Goal: Task Accomplishment & Management: Use online tool/utility

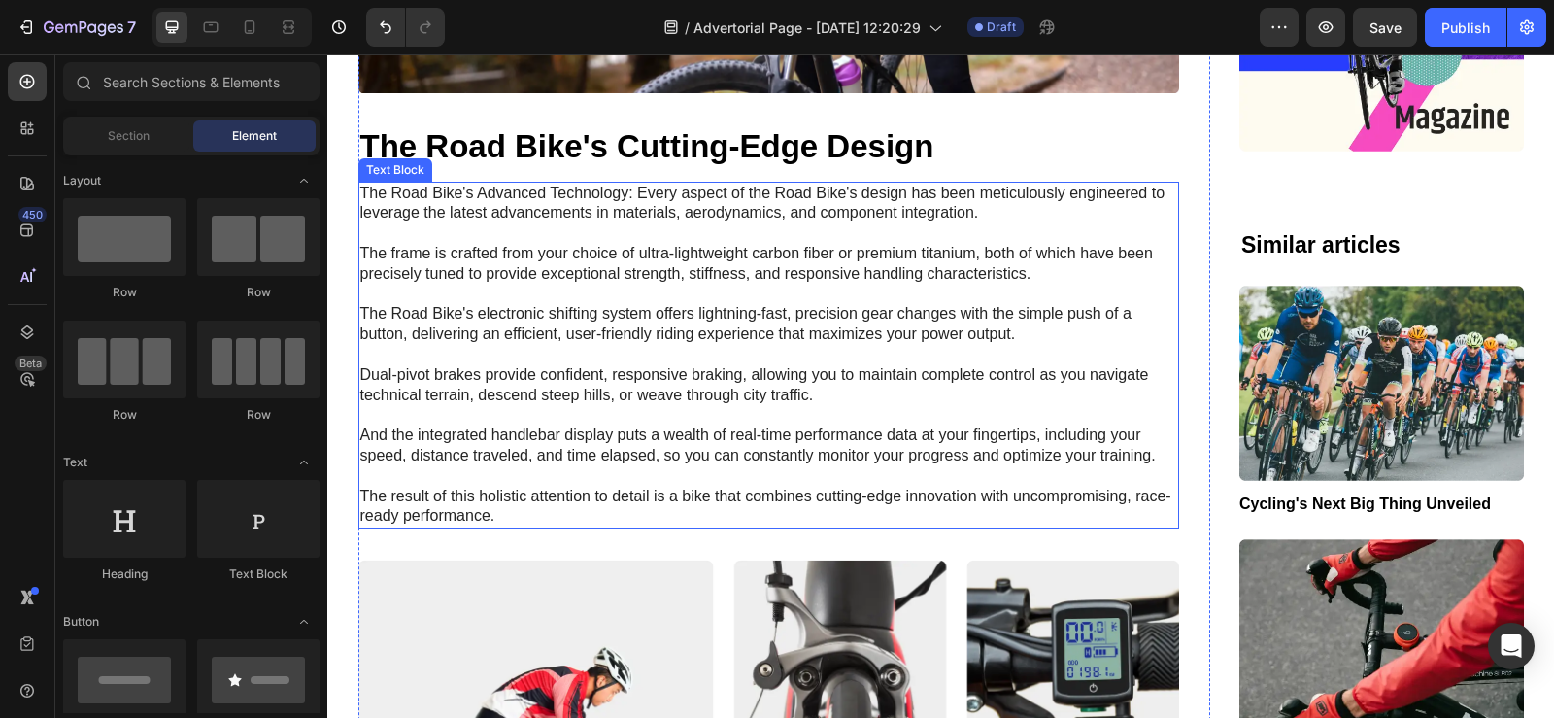
scroll to position [1969, 0]
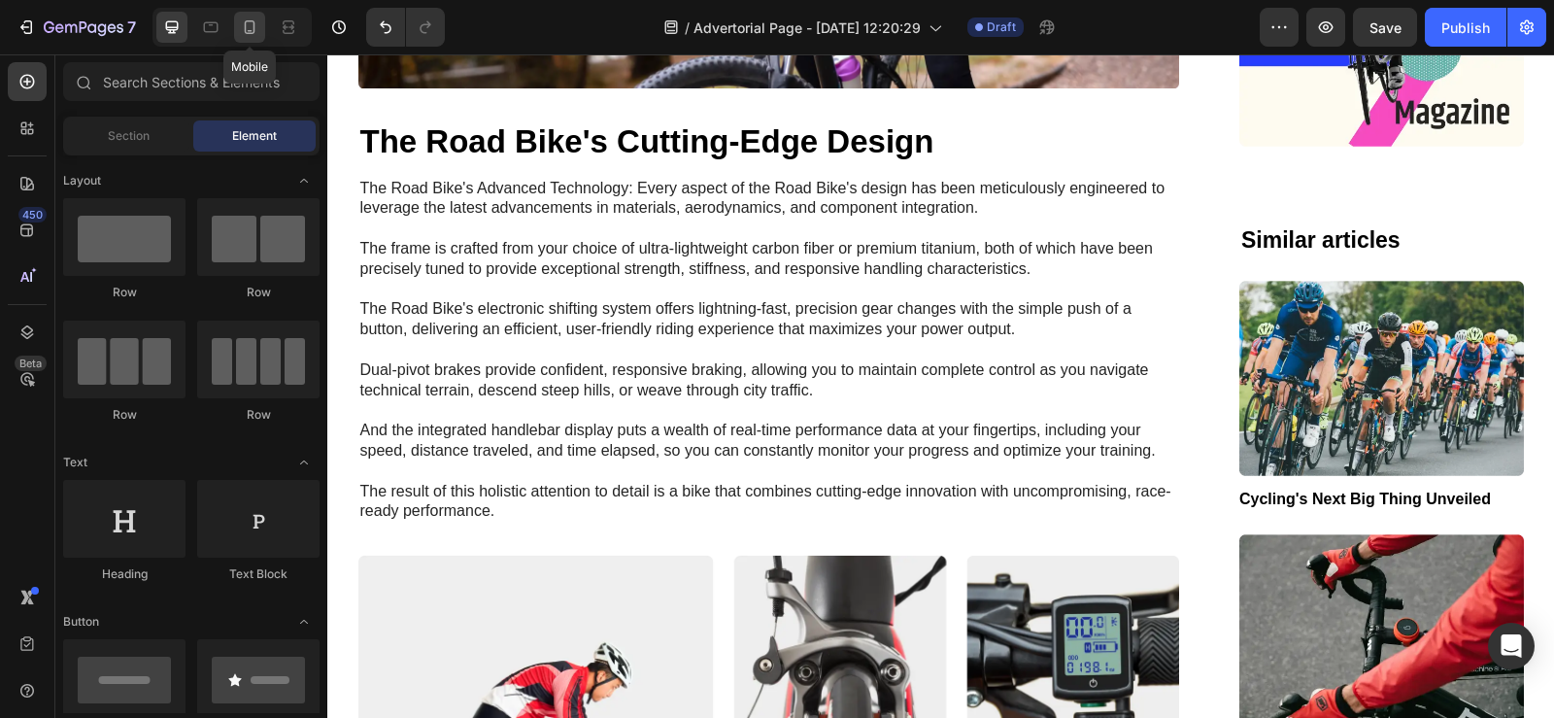
click at [250, 25] on icon at bounding box center [249, 26] width 19 height 19
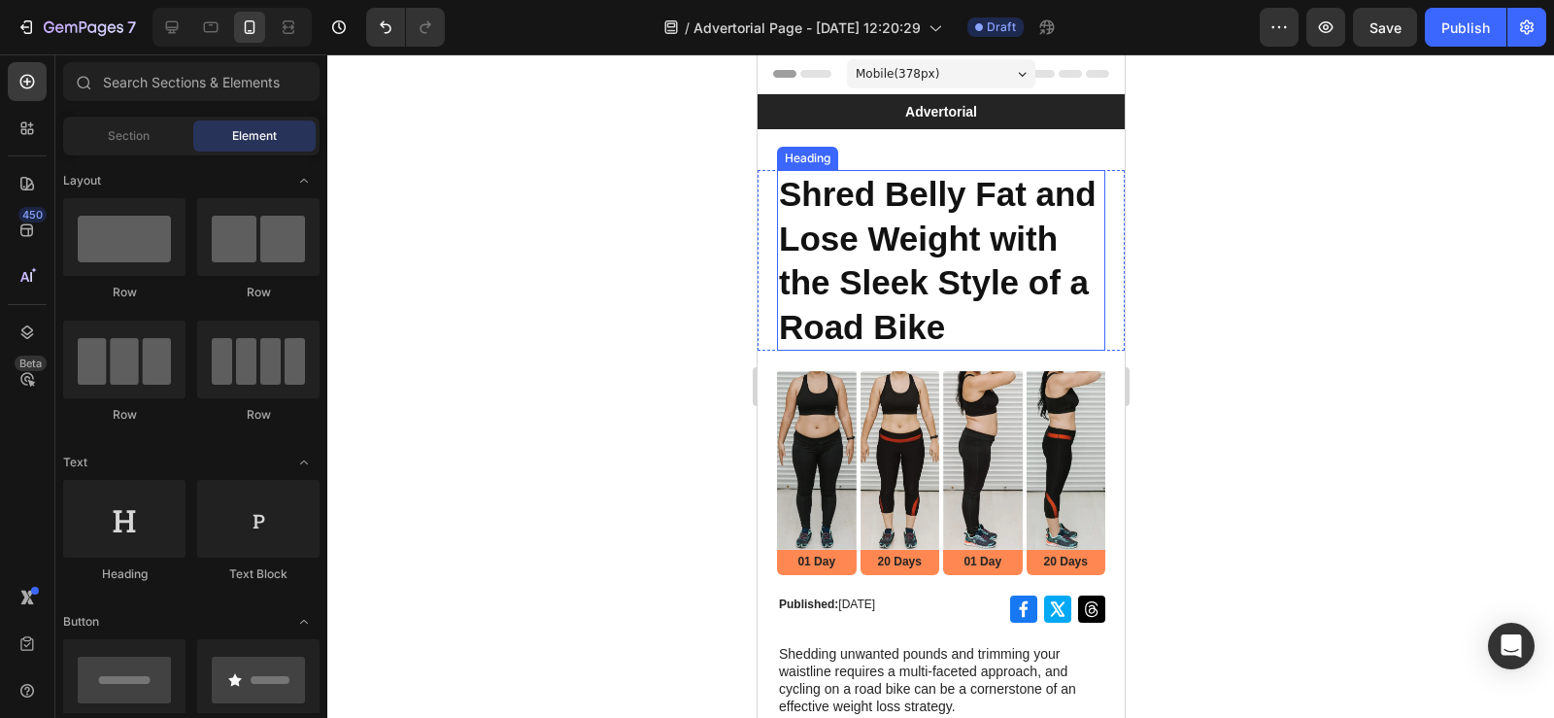
click at [791, 197] on h1 "Shred Belly Fat and Lose Weight with the Sleek Style of a Road Bike" at bounding box center [940, 260] width 328 height 181
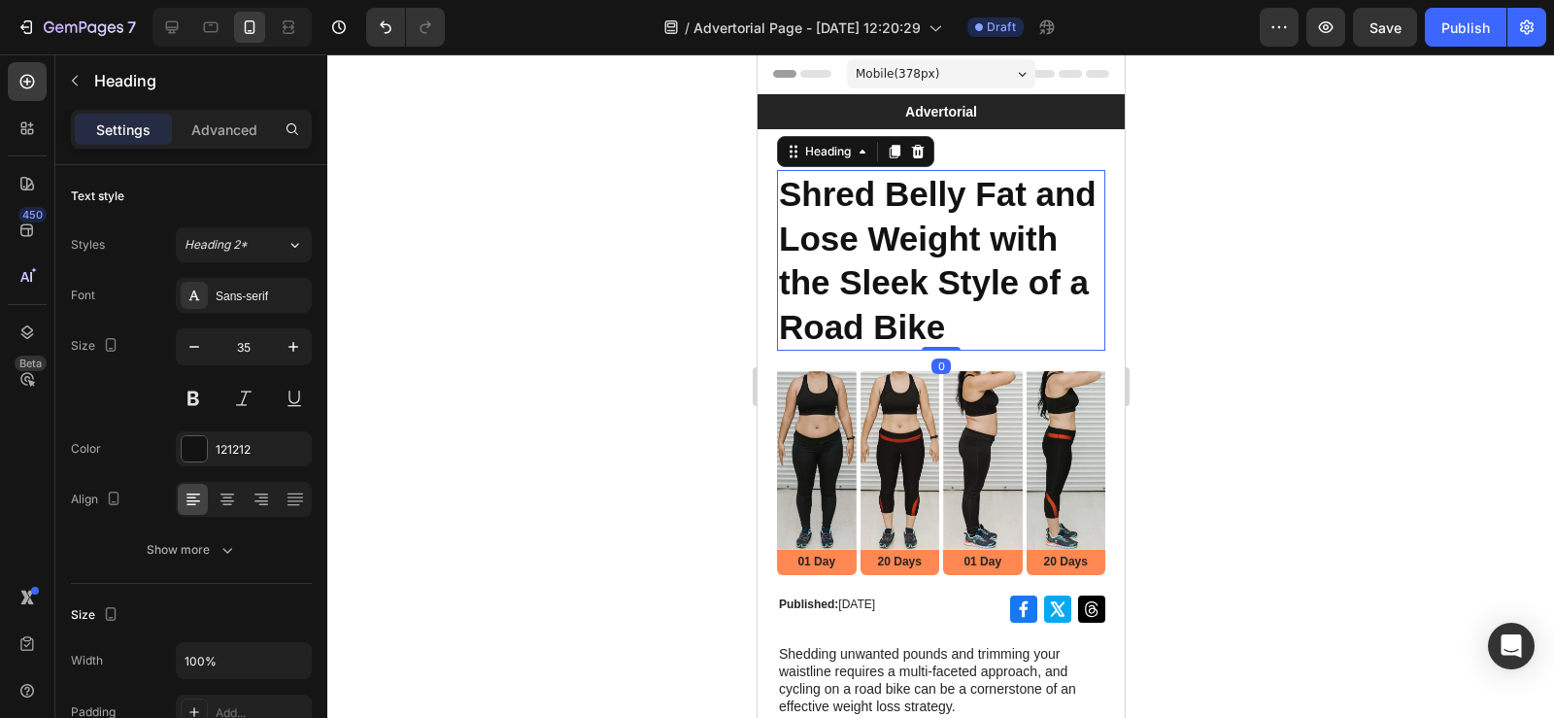
click at [785, 196] on h1 "Shred Belly Fat and Lose Weight with the Sleek Style of a Road Bike" at bounding box center [940, 260] width 328 height 181
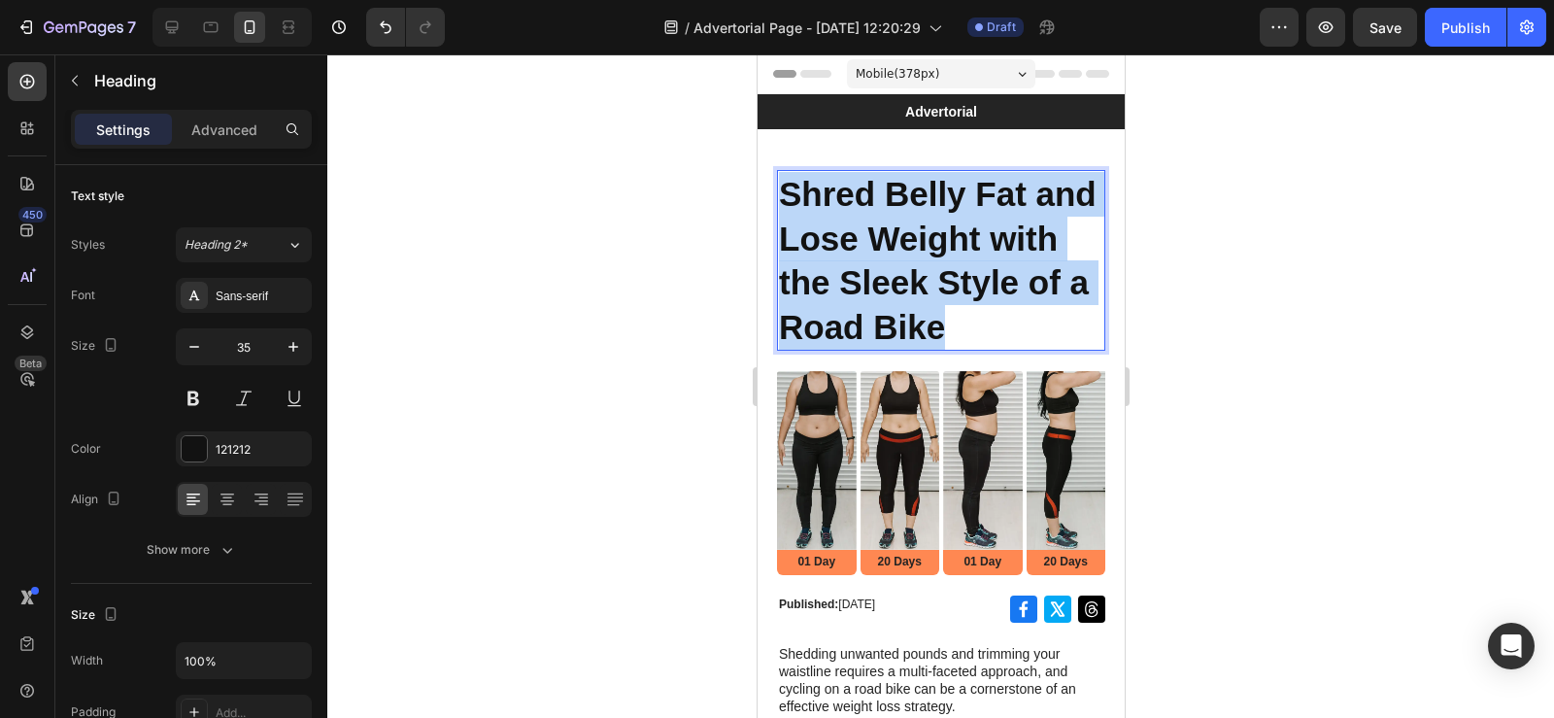
drag, startPoint x: 783, startPoint y: 196, endPoint x: 941, endPoint y: 364, distance: 230.8
click at [941, 349] on p "Shred Belly Fat and Lose Weight with the Sleek Style of a Road Bike" at bounding box center [940, 260] width 324 height 177
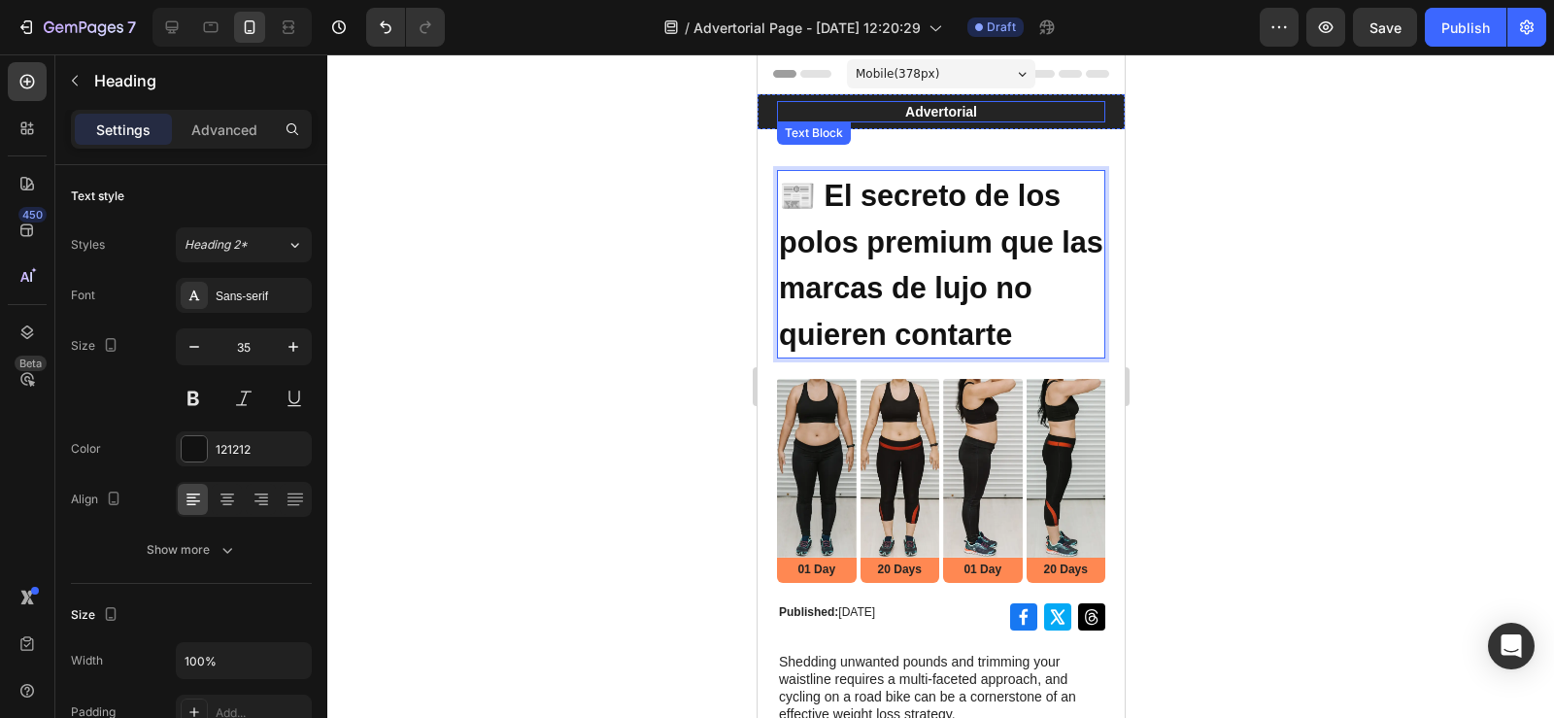
click at [1003, 112] on p "Advertorial" at bounding box center [940, 111] width 324 height 17
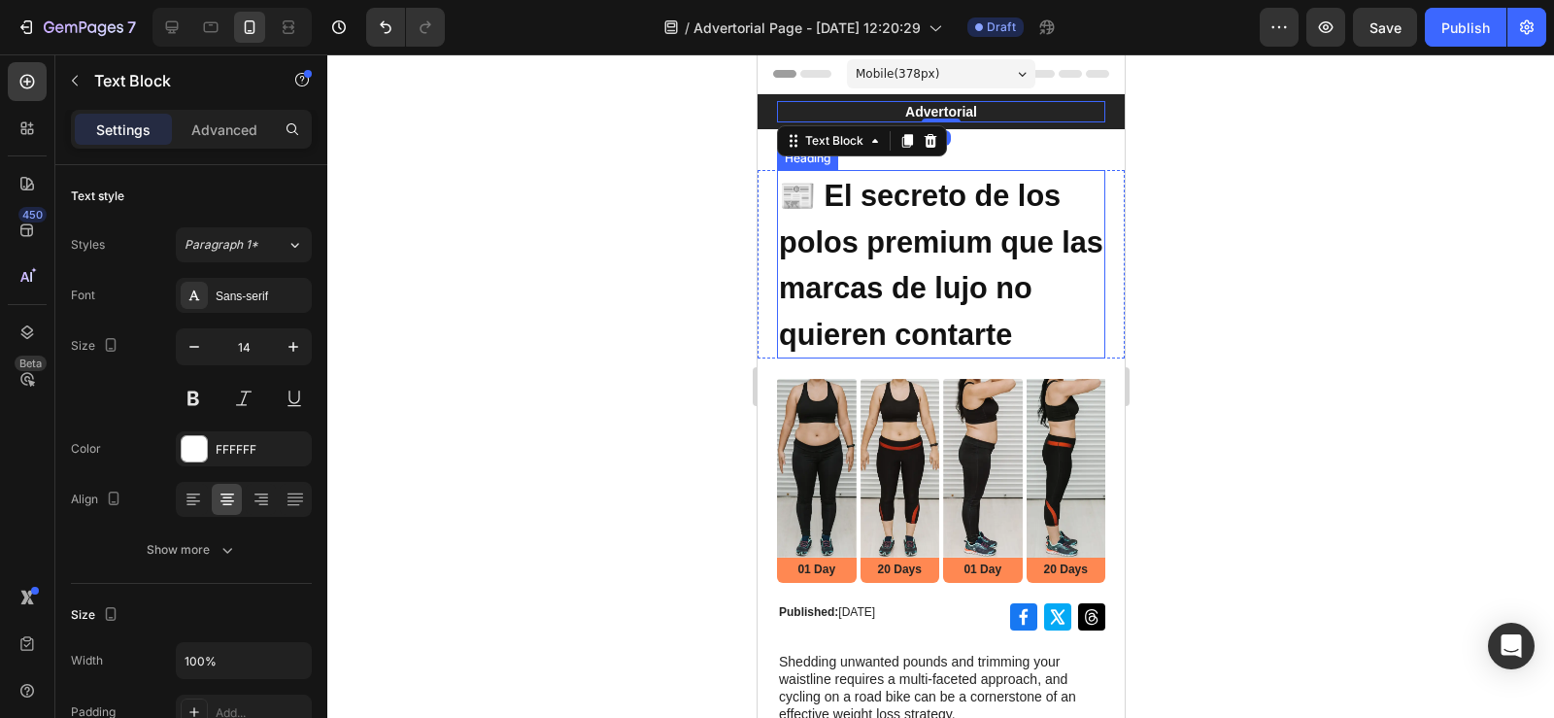
click at [992, 226] on strong "📰 El secreto de los polos premium que las marcas de lujo no quieren contarte" at bounding box center [940, 265] width 324 height 172
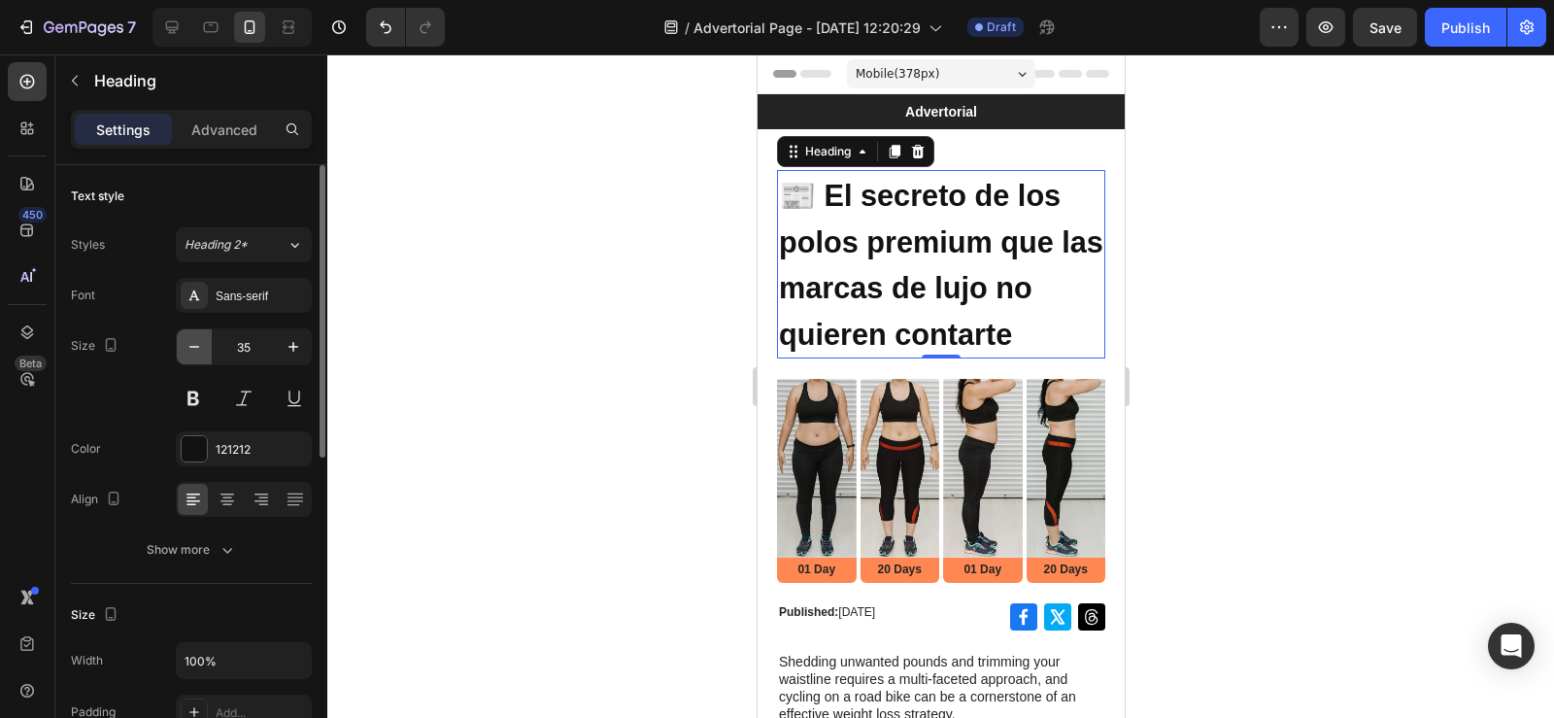
click at [184, 346] on button "button" at bounding box center [194, 346] width 35 height 35
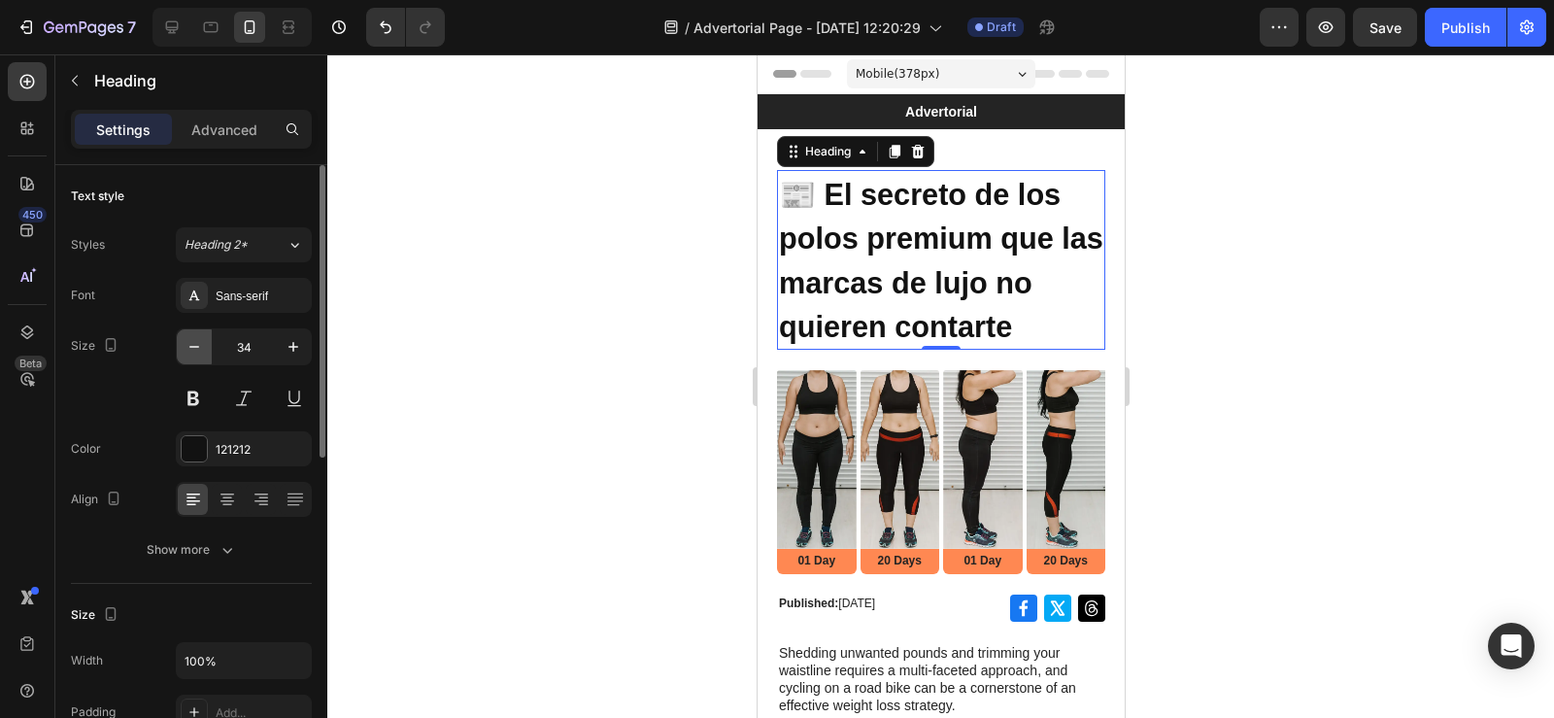
click at [184, 346] on button "button" at bounding box center [194, 346] width 35 height 35
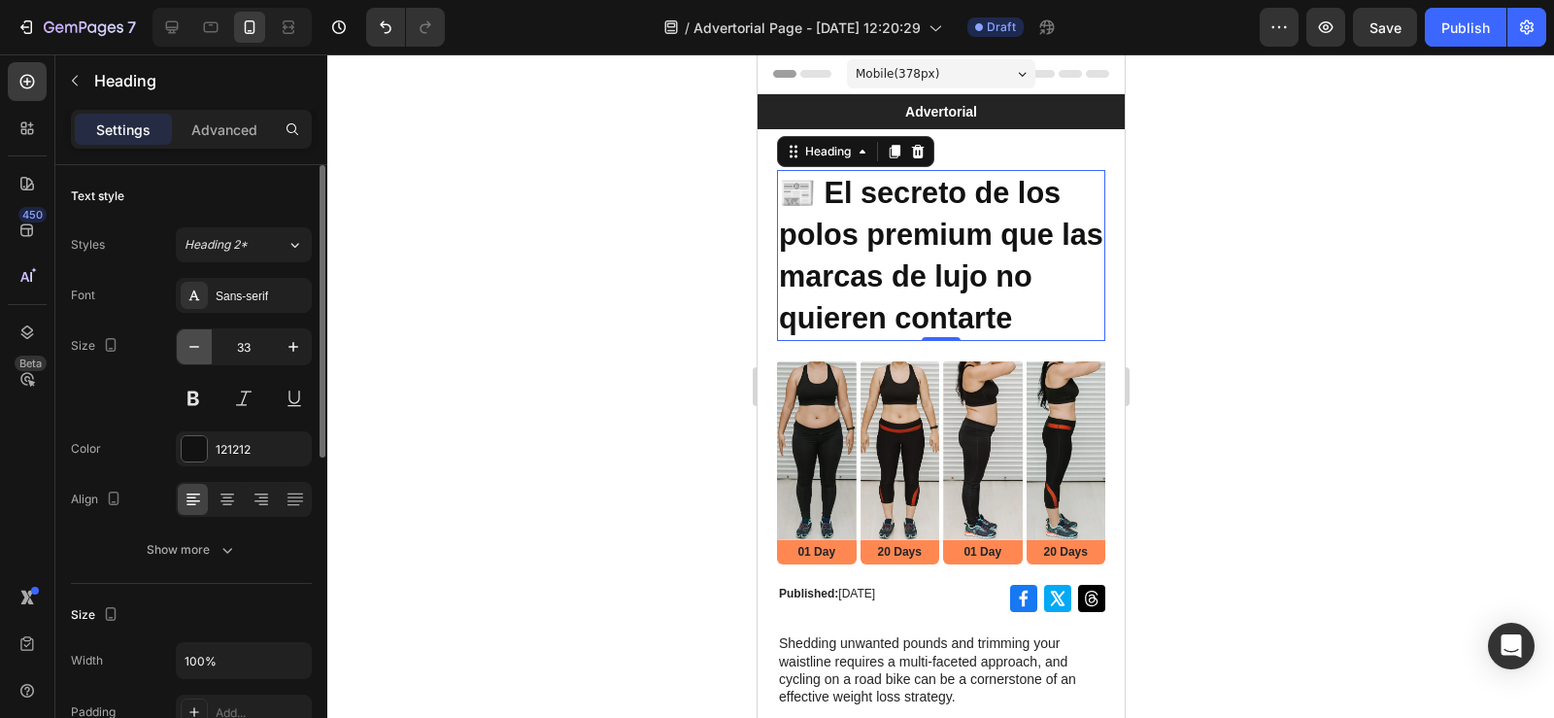
click at [184, 346] on button "button" at bounding box center [194, 346] width 35 height 35
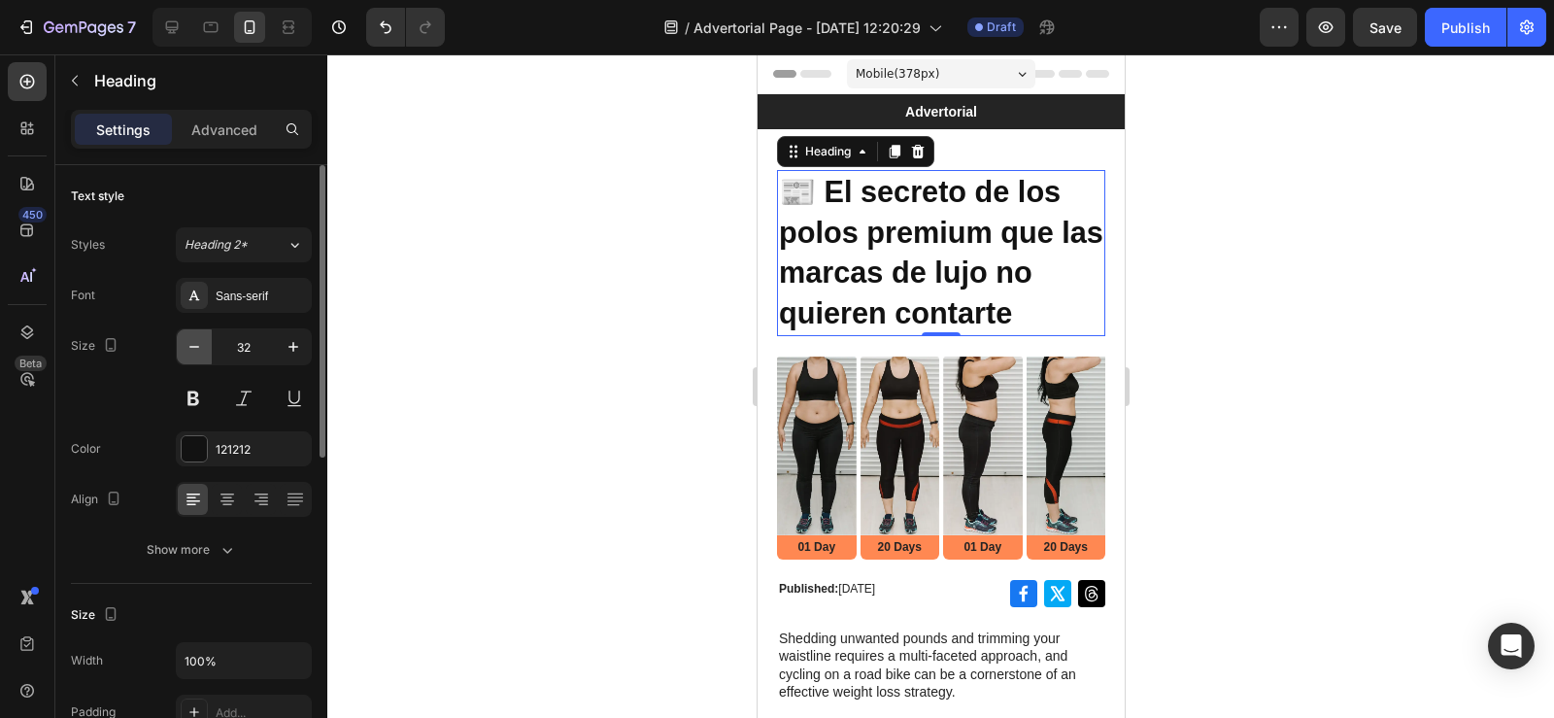
click at [184, 346] on button "button" at bounding box center [194, 346] width 35 height 35
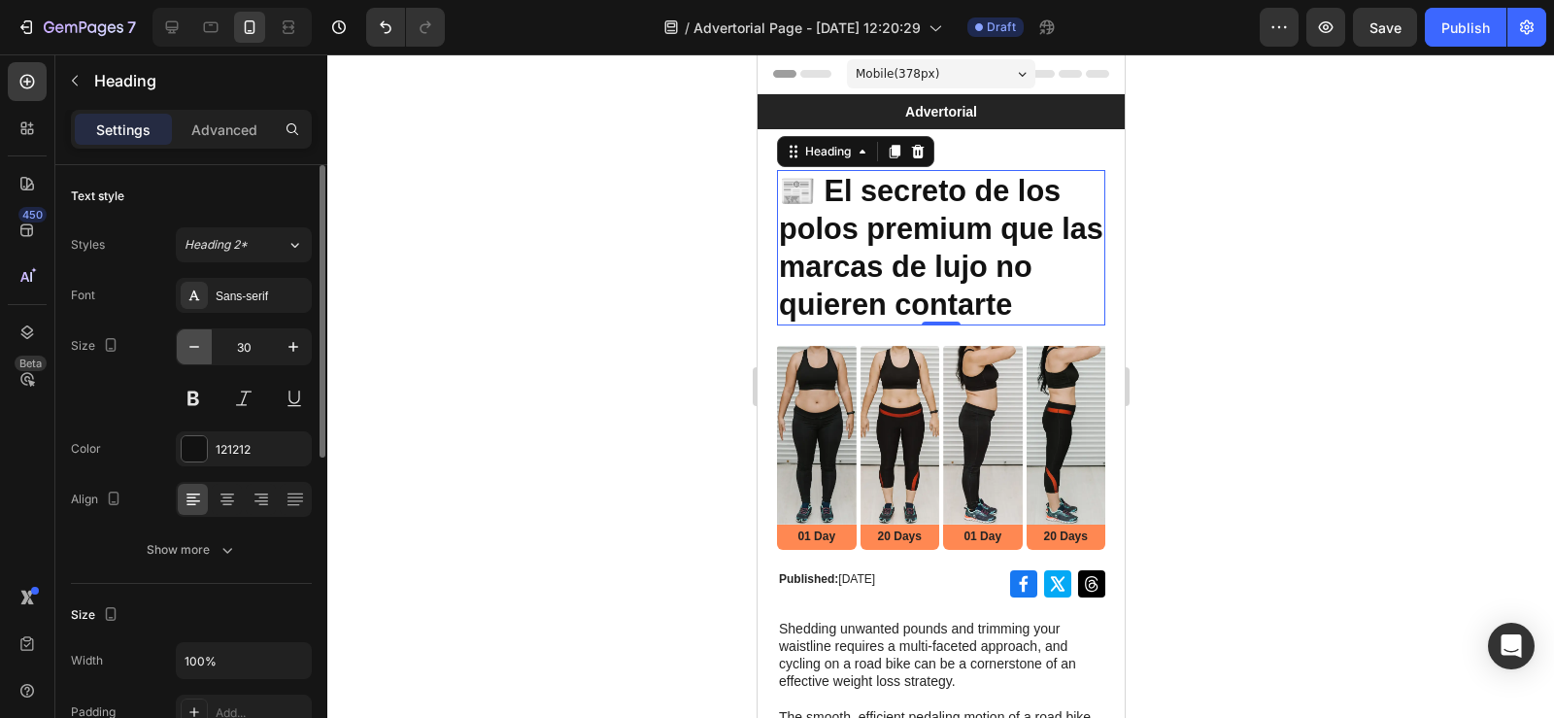
click at [184, 346] on button "button" at bounding box center [194, 346] width 35 height 35
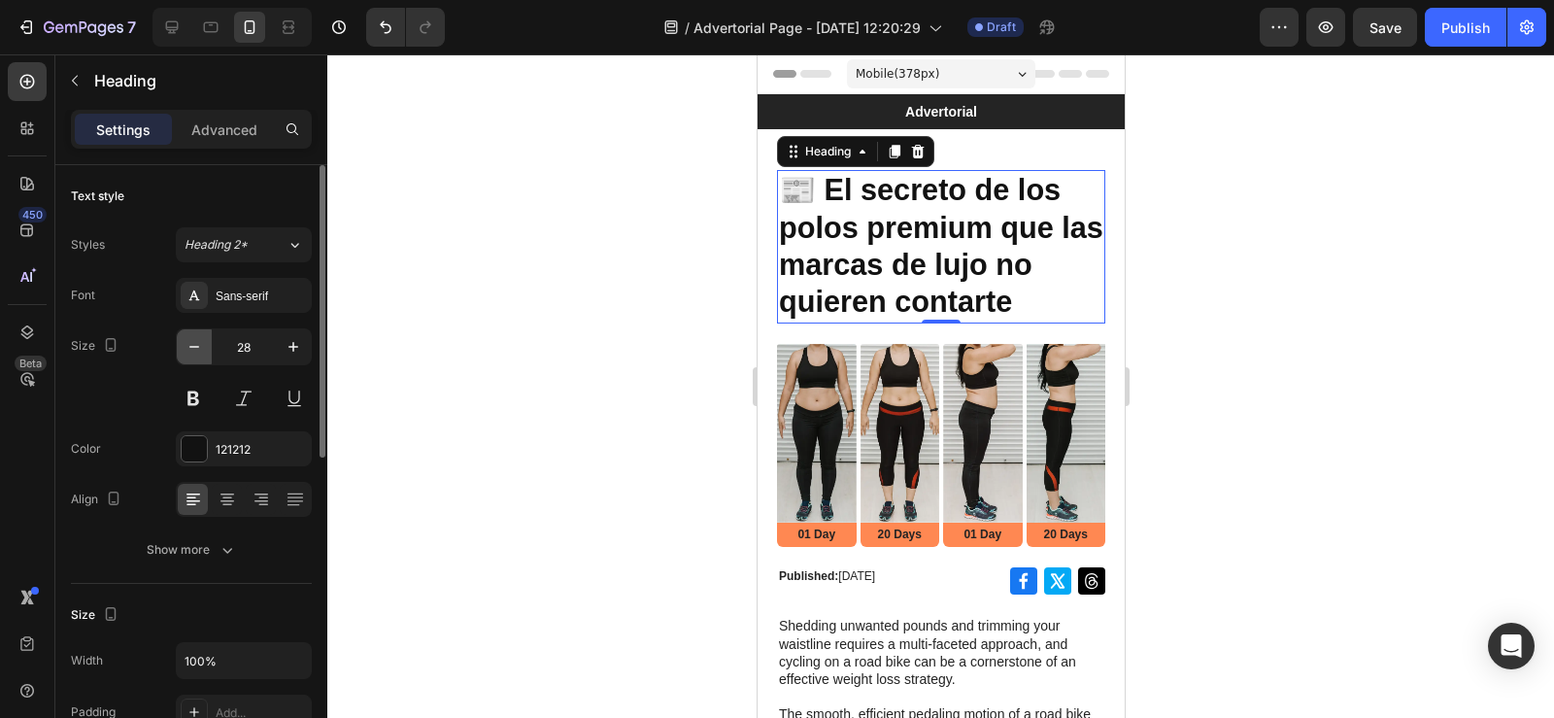
click at [184, 346] on button "button" at bounding box center [194, 346] width 35 height 35
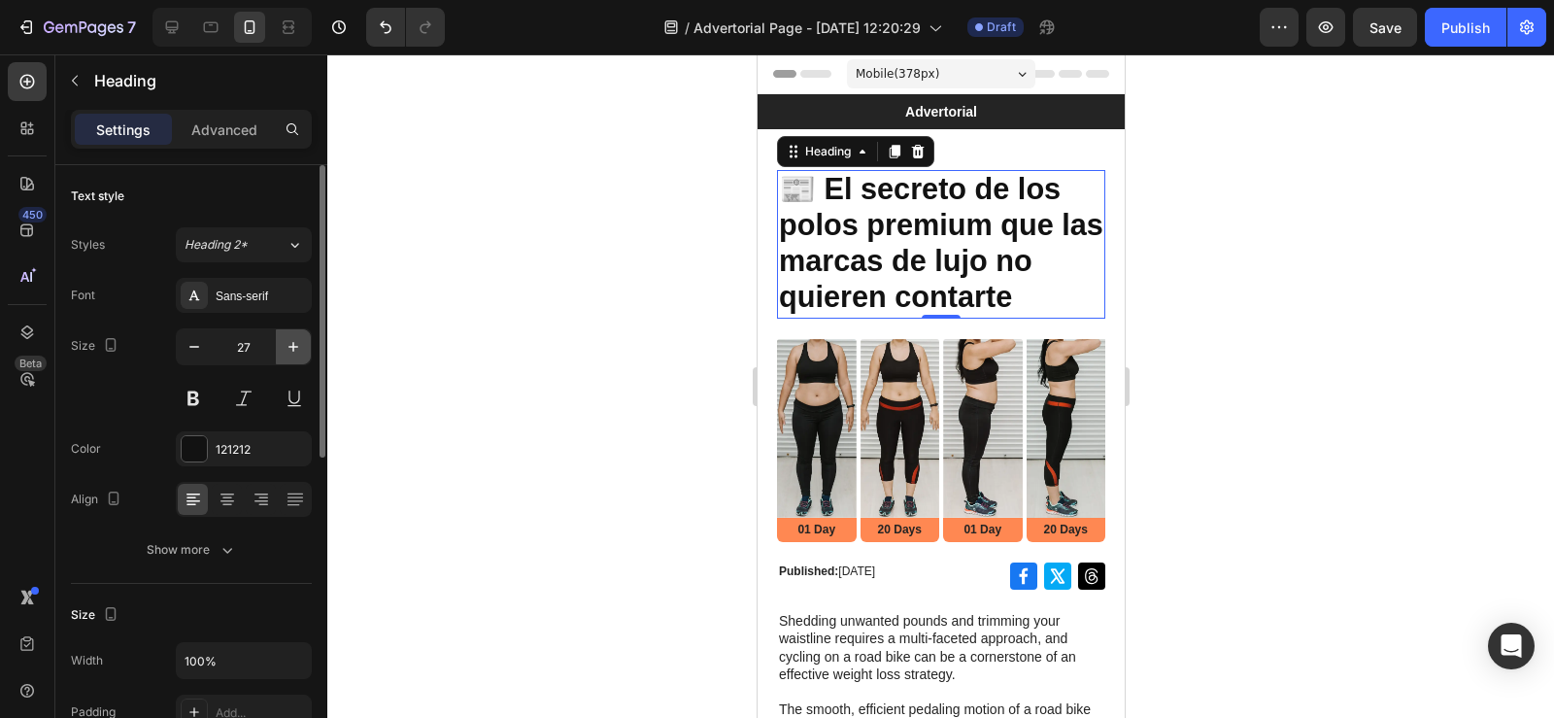
click at [290, 348] on icon "button" at bounding box center [293, 346] width 19 height 19
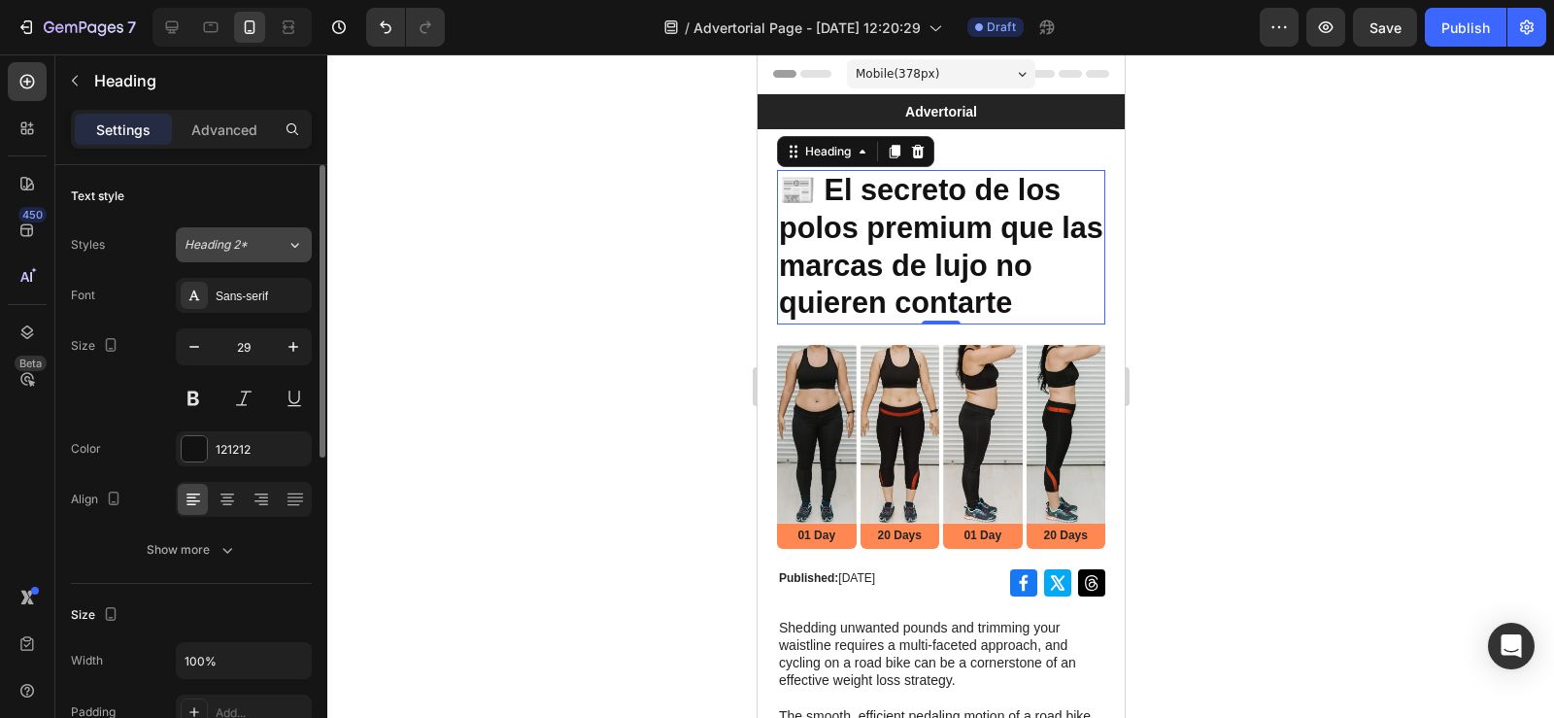
click at [248, 252] on span "Heading 2*" at bounding box center [216, 244] width 63 height 17
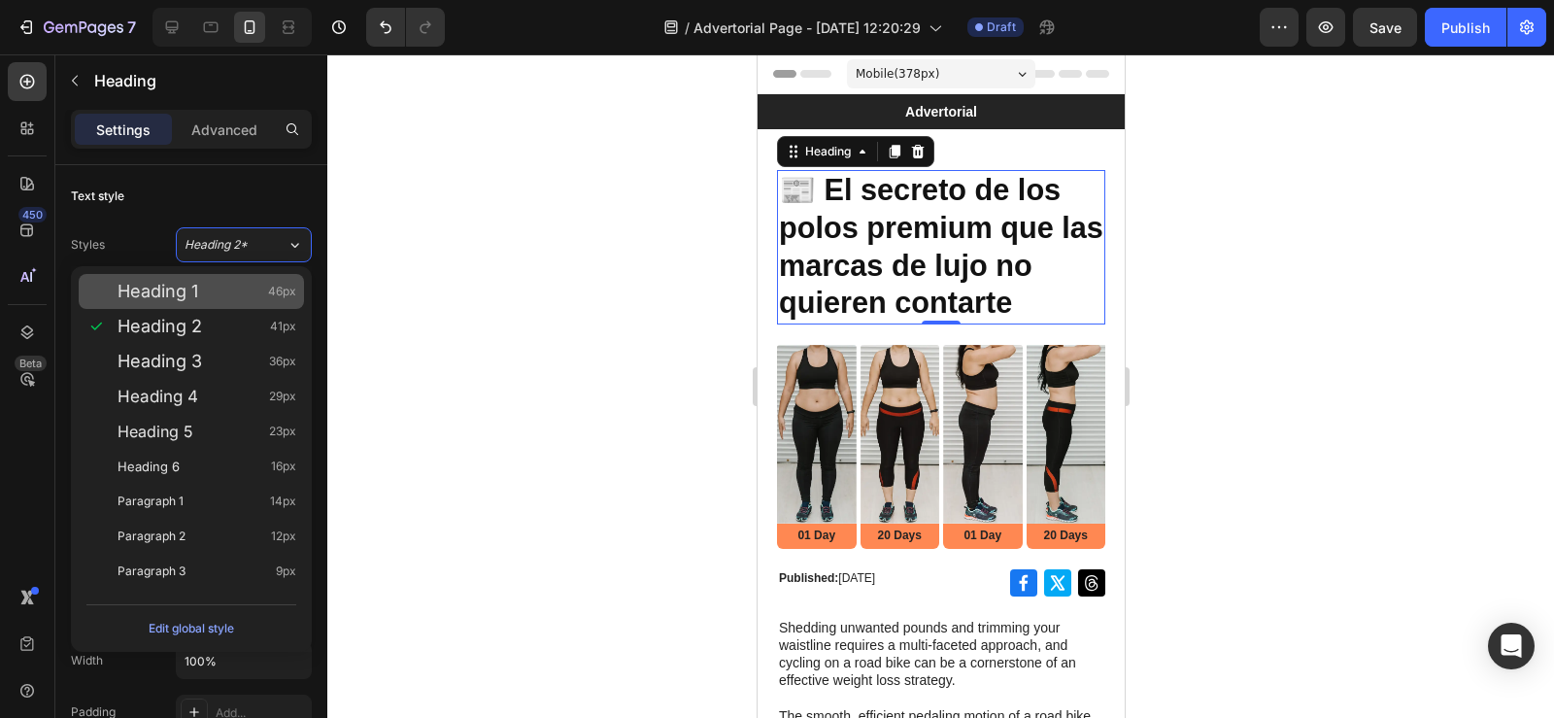
click at [242, 285] on div "Heading 1 46px" at bounding box center [207, 291] width 179 height 19
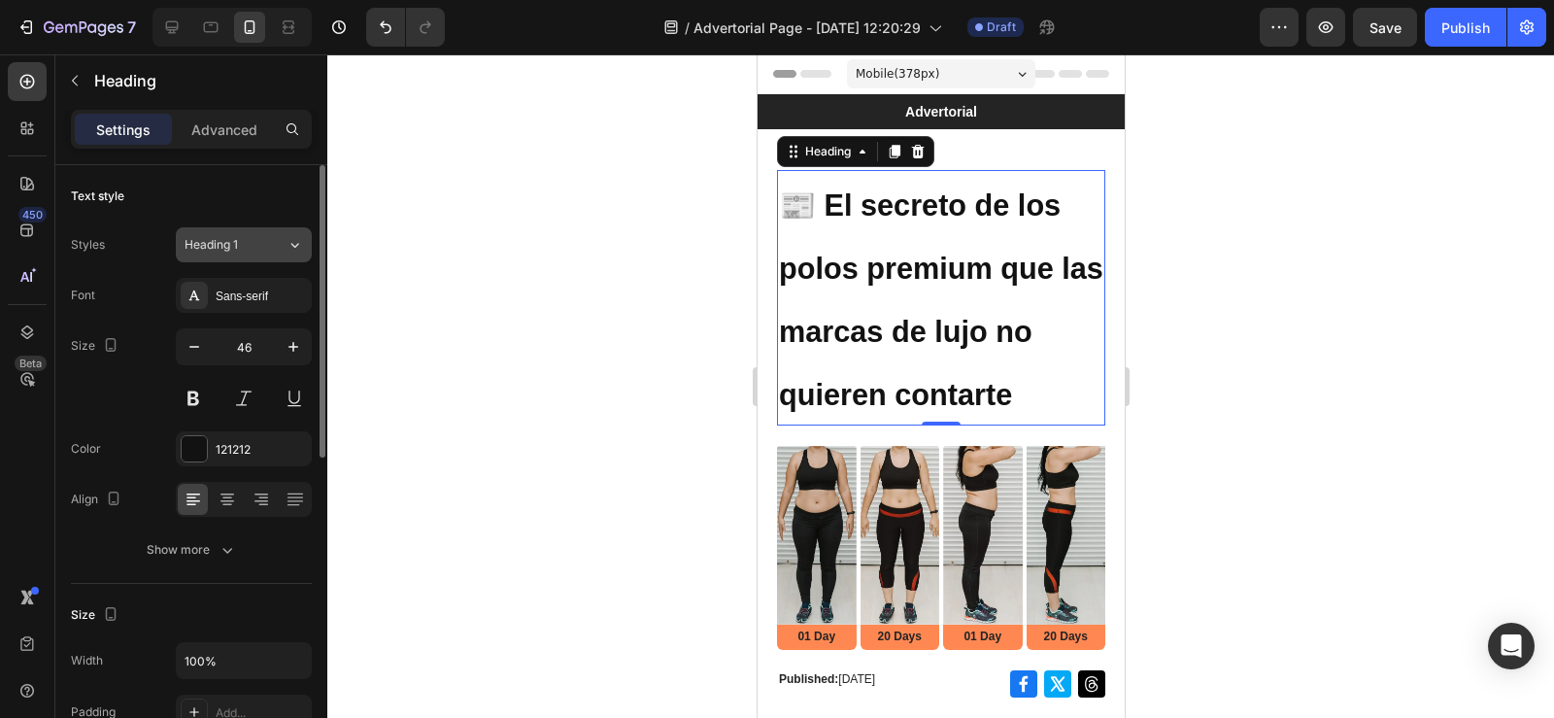
click at [252, 251] on div "Heading 1" at bounding box center [224, 244] width 79 height 17
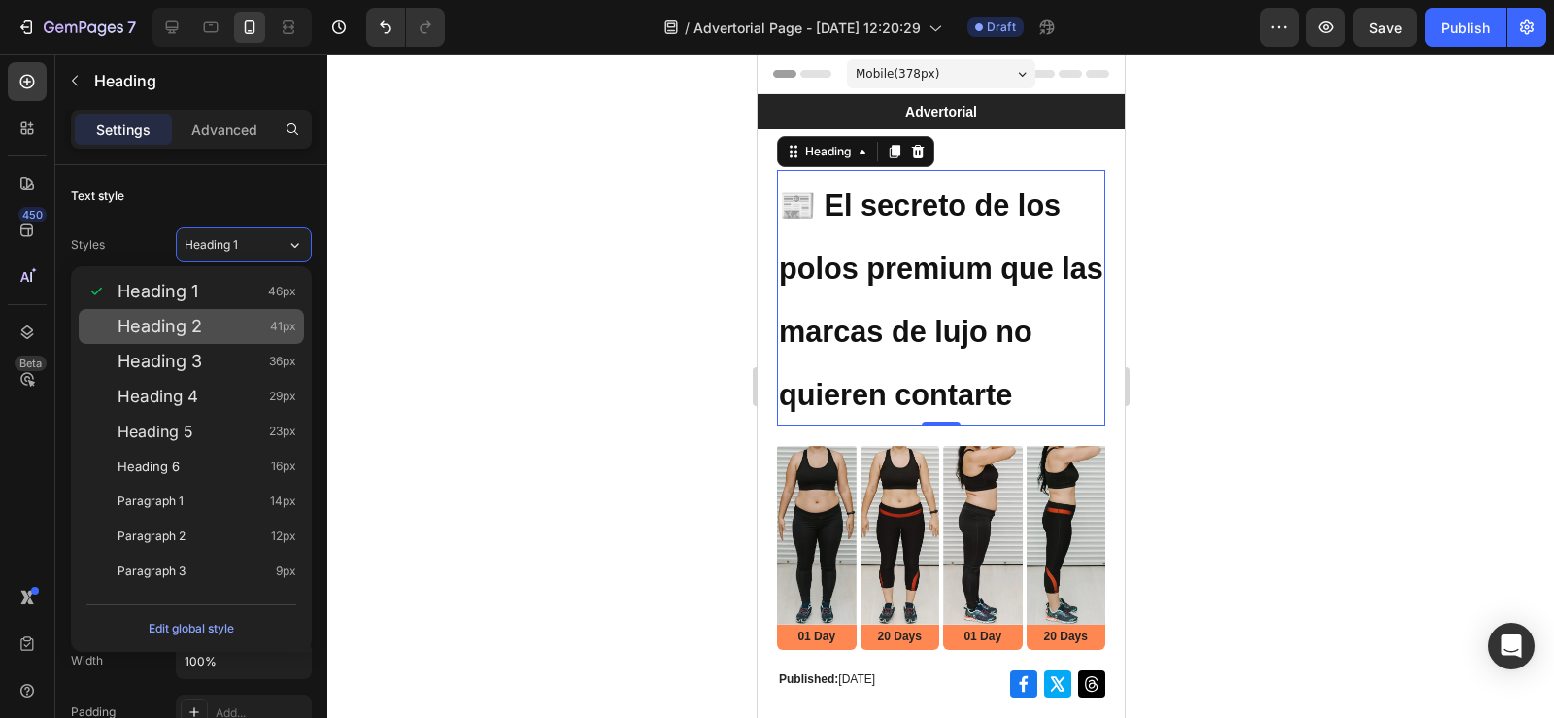
click at [252, 317] on div "Heading 2 41px" at bounding box center [191, 326] width 225 height 35
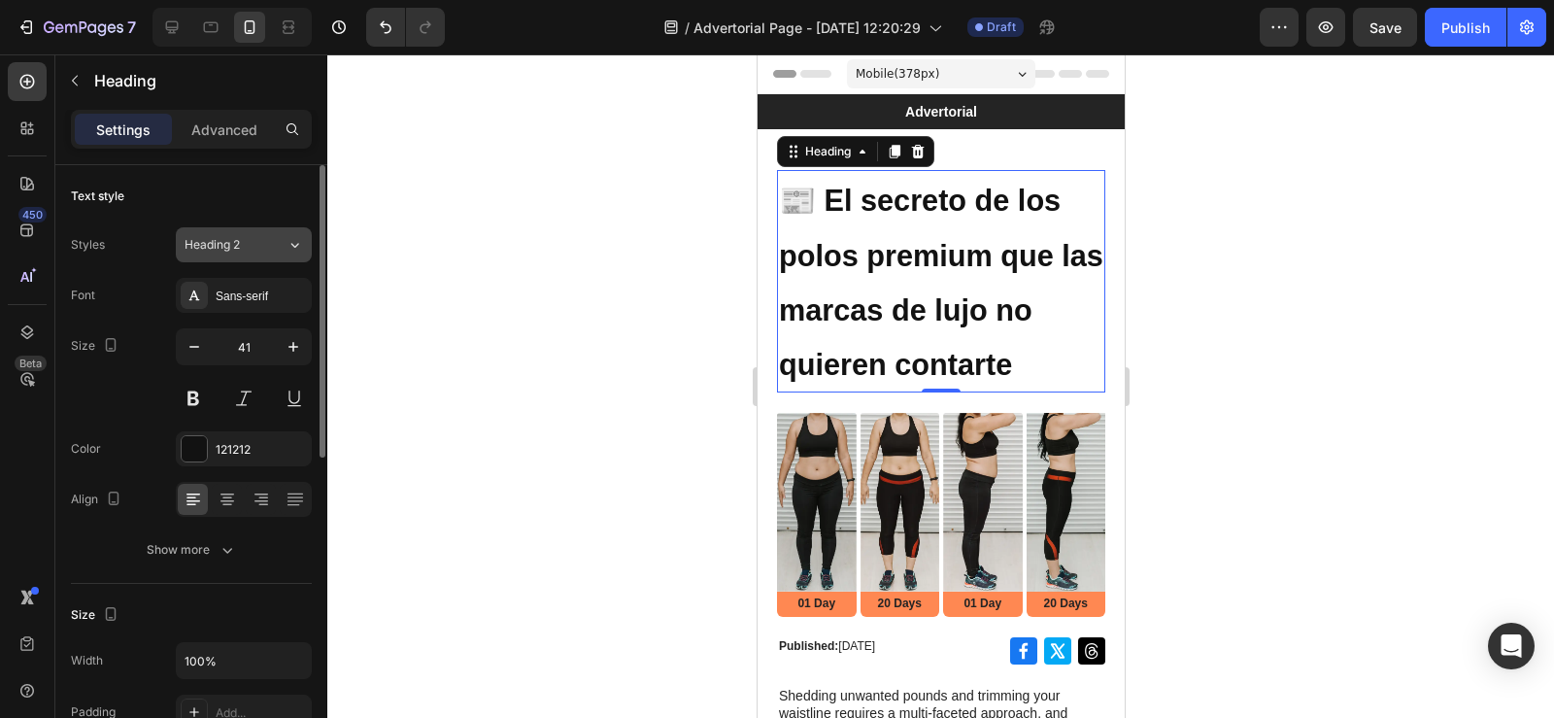
click at [260, 256] on button "Heading 2" at bounding box center [244, 244] width 136 height 35
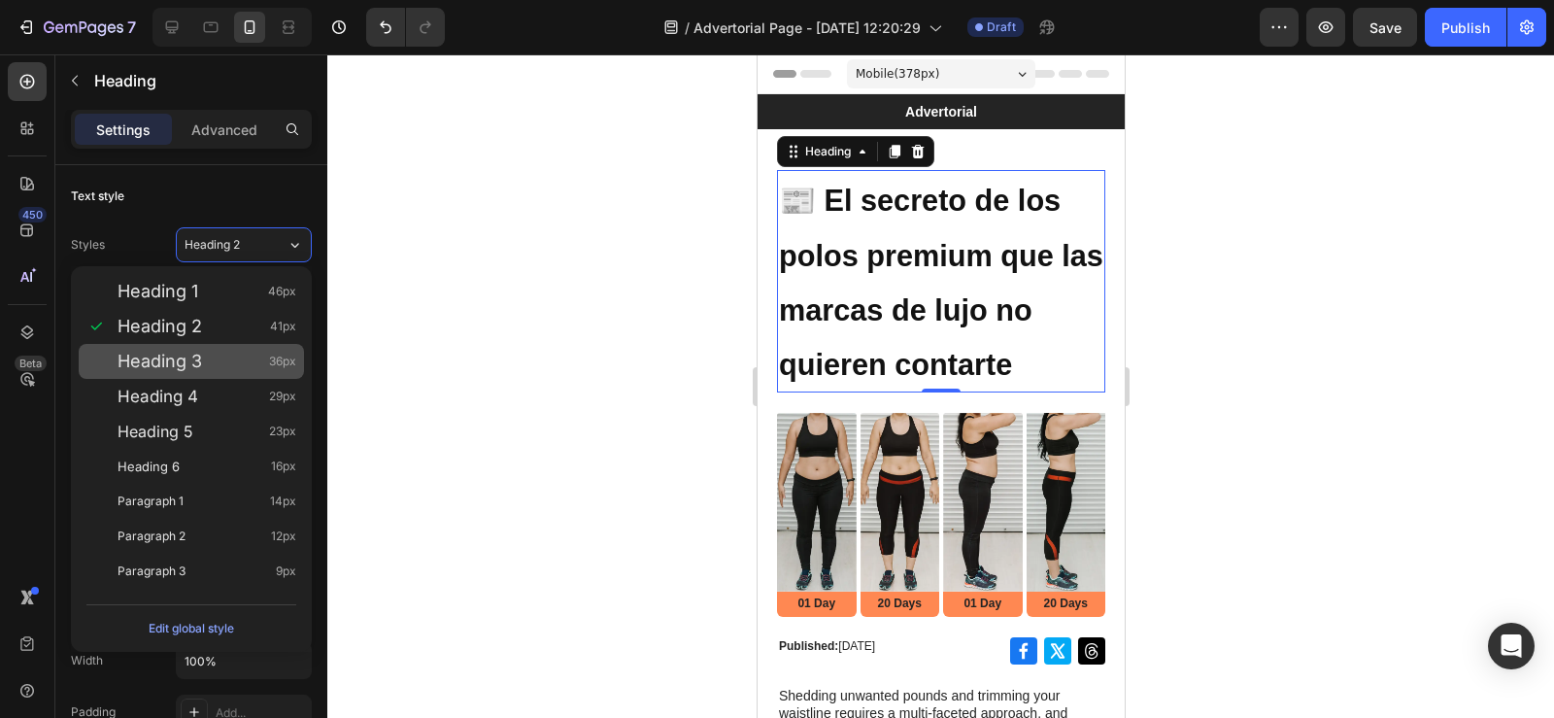
click at [221, 375] on div "Heading 3 36px" at bounding box center [191, 361] width 225 height 35
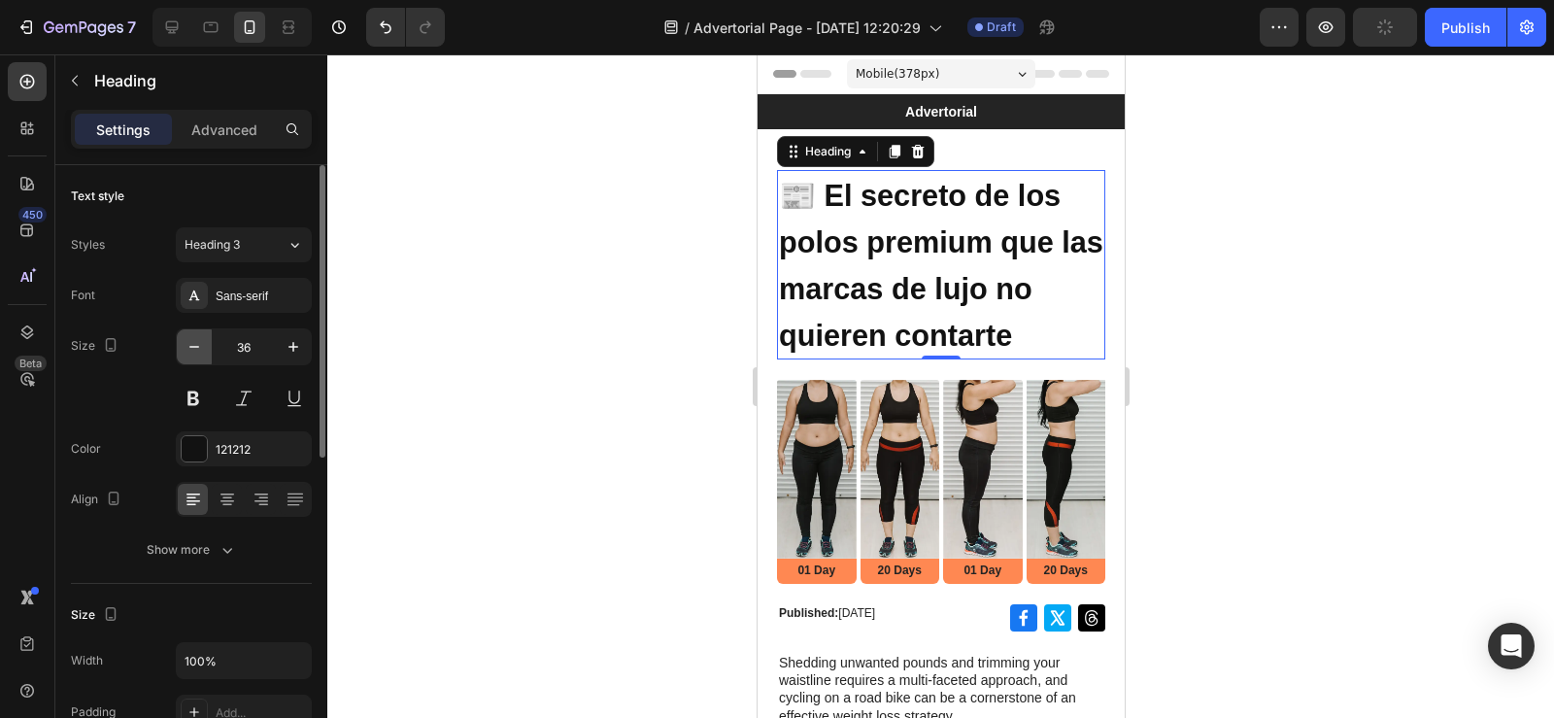
click at [198, 350] on icon "button" at bounding box center [194, 346] width 19 height 19
type input "35"
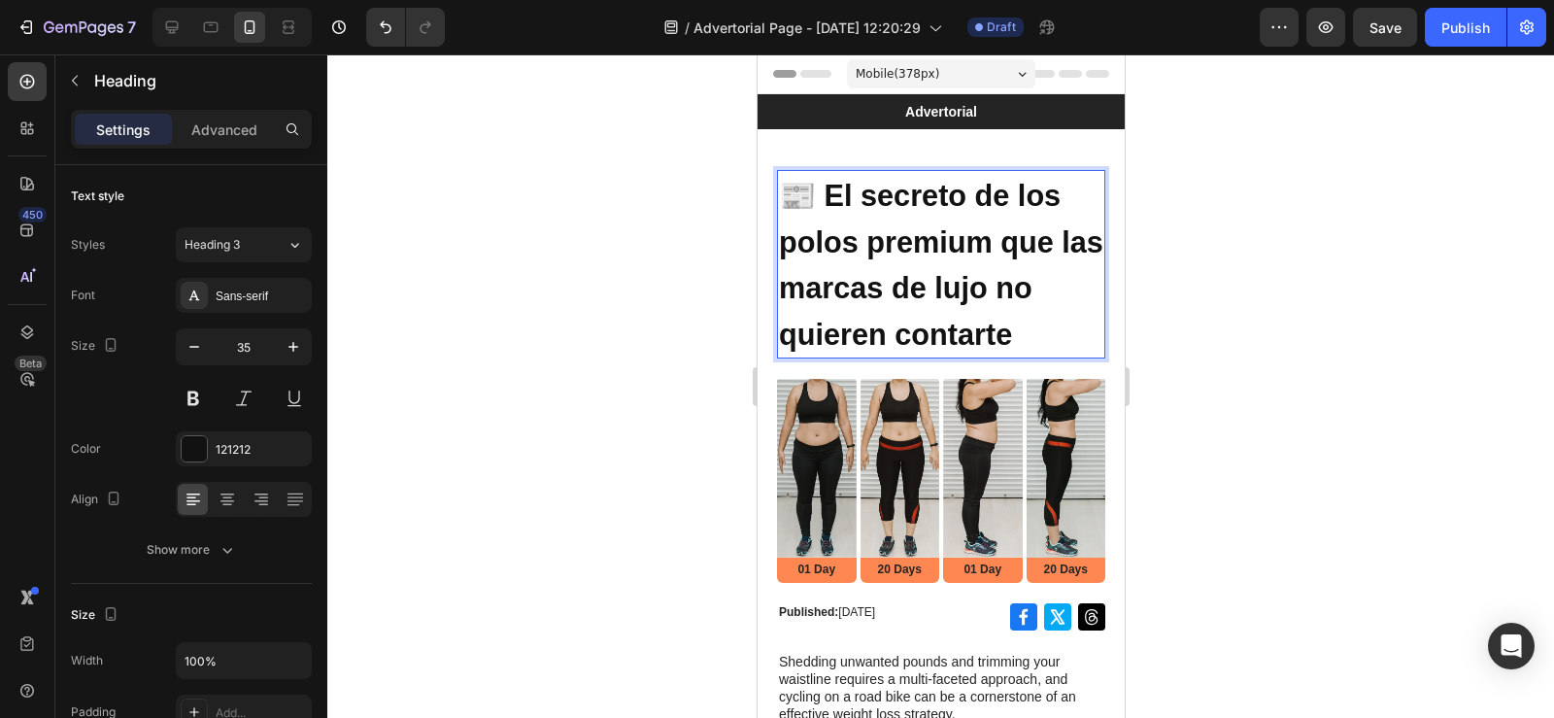
click at [967, 238] on strong "📰 El secreto de los polos premium que las marcas de lujo no quieren contarte" at bounding box center [940, 265] width 324 height 172
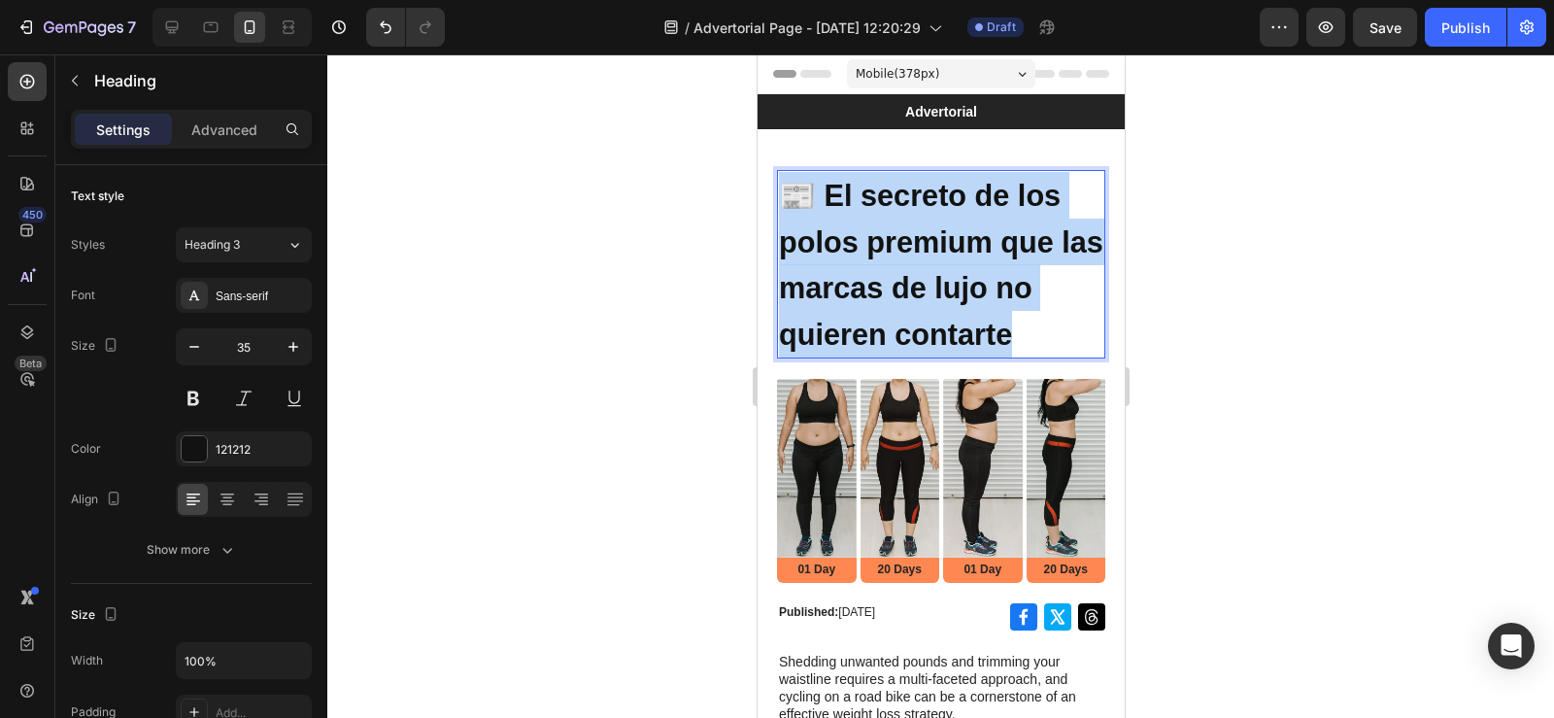
click at [967, 238] on strong "📰 El secreto de los polos premium que las marcas de lujo no quieren contarte" at bounding box center [940, 265] width 324 height 172
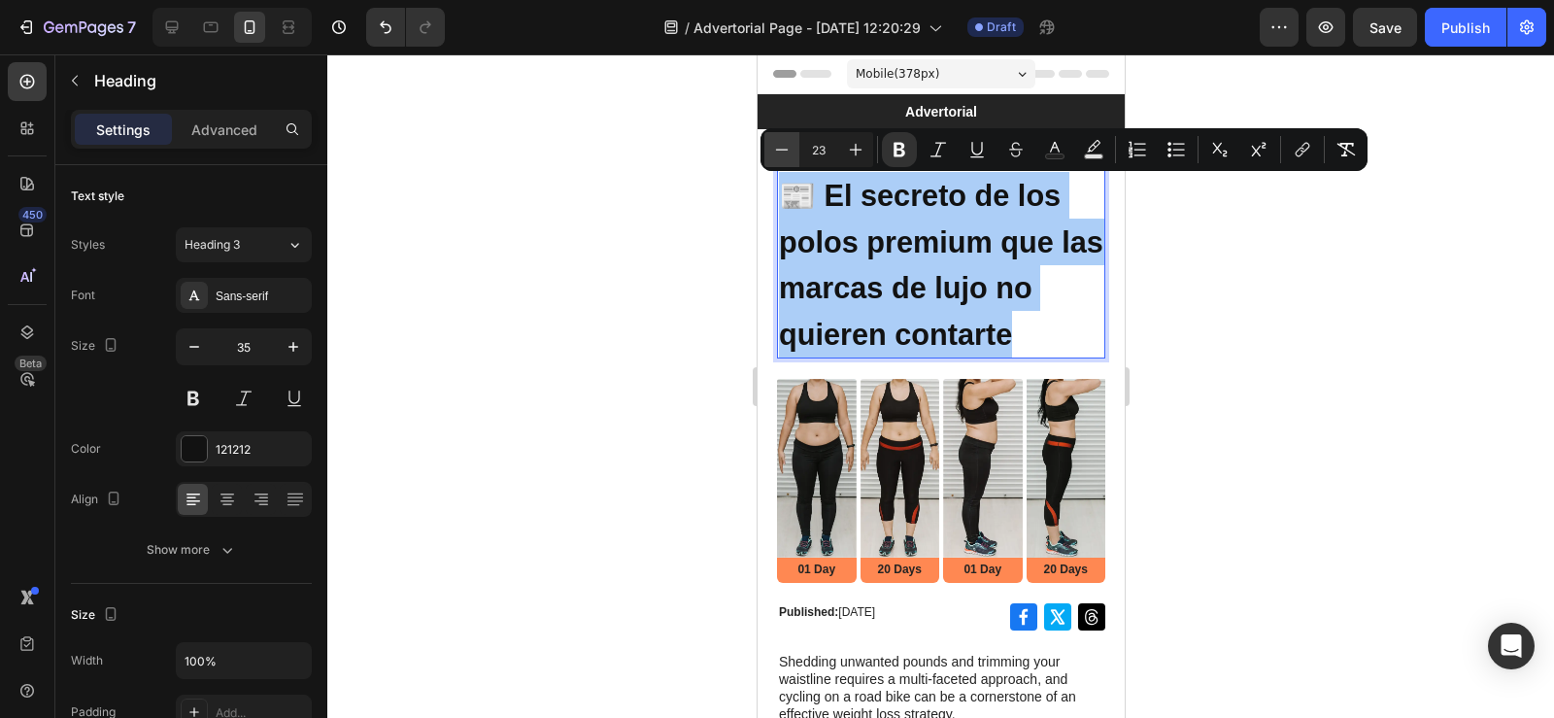
click at [789, 150] on icon "Editor contextual toolbar" at bounding box center [781, 149] width 19 height 19
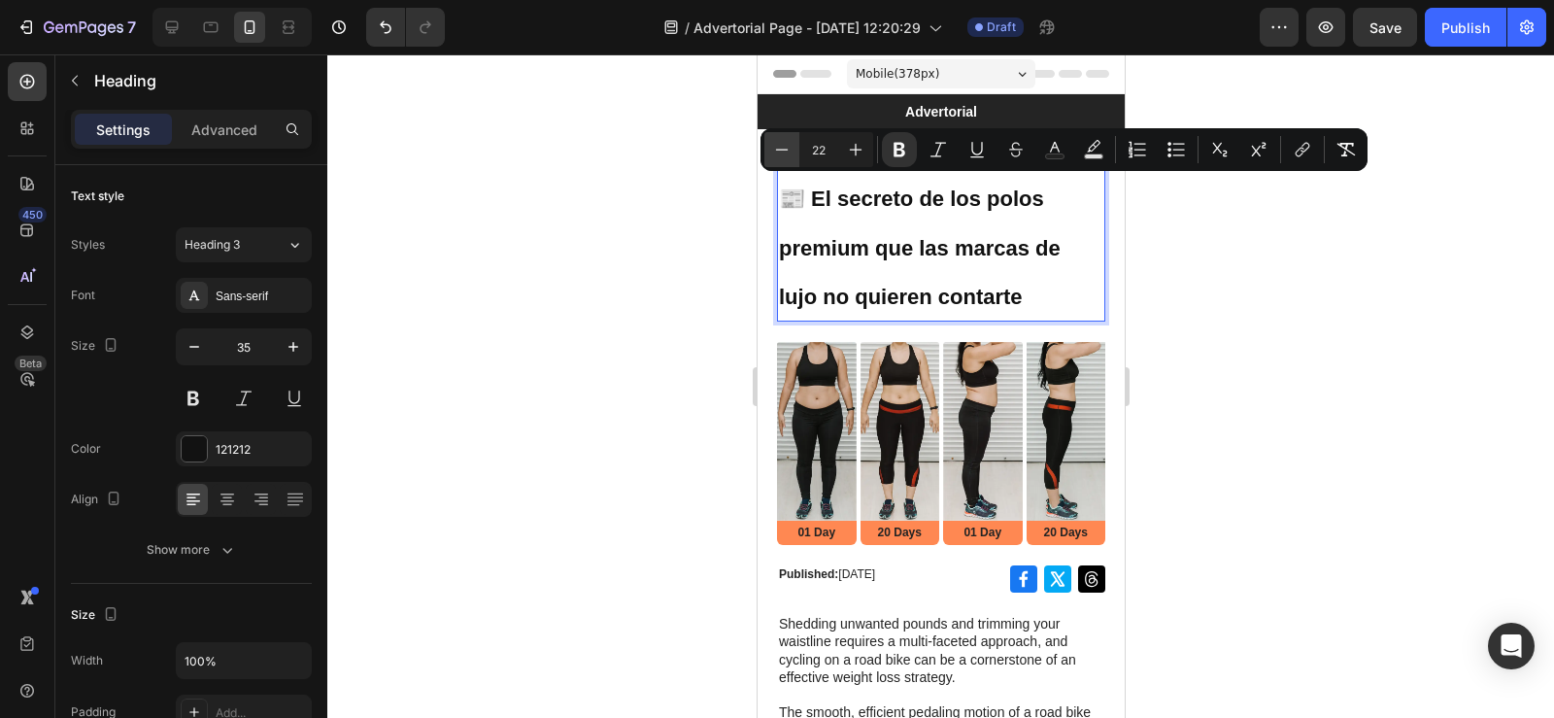
click at [789, 150] on icon "Editor contextual toolbar" at bounding box center [781, 149] width 19 height 19
type input "20"
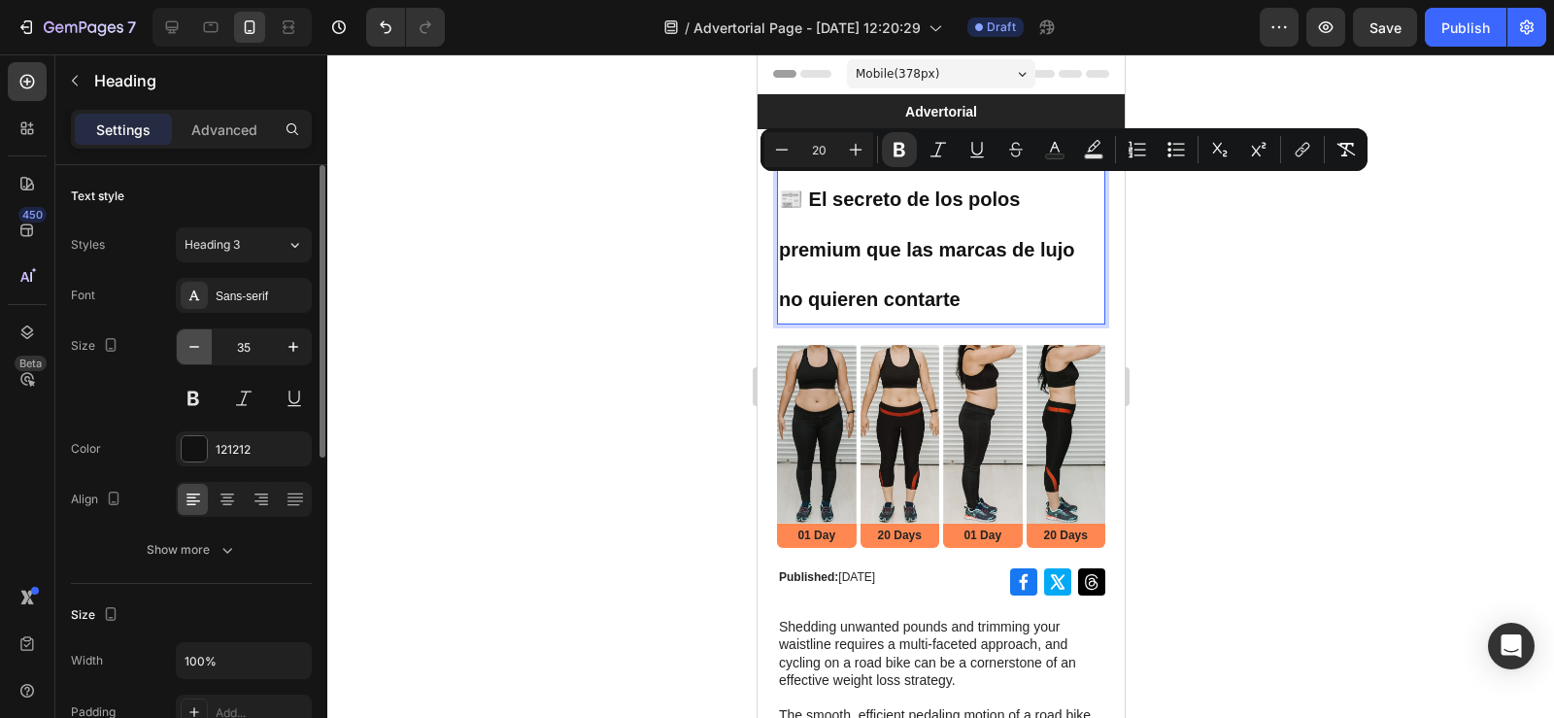
click at [189, 344] on icon "button" at bounding box center [194, 346] width 19 height 19
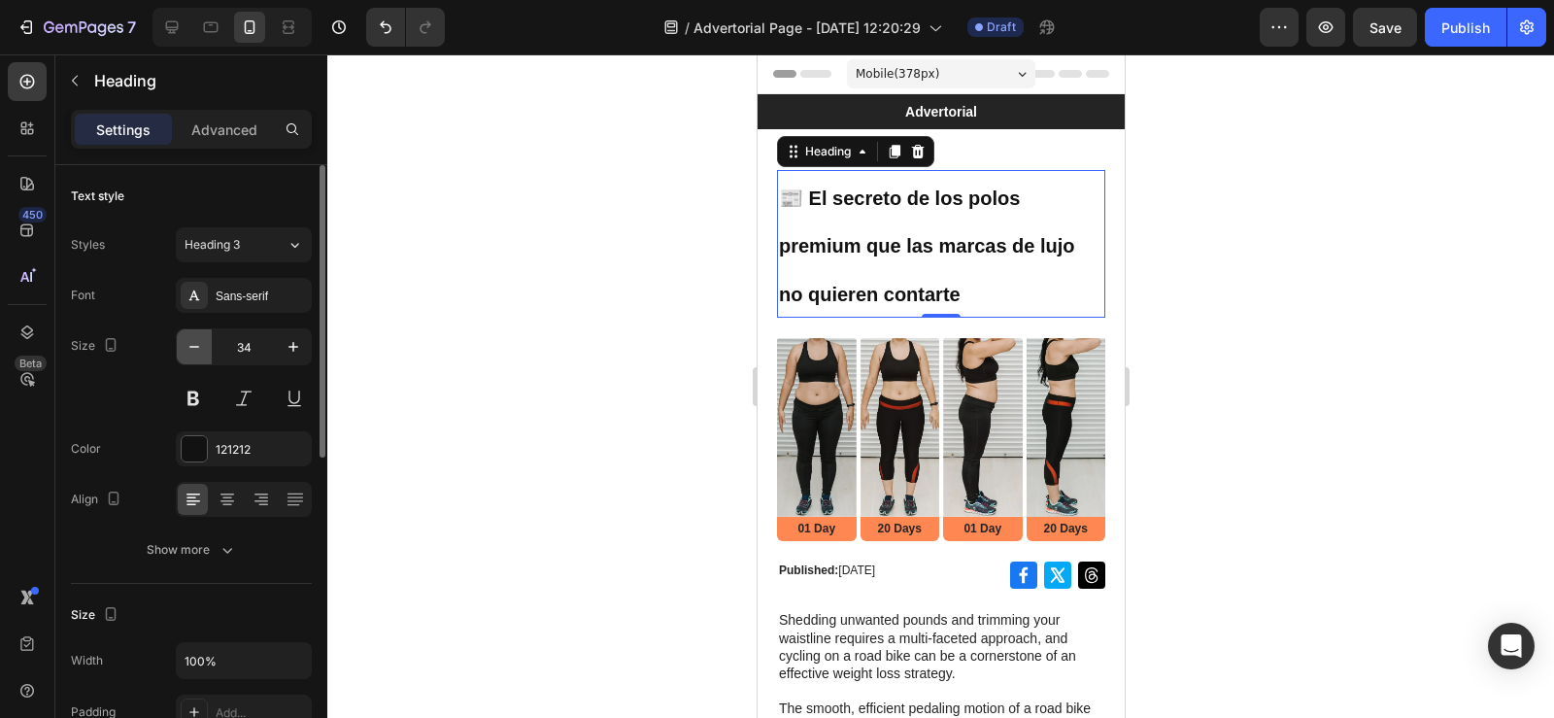
click at [189, 344] on icon "button" at bounding box center [194, 346] width 19 height 19
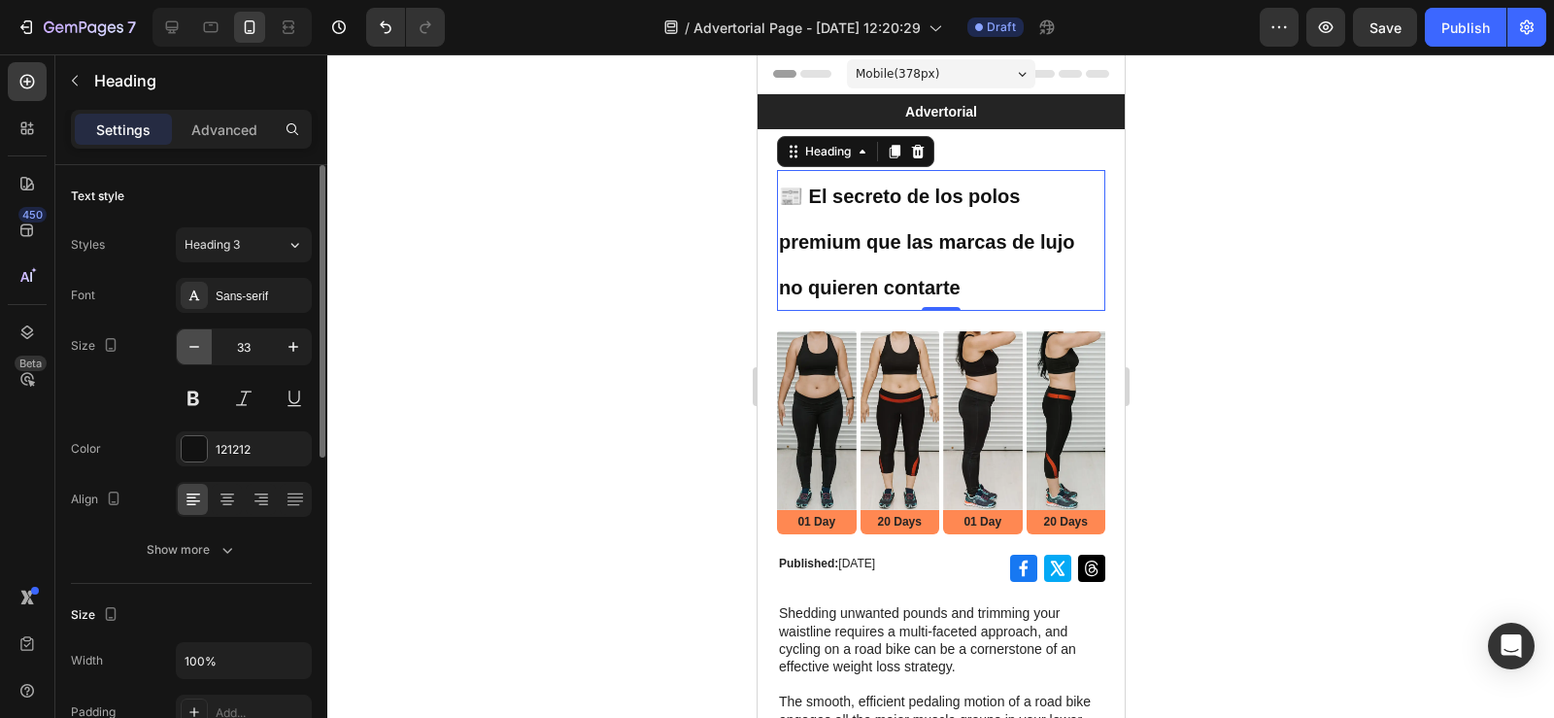
click at [189, 344] on icon "button" at bounding box center [194, 346] width 19 height 19
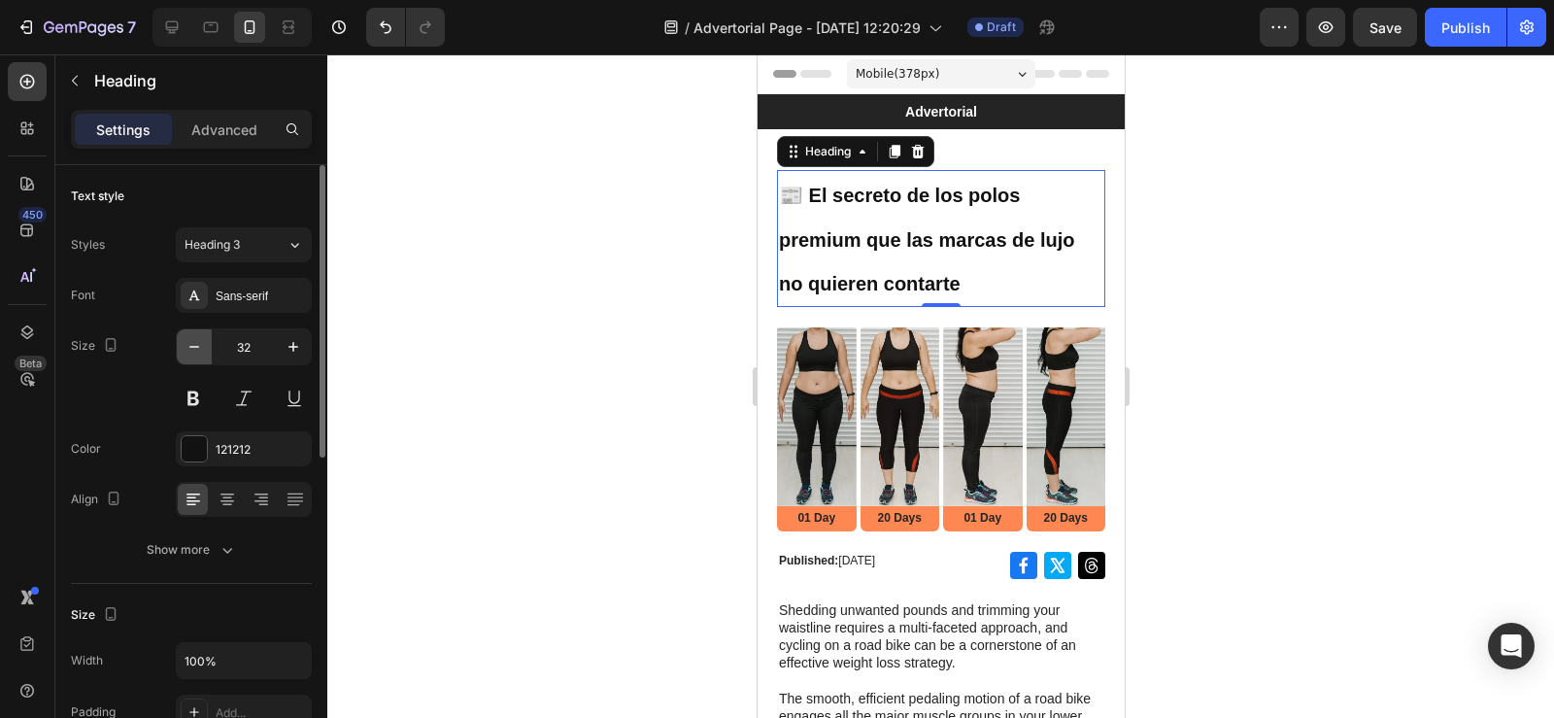
click at [189, 344] on icon "button" at bounding box center [194, 346] width 19 height 19
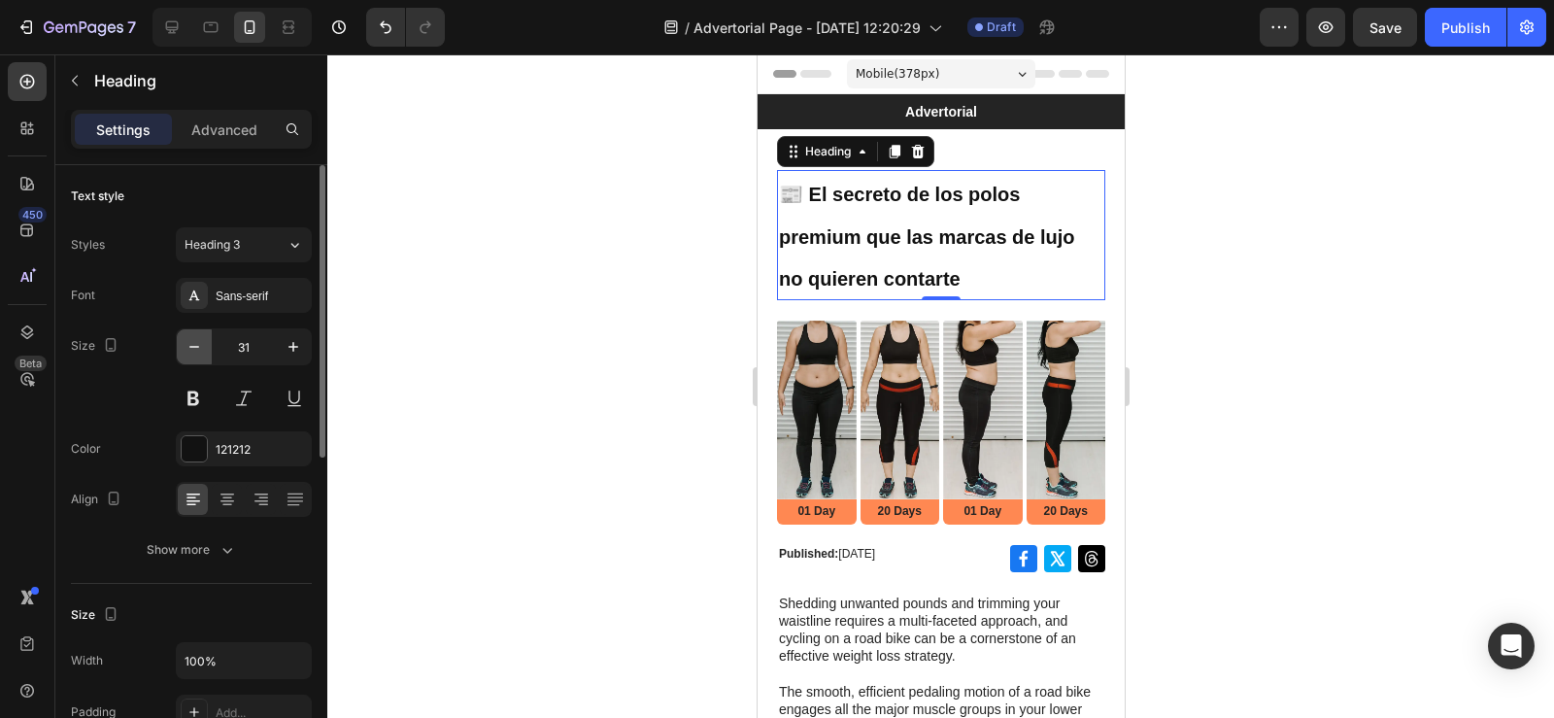
click at [189, 344] on icon "button" at bounding box center [194, 346] width 19 height 19
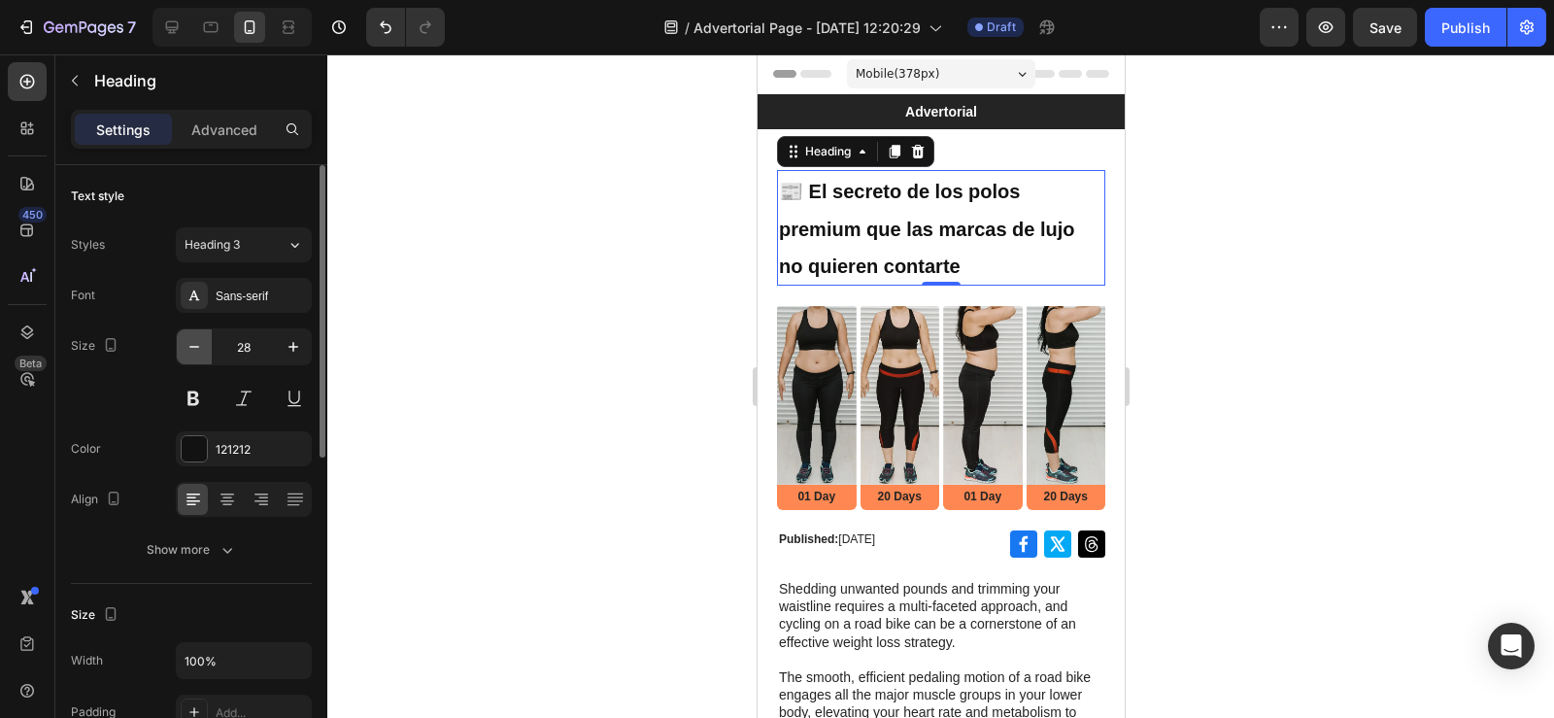
click at [189, 344] on icon "button" at bounding box center [194, 346] width 19 height 19
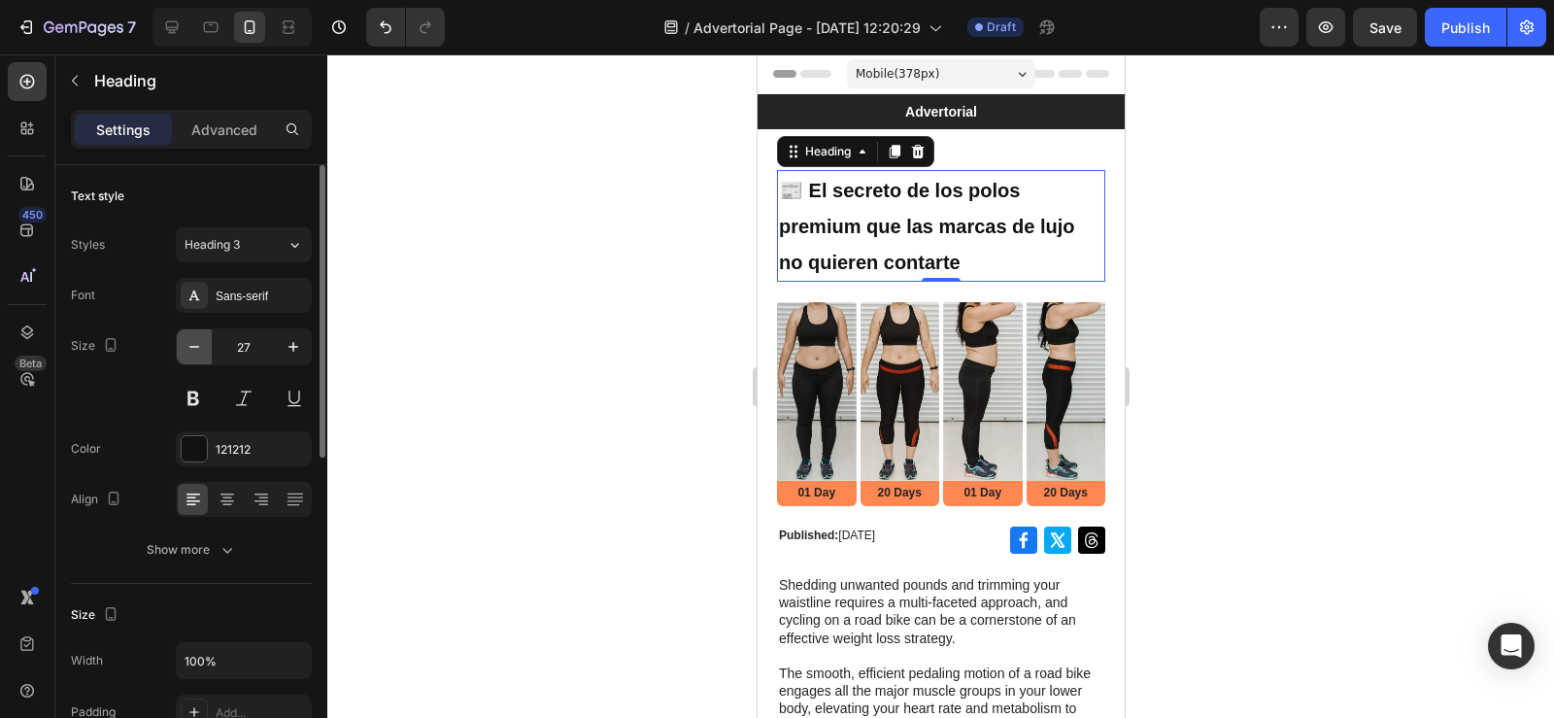
click at [189, 344] on icon "button" at bounding box center [194, 346] width 19 height 19
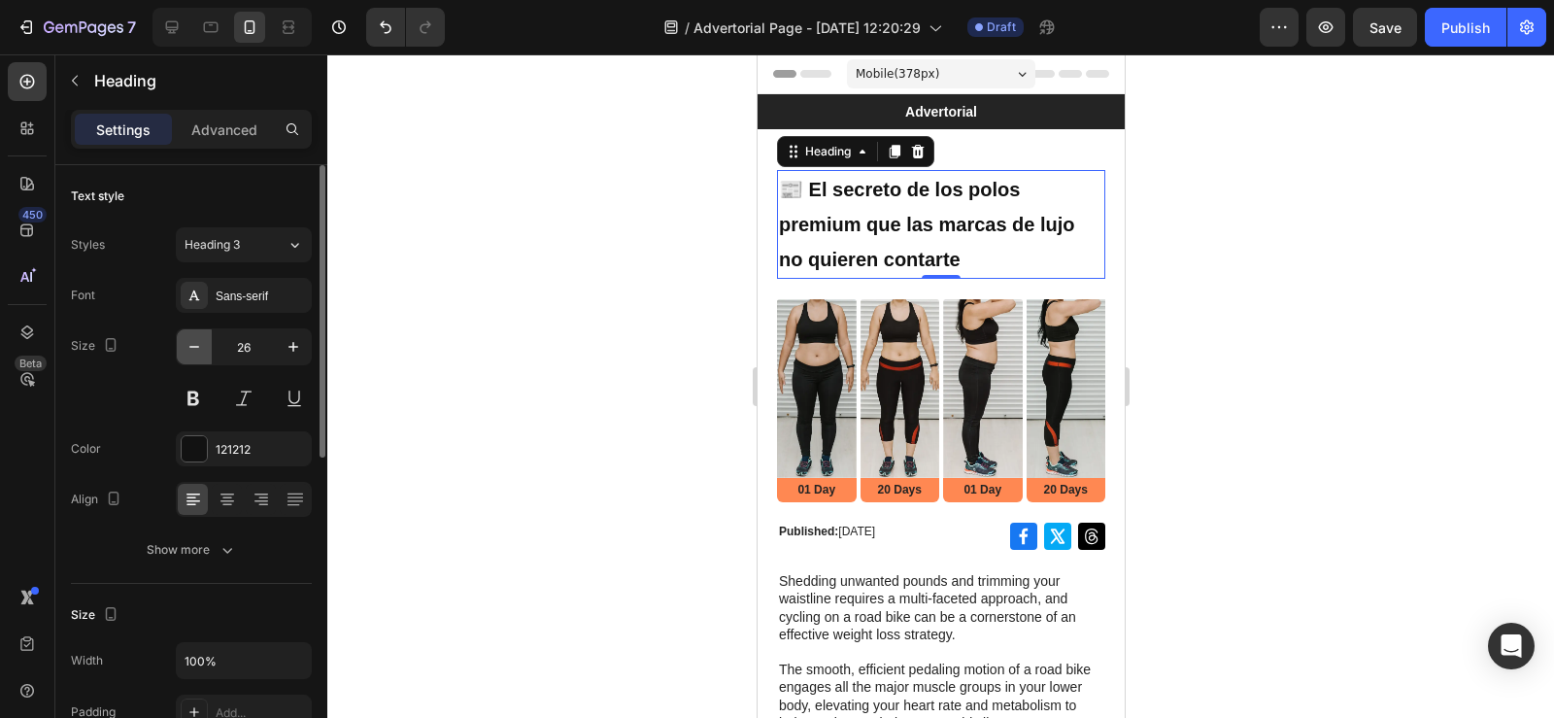
click at [189, 344] on icon "button" at bounding box center [194, 346] width 19 height 19
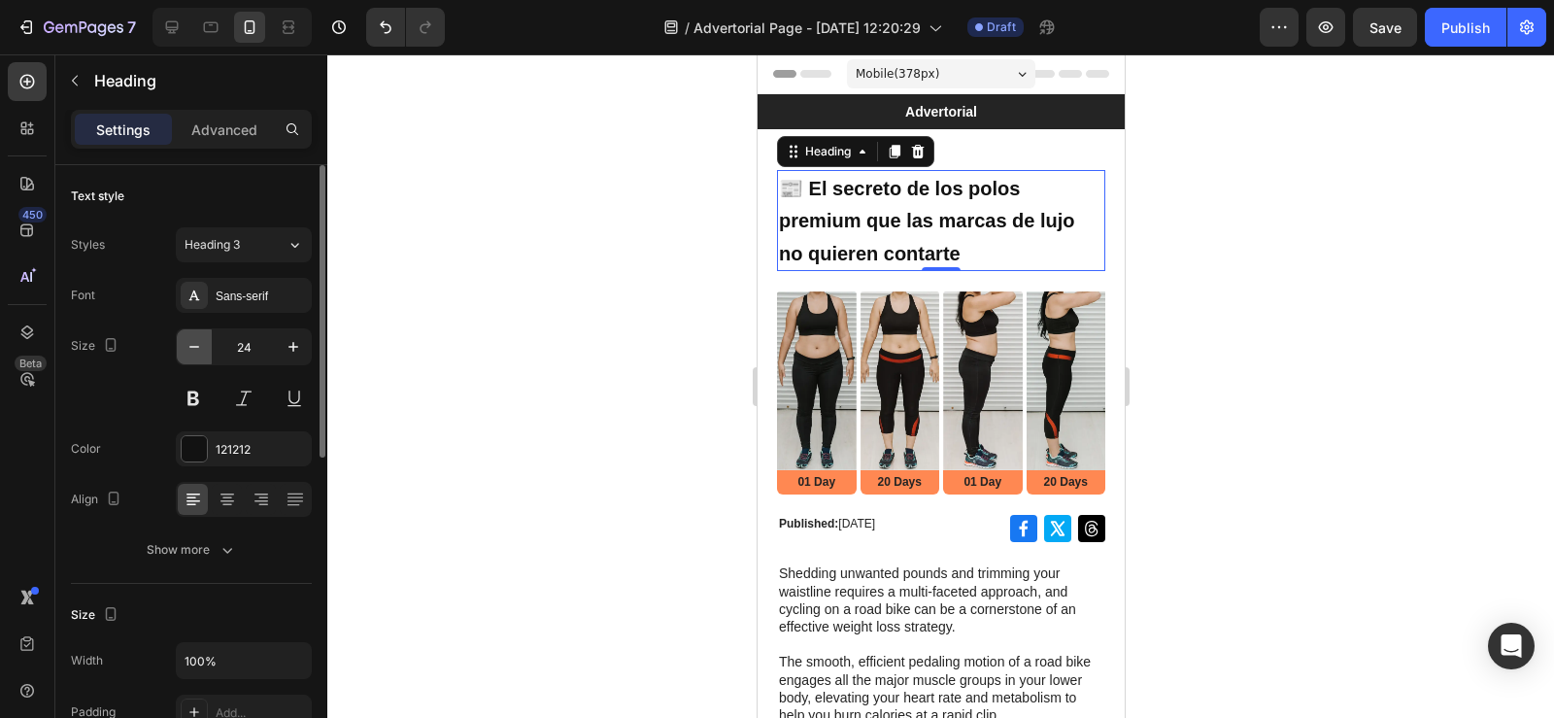
click at [189, 344] on icon "button" at bounding box center [194, 346] width 19 height 19
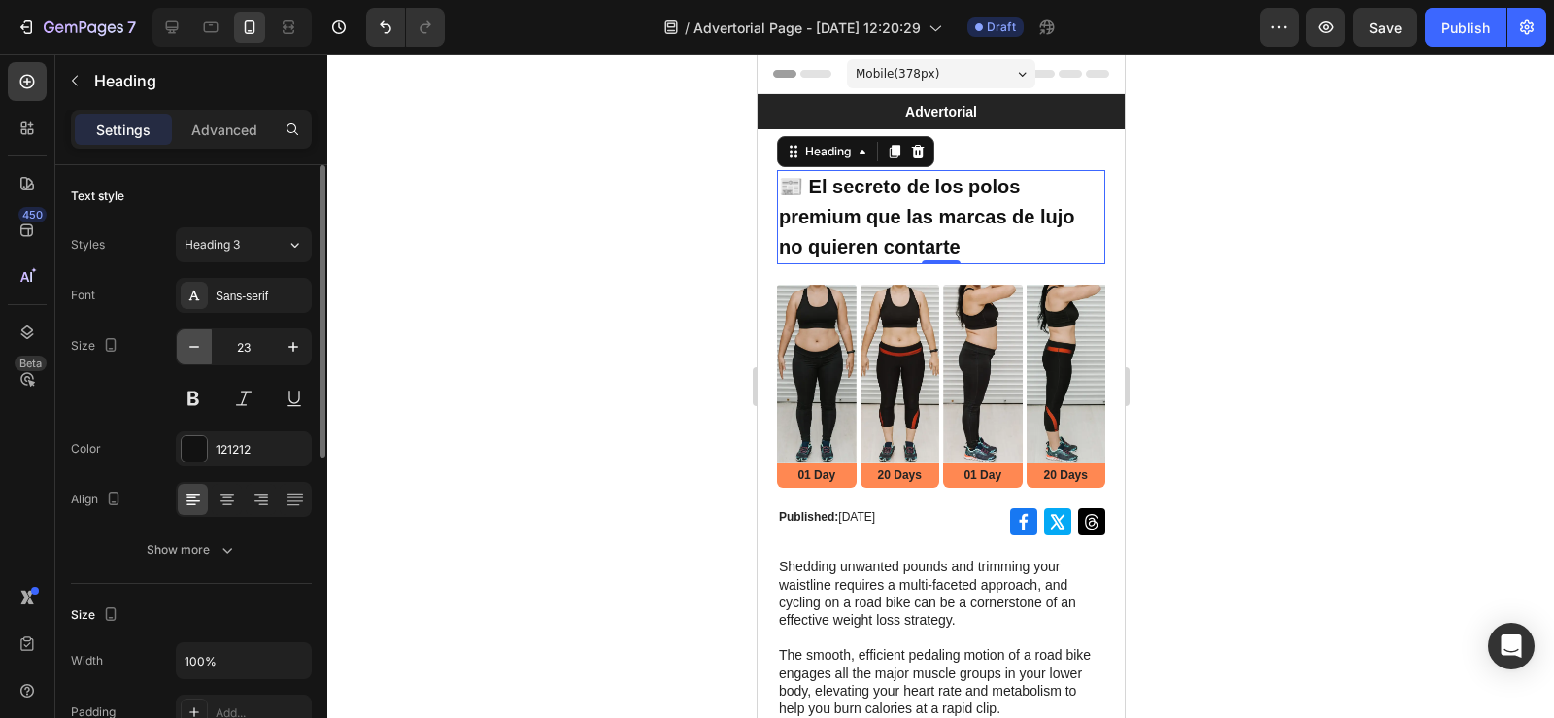
click at [189, 344] on icon "button" at bounding box center [194, 346] width 19 height 19
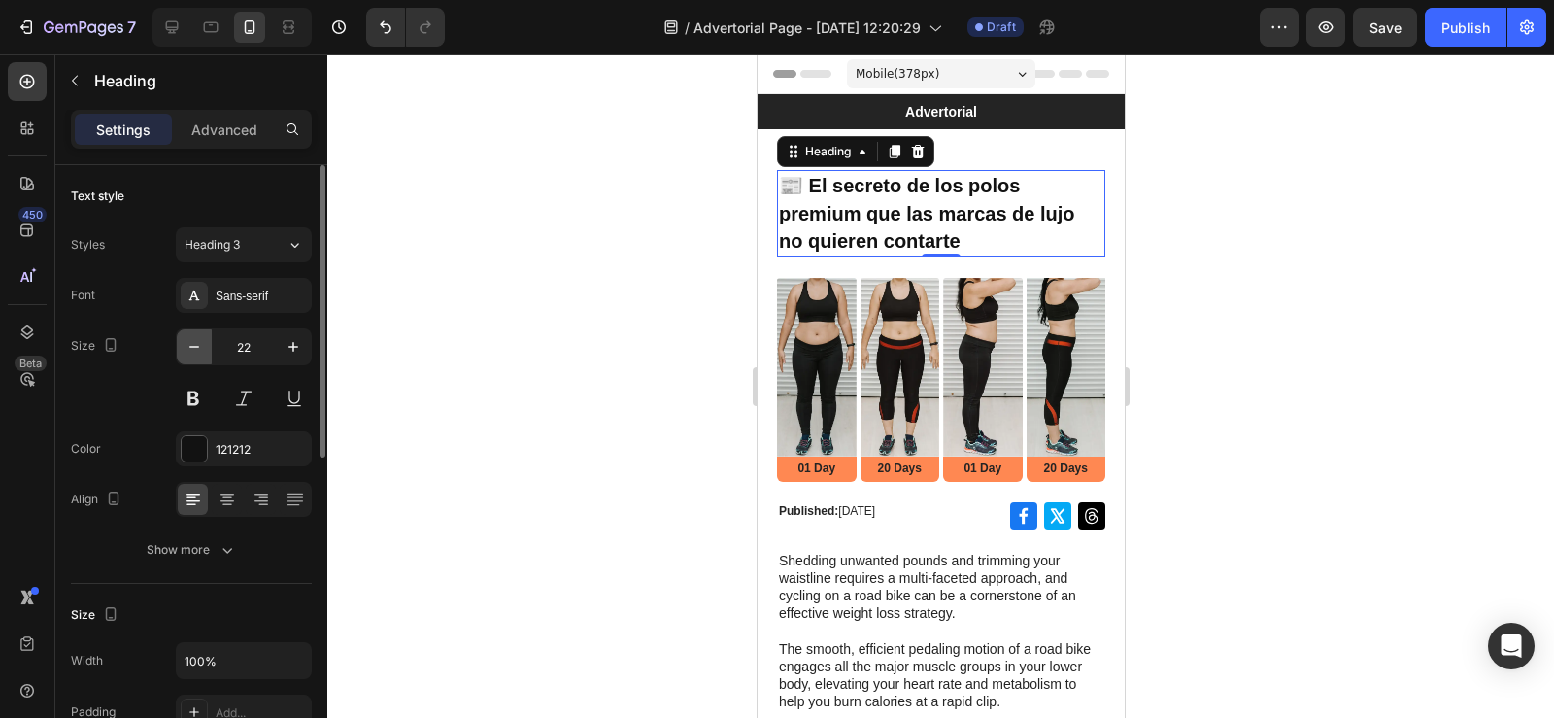
click at [189, 344] on icon "button" at bounding box center [194, 346] width 19 height 19
type input "21"
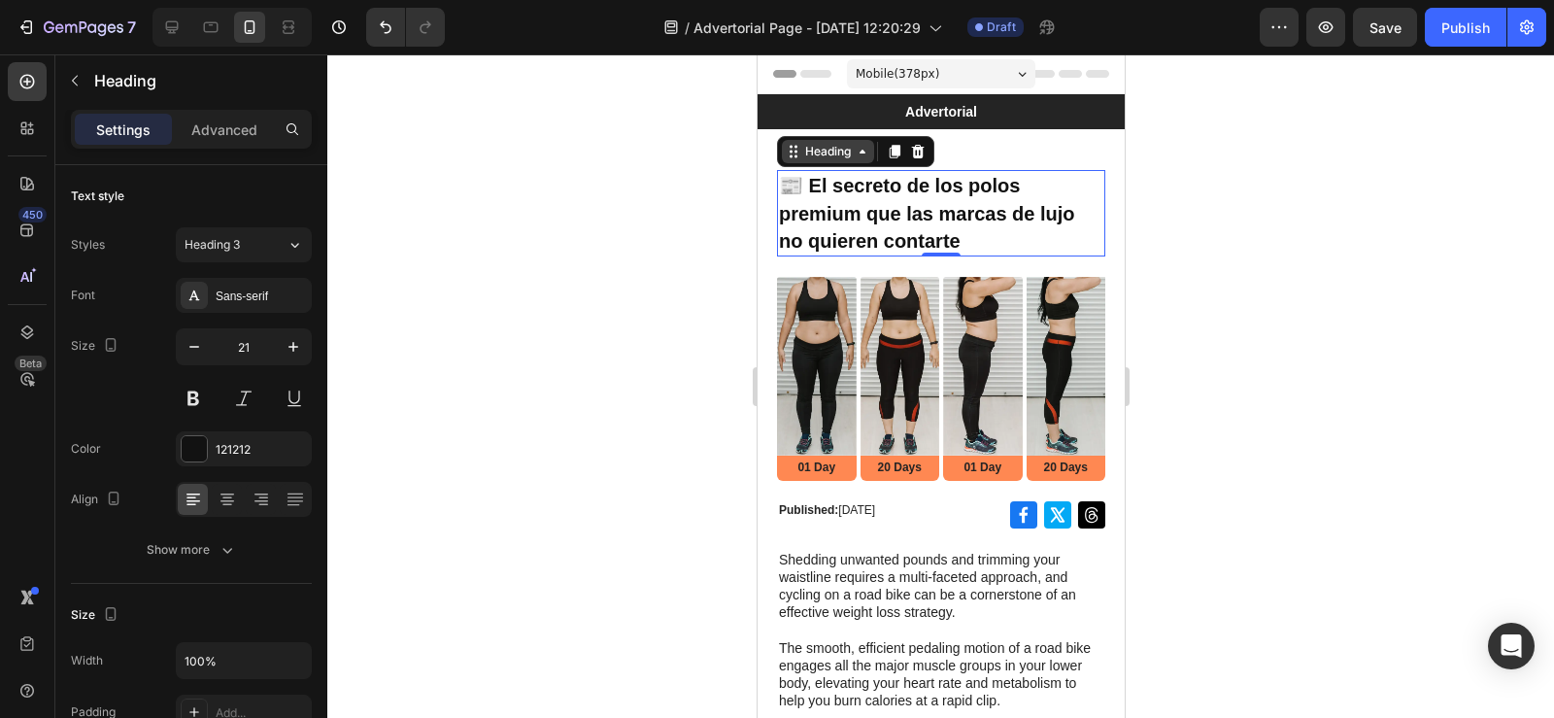
click at [861, 163] on div "Heading" at bounding box center [827, 151] width 92 height 23
click at [837, 206] on strong "📰 El secreto de los polos premium que las marcas de lujo no quieren contarte" at bounding box center [926, 213] width 296 height 77
click at [992, 252] on p "📰 El secreto de los polos premium que las marcas de lujo no quieren contarte" at bounding box center [940, 213] width 324 height 83
click at [985, 240] on p "📰 El secreto de los polos premium que las marcas de lujo no quieren contarte" at bounding box center [940, 213] width 324 height 83
click at [1167, 192] on div at bounding box center [940, 385] width 1227 height 663
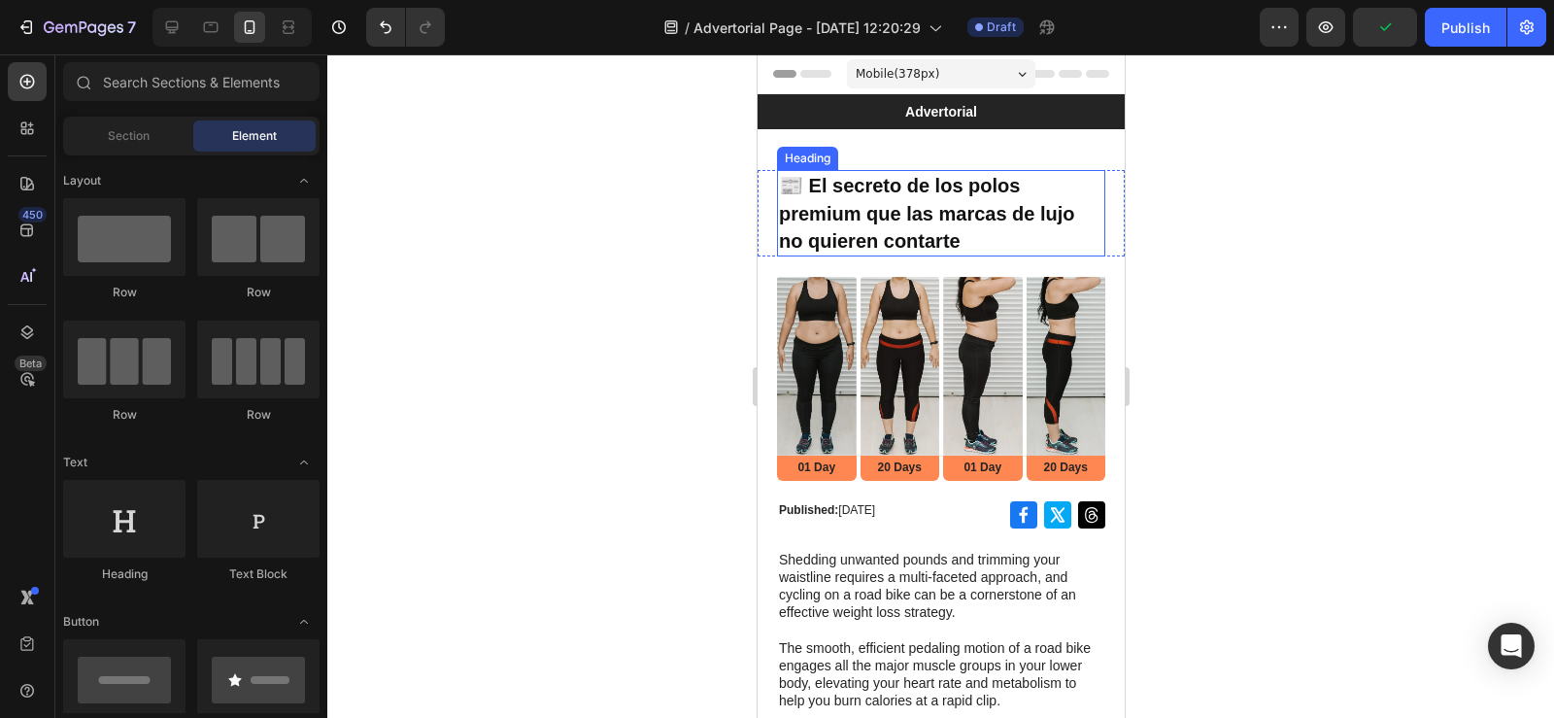
click at [966, 230] on p "⁠⁠⁠⁠⁠⁠⁠ 📰 El secreto de los polos premium que las marcas de lujo no quieren con…" at bounding box center [940, 213] width 324 height 83
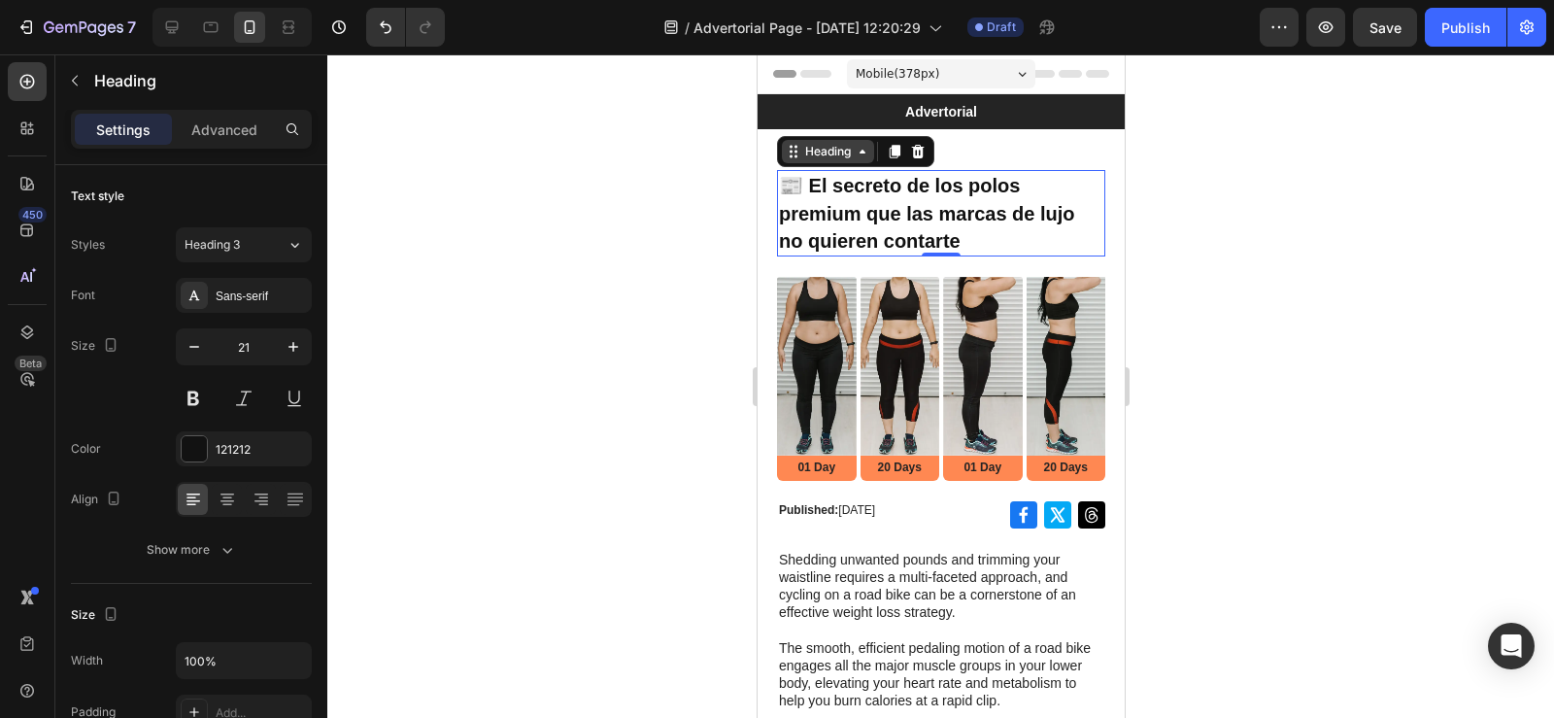
click at [862, 151] on icon at bounding box center [861, 152] width 6 height 4
click at [846, 200] on p "📰 El secreto de los polos premium que las marcas de lujo no quieren contarte" at bounding box center [940, 213] width 324 height 83
click at [845, 202] on strong "📰 El secreto de los polos premium que las marcas de lujo no quieren contarte" at bounding box center [926, 213] width 296 height 77
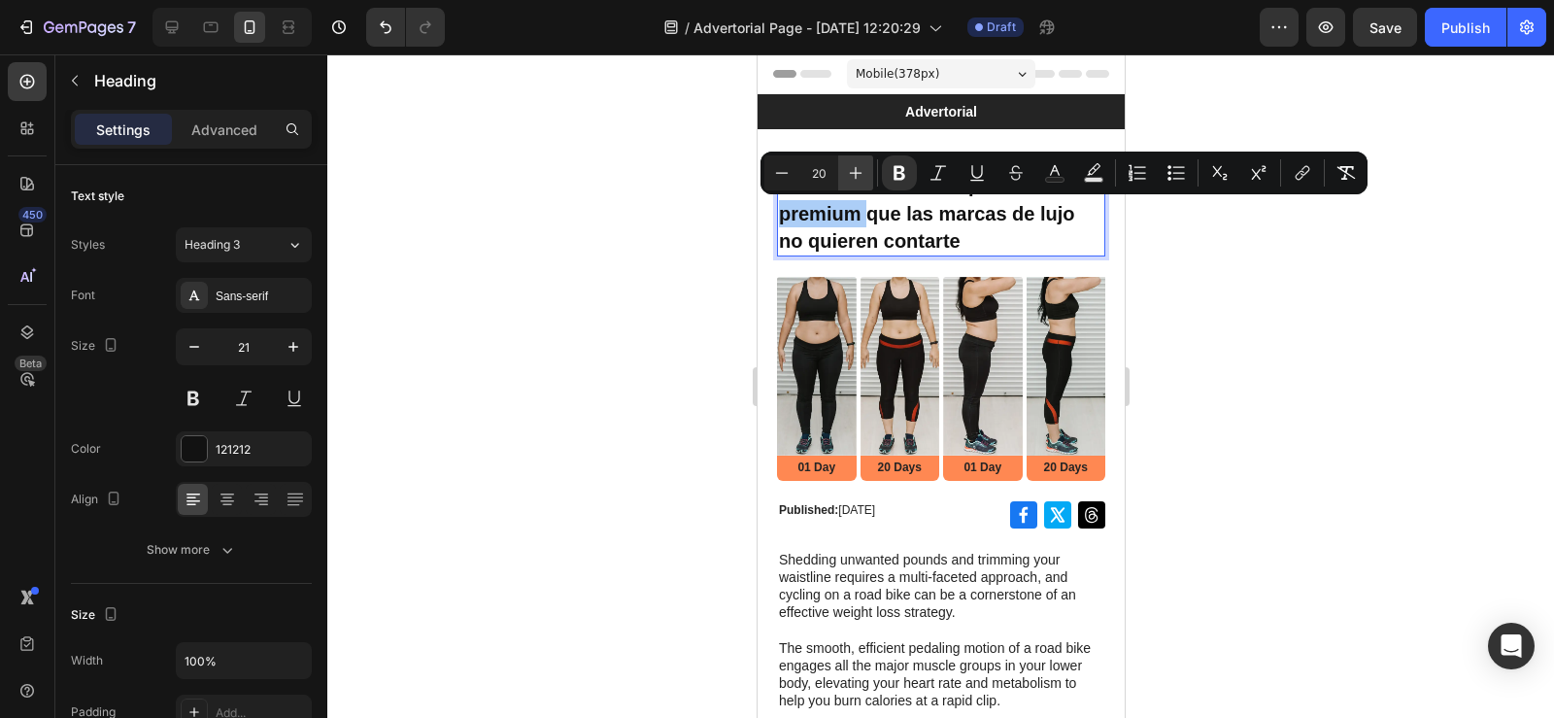
click at [849, 183] on button "Plus" at bounding box center [855, 172] width 35 height 35
type input "20"
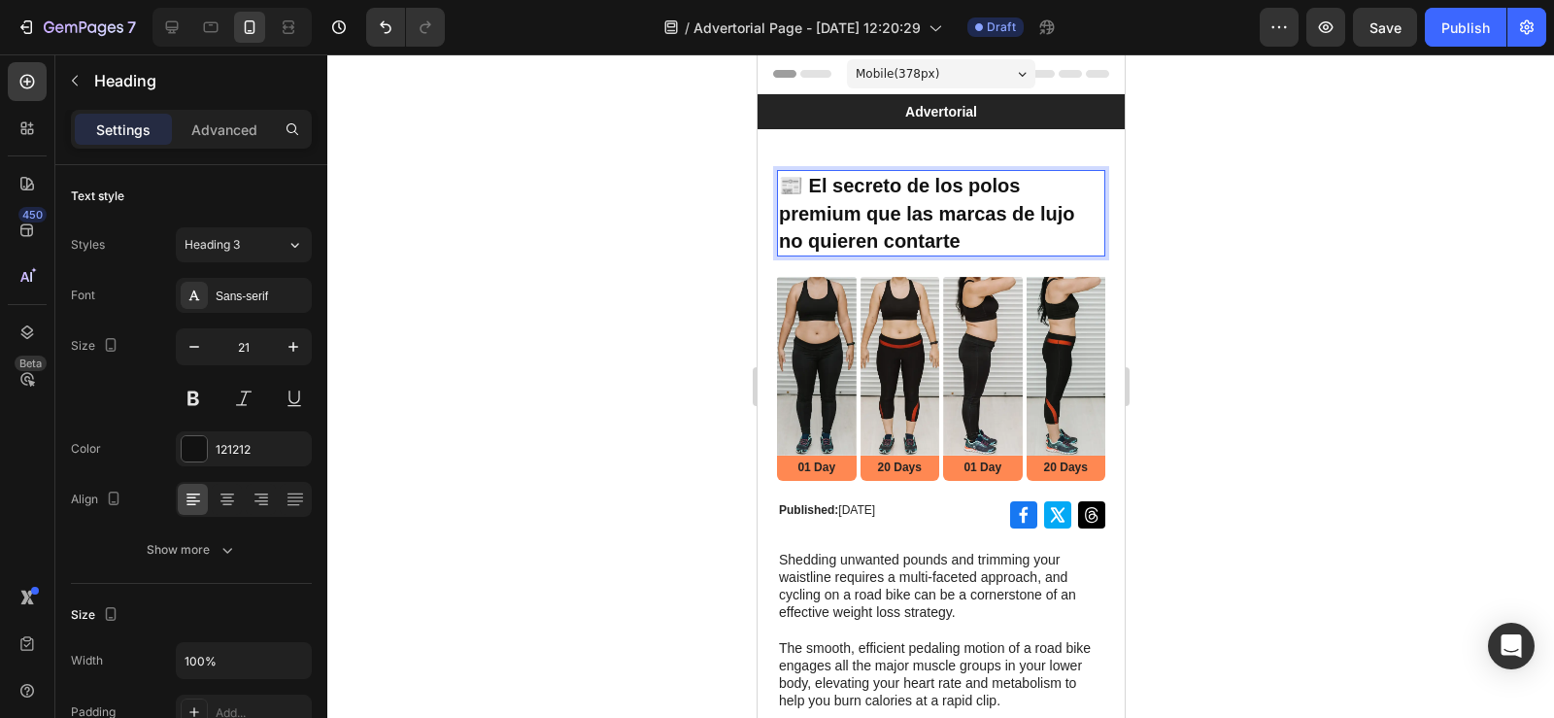
click at [918, 228] on p "📰 El secreto de los polos premium que las marcas de lujo no quieren contarte" at bounding box center [940, 213] width 324 height 83
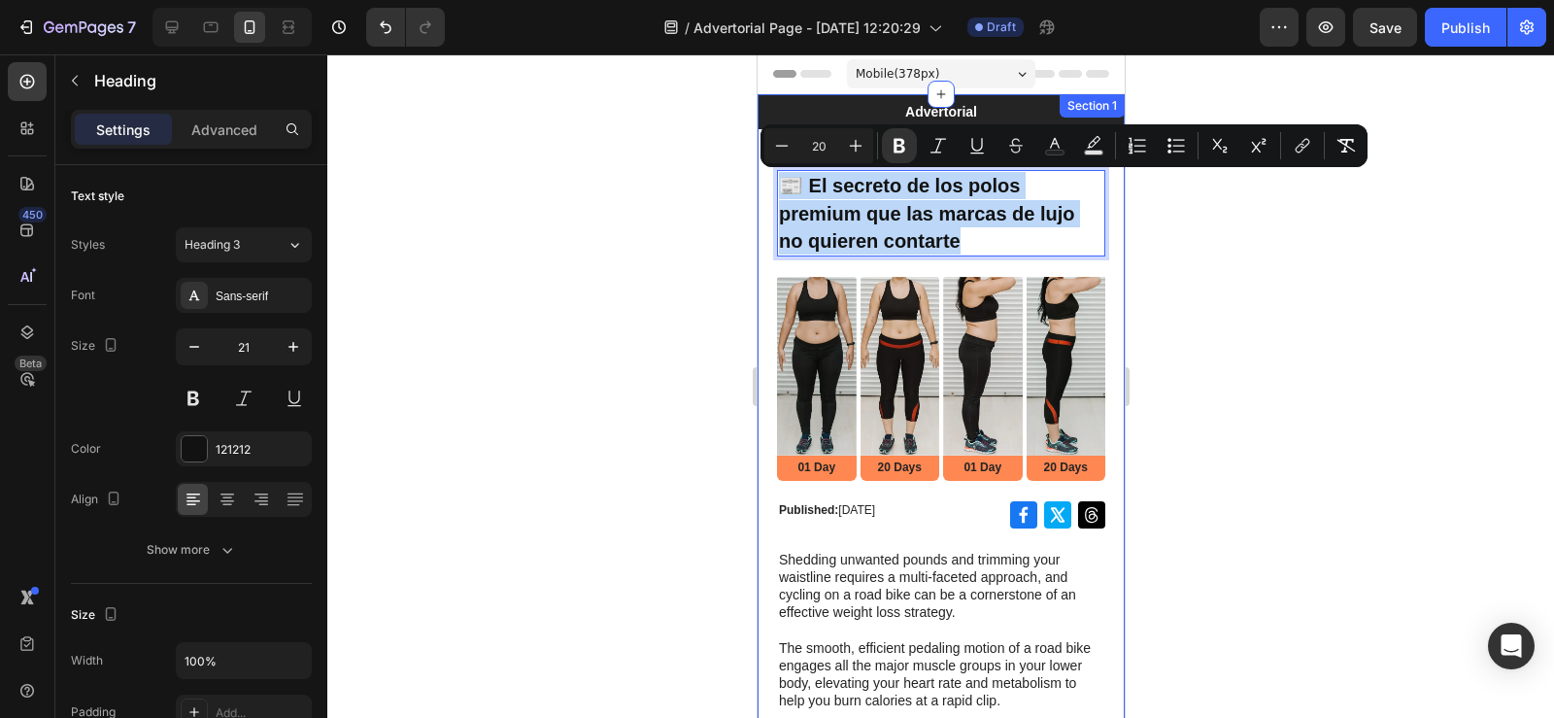
drag, startPoint x: 776, startPoint y: 185, endPoint x: 991, endPoint y: 266, distance: 229.6
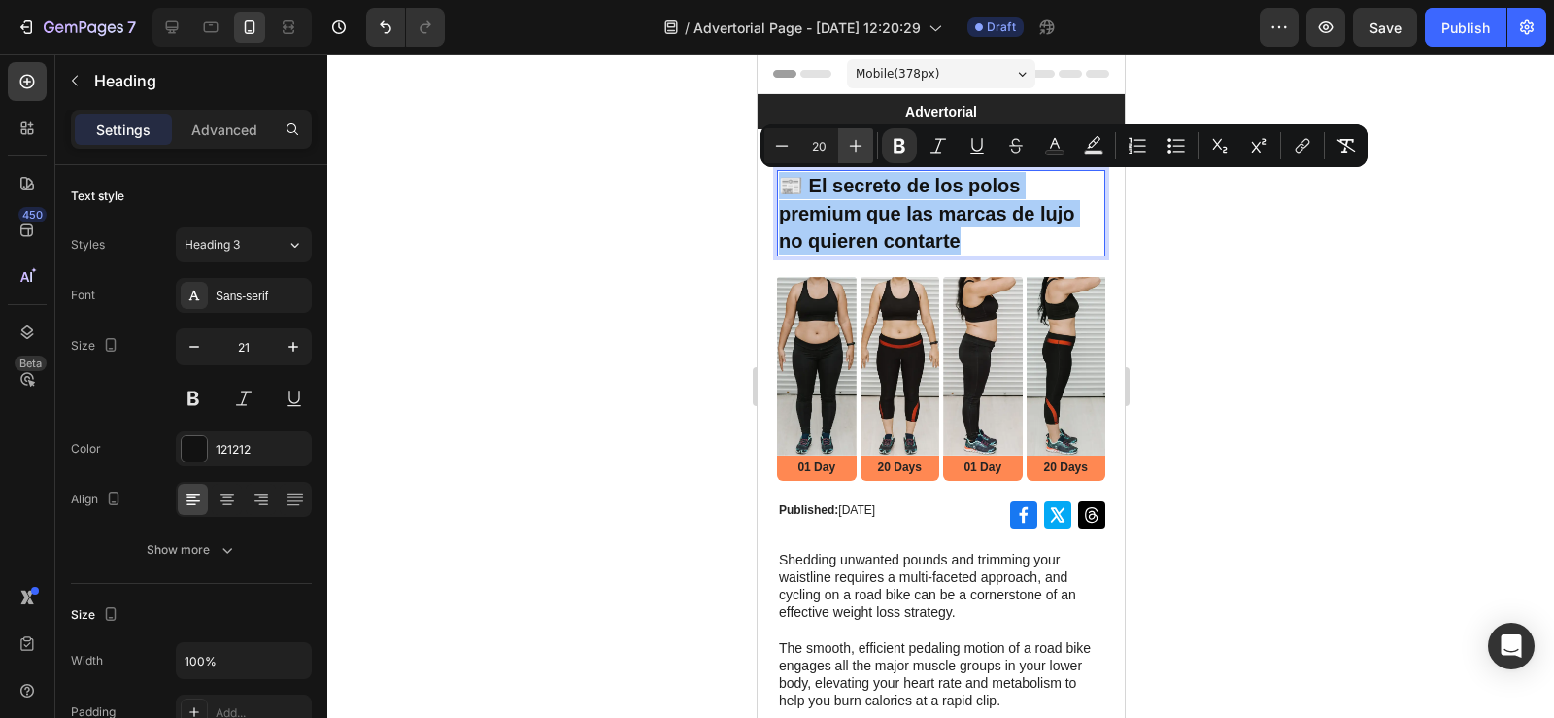
click at [853, 145] on icon "Editor contextual toolbar" at bounding box center [855, 145] width 19 height 19
type input "21"
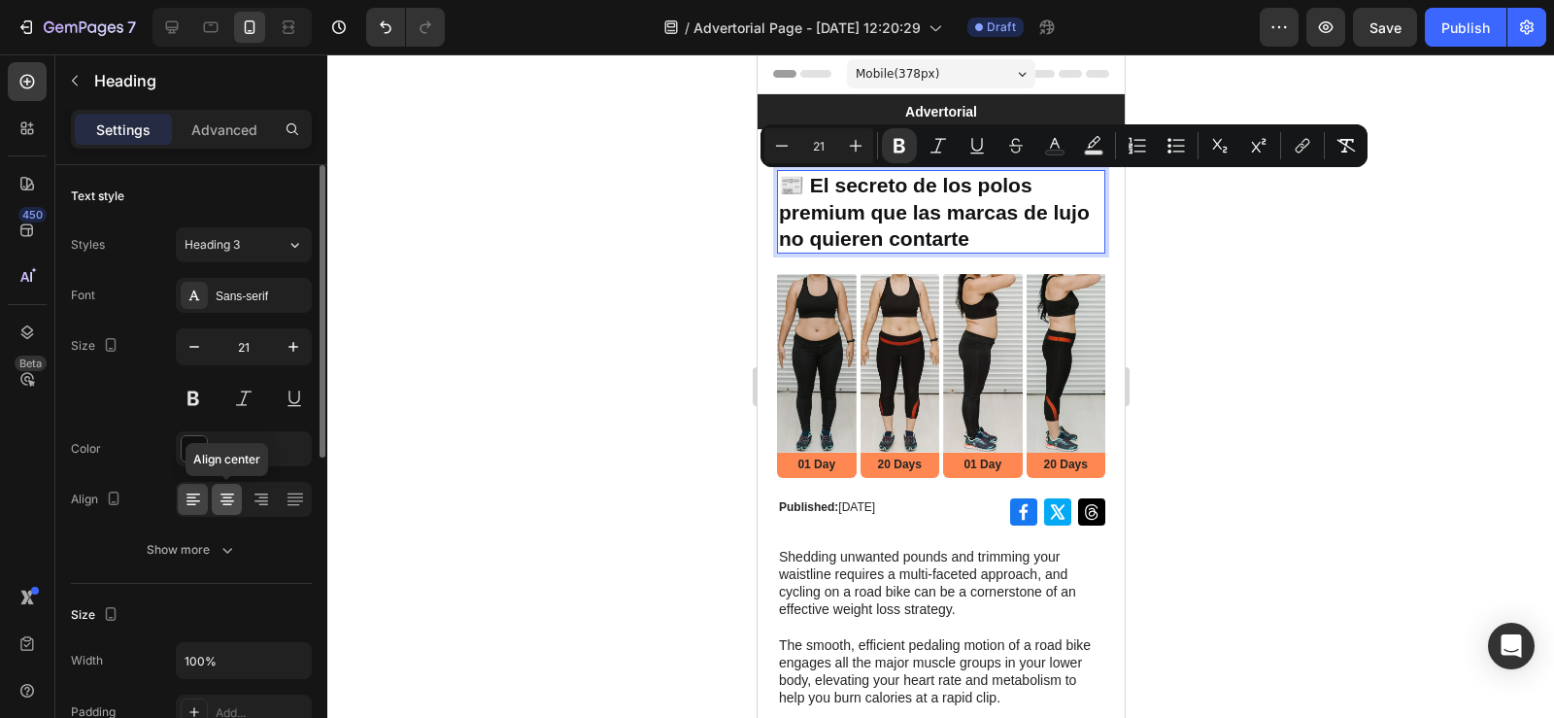
click at [223, 501] on icon at bounding box center [227, 501] width 14 height 2
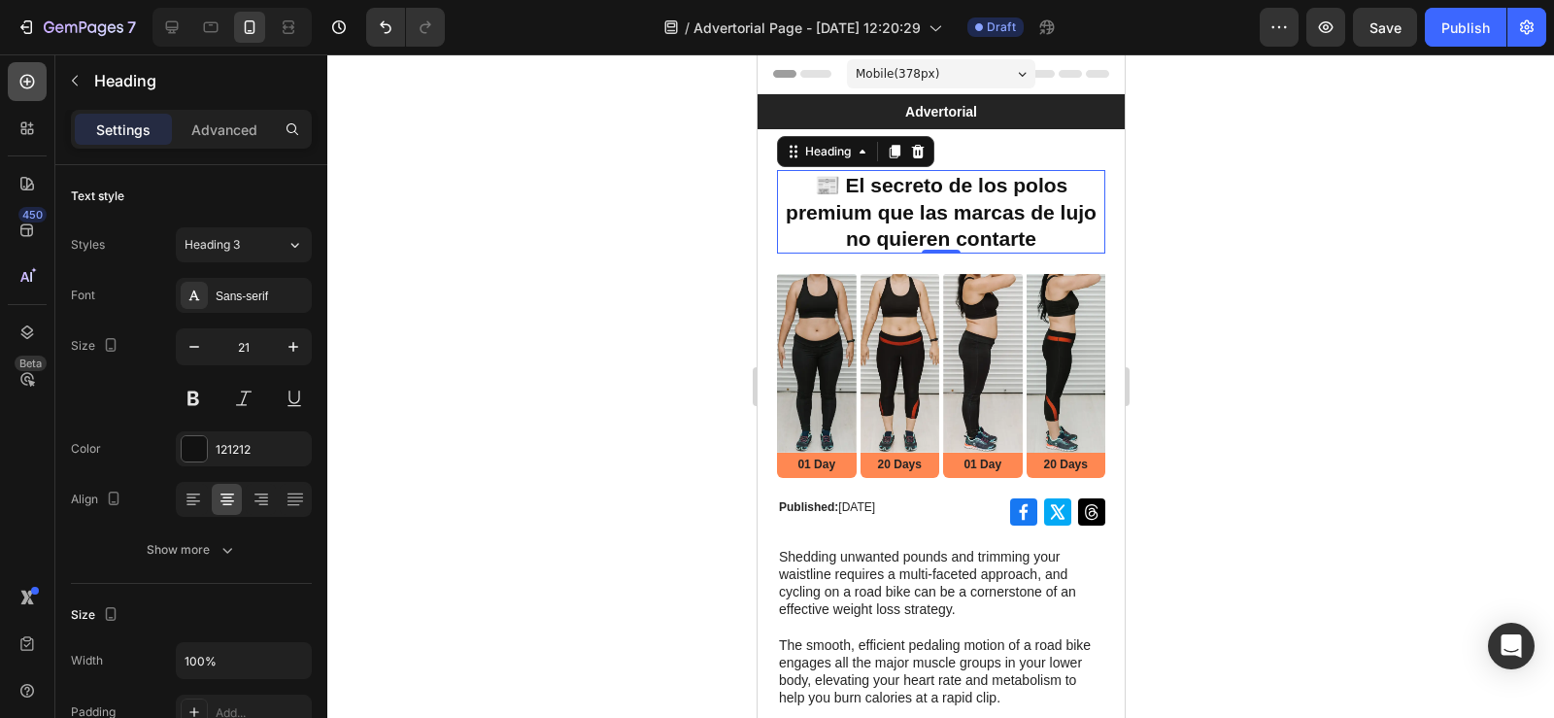
click at [28, 93] on div at bounding box center [27, 81] width 39 height 39
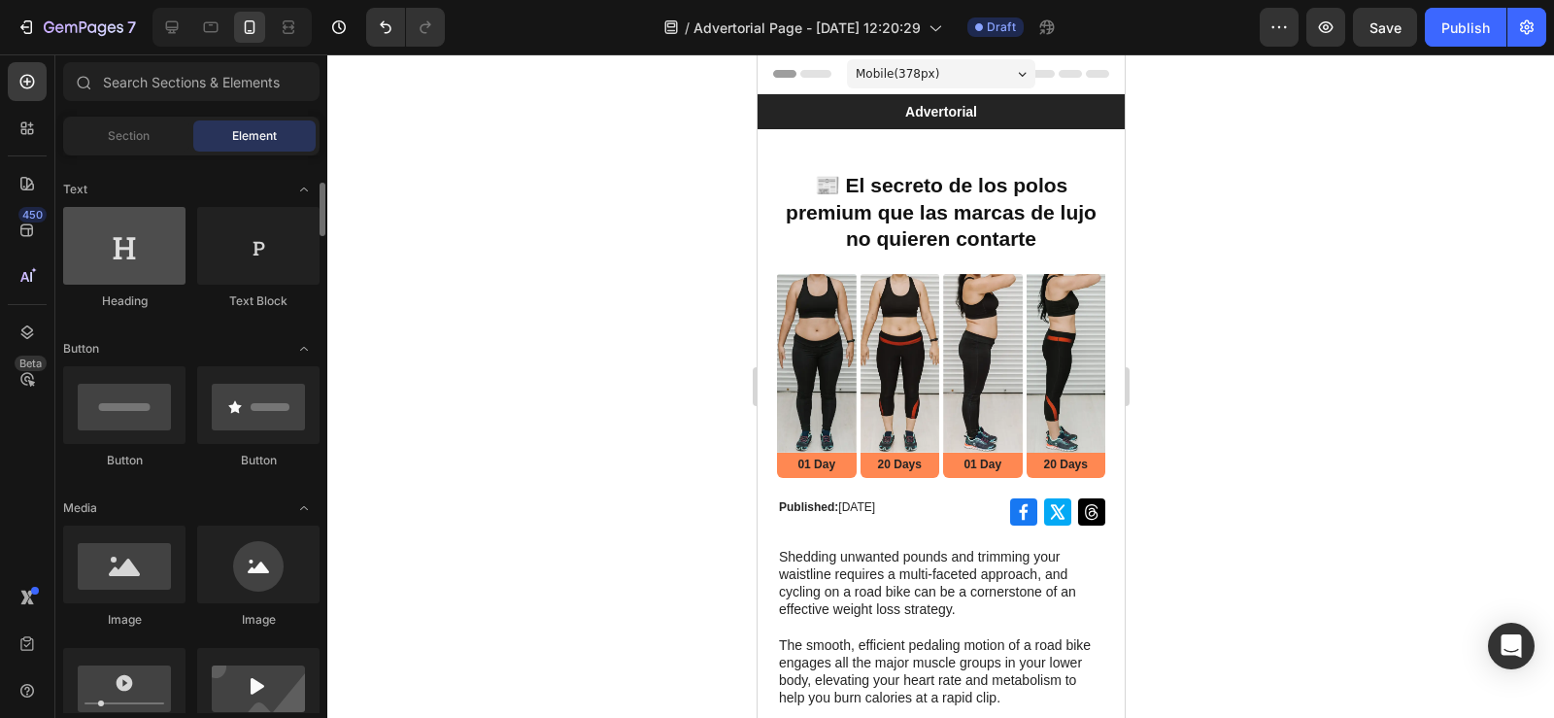
scroll to position [274, 0]
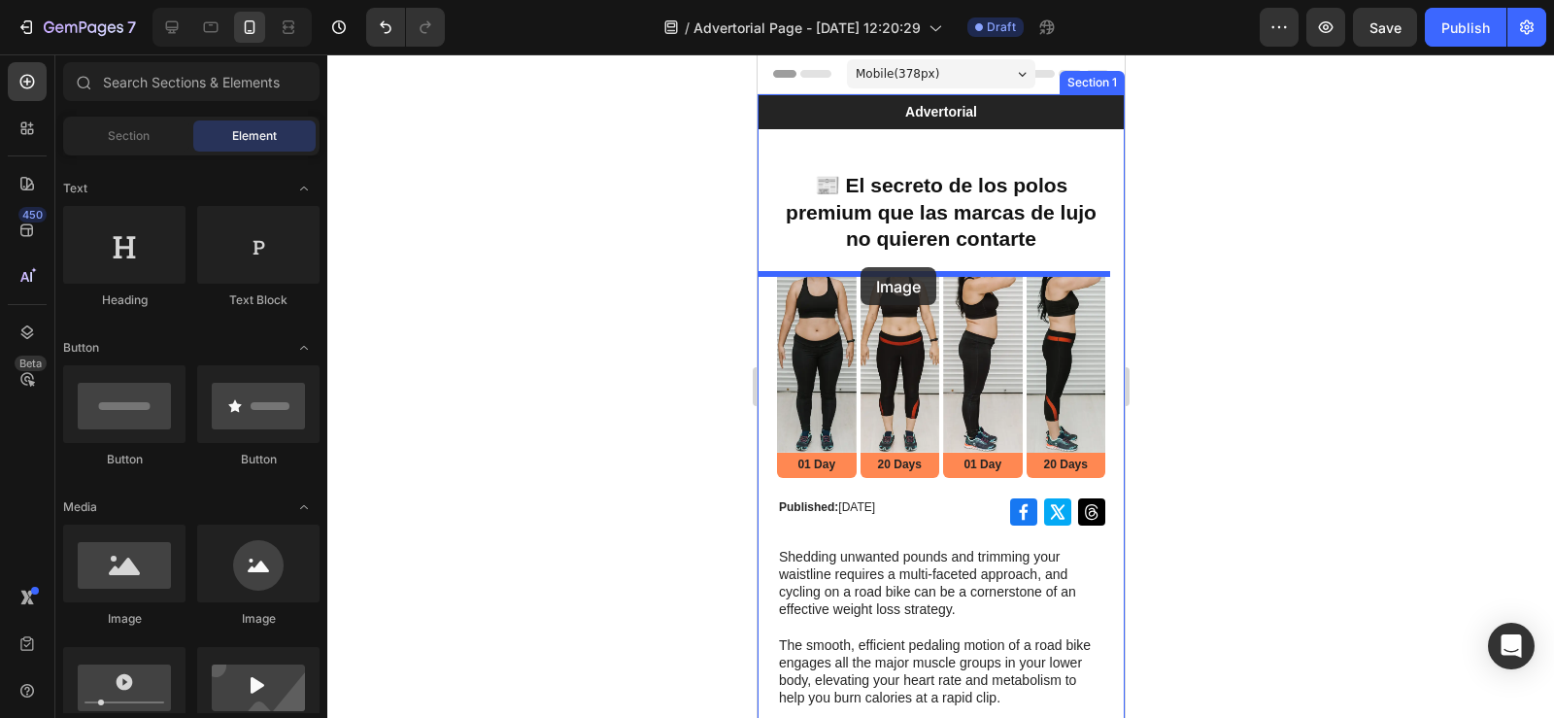
drag, startPoint x: 891, startPoint y: 640, endPoint x: 859, endPoint y: 267, distance: 374.2
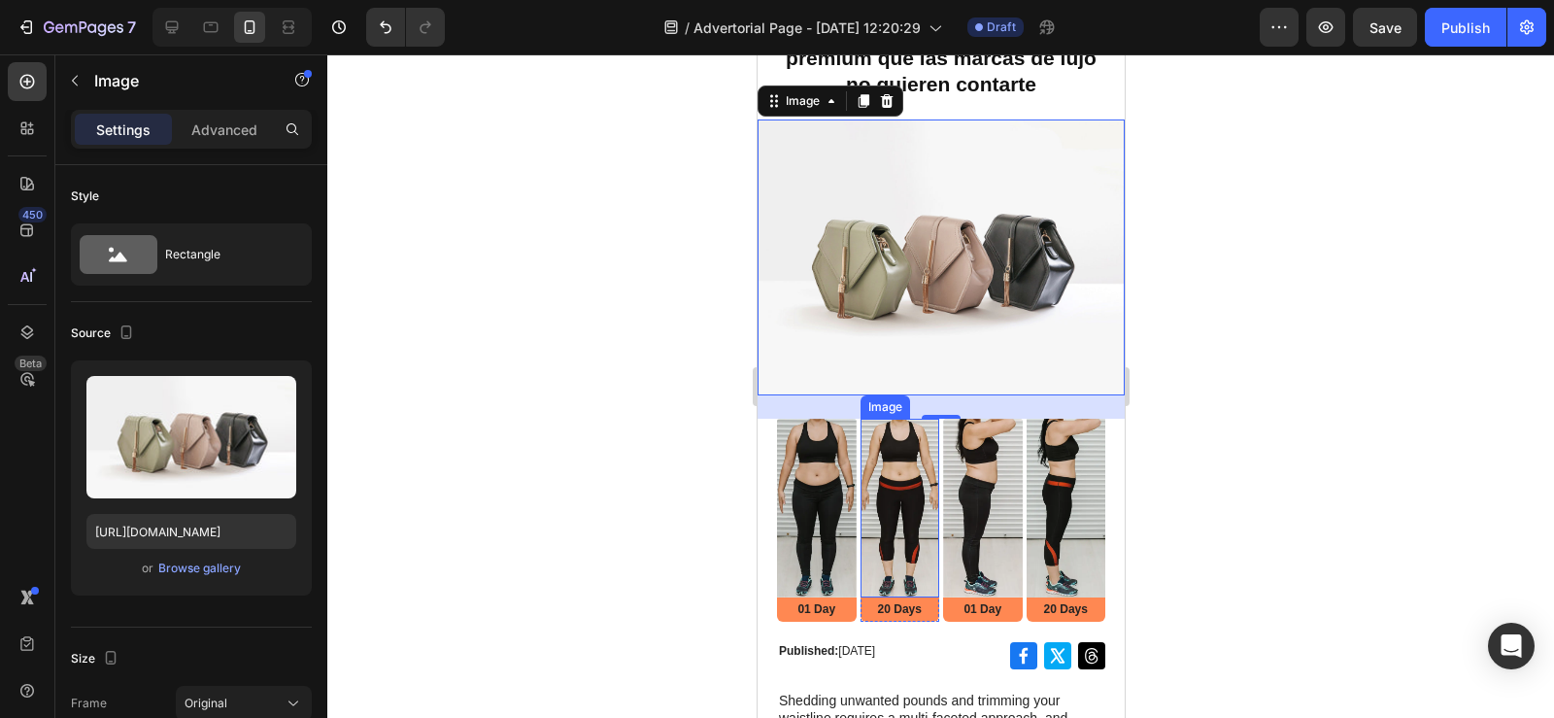
scroll to position [157, 0]
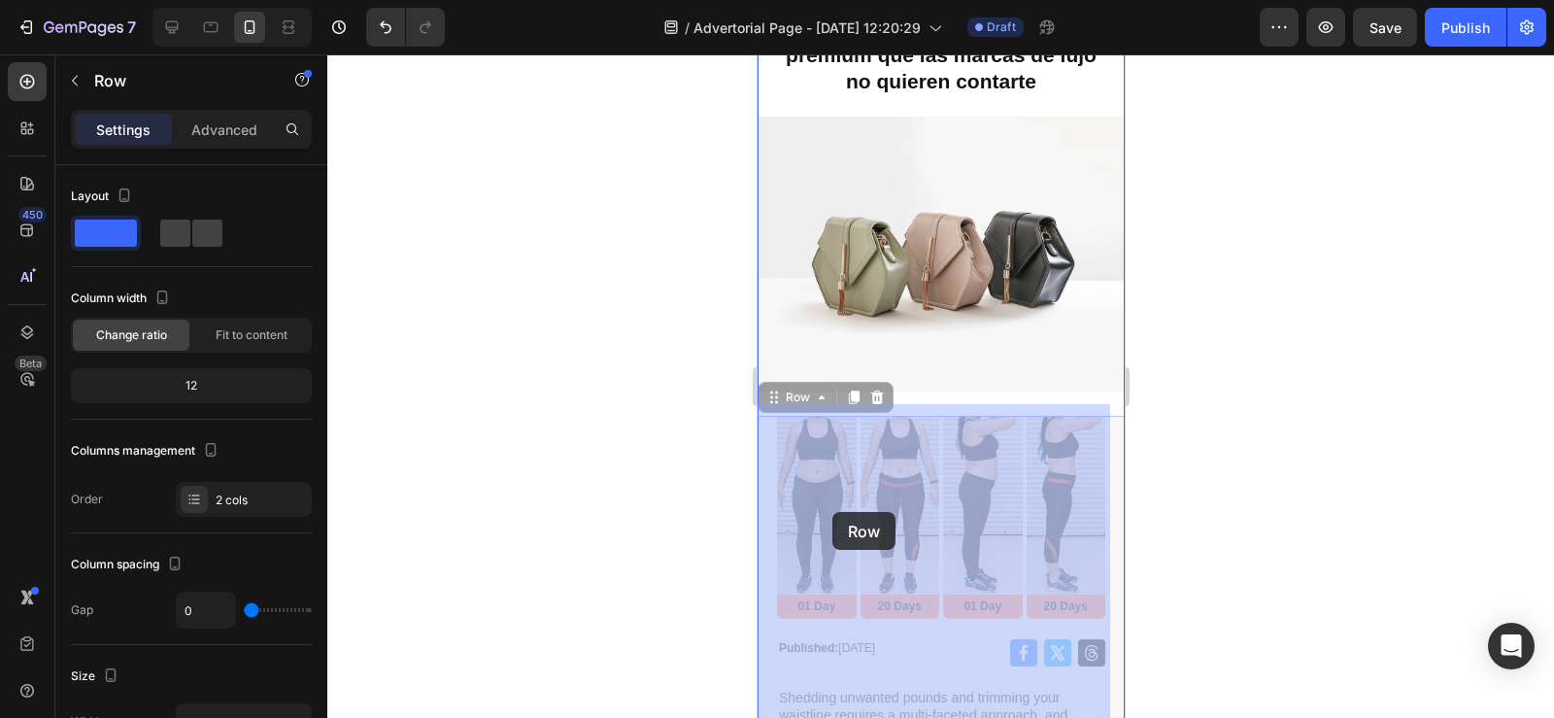
drag, startPoint x: 761, startPoint y: 512, endPoint x: 831, endPoint y: 512, distance: 69.9
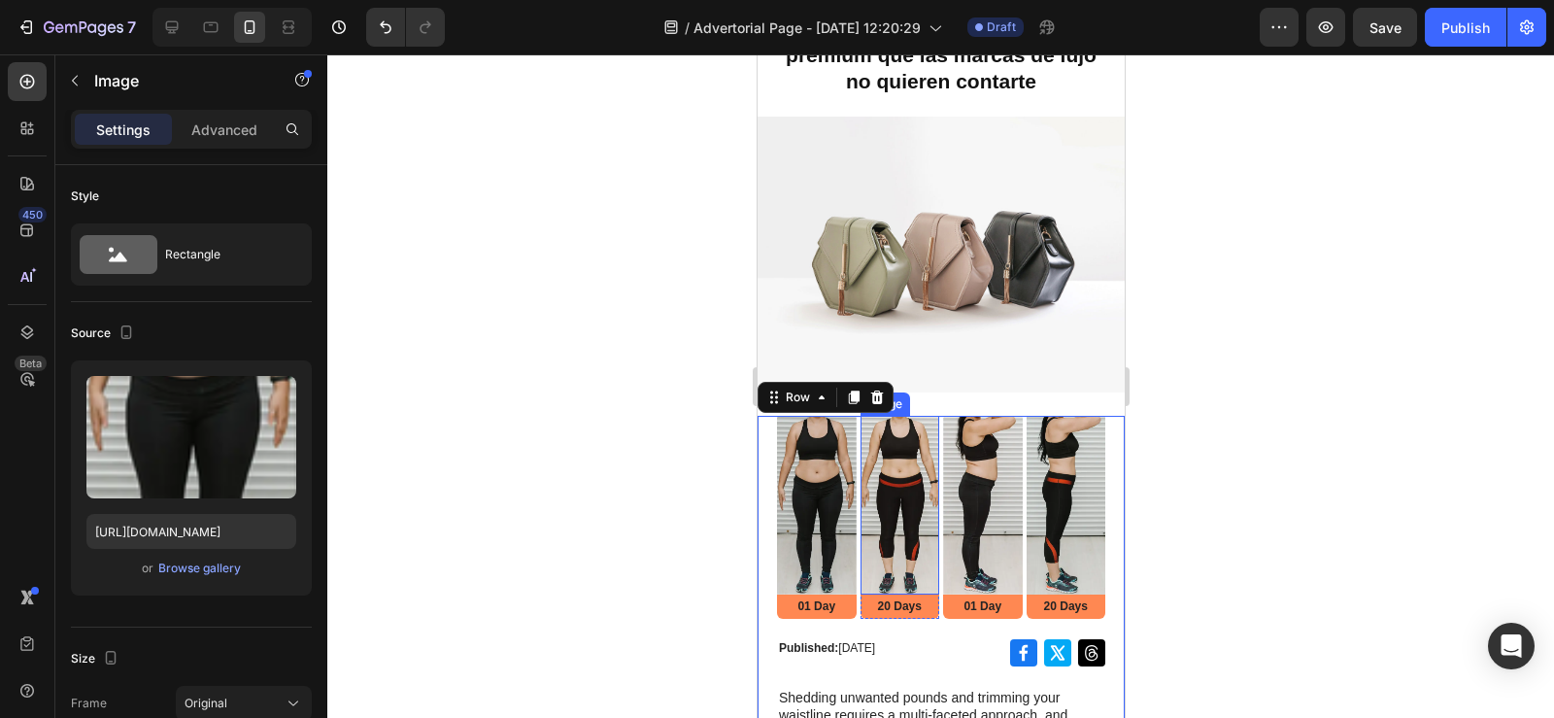
click at [817, 520] on img at bounding box center [816, 505] width 80 height 179
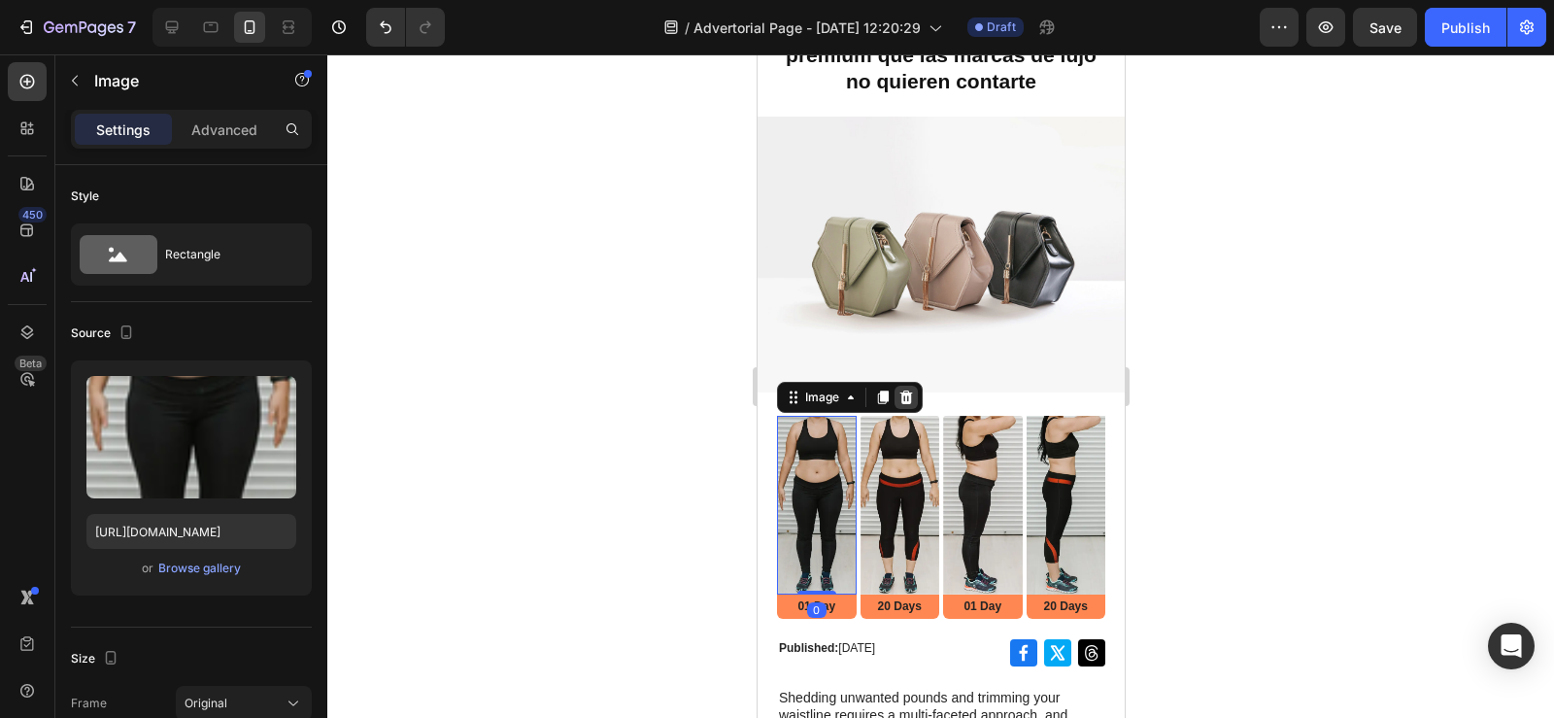
click at [906, 396] on div at bounding box center [904, 397] width 23 height 23
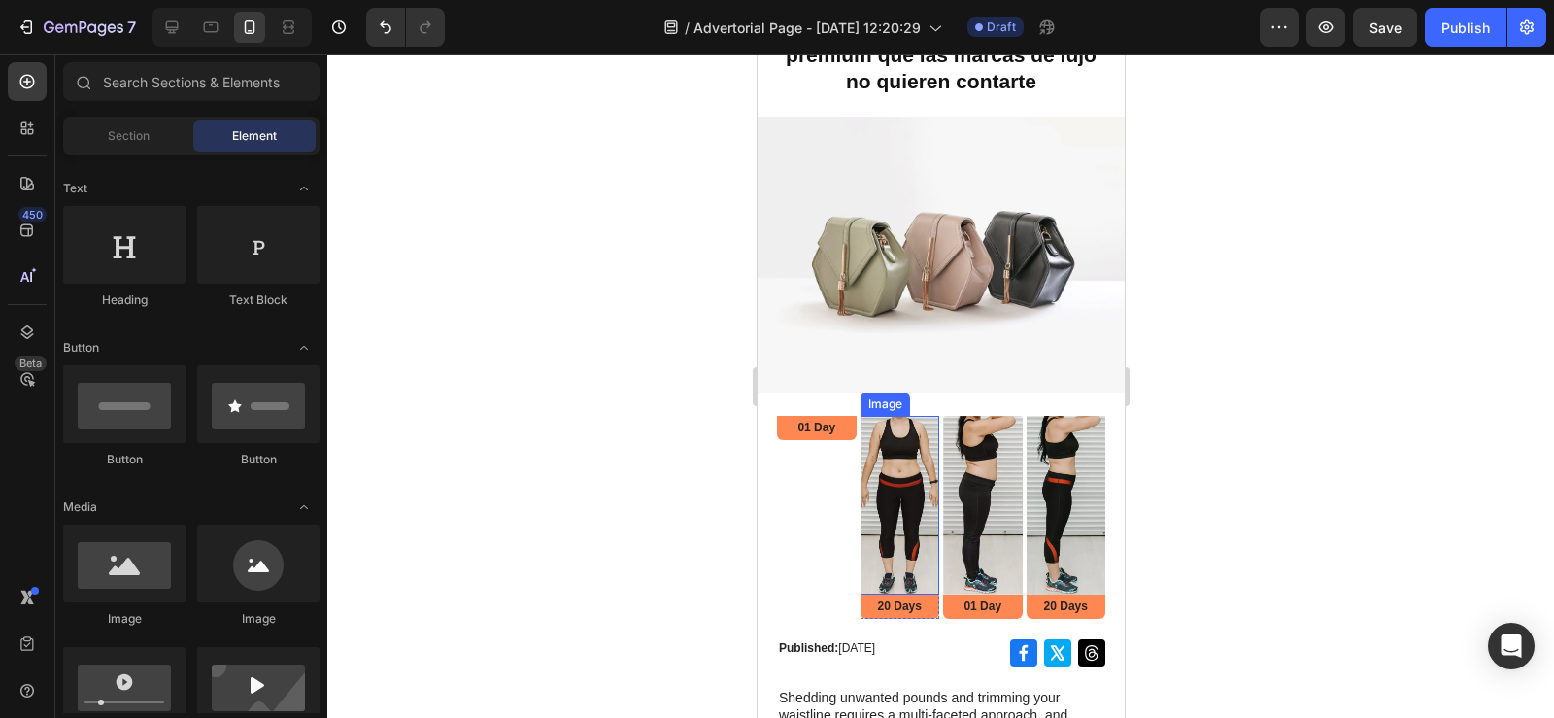
click at [899, 463] on img at bounding box center [899, 505] width 80 height 179
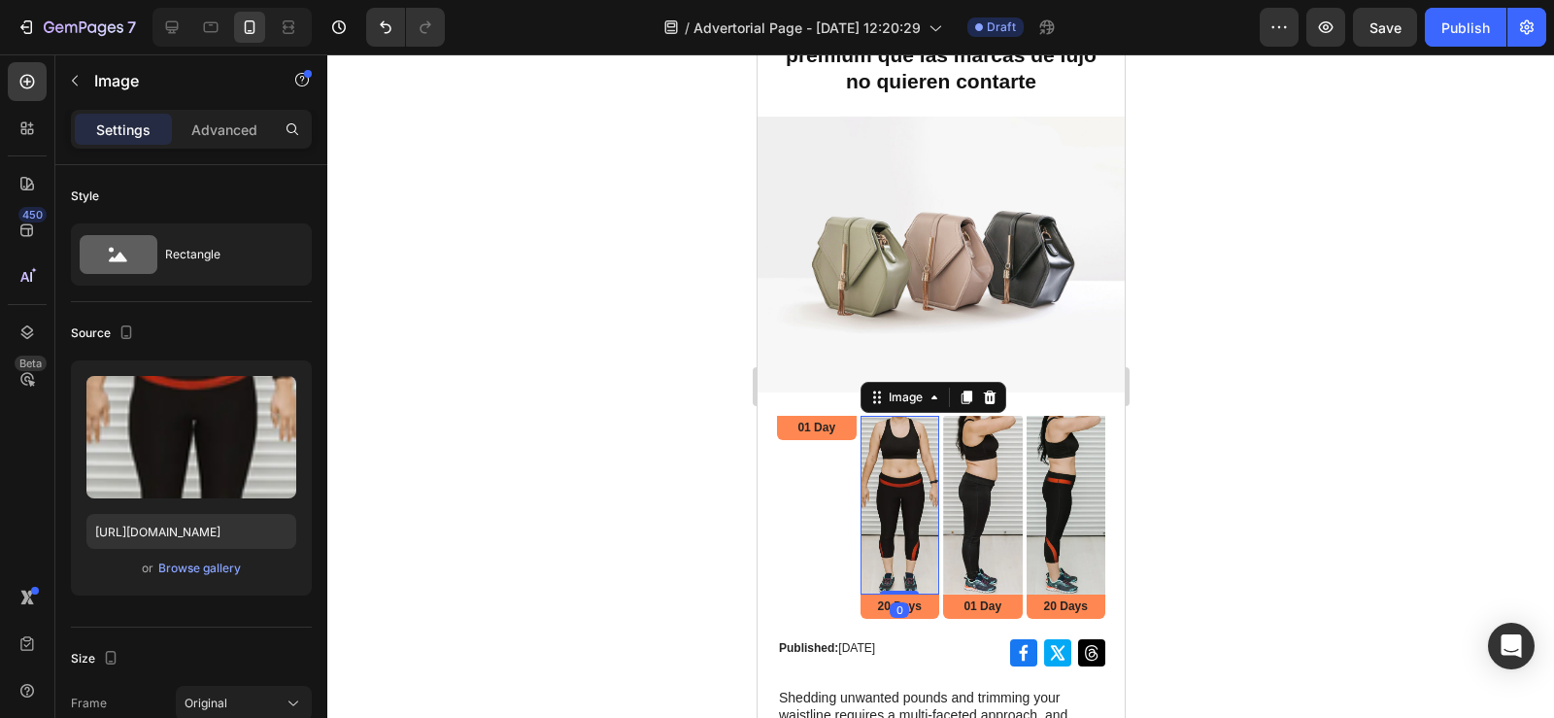
click at [824, 472] on div "01 Day Text Block Row" at bounding box center [816, 518] width 80 height 204
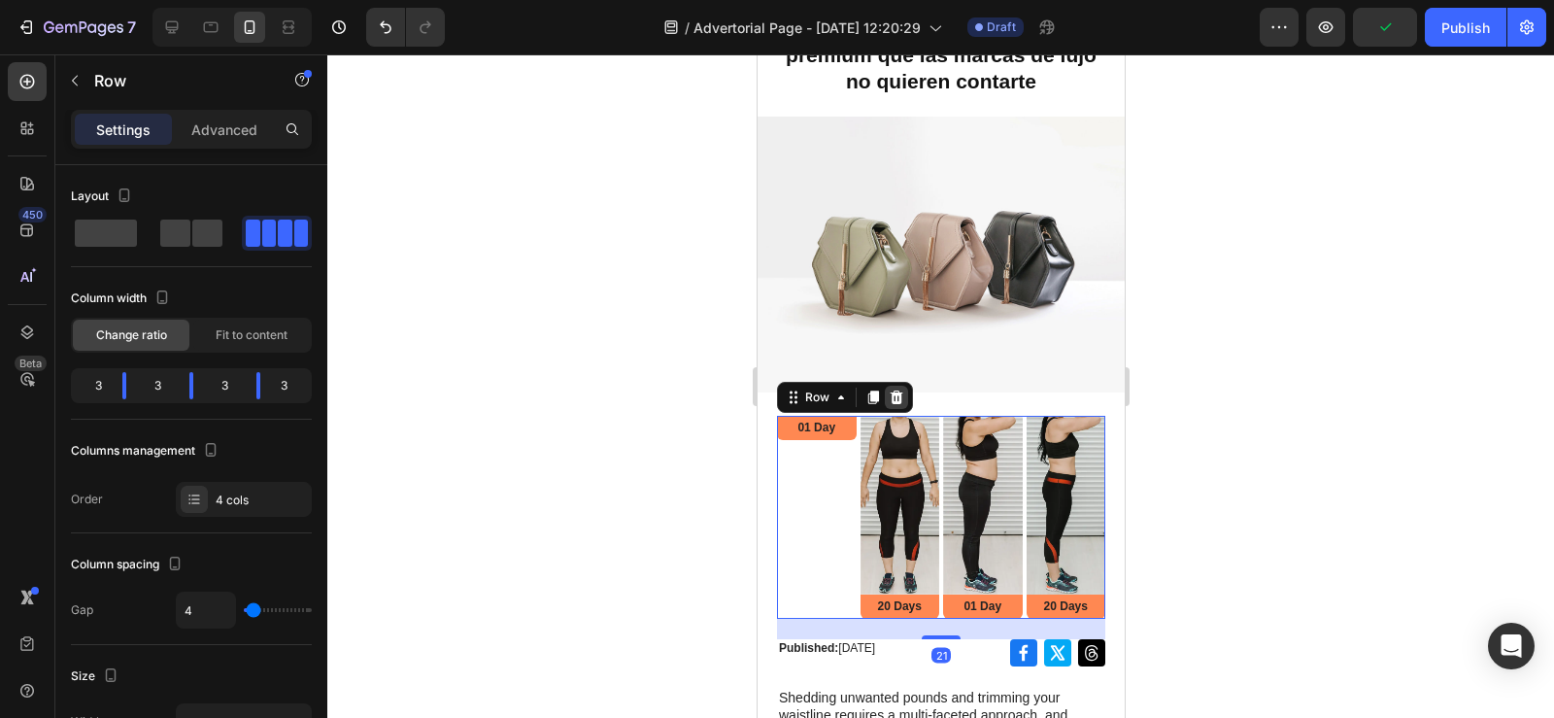
click at [896, 389] on icon at bounding box center [896, 396] width 13 height 14
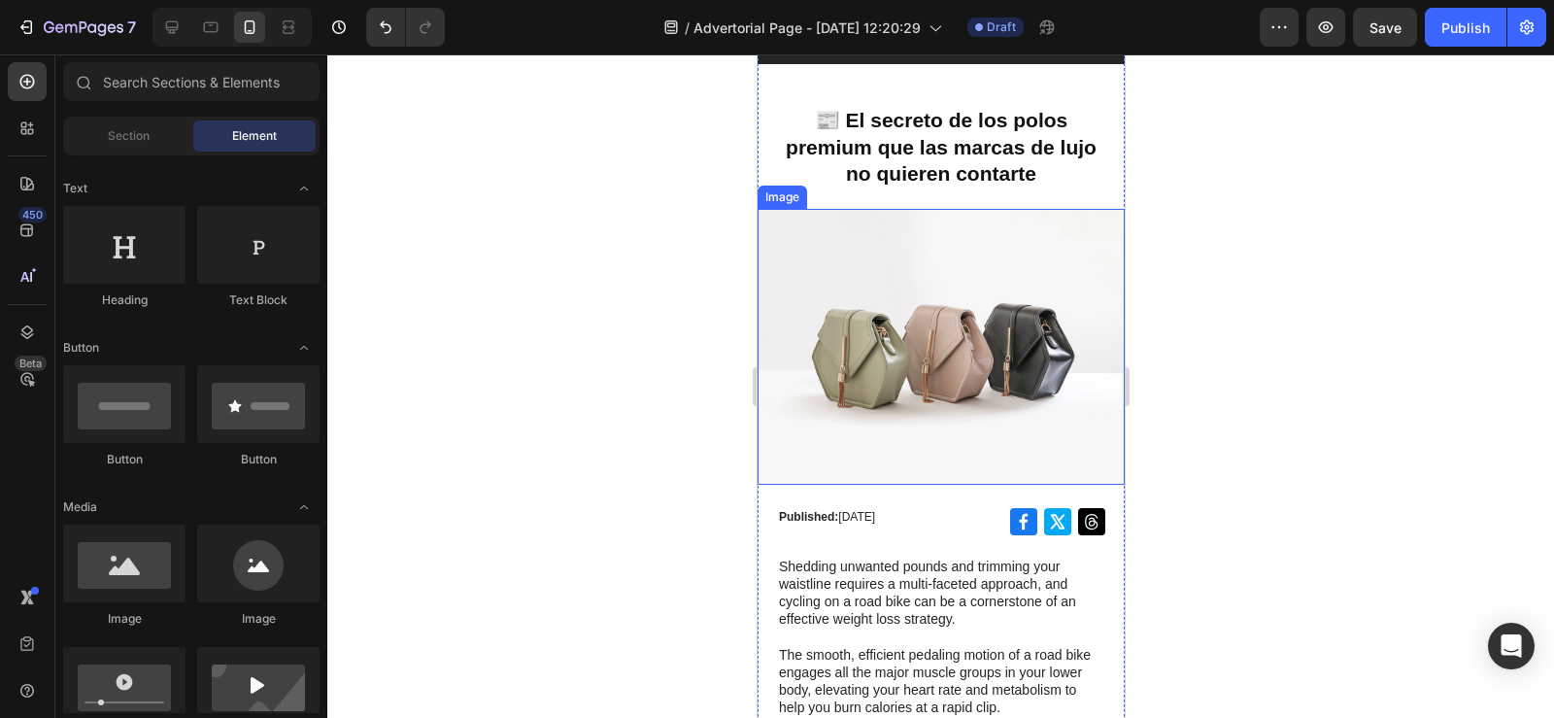
scroll to position [31, 0]
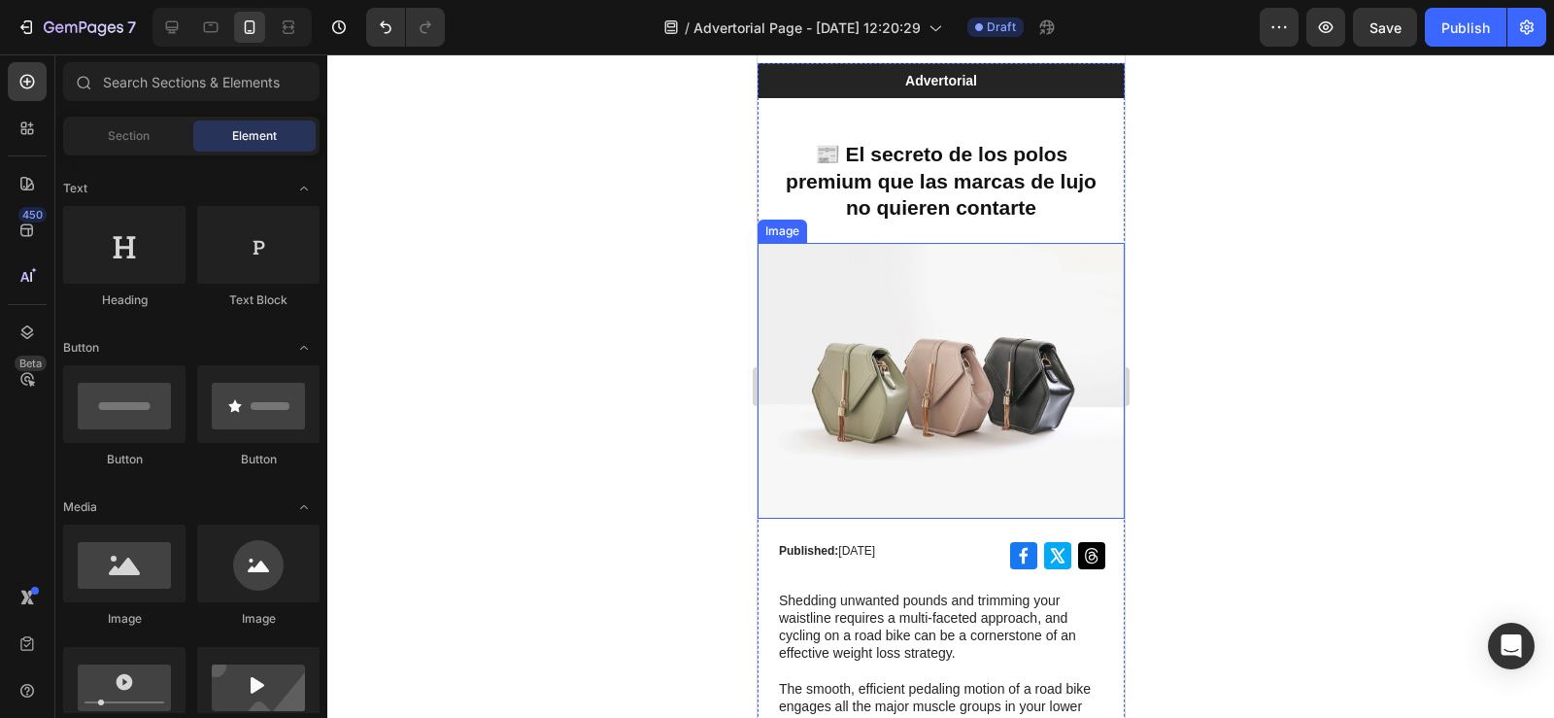
click at [826, 365] on img at bounding box center [940, 381] width 367 height 276
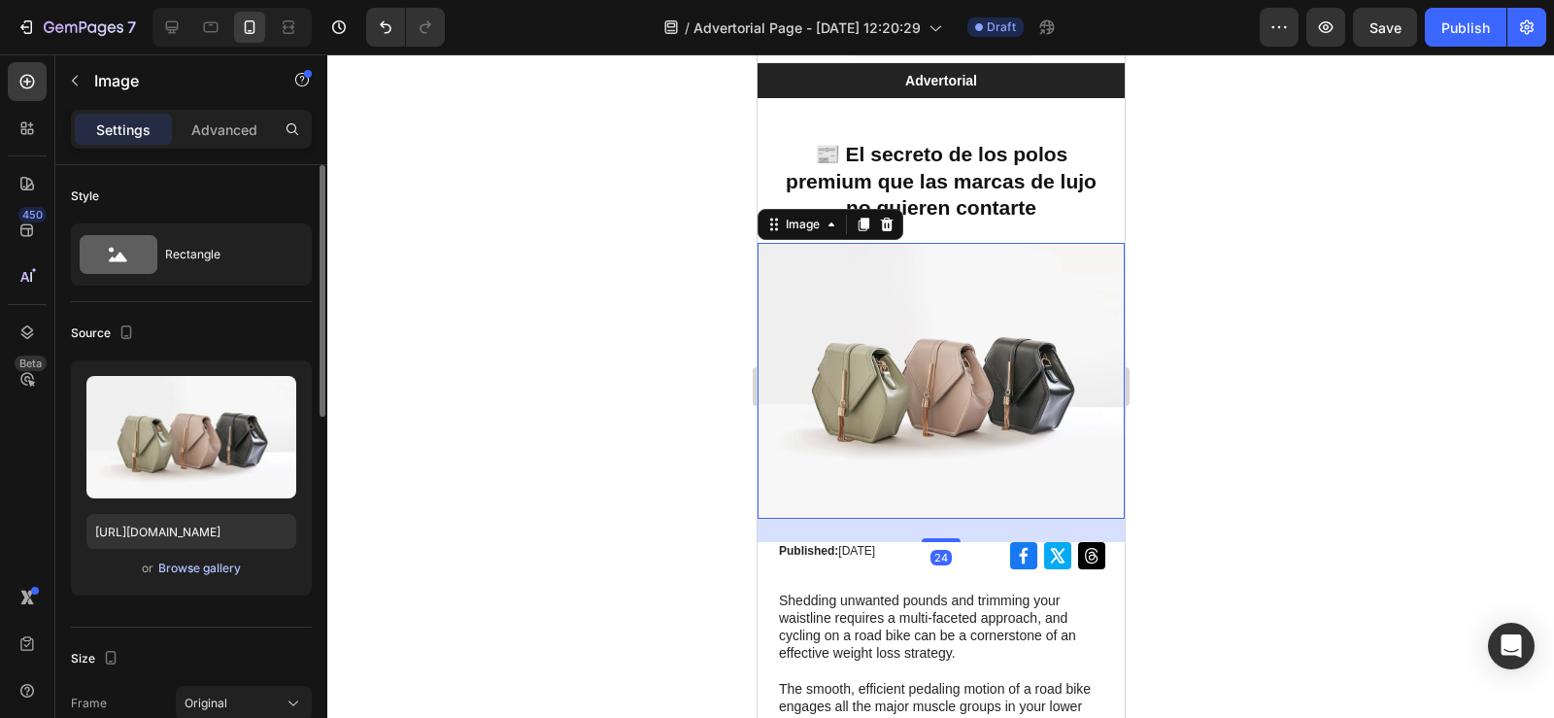
click at [196, 568] on div "Browse gallery" at bounding box center [199, 567] width 83 height 17
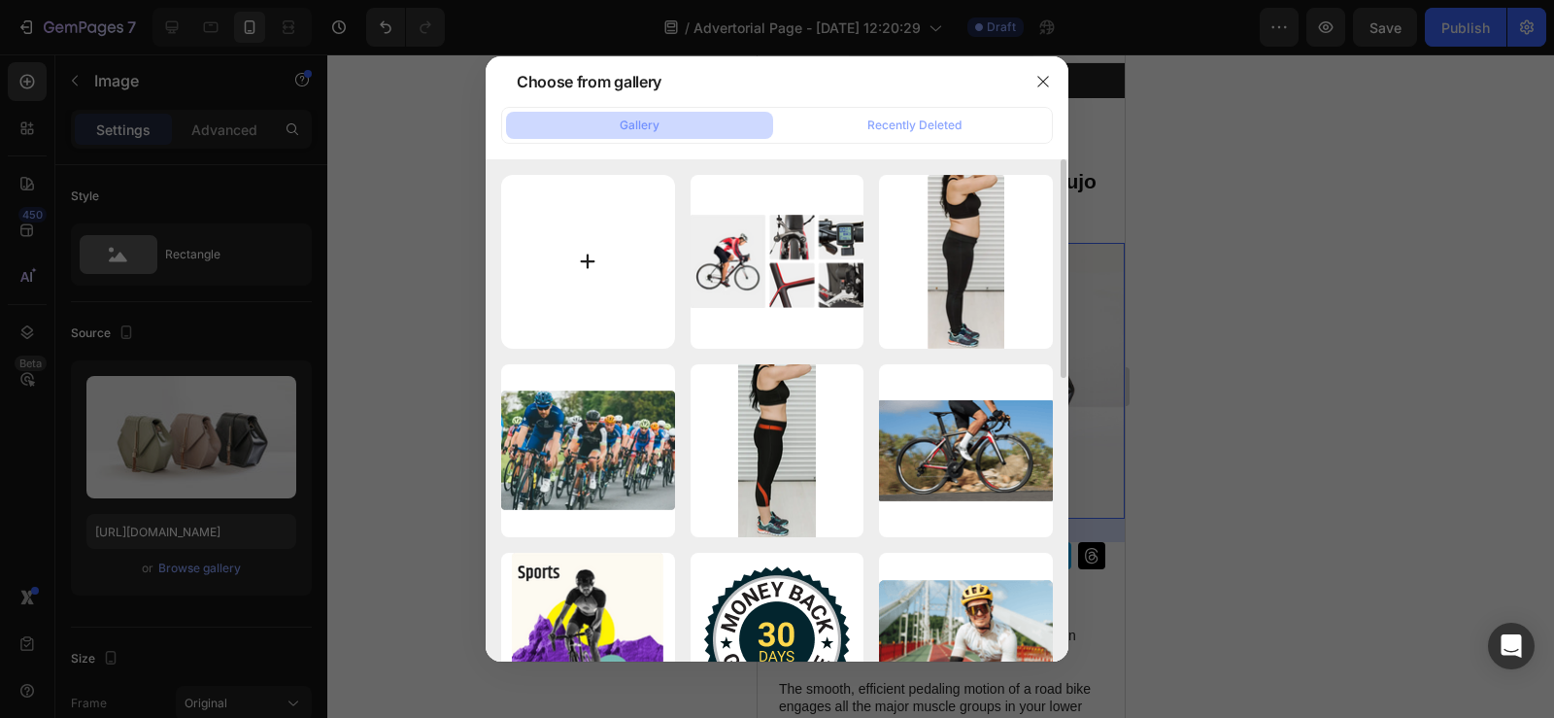
click at [570, 259] on input "file" at bounding box center [588, 262] width 174 height 174
type input "C:\fakepath\image (16).png"
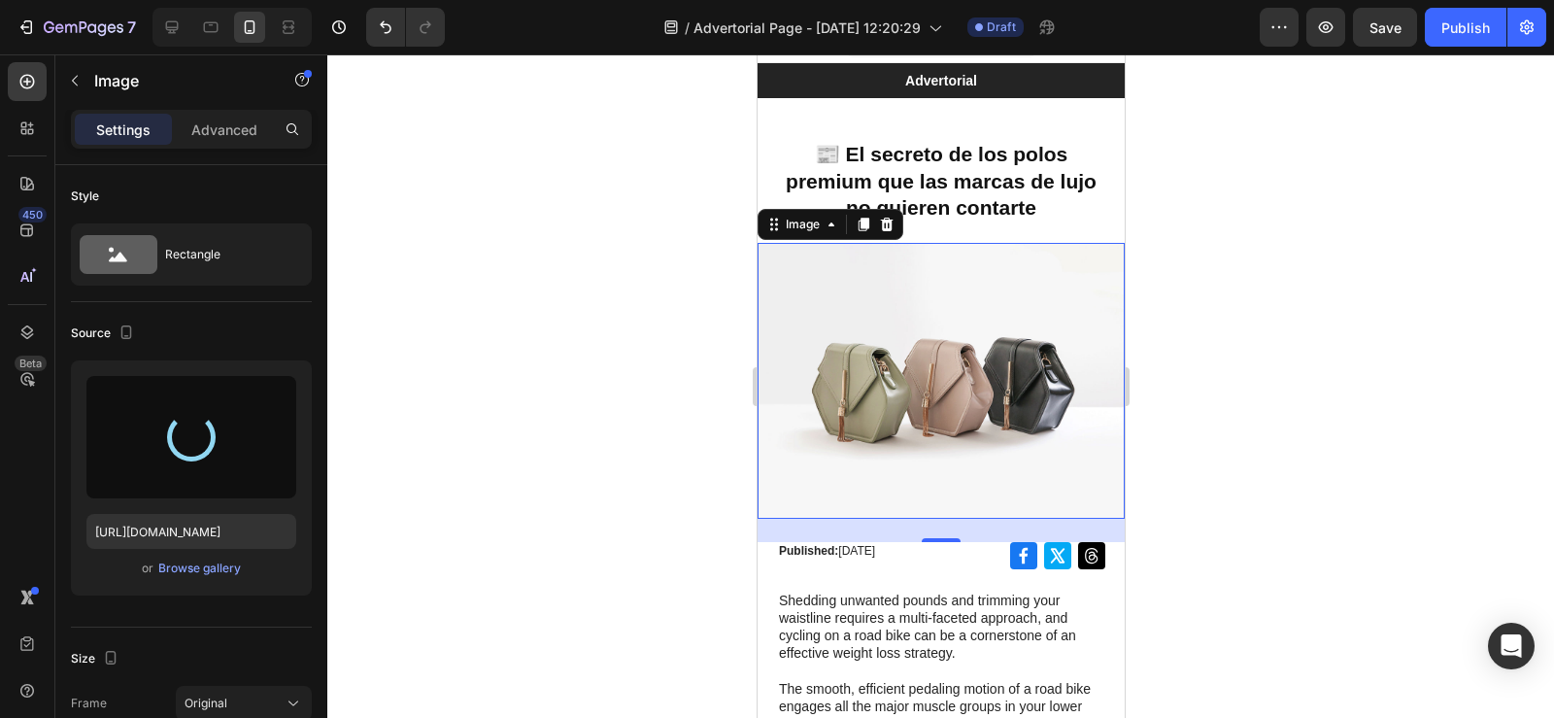
type input "https://cdn.shopify.com/s/files/1/0596/0758/0756/files/gempages_543962827816174…"
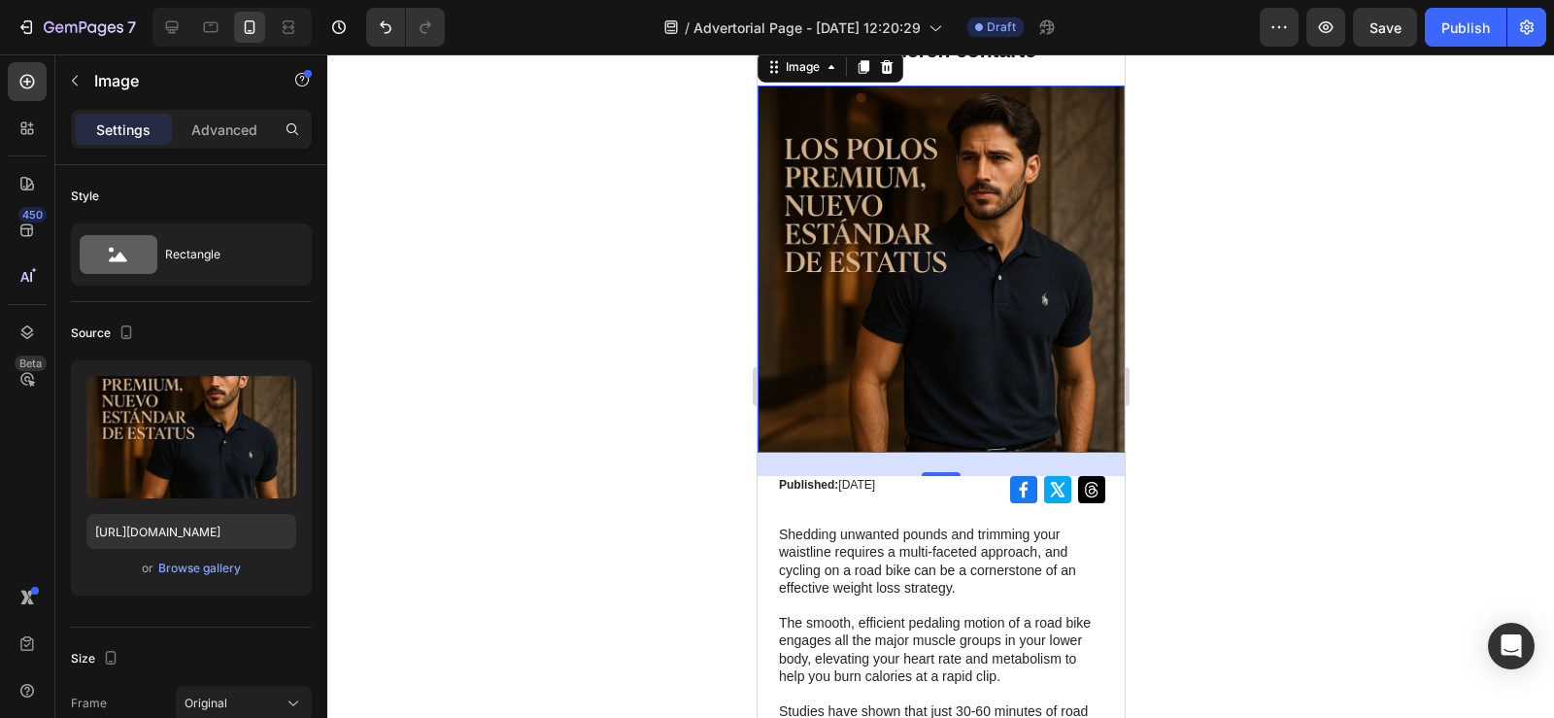
scroll to position [239, 0]
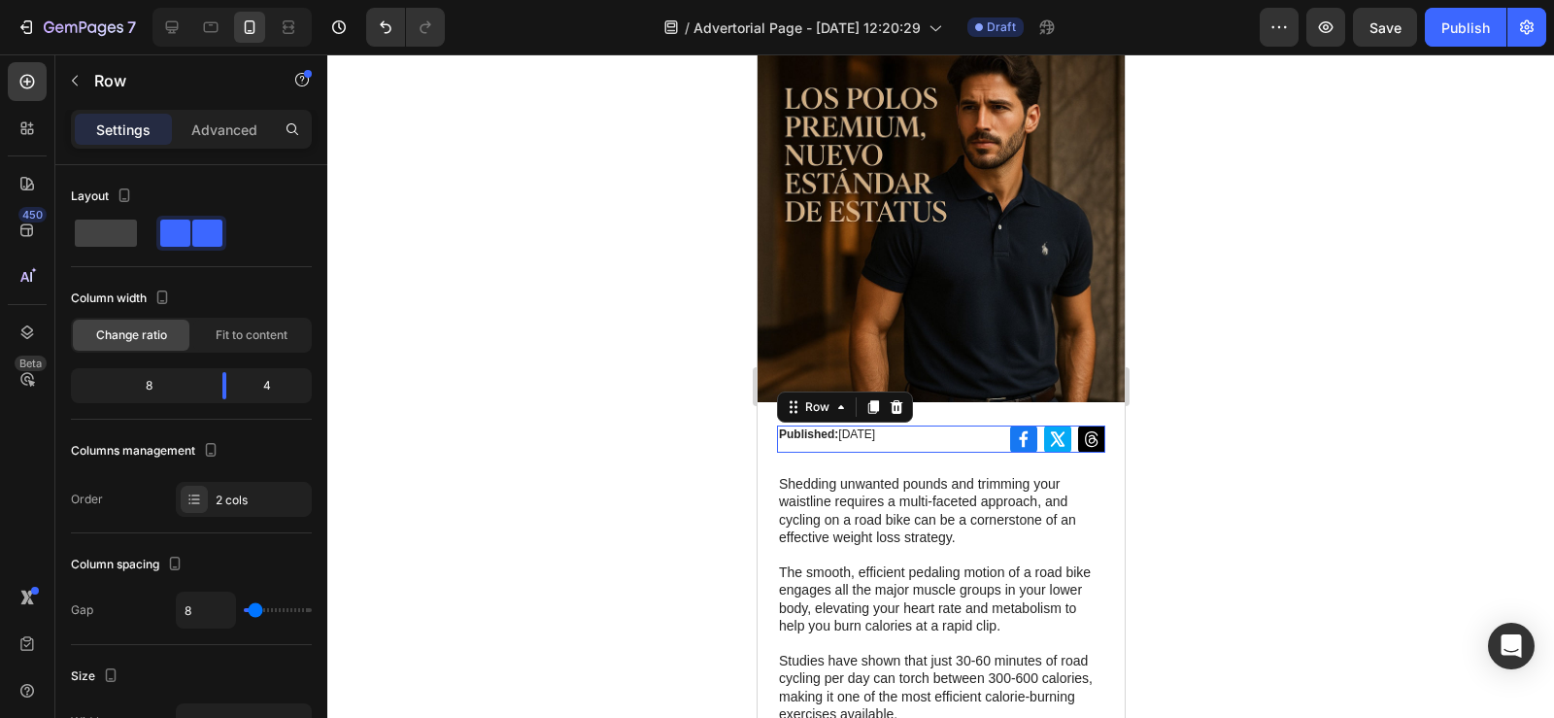
click at [837, 433] on div "Published: Monday, June 24, 2024 Text Block" at bounding box center [883, 438] width 214 height 27
click at [893, 400] on icon at bounding box center [896, 407] width 16 height 16
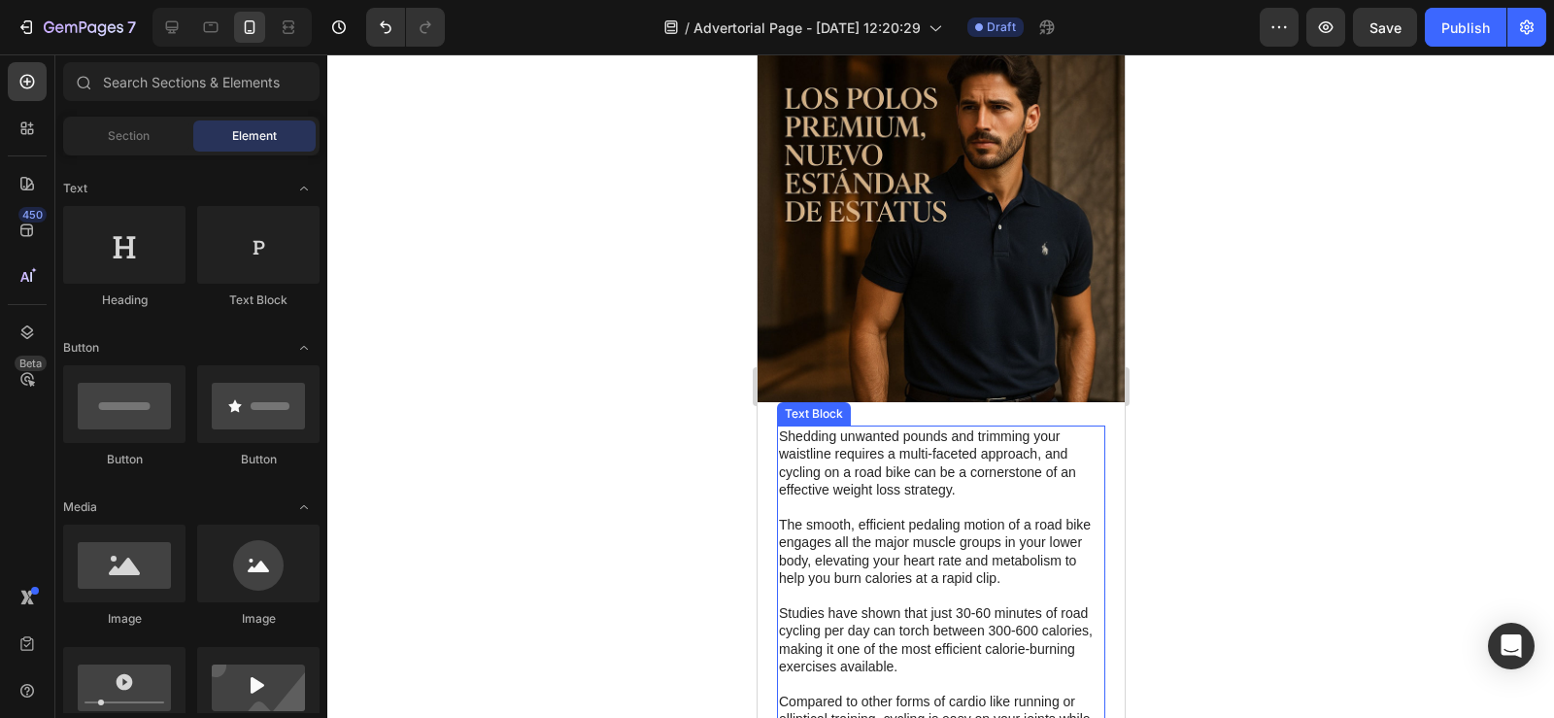
click at [778, 427] on p "Shedding unwanted pounds and trimming your waistline requires a multi-faceted a…" at bounding box center [940, 506] width 324 height 159
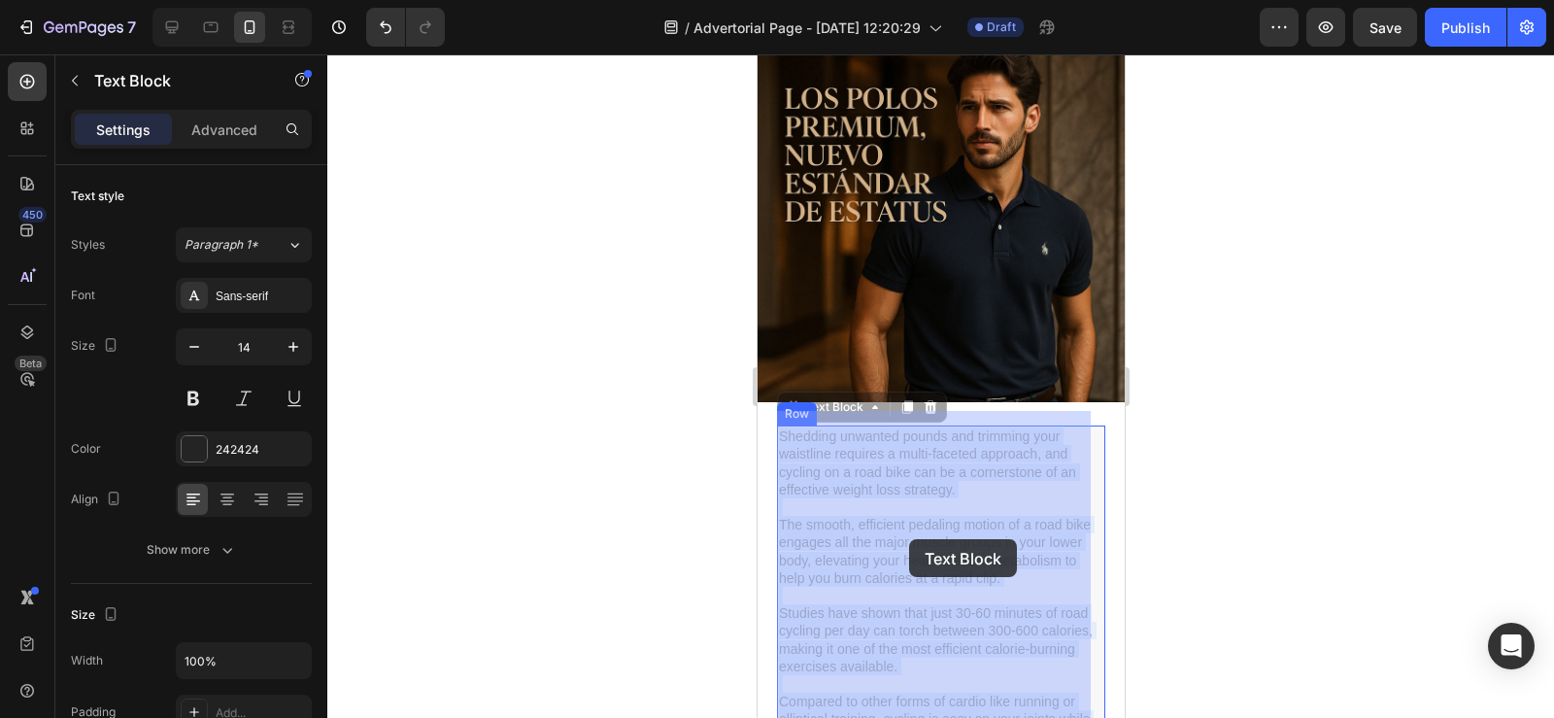
drag, startPoint x: 780, startPoint y: 420, endPoint x: 908, endPoint y: 539, distance: 174.6
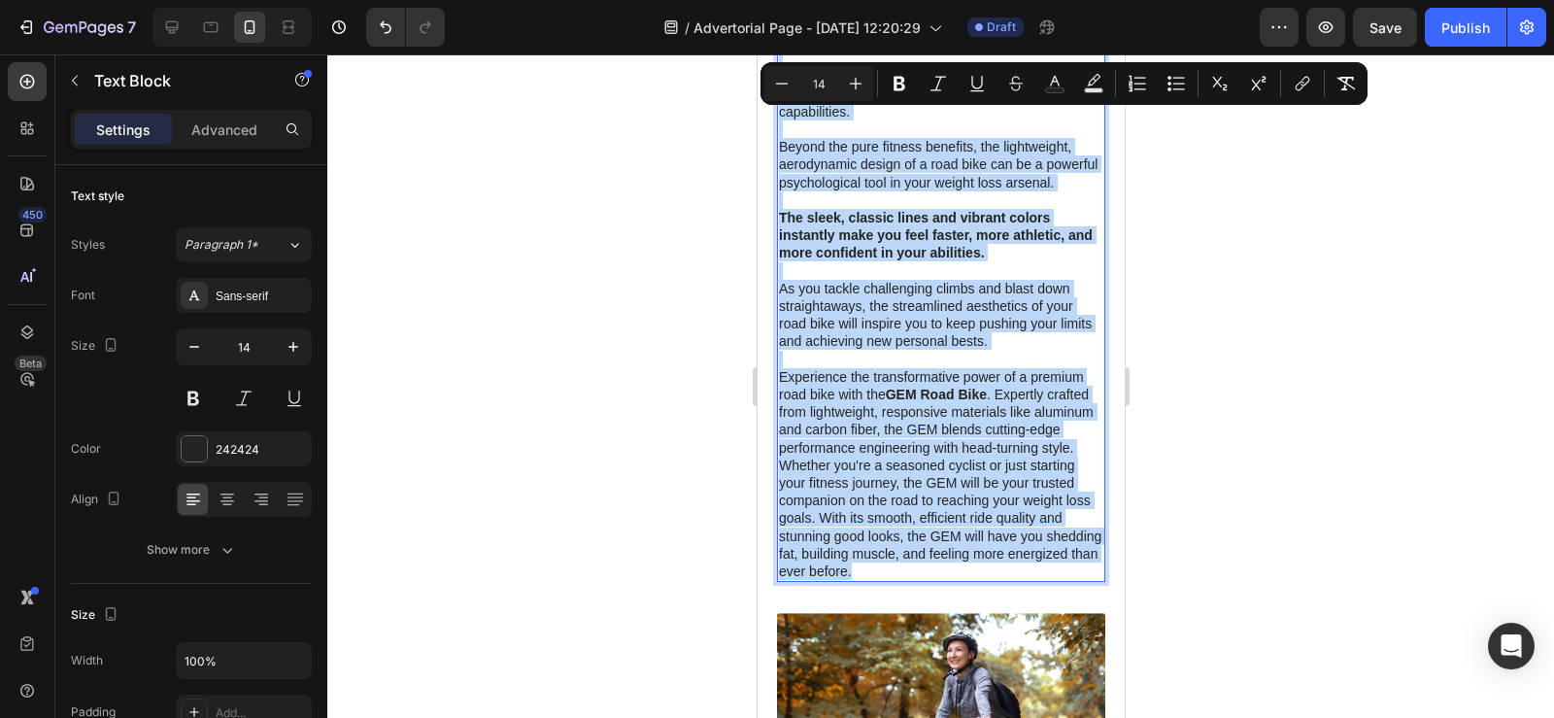
scroll to position [1062, 0]
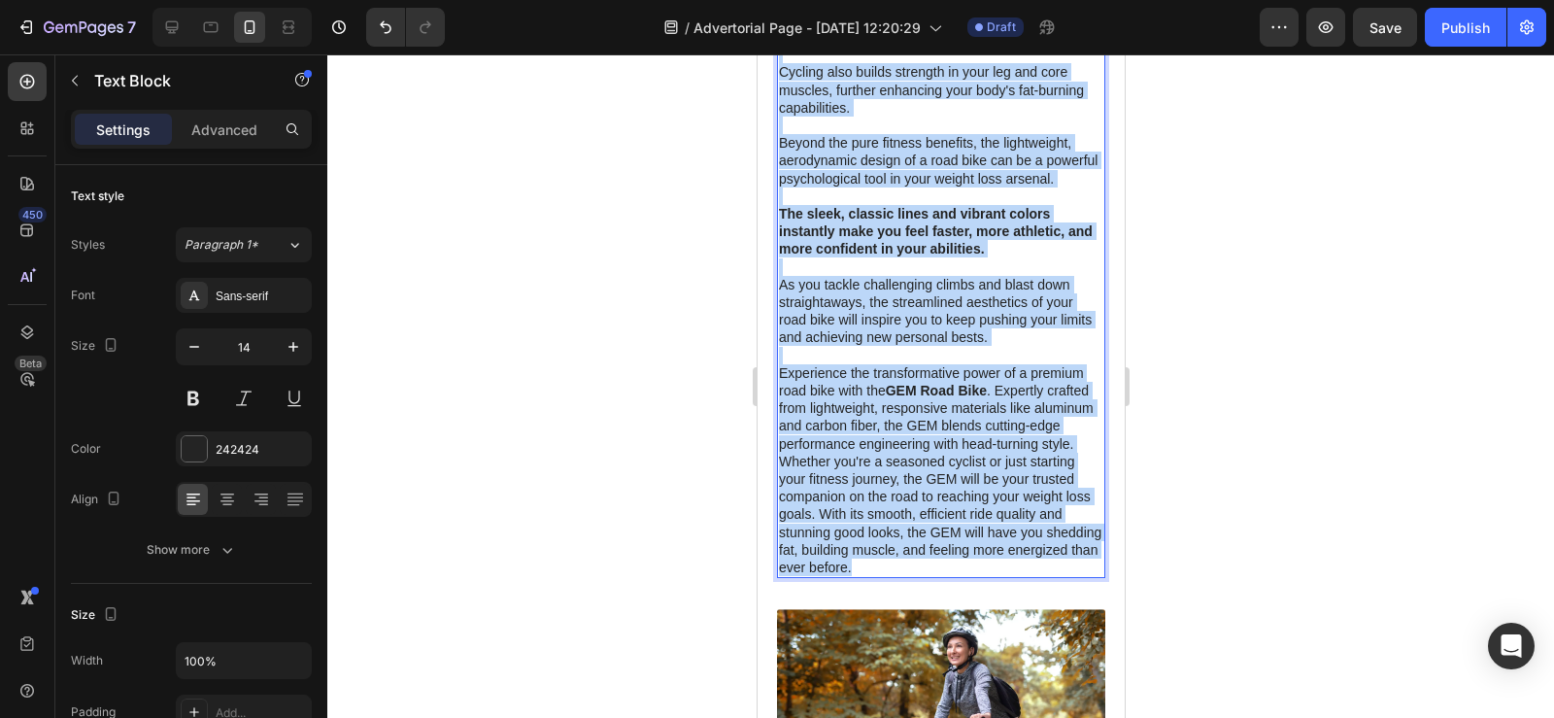
drag, startPoint x: 781, startPoint y: 280, endPoint x: 1014, endPoint y: 583, distance: 382.3
click at [1014, 578] on div "Shedding unwanted pounds and trimming your waistline requires a multi-faceted a…" at bounding box center [940, 90] width 328 height 976
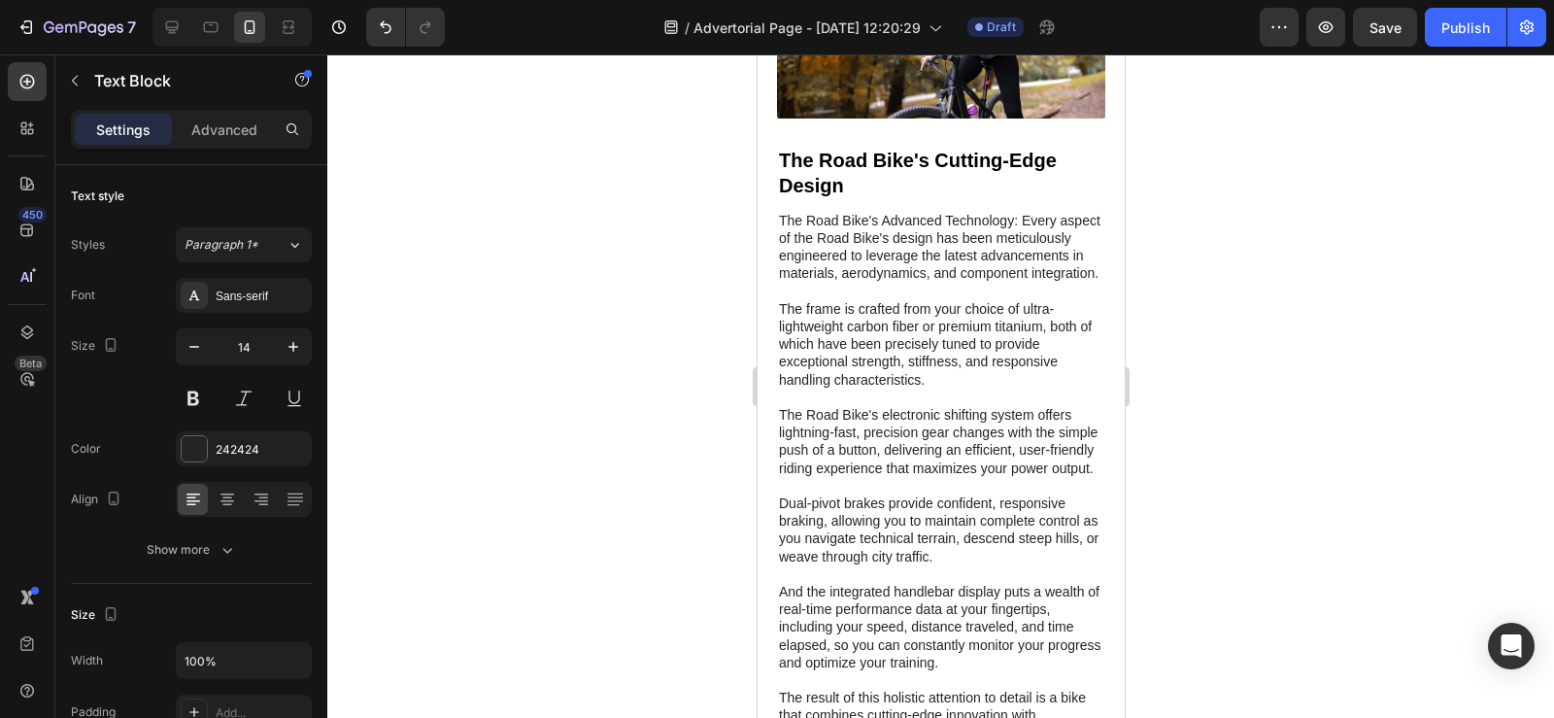
scroll to position [578, 0]
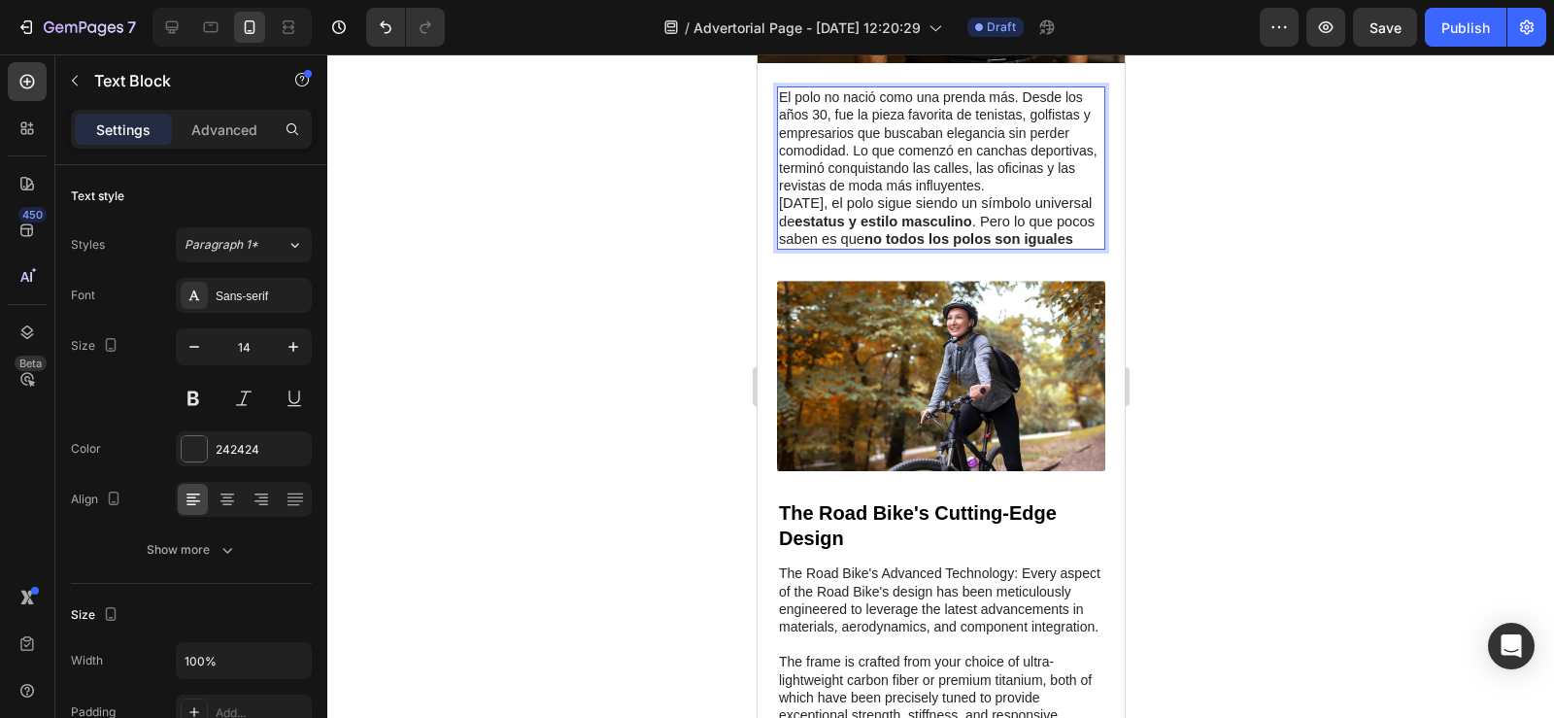
click at [1063, 171] on p "El polo no nació como una prenda más. Desde los años 30, fue la pieza favorita …" at bounding box center [940, 141] width 324 height 106
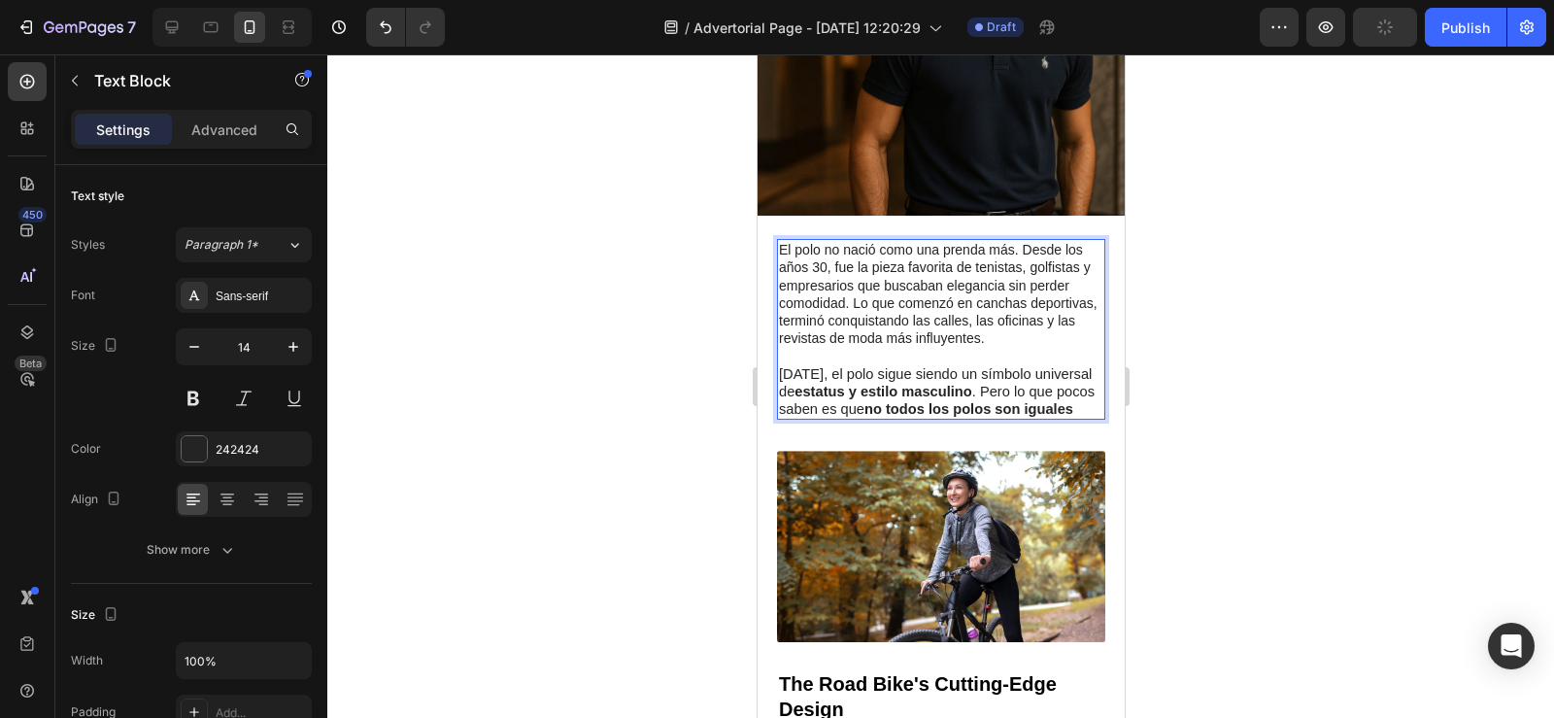
scroll to position [424, 0]
click at [1194, 284] on div at bounding box center [940, 385] width 1227 height 663
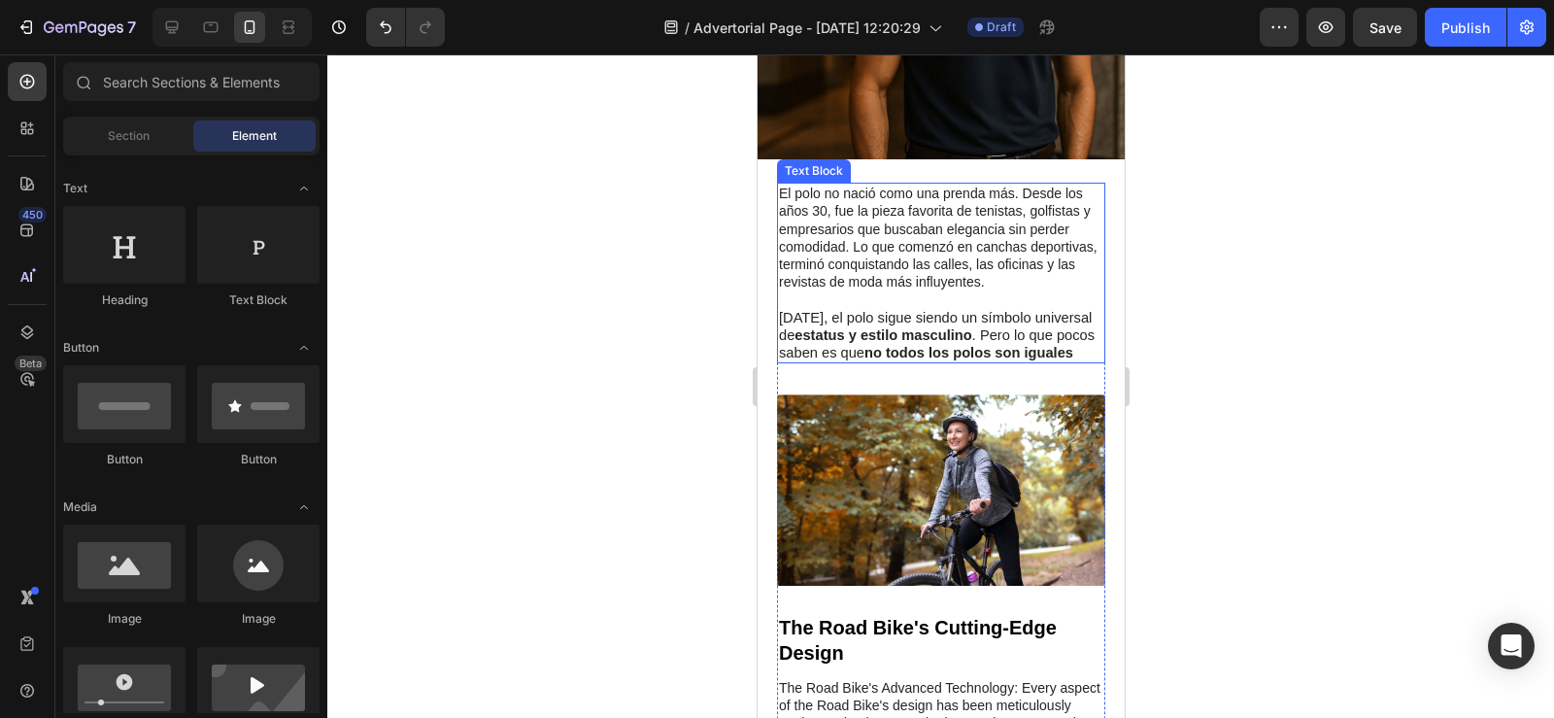
scroll to position [486, 0]
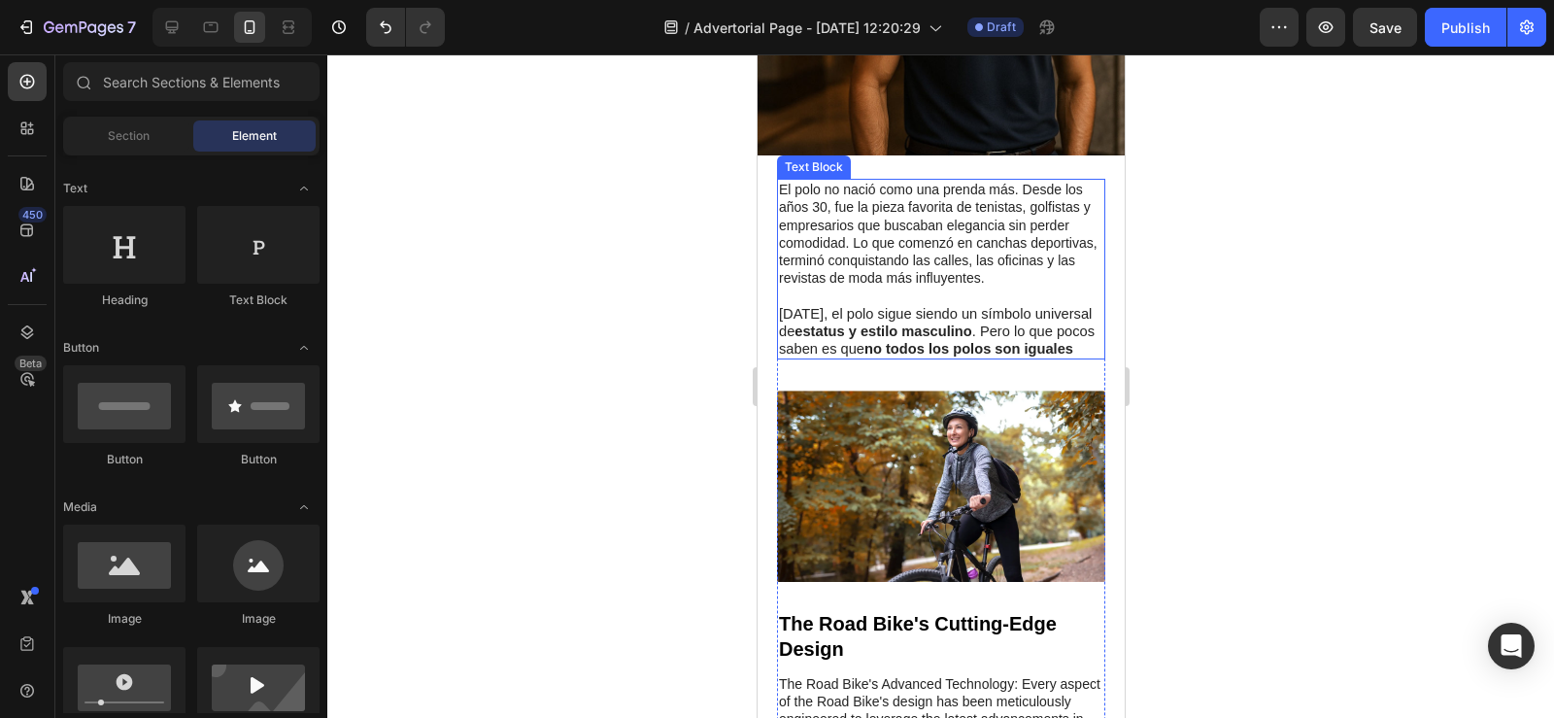
click at [831, 350] on p "Hoy, el polo sigue siendo un símbolo universal de estatus y estilo masculino . …" at bounding box center [940, 331] width 324 height 53
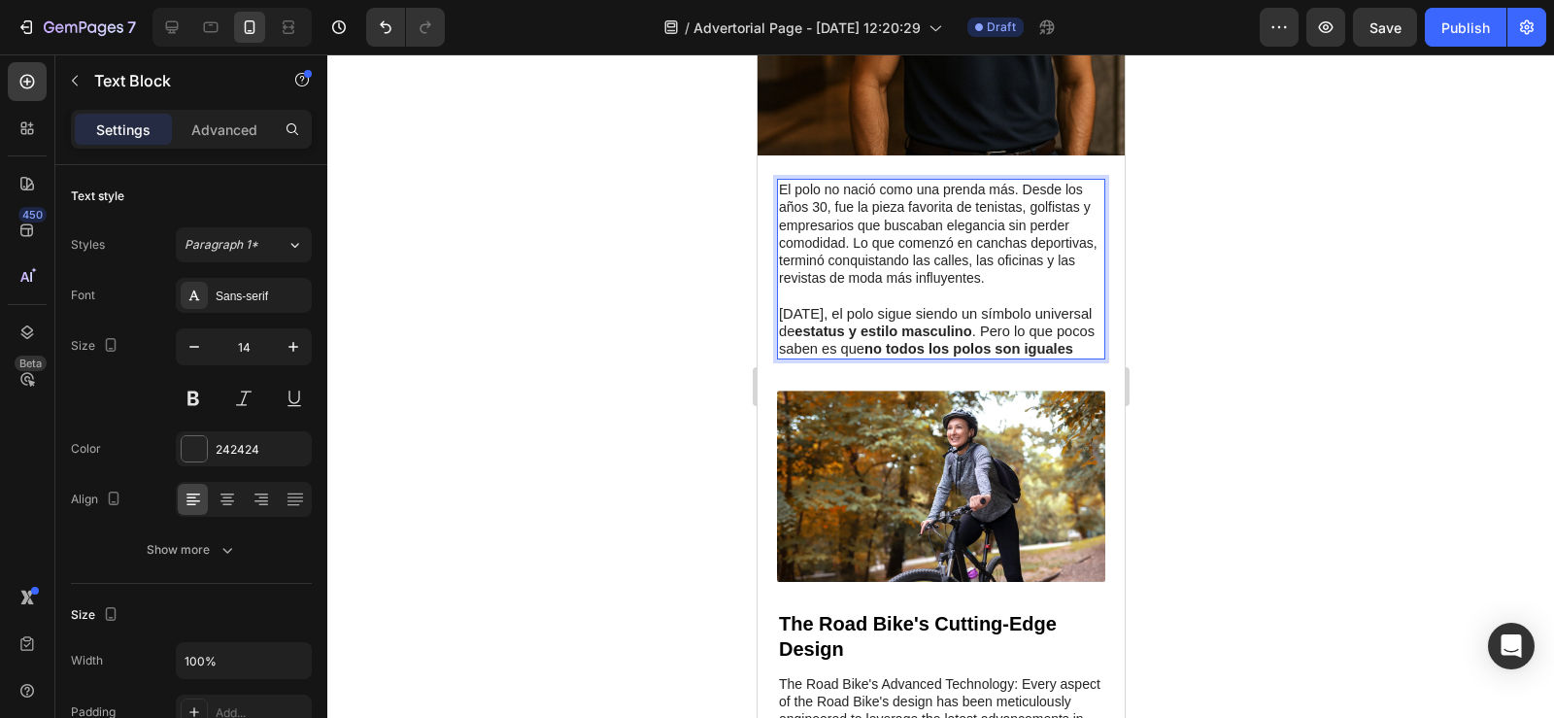
click at [863, 353] on strong "no todos los polos son iguales" at bounding box center [967, 349] width 209 height 16
click at [861, 457] on img at bounding box center [940, 485] width 328 height 190
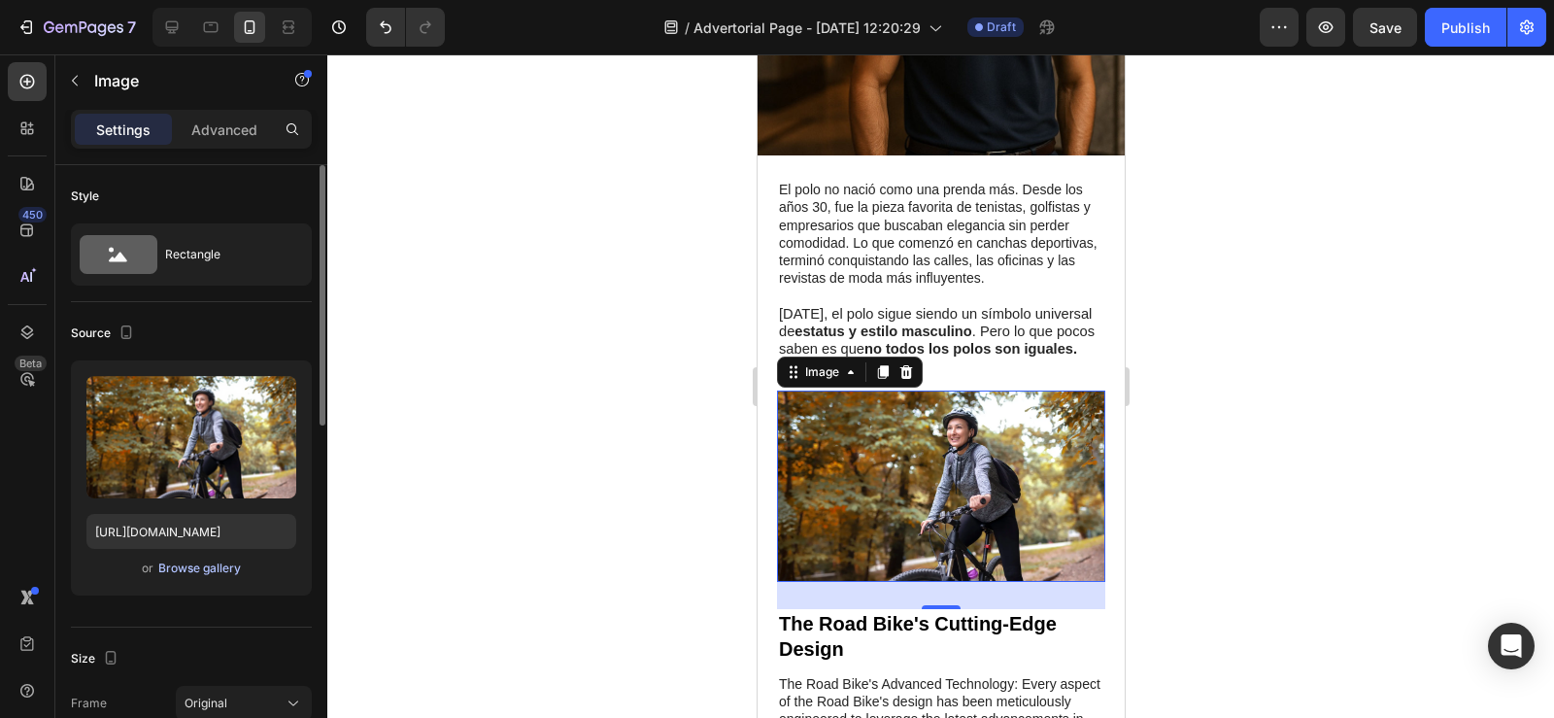
click at [225, 569] on div "Browse gallery" at bounding box center [199, 567] width 83 height 17
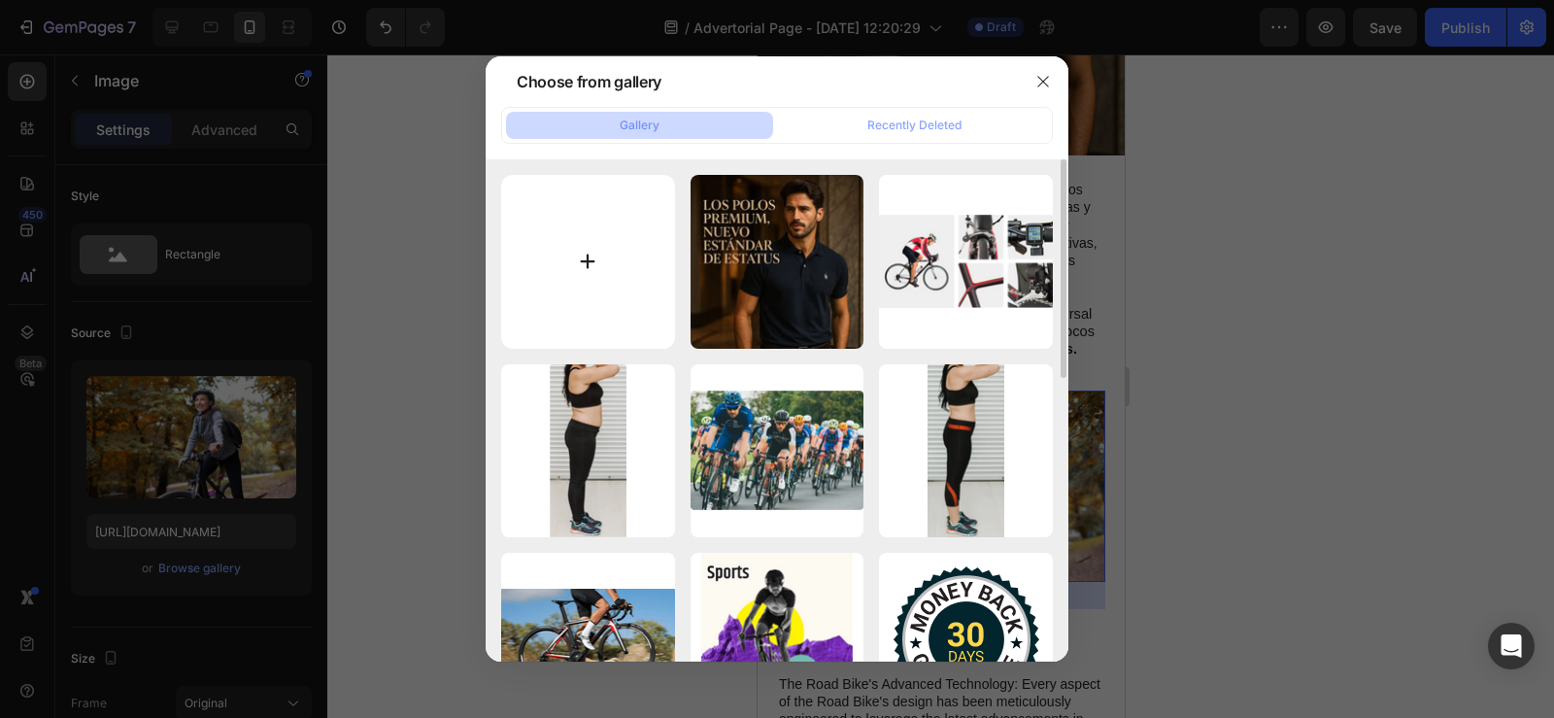
click at [595, 250] on input "file" at bounding box center [588, 262] width 174 height 174
type input "C:\fakepath\image (17).png"
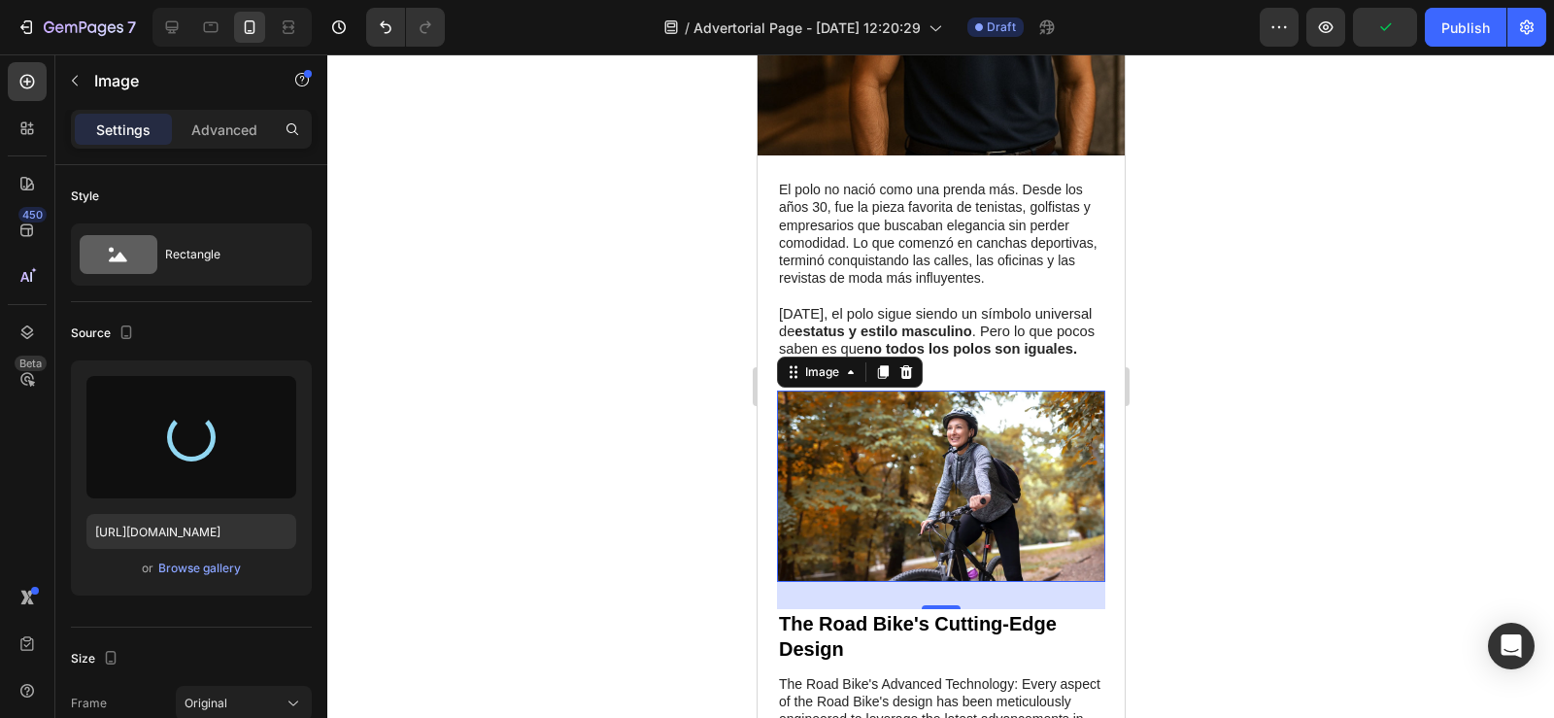
type input "https://cdn.shopify.com/s/files/1/0596/0758/0756/files/gempages_543962827816174…"
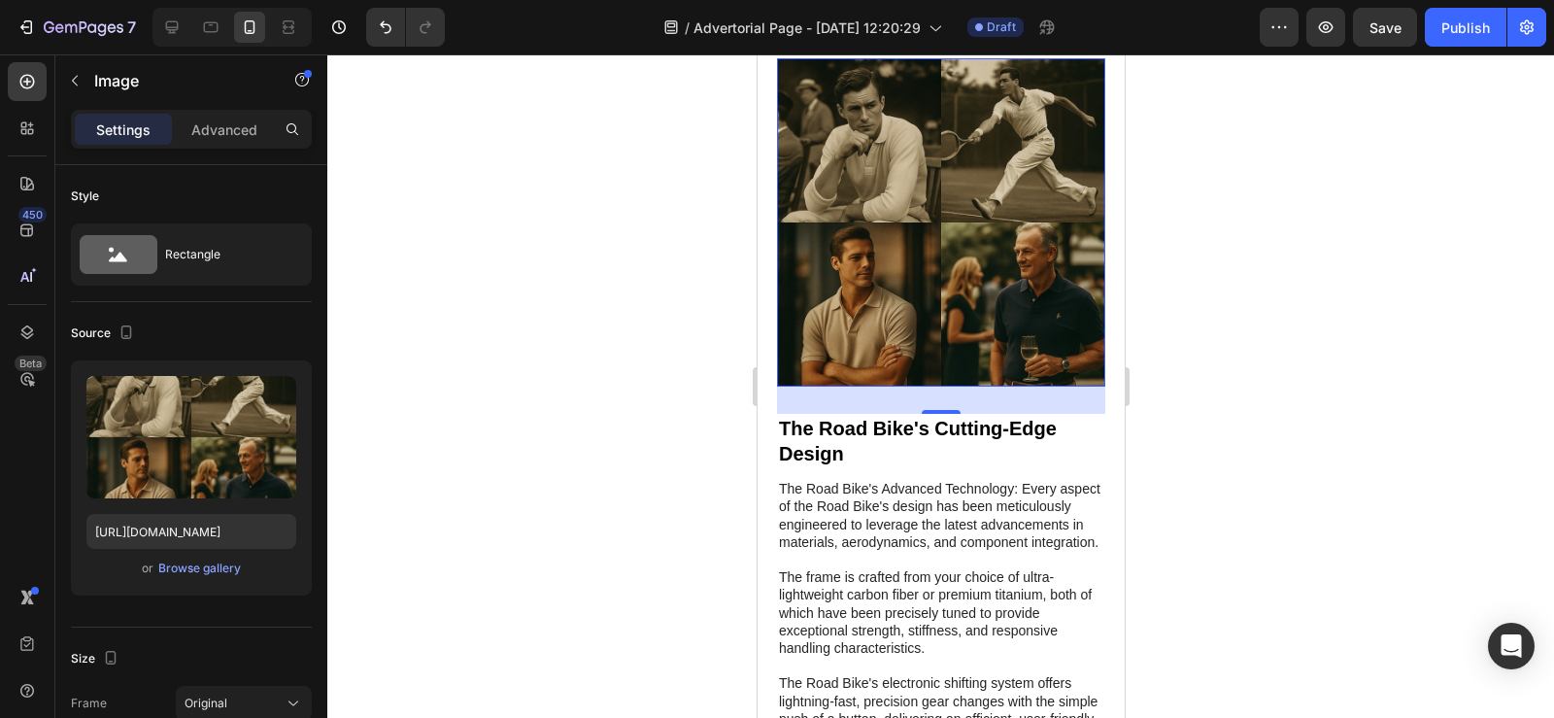
scroll to position [824, 0]
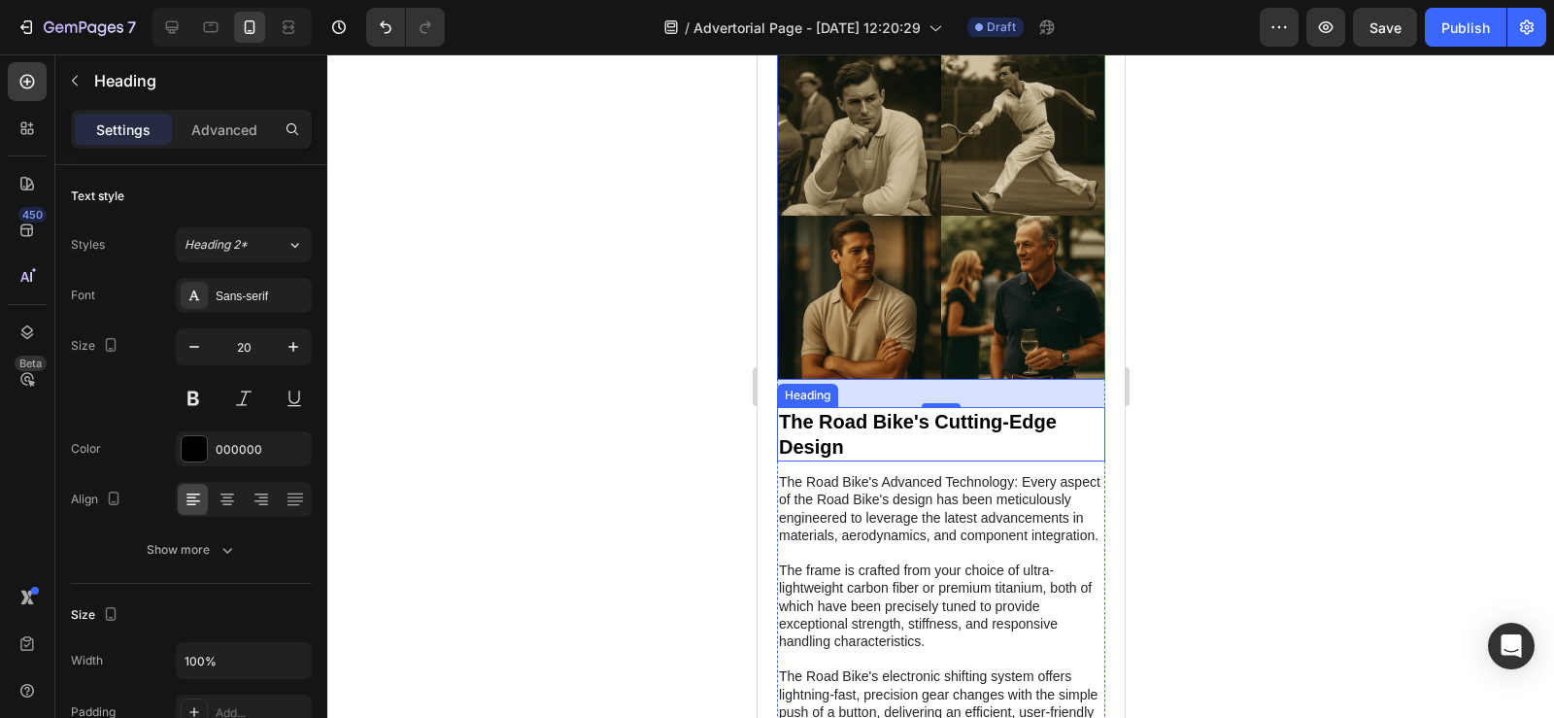
click at [787, 415] on h2 "The Road Bike's Cutting-Edge Design" at bounding box center [940, 434] width 328 height 54
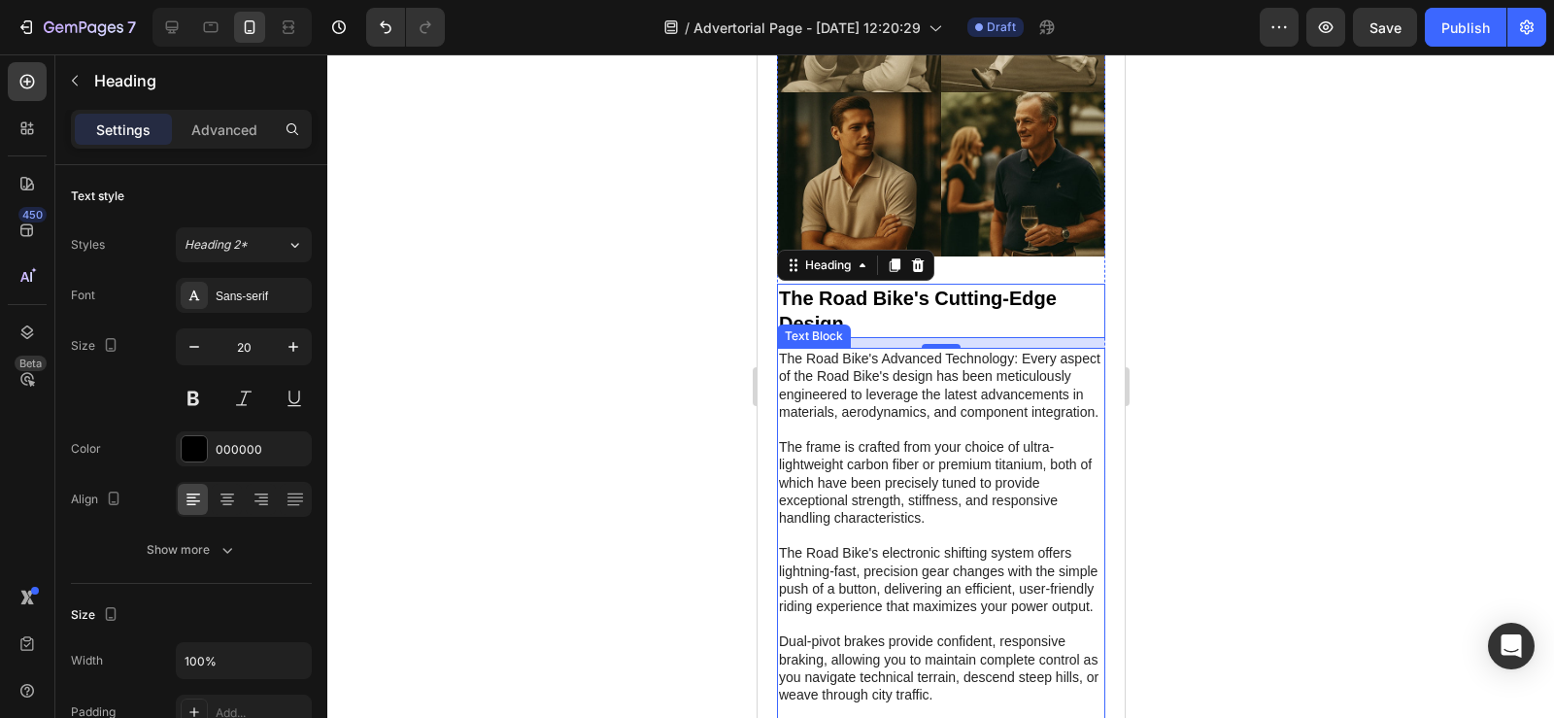
scroll to position [949, 0]
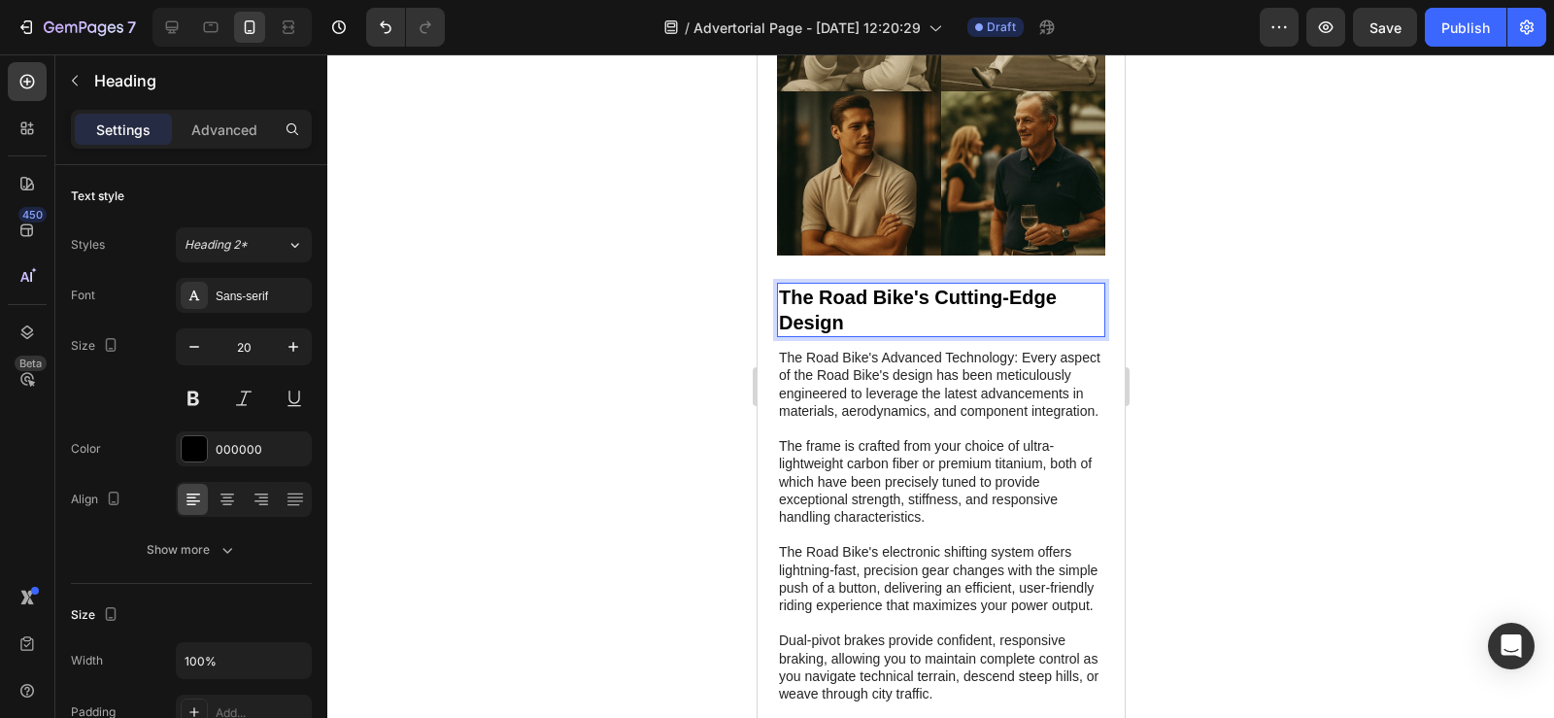
click at [862, 302] on h2 "The Road Bike's Cutting-Edge Design" at bounding box center [940, 310] width 328 height 54
drag, startPoint x: 852, startPoint y: 302, endPoint x: 780, endPoint y: 287, distance: 73.3
click at [780, 287] on p "The Road Bike's Cutting-Edge Design" at bounding box center [940, 310] width 324 height 50
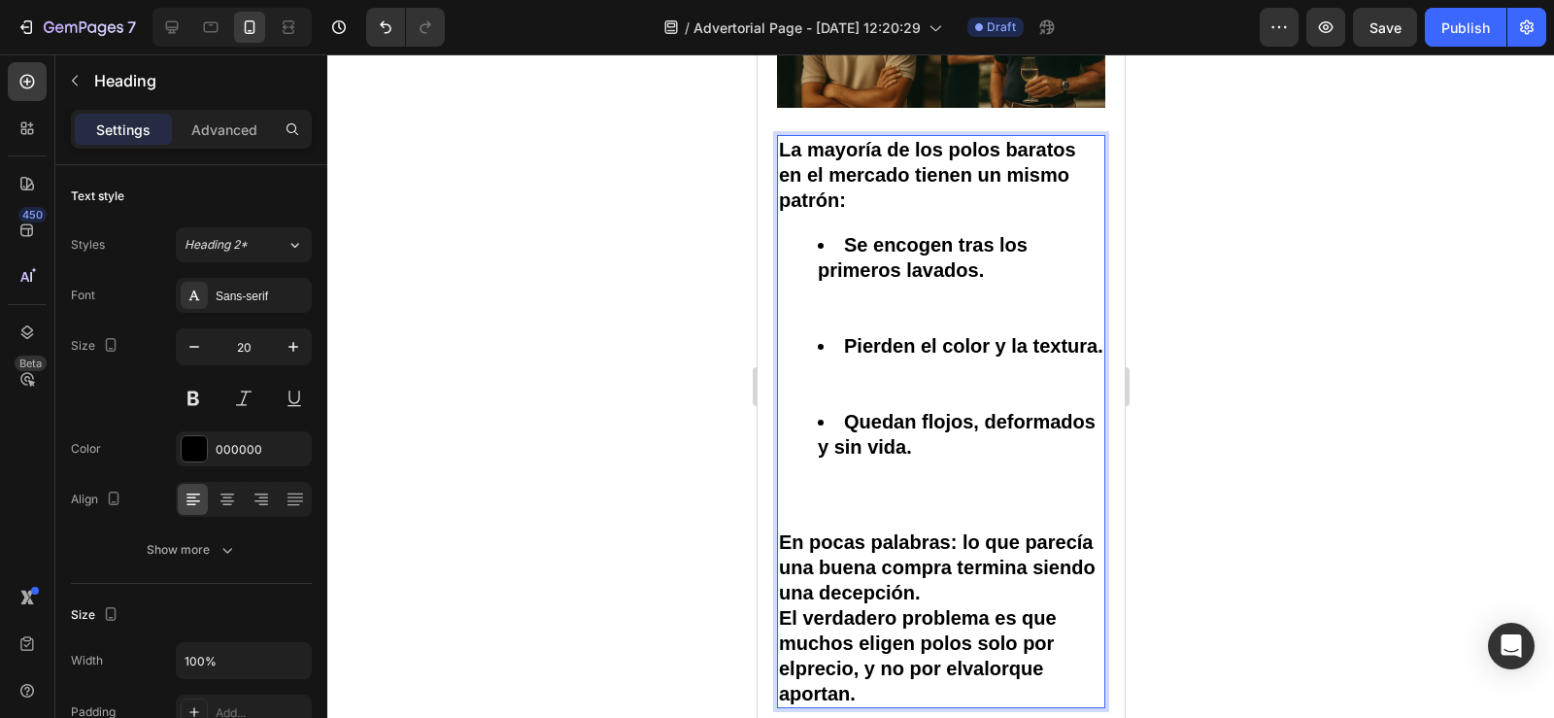
scroll to position [1116, 0]
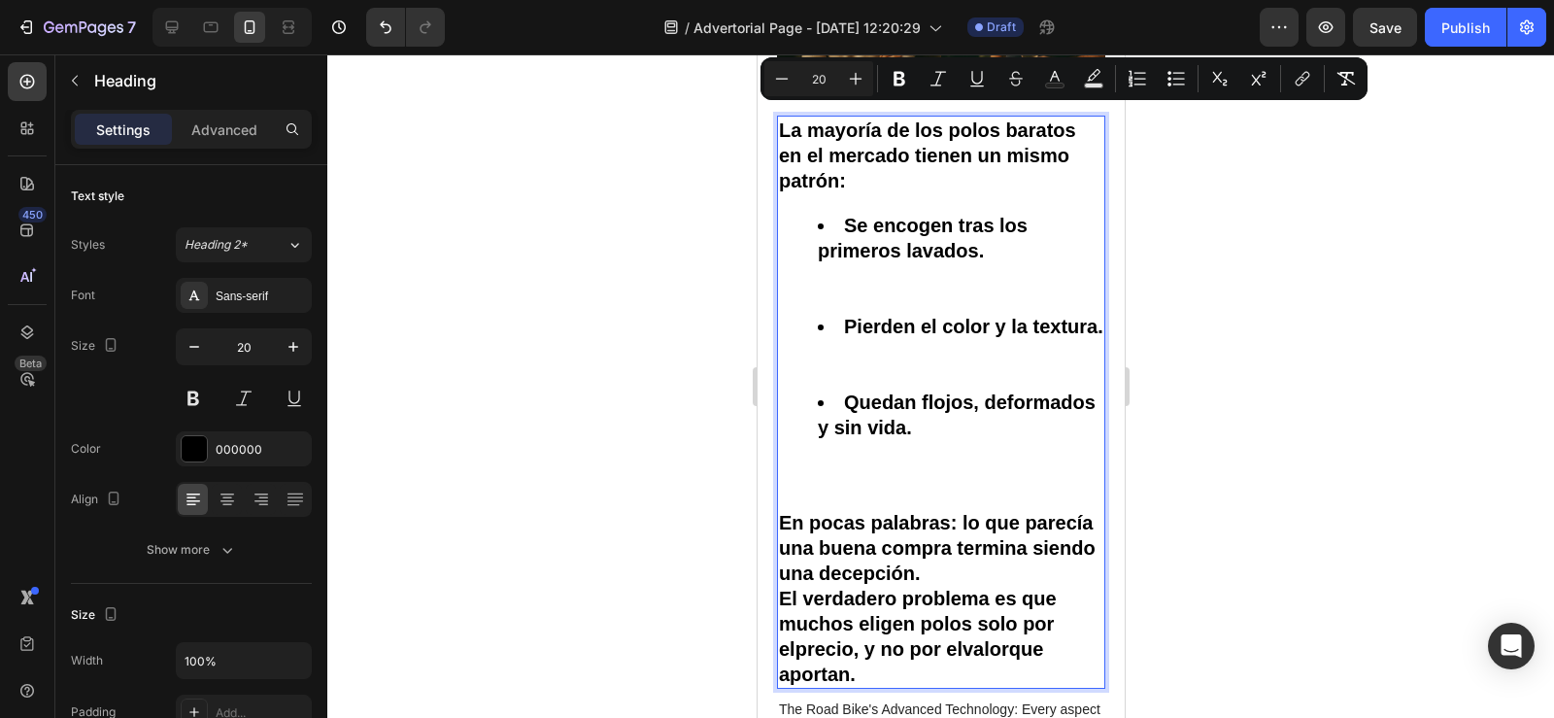
drag, startPoint x: 779, startPoint y: 119, endPoint x: 920, endPoint y: 680, distance: 577.8
click at [920, 680] on h2 "La mayoría de los polos baratos en el mercado tienen un mismo patrón: Se encoge…" at bounding box center [940, 402] width 328 height 573
click at [782, 81] on icon "Editor contextual toolbar" at bounding box center [781, 78] width 19 height 19
type input "19"
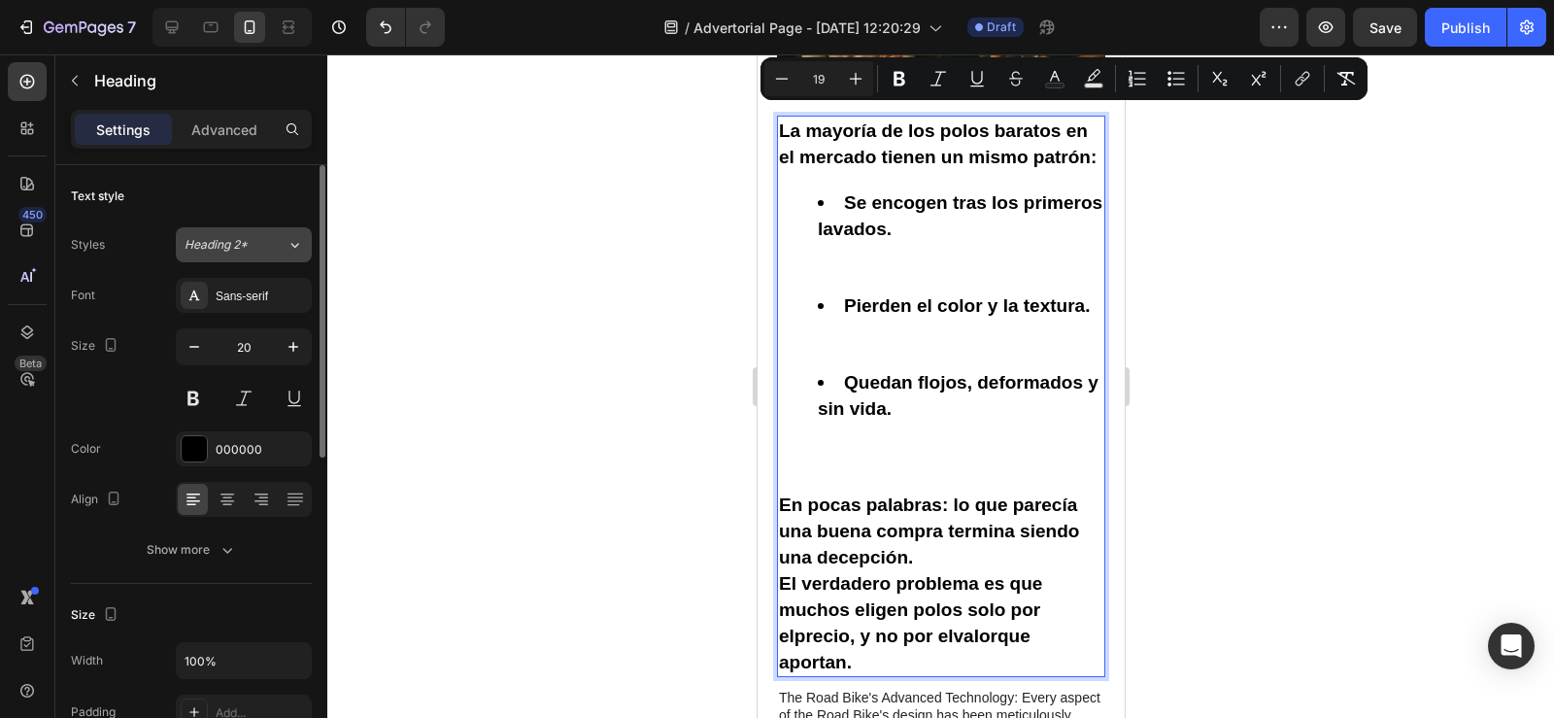
click at [265, 243] on div "Heading 2*" at bounding box center [236, 244] width 102 height 17
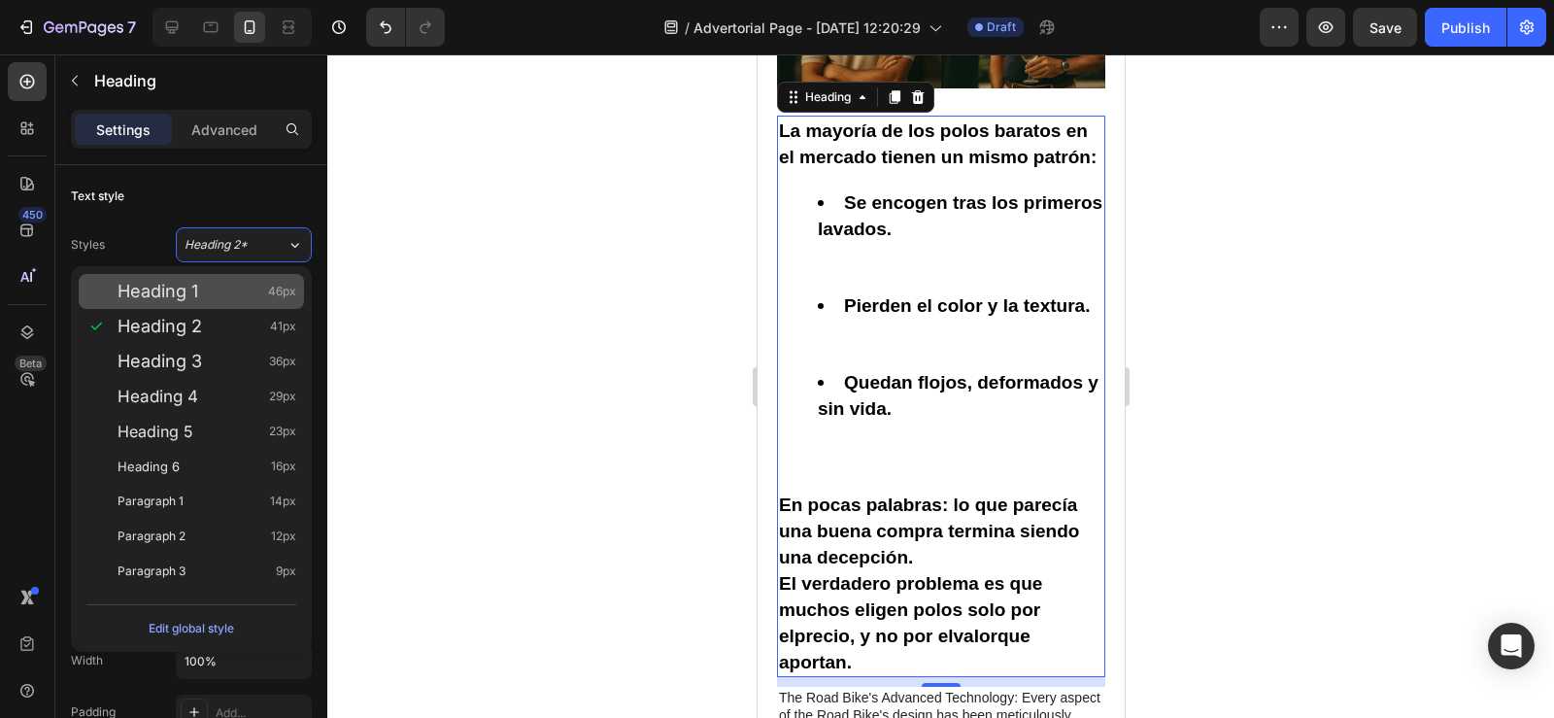
click at [255, 285] on div "Heading 1 46px" at bounding box center [207, 291] width 179 height 19
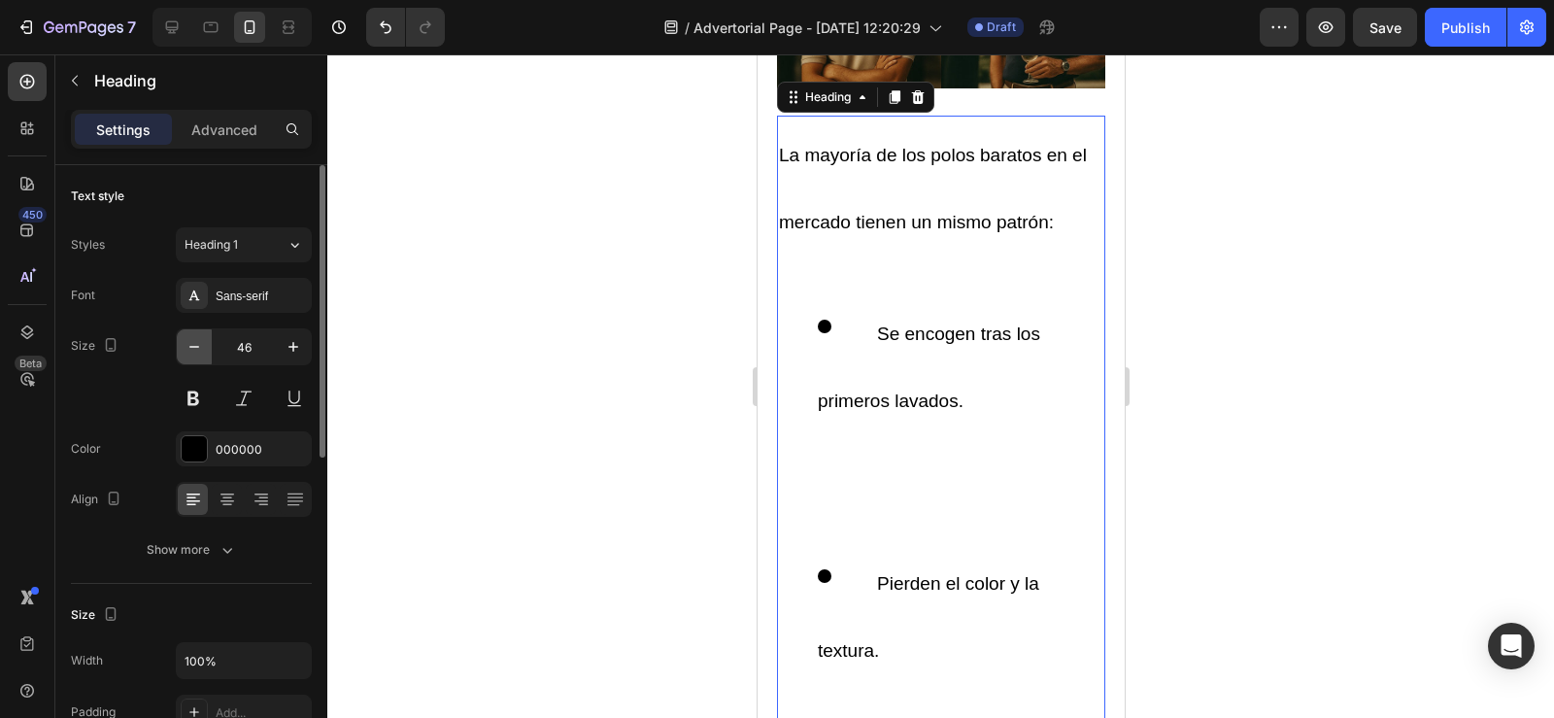
click at [193, 346] on icon "button" at bounding box center [194, 346] width 19 height 19
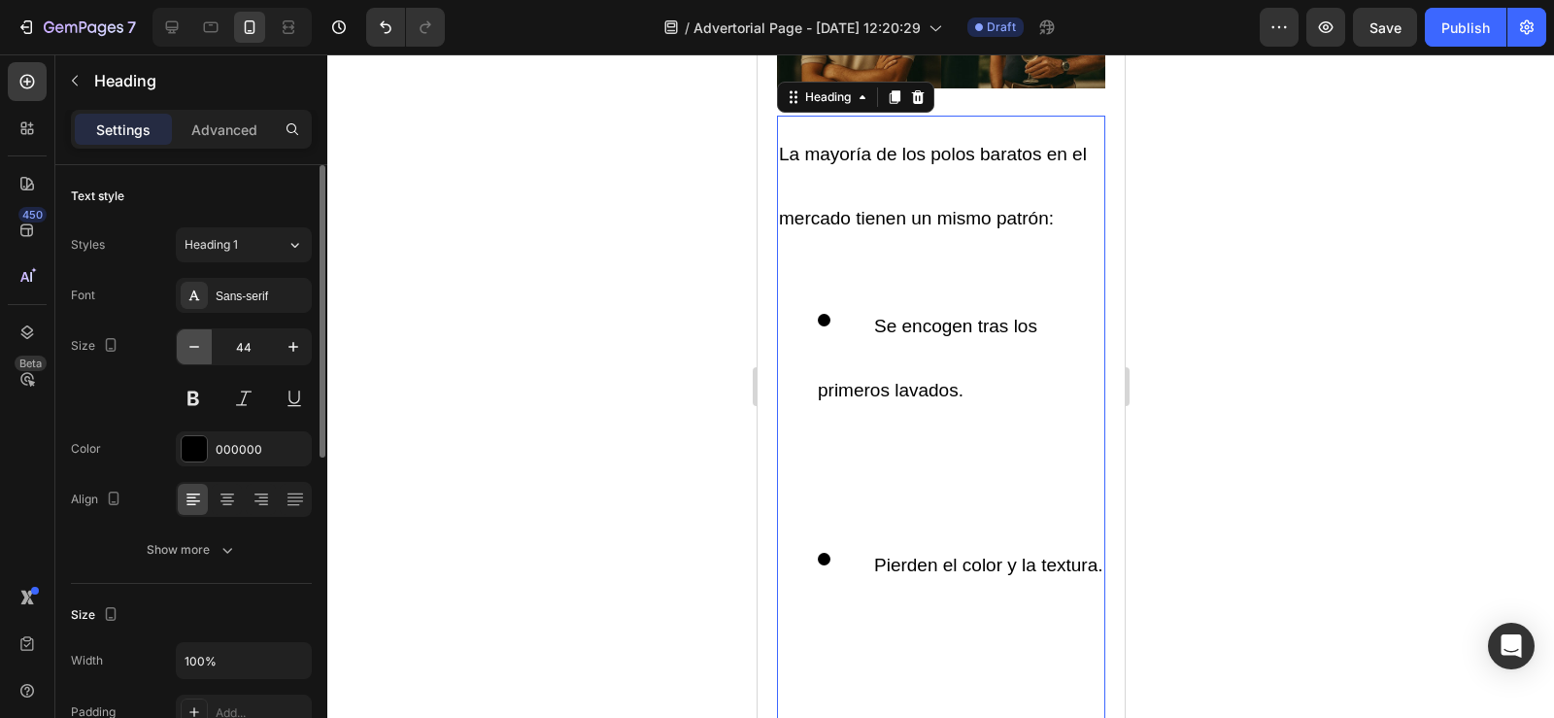
click at [193, 346] on icon "button" at bounding box center [194, 346] width 19 height 19
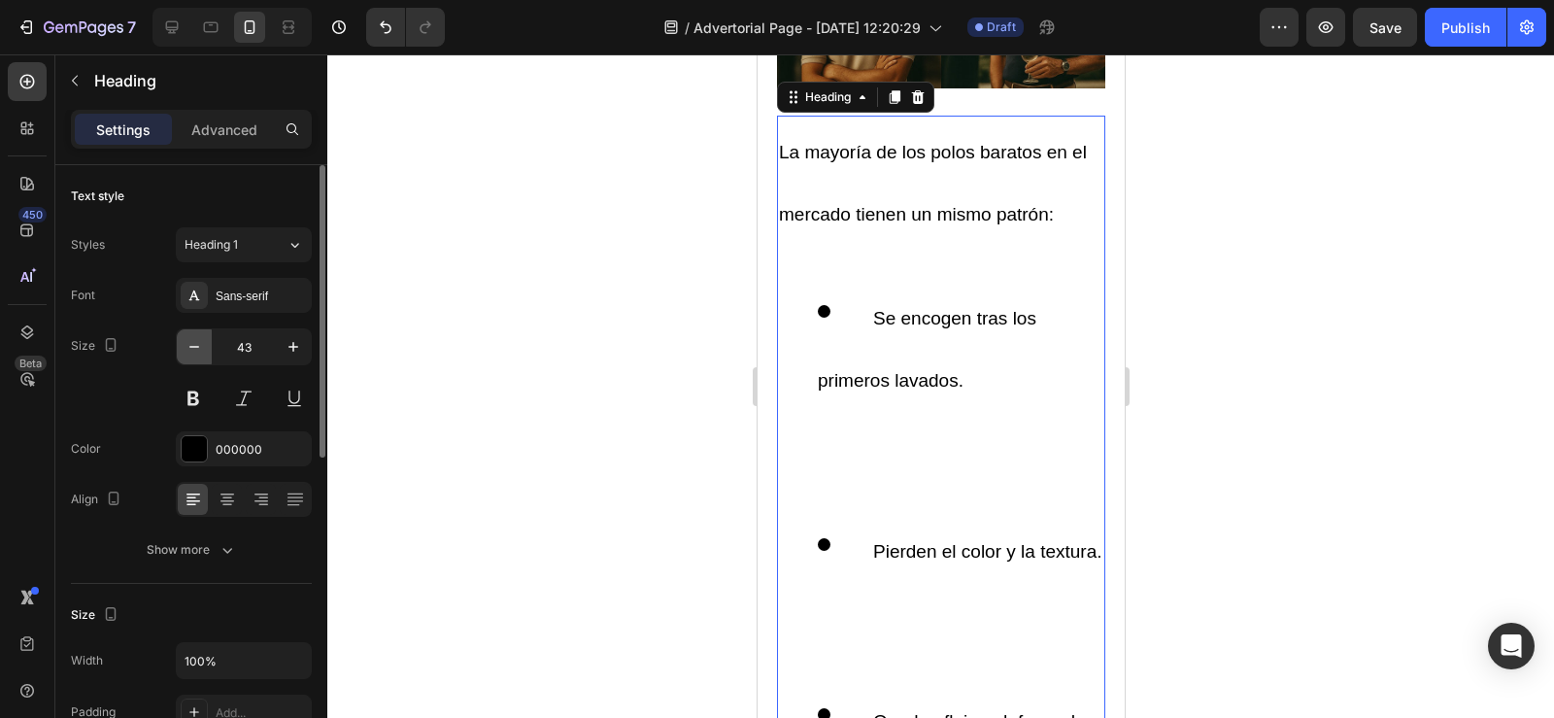
click at [193, 346] on icon "button" at bounding box center [194, 346] width 19 height 19
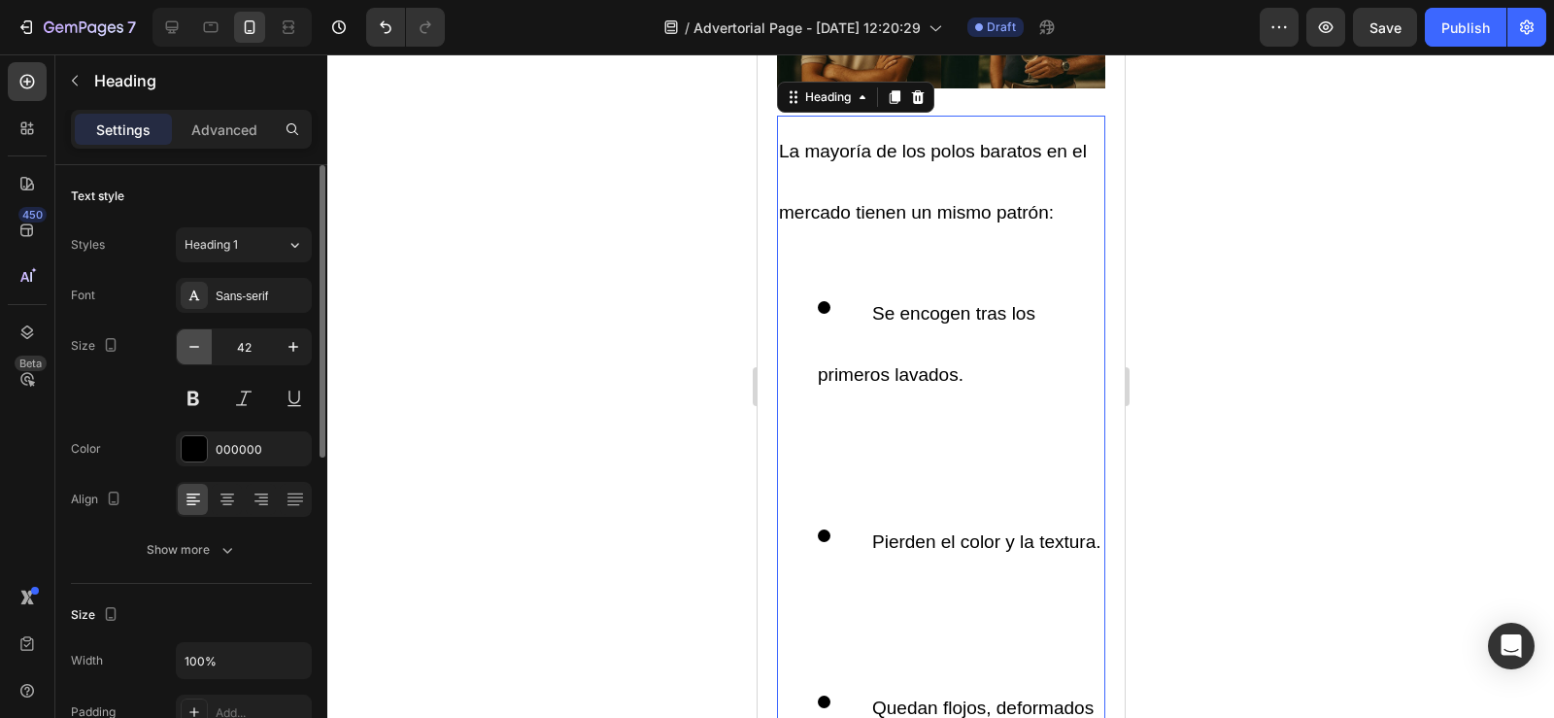
click at [193, 346] on icon "button" at bounding box center [194, 346] width 19 height 19
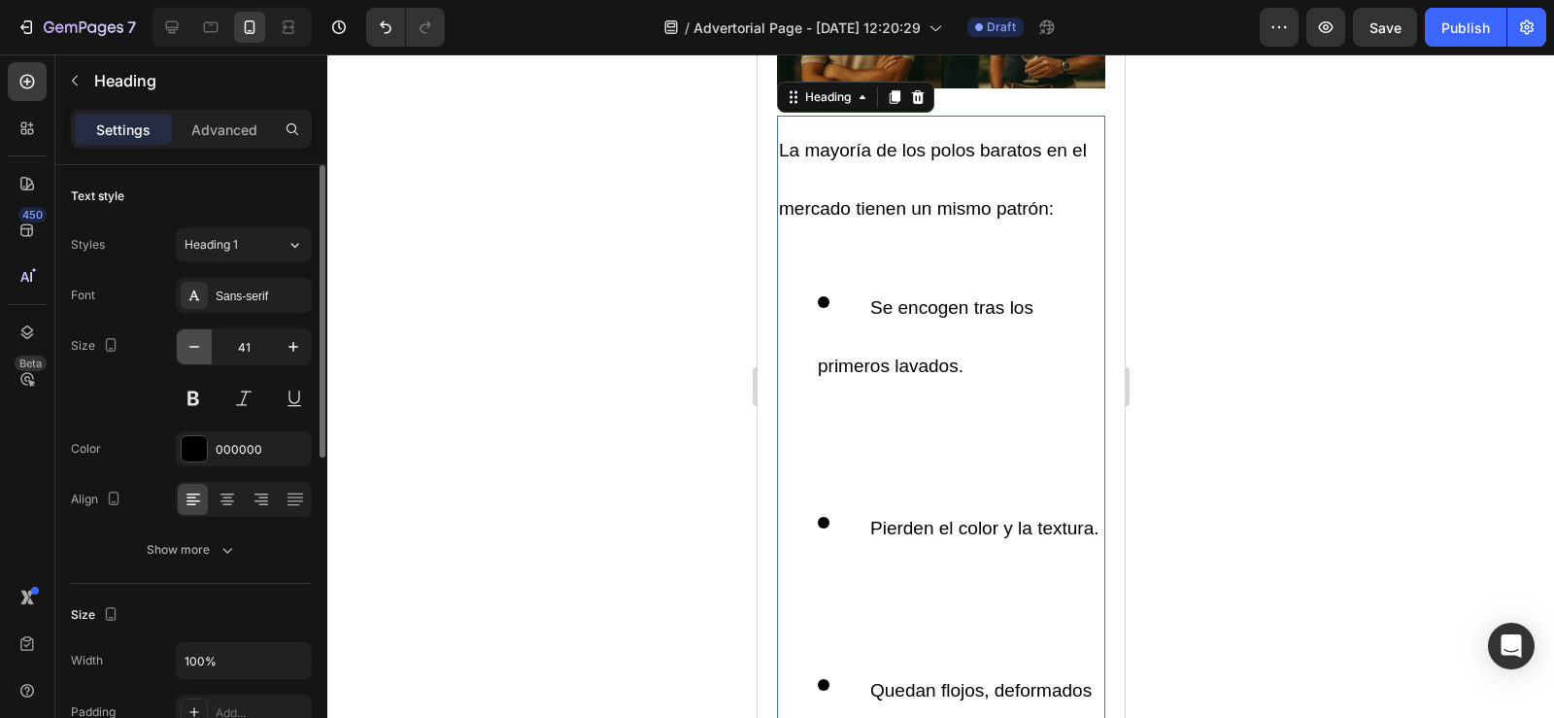
click at [193, 346] on icon "button" at bounding box center [194, 346] width 19 height 19
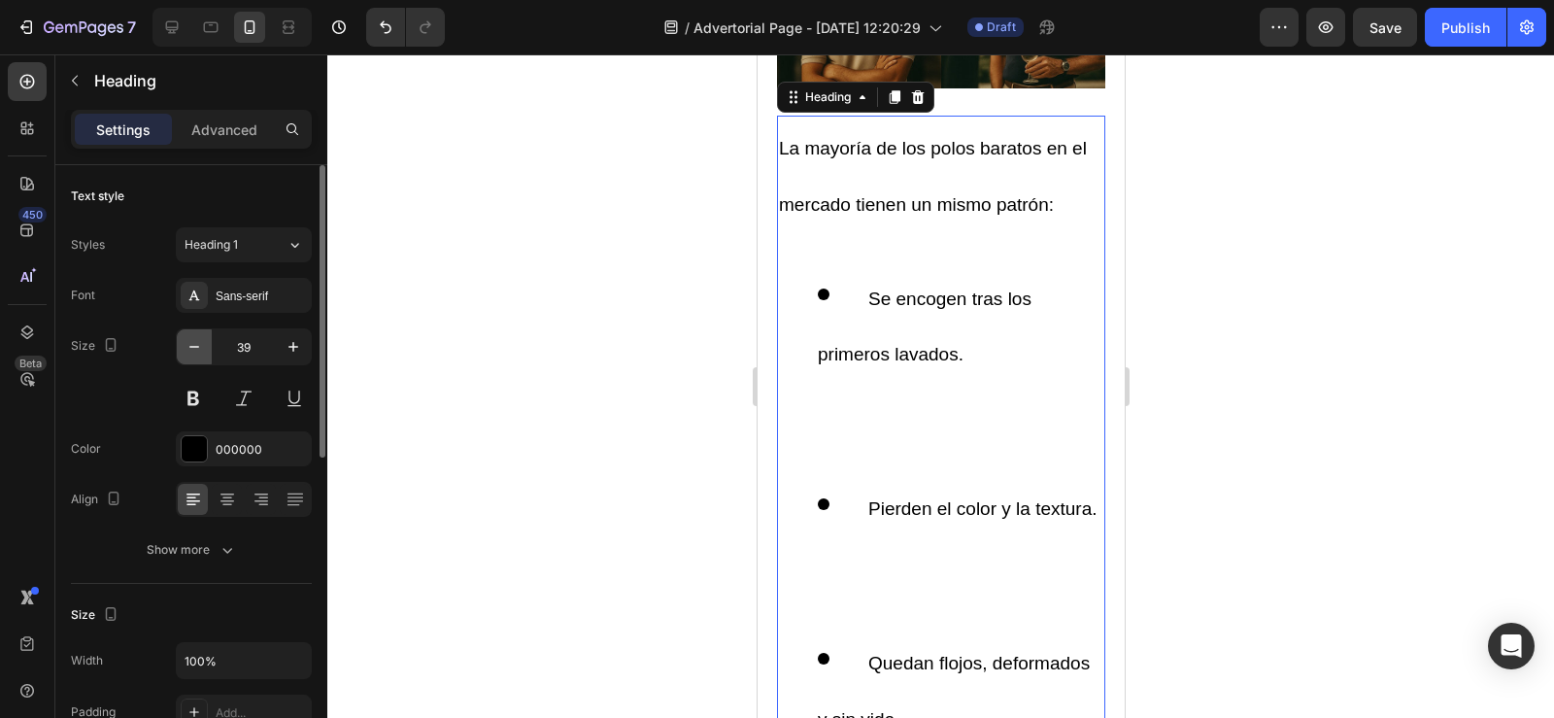
click at [193, 346] on icon "button" at bounding box center [194, 346] width 19 height 19
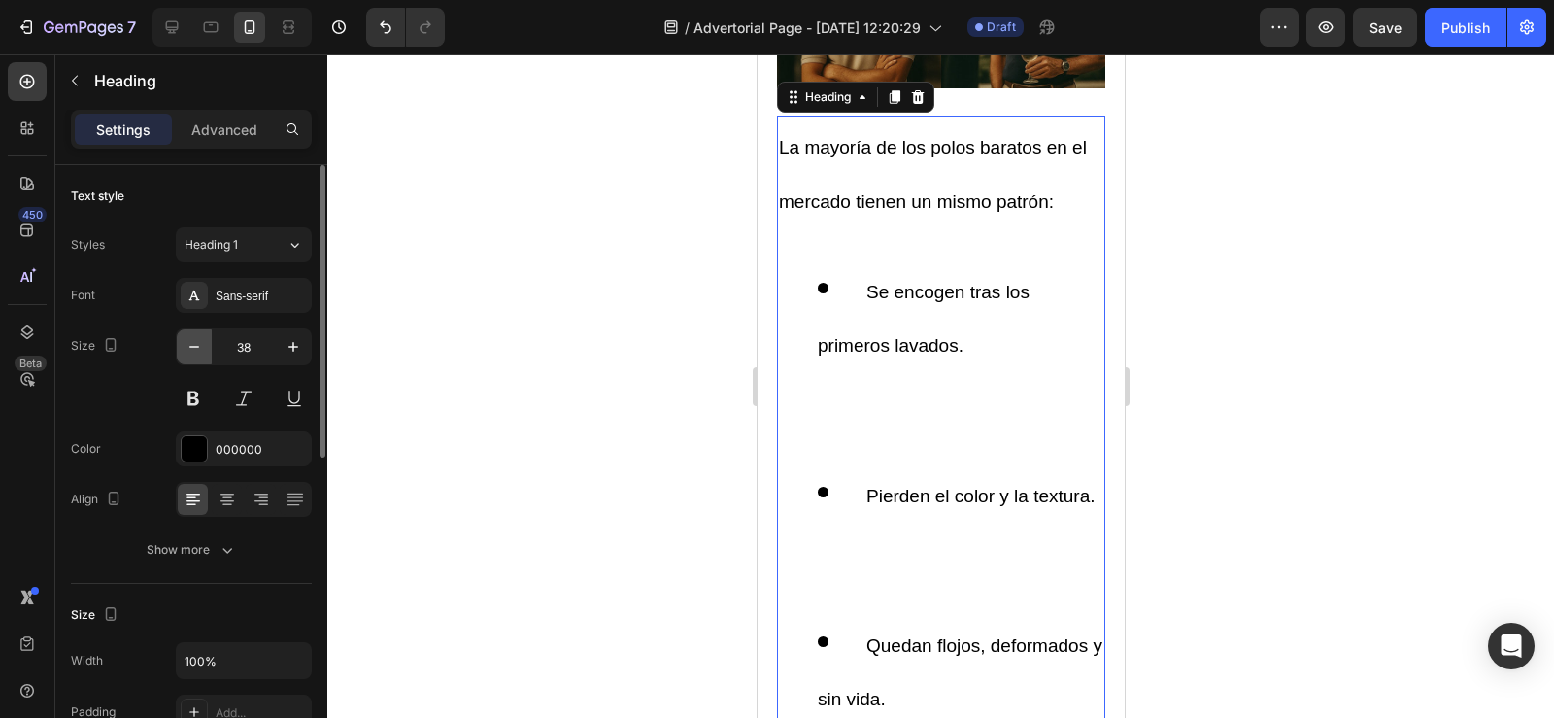
click at [193, 346] on icon "button" at bounding box center [194, 346] width 19 height 19
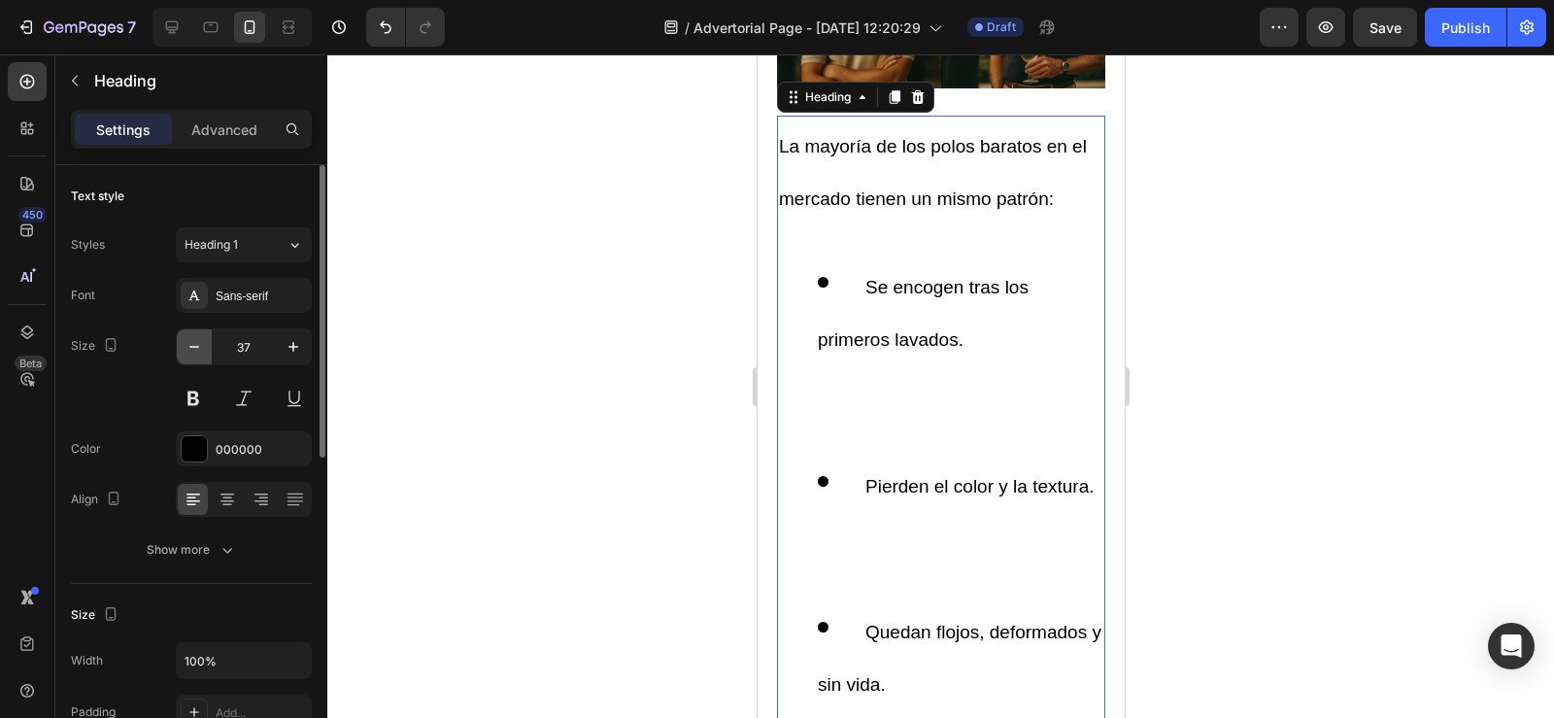
click at [193, 346] on icon "button" at bounding box center [194, 346] width 19 height 19
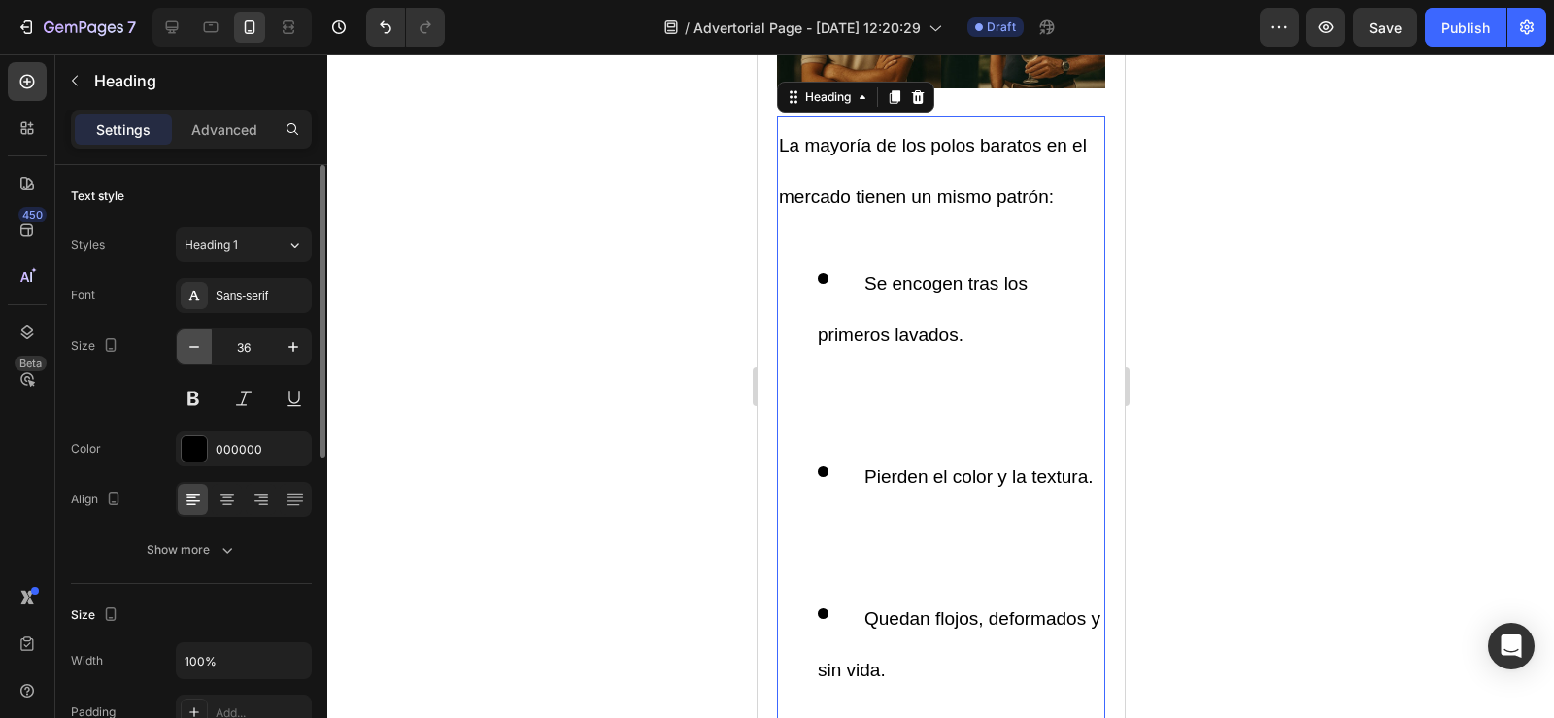
click at [193, 346] on icon "button" at bounding box center [194, 346] width 19 height 19
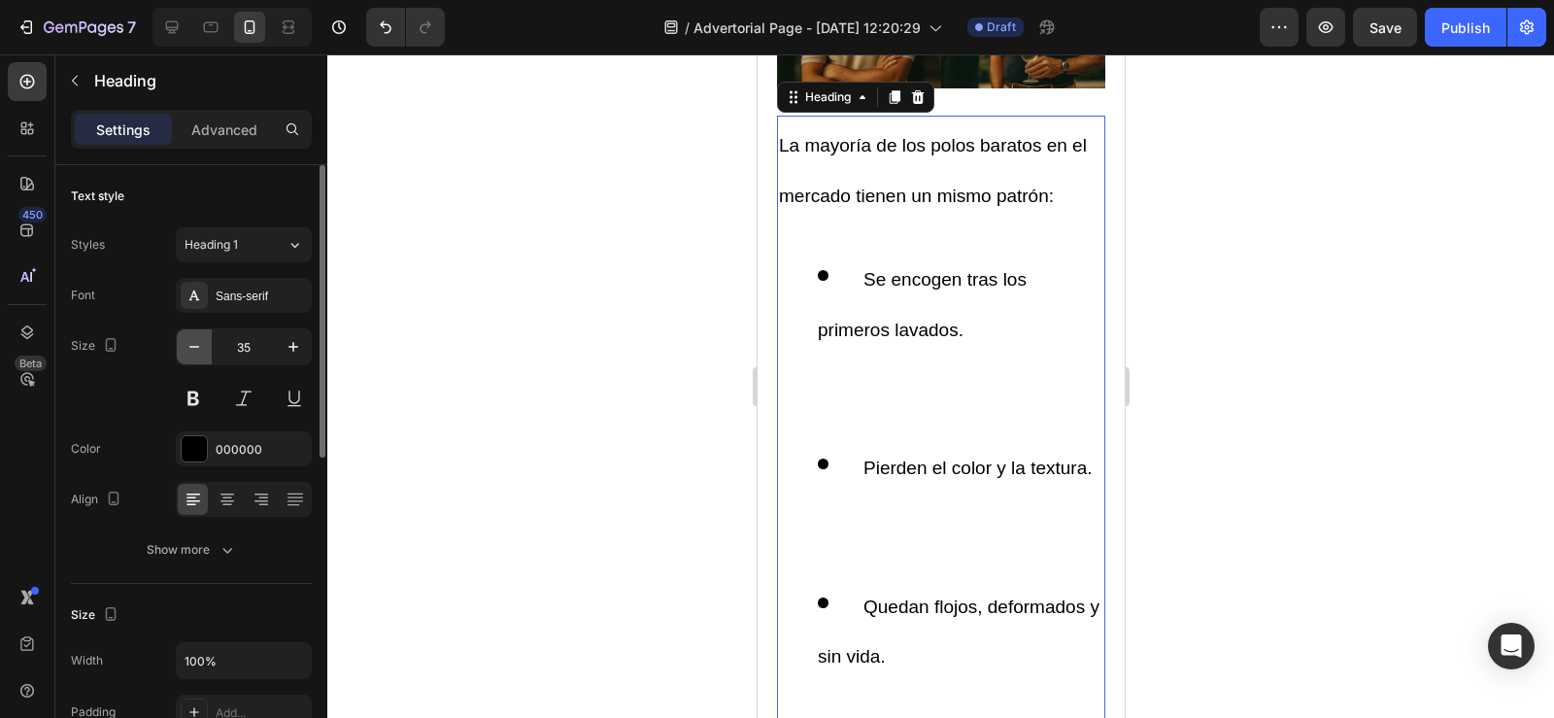
click at [193, 346] on icon "button" at bounding box center [194, 346] width 19 height 19
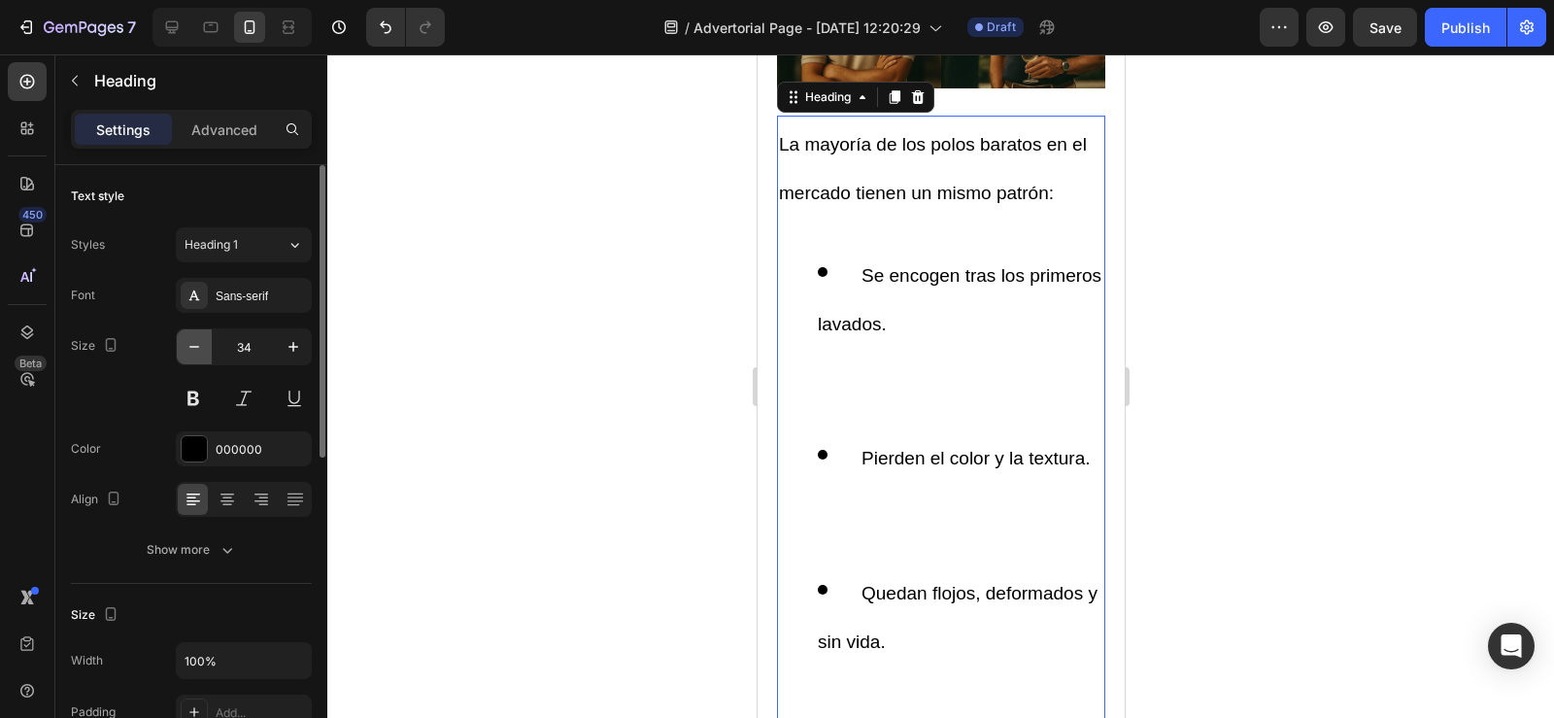
click at [193, 346] on icon "button" at bounding box center [194, 346] width 19 height 19
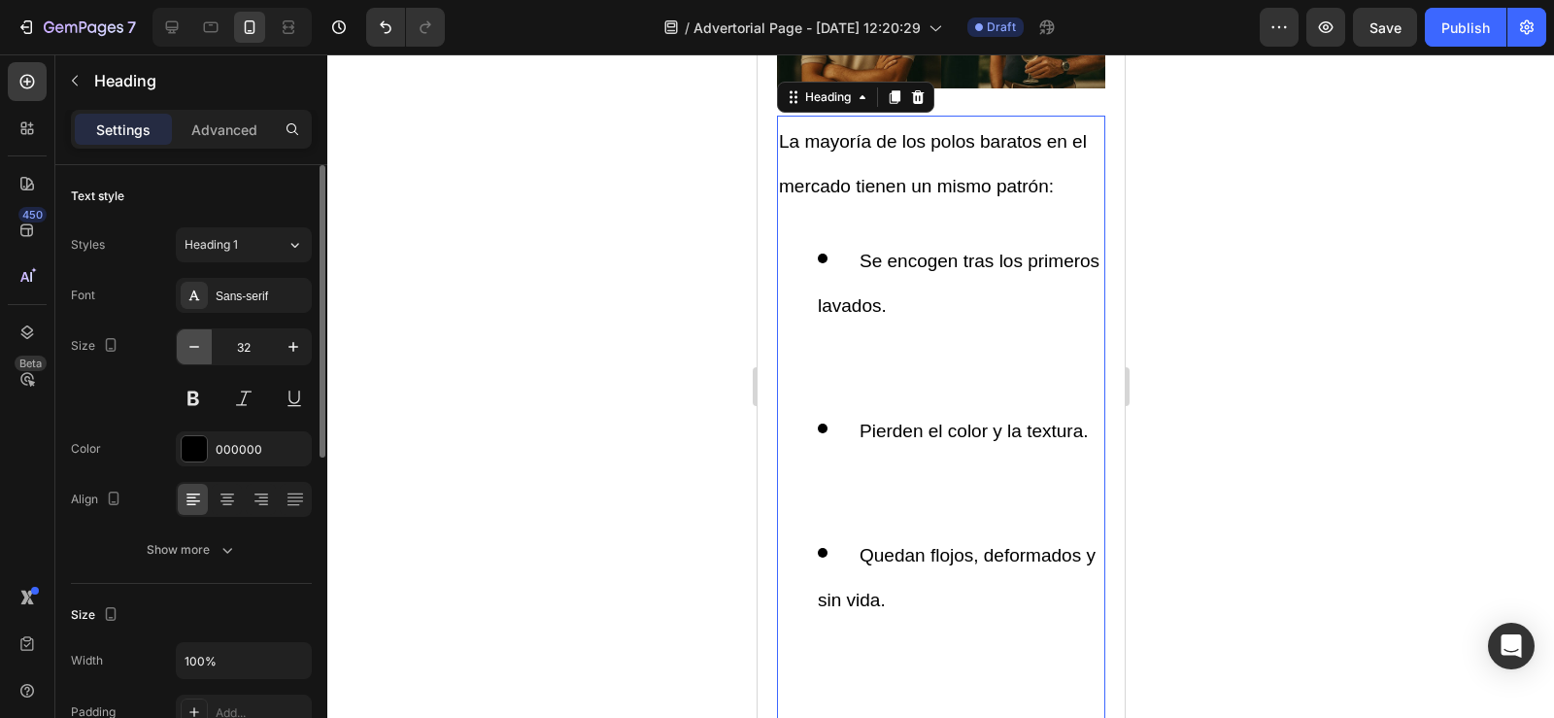
click at [193, 346] on icon "button" at bounding box center [194, 346] width 19 height 19
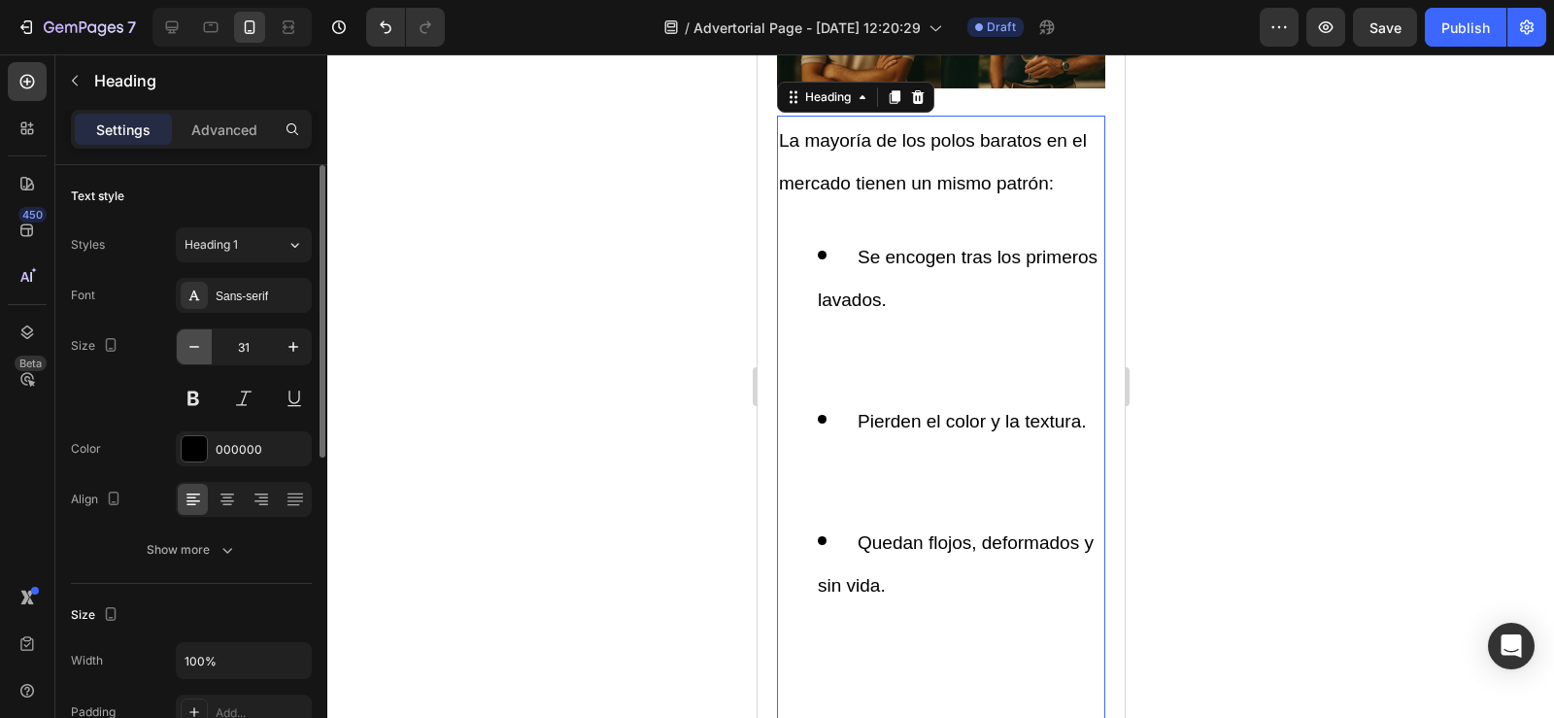
click at [192, 347] on icon "button" at bounding box center [194, 347] width 10 height 2
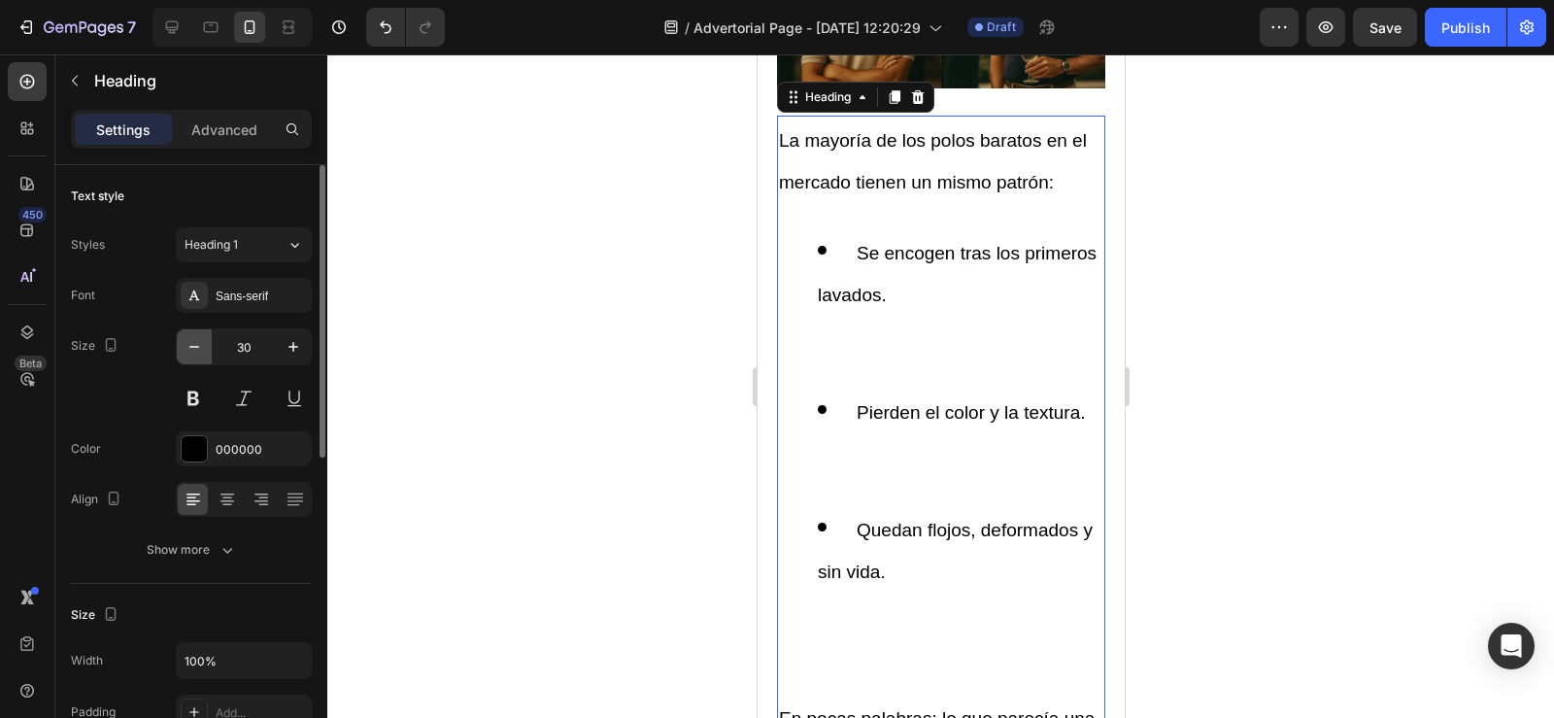
click at [192, 347] on icon "button" at bounding box center [194, 347] width 10 height 2
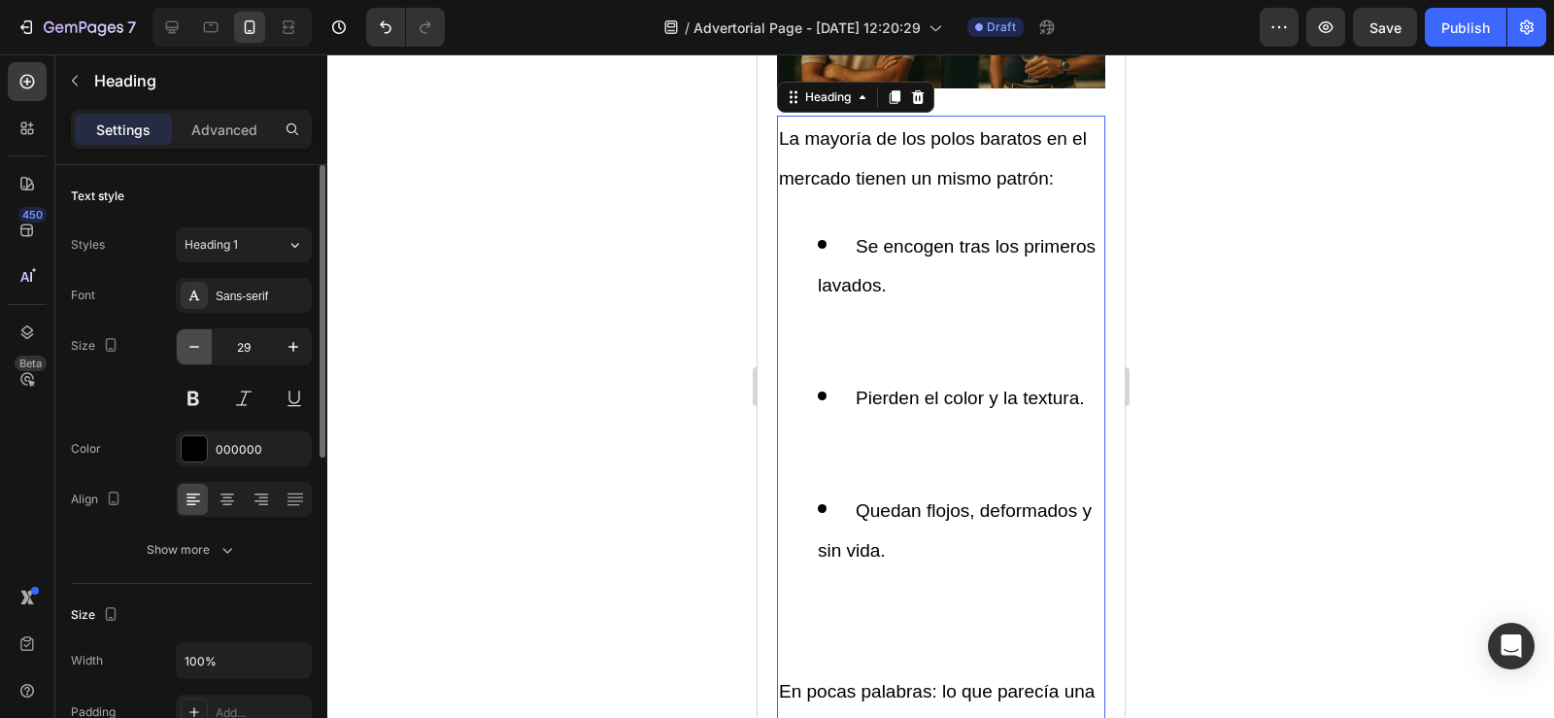
click at [192, 347] on icon "button" at bounding box center [194, 347] width 10 height 2
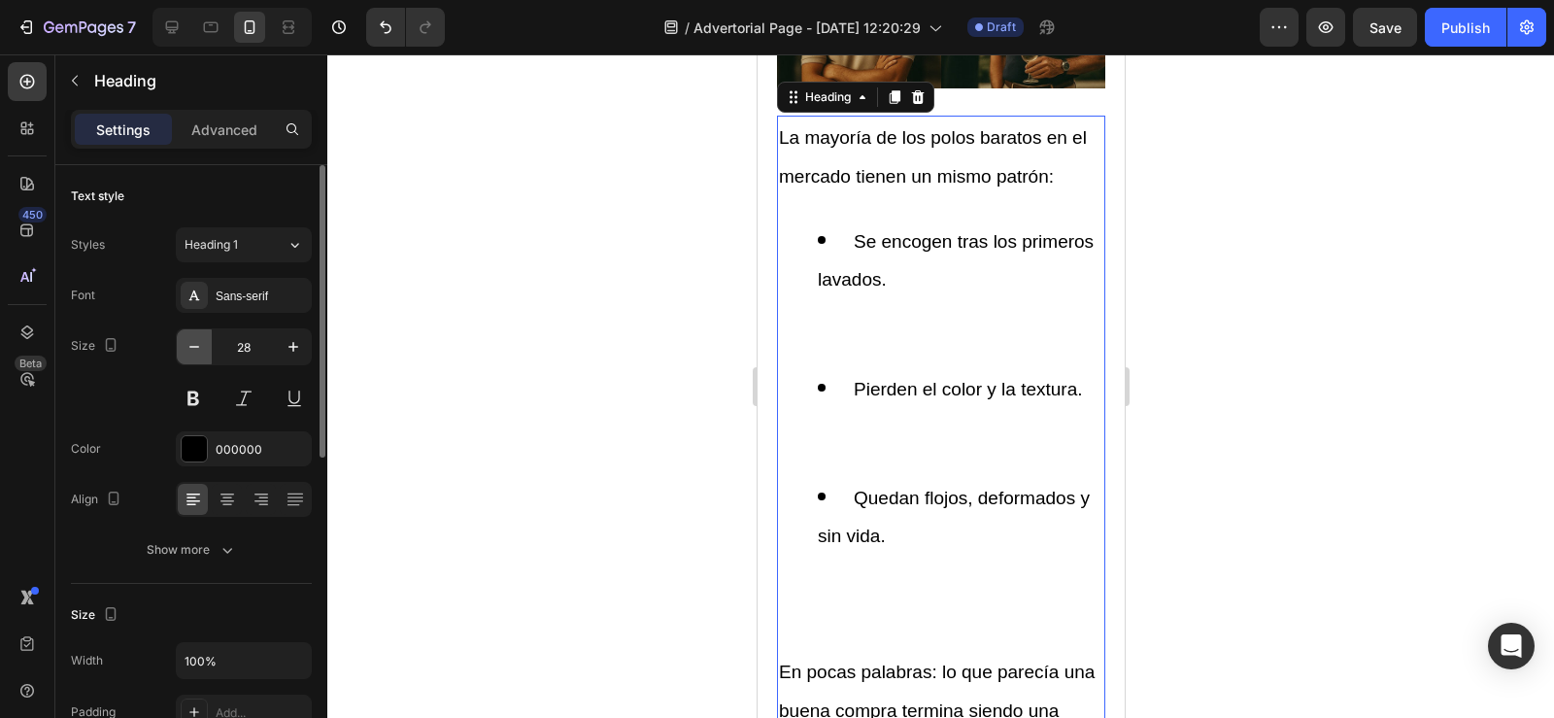
click at [192, 347] on icon "button" at bounding box center [194, 347] width 10 height 2
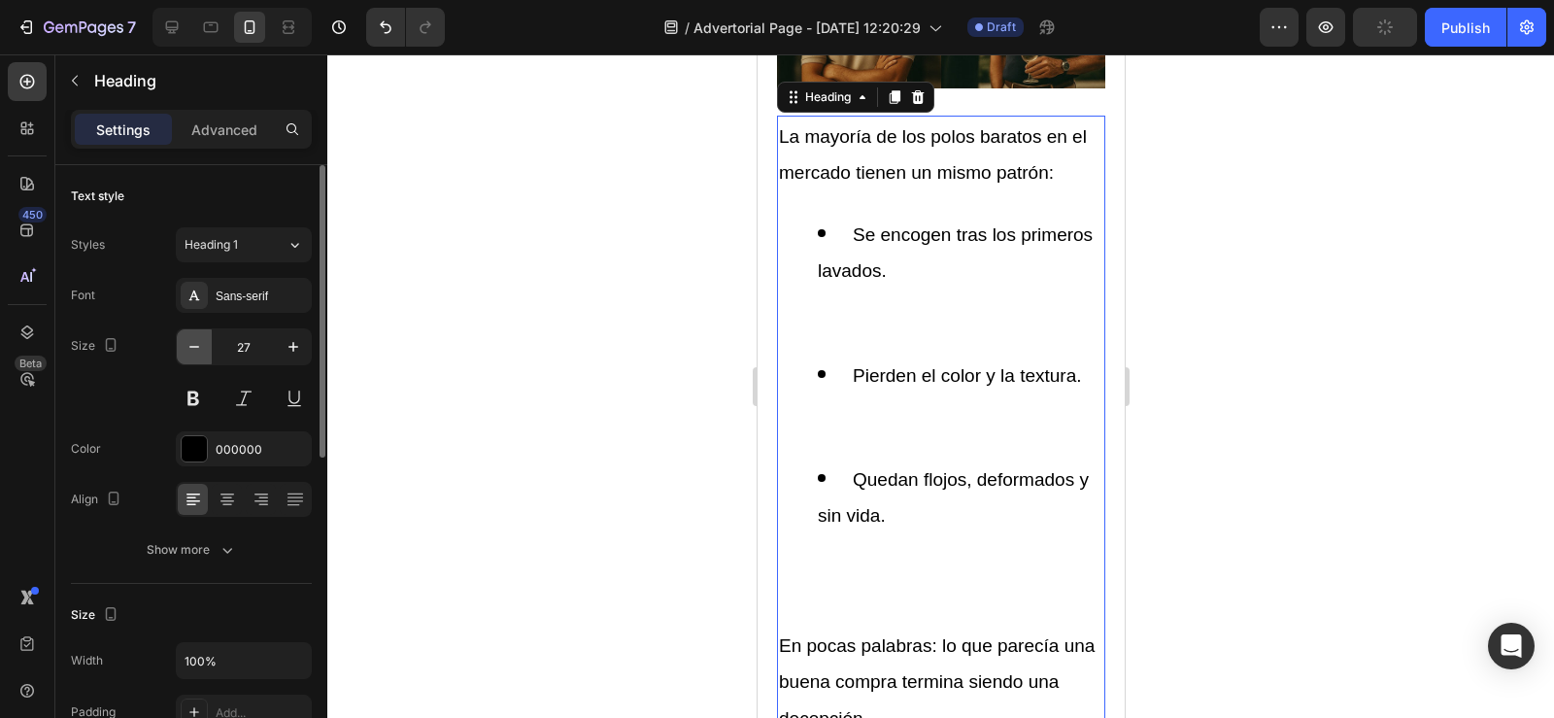
click at [192, 347] on icon "button" at bounding box center [194, 347] width 10 height 2
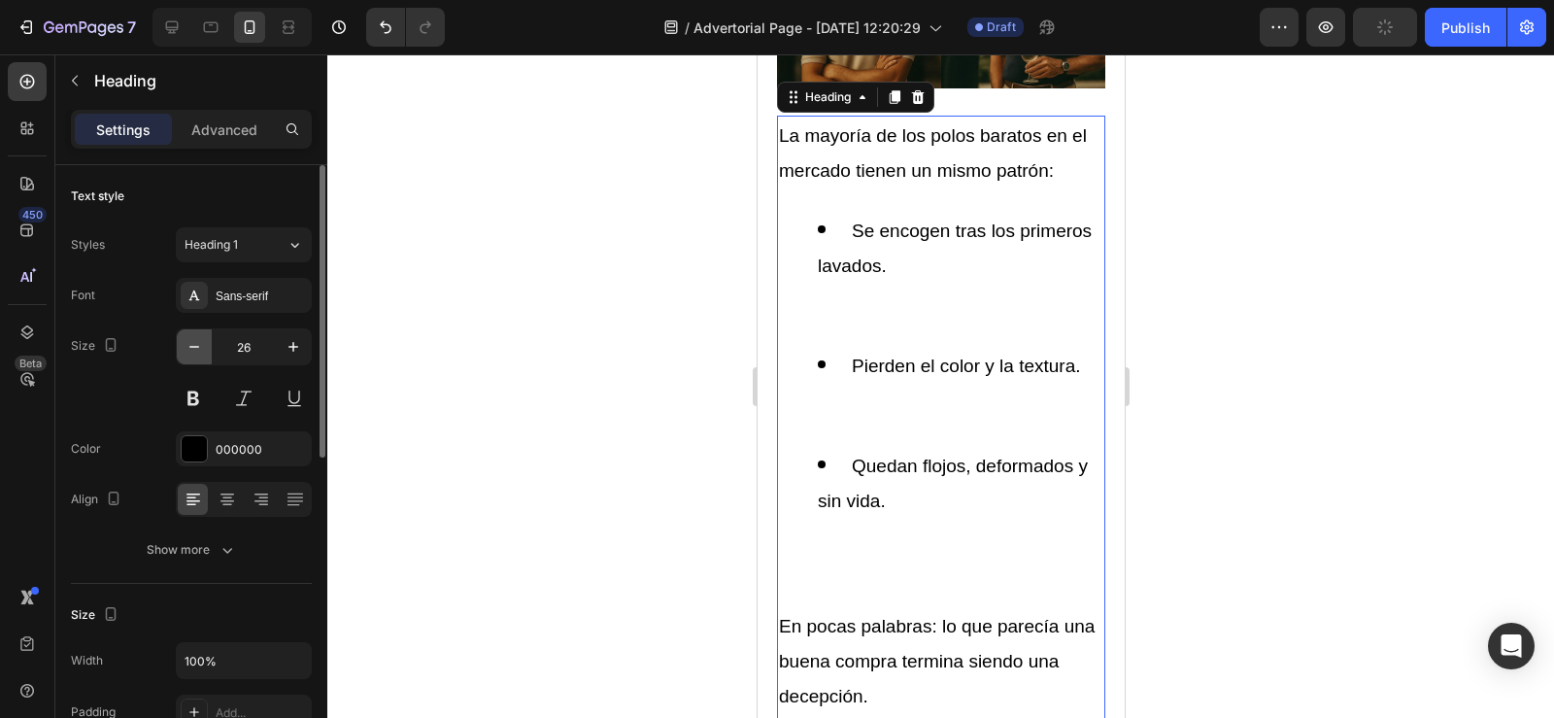
click at [192, 347] on icon "button" at bounding box center [194, 347] width 10 height 2
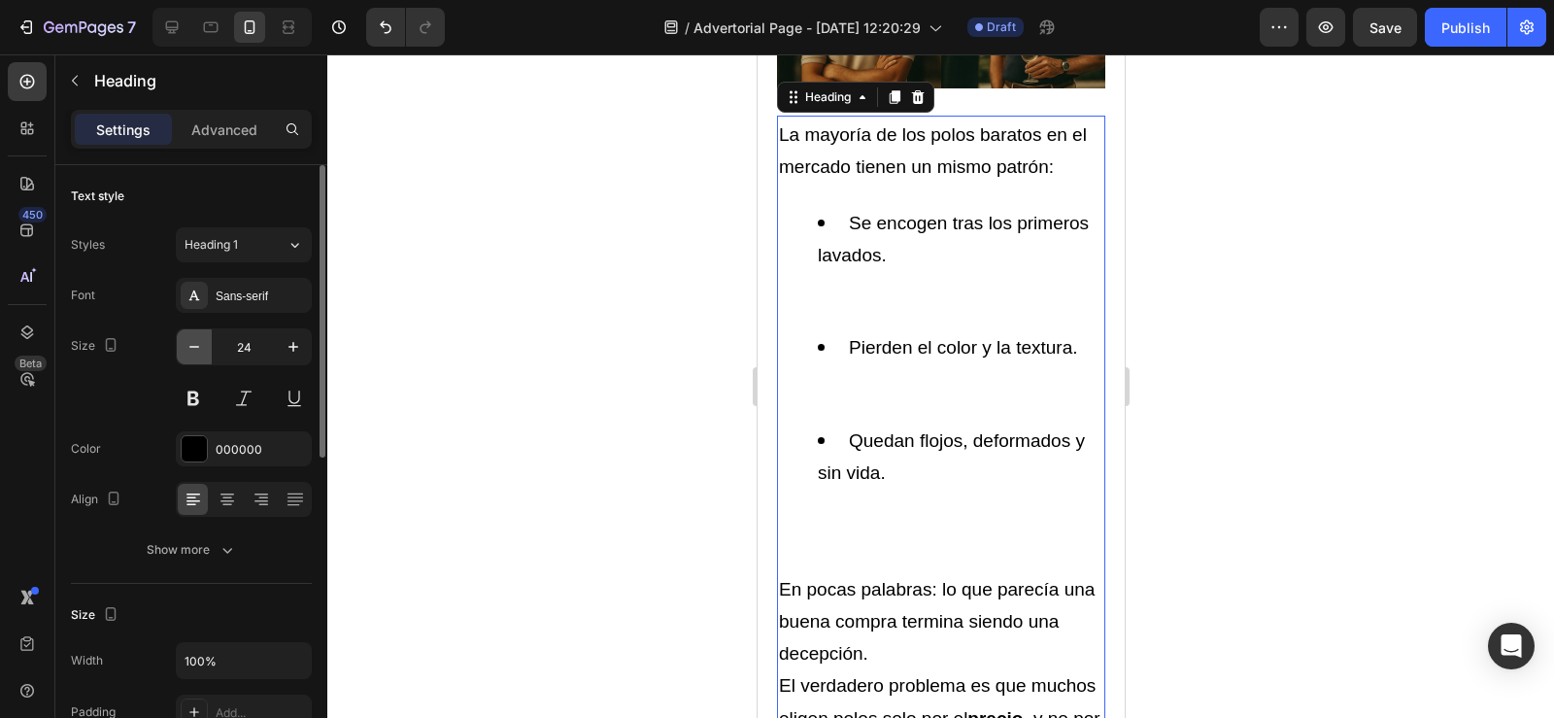
click at [192, 347] on icon "button" at bounding box center [194, 347] width 10 height 2
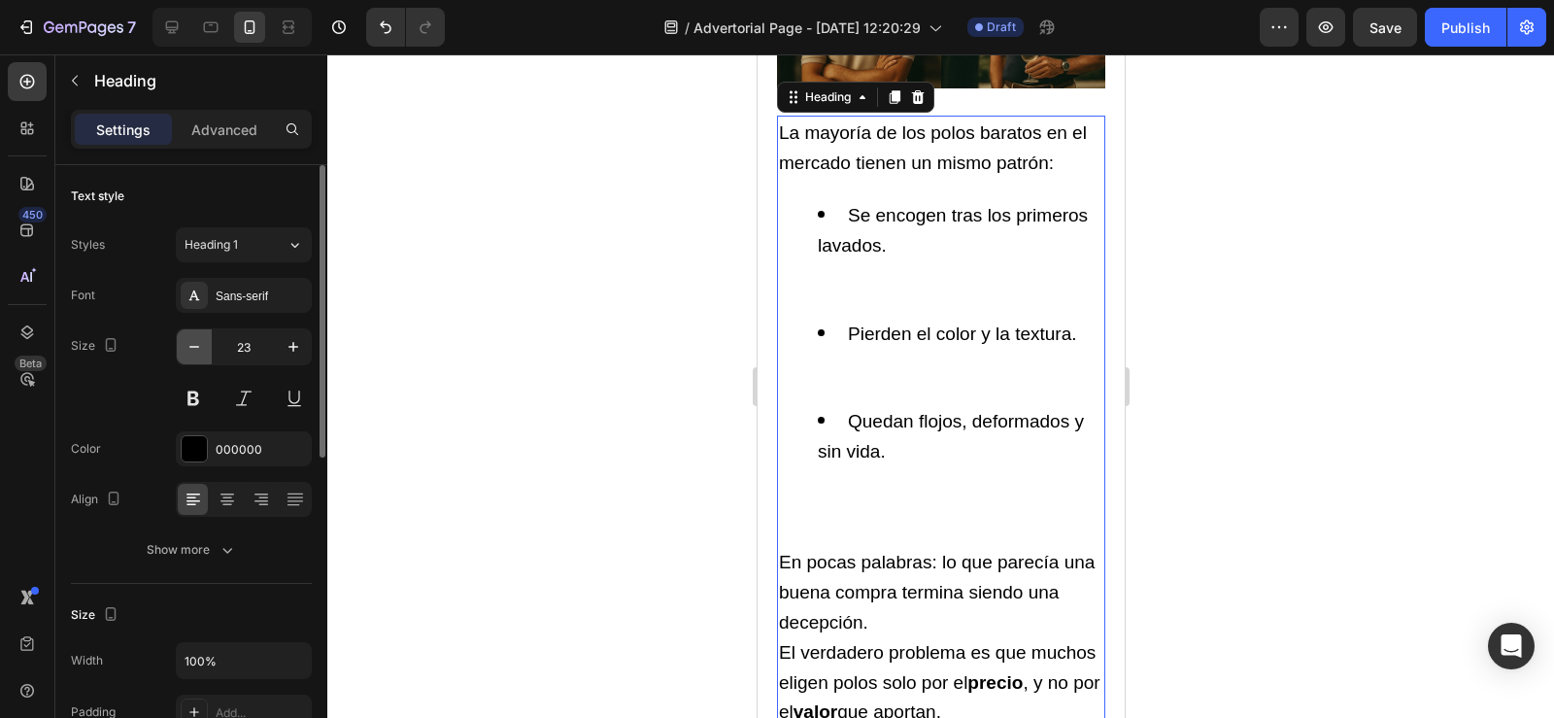
click at [192, 347] on icon "button" at bounding box center [194, 347] width 10 height 2
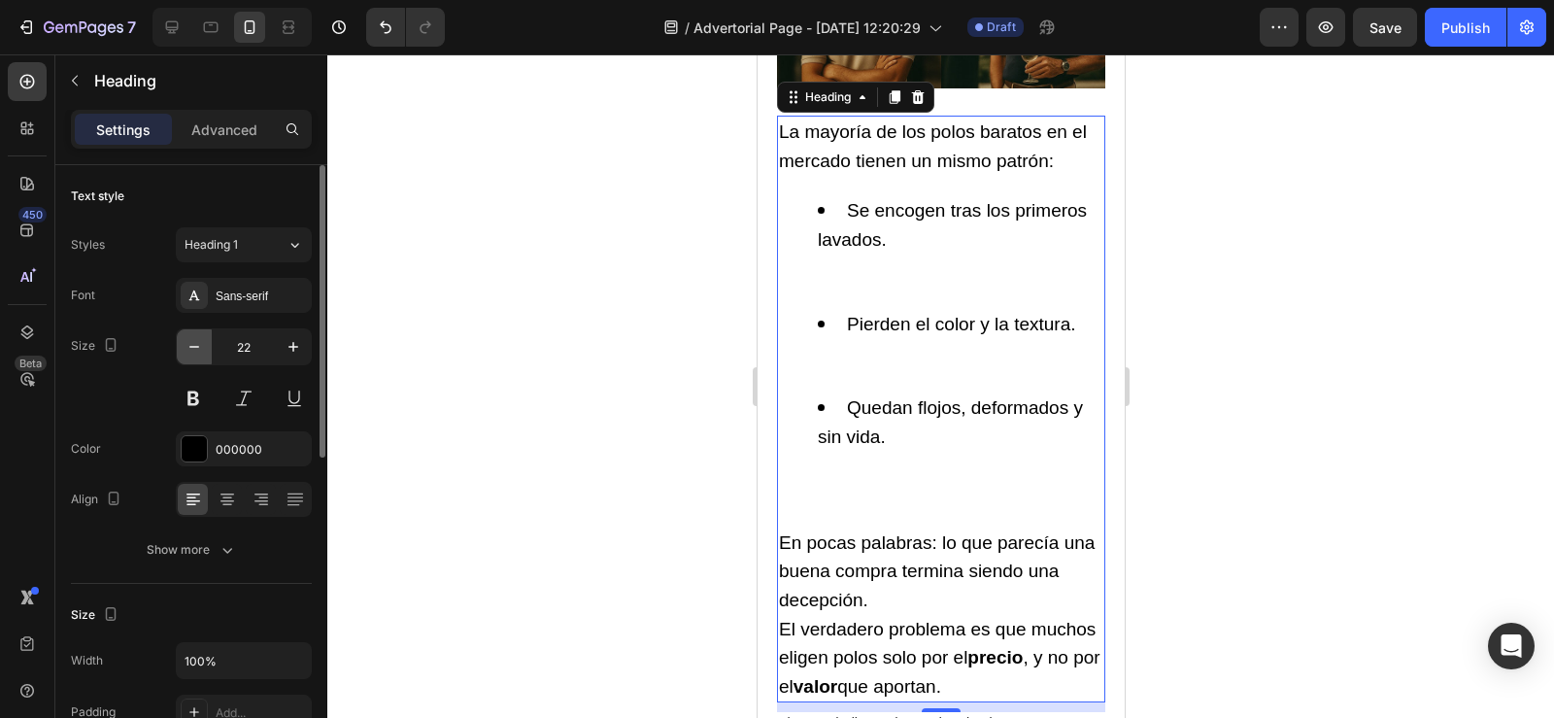
click at [192, 347] on icon "button" at bounding box center [194, 347] width 10 height 2
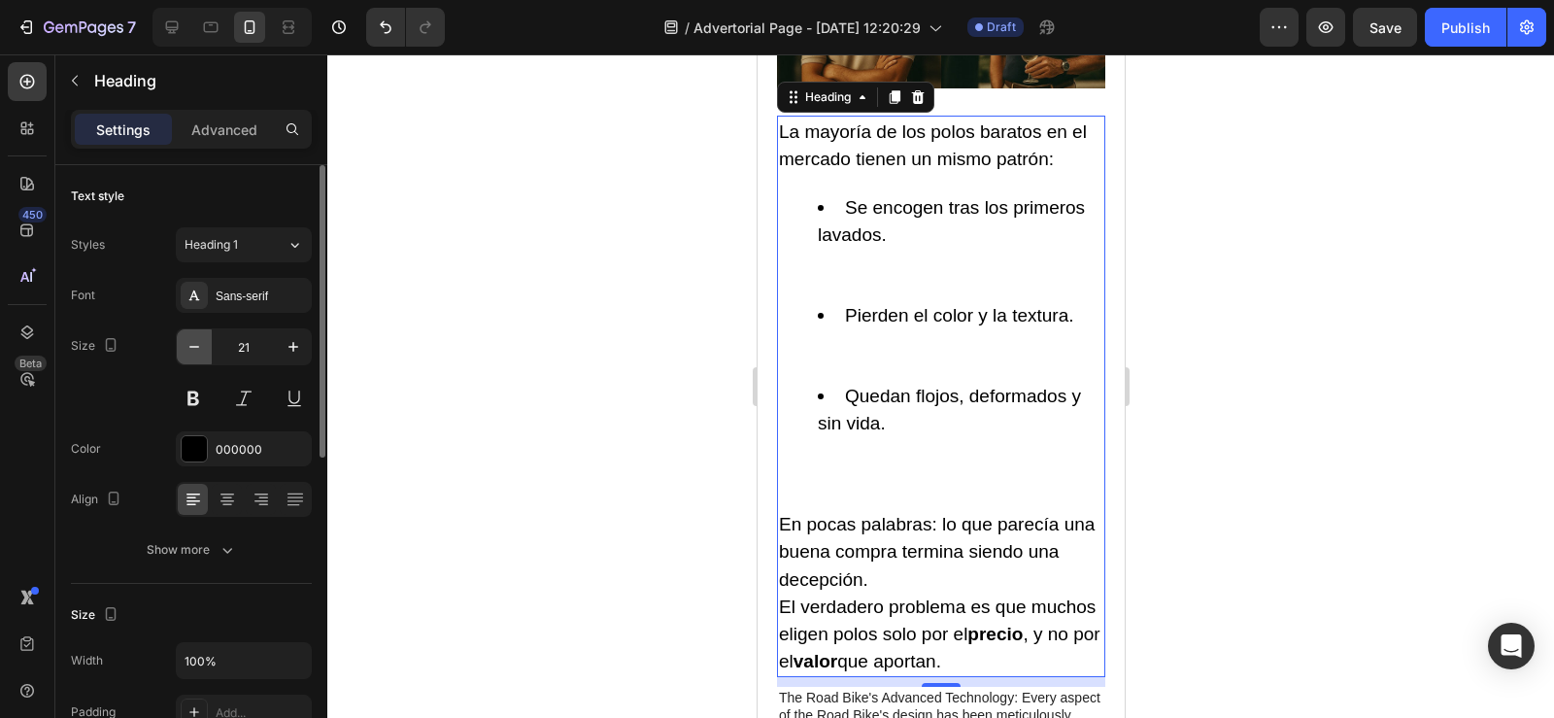
click at [192, 347] on icon "button" at bounding box center [194, 347] width 10 height 2
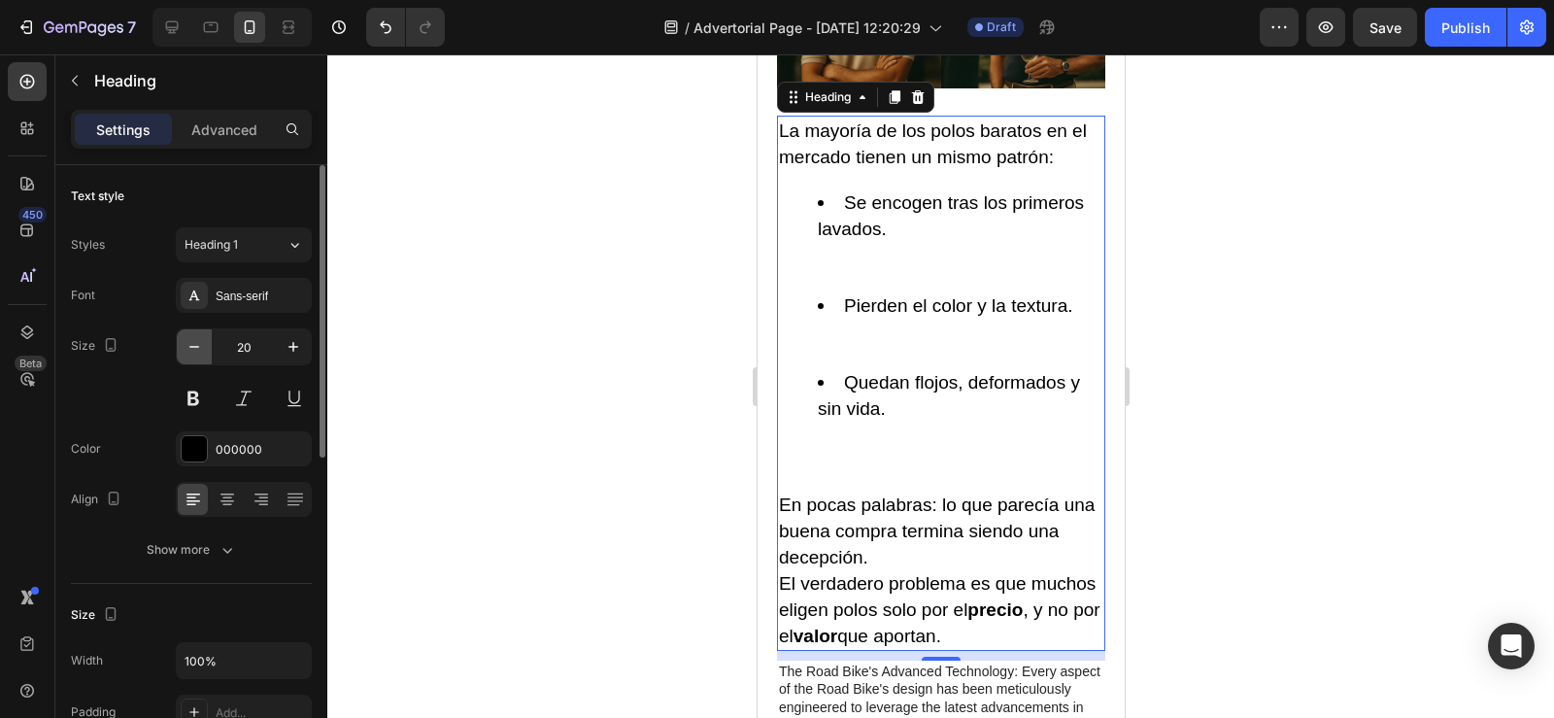
click at [192, 347] on icon "button" at bounding box center [194, 347] width 10 height 2
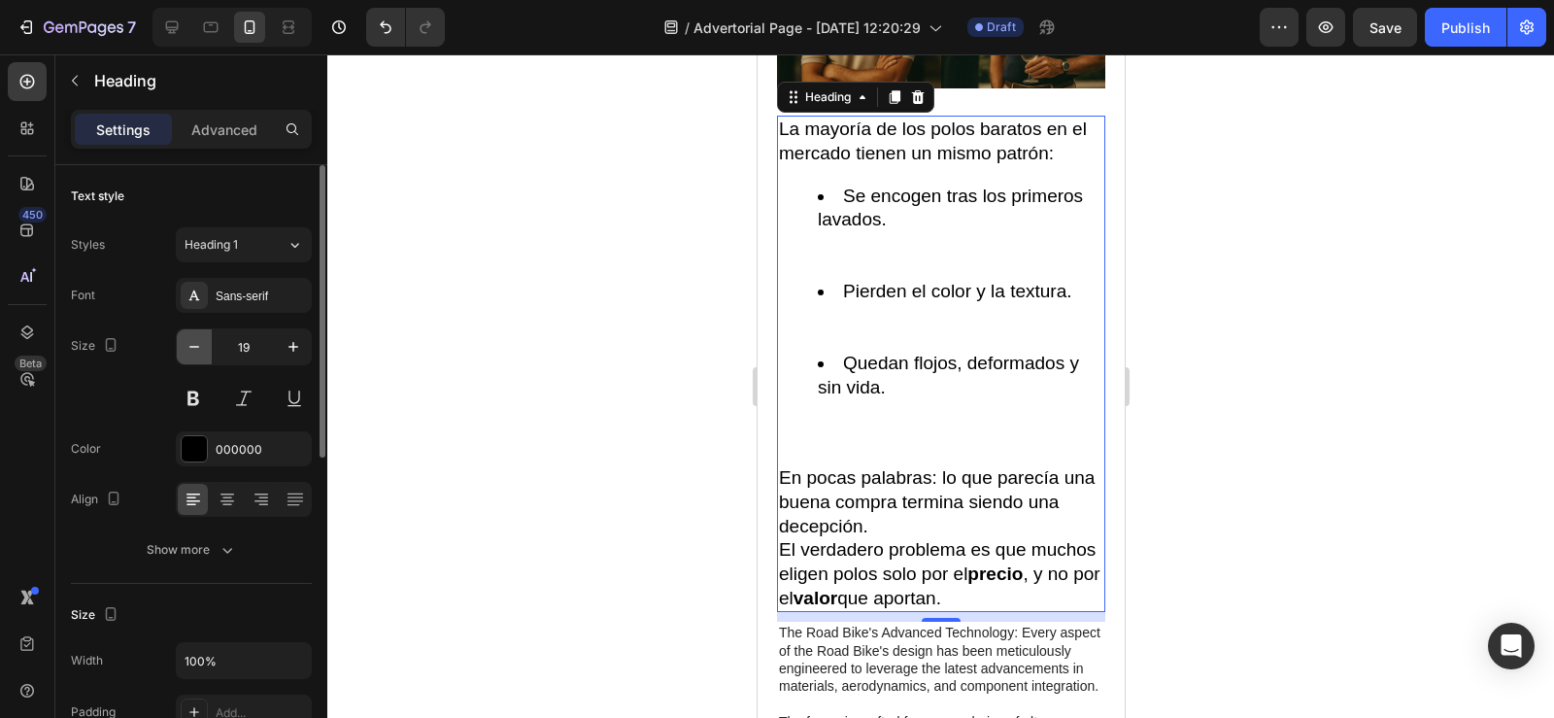
click at [192, 347] on icon "button" at bounding box center [194, 347] width 10 height 2
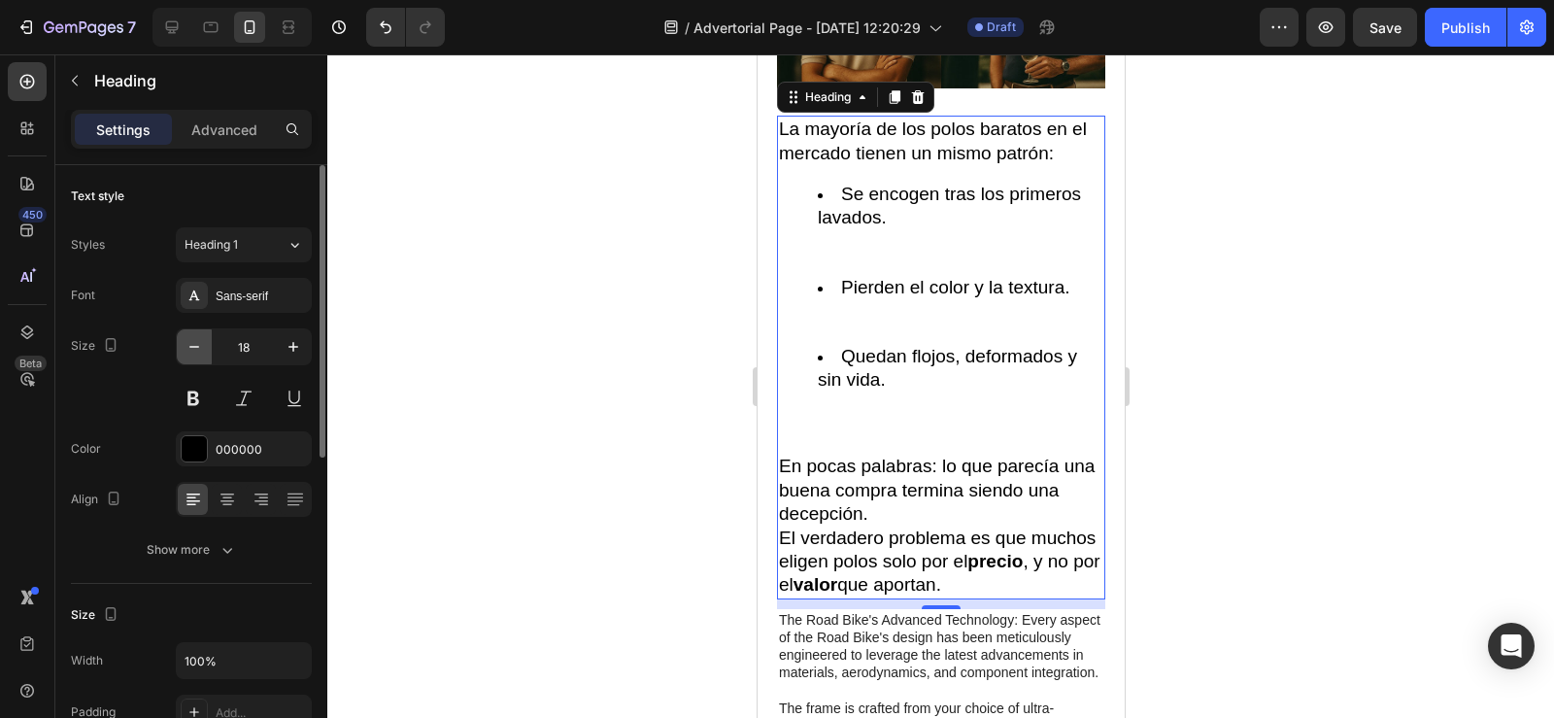
click at [192, 347] on icon "button" at bounding box center [194, 347] width 10 height 2
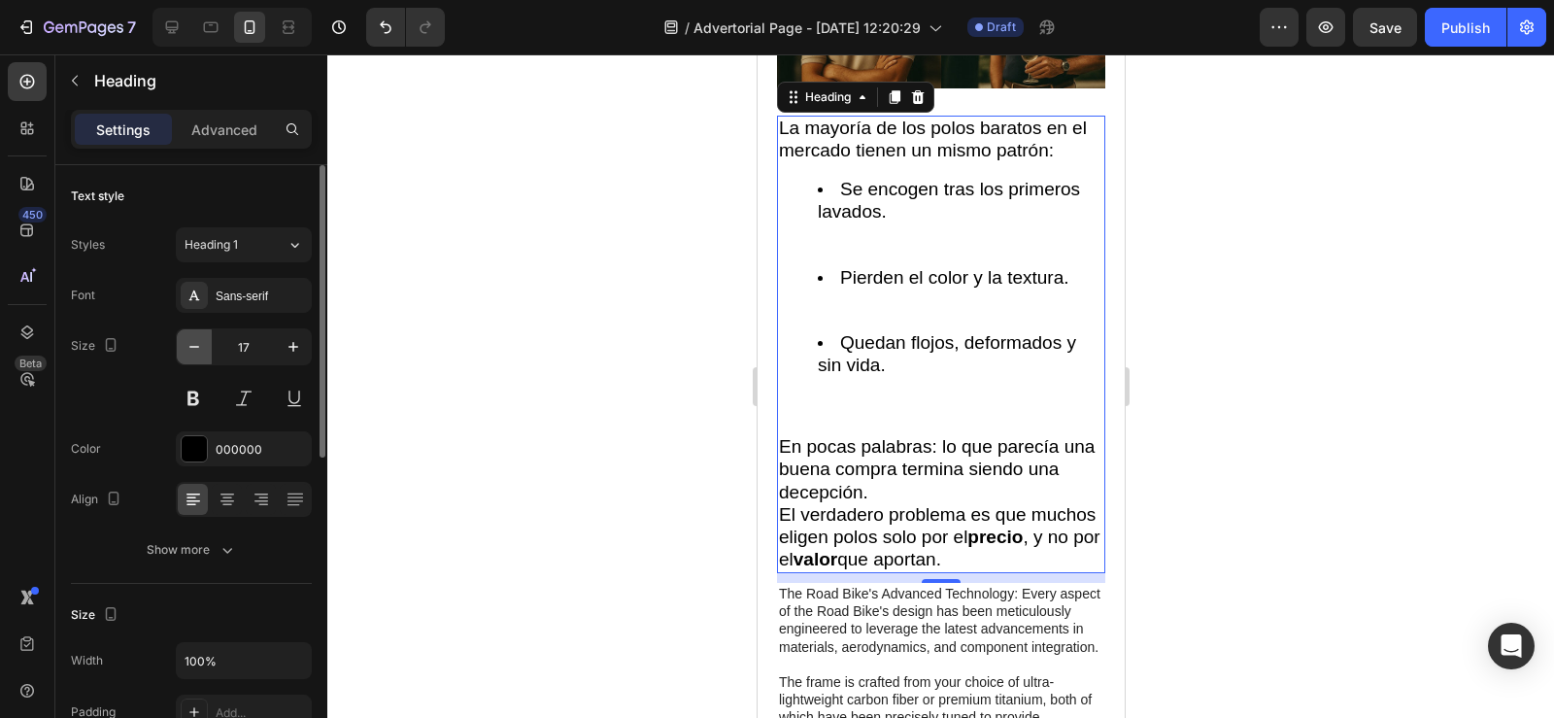
click at [192, 347] on icon "button" at bounding box center [194, 347] width 10 height 2
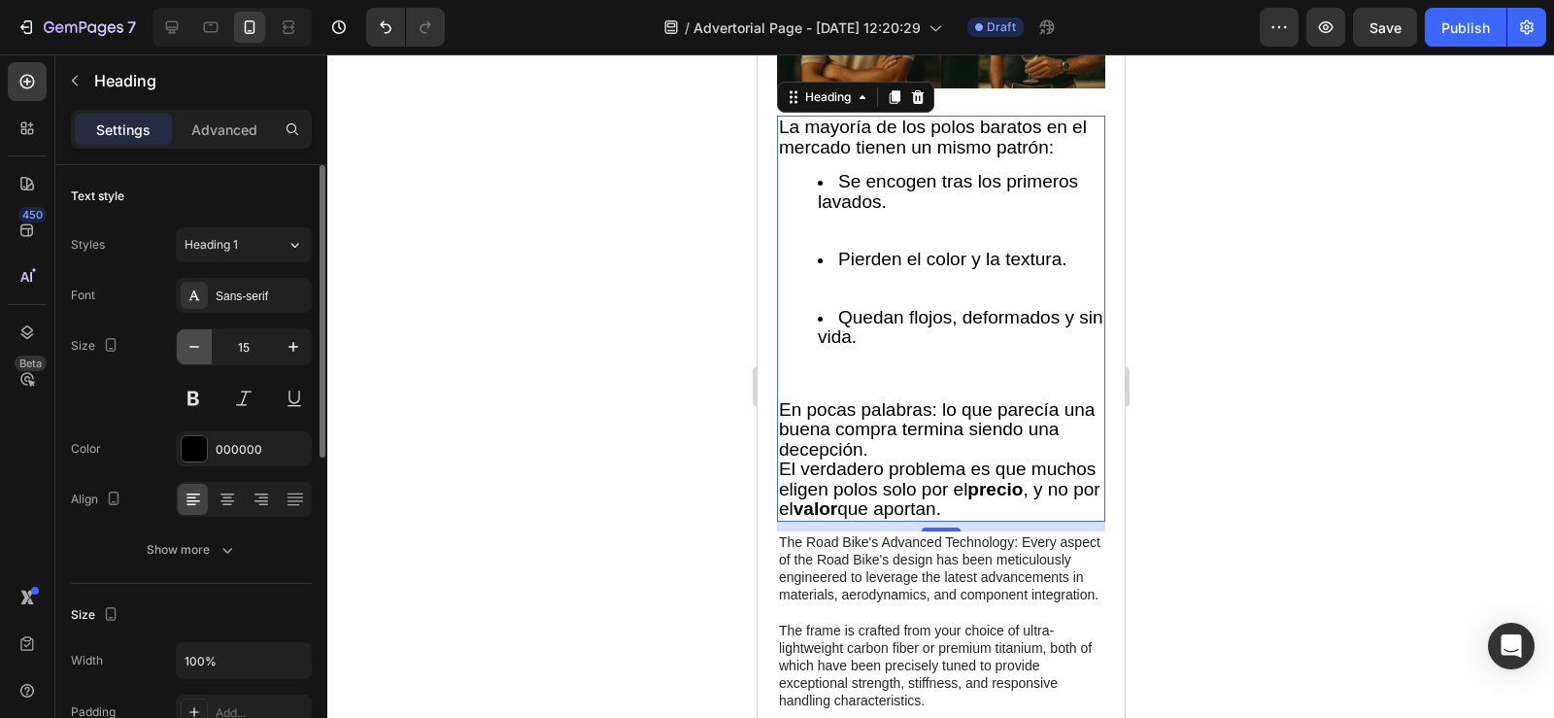
click at [192, 347] on icon "button" at bounding box center [194, 347] width 10 height 2
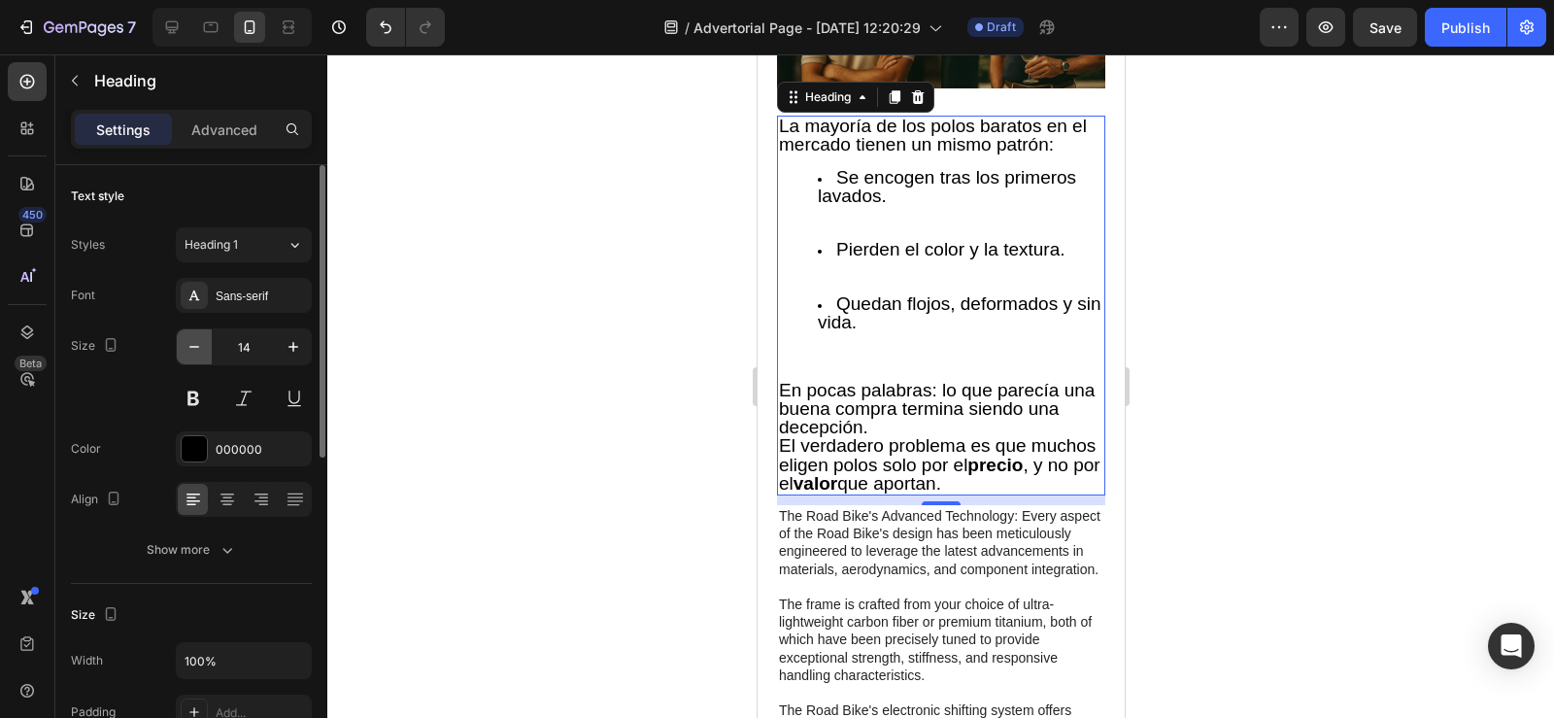
click at [192, 347] on icon "button" at bounding box center [194, 347] width 10 height 2
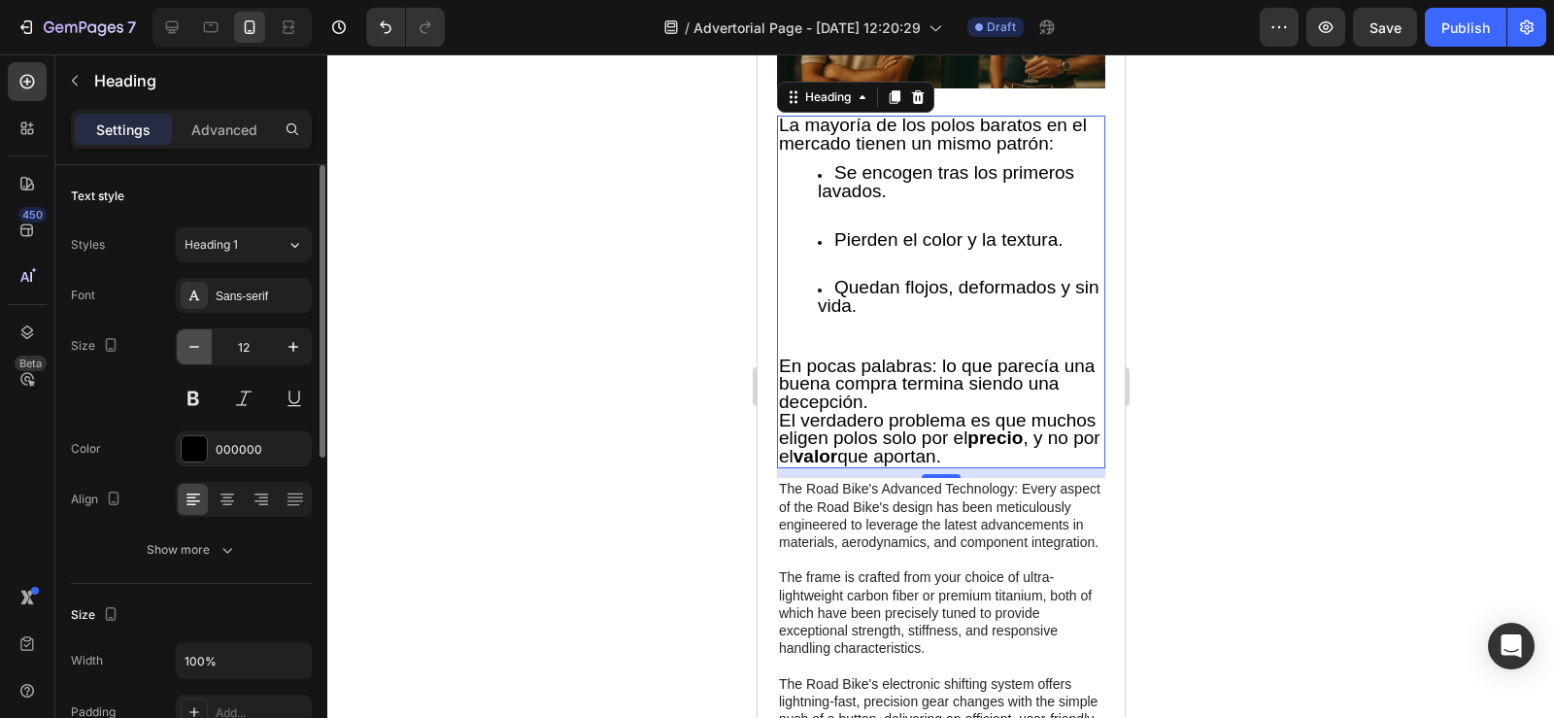
click at [192, 347] on icon "button" at bounding box center [194, 347] width 10 height 2
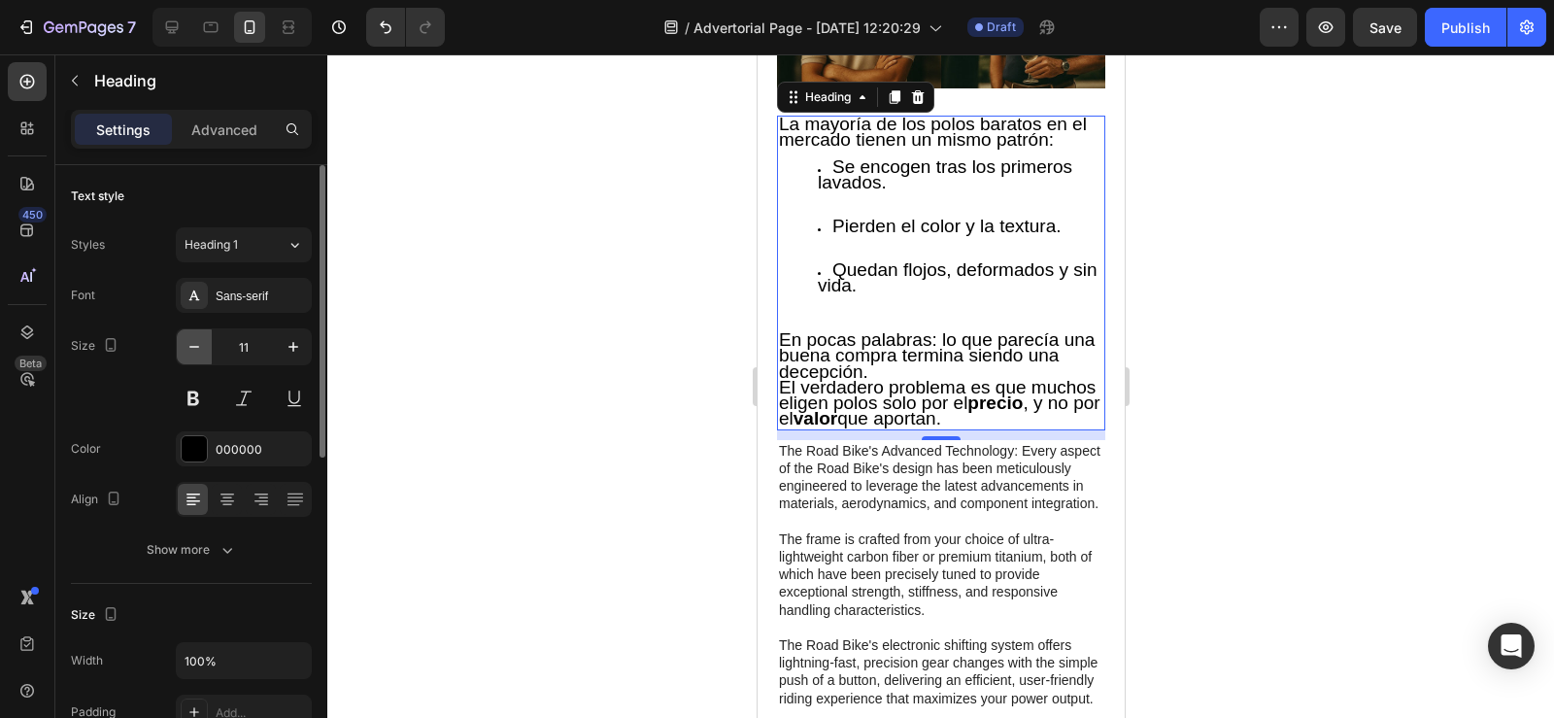
click at [192, 347] on icon "button" at bounding box center [194, 347] width 10 height 2
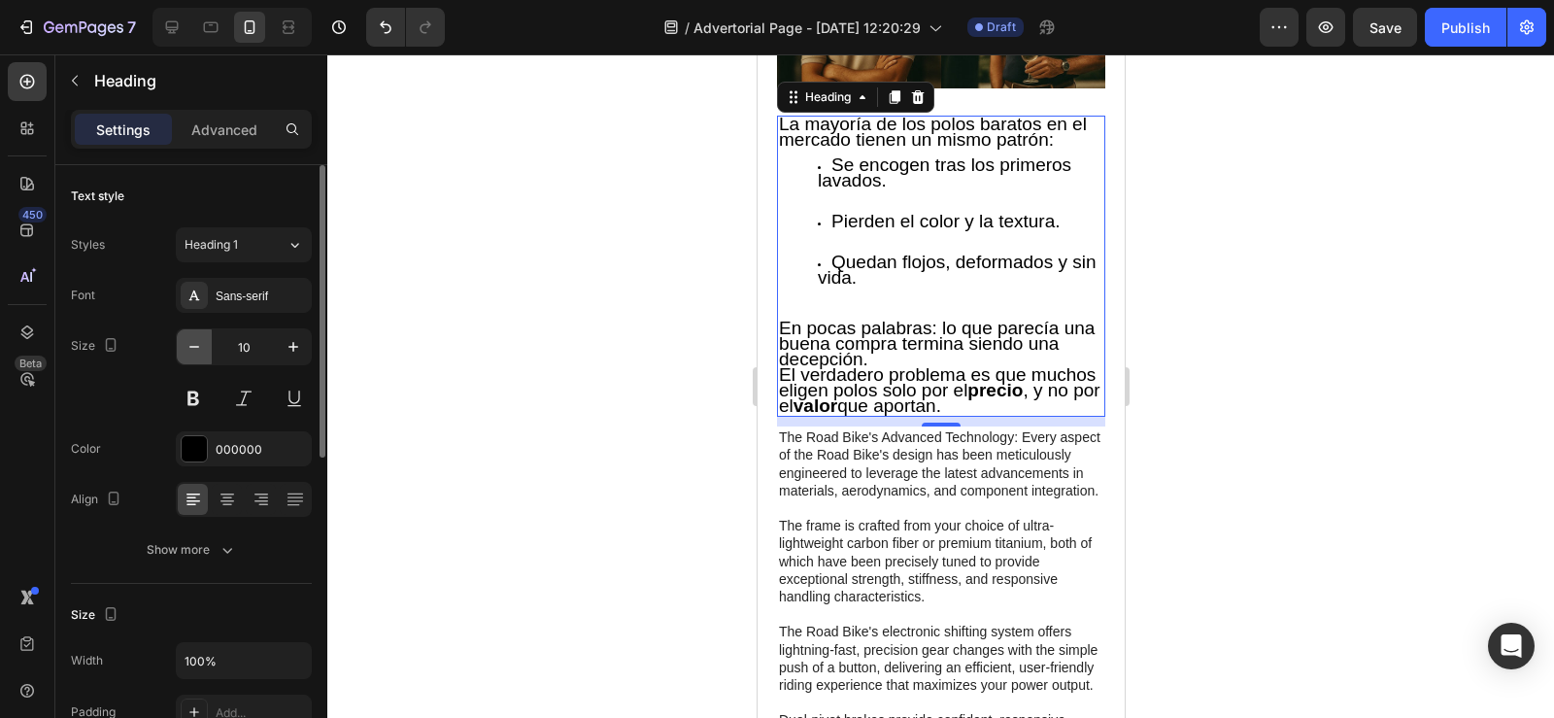
click at [192, 347] on icon "button" at bounding box center [194, 347] width 10 height 2
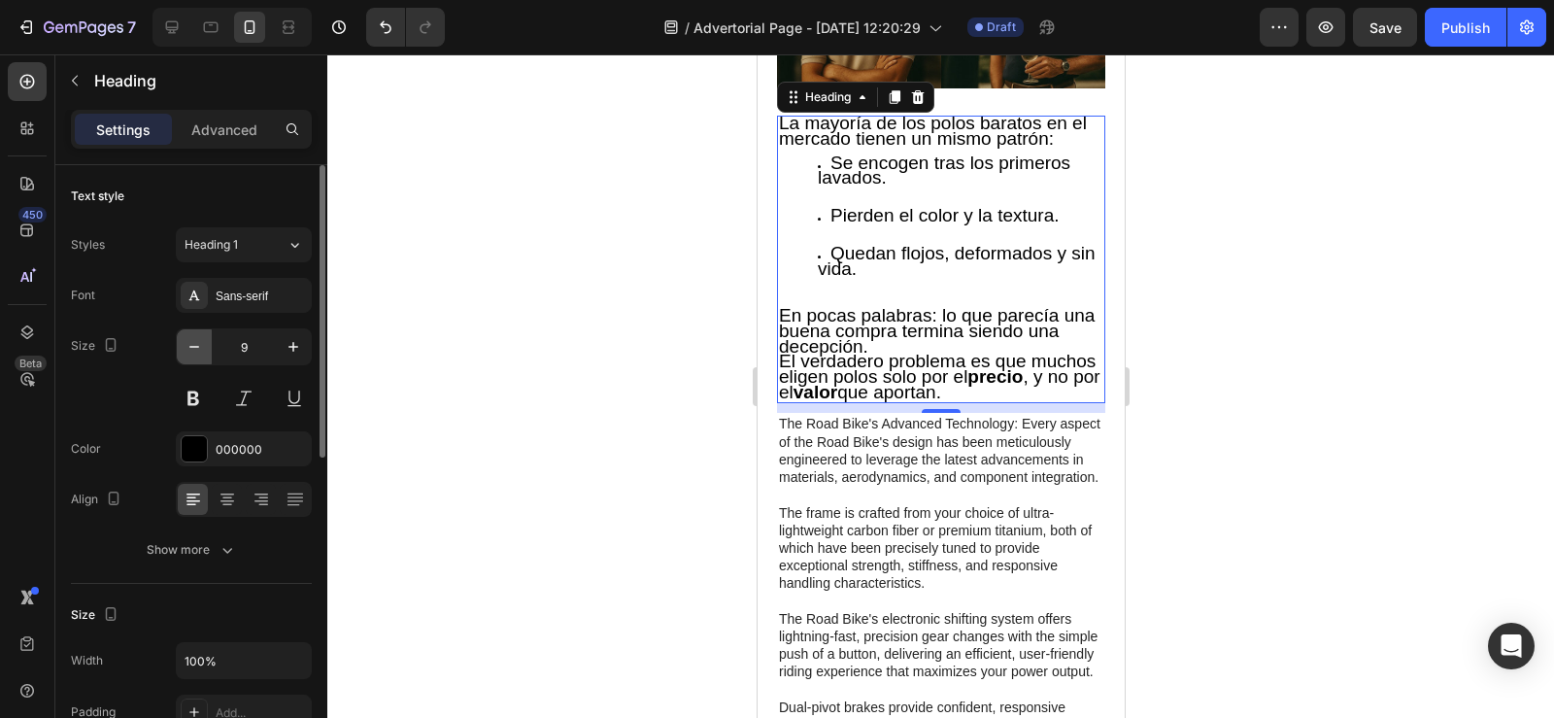
type input "8"
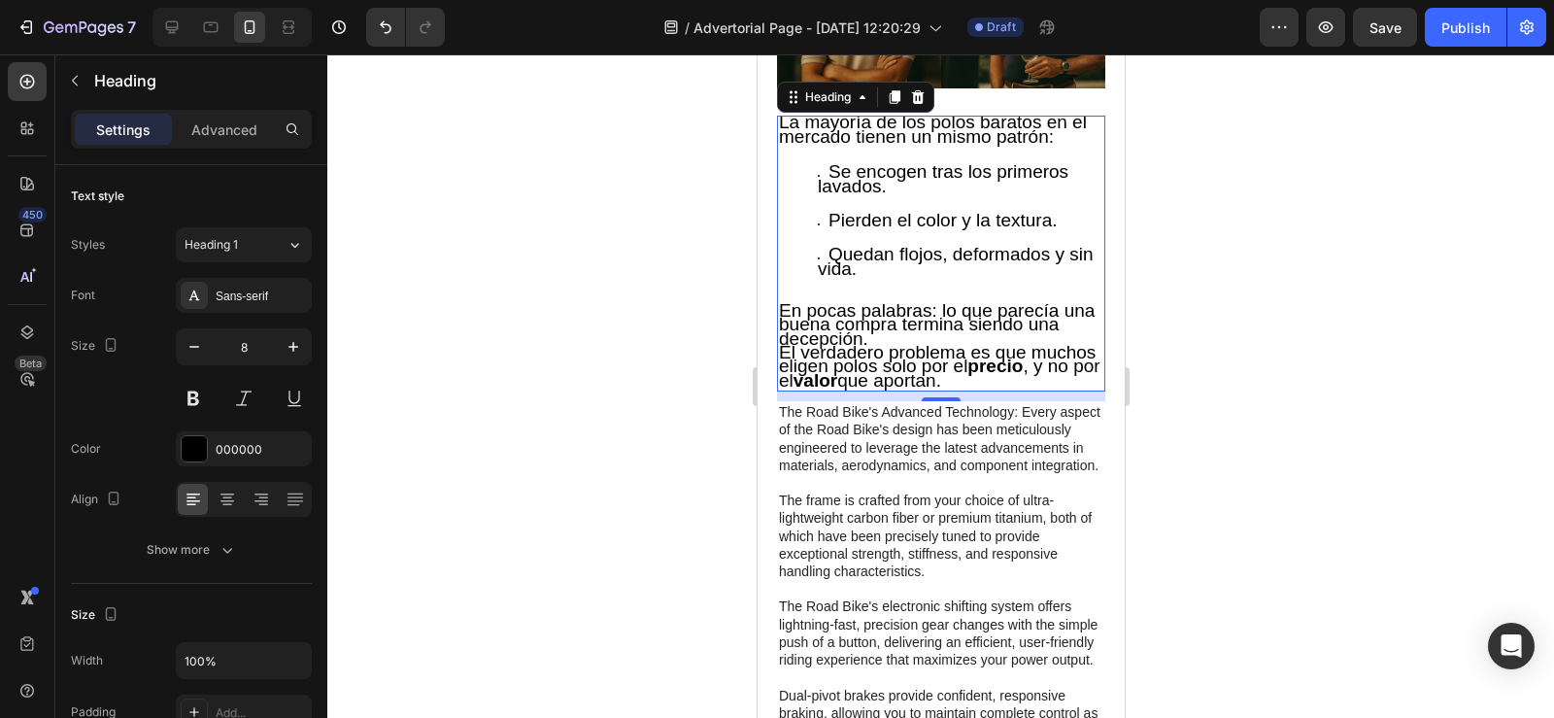
click at [1174, 233] on div at bounding box center [940, 385] width 1227 height 663
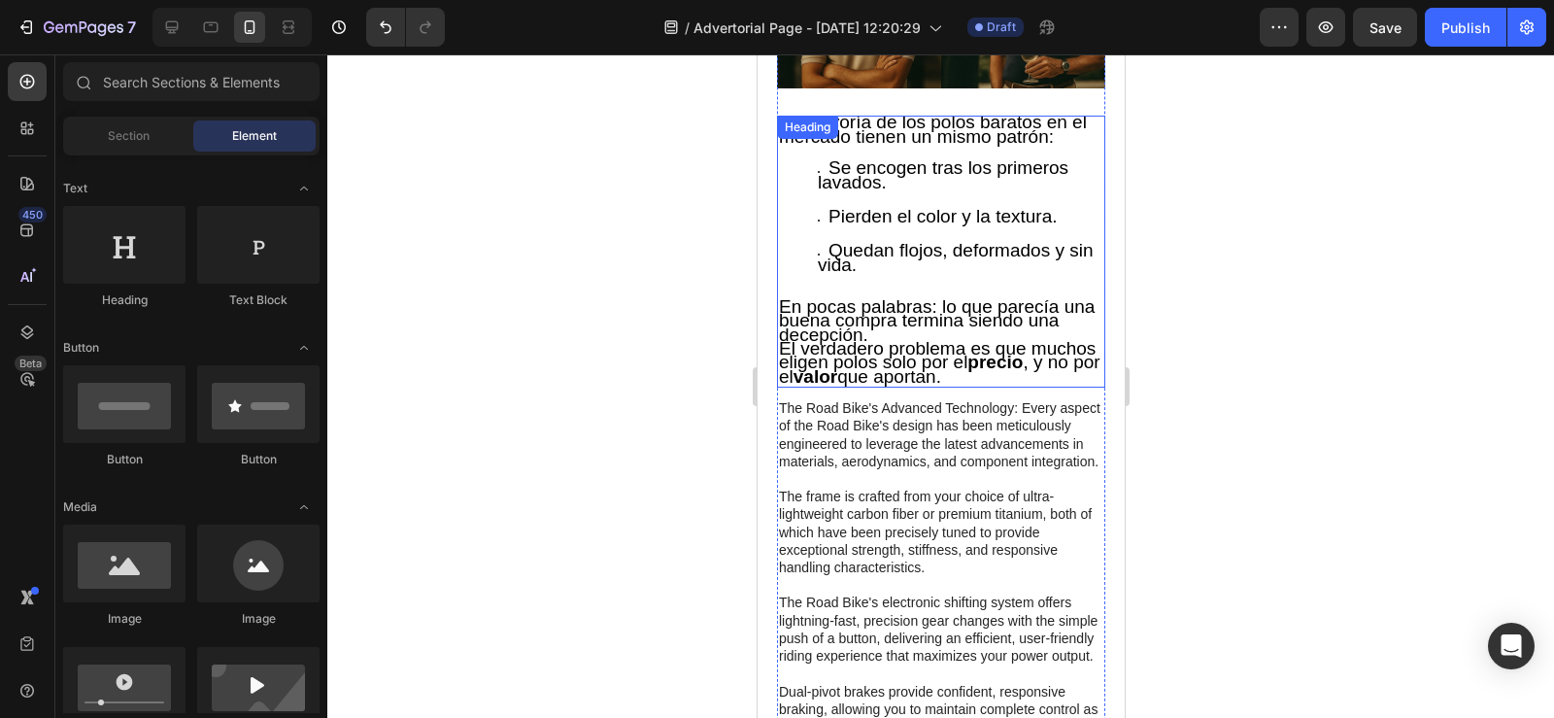
click at [801, 163] on ul "Se encogen tras los primeros lavados. Pierden el color y la textura. Quedan flo…" at bounding box center [940, 228] width 324 height 130
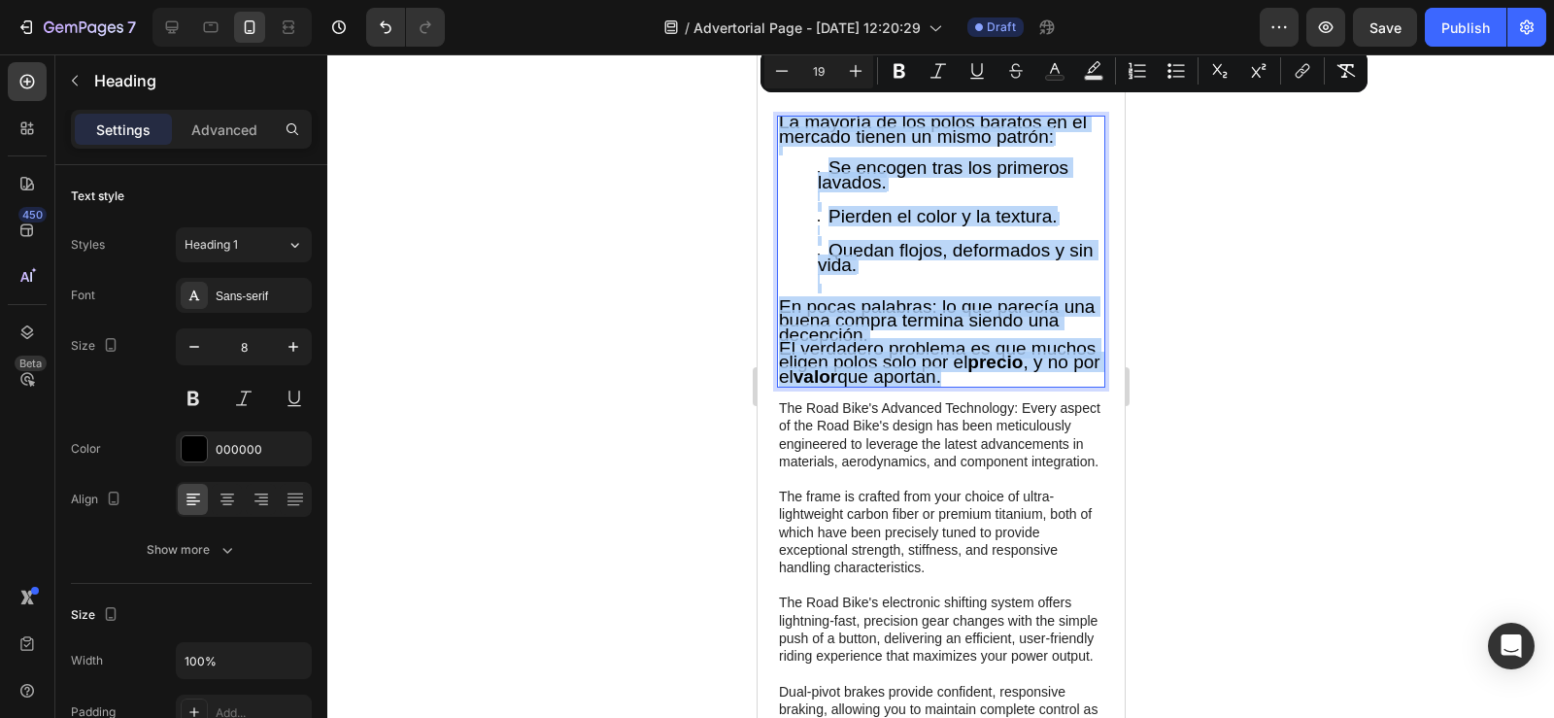
drag, startPoint x: 777, startPoint y: 111, endPoint x: 1083, endPoint y: 368, distance: 399.8
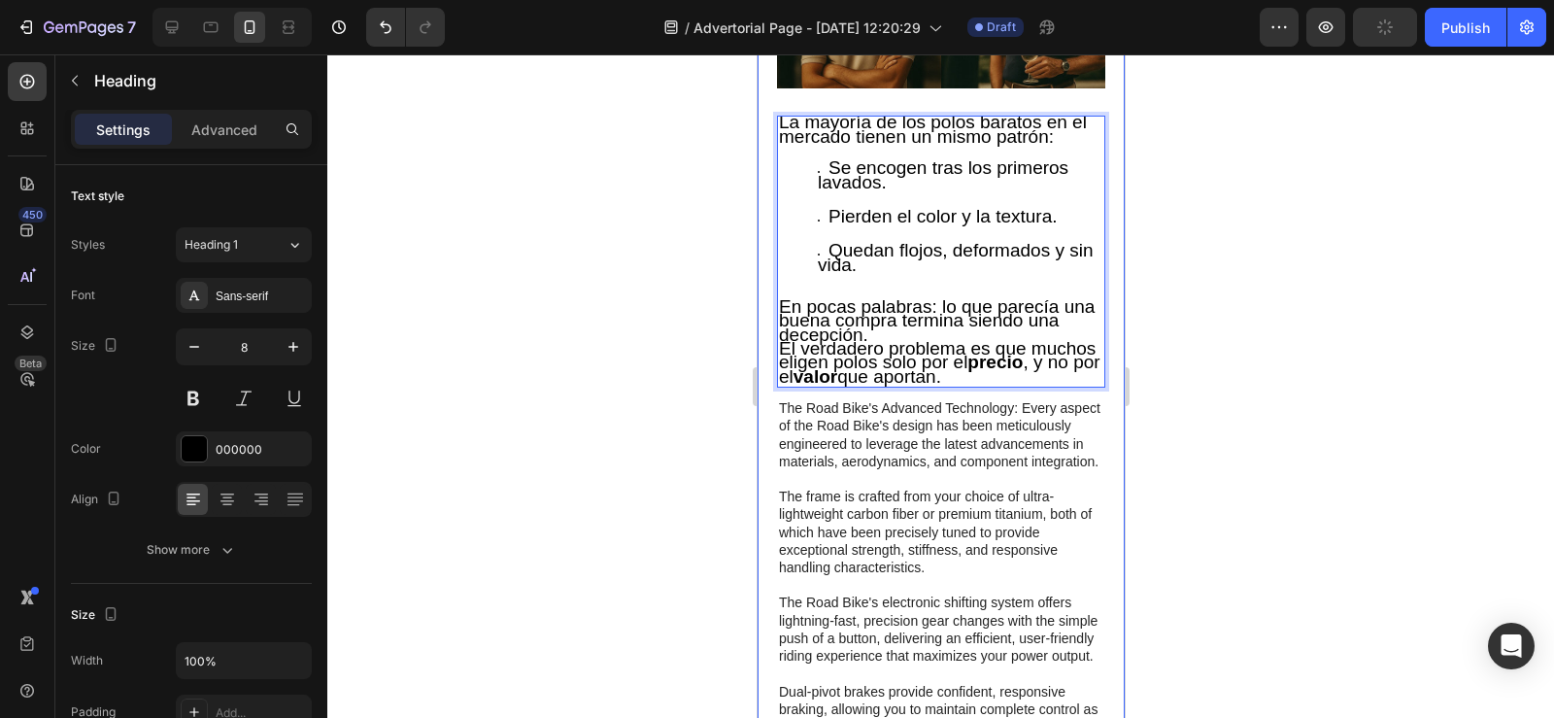
click at [1090, 369] on div "El polo no nació como una prenda más. Desde los años 30, fue la pieza favorita …" at bounding box center [940, 563] width 367 height 2031
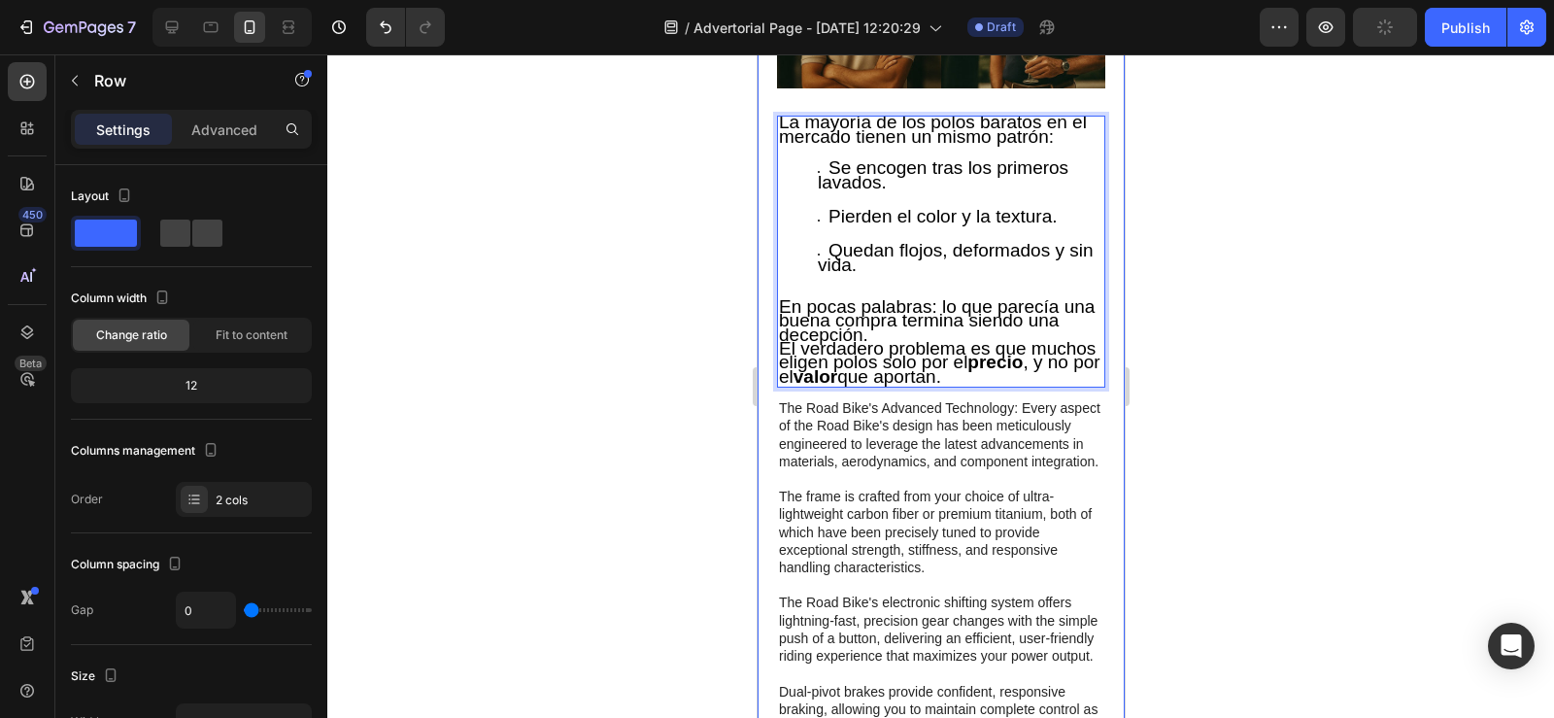
click at [1090, 369] on div "El polo no nació como una prenda más. Desde los años 30, fue la pieza favorita …" at bounding box center [940, 563] width 367 height 2031
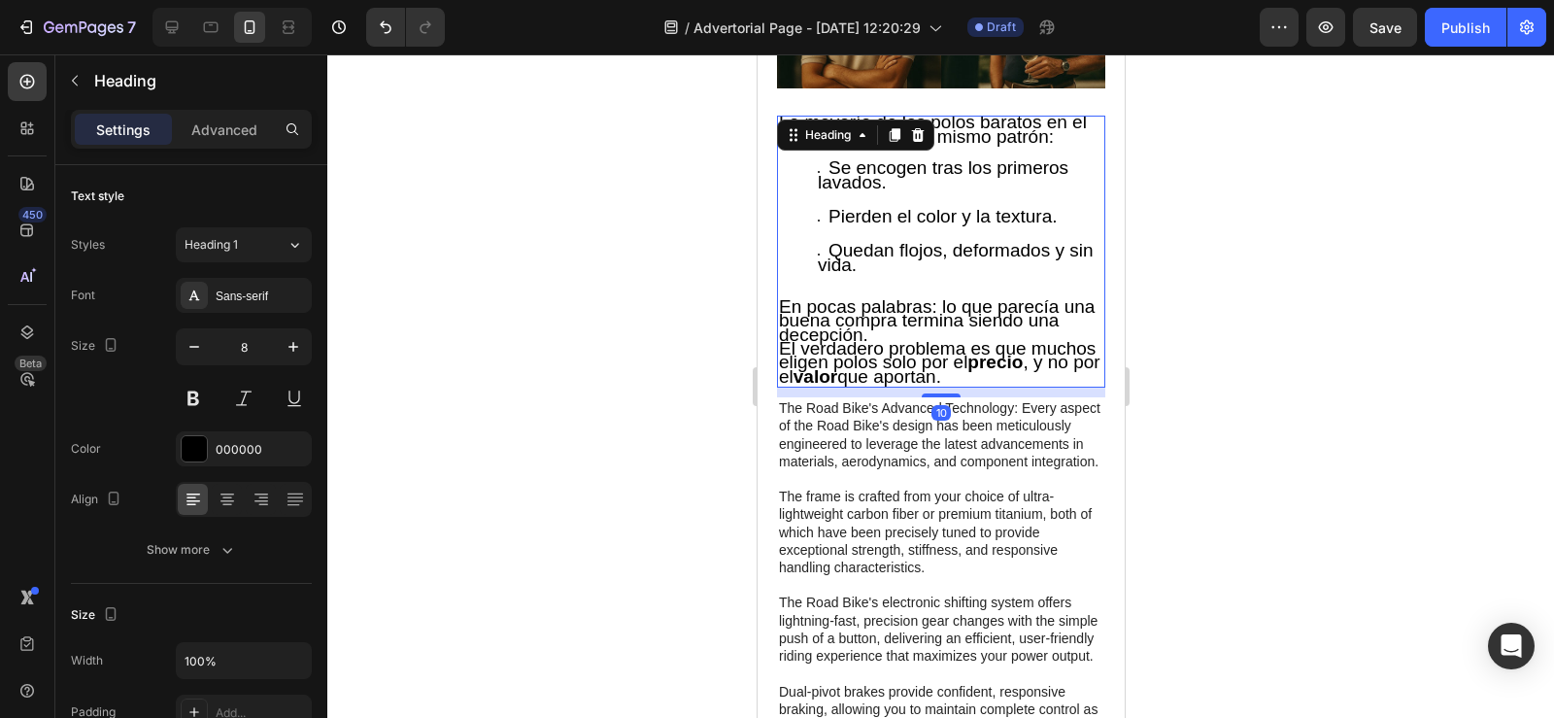
click at [795, 190] on ul "Se encogen tras los primeros lavados. Pierden el color y la textura. Quedan flo…" at bounding box center [940, 228] width 324 height 130
click at [783, 142] on p "La mayoría de los polos baratos en el mercado tienen un mismo patrón:" at bounding box center [940, 137] width 324 height 38
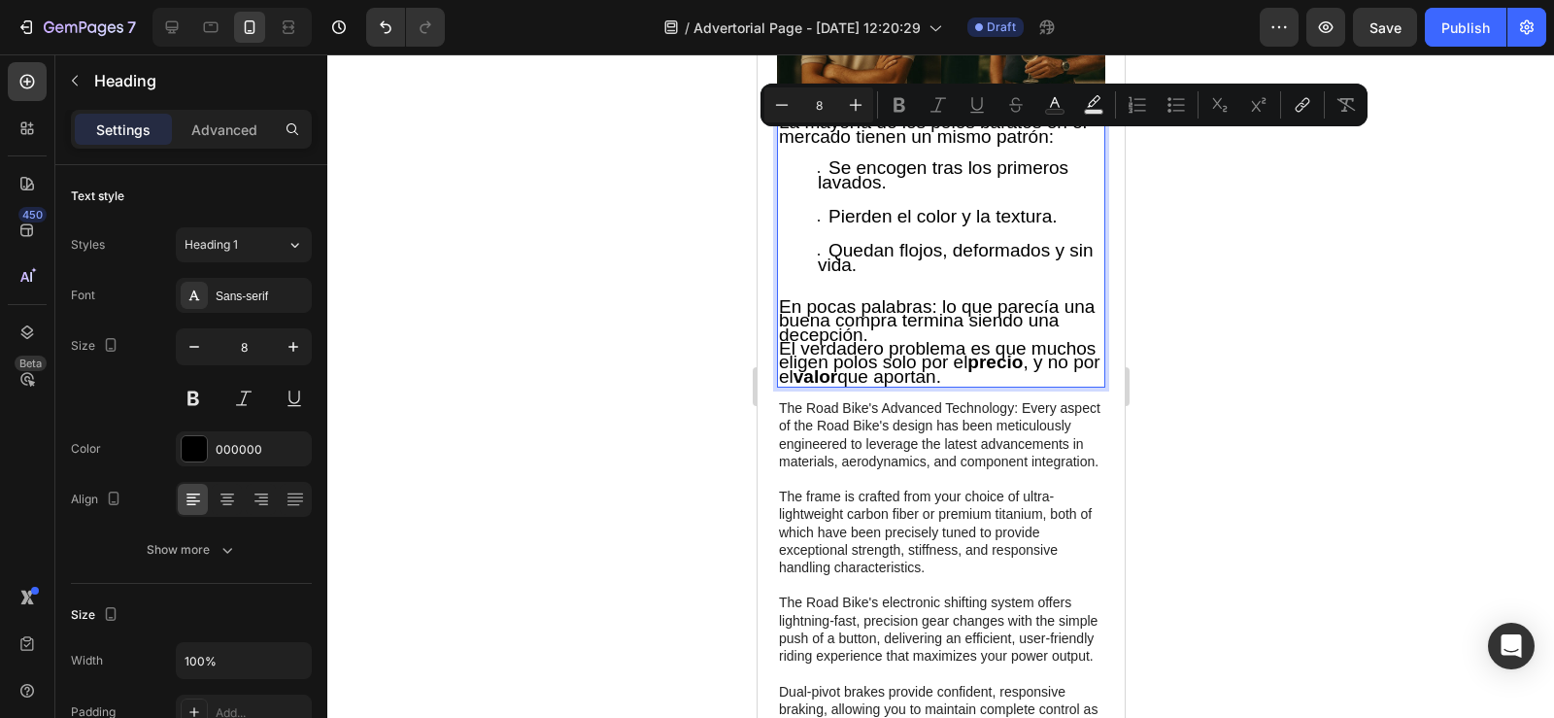
click at [793, 191] on ul "Se encogen tras los primeros lavados. Pierden el color y la textura. Quedan flo…" at bounding box center [940, 228] width 324 height 130
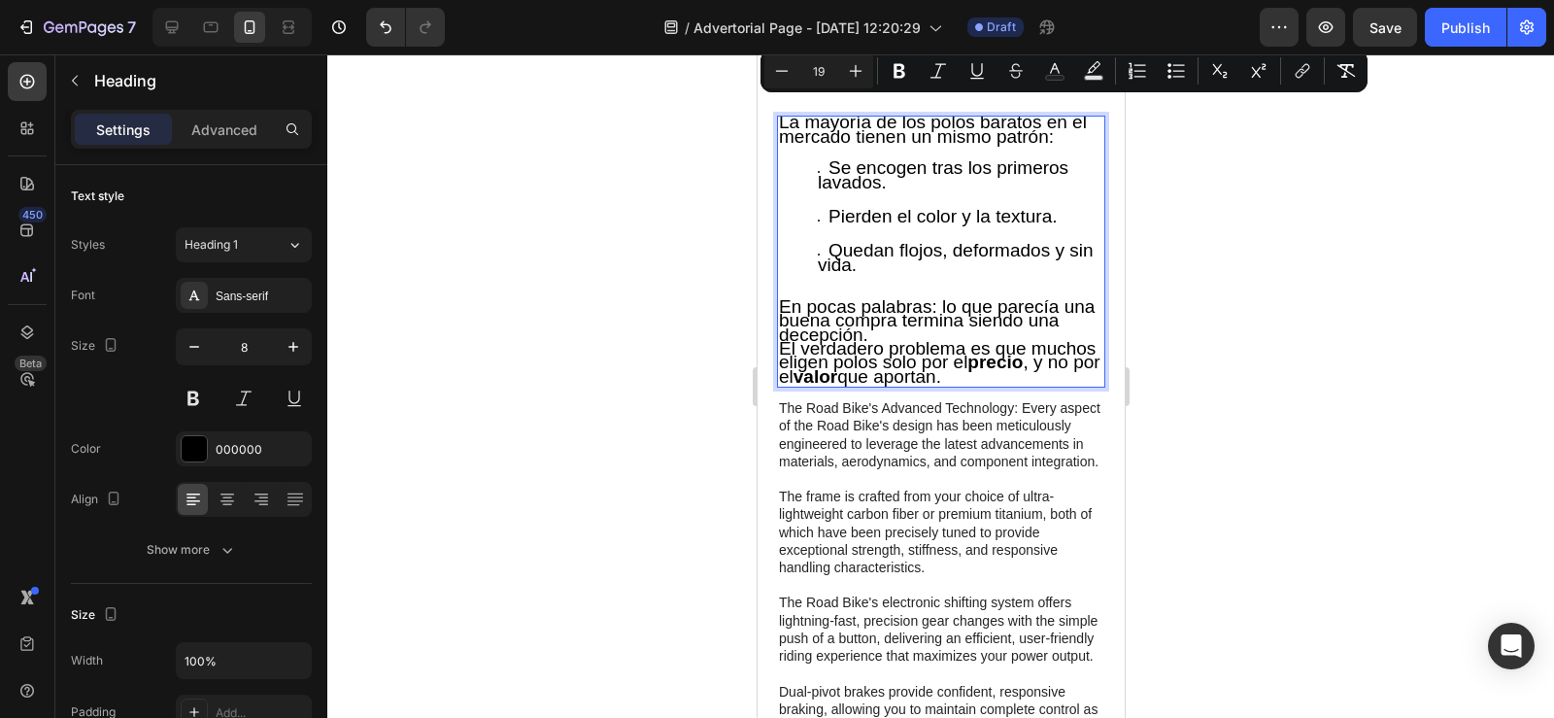
drag, startPoint x: 779, startPoint y: 114, endPoint x: 1085, endPoint y: 363, distance: 394.8
click at [298, 339] on icon "button" at bounding box center [293, 346] width 19 height 19
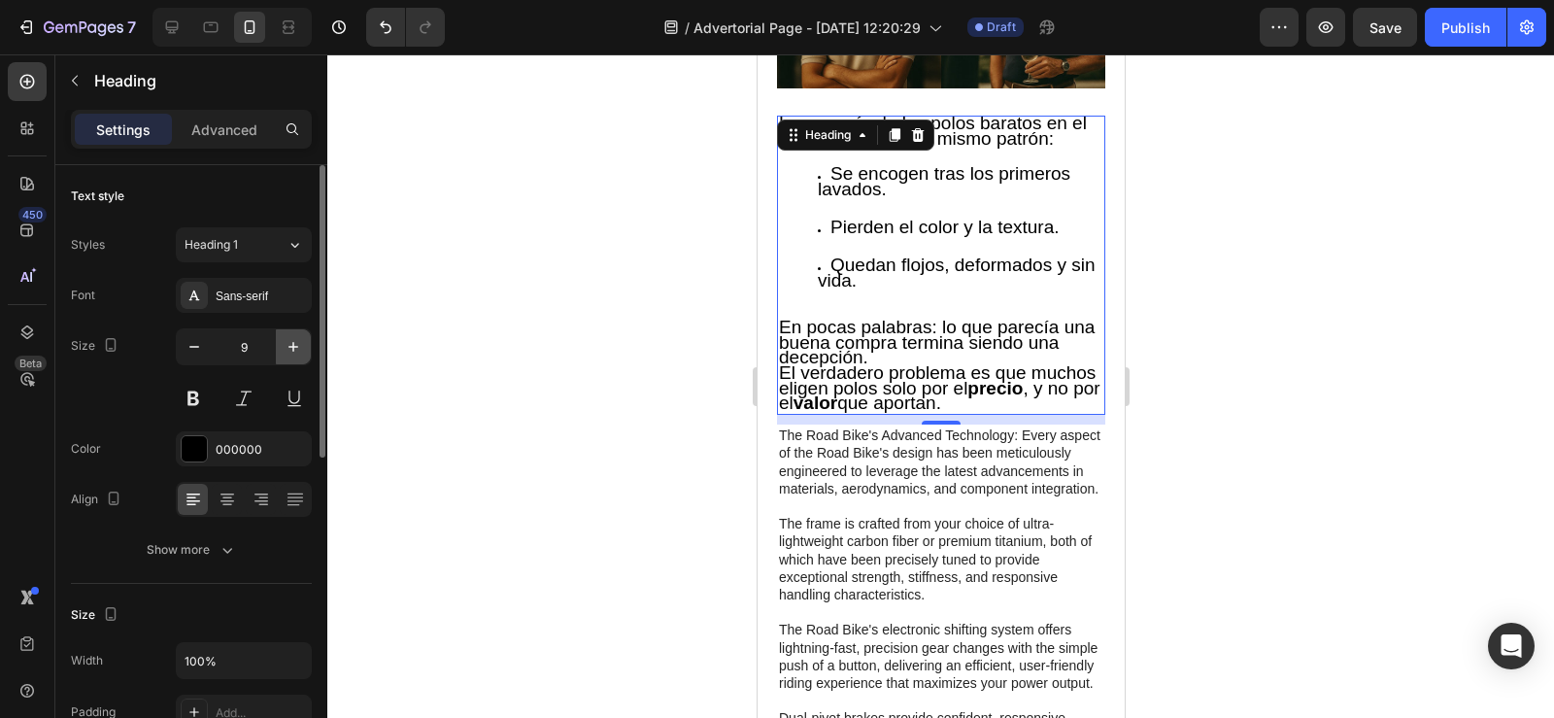
click at [298, 339] on icon "button" at bounding box center [293, 346] width 19 height 19
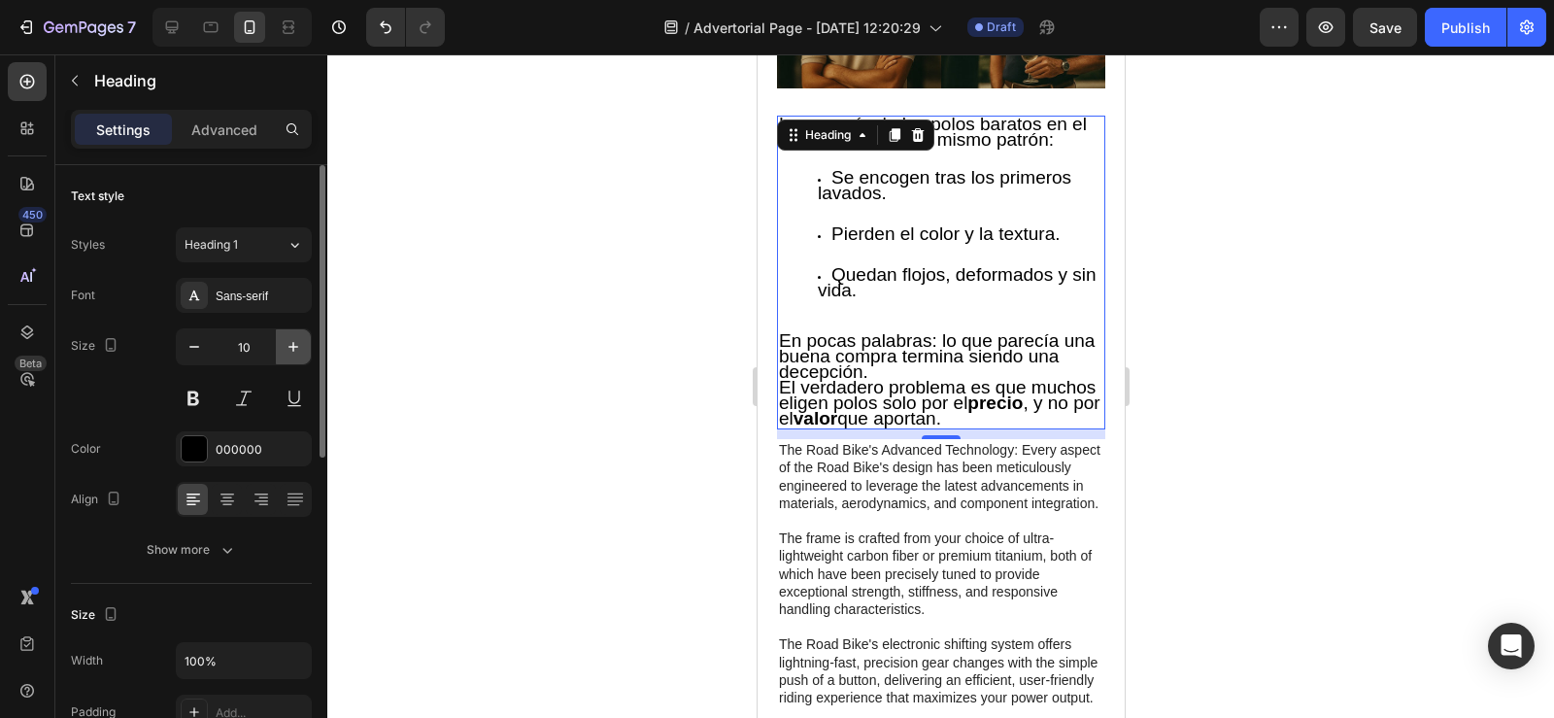
click at [298, 339] on icon "button" at bounding box center [293, 346] width 19 height 19
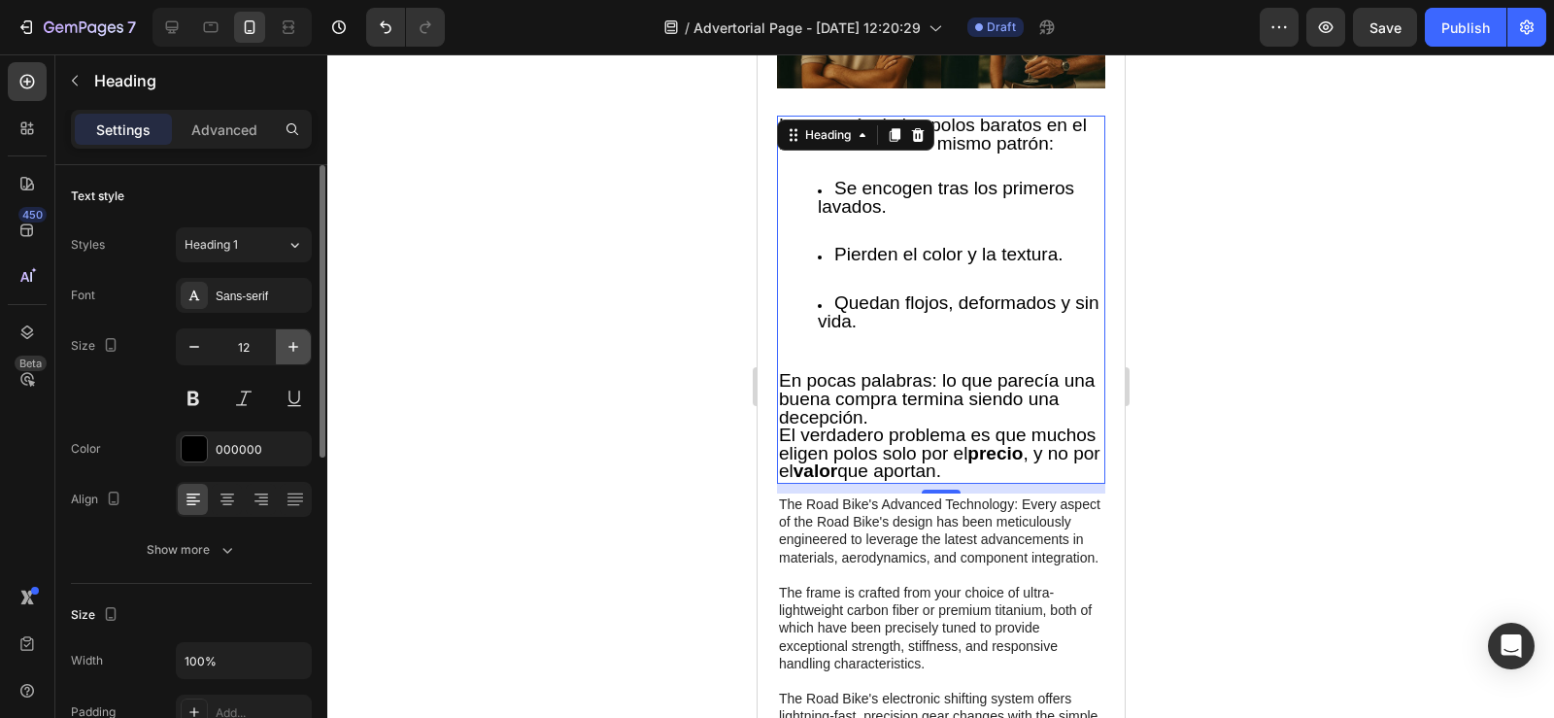
click at [298, 339] on icon "button" at bounding box center [293, 346] width 19 height 19
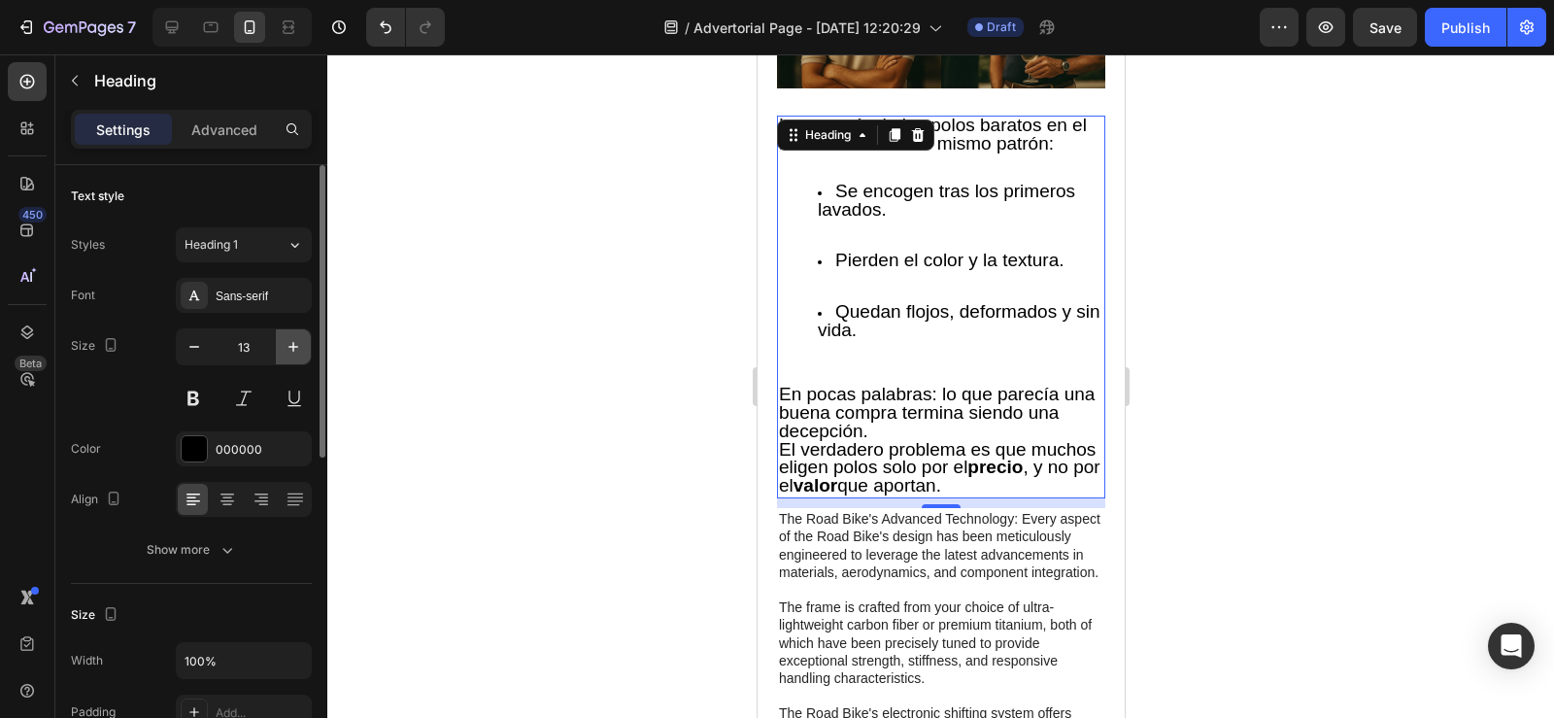
click at [298, 339] on icon "button" at bounding box center [293, 346] width 19 height 19
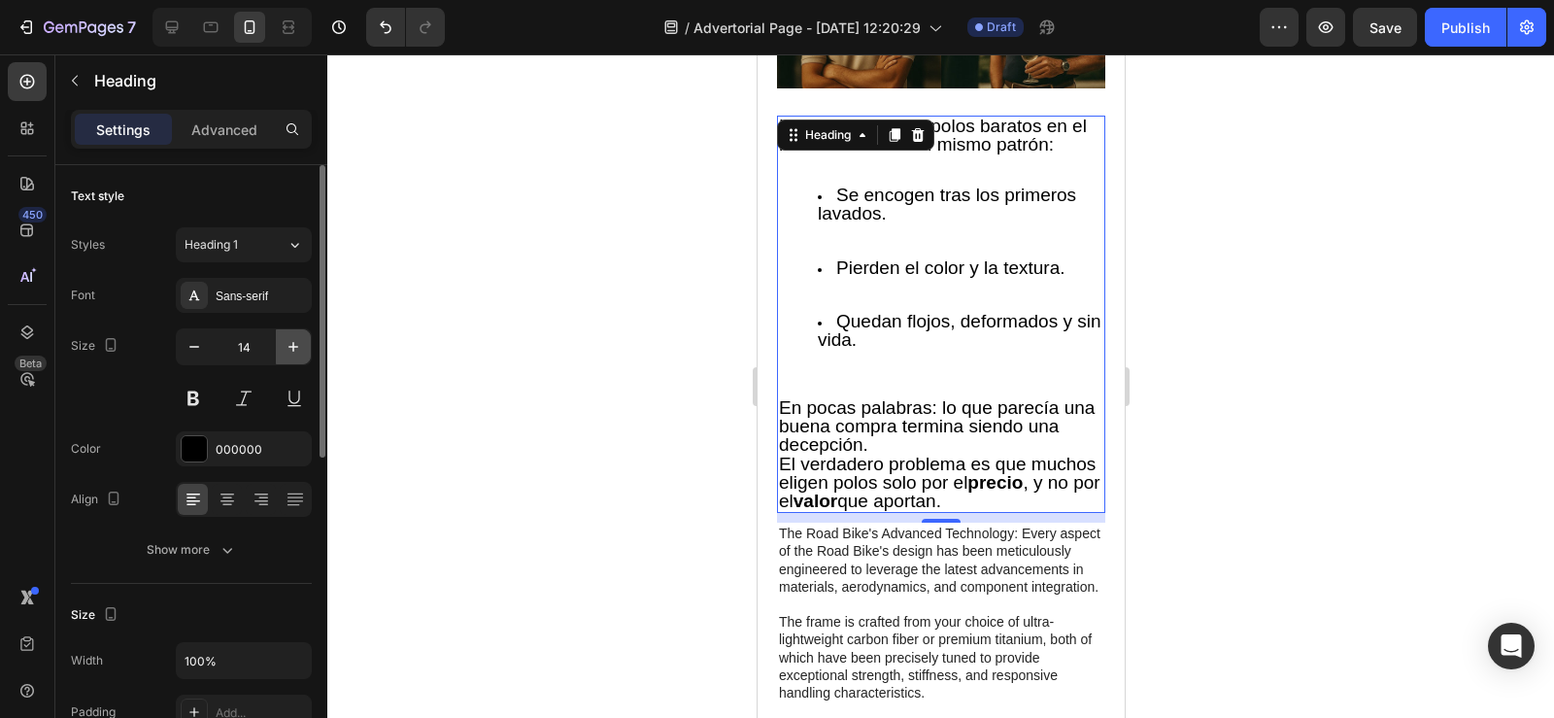
type input "15"
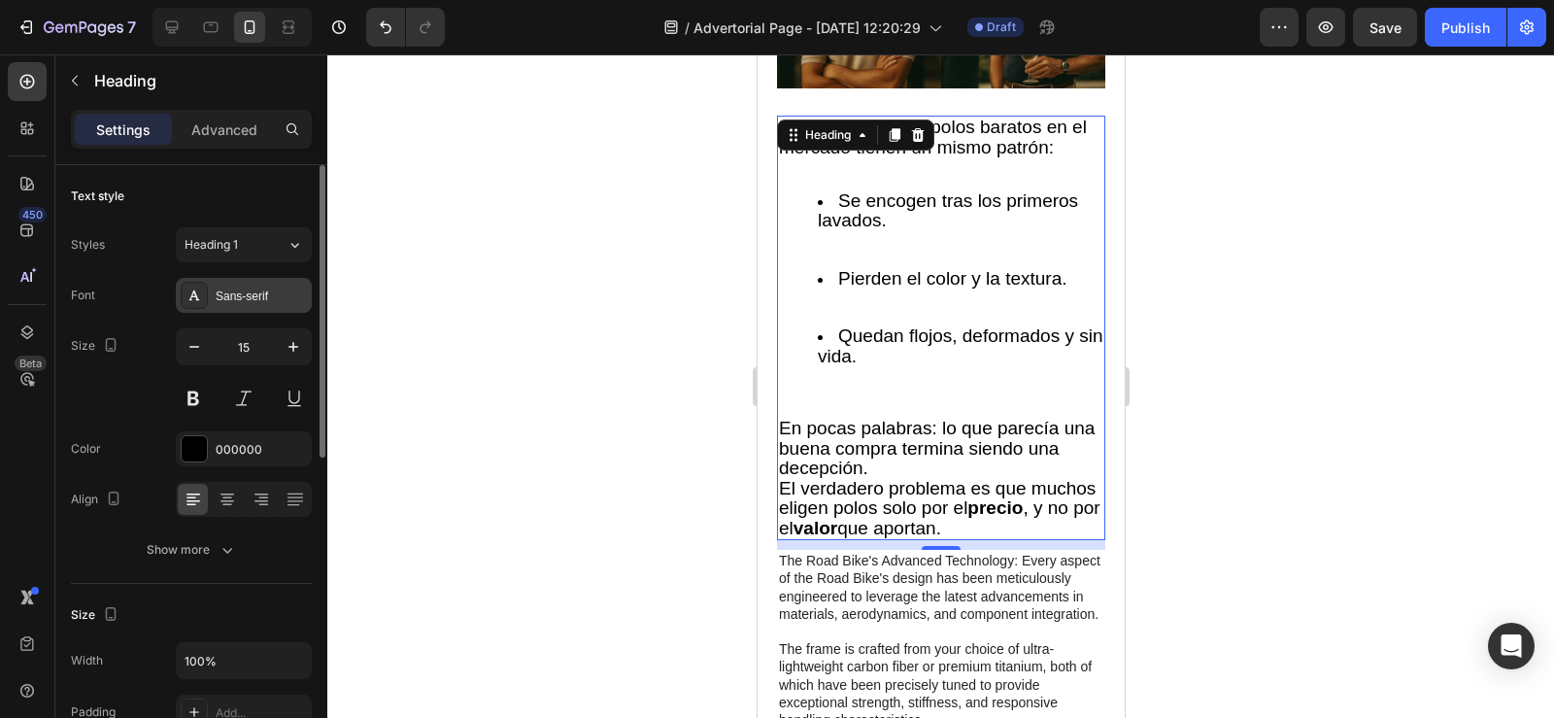
click at [280, 303] on div "Sans-serif" at bounding box center [261, 295] width 91 height 17
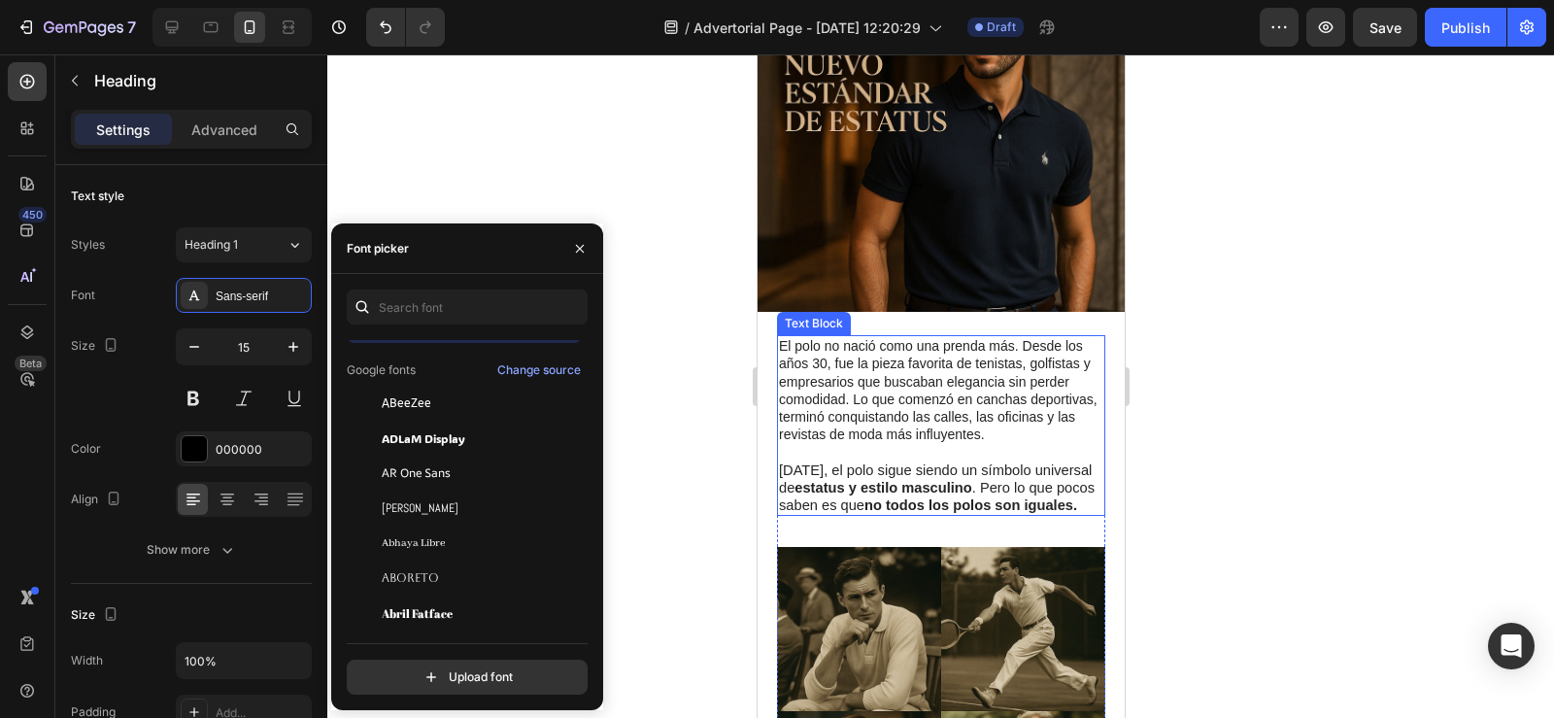
scroll to position [328, 0]
click at [915, 405] on p "El polo no nació como una prenda más. Desde los años 30, fue la pieza favorita …" at bounding box center [940, 391] width 324 height 106
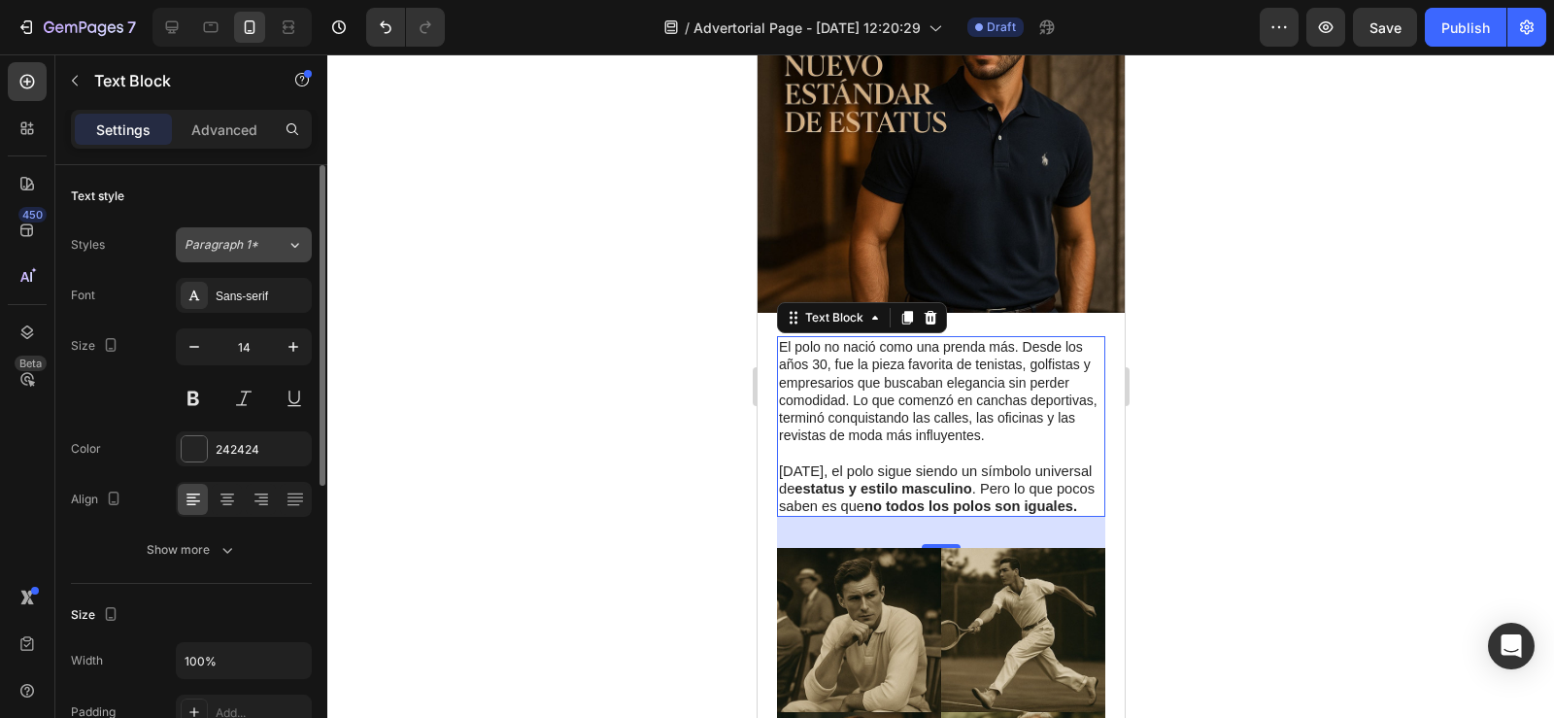
click at [270, 257] on button "Paragraph 1*" at bounding box center [244, 244] width 136 height 35
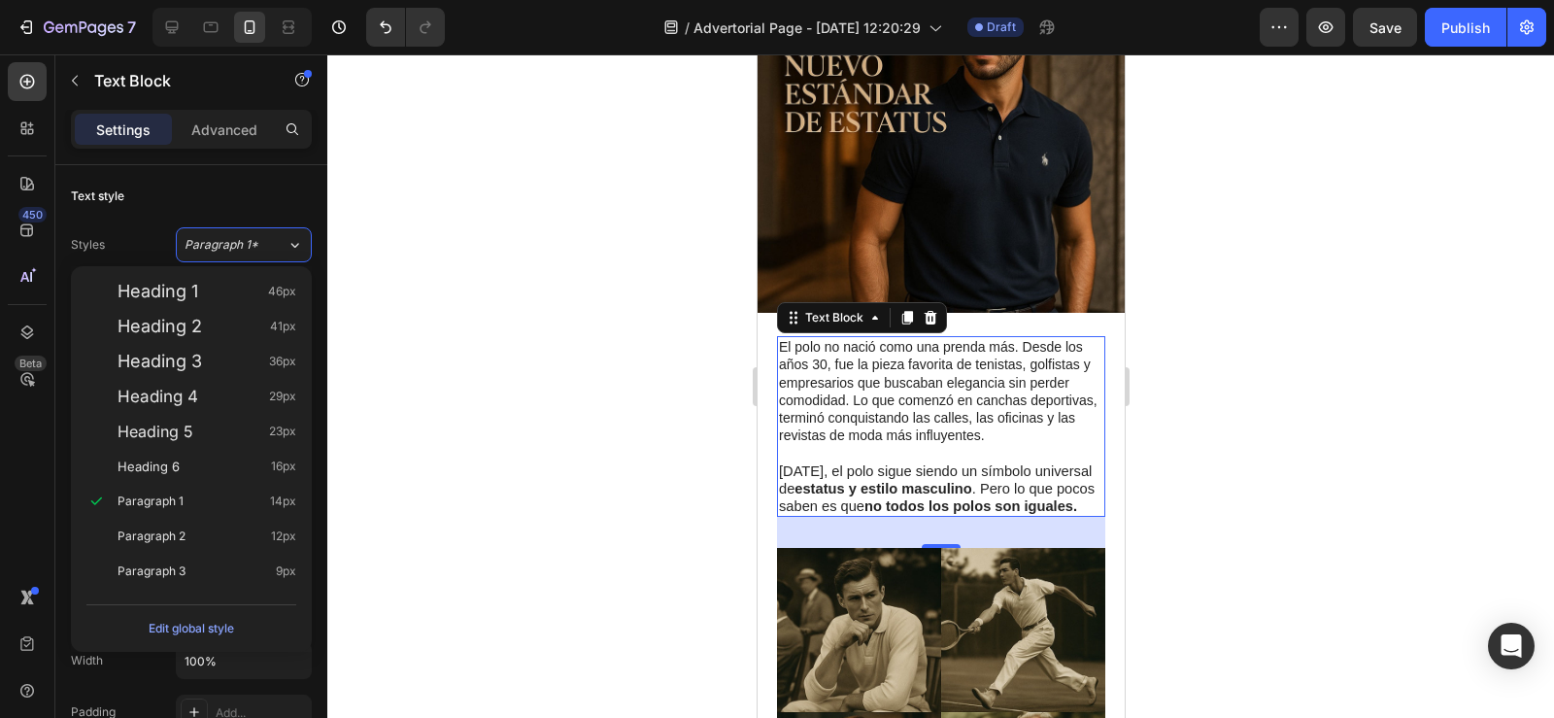
click at [550, 212] on div at bounding box center [940, 385] width 1227 height 663
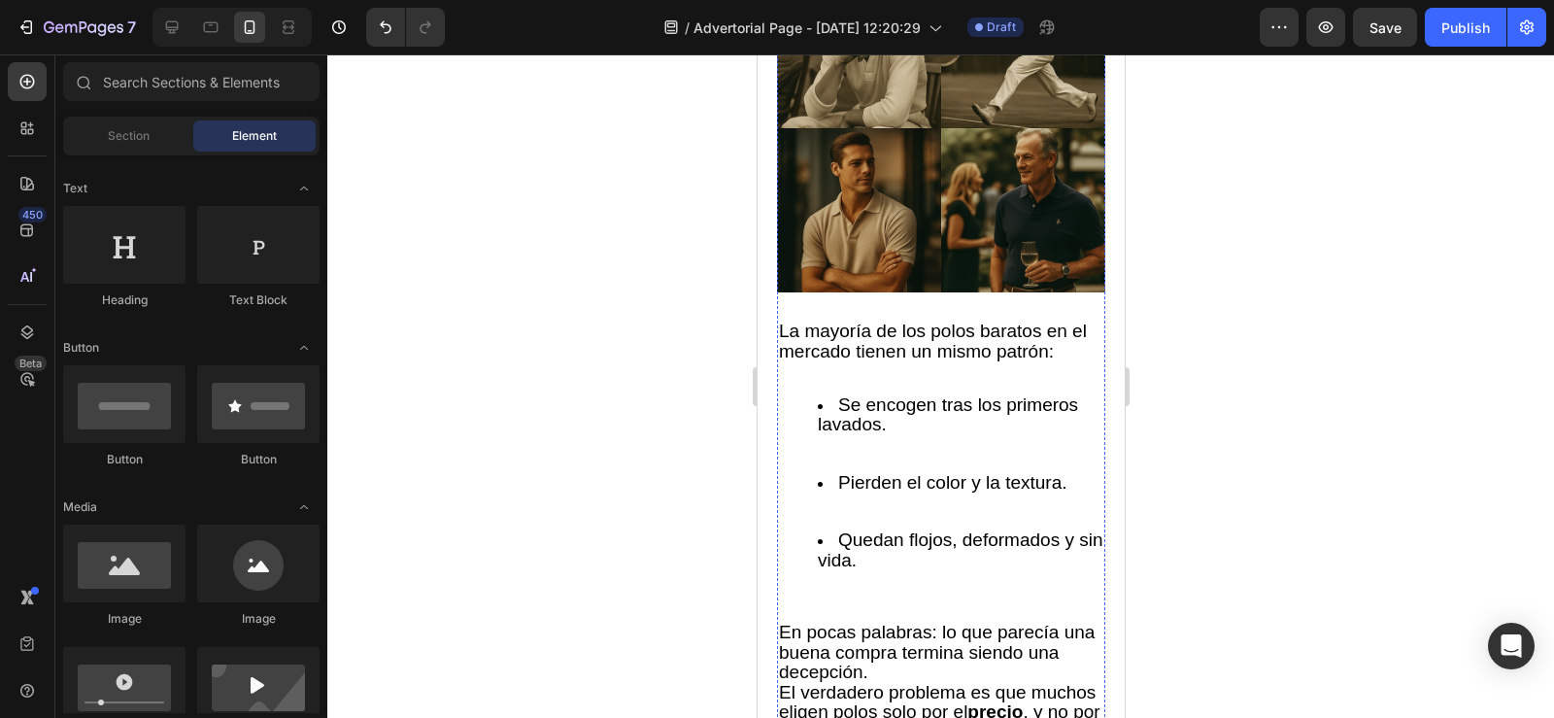
scroll to position [917, 0]
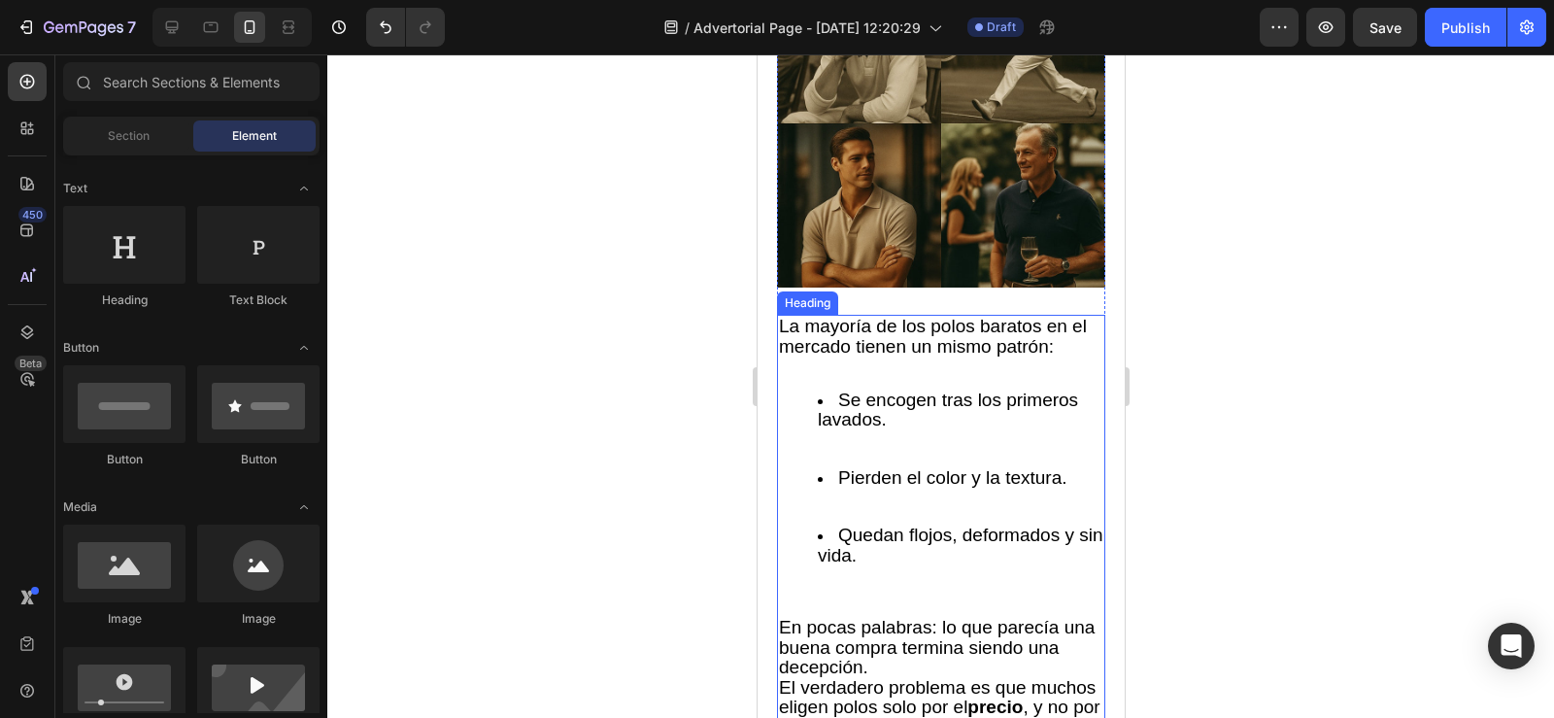
click at [780, 316] on span "La mayoría de los polos baratos en el mercado tienen un mismo patrón:" at bounding box center [932, 336] width 308 height 41
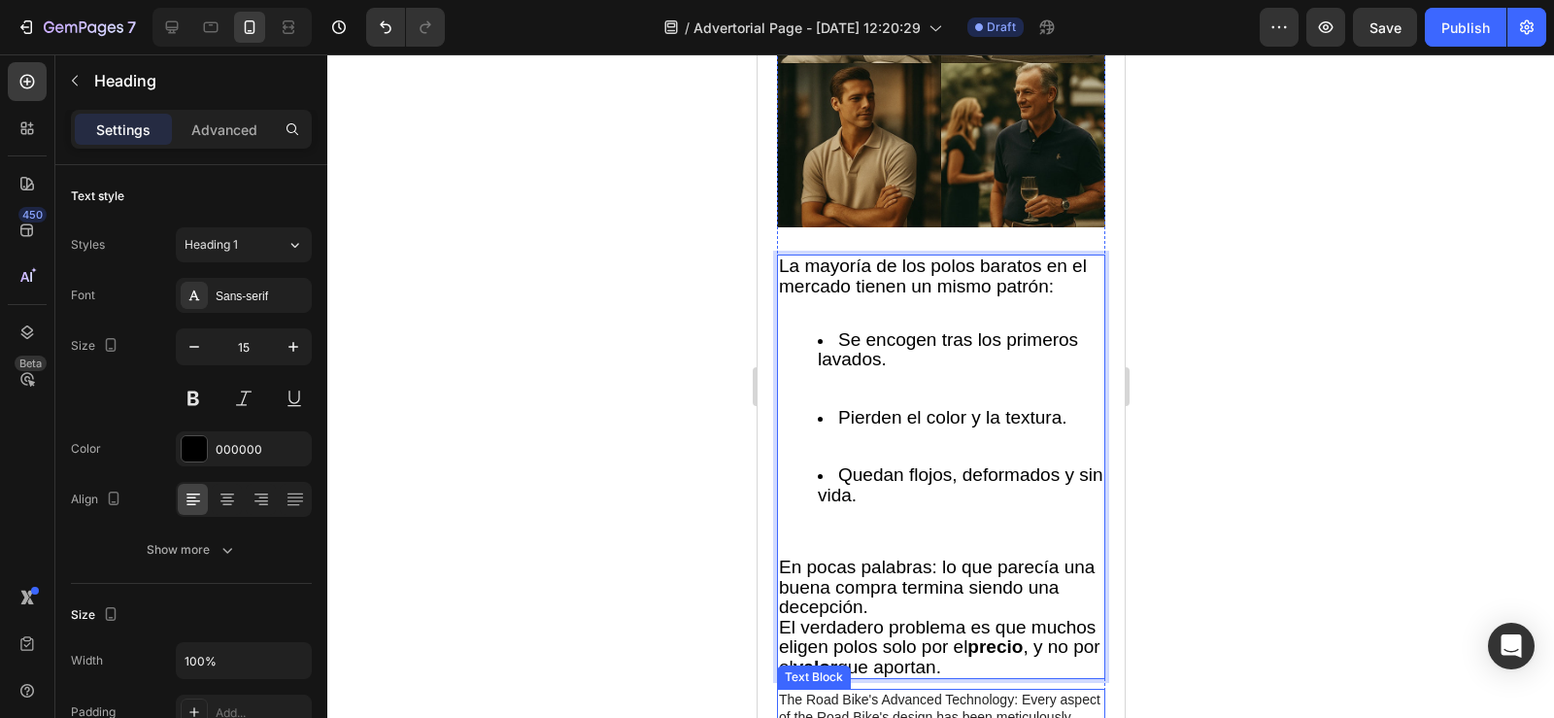
scroll to position [1036, 0]
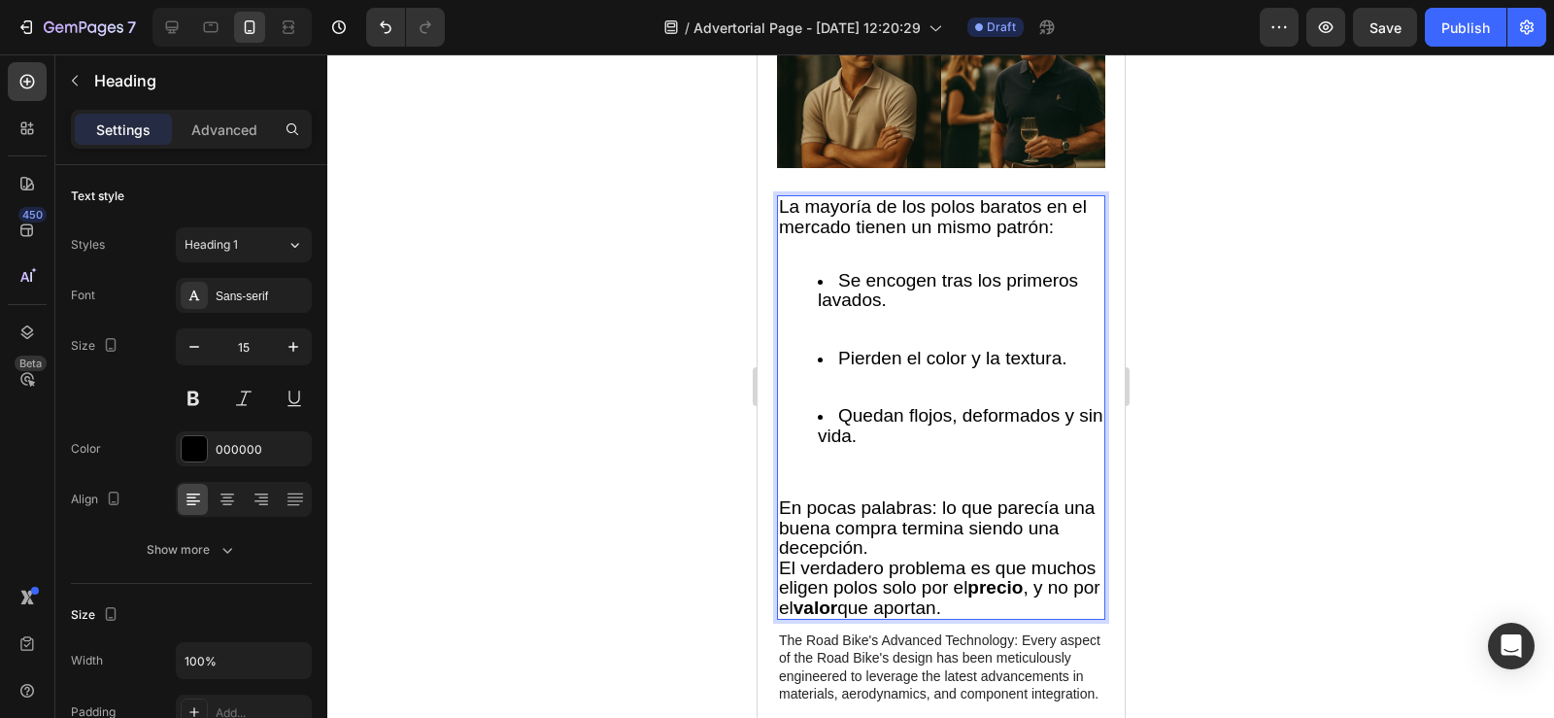
drag, startPoint x: 780, startPoint y: 320, endPoint x: 1086, endPoint y: 596, distance: 411.9
click at [1086, 596] on h2 "La mayoría de los polos baratos en el mercado tienen un mismo patrón: Se encoge…" at bounding box center [940, 407] width 328 height 424
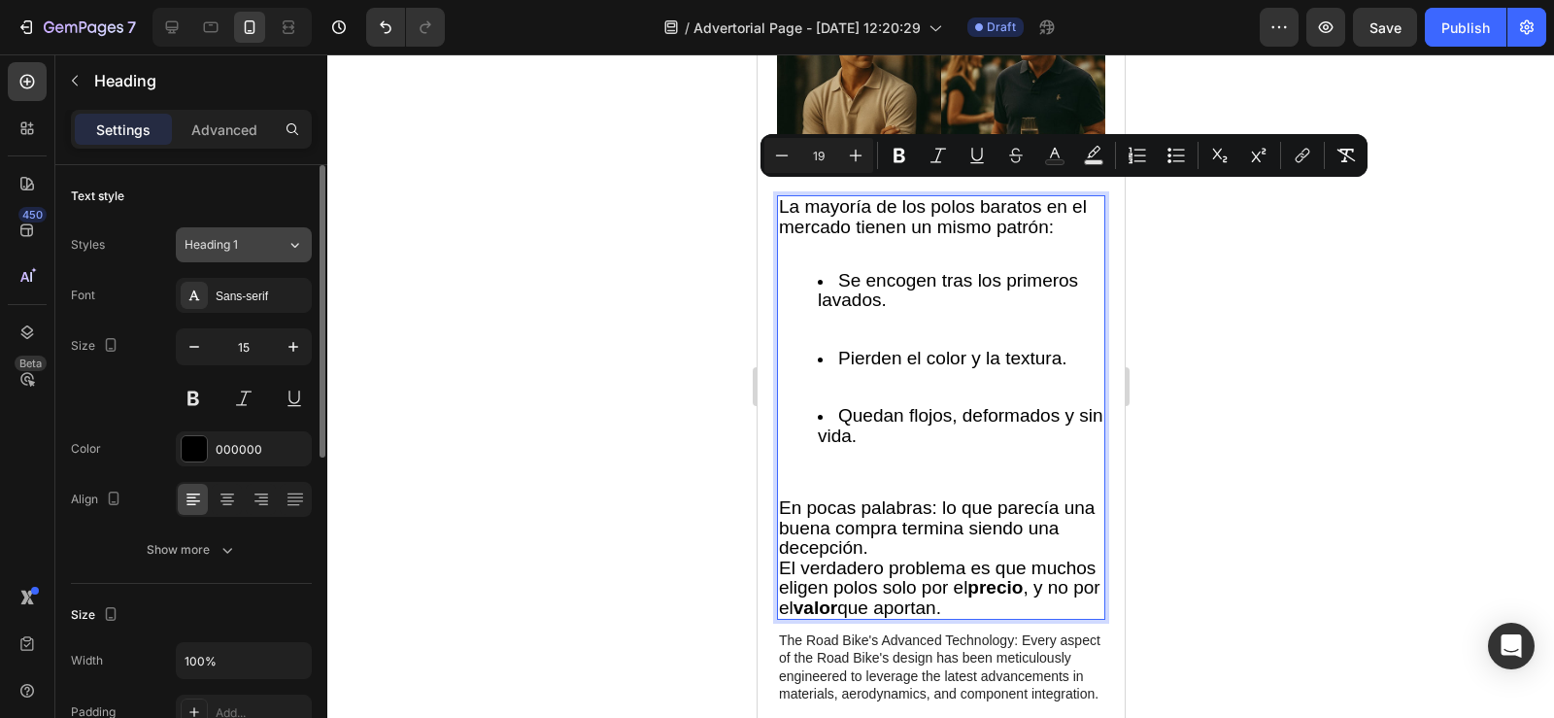
click at [255, 231] on button "Heading 1" at bounding box center [244, 244] width 136 height 35
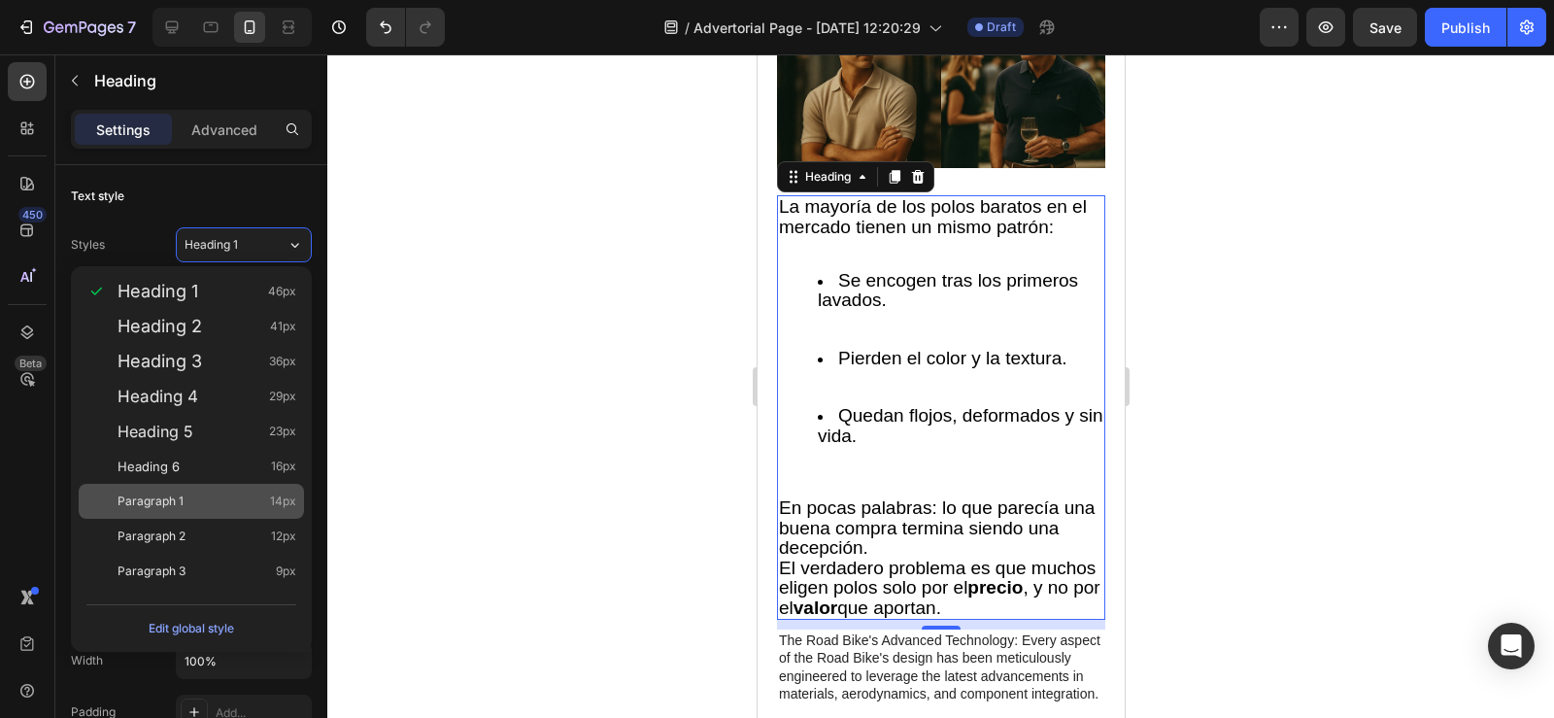
click at [228, 494] on div "Paragraph 1 14px" at bounding box center [207, 500] width 179 height 19
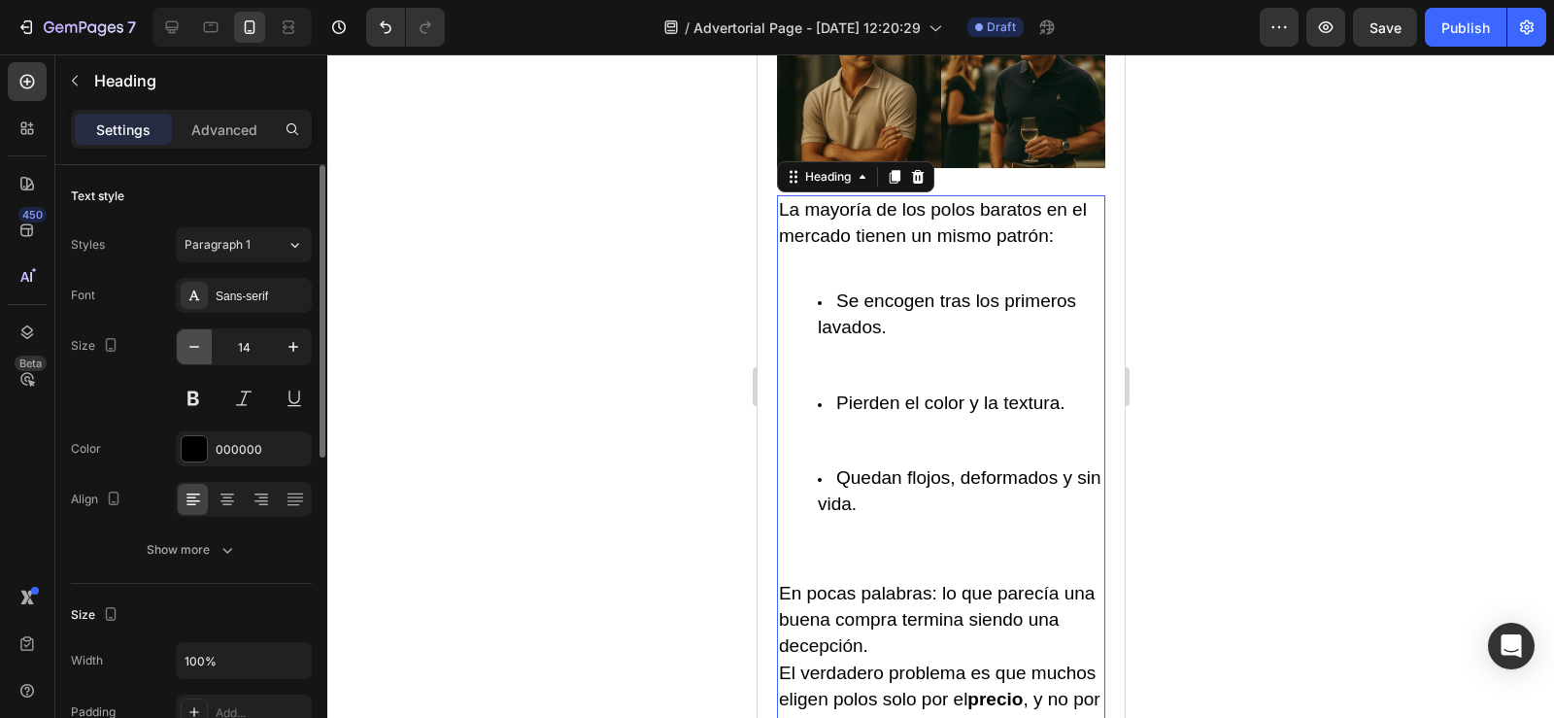
click at [185, 343] on icon "button" at bounding box center [194, 346] width 19 height 19
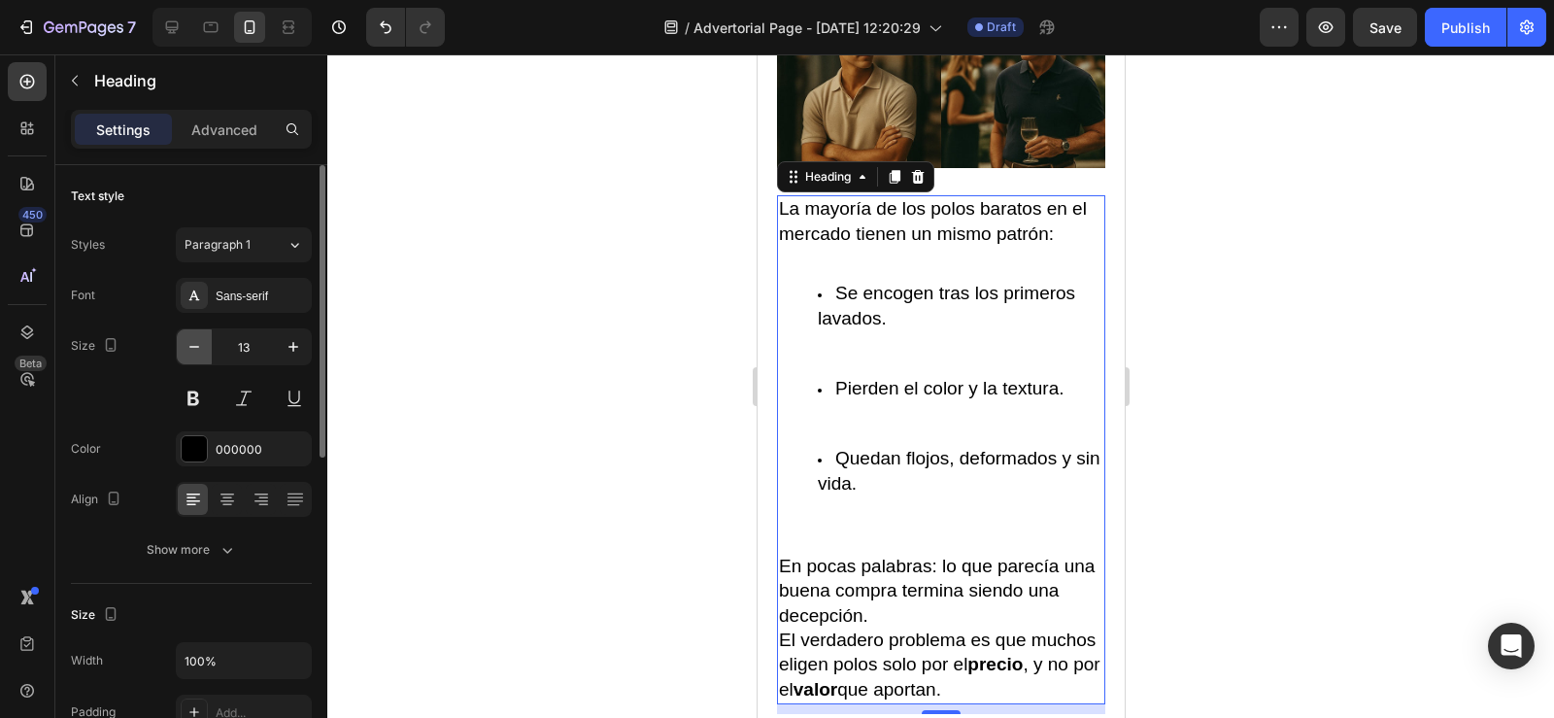
click at [185, 343] on icon "button" at bounding box center [194, 346] width 19 height 19
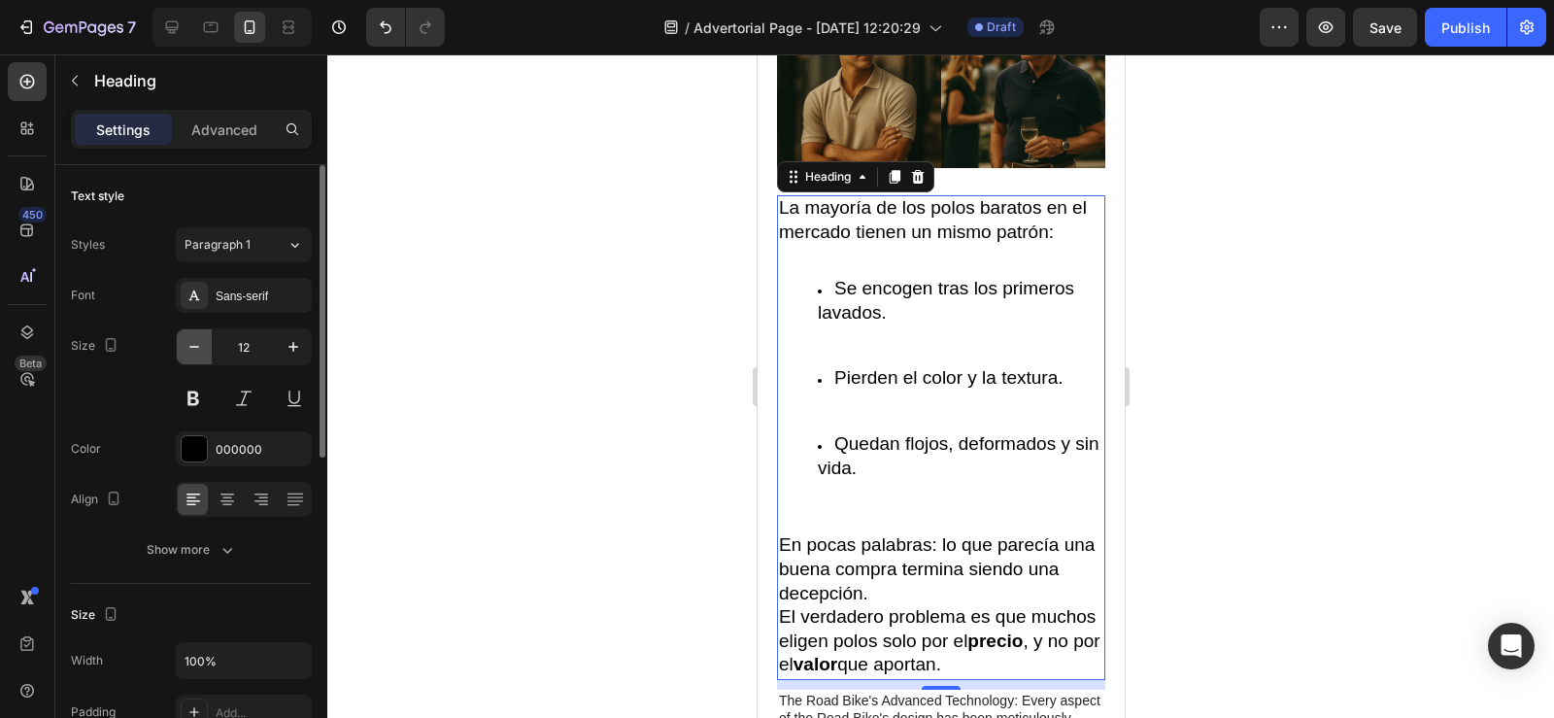
click at [185, 343] on icon "button" at bounding box center [194, 346] width 19 height 19
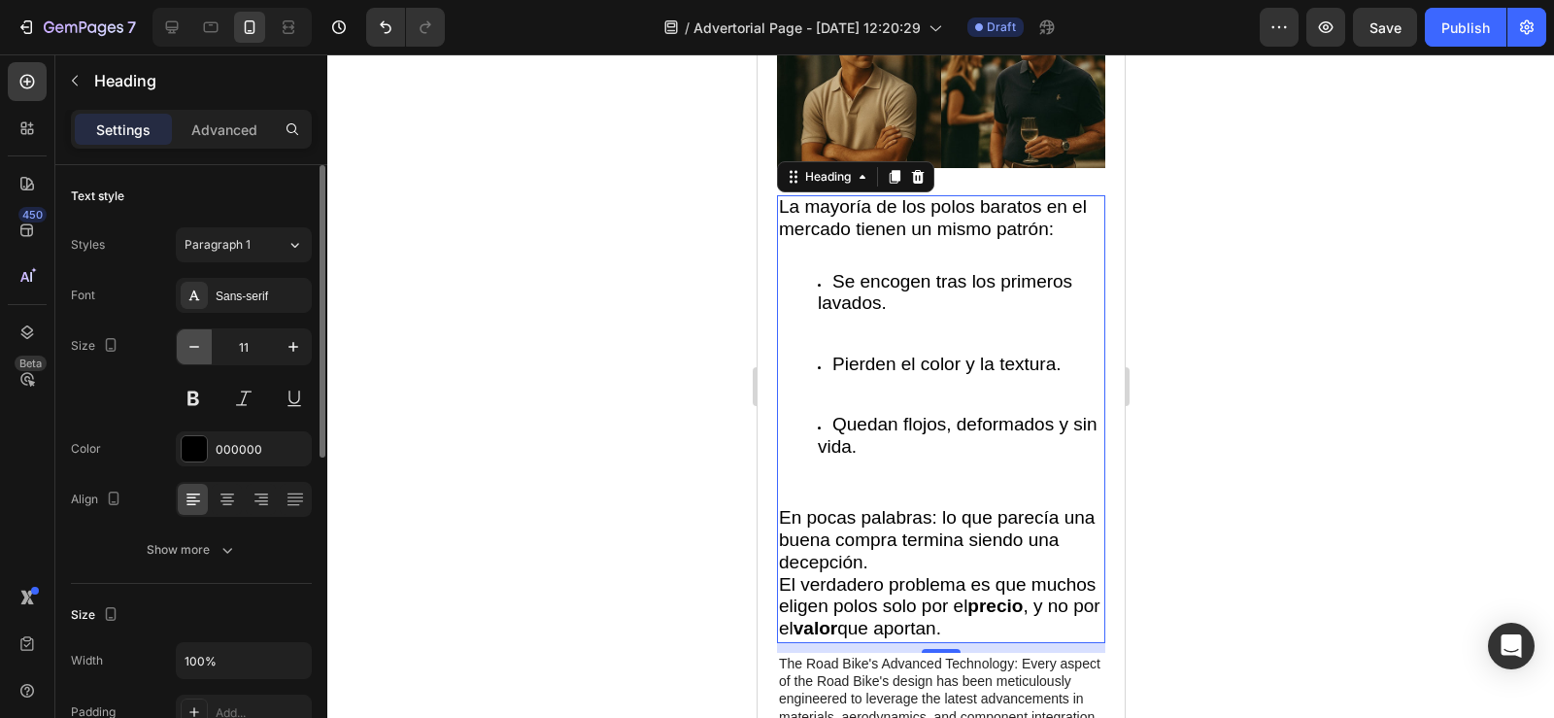
click at [185, 343] on icon "button" at bounding box center [194, 346] width 19 height 19
type input "10"
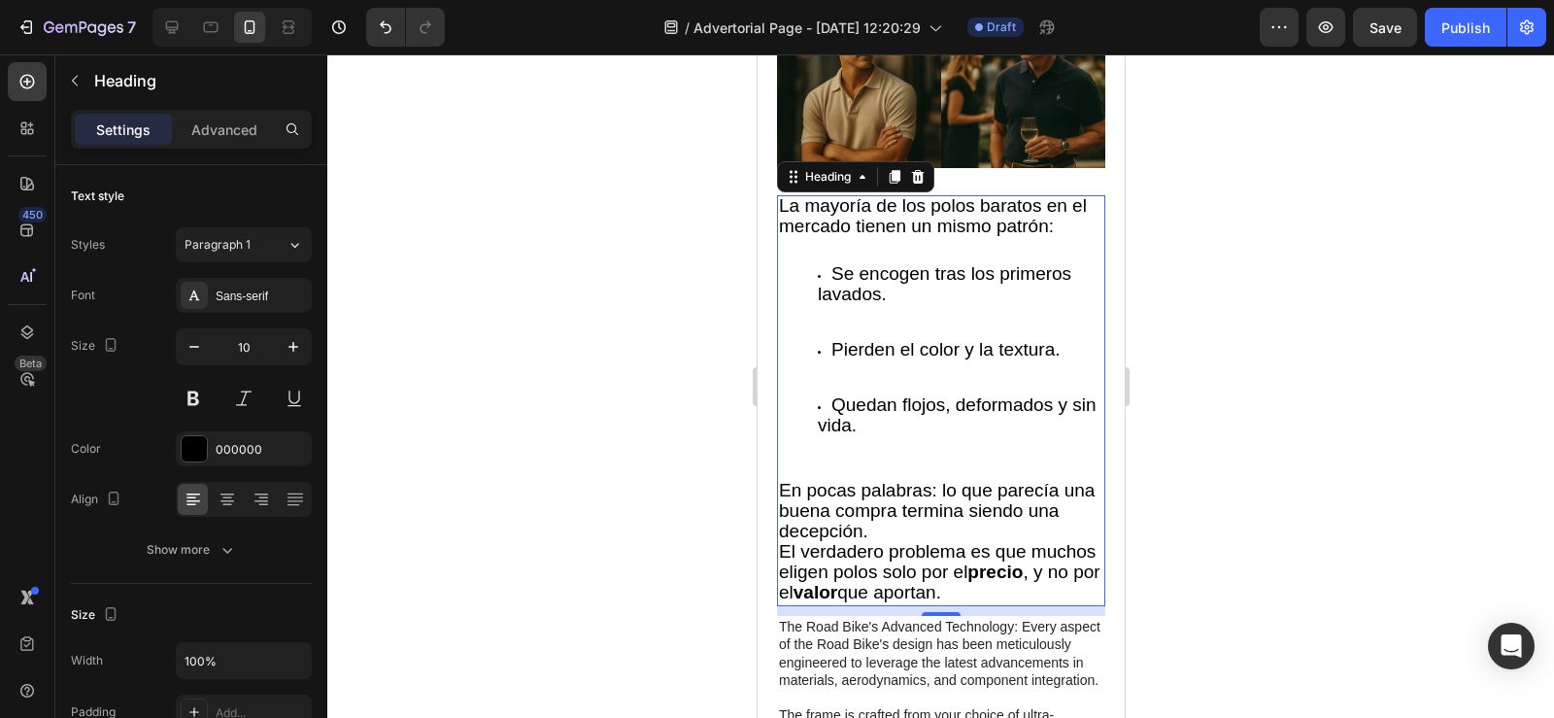
click at [597, 318] on div at bounding box center [940, 385] width 1227 height 663
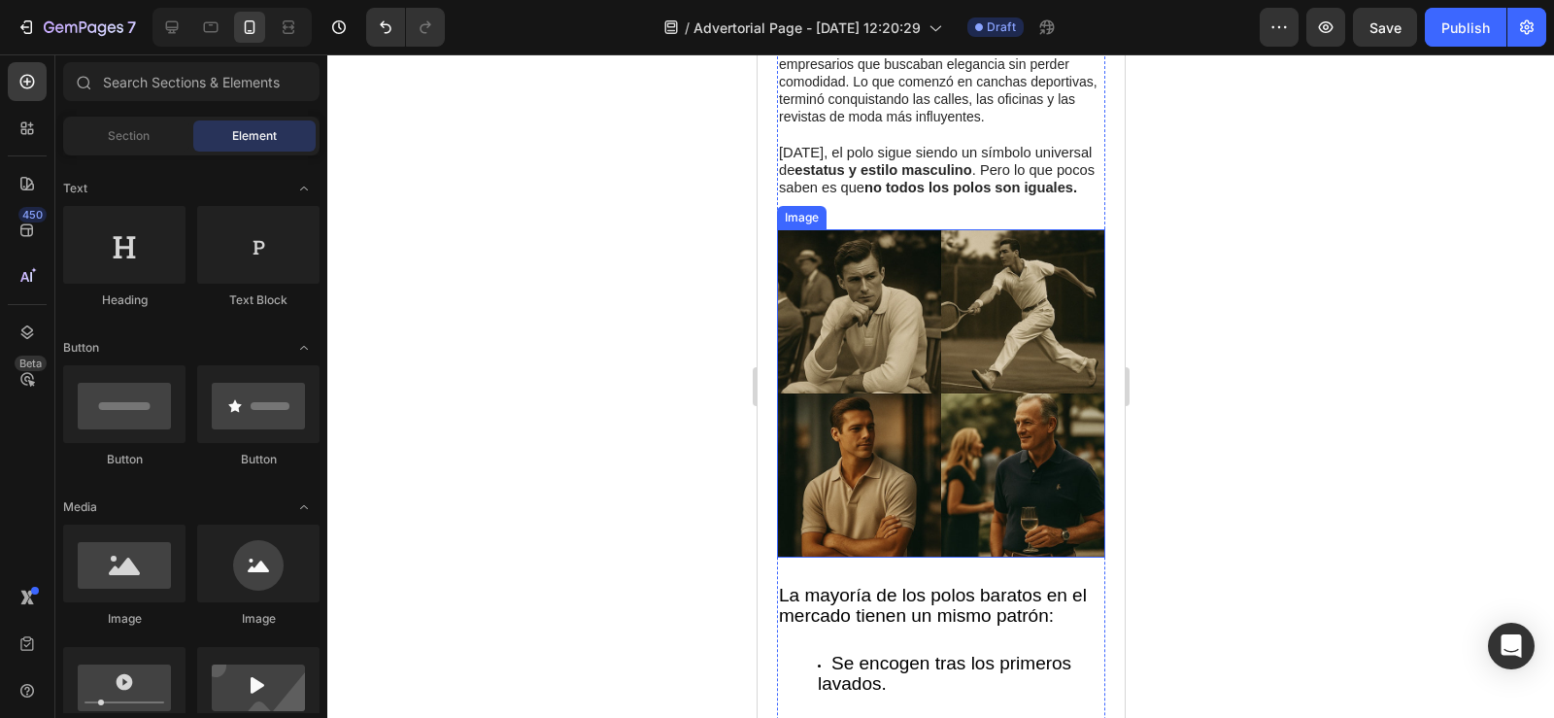
scroll to position [594, 0]
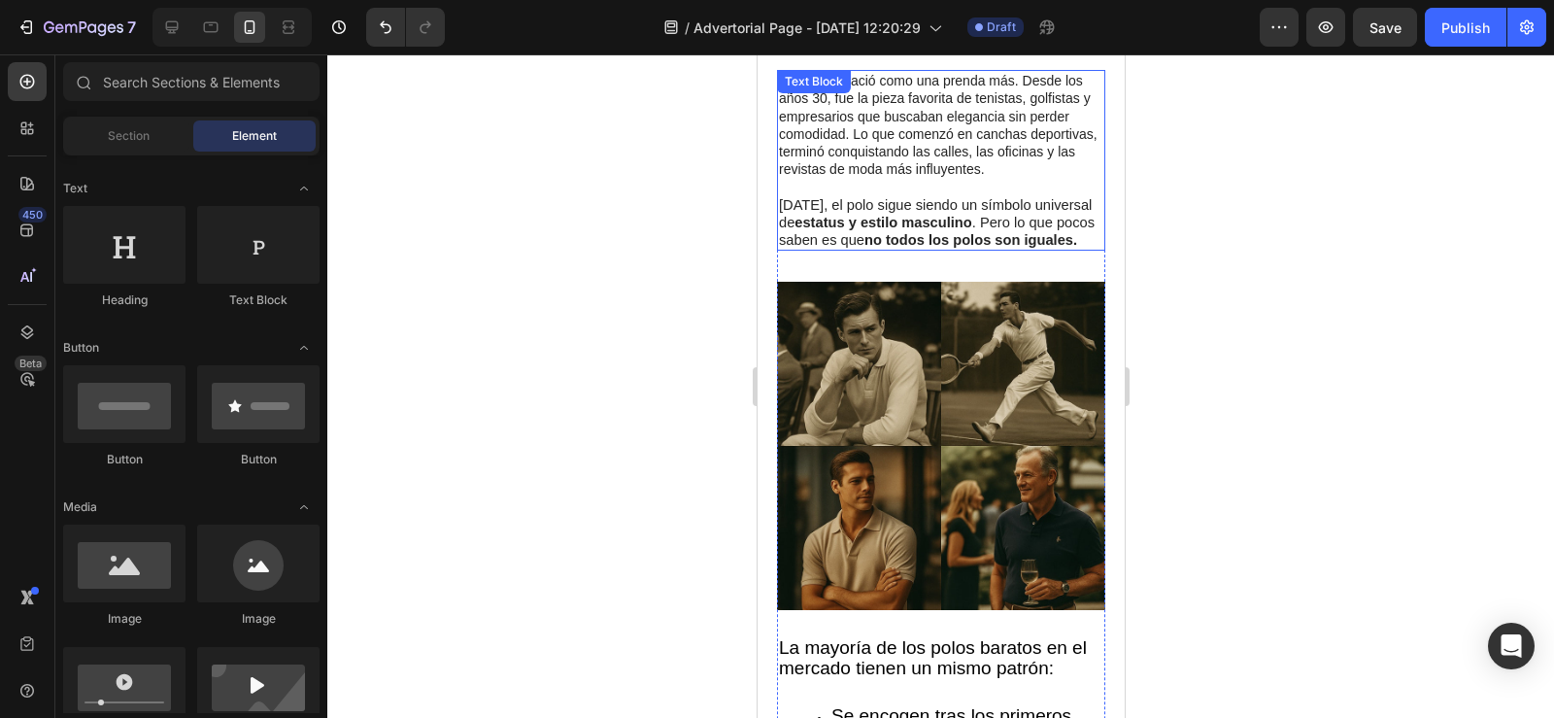
click at [922, 232] on strong "no todos los polos son iguales." at bounding box center [969, 240] width 213 height 16
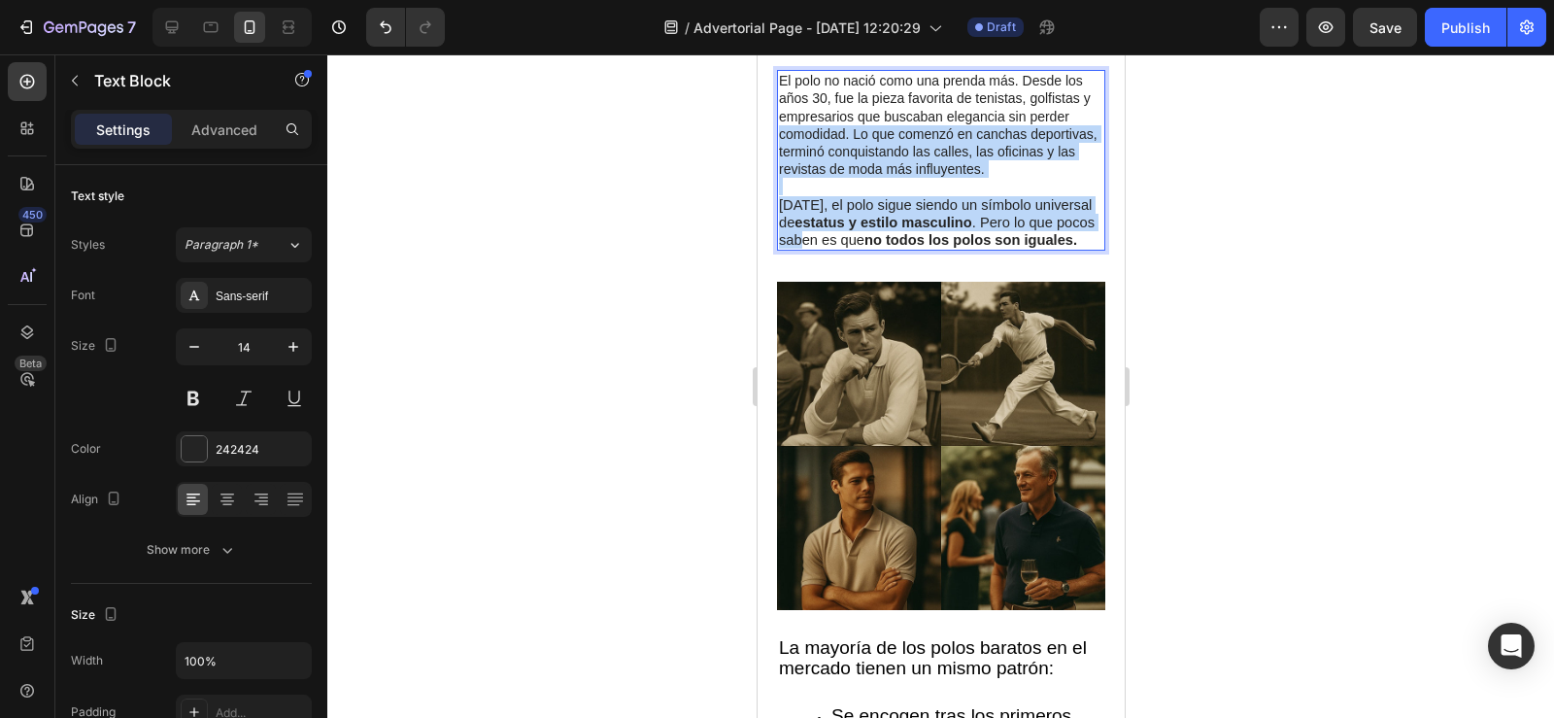
drag, startPoint x: 840, startPoint y: 231, endPoint x: 778, endPoint y: 116, distance: 131.2
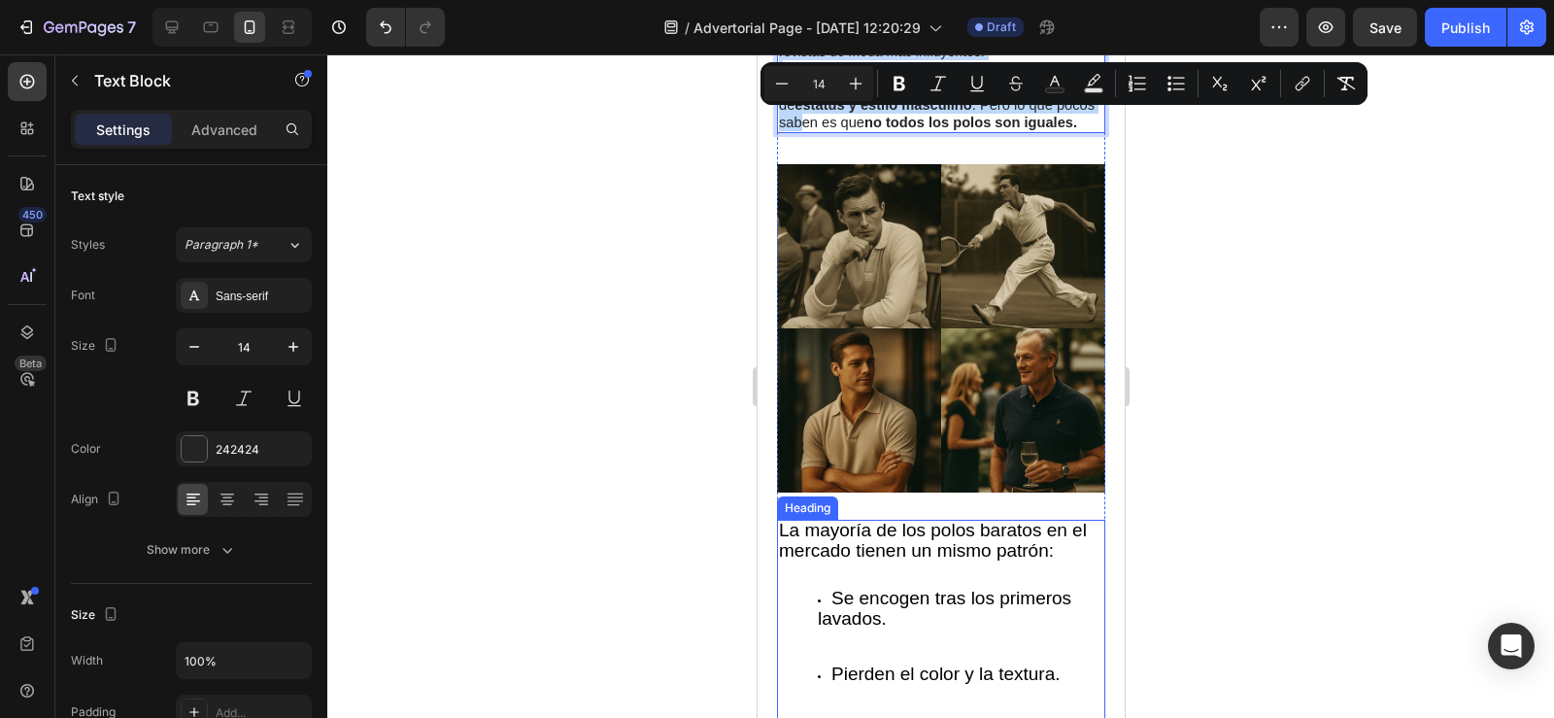
scroll to position [768, 0]
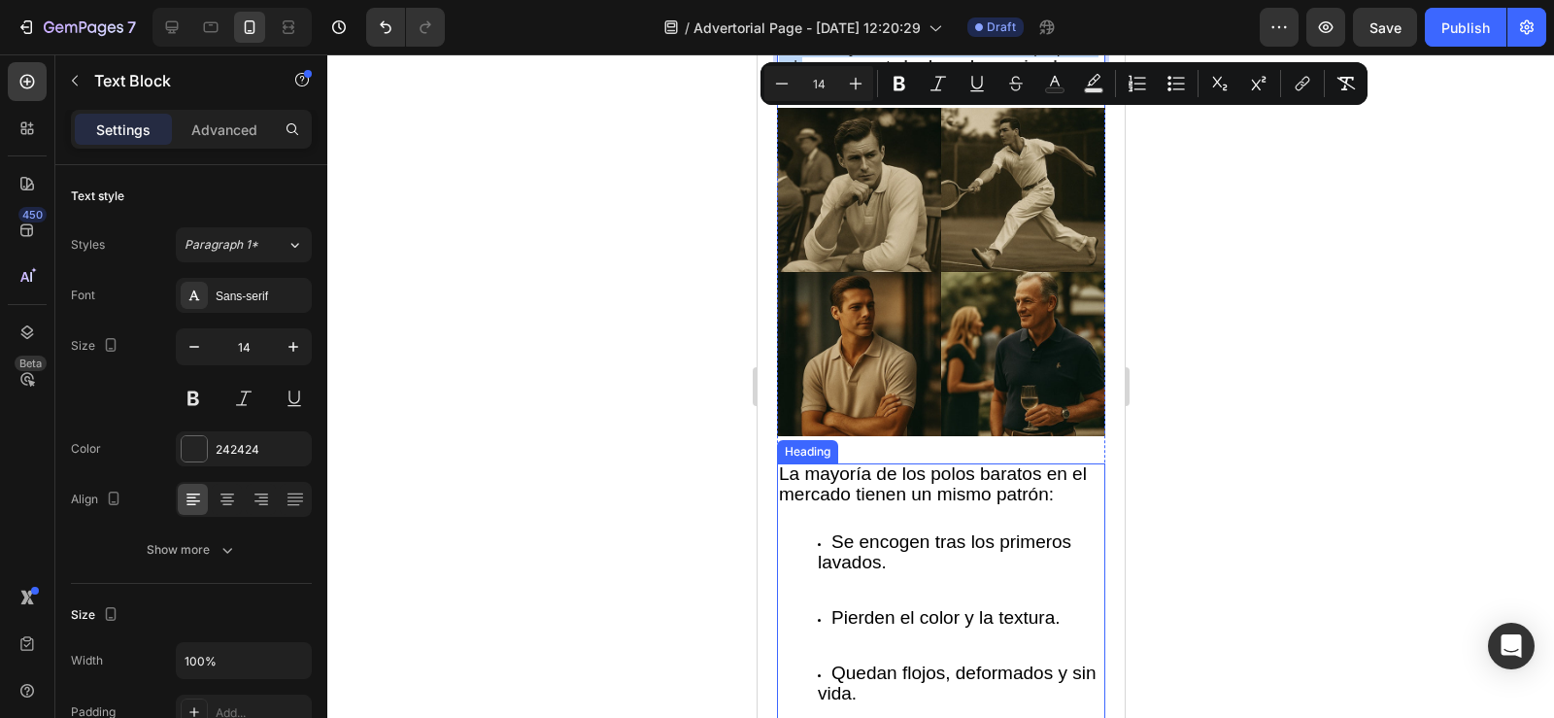
click at [781, 464] on span "La mayoría de los polos baratos en el mercado tienen un mismo patrón:" at bounding box center [932, 483] width 308 height 41
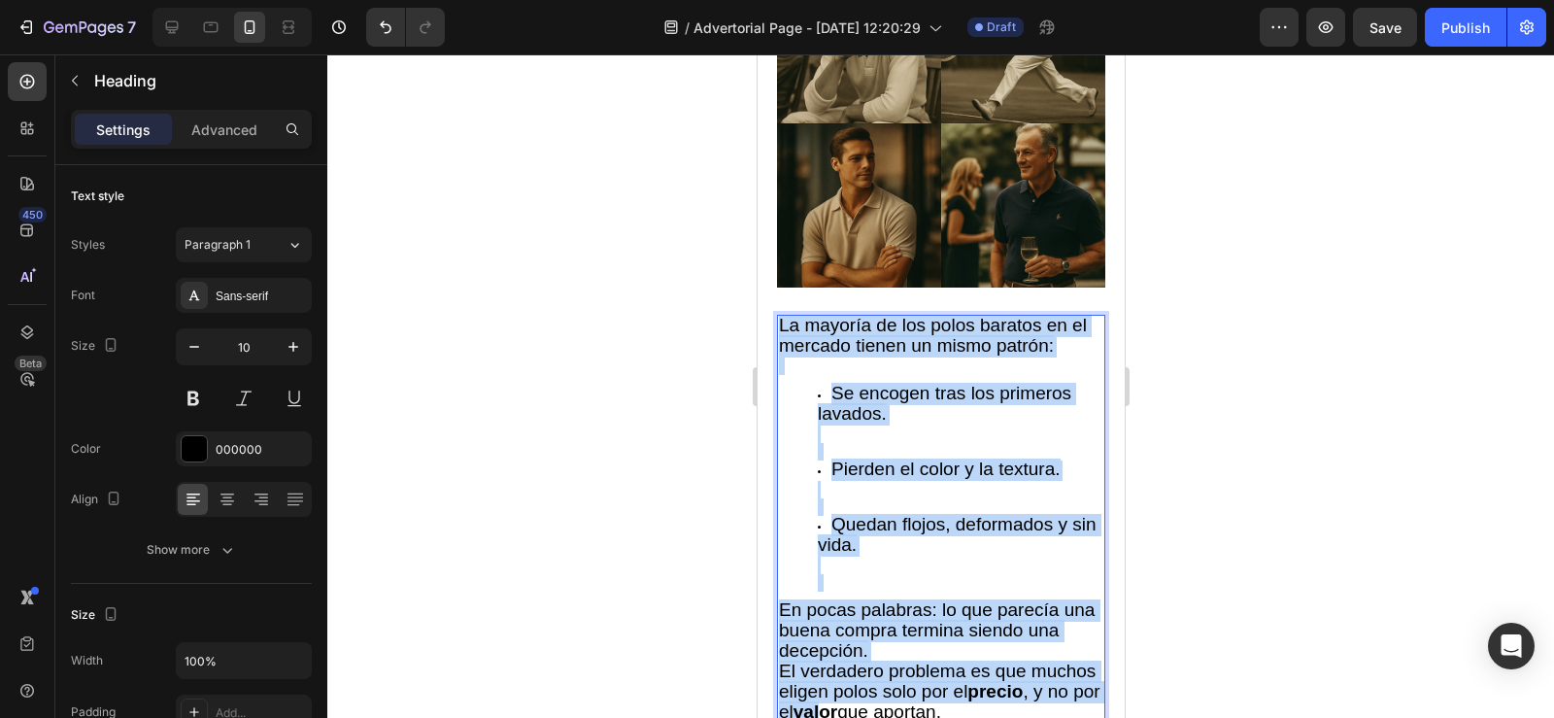
scroll to position [1031, 0]
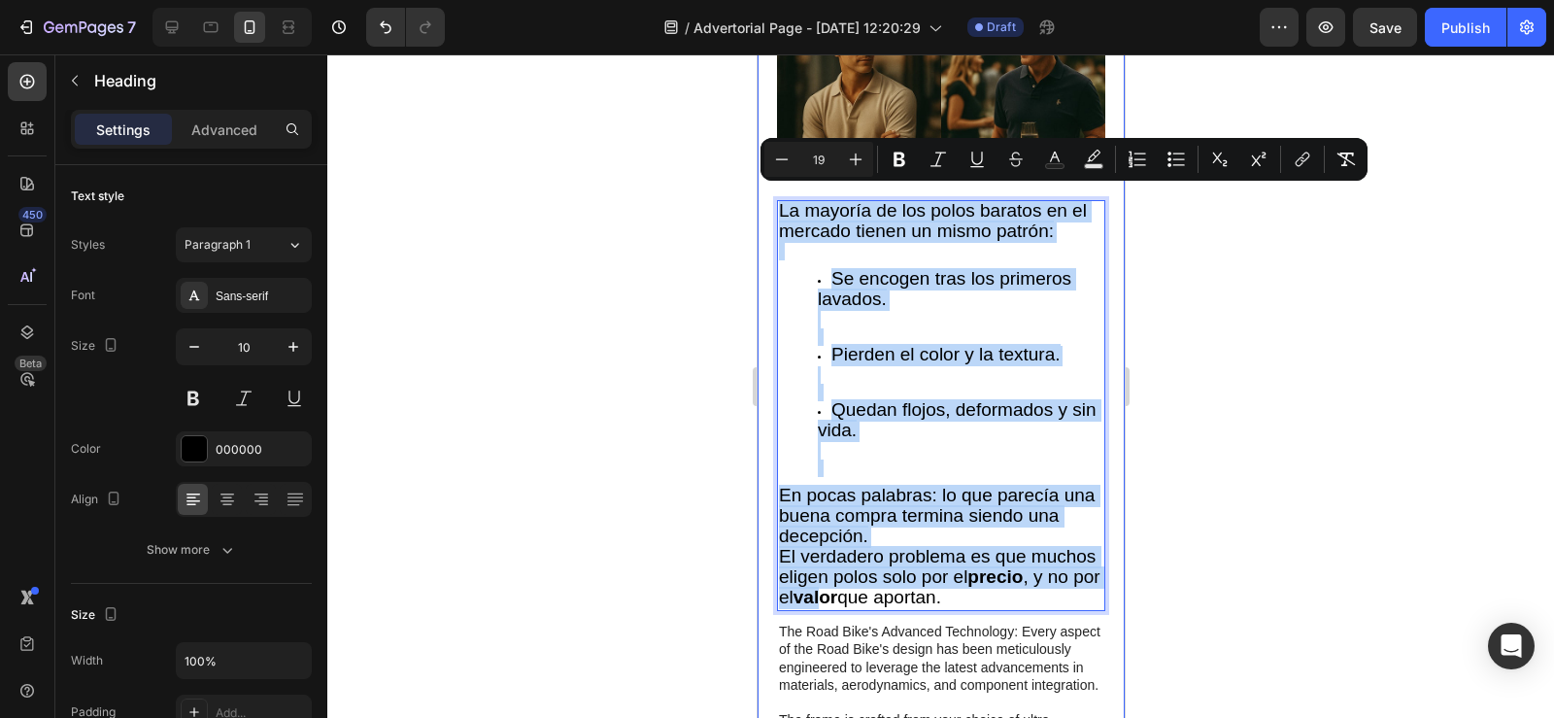
drag, startPoint x: 781, startPoint y: 464, endPoint x: 1090, endPoint y: 589, distance: 332.9
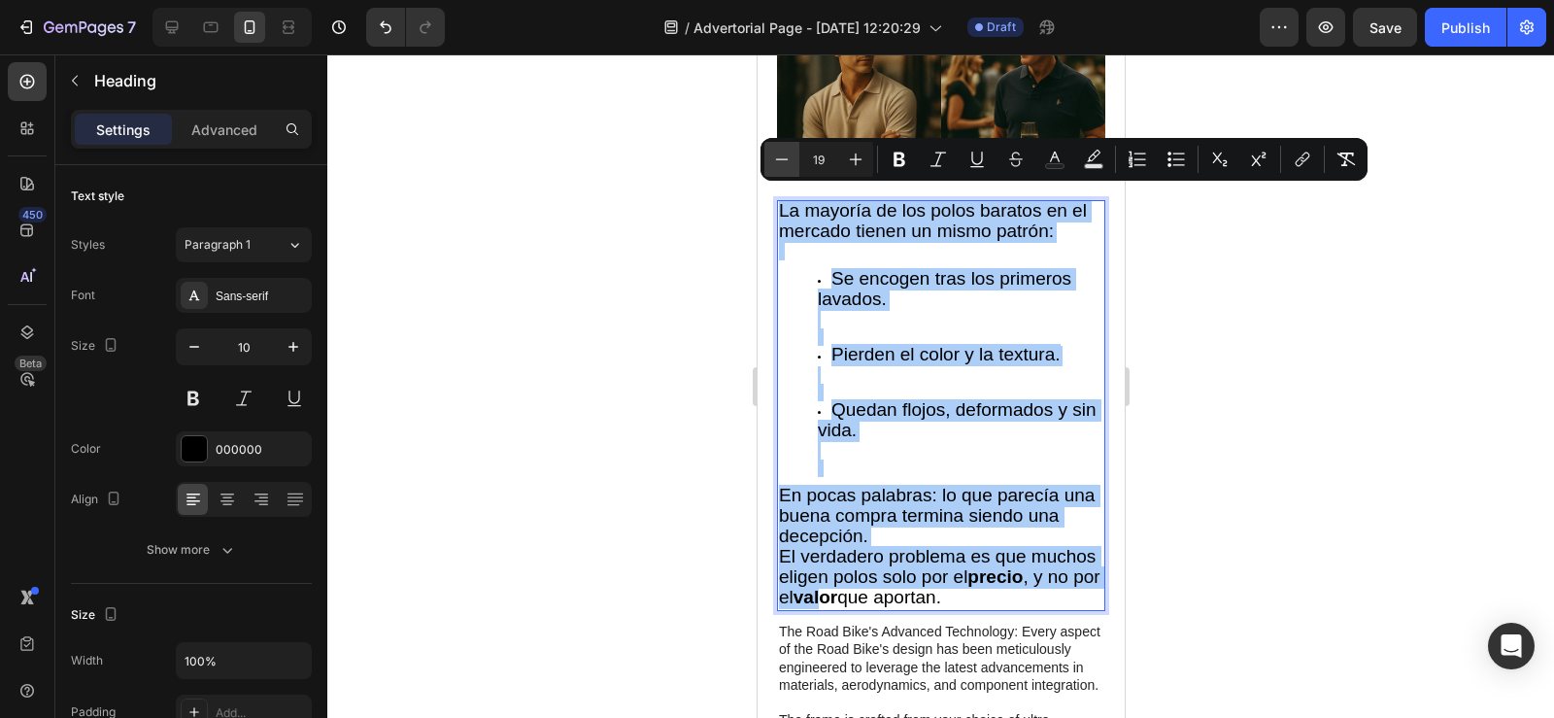
click at [787, 157] on icon "Editor contextual toolbar" at bounding box center [781, 159] width 19 height 19
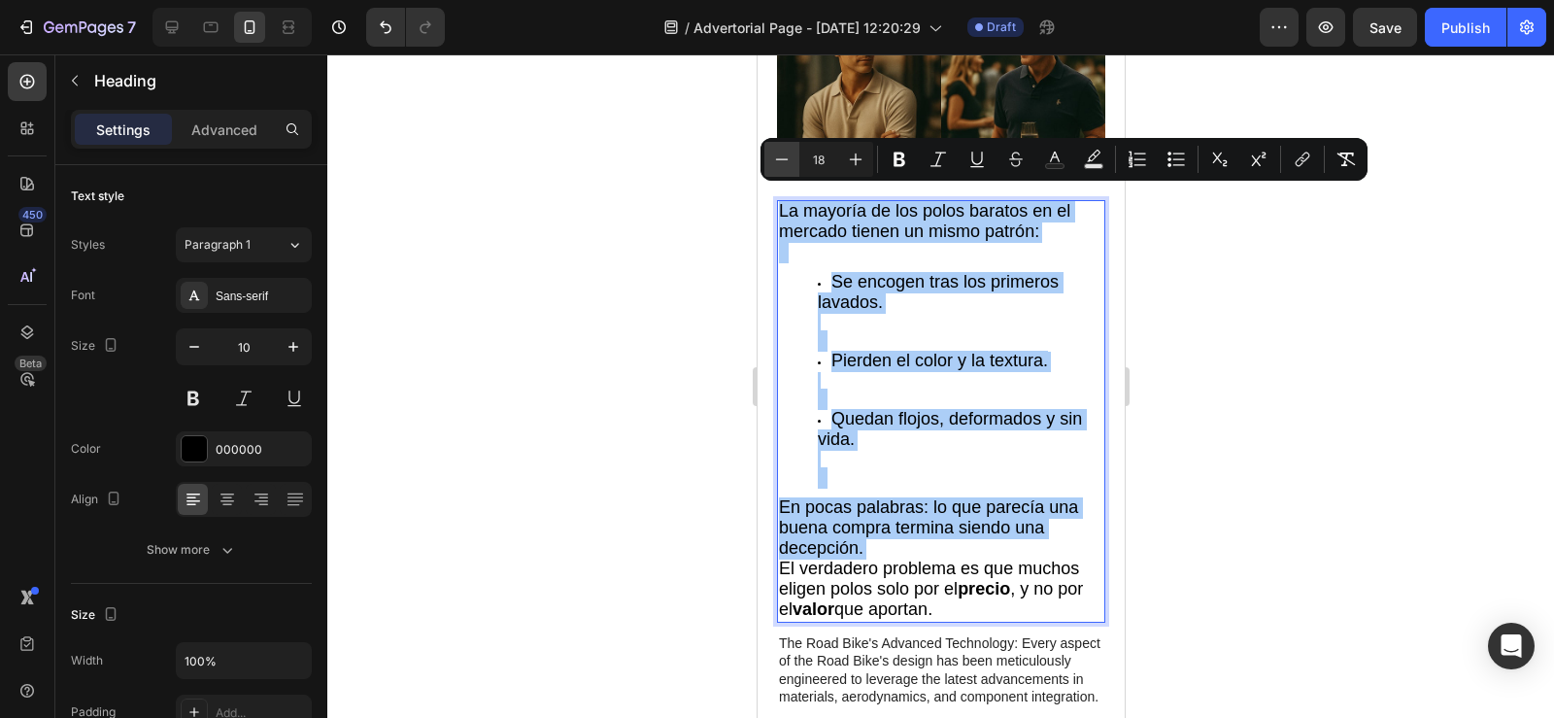
click at [787, 157] on icon "Editor contextual toolbar" at bounding box center [781, 159] width 19 height 19
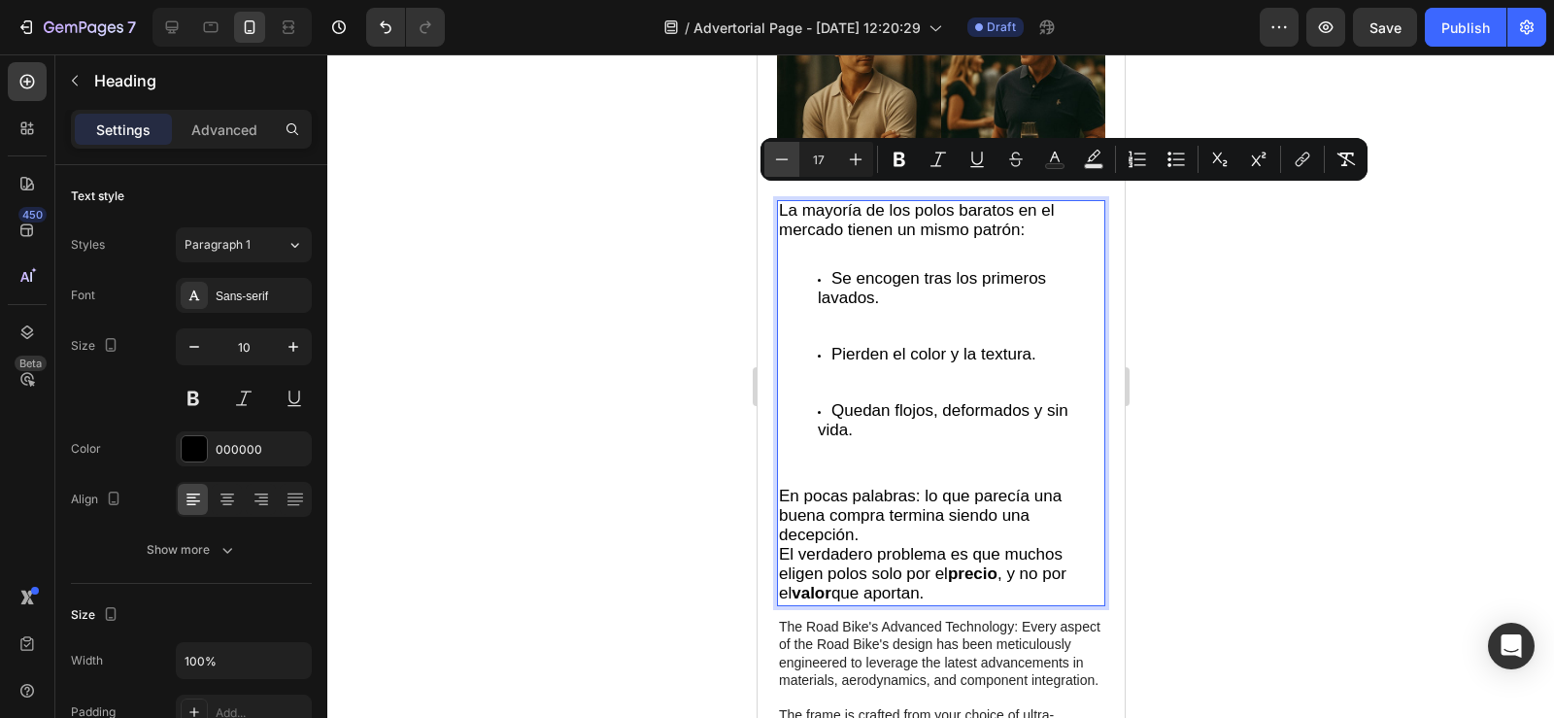
click at [787, 157] on icon "Editor contextual toolbar" at bounding box center [781, 159] width 19 height 19
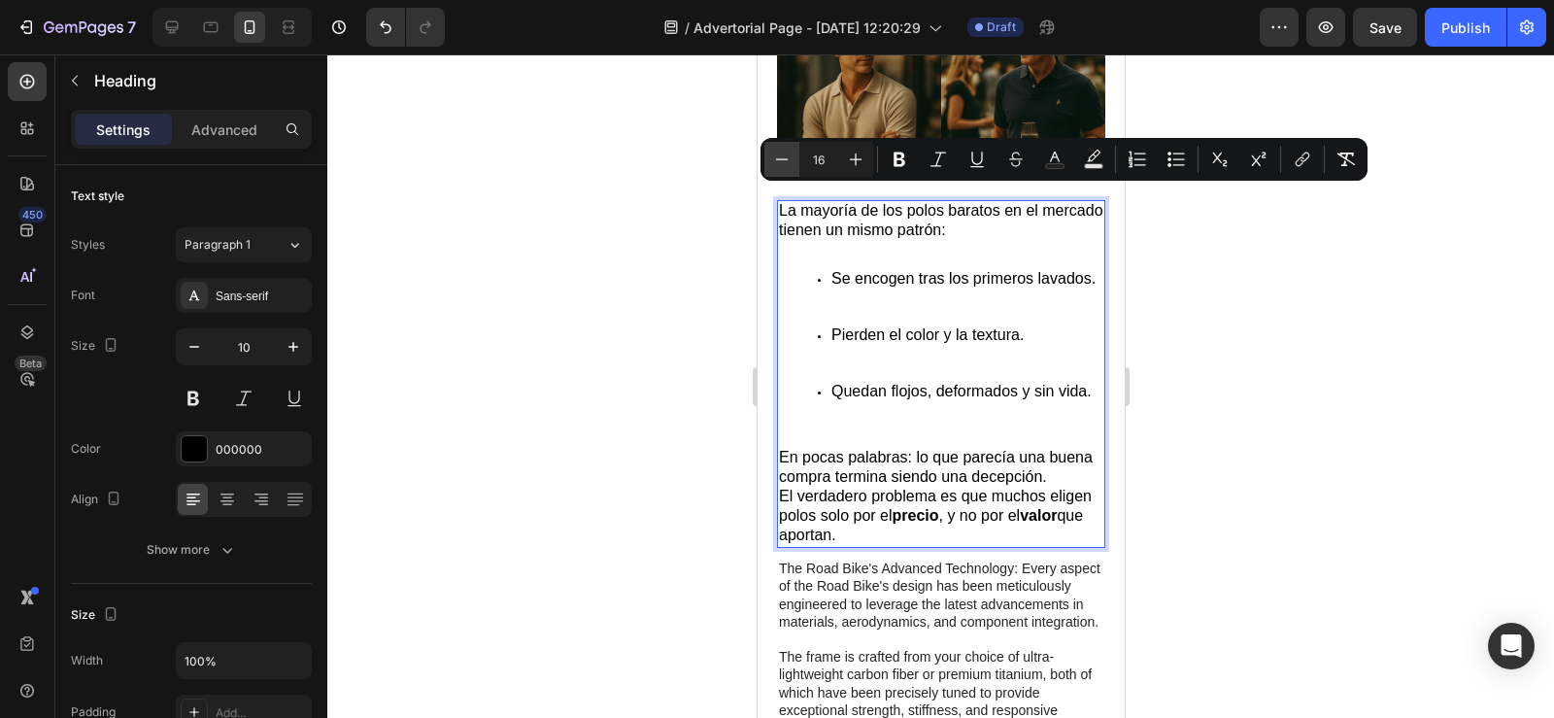
click at [786, 157] on icon "Editor contextual toolbar" at bounding box center [781, 159] width 19 height 19
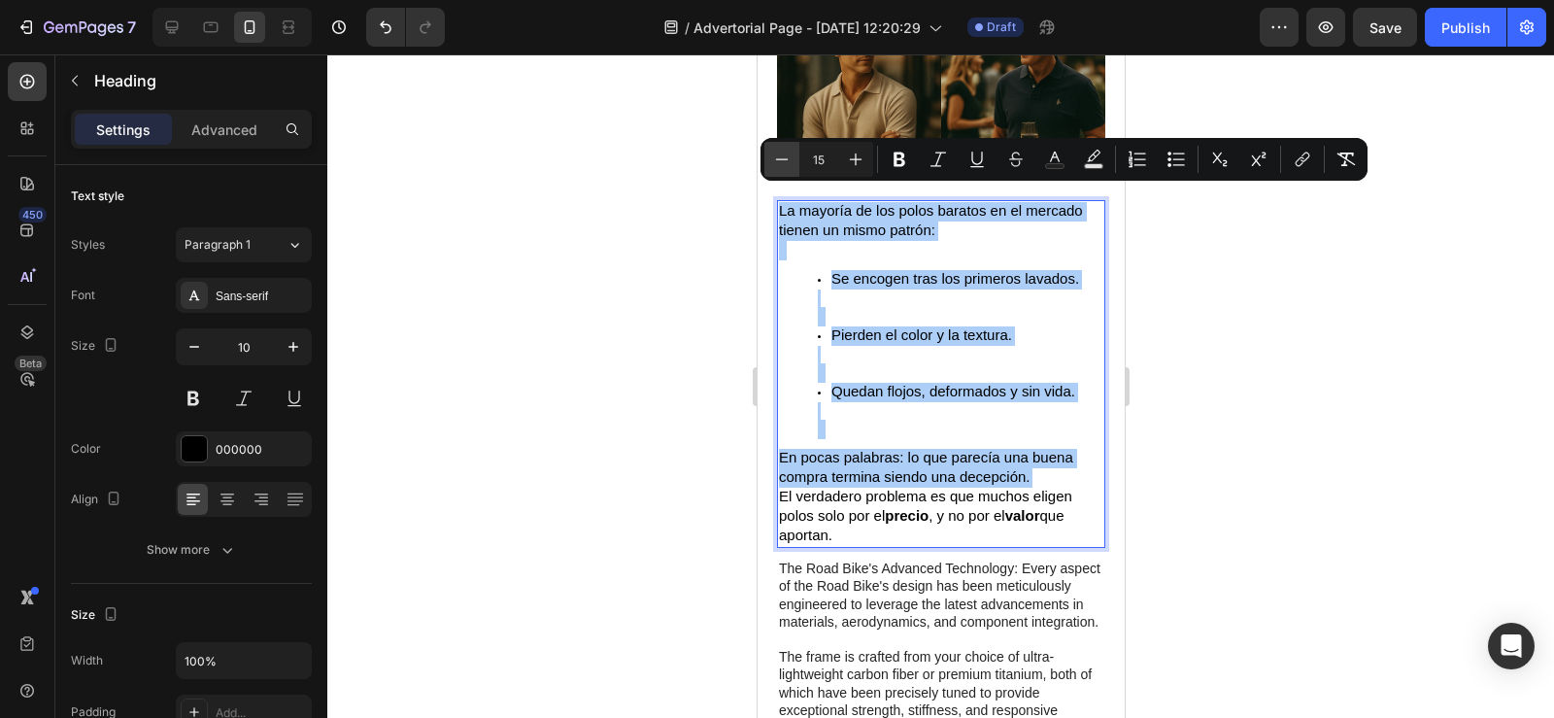
click at [786, 157] on icon "Editor contextual toolbar" at bounding box center [781, 159] width 19 height 19
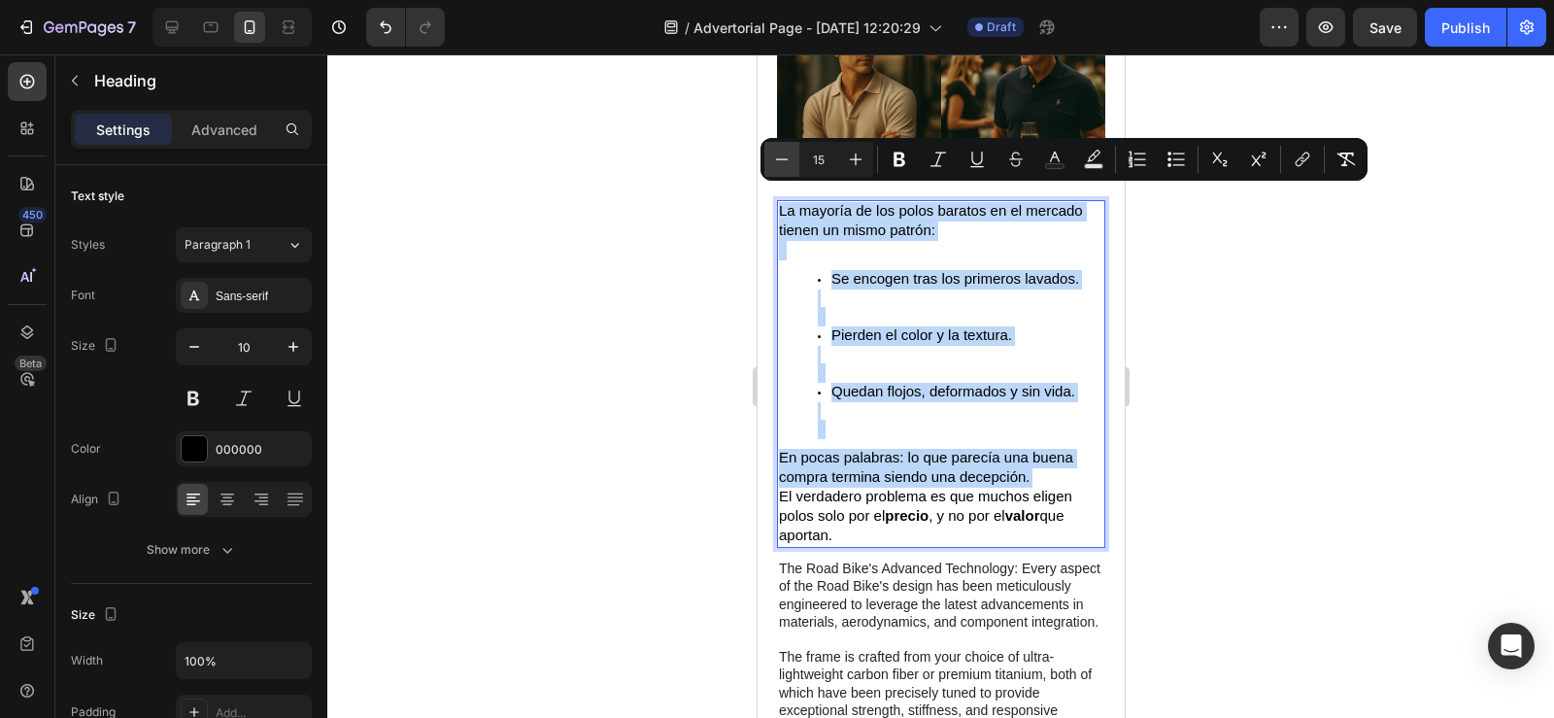
type input "14"
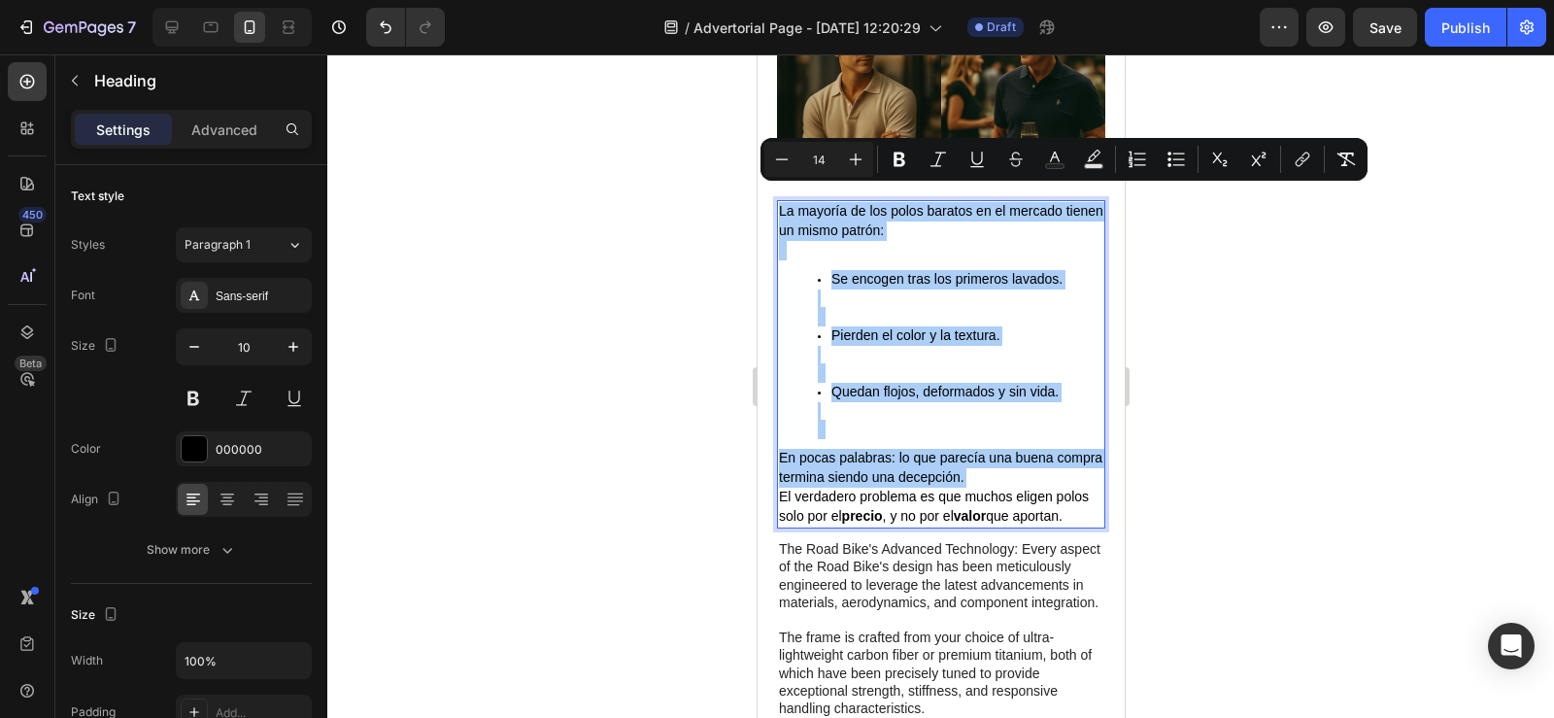
click at [676, 321] on div at bounding box center [940, 385] width 1227 height 663
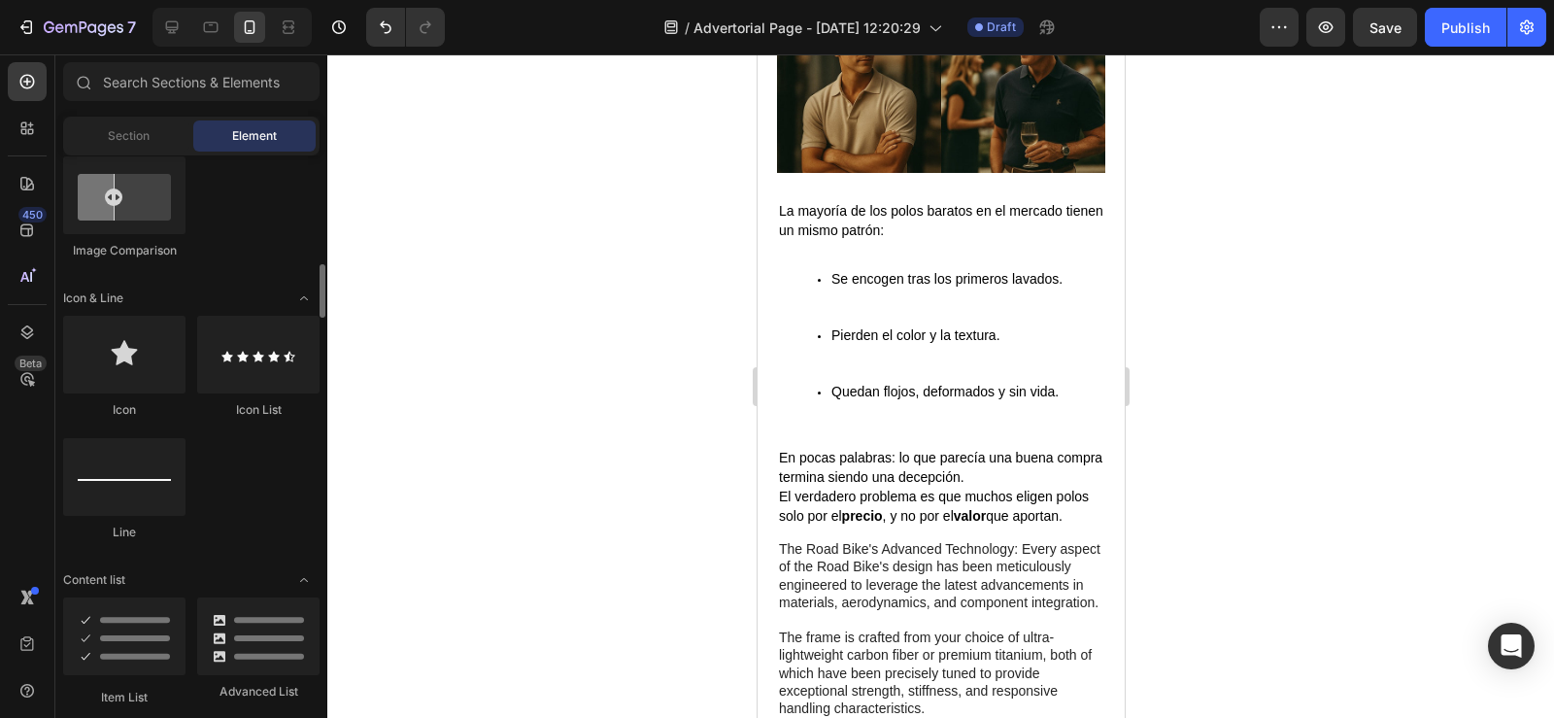
scroll to position [1136, 0]
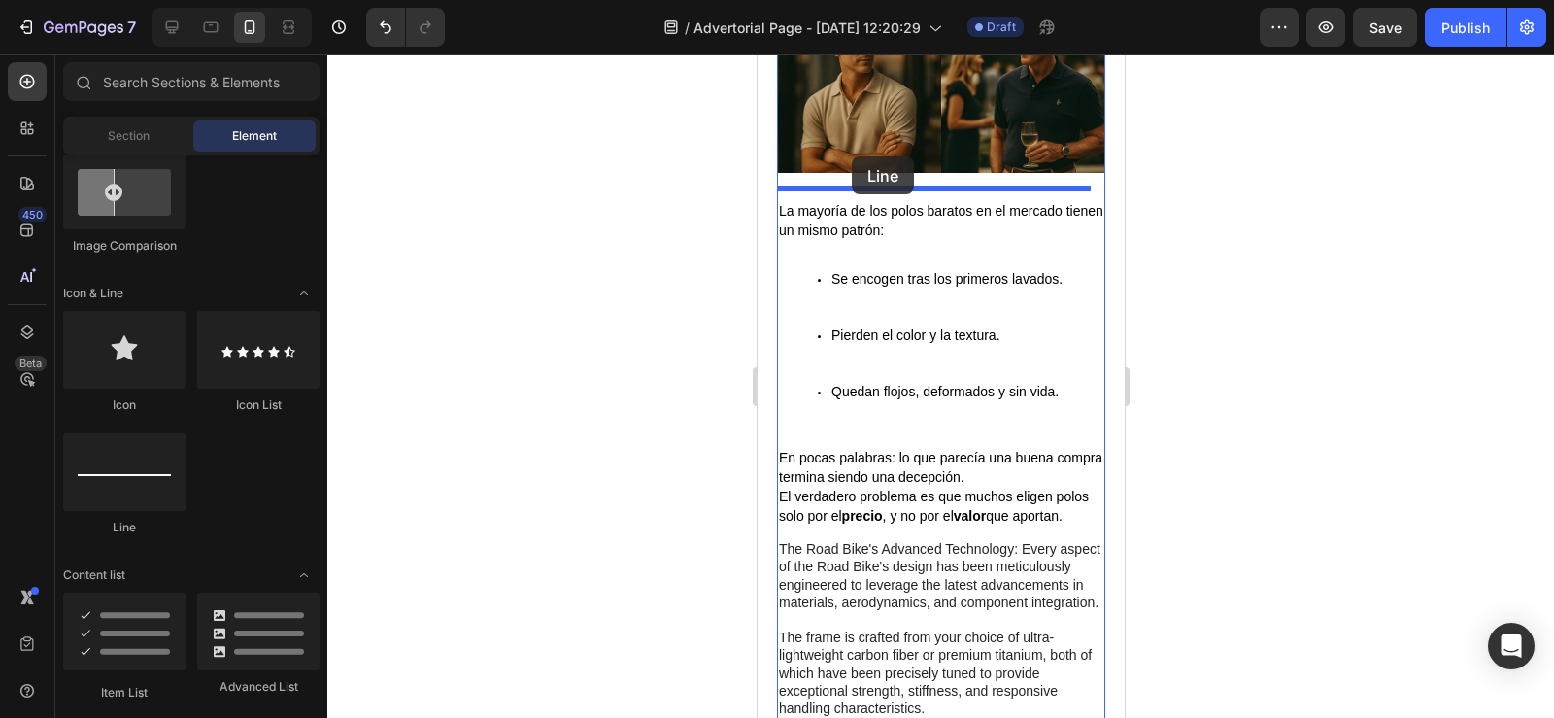
drag, startPoint x: 879, startPoint y: 528, endPoint x: 851, endPoint y: 156, distance: 373.0
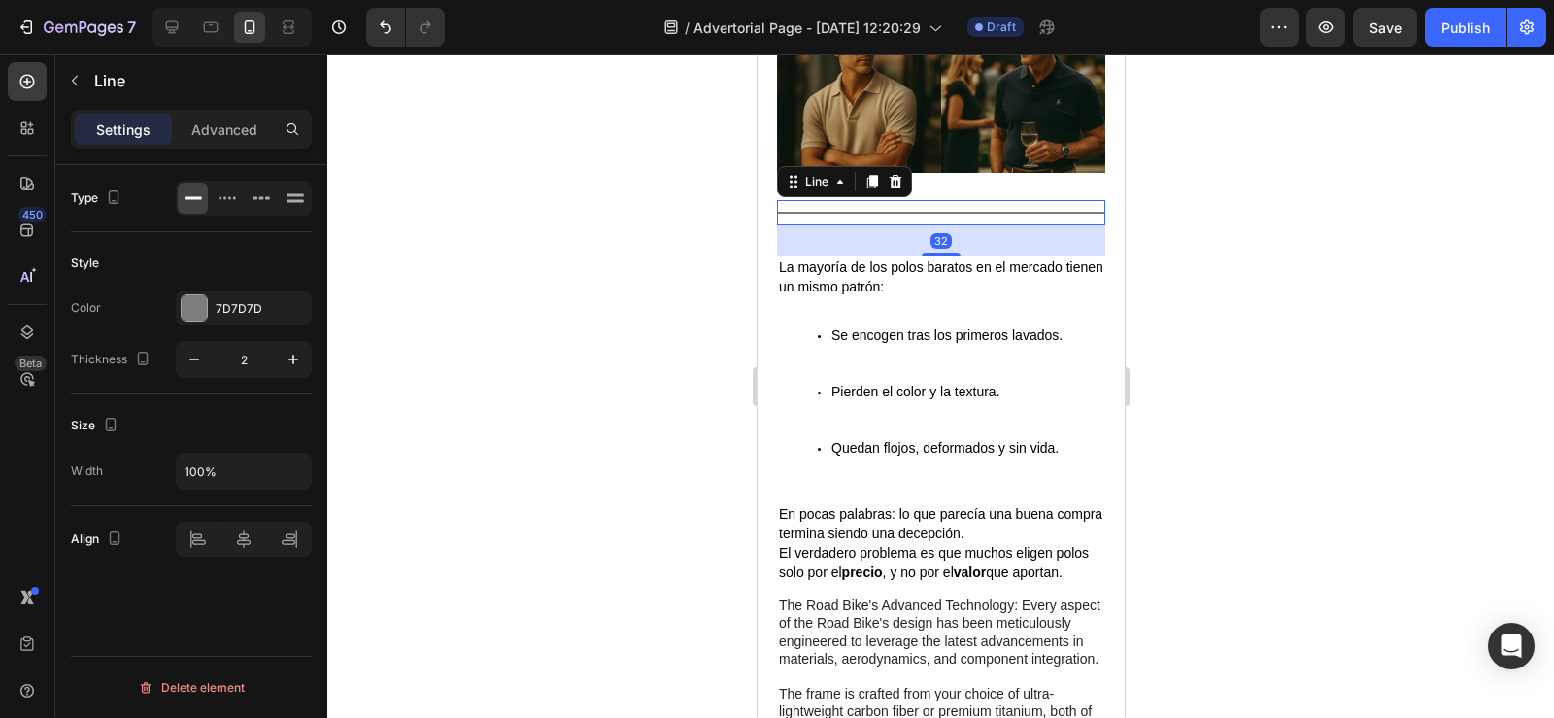
click at [1195, 255] on div at bounding box center [940, 385] width 1227 height 663
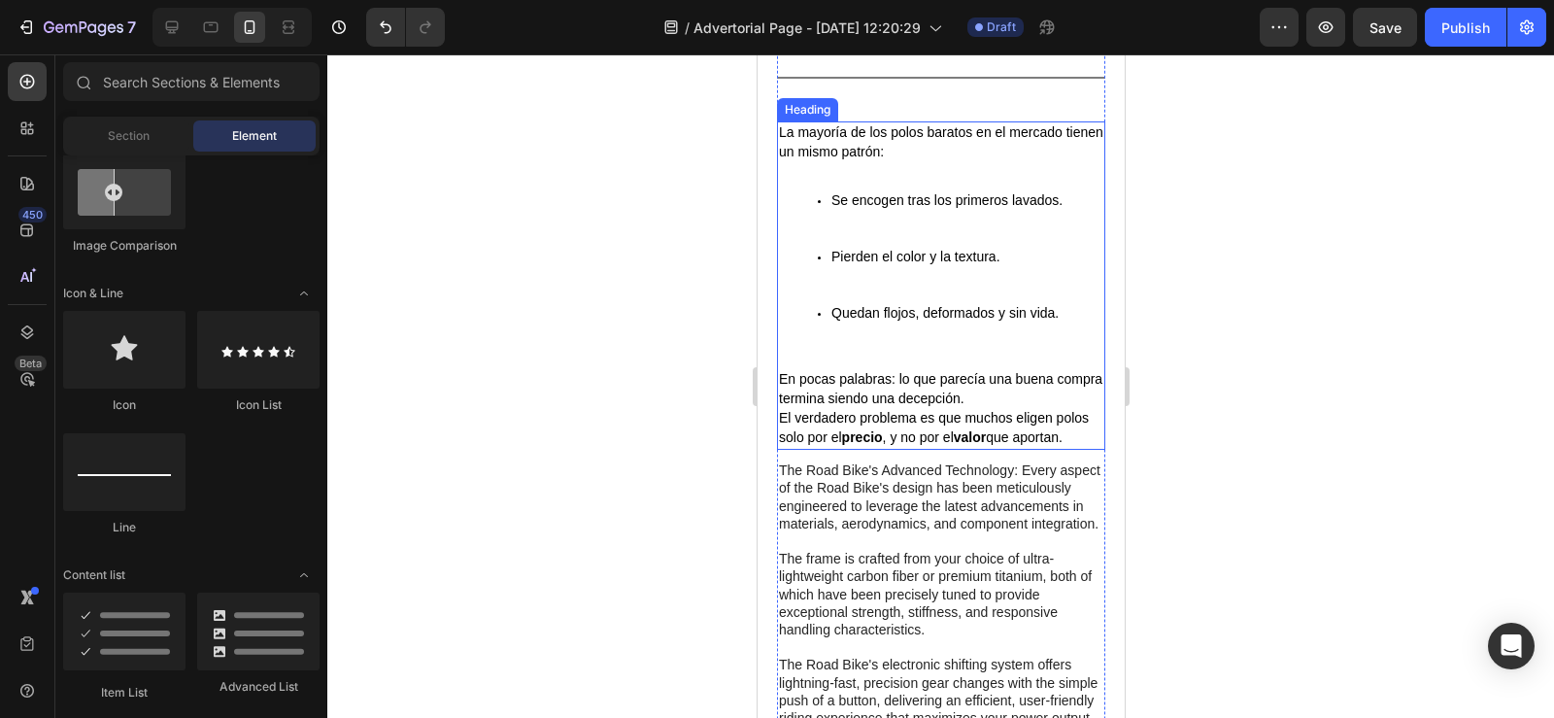
scroll to position [1172, 0]
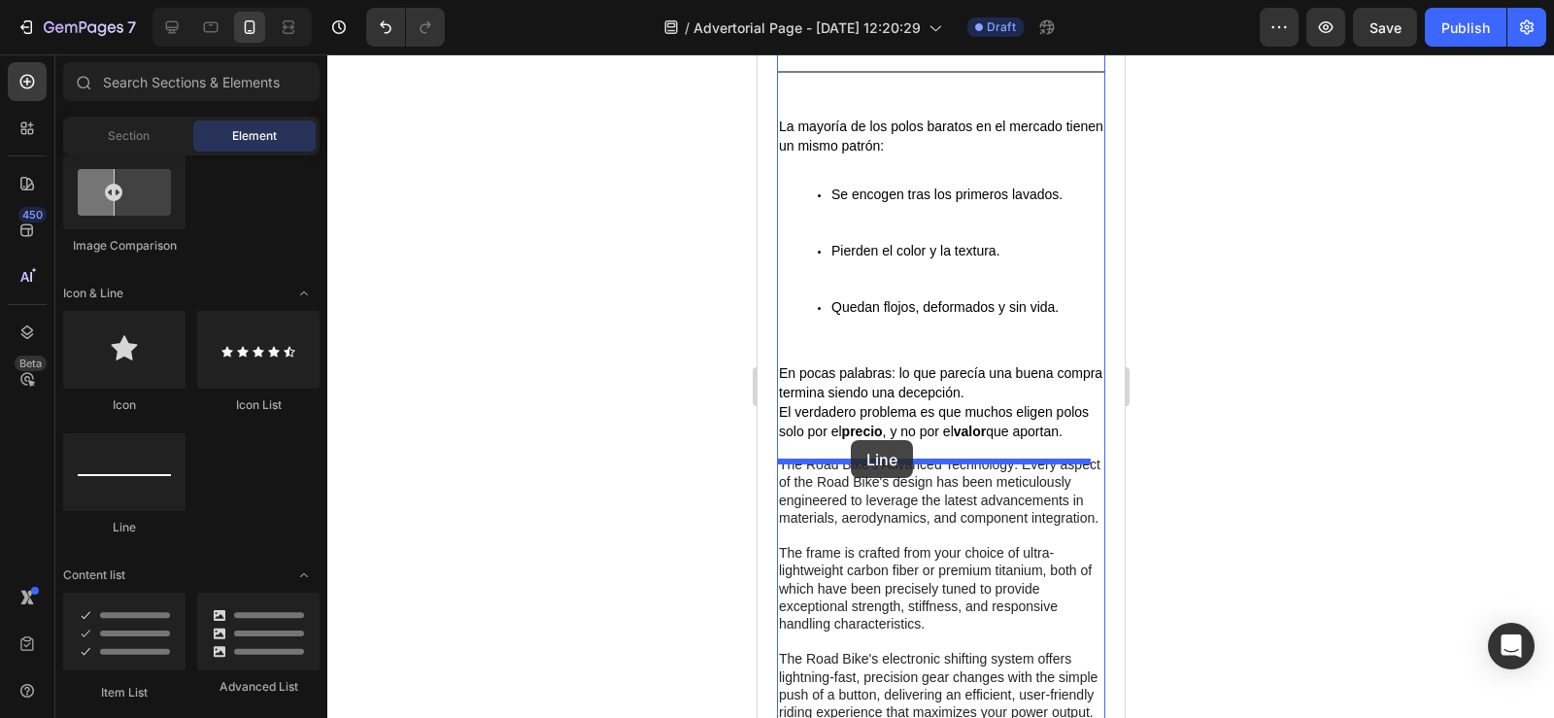
drag, startPoint x: 886, startPoint y: 521, endPoint x: 850, endPoint y: 440, distance: 89.1
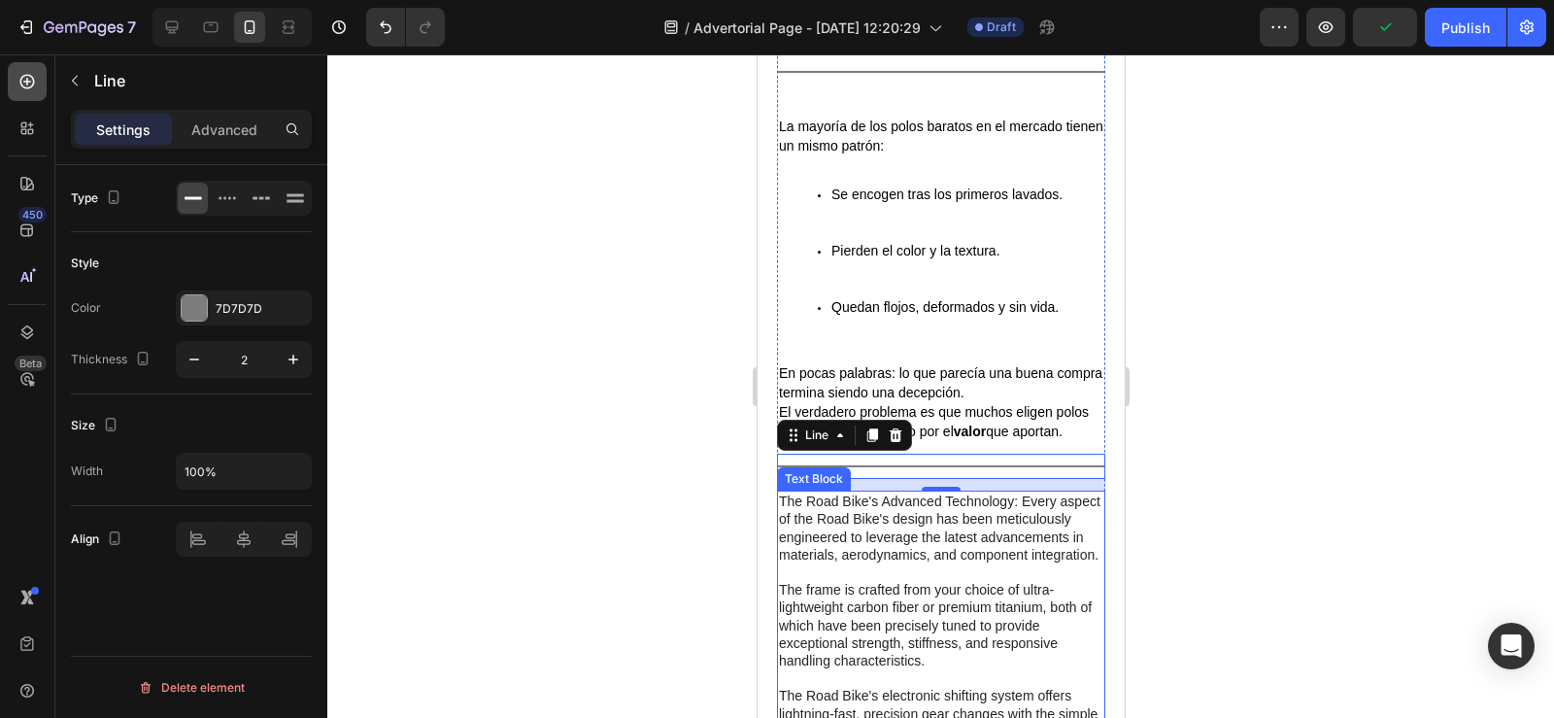
click at [17, 91] on div at bounding box center [27, 81] width 39 height 39
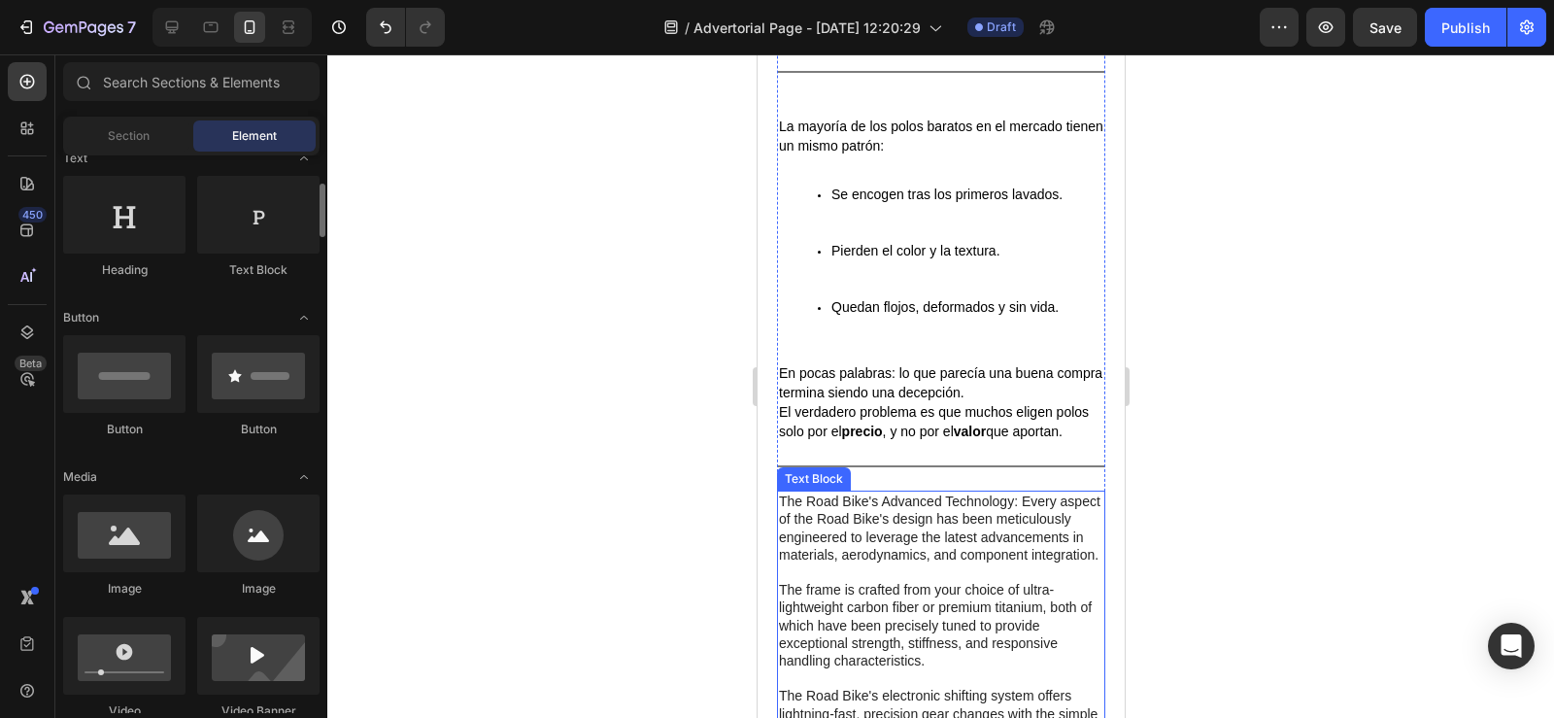
scroll to position [303, 0]
drag, startPoint x: 900, startPoint y: 593, endPoint x: 888, endPoint y: 492, distance: 101.8
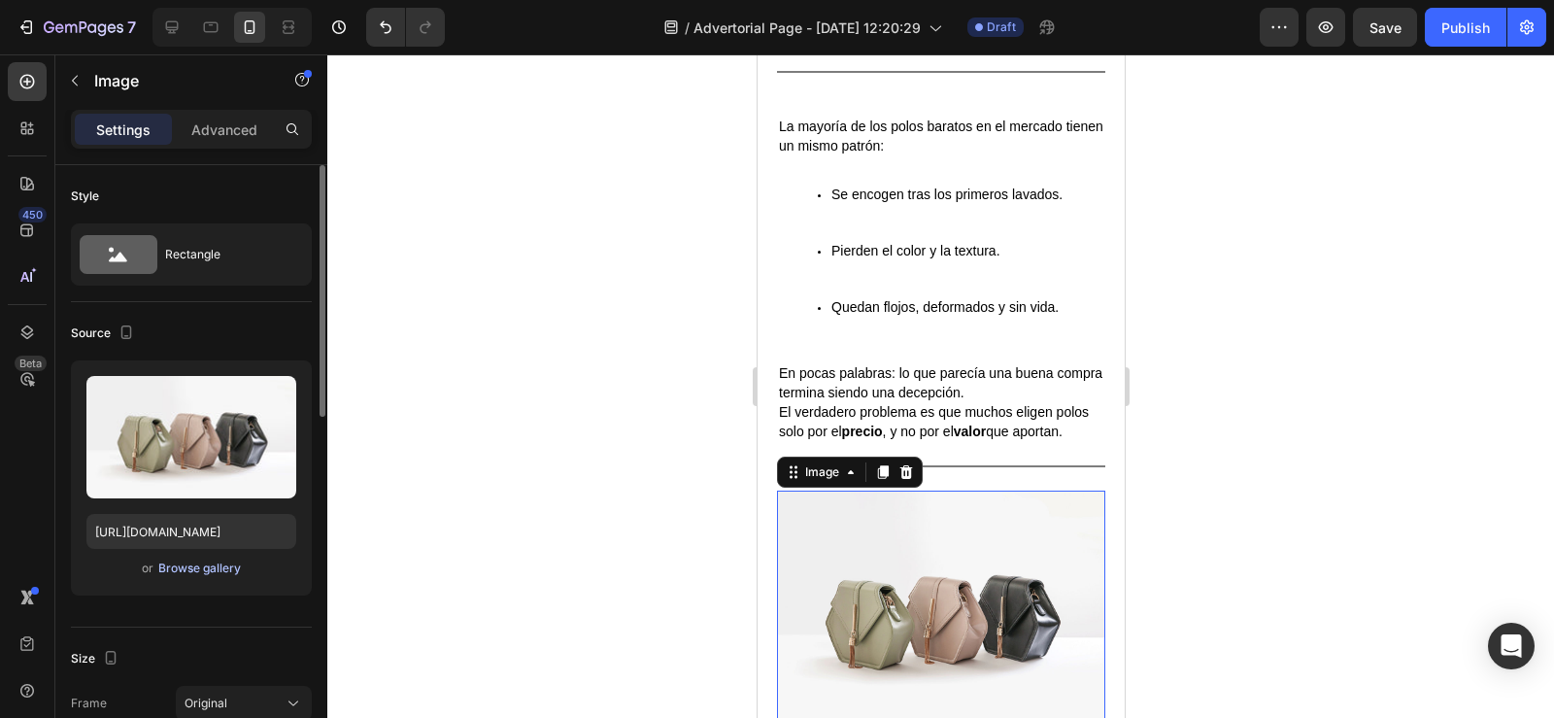
click at [207, 569] on div "Browse gallery" at bounding box center [199, 567] width 83 height 17
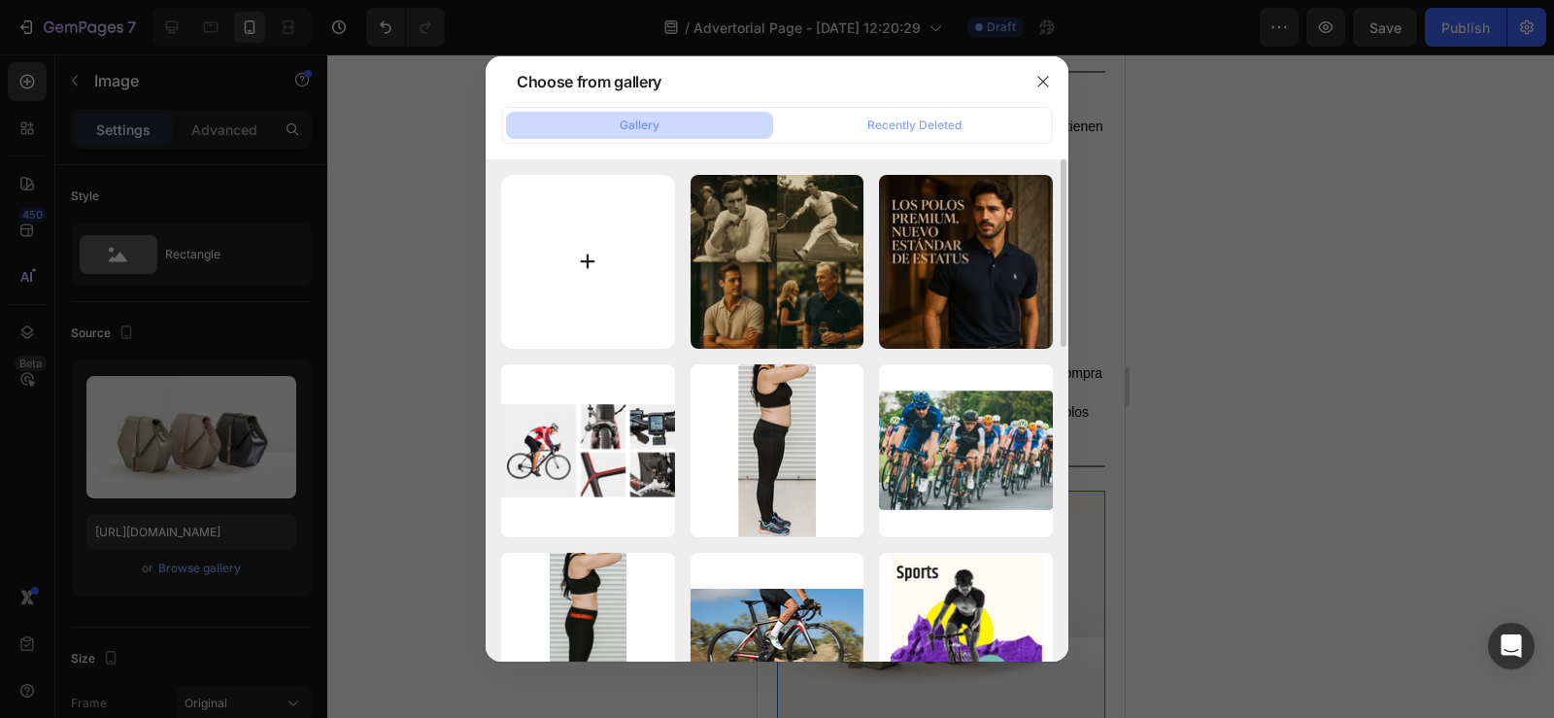
click at [566, 269] on input "file" at bounding box center [588, 262] width 174 height 174
type input "C:\fakepath\image (18).png"
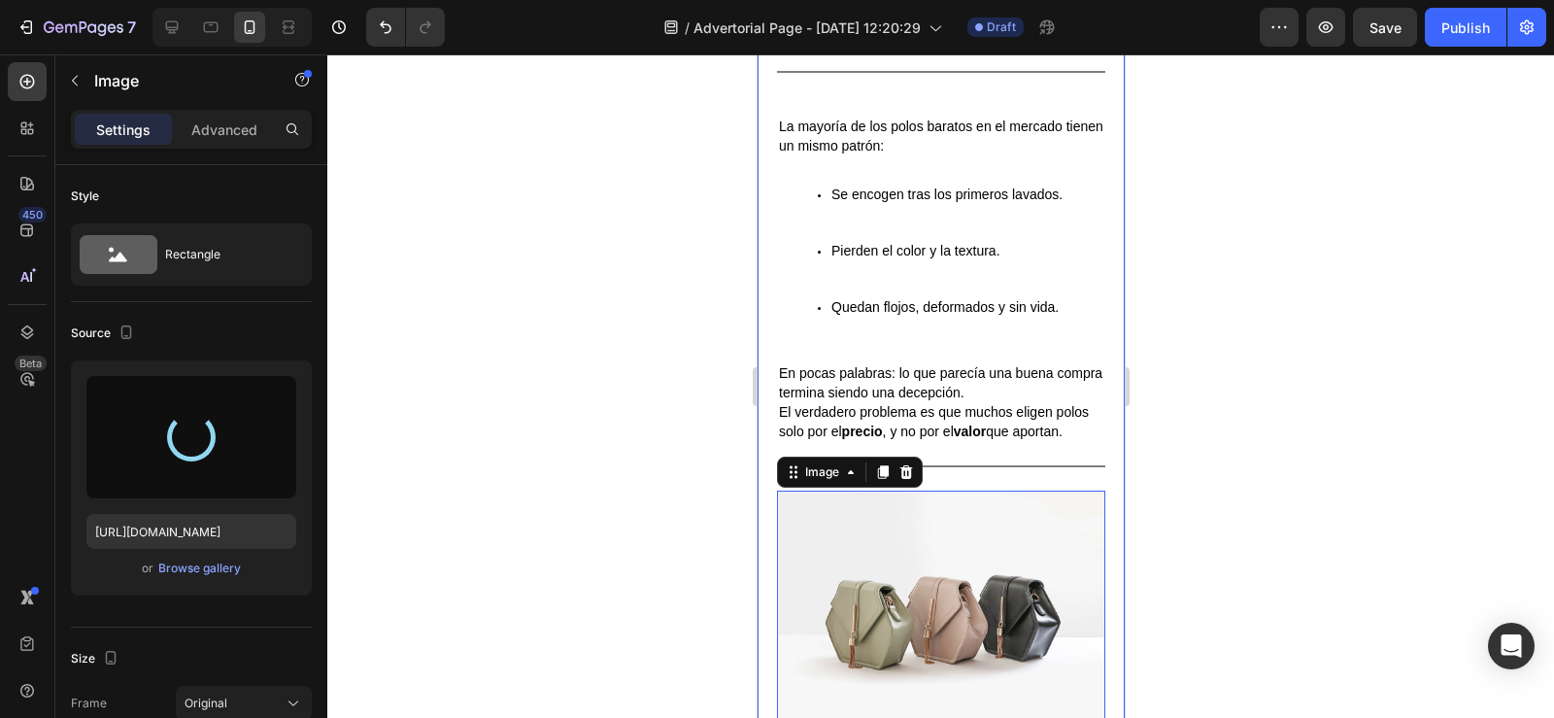
type input "https://cdn.shopify.com/s/files/1/0596/0758/0756/files/gempages_543962827816174…"
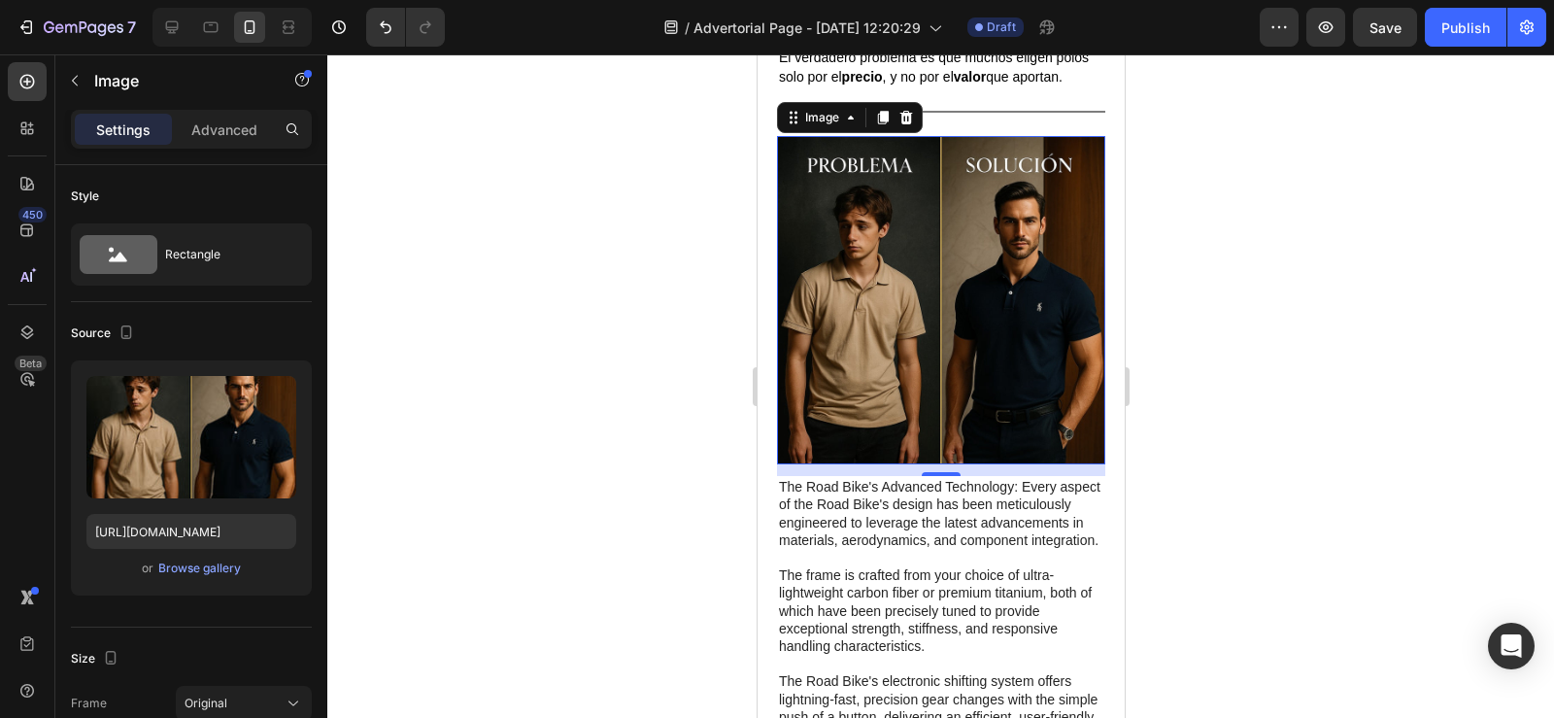
scroll to position [1529, 0]
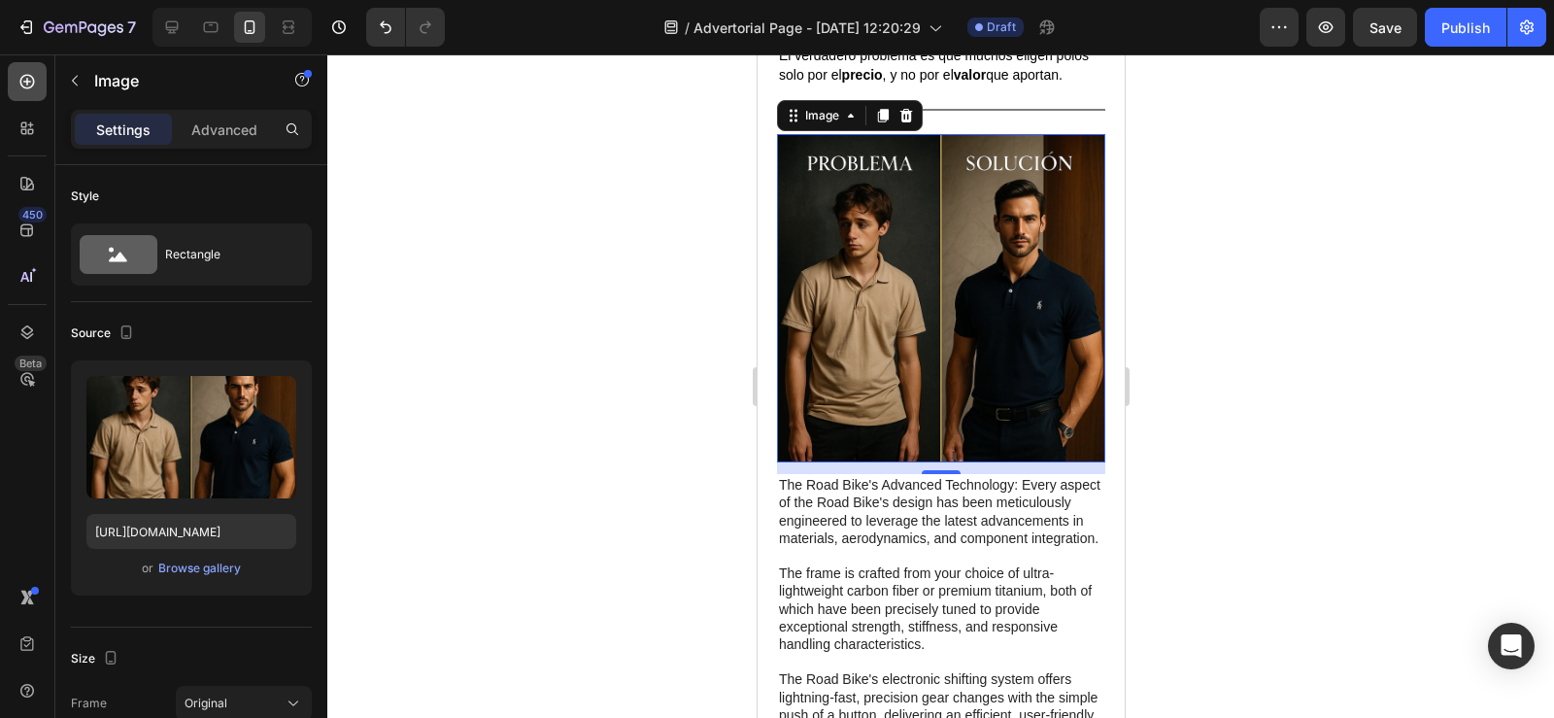
click at [18, 87] on icon at bounding box center [26, 81] width 19 height 19
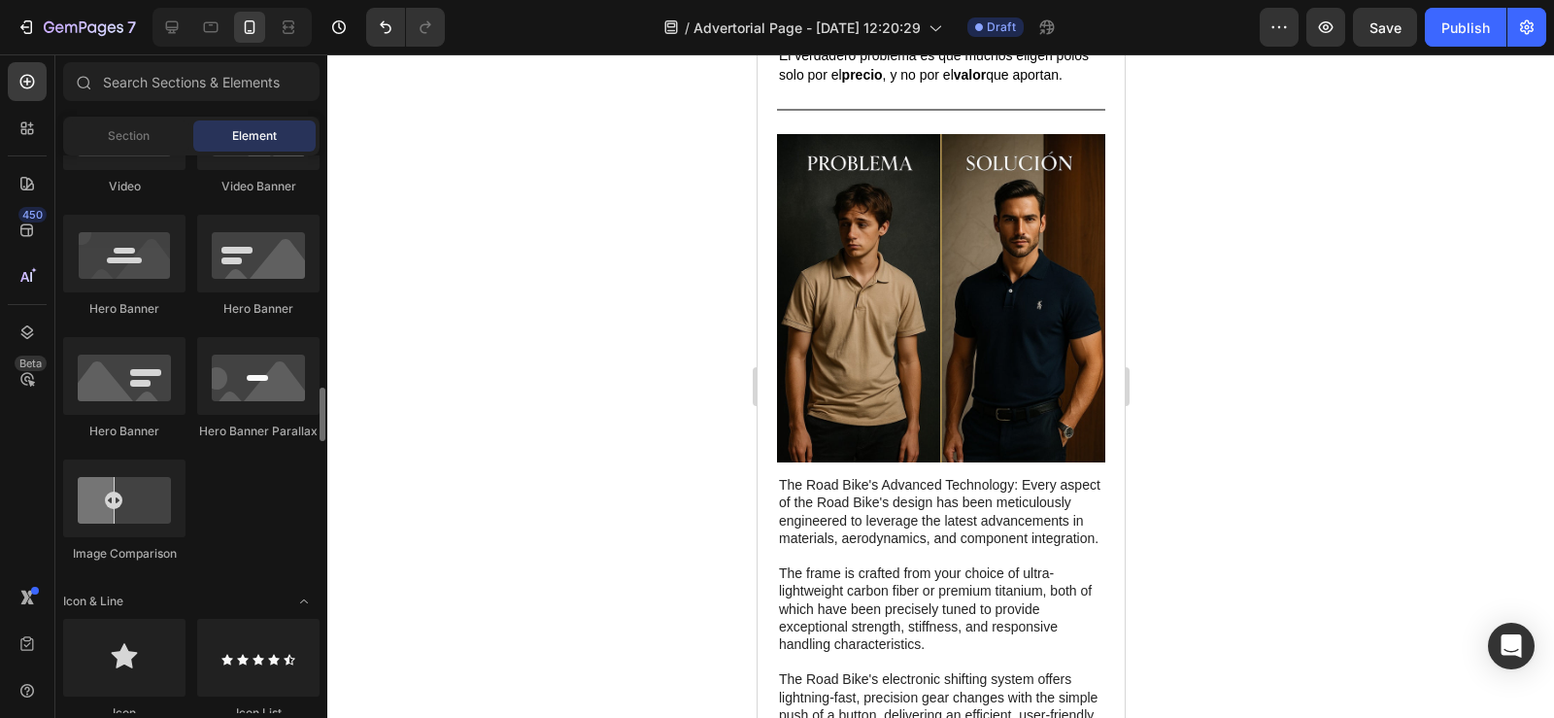
scroll to position [1000, 0]
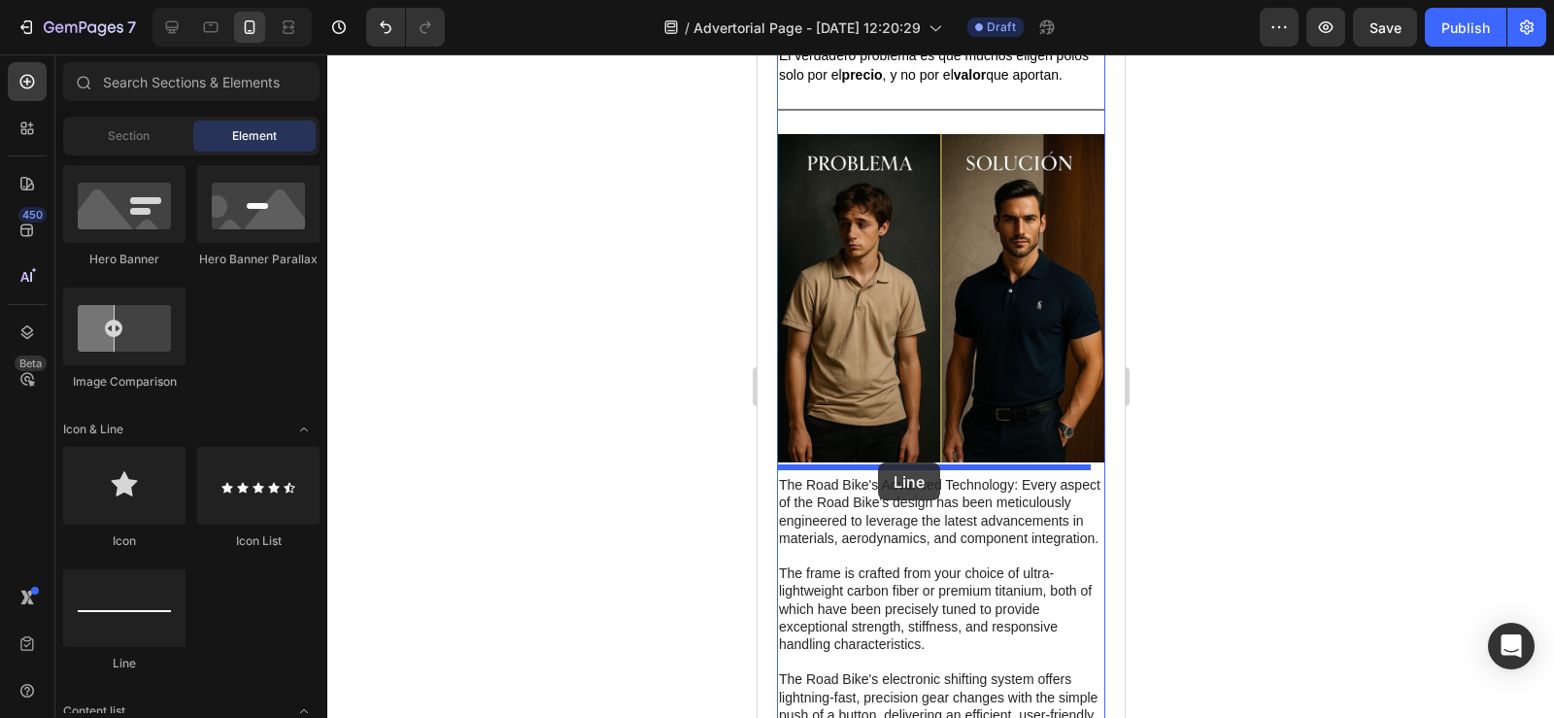
drag, startPoint x: 889, startPoint y: 671, endPoint x: 877, endPoint y: 462, distance: 209.1
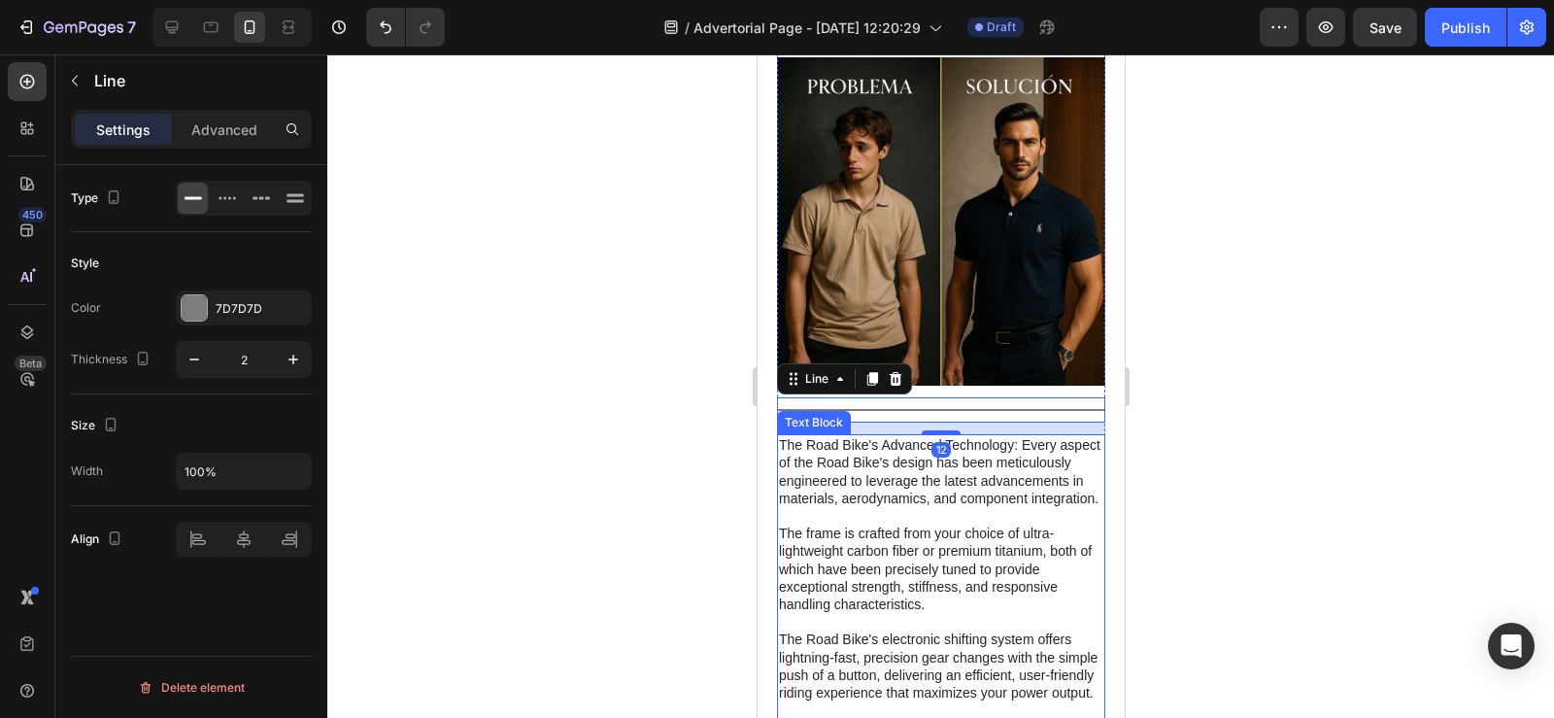
scroll to position [1611, 0]
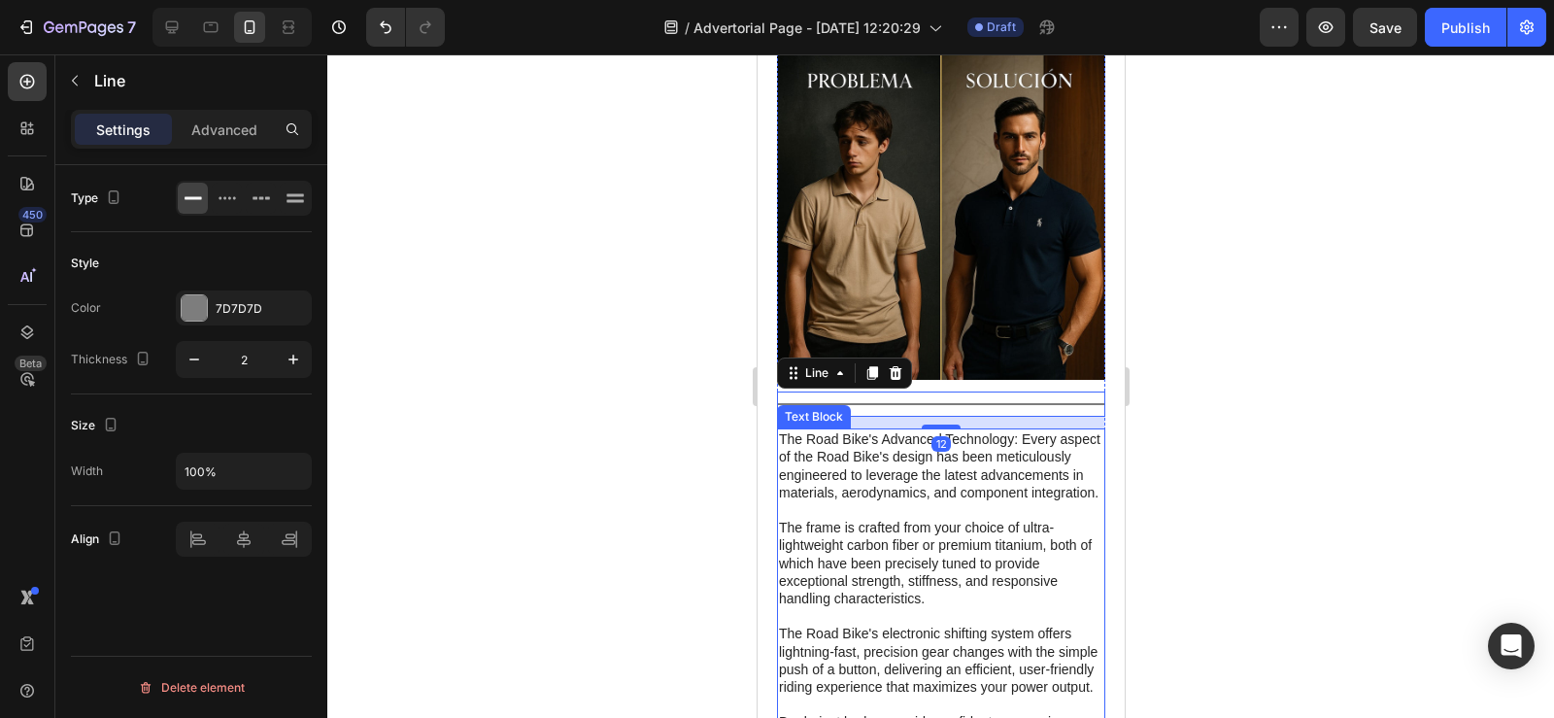
click at [784, 437] on p "The Road Bike's Advanced Technology: Every aspect of the Road Bike's design has…" at bounding box center [940, 695] width 324 height 530
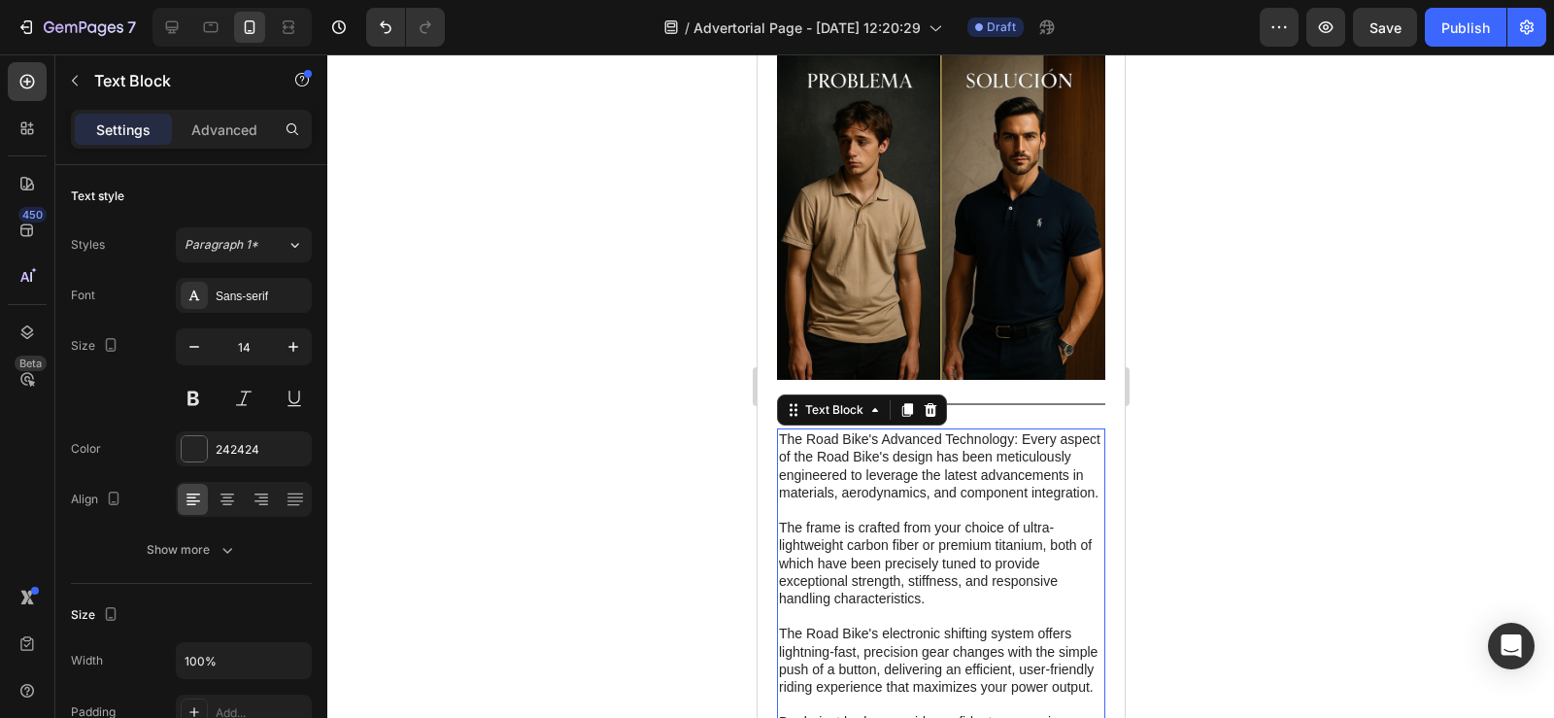
click at [780, 431] on p "The Road Bike's Advanced Technology: Every aspect of the Road Bike's design has…" at bounding box center [940, 695] width 324 height 530
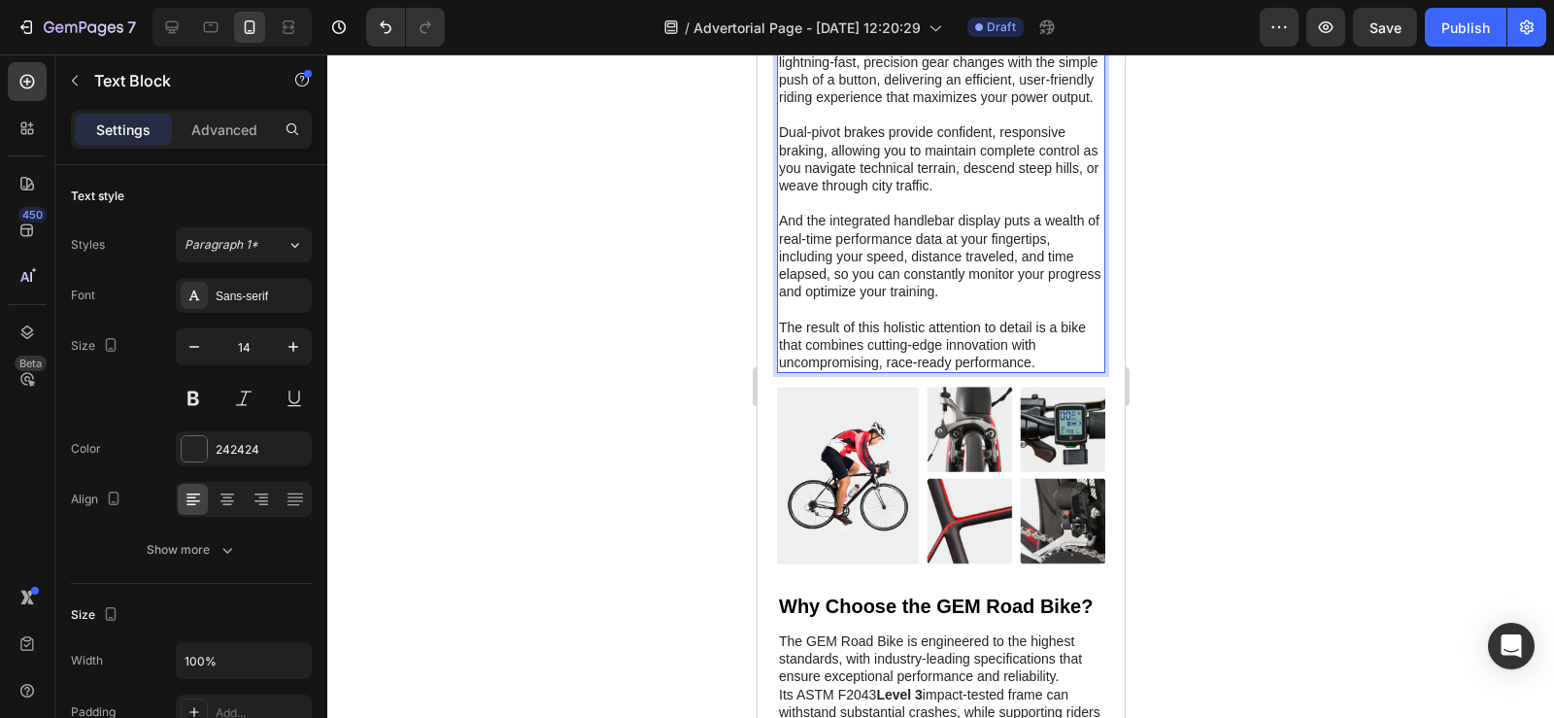
scroll to position [2159, 0]
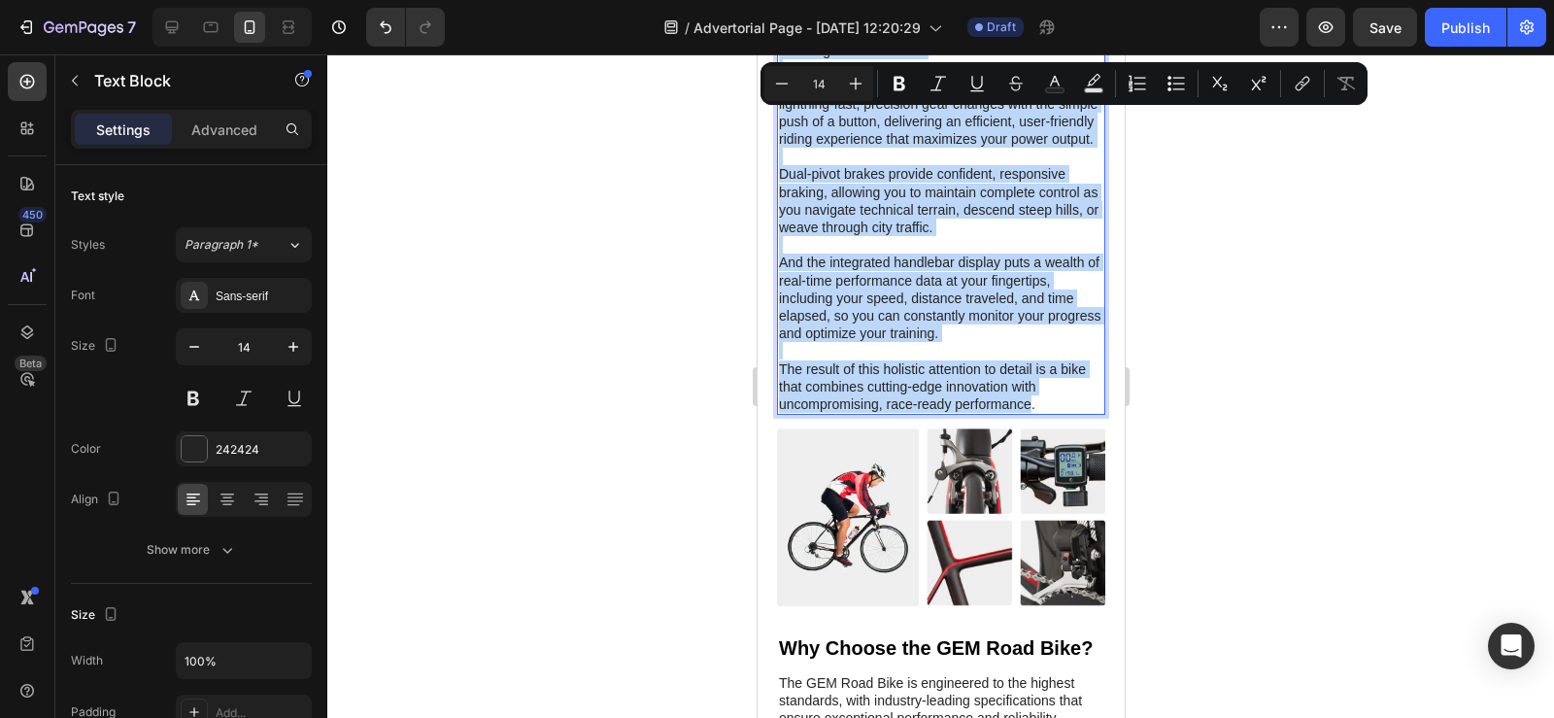
drag, startPoint x: 780, startPoint y: 431, endPoint x: 1022, endPoint y: 433, distance: 241.8
click at [1022, 413] on p "The Road Bike's Advanced Technology: Every aspect of the Road Bike's design has…" at bounding box center [940, 147] width 324 height 530
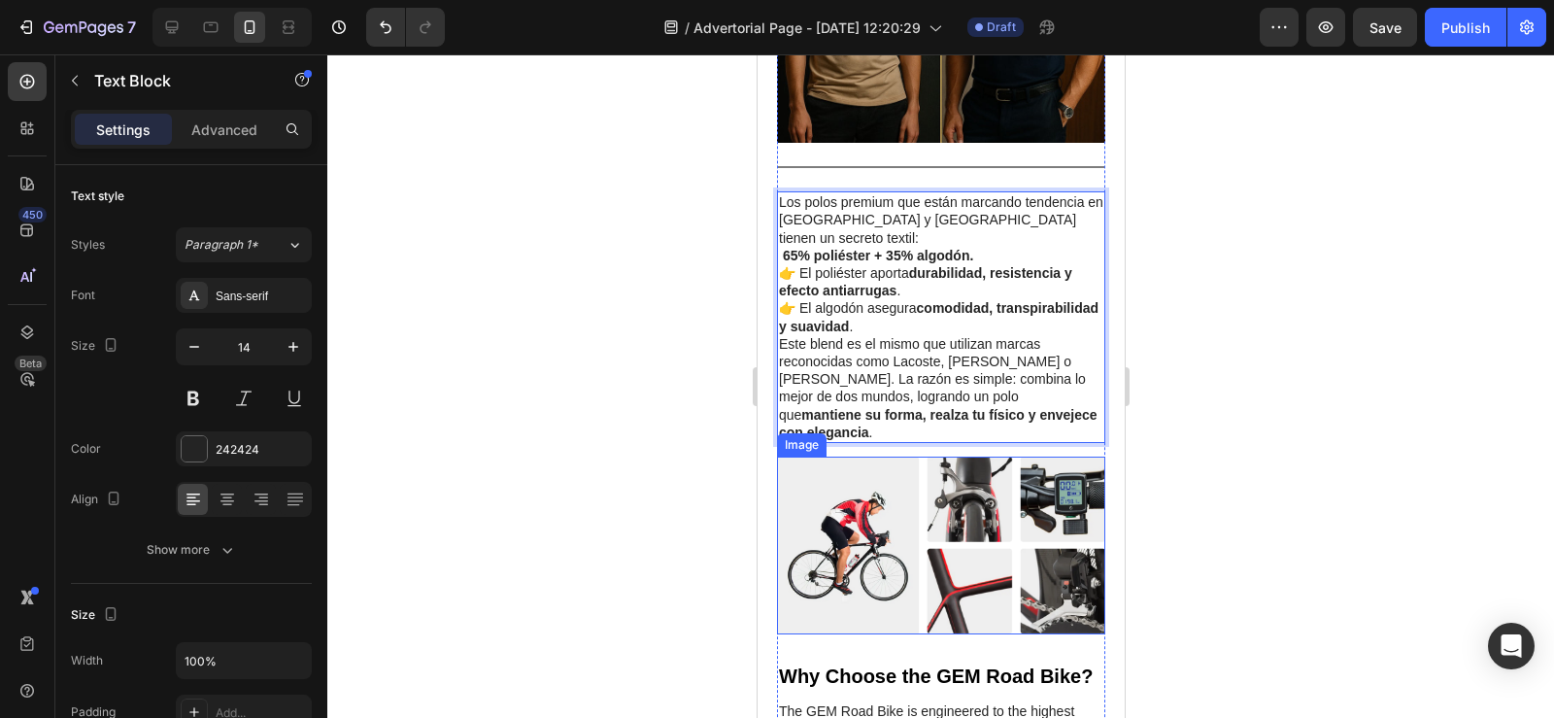
scroll to position [1843, 0]
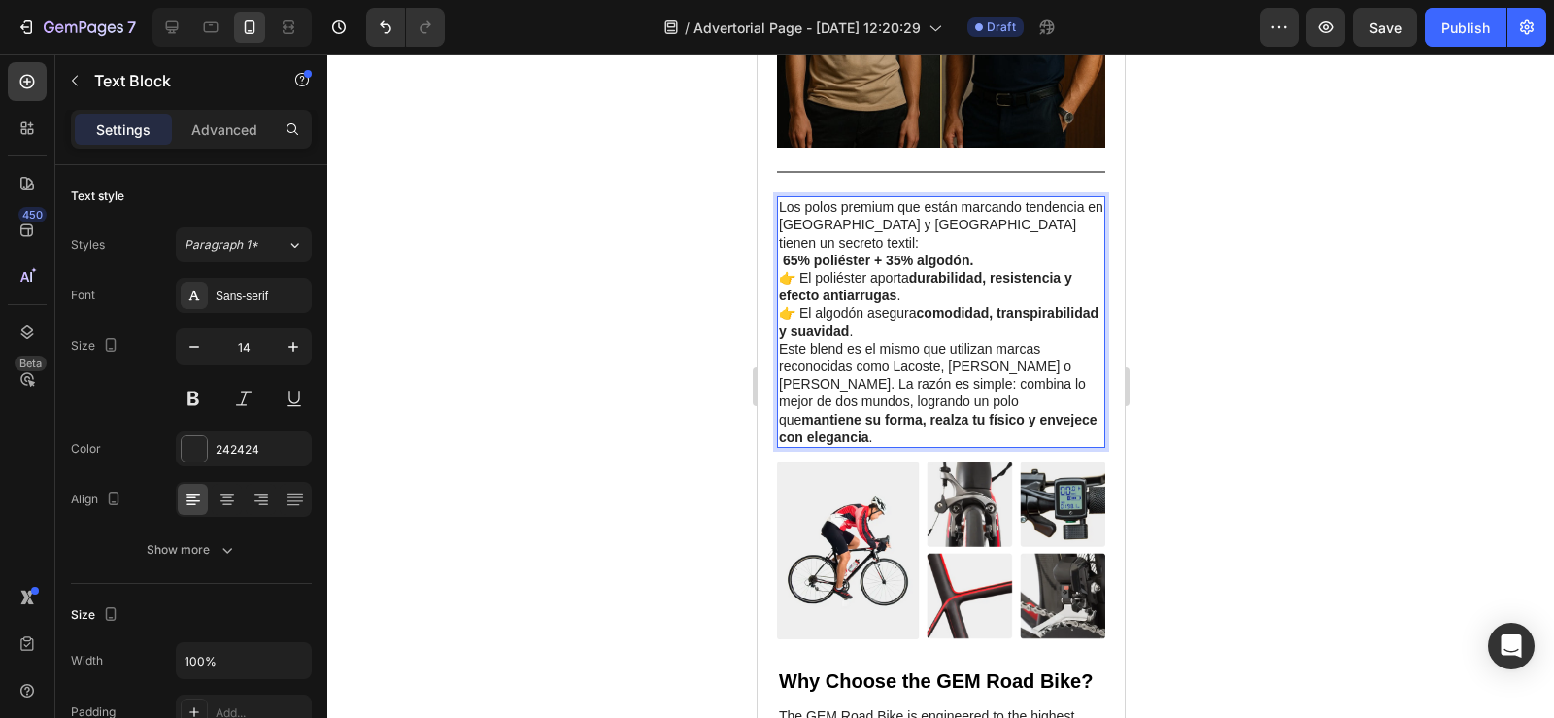
click at [874, 426] on p "Este blend es el mismo que utilizan marcas reconocidas como Lacoste, Ralph Laur…" at bounding box center [940, 393] width 324 height 106
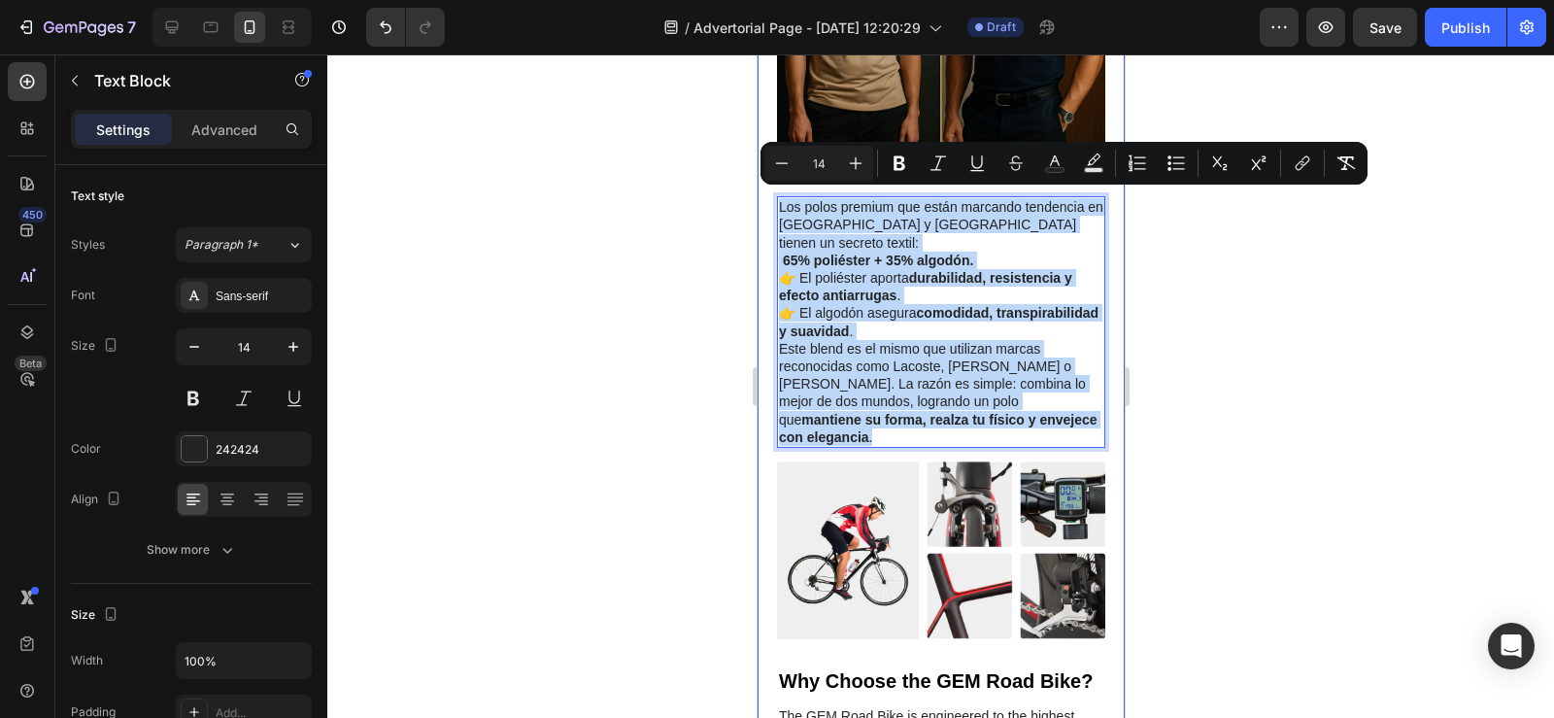
drag, startPoint x: 874, startPoint y: 426, endPoint x: 773, endPoint y: 199, distance: 248.7
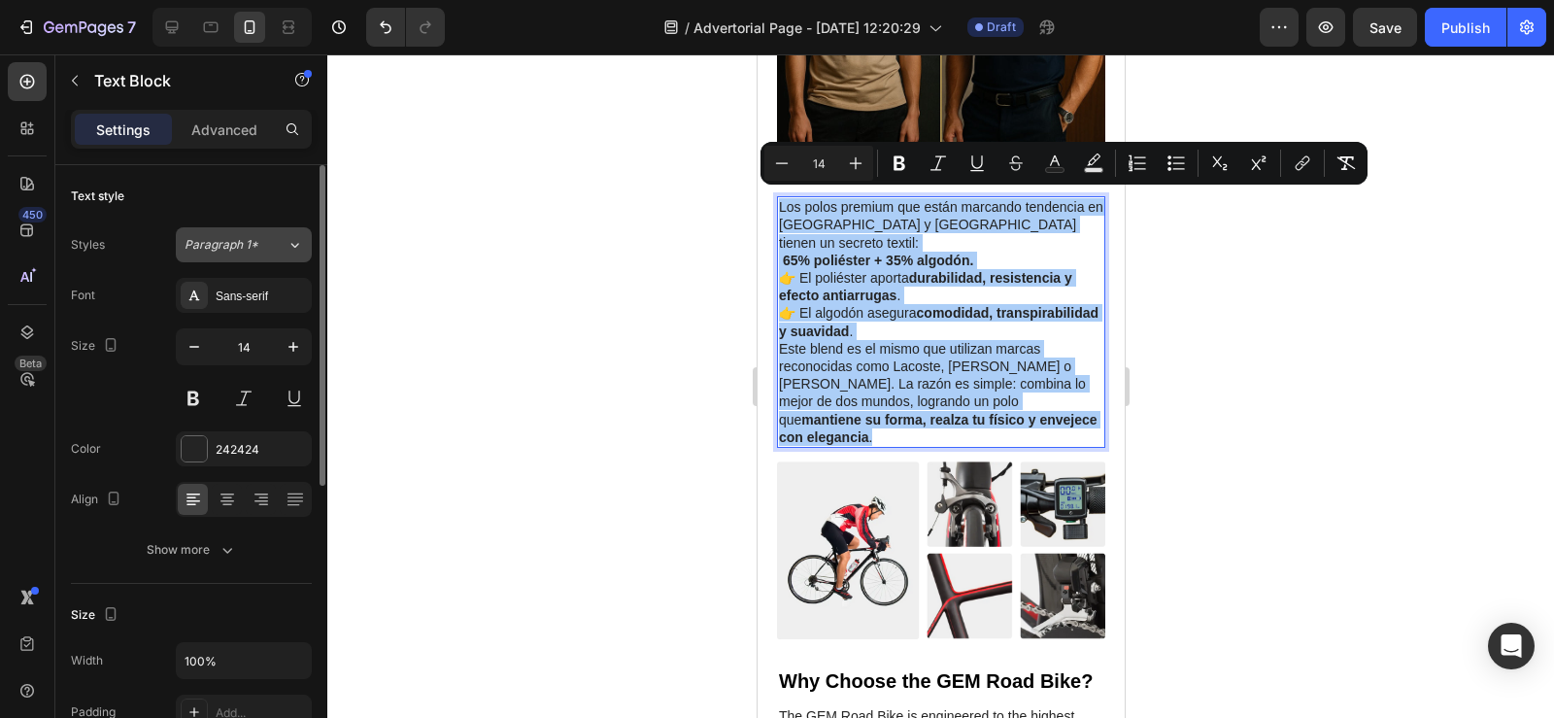
click at [275, 249] on div "Paragraph 1*" at bounding box center [236, 244] width 102 height 17
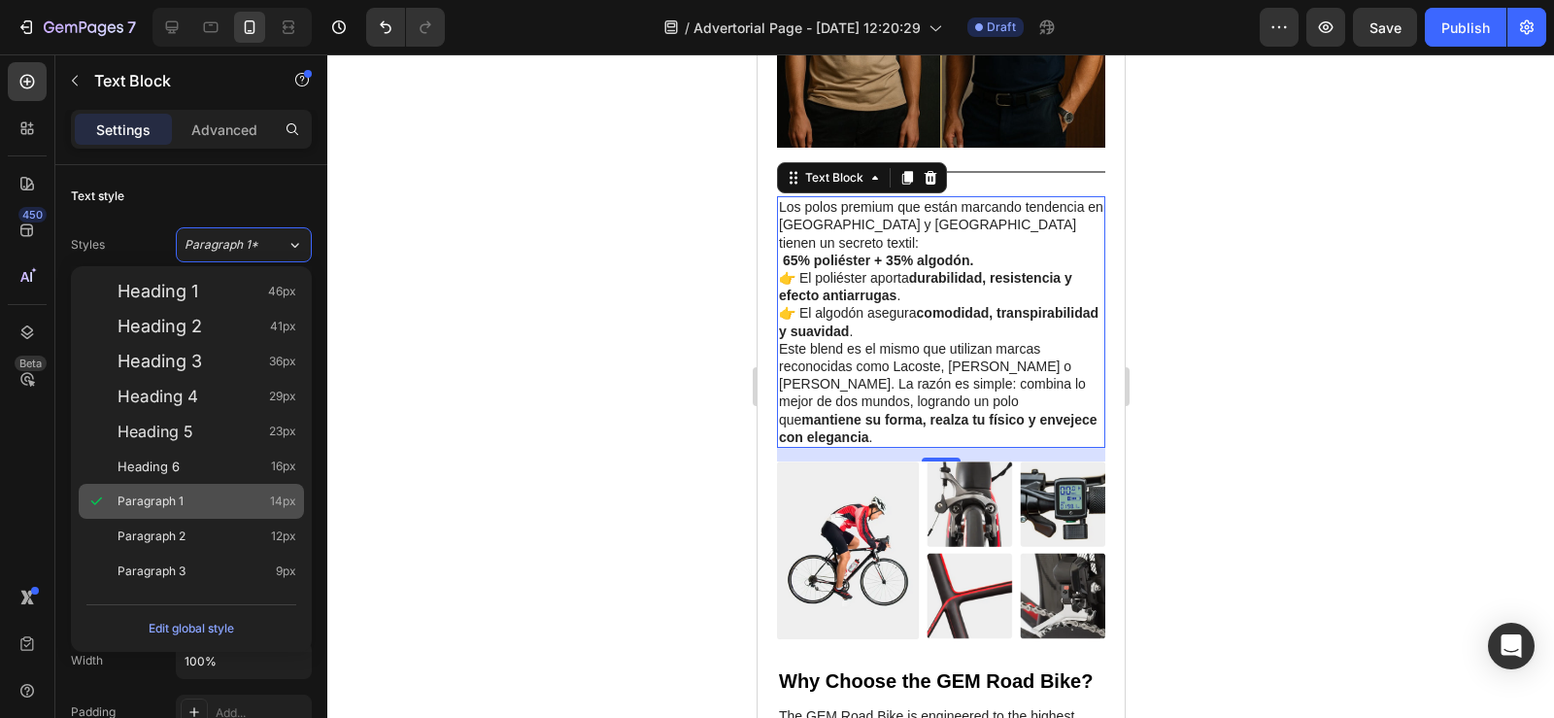
click at [244, 513] on div "Paragraph 1 14px" at bounding box center [191, 501] width 225 height 35
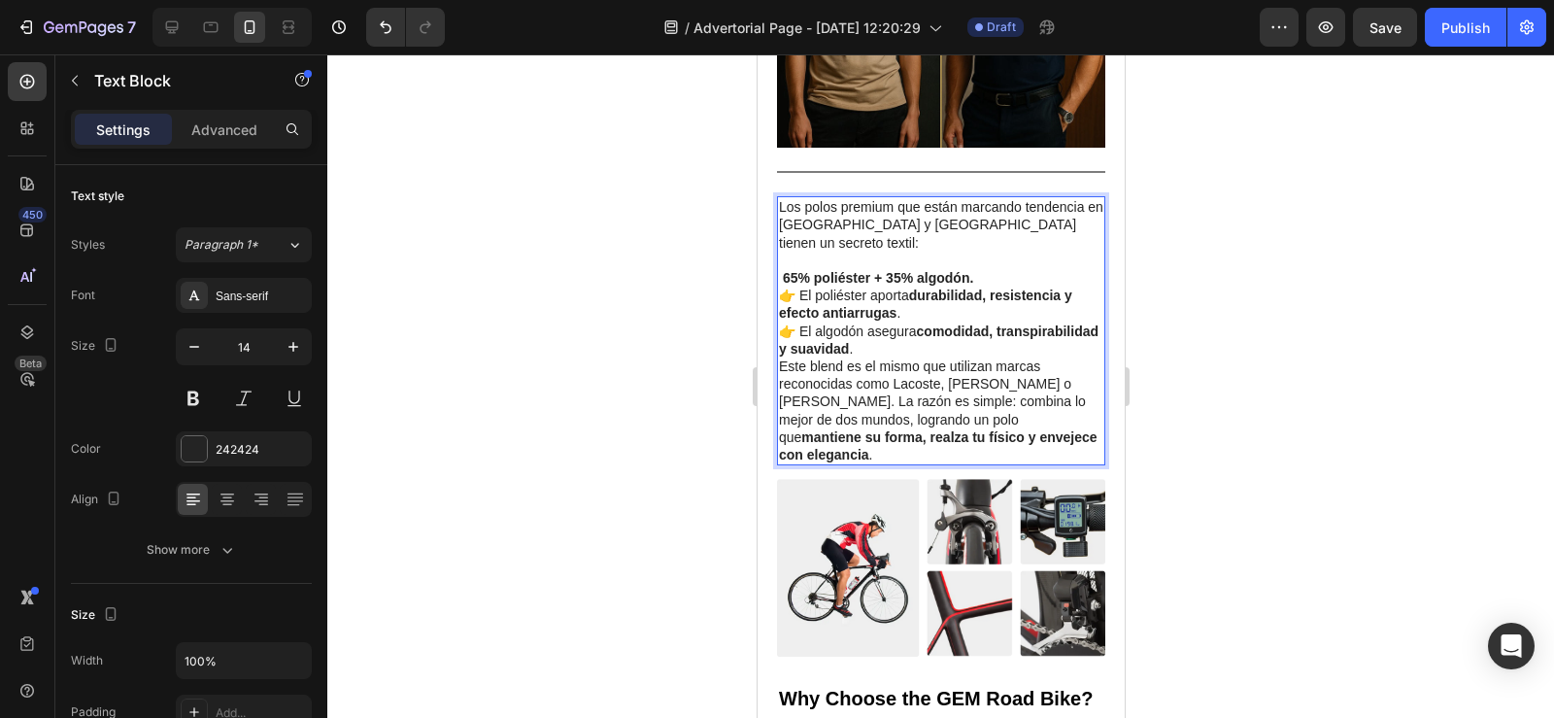
click at [967, 340] on p "👉 El poliéster aporta durabilidad, resistencia y efecto antiarrugas . 👉 El algo…" at bounding box center [940, 321] width 324 height 71
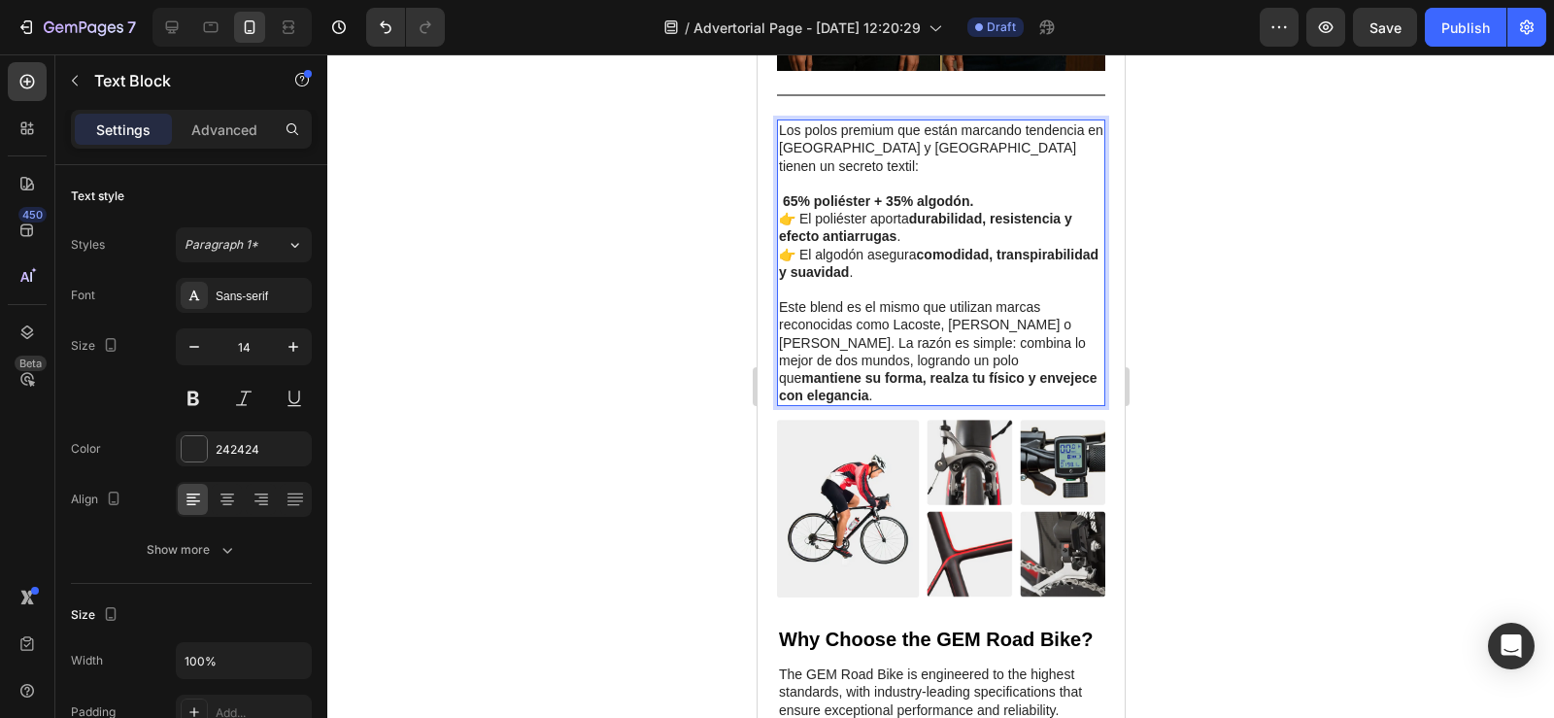
scroll to position [1921, 0]
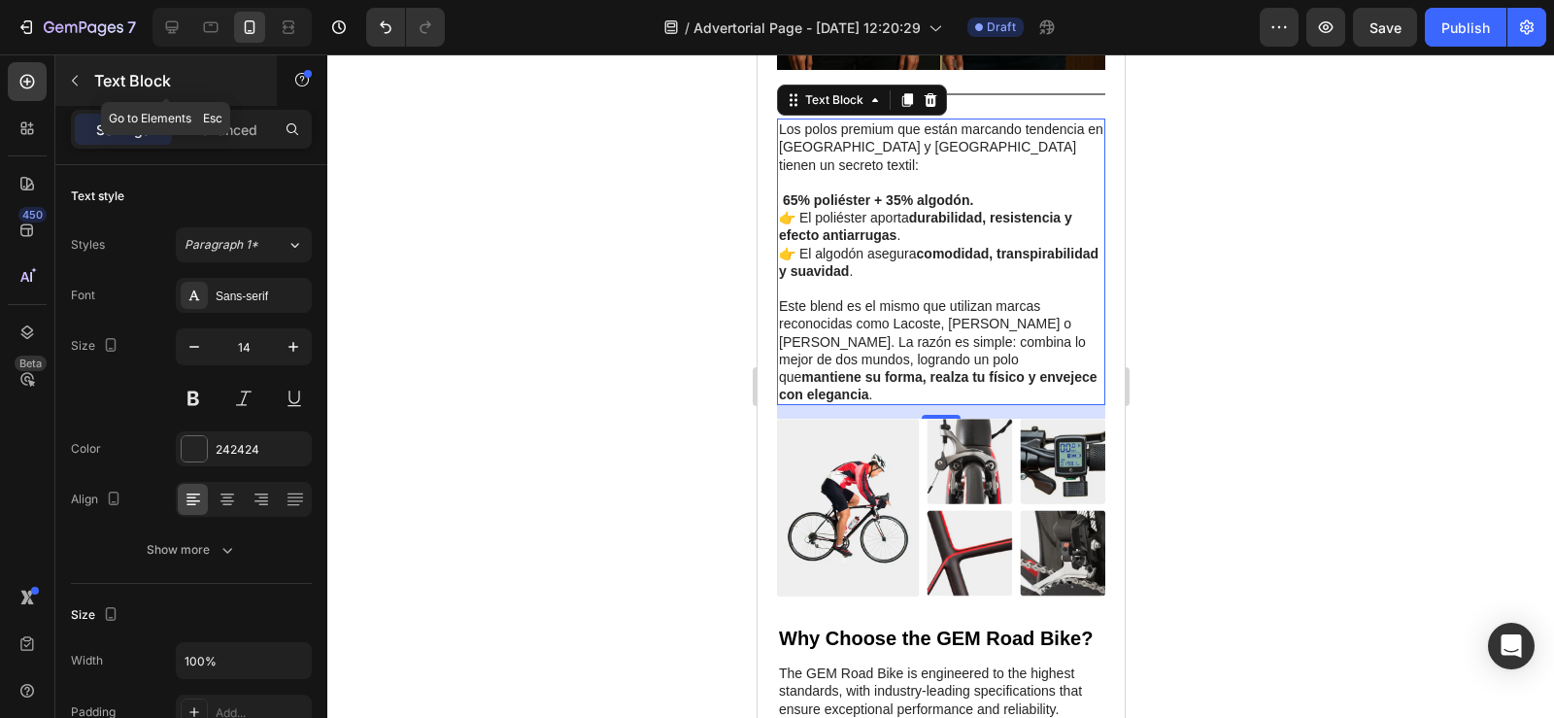
click at [68, 74] on icon "button" at bounding box center [75, 81] width 16 height 16
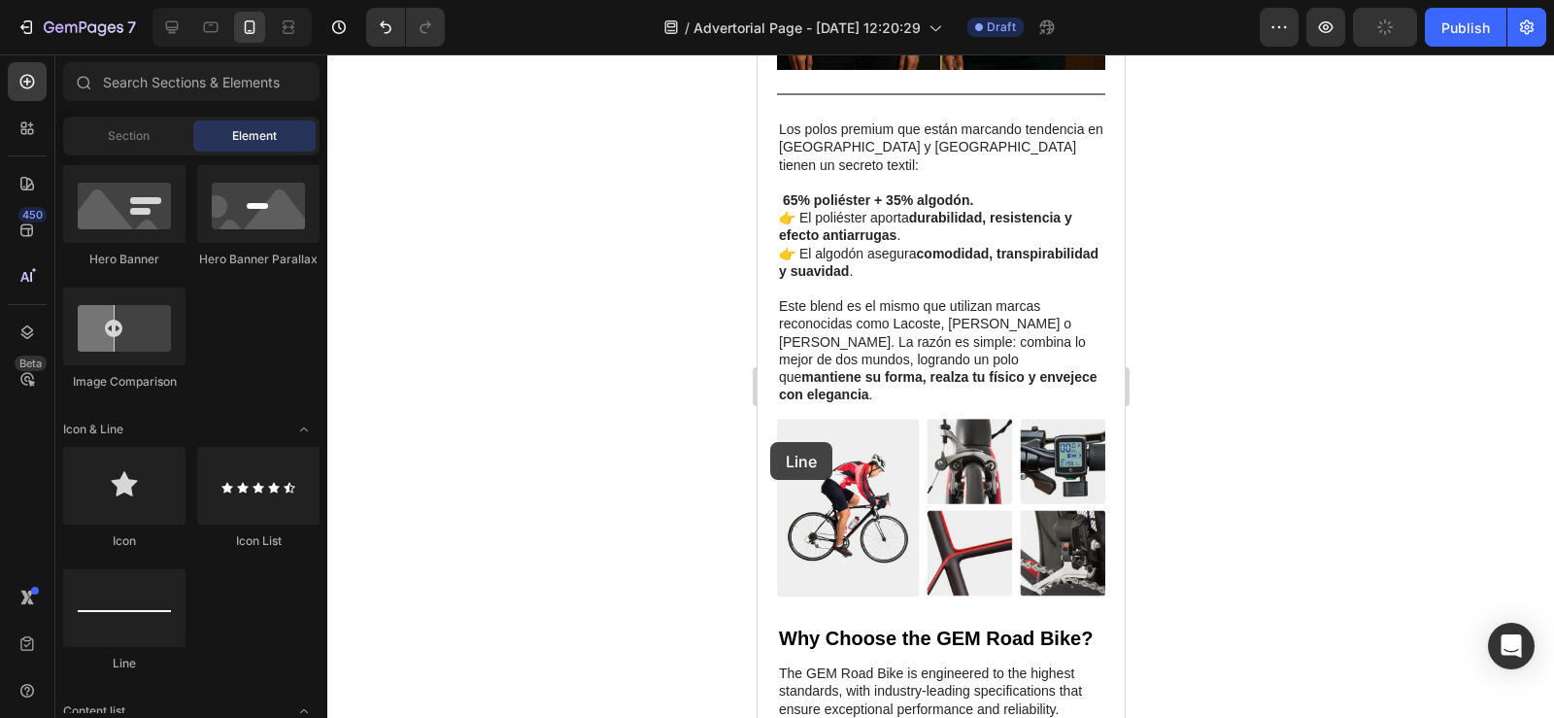
scroll to position [1965, 0]
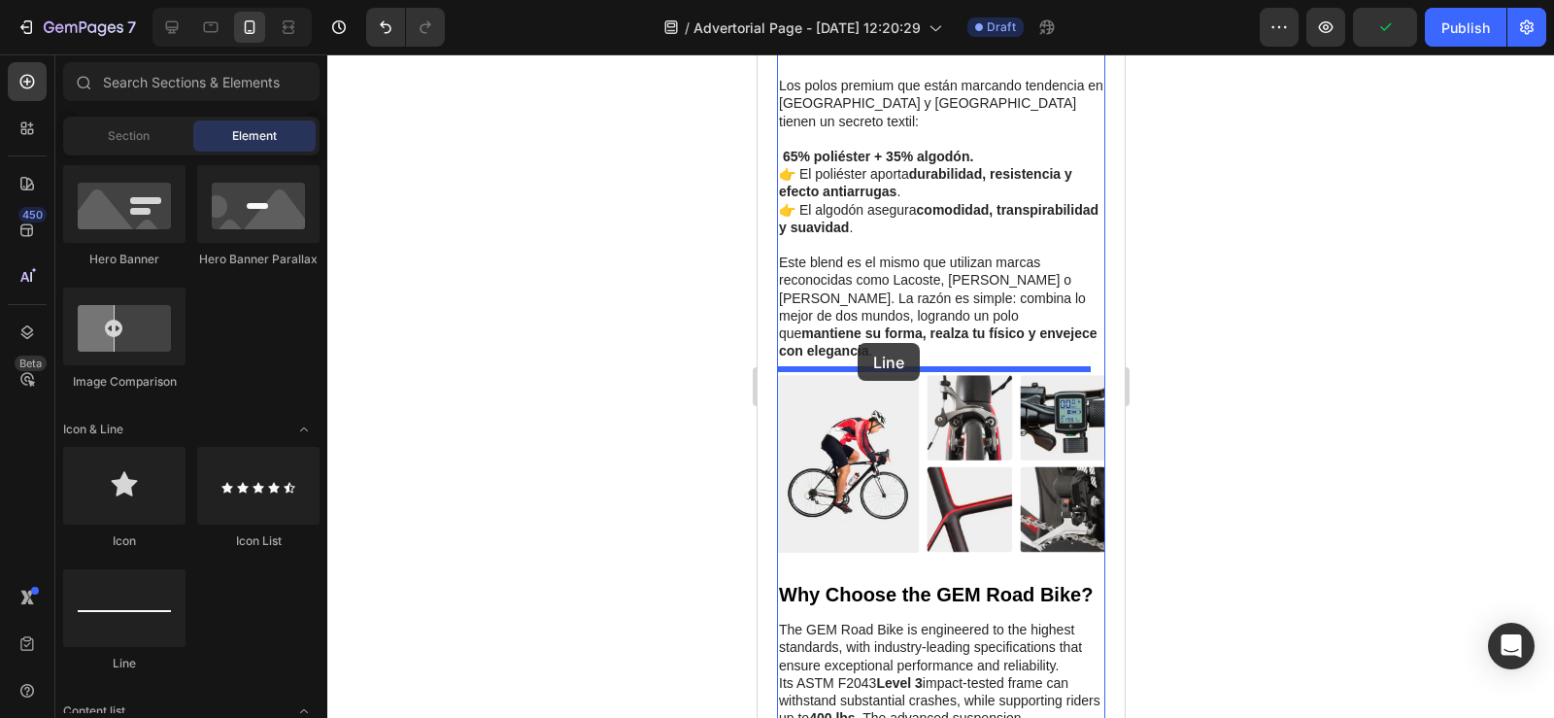
drag, startPoint x: 882, startPoint y: 656, endPoint x: 857, endPoint y: 343, distance: 313.7
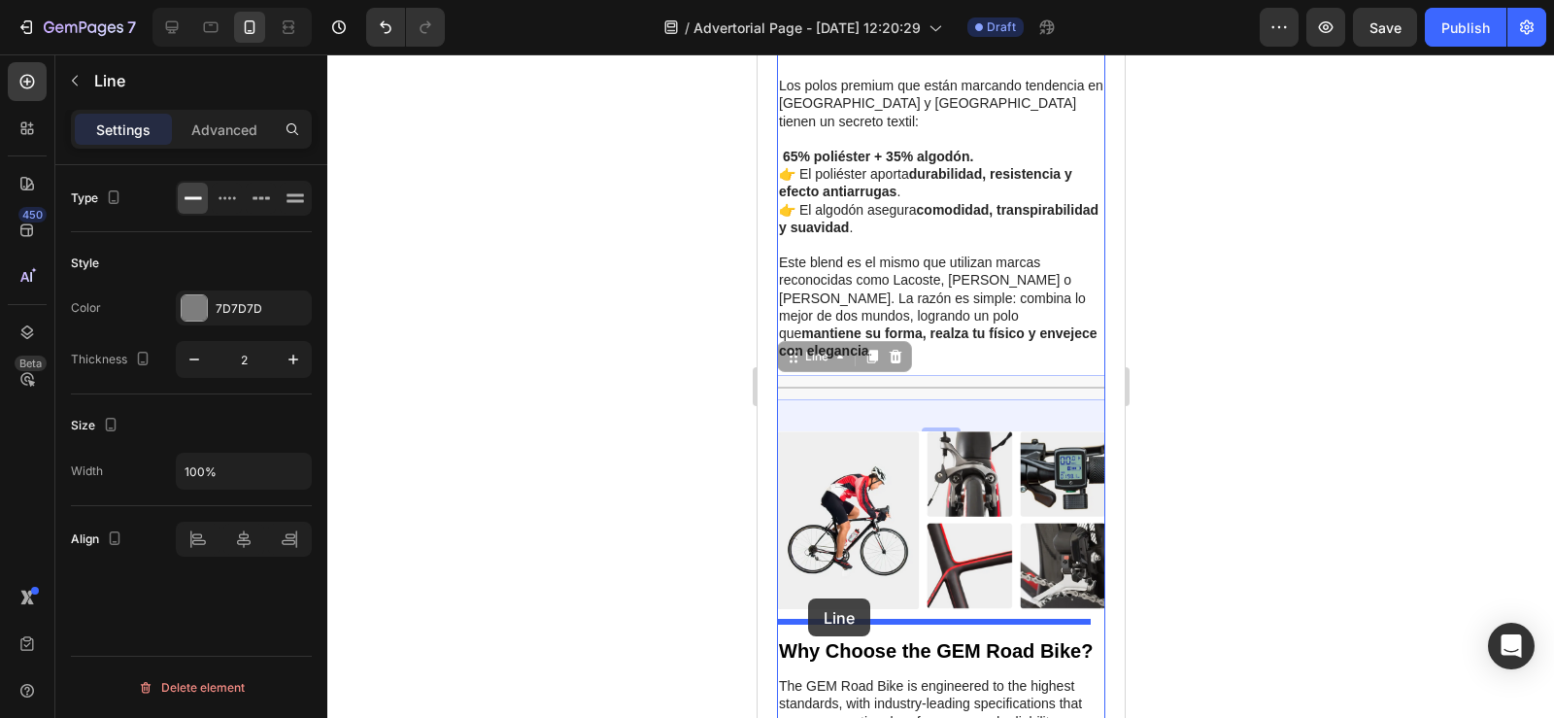
drag, startPoint x: 798, startPoint y: 360, endPoint x: 807, endPoint y: 598, distance: 238.1
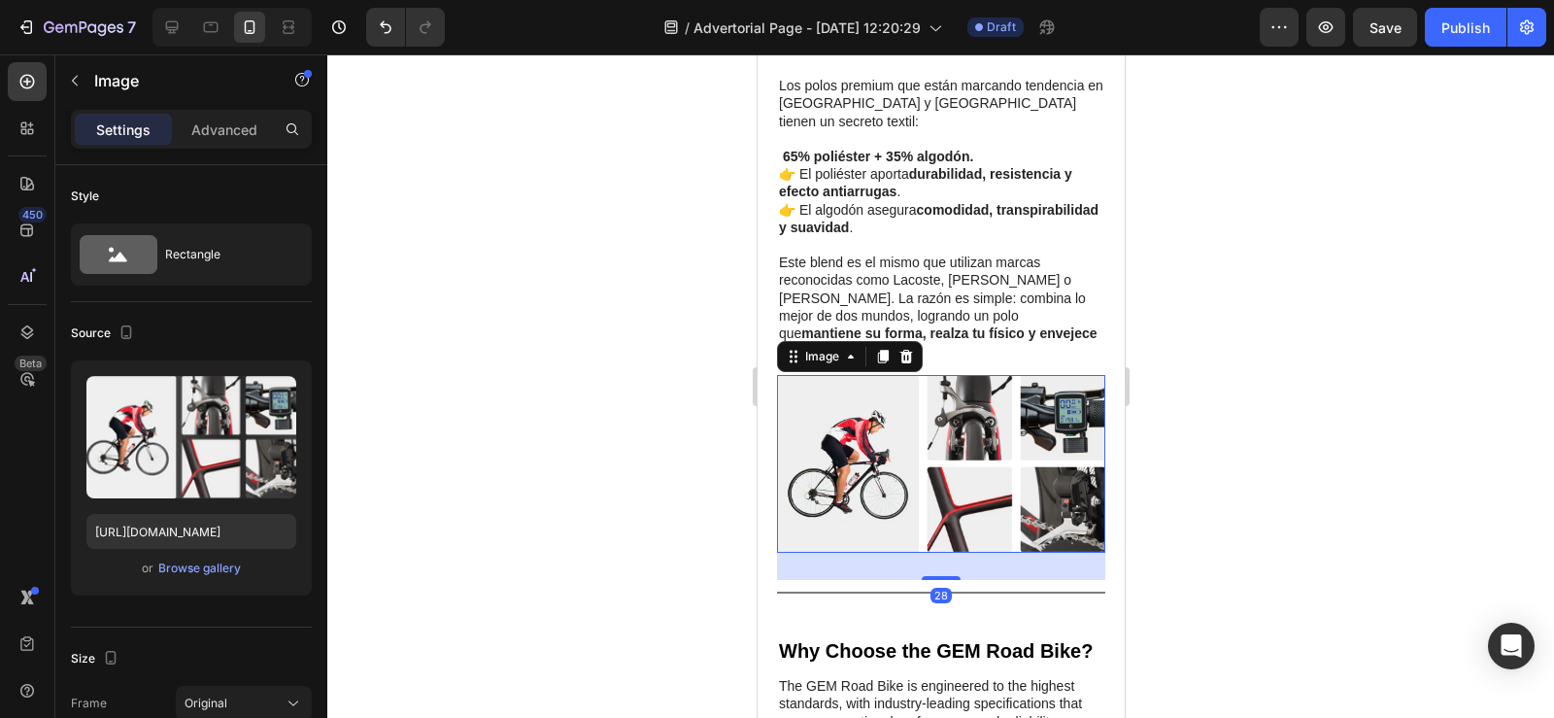
click at [839, 468] on img at bounding box center [940, 464] width 328 height 178
click at [189, 573] on div "Browse gallery" at bounding box center [199, 567] width 83 height 17
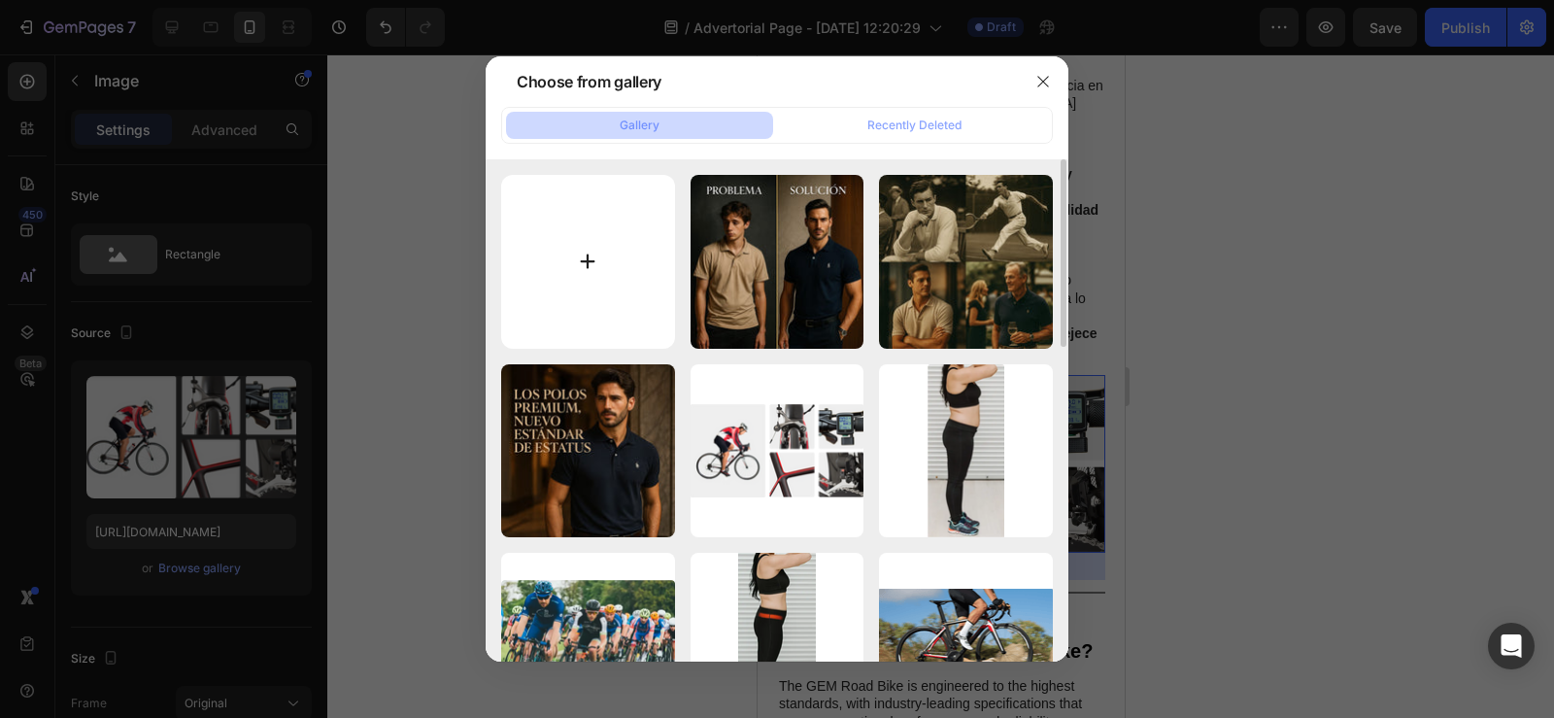
click at [597, 243] on input "file" at bounding box center [588, 262] width 174 height 174
type input "C:\fakepath\WhatsApp Image 2025-08-27 at 12.39.20.jpeg"
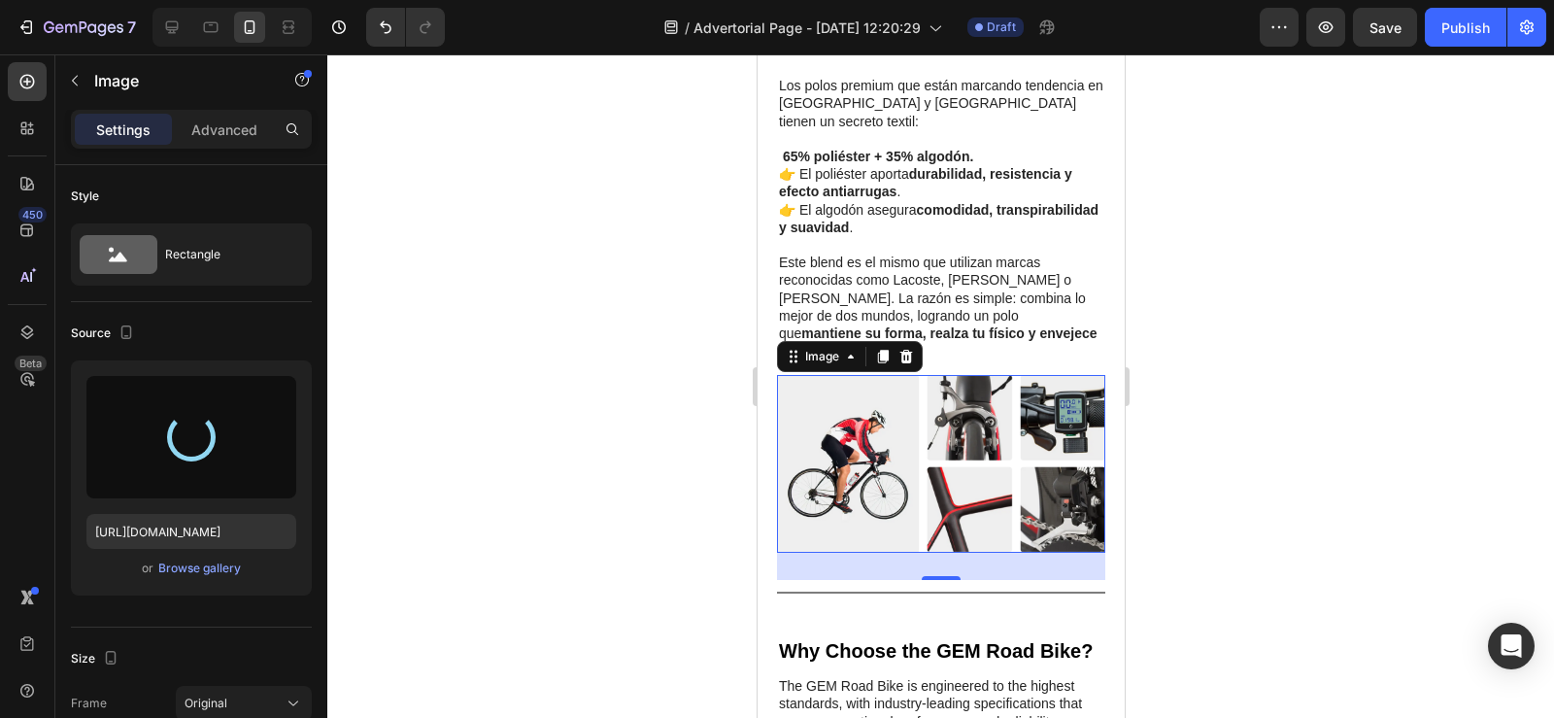
type input "https://cdn.shopify.com/s/files/1/0596/0758/0756/files/gempages_543962827816174…"
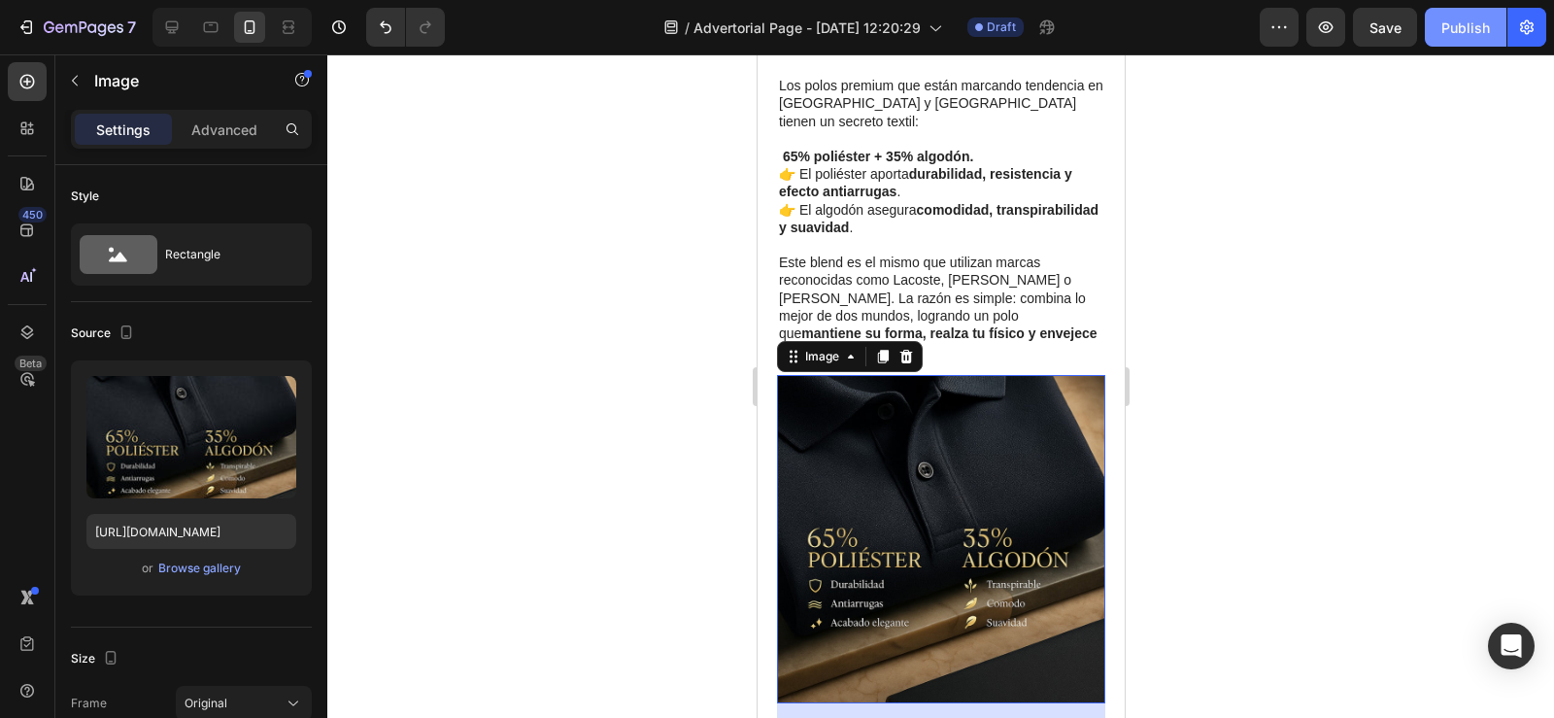
click at [1450, 43] on button "Publish" at bounding box center [1466, 27] width 82 height 39
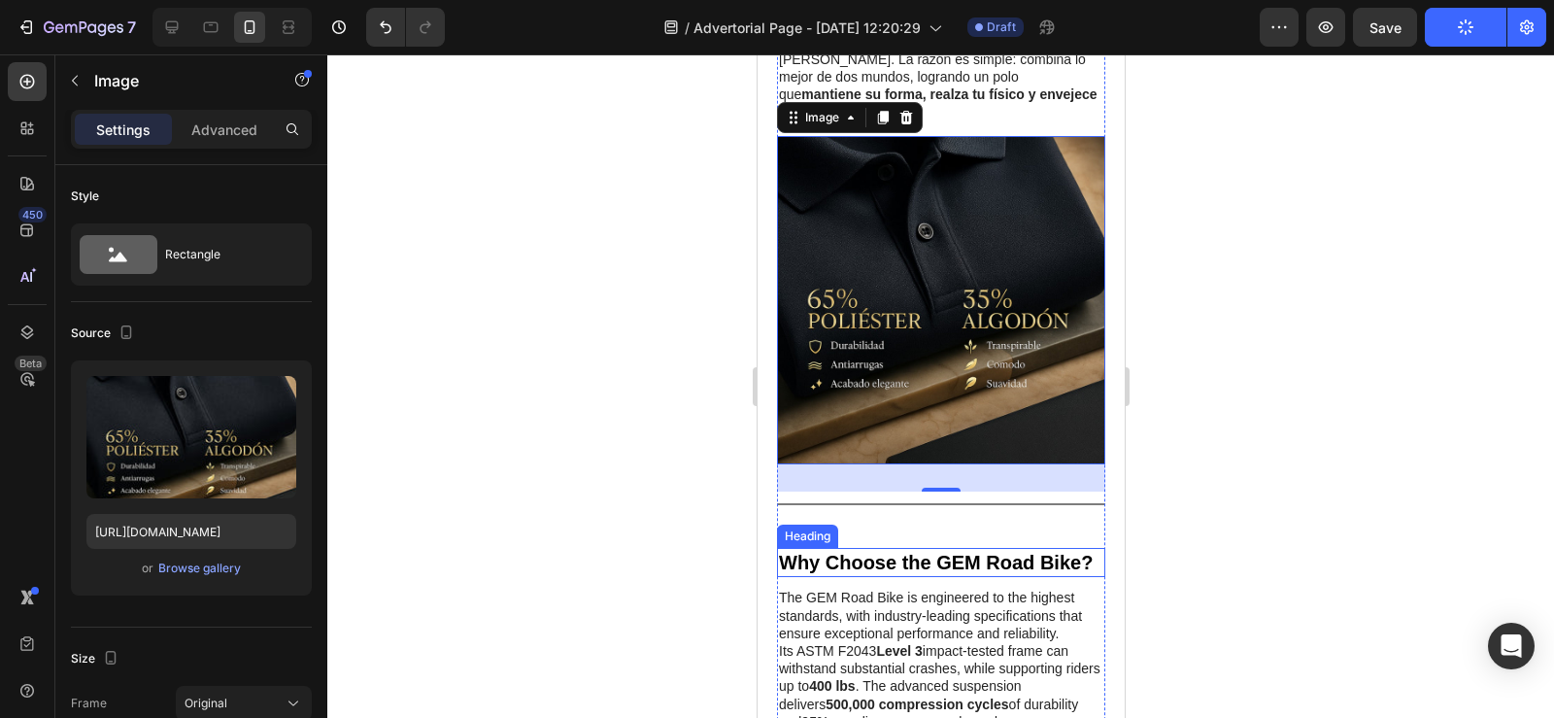
scroll to position [2333, 0]
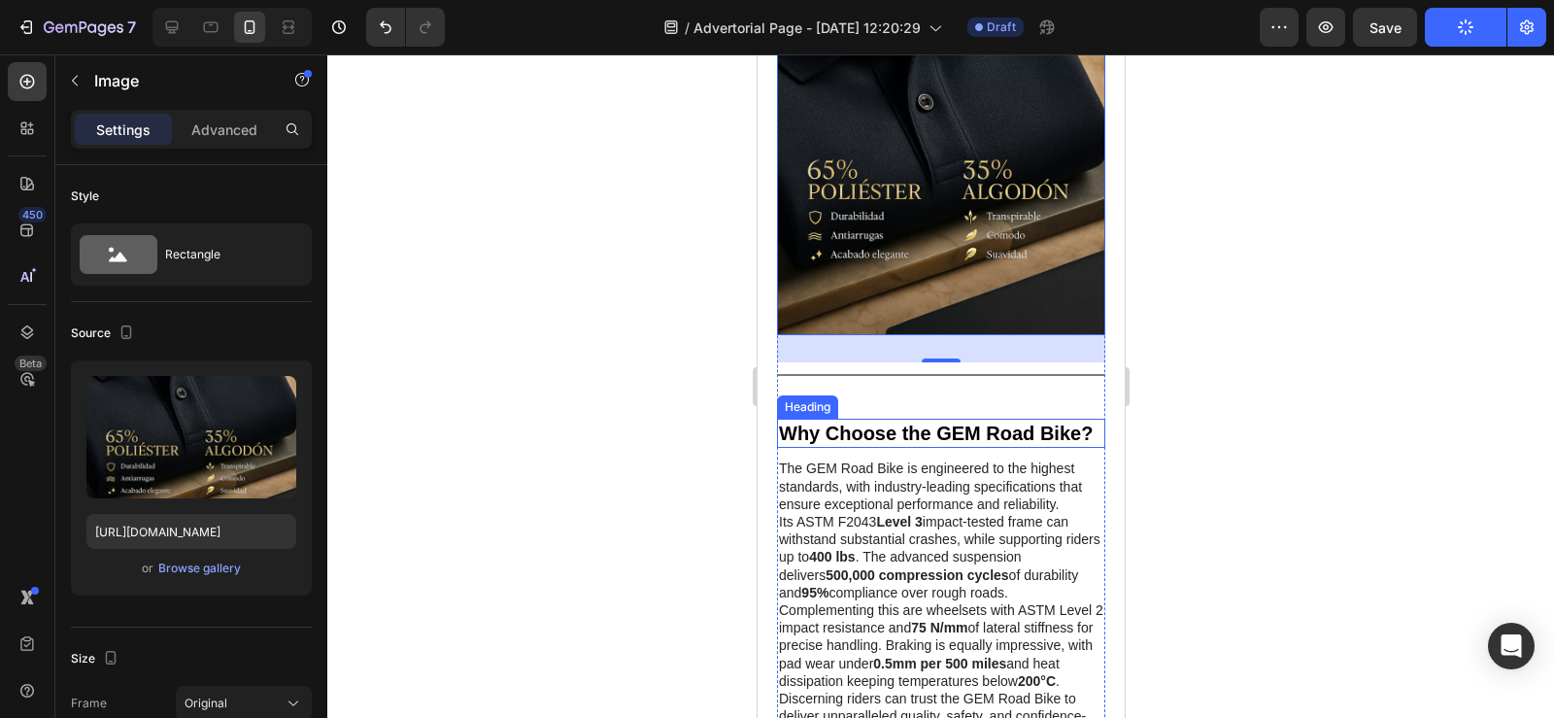
click at [847, 438] on h2 "Why Choose the GEM Road Bike?" at bounding box center [940, 433] width 328 height 29
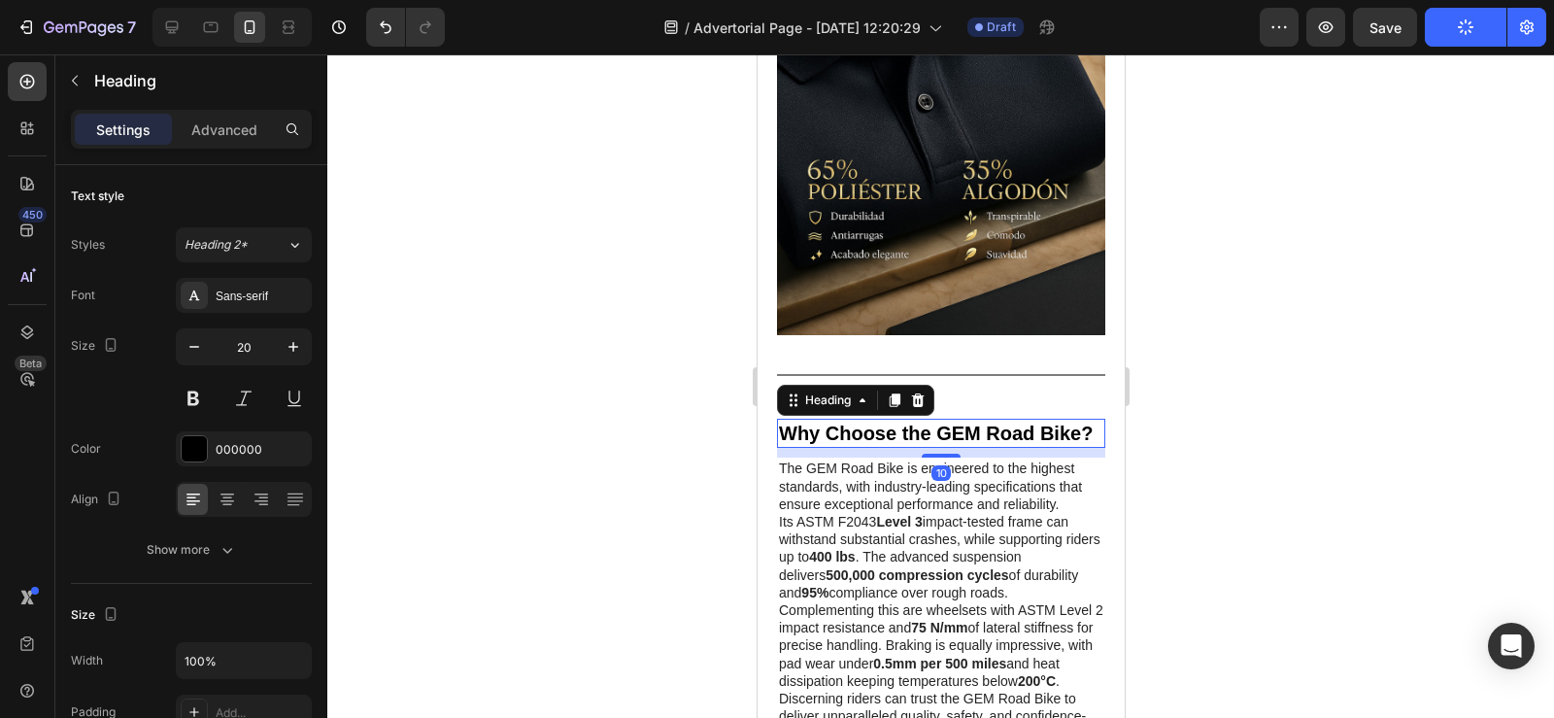
click at [917, 393] on icon at bounding box center [917, 400] width 13 height 14
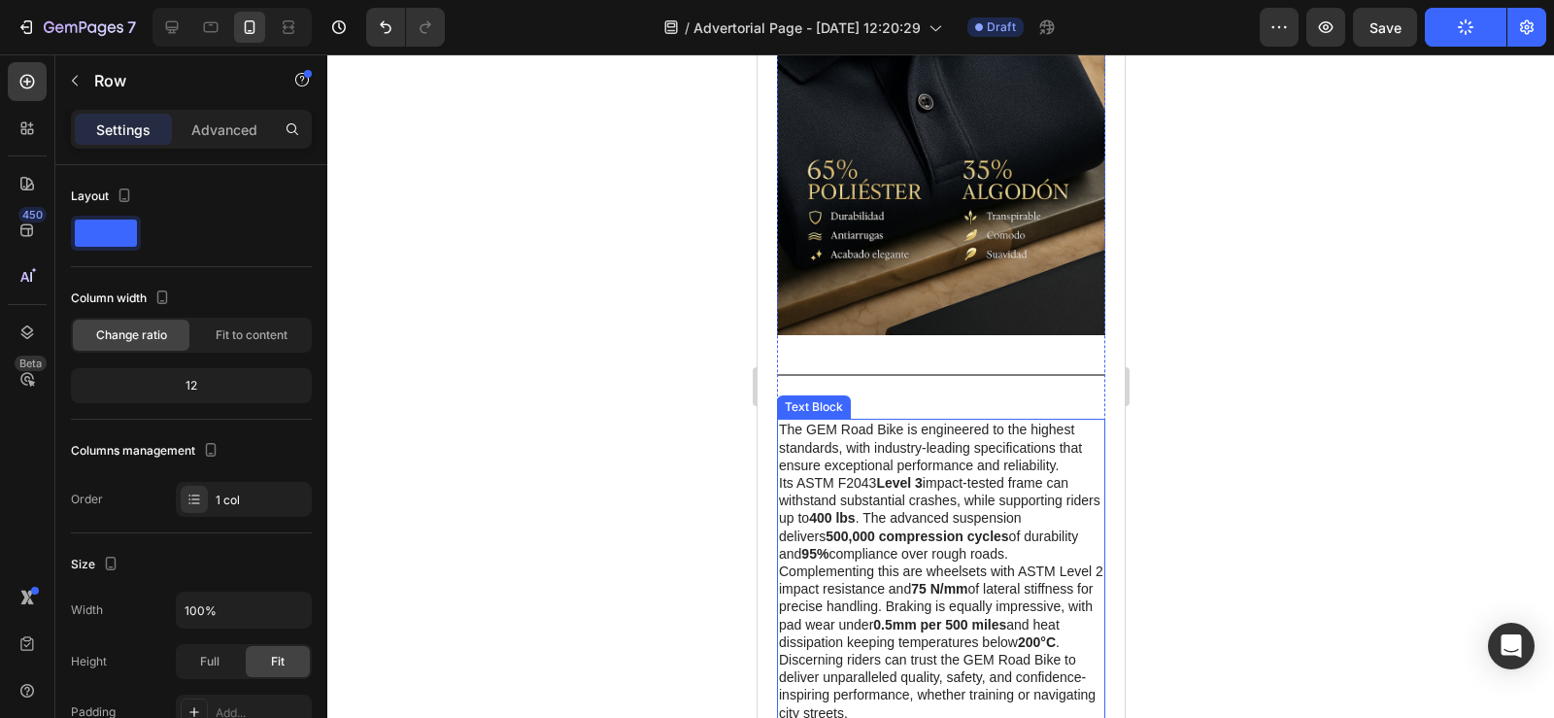
click at [857, 444] on p "The GEM Road Bike is engineered to the highest standards, with industry-leading…" at bounding box center [940, 570] width 324 height 300
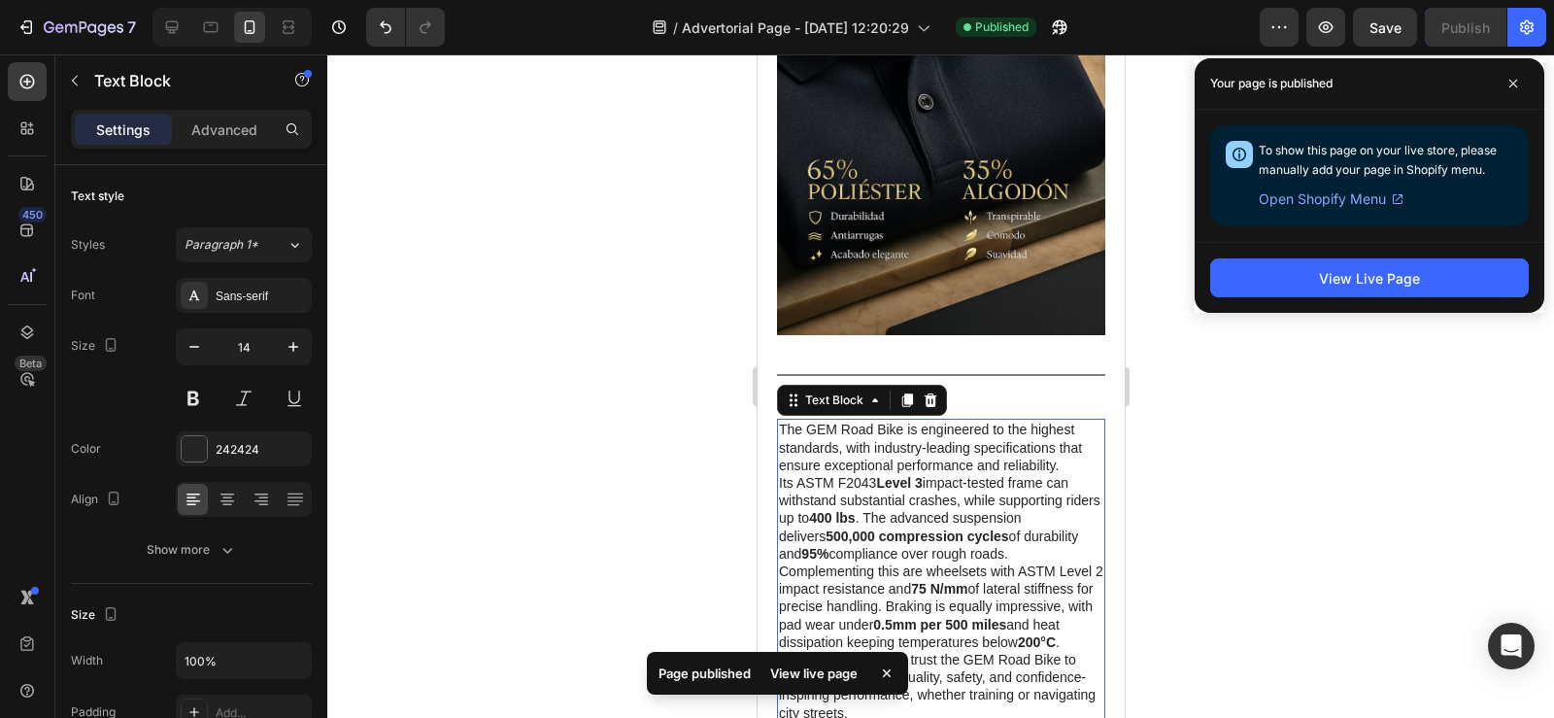
click at [784, 420] on p "The GEM Road Bike is engineered to the highest standards, with industry-leading…" at bounding box center [940, 570] width 324 height 300
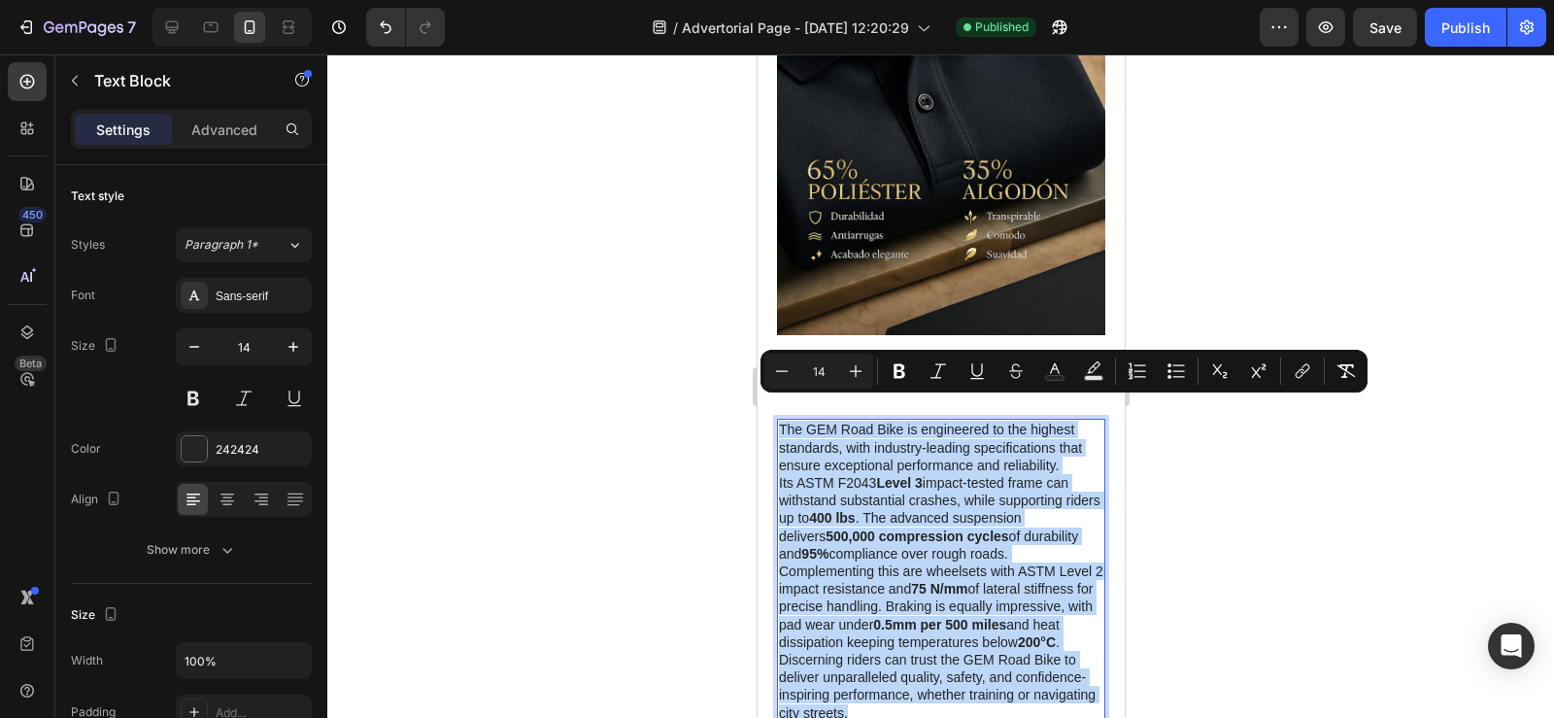
drag, startPoint x: 781, startPoint y: 410, endPoint x: 994, endPoint y: 688, distance: 350.4
click at [994, 688] on p "The GEM Road Bike is engineered to the highest standards, with industry-leading…" at bounding box center [940, 570] width 324 height 300
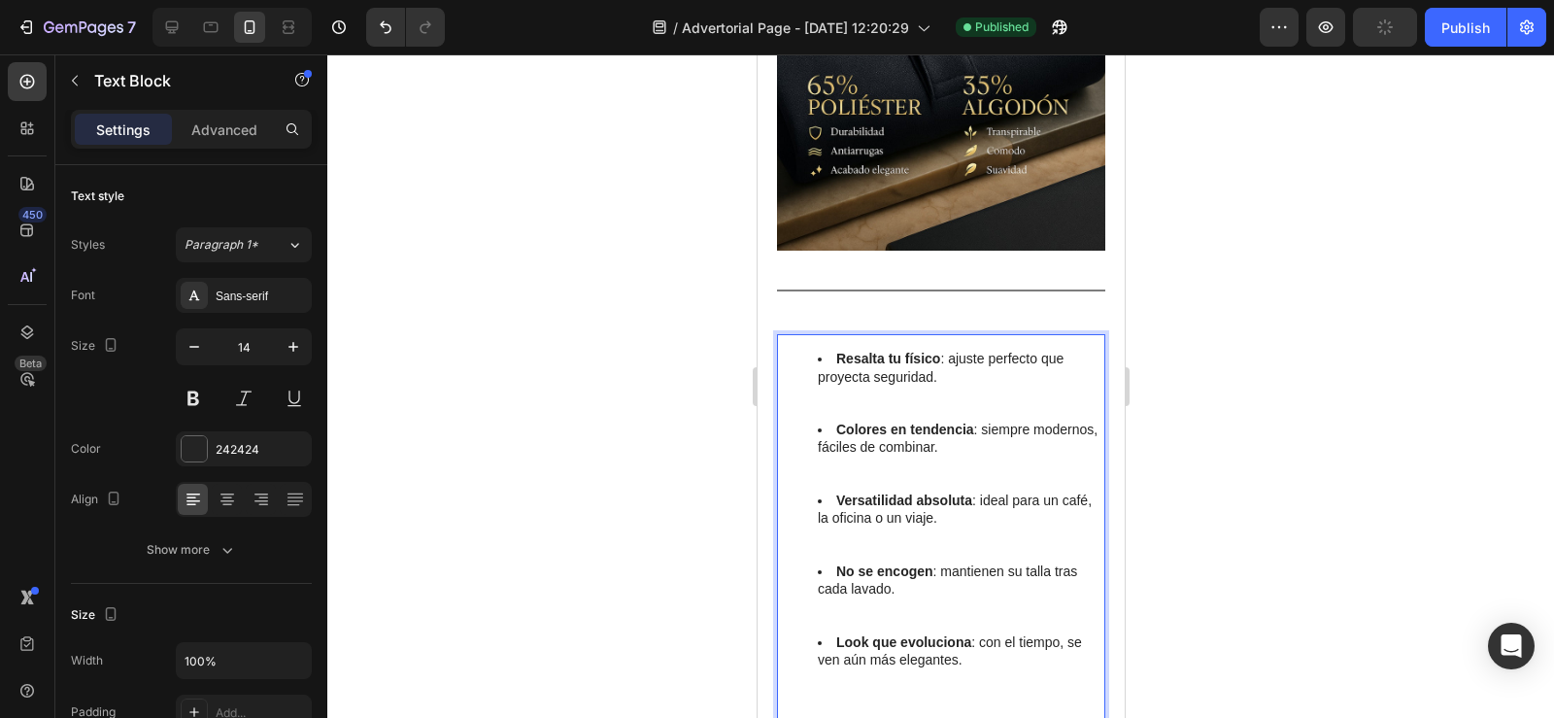
scroll to position [2449, 0]
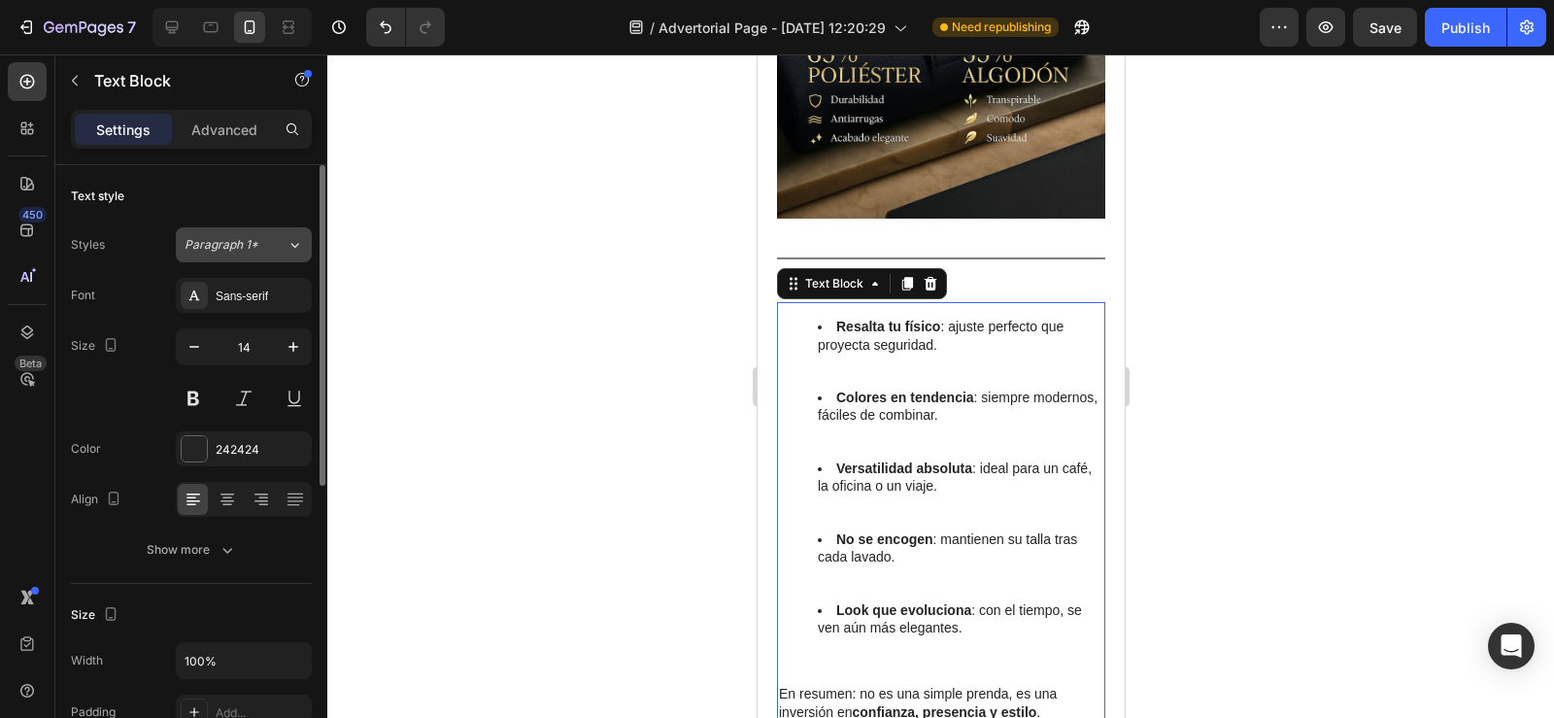
click at [256, 241] on span "Paragraph 1*" at bounding box center [222, 244] width 74 height 17
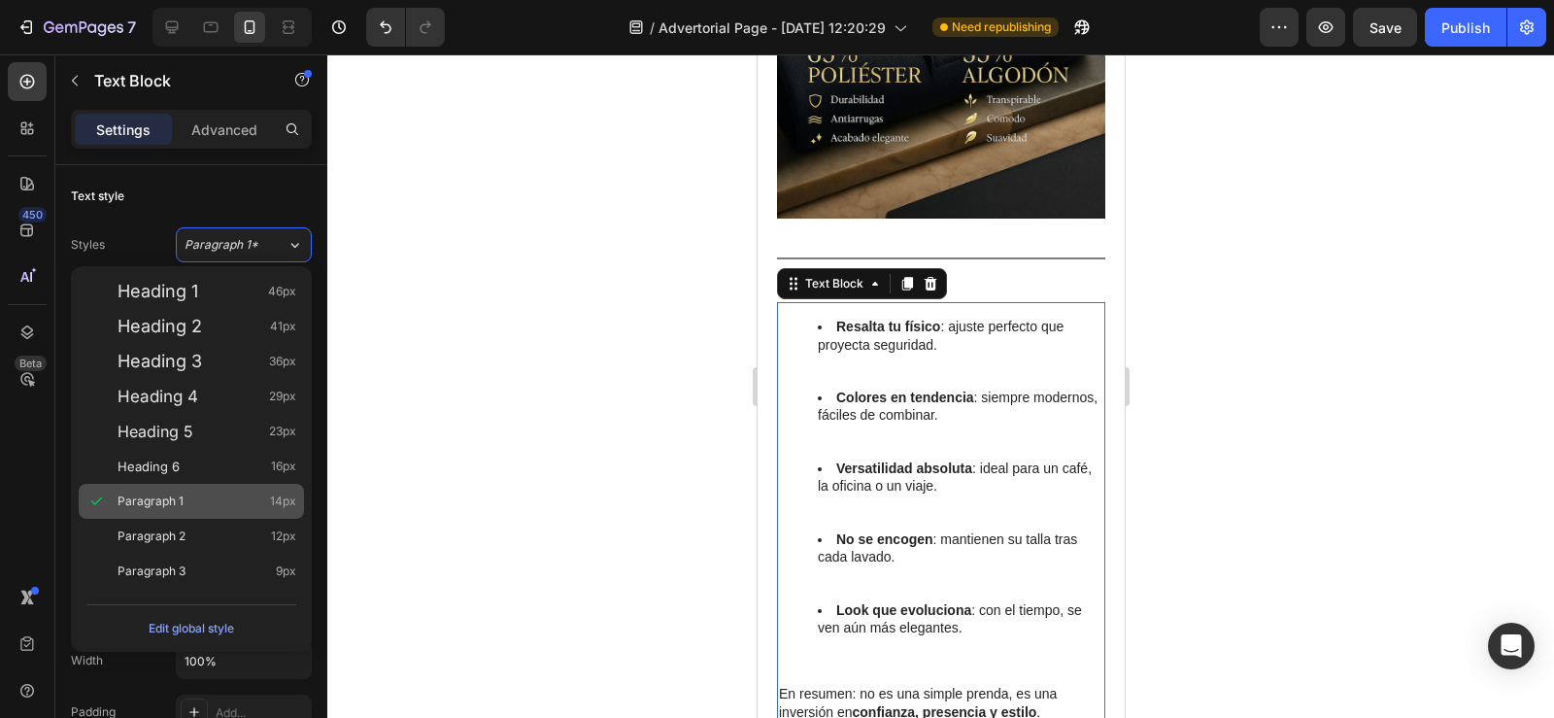
click at [238, 509] on div "Paragraph 1 14px" at bounding box center [207, 500] width 179 height 19
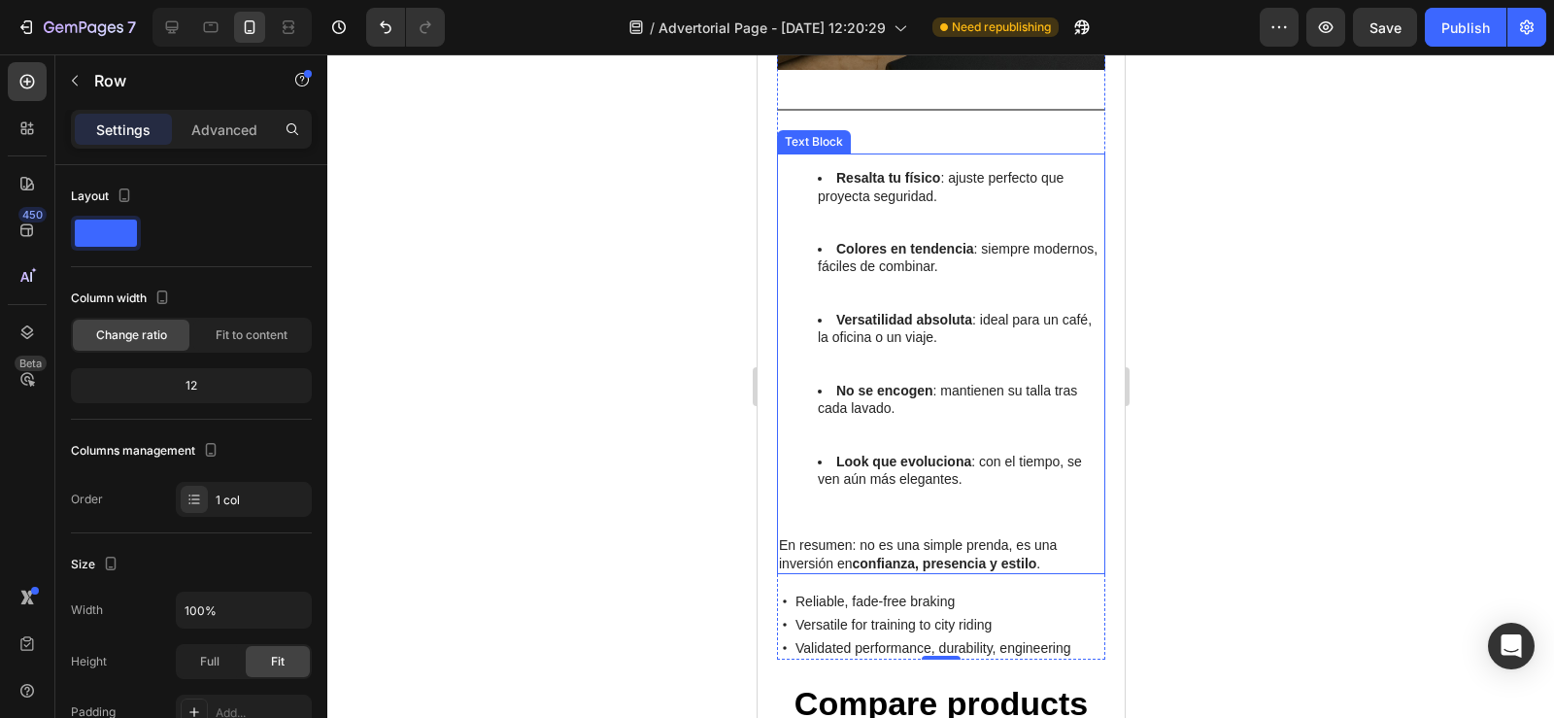
scroll to position [2704, 0]
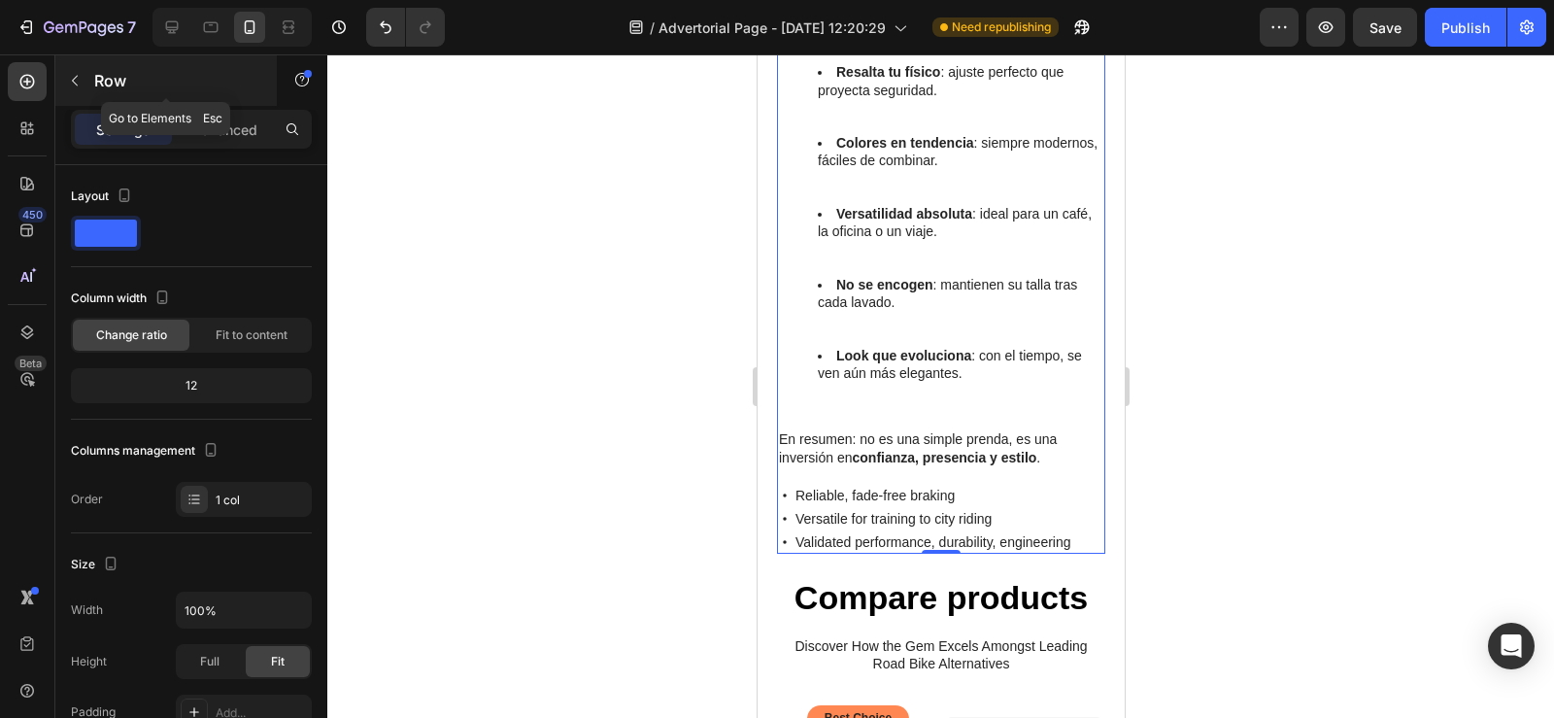
click at [72, 68] on button "button" at bounding box center [74, 80] width 31 height 31
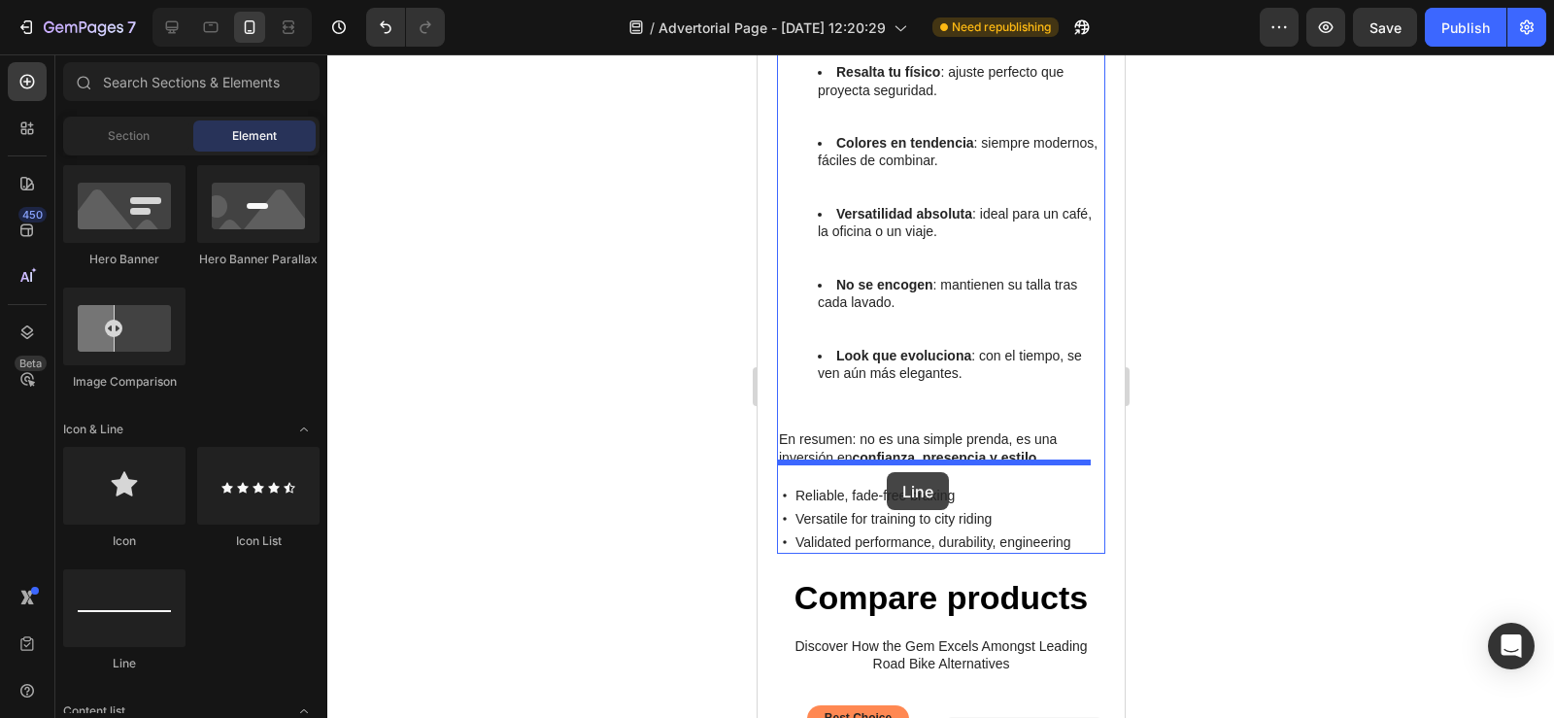
drag, startPoint x: 888, startPoint y: 649, endPoint x: 886, endPoint y: 472, distance: 176.8
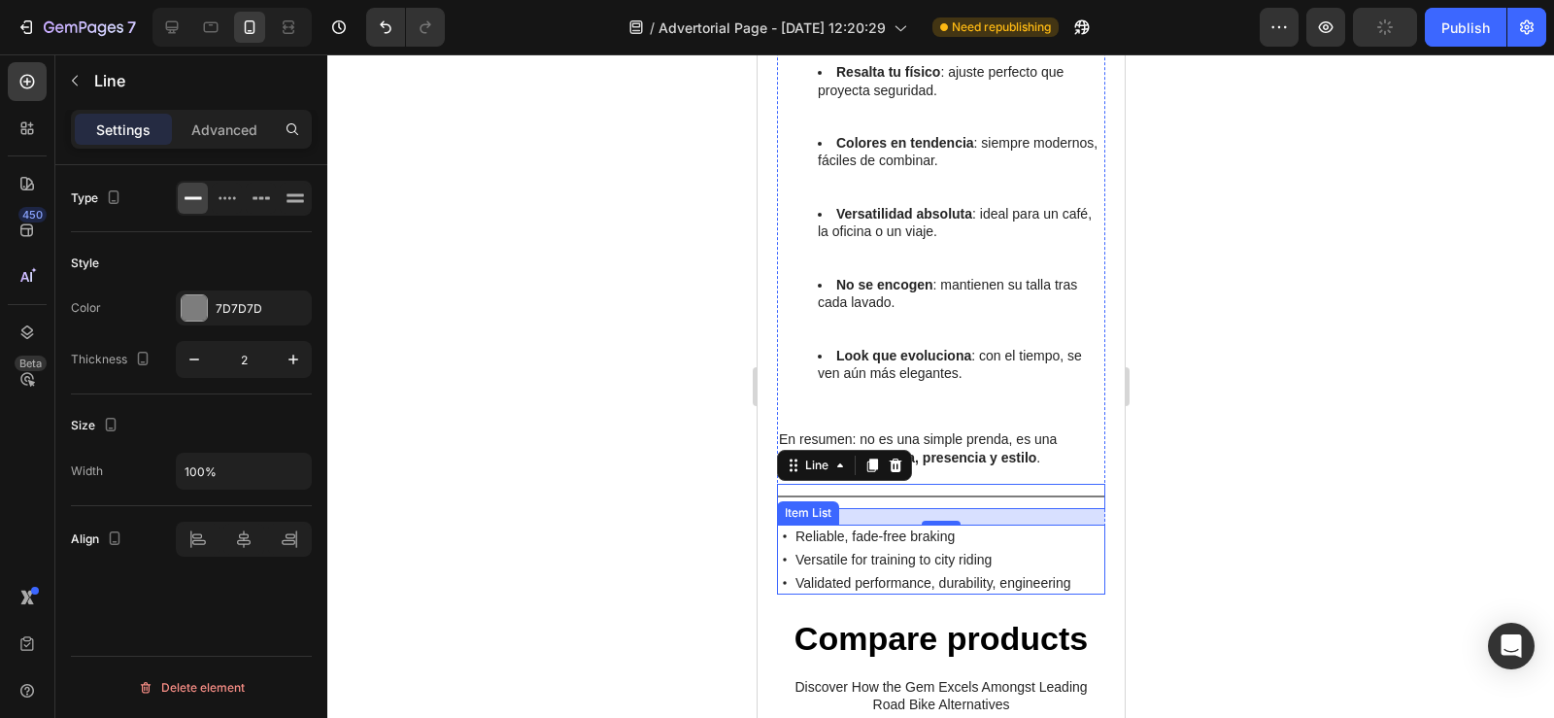
click at [778, 528] on icon at bounding box center [784, 536] width 16 height 16
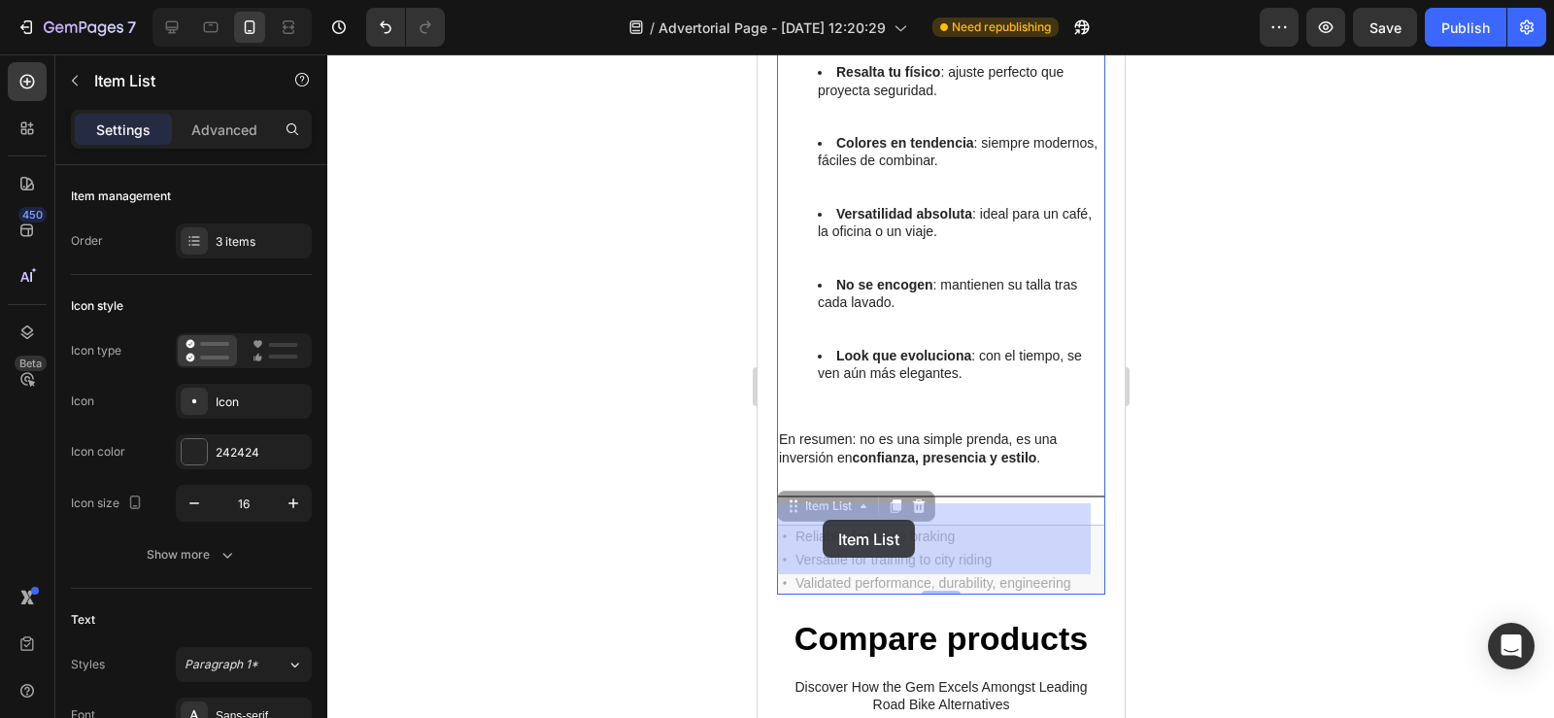
drag, startPoint x: 780, startPoint y: 514, endPoint x: 822, endPoint y: 520, distance: 42.2
click at [757, 54] on p "Reliable, fade-free braking" at bounding box center [757, 54] width 0 height 0
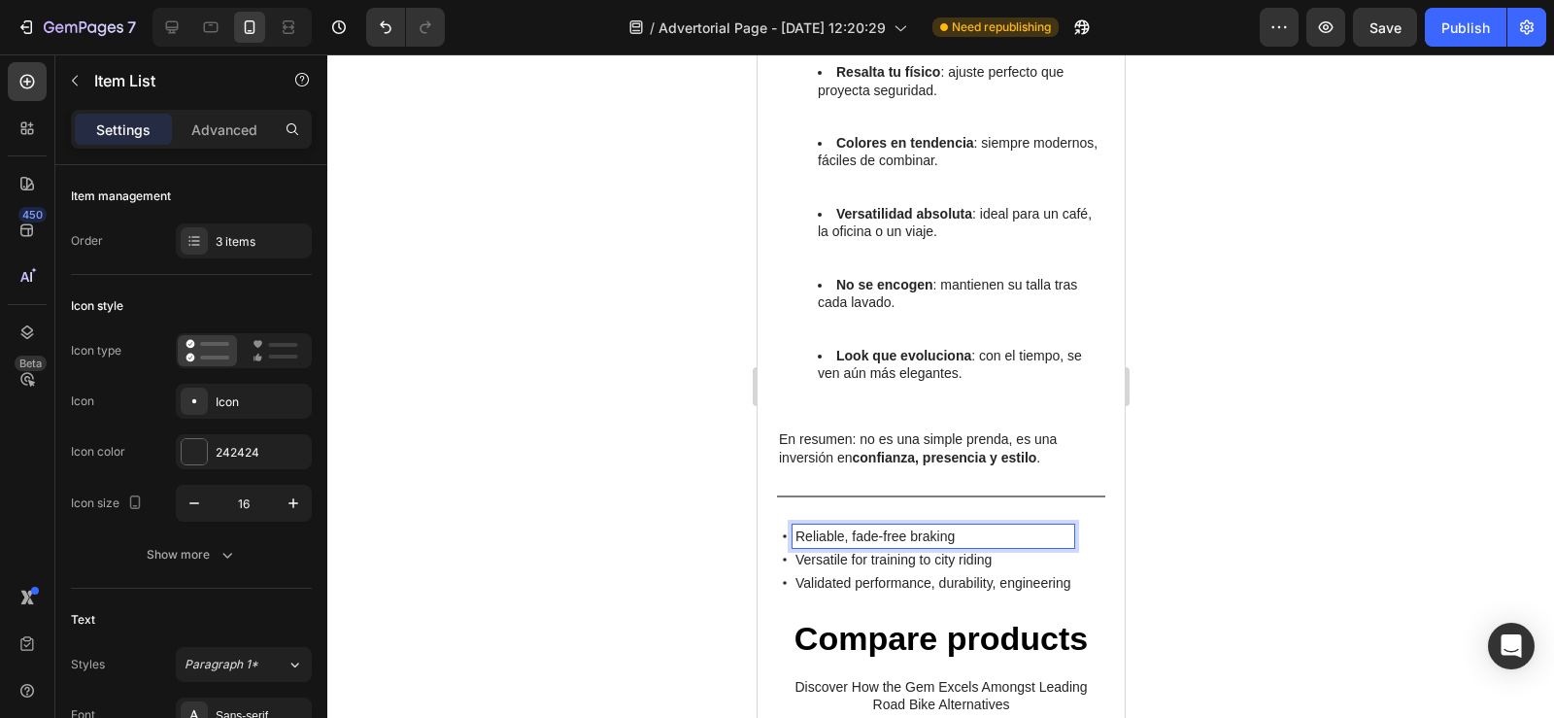
click at [781, 528] on icon at bounding box center [784, 536] width 16 height 16
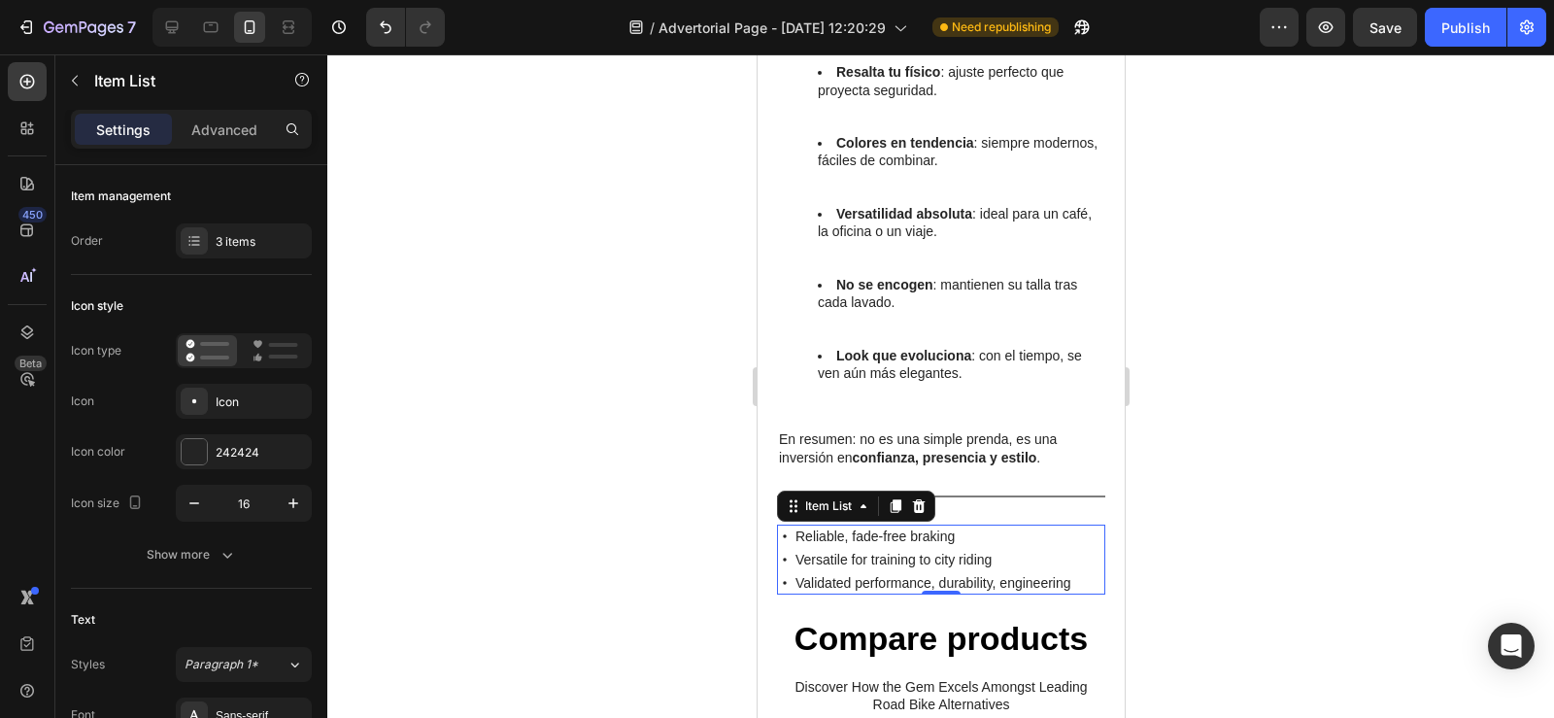
click at [781, 528] on icon at bounding box center [784, 536] width 16 height 16
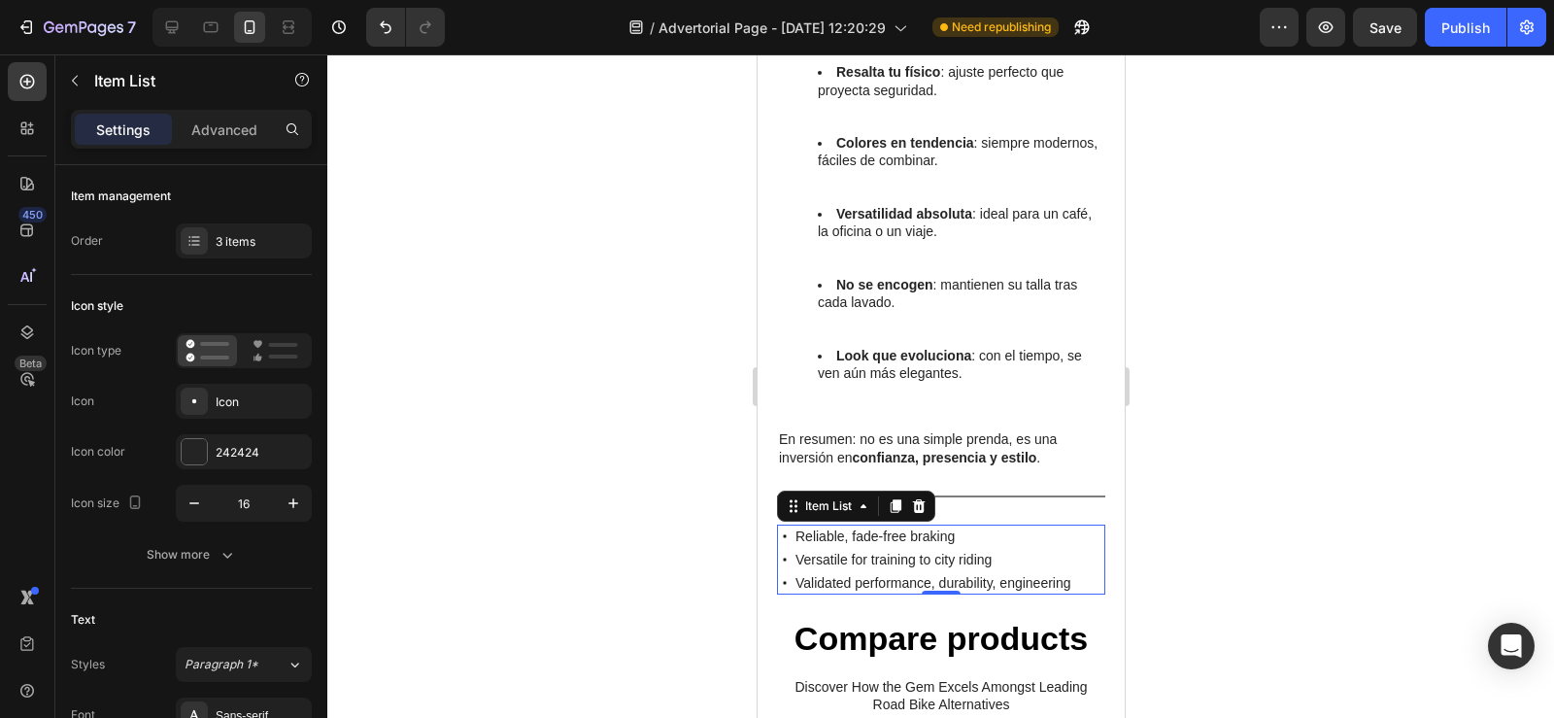
click at [785, 528] on icon at bounding box center [784, 536] width 16 height 16
click at [787, 528] on icon at bounding box center [784, 536] width 16 height 16
click at [791, 524] on div "Reliable, fade-free braking" at bounding box center [932, 535] width 282 height 23
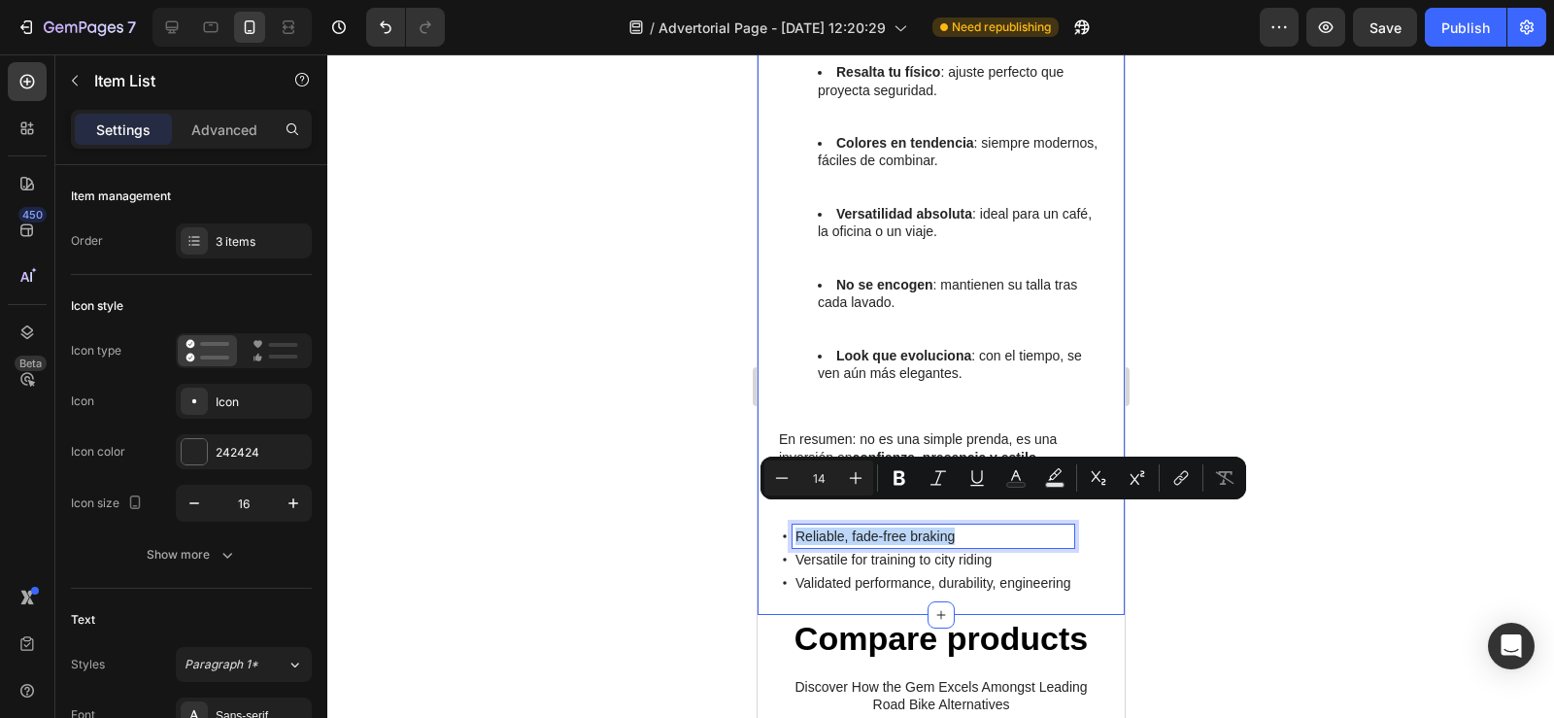
drag, startPoint x: 791, startPoint y: 515, endPoint x: 1064, endPoint y: 575, distance: 279.4
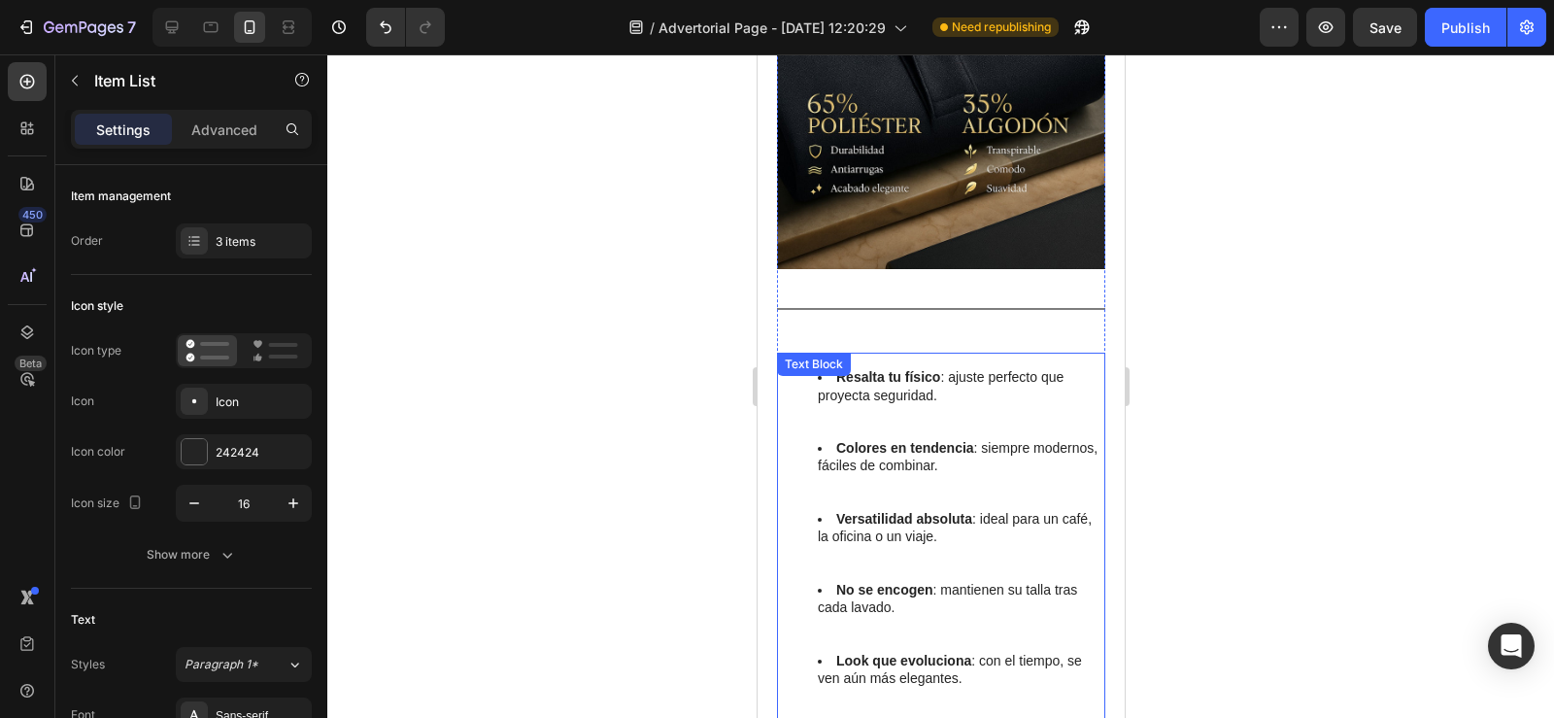
scroll to position [2404, 0]
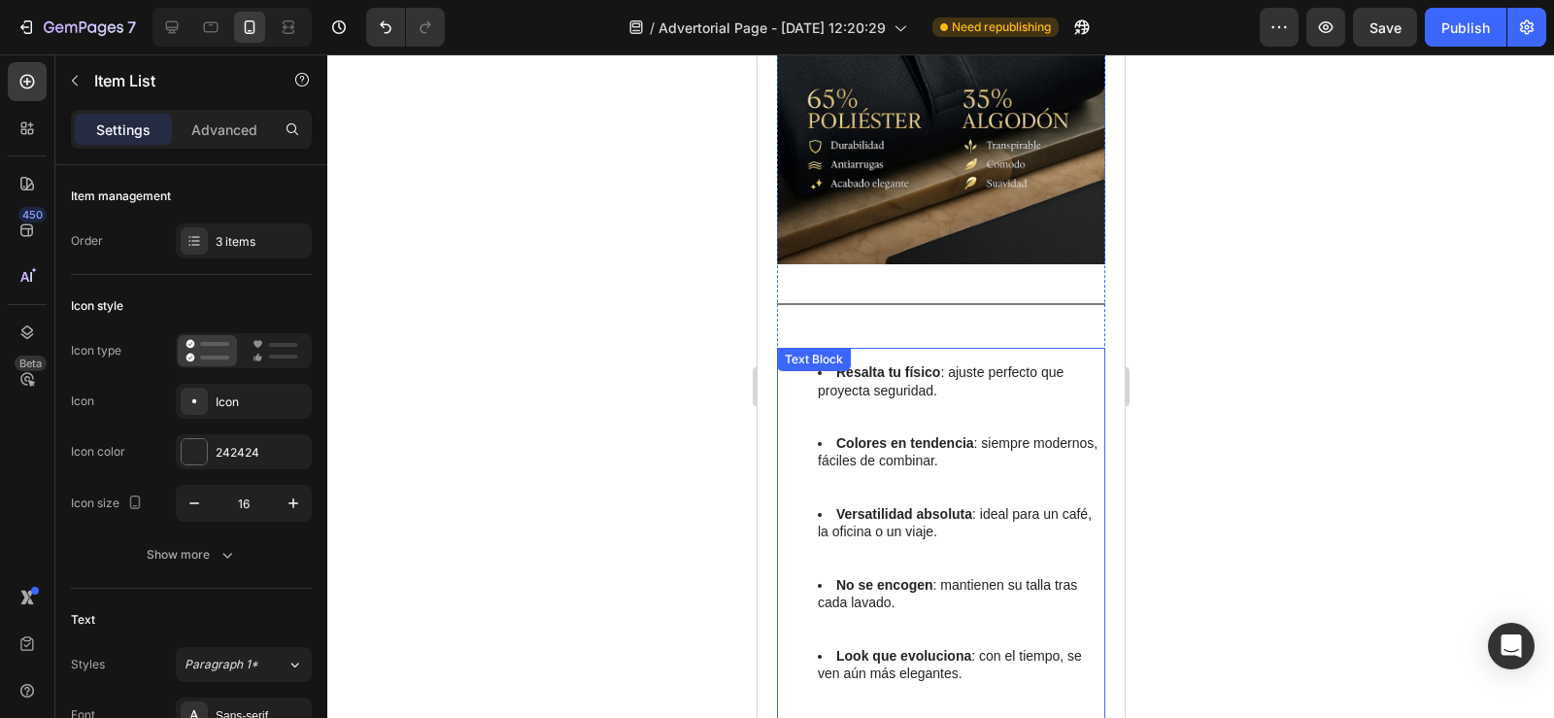
click at [820, 397] on li "Resalta tu físico : ajuste perfecto que proyecta seguridad." at bounding box center [960, 398] width 286 height 71
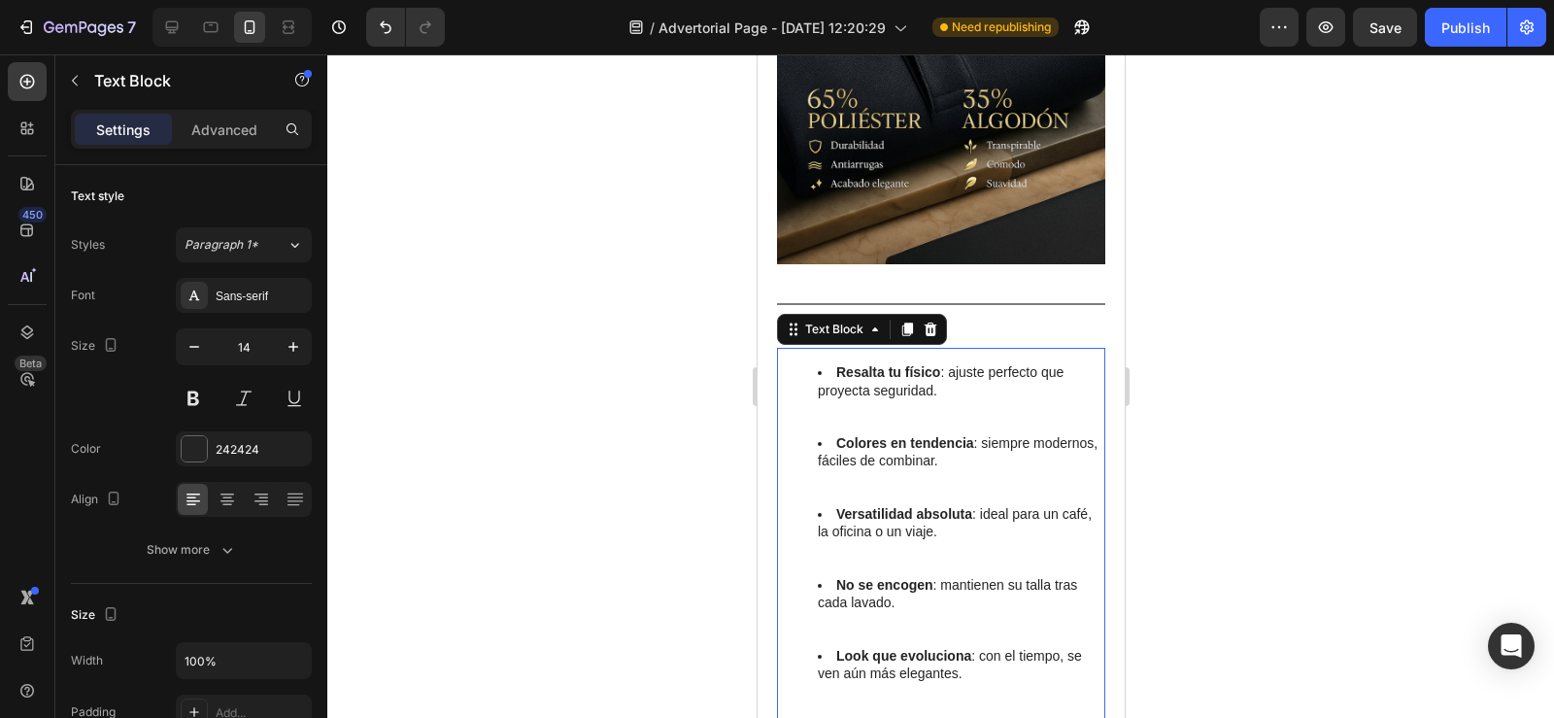
click at [906, 318] on div at bounding box center [905, 329] width 23 height 23
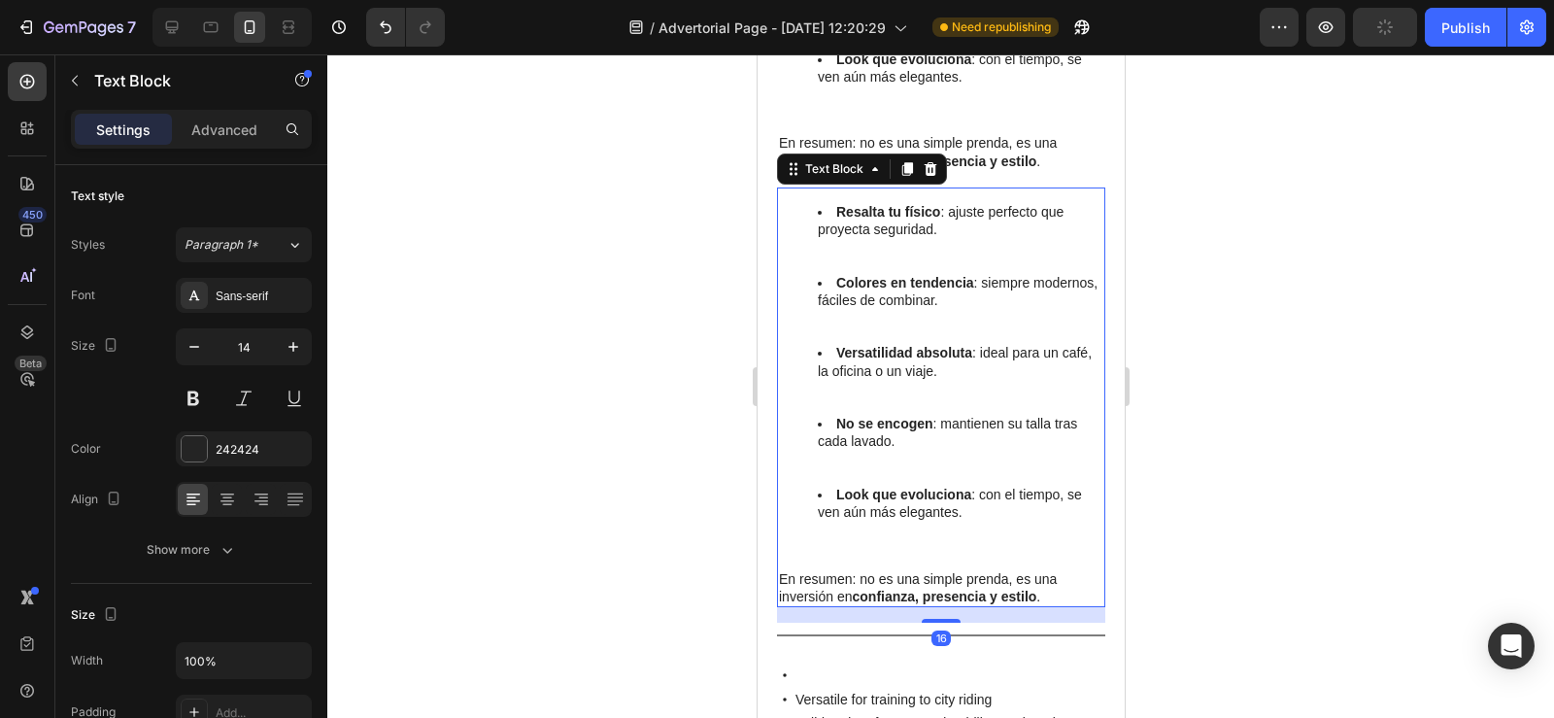
scroll to position [3044, 0]
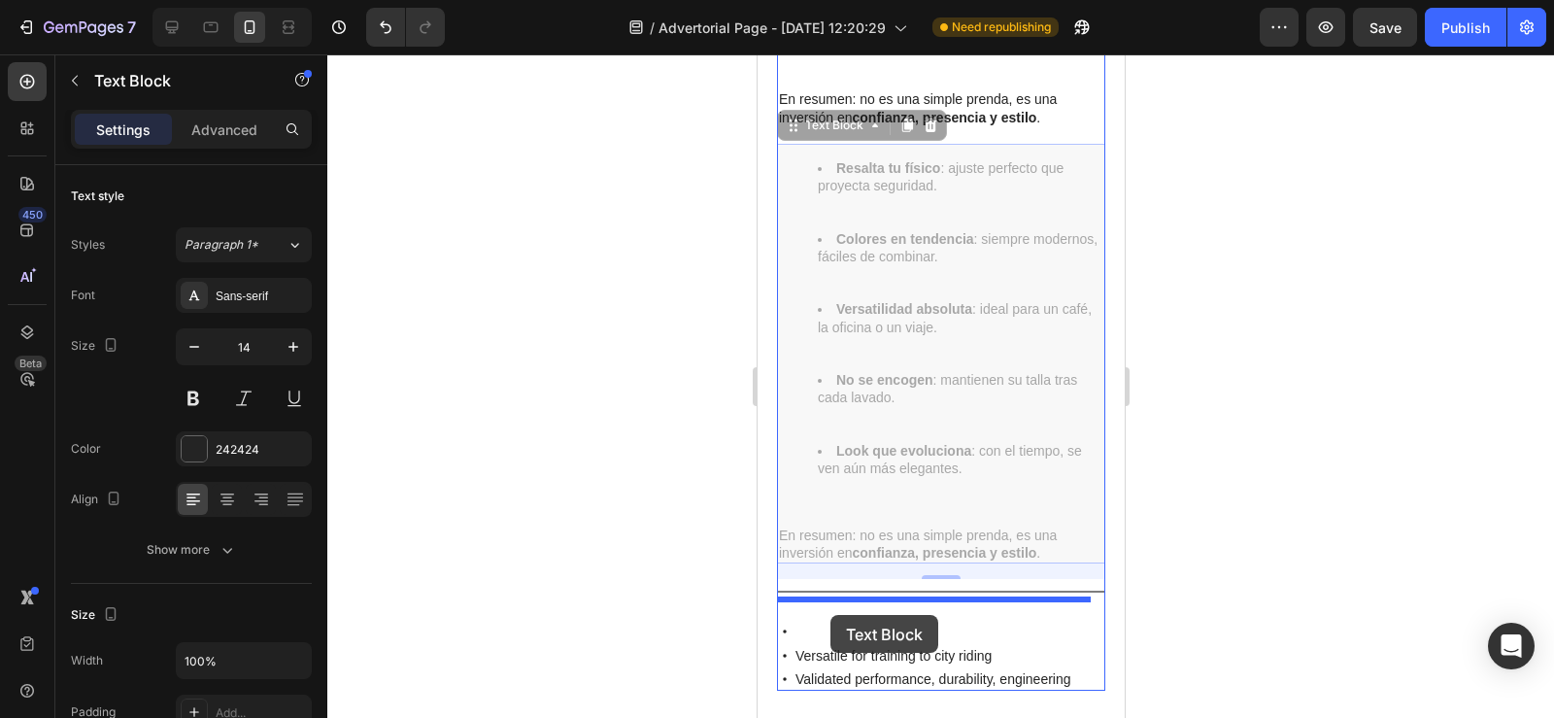
drag, startPoint x: 790, startPoint y: 107, endPoint x: 829, endPoint y: 615, distance: 509.4
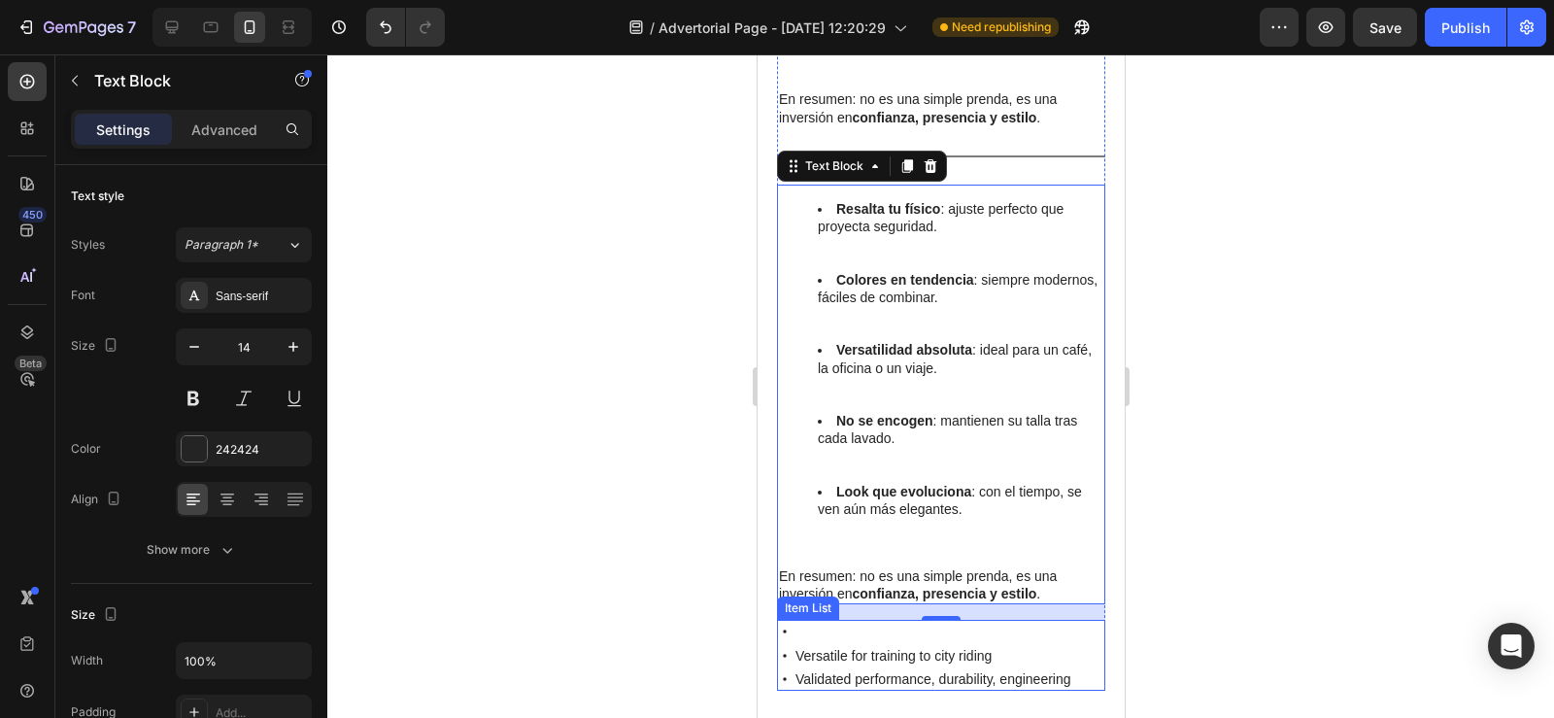
click at [797, 622] on p "Rich Text Editor. Editing area: main" at bounding box center [932, 630] width 276 height 17
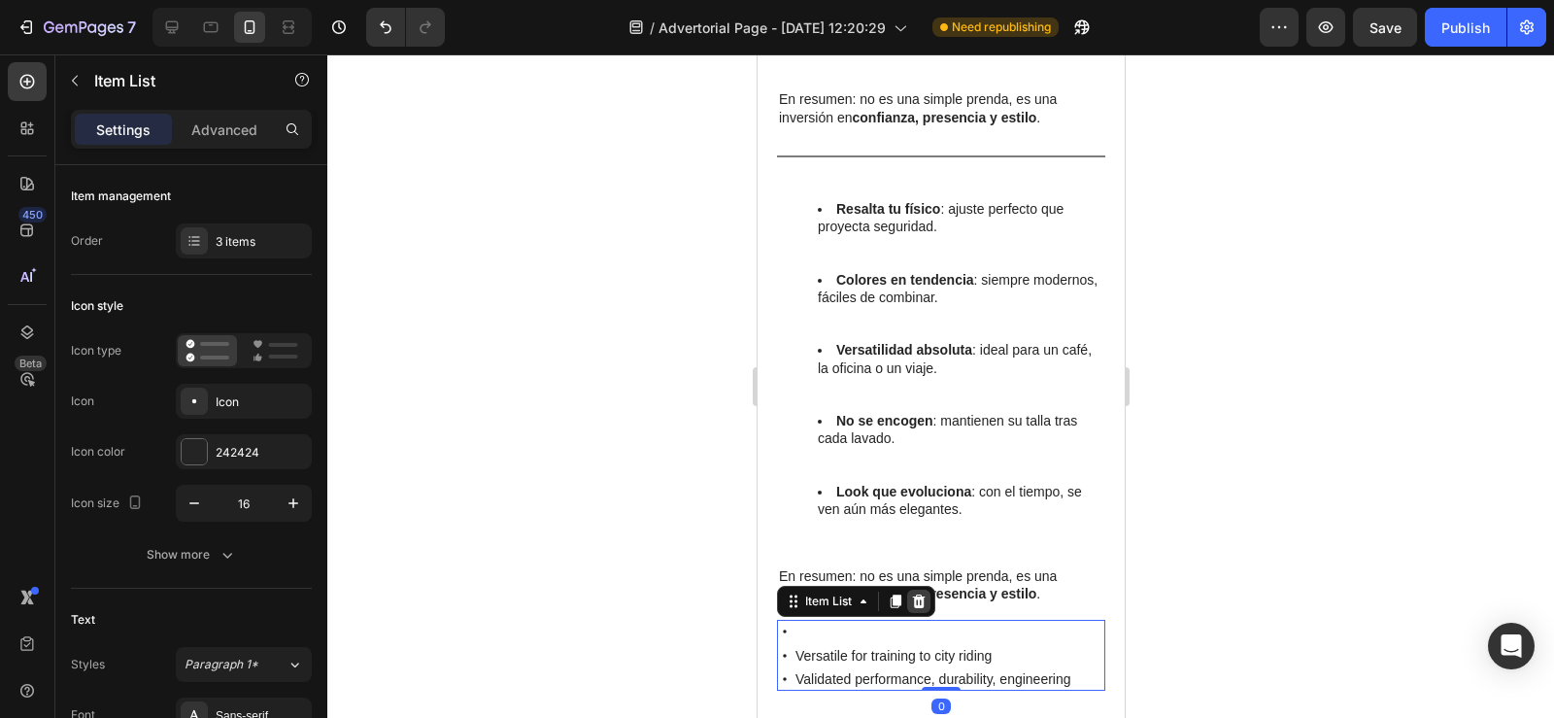
click at [920, 593] on icon at bounding box center [918, 601] width 16 height 16
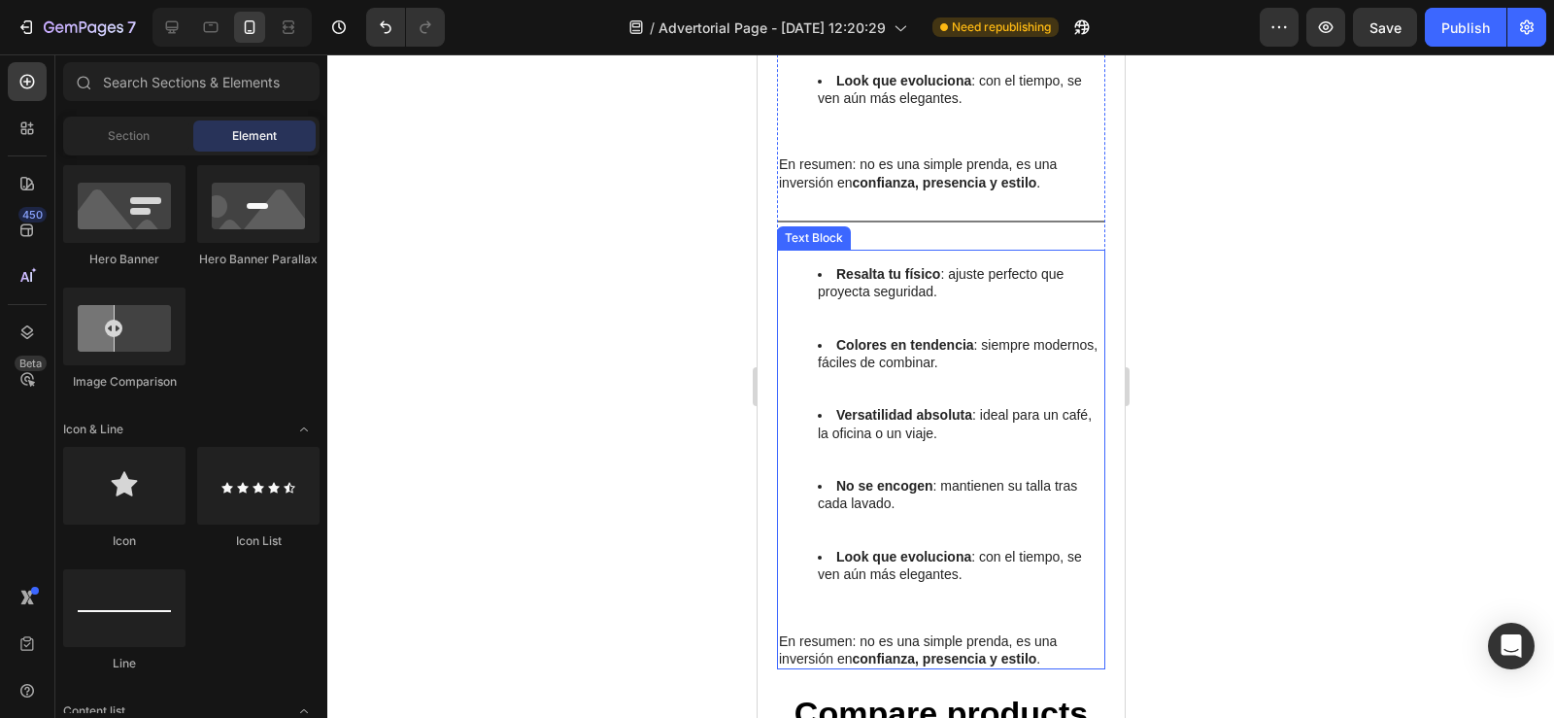
scroll to position [2977, 0]
click at [802, 266] on ul "Resalta tu físico : ajuste perfecto que proyecta seguridad. Colores en tendenci…" at bounding box center [940, 442] width 324 height 353
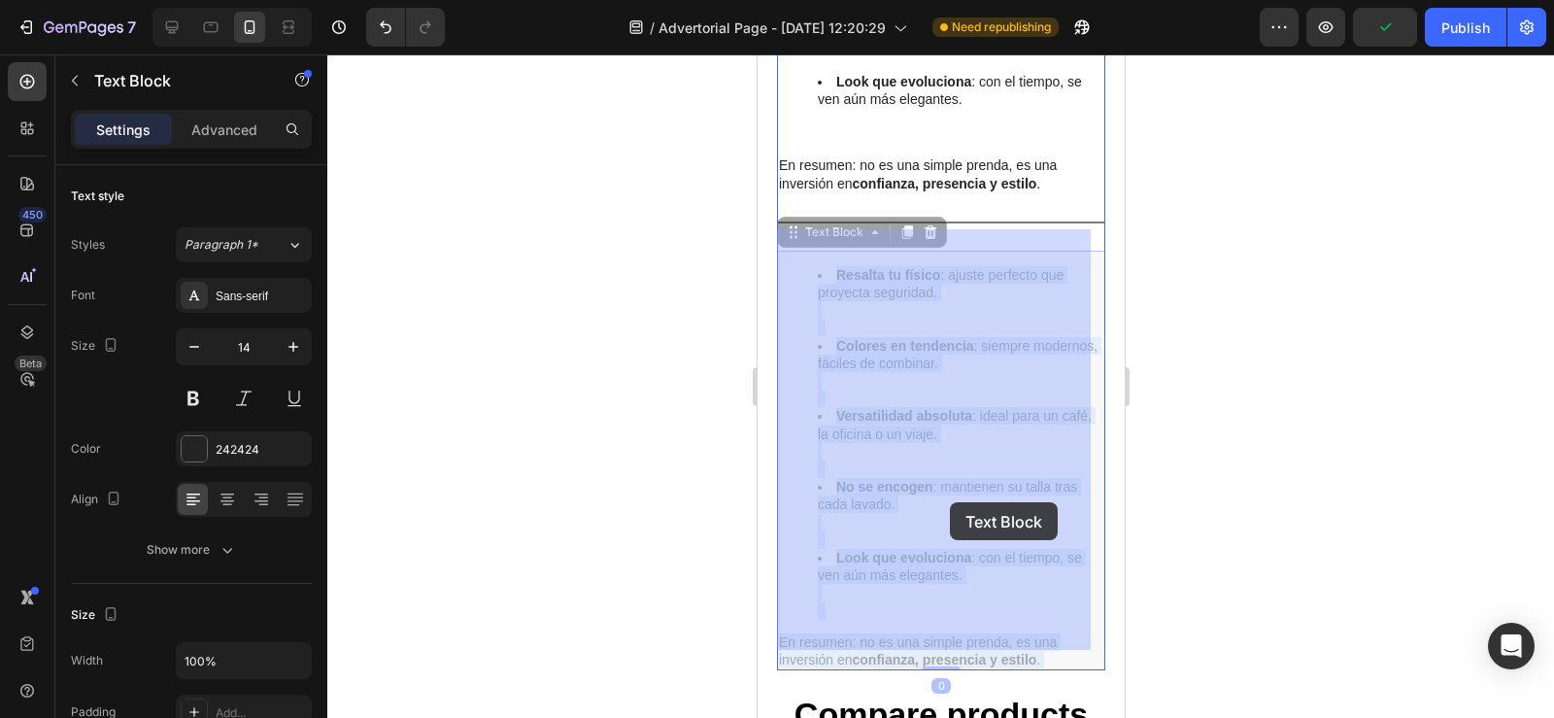
drag, startPoint x: 804, startPoint y: 253, endPoint x: 949, endPoint y: 502, distance: 287.7
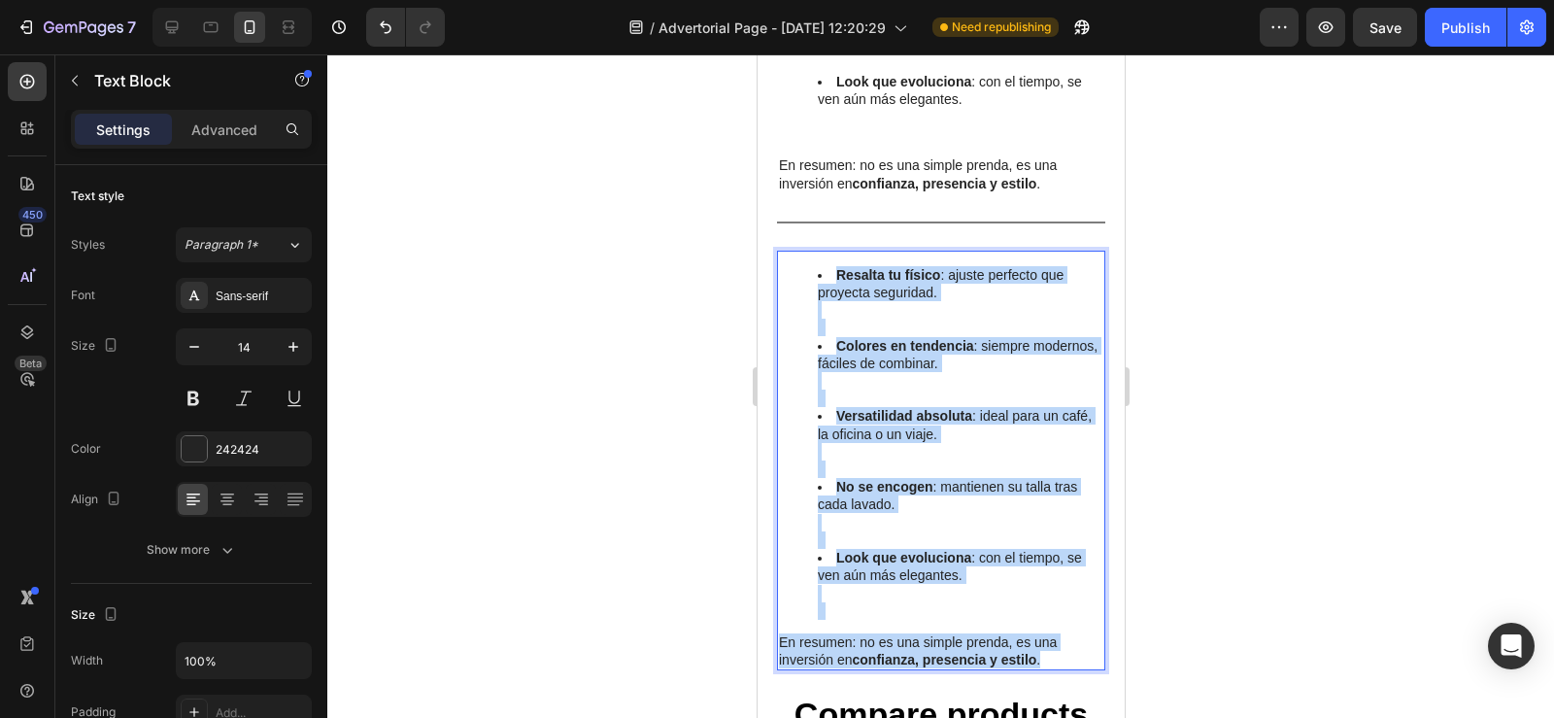
drag, startPoint x: 818, startPoint y: 256, endPoint x: 1044, endPoint y: 643, distance: 447.9
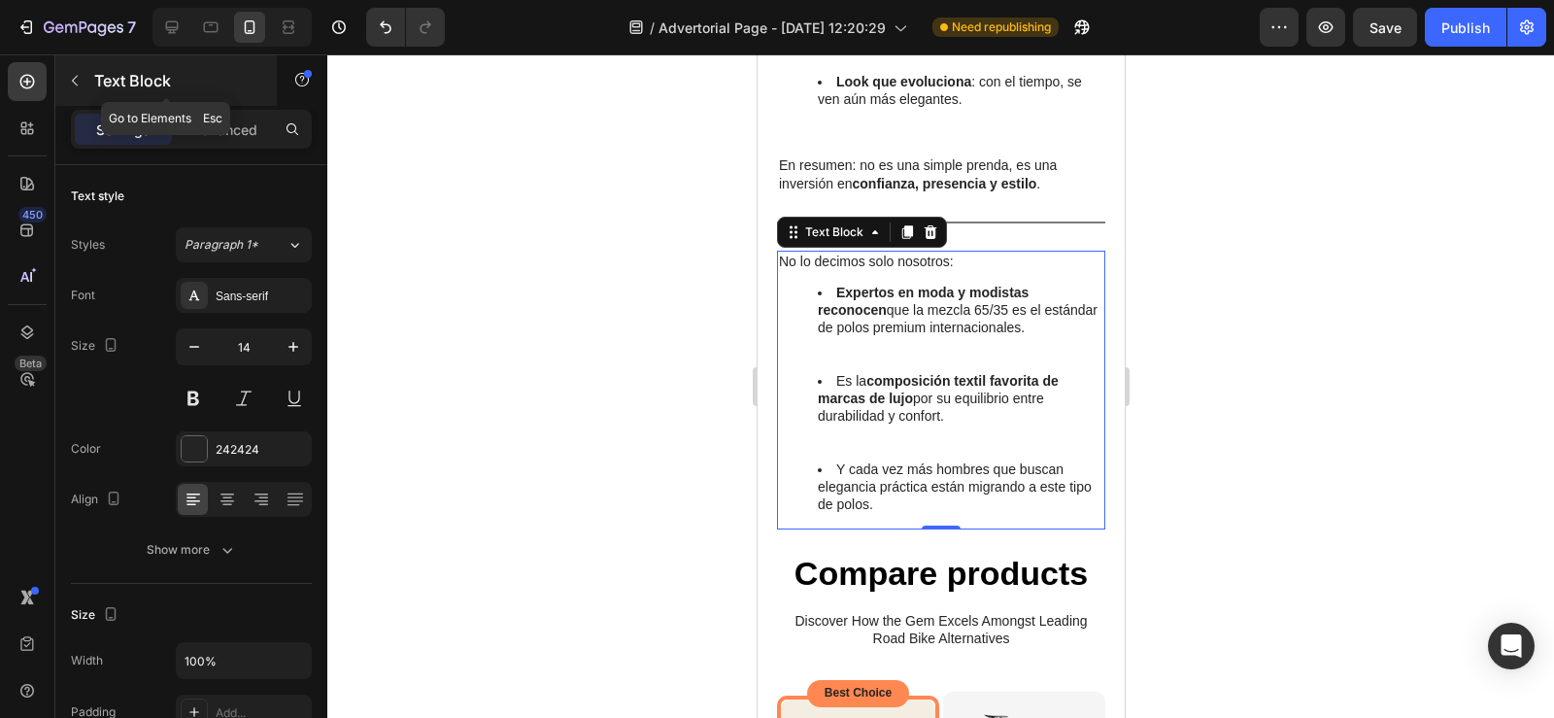
click at [78, 78] on icon "button" at bounding box center [75, 81] width 16 height 16
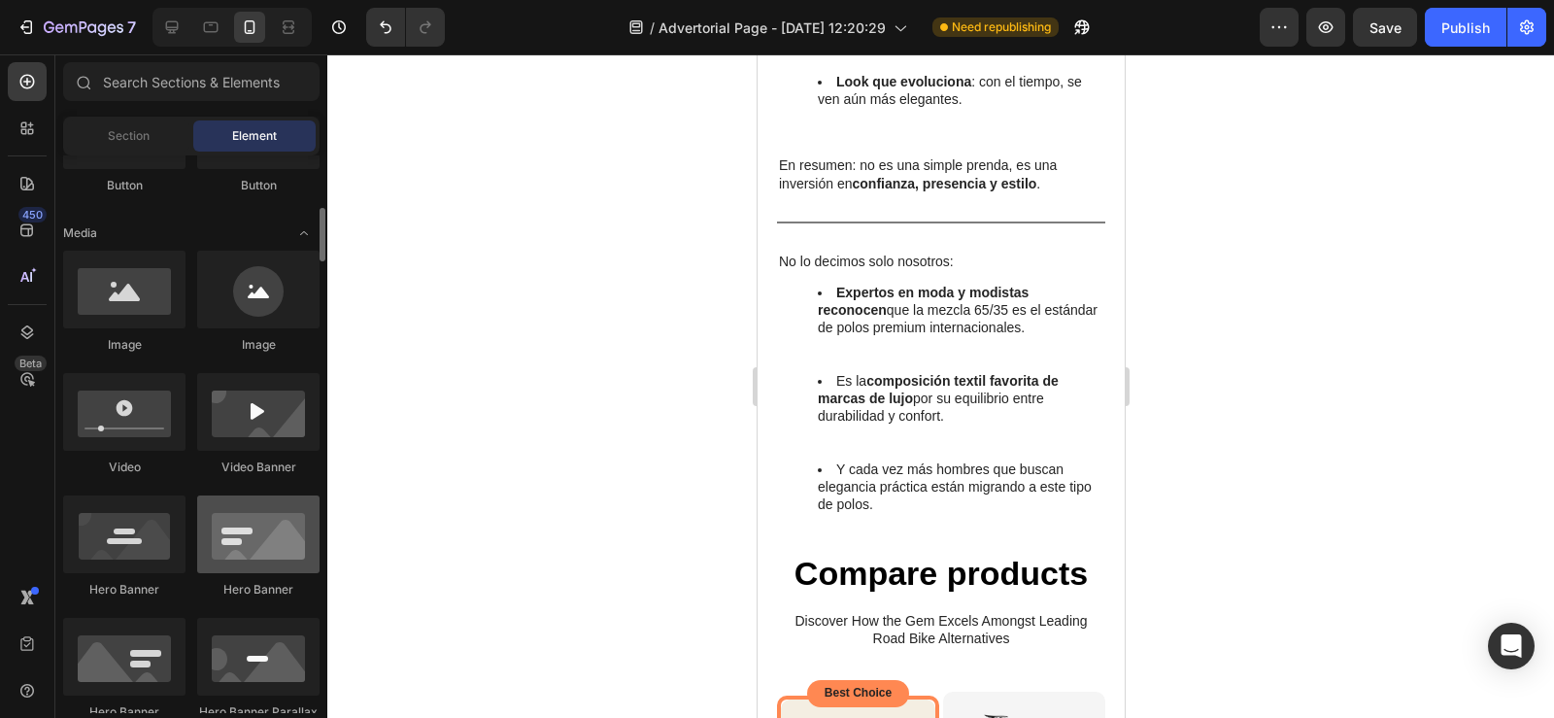
scroll to position [450, 0]
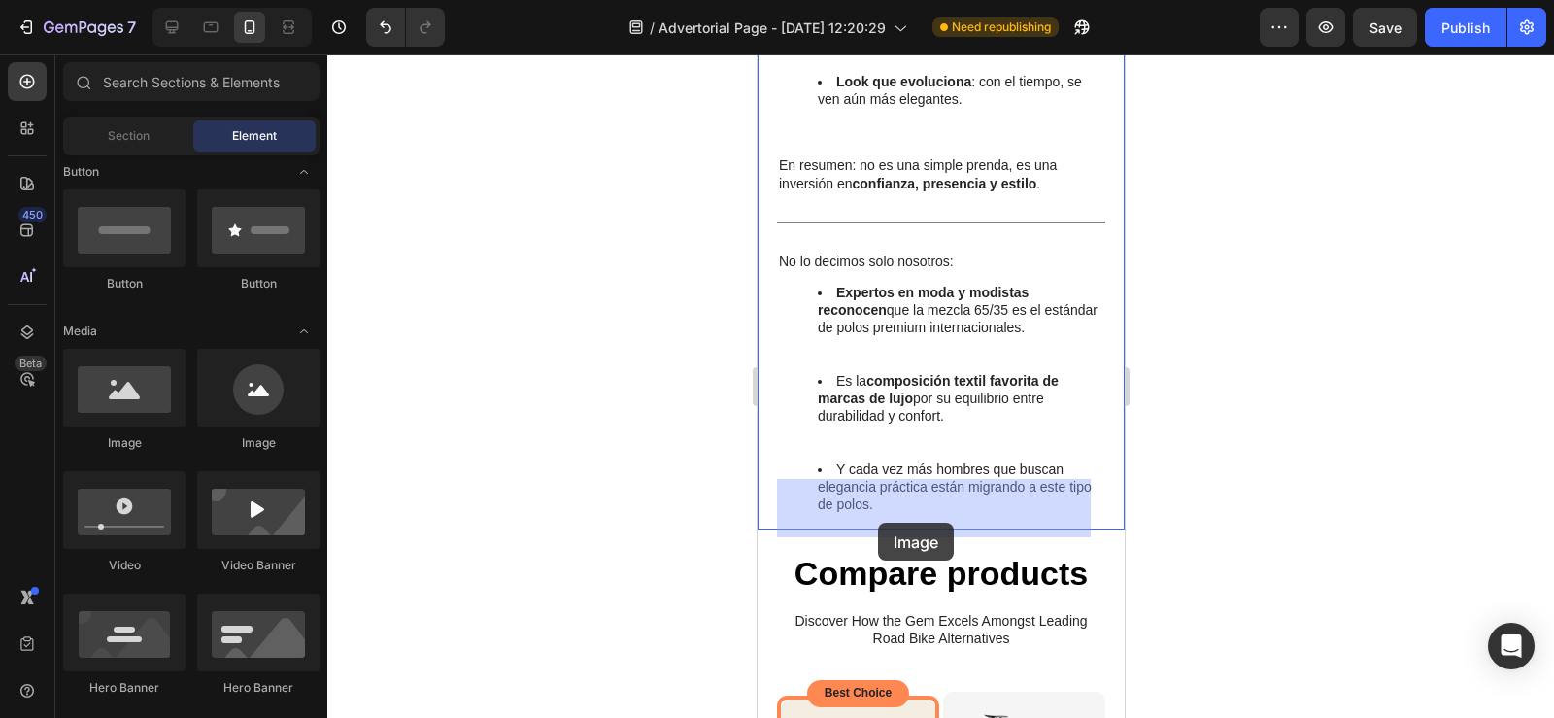
drag, startPoint x: 895, startPoint y: 466, endPoint x: 877, endPoint y: 522, distance: 59.3
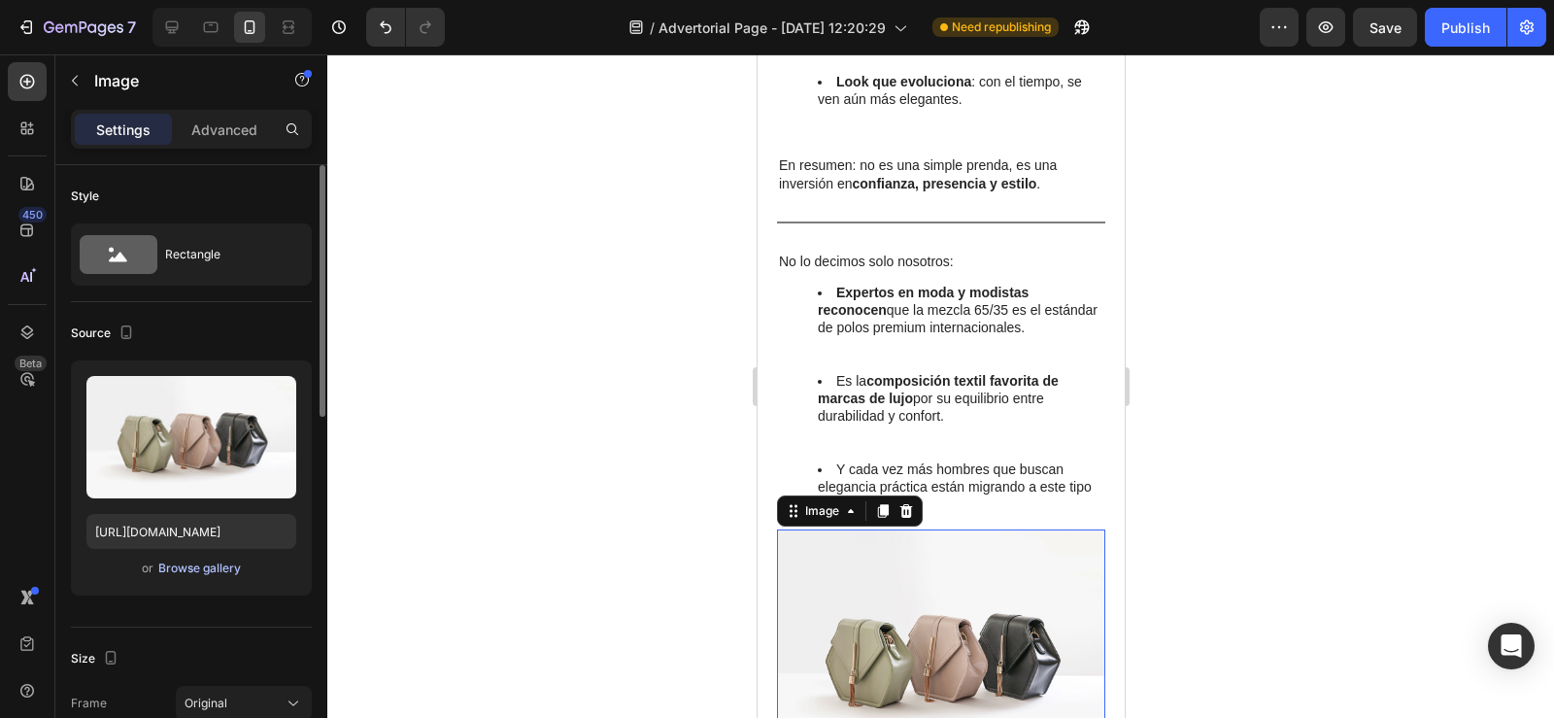
click at [215, 566] on div "Browse gallery" at bounding box center [199, 567] width 83 height 17
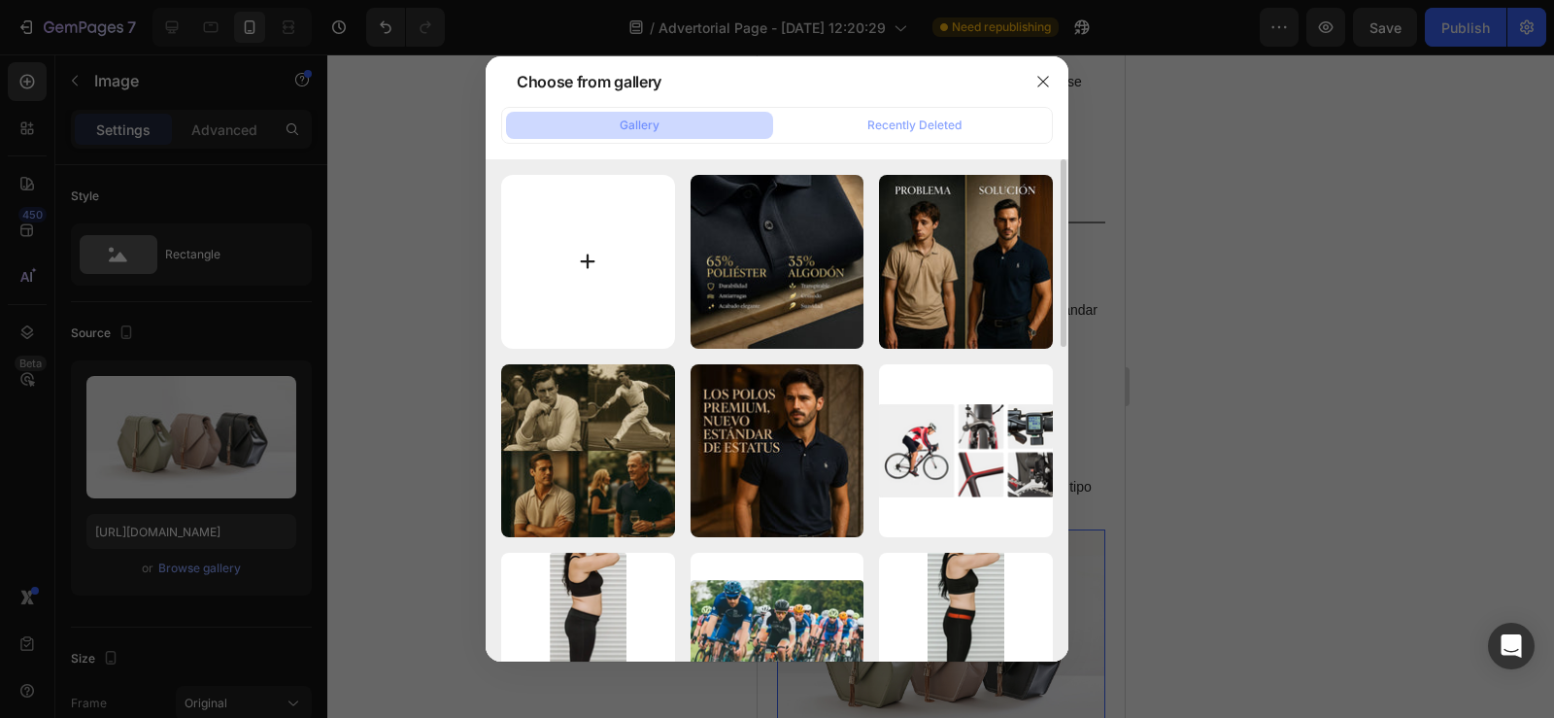
click at [598, 248] on input "file" at bounding box center [588, 262] width 174 height 174
type input "C:\fakepath\image (19).png"
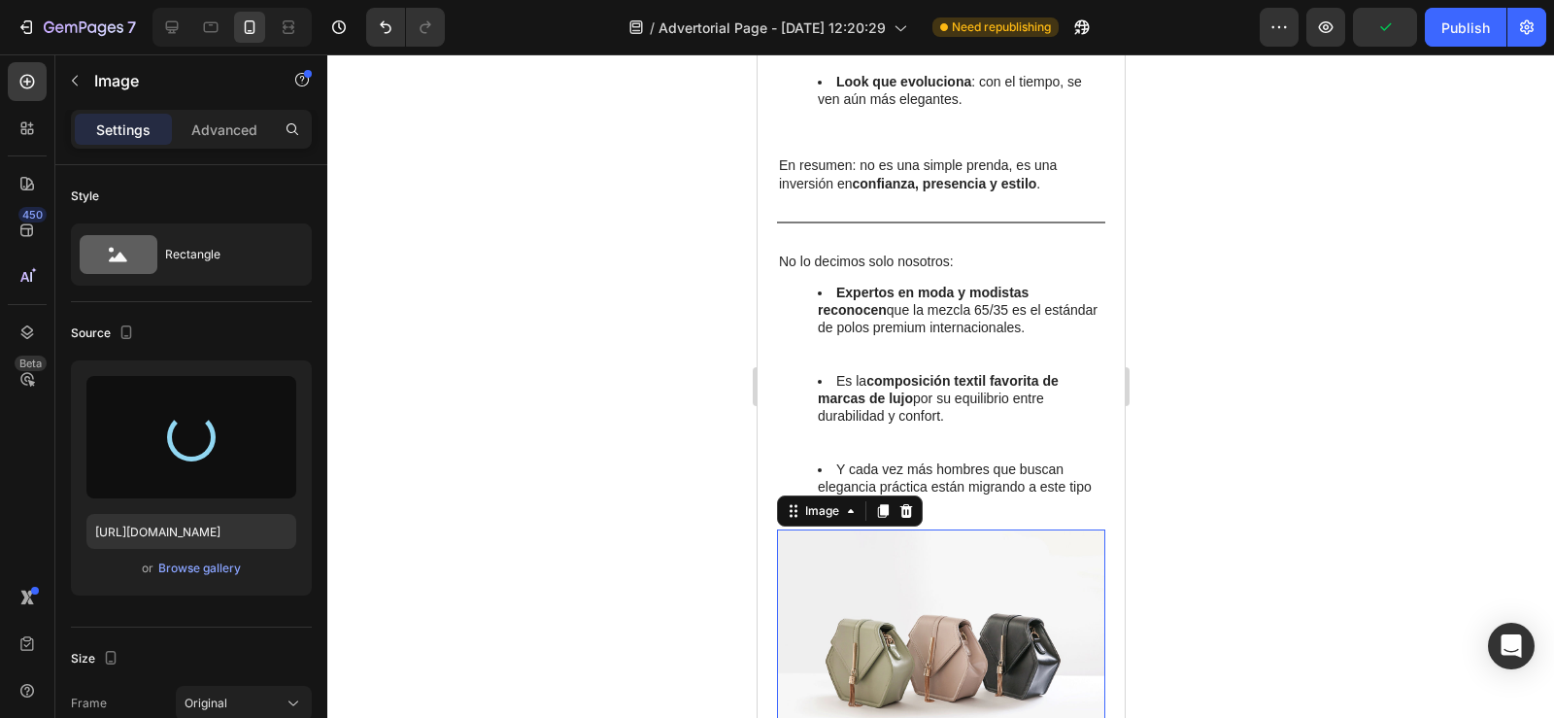
type input "https://cdn.shopify.com/s/files/1/0596/0758/0756/files/gempages_543962827816174…"
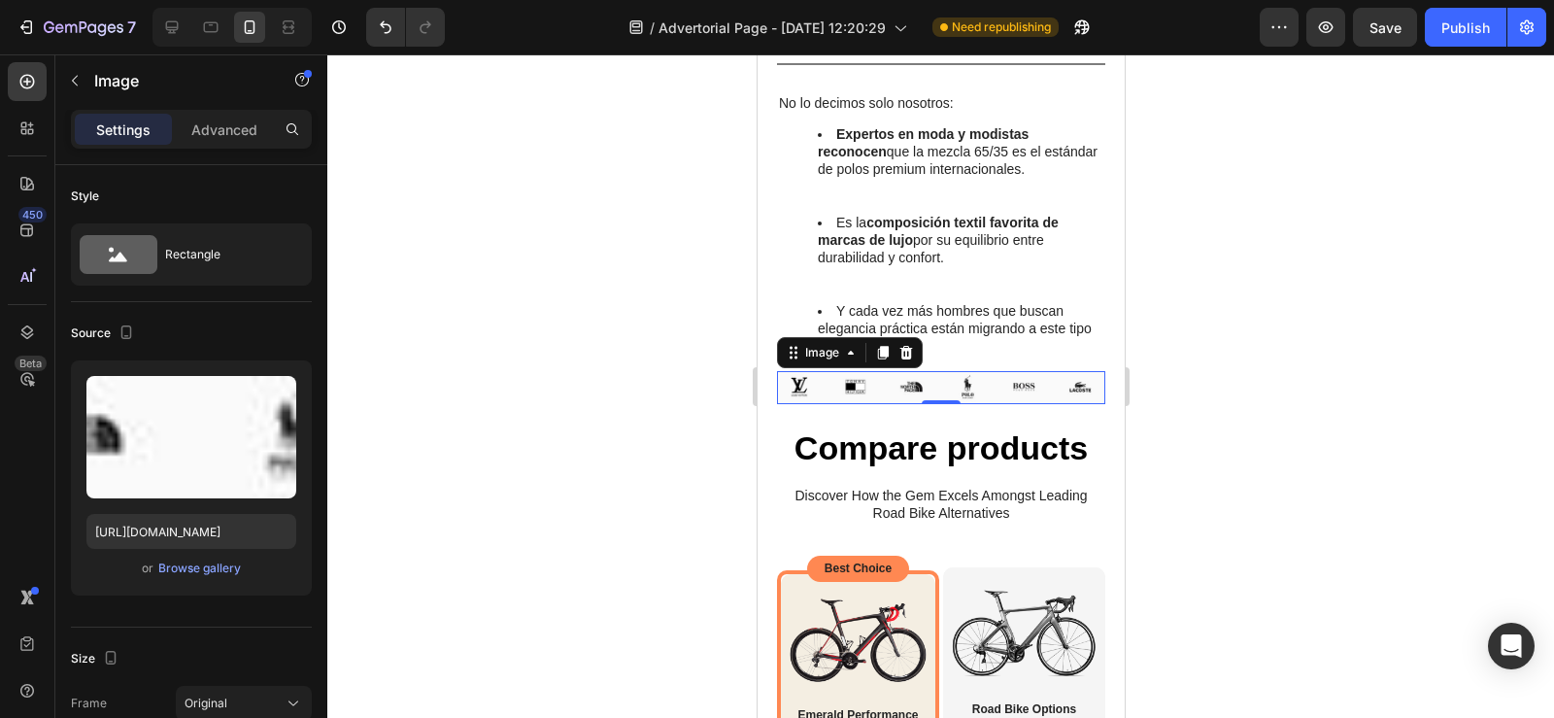
scroll to position [3152, 0]
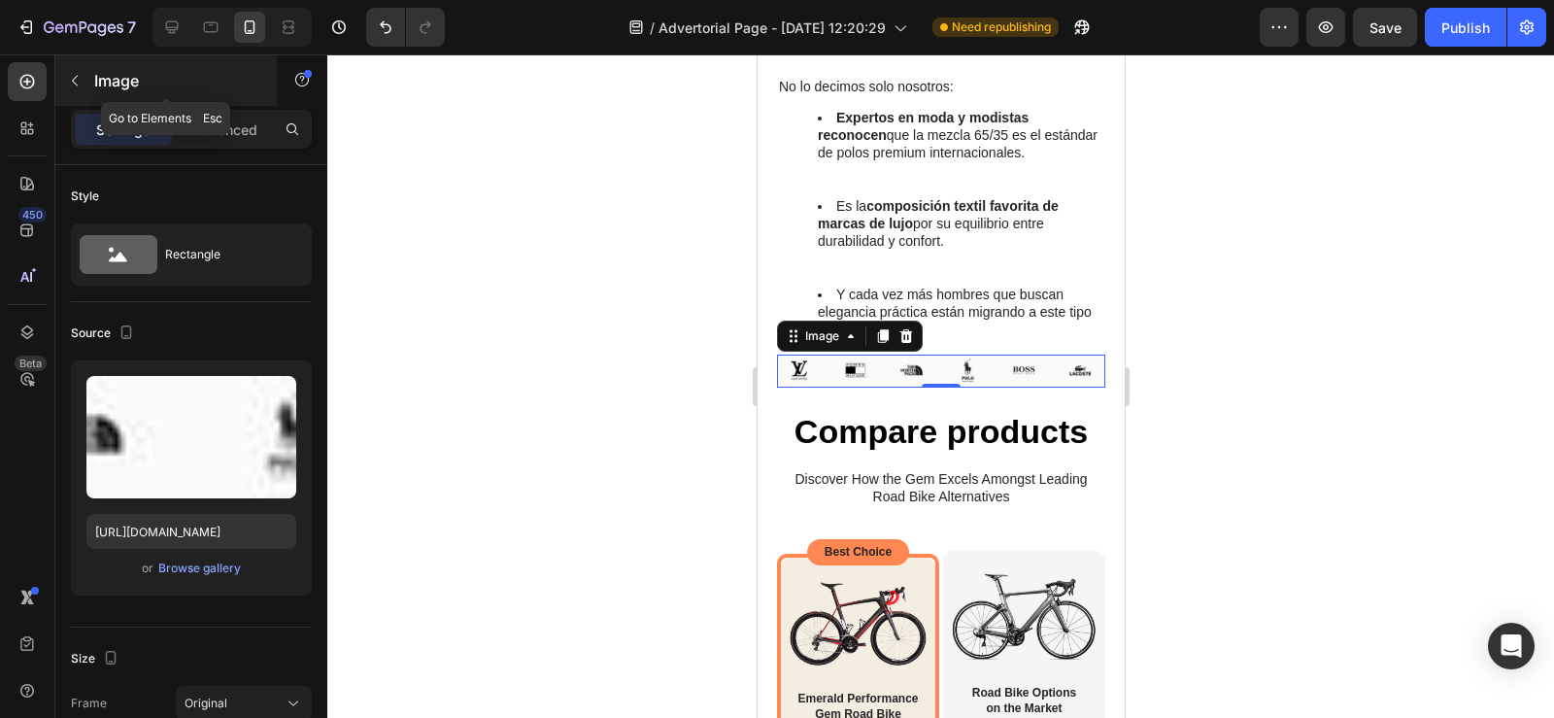
click at [79, 70] on button "button" at bounding box center [74, 80] width 31 height 31
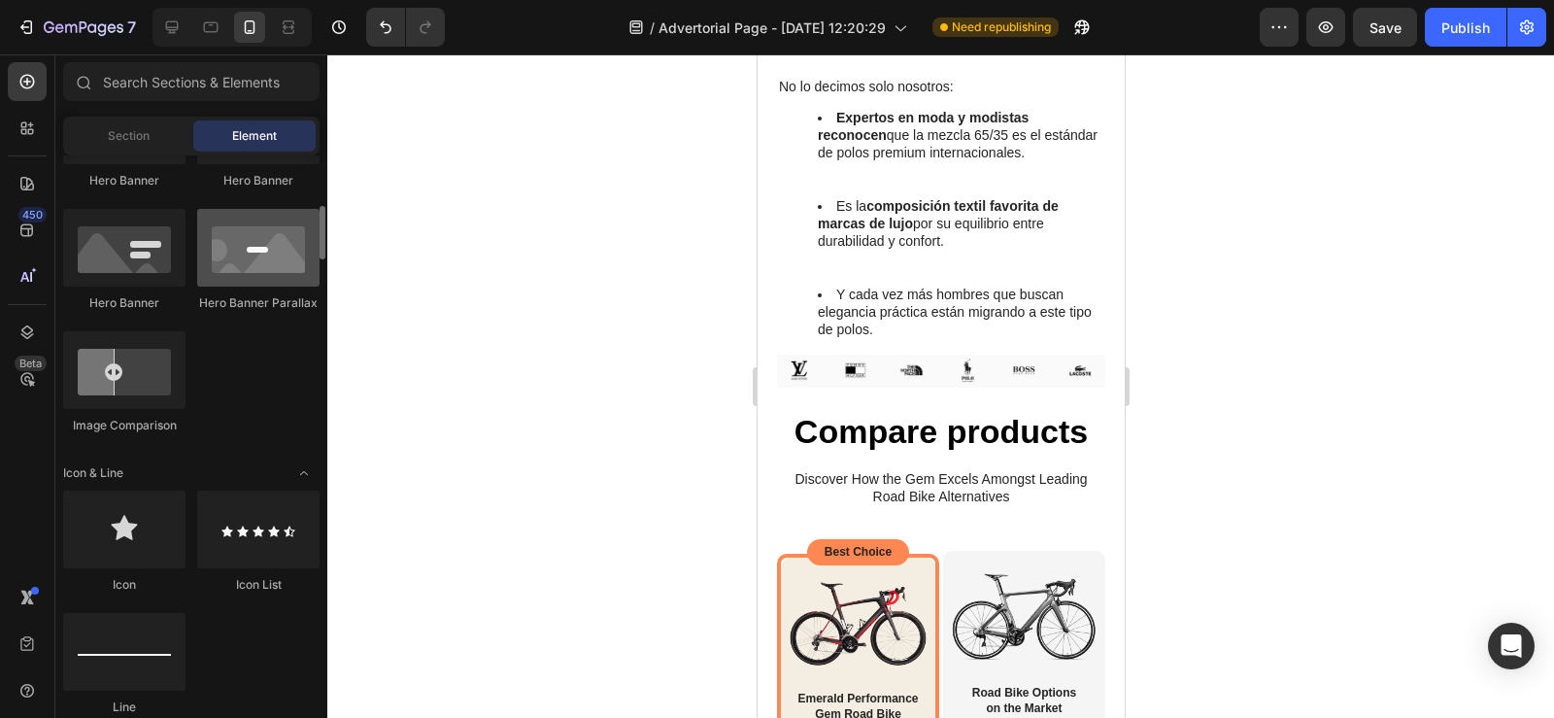
scroll to position [1002, 0]
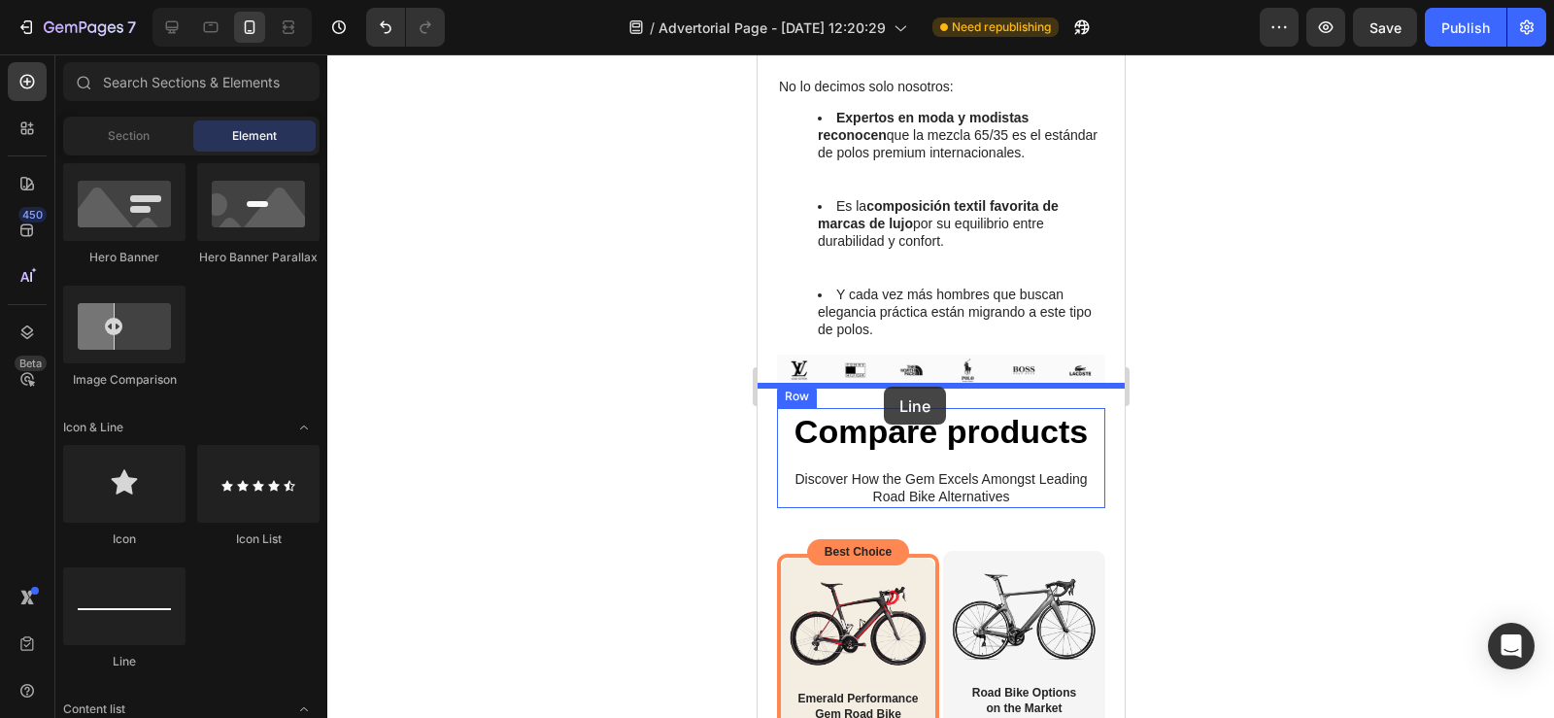
drag, startPoint x: 903, startPoint y: 655, endPoint x: 882, endPoint y: 388, distance: 266.9
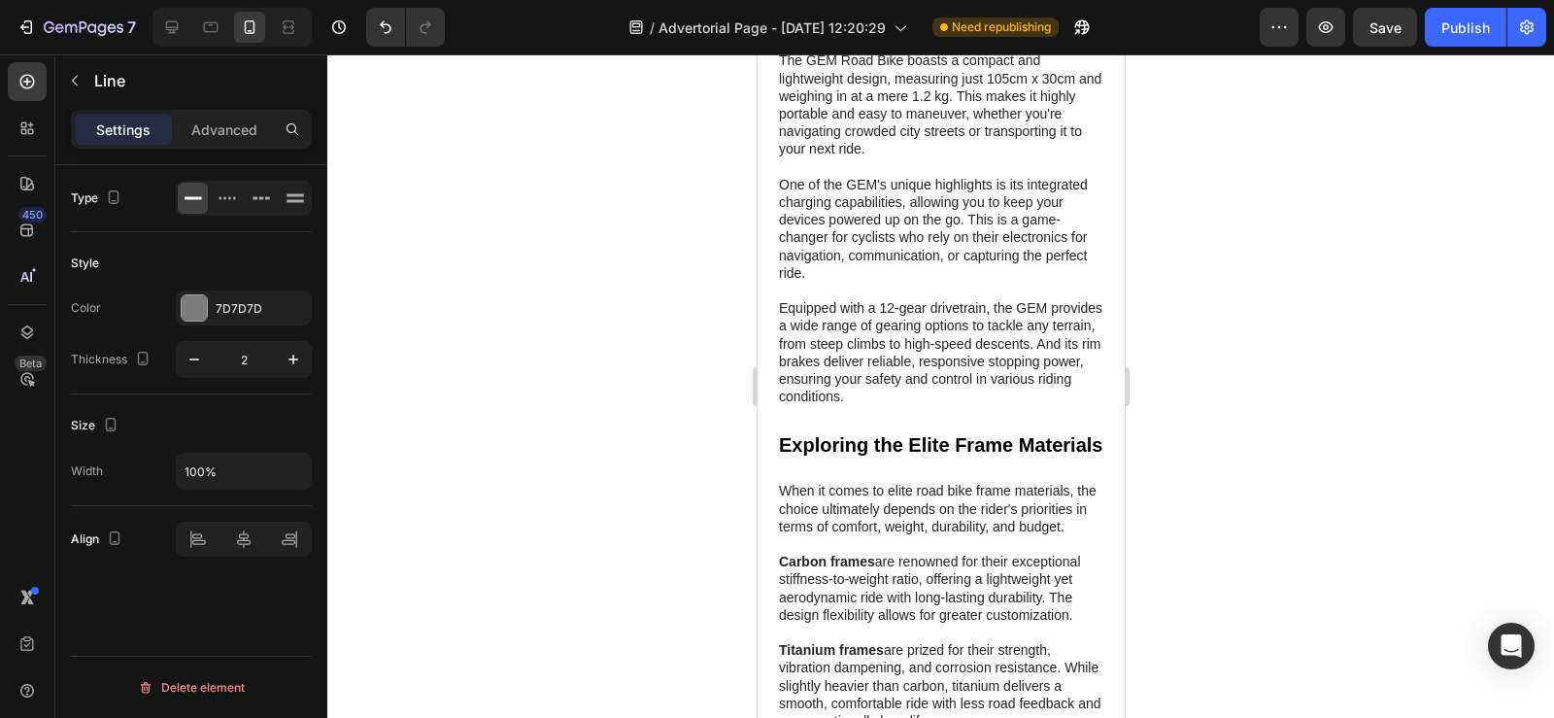
scroll to position [4523, 0]
click at [919, 603] on p "When it comes to elite road bike frame materials, the choice ultimately depends…" at bounding box center [940, 640] width 324 height 319
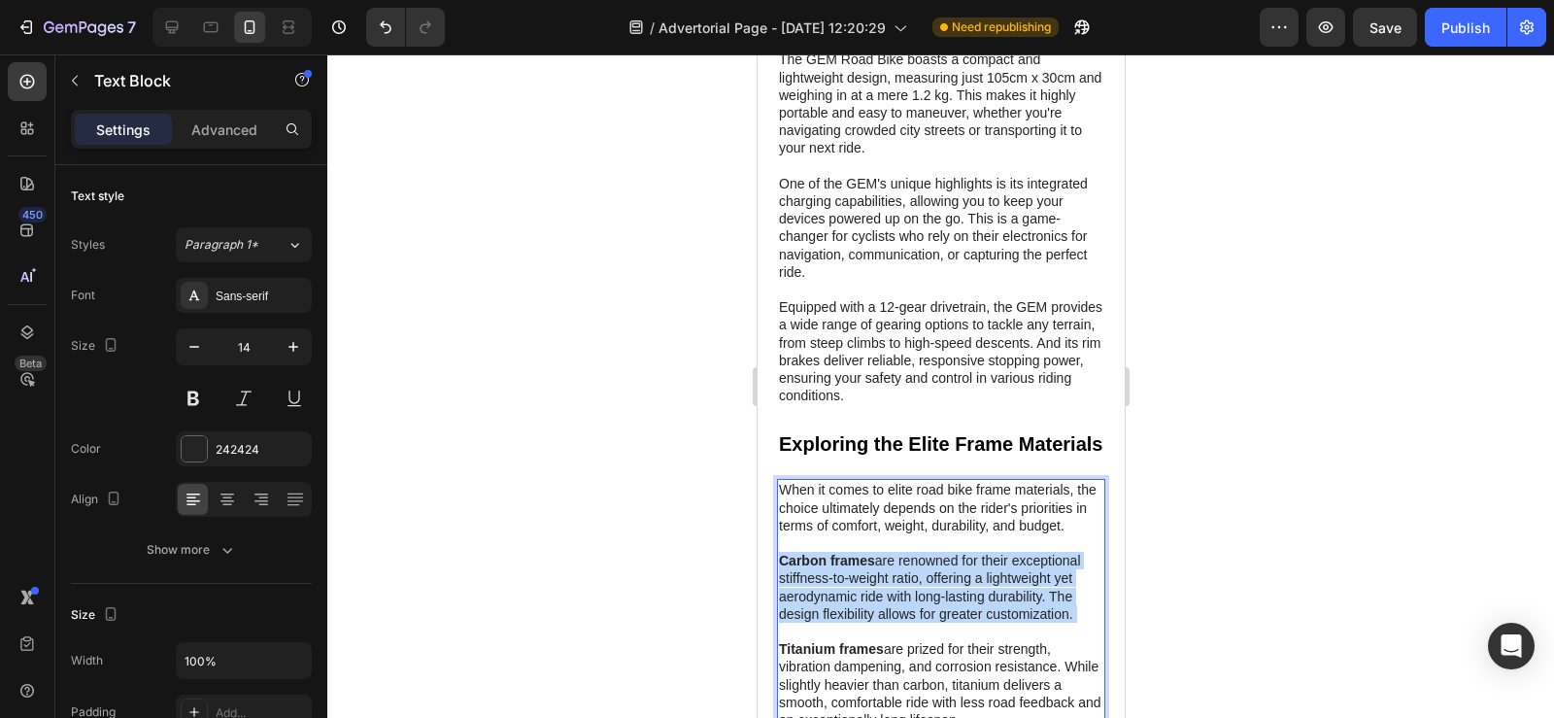
click at [919, 603] on p "When it comes to elite road bike frame materials, the choice ultimately depends…" at bounding box center [940, 640] width 324 height 319
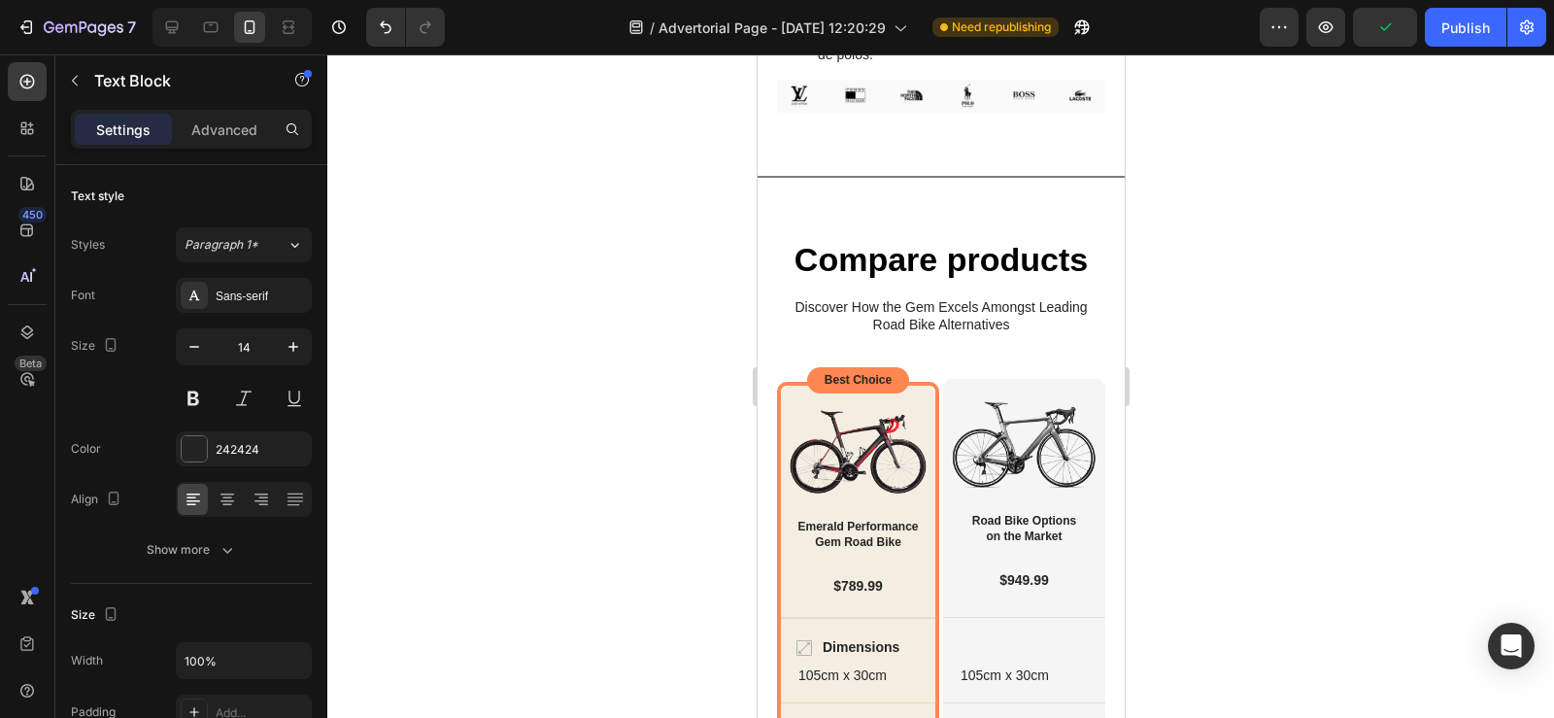
scroll to position [3364, 0]
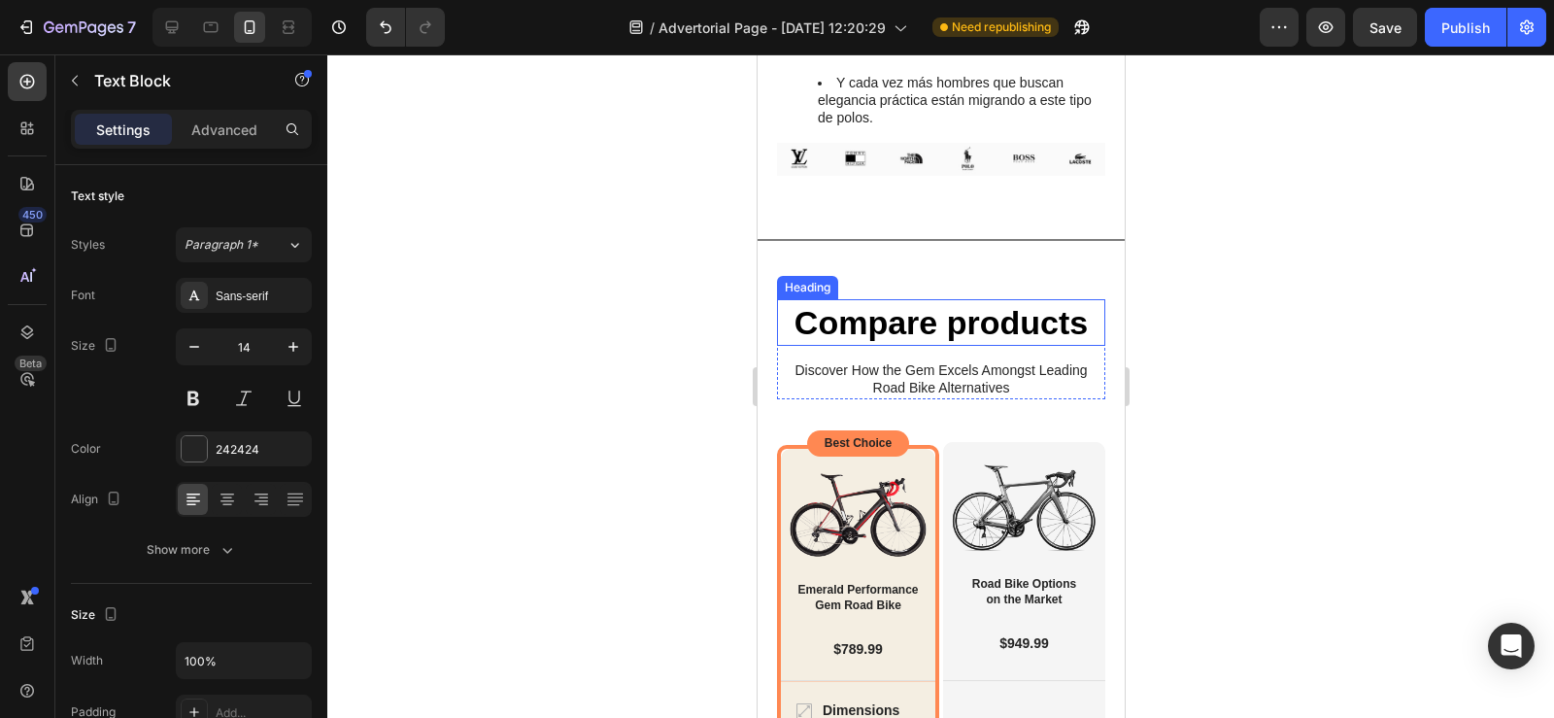
click at [787, 304] on h2 "Compare products" at bounding box center [940, 322] width 328 height 47
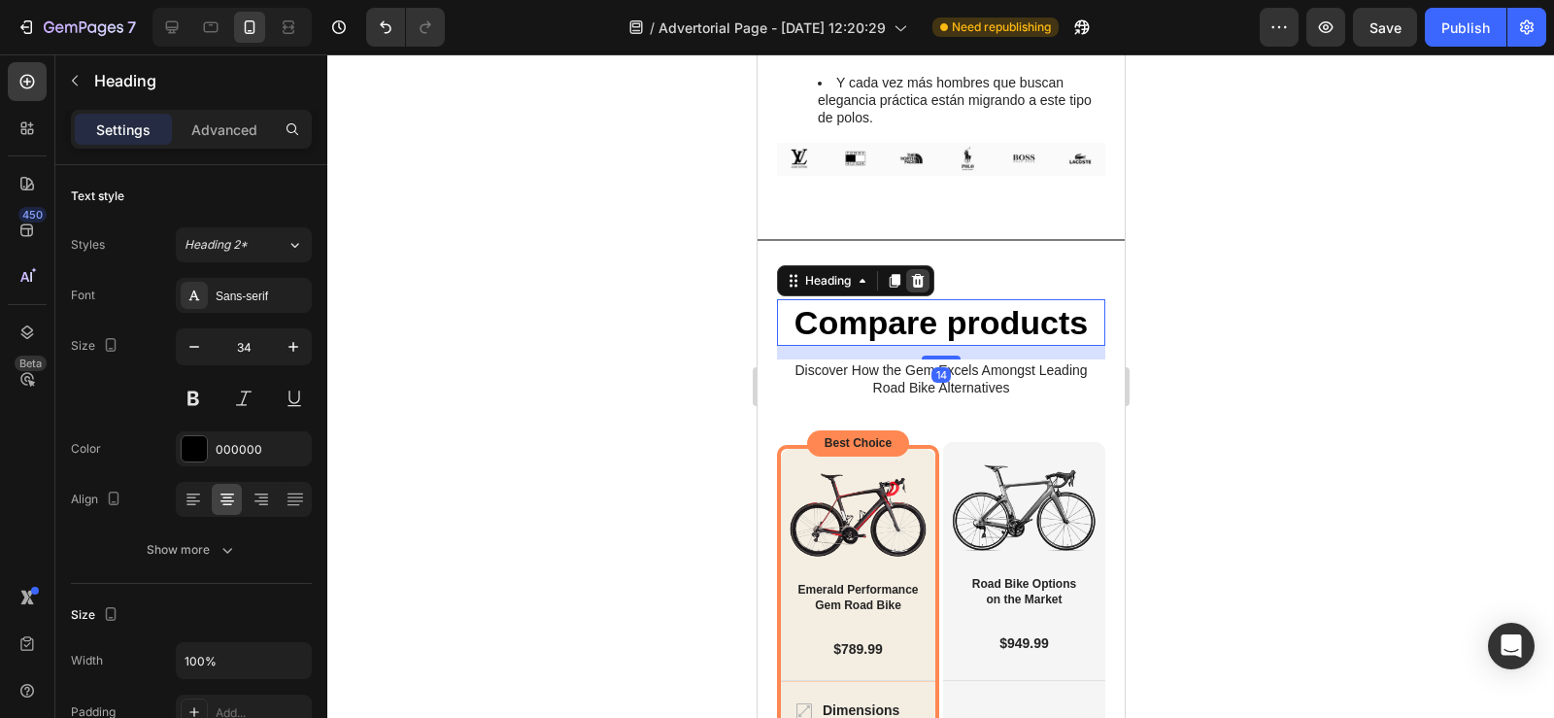
click at [919, 274] on icon at bounding box center [917, 281] width 13 height 14
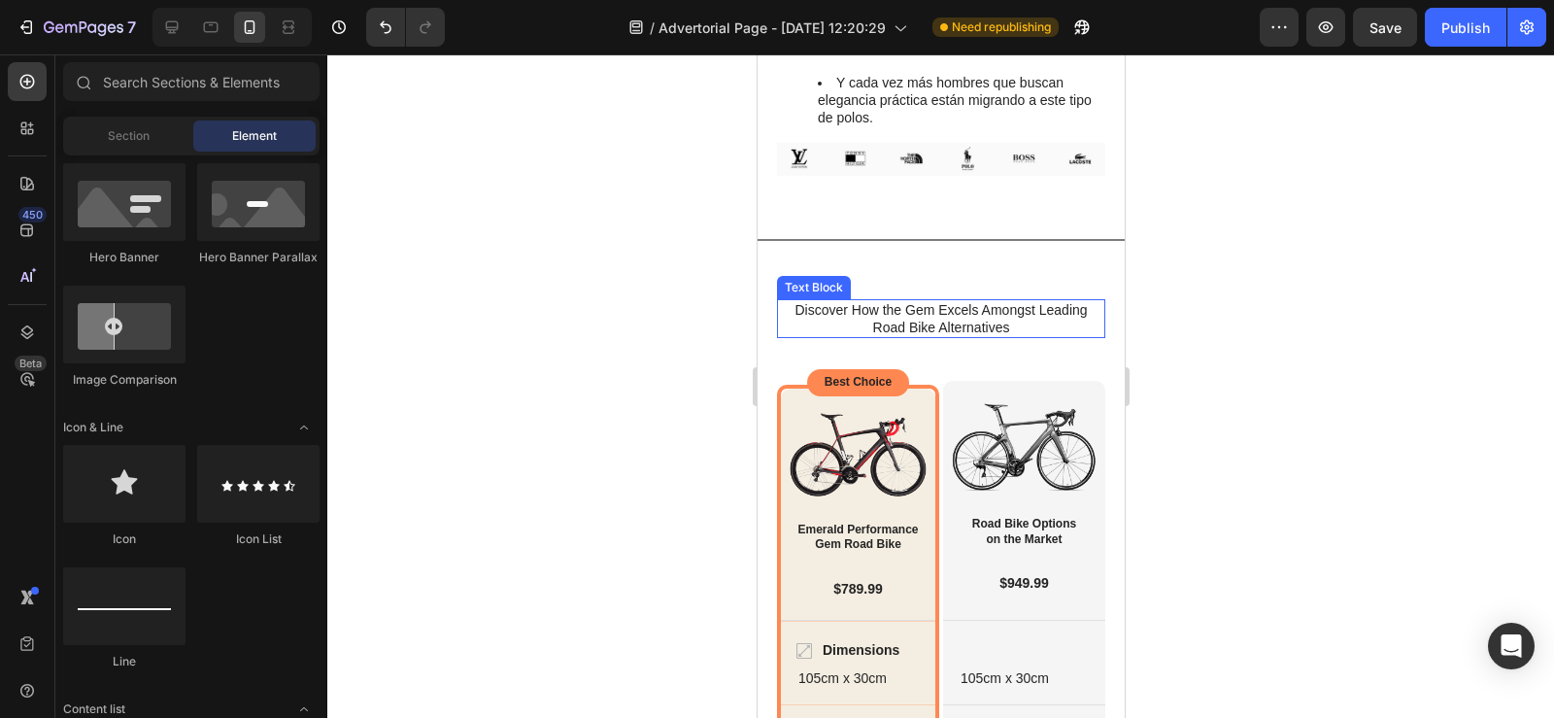
click at [854, 308] on p "Discover How the Gem Excels Amongst Leading Road Bike Alternatives" at bounding box center [940, 318] width 324 height 35
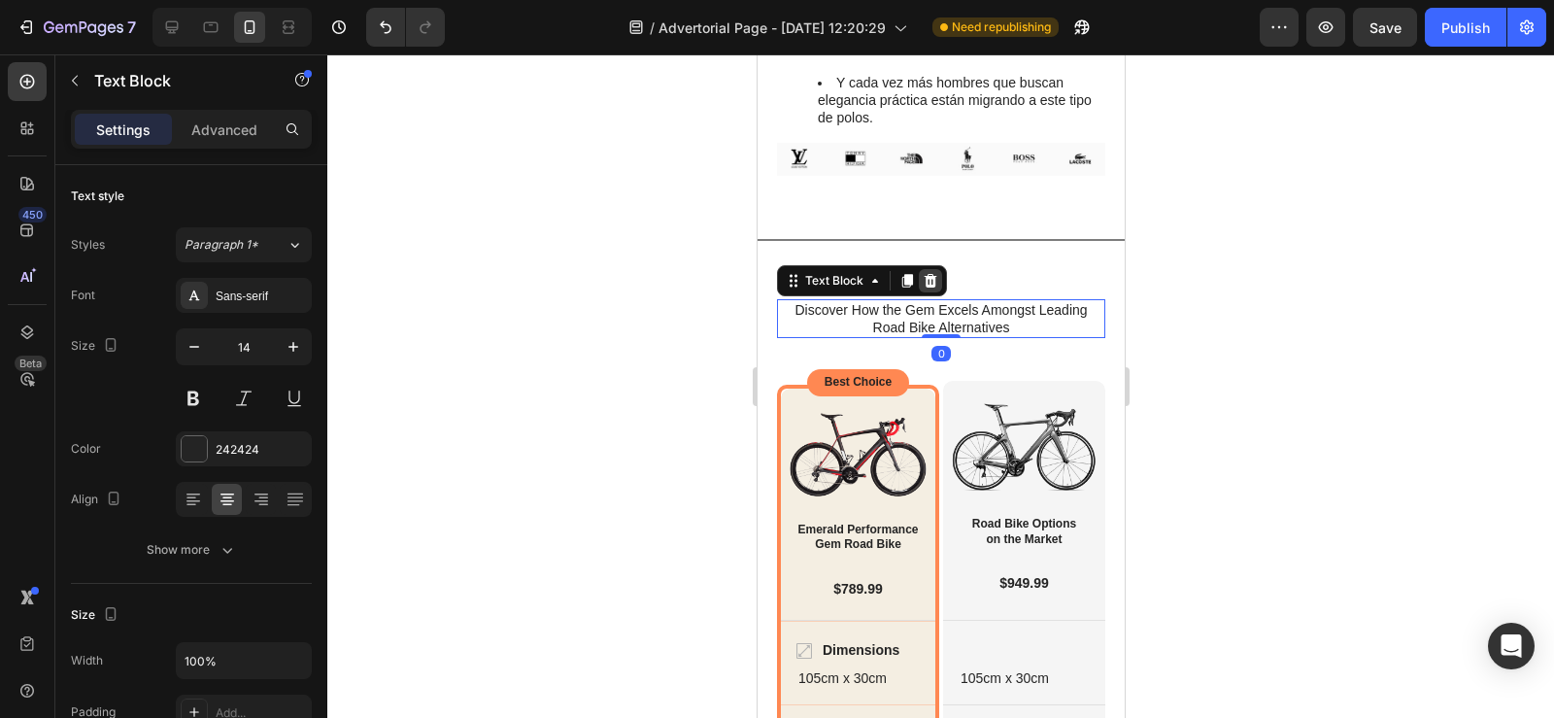
click at [936, 273] on icon at bounding box center [930, 281] width 16 height 16
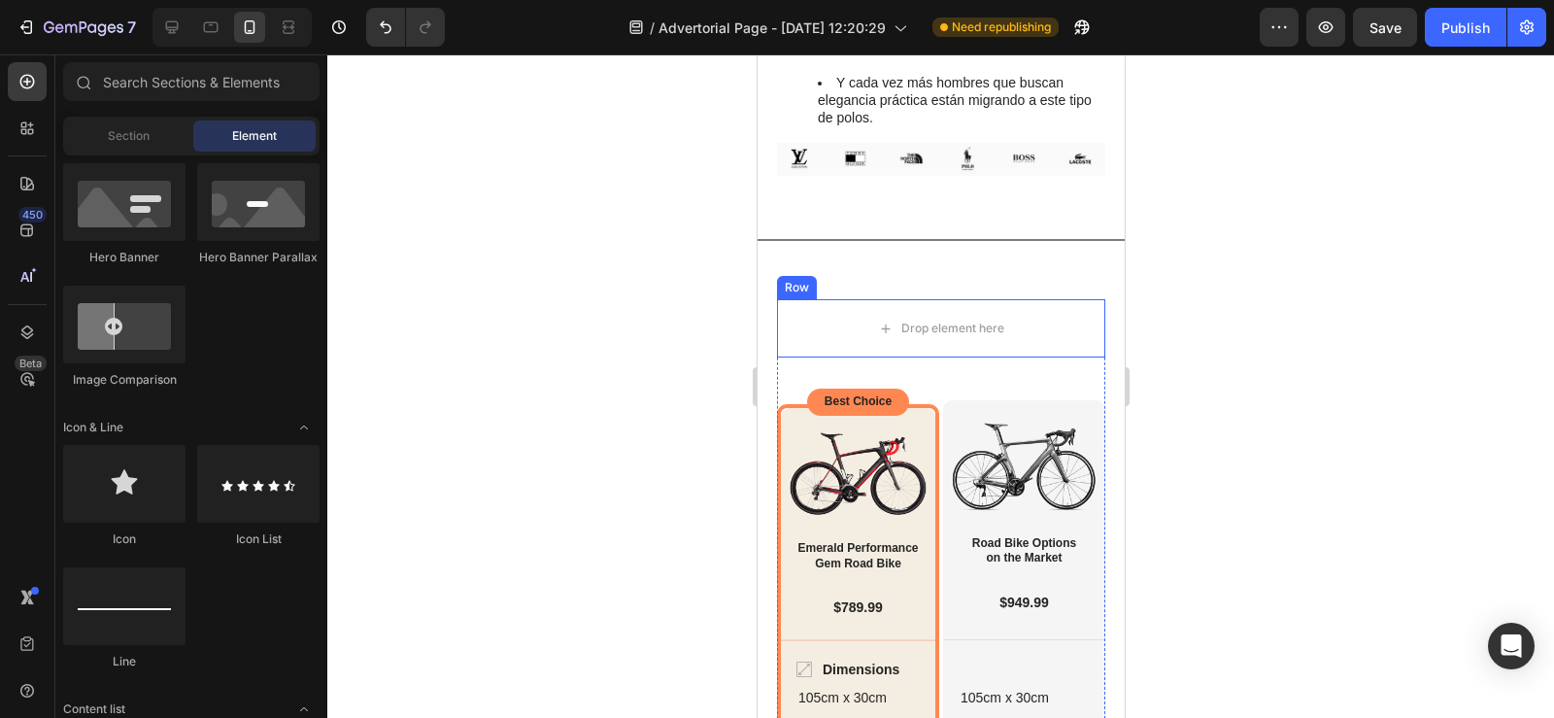
click at [798, 279] on div "Row" at bounding box center [796, 287] width 32 height 17
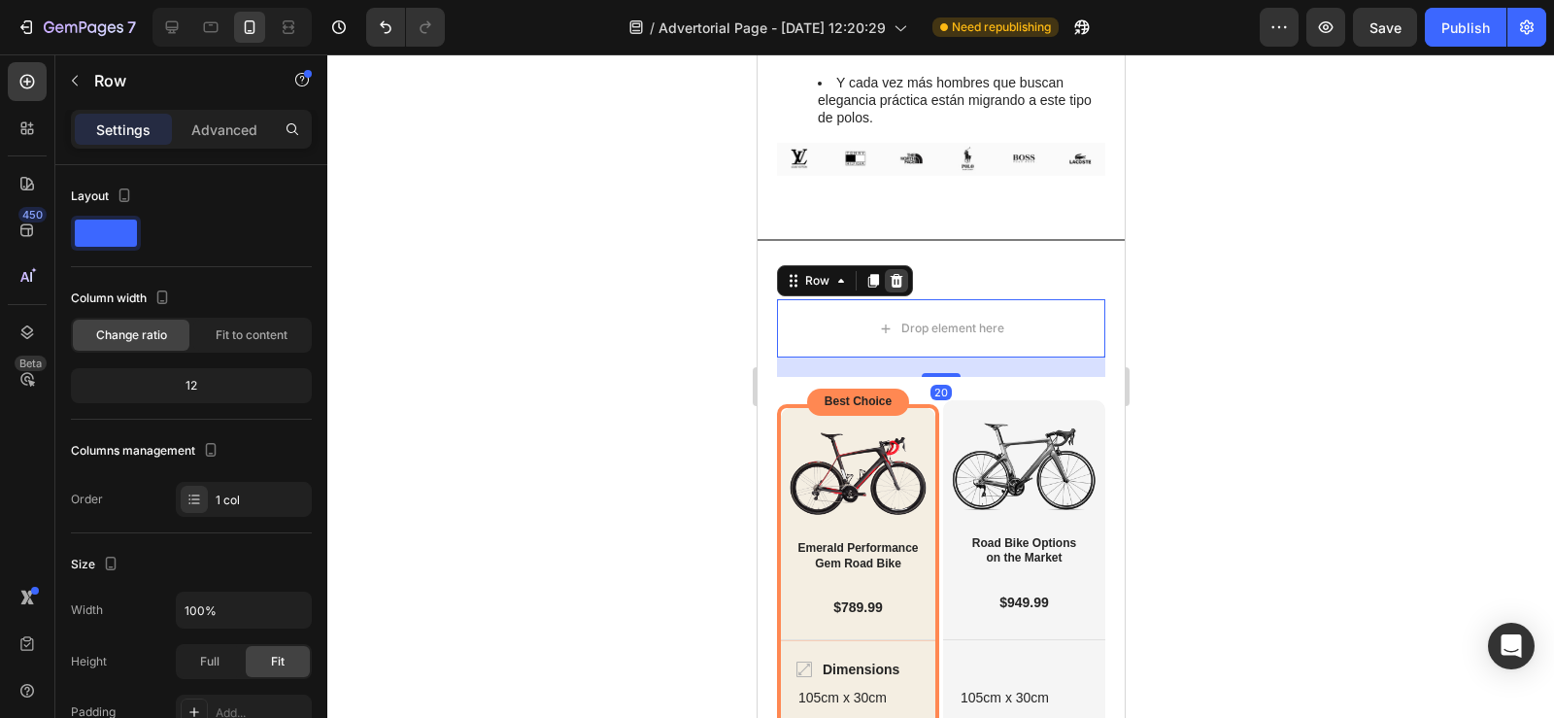
click at [894, 274] on icon at bounding box center [896, 281] width 13 height 14
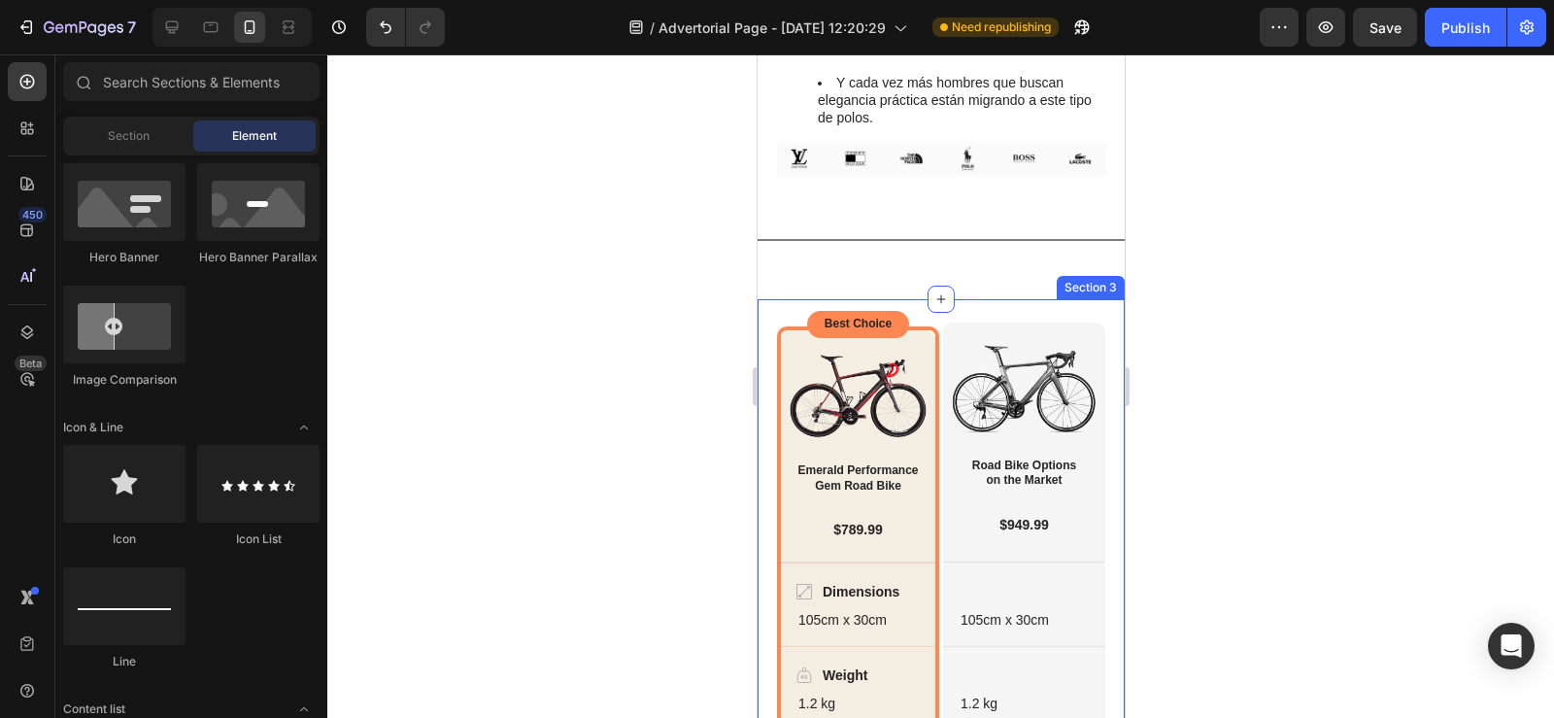
click at [771, 305] on div "Dimensions Weight Highlight Gears Brakes Item List Best Choice Text Block Row I…" at bounding box center [940, 682] width 367 height 767
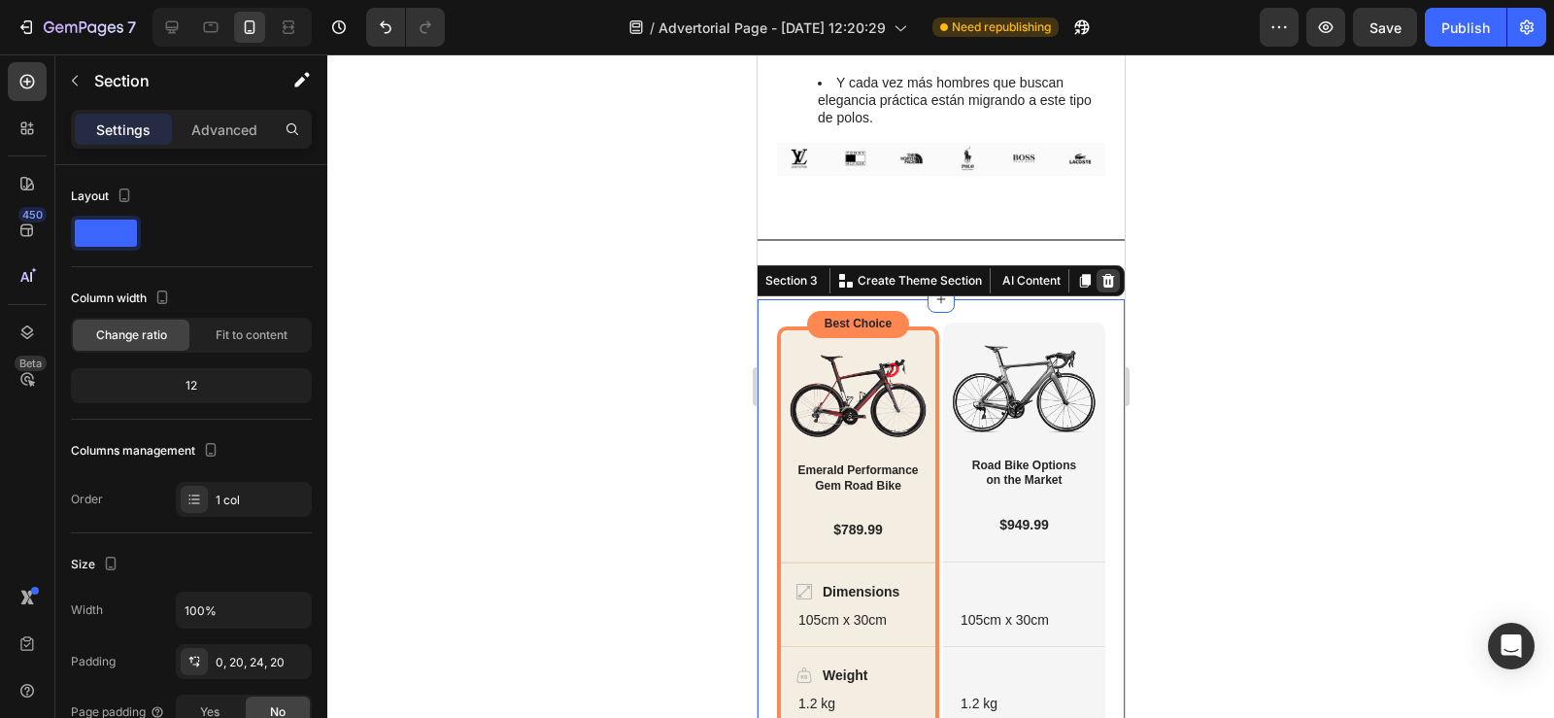
click at [1101, 274] on icon at bounding box center [1107, 281] width 13 height 14
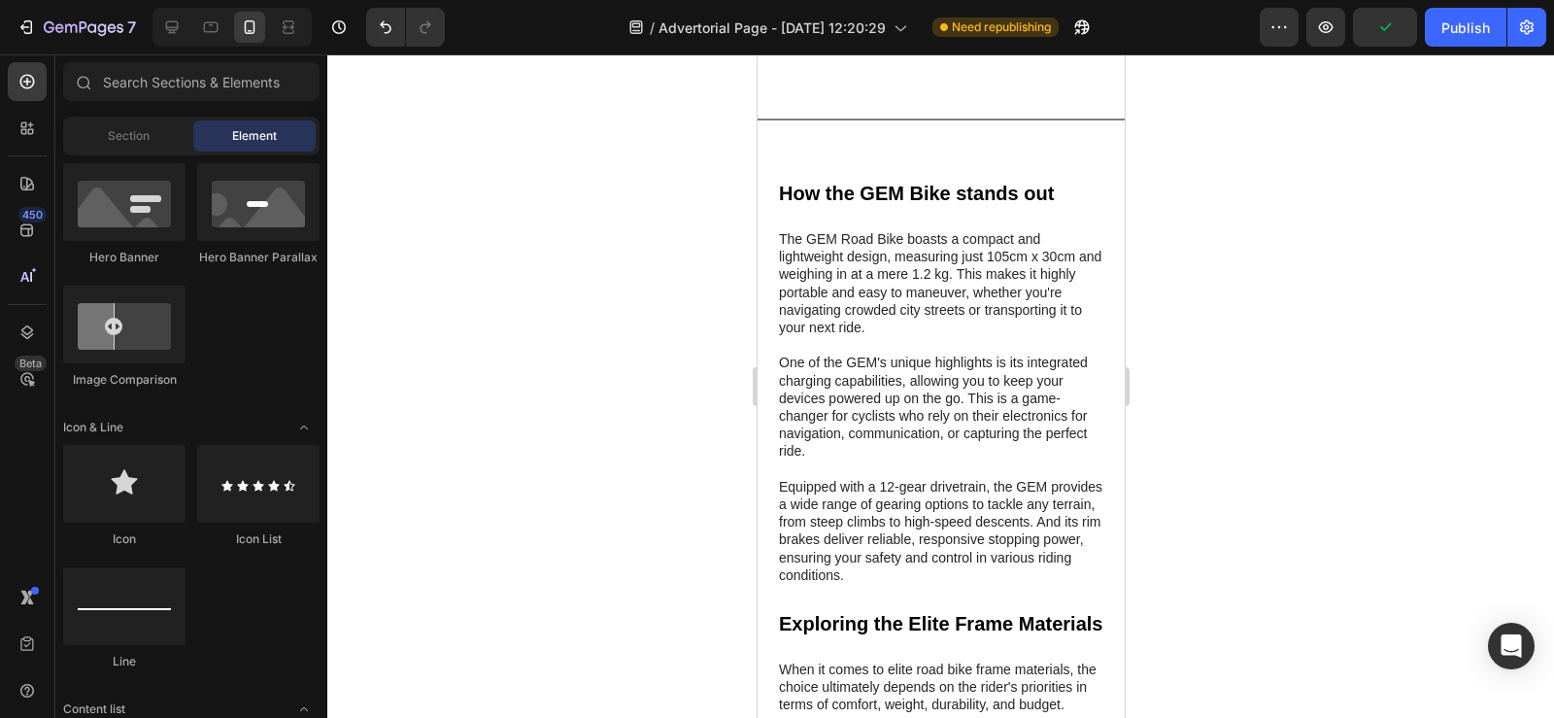
scroll to position [3319, 0]
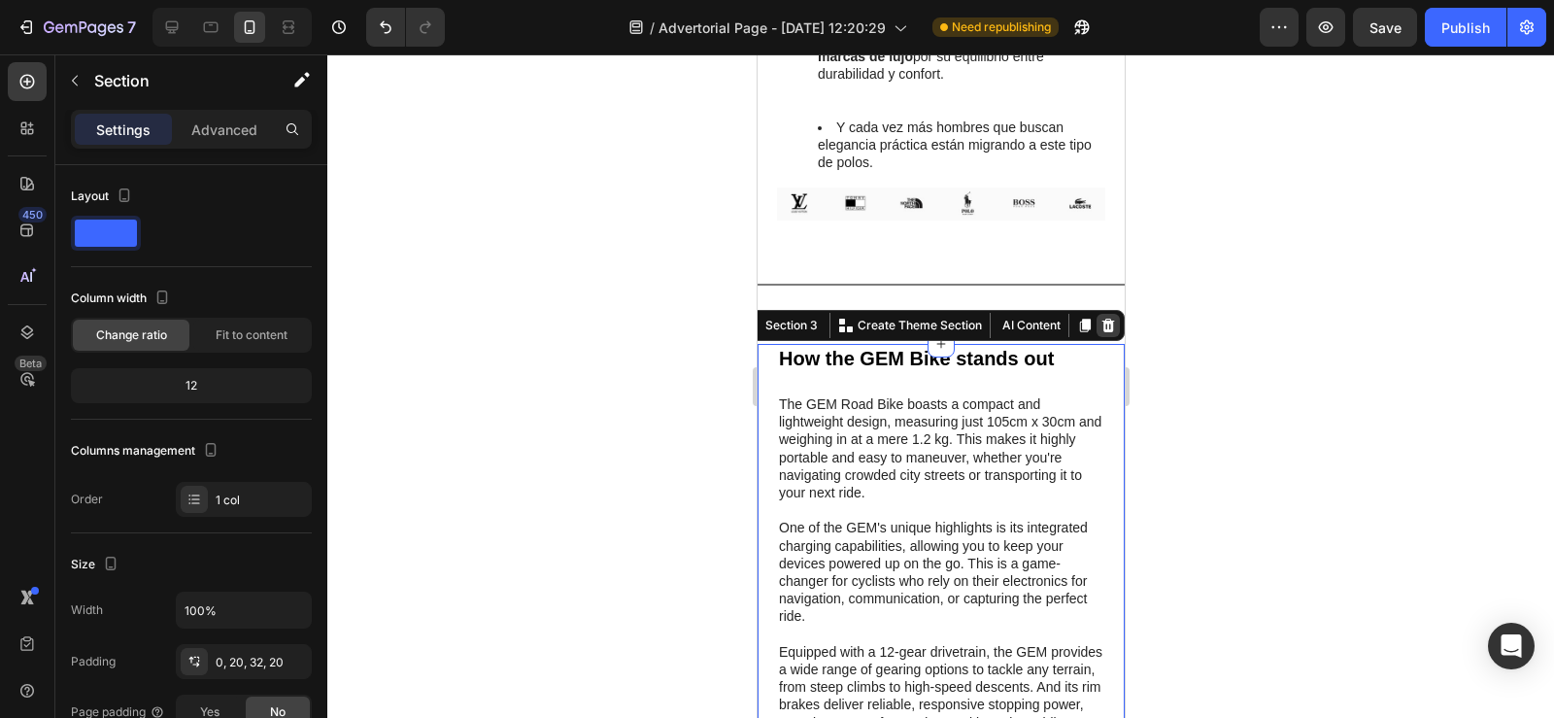
click at [1099, 318] on icon at bounding box center [1107, 326] width 16 height 16
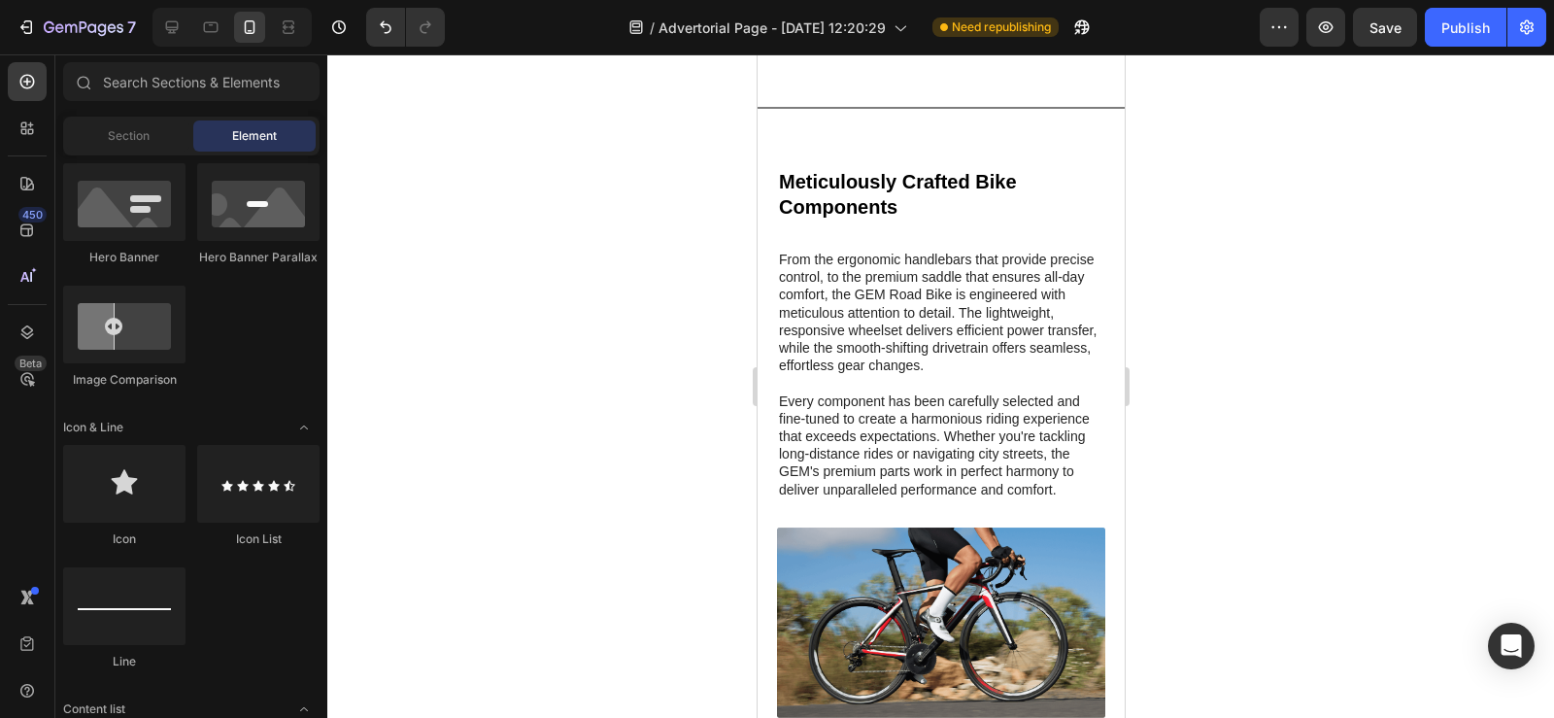
scroll to position [3502, 0]
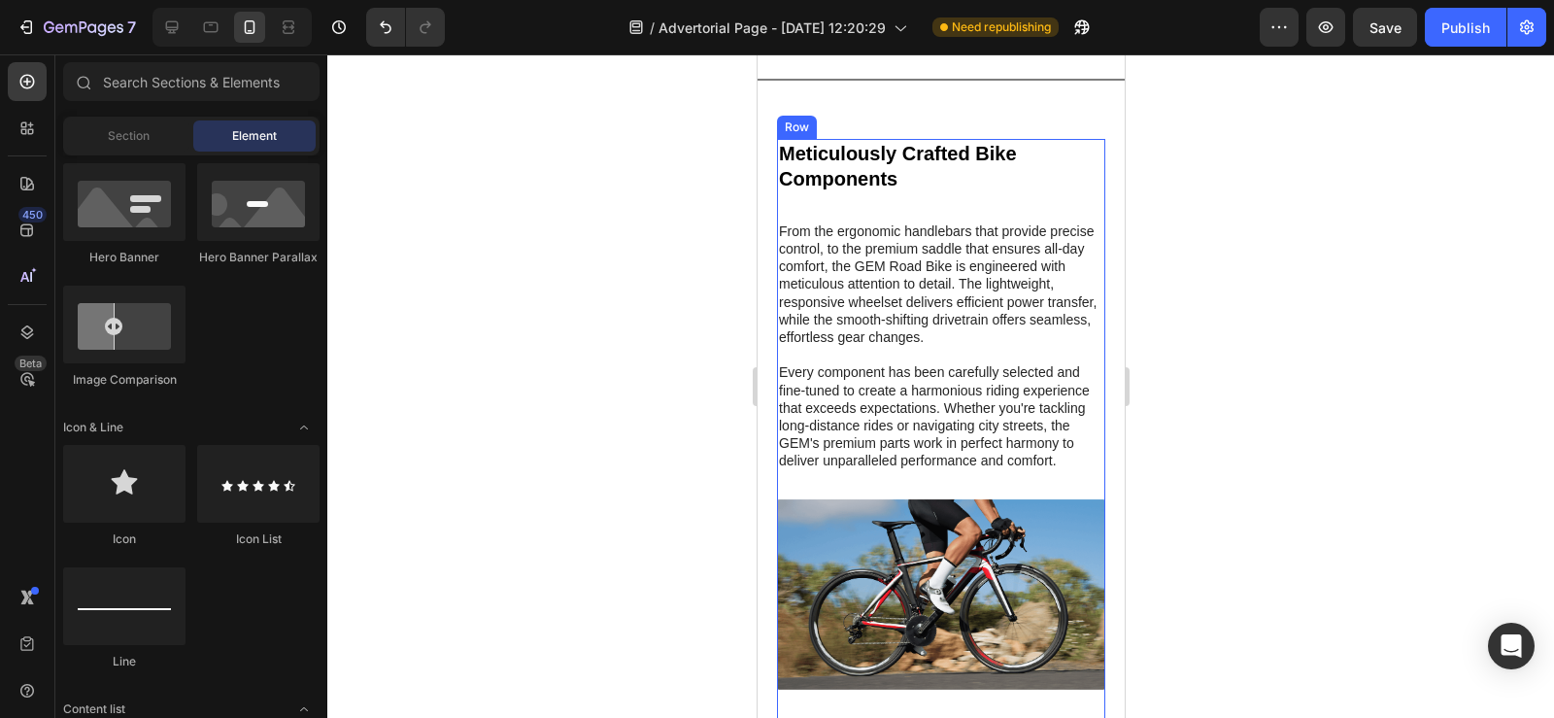
click at [963, 191] on h2 "Meticulously Crafted Bike Components" at bounding box center [940, 166] width 328 height 54
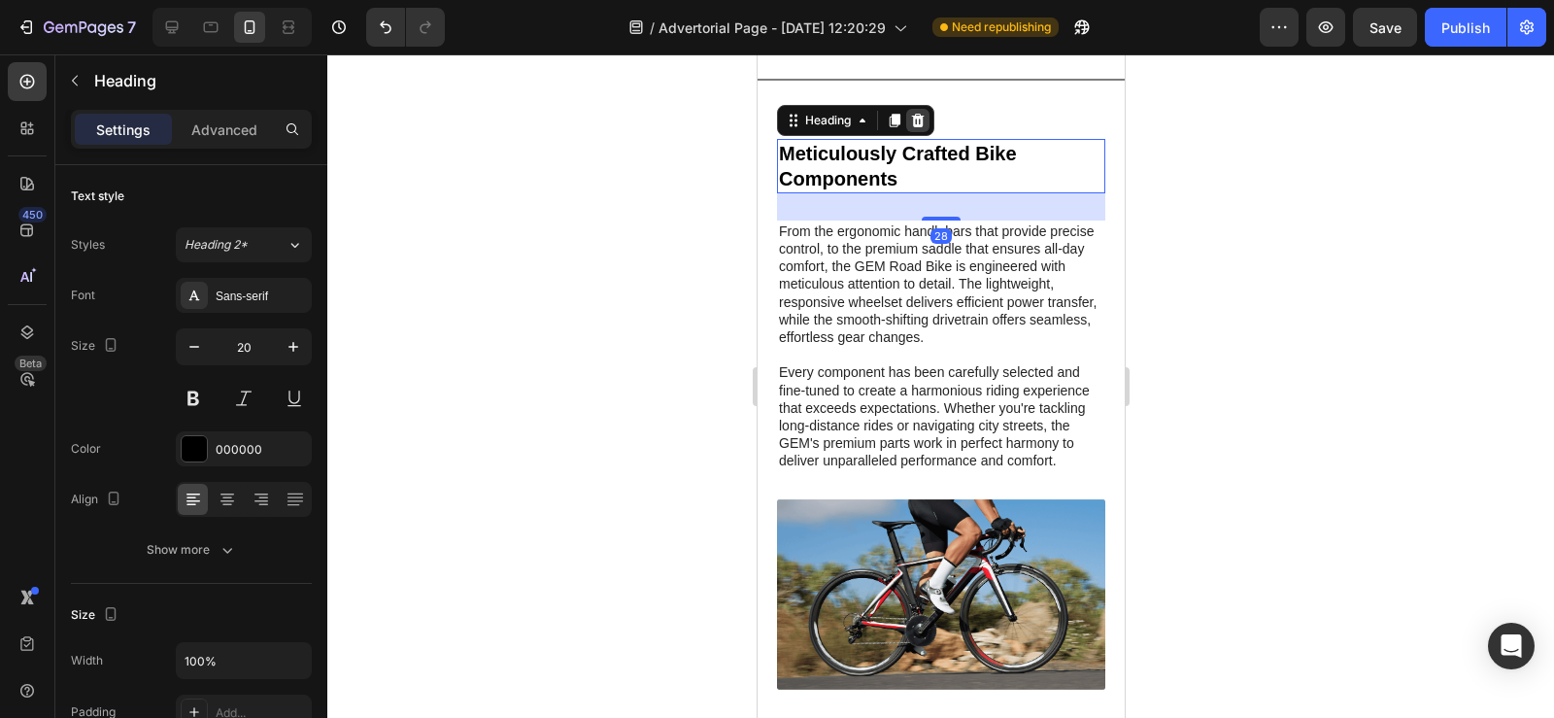
click at [915, 118] on icon at bounding box center [917, 121] width 13 height 14
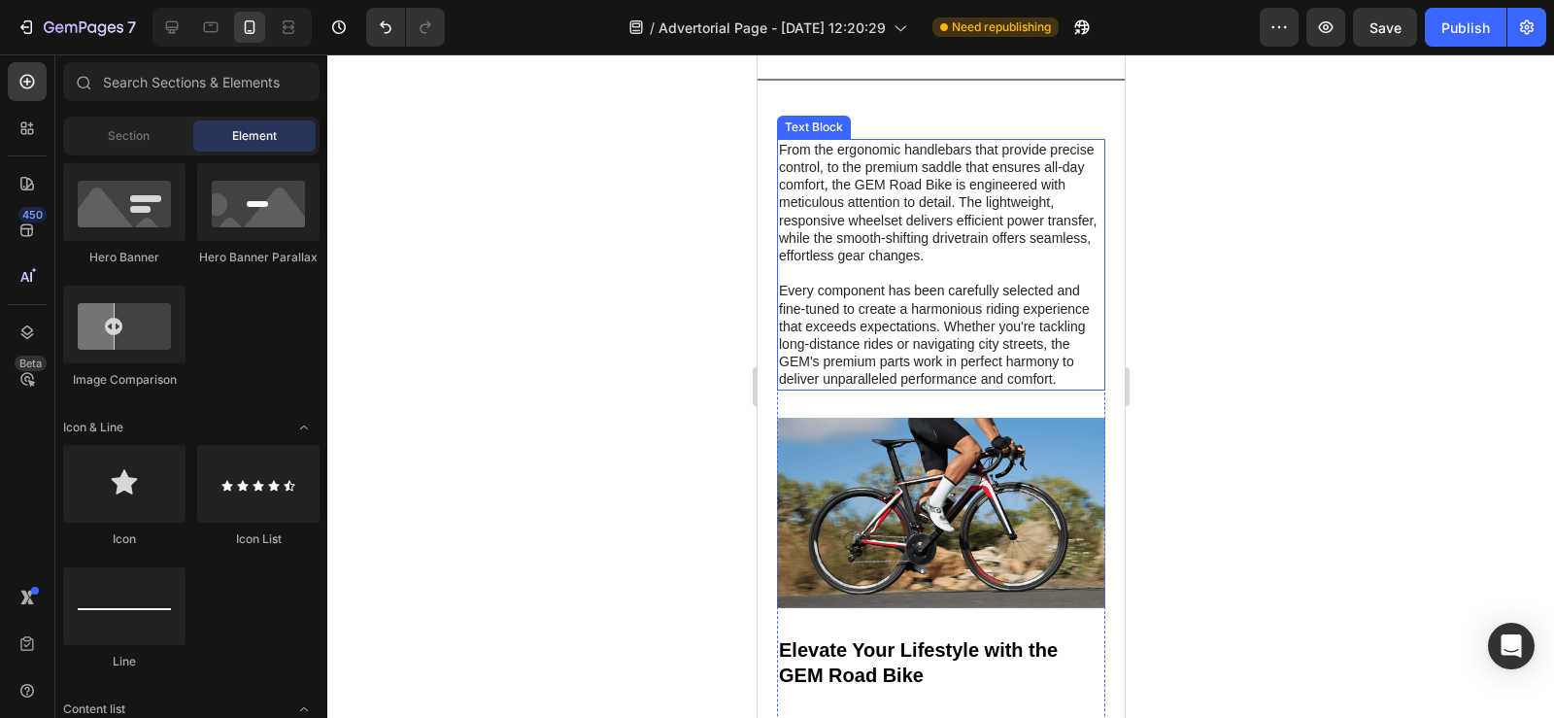
click at [931, 181] on p "From the ergonomic handlebars that provide precise control, to the premium sadd…" at bounding box center [940, 265] width 324 height 248
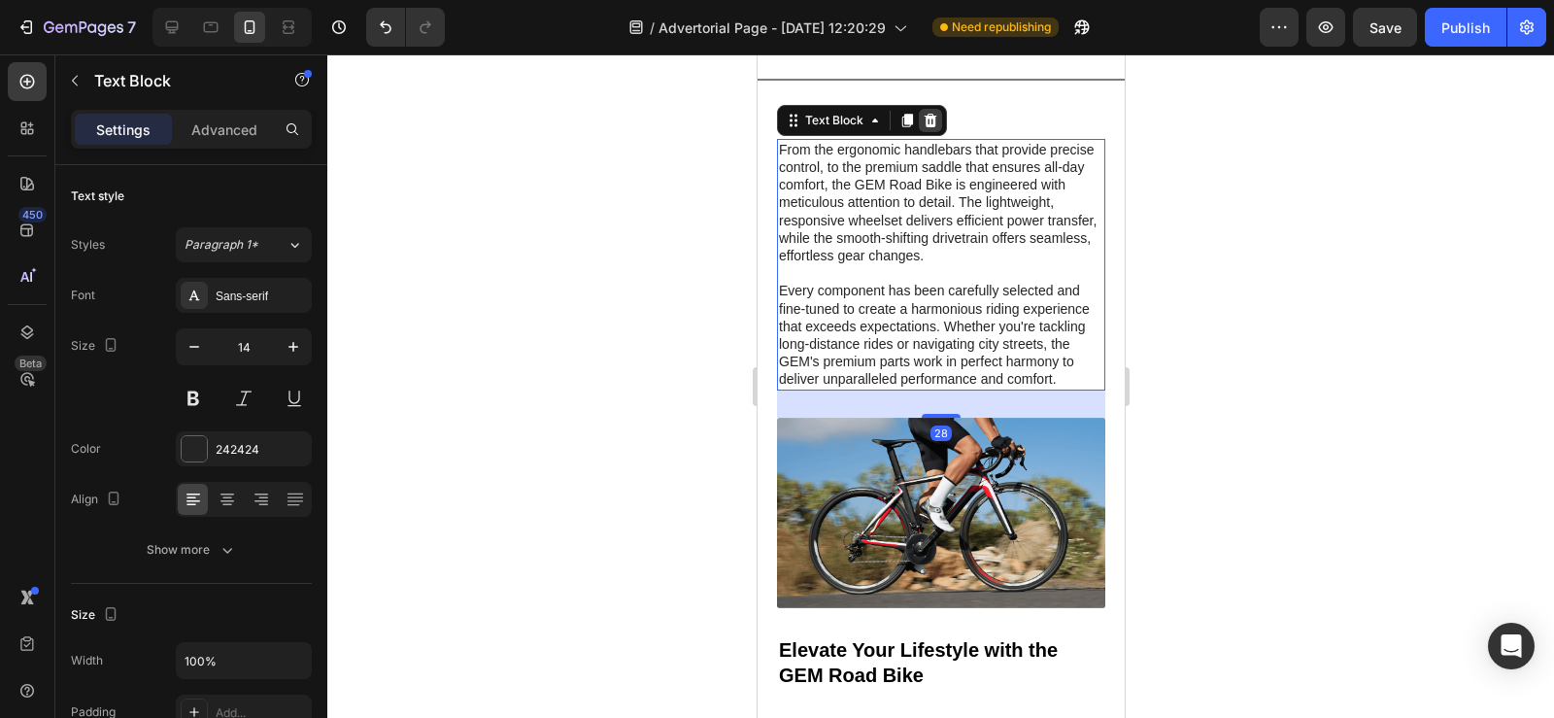
click at [928, 115] on icon at bounding box center [930, 121] width 16 height 16
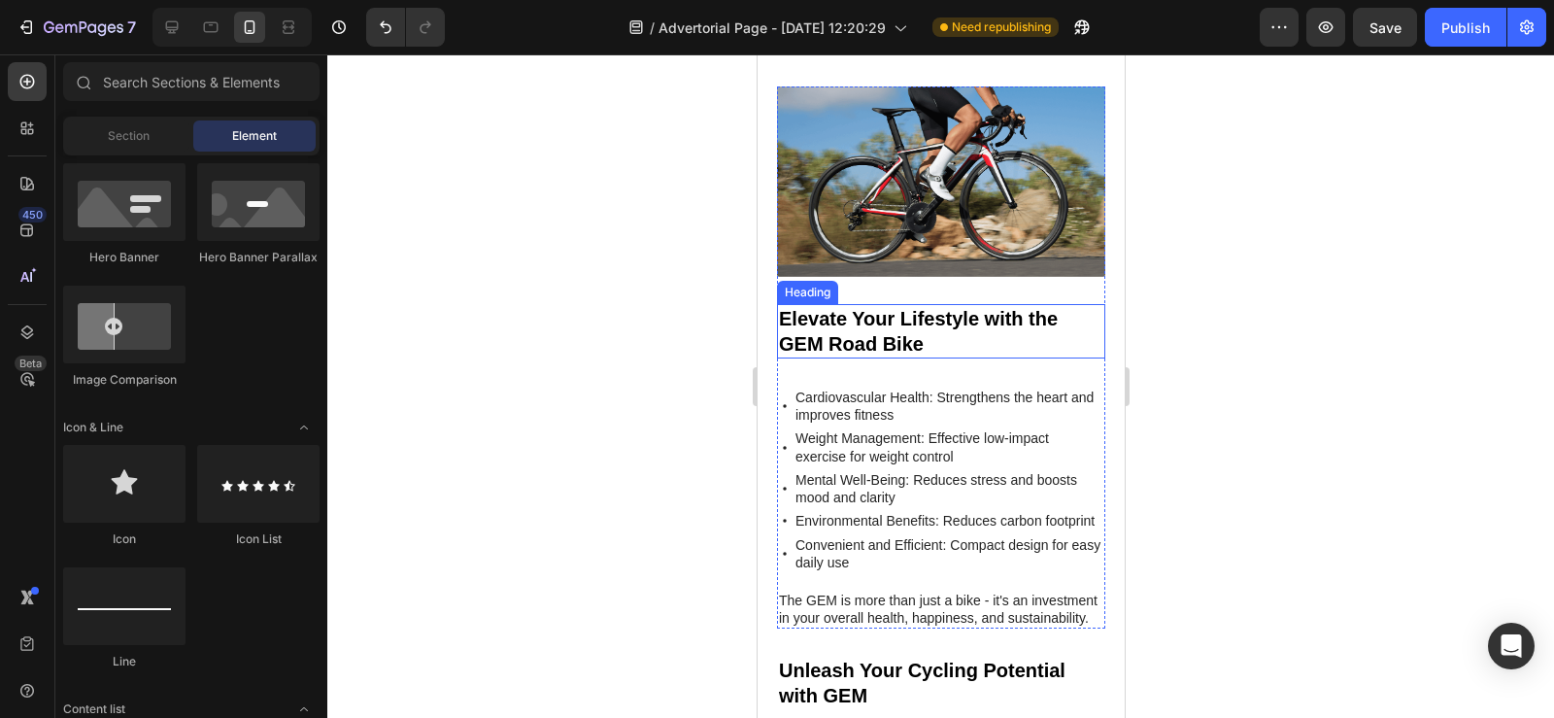
scroll to position [3551, 0]
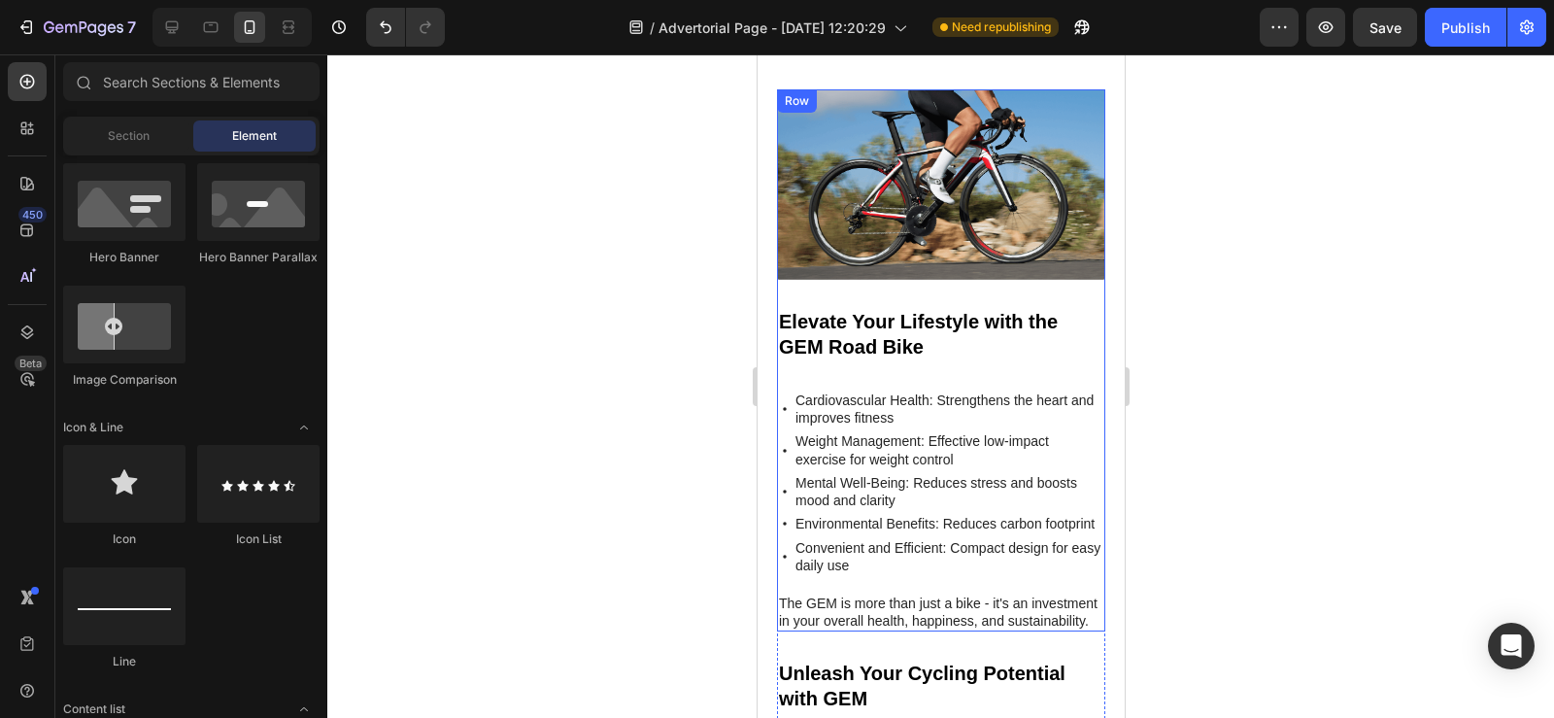
click at [878, 289] on div "Image Elevate Your Lifestyle with the GEM Road Bike Heading Cardiovascular Heal…" at bounding box center [940, 360] width 328 height 543
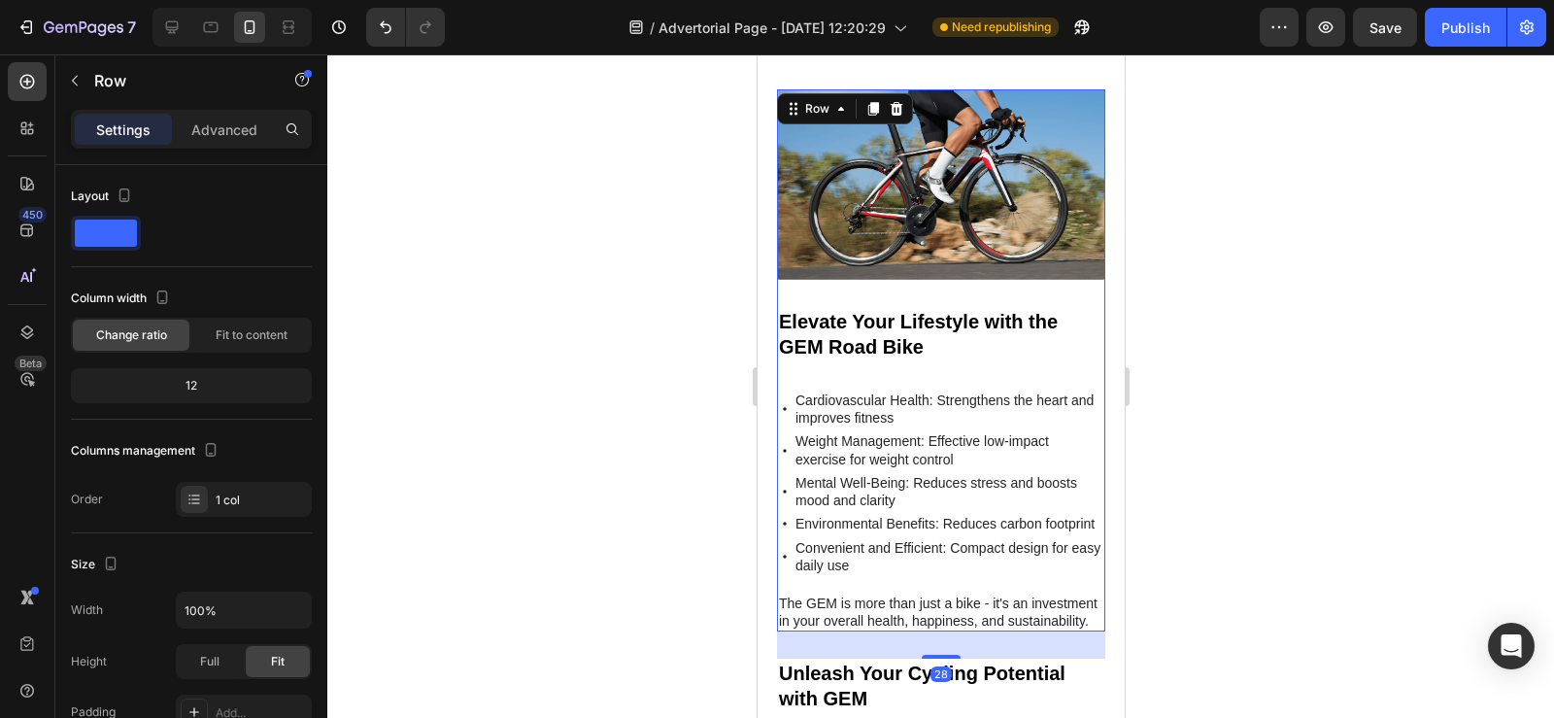
click at [847, 365] on div "Image Elevate Your Lifestyle with the GEM Road Bike Heading Cardiovascular Heal…" at bounding box center [940, 360] width 328 height 543
click at [816, 363] on div "Image Elevate Your Lifestyle with the GEM Road Bike Heading Cardiovascular Heal…" at bounding box center [940, 360] width 328 height 543
click at [854, 324] on h2 "Elevate Your Lifestyle with the GEM Road Bike" at bounding box center [940, 334] width 328 height 54
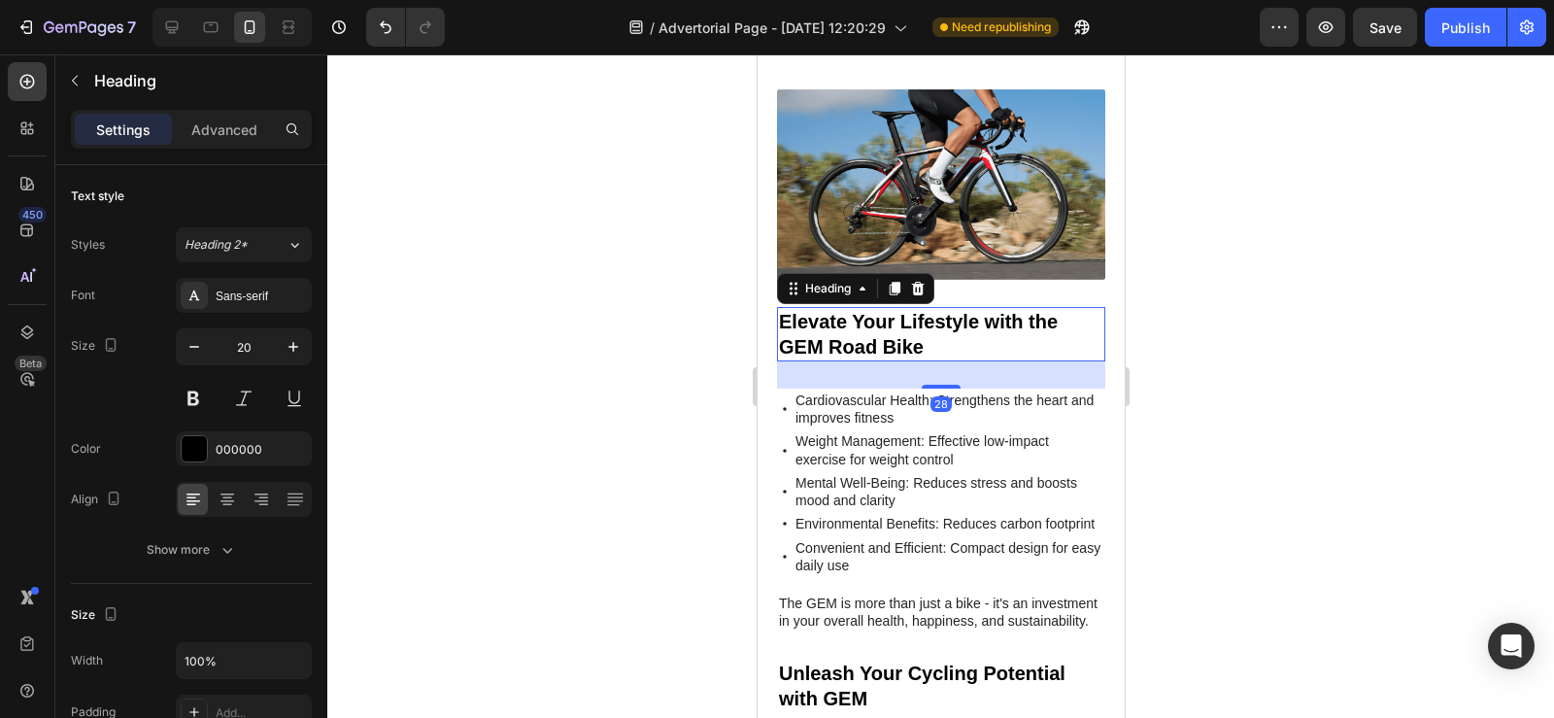
click at [916, 281] on icon at bounding box center [917, 289] width 16 height 16
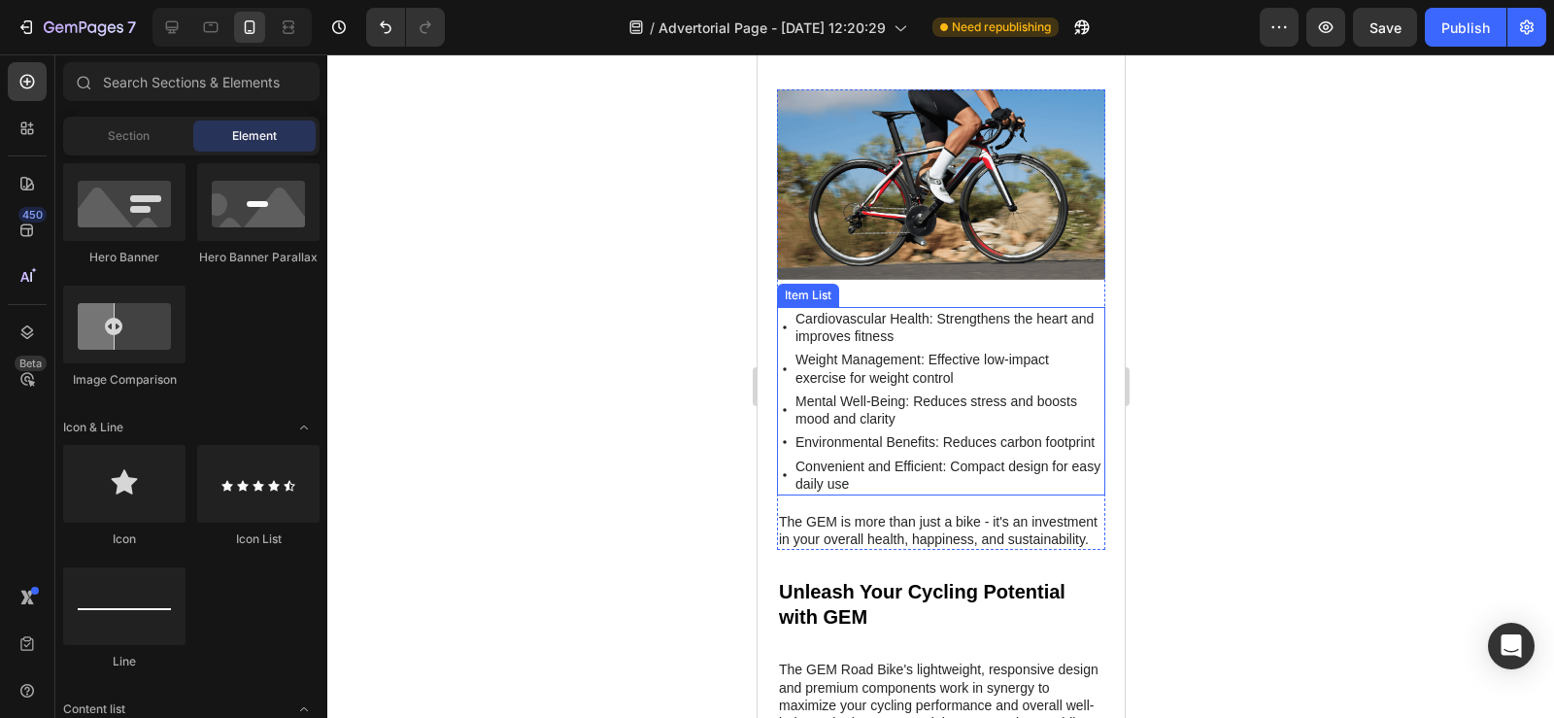
click at [895, 316] on p "Cardiovascular Health: Strengthens the heart and improves fitness" at bounding box center [947, 327] width 307 height 35
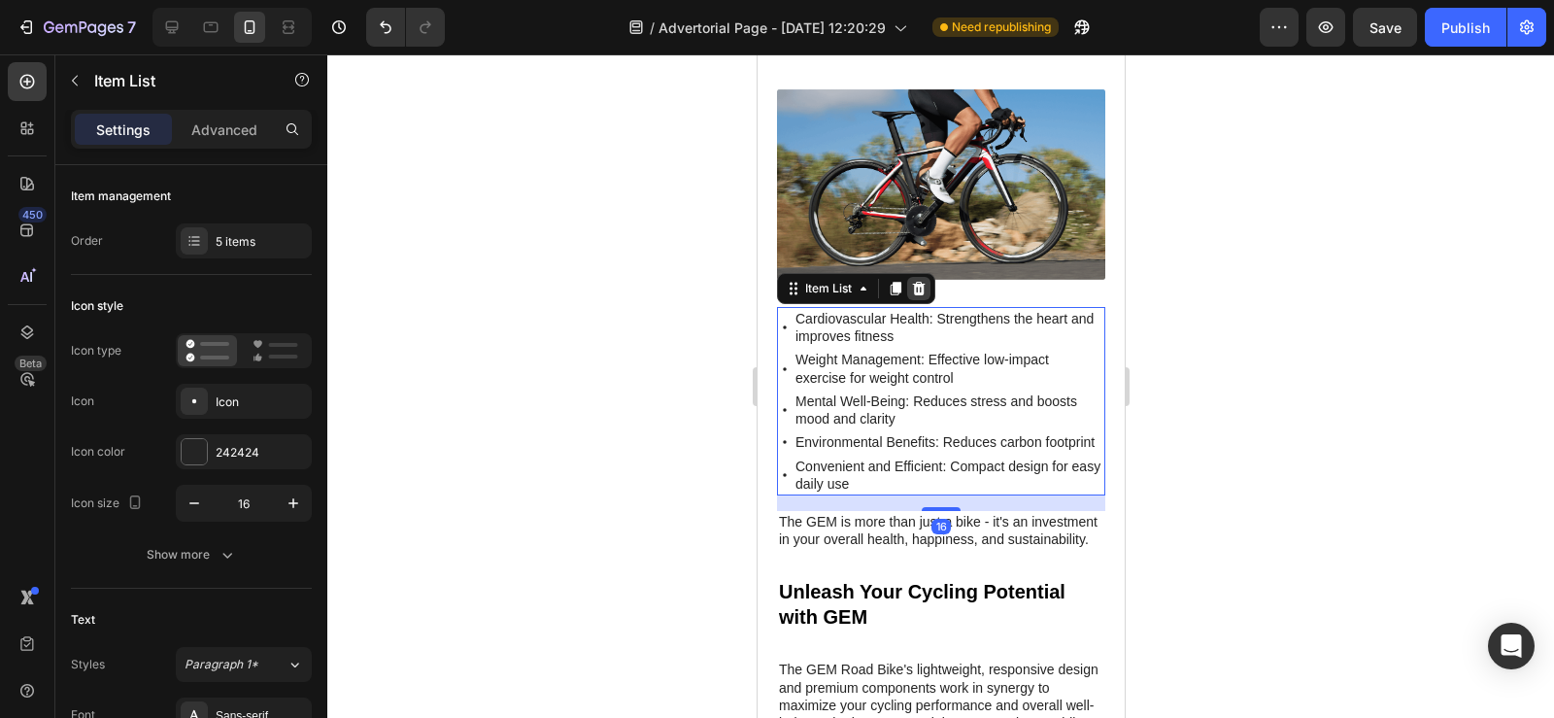
click at [917, 285] on icon at bounding box center [918, 289] width 13 height 14
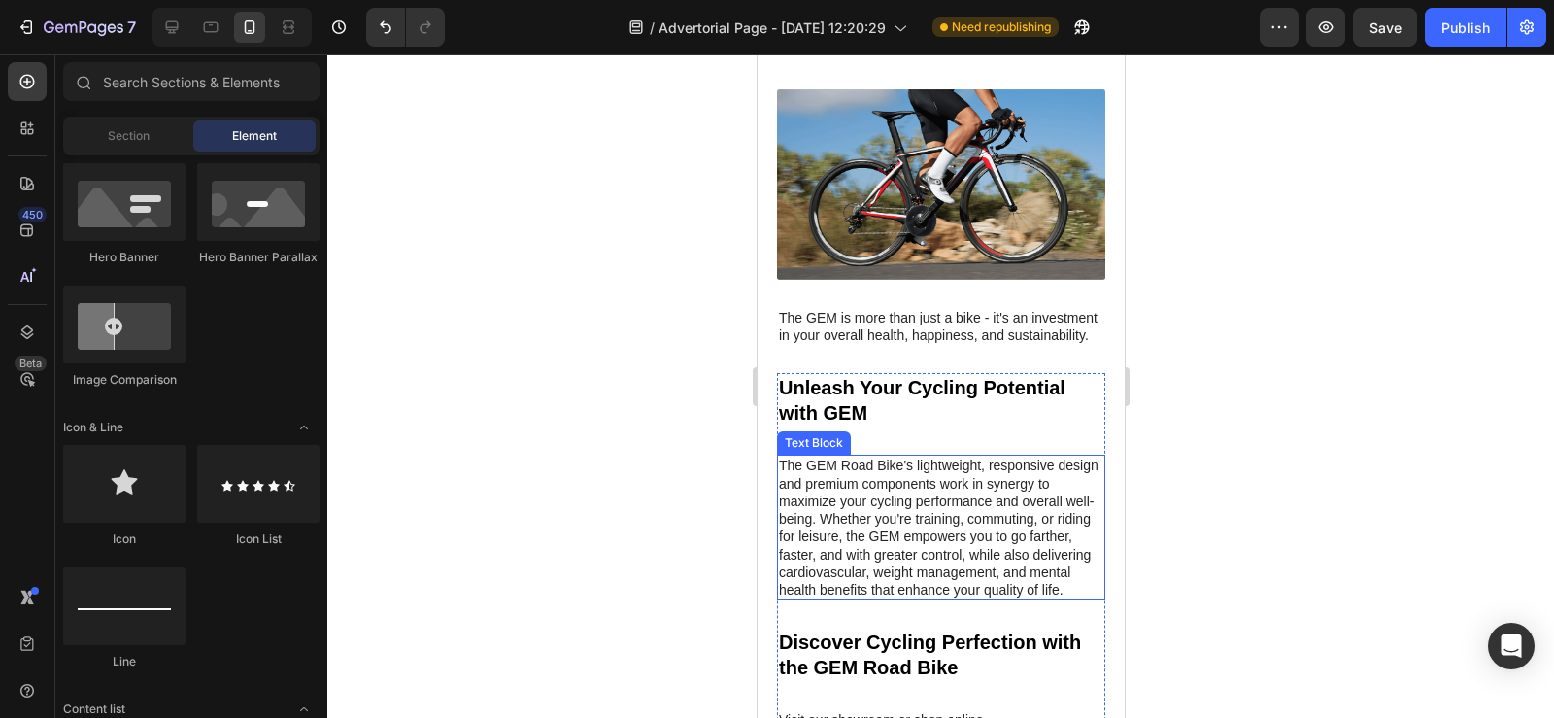
click at [818, 480] on p "The GEM Road Bike's lightweight, responsive design and premium components work …" at bounding box center [940, 527] width 324 height 142
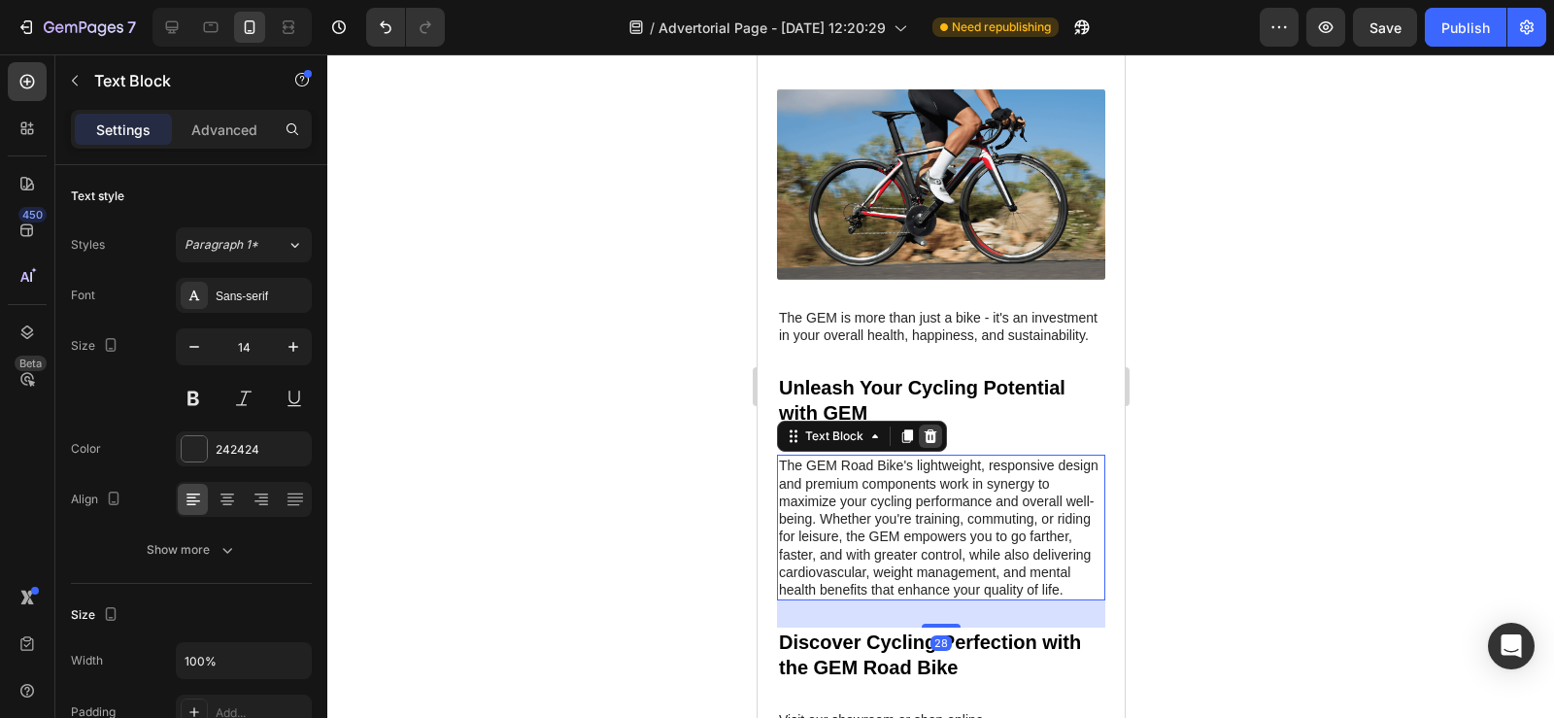
click at [925, 443] on icon at bounding box center [930, 436] width 13 height 14
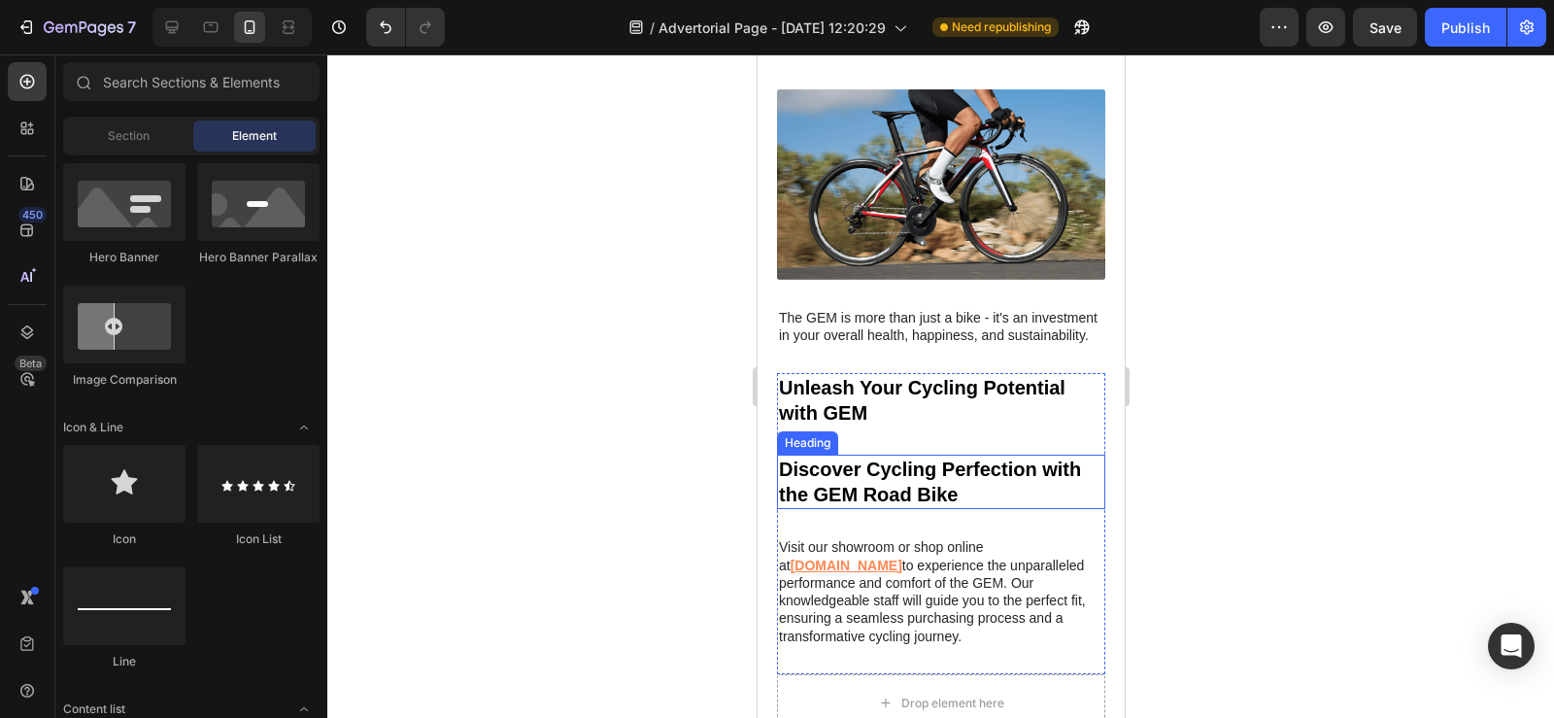
click at [893, 481] on h2 "Discover Cycling Perfection with the GEM Road Bike" at bounding box center [940, 481] width 328 height 54
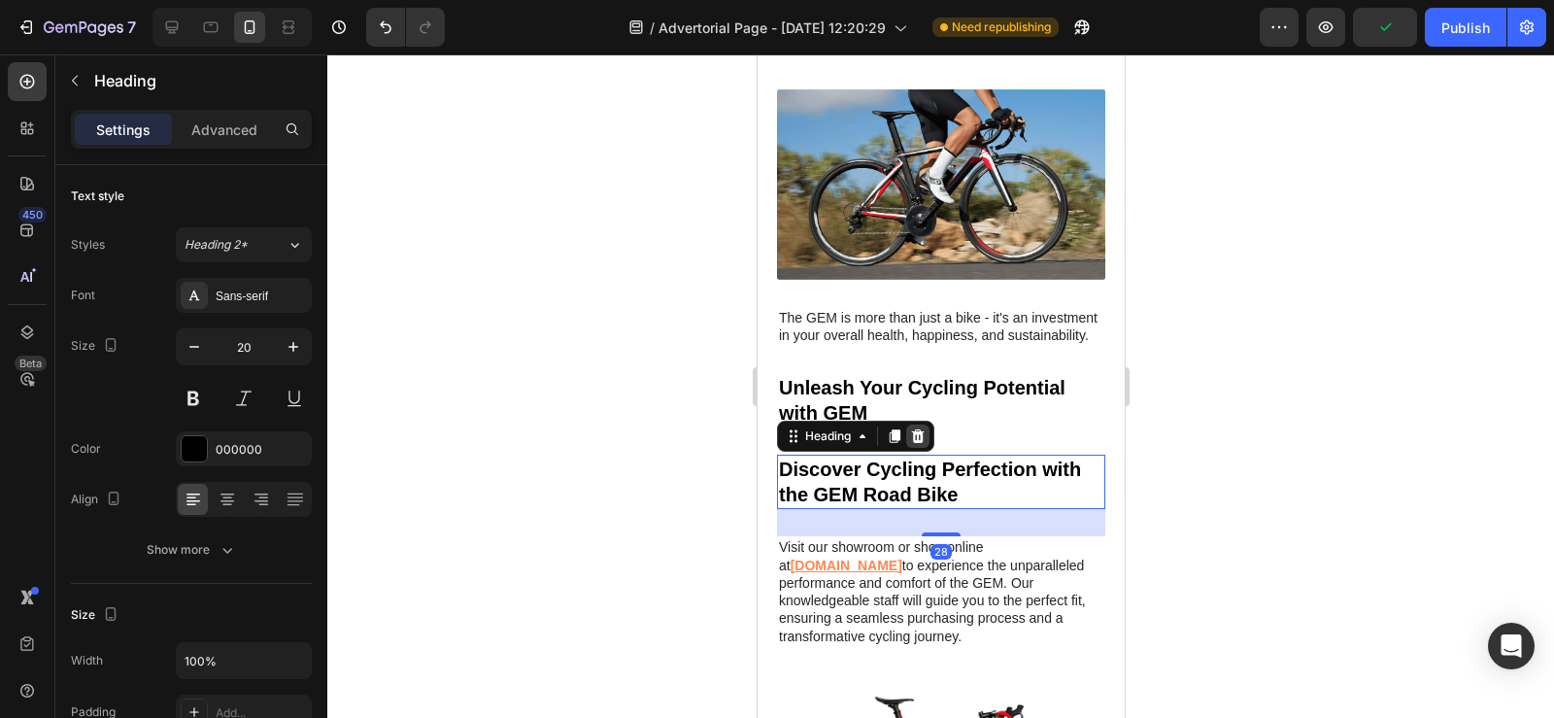
click at [921, 443] on icon at bounding box center [917, 436] width 13 height 14
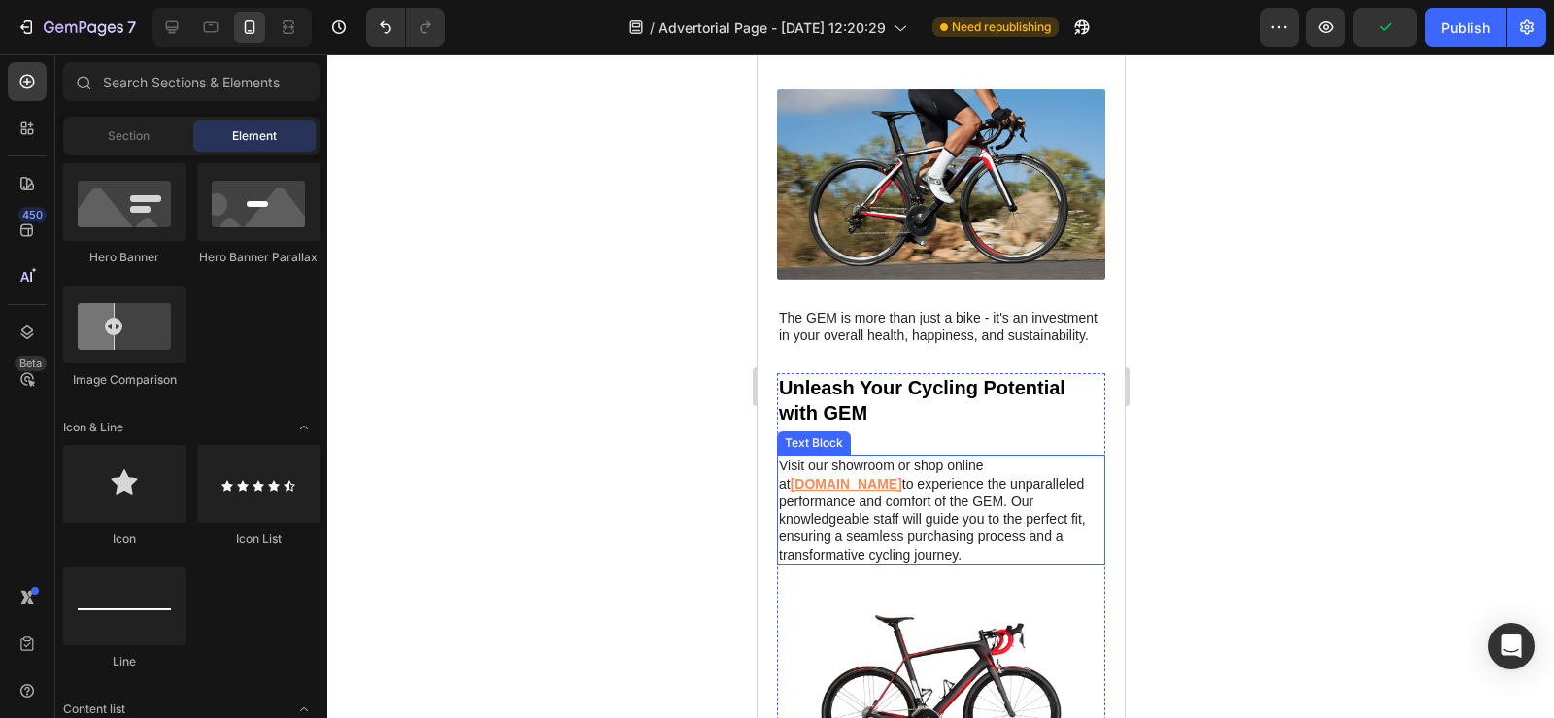
click at [917, 484] on p "Visit our showroom or shop online at www.gemroadbikes.com to experience the unp…" at bounding box center [940, 509] width 324 height 106
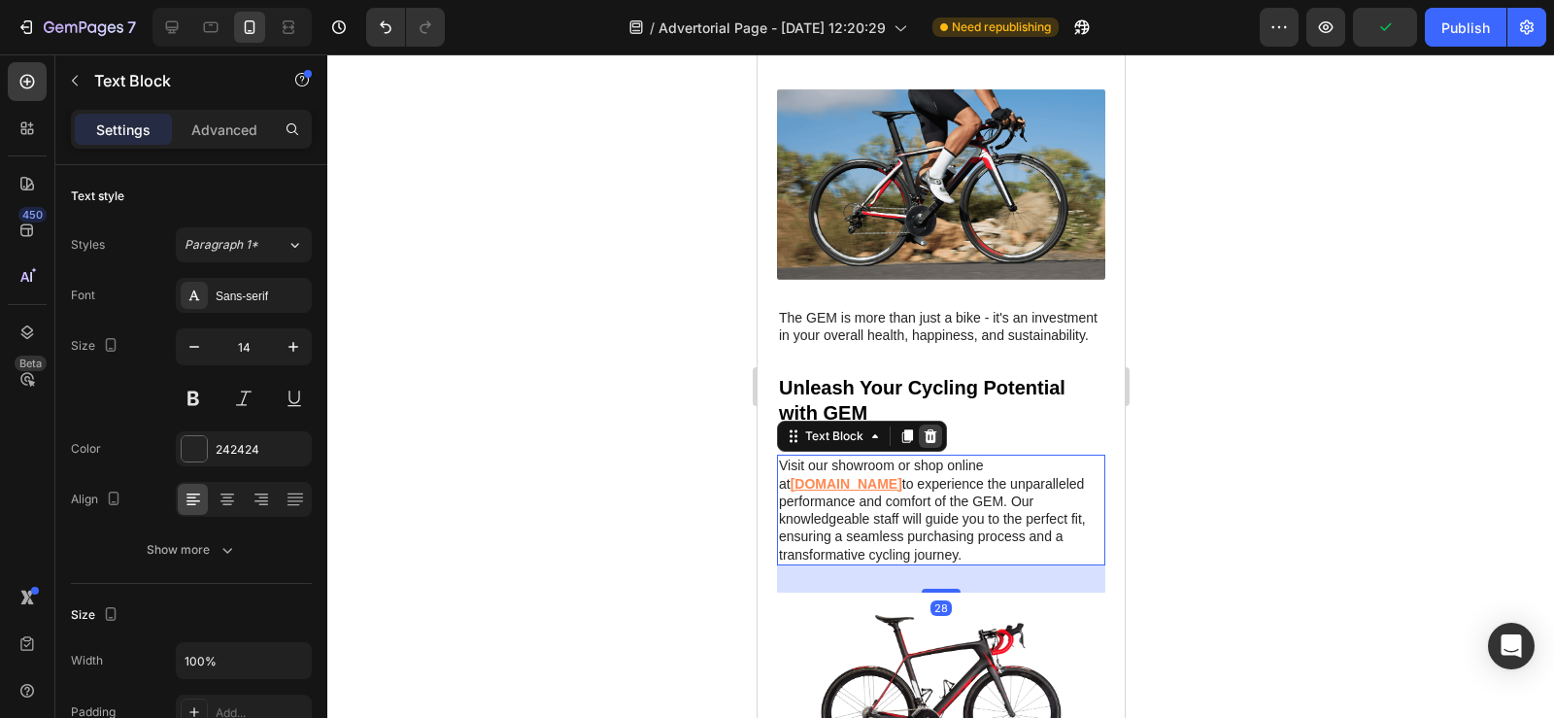
click at [926, 444] on icon at bounding box center [930, 436] width 16 height 16
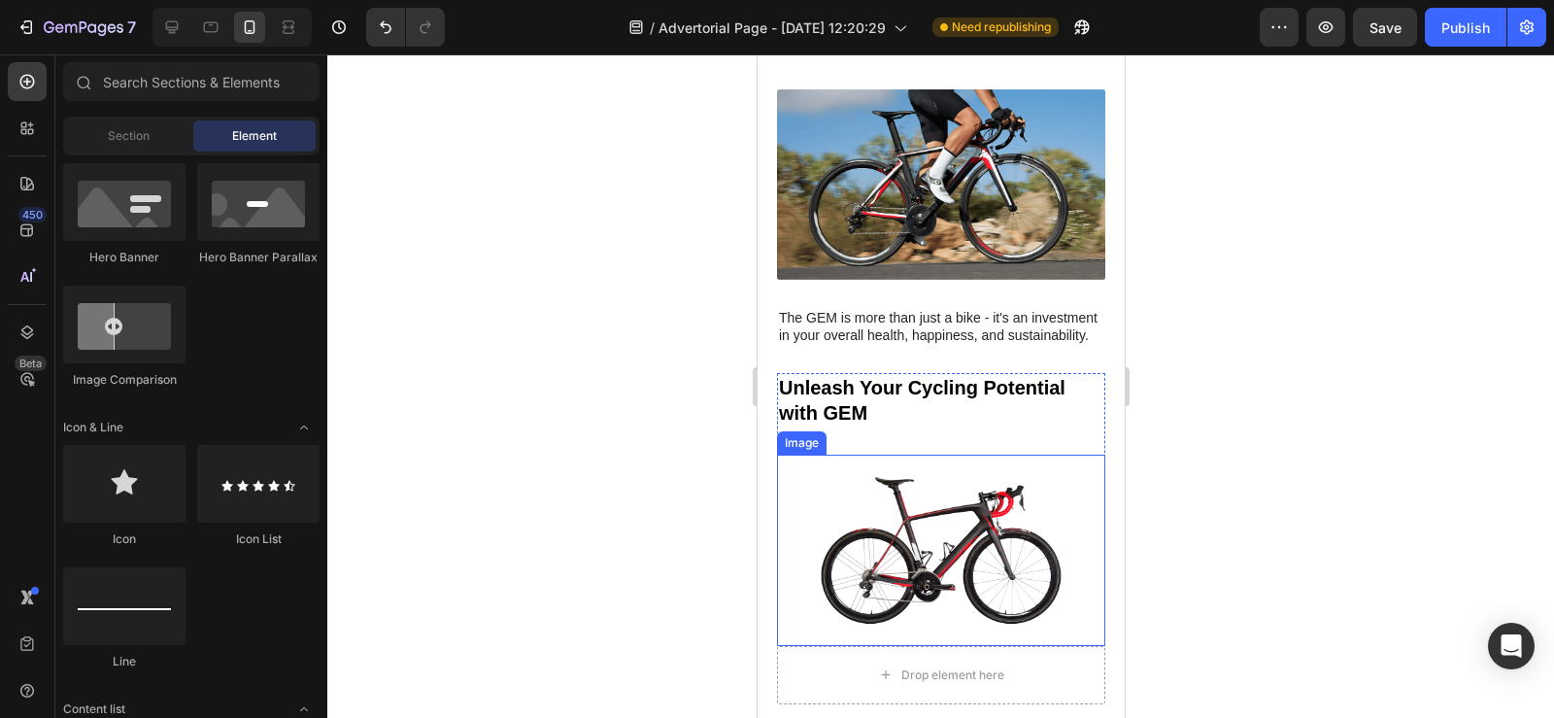
click at [927, 492] on img at bounding box center [940, 549] width 328 height 190
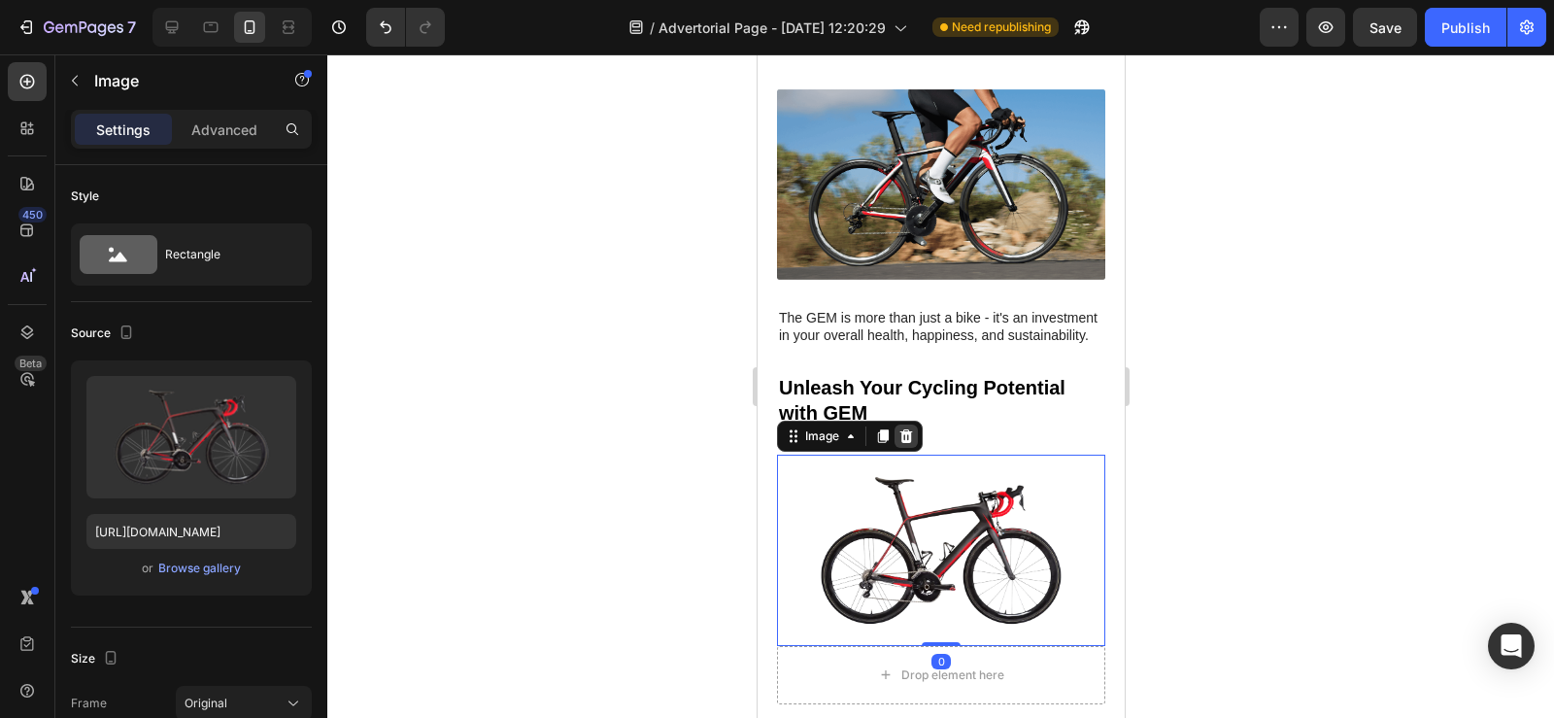
click at [908, 443] on icon at bounding box center [905, 436] width 13 height 14
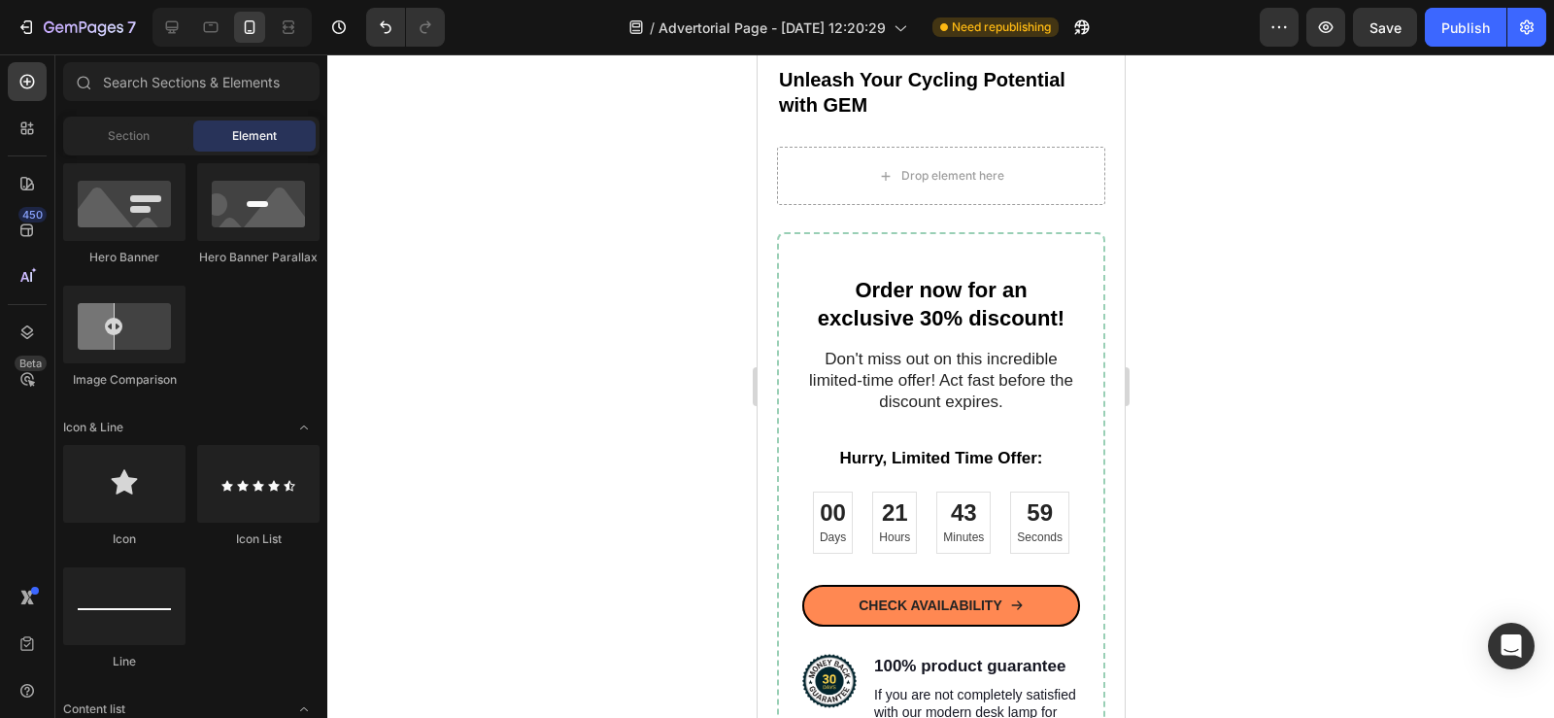
scroll to position [3817, 0]
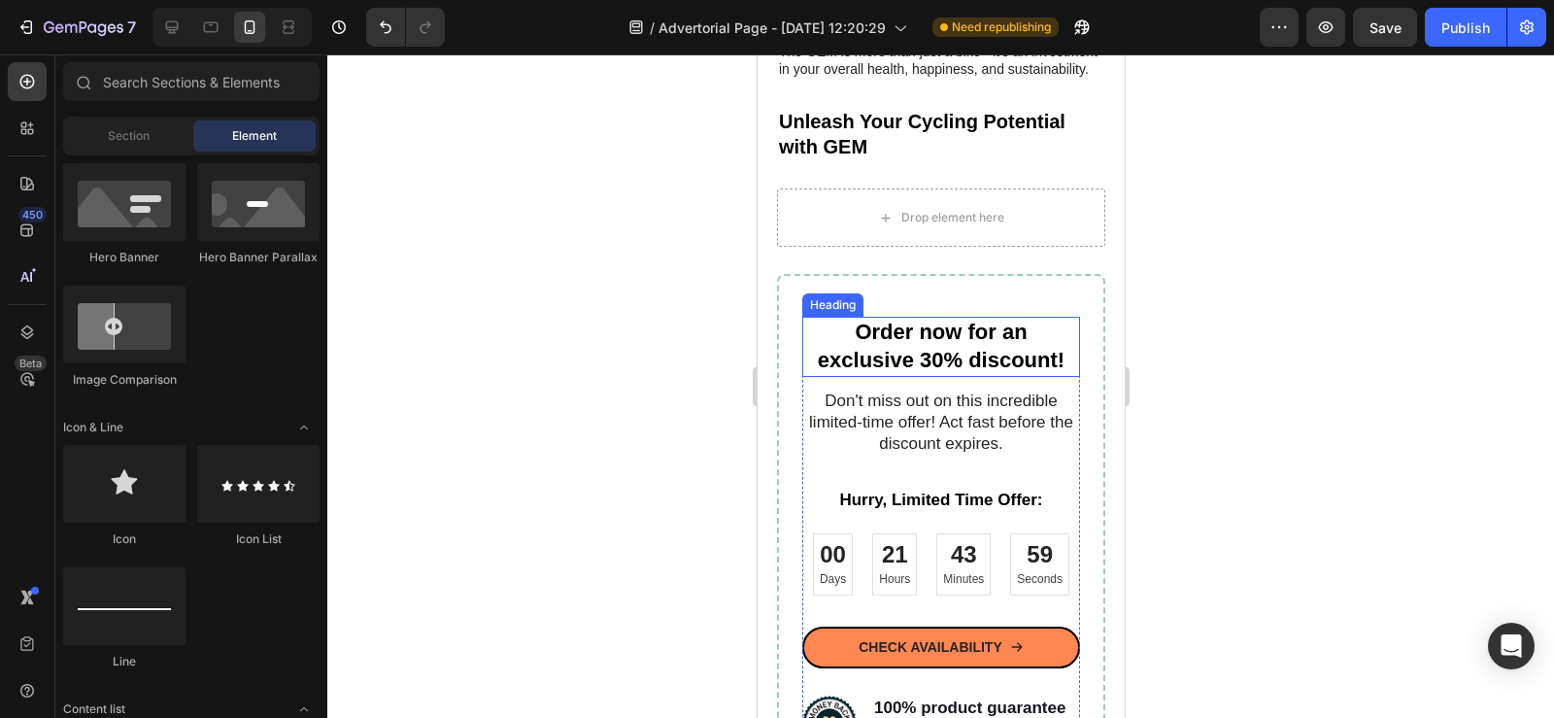
click at [801, 295] on div "Order now for an exclusive 30% discount! Heading Don't miss out on this incredi…" at bounding box center [940, 558] width 328 height 568
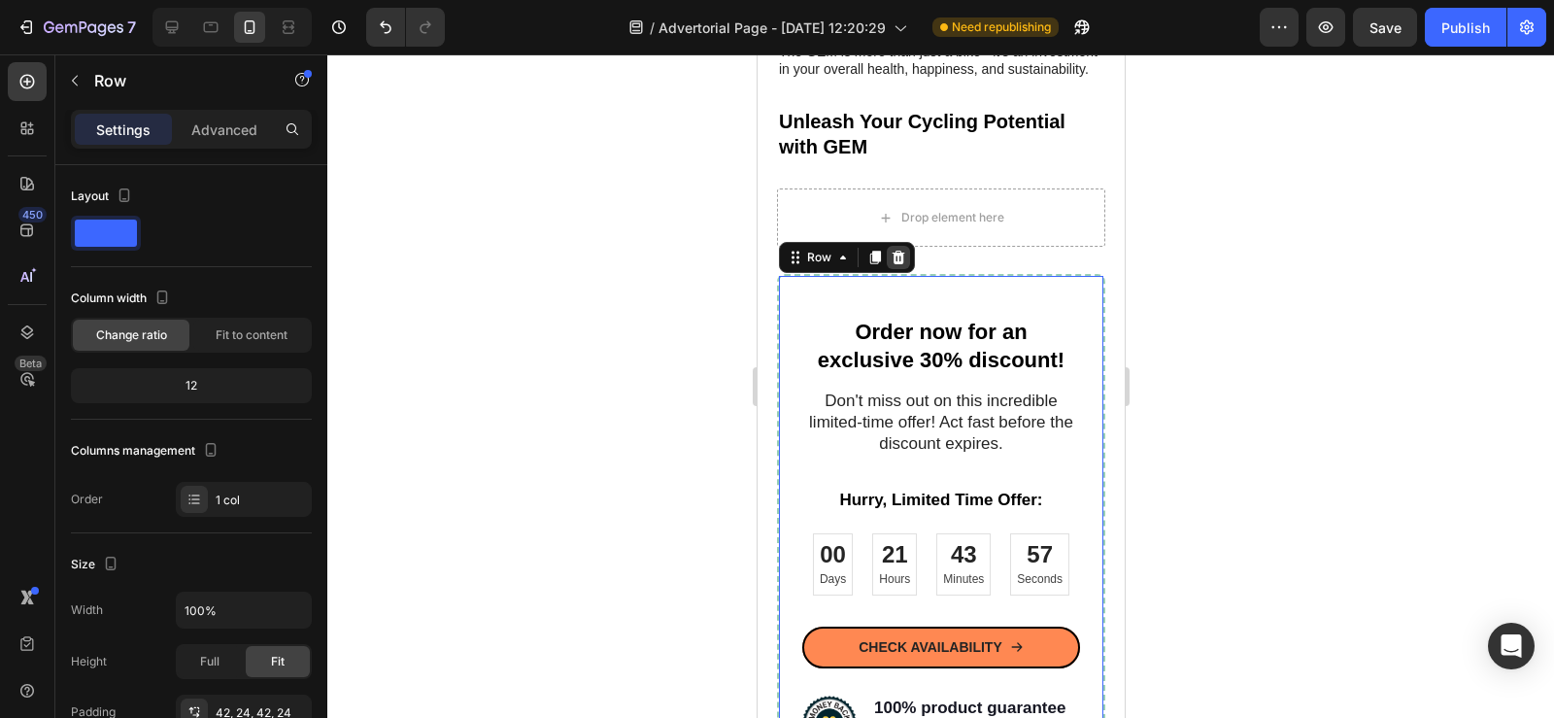
click at [899, 262] on icon at bounding box center [897, 258] width 13 height 14
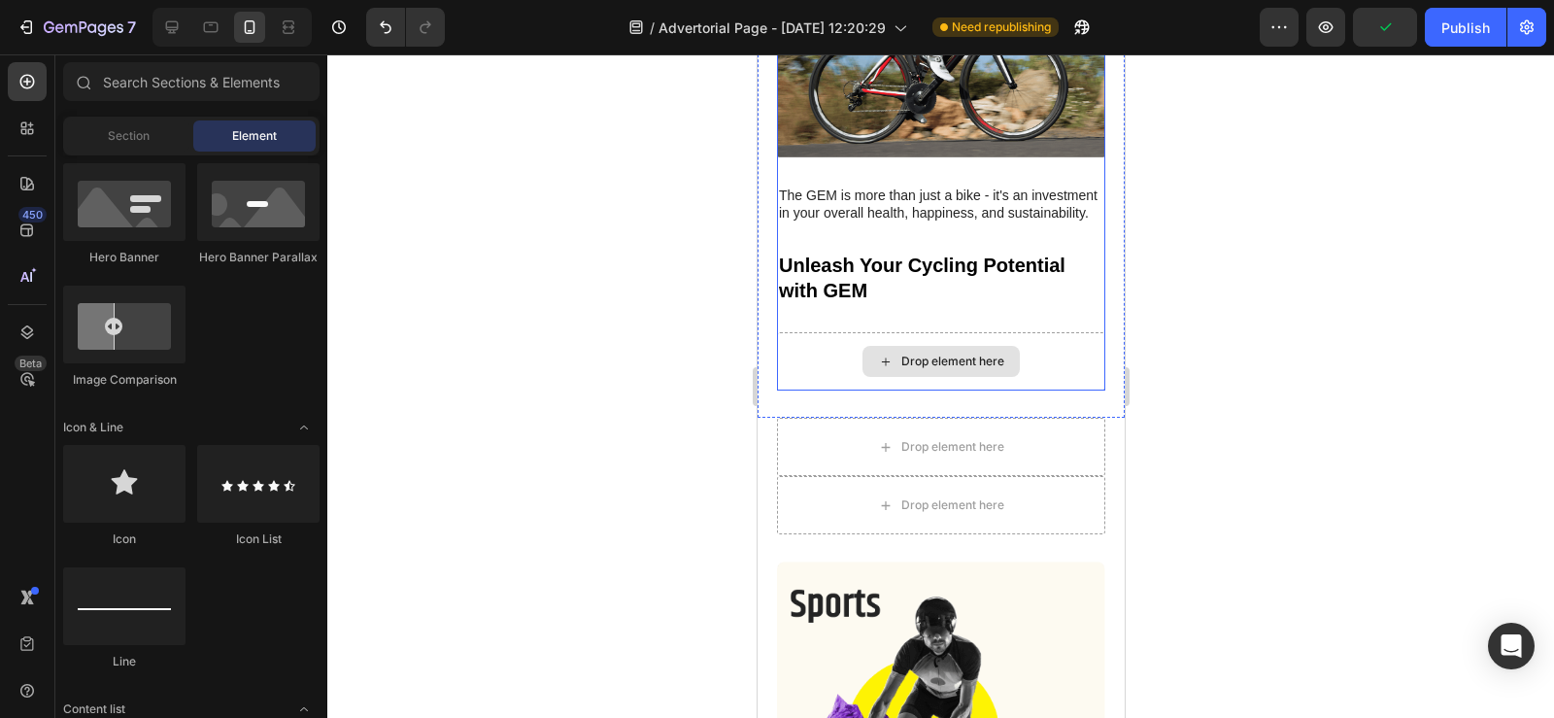
scroll to position [3668, 0]
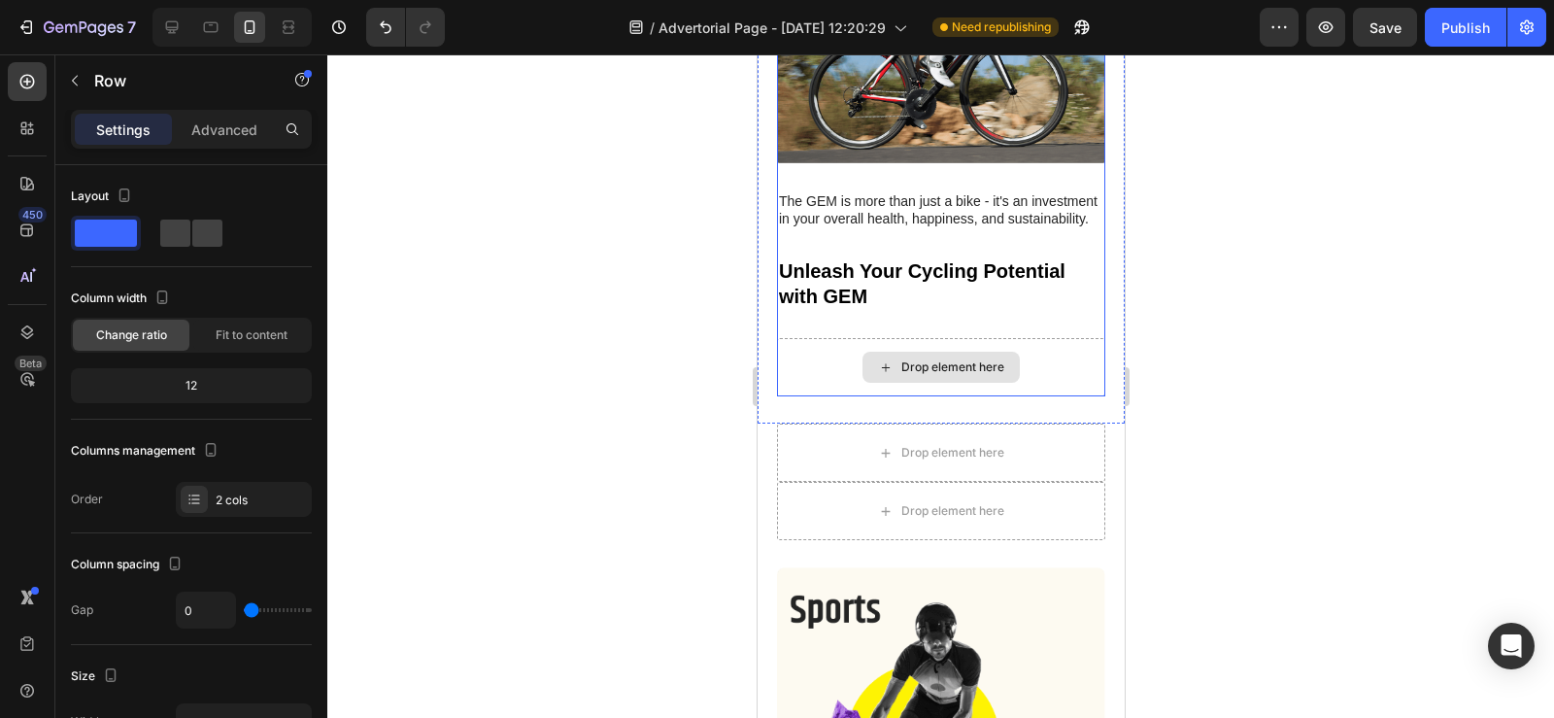
click at [800, 369] on div "Drop element here" at bounding box center [940, 367] width 328 height 58
click at [808, 371] on div "Drop element here" at bounding box center [940, 367] width 328 height 58
click at [834, 419] on div "Image The GEM is more than just a bike - it's an investment in your overall hea…" at bounding box center [940, 199] width 367 height 452
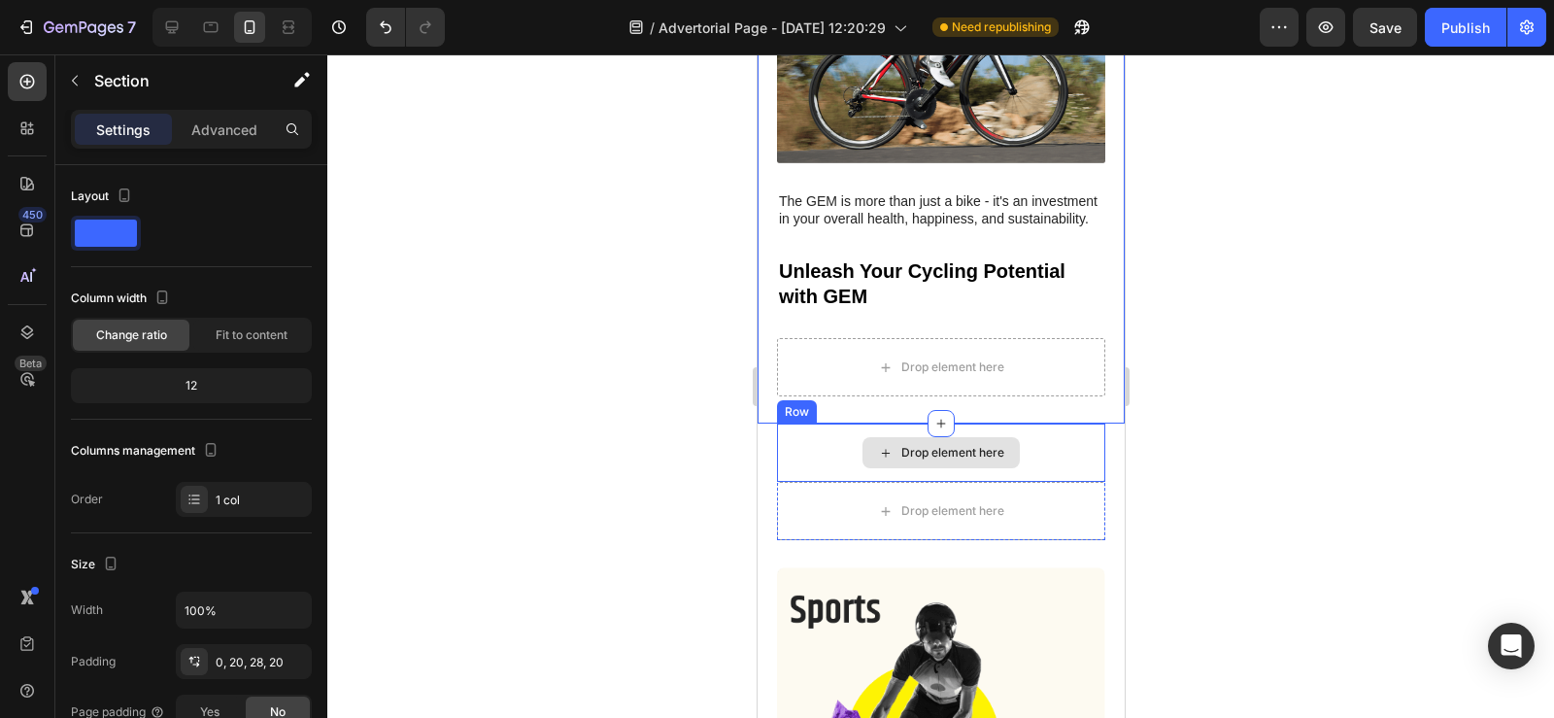
click at [776, 459] on div "Drop element here" at bounding box center [940, 452] width 328 height 58
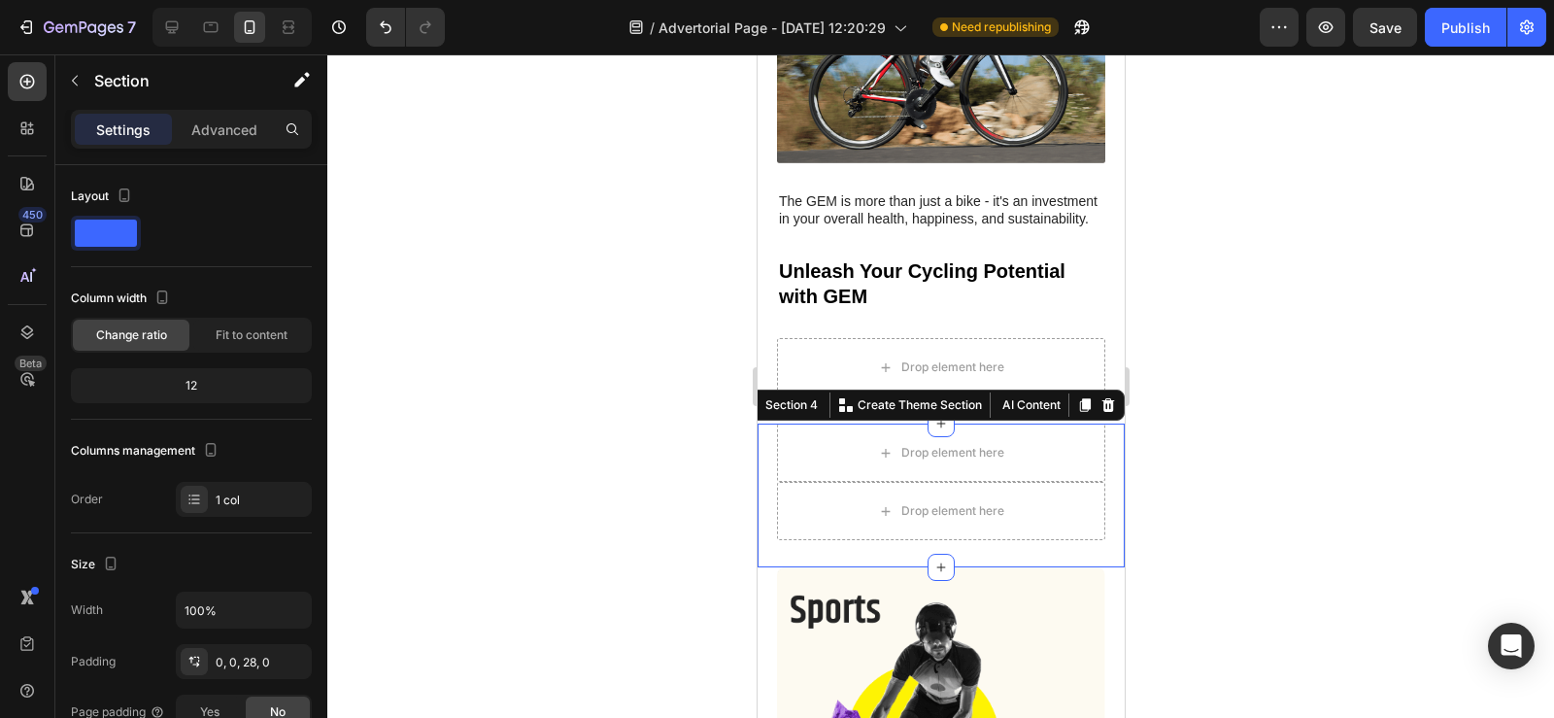
click at [770, 467] on div "Drop element here Row Drop element here Row Section 4 You can create reusable s…" at bounding box center [940, 495] width 367 height 144
click at [1099, 412] on icon at bounding box center [1107, 405] width 16 height 16
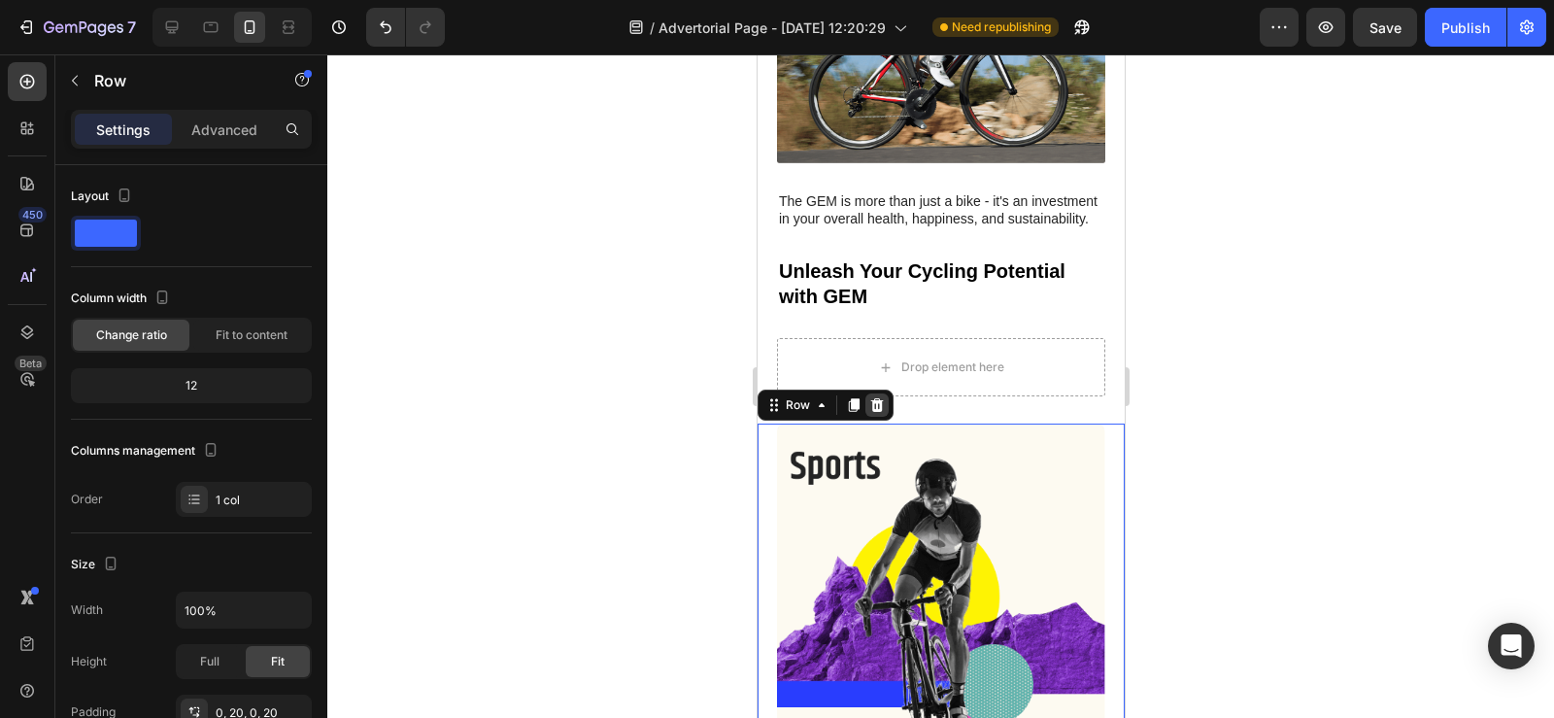
click at [871, 412] on icon at bounding box center [876, 405] width 13 height 14
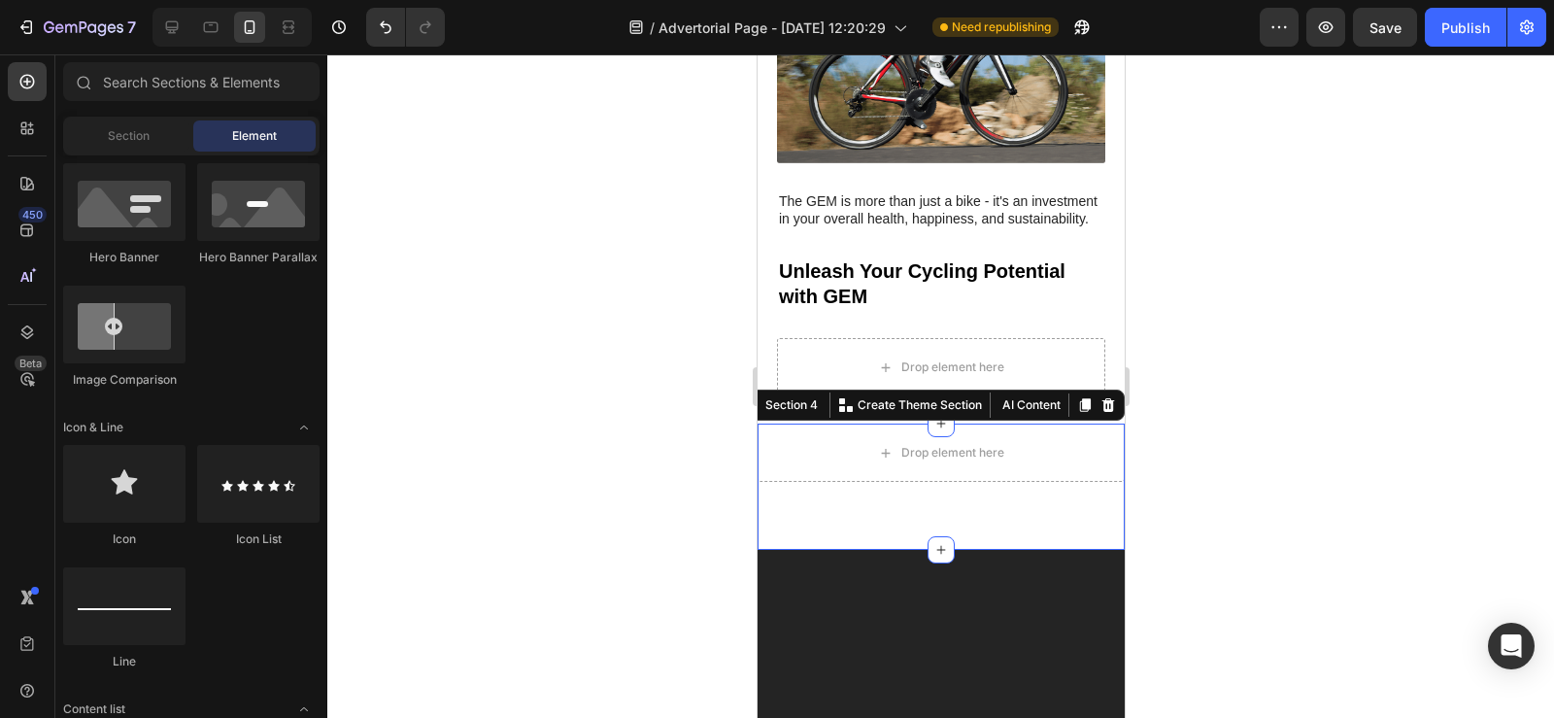
click at [776, 514] on div "Drop element here Section 4 You can create reusable sections Create Theme Secti…" at bounding box center [940, 486] width 367 height 126
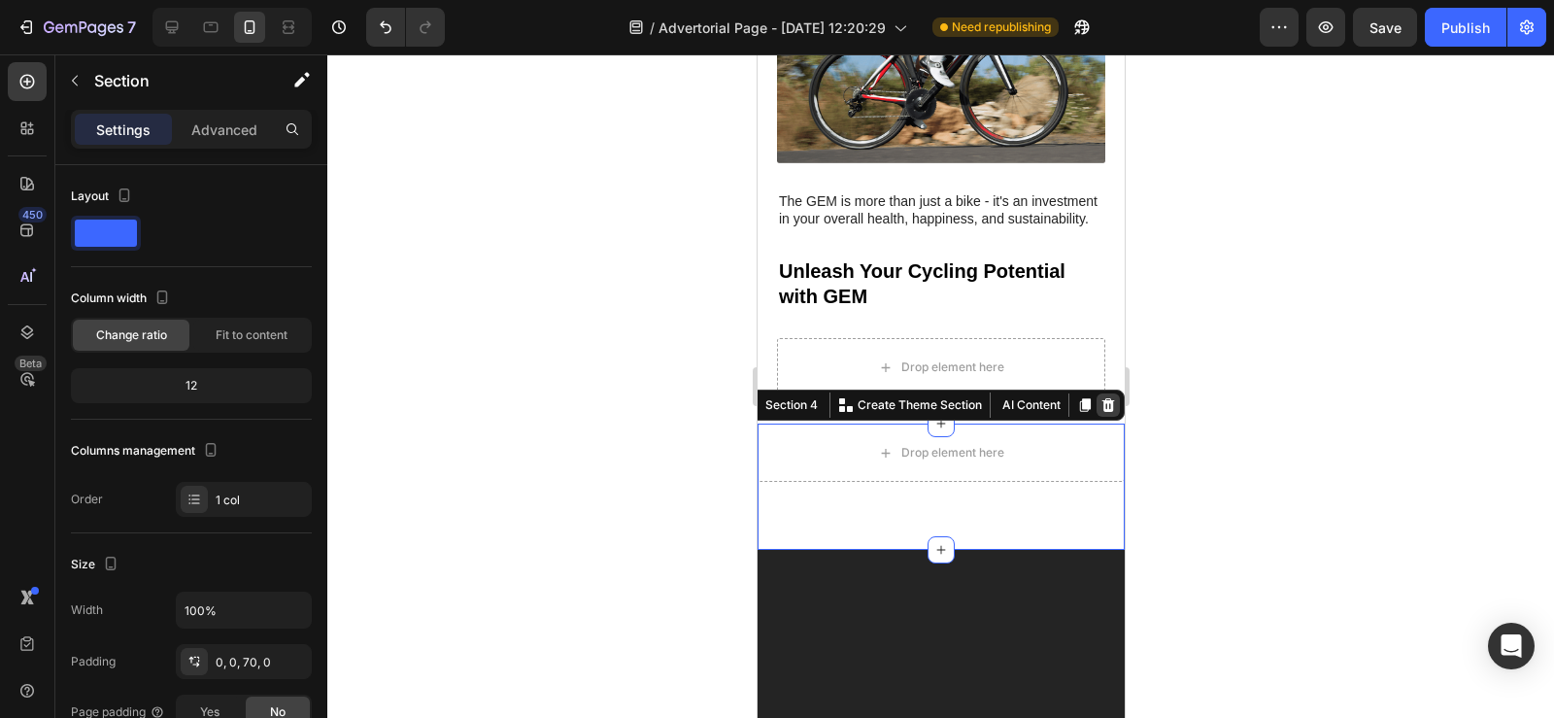
click at [1101, 412] on icon at bounding box center [1107, 405] width 13 height 14
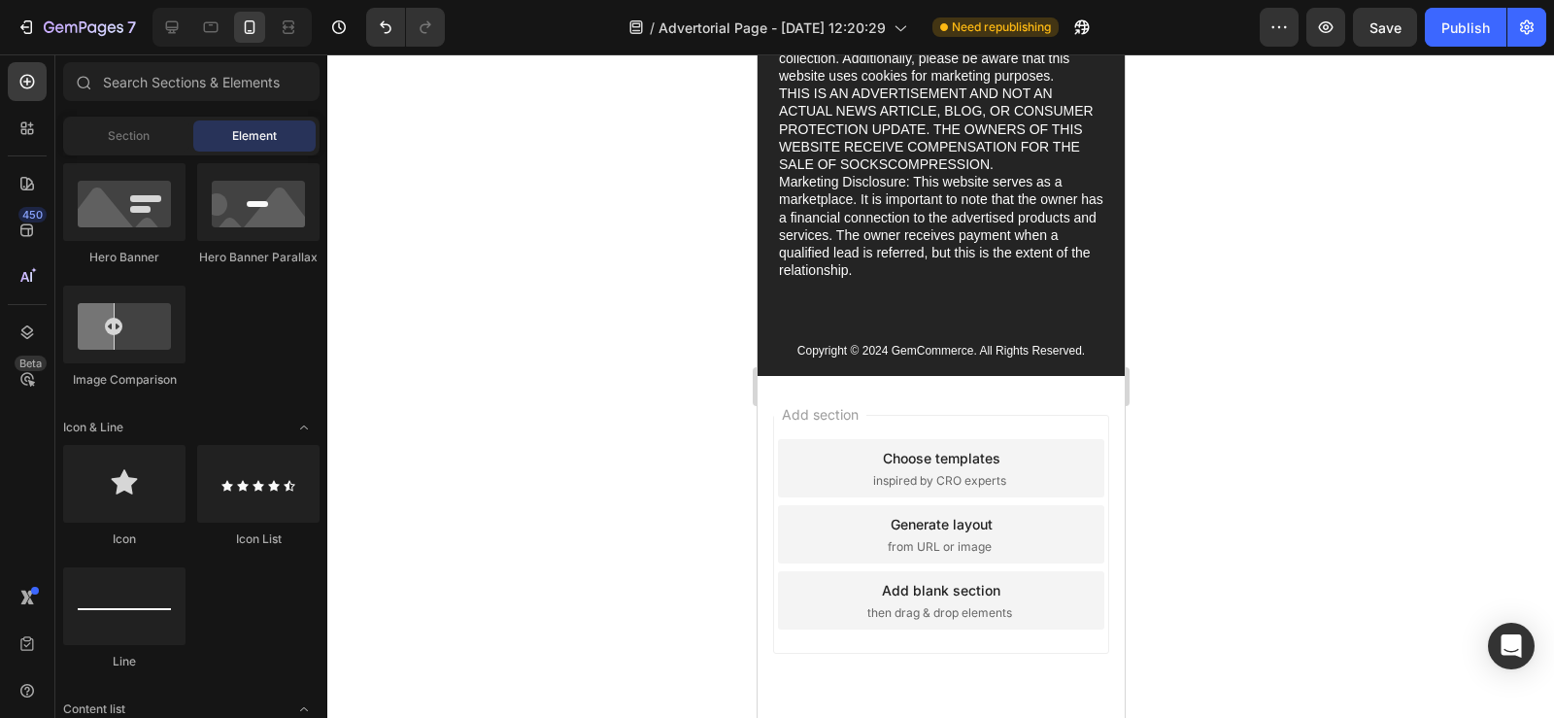
scroll to position [4170, 0]
click at [771, 377] on div "Privacy & GDPR Disclosure: We value your privacy and are committed to transpare…" at bounding box center [940, 154] width 367 height 446
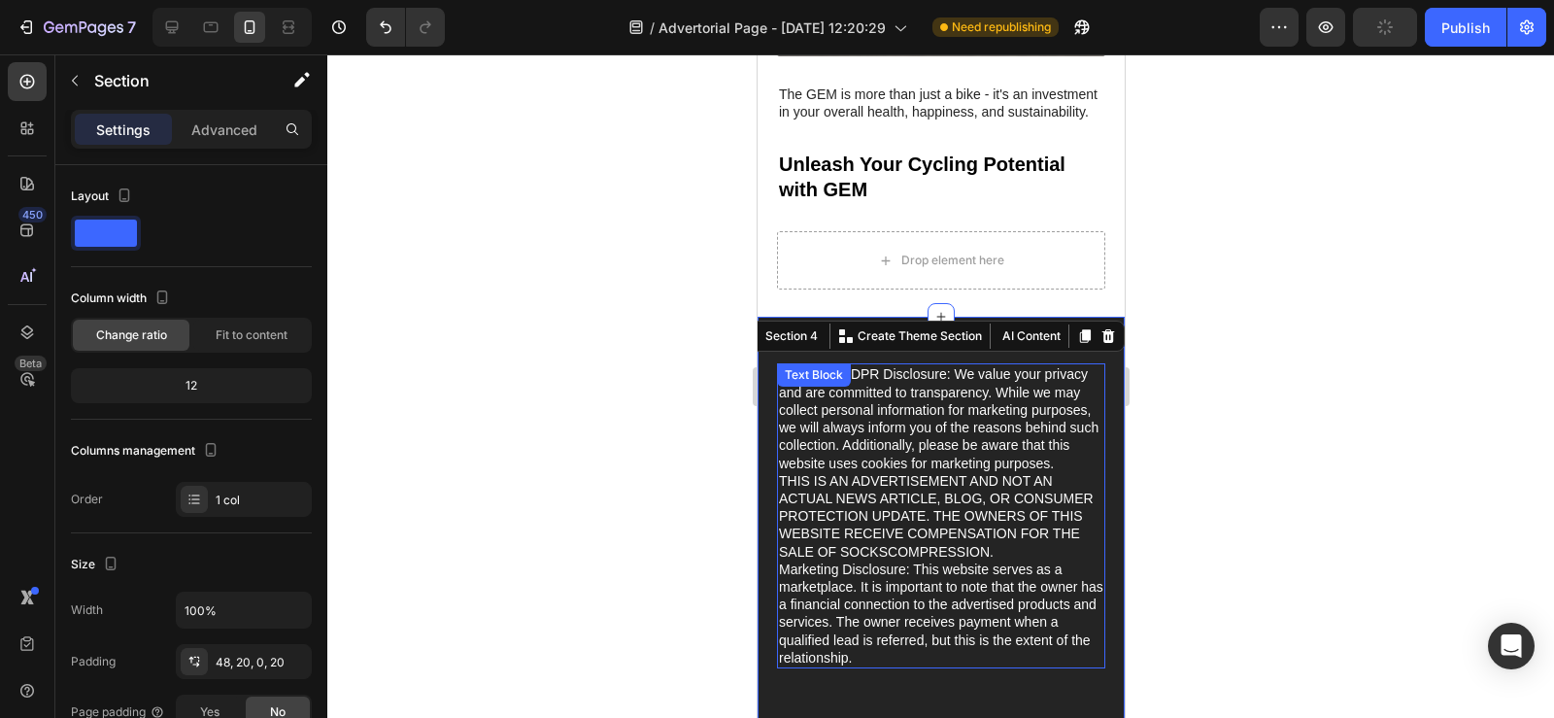
scroll to position [3766, 0]
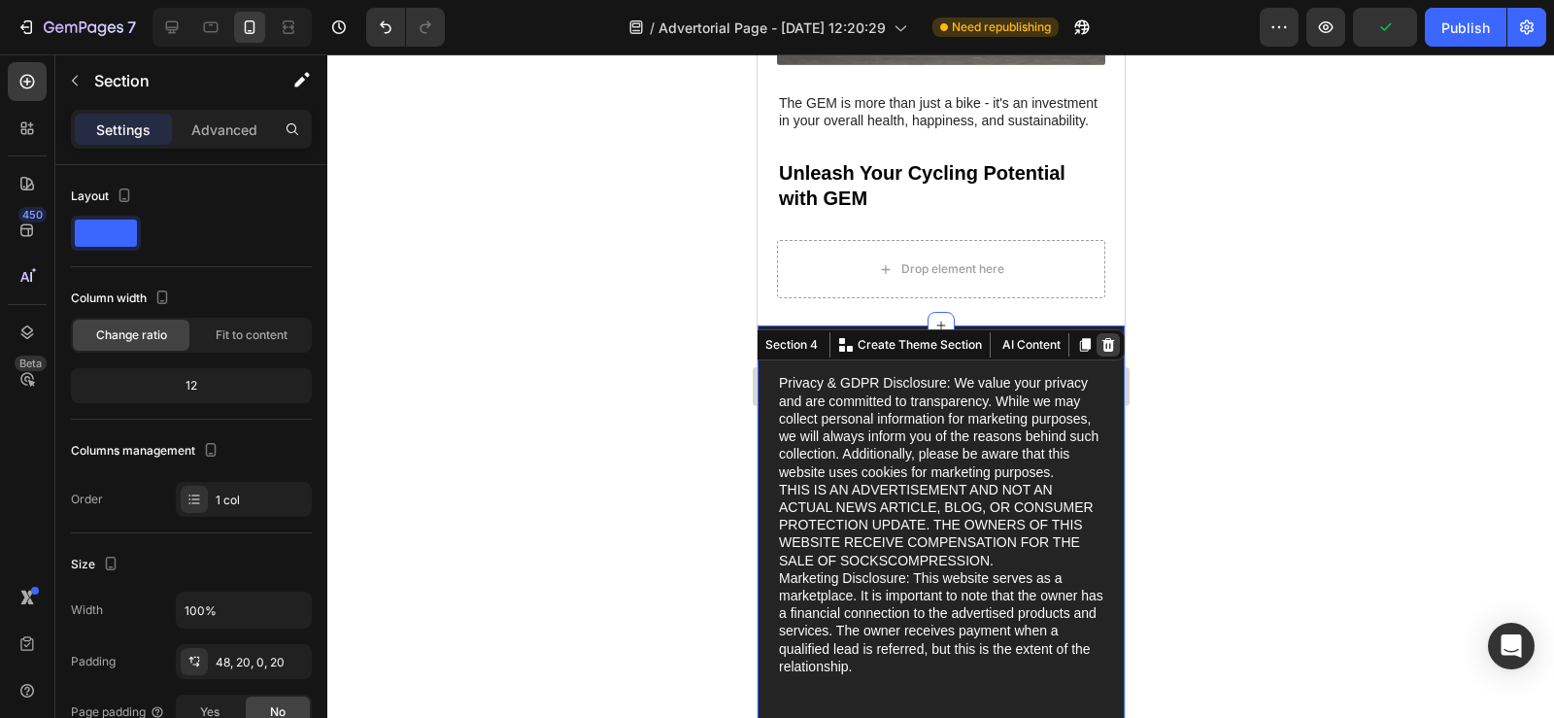
click at [1101, 352] on icon at bounding box center [1107, 345] width 13 height 14
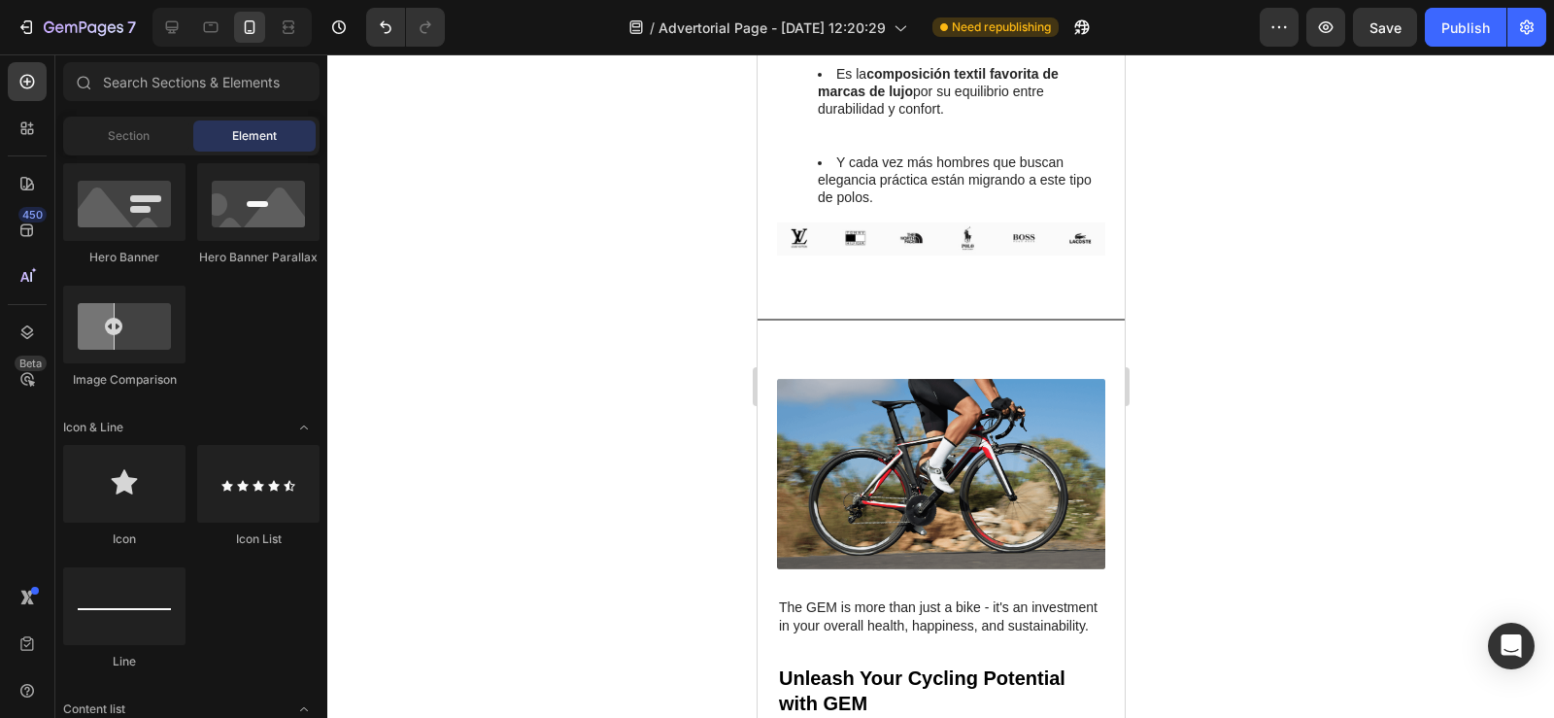
scroll to position [3288, 0]
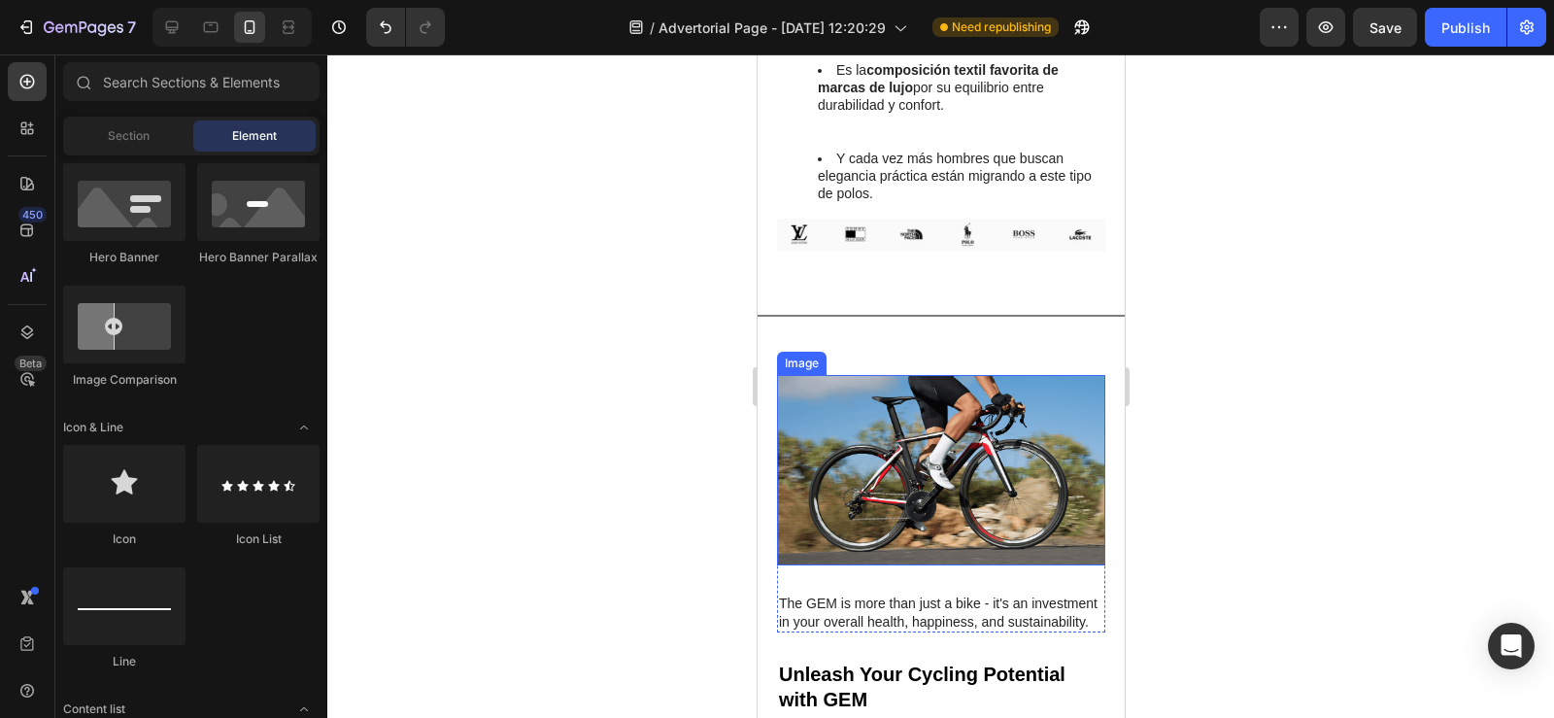
click at [864, 412] on img at bounding box center [940, 470] width 328 height 190
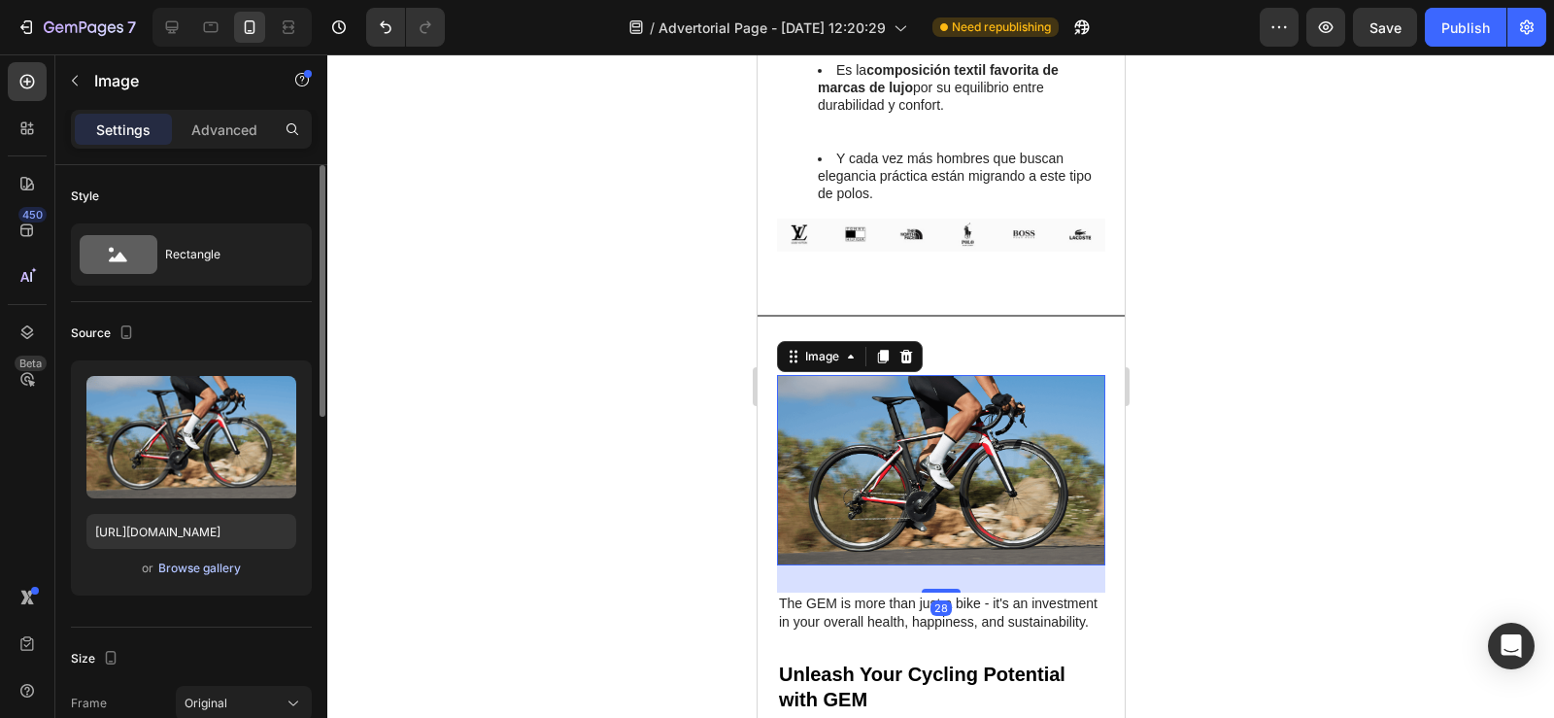
click at [201, 564] on div "Browse gallery" at bounding box center [199, 567] width 83 height 17
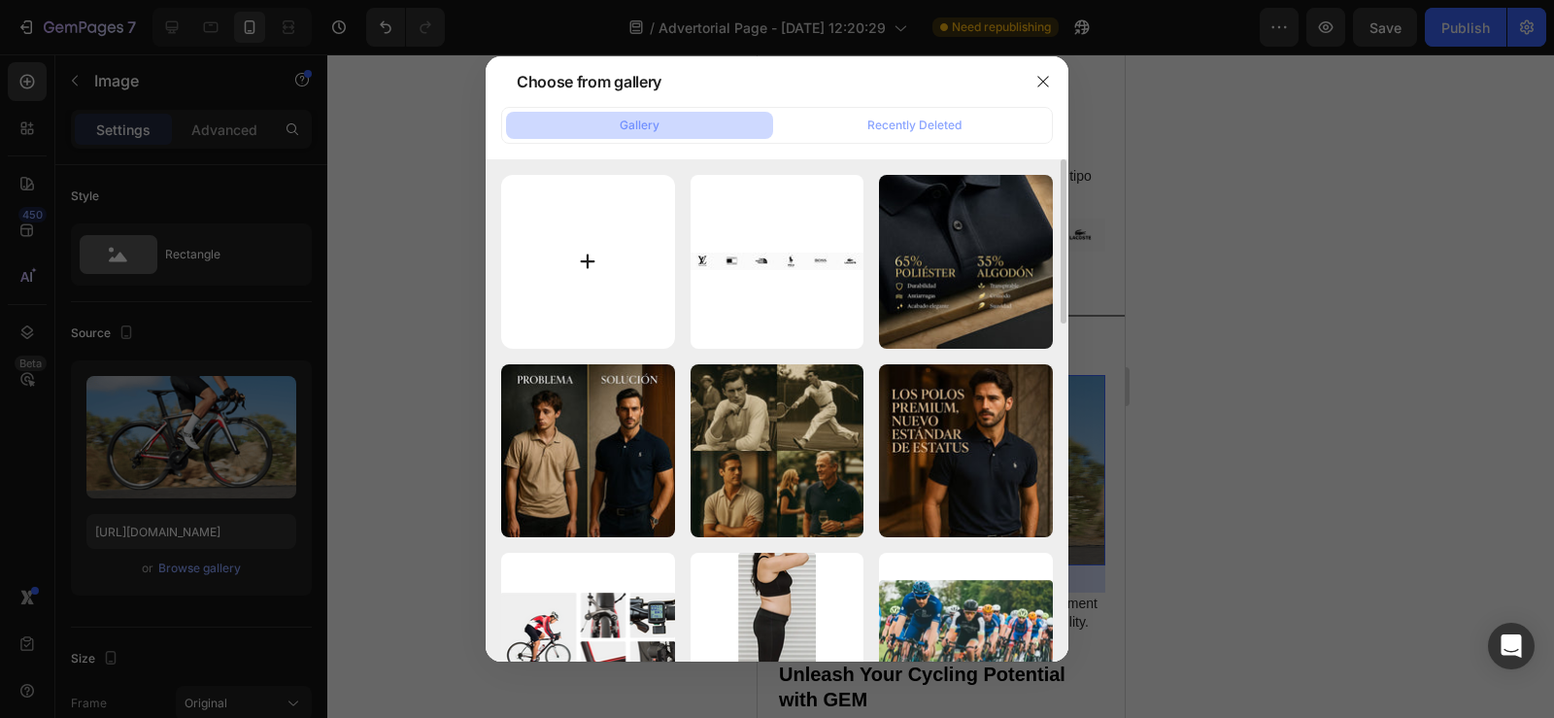
click at [587, 259] on input "file" at bounding box center [588, 262] width 174 height 174
type input "C:\fakepath\ChatGPT Image 27 ago 2025, 12_46_52 p.m..png"
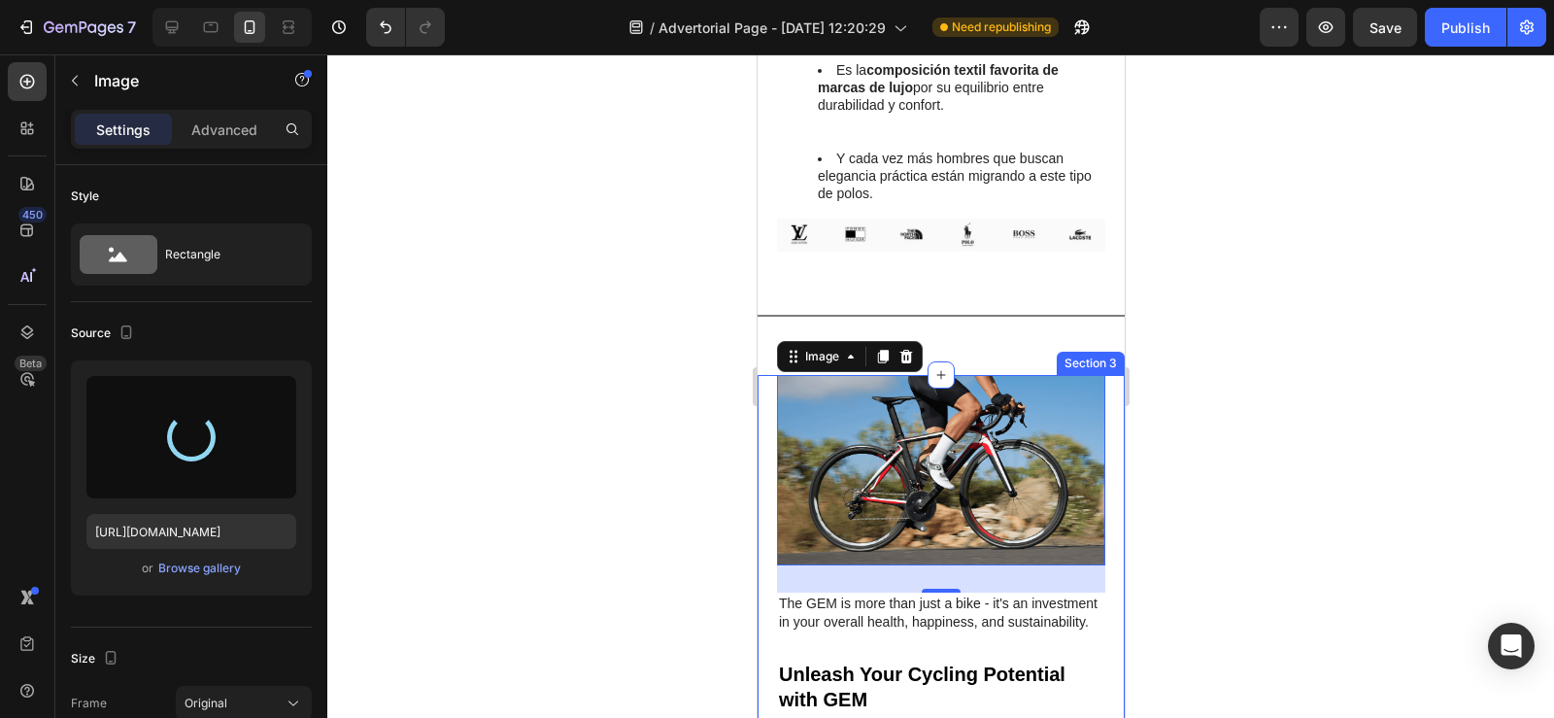
type input "https://cdn.shopify.com/s/files/1/0596/0758/0756/files/gempages_543962827816174…"
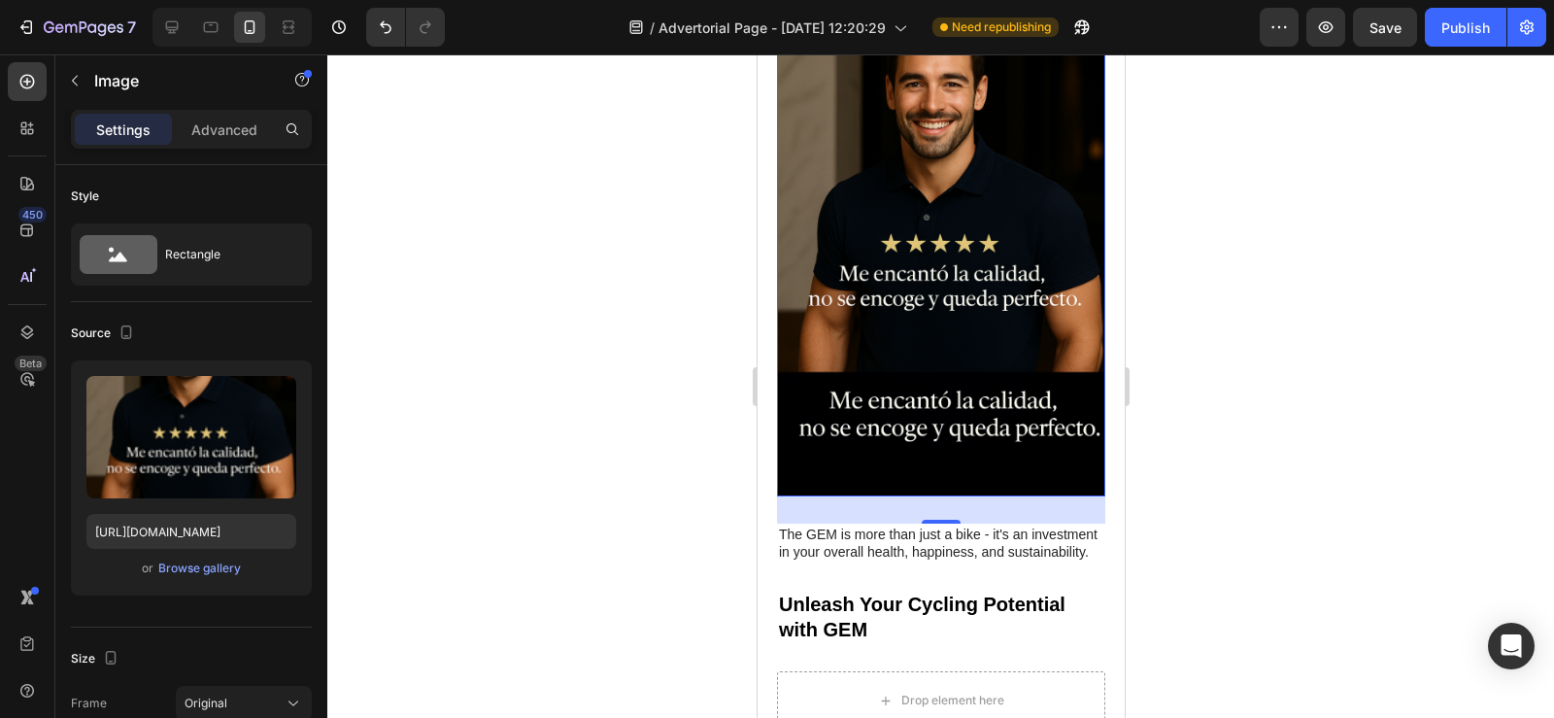
scroll to position [3717, 0]
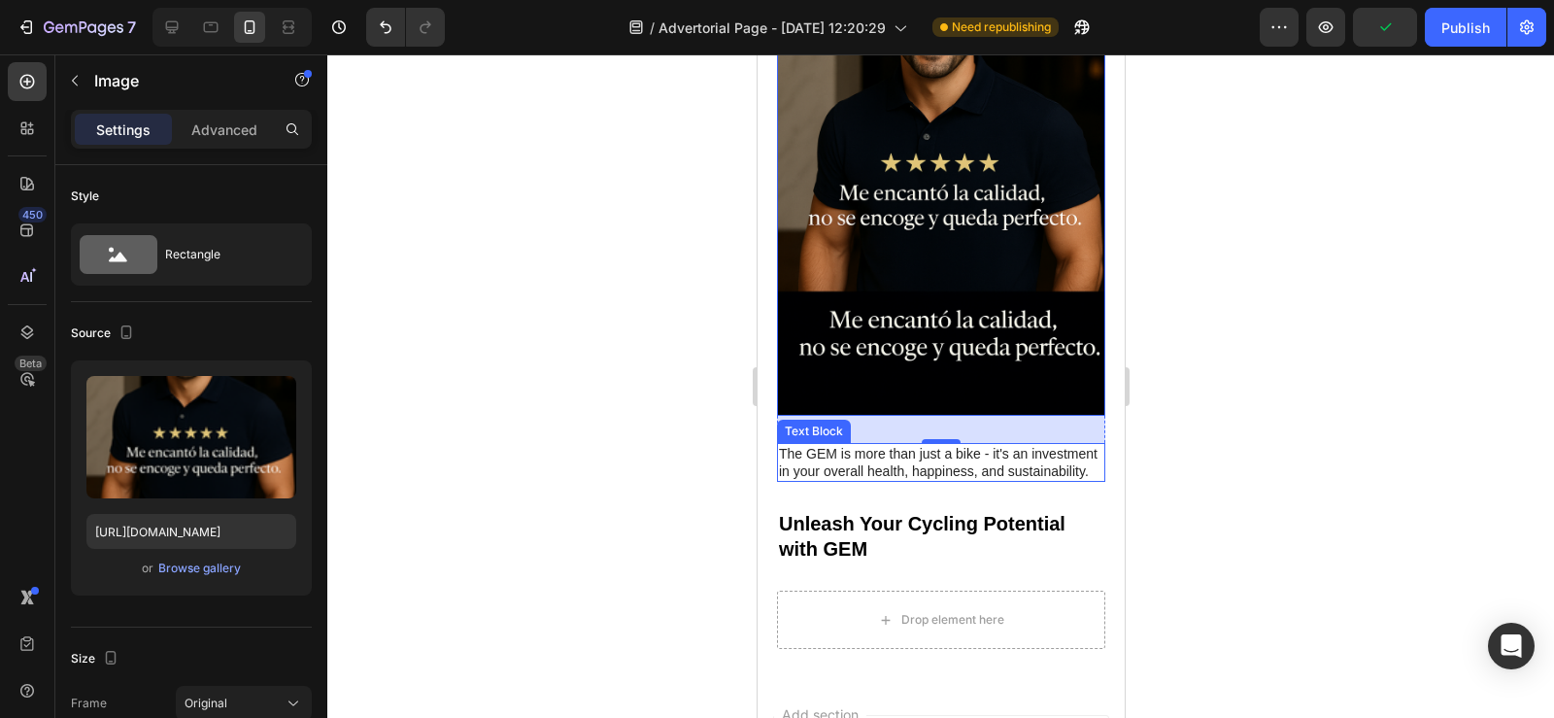
click at [782, 445] on p "The GEM is more than just a bike - it's an investment in your overall health, h…" at bounding box center [940, 462] width 324 height 35
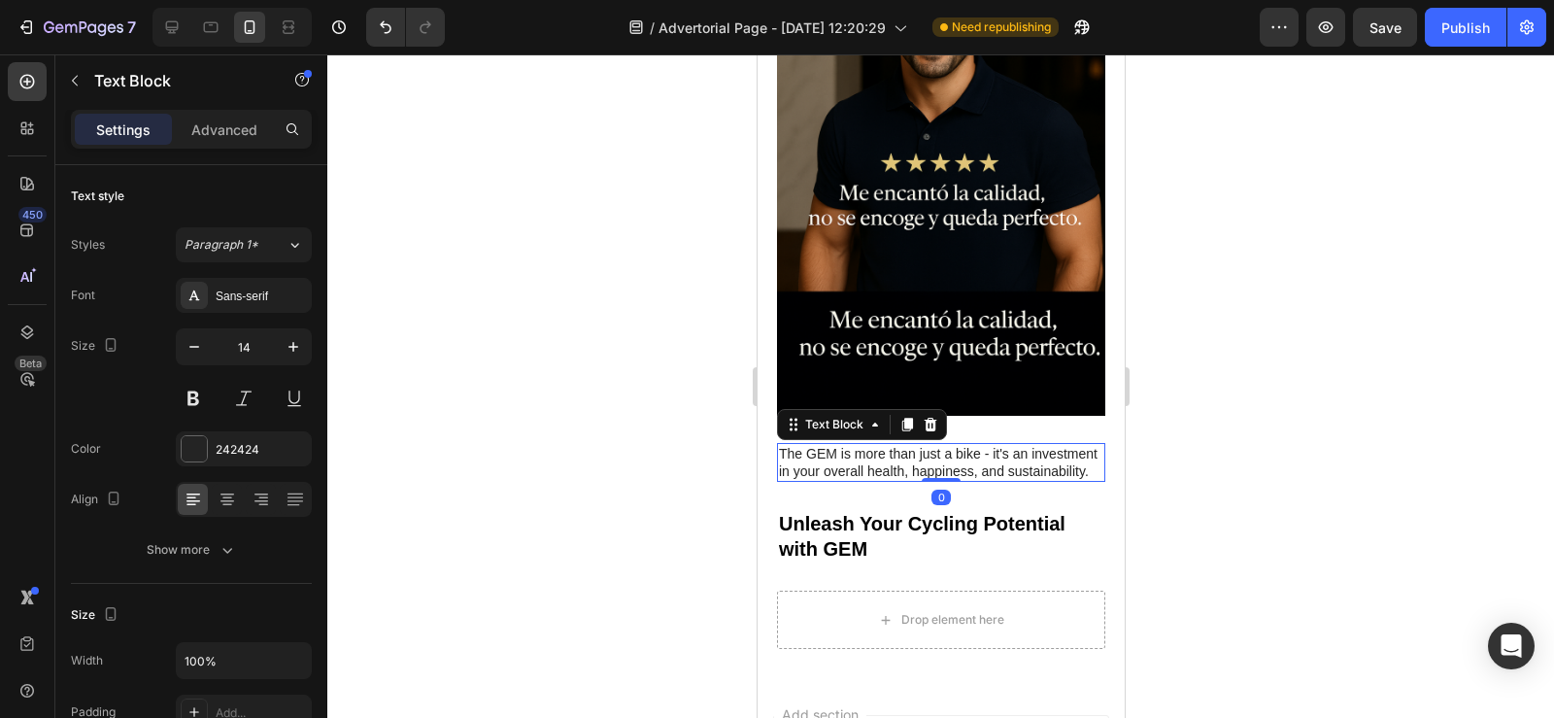
click at [779, 445] on p "The GEM is more than just a bike - it's an investment in your overall health, h…" at bounding box center [940, 462] width 324 height 35
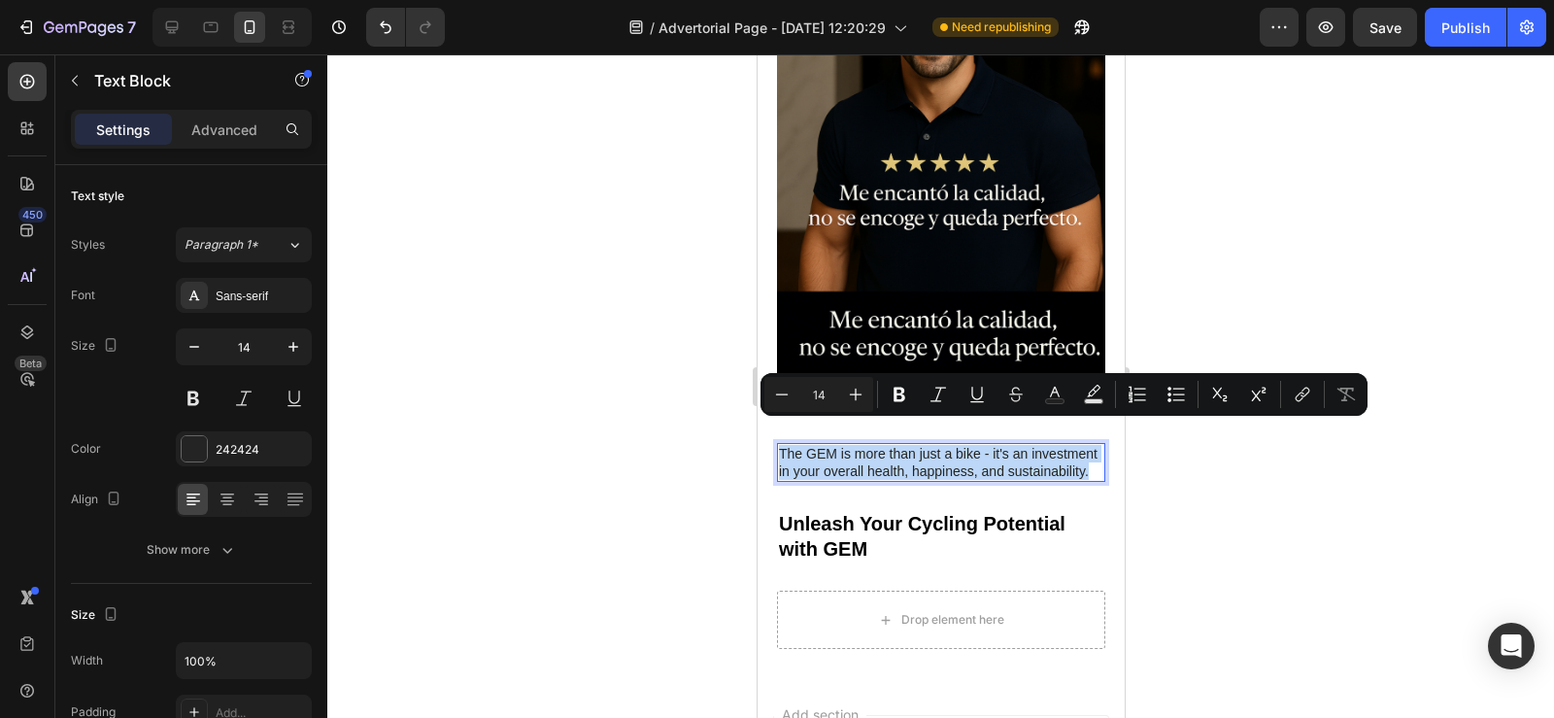
drag, startPoint x: 779, startPoint y: 431, endPoint x: 850, endPoint y: 454, distance: 74.6
click at [850, 454] on p "The GEM is more than just a bike - it's an investment in your overall health, h…" at bounding box center [940, 462] width 324 height 35
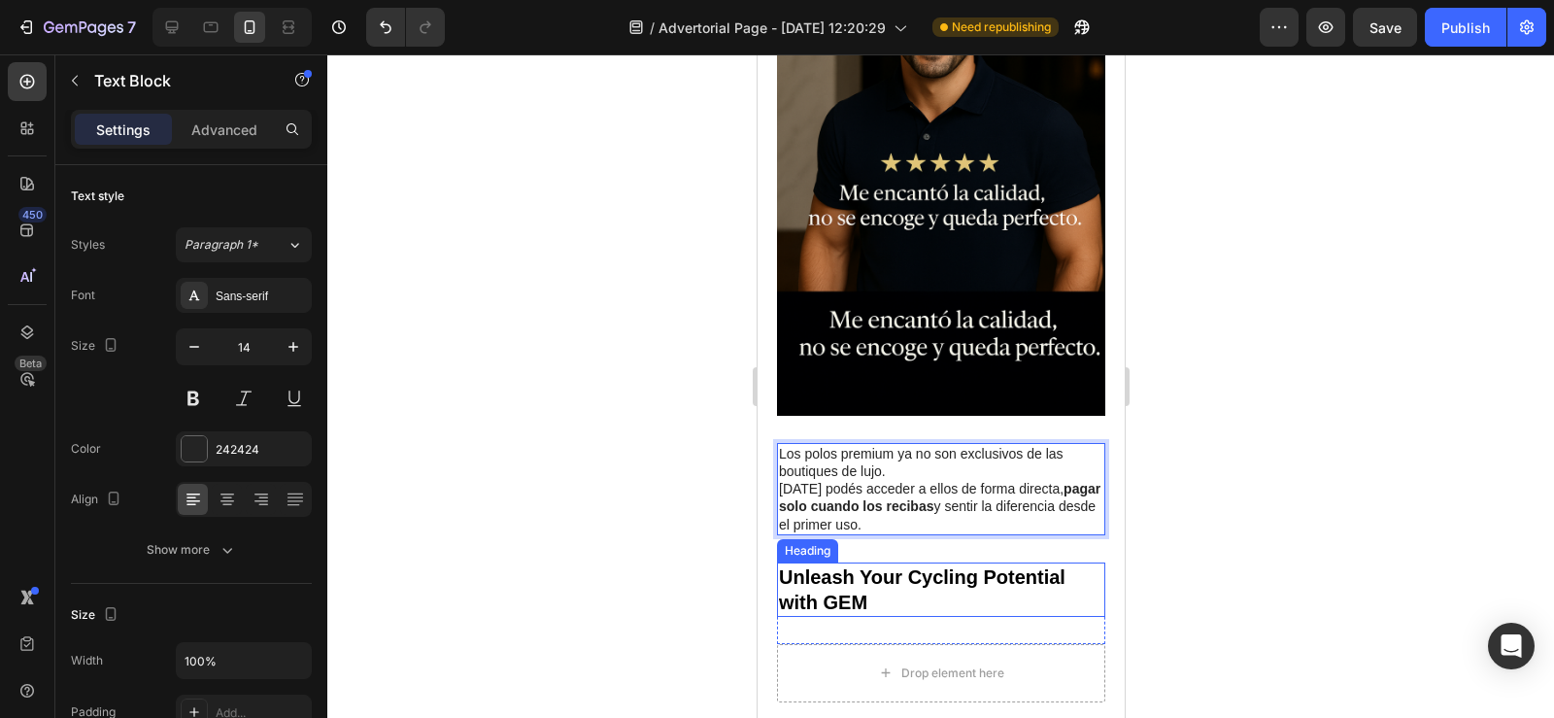
click at [805, 574] on h2 "Unleash Your Cycling Potential with GEM" at bounding box center [940, 589] width 328 height 54
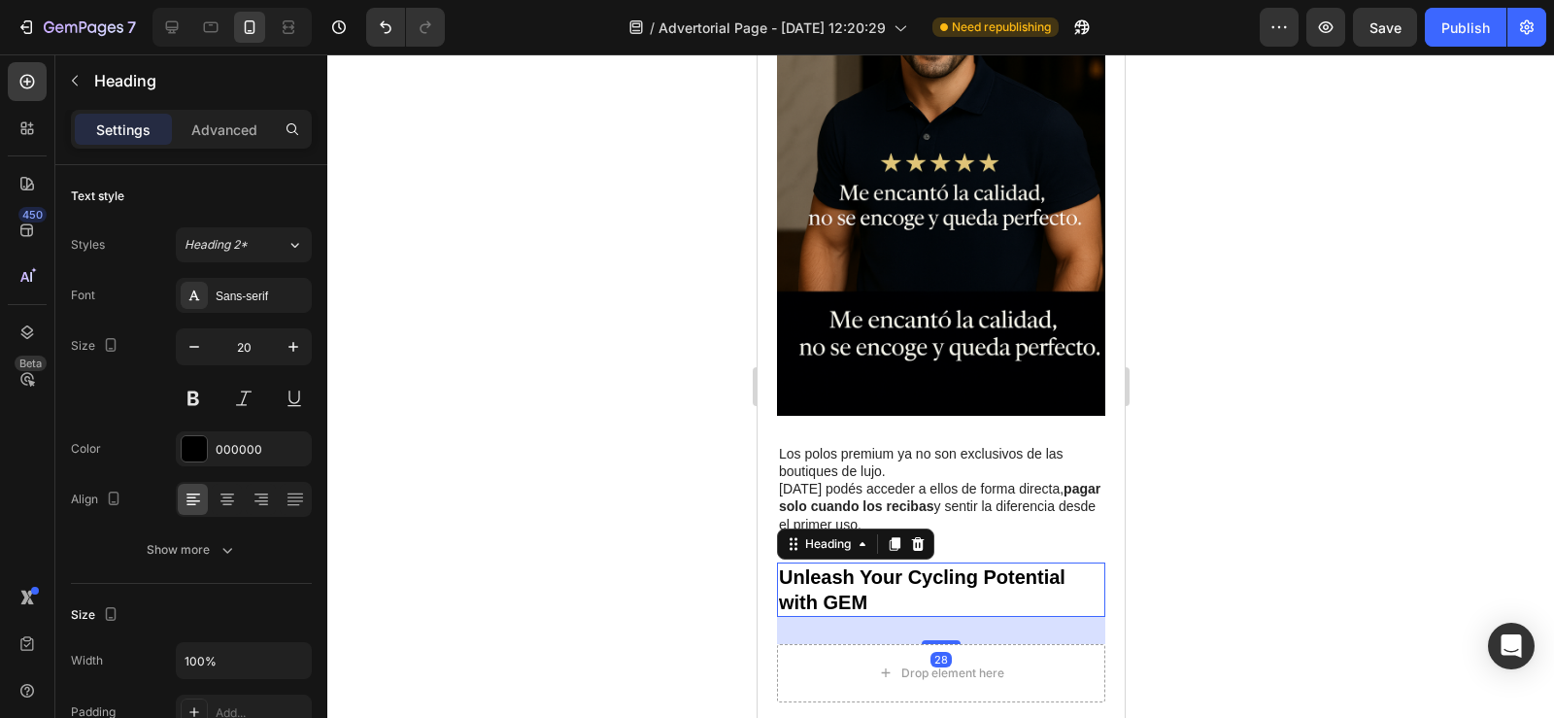
click at [791, 562] on h2 "Unleash Your Cycling Potential with GEM" at bounding box center [940, 589] width 328 height 54
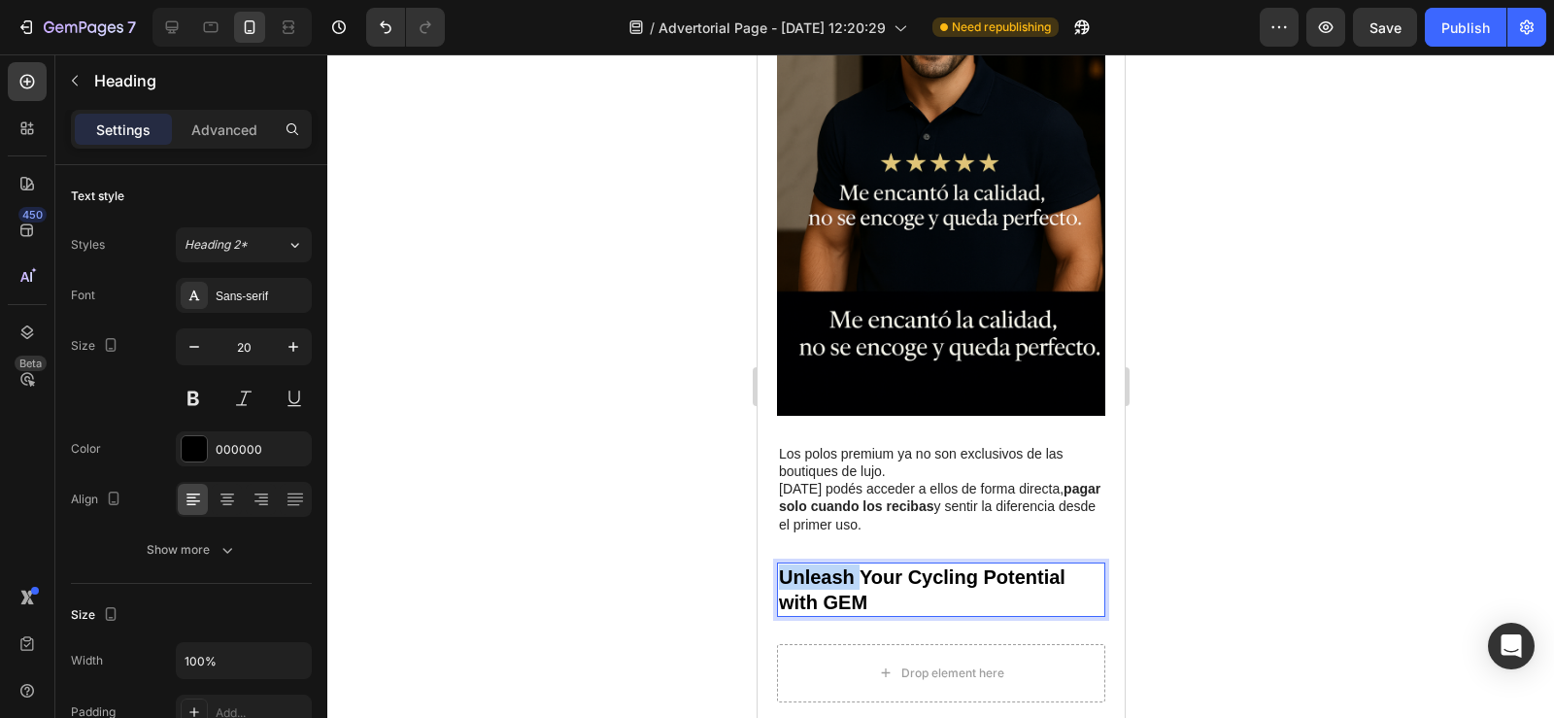
click at [791, 564] on p "Unleash Your Cycling Potential with GEM" at bounding box center [940, 589] width 324 height 50
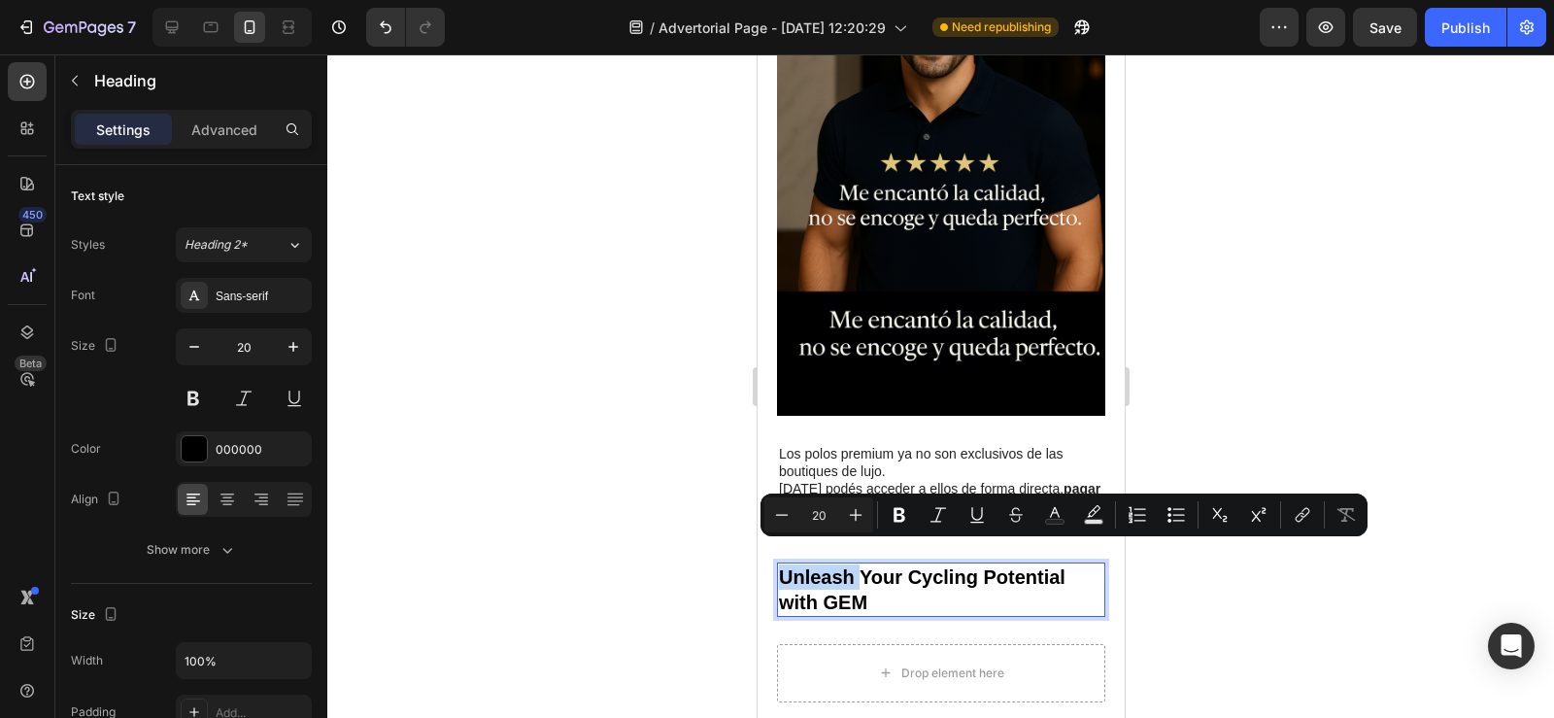
click at [781, 564] on p "Unleash Your Cycling Potential with GEM" at bounding box center [940, 589] width 324 height 50
drag, startPoint x: 777, startPoint y: 556, endPoint x: 873, endPoint y: 577, distance: 98.3
click at [873, 577] on p "Unleash Your Cycling Potential with GEM" at bounding box center [940, 589] width 324 height 50
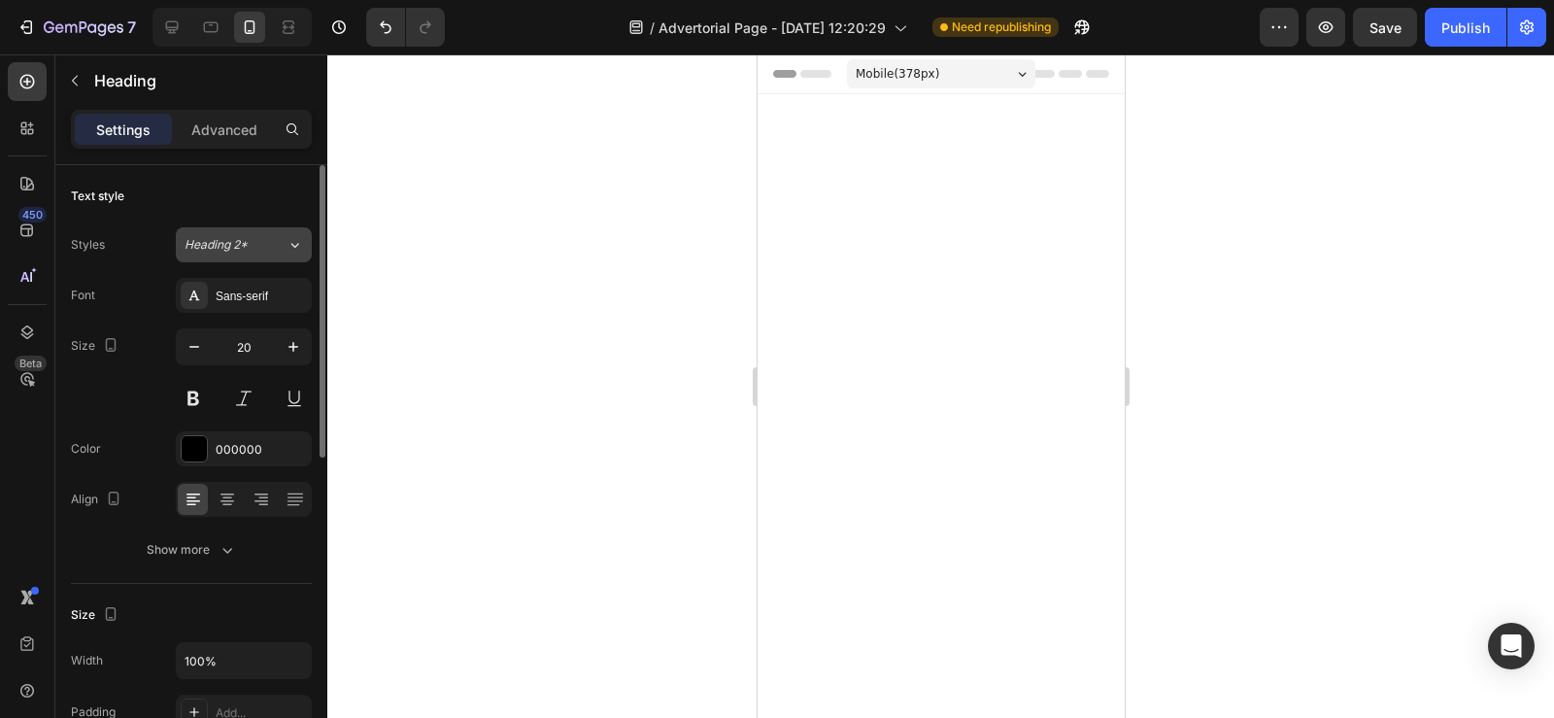
scroll to position [3717, 0]
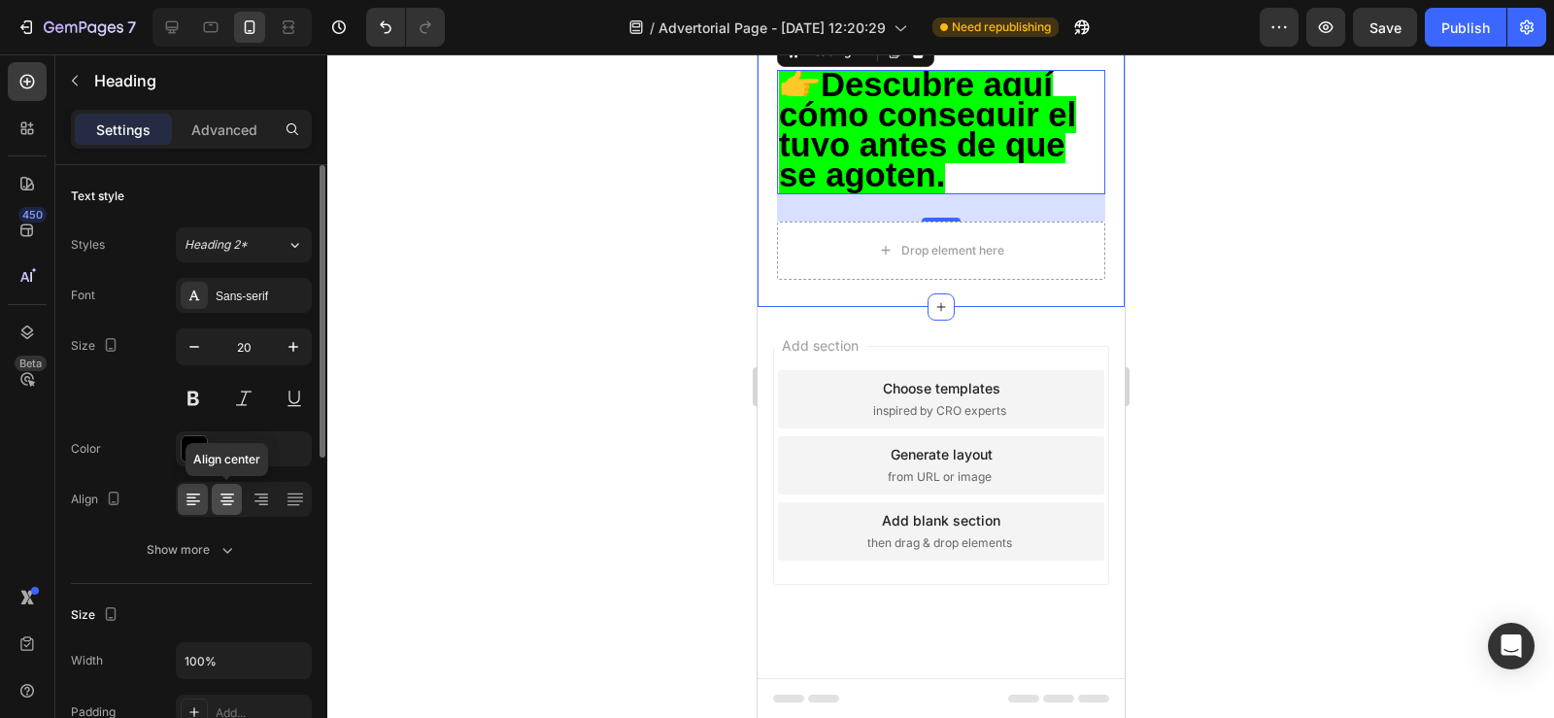
click at [224, 493] on icon at bounding box center [227, 494] width 14 height 2
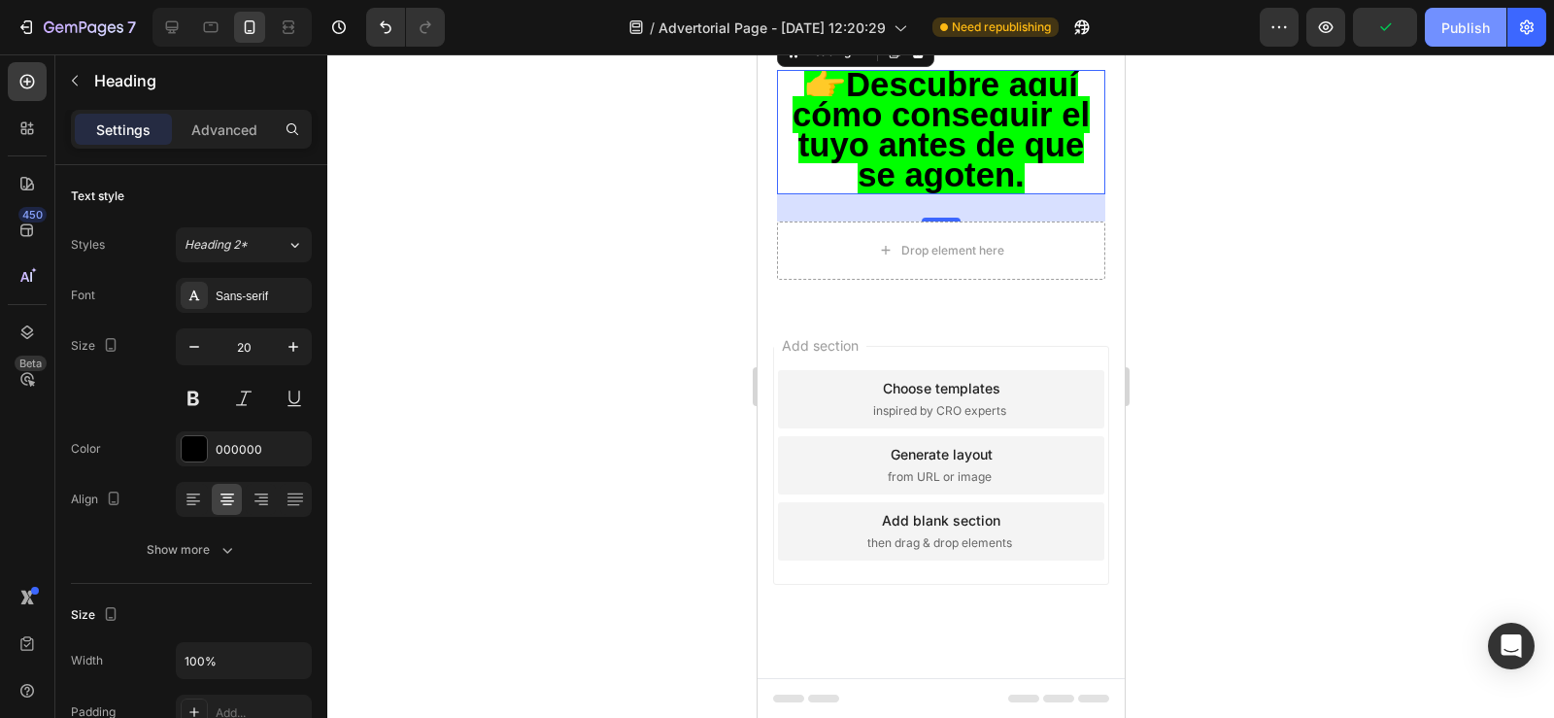
click at [1463, 26] on div "Publish" at bounding box center [1465, 27] width 49 height 20
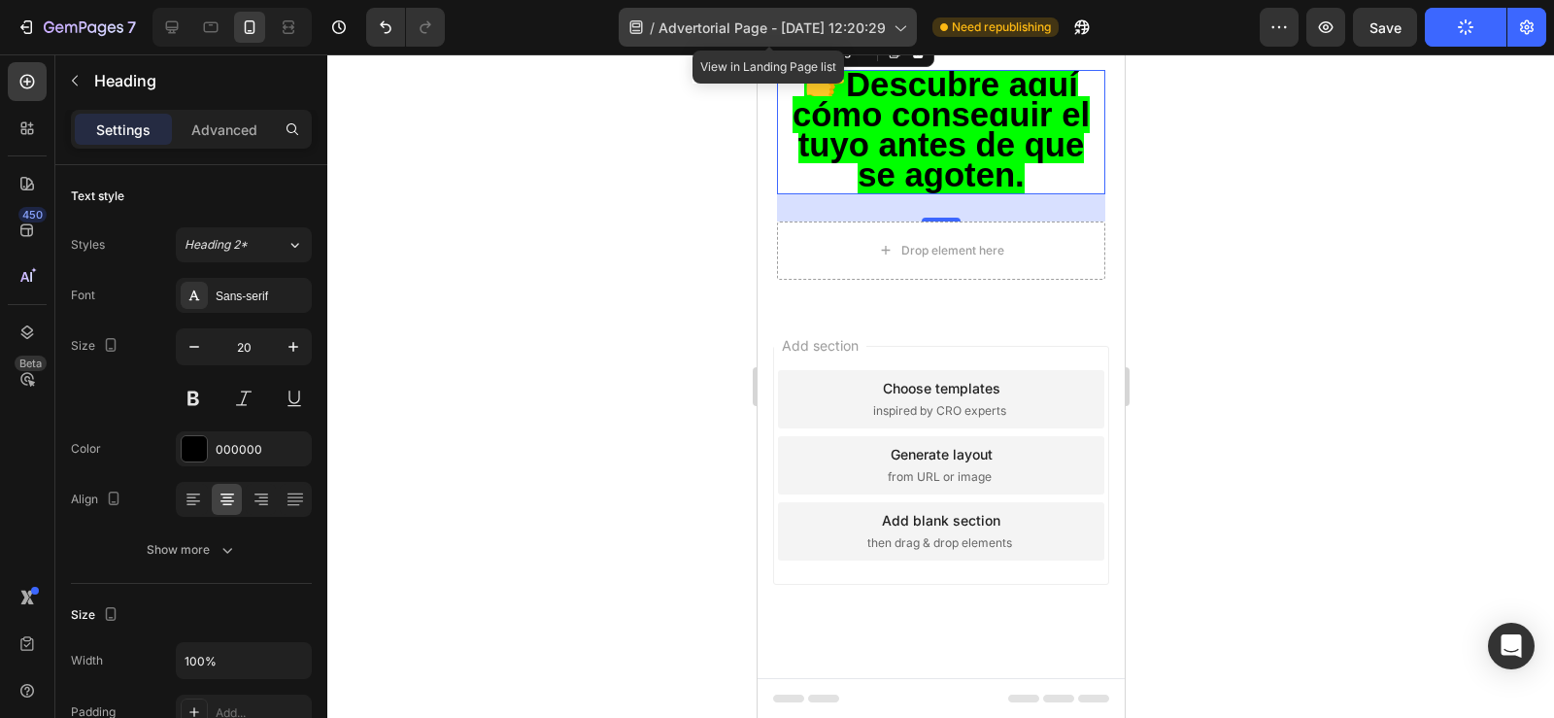
click at [745, 26] on span "Advertorial Page - Aug 27, 12:20:29" at bounding box center [771, 27] width 227 height 20
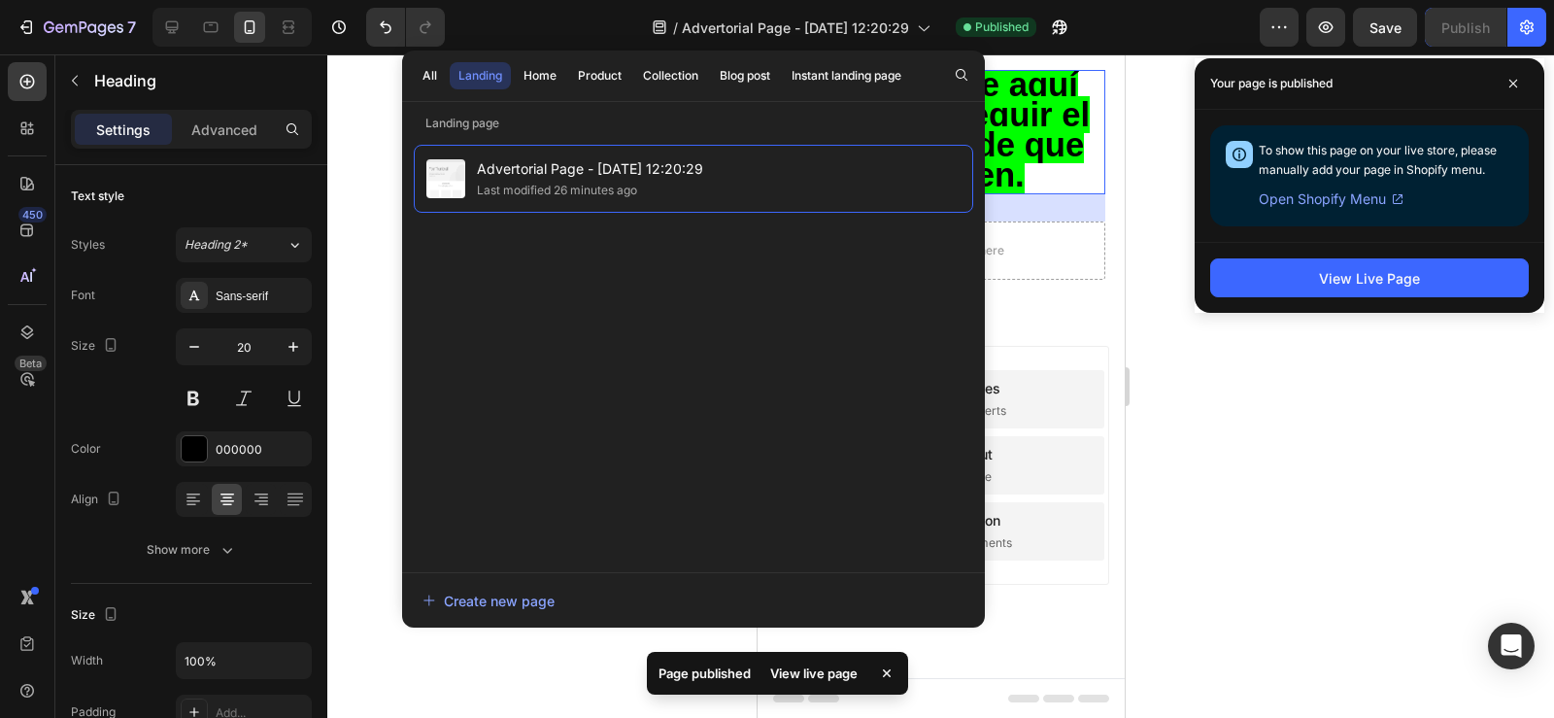
click at [1194, 374] on div at bounding box center [940, 385] width 1227 height 663
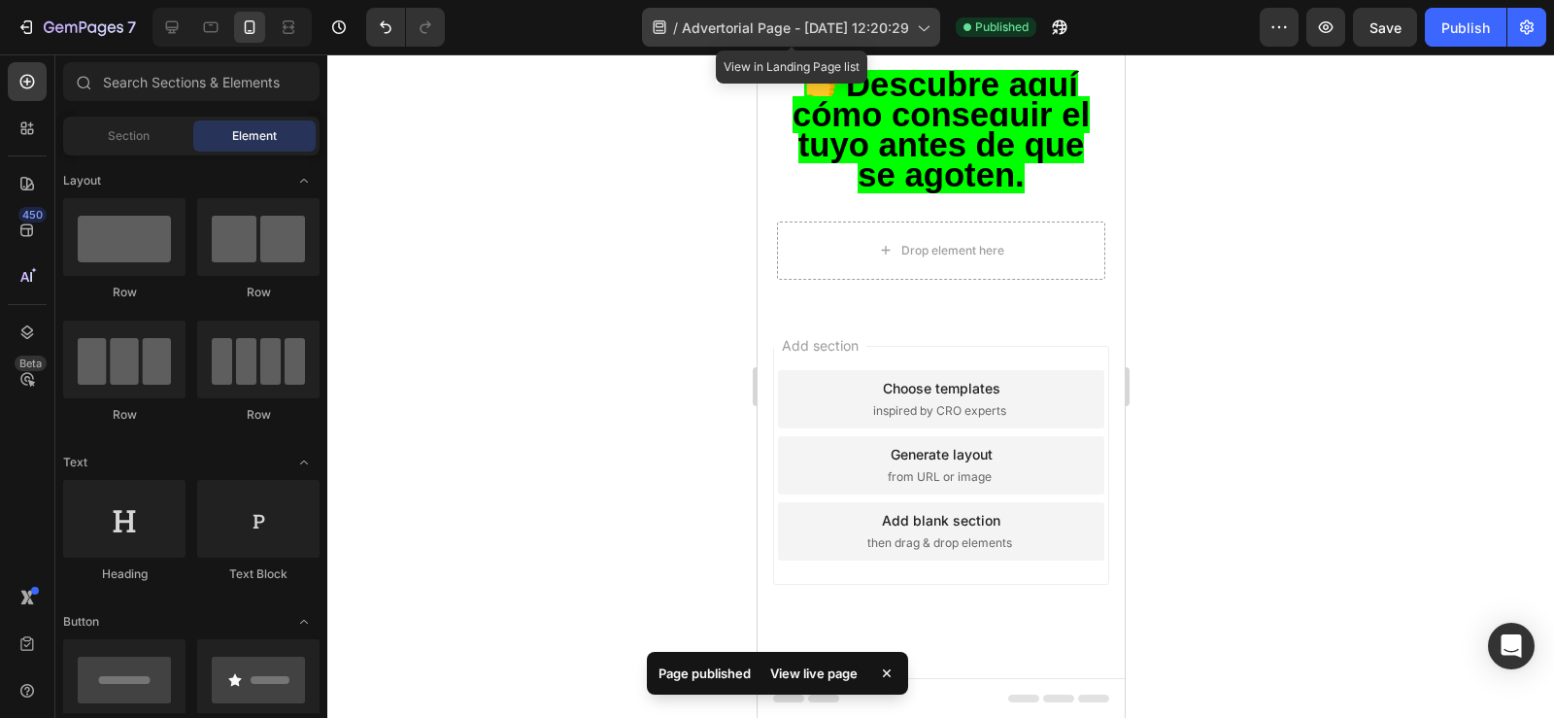
click at [901, 19] on span "Advertorial Page - Aug 27, 12:20:29" at bounding box center [795, 27] width 227 height 20
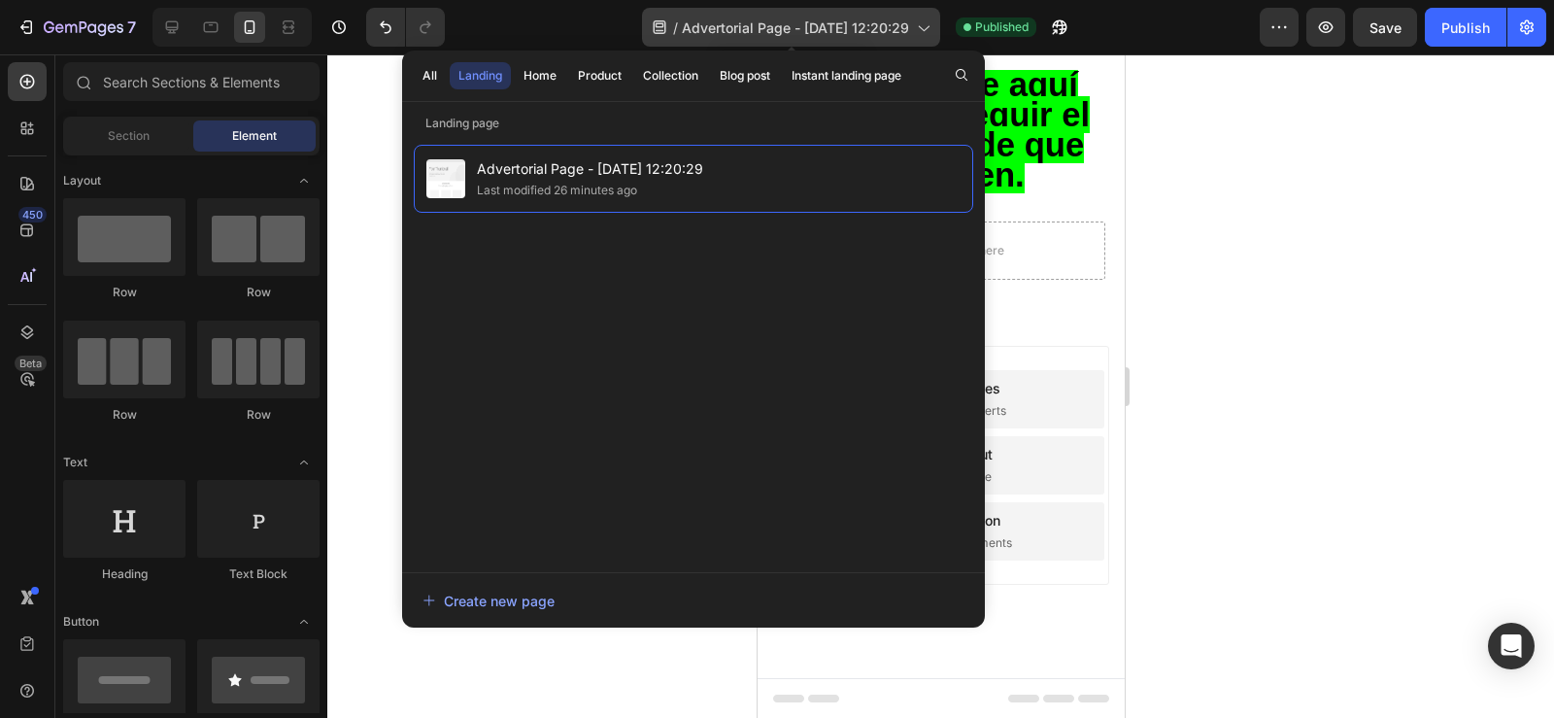
click at [901, 20] on span "Advertorial Page - Aug 27, 12:20:29" at bounding box center [795, 27] width 227 height 20
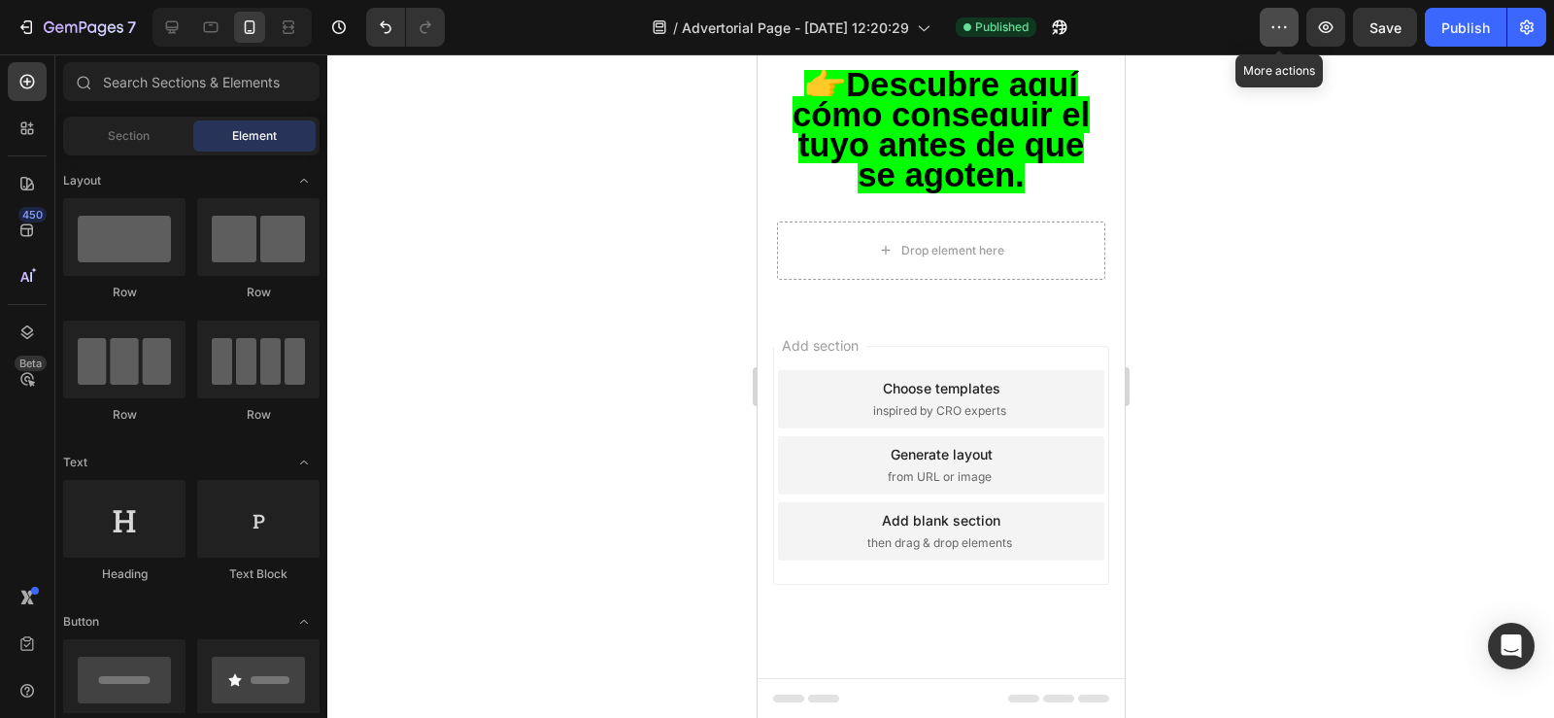
click at [1277, 31] on icon "button" at bounding box center [1278, 26] width 19 height 19
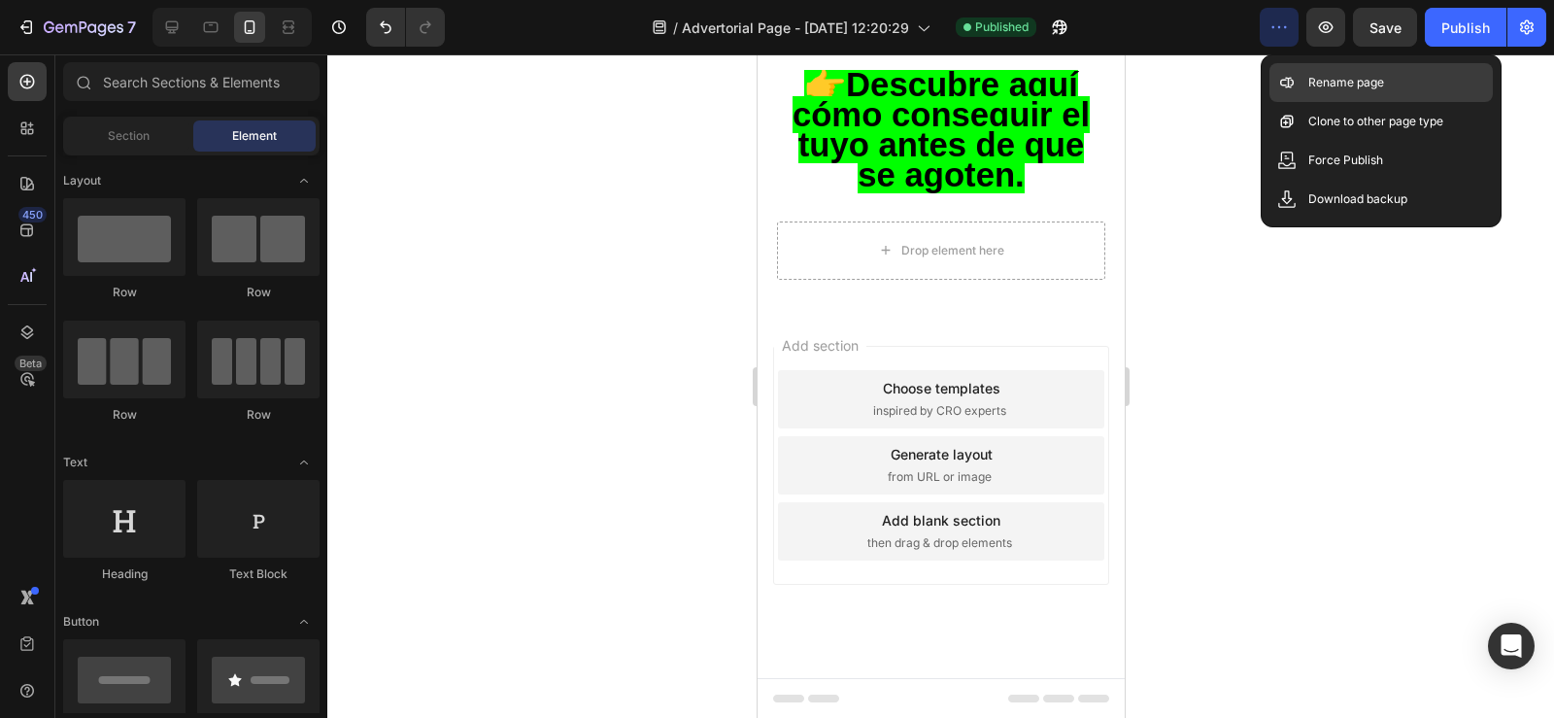
click at [1297, 102] on div "Rename page" at bounding box center [1380, 121] width 223 height 39
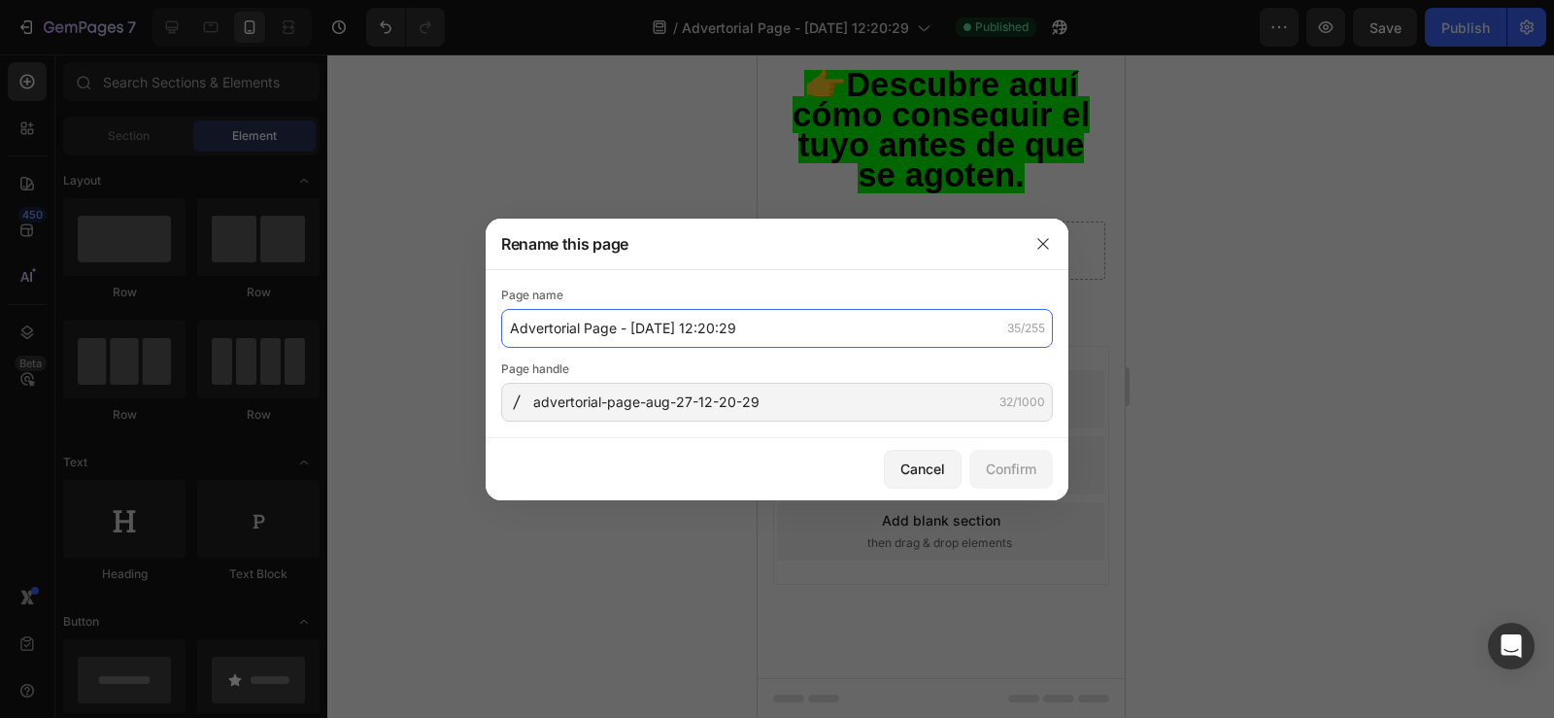
click at [646, 333] on input "Advertorial Page - Aug 27, 12:20:29" at bounding box center [777, 328] width 552 height 39
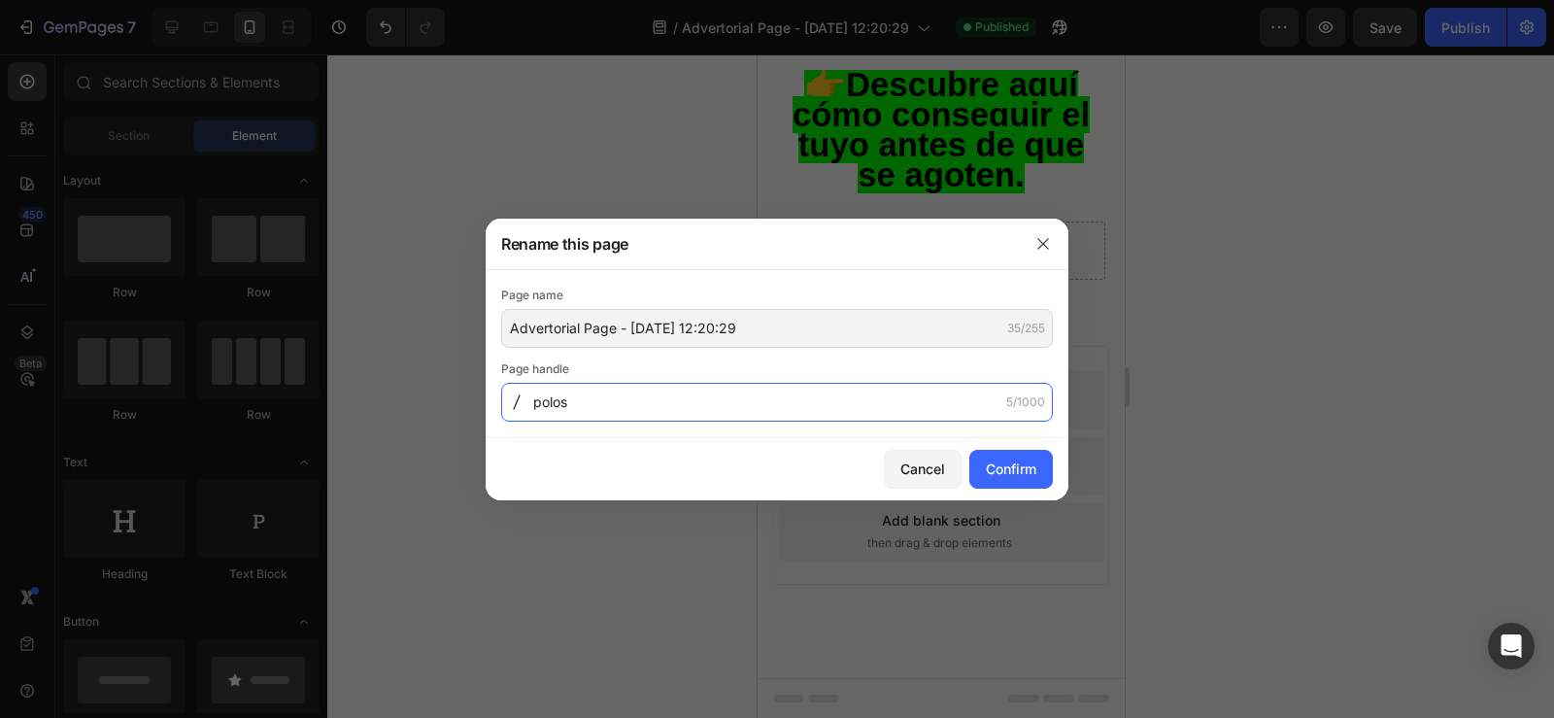
type input "polos"
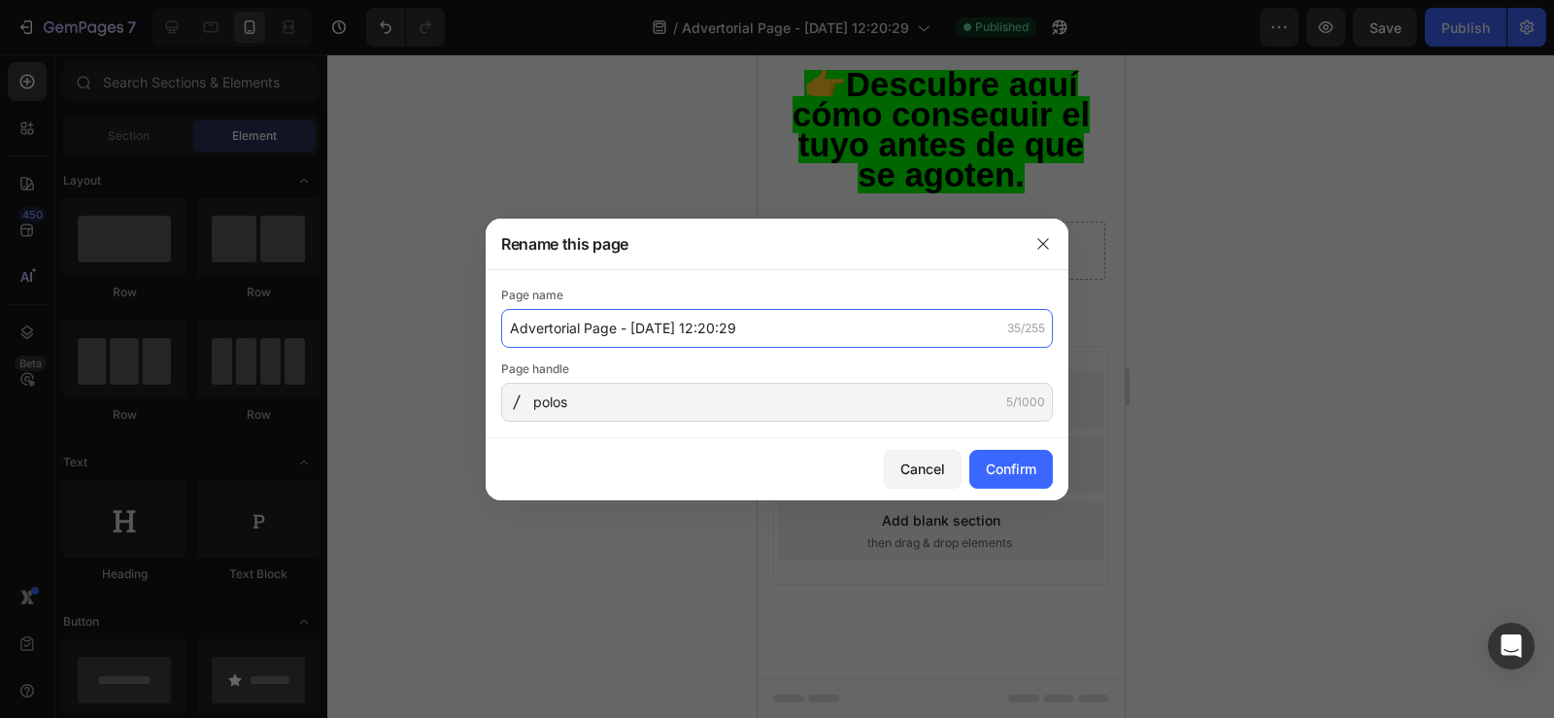
click at [633, 327] on input "Advertorial Page - Aug 27, 12:20:29" at bounding box center [777, 328] width 552 height 39
click at [630, 325] on input "Advertorial Page - Aug 27, 12:20:29" at bounding box center [777, 328] width 552 height 39
drag, startPoint x: 630, startPoint y: 325, endPoint x: 784, endPoint y: 337, distance: 153.9
click at [784, 337] on input "Advertorial Page - Aug 27, 12:20:29" at bounding box center [777, 328] width 552 height 39
type input "Advertorial Page - polos"
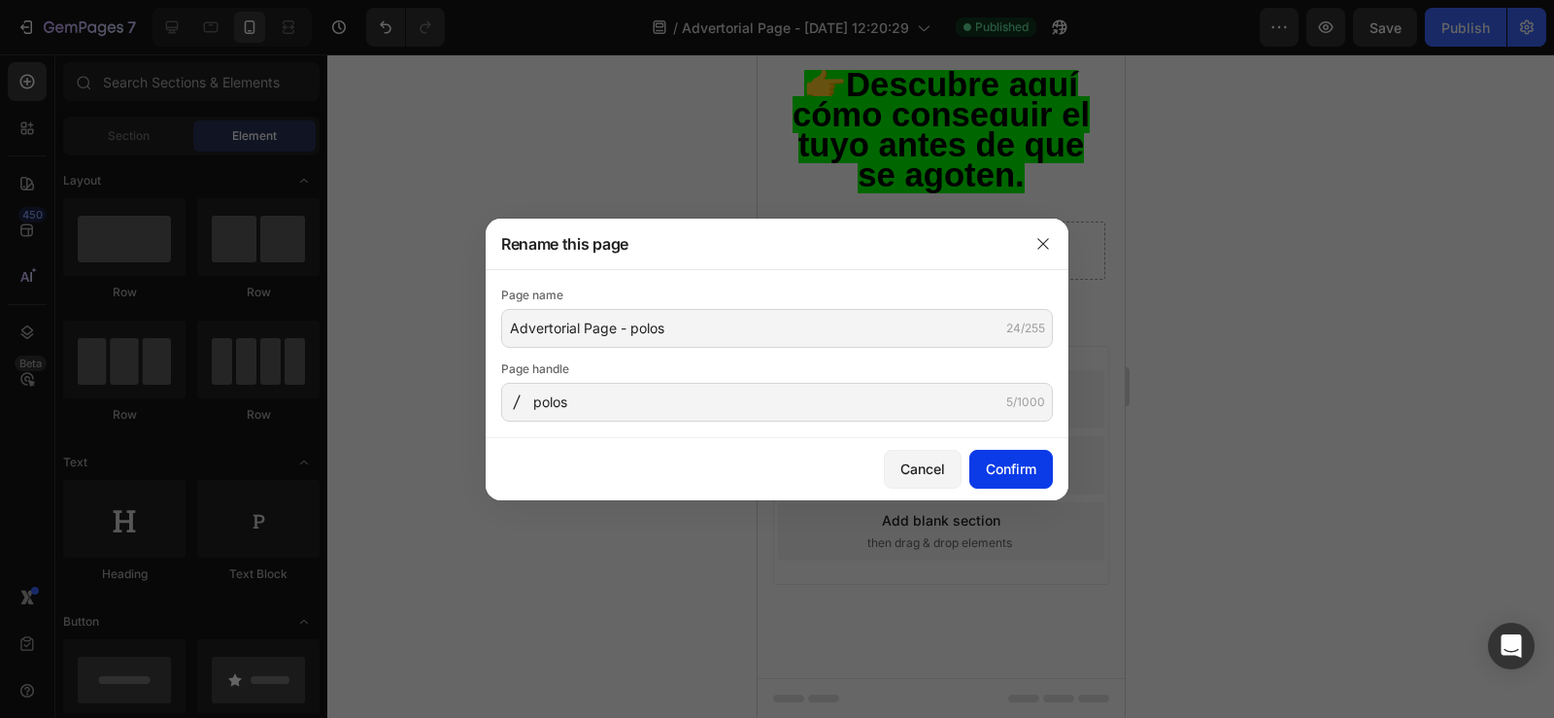
click at [998, 478] on div "Confirm" at bounding box center [1011, 468] width 50 height 20
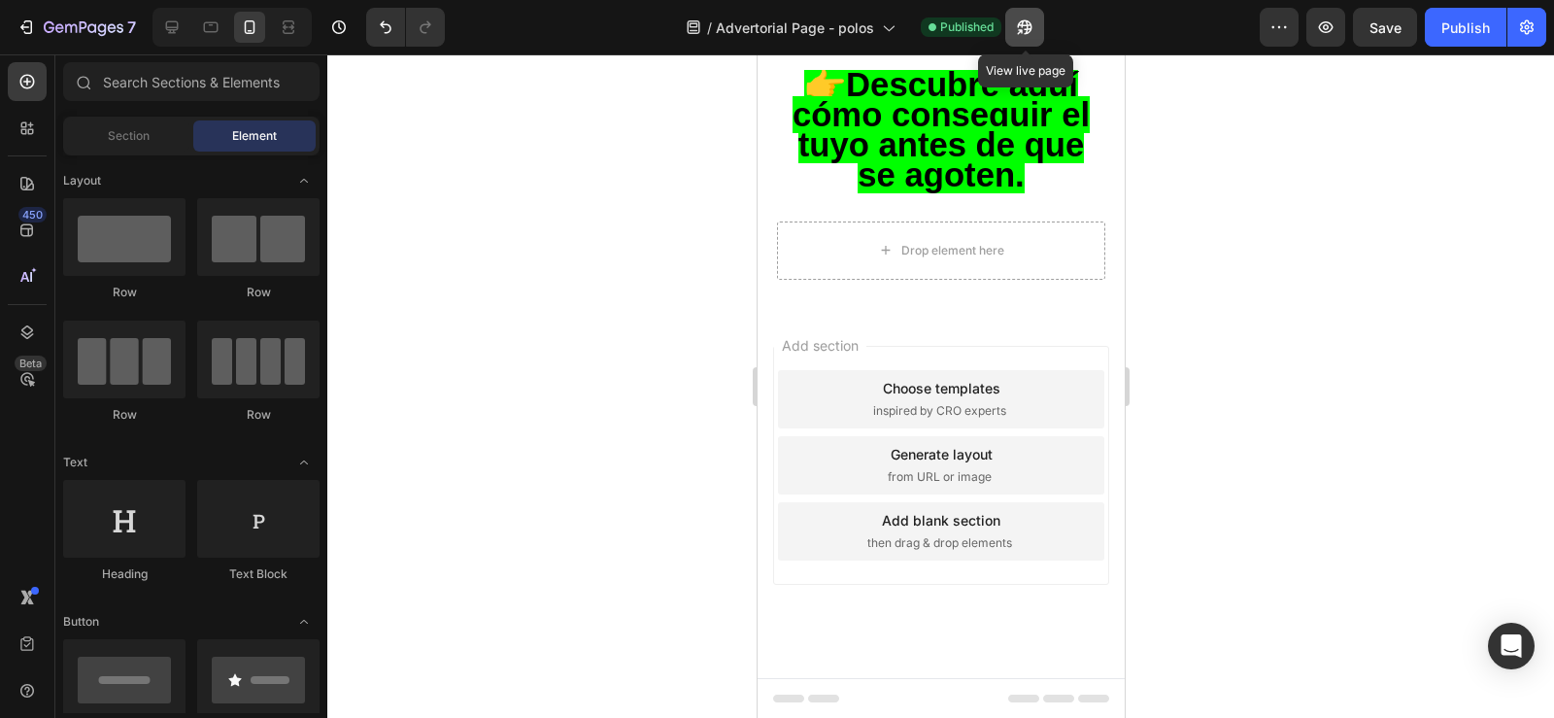
click at [1019, 34] on icon "button" at bounding box center [1024, 26] width 19 height 19
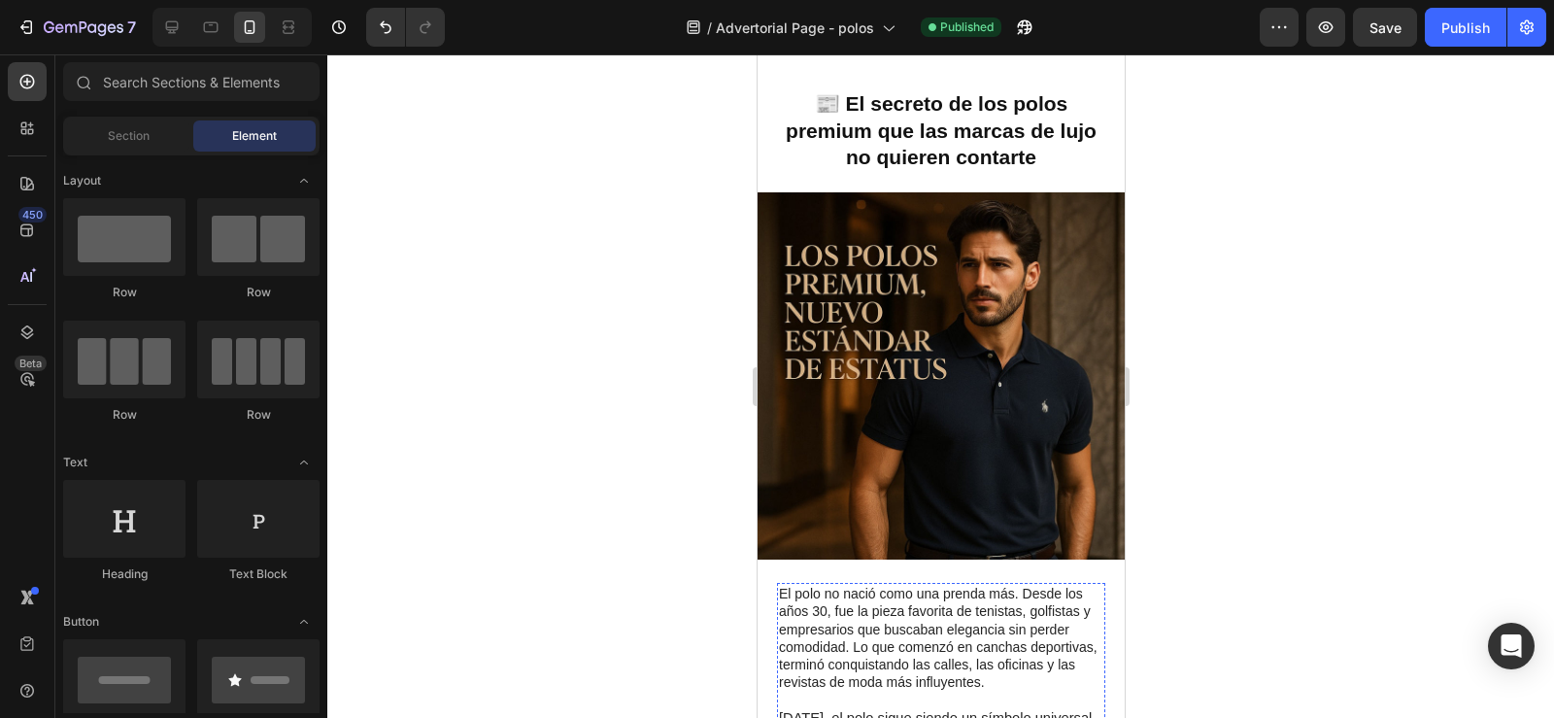
scroll to position [0, 0]
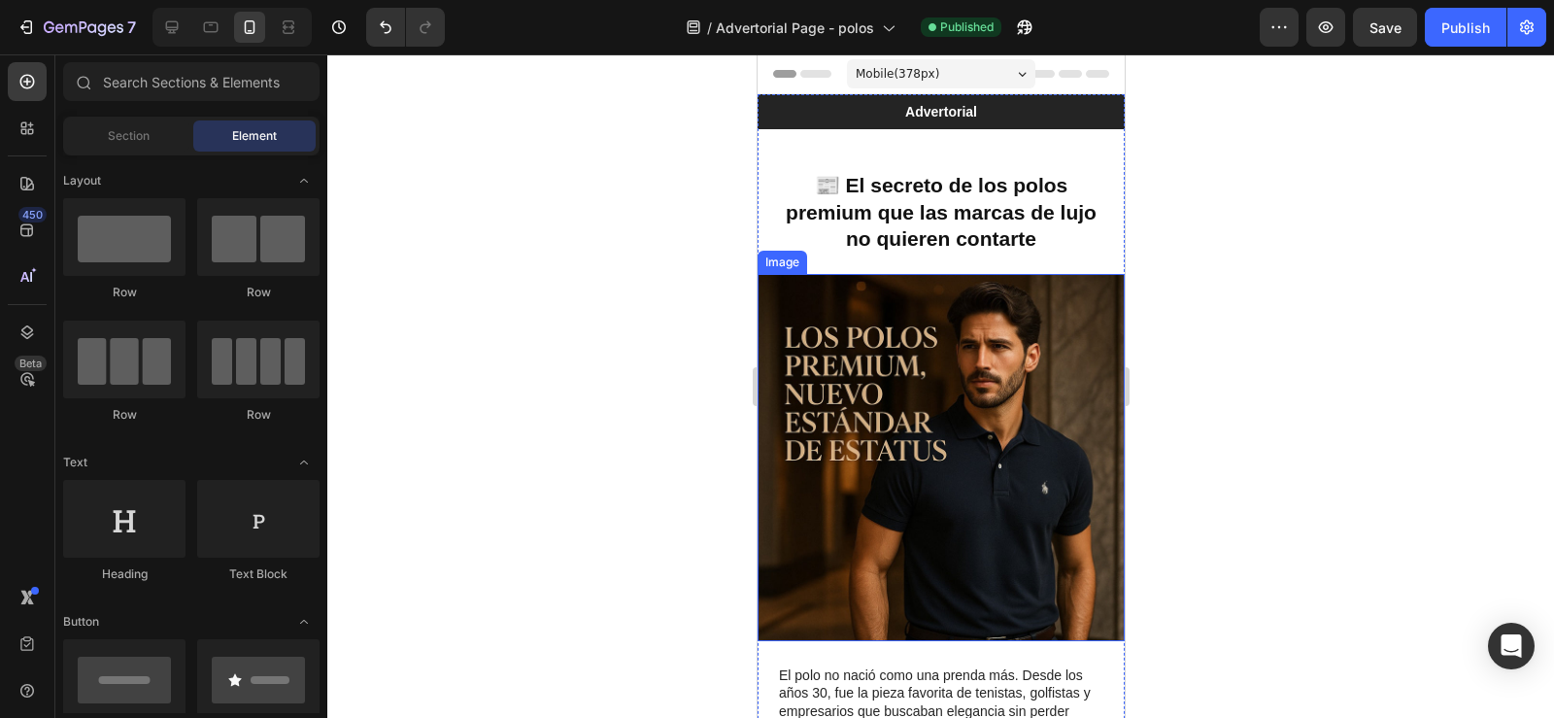
click at [876, 401] on img at bounding box center [940, 457] width 367 height 367
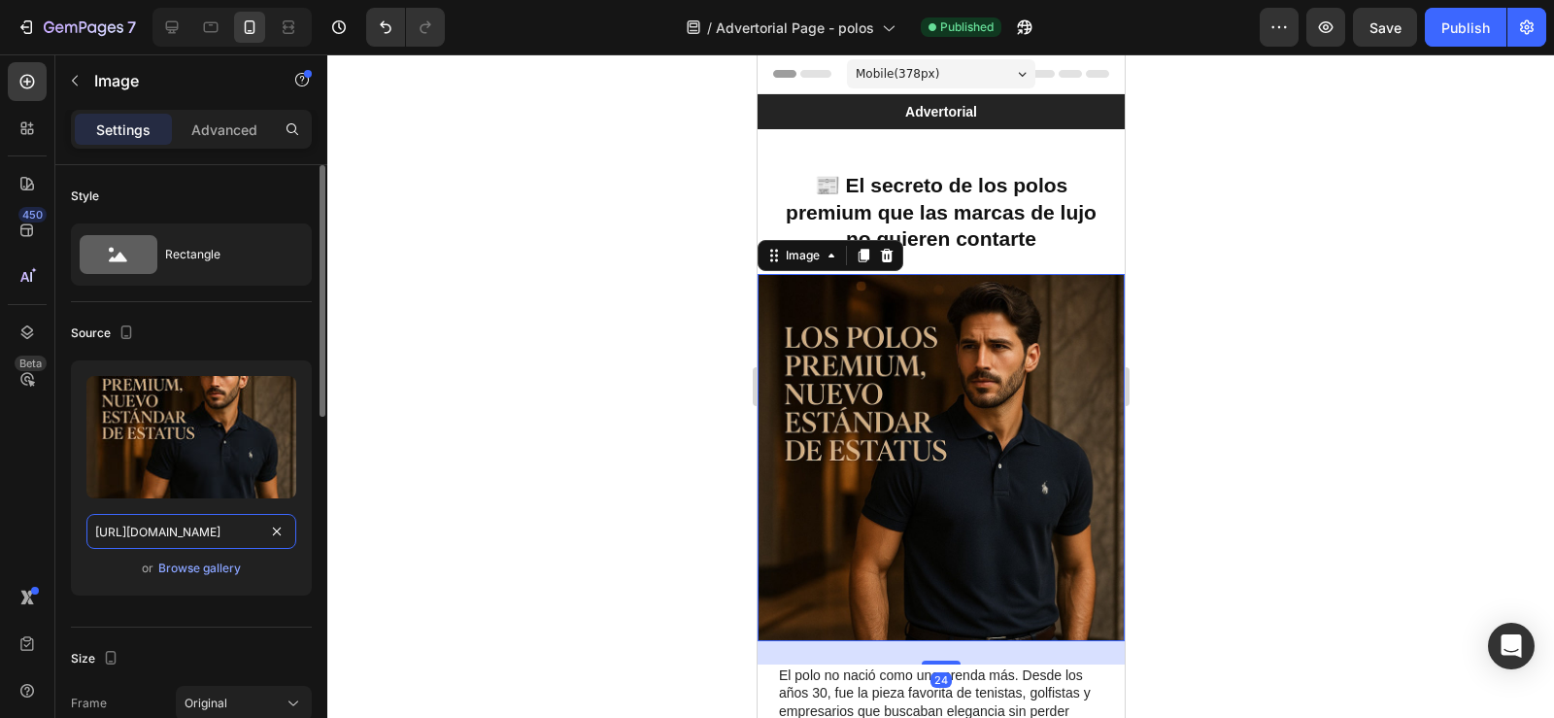
click at [182, 531] on input "[URL][DOMAIN_NAME]" at bounding box center [191, 531] width 210 height 35
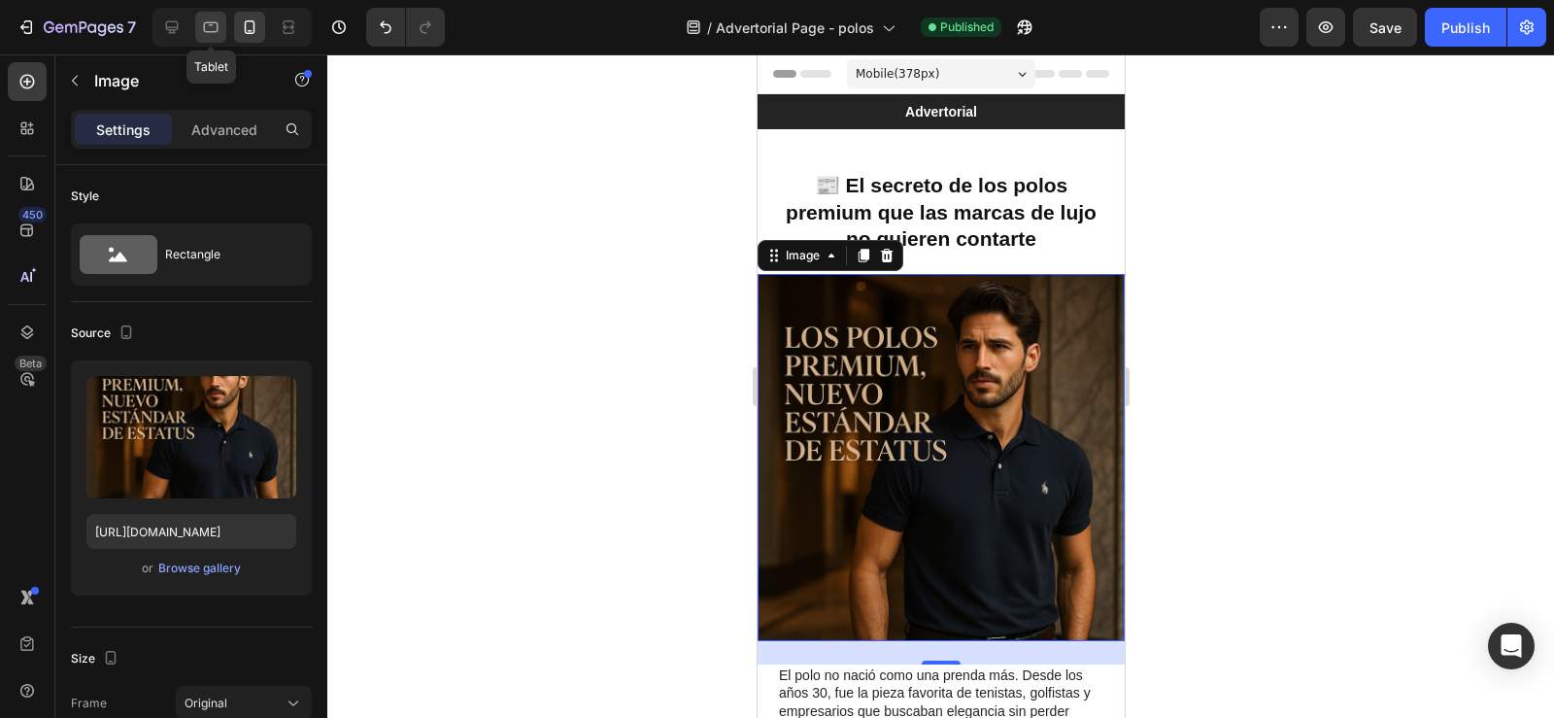
click at [200, 32] on div at bounding box center [210, 27] width 31 height 31
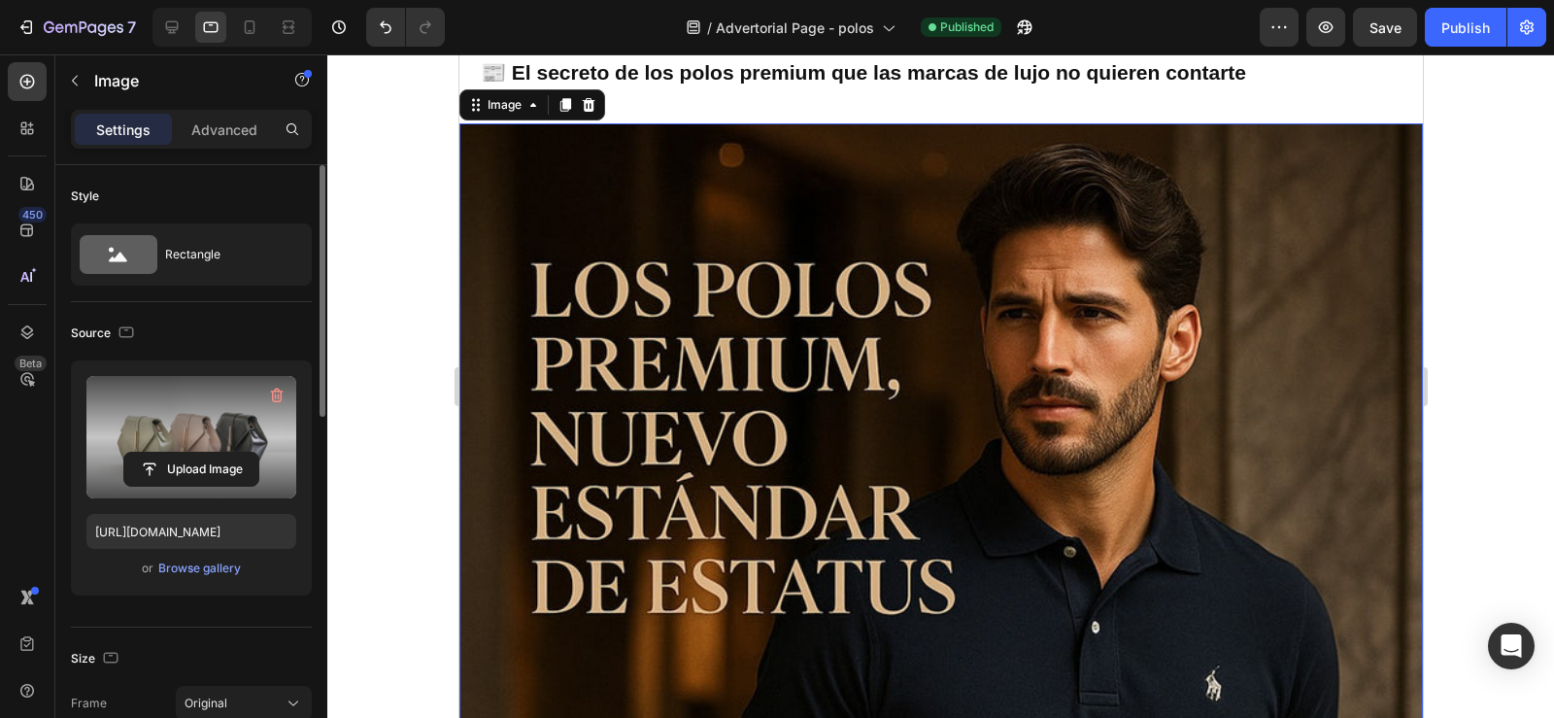
scroll to position [158, 0]
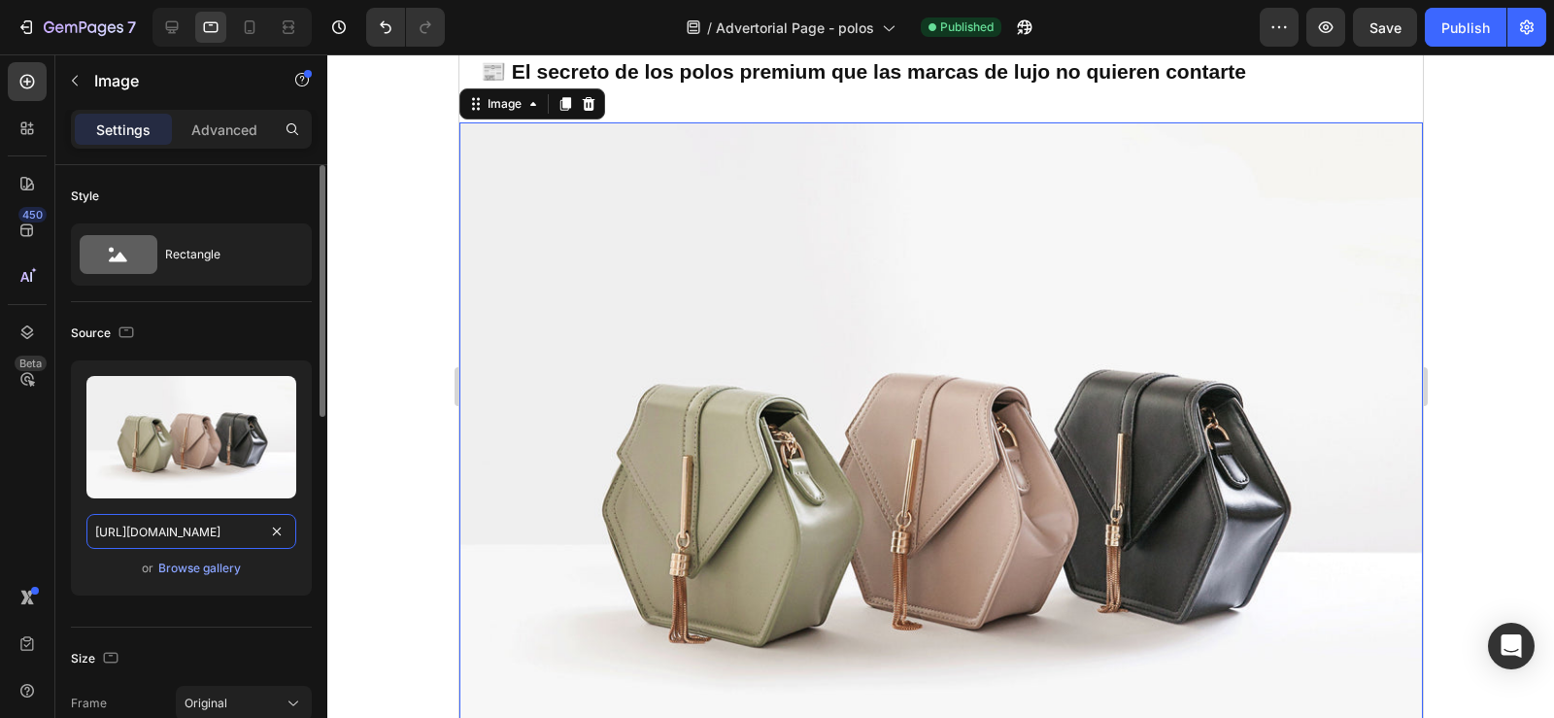
click at [188, 533] on input "https://cdn.shopify.com/s/files/1/2005/9307/files/image_demo.jpg" at bounding box center [191, 531] width 210 height 35
paste input "0596/0758/0756/files/gempages_543962827816174658-7838f9e5-70bb-4961-8762-0681bf…"
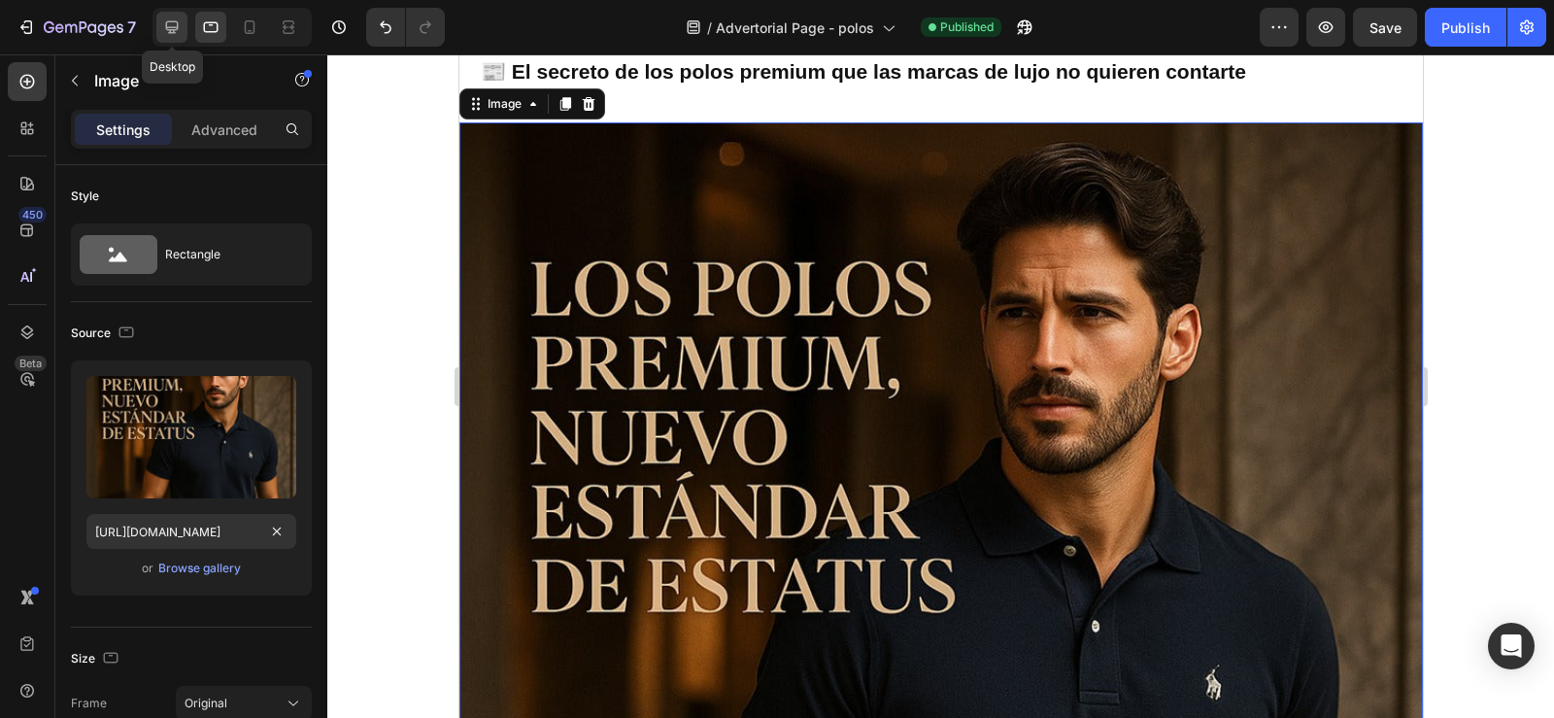
scroll to position [0, 0]
click at [170, 35] on icon at bounding box center [171, 26] width 19 height 19
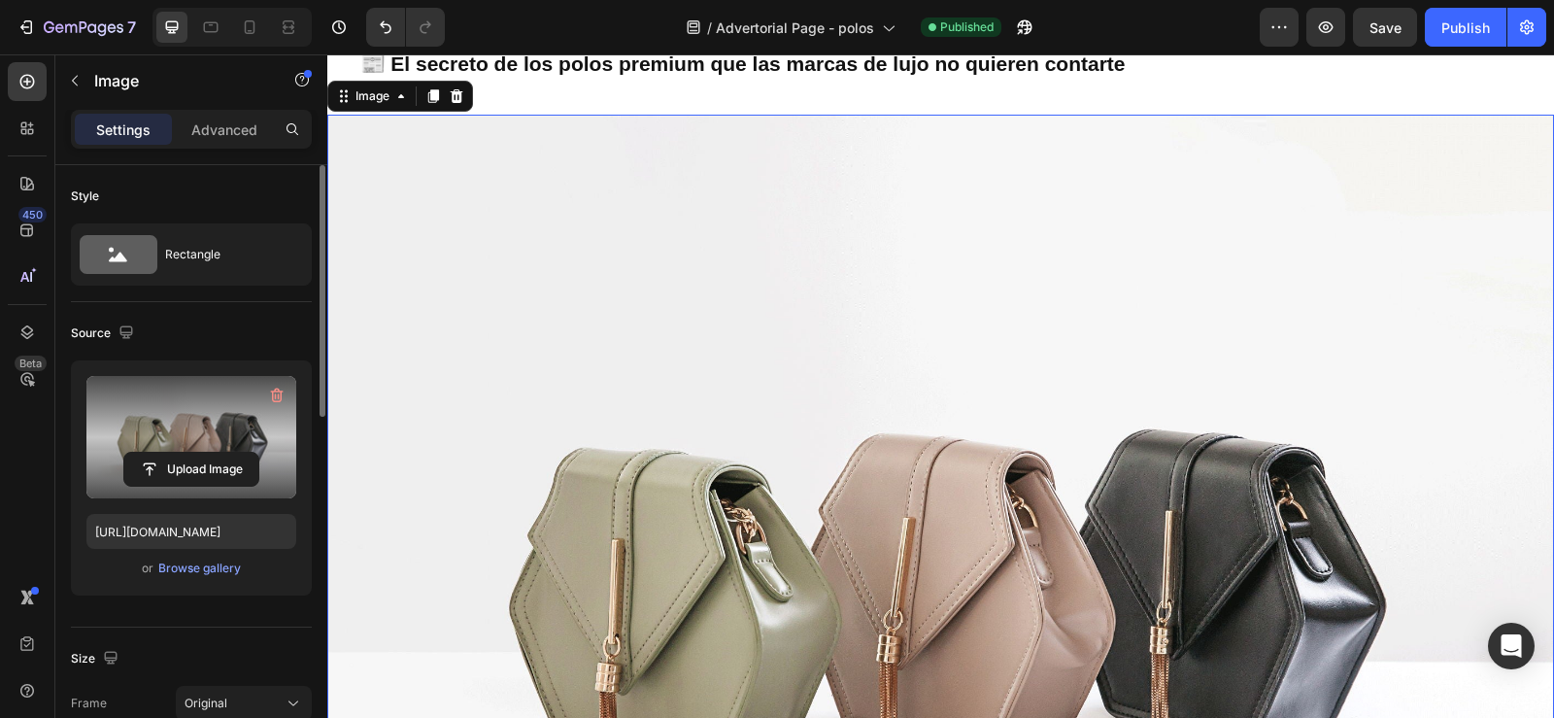
scroll to position [151, 0]
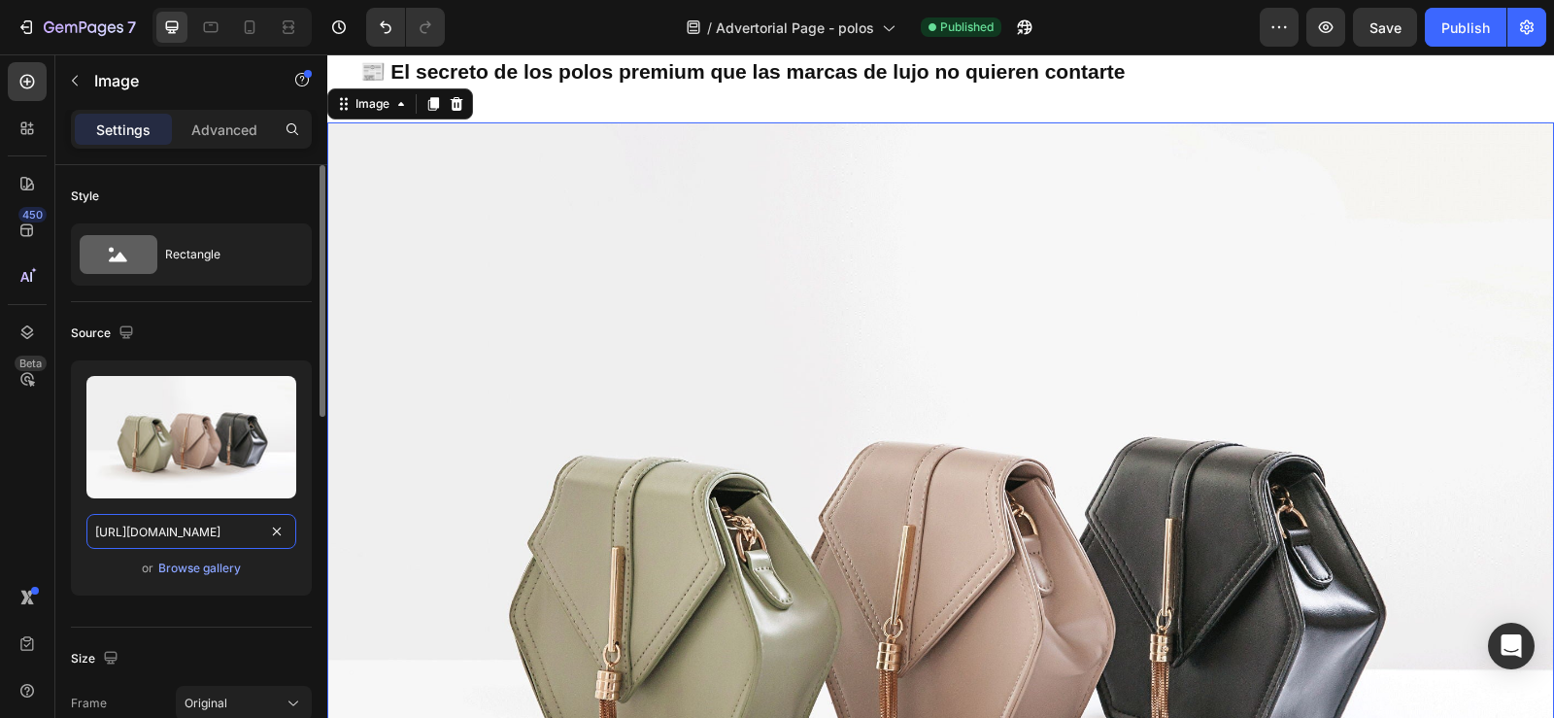
click at [167, 529] on input "https://cdn.shopify.com/s/files/1/2005/9307/files/image_demo.jpg" at bounding box center [191, 531] width 210 height 35
paste input "0596/0758/0756/files/gempages_543962827816174658-7838f9e5-70bb-4961-8762-0681bf…"
type input "[URL][DOMAIN_NAME]"
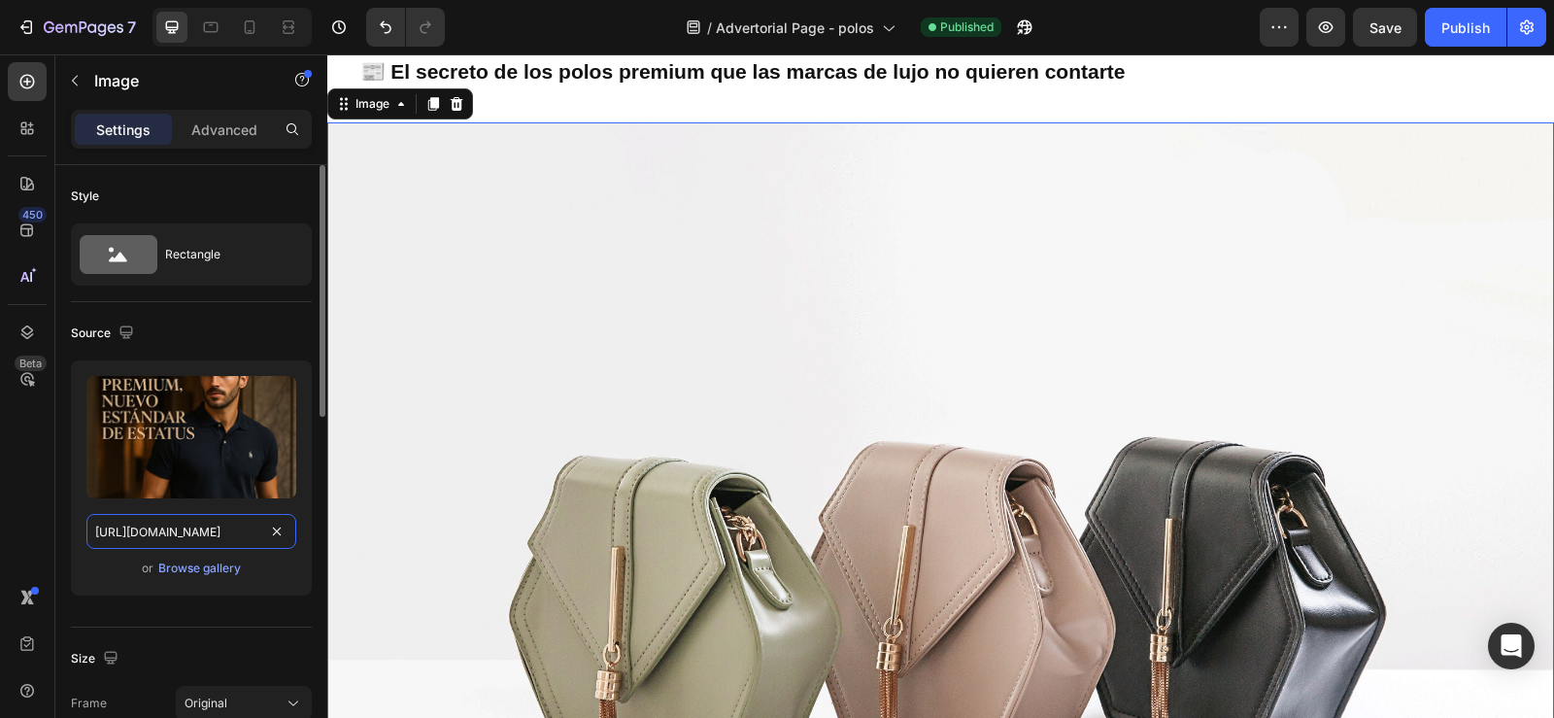
scroll to position [0, 592]
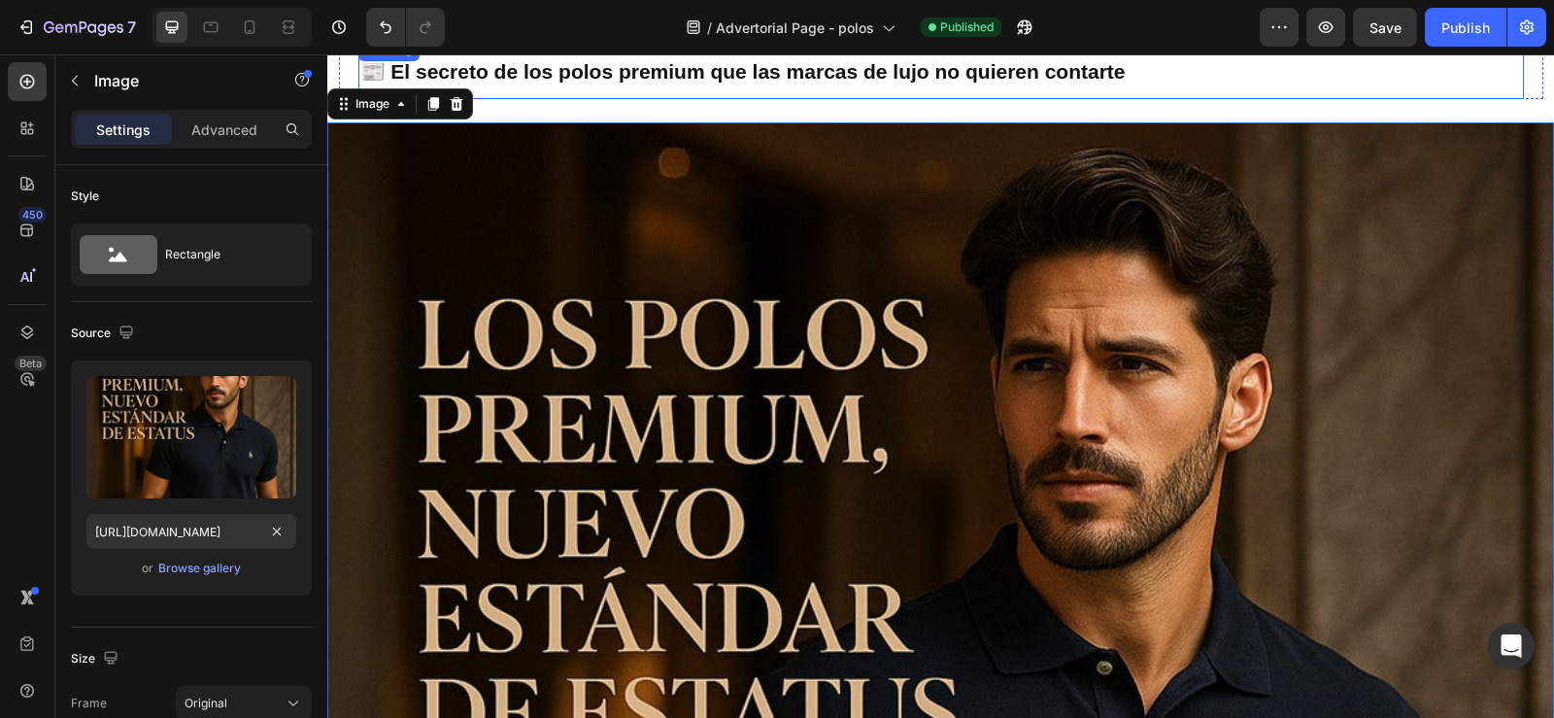
click at [576, 80] on strong "📰 El secreto de los polos premium que las marcas de lujo no quieren contarte" at bounding box center [742, 71] width 765 height 22
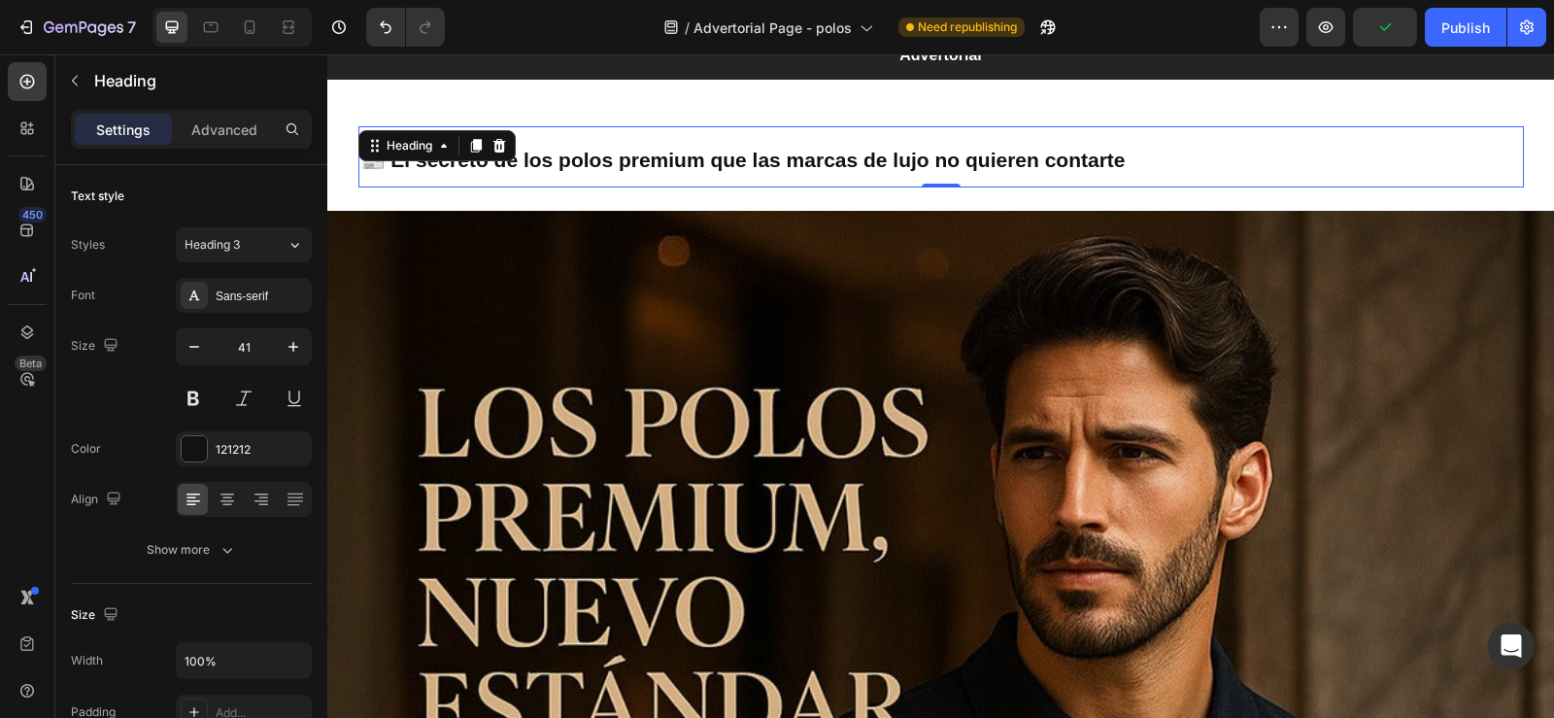
scroll to position [59, 0]
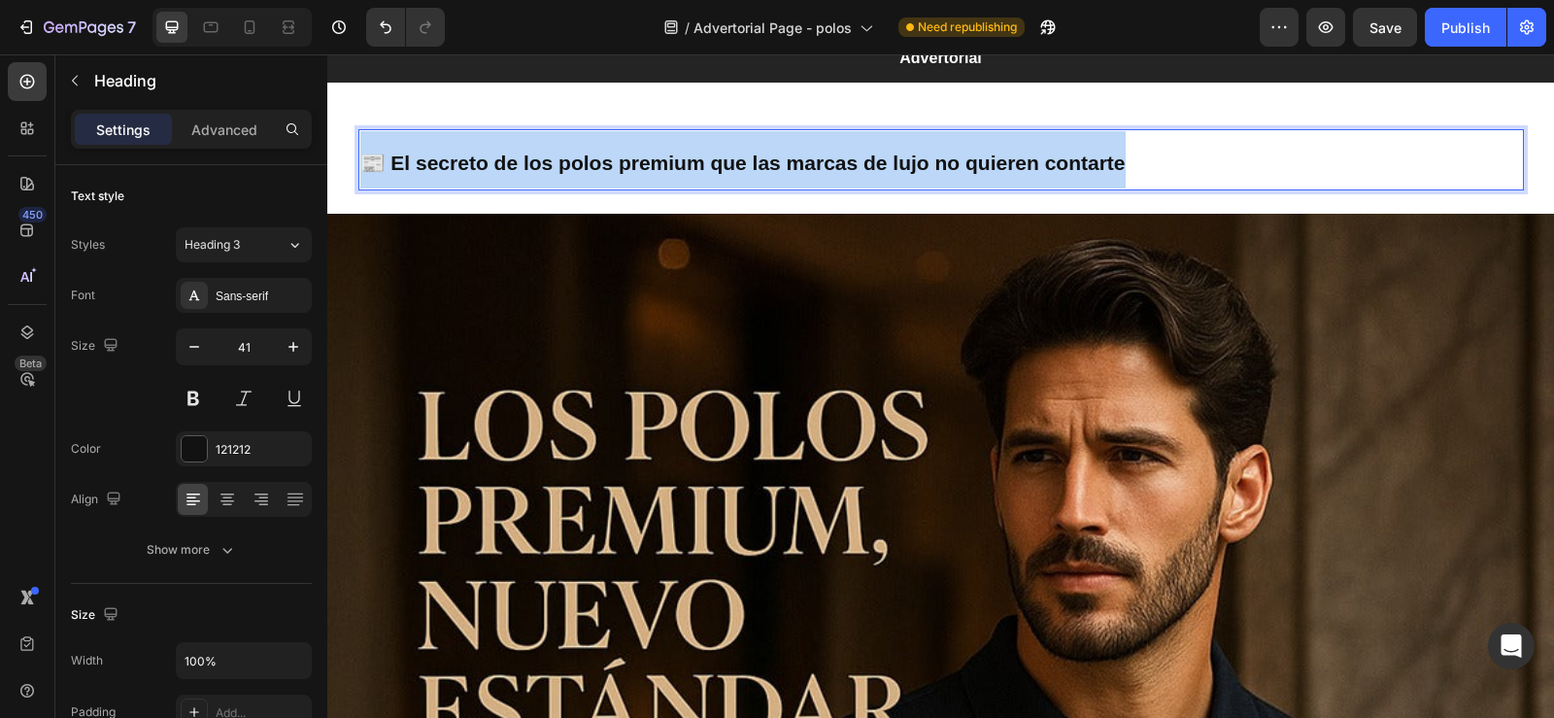
drag, startPoint x: 356, startPoint y: 173, endPoint x: 1170, endPoint y: 151, distance: 814.1
click at [1170, 151] on p "📰 El secreto de los polos premium que las marcas de lujo no quieren contarte" at bounding box center [940, 159] width 1161 height 57
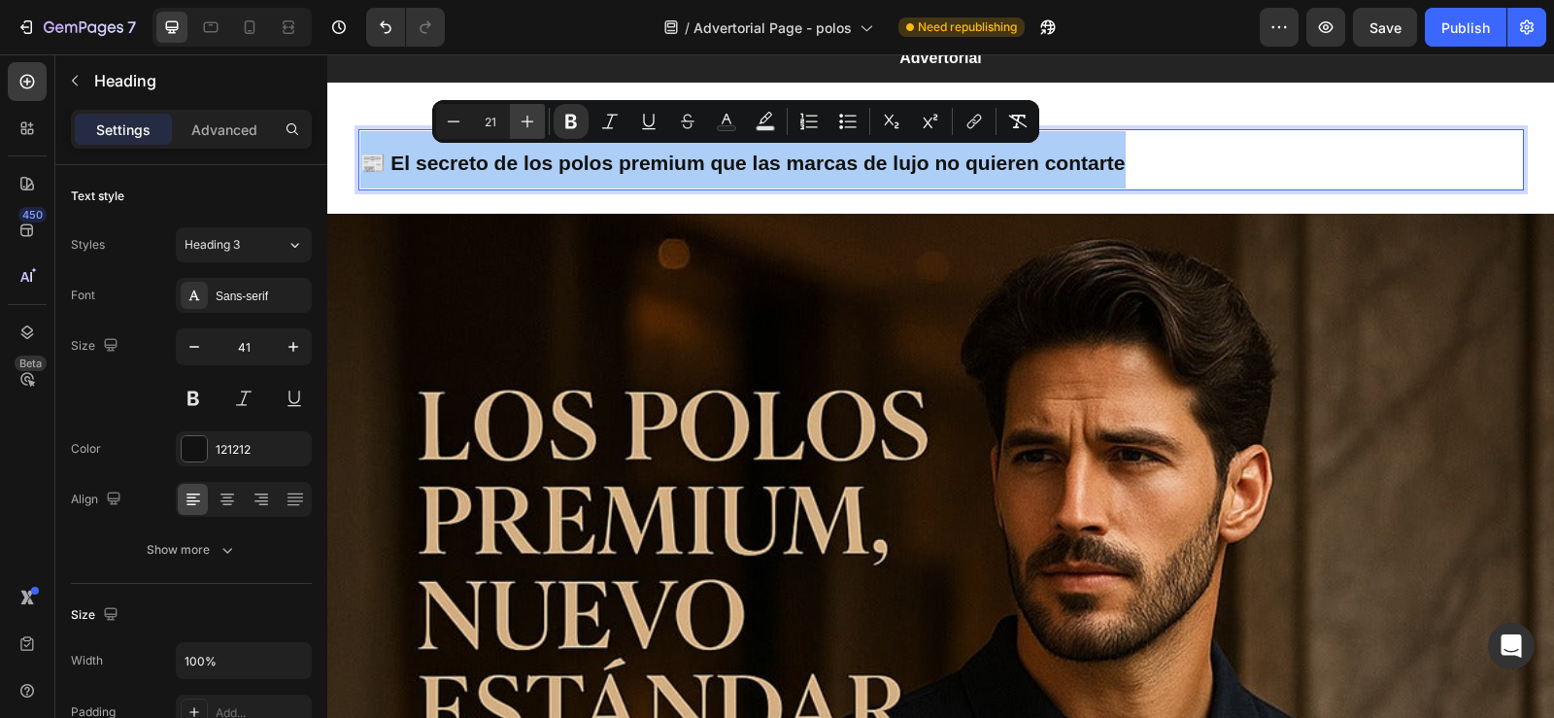
click at [525, 114] on icon "Editor contextual toolbar" at bounding box center [527, 121] width 19 height 19
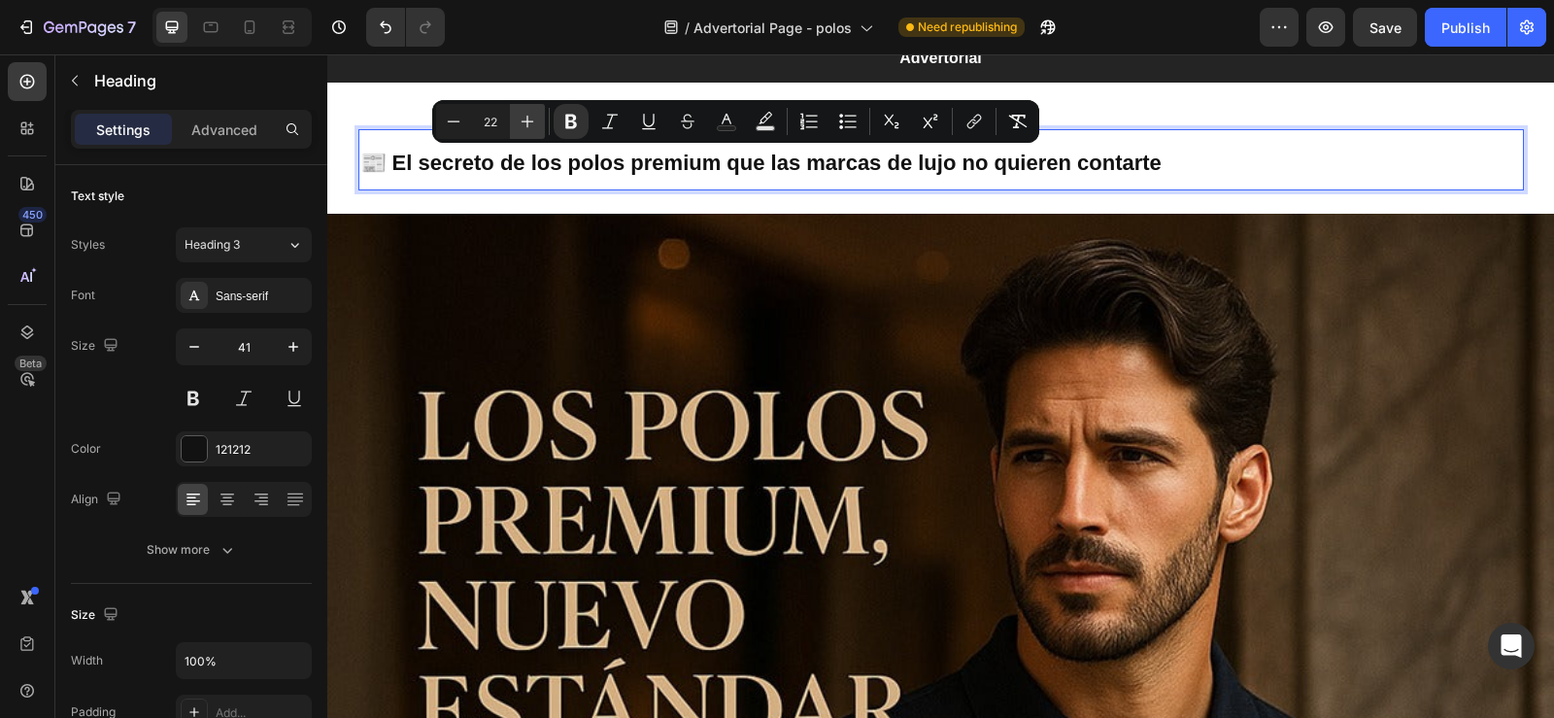
click at [525, 114] on icon "Editor contextual toolbar" at bounding box center [527, 121] width 19 height 19
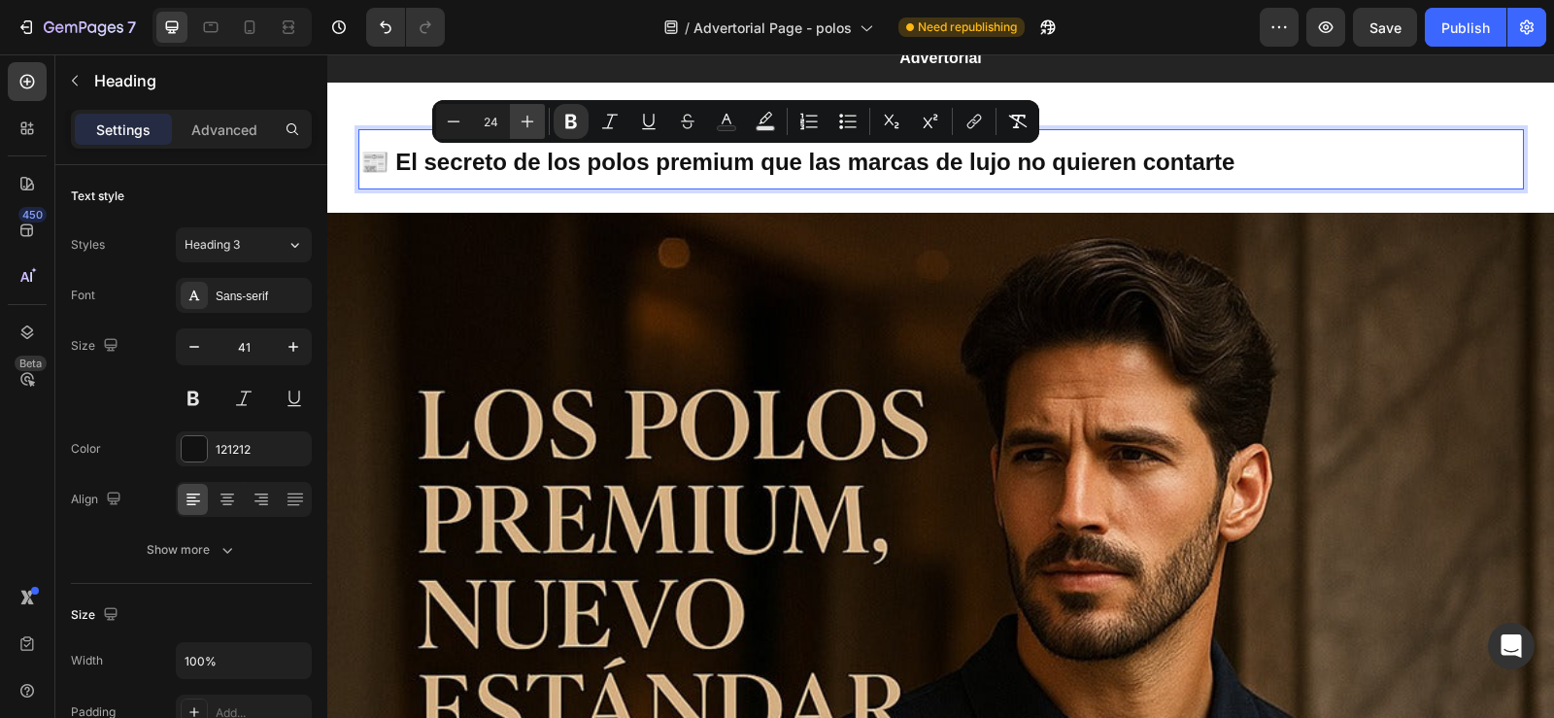
click at [525, 114] on icon "Editor contextual toolbar" at bounding box center [527, 121] width 19 height 19
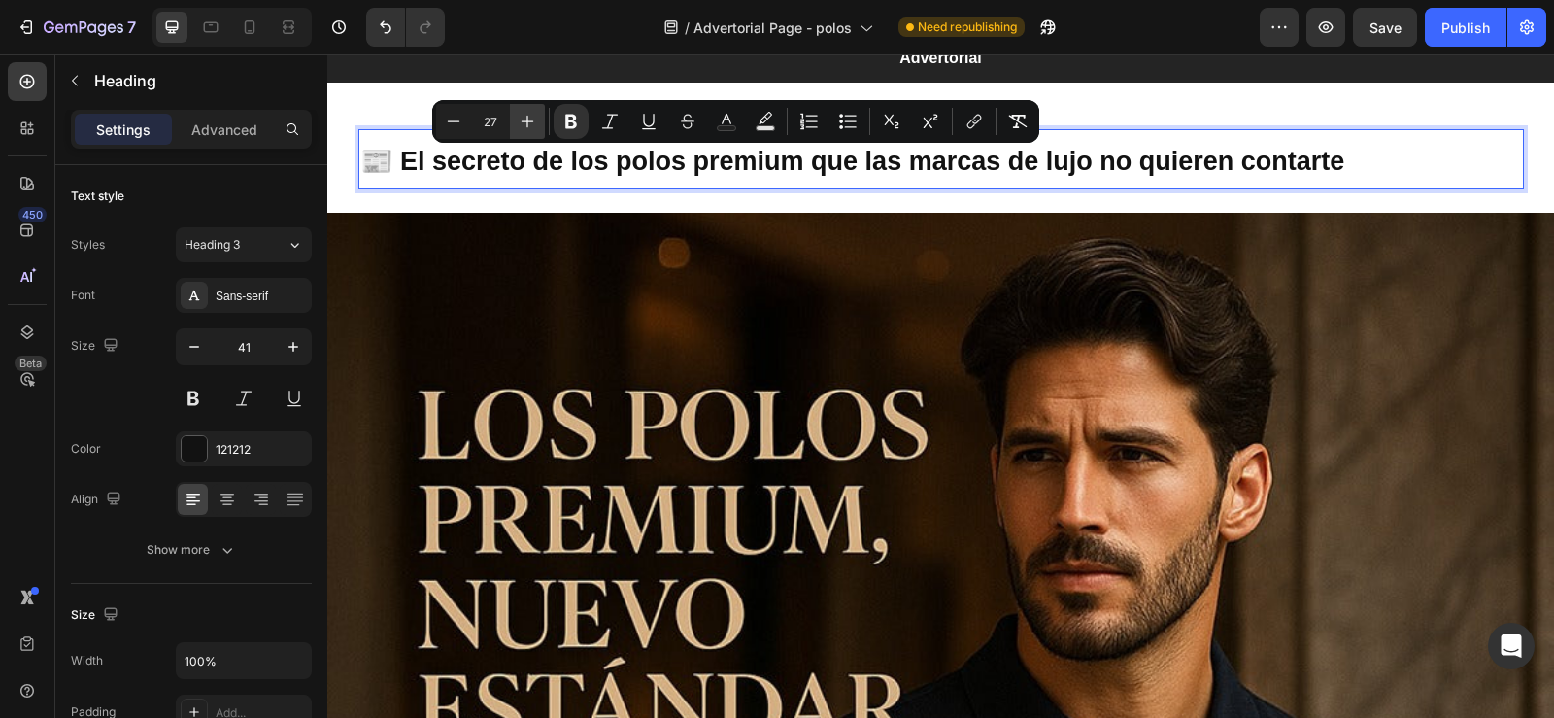
click at [525, 114] on icon "Editor contextual toolbar" at bounding box center [527, 121] width 19 height 19
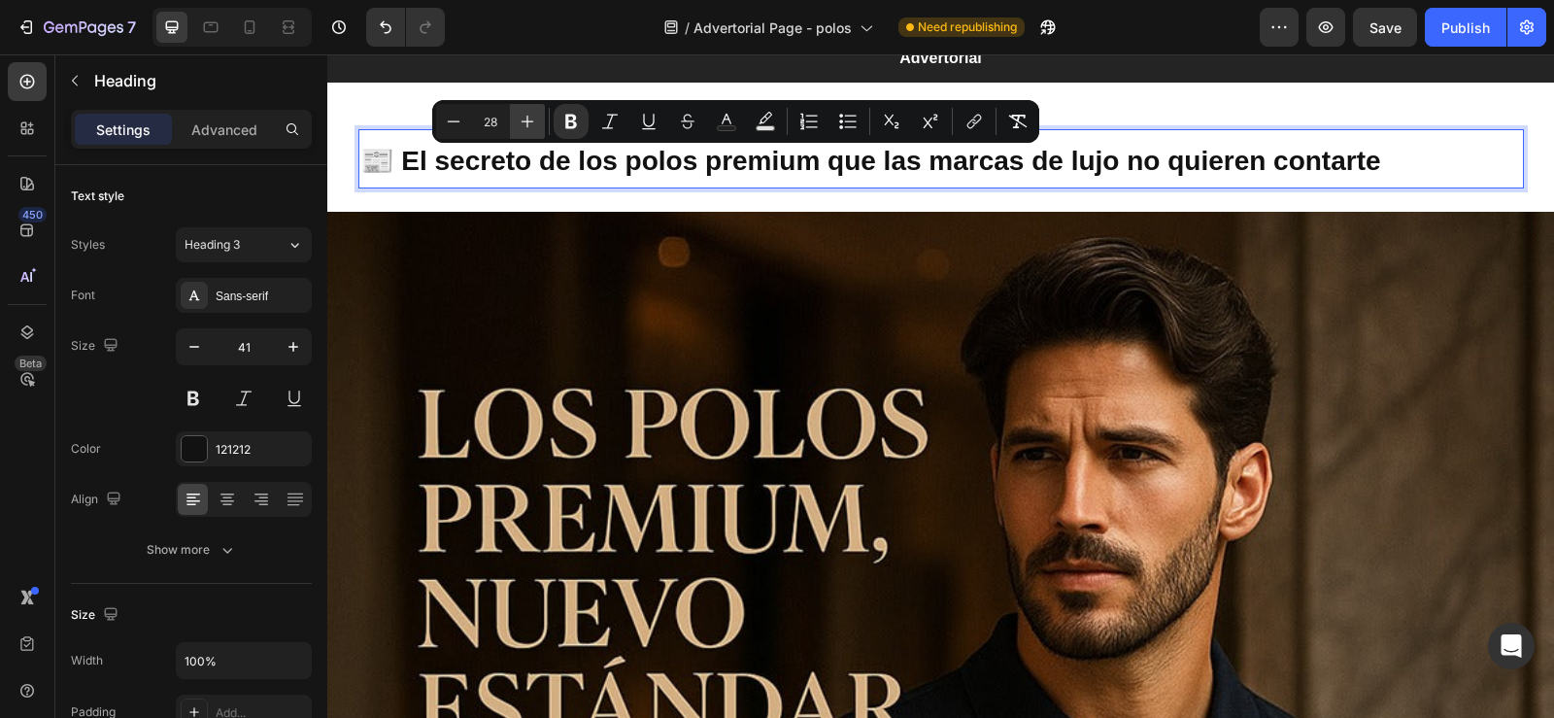
click at [525, 114] on icon "Editor contextual toolbar" at bounding box center [527, 121] width 19 height 19
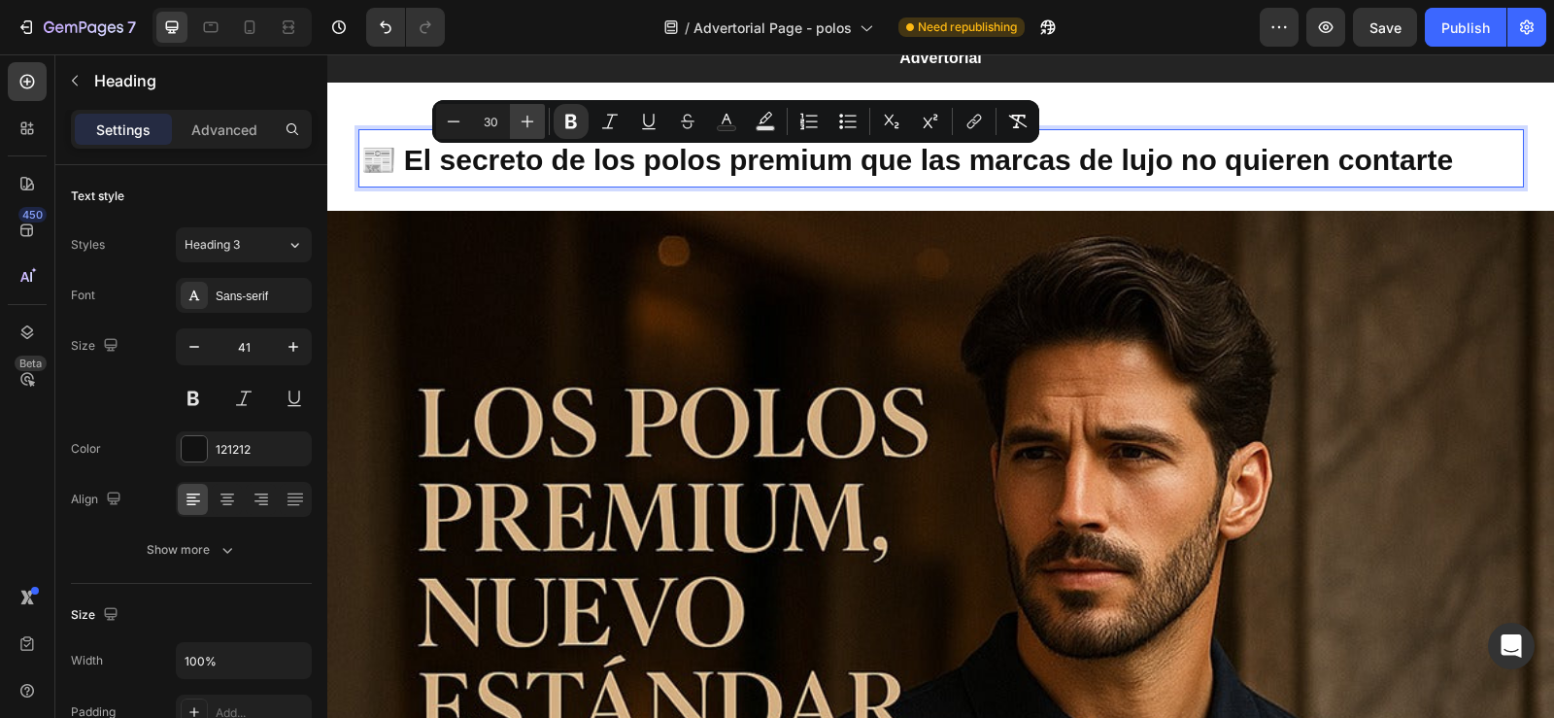
click at [525, 114] on icon "Editor contextual toolbar" at bounding box center [527, 121] width 19 height 19
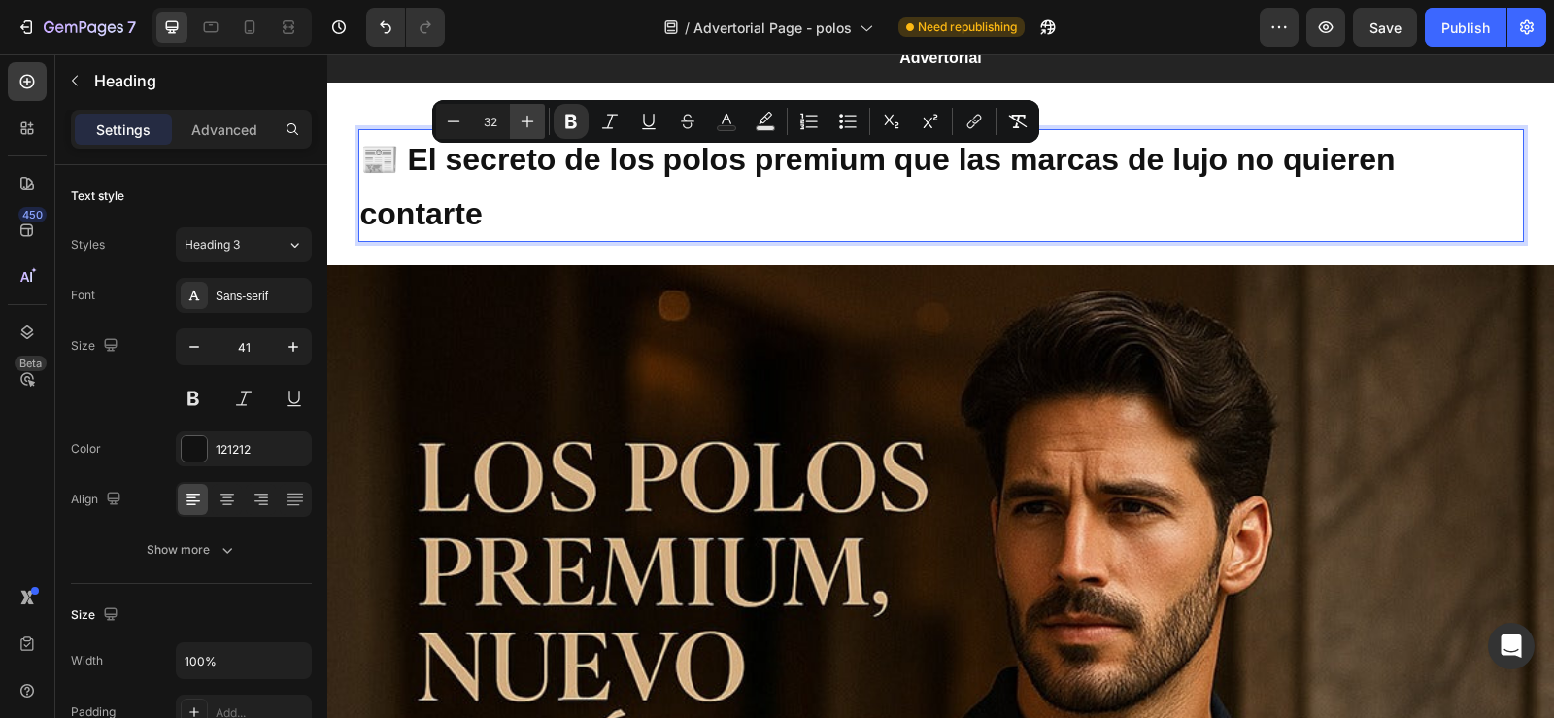
click at [525, 114] on icon "Editor contextual toolbar" at bounding box center [527, 121] width 19 height 19
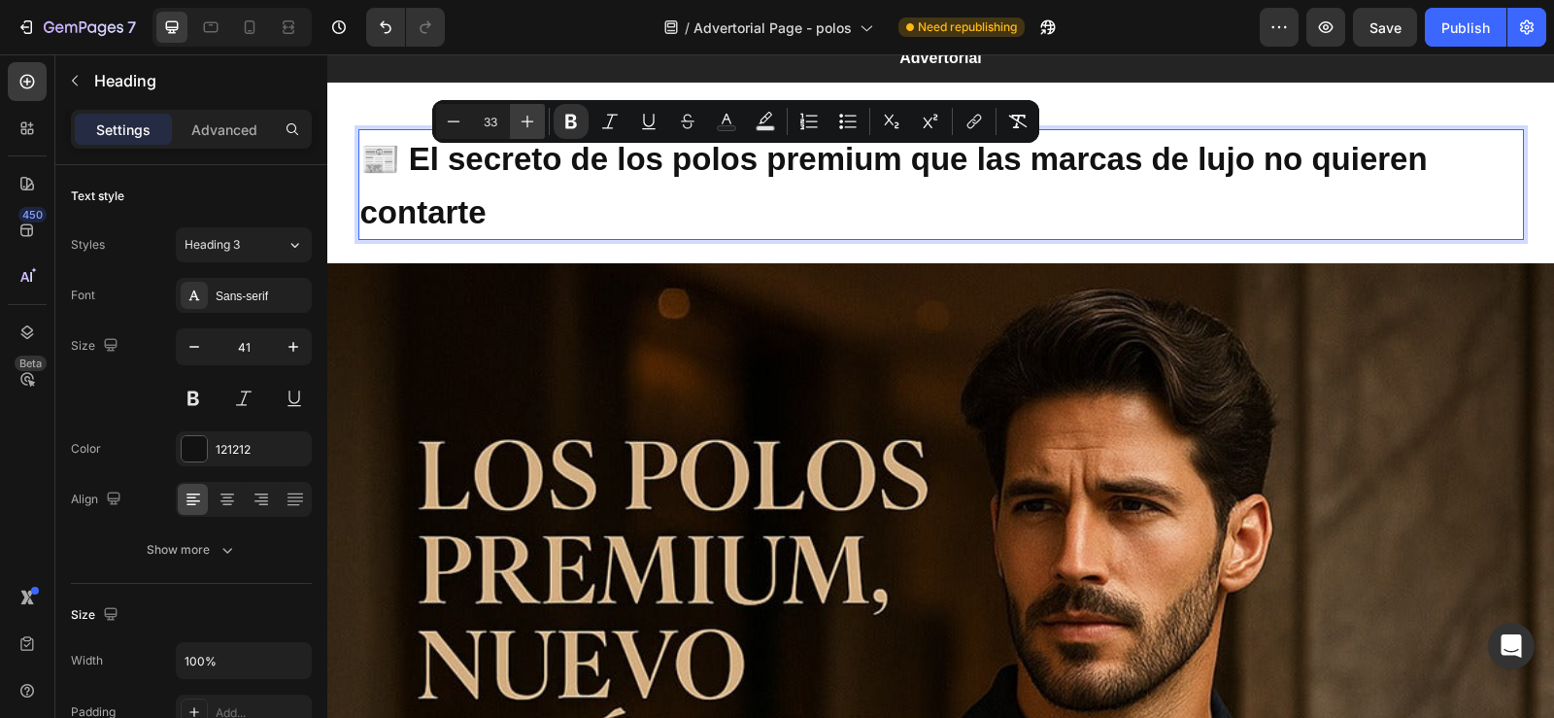
click at [525, 114] on icon "Editor contextual toolbar" at bounding box center [527, 121] width 19 height 19
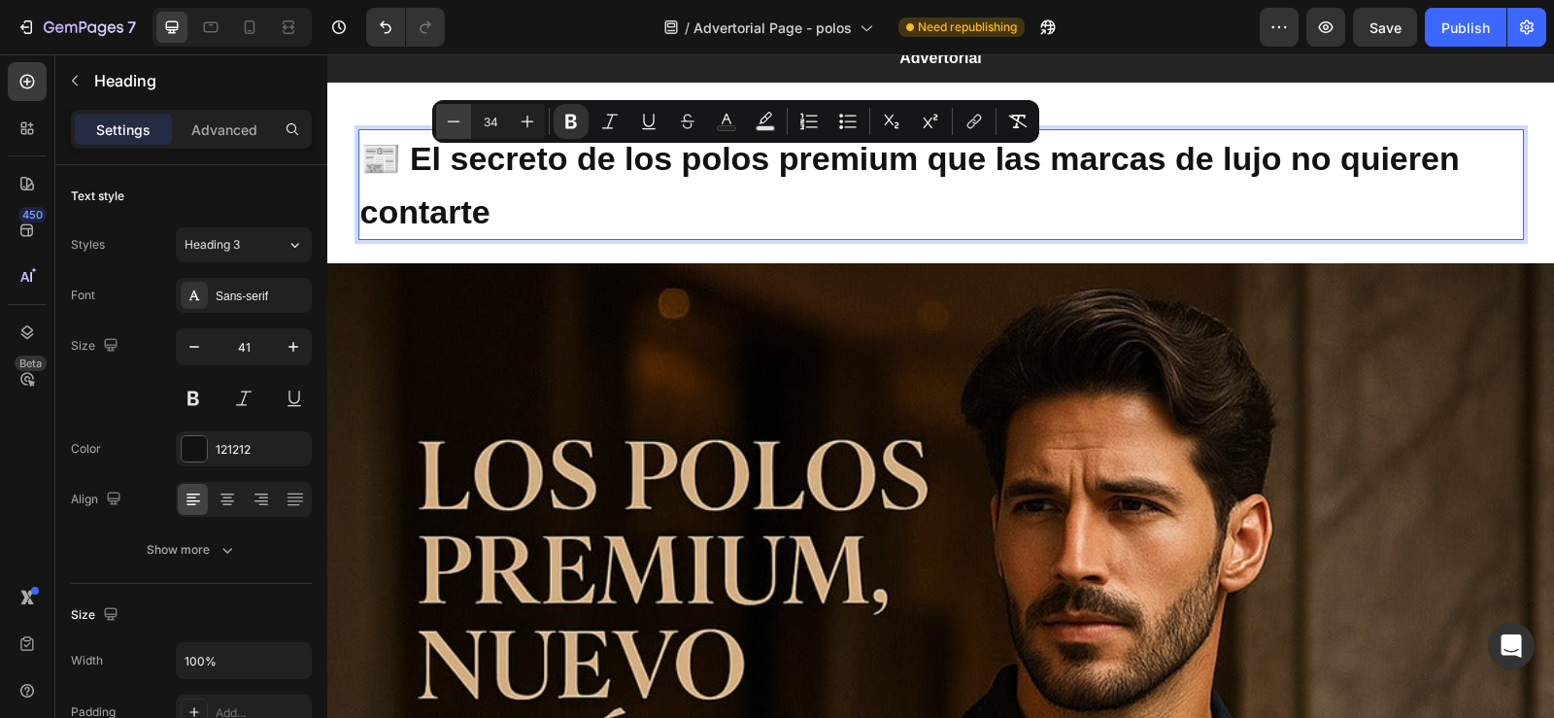
click at [455, 122] on icon "Editor contextual toolbar" at bounding box center [453, 121] width 19 height 19
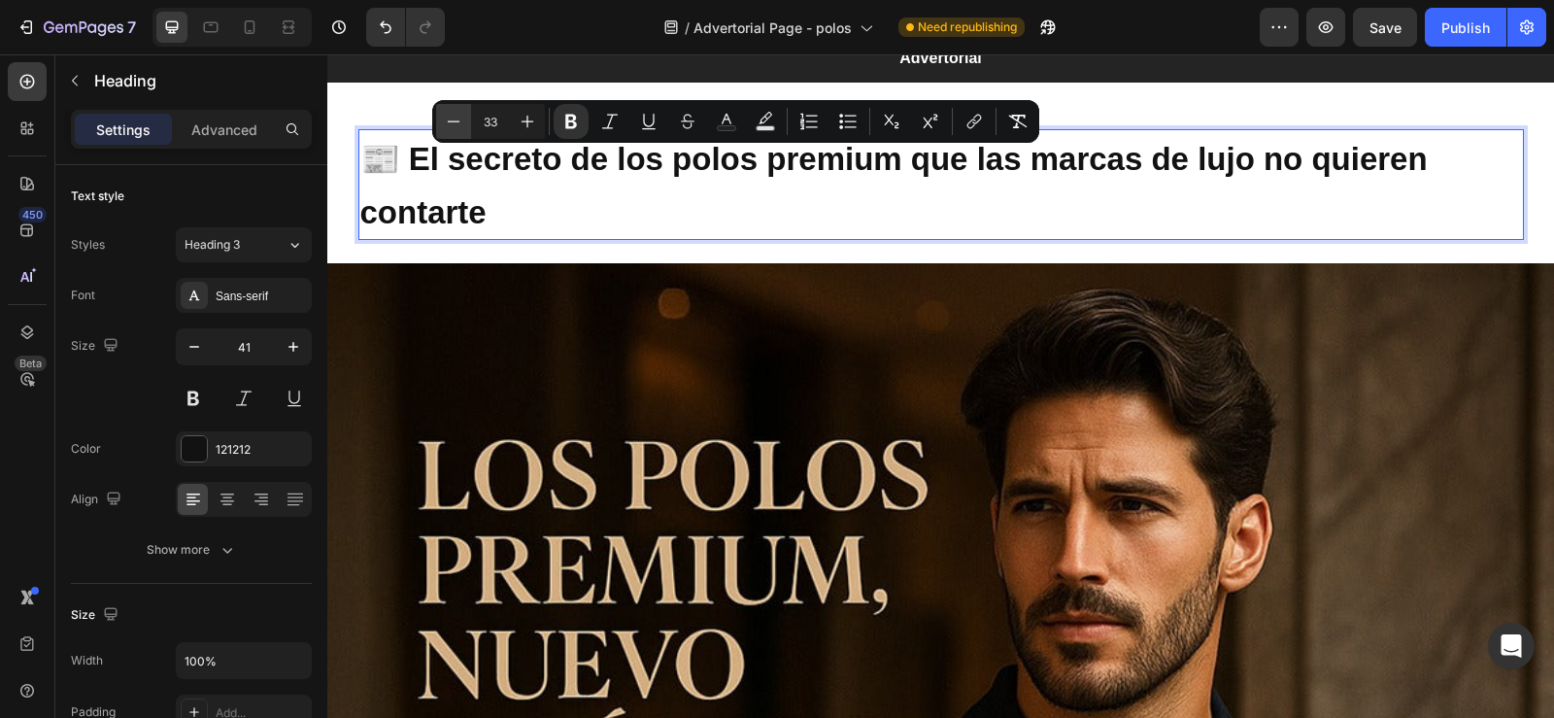
click at [455, 122] on icon "Editor contextual toolbar" at bounding box center [453, 121] width 19 height 19
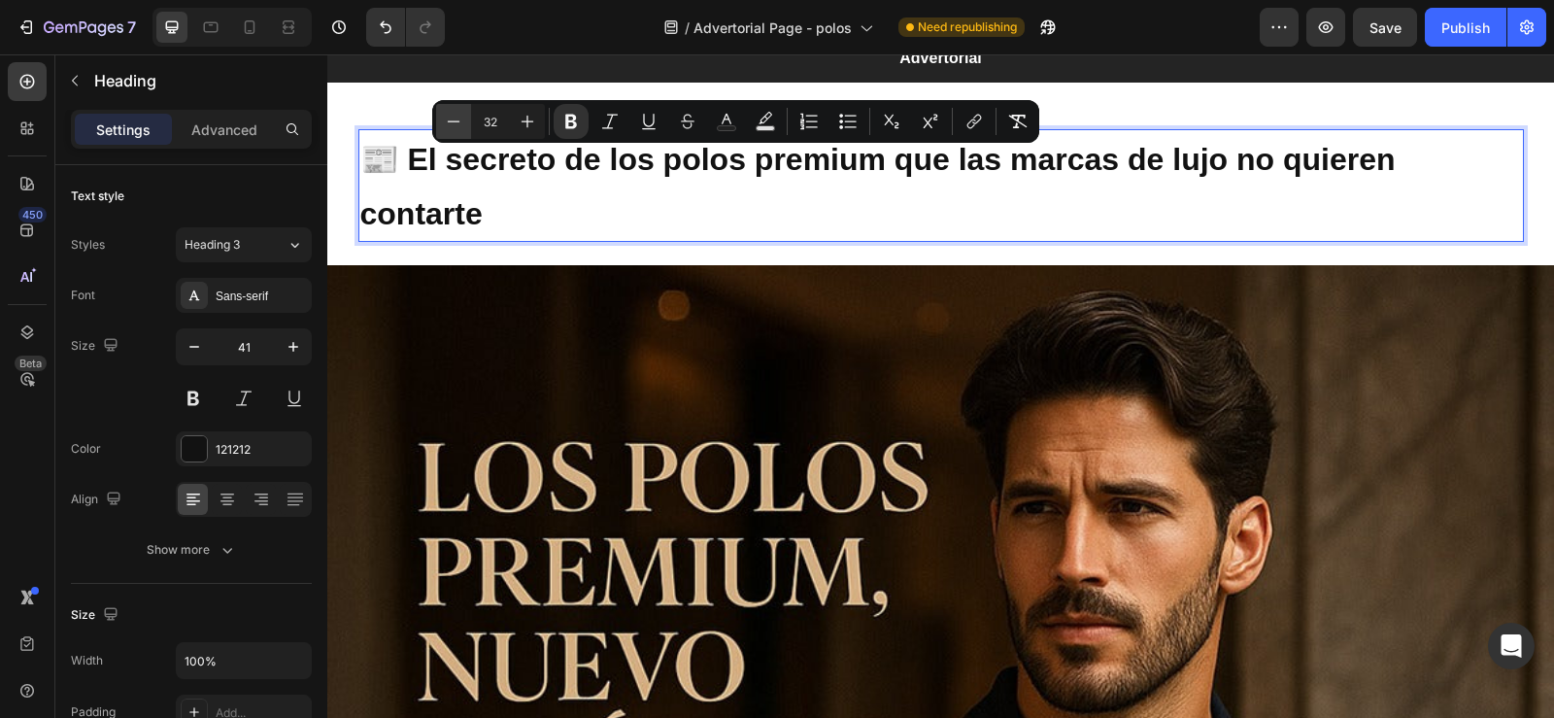
click at [455, 122] on icon "Editor contextual toolbar" at bounding box center [453, 121] width 19 height 19
type input "31"
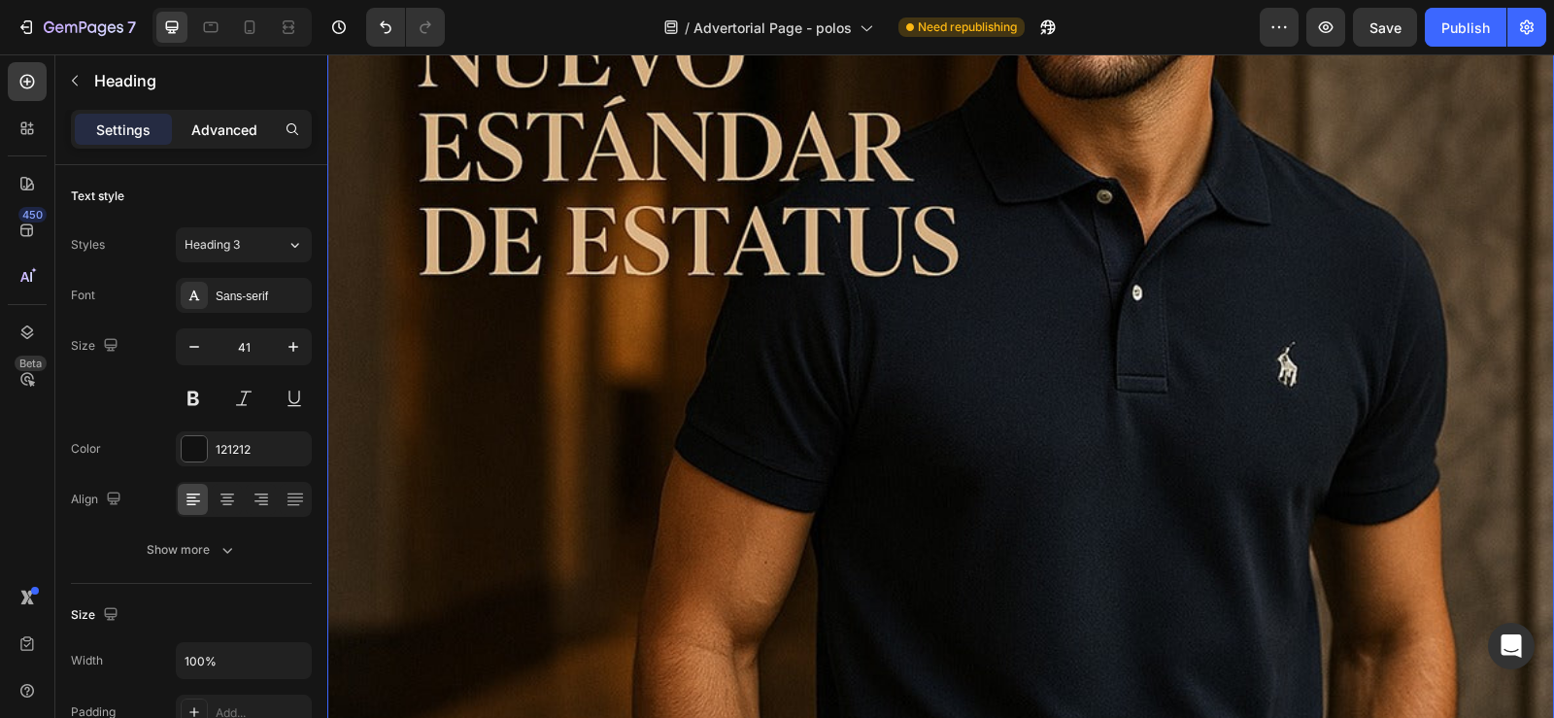
scroll to position [620, 0]
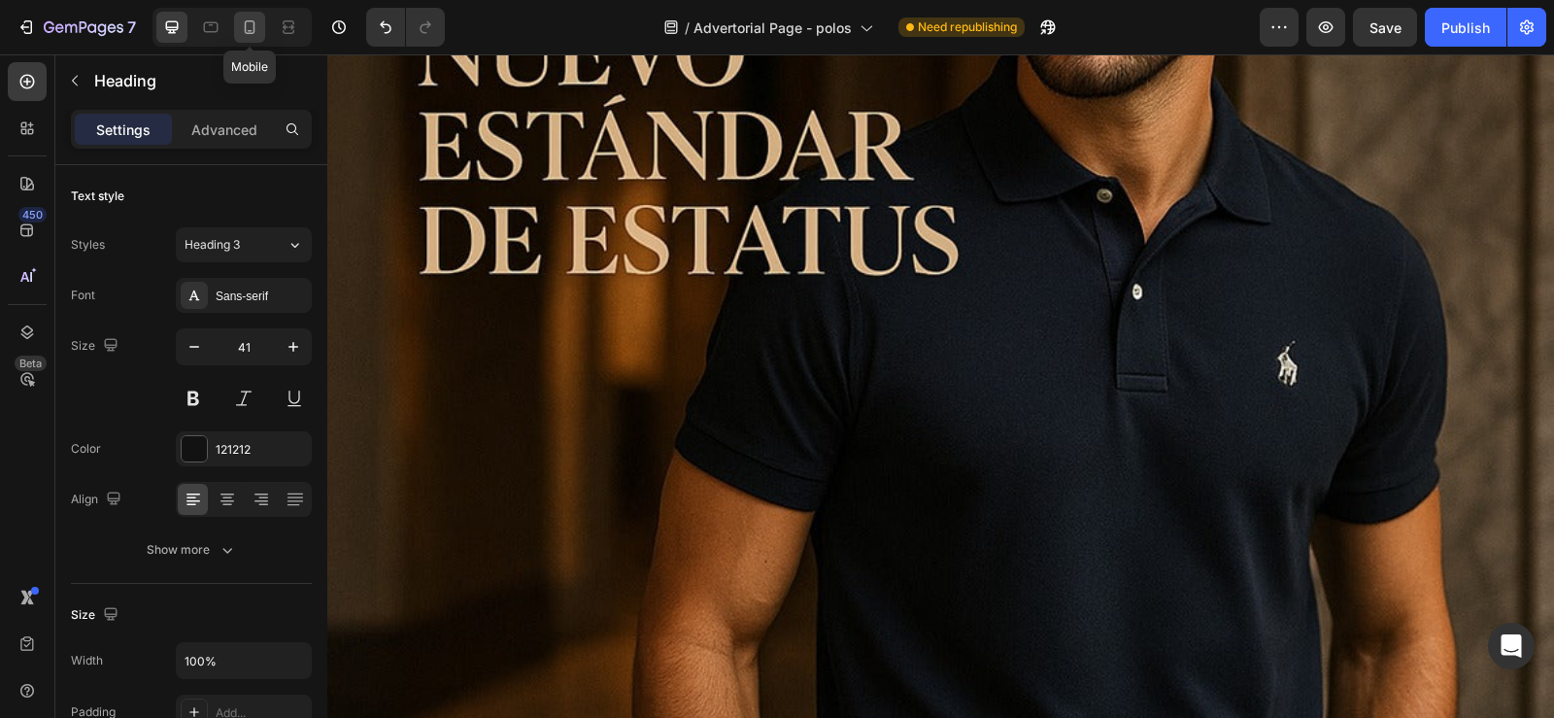
click at [252, 36] on icon at bounding box center [249, 26] width 19 height 19
type input "21"
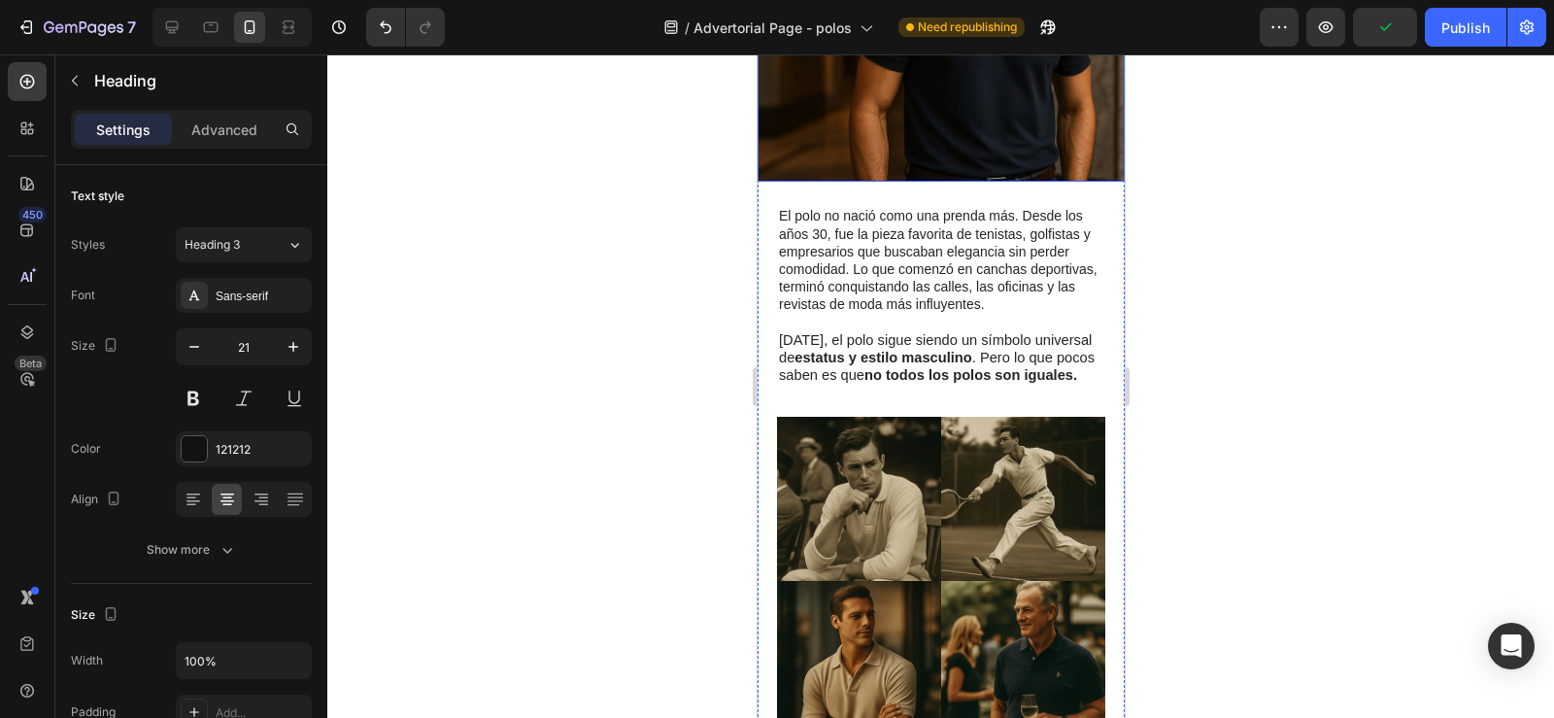
scroll to position [567, 0]
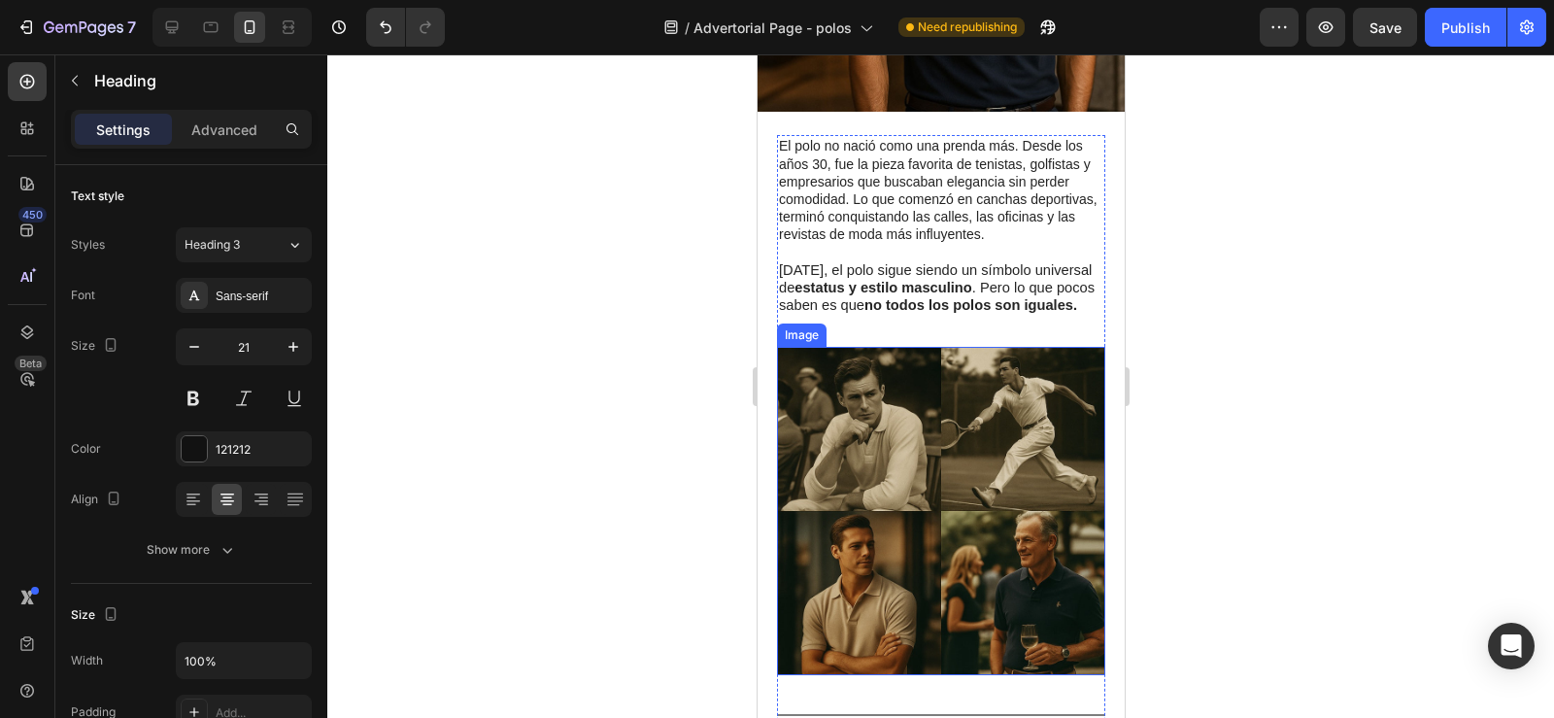
click at [921, 530] on img at bounding box center [940, 511] width 328 height 328
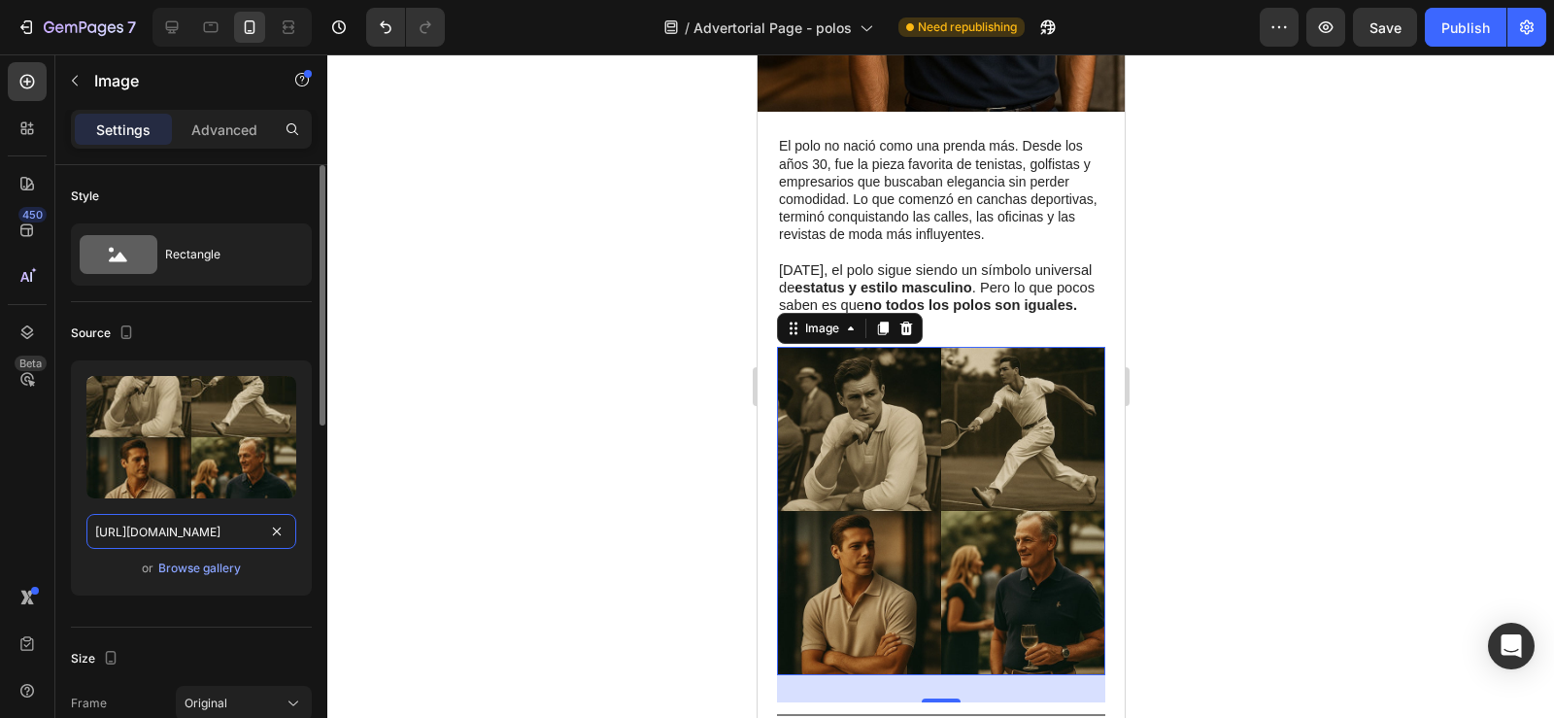
click at [193, 541] on input "https://cdn.shopify.com/s/files/1/0596/0758/0756/files/gempages_543962827816174…" at bounding box center [191, 531] width 210 height 35
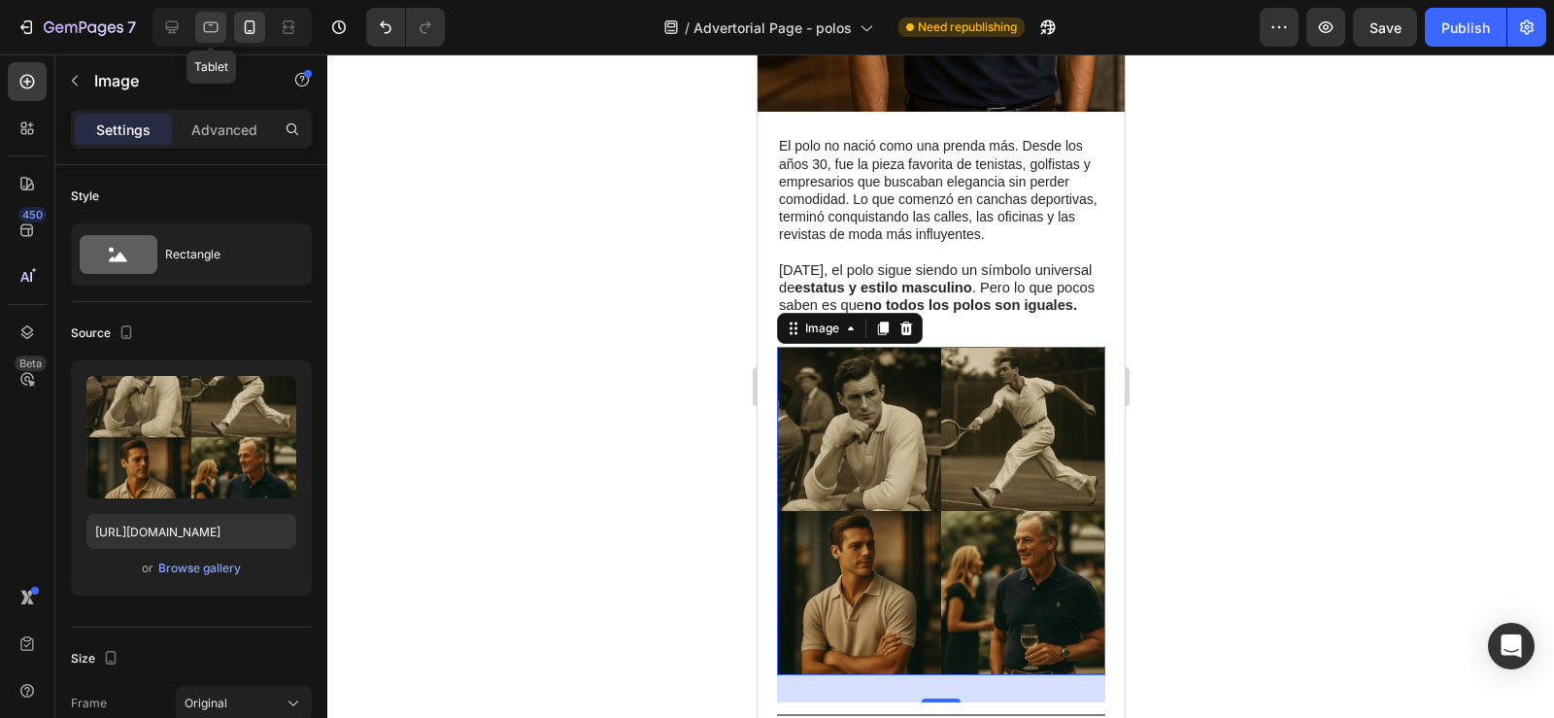
click at [203, 37] on div at bounding box center [210, 27] width 31 height 31
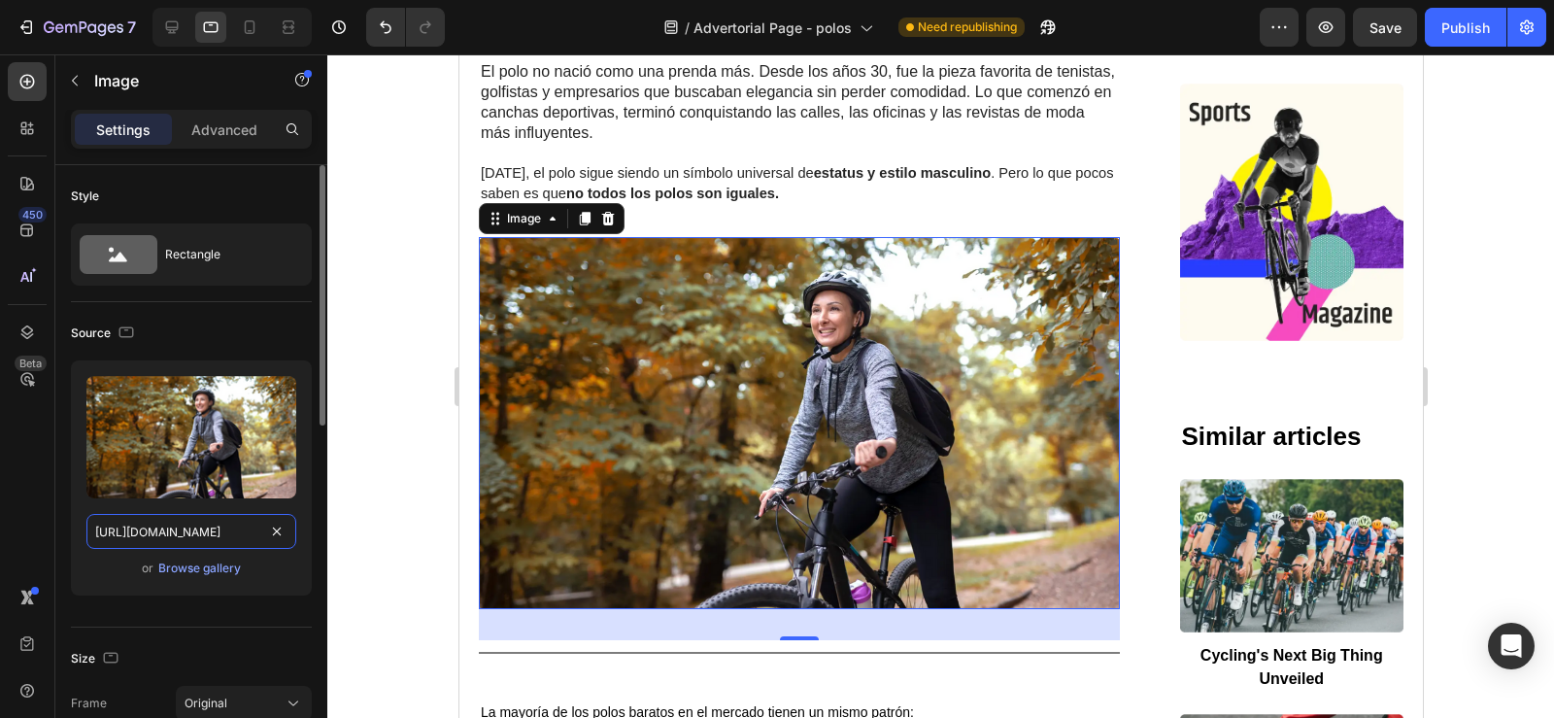
scroll to position [1359, 0]
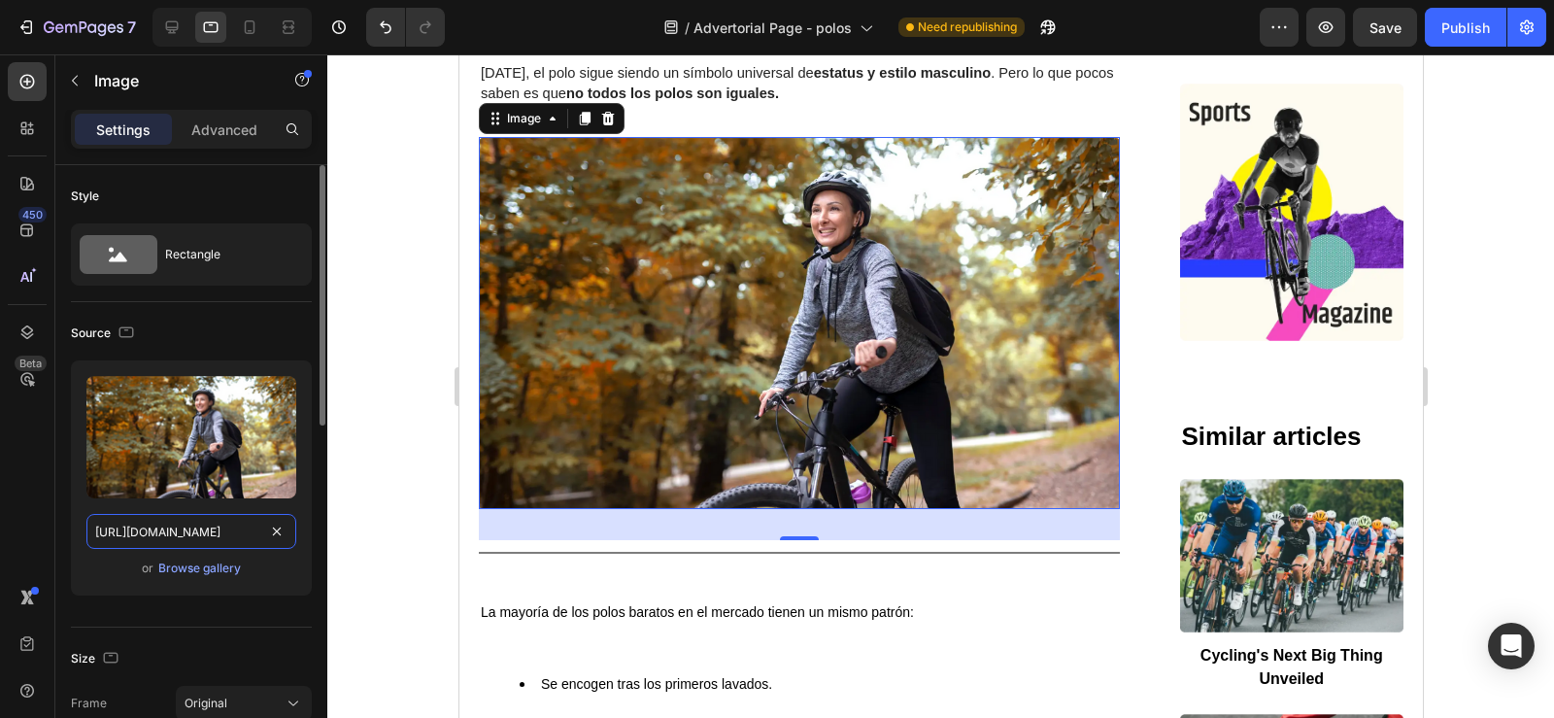
click at [167, 535] on input "https://cdn.shopify.com/s/files/1/0596/0758/0756/files/gempages_543962827816174…" at bounding box center [191, 531] width 210 height 35
paste input "76b0a2a8-c974-4937-9116-4556a17ba5a8.jpg"
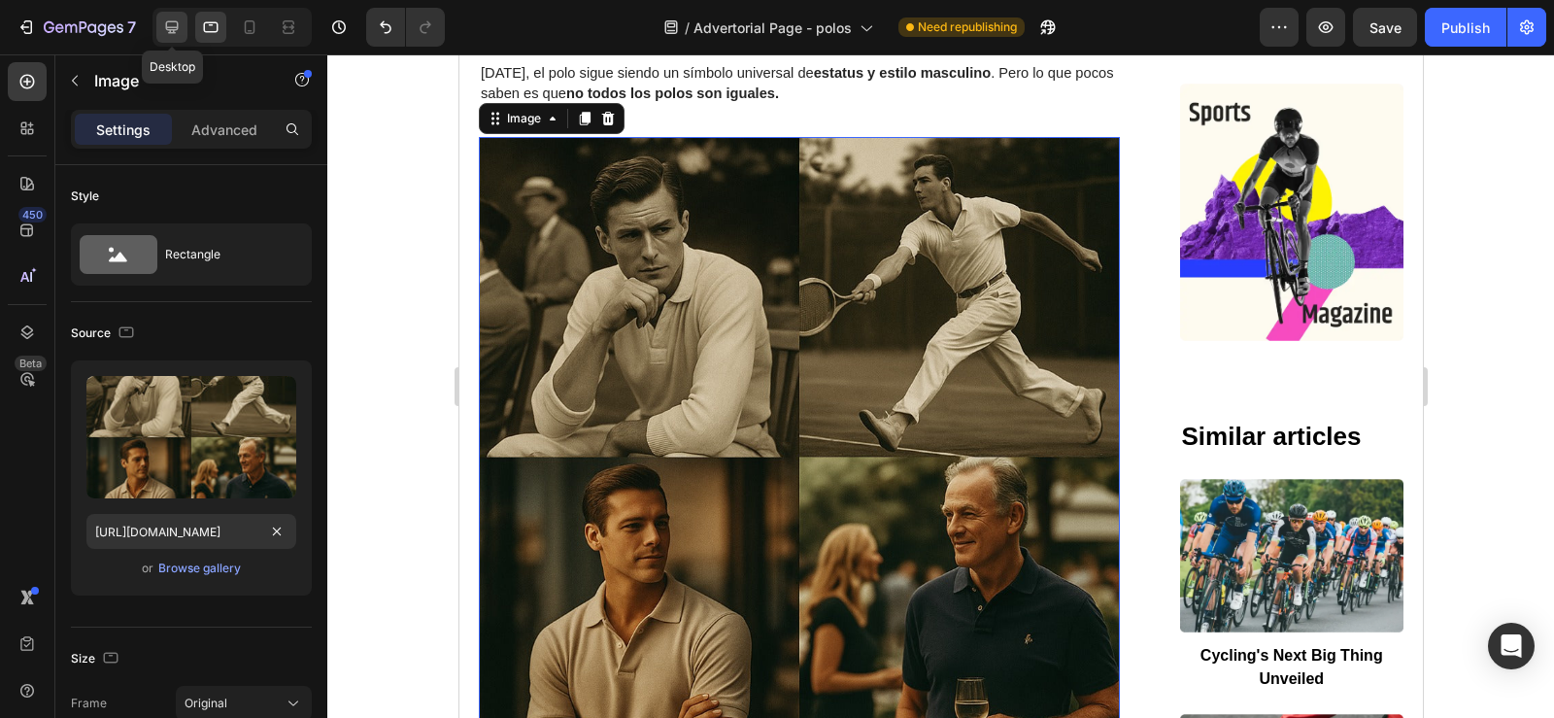
scroll to position [0, 0]
click at [167, 30] on icon at bounding box center [172, 27] width 13 height 13
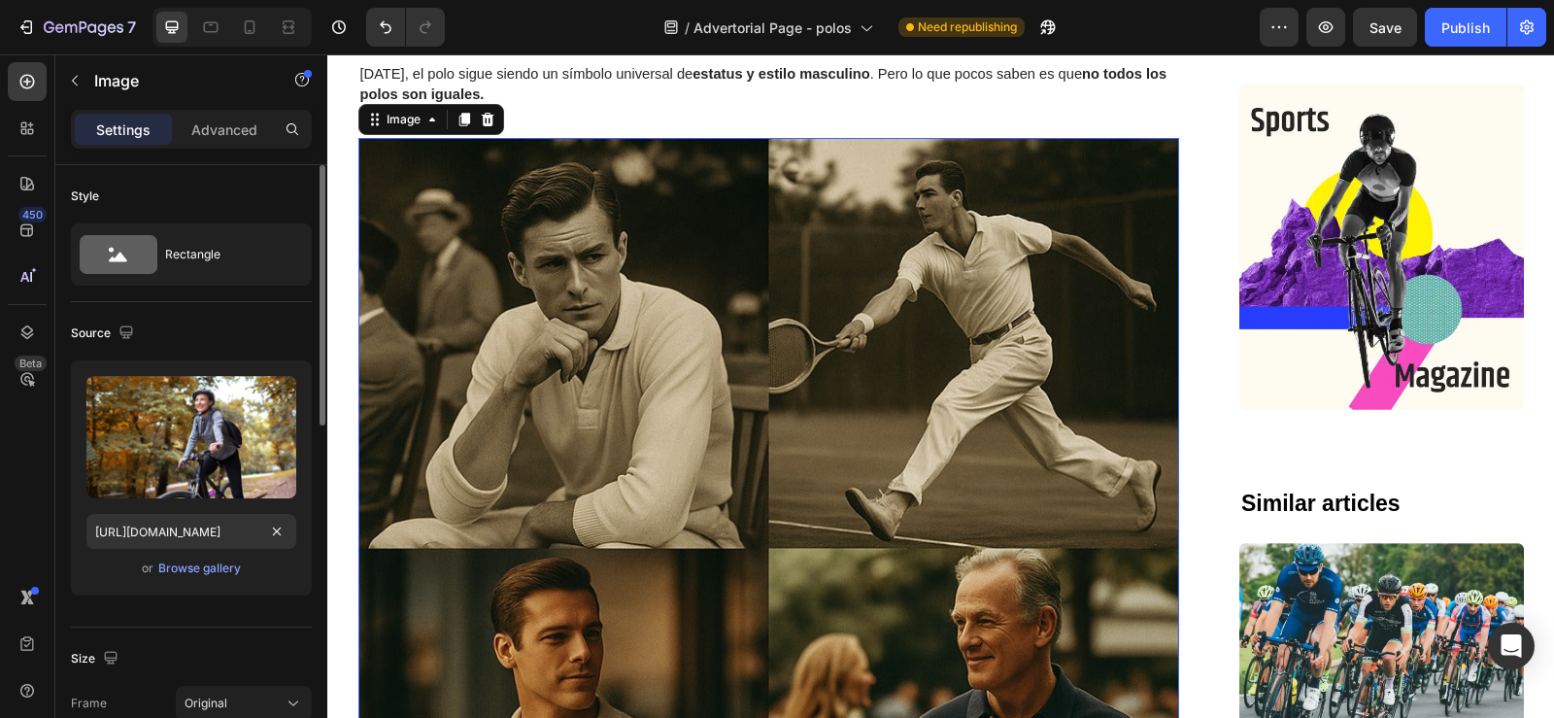
scroll to position [1539, 0]
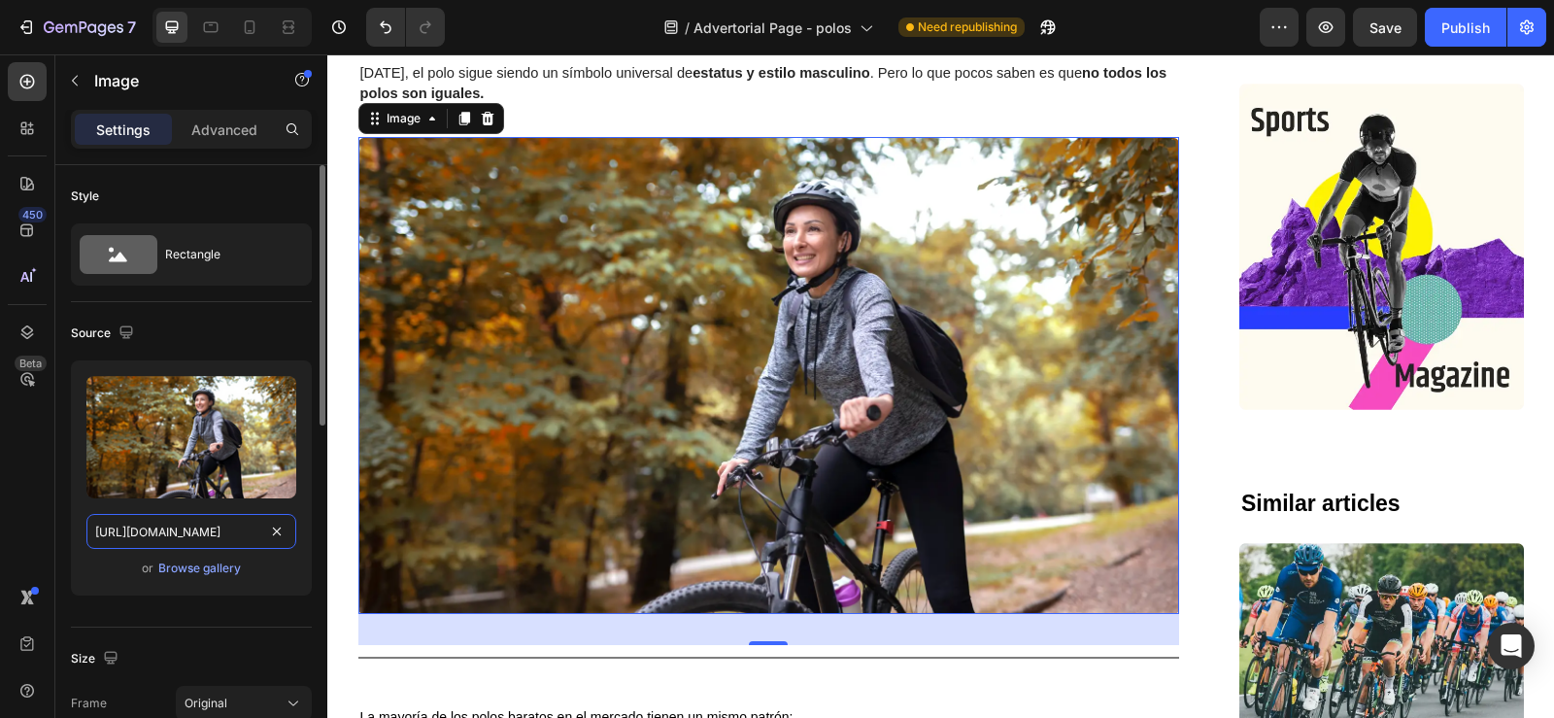
click at [171, 526] on input "https://cdn.shopify.com/s/files/1/0596/0758/0756/files/gempages_543962827816174…" at bounding box center [191, 531] width 210 height 35
paste input "76b0a2a8-c974-4937-9116-4556a17ba5a8.jpg"
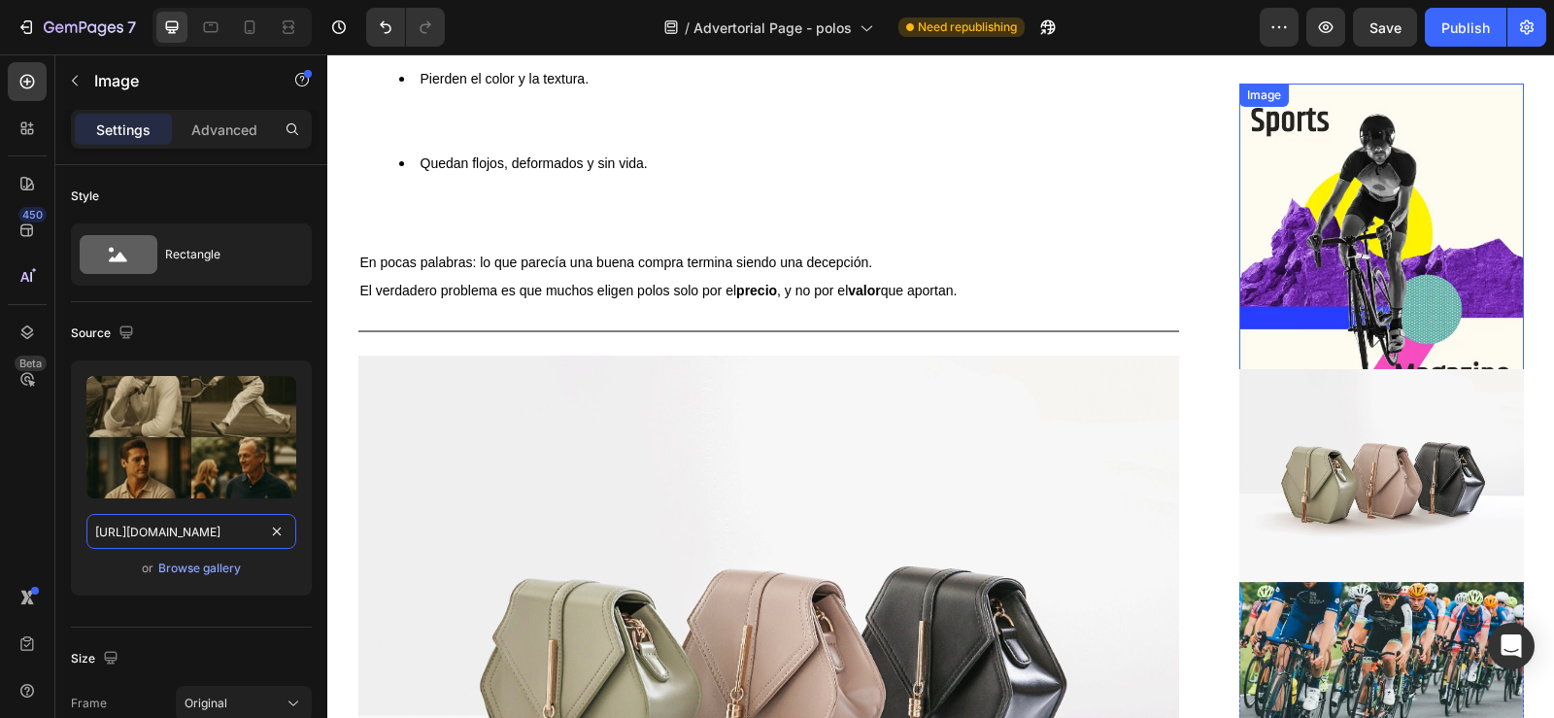
scroll to position [2707, 0]
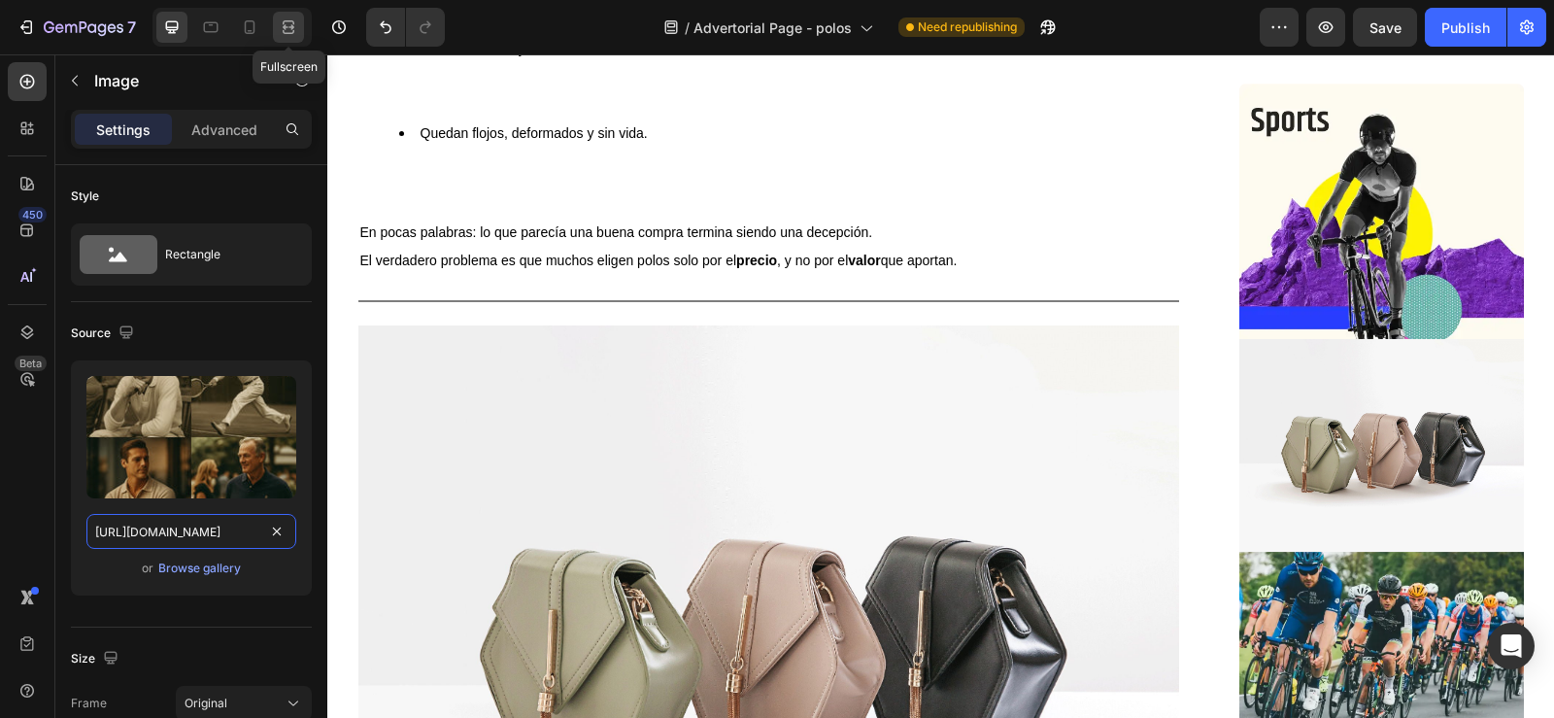
type input "https://cdn.shopify.com/s/files/1/0596/0758/0756/files/gempages_543962827816174…"
click at [294, 34] on icon at bounding box center [288, 26] width 19 height 19
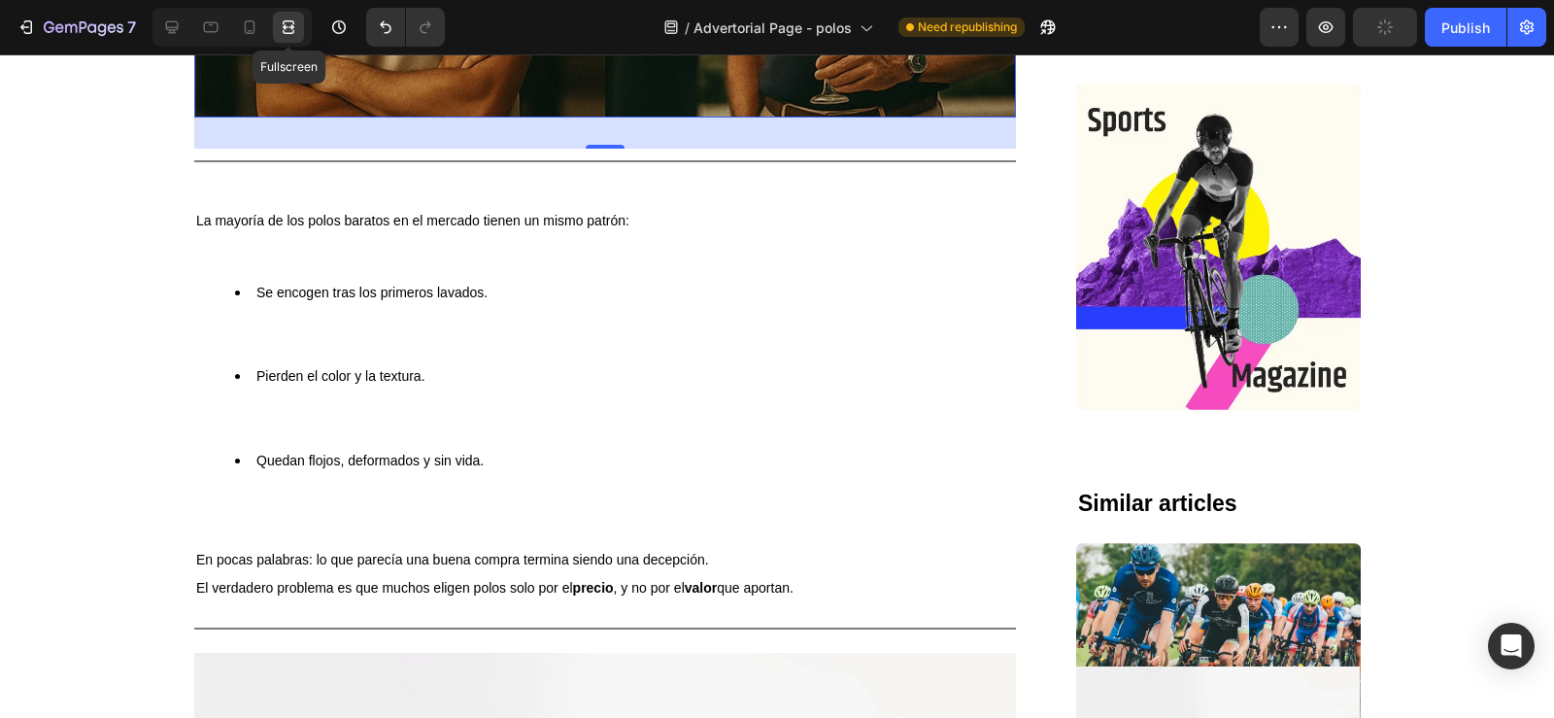
scroll to position [3034, 0]
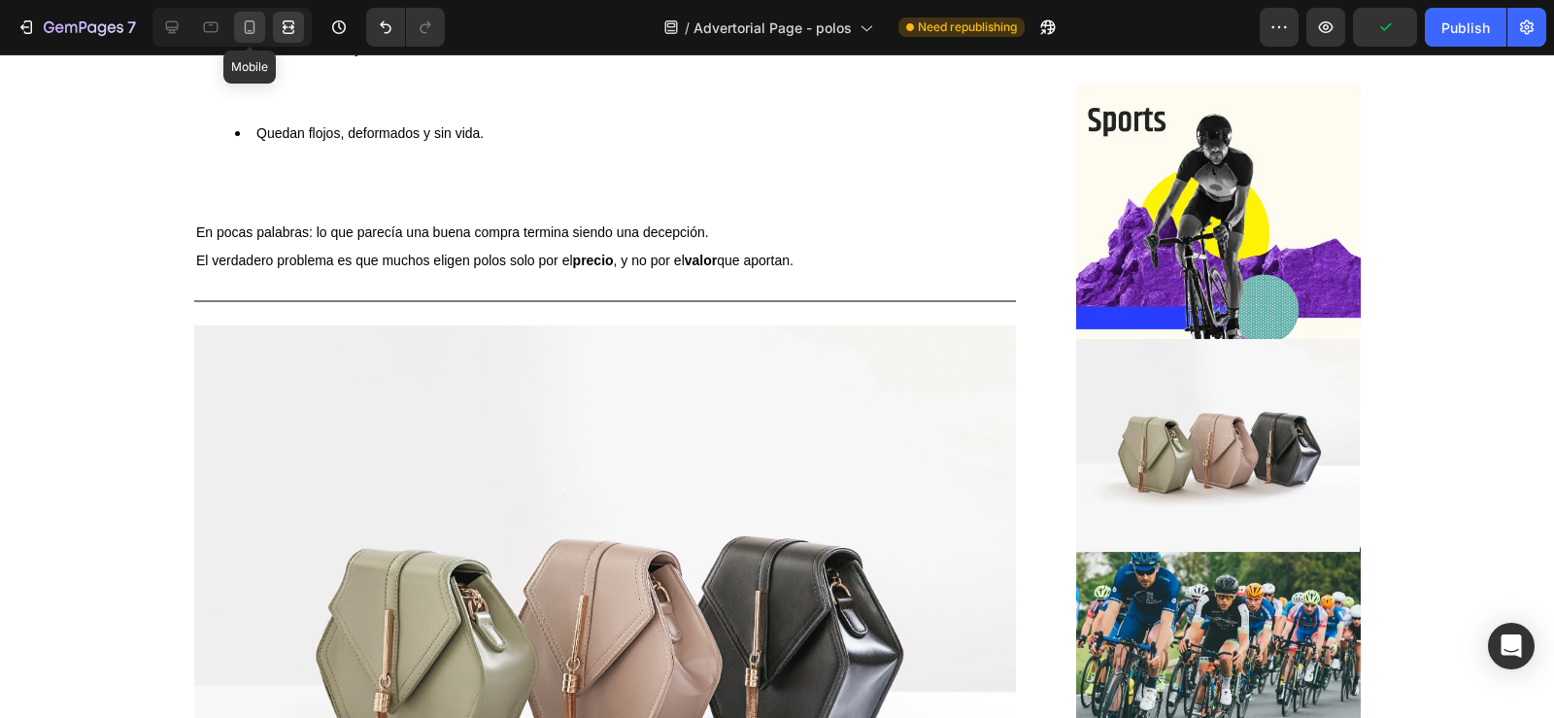
click at [248, 29] on icon at bounding box center [249, 26] width 19 height 19
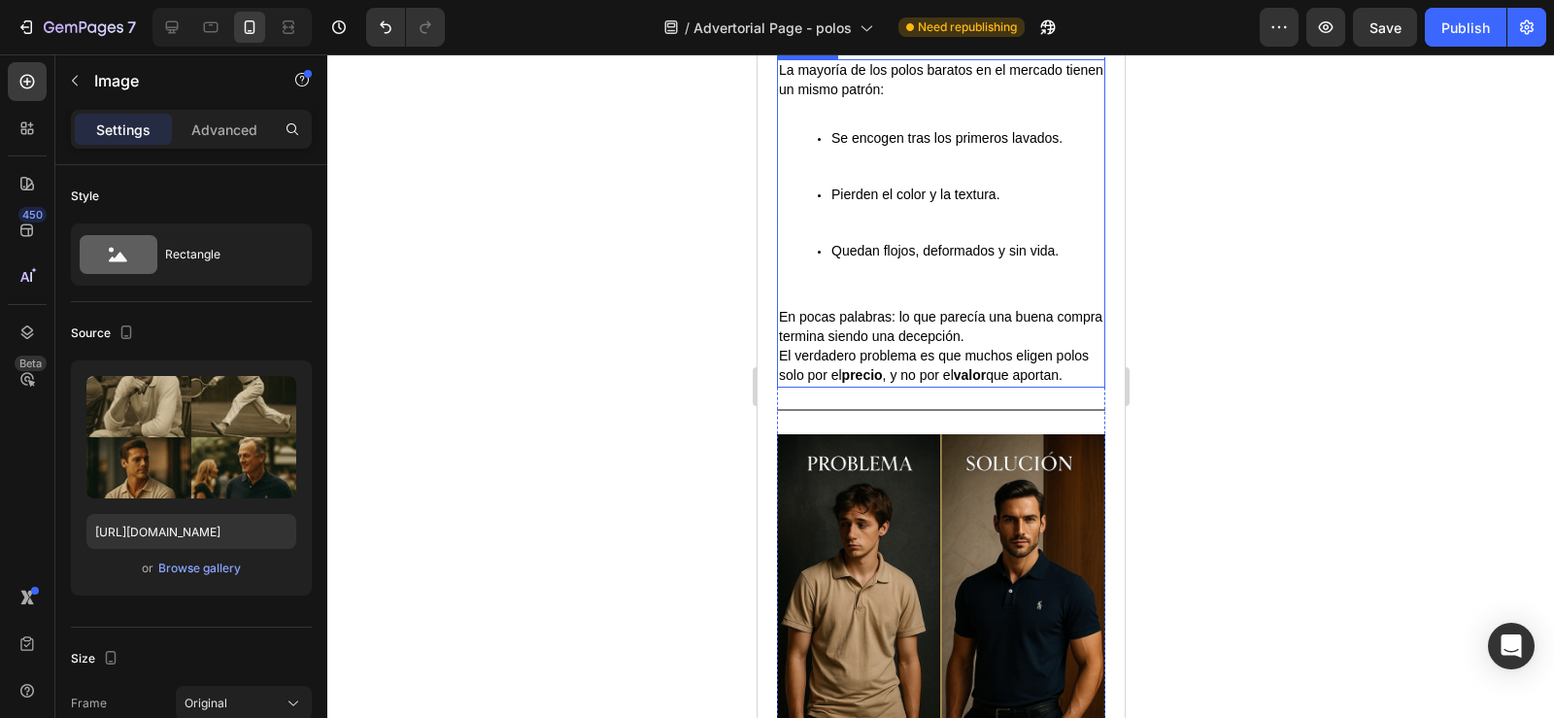
scroll to position [1285, 0]
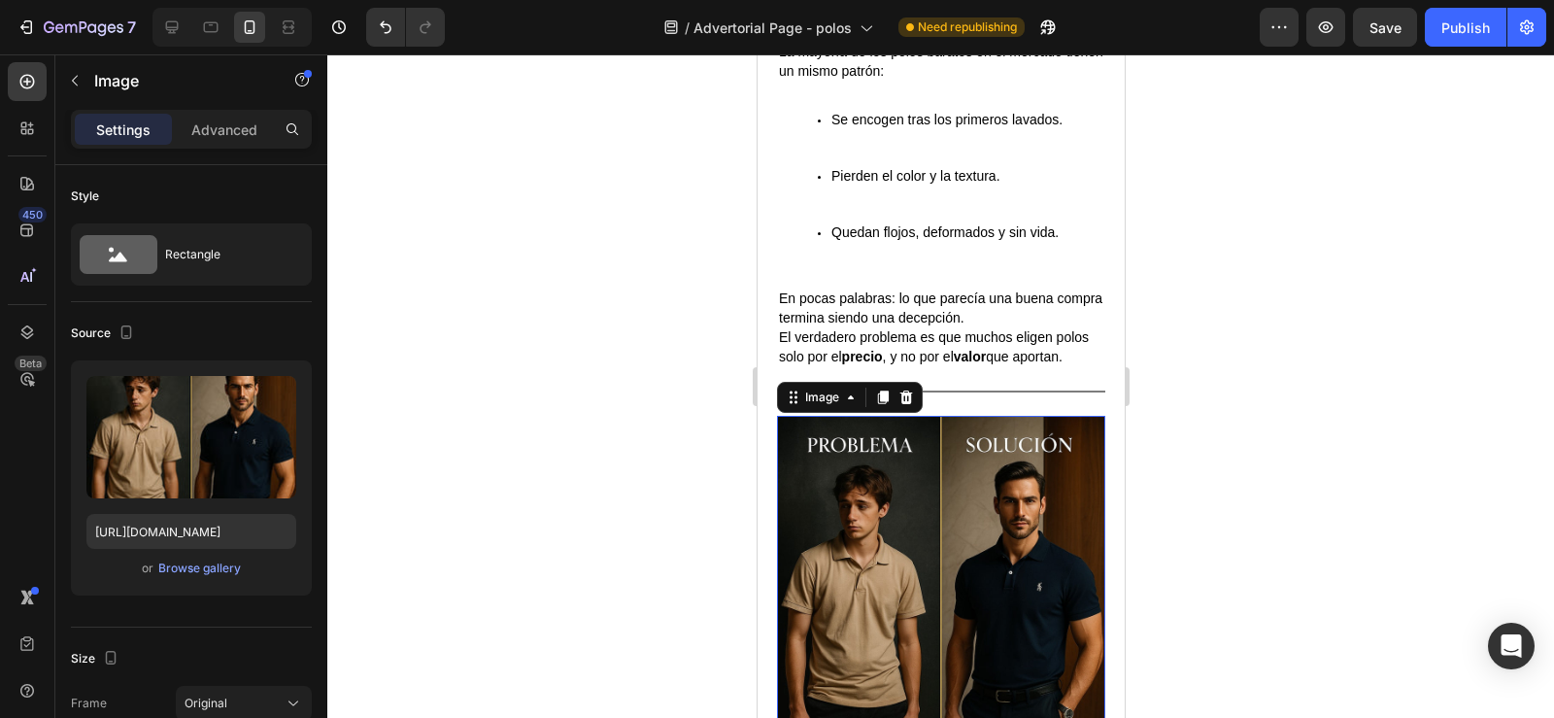
click at [869, 614] on img at bounding box center [940, 580] width 328 height 328
click at [219, 531] on input "https://cdn.shopify.com/s/files/1/0596/0758/0756/files/gempages_543962827816174…" at bounding box center [191, 531] width 210 height 35
click at [204, 32] on icon at bounding box center [210, 26] width 19 height 19
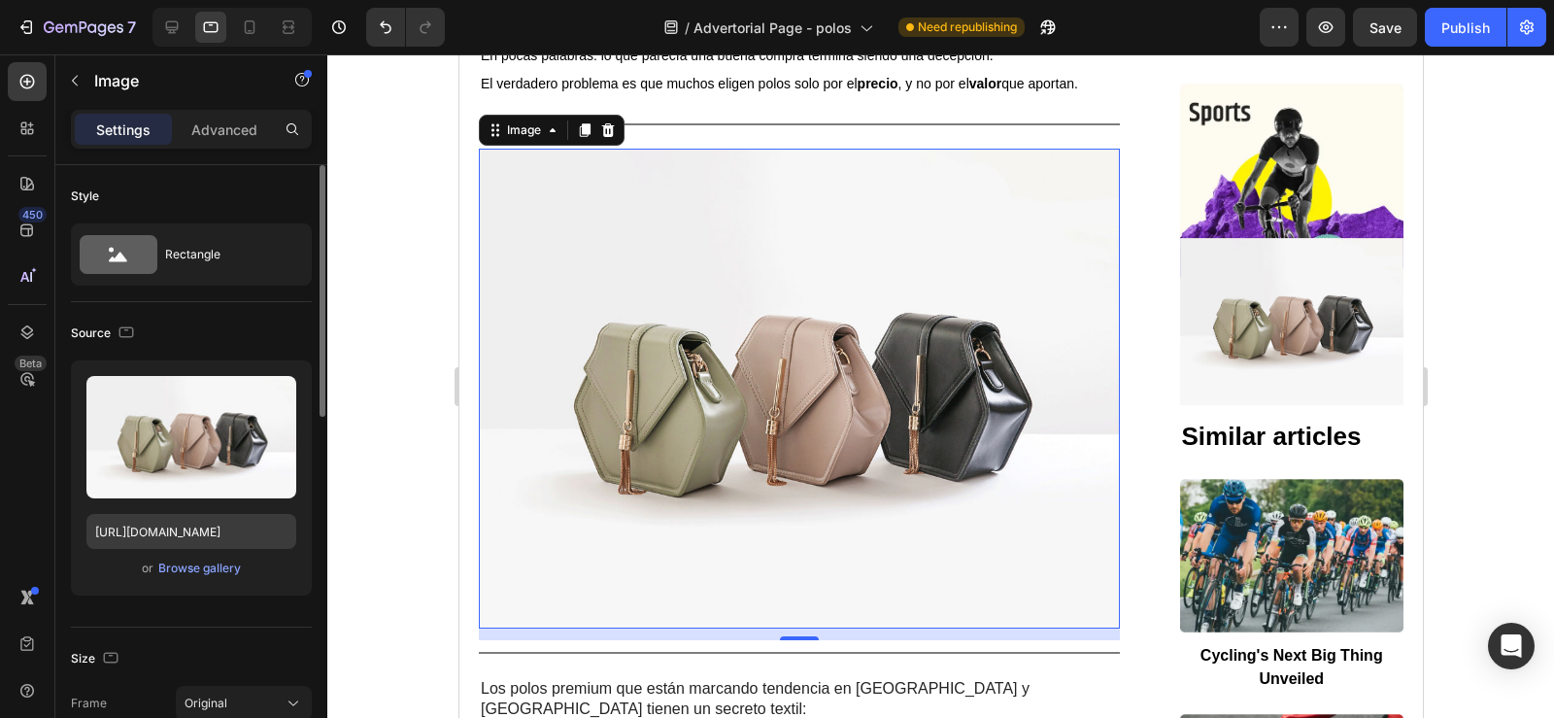
scroll to position [2523, 0]
click at [184, 530] on input "[URL][DOMAIN_NAME]" at bounding box center [191, 531] width 210 height 35
paste input "0596/0758/0756/files/gempages_543962827816174658-e8ce9af9-cf05-4d8e-bfb6-669155…"
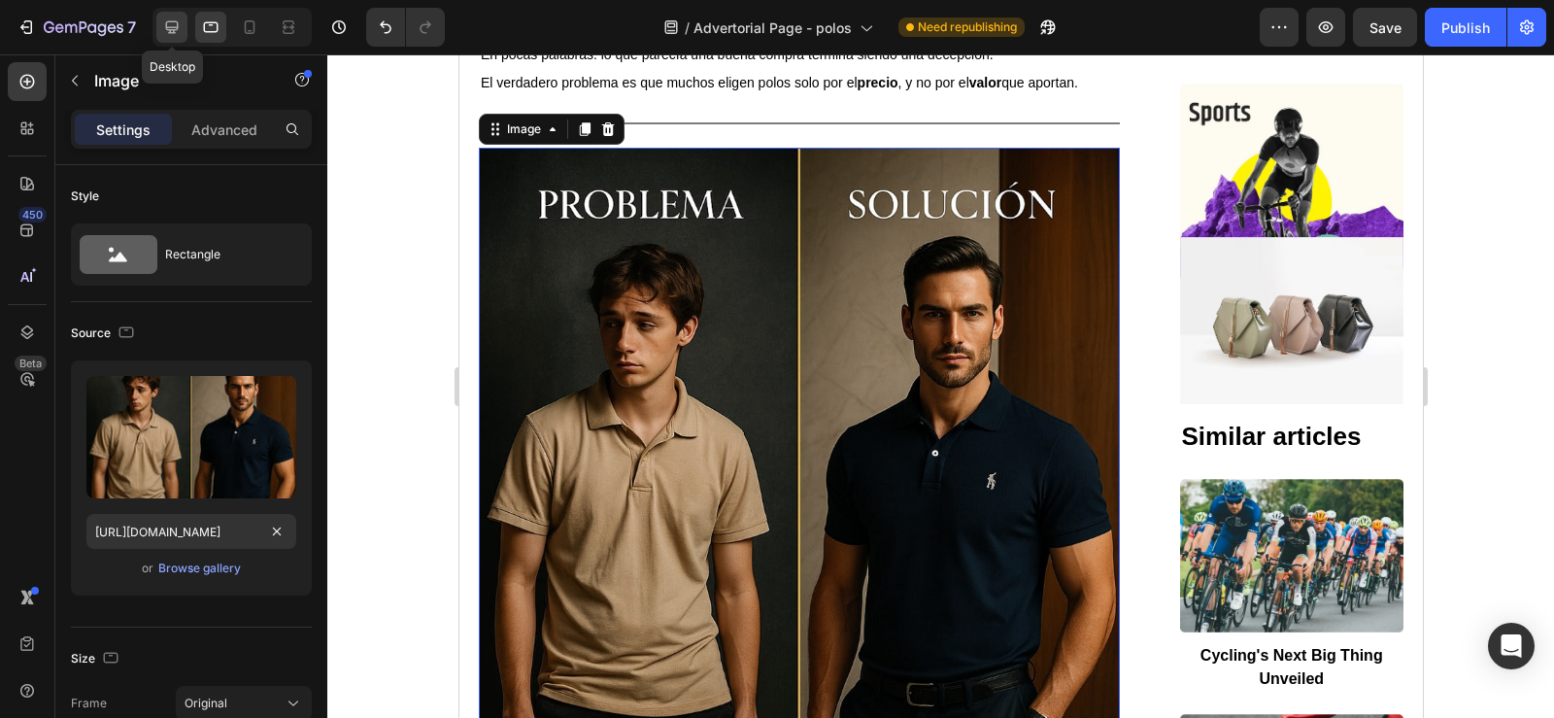
scroll to position [0, 0]
click at [168, 17] on div at bounding box center [171, 27] width 31 height 31
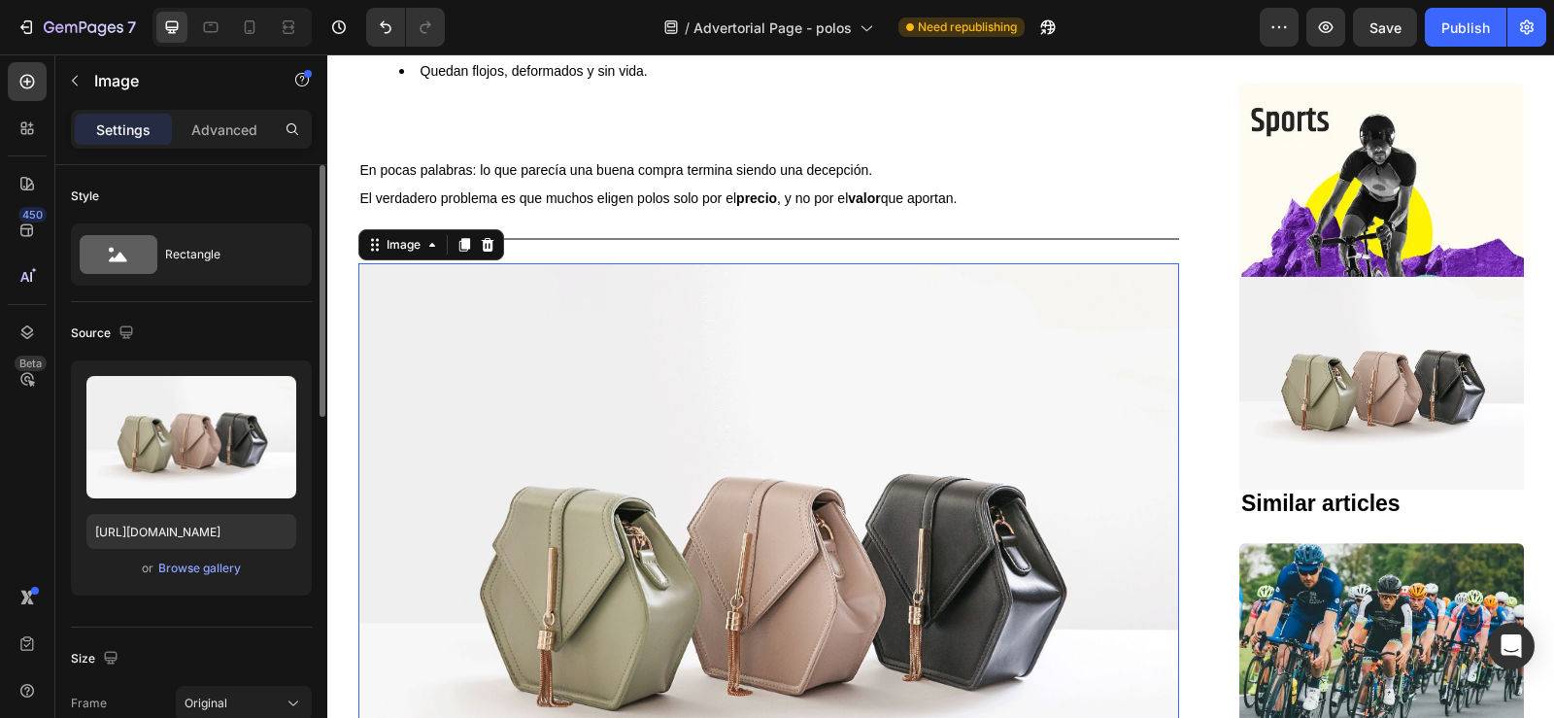
scroll to position [2895, 0]
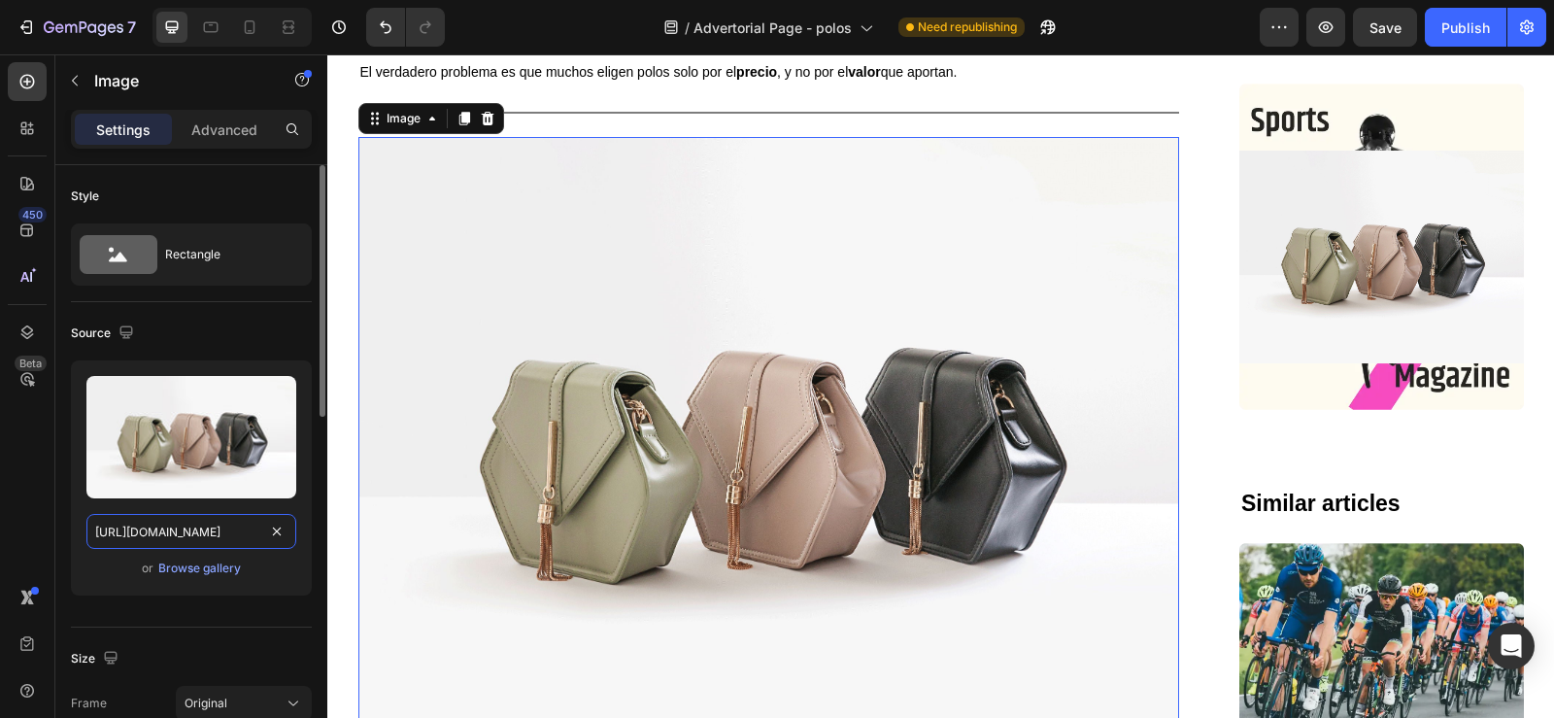
click at [218, 536] on input "[URL][DOMAIN_NAME]" at bounding box center [191, 531] width 210 height 35
paste input "0596/0758/0756/files/gempages_543962827816174658-e8ce9af9-cf05-4d8e-bfb6-669155…"
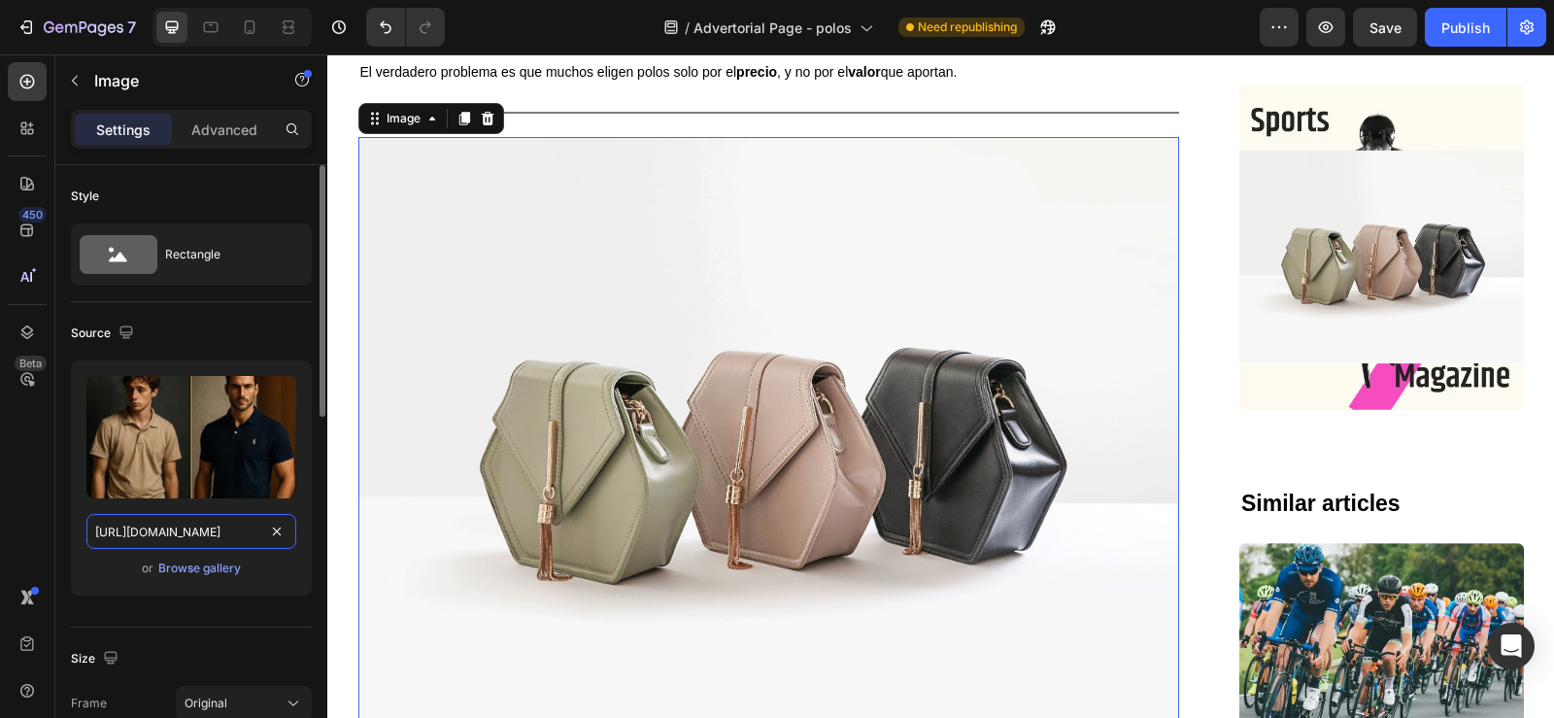
scroll to position [0, 589]
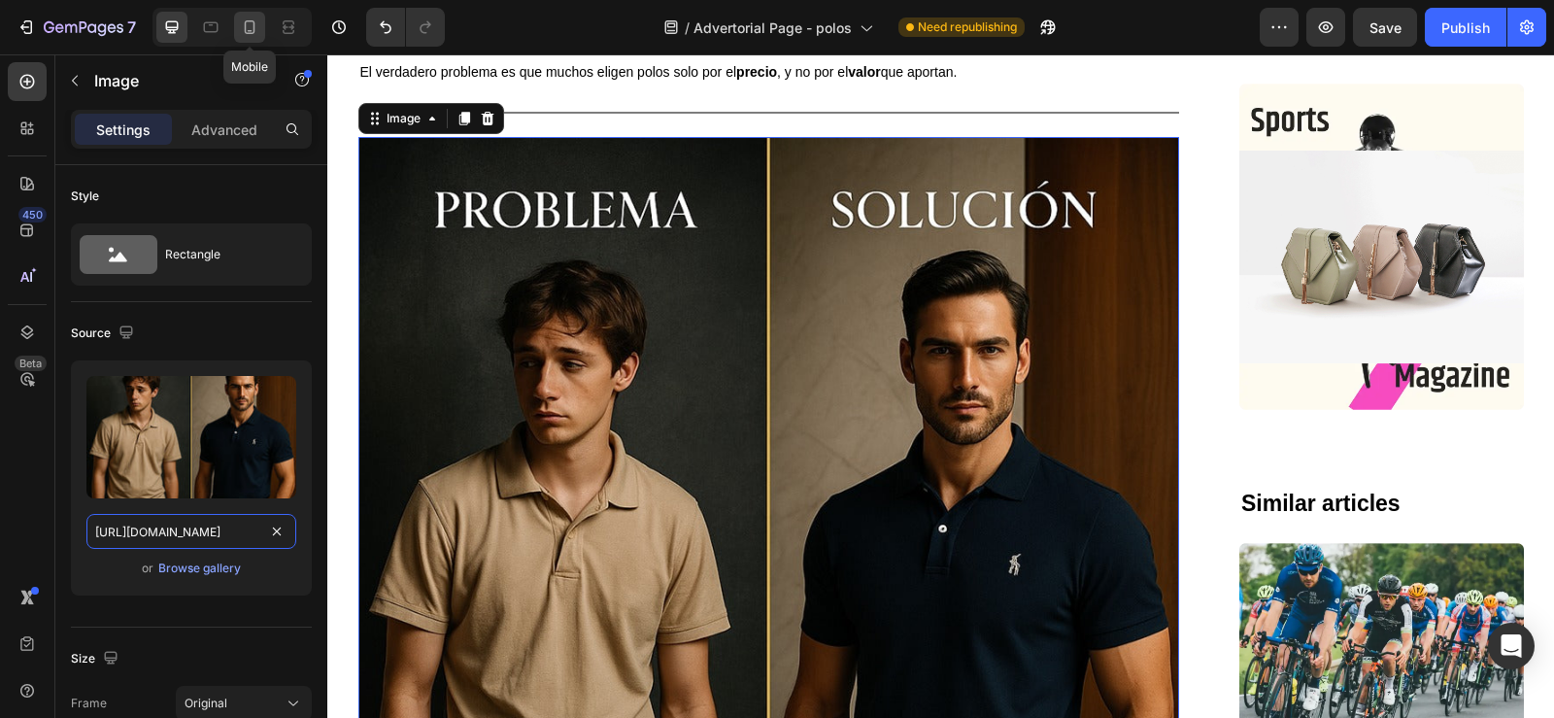
type input "https://cdn.shopify.com/s/files/1/0596/0758/0756/files/gempages_543962827816174…"
click at [249, 26] on icon at bounding box center [249, 26] width 19 height 19
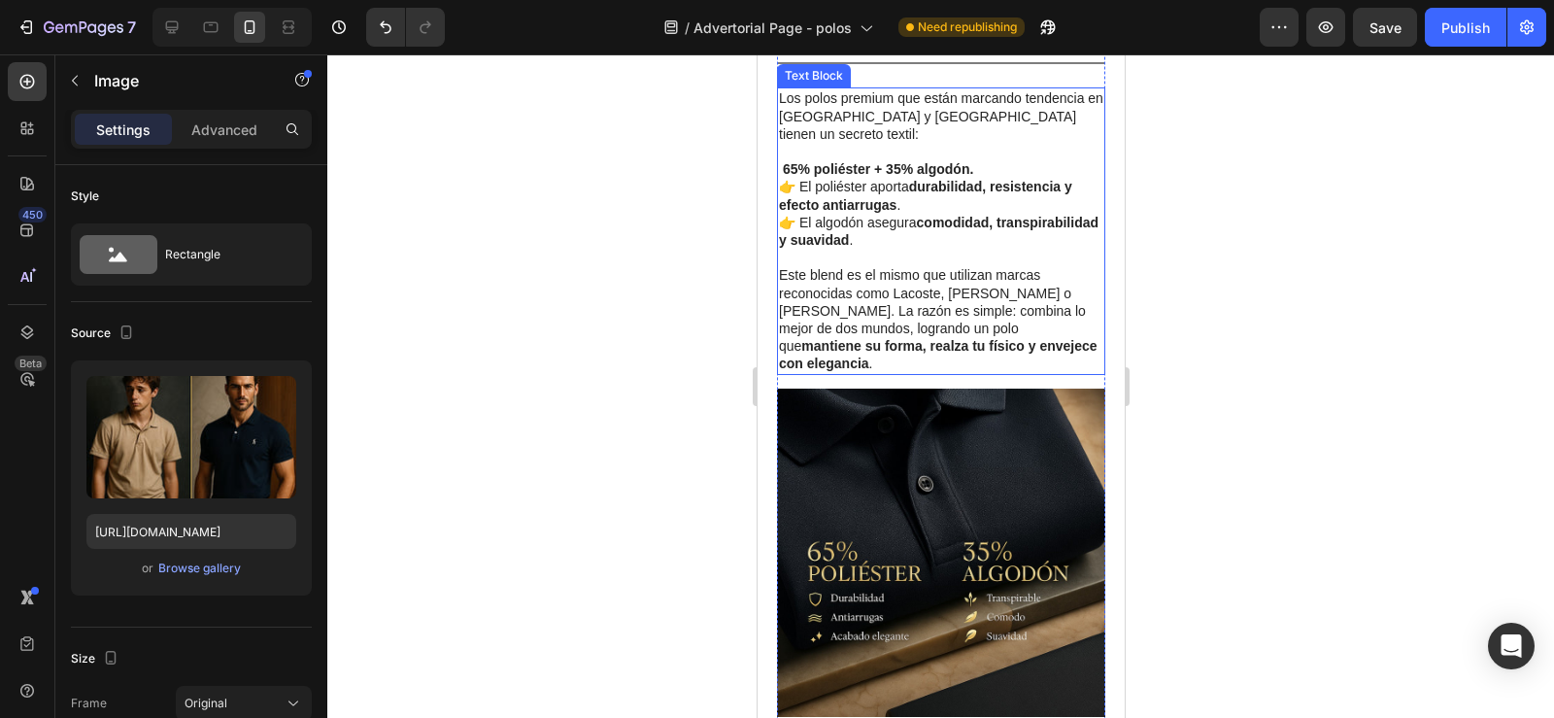
scroll to position [2077, 0]
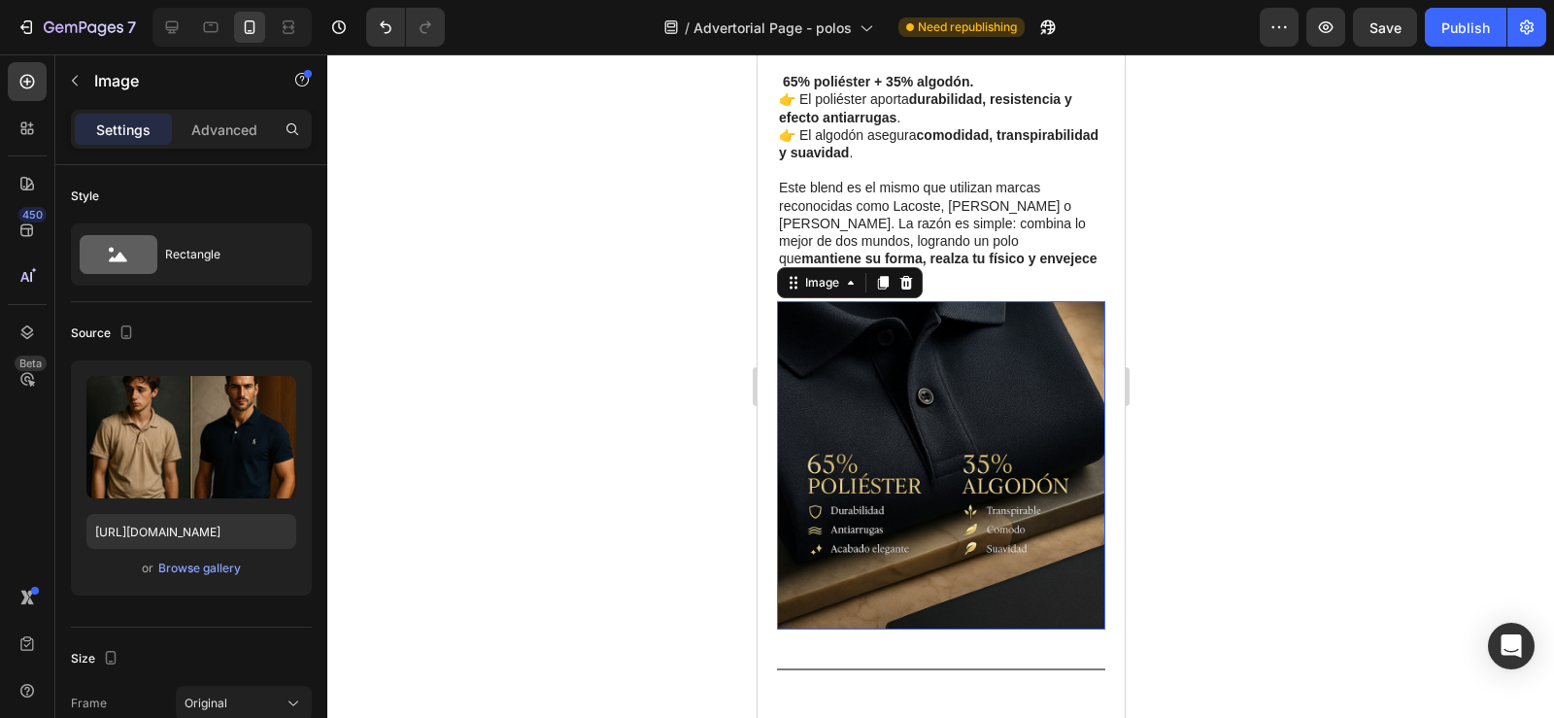
click at [901, 482] on img at bounding box center [940, 465] width 328 height 328
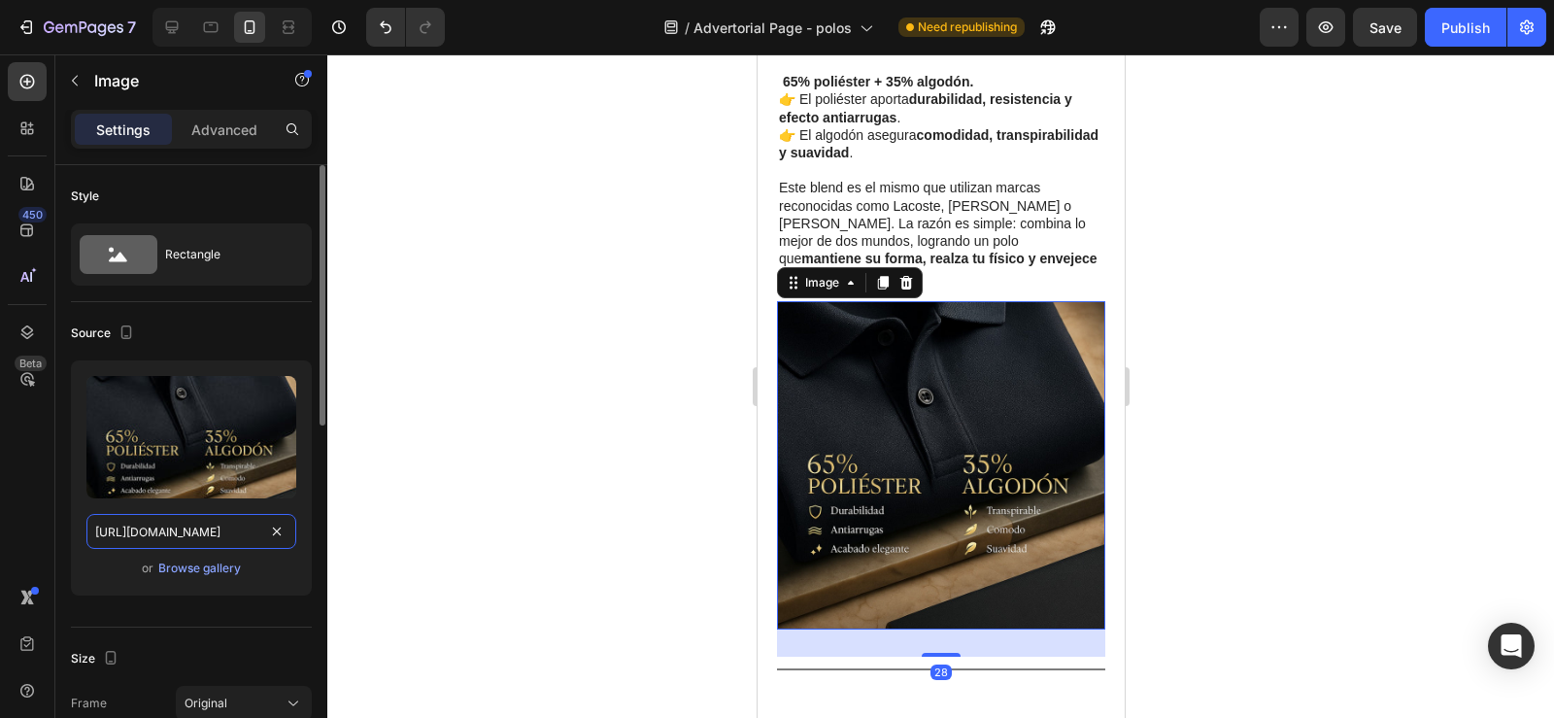
click at [209, 530] on input "https://cdn.shopify.com/s/files/1/0596/0758/0756/files/gempages_543962827816174…" at bounding box center [191, 531] width 210 height 35
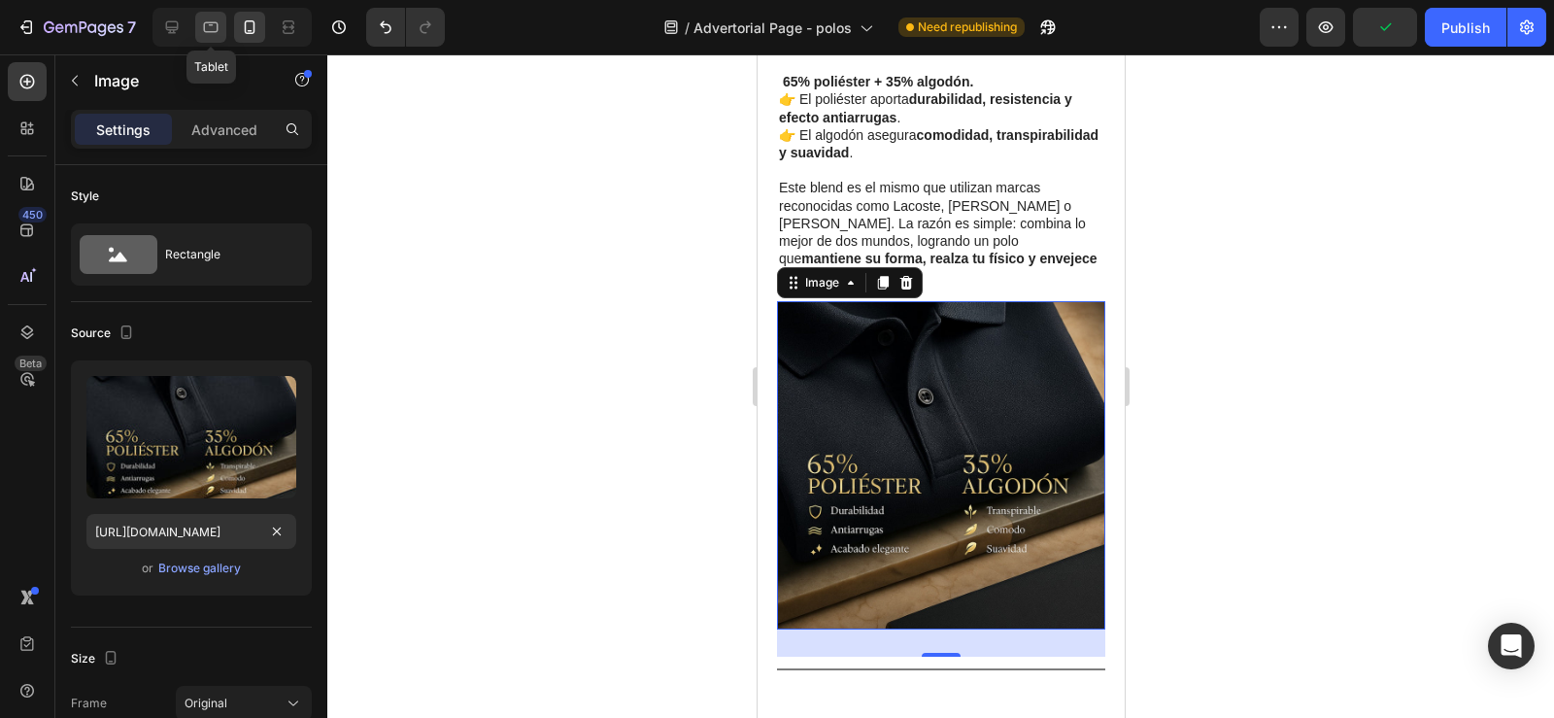
click at [208, 29] on icon at bounding box center [210, 26] width 19 height 19
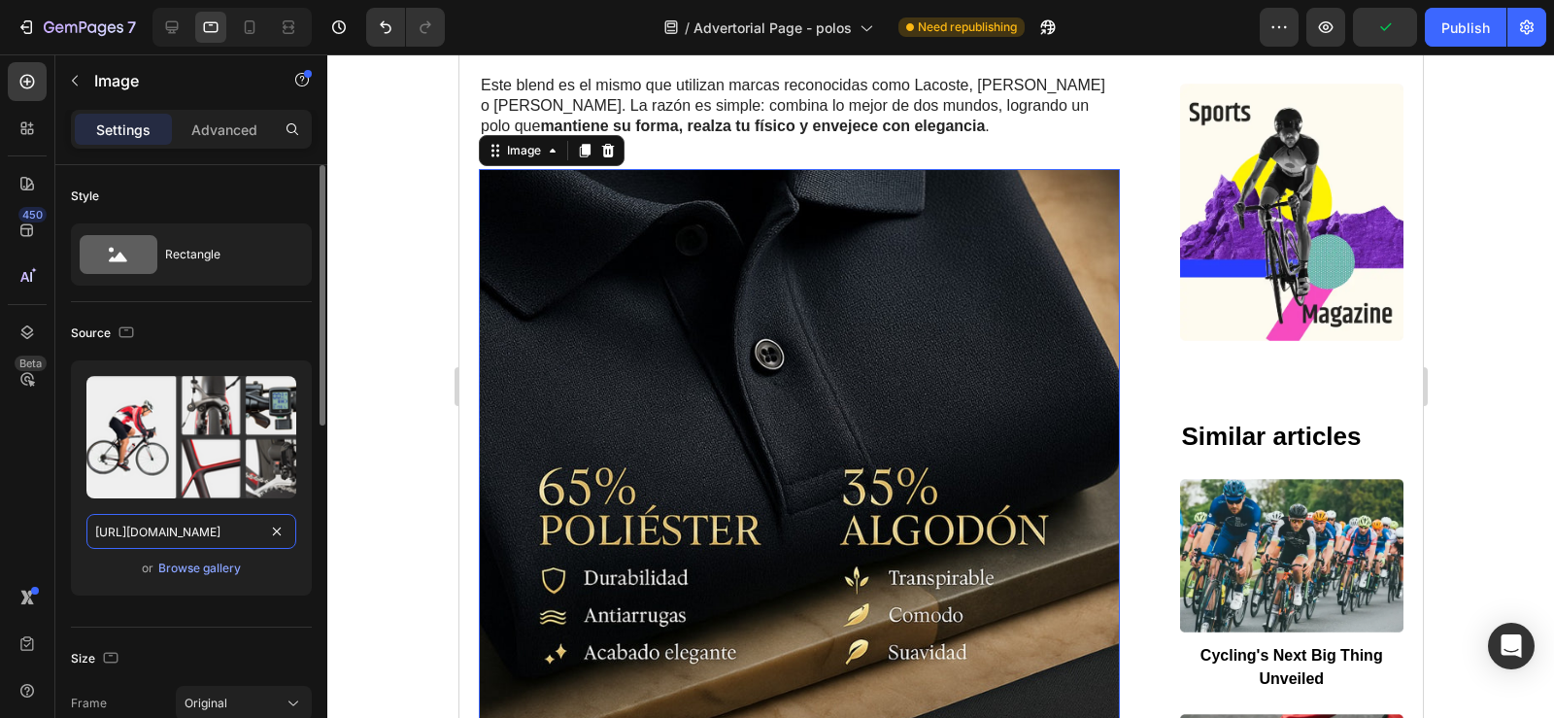
scroll to position [3438, 0]
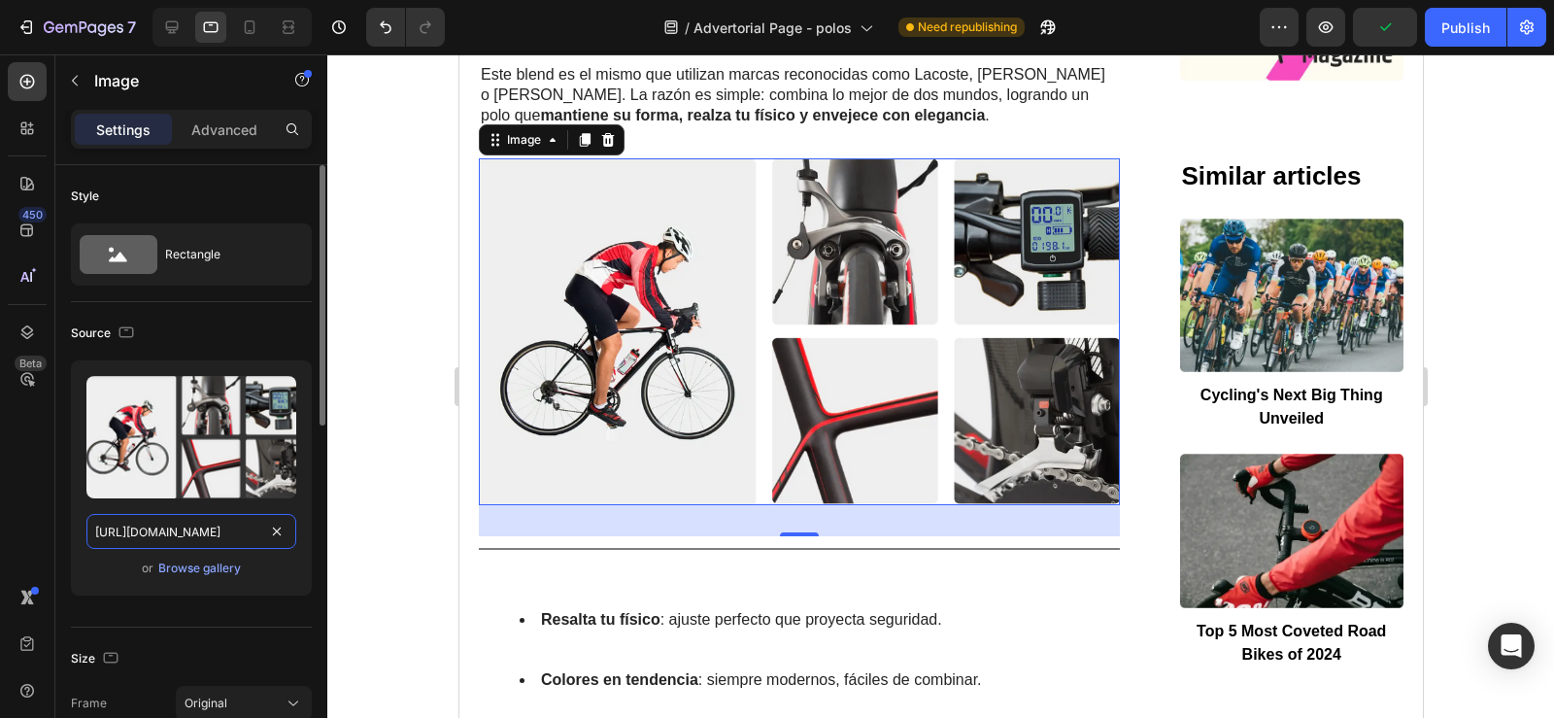
click at [180, 530] on input "https://cdn.shopify.com/s/files/1/0596/0758/0756/files/gempages_543962827816174…" at bounding box center [191, 531] width 210 height 35
paste input "33bf74f6-56e6-4fb1-af20-799e982e7a3b.jpg"
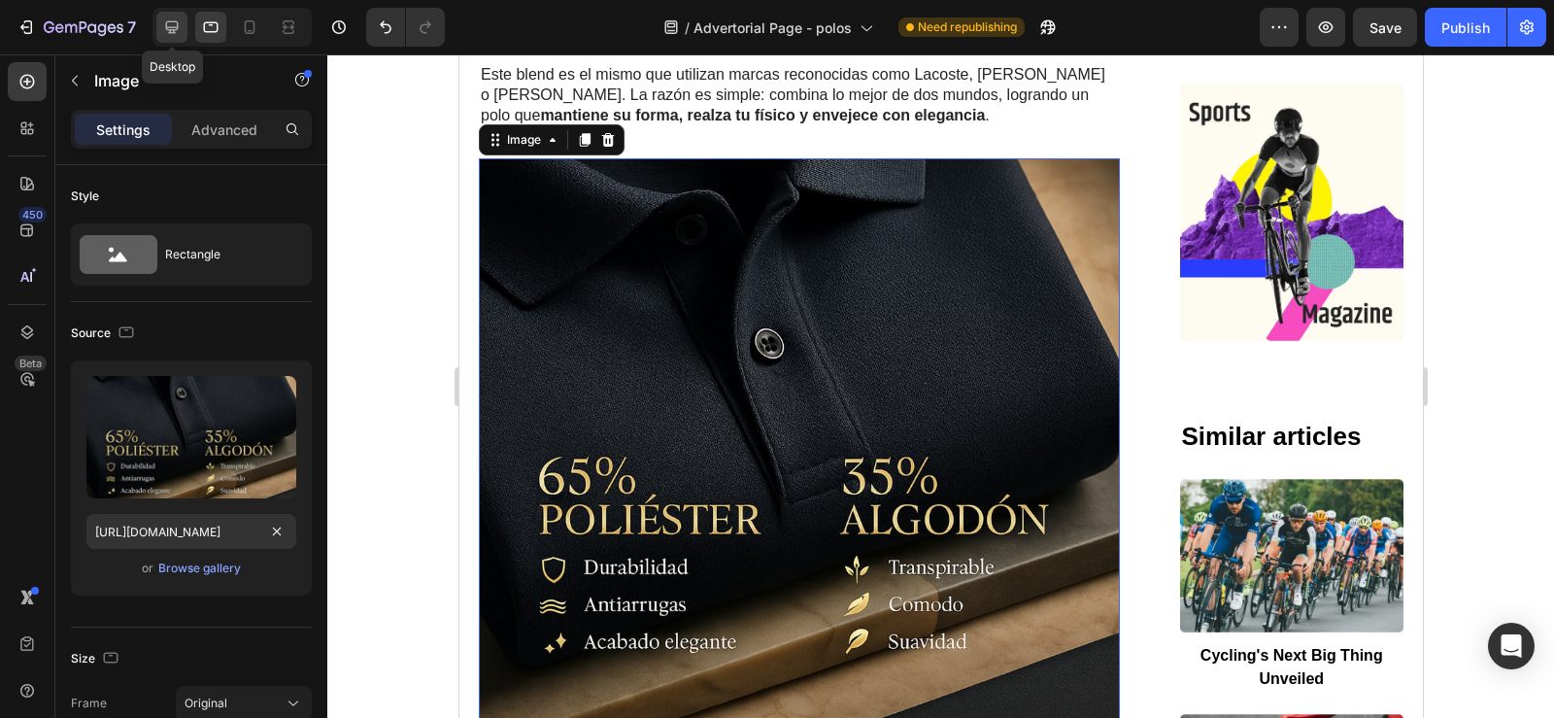
scroll to position [0, 0]
click at [169, 29] on icon at bounding box center [172, 27] width 13 height 13
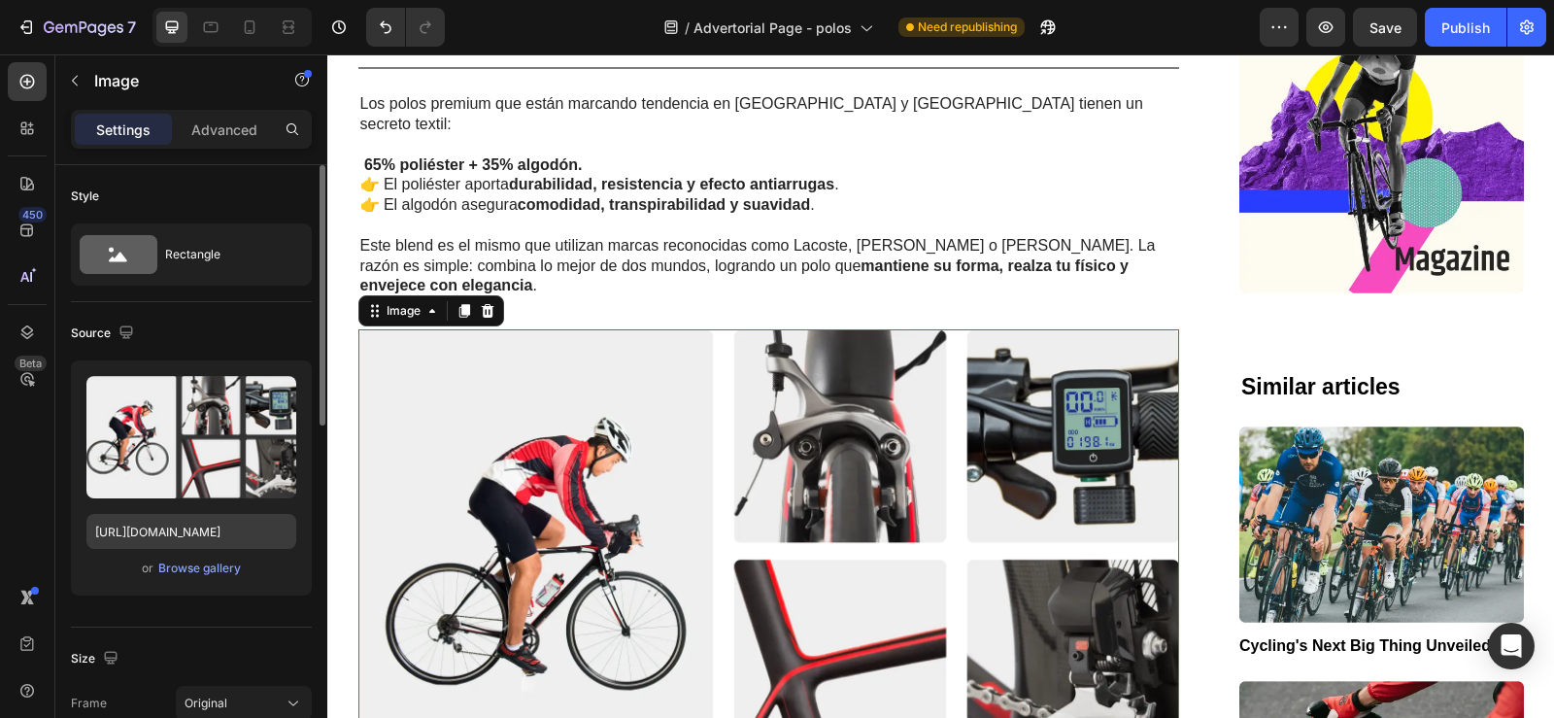
scroll to position [3981, 0]
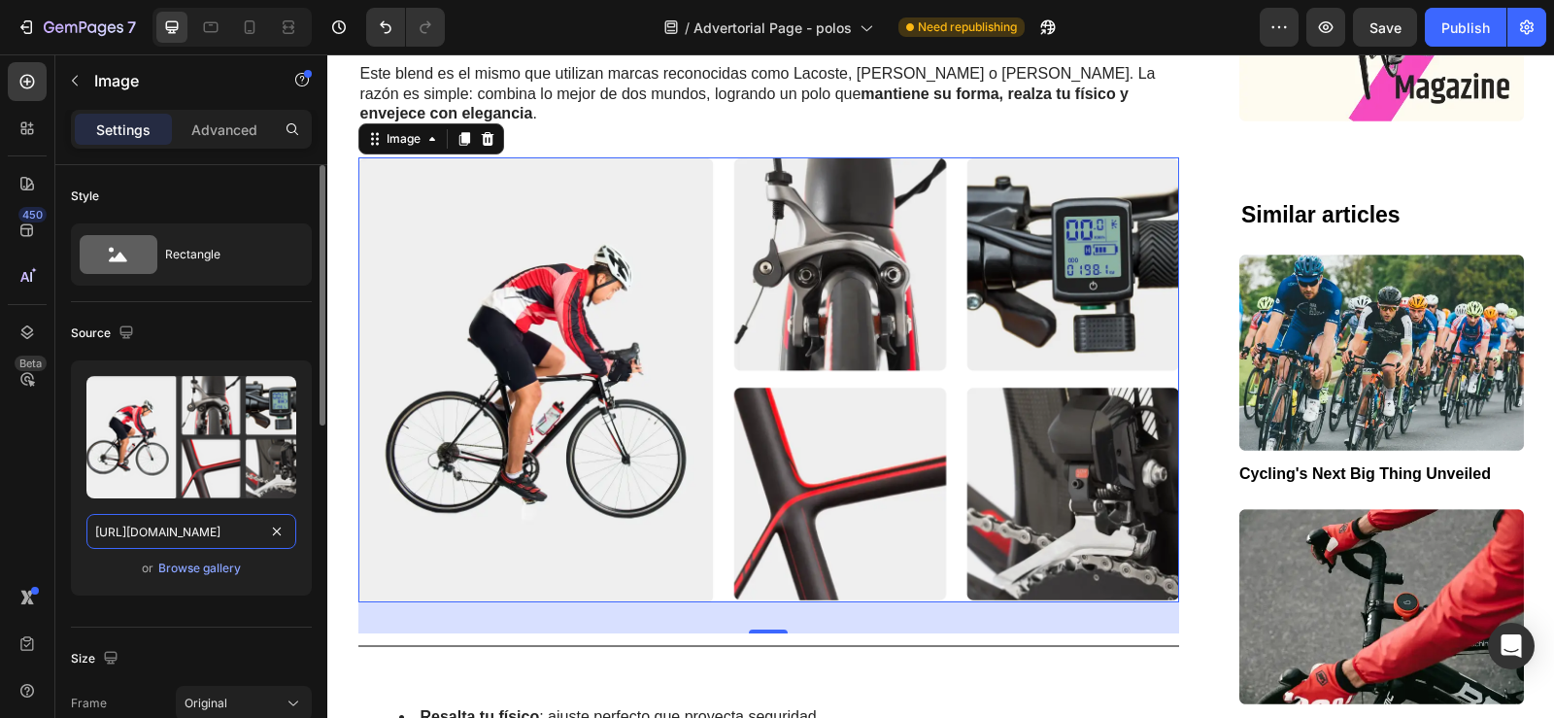
click at [210, 538] on input "https://cdn.shopify.com/s/files/1/0596/0758/0756/files/gempages_543962827816174…" at bounding box center [191, 531] width 210 height 35
paste input "33bf74f6-56e6-4fb1-af20-799e982e7a3b.jpg"
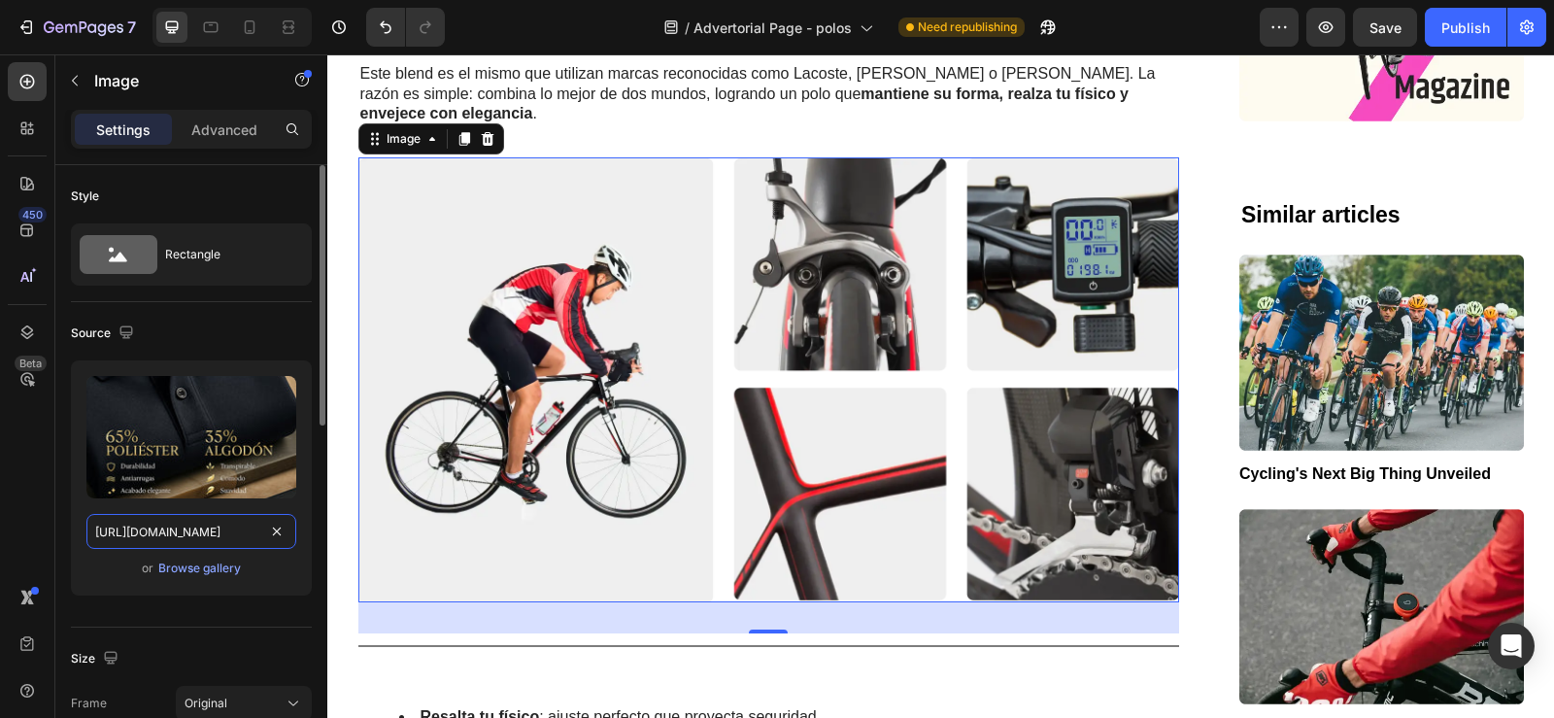
scroll to position [0, 587]
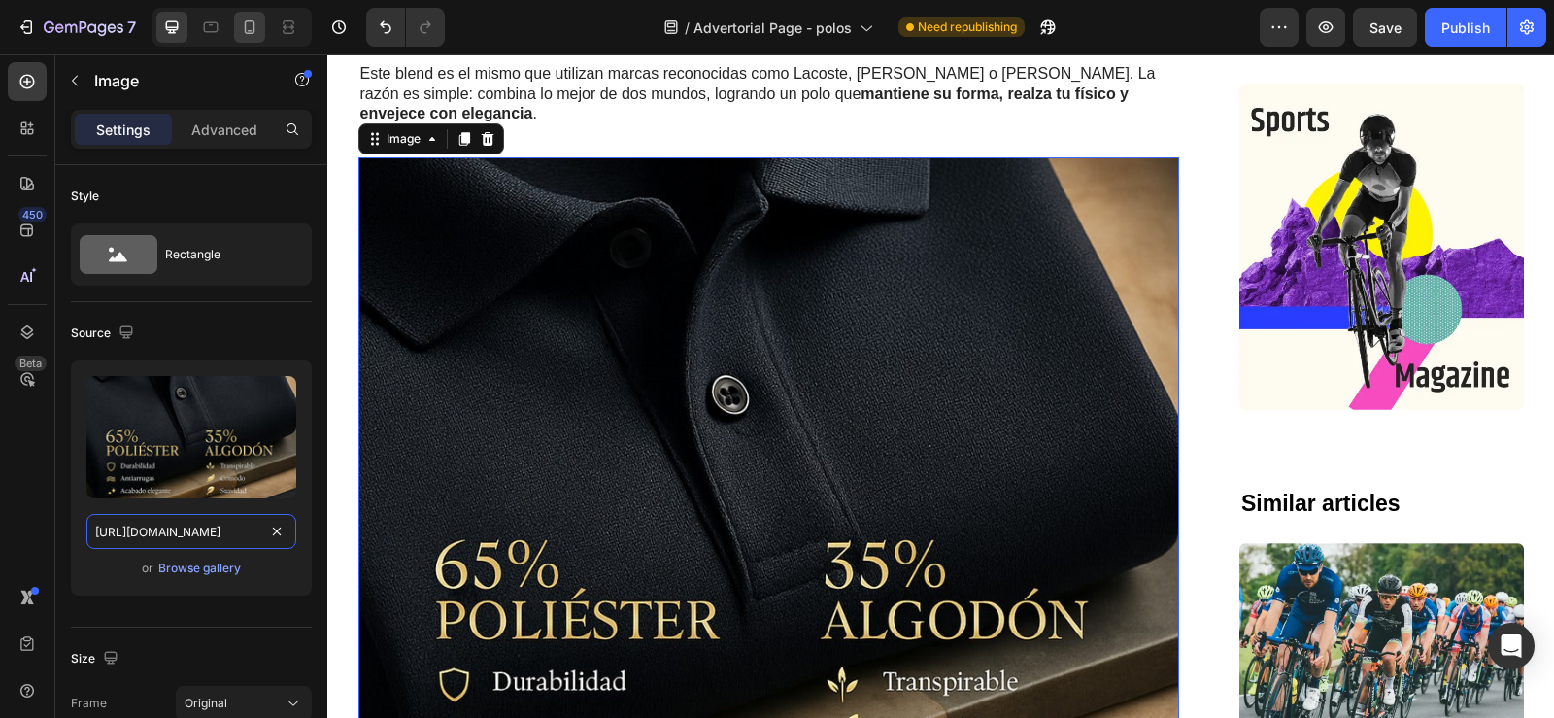
type input "https://cdn.shopify.com/s/files/1/0596/0758/0756/files/gempages_543962827816174…"
click at [247, 29] on icon at bounding box center [249, 26] width 19 height 19
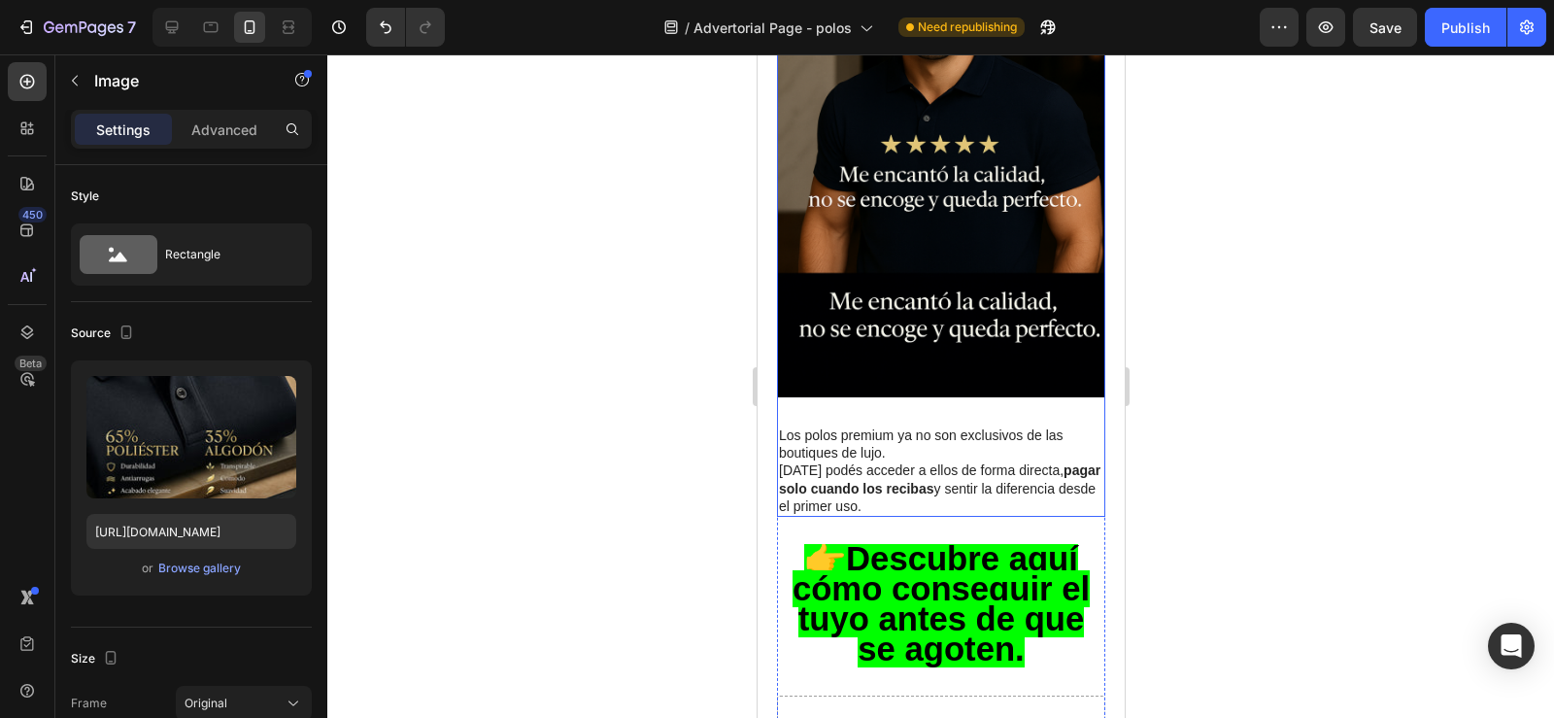
scroll to position [3736, 0]
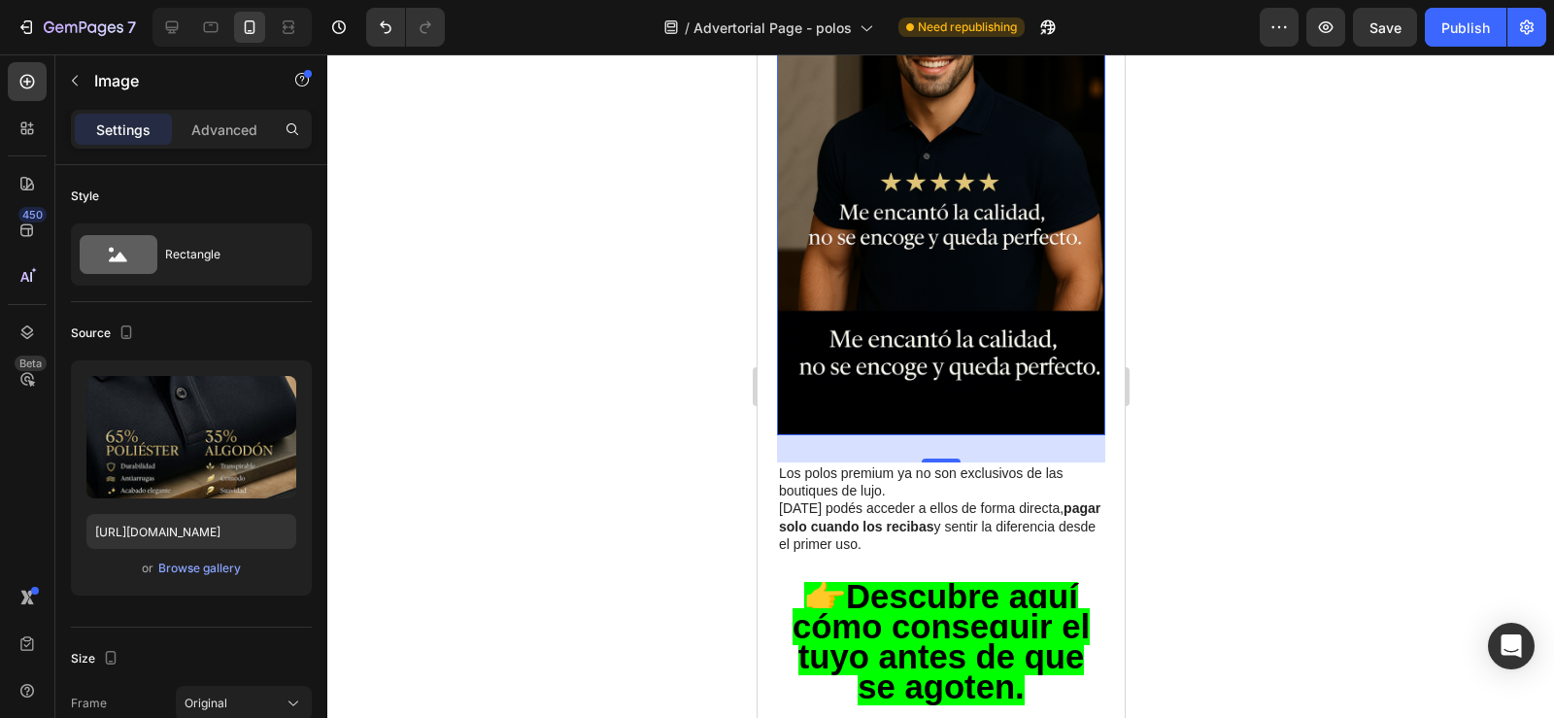
click at [899, 332] on img at bounding box center [940, 189] width 328 height 492
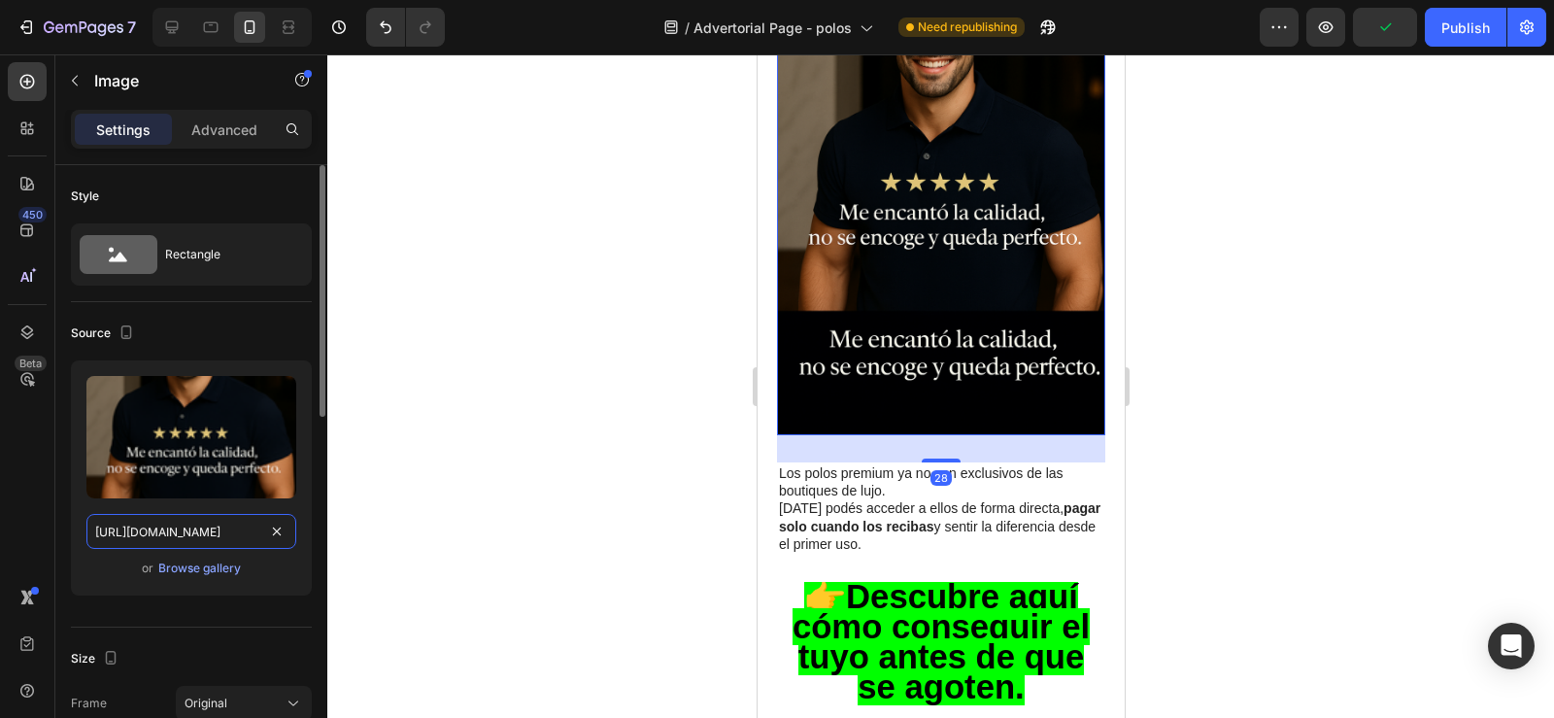
click at [211, 531] on input "https://cdn.shopify.com/s/files/1/0596/0758/0756/files/gempages_543962827816174…" at bounding box center [191, 531] width 210 height 35
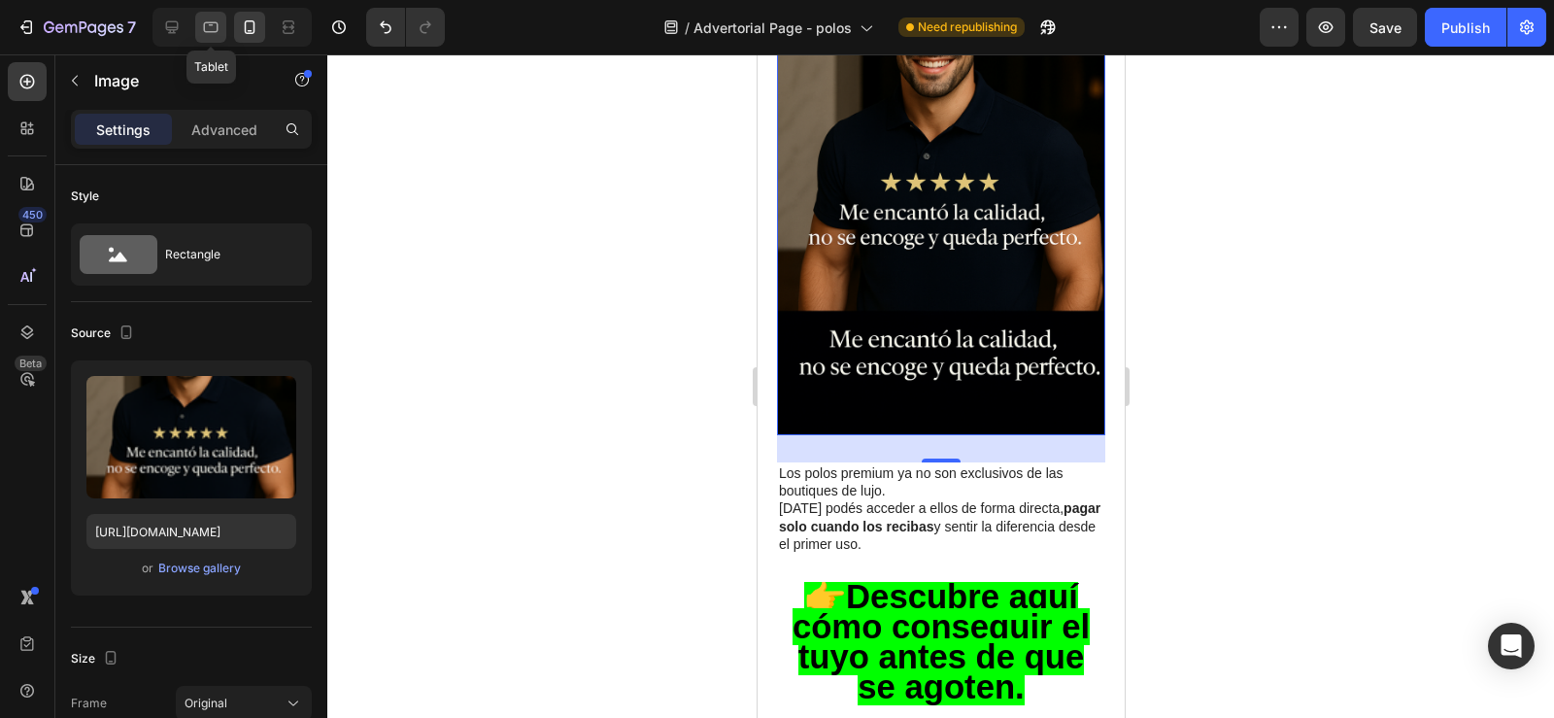
click at [205, 23] on icon at bounding box center [211, 27] width 15 height 11
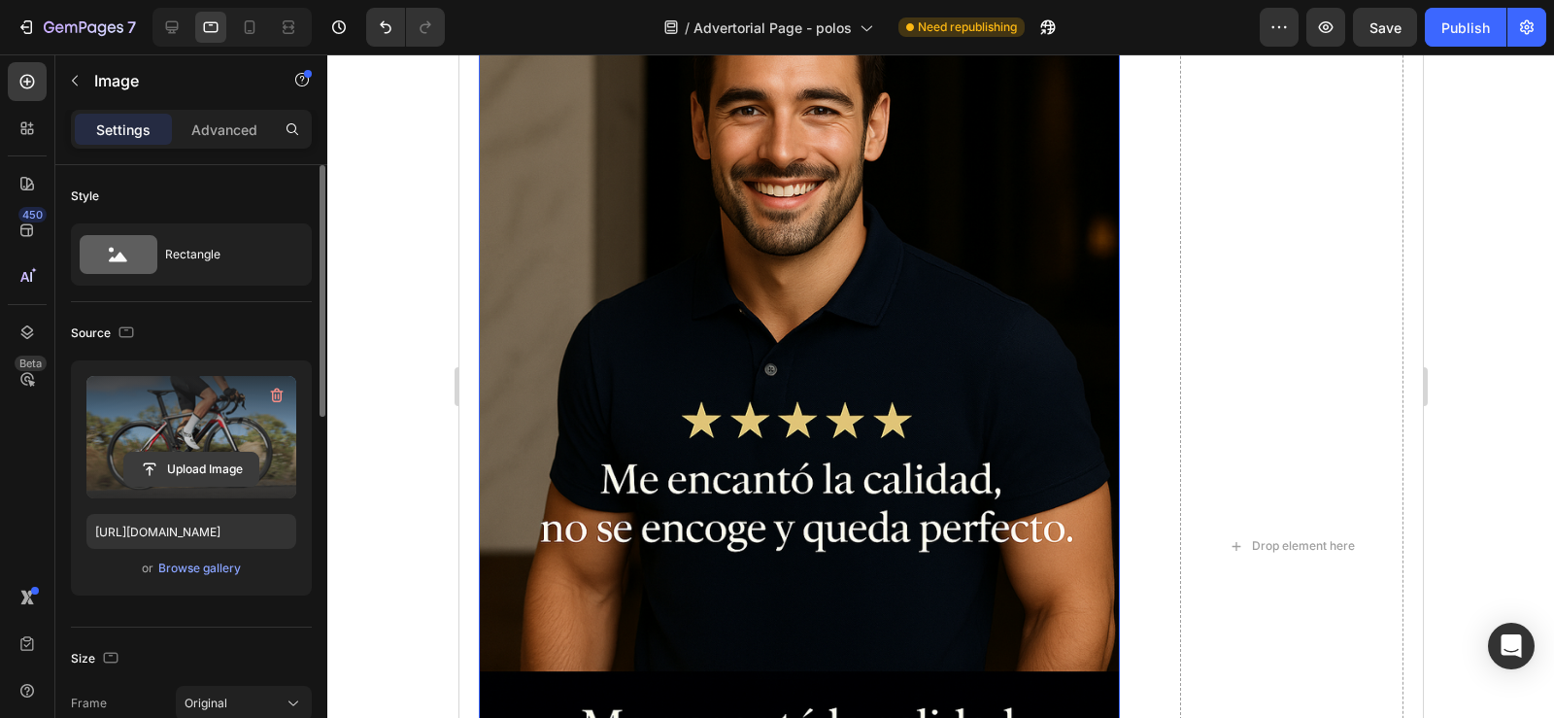
scroll to position [3567, 0]
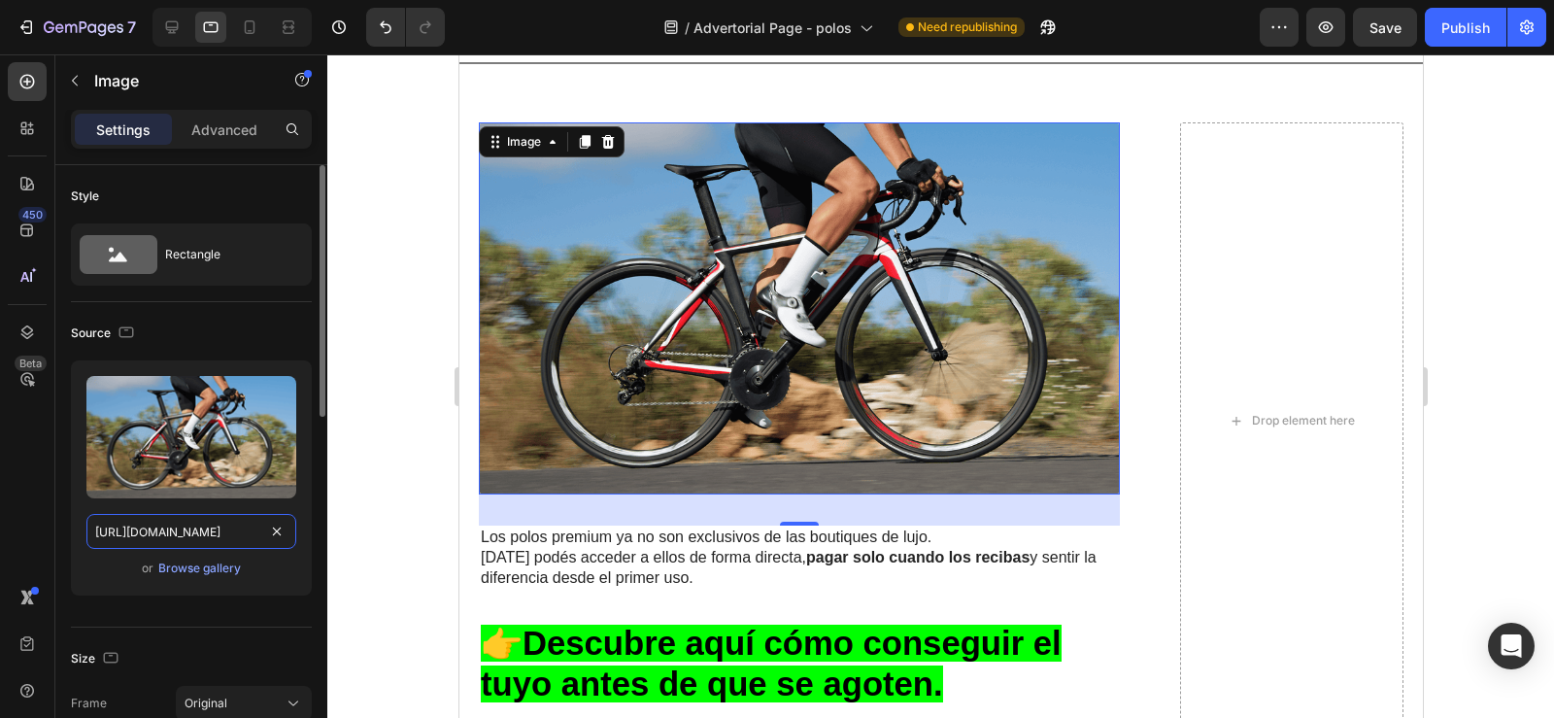
click at [155, 534] on input "https://cdn.shopify.com/s/files/1/0596/0758/0756/files/gempages_543962827816174…" at bounding box center [191, 531] width 210 height 35
paste input "33f5e772-9f5e-4962-a372-927c56a4fca6"
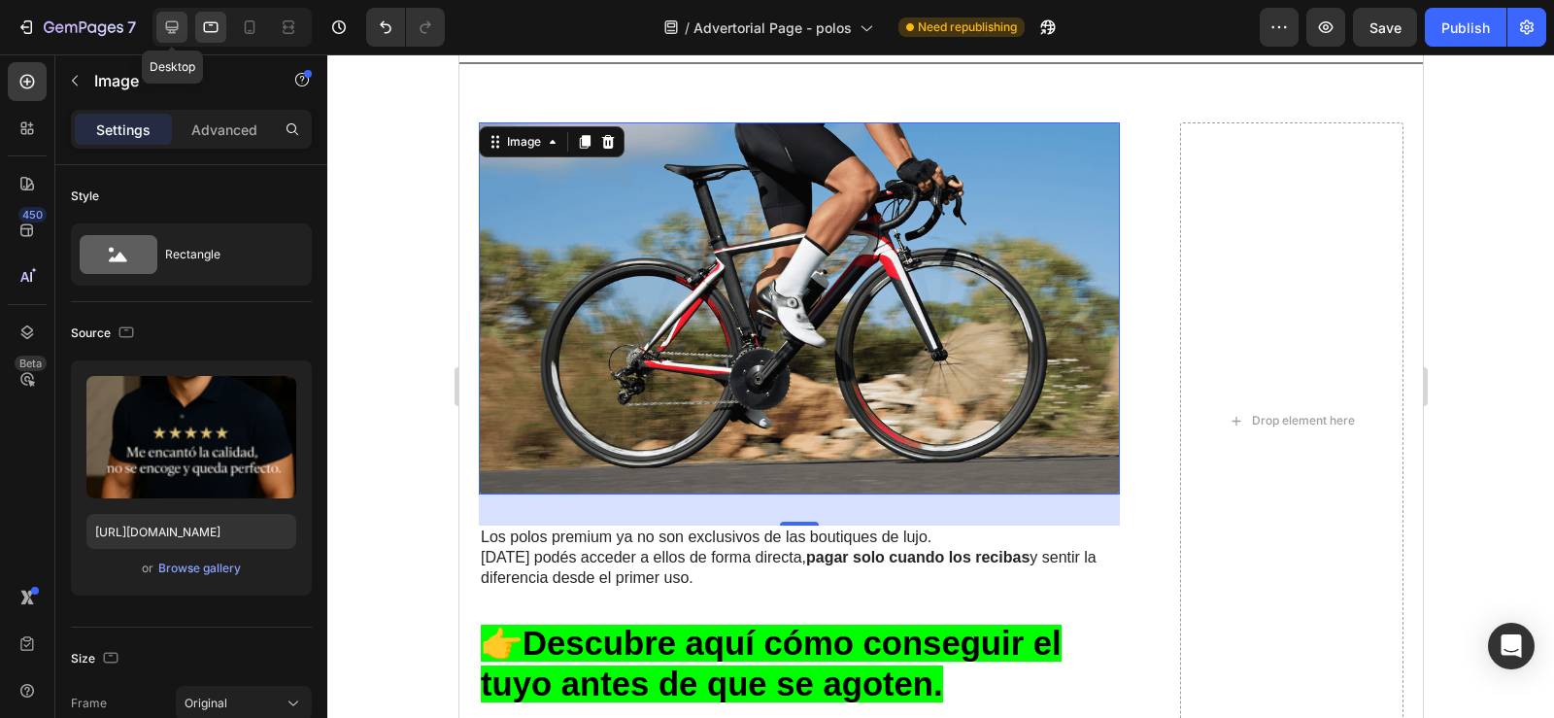
scroll to position [0, 0]
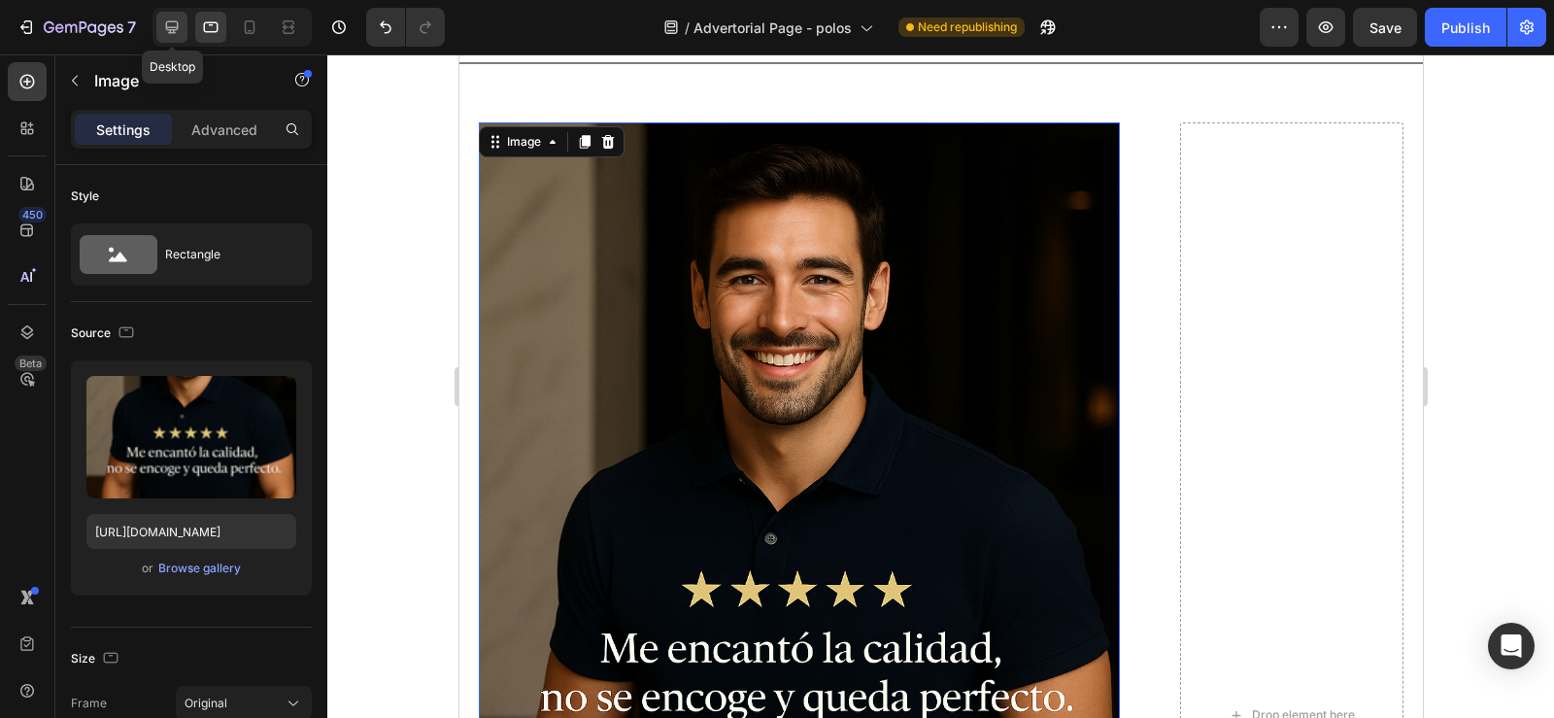
click at [165, 22] on icon at bounding box center [171, 26] width 19 height 19
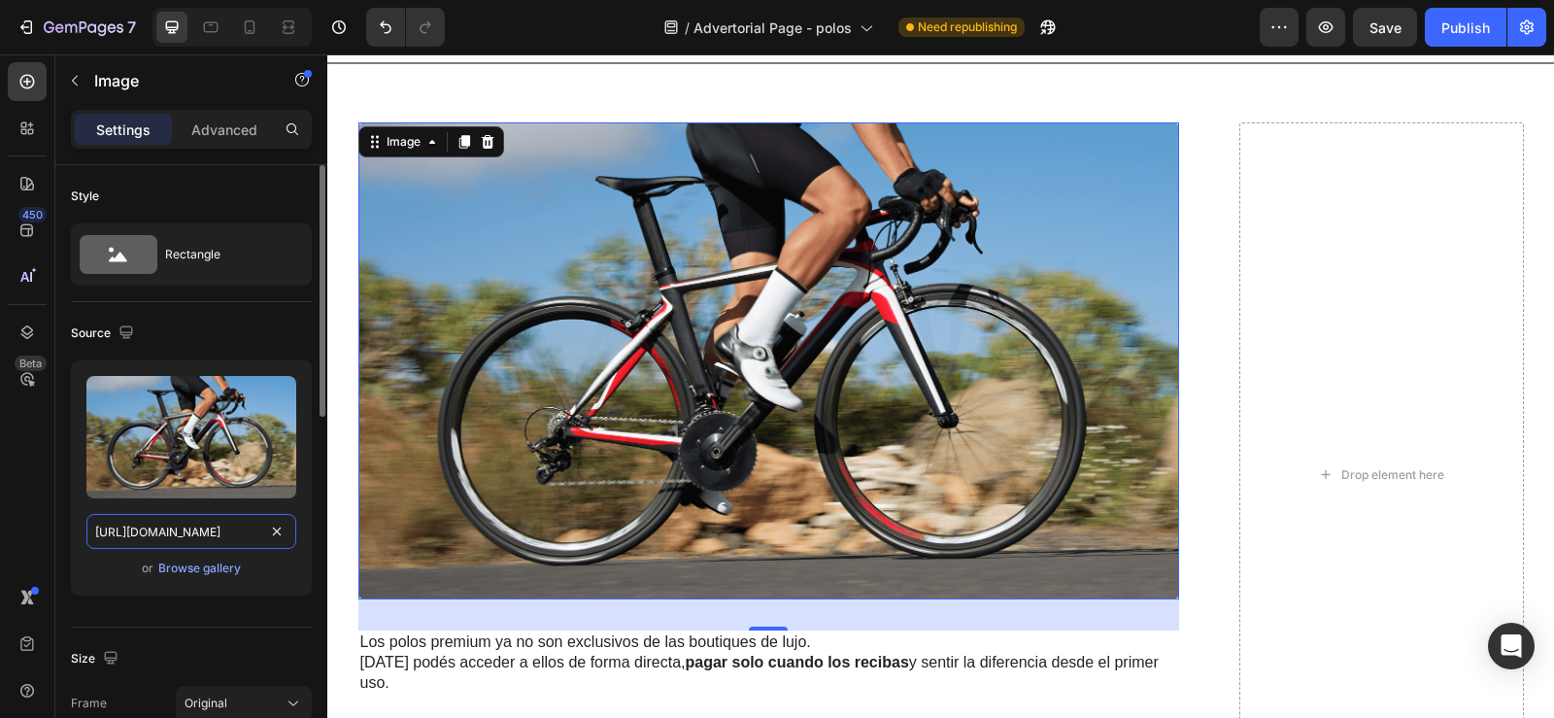
click at [164, 526] on input "https://cdn.shopify.com/s/files/1/0596/0758/0756/files/gempages_543962827816174…" at bounding box center [191, 531] width 210 height 35
paste input "33f5e772-9f5e-4962-a372-927c56a4fca6"
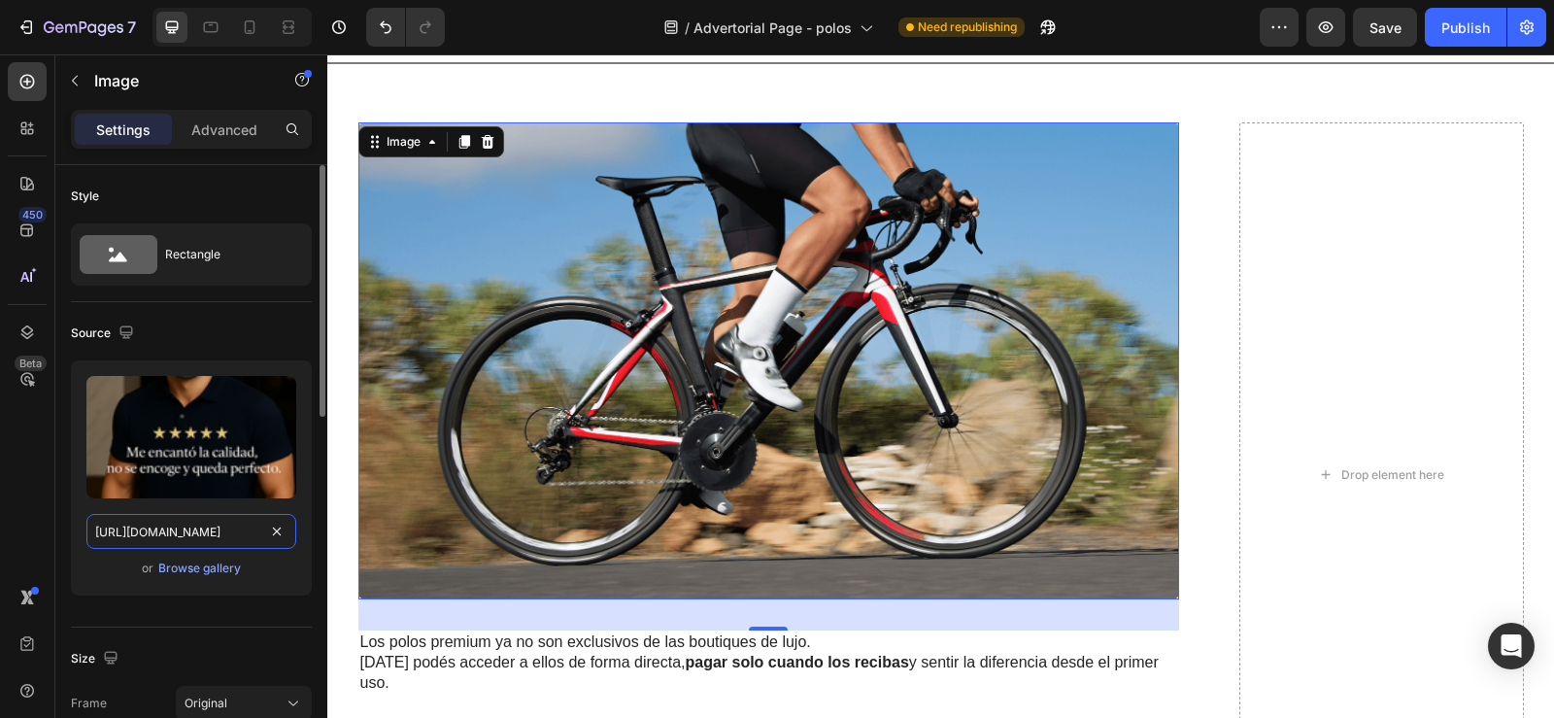
scroll to position [0, 594]
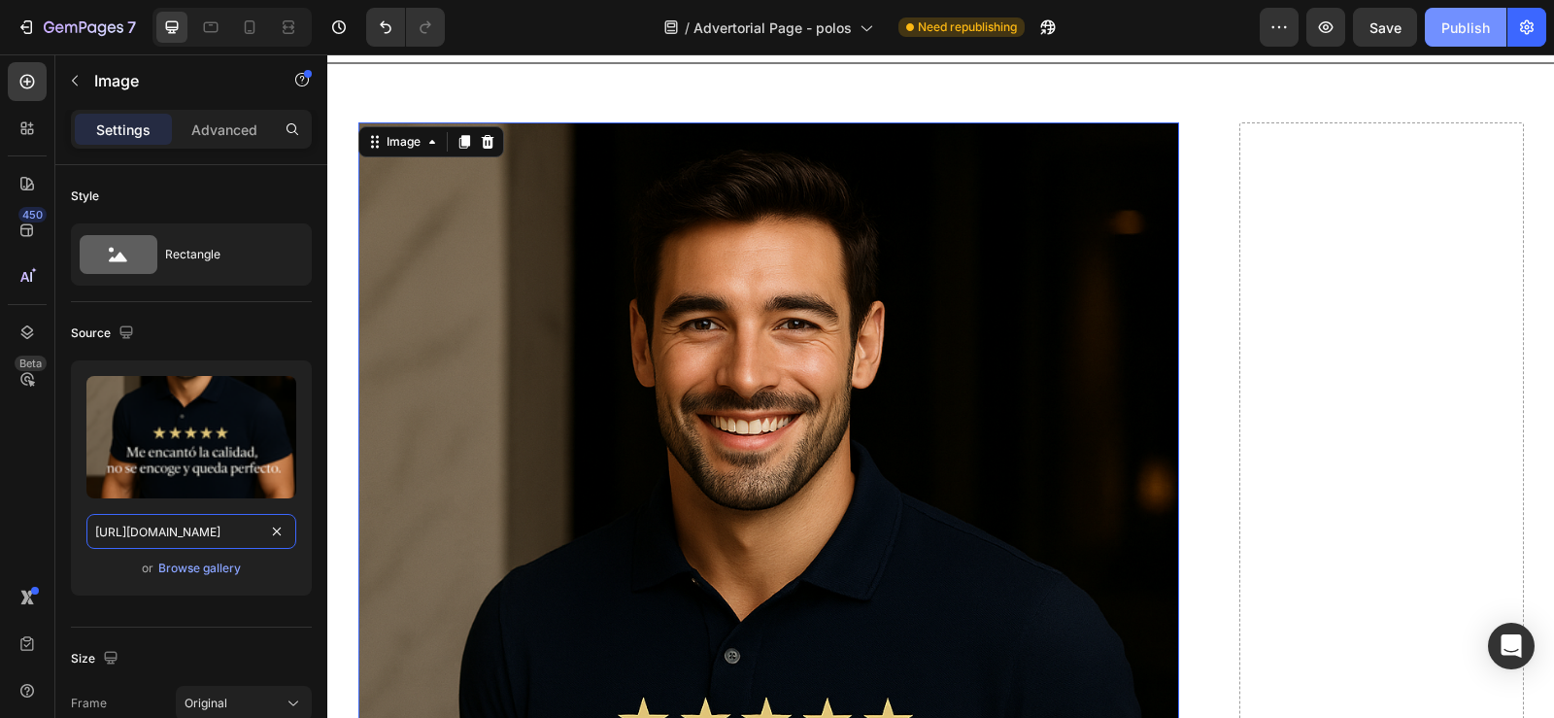
type input "https://cdn.shopify.com/s/files/1/0596/0758/0756/files/gempages_543962827816174…"
click at [1458, 10] on button "Publish" at bounding box center [1466, 27] width 82 height 39
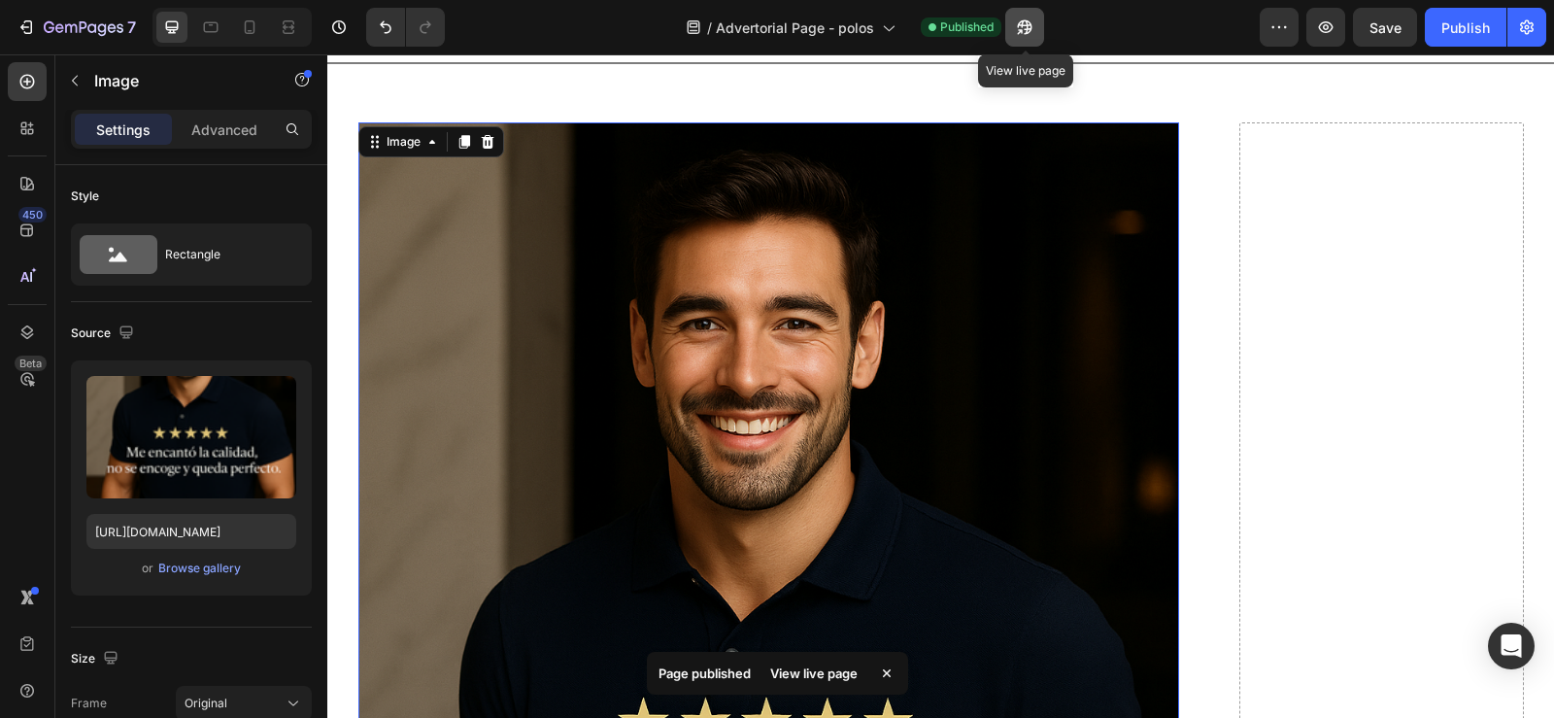
click at [1029, 31] on icon "button" at bounding box center [1024, 26] width 19 height 19
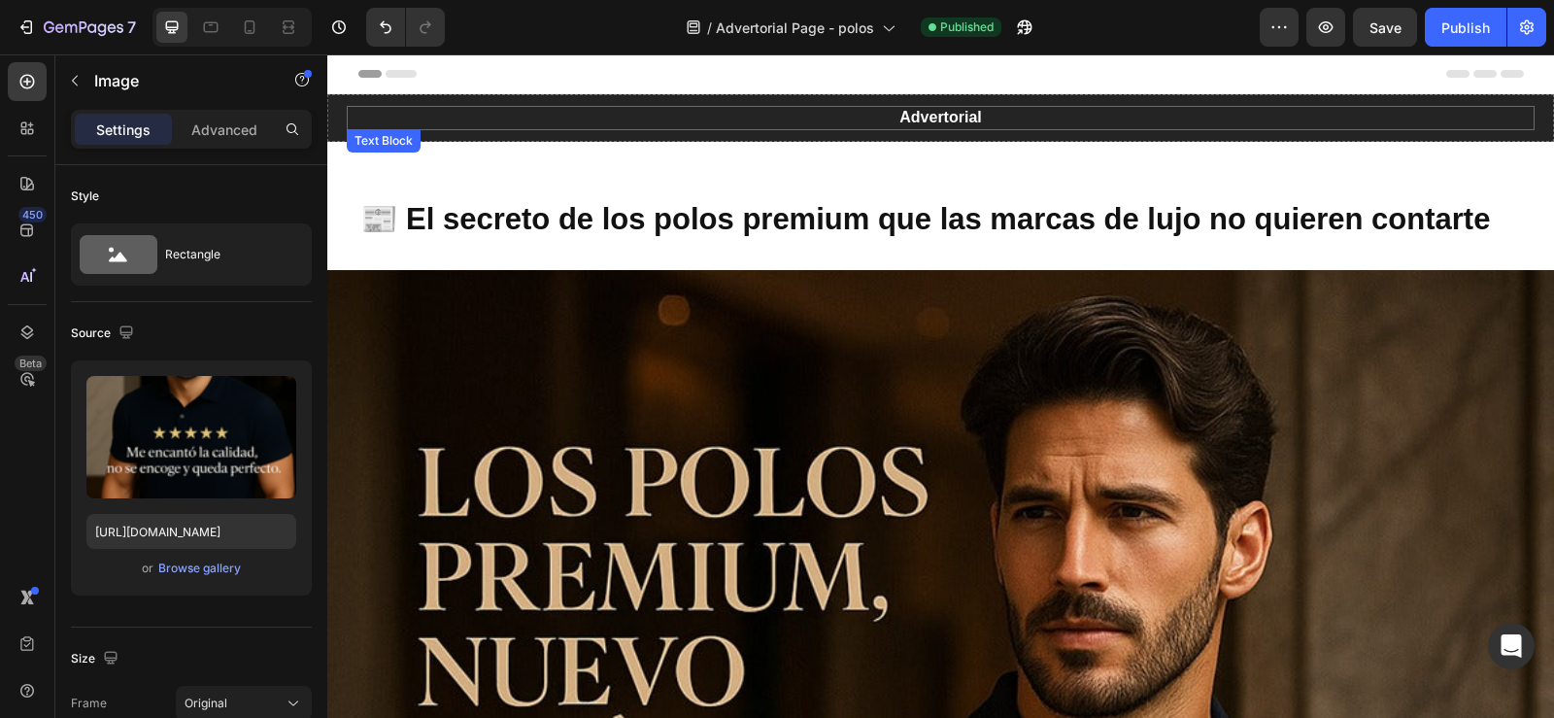
click at [762, 118] on p "Advertorial" at bounding box center [941, 118] width 1184 height 20
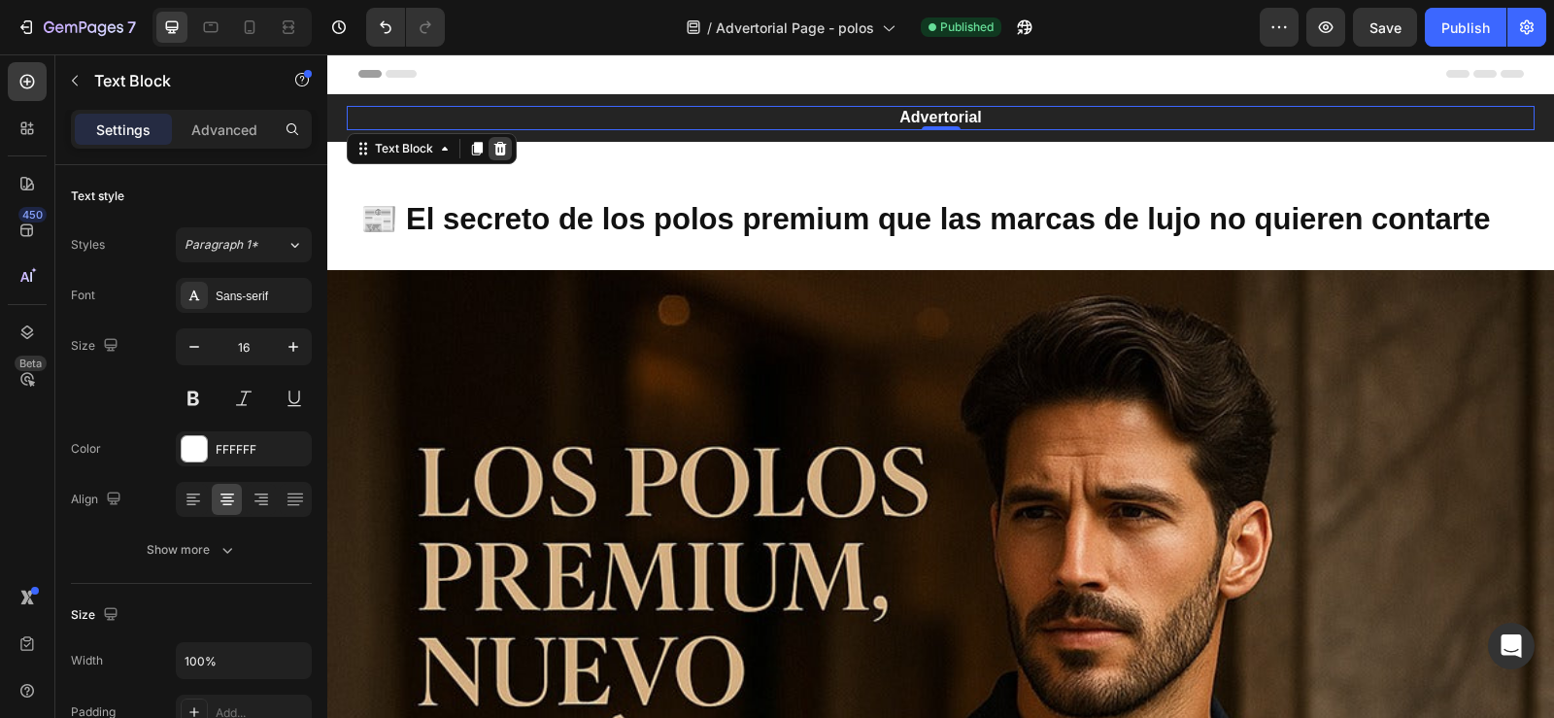
click at [498, 142] on icon at bounding box center [500, 149] width 13 height 14
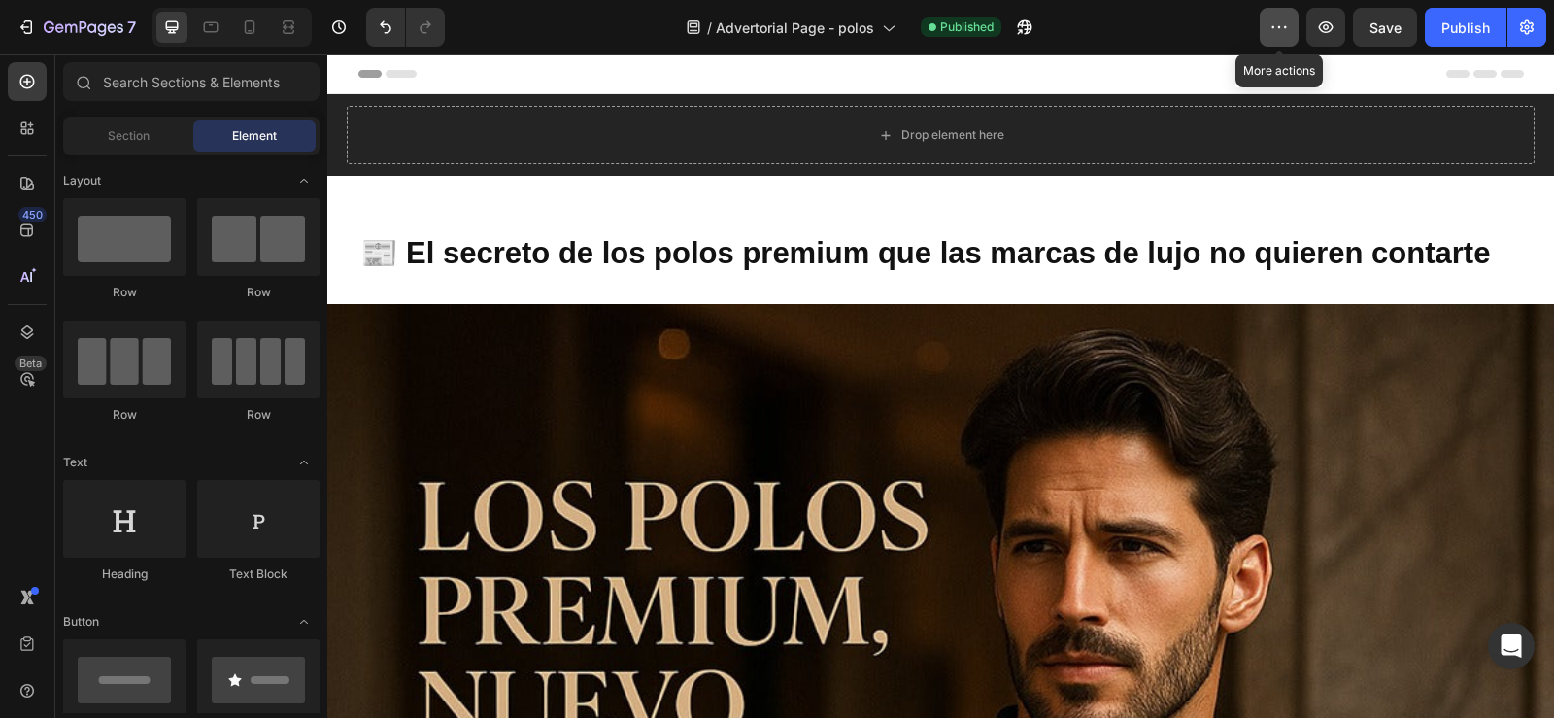
click at [1265, 40] on button "button" at bounding box center [1279, 27] width 39 height 39
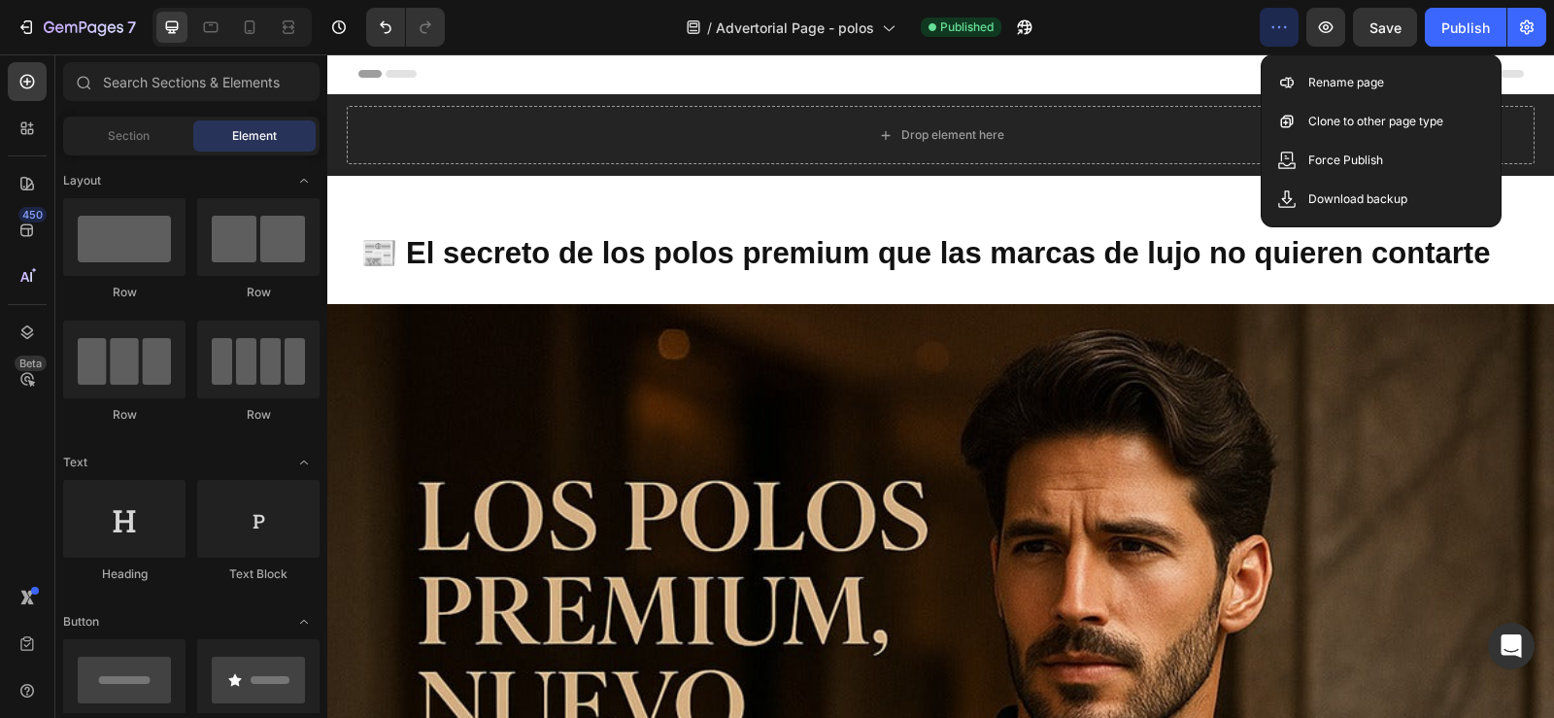
click at [1266, 39] on button "button" at bounding box center [1279, 27] width 39 height 39
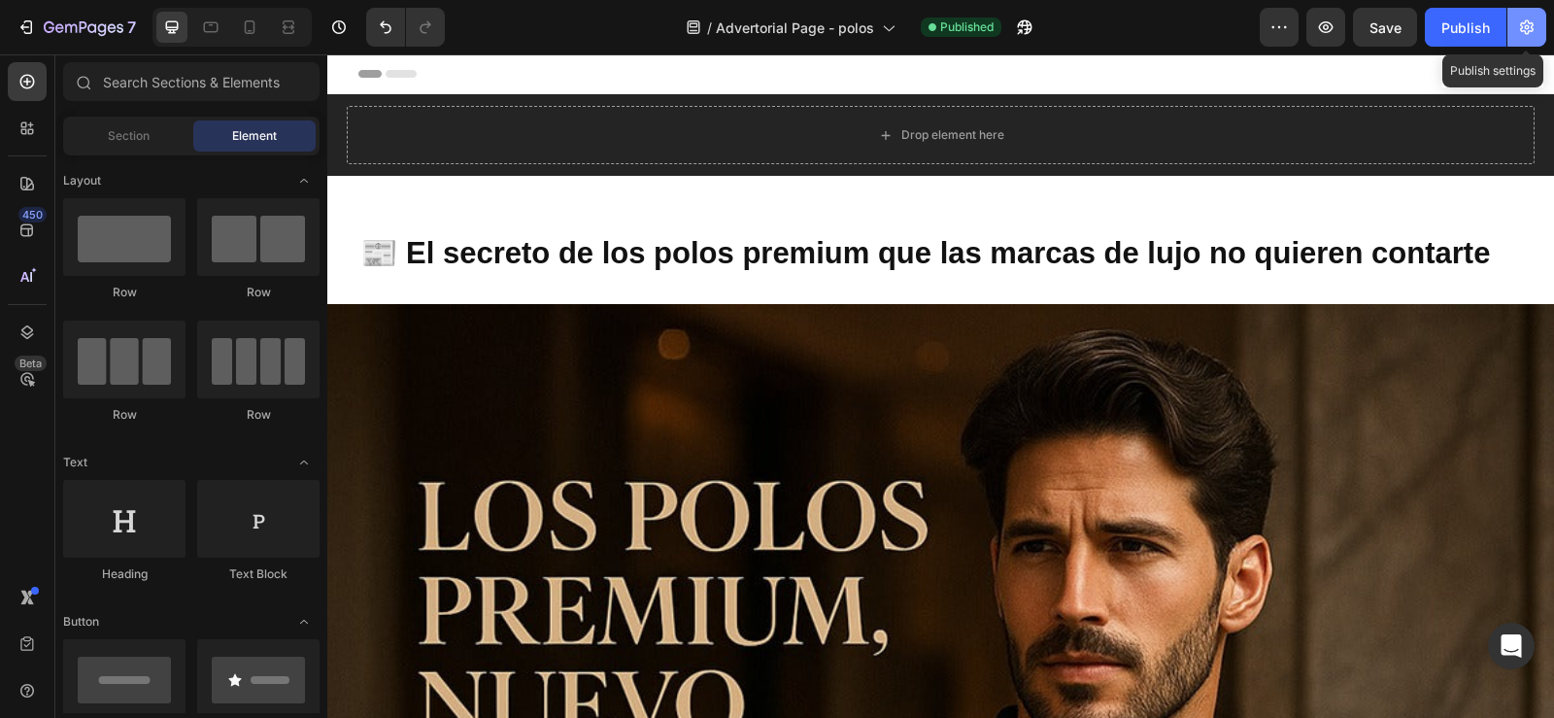
click at [1532, 25] on icon "button" at bounding box center [1527, 27] width 14 height 15
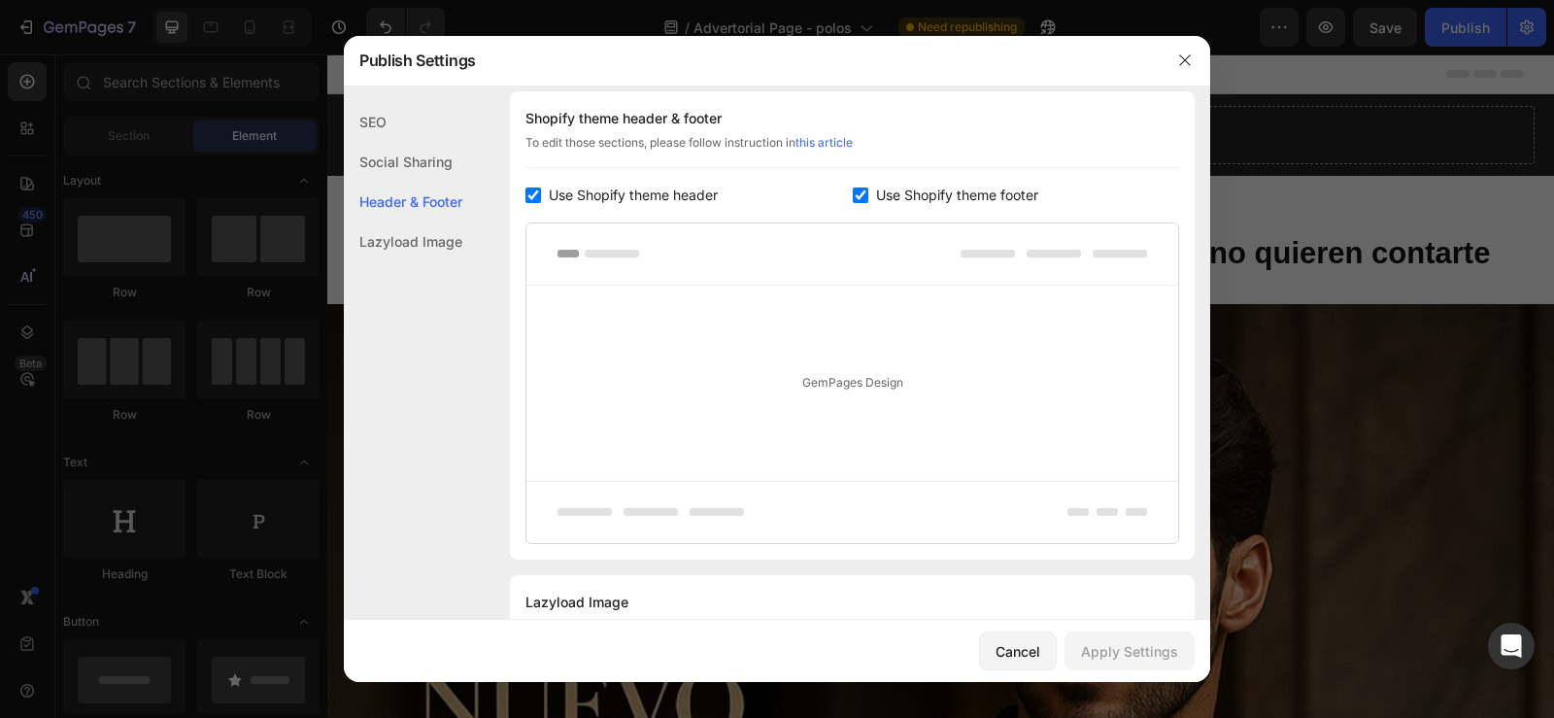
scroll to position [1008, 0]
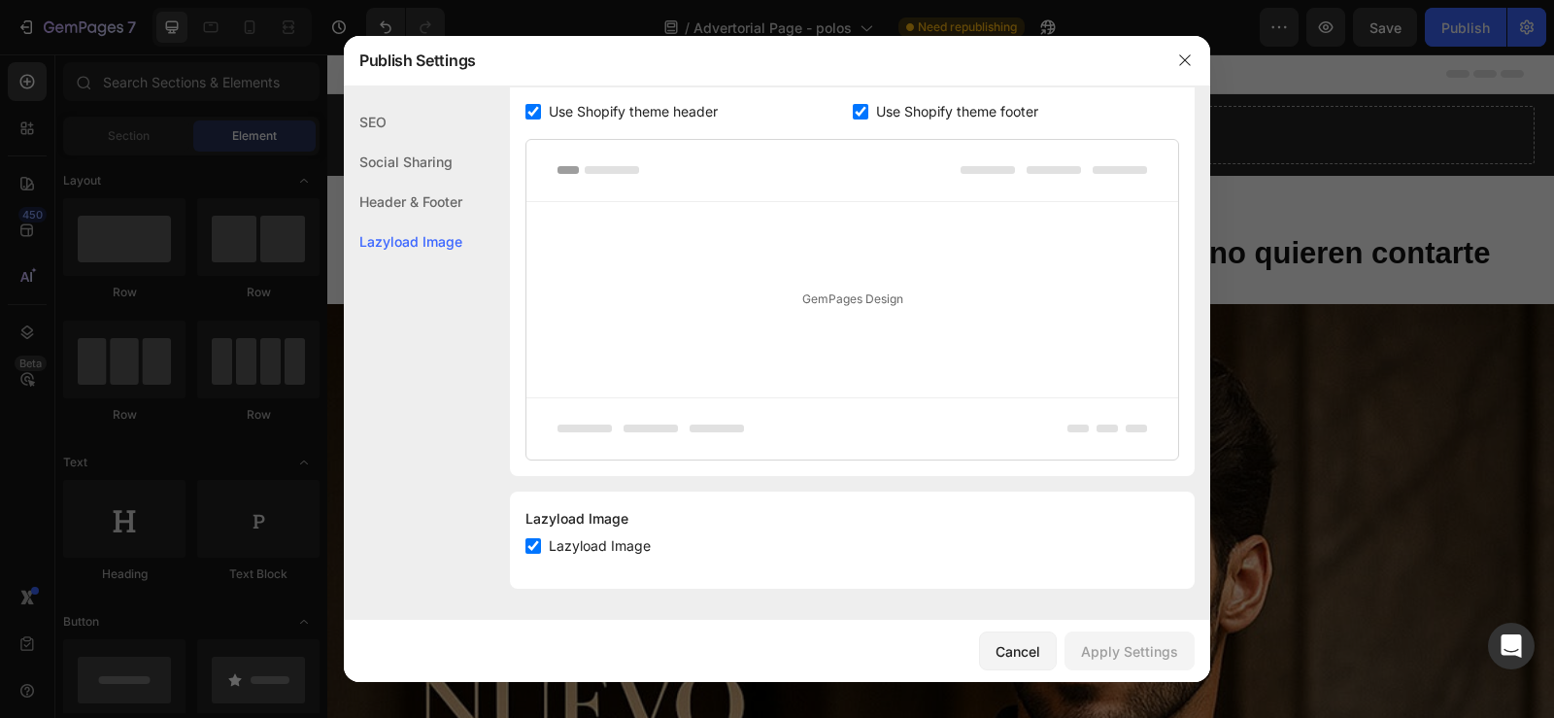
click at [527, 547] on input "checkbox" at bounding box center [533, 546] width 16 height 16
checkbox input "true"
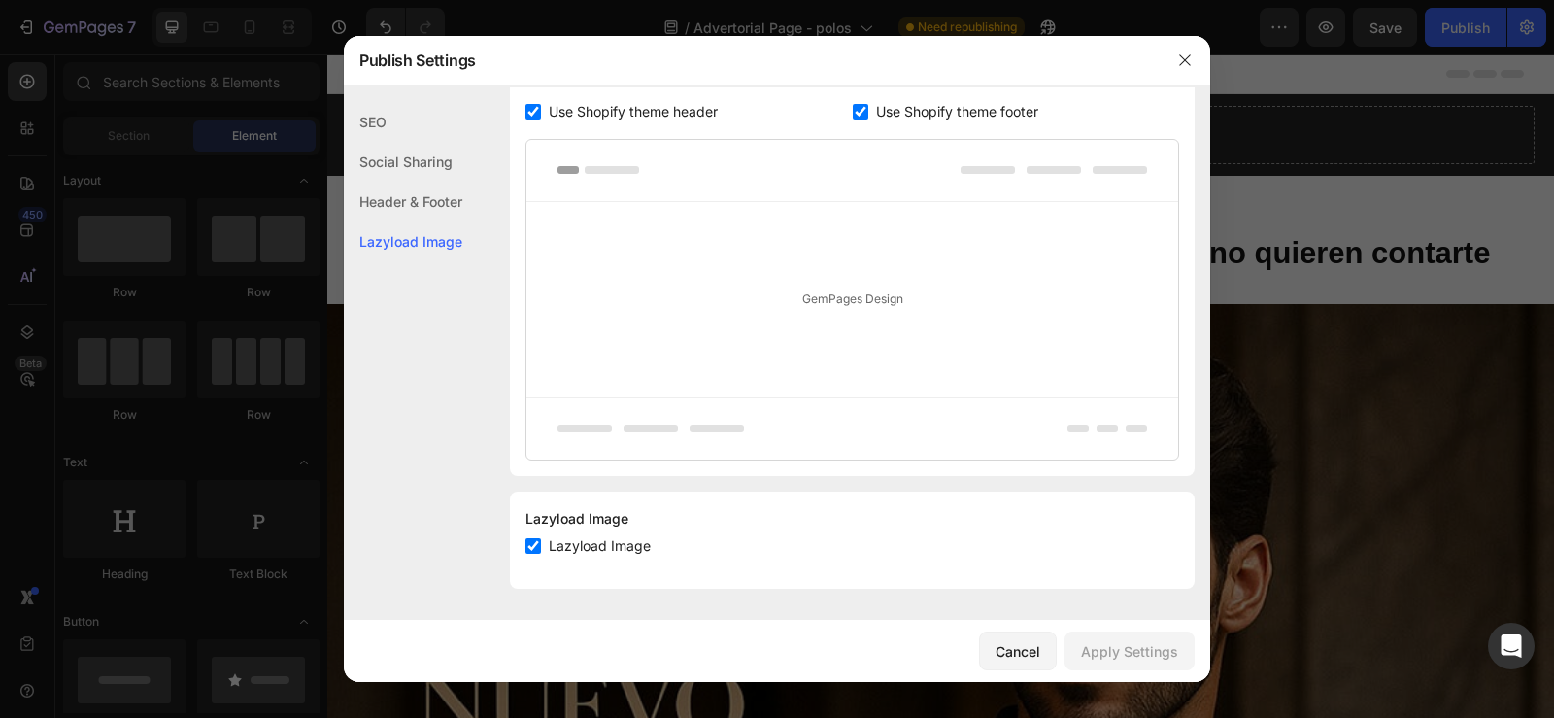
click at [532, 106] on input "checkbox" at bounding box center [533, 112] width 16 height 16
checkbox input "false"
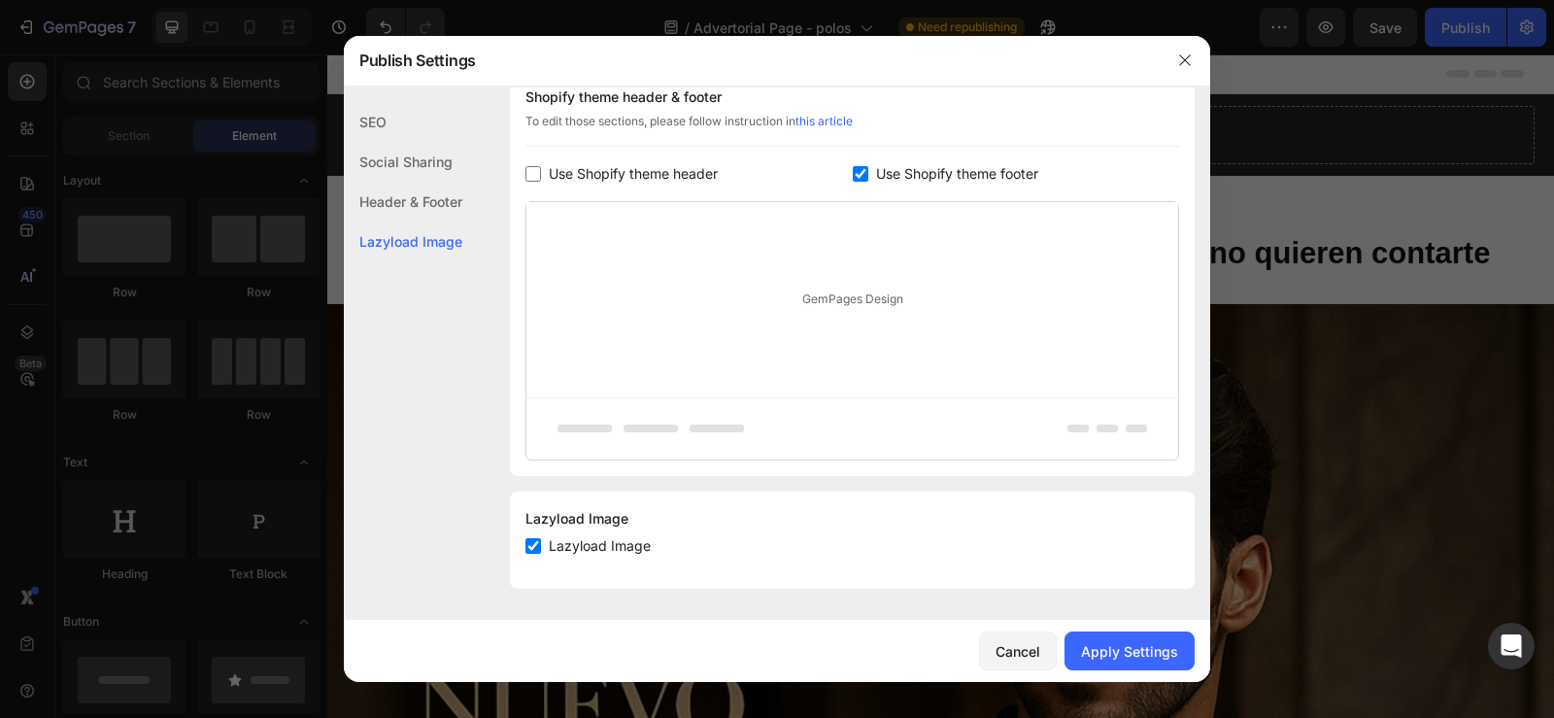
click at [853, 172] on input "checkbox" at bounding box center [861, 174] width 16 height 16
checkbox input "false"
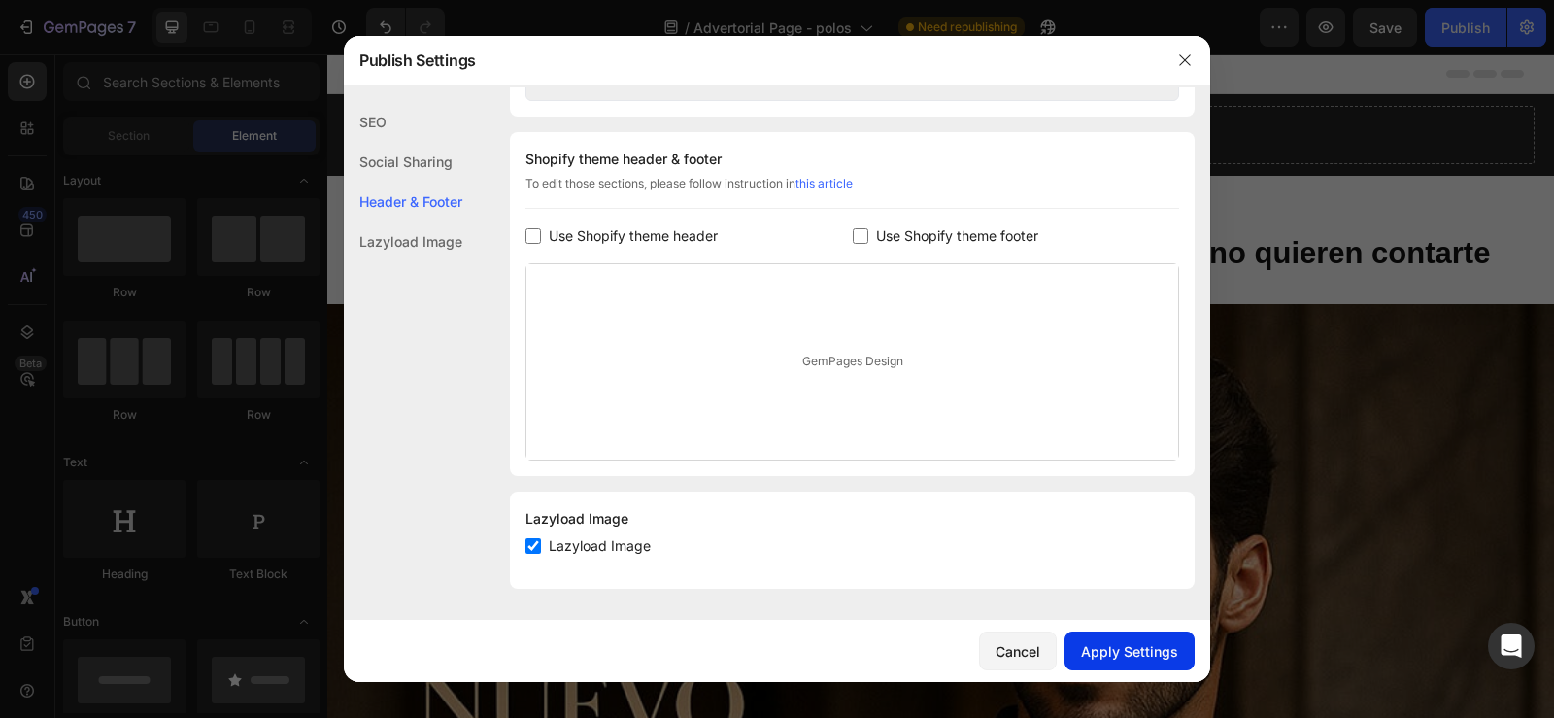
click at [1119, 649] on div "Apply Settings" at bounding box center [1129, 651] width 97 height 20
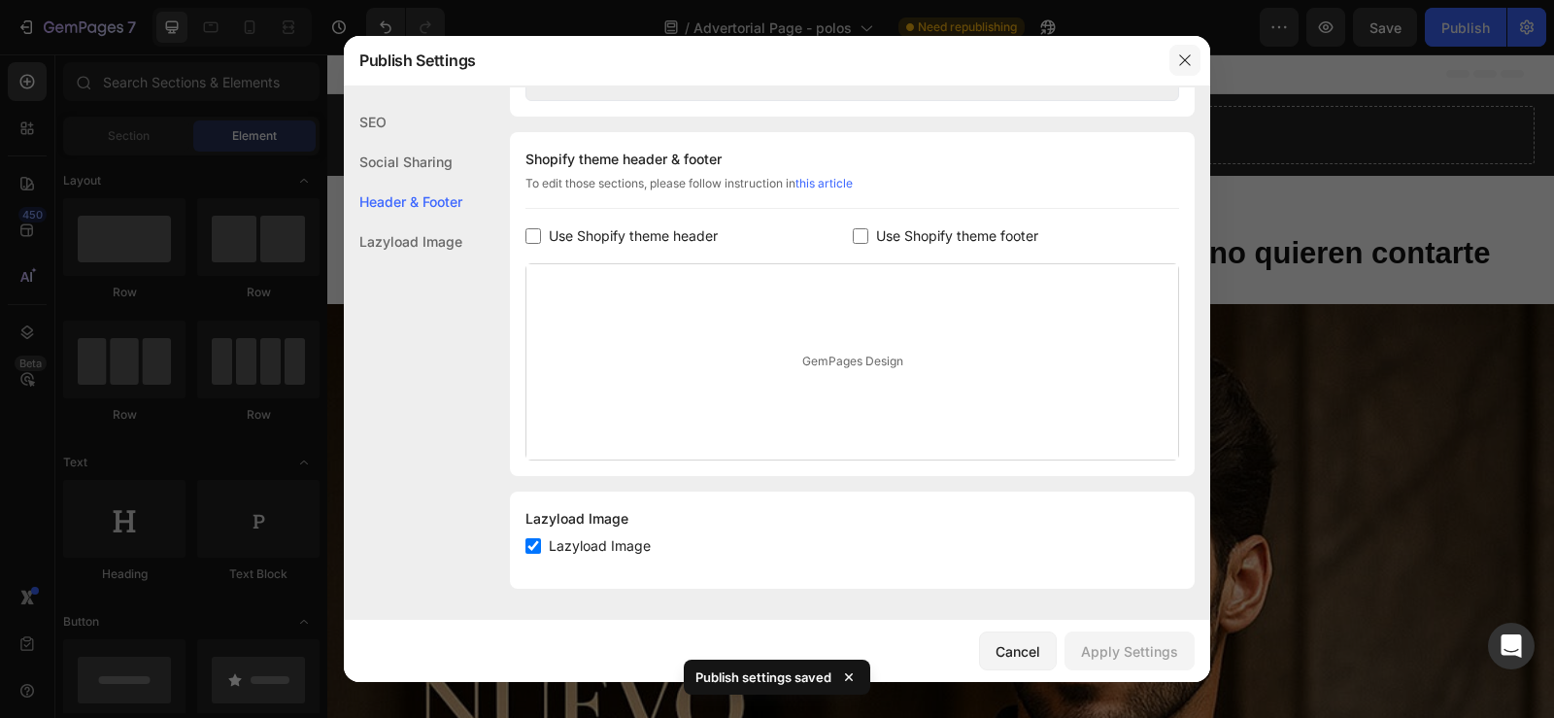
click at [1183, 59] on icon "button" at bounding box center [1184, 60] width 11 height 11
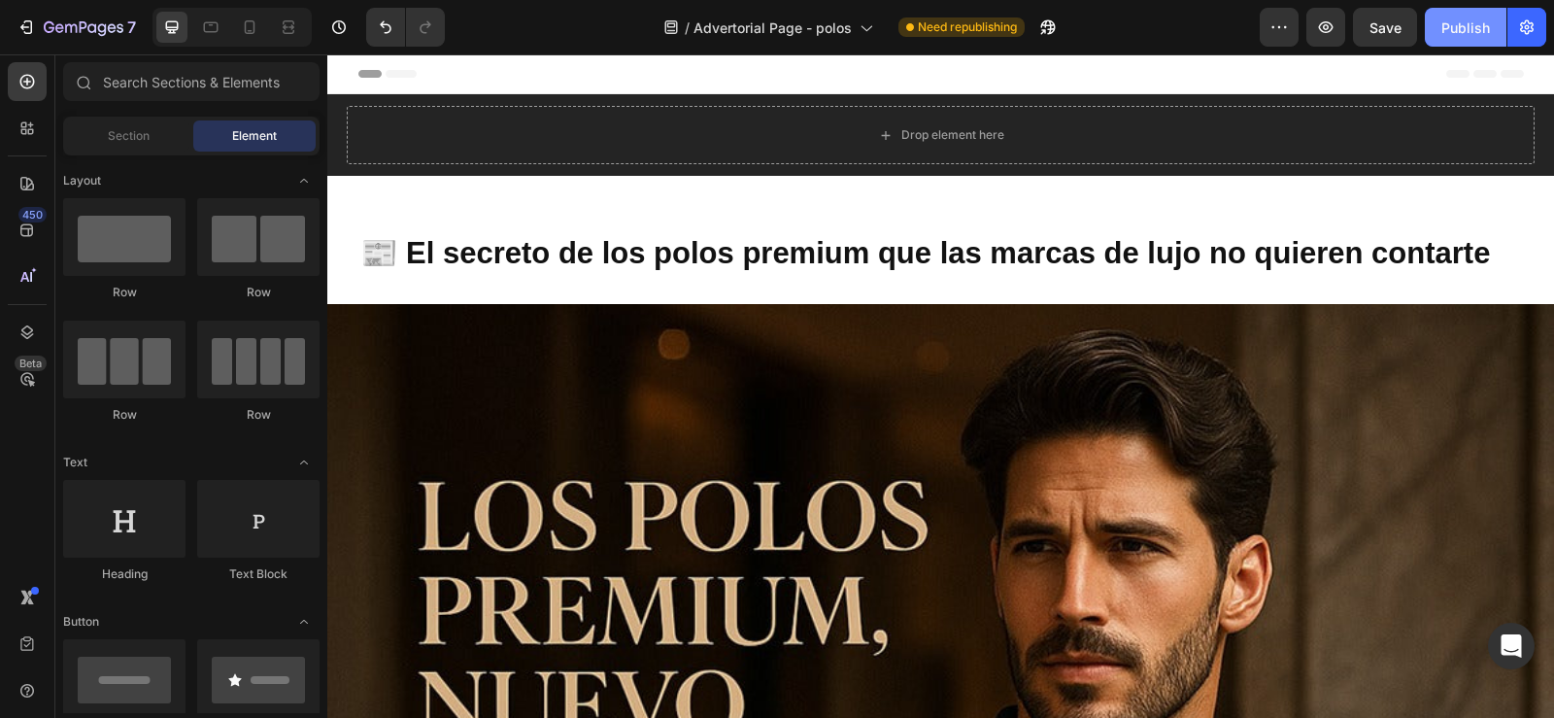
click at [1466, 30] on div "Publish" at bounding box center [1465, 27] width 49 height 20
click at [1462, 32] on icon "button" at bounding box center [1465, 27] width 21 height 21
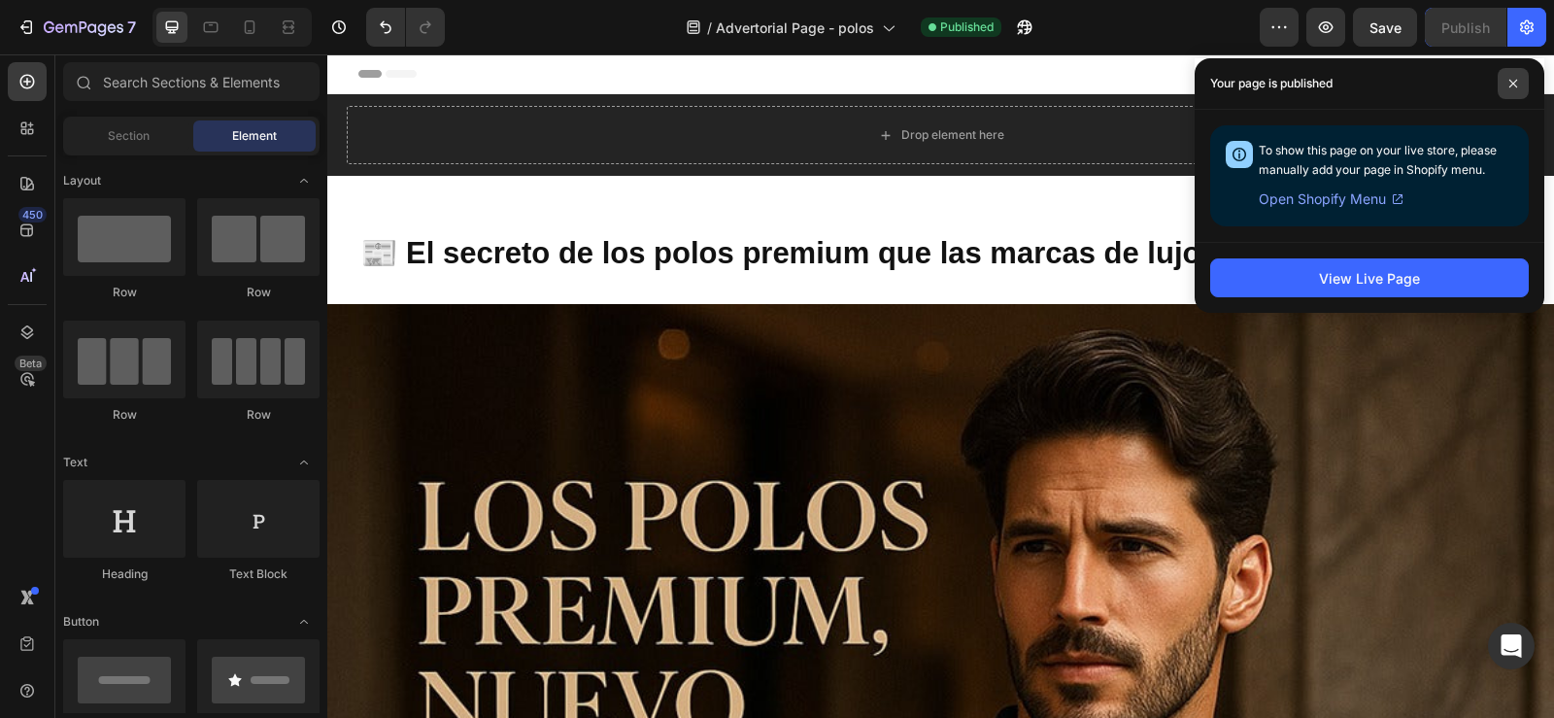
click at [1510, 84] on icon at bounding box center [1513, 84] width 10 height 10
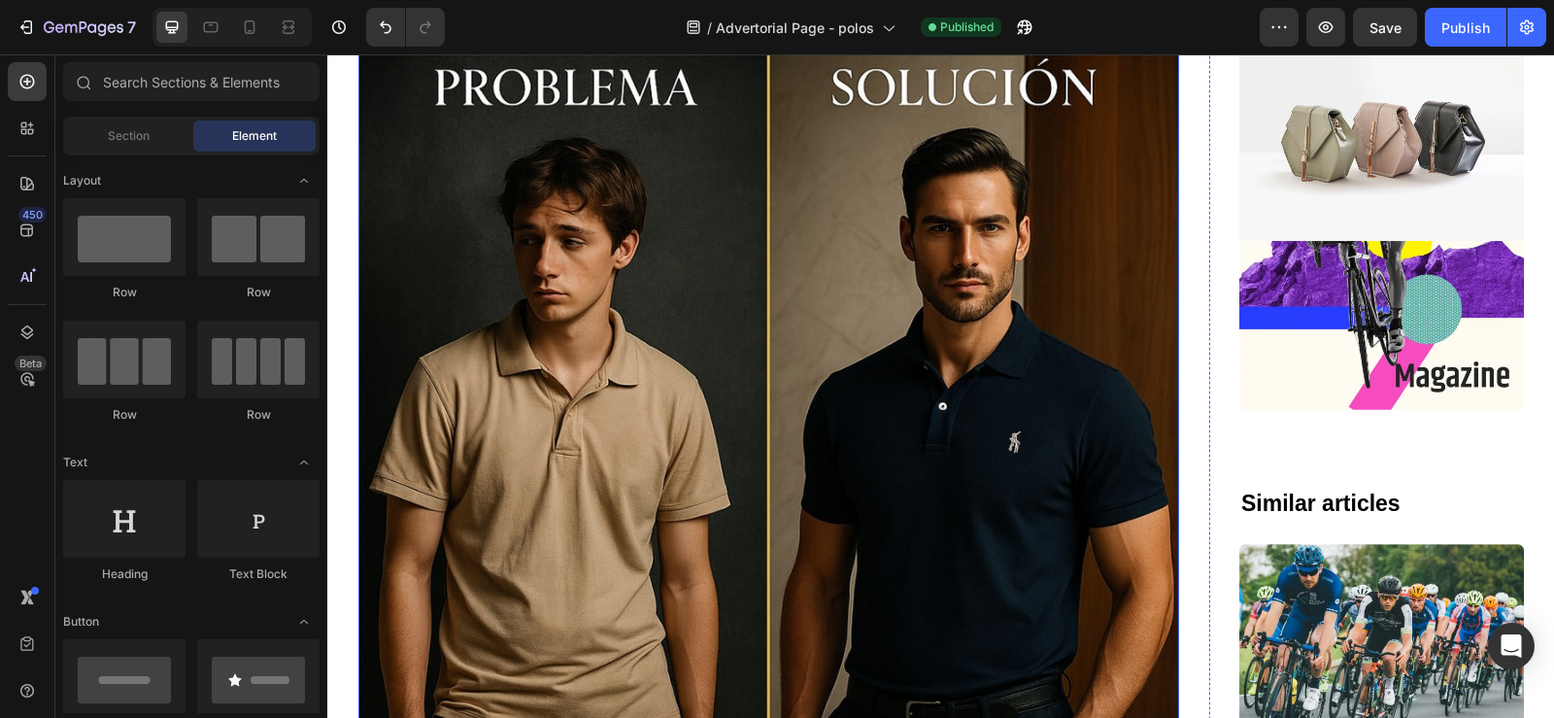
scroll to position [3045, 0]
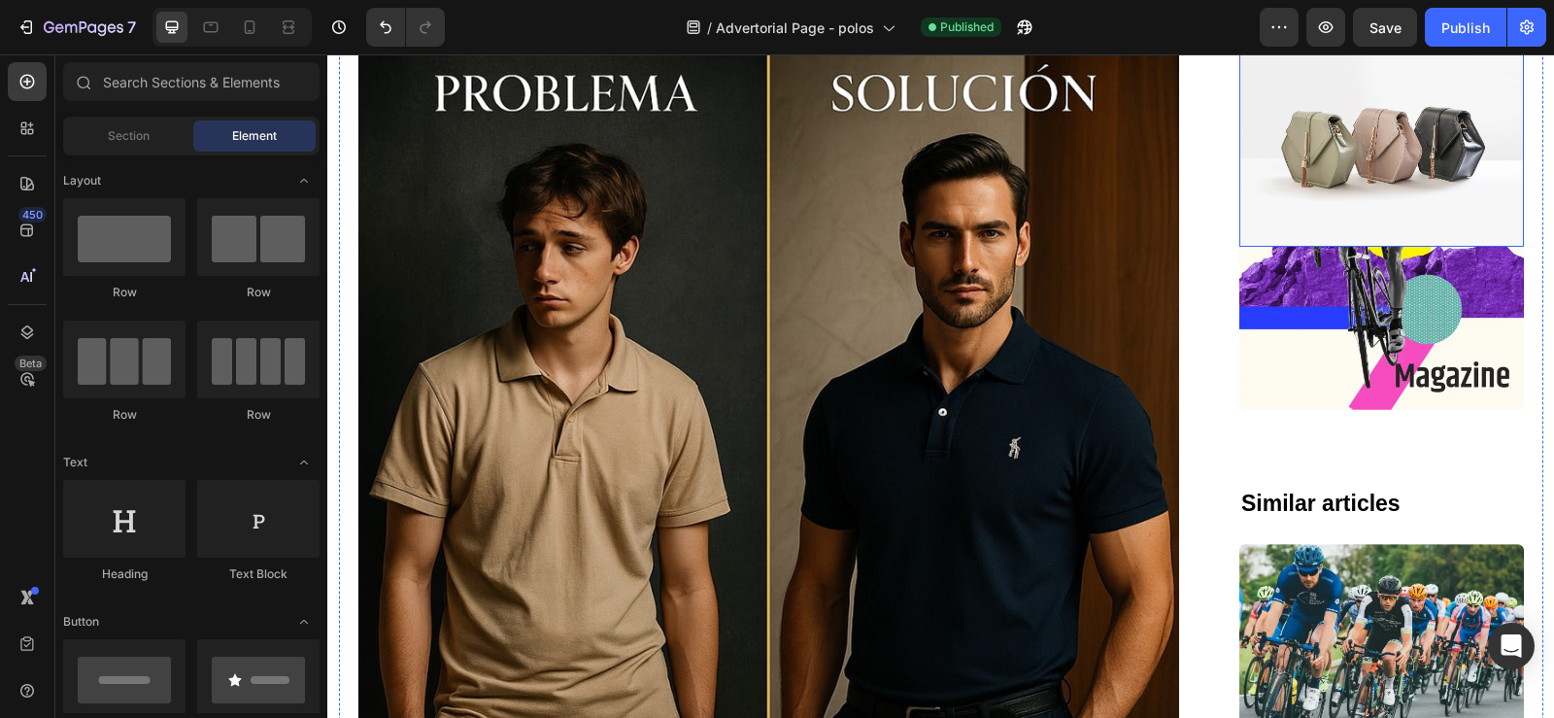
click at [1378, 247] on img at bounding box center [1381, 140] width 285 height 213
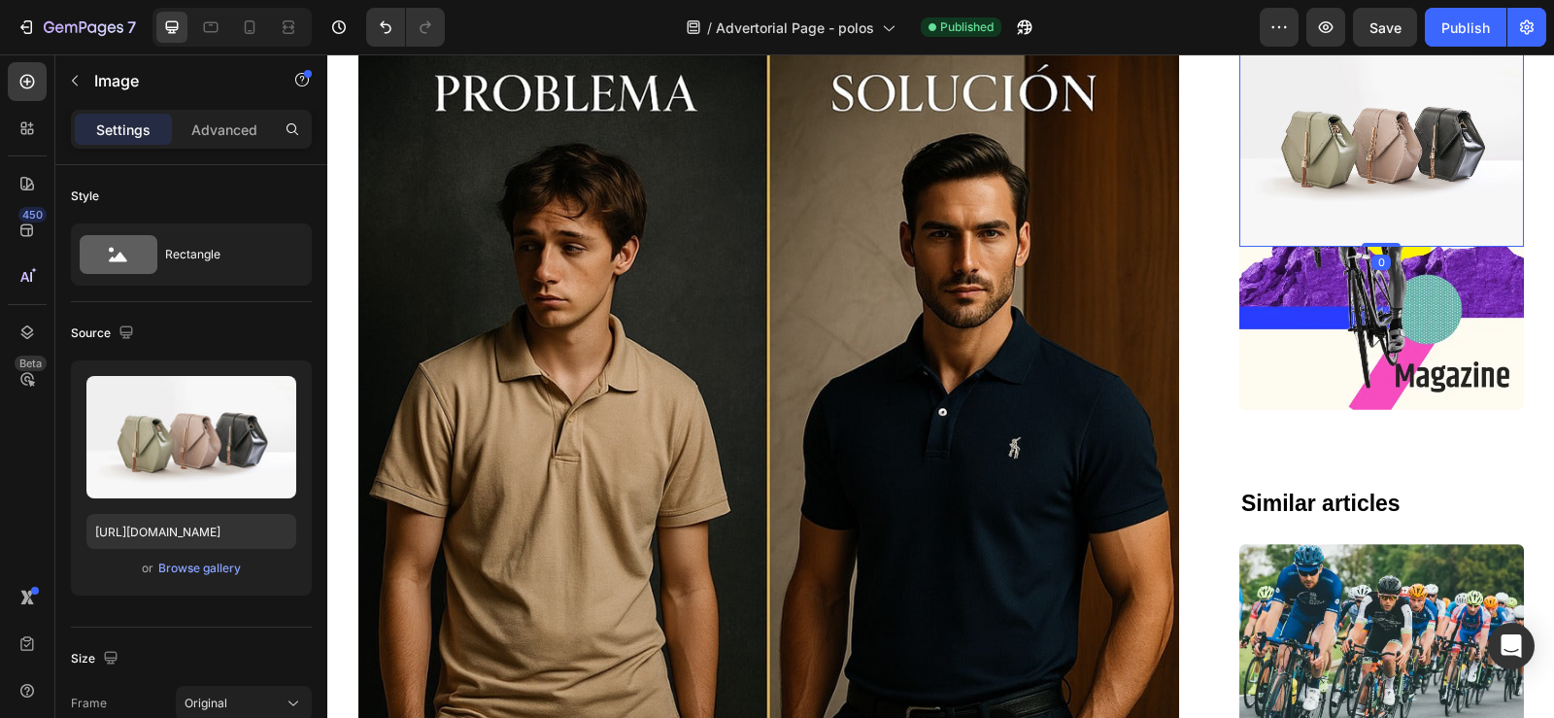
click at [1361, 23] on icon at bounding box center [1369, 16] width 16 height 16
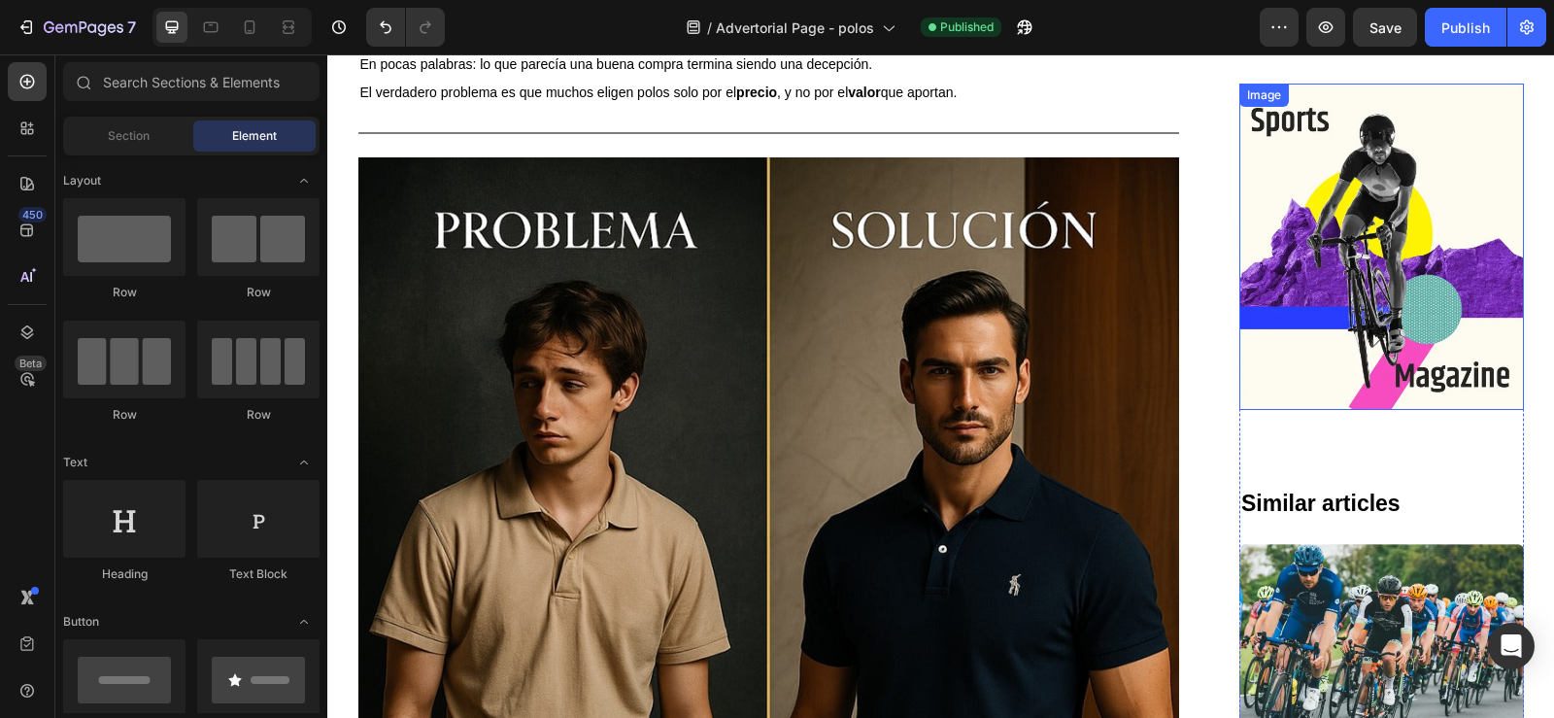
scroll to position [2889, 0]
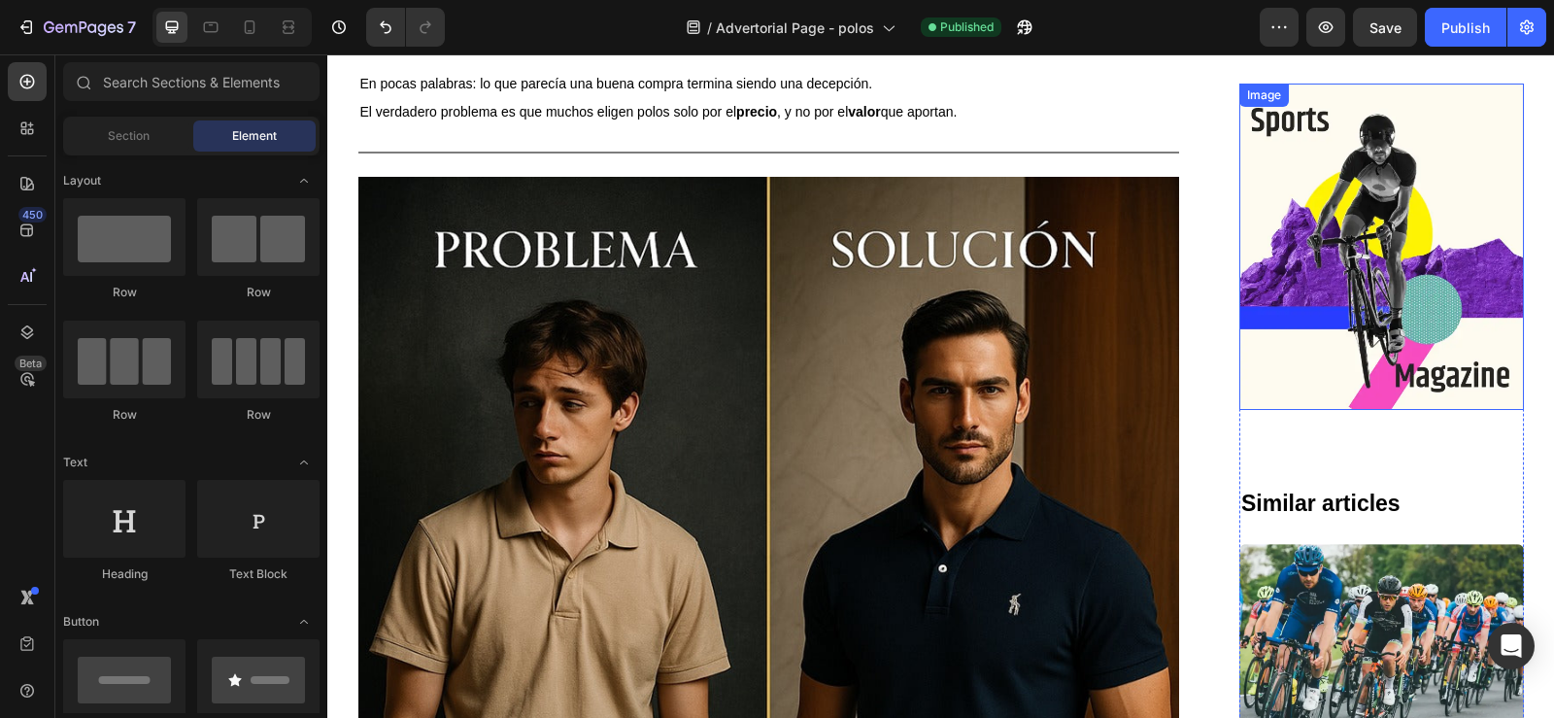
click at [1326, 186] on img at bounding box center [1381, 246] width 285 height 325
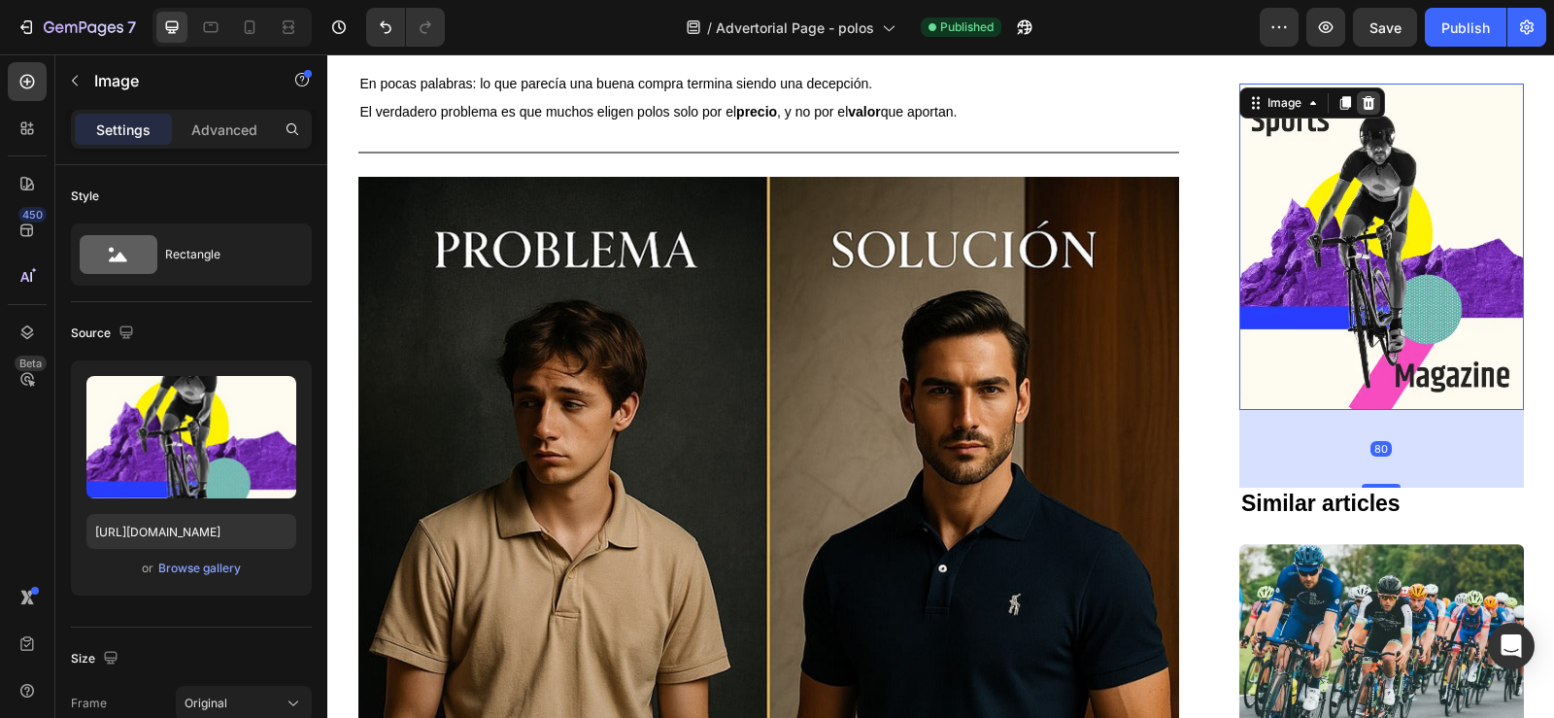
click at [1362, 104] on icon at bounding box center [1369, 103] width 16 height 16
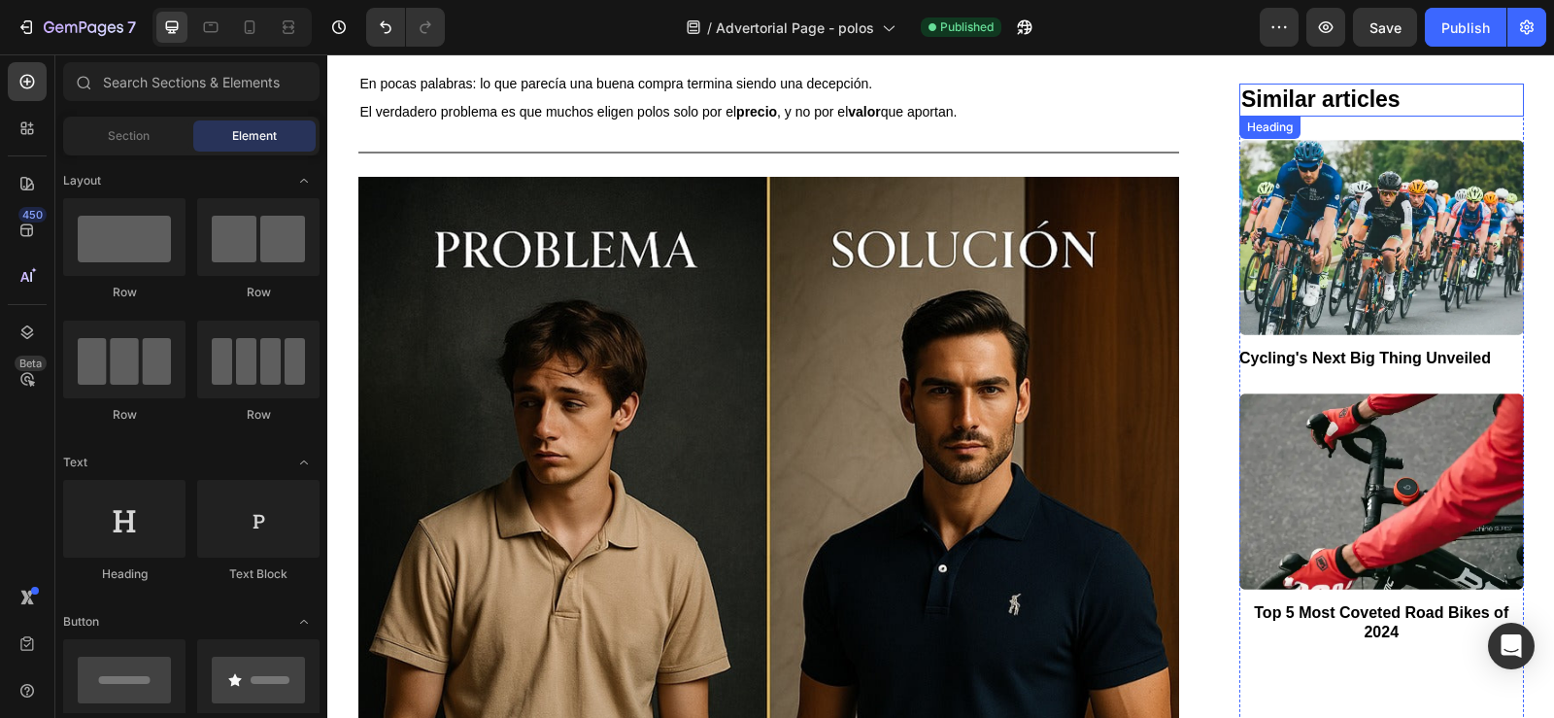
click at [1454, 97] on h2 "Similar articles" at bounding box center [1381, 100] width 285 height 33
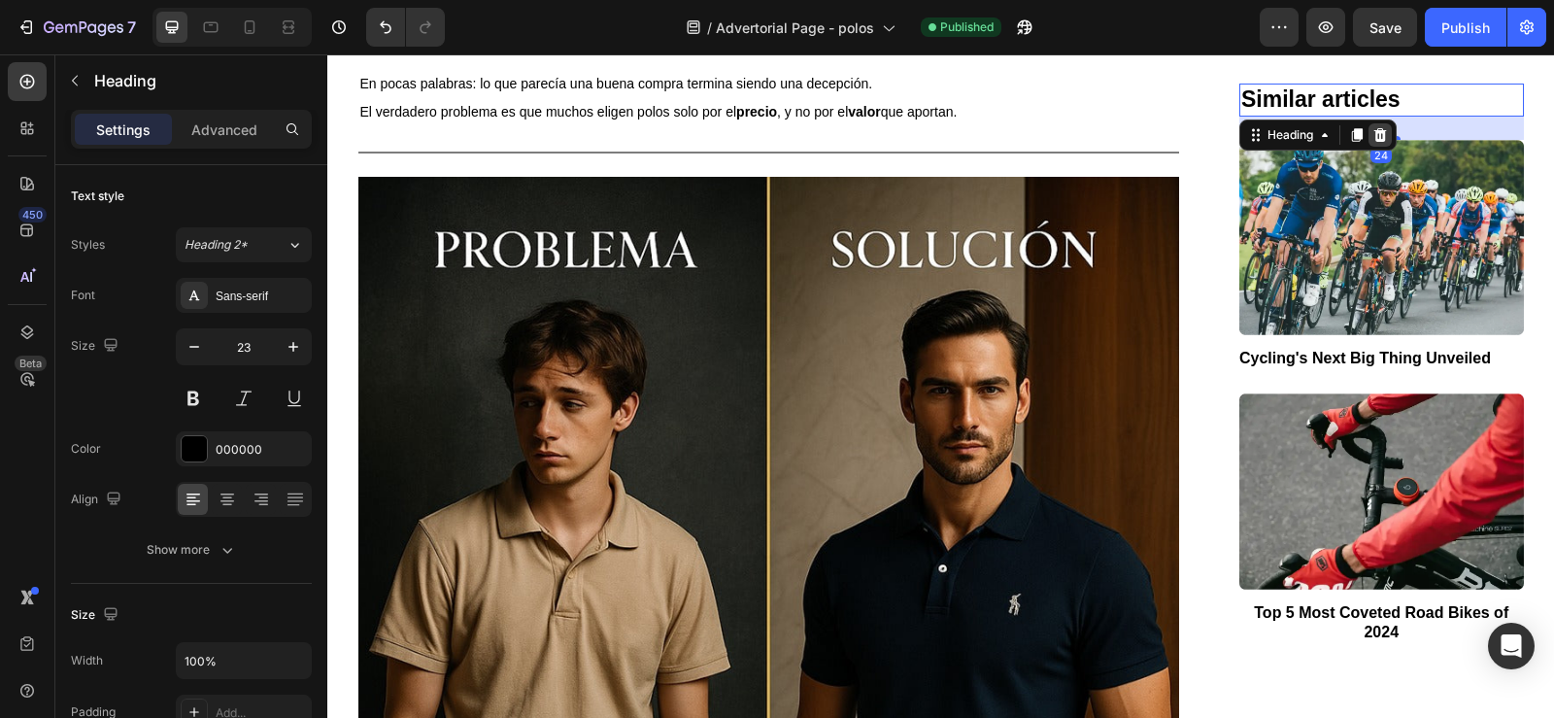
click at [1375, 130] on icon at bounding box center [1380, 135] width 13 height 14
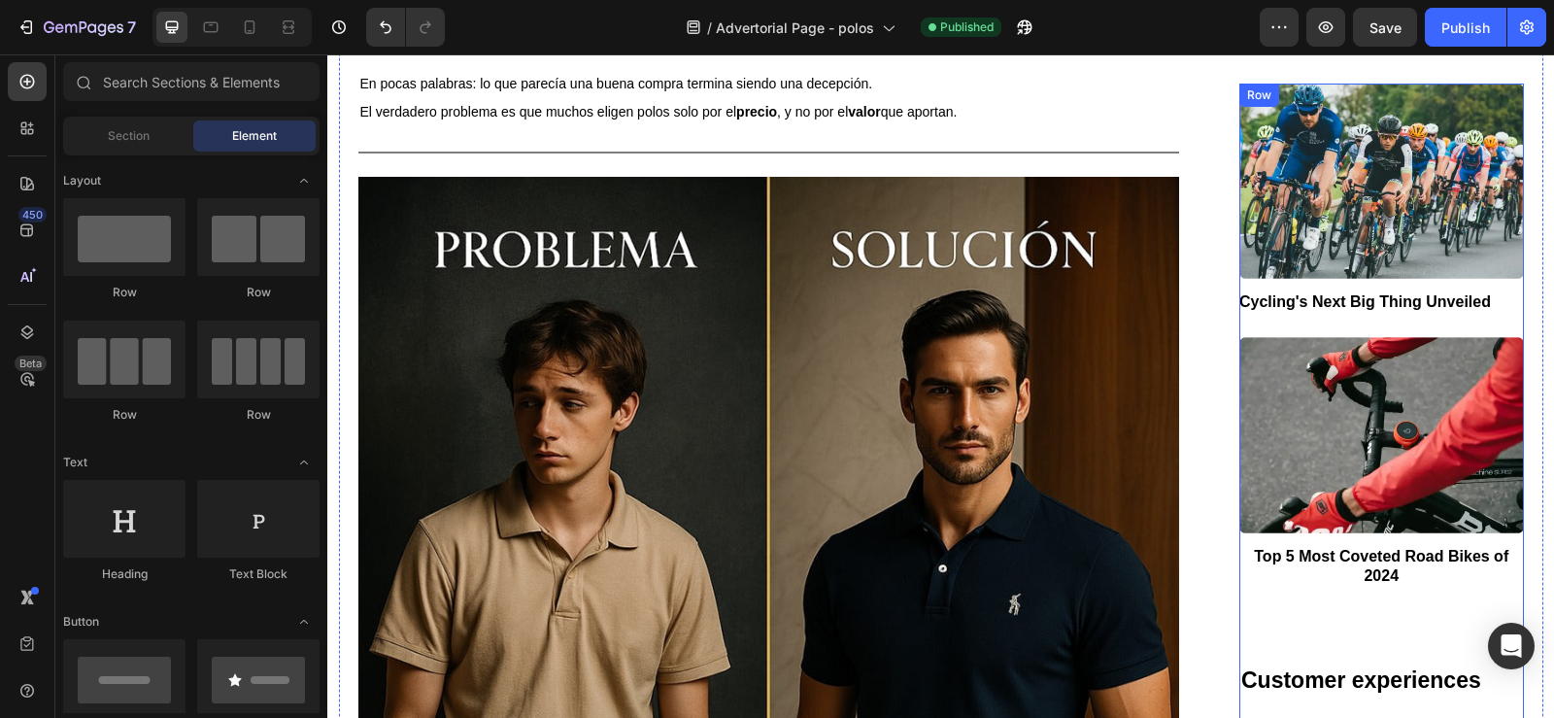
click at [1268, 321] on div "Cycling's Next Big Thing Unveiled Button" at bounding box center [1381, 313] width 285 height 47
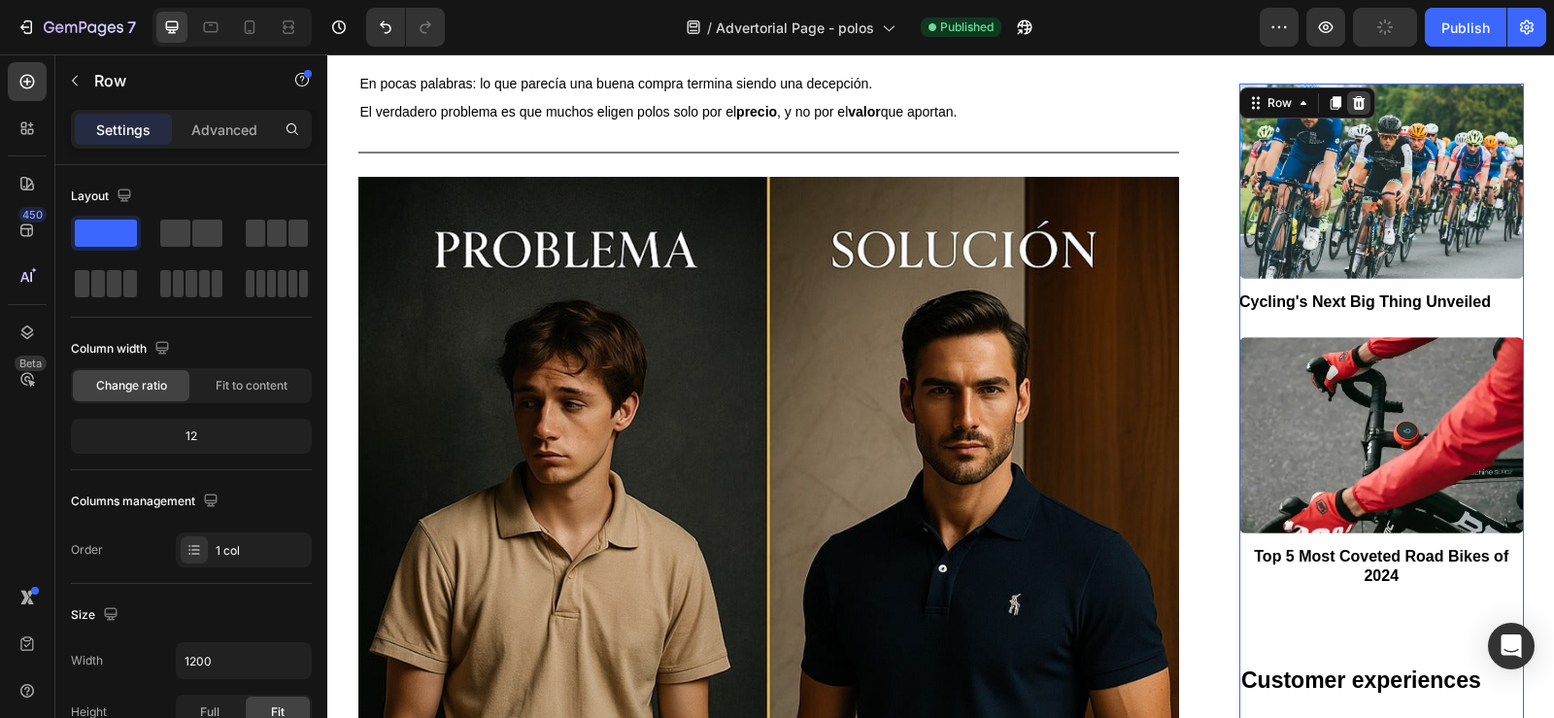
click at [1353, 105] on icon at bounding box center [1359, 103] width 13 height 14
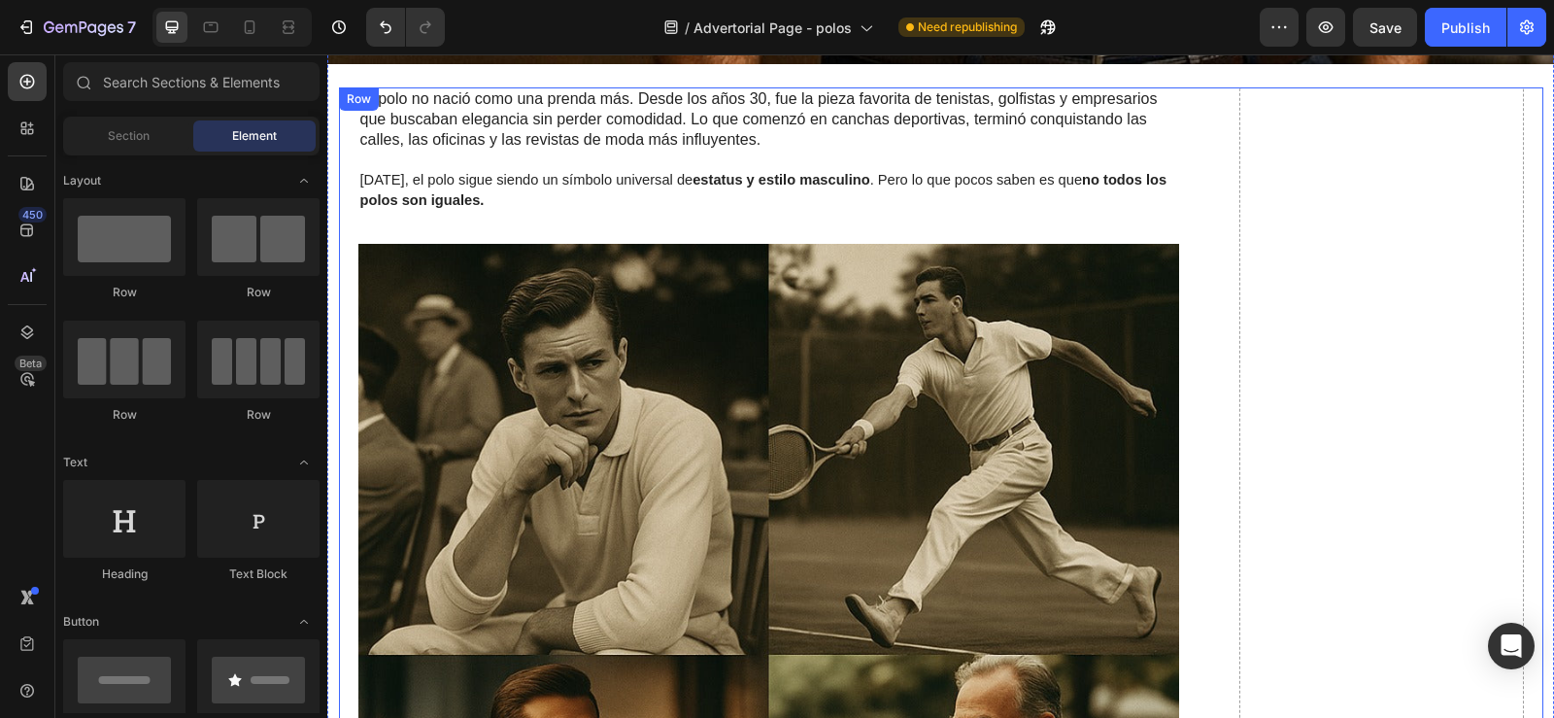
scroll to position [1410, 0]
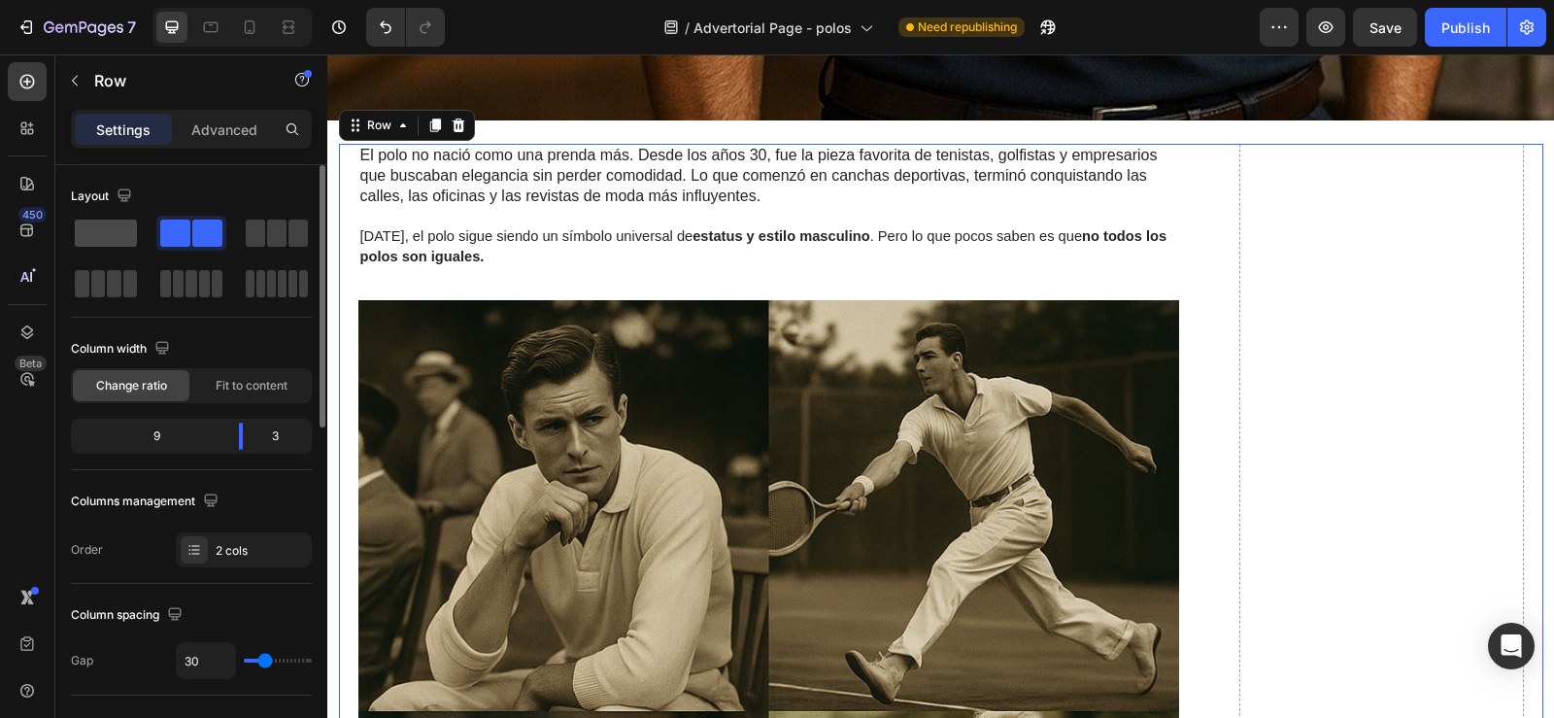
click at [126, 236] on span at bounding box center [106, 232] width 62 height 27
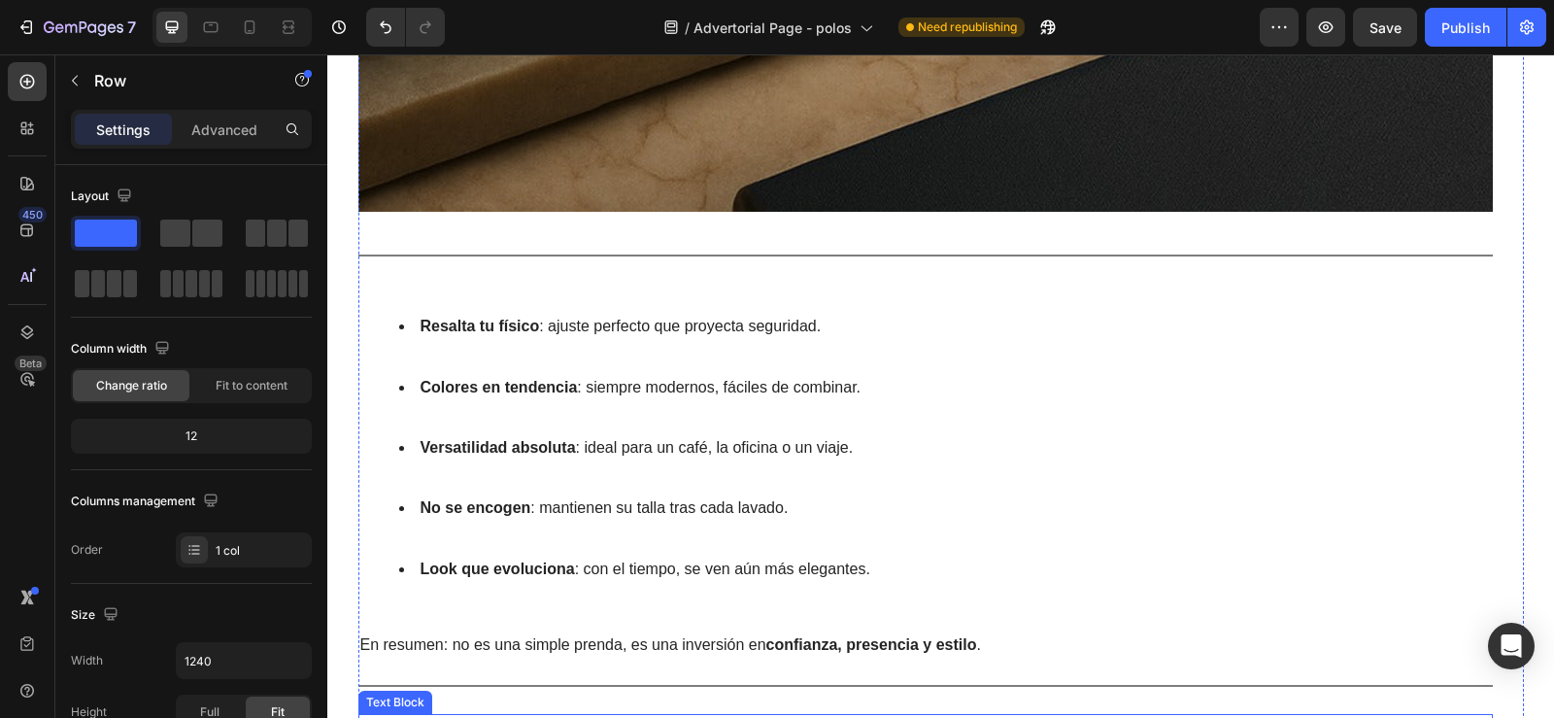
scroll to position [5639, 0]
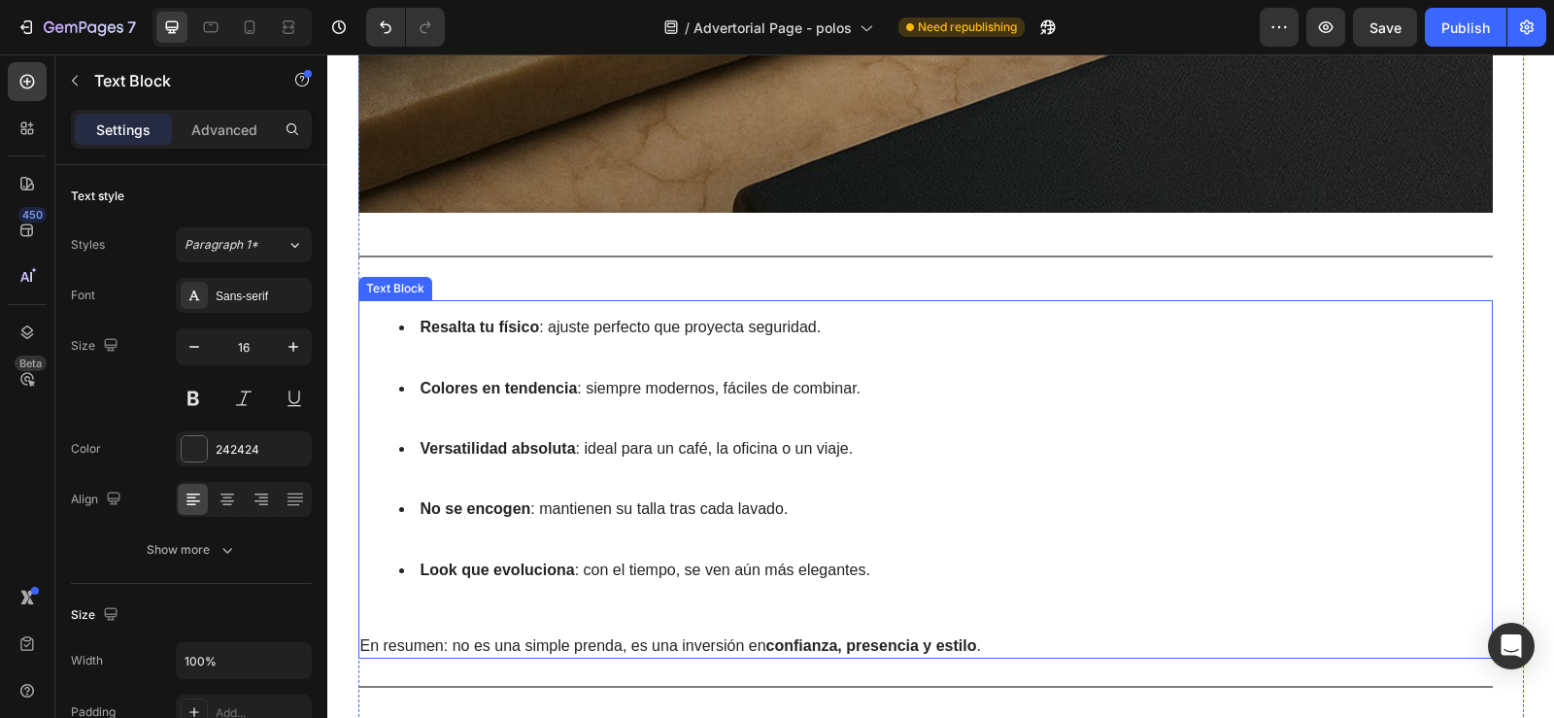
click at [1008, 392] on li "Colores en tendencia : siempre modernos, fáciles de combinar." at bounding box center [945, 409] width 1092 height 60
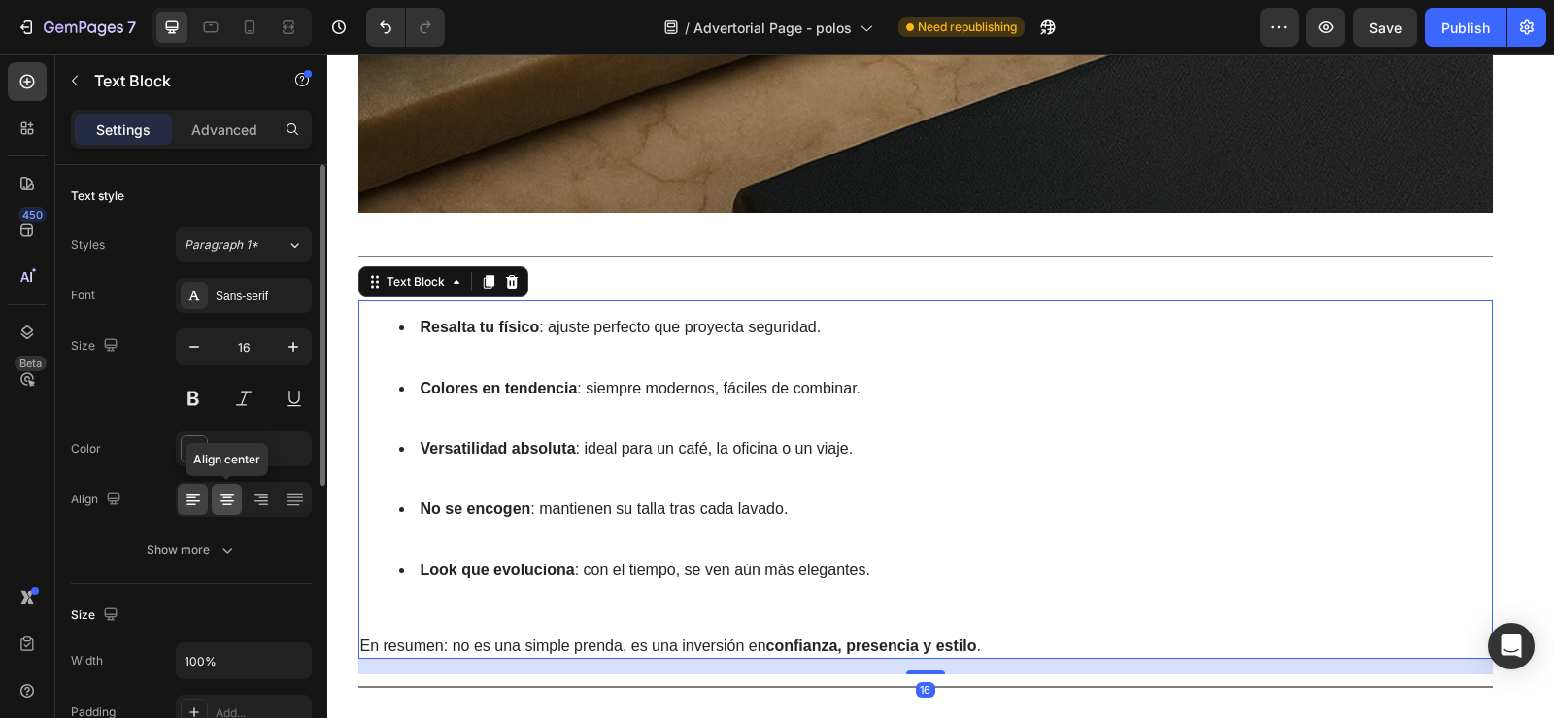
click at [230, 500] on icon at bounding box center [227, 501] width 14 height 2
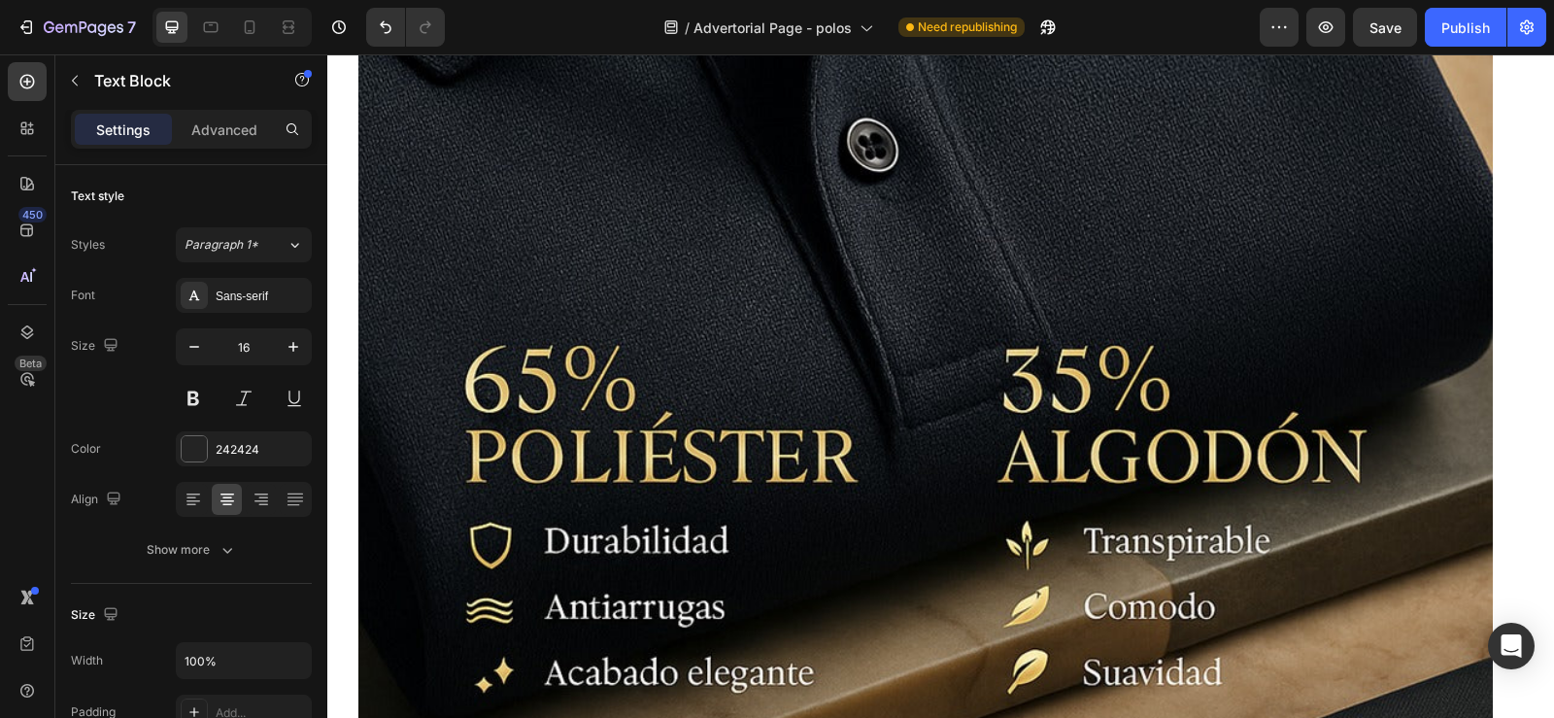
scroll to position [4952, 0]
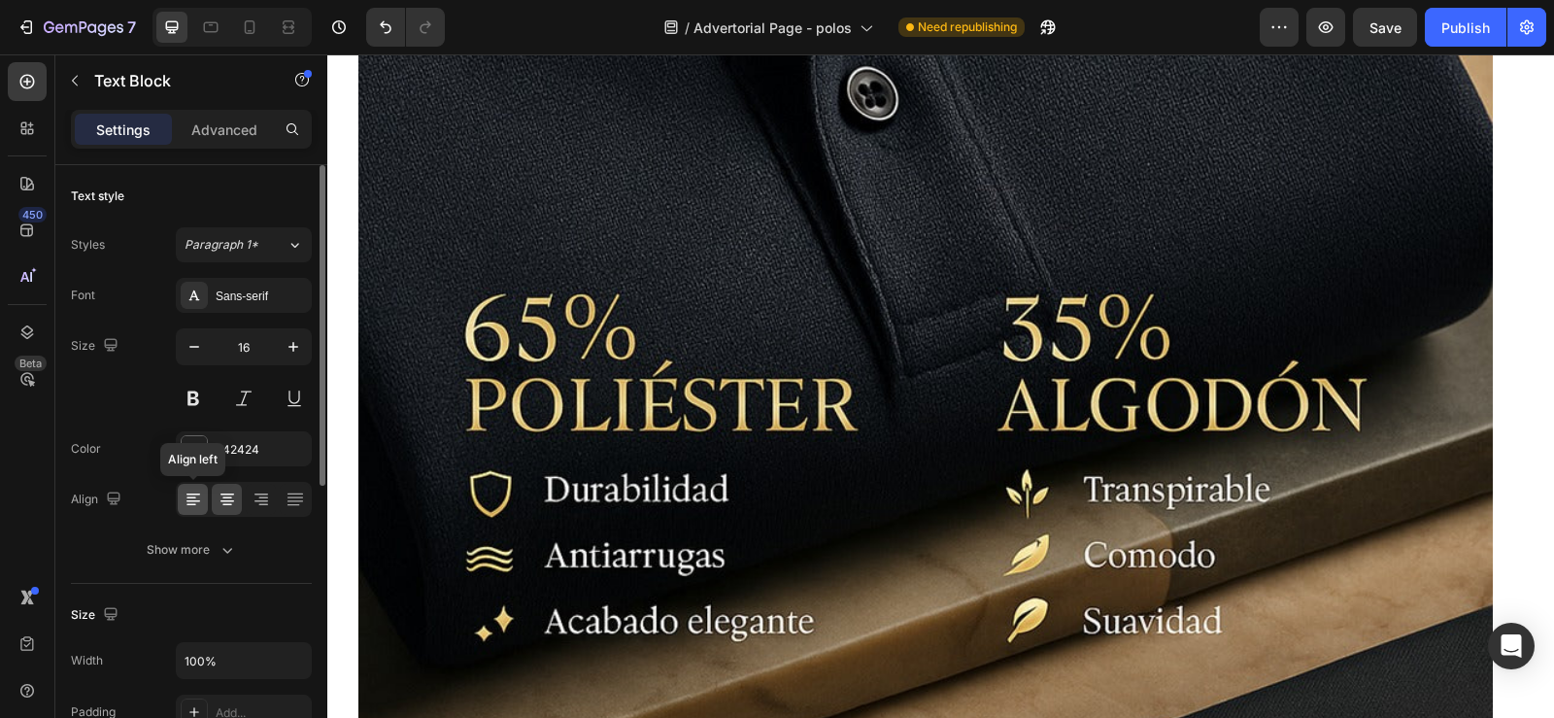
click at [182, 496] on div at bounding box center [193, 499] width 30 height 31
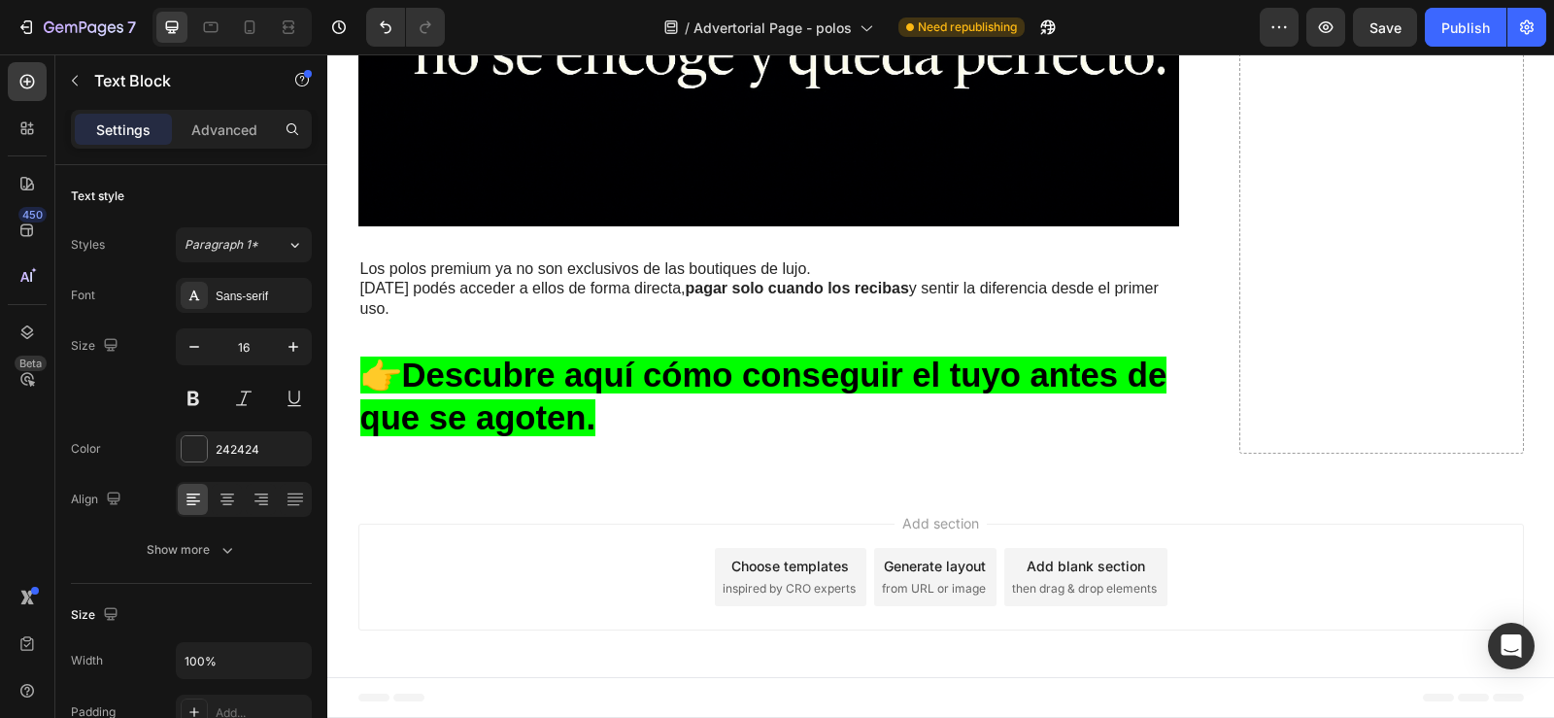
scroll to position [7673, 0]
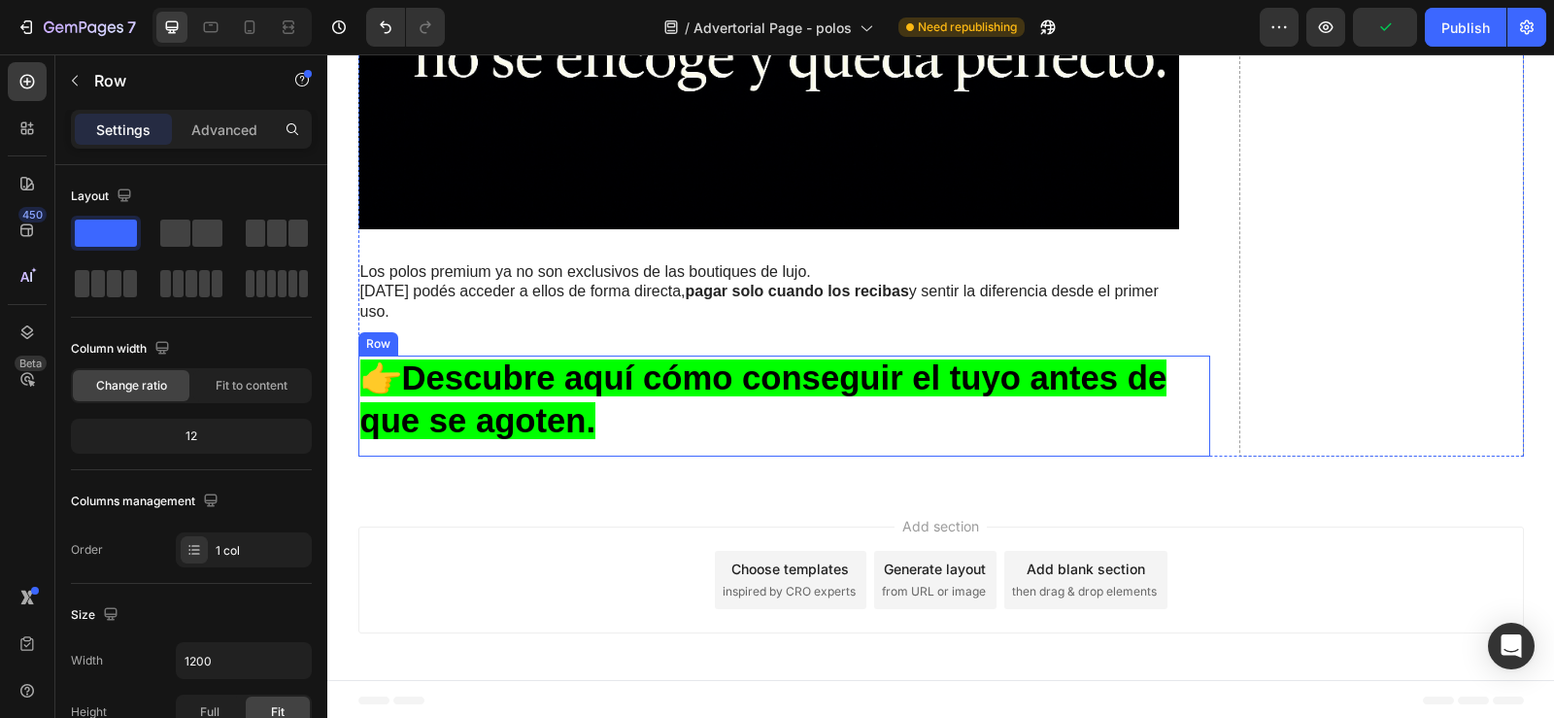
click at [1186, 419] on div "👉 Descubre aquí cómo conseguir el tuyo antes de que se agoten. Heading Row" at bounding box center [784, 405] width 853 height 101
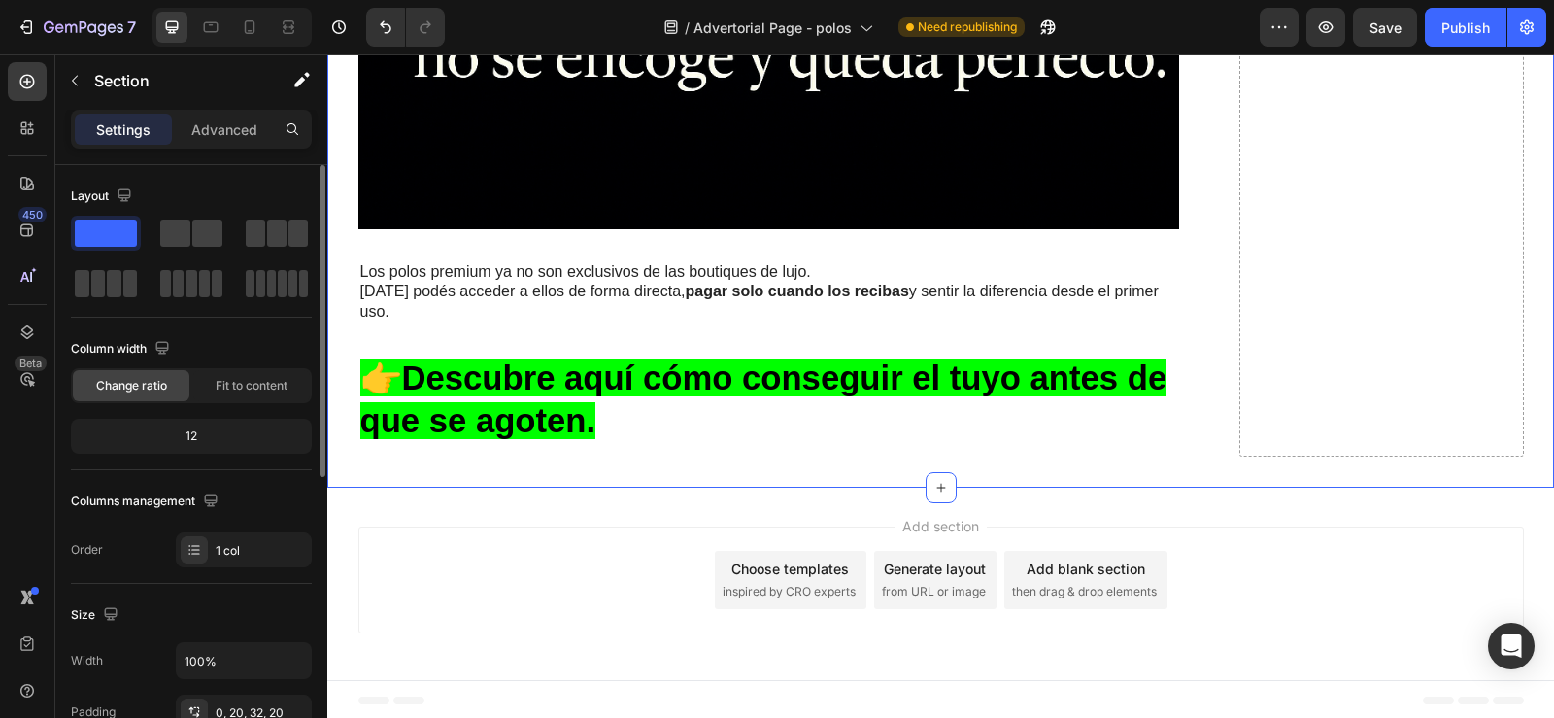
click at [116, 236] on span at bounding box center [106, 232] width 62 height 27
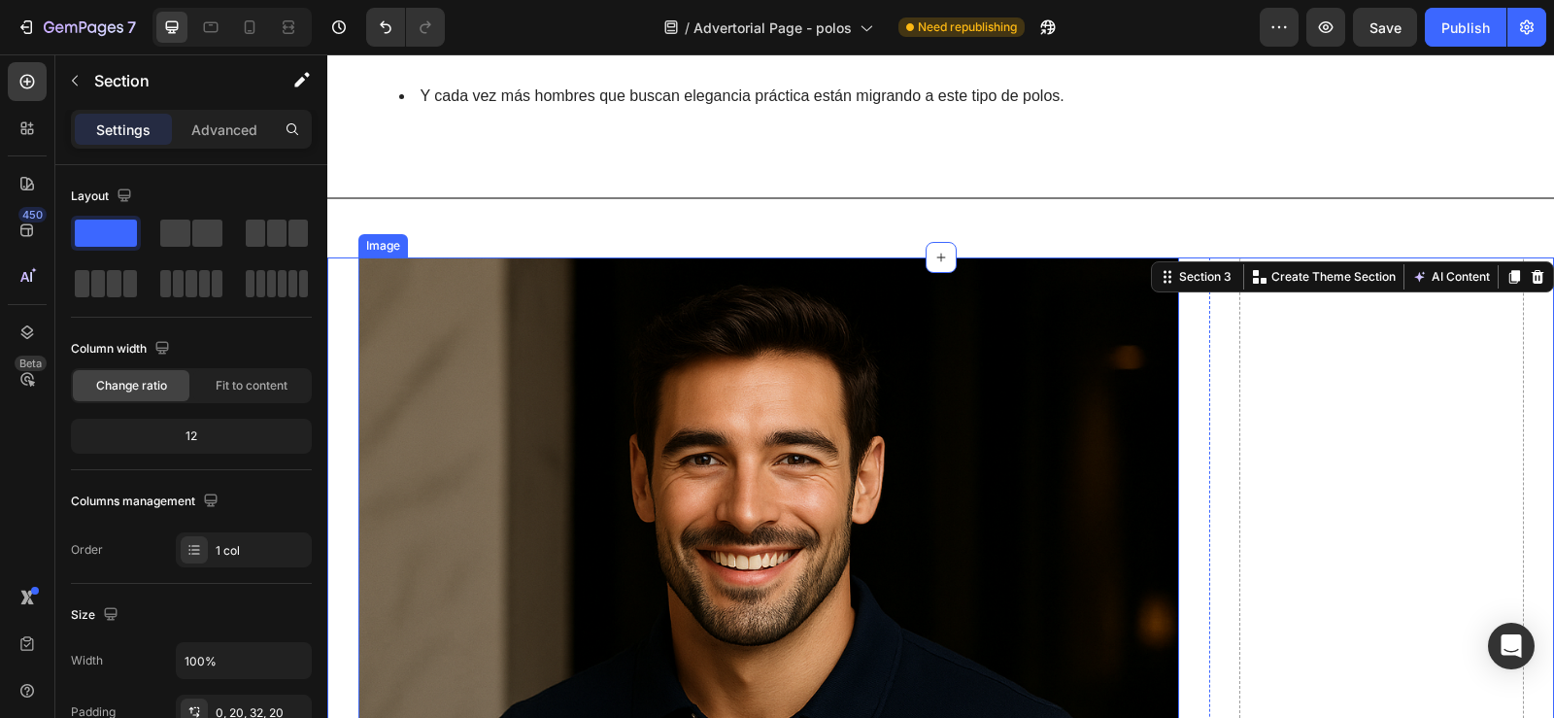
scroll to position [6444, 0]
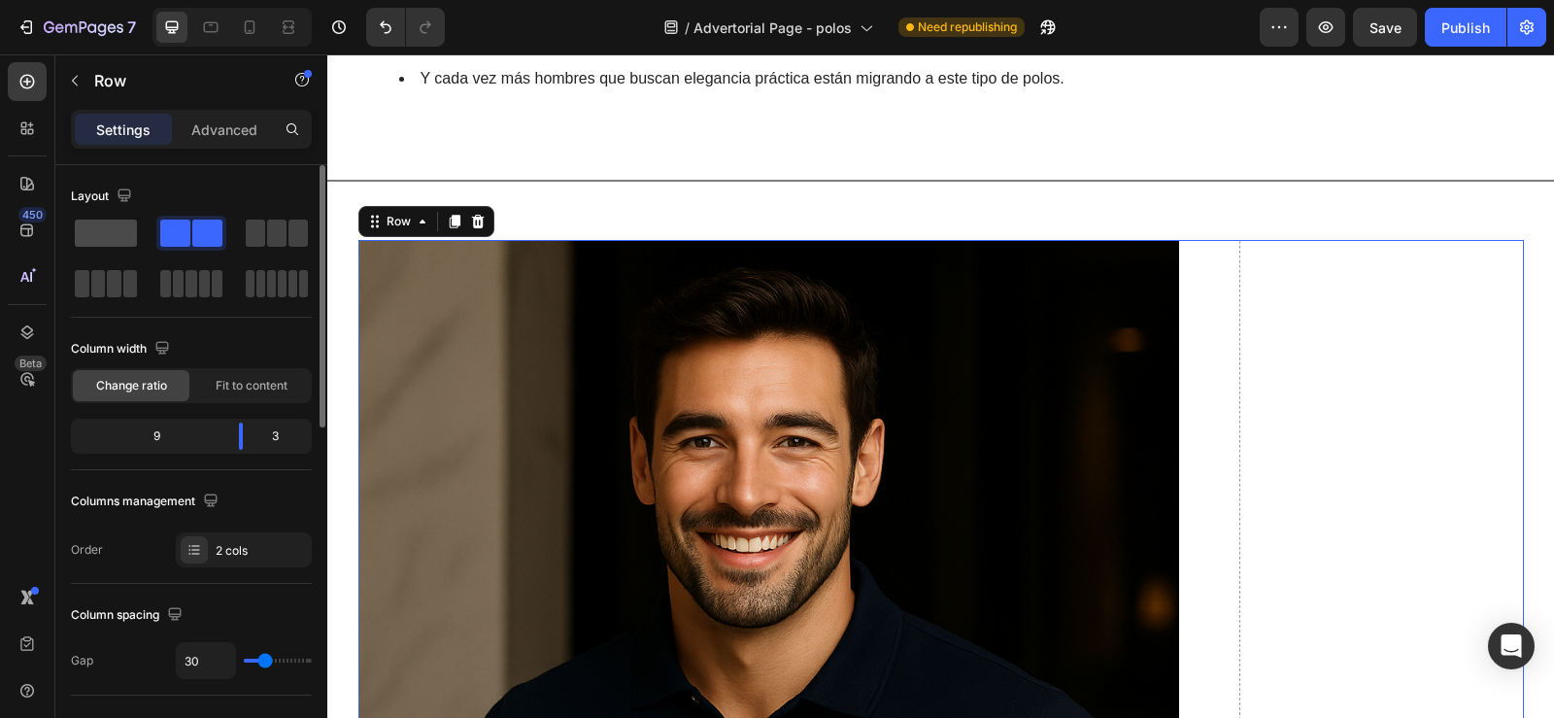
click at [112, 225] on span at bounding box center [106, 232] width 62 height 27
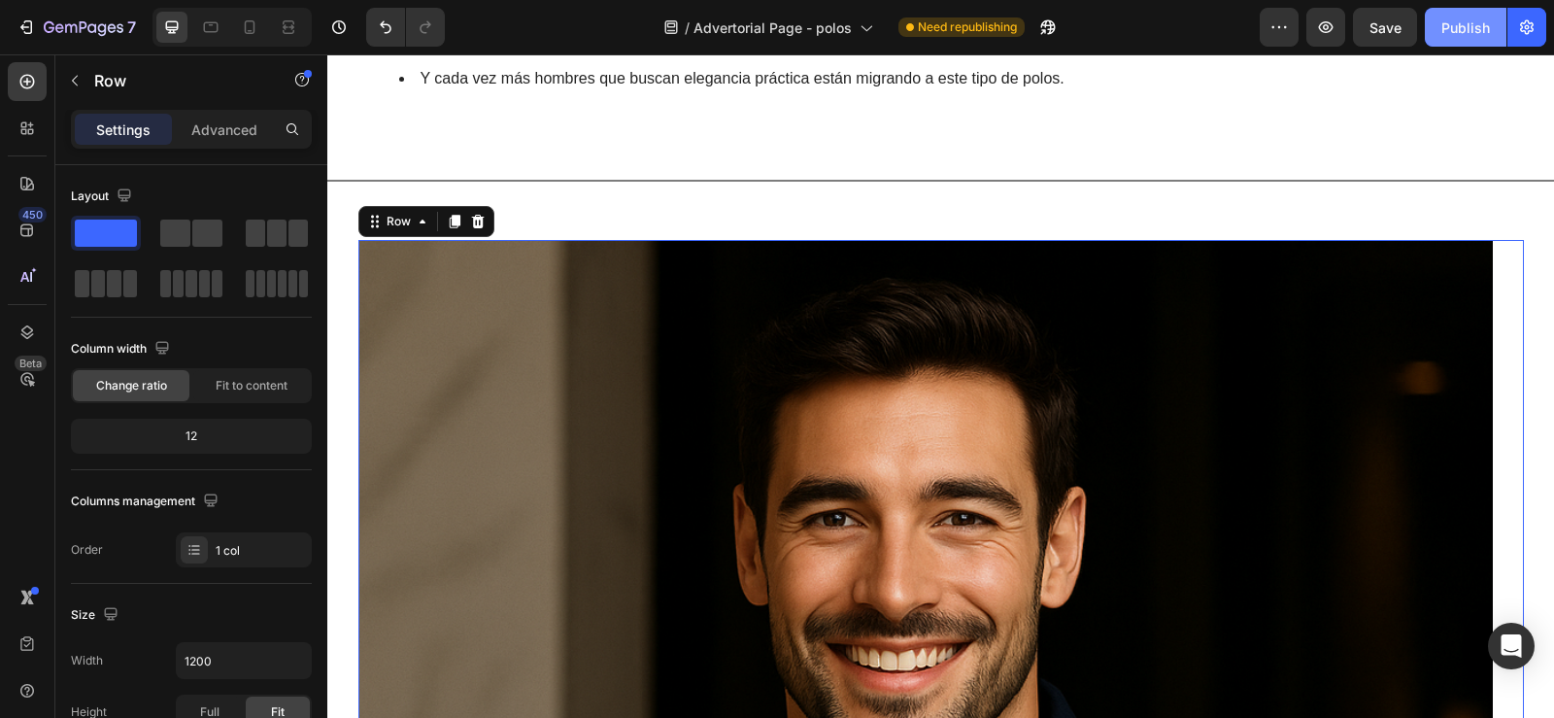
click at [1463, 26] on div "Publish" at bounding box center [1465, 27] width 49 height 20
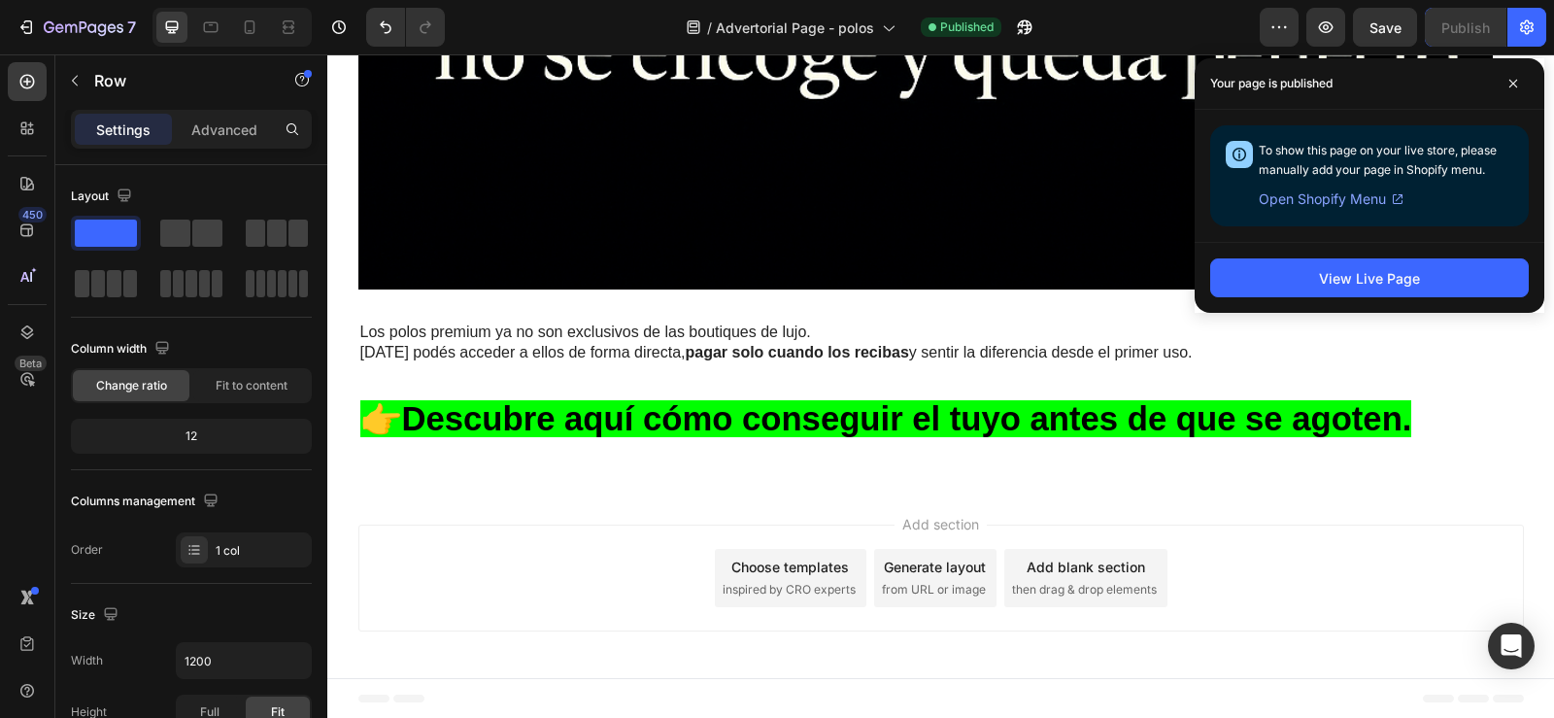
scroll to position [8083, 0]
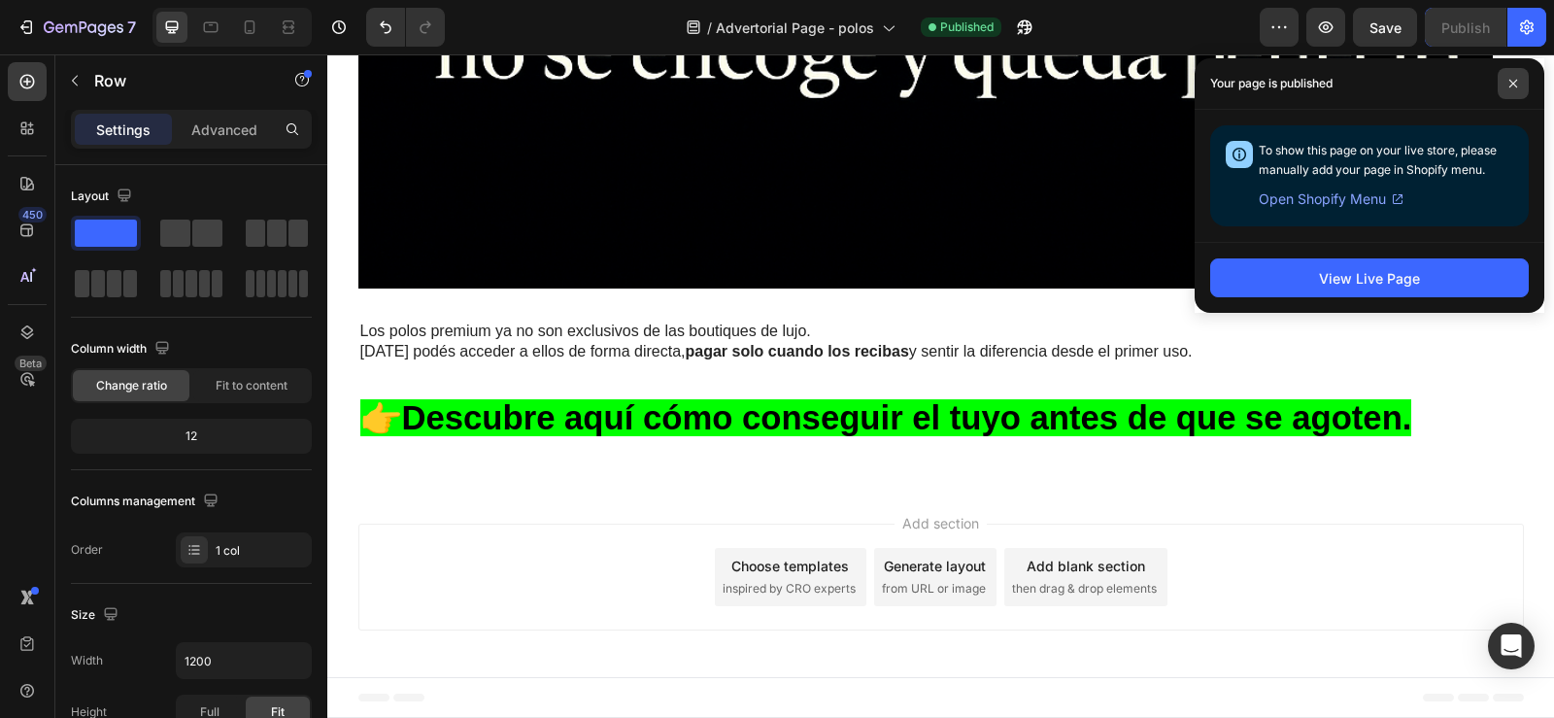
click at [1515, 83] on icon at bounding box center [1513, 84] width 10 height 10
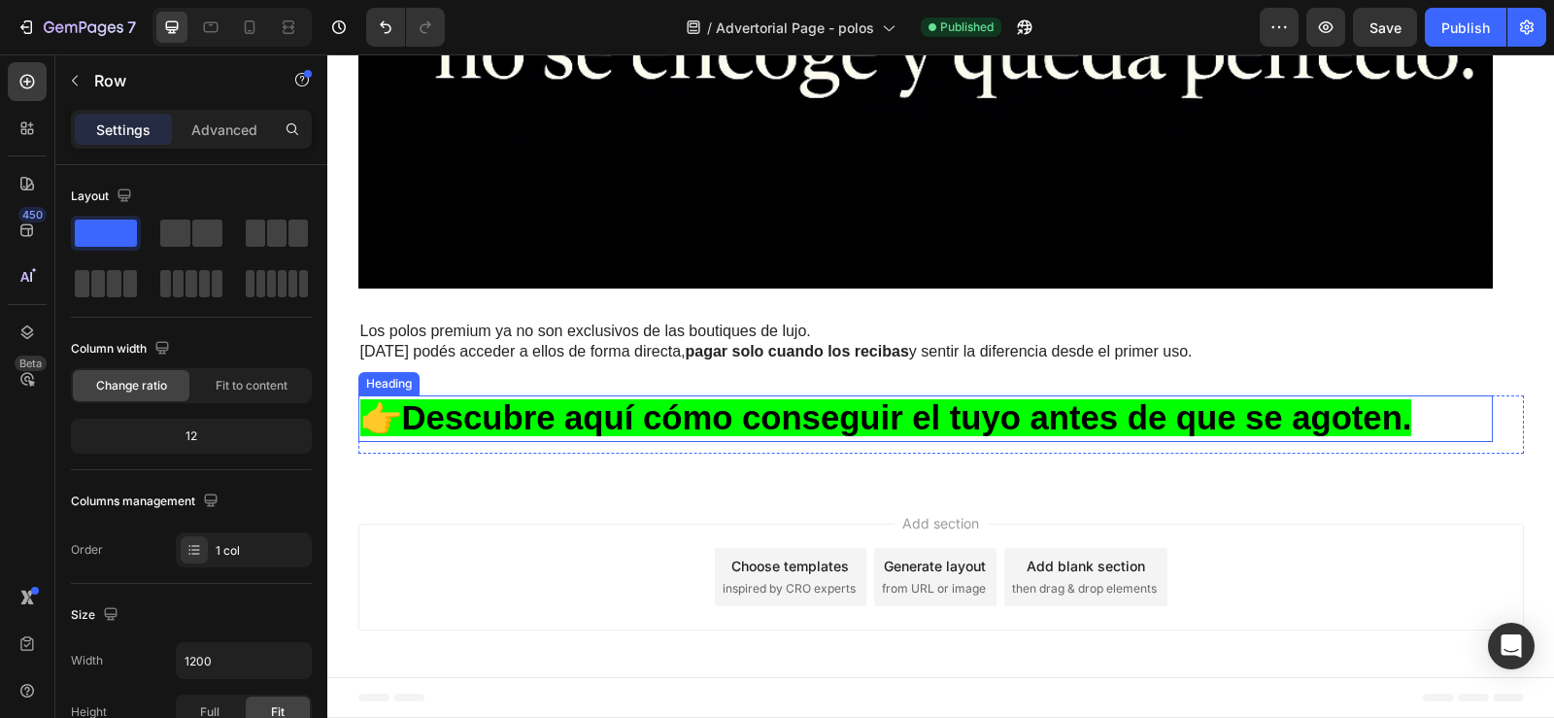
click at [852, 414] on strong "Descubre aquí cómo conseguir el tuyo antes de que se agoten." at bounding box center [907, 417] width 1010 height 37
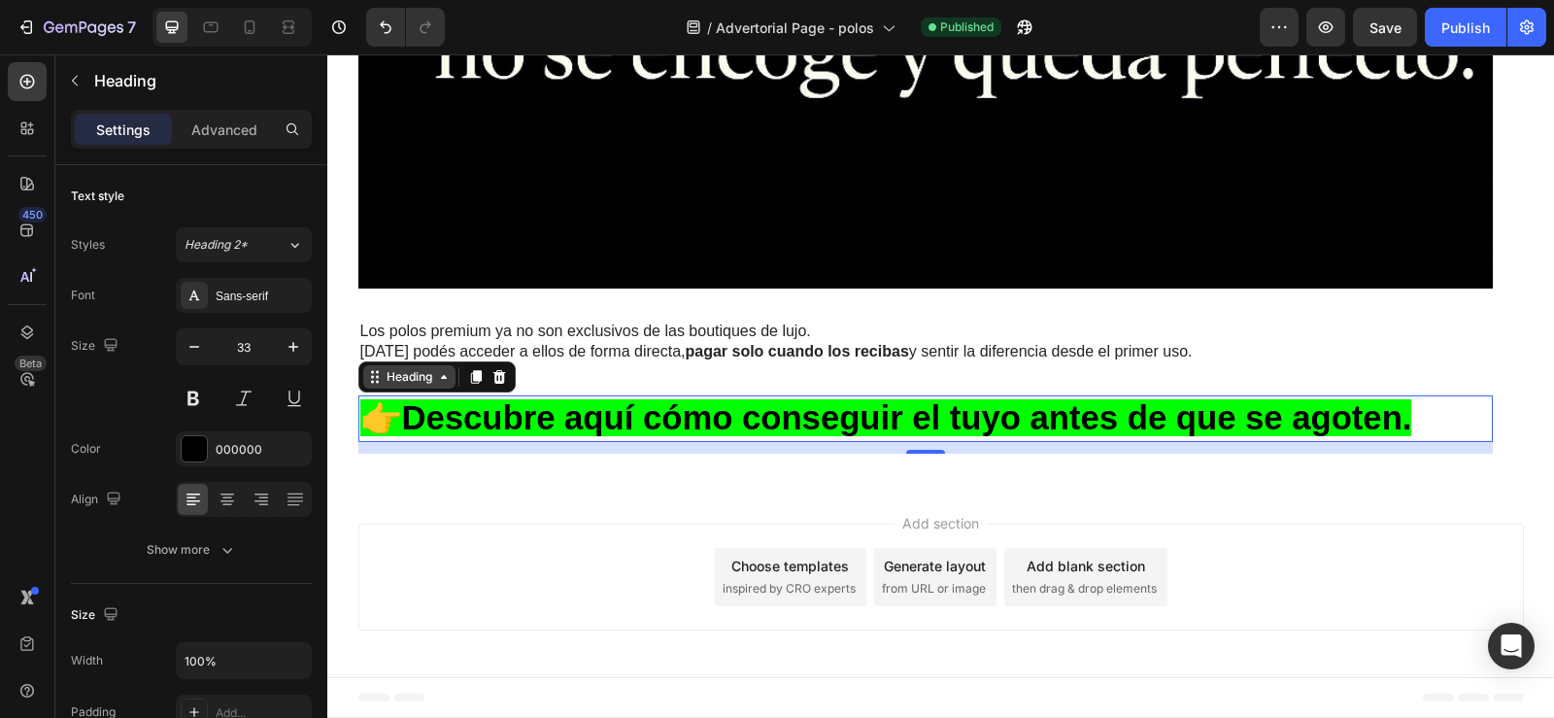
click at [440, 381] on icon at bounding box center [444, 377] width 16 height 16
drag, startPoint x: 460, startPoint y: 436, endPoint x: 460, endPoint y: 424, distance: 11.7
click at [460, 435] on h2 "👉 Descubre aquí cómo conseguir el tuyo antes de que se agoten." at bounding box center [925, 418] width 1134 height 47
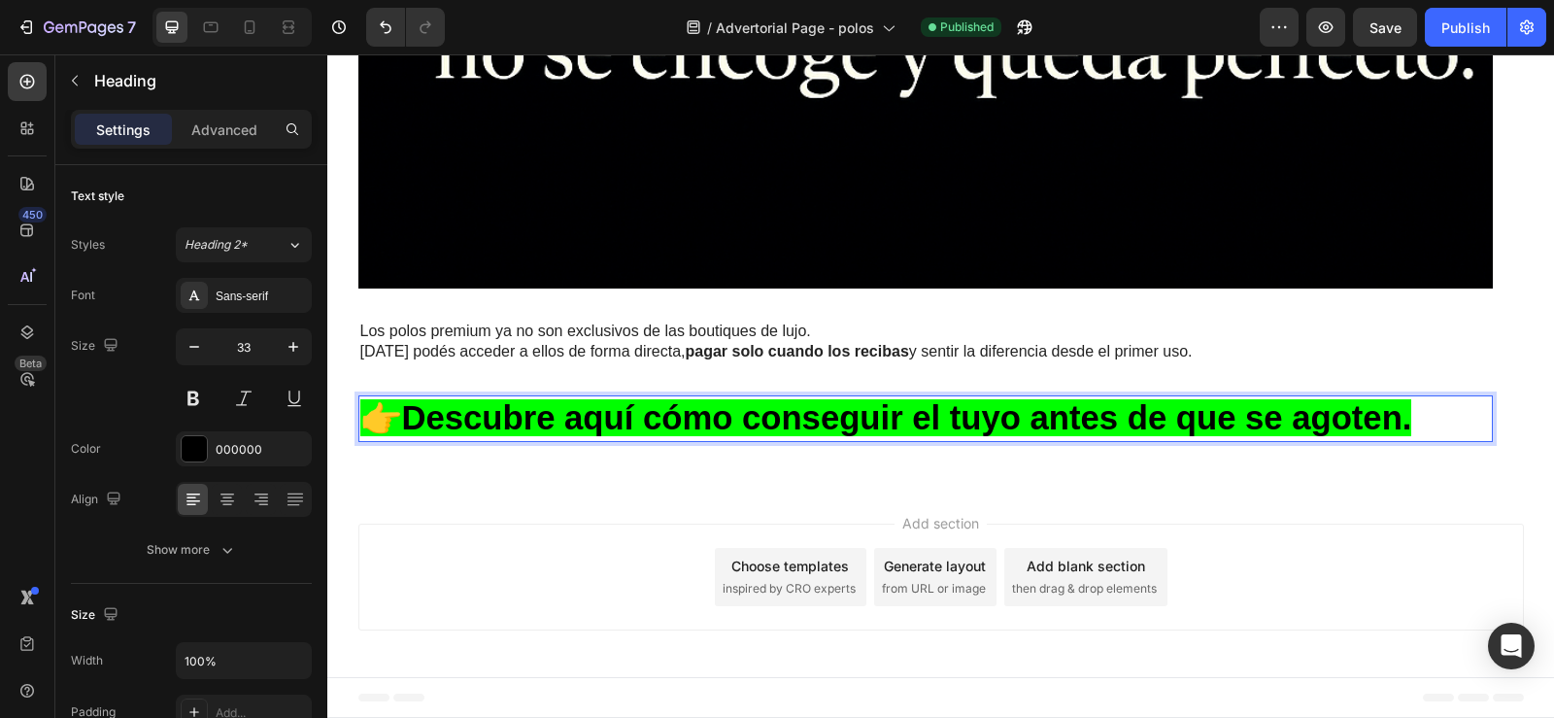
click at [460, 420] on strong "Descubre aquí cómo conseguir el tuyo antes de que se agoten." at bounding box center [907, 417] width 1010 height 37
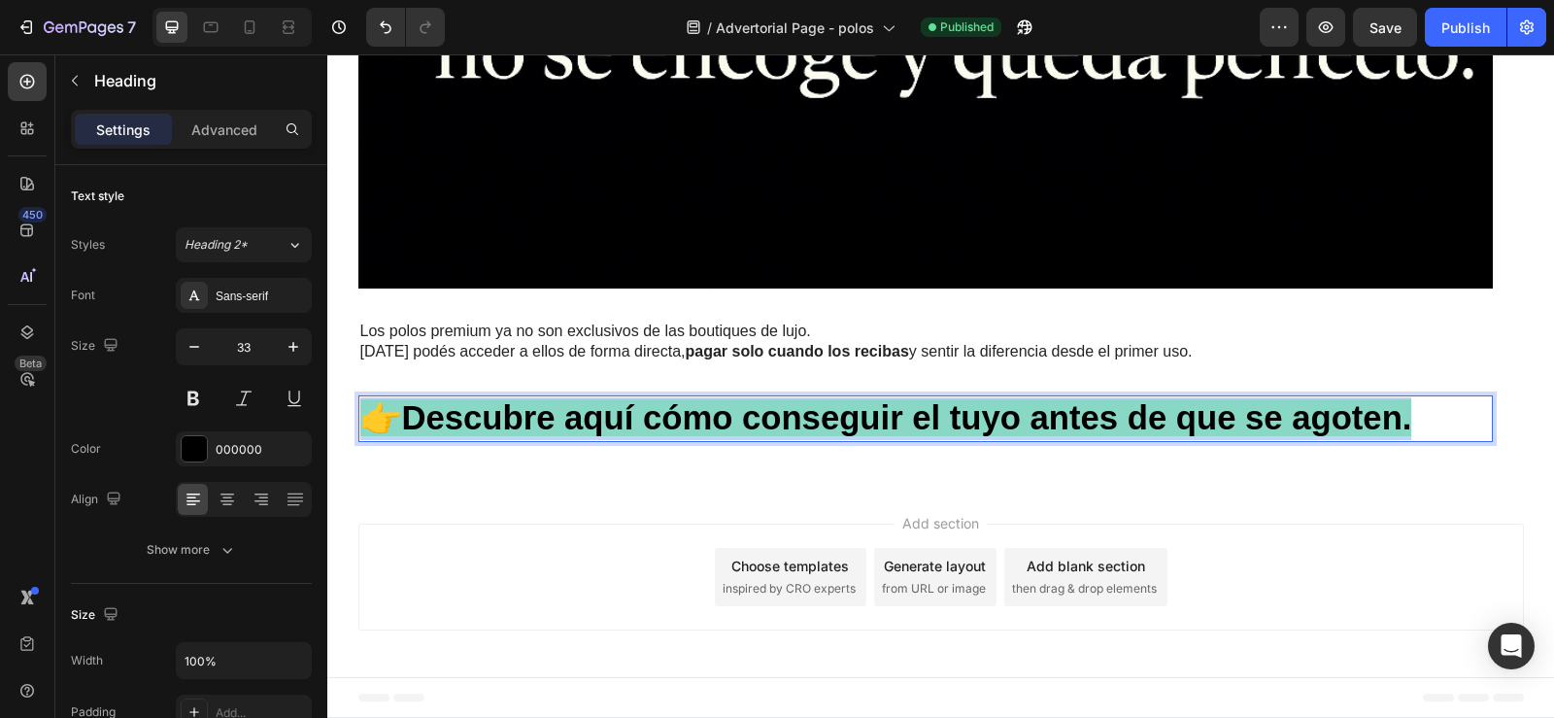
drag, startPoint x: 353, startPoint y: 413, endPoint x: 1440, endPoint y: 414, distance: 1086.7
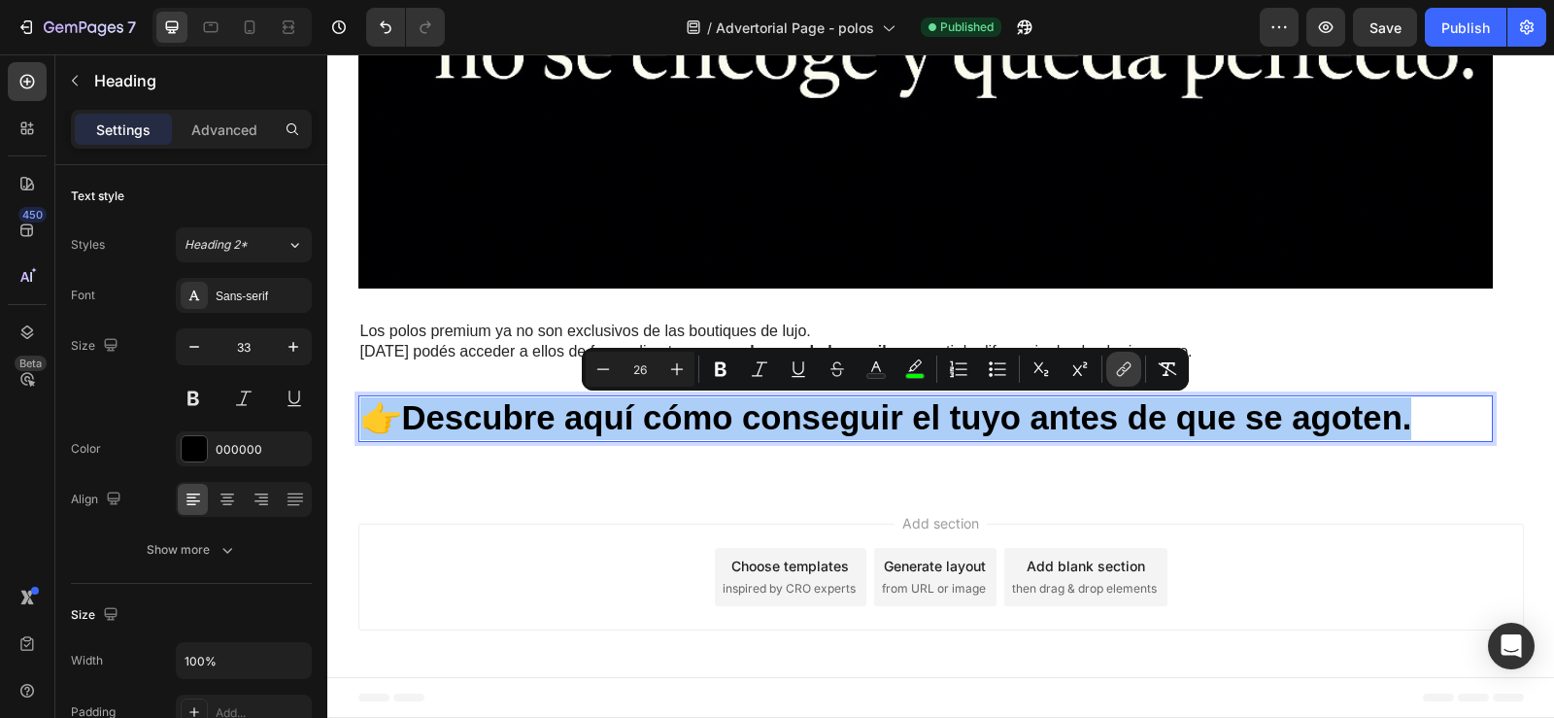
click at [1116, 372] on icon "Editor contextual toolbar" at bounding box center [1123, 368] width 19 height 19
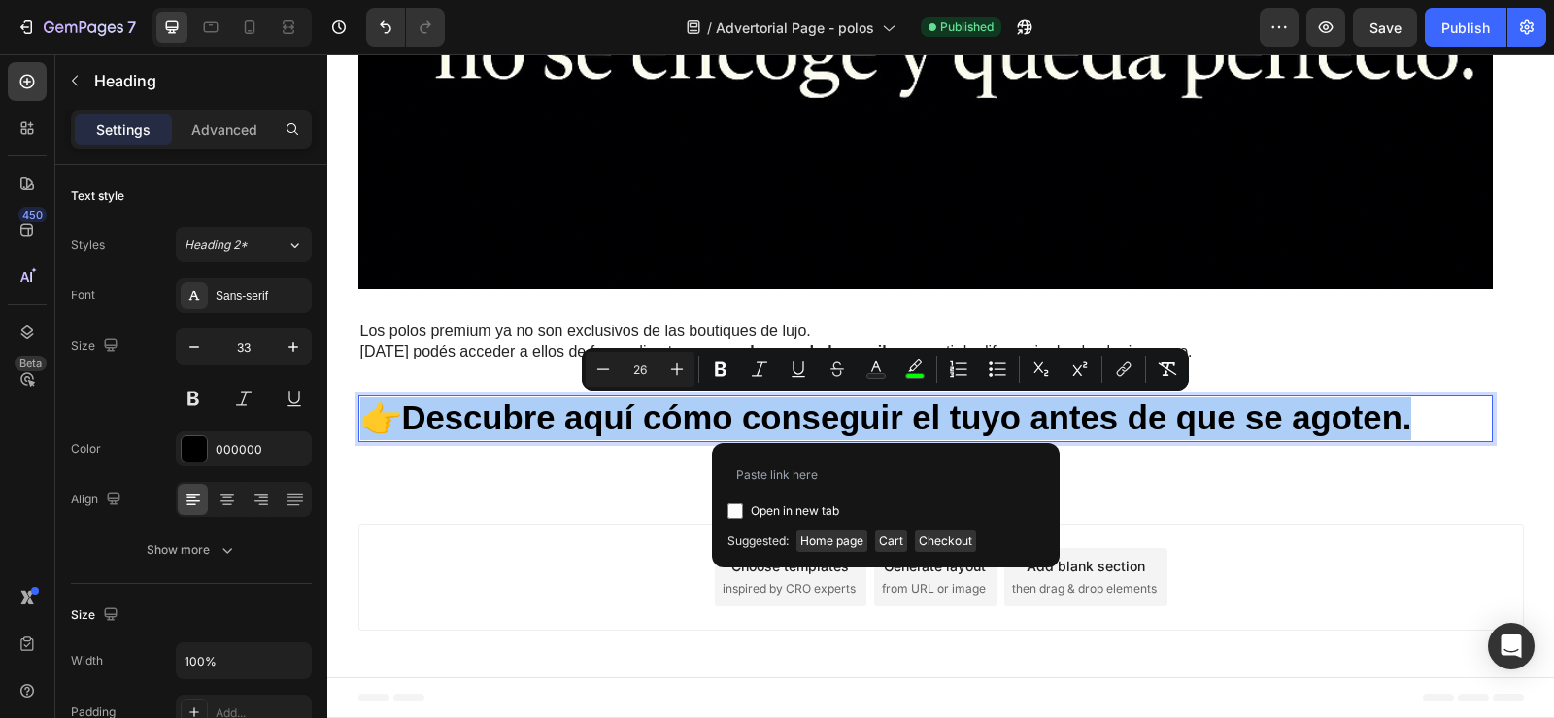
click at [731, 510] on input "Editor contextual toolbar" at bounding box center [735, 511] width 16 height 16
click at [733, 510] on input "Editor contextual toolbar" at bounding box center [735, 511] width 16 height 16
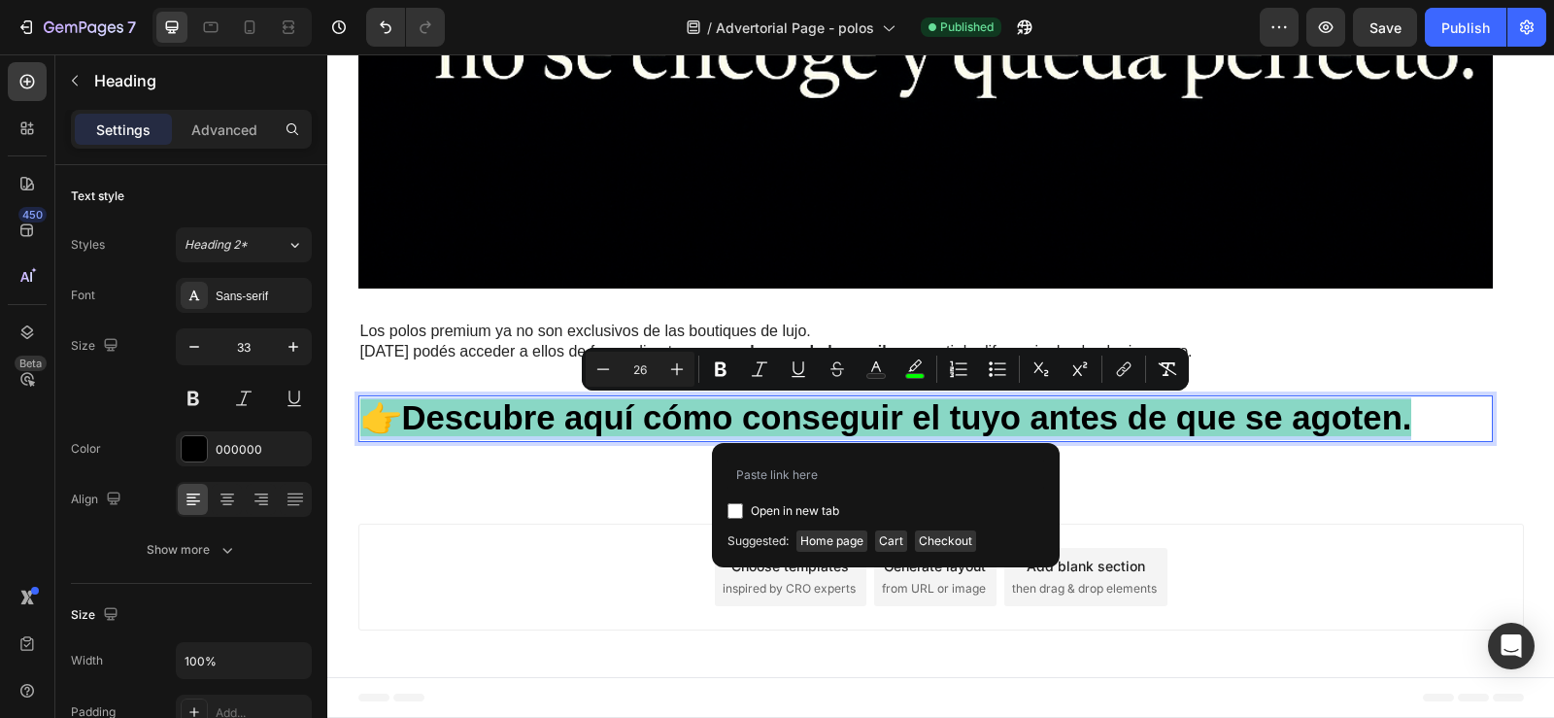
checkbox input "false"
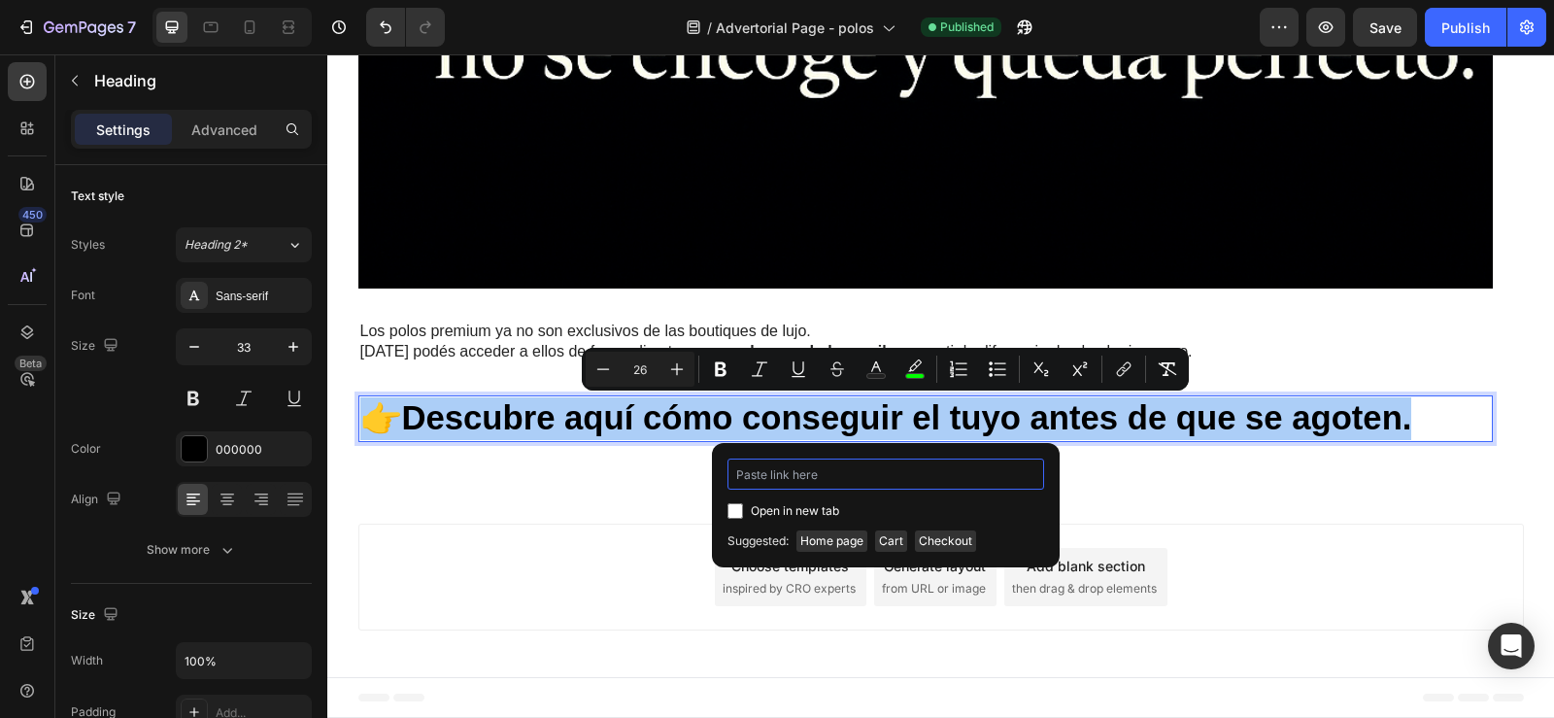
click at [761, 477] on input "Editor contextual toolbar" at bounding box center [885, 473] width 317 height 31
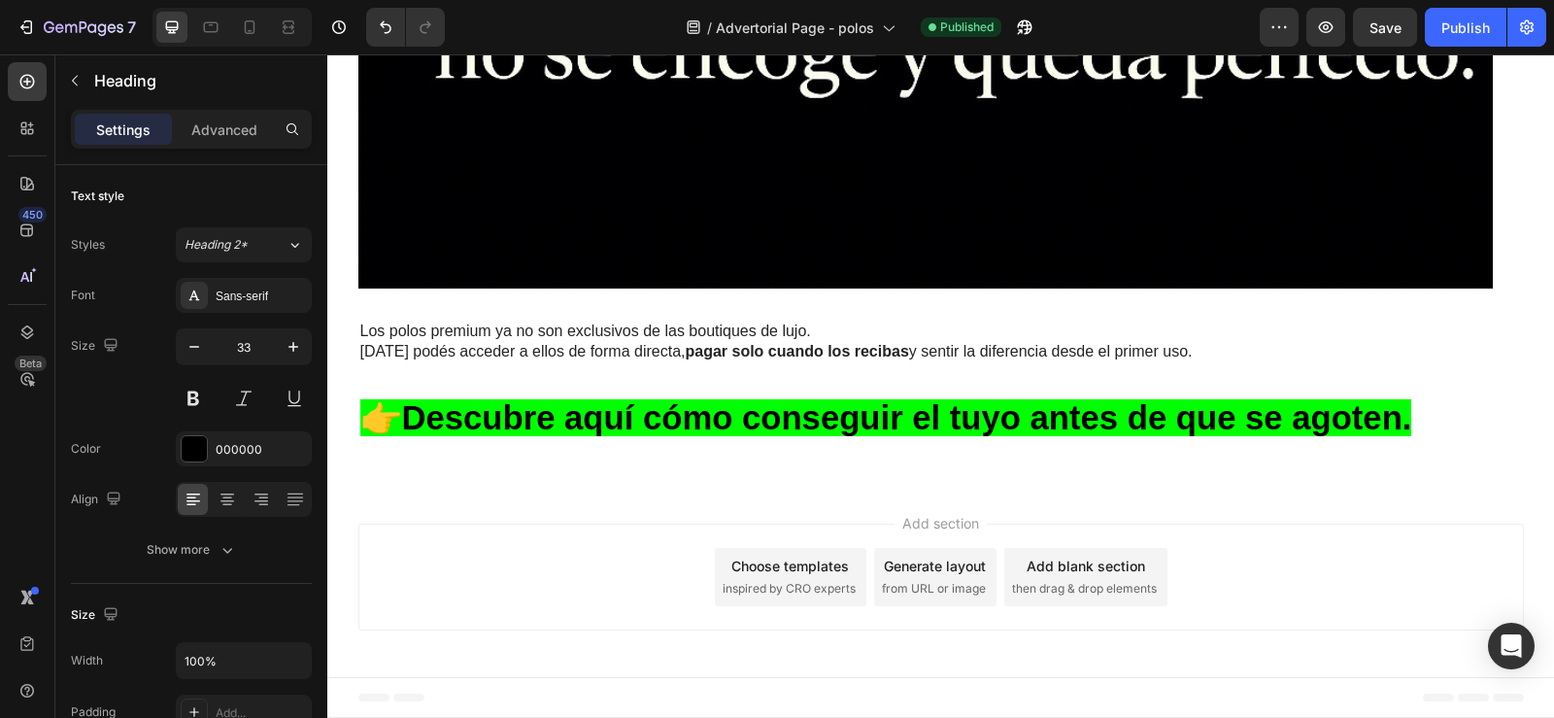
click at [466, 491] on div "Add section Choose templates inspired by CRO experts Generate layout from URL o…" at bounding box center [940, 581] width 1227 height 192
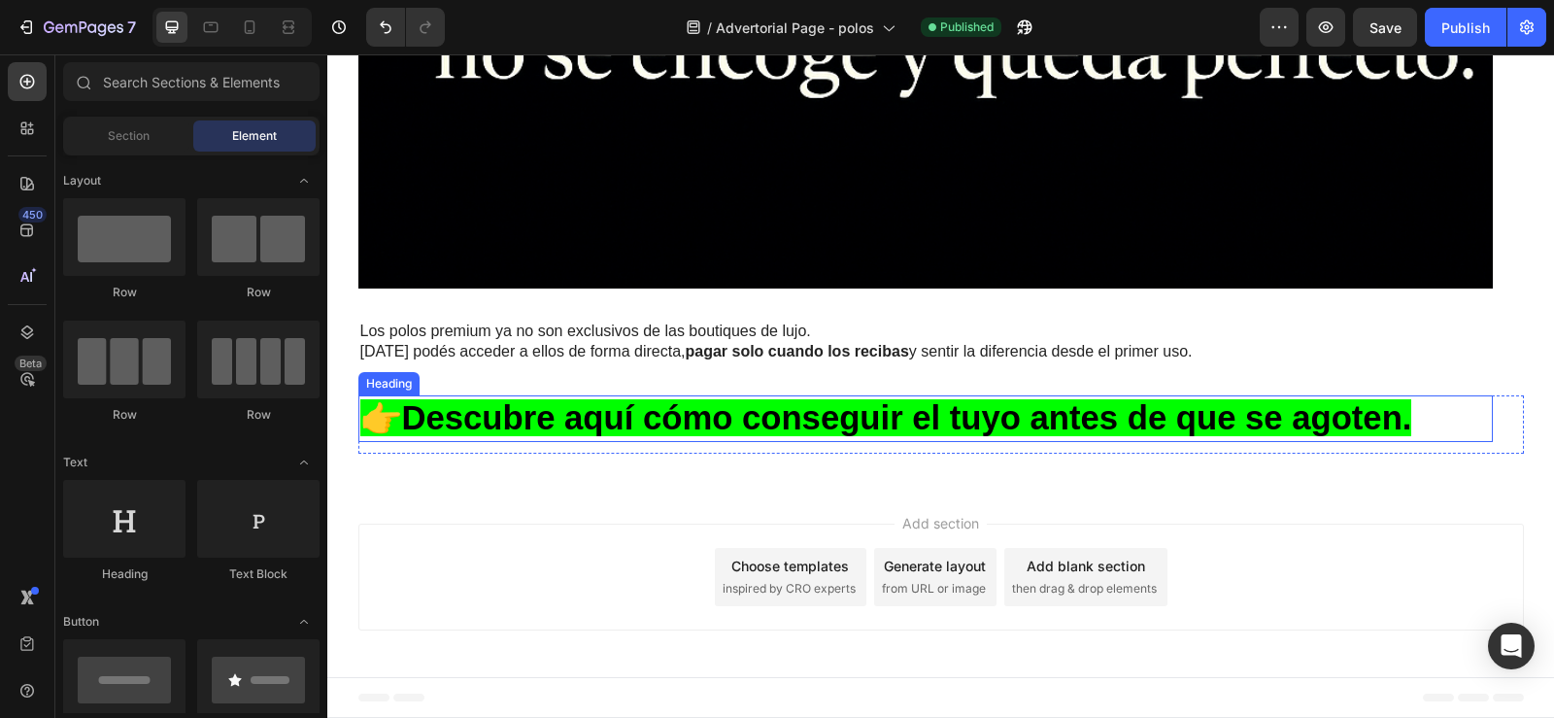
click at [361, 419] on span "👉 Descubre aquí cómo conseguir el tuyo antes de que se agoten." at bounding box center [886, 417] width 1052 height 37
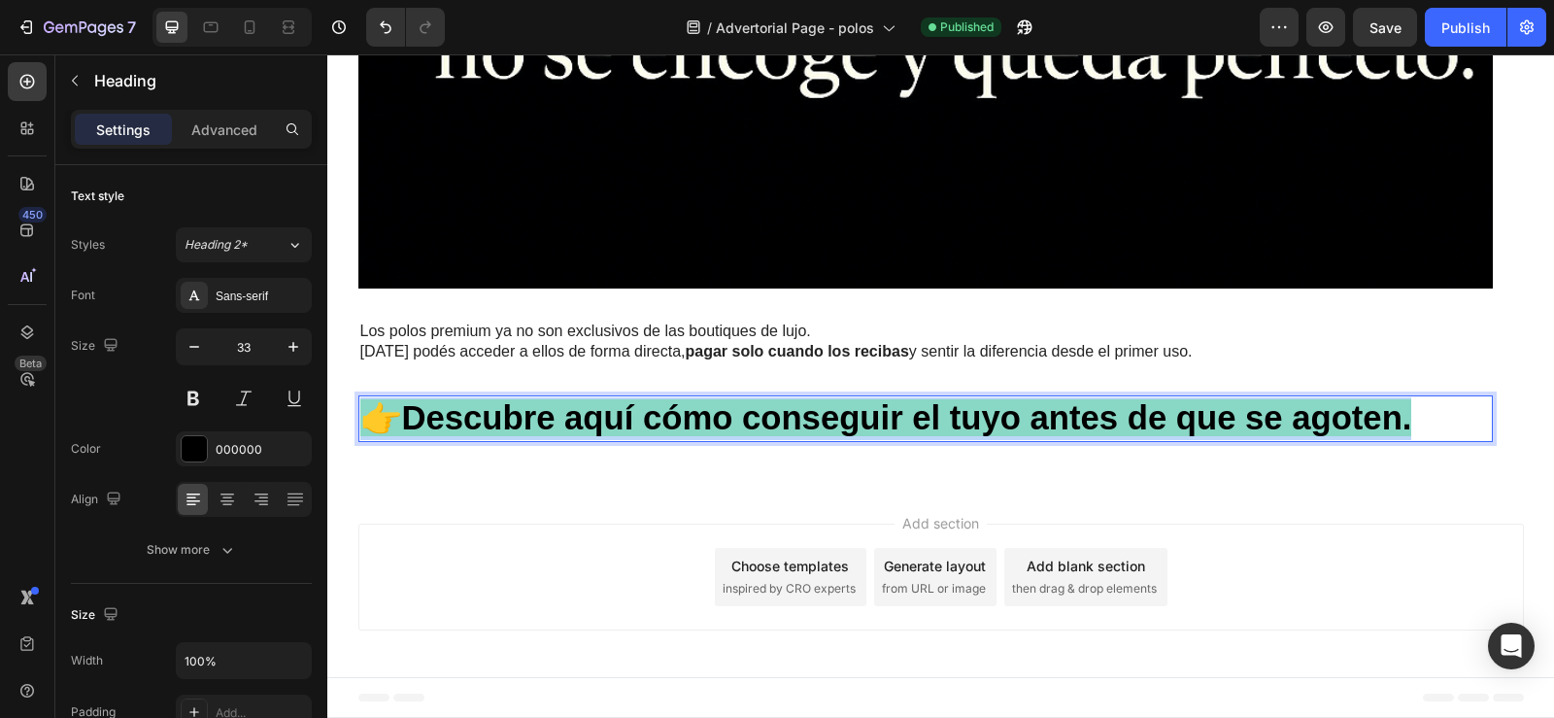
drag, startPoint x: 361, startPoint y: 419, endPoint x: 1437, endPoint y: 418, distance: 1076.0
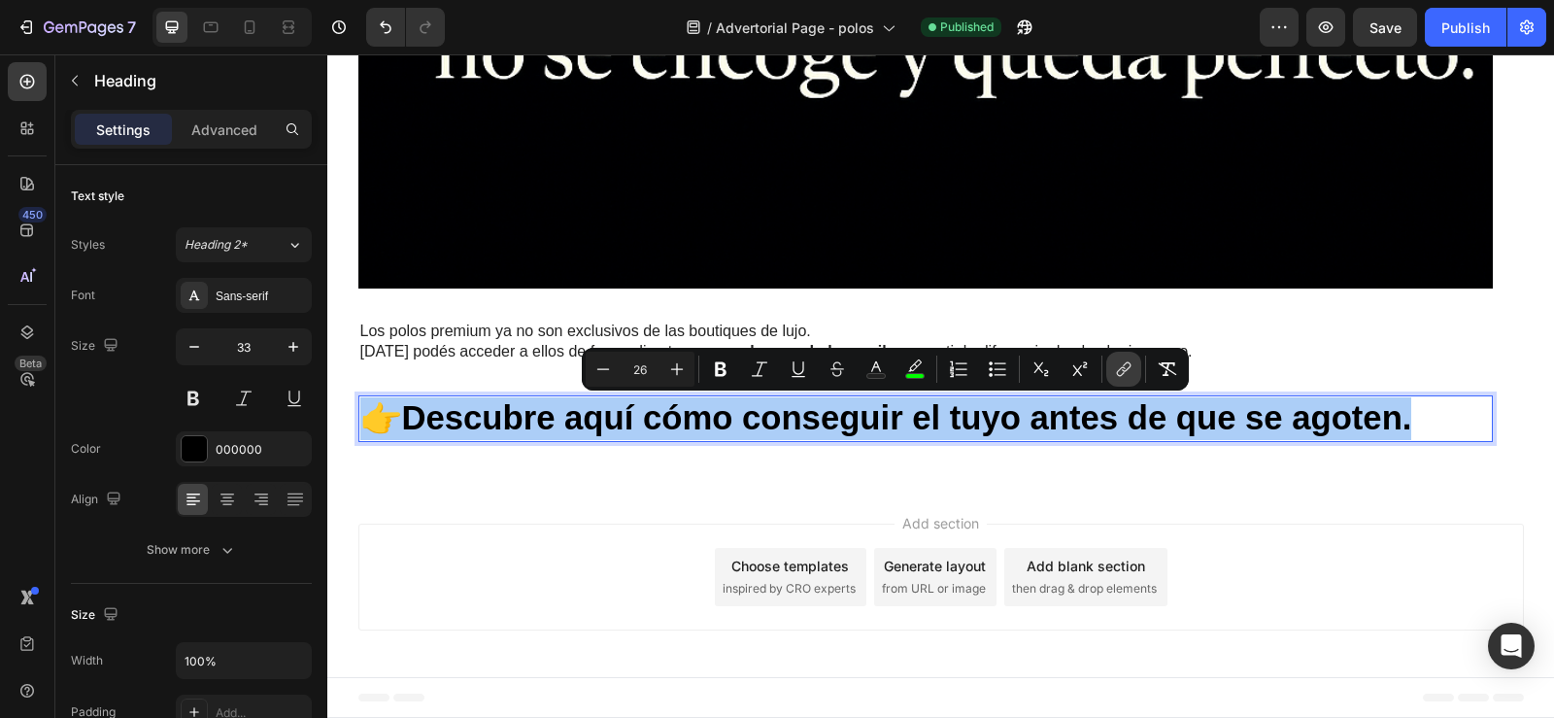
click at [1128, 384] on button "link" at bounding box center [1123, 369] width 35 height 35
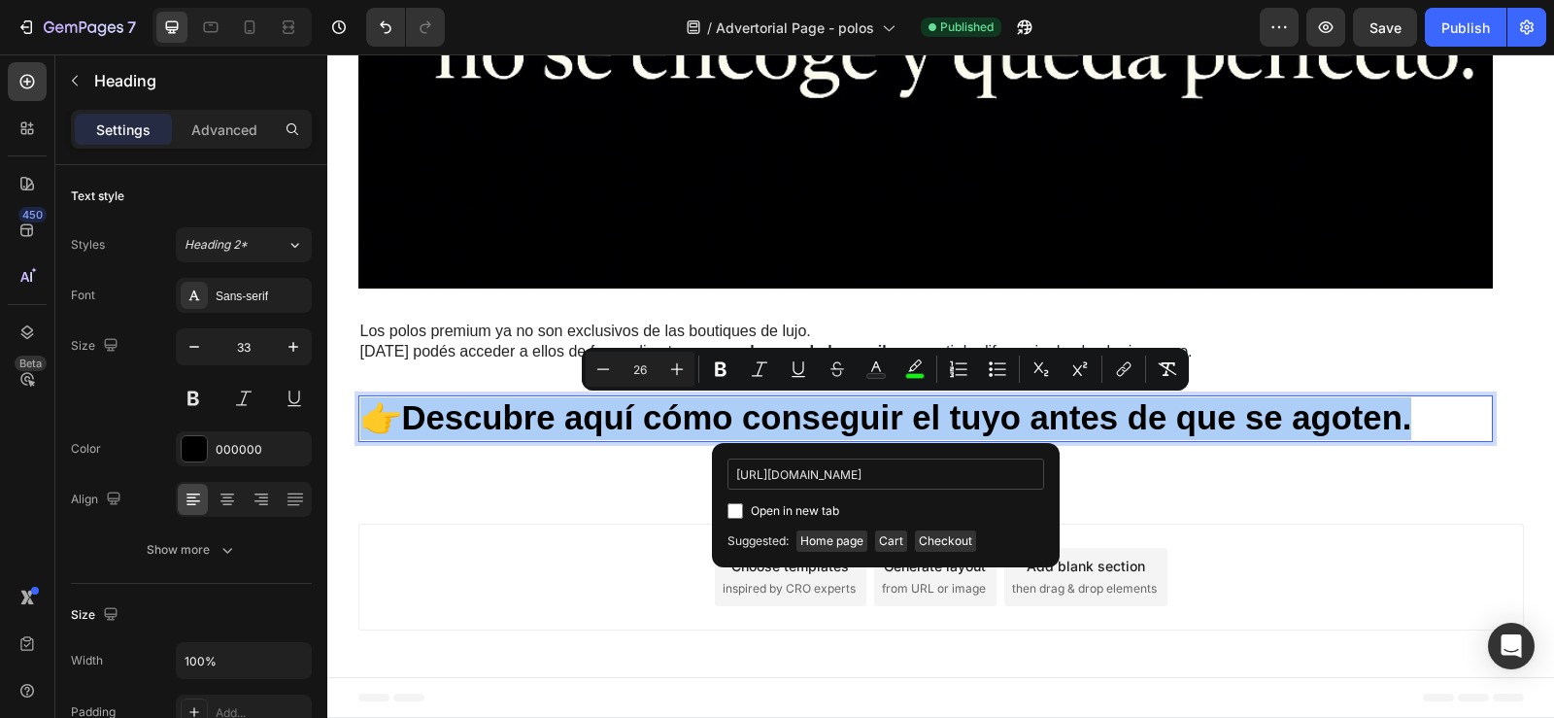
scroll to position [0, 123]
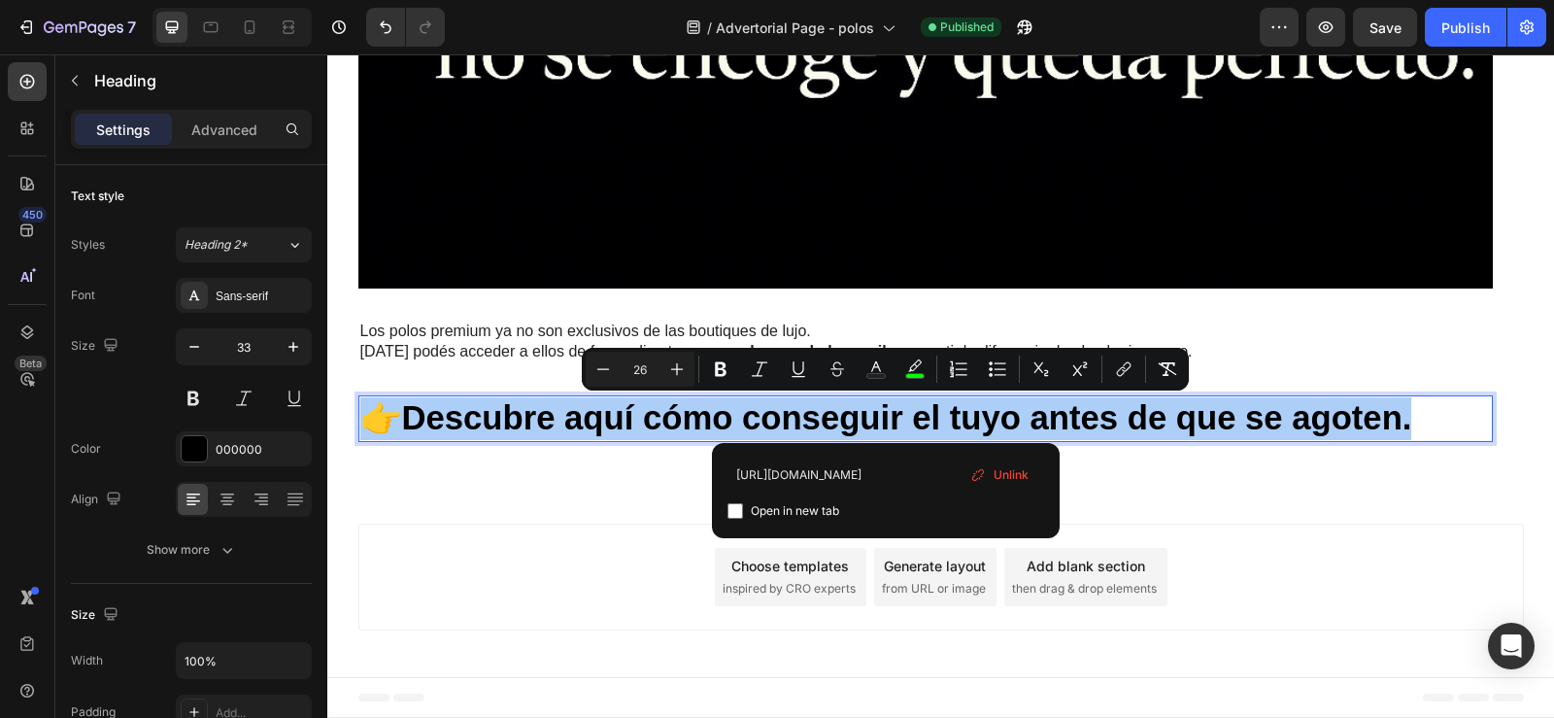
type input "https://importadoraluxurytools.online/products/camiseta-polo"
click at [732, 512] on input "Editor contextual toolbar" at bounding box center [735, 511] width 16 height 16
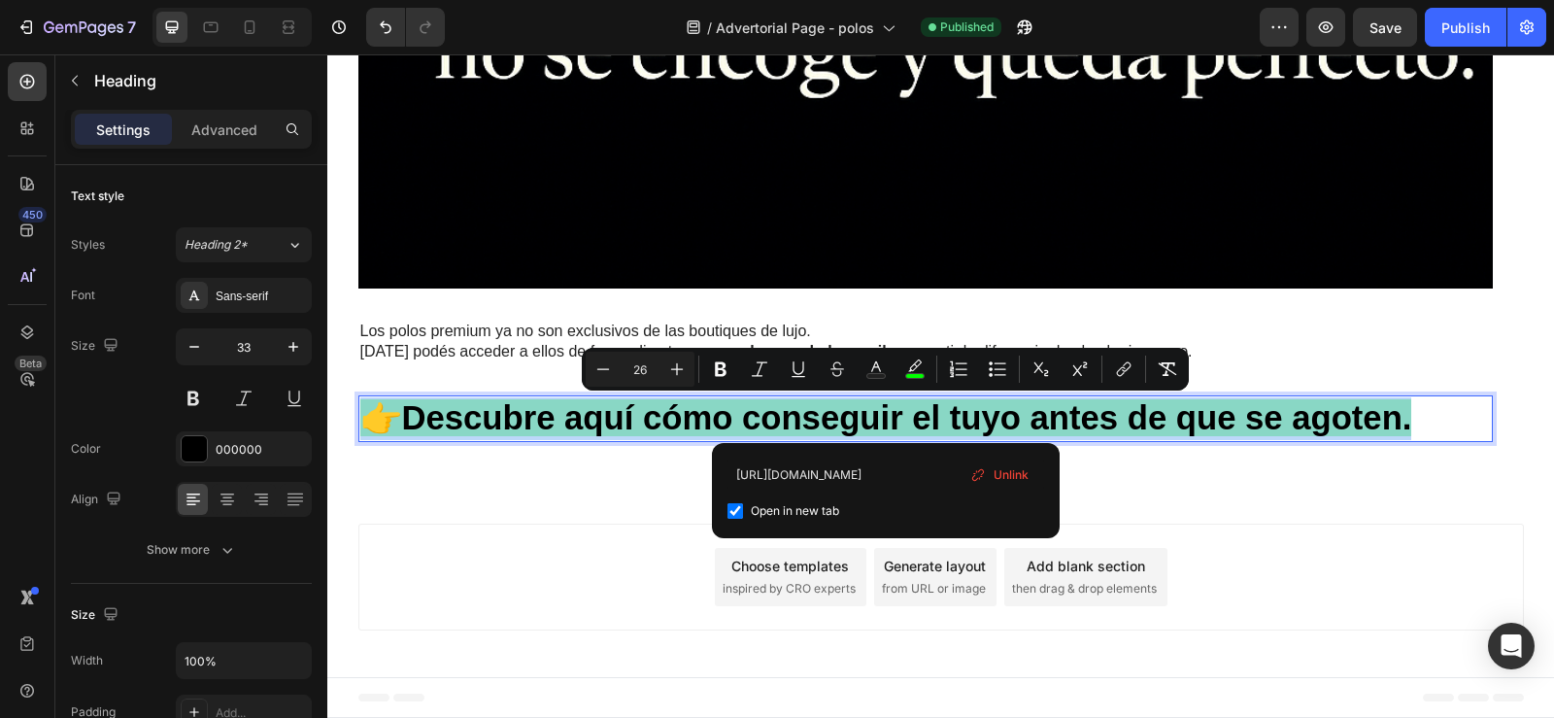
checkbox input "true"
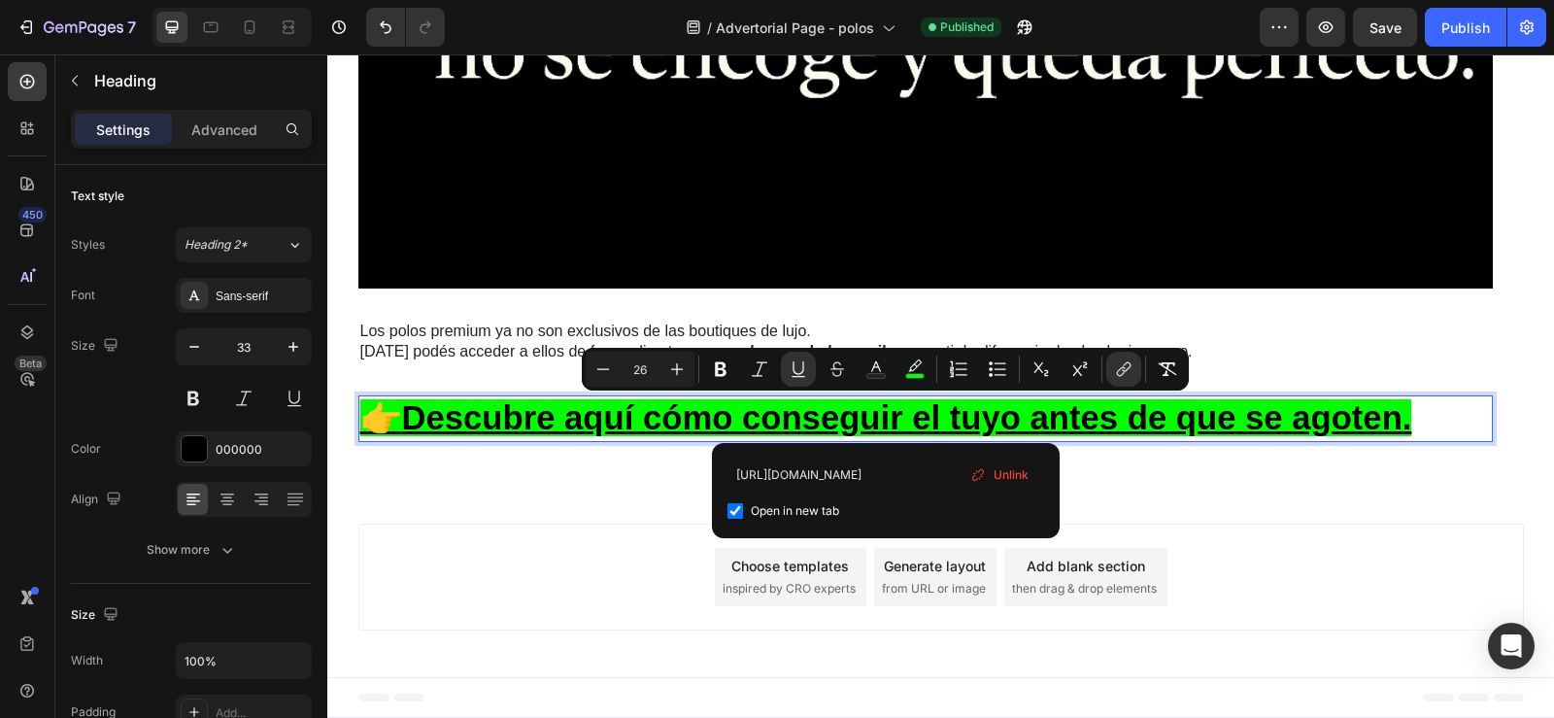
click at [990, 473] on div "Unlink" at bounding box center [999, 474] width 74 height 29
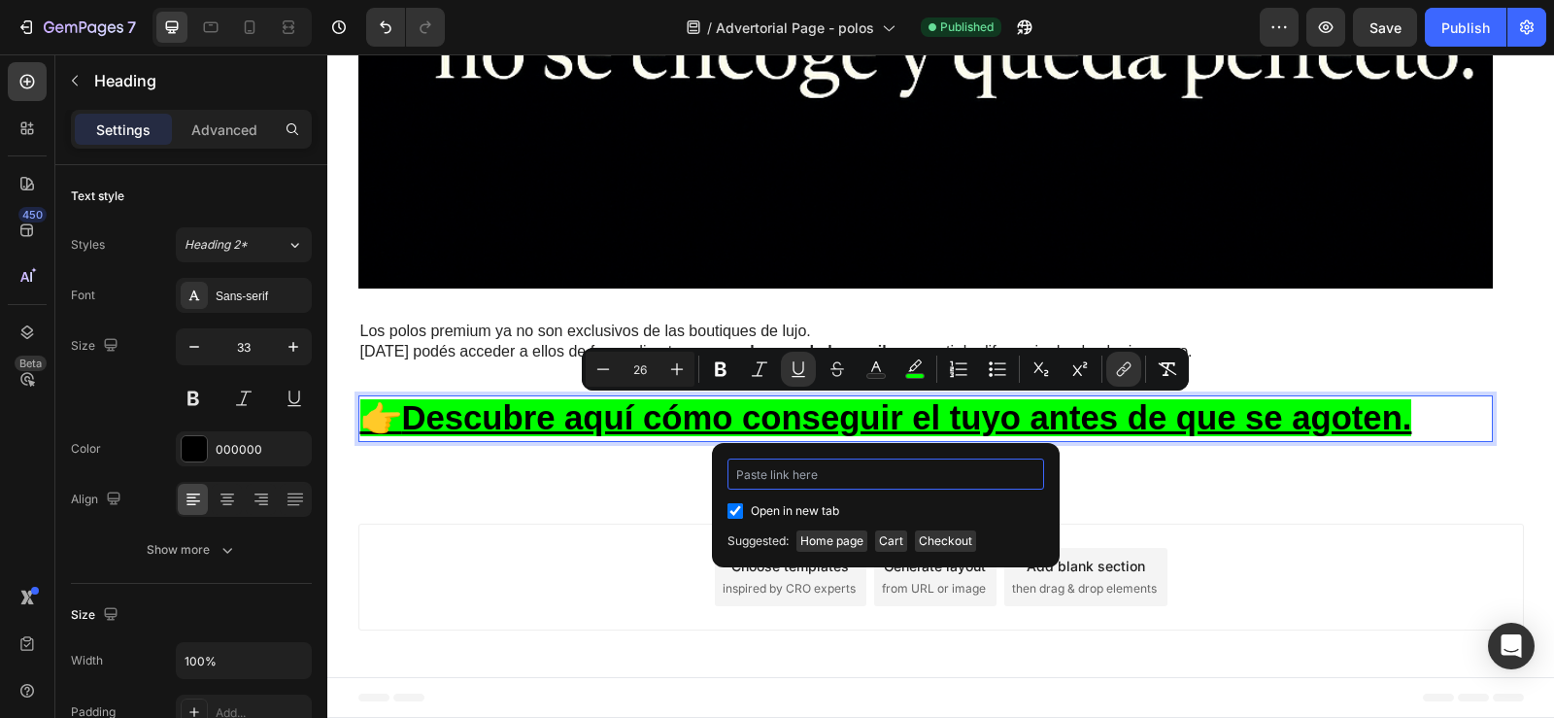
click at [992, 473] on input "Editor contextual toolbar" at bounding box center [885, 473] width 317 height 31
paste input "https://importadoraluxurytools.online/products/camiseta-polo"
type input "https://importadoraluxurytools.online/products/camiseta-polo"
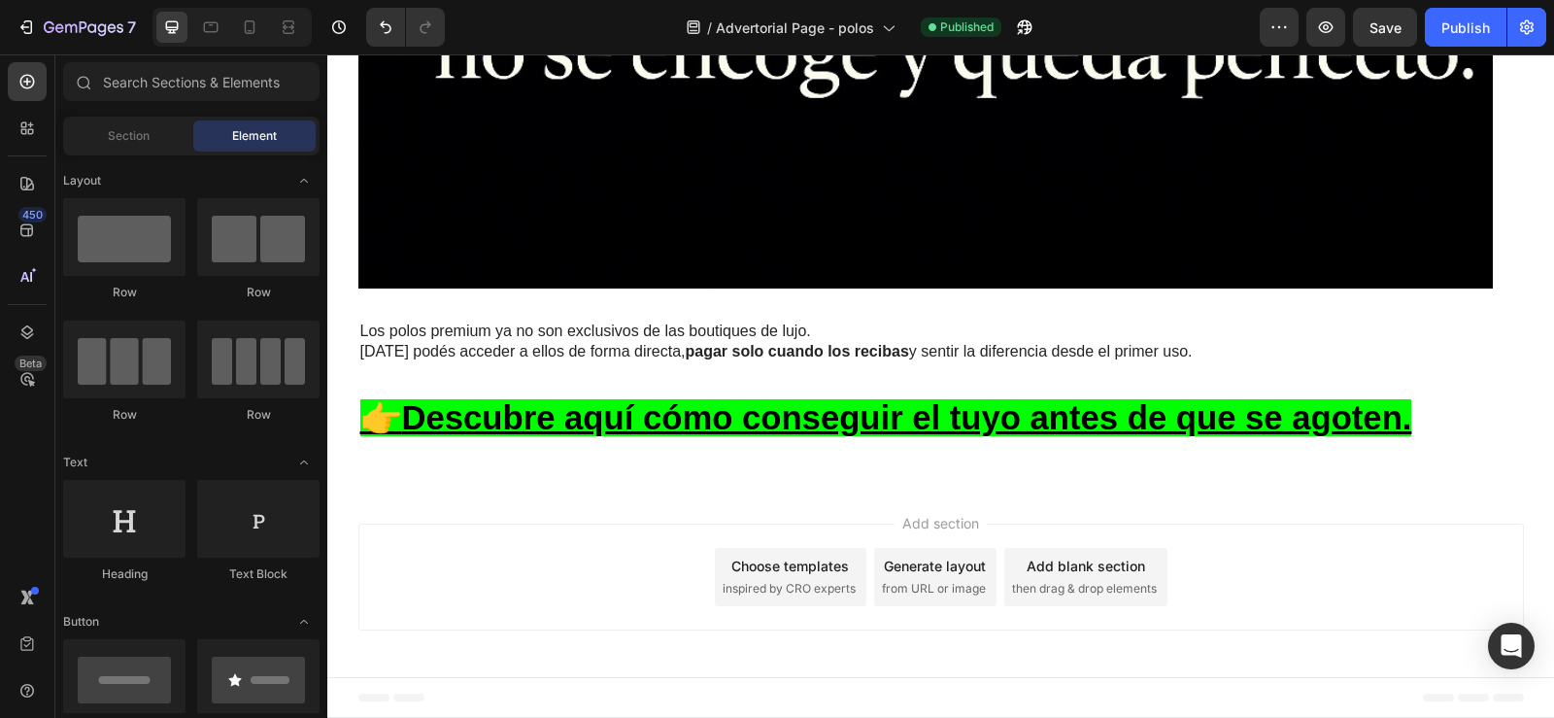
click at [580, 539] on div "Add section Choose templates inspired by CRO experts Generate layout from URL o…" at bounding box center [940, 576] width 1165 height 107
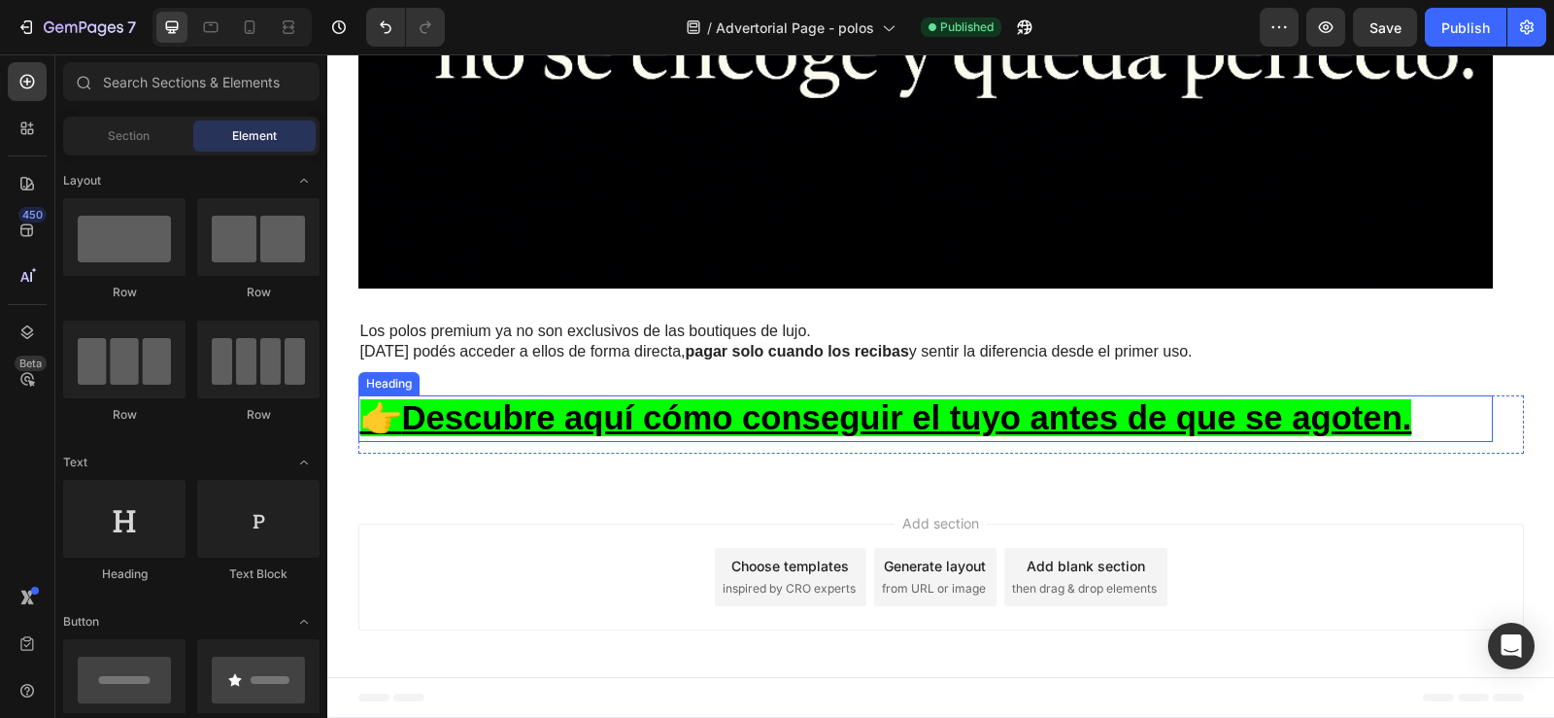
click at [422, 419] on u "Descubre aquí cómo conseguir el tuyo antes de que se agoten." at bounding box center [907, 417] width 1010 height 37
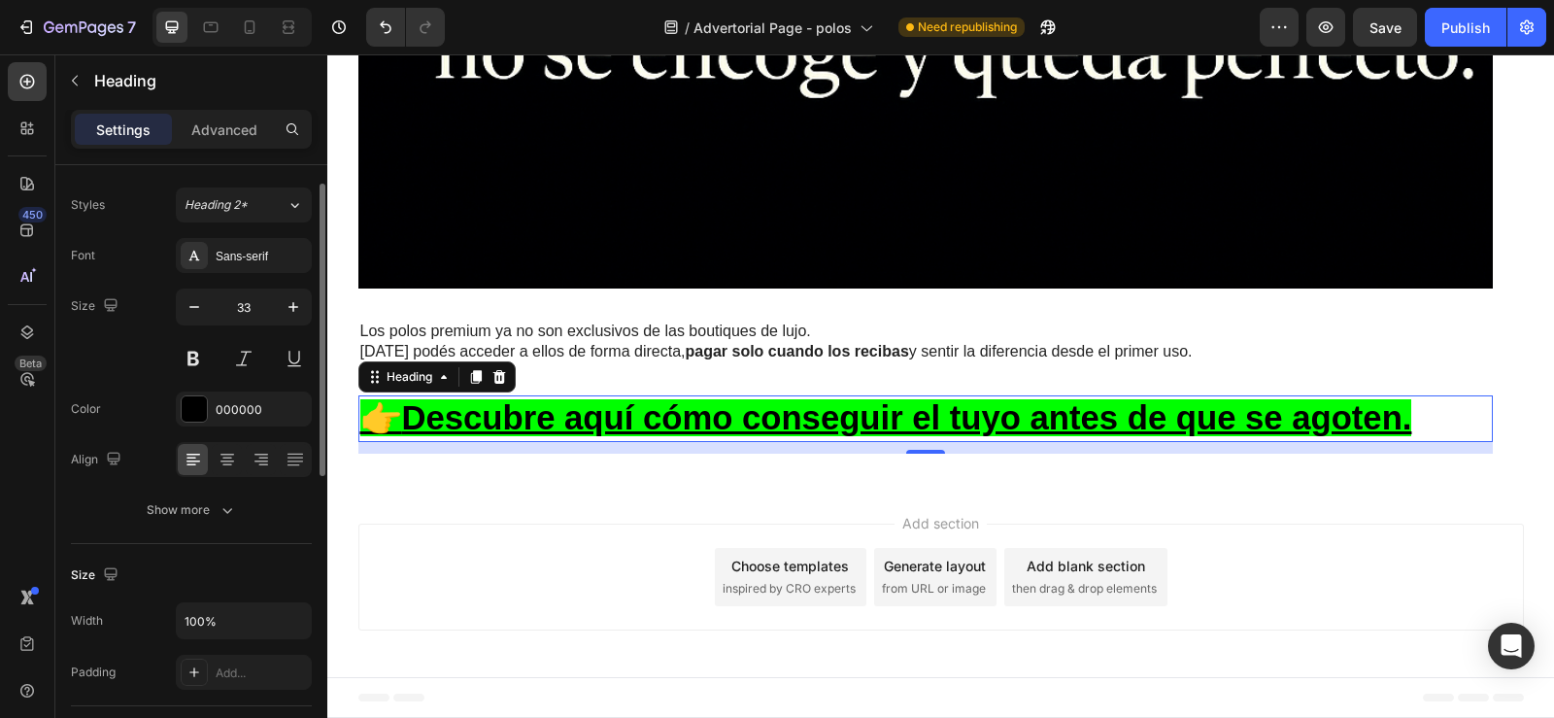
scroll to position [0, 0]
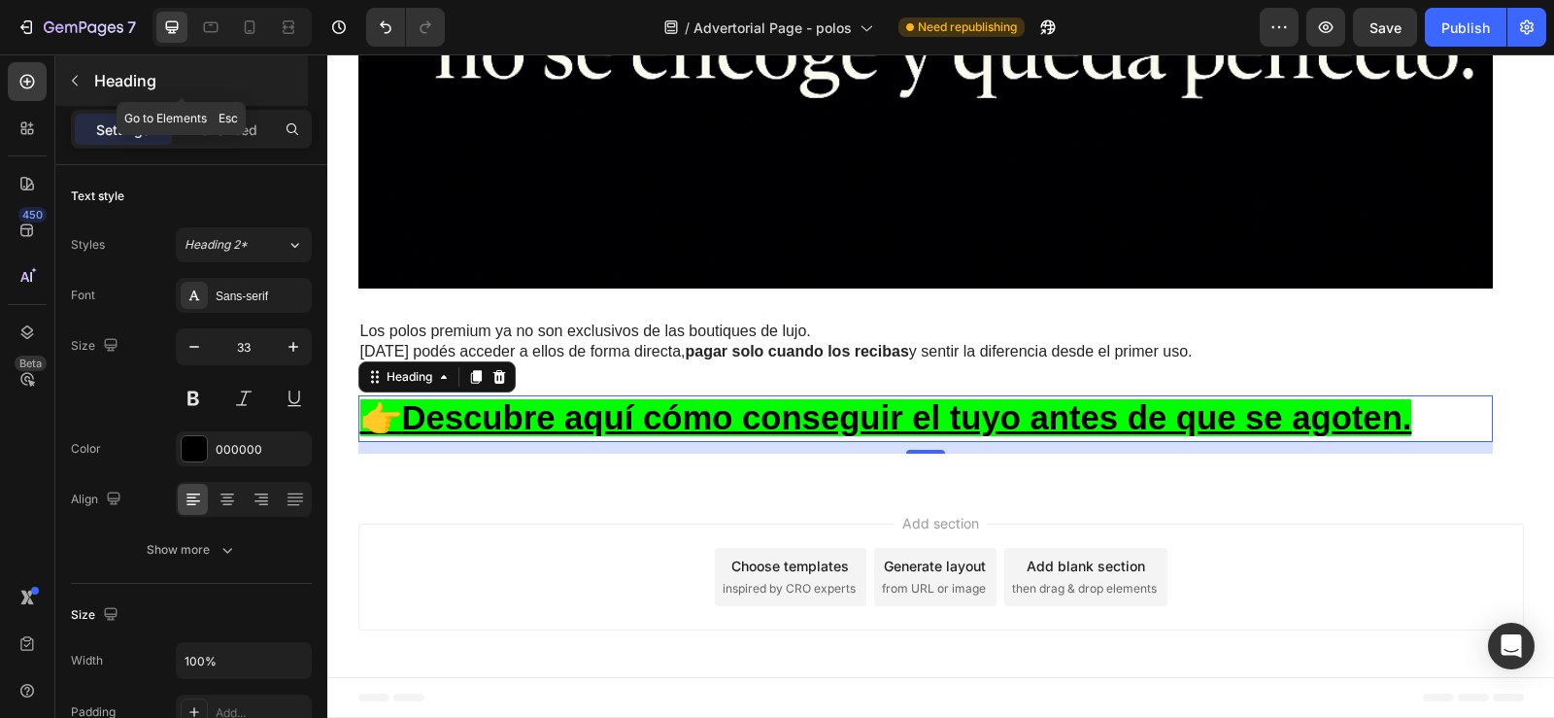
click at [222, 104] on div "Heading" at bounding box center [181, 80] width 252 height 50
click at [0, 0] on div "Section Element" at bounding box center [0, 0] width 0 height 0
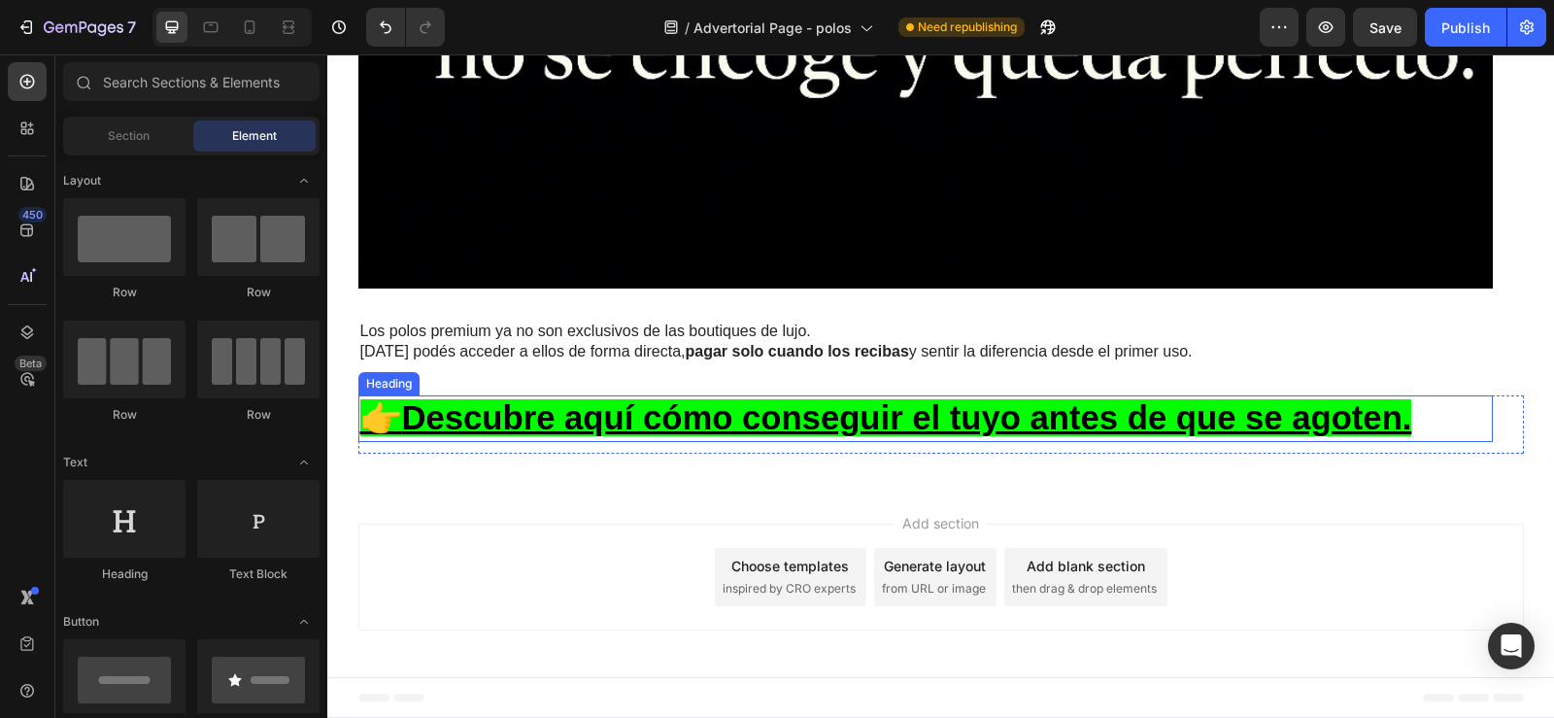
click at [421, 438] on p "⁠⁠⁠⁠⁠⁠⁠ 👉 Descubre aquí cómo conseguir el tuyo antes de que se agoten." at bounding box center [925, 418] width 1130 height 43
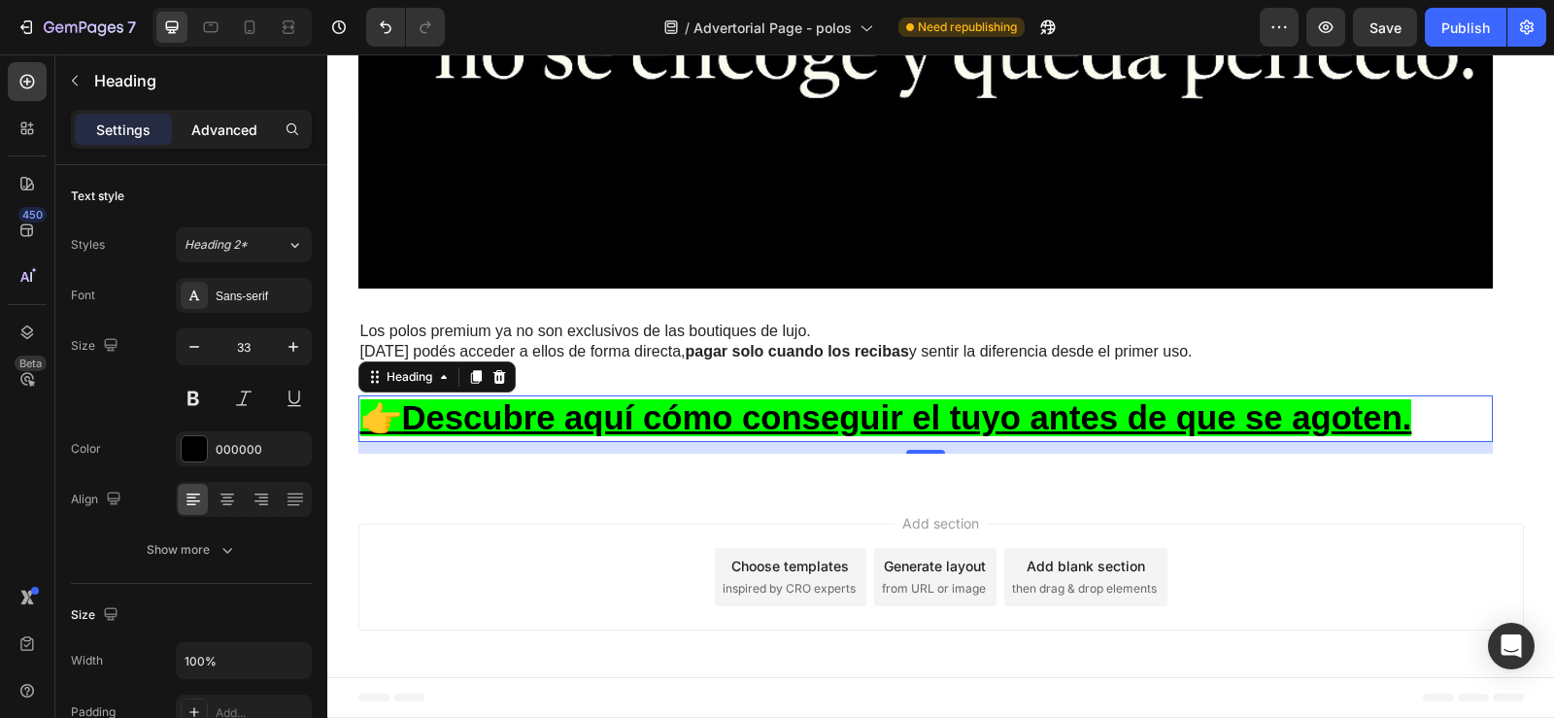
click at [231, 126] on p "Advanced" at bounding box center [224, 129] width 66 height 20
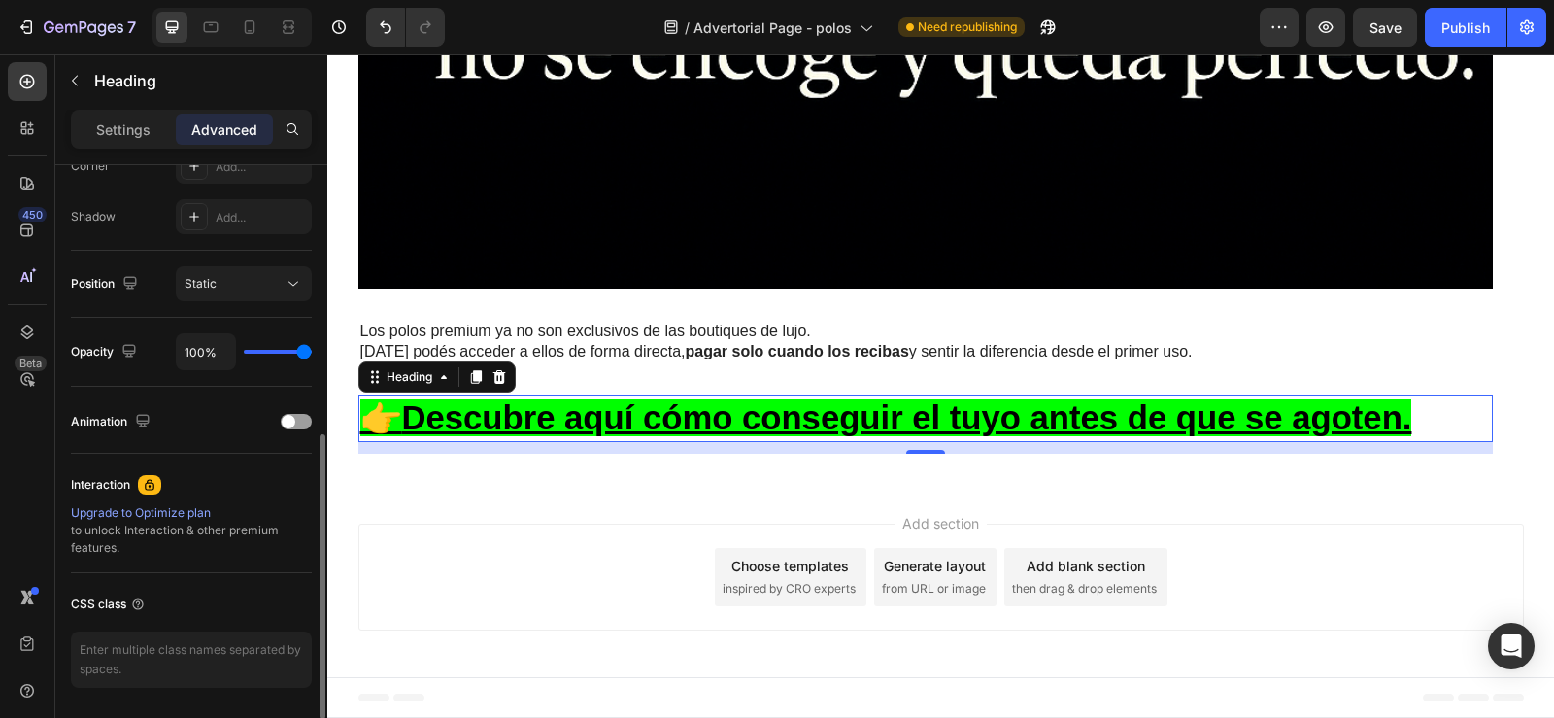
scroll to position [625, 0]
click at [290, 417] on span at bounding box center [289, 421] width 14 height 14
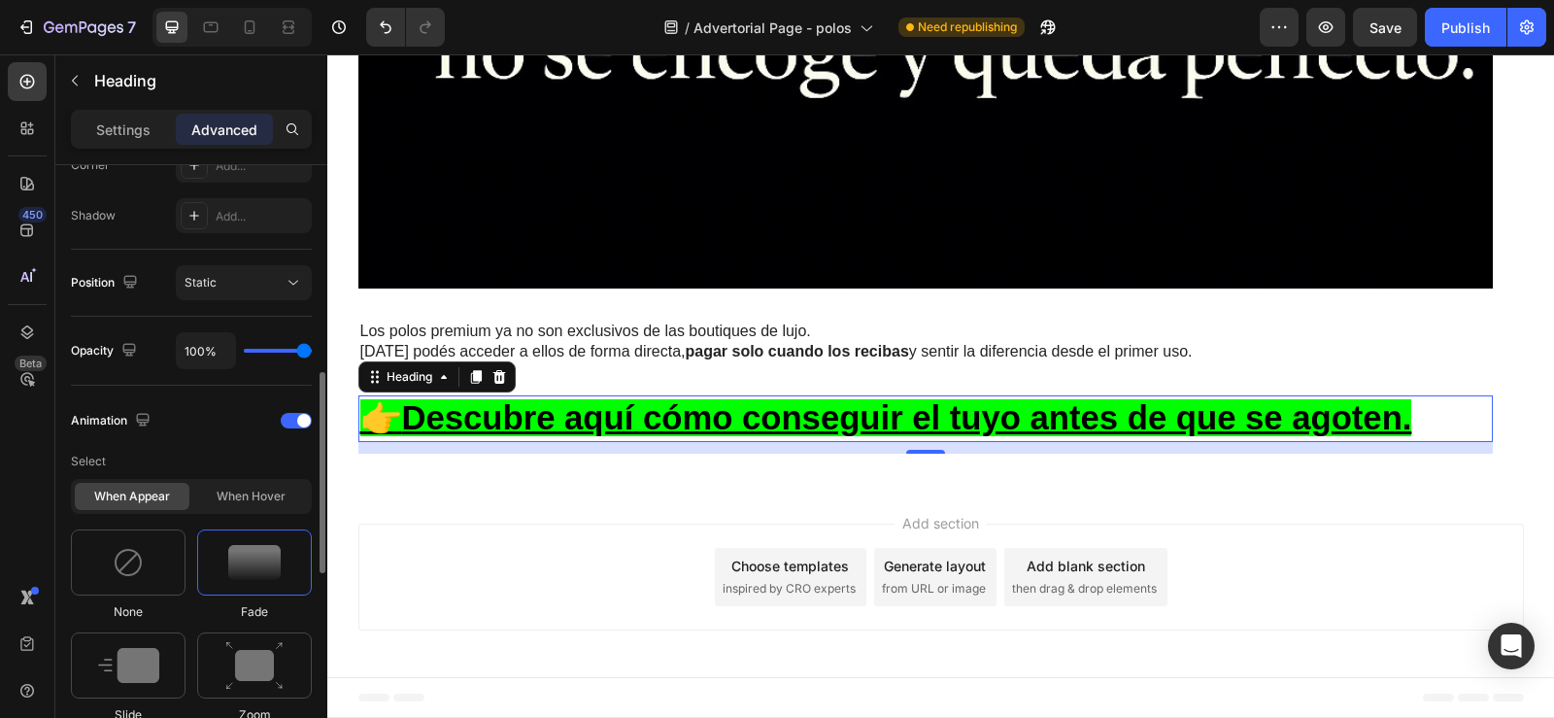
click at [239, 561] on img at bounding box center [254, 562] width 52 height 35
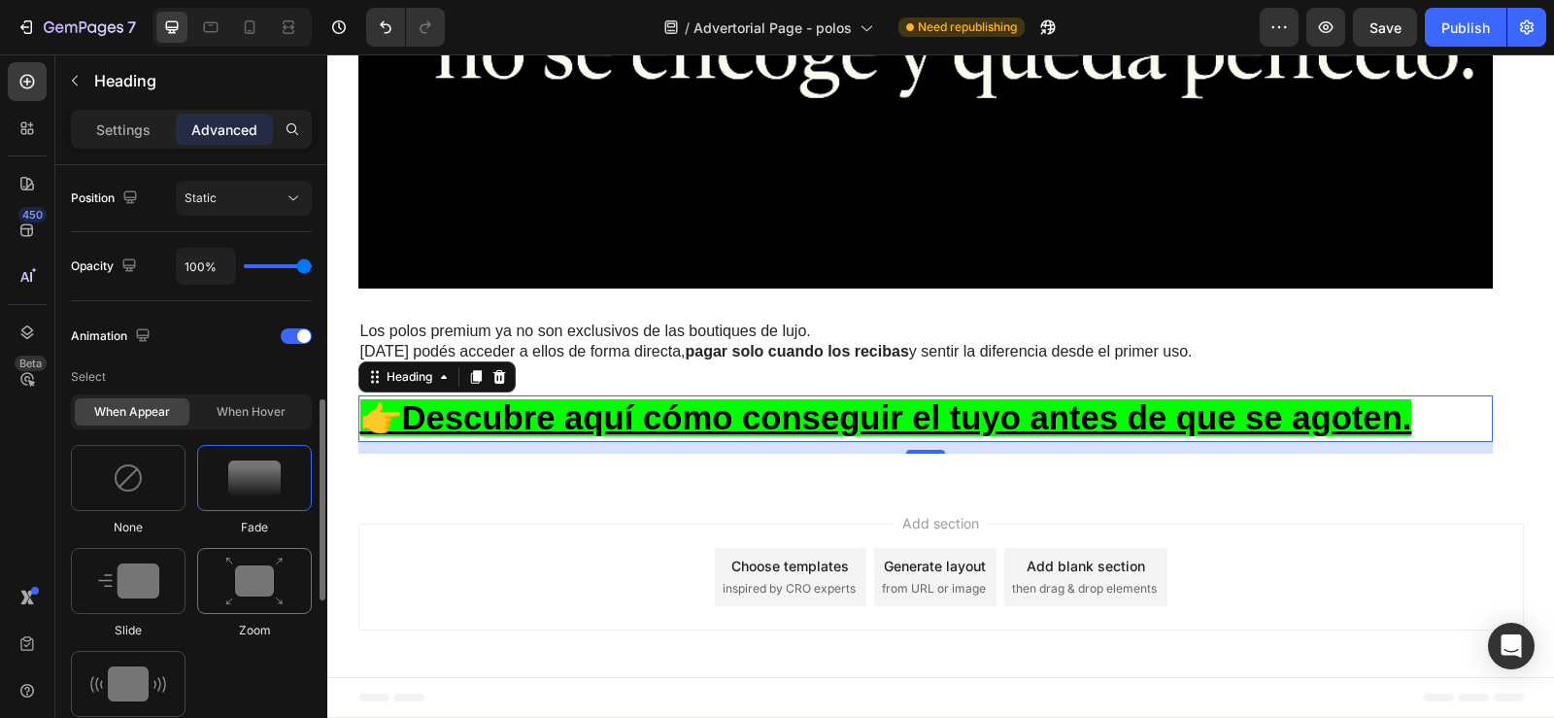
click at [239, 575] on img at bounding box center [254, 581] width 58 height 50
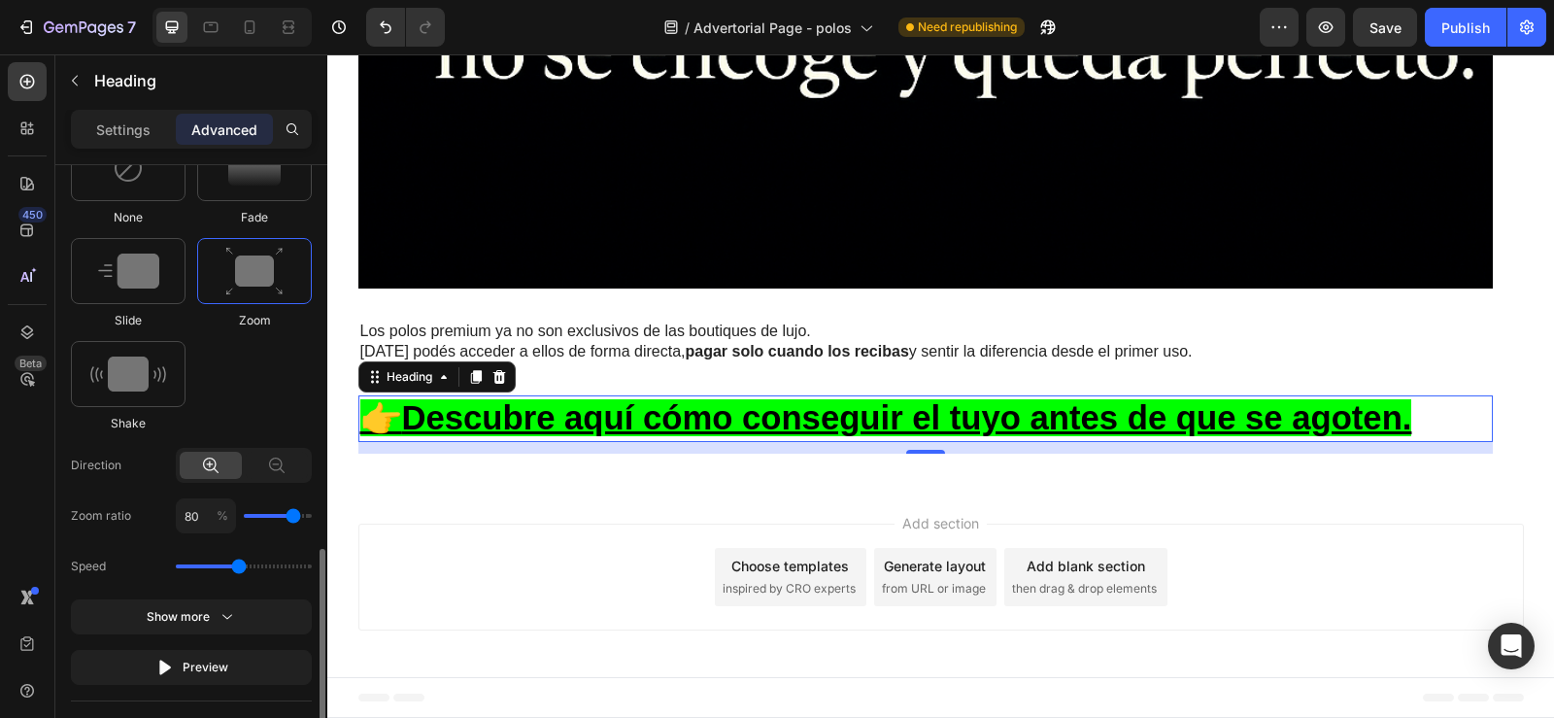
scroll to position [1070, 0]
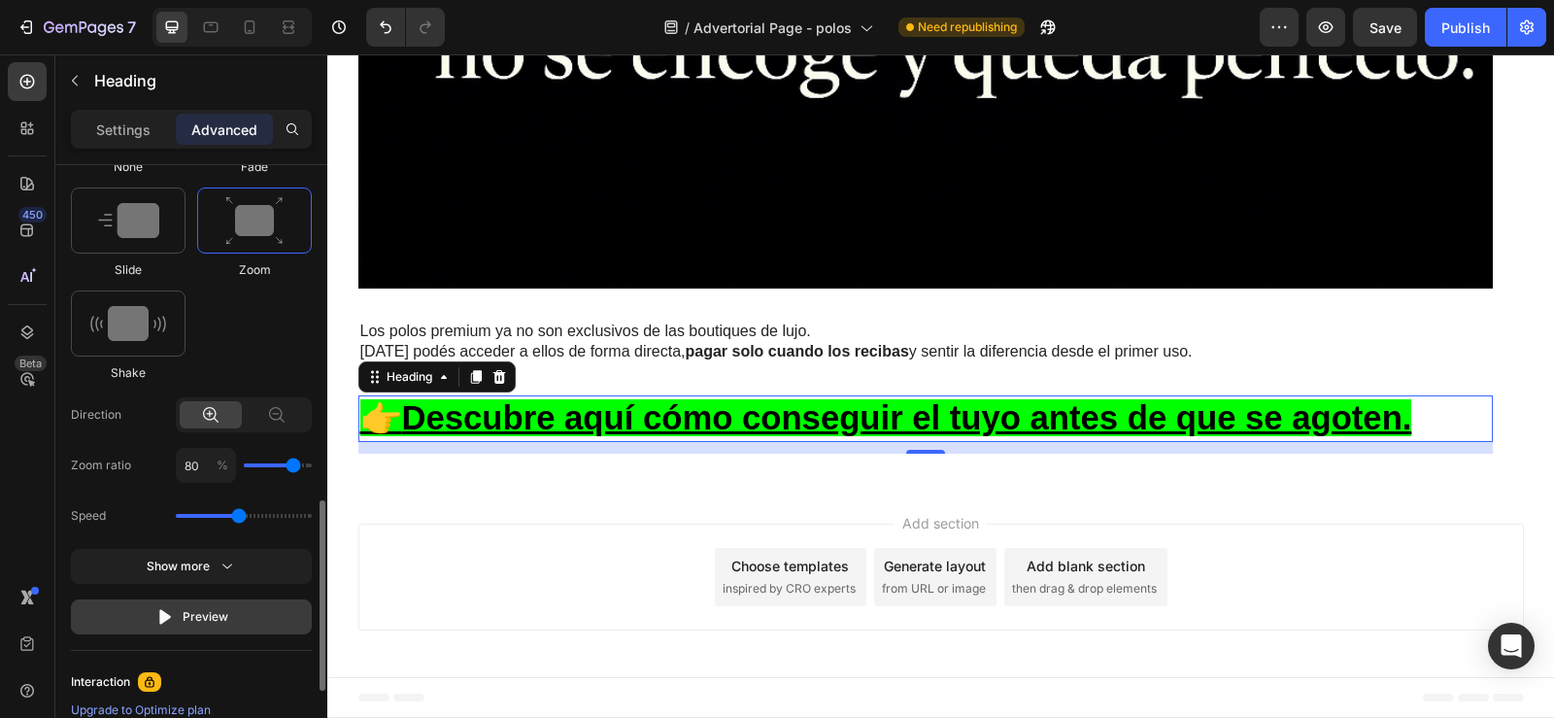
click at [212, 621] on div "Preview" at bounding box center [191, 616] width 73 height 19
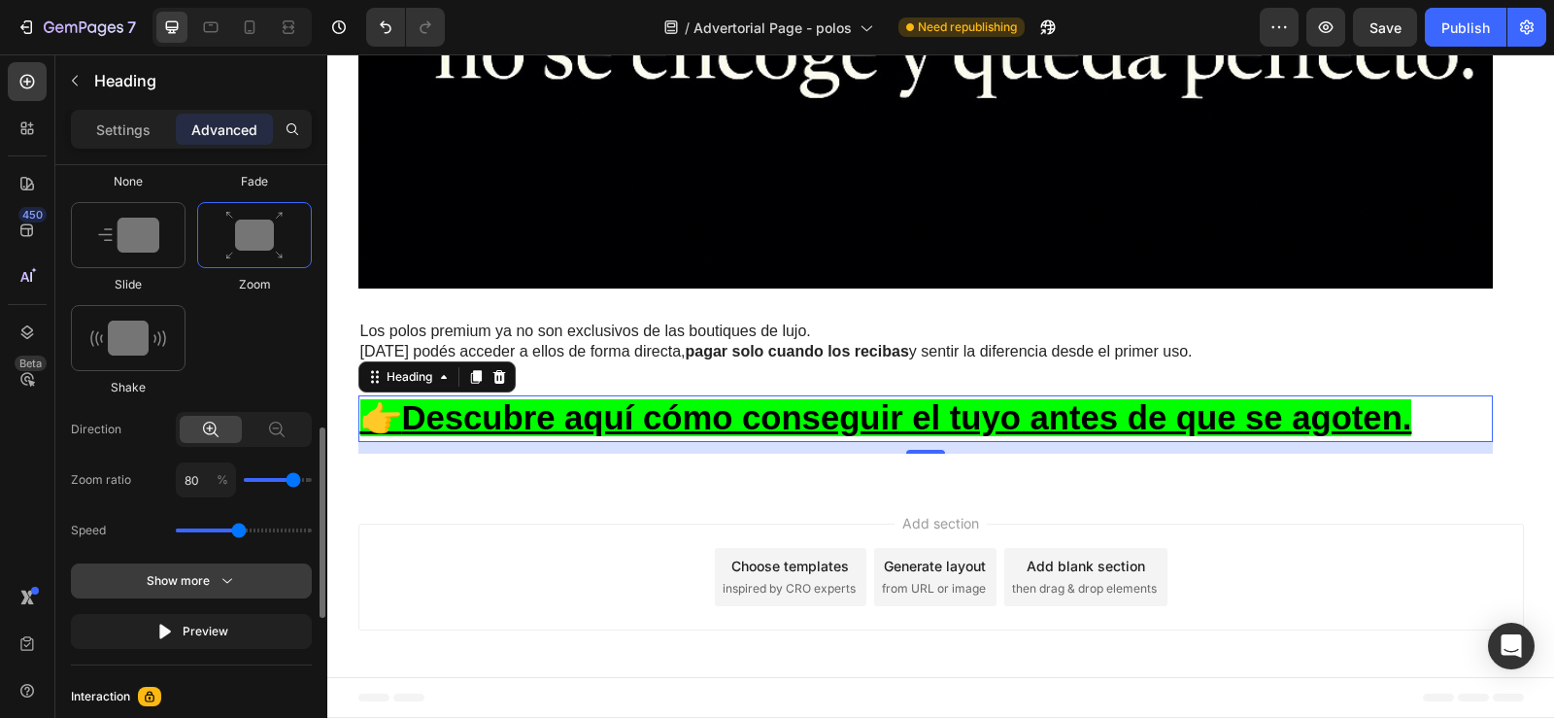
scroll to position [1003, 0]
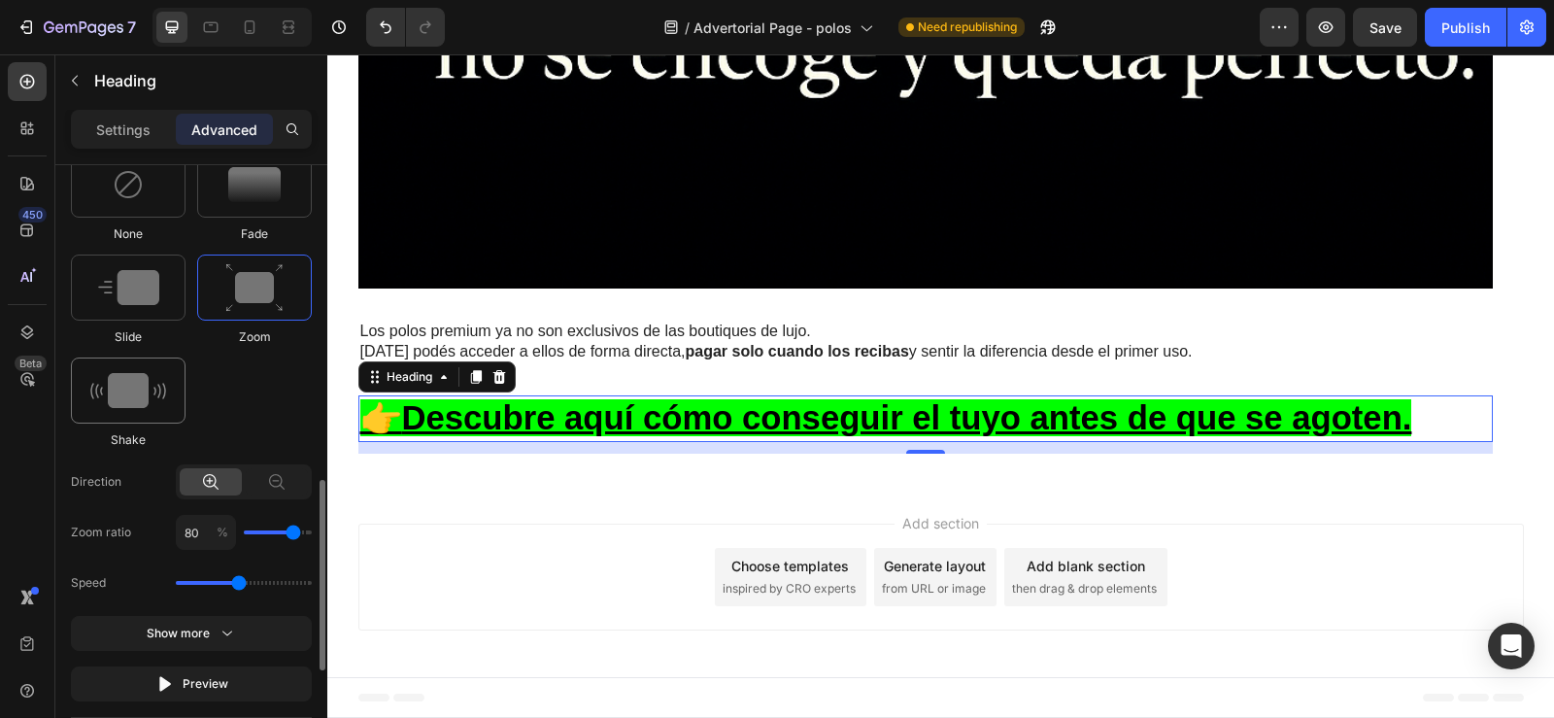
click at [139, 361] on div at bounding box center [128, 390] width 115 height 66
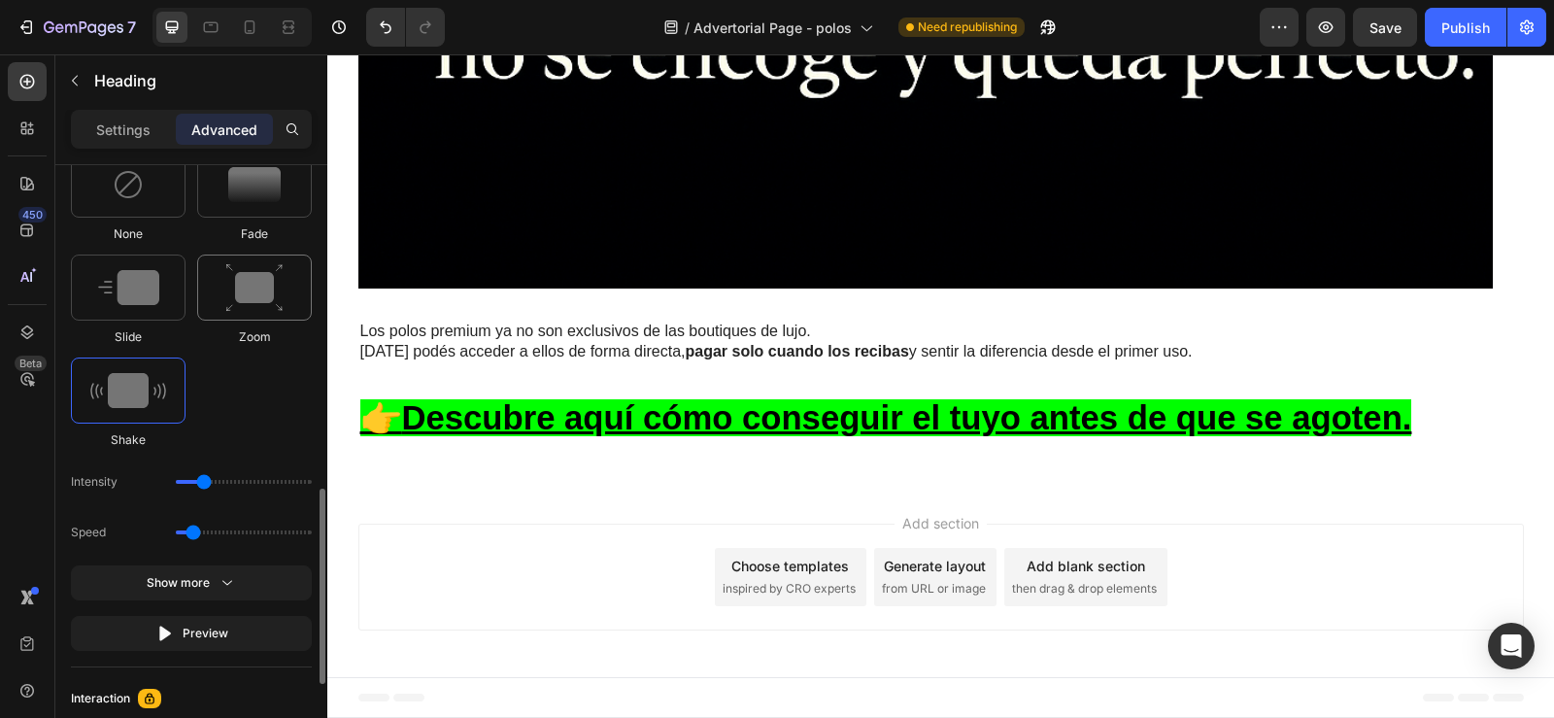
click at [228, 306] on img at bounding box center [254, 288] width 58 height 50
type input "1.7"
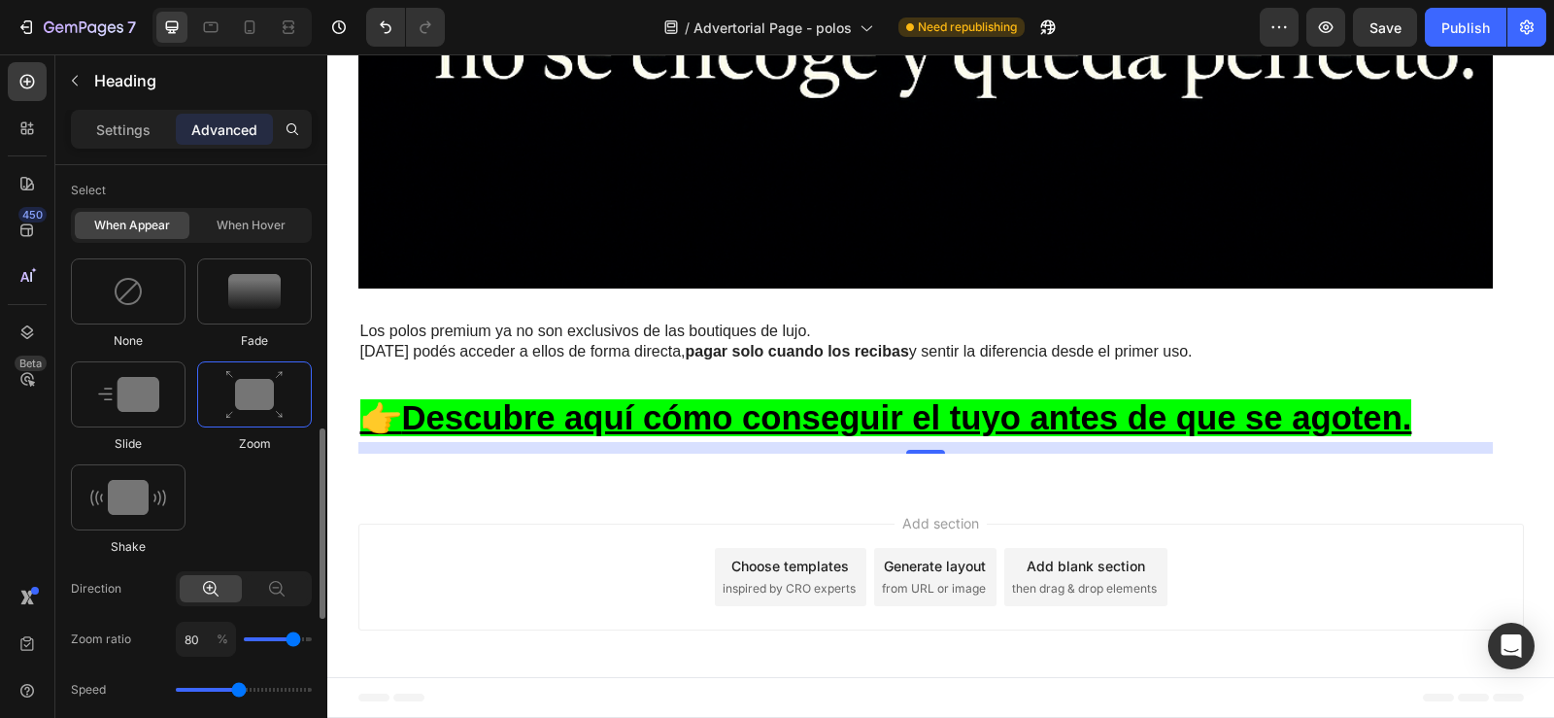
scroll to position [787, 0]
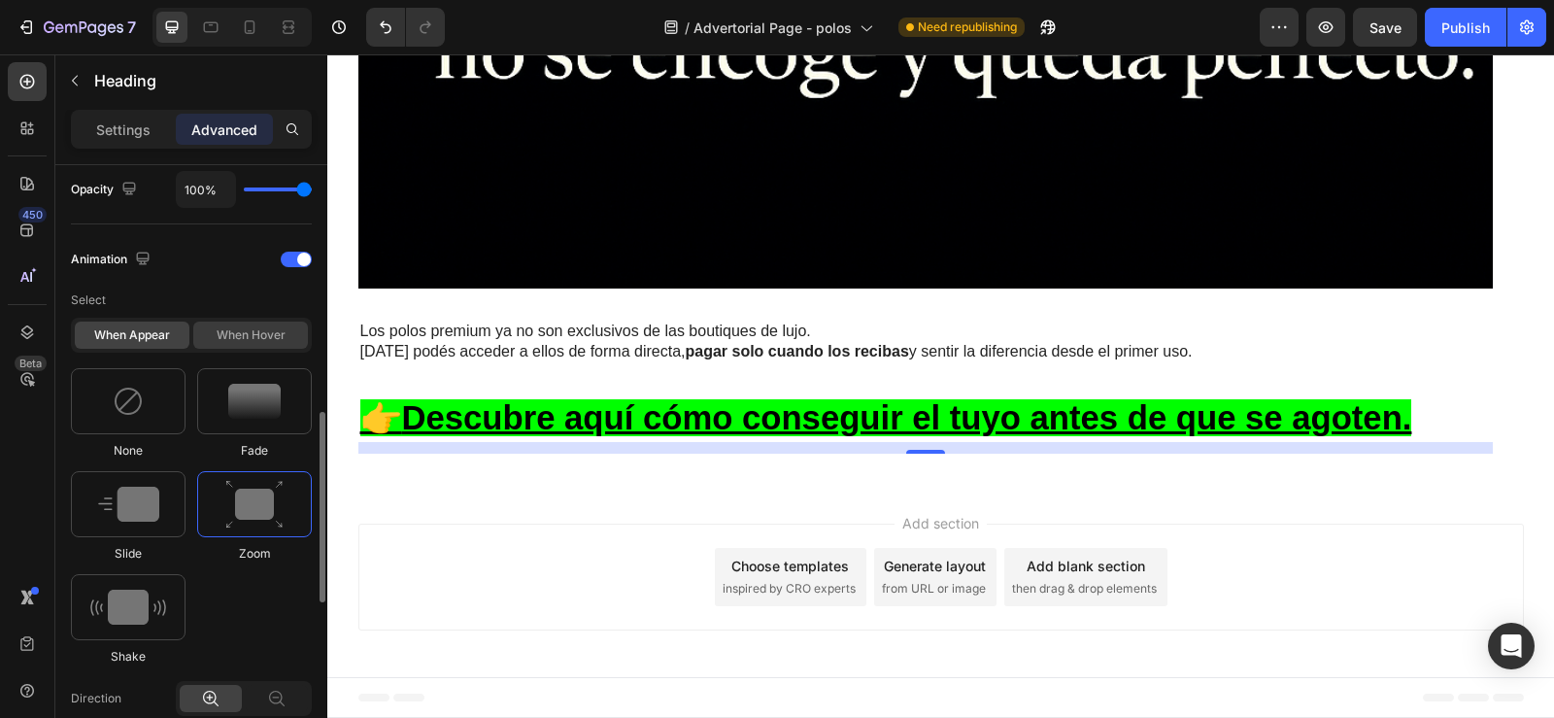
click at [229, 330] on div "When hover" at bounding box center [250, 334] width 115 height 27
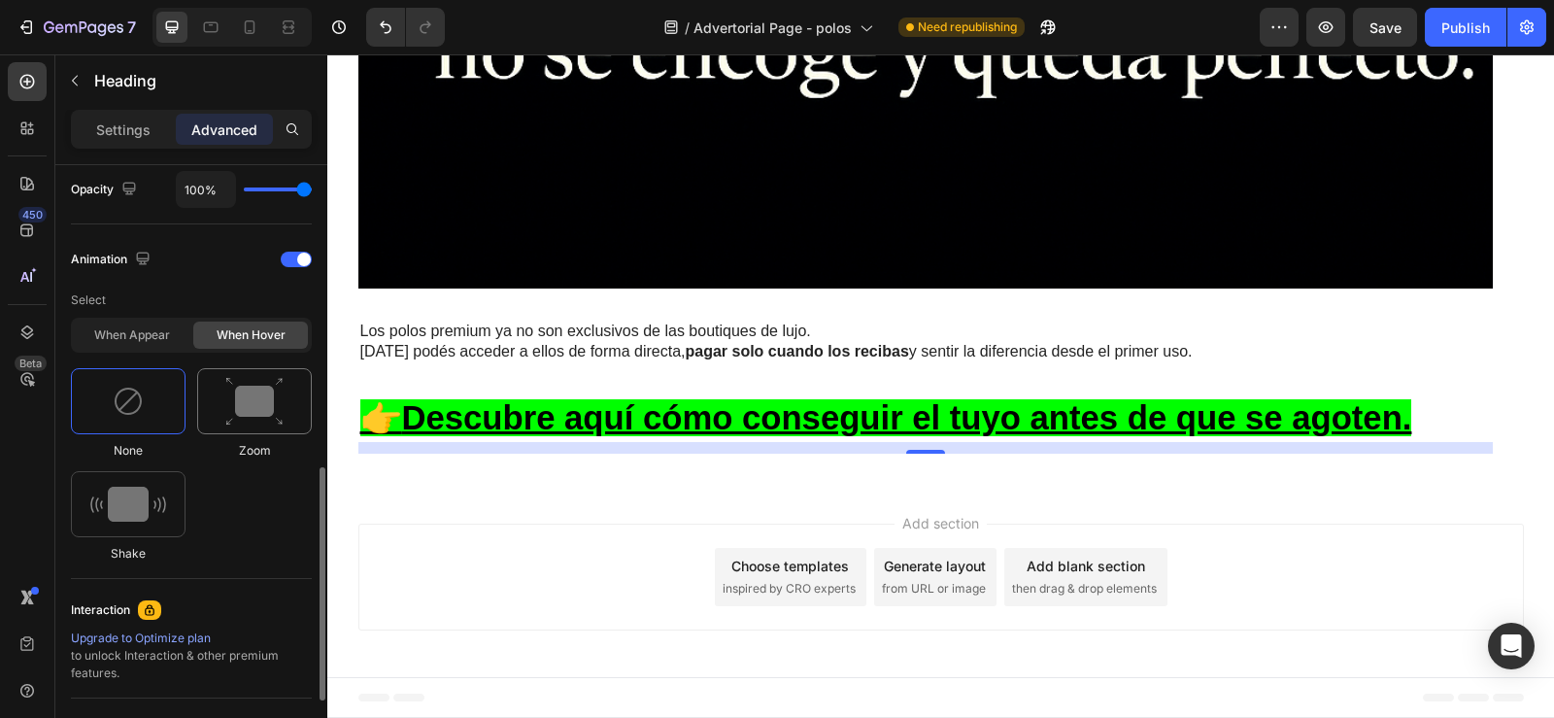
click at [230, 386] on img at bounding box center [254, 402] width 58 height 50
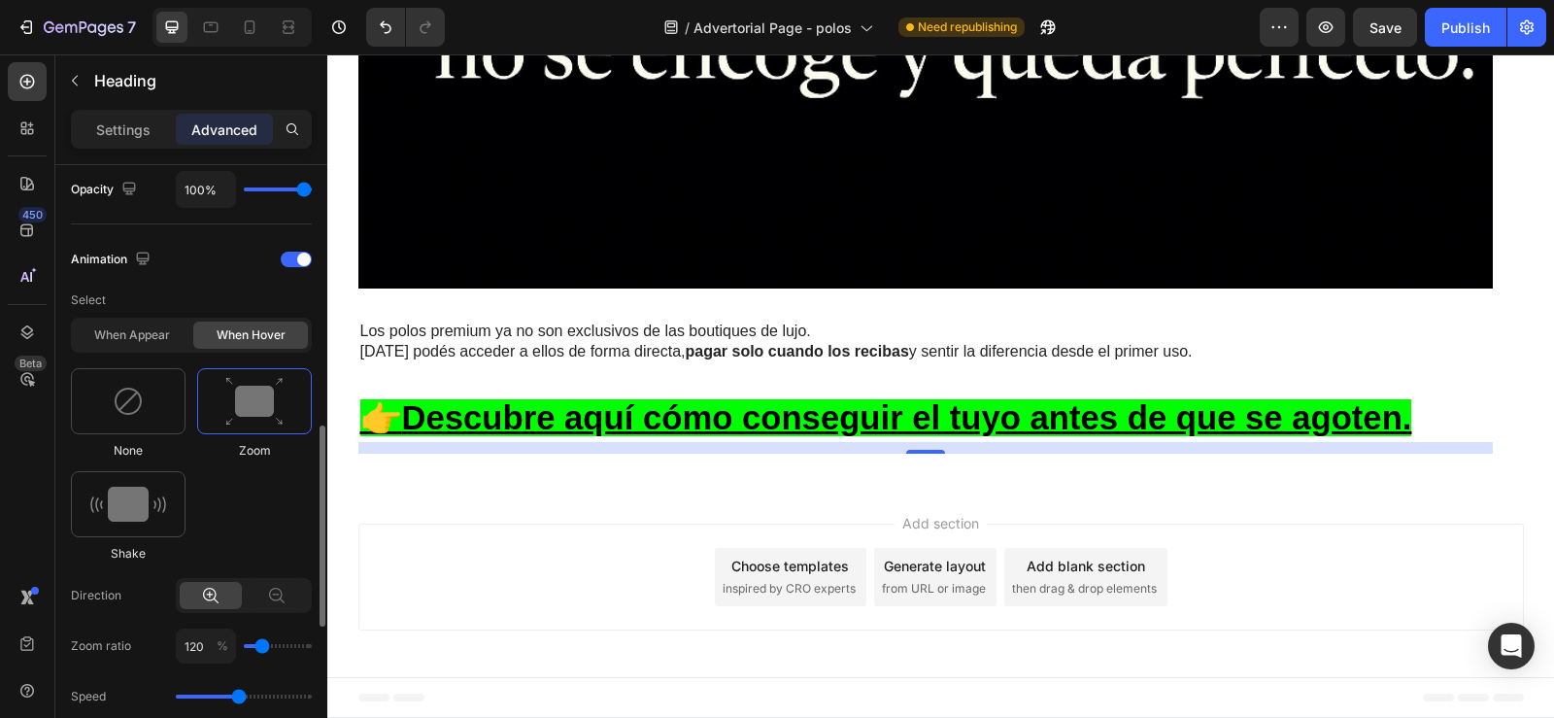
click at [235, 397] on img at bounding box center [254, 402] width 58 height 50
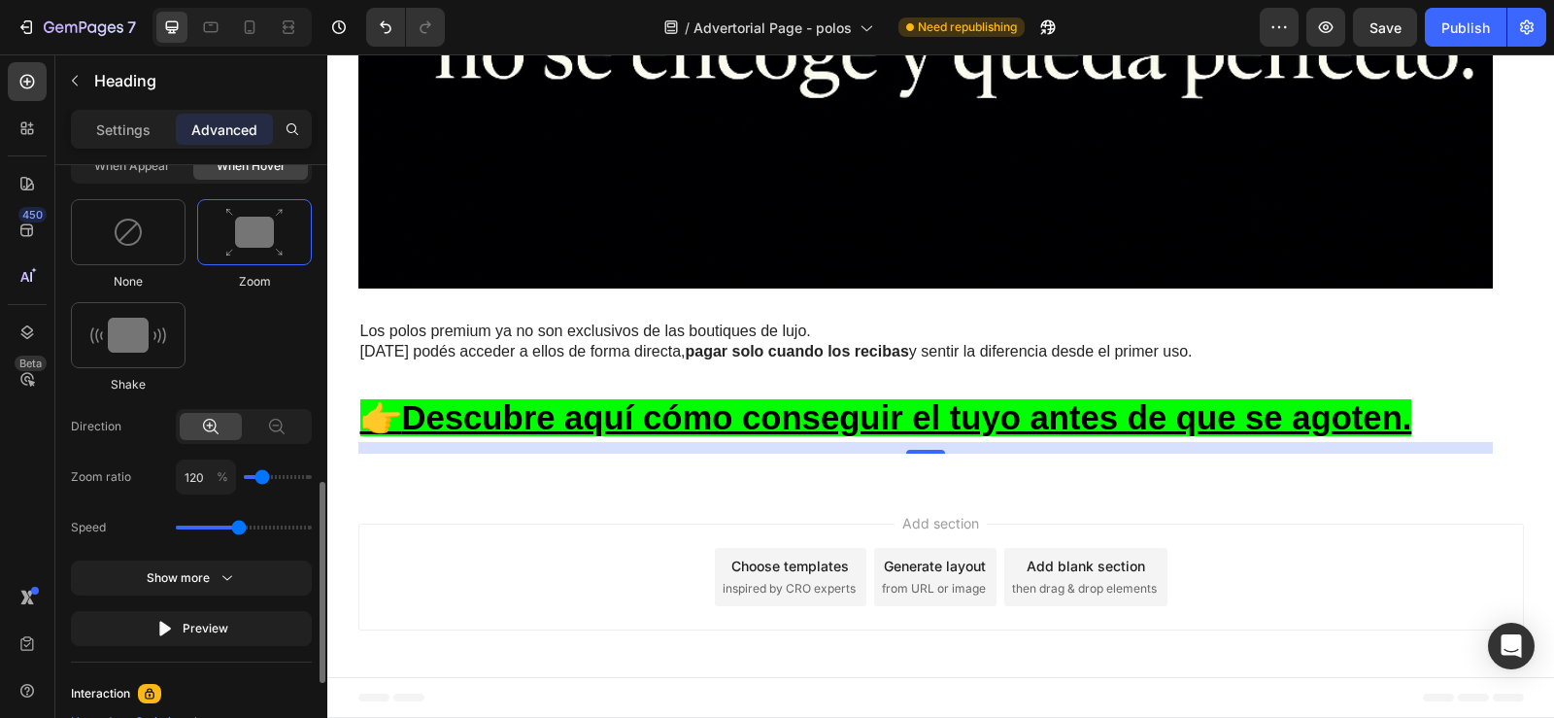
scroll to position [953, 0]
drag, startPoint x: 235, startPoint y: 398, endPoint x: 139, endPoint y: 258, distance: 169.7
click at [139, 258] on div at bounding box center [128, 235] width 115 height 66
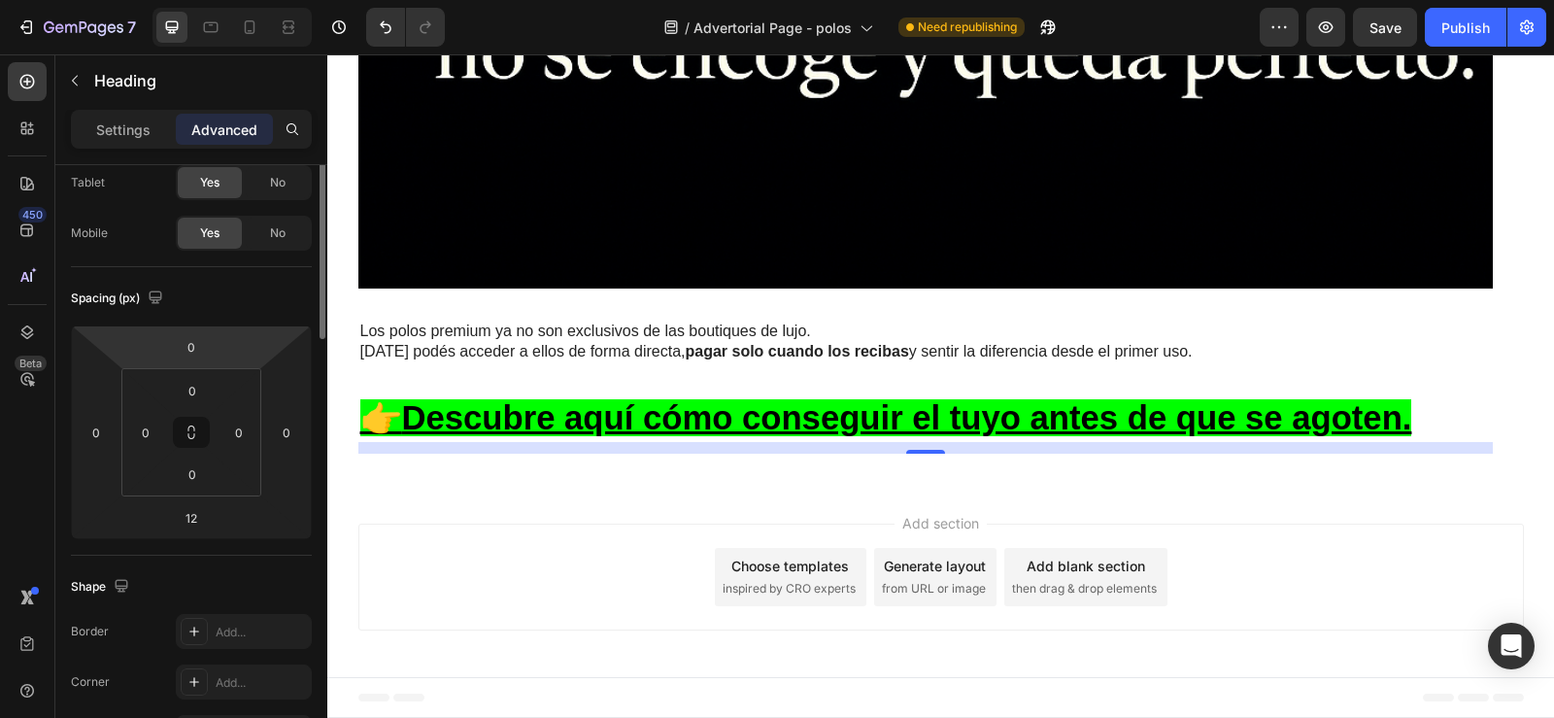
scroll to position [0, 0]
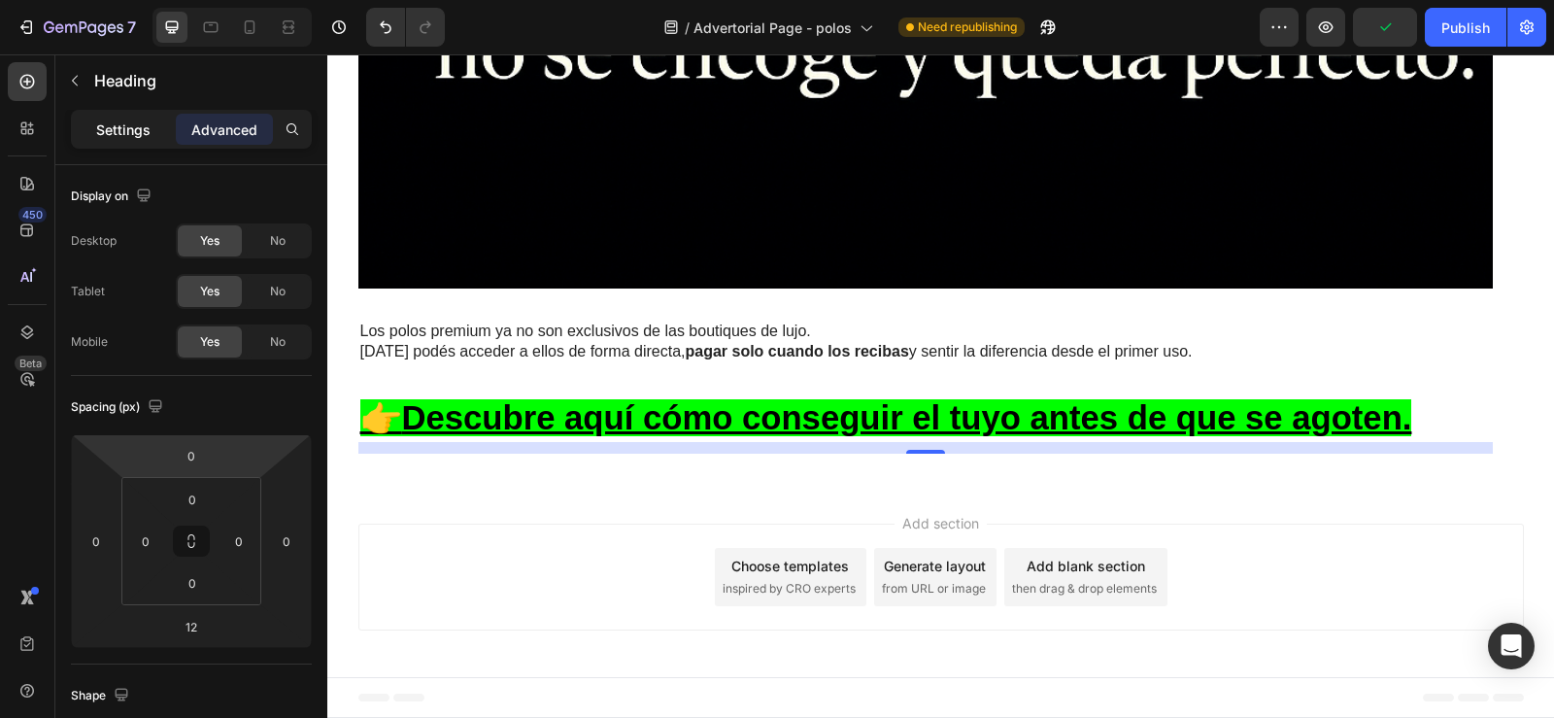
click at [133, 131] on p "Settings" at bounding box center [123, 129] width 54 height 20
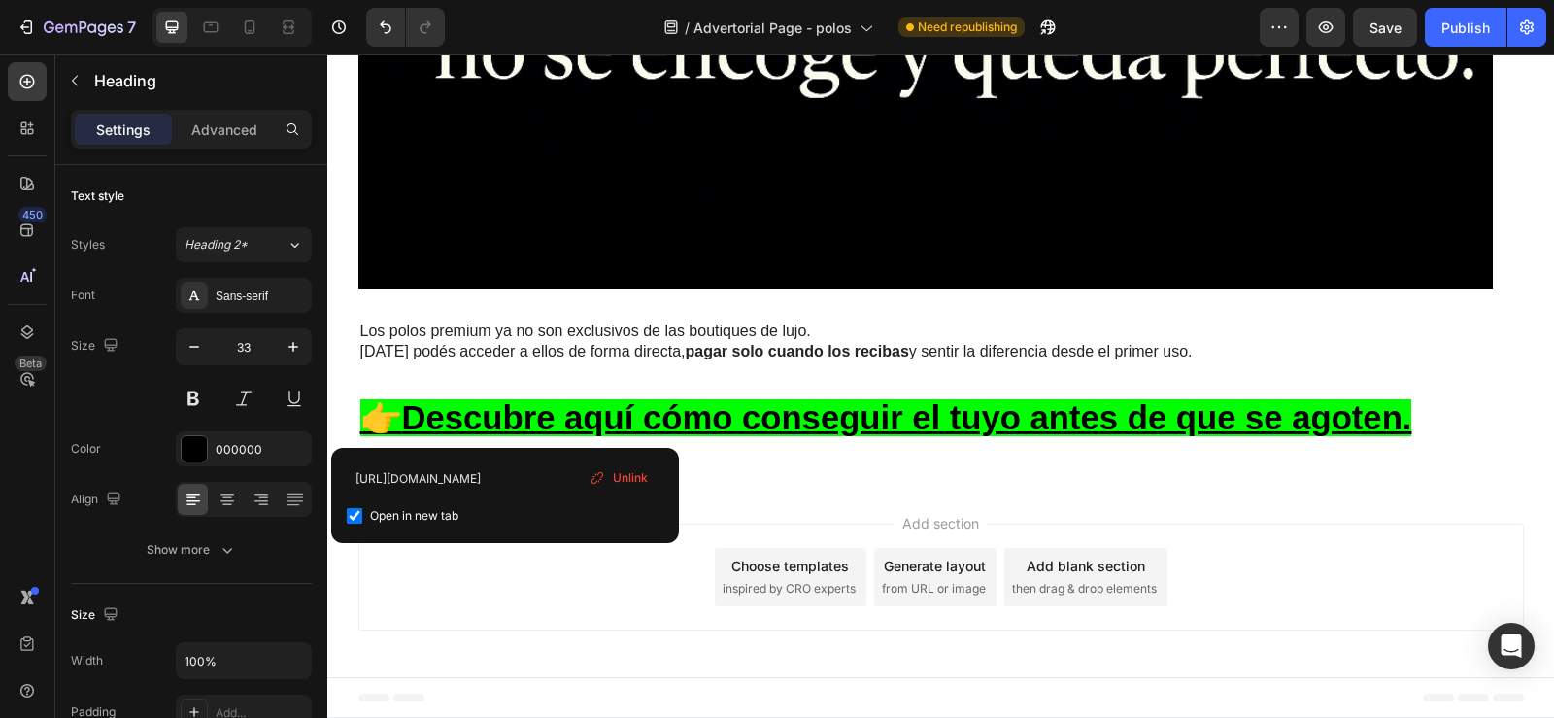
click at [630, 479] on span "Unlink" at bounding box center [630, 477] width 35 height 17
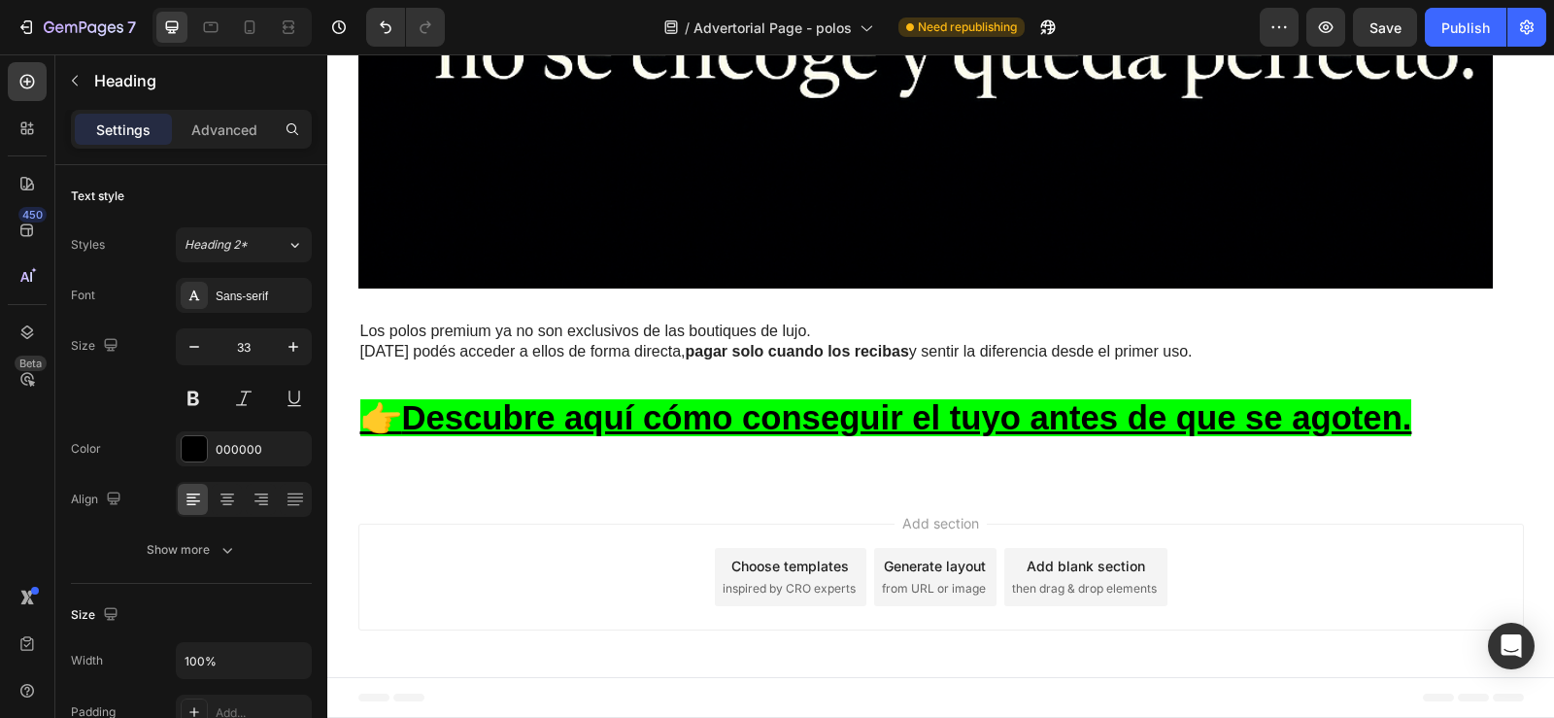
click at [620, 421] on u "Descubre aquí cómo conseguir el tuyo antes de que se agoten." at bounding box center [907, 417] width 1010 height 37
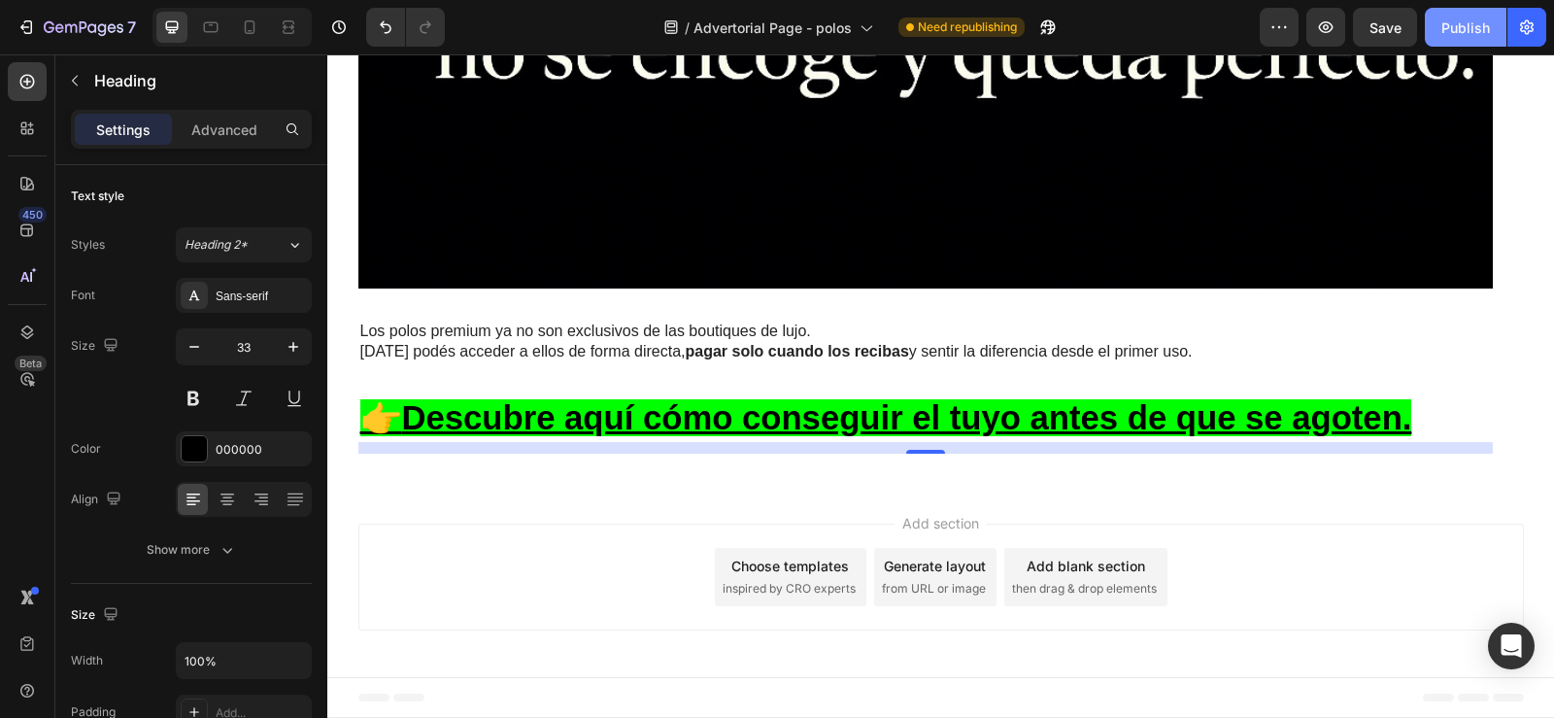
click at [1463, 34] on div "Publish" at bounding box center [1465, 27] width 49 height 20
click at [245, 17] on div at bounding box center [249, 27] width 31 height 31
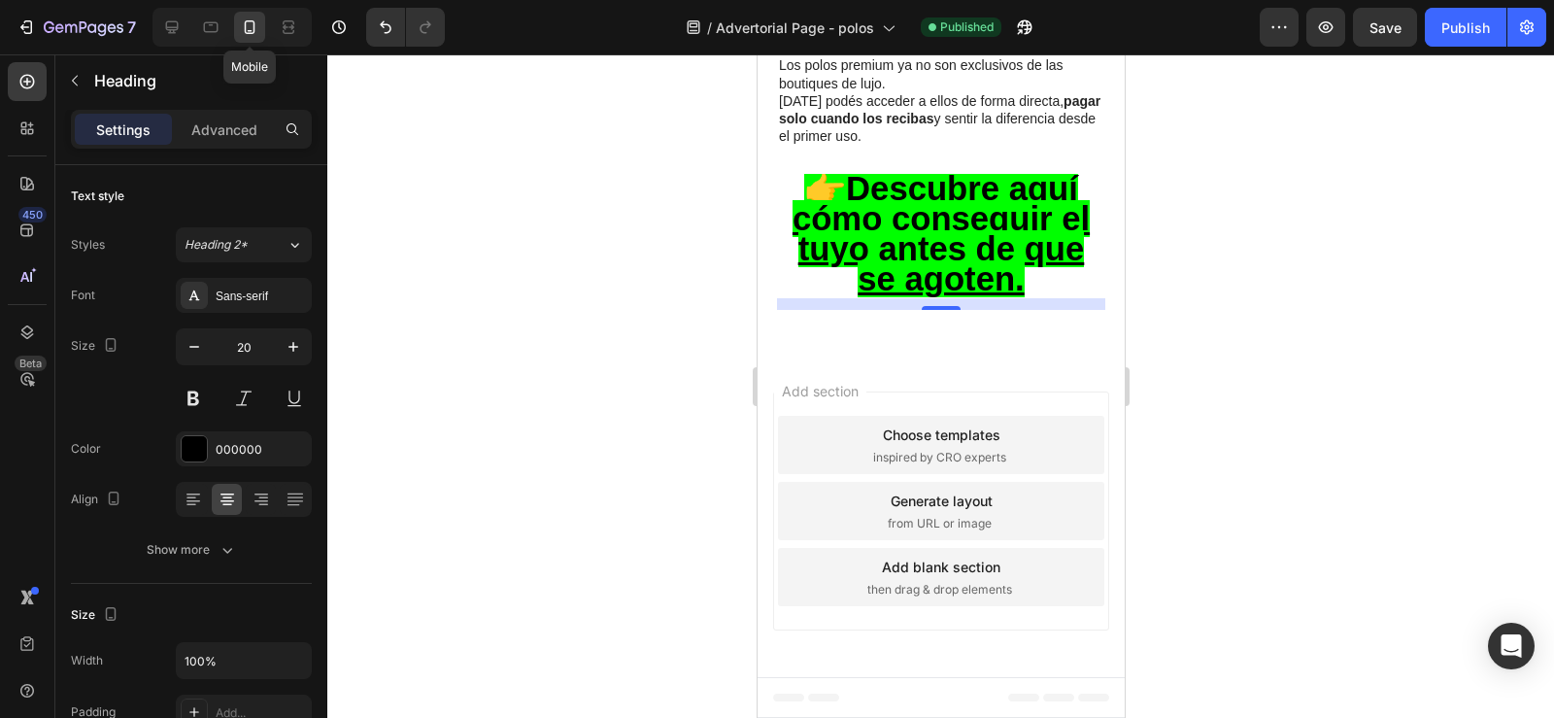
scroll to position [7103, 0]
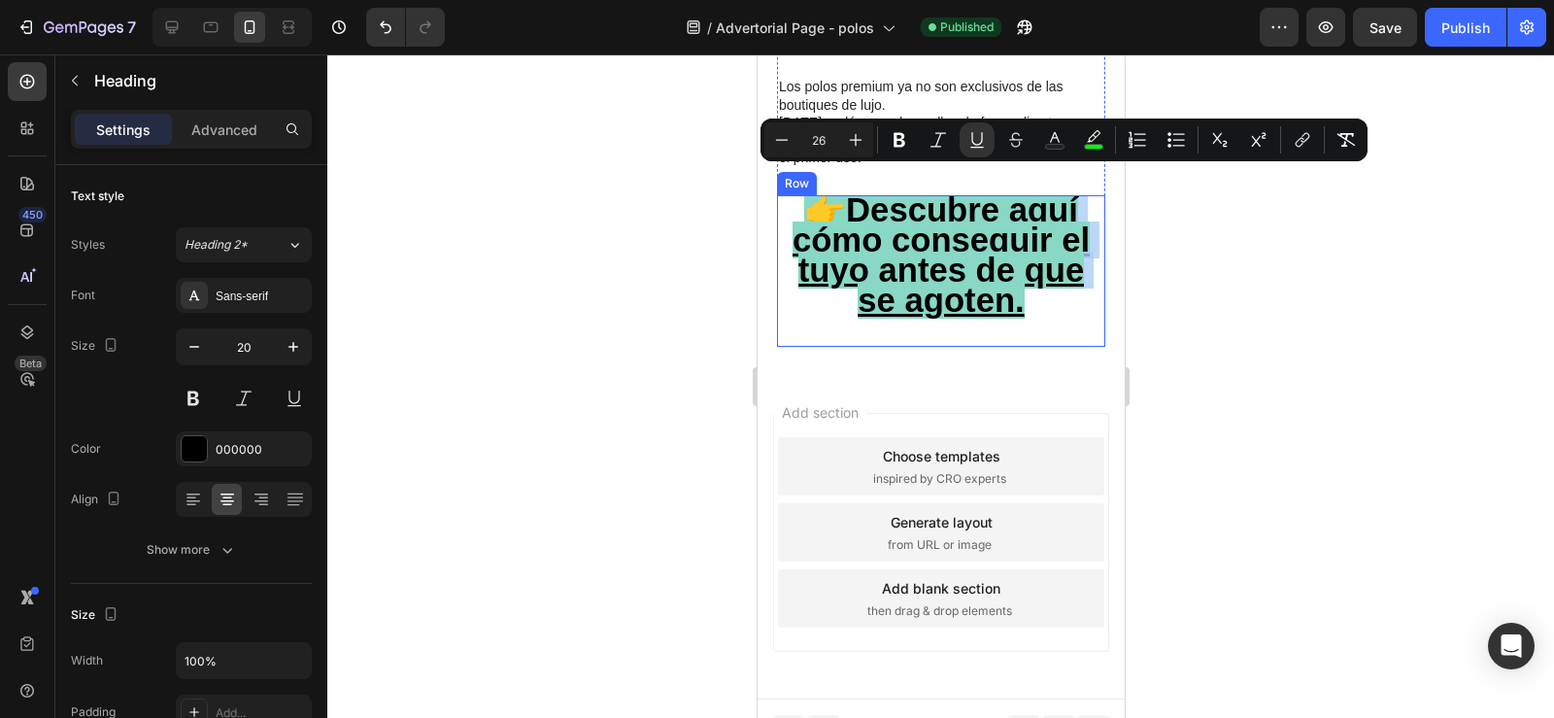
drag, startPoint x: 789, startPoint y: 185, endPoint x: 1018, endPoint y: 300, distance: 256.2
click at [1018, 300] on div "👉 Descubre aquí cómo conseguir el tuyo antes de que se agoten. Heading 12" at bounding box center [940, 270] width 328 height 151
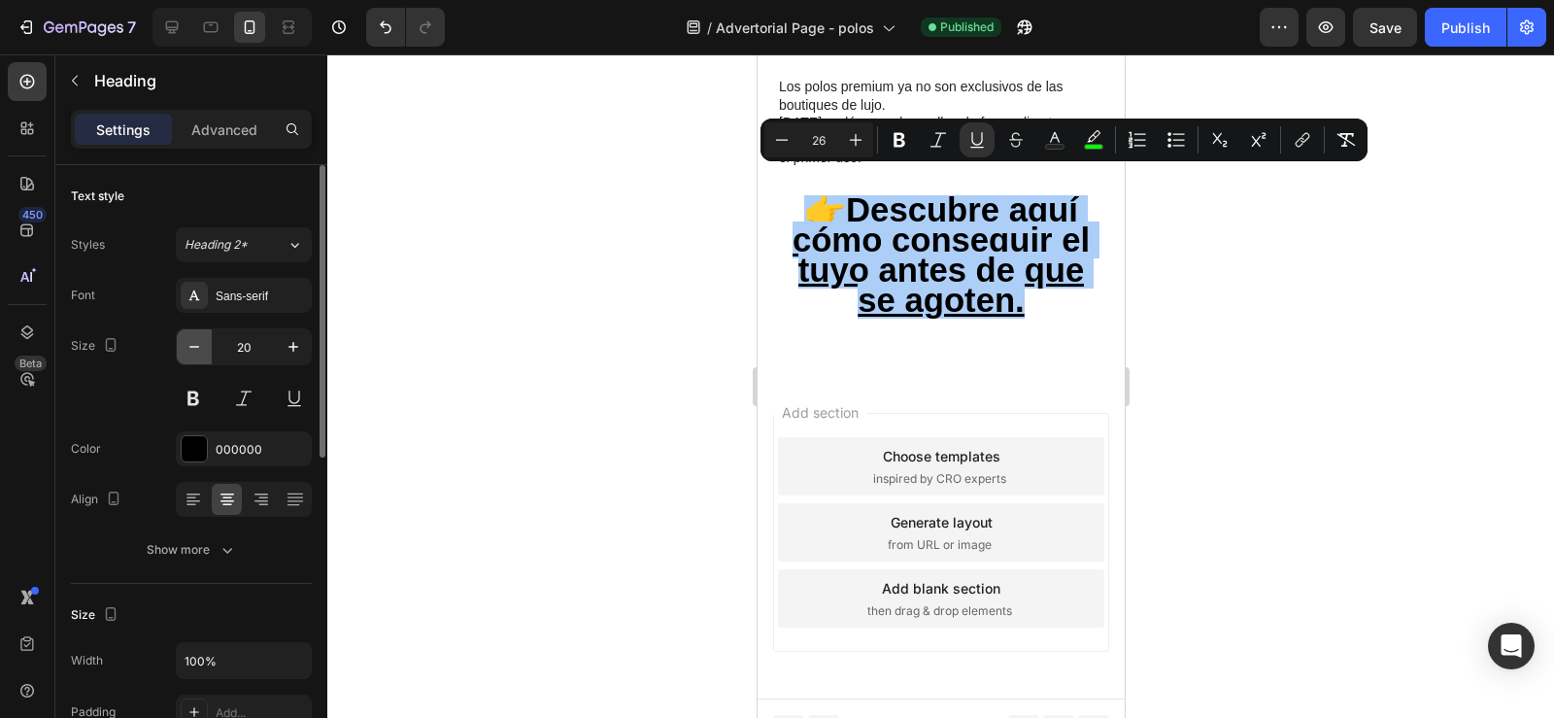
click at [192, 347] on icon "button" at bounding box center [194, 347] width 10 height 2
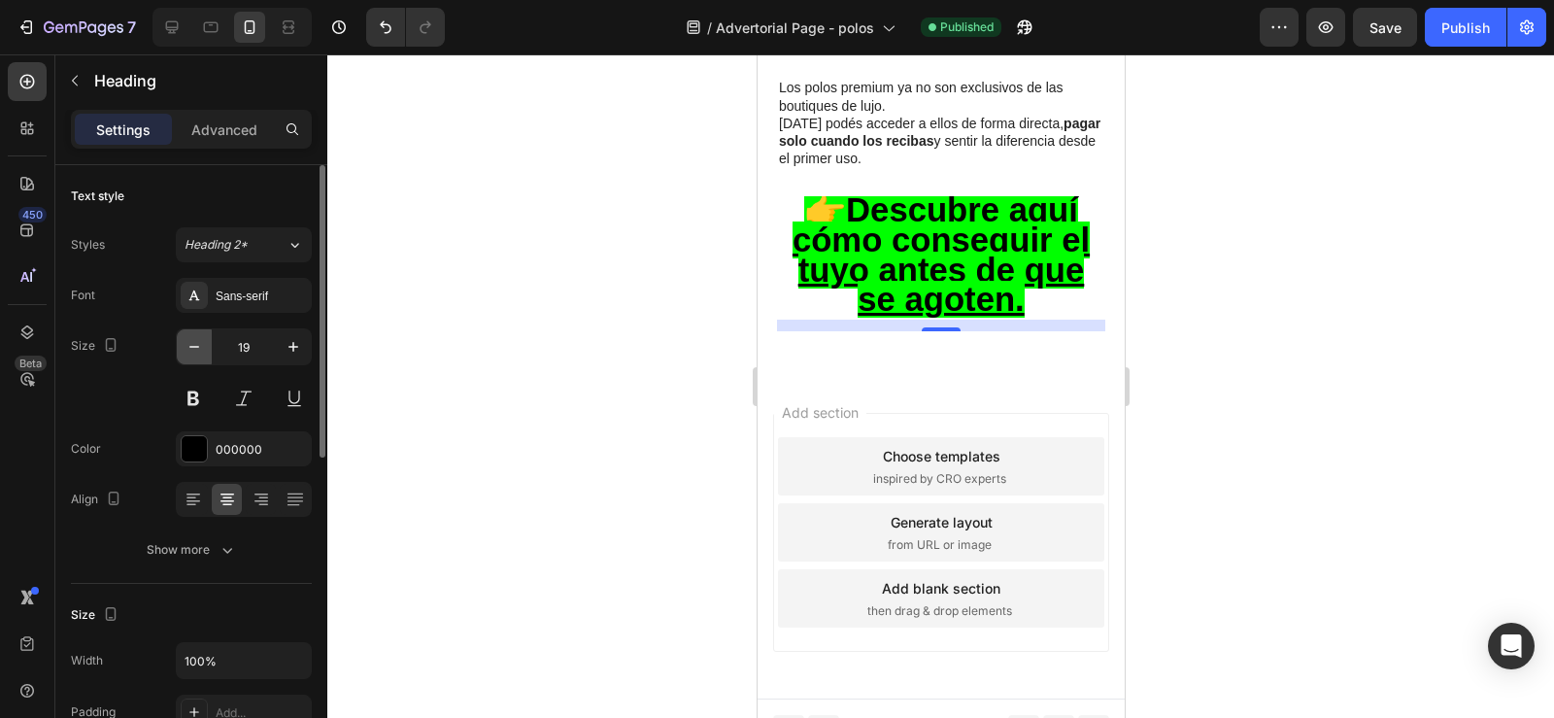
click at [192, 347] on icon "button" at bounding box center [194, 347] width 10 height 2
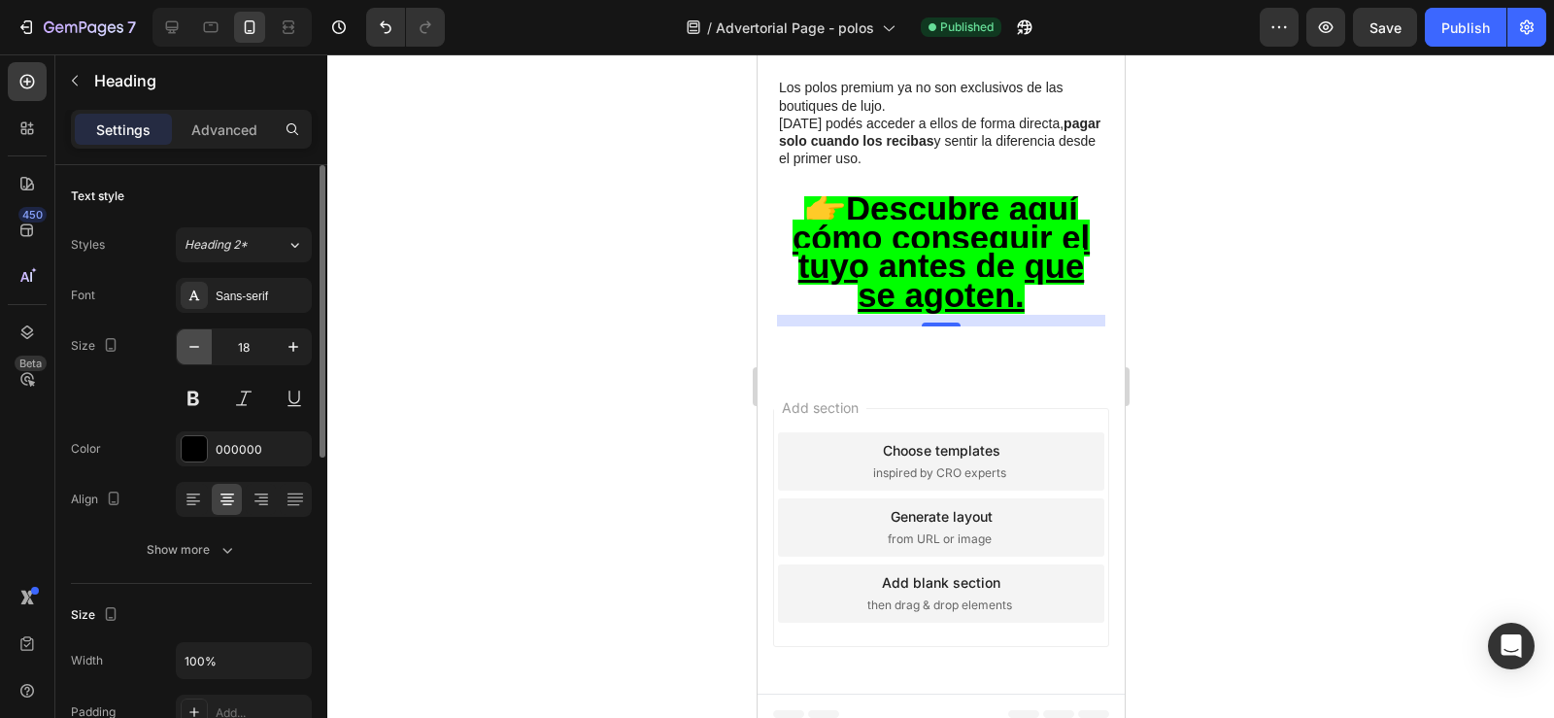
scroll to position [7096, 0]
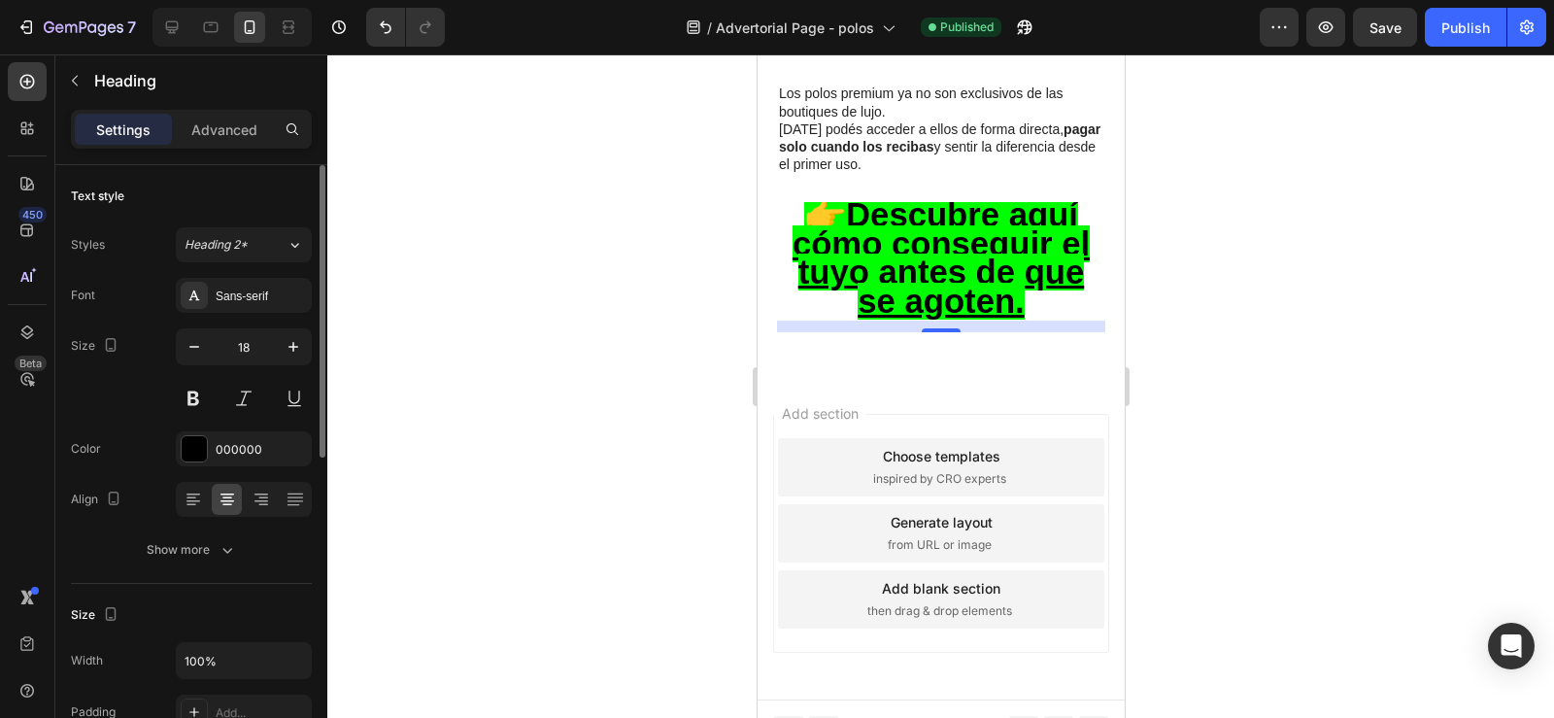
click at [296, 224] on div "Styles Heading 2* Font Sans-serif Size 18 Color 000000 Align Show more" at bounding box center [191, 395] width 241 height 344
click at [295, 240] on icon at bounding box center [294, 244] width 17 height 19
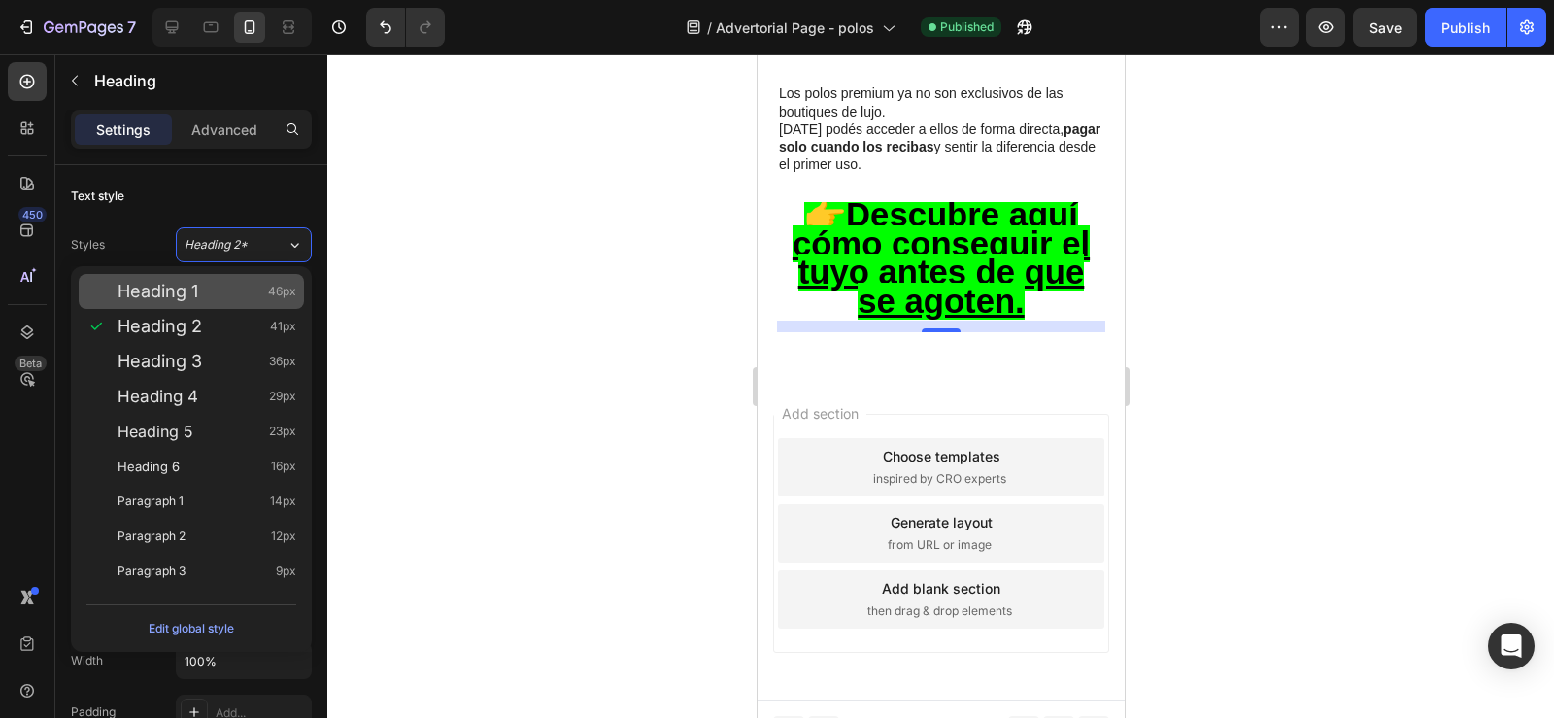
click at [247, 293] on div "Heading 1 46px" at bounding box center [207, 291] width 179 height 19
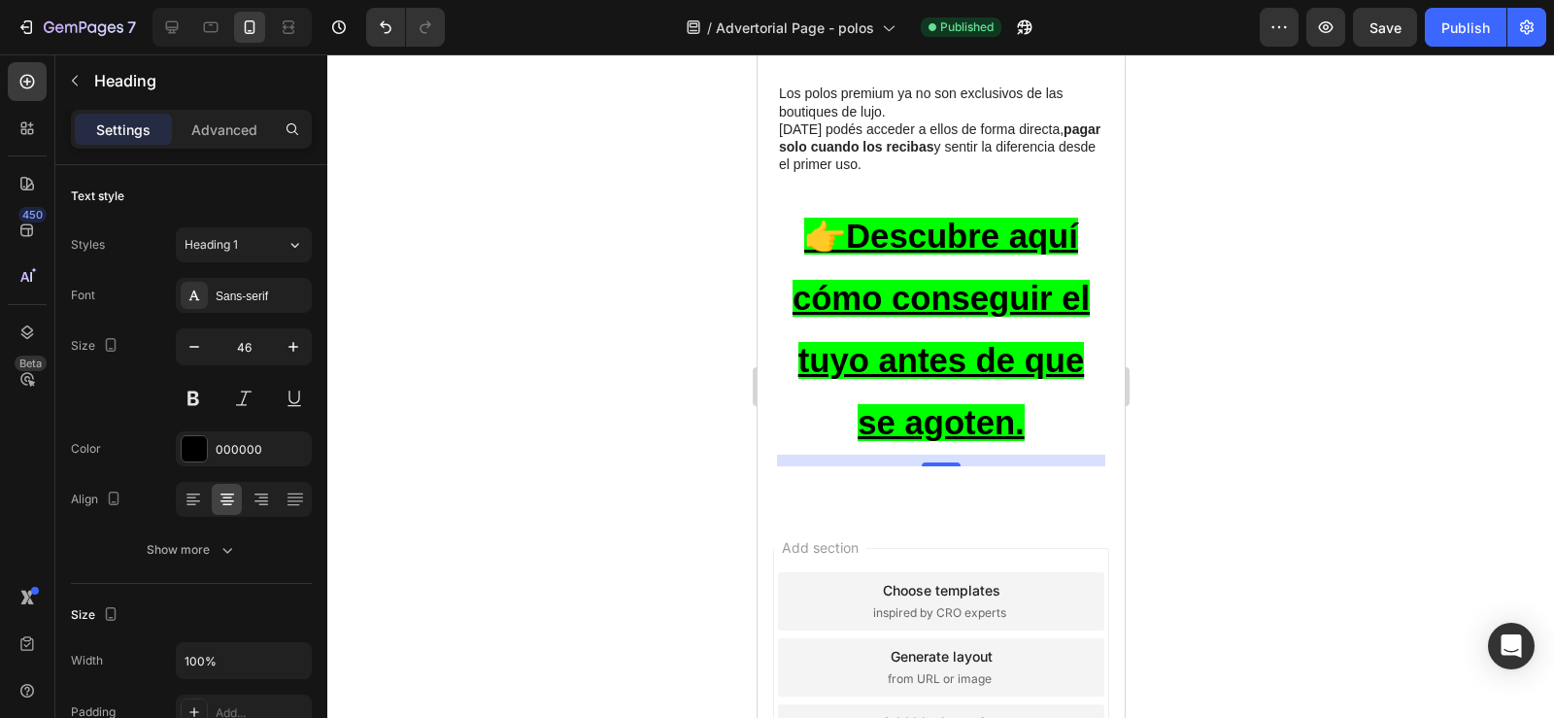
scroll to position [7103, 0]
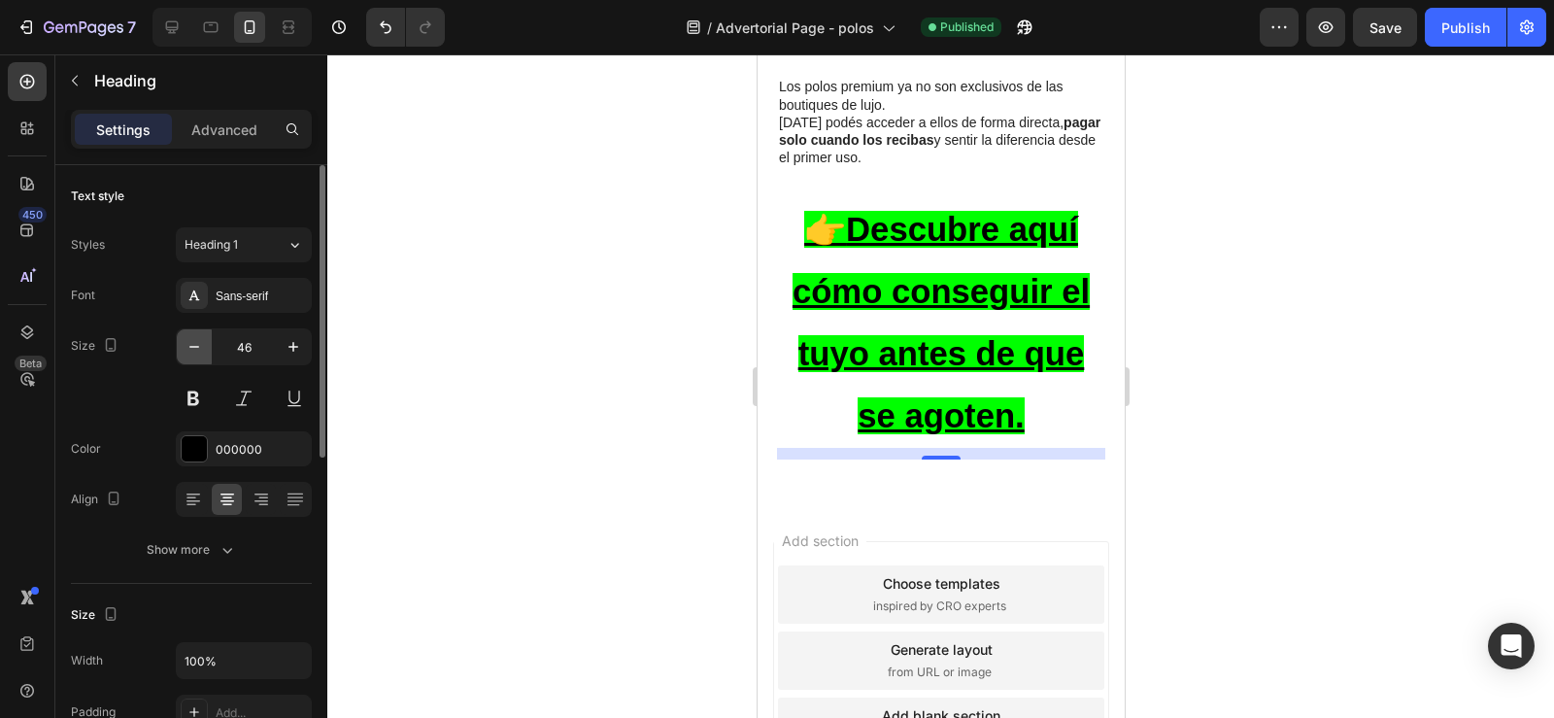
click at [193, 350] on icon "button" at bounding box center [194, 346] width 19 height 19
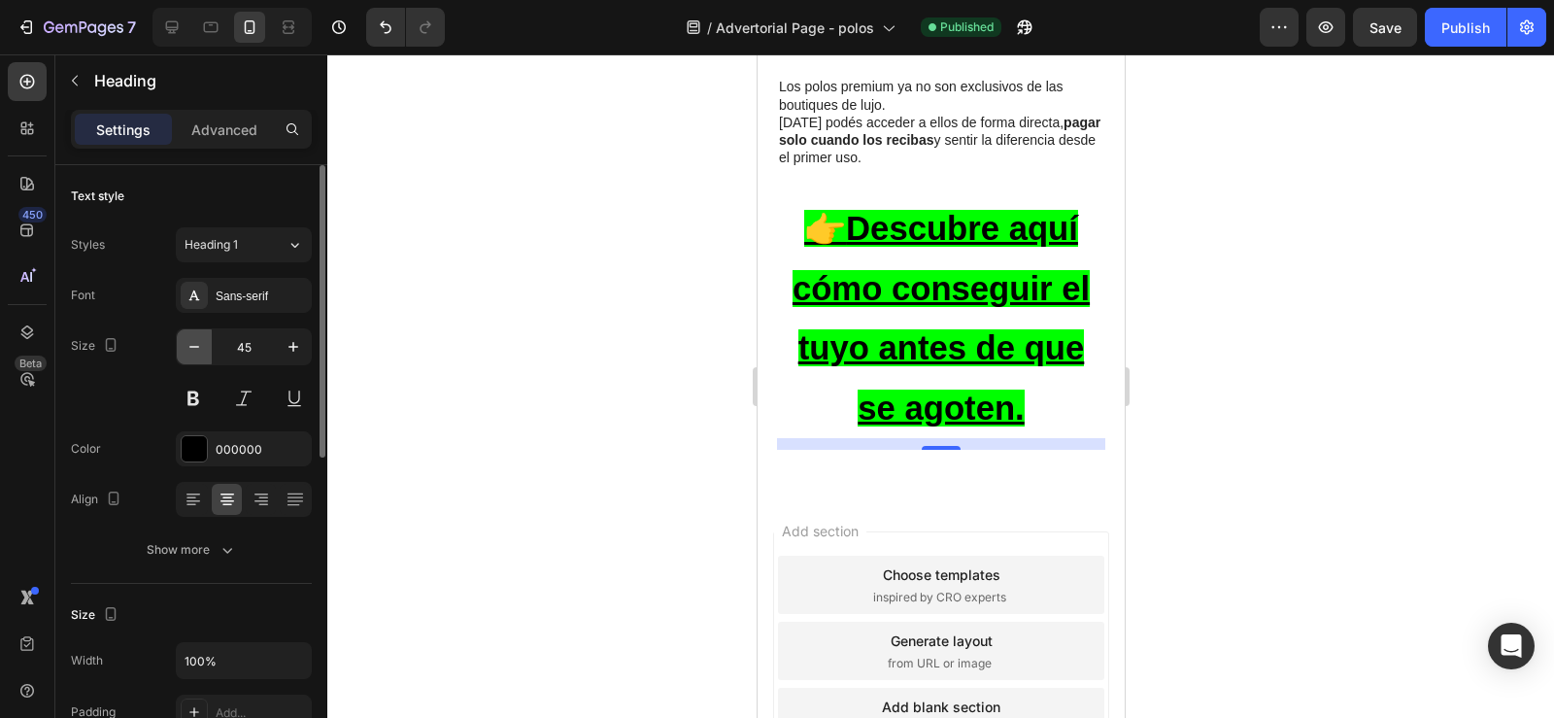
click at [193, 350] on icon "button" at bounding box center [194, 346] width 19 height 19
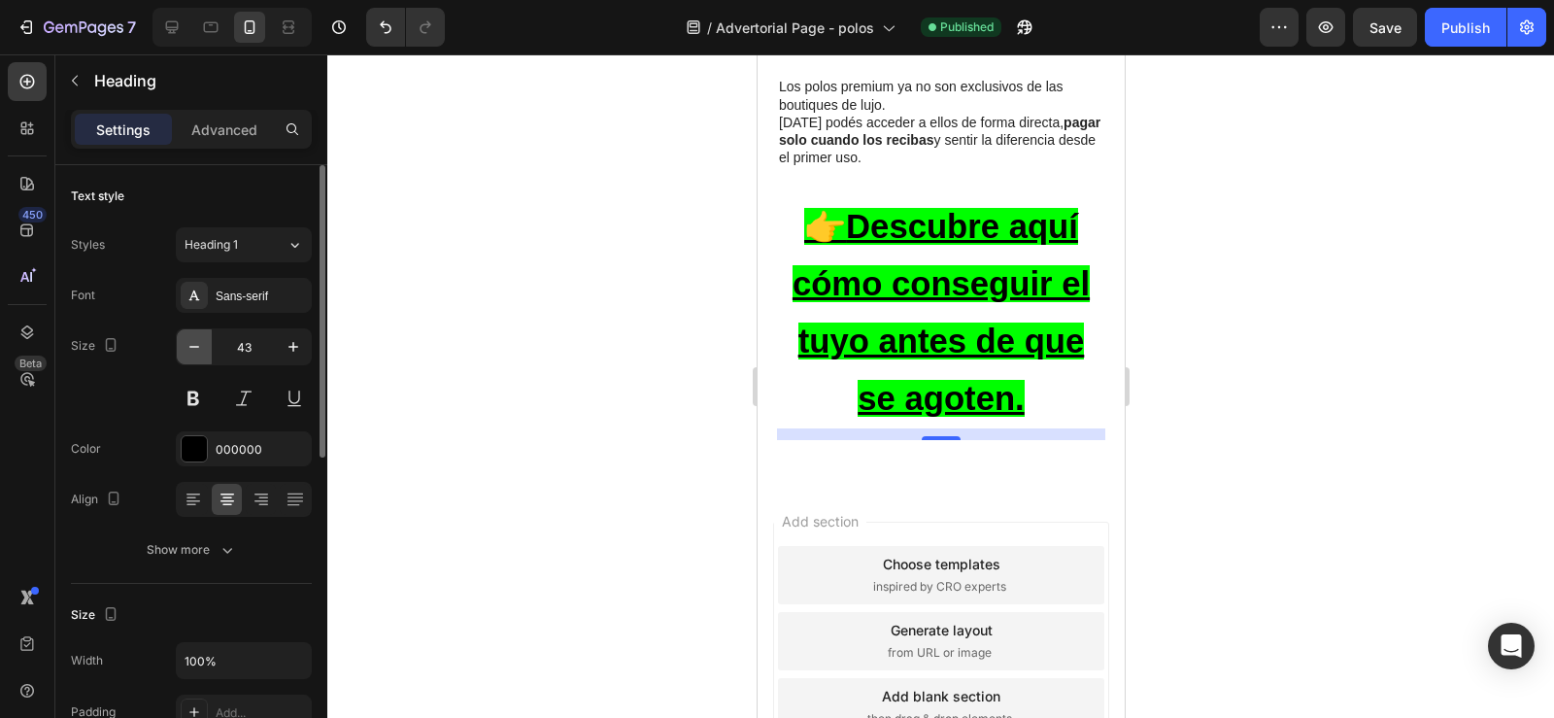
click at [193, 350] on icon "button" at bounding box center [194, 346] width 19 height 19
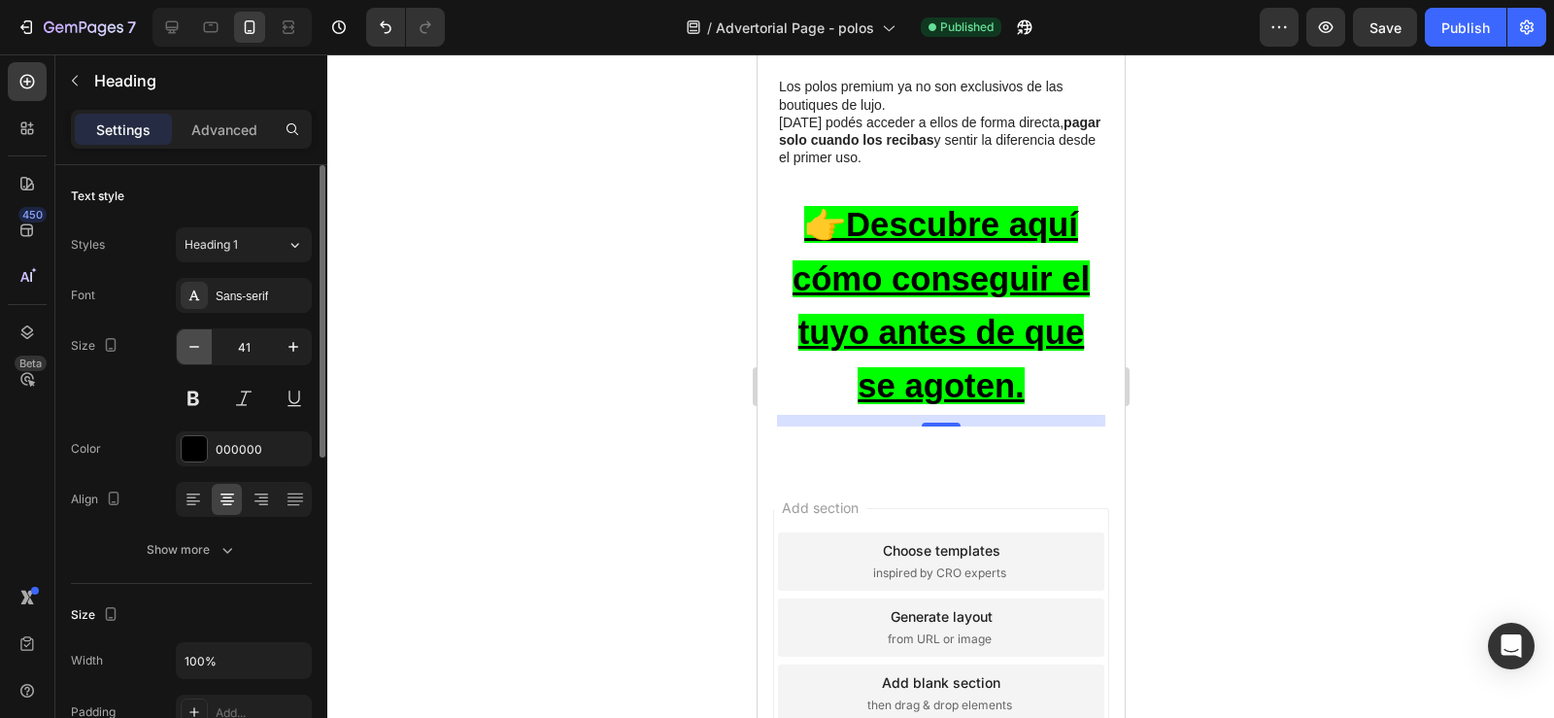
click at [193, 350] on icon "button" at bounding box center [194, 346] width 19 height 19
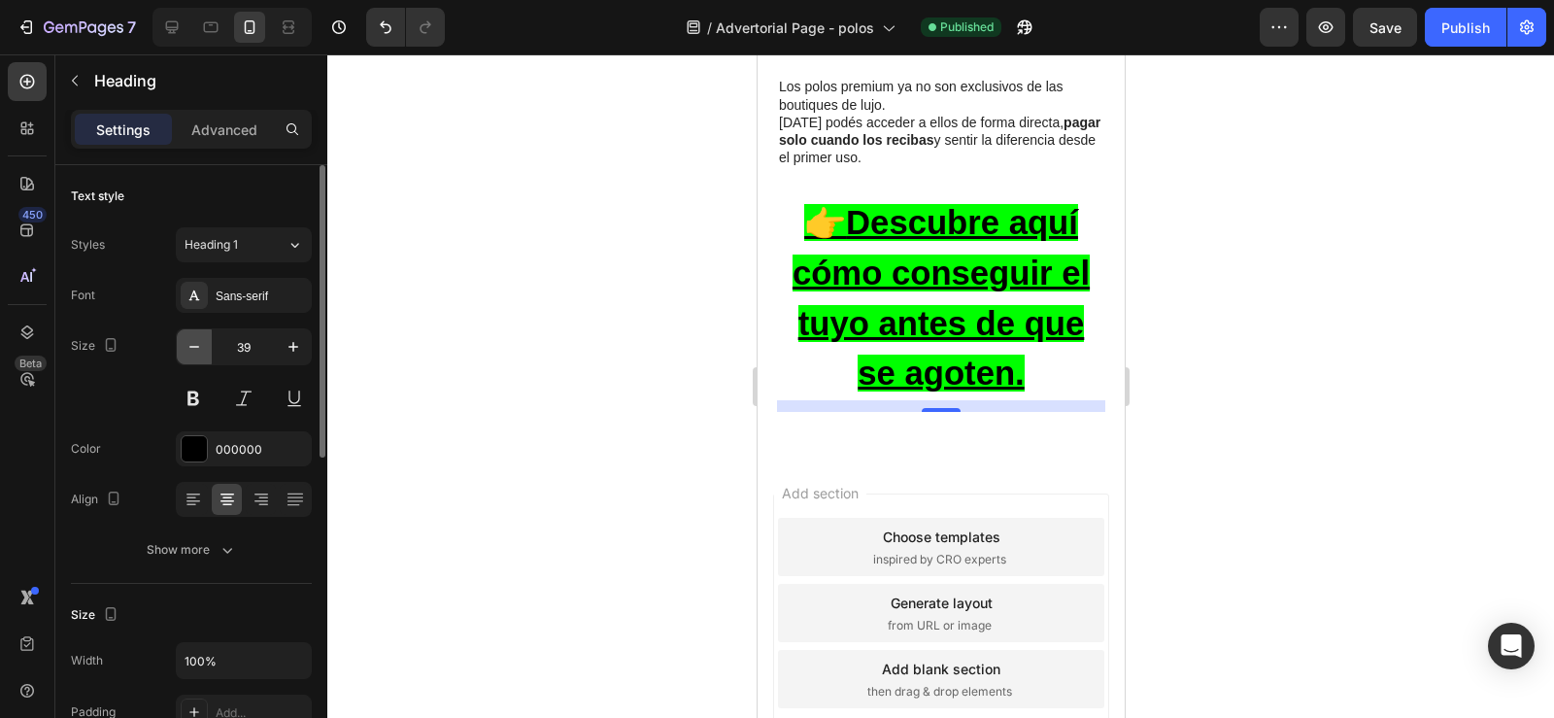
click at [193, 350] on icon "button" at bounding box center [194, 346] width 19 height 19
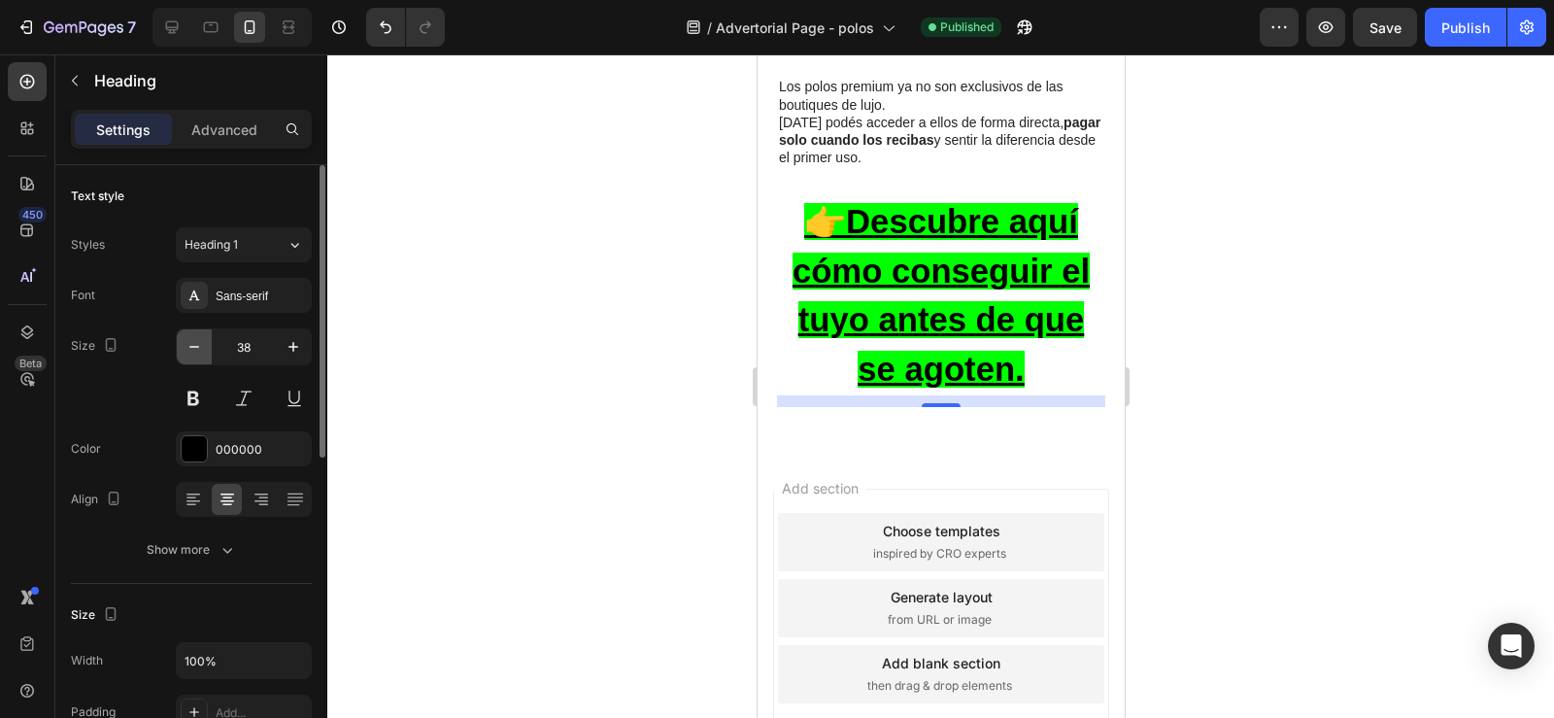
click at [193, 350] on icon "button" at bounding box center [194, 346] width 19 height 19
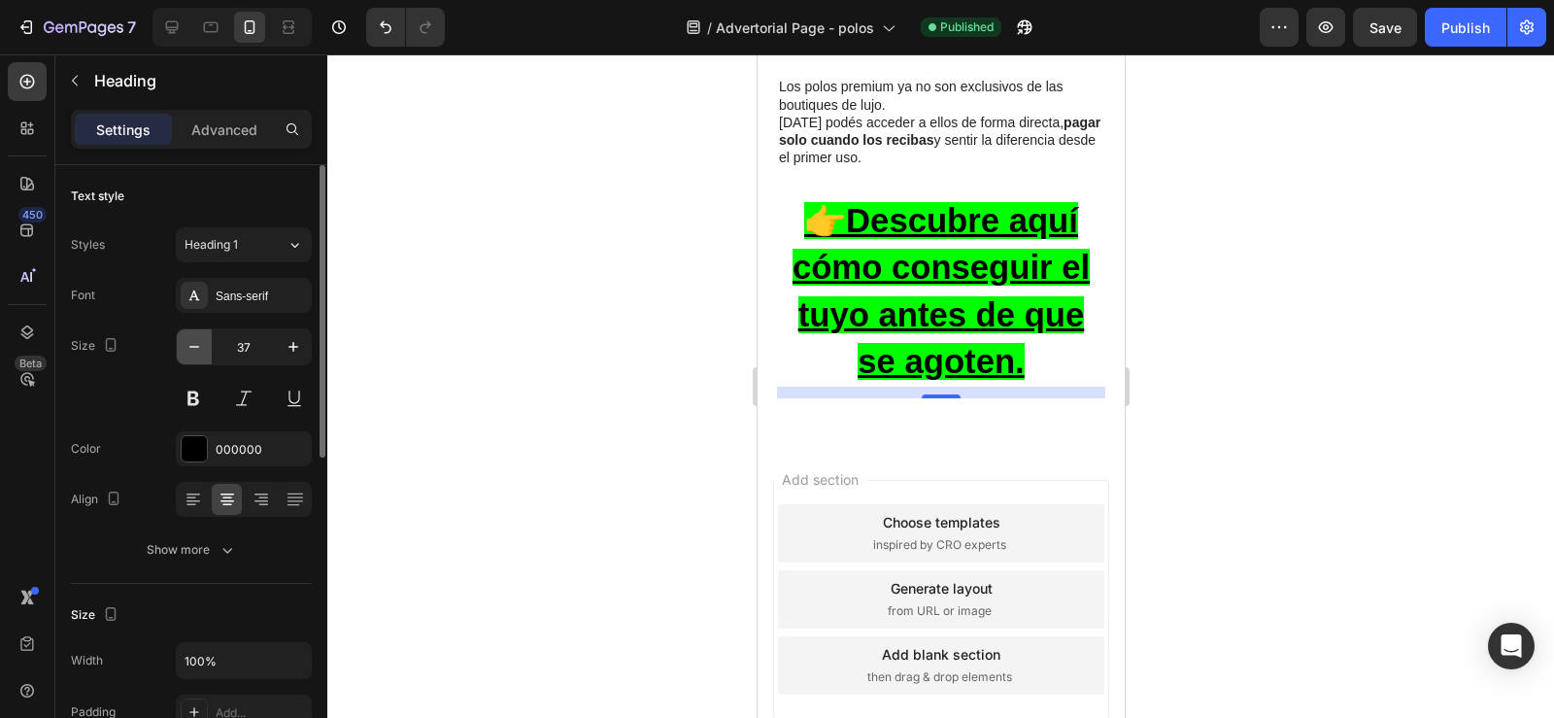
click at [193, 350] on icon "button" at bounding box center [194, 346] width 19 height 19
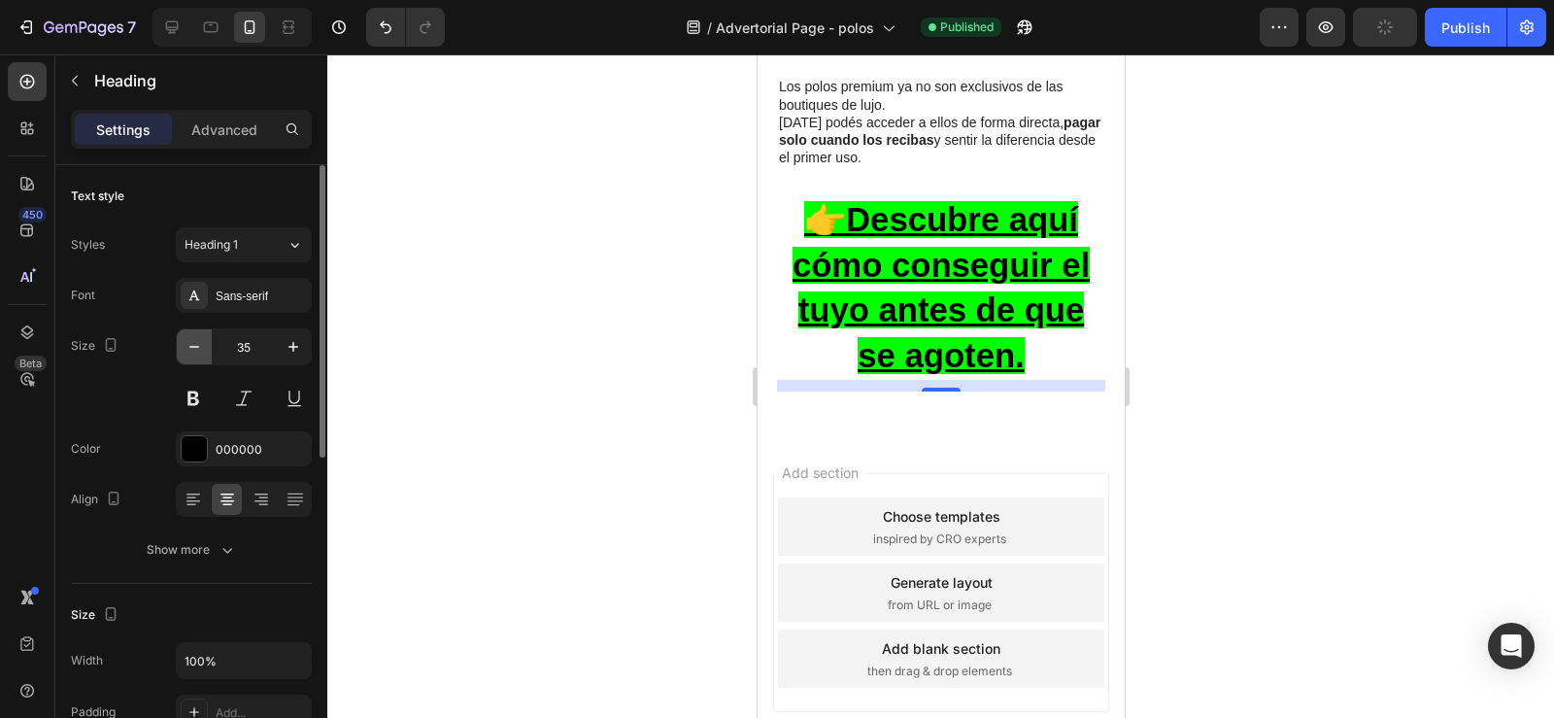
click at [193, 350] on icon "button" at bounding box center [194, 346] width 19 height 19
type input "34"
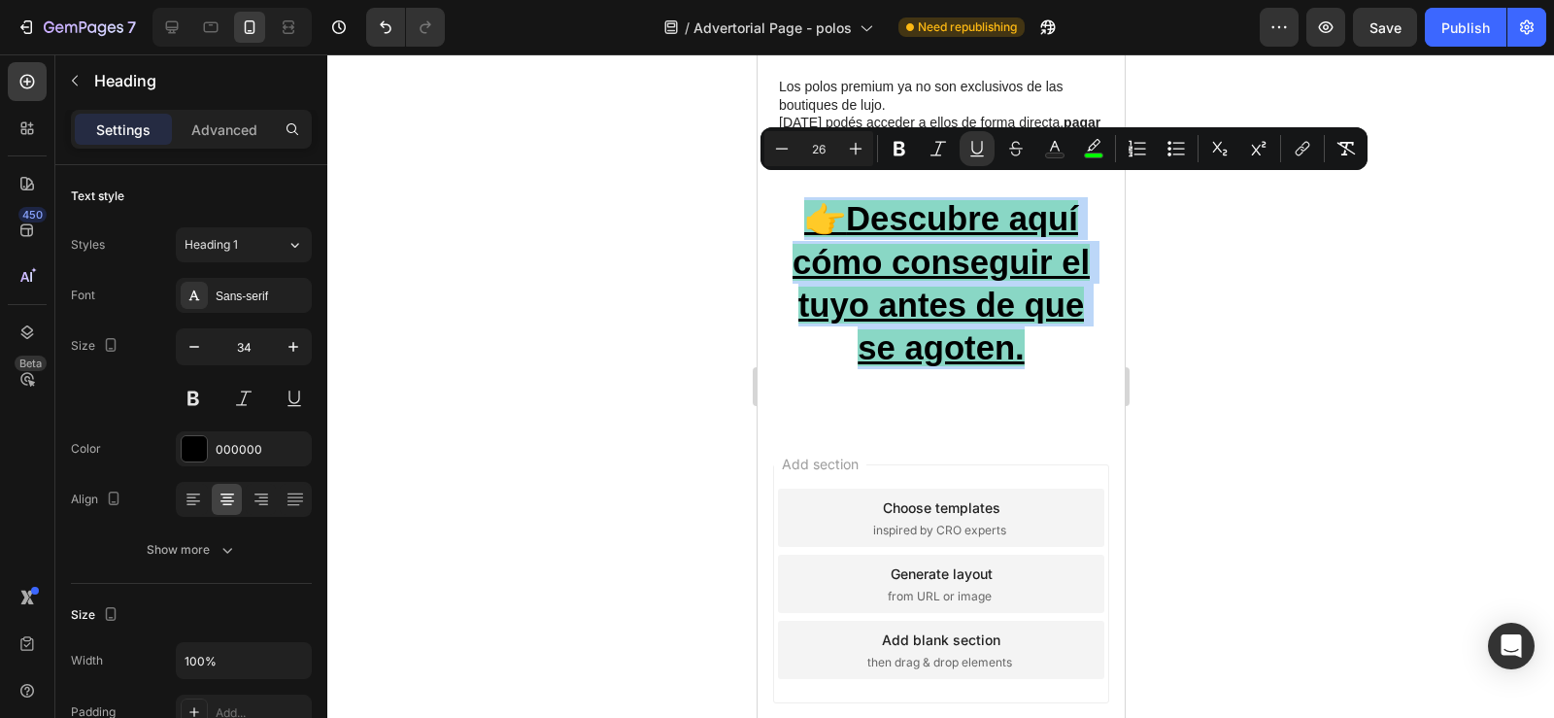
drag, startPoint x: 791, startPoint y: 198, endPoint x: 1017, endPoint y: 332, distance: 262.1
click at [1017, 332] on p "👉 Descubre aquí cómo conseguir el tuyo antes de que se agoten." at bounding box center [940, 283] width 324 height 172
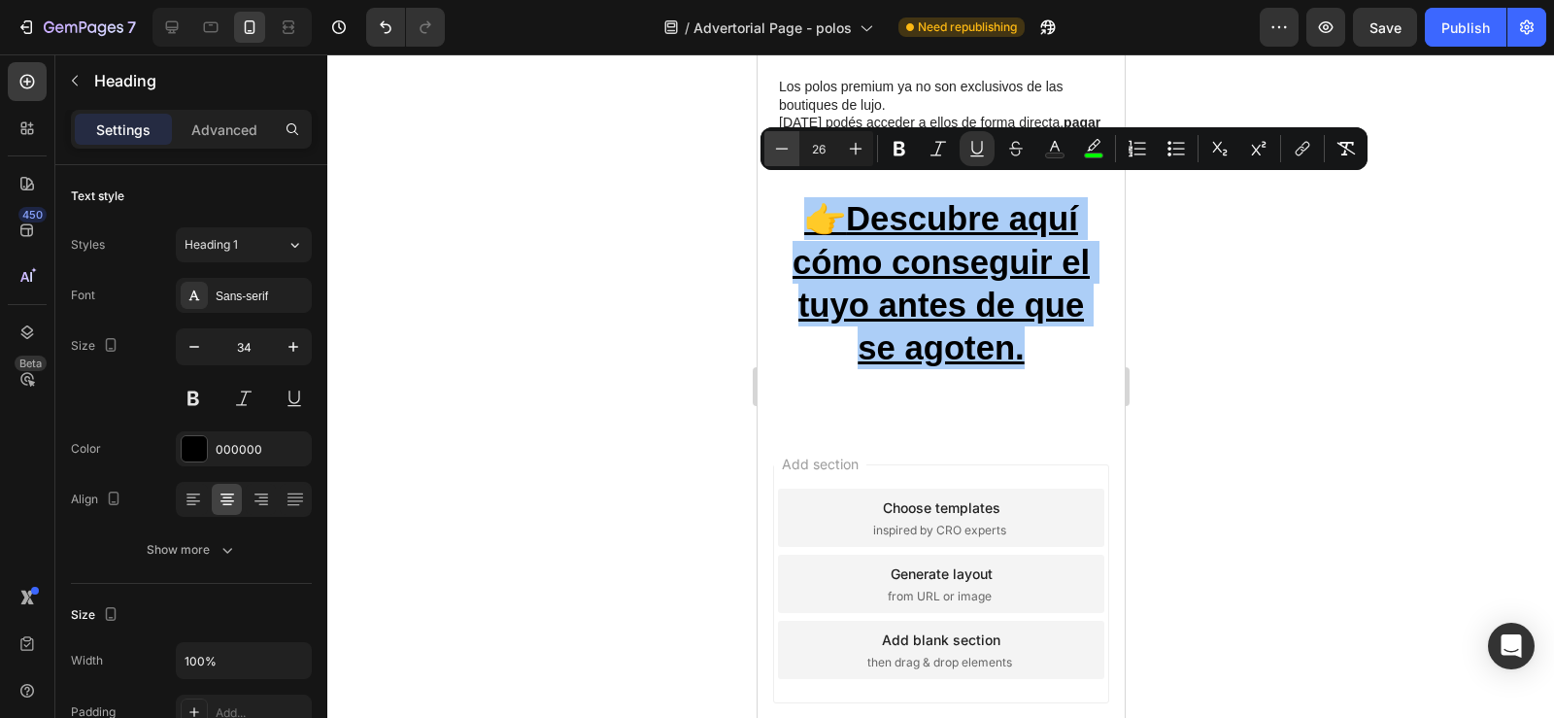
click at [784, 147] on icon "Editor contextual toolbar" at bounding box center [781, 148] width 19 height 19
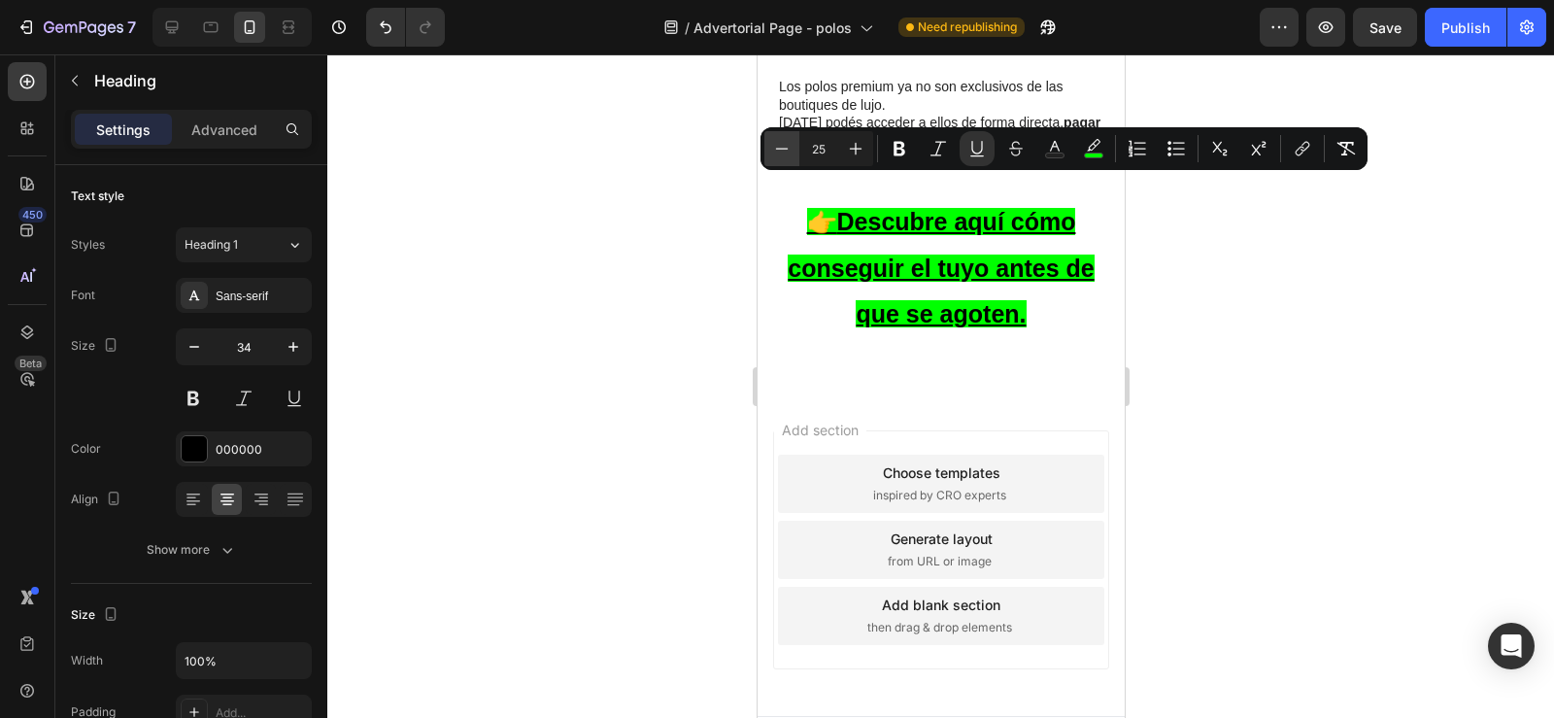
click at [784, 147] on icon "Editor contextual toolbar" at bounding box center [781, 148] width 19 height 19
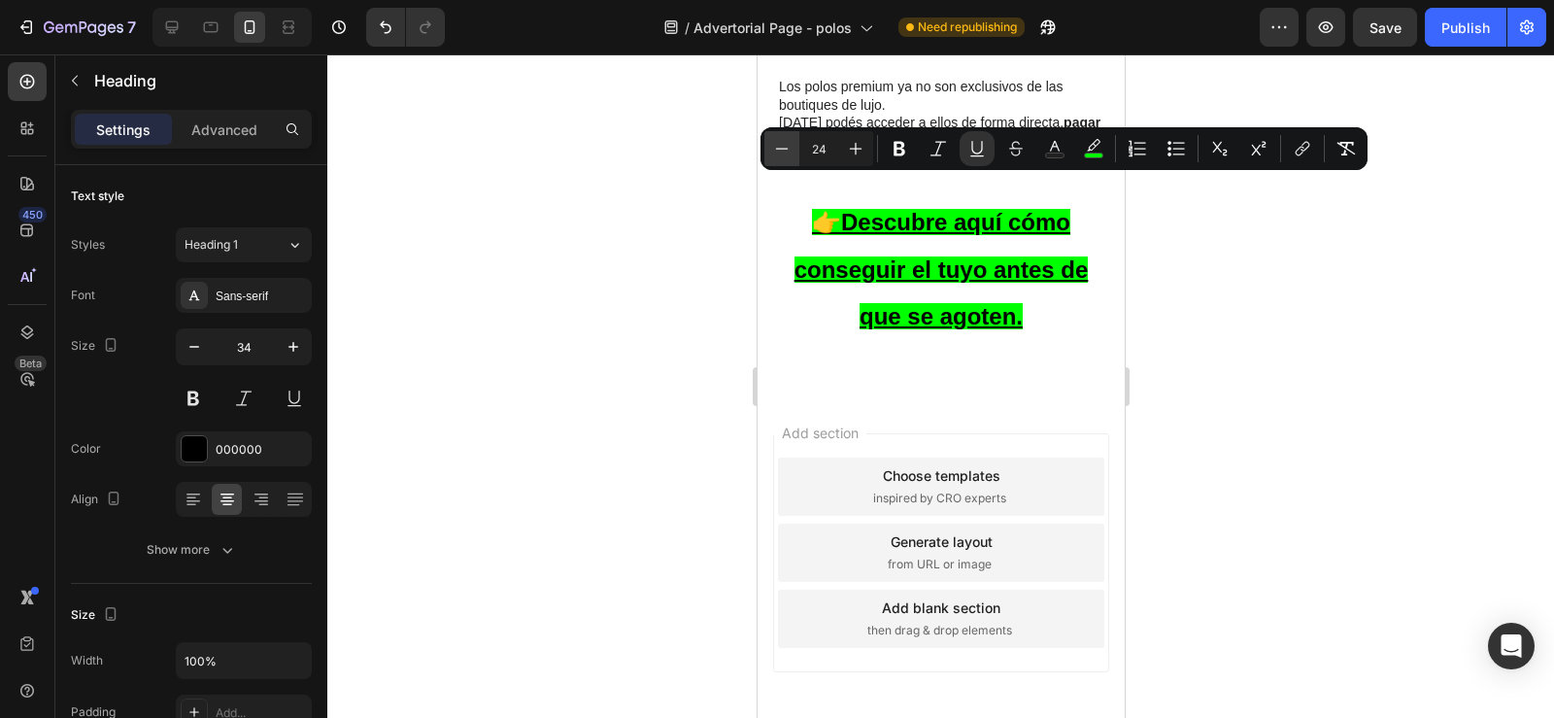
click at [784, 147] on icon "Editor contextual toolbar" at bounding box center [781, 148] width 19 height 19
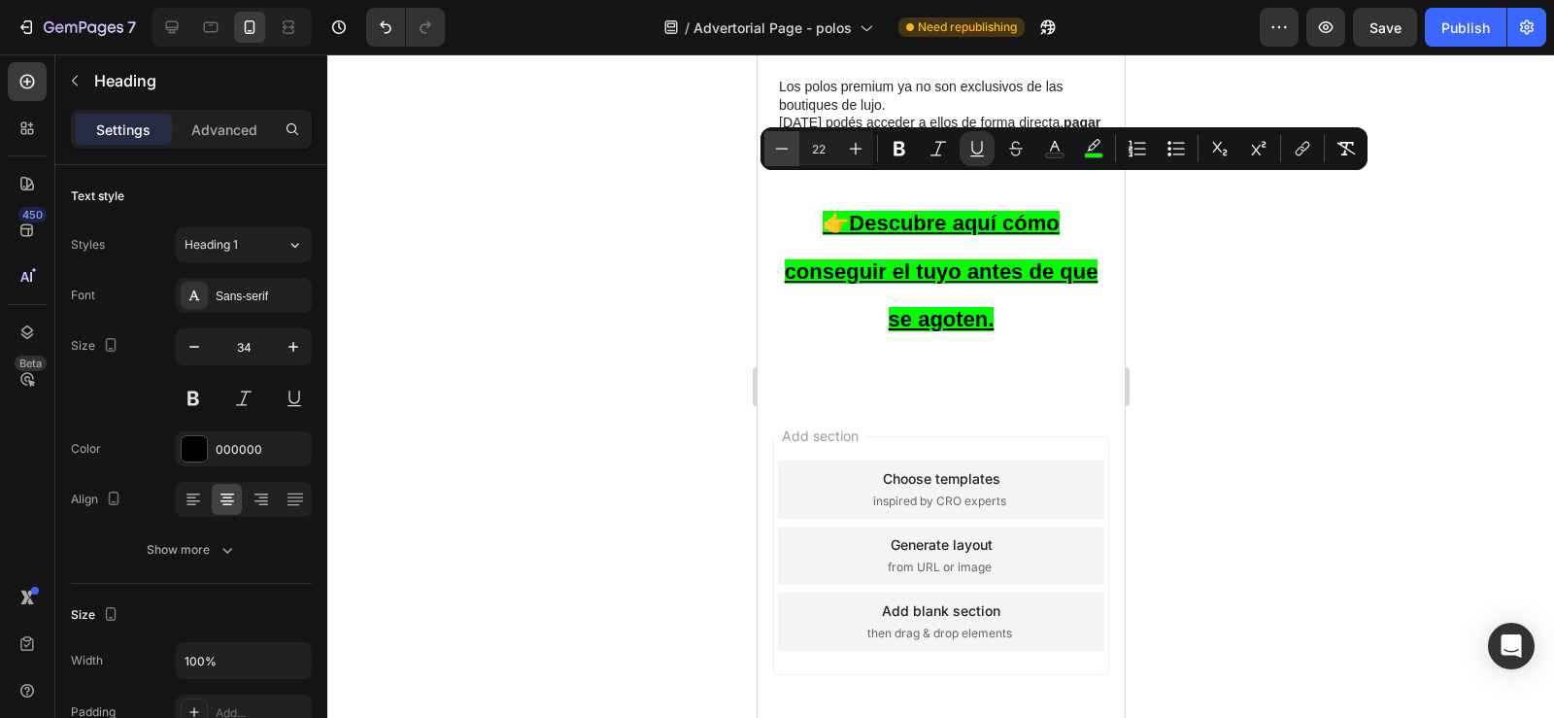
click at [784, 147] on icon "Editor contextual toolbar" at bounding box center [781, 148] width 19 height 19
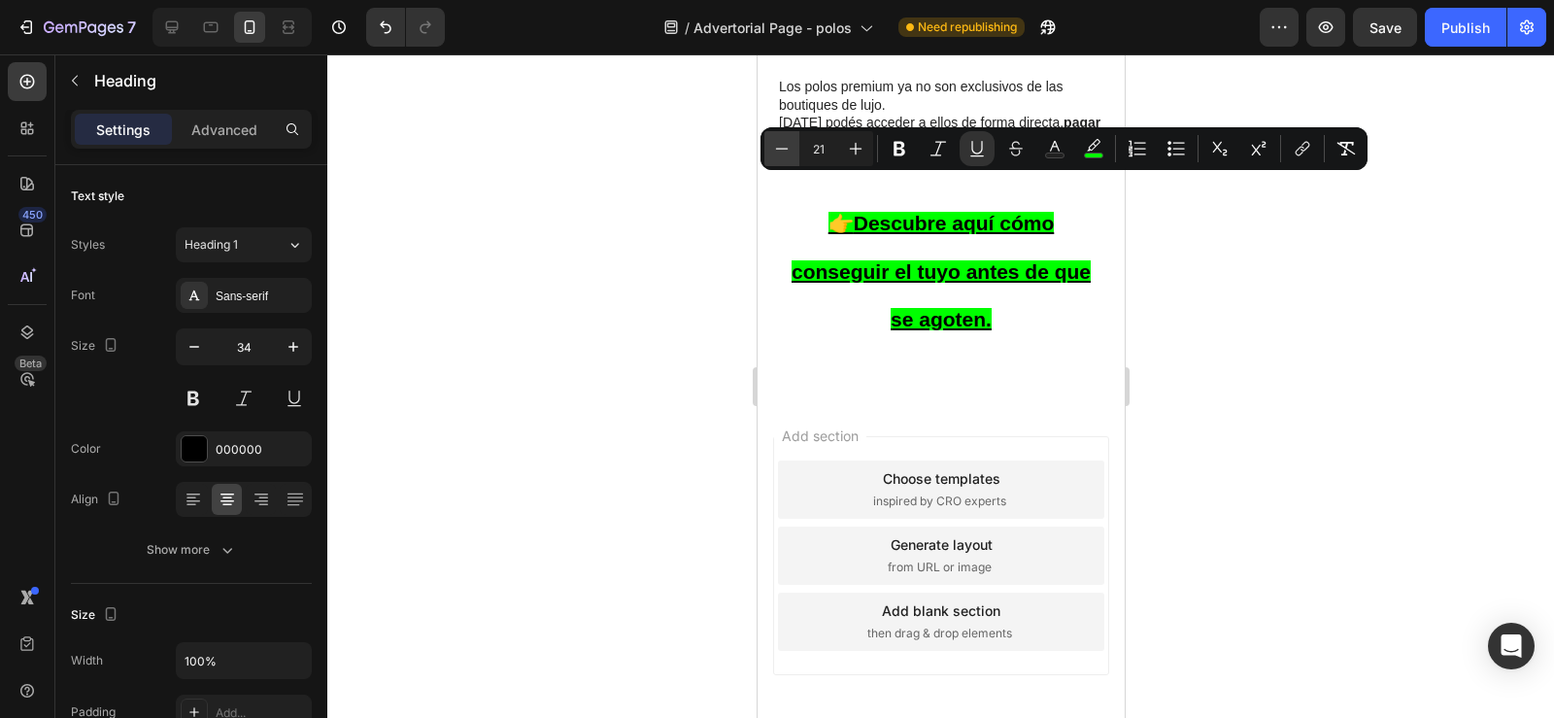
click at [784, 147] on icon "Editor contextual toolbar" at bounding box center [781, 148] width 19 height 19
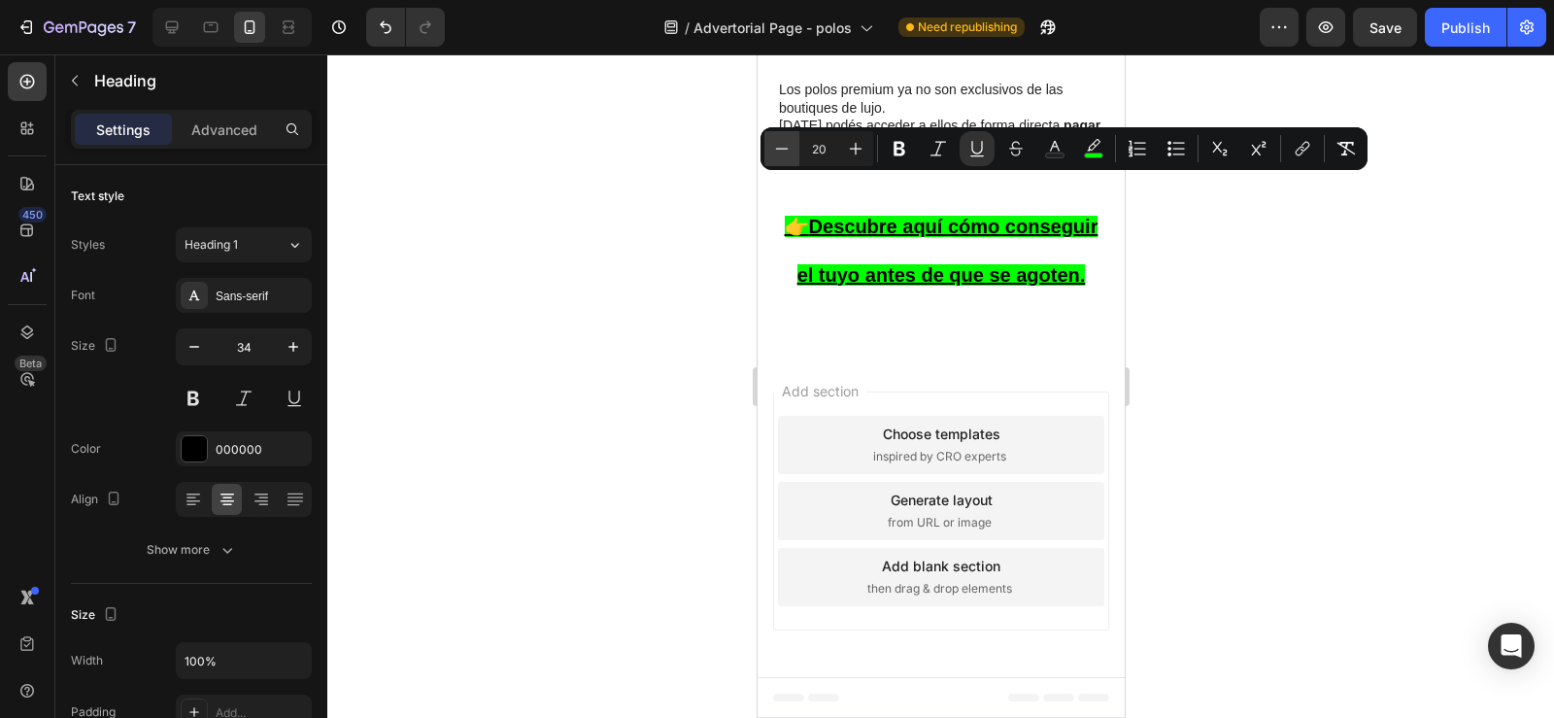
click at [784, 147] on icon "Editor contextual toolbar" at bounding box center [781, 148] width 19 height 19
type input "19"
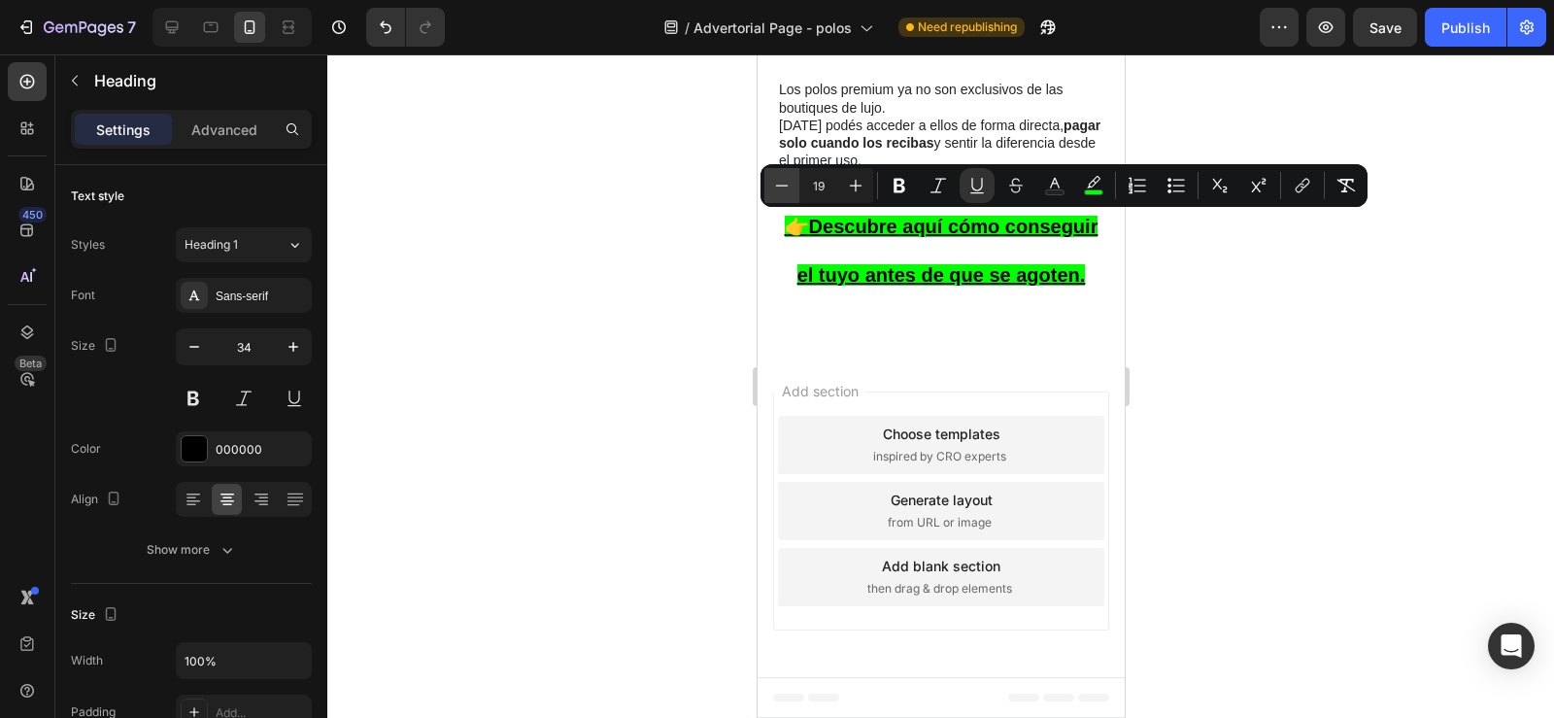
scroll to position [7080, 0]
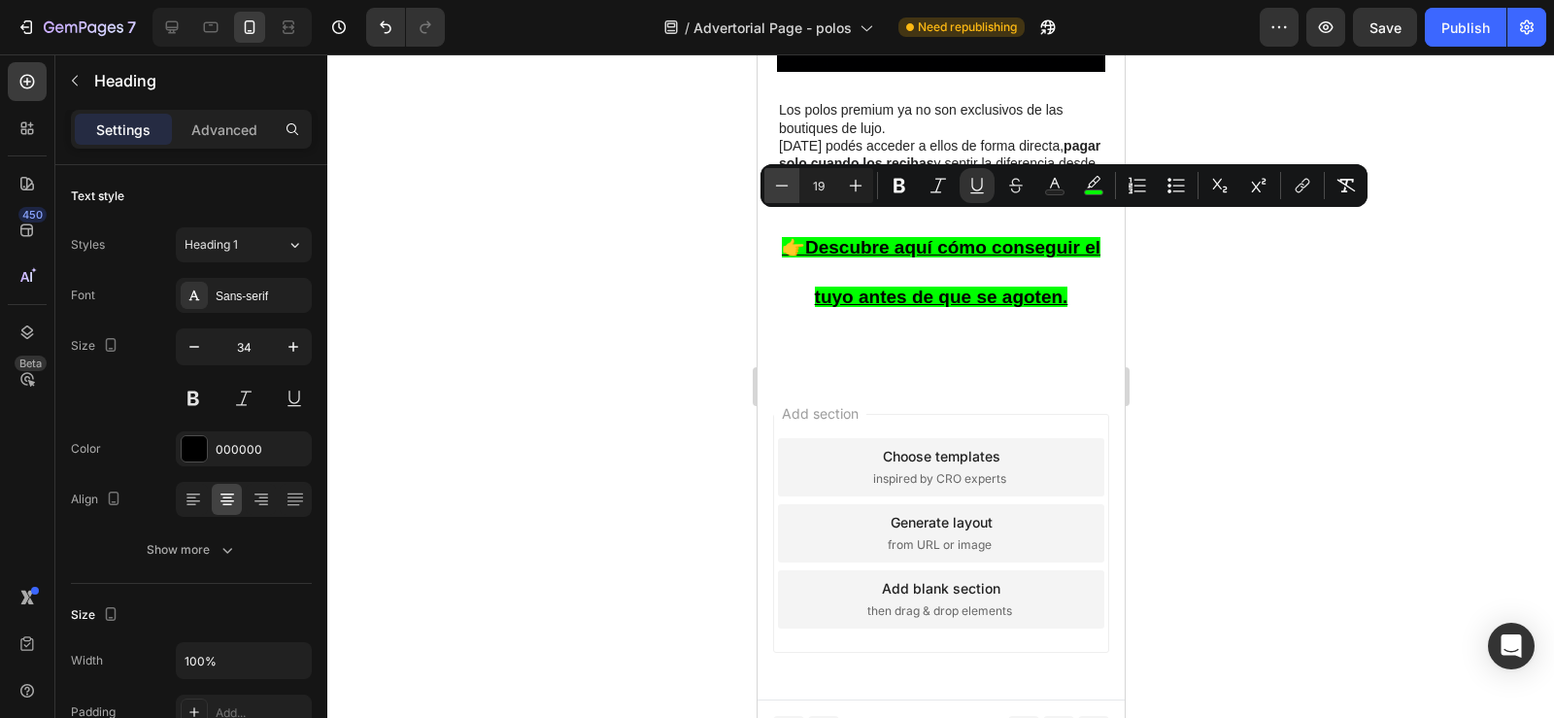
click at [783, 147] on strong "pagar solo cuando los recibas" at bounding box center [938, 154] width 321 height 33
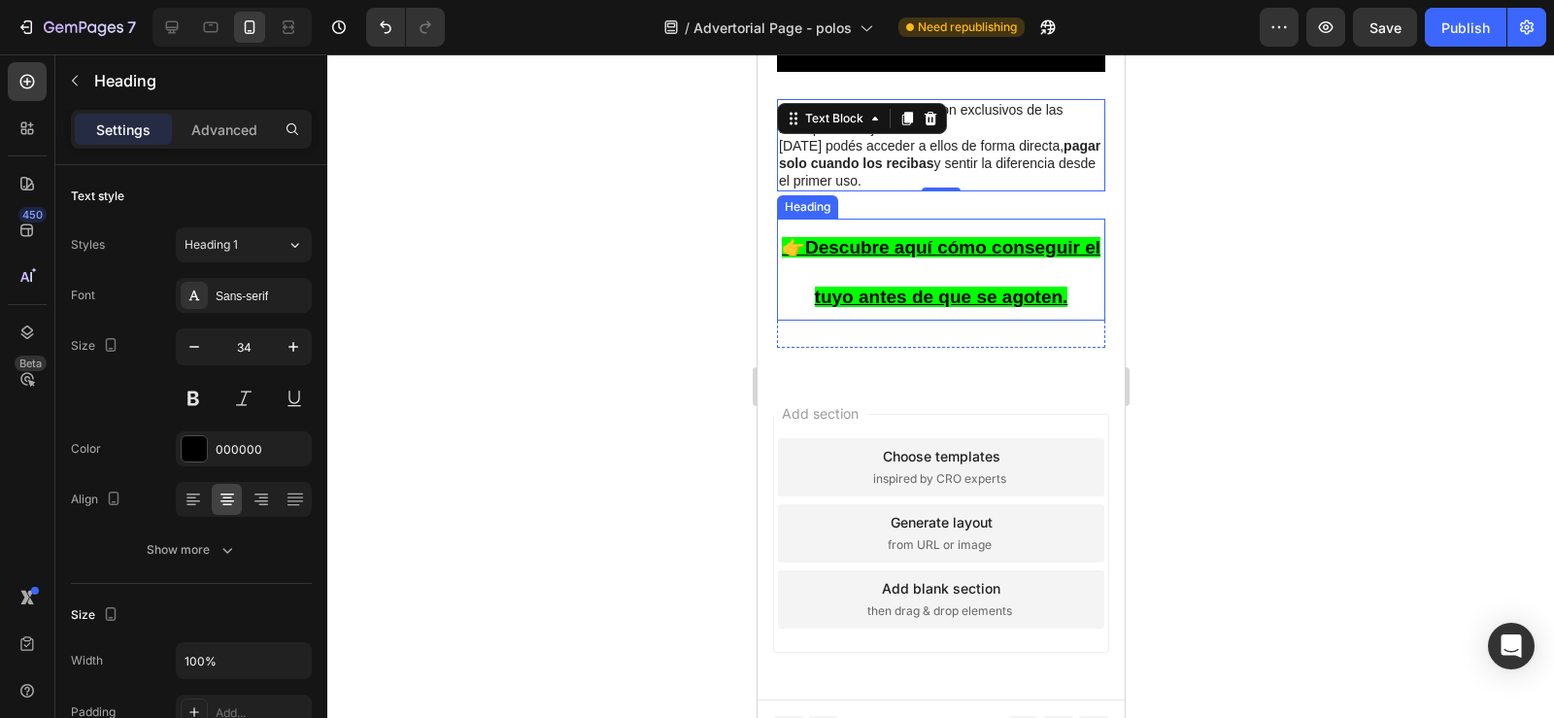
click at [790, 237] on u "👉" at bounding box center [792, 247] width 23 height 20
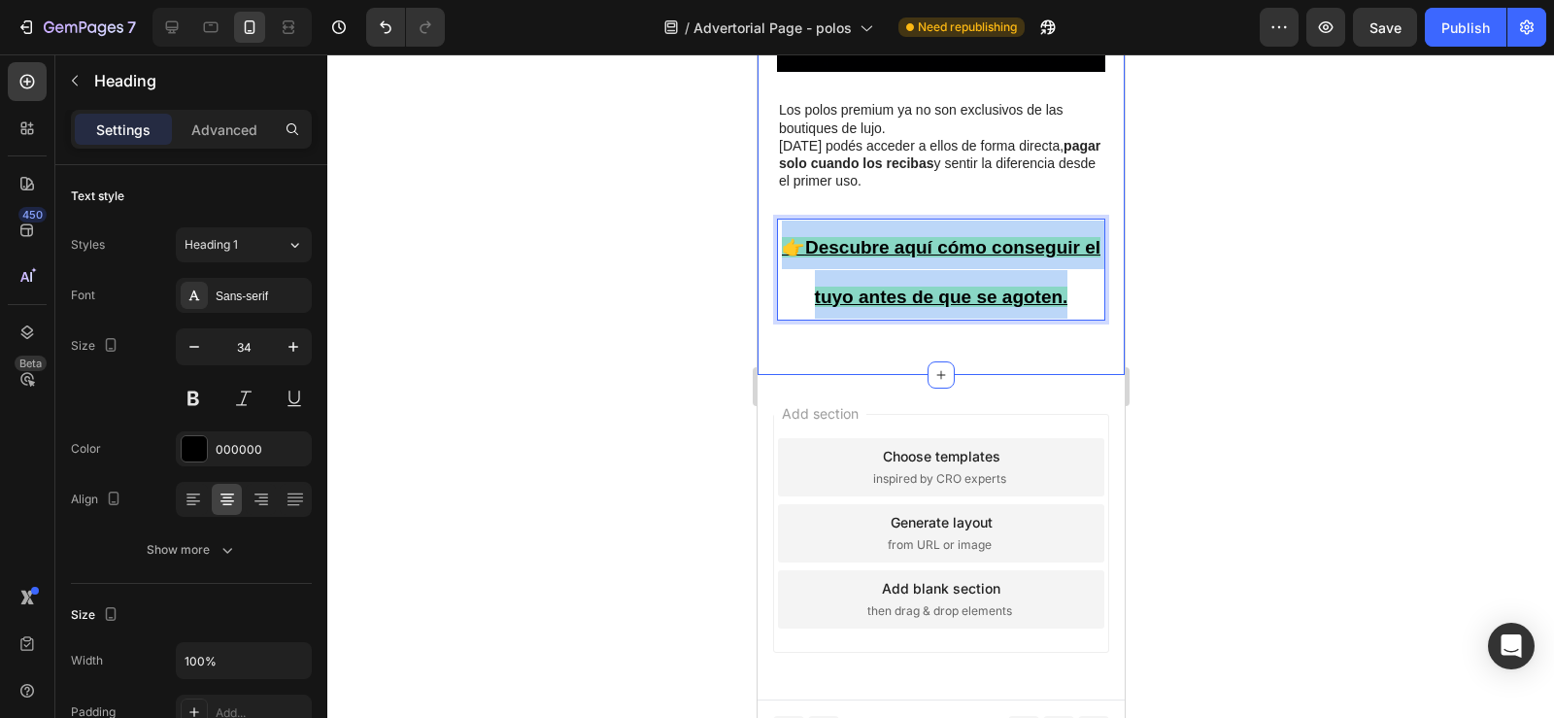
drag, startPoint x: 785, startPoint y: 227, endPoint x: 1091, endPoint y: 291, distance: 312.5
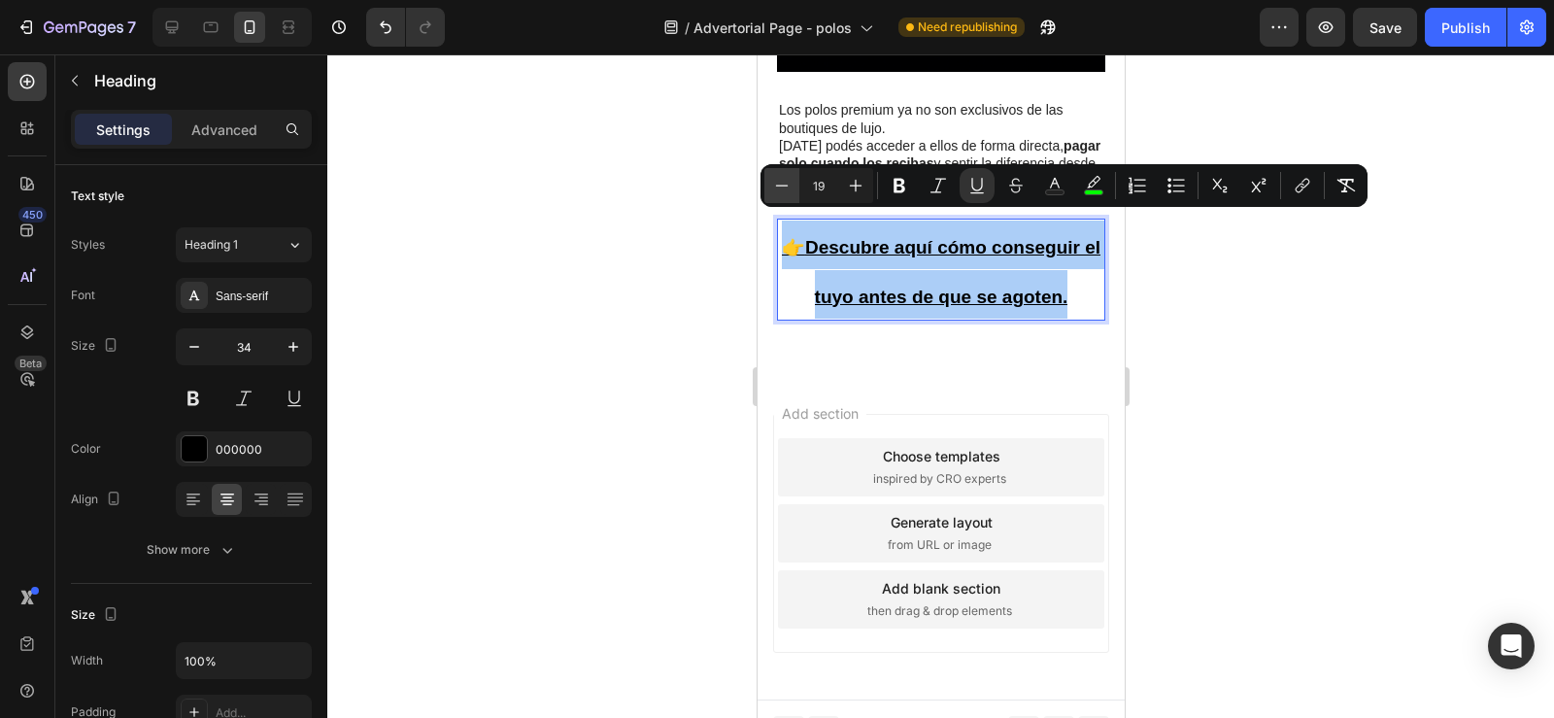
click at [785, 185] on icon "Editor contextual toolbar" at bounding box center [781, 185] width 19 height 19
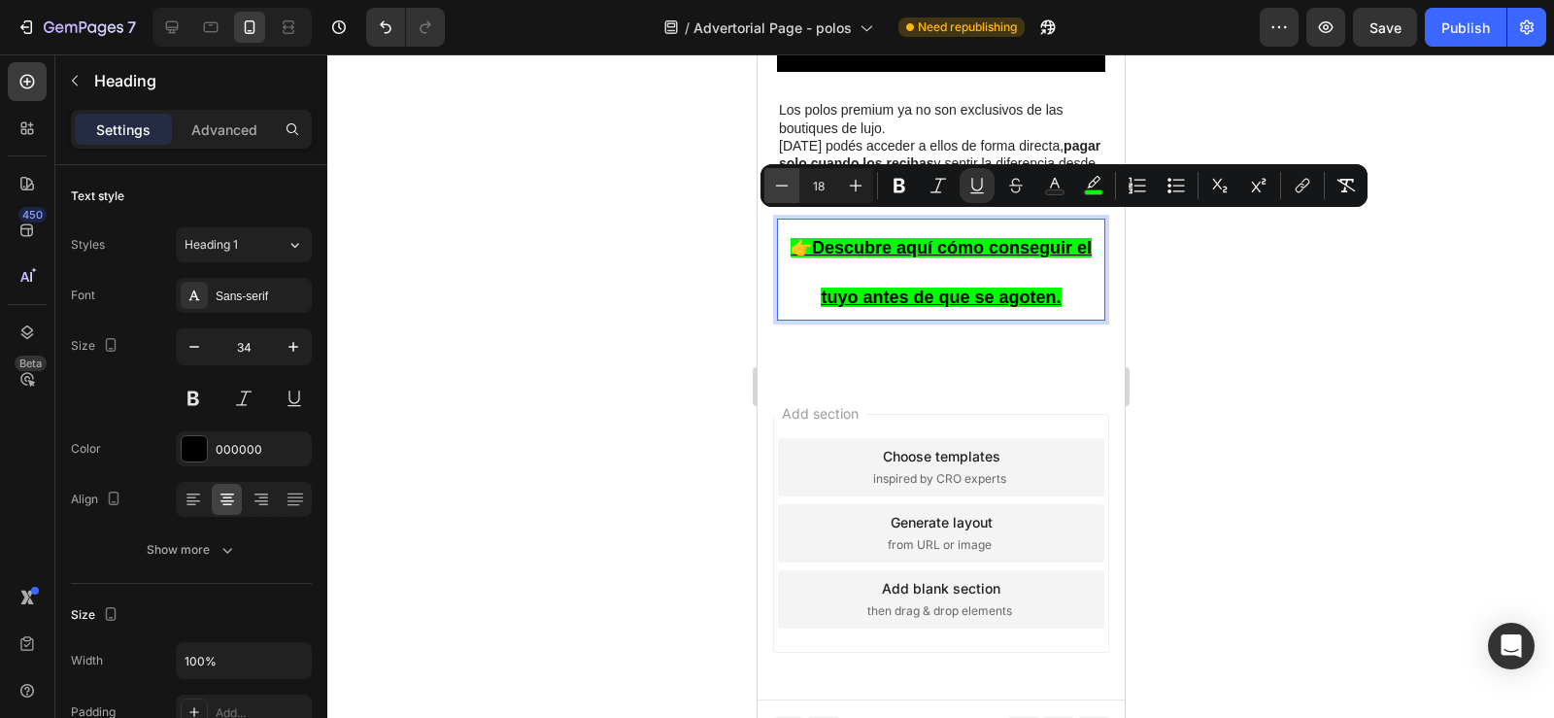
click at [785, 185] on icon "Editor contextual toolbar" at bounding box center [781, 185] width 19 height 19
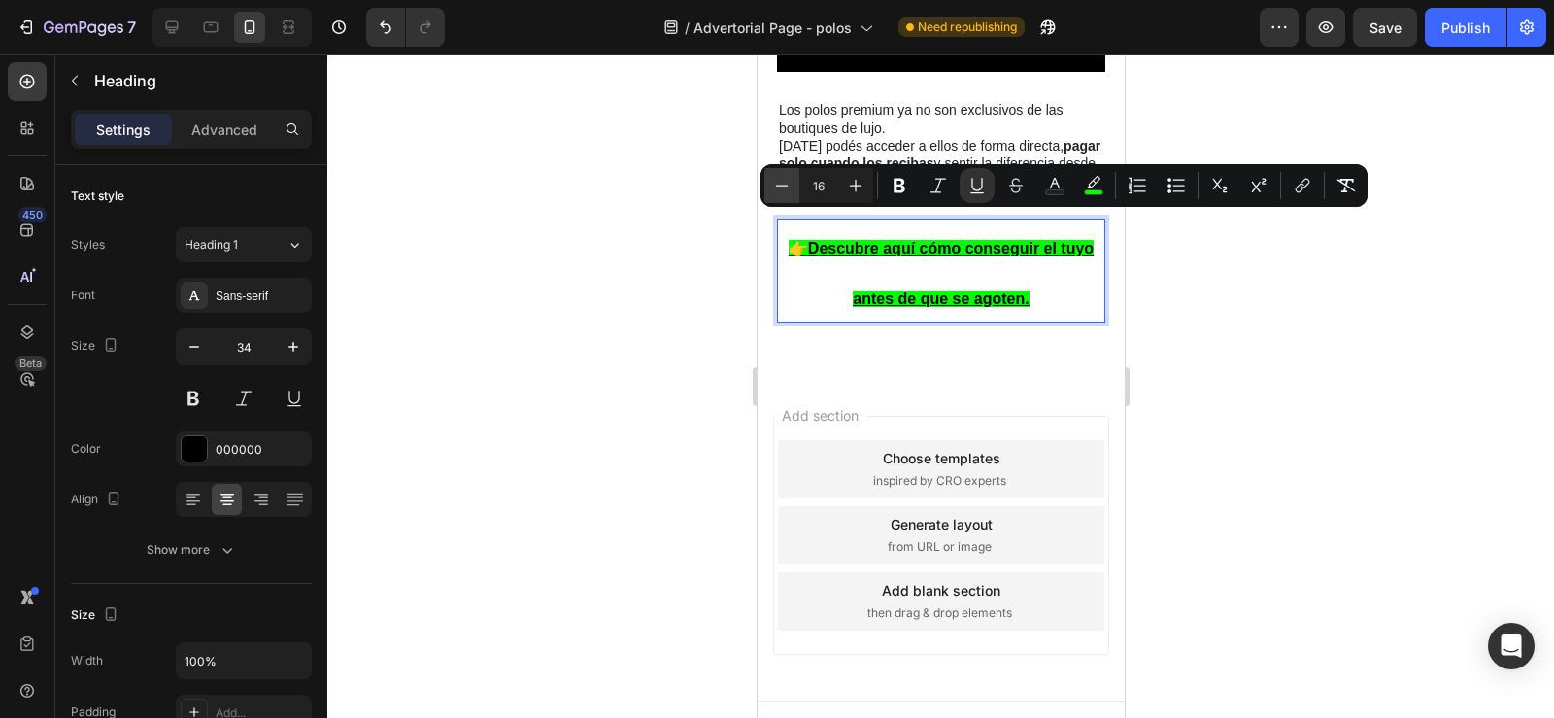
click at [785, 185] on icon "Editor contextual toolbar" at bounding box center [781, 185] width 19 height 19
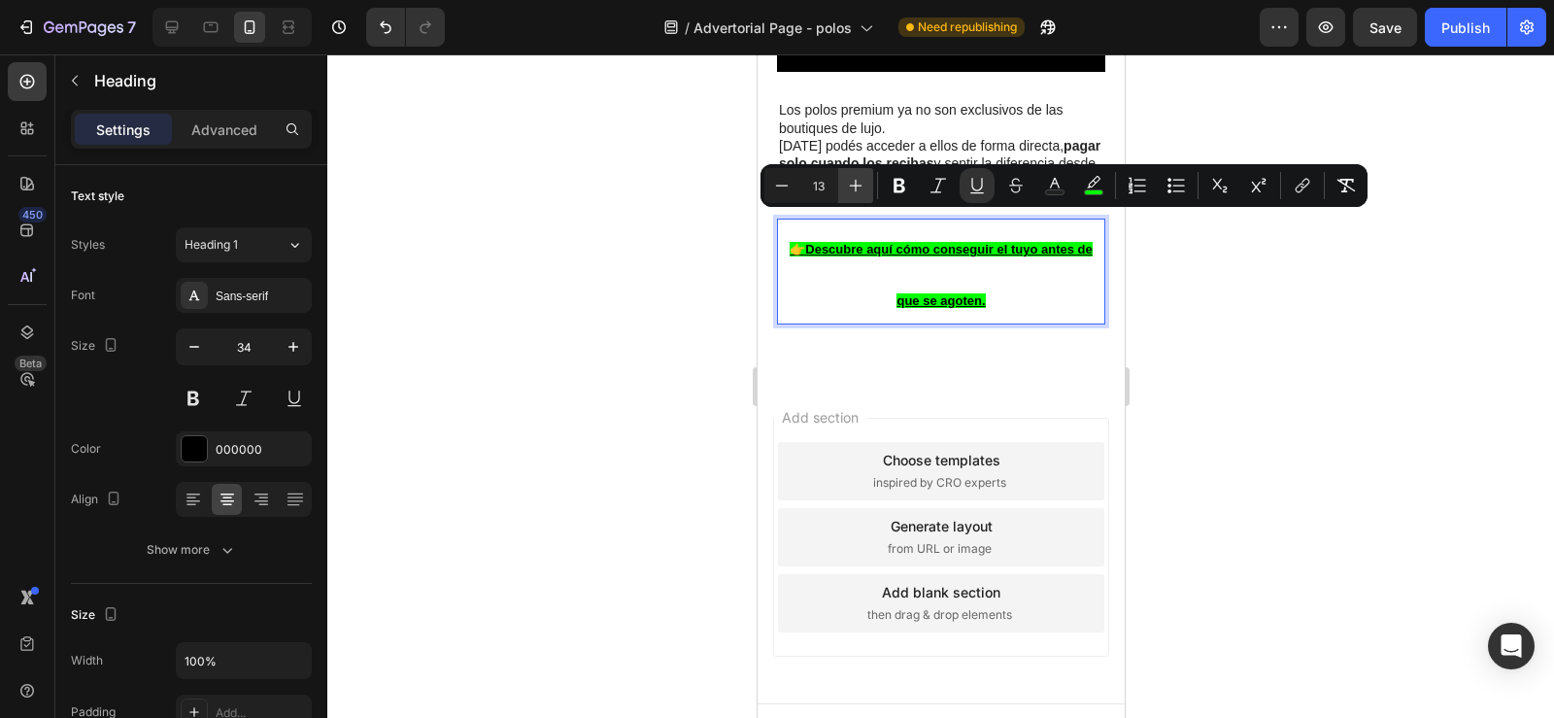
click at [850, 187] on icon "Editor contextual toolbar" at bounding box center [855, 185] width 19 height 19
type input "15"
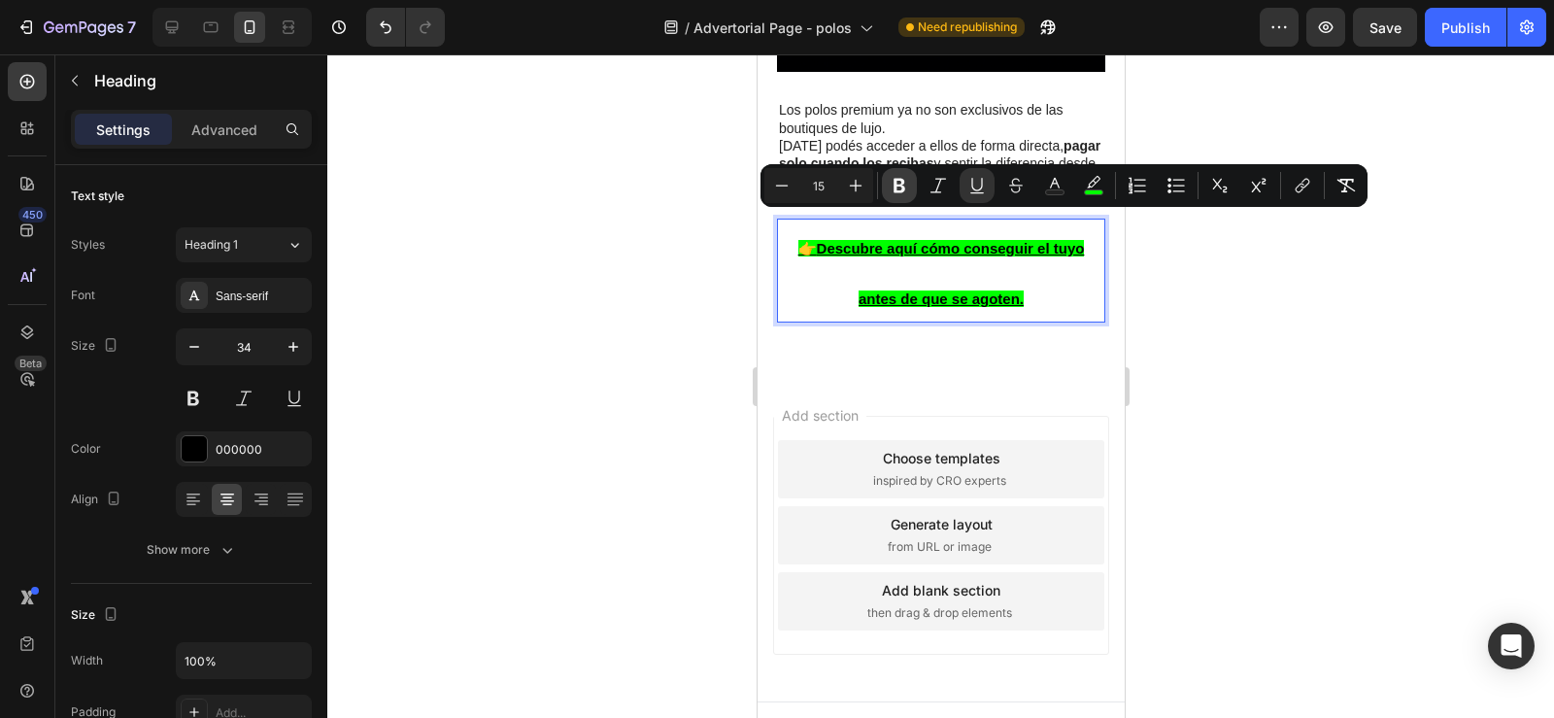
click at [904, 186] on icon "Editor contextual toolbar" at bounding box center [899, 186] width 12 height 15
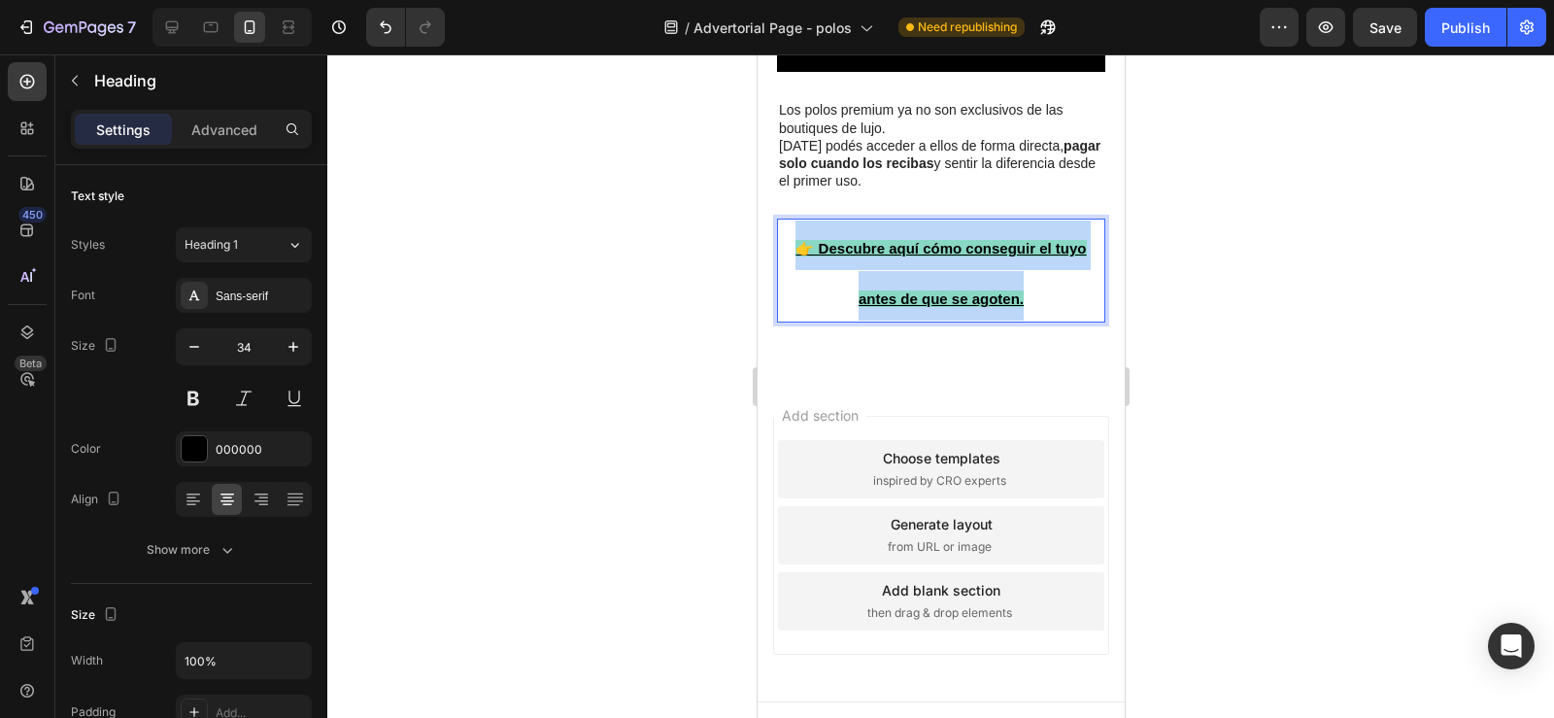
drag, startPoint x: 787, startPoint y: 227, endPoint x: 1026, endPoint y: 279, distance: 245.3
click at [1026, 279] on p "👉 Descubre aquí cómo conseguir el tuyo antes de que se agoten." at bounding box center [940, 269] width 324 height 99
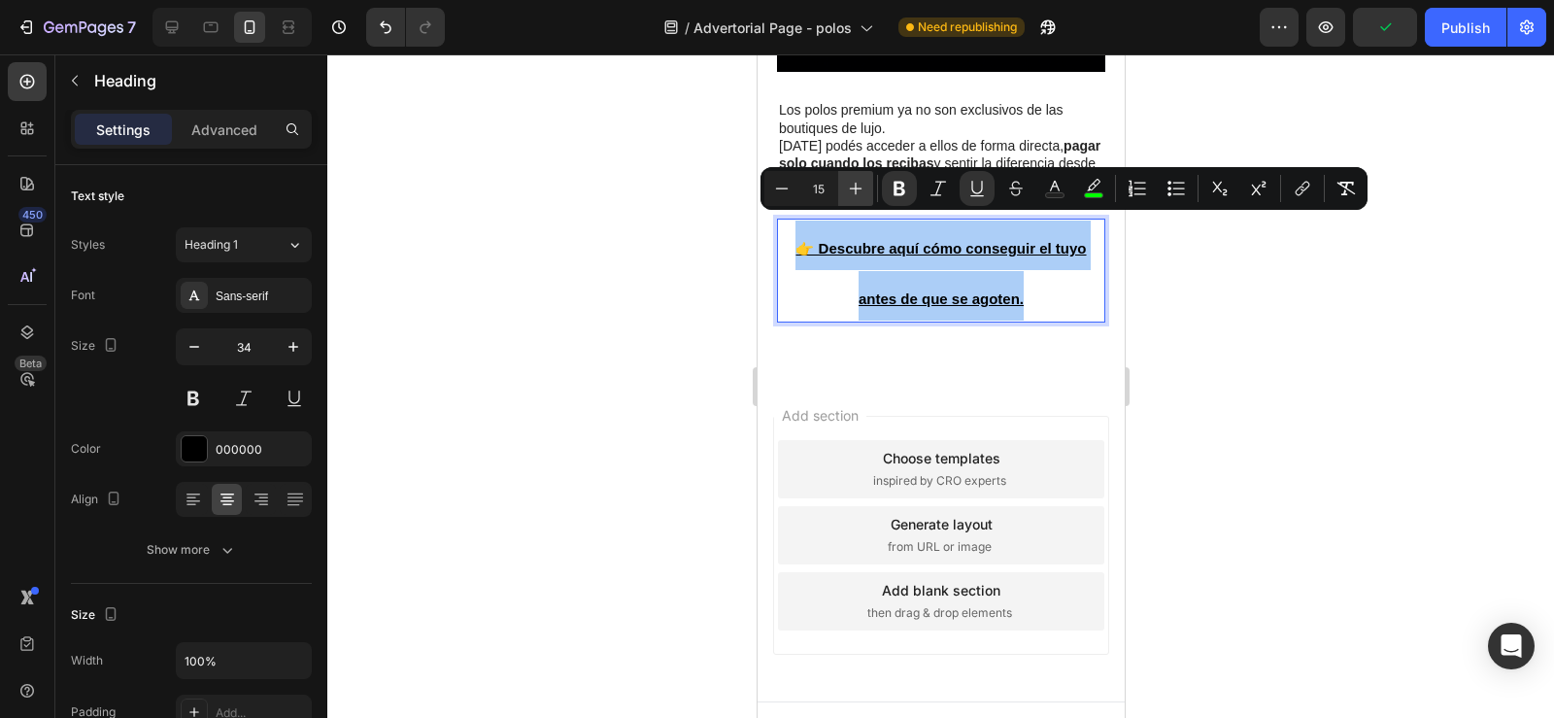
click at [845, 185] on button "Plus" at bounding box center [855, 188] width 35 height 35
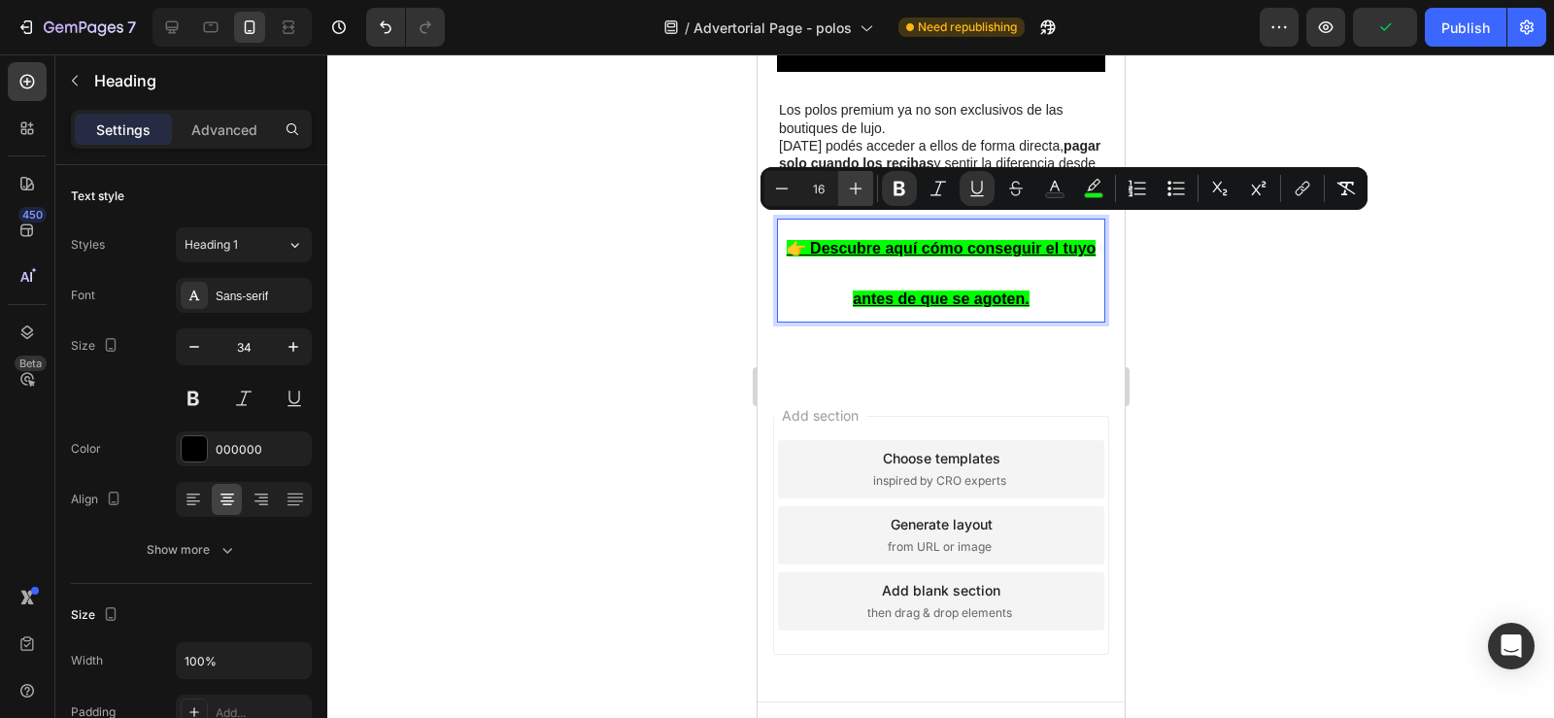
click at [845, 185] on button "Plus" at bounding box center [855, 188] width 35 height 35
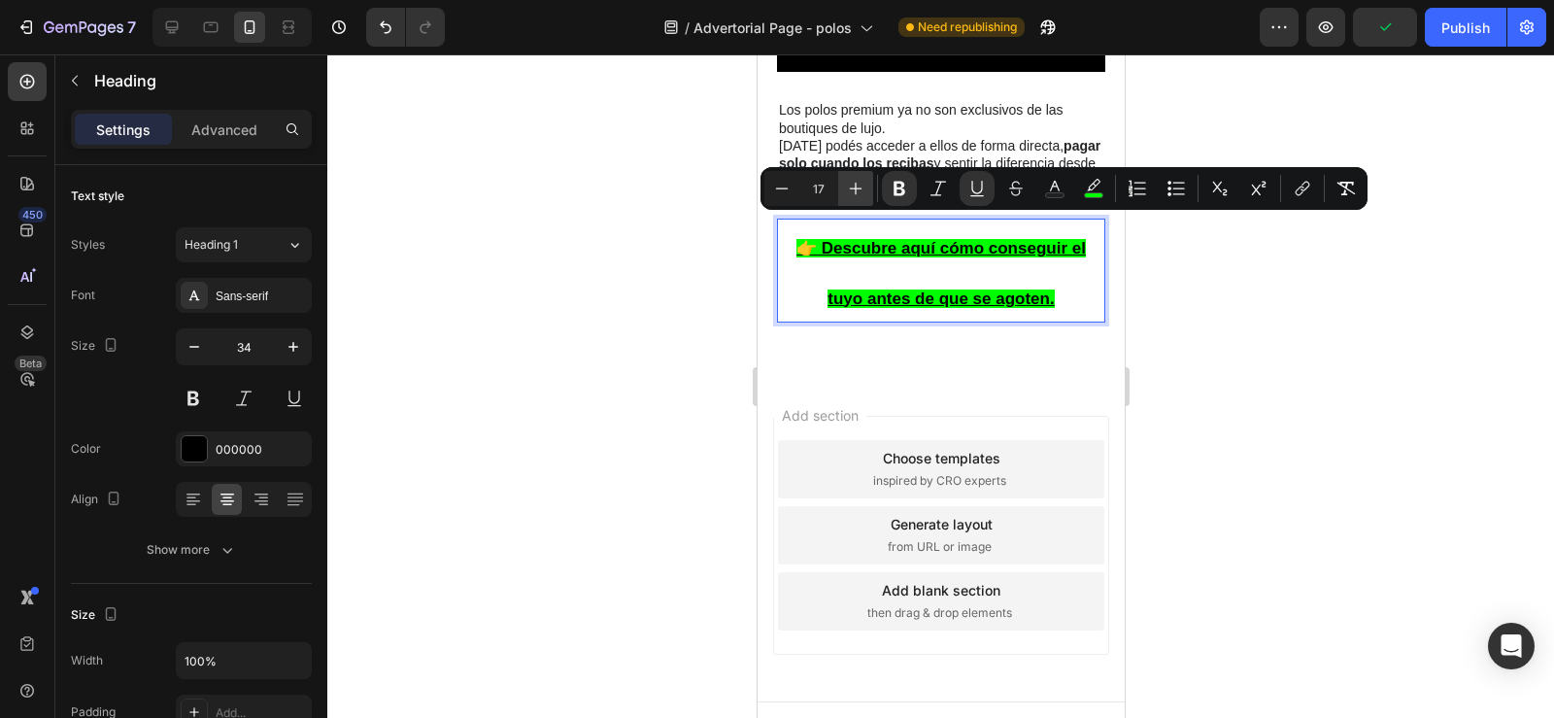
click at [845, 185] on button "Plus" at bounding box center [855, 188] width 35 height 35
type input "19"
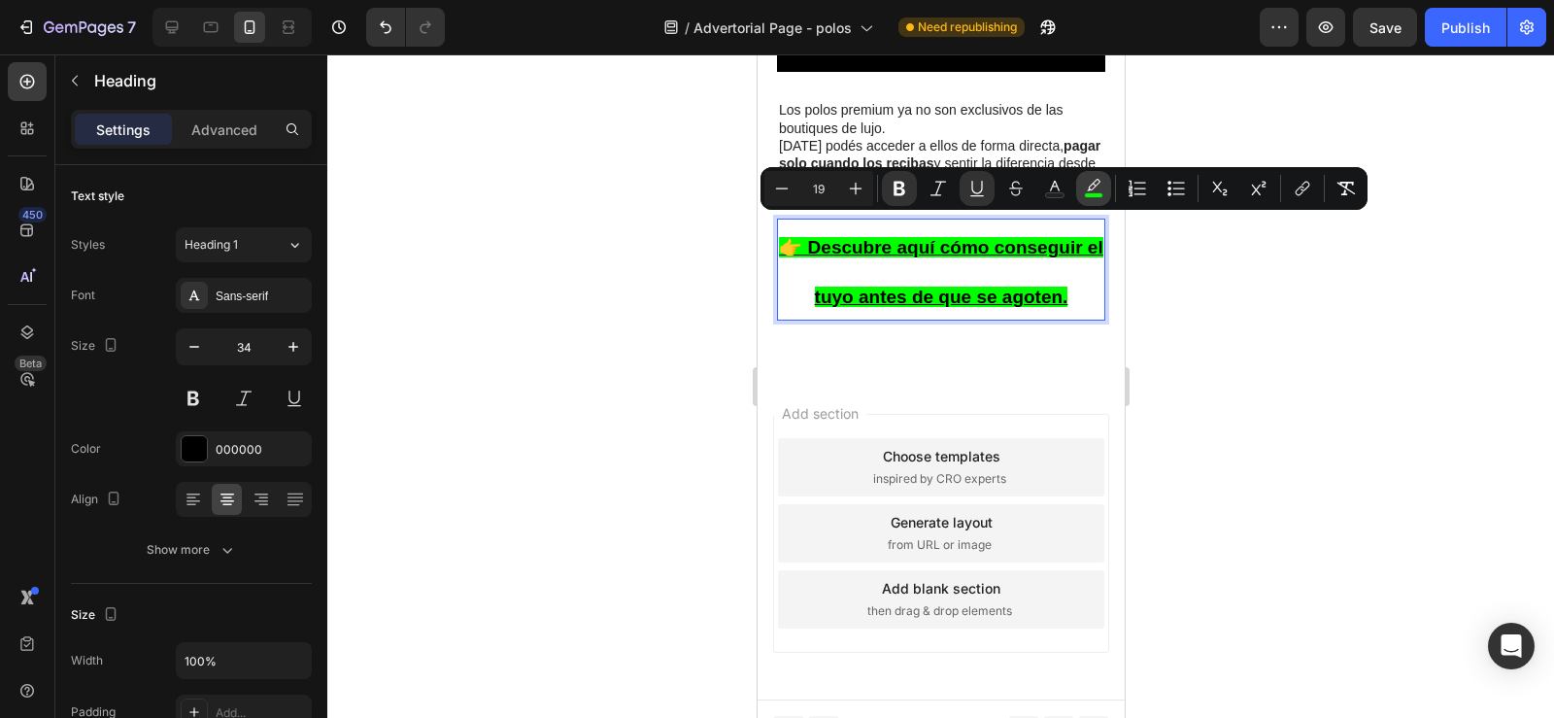
click at [1094, 198] on button "color" at bounding box center [1093, 188] width 35 height 35
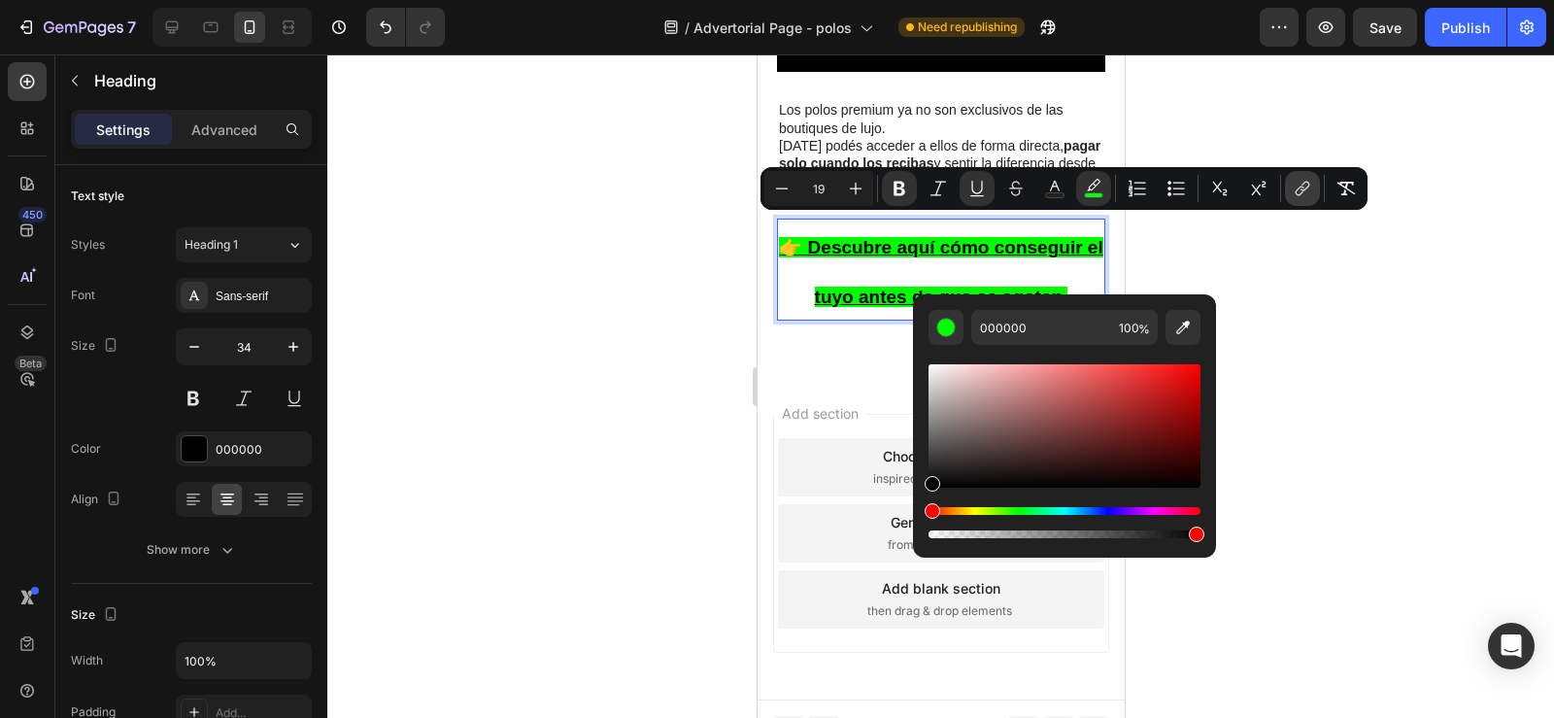
click at [1298, 189] on icon "Editor contextual toolbar" at bounding box center [1299, 191] width 9 height 10
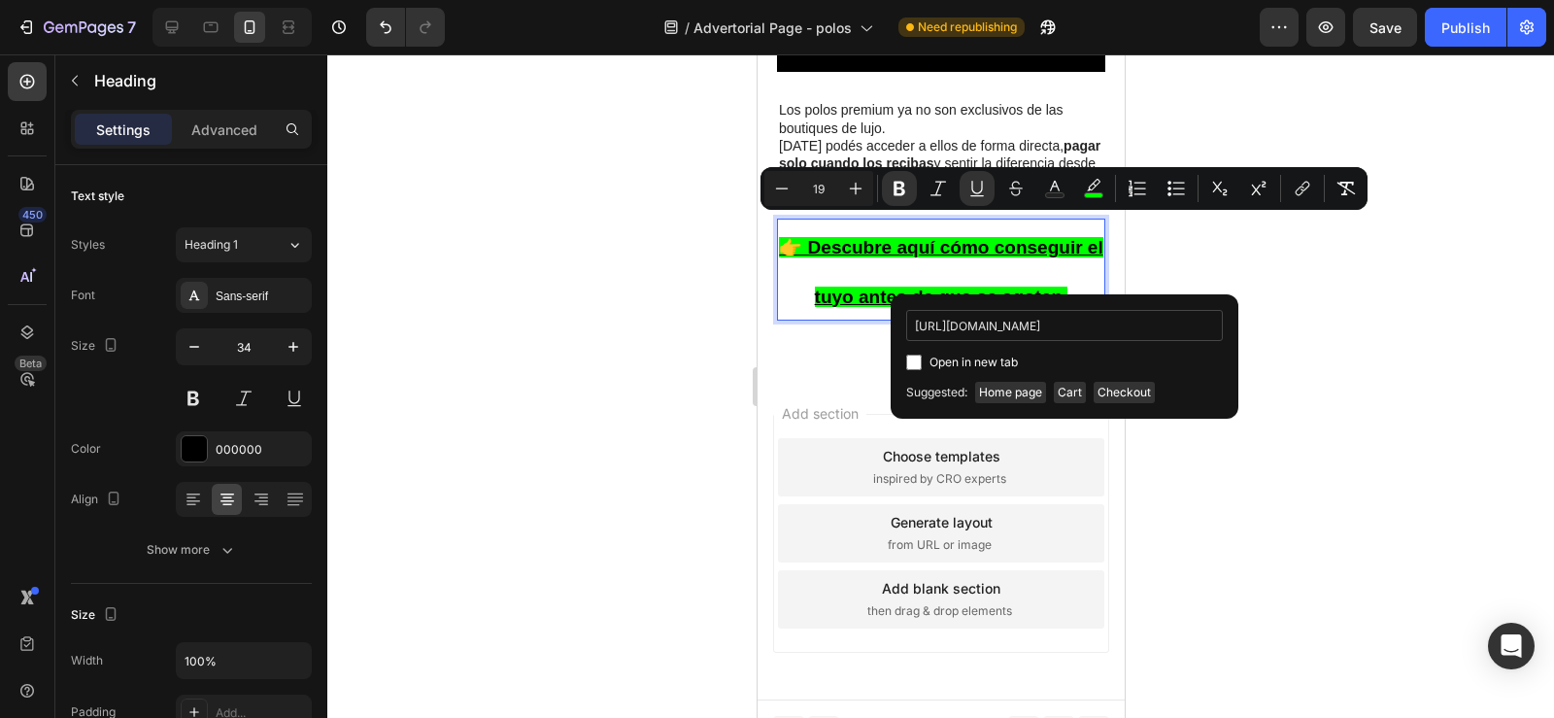
scroll to position [0, 123]
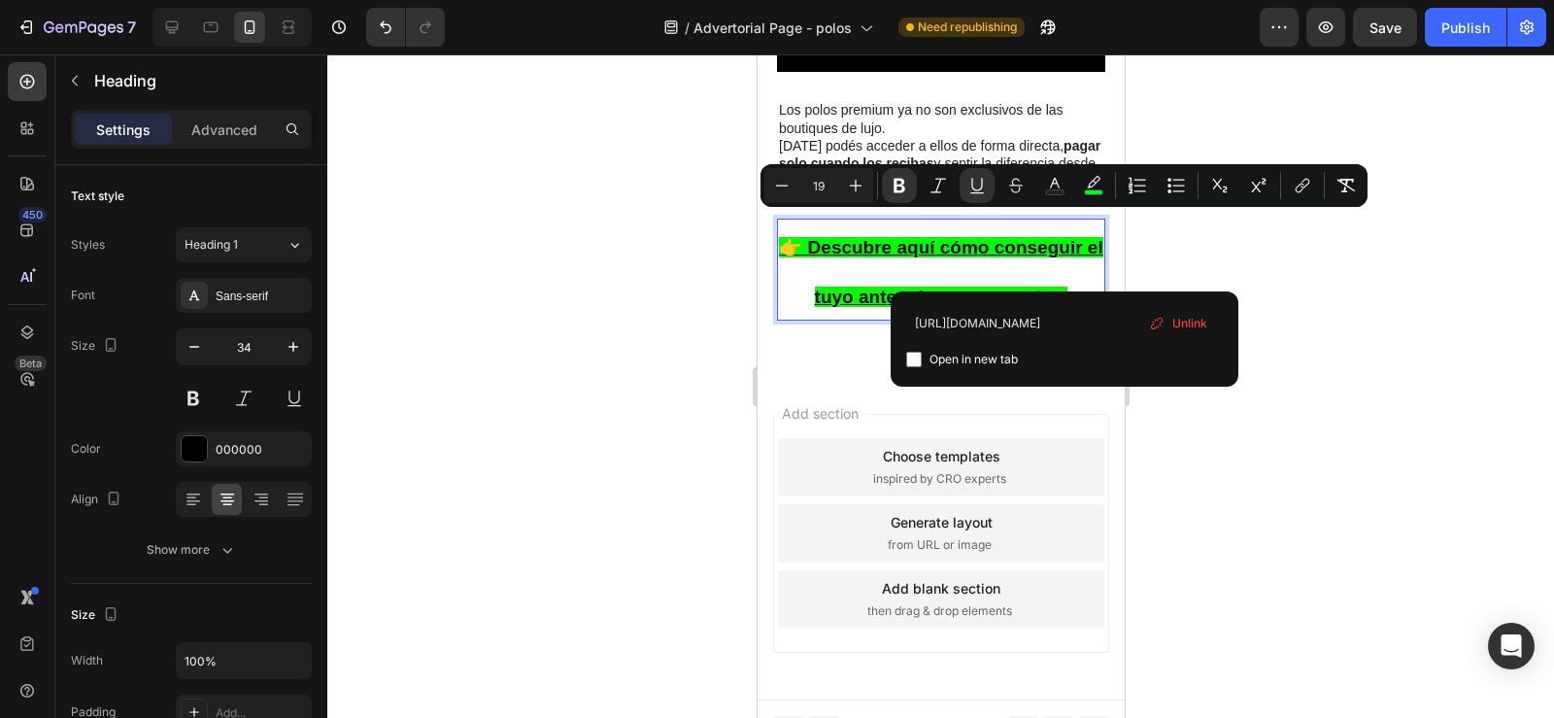
type input "https://importadoraluxurytools.online/products/camiseta-polo"
click at [1189, 321] on span "Unlink" at bounding box center [1189, 323] width 35 height 21
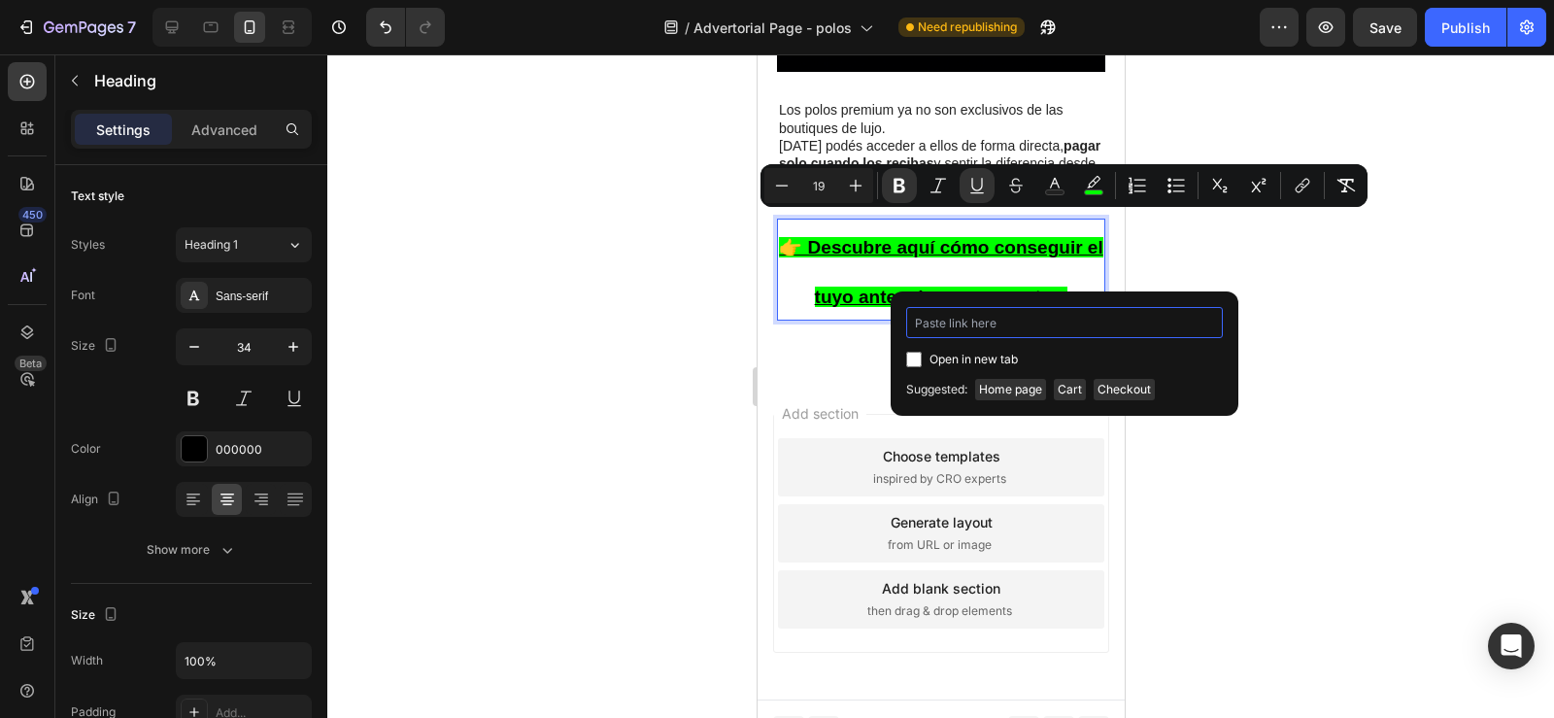
click at [1091, 334] on input "Editor contextual toolbar" at bounding box center [1064, 322] width 317 height 31
click at [1018, 394] on span "Home page" at bounding box center [1010, 389] width 71 height 21
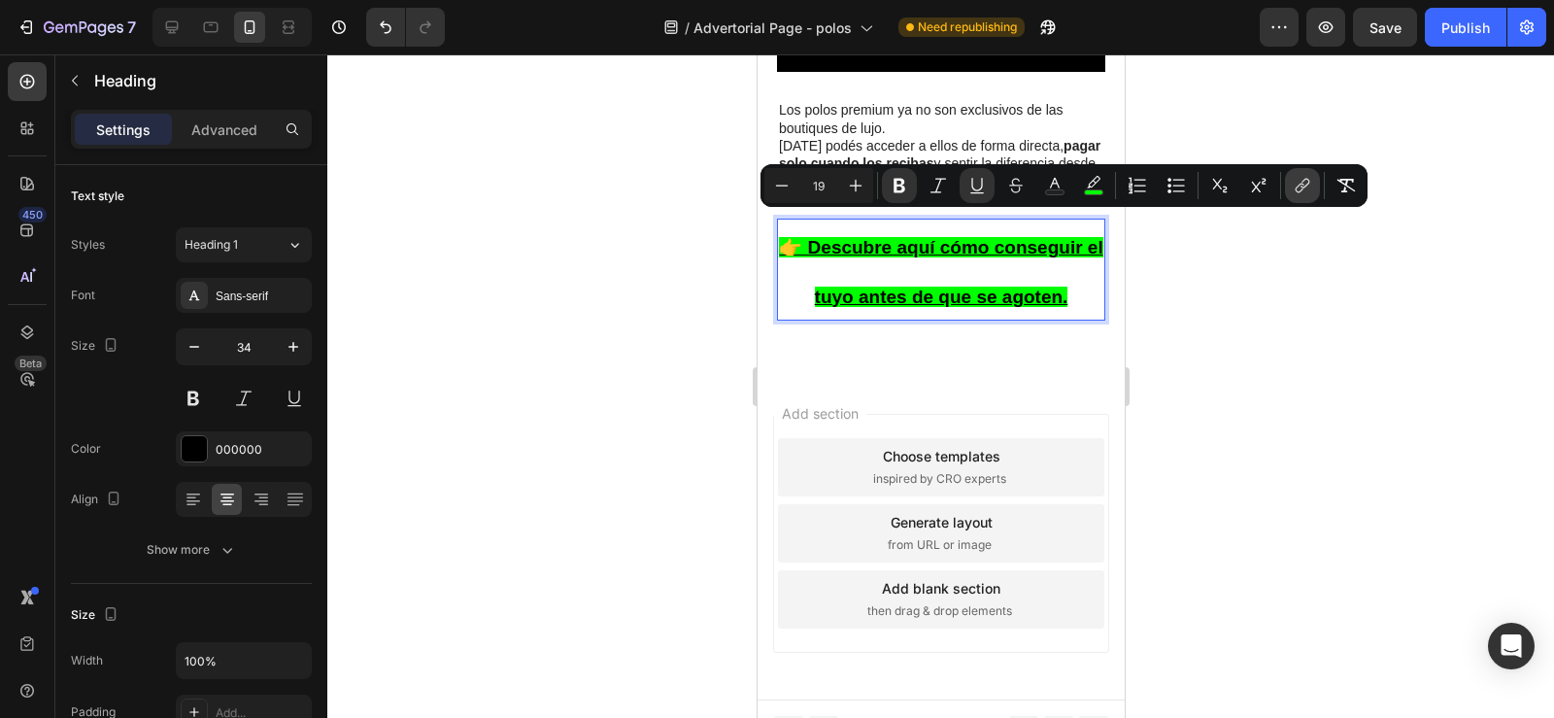
click at [1300, 177] on icon "Editor contextual toolbar" at bounding box center [1302, 185] width 19 height 19
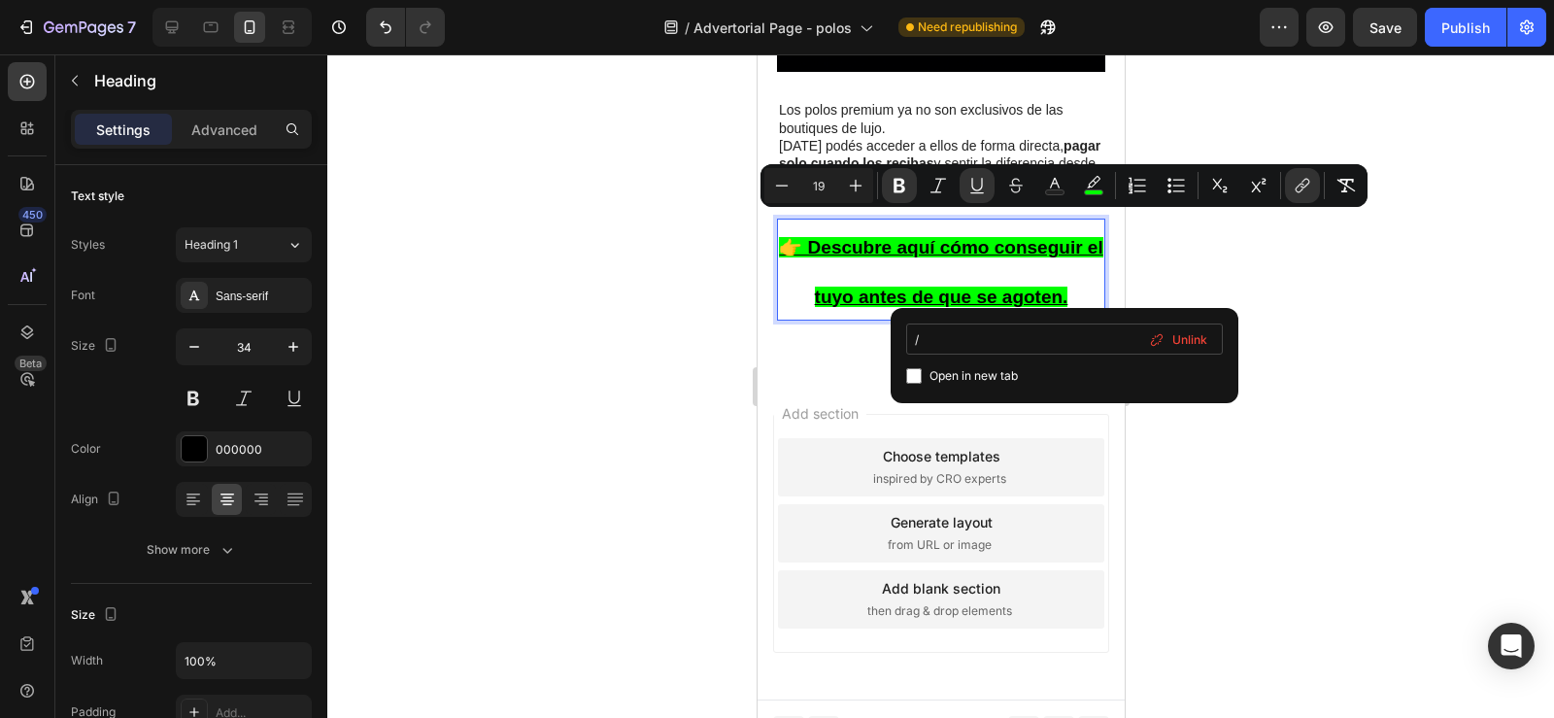
click at [1032, 350] on input "/" at bounding box center [1064, 338] width 317 height 31
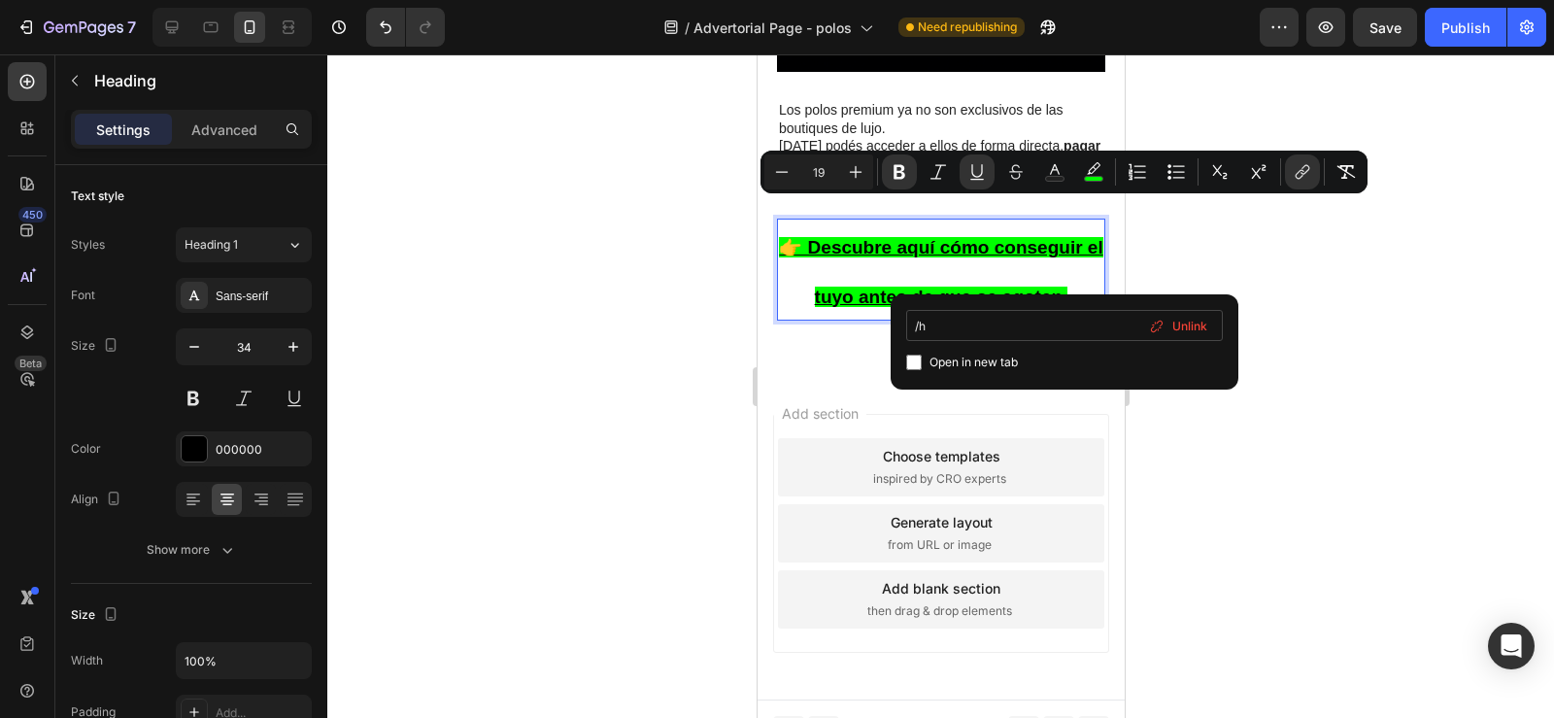
type input "/"
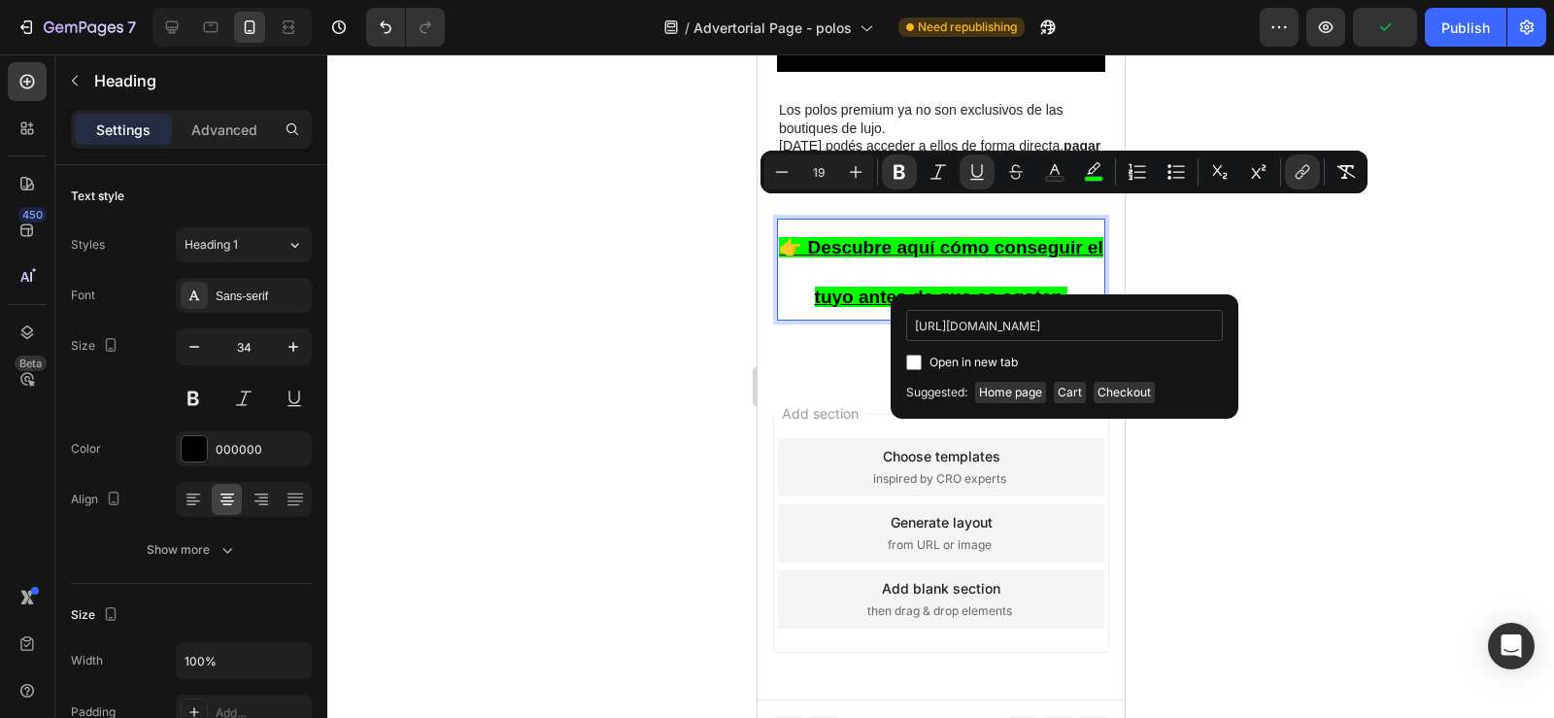
scroll to position [0, 123]
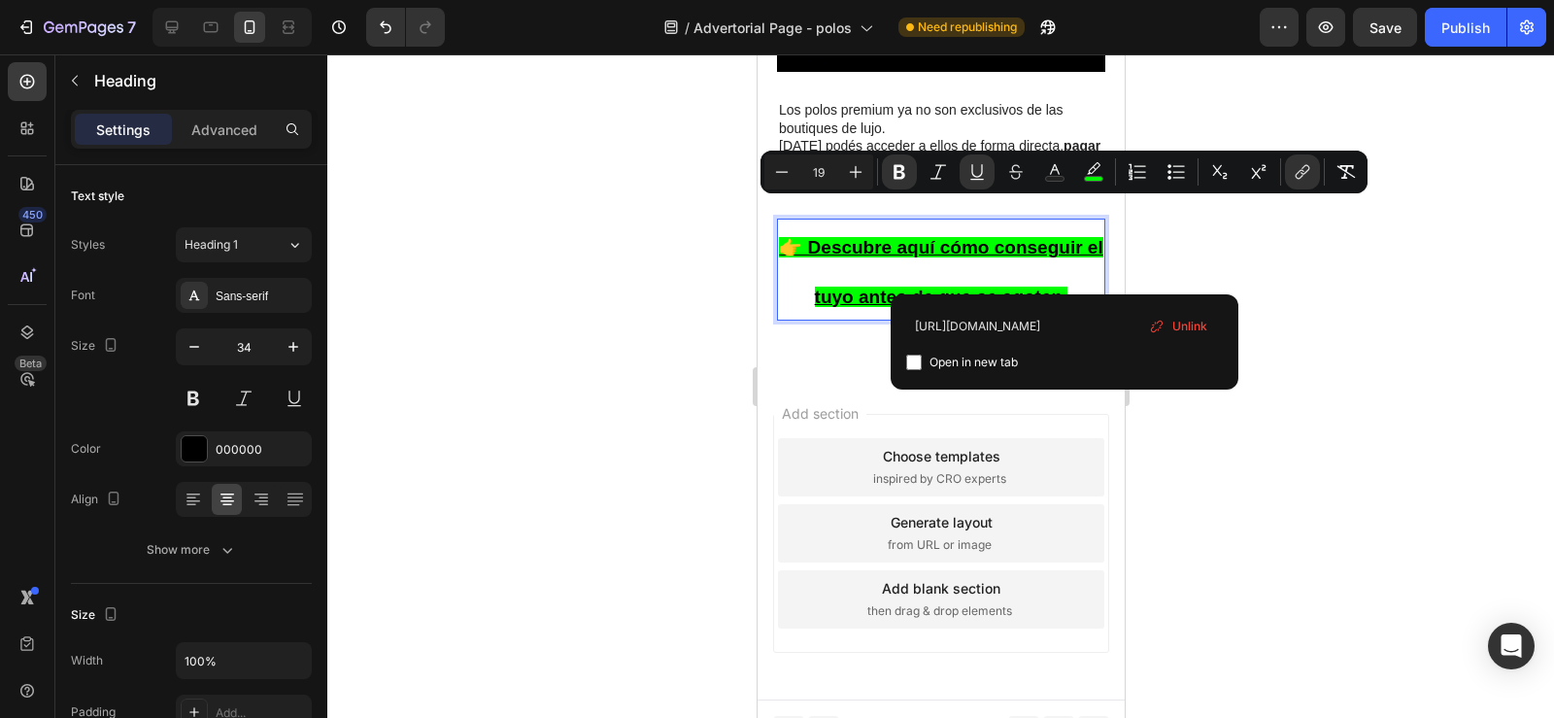
type input "https://importadoraluxurytools.online/products/camiseta-polo"
click at [1157, 328] on icon "Editor contextual toolbar" at bounding box center [1157, 327] width 16 height 16
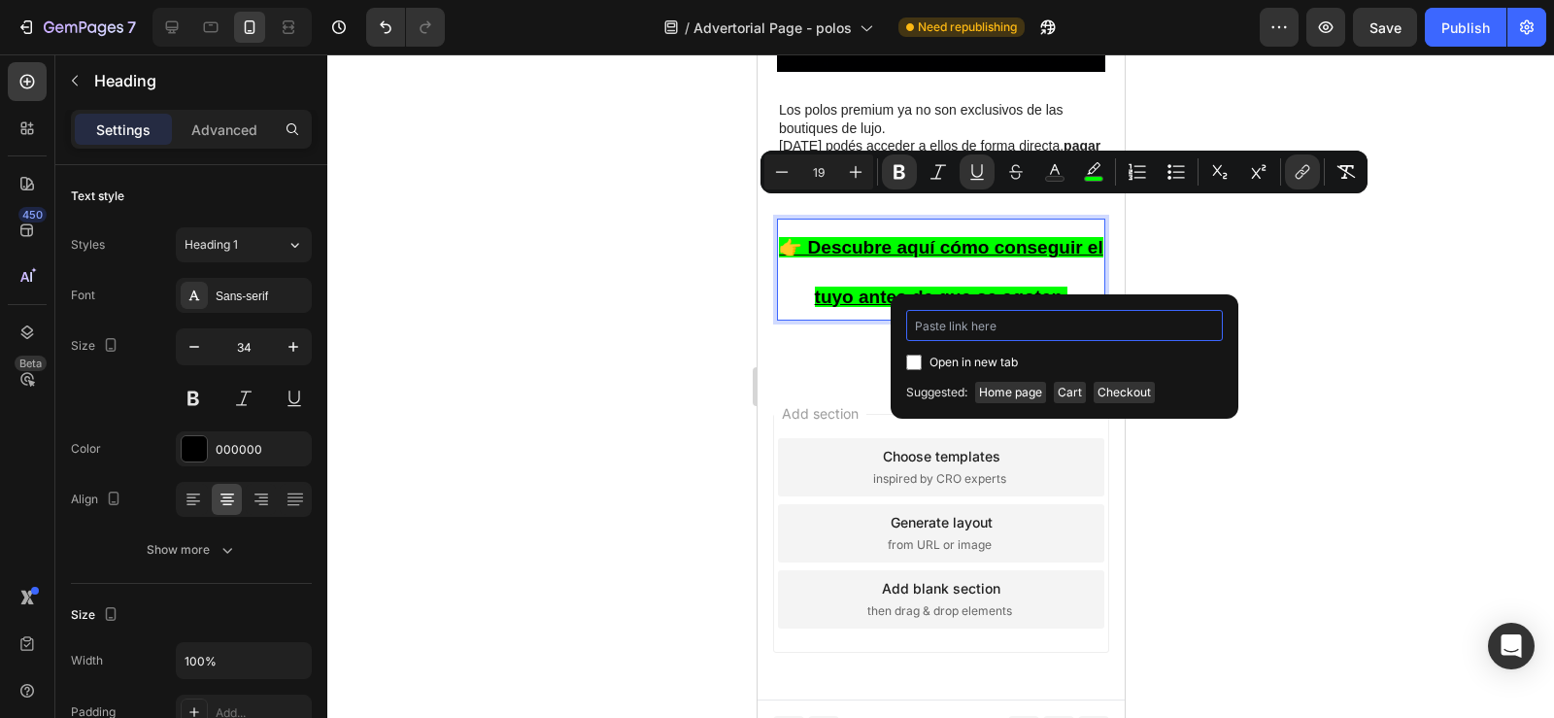
click at [1012, 329] on input "Editor contextual toolbar" at bounding box center [1064, 325] width 317 height 31
paste input "https://importadoraluxurytools.online/products/camiseta-polo"
type input "https://importadoraluxurytools.online/products/camiseta-polo"
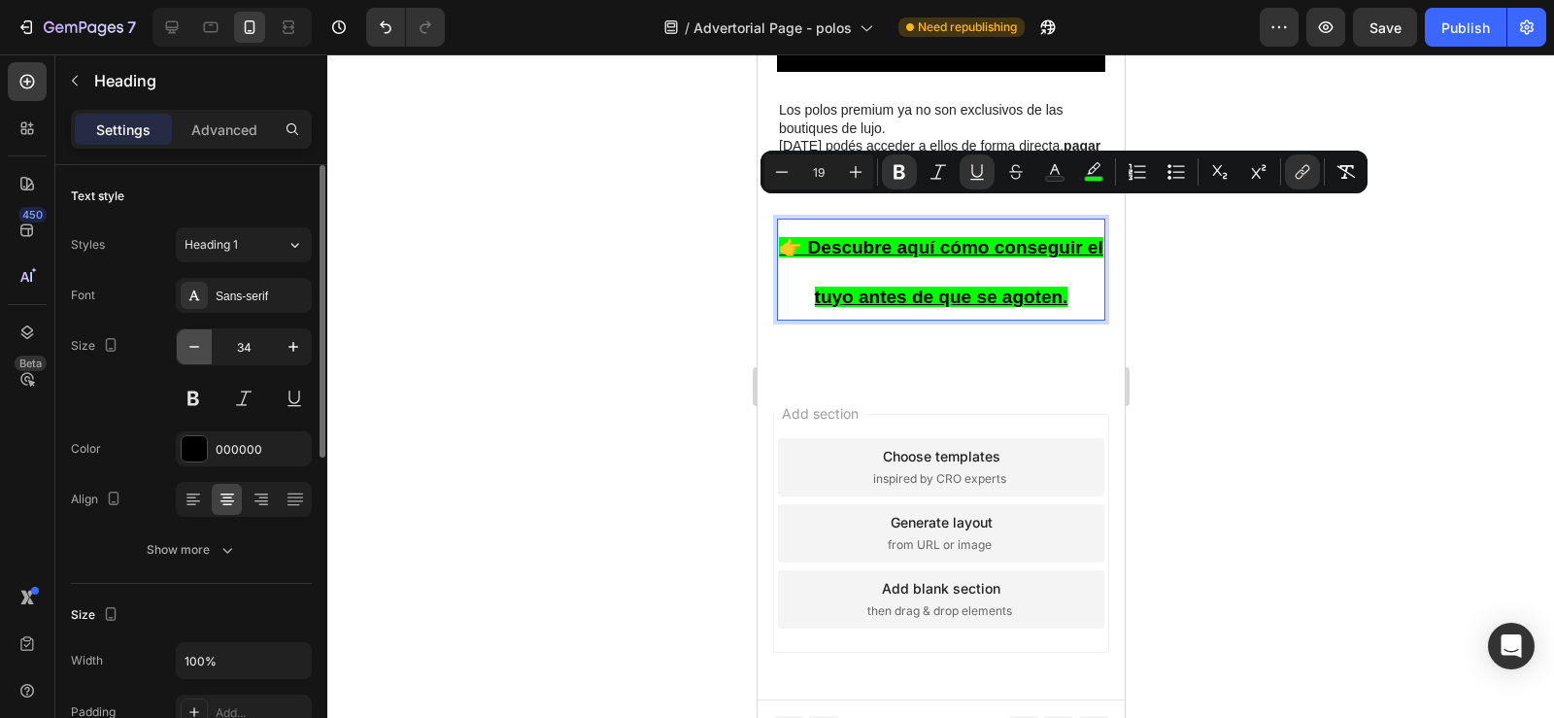
click at [194, 347] on icon "button" at bounding box center [194, 347] width 10 height 2
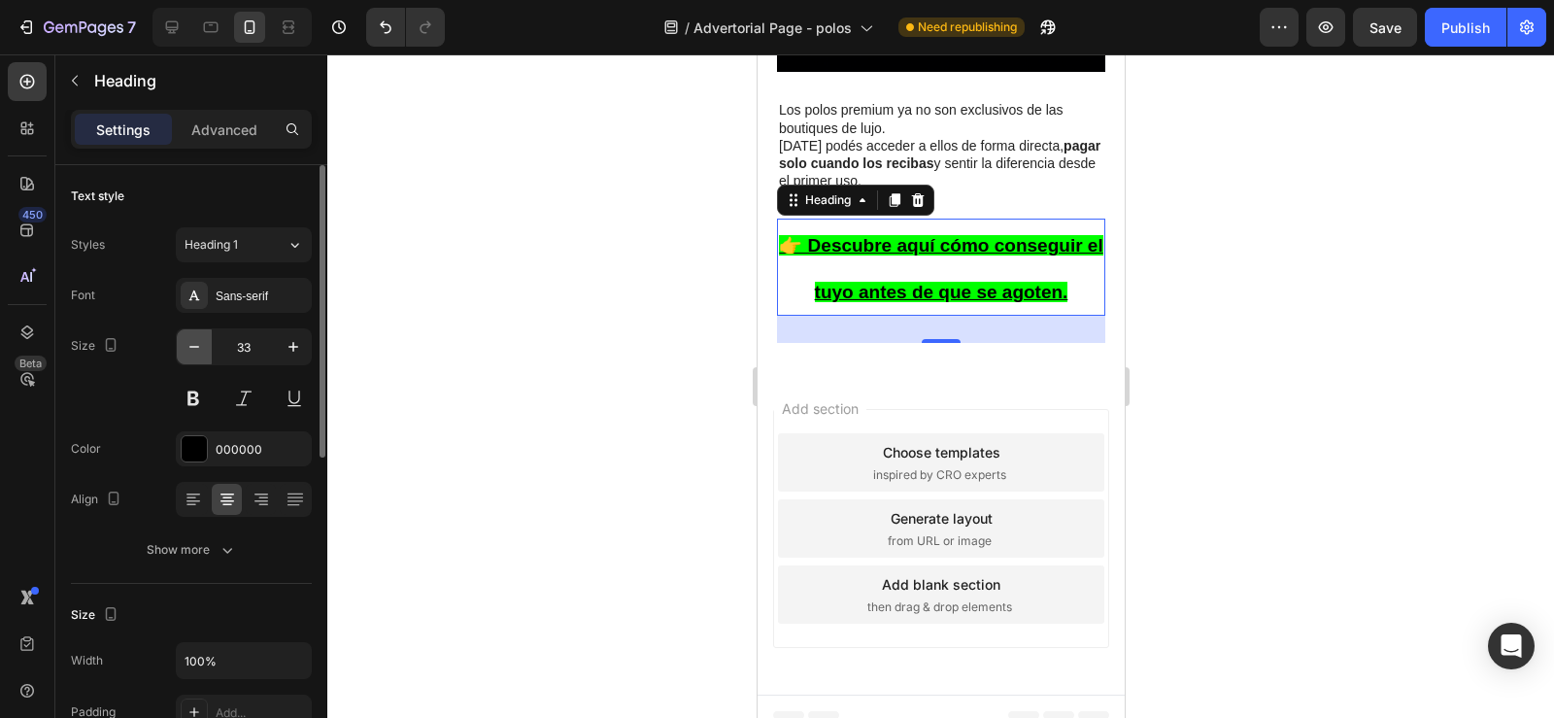
scroll to position [7076, 0]
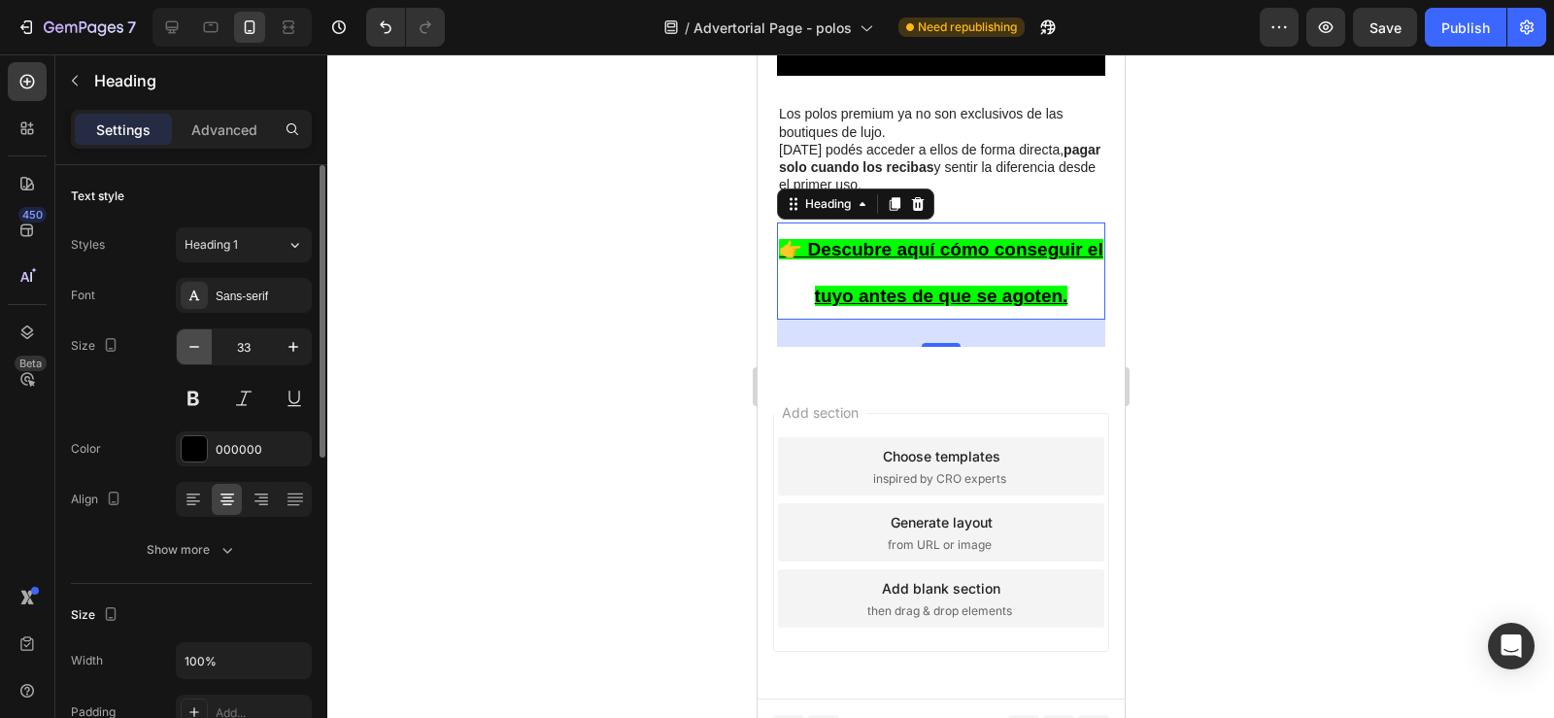
click at [194, 347] on icon "button" at bounding box center [194, 347] width 10 height 2
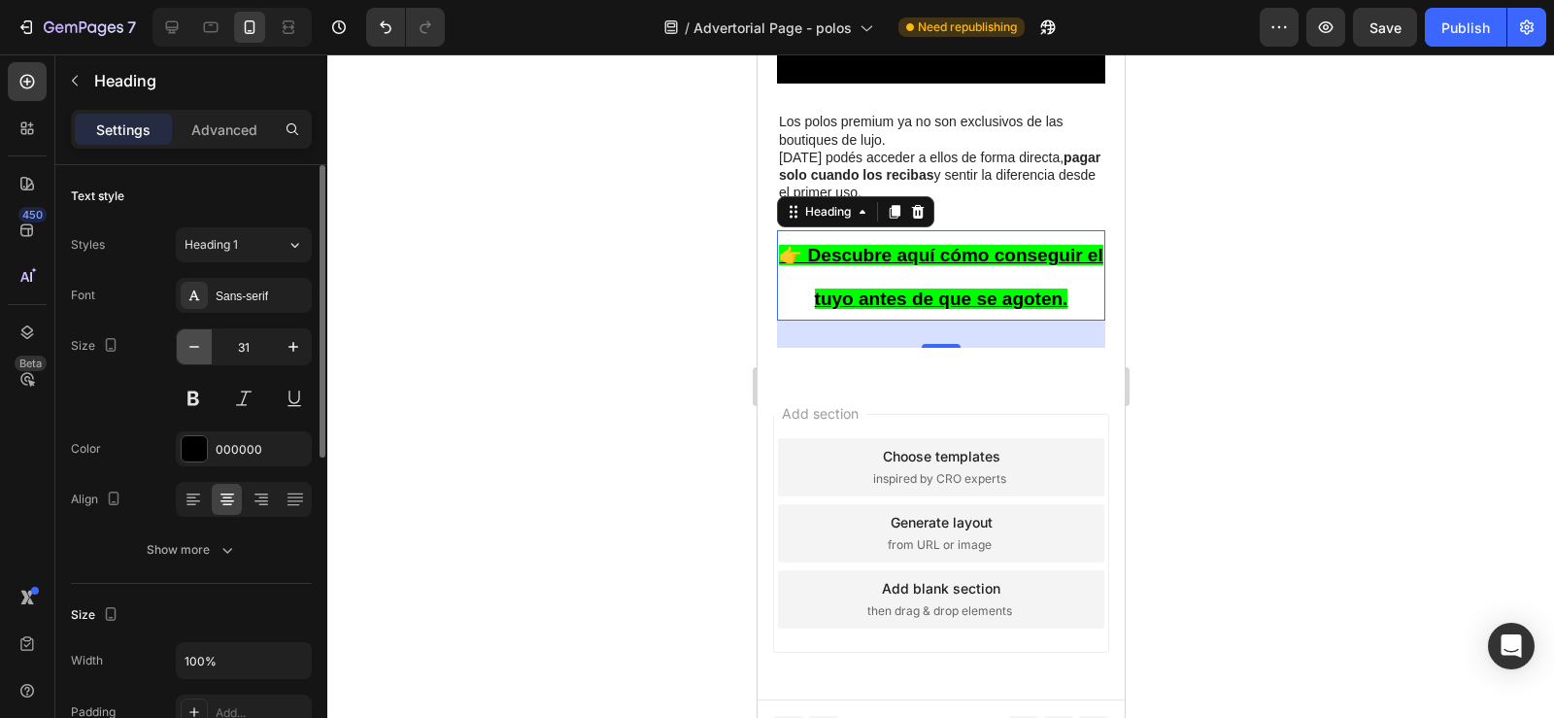
click at [194, 347] on icon "button" at bounding box center [194, 347] width 10 height 2
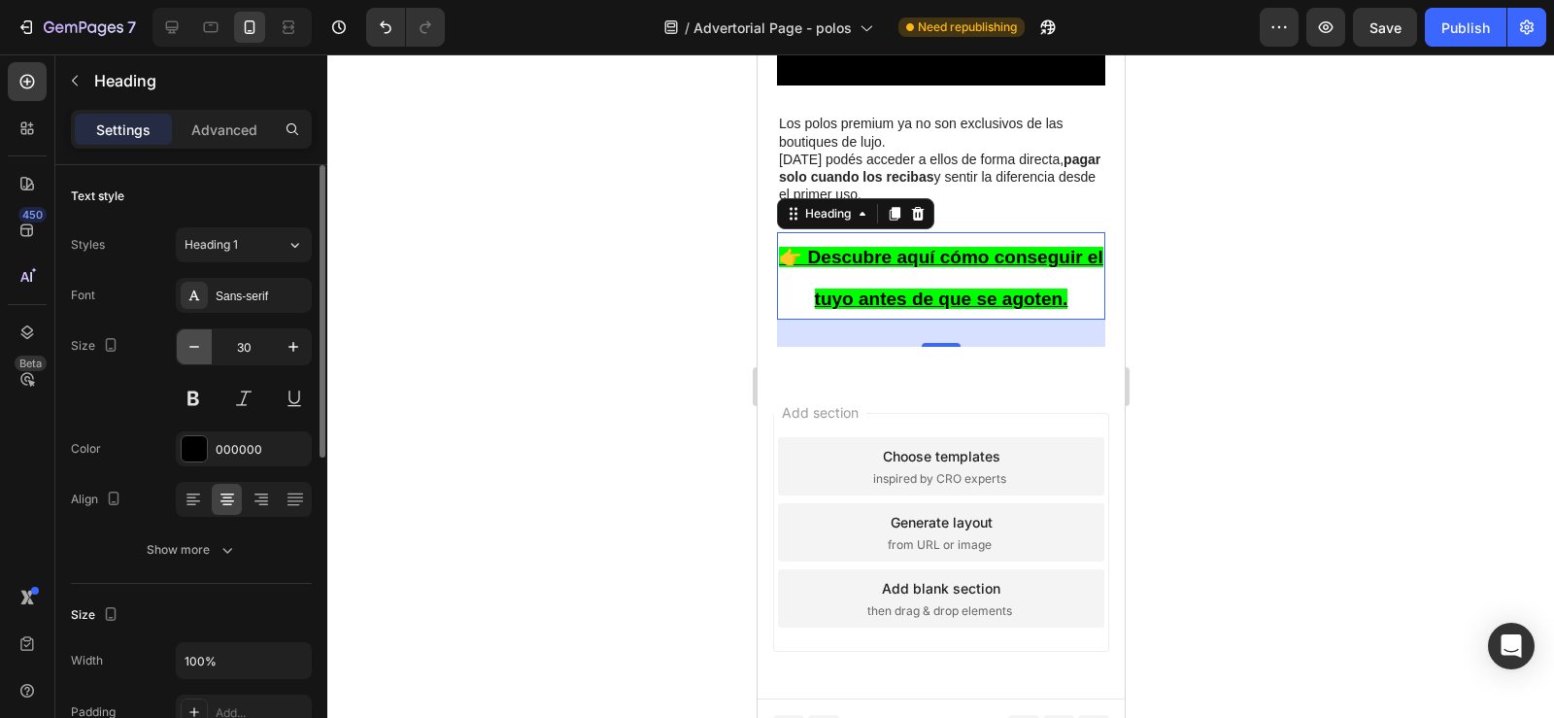
click at [194, 347] on icon "button" at bounding box center [194, 347] width 10 height 2
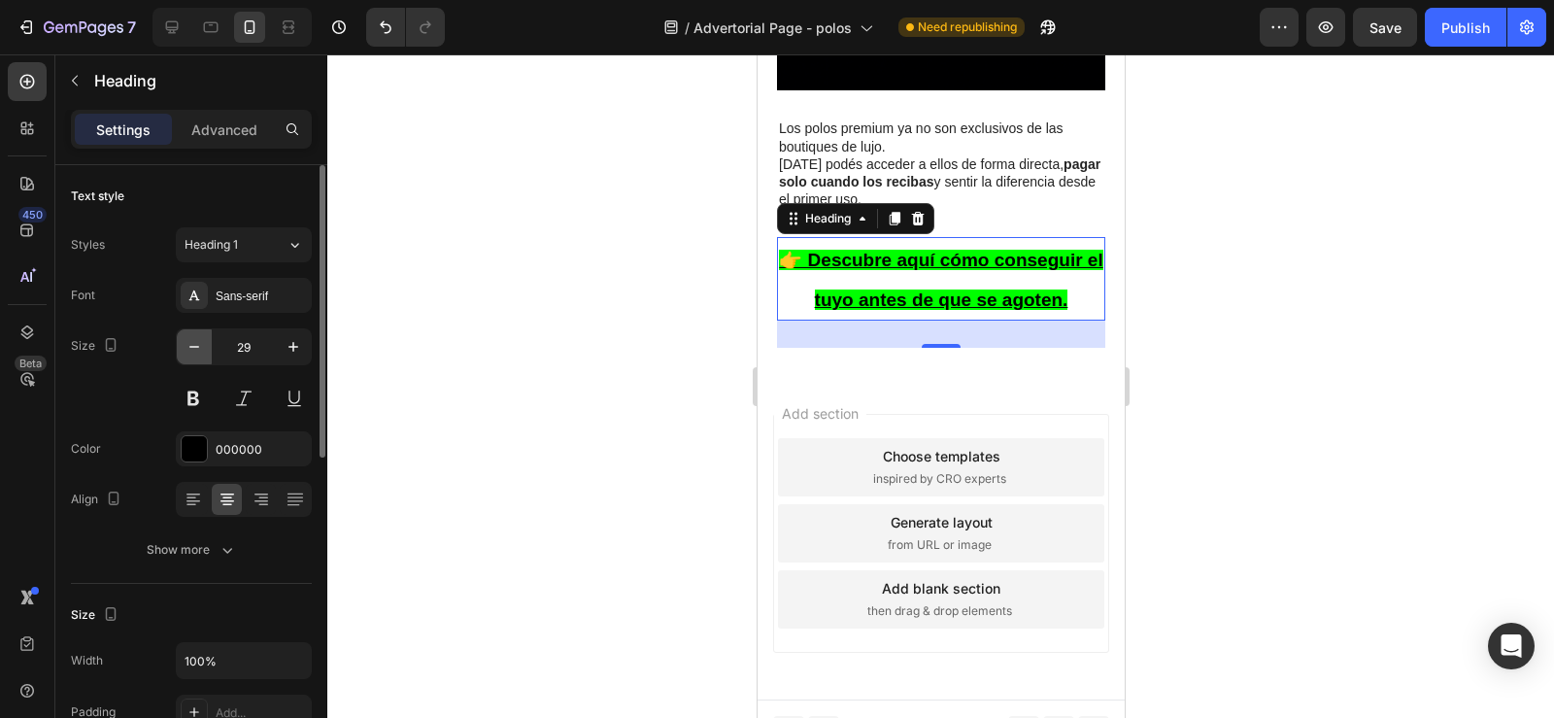
click at [194, 347] on icon "button" at bounding box center [194, 347] width 10 height 2
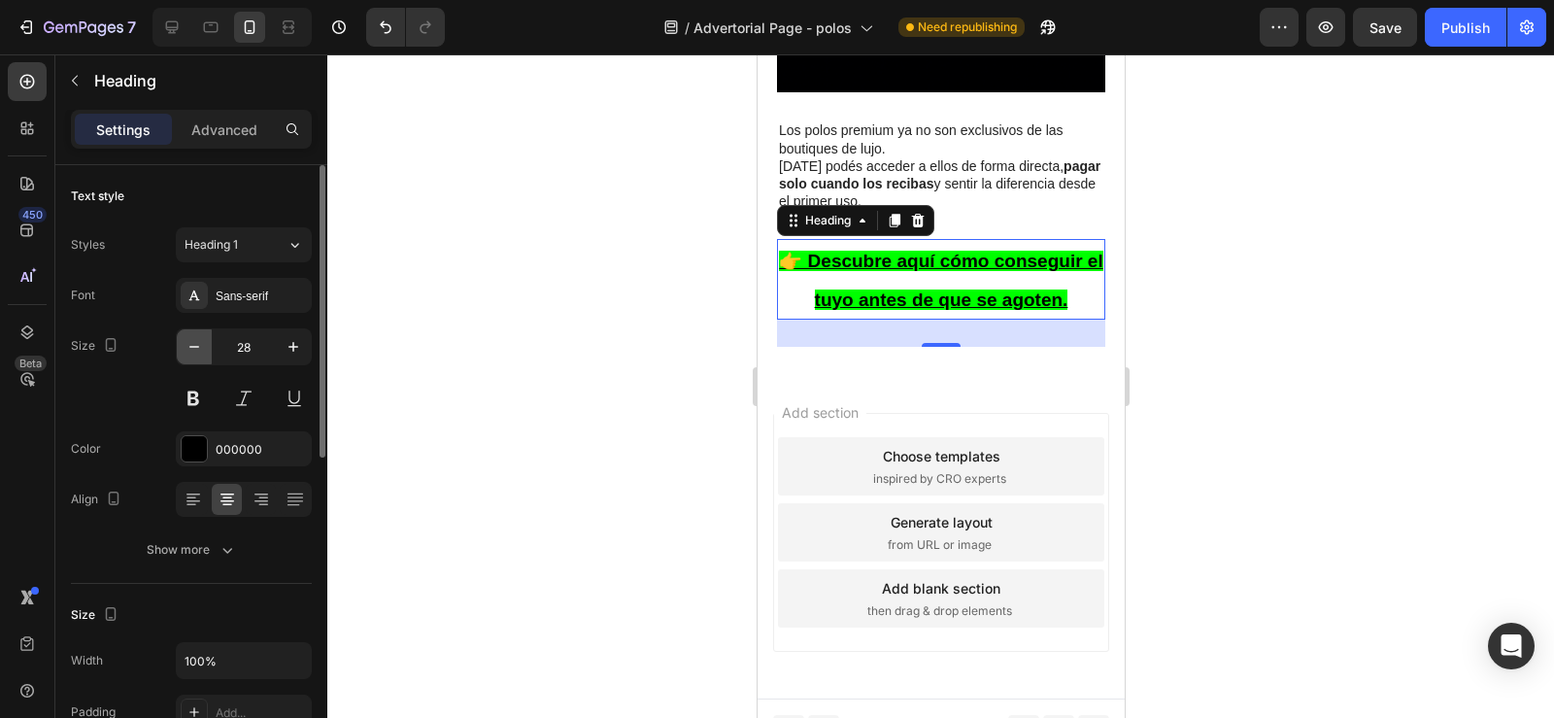
click at [194, 347] on icon "button" at bounding box center [194, 347] width 10 height 2
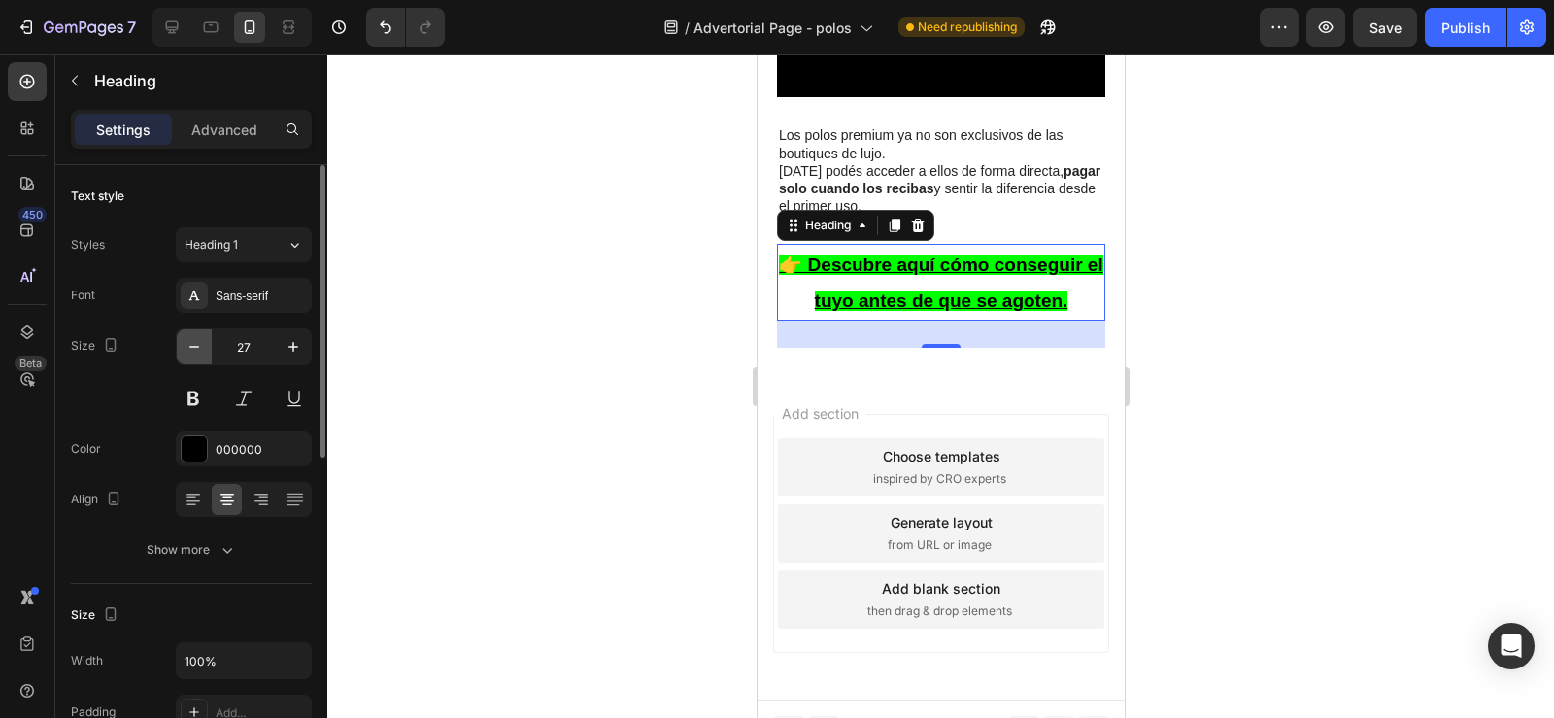
click at [194, 347] on icon "button" at bounding box center [194, 347] width 10 height 2
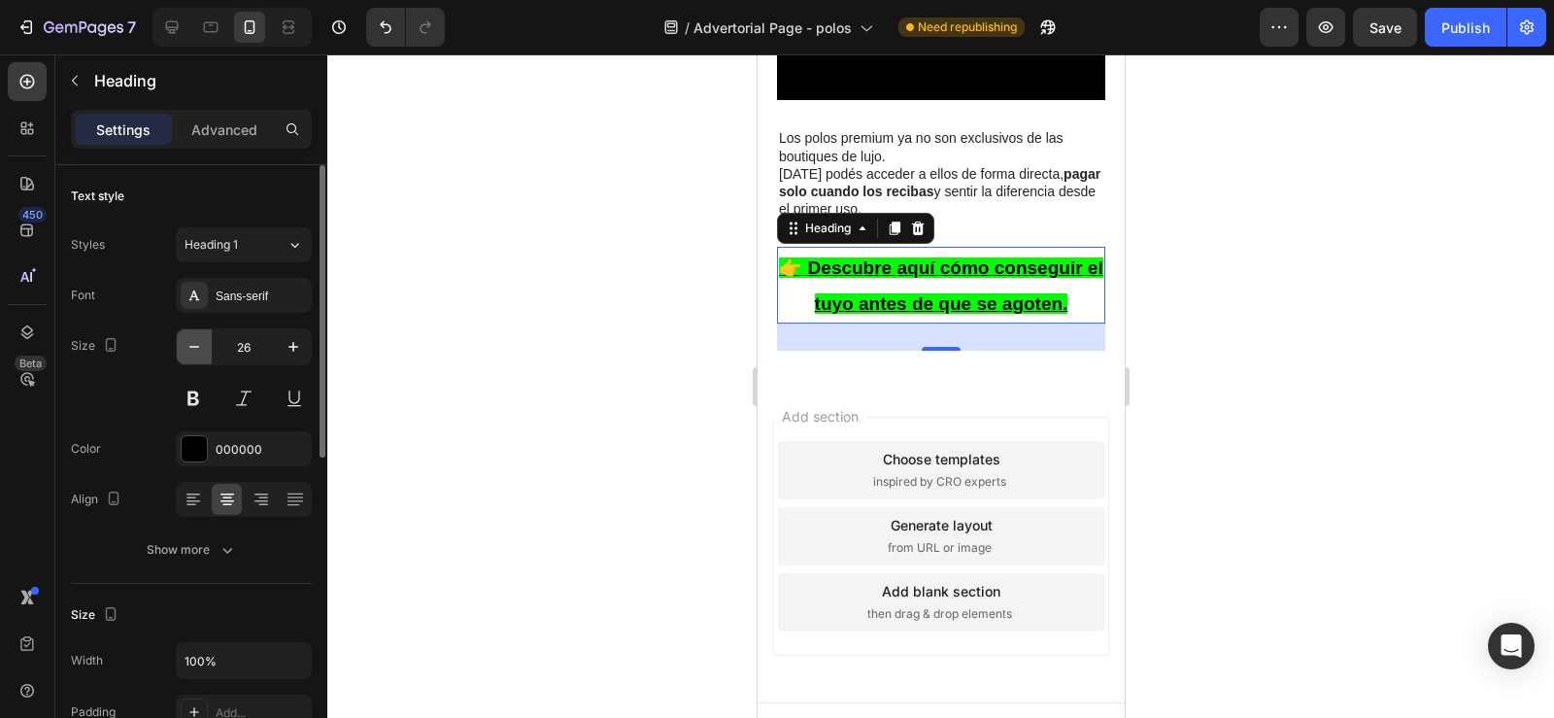
click at [194, 347] on icon "button" at bounding box center [194, 347] width 10 height 2
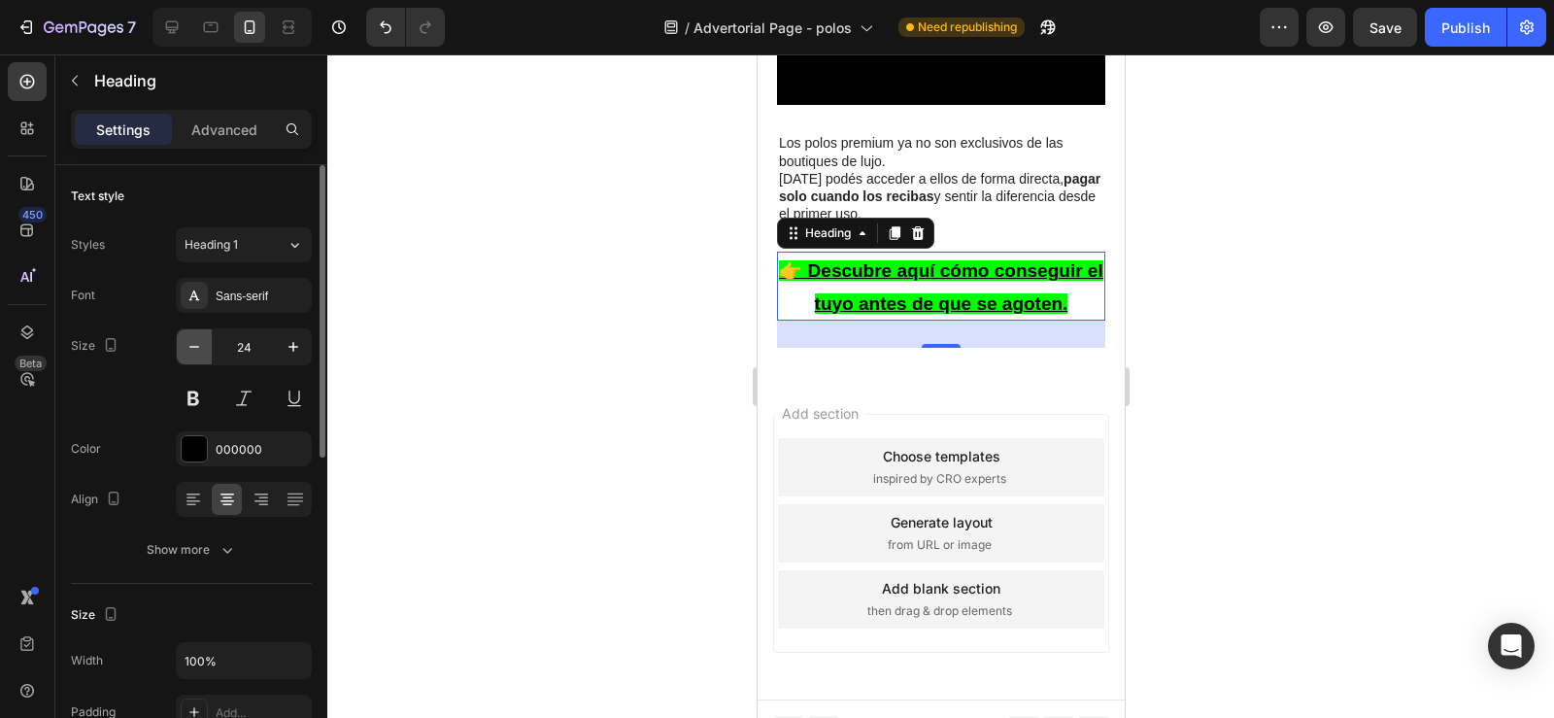
click at [194, 347] on icon "button" at bounding box center [194, 347] width 10 height 2
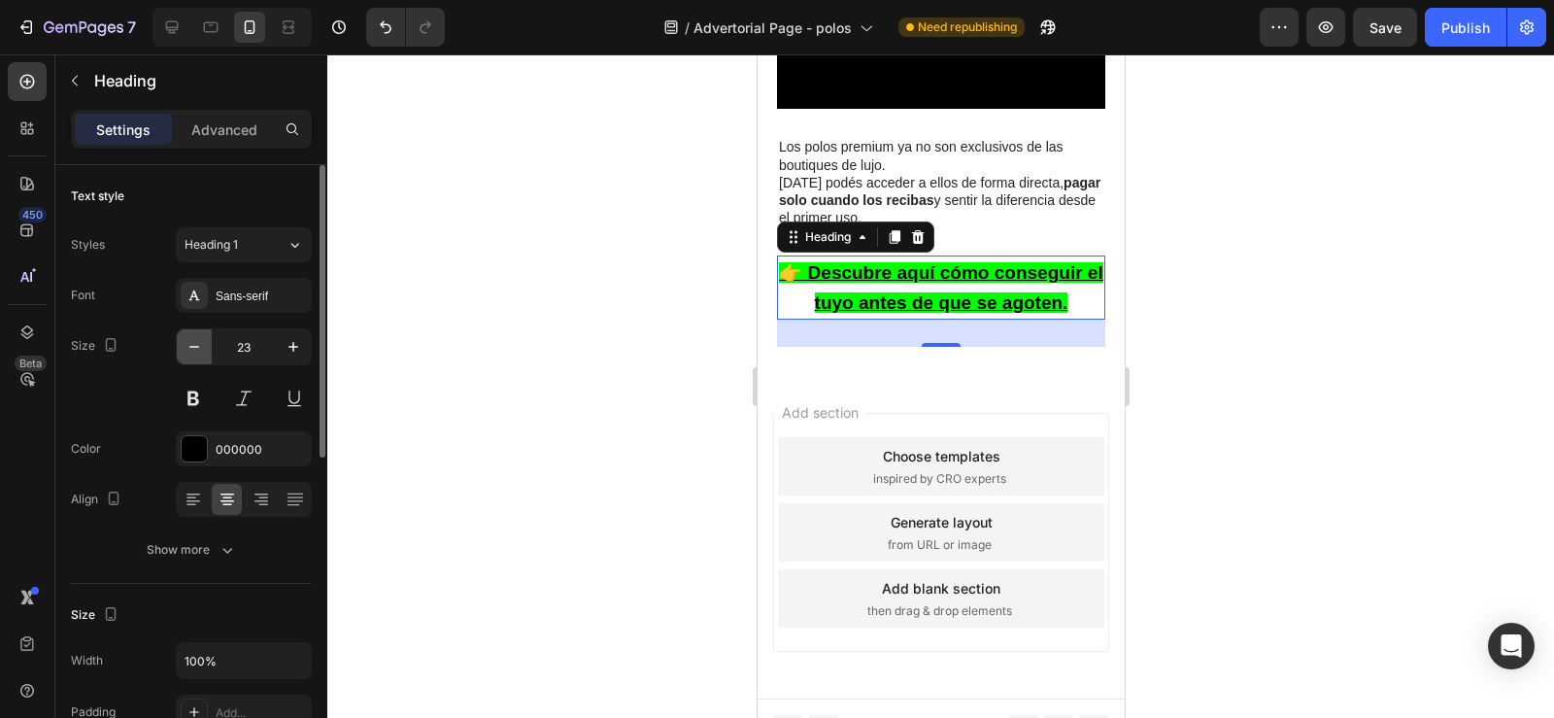
click at [194, 347] on icon "button" at bounding box center [194, 347] width 10 height 2
type input "22"
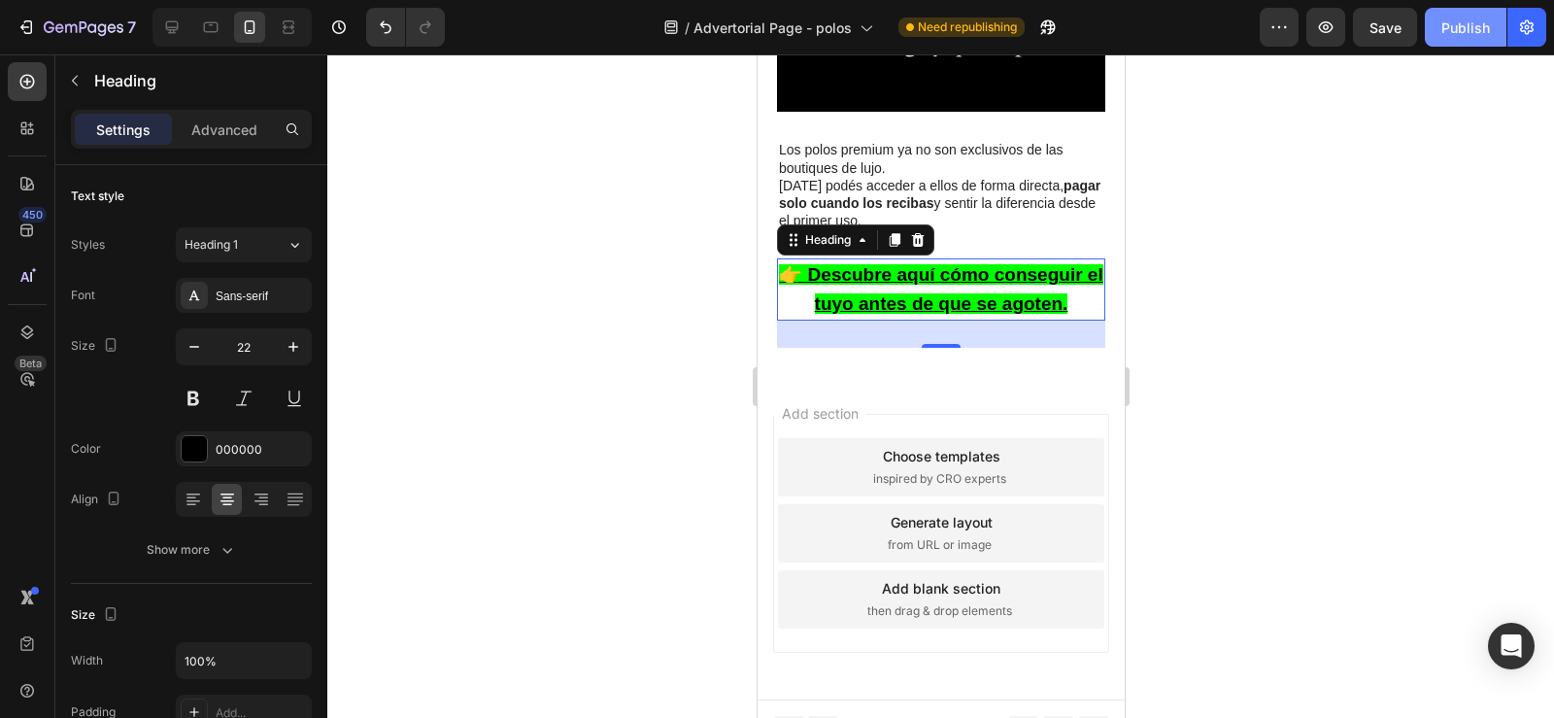
click at [1442, 31] on div "Publish" at bounding box center [1465, 27] width 49 height 20
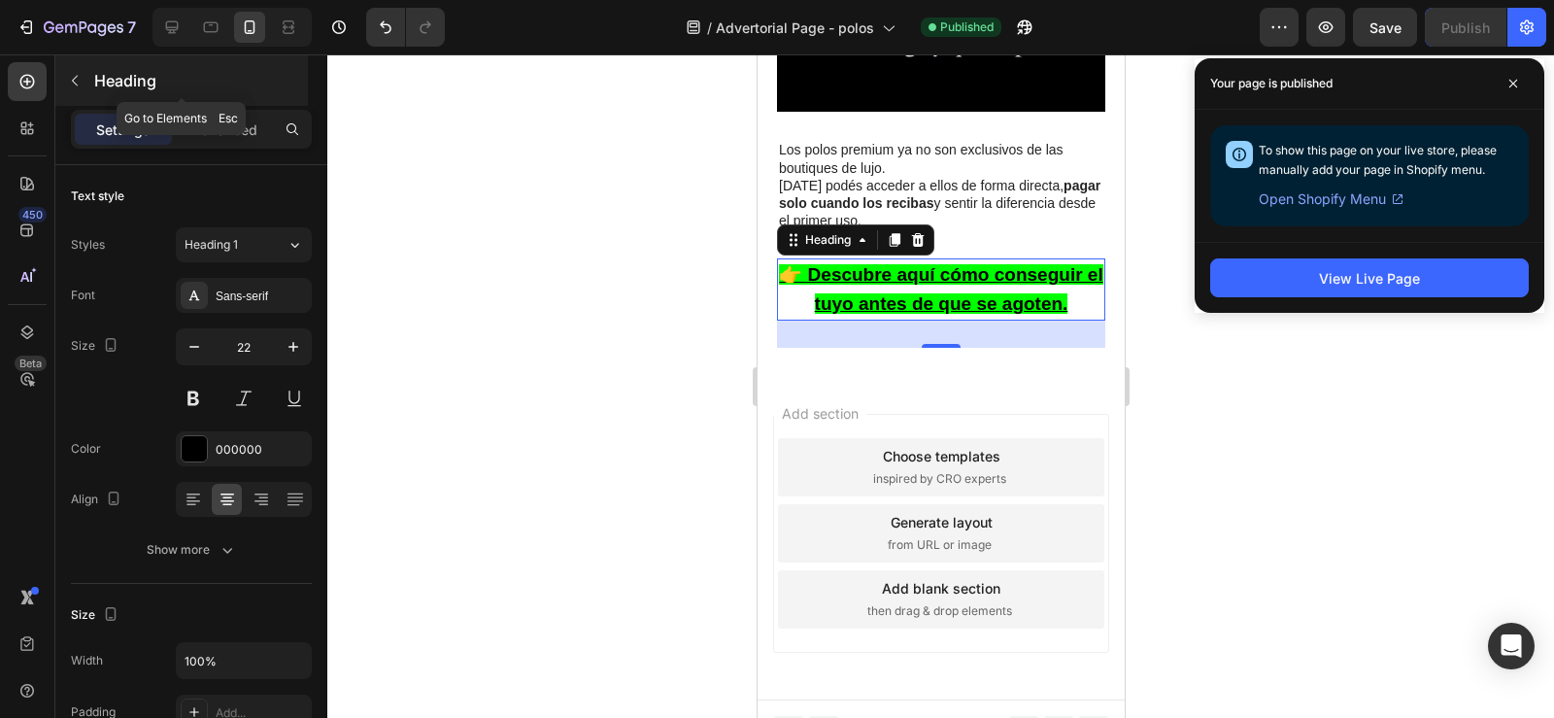
click at [75, 79] on icon "button" at bounding box center [75, 81] width 6 height 11
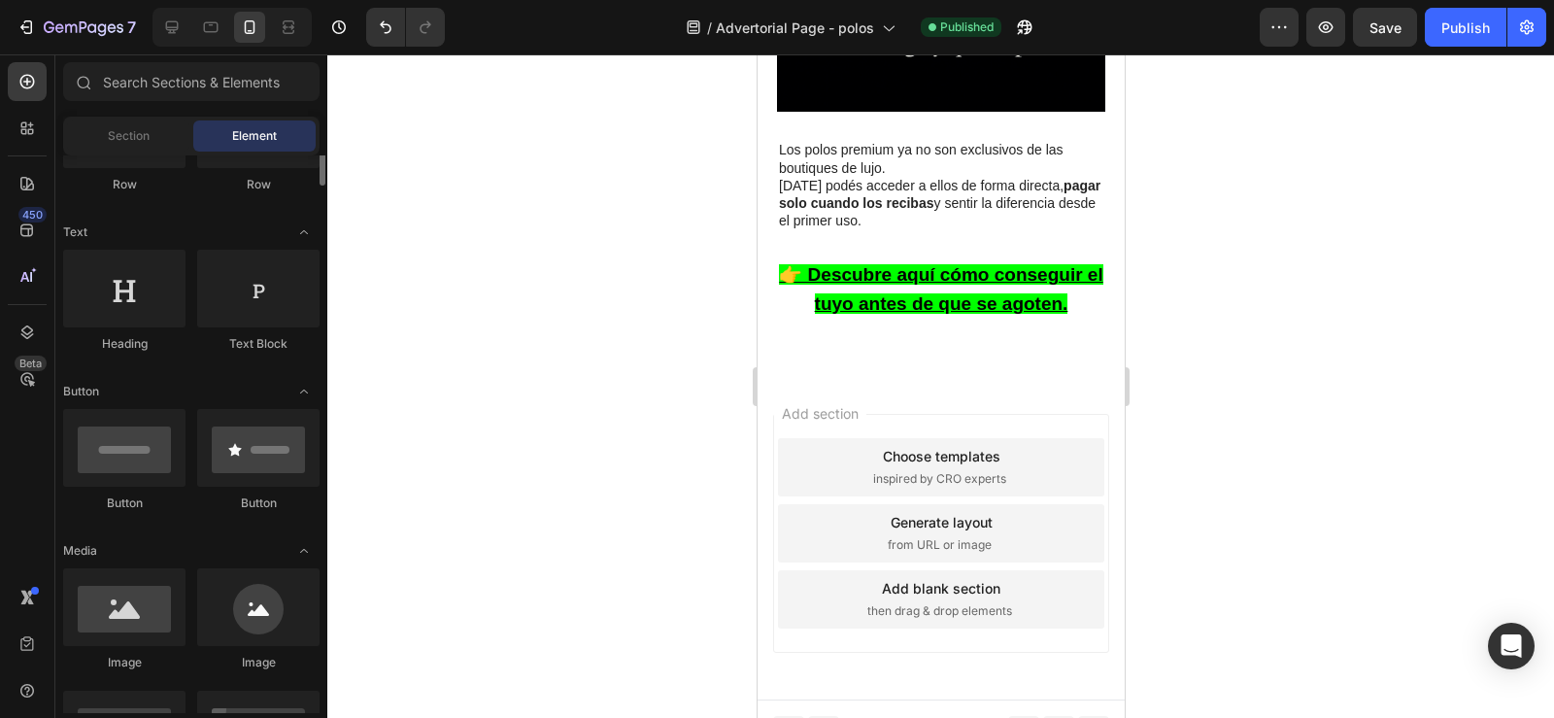
scroll to position [153, 0]
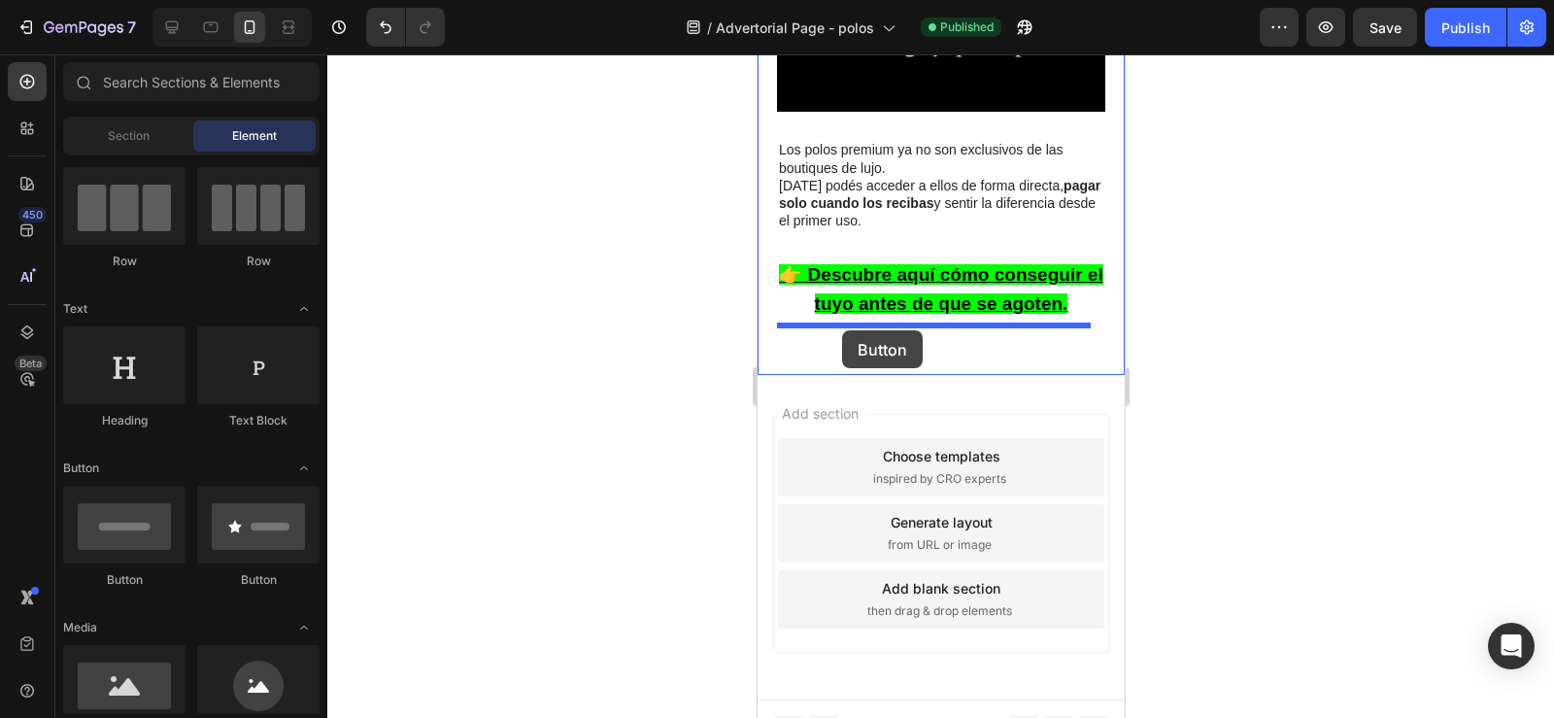
drag, startPoint x: 876, startPoint y: 600, endPoint x: 841, endPoint y: 329, distance: 273.2
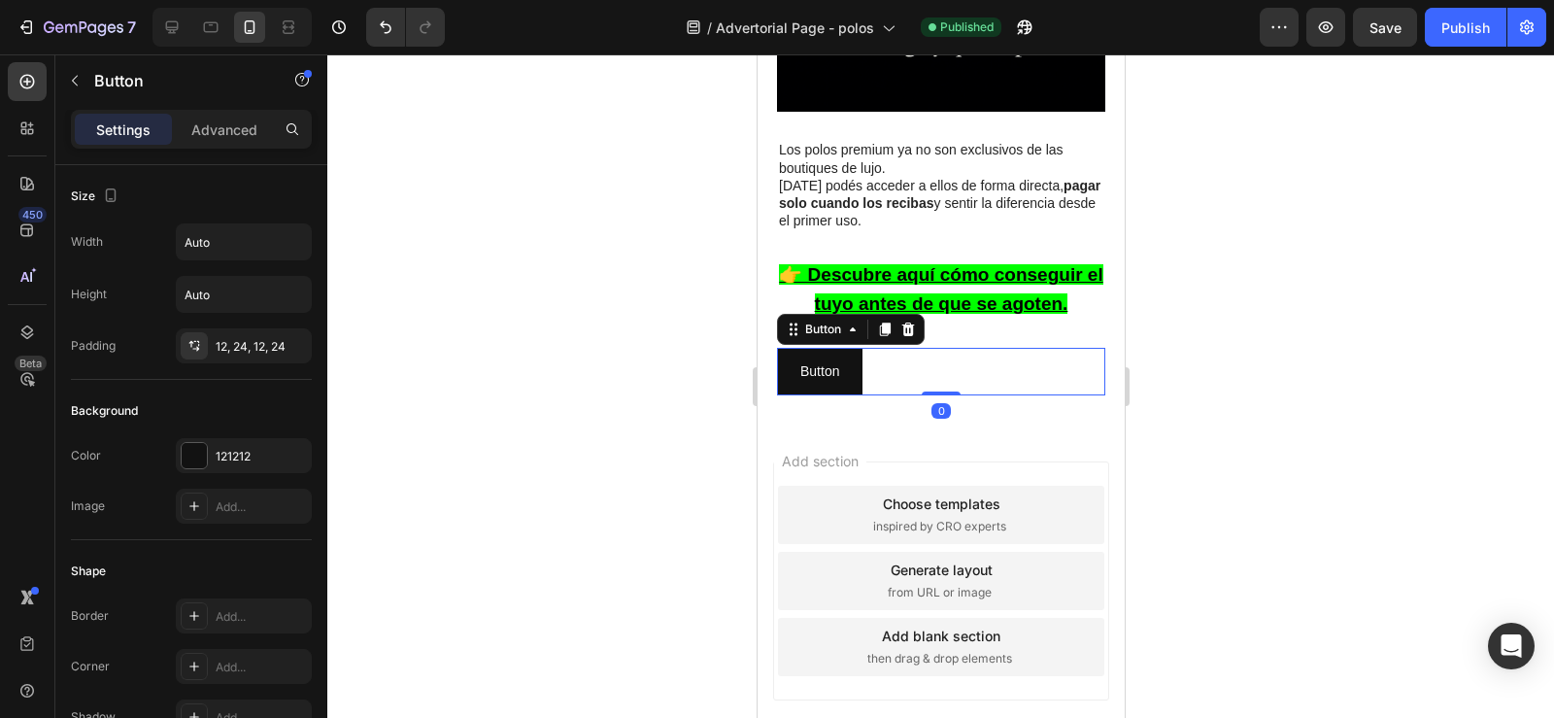
scroll to position [7080, 0]
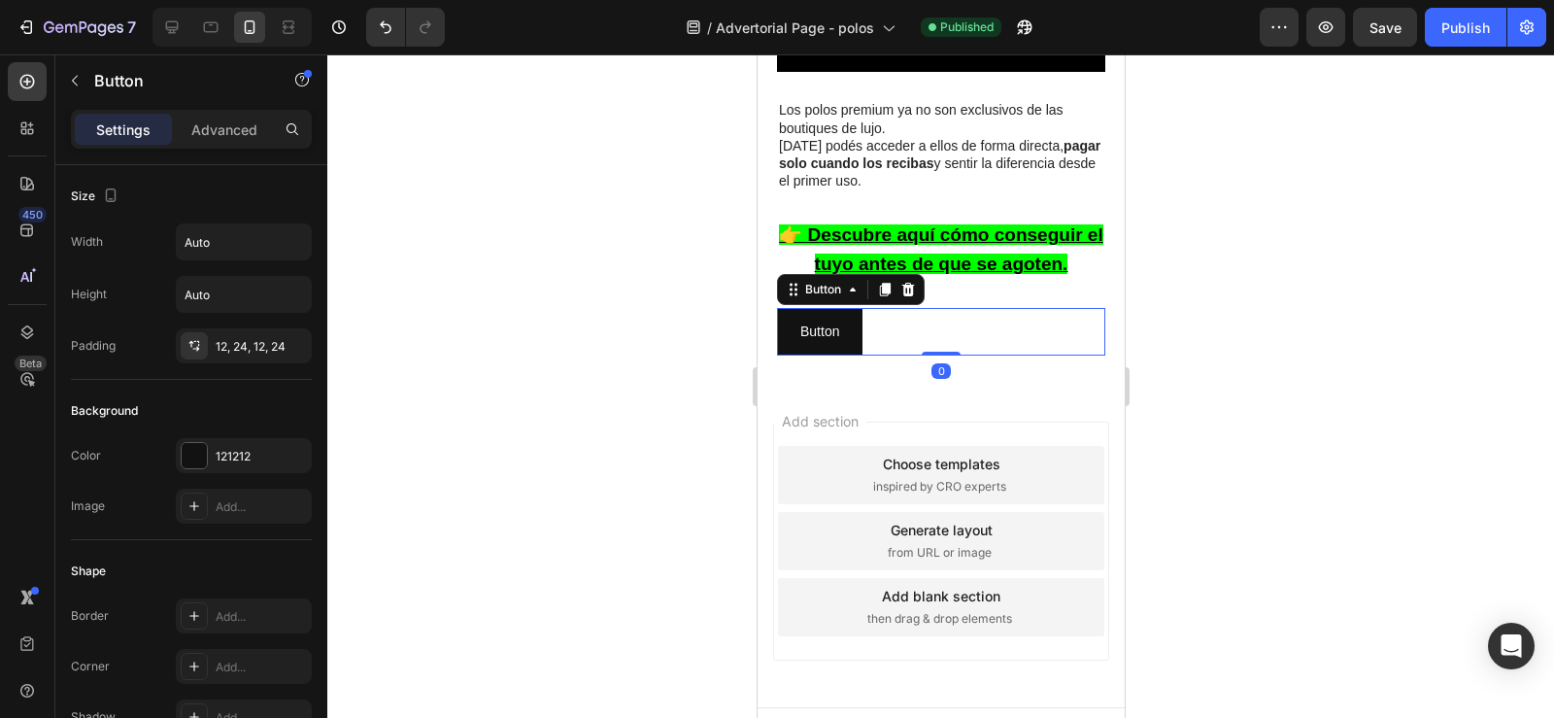
click at [924, 308] on div "Button Button 0" at bounding box center [940, 332] width 328 height 48
click at [845, 317] on button "Button" at bounding box center [818, 332] width 85 height 48
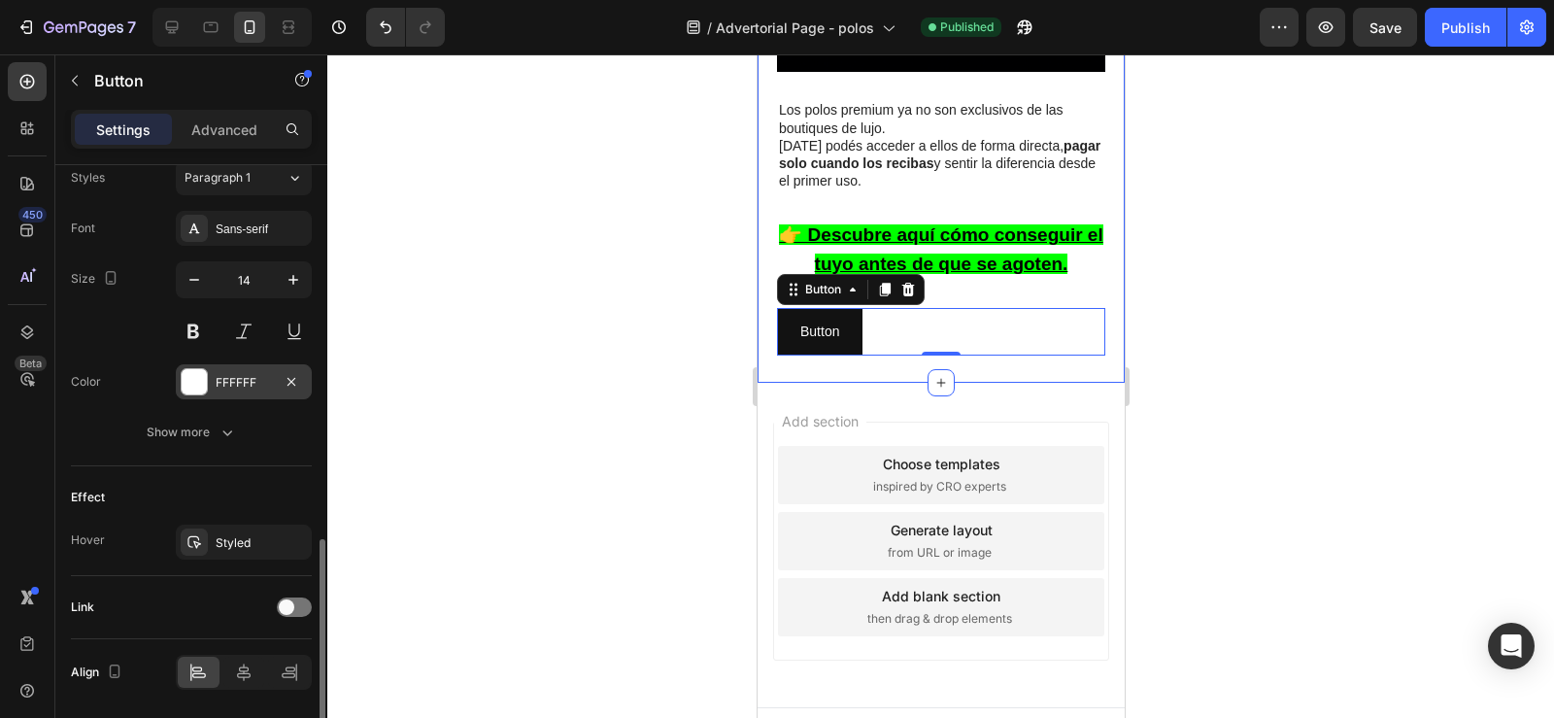
scroll to position [785, 0]
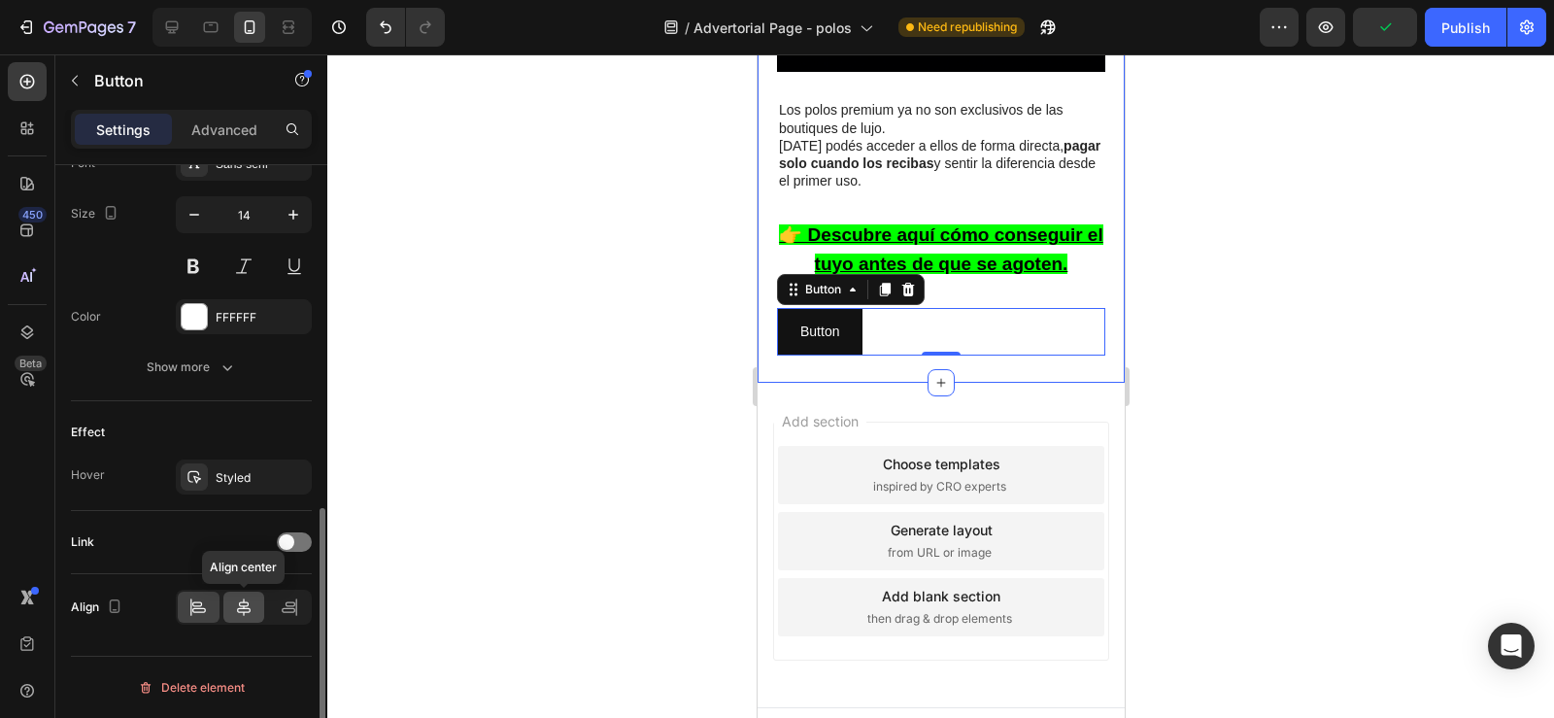
click at [246, 611] on icon at bounding box center [243, 606] width 19 height 19
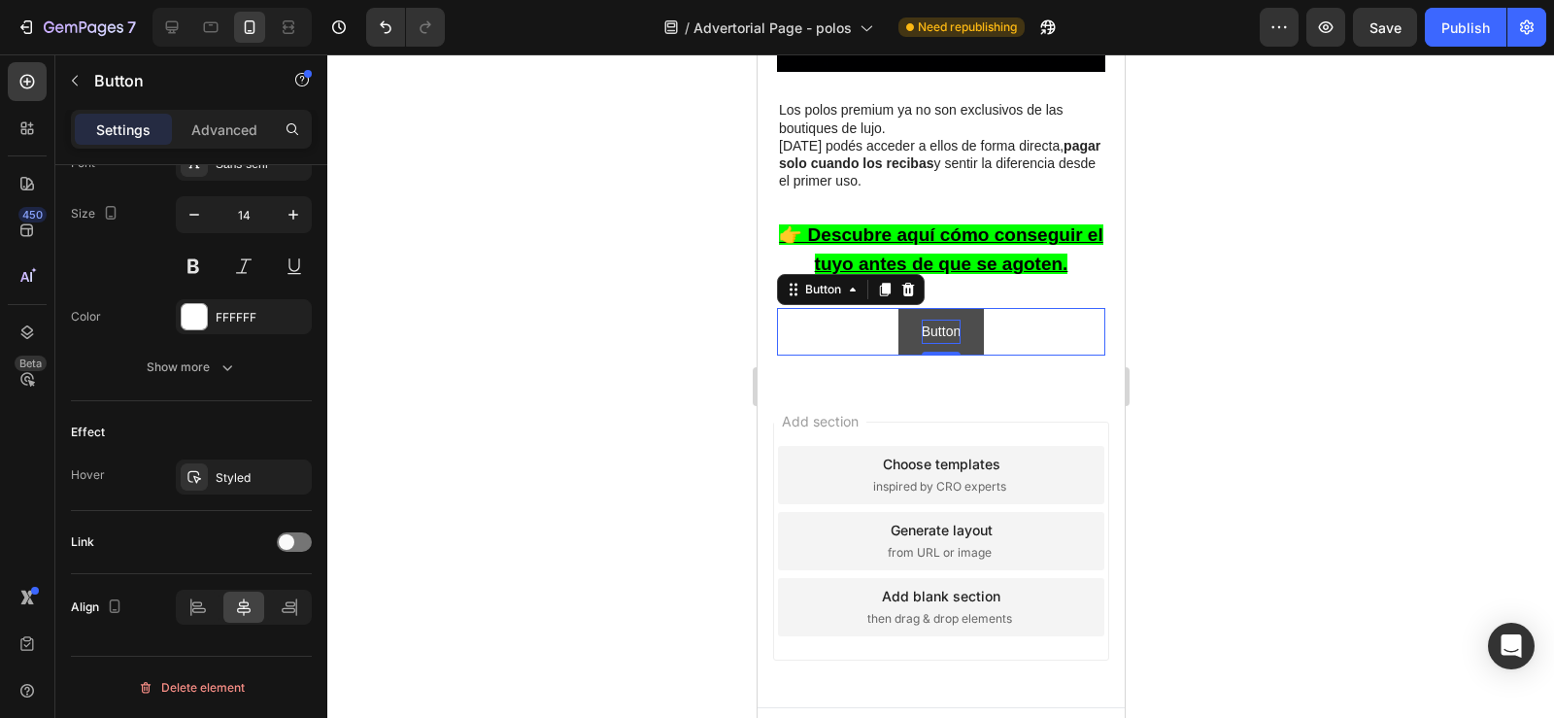
click at [937, 320] on p "Button" at bounding box center [940, 332] width 39 height 24
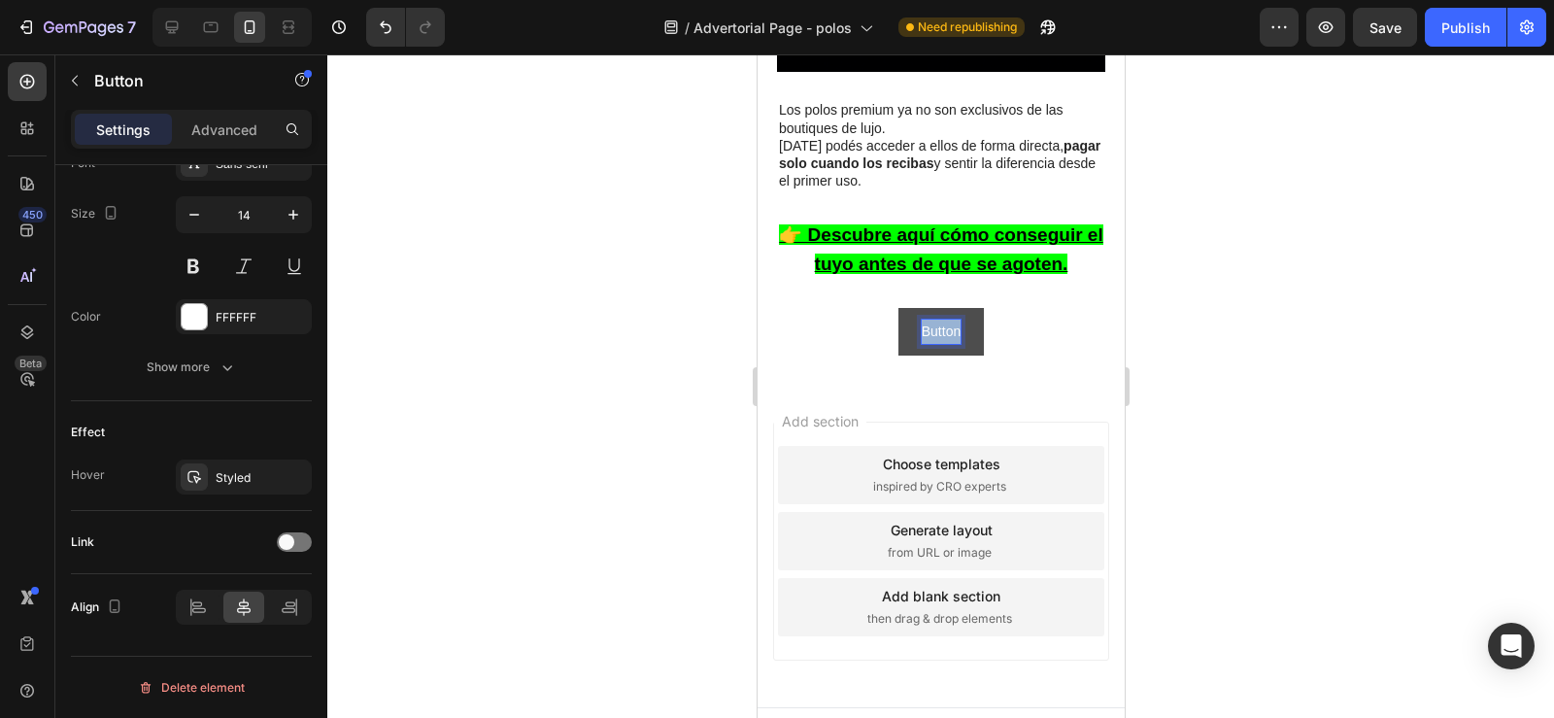
click at [937, 320] on p "Button" at bounding box center [940, 332] width 39 height 24
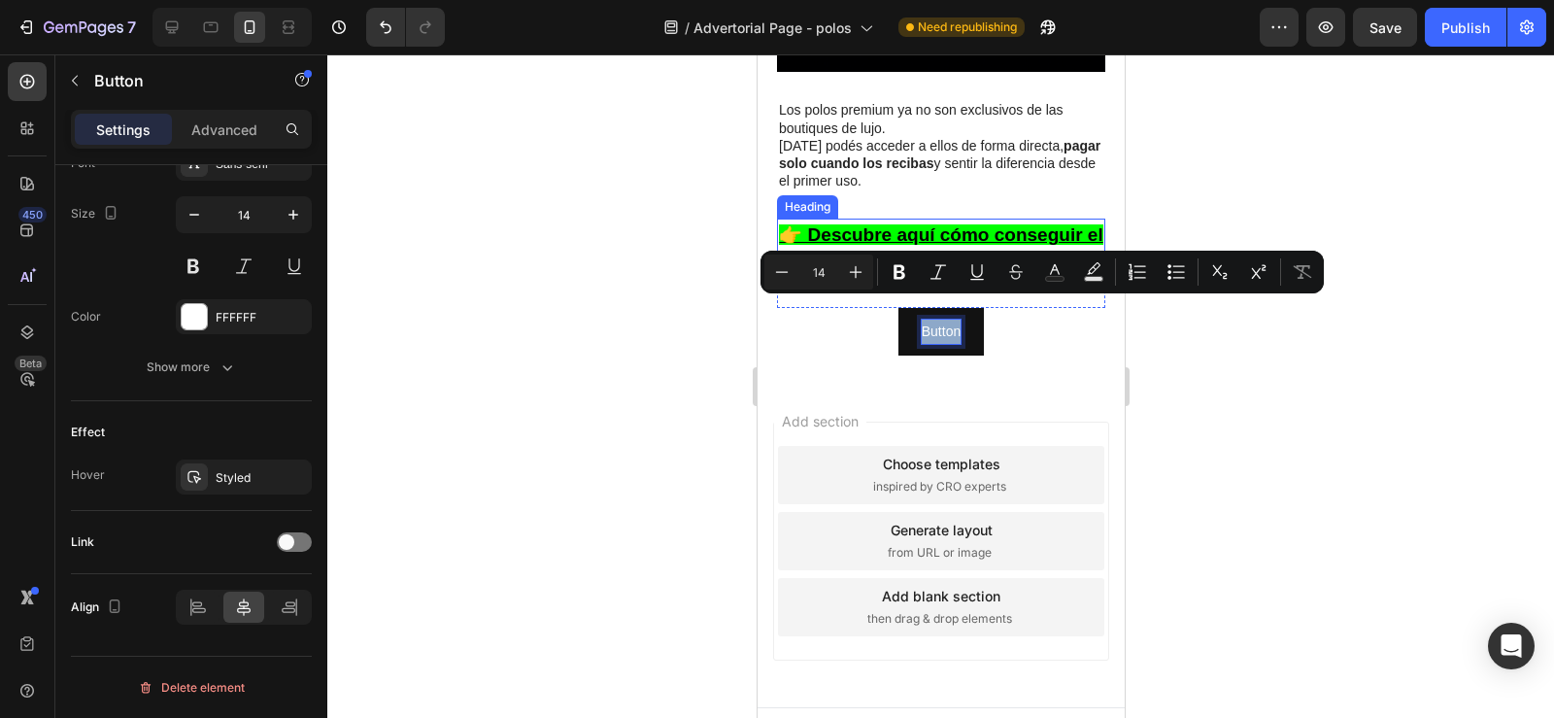
click at [789, 224] on u "👉 Descubre aquí cómo conseguir el tuyo antes de que se agoten." at bounding box center [939, 249] width 323 height 50
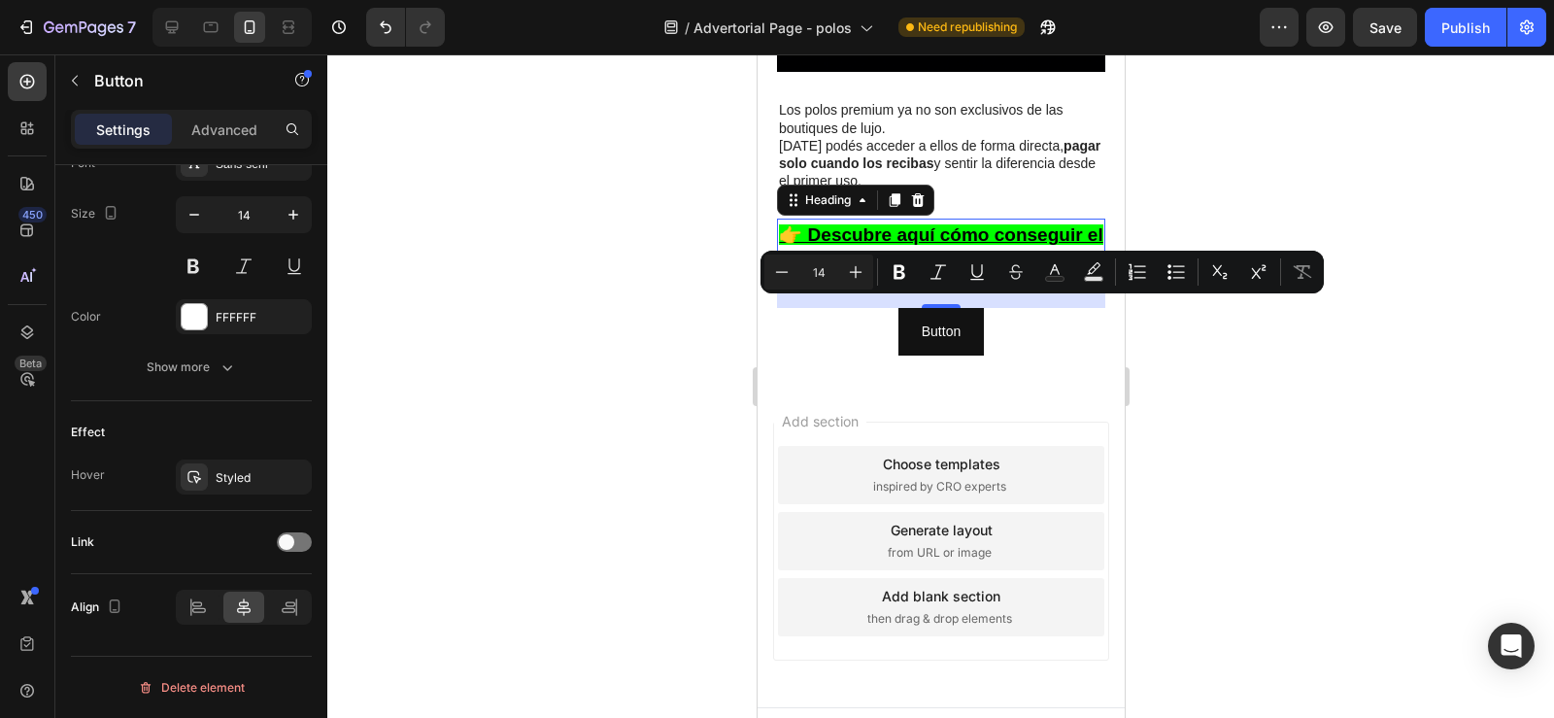
scroll to position [0, 0]
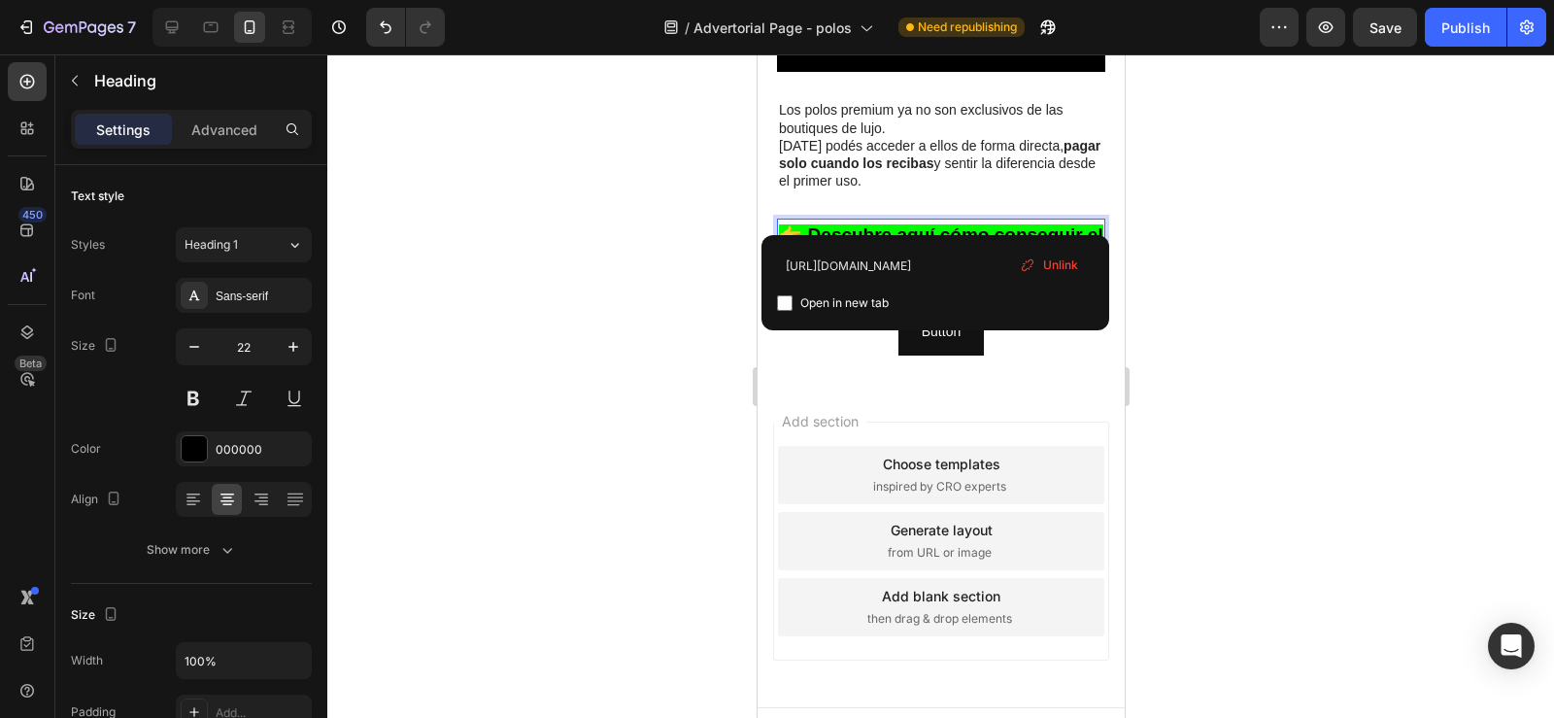
drag, startPoint x: 781, startPoint y: 214, endPoint x: 831, endPoint y: 217, distance: 50.6
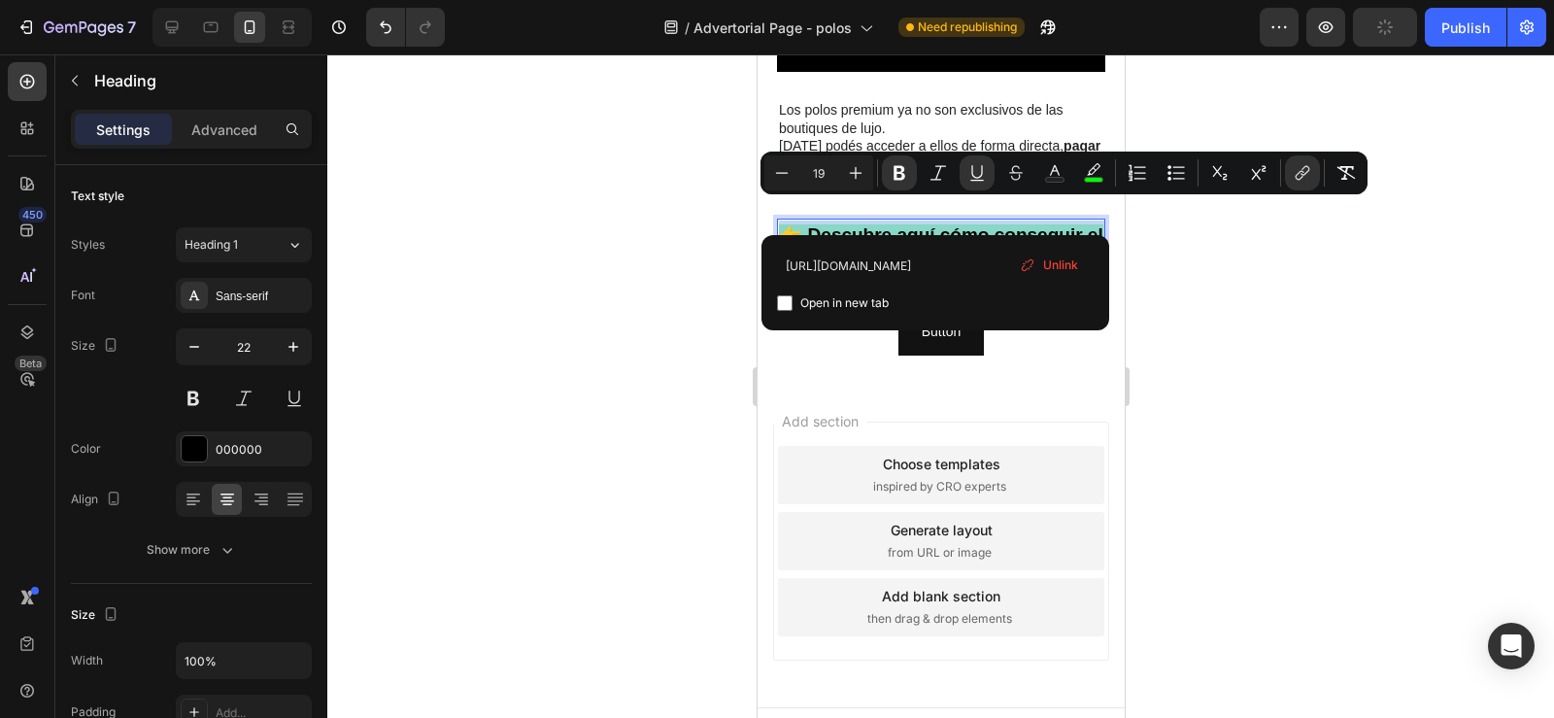
drag, startPoint x: 783, startPoint y: 219, endPoint x: 1831, endPoint y: 302, distance: 1051.1
click at [912, 387] on div "Add section Choose templates inspired by CRO experts Generate layout from URL o…" at bounding box center [940, 545] width 367 height 324
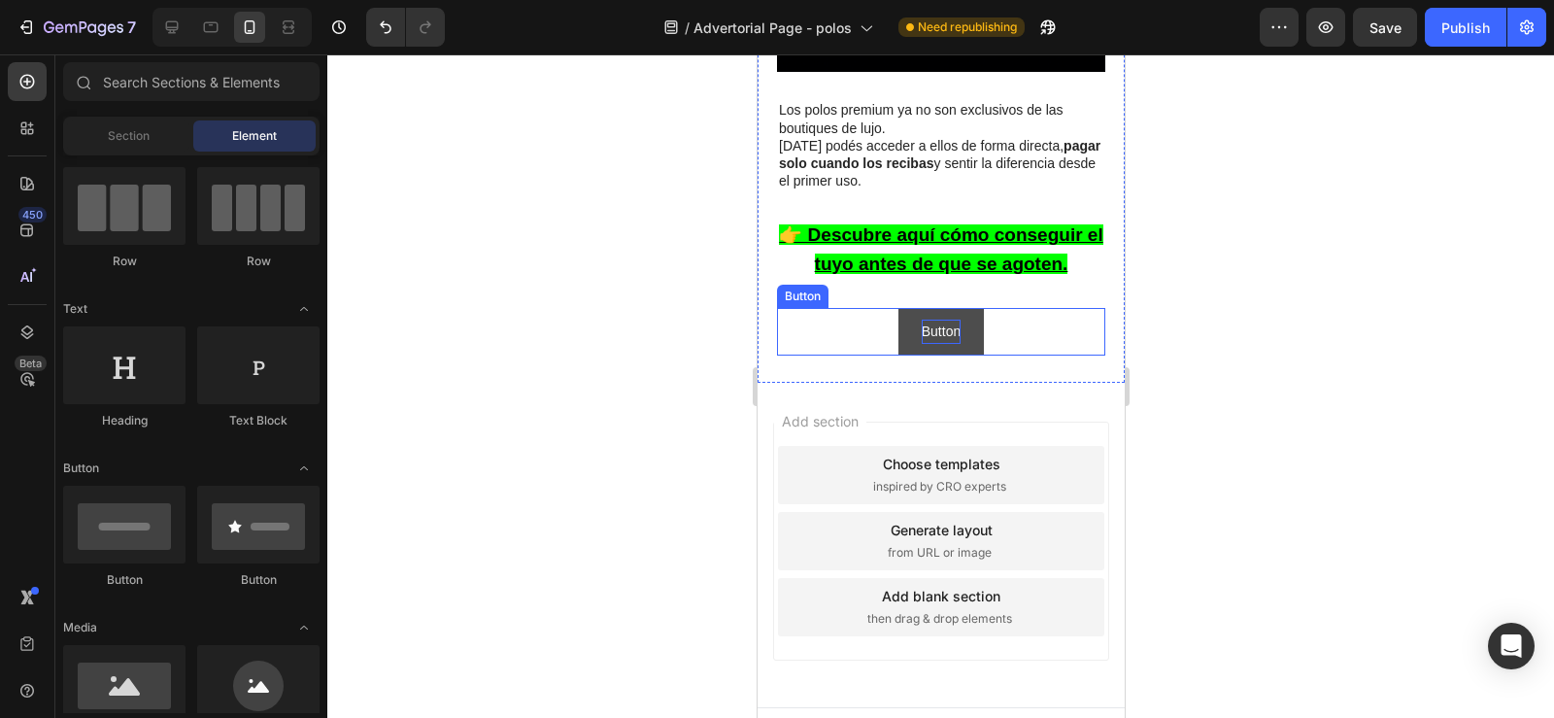
click at [933, 320] on p "Button" at bounding box center [940, 332] width 39 height 24
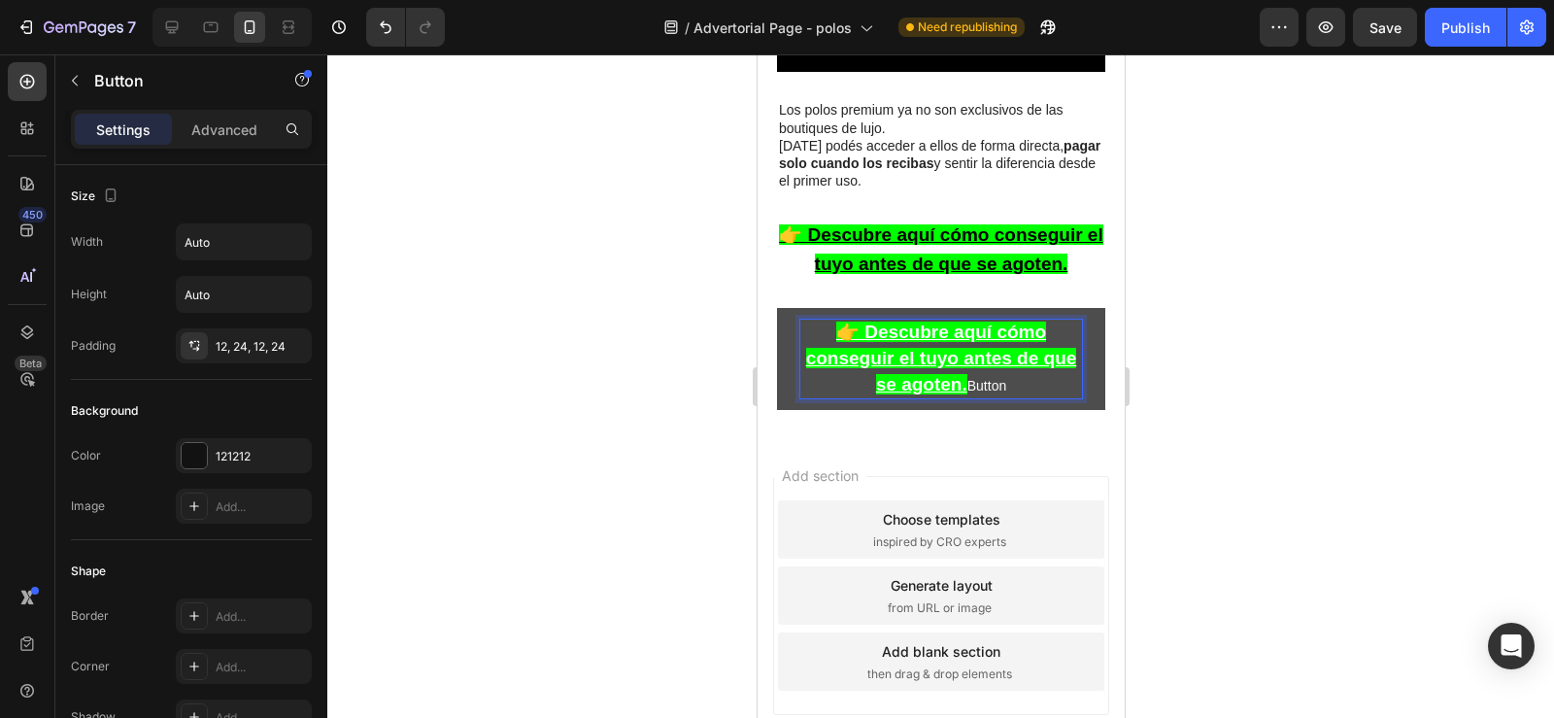
click at [1028, 365] on p "👉 Descubre aquí cómo conseguir el tuyo antes de que se agoten. Button" at bounding box center [940, 360] width 282 height 80
click at [1182, 345] on div at bounding box center [940, 385] width 1227 height 663
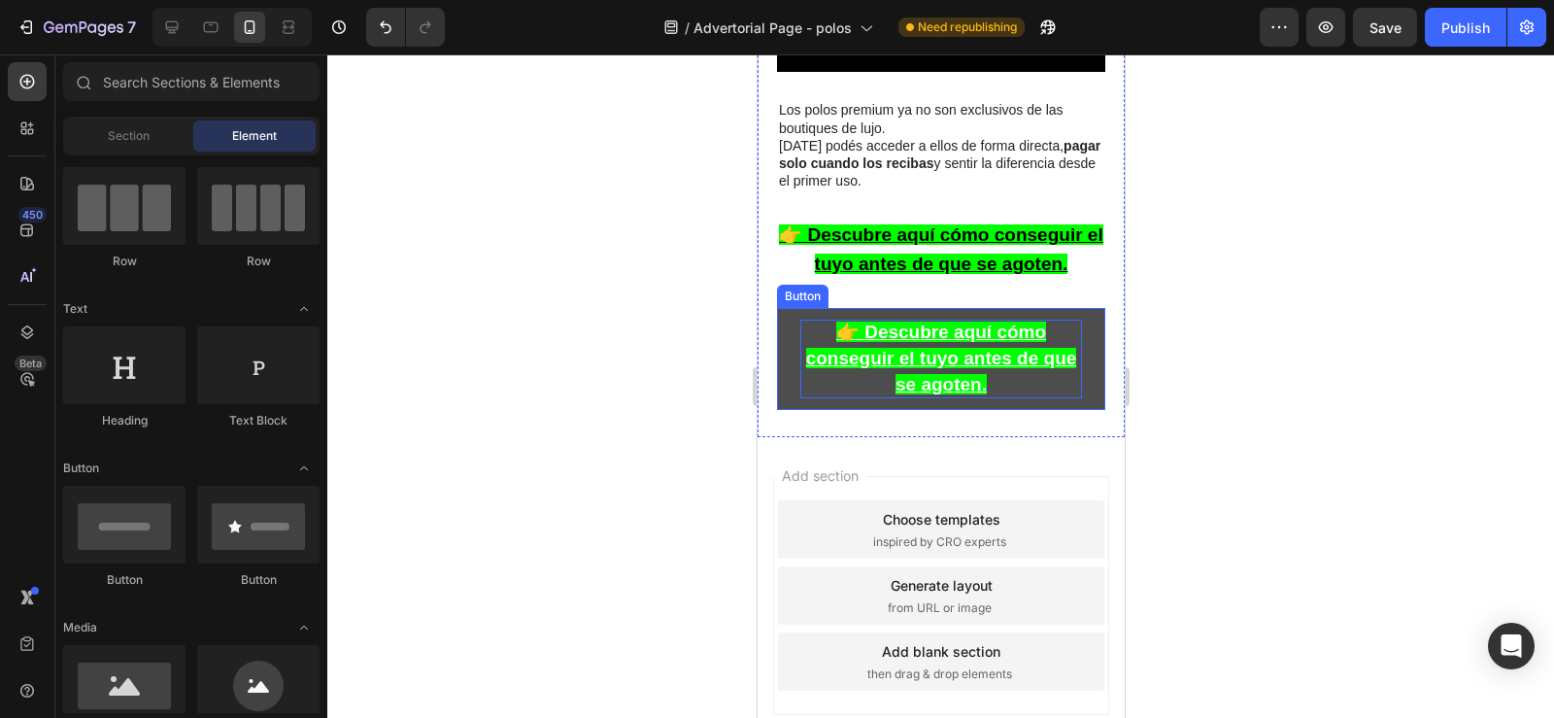
click at [1050, 371] on p "👉 Descubre aquí cómo conseguir el tuyo antes de que se agoten." at bounding box center [940, 360] width 282 height 80
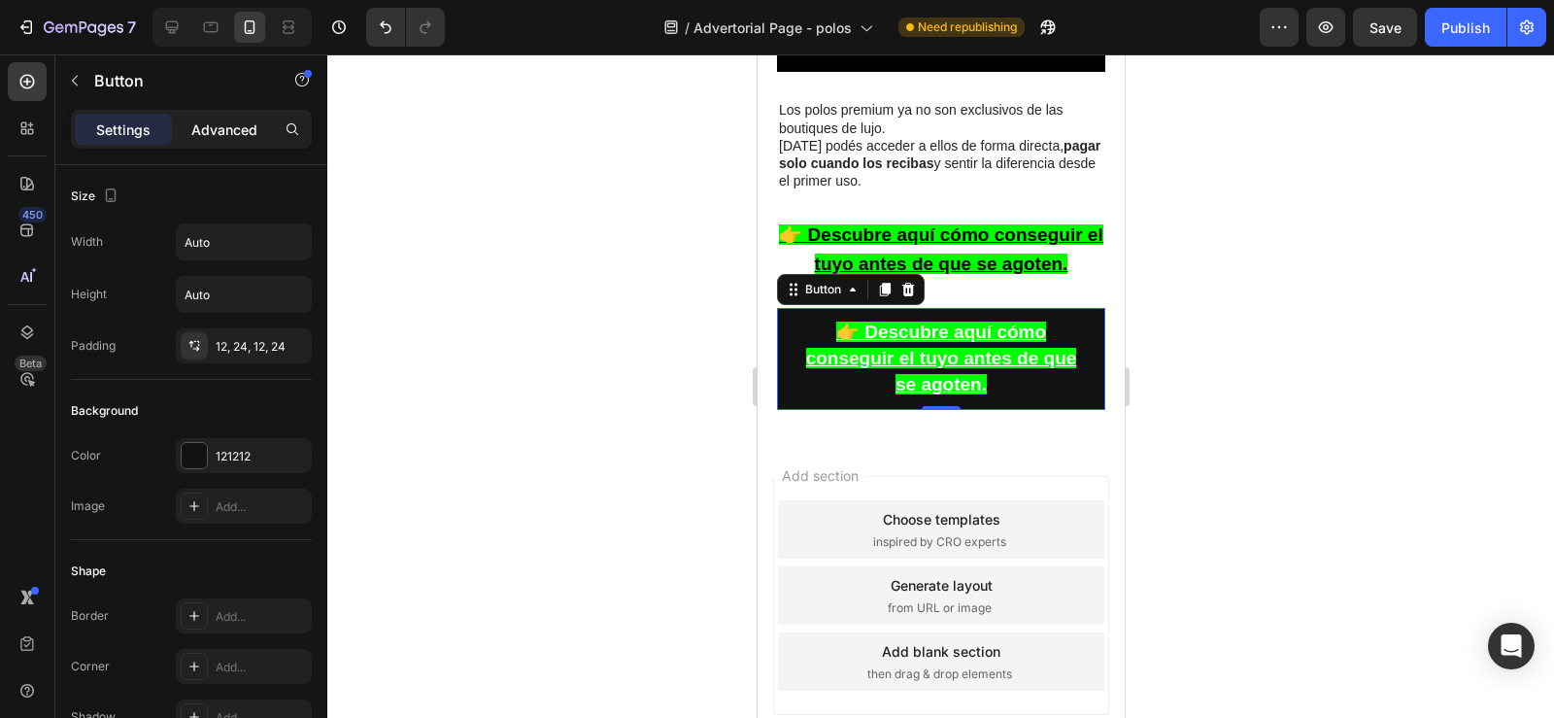
click at [208, 140] on div "Advanced" at bounding box center [224, 129] width 97 height 31
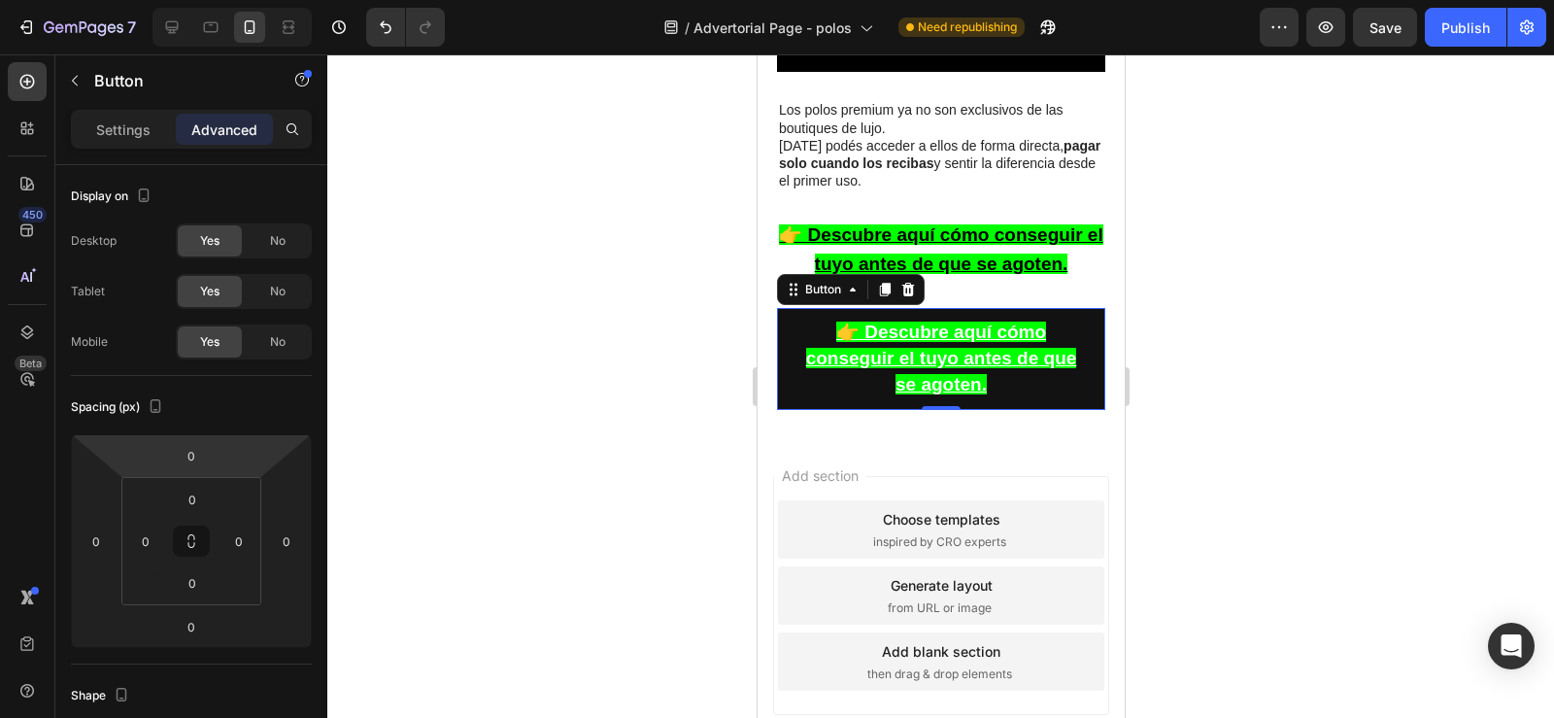
click at [610, 352] on div at bounding box center [940, 385] width 1227 height 663
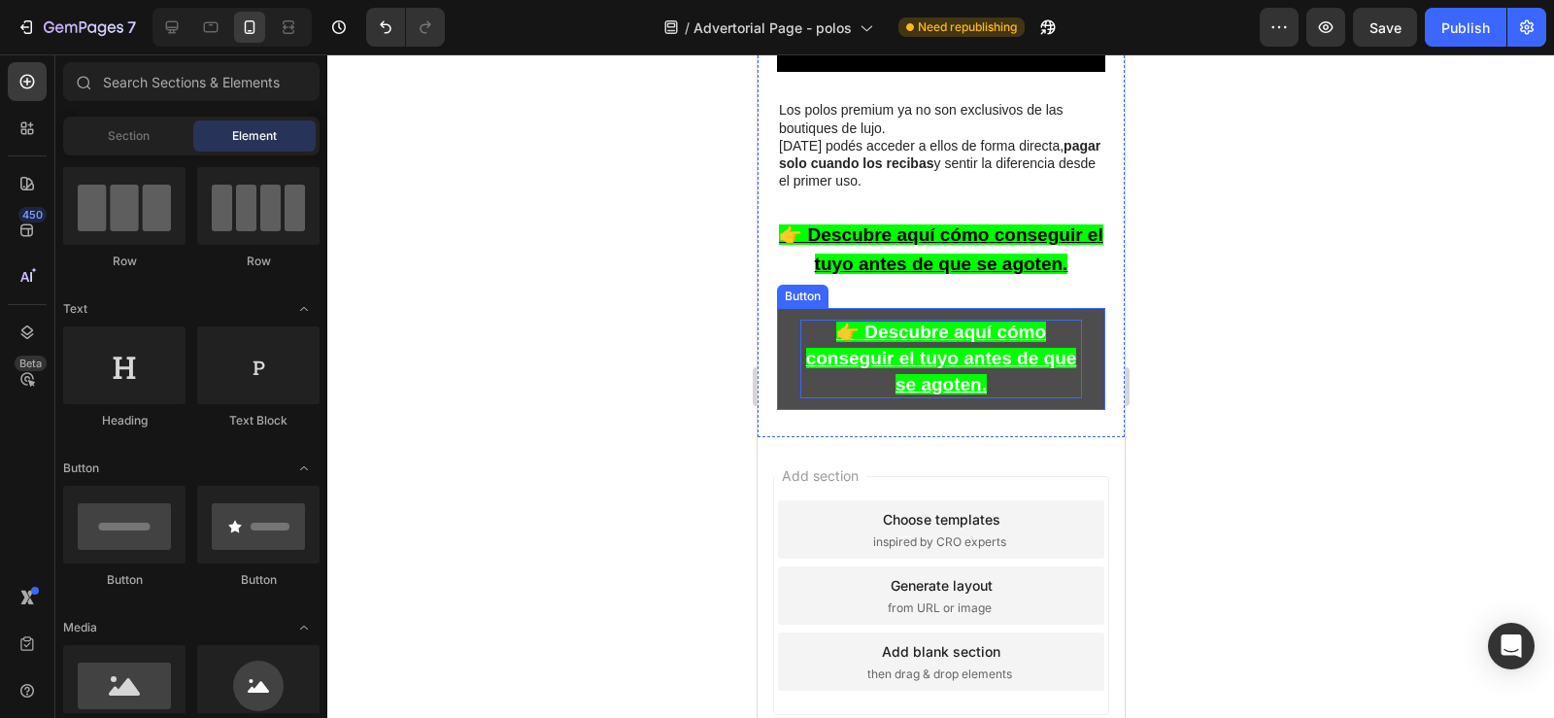
click at [834, 371] on p "👉 Descubre aquí cómo conseguir el tuyo antes de que se agoten." at bounding box center [940, 360] width 282 height 80
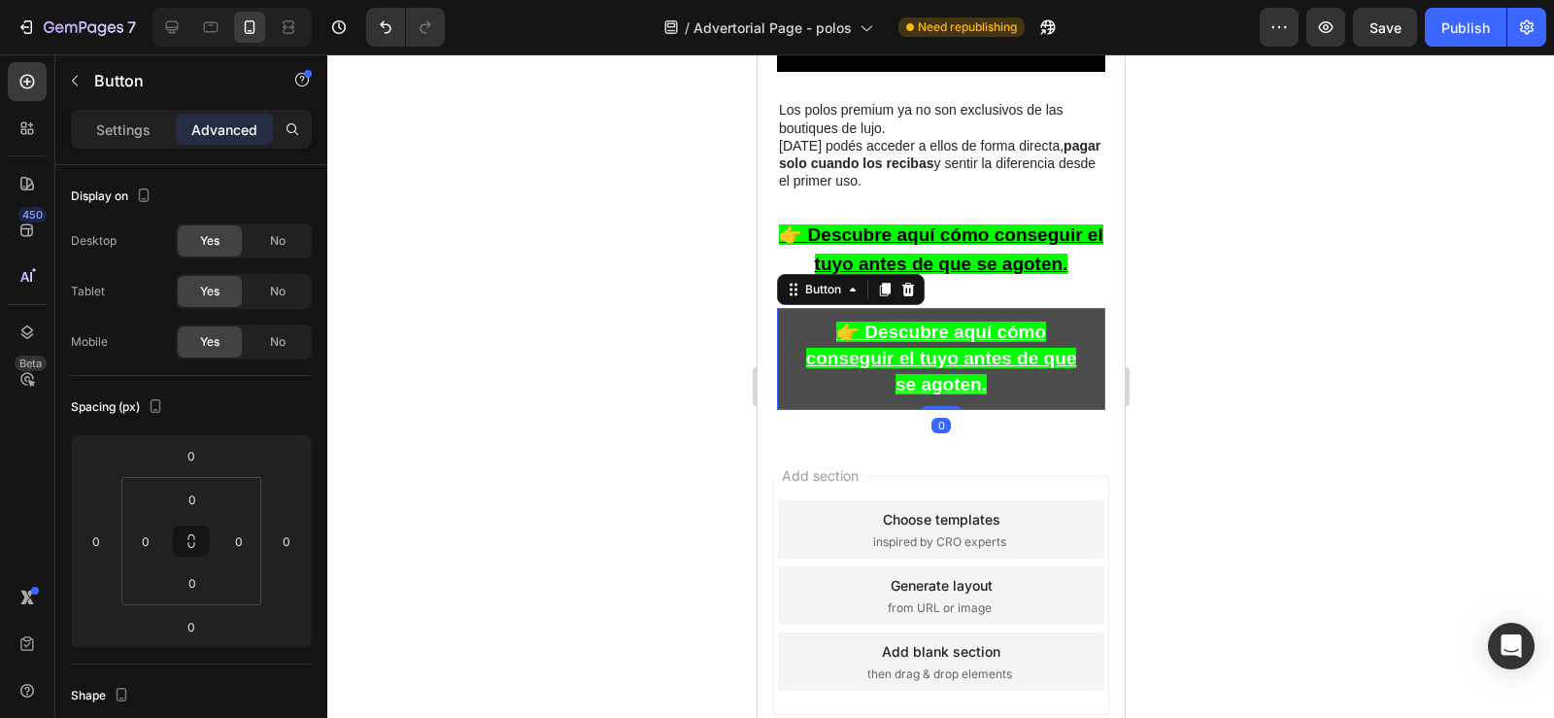
click at [790, 376] on button "👉 Descubre aquí cómo conseguir el tuyo antes de que se agoten." at bounding box center [940, 359] width 328 height 103
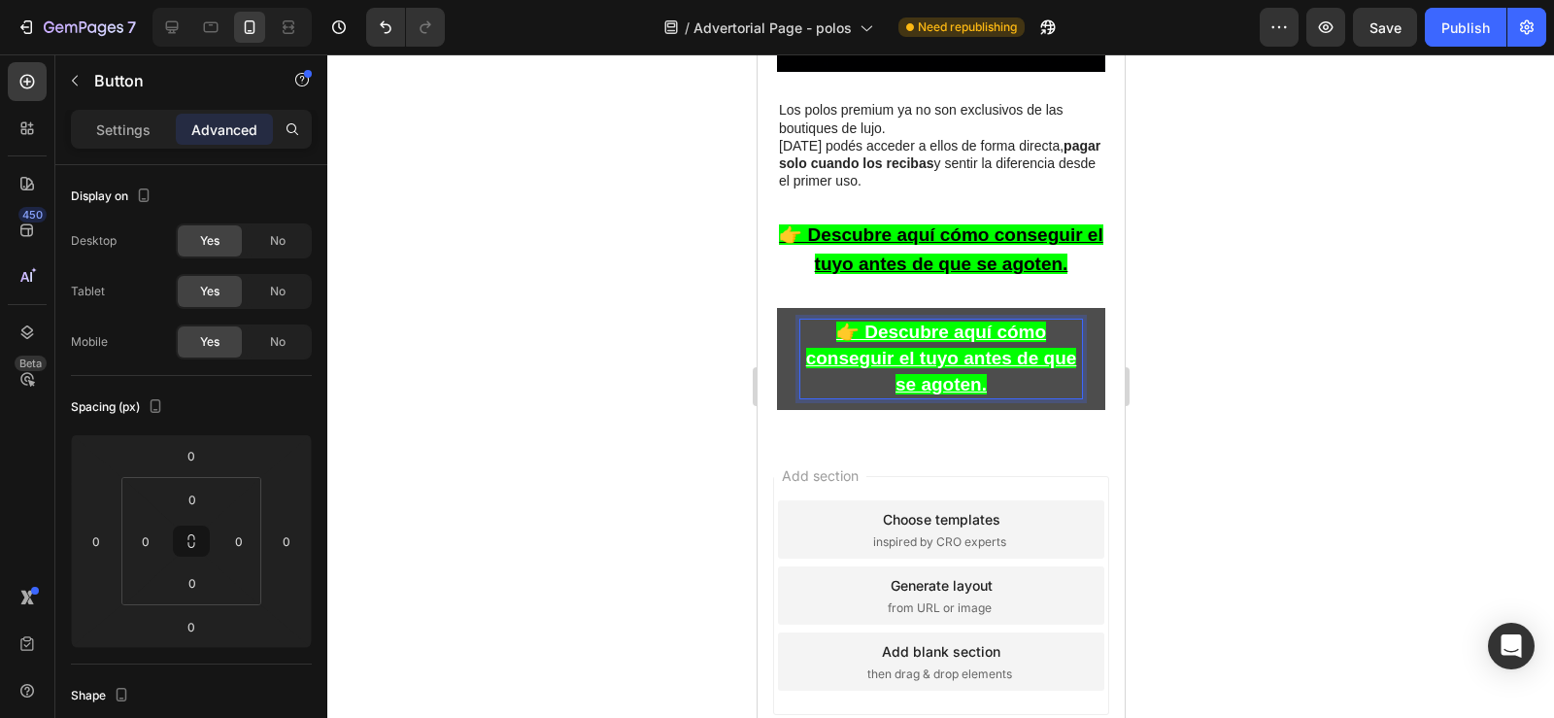
click at [779, 372] on button "👉 Descubre aquí cómo conseguir el tuyo antes de que se agoten." at bounding box center [940, 359] width 328 height 103
click at [780, 371] on button "👉 Descubre aquí cómo conseguir el tuyo antes de que se agoten." at bounding box center [940, 359] width 328 height 103
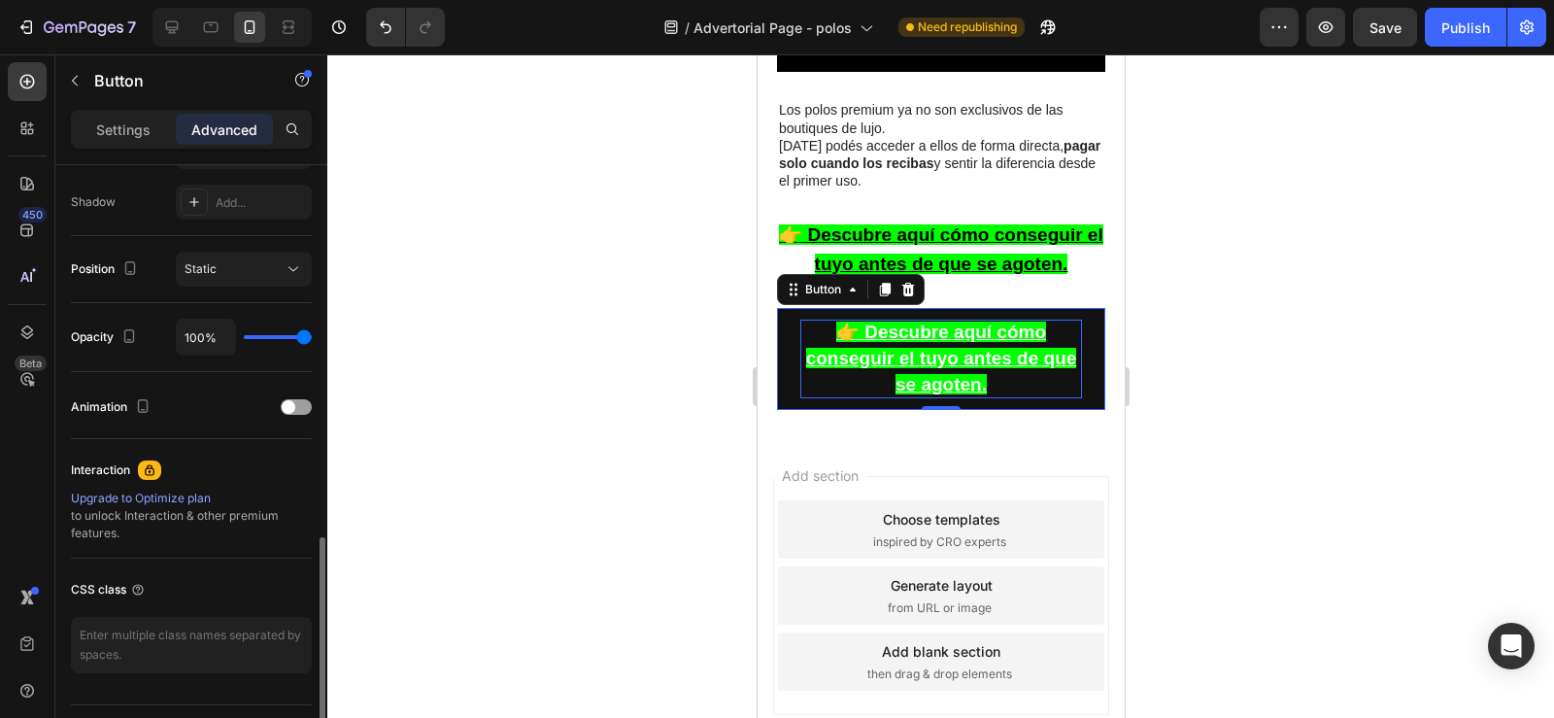
scroll to position [688, 0]
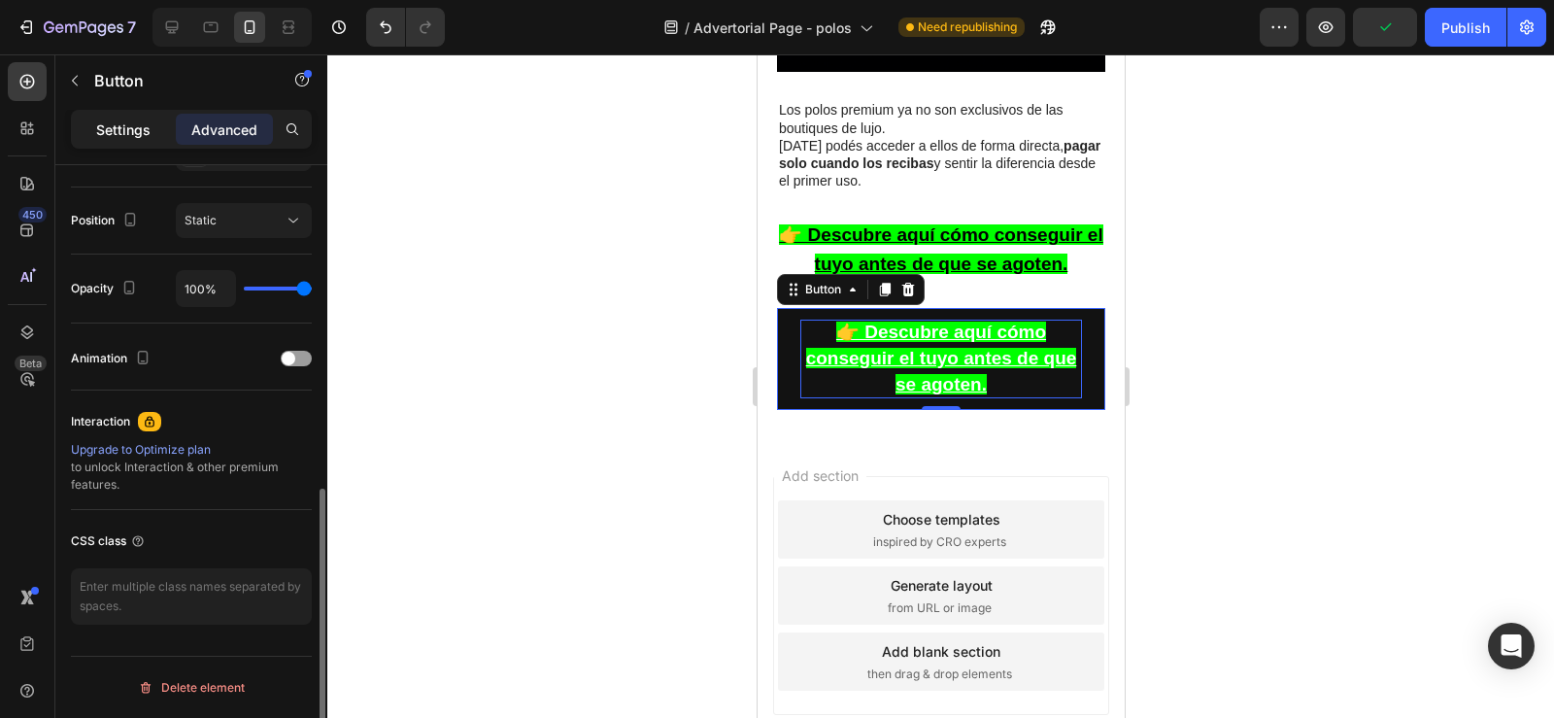
click at [118, 128] on p "Settings" at bounding box center [123, 129] width 54 height 20
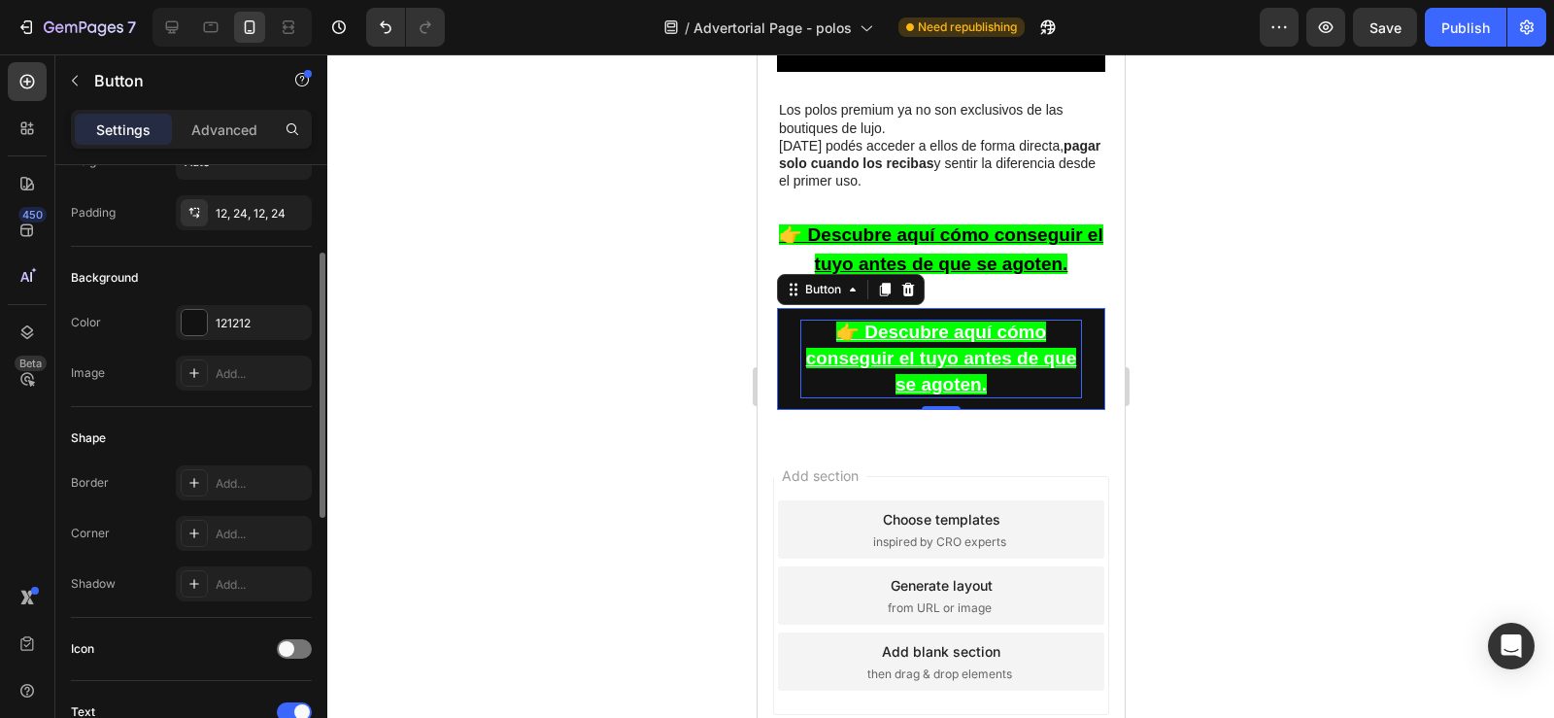
scroll to position [0, 0]
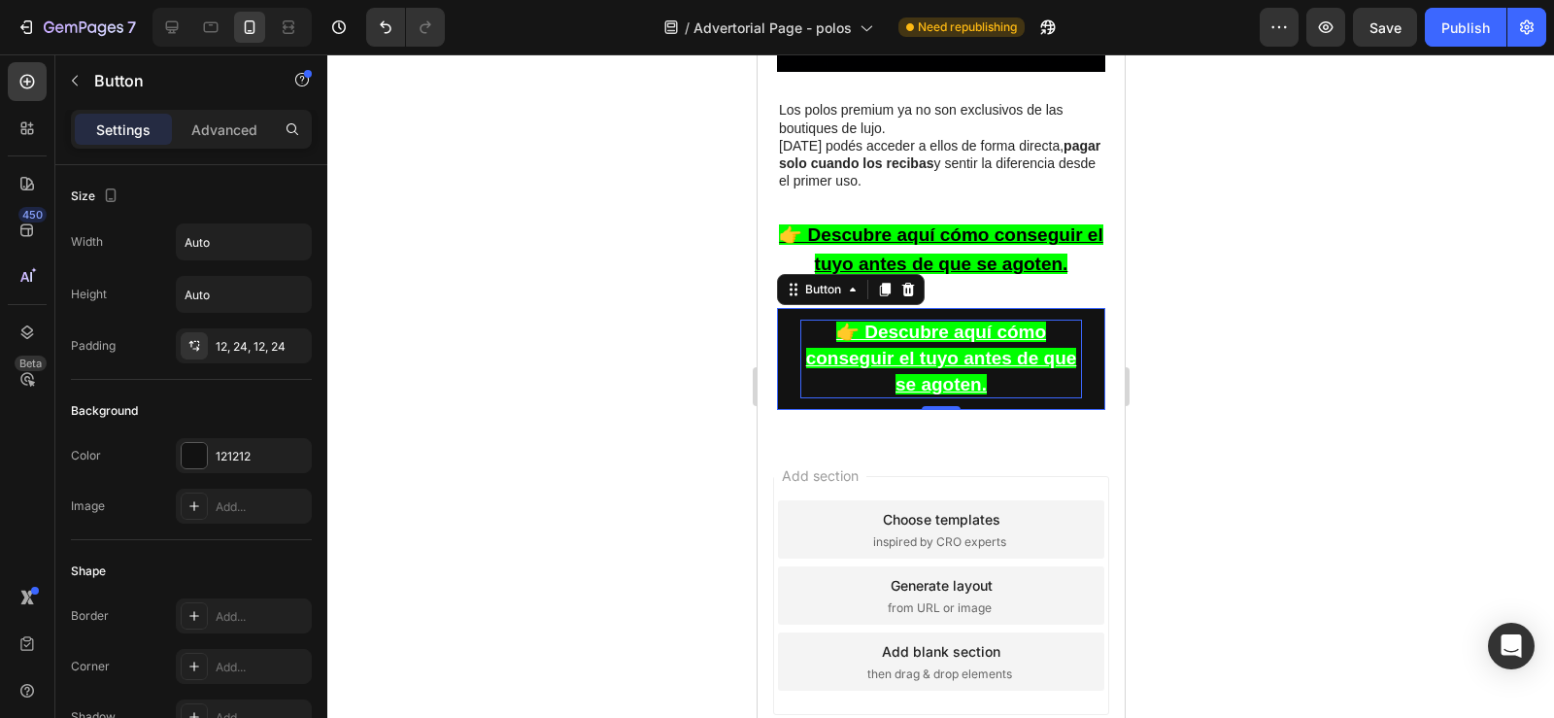
click at [492, 288] on div at bounding box center [940, 385] width 1227 height 663
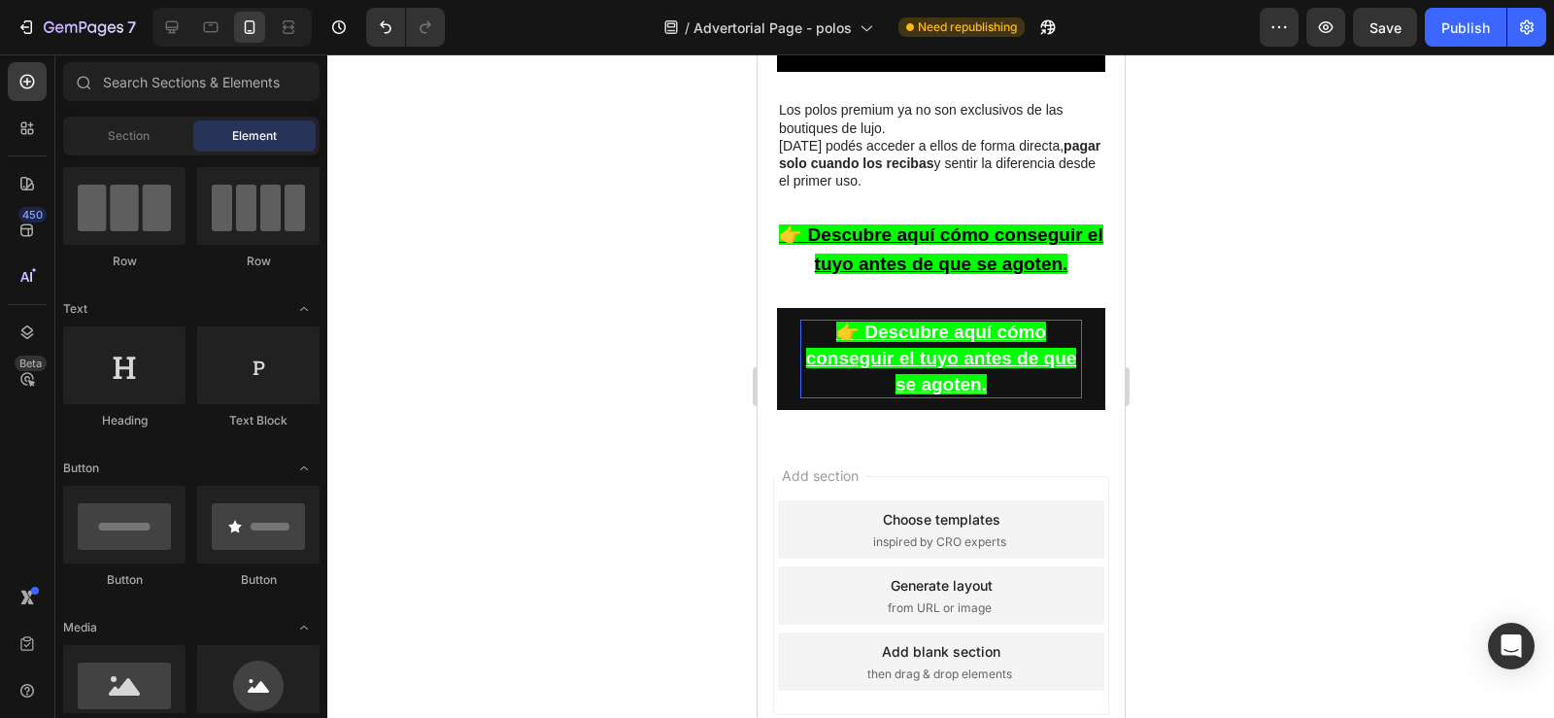
scroll to position [3, 0]
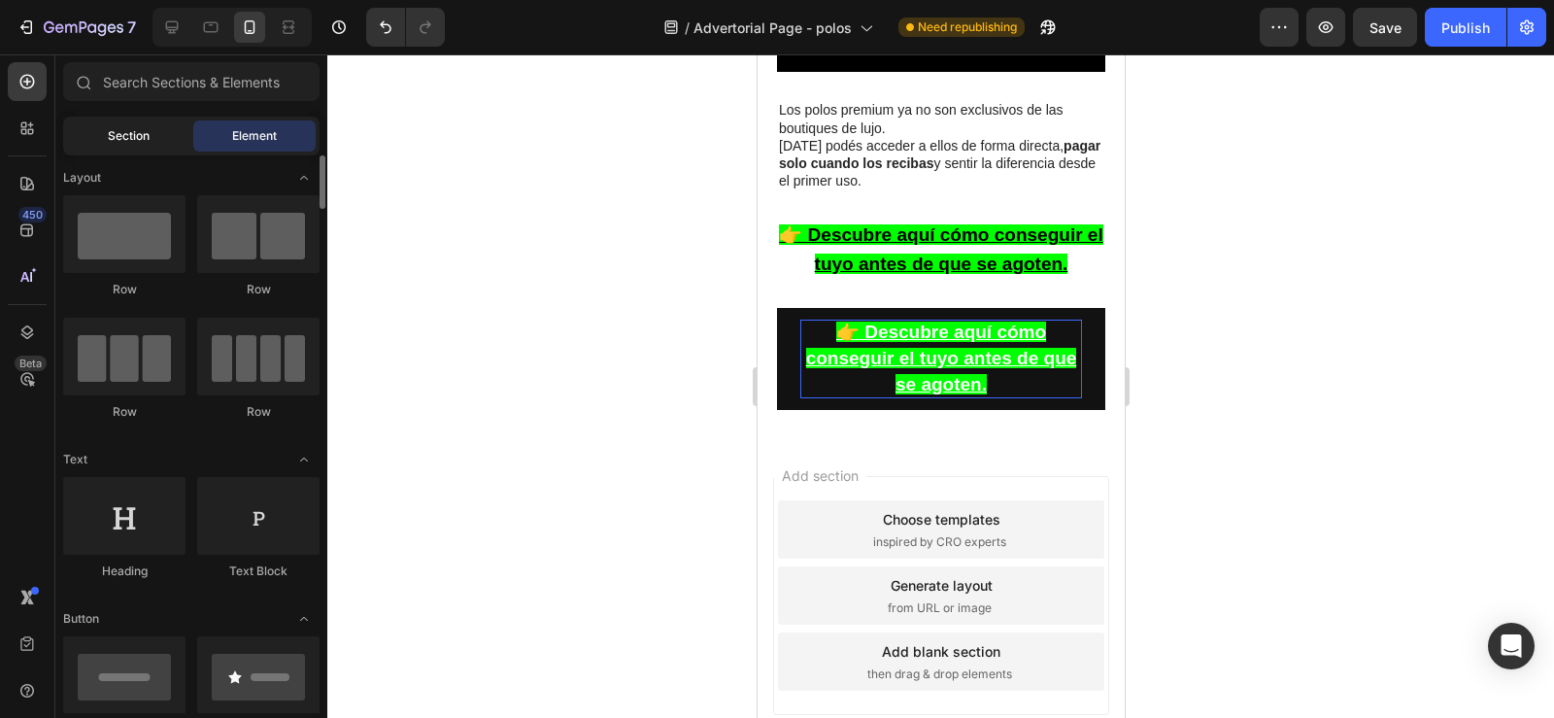
click at [145, 130] on span "Section" at bounding box center [129, 135] width 42 height 17
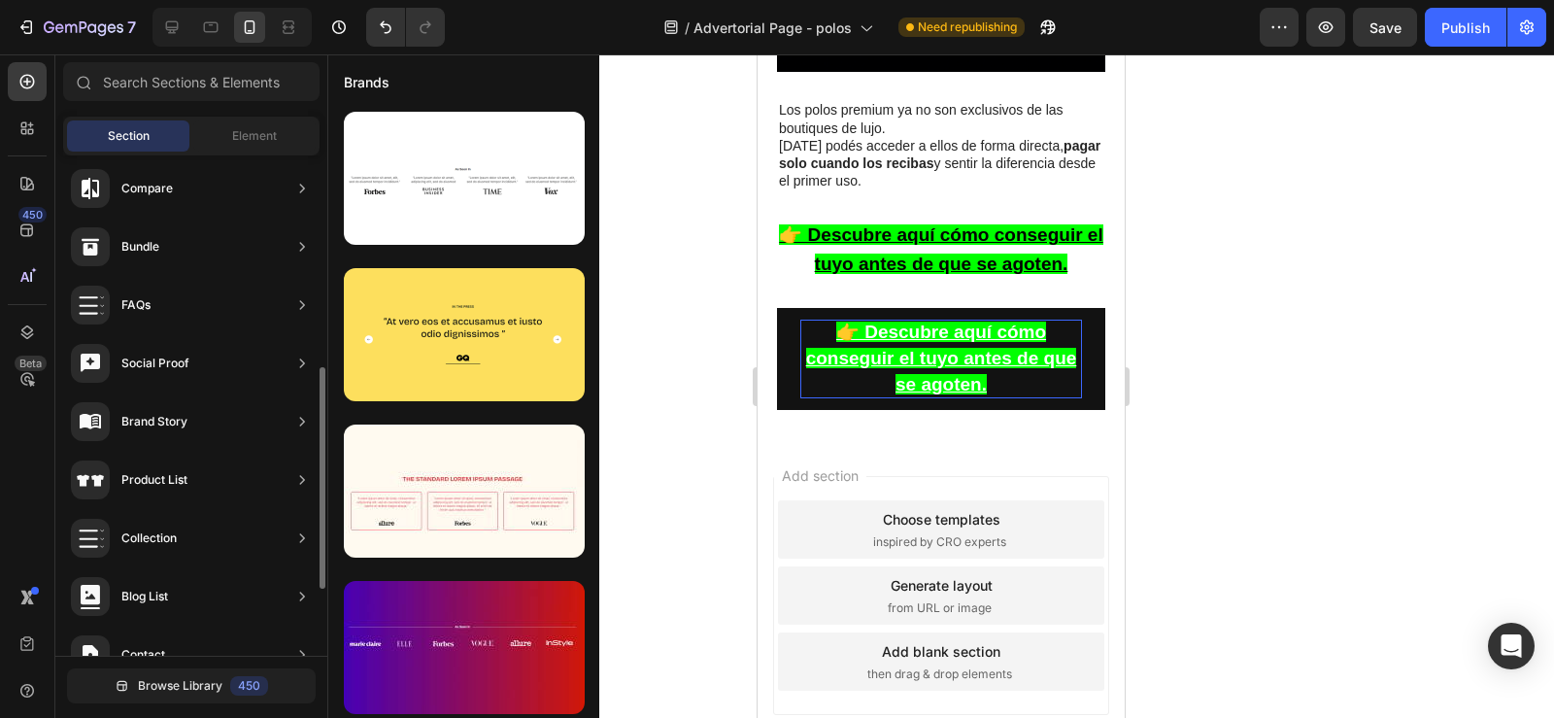
scroll to position [626, 0]
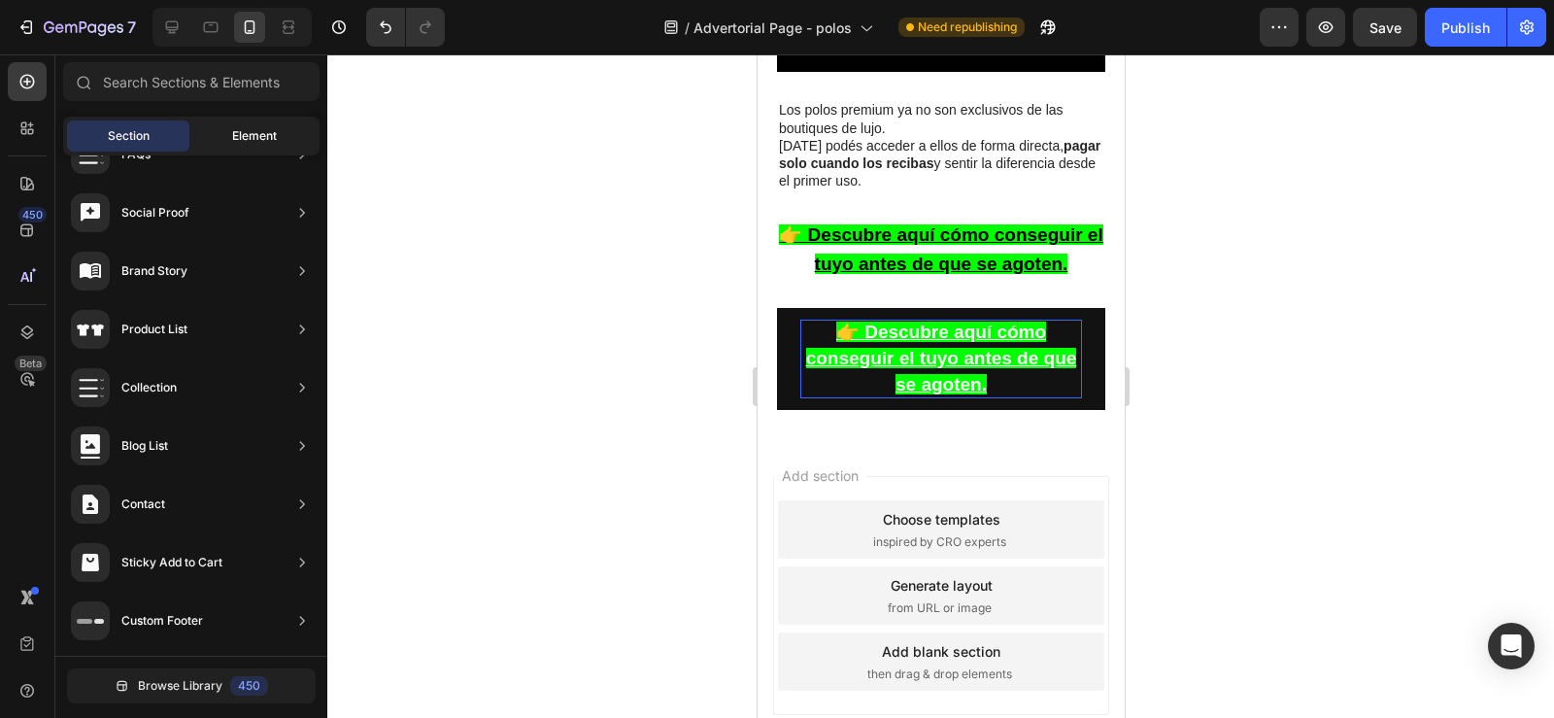
click at [233, 140] on span "Element" at bounding box center [254, 135] width 45 height 17
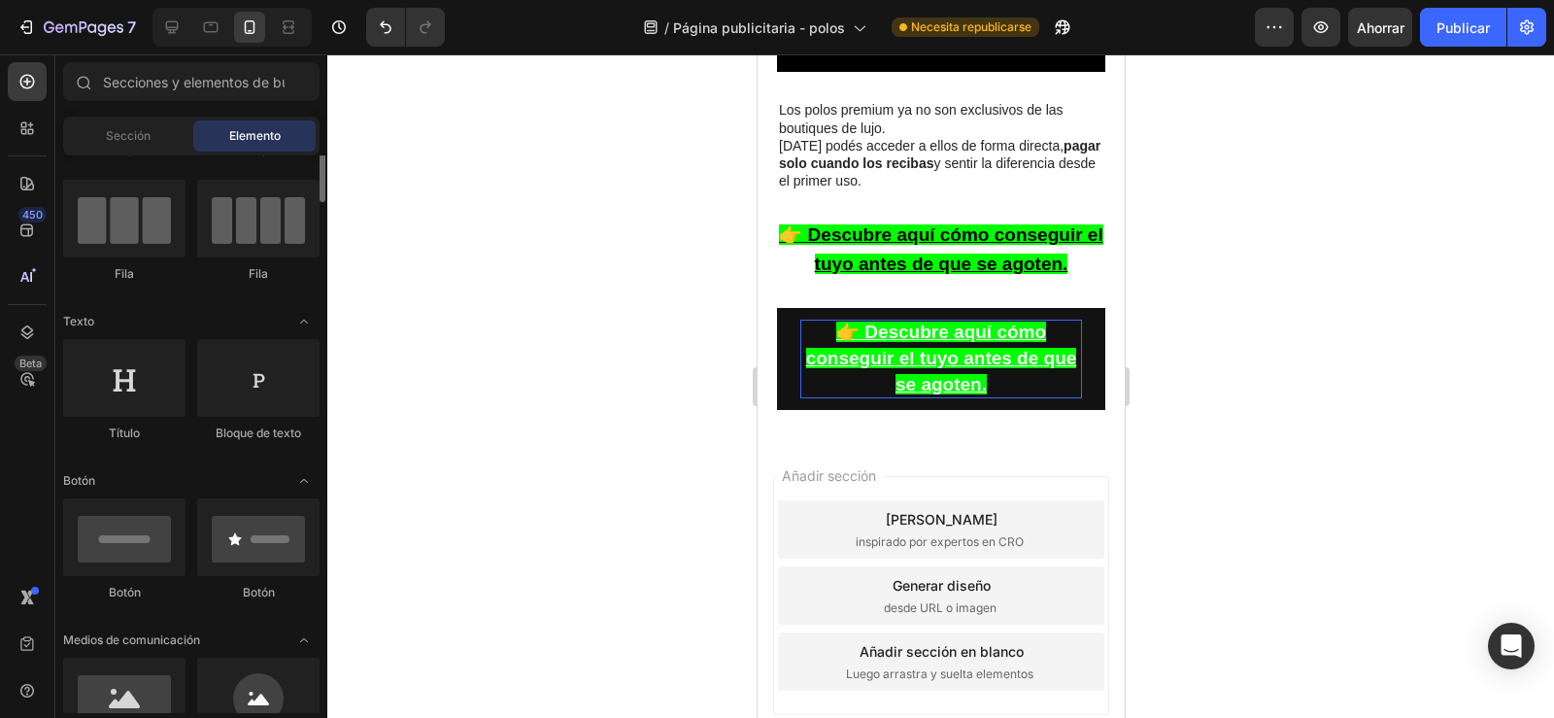
scroll to position [126, 0]
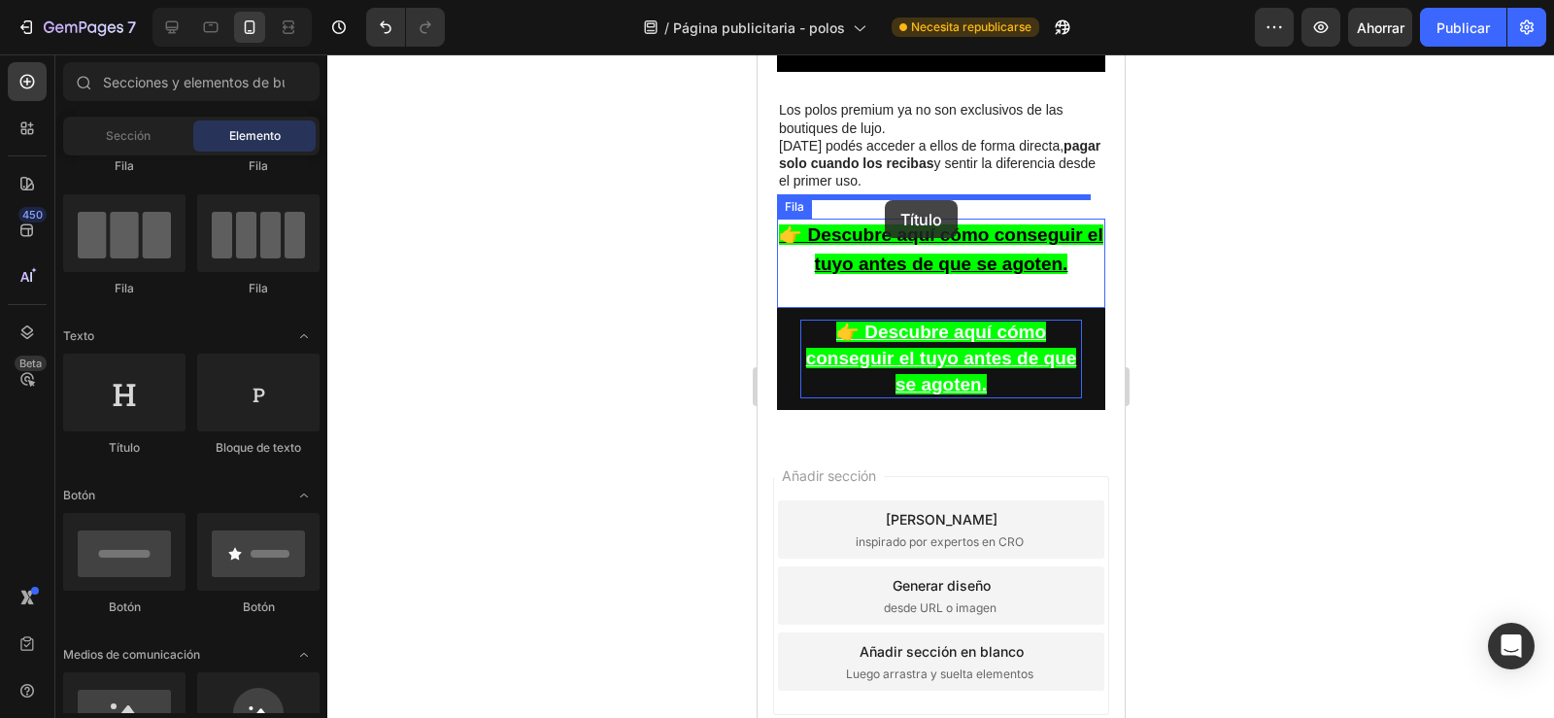
drag, startPoint x: 900, startPoint y: 467, endPoint x: 884, endPoint y: 200, distance: 267.6
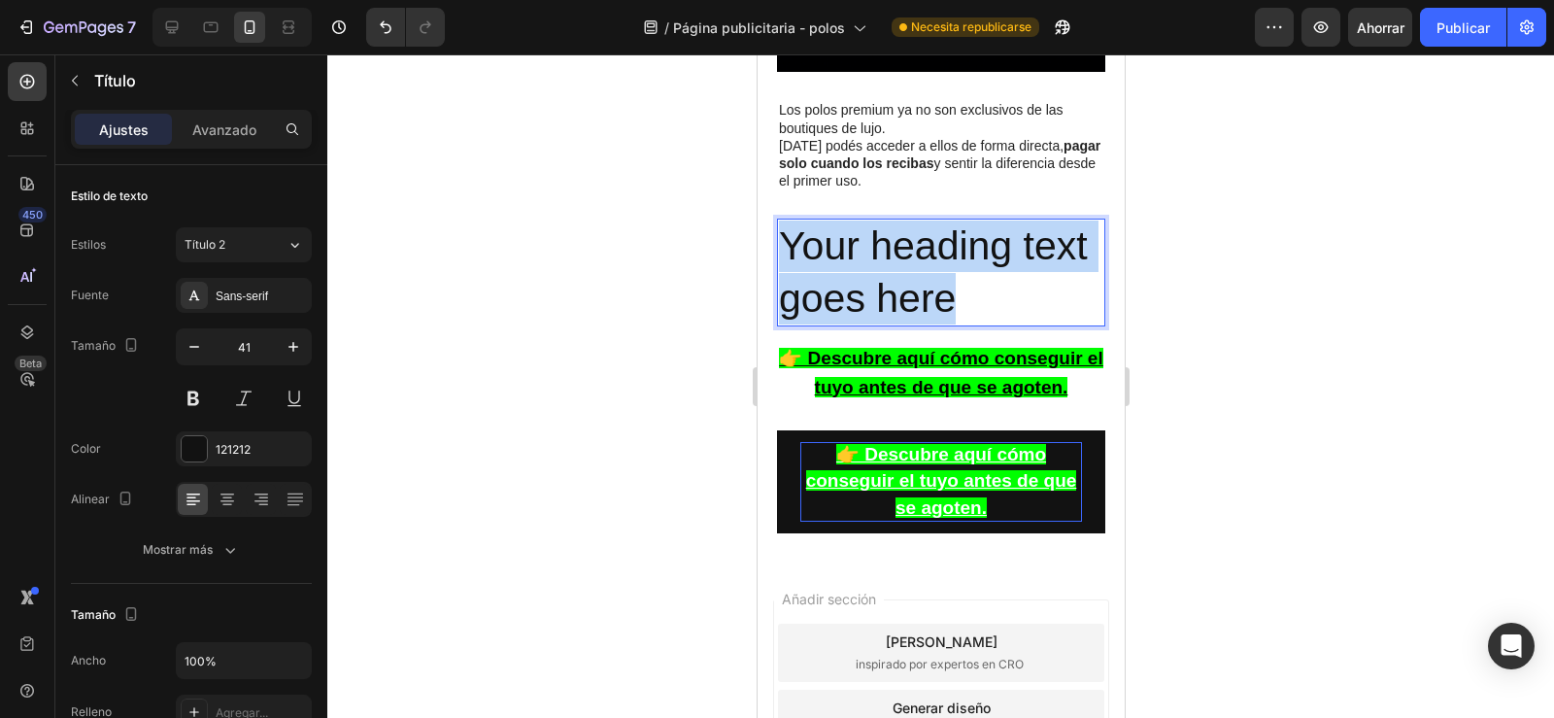
drag, startPoint x: 973, startPoint y: 277, endPoint x: 785, endPoint y: 217, distance: 197.8
click at [785, 220] on p "Your heading text goes here" at bounding box center [940, 272] width 324 height 104
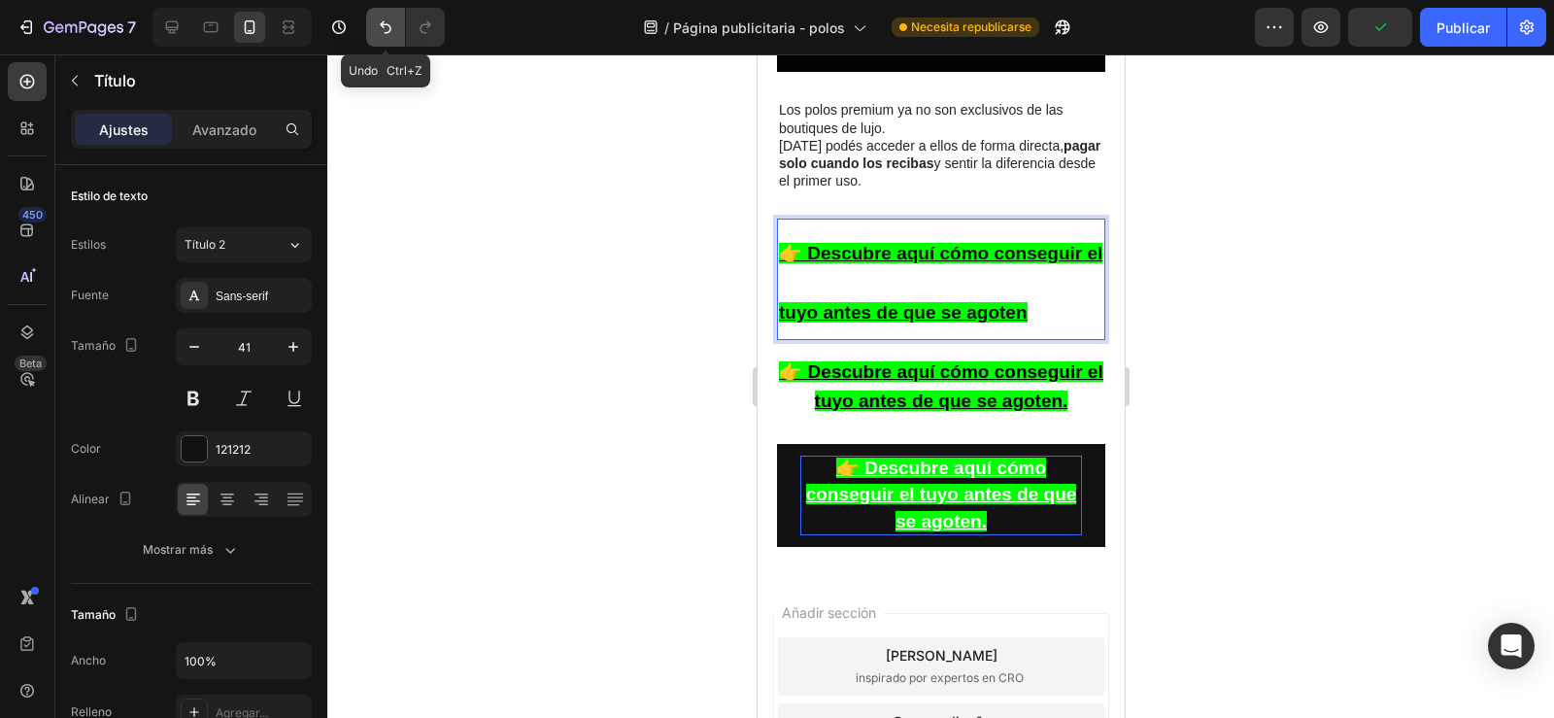
click at [378, 21] on icon "Deshacer/Rehacer" at bounding box center [385, 26] width 19 height 19
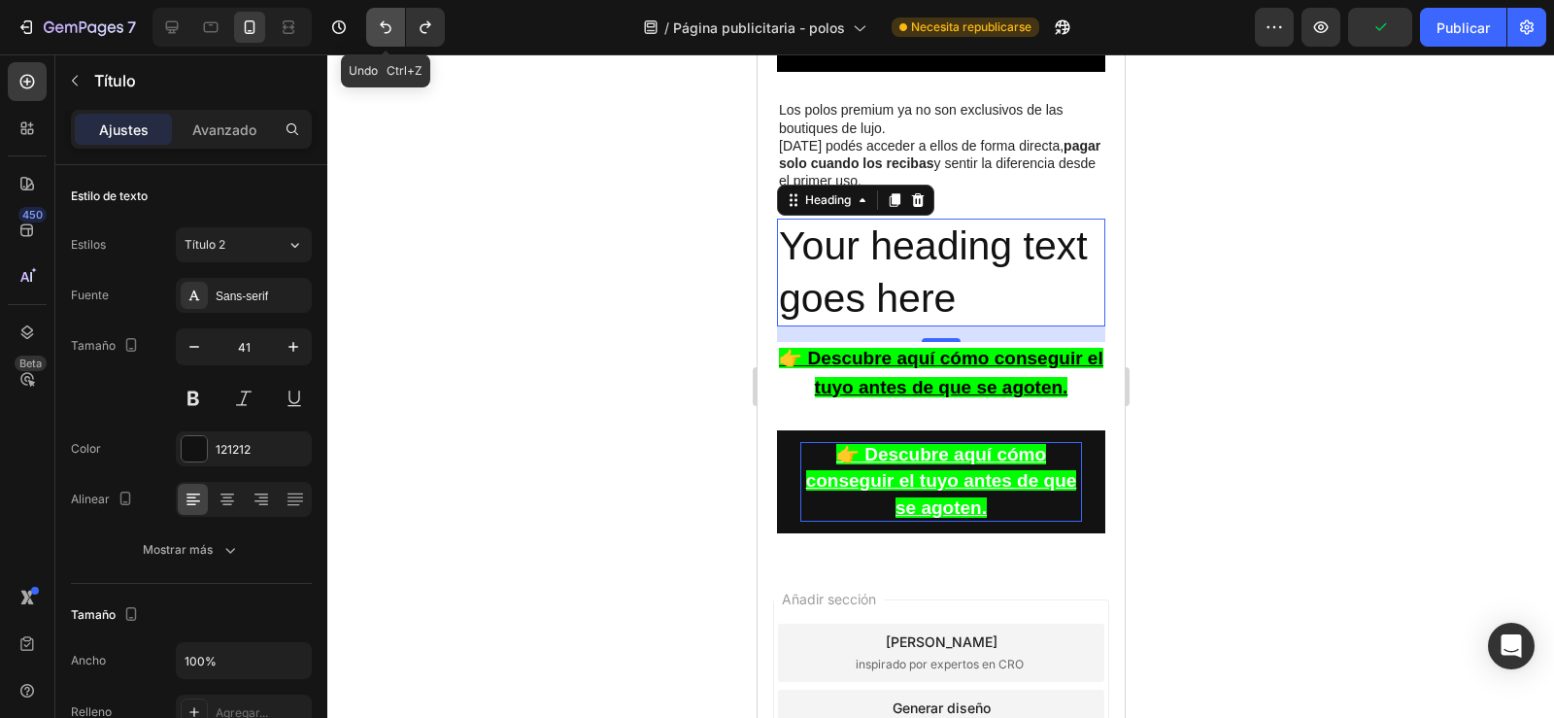
click at [378, 21] on icon "Deshacer/Rehacer" at bounding box center [385, 26] width 19 height 19
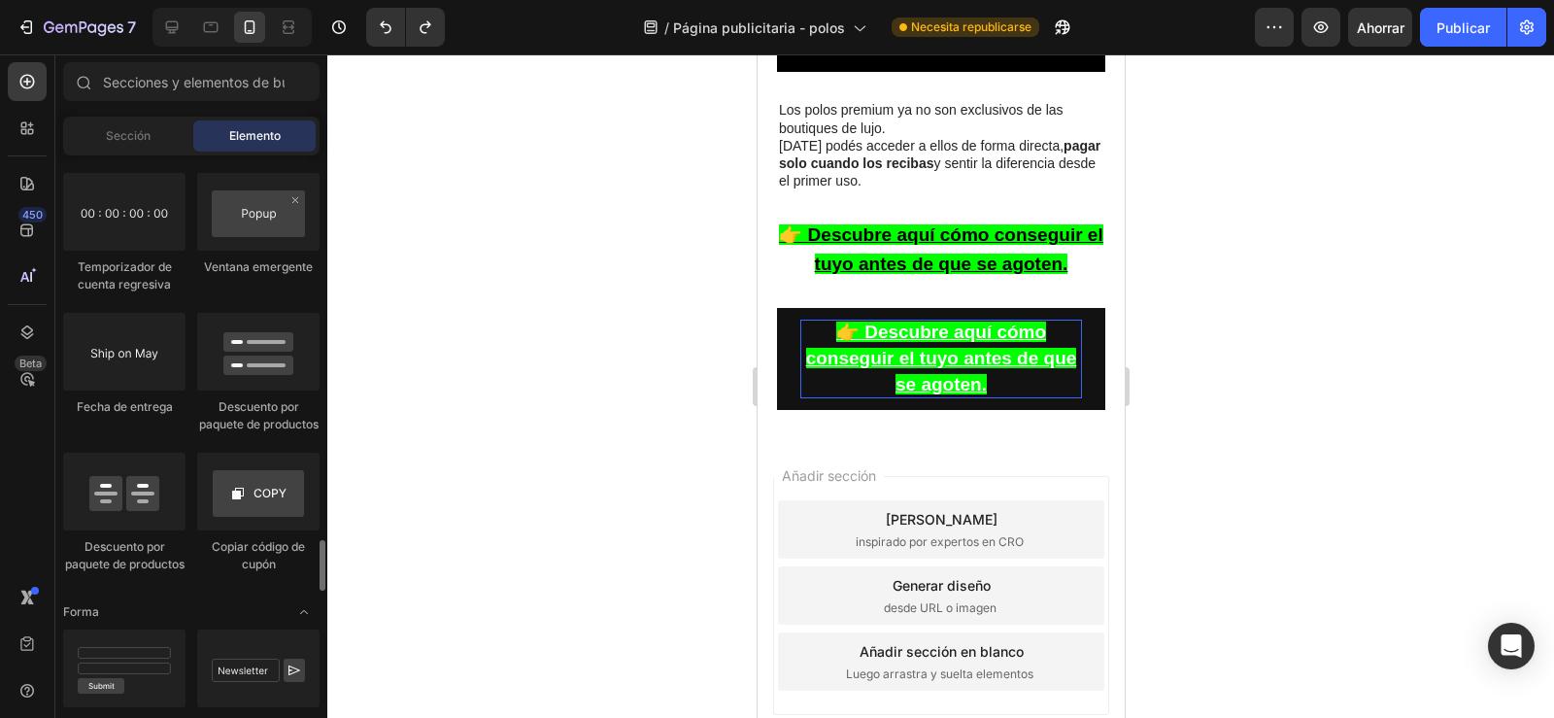
scroll to position [4169, 0]
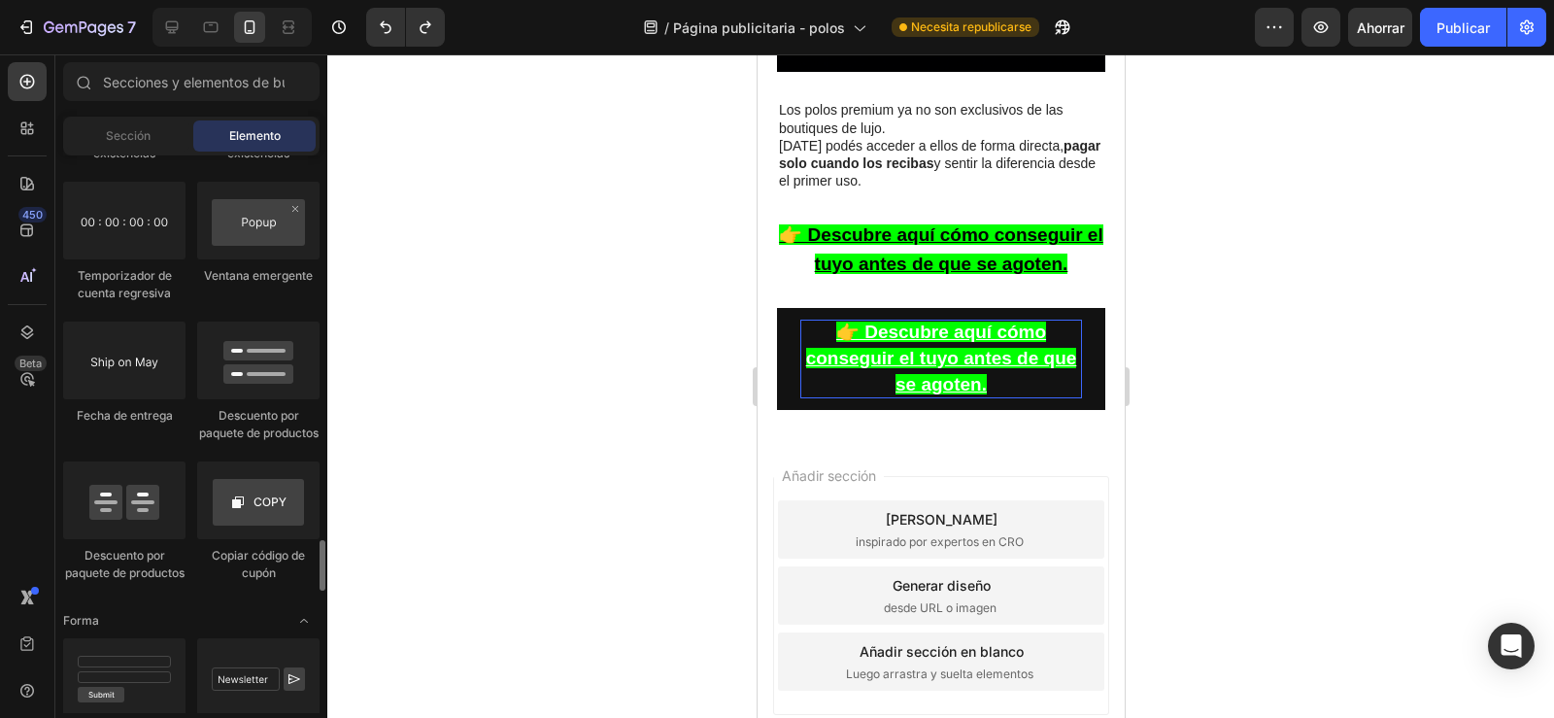
click at [1217, 401] on div at bounding box center [940, 385] width 1227 height 663
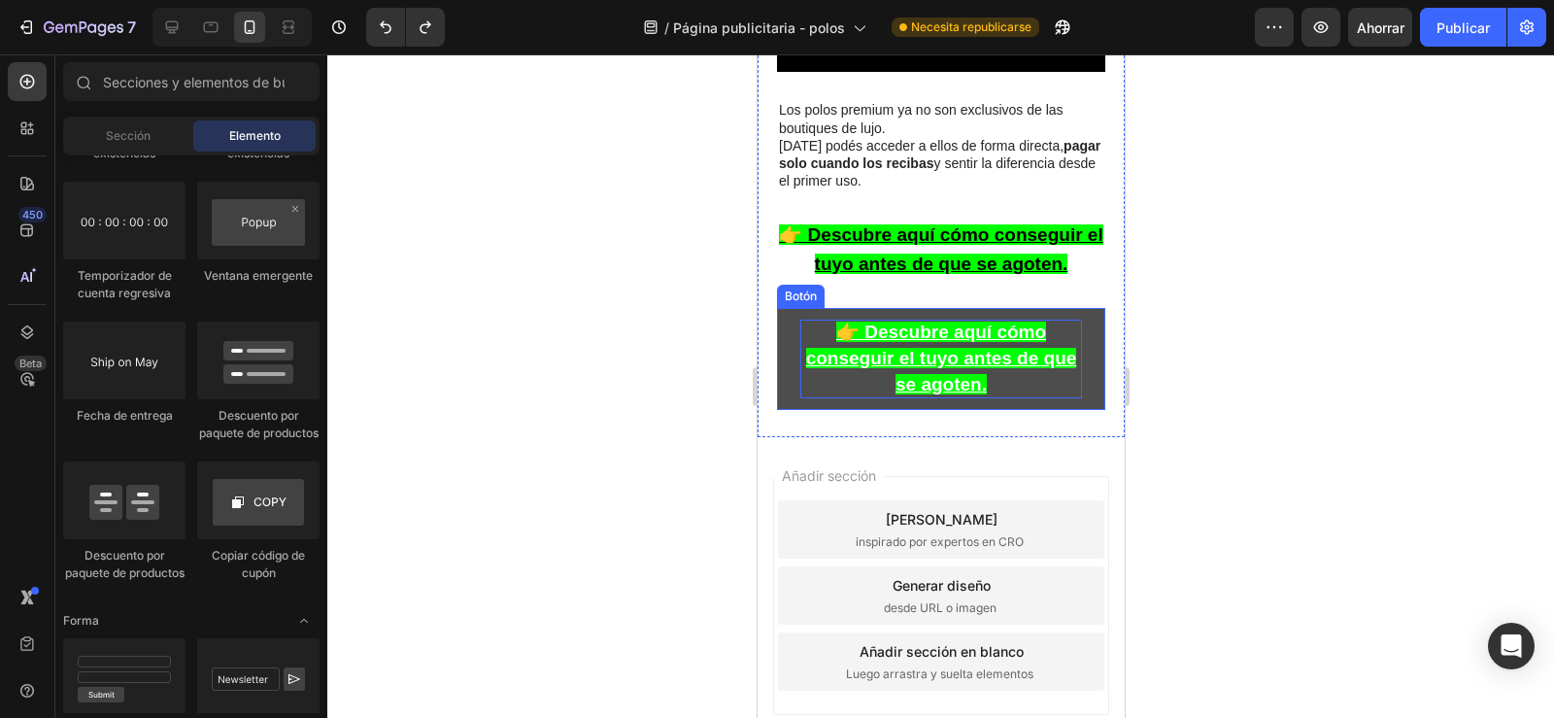
click at [1072, 400] on button "👉 Descubre aquí cómo conseguir el tuyo antes de que se agoten." at bounding box center [940, 359] width 328 height 103
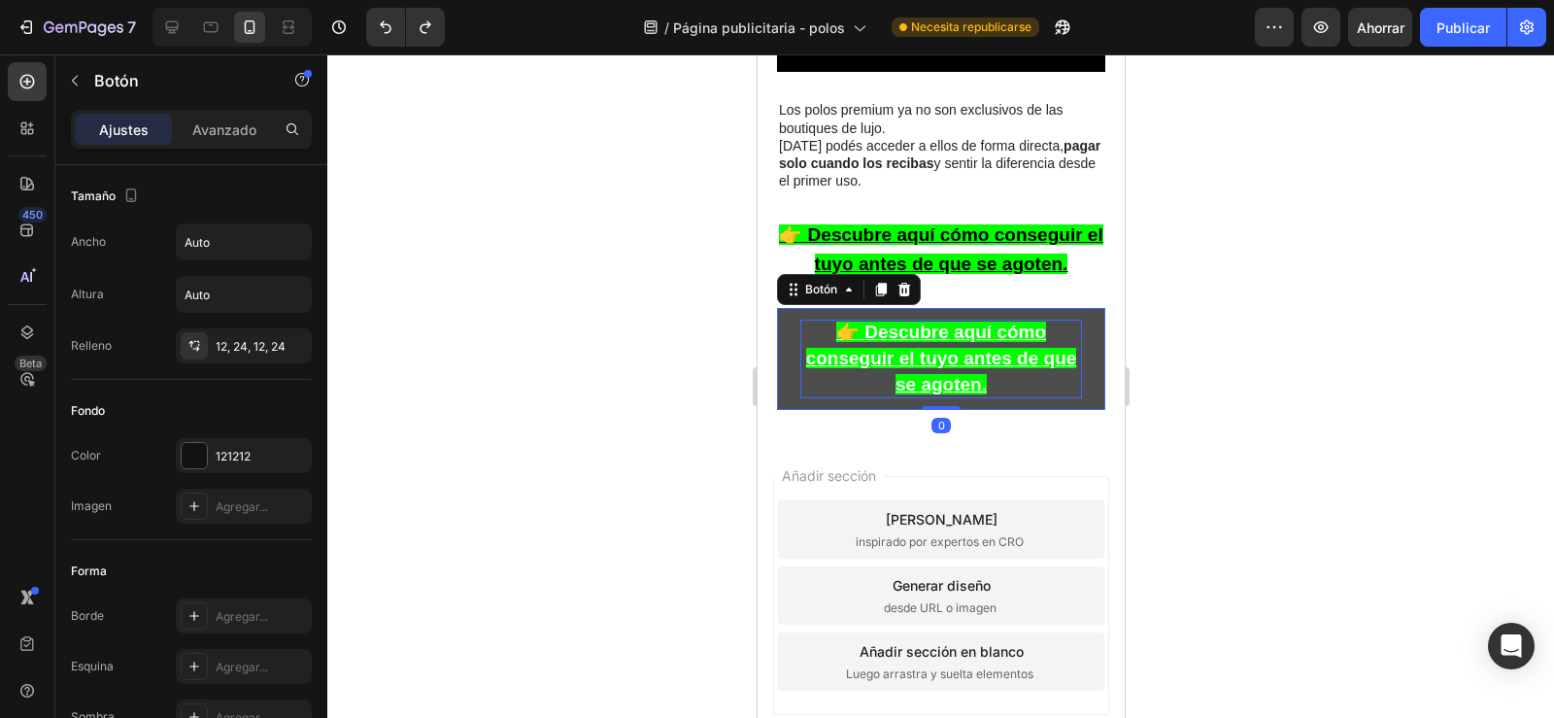
click at [1072, 405] on button "👉 Descubre aquí cómo conseguir el tuyo antes de que se agoten." at bounding box center [940, 359] width 328 height 103
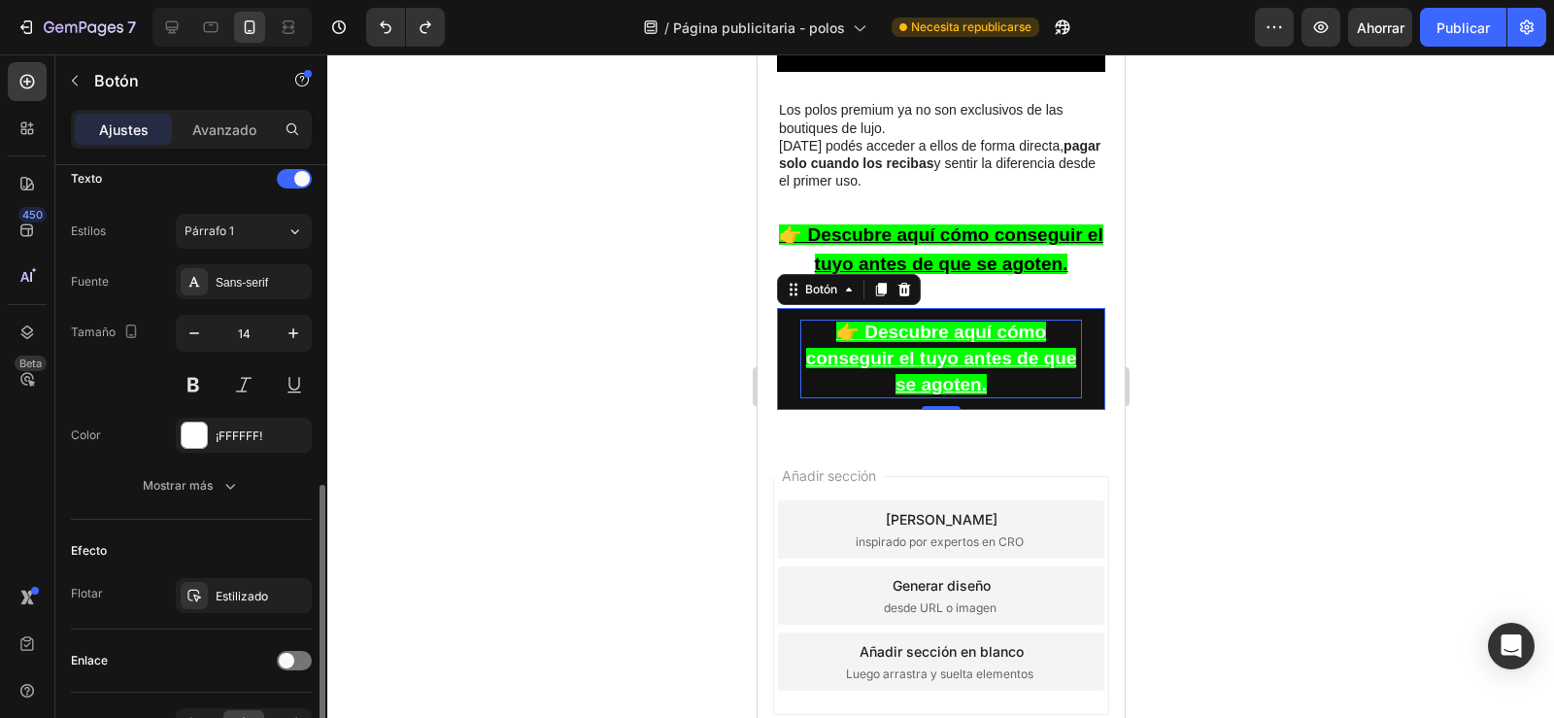
scroll to position [687, 0]
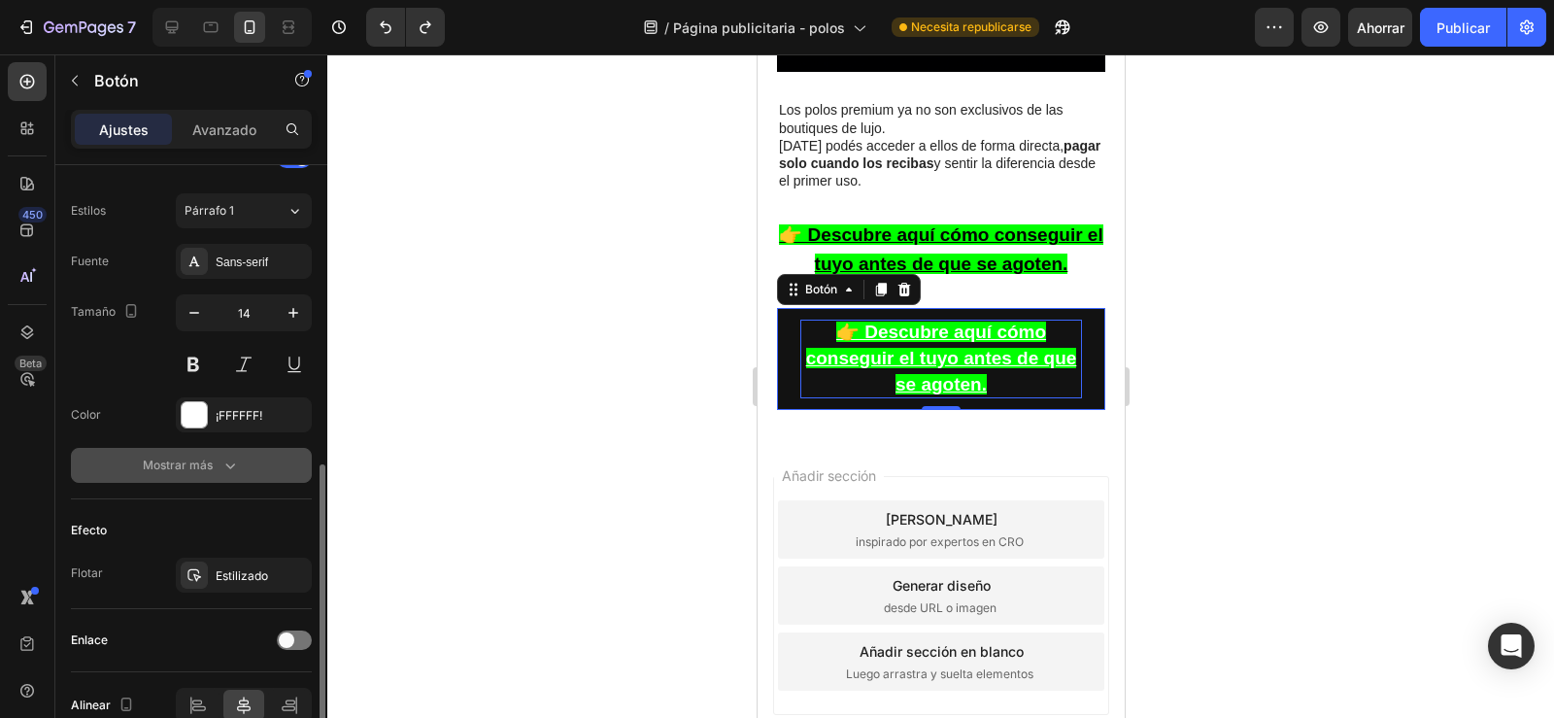
click at [219, 463] on div "Mostrar más" at bounding box center [191, 464] width 97 height 19
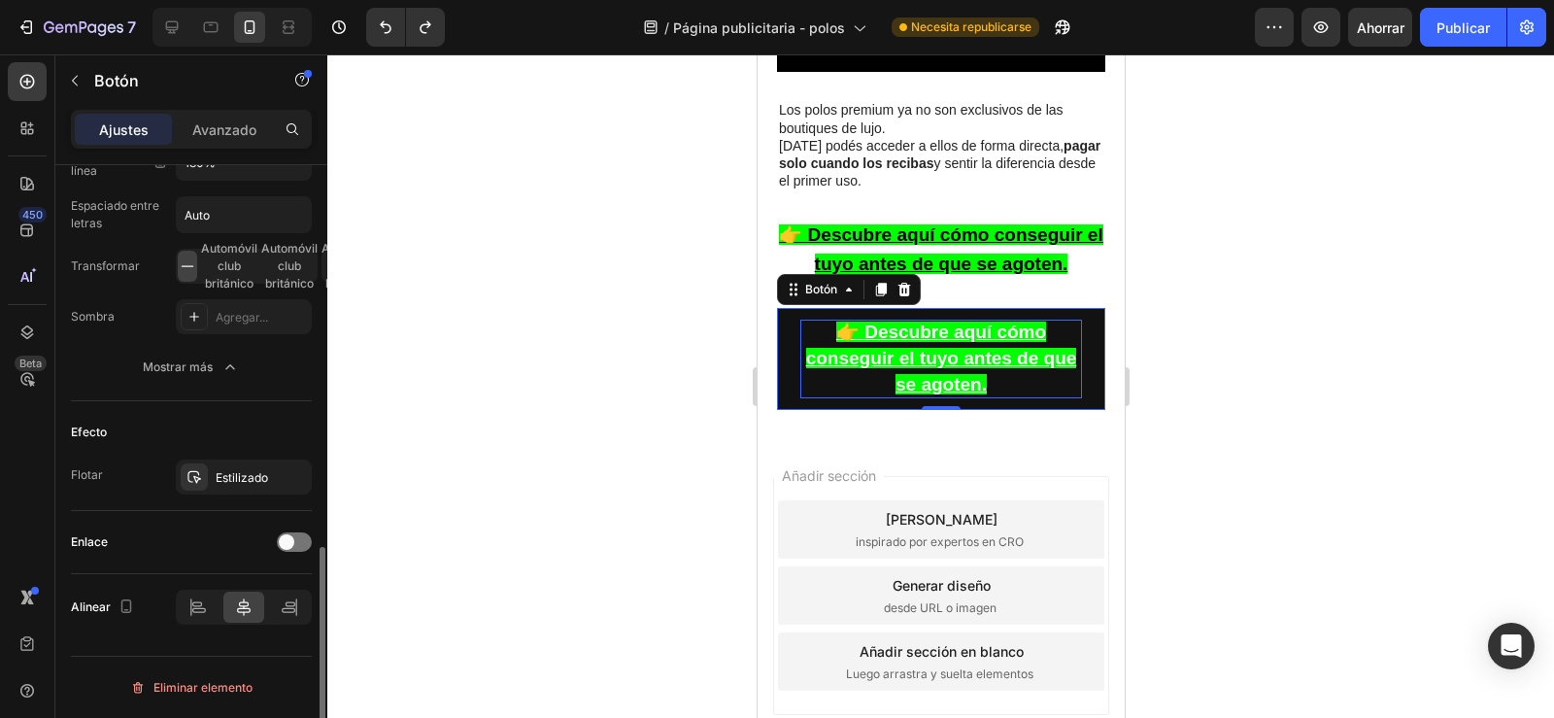
scroll to position [1039, 0]
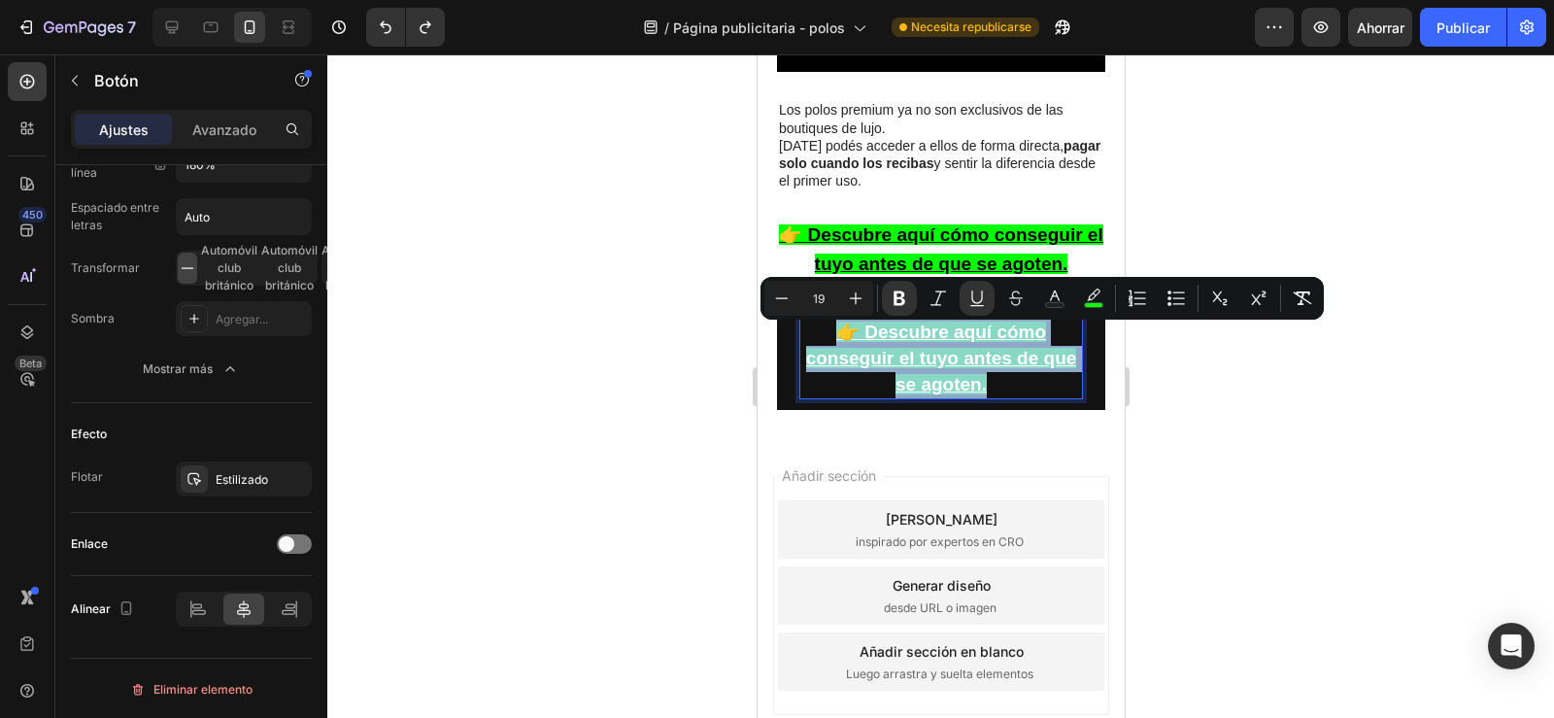
drag, startPoint x: 1012, startPoint y: 392, endPoint x: 803, endPoint y: 338, distance: 215.8
click at [803, 338] on p "👉 Descubre aquí cómo conseguir el tuyo antes de que se agoten." at bounding box center [940, 360] width 282 height 80
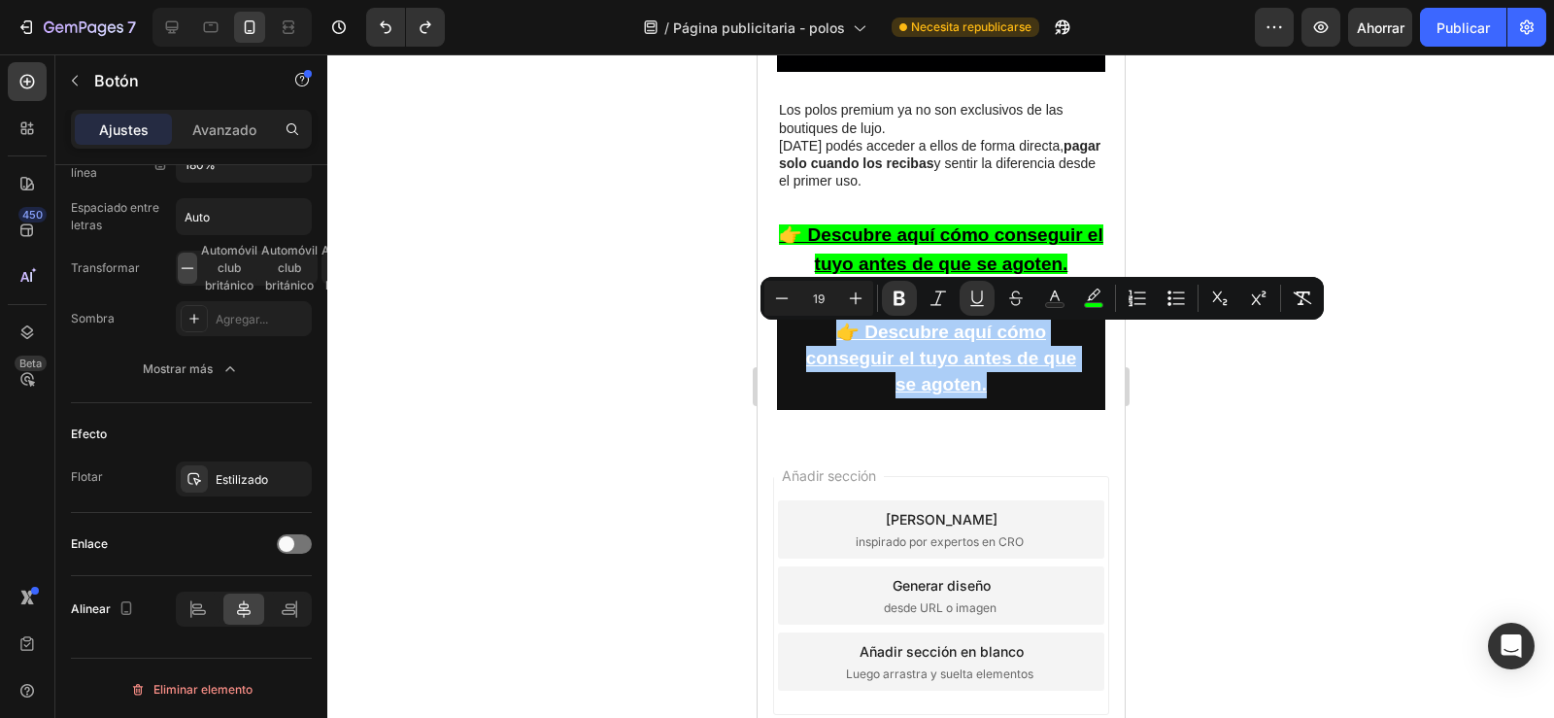
click at [1222, 378] on div at bounding box center [940, 385] width 1227 height 663
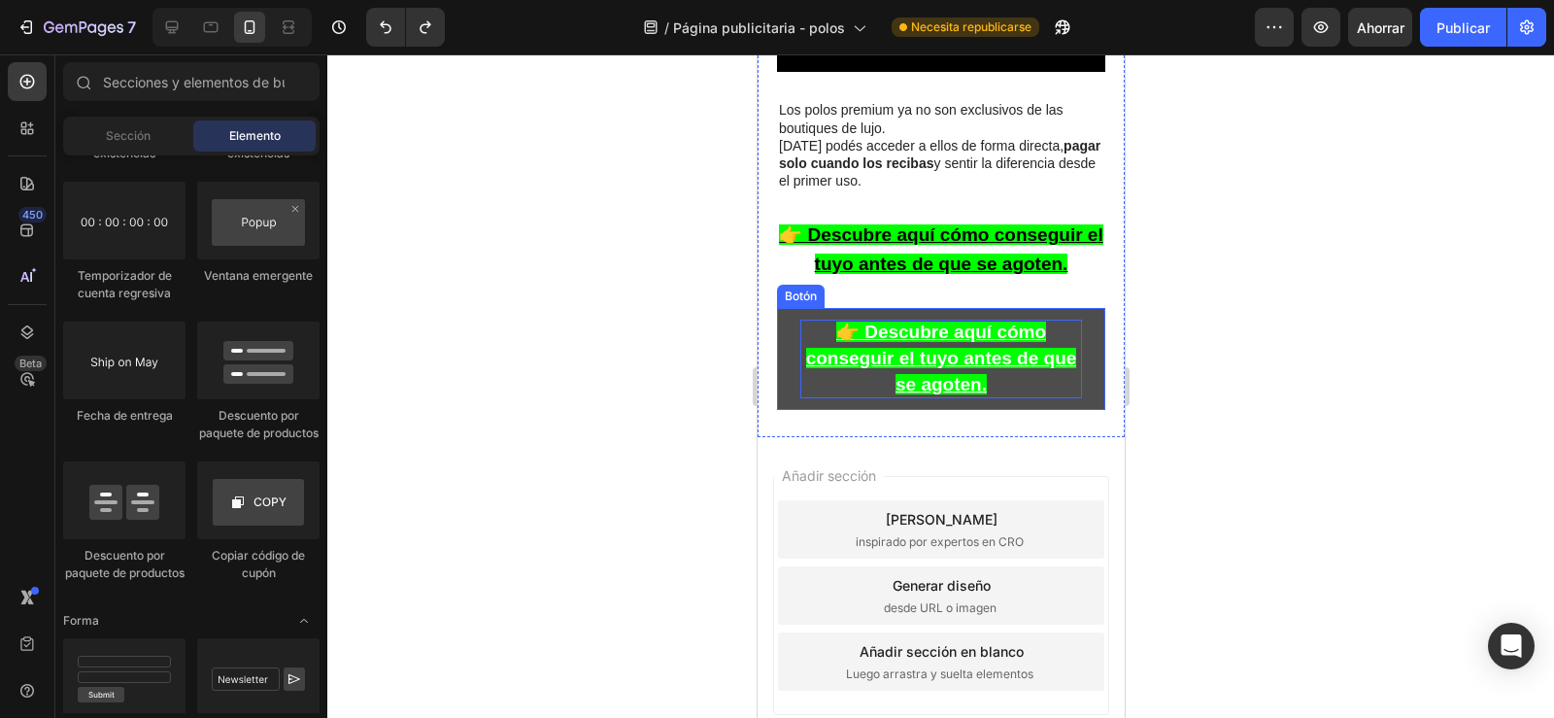
click at [1028, 399] on p "👉 Descubre aquí cómo conseguir el tuyo antes de que se agoten." at bounding box center [940, 360] width 282 height 80
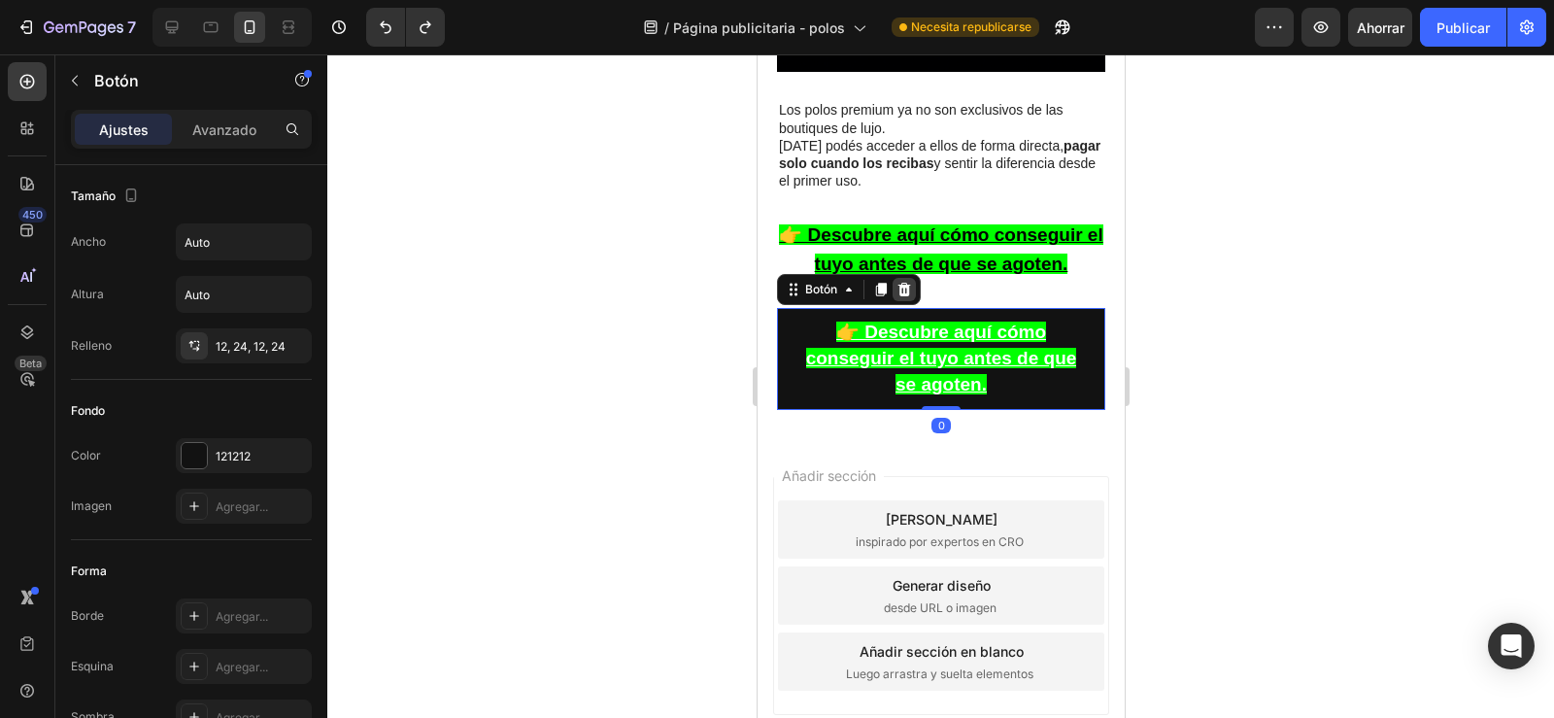
click at [902, 295] on icon at bounding box center [903, 290] width 16 height 16
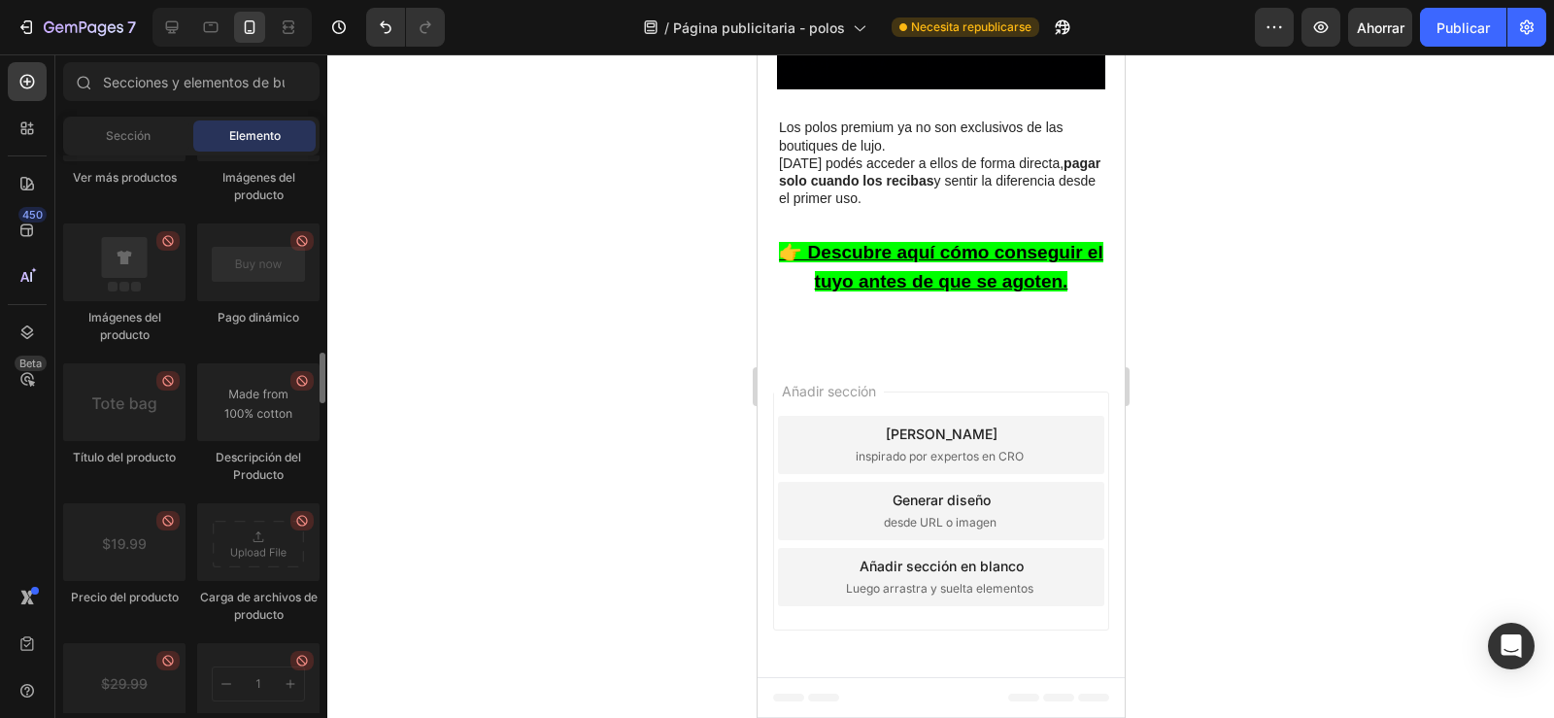
scroll to position [2917, 0]
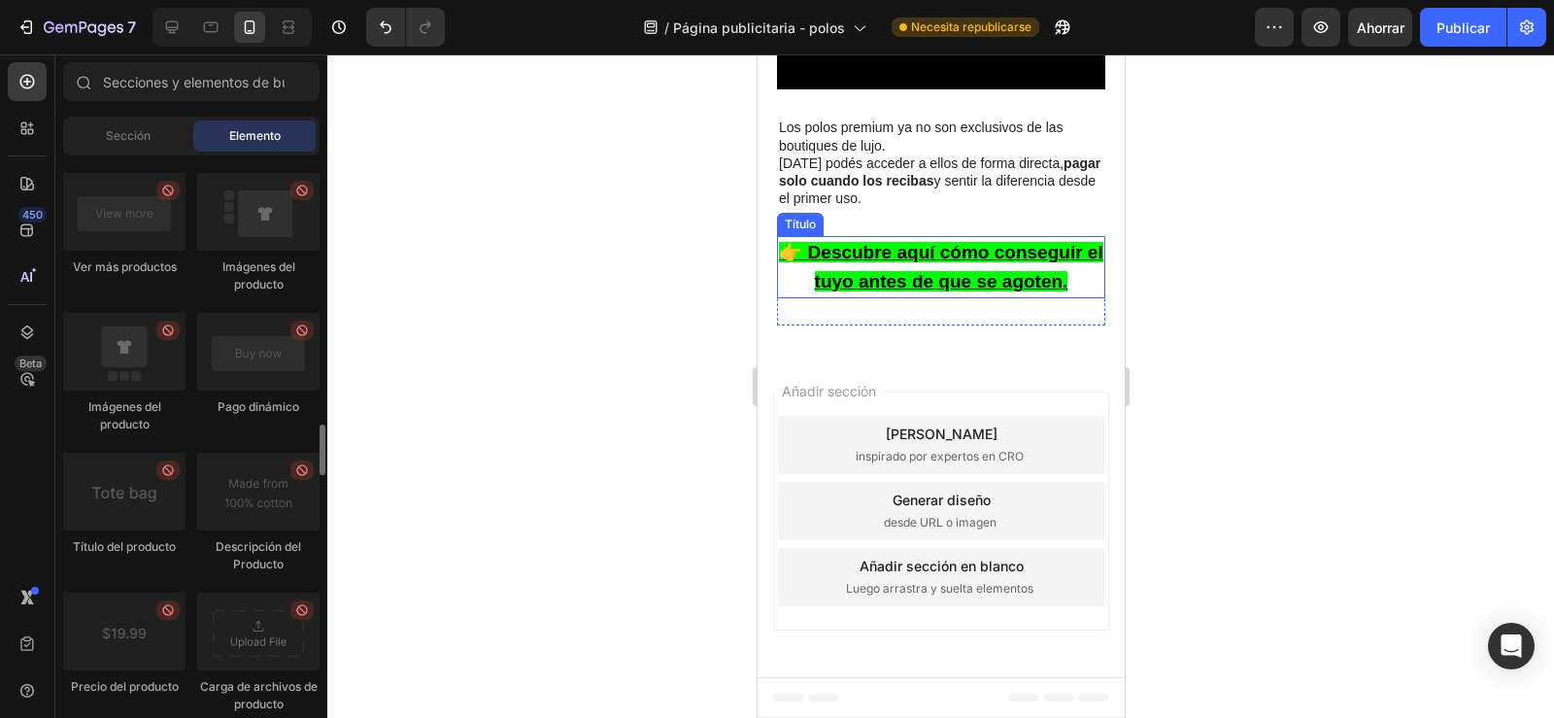
click at [927, 255] on font "👉 Descubre aquí cómo conseguir el tuyo antes de que se agoten." at bounding box center [939, 267] width 323 height 50
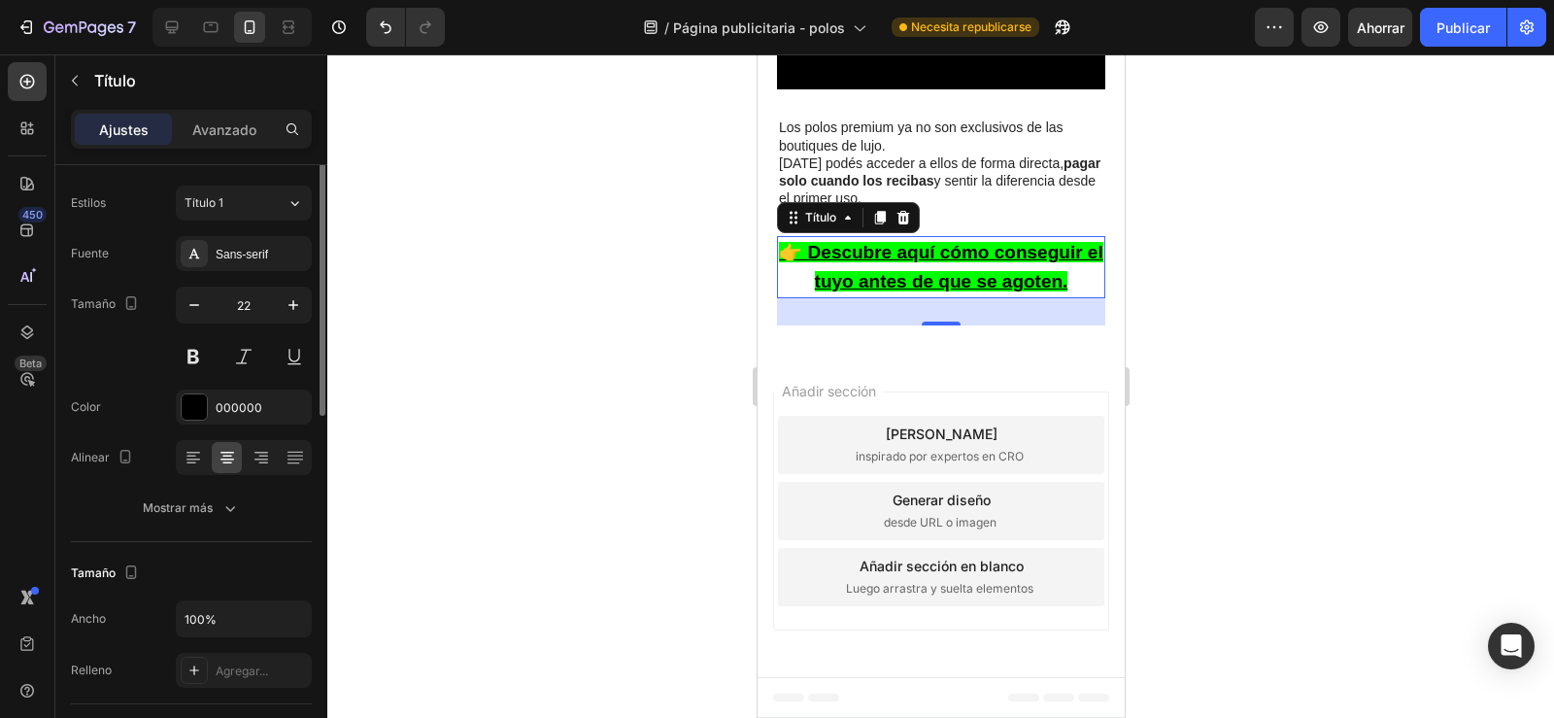
scroll to position [0, 0]
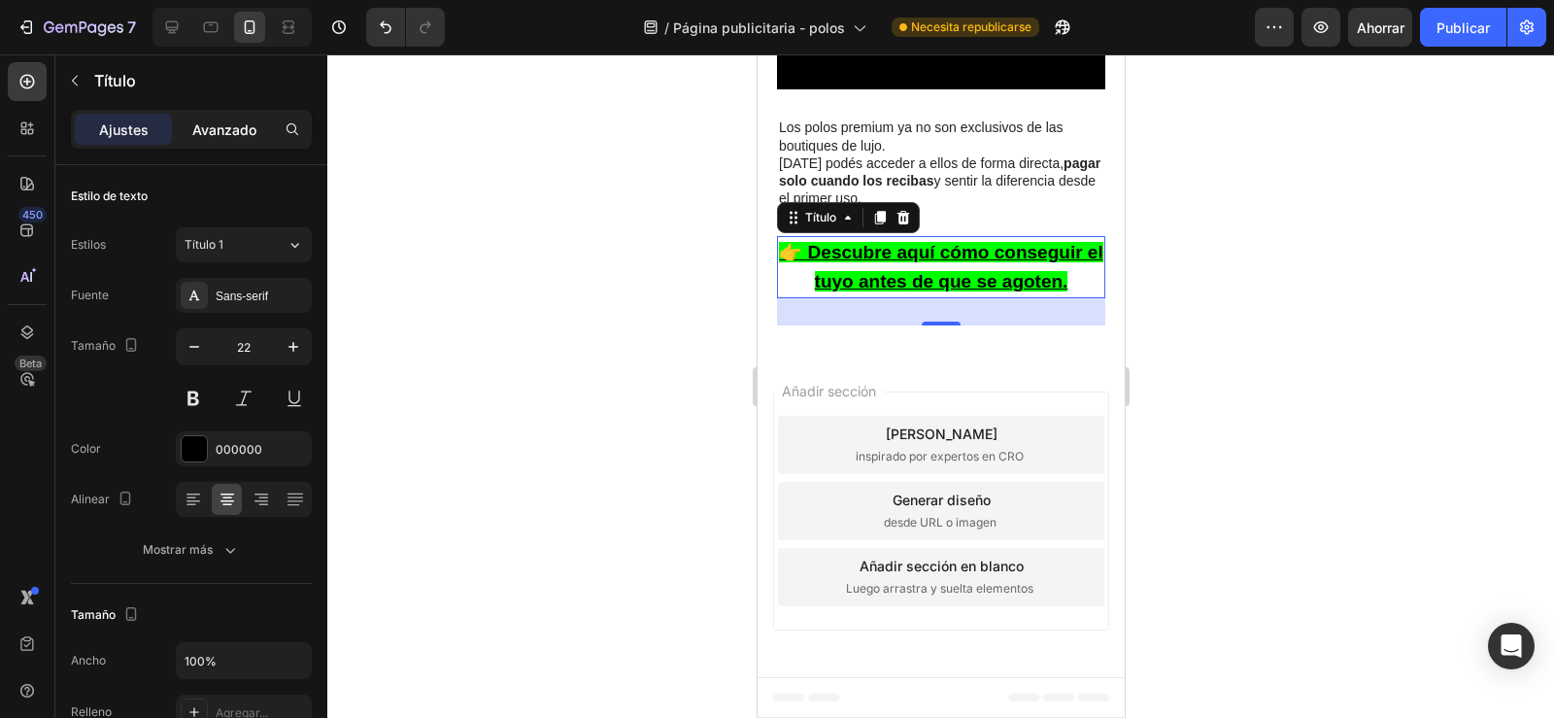
click at [218, 141] on div "Avanzado" at bounding box center [224, 129] width 97 height 31
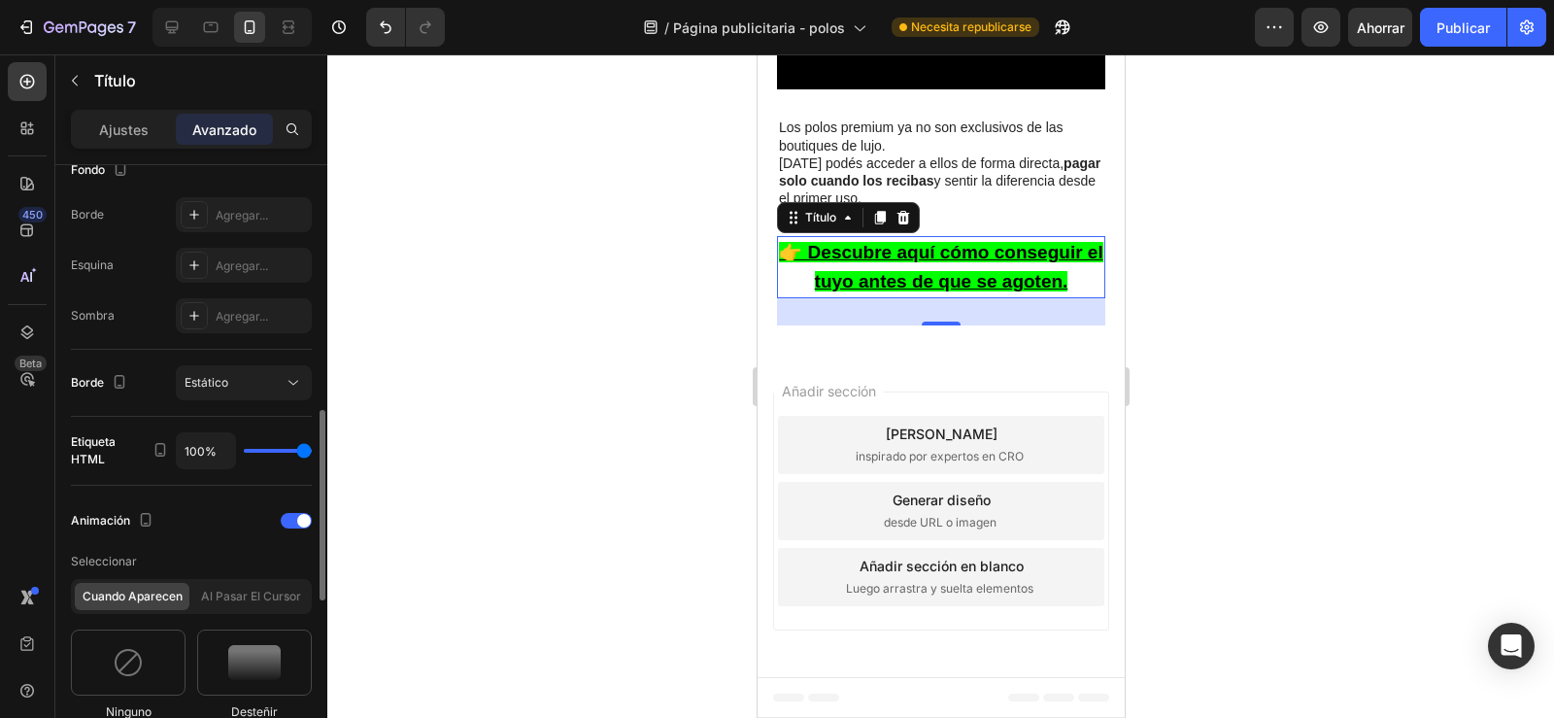
scroll to position [587, 0]
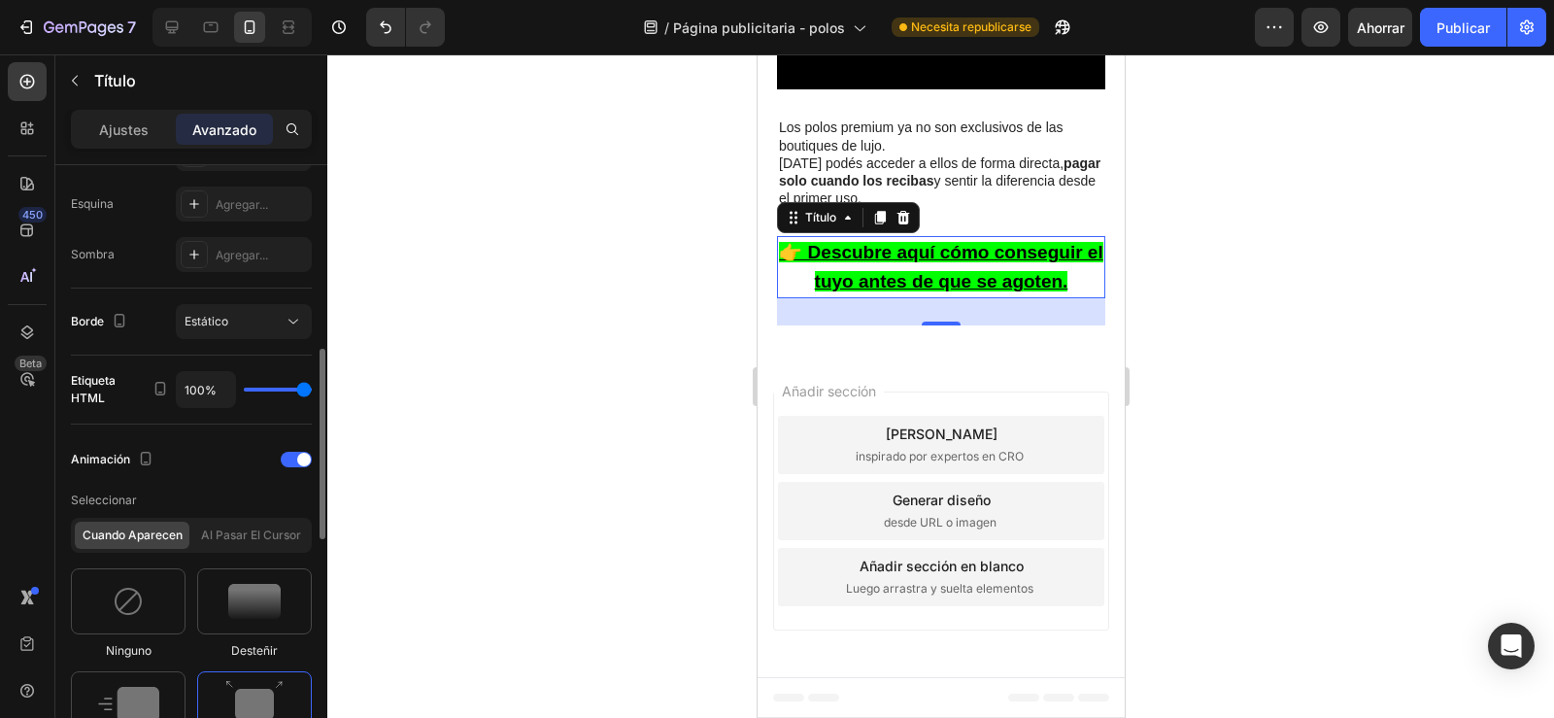
click at [225, 540] on font "Al pasar el cursor" at bounding box center [251, 534] width 100 height 15
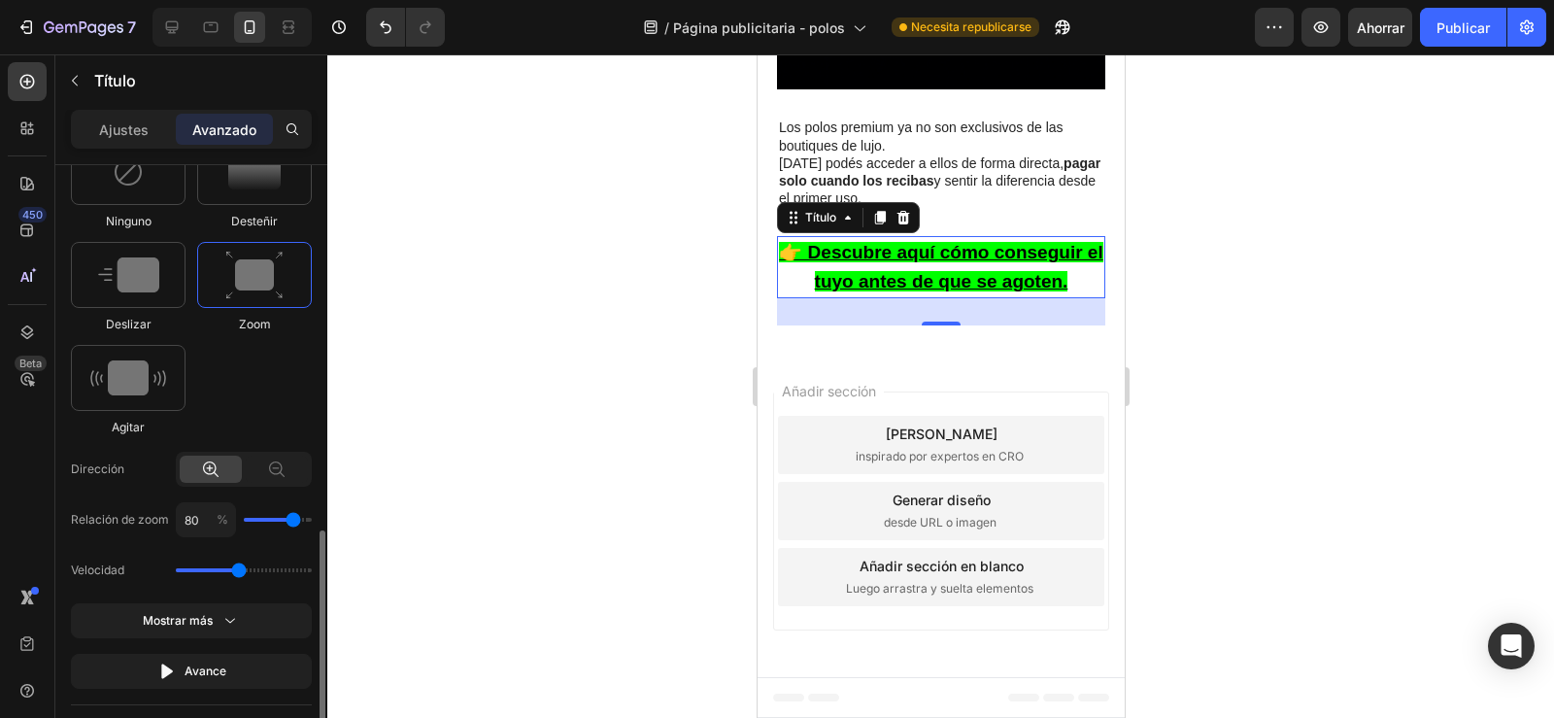
scroll to position [1052, 0]
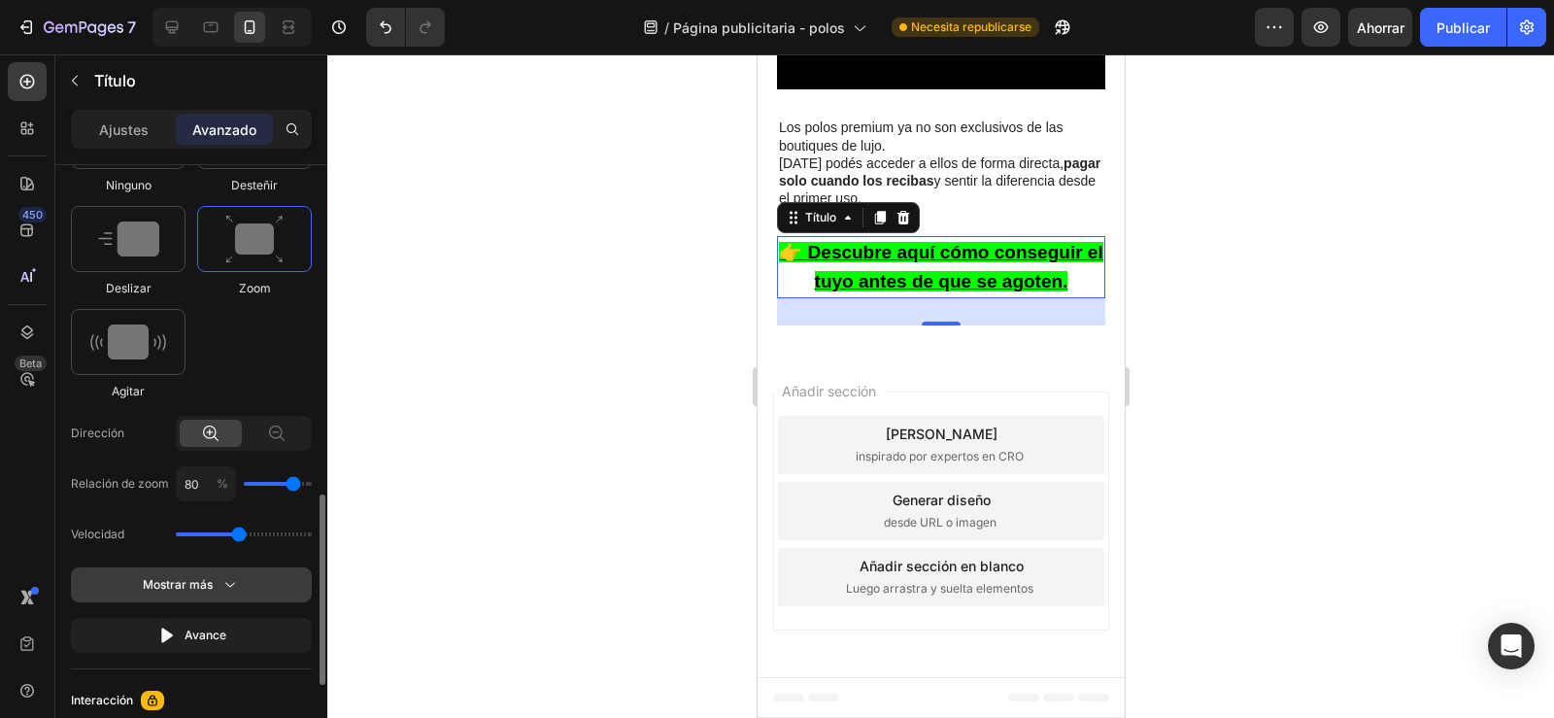
click at [220, 589] on icon "button" at bounding box center [229, 584] width 19 height 19
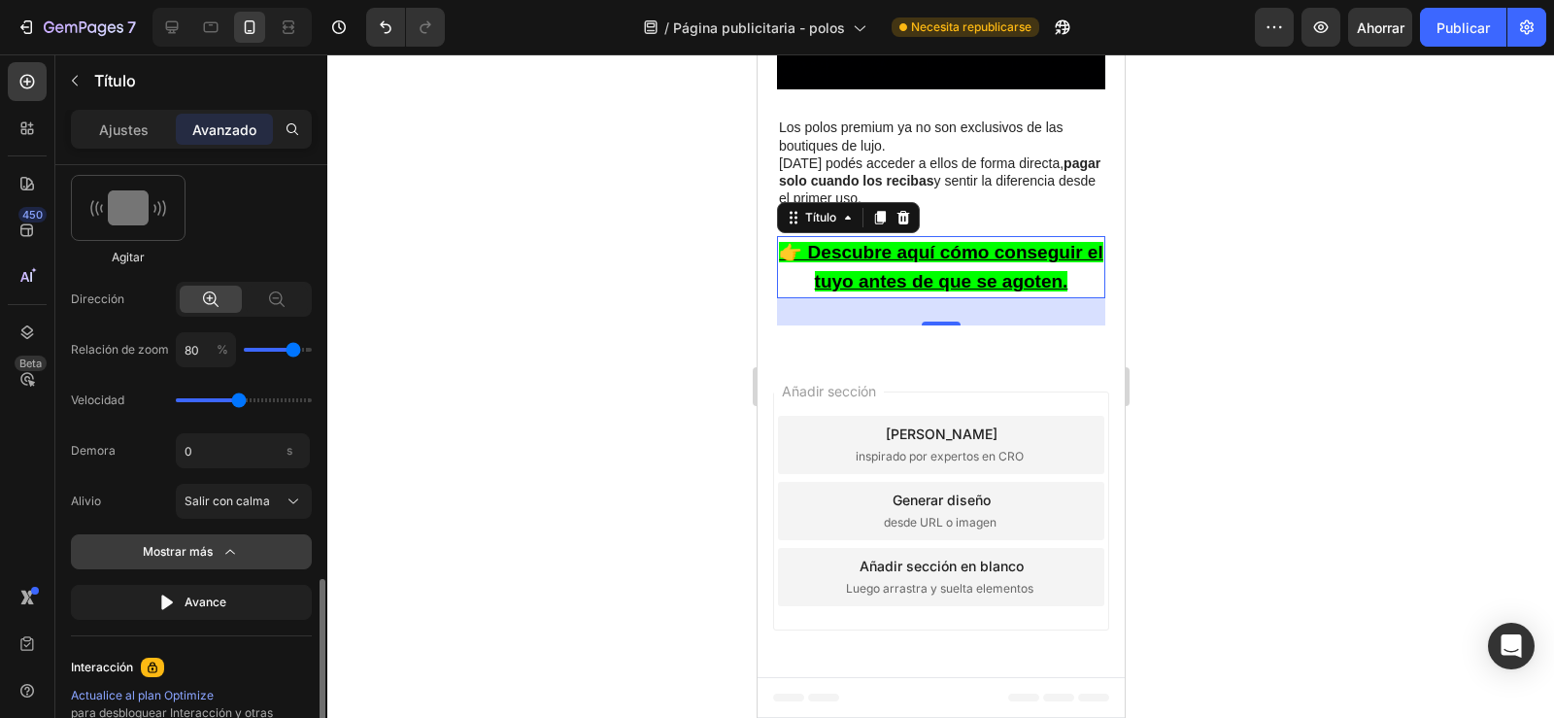
scroll to position [1232, 0]
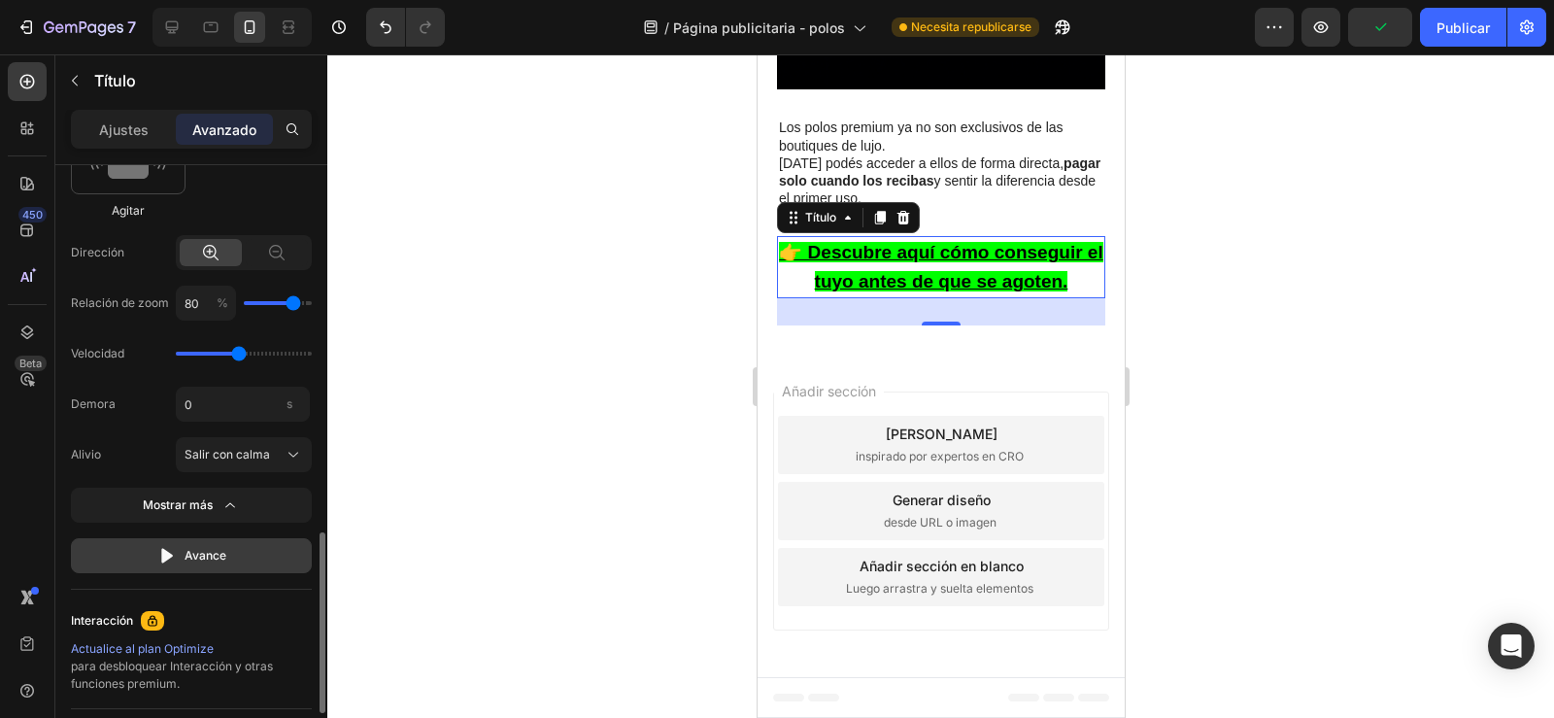
click at [205, 567] on button "Avance" at bounding box center [191, 555] width 241 height 35
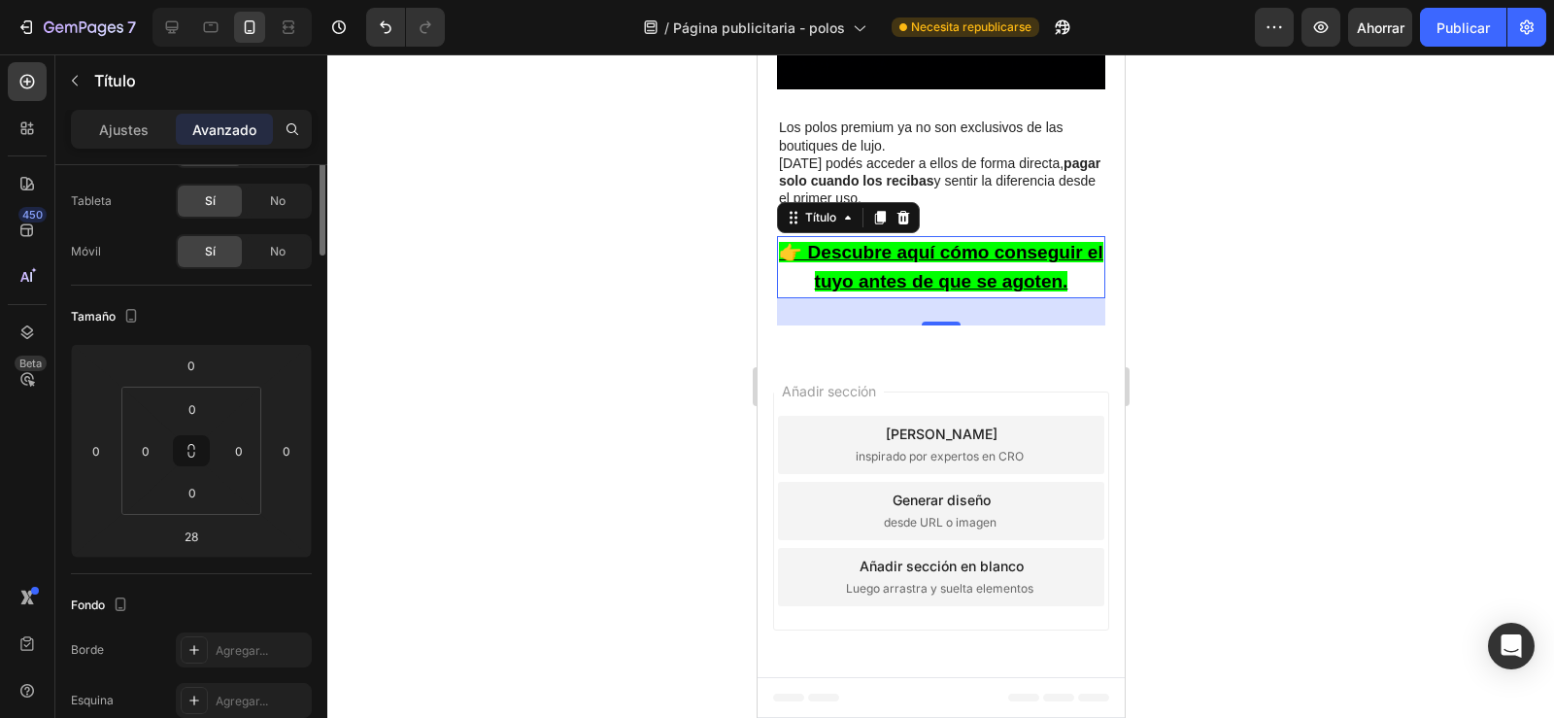
scroll to position [0, 0]
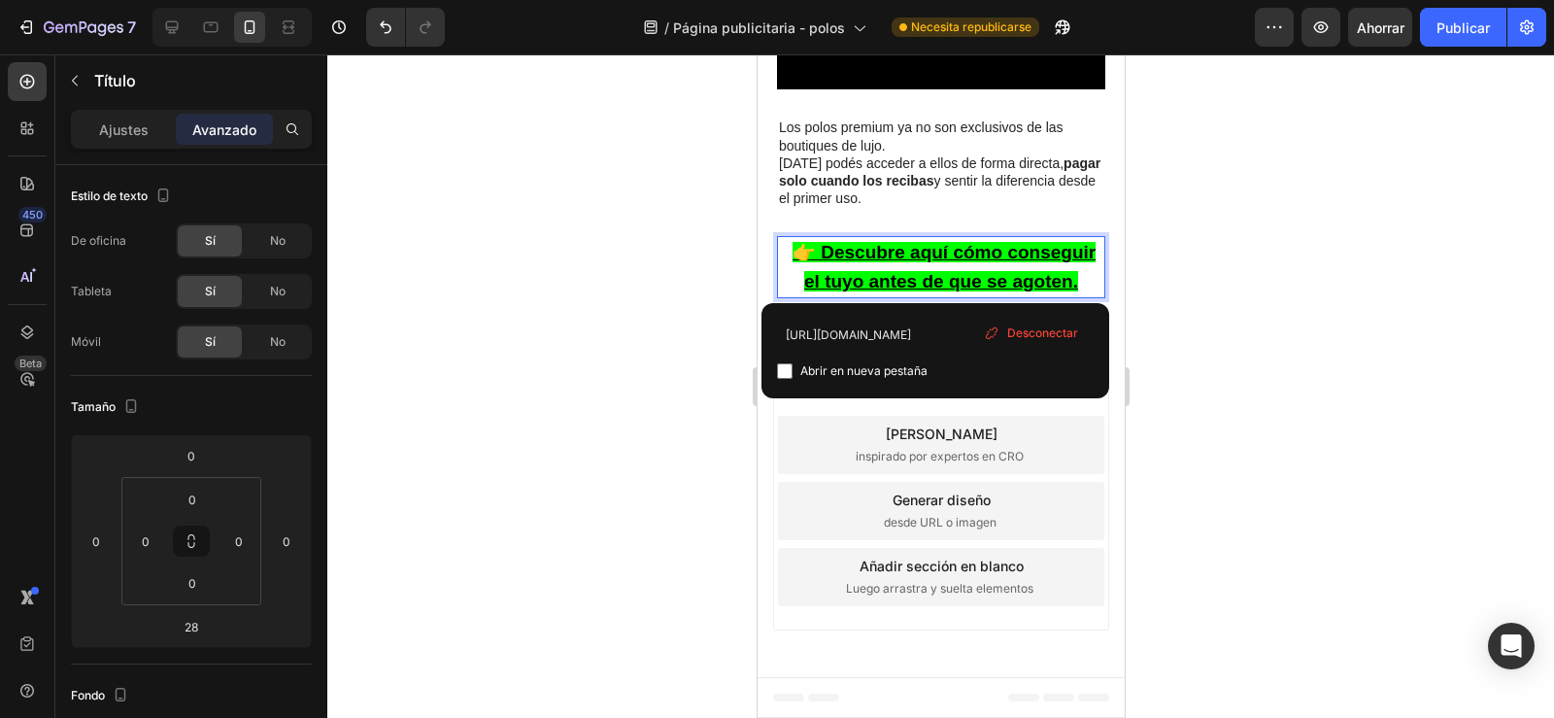
click at [808, 286] on p "👉 Descubre aquí cómo conseguir el tuyo antes de que se agoten." at bounding box center [940, 266] width 324 height 57
click at [789, 372] on input "checkbox" at bounding box center [785, 371] width 16 height 16
checkbox input "true"
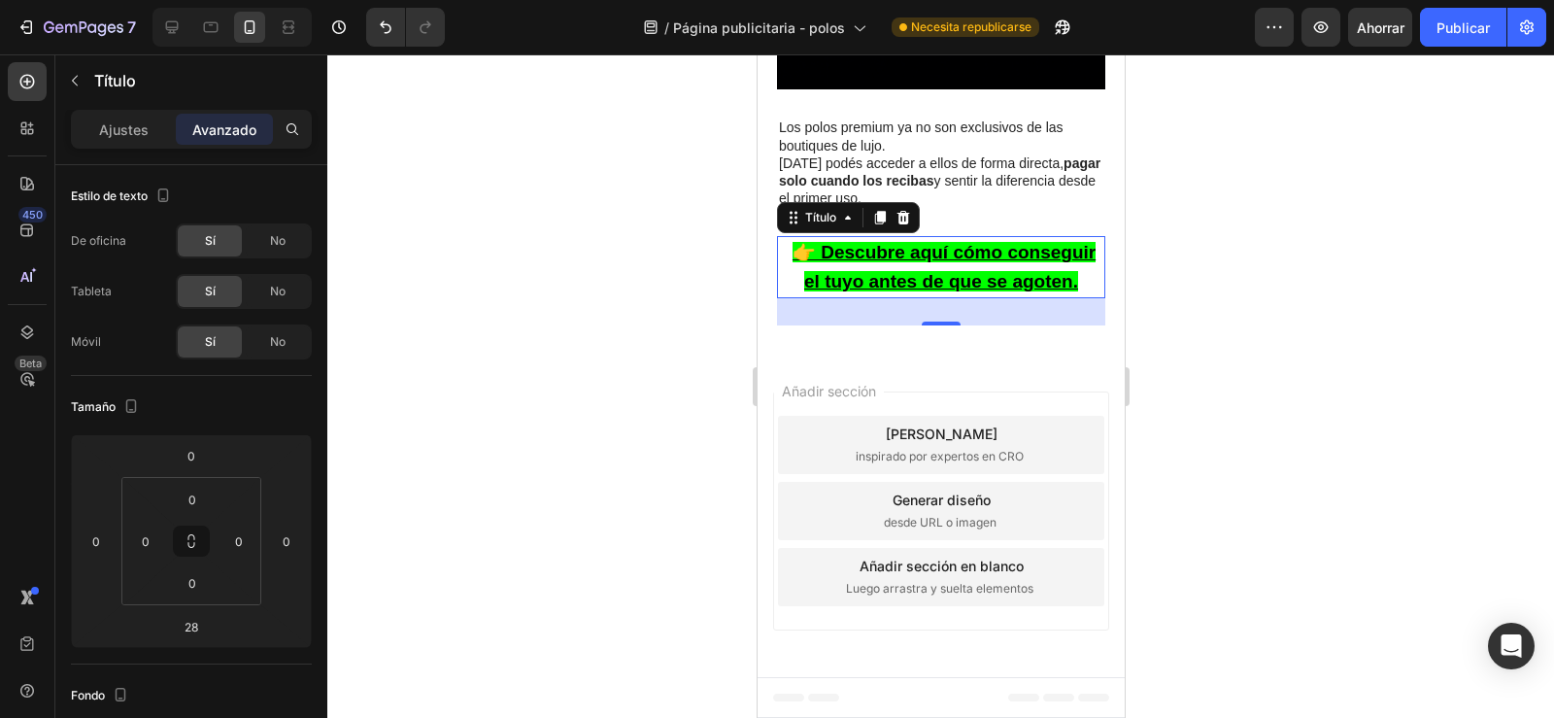
click at [723, 279] on div at bounding box center [940, 385] width 1227 height 663
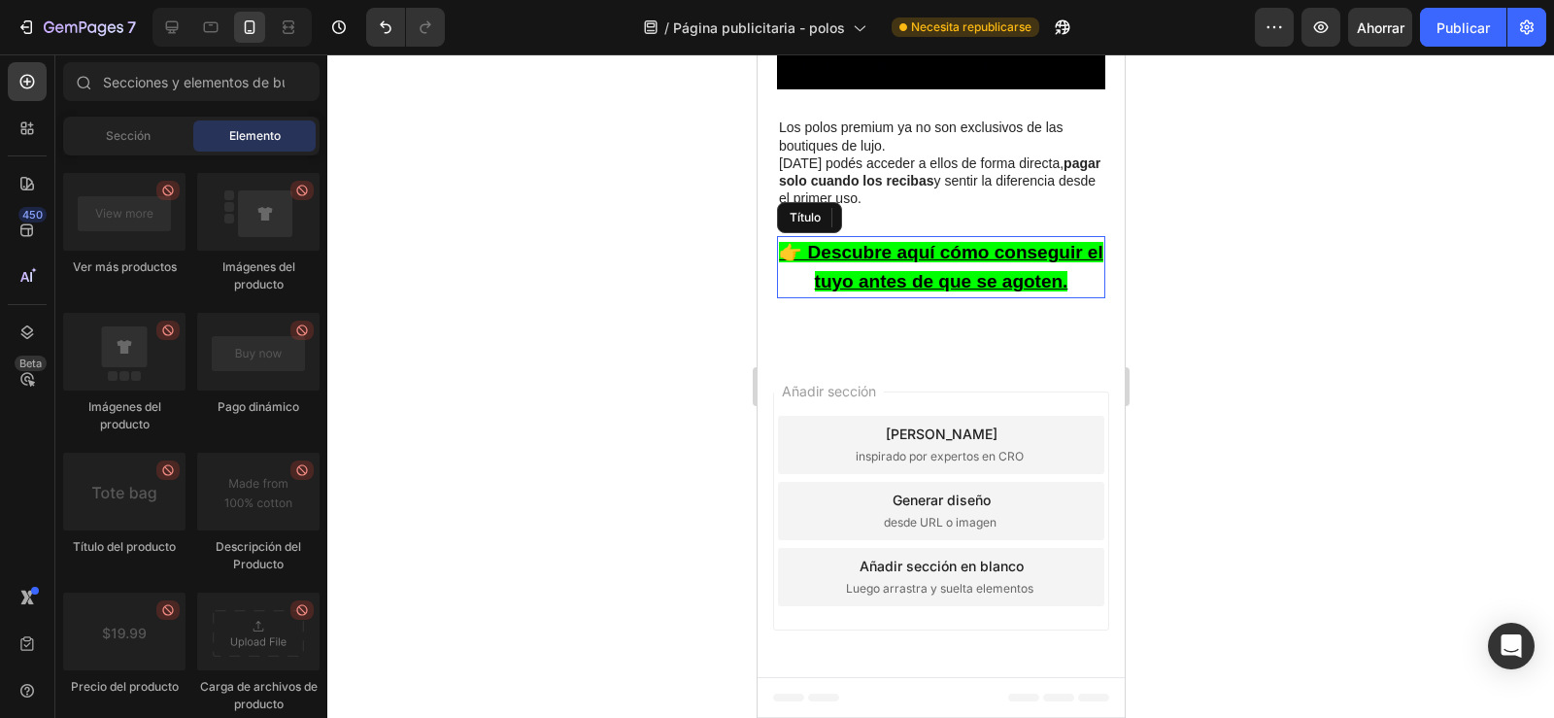
scroll to position [7040, 0]
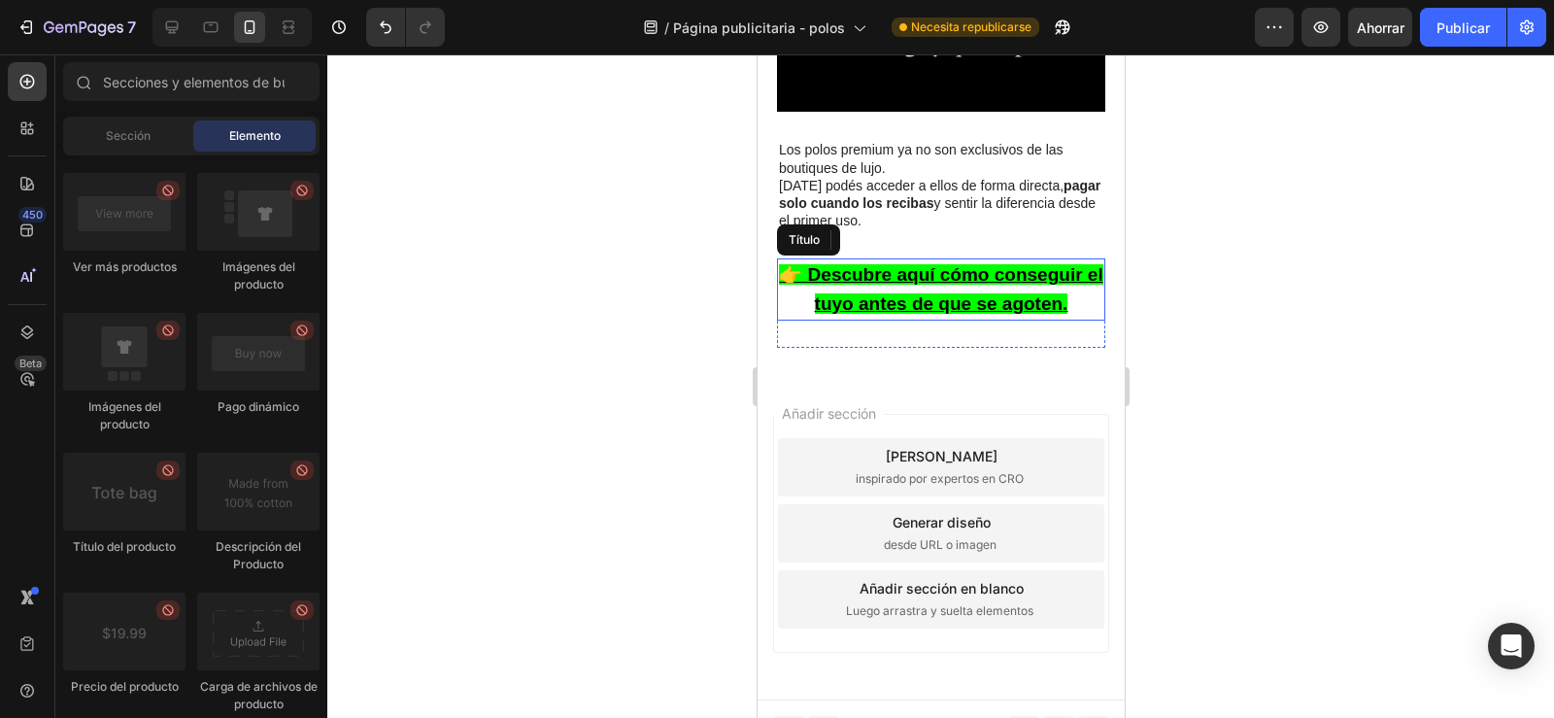
click at [786, 287] on p "👉 Descubre aquí cómo conseguir el tuyo antes de que se agoten." at bounding box center [940, 288] width 324 height 57
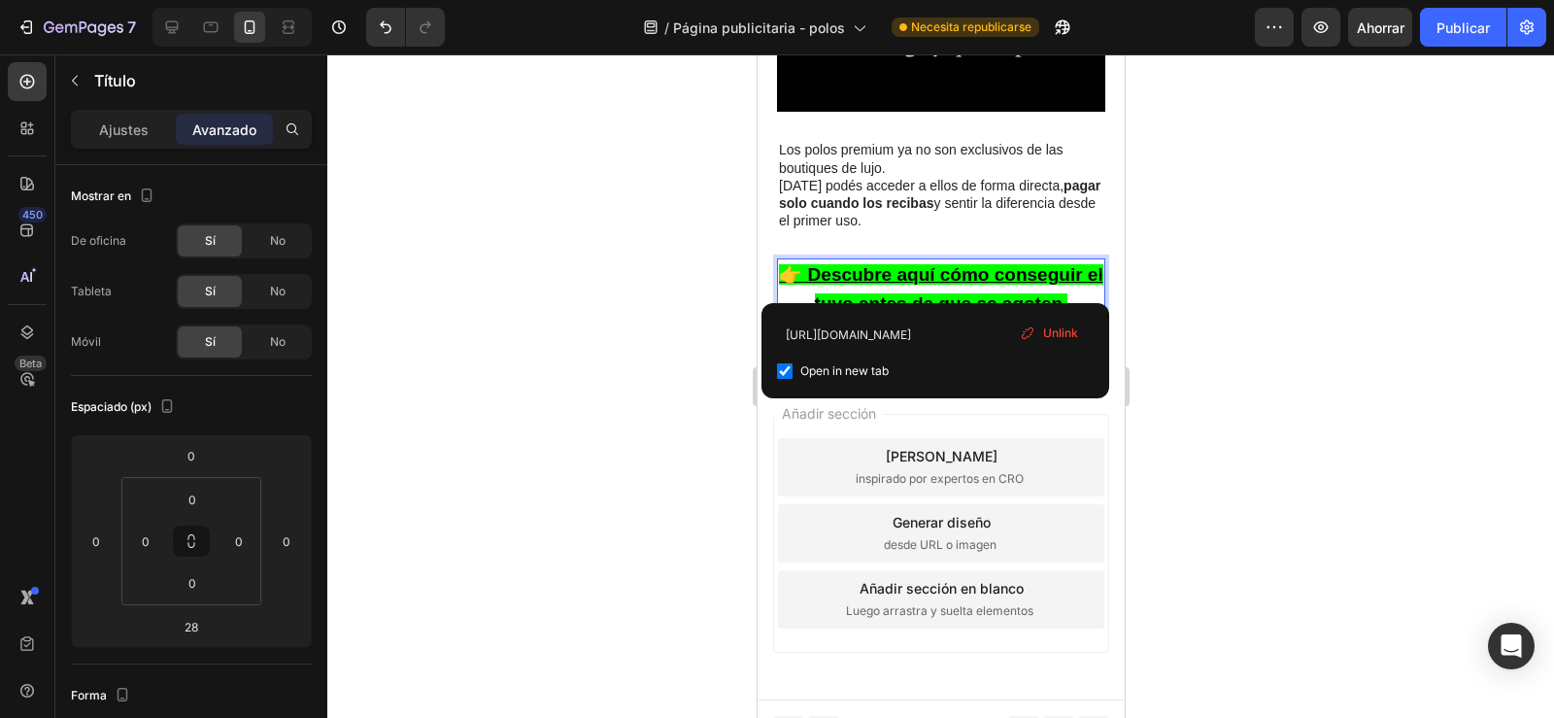
click at [786, 287] on p "👉 Descubre aquí cómo conseguir el tuyo antes de que se agoten." at bounding box center [940, 288] width 324 height 57
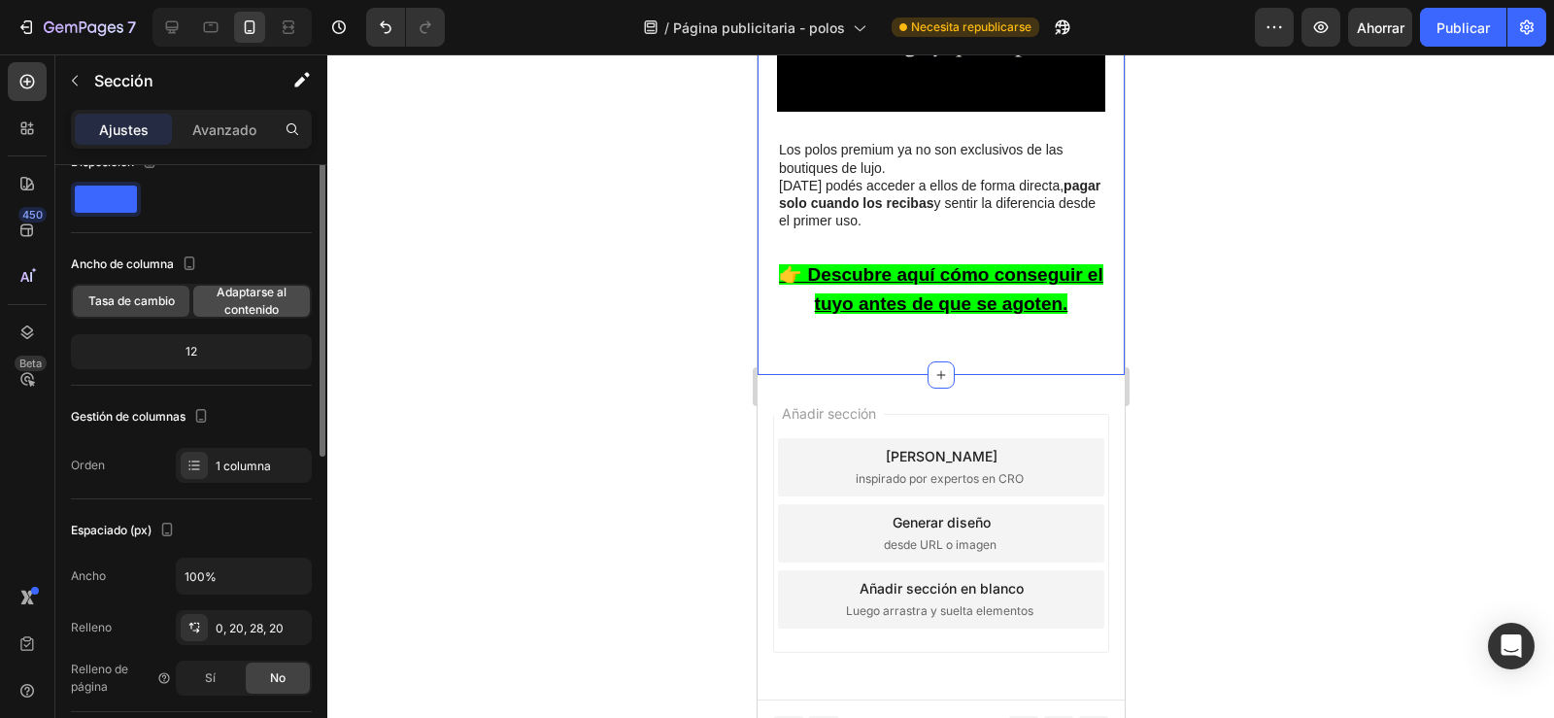
scroll to position [0, 0]
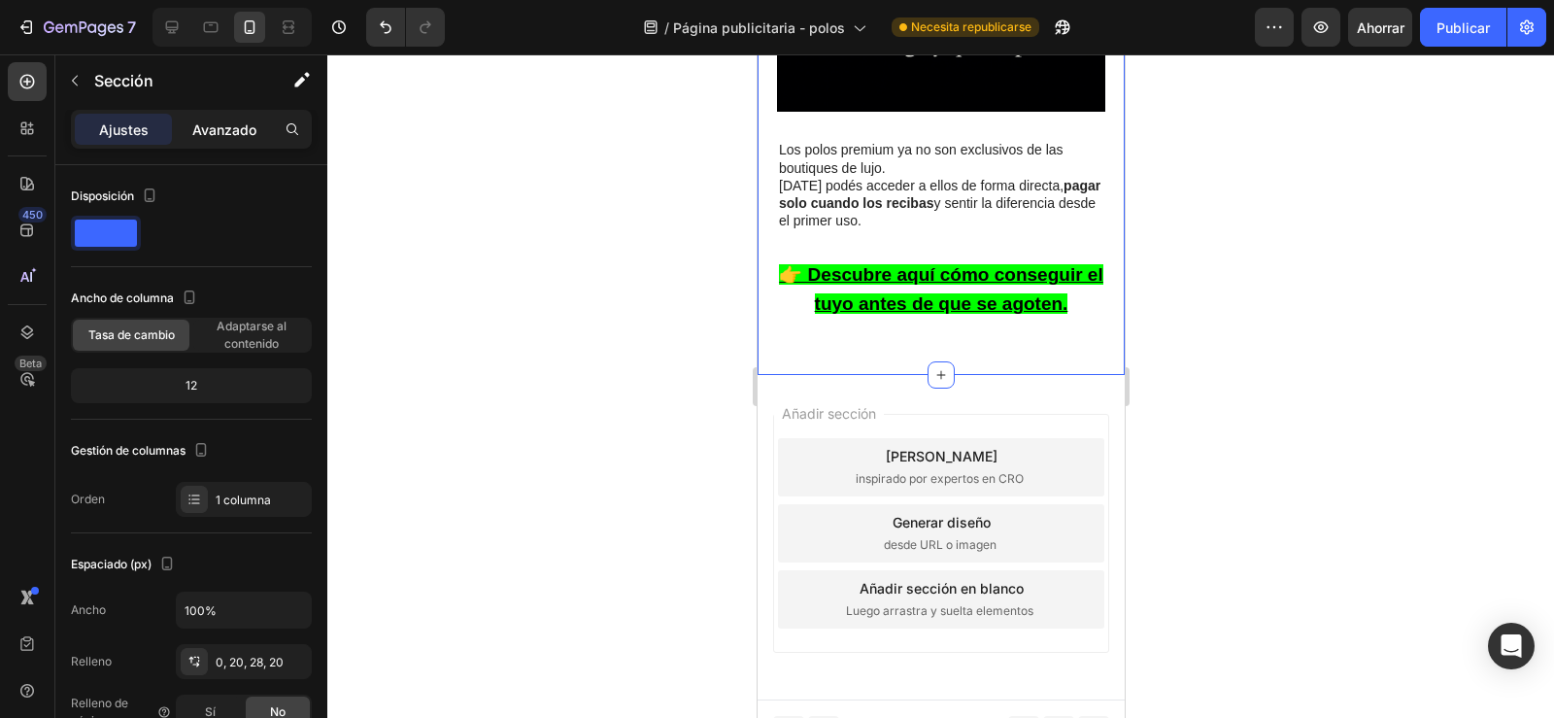
click at [240, 131] on font "Avanzado" at bounding box center [224, 129] width 64 height 17
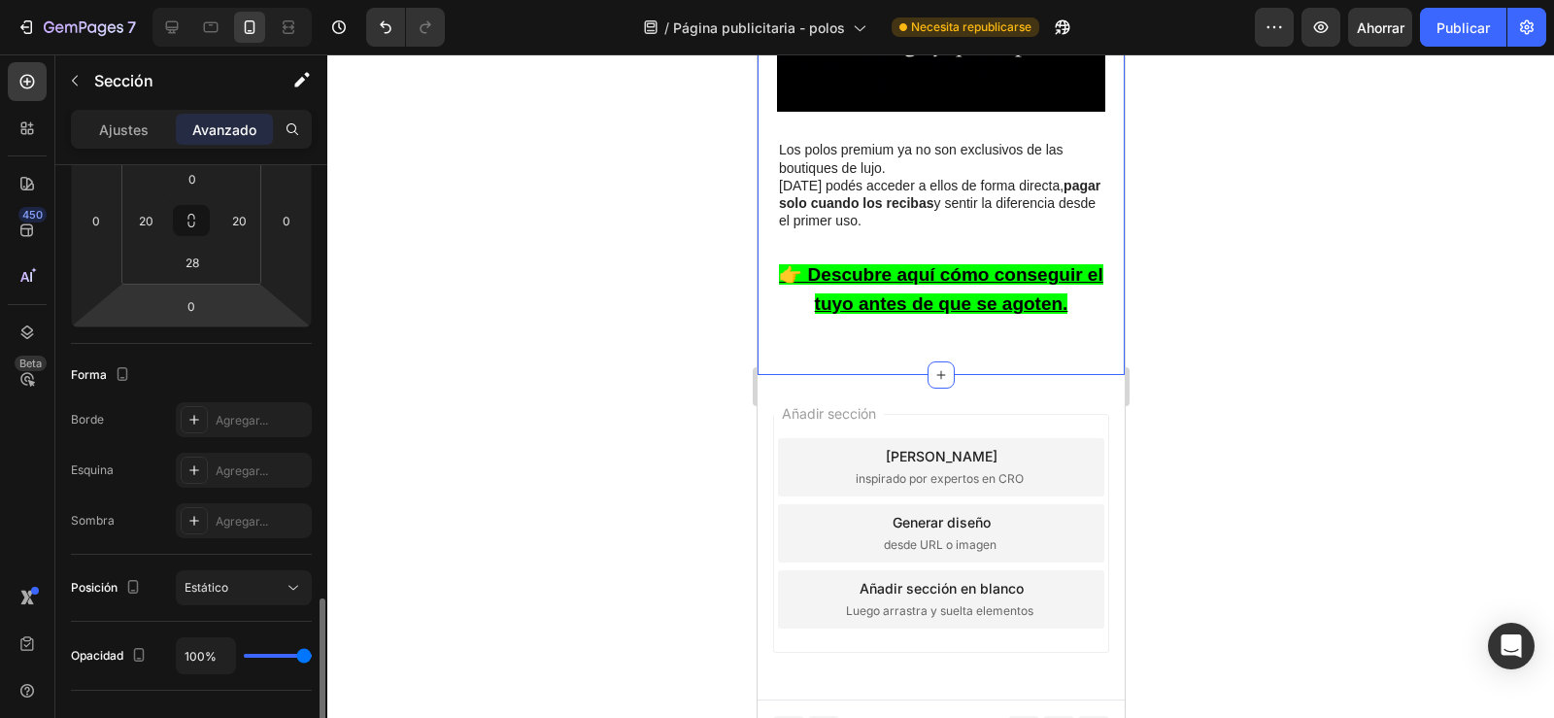
scroll to position [513, 0]
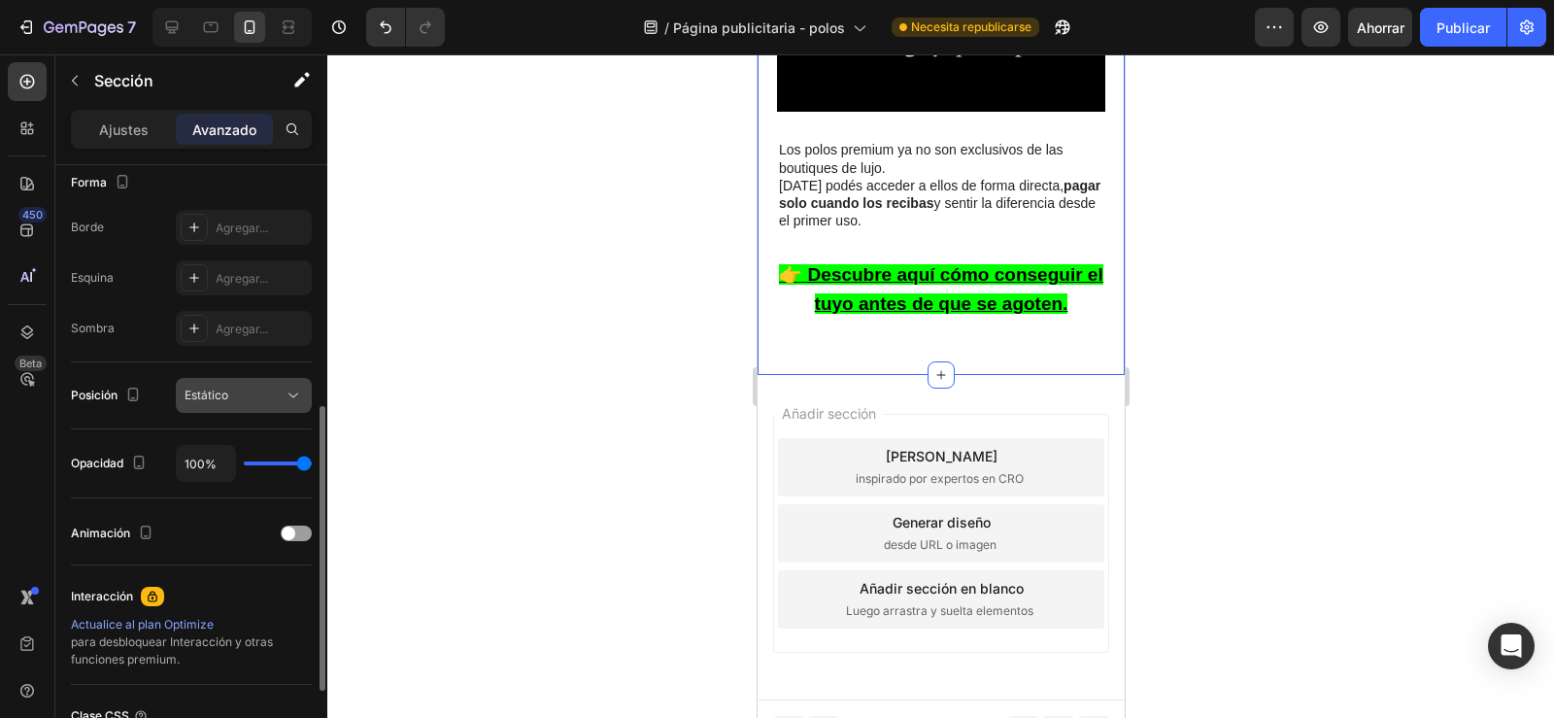
click at [199, 401] on font "Estático" at bounding box center [207, 394] width 44 height 15
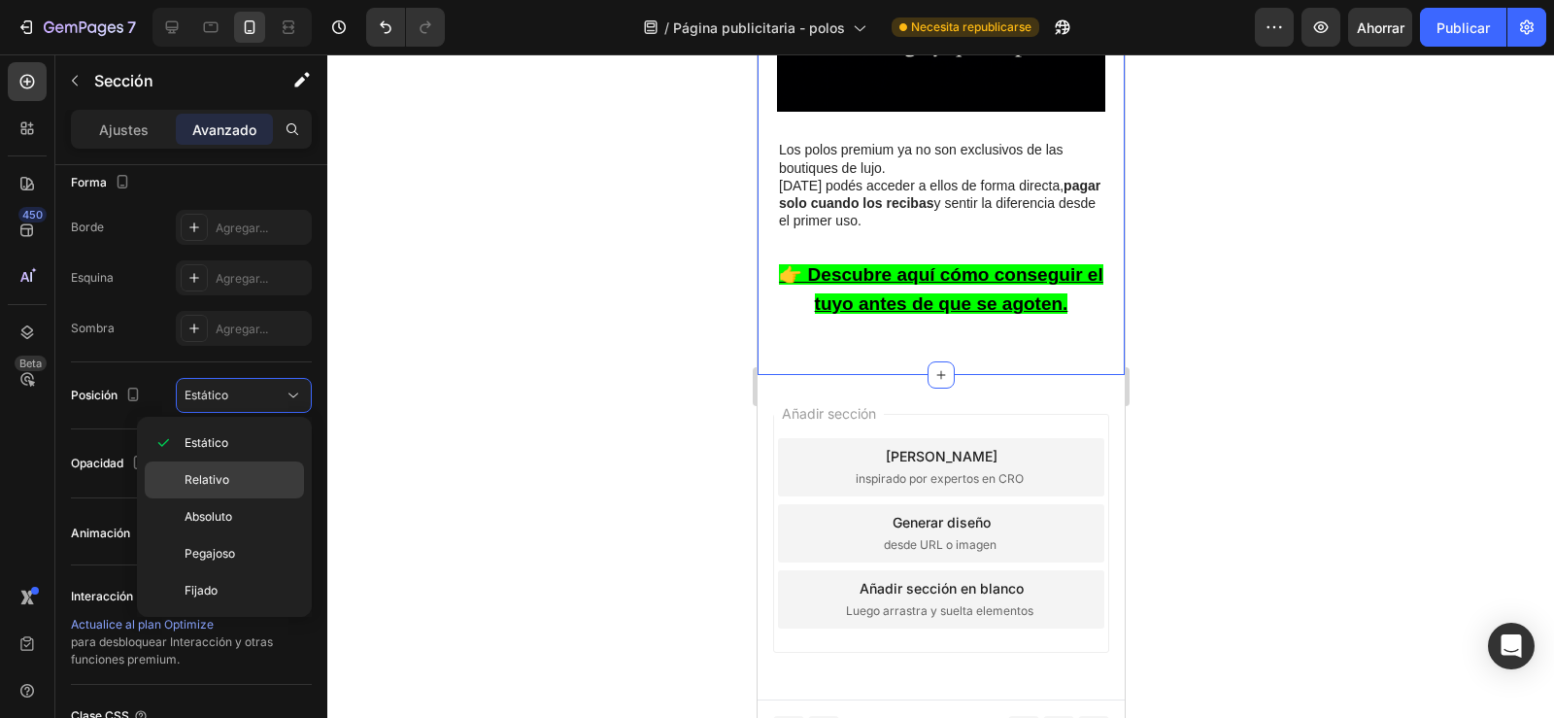
click at [219, 475] on font "Relativo" at bounding box center [207, 479] width 45 height 15
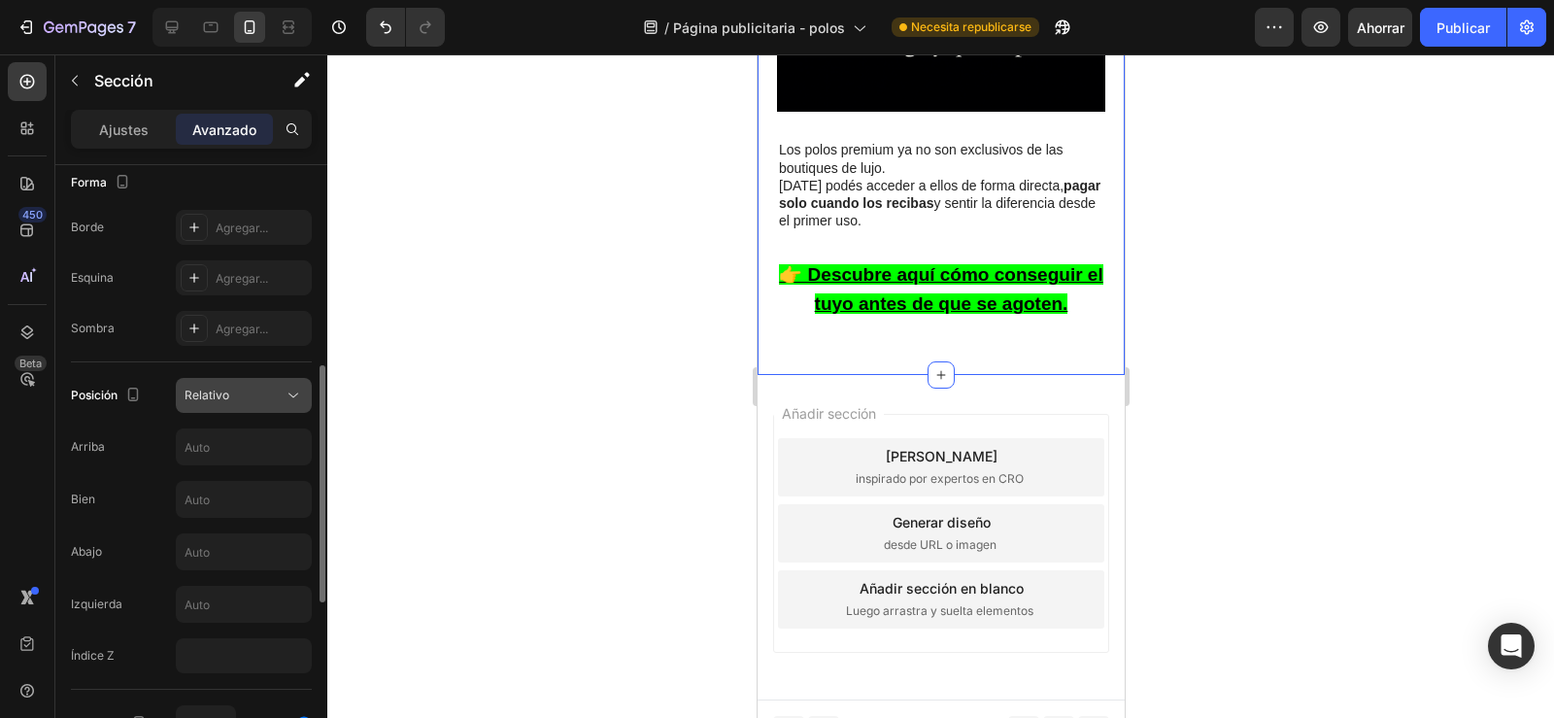
click at [223, 392] on font "Relativo" at bounding box center [207, 394] width 45 height 15
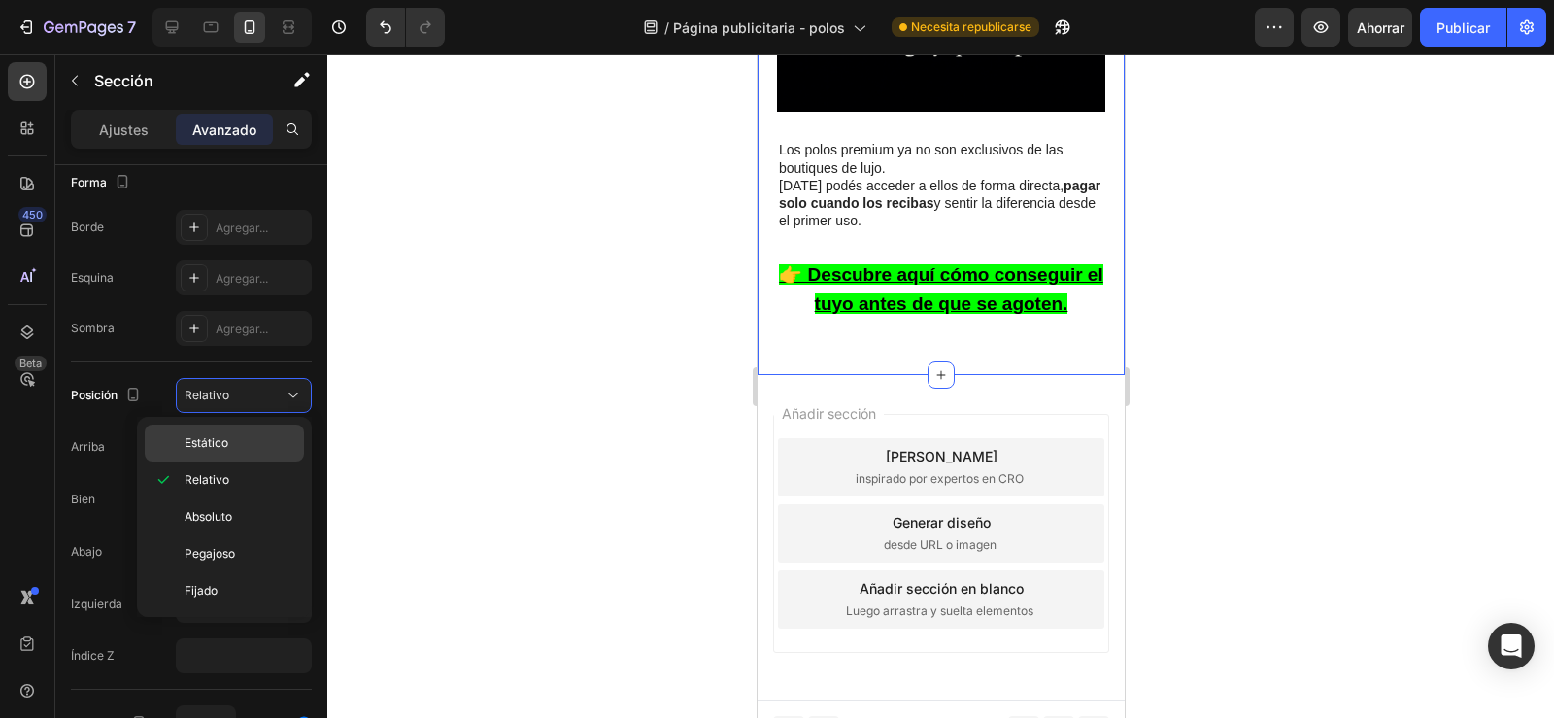
click at [209, 441] on font "Estático" at bounding box center [207, 442] width 44 height 15
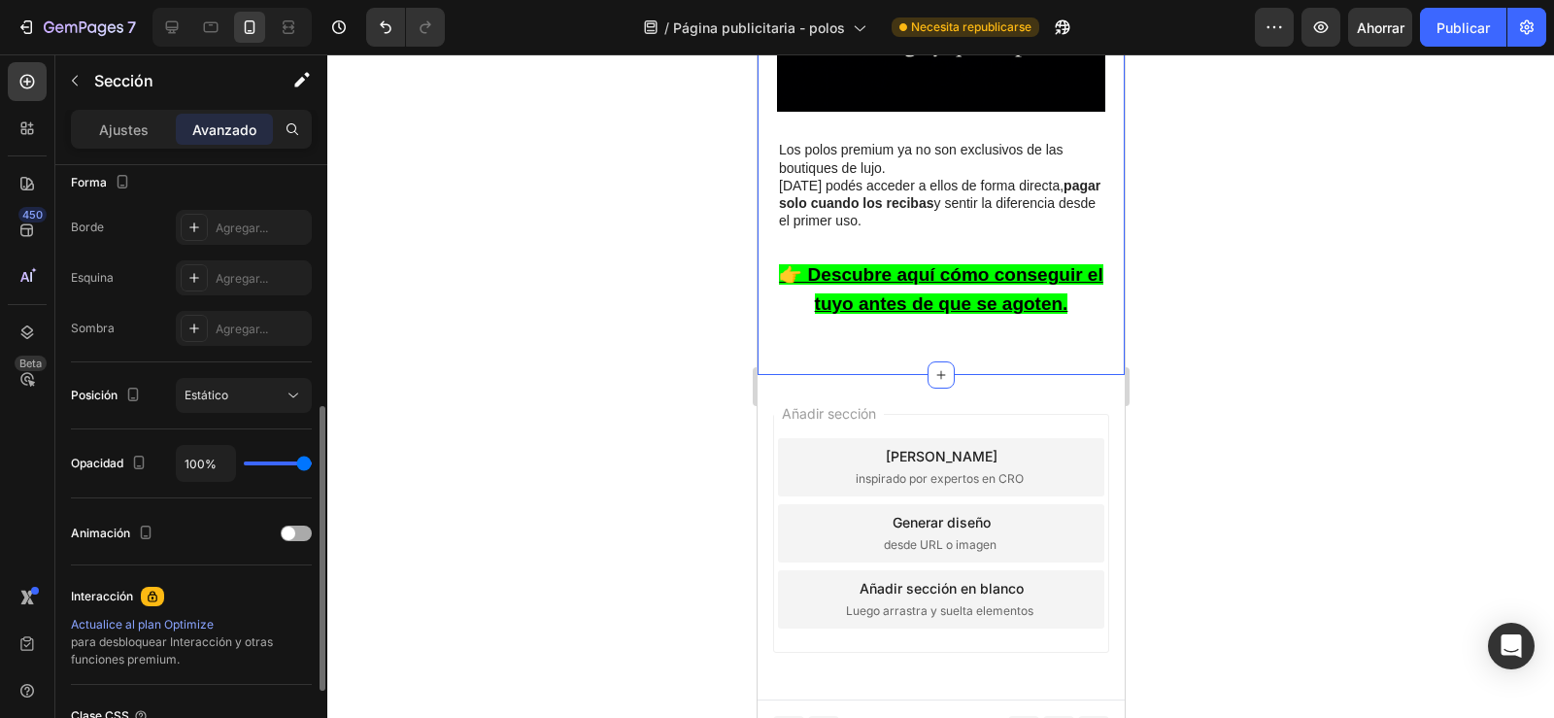
click at [291, 530] on span at bounding box center [289, 533] width 14 height 14
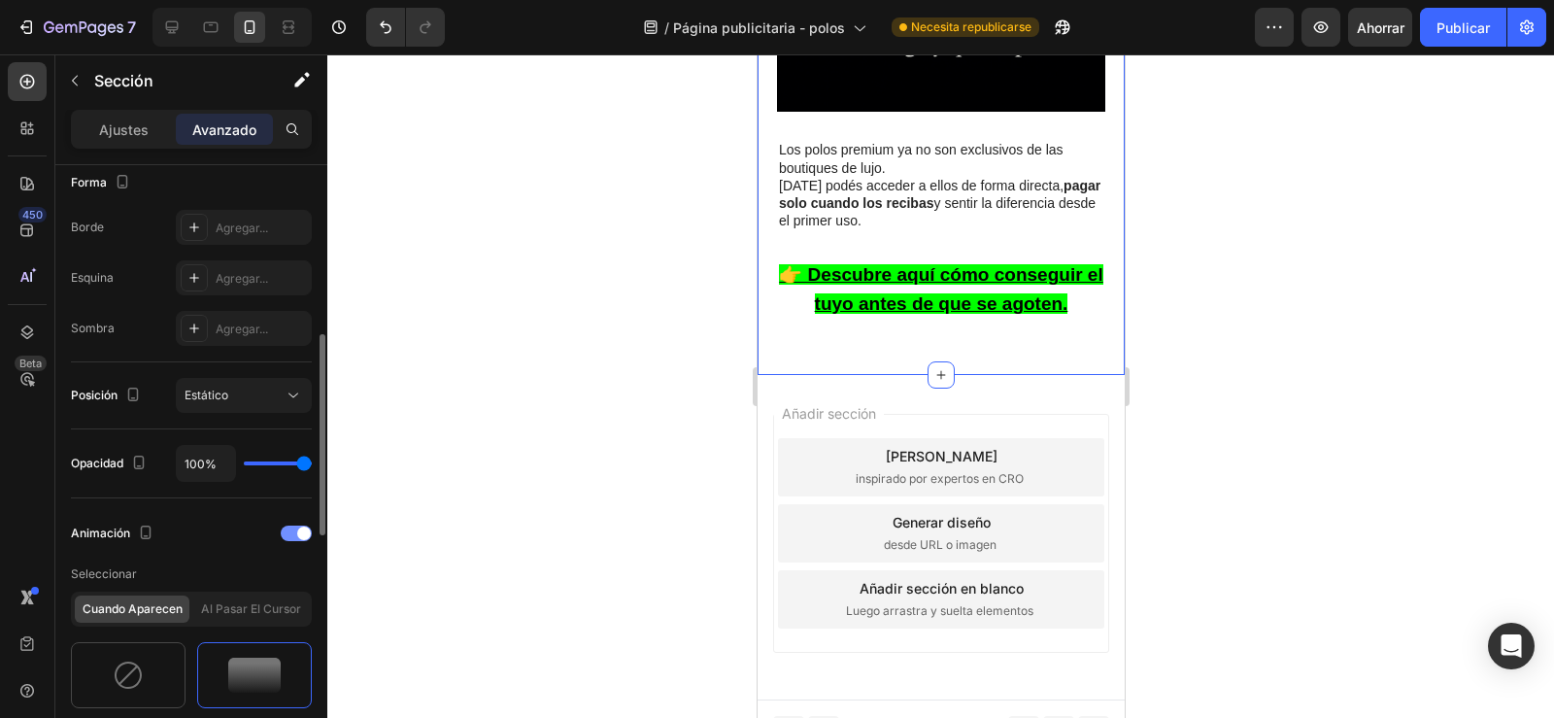
click at [291, 530] on div at bounding box center [296, 533] width 31 height 16
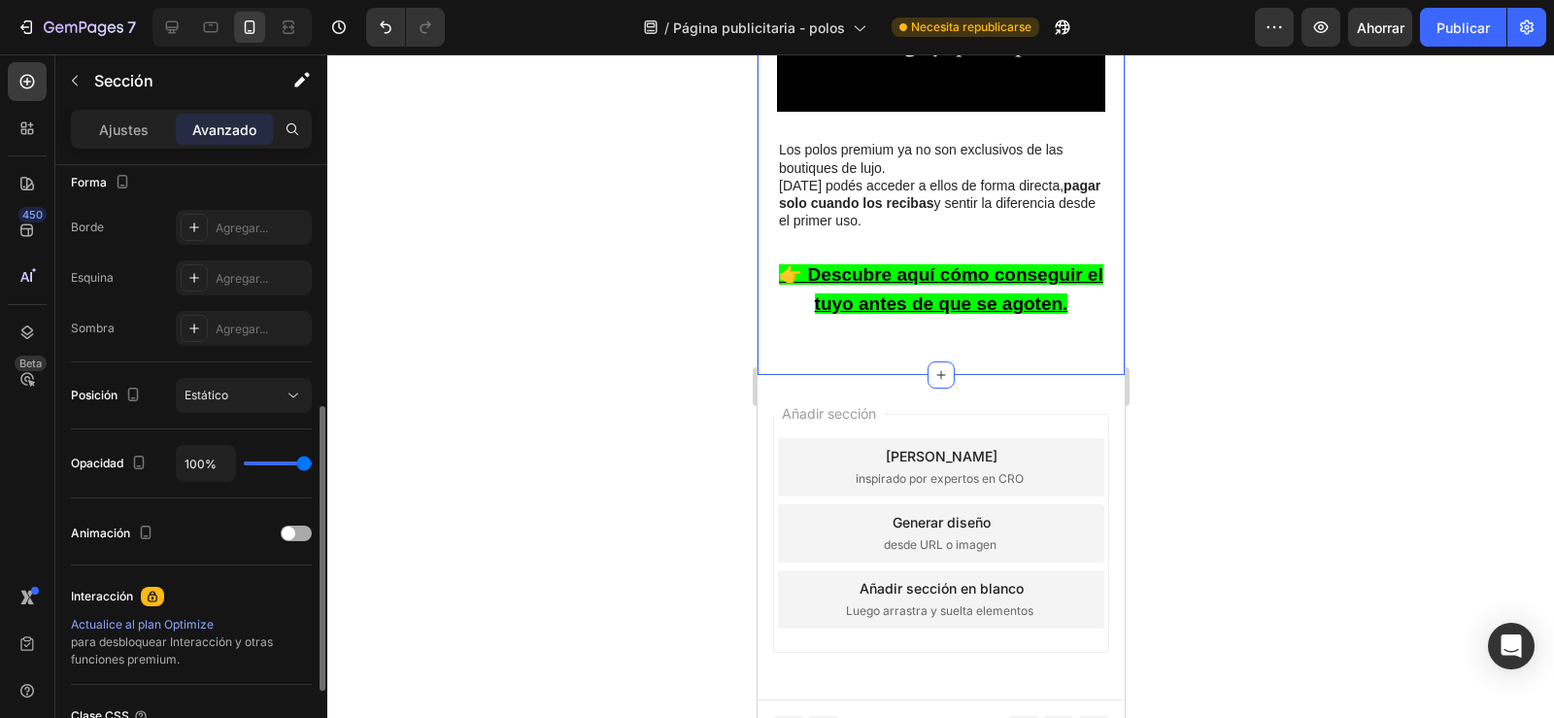
click at [291, 530] on span at bounding box center [289, 533] width 14 height 14
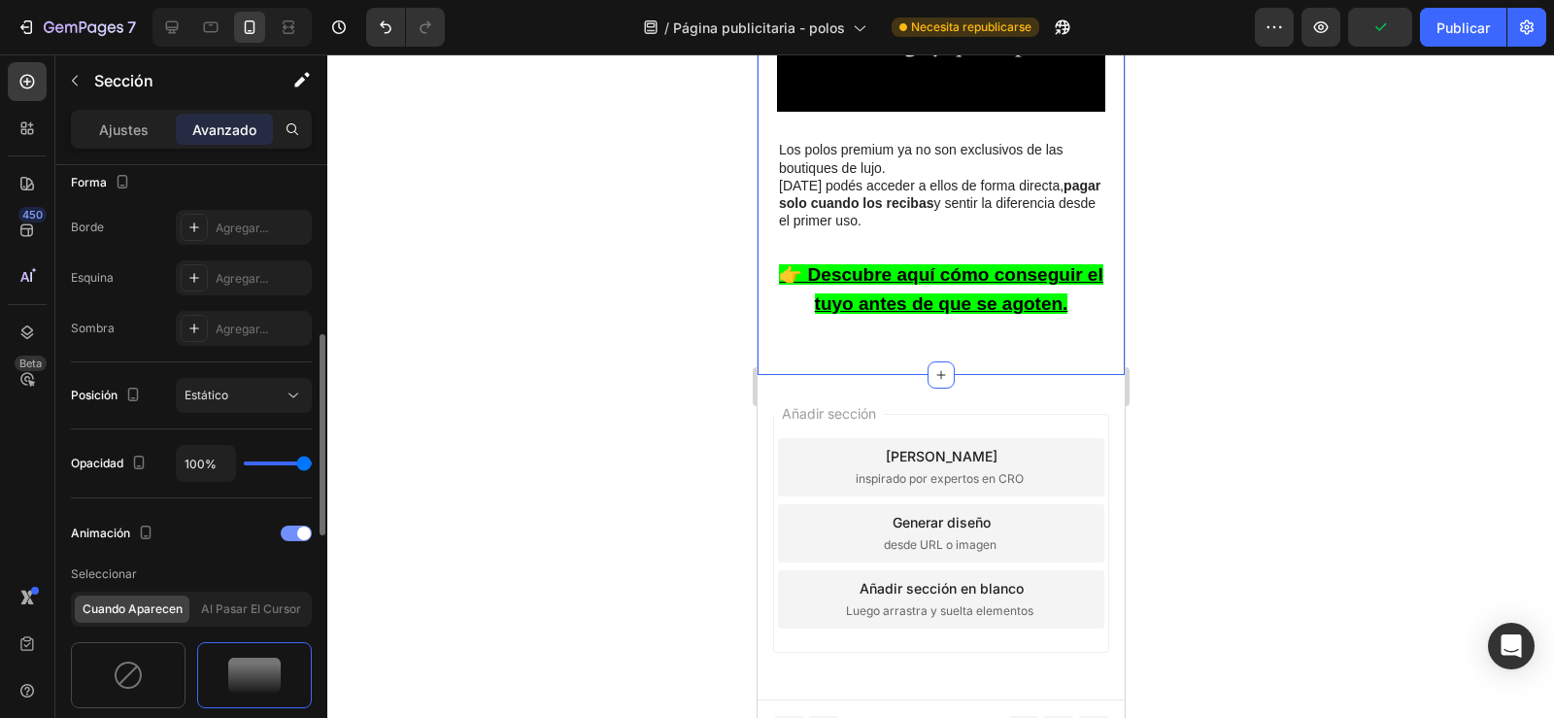
click at [291, 530] on div at bounding box center [296, 533] width 31 height 16
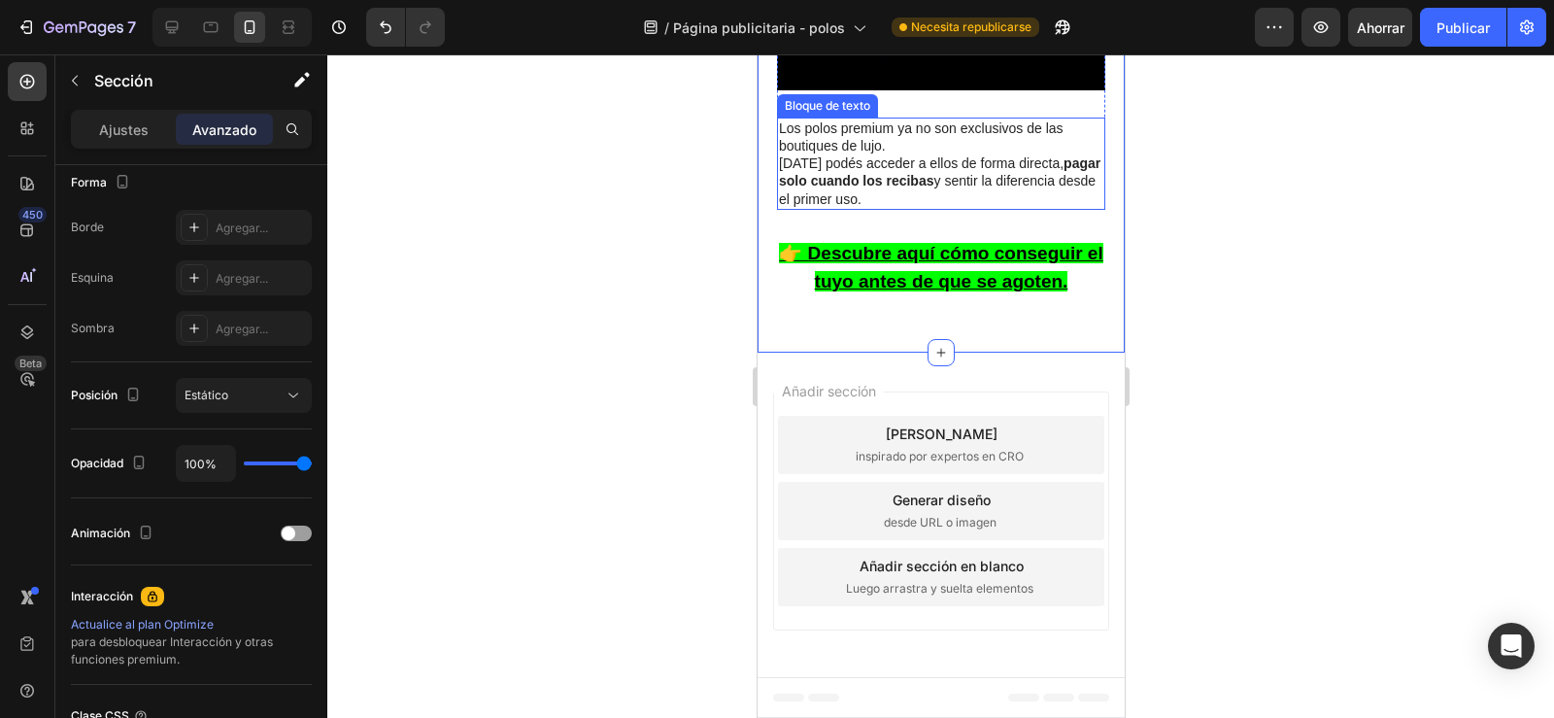
scroll to position [3554, 0]
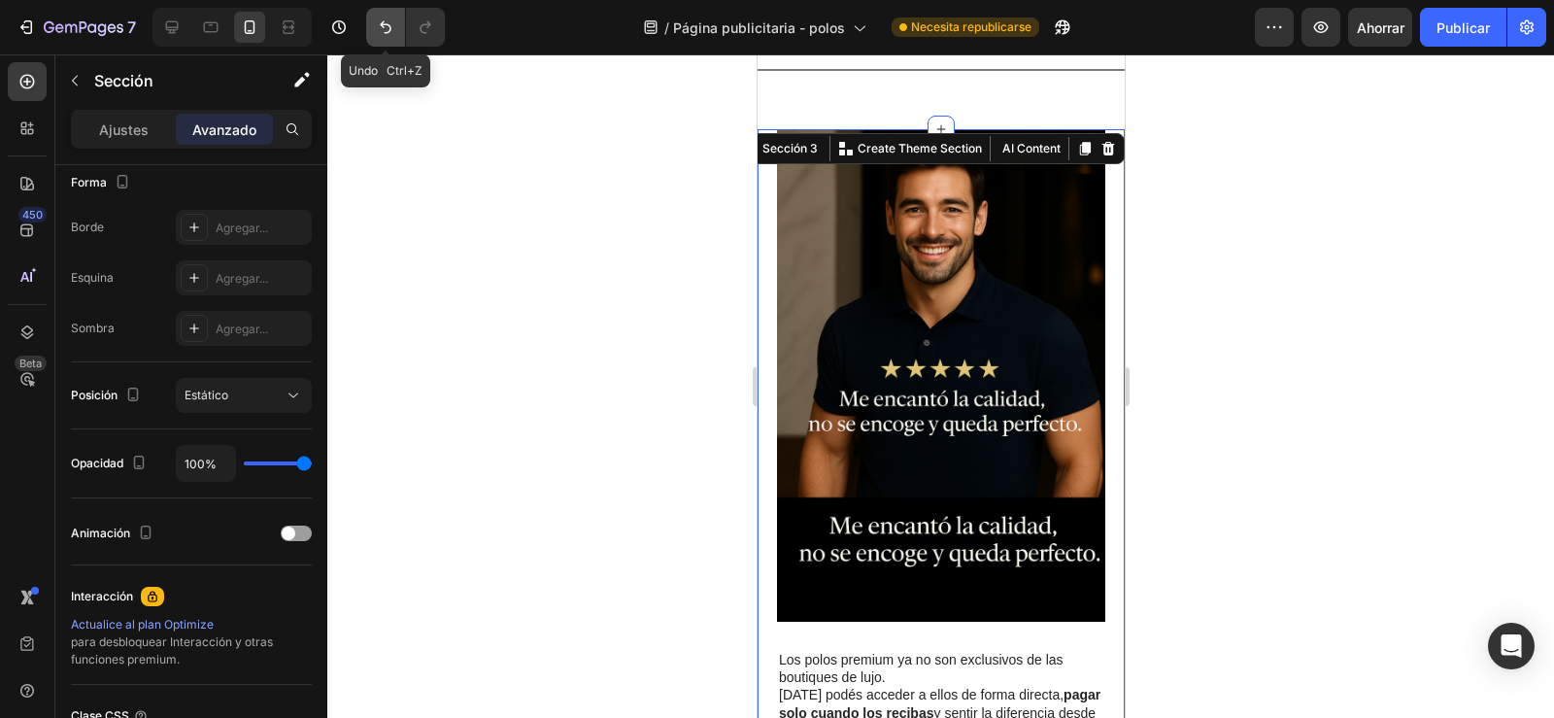
click at [381, 28] on icon "Deshacer/Rehacer" at bounding box center [385, 26] width 19 height 19
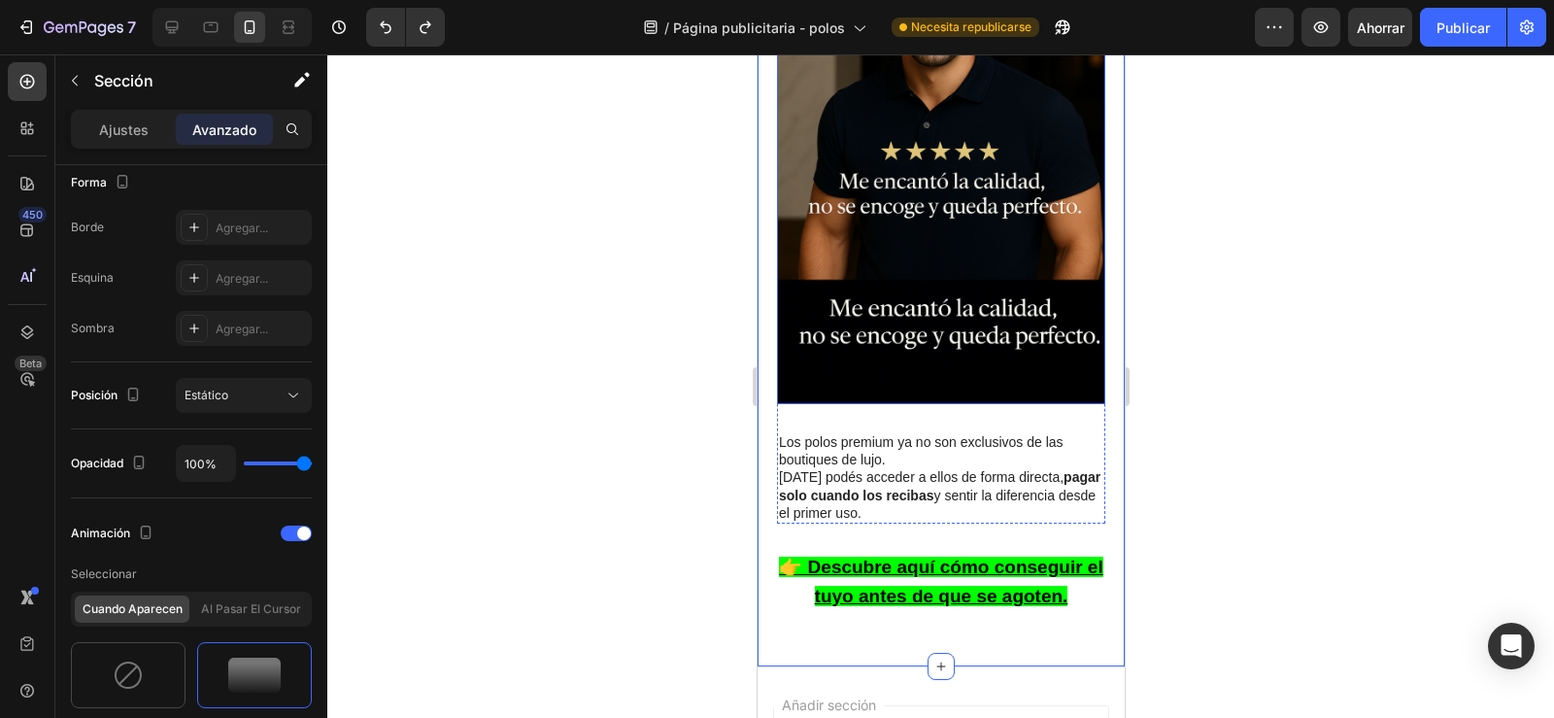
scroll to position [3786, 0]
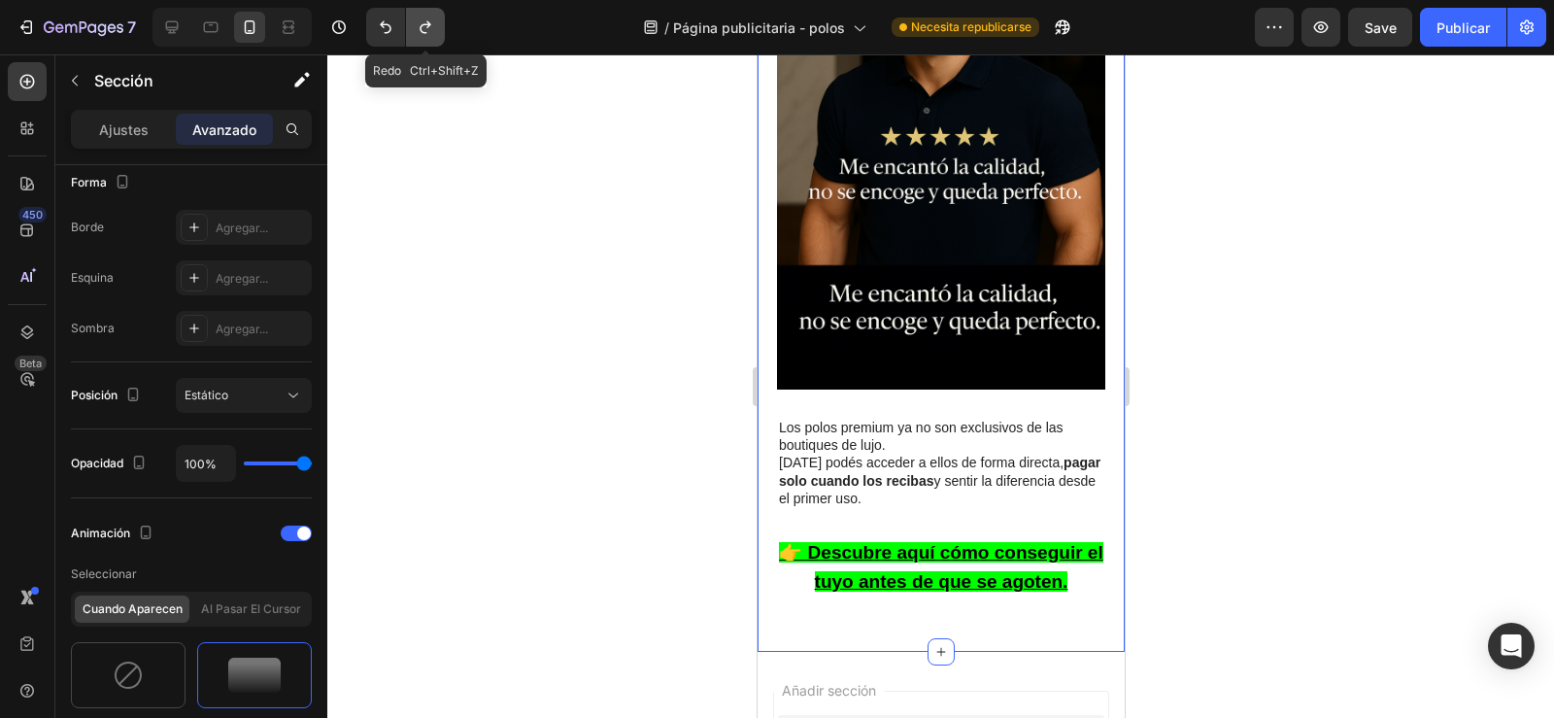
click at [416, 31] on icon "Deshacer/Rehacer" at bounding box center [425, 26] width 19 height 19
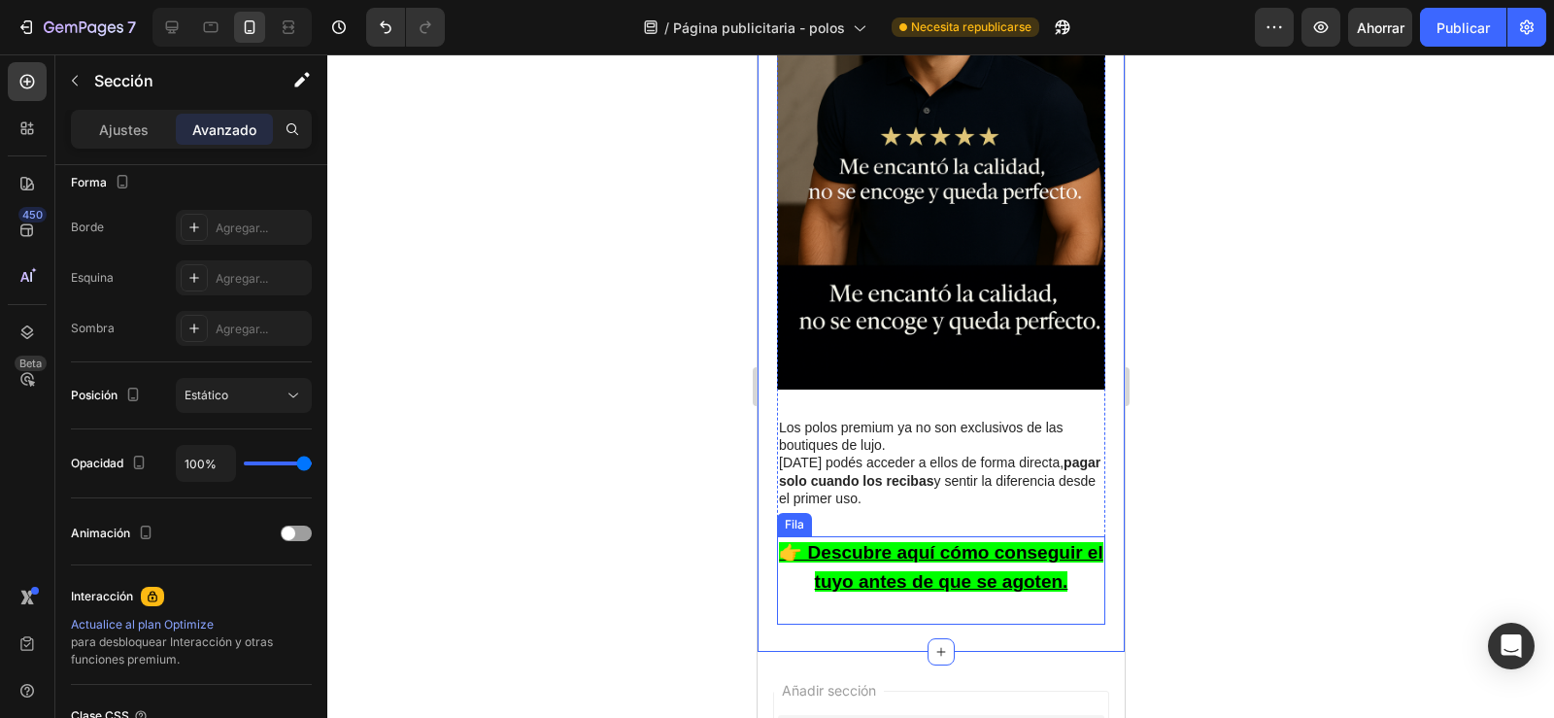
click at [860, 580] on div "⁠⁠⁠⁠⁠⁠⁠ 👉 Descubre aquí cómo conseguir el tuyo antes de que se agoten. Título" at bounding box center [940, 580] width 328 height 88
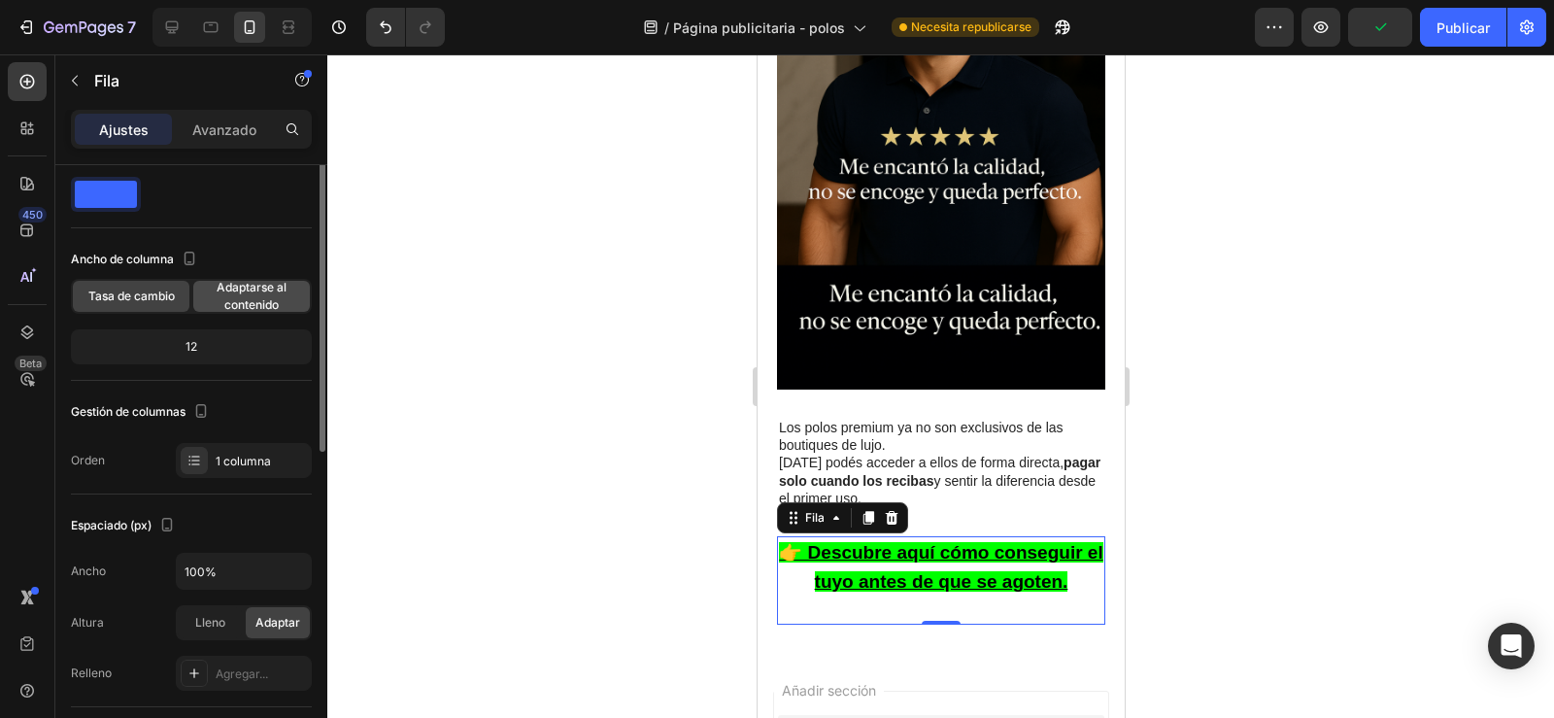
scroll to position [0, 0]
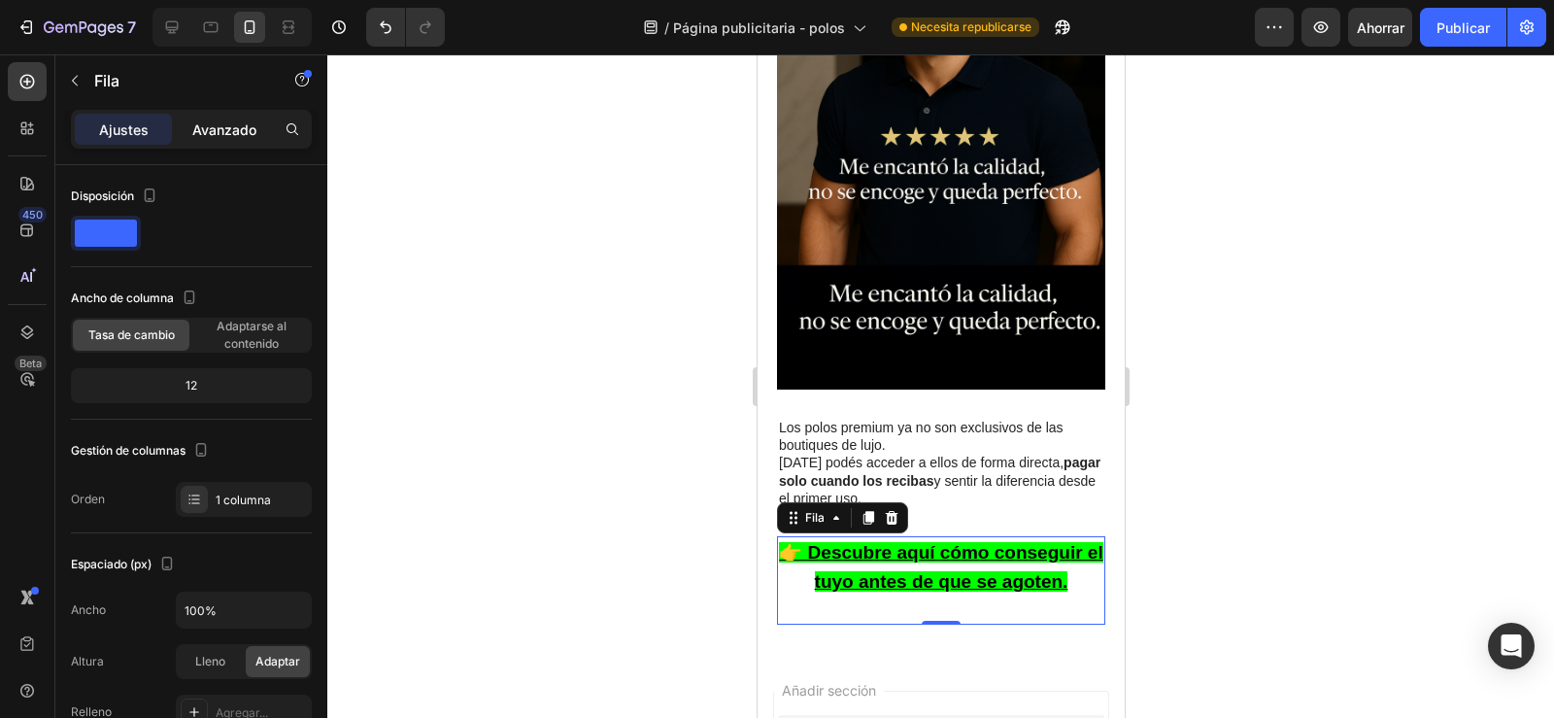
click at [211, 128] on font "Avanzado" at bounding box center [224, 129] width 64 height 17
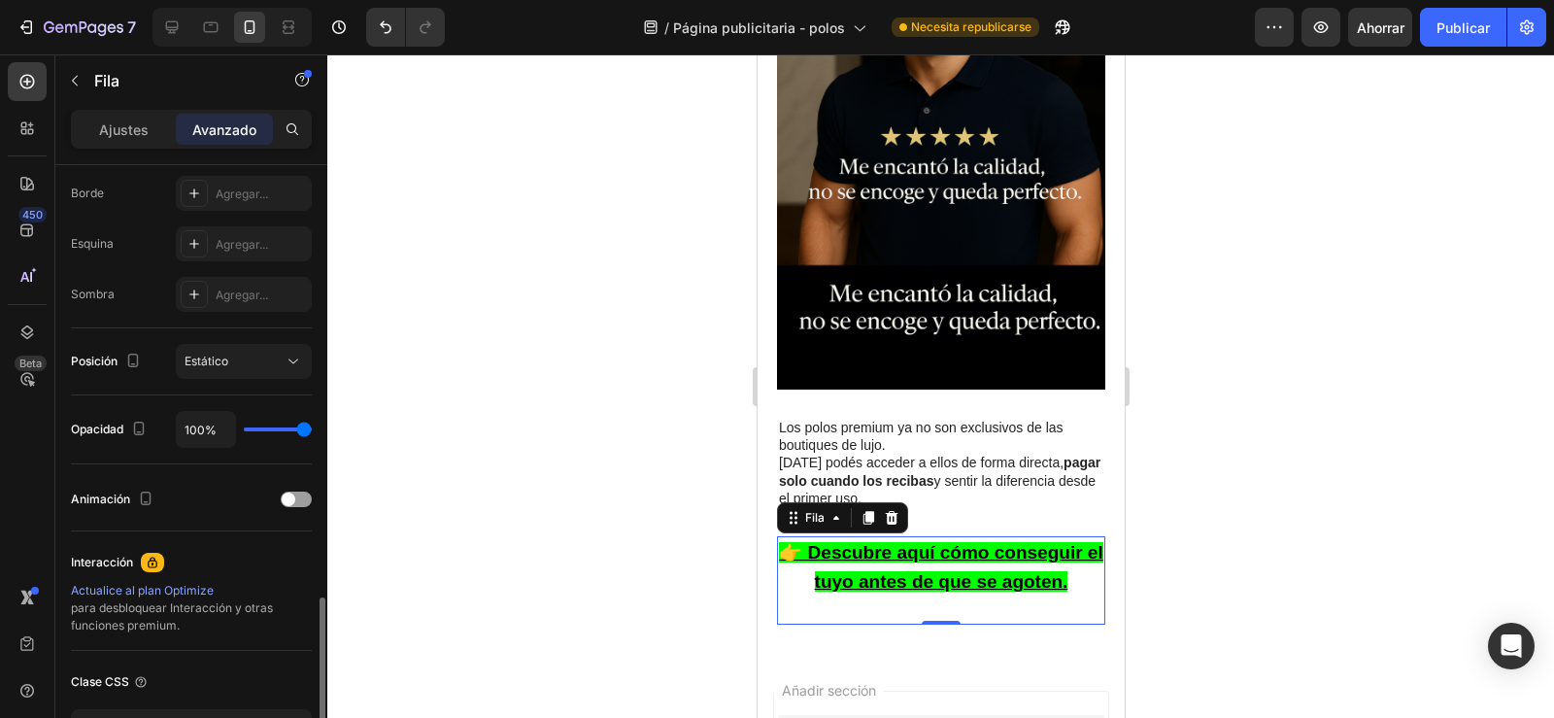
scroll to position [664, 0]
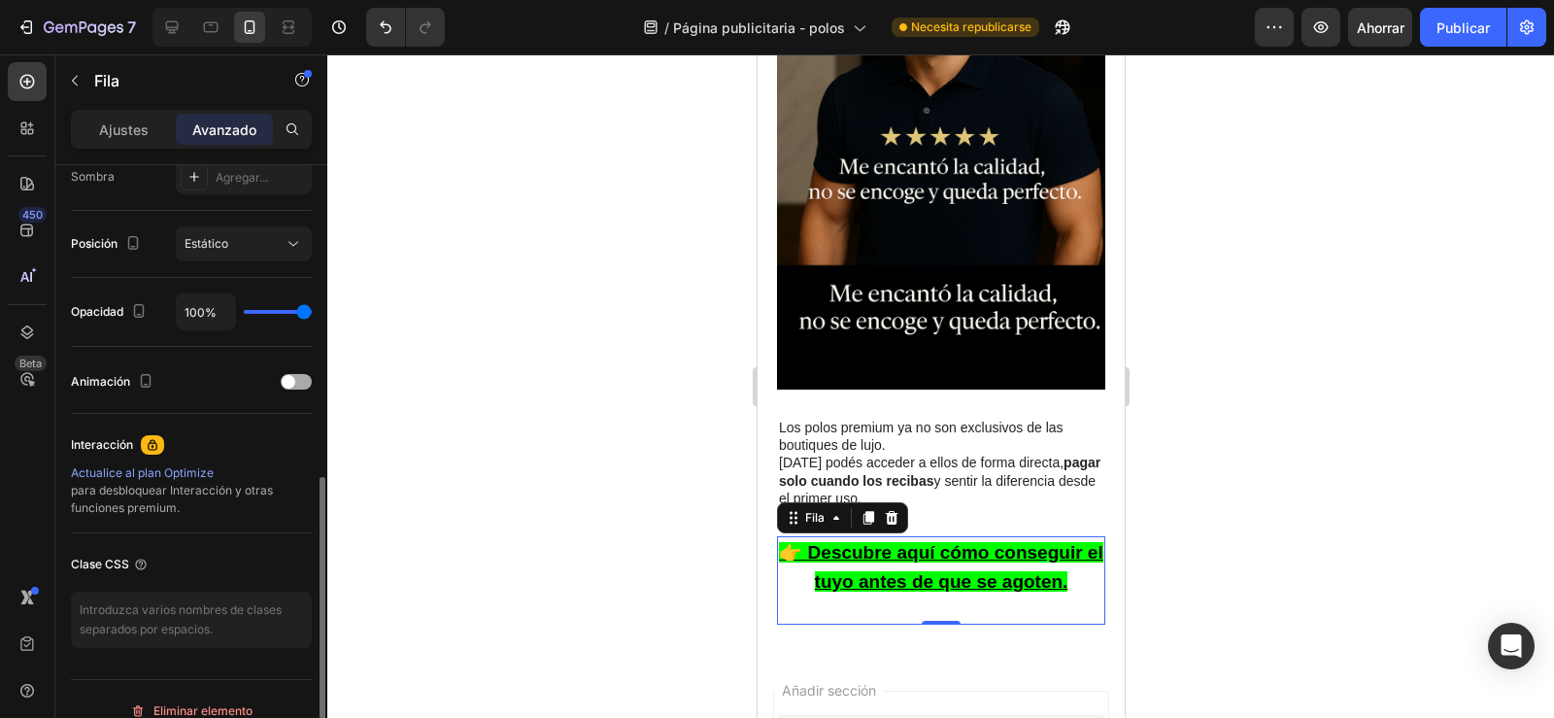
click at [302, 379] on div at bounding box center [296, 382] width 31 height 16
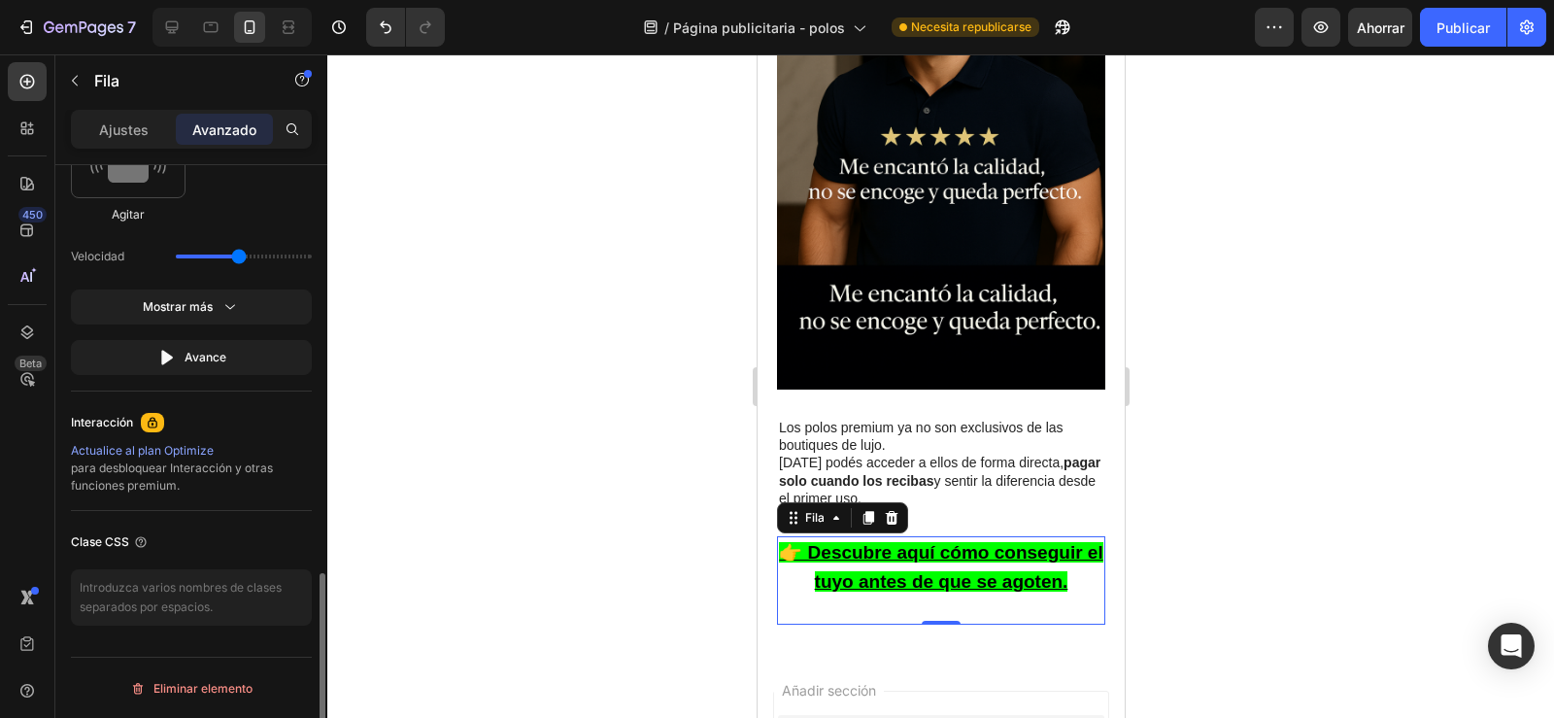
scroll to position [1229, 0]
click at [230, 339] on button "Mostrar más" at bounding box center [191, 356] width 241 height 35
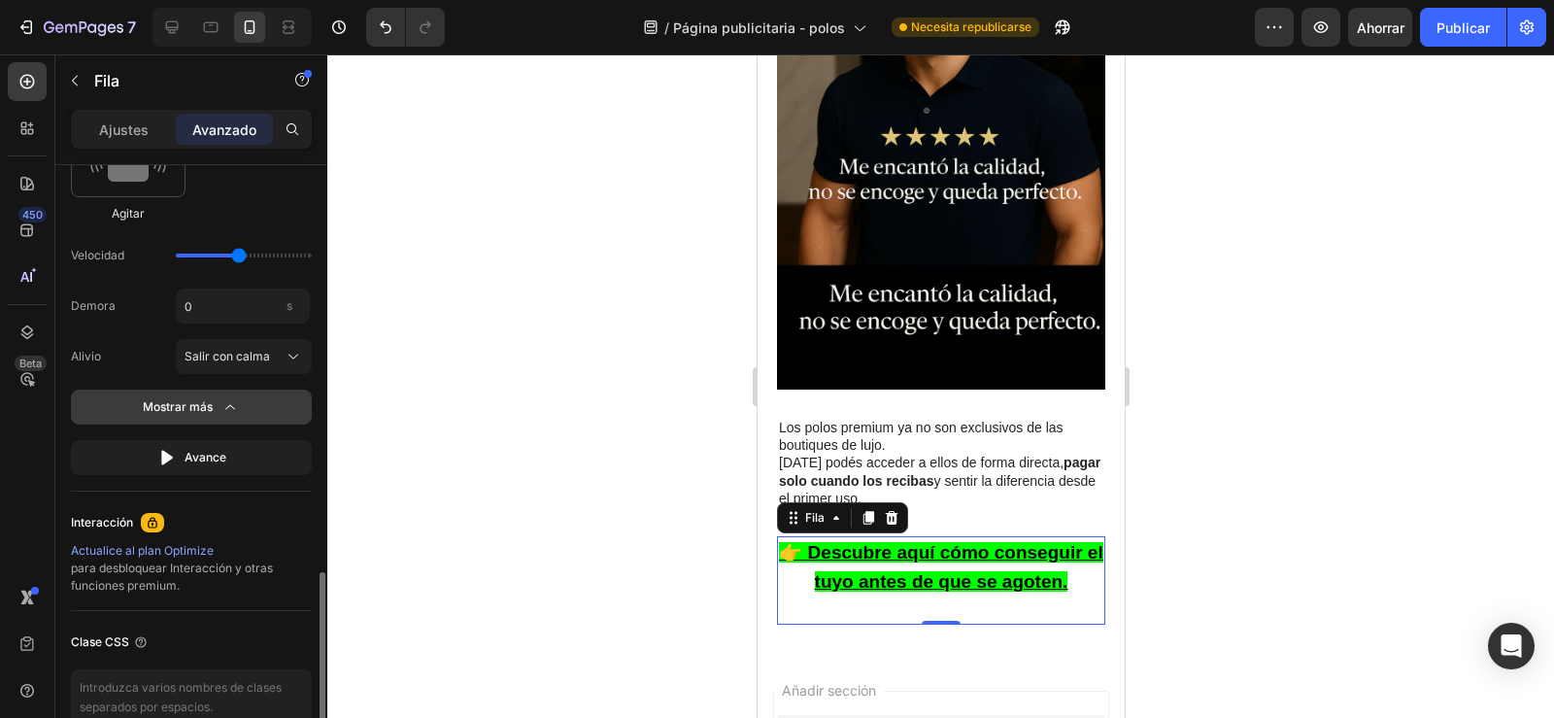
click at [228, 405] on icon "button" at bounding box center [229, 406] width 19 height 19
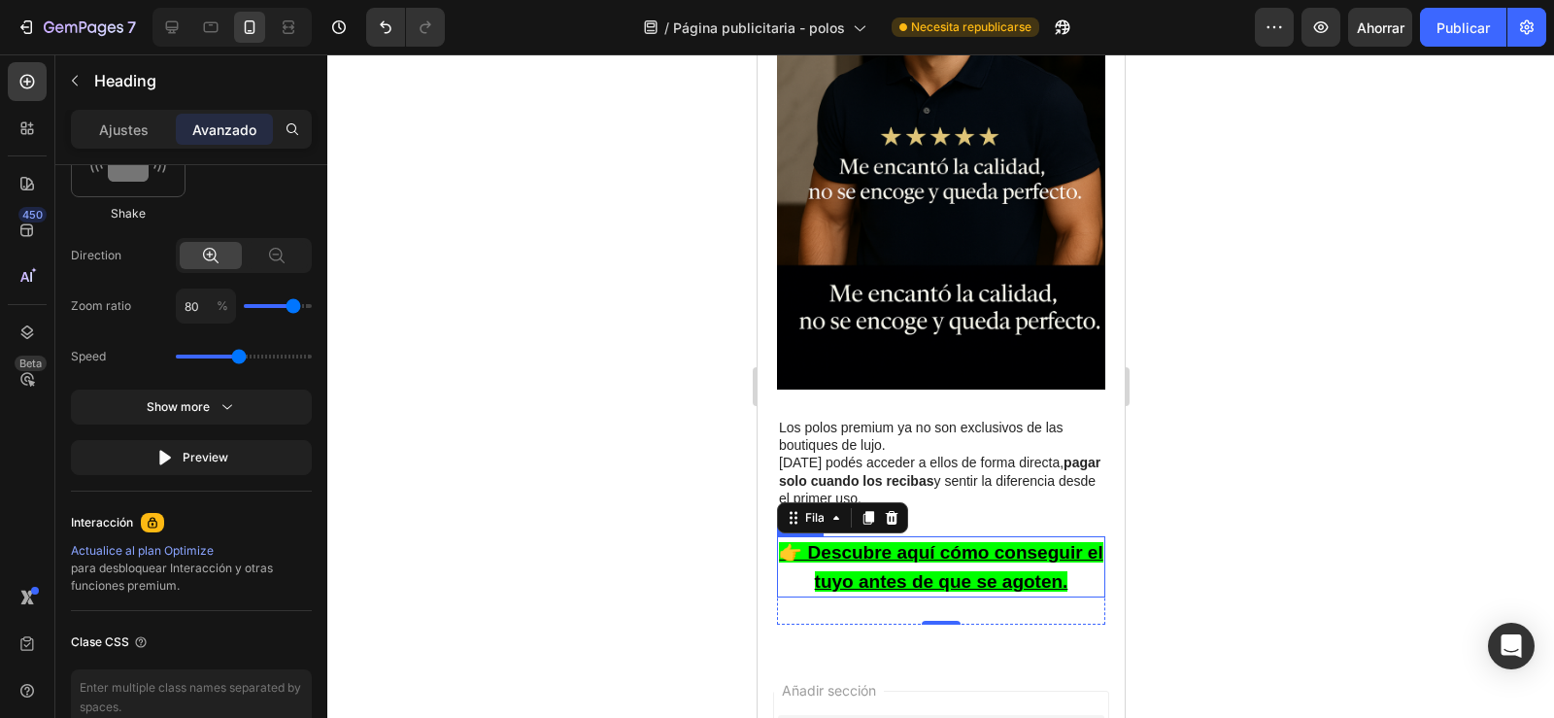
click at [882, 542] on u "👉 Descubre aquí cómo conseguir el tuyo antes de que se agoten." at bounding box center [939, 567] width 323 height 50
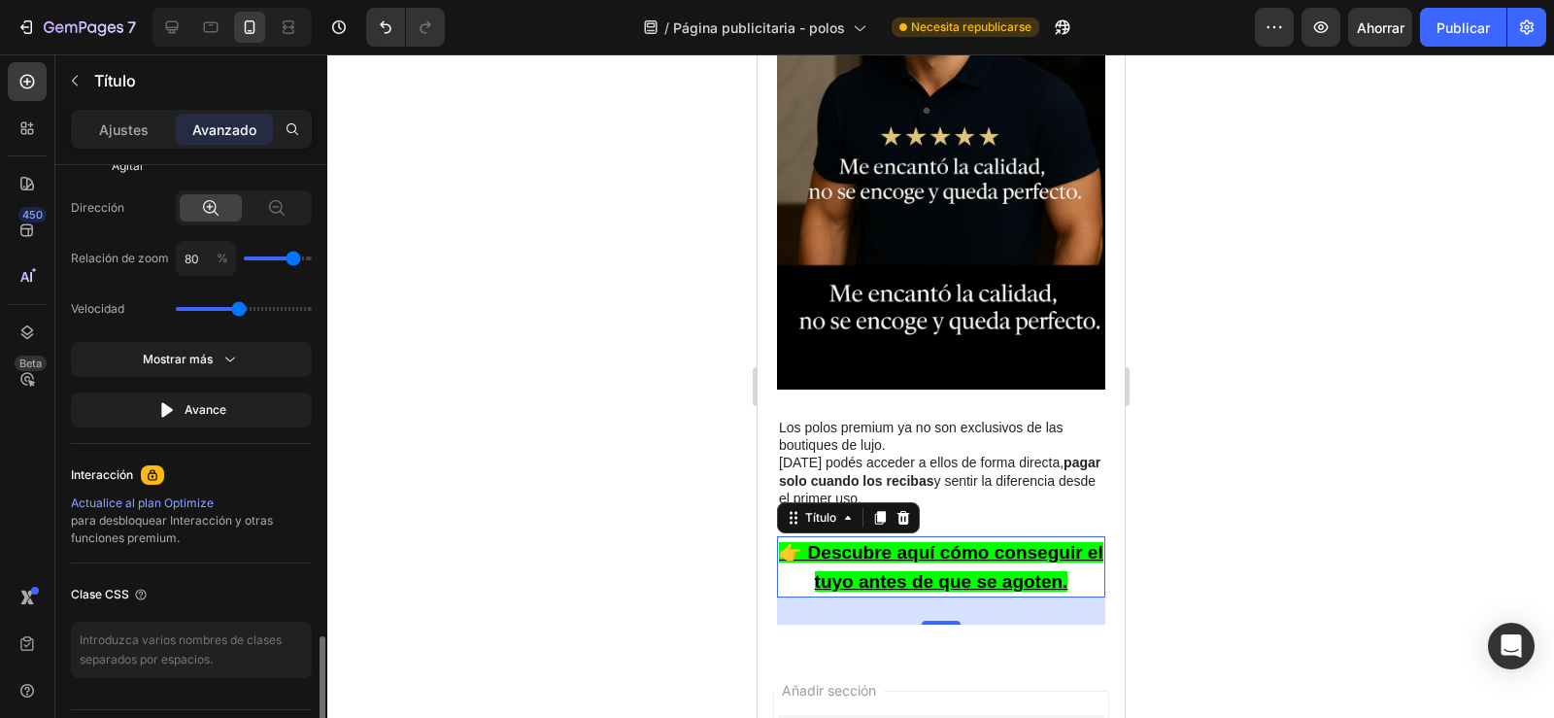
scroll to position [1330, 0]
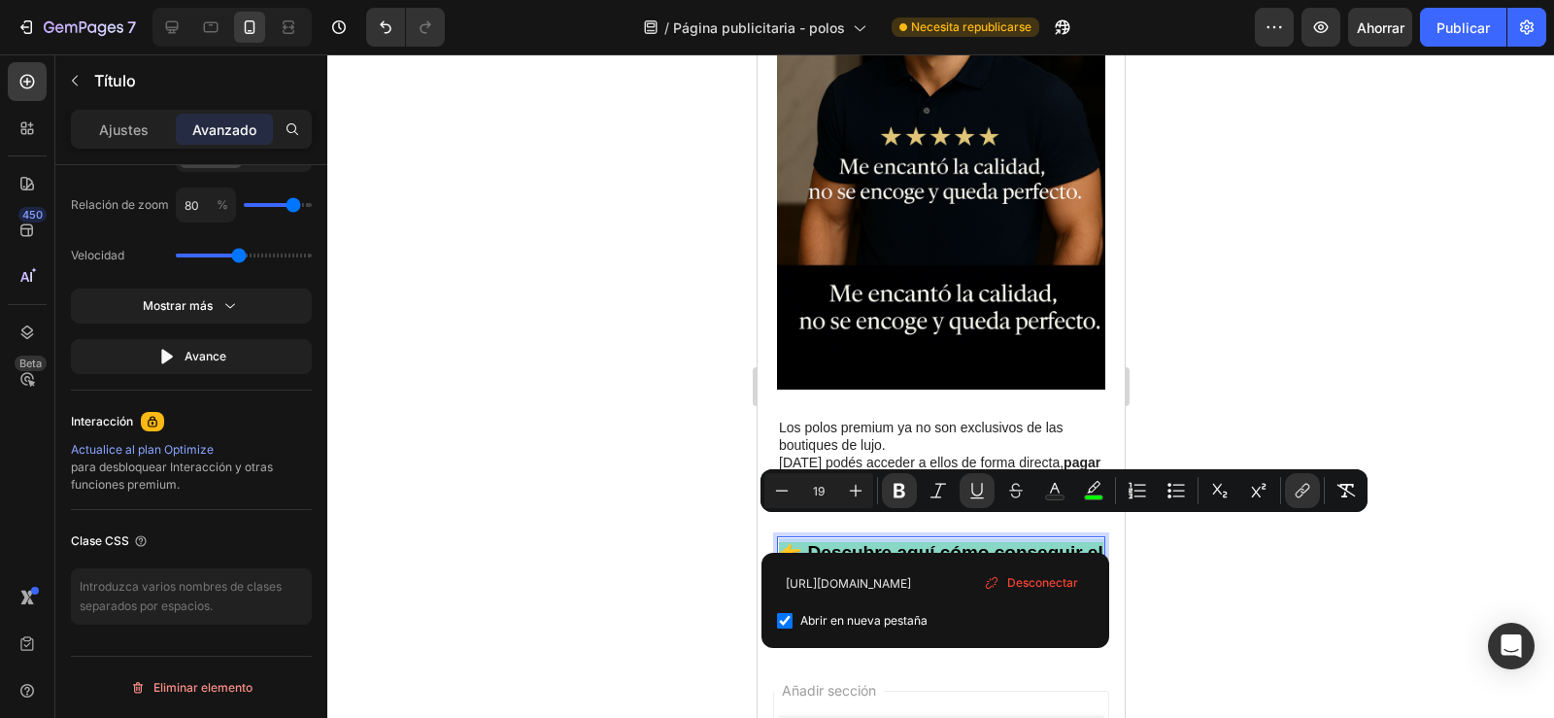
drag, startPoint x: 777, startPoint y: 538, endPoint x: 1077, endPoint y: 574, distance: 302.2
click at [1077, 574] on h2 "👉 Descubre aquí cómo conseguir el tuyo antes de que se agoten." at bounding box center [940, 566] width 328 height 61
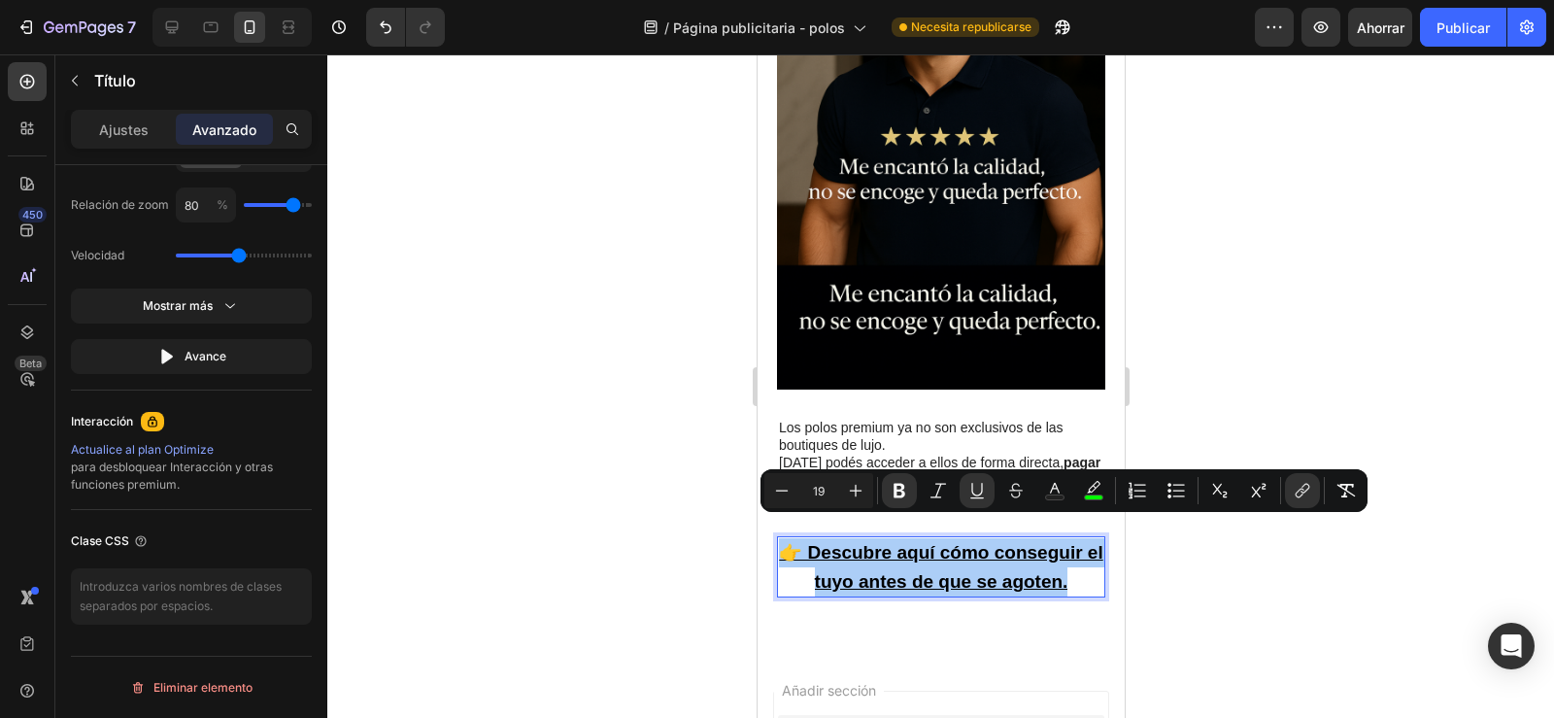
click at [1285, 586] on div at bounding box center [940, 385] width 1227 height 663
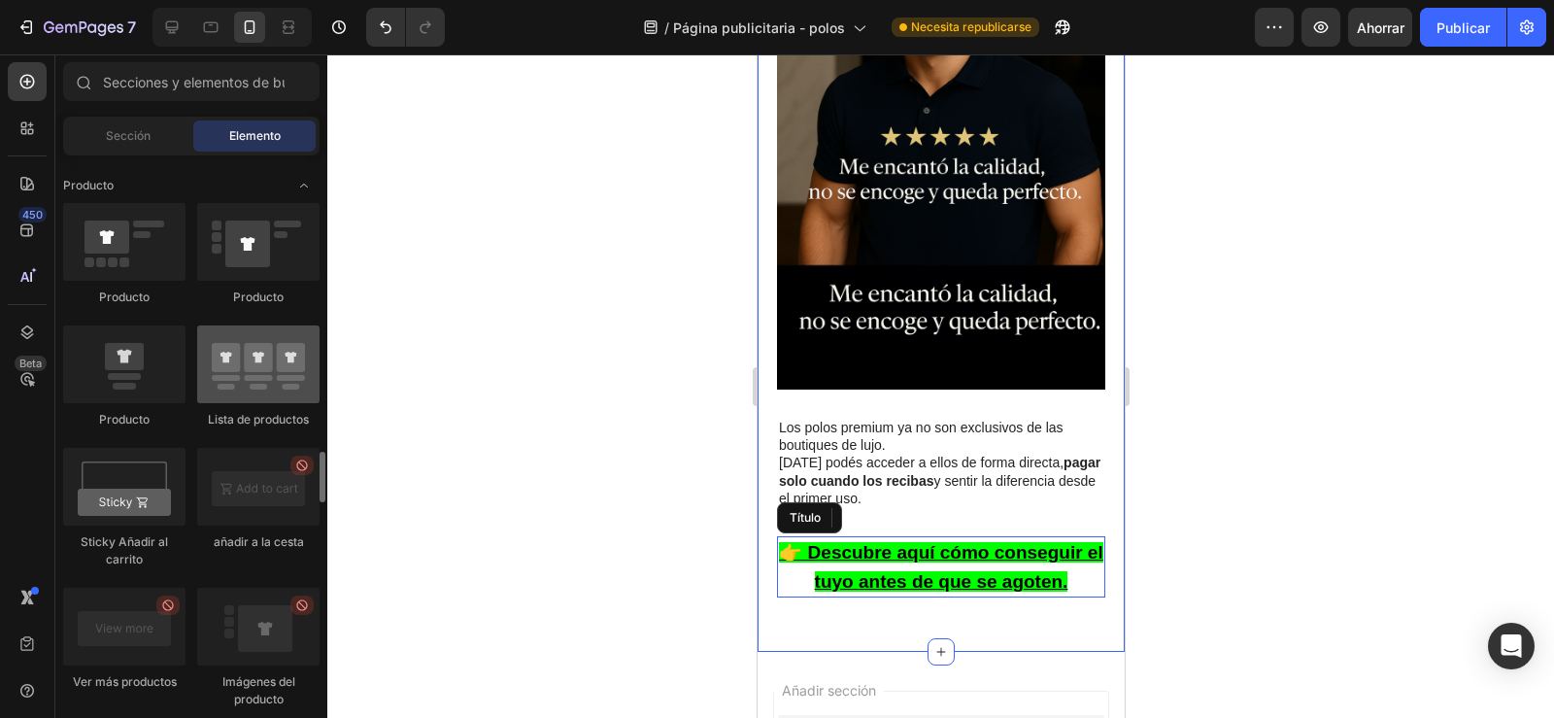
scroll to position [2437, 0]
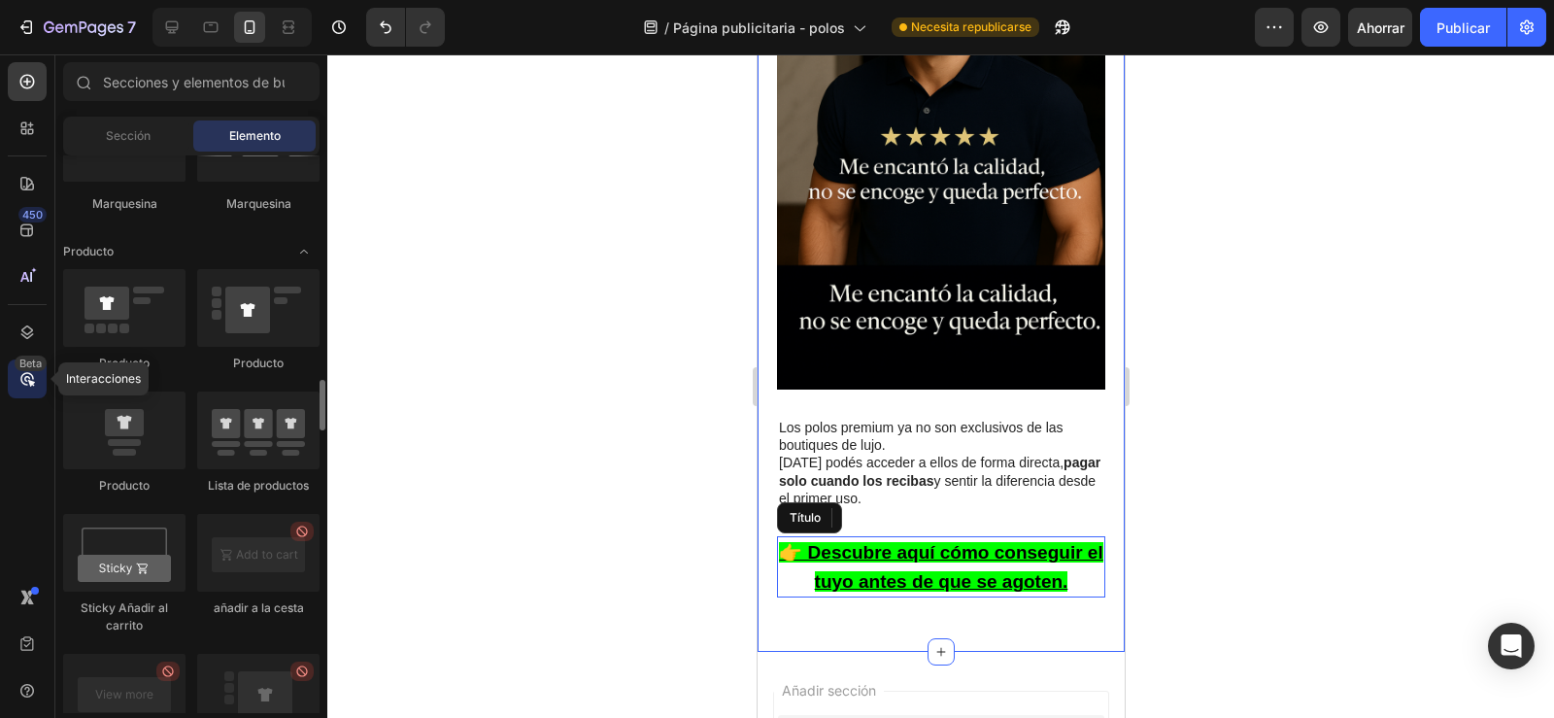
click at [14, 369] on div "Beta" at bounding box center [27, 378] width 39 height 39
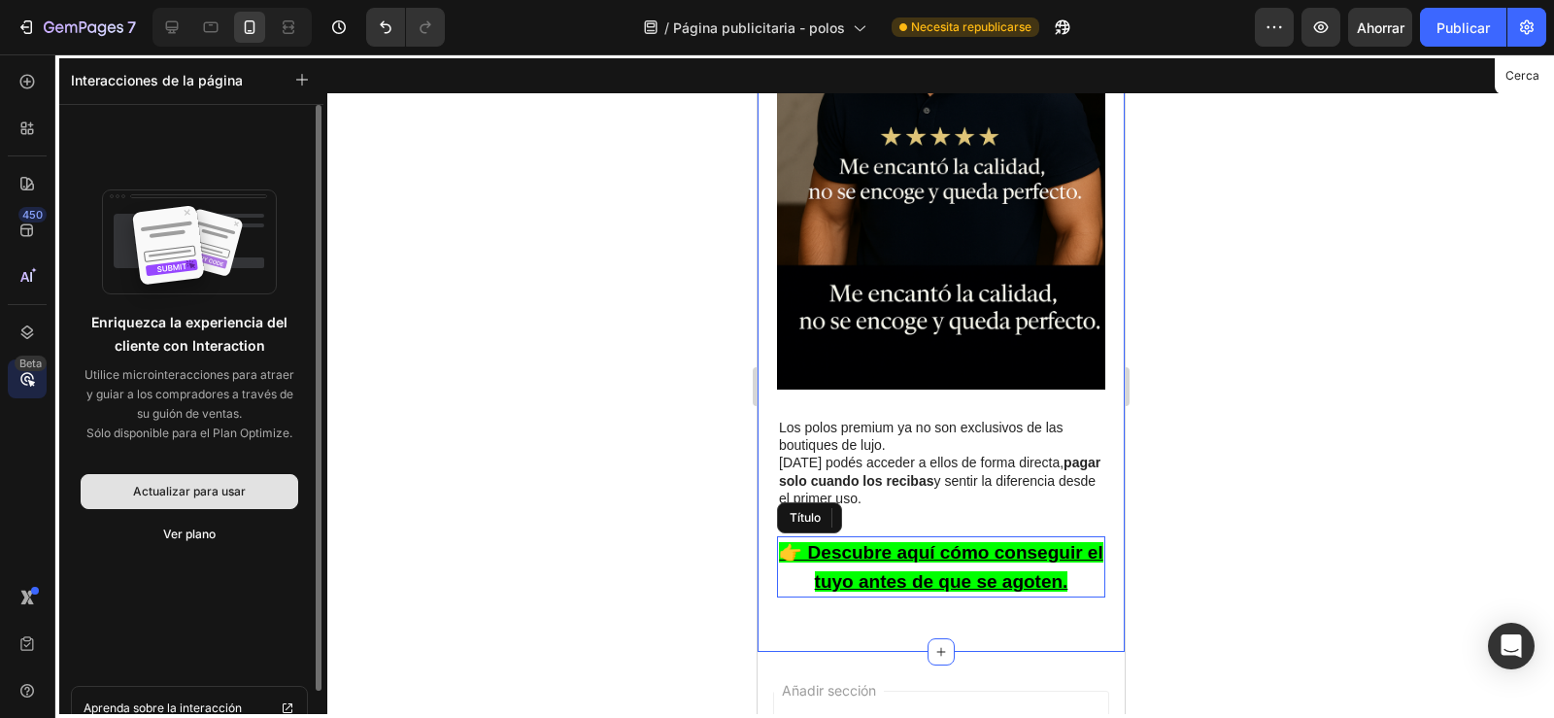
click at [166, 507] on button "Actualizar para usar" at bounding box center [190, 491] width 218 height 35
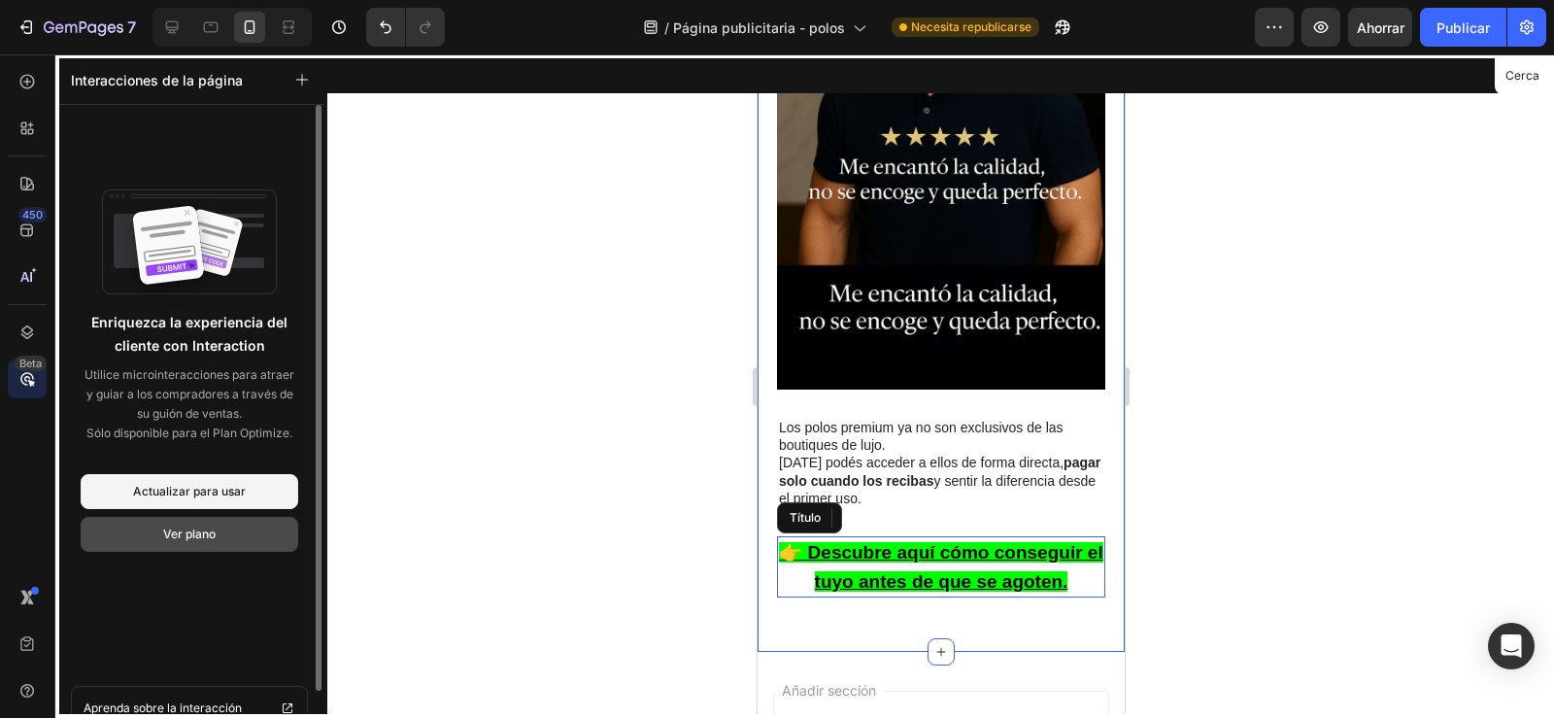
click at [179, 531] on font "Ver plano" at bounding box center [189, 533] width 52 height 15
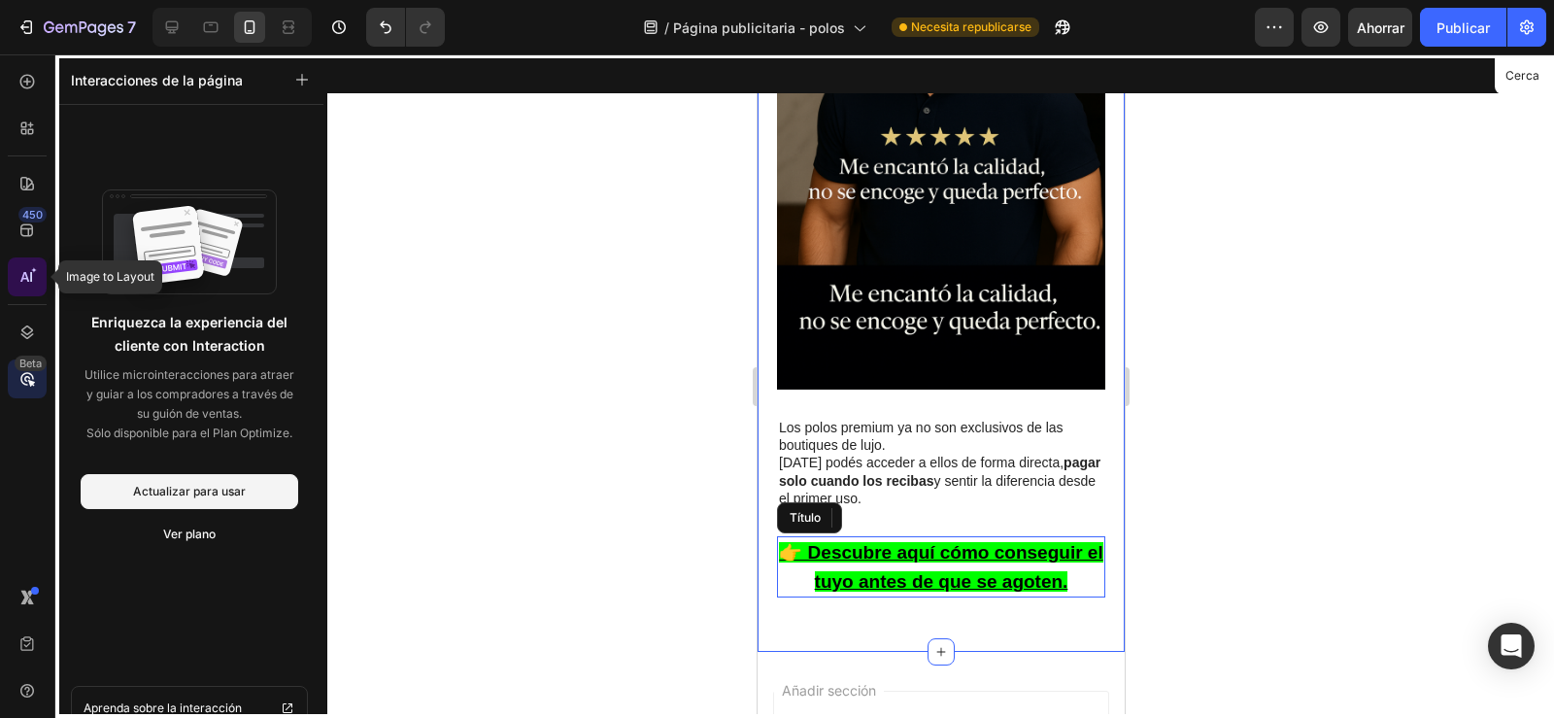
click at [20, 280] on icon at bounding box center [26, 276] width 19 height 19
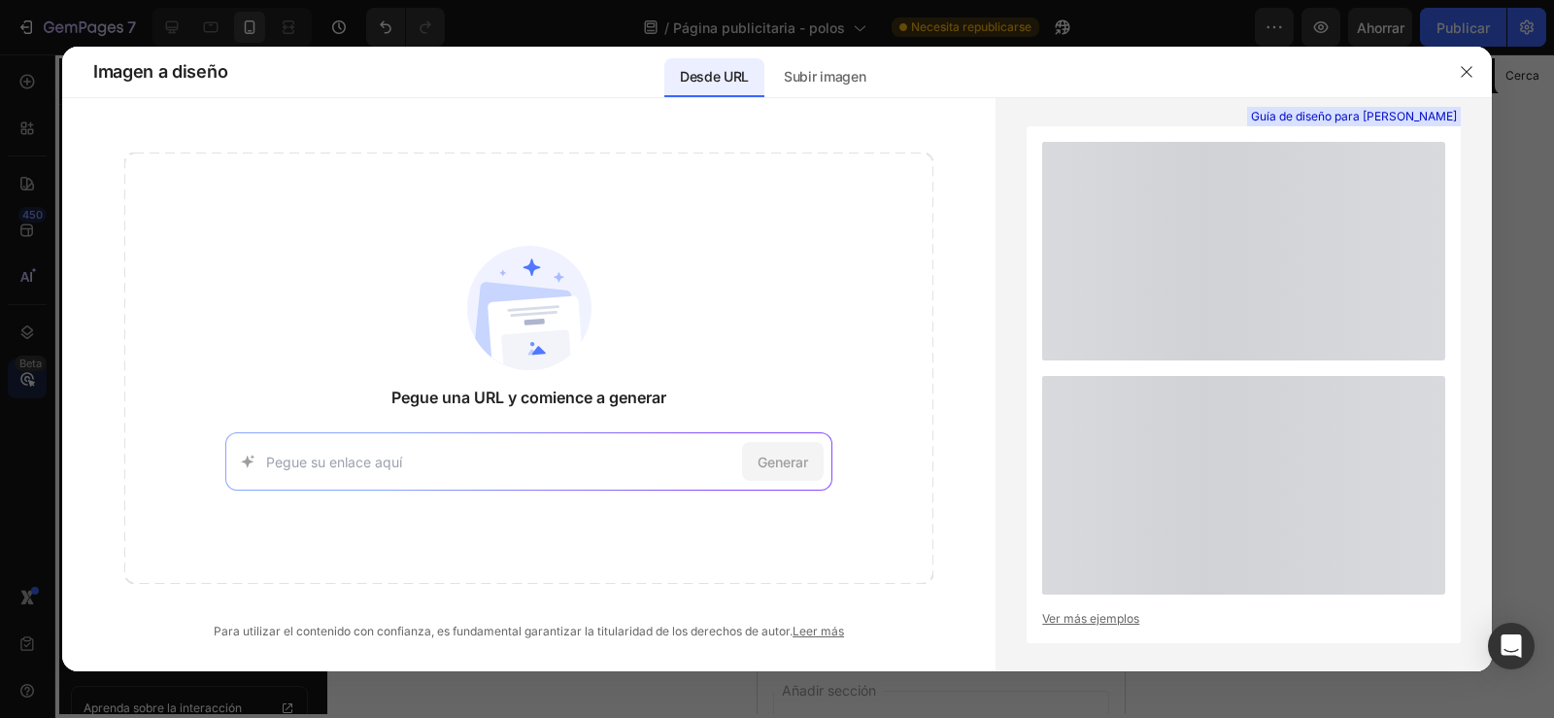
click at [30, 219] on div at bounding box center [777, 359] width 1554 height 718
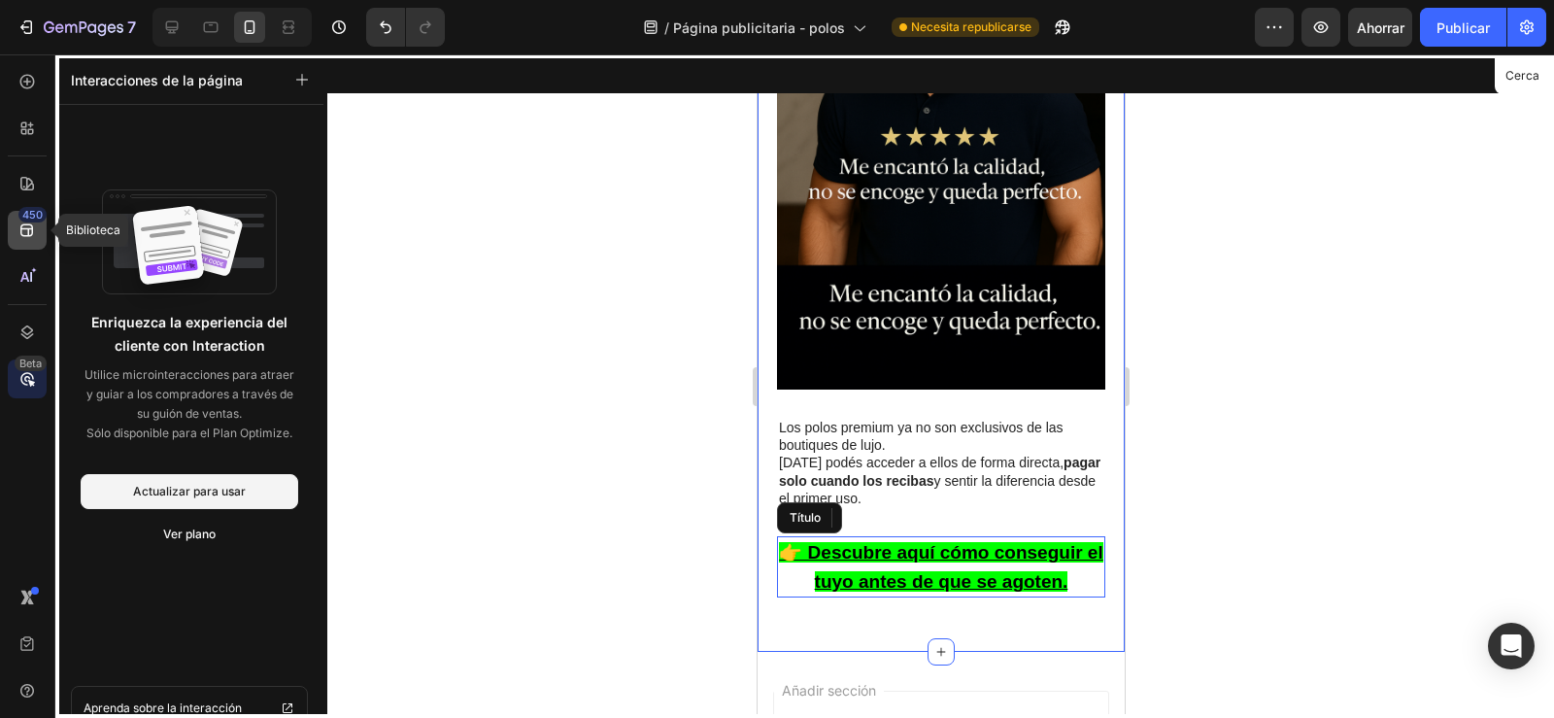
click at [26, 229] on icon at bounding box center [26, 230] width 13 height 13
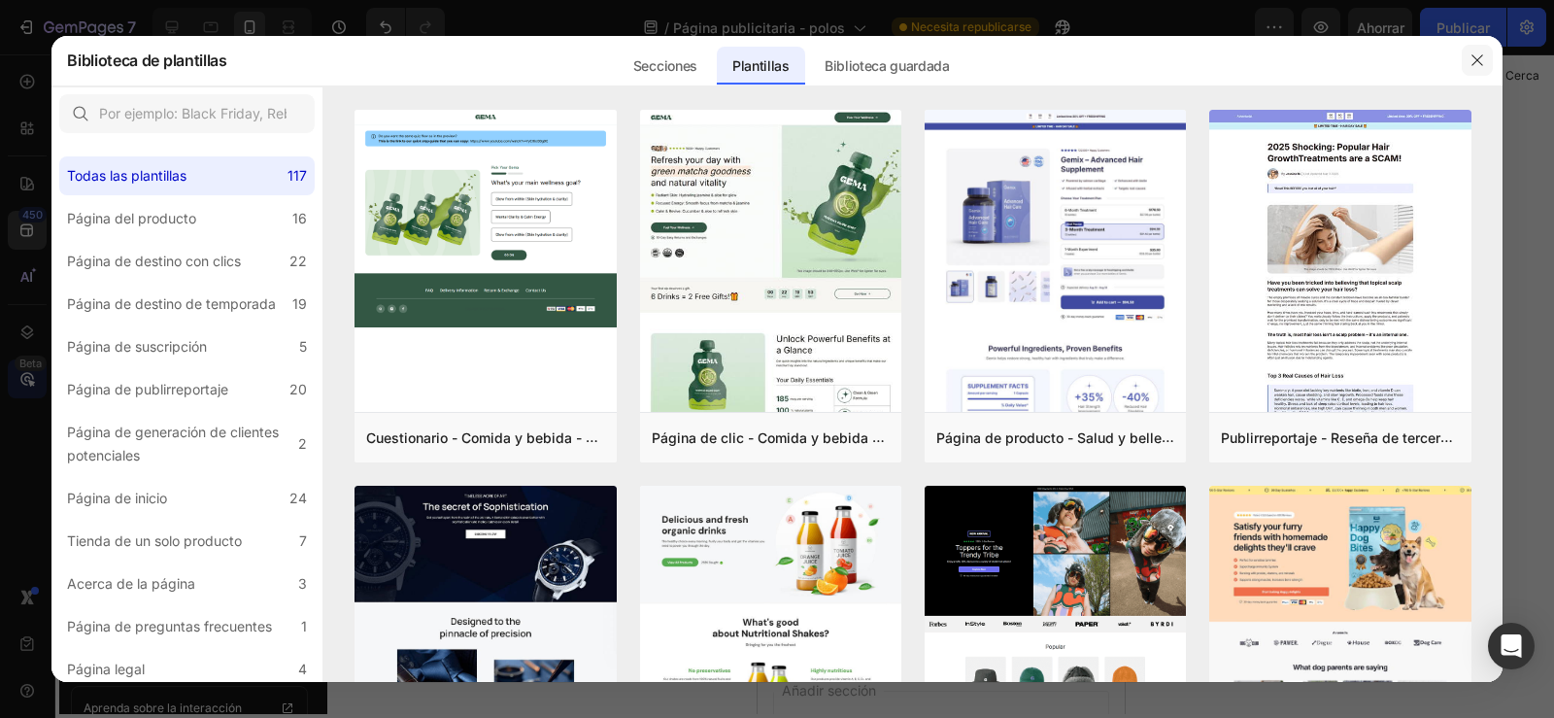
click at [1476, 52] on icon "button" at bounding box center [1477, 60] width 16 height 16
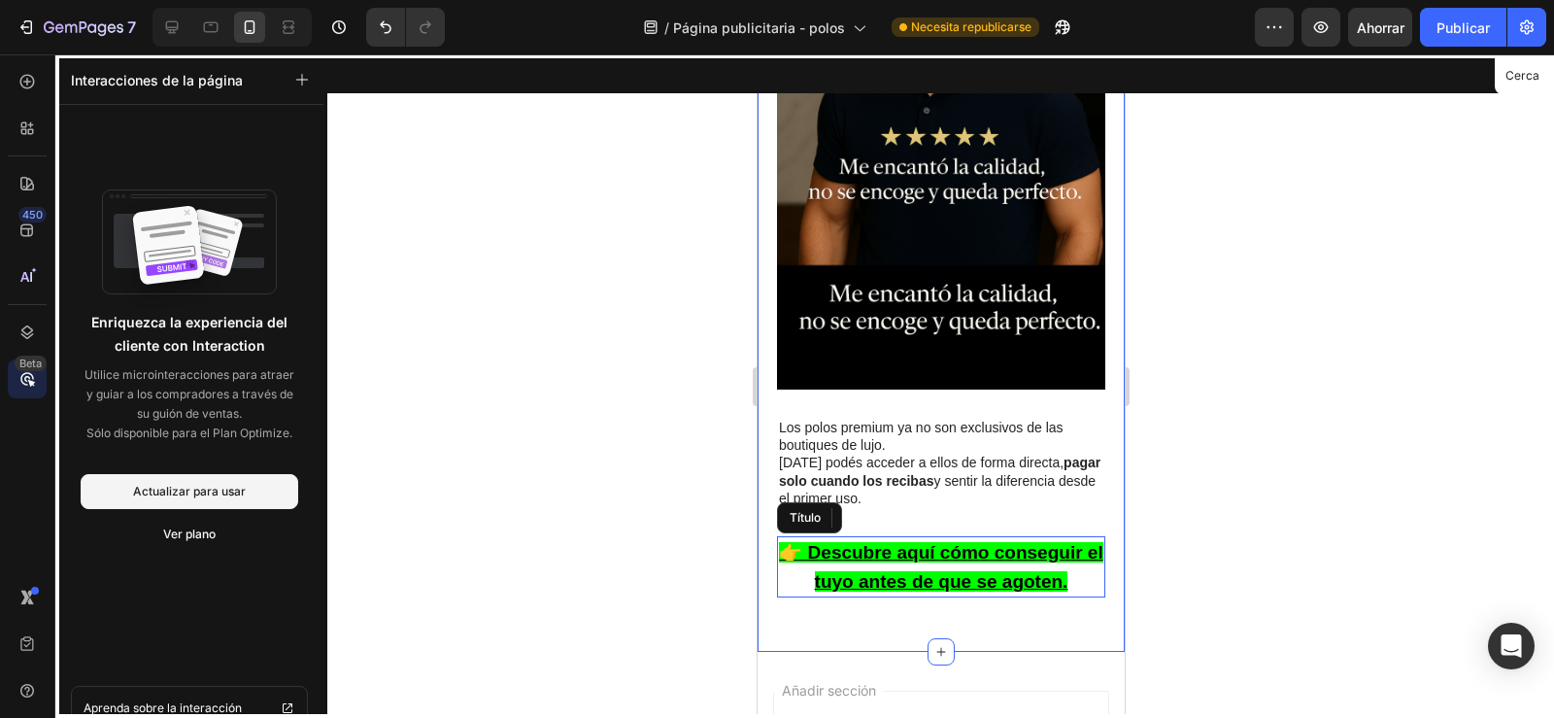
drag, startPoint x: 1517, startPoint y: 80, endPoint x: 1363, endPoint y: 135, distance: 163.1
click at [1517, 79] on font "Cerca" at bounding box center [1522, 75] width 34 height 15
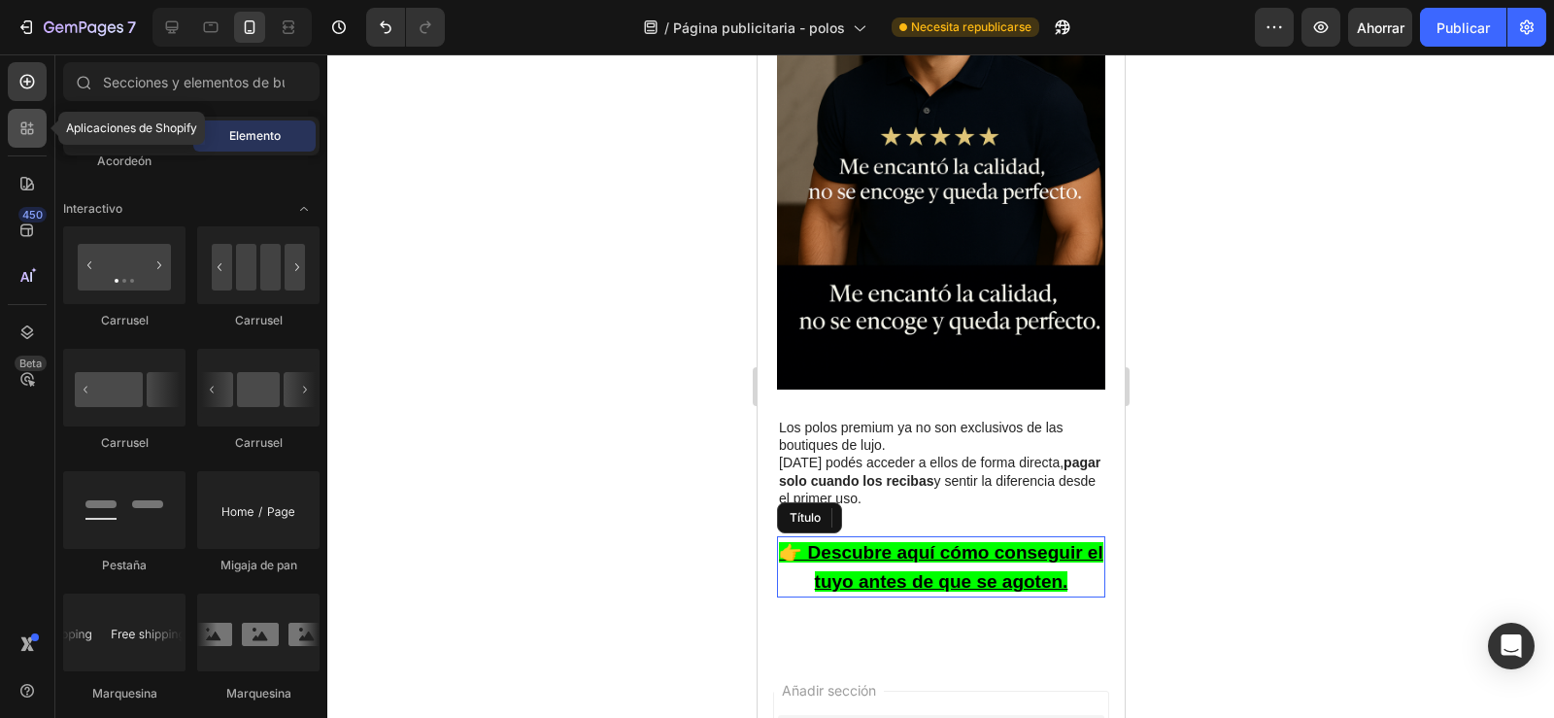
click at [26, 135] on icon at bounding box center [26, 127] width 19 height 19
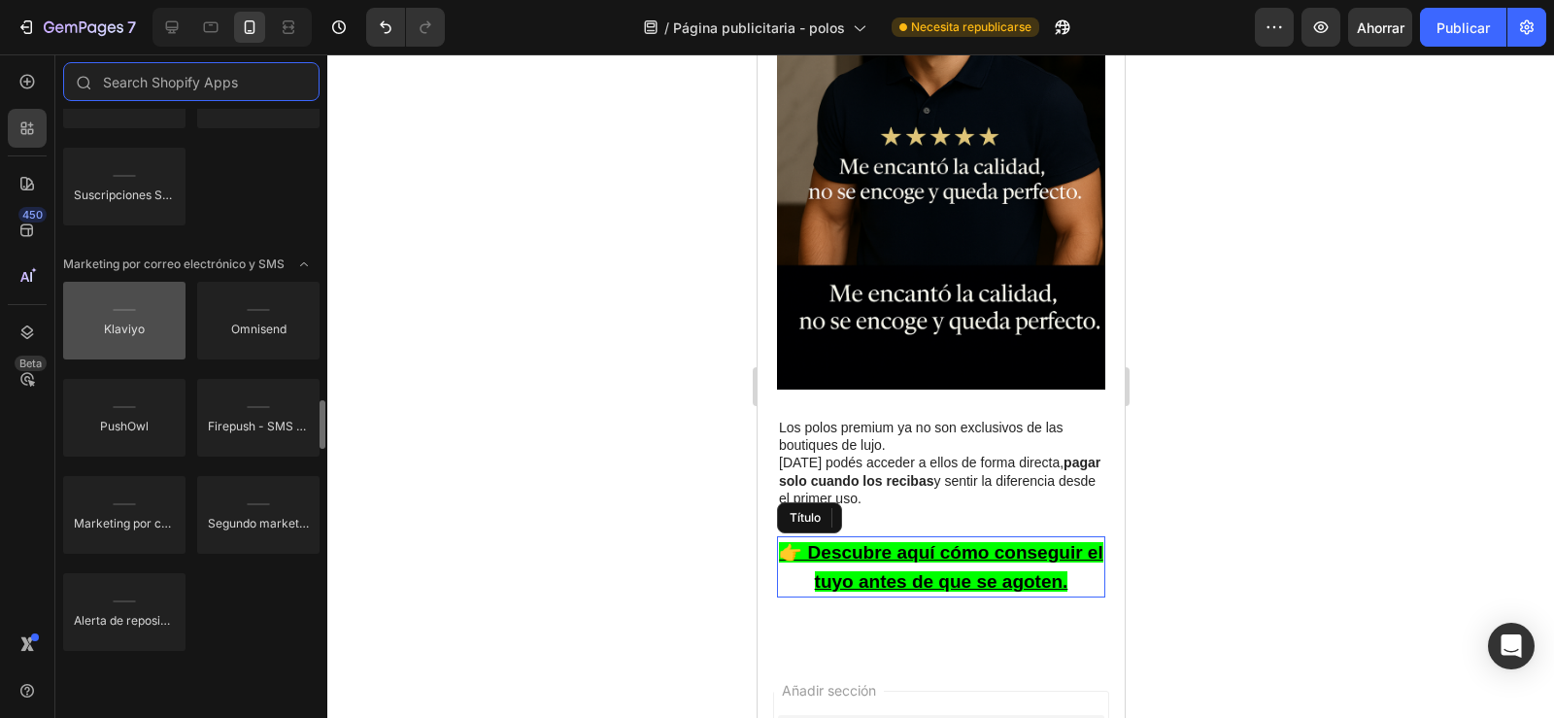
scroll to position [3086, 0]
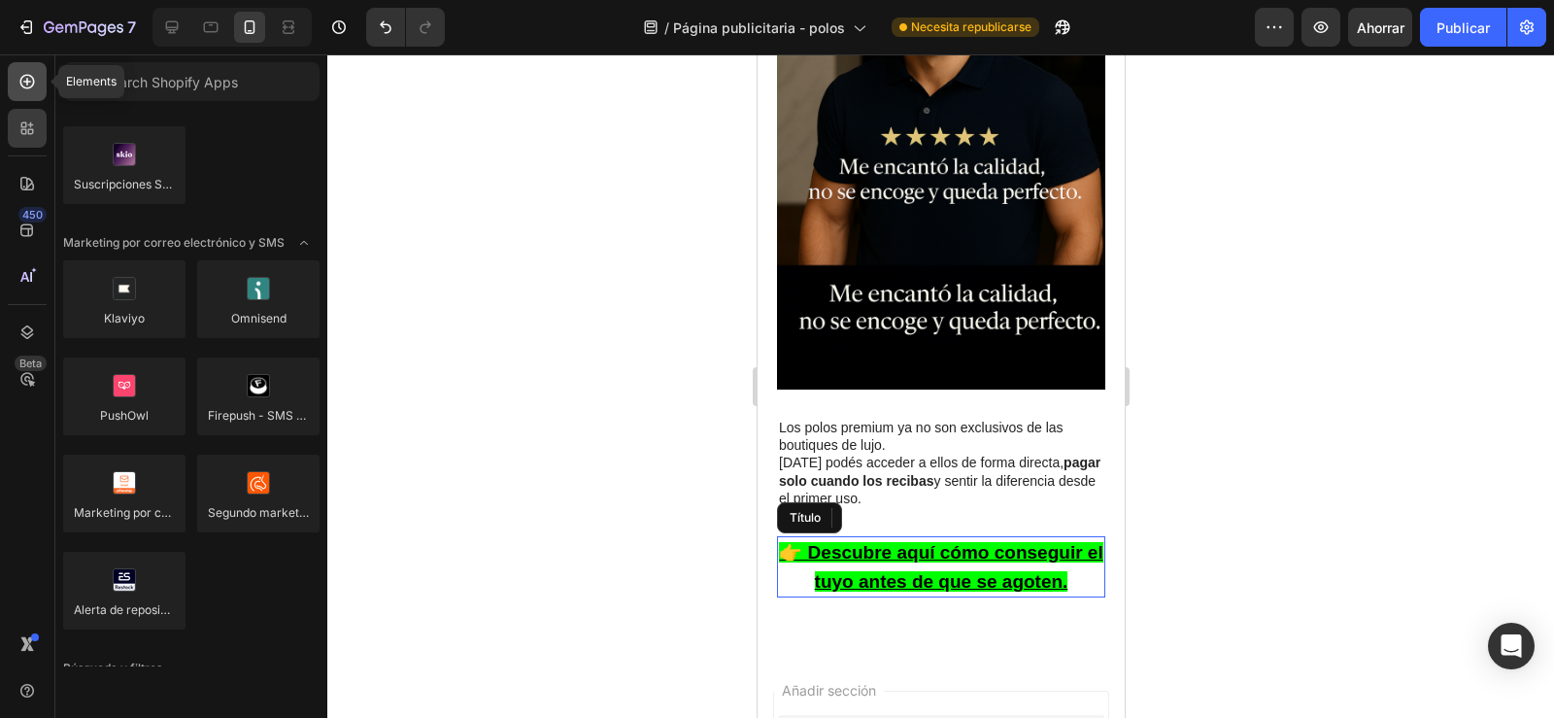
click at [24, 87] on icon at bounding box center [27, 82] width 15 height 15
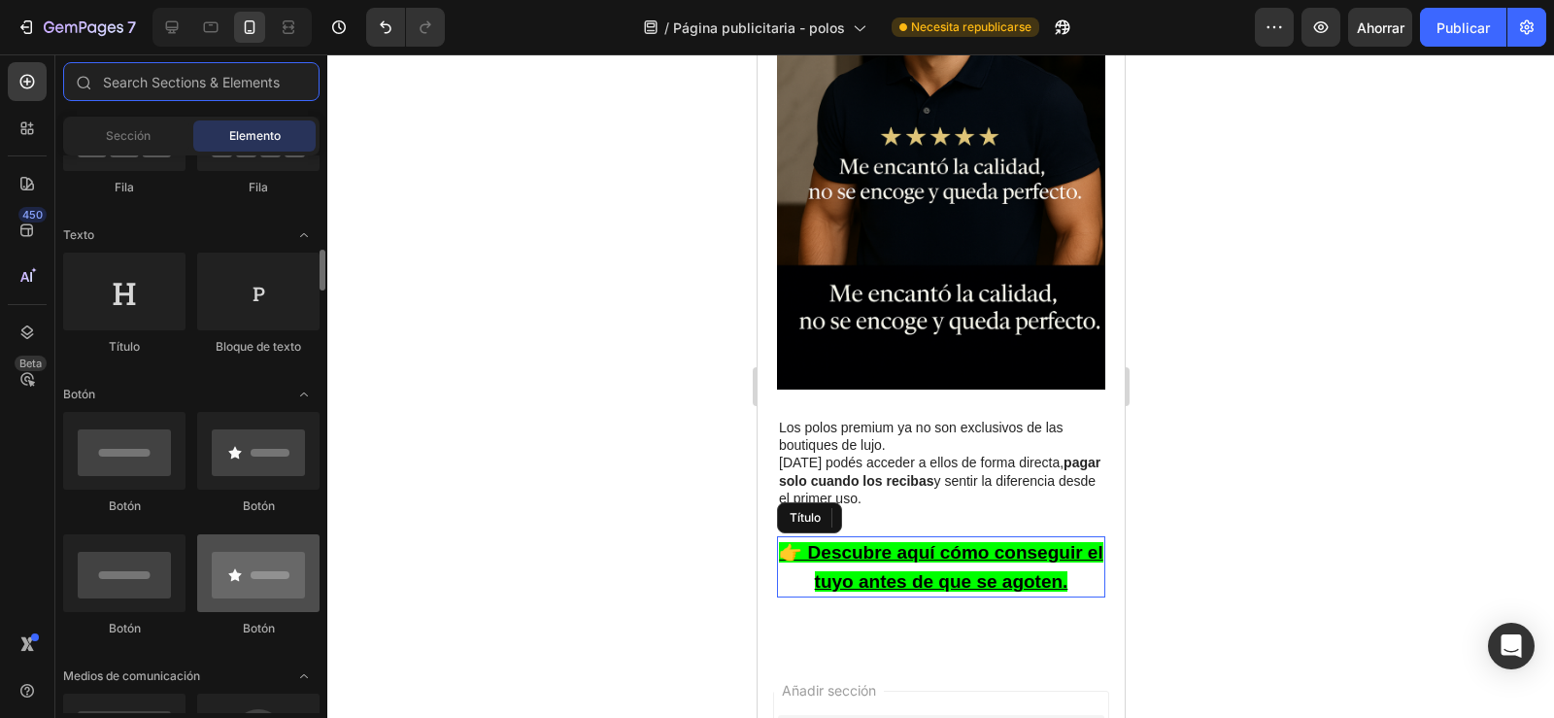
scroll to position [331, 0]
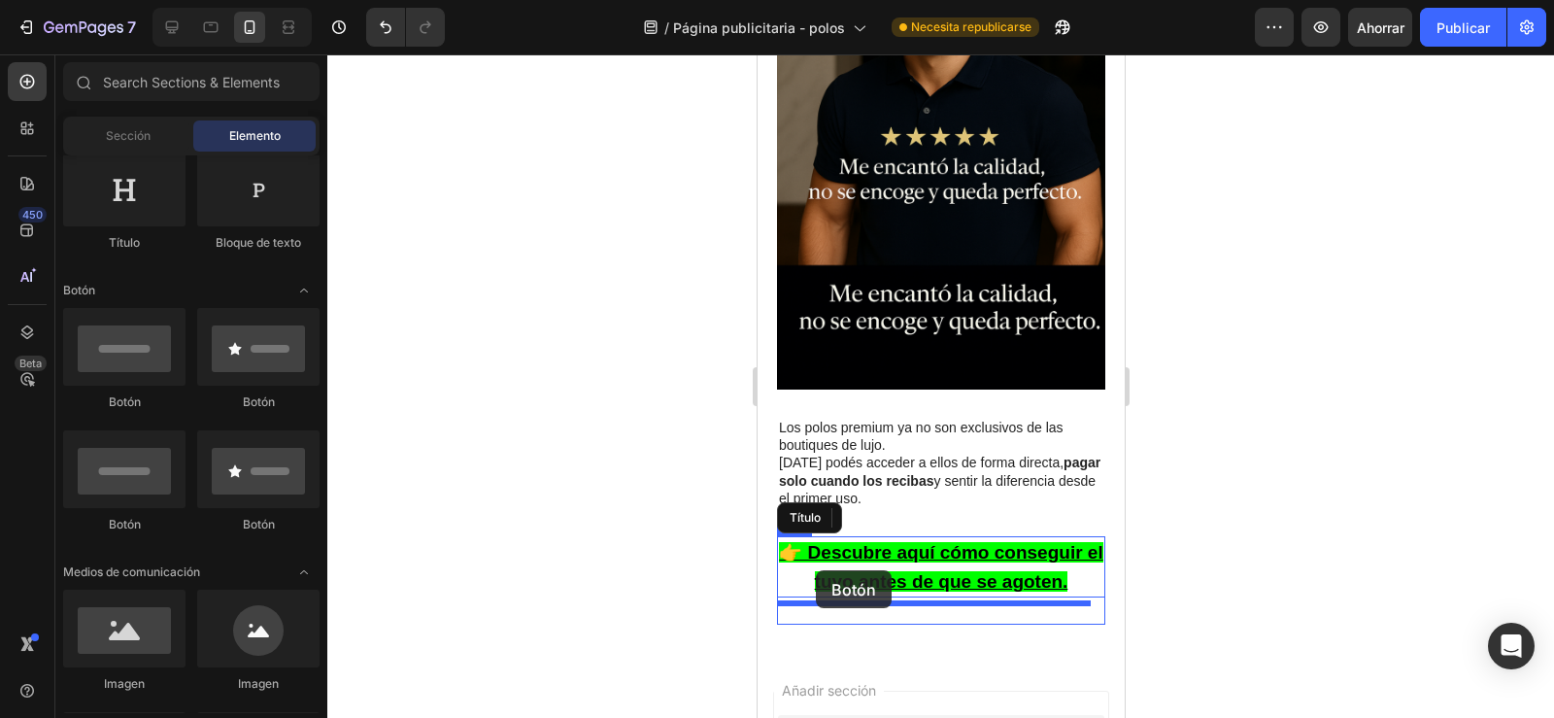
drag, startPoint x: 1008, startPoint y: 425, endPoint x: 815, endPoint y: 570, distance: 241.4
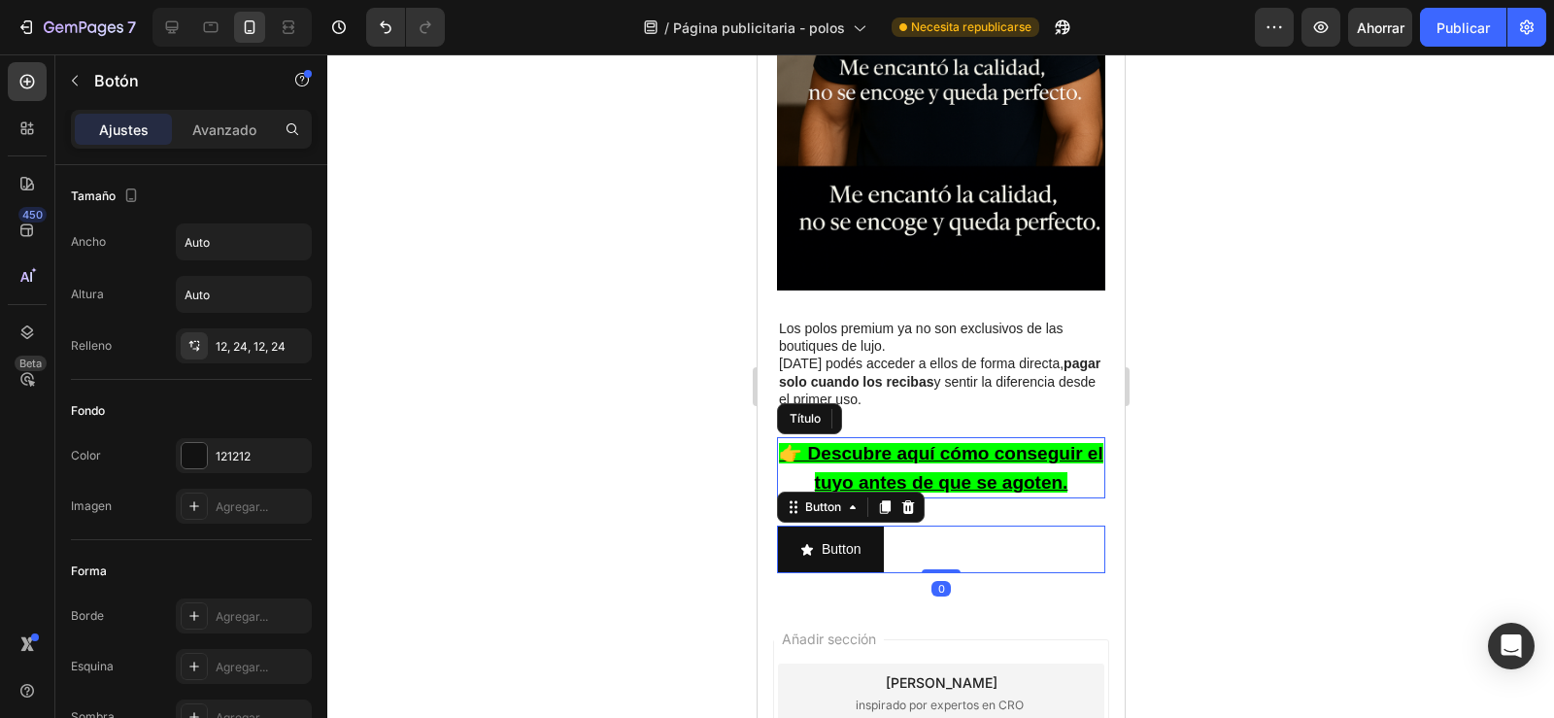
scroll to position [3899, 0]
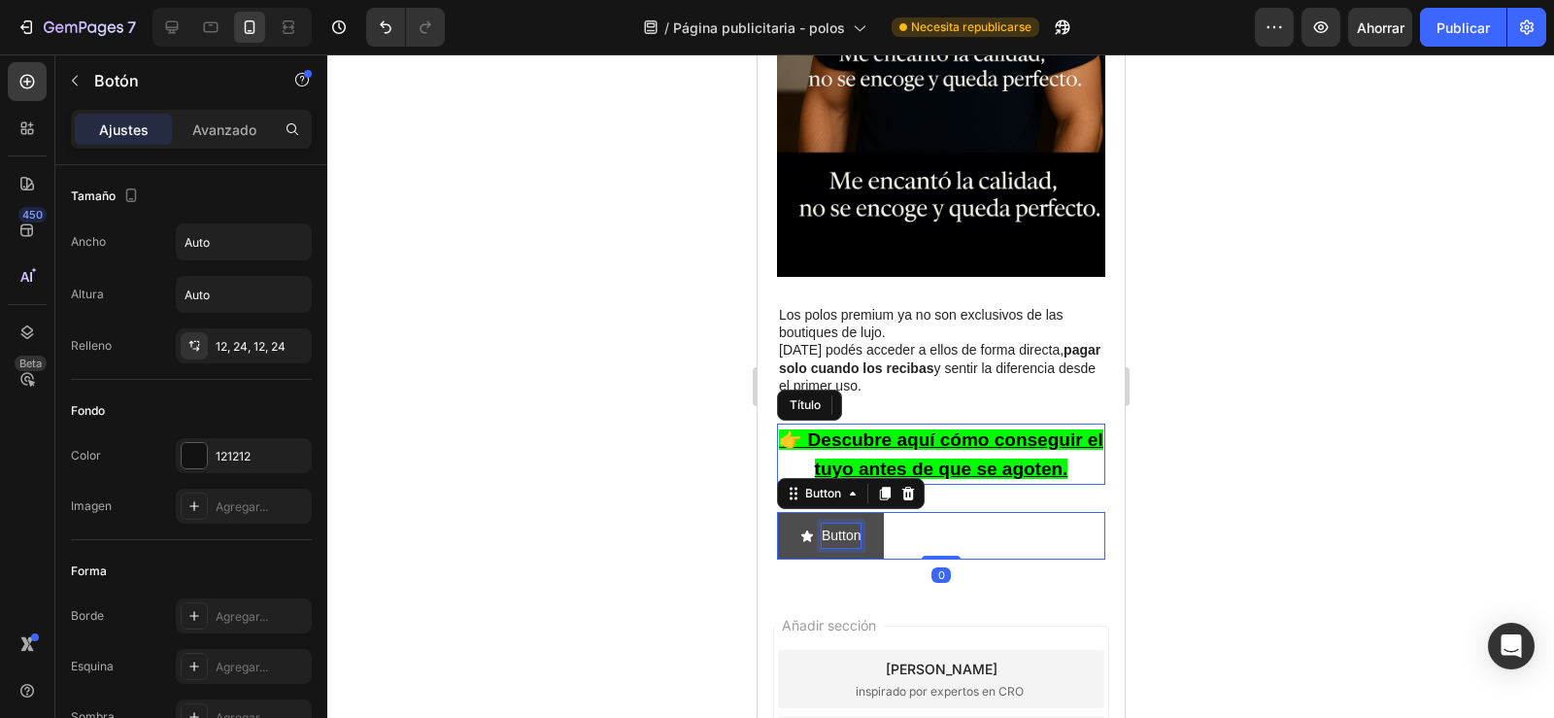
click at [821, 523] on p "Button" at bounding box center [840, 535] width 39 height 24
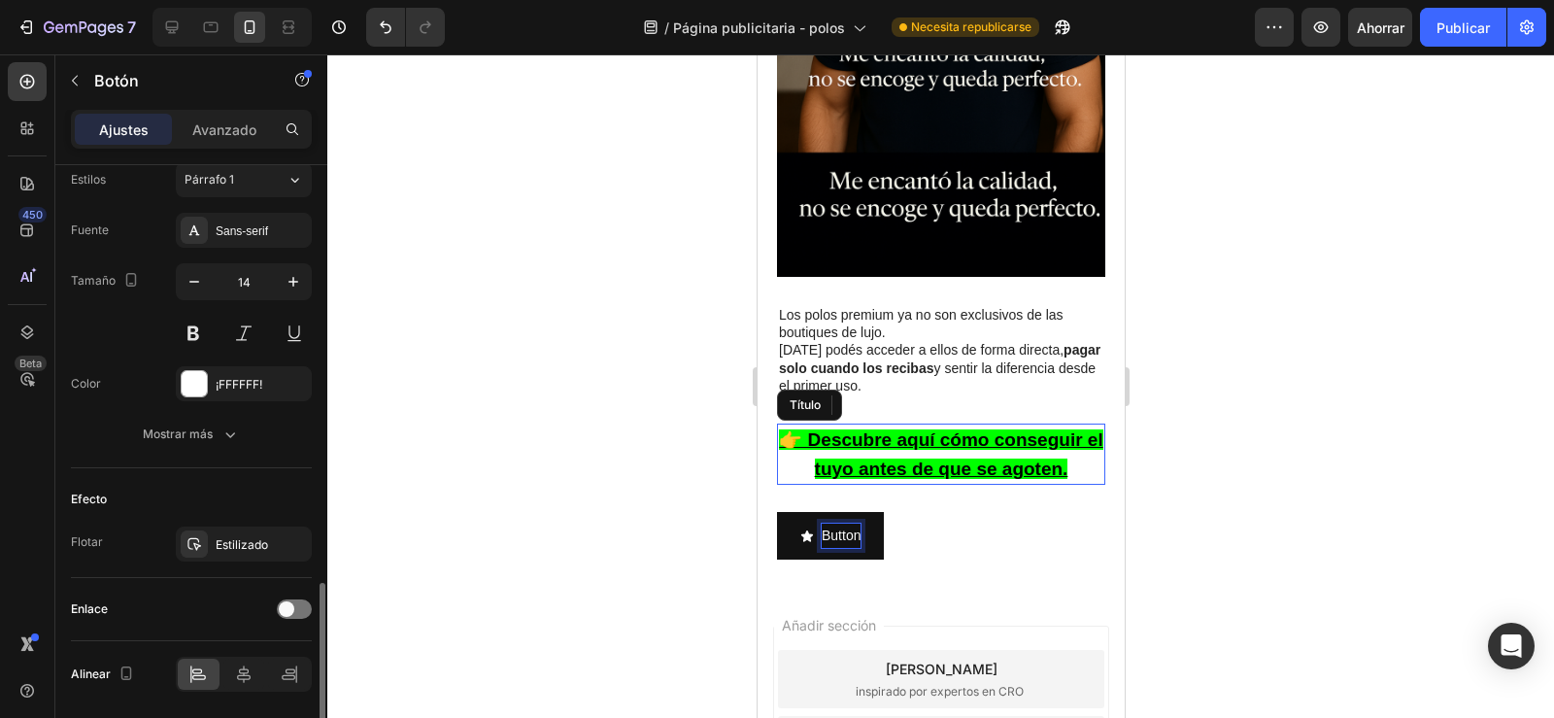
scroll to position [938, 0]
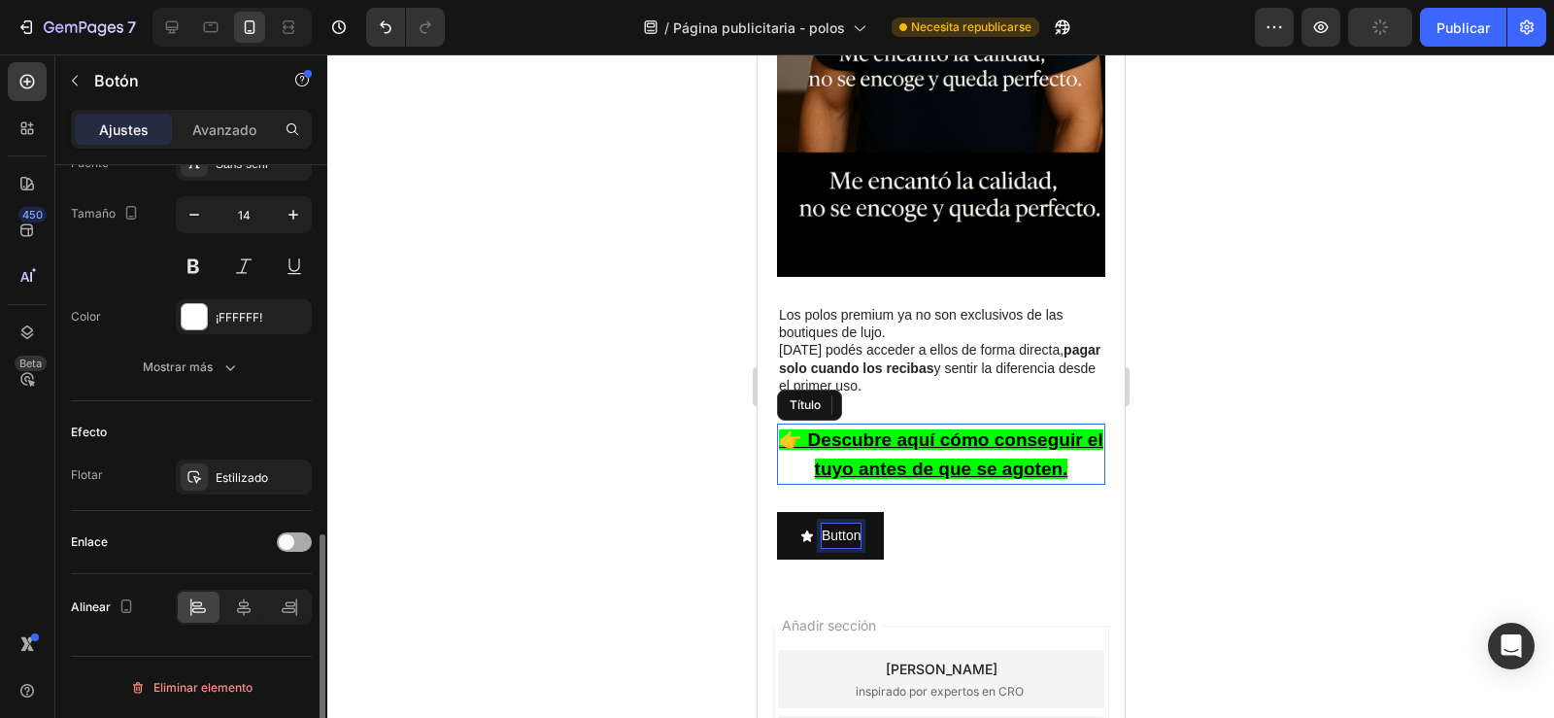
click at [298, 536] on div at bounding box center [294, 541] width 35 height 19
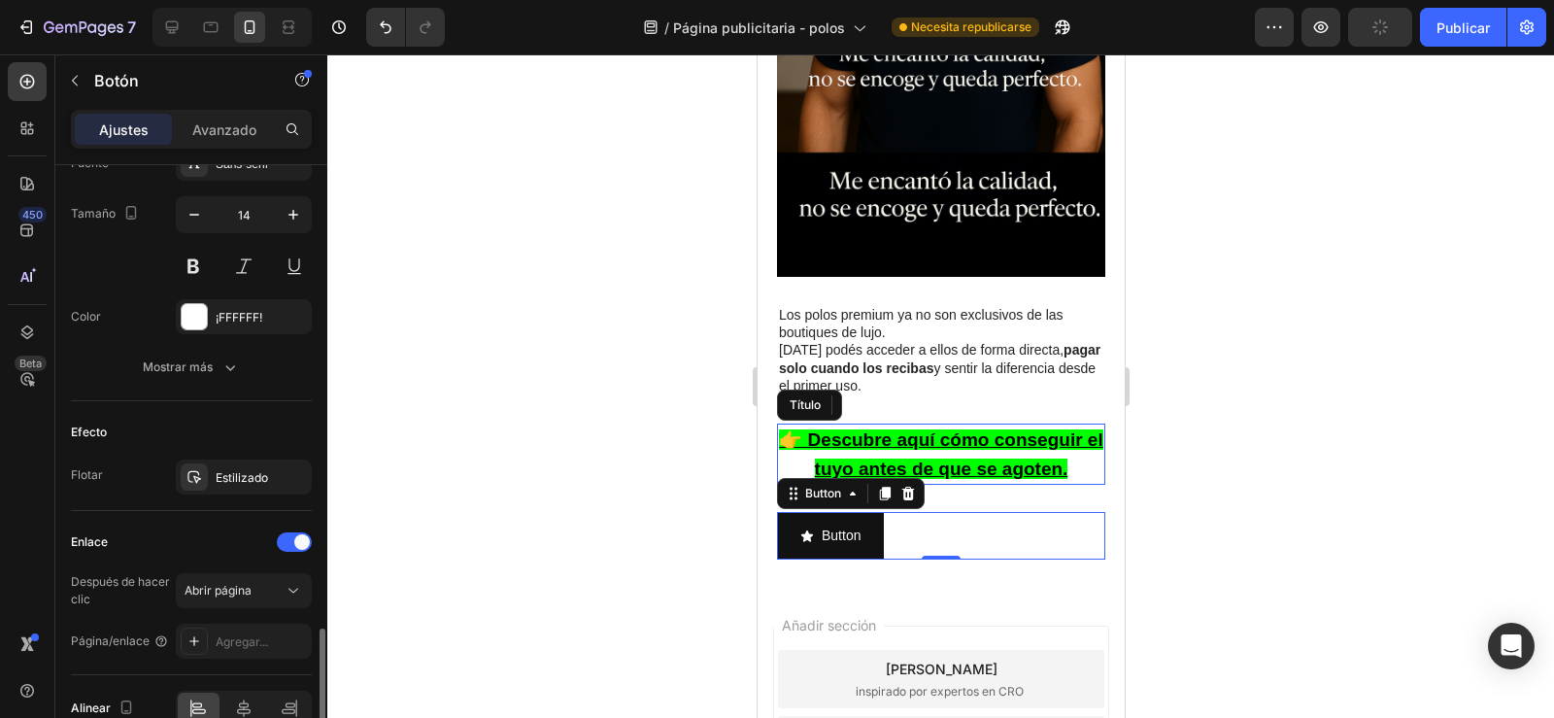
scroll to position [1039, 0]
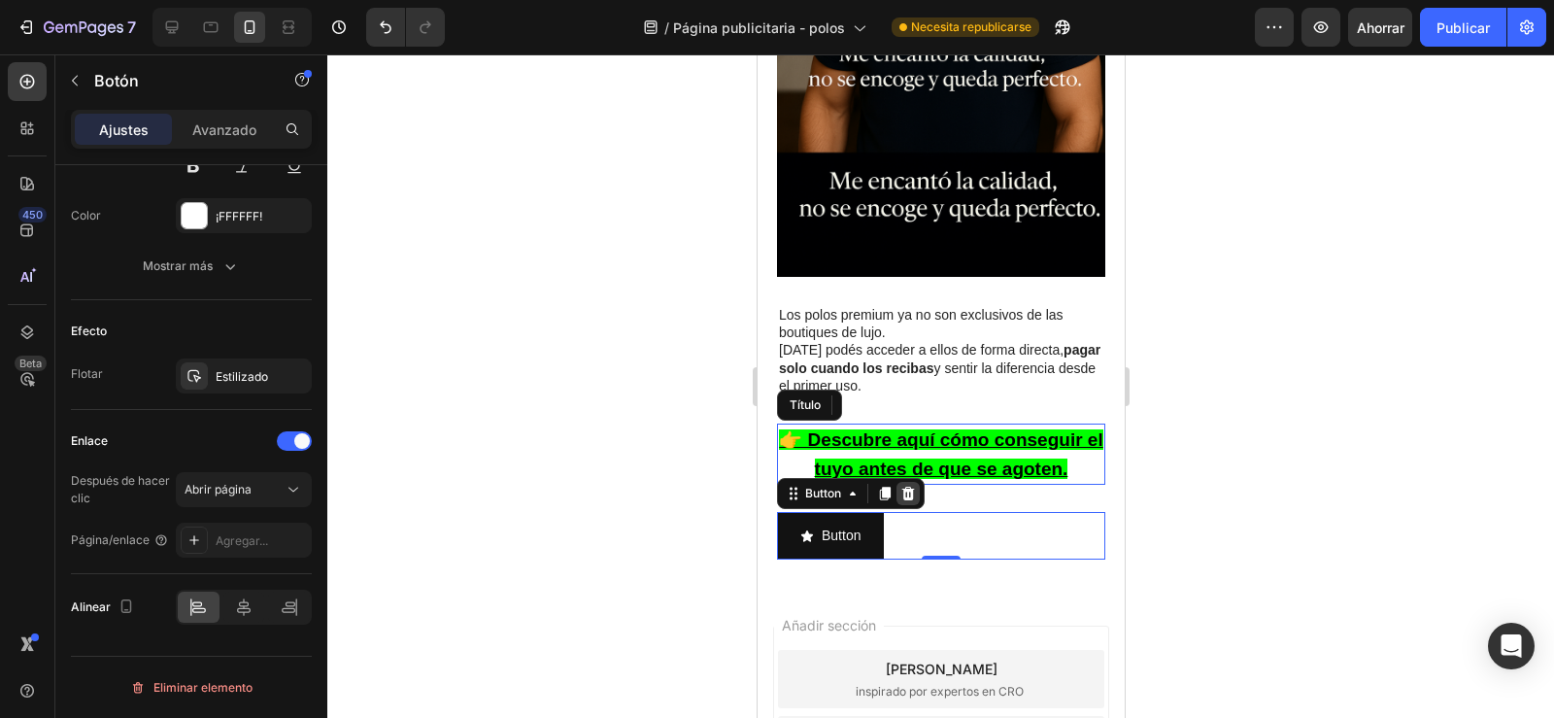
click at [907, 487] on icon at bounding box center [907, 494] width 13 height 14
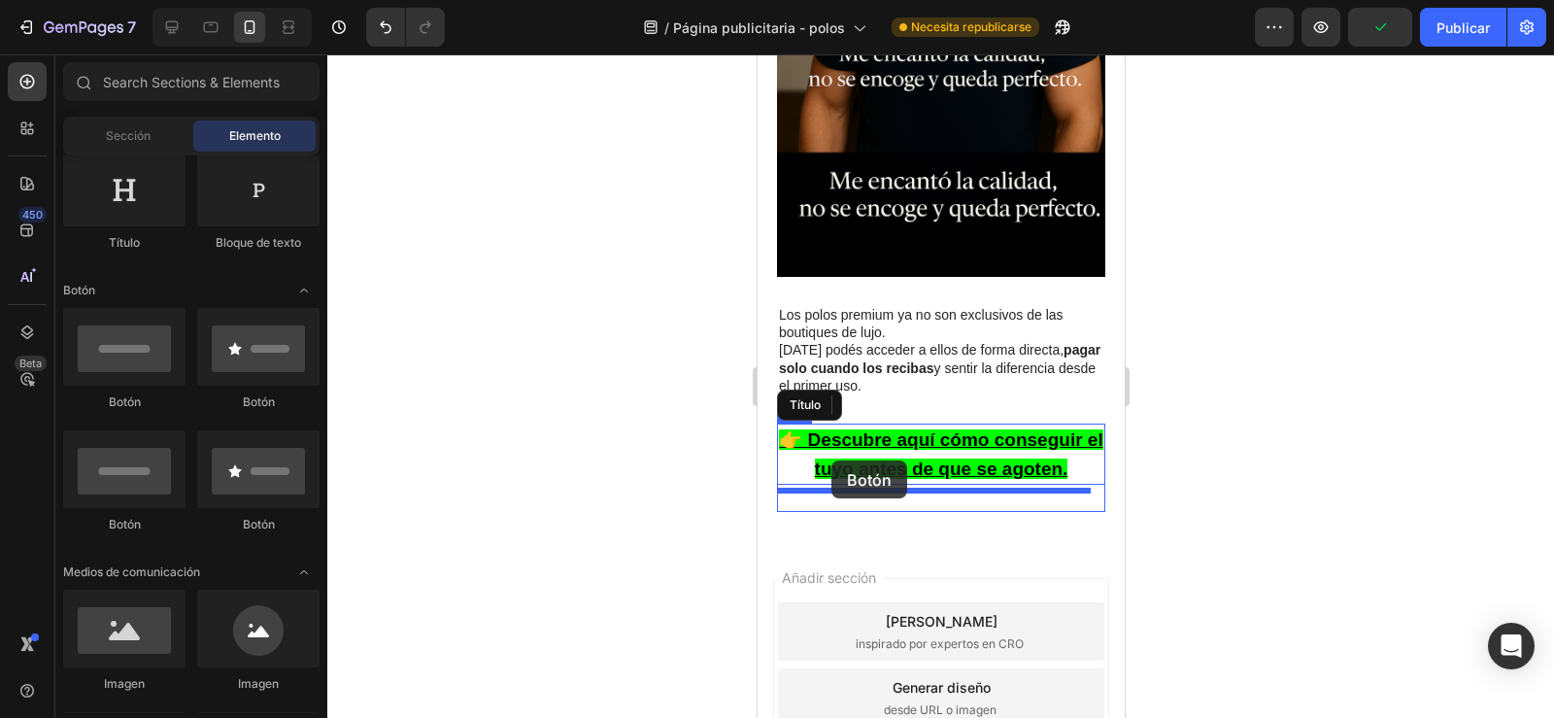
drag, startPoint x: 850, startPoint y: 425, endPoint x: 830, endPoint y: 460, distance: 40.0
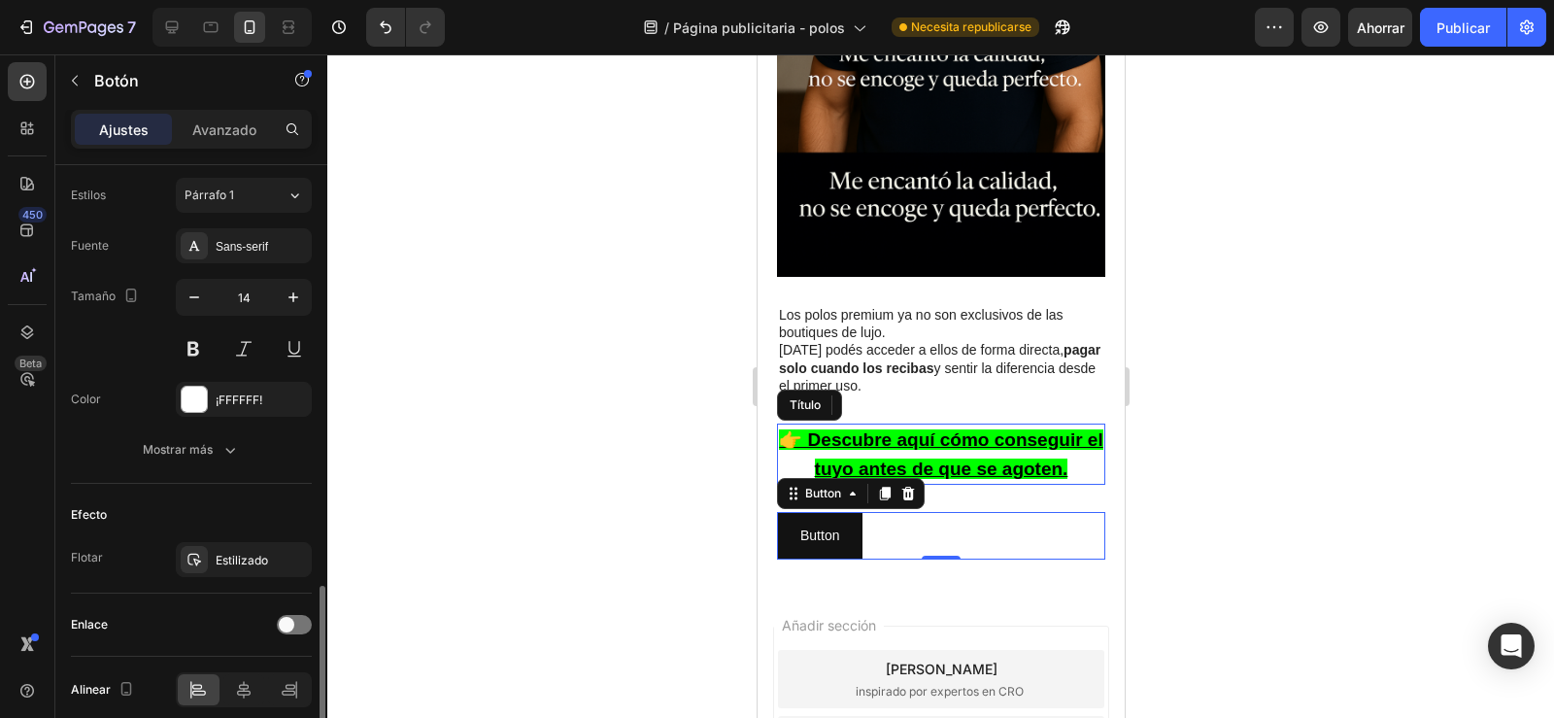
scroll to position [785, 0]
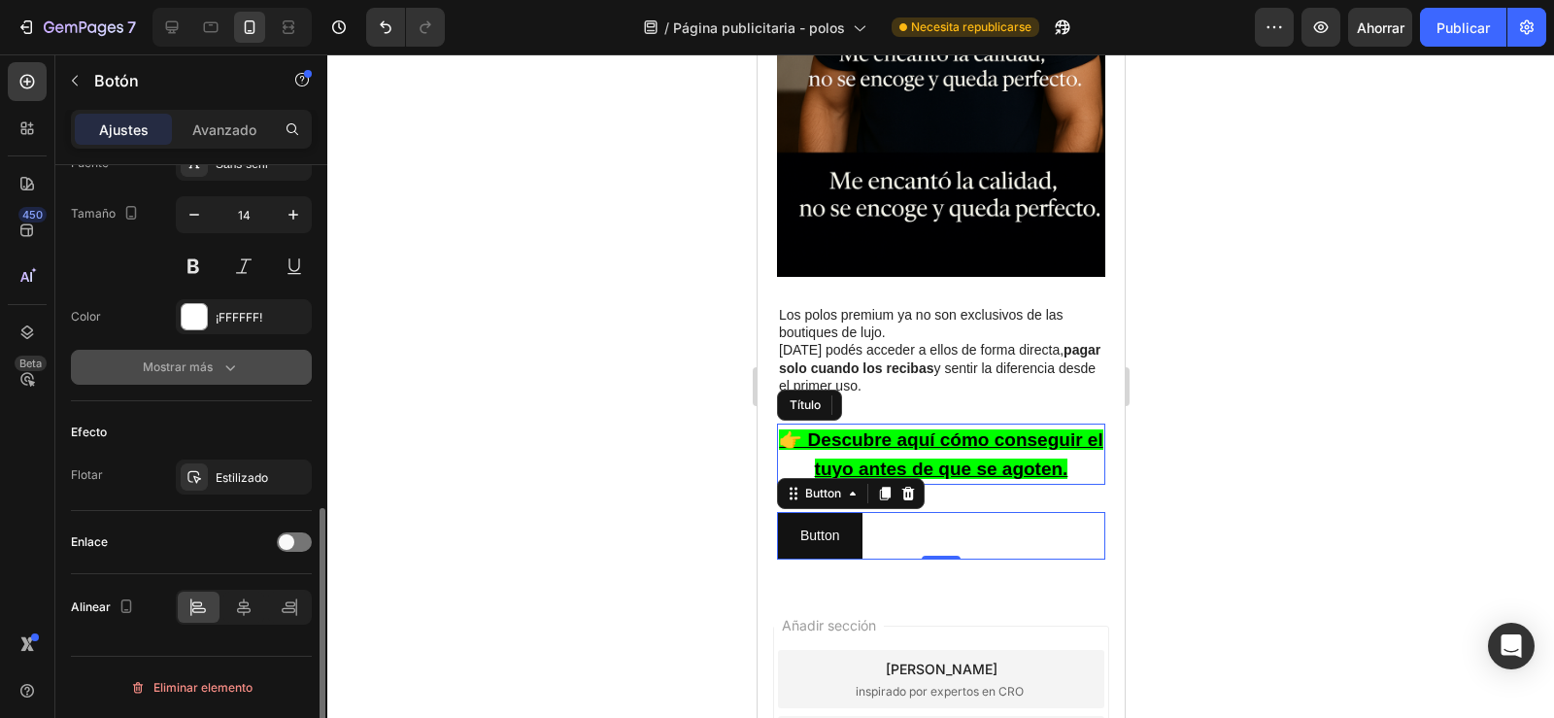
click at [229, 369] on icon "button" at bounding box center [231, 368] width 10 height 6
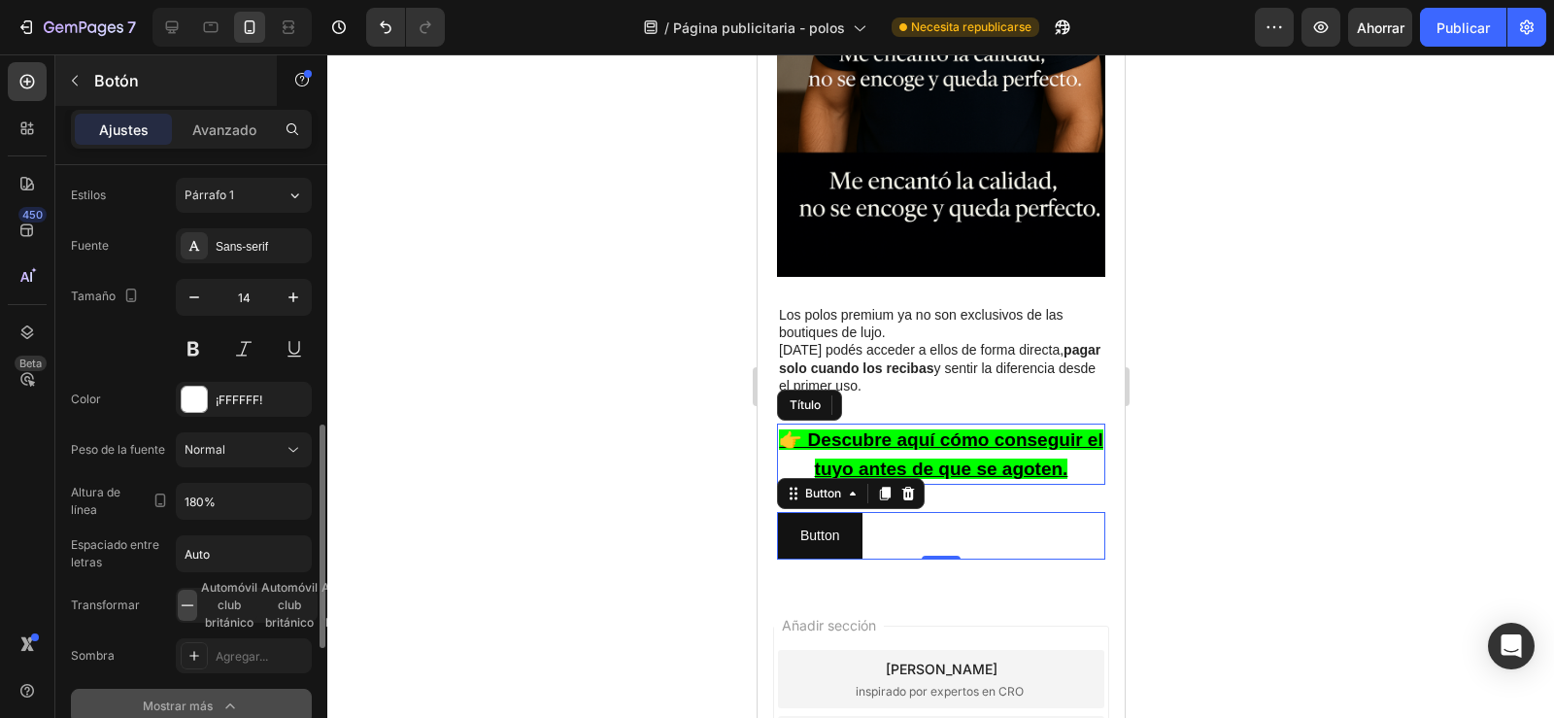
scroll to position [626, 0]
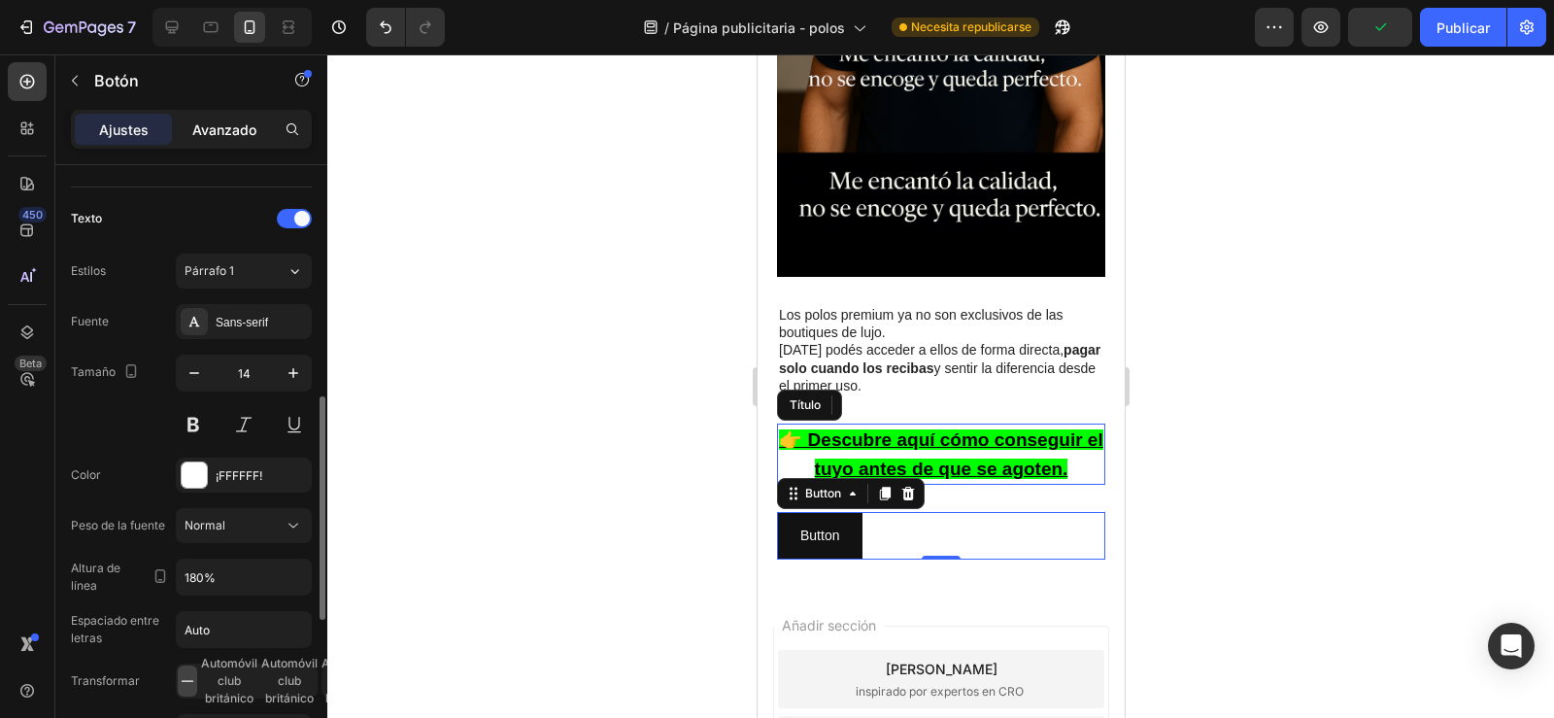
click at [222, 121] on font "Avanzado" at bounding box center [224, 129] width 64 height 17
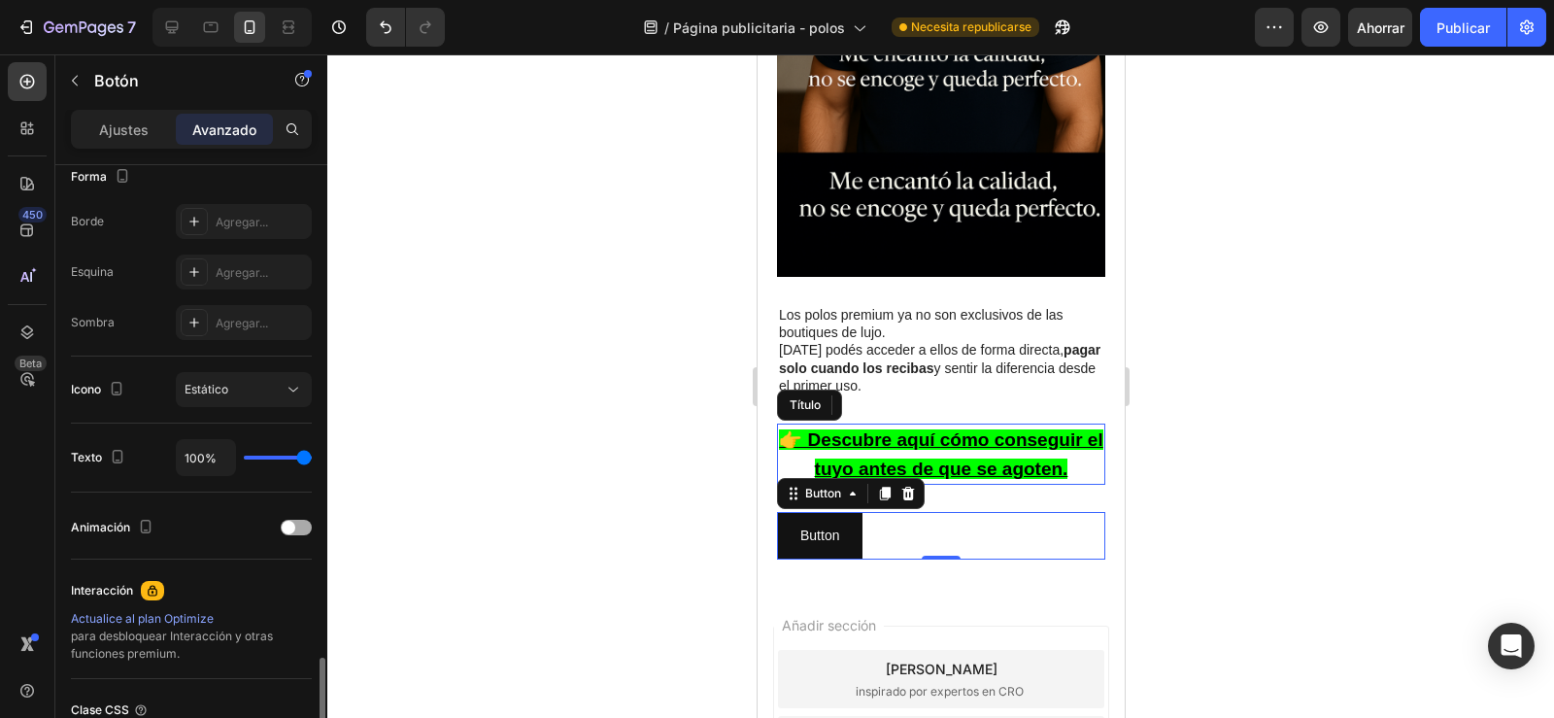
scroll to position [688, 0]
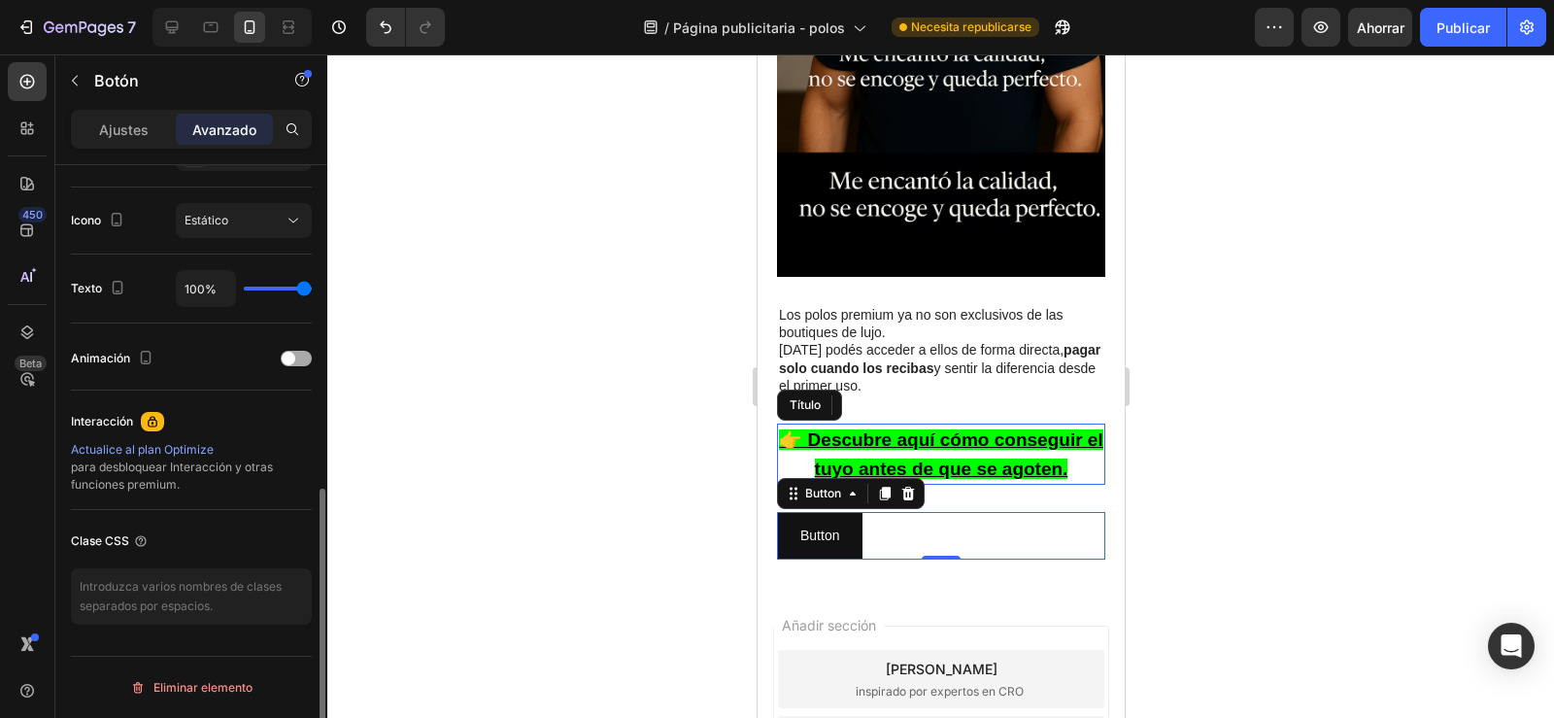
click at [289, 353] on span at bounding box center [289, 359] width 14 height 14
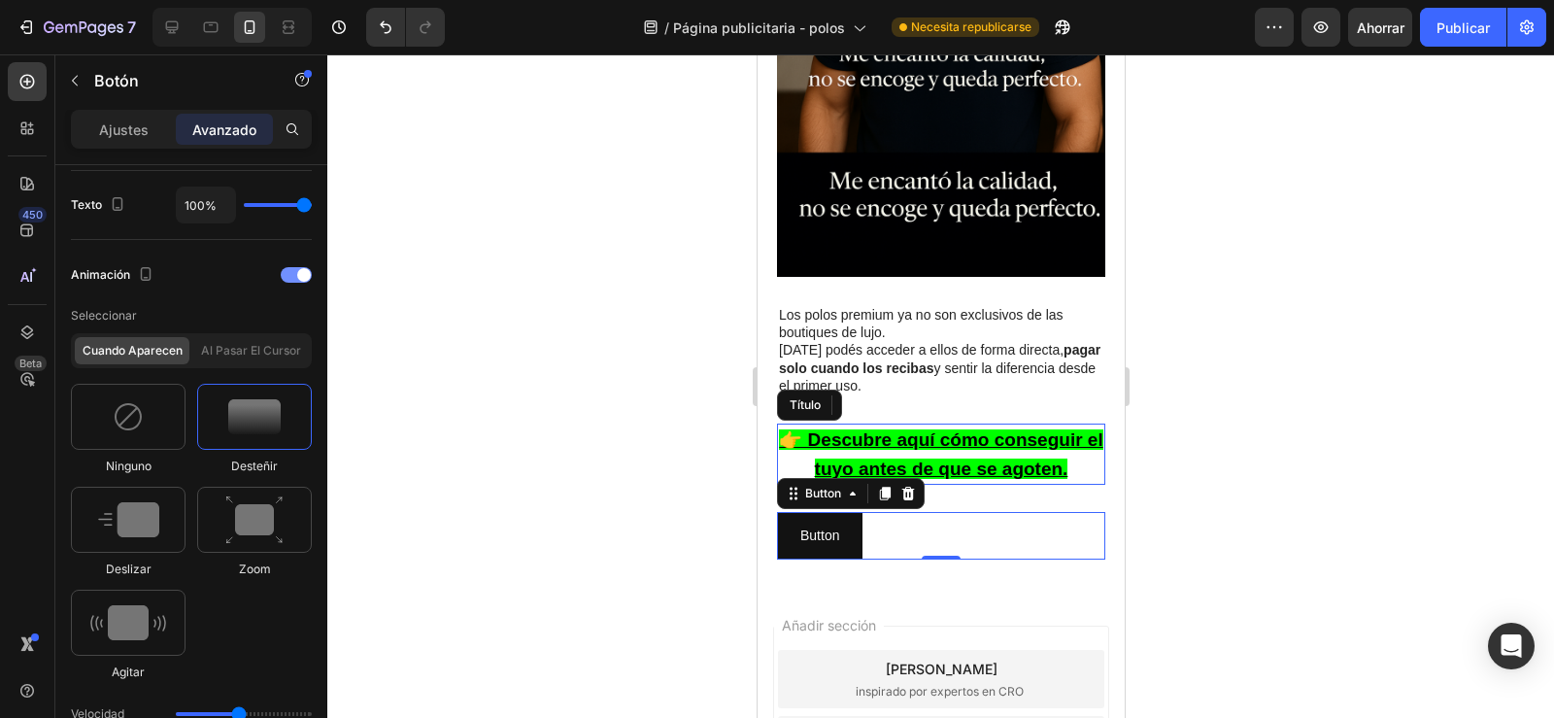
scroll to position [1009, 0]
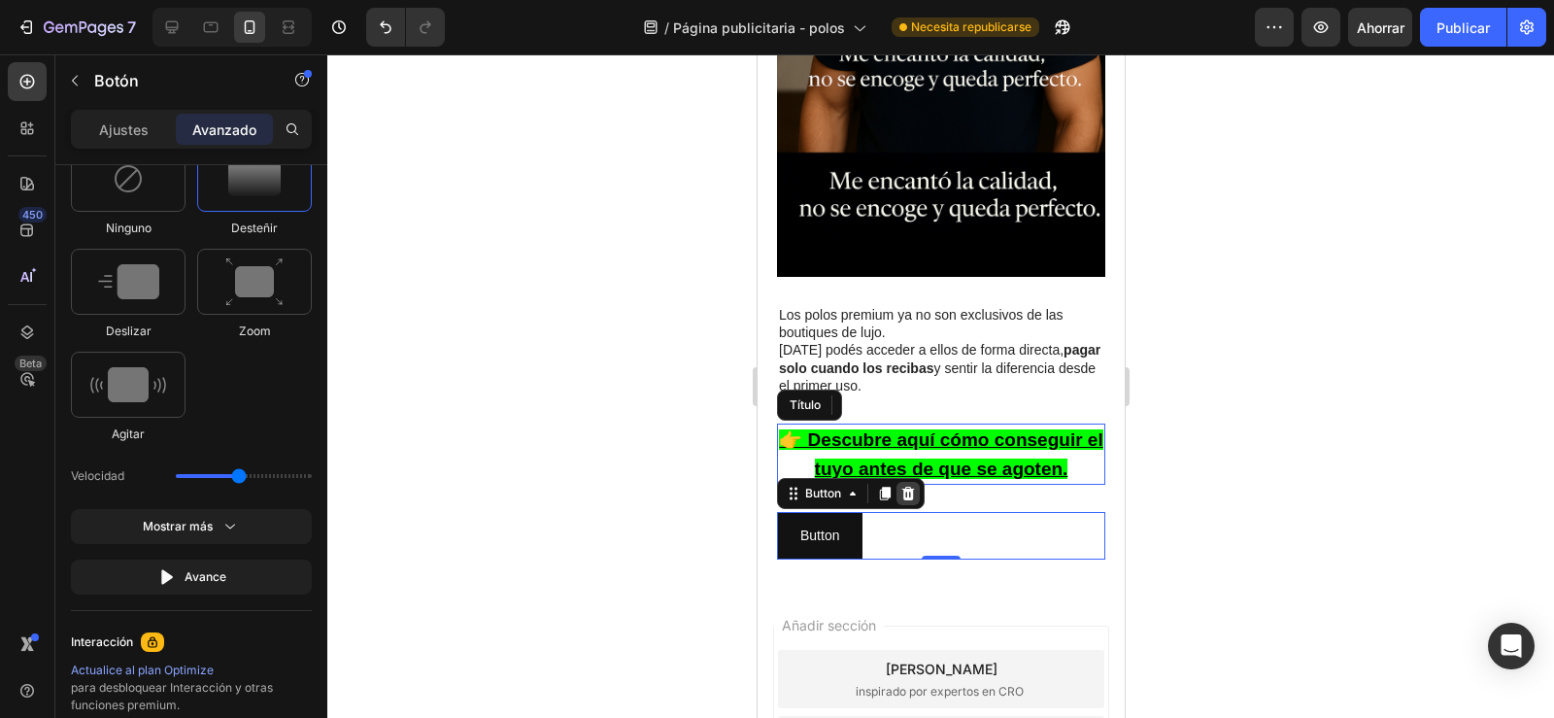
click at [905, 486] on icon at bounding box center [907, 494] width 16 height 16
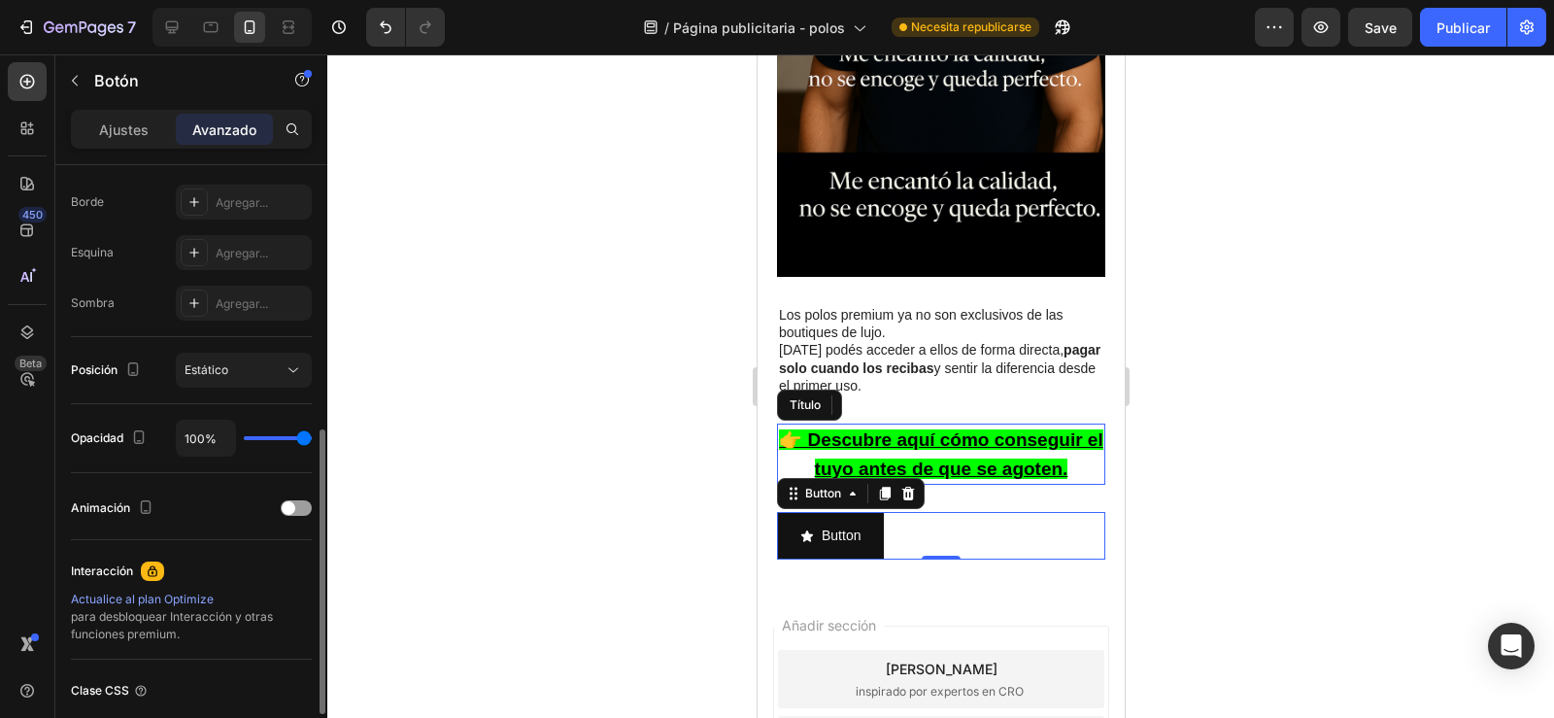
scroll to position [546, 0]
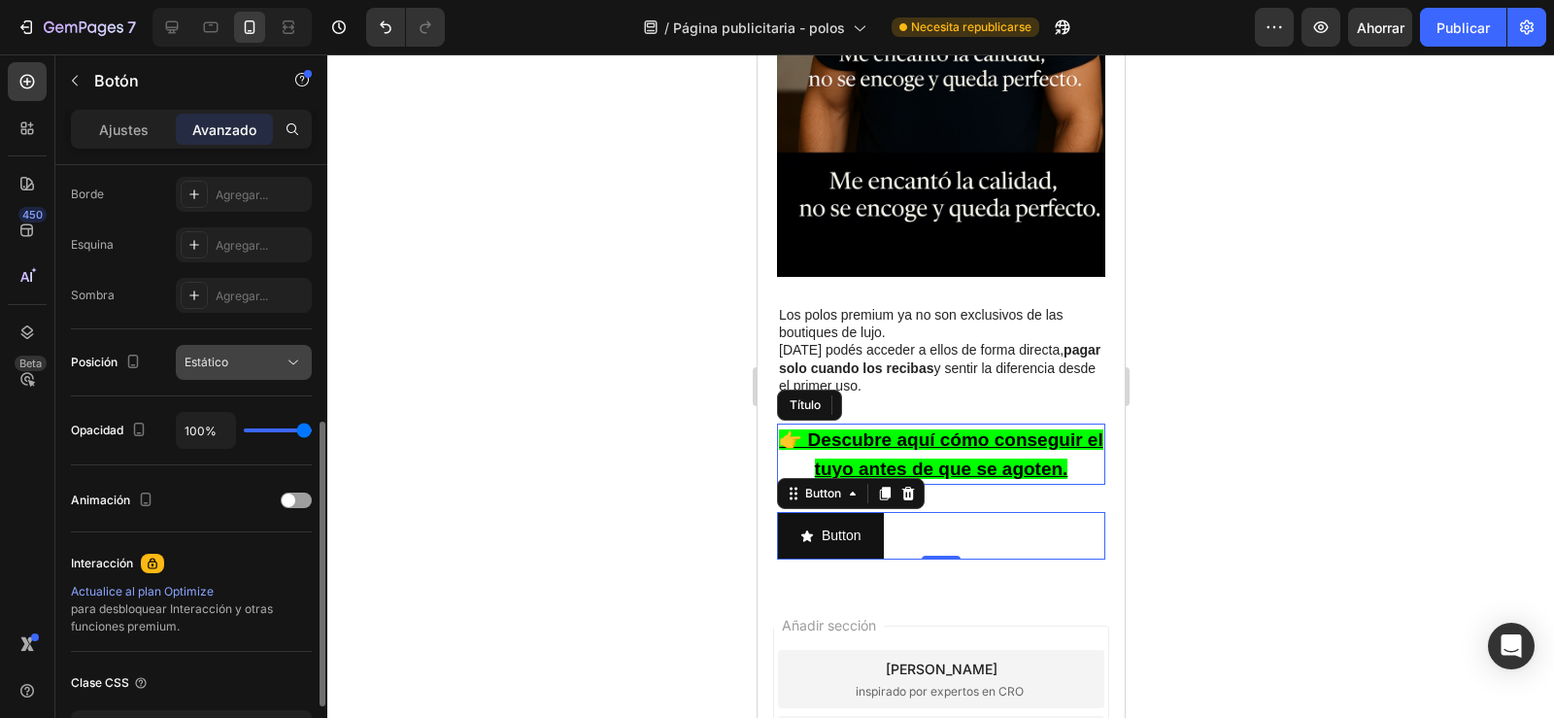
click at [247, 357] on div "Estático" at bounding box center [234, 361] width 99 height 17
click at [369, 437] on div at bounding box center [940, 385] width 1227 height 663
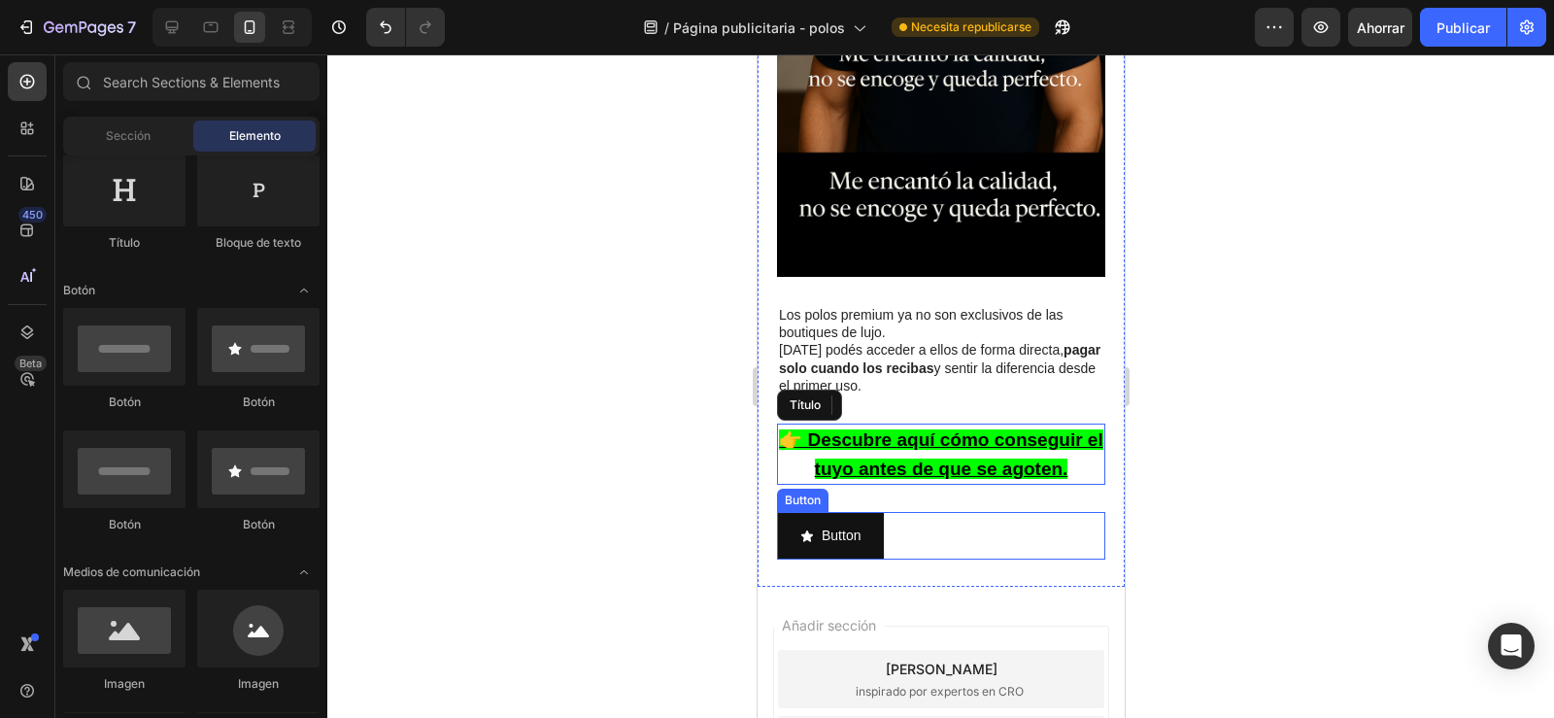
click at [920, 513] on div "Button Button" at bounding box center [940, 536] width 328 height 48
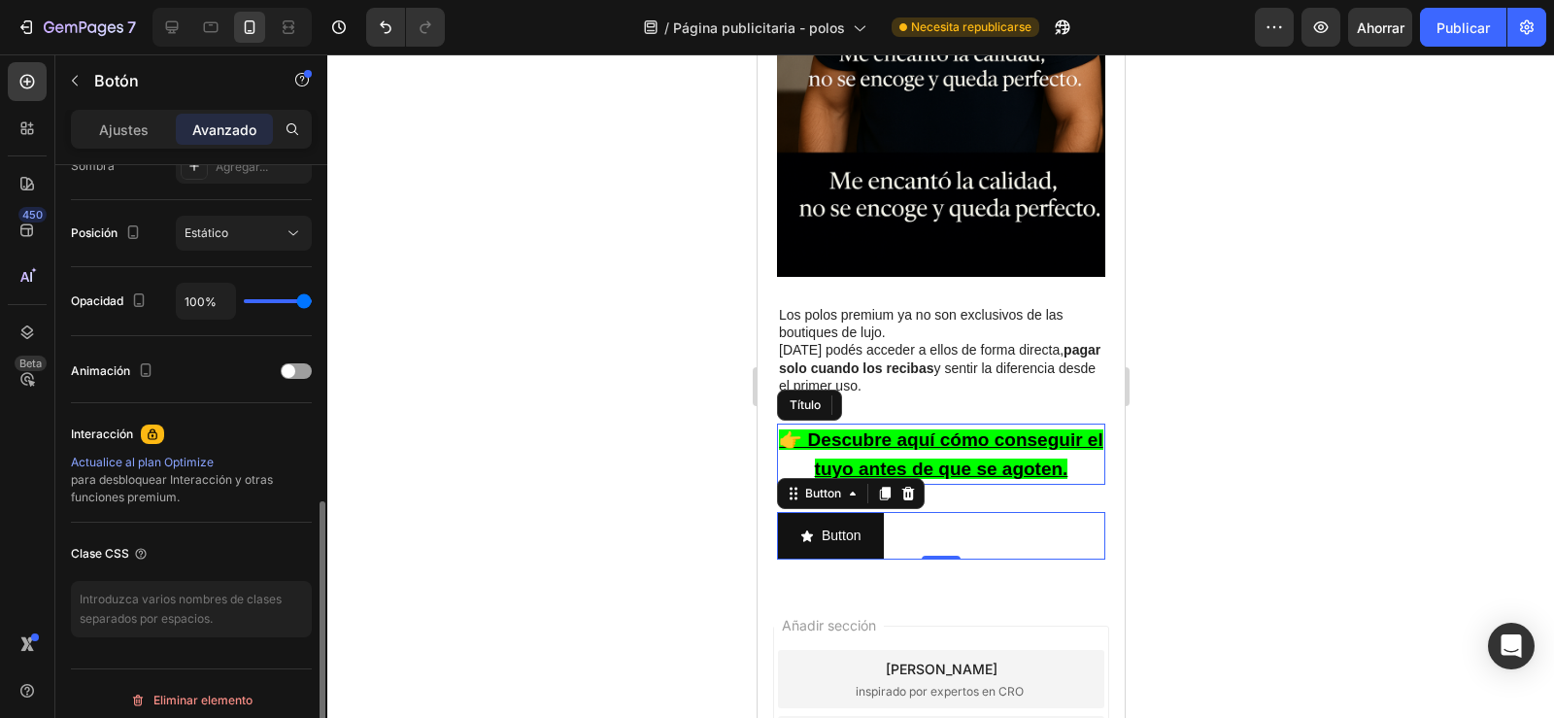
scroll to position [688, 0]
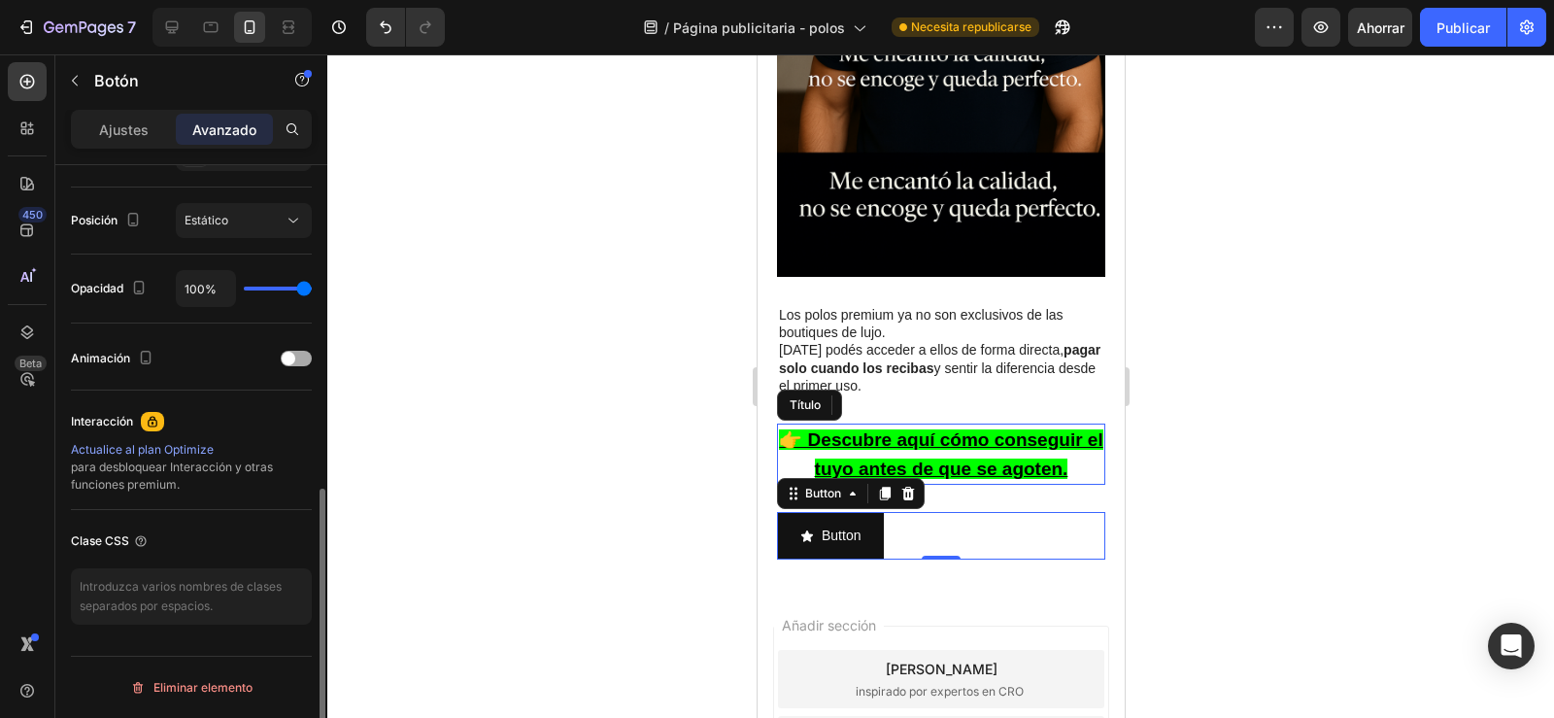
click at [281, 353] on div at bounding box center [296, 359] width 31 height 14
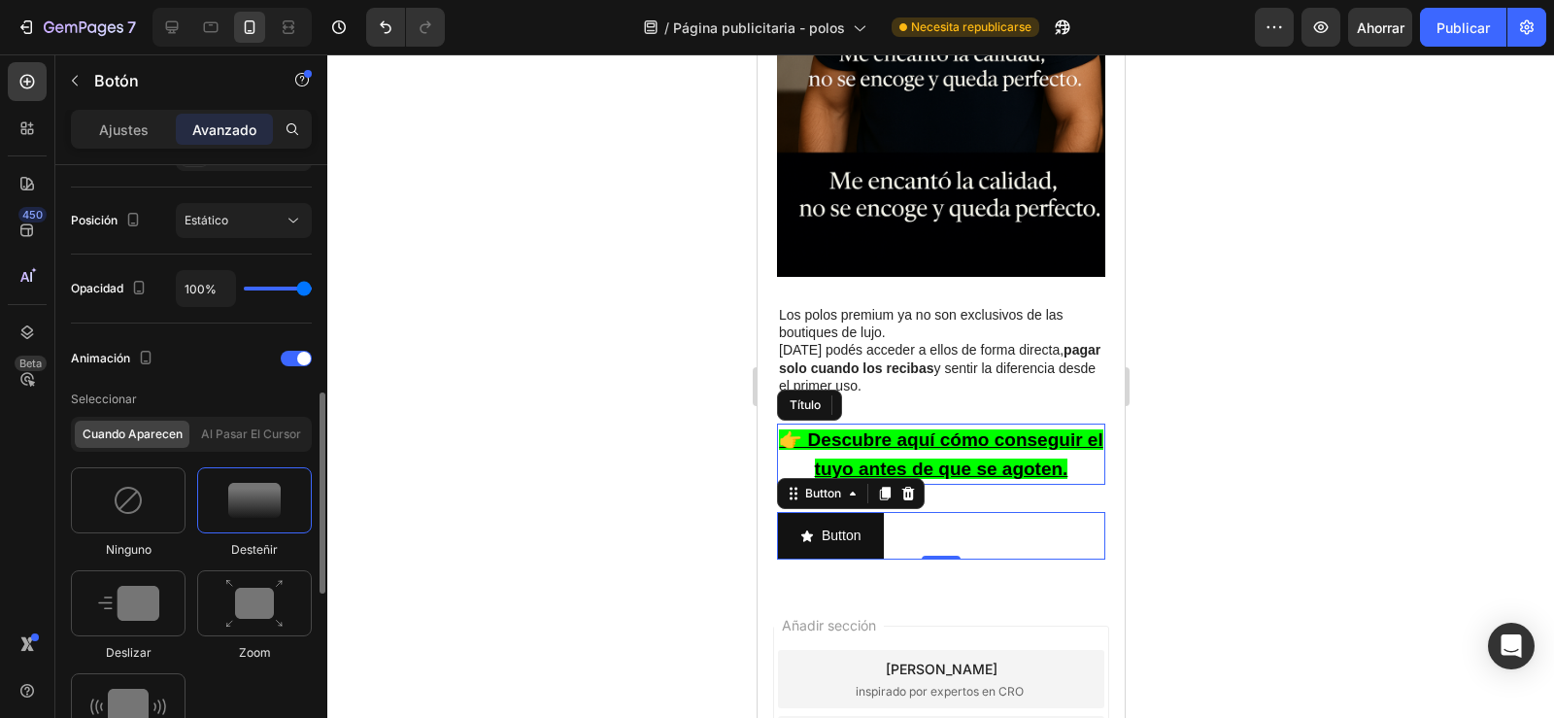
click at [257, 495] on img at bounding box center [254, 500] width 52 height 35
click at [250, 581] on img at bounding box center [254, 604] width 58 height 50
click at [253, 516] on img at bounding box center [254, 500] width 52 height 35
click at [244, 620] on img at bounding box center [254, 604] width 58 height 50
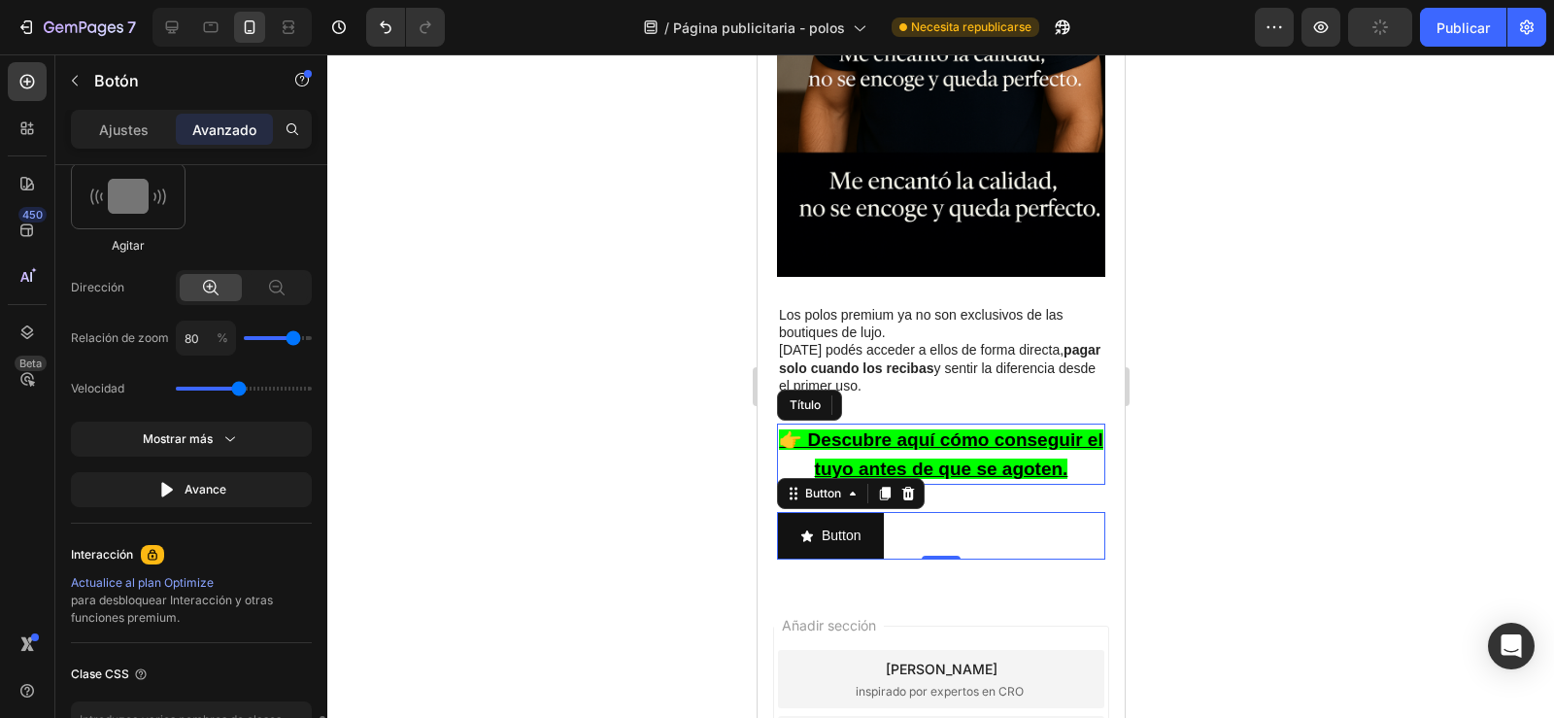
scroll to position [1330, 0]
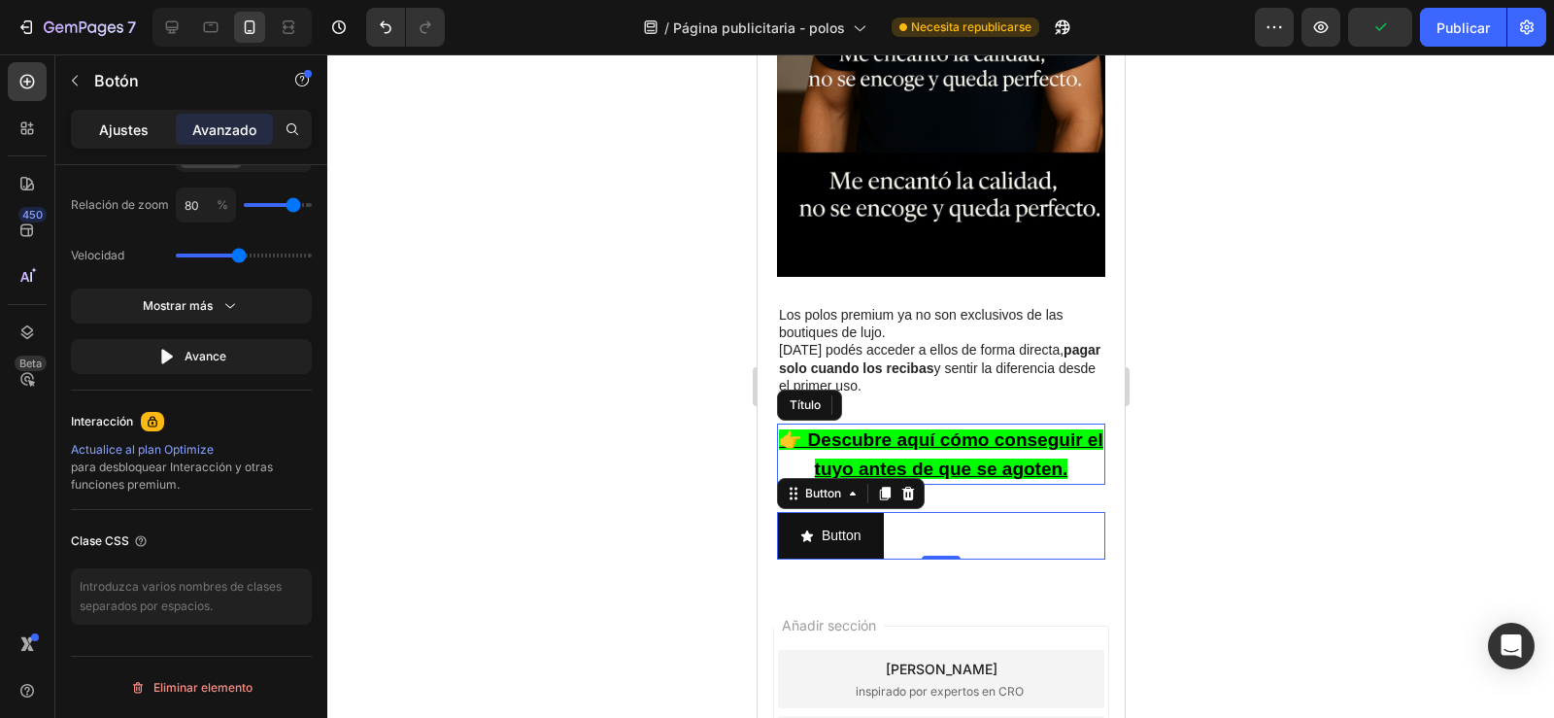
click at [138, 138] on p "Ajustes" at bounding box center [124, 129] width 50 height 20
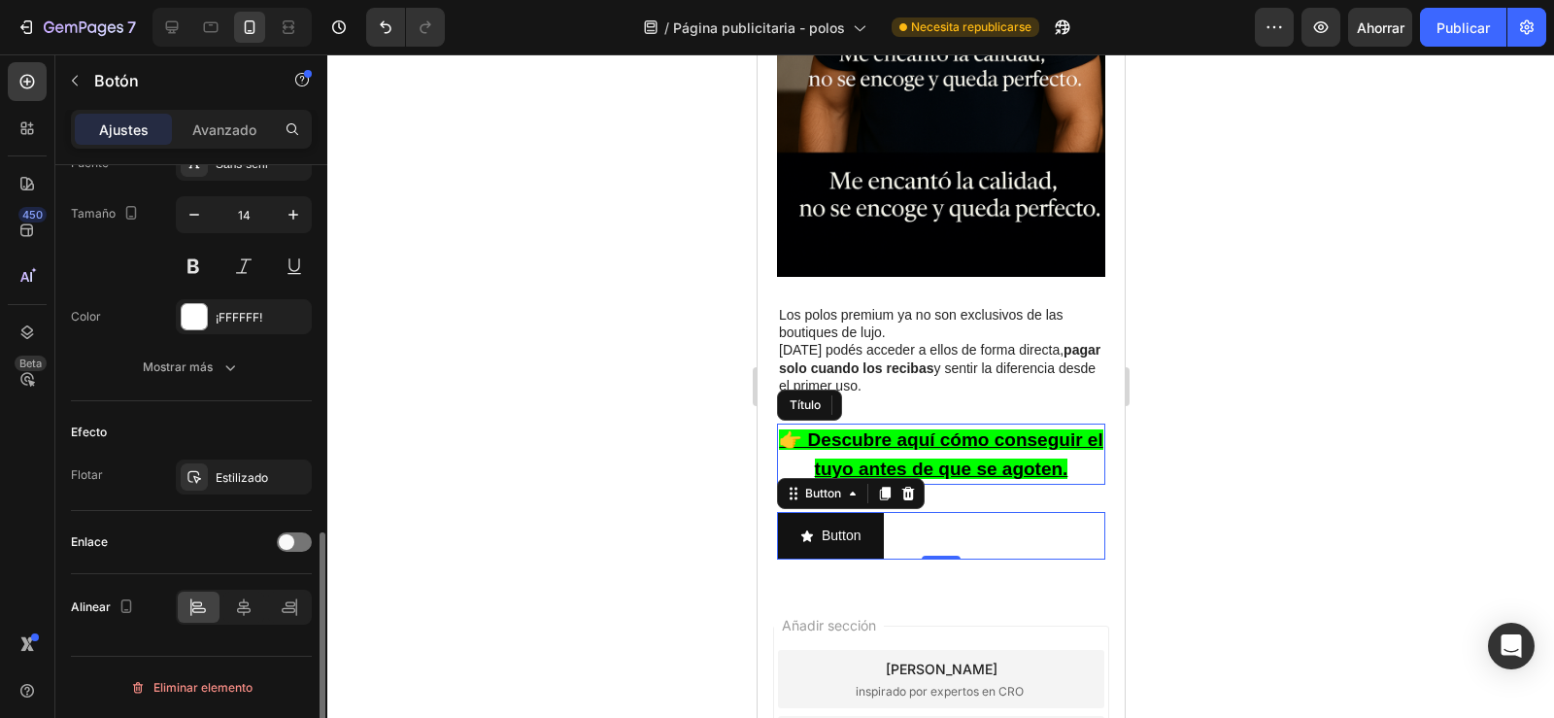
scroll to position [935, 0]
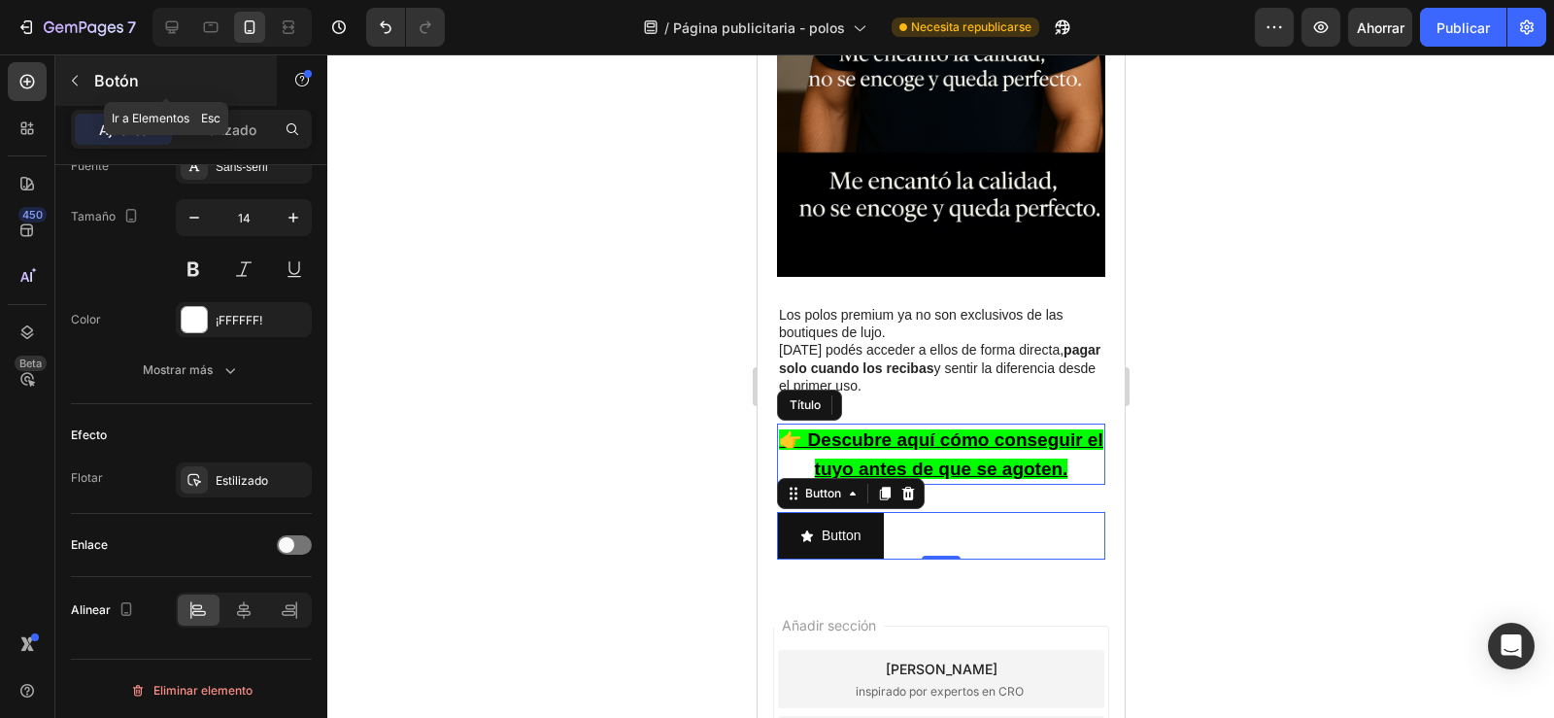
click at [67, 77] on icon "button" at bounding box center [75, 81] width 16 height 16
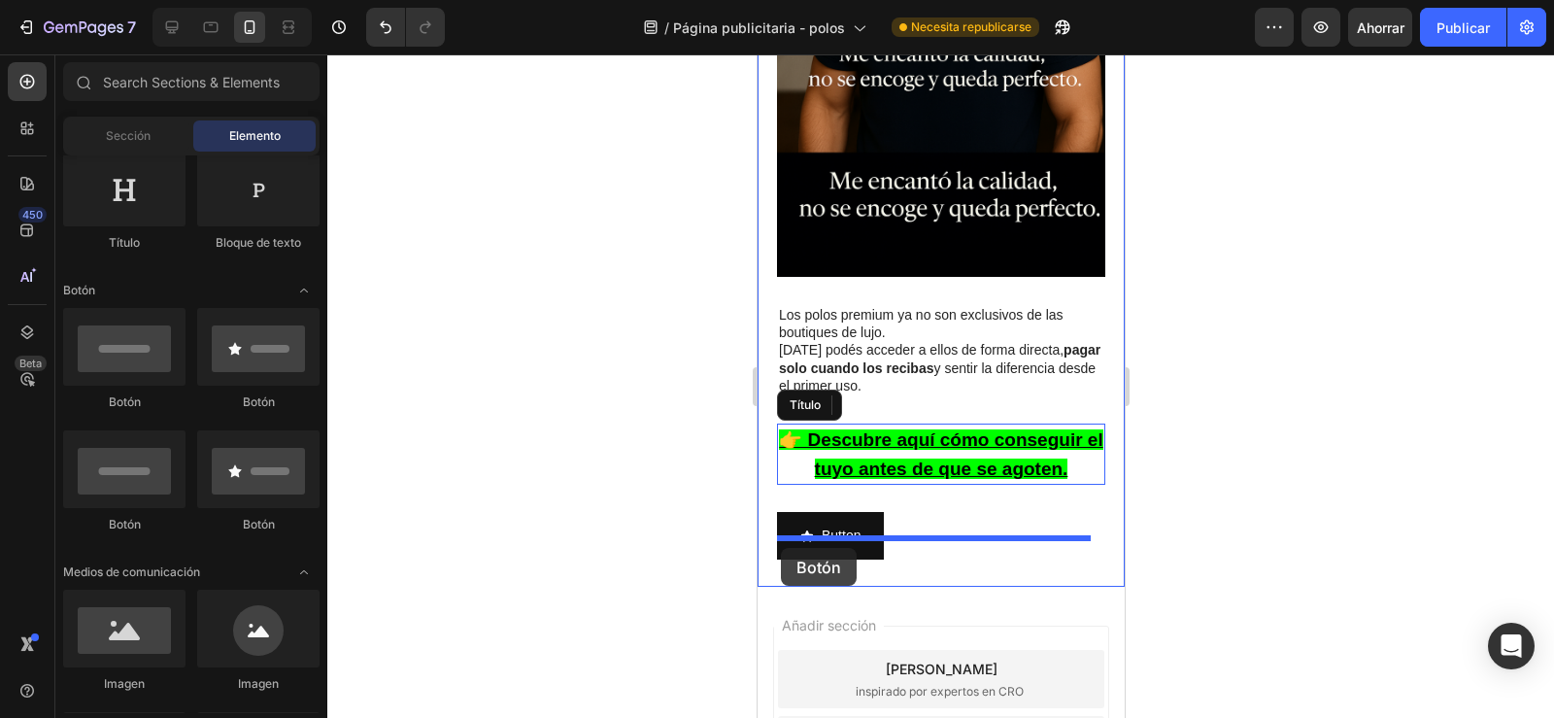
drag, startPoint x: 850, startPoint y: 414, endPoint x: 780, endPoint y: 548, distance: 151.2
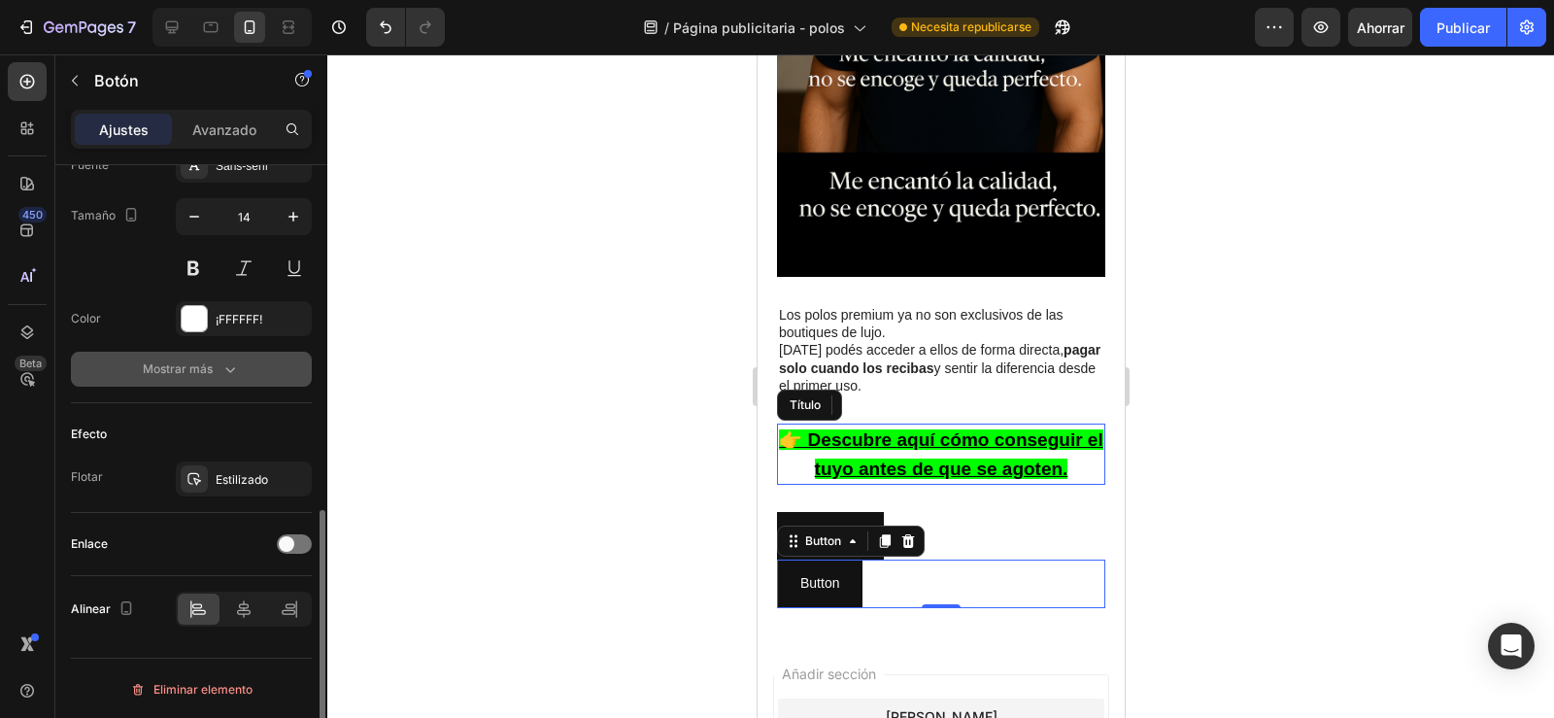
scroll to position [784, 0]
click at [294, 547] on div at bounding box center [294, 542] width 35 height 19
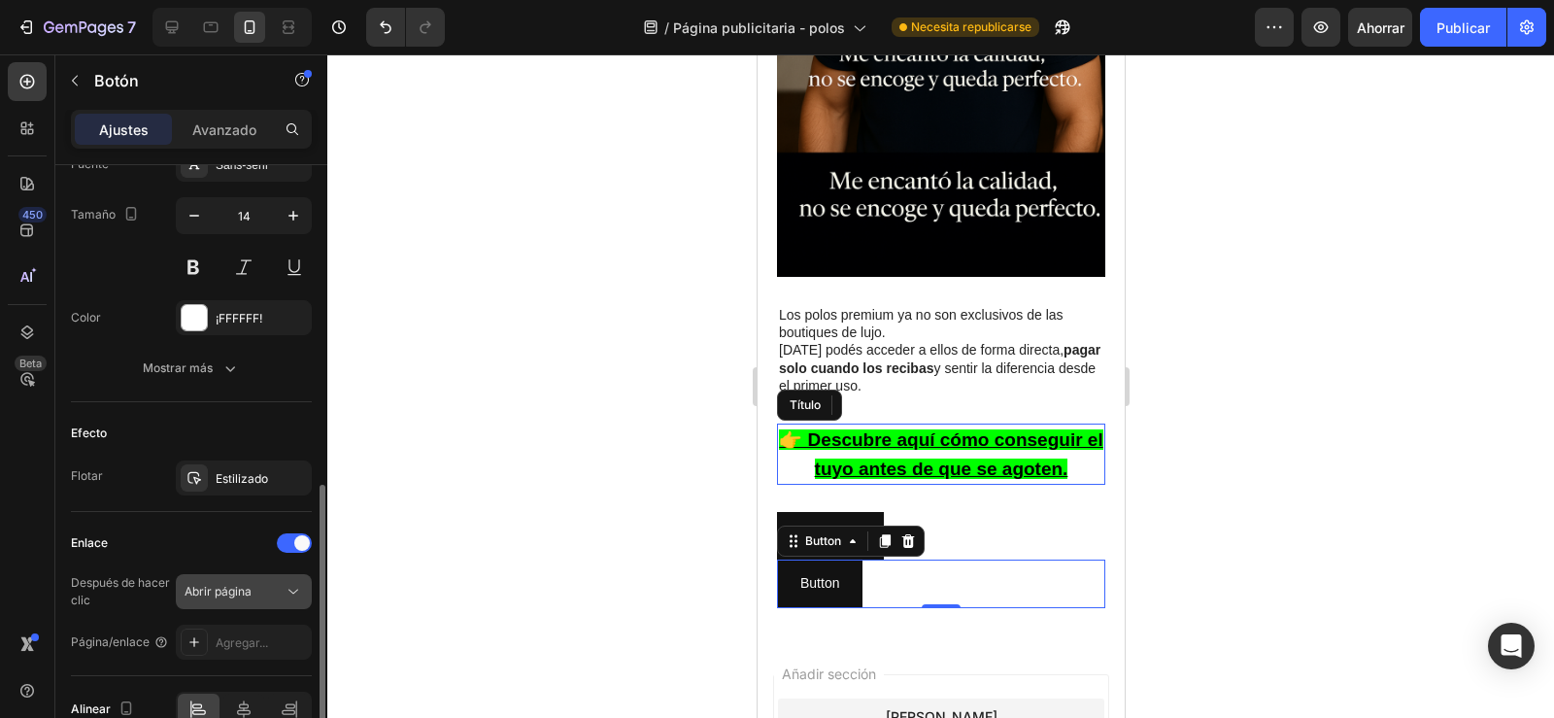
click at [270, 589] on div "Abrir página" at bounding box center [234, 591] width 99 height 17
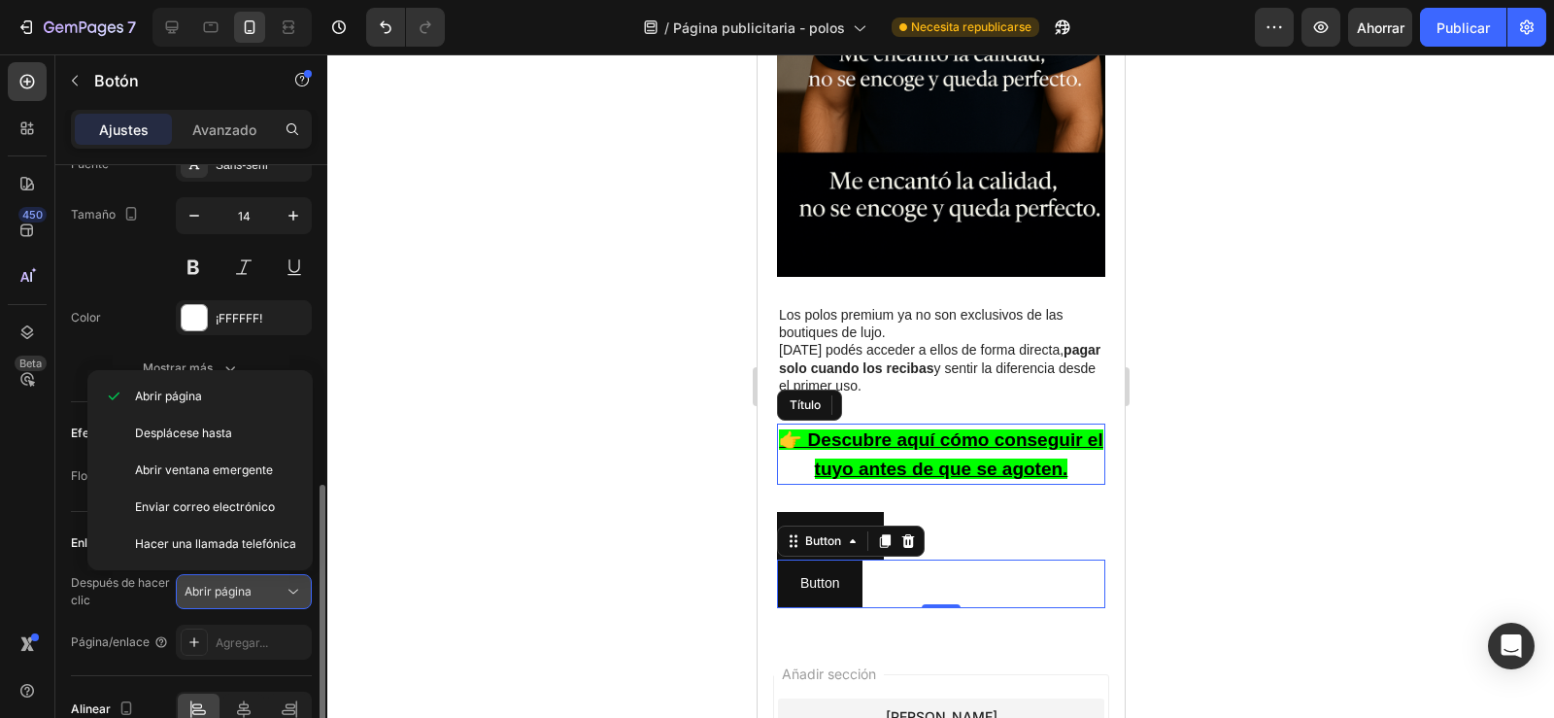
click at [270, 589] on div "Abrir página" at bounding box center [234, 591] width 99 height 17
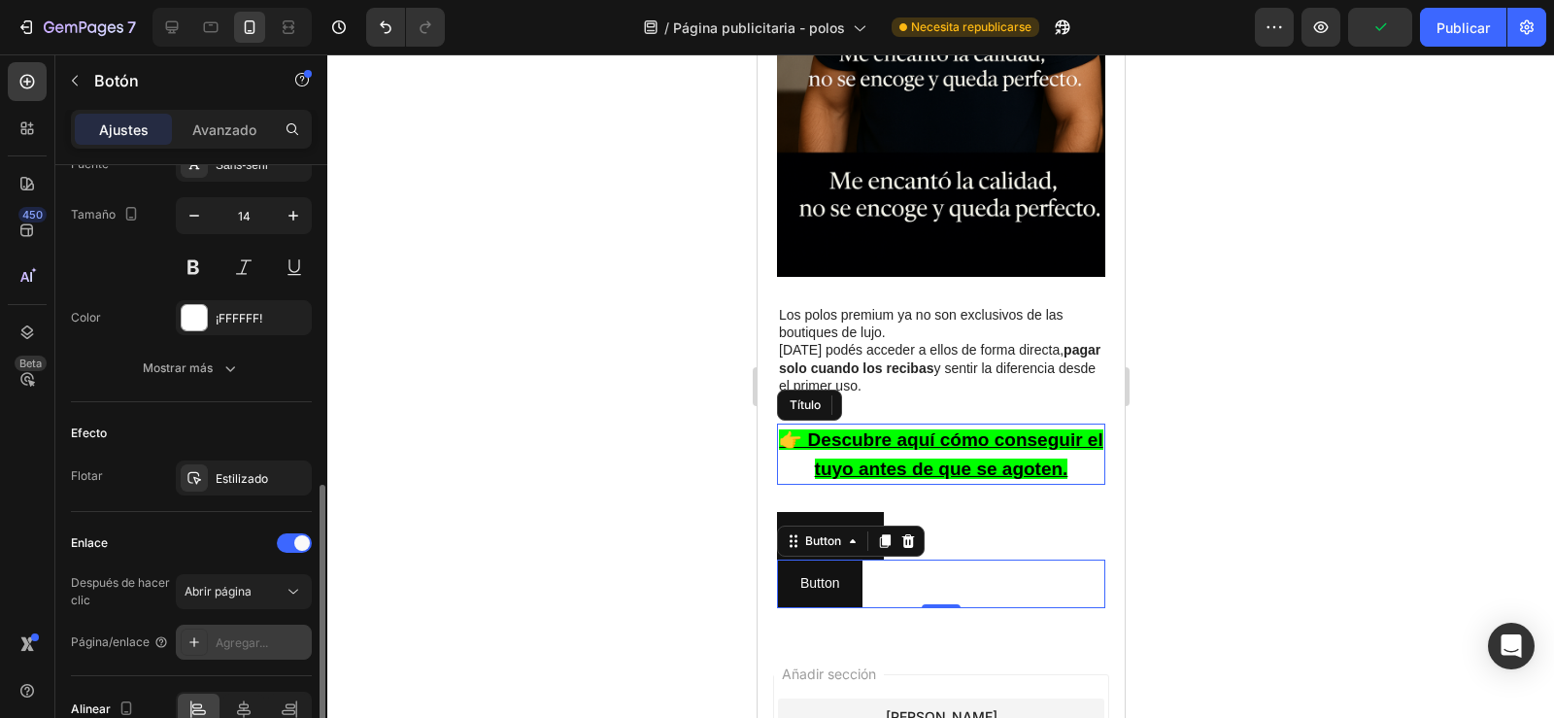
click at [252, 640] on font "Agregar..." at bounding box center [242, 642] width 52 height 15
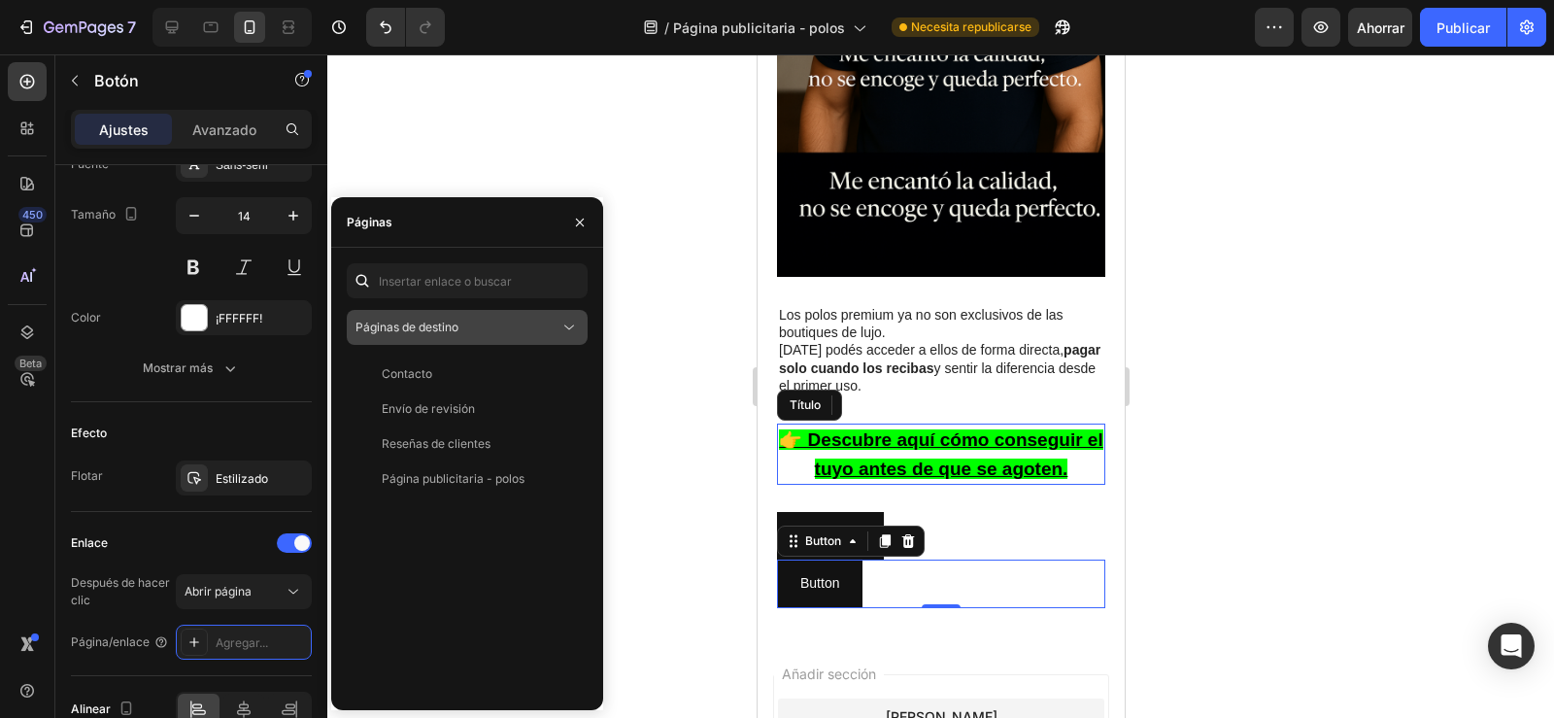
click at [467, 326] on div "Páginas de destino" at bounding box center [457, 327] width 204 height 17
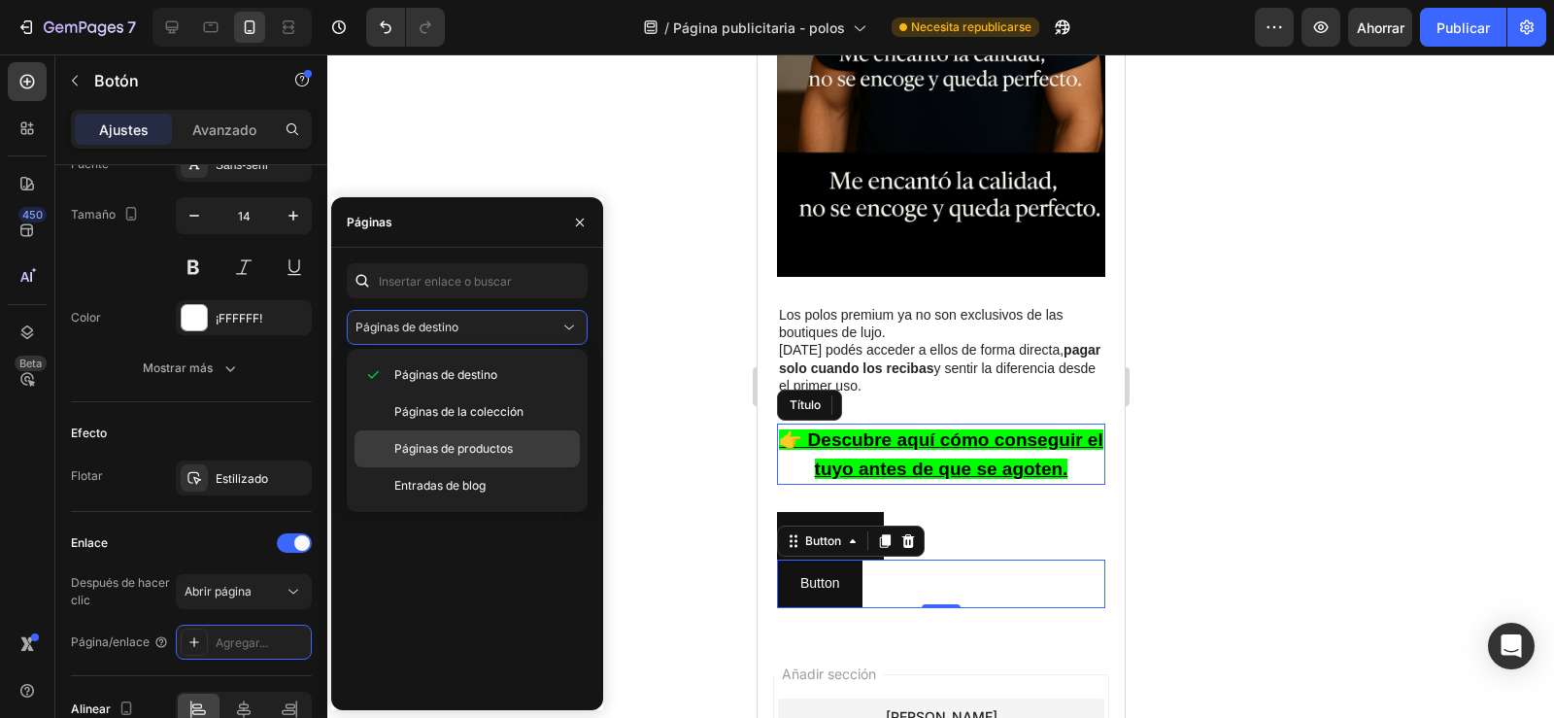
click at [474, 442] on font "Páginas de productos" at bounding box center [453, 448] width 118 height 15
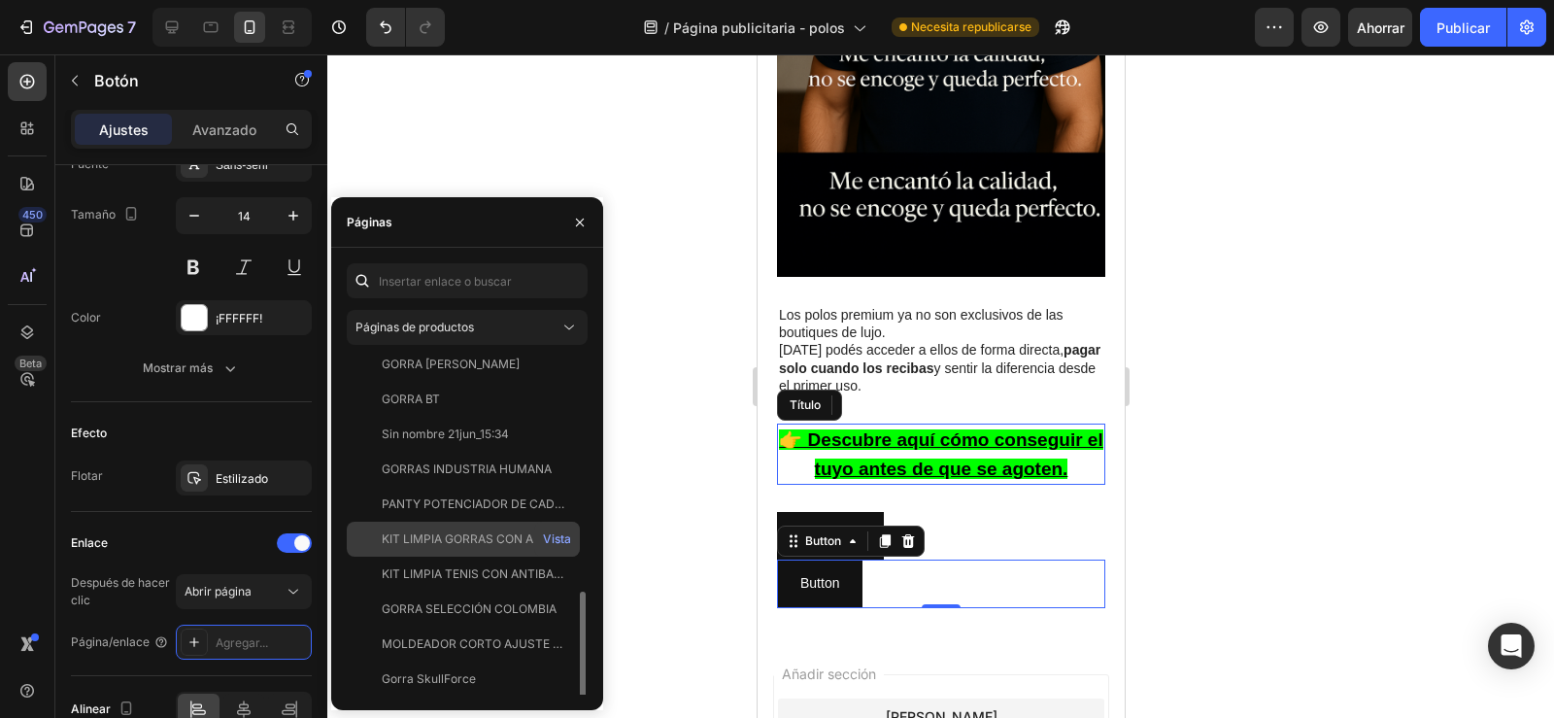
scroll to position [198, 0]
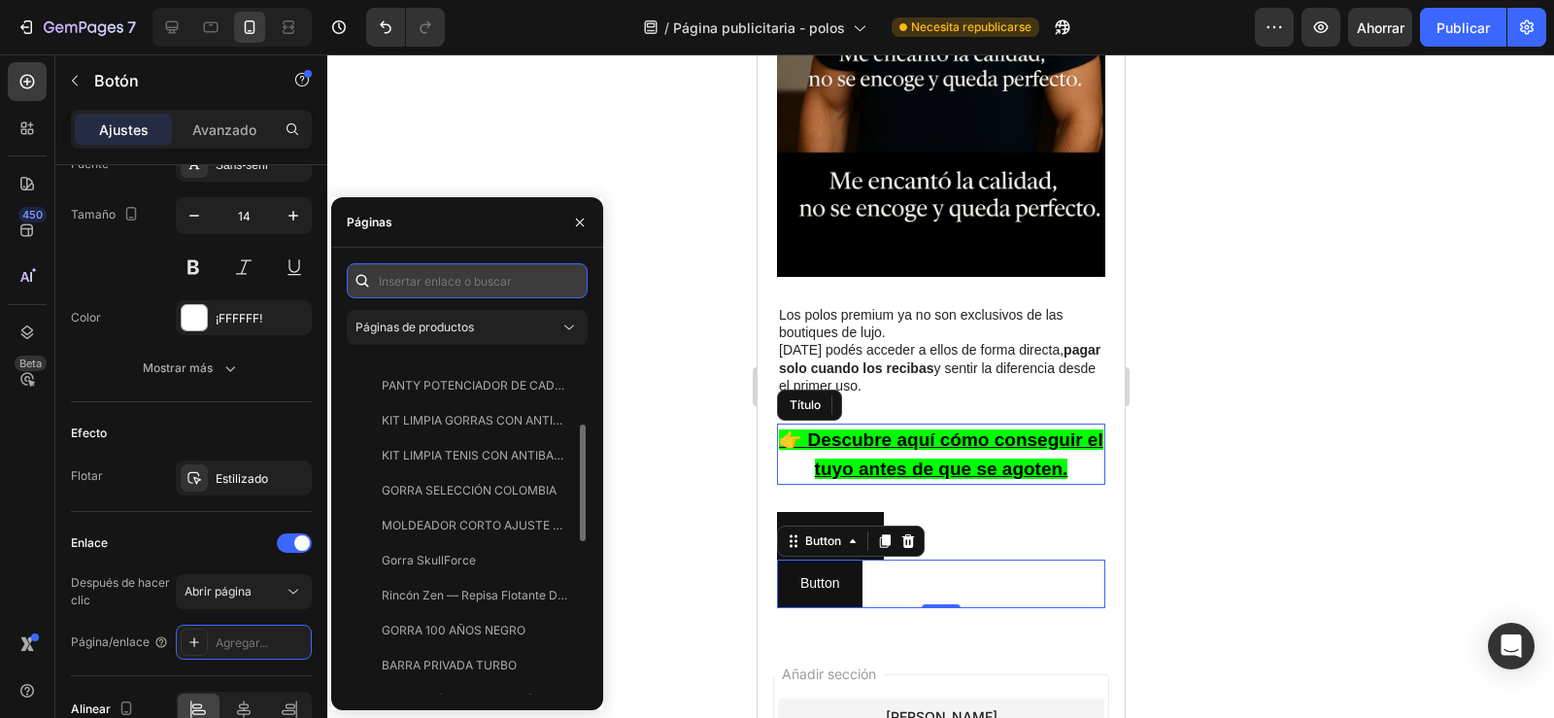
click at [454, 284] on input "text" at bounding box center [467, 280] width 241 height 35
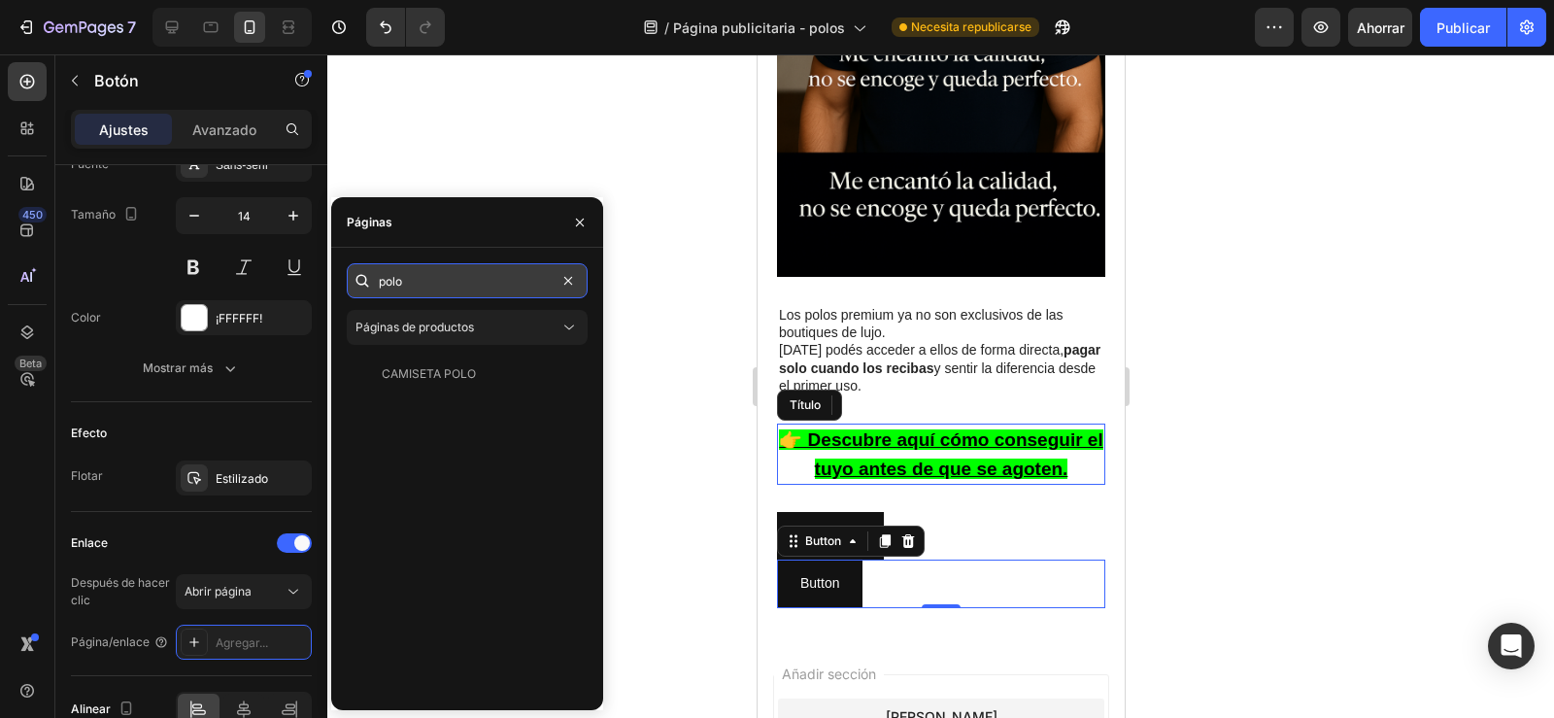
scroll to position [0, 0]
type input "polo"
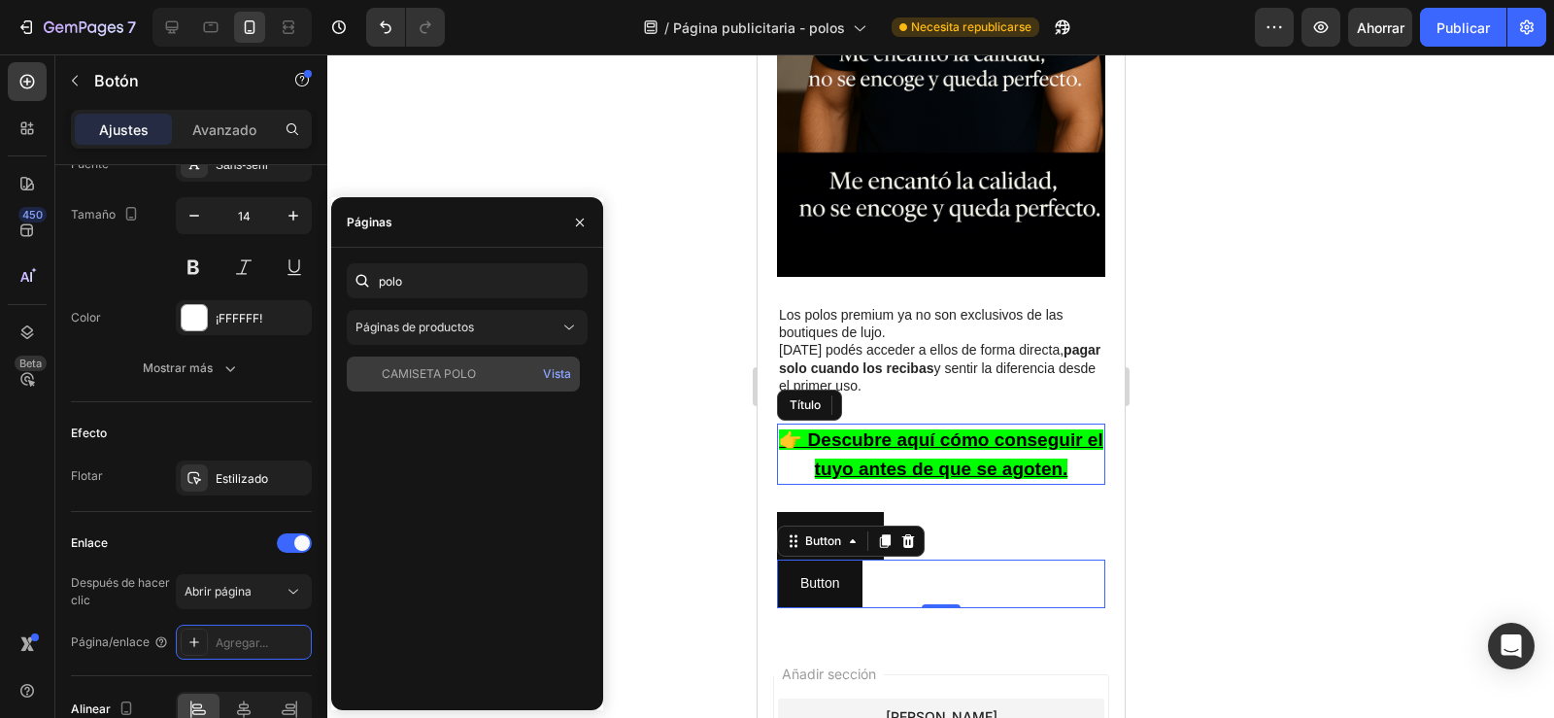
click at [435, 365] on div "CAMISETA POLO" at bounding box center [429, 373] width 94 height 17
click at [577, 224] on icon "button" at bounding box center [580, 222] width 8 height 8
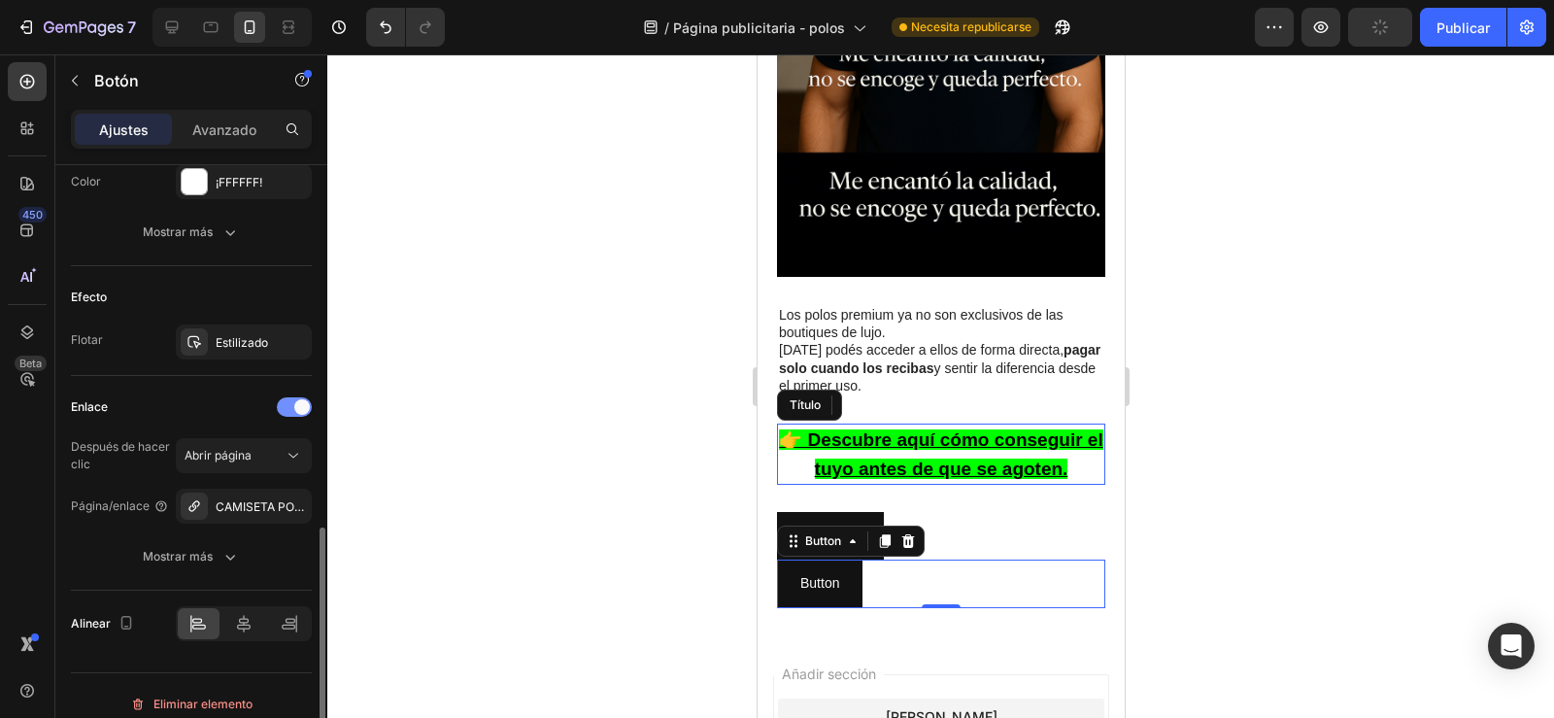
scroll to position [936, 0]
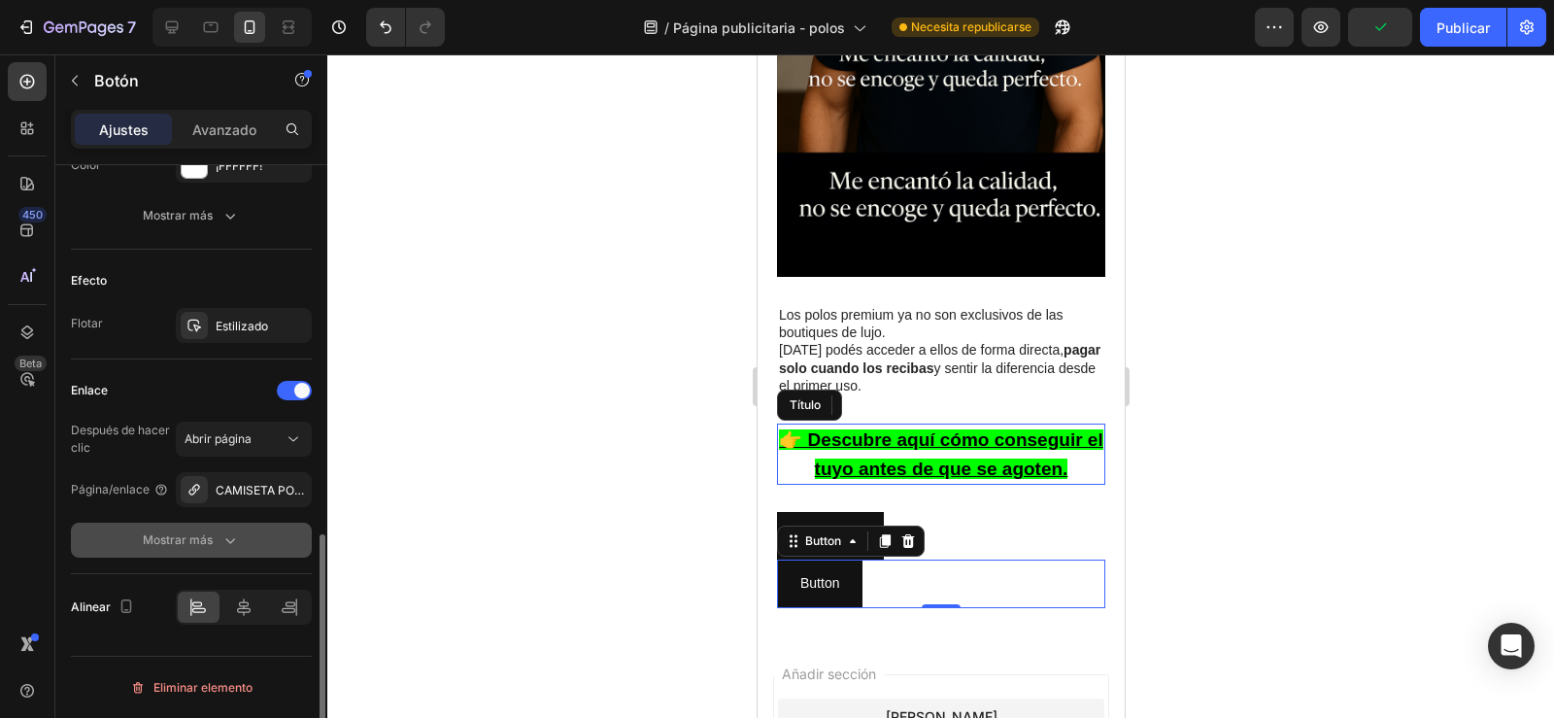
click at [219, 530] on div "Mostrar más" at bounding box center [191, 539] width 97 height 19
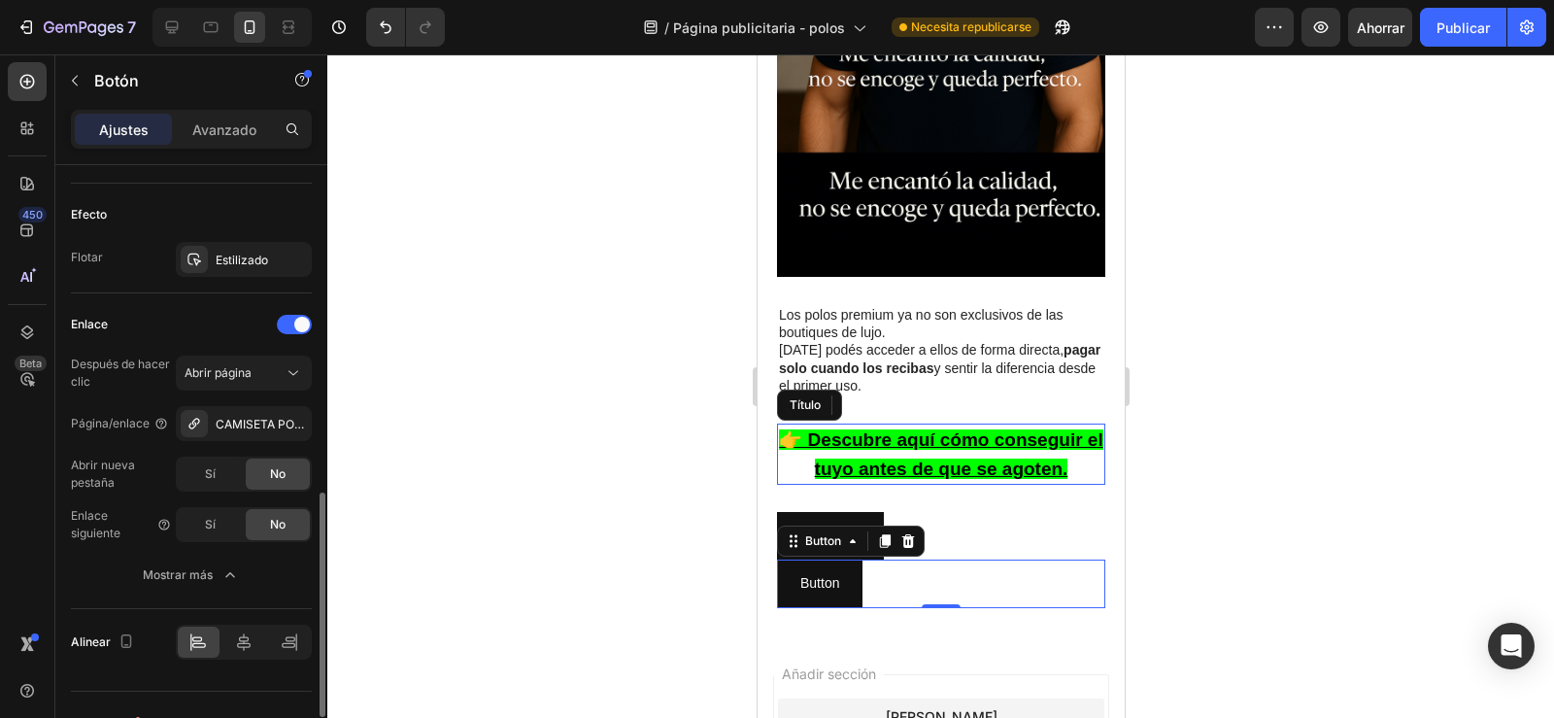
scroll to position [970, 0]
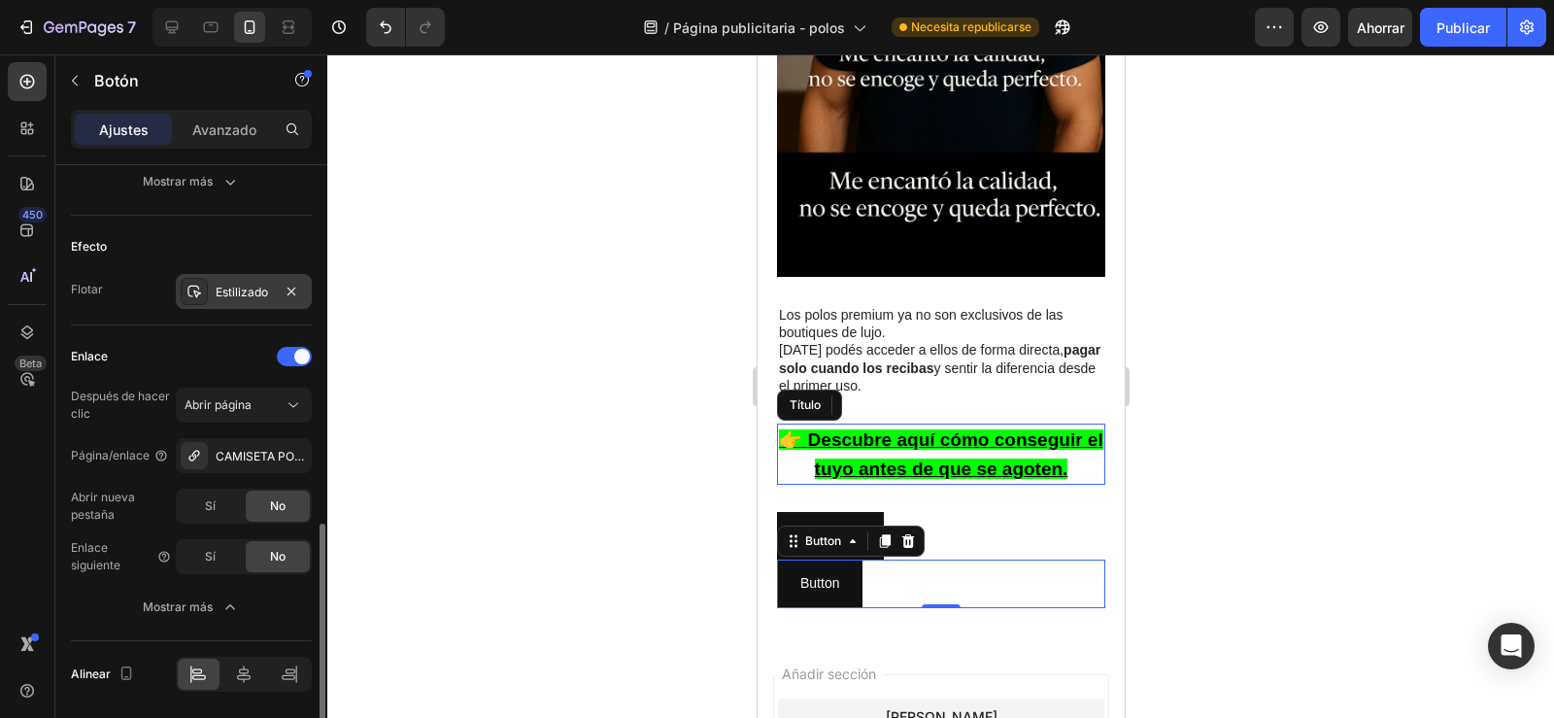
click at [236, 292] on font "Estilizado" at bounding box center [242, 292] width 52 height 15
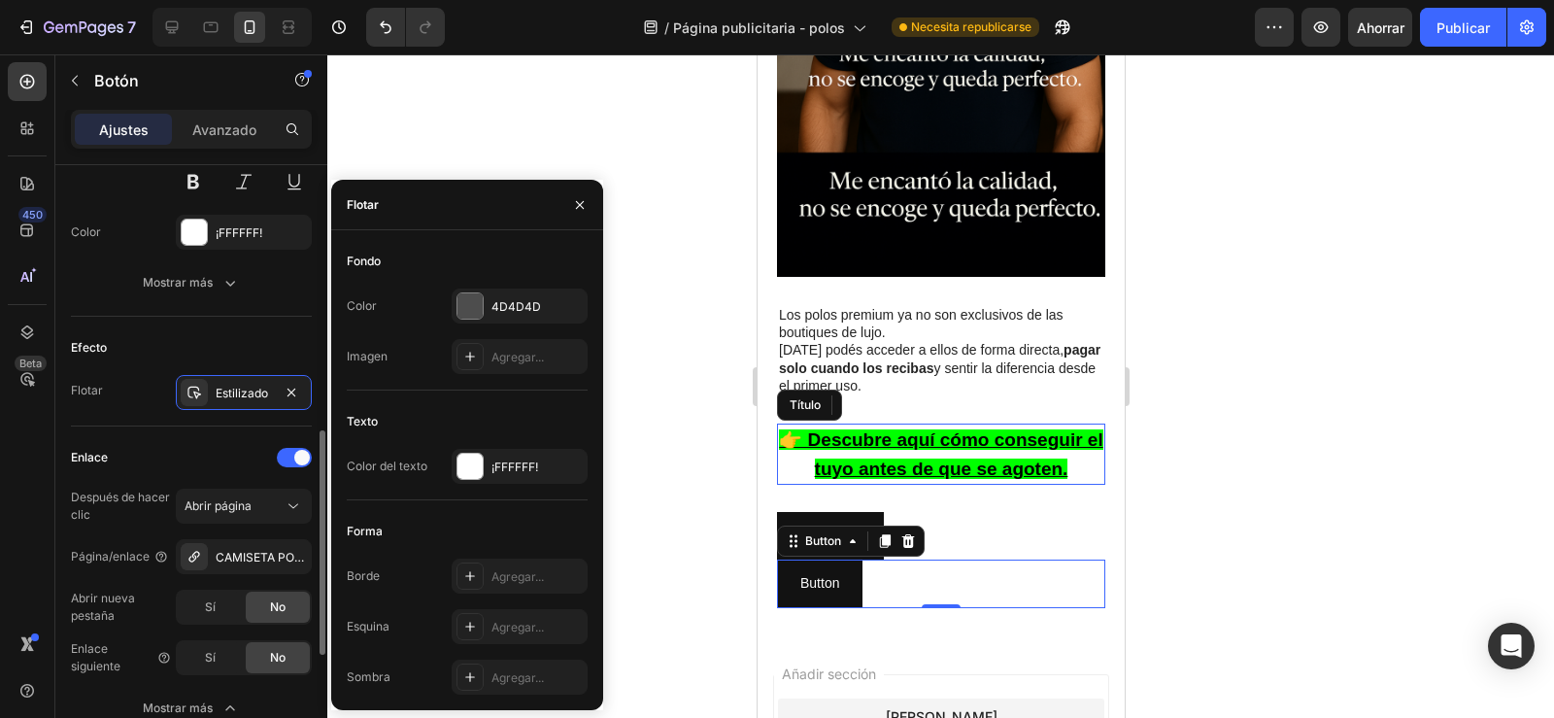
scroll to position [824, 0]
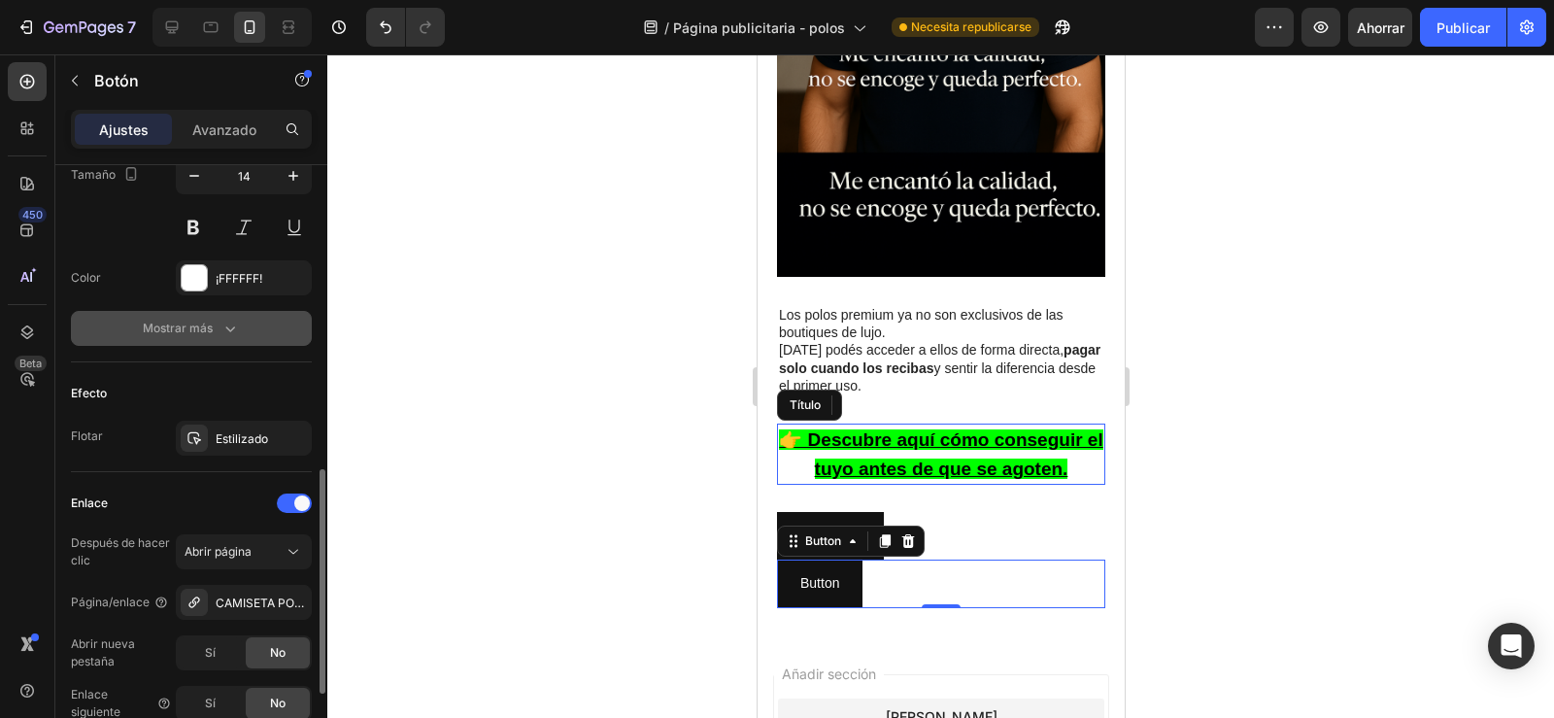
click at [233, 330] on icon "button" at bounding box center [229, 328] width 19 height 19
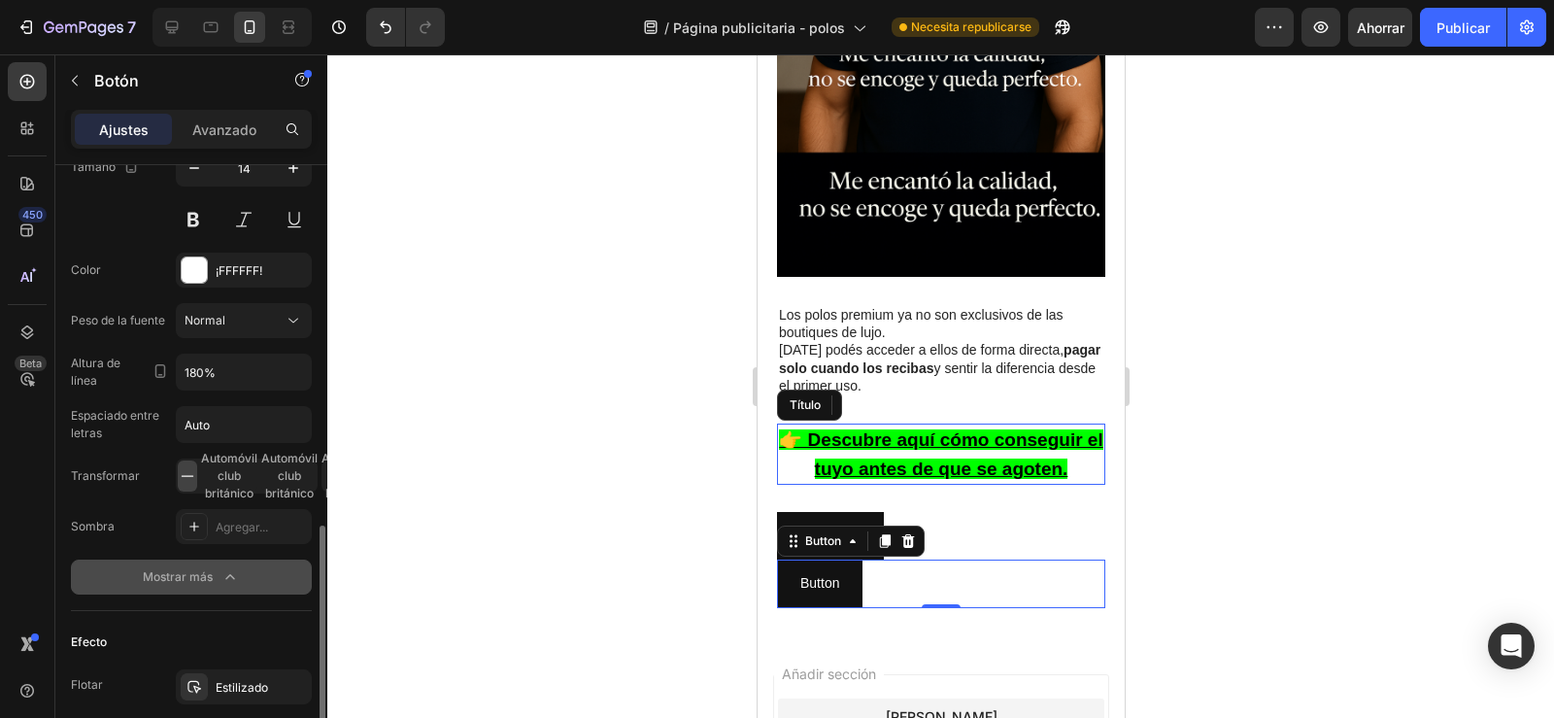
scroll to position [903, 0]
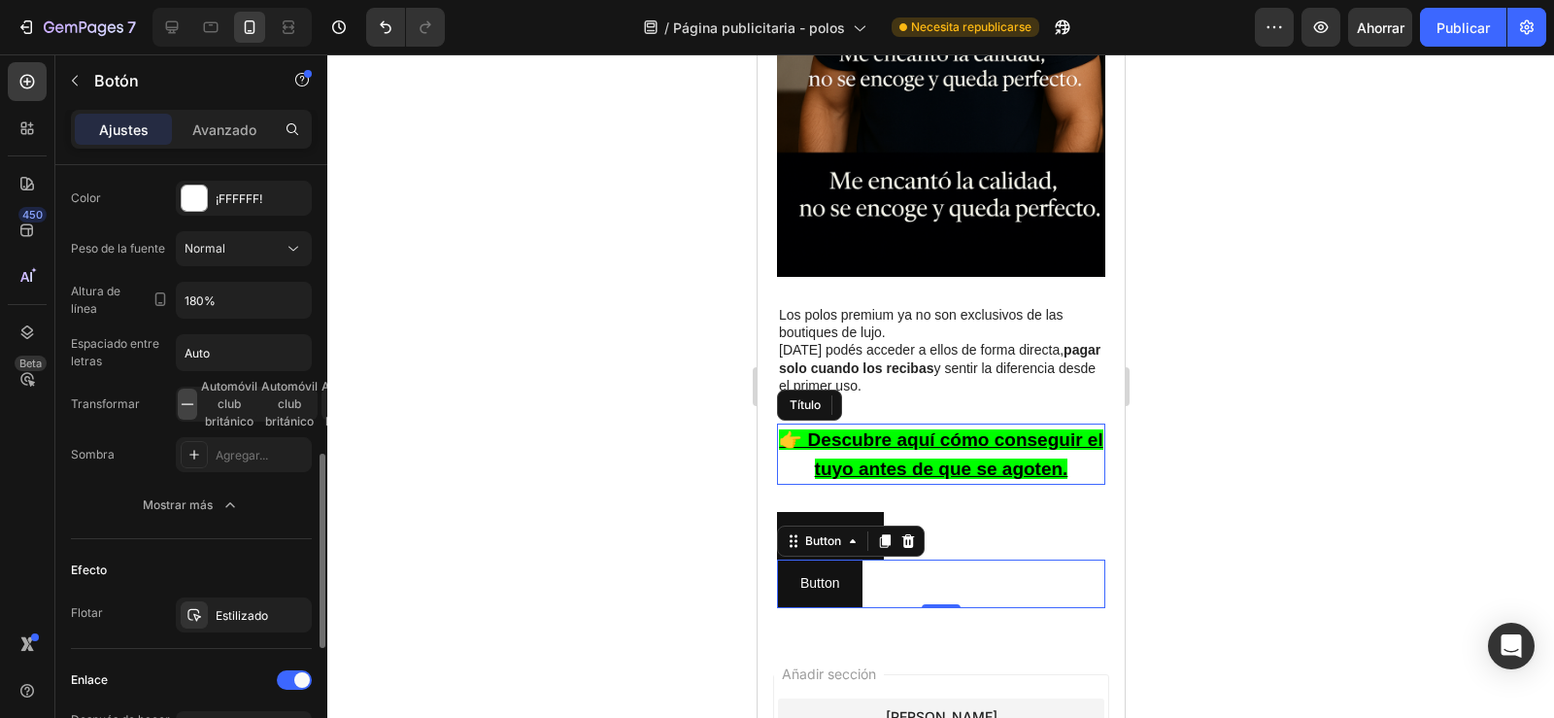
click at [95, 574] on font "Efecto" at bounding box center [89, 569] width 36 height 15
click at [96, 605] on font "Flotar" at bounding box center [87, 612] width 32 height 15
click at [227, 622] on div "Estilizado" at bounding box center [244, 615] width 56 height 17
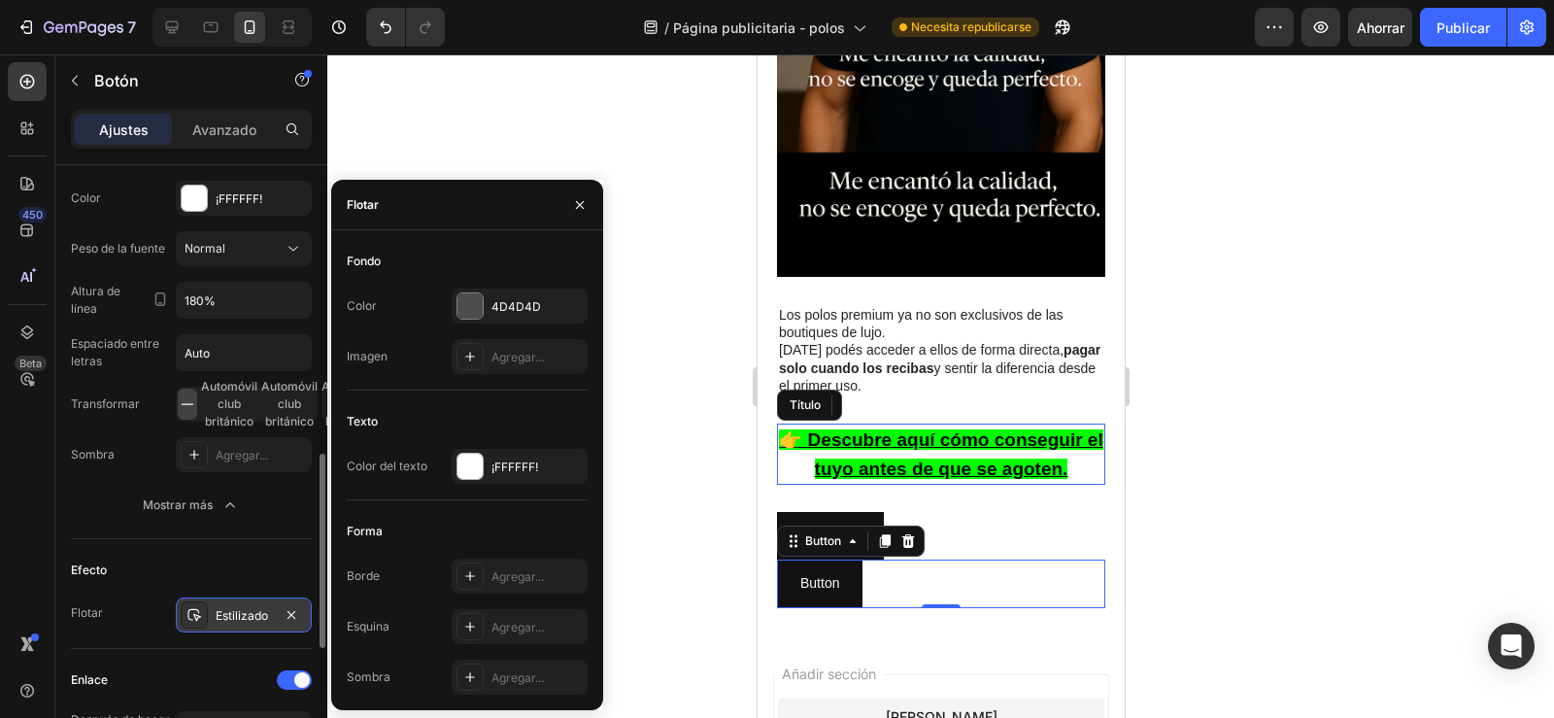
click at [231, 616] on font "Estilizado" at bounding box center [242, 615] width 52 height 15
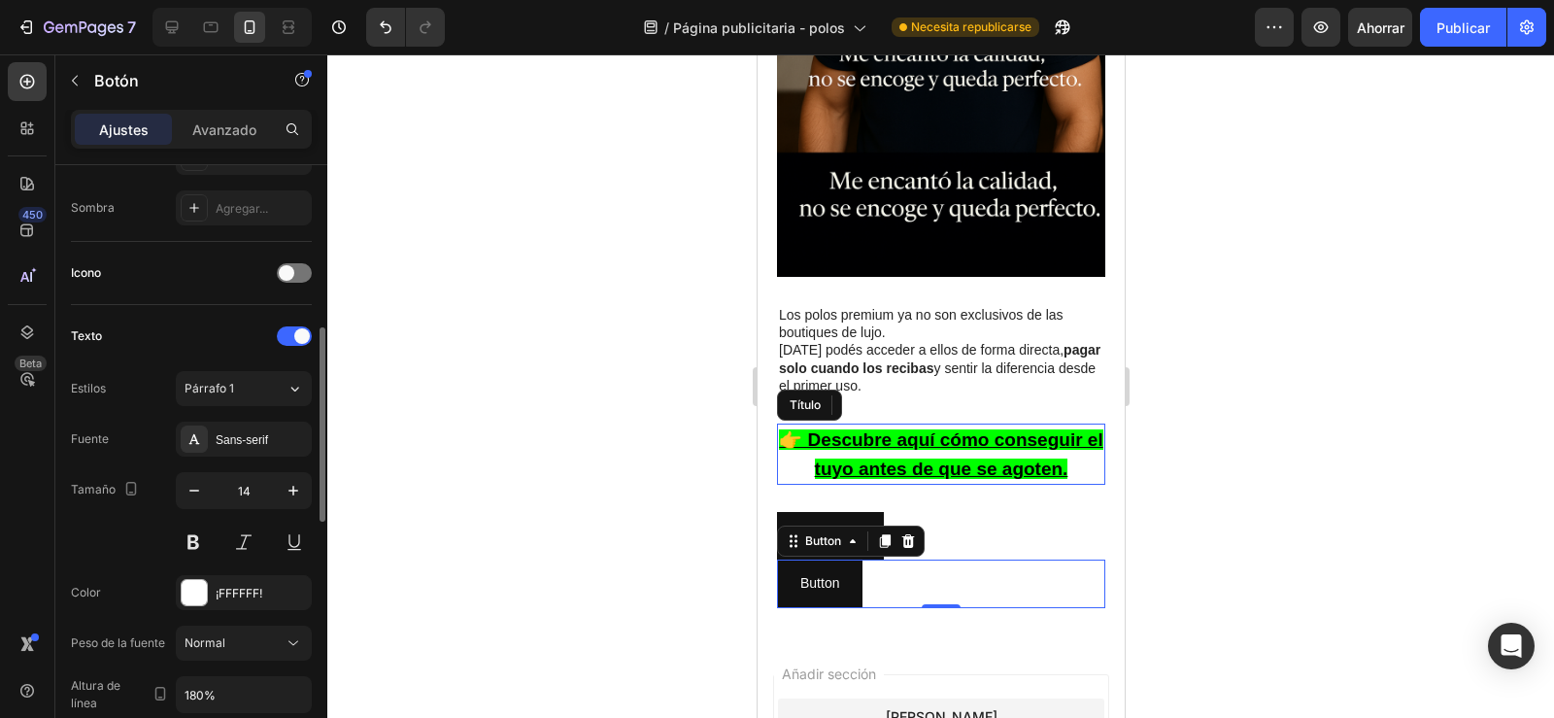
scroll to position [461, 0]
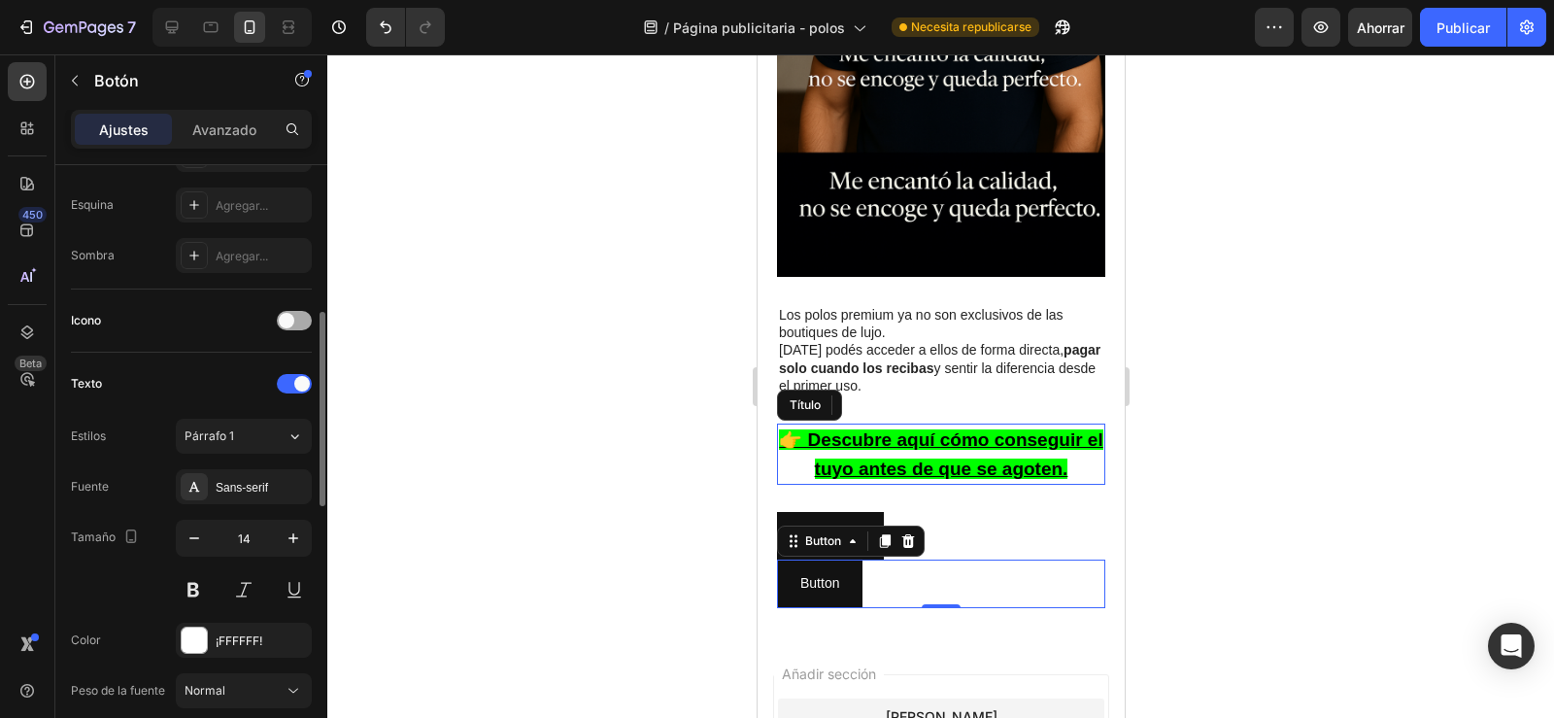
click at [290, 325] on span at bounding box center [287, 321] width 16 height 16
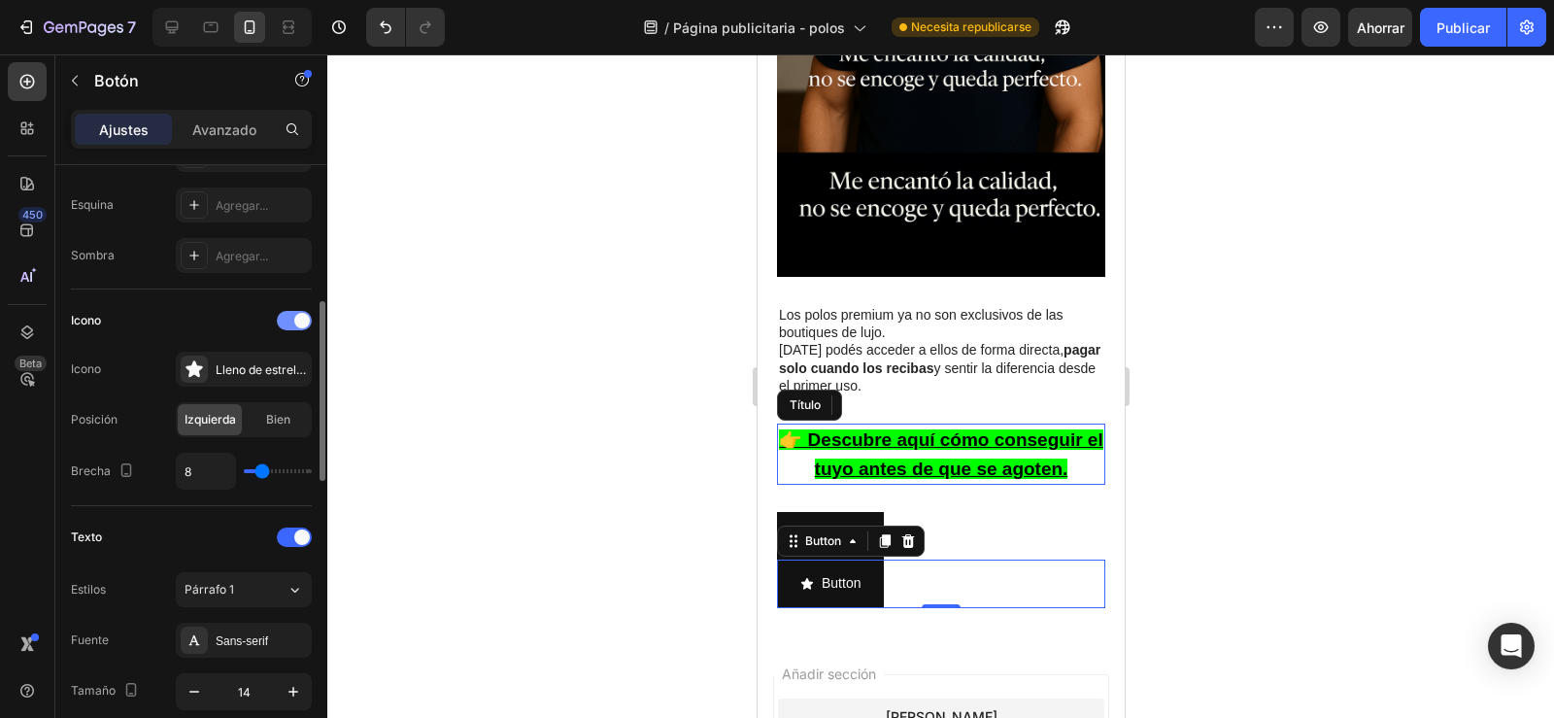
click at [290, 325] on div at bounding box center [294, 320] width 35 height 19
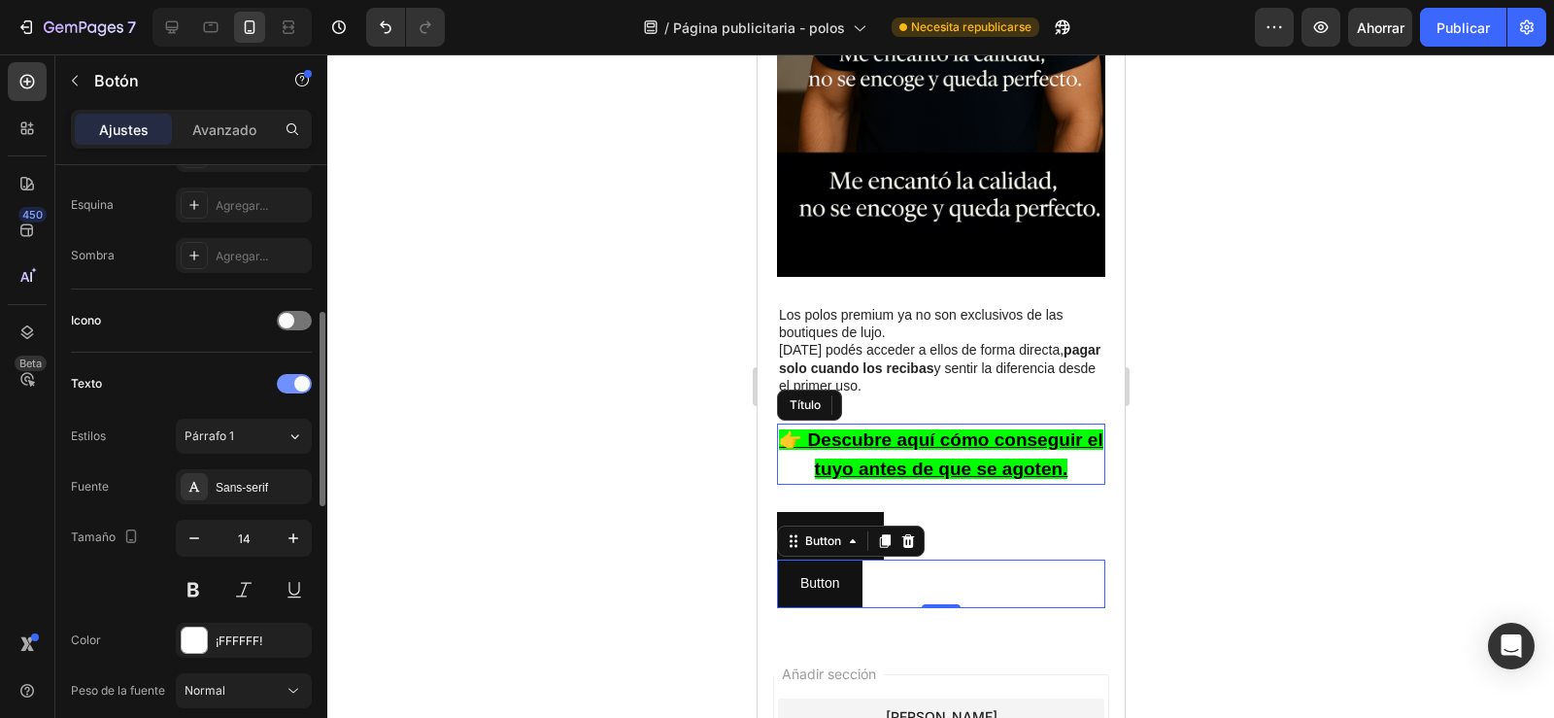
click at [291, 384] on div at bounding box center [294, 383] width 35 height 19
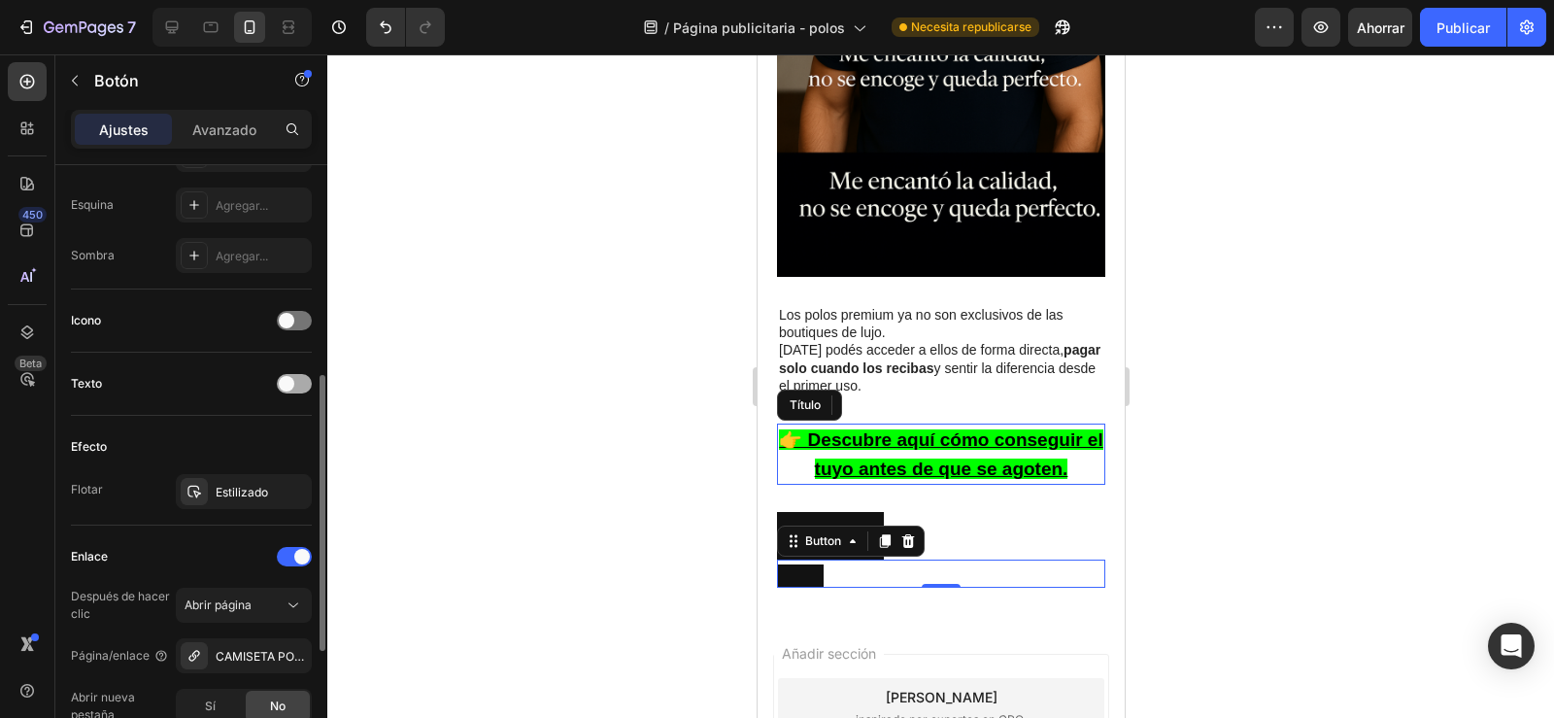
click at [291, 384] on span at bounding box center [287, 384] width 16 height 16
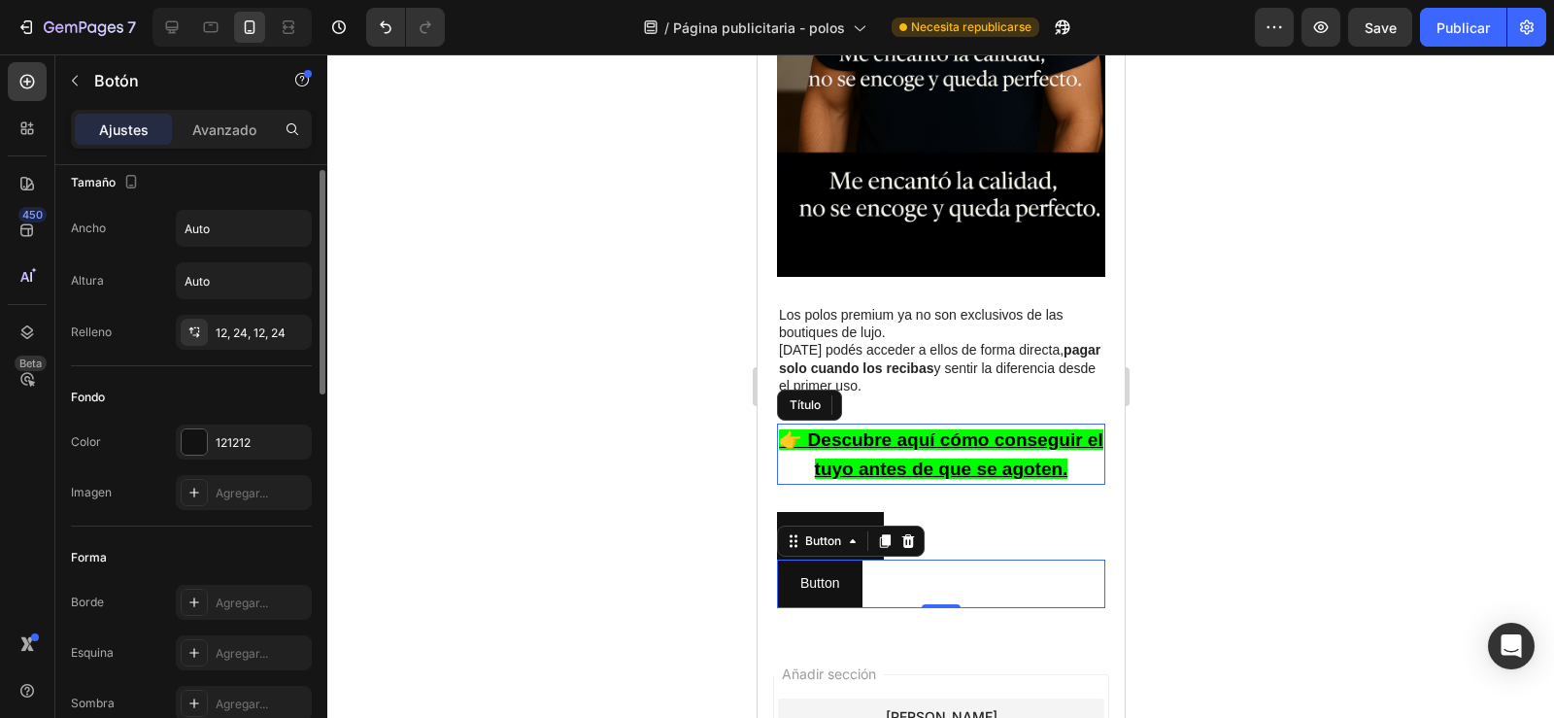
scroll to position [0, 0]
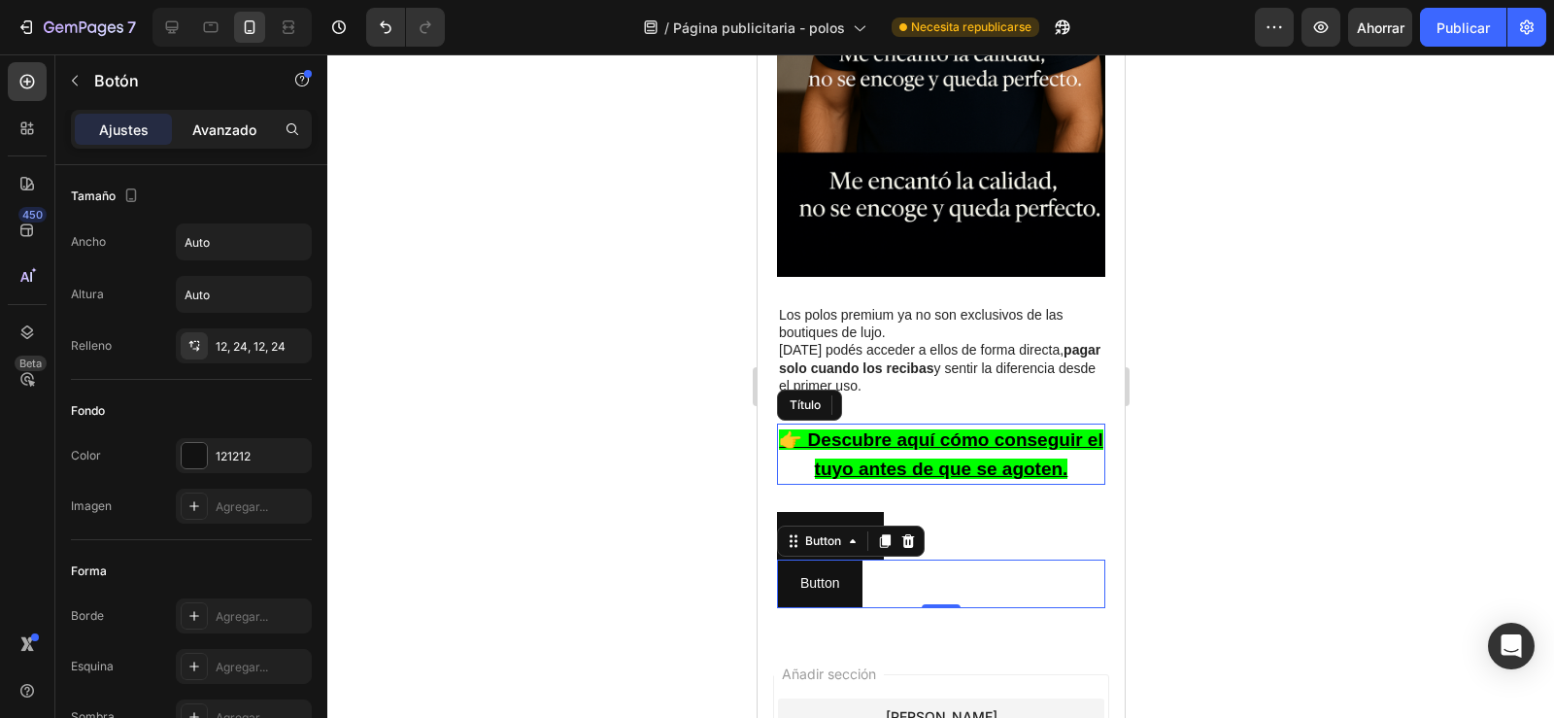
click at [234, 137] on font "Avanzado" at bounding box center [224, 129] width 64 height 17
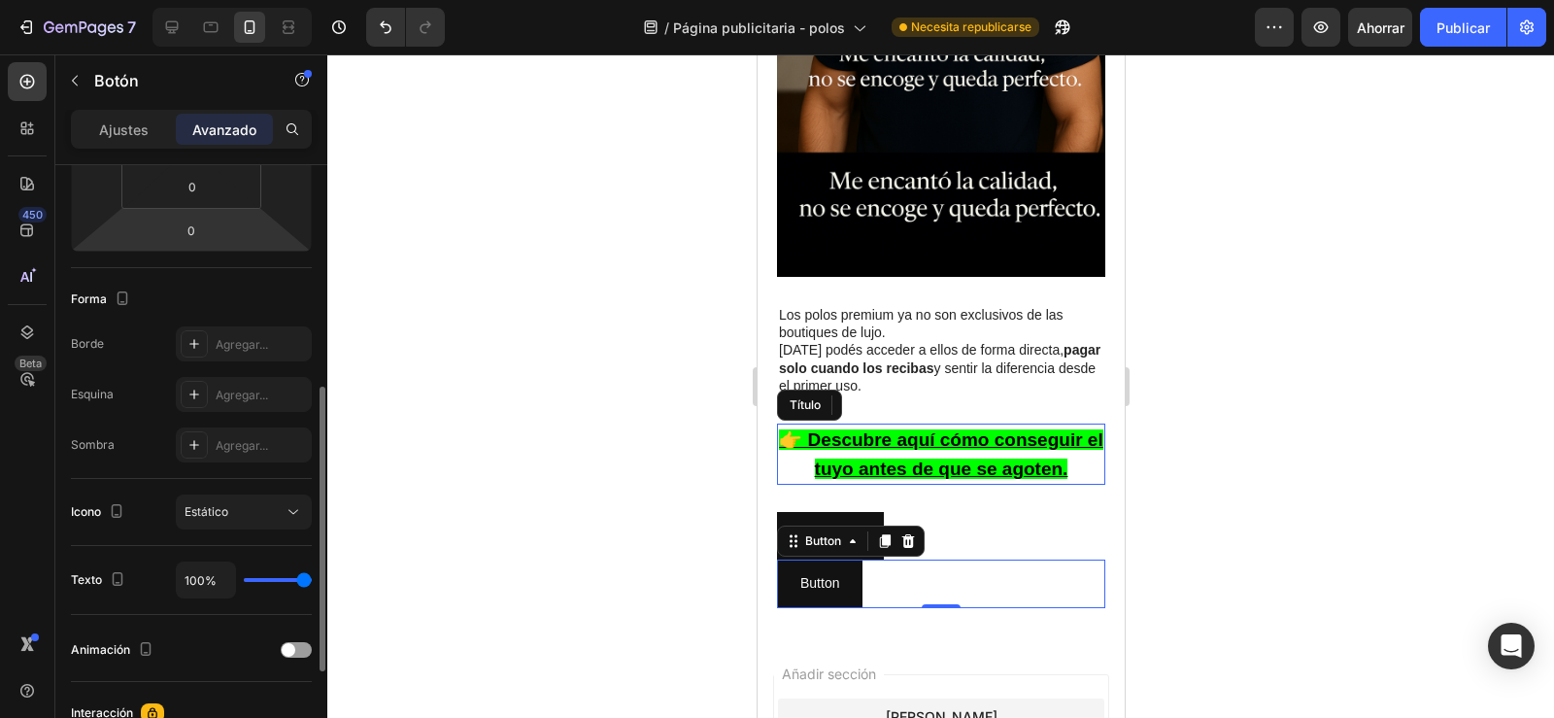
scroll to position [420, 0]
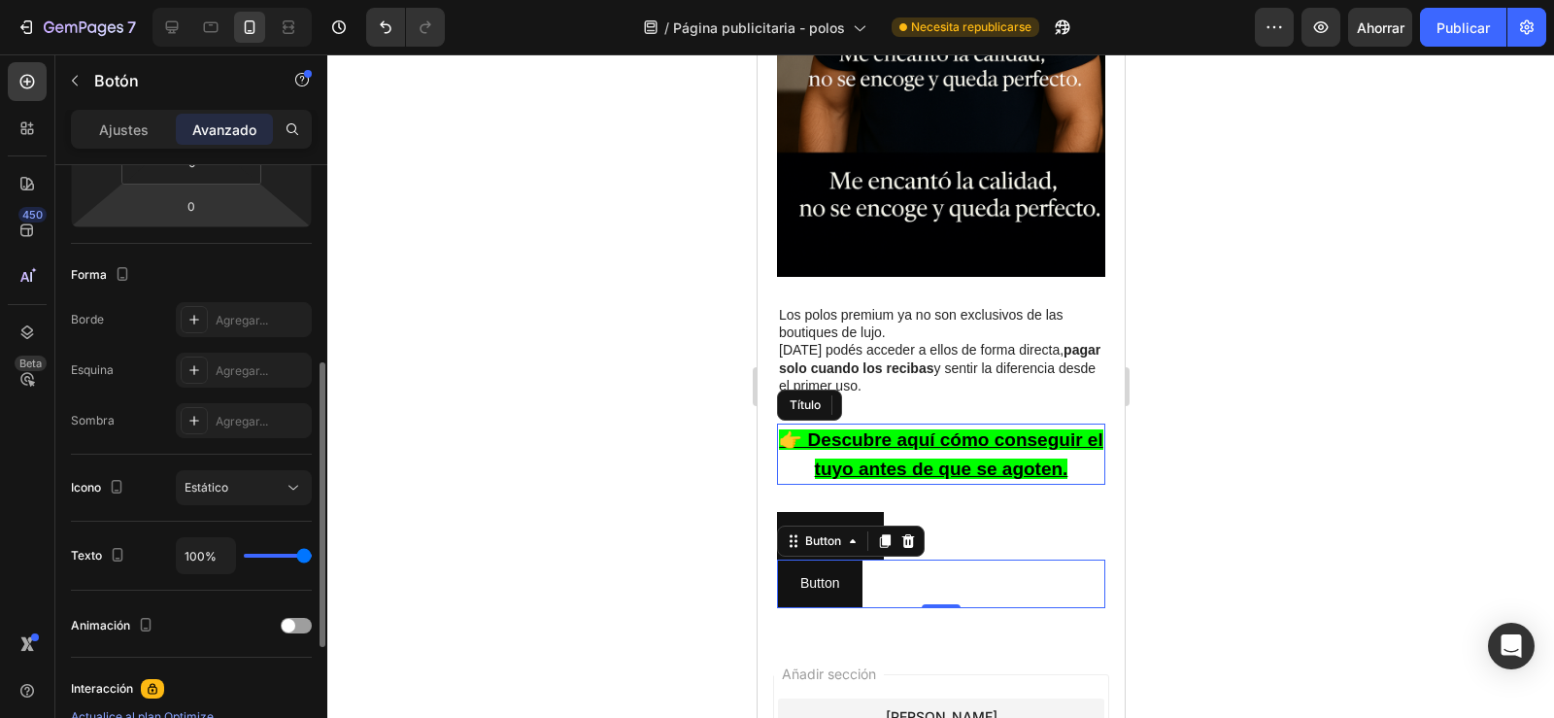
click at [200, 490] on font "Estático" at bounding box center [207, 487] width 44 height 15
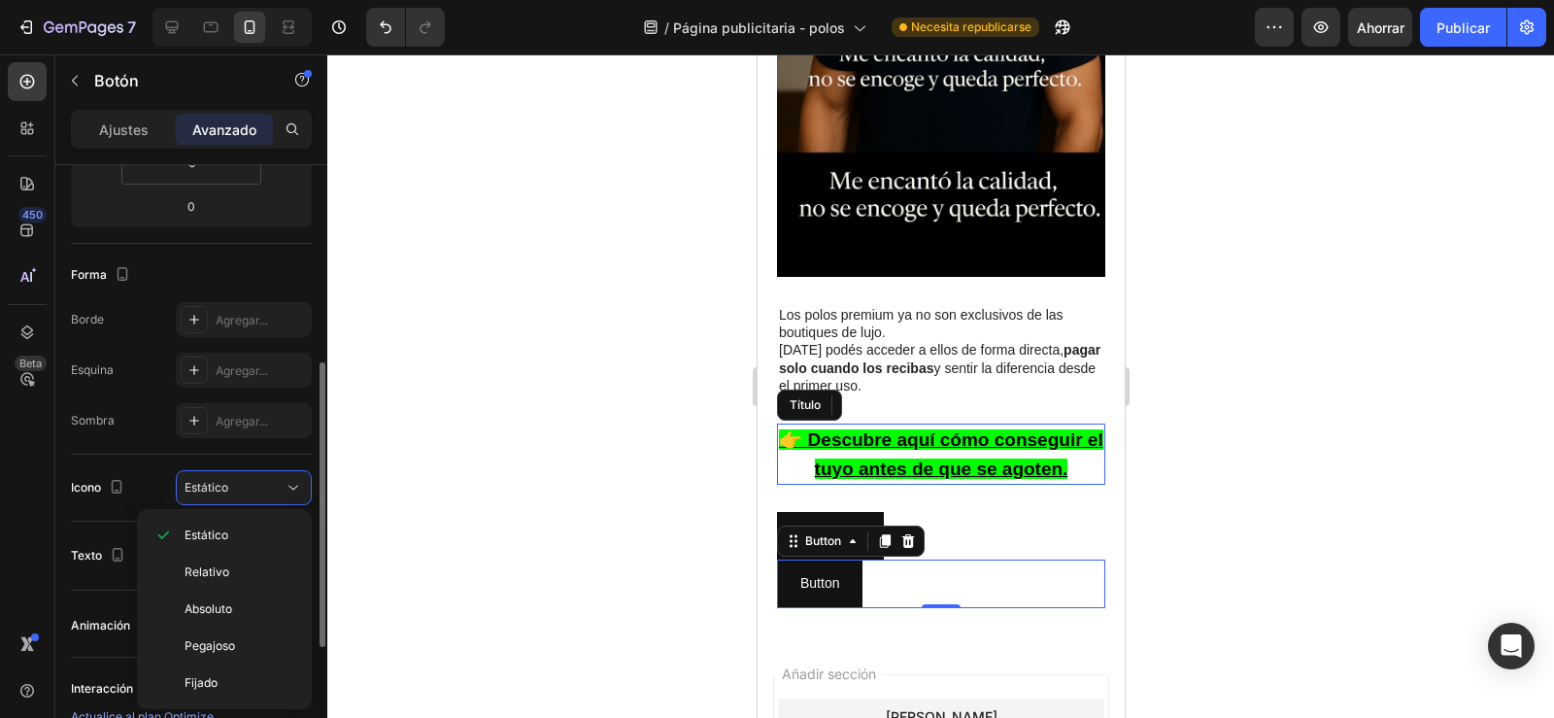
click at [200, 490] on font "Estático" at bounding box center [207, 487] width 44 height 15
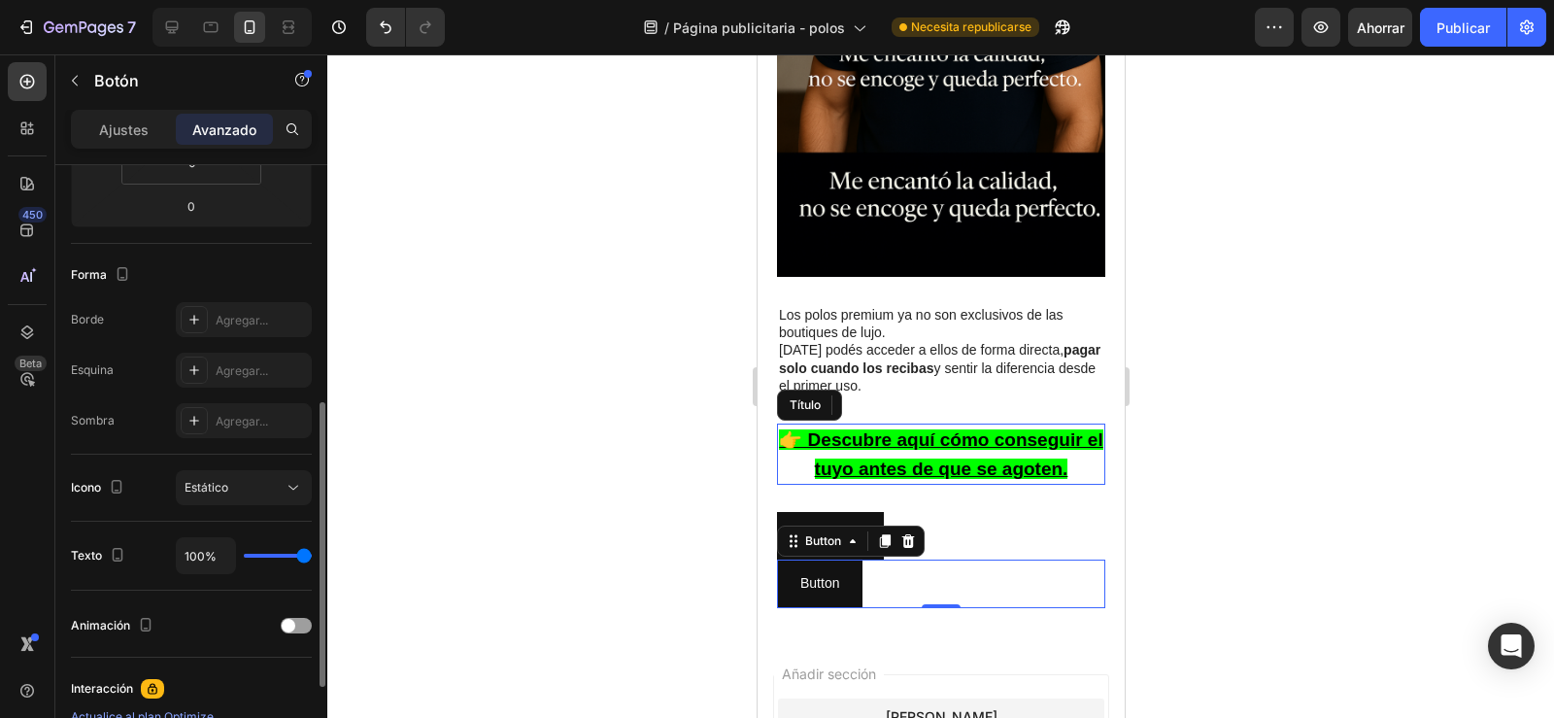
scroll to position [459, 0]
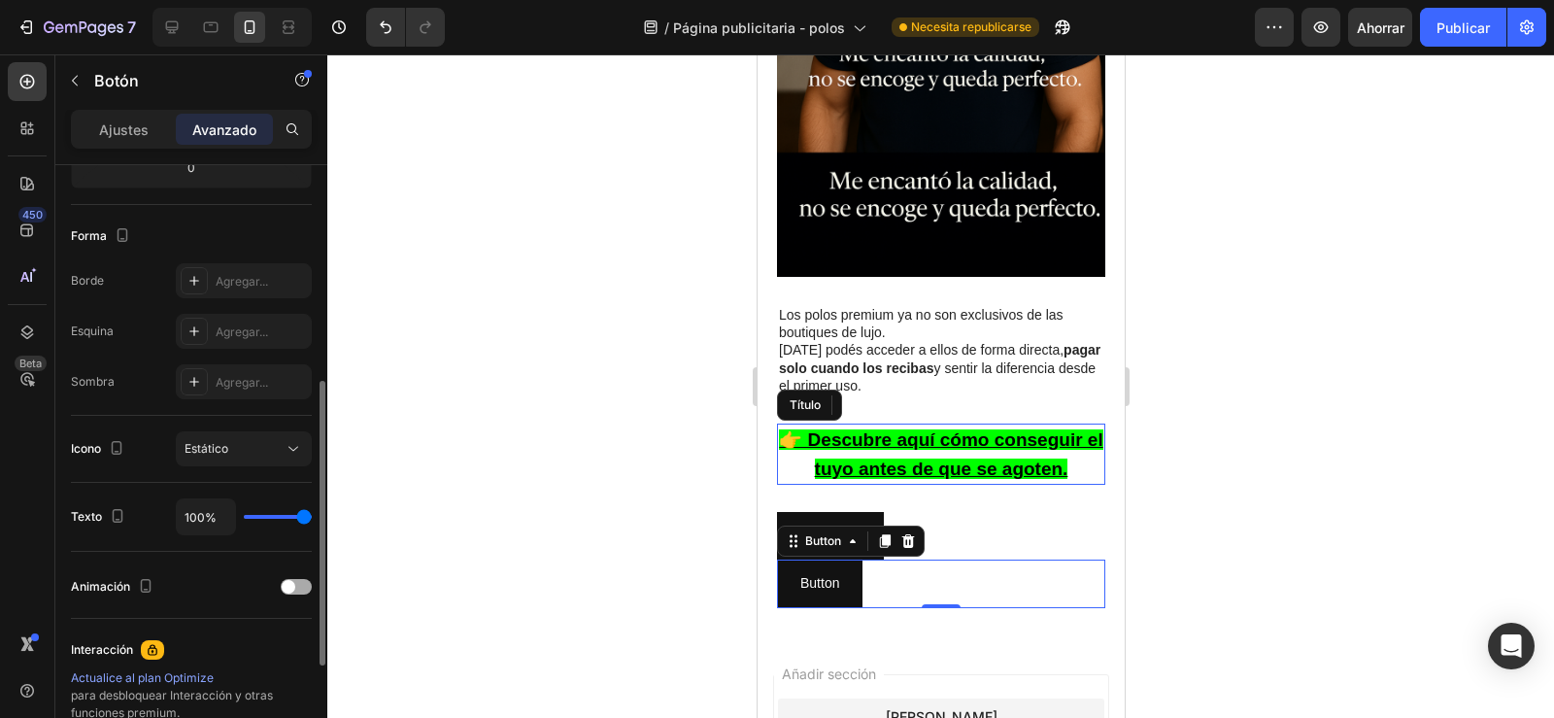
click at [298, 589] on div at bounding box center [296, 587] width 31 height 16
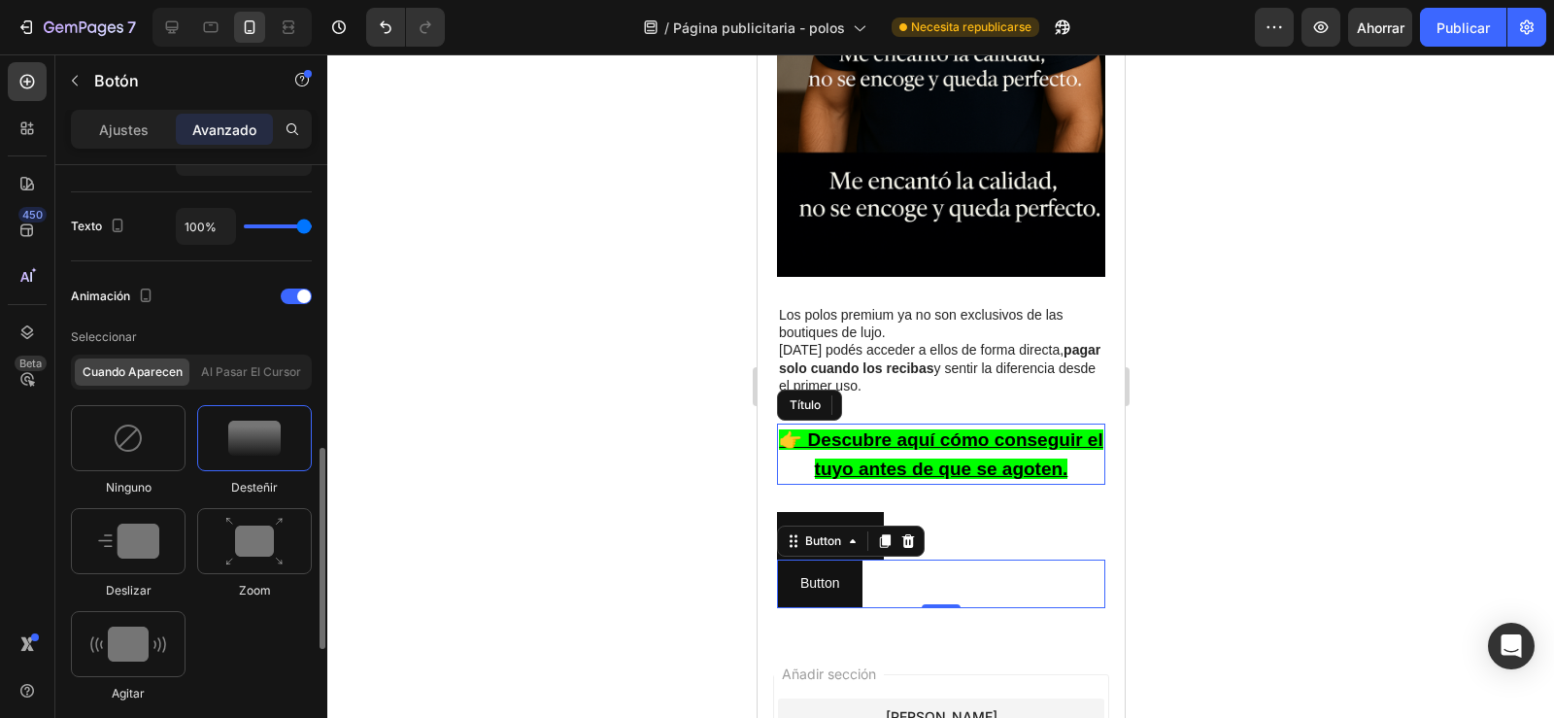
scroll to position [776, 0]
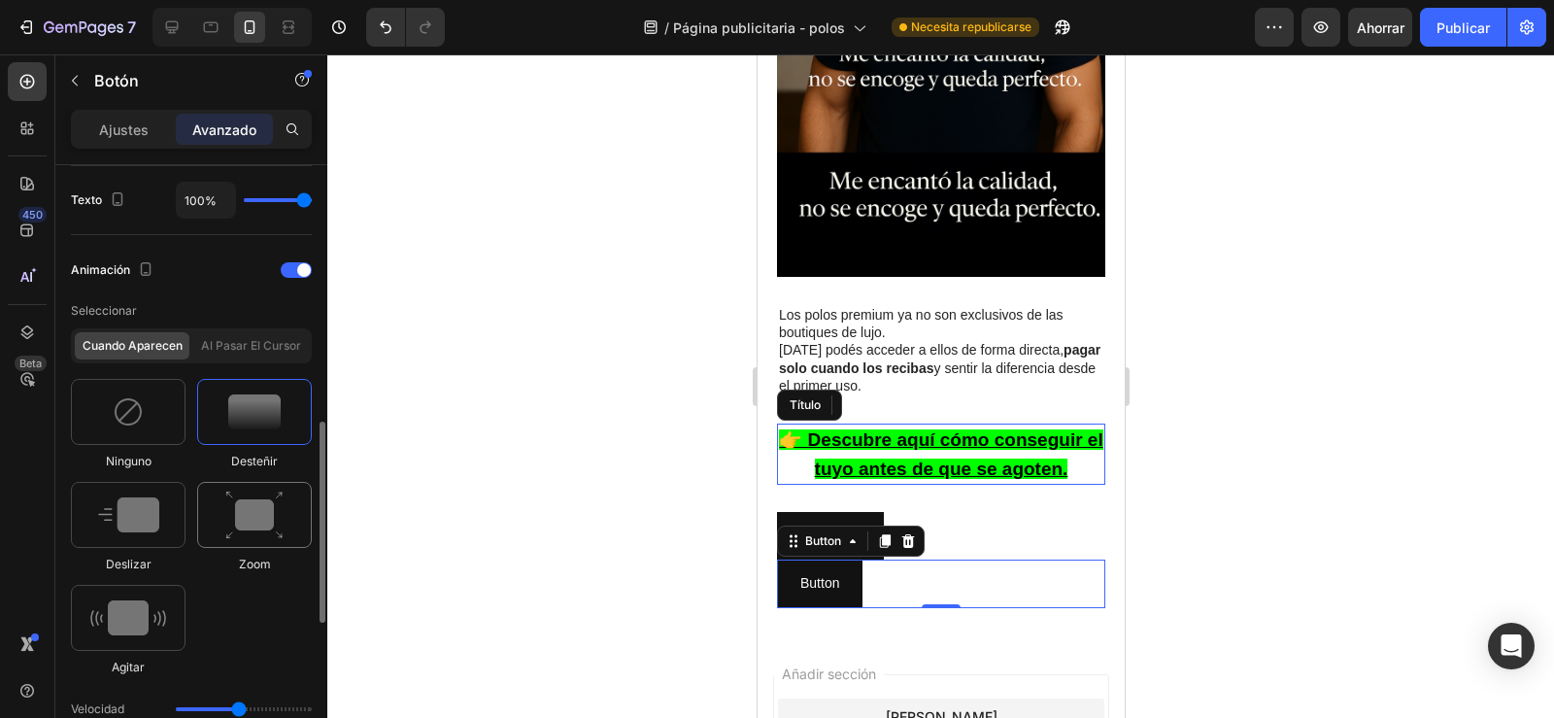
click at [251, 534] on img at bounding box center [254, 515] width 58 height 50
click at [278, 345] on font "Al pasar el cursor" at bounding box center [251, 345] width 100 height 15
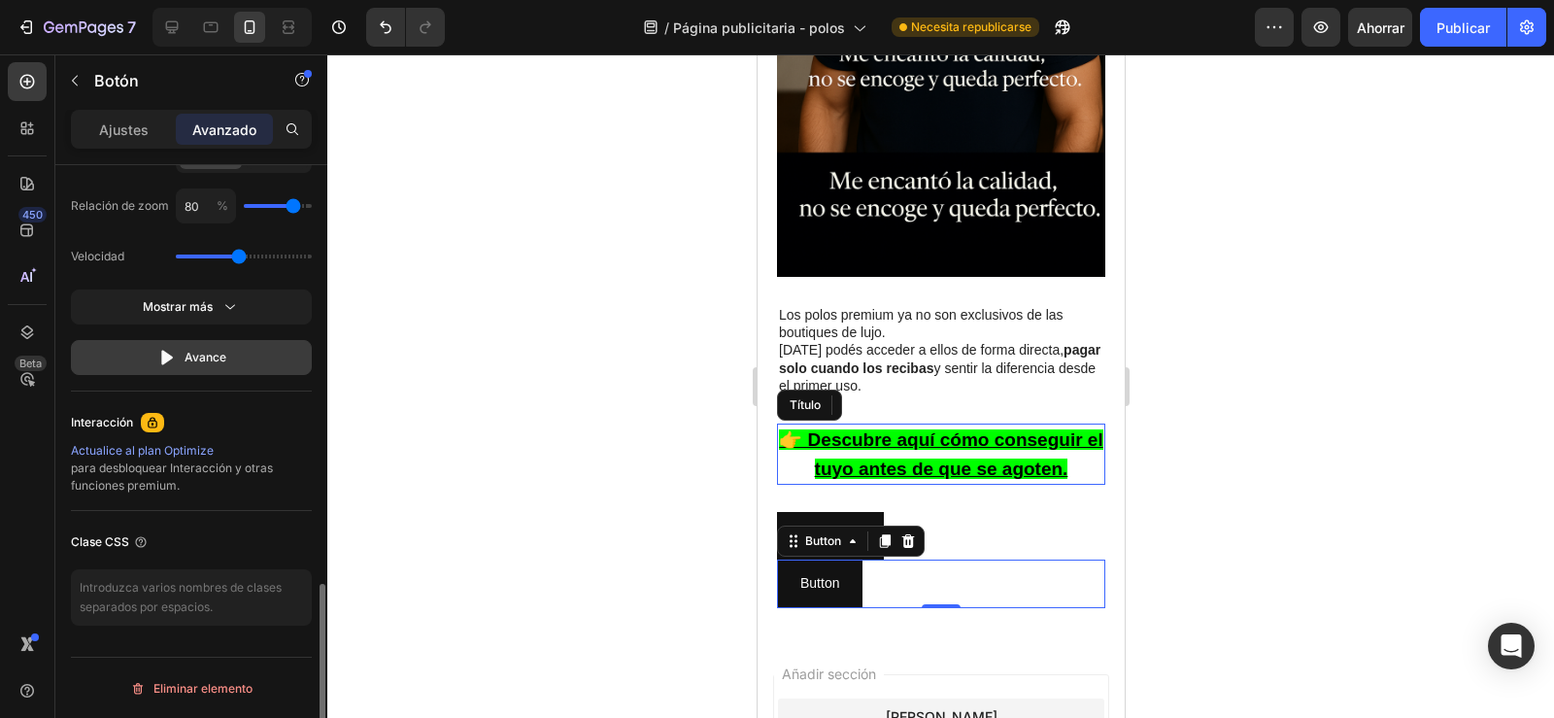
scroll to position [1330, 0]
click at [209, 367] on button "Avance" at bounding box center [191, 356] width 241 height 35
click at [782, 429] on u "👉 Descubre aquí cómo conseguir el tuyo antes de que se agoten." at bounding box center [939, 454] width 323 height 50
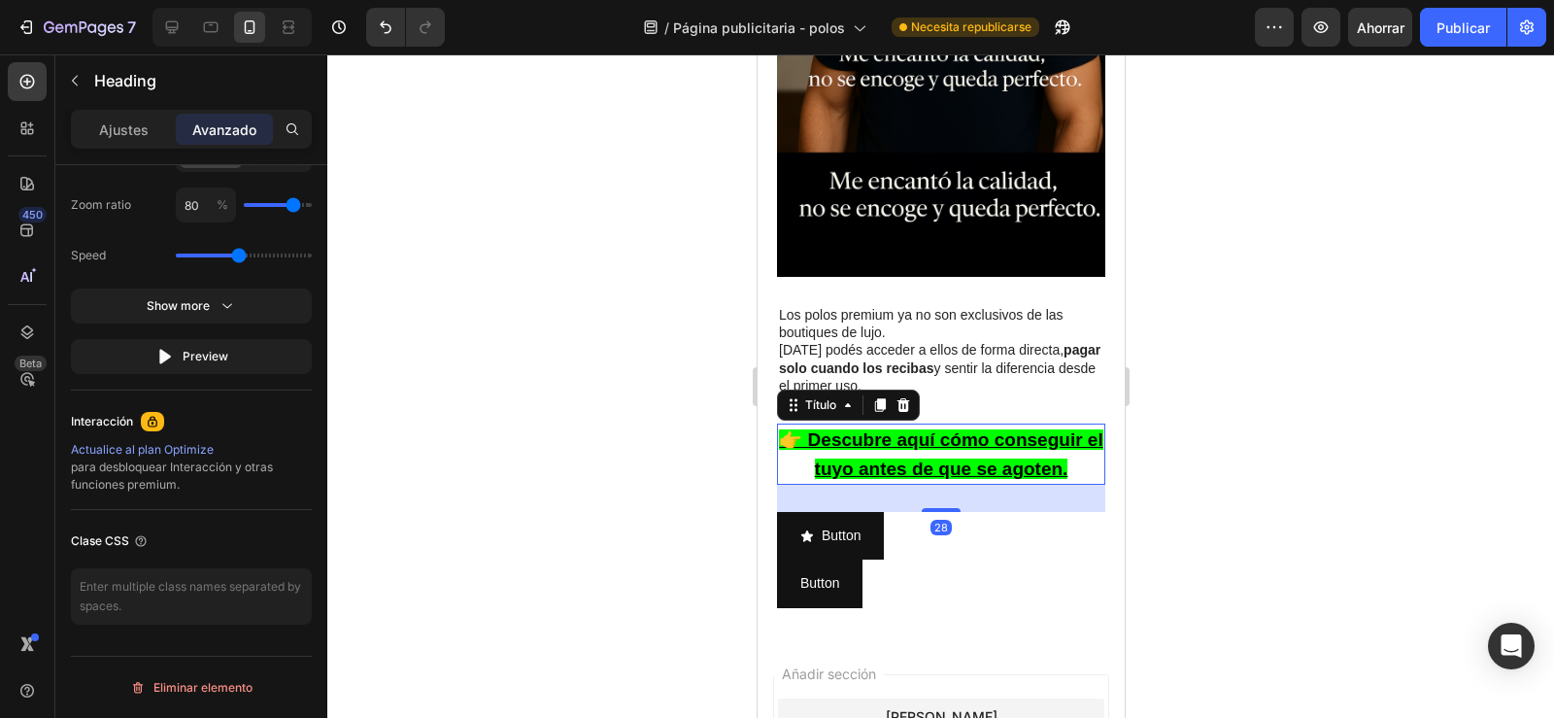
scroll to position [0, 0]
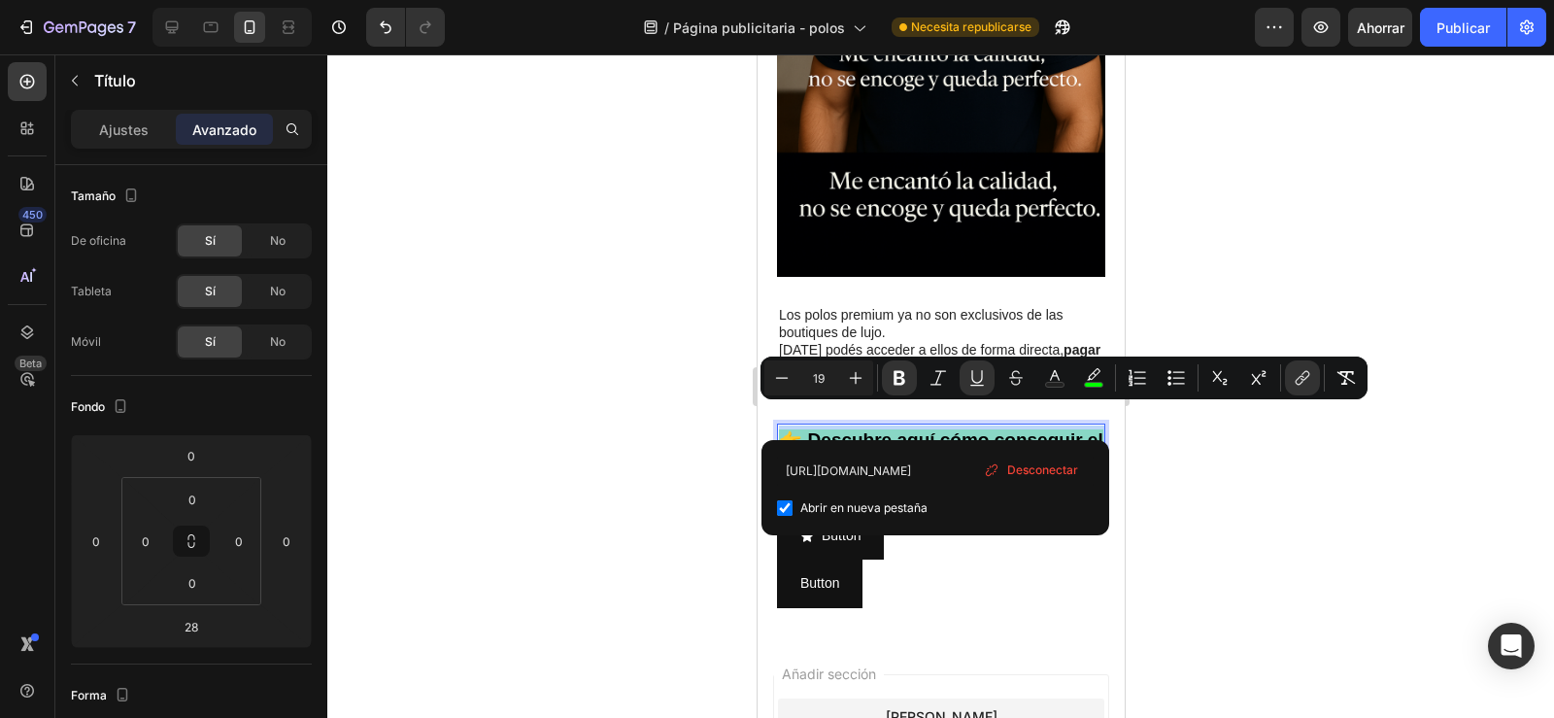
drag, startPoint x: 782, startPoint y: 419, endPoint x: 1084, endPoint y: 442, distance: 302.9
copy u "👉 Descubre aquí cómo conseguir el tuyo antes de que se agoten."
click at [956, 594] on div "Imagen Los polos premium ya no son exclusivos de las boutiques de lujo. Hoy pod…" at bounding box center [940, 209] width 367 height 851
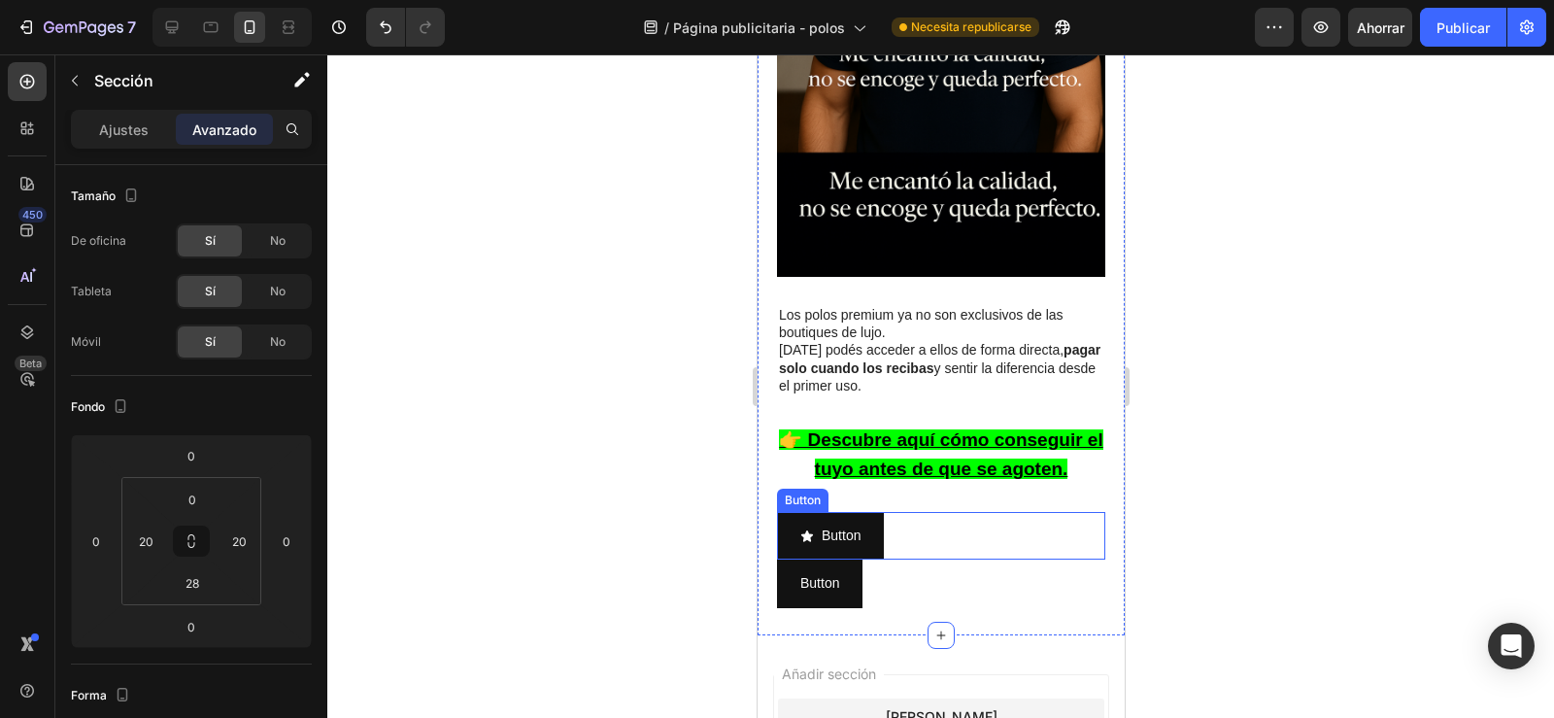
click at [884, 512] on div "Button Button" at bounding box center [940, 536] width 328 height 48
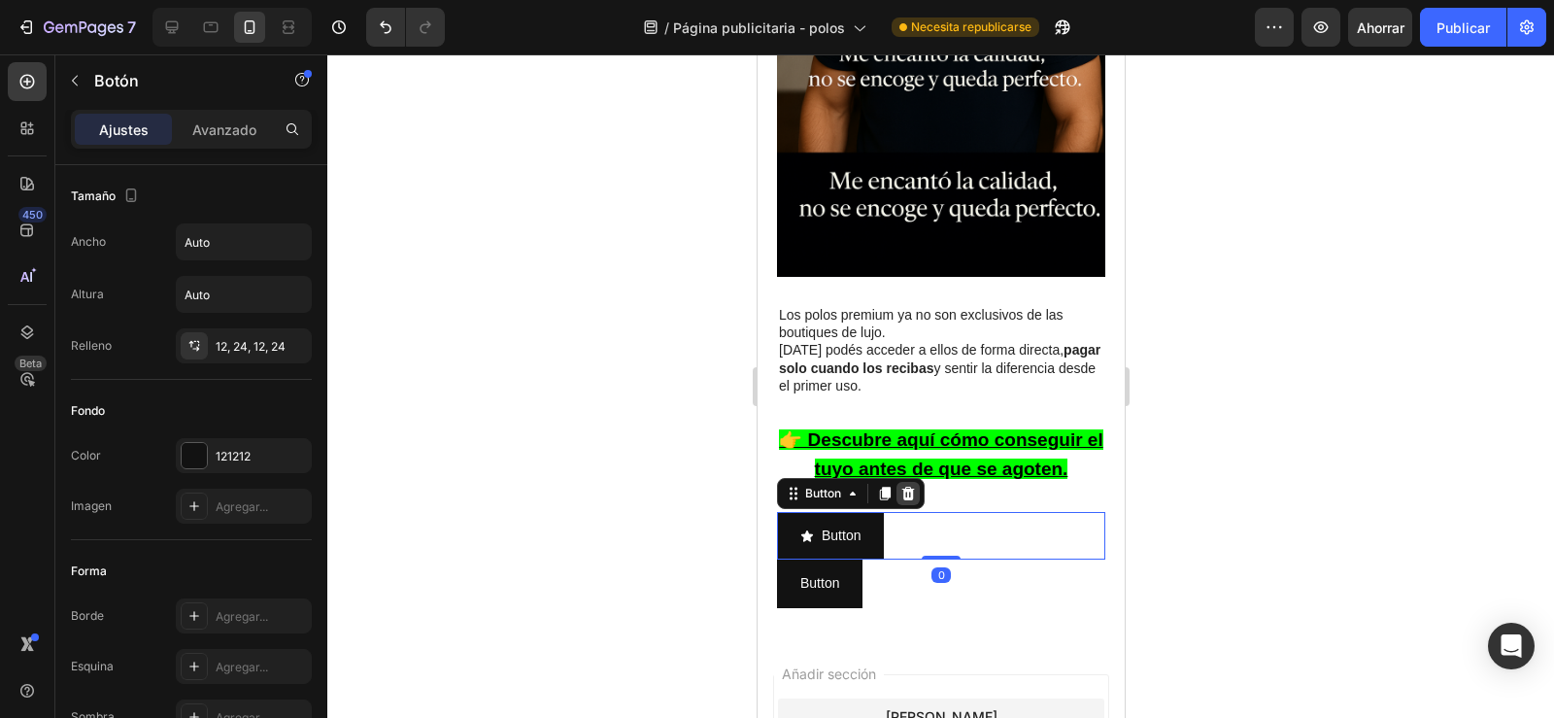
click at [910, 487] on icon at bounding box center [907, 494] width 13 height 14
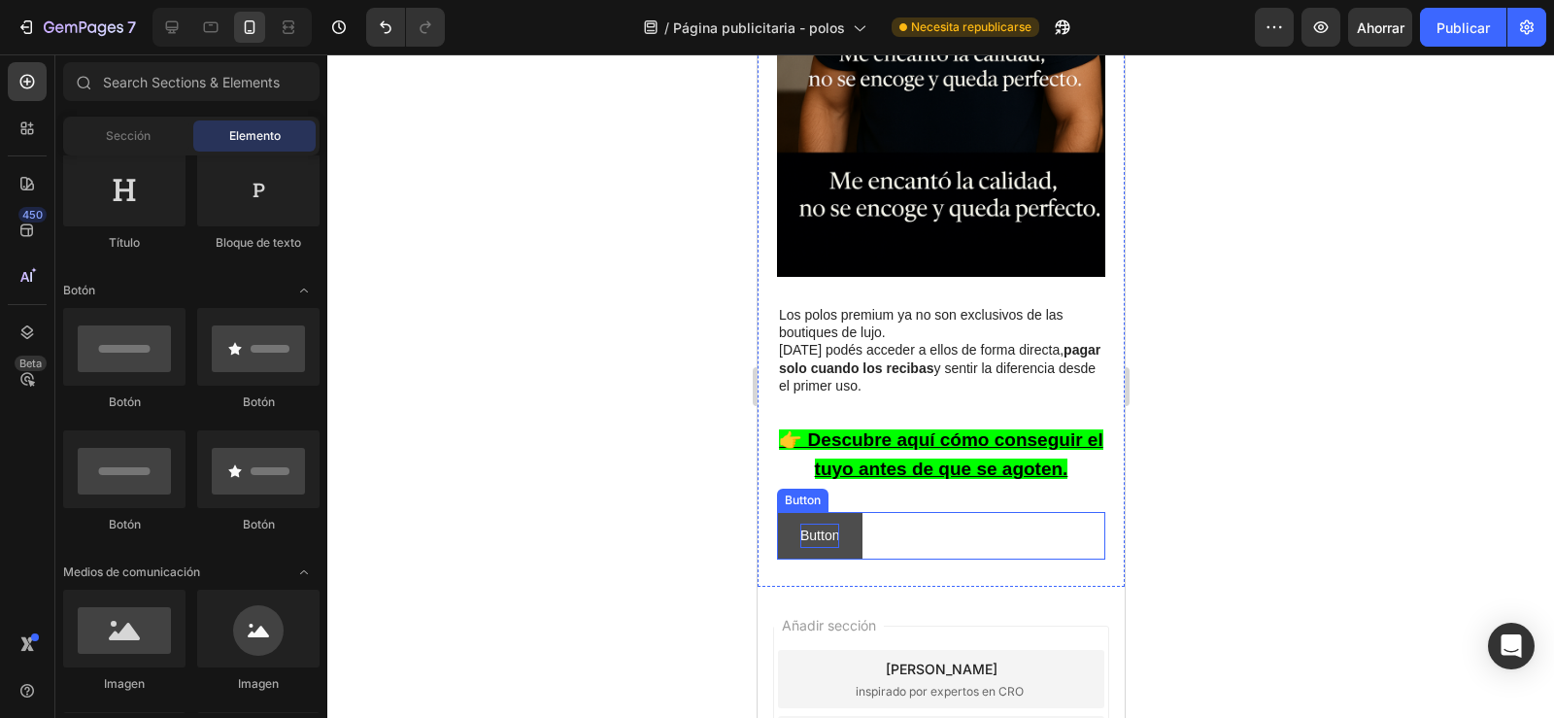
click at [836, 523] on p "Button" at bounding box center [818, 535] width 39 height 24
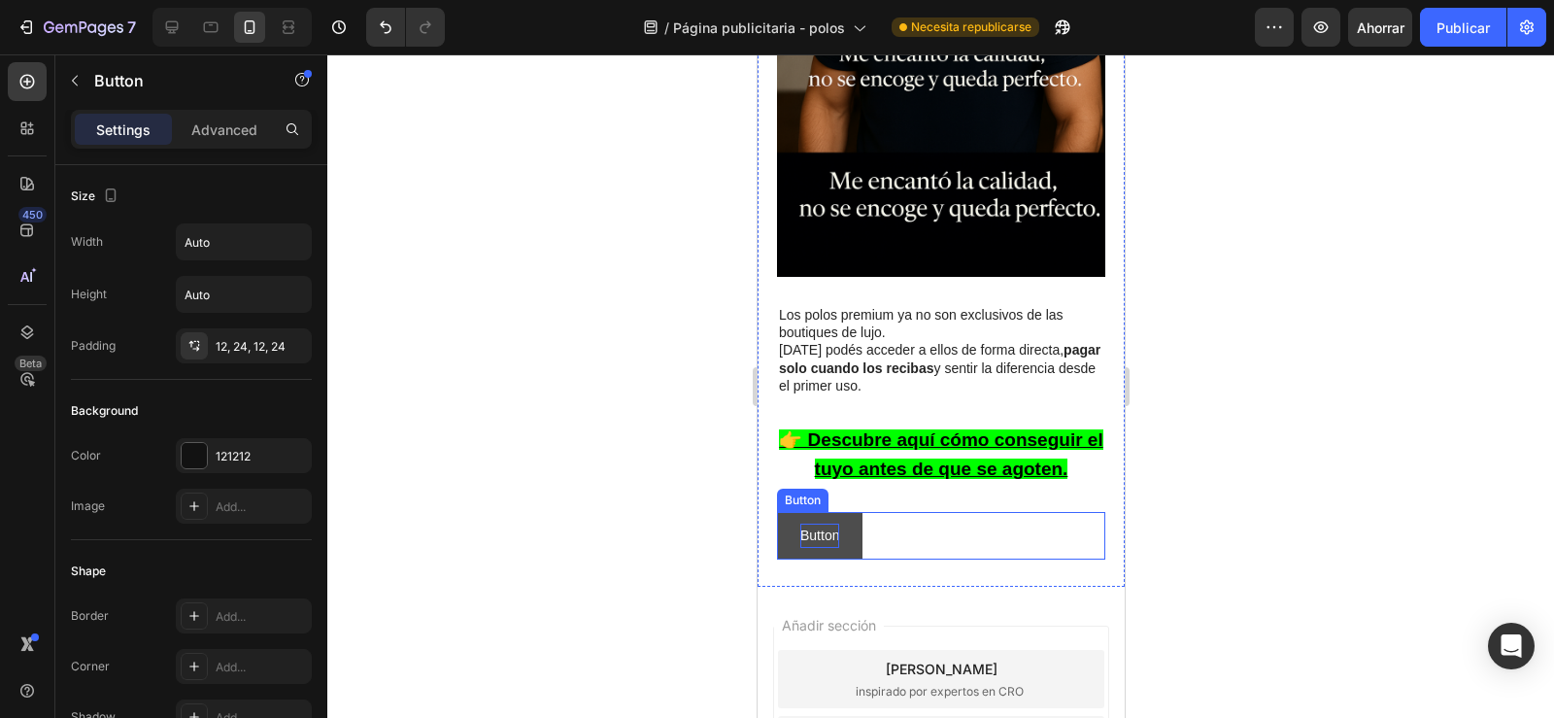
click at [836, 523] on p "Button" at bounding box center [818, 535] width 39 height 24
drag, startPoint x: 836, startPoint y: 520, endPoint x: 790, endPoint y: 524, distance: 45.9
click at [790, 524] on link "Button" at bounding box center [818, 536] width 85 height 48
drag, startPoint x: 796, startPoint y: 518, endPoint x: 824, endPoint y: 519, distance: 28.2
click at [824, 519] on link "Button" at bounding box center [818, 536] width 85 height 48
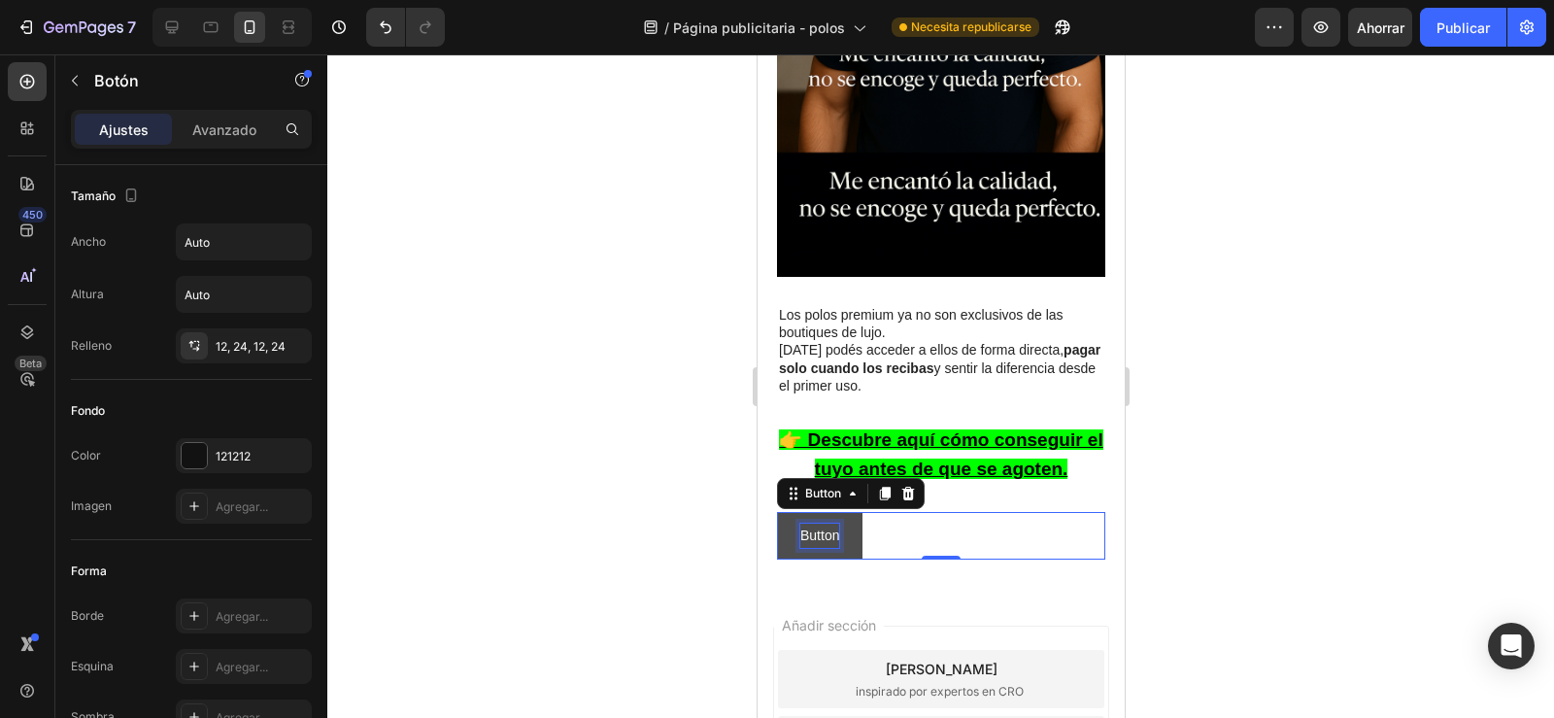
click at [824, 523] on p "Button" at bounding box center [818, 535] width 39 height 24
drag, startPoint x: 831, startPoint y: 518, endPoint x: 797, endPoint y: 521, distance: 34.1
click at [797, 521] on link "Button" at bounding box center [818, 536] width 85 height 48
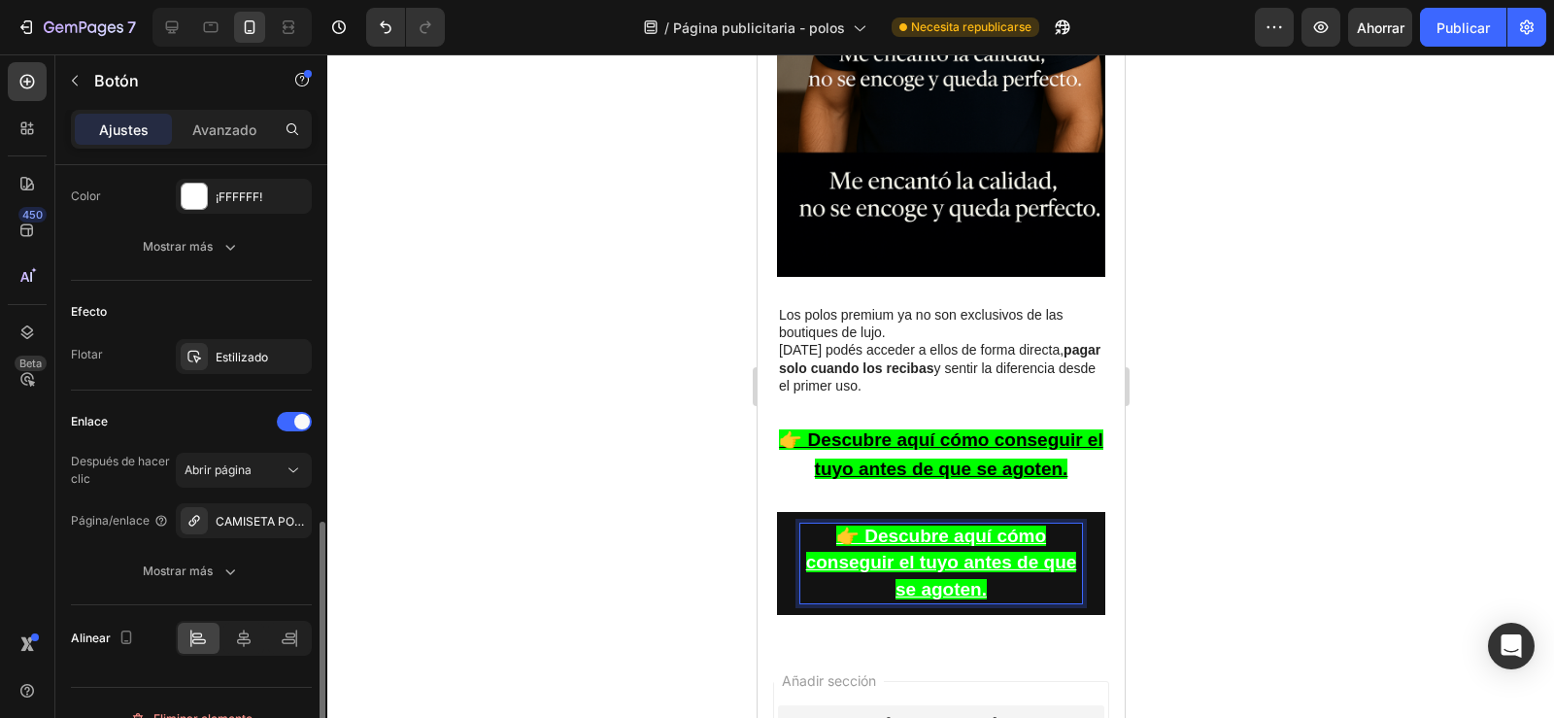
scroll to position [936, 0]
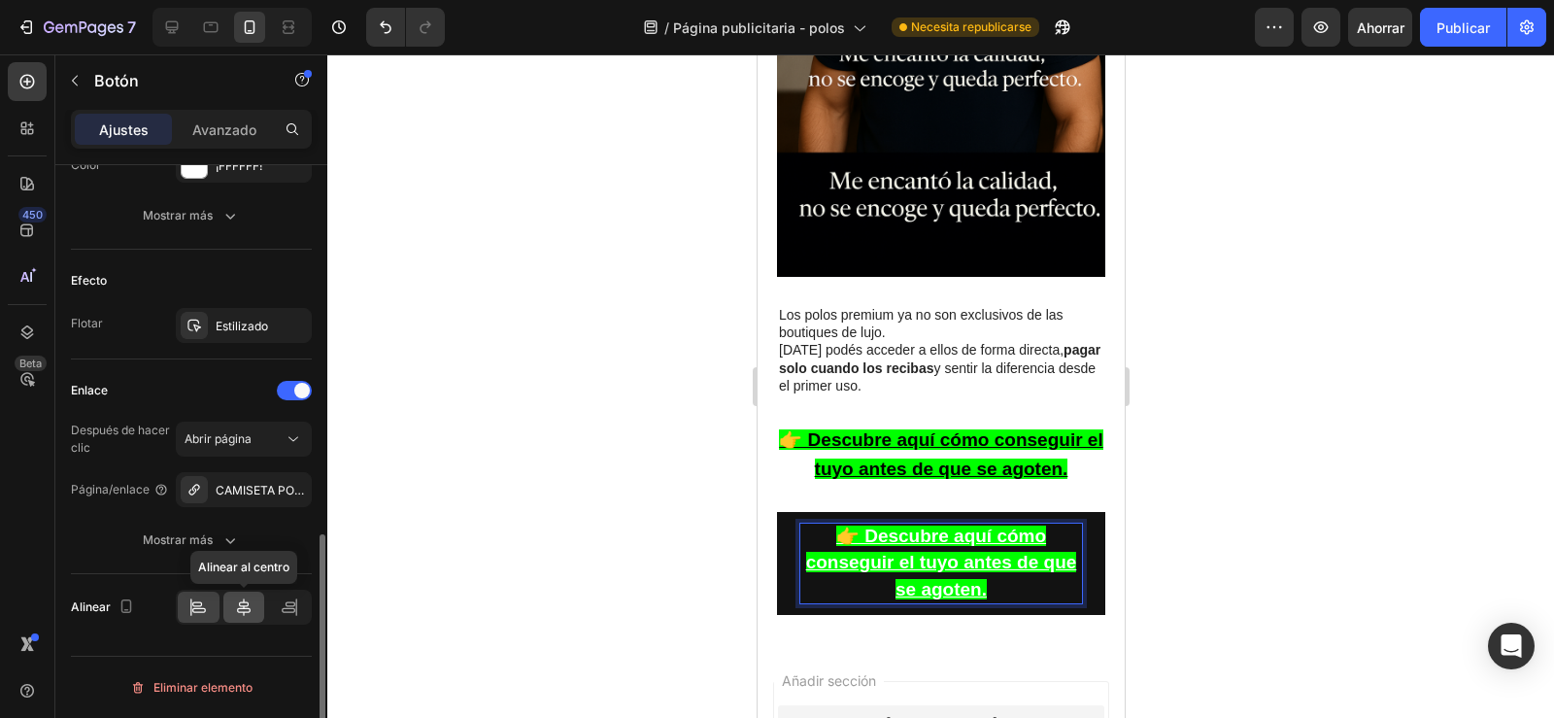
click at [239, 603] on icon at bounding box center [243, 606] width 19 height 19
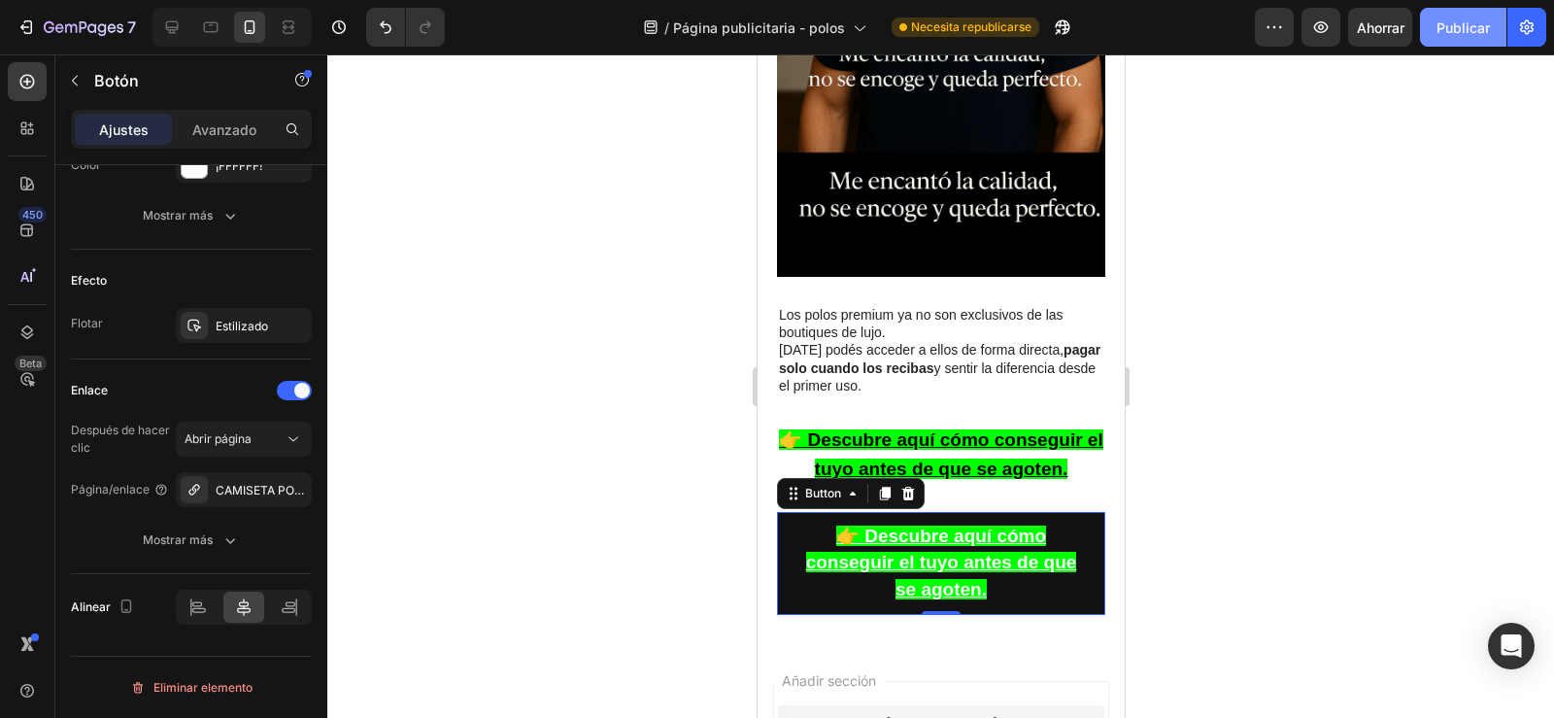
click at [1454, 24] on font "Publicar" at bounding box center [1462, 27] width 53 height 17
click at [1445, 33] on button "Publicar" at bounding box center [1463, 27] width 86 height 39
click at [1283, 408] on div at bounding box center [940, 385] width 1227 height 663
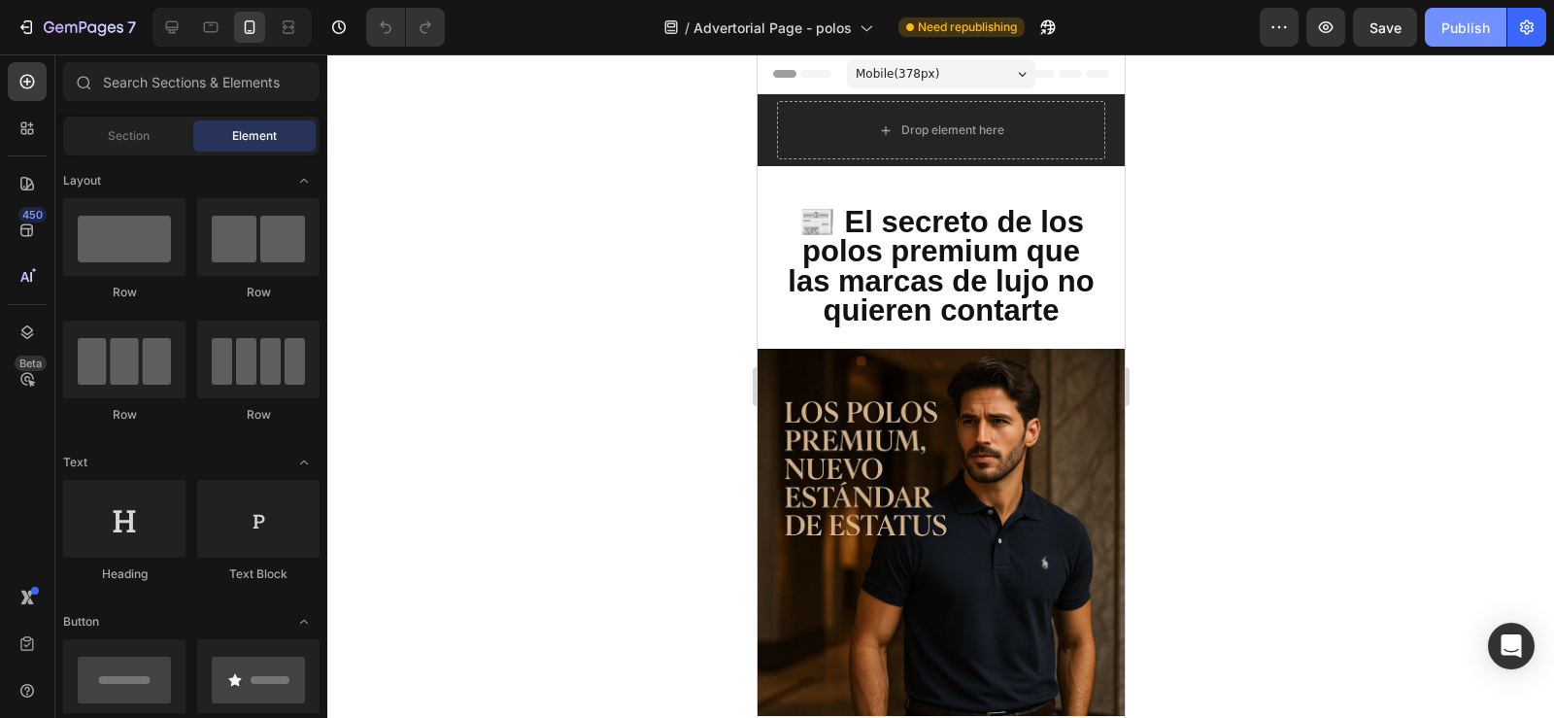
click at [1472, 32] on div "Publish" at bounding box center [1465, 27] width 49 height 20
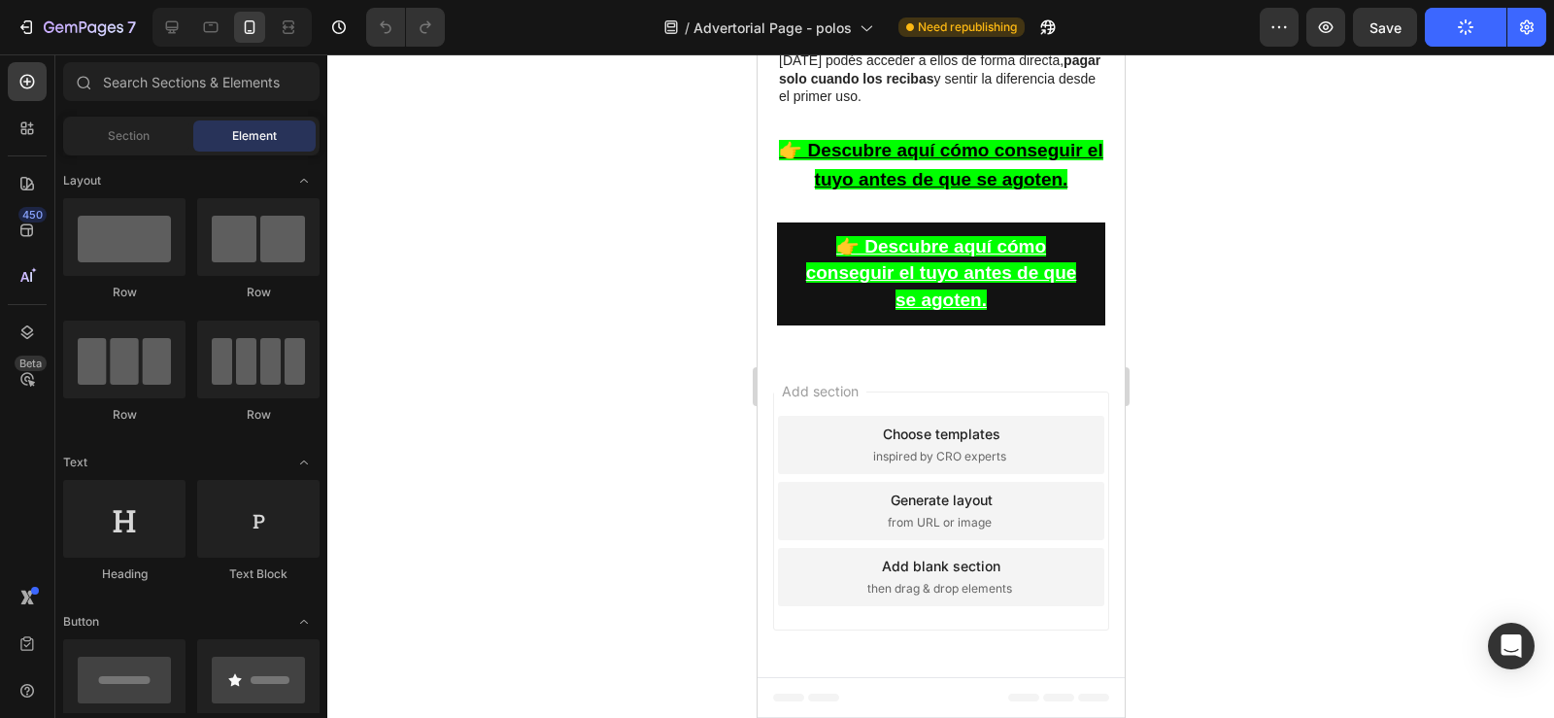
scroll to position [4166, 0]
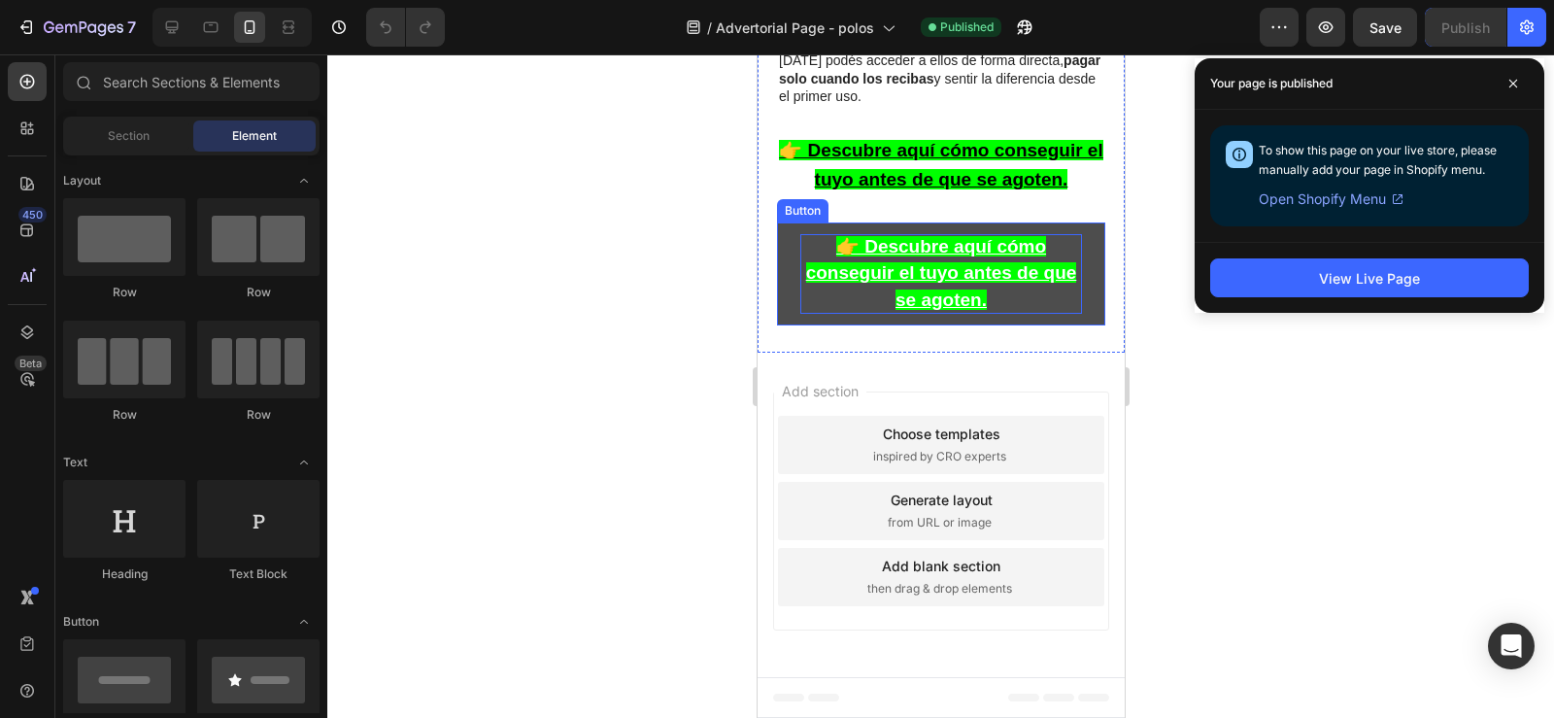
click at [799, 301] on p "👉 Descubre aquí cómo conseguir el tuyo antes de que se agoten." at bounding box center [940, 274] width 282 height 80
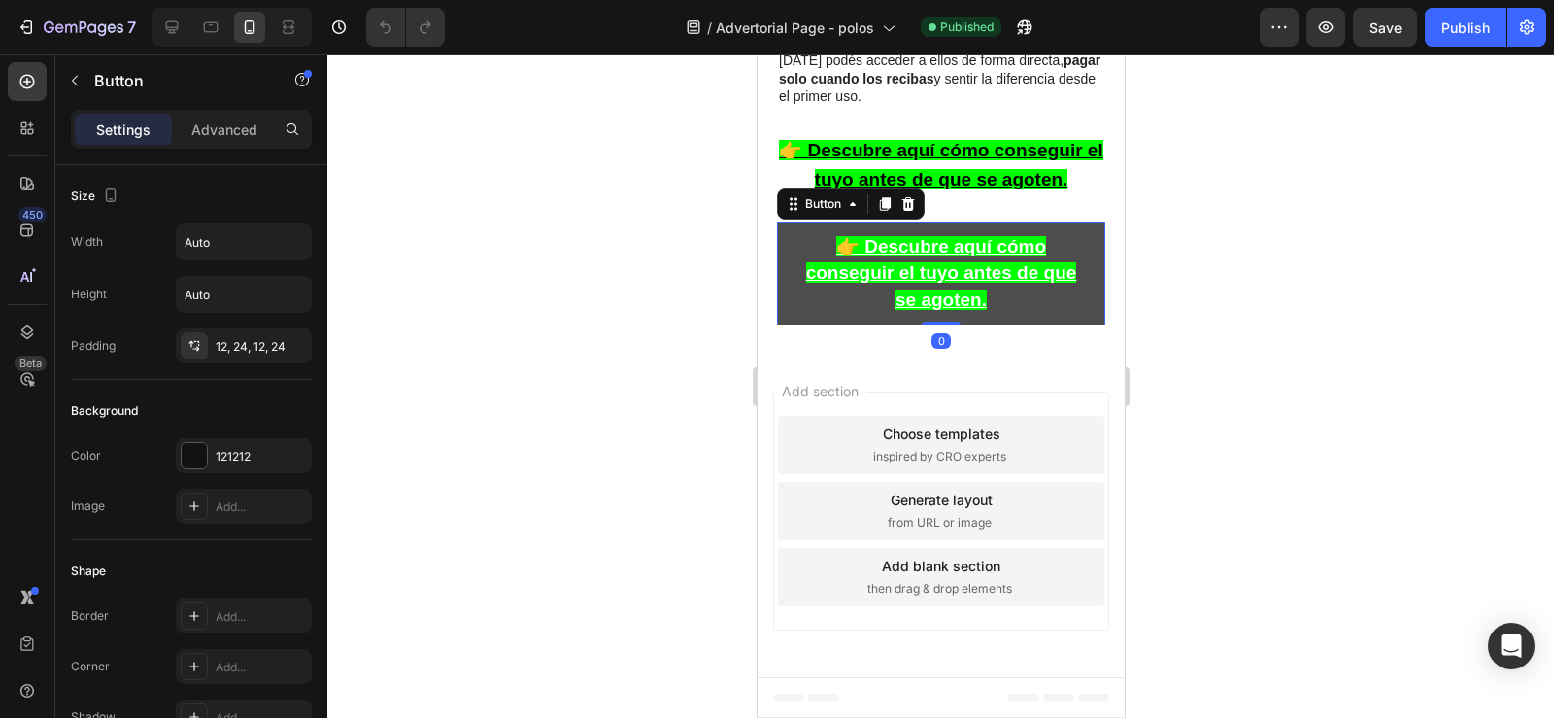
click at [789, 289] on link "👉 Descubre aquí cómo conseguir el tuyo antes de que se agoten." at bounding box center [940, 273] width 328 height 103
click at [787, 252] on link "👉 Descubre aquí cómo conseguir el tuyo antes de que se agoten." at bounding box center [940, 273] width 328 height 103
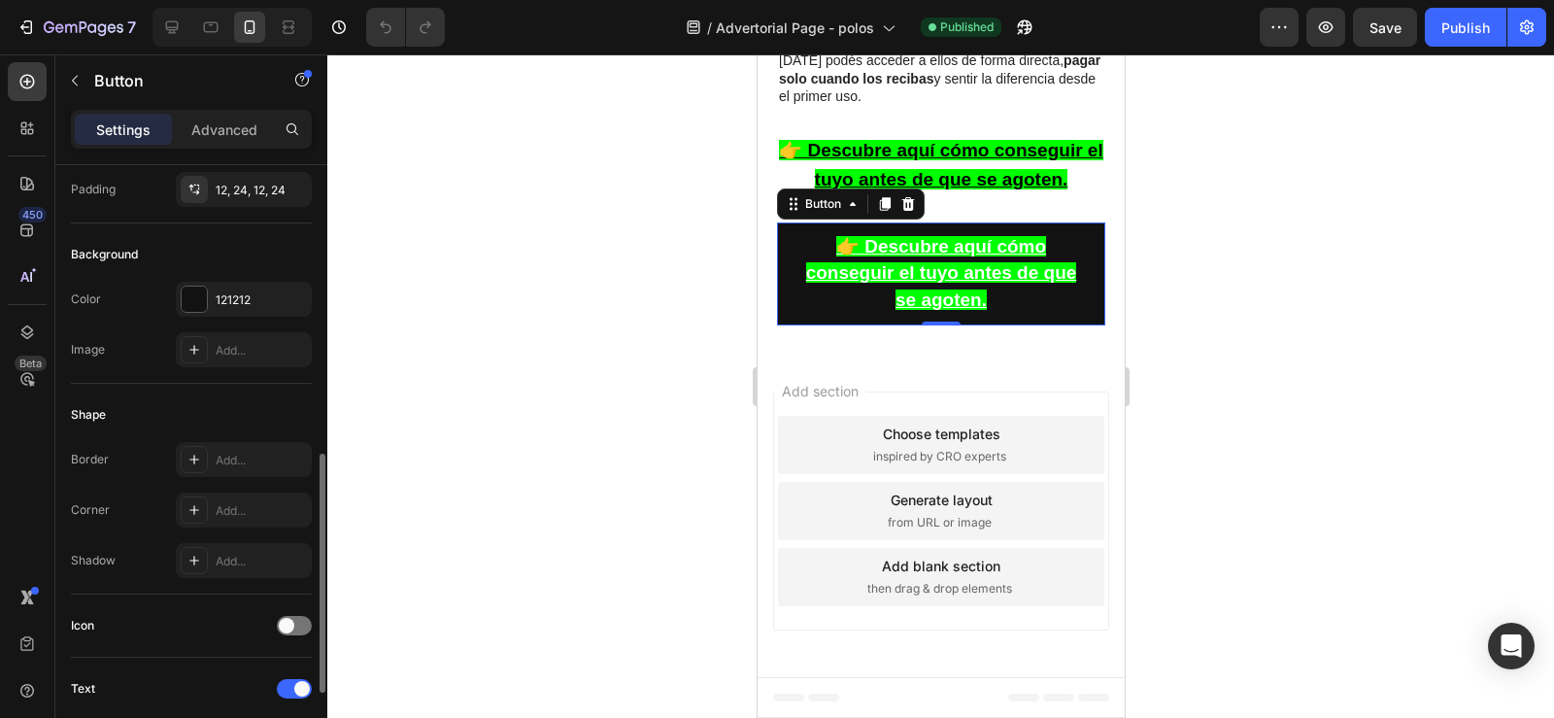
scroll to position [0, 0]
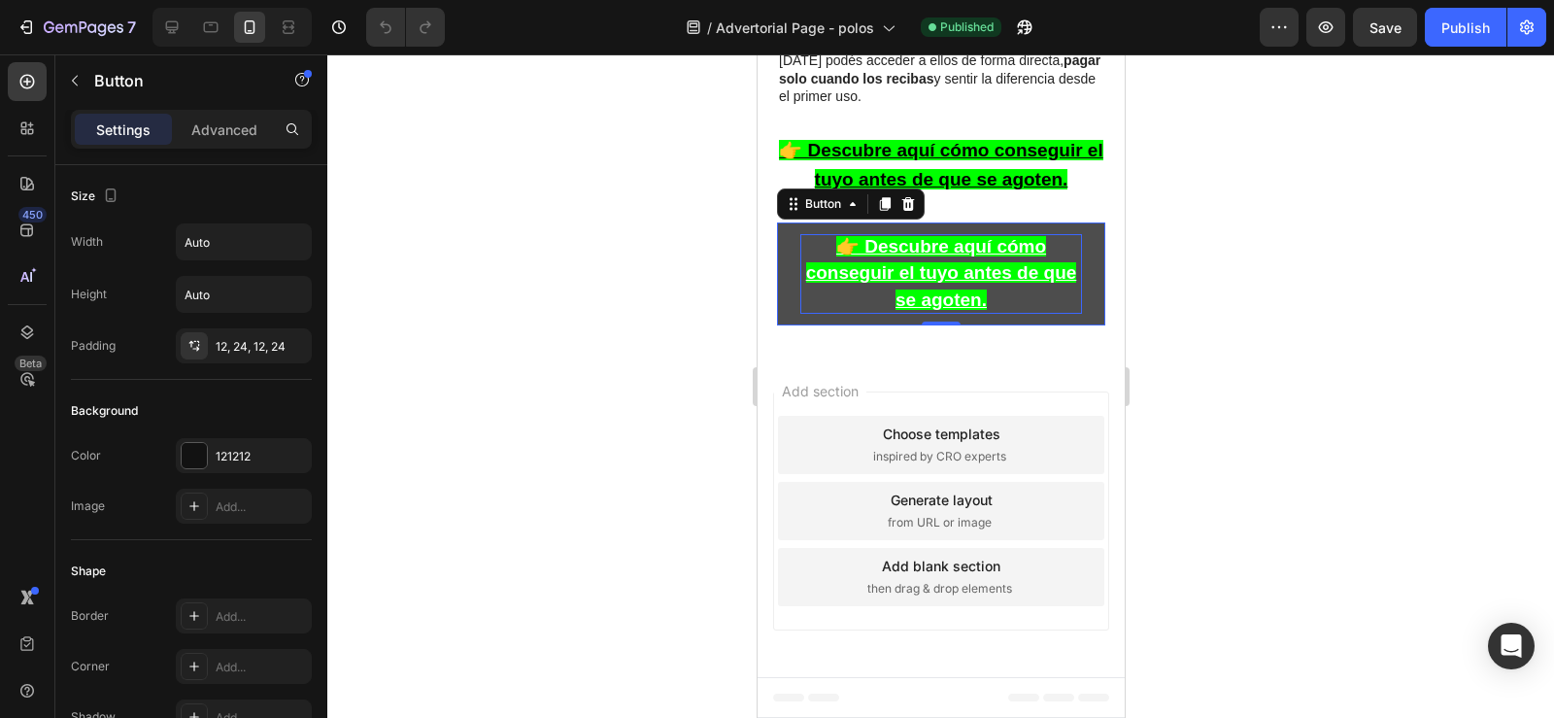
click at [870, 296] on u "👉 Descubre aquí cómo conseguir el tuyo antes de que se agoten." at bounding box center [940, 272] width 271 height 73
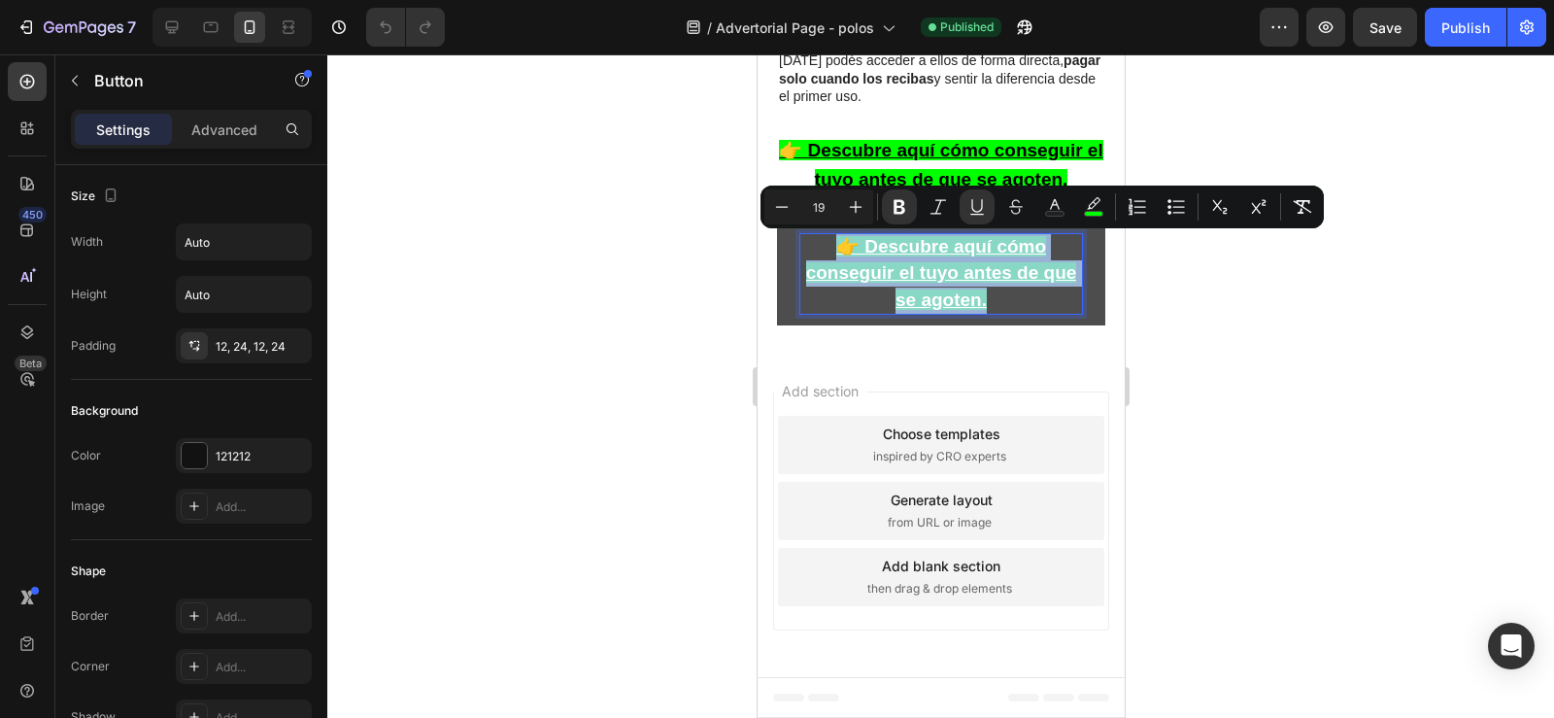
drag, startPoint x: 826, startPoint y: 254, endPoint x: 1007, endPoint y: 303, distance: 187.0
click at [1007, 303] on p "👉 Descubre aquí cómo conseguir el tuyo antes de que se agoten." at bounding box center [940, 274] width 282 height 80
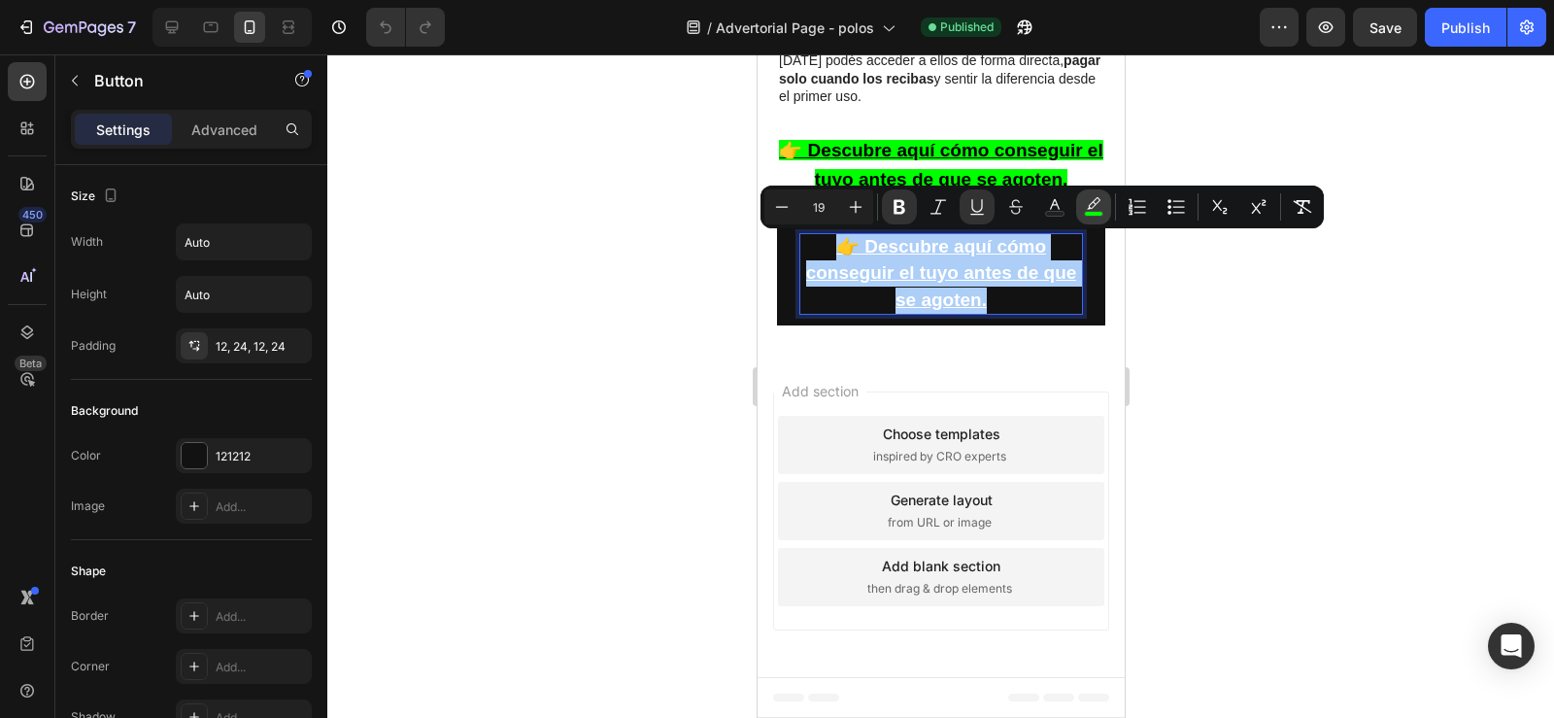
click at [1091, 219] on button "color" at bounding box center [1093, 206] width 35 height 35
type input "000000"
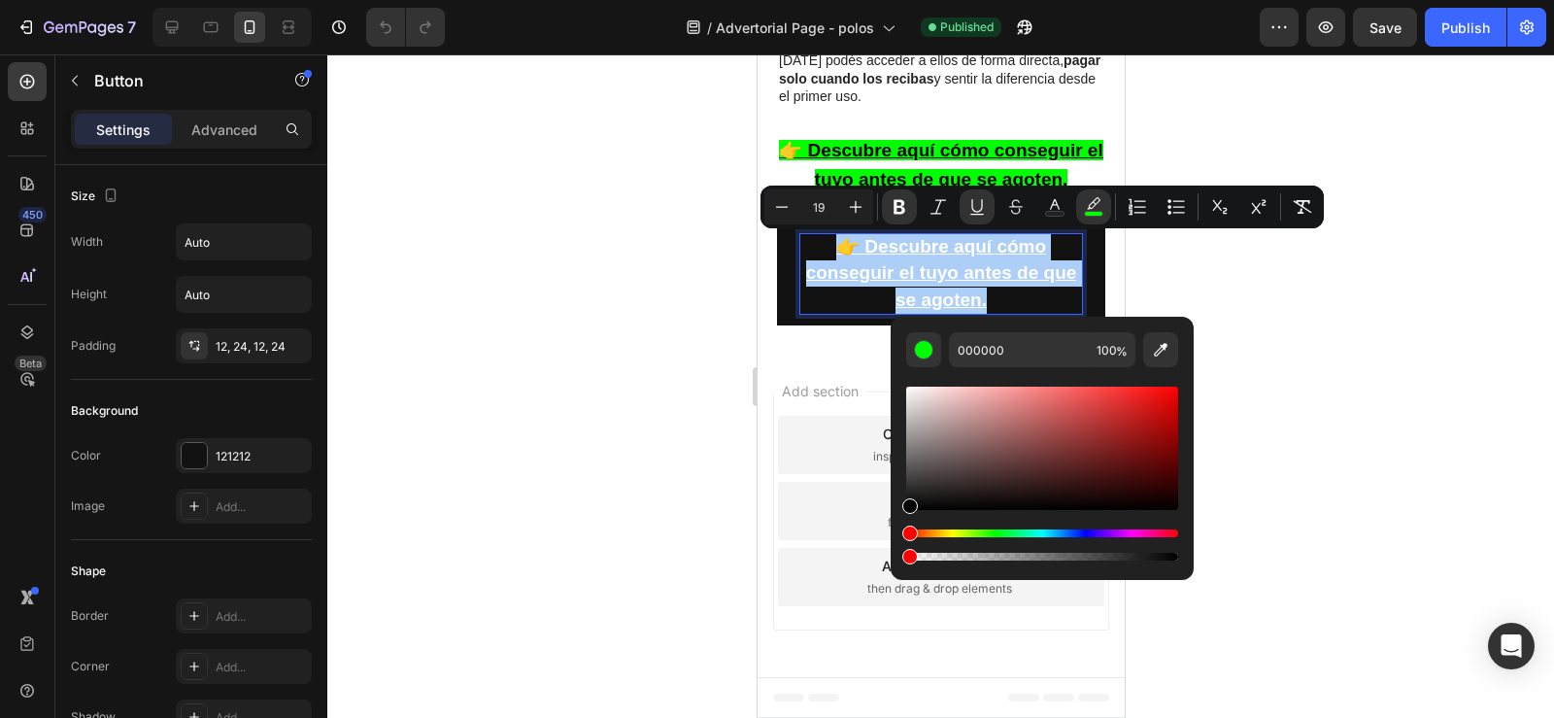
drag, startPoint x: 912, startPoint y: 555, endPoint x: 896, endPoint y: 558, distance: 16.0
click at [896, 558] on div "000000 100 %" at bounding box center [1042, 441] width 303 height 248
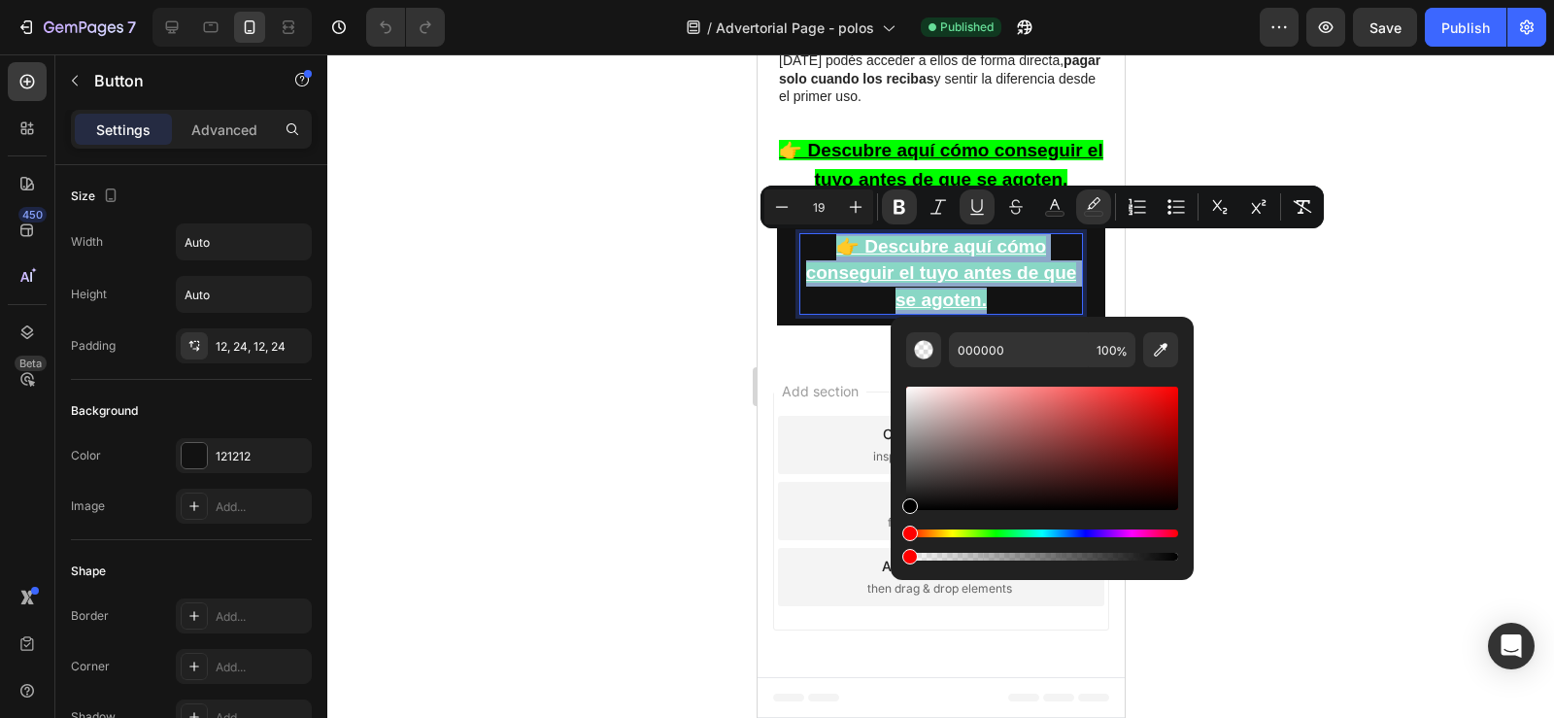
type input "0"
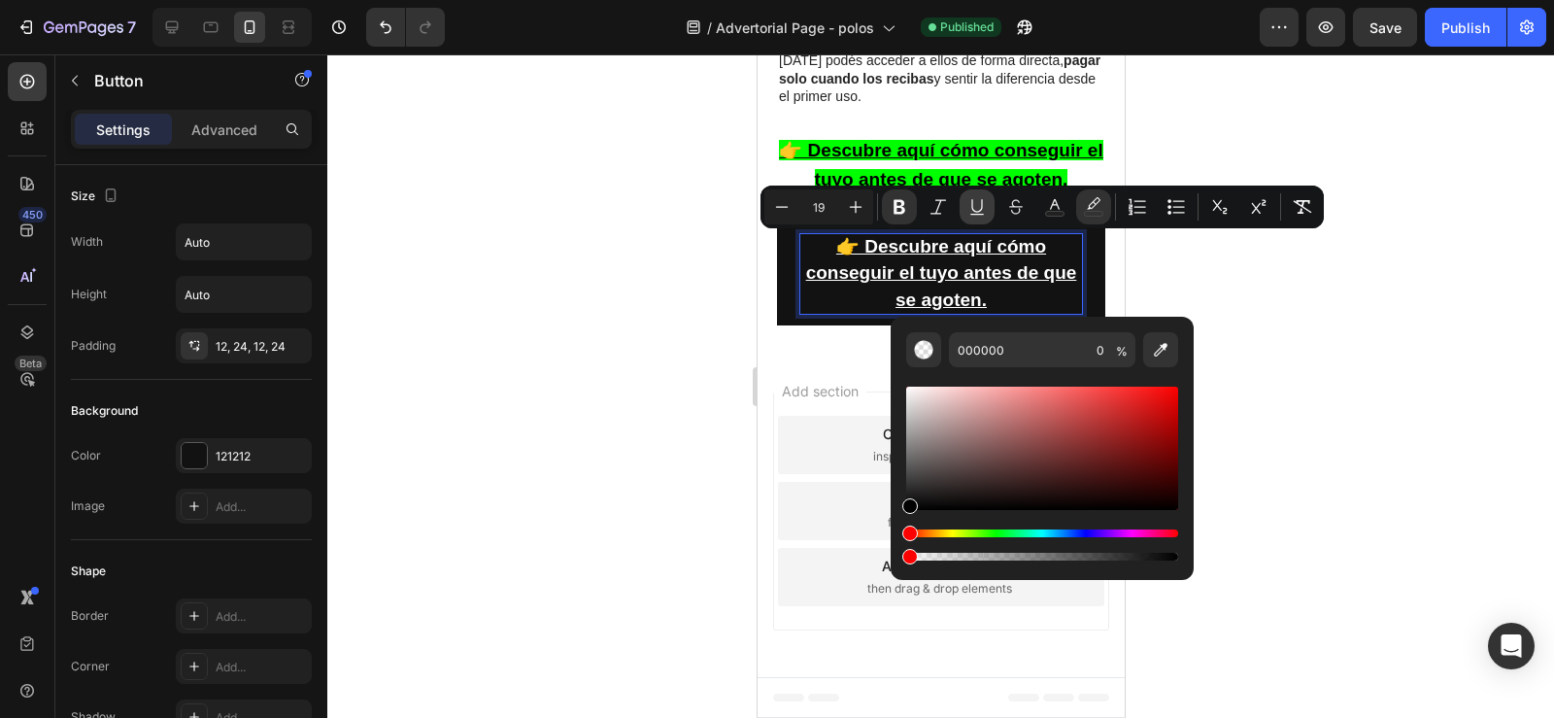
click at [977, 211] on icon "Editor contextual toolbar" at bounding box center [976, 206] width 19 height 19
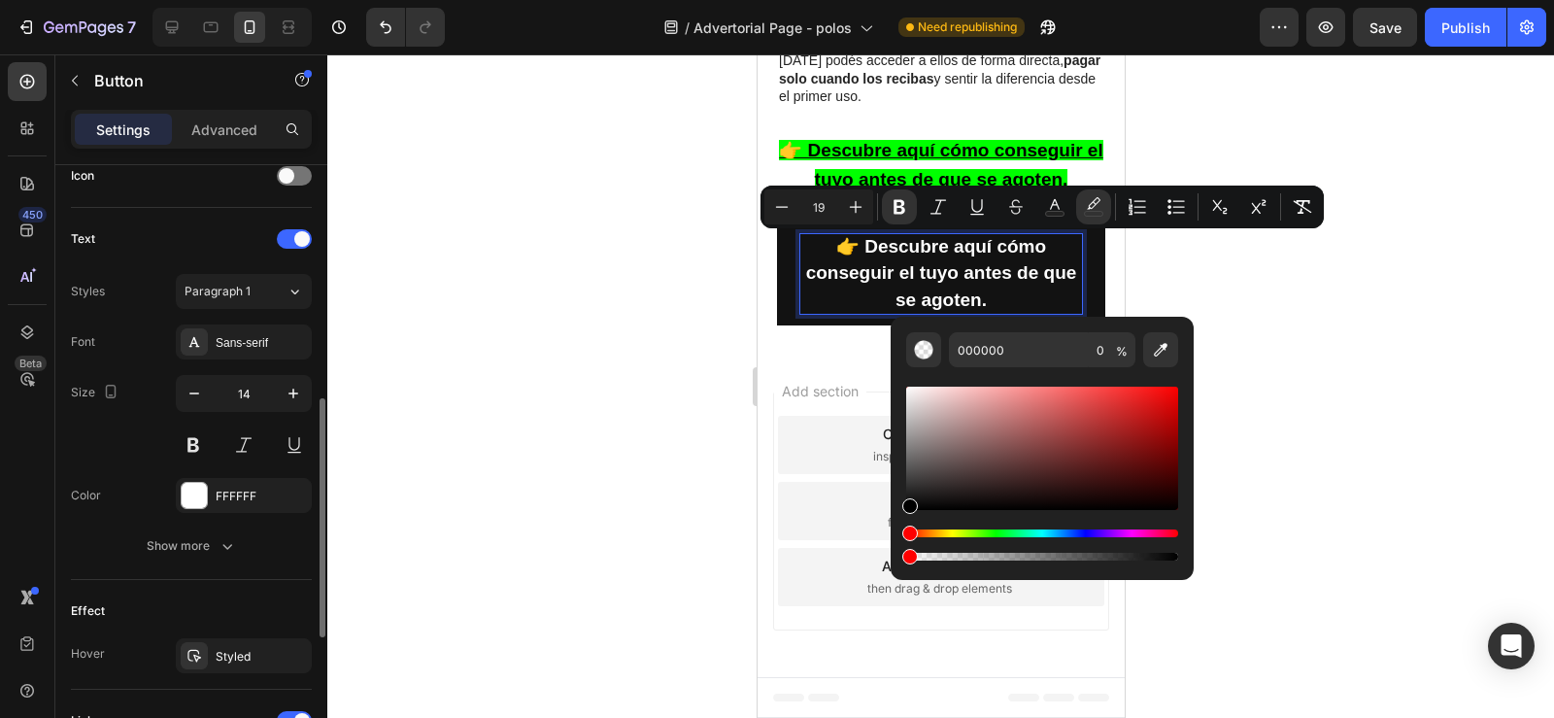
scroll to position [601, 0]
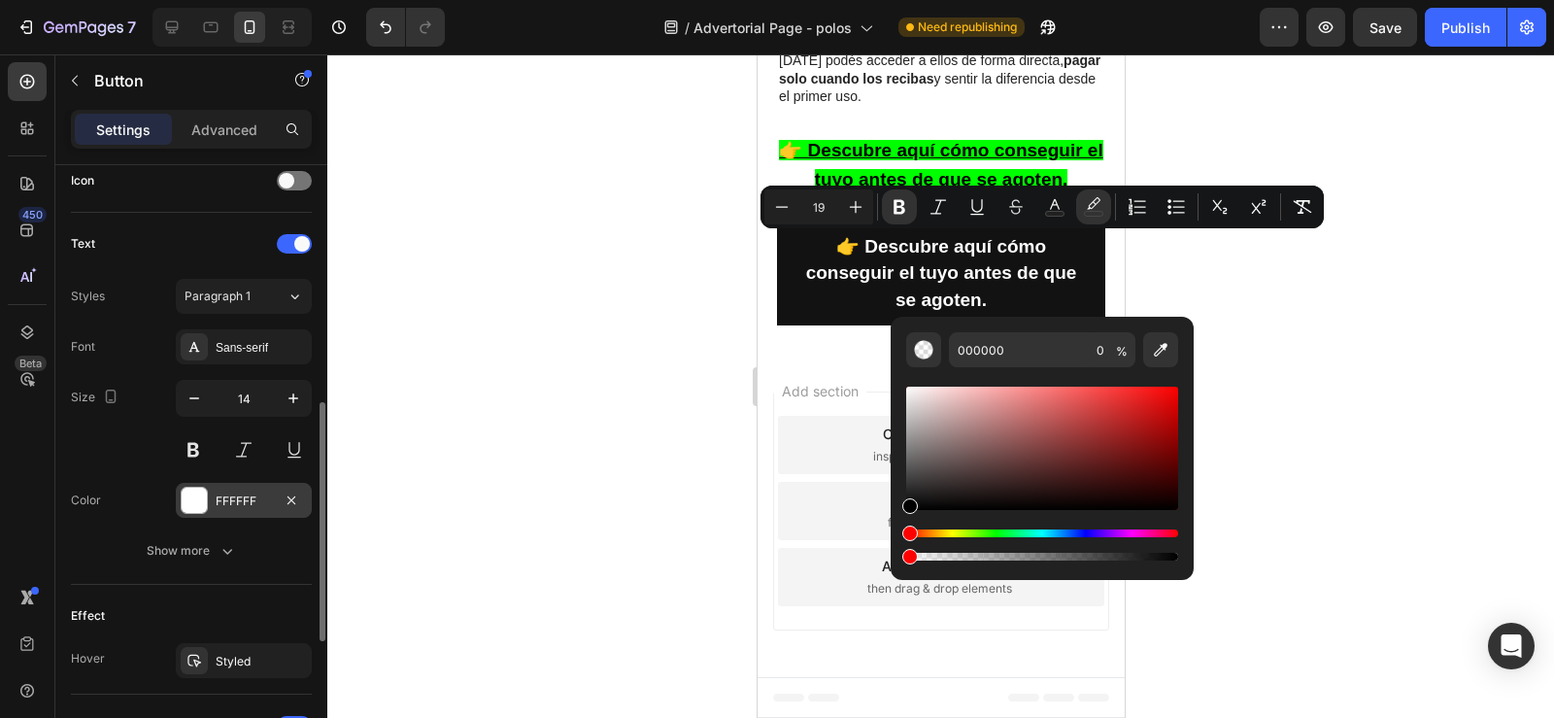
click at [202, 514] on div "FFFFFF" at bounding box center [244, 500] width 136 height 35
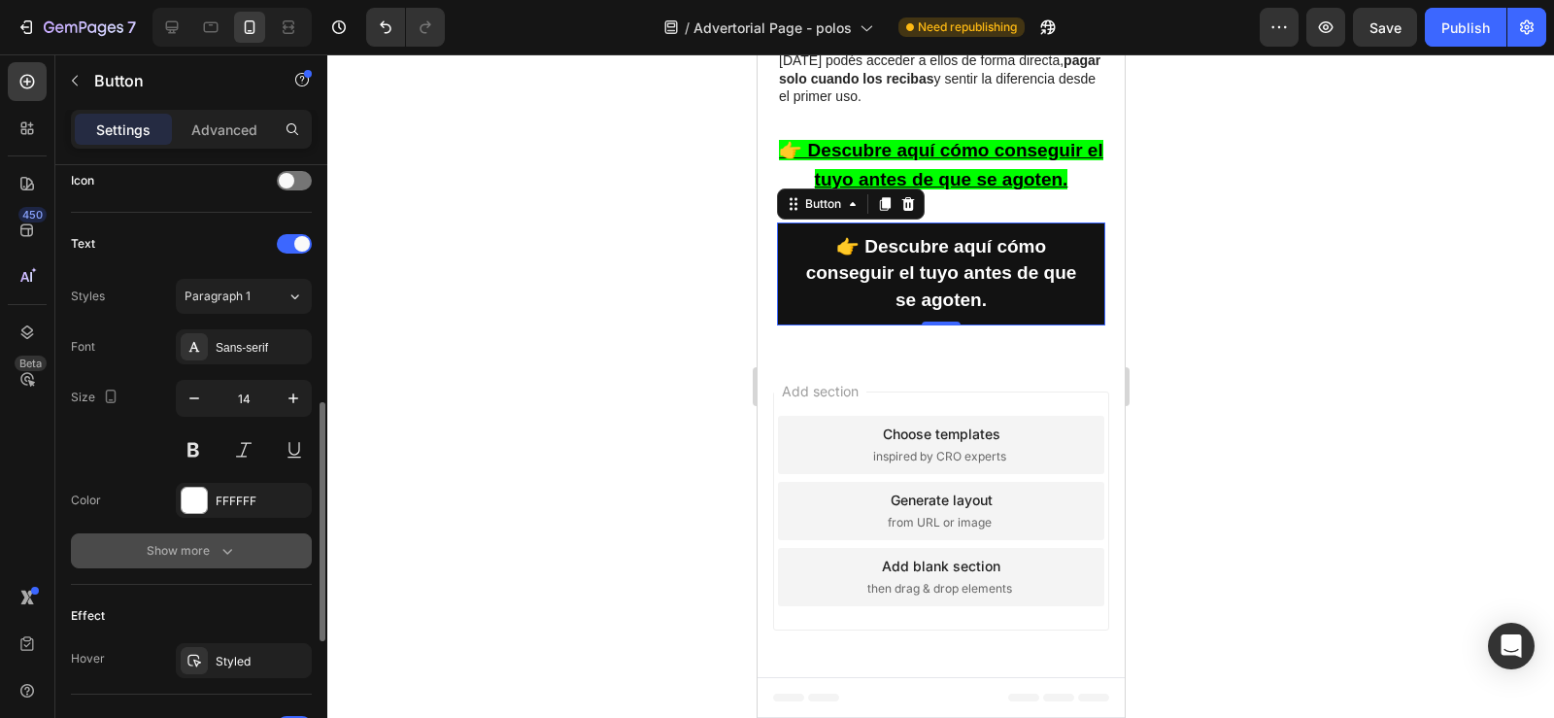
click at [213, 553] on div "Show more" at bounding box center [192, 550] width 90 height 19
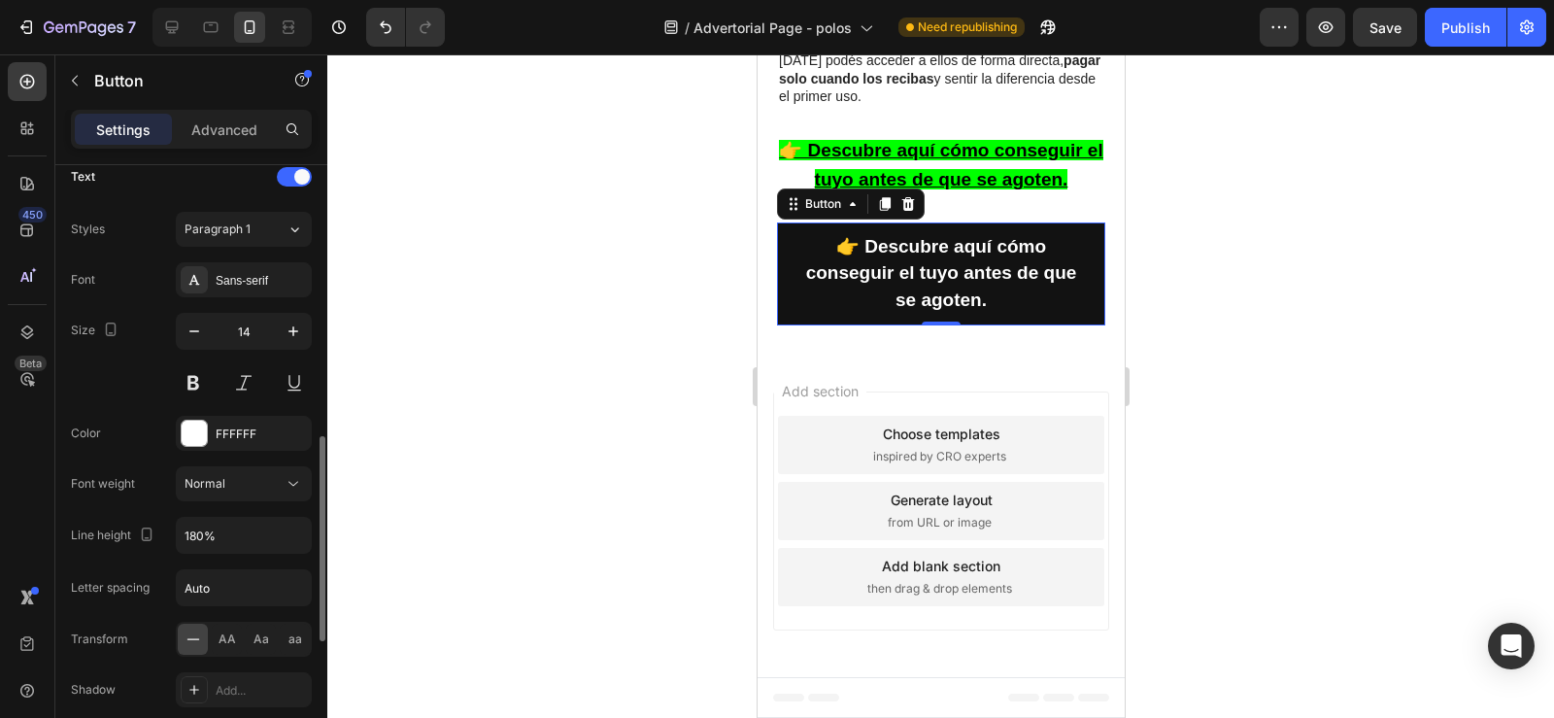
scroll to position [732, 0]
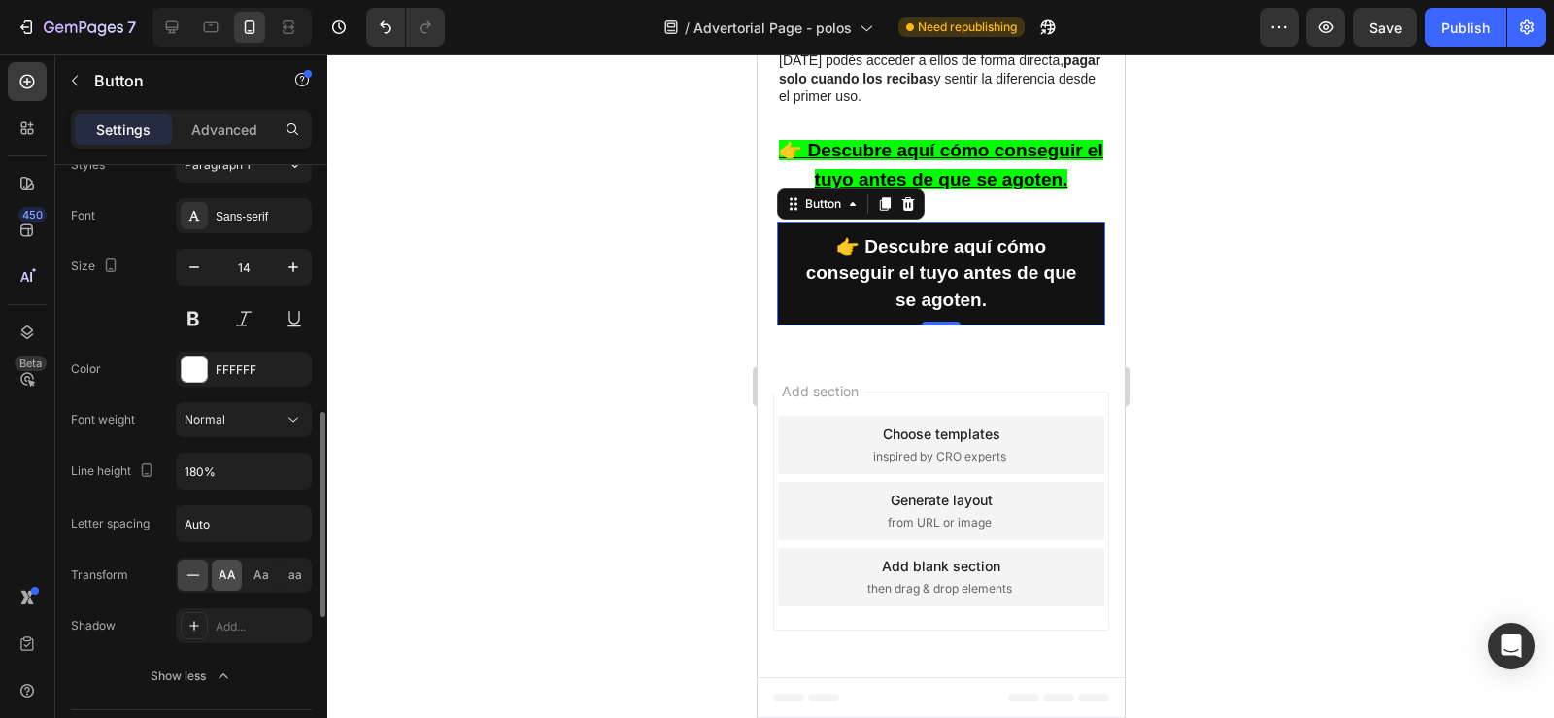
click at [223, 579] on span "AA" at bounding box center [227, 574] width 17 height 17
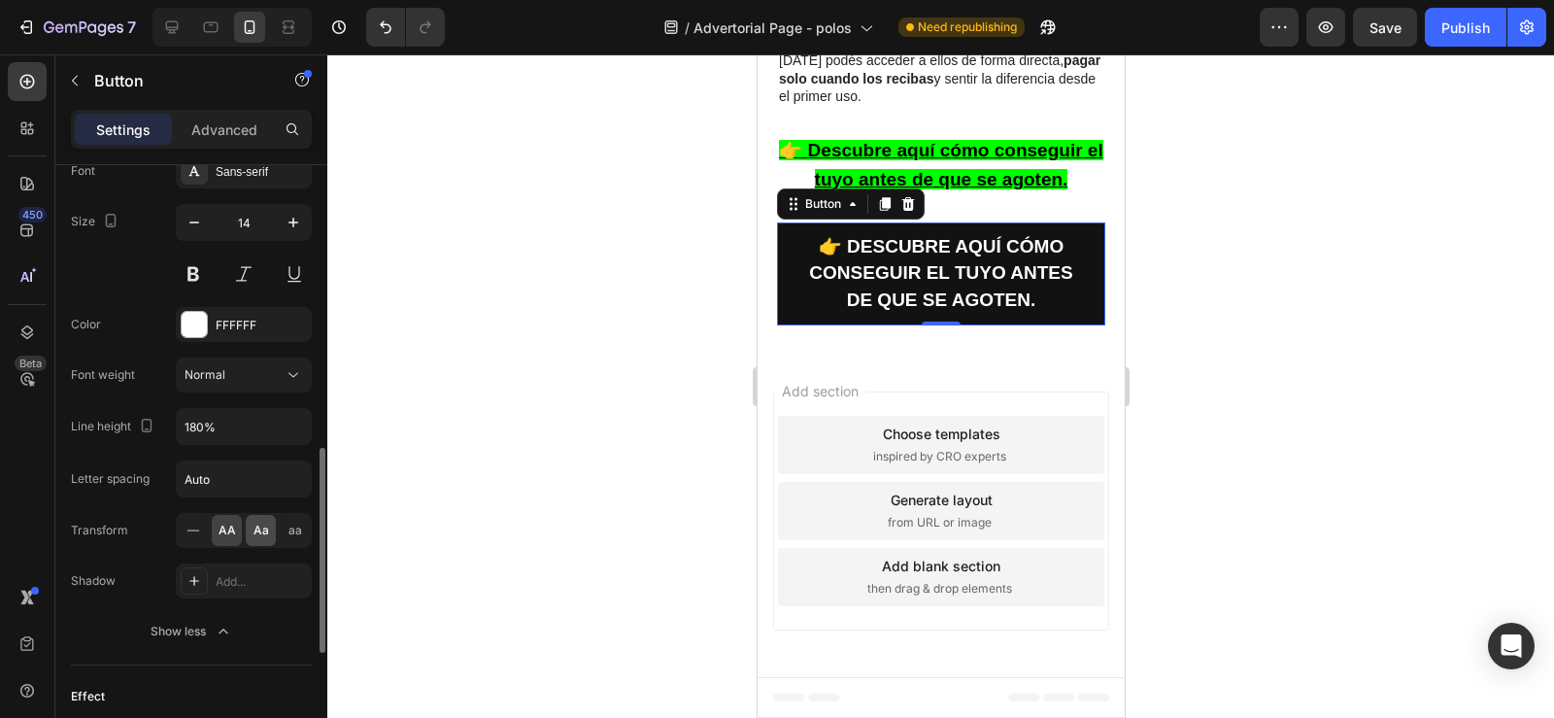
scroll to position [794, 0]
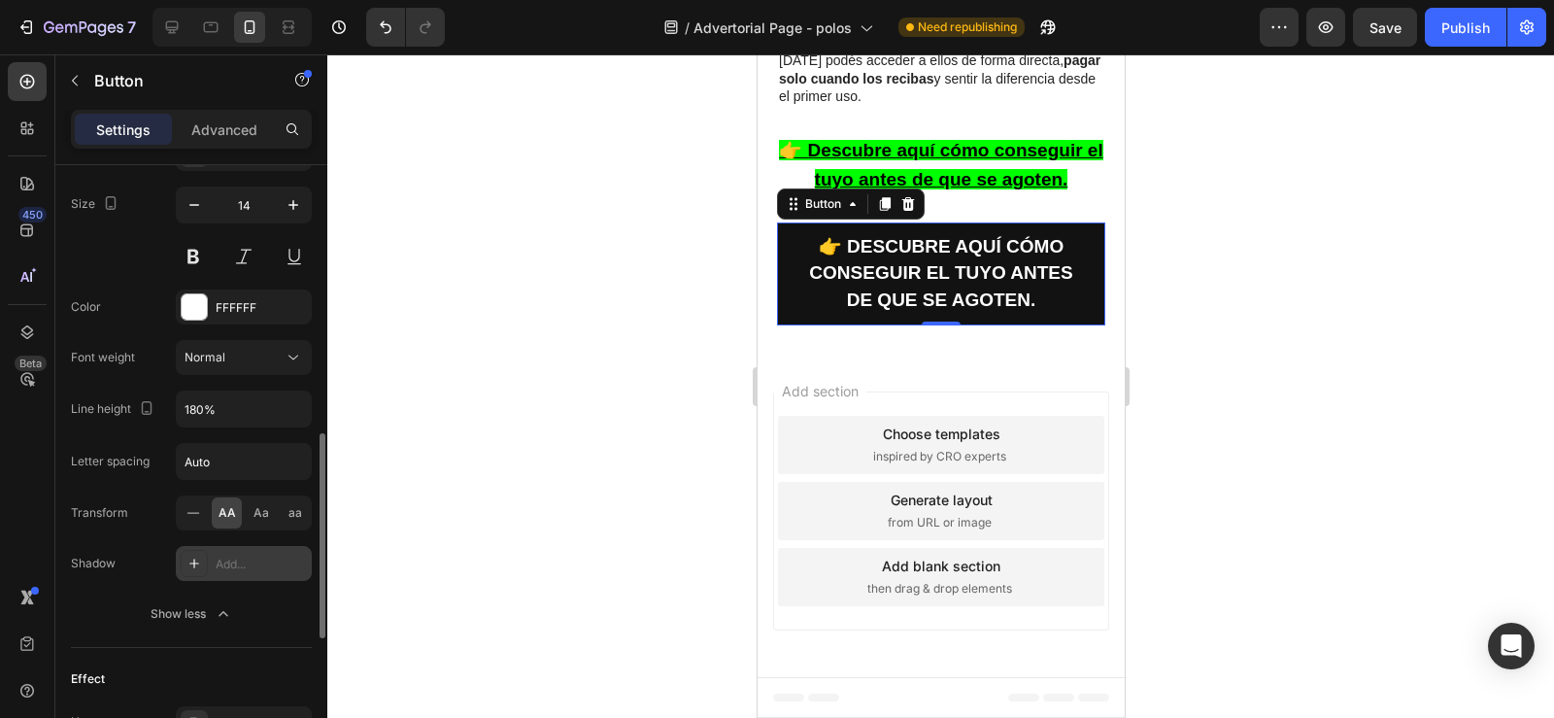
click at [237, 568] on div "Add..." at bounding box center [261, 563] width 91 height 17
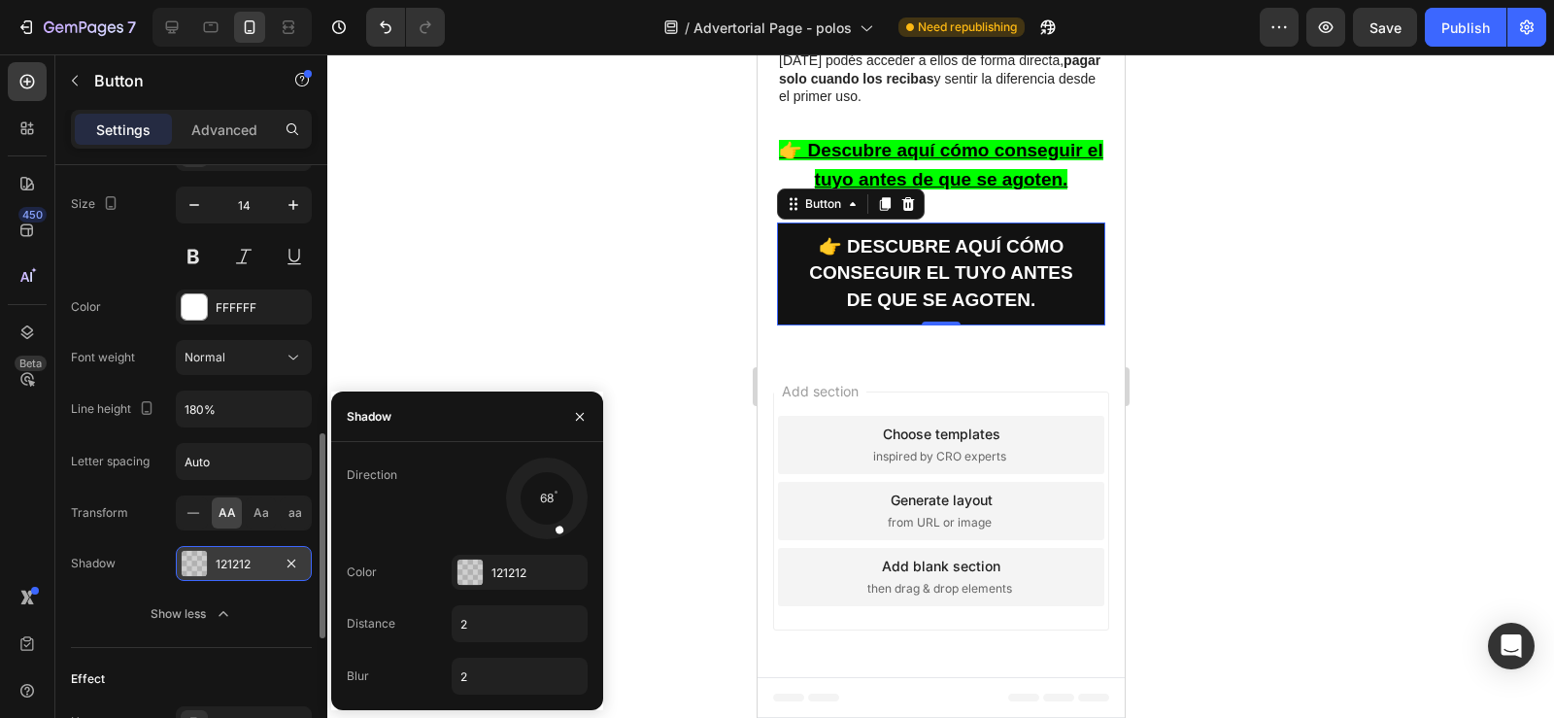
drag, startPoint x: 521, startPoint y: 517, endPoint x: 566, endPoint y: 526, distance: 45.7
click at [566, 526] on div at bounding box center [554, 517] width 27 height 45
click at [465, 570] on div at bounding box center [469, 571] width 25 height 25
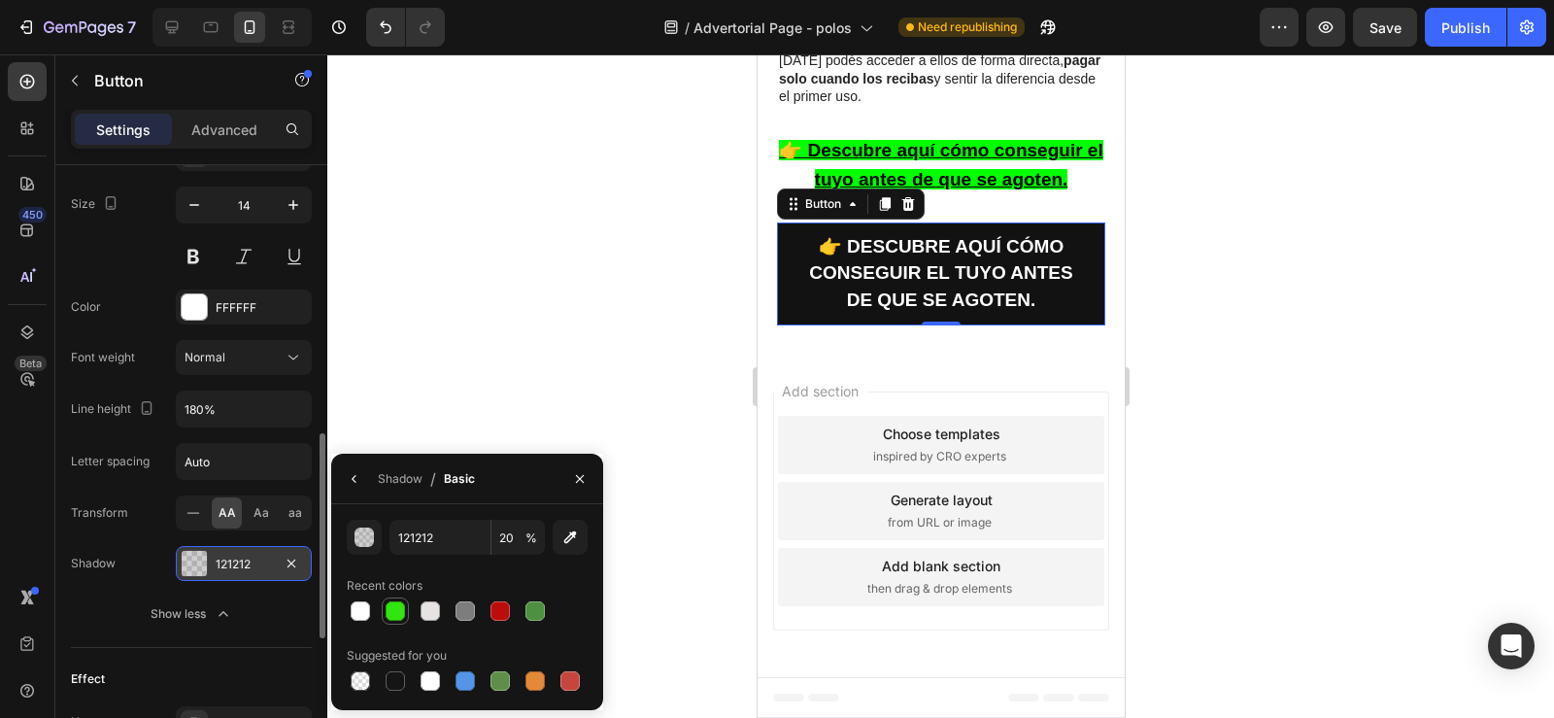
click at [392, 616] on div at bounding box center [395, 610] width 19 height 19
type input "33E510"
type input "100"
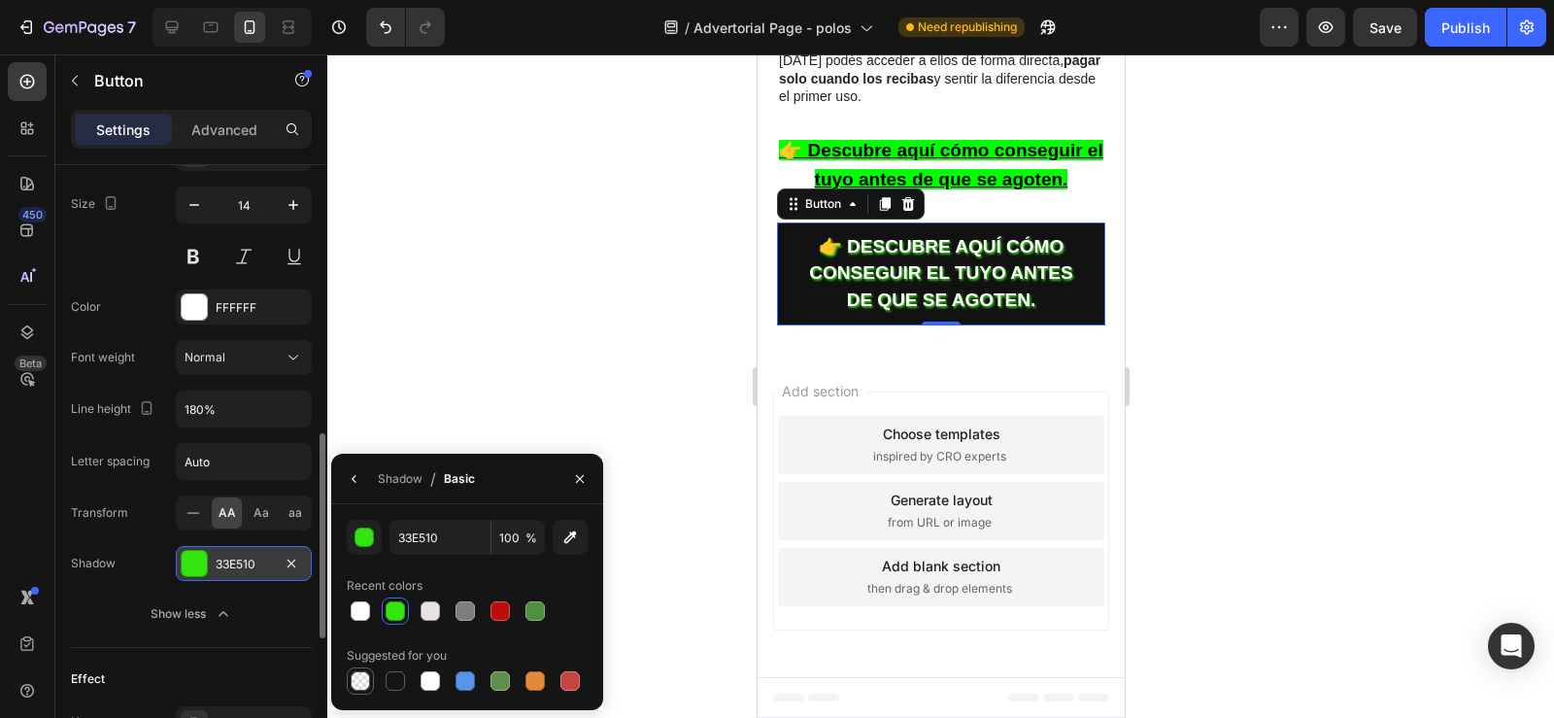
click at [361, 680] on div at bounding box center [360, 680] width 19 height 19
type input "000000"
type input "0"
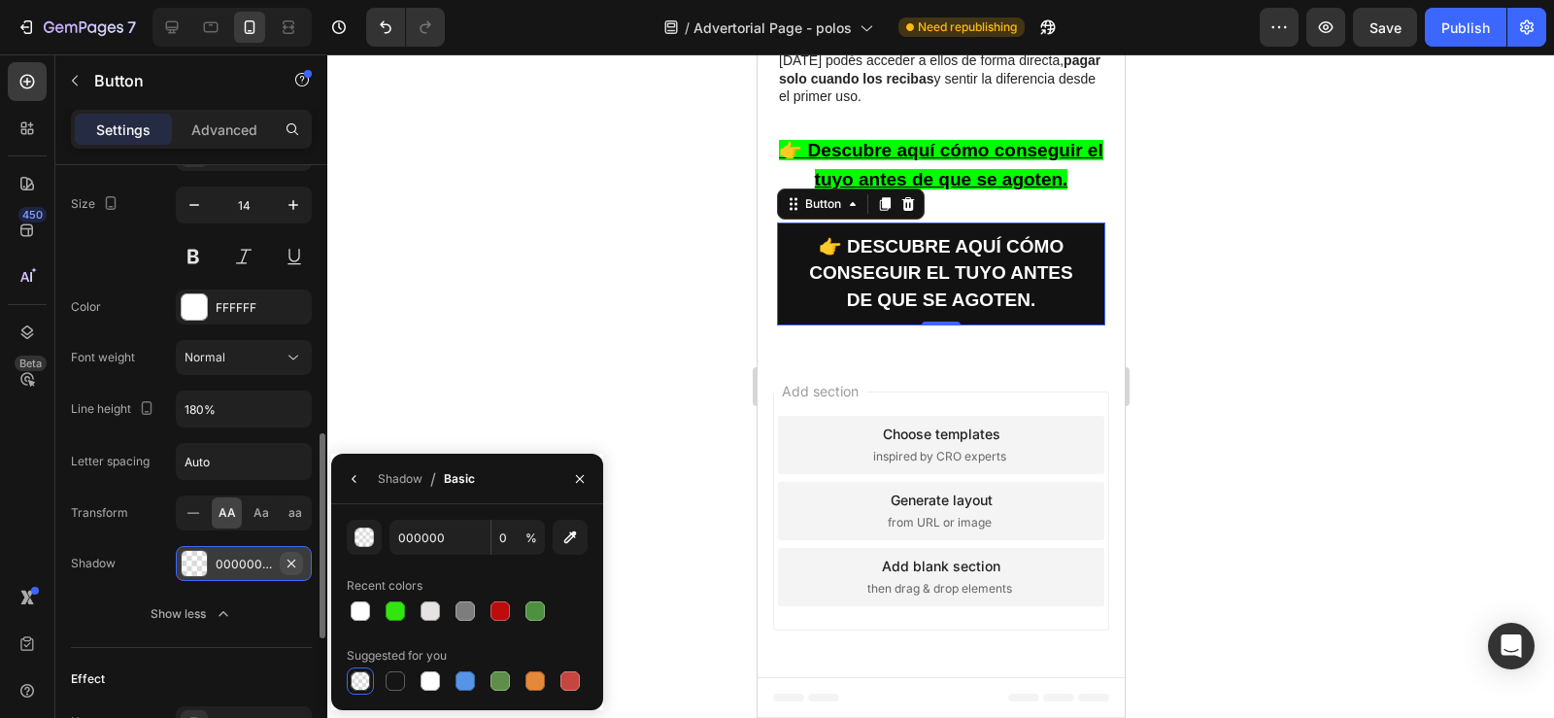
click at [293, 562] on icon "button" at bounding box center [292, 563] width 16 height 16
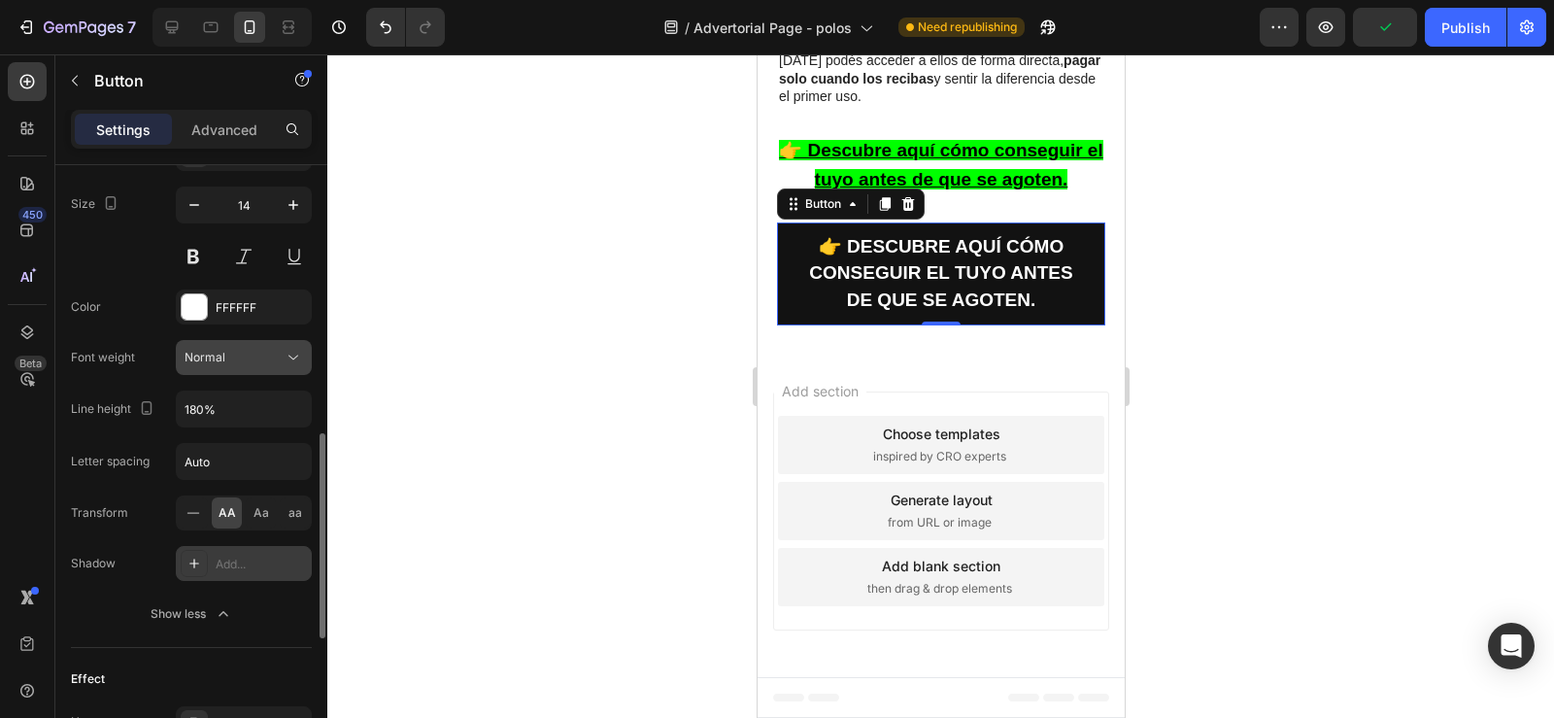
click at [211, 363] on span "Normal" at bounding box center [205, 357] width 41 height 15
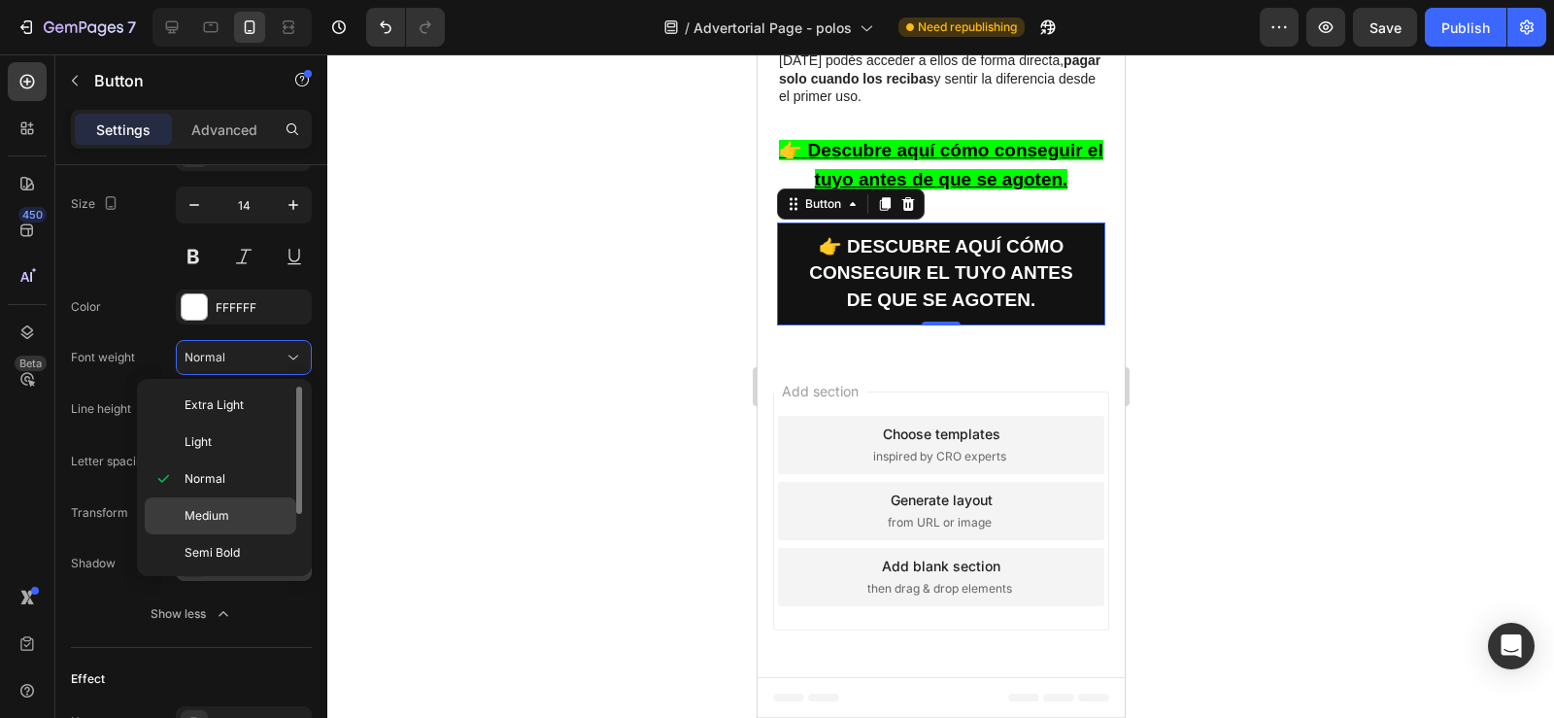
click at [203, 510] on span "Medium" at bounding box center [207, 515] width 45 height 17
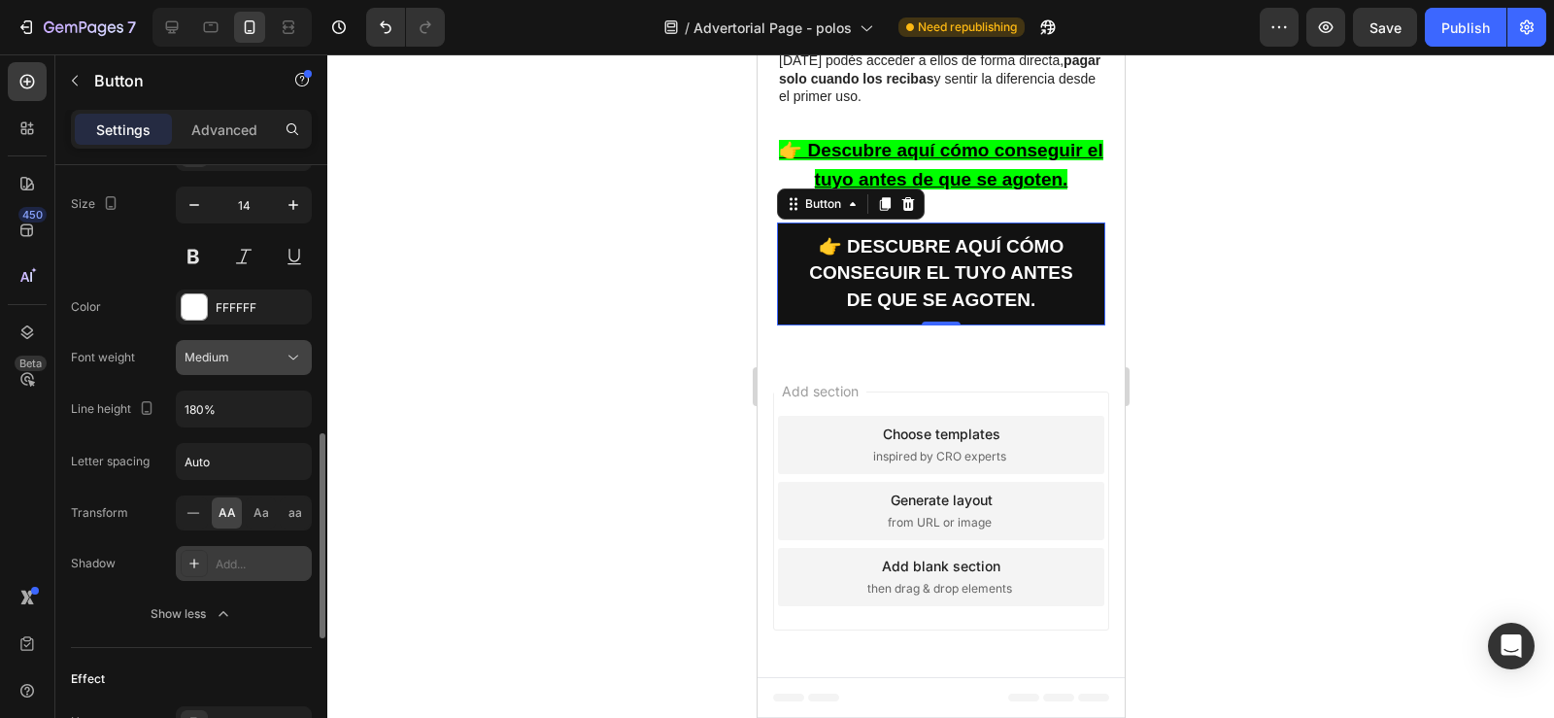
click at [212, 364] on span "Medium" at bounding box center [207, 357] width 45 height 17
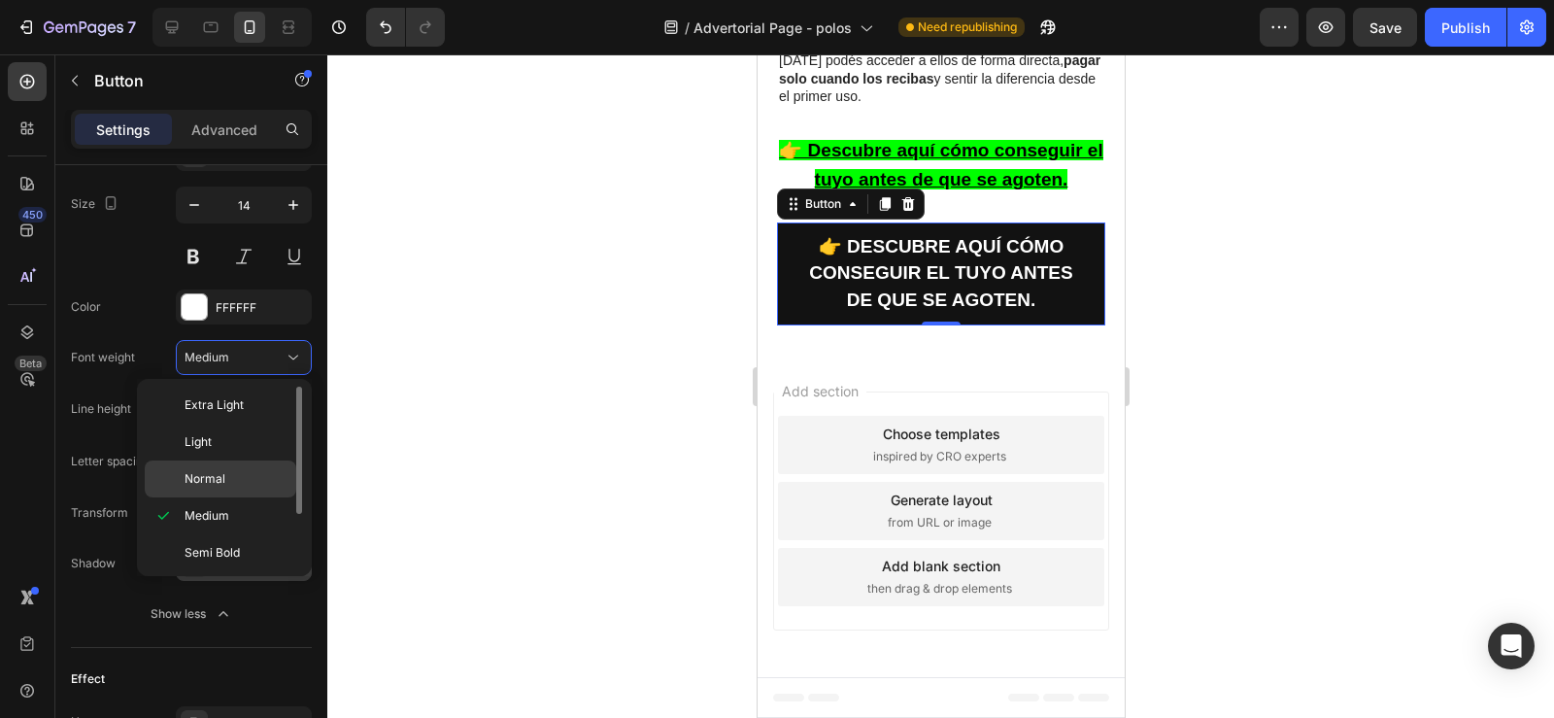
click at [207, 477] on span "Normal" at bounding box center [205, 478] width 41 height 17
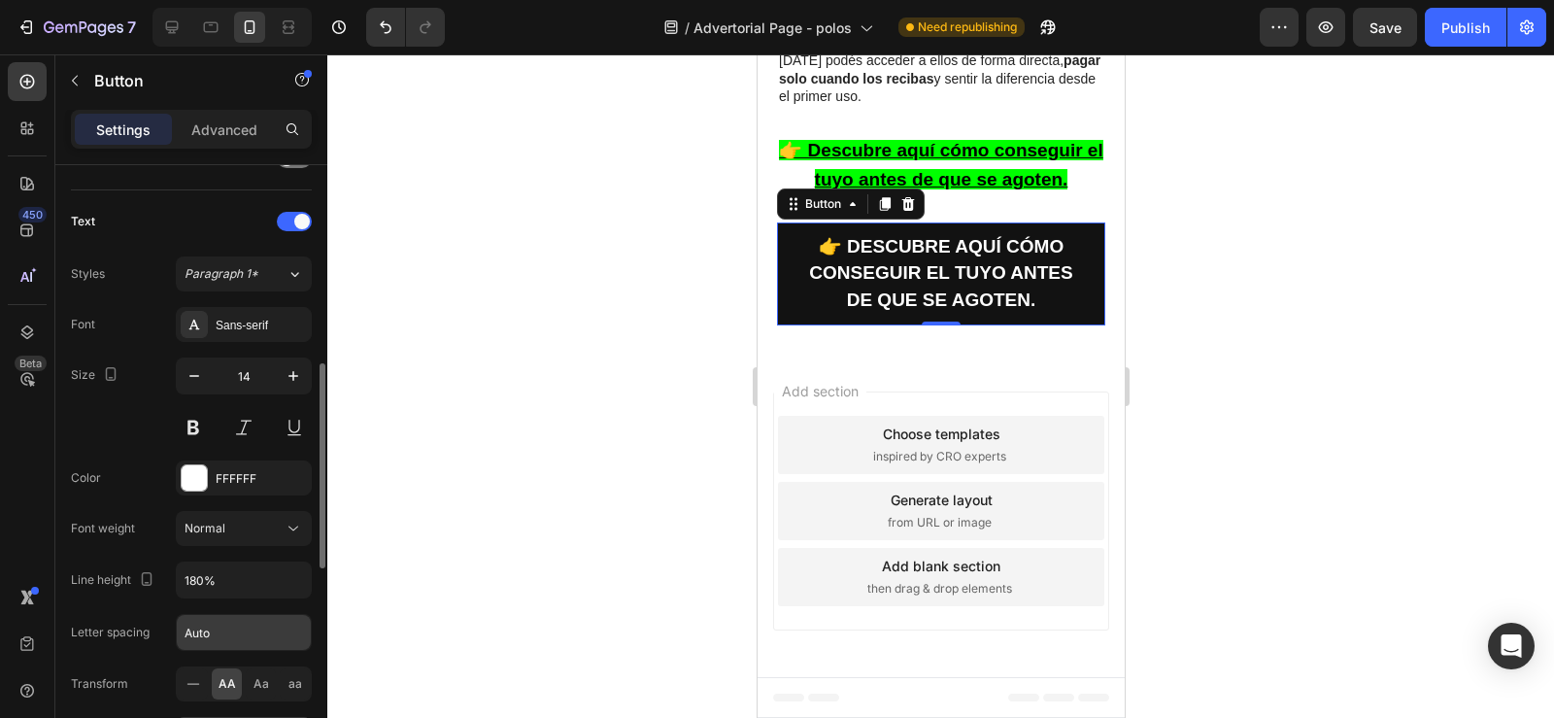
scroll to position [612, 0]
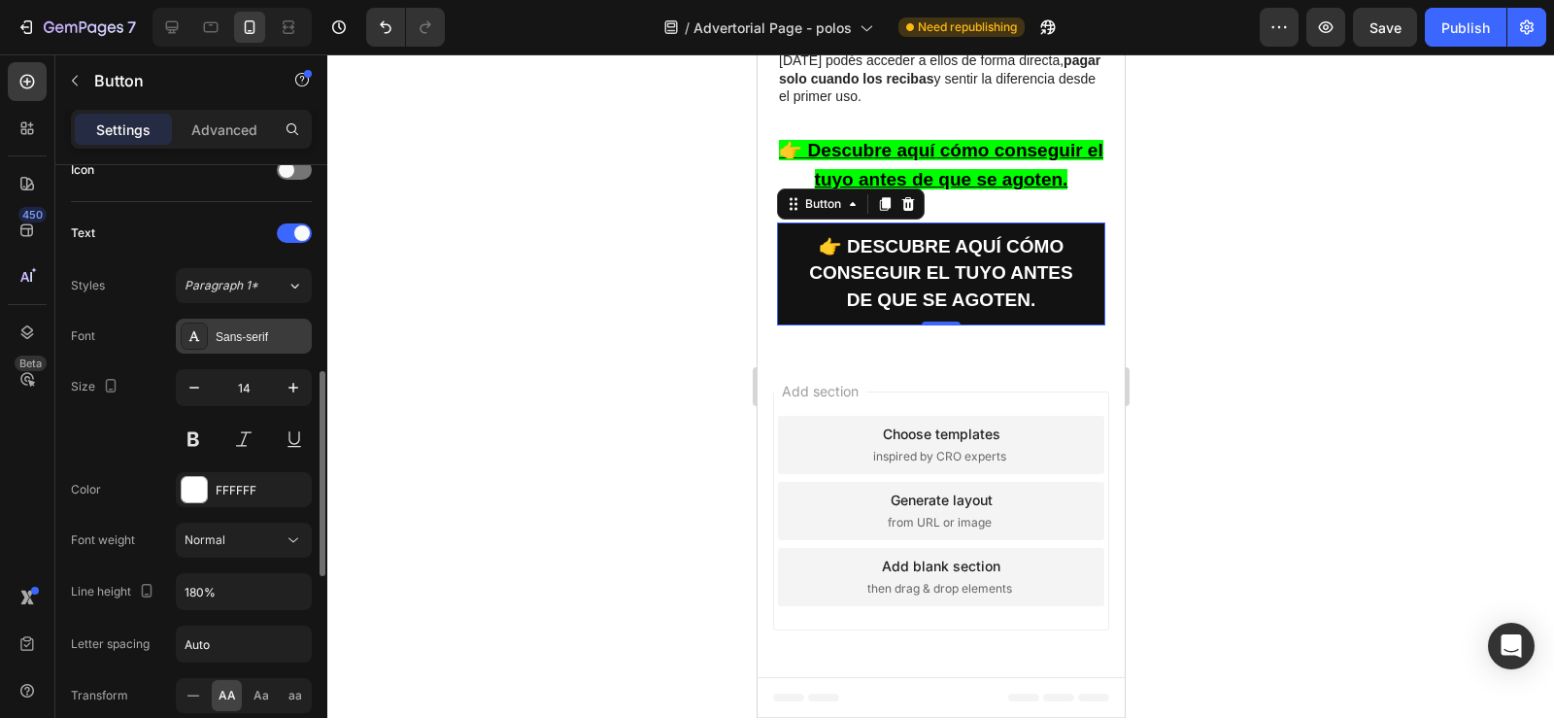
click at [257, 343] on div "Sans-serif" at bounding box center [261, 336] width 91 height 17
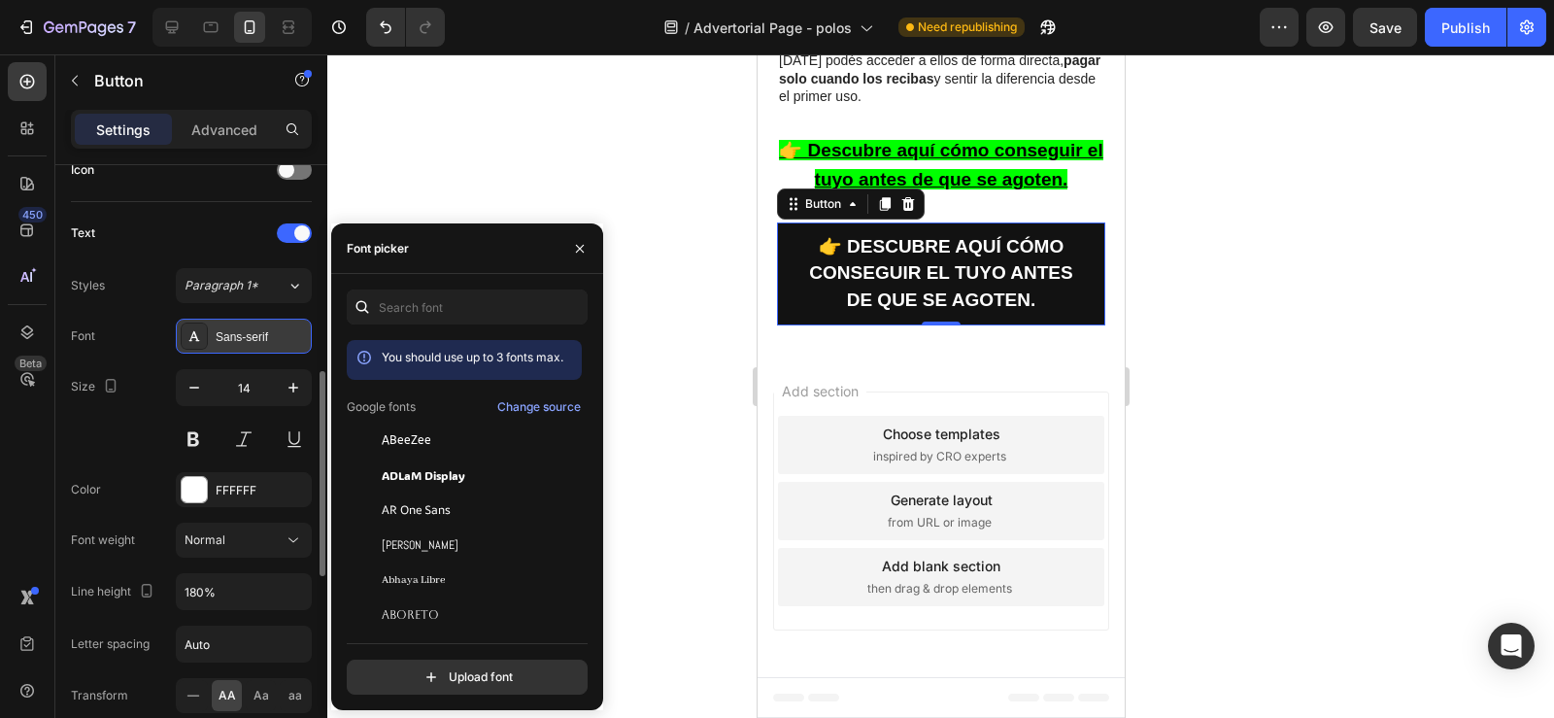
click at [257, 343] on div "Sans-serif" at bounding box center [261, 336] width 91 height 17
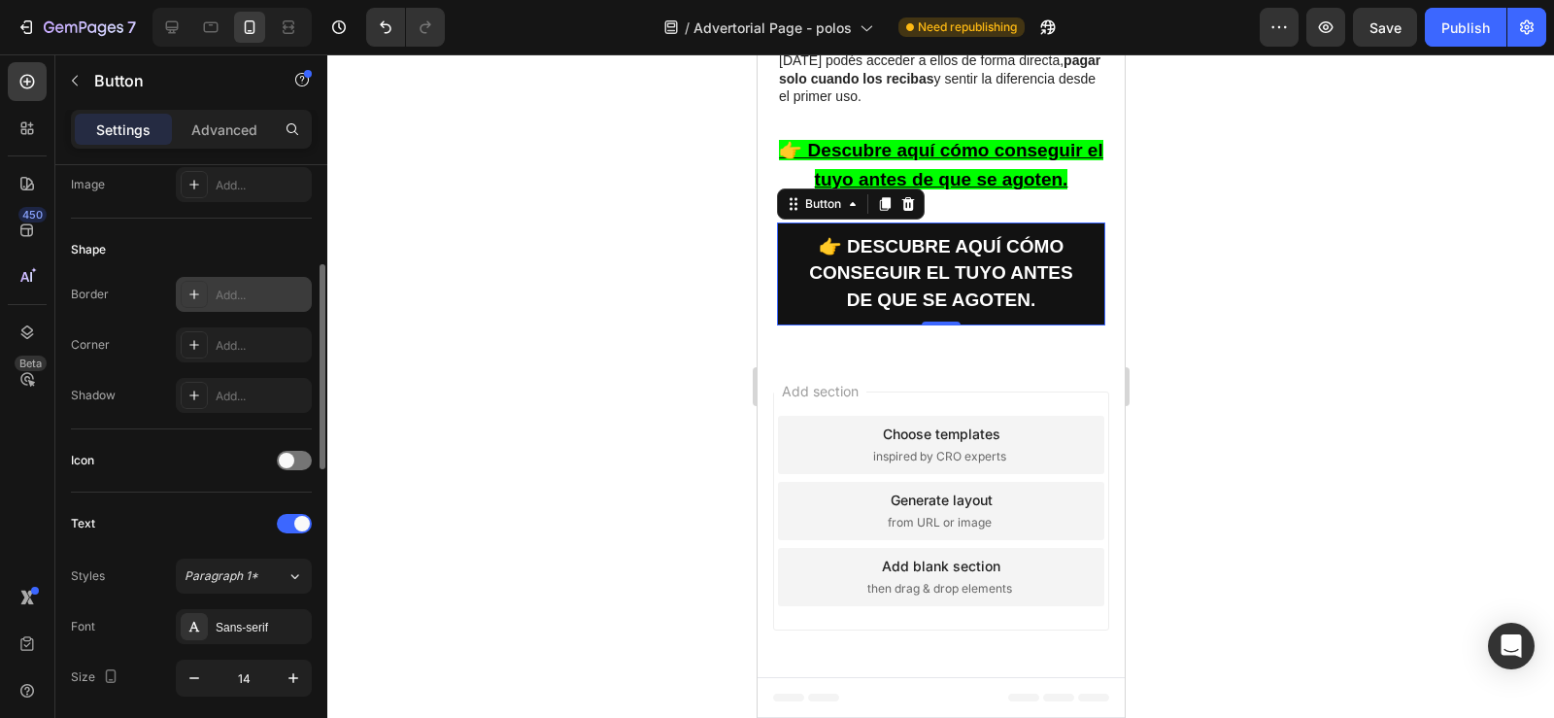
scroll to position [315, 0]
click at [241, 400] on div "Add..." at bounding box center [261, 402] width 91 height 17
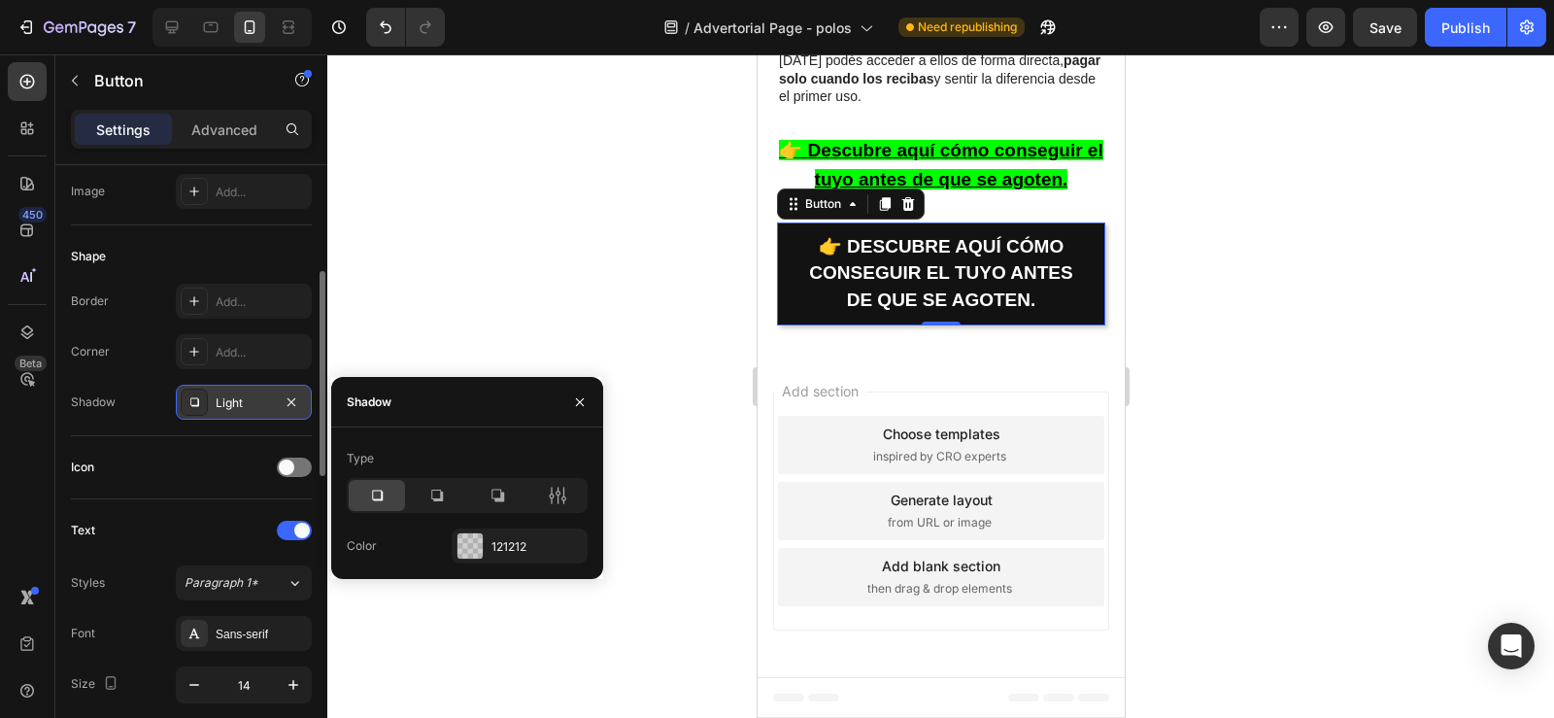
click at [241, 400] on div "Light" at bounding box center [244, 402] width 56 height 17
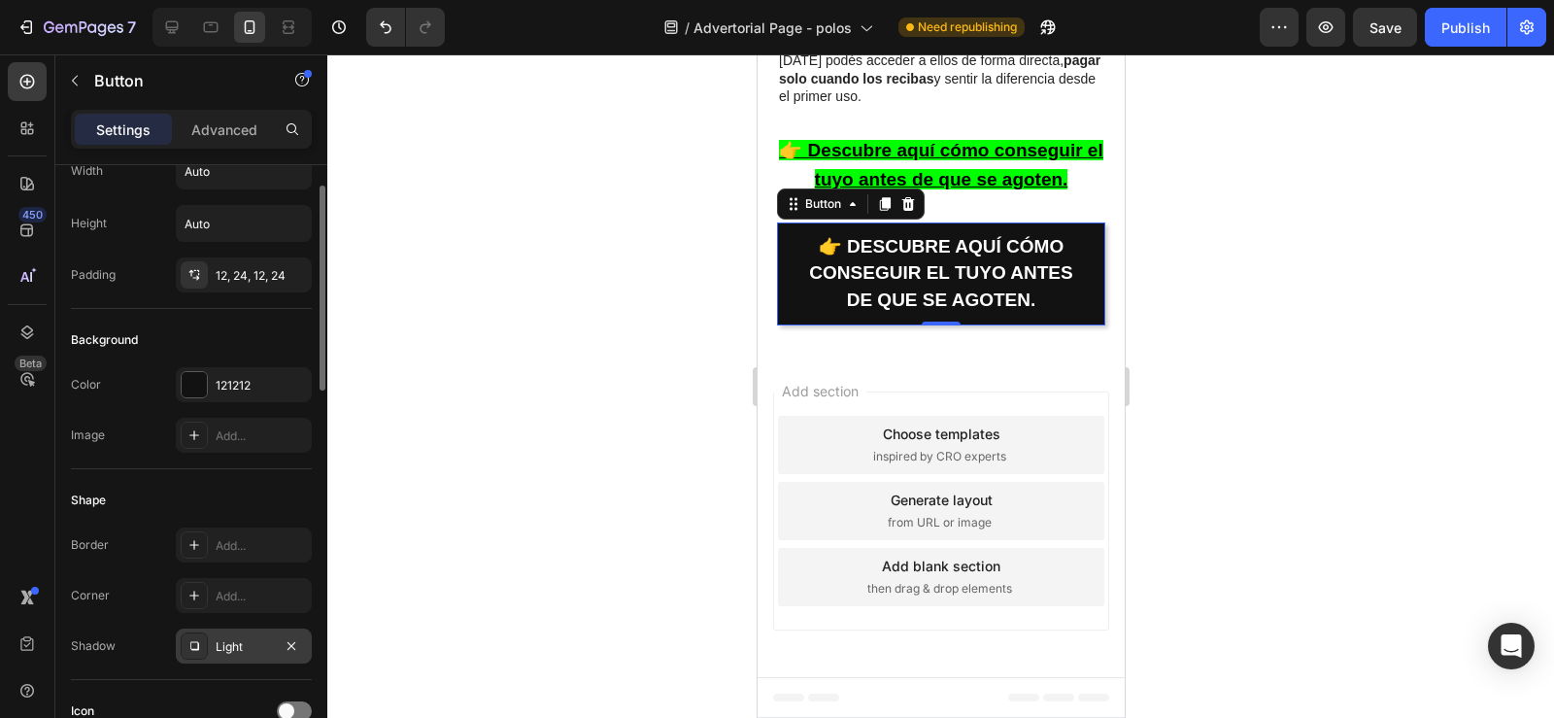
scroll to position [57, 0]
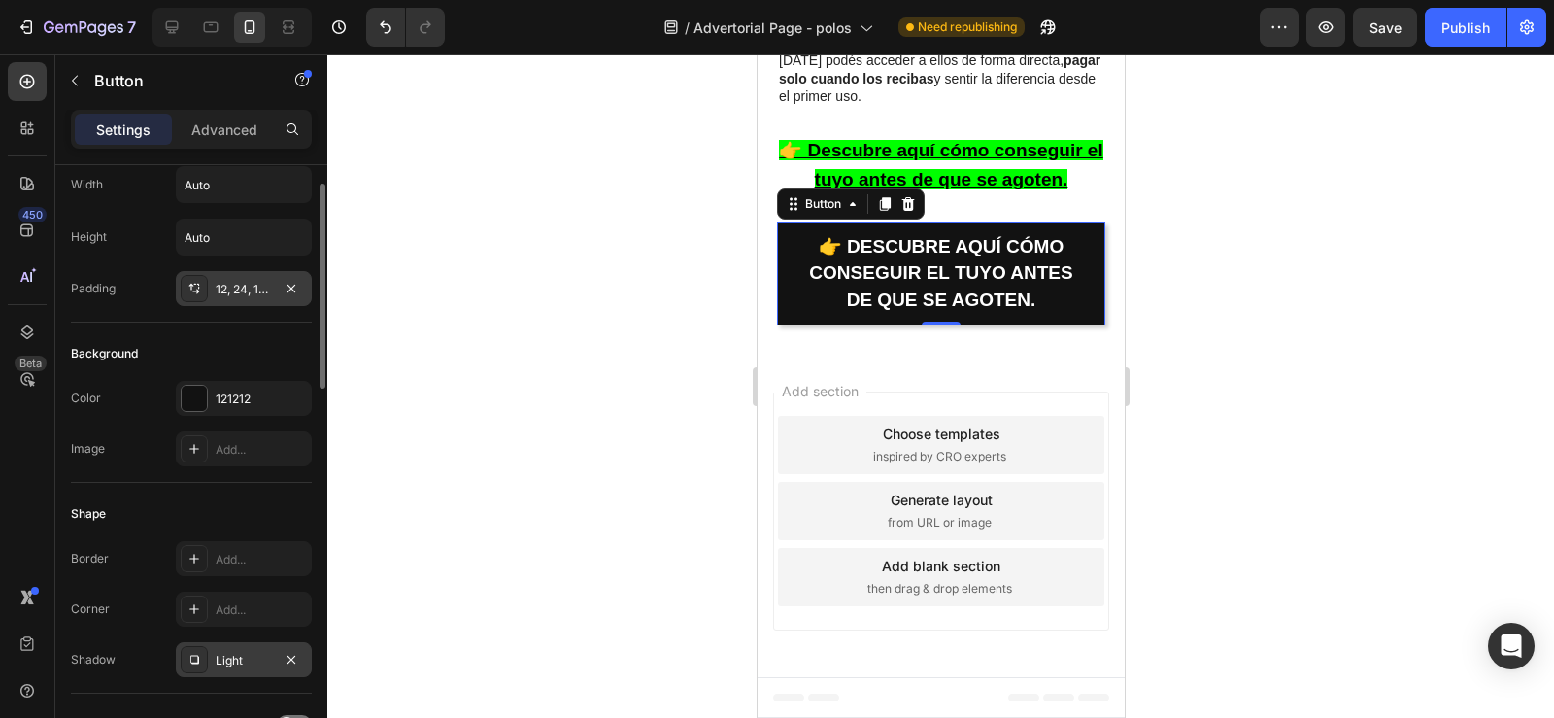
click at [219, 287] on div "12, 24, 12, 24" at bounding box center [244, 289] width 56 height 17
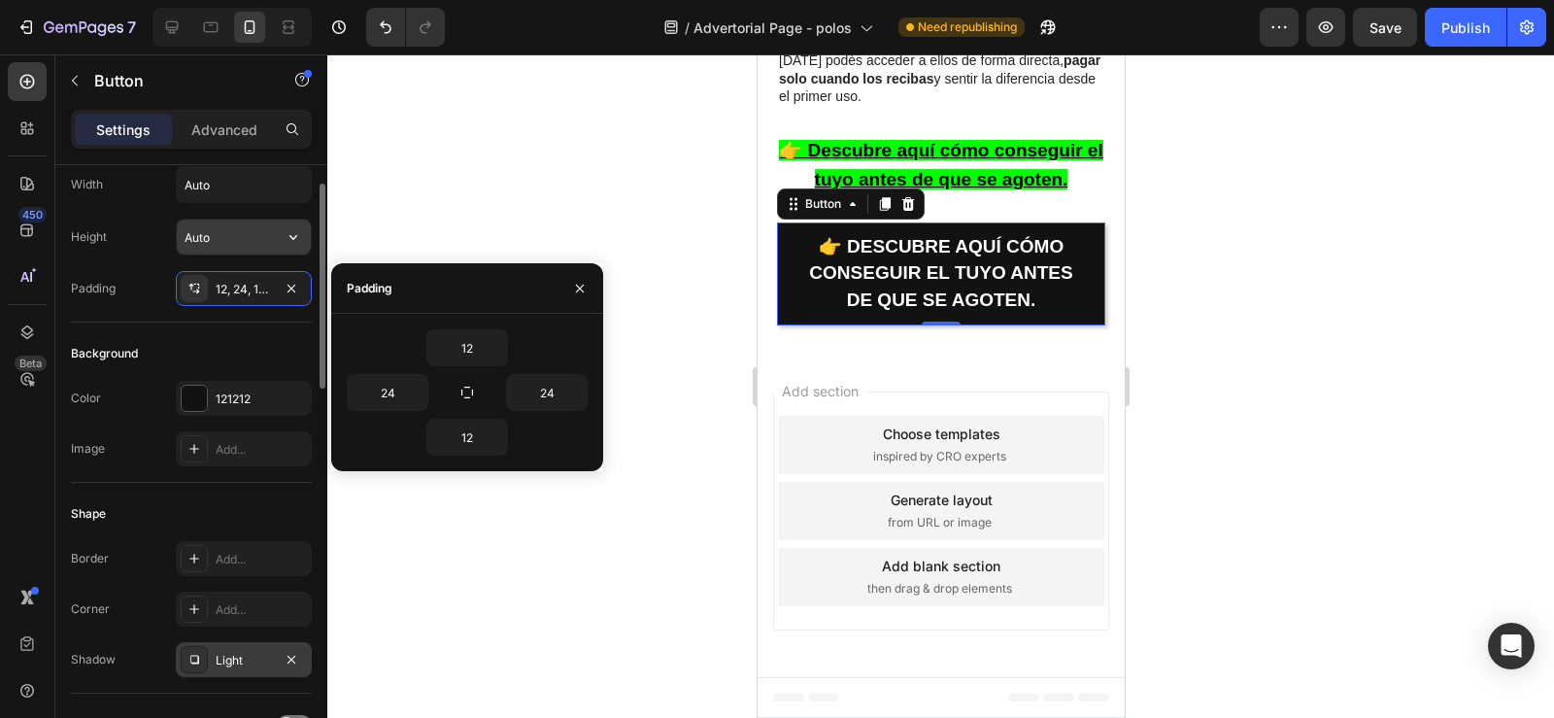
click at [210, 241] on input "Auto" at bounding box center [244, 236] width 134 height 35
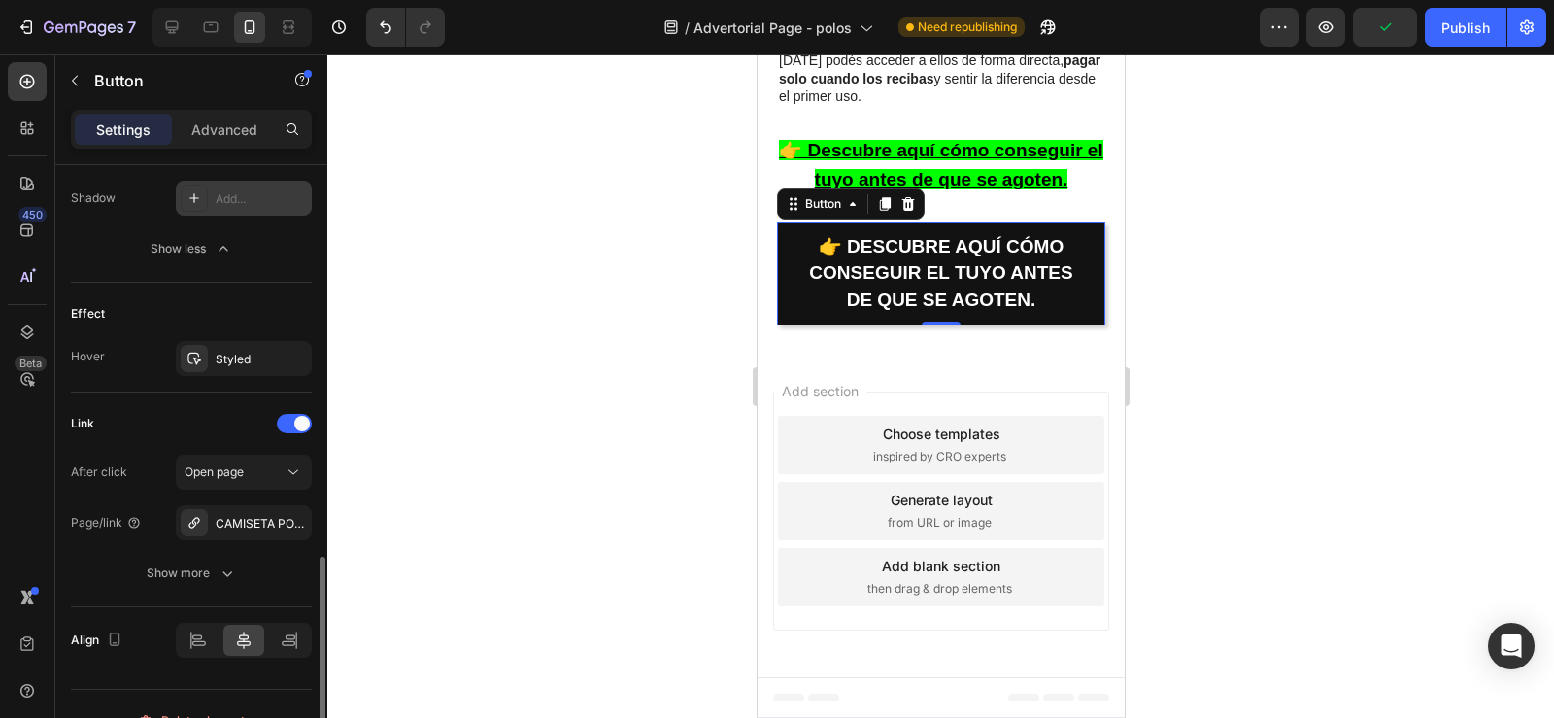
scroll to position [1193, 0]
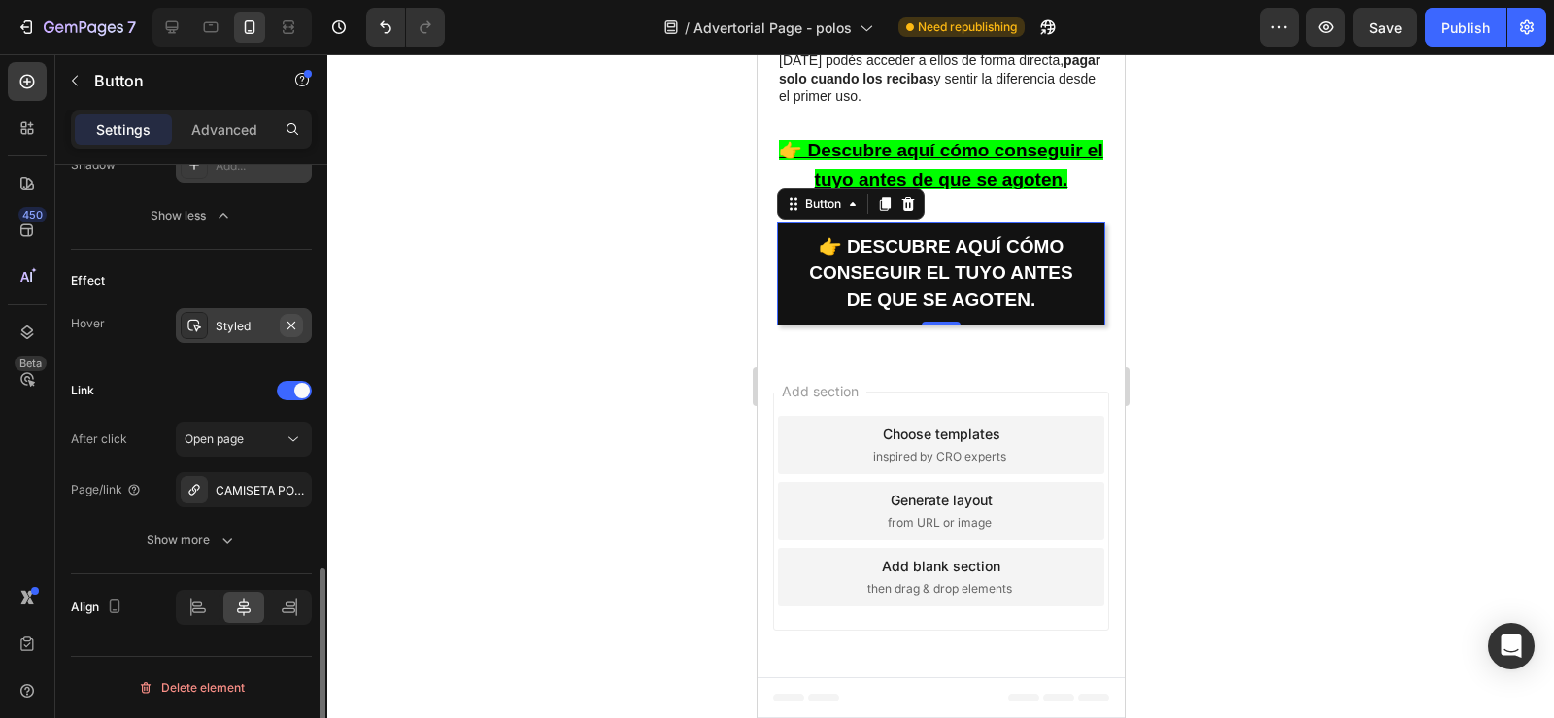
click at [296, 323] on icon "button" at bounding box center [292, 326] width 16 height 16
click at [263, 326] on div "Add..." at bounding box center [261, 326] width 91 height 17
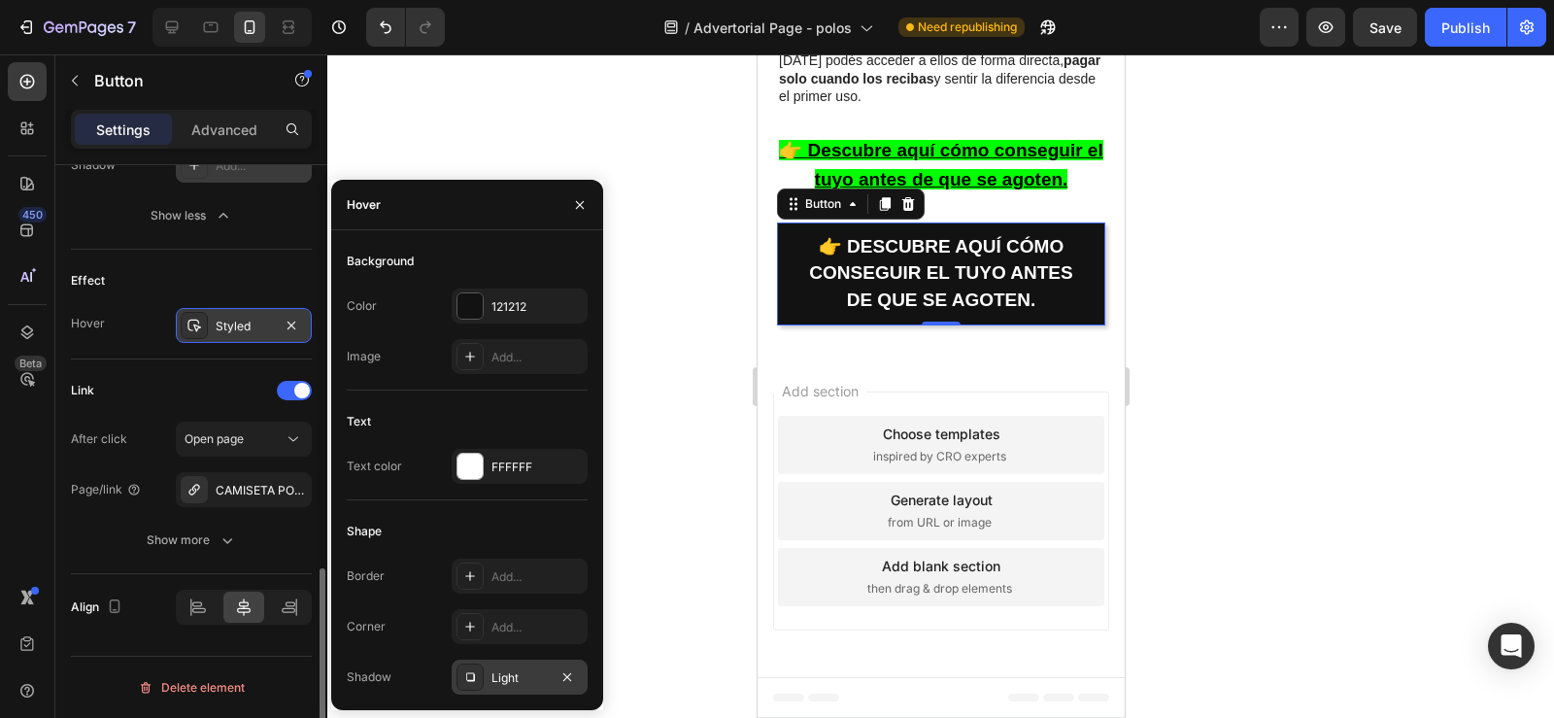
click at [496, 674] on div "Light" at bounding box center [519, 677] width 56 height 17
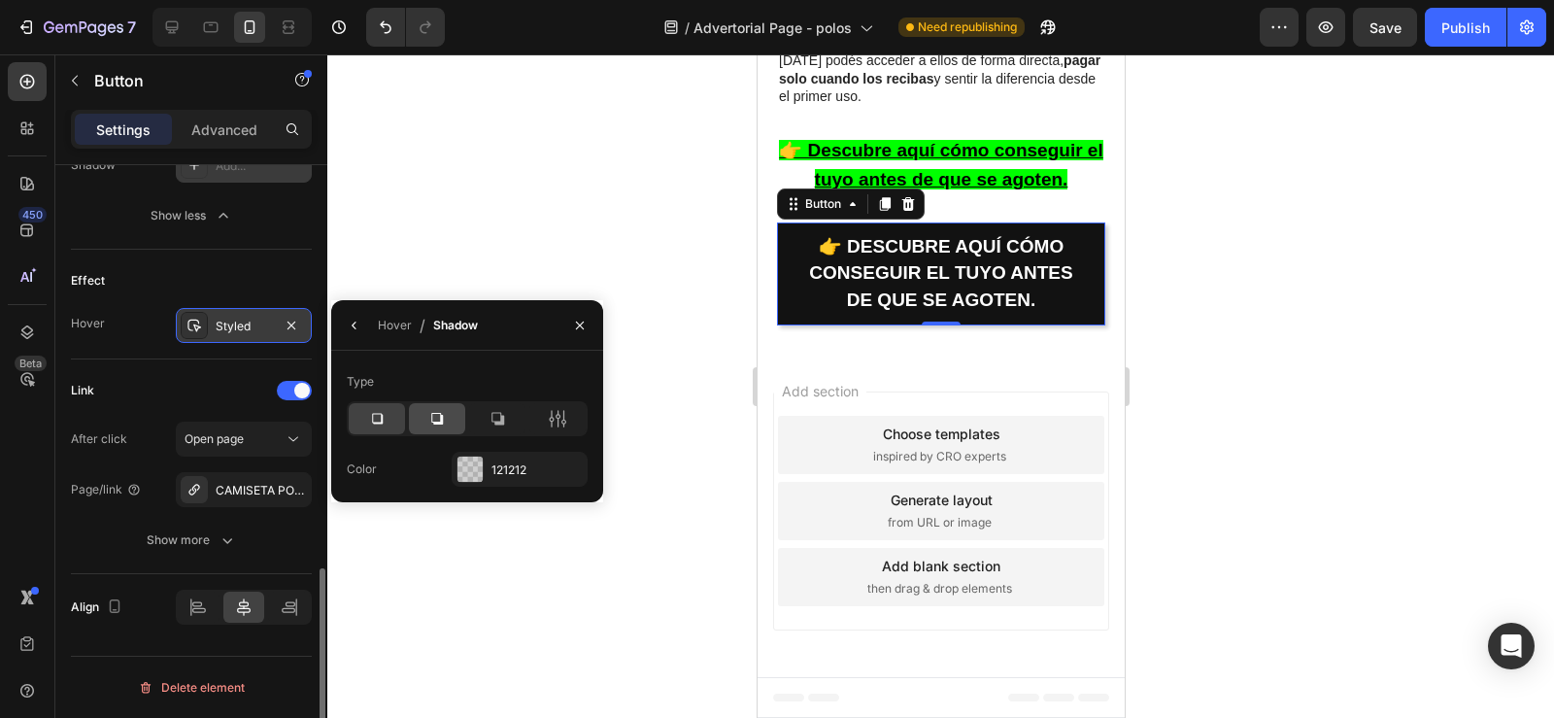
click at [441, 424] on icon at bounding box center [437, 419] width 12 height 12
click at [492, 420] on icon at bounding box center [497, 419] width 13 height 13
click at [475, 471] on div at bounding box center [469, 468] width 25 height 25
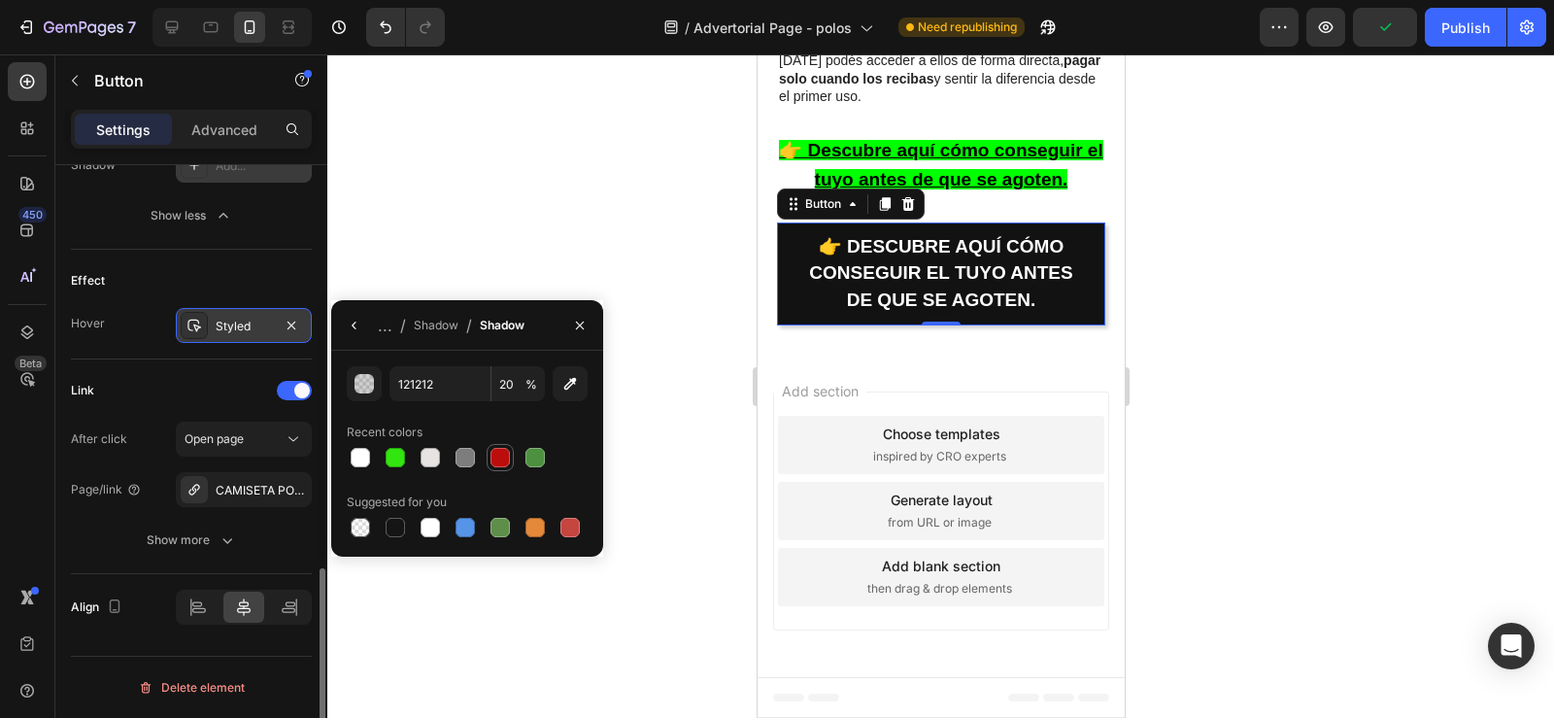
click at [488, 457] on div at bounding box center [499, 457] width 23 height 23
type input "BC0D0D"
type input "100"
click at [361, 320] on icon "button" at bounding box center [355, 326] width 16 height 16
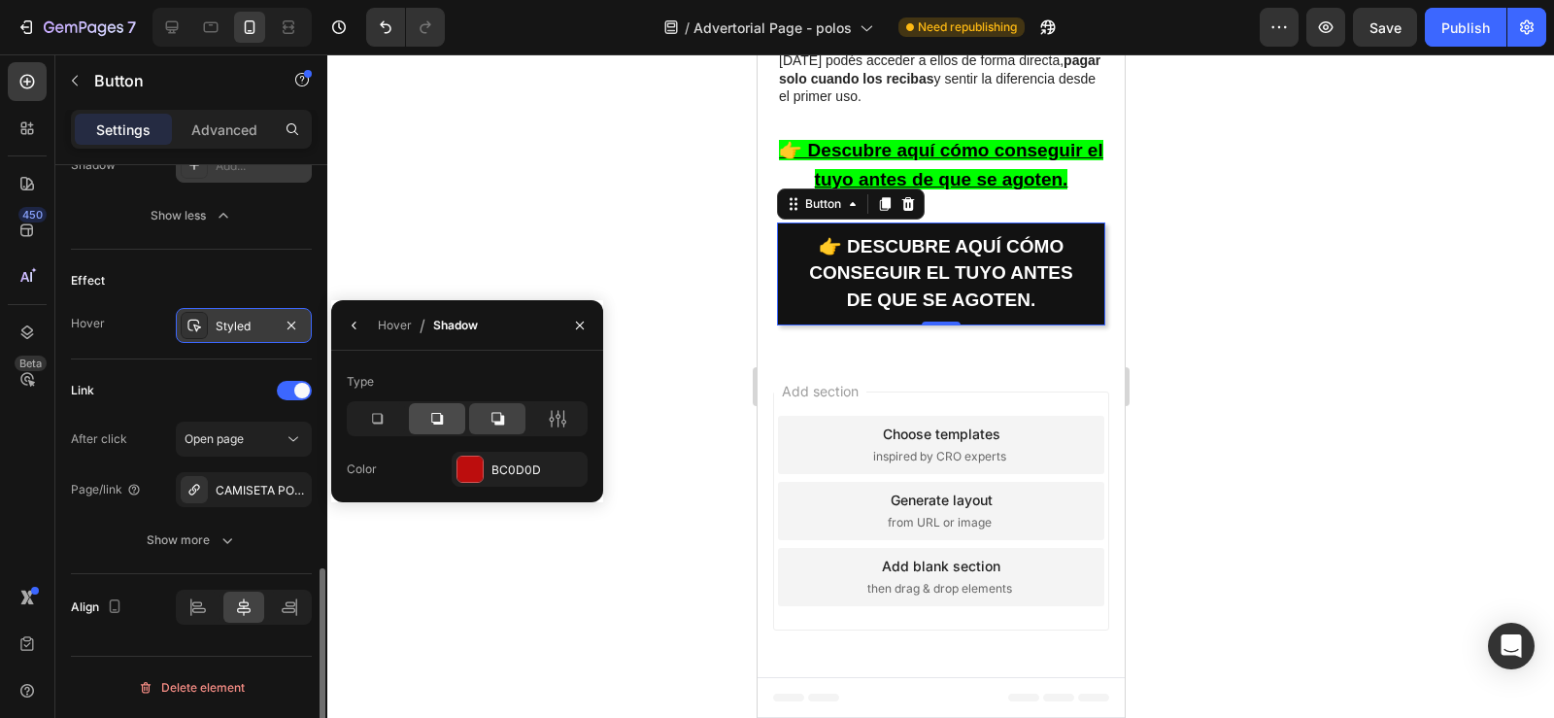
click at [447, 416] on div at bounding box center [437, 418] width 56 height 31
click at [386, 413] on icon at bounding box center [376, 418] width 19 height 19
click at [387, 329] on div "Hover" at bounding box center [395, 325] width 34 height 17
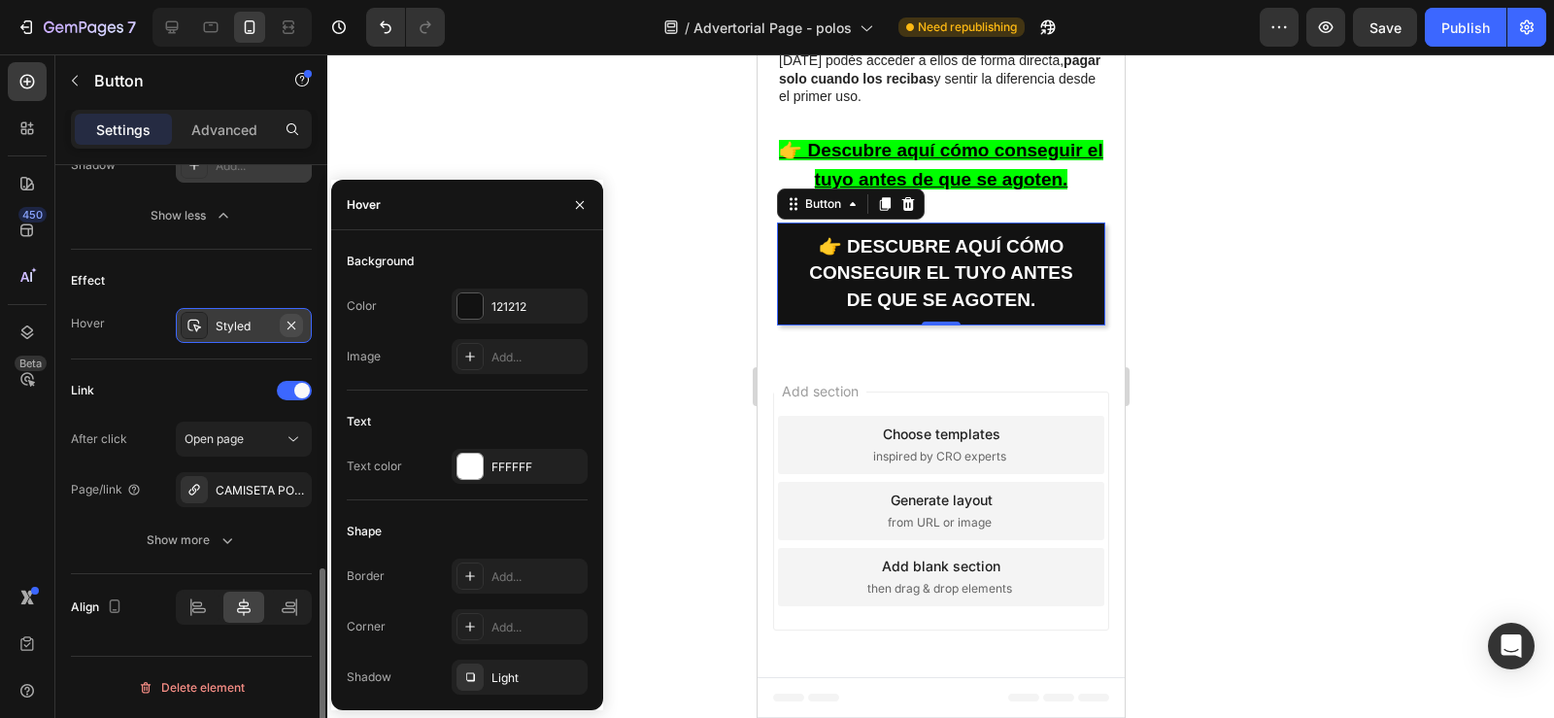
click at [289, 322] on icon "button" at bounding box center [291, 324] width 8 height 8
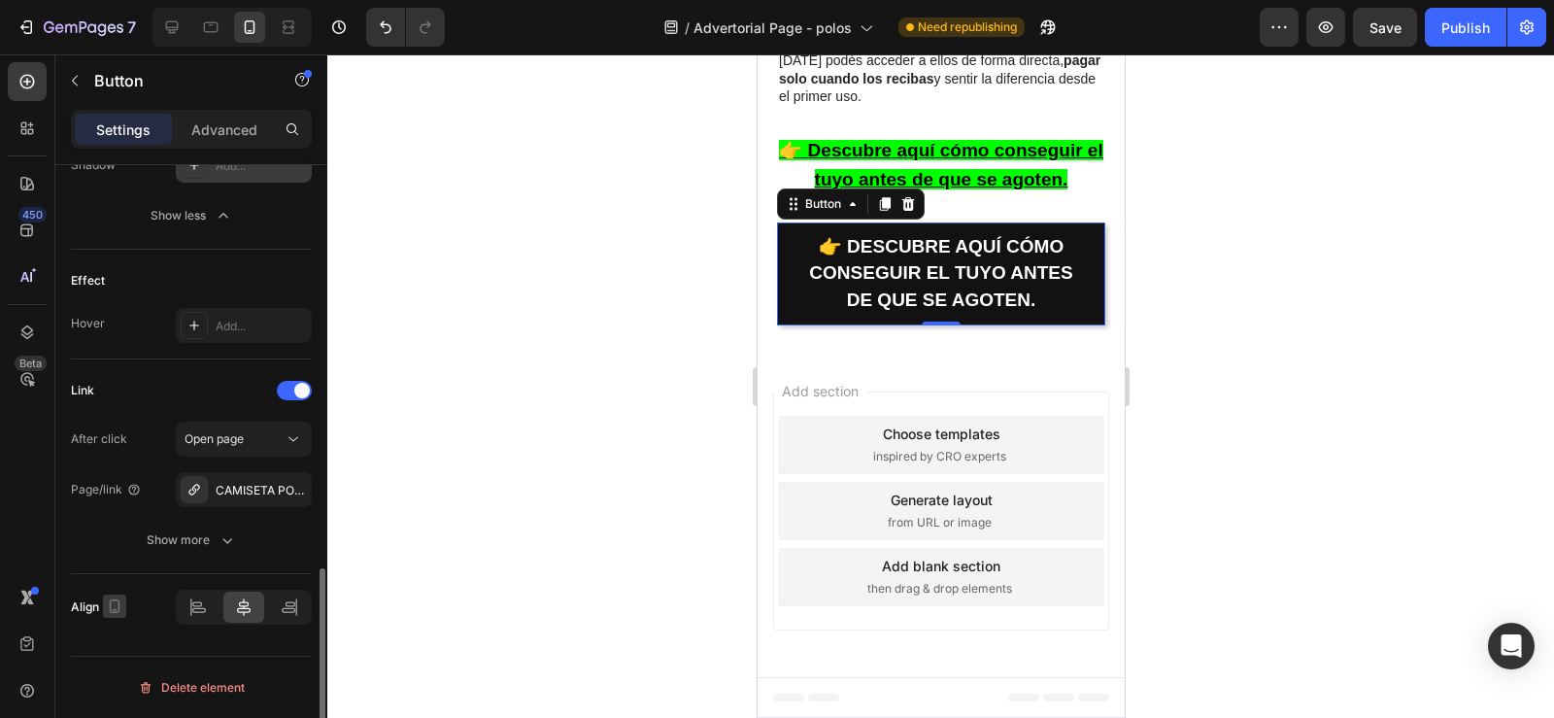
click at [108, 606] on icon "button" at bounding box center [114, 605] width 19 height 19
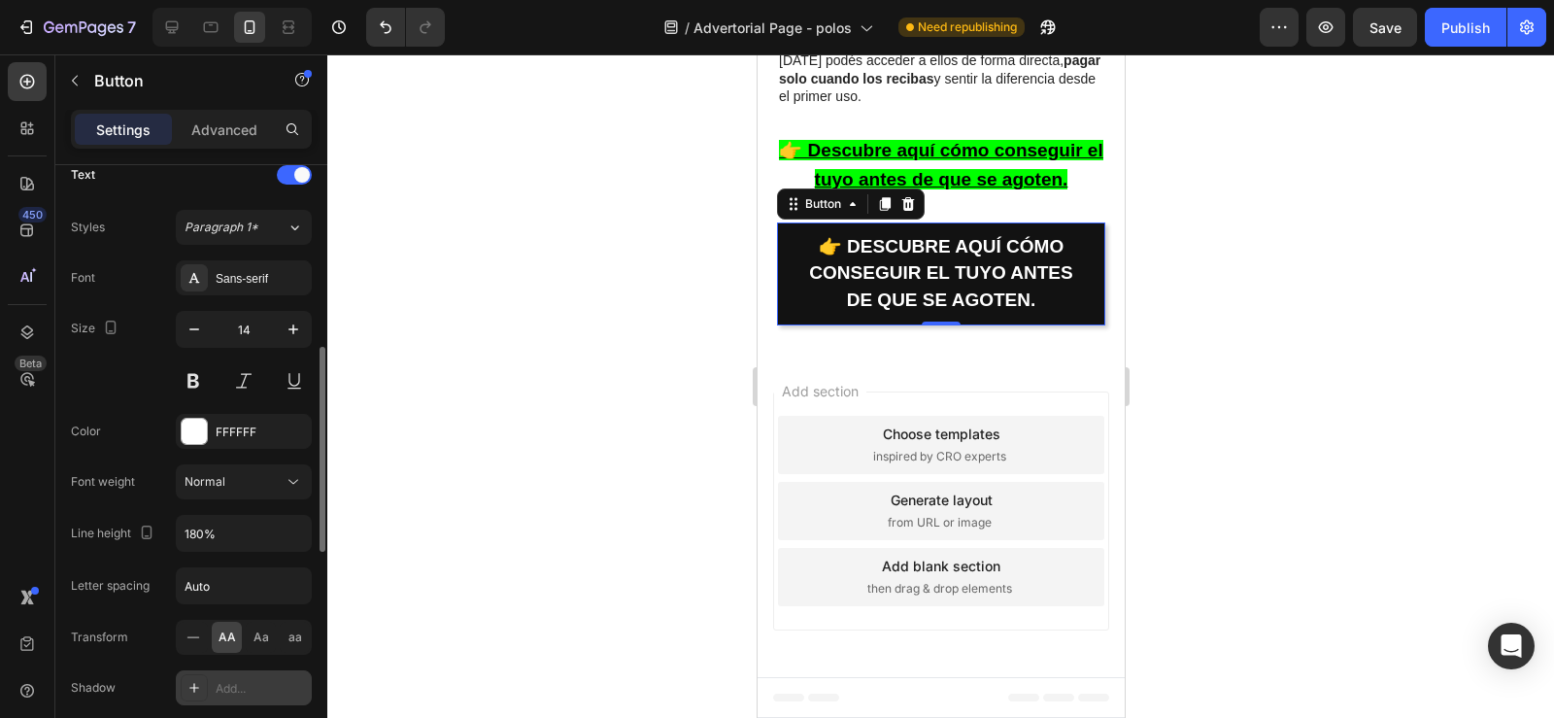
scroll to position [637, 0]
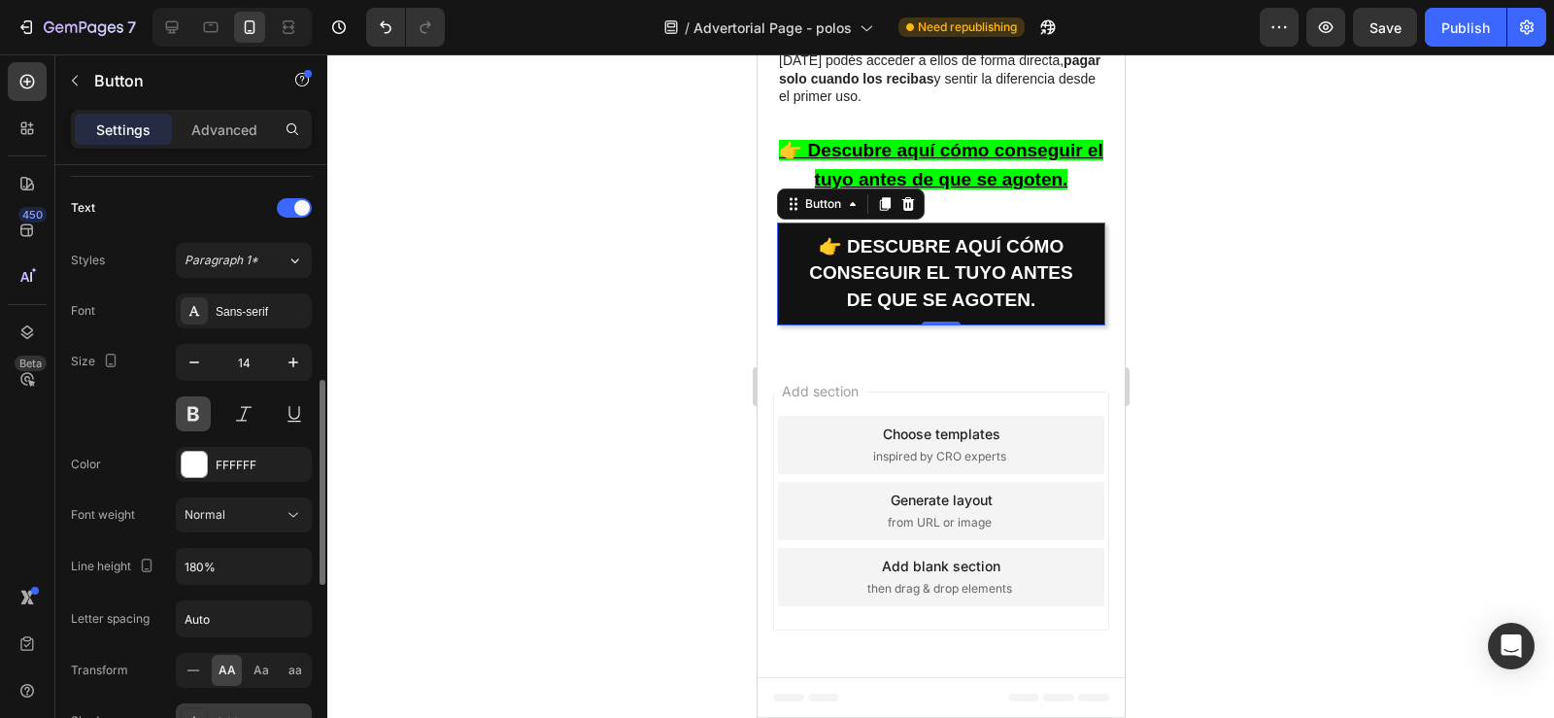
click at [186, 415] on button at bounding box center [193, 413] width 35 height 35
click at [180, 390] on div "14" at bounding box center [244, 387] width 136 height 87
click at [243, 411] on button at bounding box center [243, 413] width 35 height 35
click at [235, 414] on button at bounding box center [243, 413] width 35 height 35
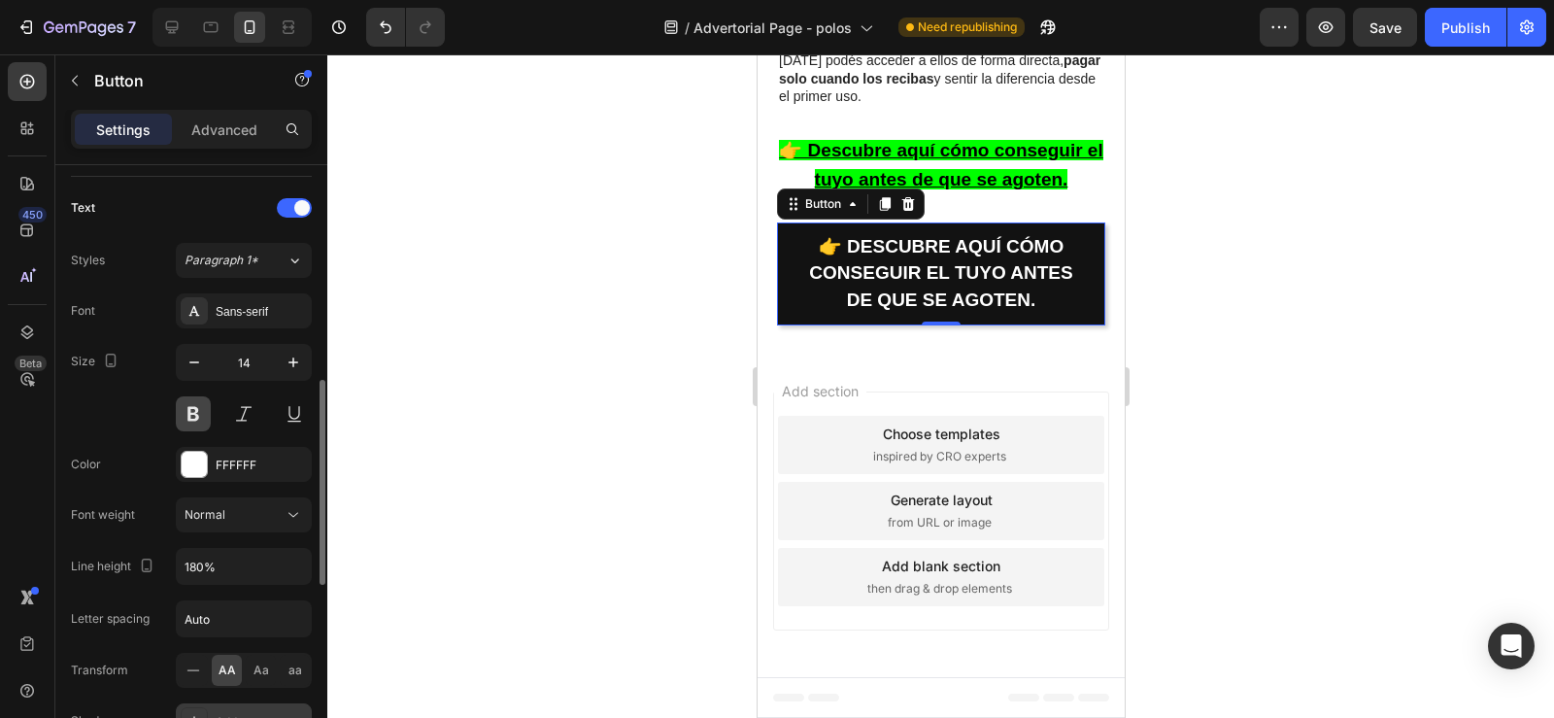
click at [194, 420] on button at bounding box center [193, 413] width 35 height 35
click at [207, 313] on div at bounding box center [194, 310] width 27 height 27
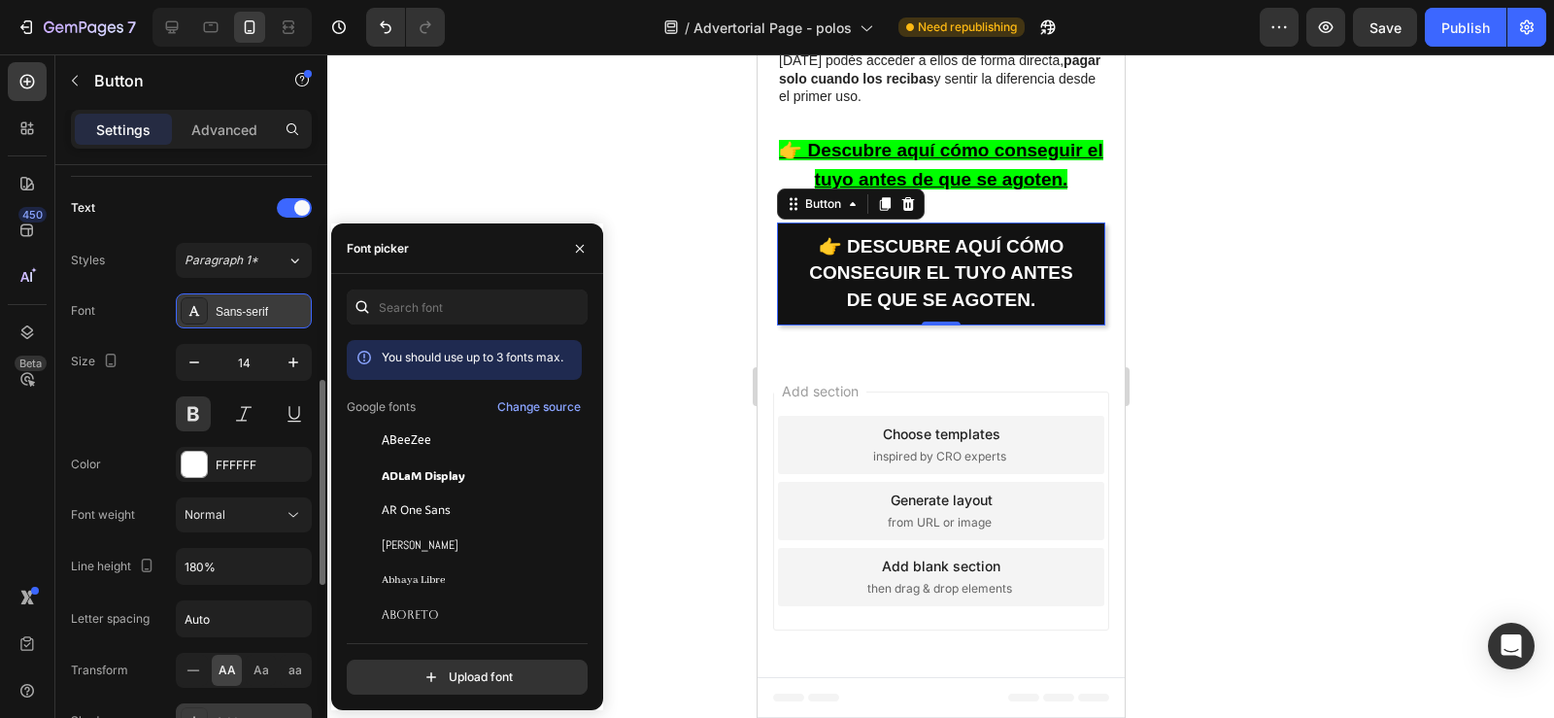
click at [207, 313] on div at bounding box center [194, 310] width 27 height 27
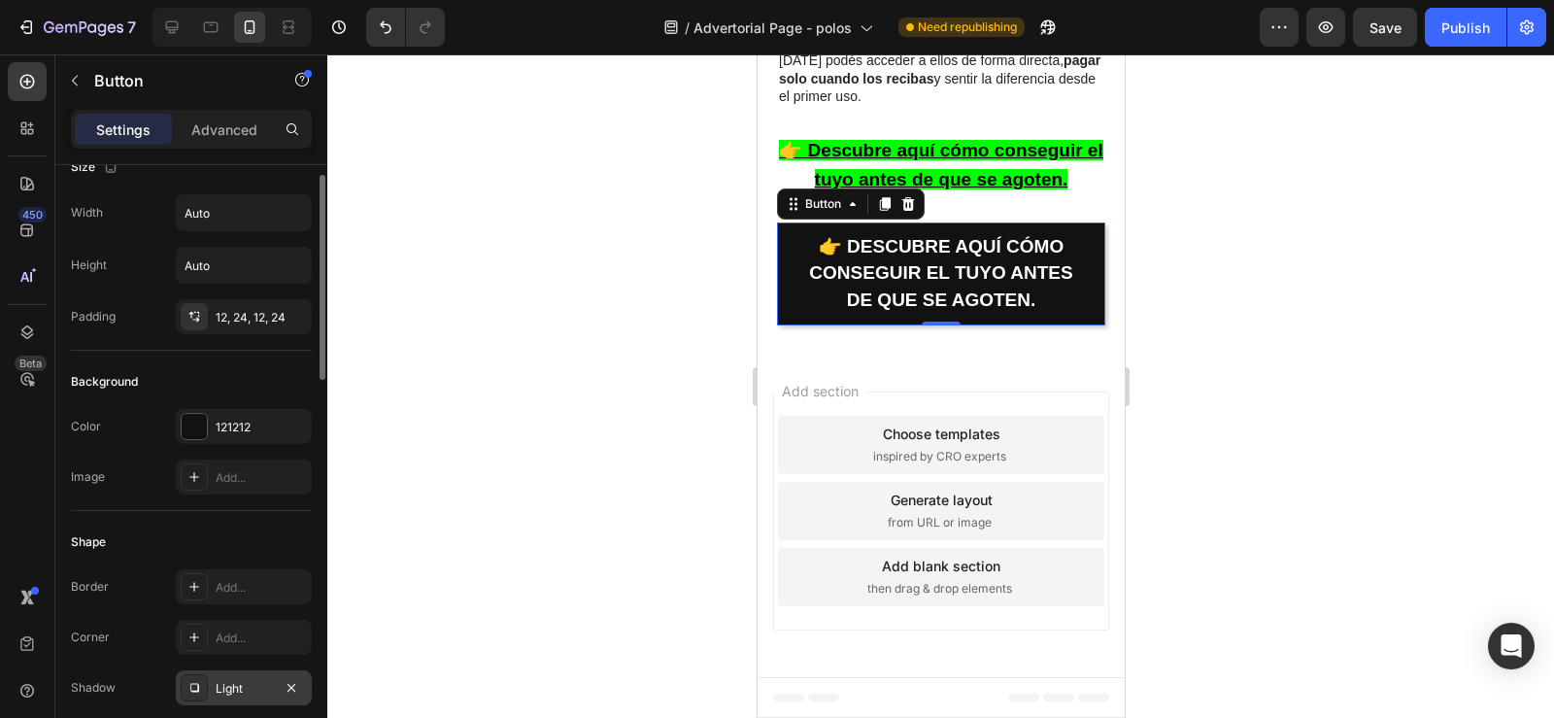
scroll to position [0, 0]
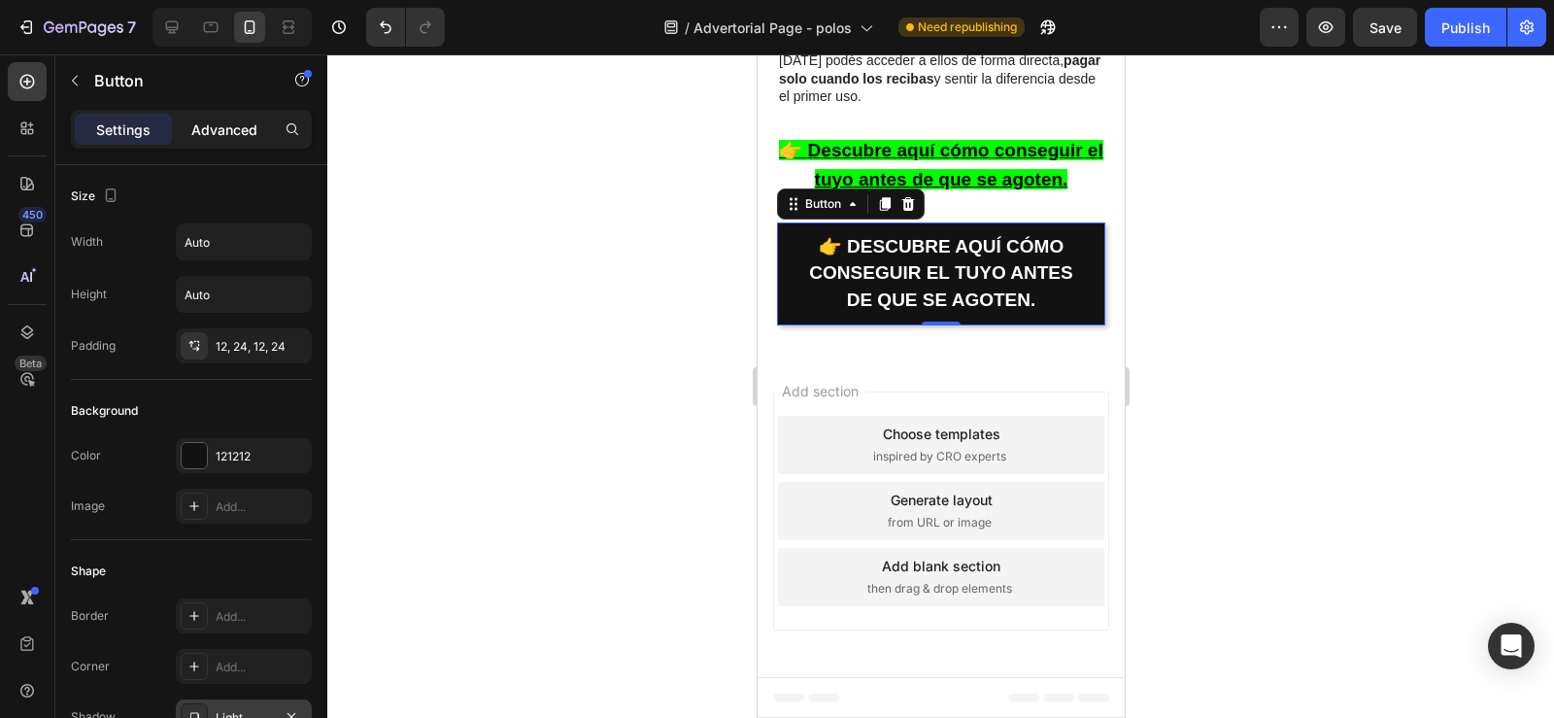
click at [200, 128] on p "Advanced" at bounding box center [224, 129] width 66 height 20
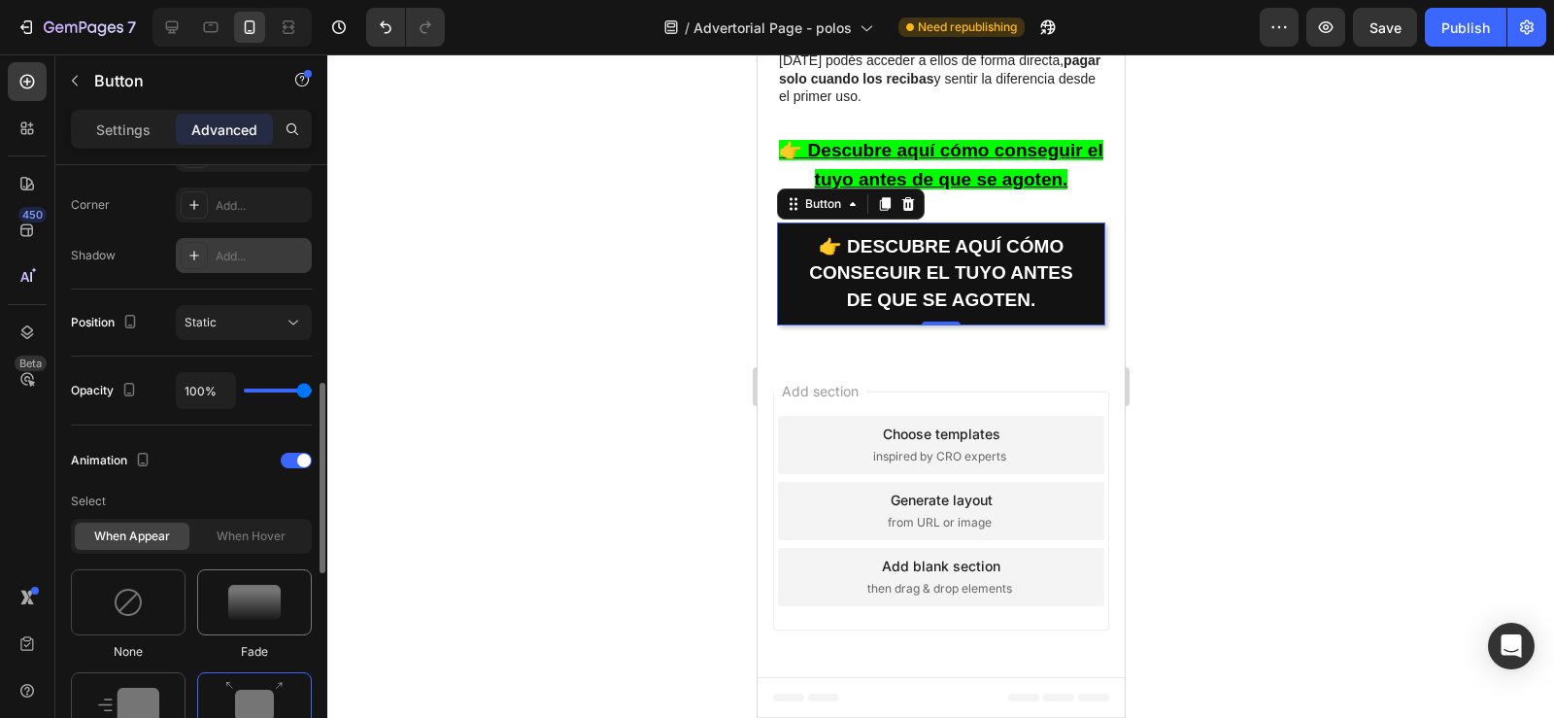
scroll to position [626, 0]
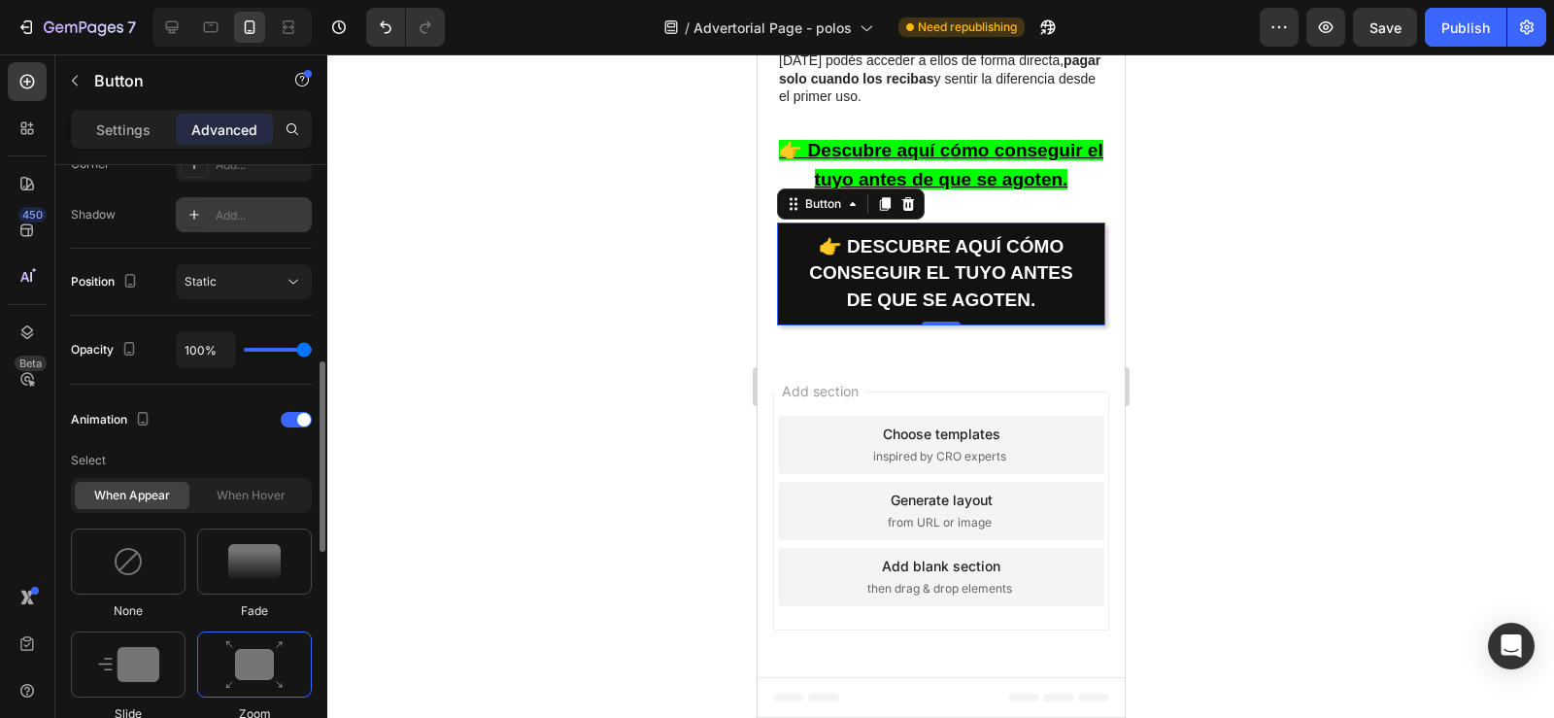
click at [240, 501] on div "When hover" at bounding box center [250, 495] width 115 height 27
click at [148, 416] on icon "button" at bounding box center [143, 419] width 11 height 14
click at [148, 444] on icon "button" at bounding box center [147, 449] width 13 height 13
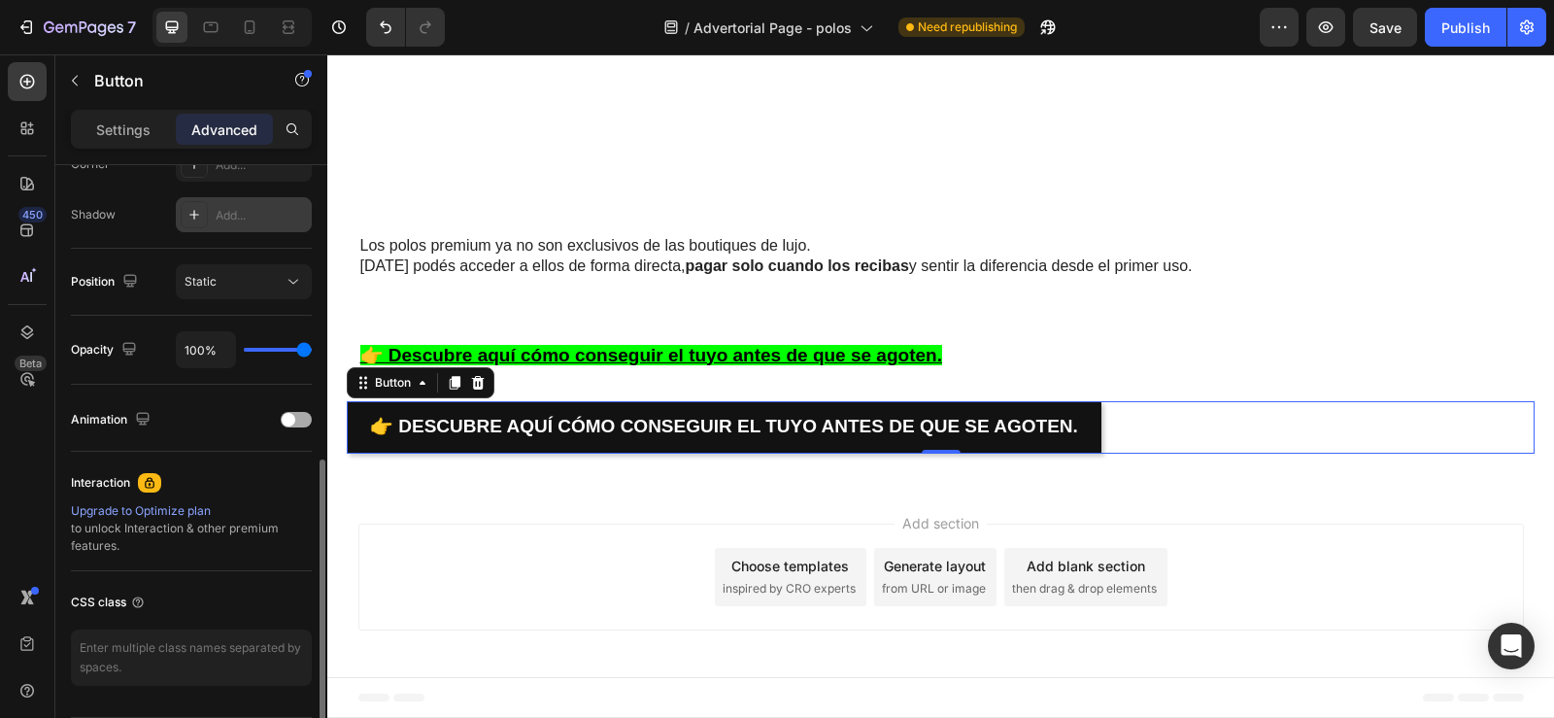
scroll to position [5193, 0]
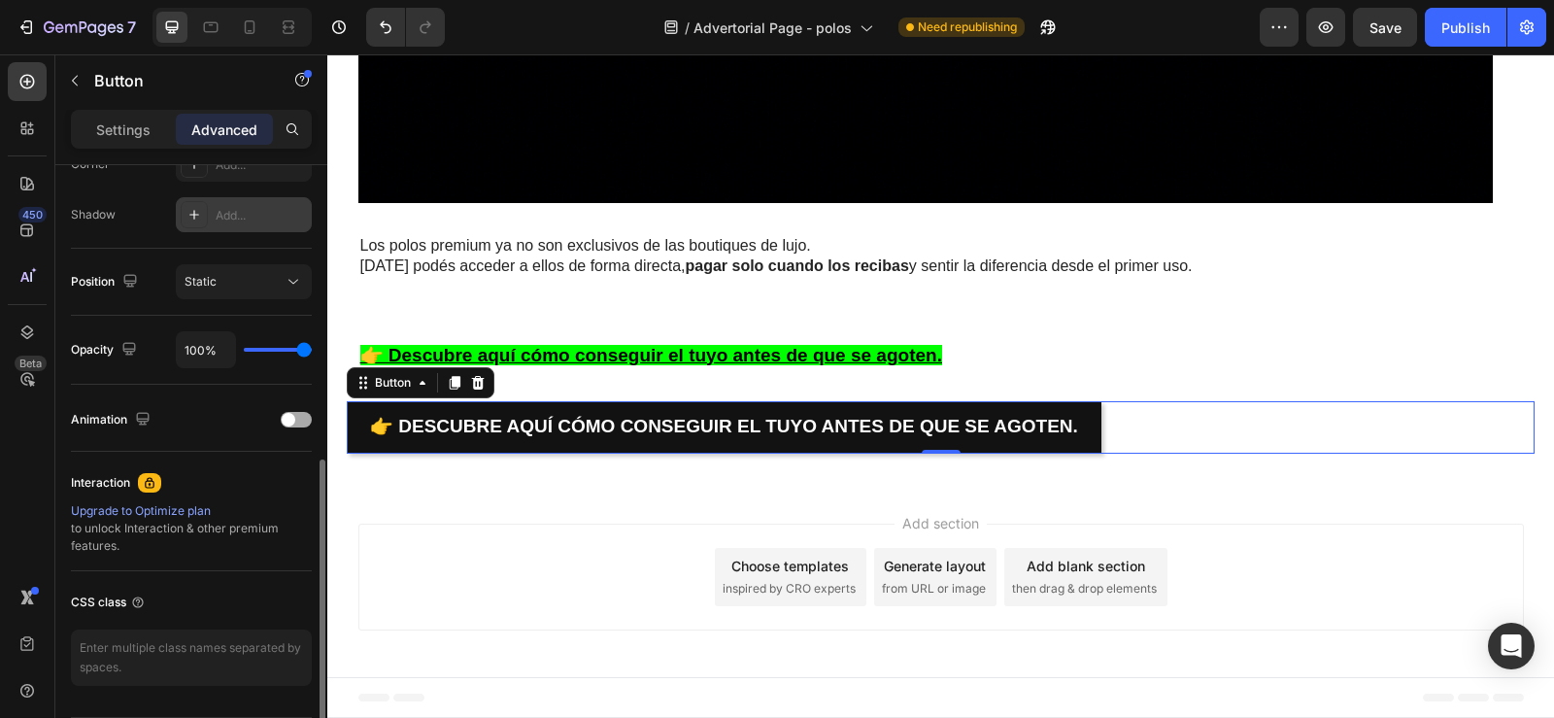
click at [296, 410] on div "Animation" at bounding box center [191, 419] width 241 height 31
click at [297, 418] on div at bounding box center [296, 420] width 31 height 16
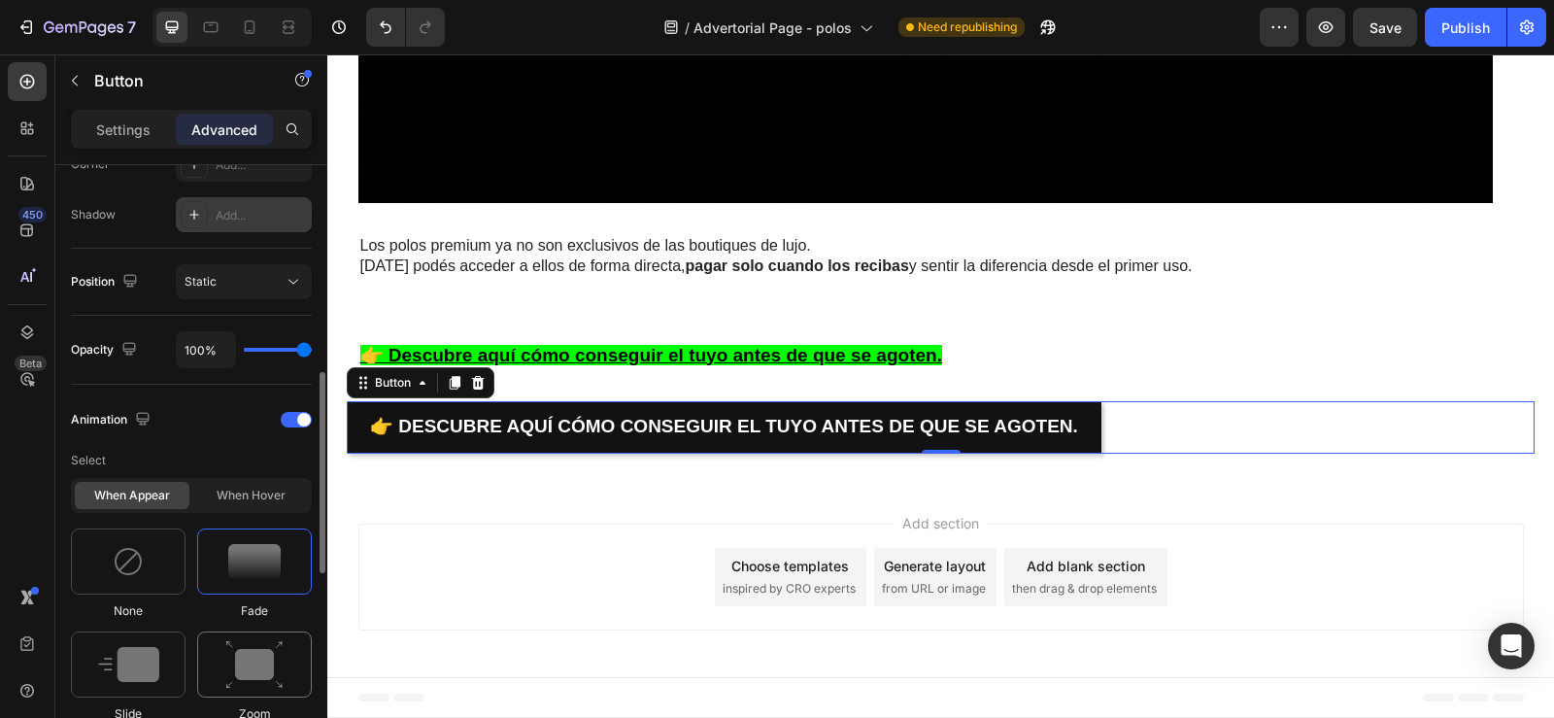
click at [261, 672] on img at bounding box center [254, 665] width 58 height 50
click at [246, 495] on div "When hover" at bounding box center [250, 495] width 115 height 27
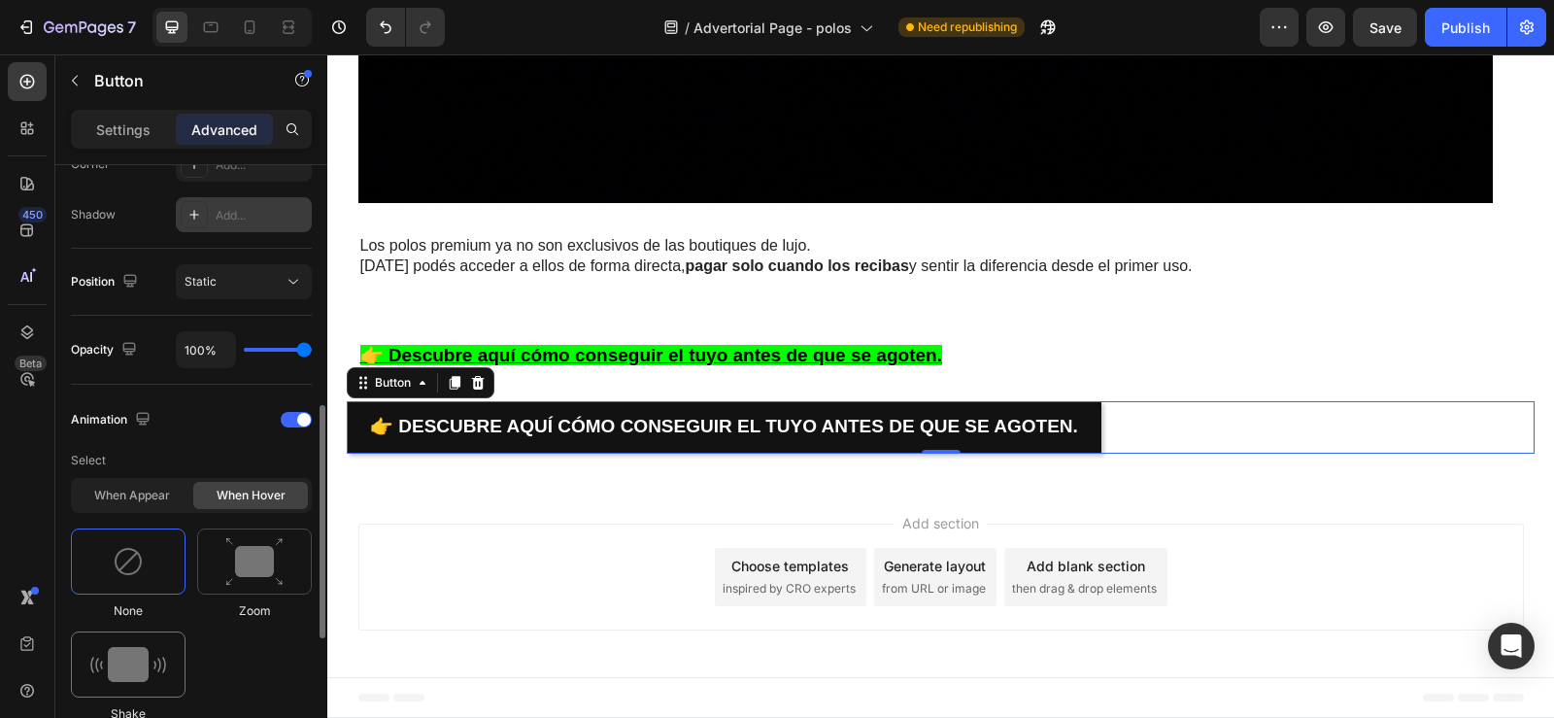
click at [154, 663] on img at bounding box center [128, 664] width 76 height 35
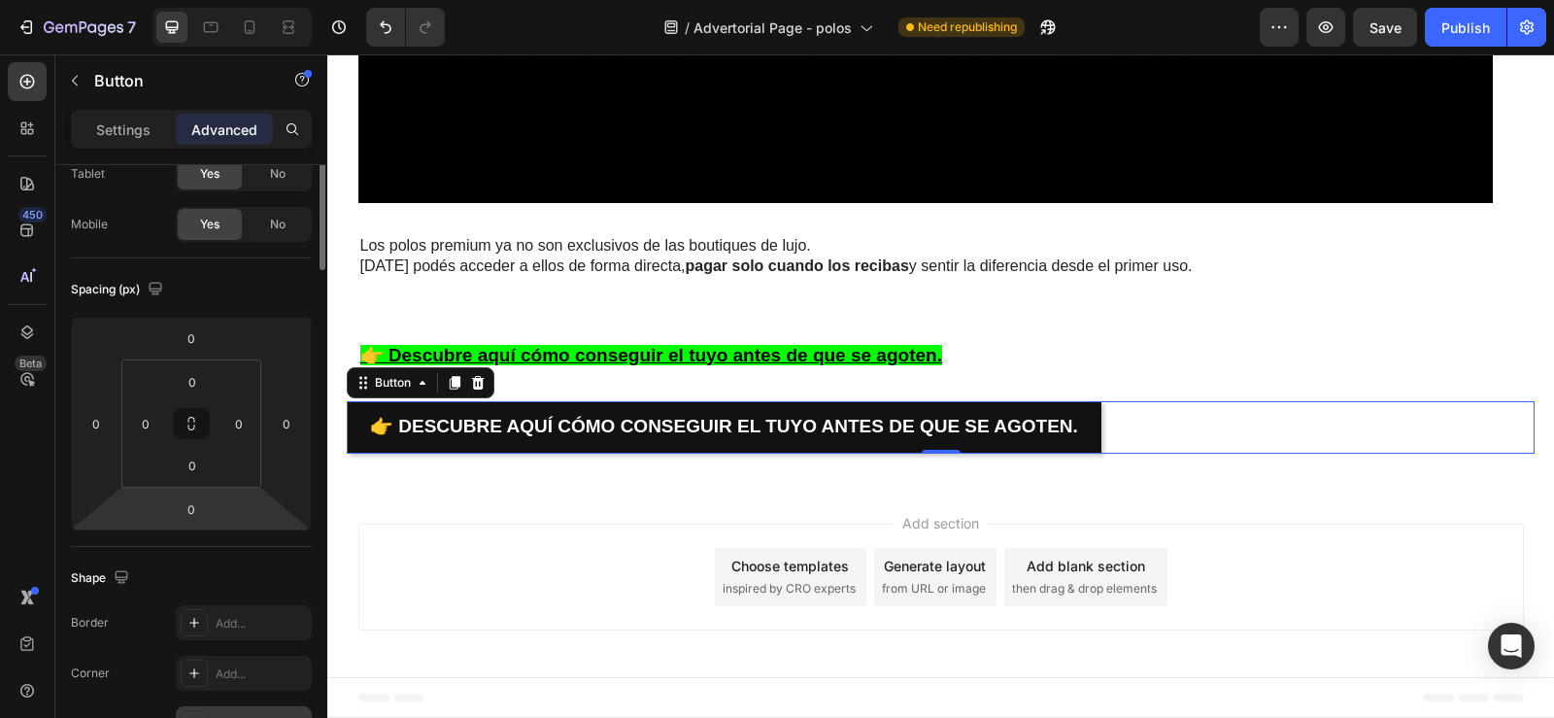
scroll to position [0, 0]
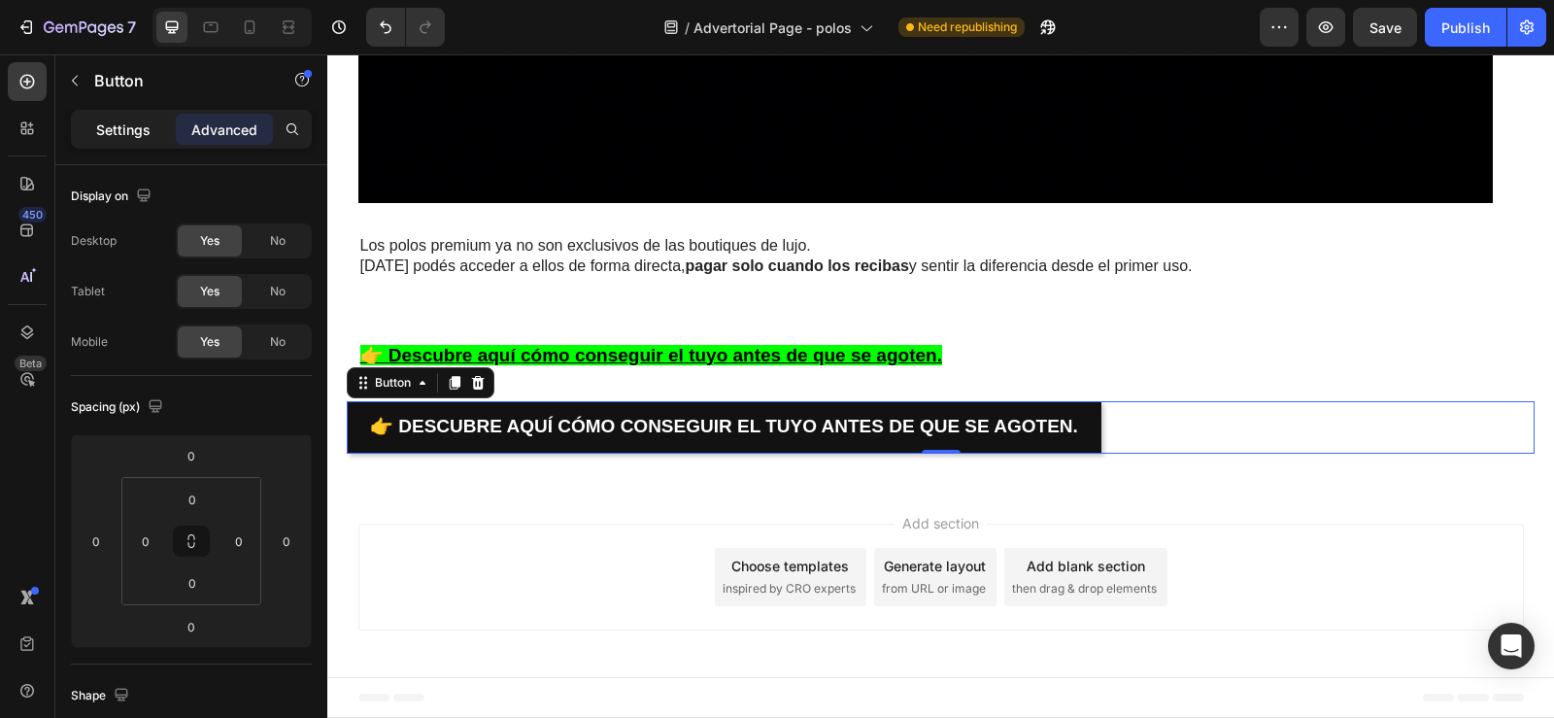
click at [124, 135] on p "Settings" at bounding box center [123, 129] width 54 height 20
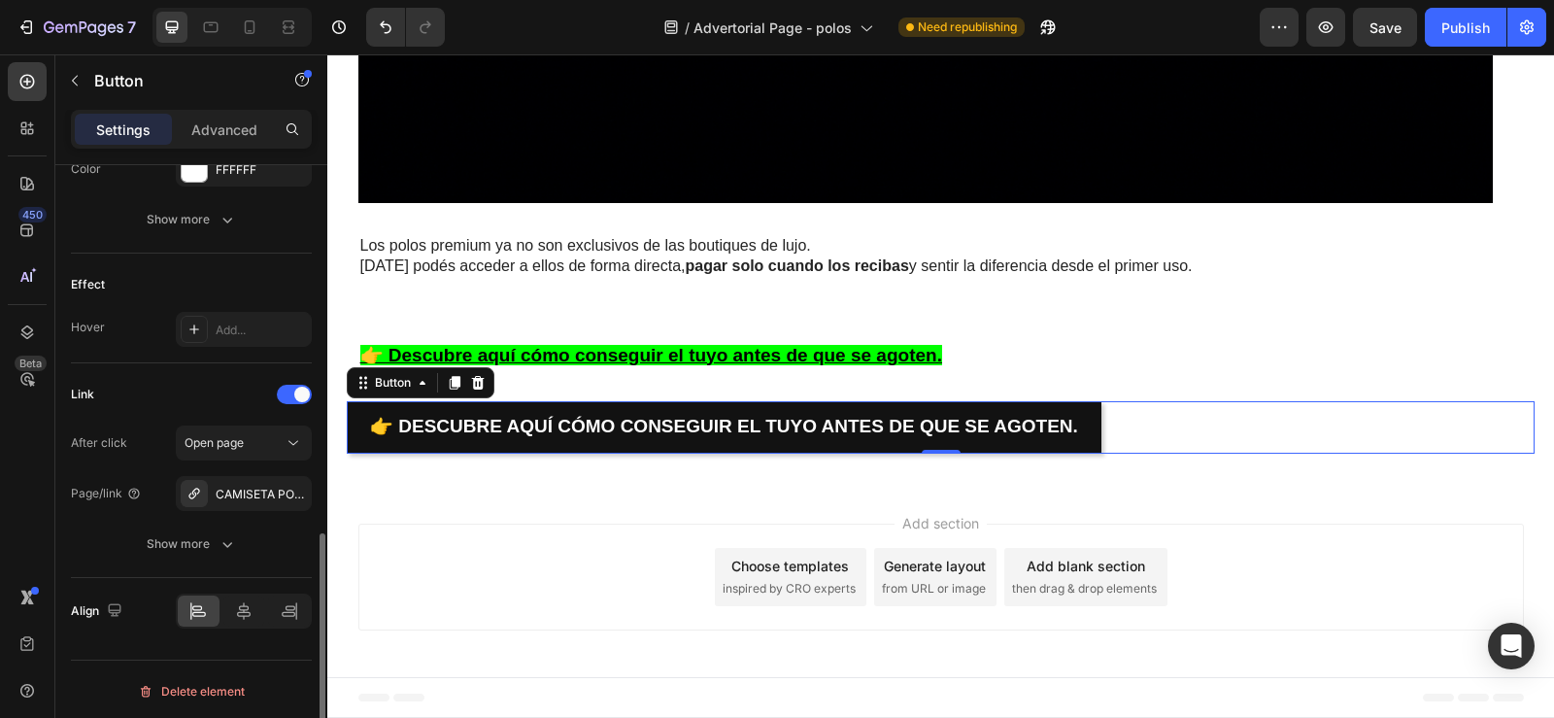
scroll to position [933, 0]
click at [248, 615] on icon at bounding box center [244, 609] width 14 height 17
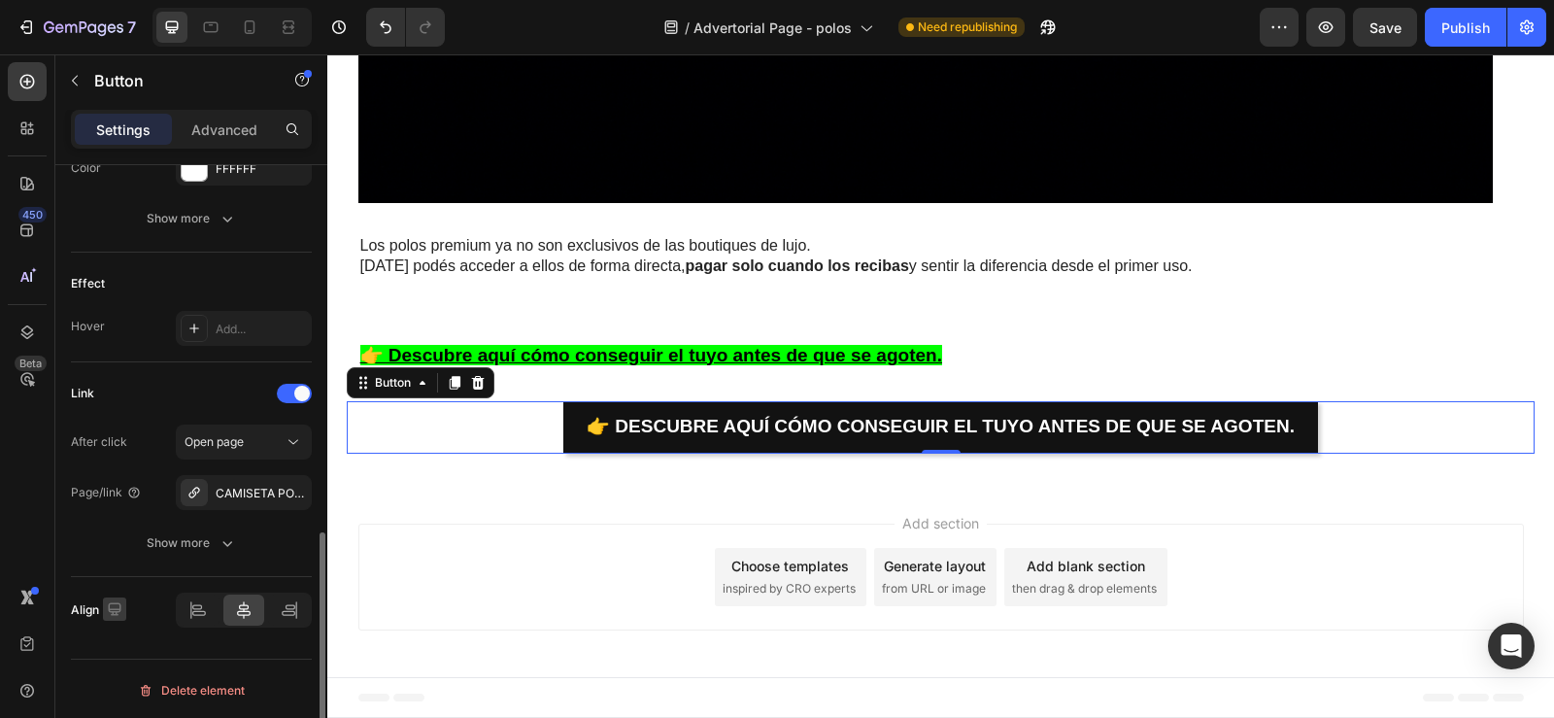
click at [118, 609] on icon "button" at bounding box center [114, 608] width 13 height 13
click at [117, 573] on icon "button" at bounding box center [118, 572] width 19 height 19
type input "14"
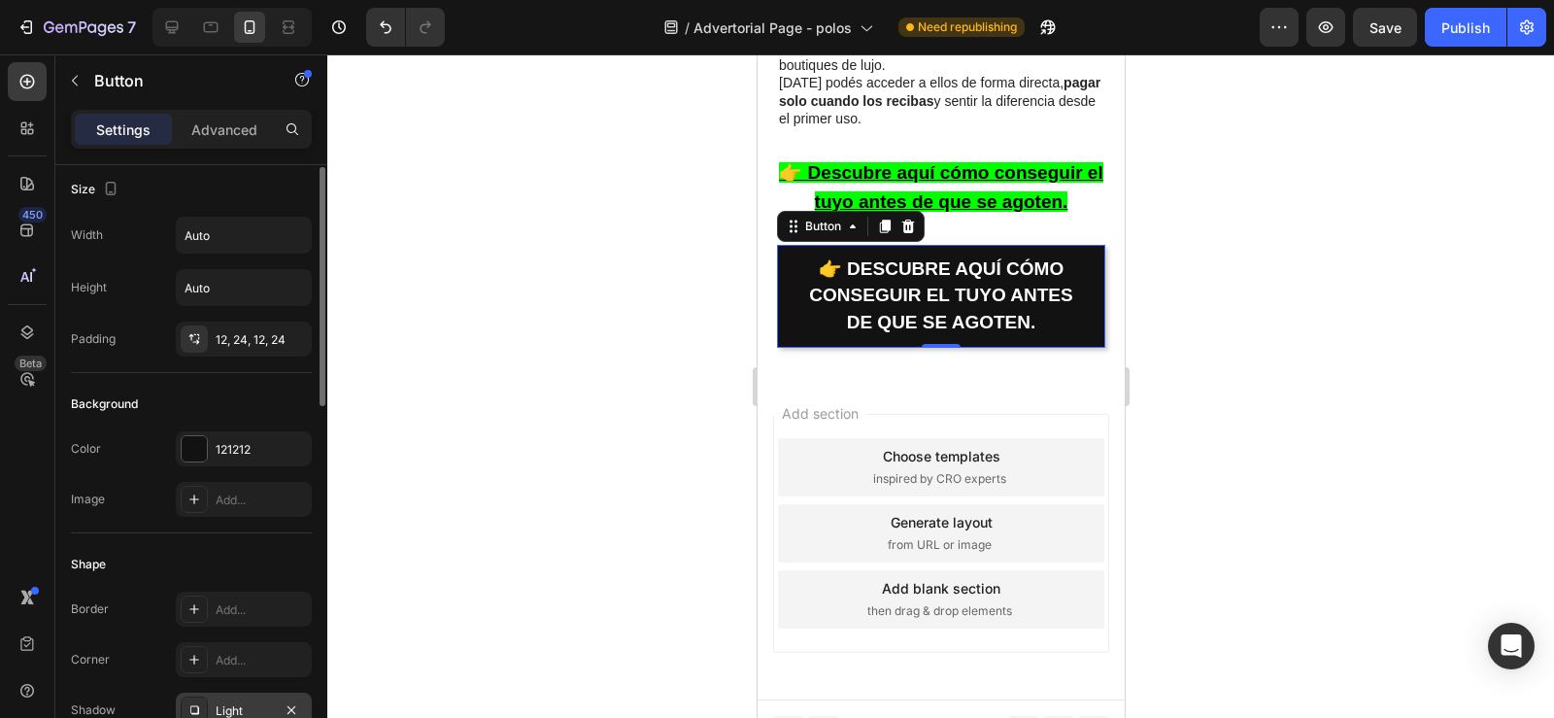
scroll to position [0, 0]
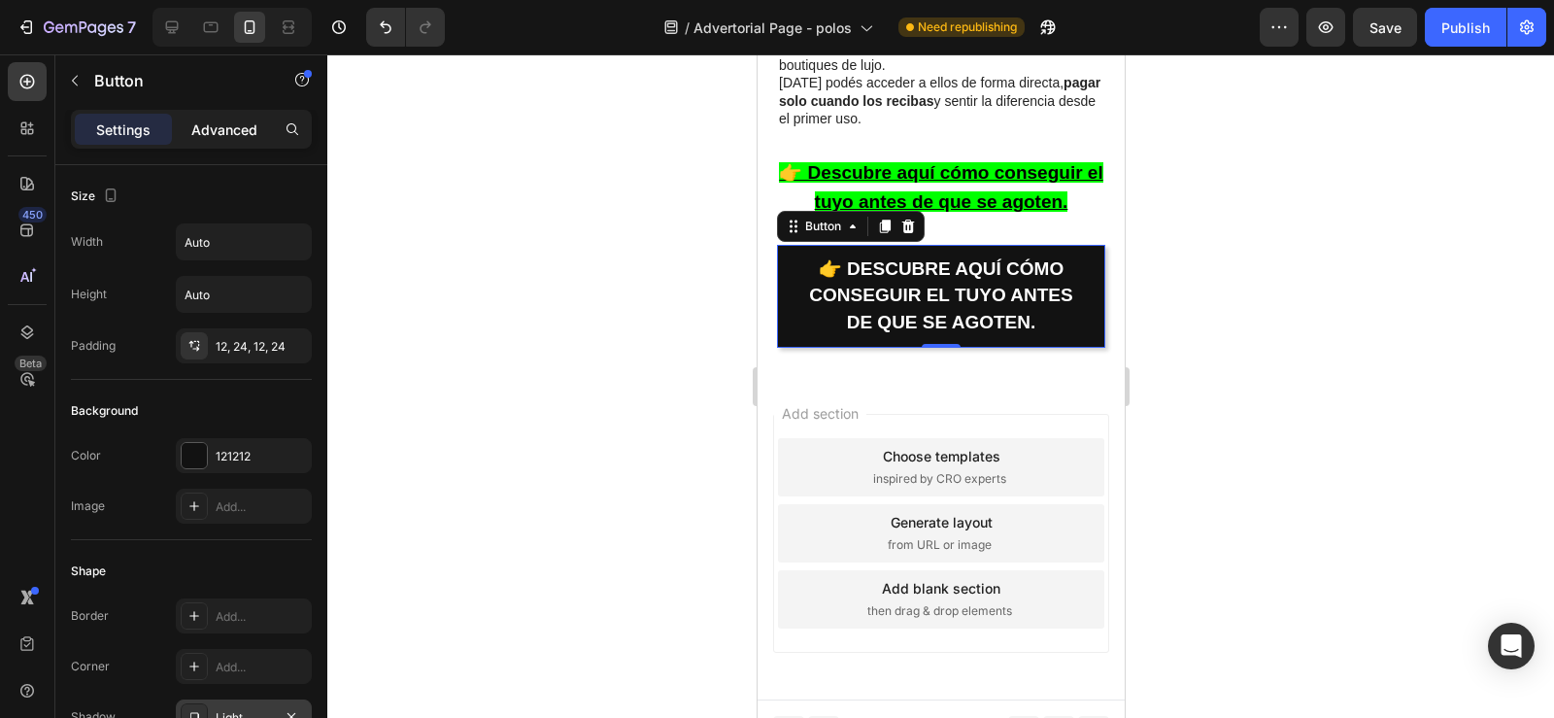
click at [214, 138] on p "Advanced" at bounding box center [224, 129] width 66 height 20
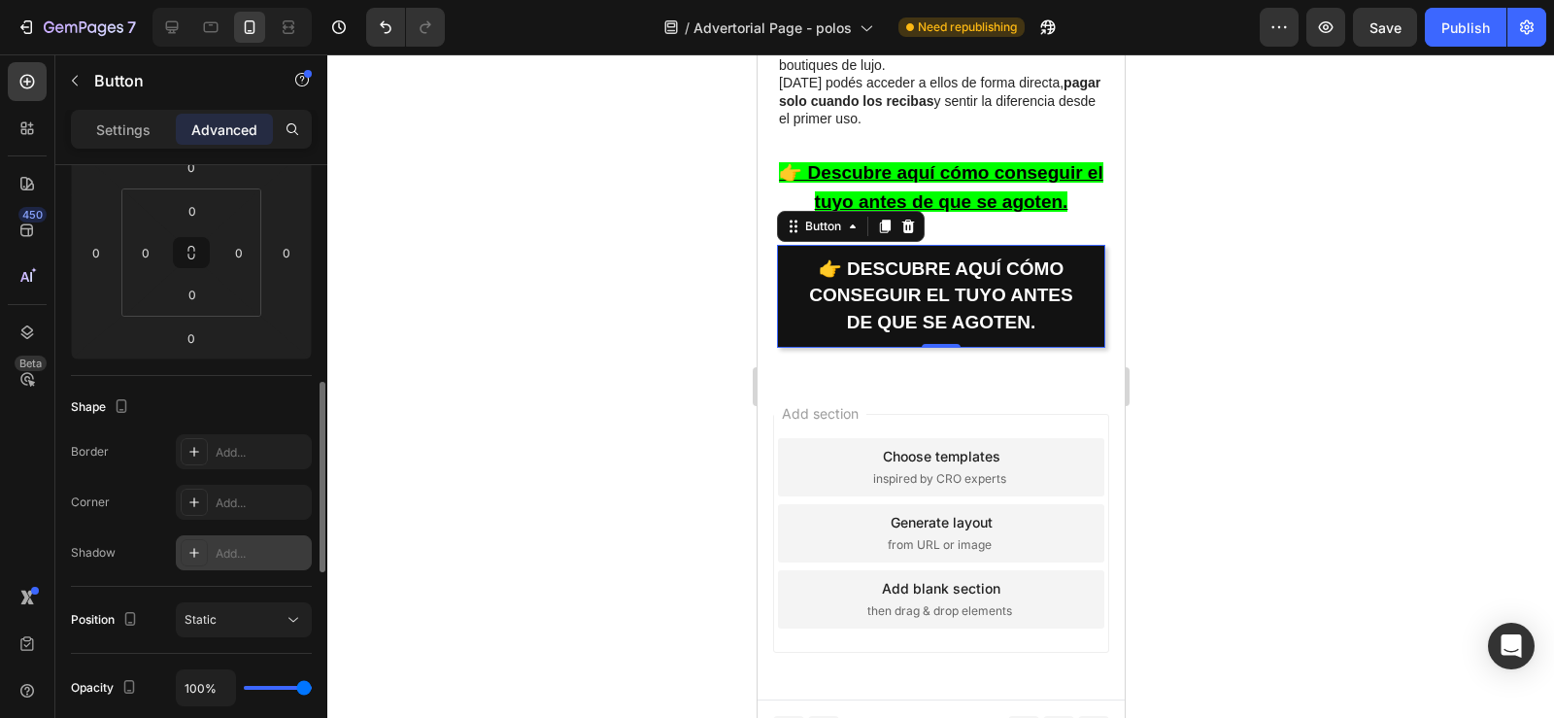
scroll to position [386, 0]
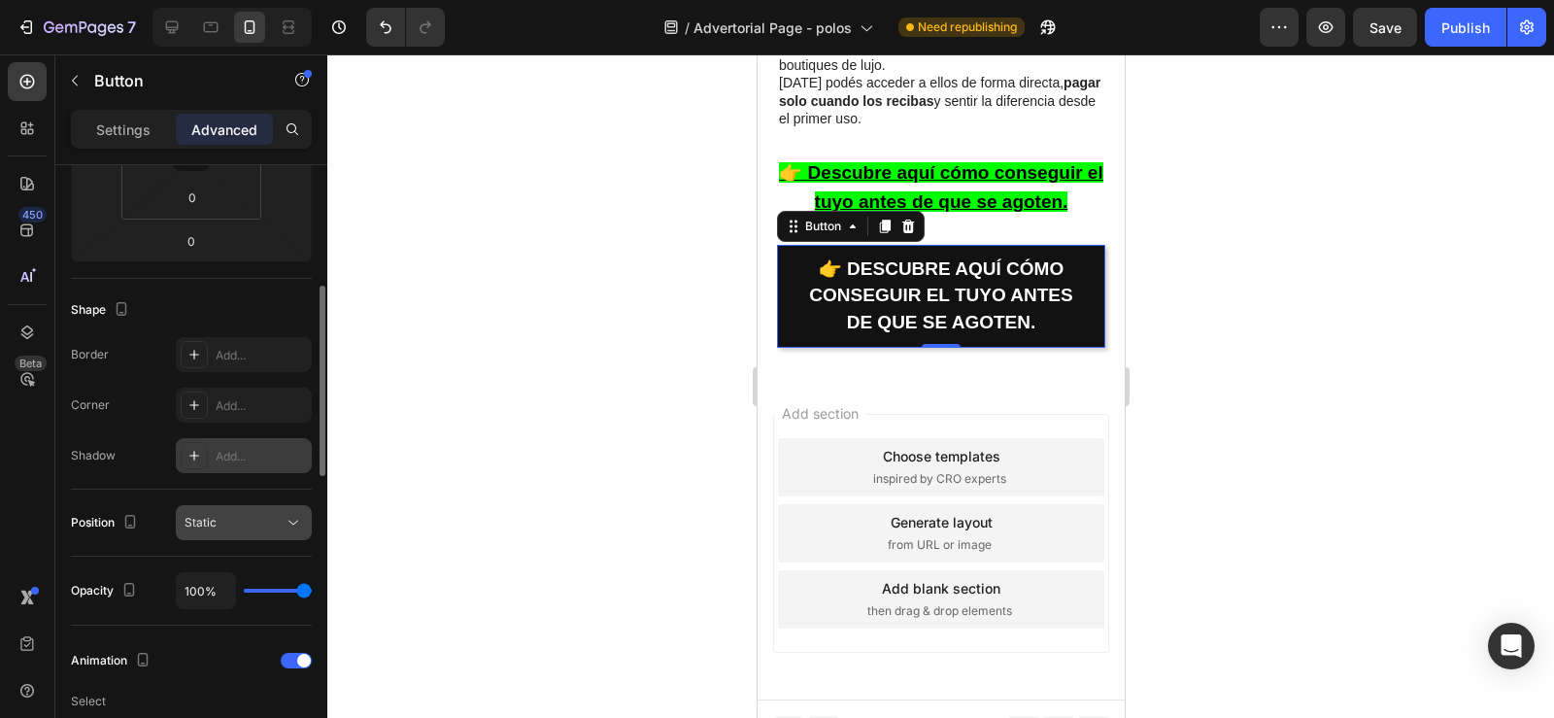
click at [202, 523] on span "Static" at bounding box center [201, 522] width 32 height 15
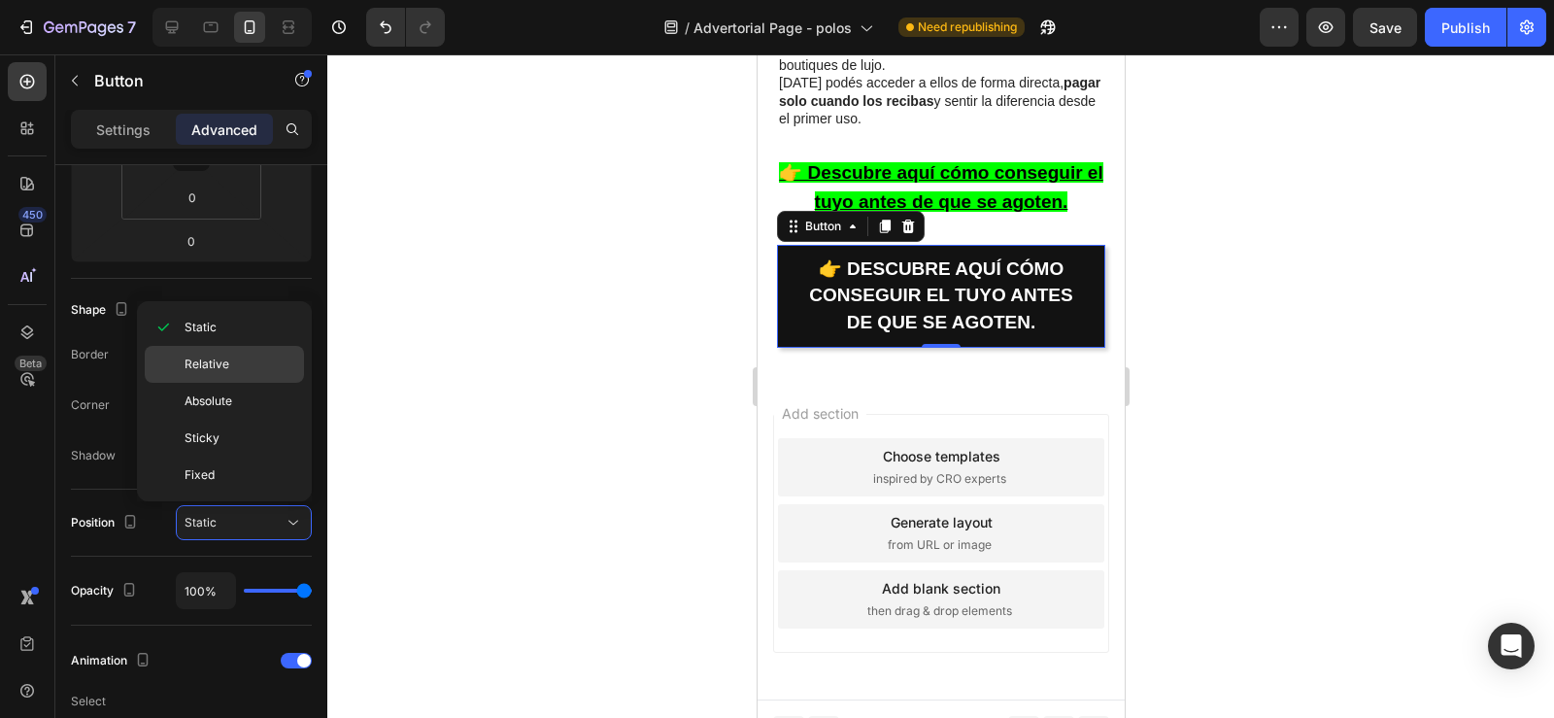
click at [210, 365] on span "Relative" at bounding box center [207, 363] width 45 height 17
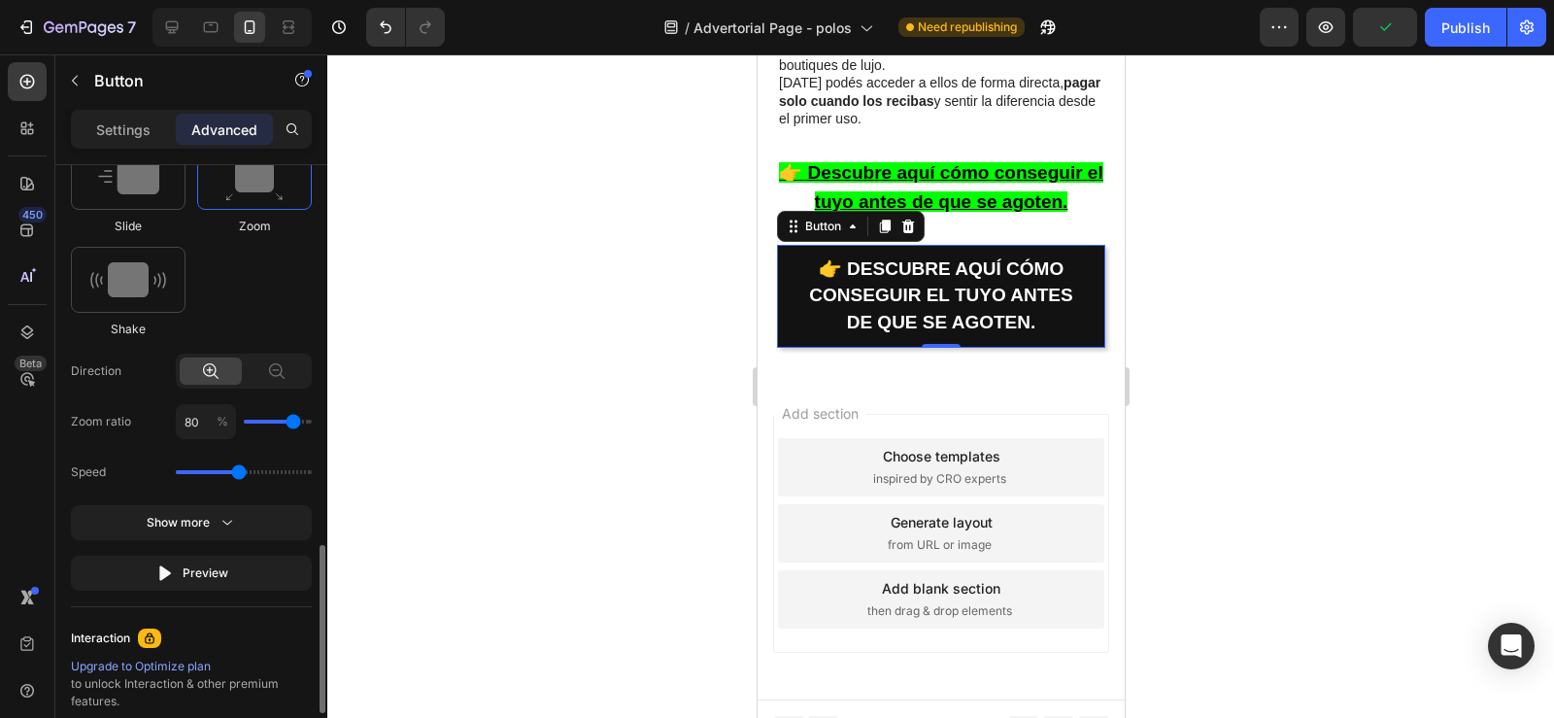
scroll to position [1444, 0]
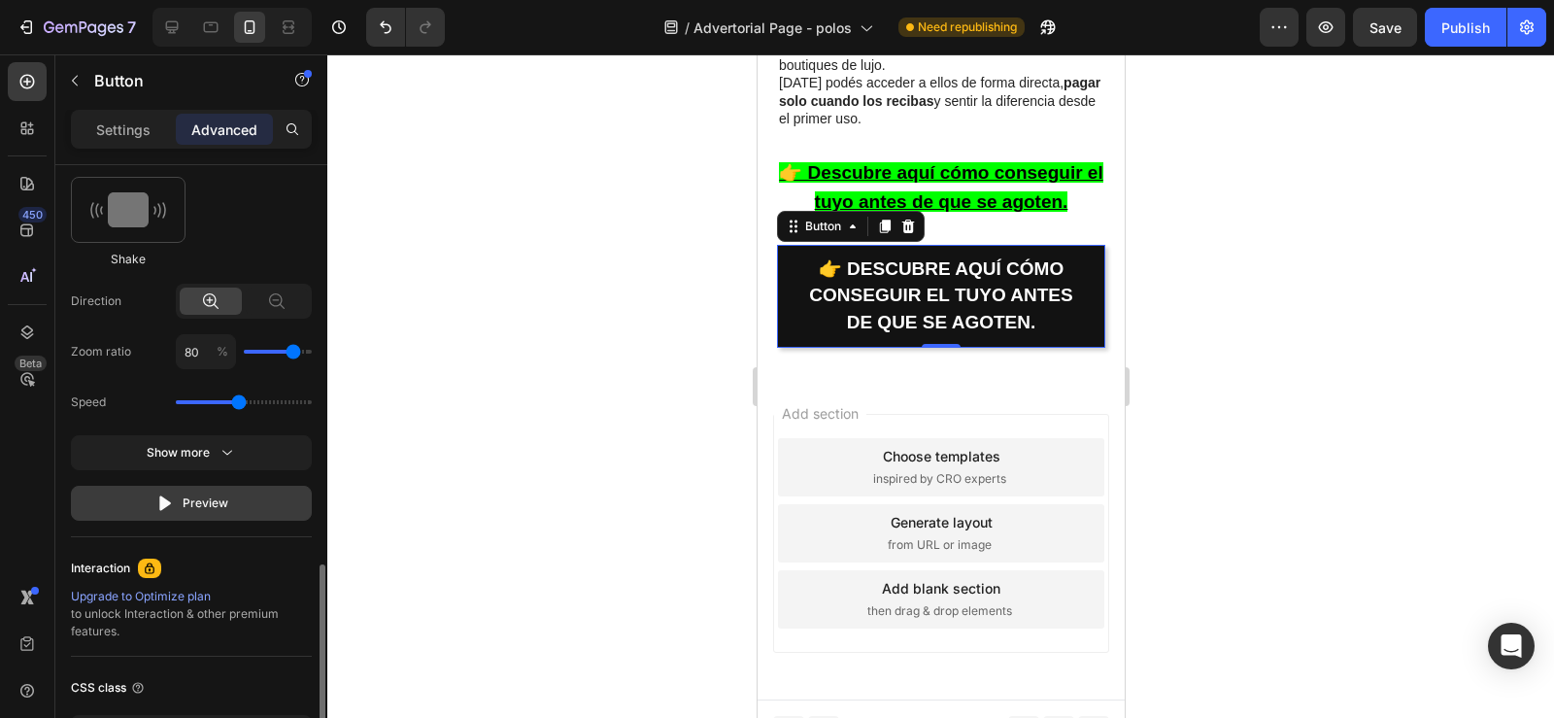
click at [221, 513] on button "Preview" at bounding box center [191, 503] width 241 height 35
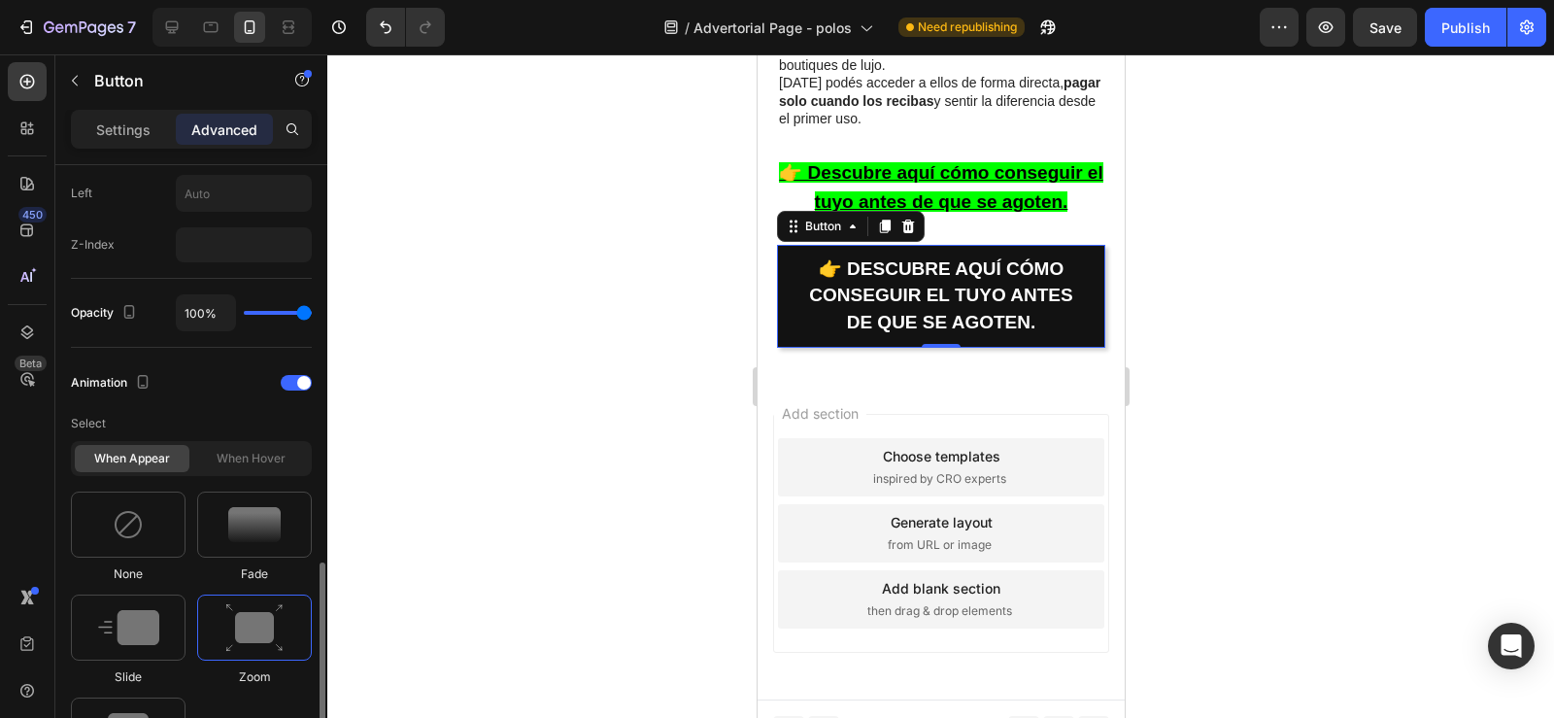
scroll to position [1035, 0]
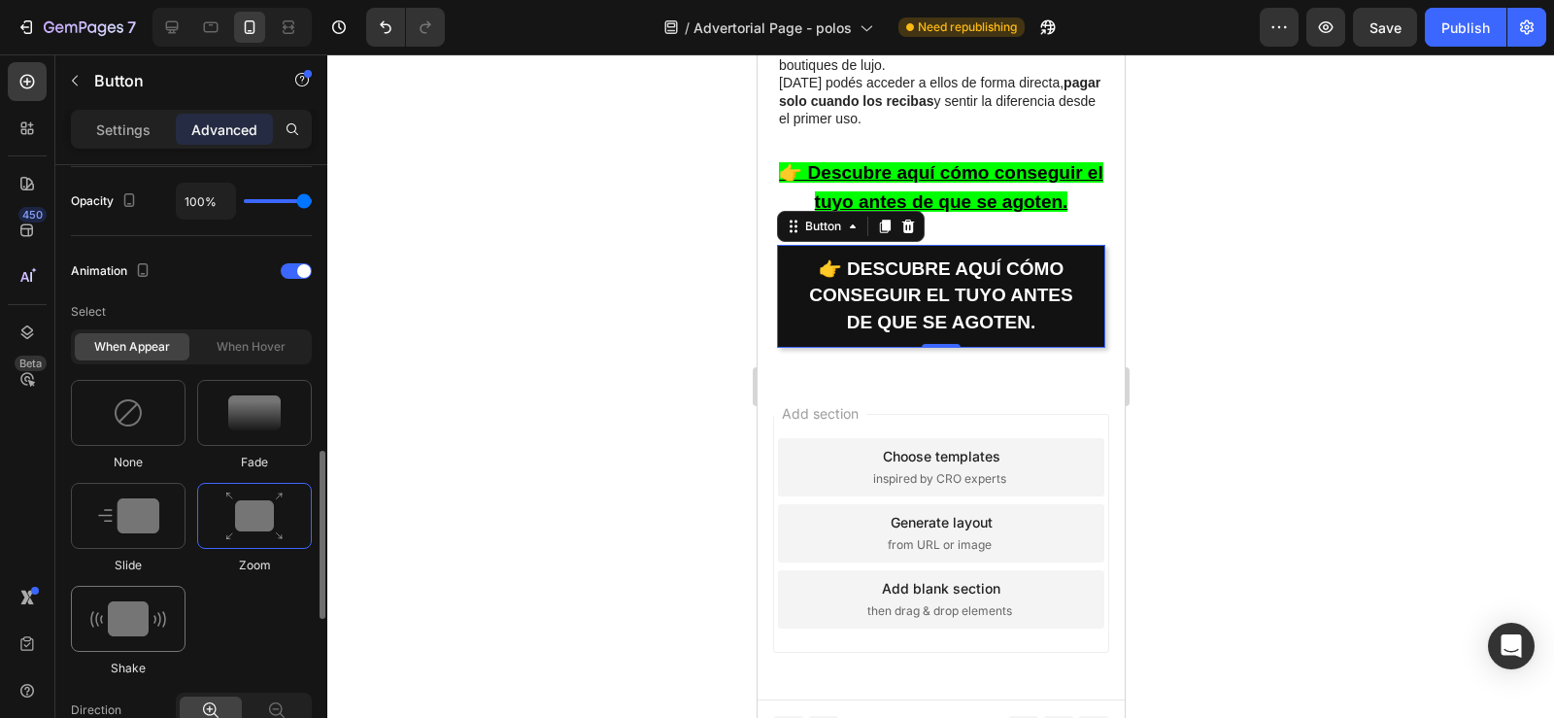
click at [128, 621] on img at bounding box center [128, 618] width 76 height 35
type input "0.7"
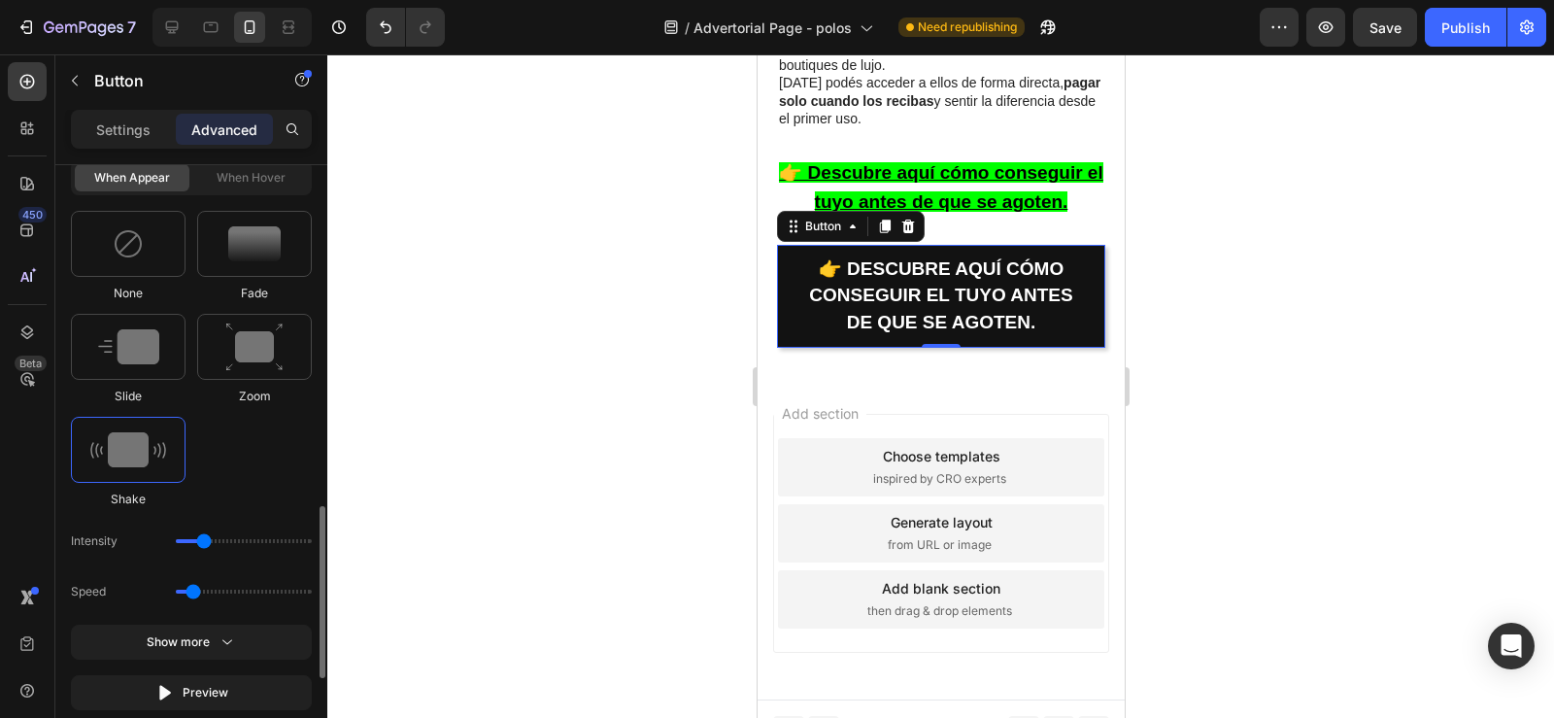
scroll to position [1206, 0]
click at [190, 695] on div "Preview" at bounding box center [191, 690] width 73 height 19
drag, startPoint x: 228, startPoint y: 534, endPoint x: 286, endPoint y: 527, distance: 58.7
click at [286, 537] on input "range" at bounding box center [244, 539] width 136 height 4
click at [216, 690] on div "Preview" at bounding box center [191, 690] width 73 height 19
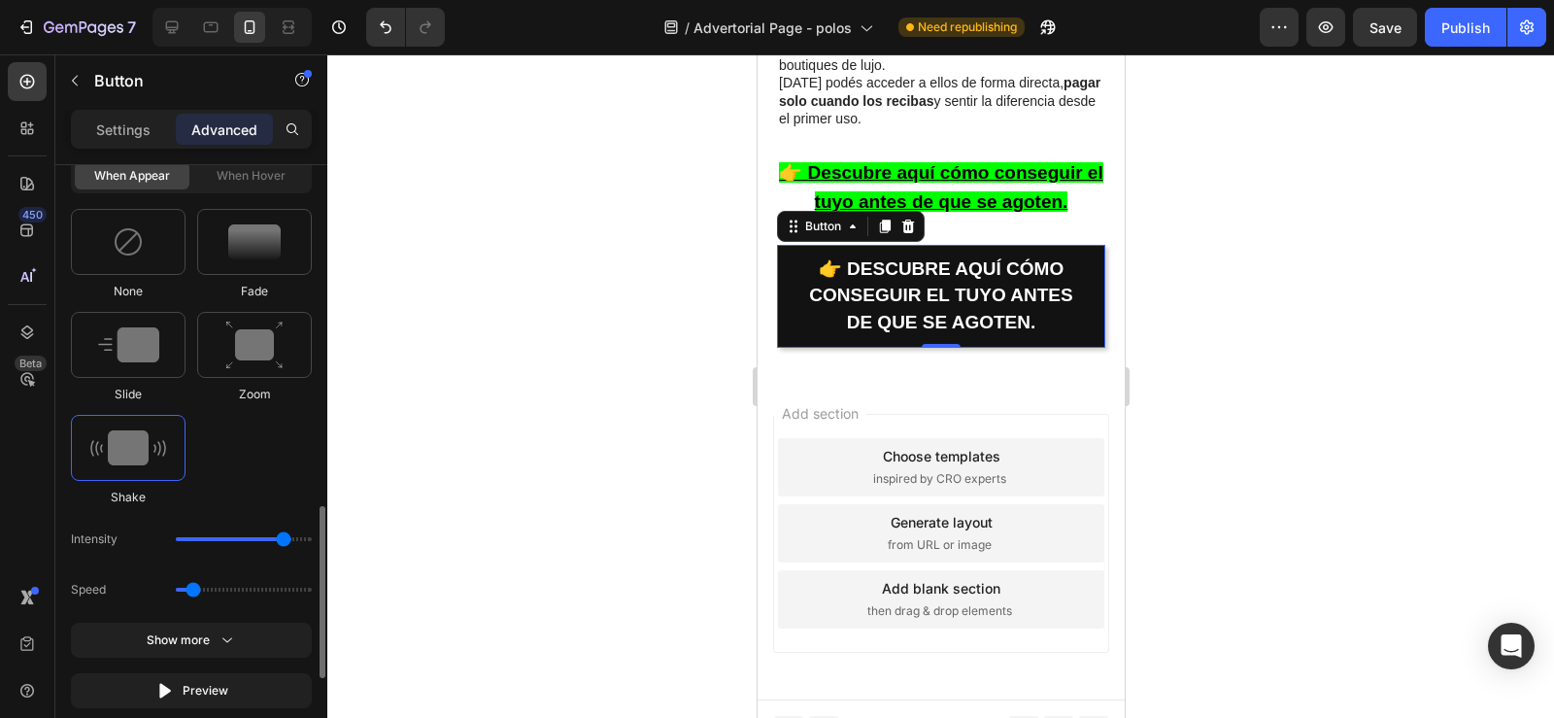
click at [182, 572] on div "Intensity" at bounding box center [191, 589] width 241 height 35
type input "1"
click at [181, 538] on input "range" at bounding box center [244, 539] width 136 height 4
click at [176, 685] on div "Preview" at bounding box center [191, 690] width 73 height 19
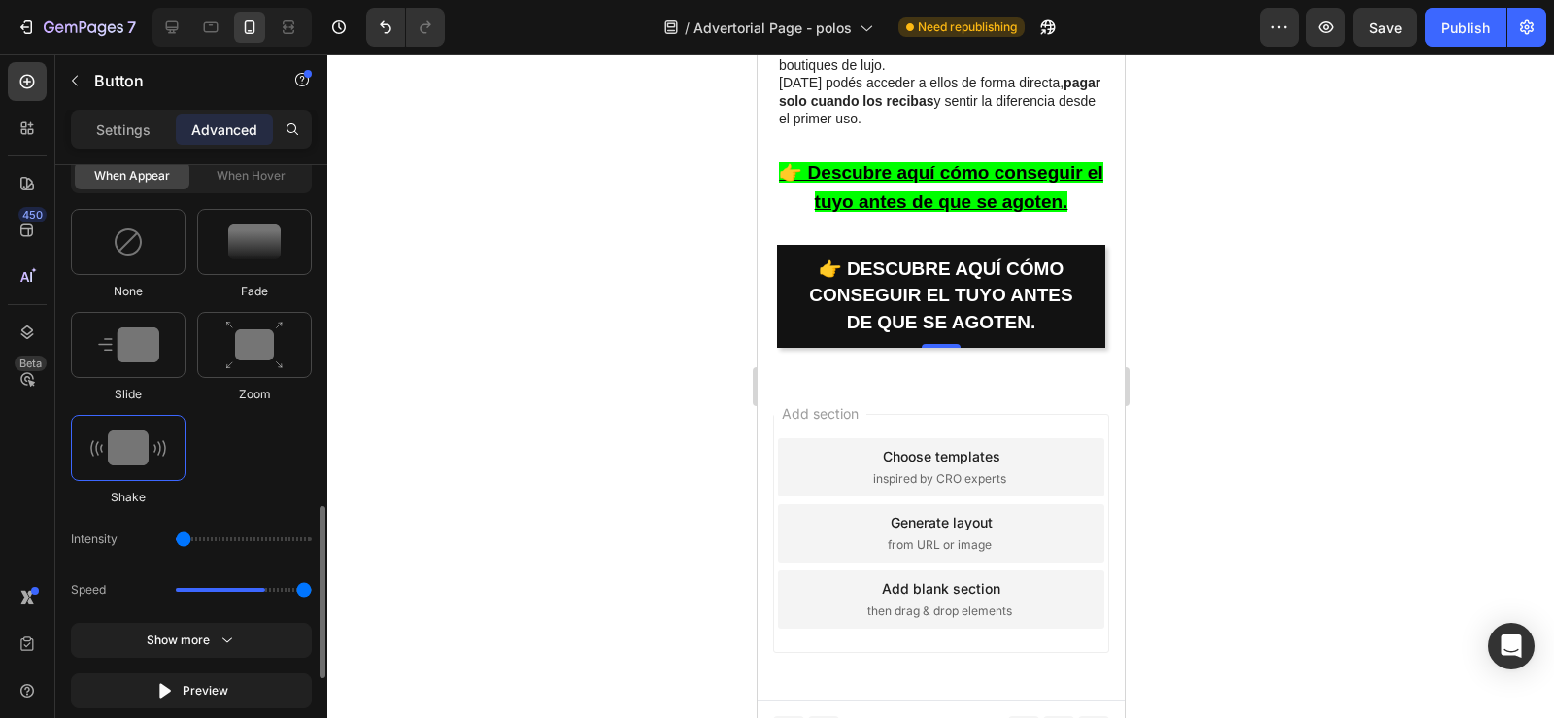
drag, startPoint x: 189, startPoint y: 590, endPoint x: 308, endPoint y: 591, distance: 118.5
click at [308, 591] on input "range" at bounding box center [244, 590] width 136 height 4
click at [184, 689] on div "Preview" at bounding box center [191, 690] width 73 height 19
click at [186, 587] on div "Speed" at bounding box center [191, 589] width 241 height 35
type input "0.7"
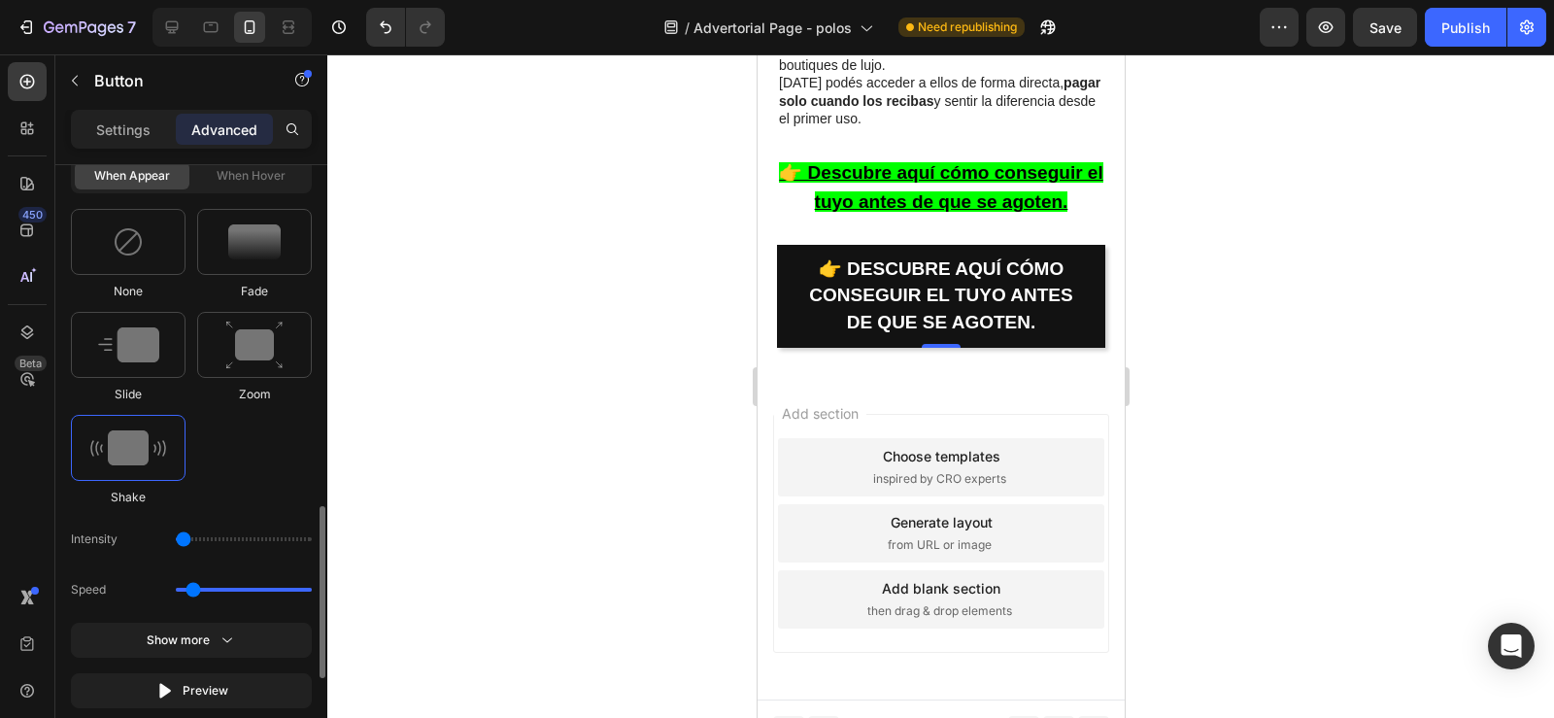
click at [191, 589] on input "range" at bounding box center [244, 590] width 136 height 4
click at [206, 646] on div "Show more" at bounding box center [192, 639] width 90 height 19
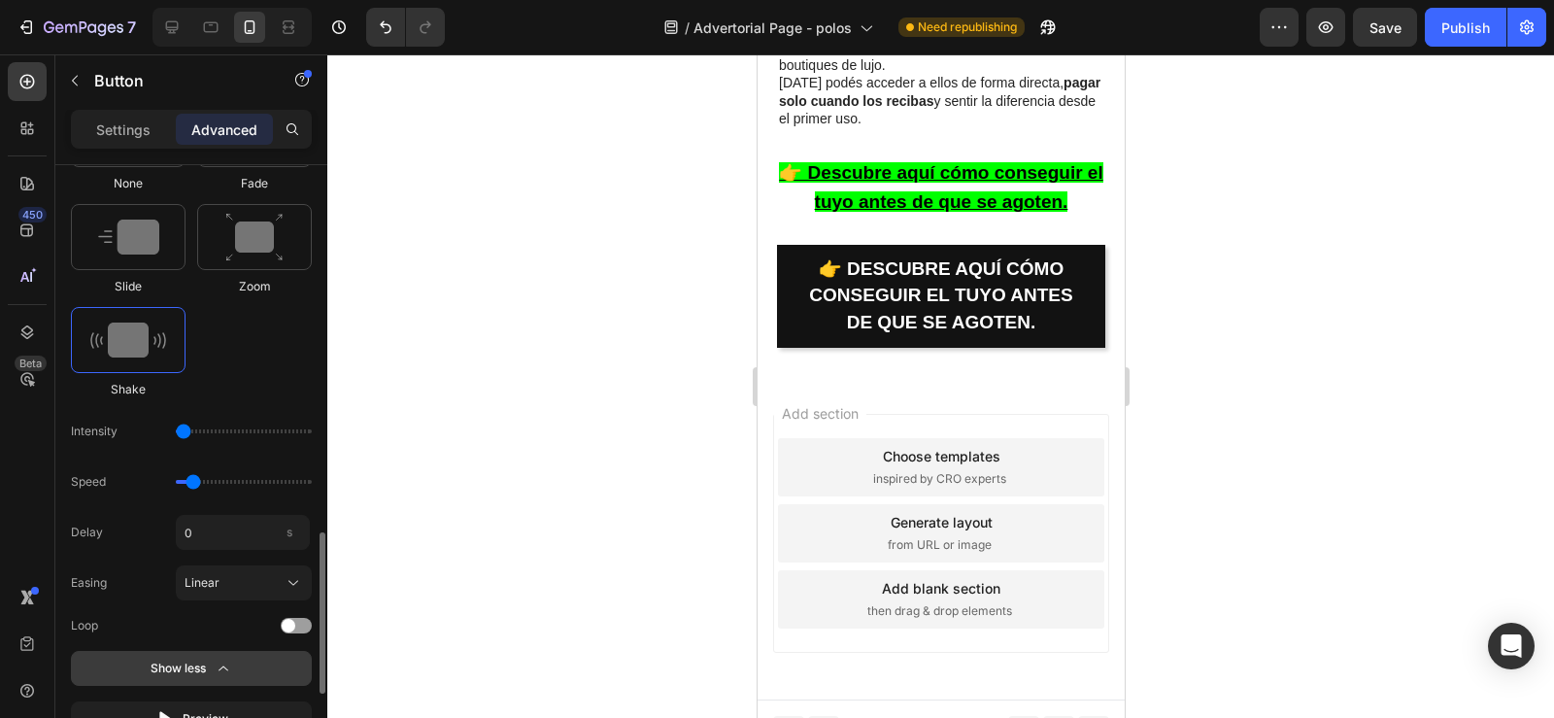
scroll to position [1328, 0]
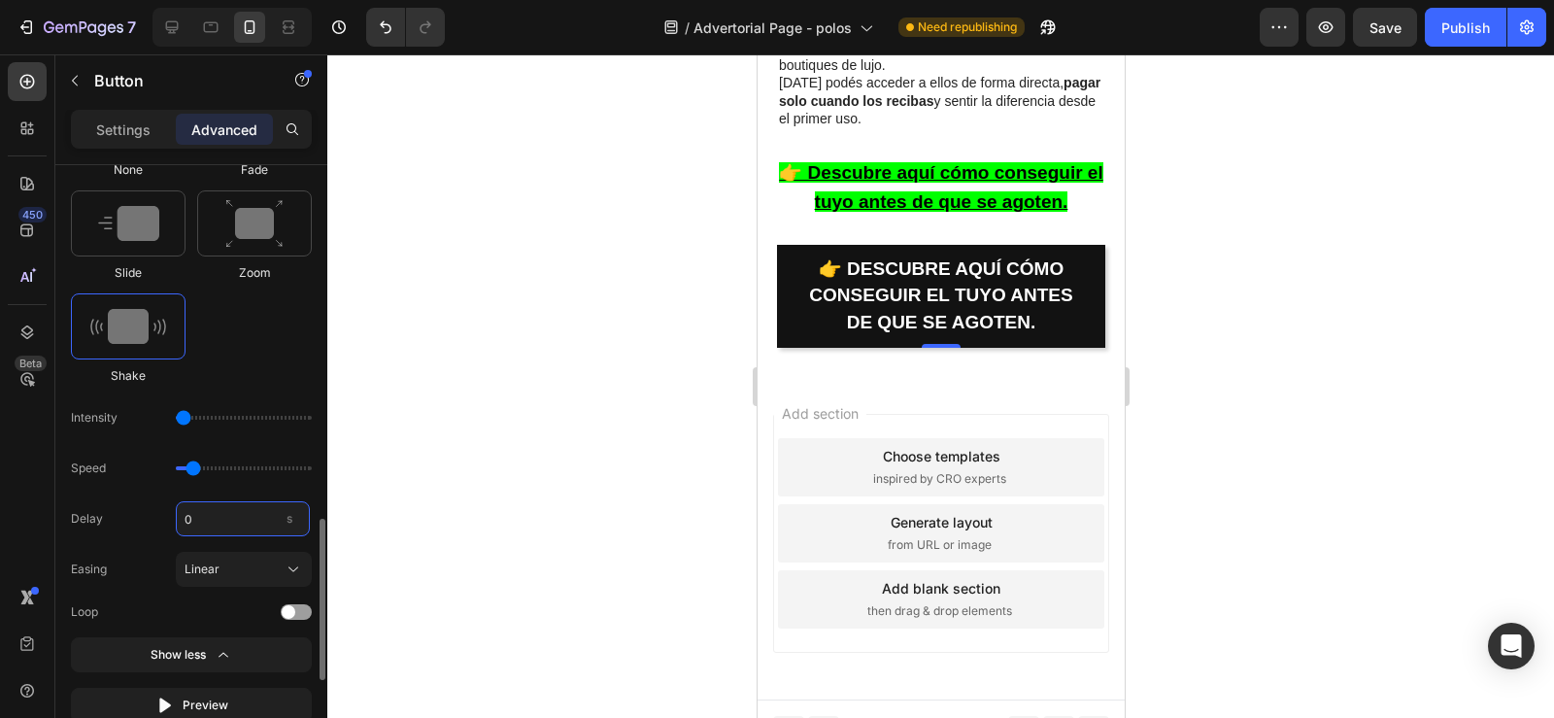
click at [197, 527] on input "0" at bounding box center [243, 518] width 134 height 35
type input "0"
click at [209, 568] on span "Linear" at bounding box center [202, 568] width 35 height 17
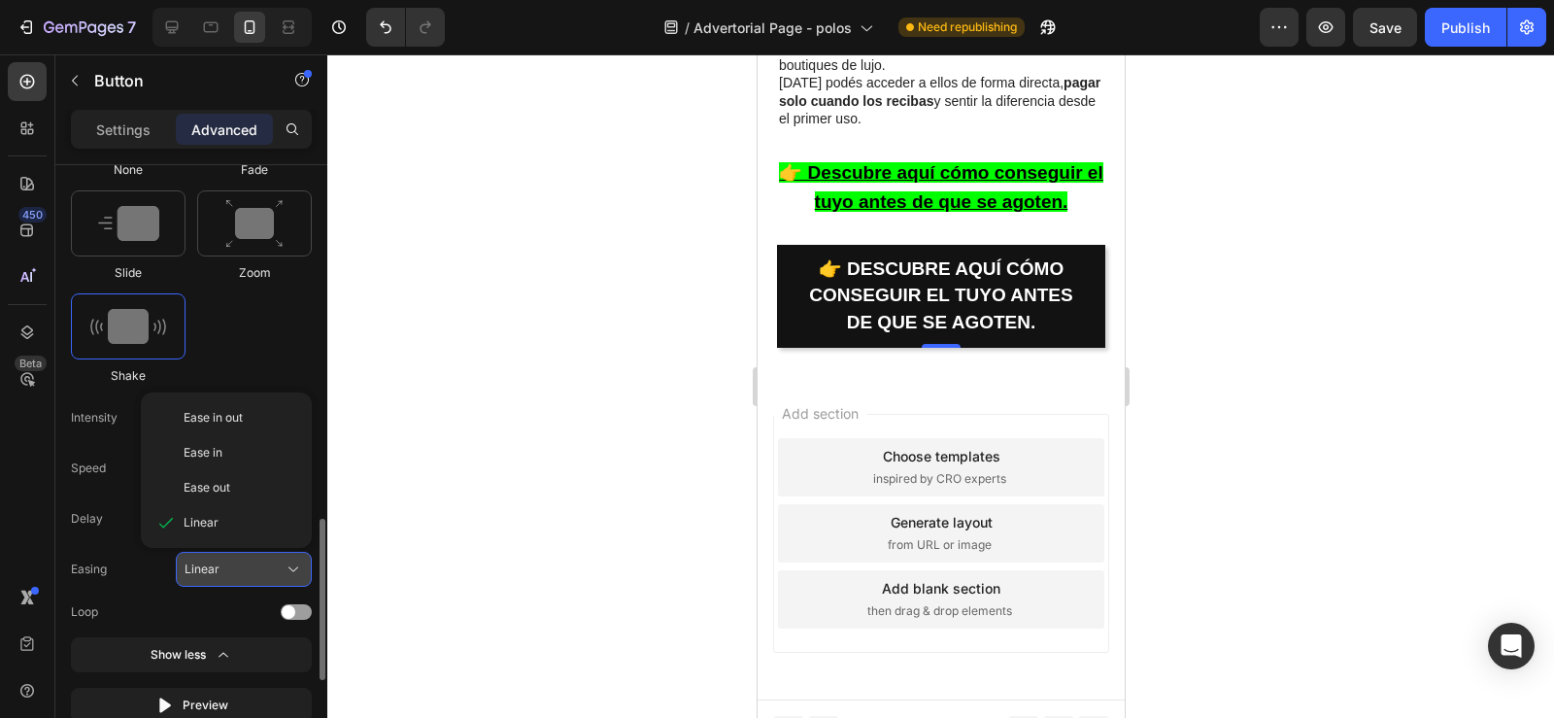
click at [209, 568] on span "Linear" at bounding box center [202, 568] width 35 height 17
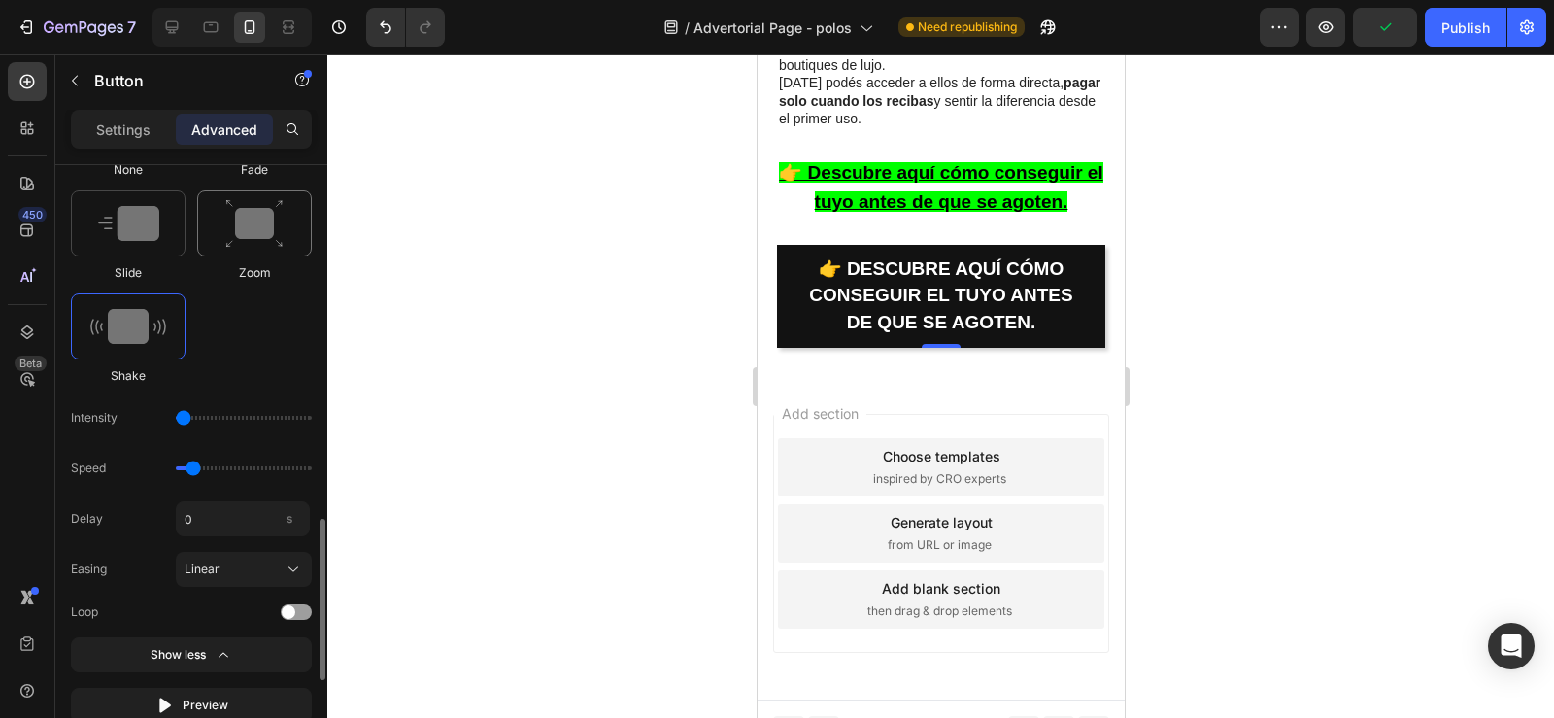
click at [240, 231] on img at bounding box center [254, 224] width 58 height 50
type input "1.7"
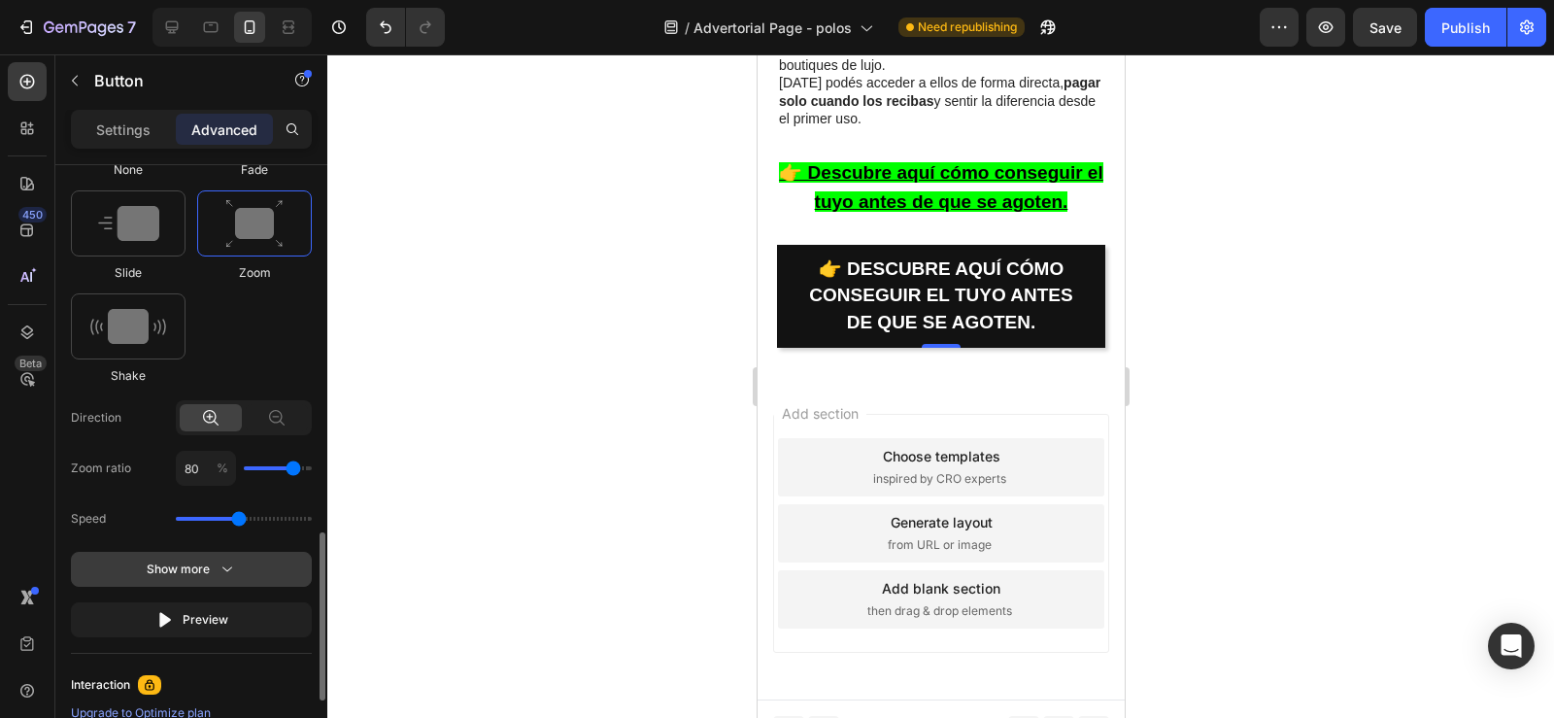
click at [218, 573] on icon "button" at bounding box center [227, 568] width 19 height 19
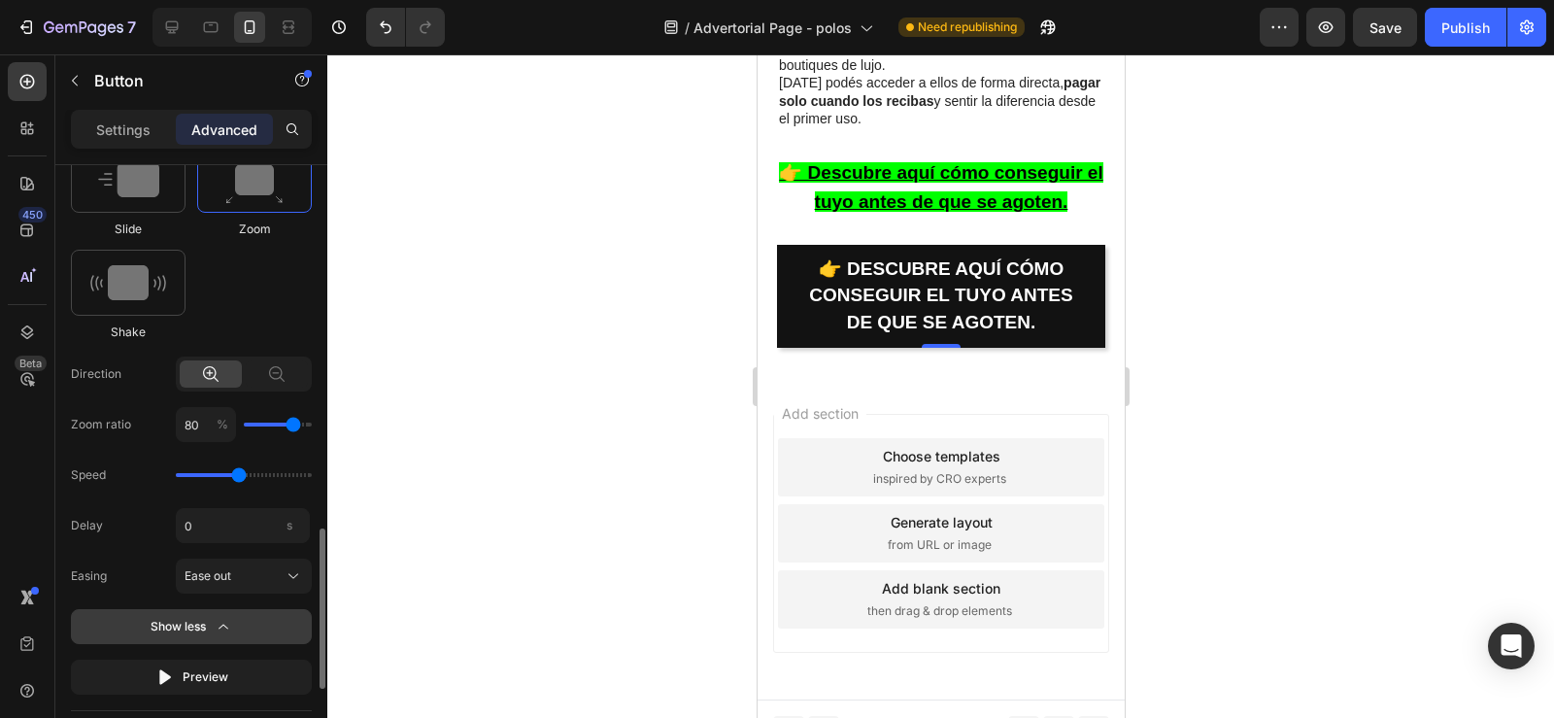
scroll to position [1372, 0]
click at [214, 539] on input "0" at bounding box center [243, 524] width 134 height 35
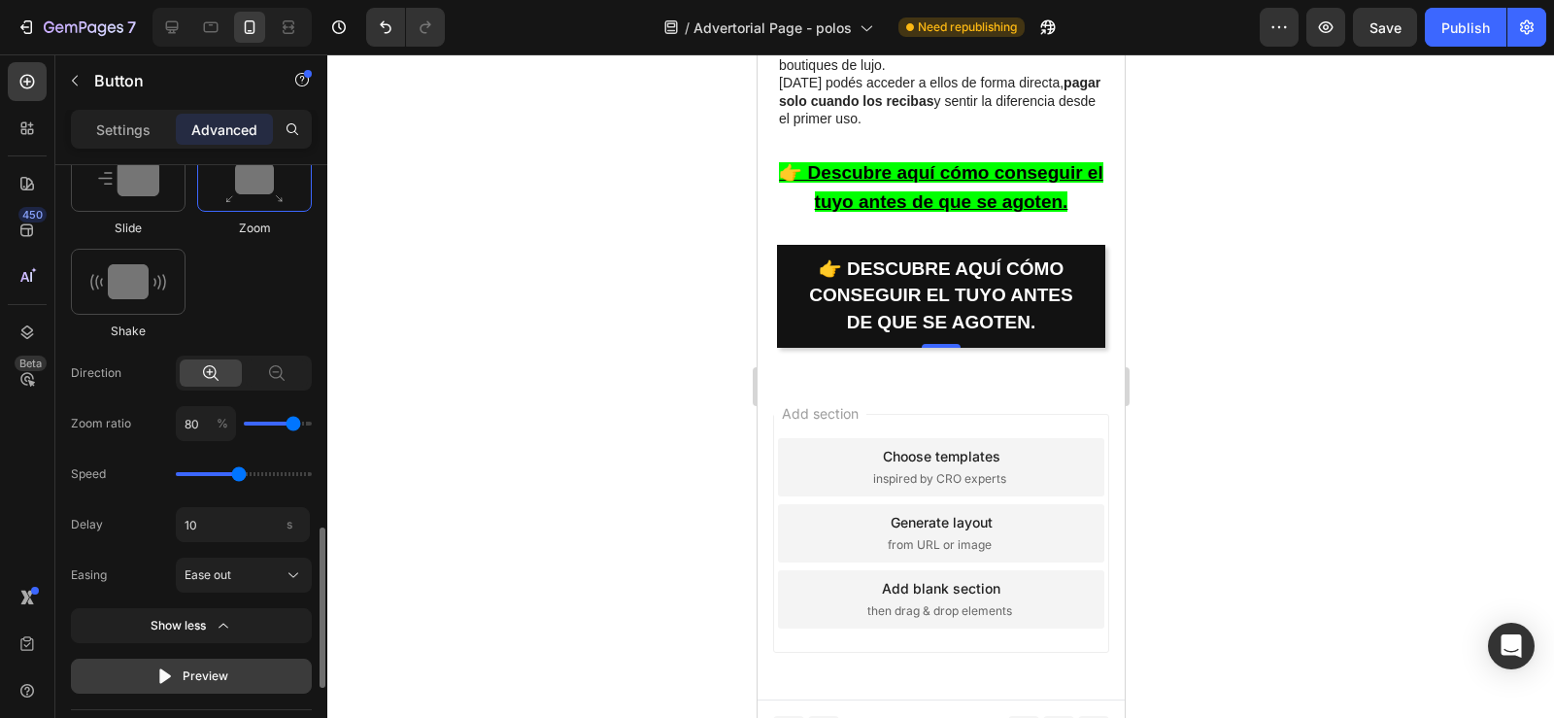
click at [194, 683] on div "Preview" at bounding box center [191, 675] width 73 height 19
click at [194, 672] on div "Preview" at bounding box center [191, 675] width 73 height 19
click at [165, 673] on icon "button" at bounding box center [165, 675] width 12 height 15
type input "0"
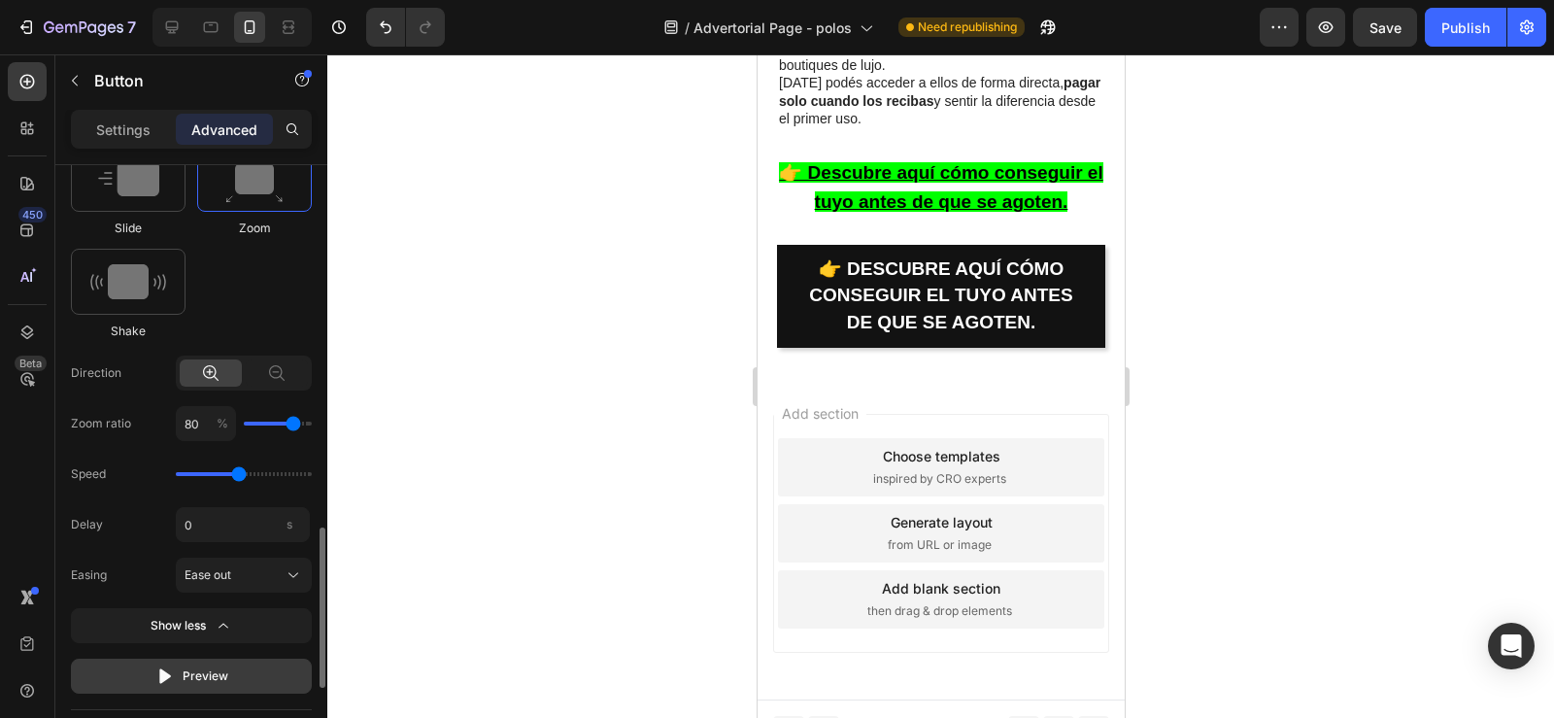
click at [164, 670] on icon "button" at bounding box center [164, 675] width 19 height 19
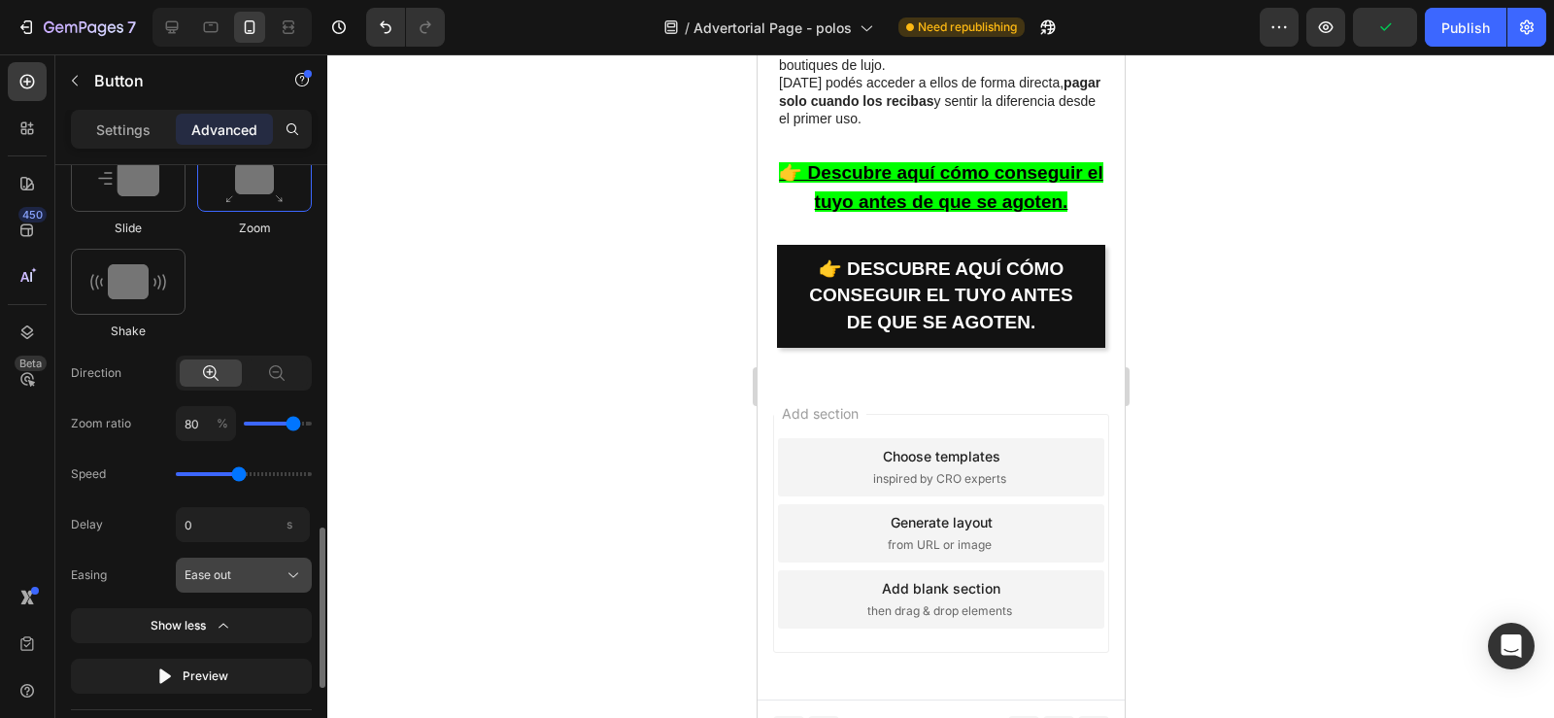
click at [228, 574] on span "Ease out" at bounding box center [208, 574] width 47 height 17
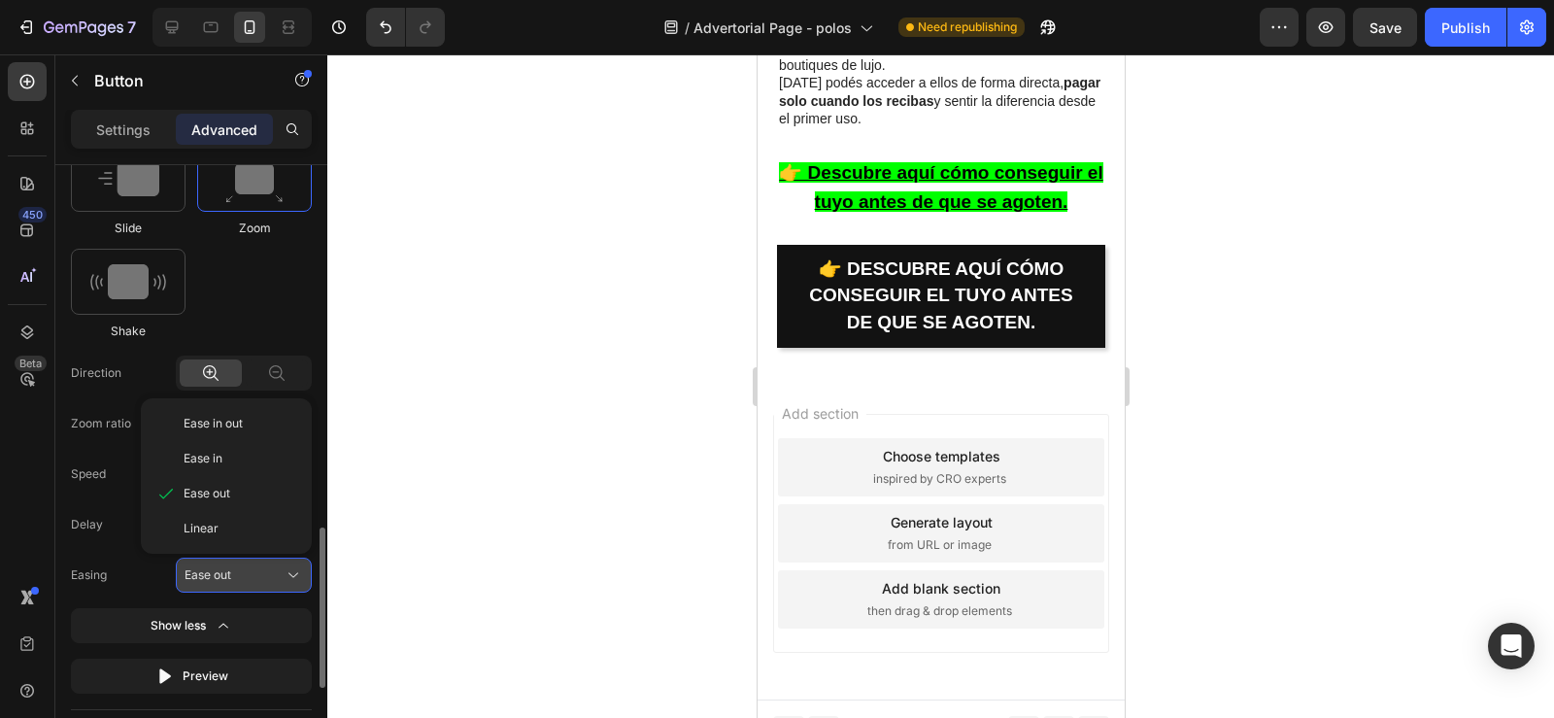
click at [228, 571] on span "Ease out" at bounding box center [208, 574] width 47 height 17
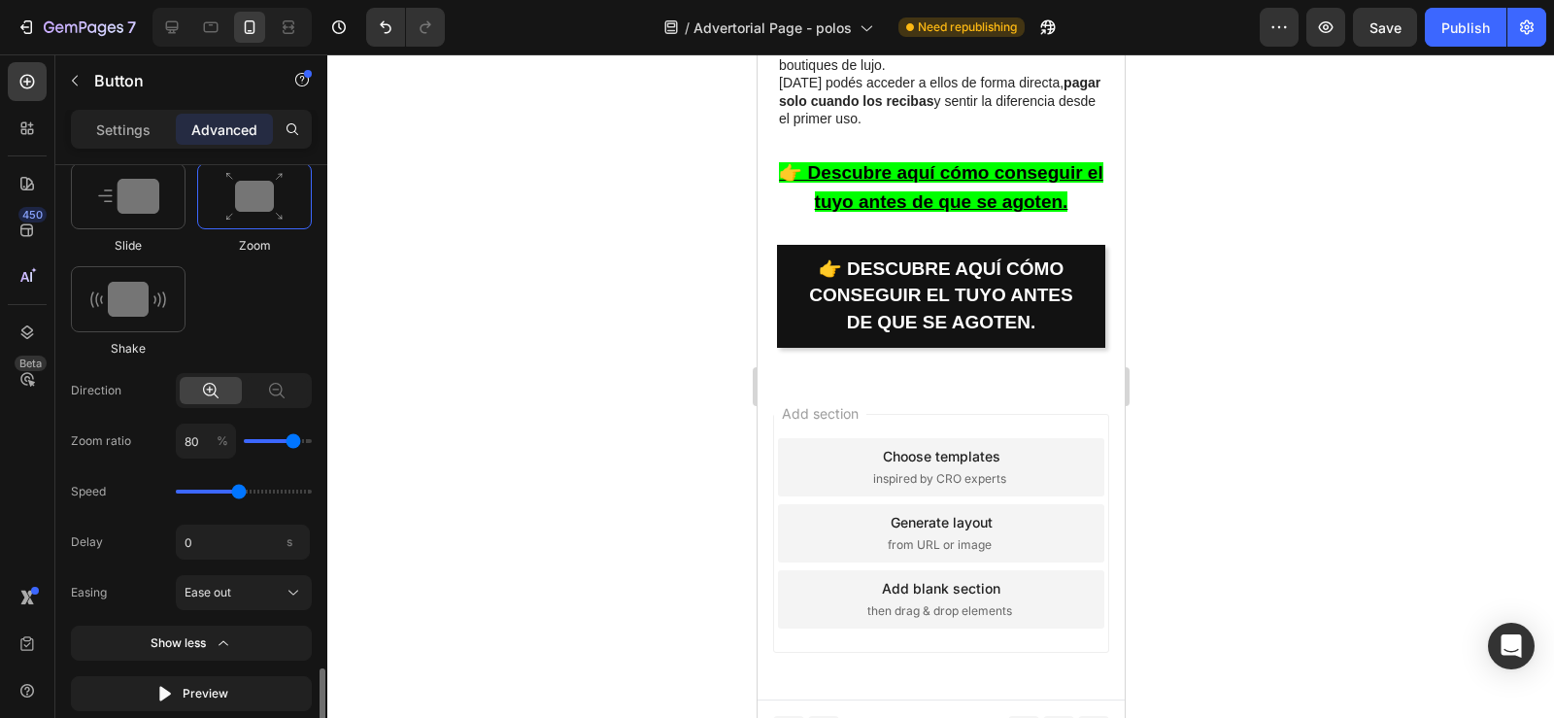
scroll to position [1469, 0]
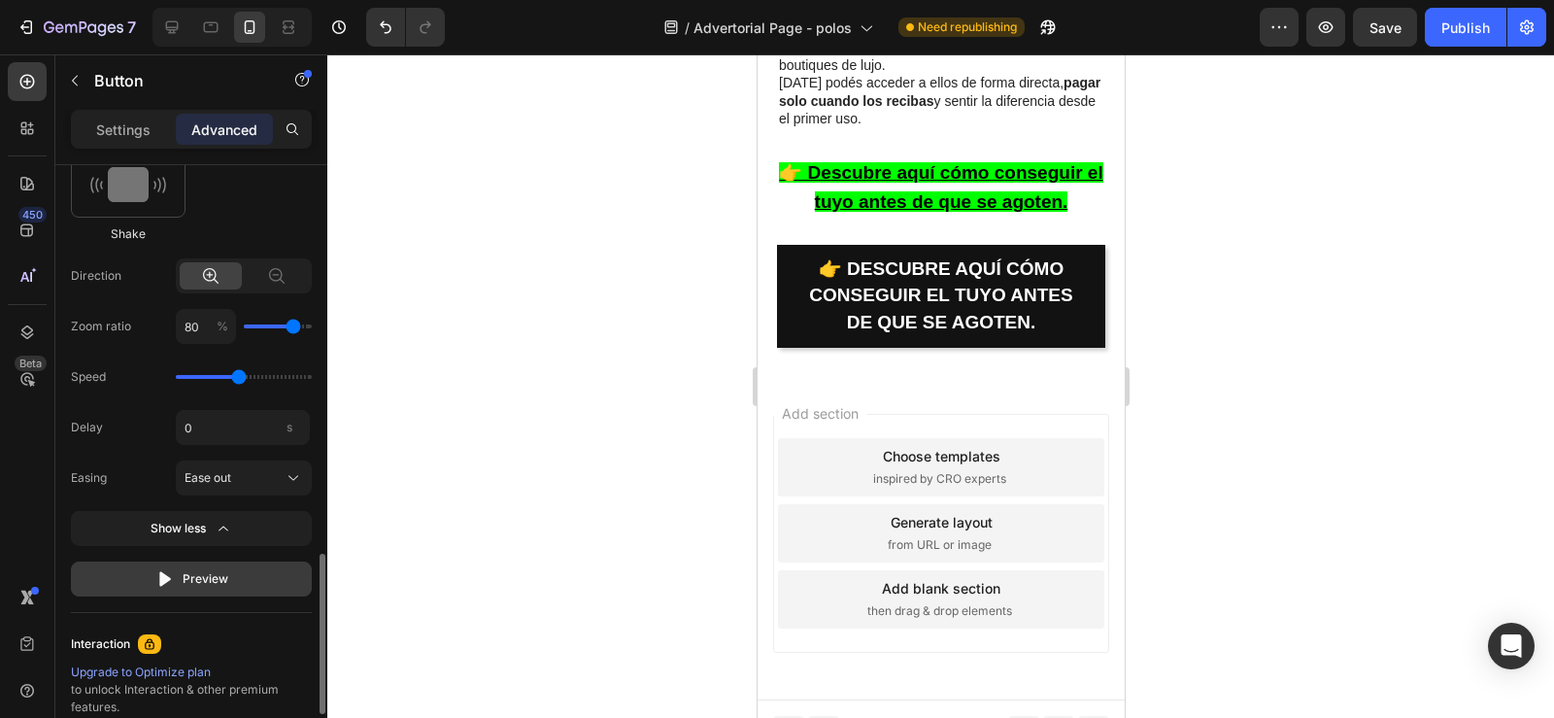
click at [197, 584] on div "Preview" at bounding box center [191, 578] width 73 height 19
click at [217, 581] on div "Preview" at bounding box center [191, 578] width 73 height 19
click at [180, 574] on div "Preview" at bounding box center [191, 578] width 73 height 19
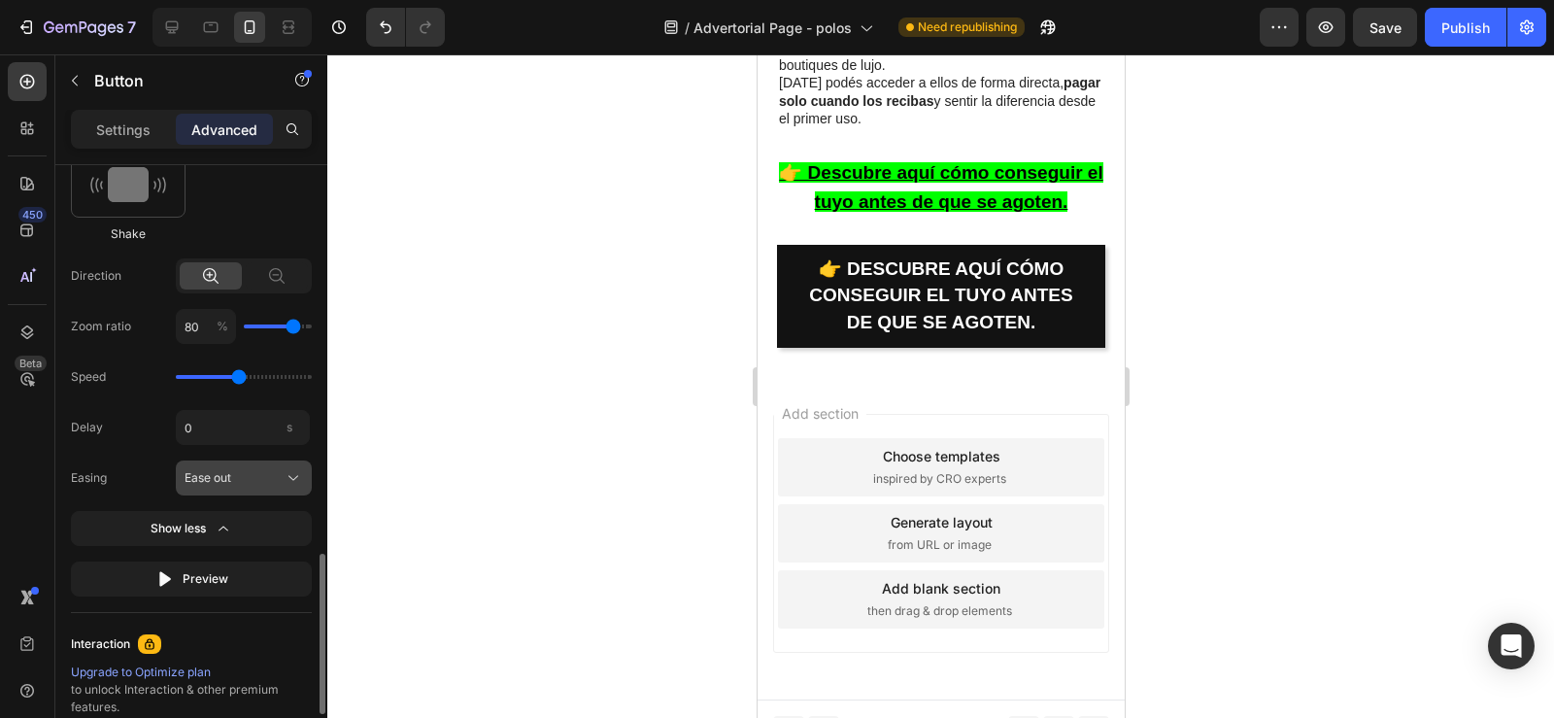
click at [237, 474] on div "Ease out" at bounding box center [232, 477] width 95 height 17
click at [1450, 21] on div "Publish" at bounding box center [1465, 27] width 49 height 20
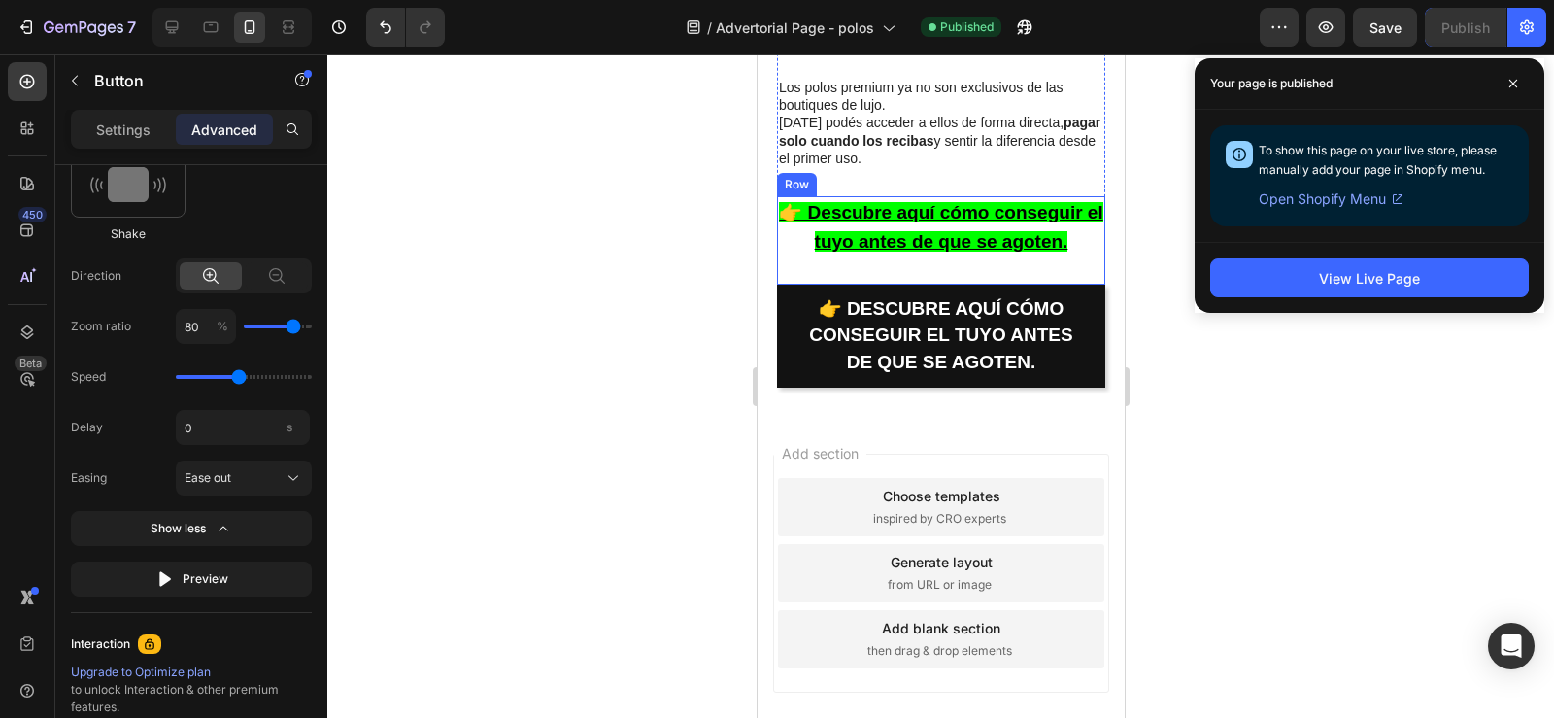
scroll to position [4116, 0]
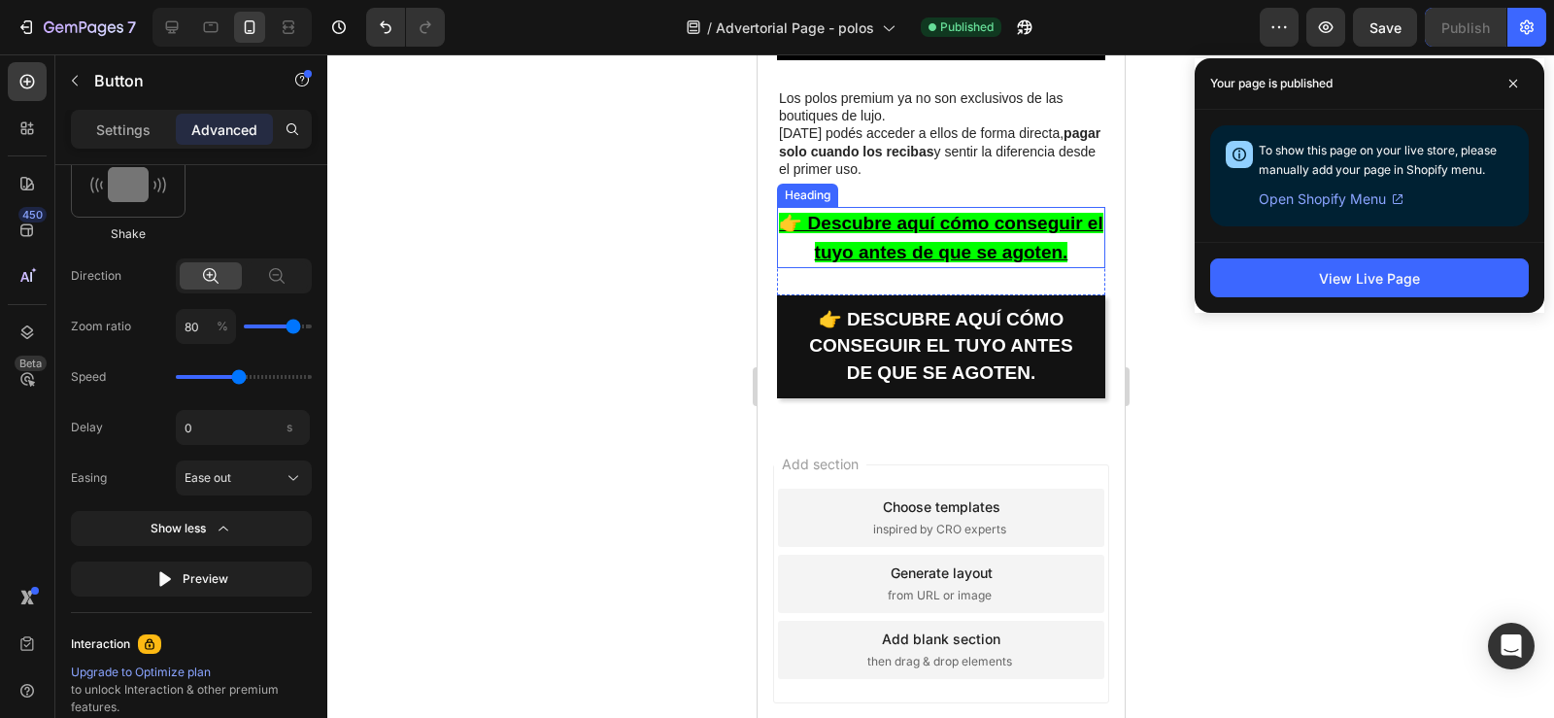
click at [839, 240] on u "👉 Descubre aquí cómo conseguir el tuyo antes de que se agoten." at bounding box center [939, 238] width 323 height 50
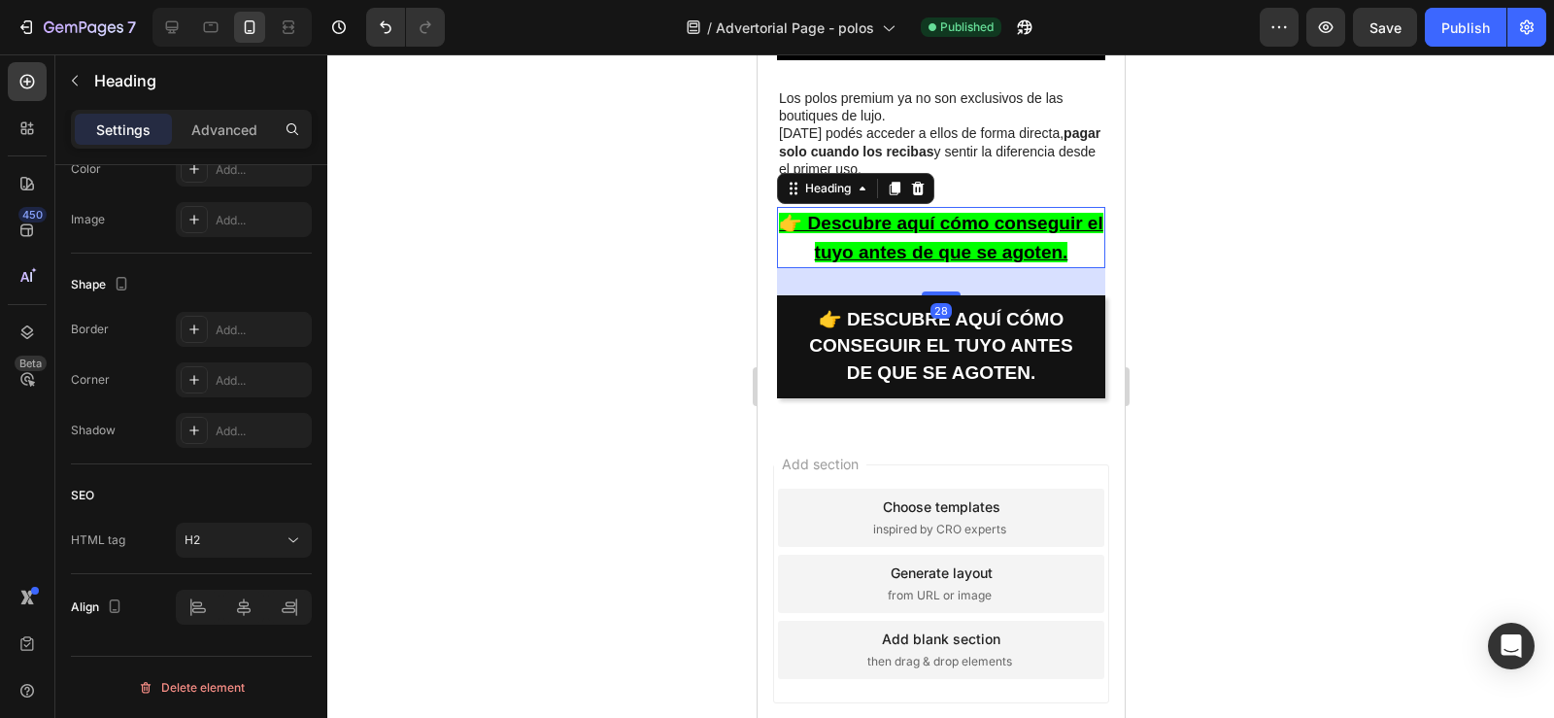
scroll to position [0, 0]
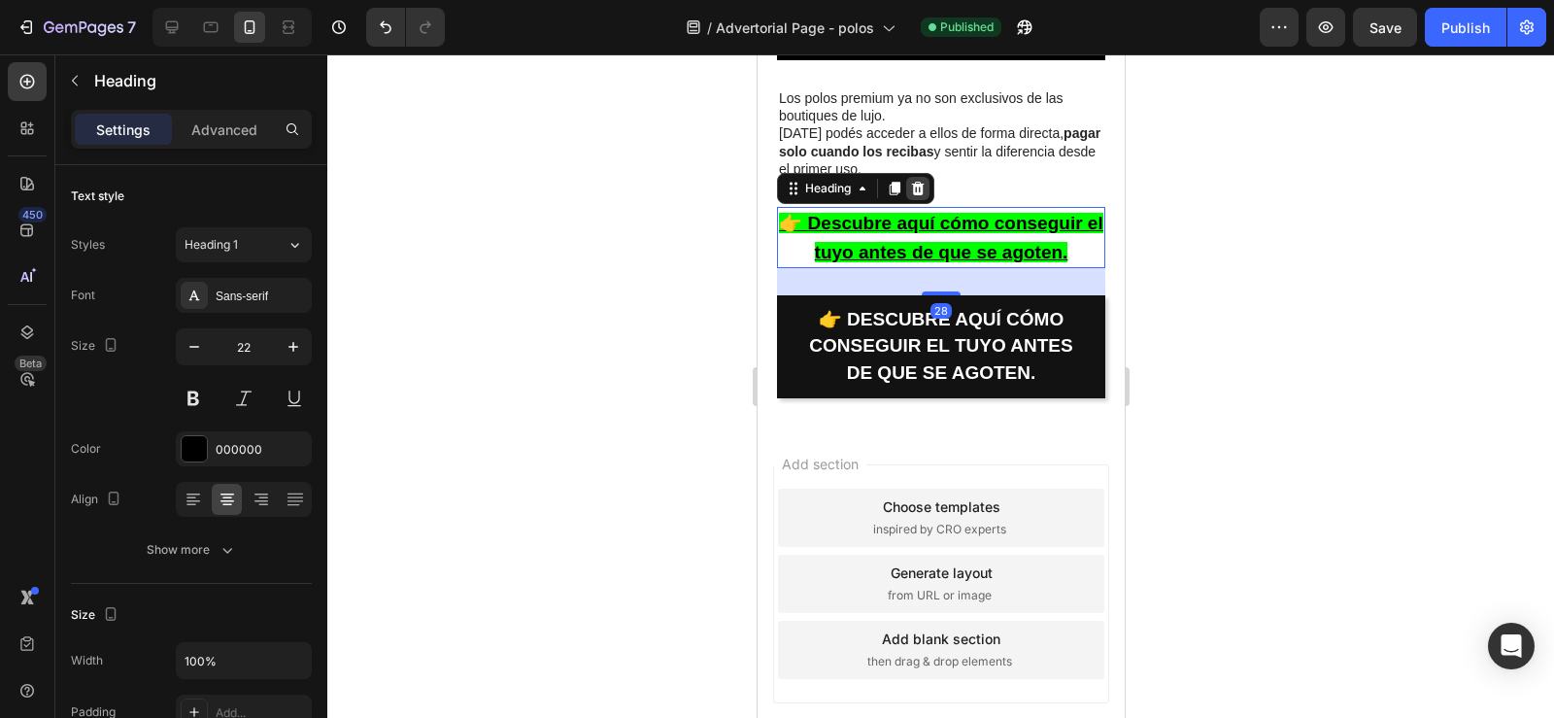
click at [921, 182] on icon at bounding box center [917, 189] width 13 height 14
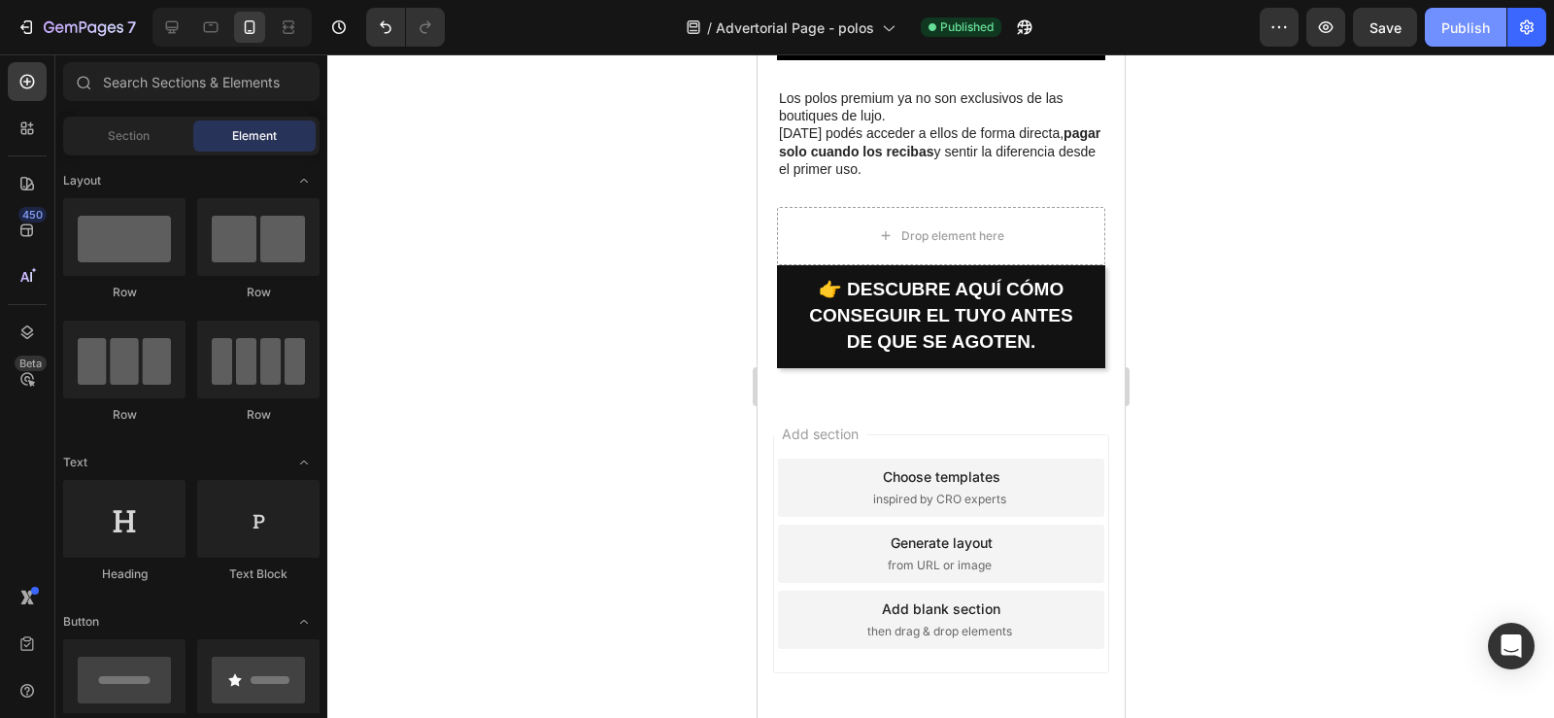
click at [1452, 23] on div "Publish" at bounding box center [1465, 27] width 49 height 20
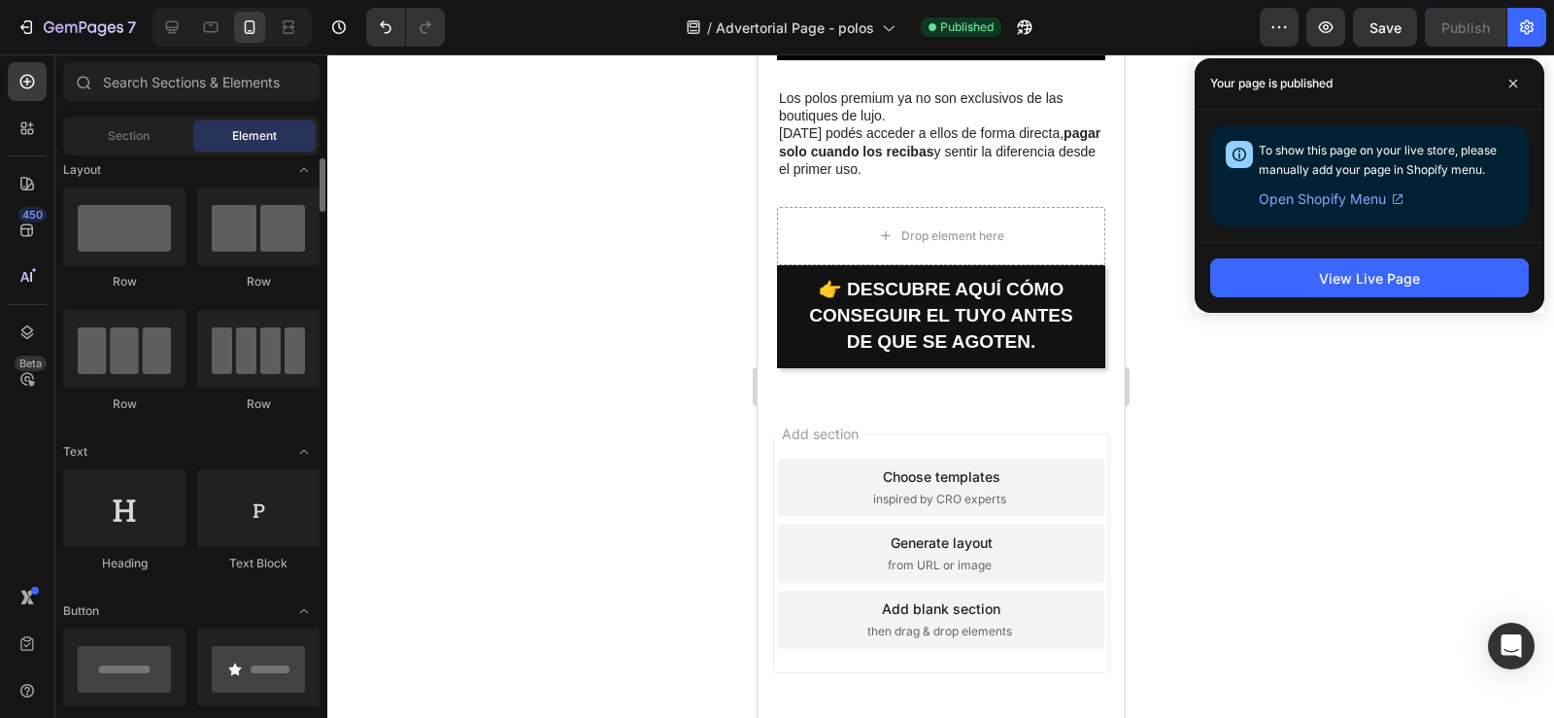
scroll to position [13, 0]
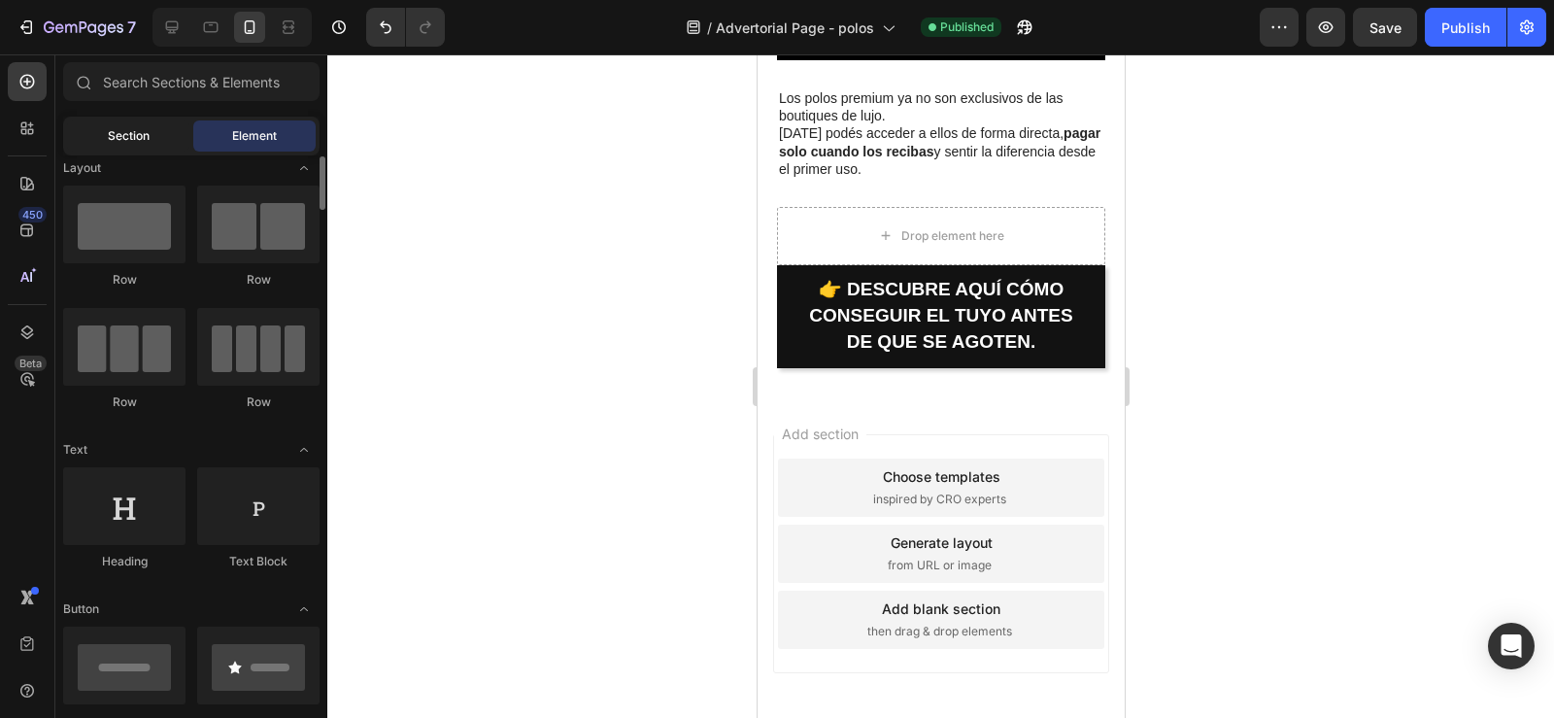
click at [147, 131] on span "Section" at bounding box center [129, 135] width 42 height 17
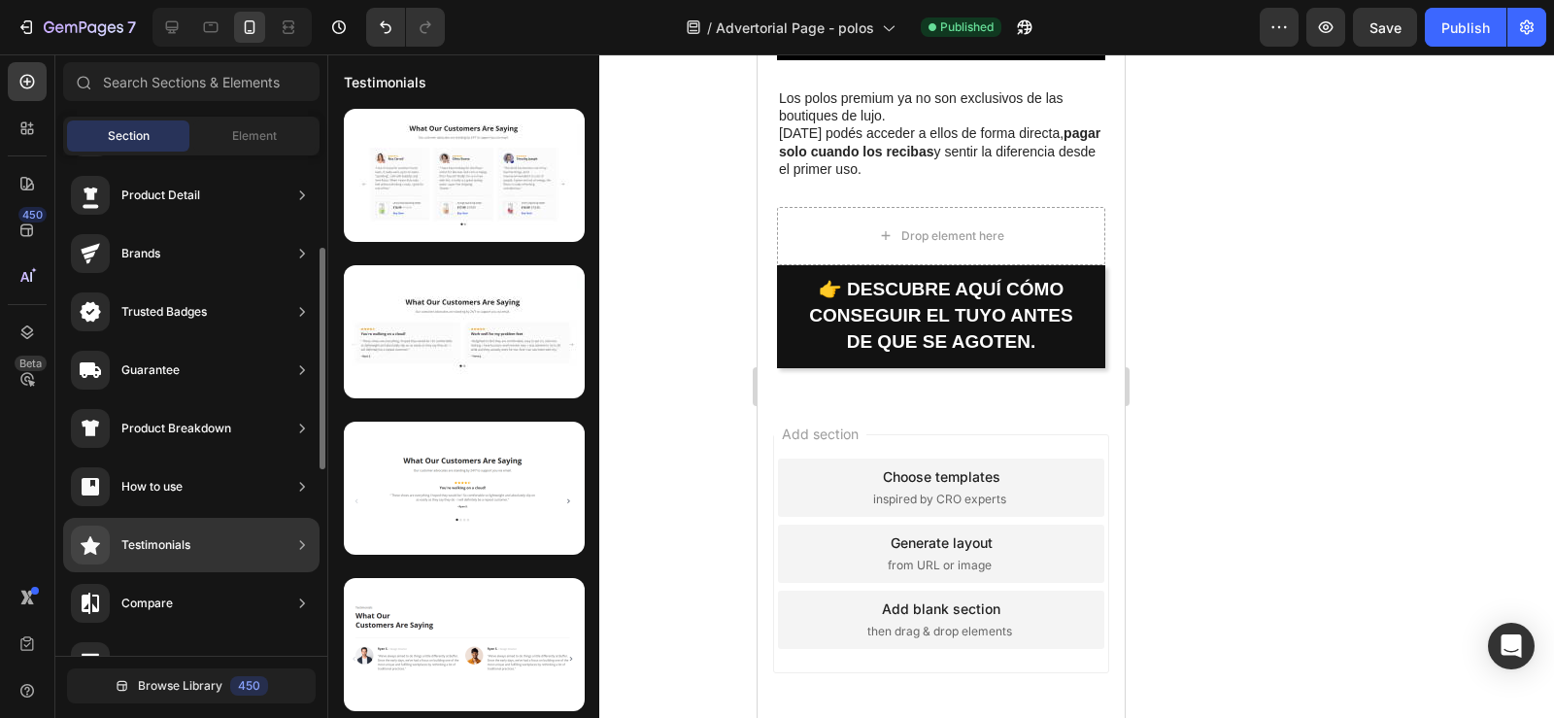
scroll to position [151, 0]
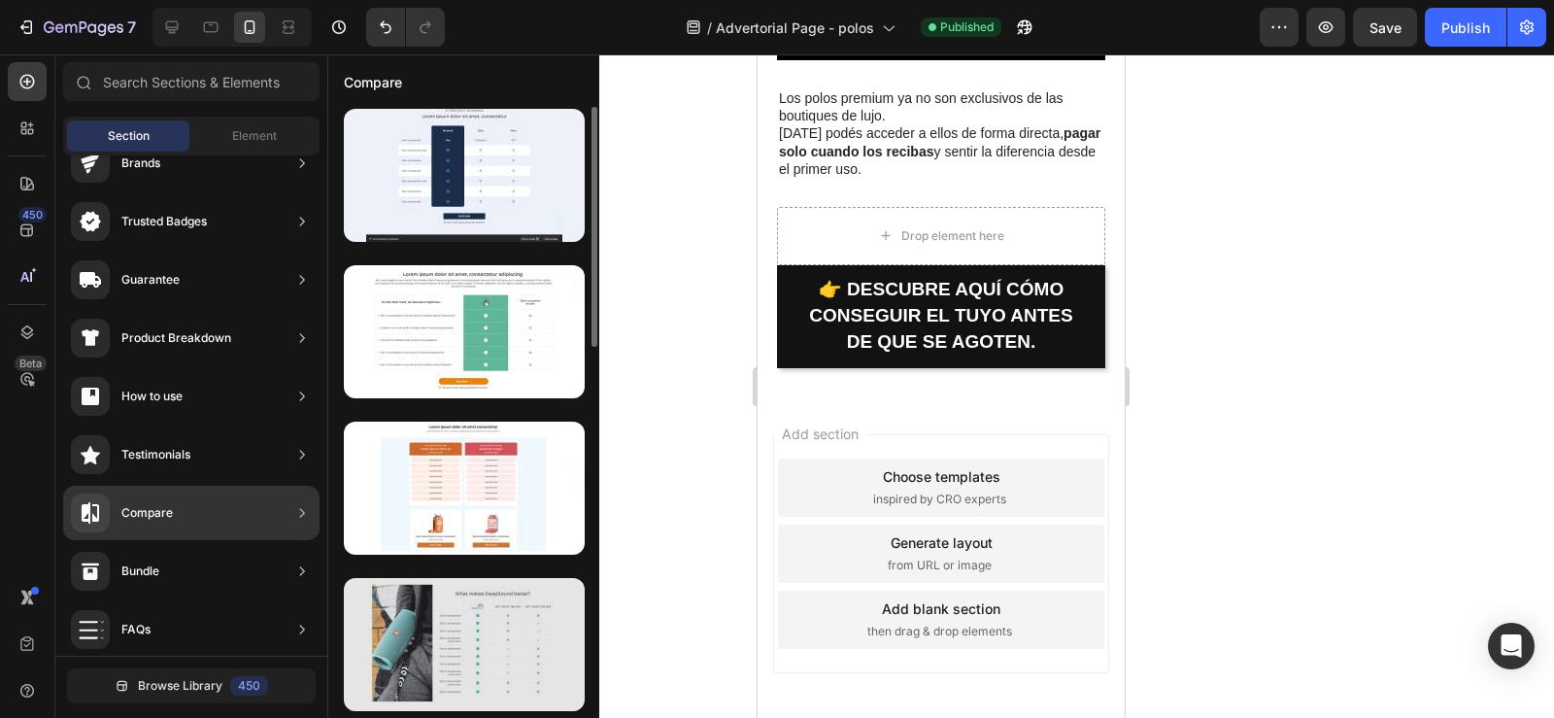
click at [483, 657] on div at bounding box center [464, 644] width 241 height 133
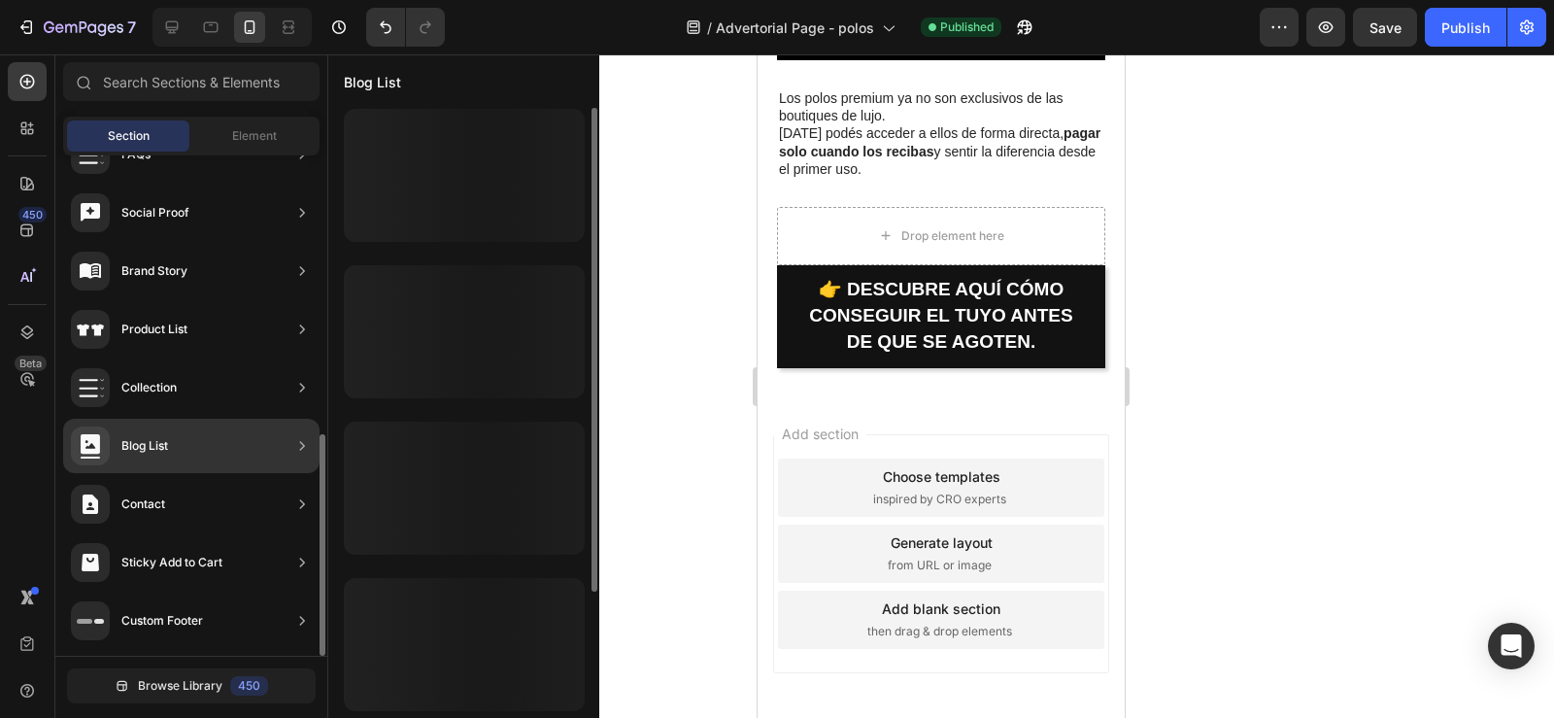
scroll to position [0, 0]
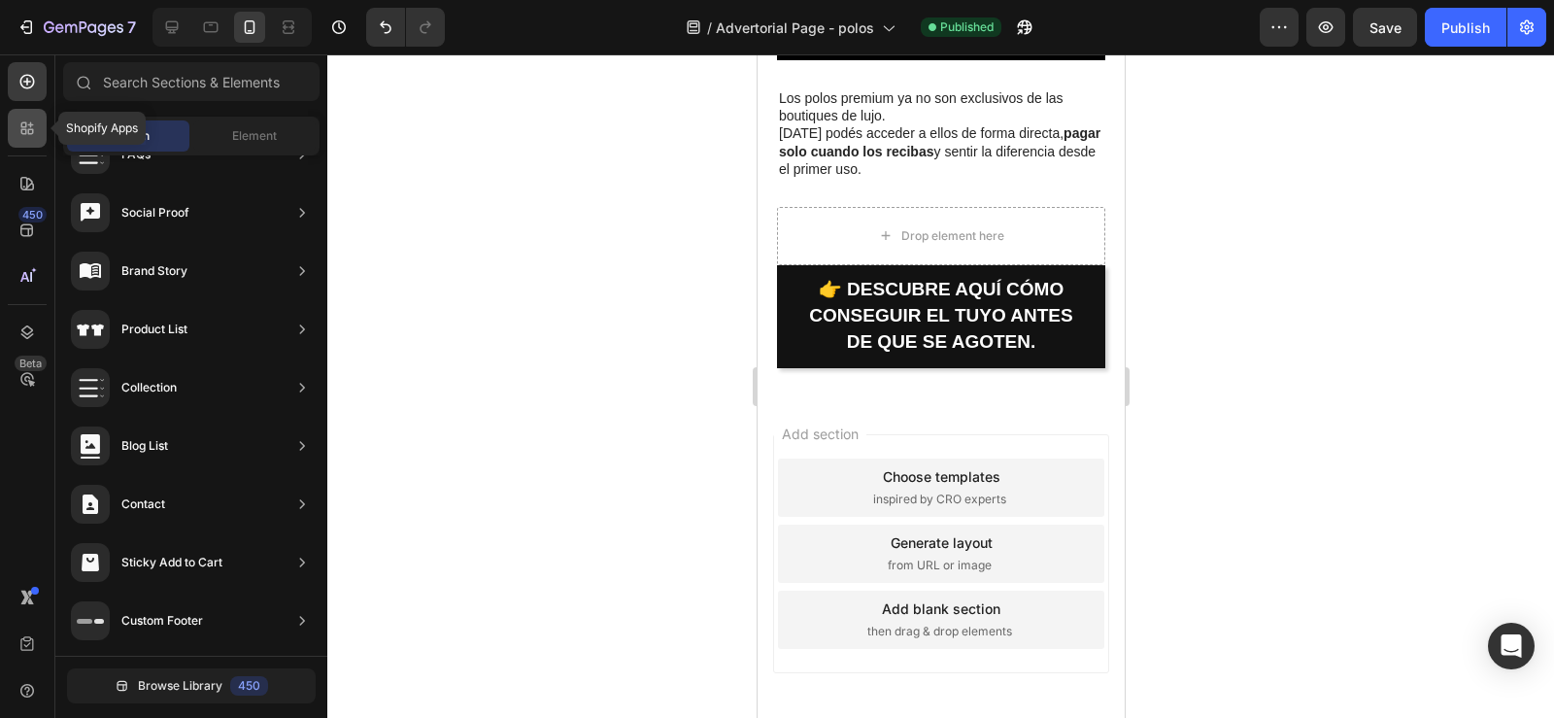
click at [25, 127] on icon at bounding box center [24, 125] width 6 height 6
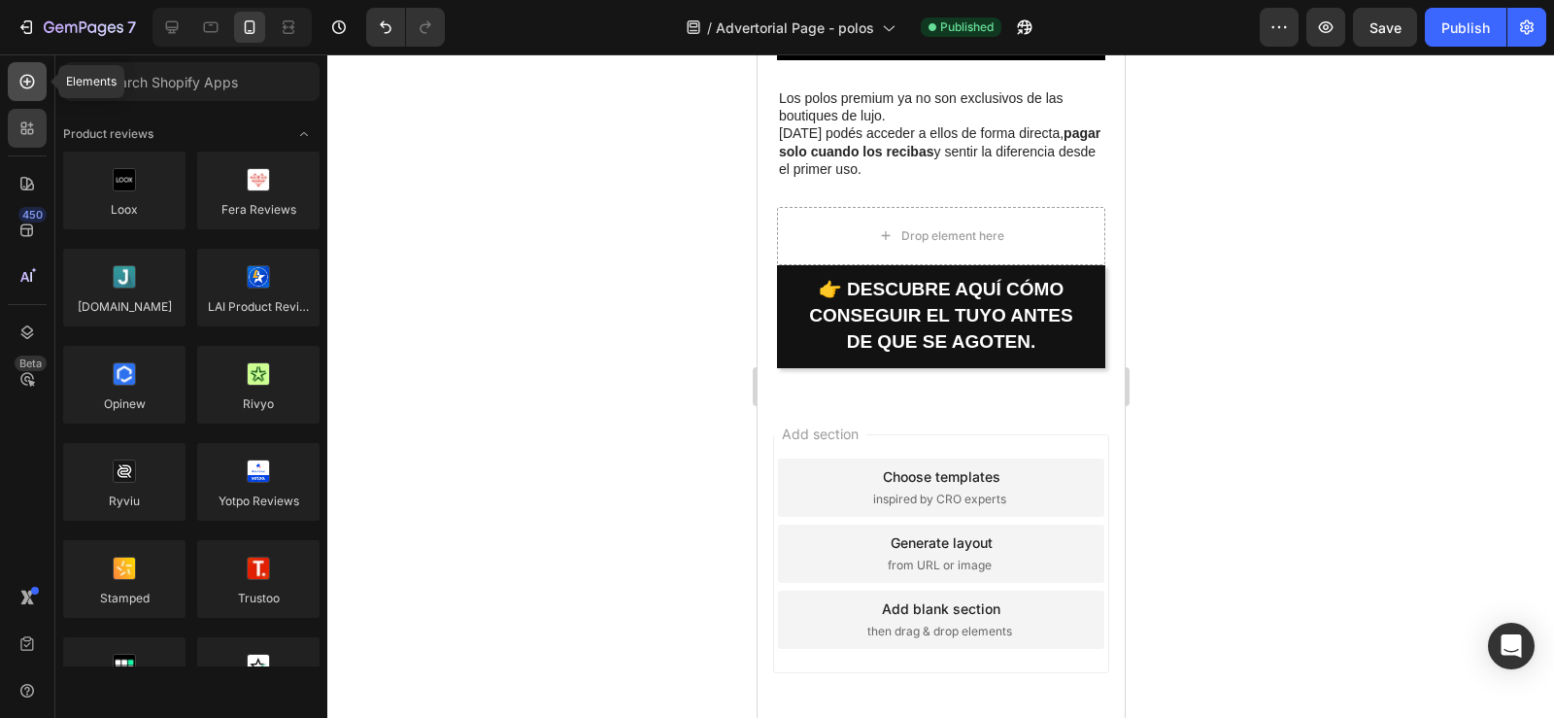
click at [29, 76] on icon at bounding box center [27, 82] width 15 height 15
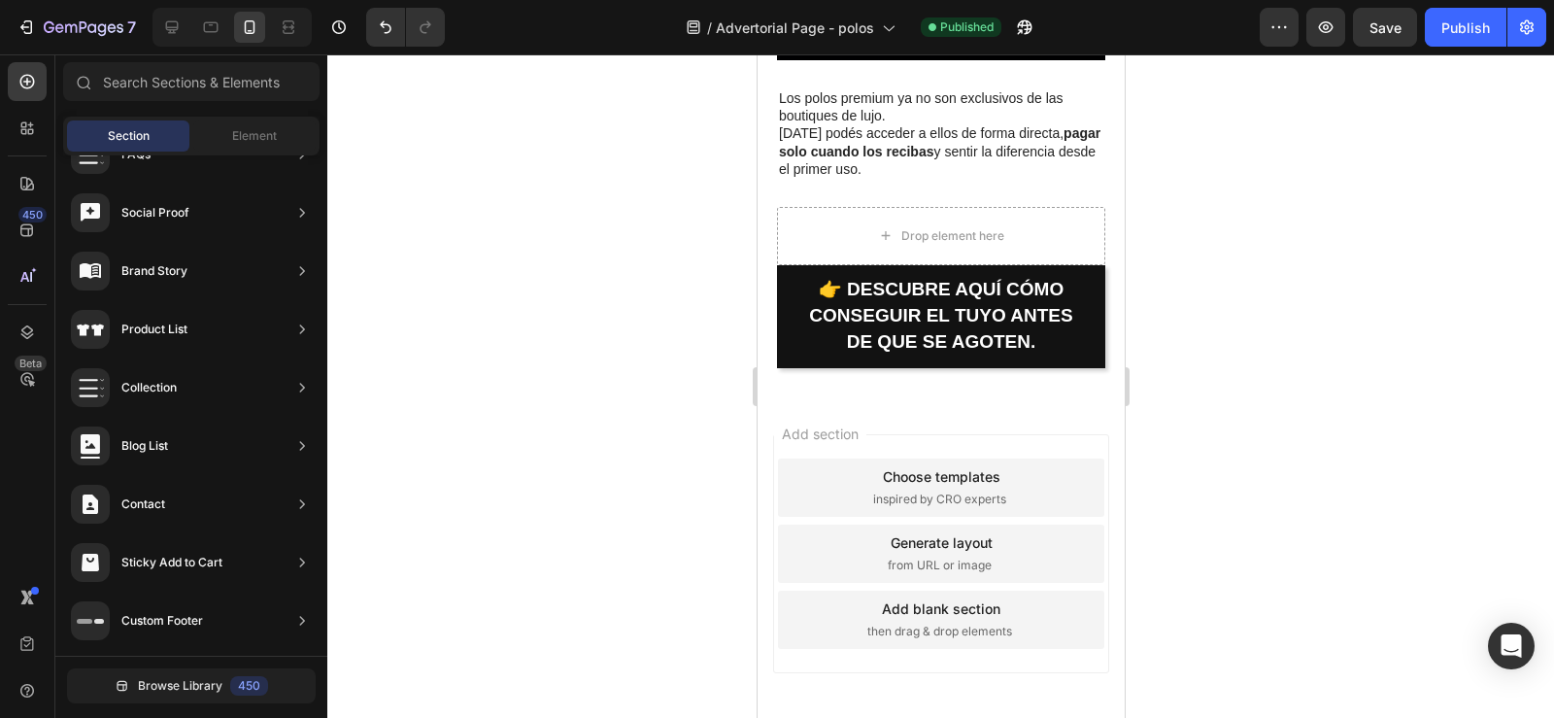
click at [624, 482] on div at bounding box center [940, 385] width 1227 height 663
click at [232, 136] on span "Element" at bounding box center [254, 135] width 45 height 17
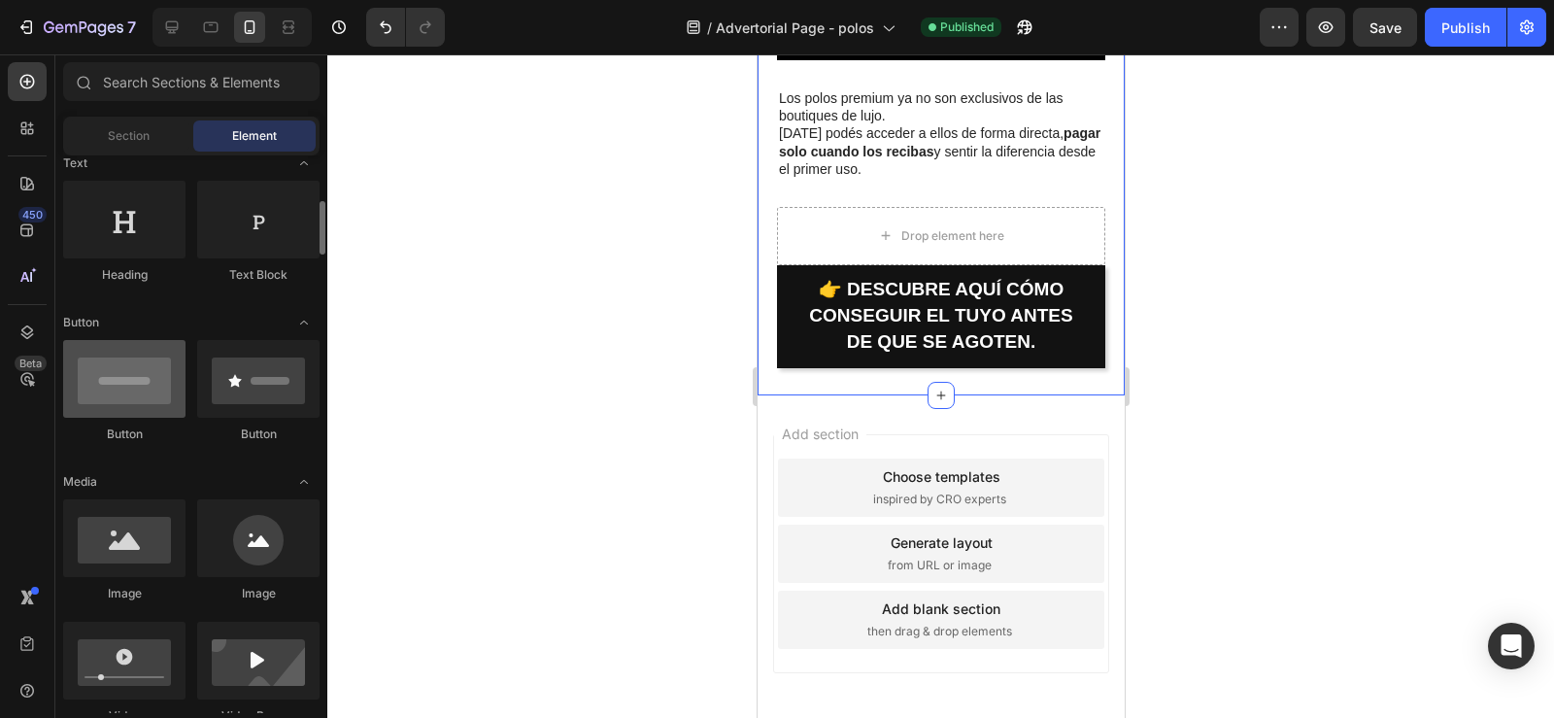
scroll to position [297, 0]
click at [300, 316] on span "Toggle open" at bounding box center [303, 324] width 31 height 31
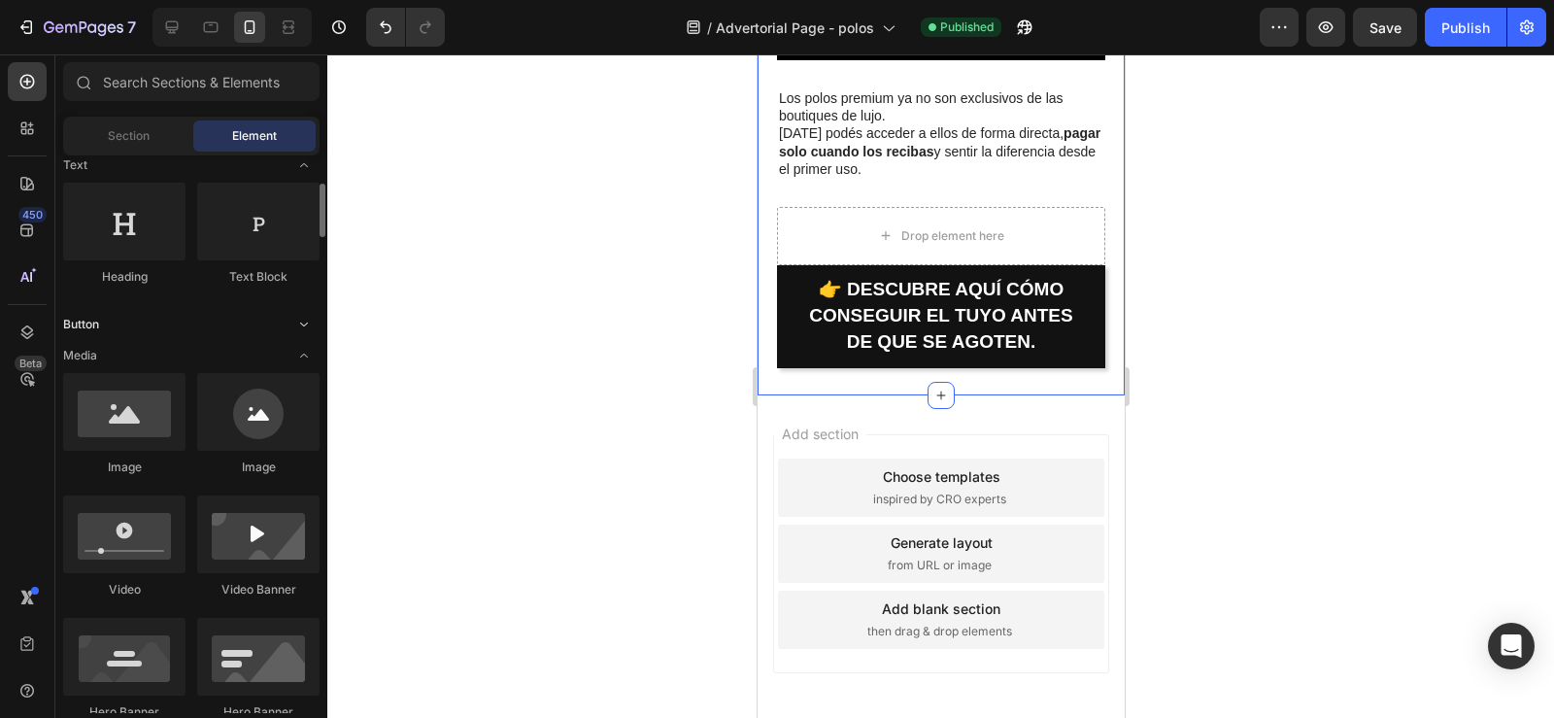
click at [300, 316] on span "Toggle open" at bounding box center [303, 324] width 31 height 31
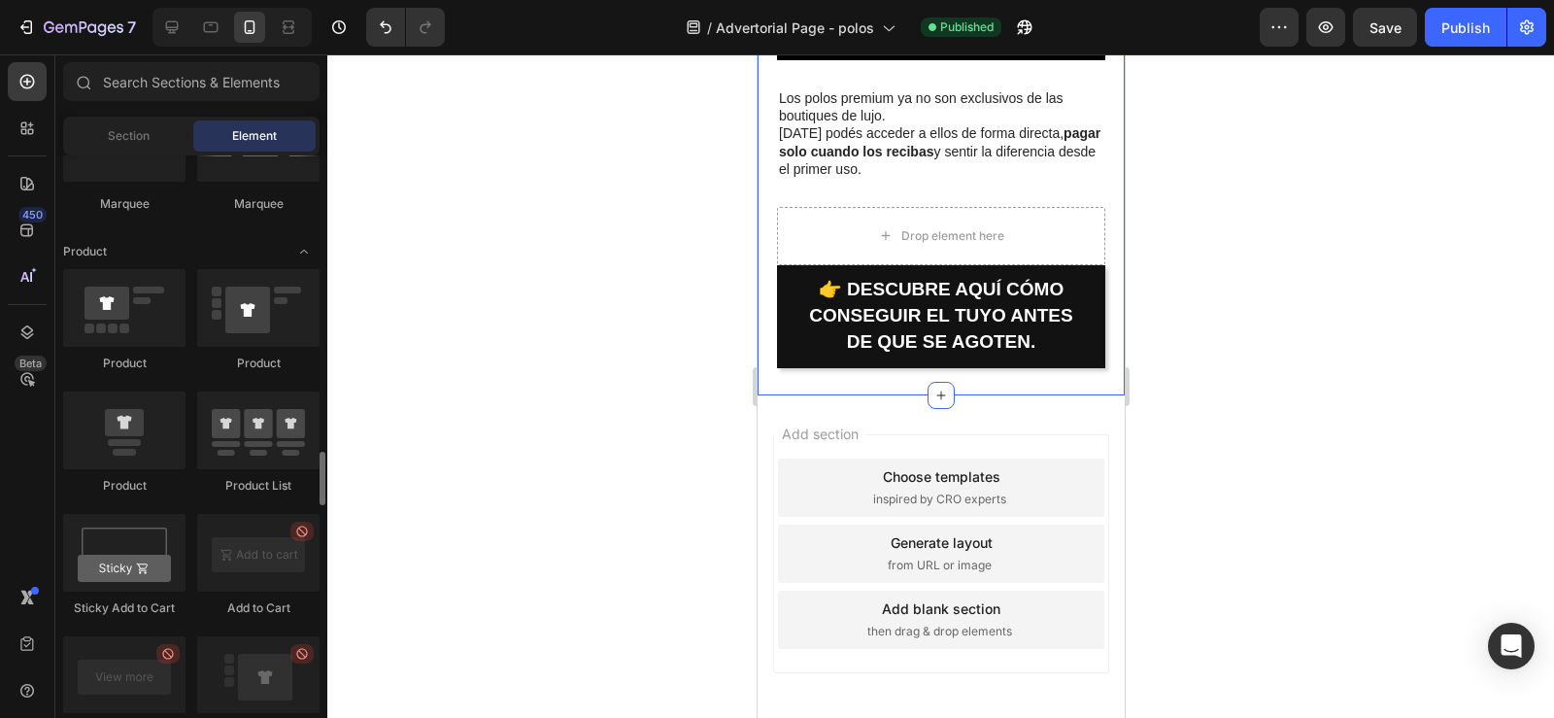
scroll to position [2349, 0]
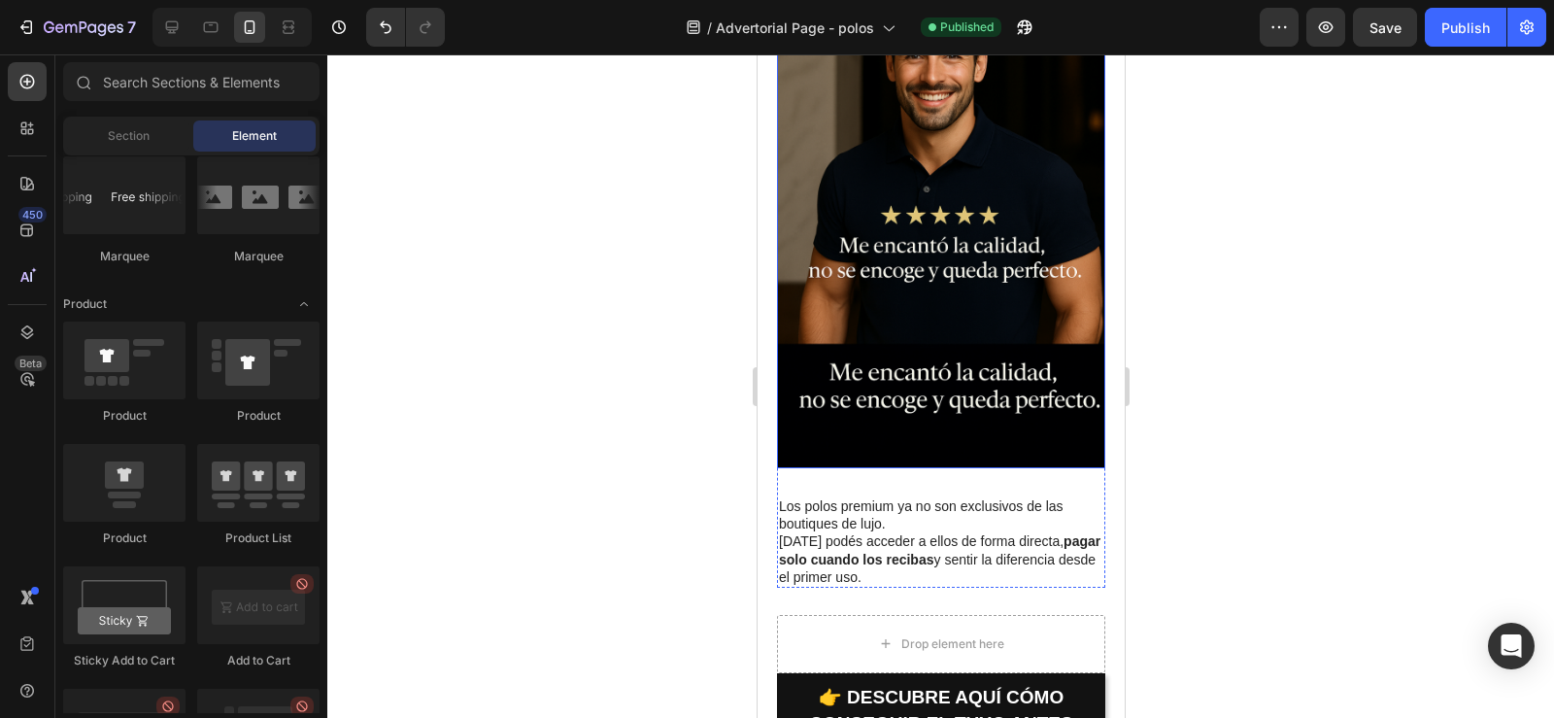
click at [1009, 353] on img at bounding box center [940, 222] width 328 height 492
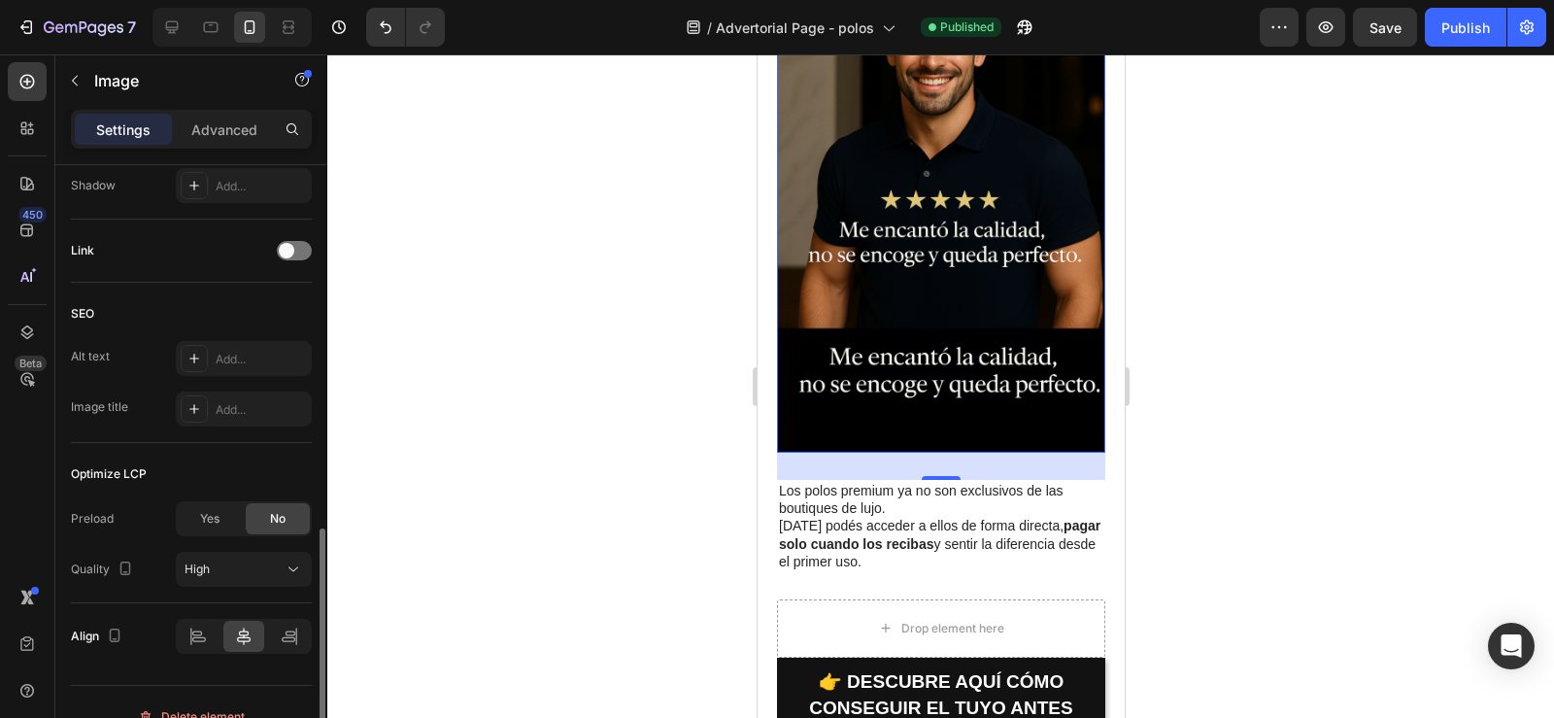
scroll to position [825, 0]
click at [218, 139] on p "Advanced" at bounding box center [224, 129] width 66 height 20
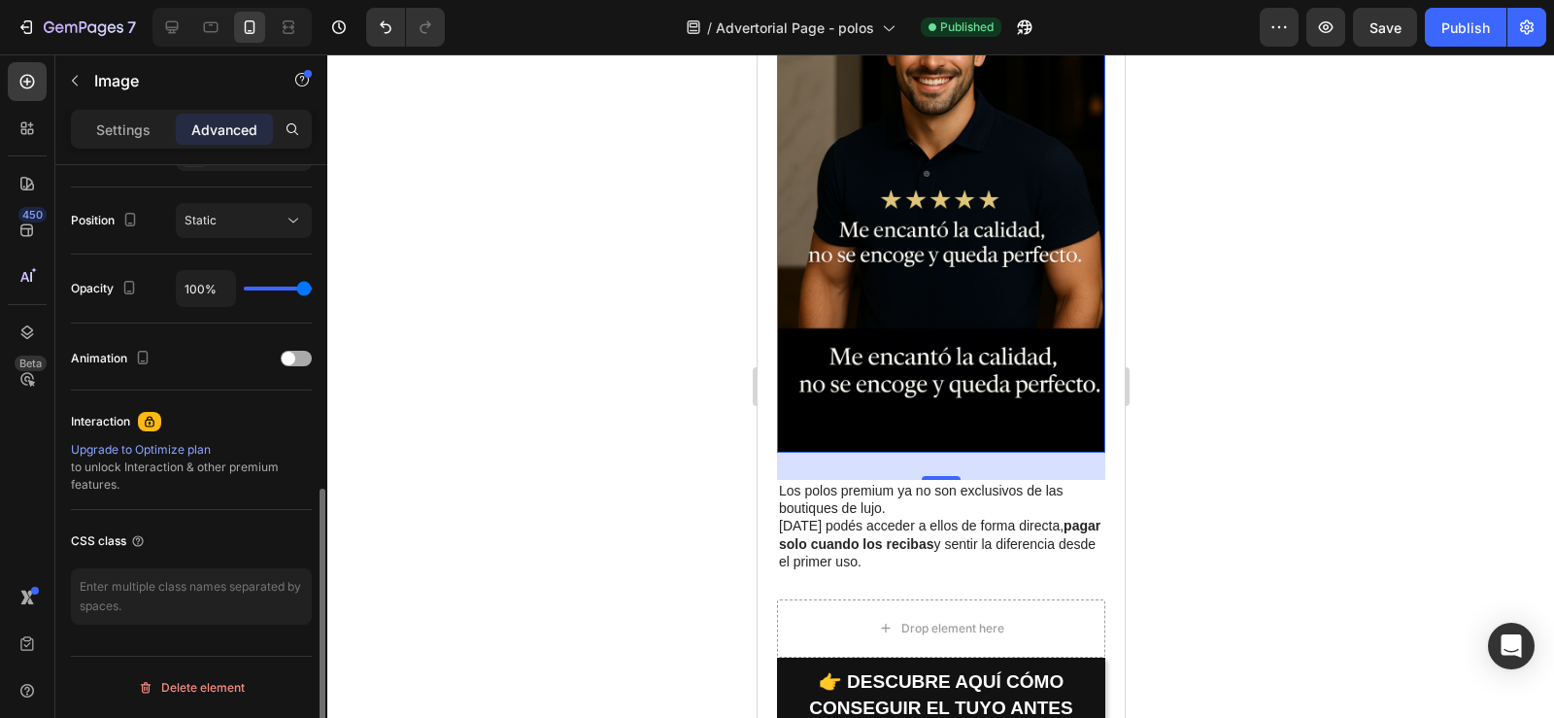
click at [304, 351] on div at bounding box center [296, 359] width 31 height 16
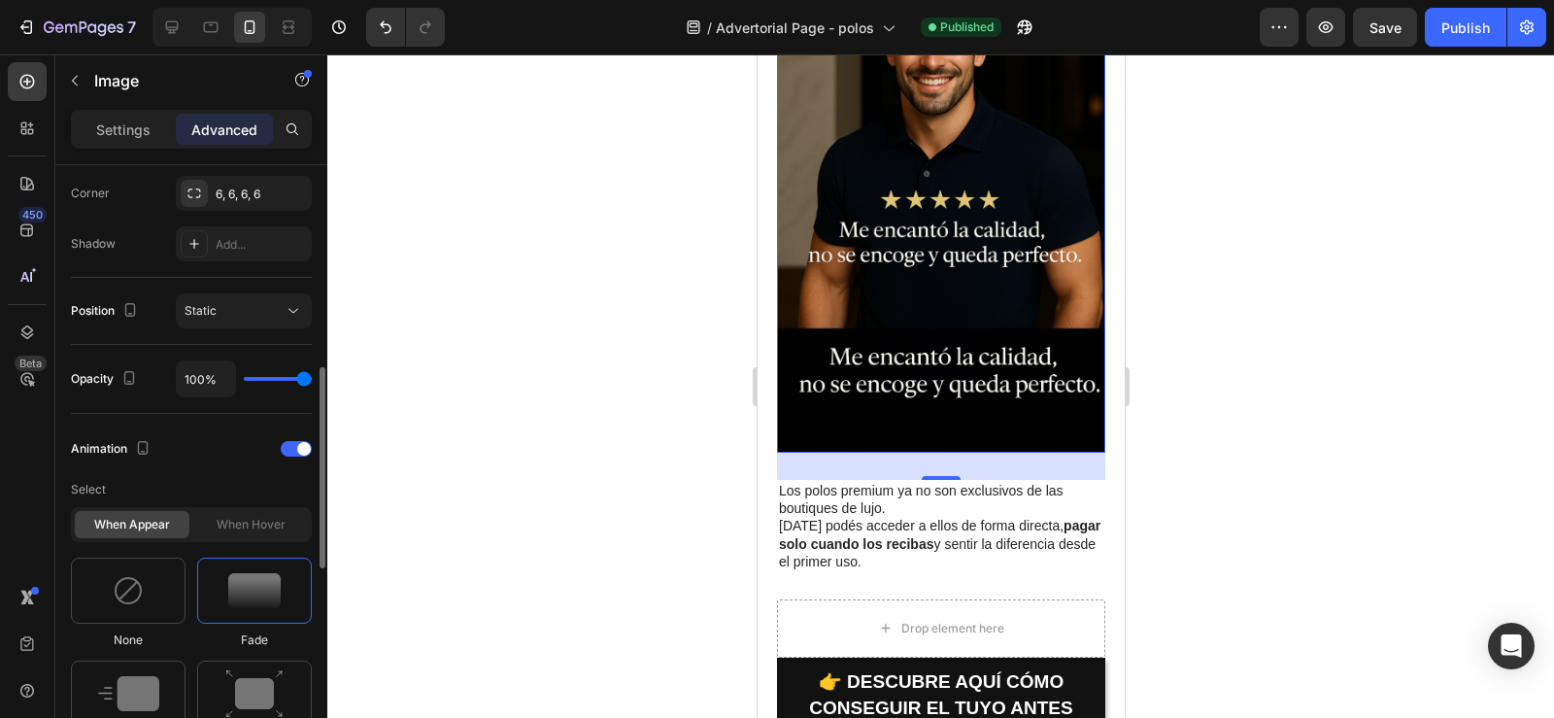
scroll to position [582, 0]
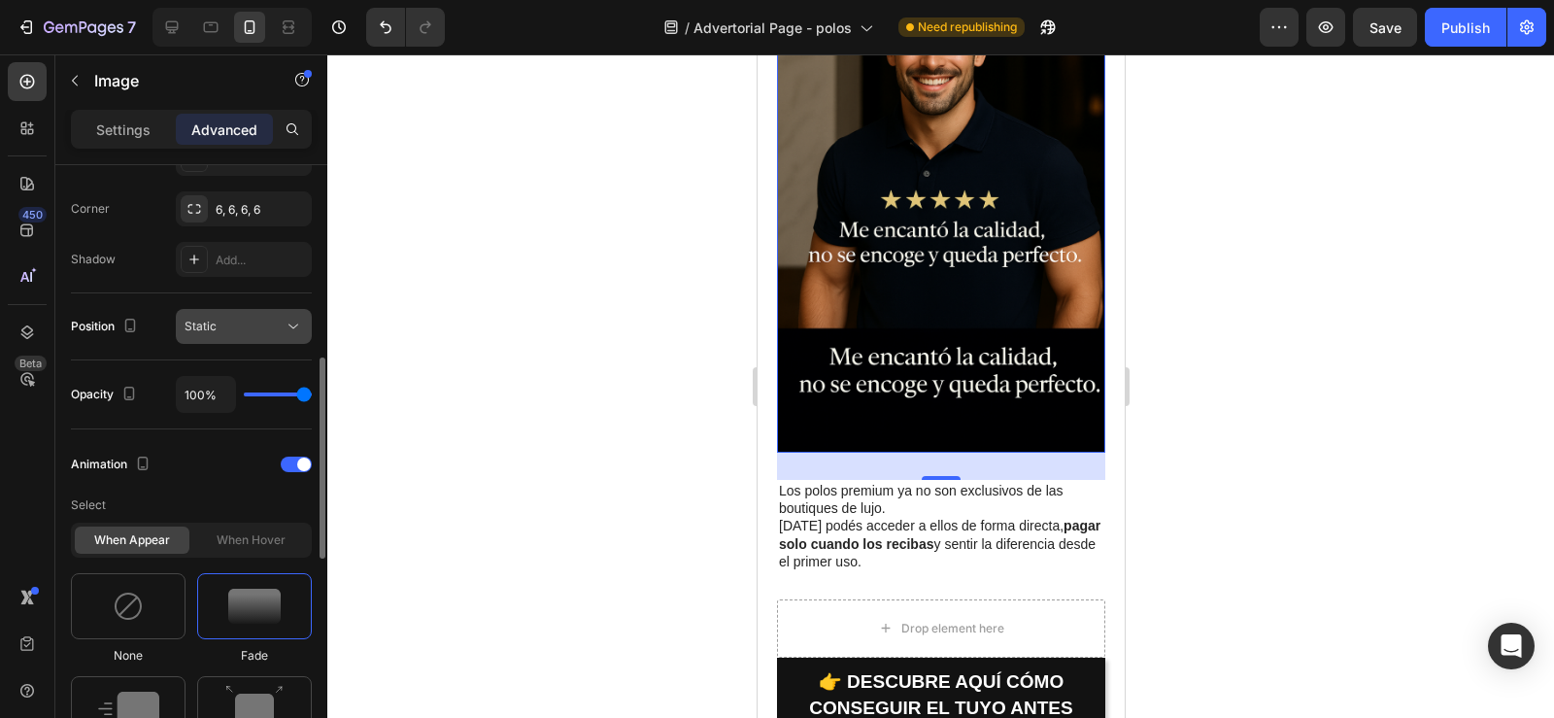
click at [247, 326] on div "Static" at bounding box center [234, 326] width 99 height 17
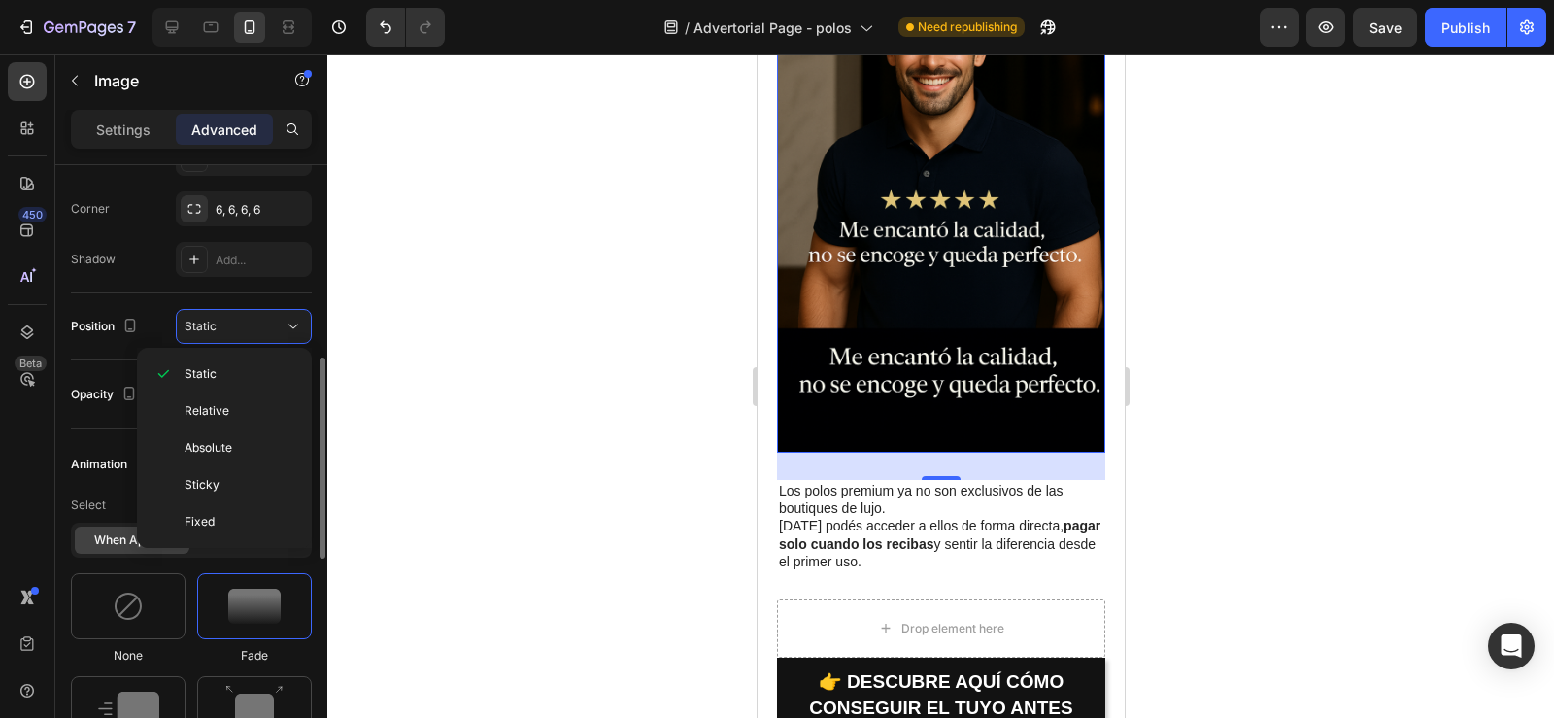
click at [86, 324] on div "Position" at bounding box center [106, 327] width 71 height 26
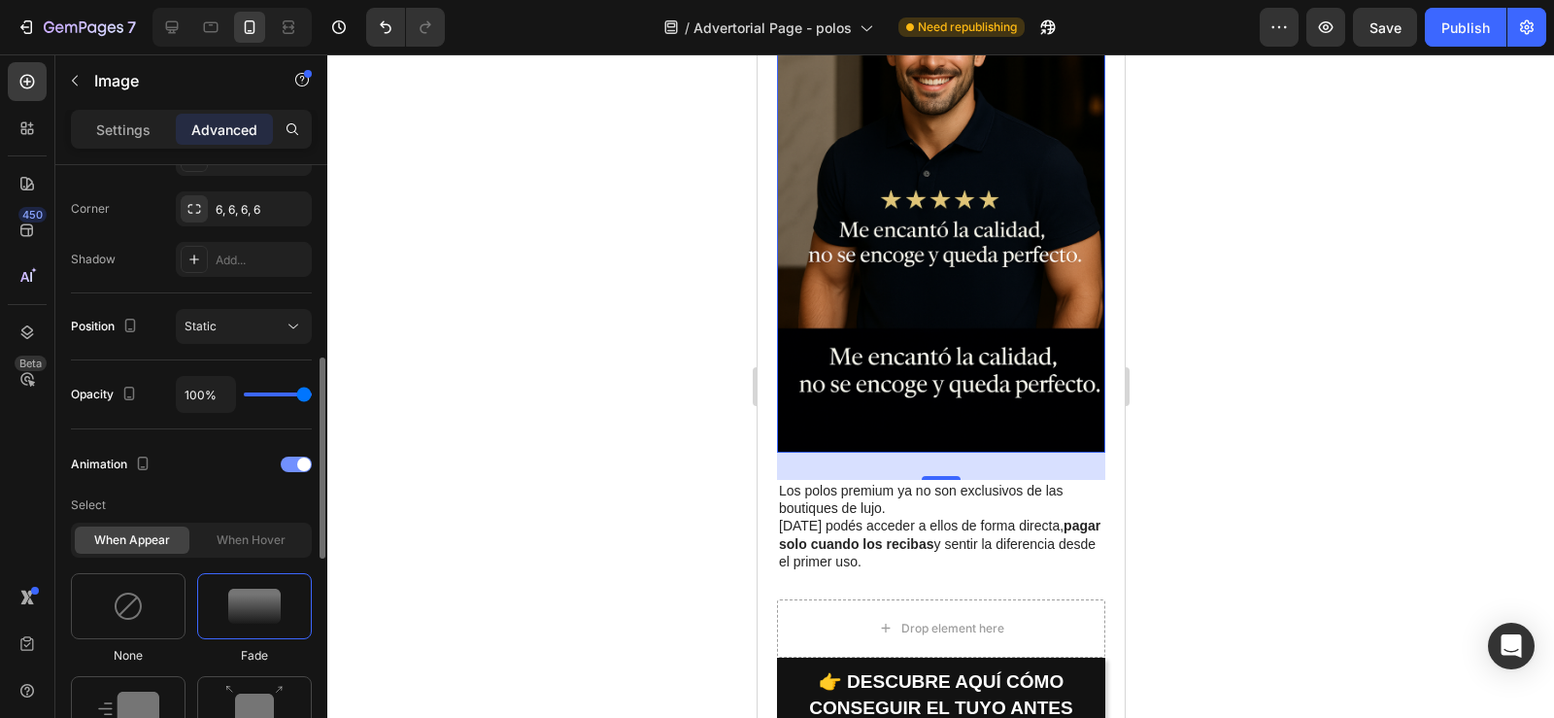
click at [302, 463] on span at bounding box center [304, 464] width 14 height 14
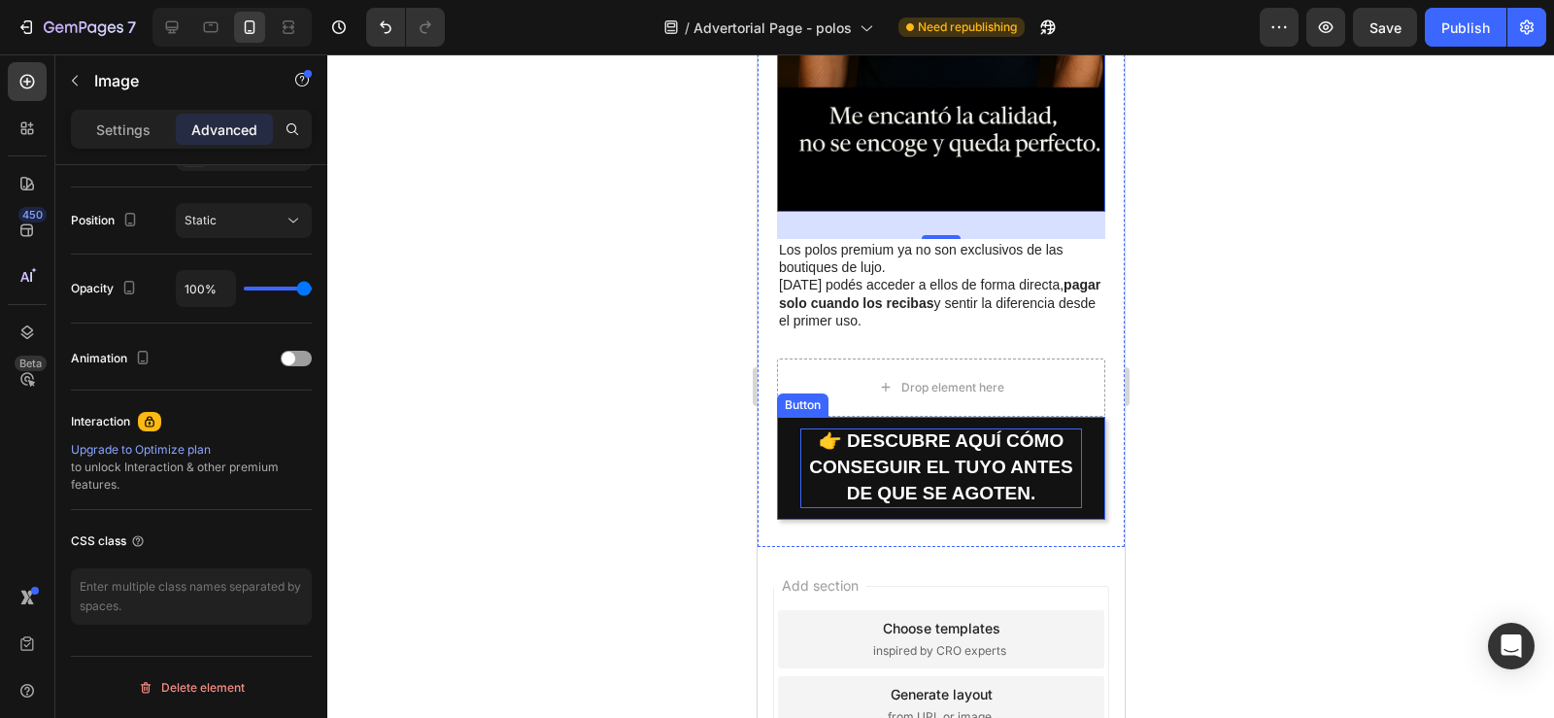
scroll to position [3315, 0]
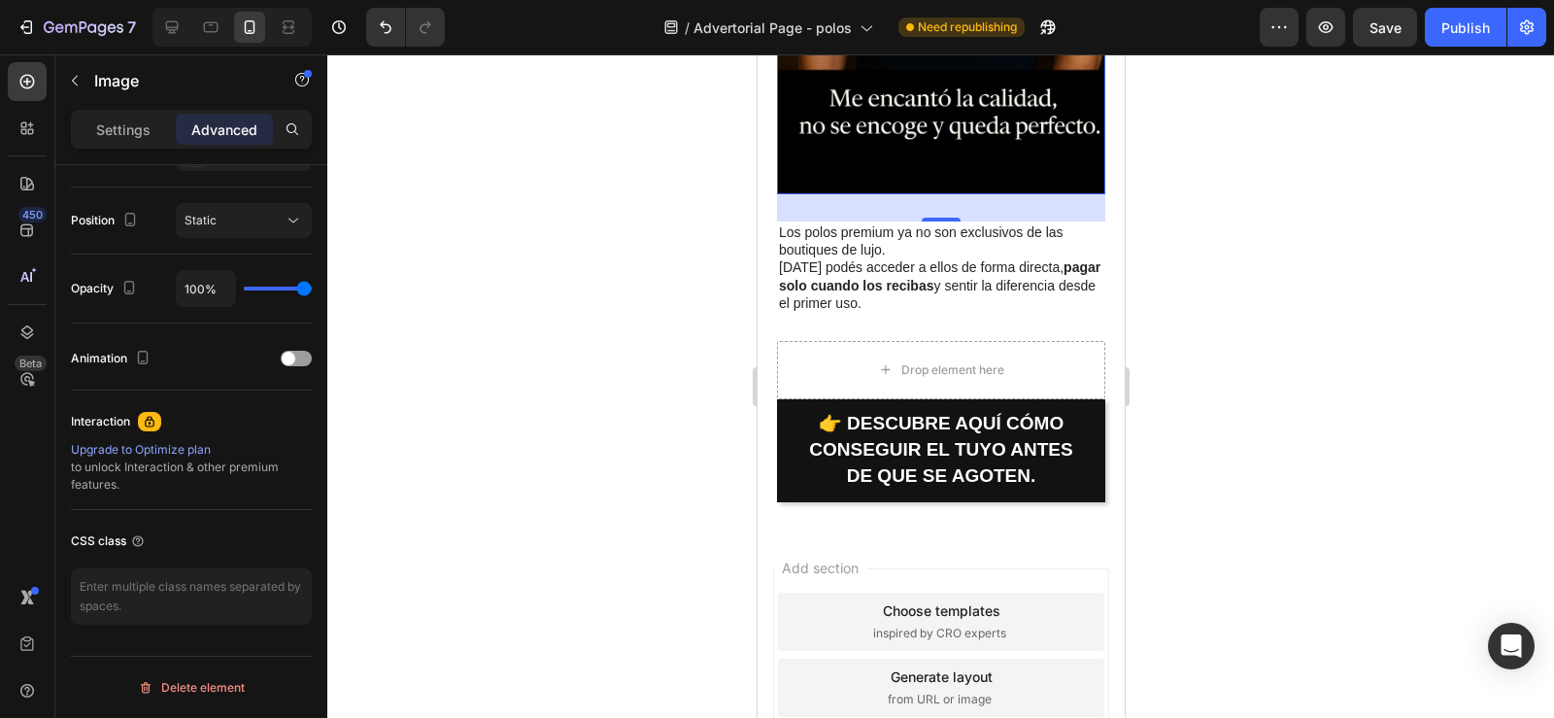
click at [514, 356] on div at bounding box center [940, 385] width 1227 height 663
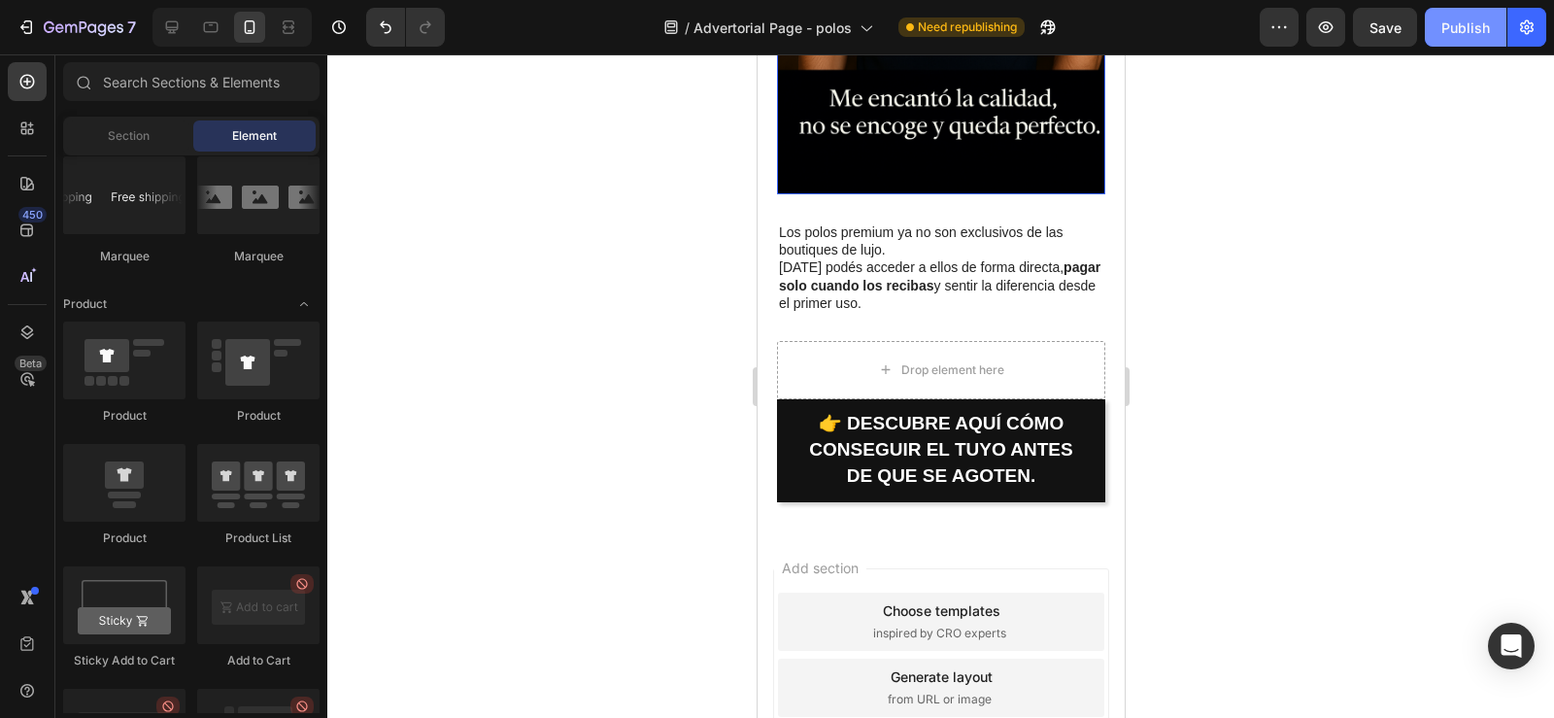
click at [1453, 23] on div "Publish" at bounding box center [1465, 27] width 49 height 20
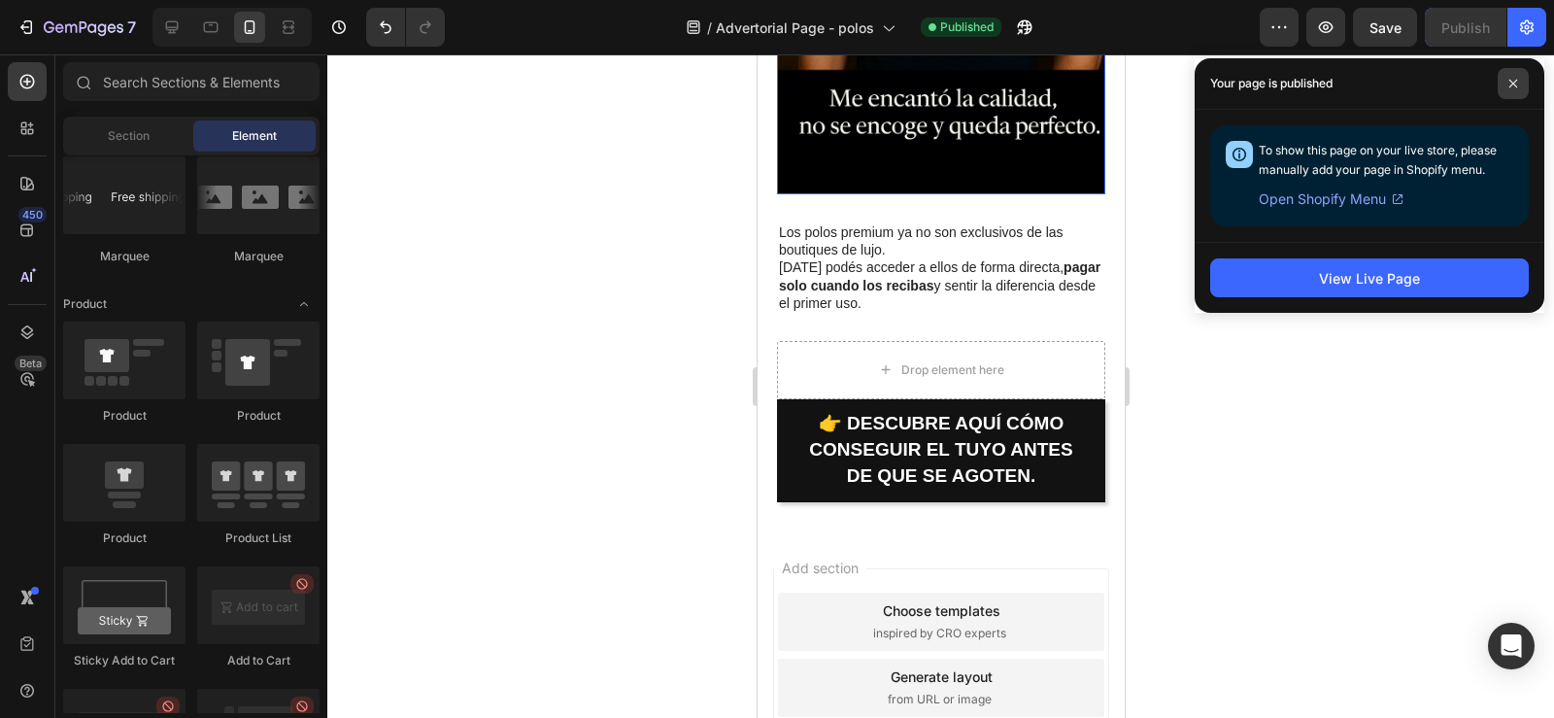
click at [1514, 86] on icon at bounding box center [1513, 84] width 10 height 10
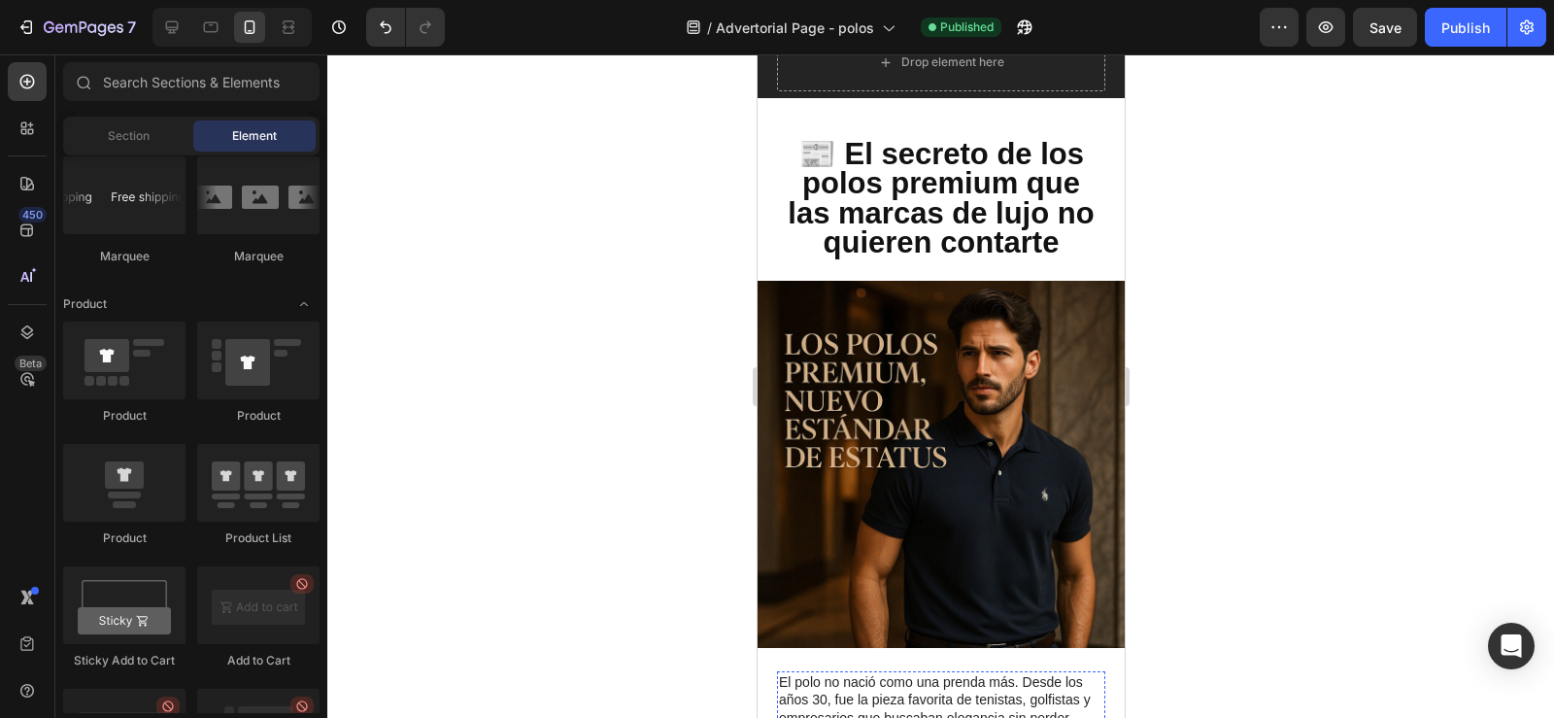
scroll to position [0, 0]
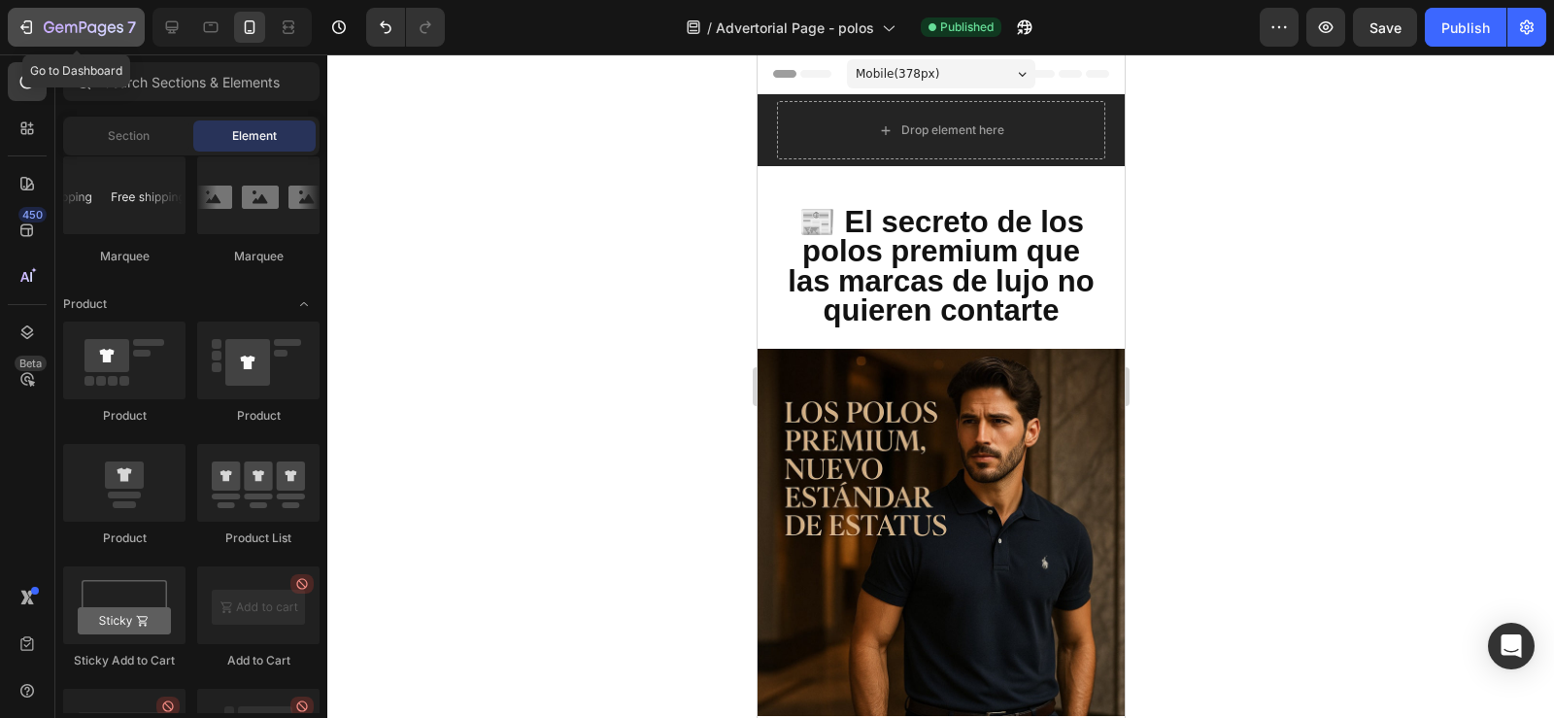
click at [27, 22] on icon "button" at bounding box center [26, 26] width 19 height 19
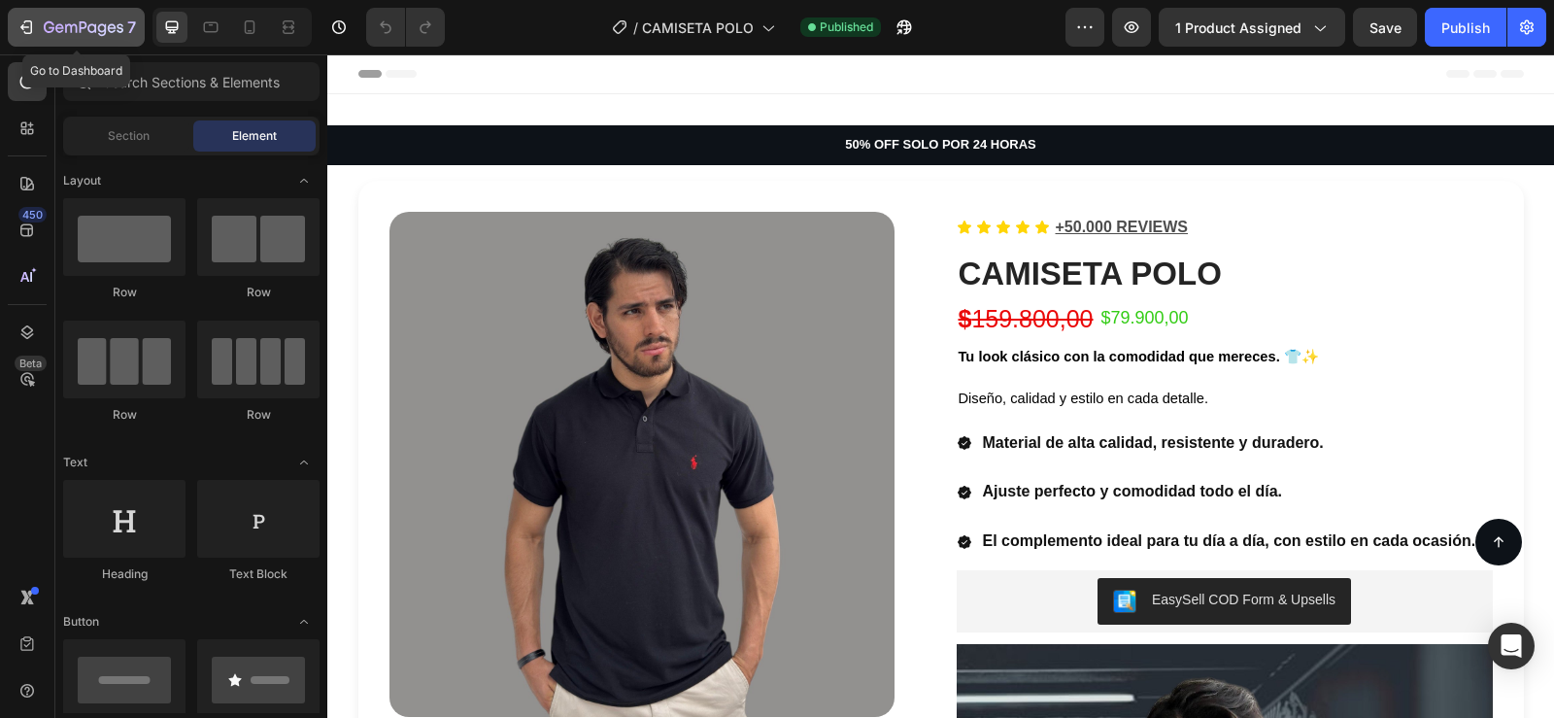
click at [17, 27] on icon "button" at bounding box center [26, 26] width 19 height 19
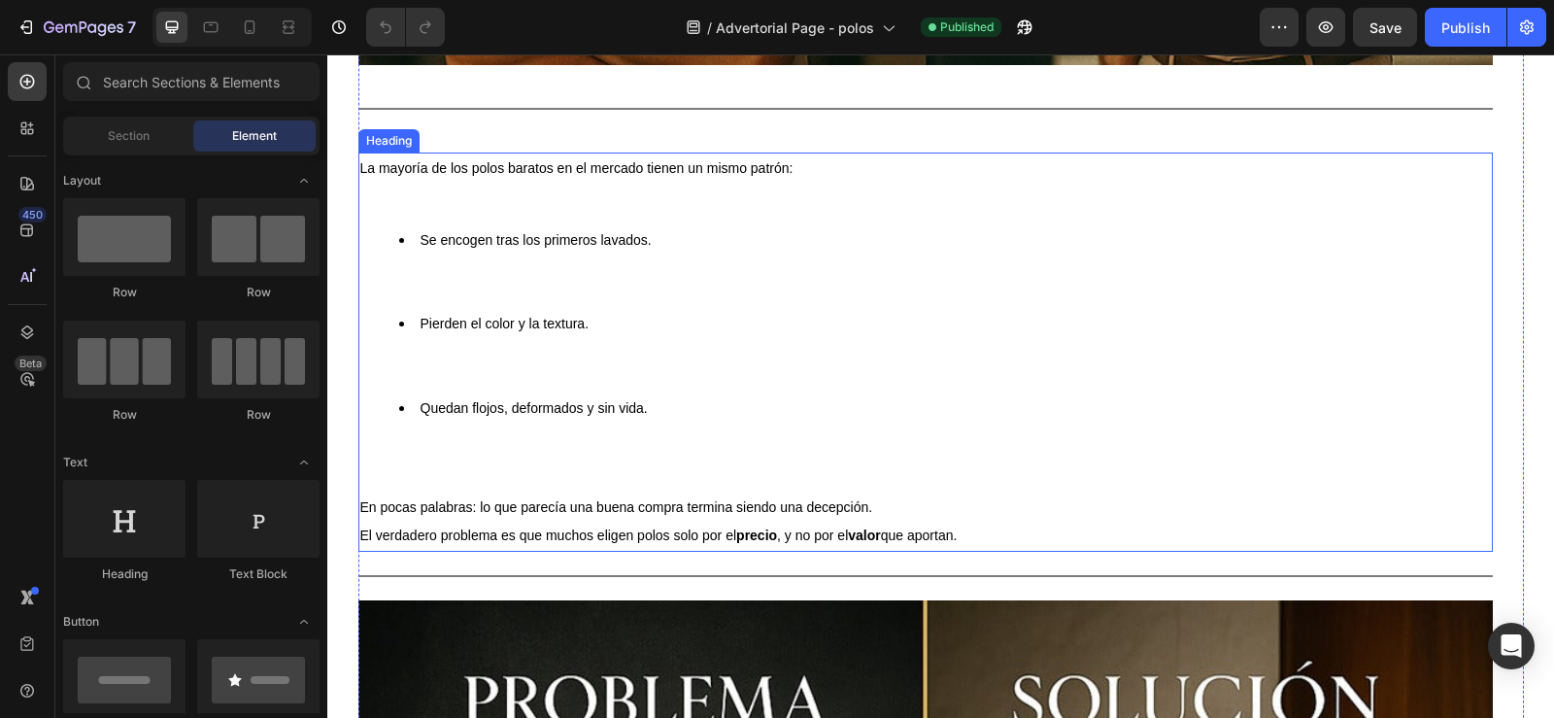
scroll to position [2771, 0]
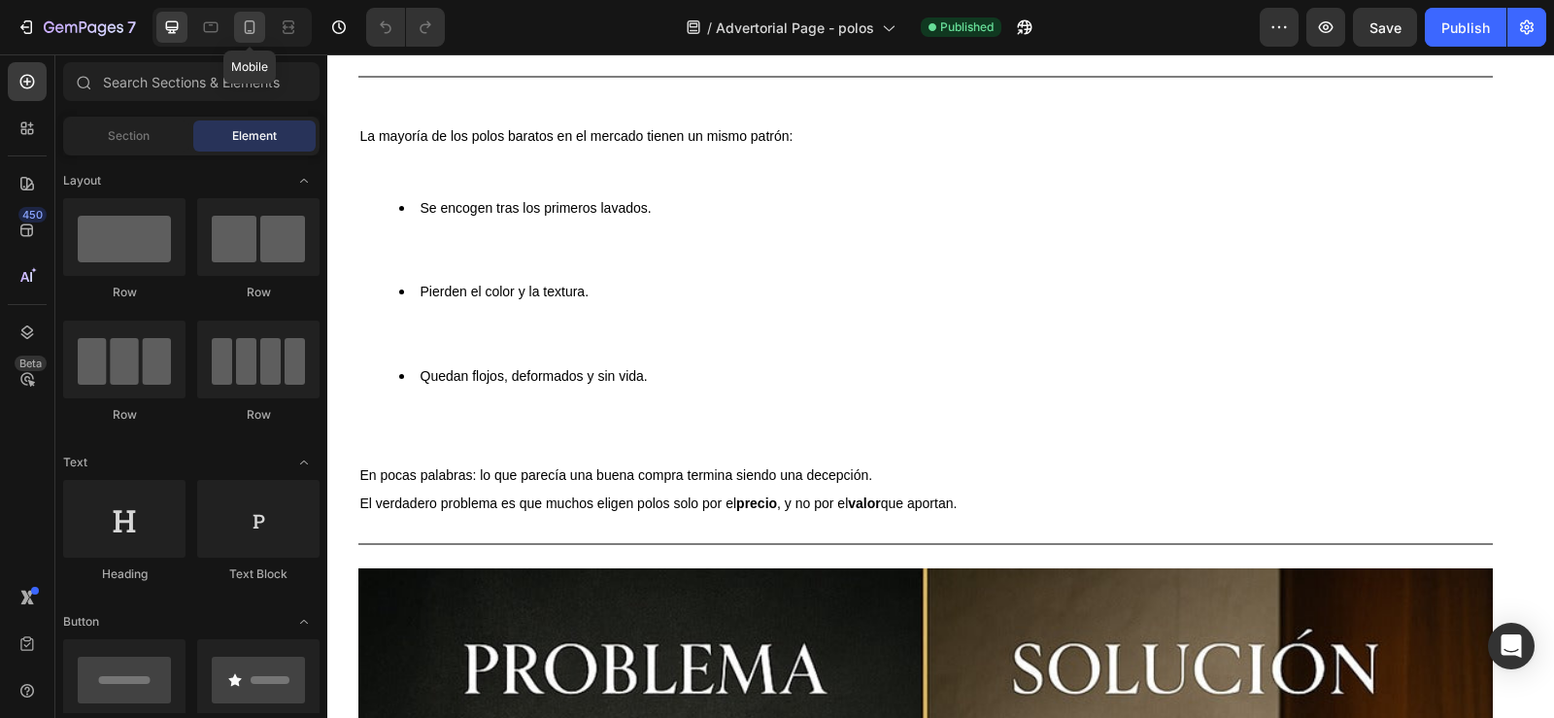
click at [245, 20] on icon at bounding box center [249, 26] width 19 height 19
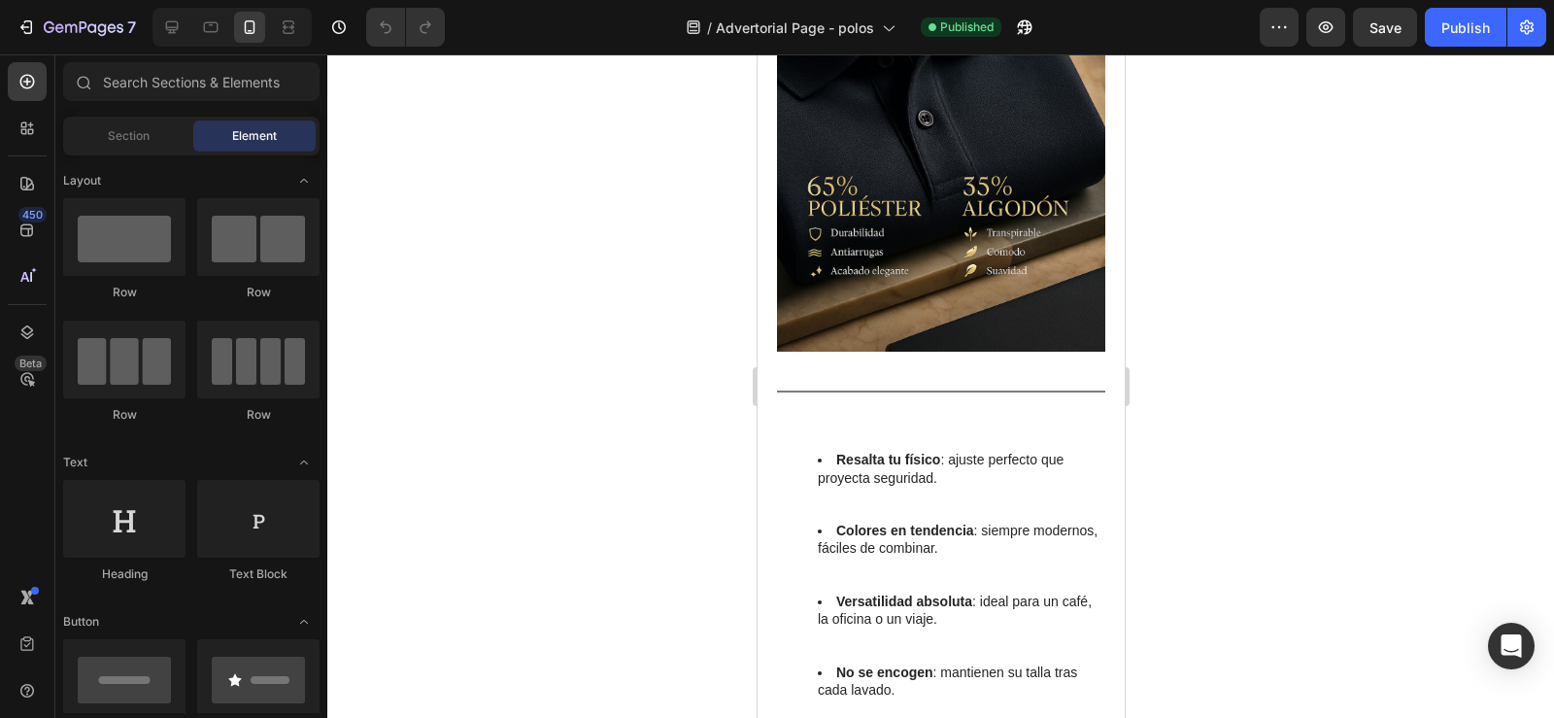
scroll to position [2393, 0]
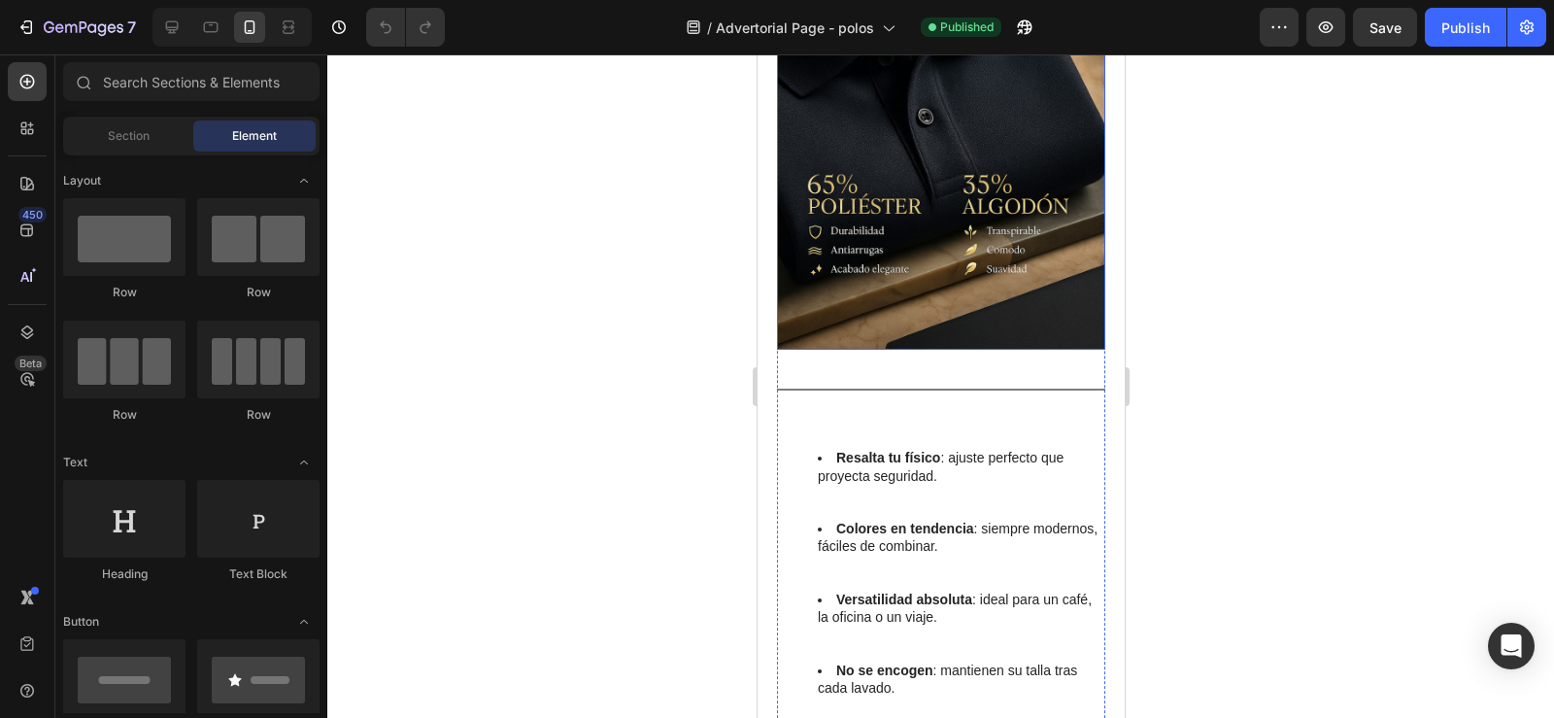
click at [895, 310] on img at bounding box center [940, 185] width 328 height 328
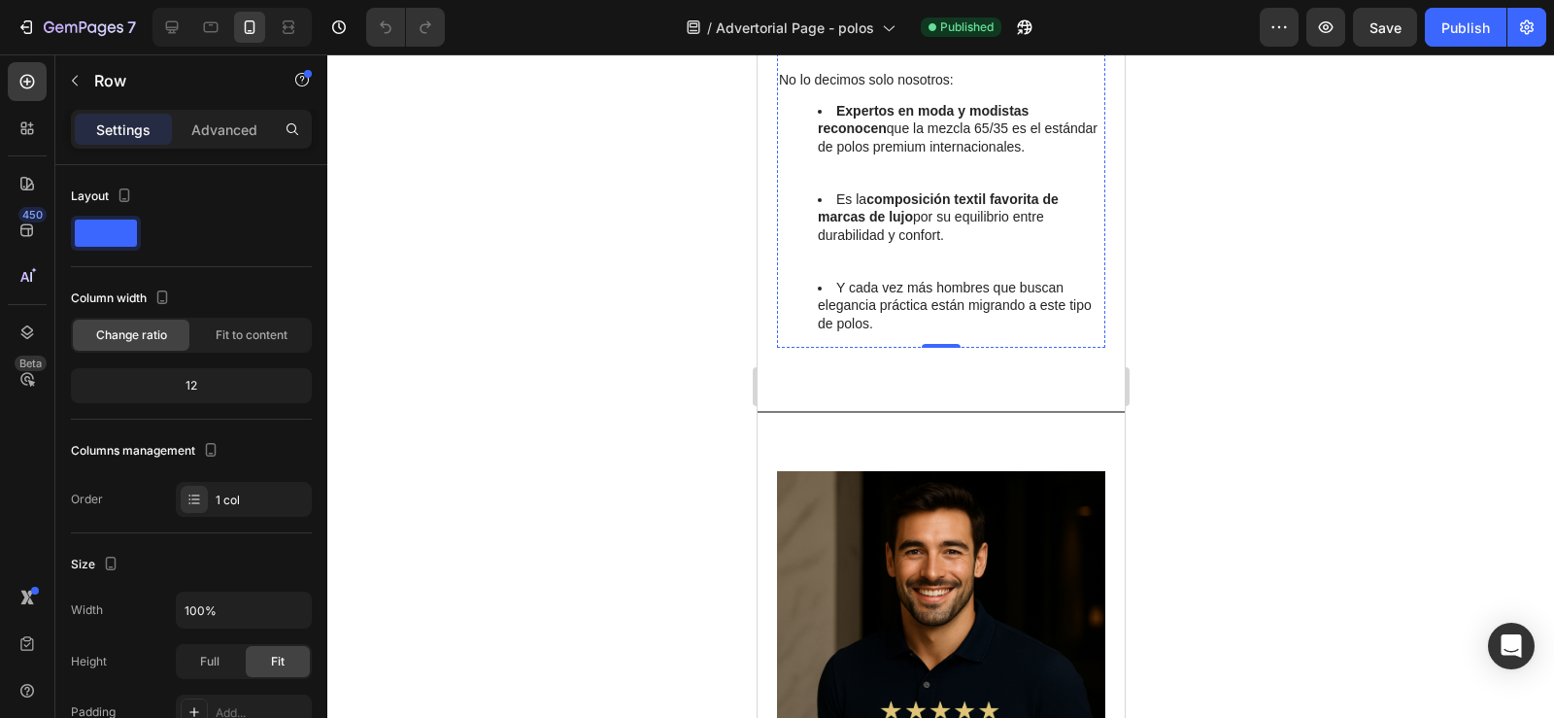
scroll to position [3238, 0]
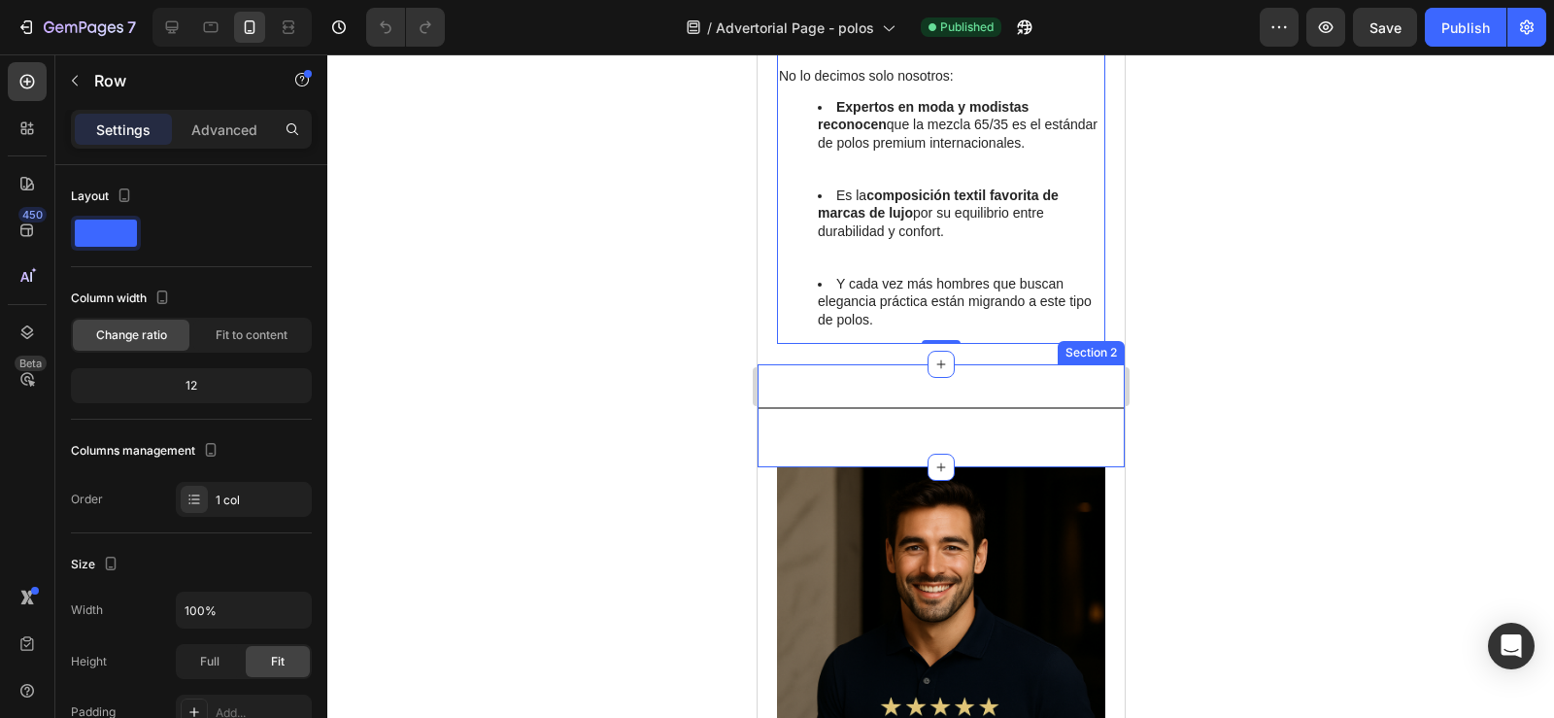
click at [899, 364] on div "Title Line Section 2" at bounding box center [940, 415] width 367 height 103
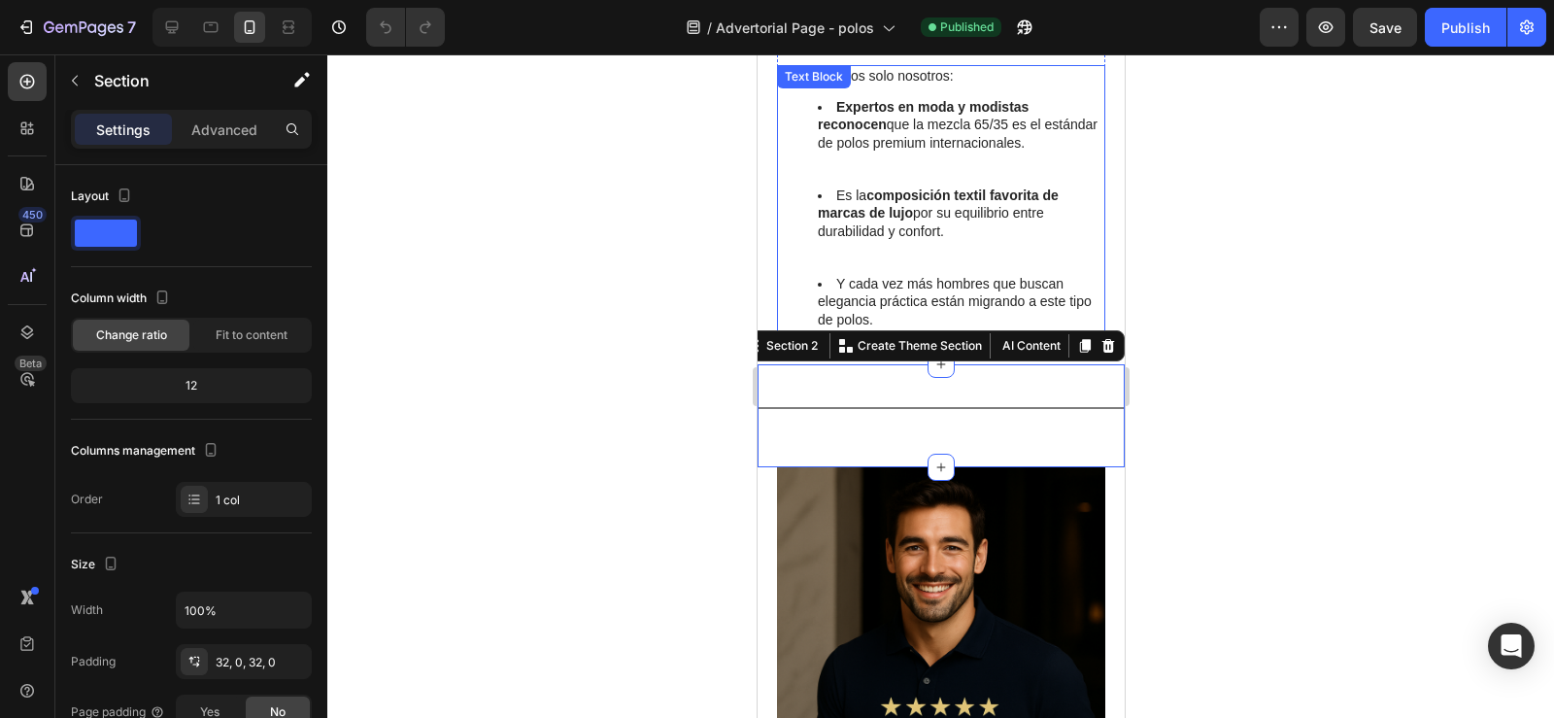
click at [776, 276] on div "No lo decimos solo nosotros: Expertos en moda y modistas reconocen que la mezcl…" at bounding box center [940, 204] width 328 height 279
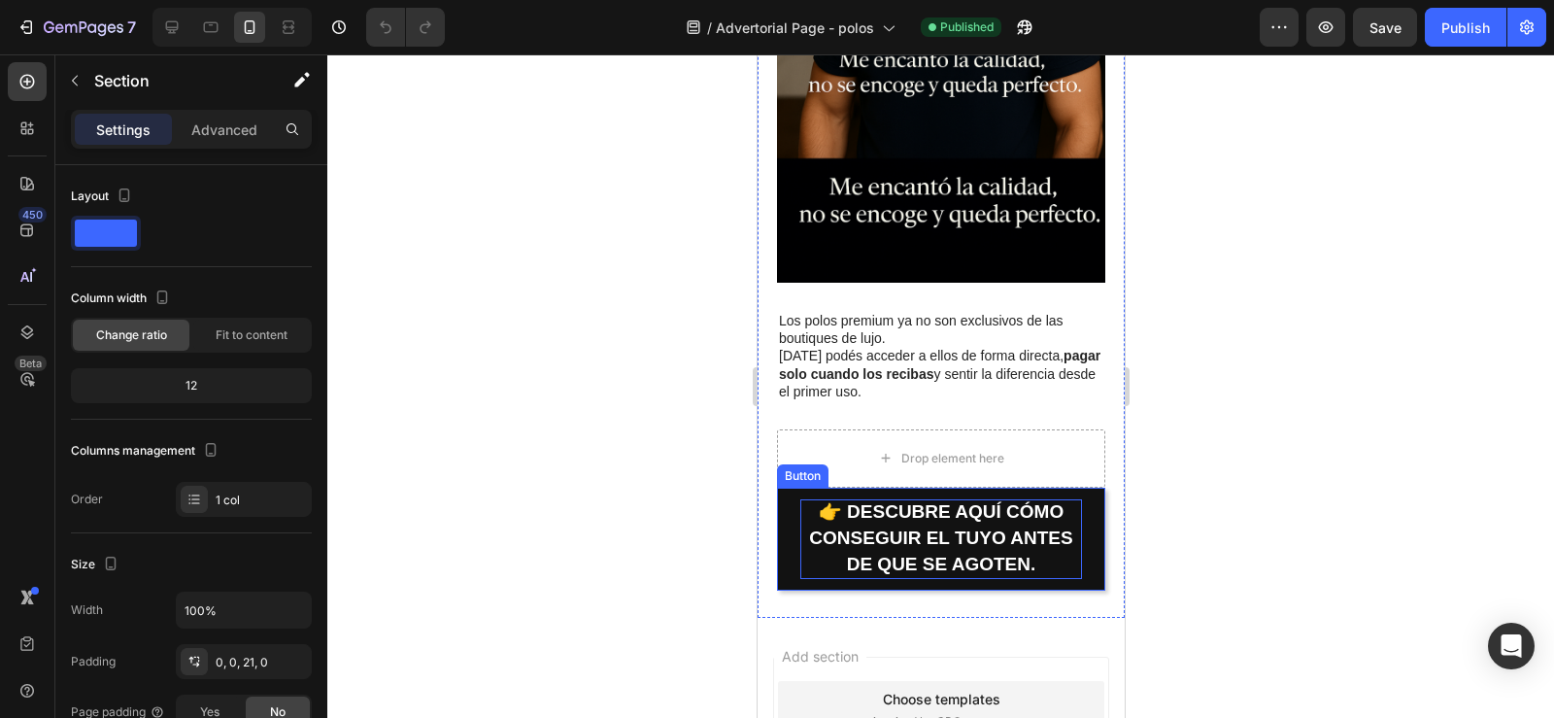
scroll to position [3922, 0]
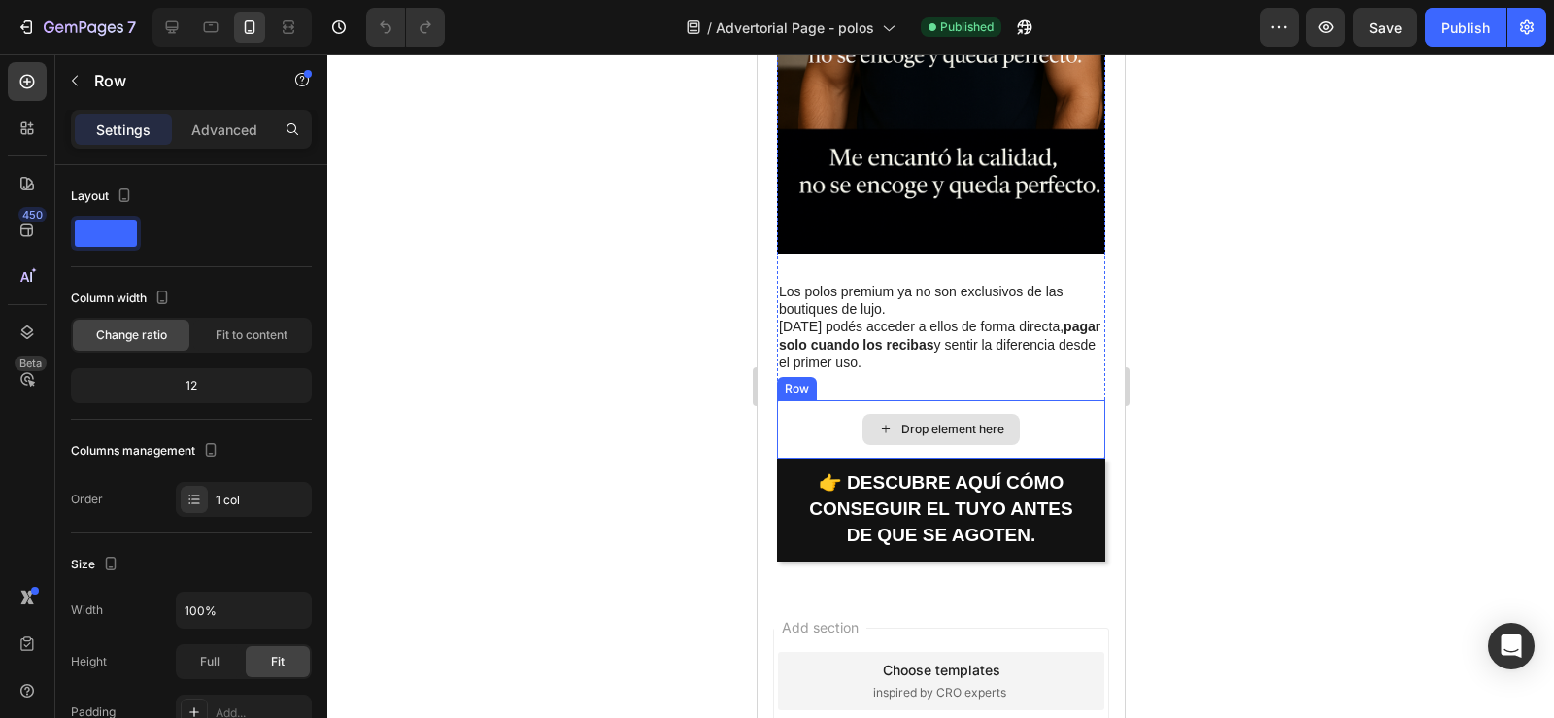
click at [824, 406] on div "Drop element here" at bounding box center [940, 429] width 328 height 58
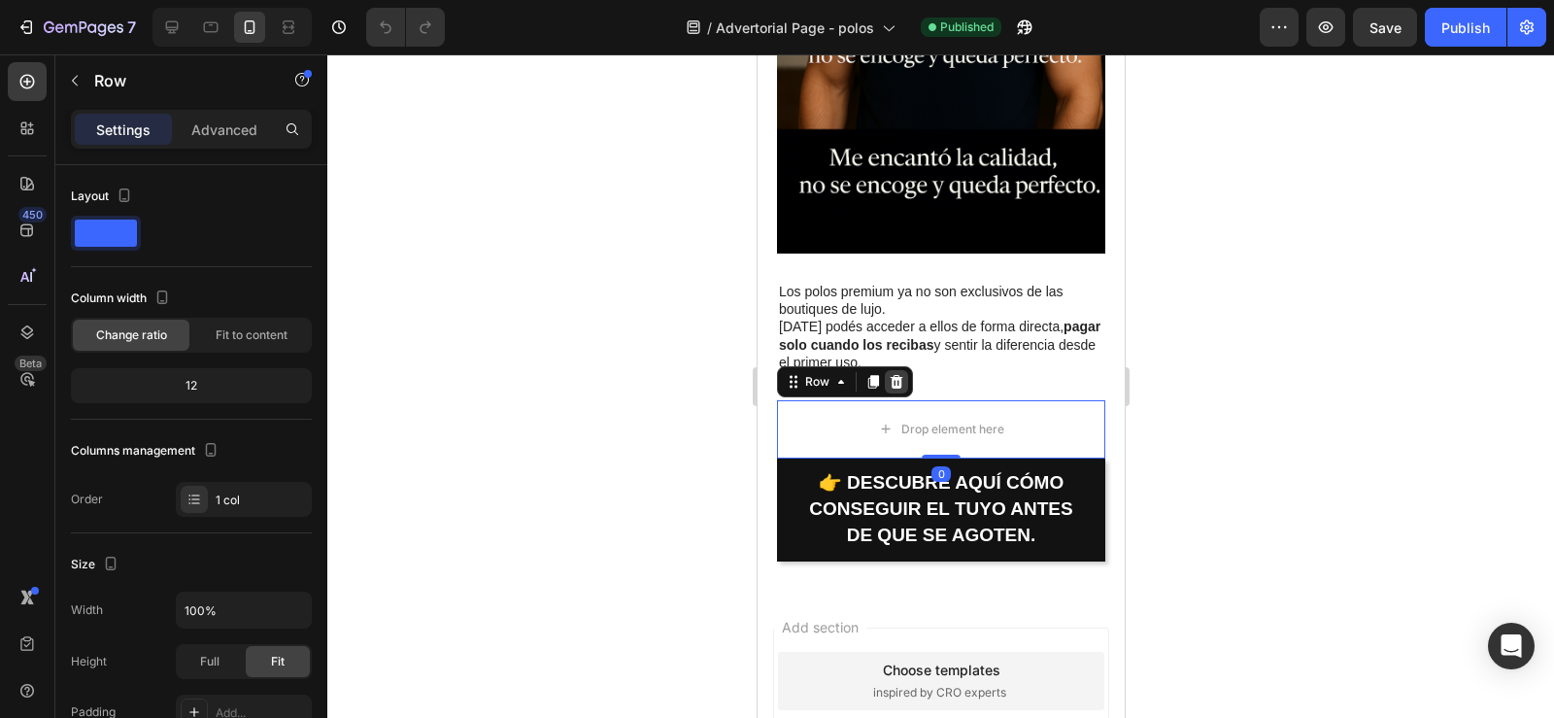
click at [894, 375] on icon at bounding box center [896, 382] width 13 height 14
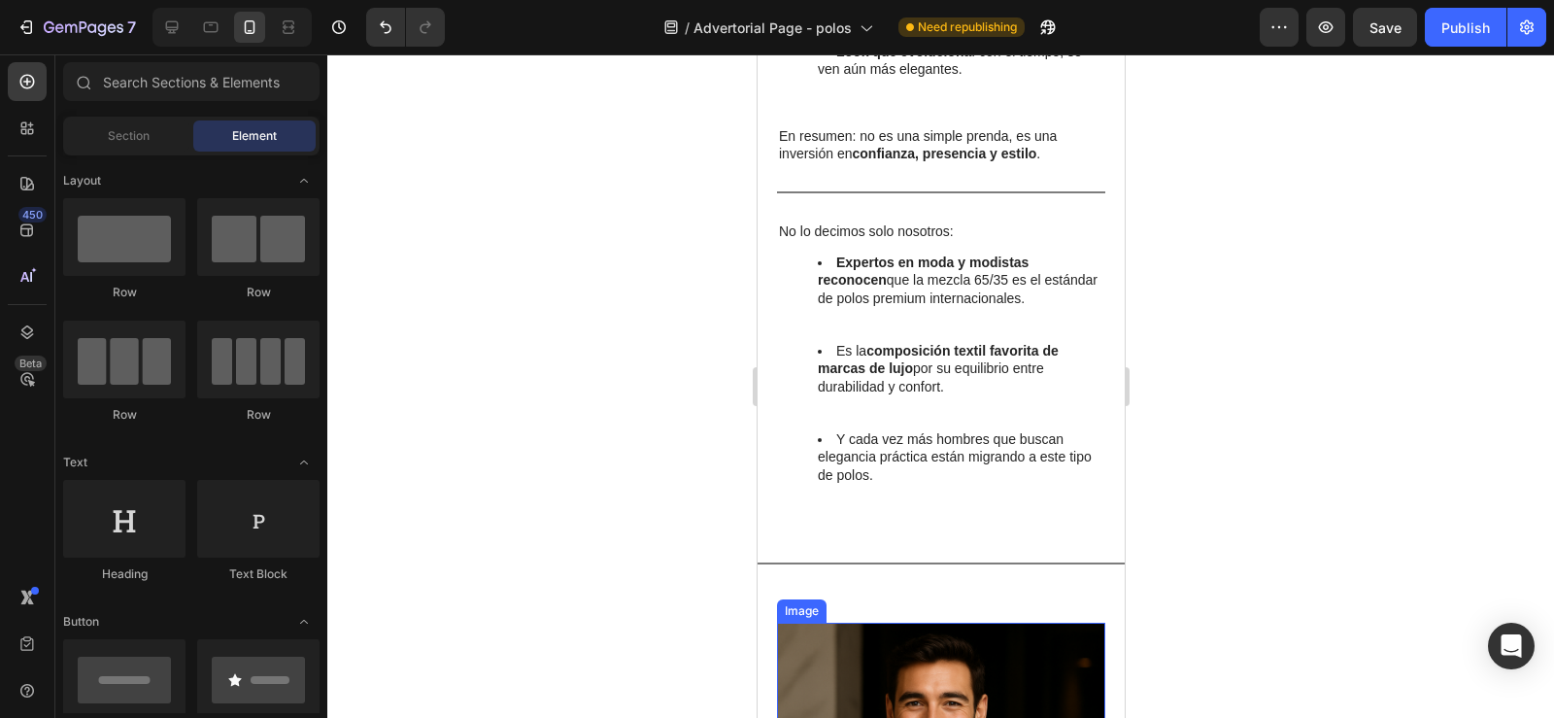
scroll to position [3081, 0]
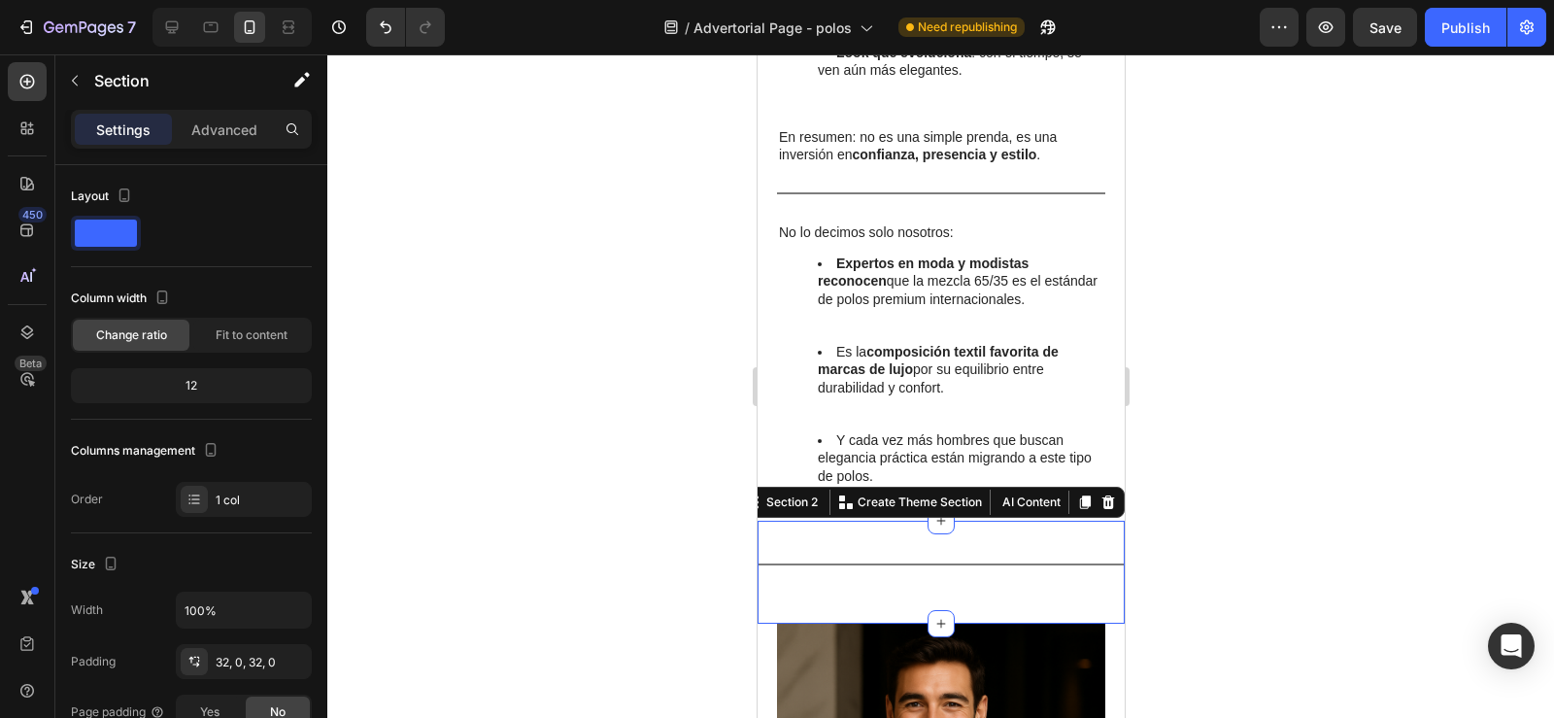
click at [772, 552] on div "Title Line" at bounding box center [940, 572] width 367 height 41
click at [1101, 495] on icon at bounding box center [1107, 502] width 13 height 14
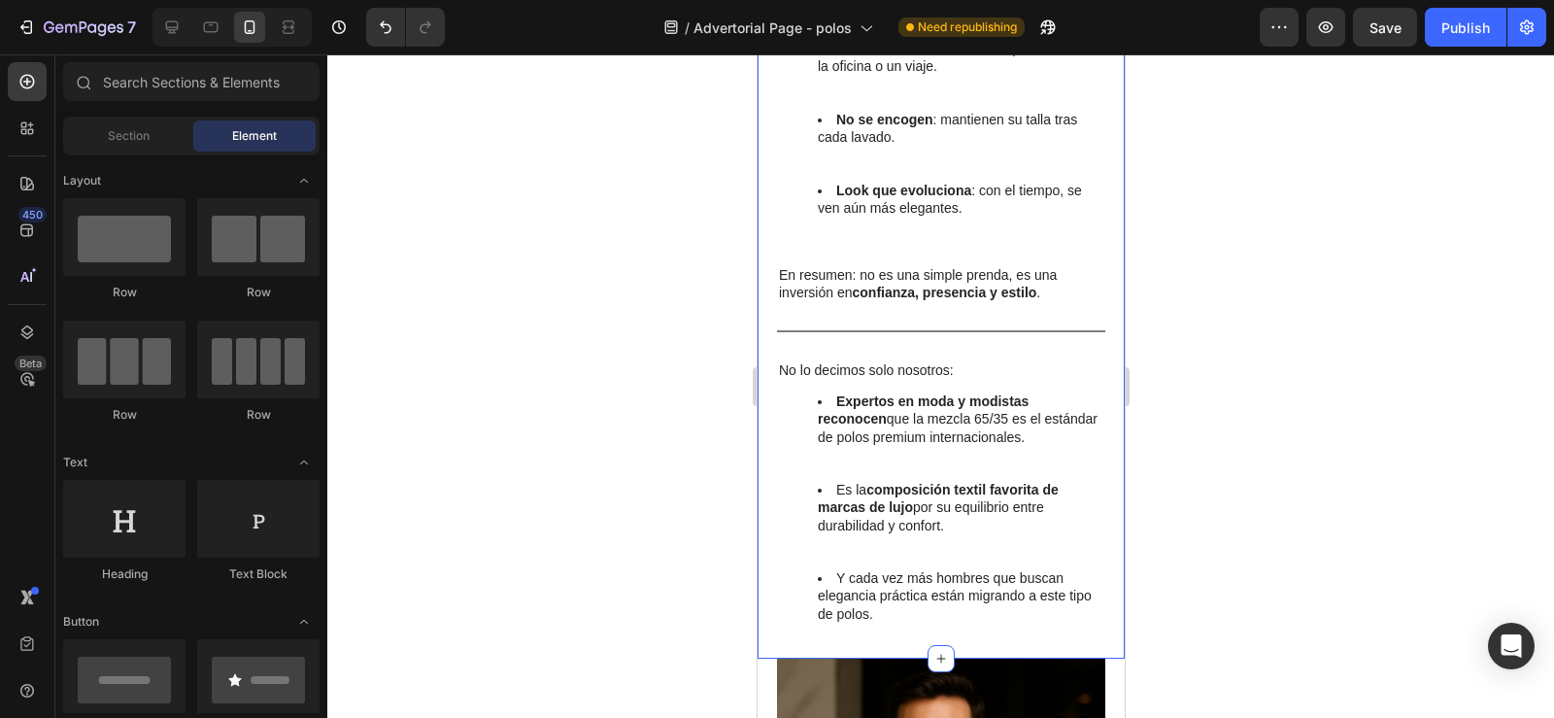
scroll to position [2912, 0]
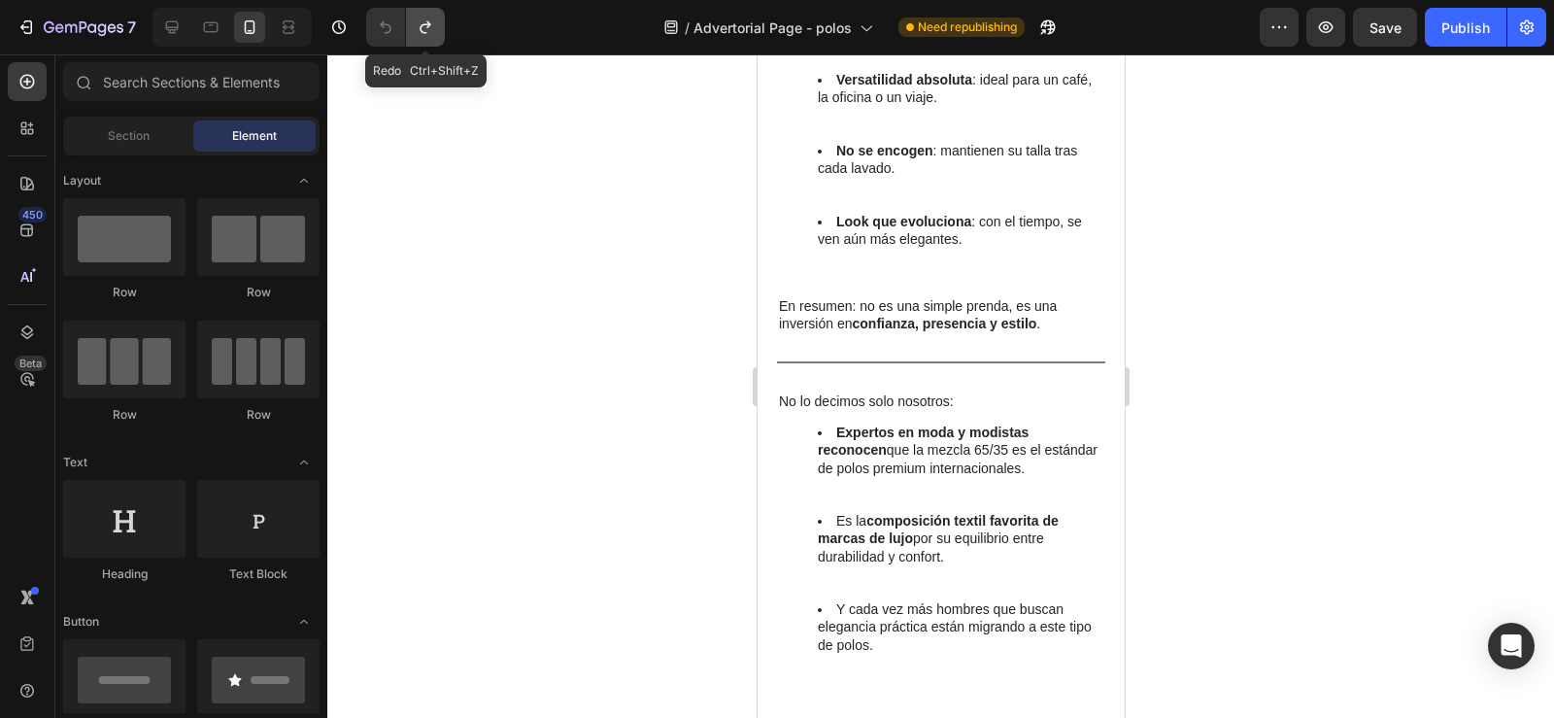
click at [425, 28] on icon "Undo/Redo" at bounding box center [425, 26] width 19 height 19
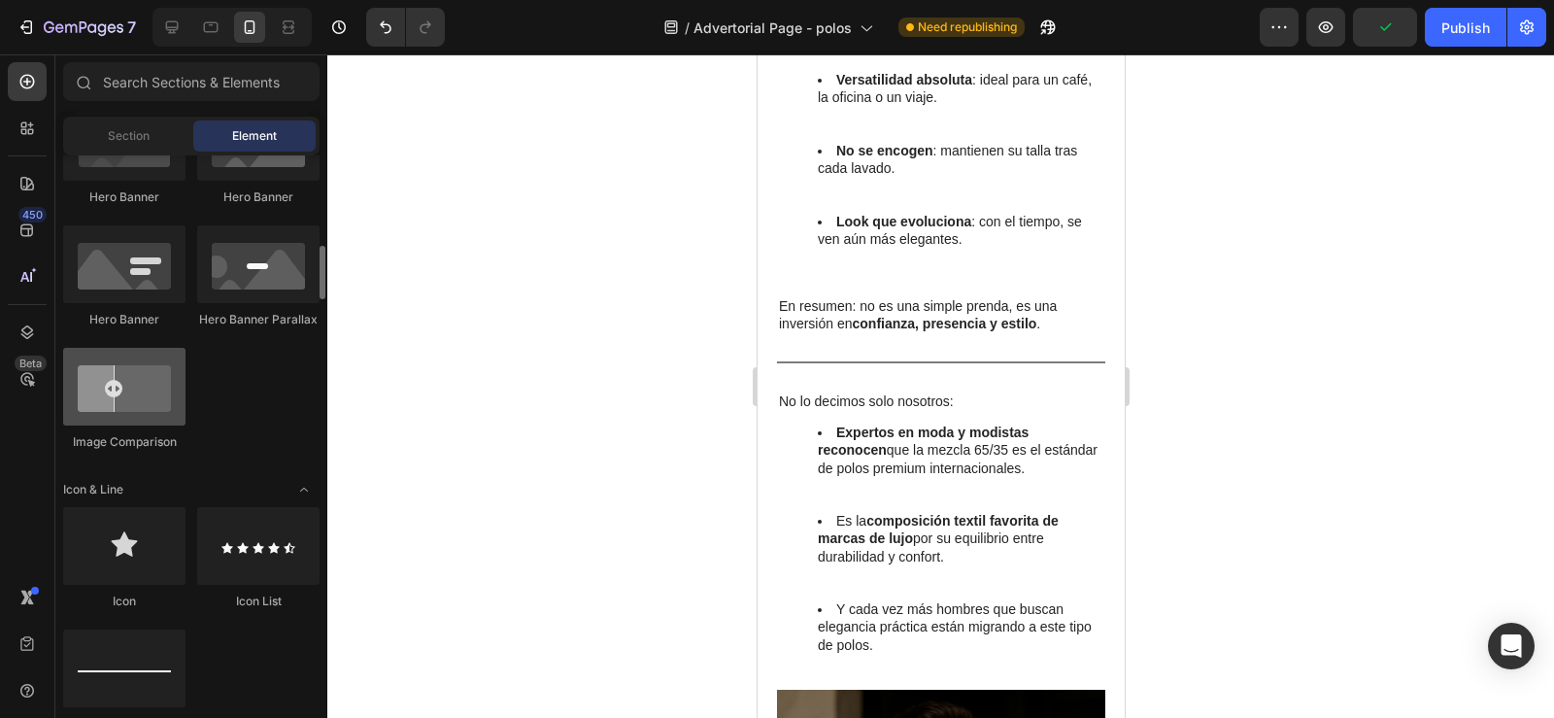
scroll to position [1067, 0]
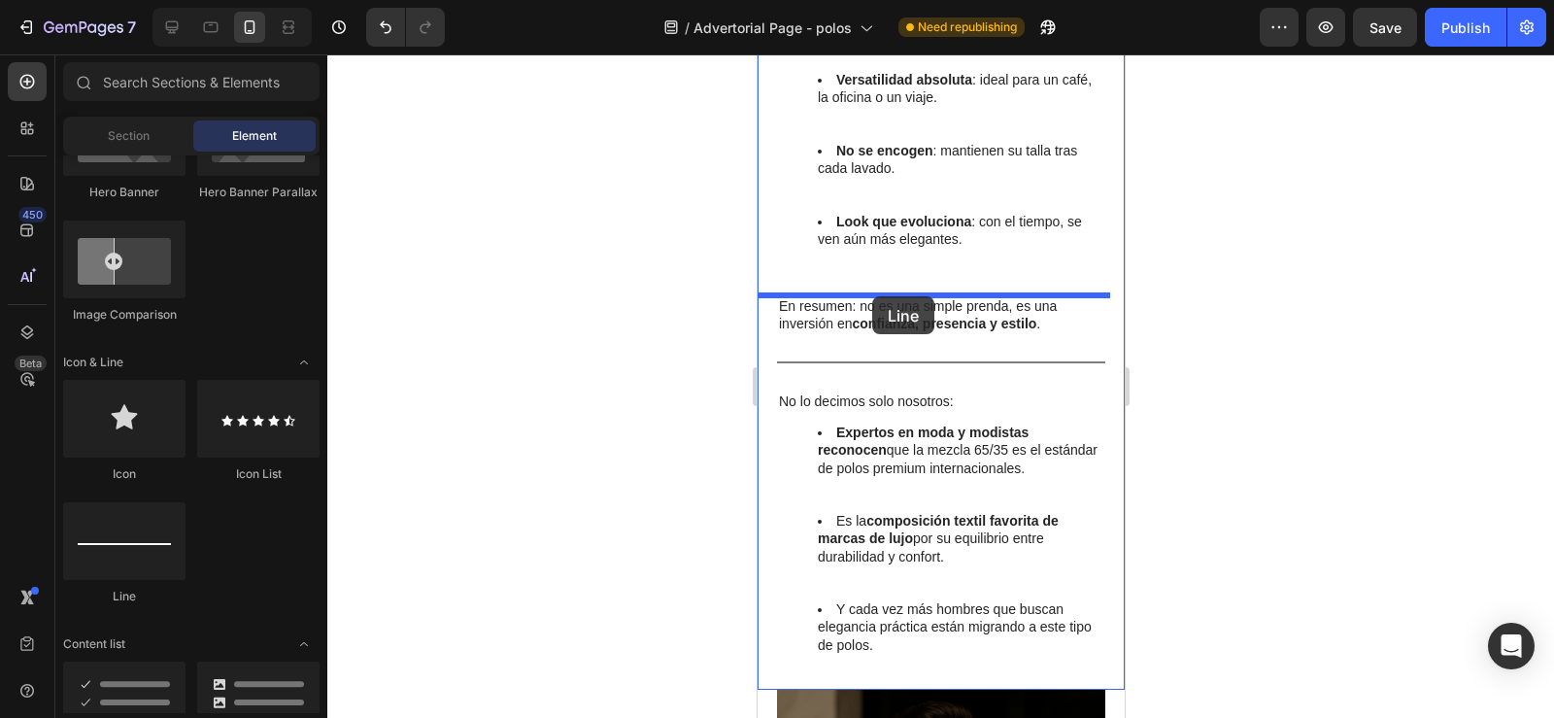
drag, startPoint x: 897, startPoint y: 614, endPoint x: 869, endPoint y: 300, distance: 314.9
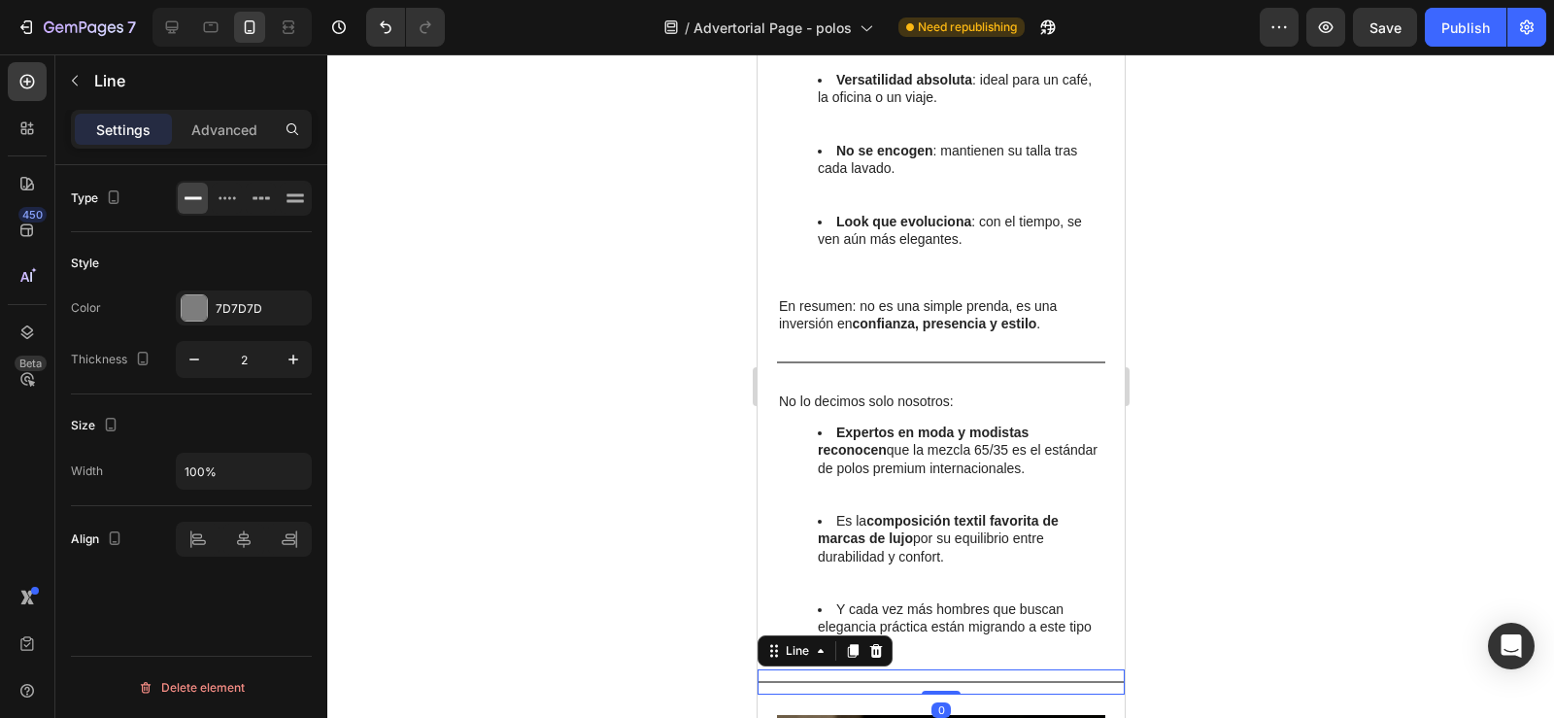
click at [1329, 327] on div at bounding box center [940, 385] width 1227 height 663
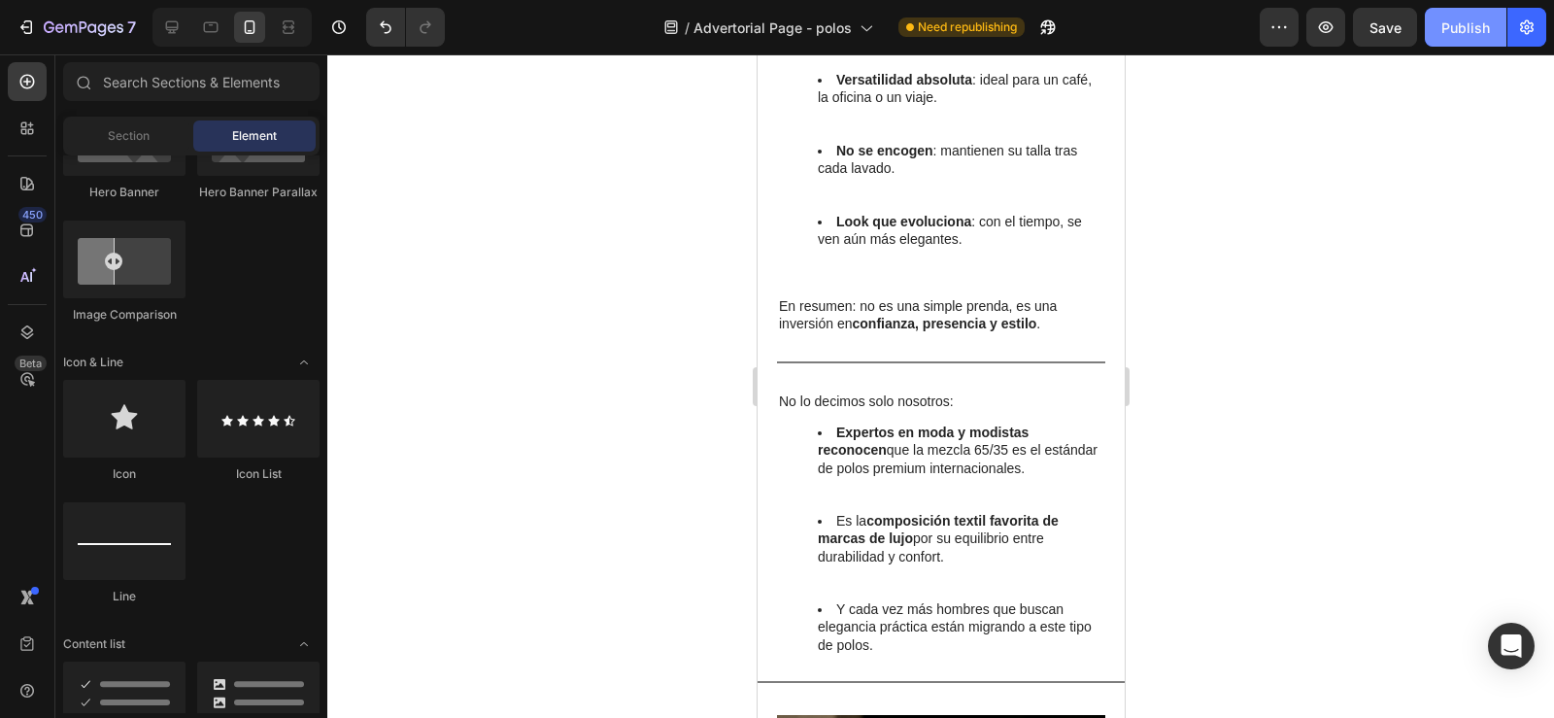
click at [1470, 34] on div "Publish" at bounding box center [1465, 27] width 49 height 20
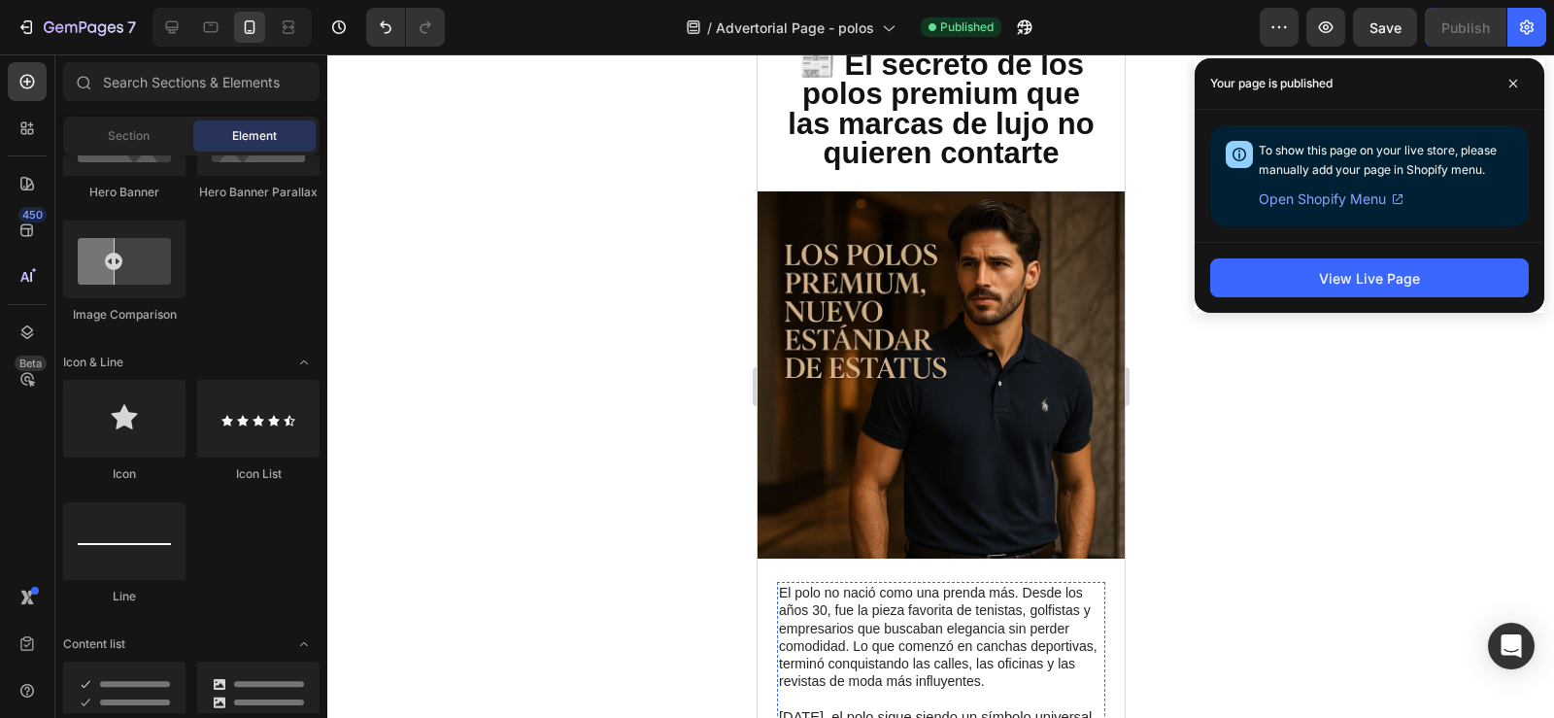
scroll to position [156, 0]
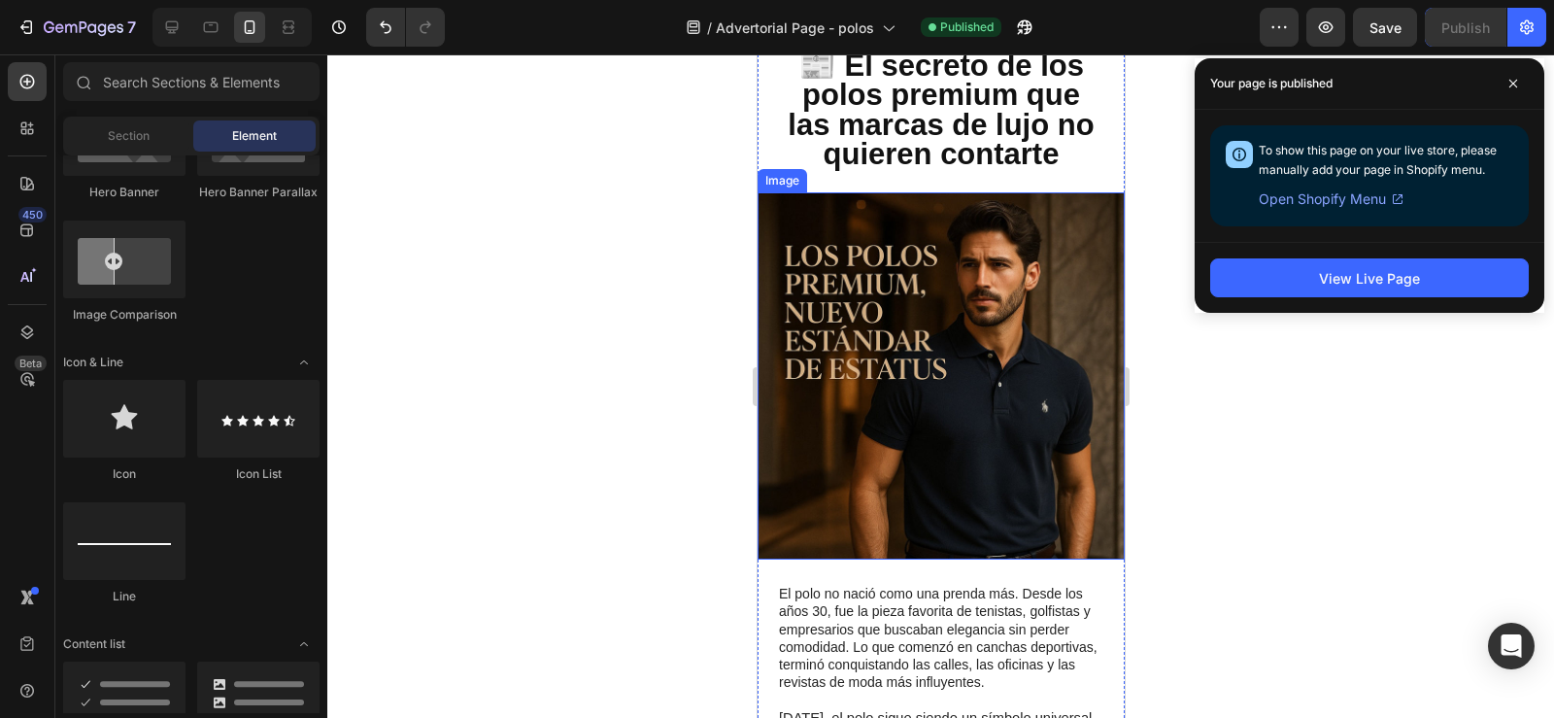
click at [924, 349] on img at bounding box center [940, 375] width 367 height 367
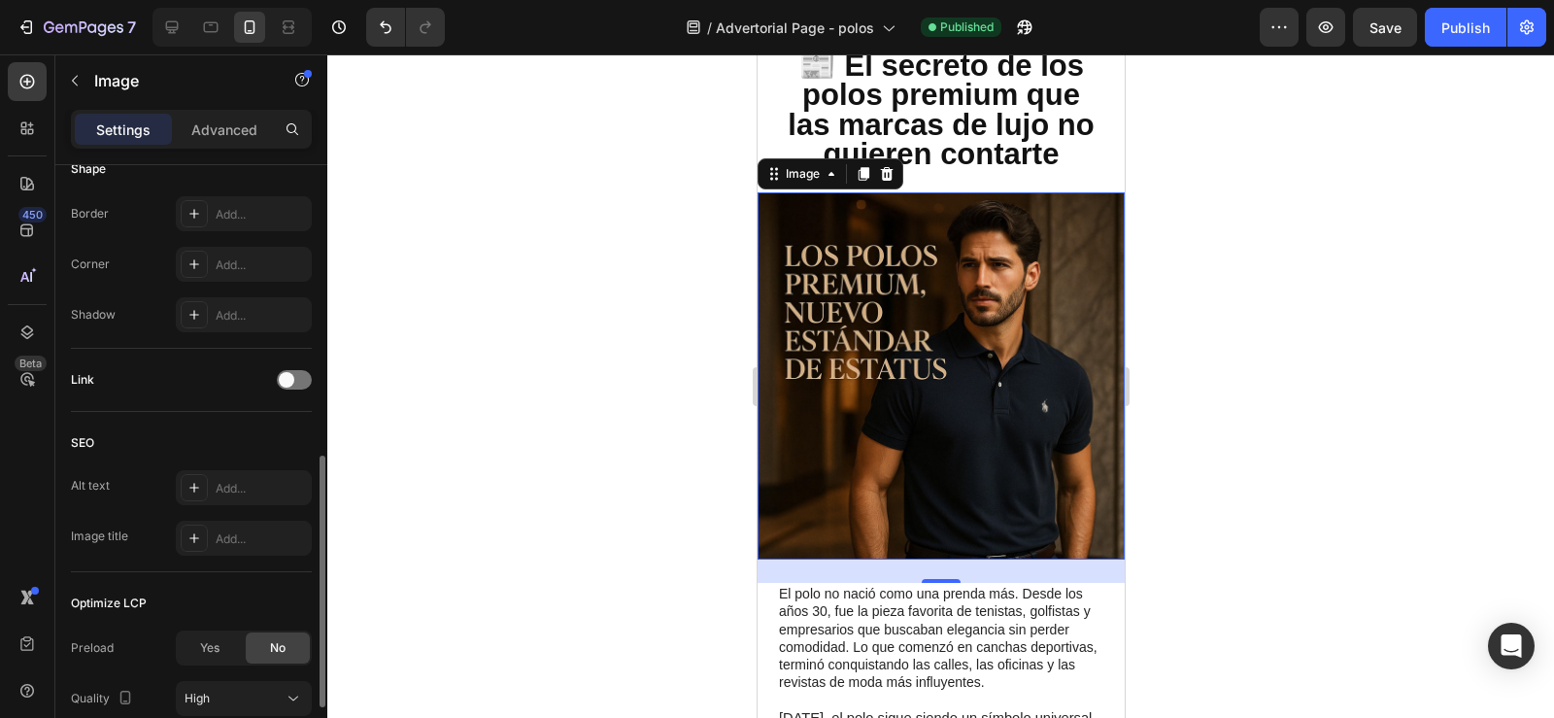
scroll to position [858, 0]
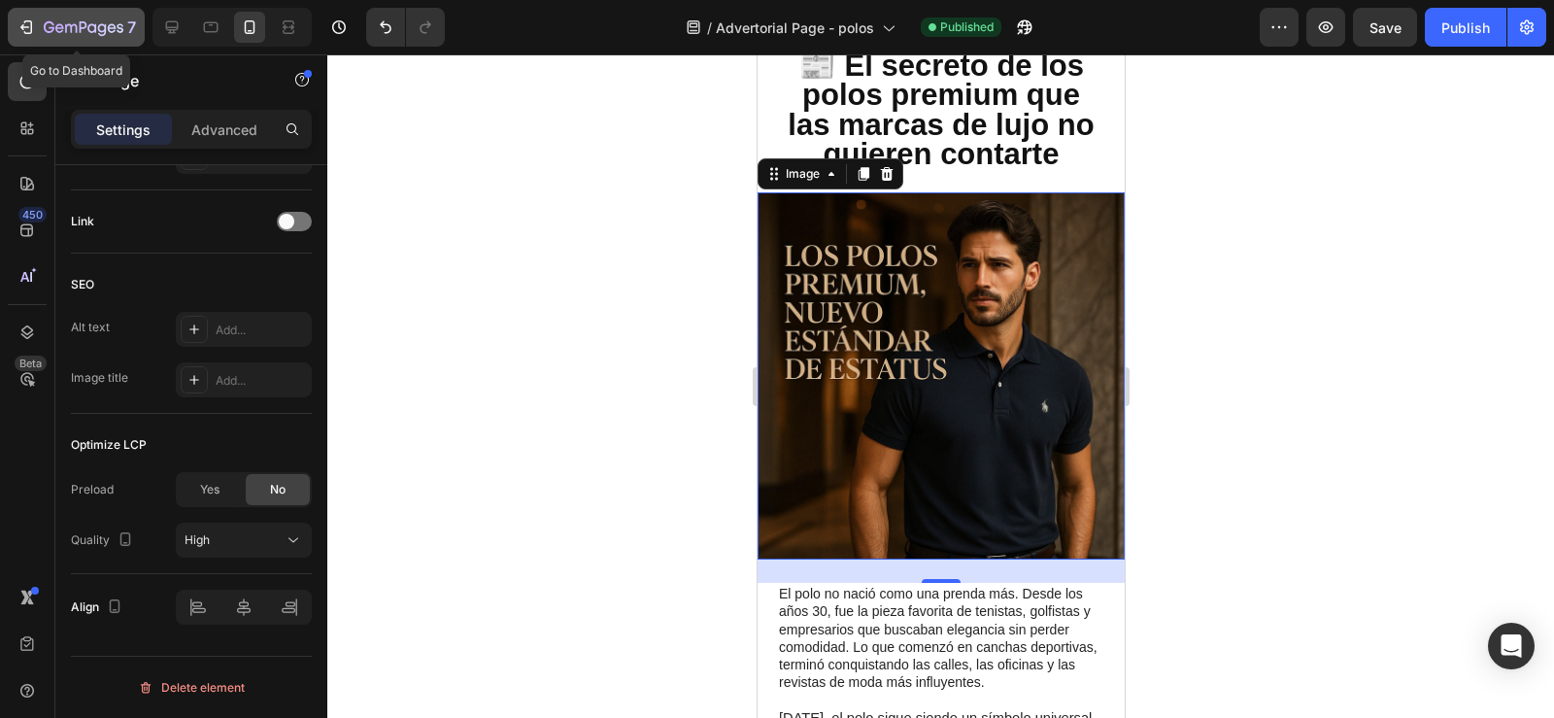
click at [40, 30] on div "7" at bounding box center [76, 27] width 119 height 23
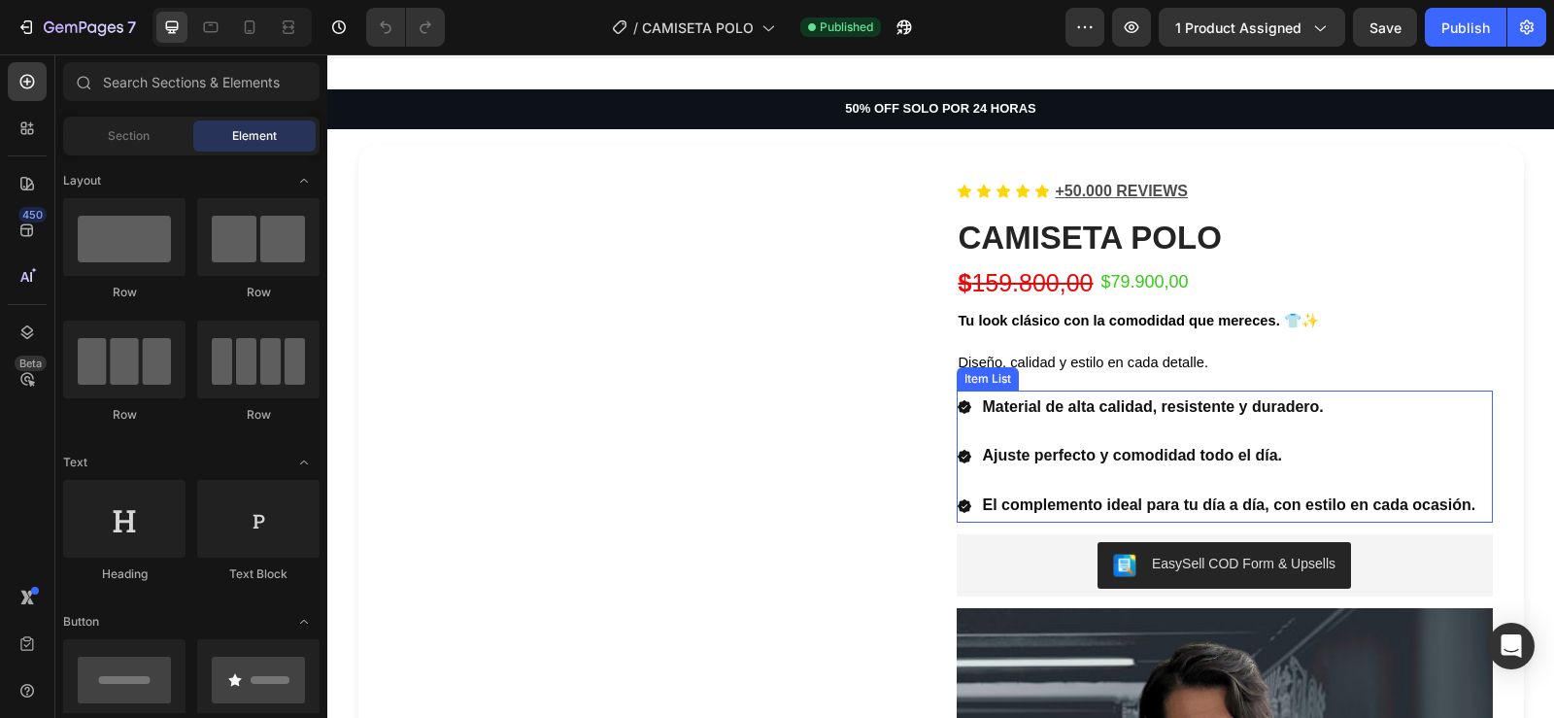
scroll to position [37, 0]
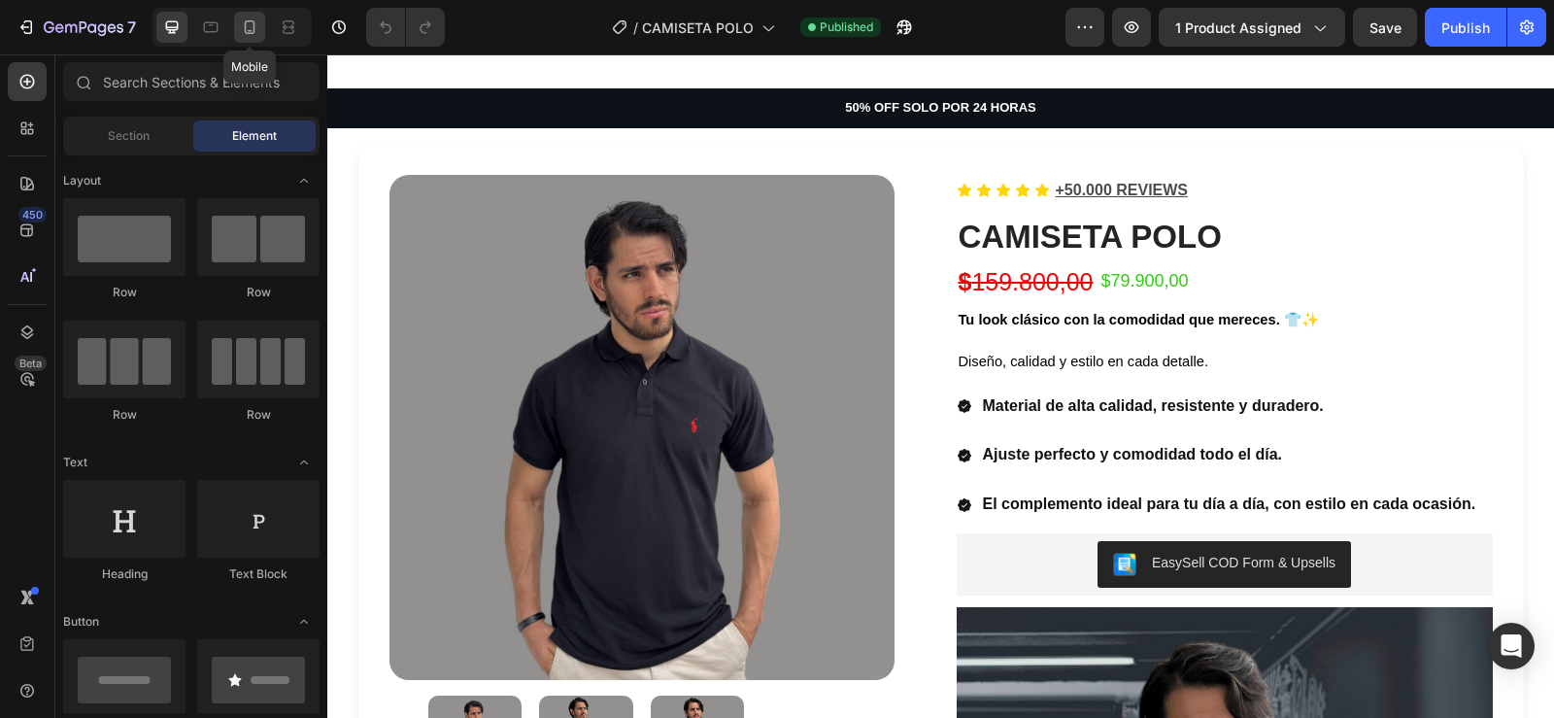
click at [244, 28] on icon at bounding box center [249, 26] width 19 height 19
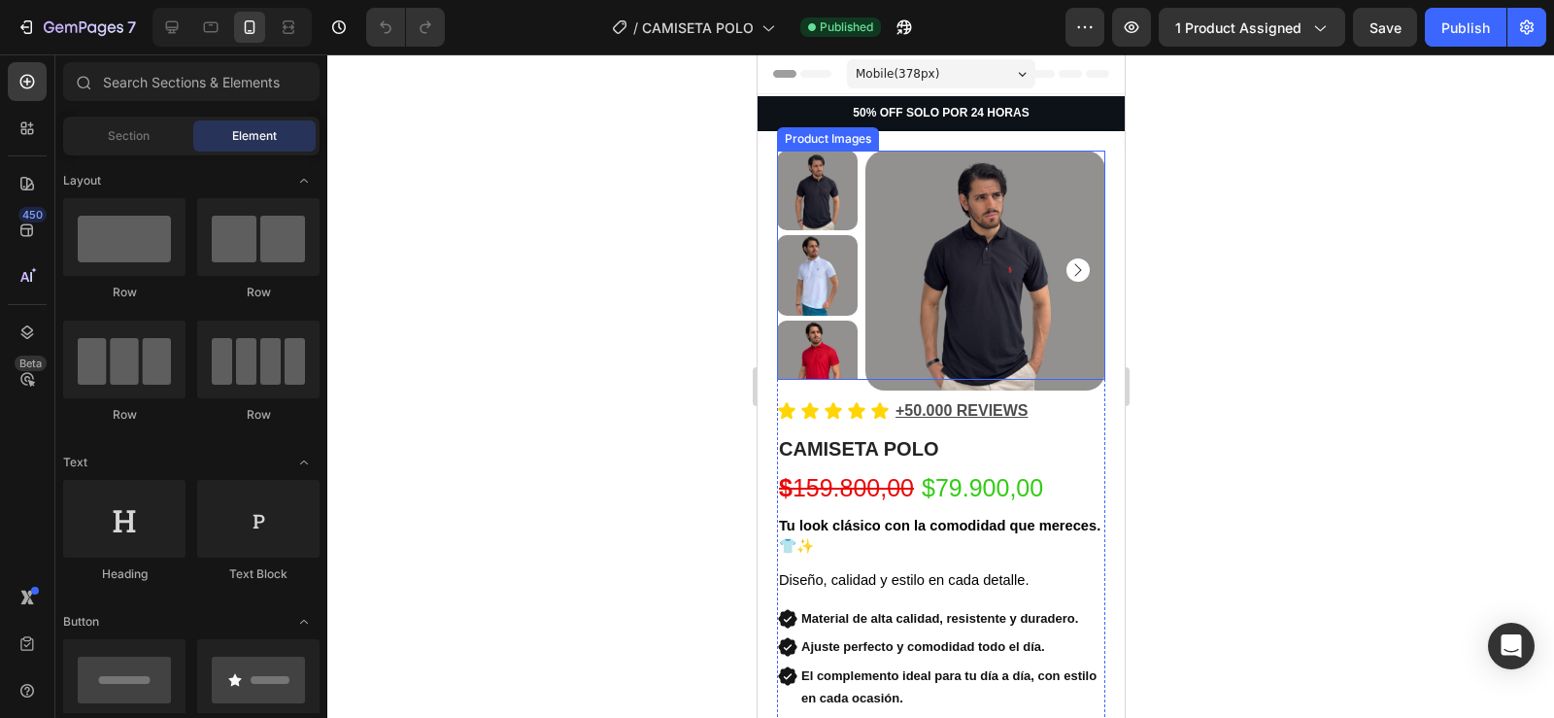
click at [901, 297] on img at bounding box center [984, 271] width 241 height 241
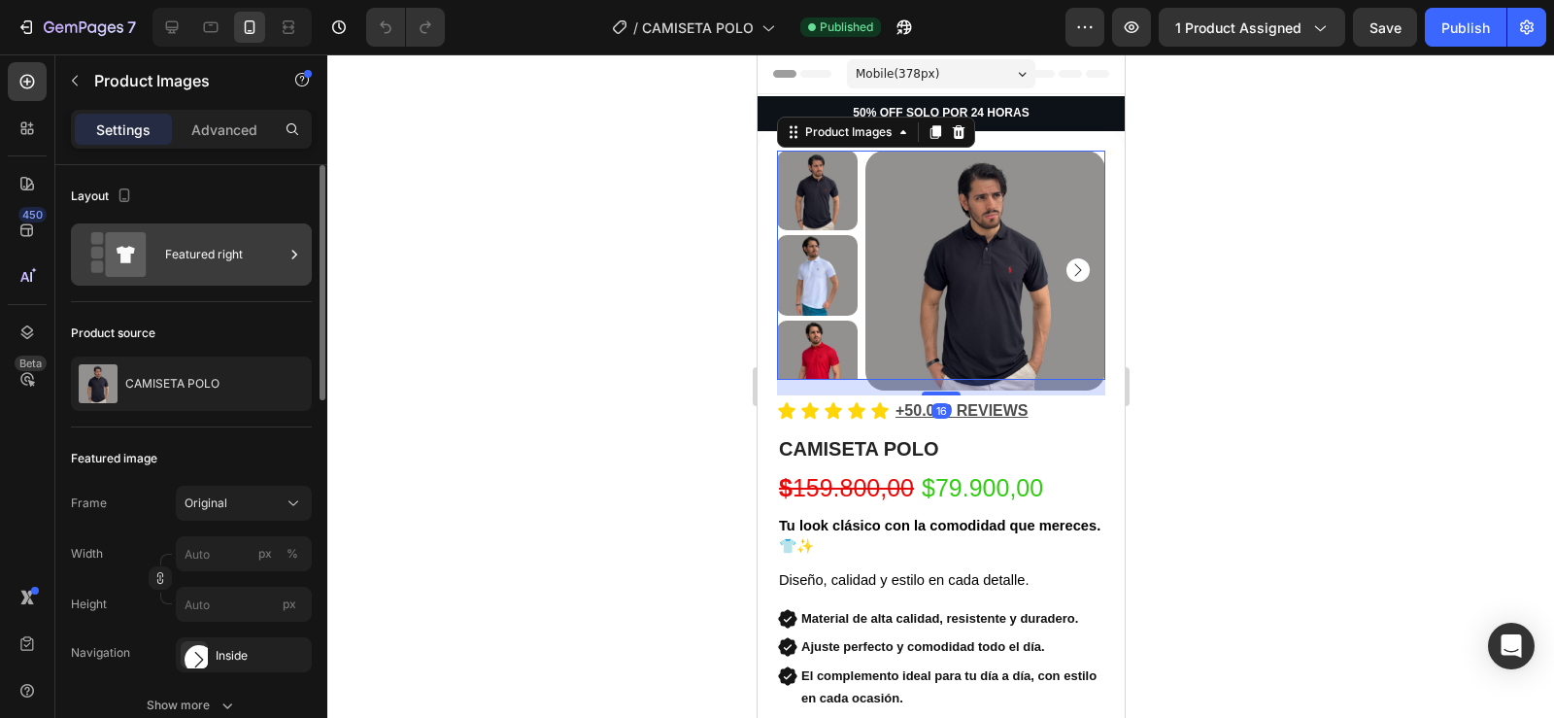
click at [159, 253] on div "Featured right" at bounding box center [191, 254] width 241 height 62
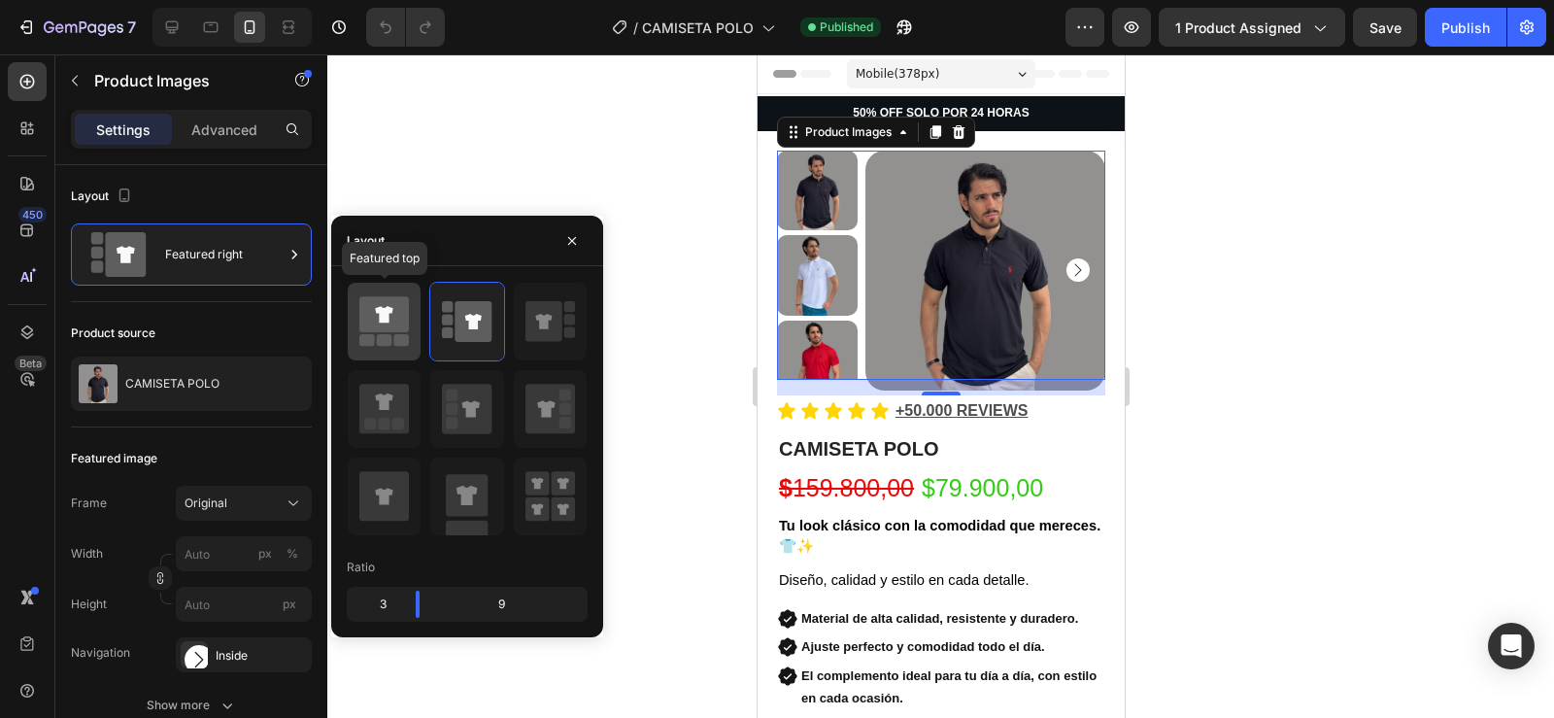
click at [379, 331] on icon at bounding box center [384, 314] width 50 height 36
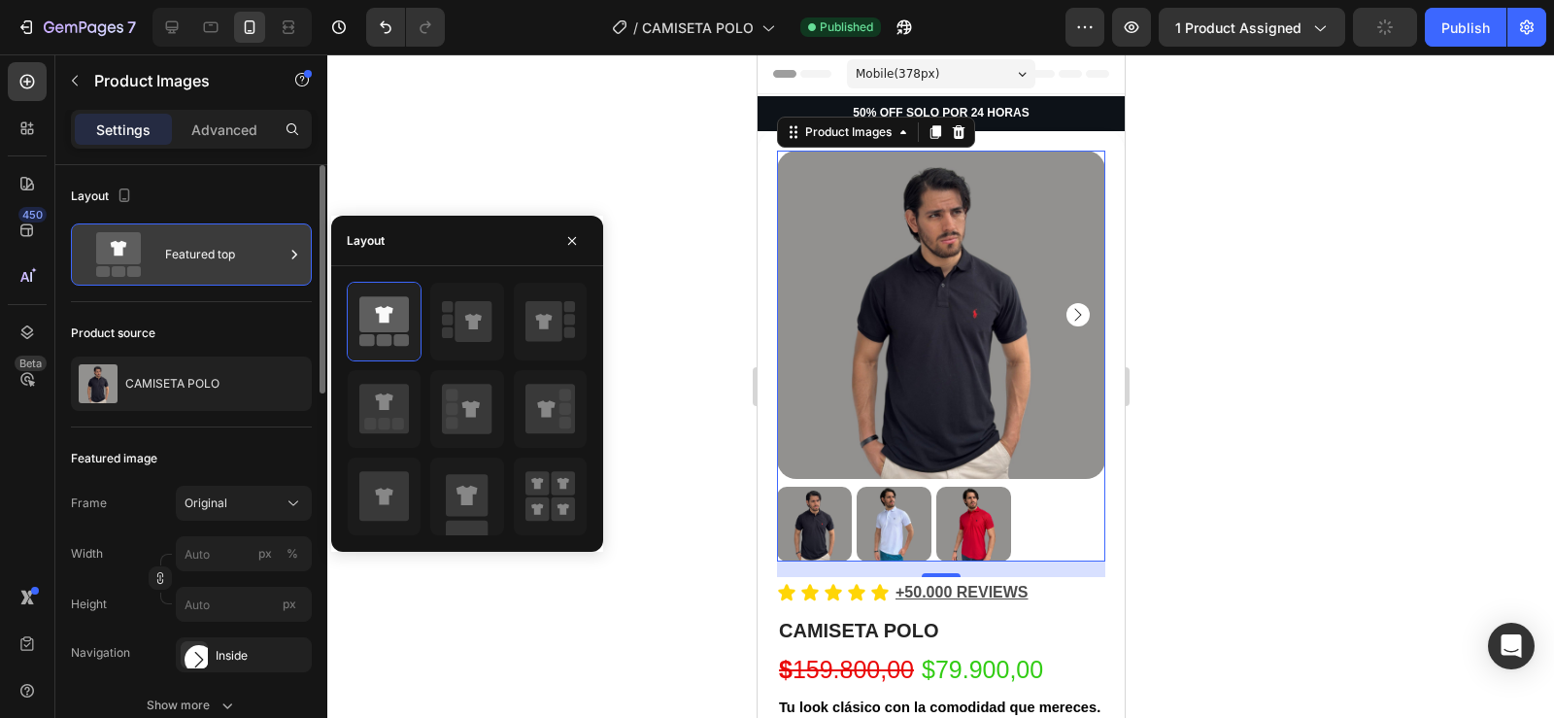
click at [294, 252] on icon at bounding box center [294, 254] width 5 height 9
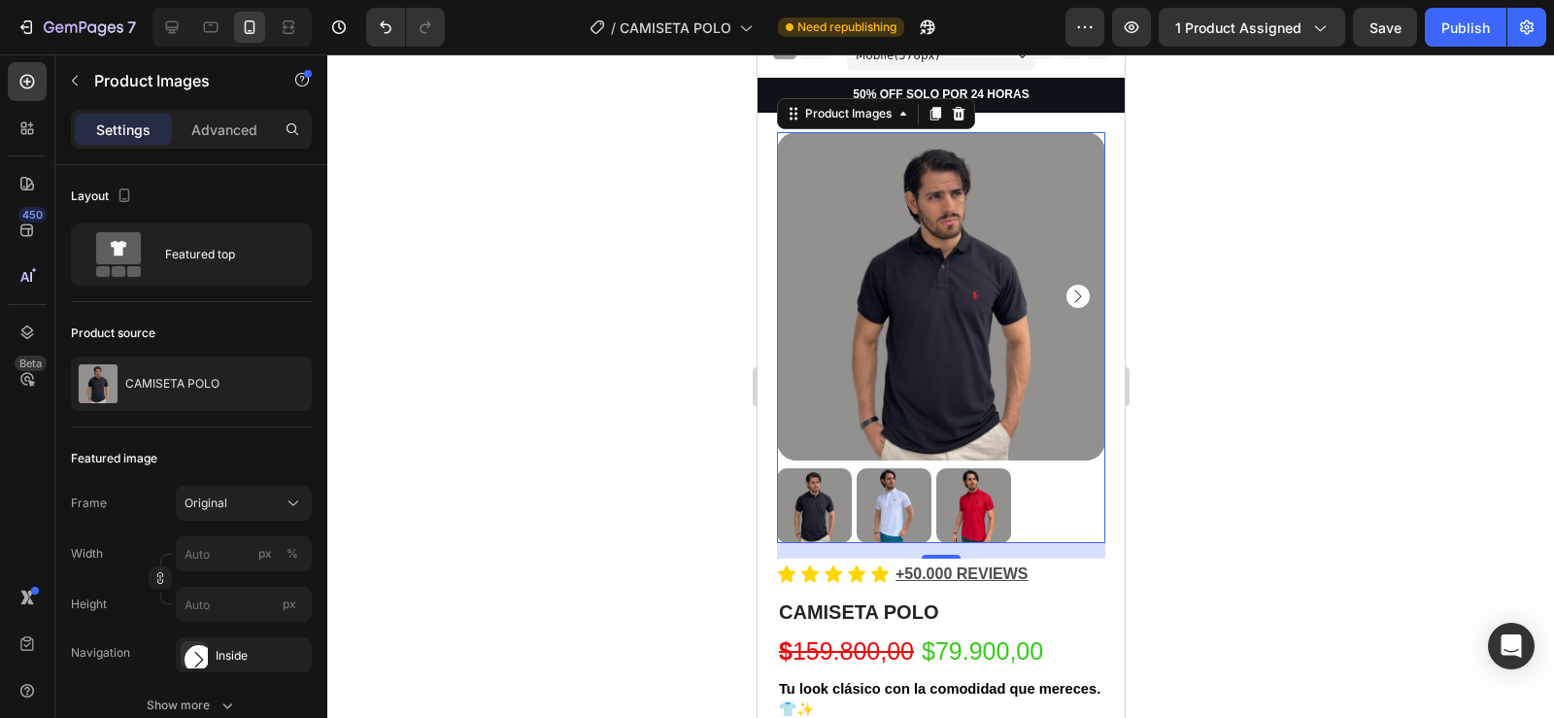
scroll to position [20, 0]
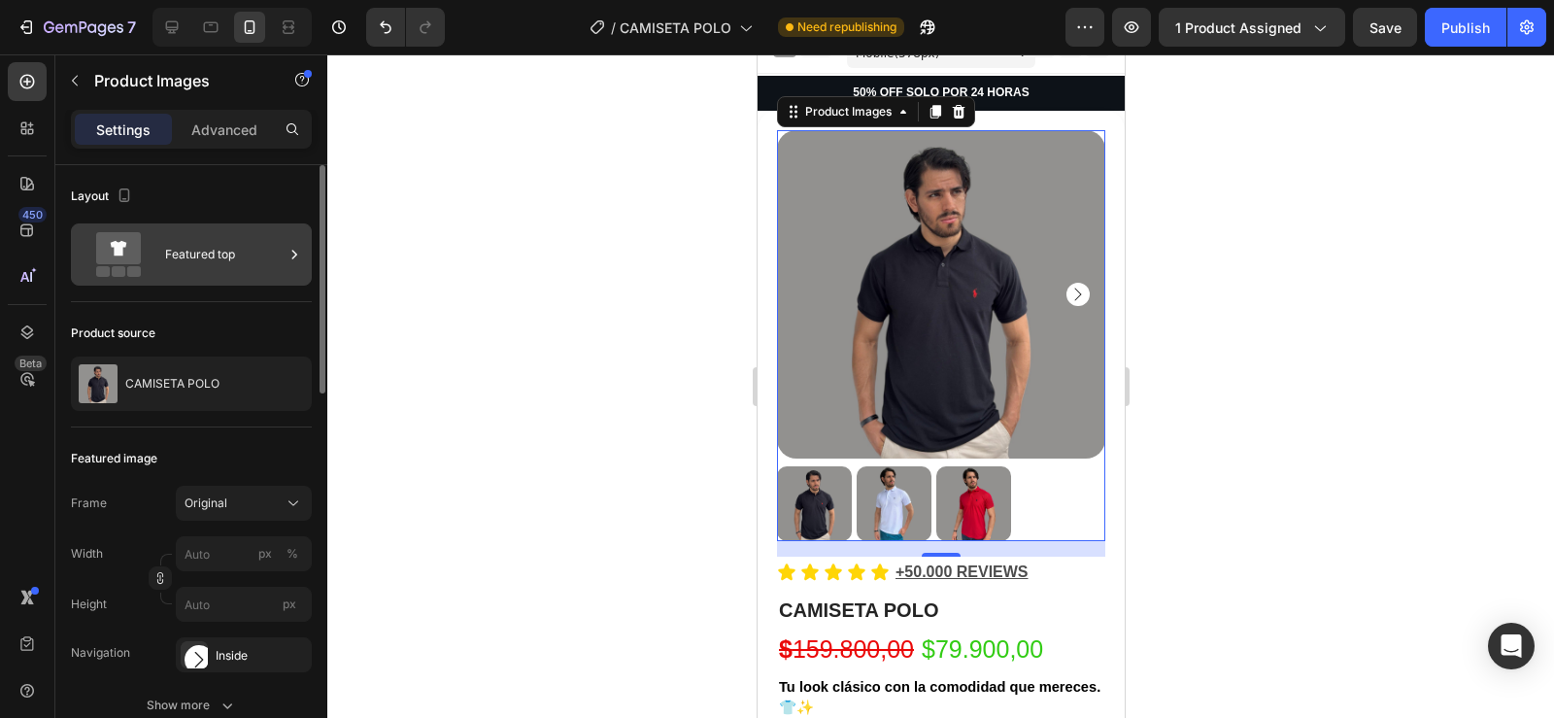
click at [250, 251] on div "Featured top" at bounding box center [224, 254] width 118 height 45
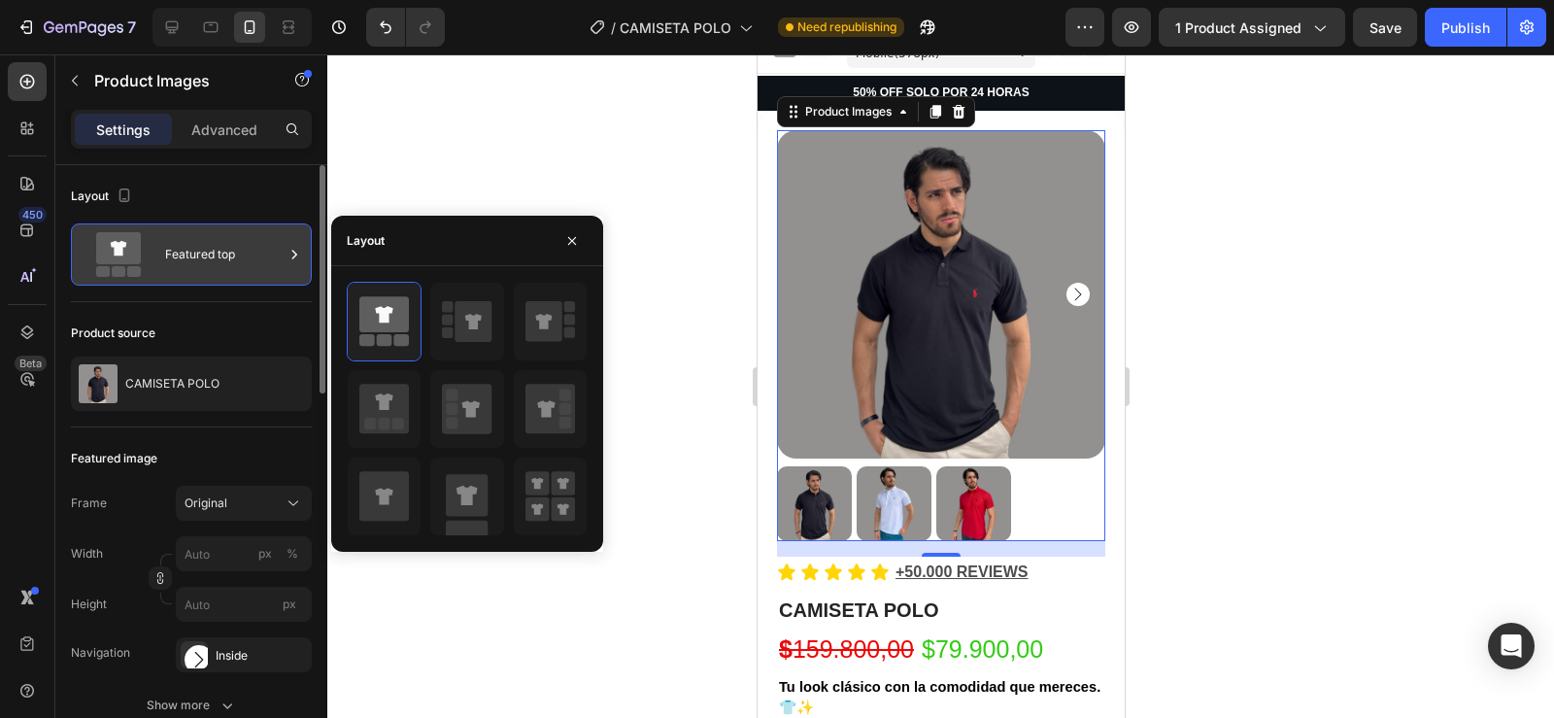
click at [250, 251] on div "Featured top" at bounding box center [224, 254] width 118 height 45
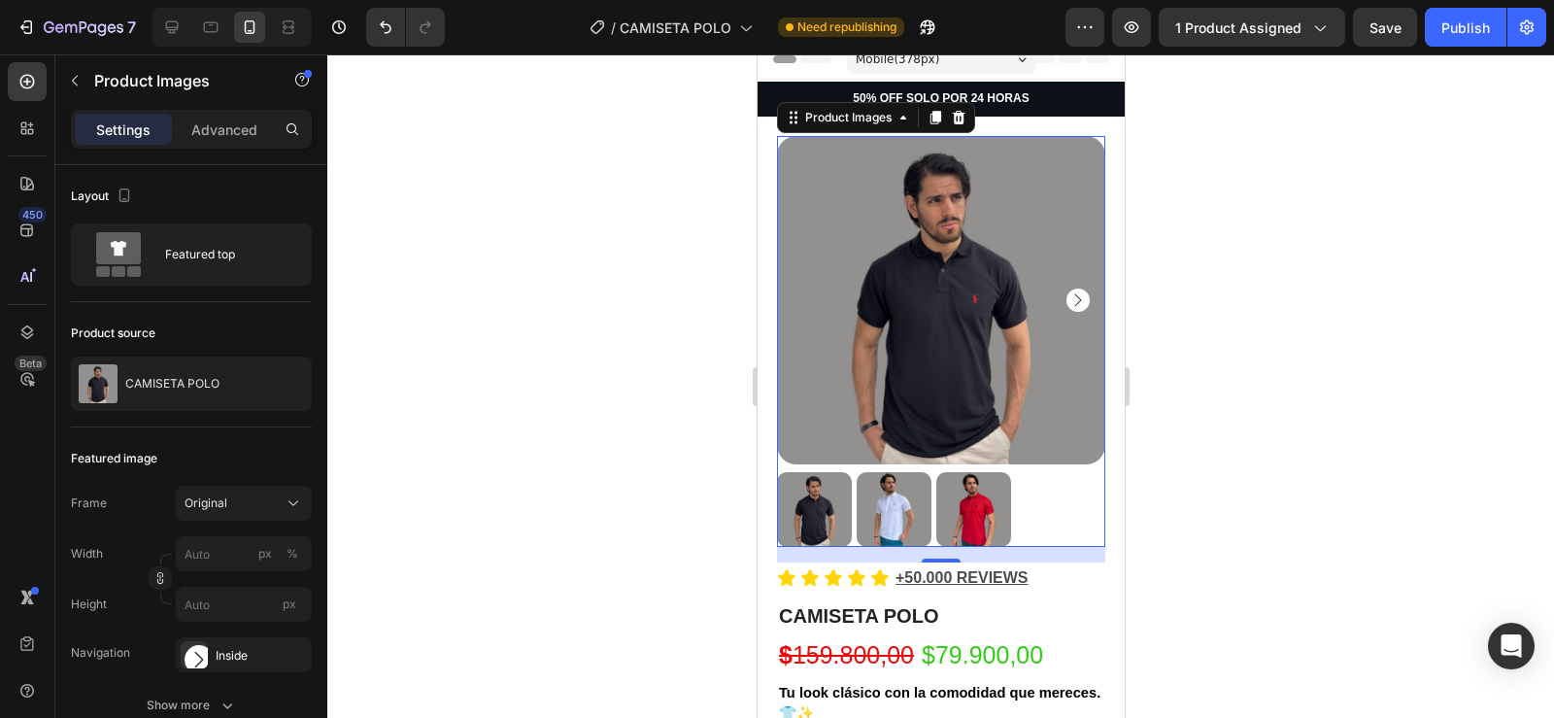
scroll to position [0, 0]
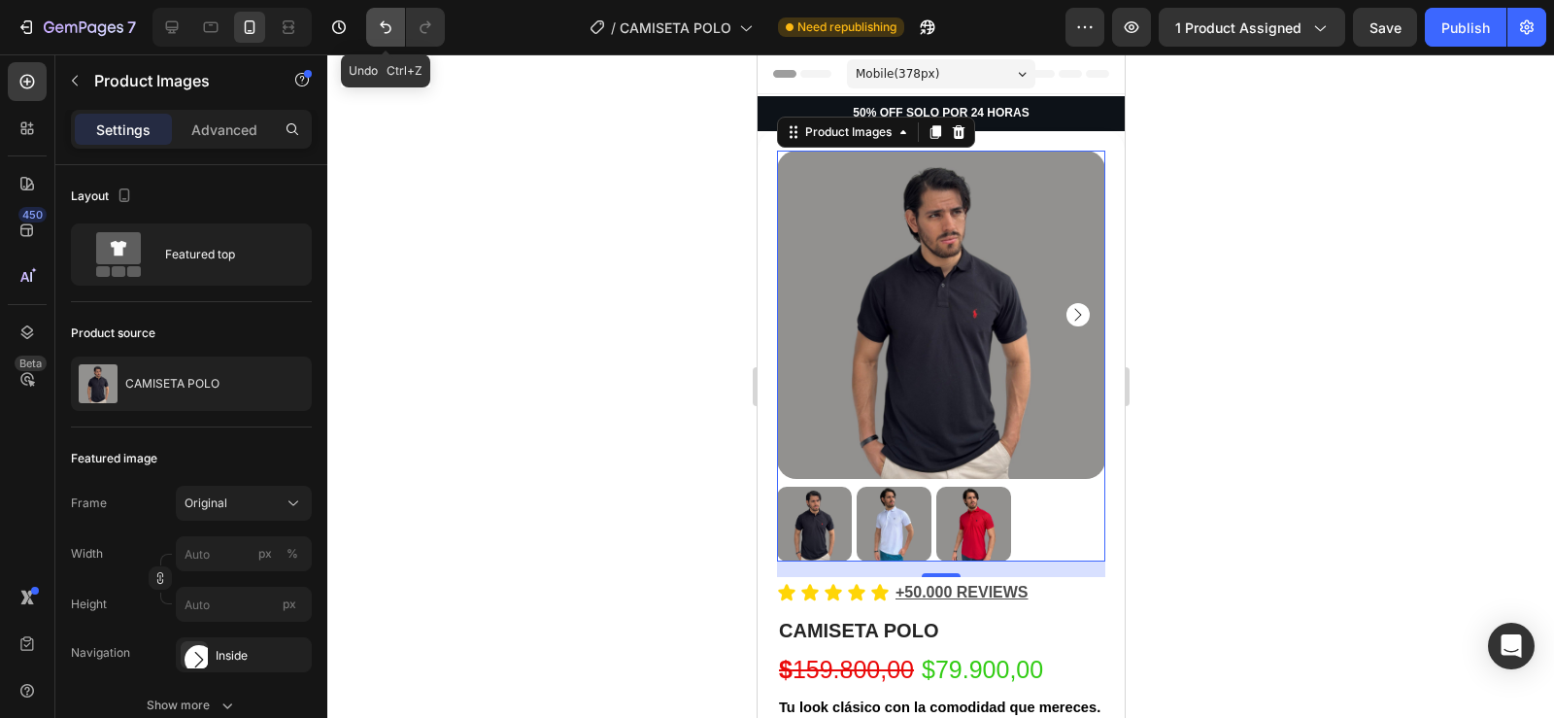
click at [383, 17] on icon "Undo/Redo" at bounding box center [385, 26] width 19 height 19
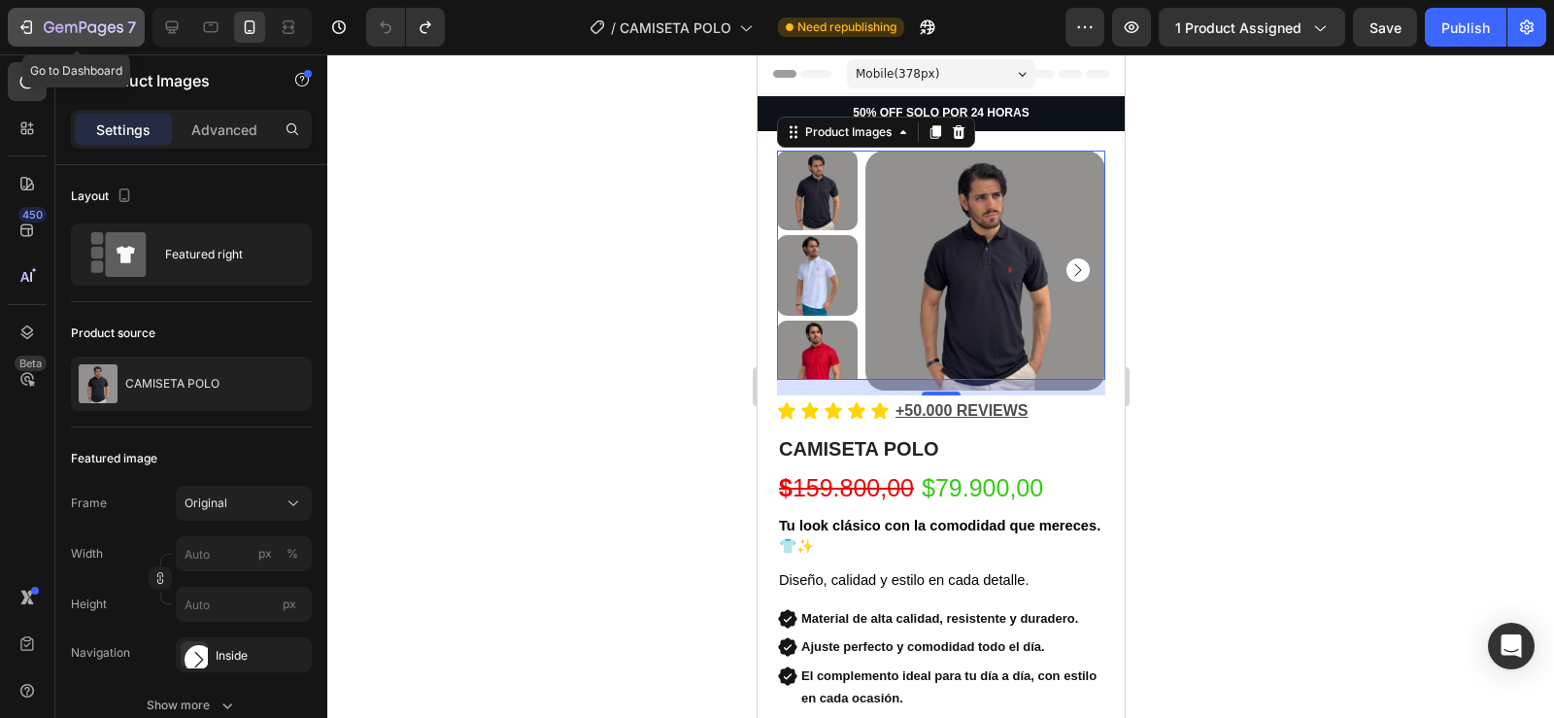
click at [26, 26] on icon "button" at bounding box center [26, 26] width 19 height 19
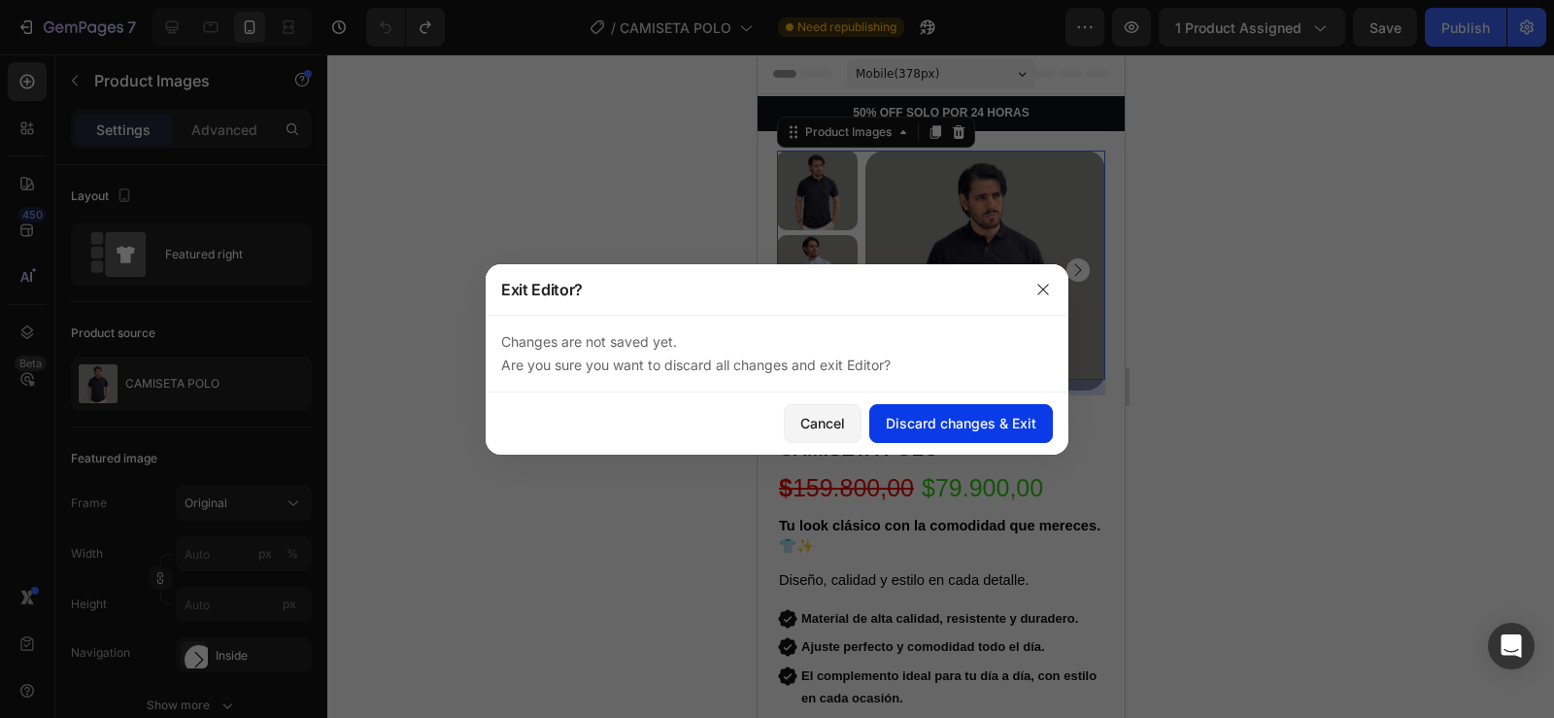
click at [931, 411] on button "Discard changes & Exit" at bounding box center [961, 423] width 184 height 39
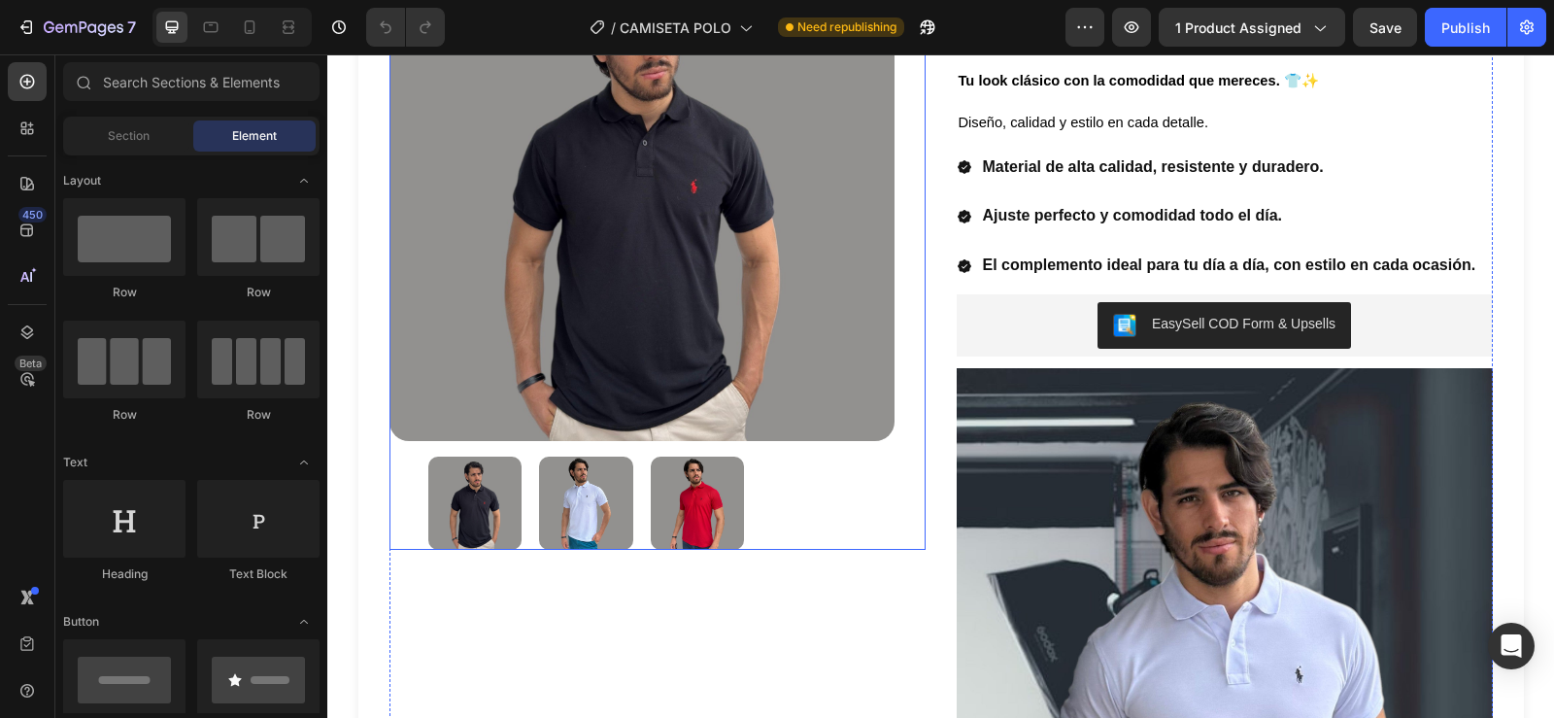
scroll to position [294, 0]
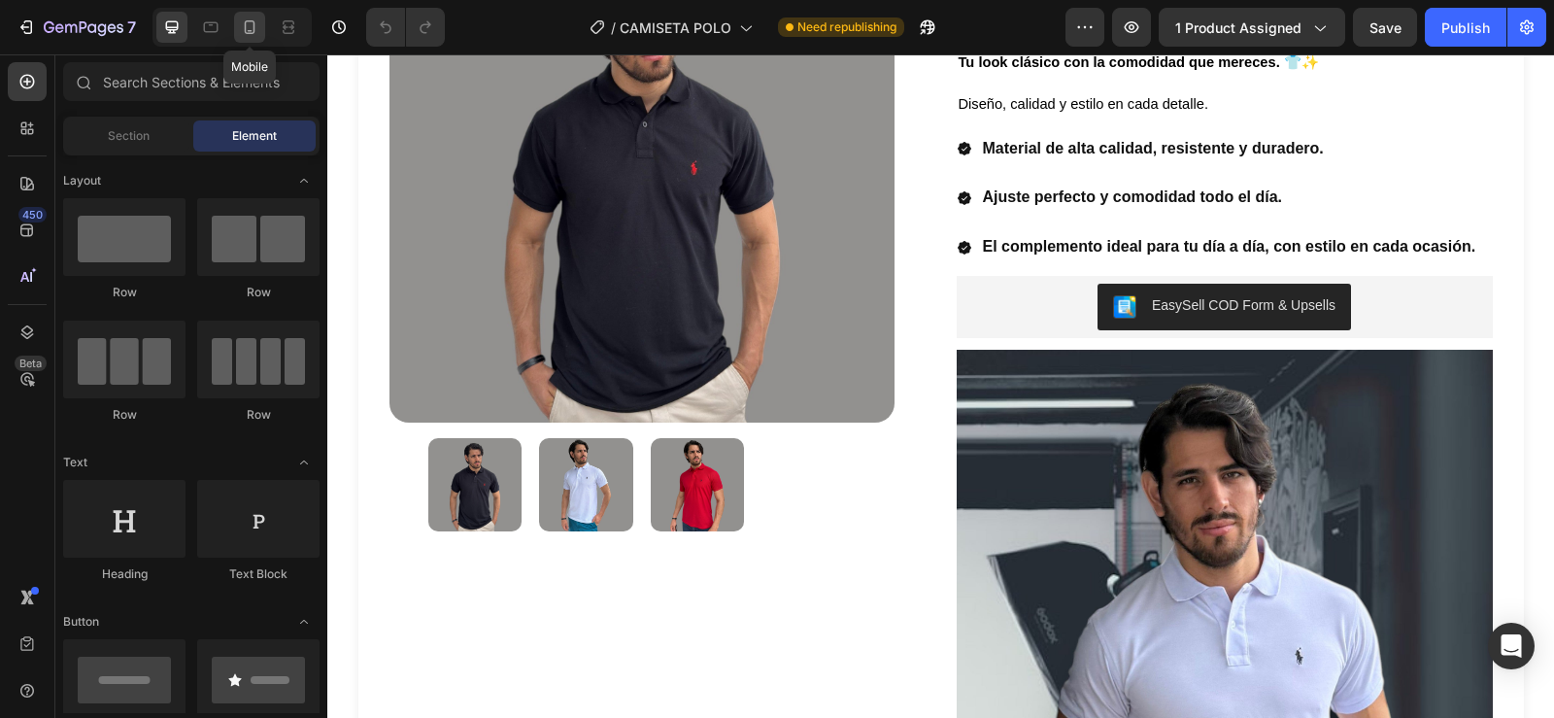
click at [251, 35] on icon at bounding box center [249, 26] width 19 height 19
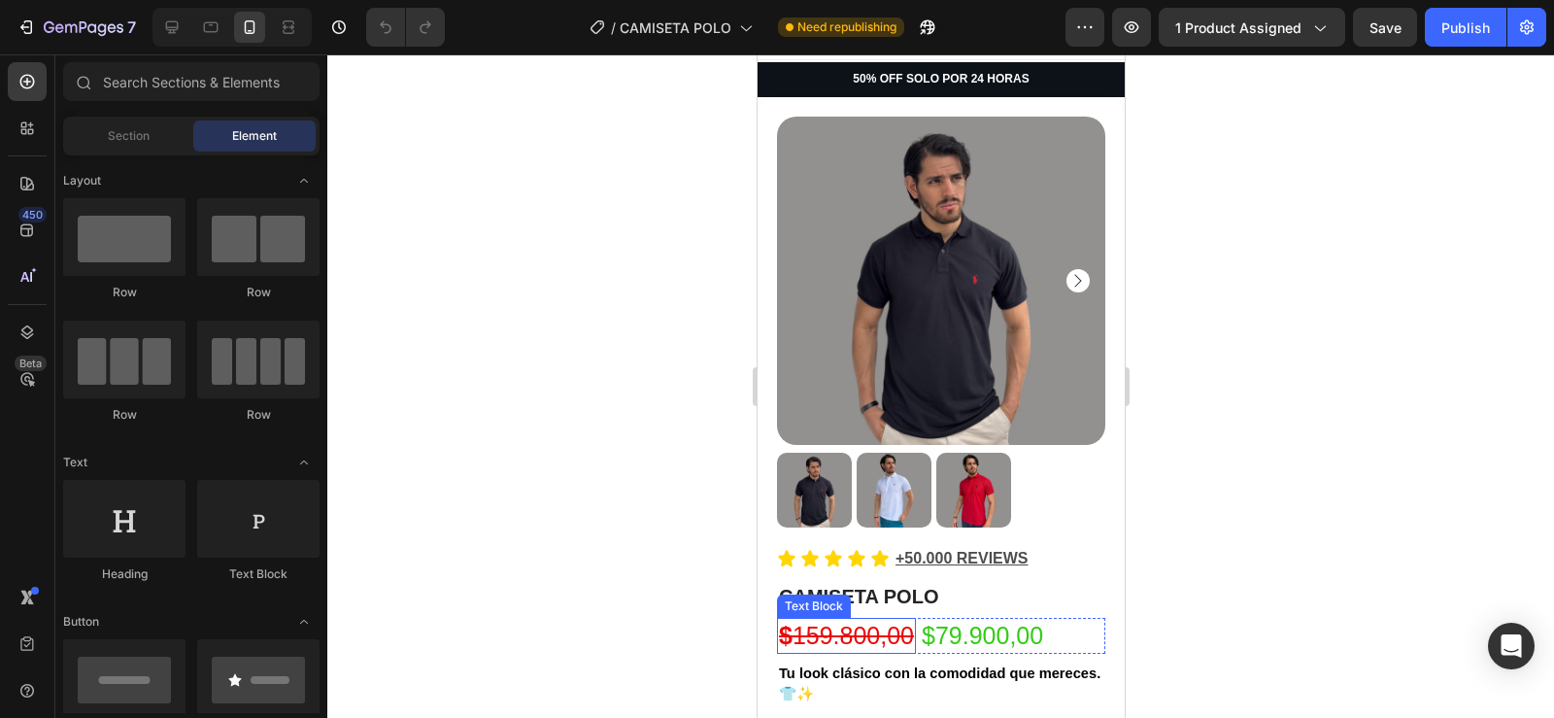
scroll to position [35, 0]
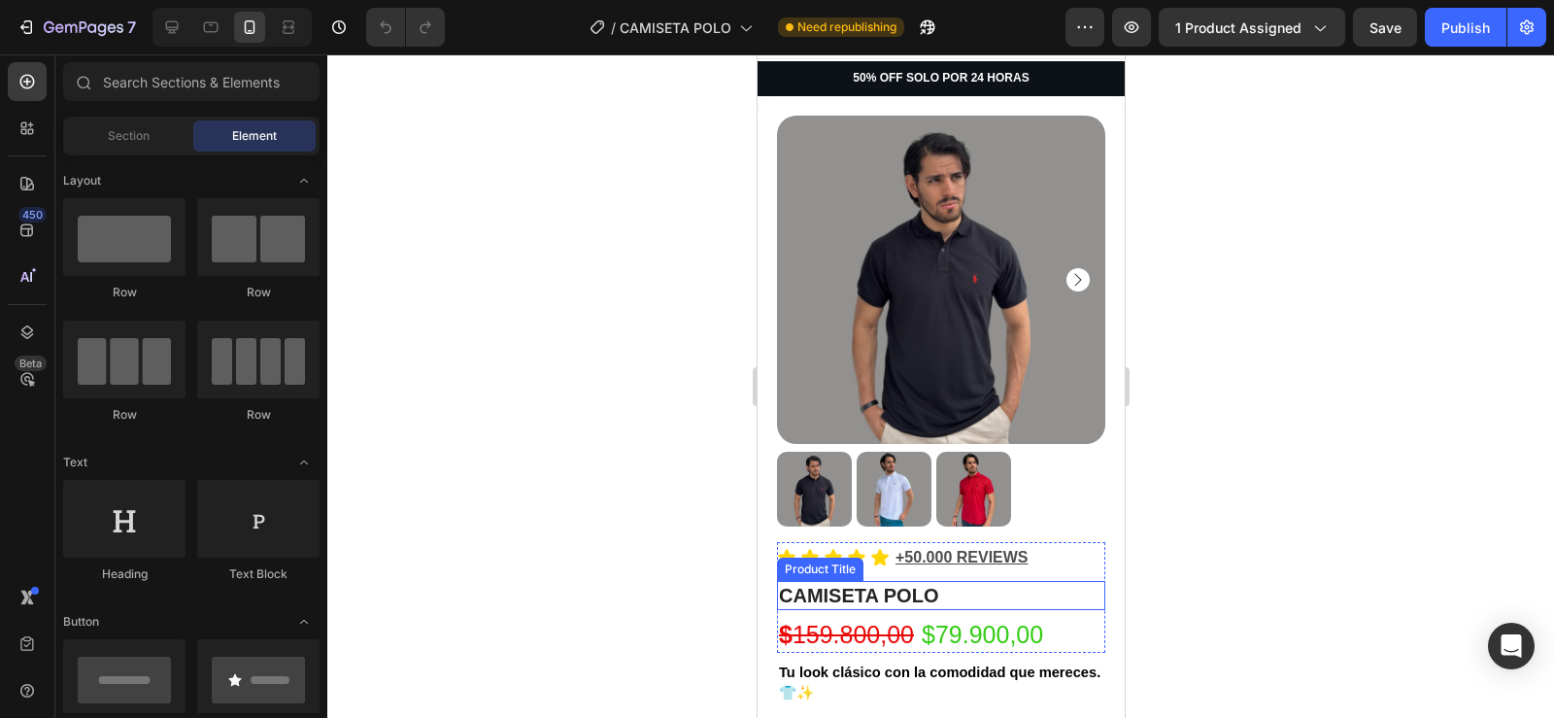
click at [892, 590] on h1 "CAMISETA POLO" at bounding box center [940, 595] width 328 height 29
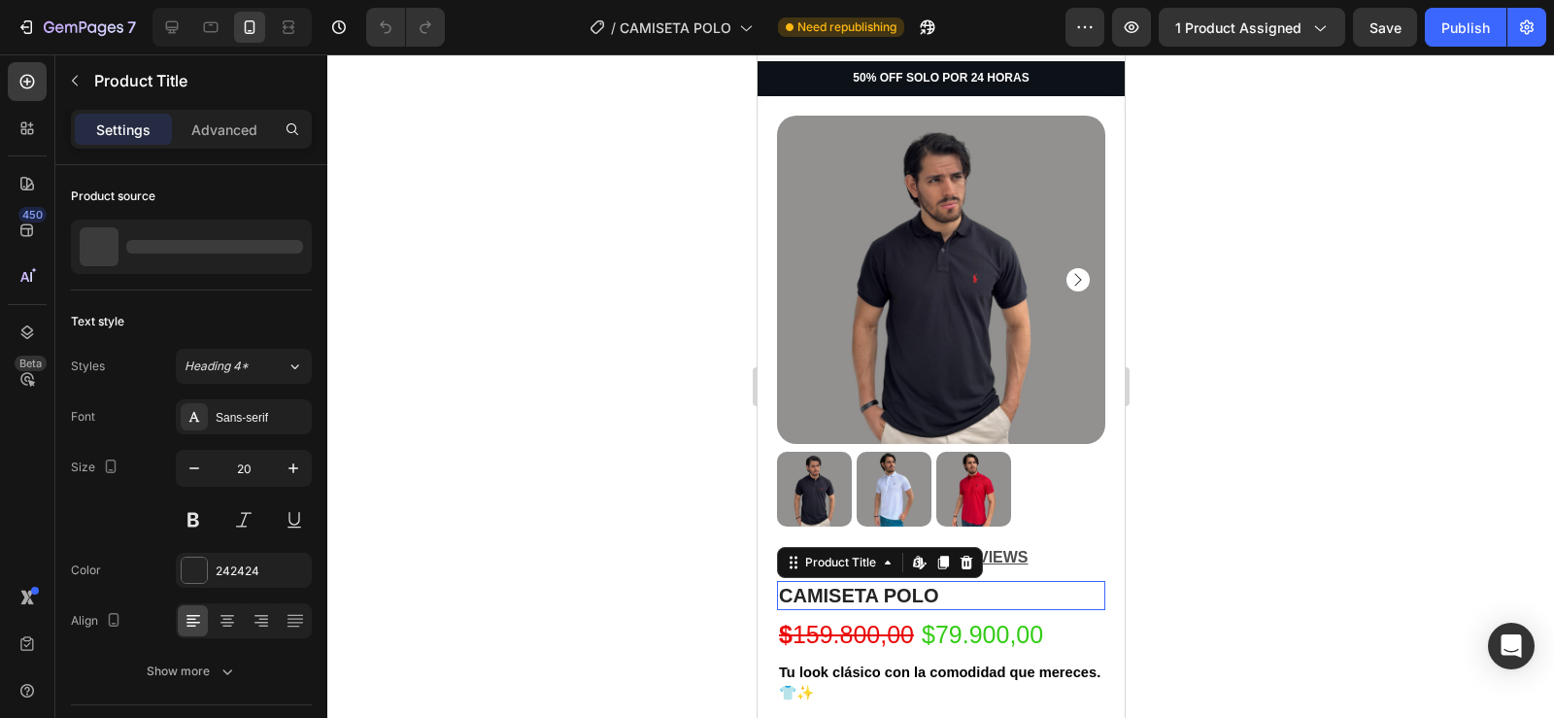
click at [885, 584] on h1 "CAMISETA POLO" at bounding box center [940, 595] width 328 height 29
click at [936, 581] on h1 "CAMISETA POLO" at bounding box center [940, 595] width 328 height 29
click at [954, 581] on h1 "CAMISETA POLO" at bounding box center [940, 595] width 328 height 29
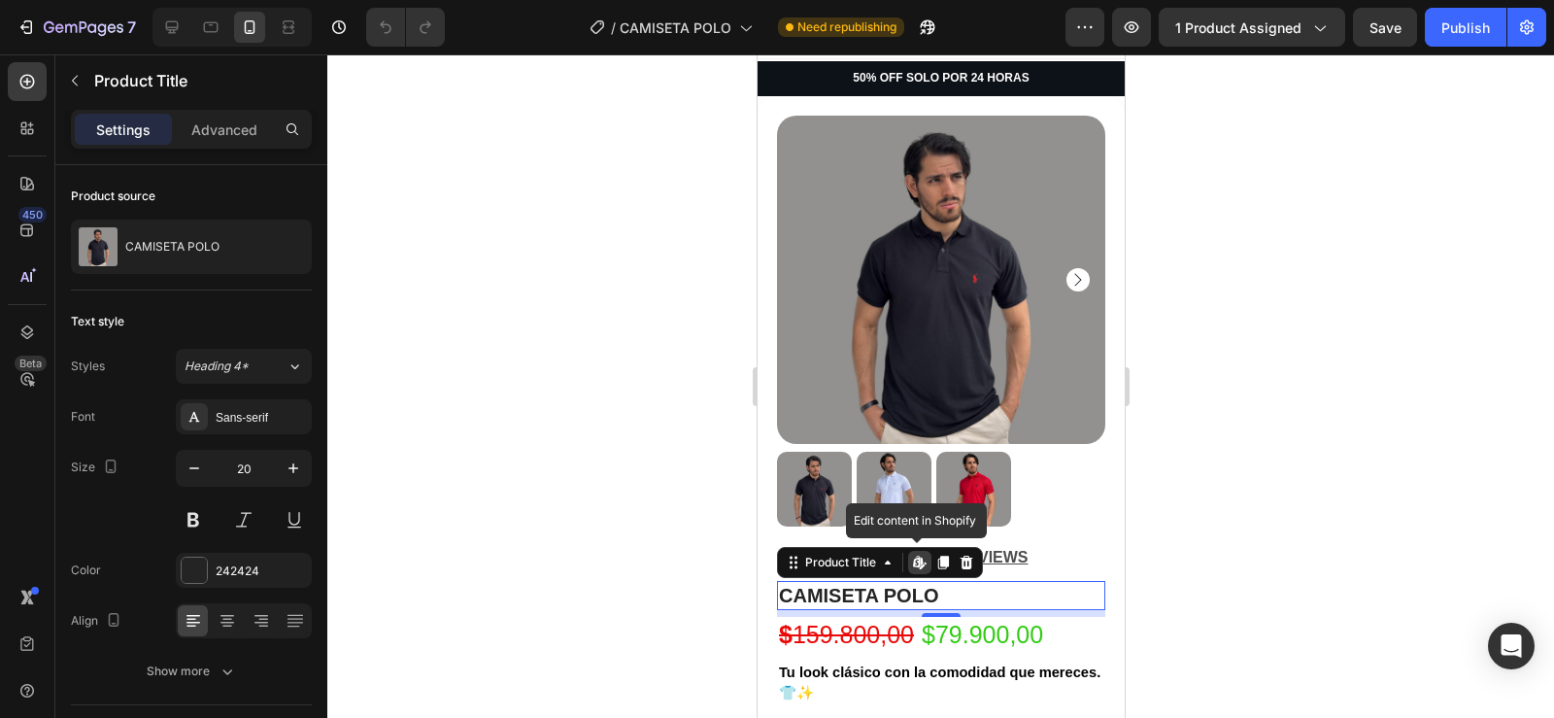
click at [946, 581] on h1 "CAMISETA POLO" at bounding box center [940, 595] width 328 height 29
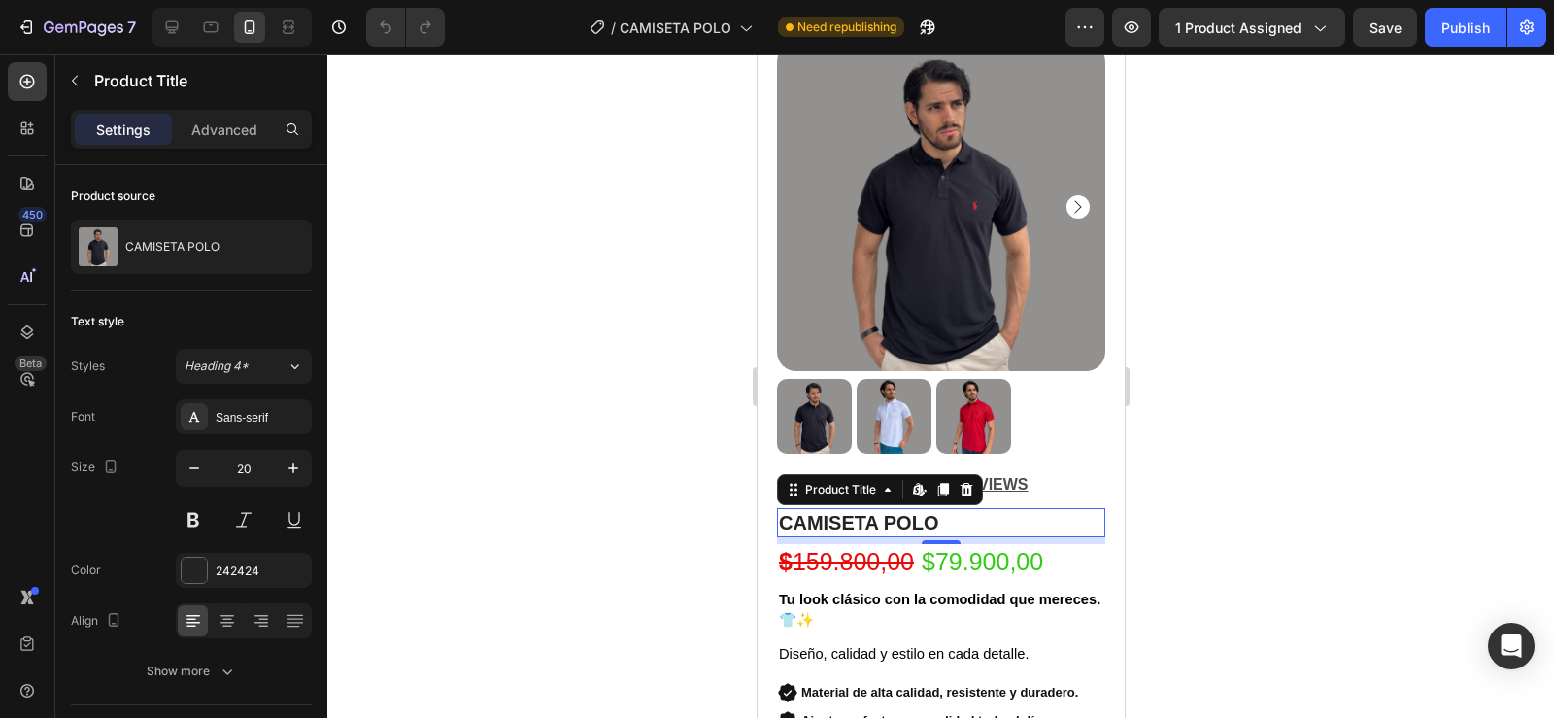
scroll to position [153, 0]
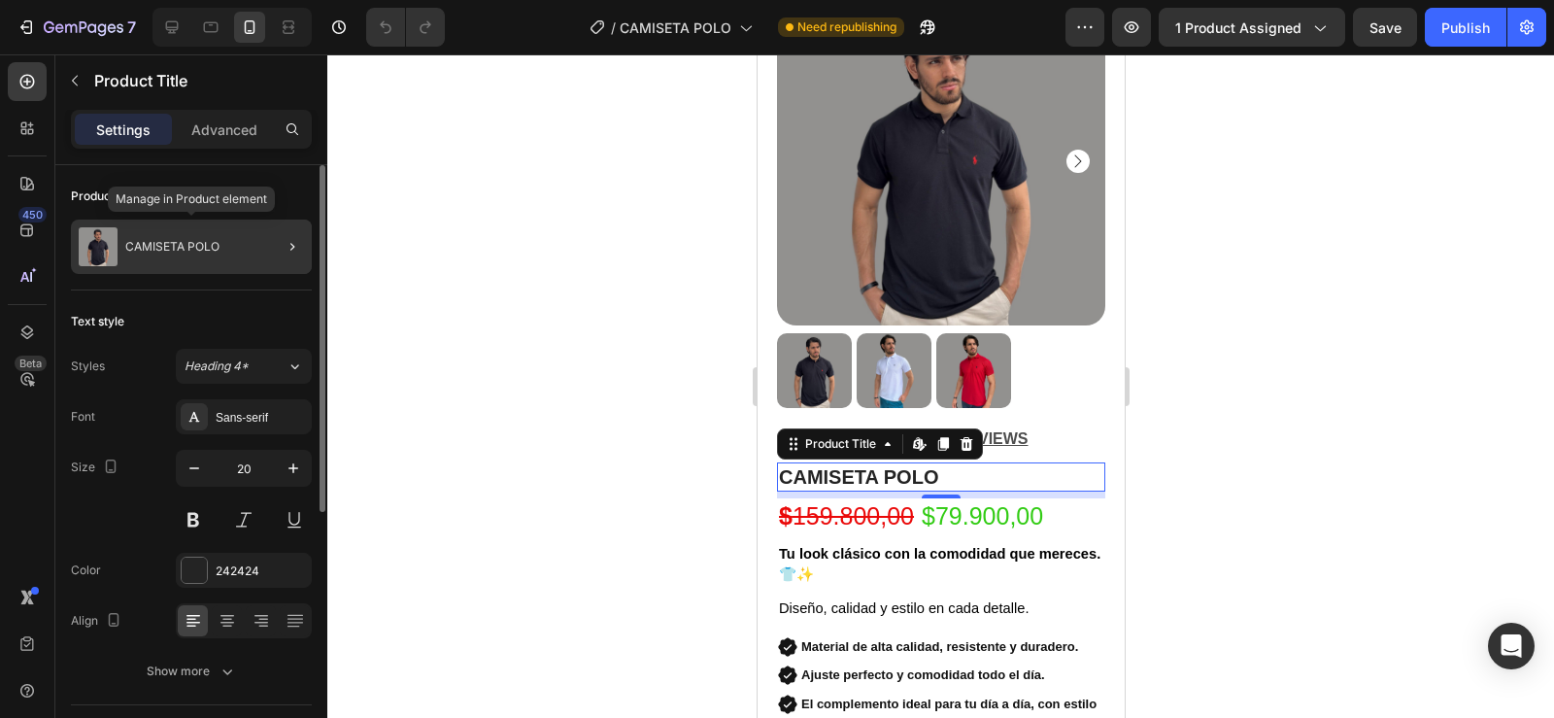
click at [197, 254] on div "CAMISETA POLO" at bounding box center [191, 246] width 241 height 54
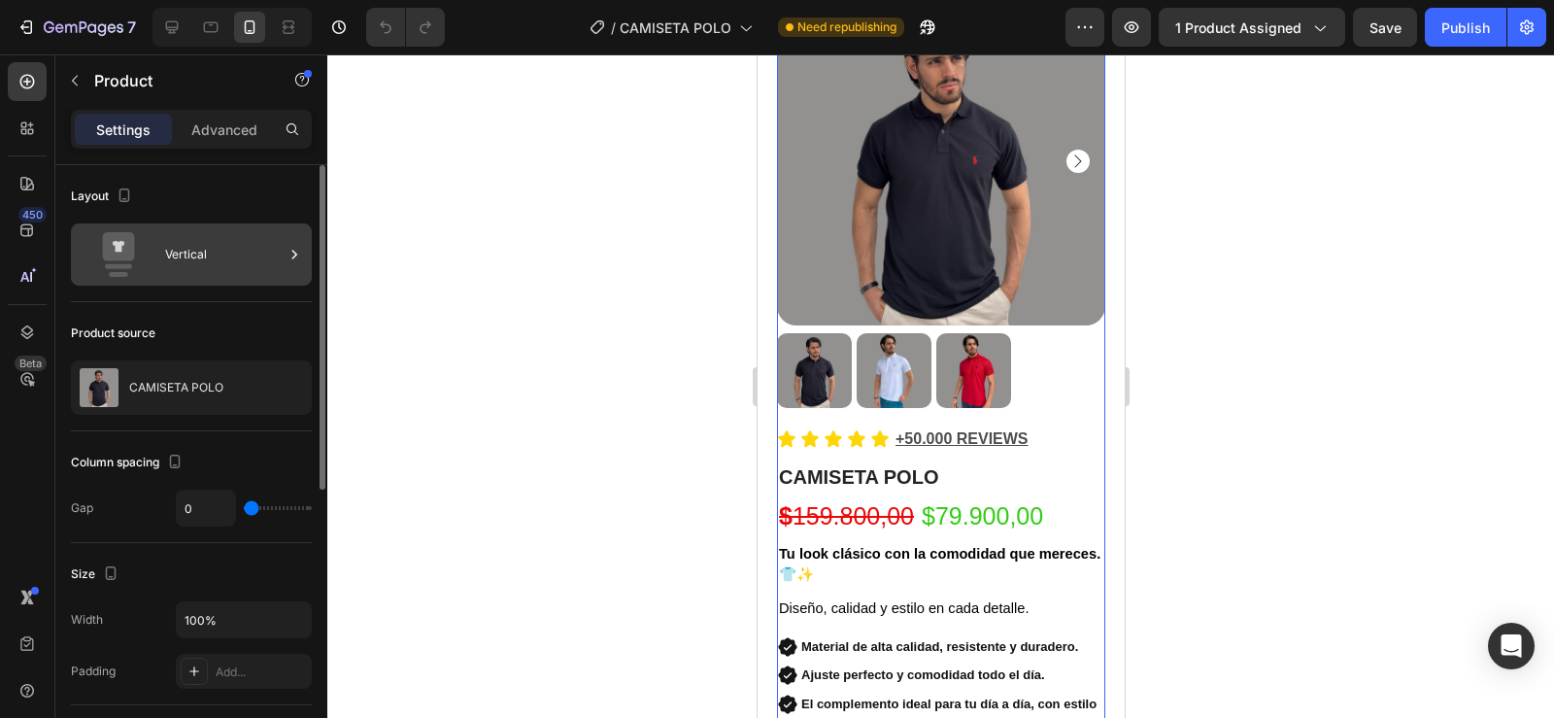
click at [258, 255] on div "Vertical" at bounding box center [224, 254] width 118 height 45
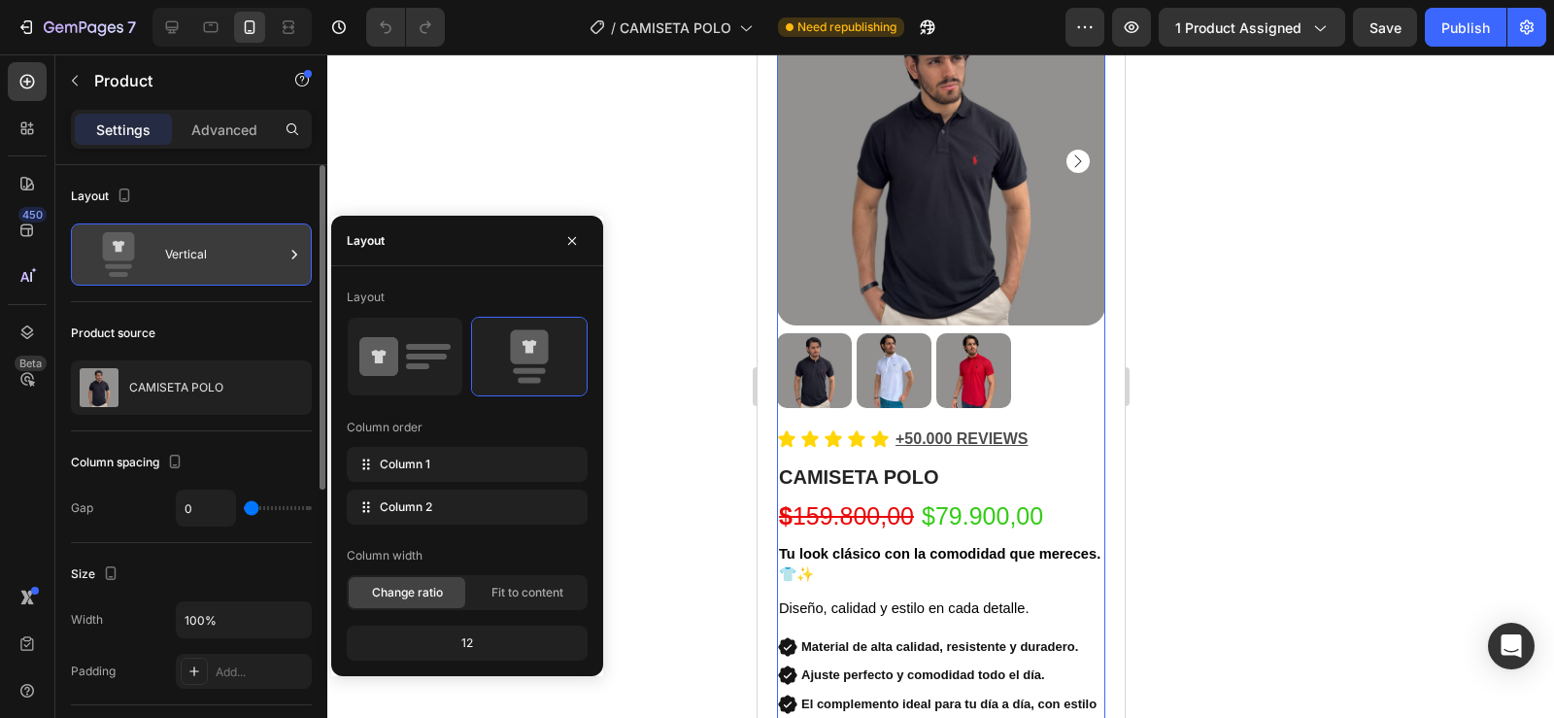
click at [258, 255] on div "Vertical" at bounding box center [224, 254] width 118 height 45
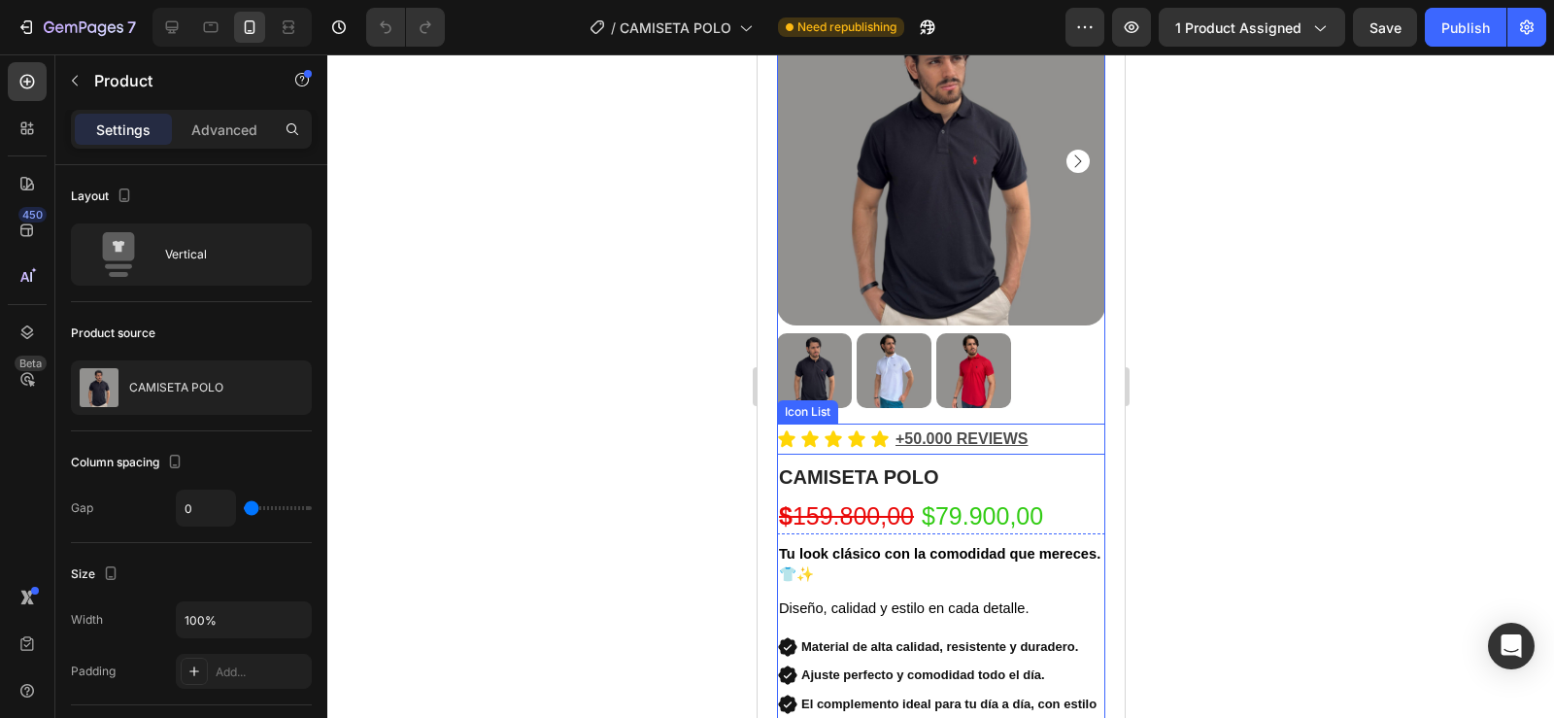
click at [1052, 424] on div "Icon Icon Icon Icon Icon +50.000 REVIEWS Text Block" at bounding box center [940, 439] width 328 height 32
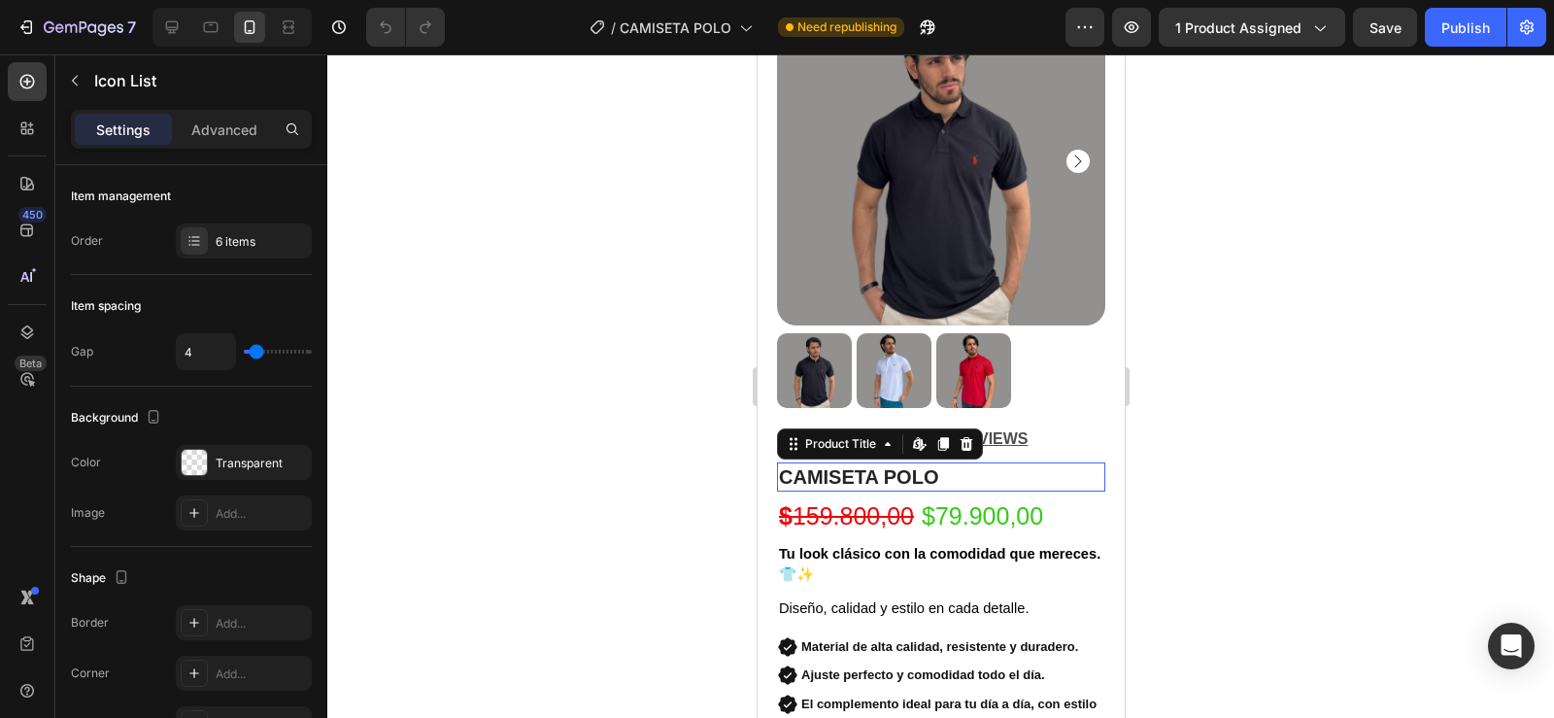
click at [1003, 464] on h1 "CAMISETA POLO" at bounding box center [940, 476] width 328 height 29
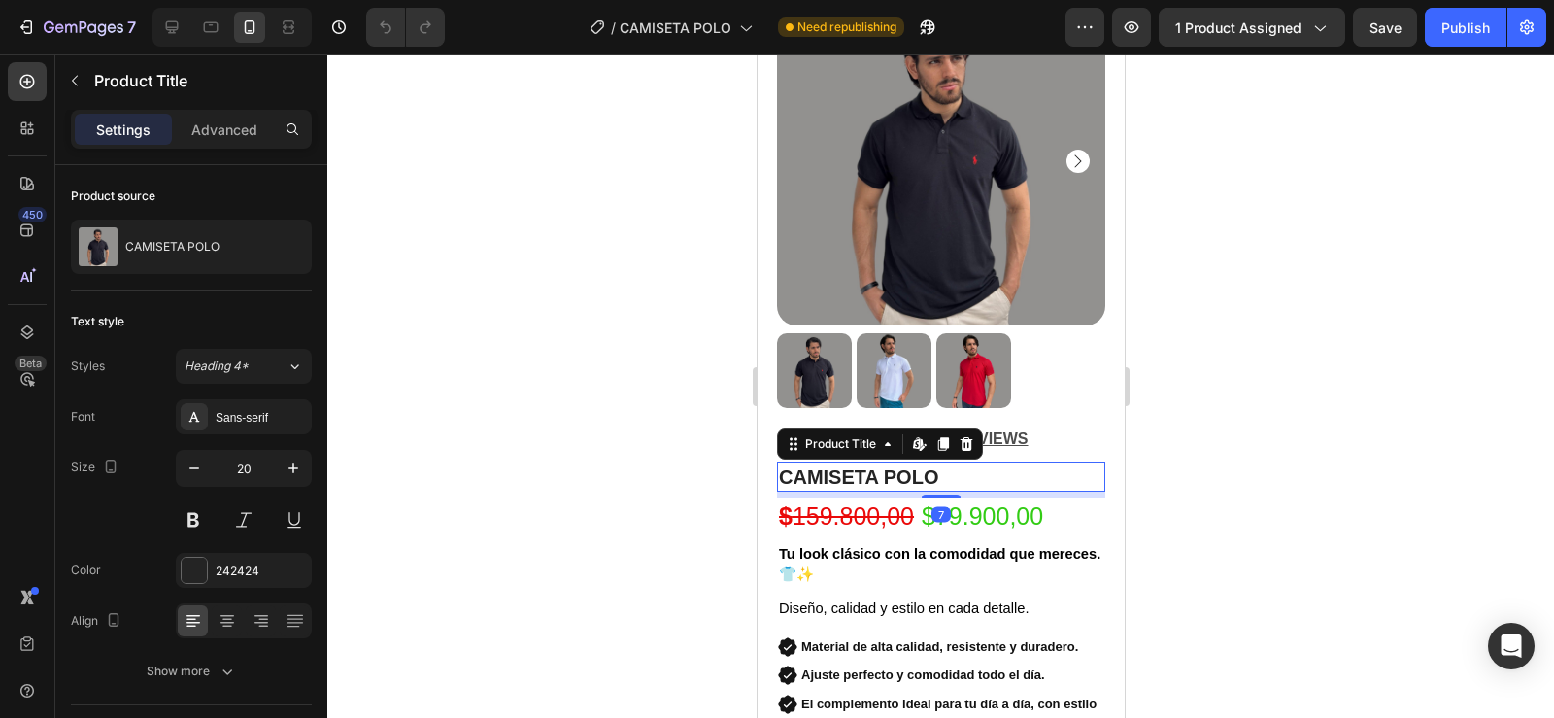
click at [913, 462] on h1 "CAMISETA POLO" at bounding box center [940, 476] width 328 height 29
click at [962, 437] on icon at bounding box center [965, 444] width 13 height 14
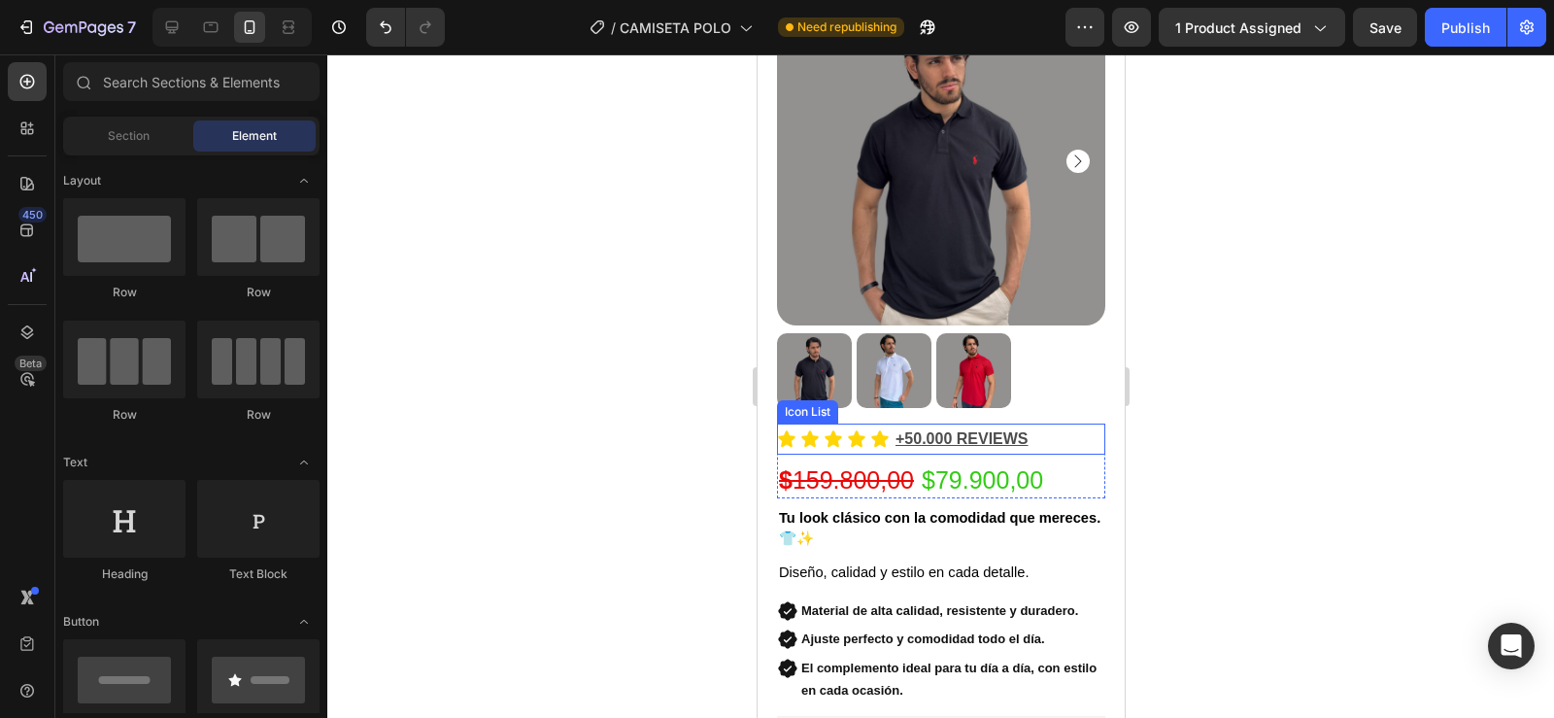
click at [1066, 430] on div "Icon Icon Icon Icon Icon +50.000 REVIEWS Text Block" at bounding box center [940, 439] width 328 height 32
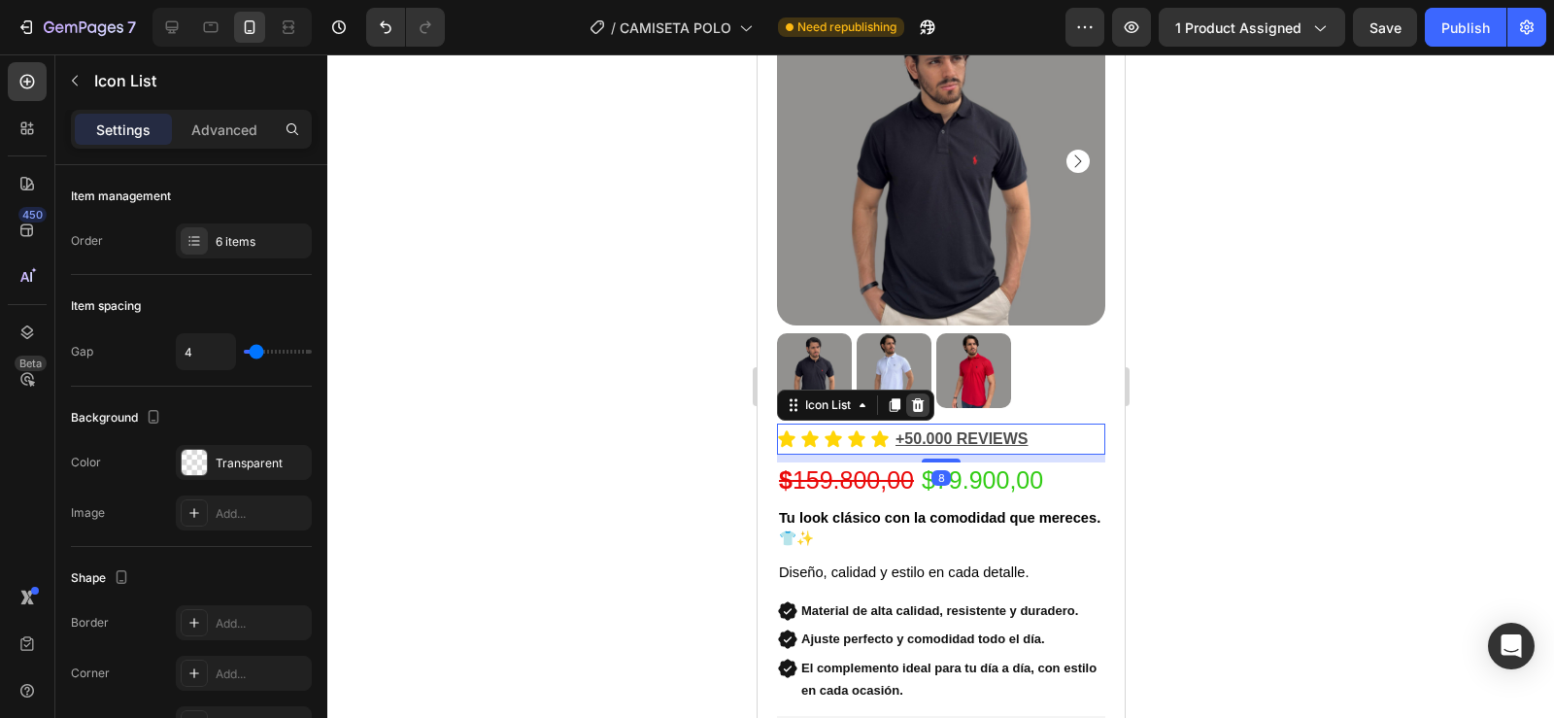
click at [914, 397] on icon at bounding box center [917, 404] width 13 height 14
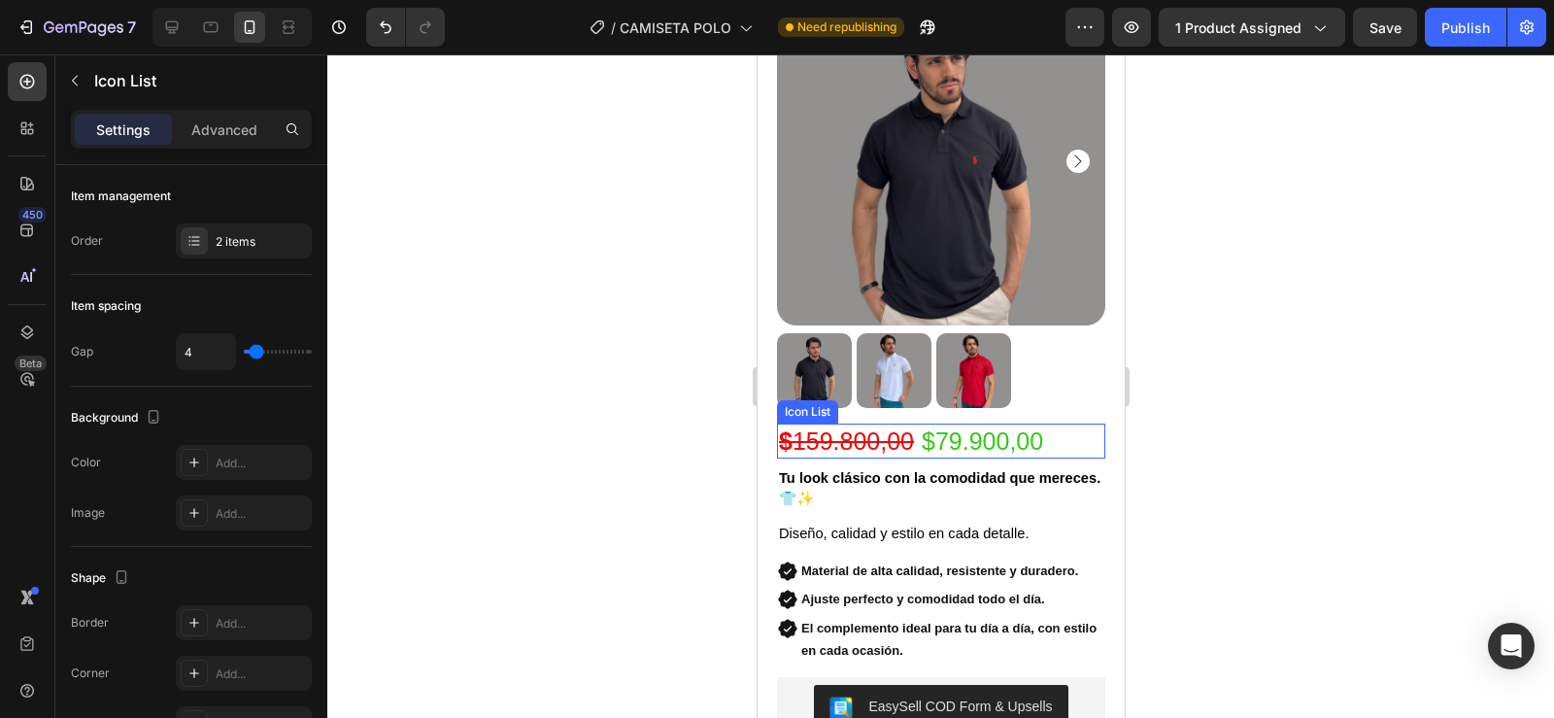
click at [1054, 425] on div "$ 159.800,00 Text Block $79.900,00 Product Price Product Price" at bounding box center [940, 441] width 328 height 36
click at [923, 397] on icon at bounding box center [917, 405] width 16 height 16
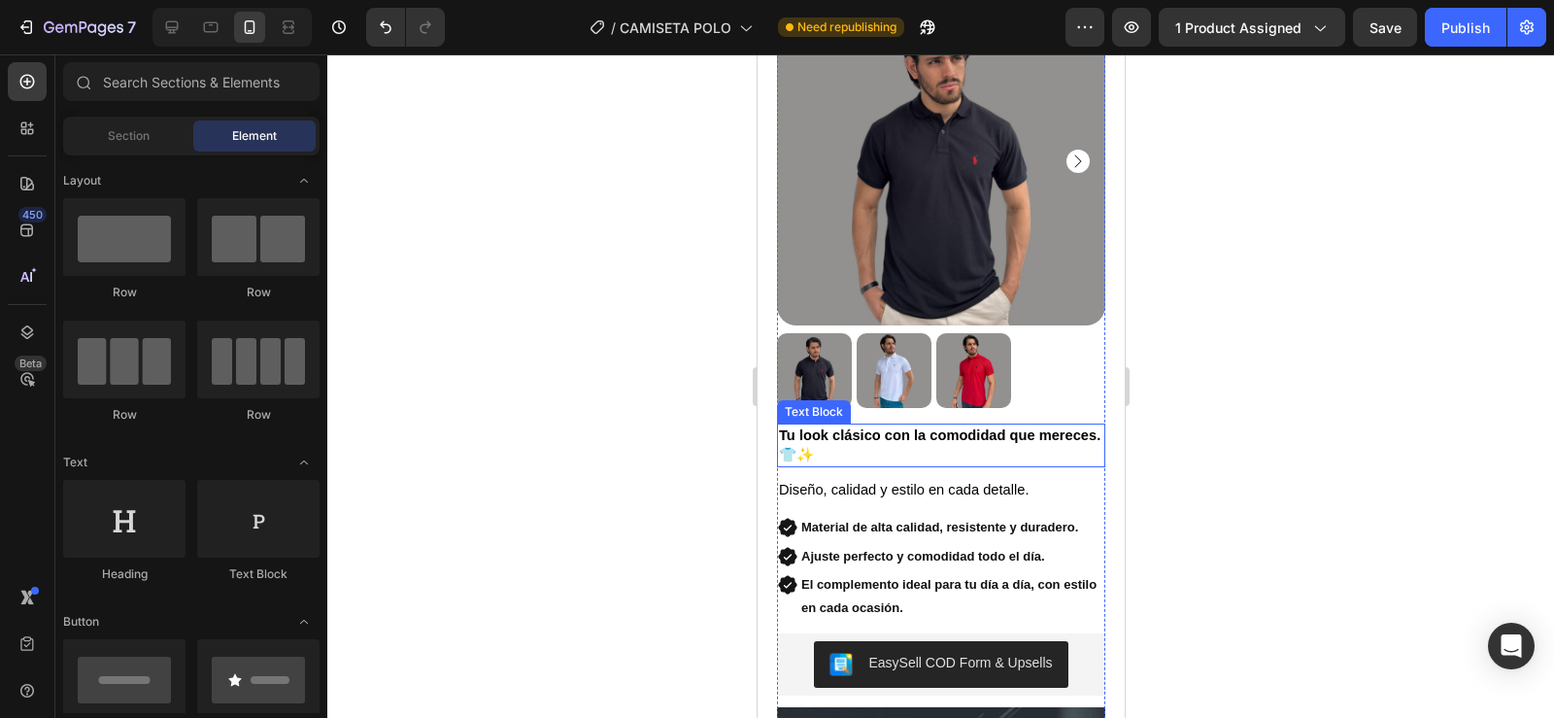
click at [845, 427] on span "Tu look clásico con la comodidad que mereces. 👕✨" at bounding box center [938, 445] width 321 height 36
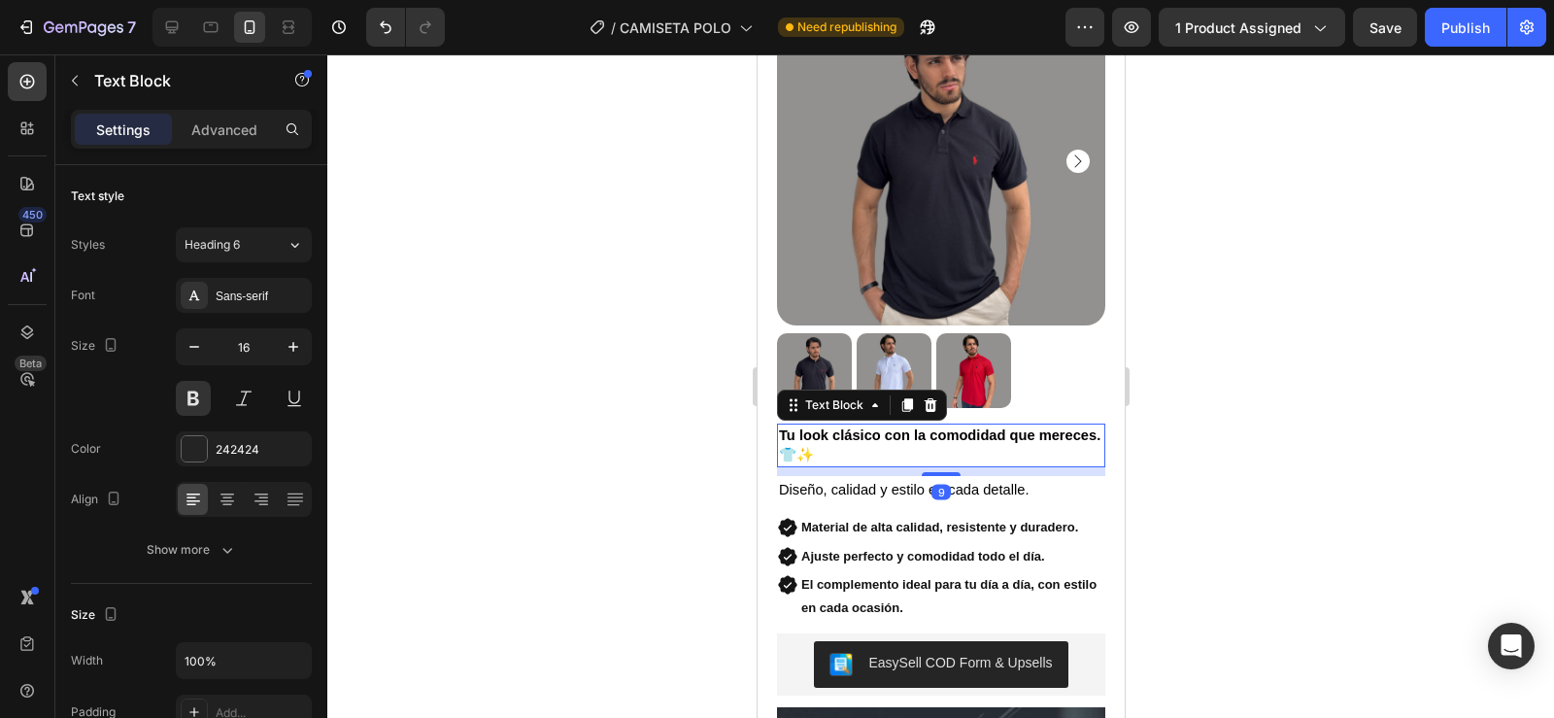
click at [889, 434] on p "Tu look clásico con la comodidad que mereces. 👕✨" at bounding box center [940, 445] width 324 height 41
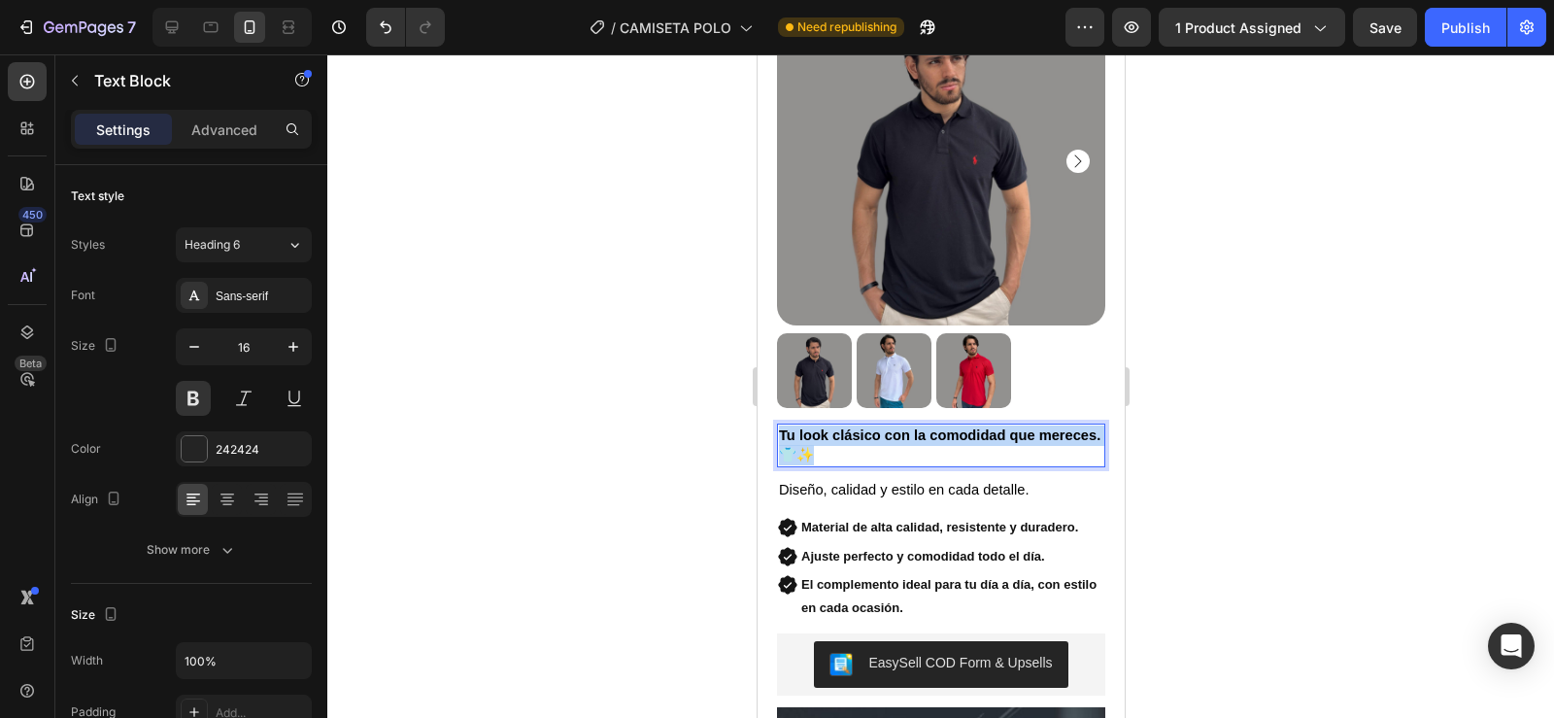
drag, startPoint x: 890, startPoint y: 437, endPoint x: 776, endPoint y: 422, distance: 114.6
click at [776, 423] on div "Tu look clásico con la comodidad que mereces. 👕✨" at bounding box center [940, 445] width 328 height 45
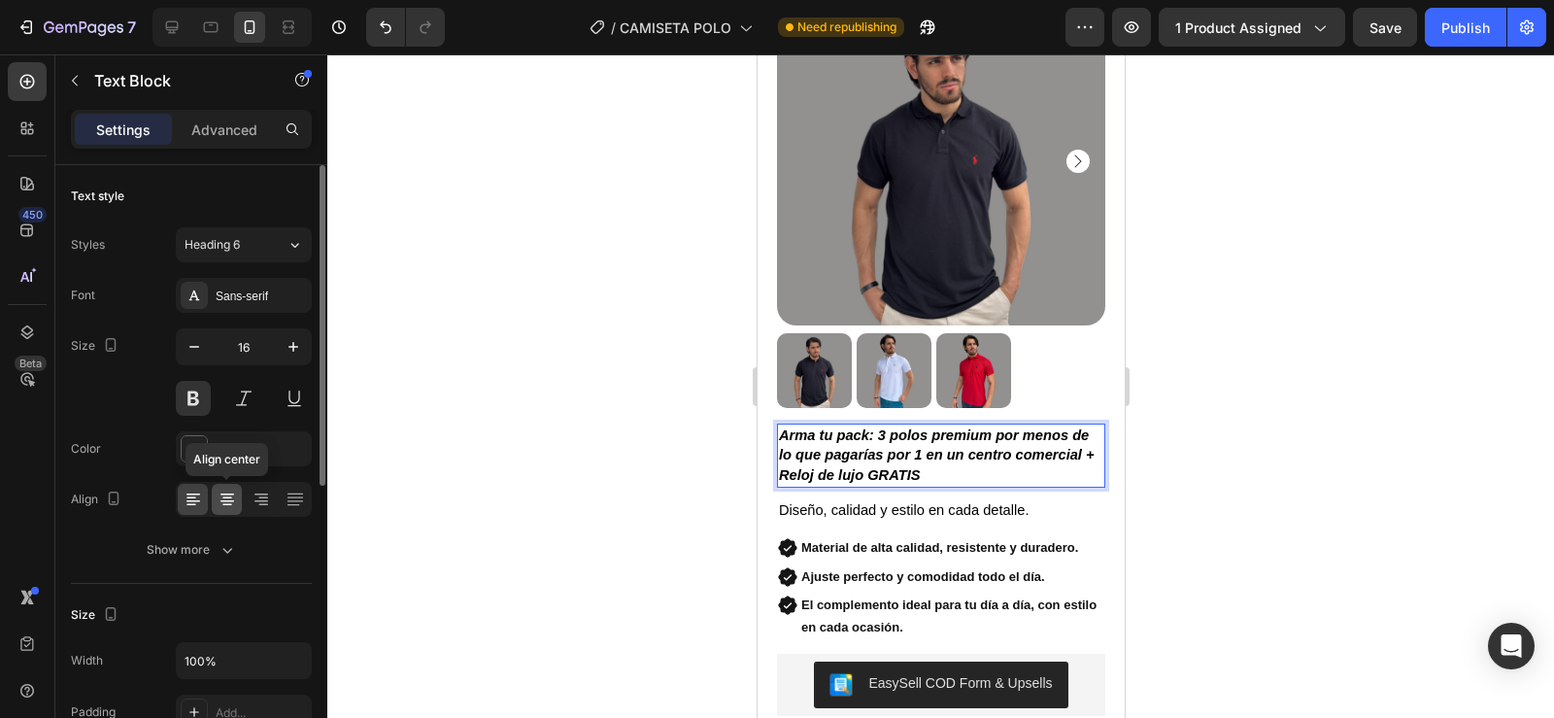
click at [225, 496] on icon at bounding box center [227, 498] width 19 height 19
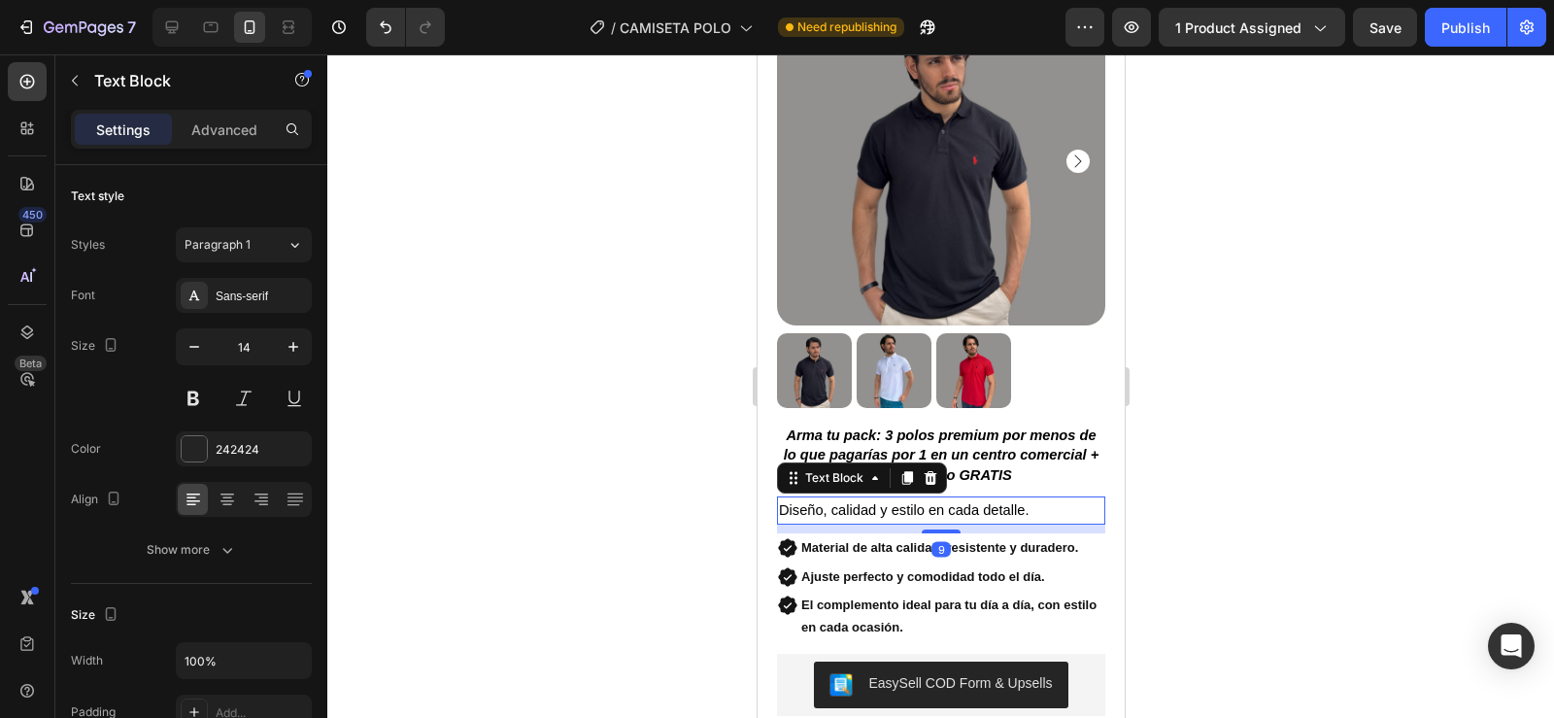
click at [808, 502] on span "Diseño, calidad y estilo en cada detalle." at bounding box center [903, 510] width 250 height 16
click at [1047, 498] on p "Diseño, calidad y estilo en cada detalle." at bounding box center [940, 510] width 324 height 24
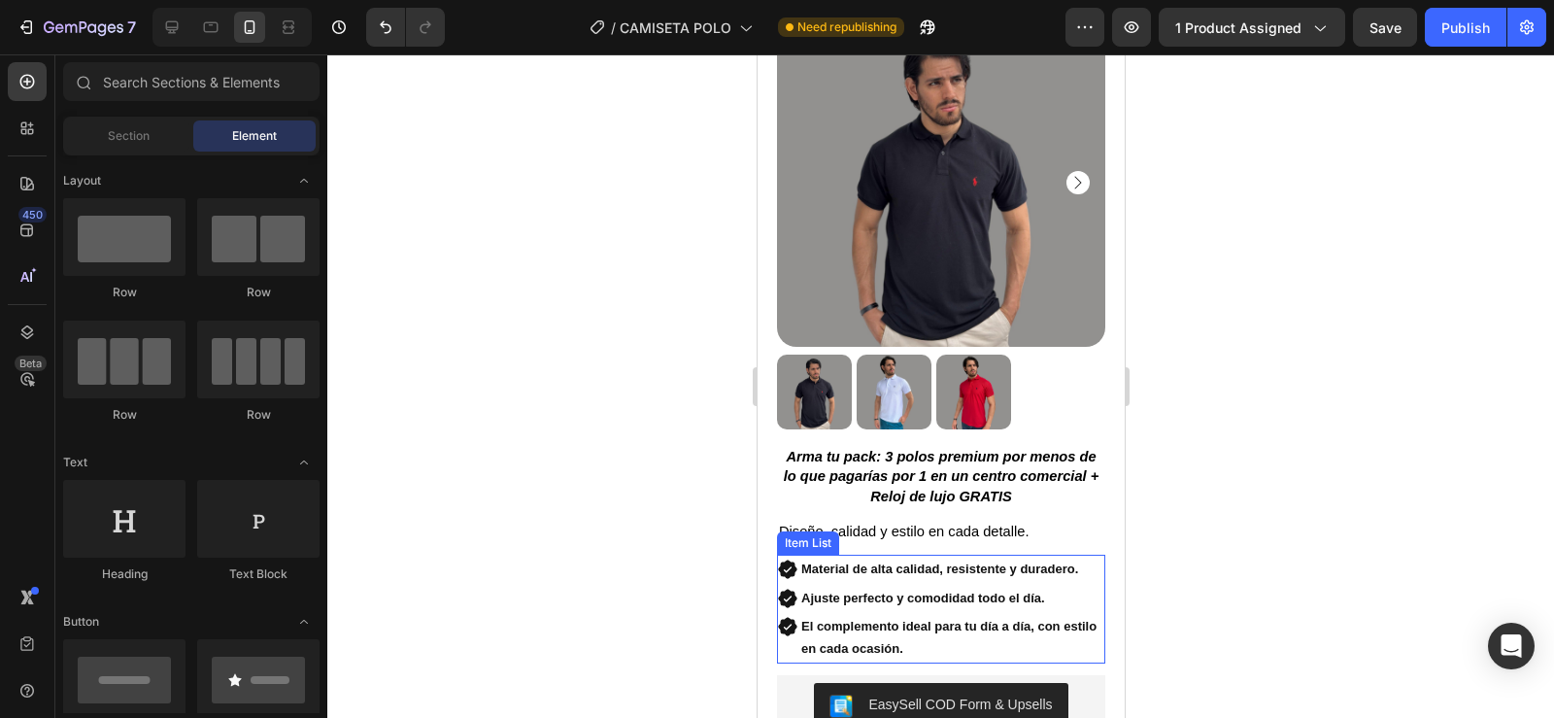
scroll to position [137, 0]
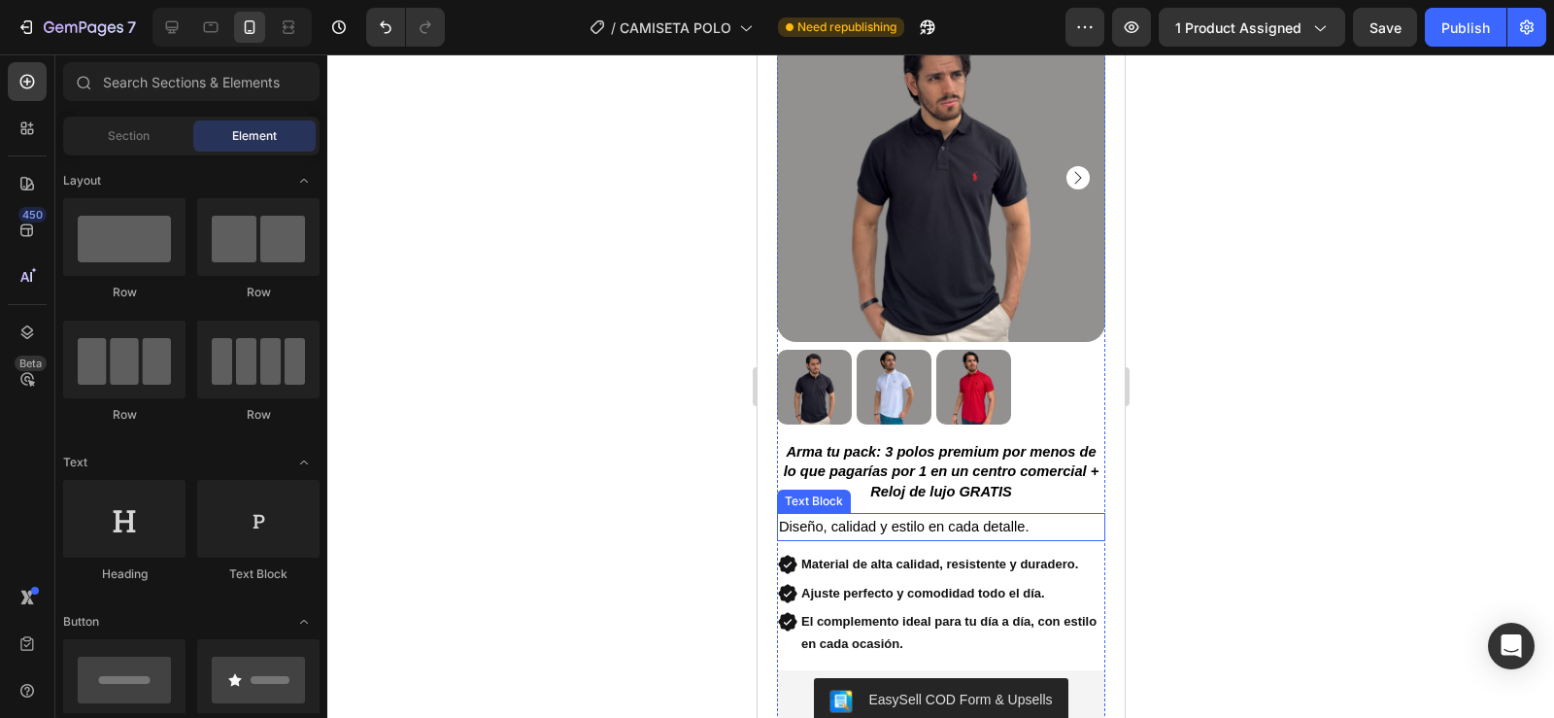
click at [1046, 515] on p "Diseño, calidad y estilo en cada detalle." at bounding box center [940, 527] width 324 height 24
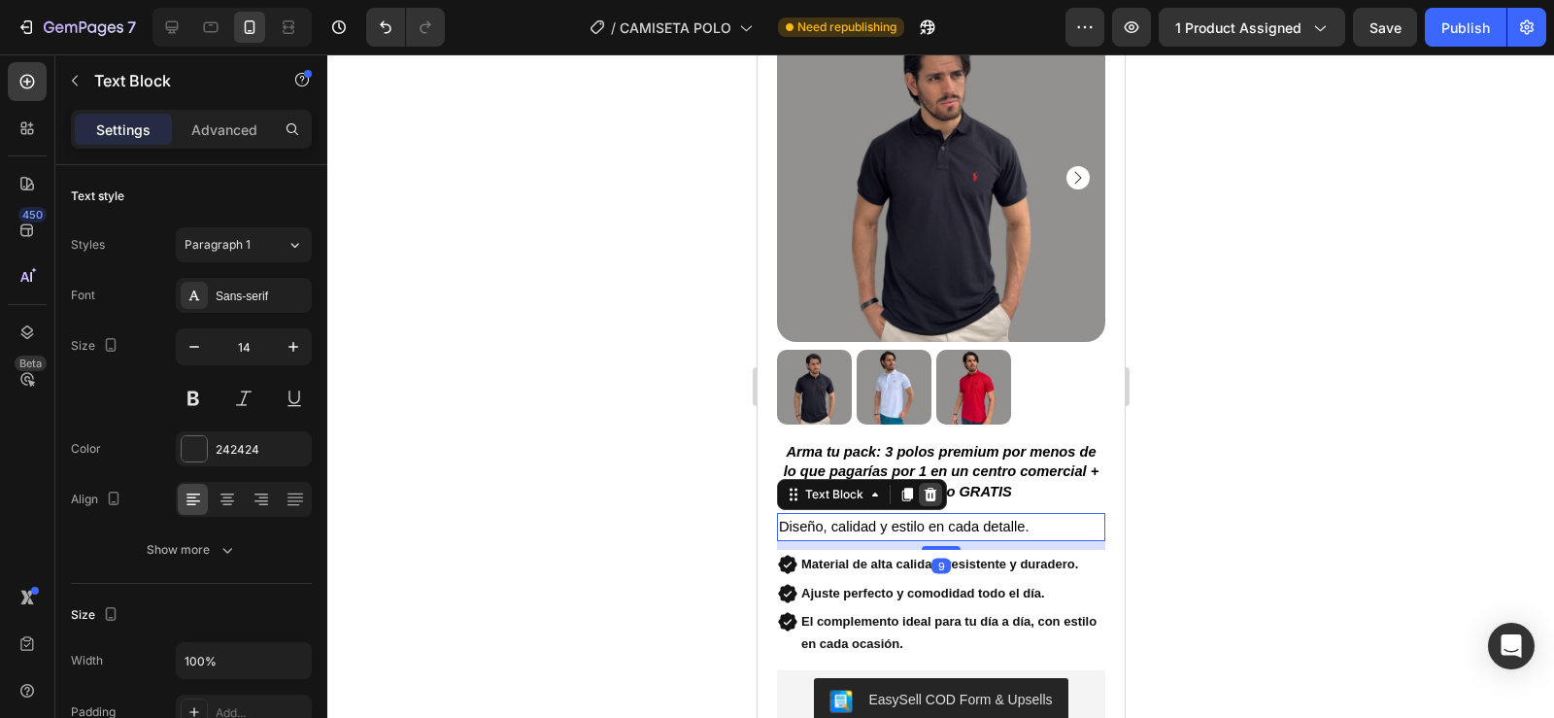
click at [934, 487] on icon at bounding box center [930, 495] width 16 height 16
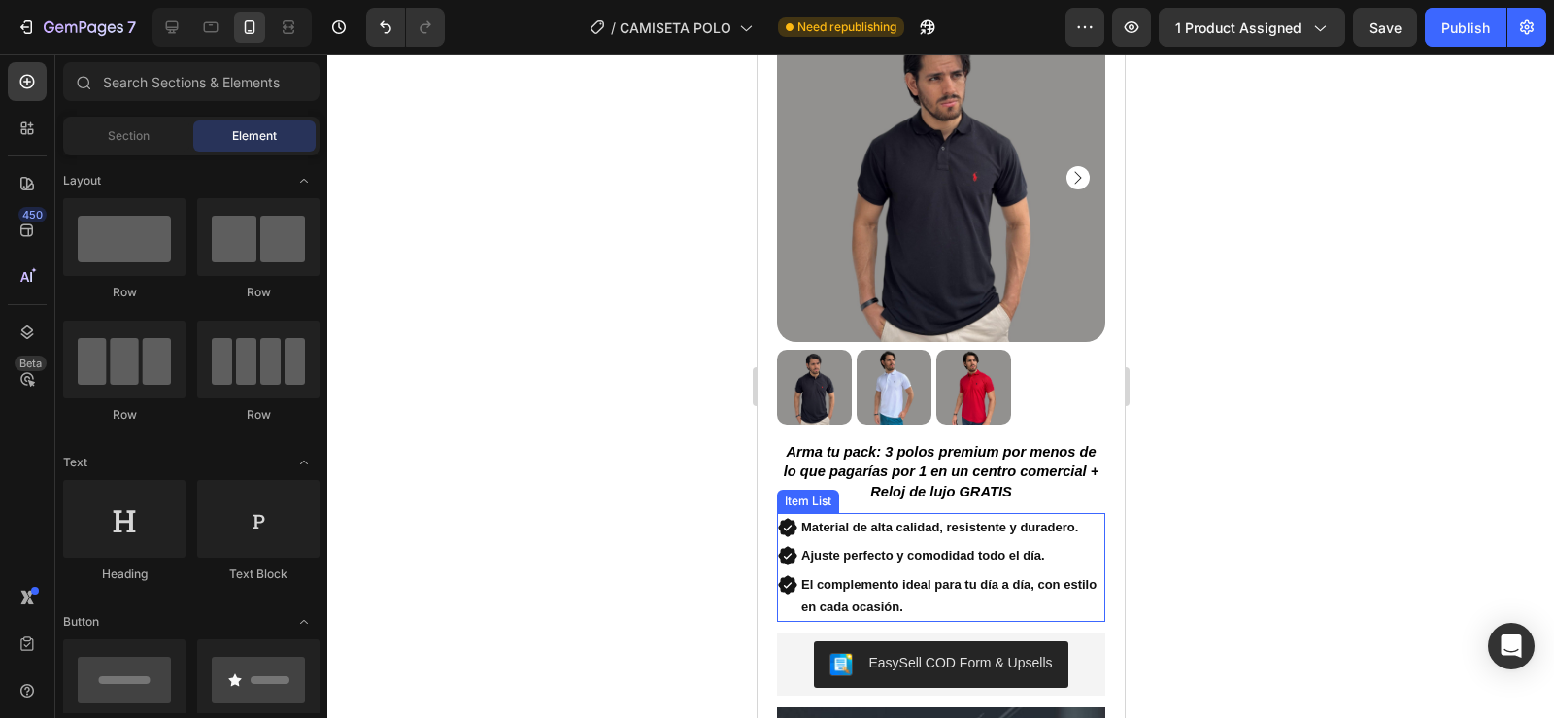
click at [781, 517] on icon at bounding box center [786, 527] width 21 height 21
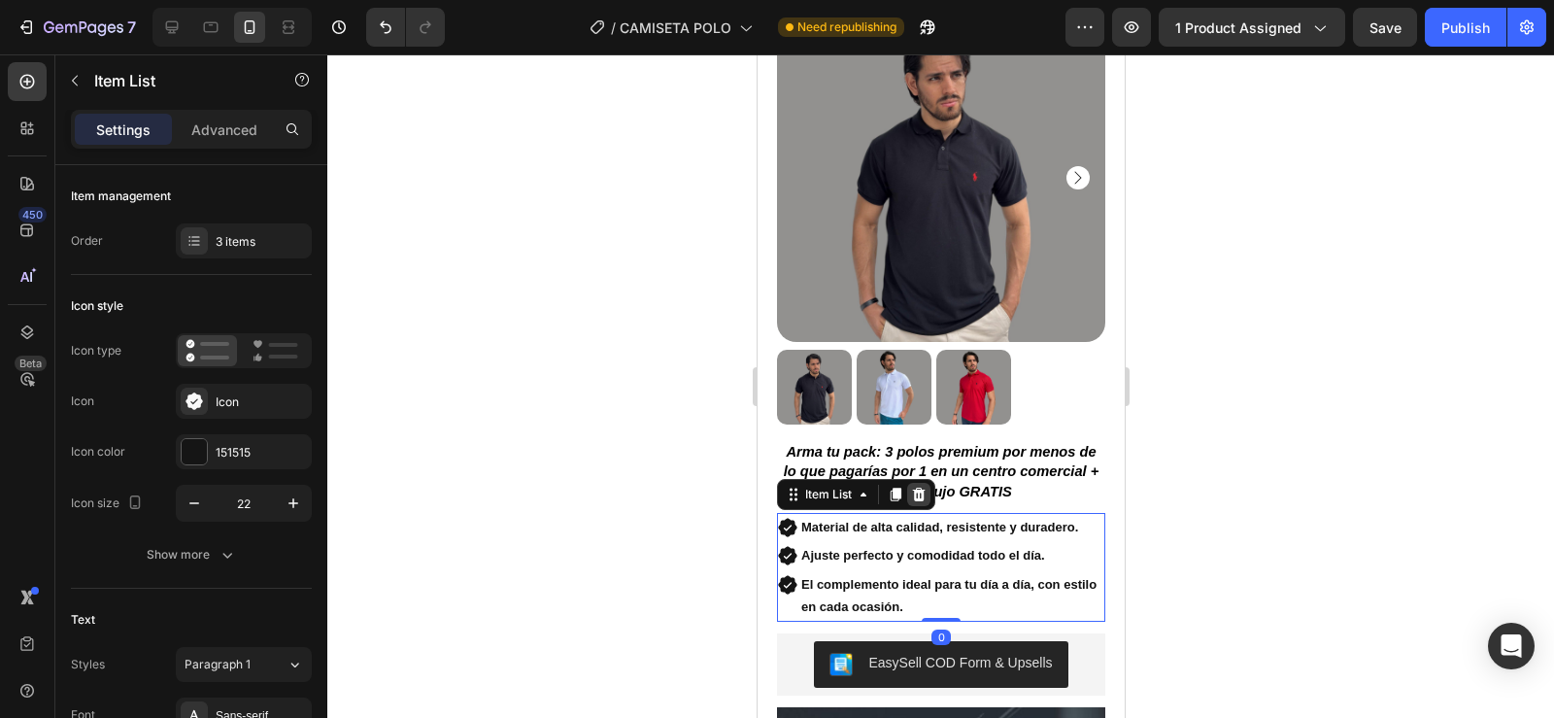
click at [917, 487] on icon at bounding box center [918, 495] width 16 height 16
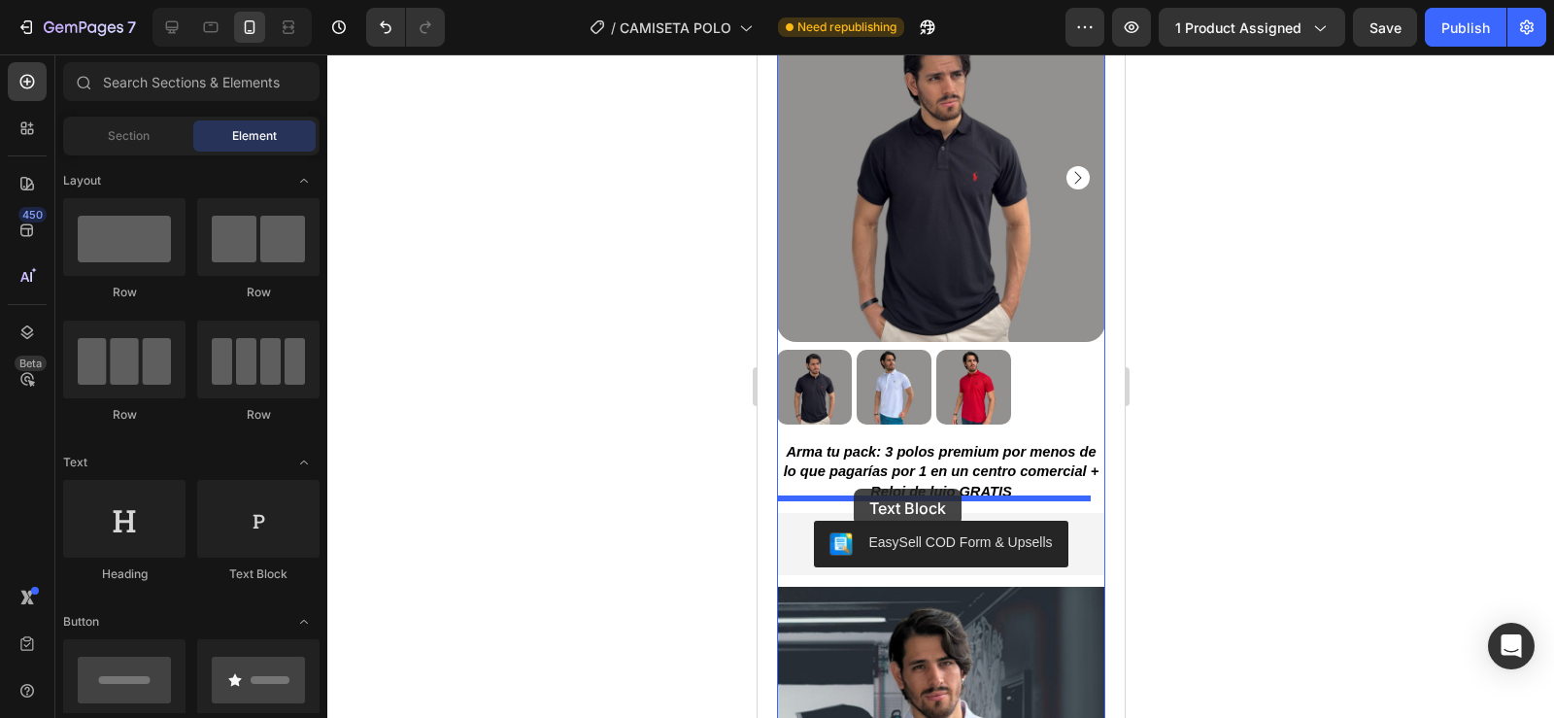
drag, startPoint x: 973, startPoint y: 603, endPoint x: 853, endPoint y: 488, distance: 166.2
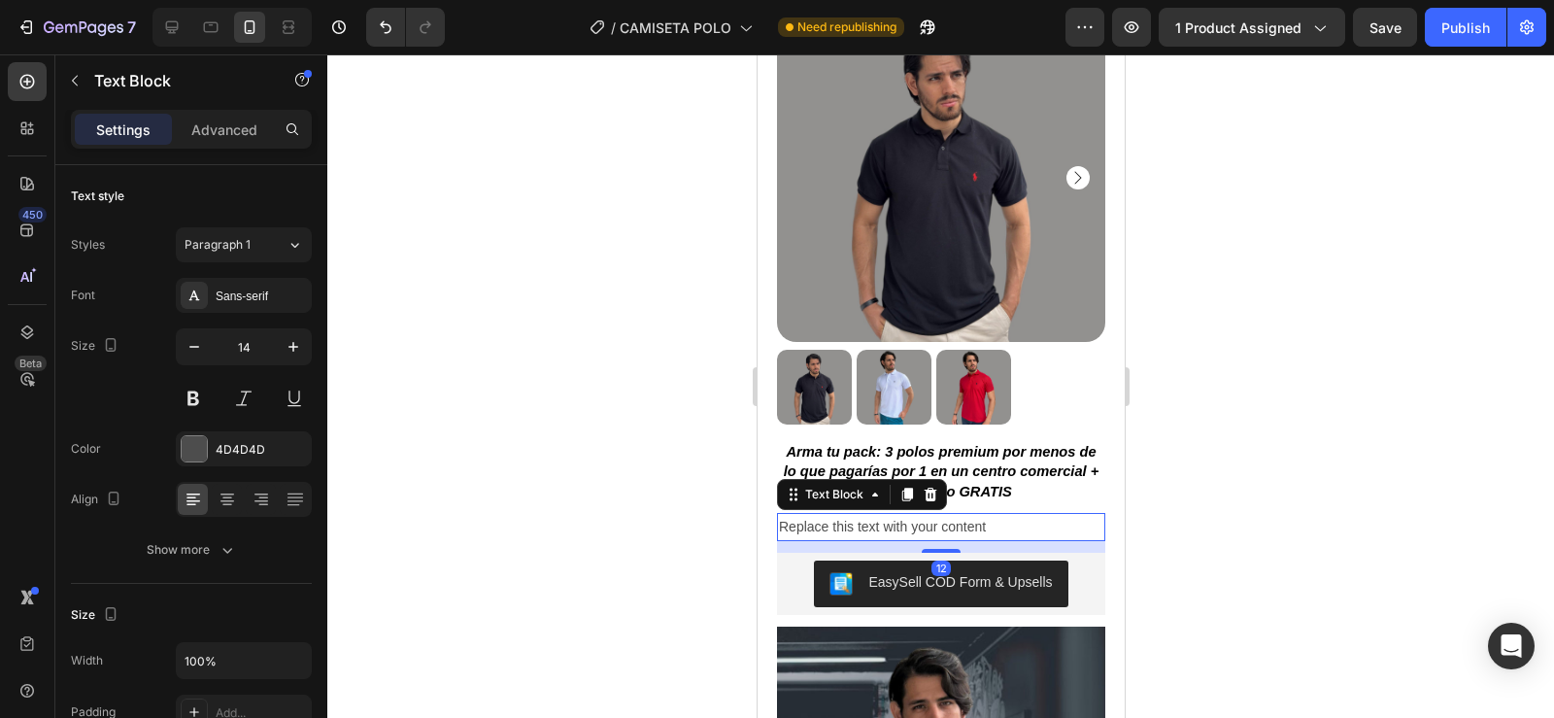
click at [839, 513] on div "Replace this text with your content" at bounding box center [940, 527] width 328 height 28
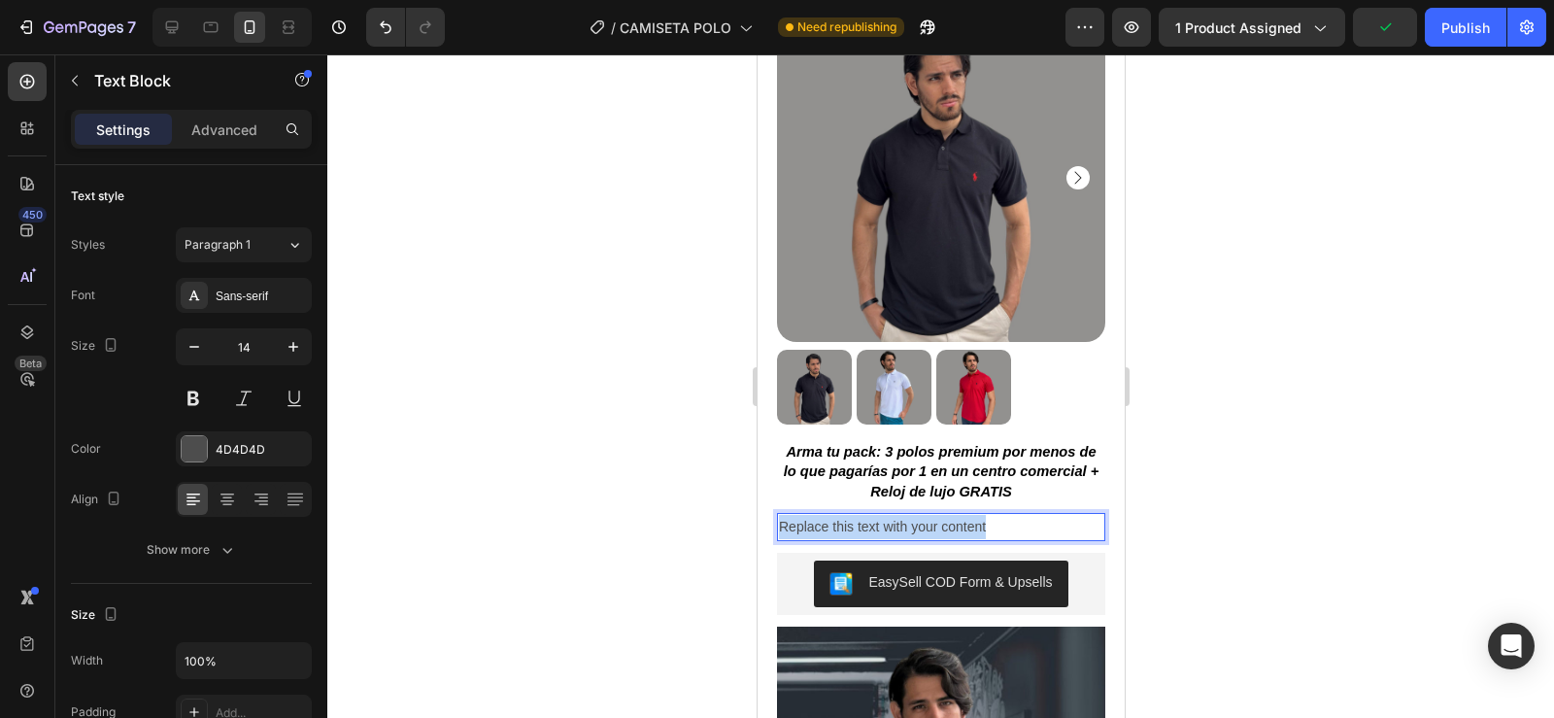
drag, startPoint x: 989, startPoint y: 508, endPoint x: 698, endPoint y: 532, distance: 291.4
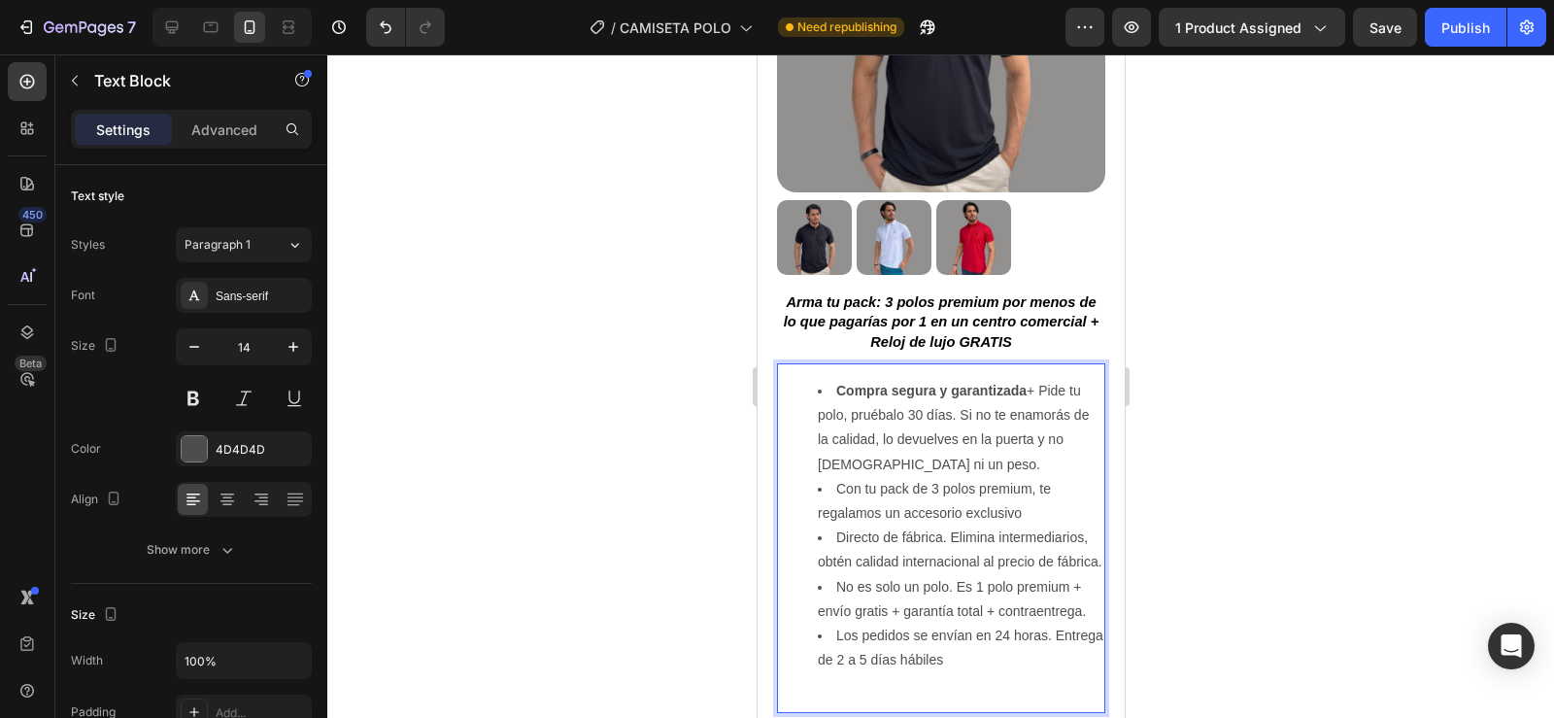
scroll to position [309, 0]
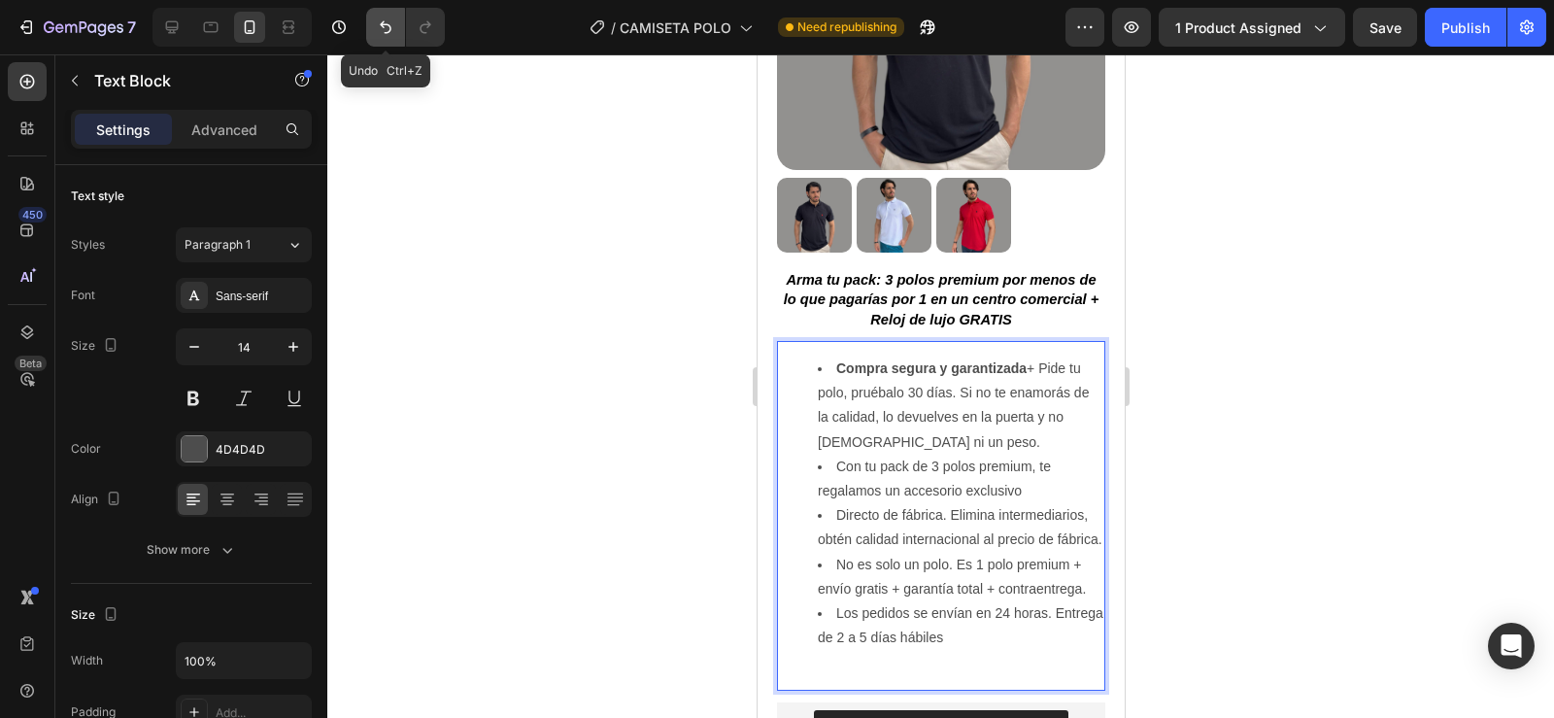
click at [387, 25] on icon "Undo/Redo" at bounding box center [386, 27] width 12 height 13
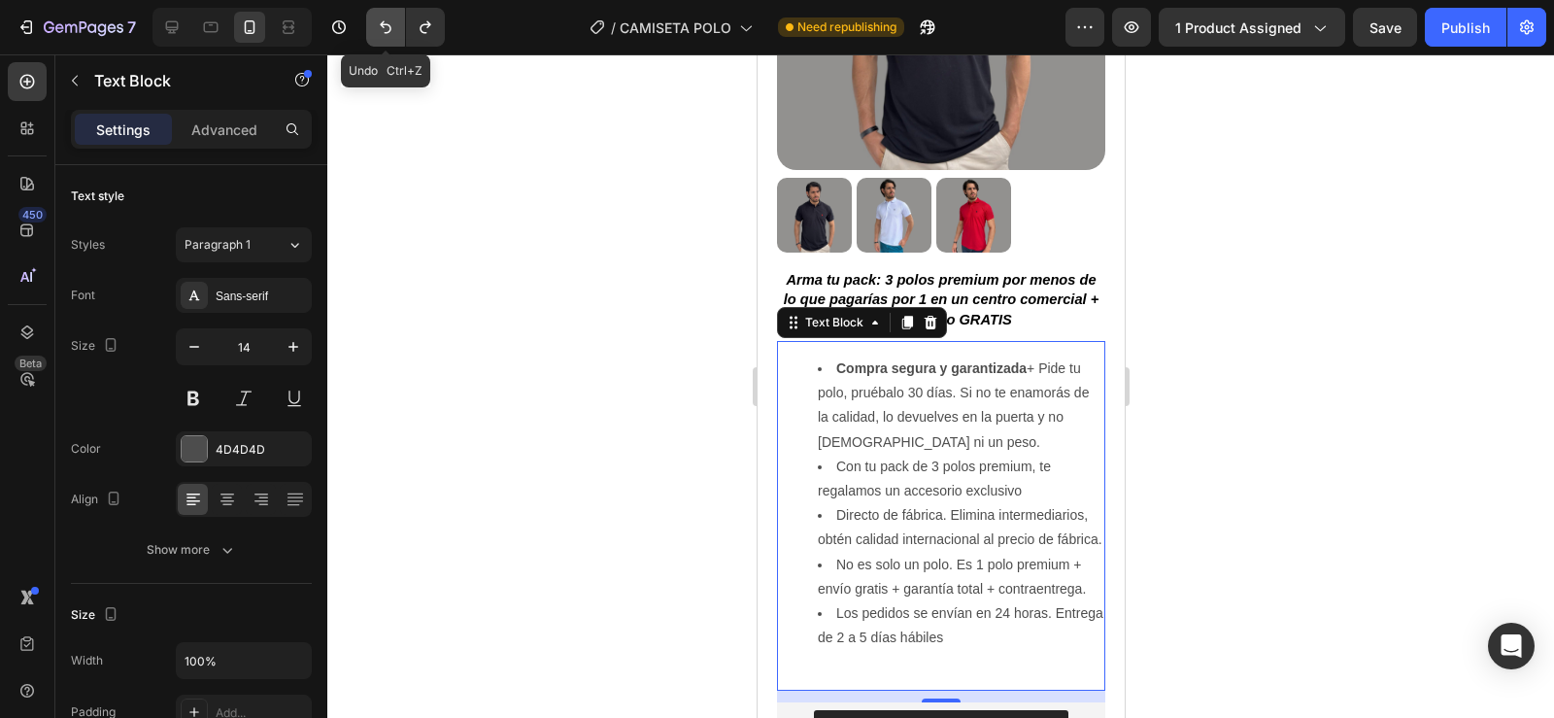
click at [387, 25] on icon "Undo/Redo" at bounding box center [386, 27] width 12 height 13
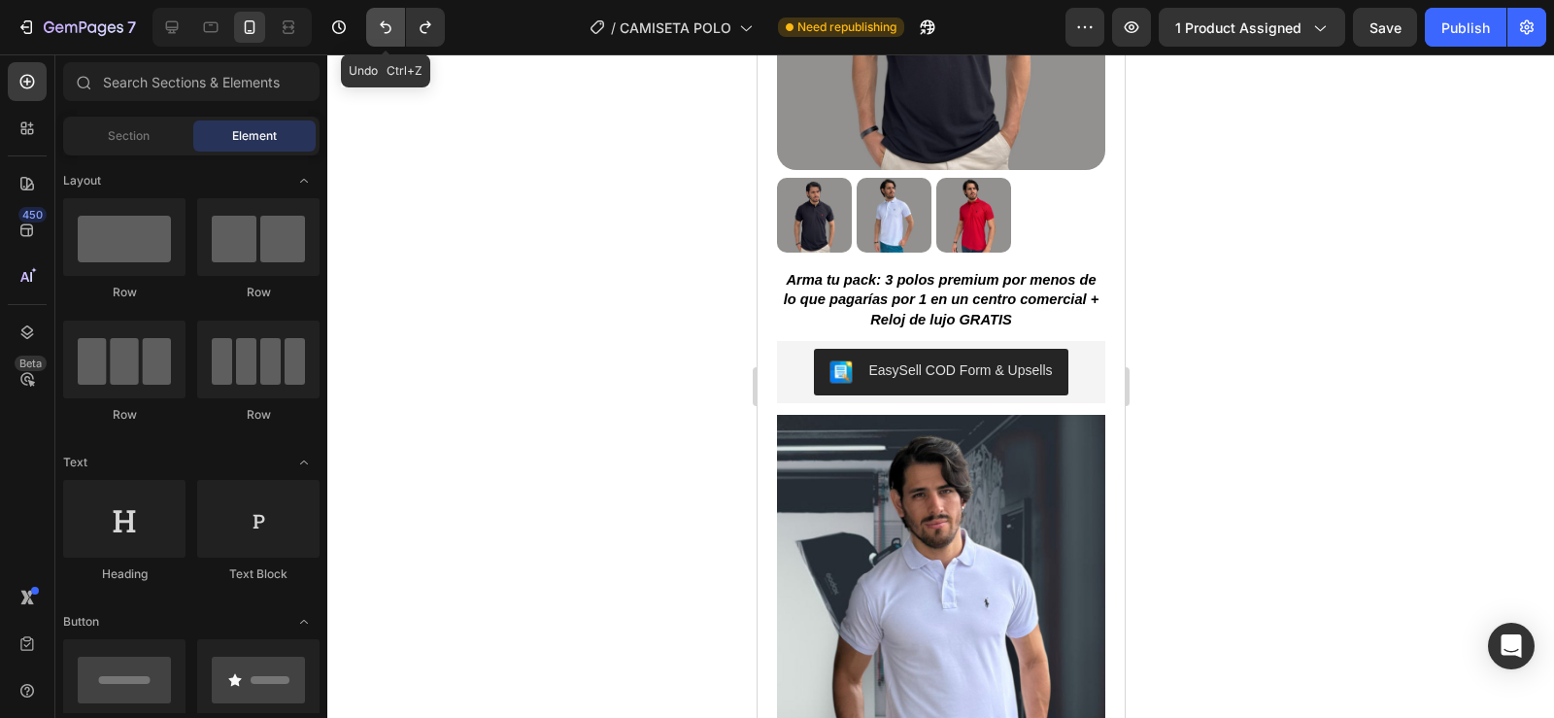
click at [387, 25] on icon "Undo/Redo" at bounding box center [386, 27] width 12 height 13
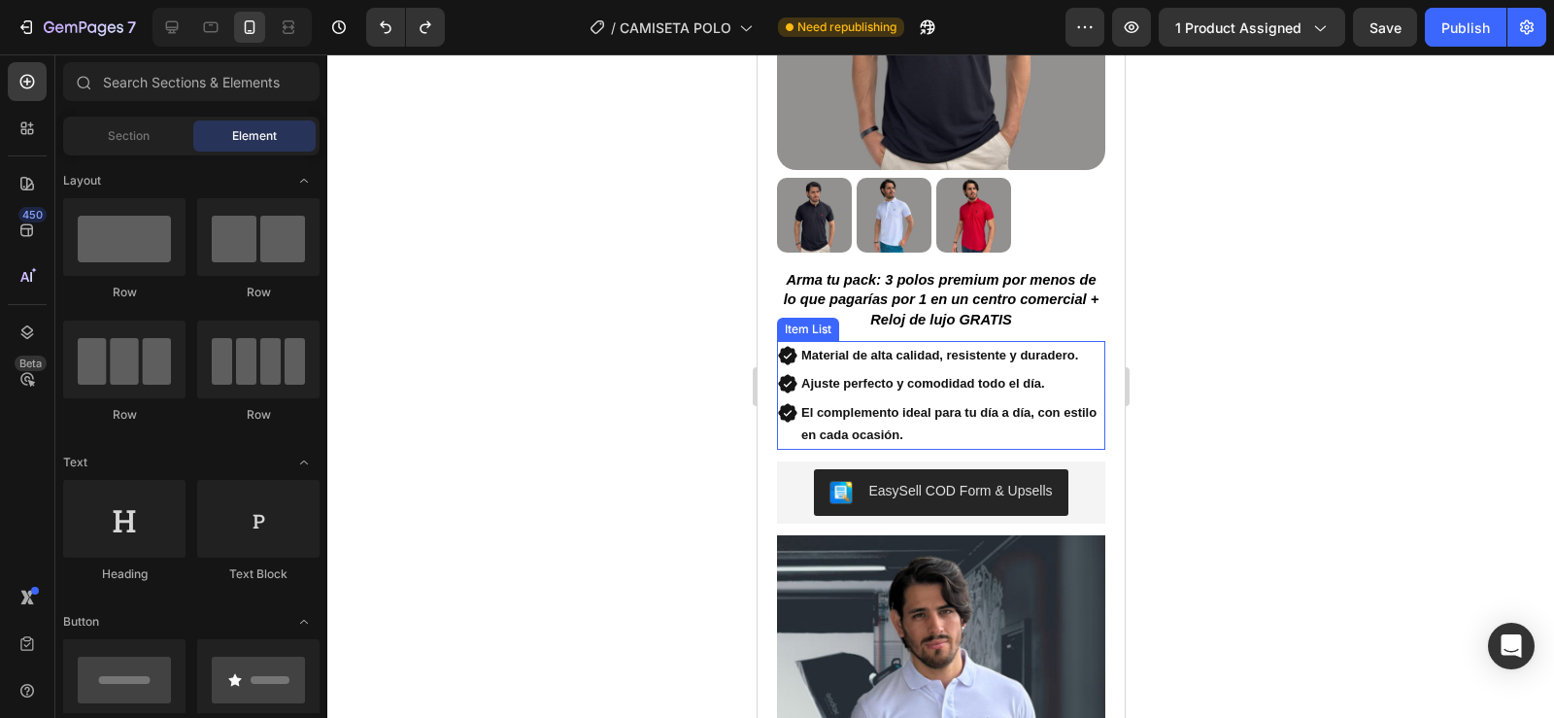
click at [801, 348] on strong "Material de alta calidad, resistente y duradero." at bounding box center [938, 355] width 277 height 15
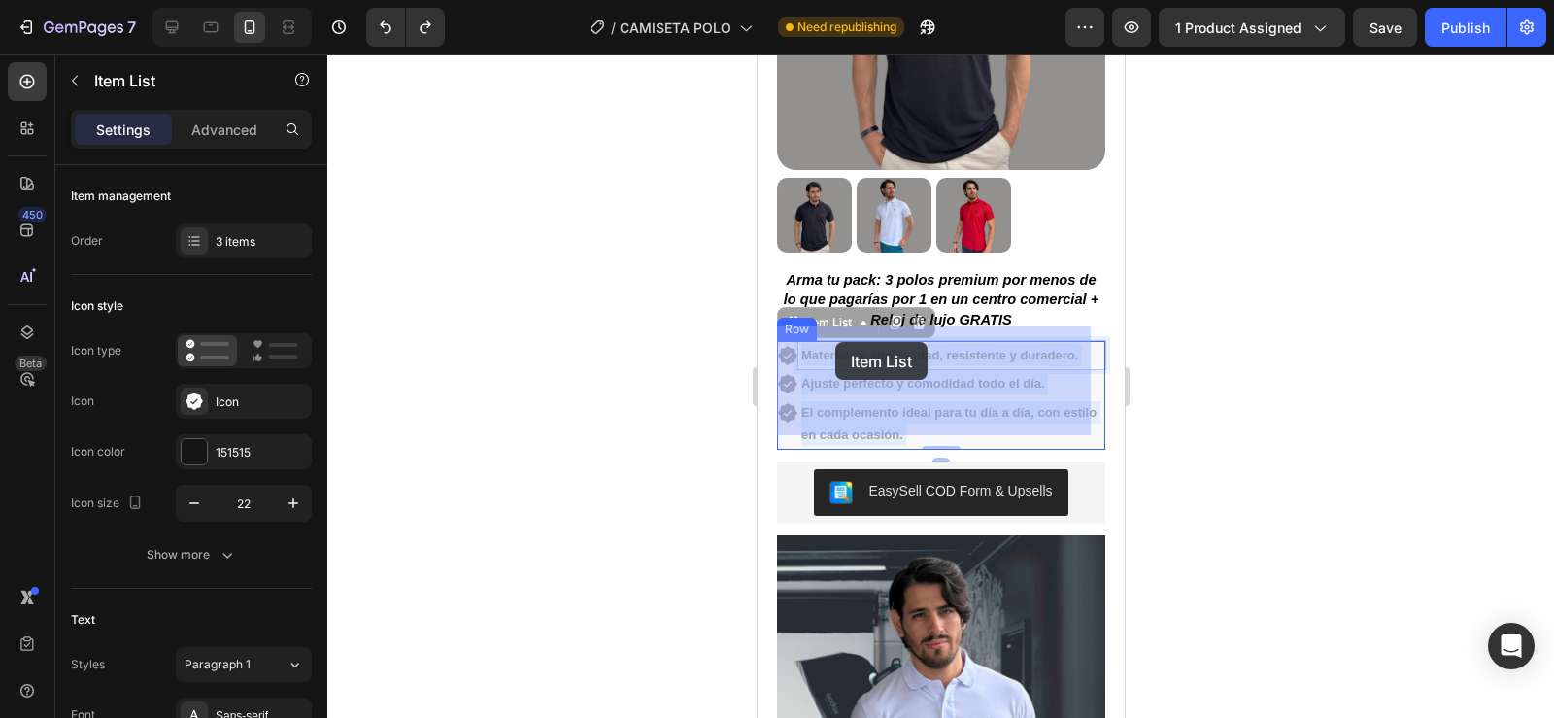
drag, startPoint x: 801, startPoint y: 340, endPoint x: 844, endPoint y: 340, distance: 42.7
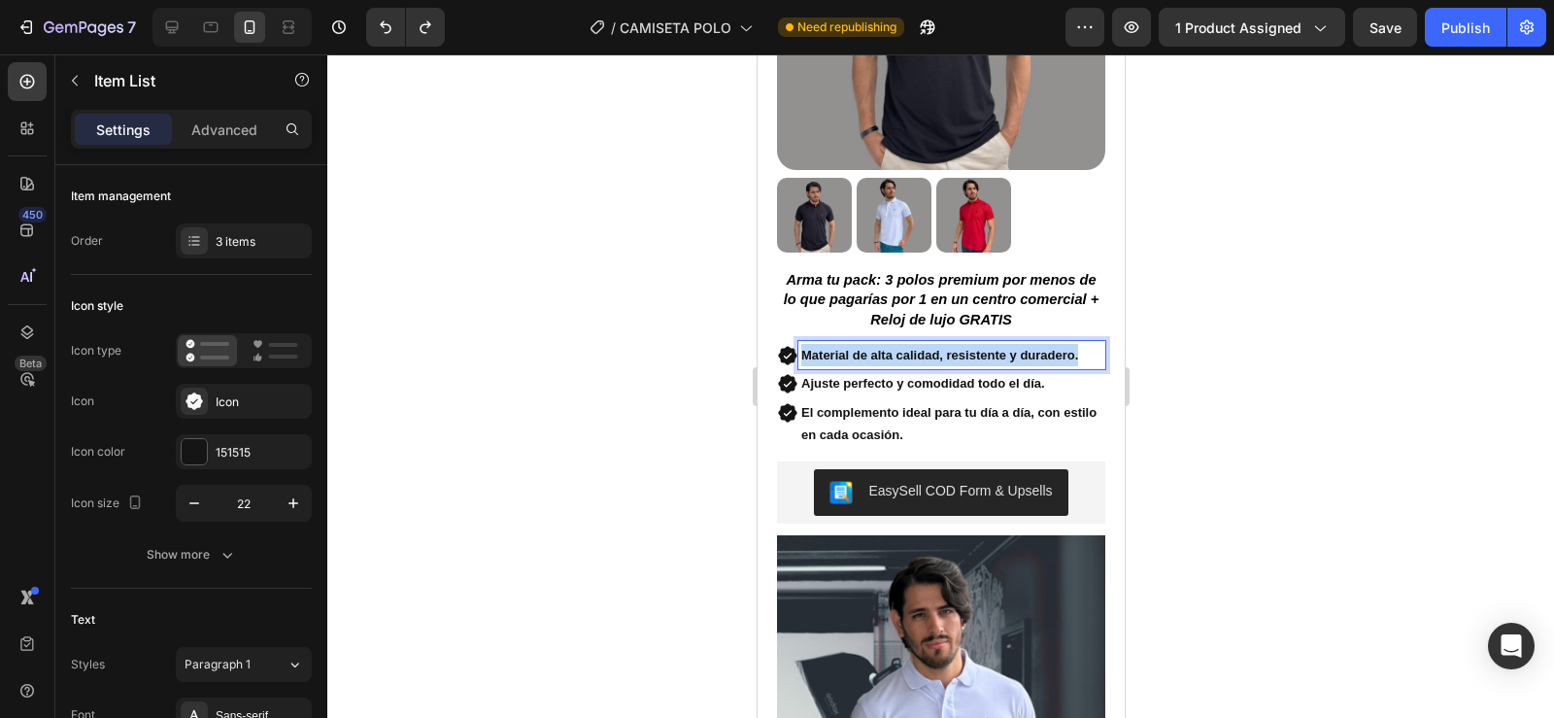
drag, startPoint x: 804, startPoint y: 343, endPoint x: 1080, endPoint y: 352, distance: 275.9
click at [1080, 352] on p "Material de alta calidad, resistente y duradero." at bounding box center [950, 355] width 301 height 22
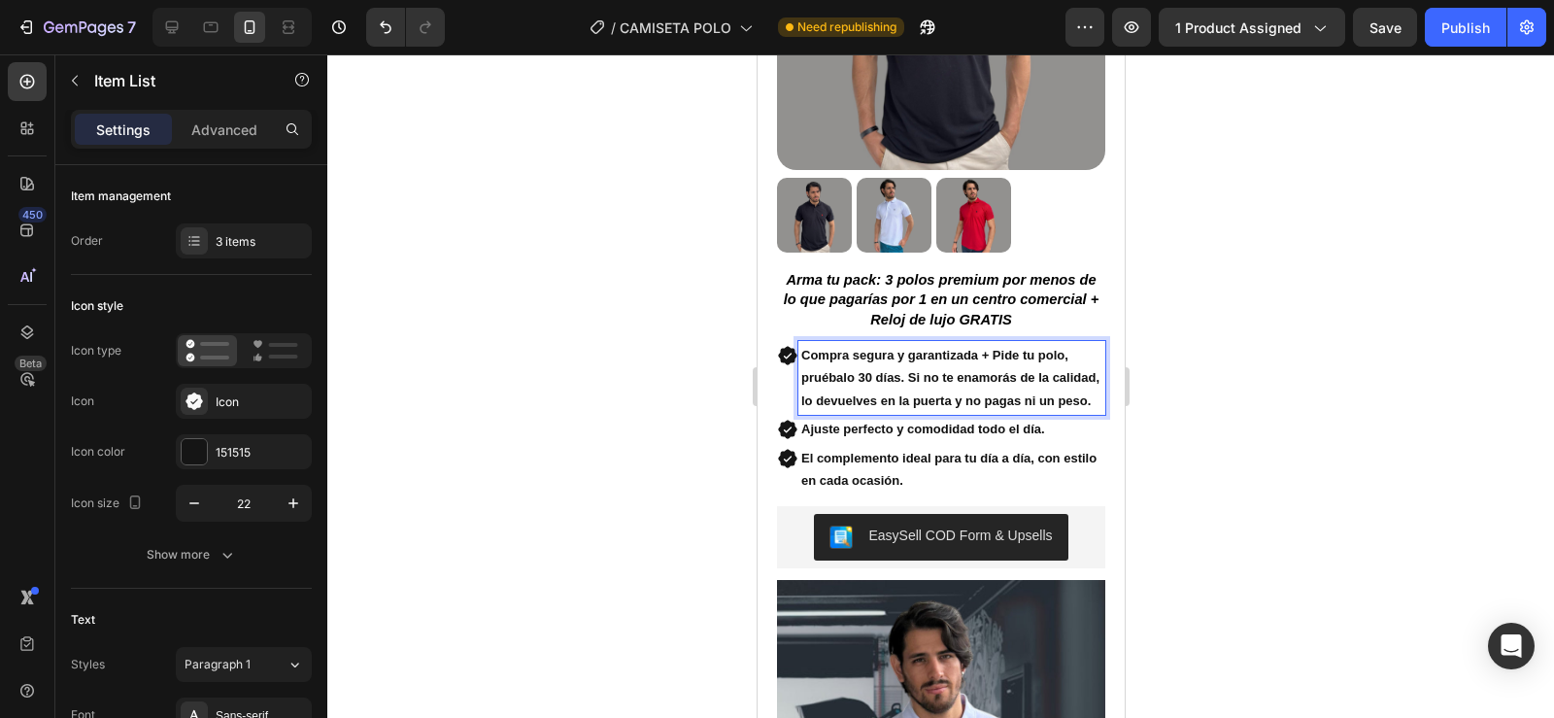
click at [788, 346] on icon at bounding box center [786, 355] width 18 height 18
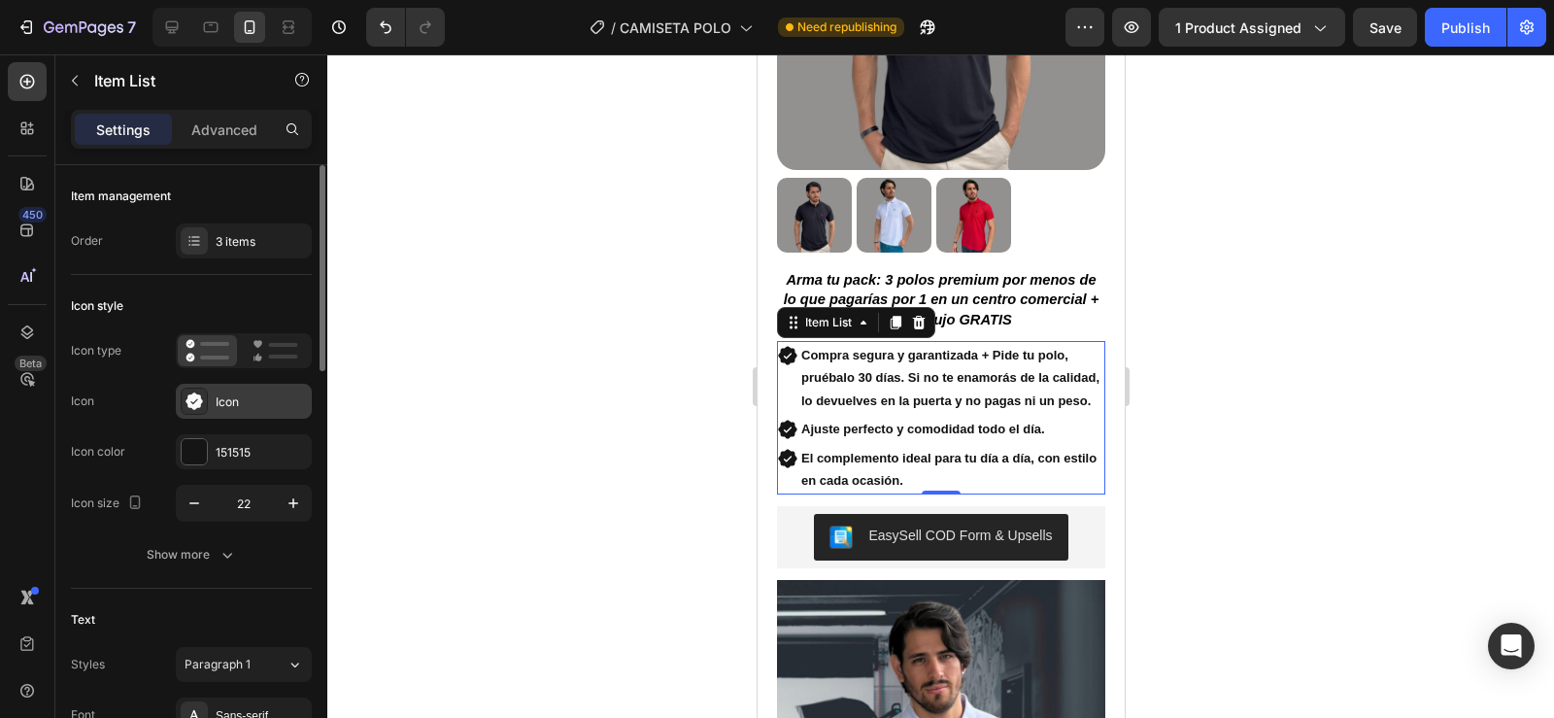
click at [187, 404] on icon at bounding box center [194, 400] width 19 height 19
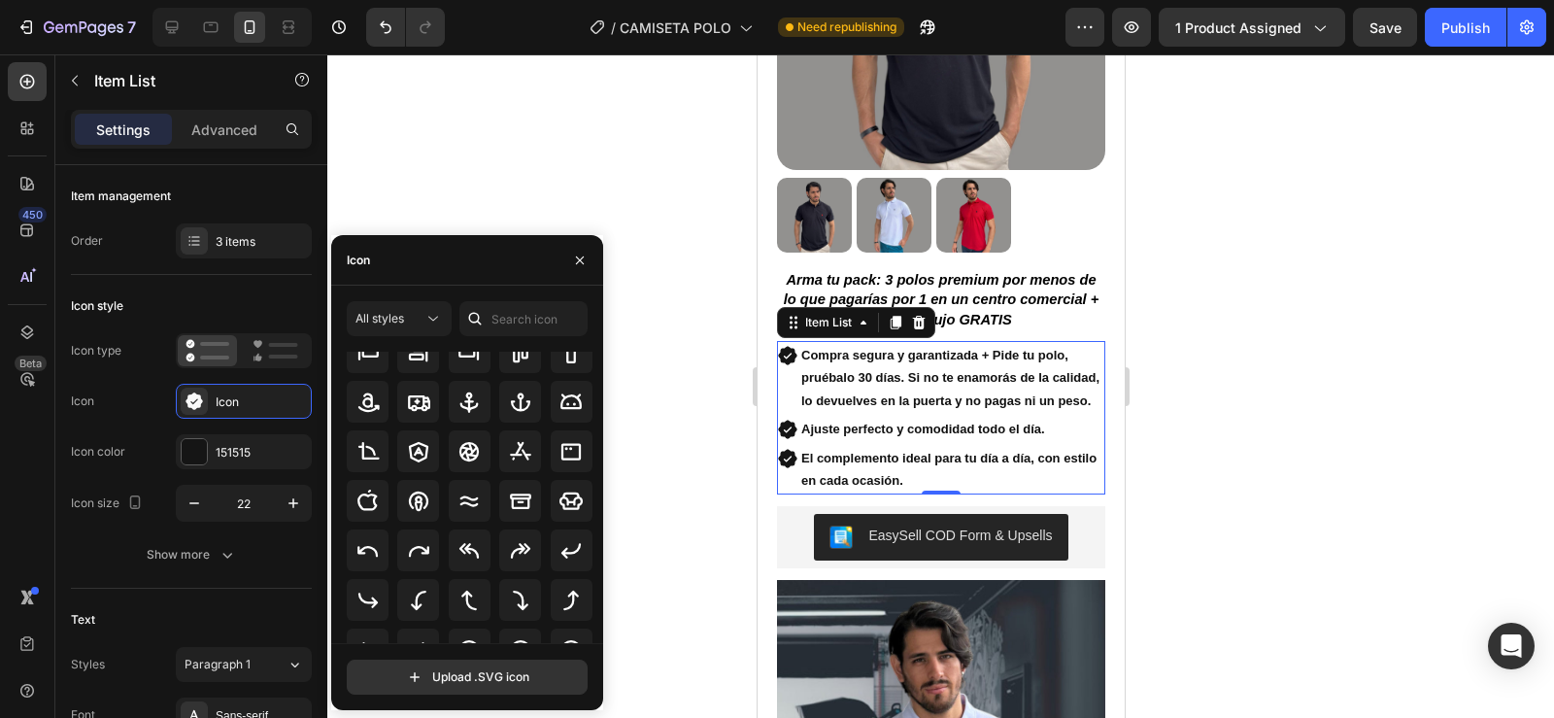
scroll to position [0, 0]
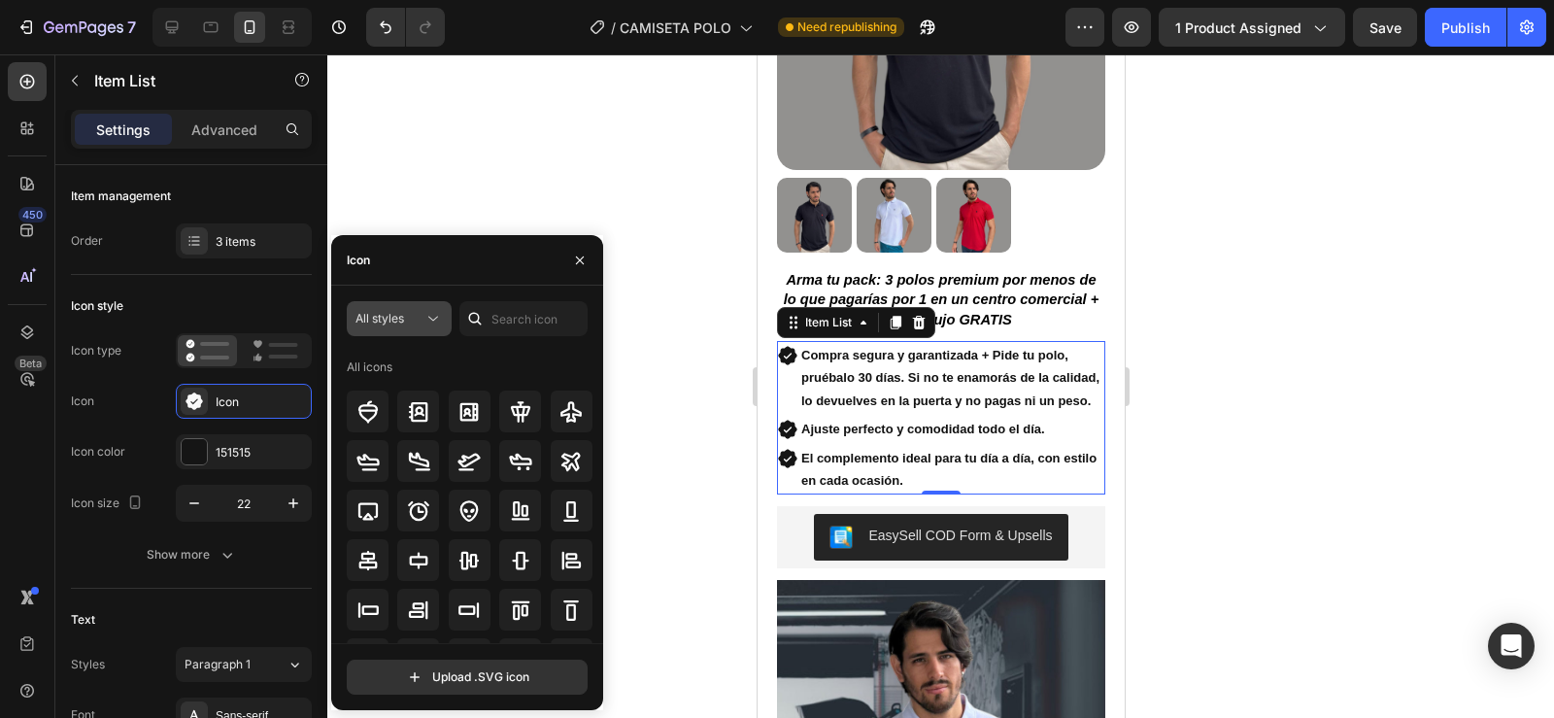
click at [430, 309] on icon at bounding box center [432, 318] width 19 height 19
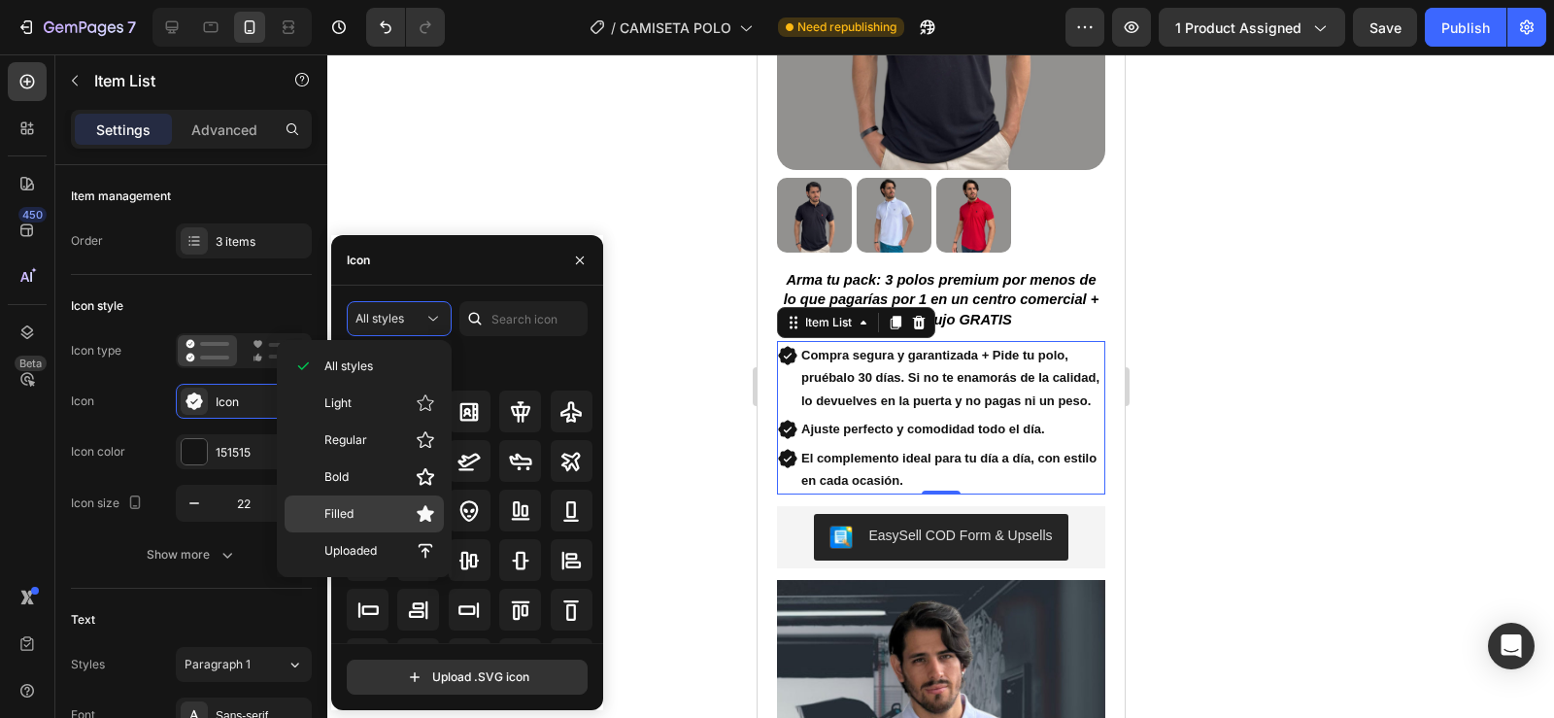
click at [387, 504] on p "Filled" at bounding box center [379, 513] width 111 height 19
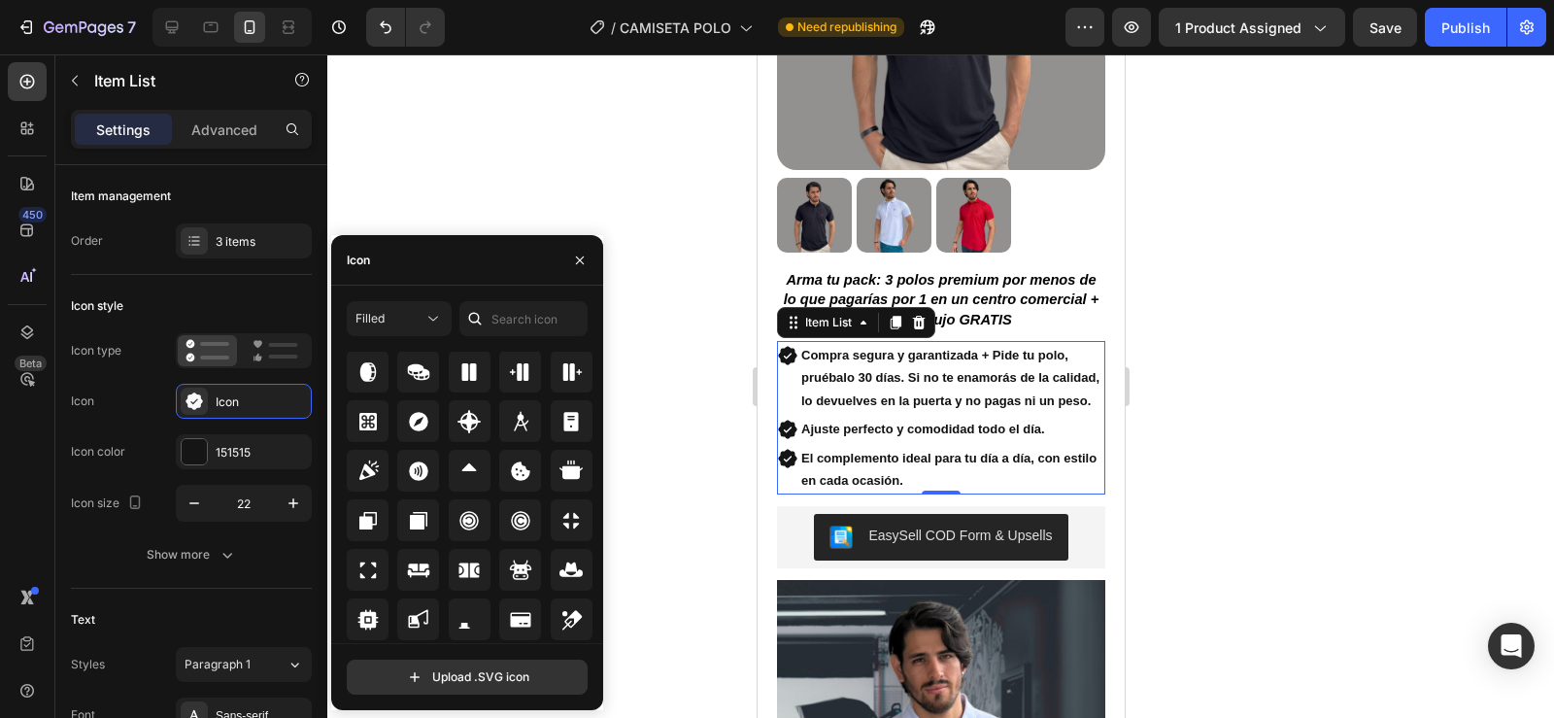
scroll to position [3365, 0]
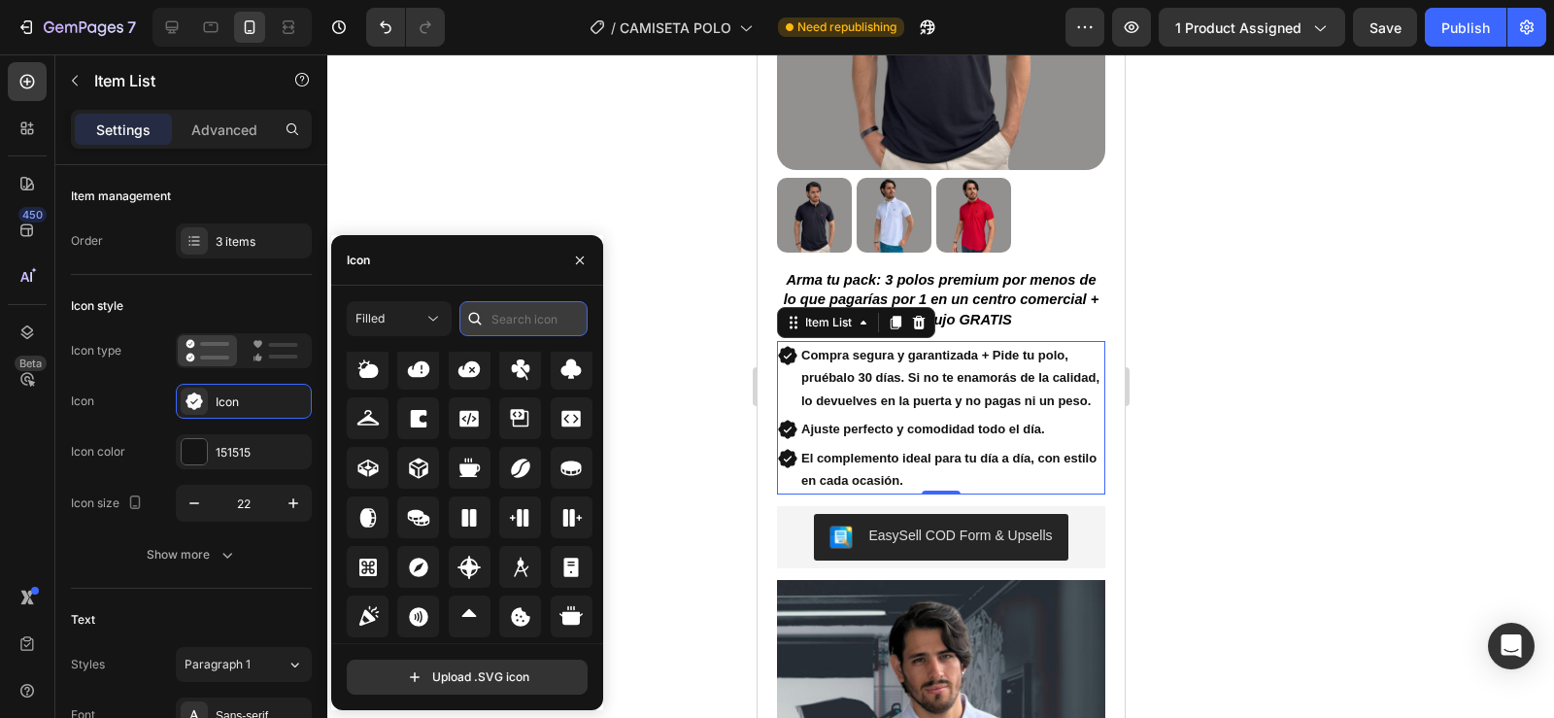
click at [504, 314] on input "text" at bounding box center [523, 318] width 128 height 35
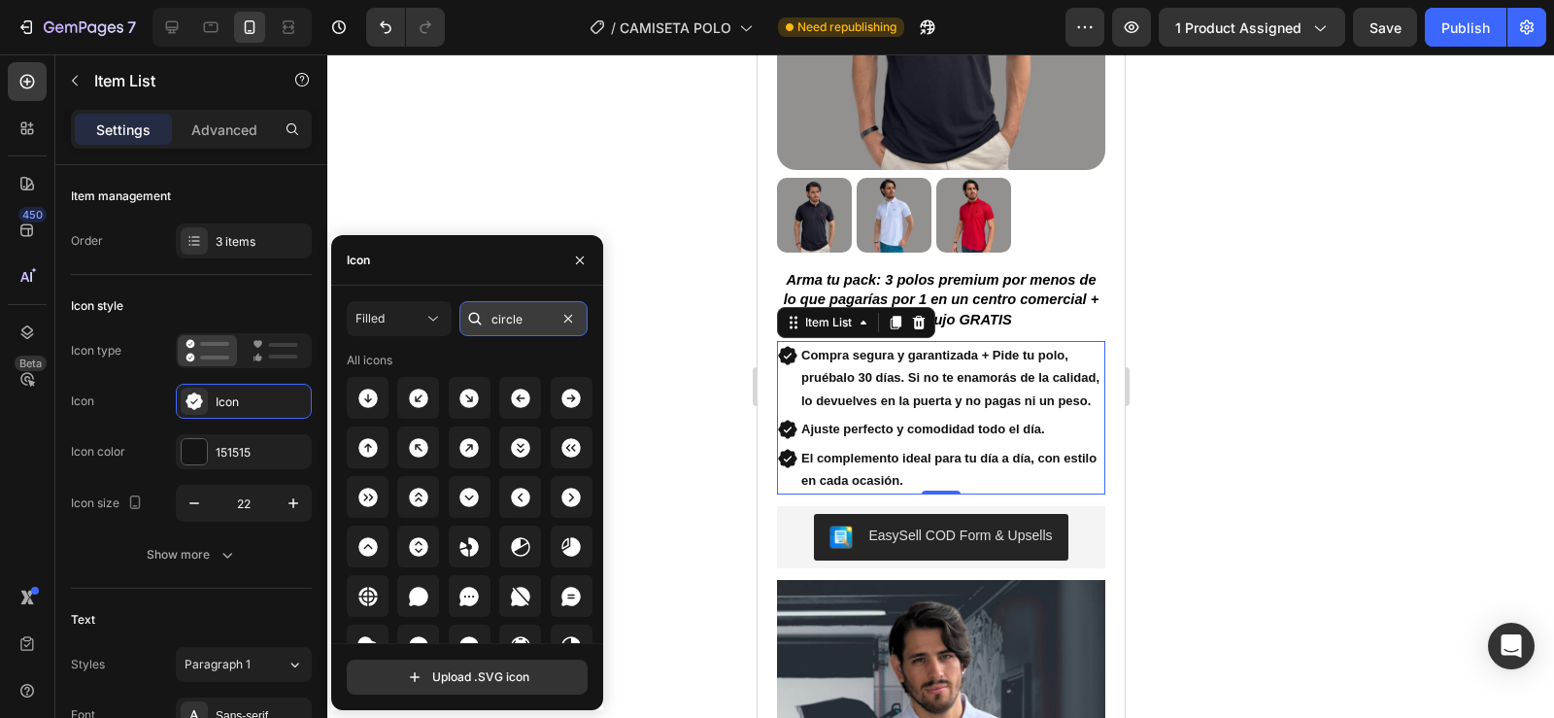
type input "circle"
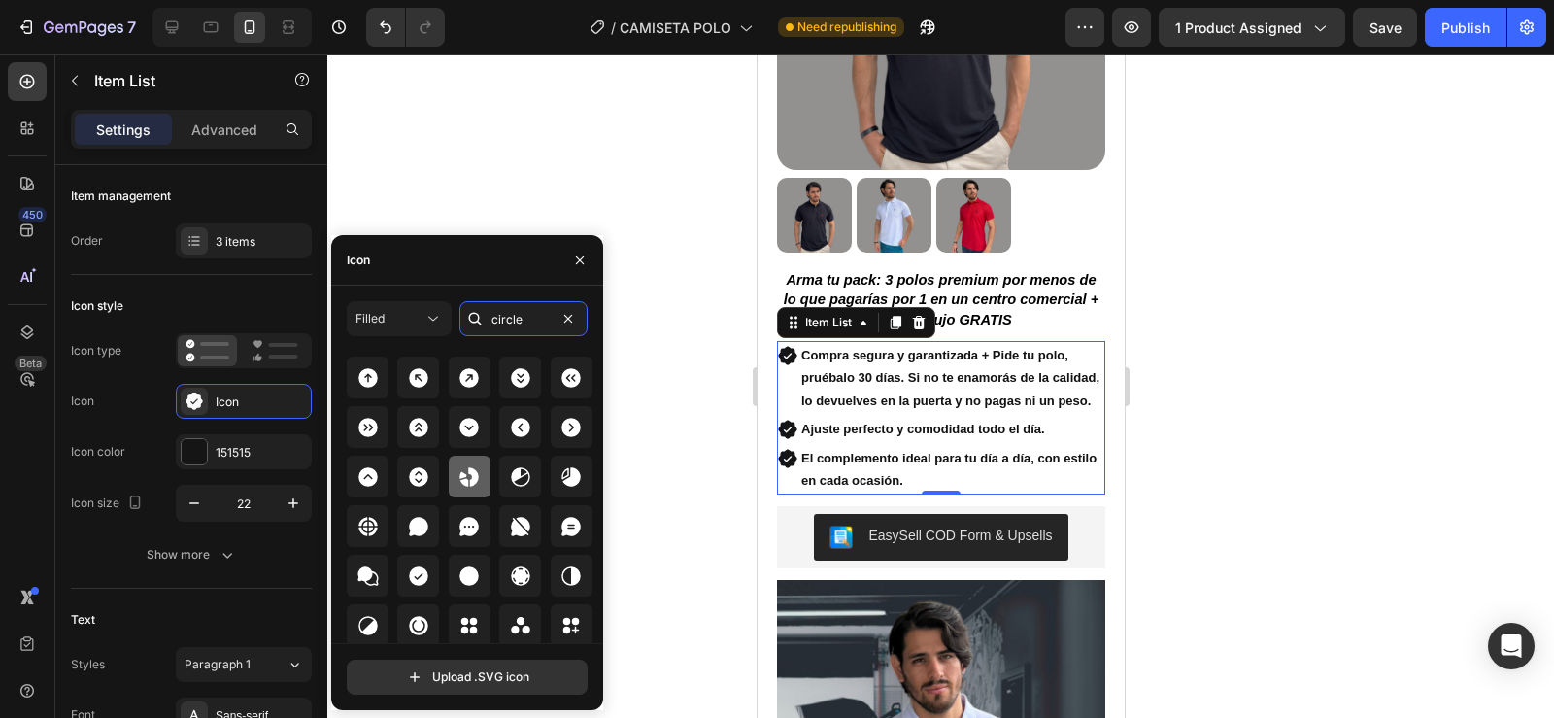
scroll to position [71, 0]
click at [461, 588] on div at bounding box center [470, 575] width 42 height 42
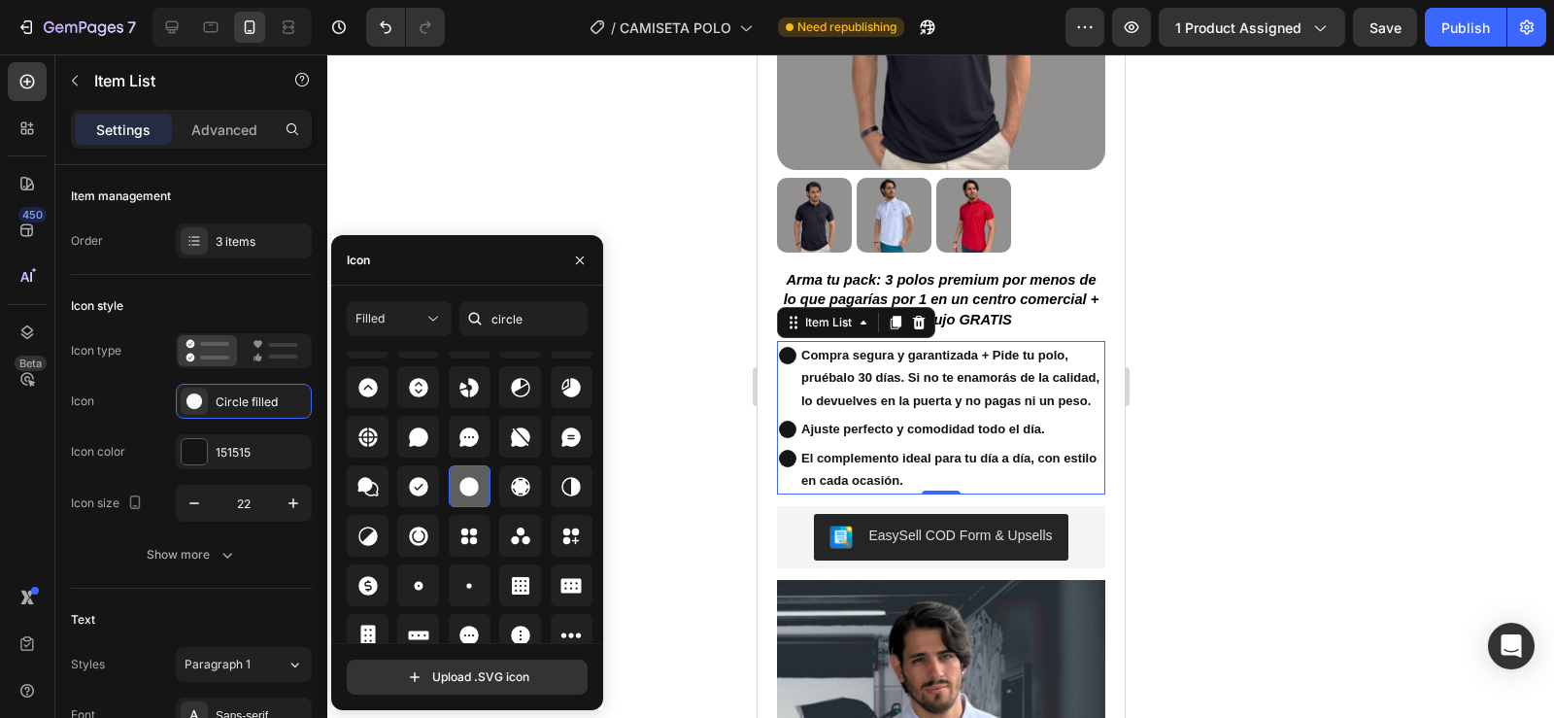
scroll to position [160, 0]
click at [459, 586] on icon at bounding box center [468, 584] width 23 height 23
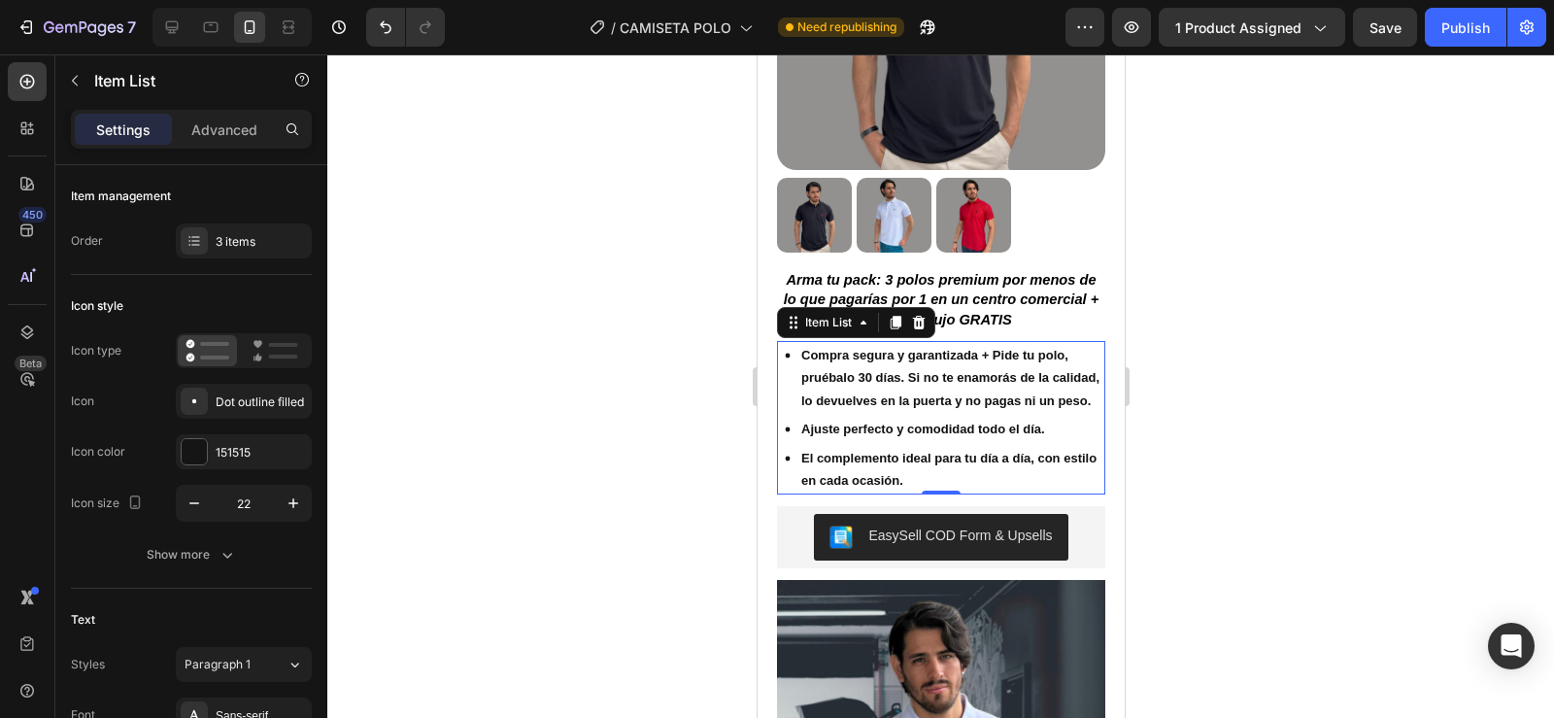
click at [632, 264] on div at bounding box center [940, 385] width 1227 height 663
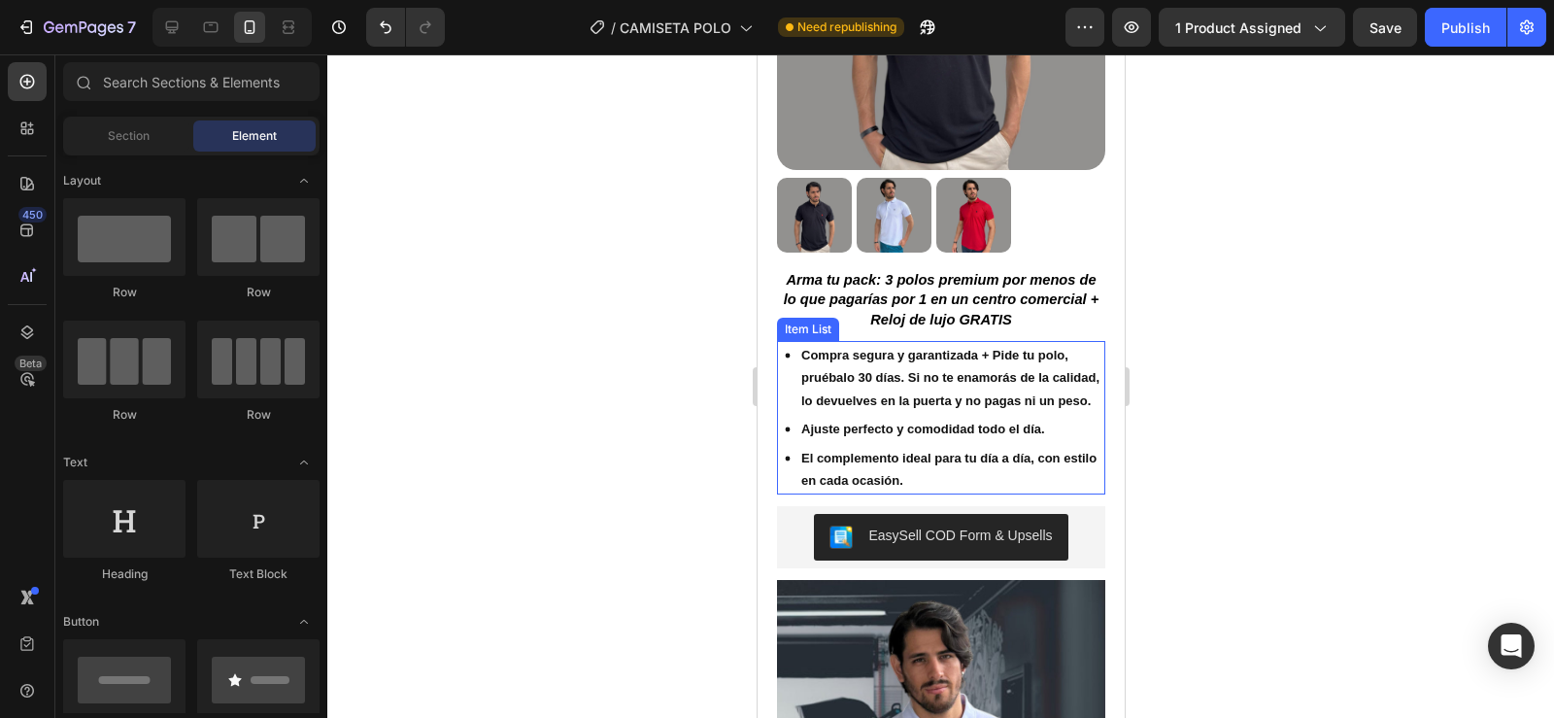
click at [800, 436] on strong "Ajuste perfecto y comodidad todo el día." at bounding box center [922, 428] width 244 height 15
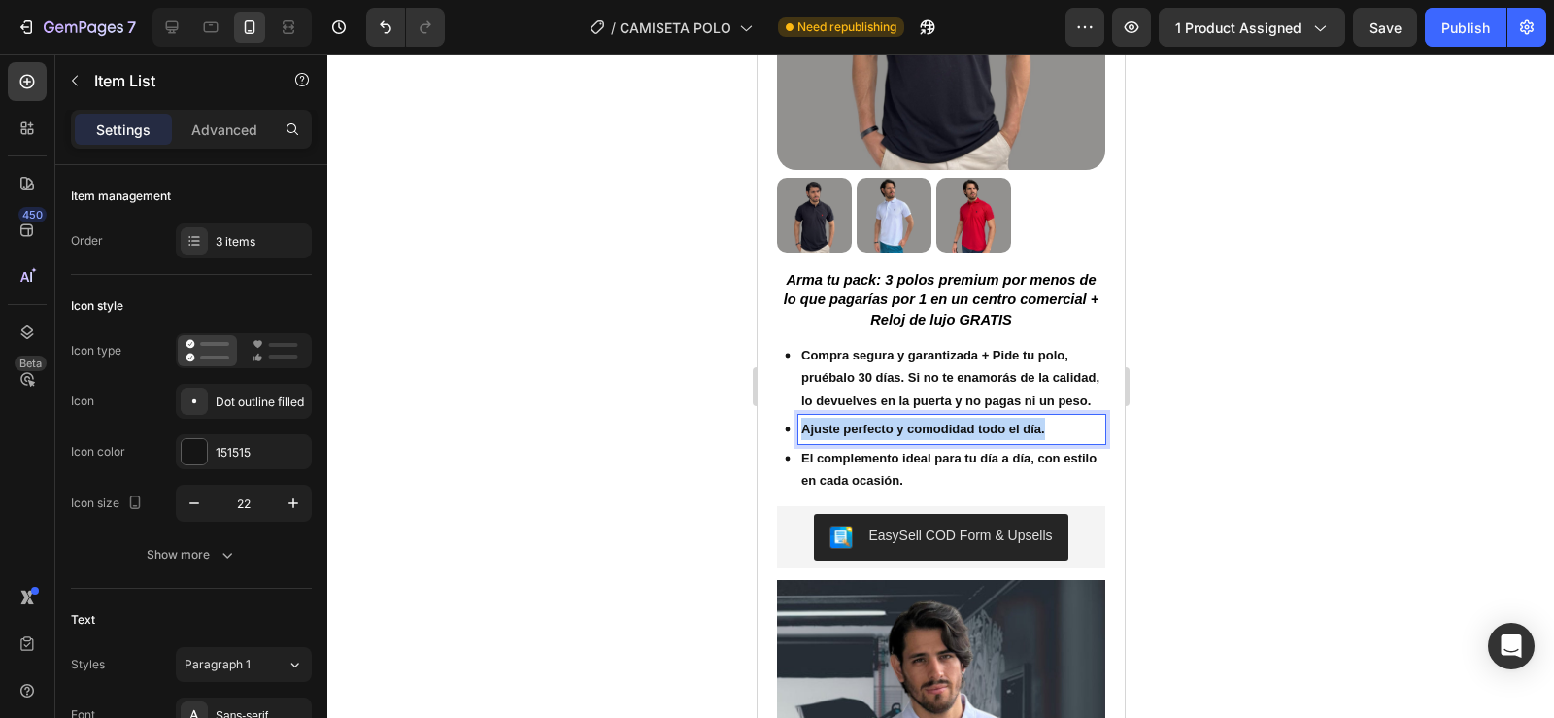
drag, startPoint x: 800, startPoint y: 437, endPoint x: 1054, endPoint y: 439, distance: 253.5
click at [1054, 439] on p "Ajuste perfecto y comodidad todo el día." at bounding box center [950, 429] width 301 height 22
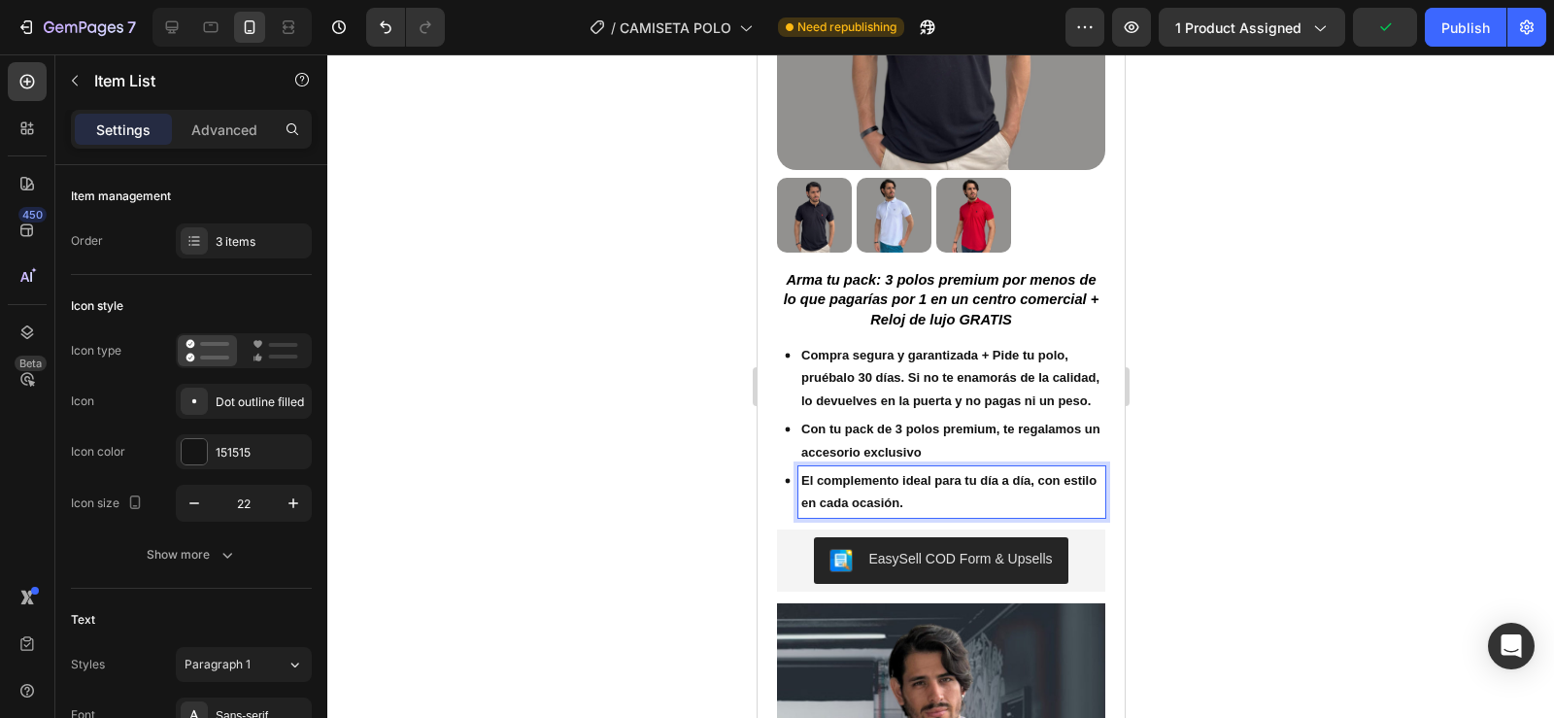
click at [801, 488] on strong "El complemento ideal para tu día a día, con estilo en cada ocasión." at bounding box center [947, 491] width 295 height 37
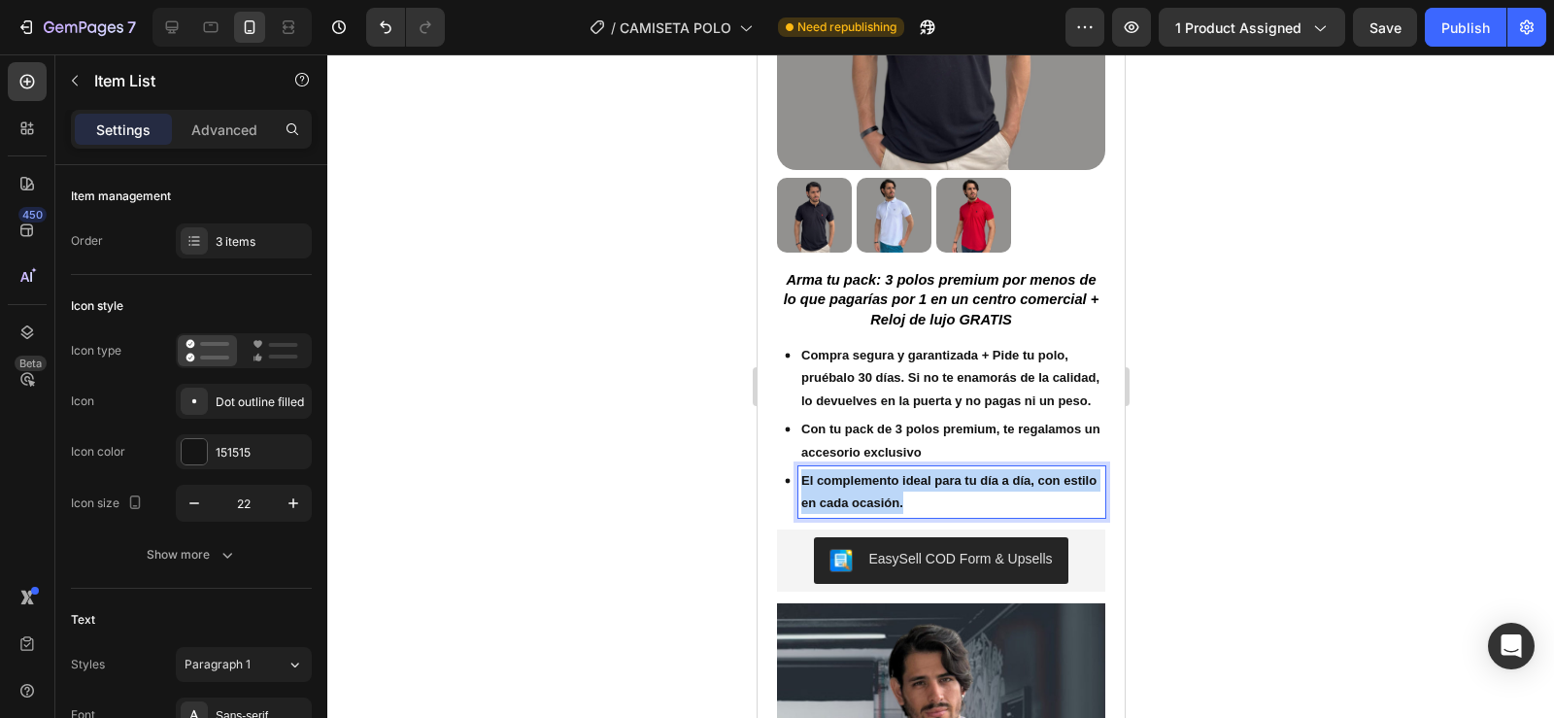
drag, startPoint x: 801, startPoint y: 488, endPoint x: 943, endPoint y: 506, distance: 143.0
click at [943, 506] on p "El complemento ideal para tu día a día, con estilo en cada ocasión." at bounding box center [950, 492] width 301 height 46
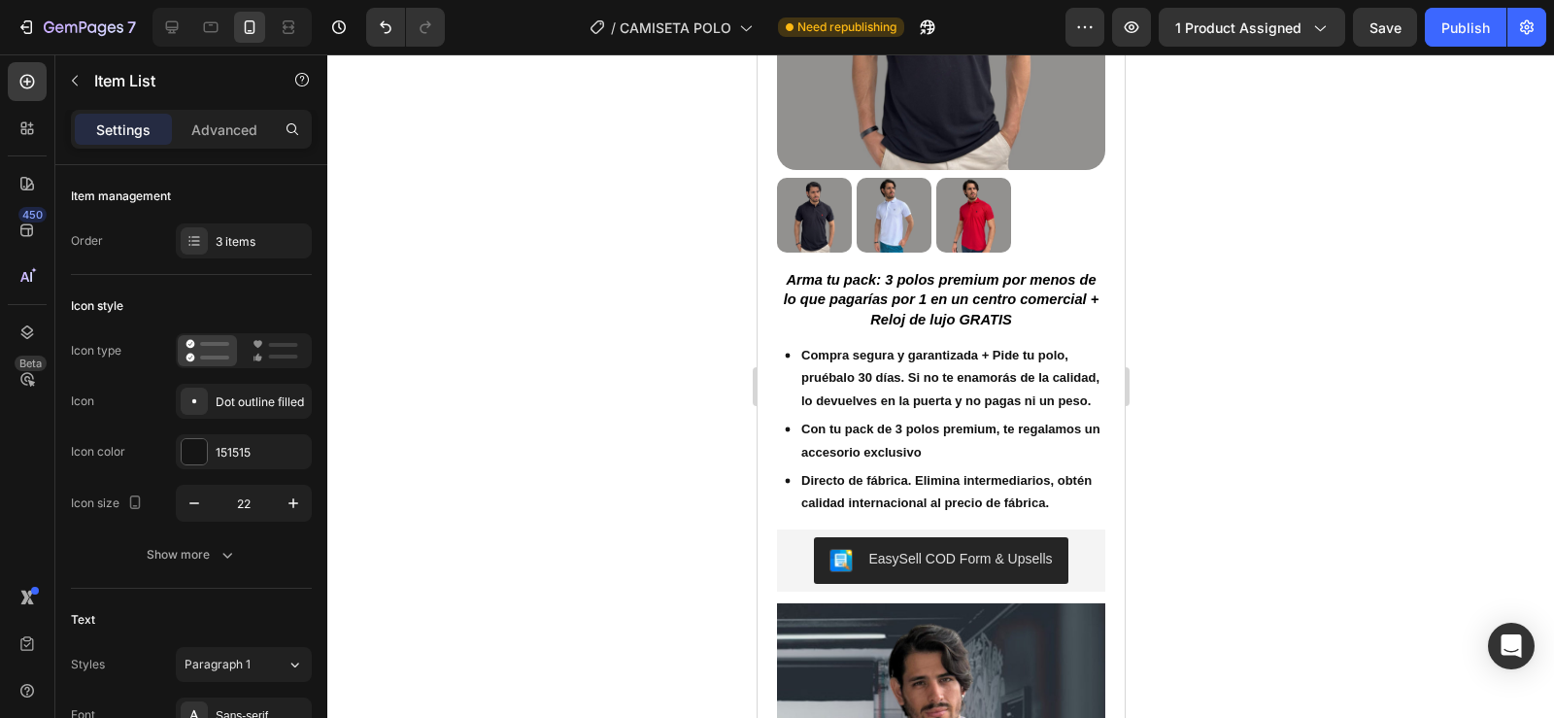
click at [776, 502] on div "Directo de fábrica. Elimina intermediarios, obtén calidad internacional al prec…" at bounding box center [940, 491] width 328 height 51
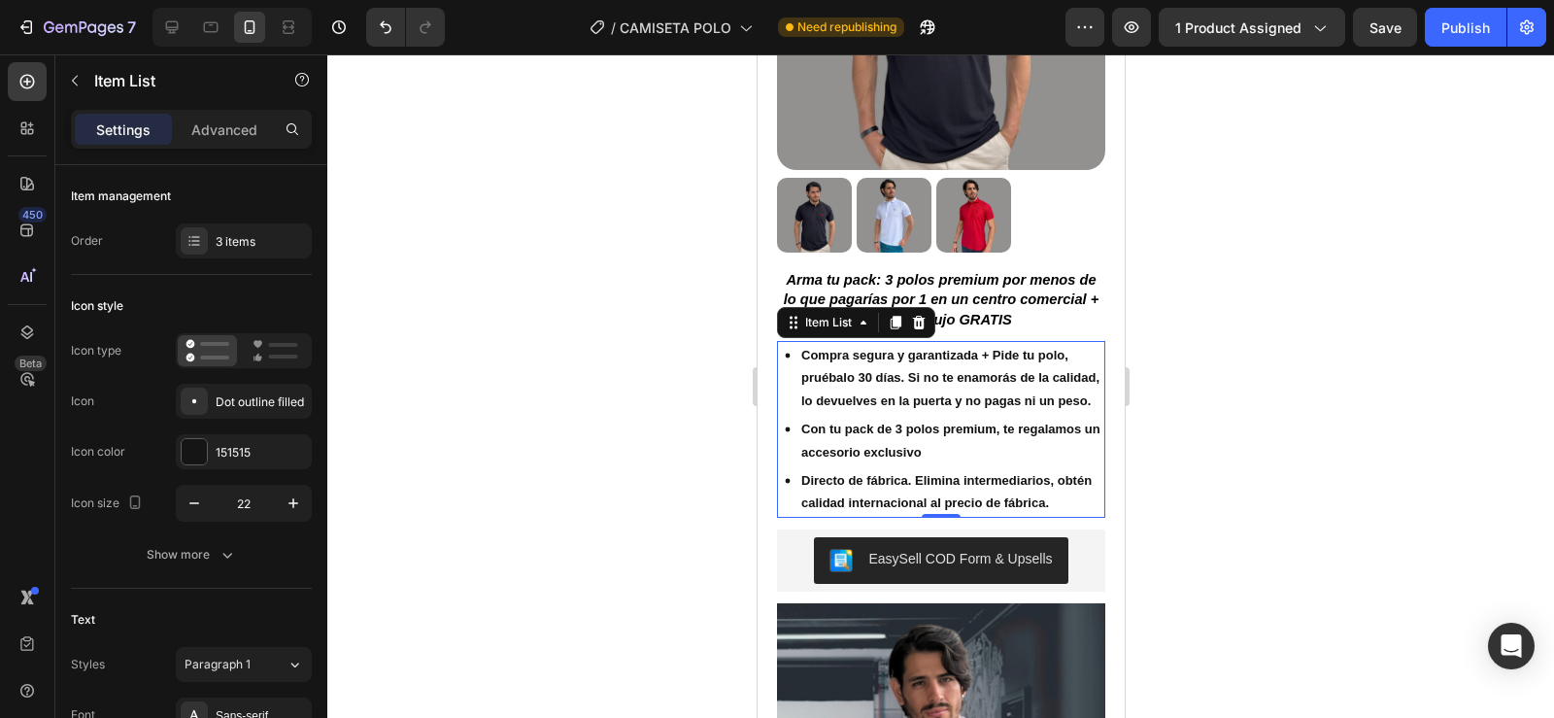
click at [786, 501] on div "Directo de fábrica. Elimina intermediarios, obtén calidad internacional al prec…" at bounding box center [940, 491] width 328 height 51
click at [835, 491] on strong "Directo de fábrica. Elimina intermediarios, obtén calidad internacional al prec…" at bounding box center [945, 491] width 290 height 37
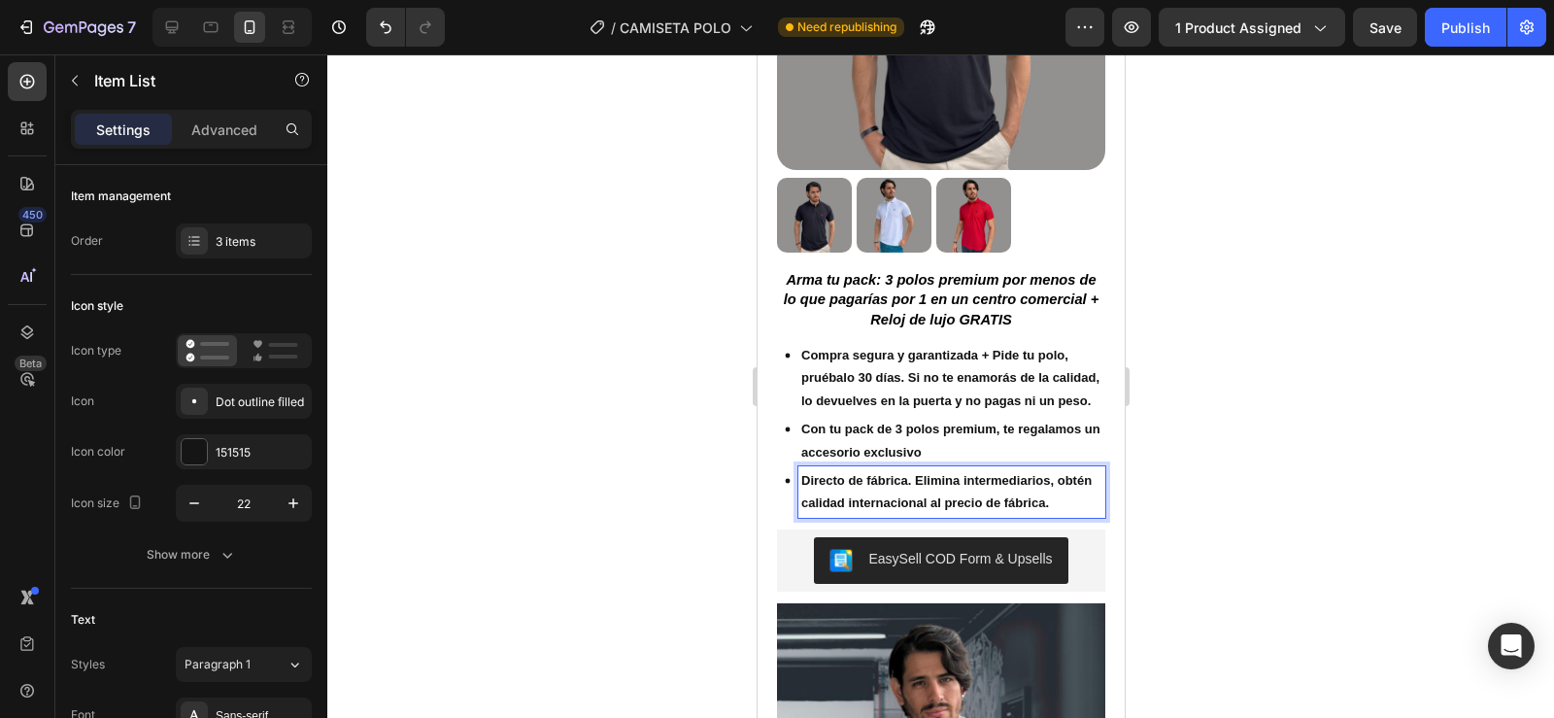
click at [858, 495] on strong "Directo de fábrica. Elimina intermediarios, obtén calidad internacional al prec…" at bounding box center [945, 491] width 290 height 37
click at [798, 504] on div "Directo de fábrica. Elimina intermediarios, obtén calidad internacional al prec…" at bounding box center [950, 491] width 307 height 51
click at [785, 503] on div "Directo de fábrica. Elimina intermediarios, obtén calidad internacional al prec…" at bounding box center [940, 491] width 328 height 51
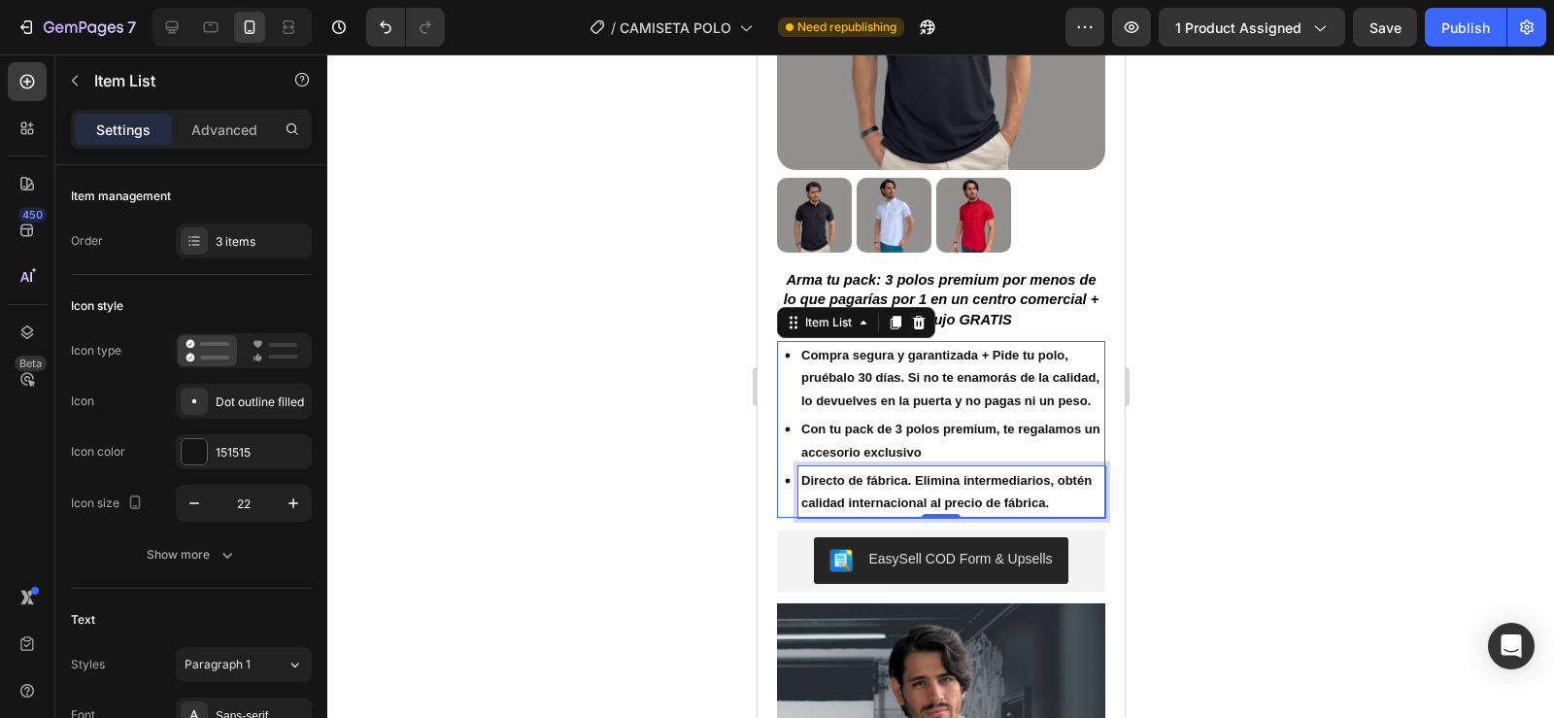
click at [1085, 508] on strong "Directo de fábrica. Elimina intermediarios, obtén calidad internacional al prec…" at bounding box center [945, 491] width 290 height 37
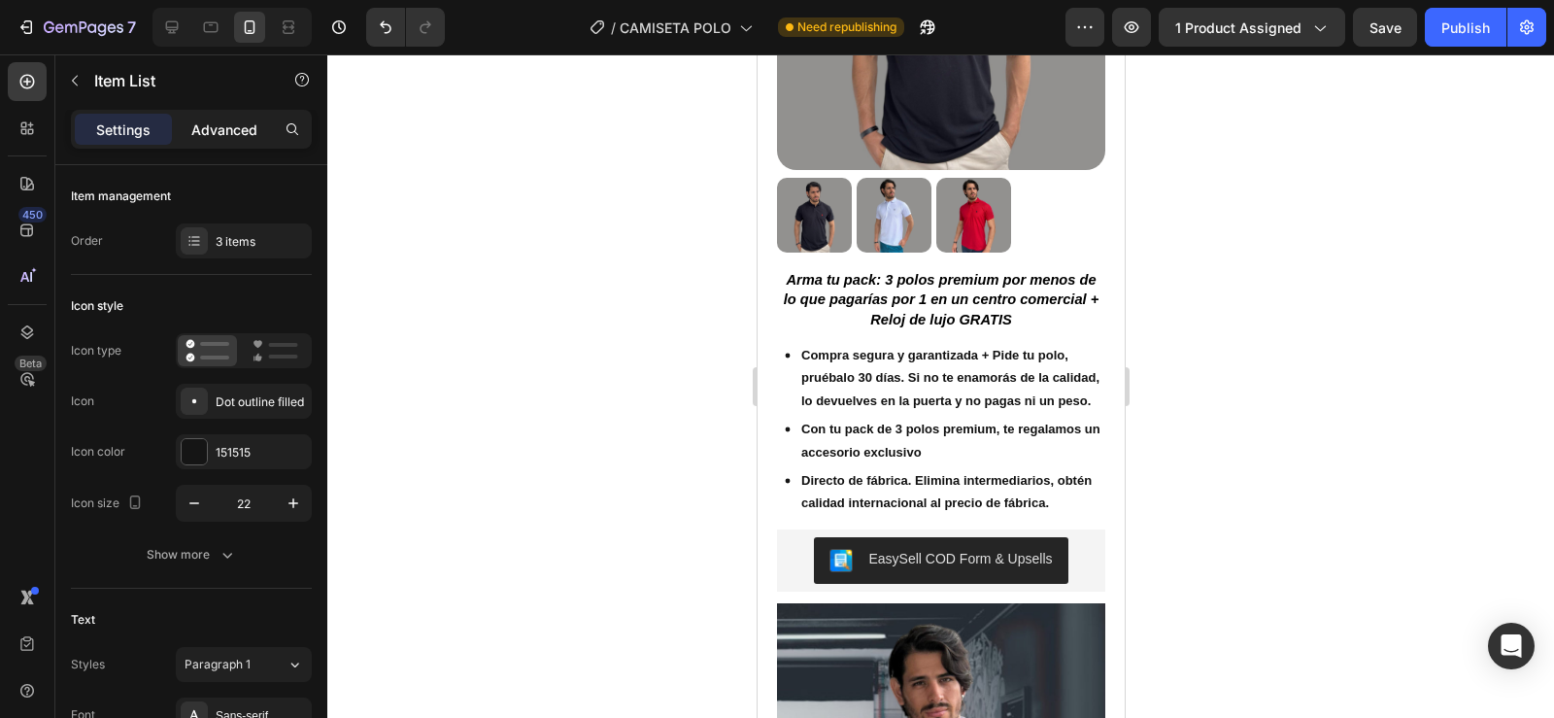
click at [214, 126] on p "Advanced" at bounding box center [224, 129] width 66 height 20
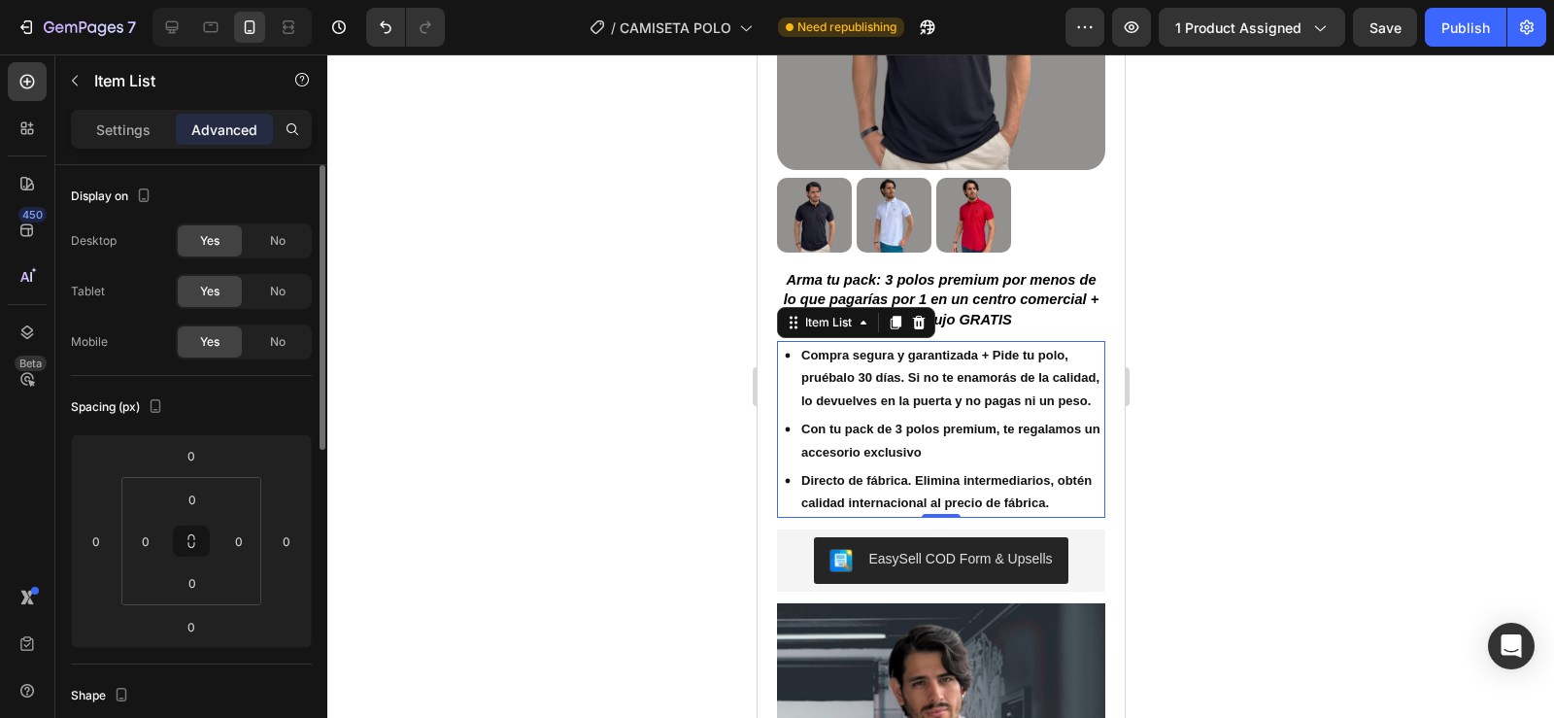
click at [151, 125] on div "Settings" at bounding box center [123, 129] width 97 height 31
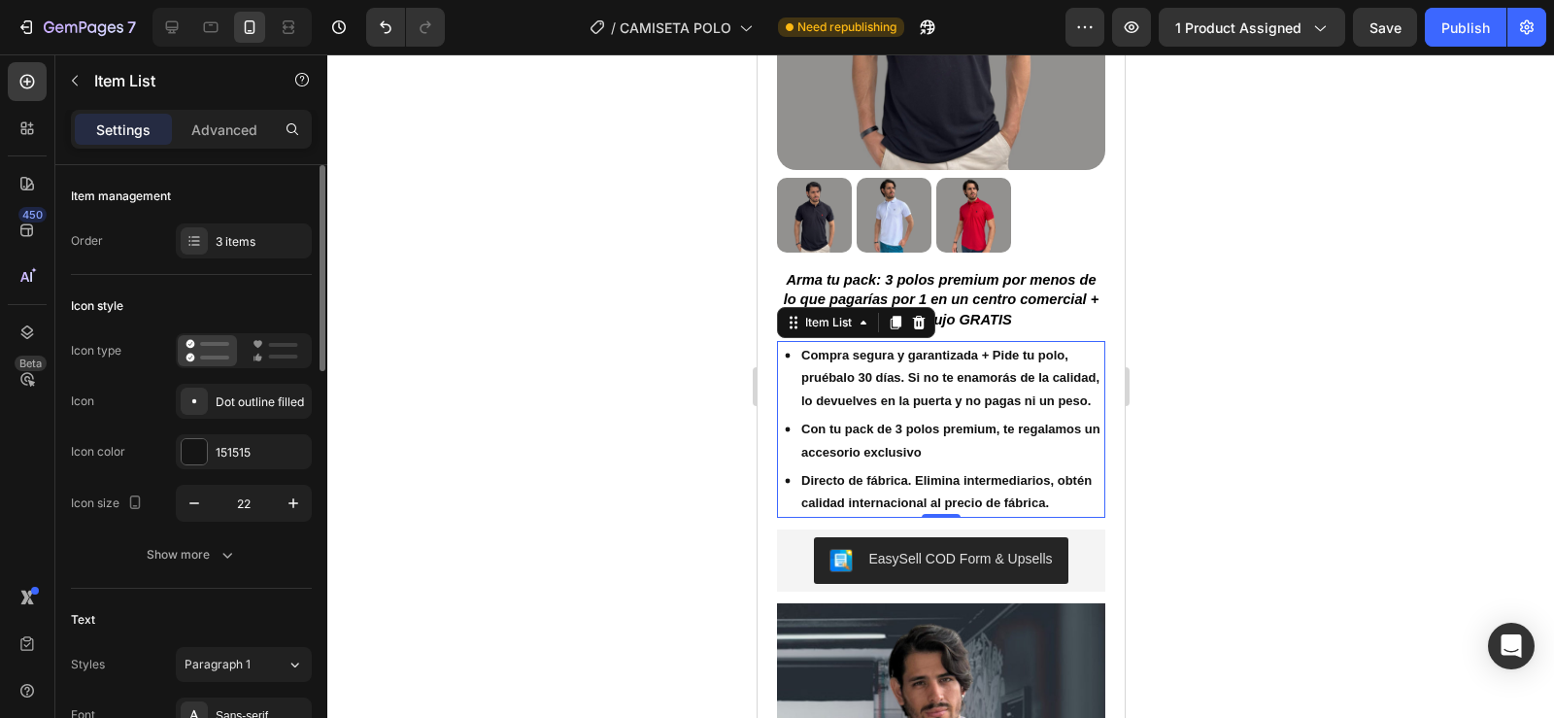
type input "0"
click at [239, 239] on div "3 items" at bounding box center [261, 241] width 91 height 17
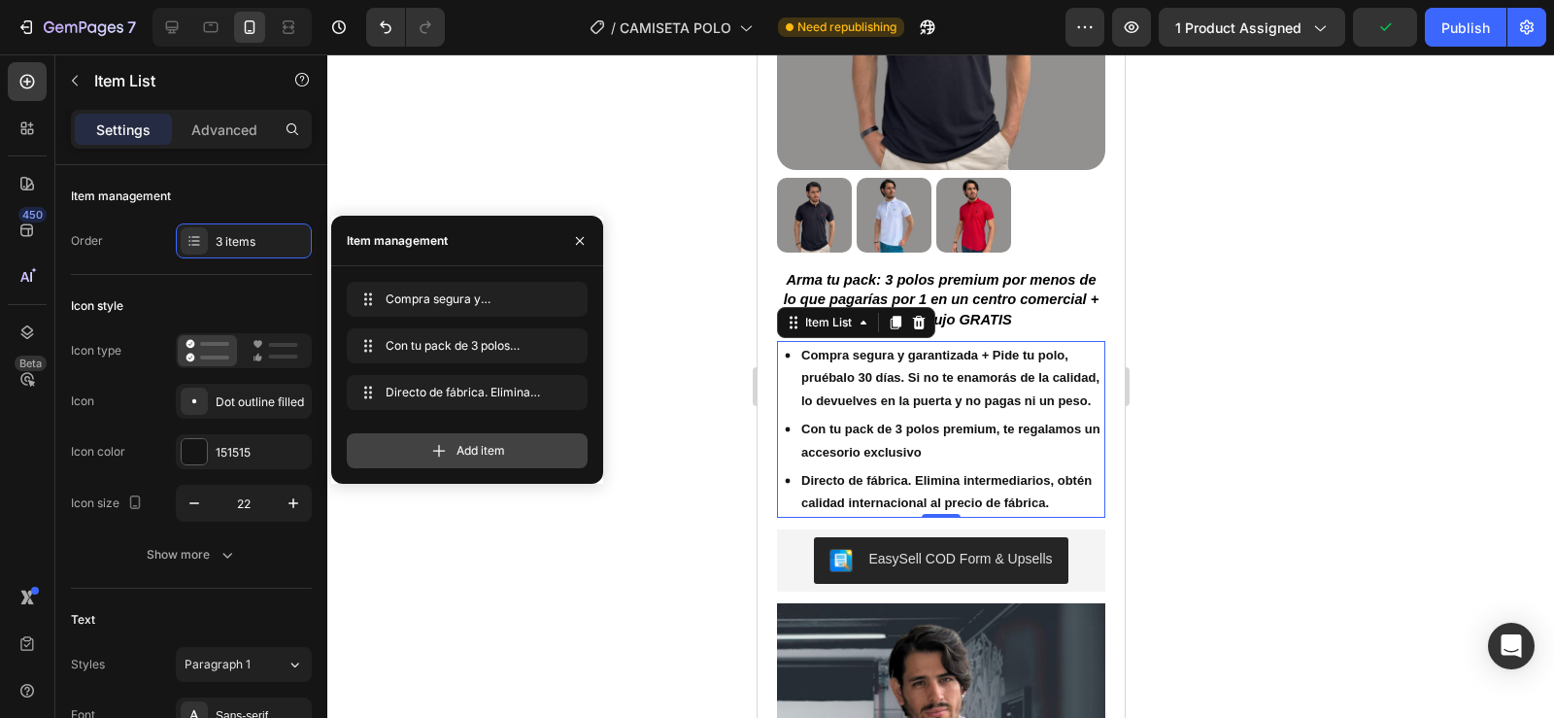
click at [417, 446] on div "Add item" at bounding box center [467, 450] width 241 height 35
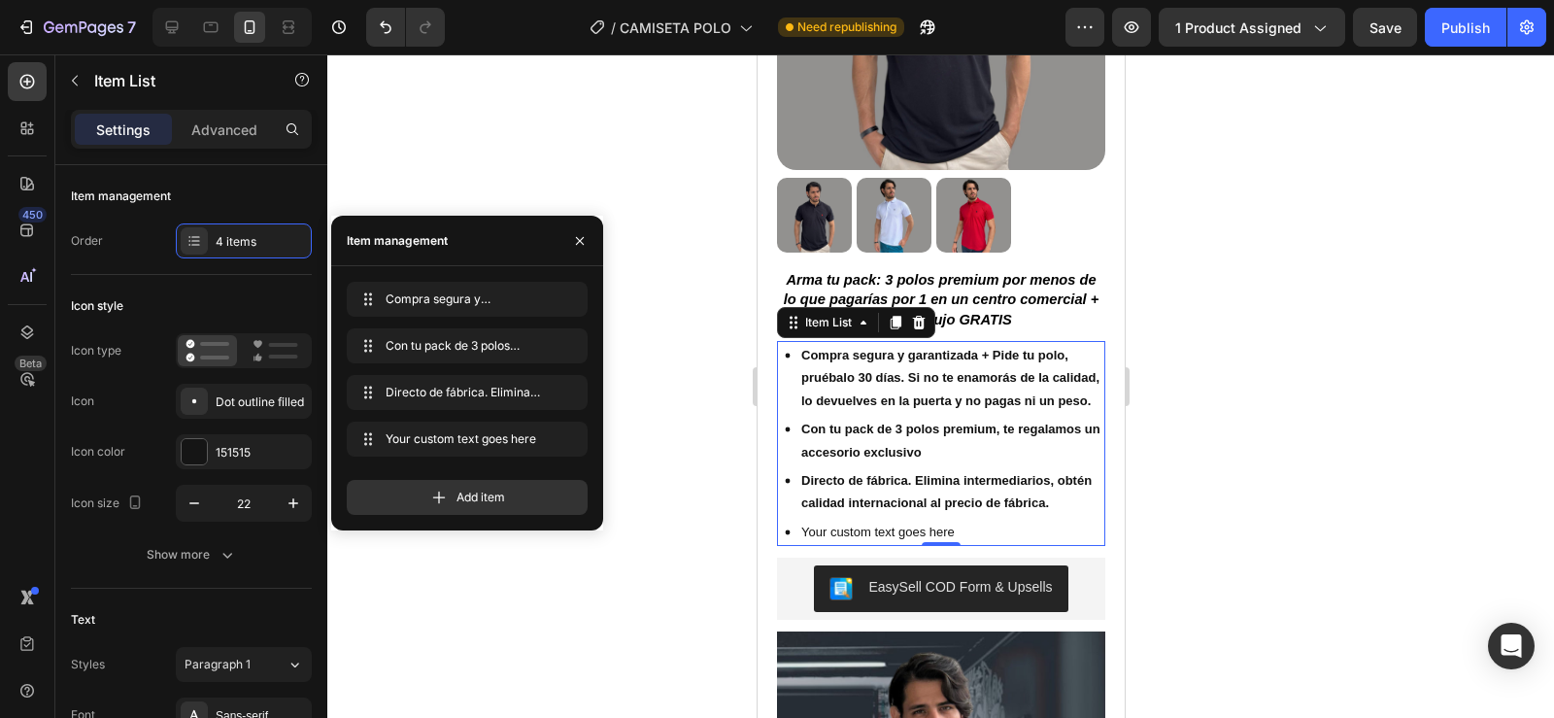
click at [969, 546] on div "Your custom text goes here" at bounding box center [950, 532] width 307 height 28
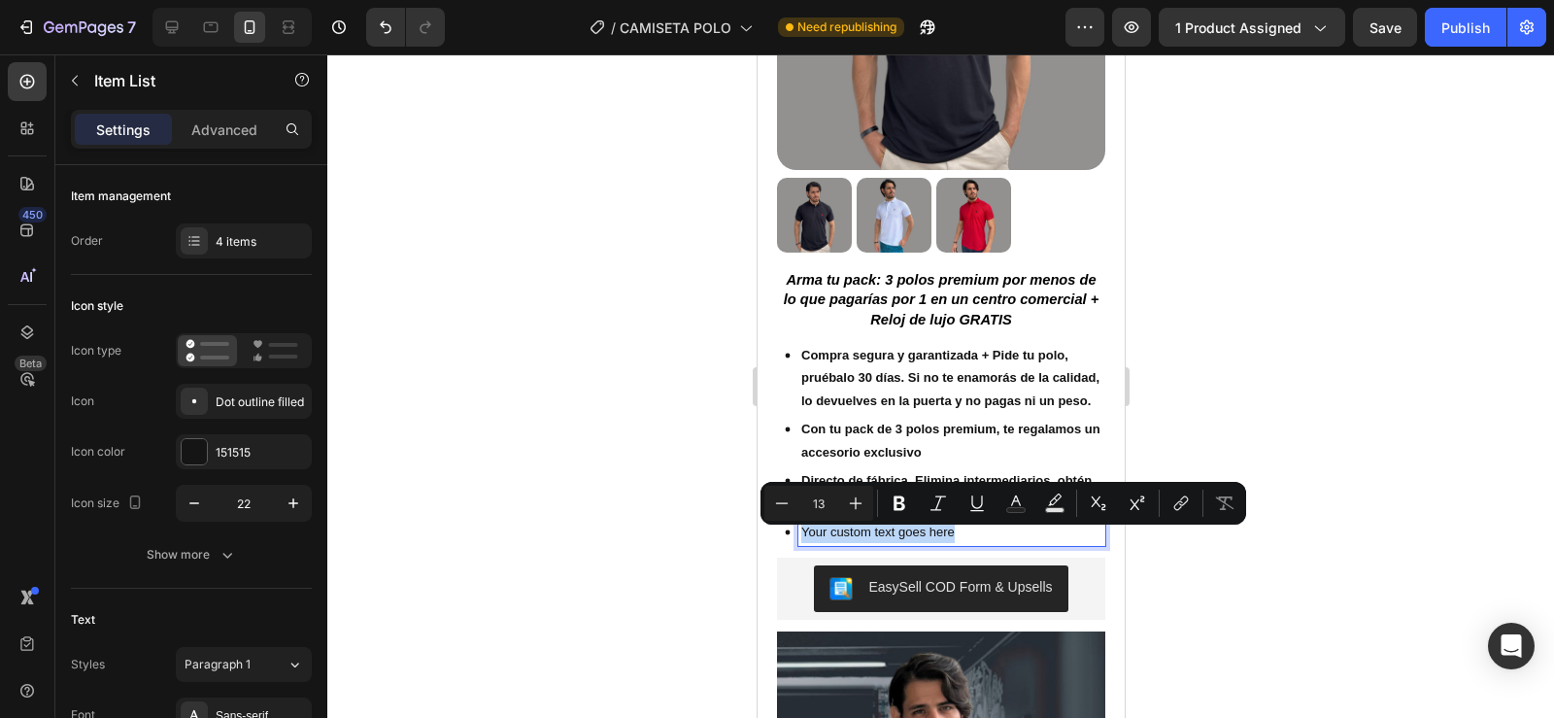
drag, startPoint x: 969, startPoint y: 541, endPoint x: 801, endPoint y: 535, distance: 168.1
click at [801, 535] on p "Your custom text goes here" at bounding box center [950, 532] width 301 height 22
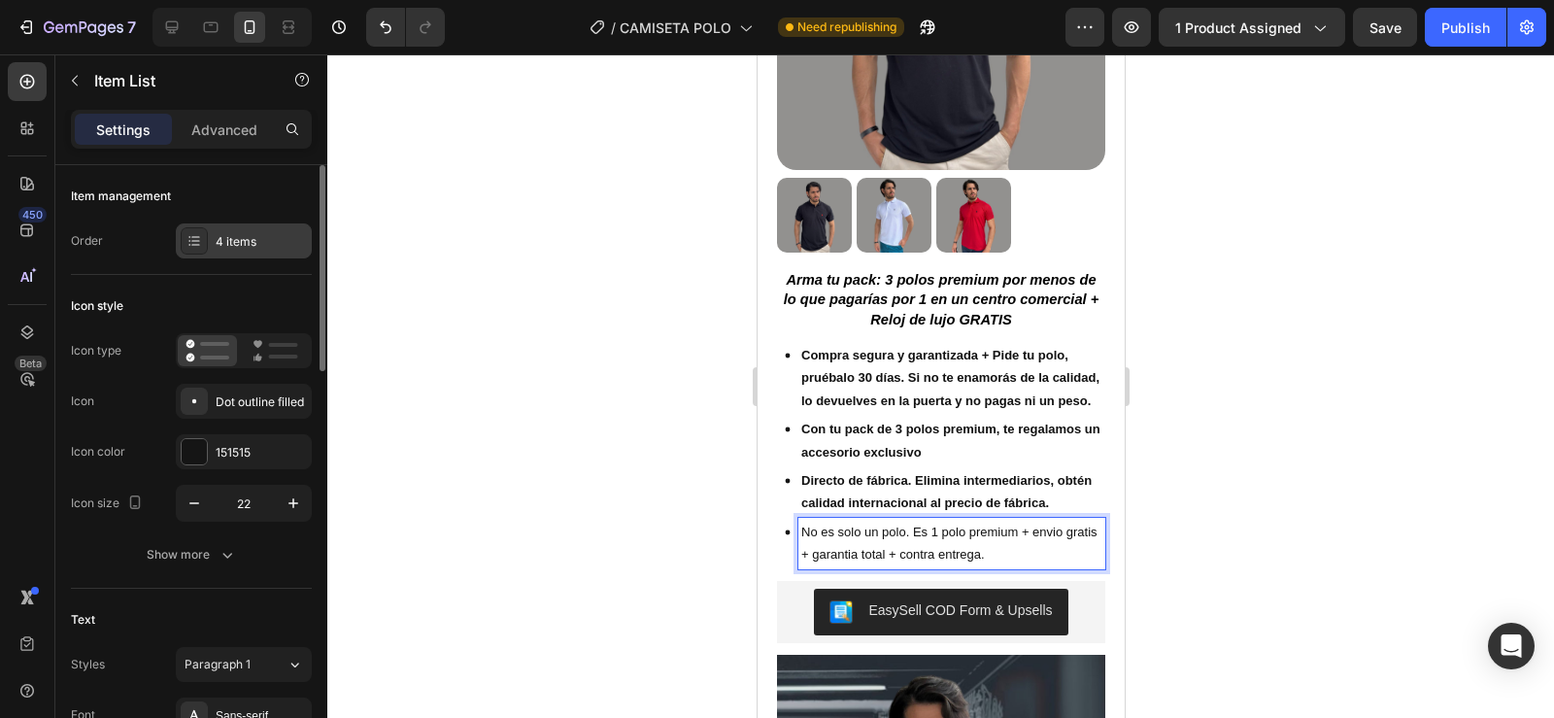
click at [251, 252] on div "4 items" at bounding box center [244, 240] width 136 height 35
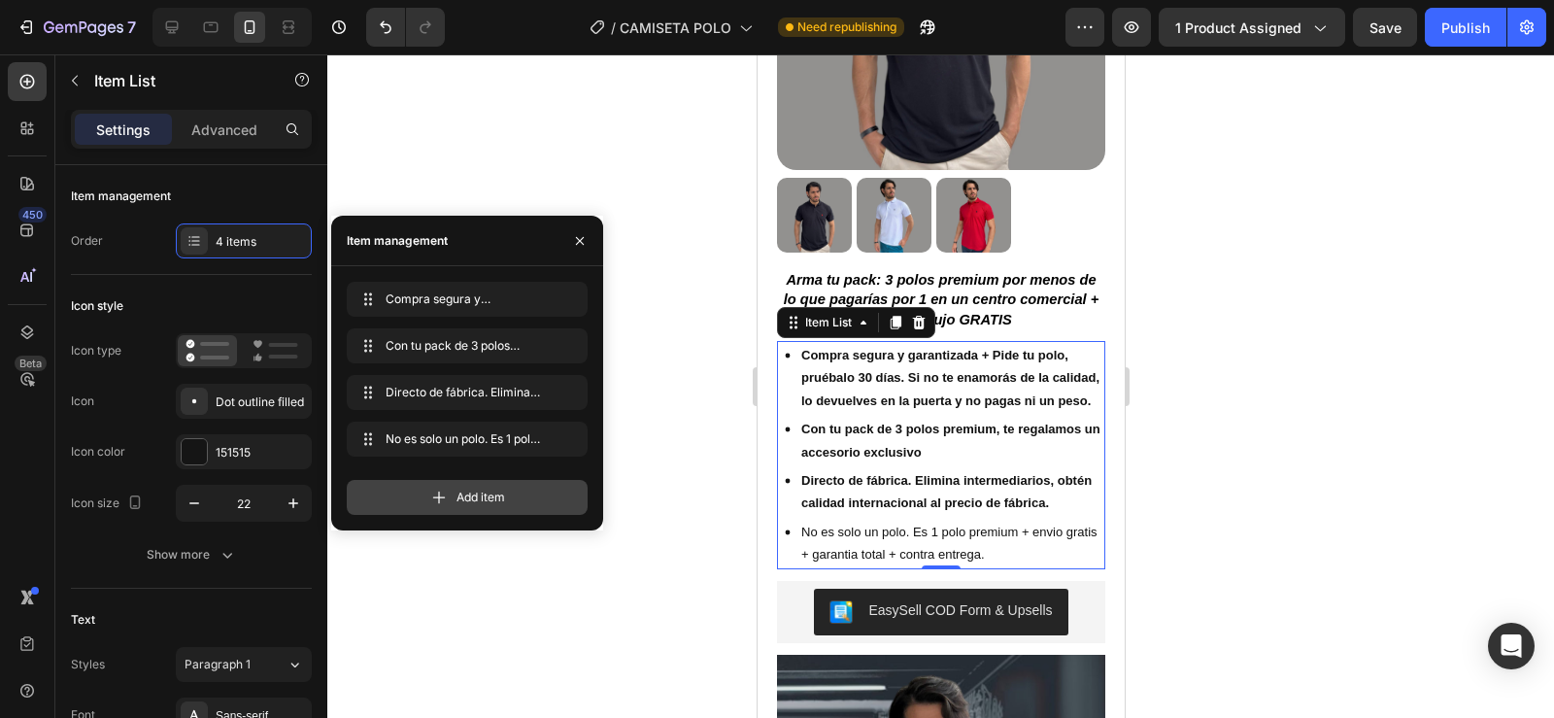
click at [447, 487] on div "Add item" at bounding box center [467, 497] width 241 height 35
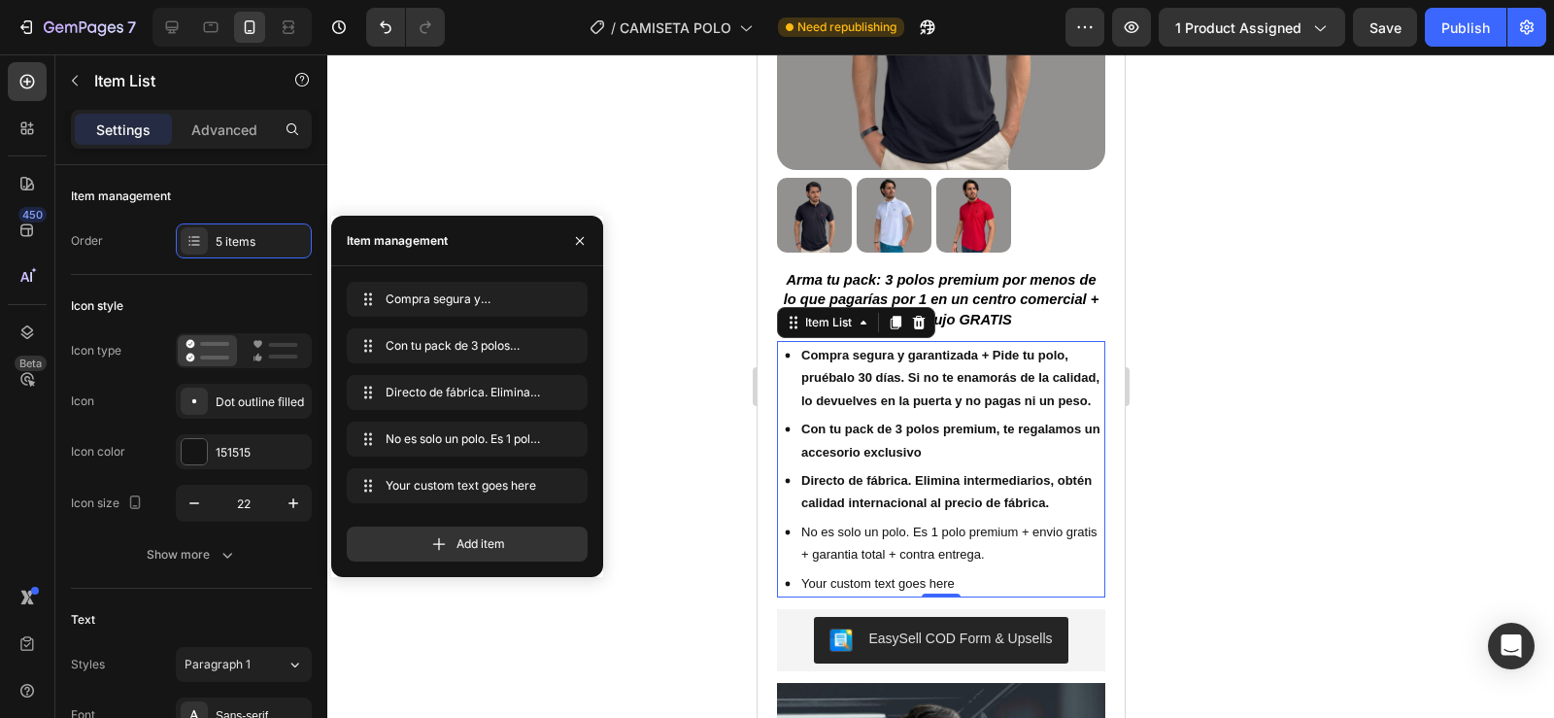
click at [977, 590] on div "Your custom text goes here" at bounding box center [950, 583] width 307 height 28
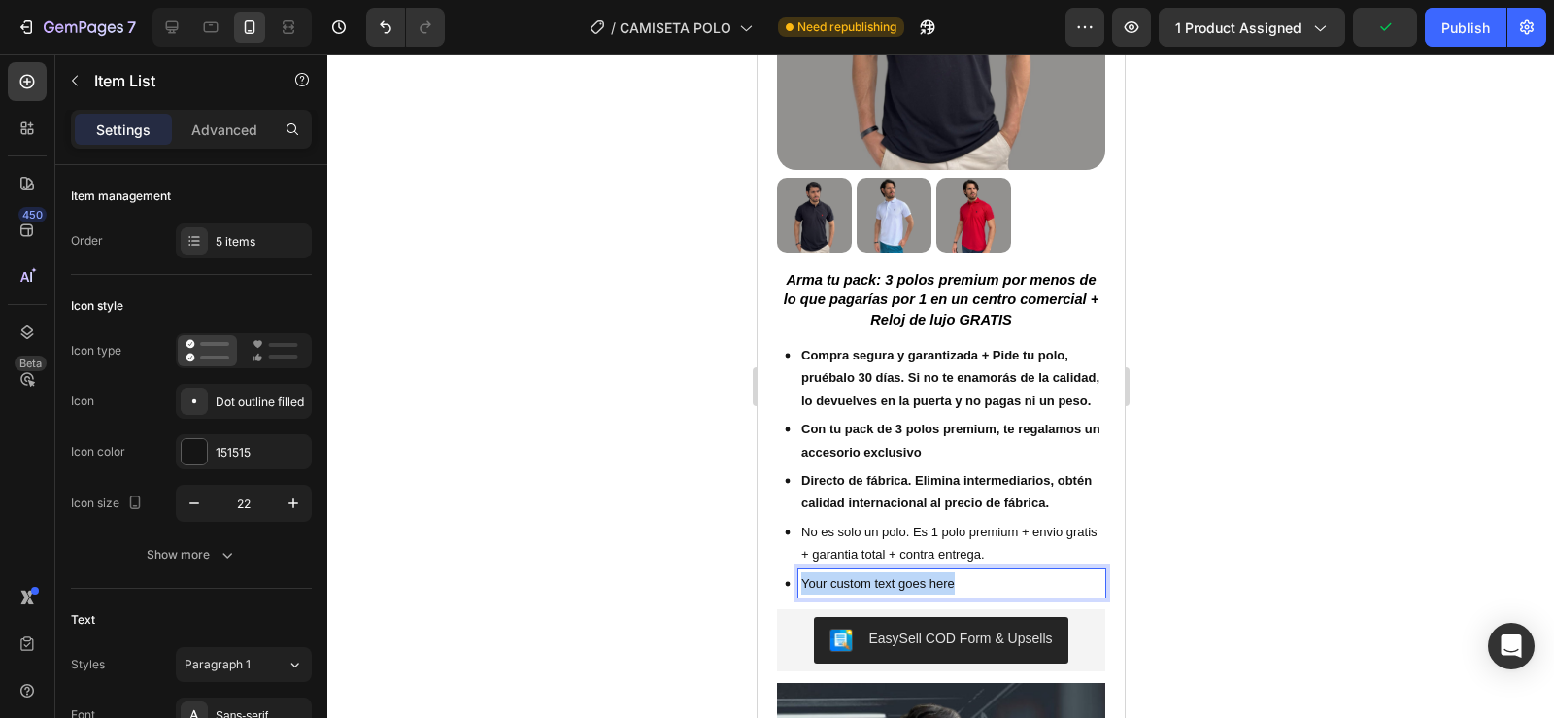
drag, startPoint x: 977, startPoint y: 590, endPoint x: 801, endPoint y: 593, distance: 175.8
click at [801, 593] on p "Your custom text goes here" at bounding box center [950, 583] width 301 height 22
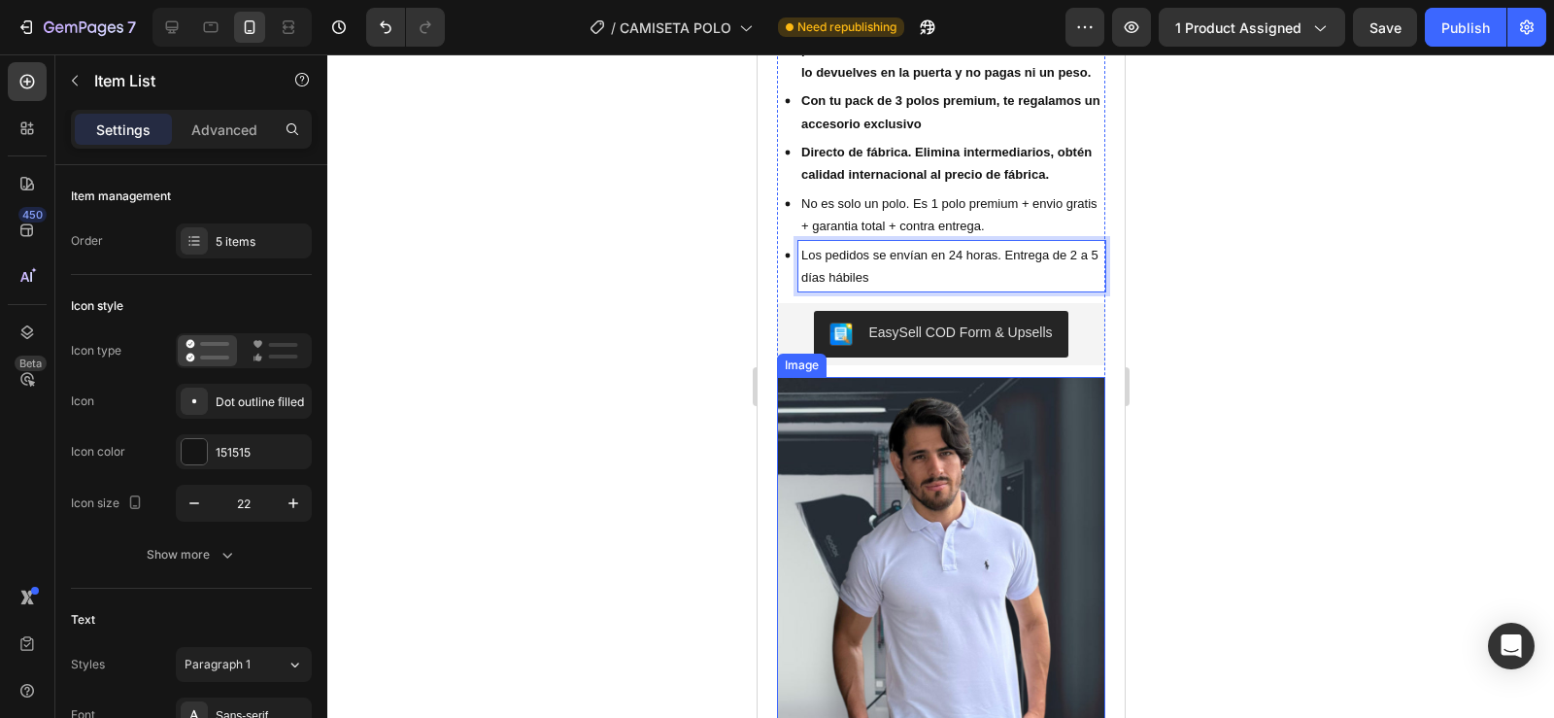
scroll to position [628, 0]
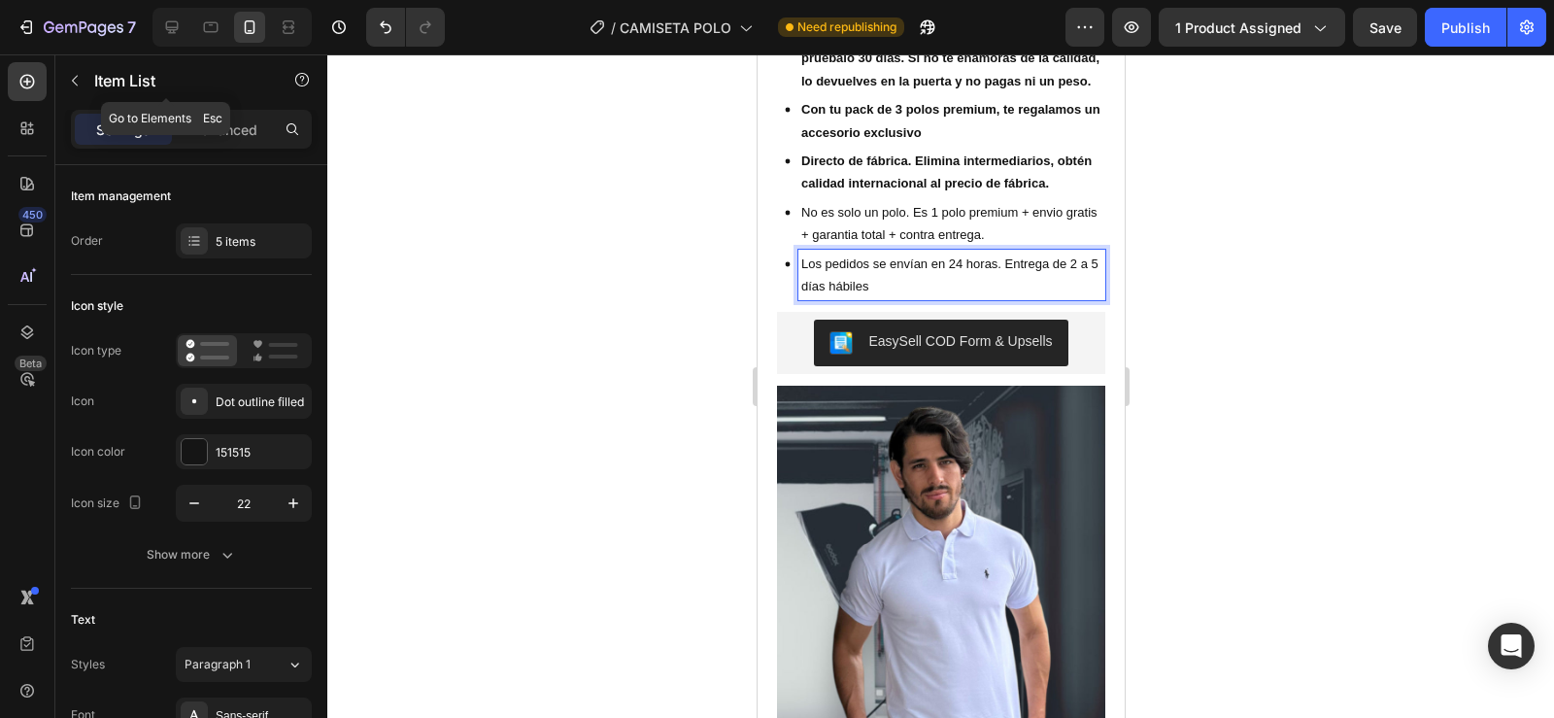
click at [77, 74] on icon "button" at bounding box center [75, 81] width 16 height 16
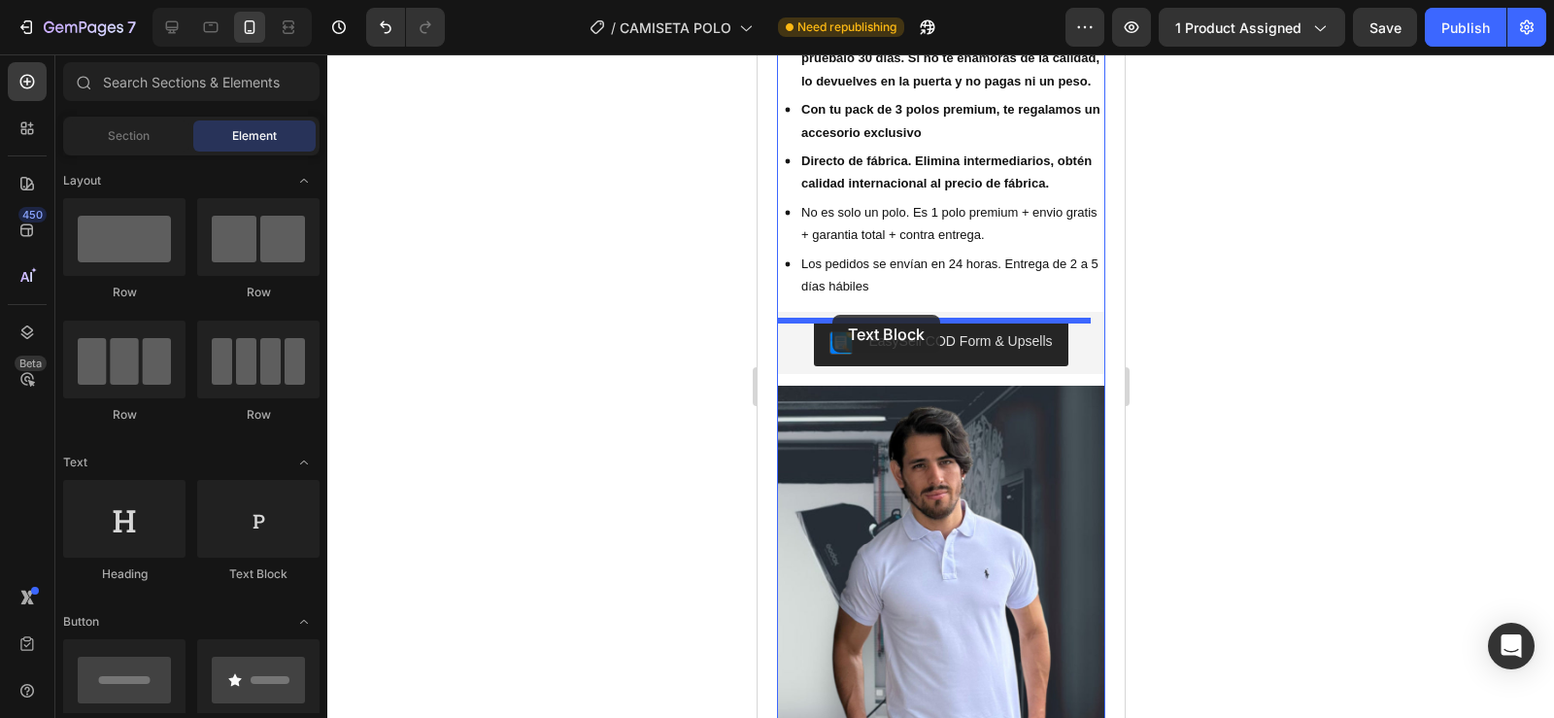
drag, startPoint x: 1009, startPoint y: 613, endPoint x: 831, endPoint y: 315, distance: 347.1
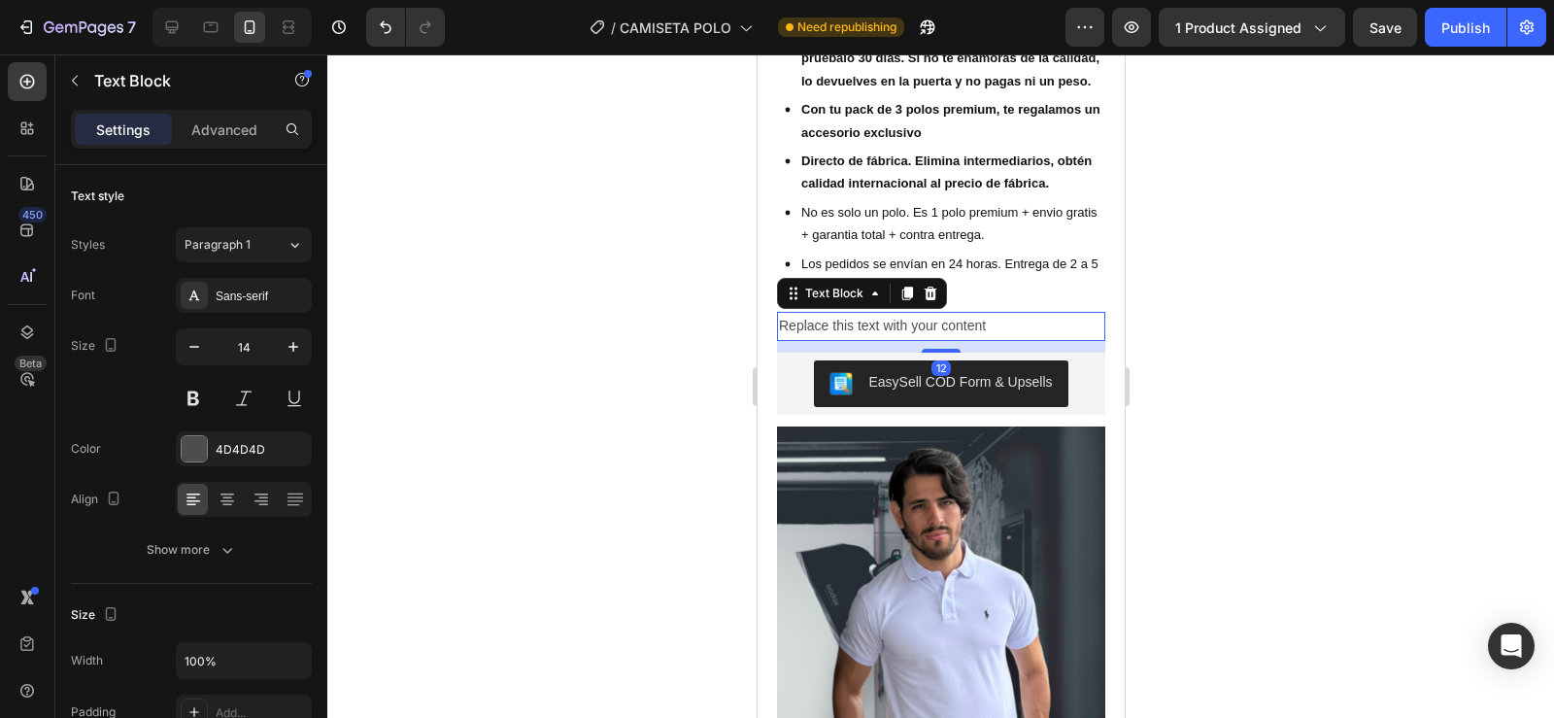
click at [993, 334] on div "Replace this text with your content" at bounding box center [940, 326] width 328 height 28
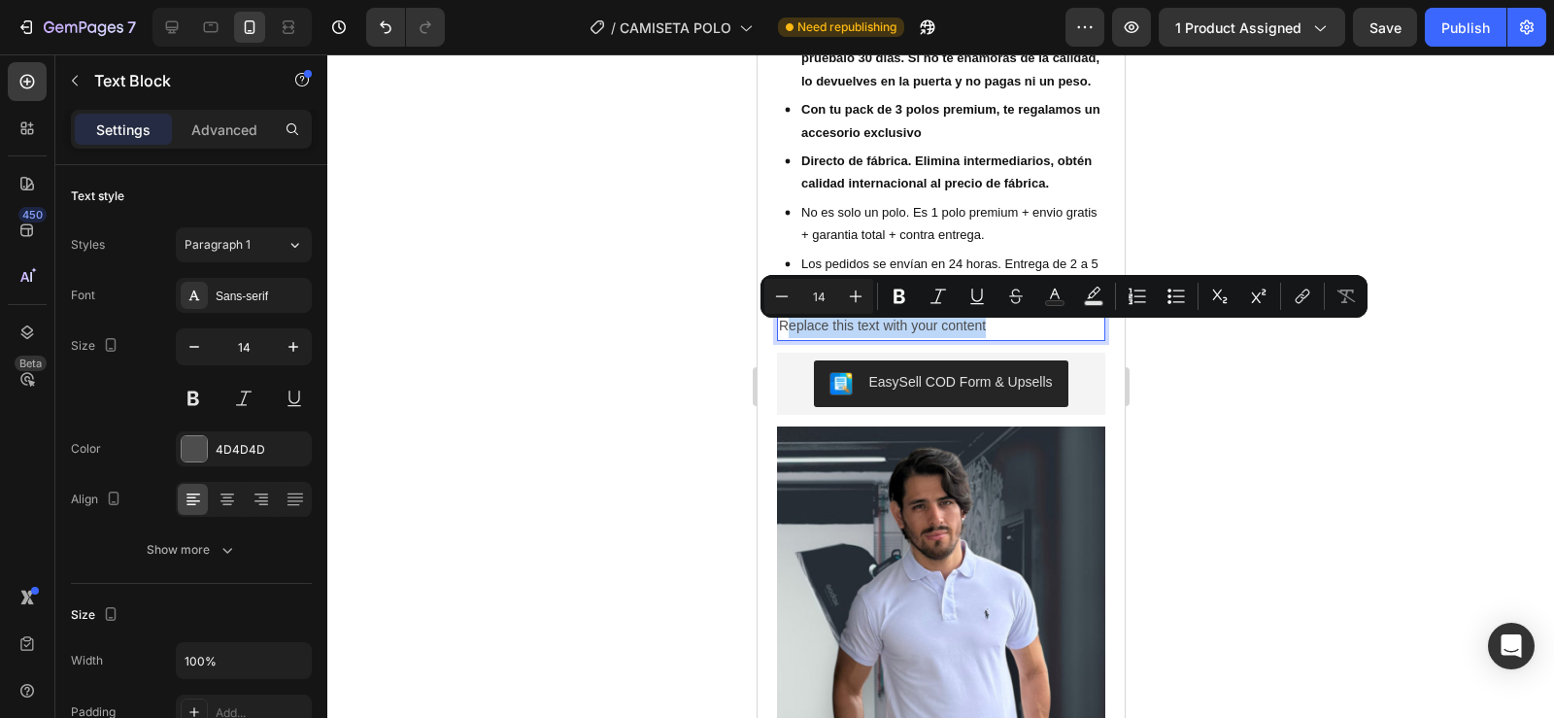
drag, startPoint x: 993, startPoint y: 334, endPoint x: 783, endPoint y: 345, distance: 211.0
click at [783, 338] on p "Replace this text with your content" at bounding box center [940, 326] width 324 height 24
drag, startPoint x: 779, startPoint y: 335, endPoint x: 1047, endPoint y: 321, distance: 268.4
click at [1047, 321] on p "Replace this text with your content" at bounding box center [940, 326] width 324 height 24
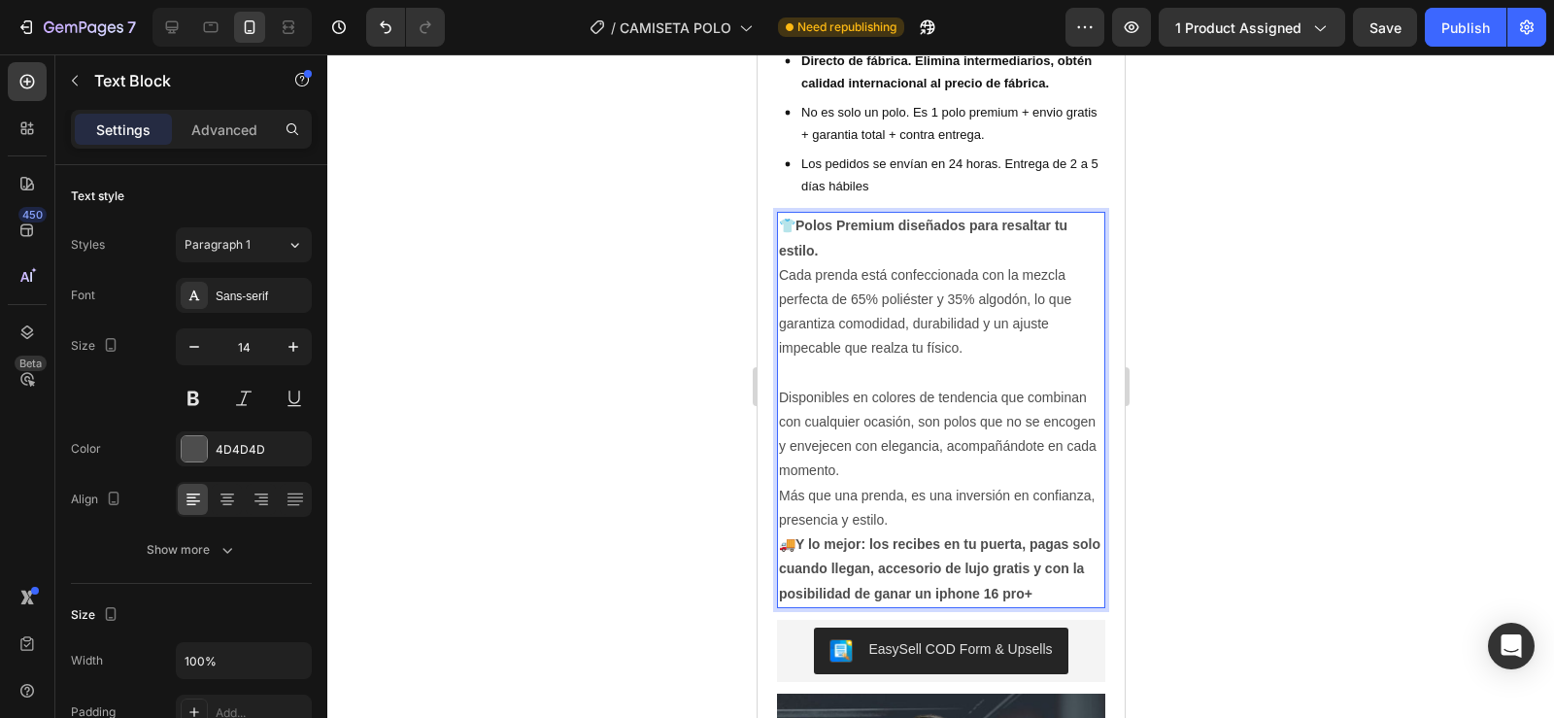
scroll to position [735, 0]
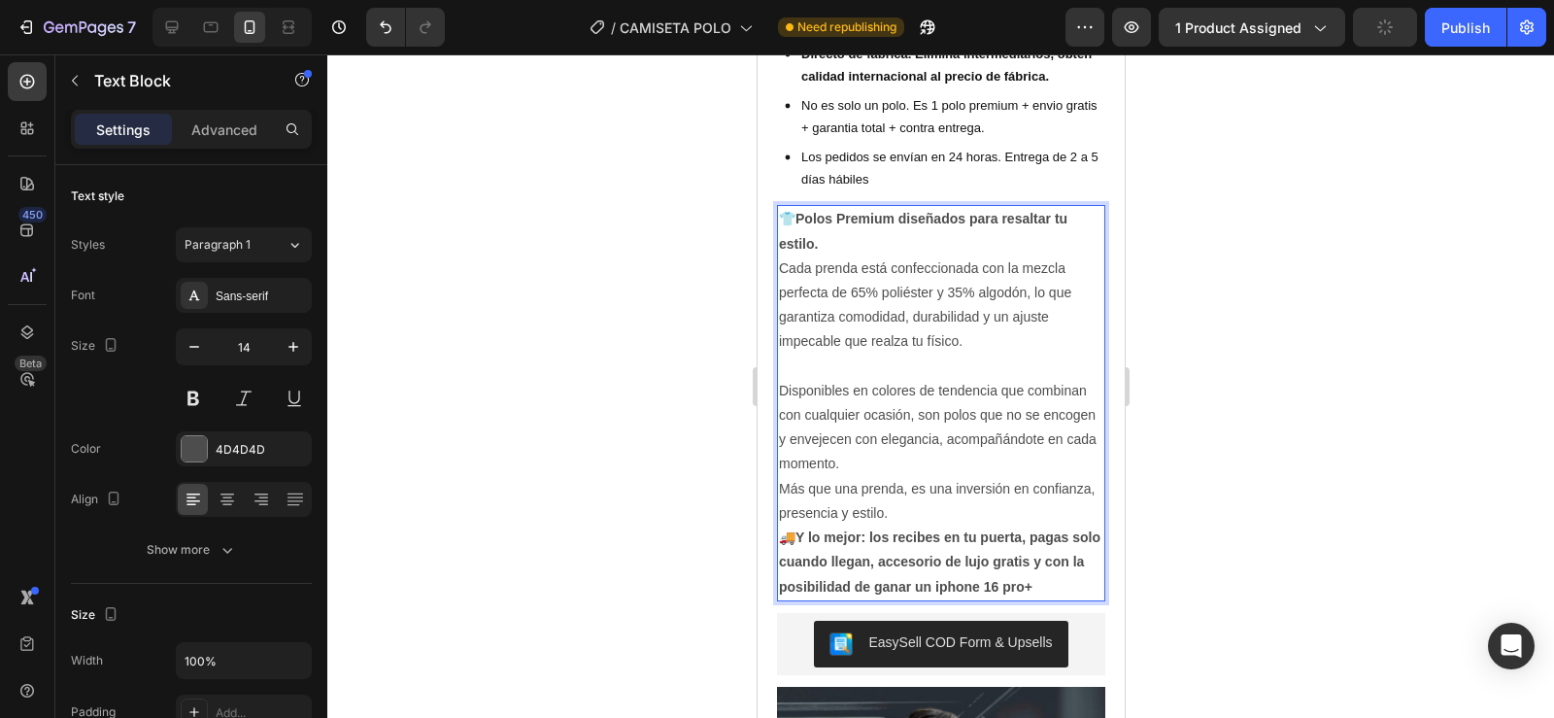
click at [958, 524] on p "Más que una prenda, es una inversión en confianza, presencia y estilo. 🚚 Y lo m…" at bounding box center [940, 538] width 324 height 122
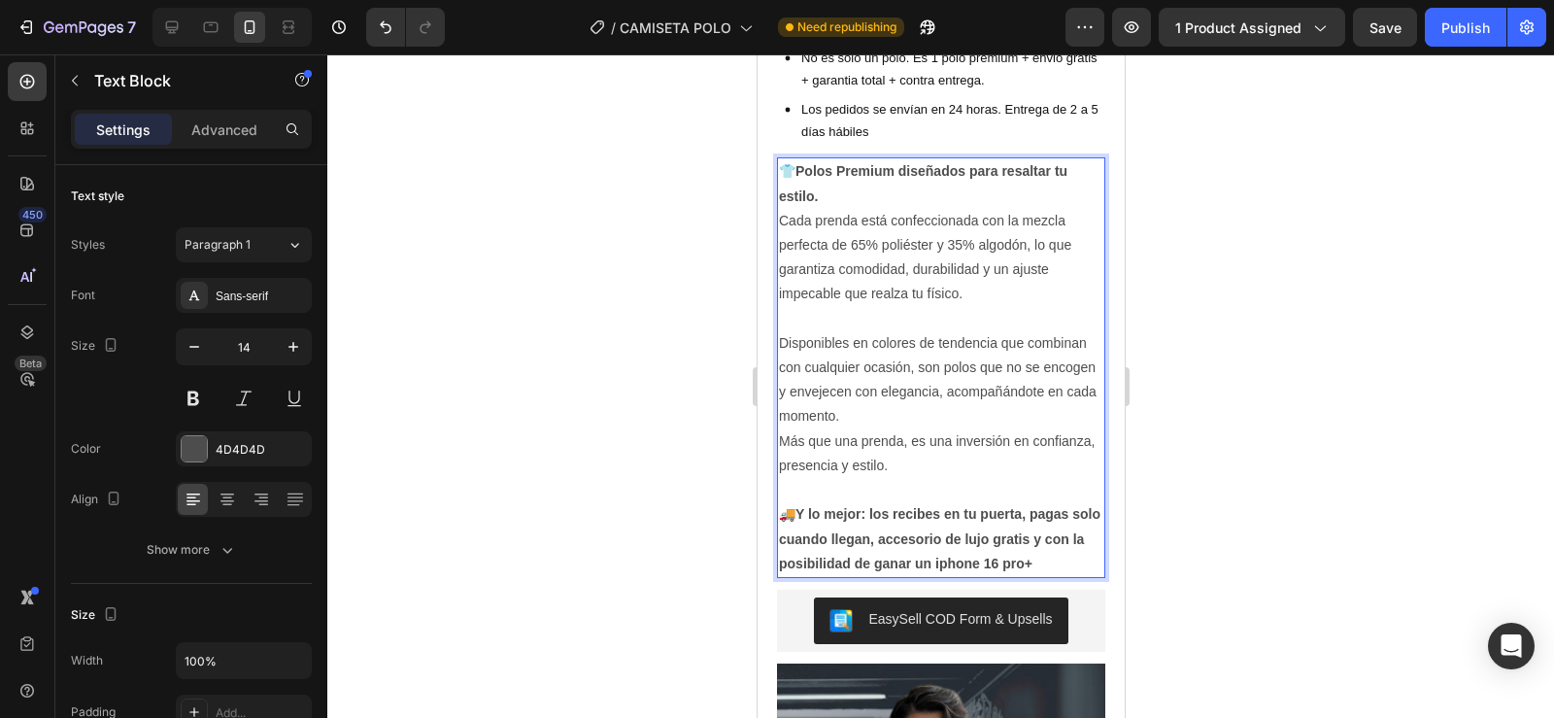
scroll to position [784, 0]
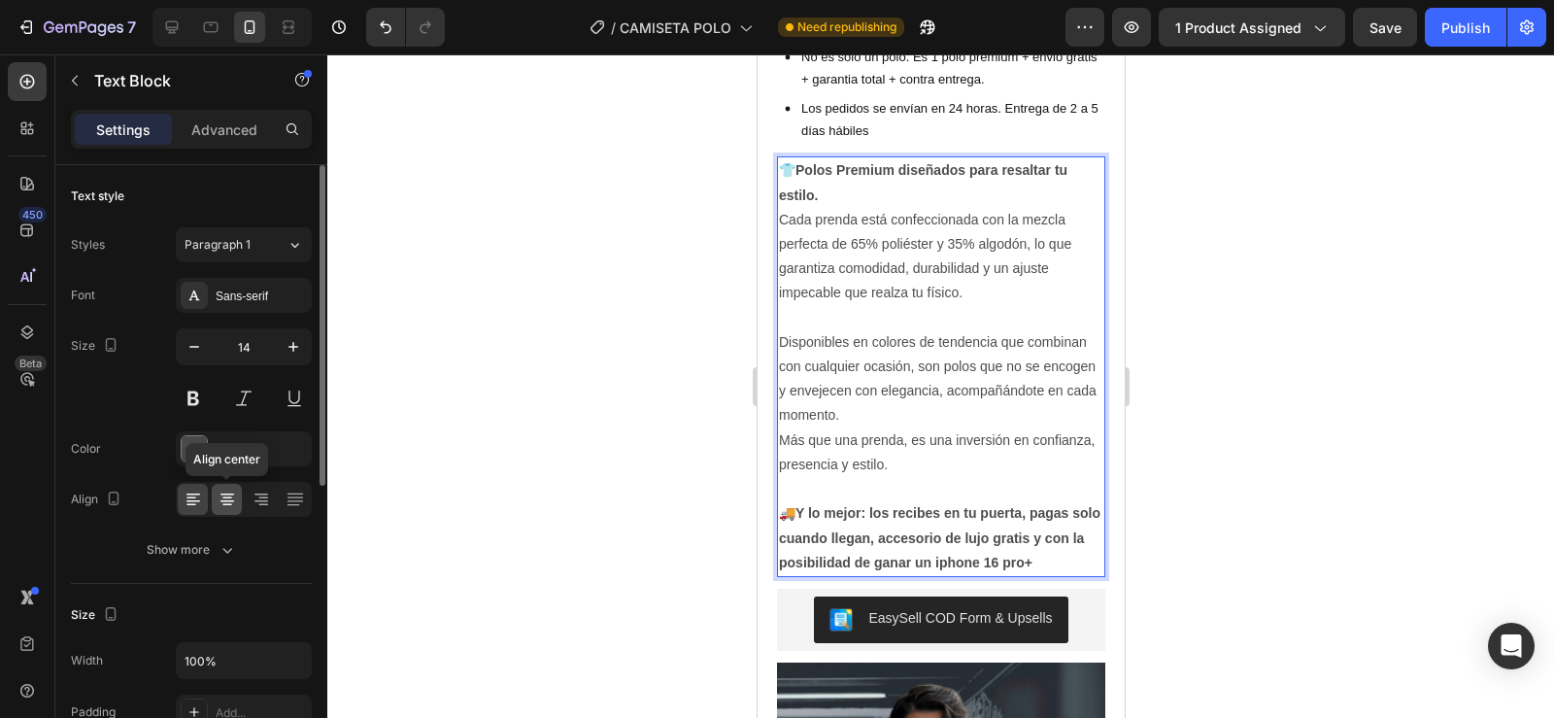
click at [234, 495] on icon at bounding box center [227, 498] width 19 height 19
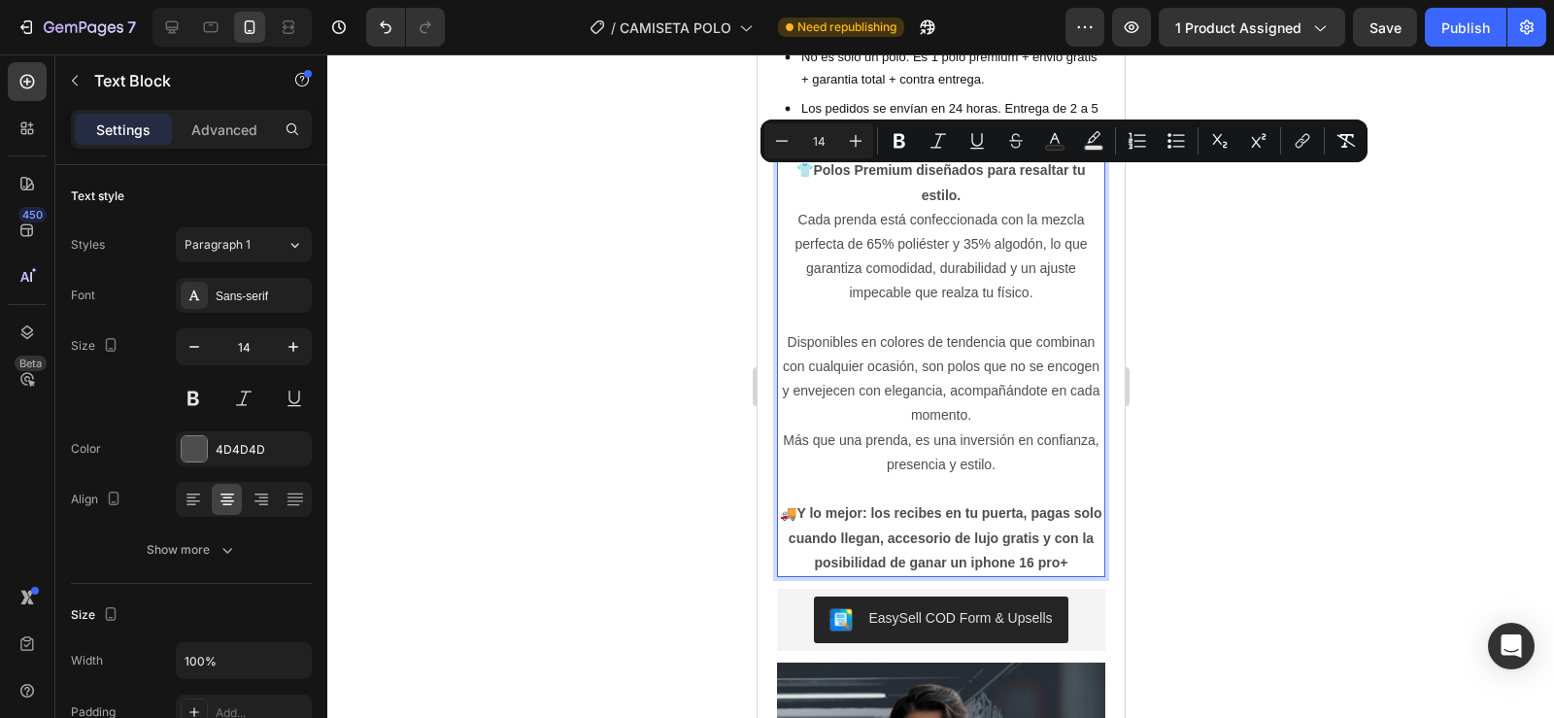
drag, startPoint x: 785, startPoint y: 180, endPoint x: 1089, endPoint y: 582, distance: 504.0
click at [1089, 576] on div "👕 Polos Premium diseñados para resaltar tu estilo. Cada prenda está confecciona…" at bounding box center [940, 366] width 328 height 420
click at [1252, 355] on div at bounding box center [940, 385] width 1227 height 663
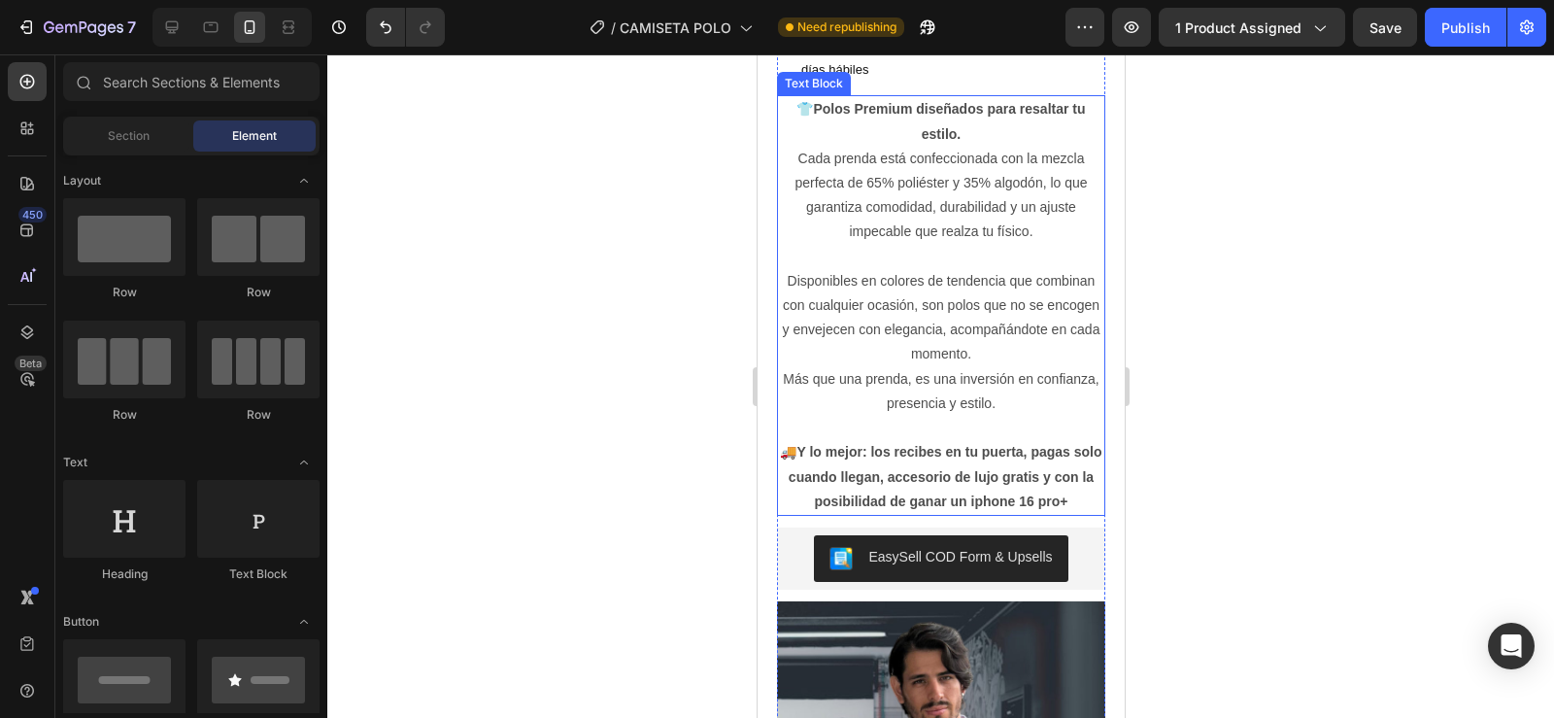
scroll to position [858, 0]
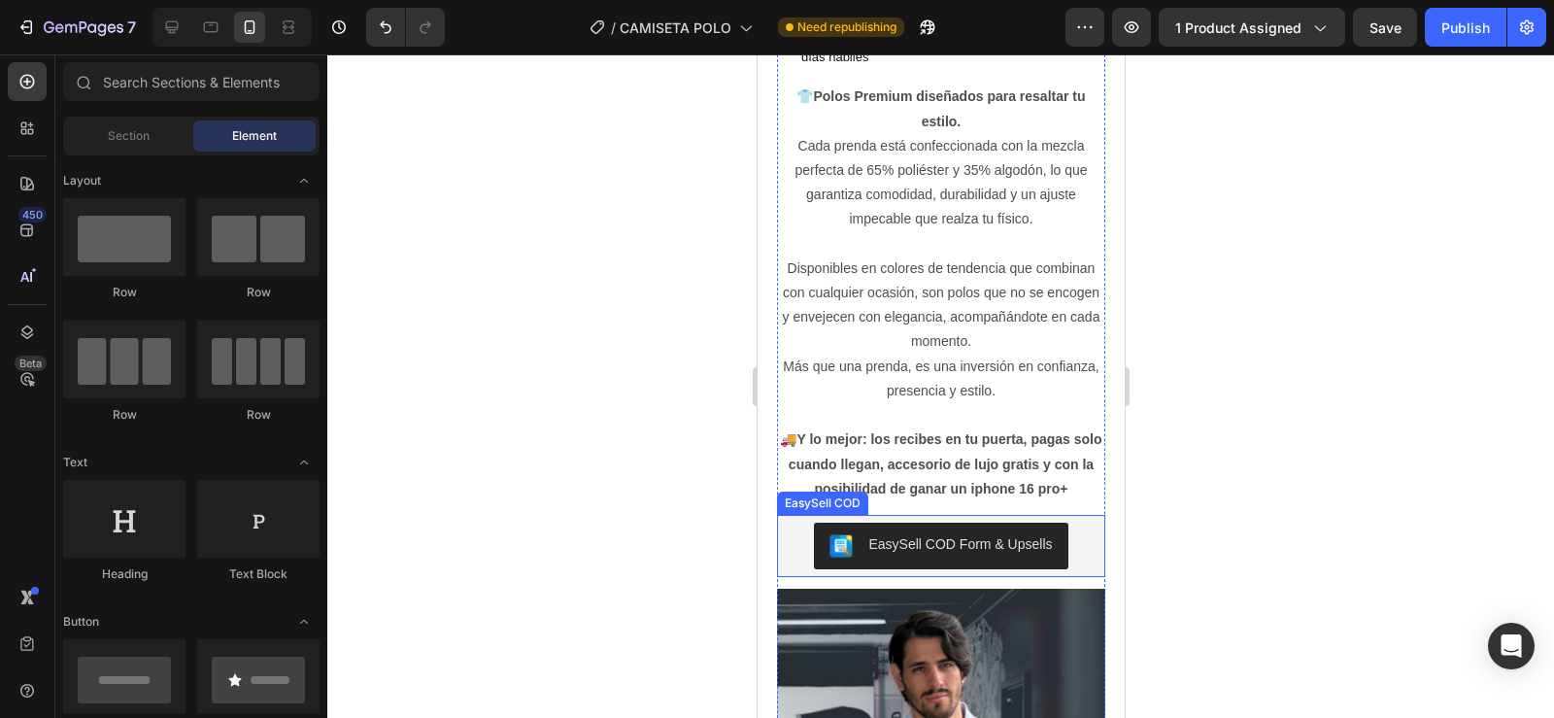
click at [784, 562] on div "EasySell COD Form & Upsells" at bounding box center [940, 545] width 313 height 47
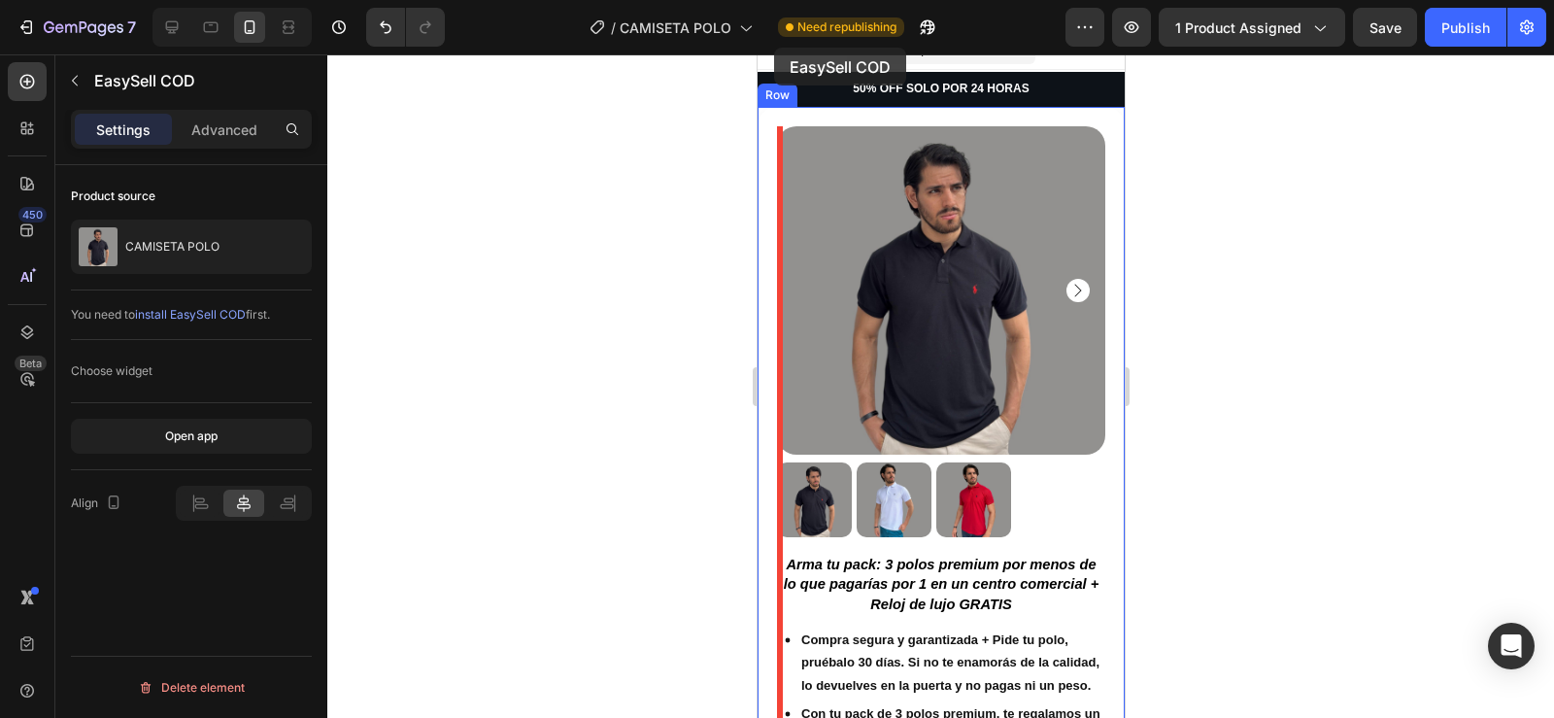
scroll to position [0, 0]
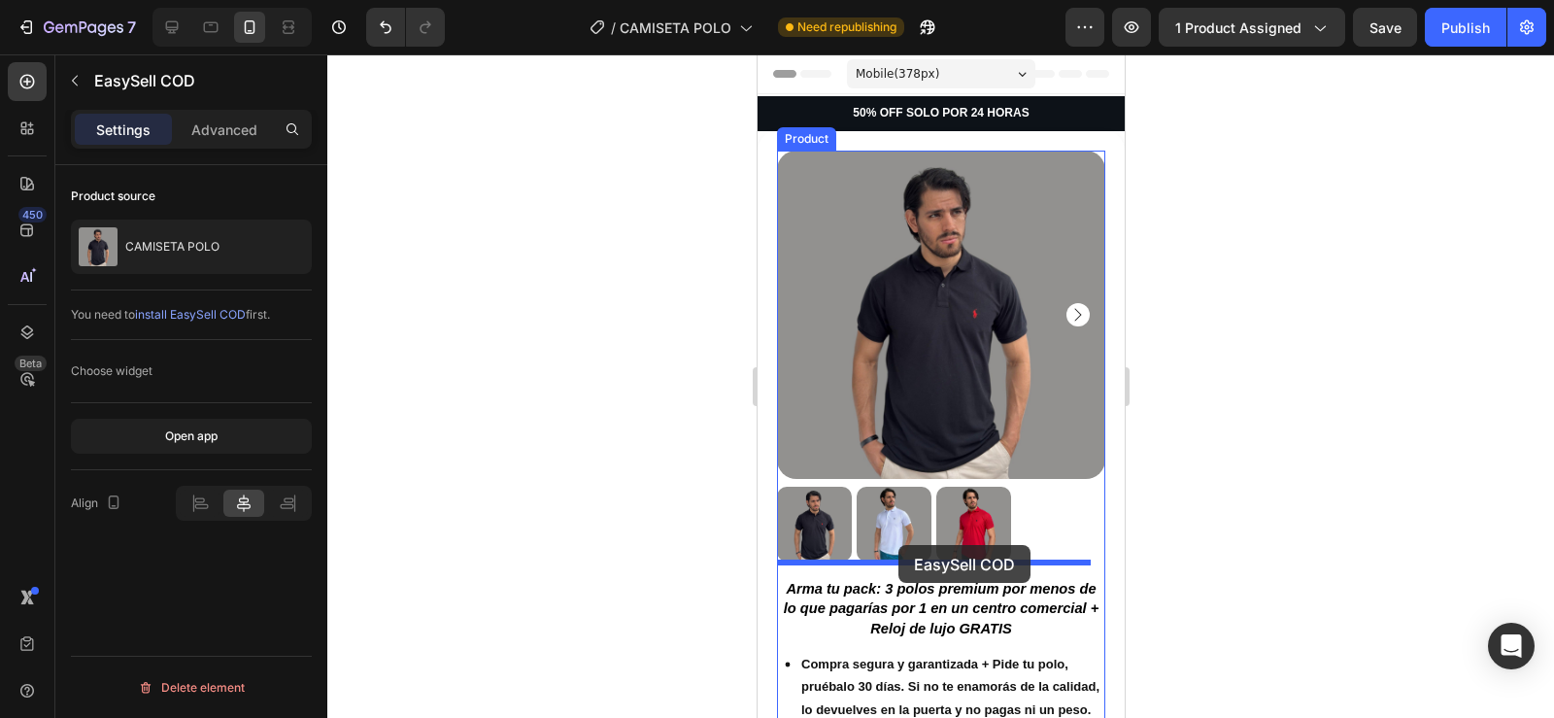
drag, startPoint x: 791, startPoint y: 508, endPoint x: 897, endPoint y: 545, distance: 112.1
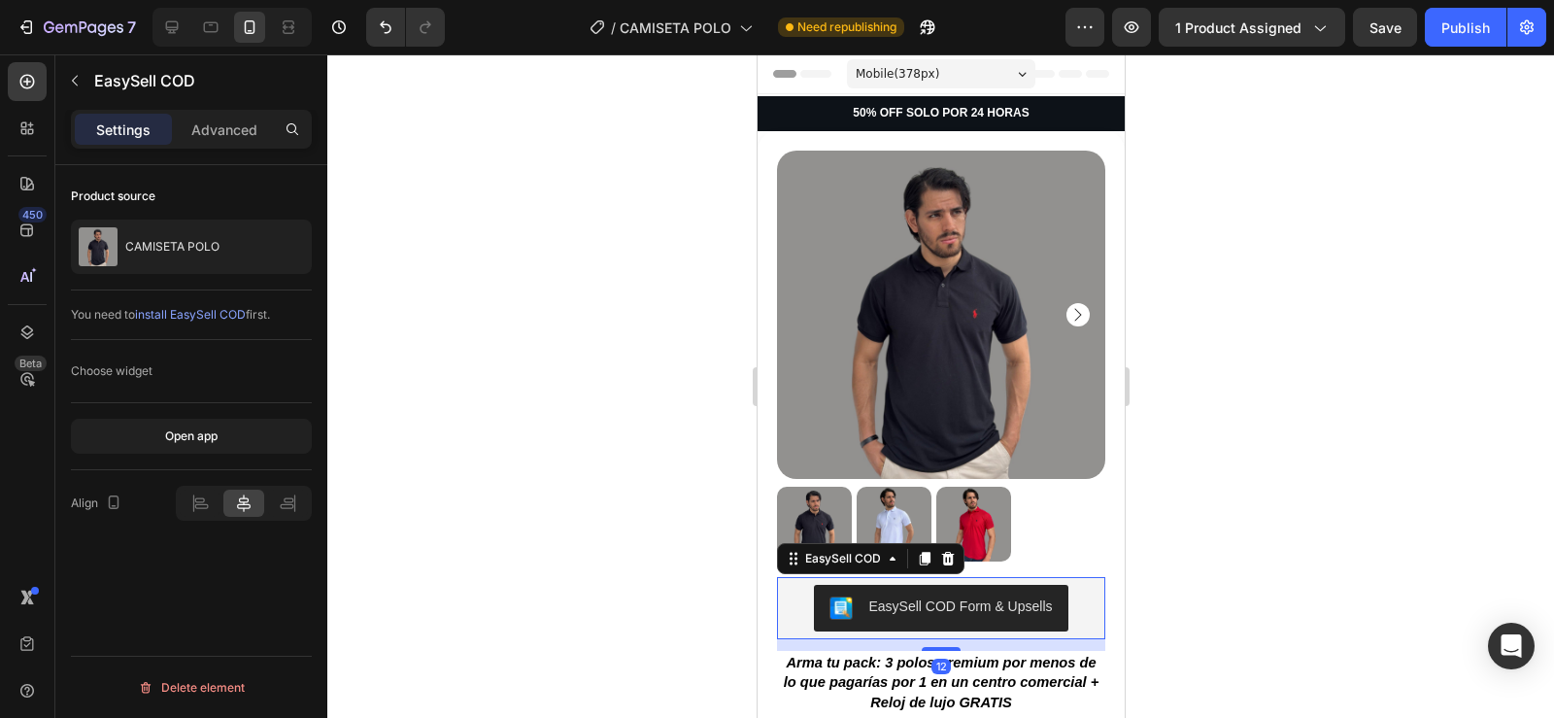
click at [1281, 543] on div at bounding box center [940, 385] width 1227 height 663
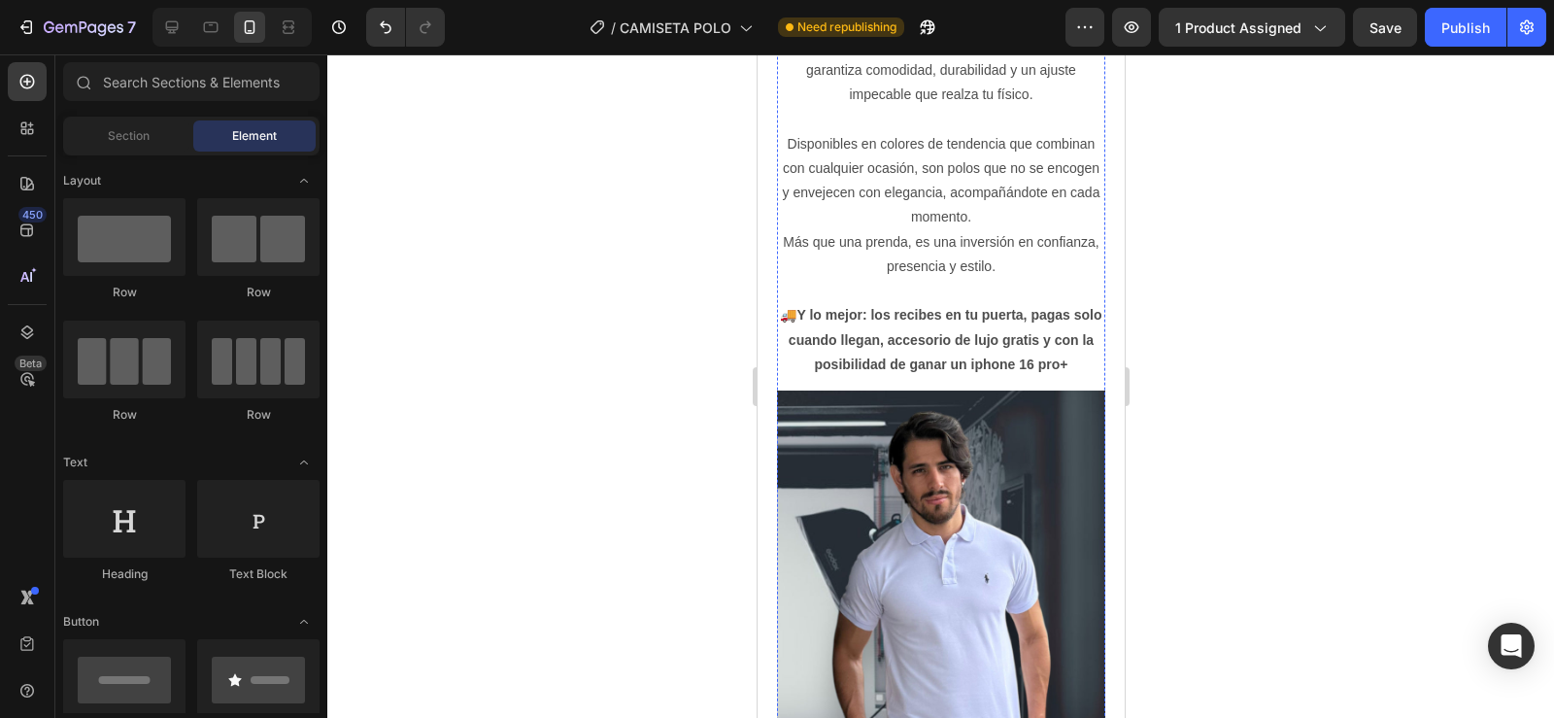
scroll to position [1077, 0]
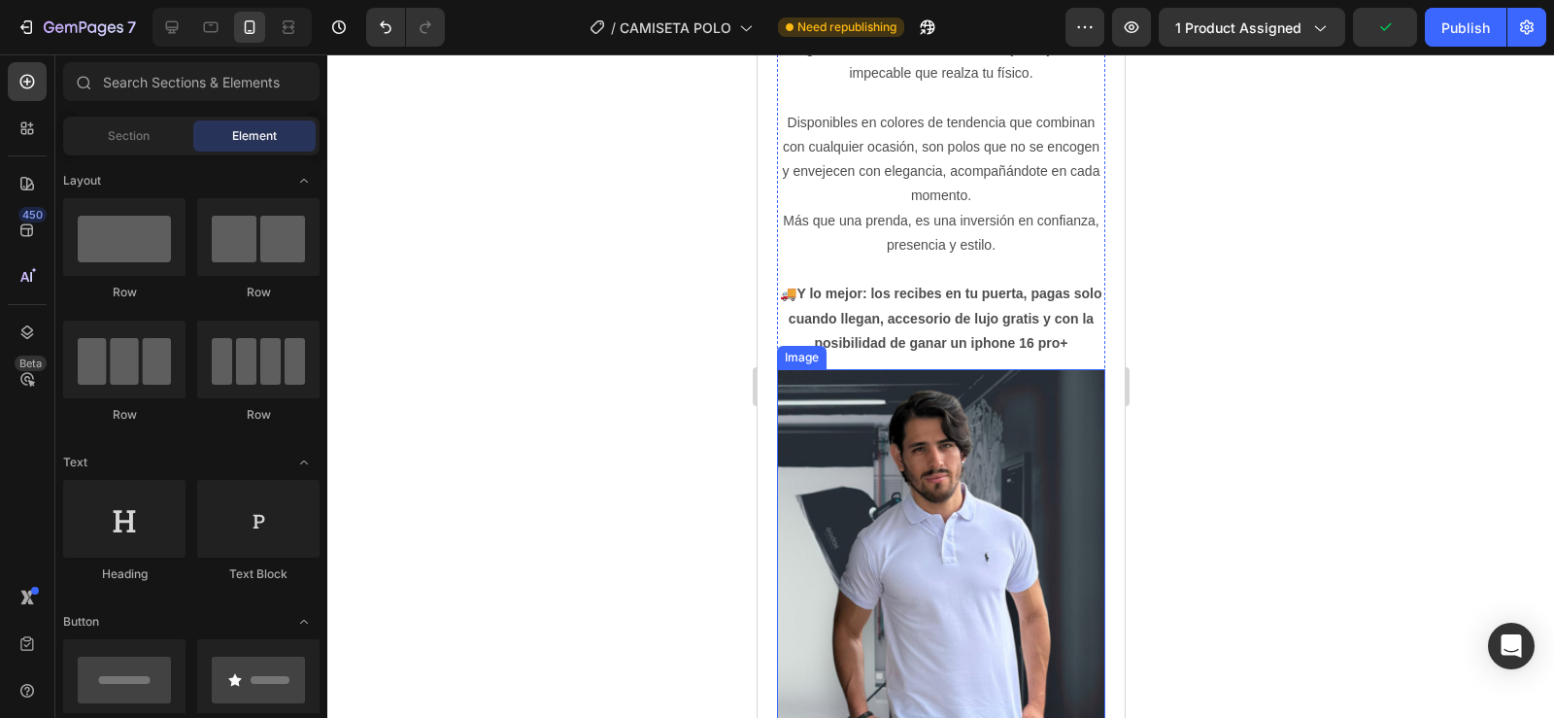
click at [862, 552] on img at bounding box center [940, 588] width 328 height 438
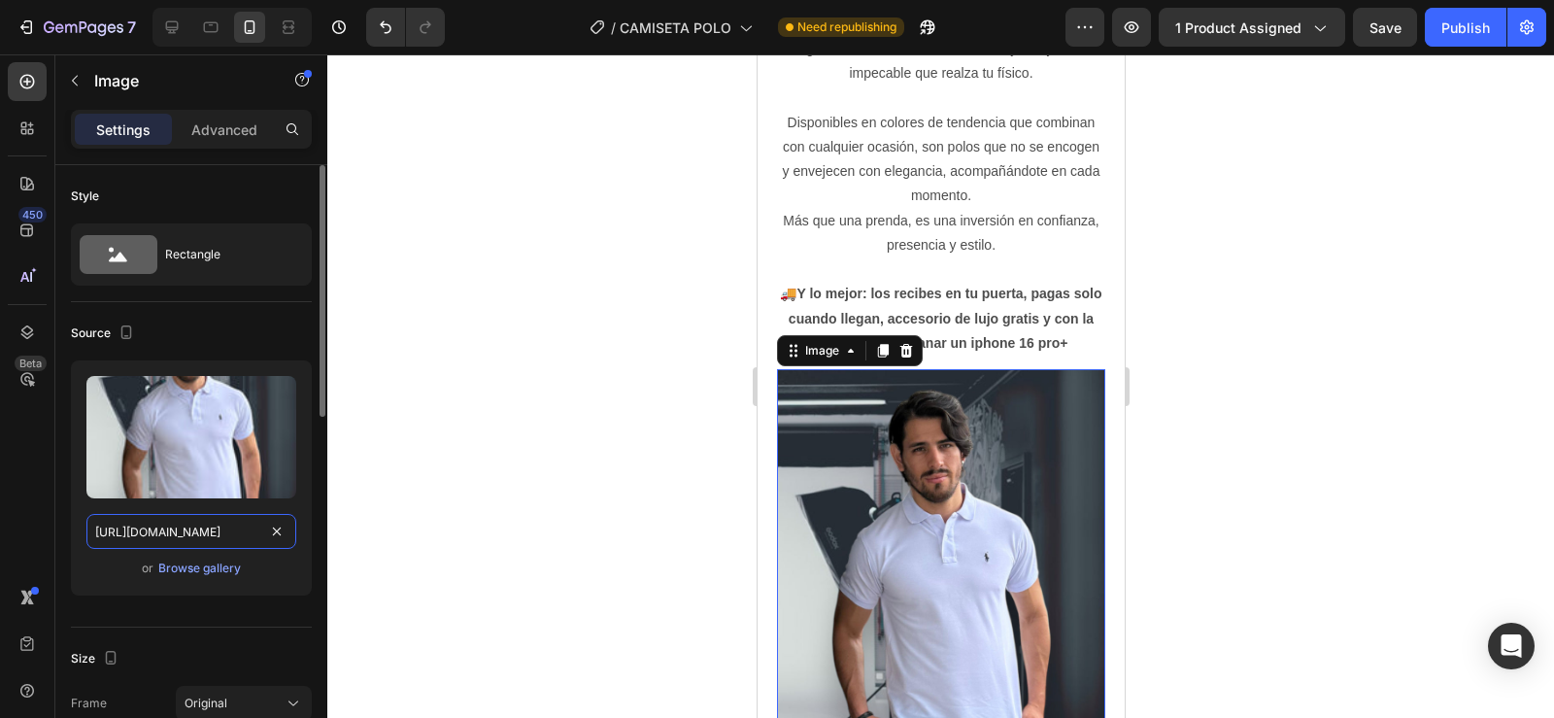
click at [188, 543] on input "[URL][DOMAIN_NAME]" at bounding box center [191, 531] width 210 height 35
paste input "text"
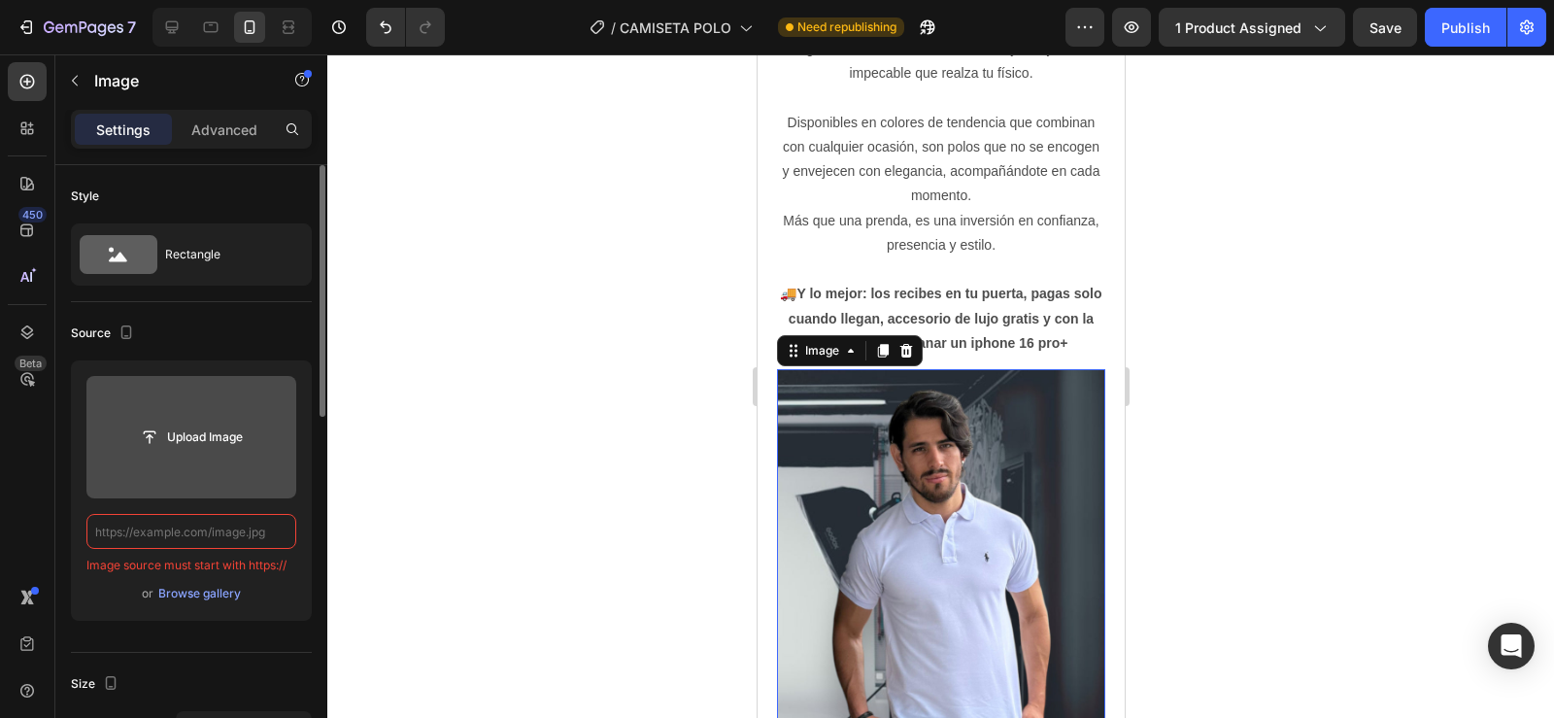
type input "[URL][DOMAIN_NAME]"
click at [185, 466] on label at bounding box center [191, 437] width 210 height 122
click at [185, 454] on input "file" at bounding box center [191, 436] width 134 height 33
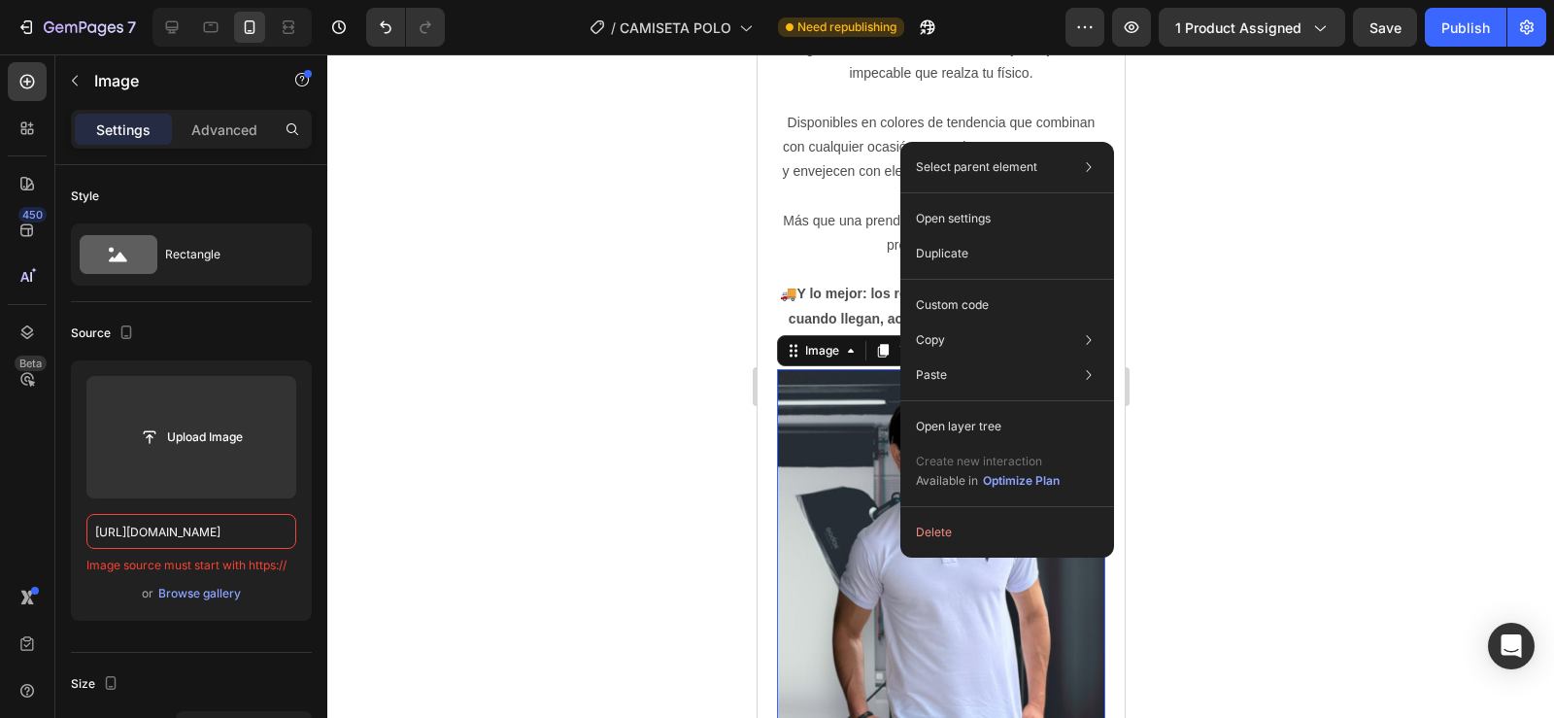
click at [831, 509] on img at bounding box center [940, 588] width 328 height 438
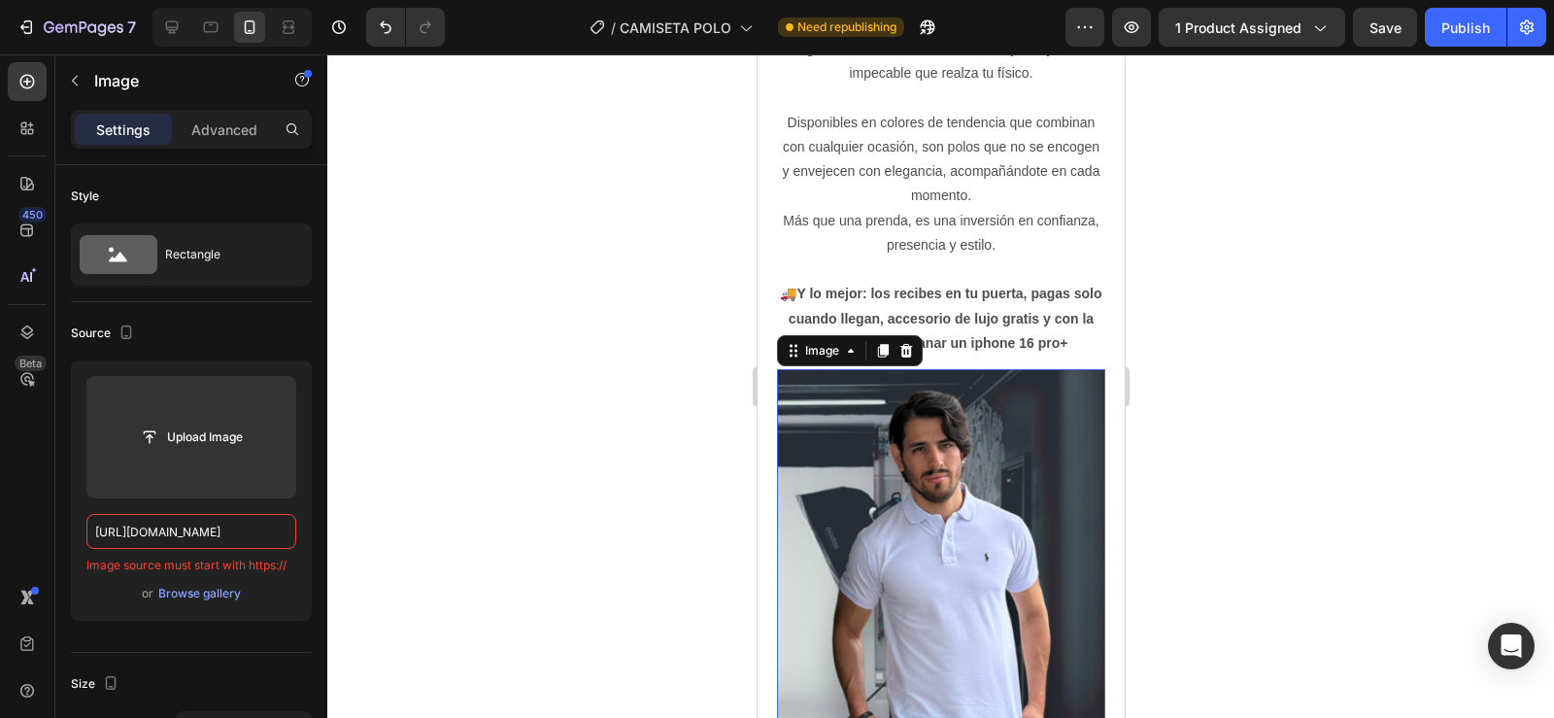
click at [626, 490] on div at bounding box center [940, 385] width 1227 height 663
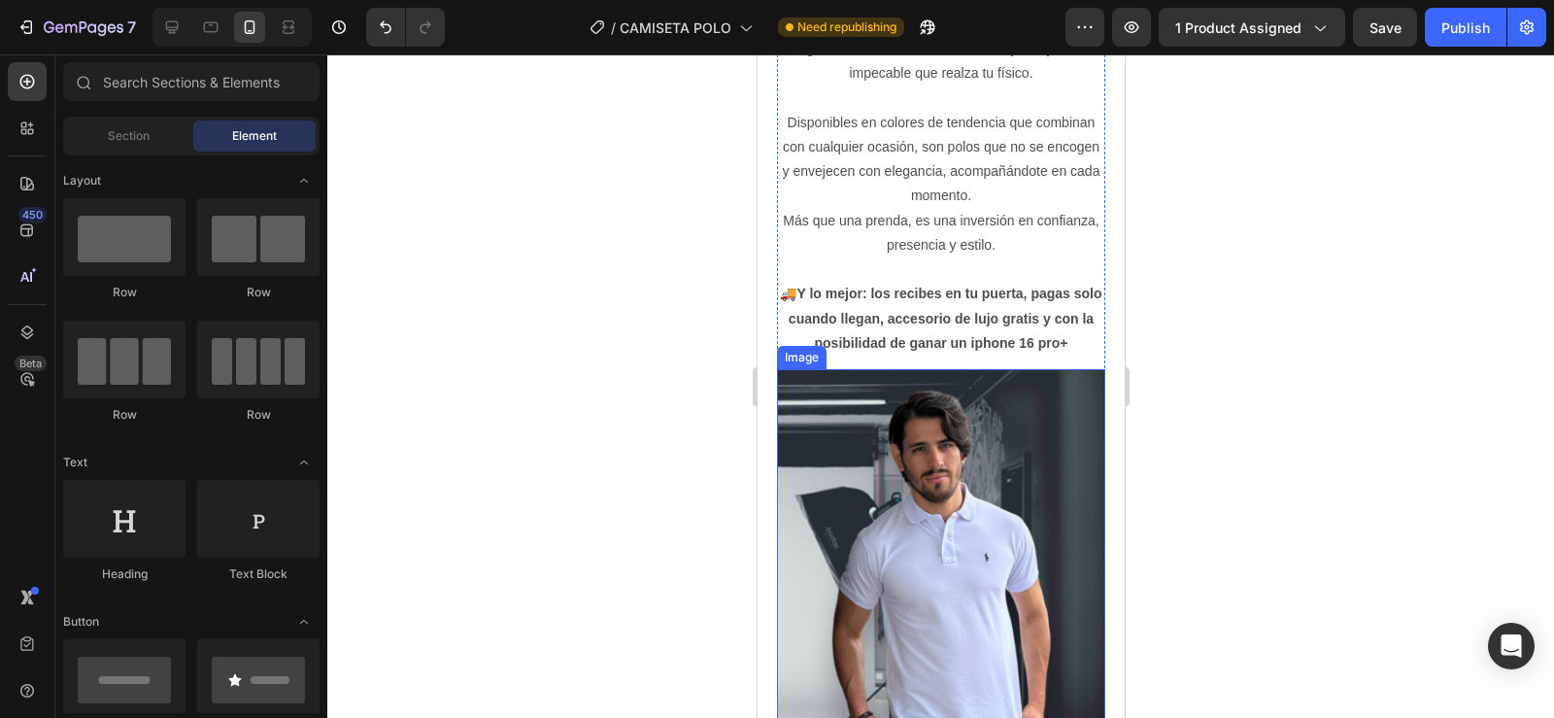
click at [946, 561] on img at bounding box center [940, 588] width 328 height 438
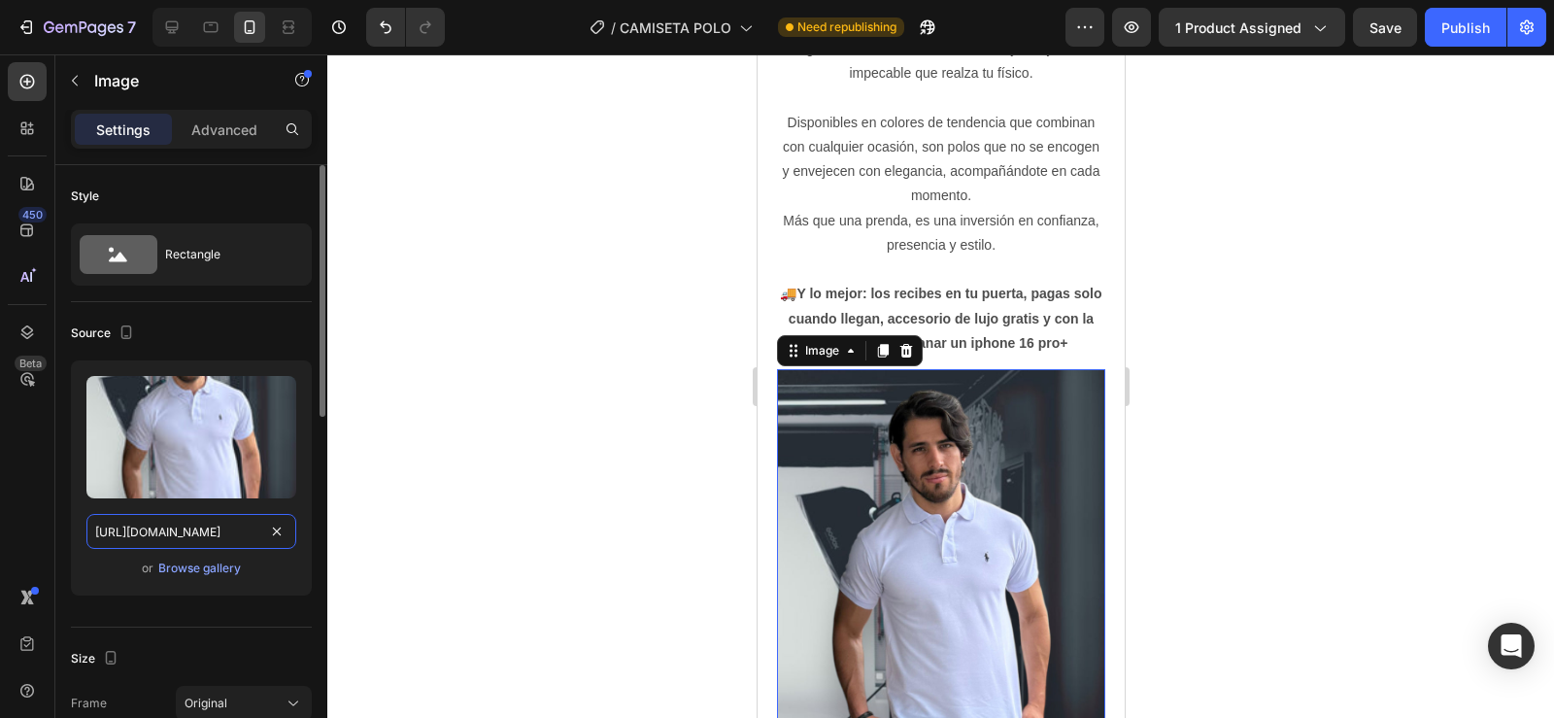
click at [200, 534] on input "[URL][DOMAIN_NAME]" at bounding box center [191, 531] width 210 height 35
click at [205, 576] on div "Browse gallery" at bounding box center [199, 567] width 83 height 17
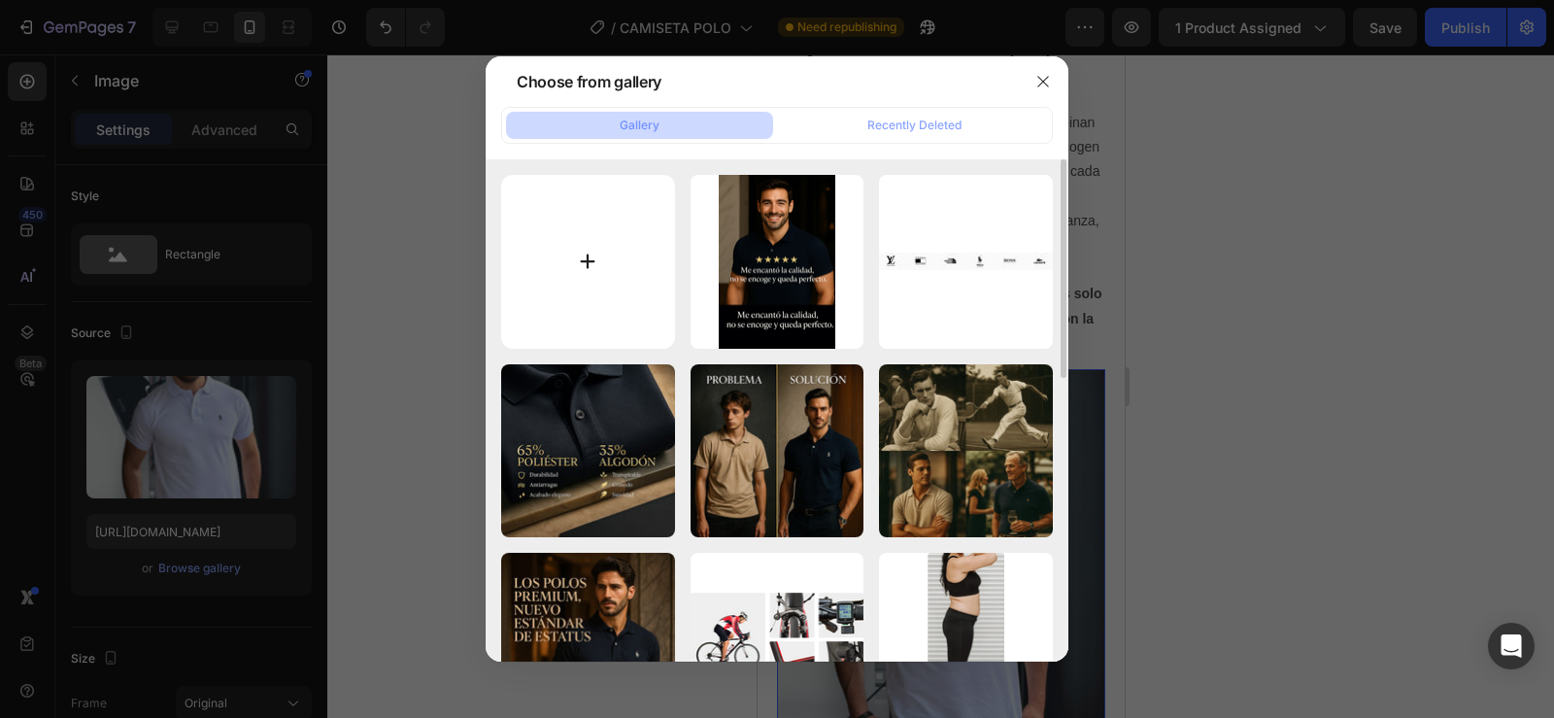
click at [566, 254] on input "file" at bounding box center [588, 262] width 174 height 174
type input "C:\fakepath\image (20).png"
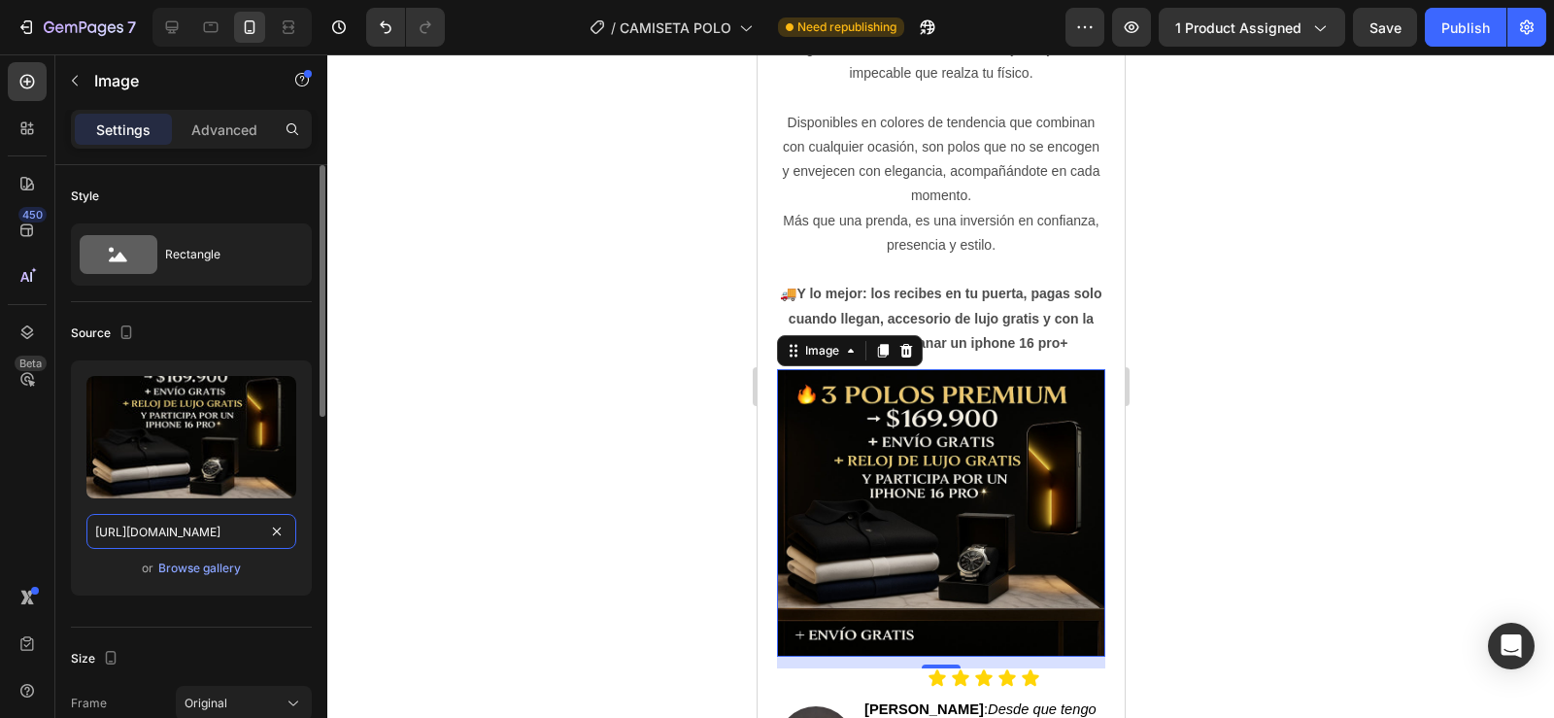
click at [203, 532] on input "[URL][DOMAIN_NAME]" at bounding box center [191, 531] width 210 height 35
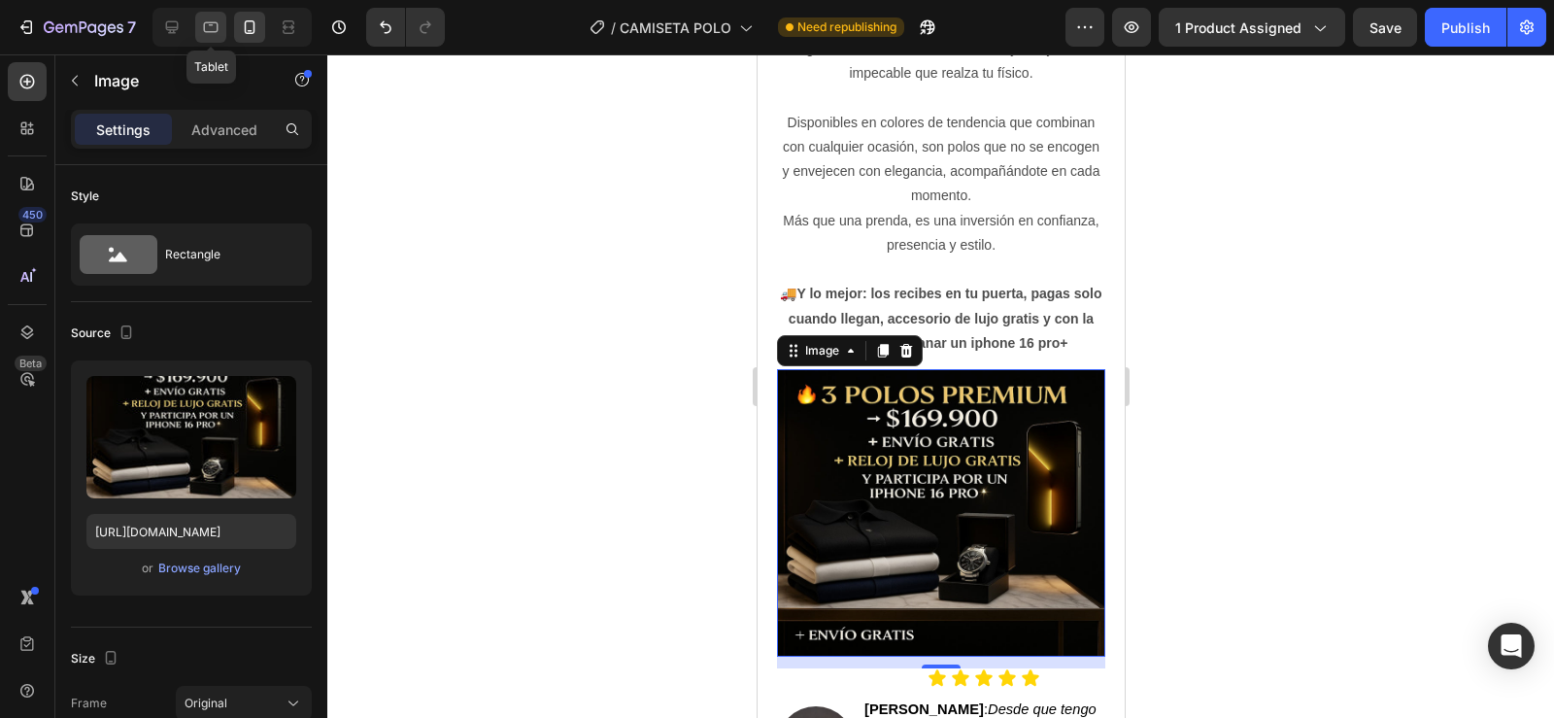
click at [207, 17] on div at bounding box center [210, 27] width 31 height 31
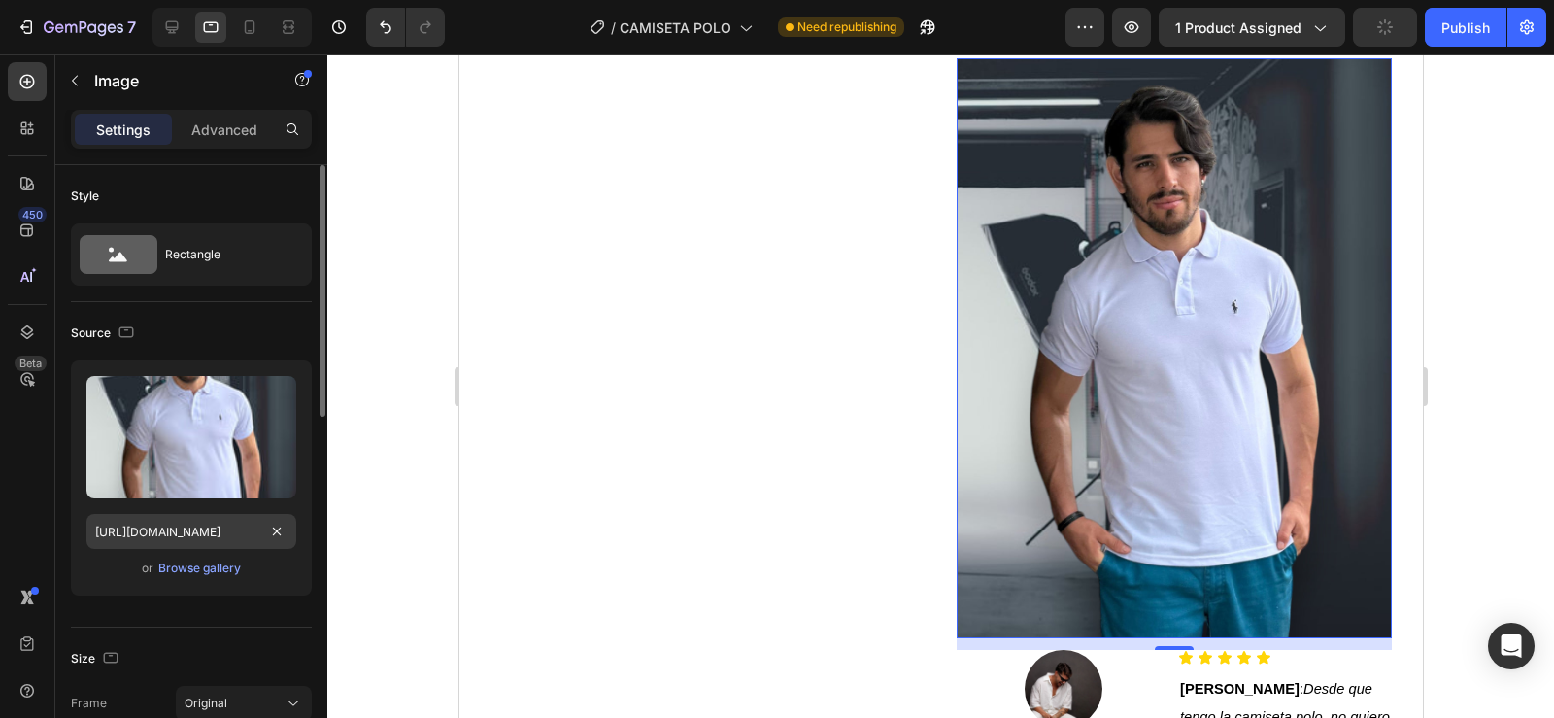
scroll to position [970, 0]
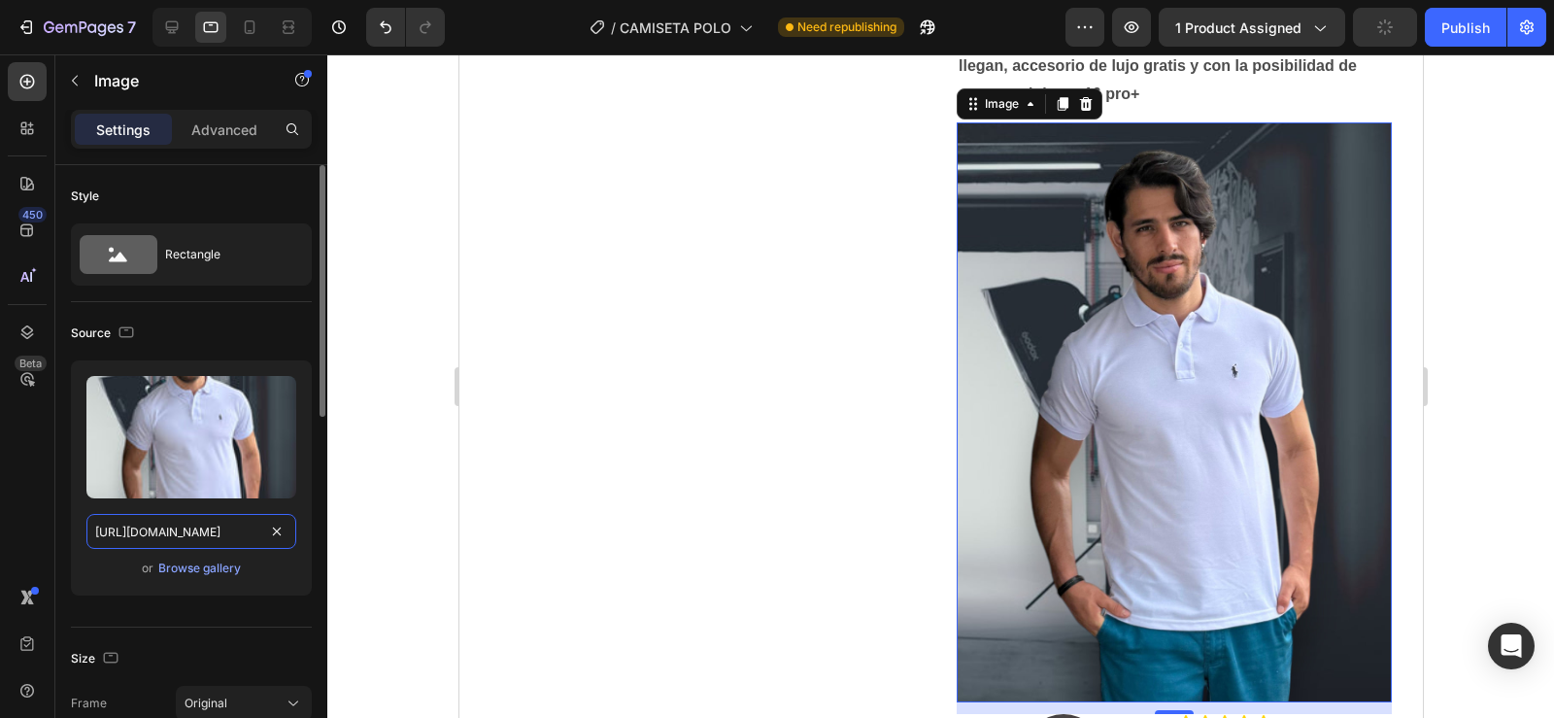
click at [203, 528] on input "[URL][DOMAIN_NAME]" at bounding box center [191, 531] width 210 height 35
paste input "a4db354-505f-47cd-98e4-ffd4aedc4e41"
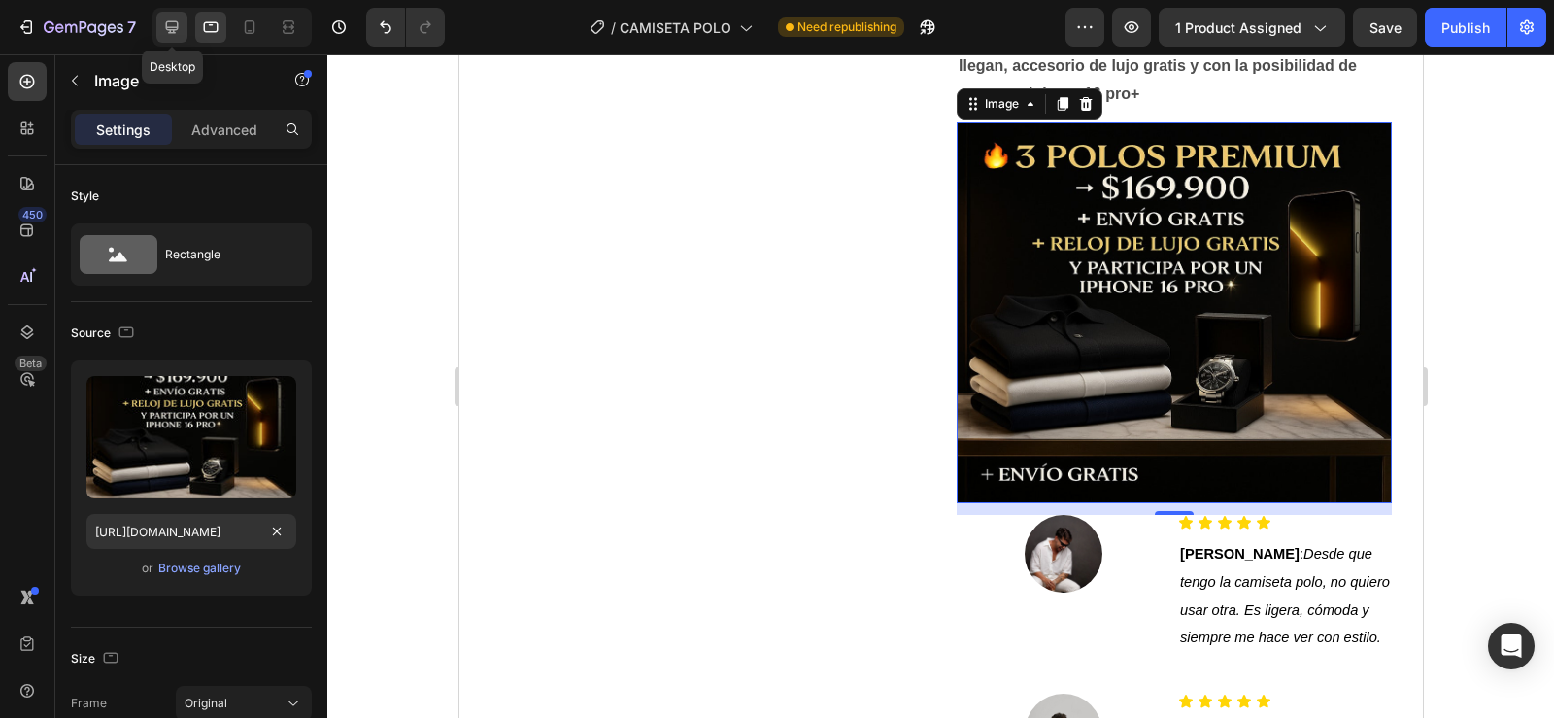
scroll to position [0, 0]
click at [167, 22] on icon at bounding box center [172, 27] width 13 height 13
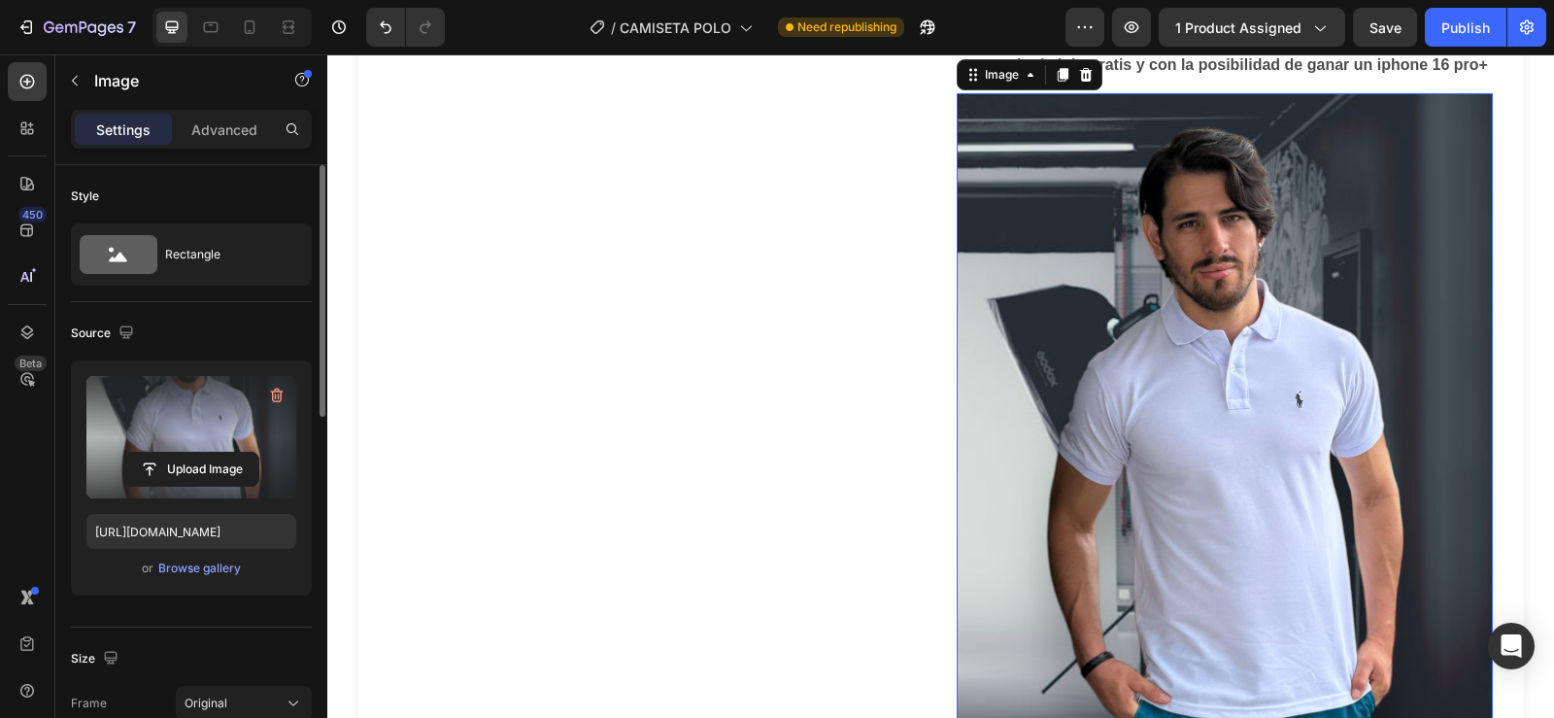
scroll to position [914, 0]
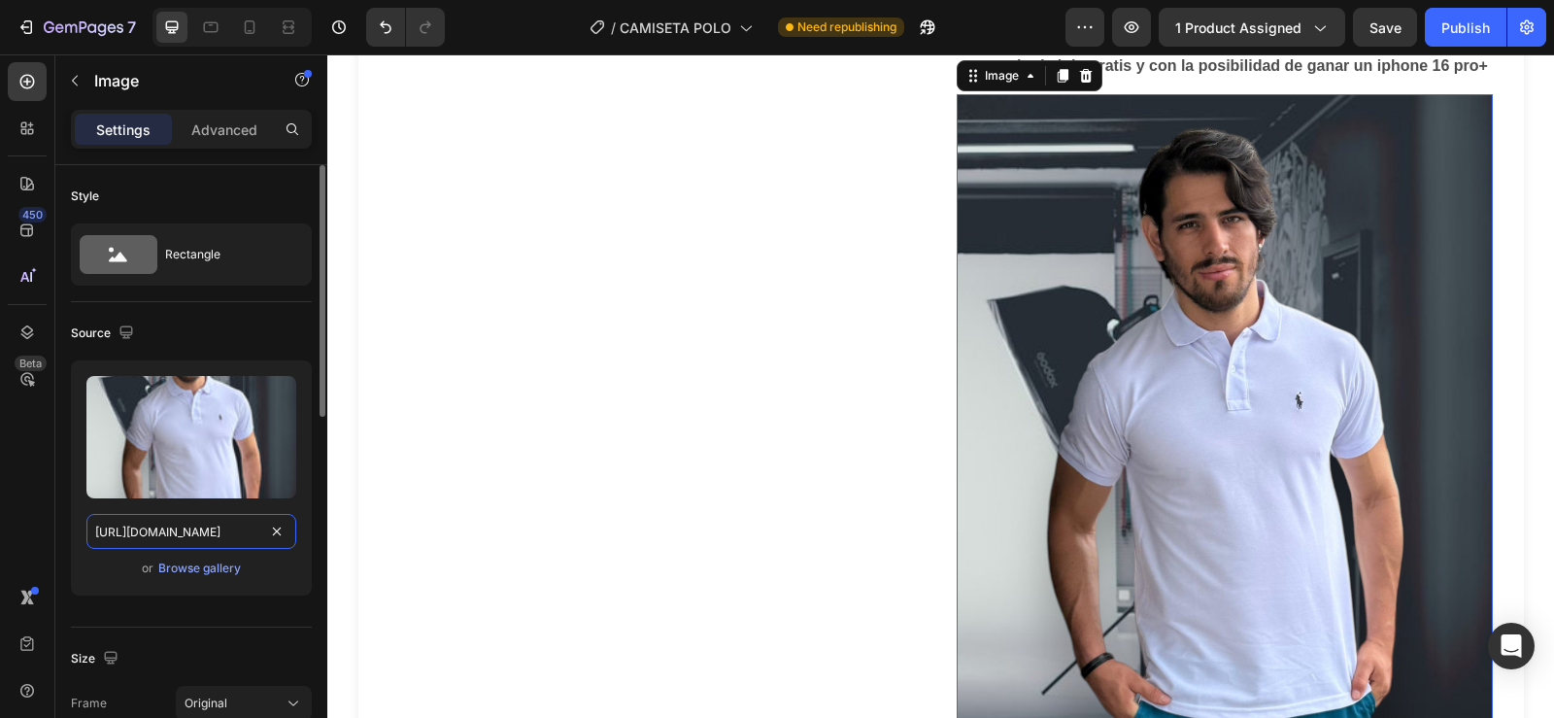
click at [177, 531] on input "[URL][DOMAIN_NAME]" at bounding box center [191, 531] width 210 height 35
paste input "a4db354-505f-47cd-98e4-ffd4aedc4e41"
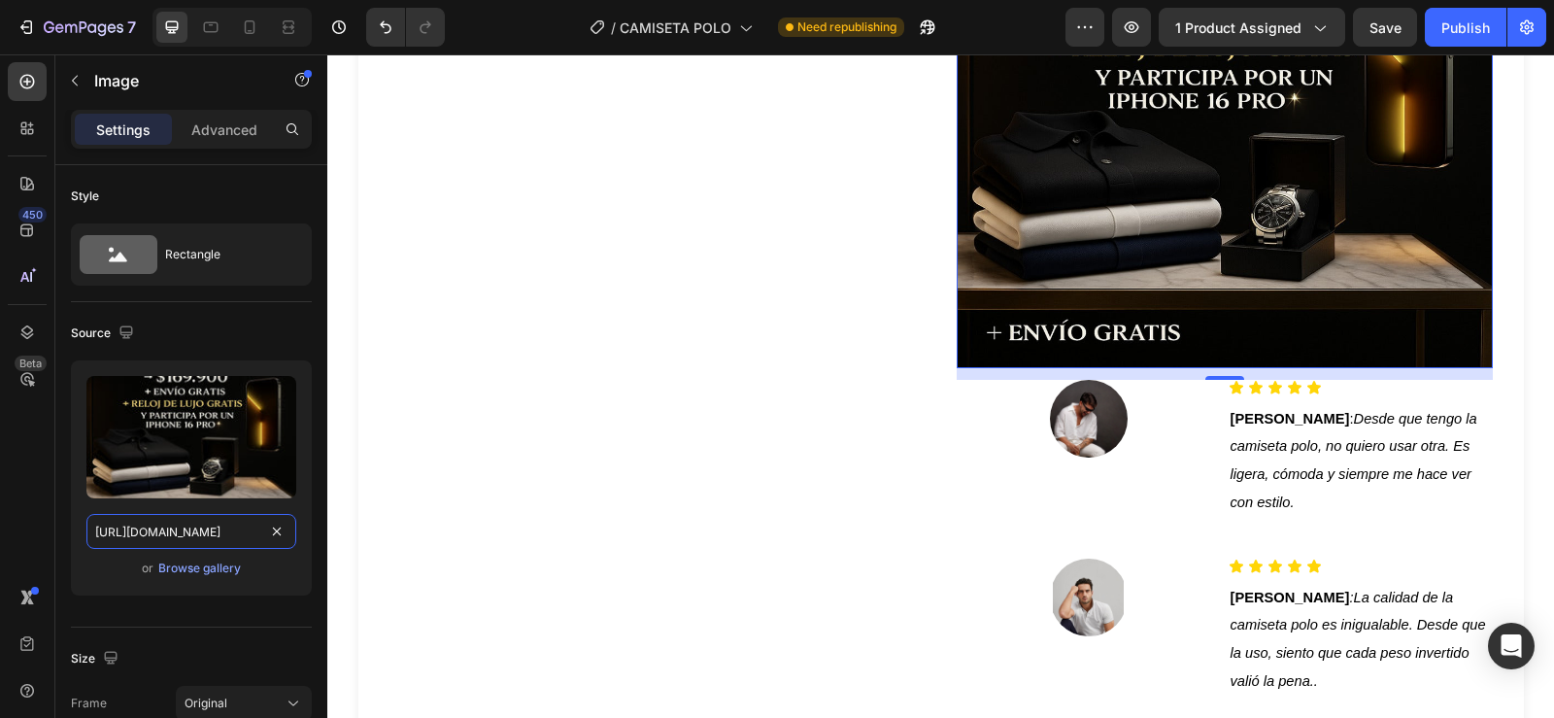
scroll to position [1145, 0]
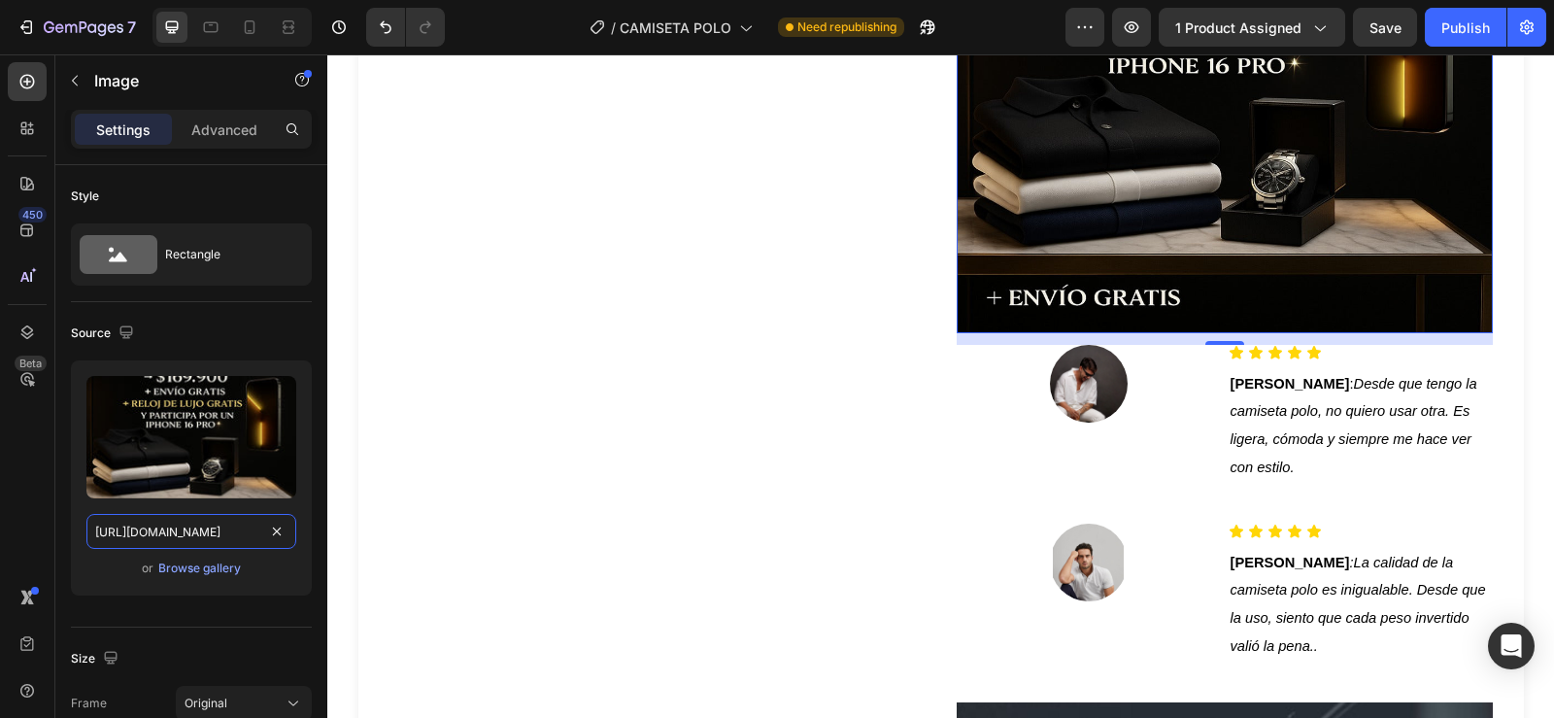
type input "[URL][DOMAIN_NAME]"
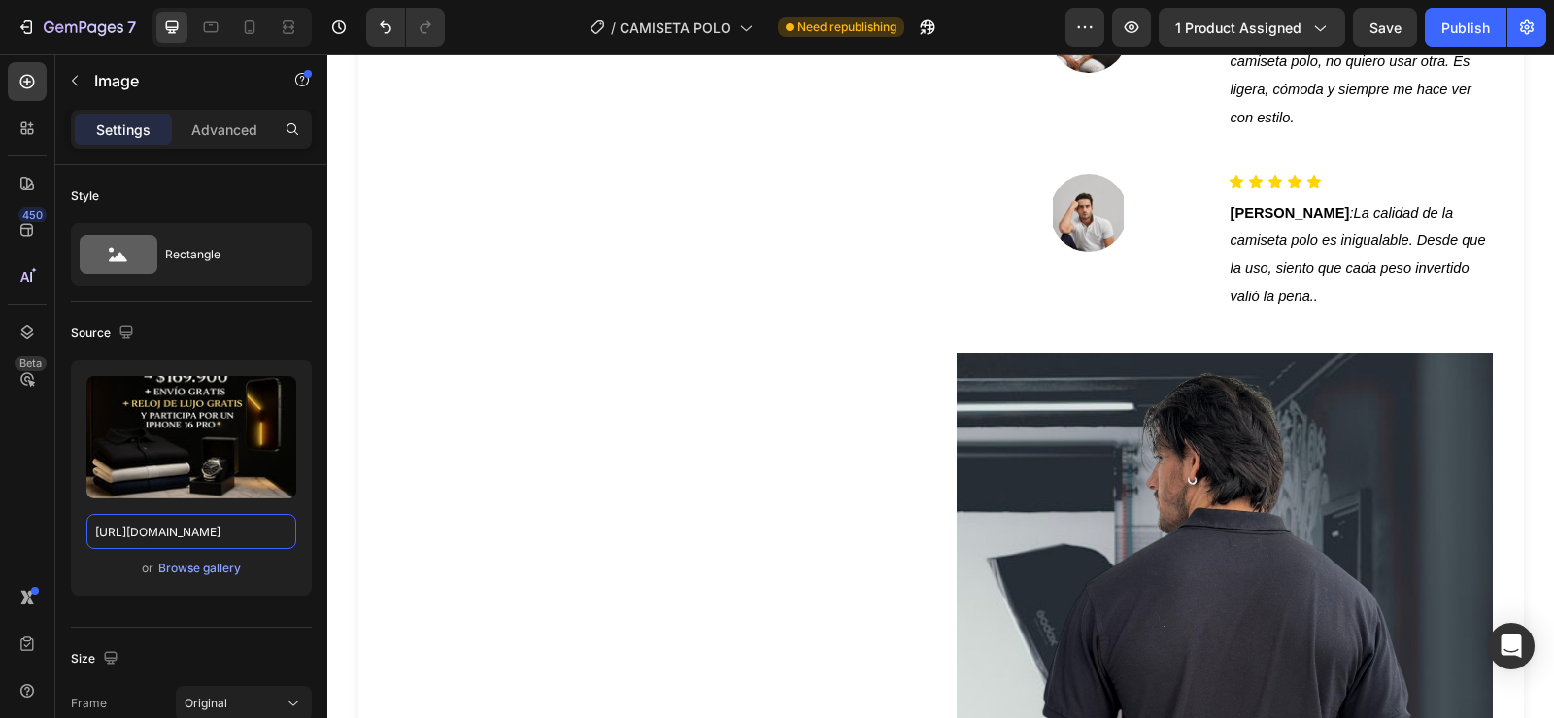
scroll to position [1528, 0]
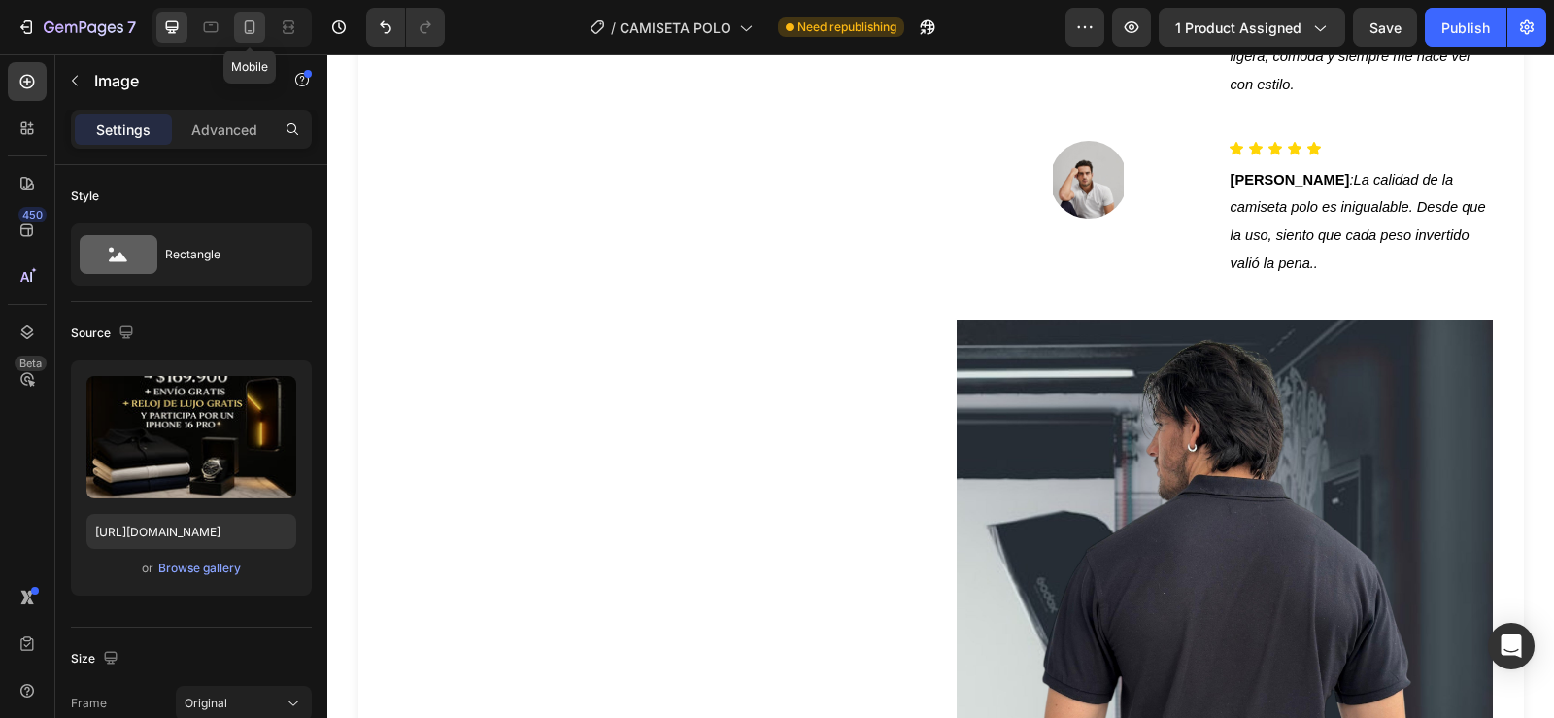
click at [245, 29] on icon at bounding box center [250, 27] width 11 height 14
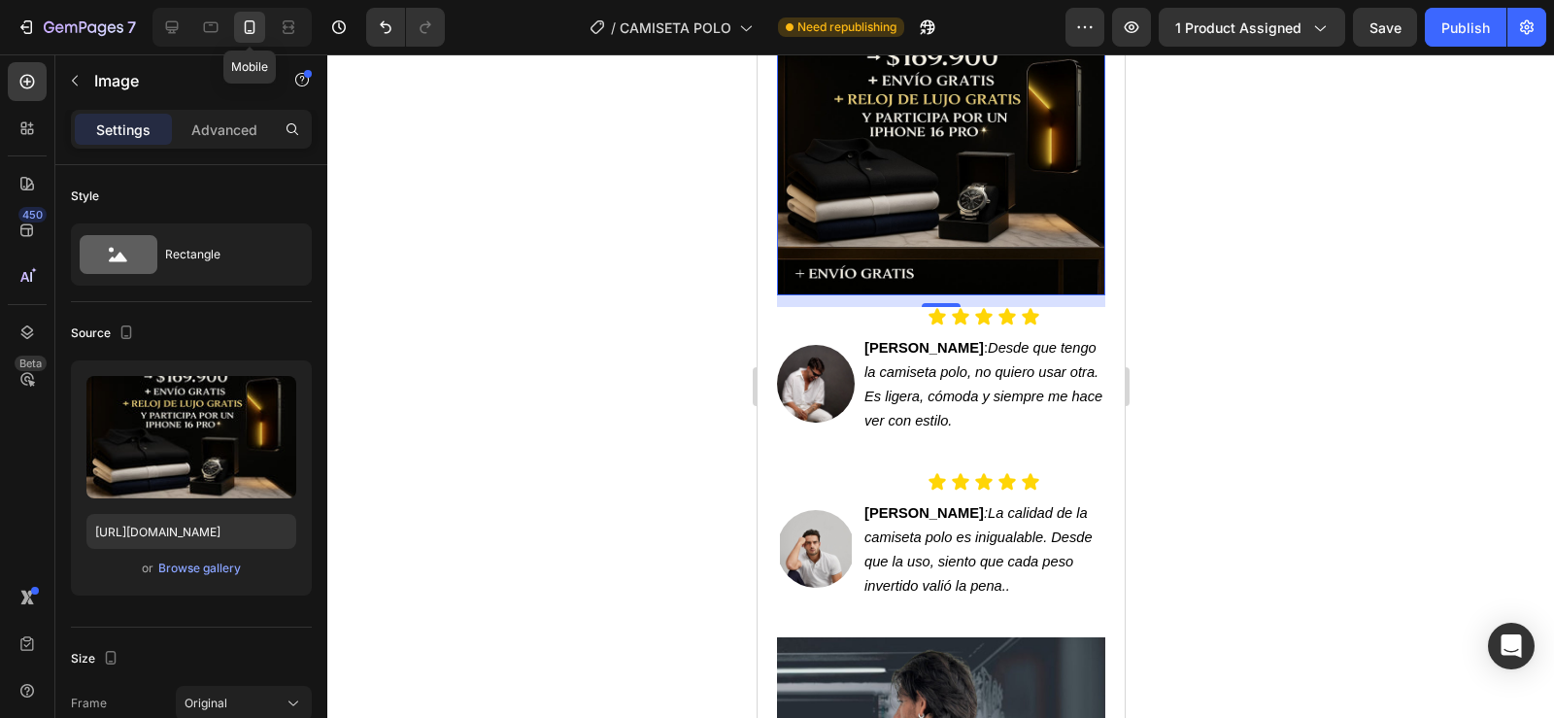
scroll to position [1331, 0]
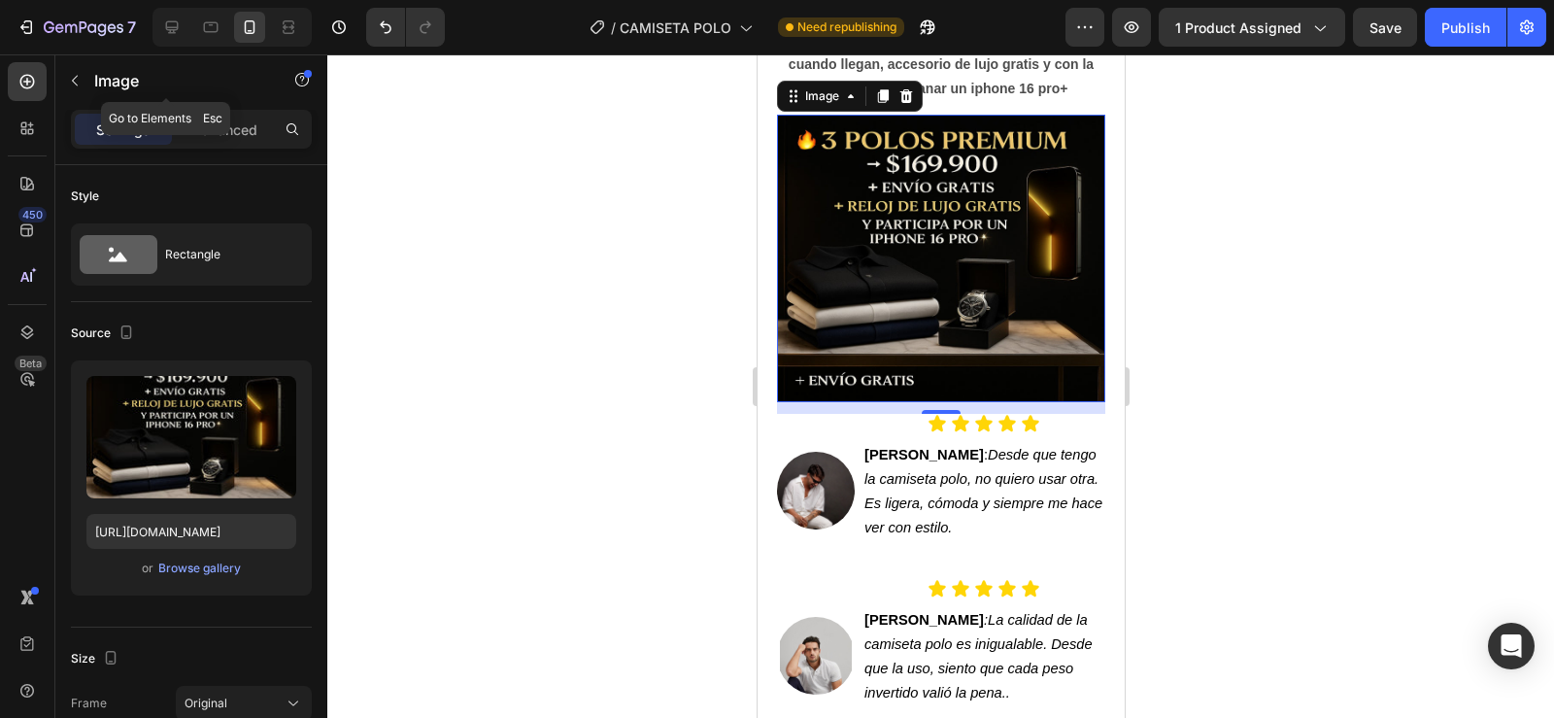
click at [72, 81] on icon "button" at bounding box center [75, 81] width 16 height 16
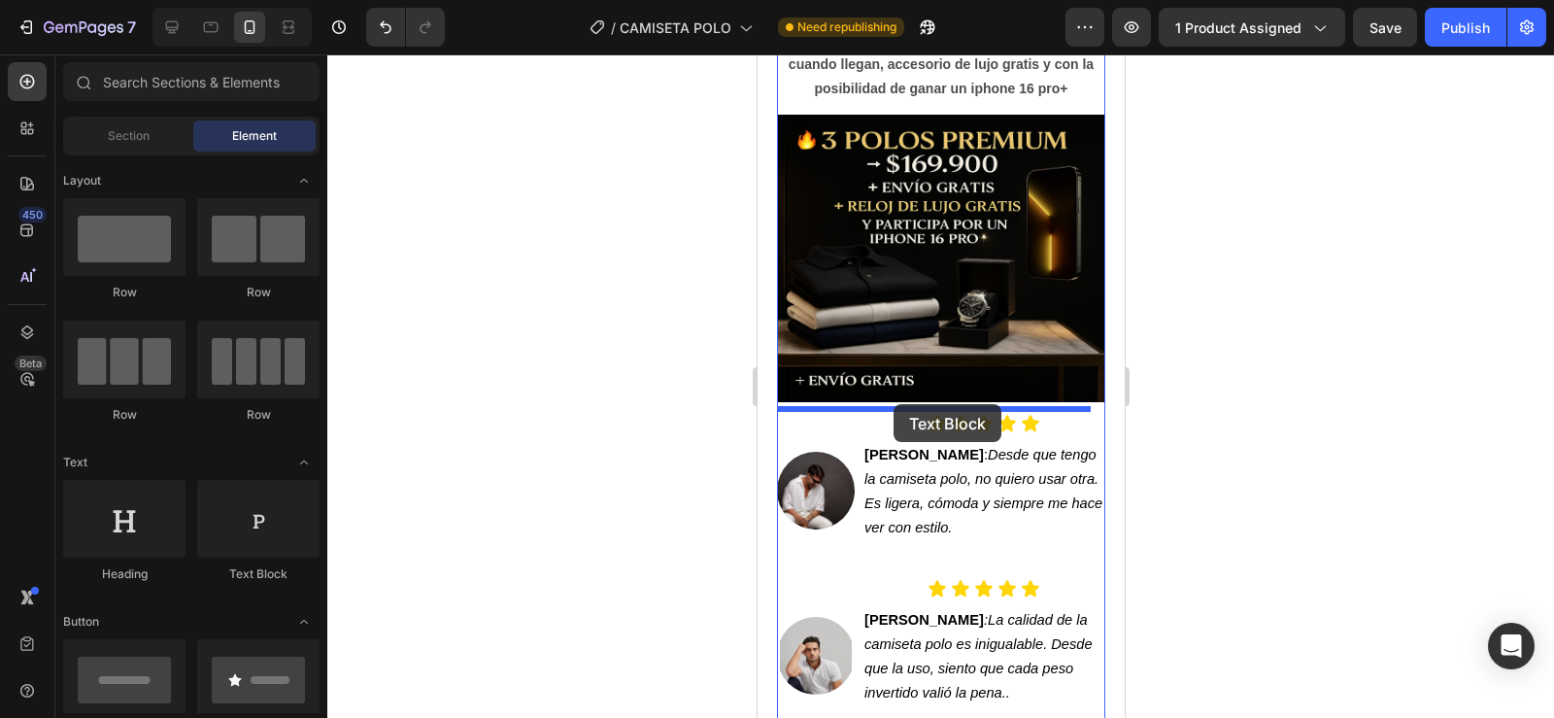
drag, startPoint x: 1020, startPoint y: 597, endPoint x: 892, endPoint y: 404, distance: 231.4
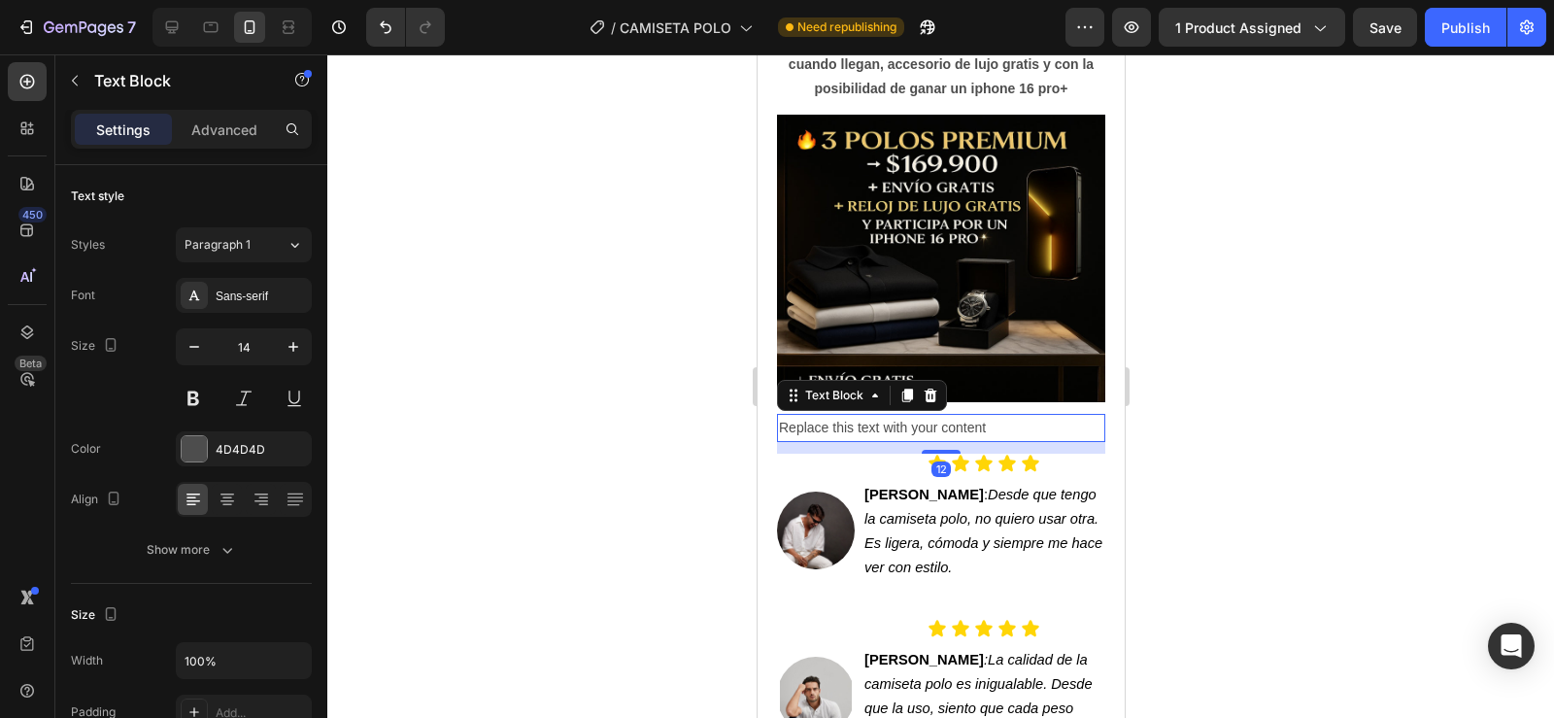
click at [1001, 422] on div "Replace this text with your content" at bounding box center [940, 428] width 328 height 28
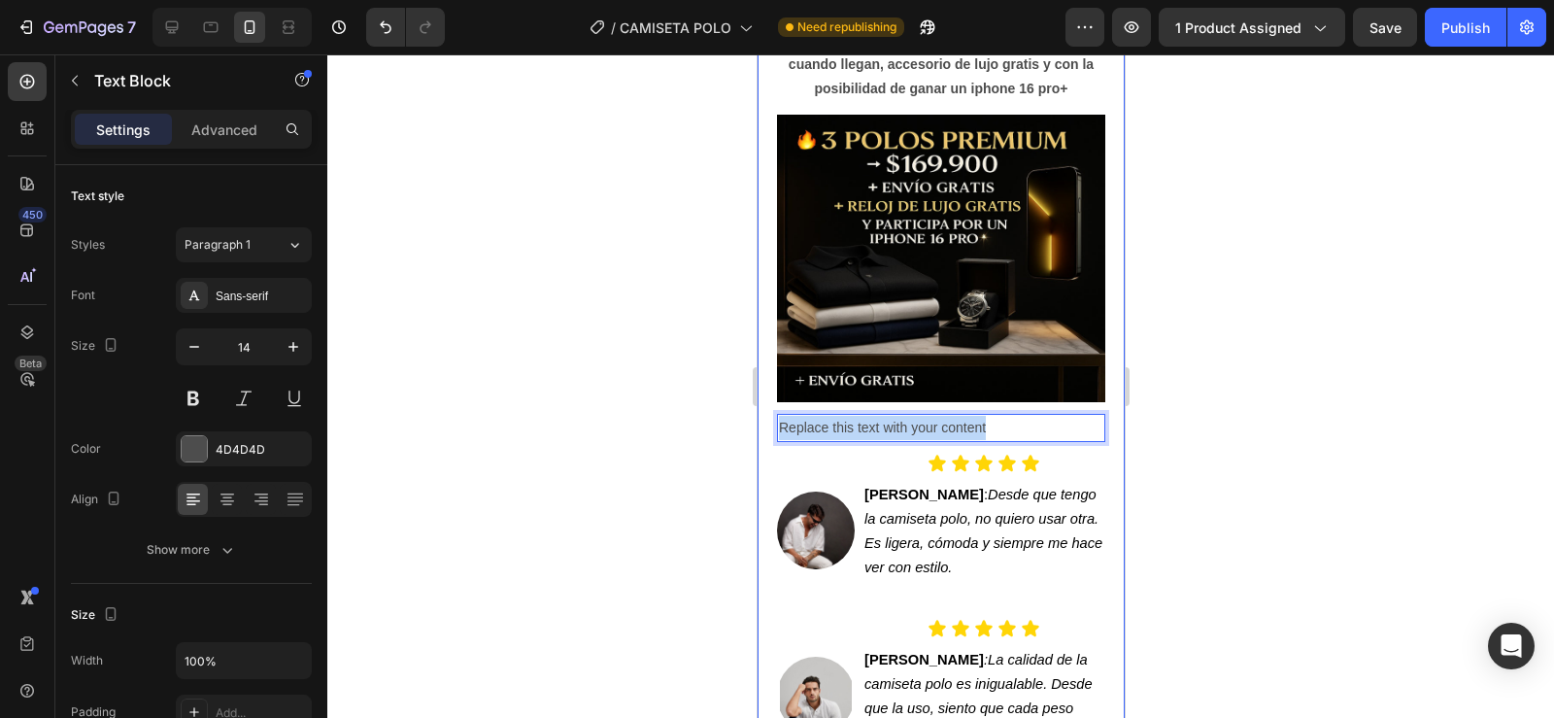
drag, startPoint x: 1001, startPoint y: 422, endPoint x: 758, endPoint y: 422, distance: 242.8
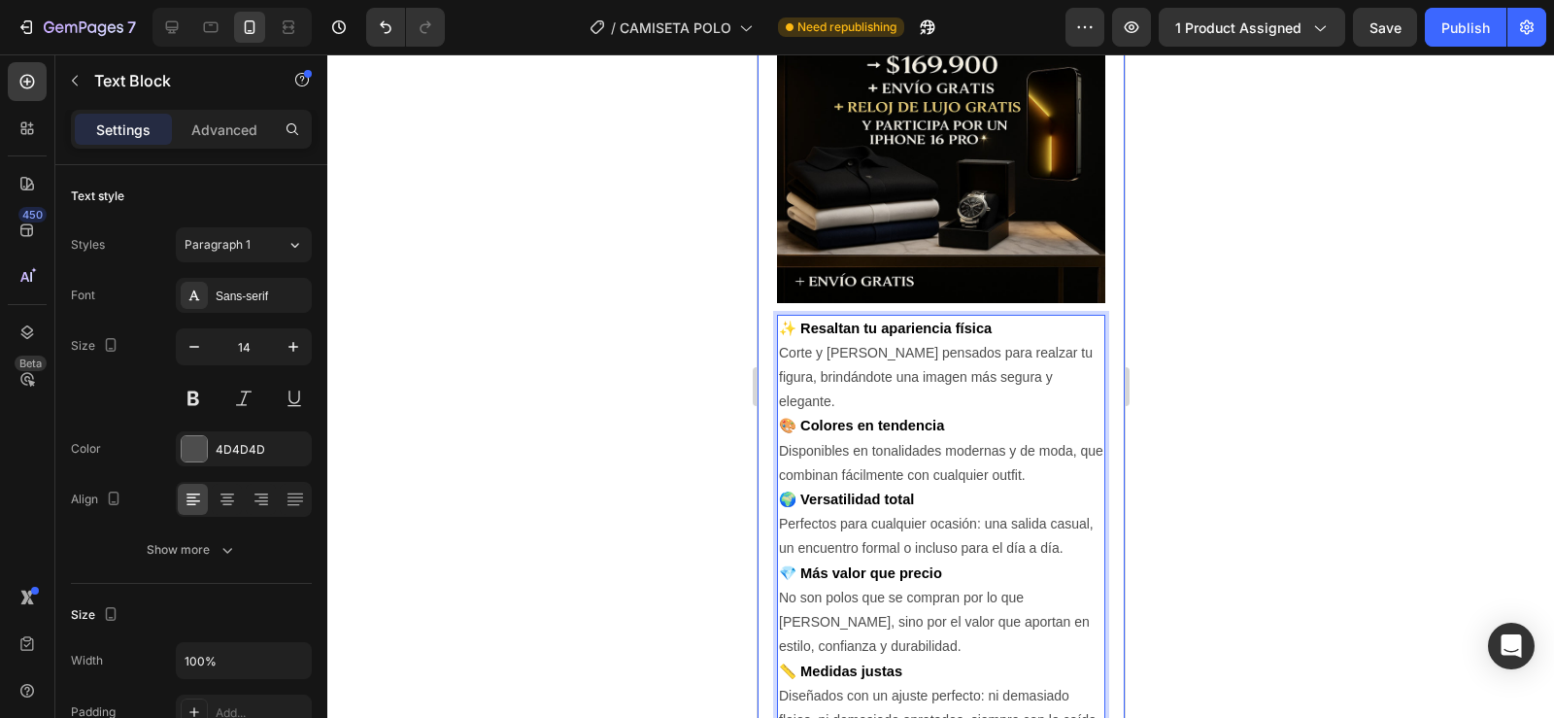
scroll to position [1749, 0]
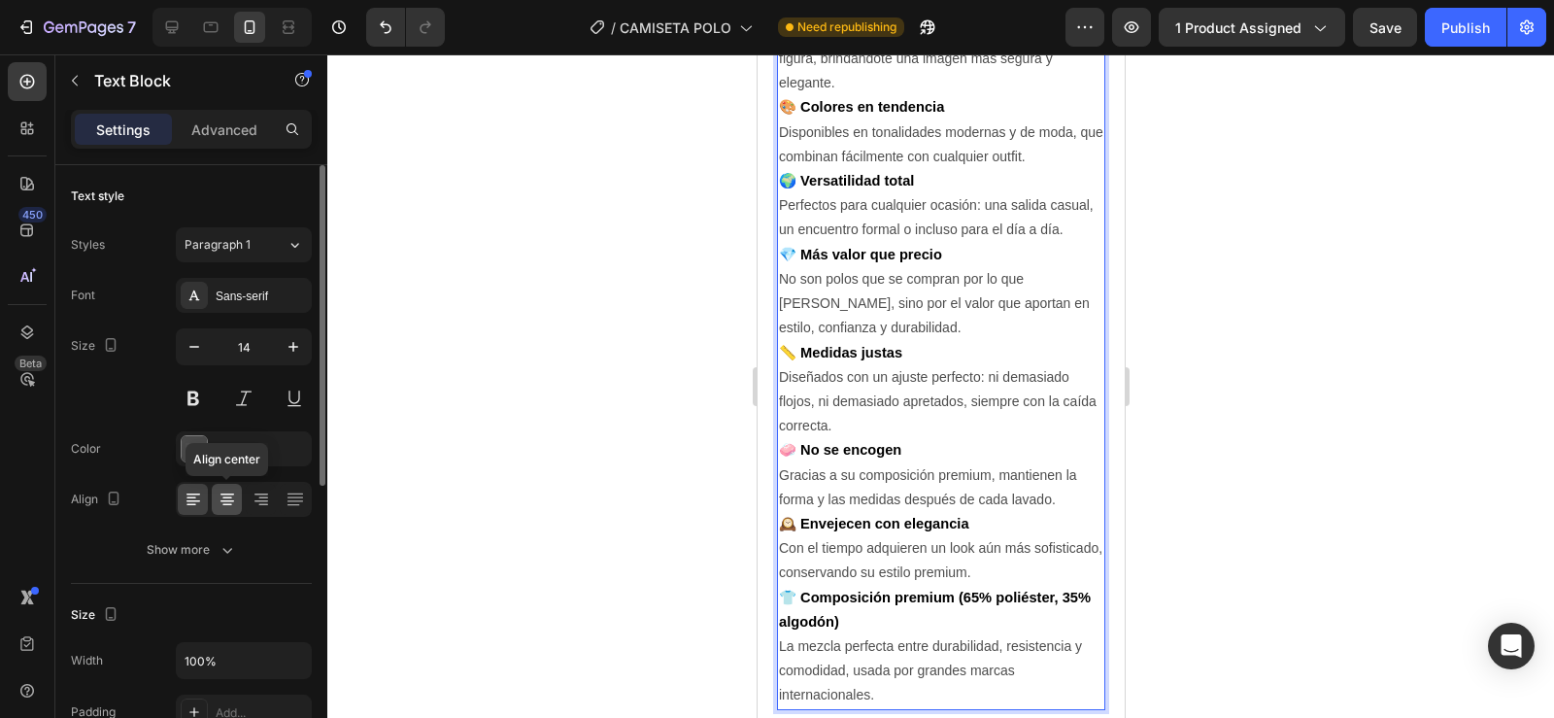
click at [226, 498] on icon at bounding box center [227, 498] width 10 height 2
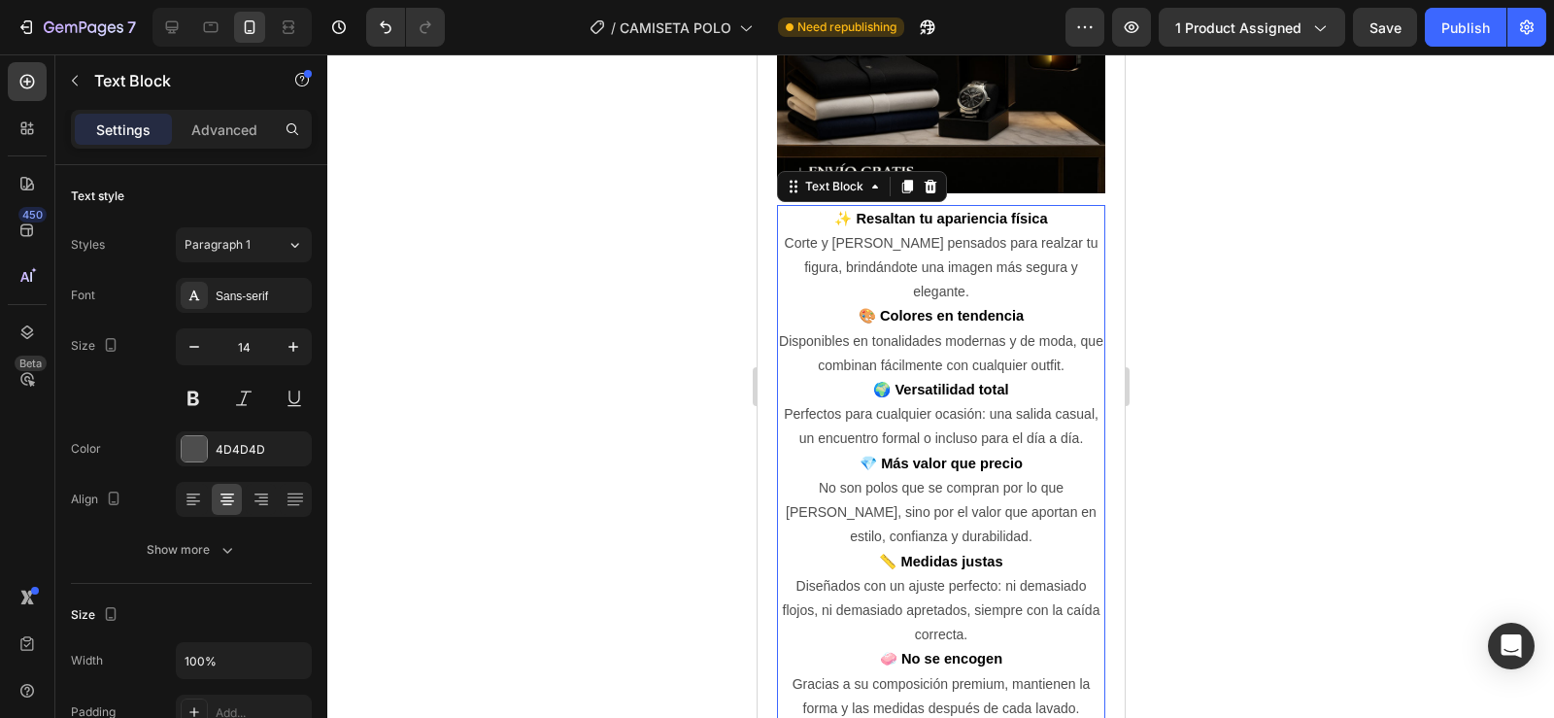
scroll to position [1568, 0]
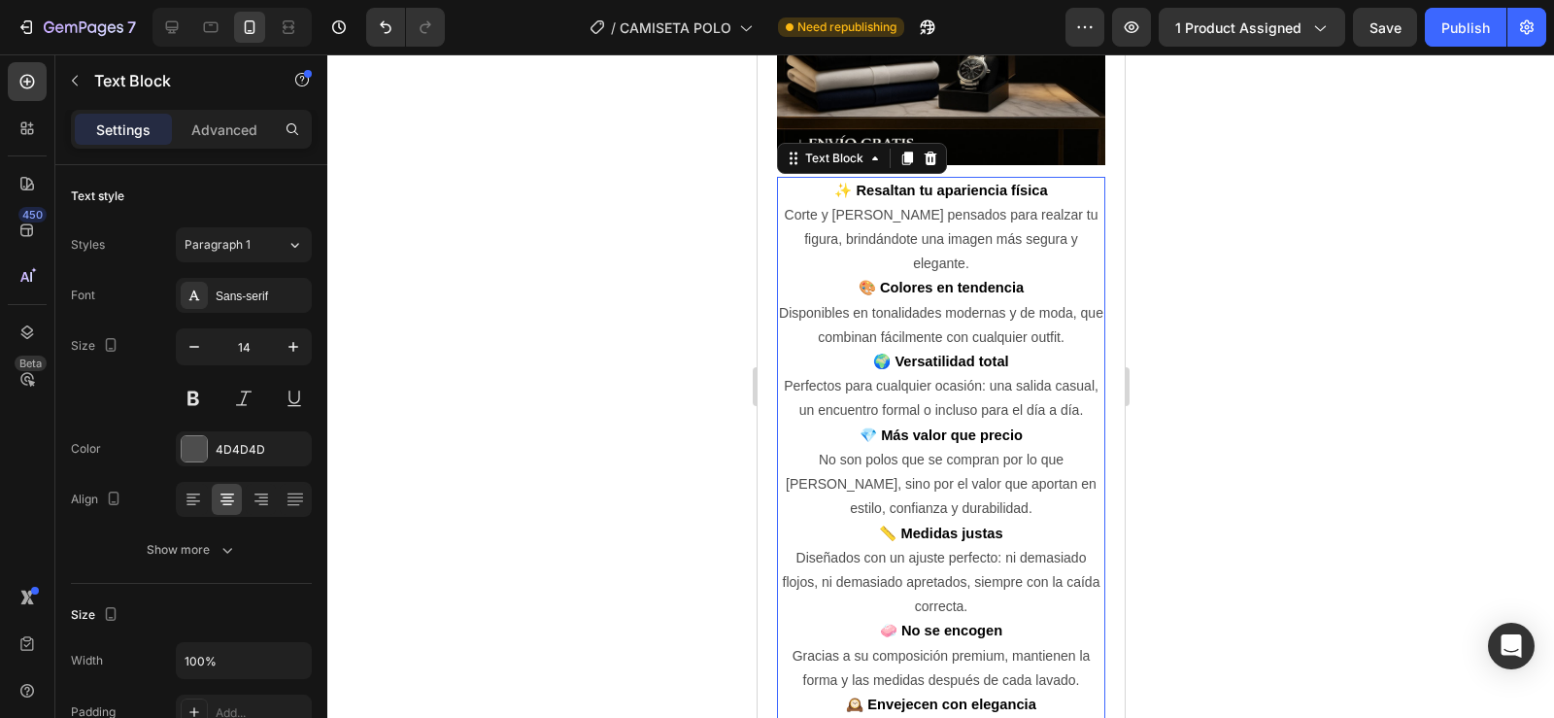
click at [1047, 186] on p "✨ Resaltan tu apariencia física" at bounding box center [940, 191] width 324 height 24
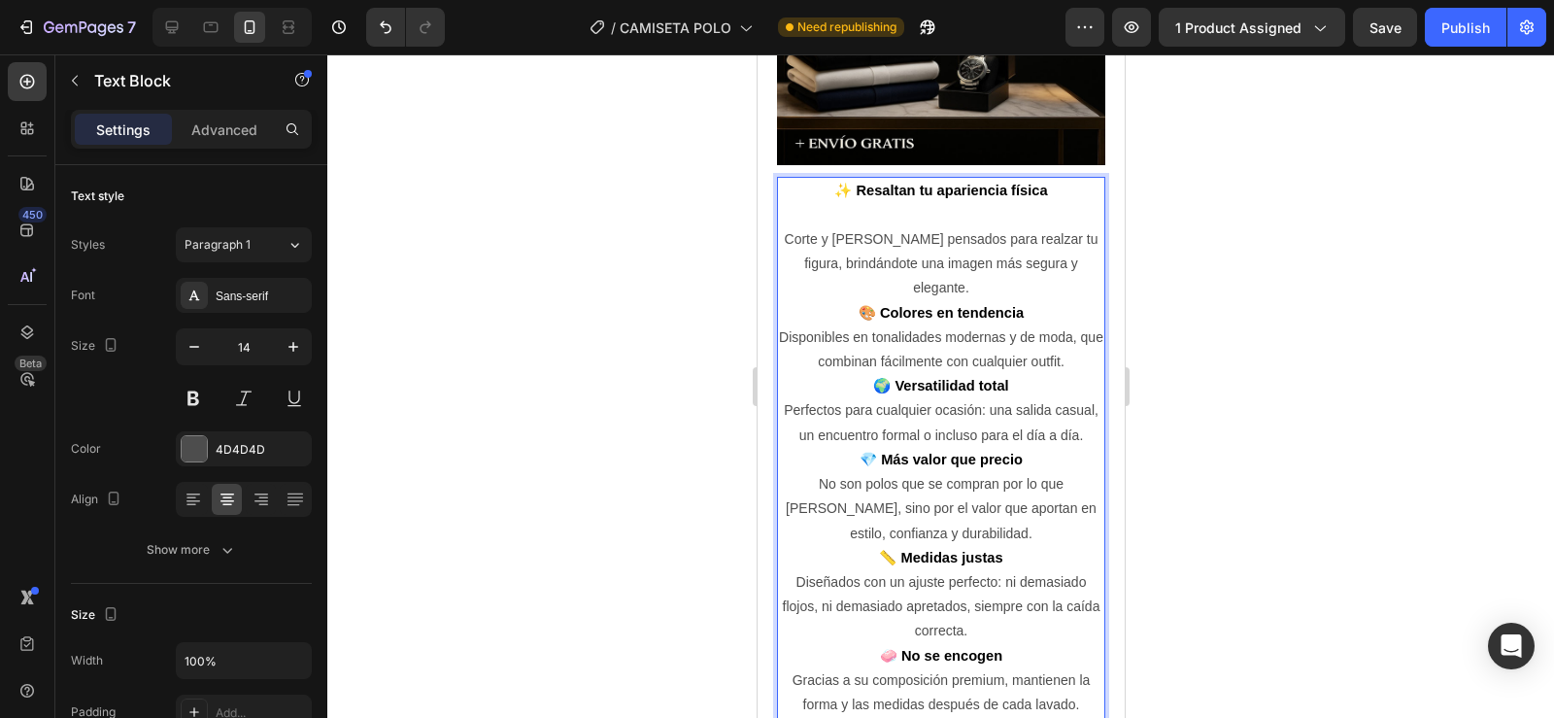
click at [1025, 301] on p "🎨 Colores en tendencia" at bounding box center [940, 313] width 324 height 24
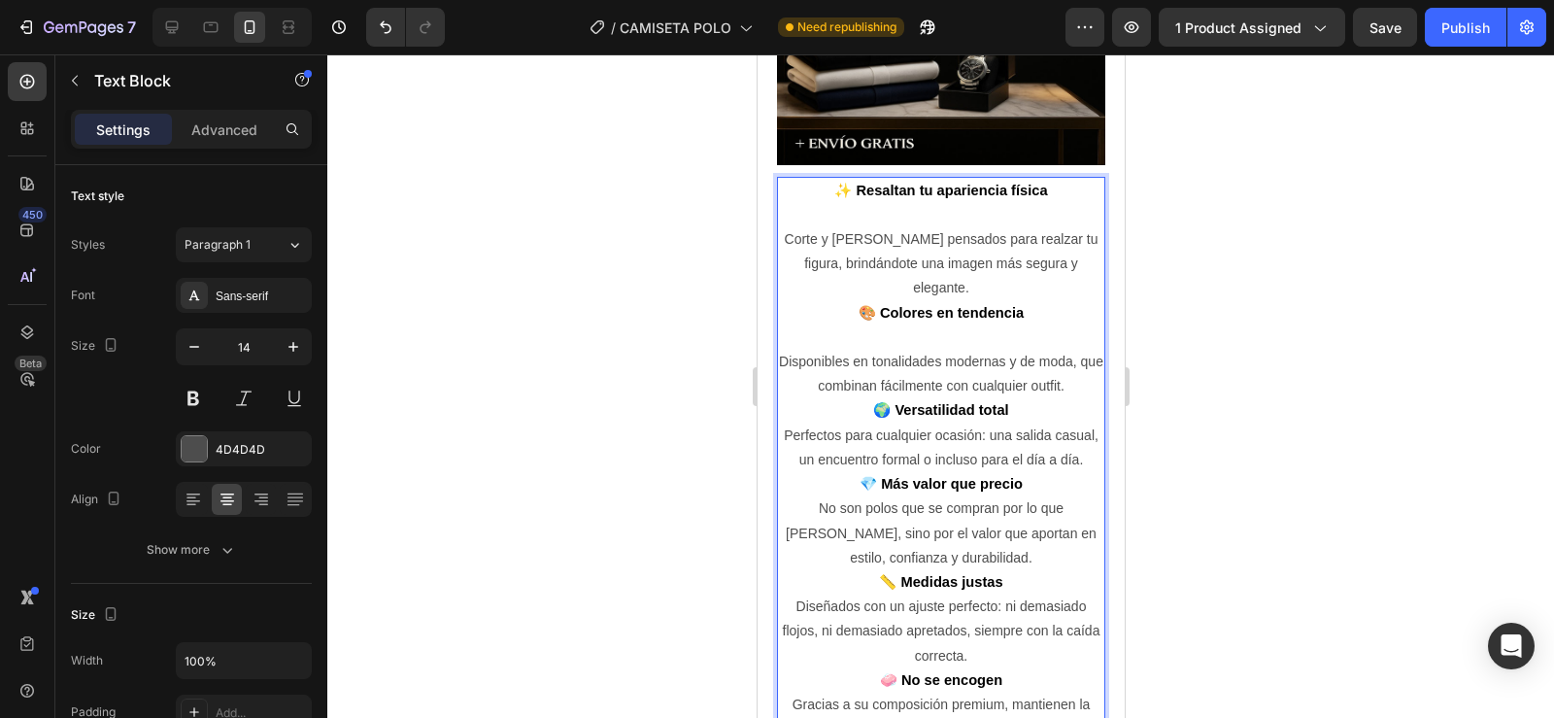
click at [1078, 261] on p "Corte y [PERSON_NAME] pensados para realzar tu figura, brindándote una imagen m…" at bounding box center [940, 264] width 324 height 74
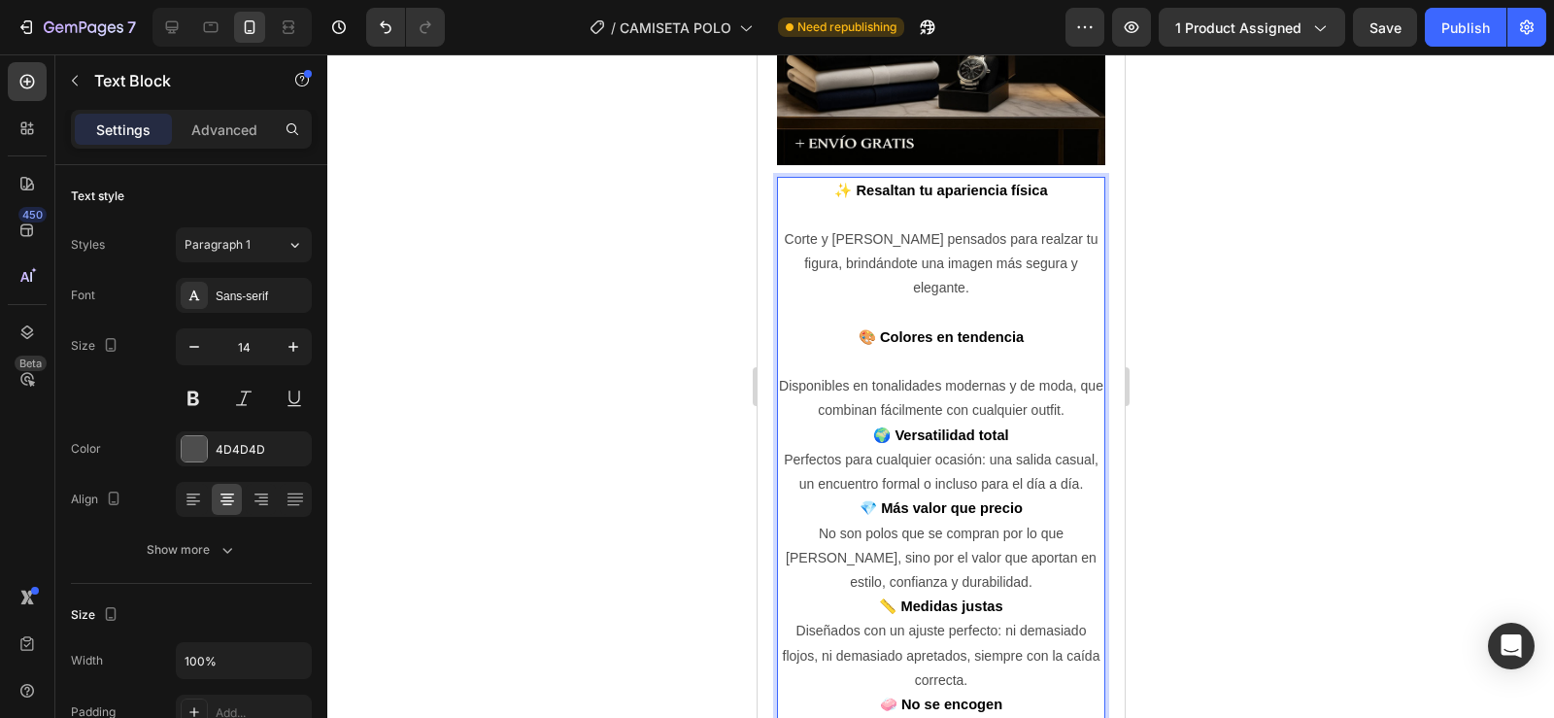
click at [1071, 384] on p "Disponibles en tonalidades modernas y de moda, que combinan fácilmente con cual…" at bounding box center [940, 398] width 324 height 49
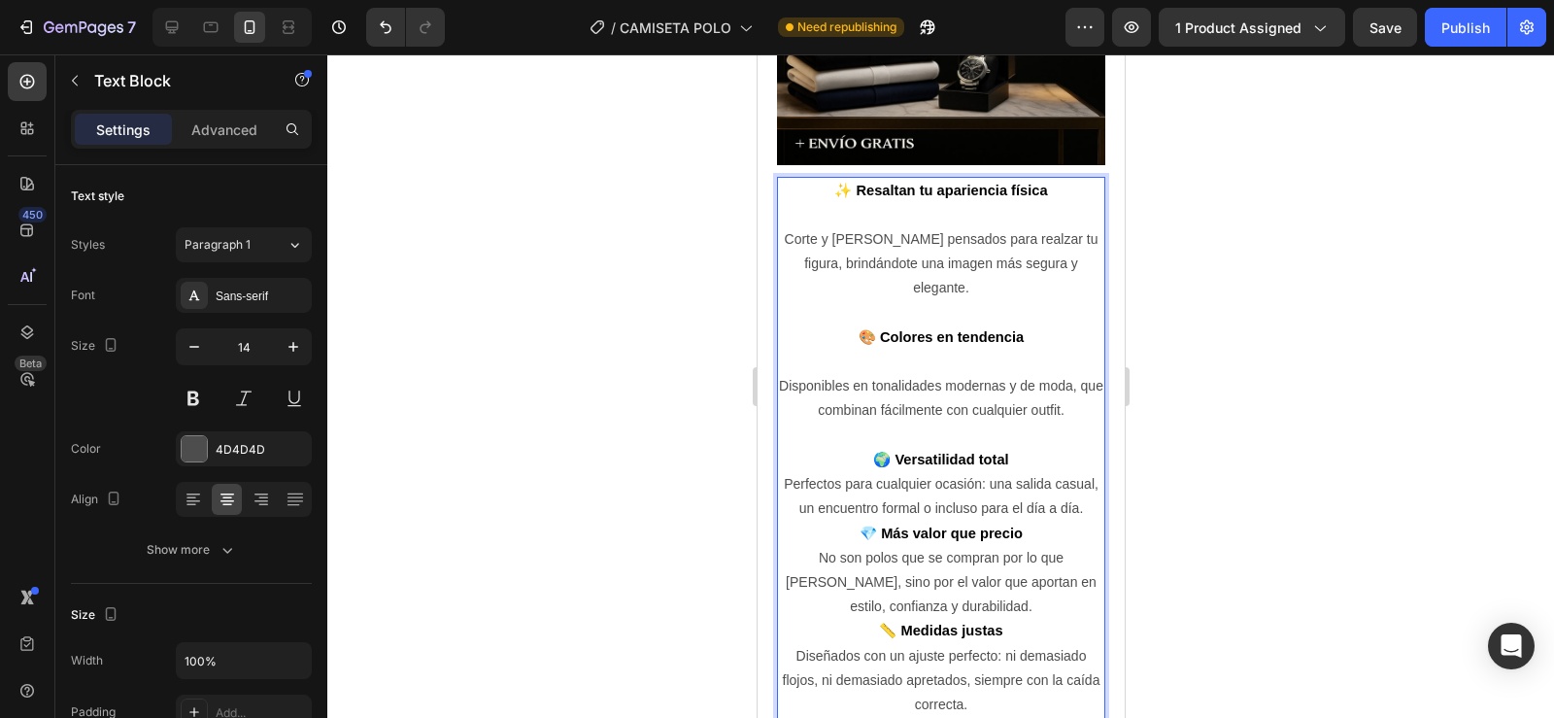
click at [1020, 448] on p "🌍 Versatilidad total" at bounding box center [940, 460] width 324 height 24
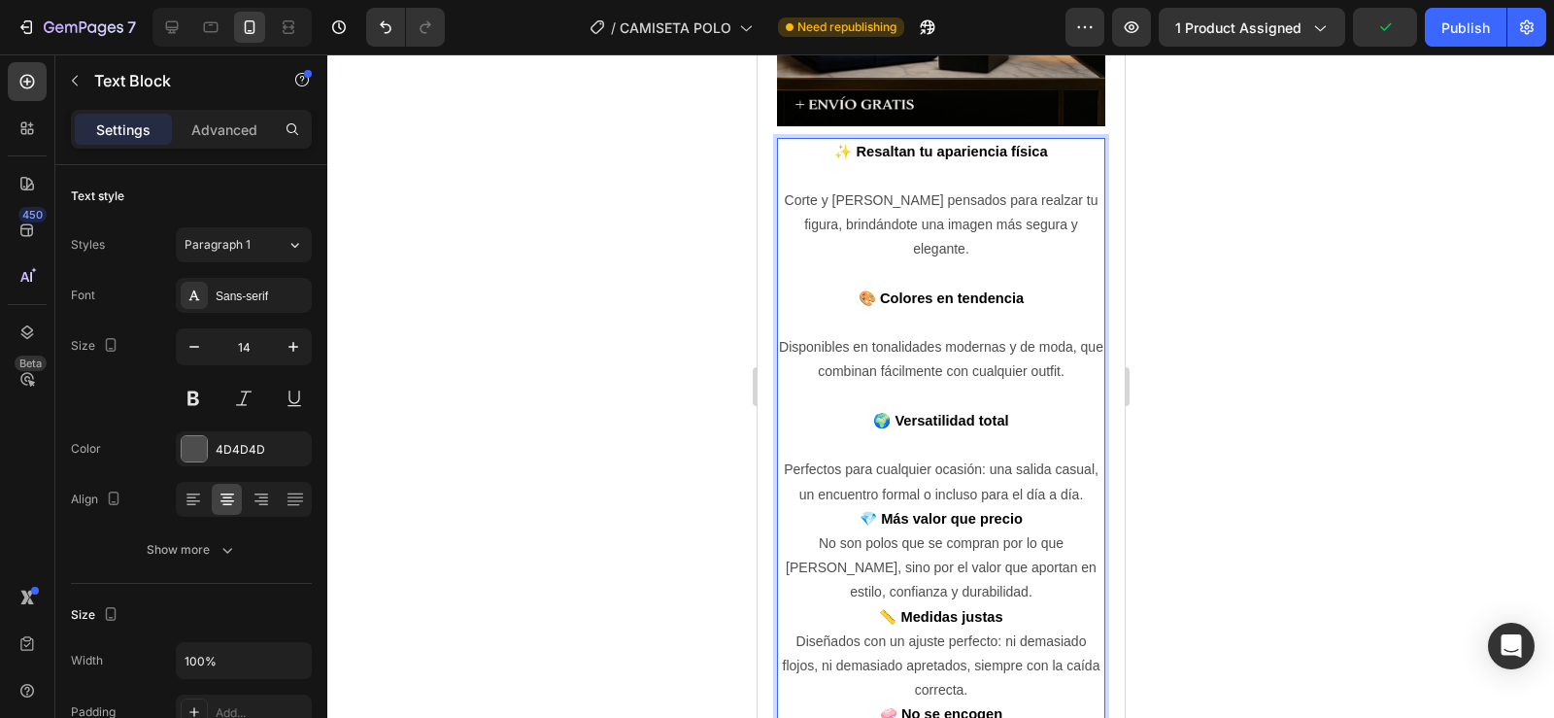
scroll to position [1617, 0]
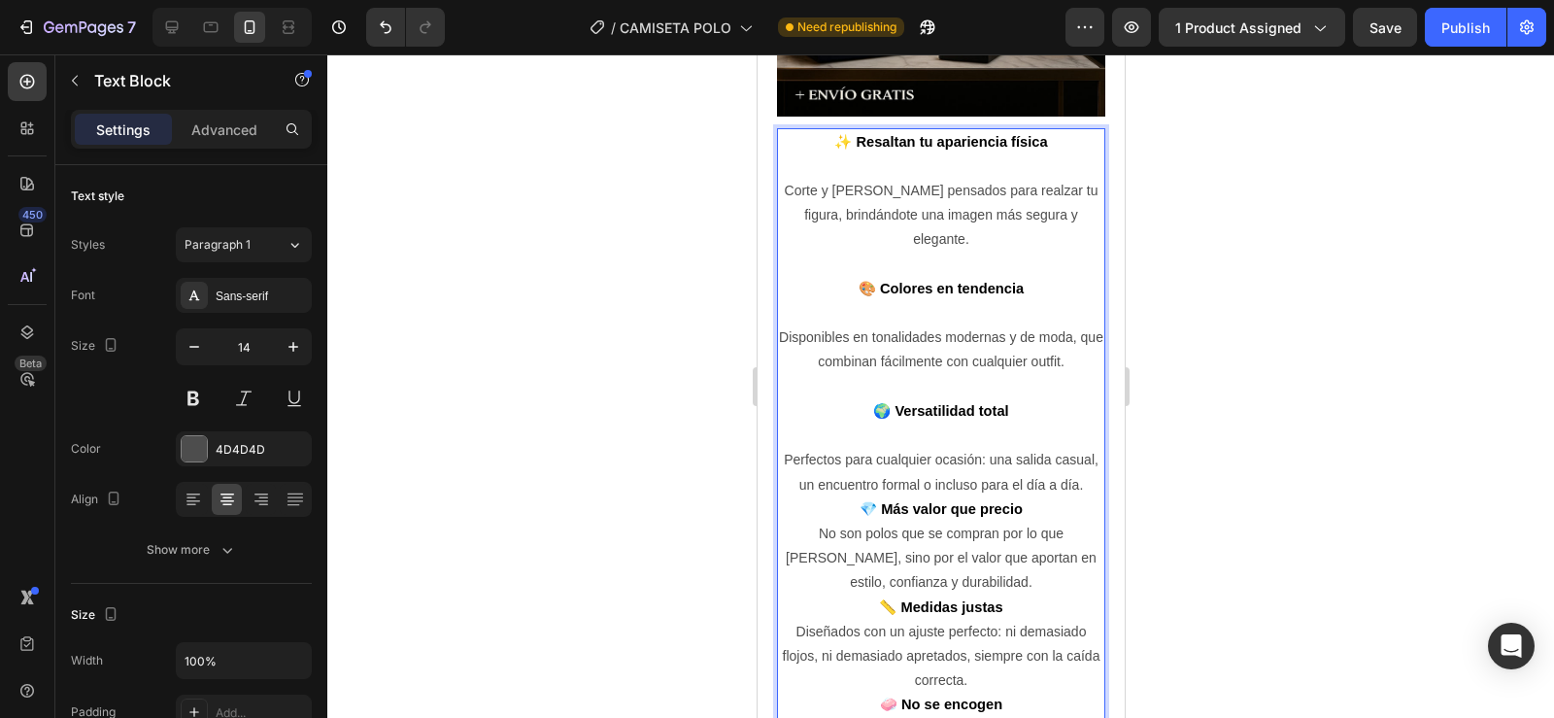
click at [1024, 502] on p "💎 Más valor que precio" at bounding box center [940, 509] width 324 height 24
click at [961, 472] on p "Perfectos para cualquier ocasión: una salida casual, un encuentro formal o incl…" at bounding box center [940, 472] width 324 height 49
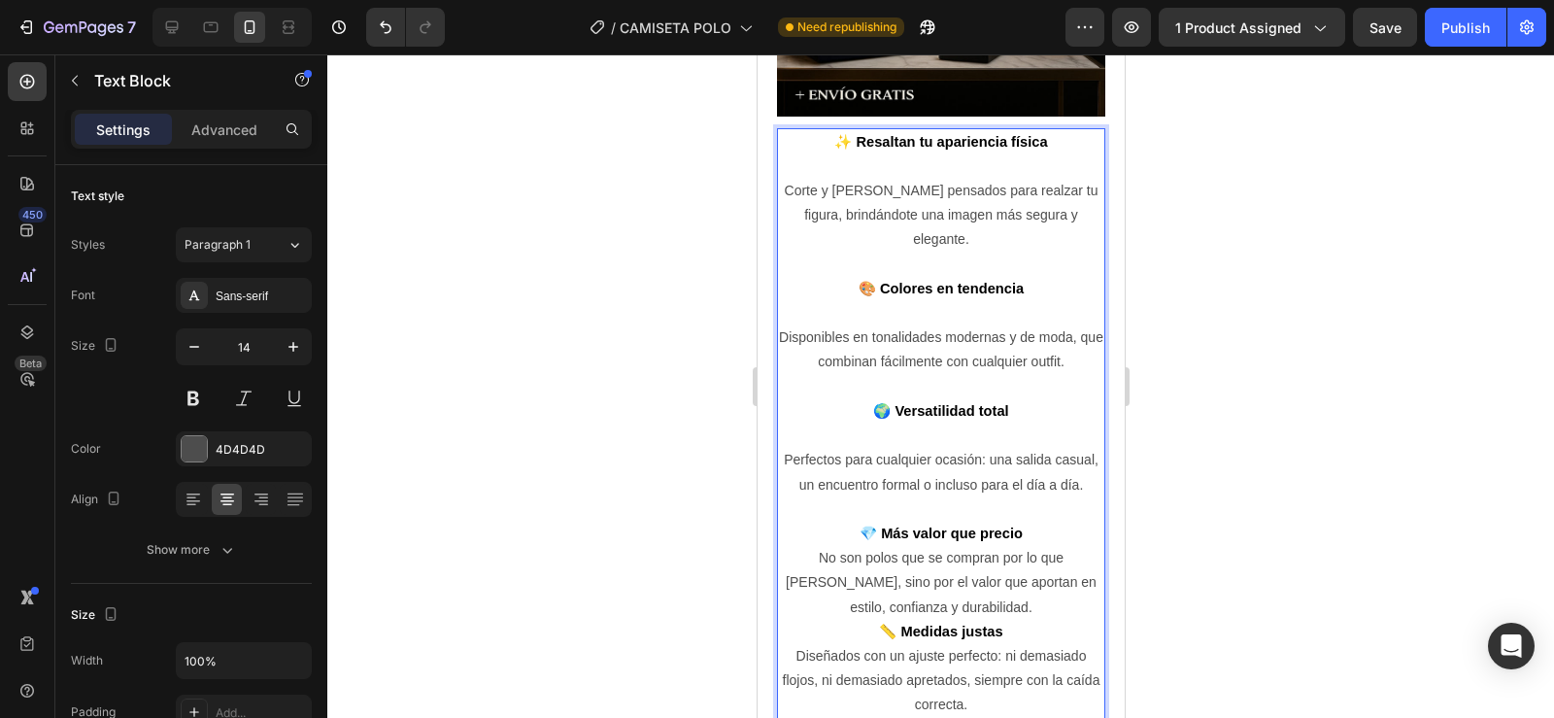
click at [1031, 524] on p "💎 Más valor que precio" at bounding box center [940, 533] width 324 height 24
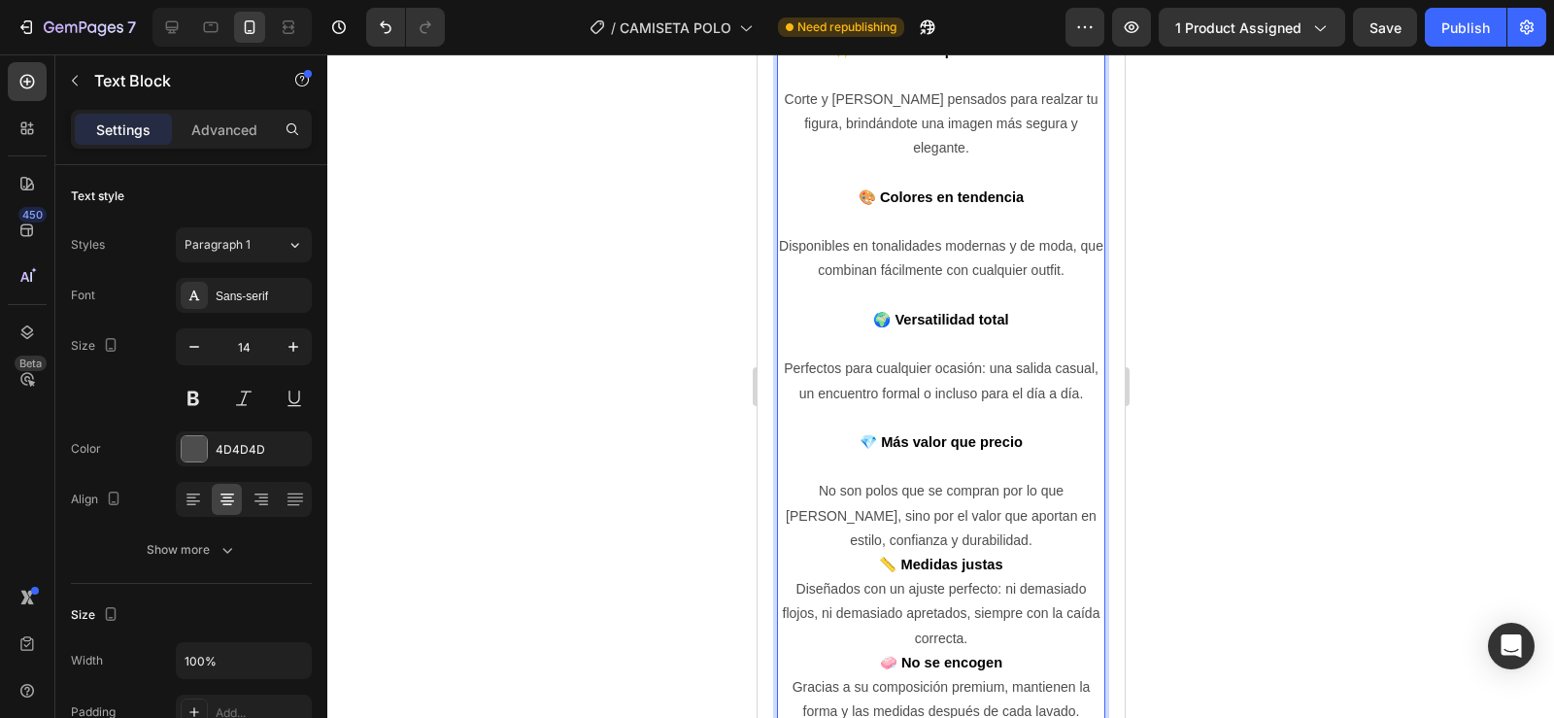
scroll to position [1732, 0]
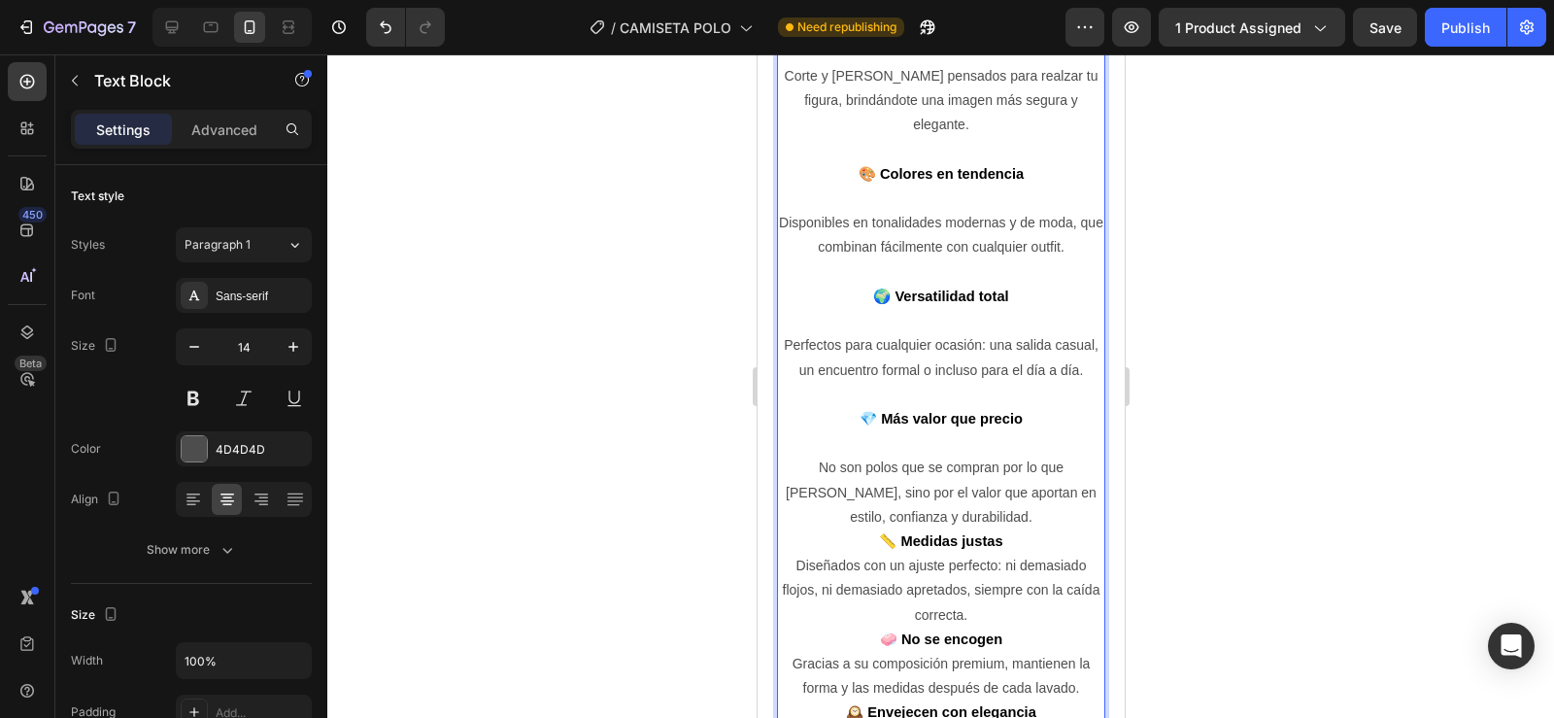
click at [981, 515] on p "No son polos que se compran por lo que [PERSON_NAME], sino por el valor que apo…" at bounding box center [940, 492] width 324 height 74
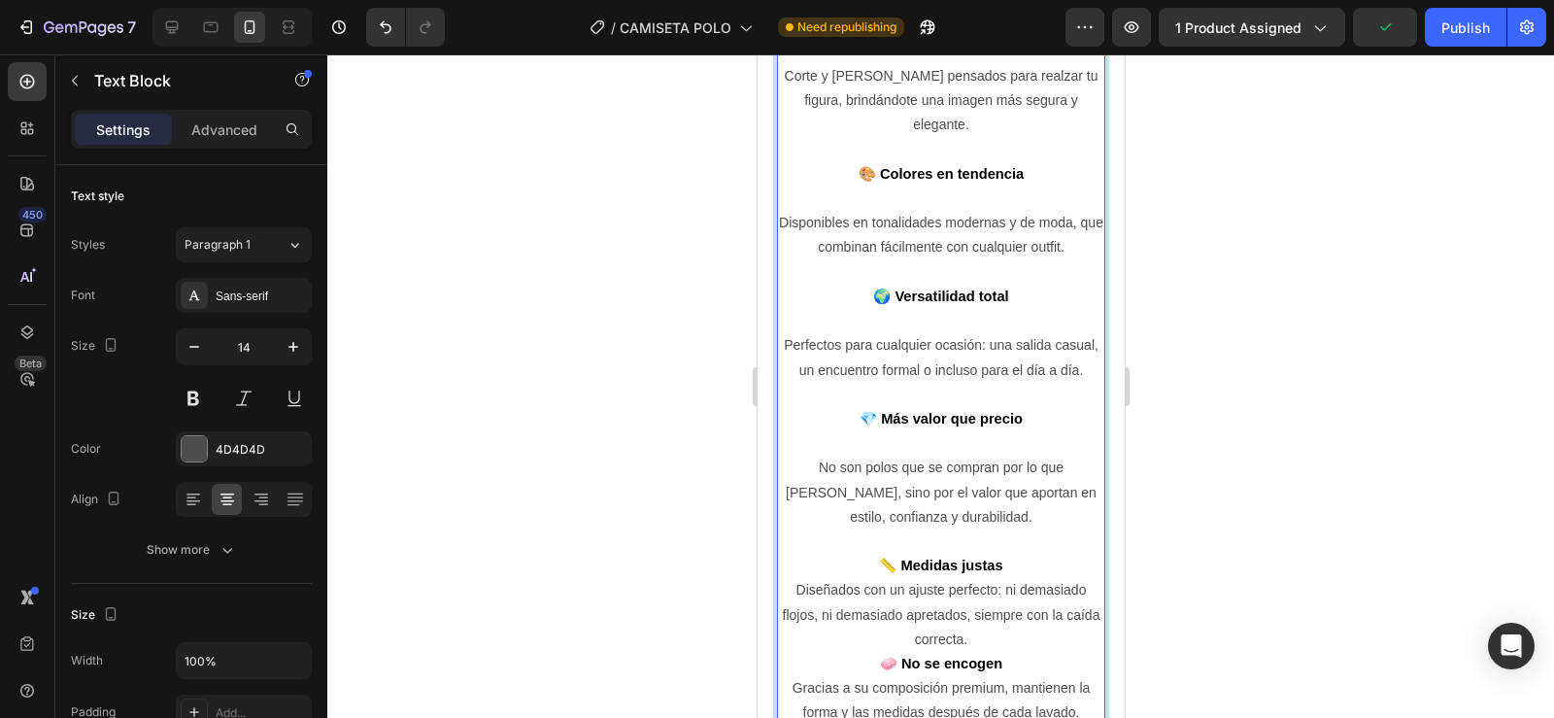
click at [1001, 558] on p "📏 Medidas justas" at bounding box center [940, 566] width 324 height 24
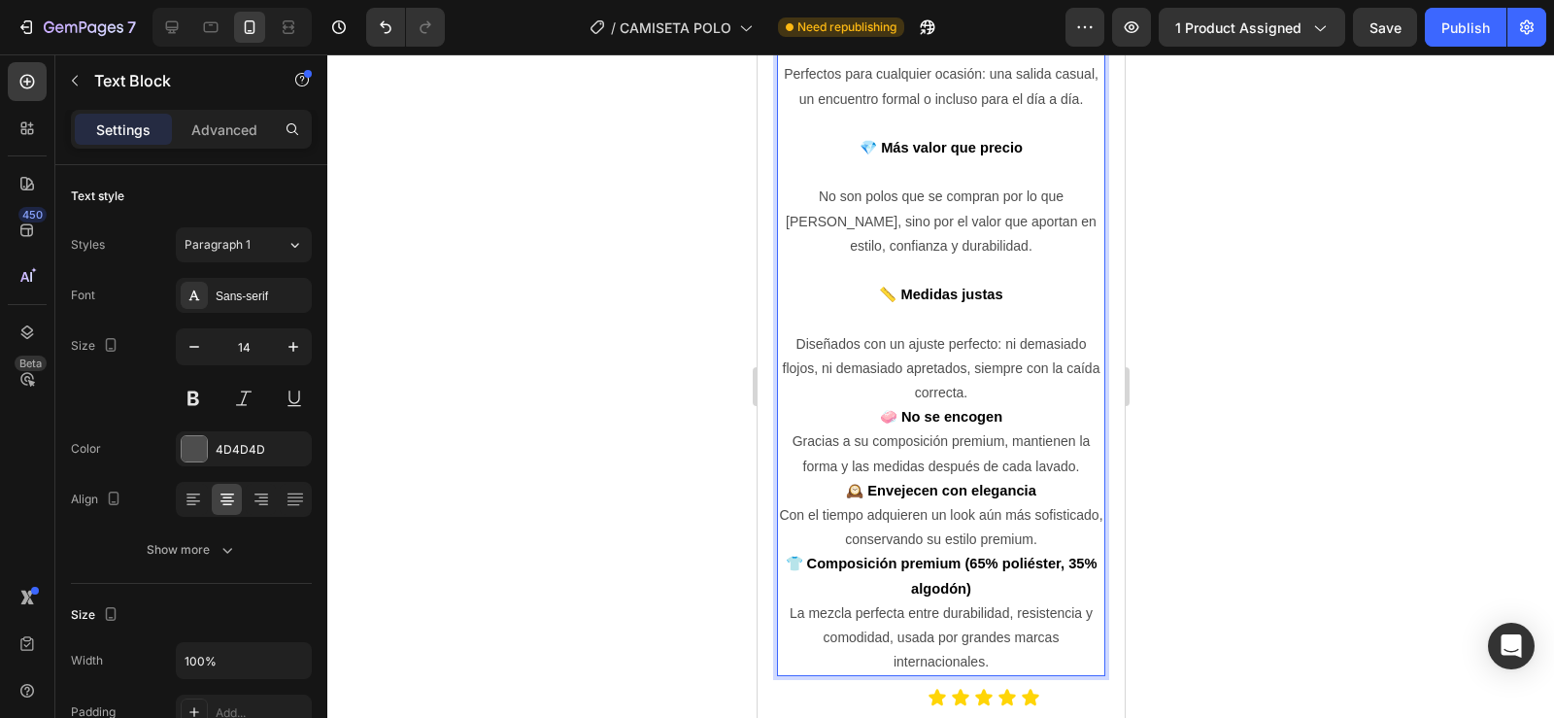
scroll to position [2047, 0]
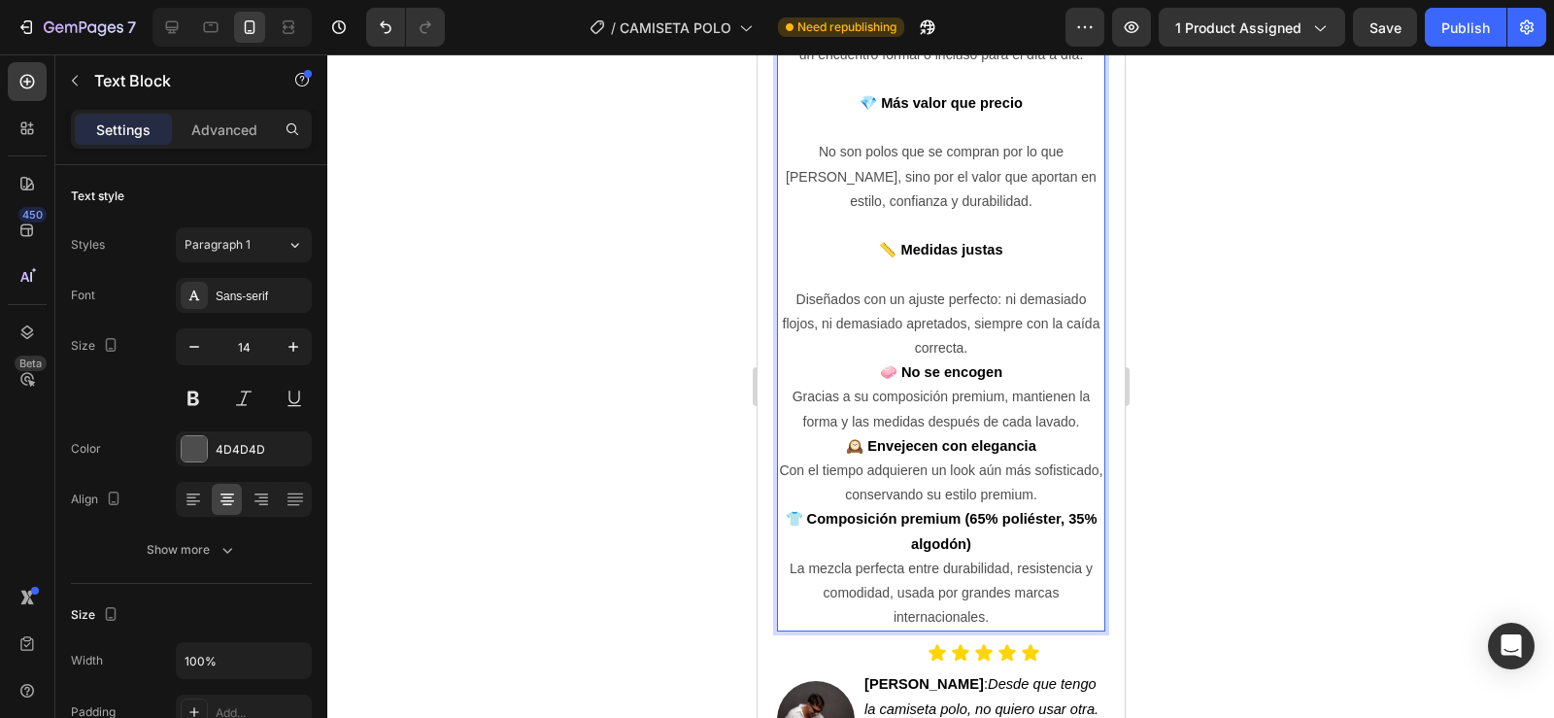
click at [986, 339] on p "Diseñados con un ajuste perfecto: ni demasiado flojos, ni demasiado apretados, …" at bounding box center [940, 324] width 324 height 74
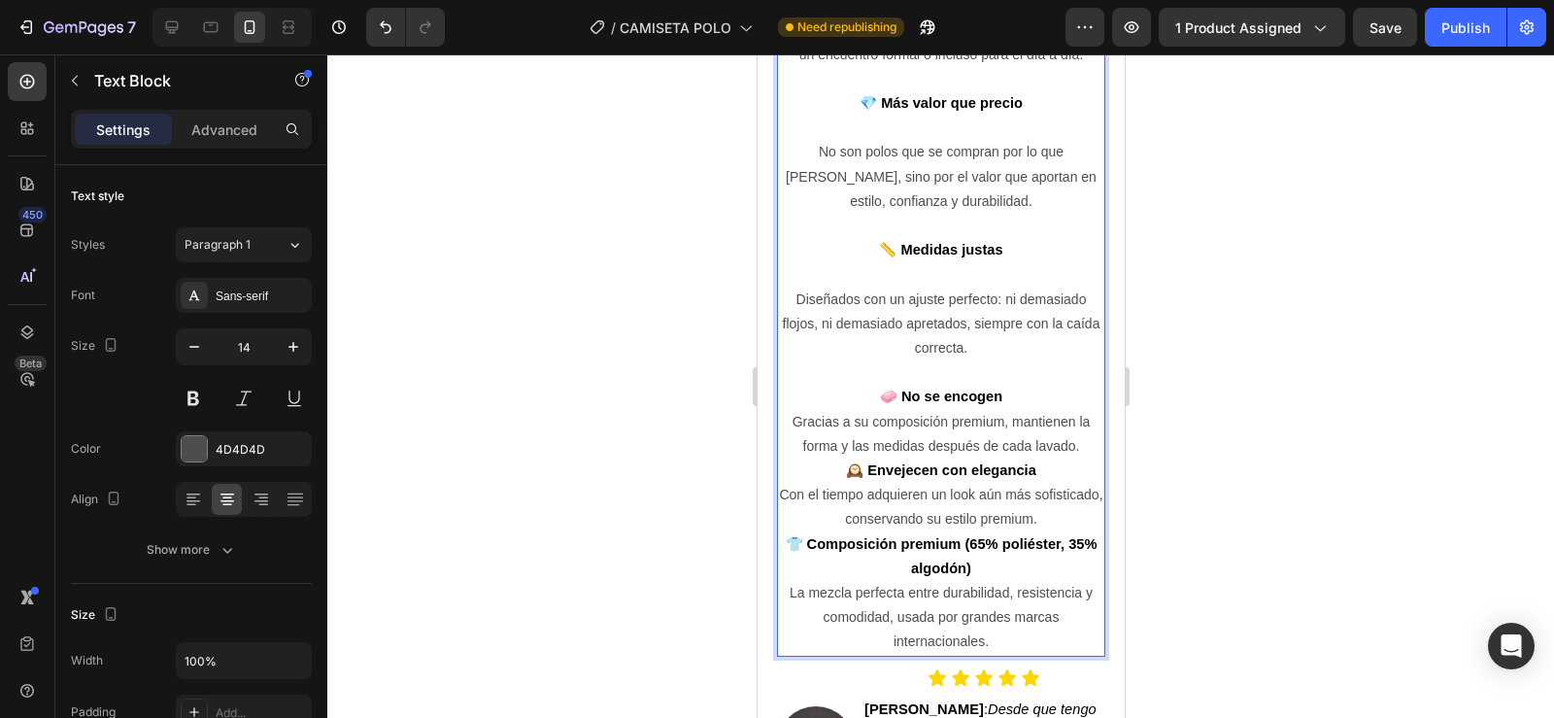
click at [1000, 392] on p "🧼 No se encogen" at bounding box center [940, 397] width 324 height 24
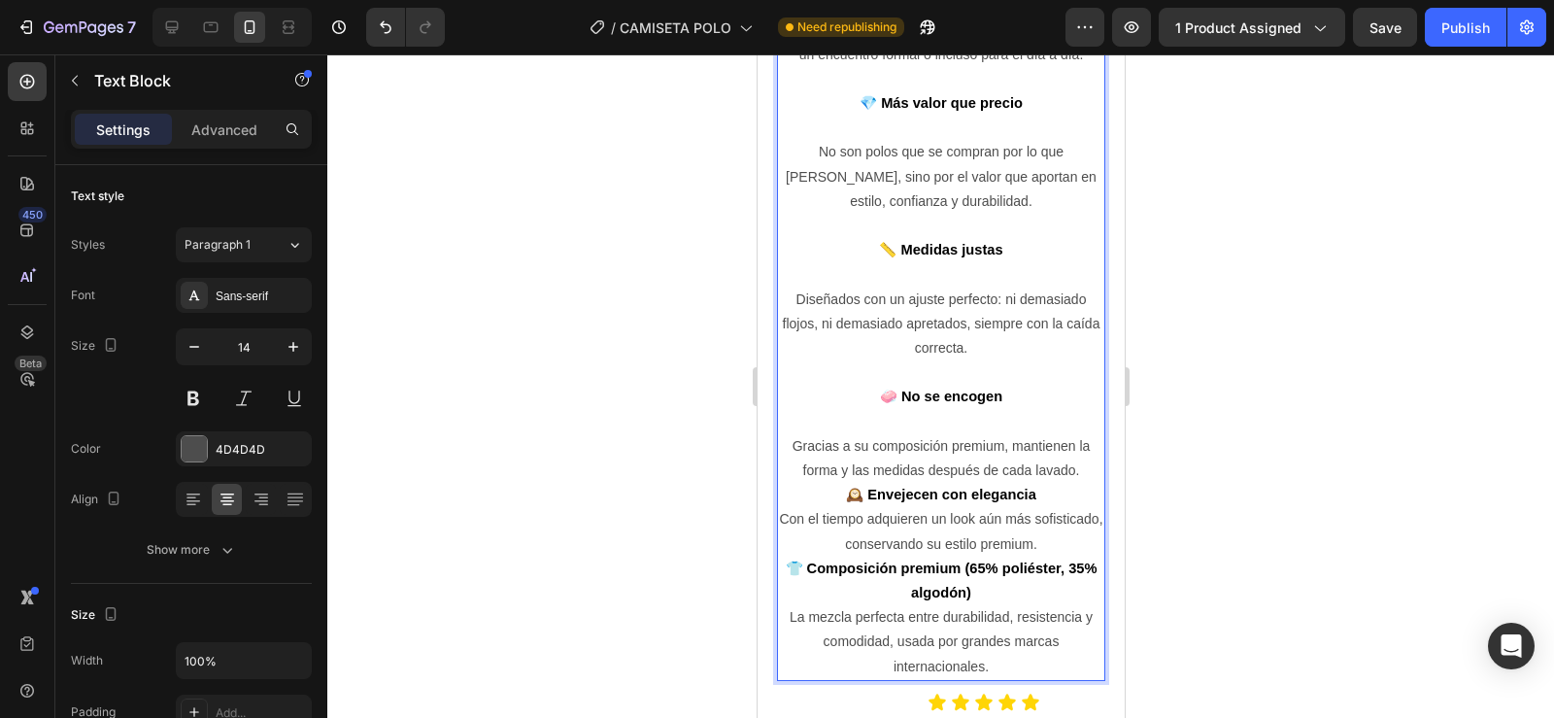
click at [1036, 484] on p "🕰️ Envejecen con elegancia" at bounding box center [940, 495] width 324 height 24
click at [1077, 463] on p "Gracias a su composición premium, mantienen la forma y las medidas después de c…" at bounding box center [940, 458] width 324 height 49
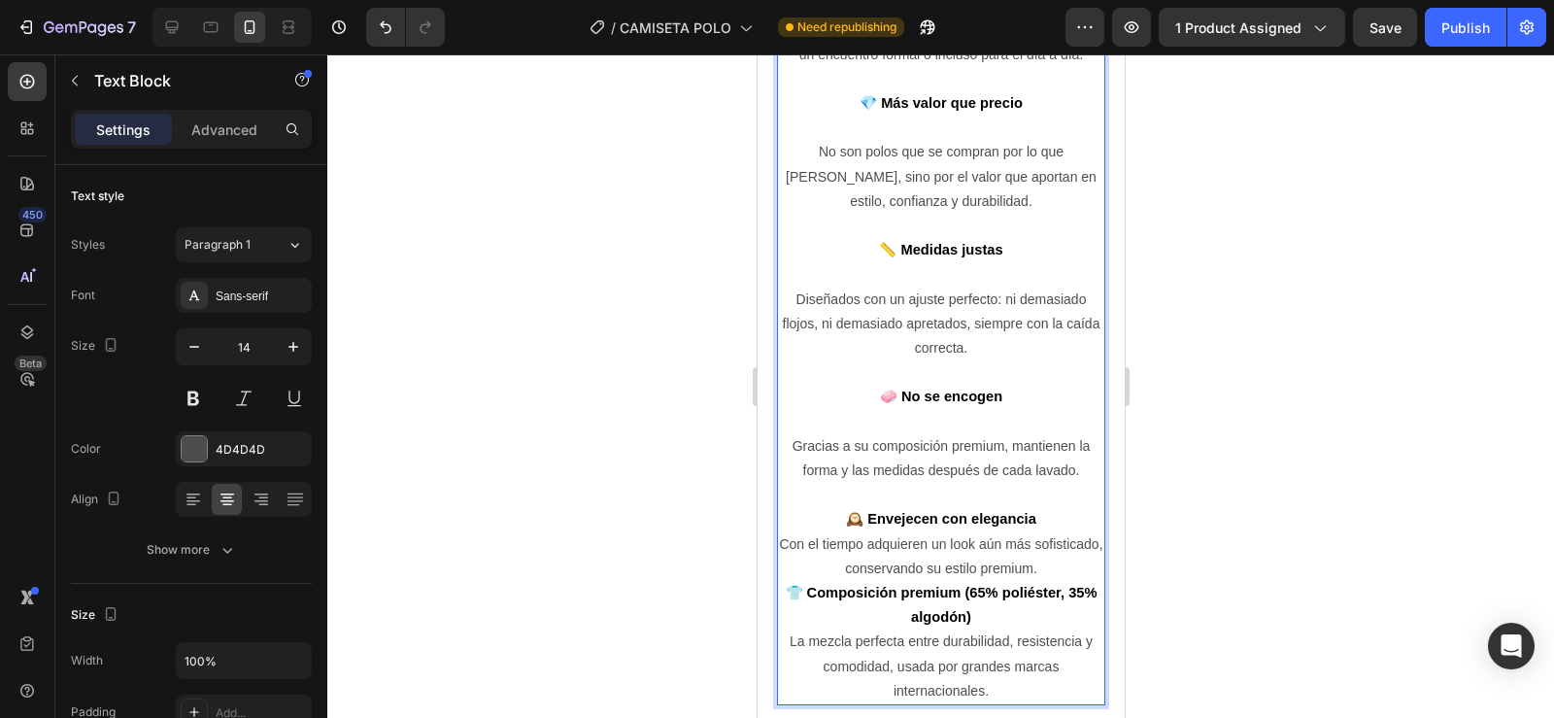
click at [1044, 515] on p "🕰️ Envejecen con elegancia" at bounding box center [940, 519] width 324 height 24
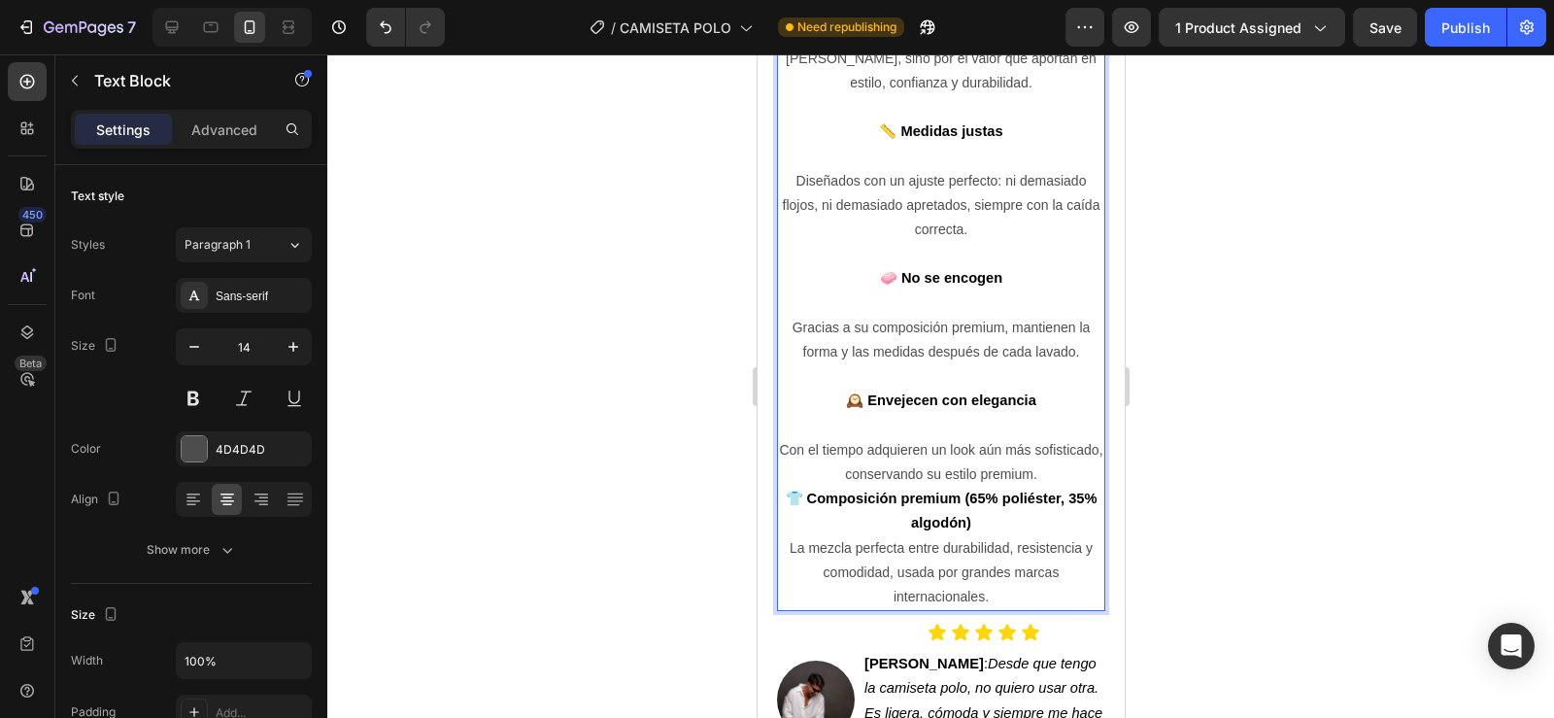
scroll to position [2176, 0]
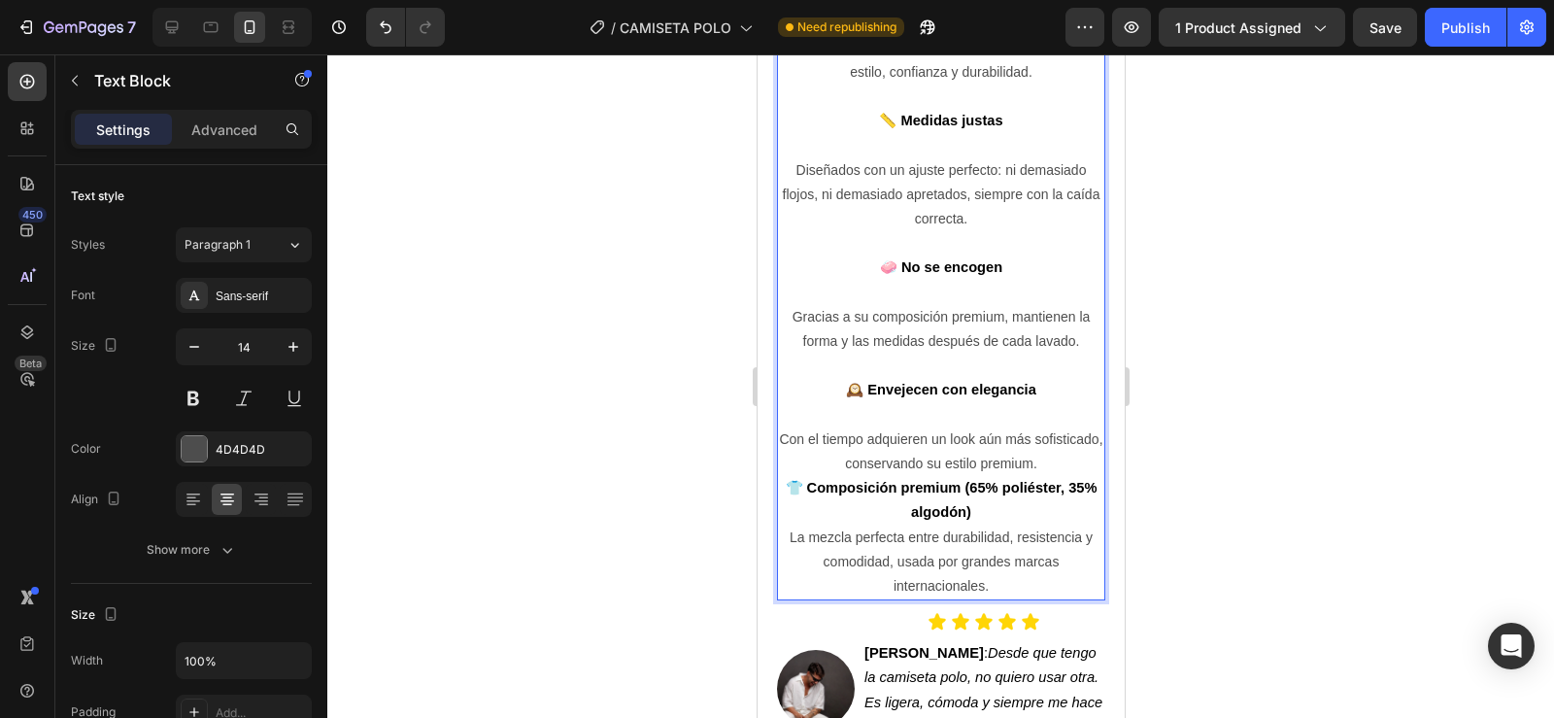
click at [1063, 462] on p "Con el tiempo adquieren un look aún más sofisticado, conservando su estilo prem…" at bounding box center [940, 451] width 324 height 49
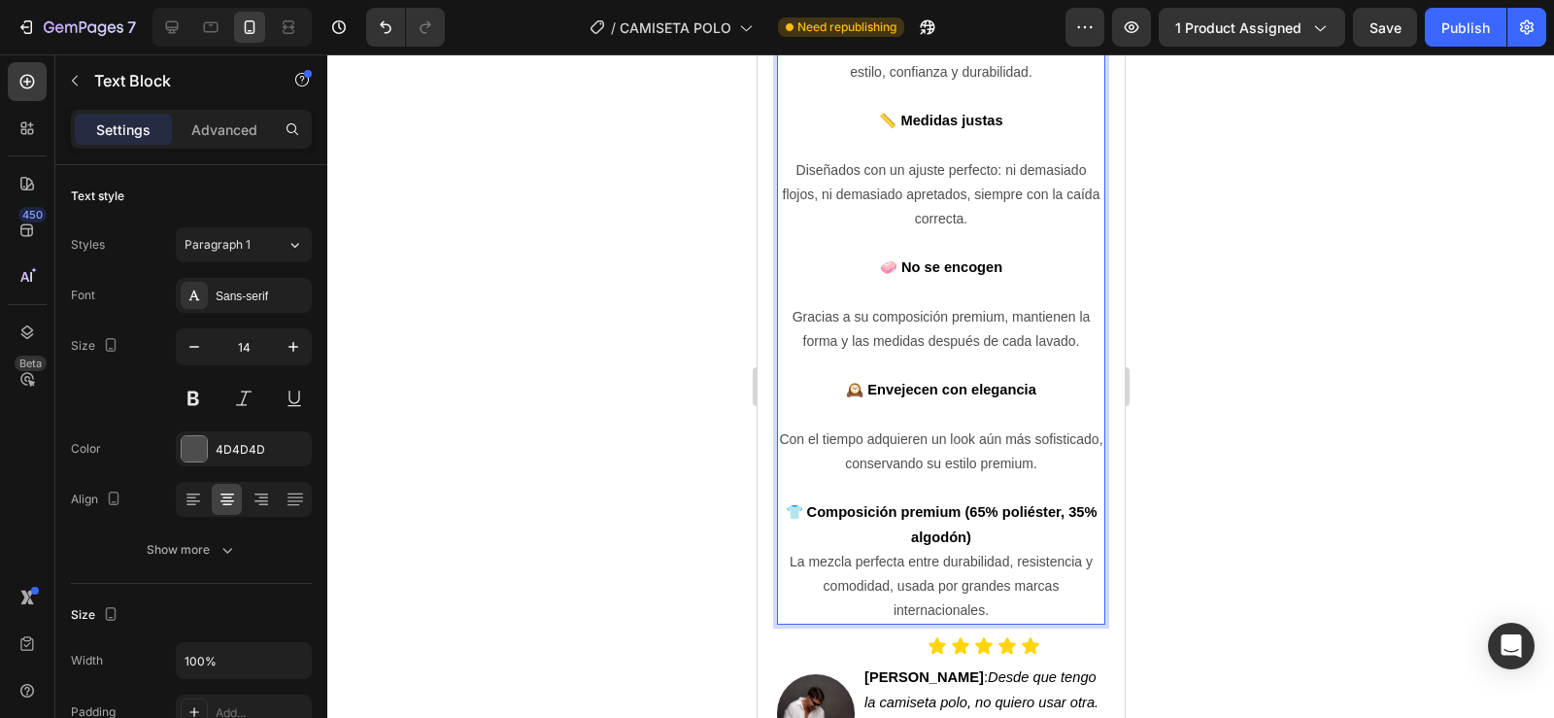
click at [993, 535] on p "👕 Composición premium (65% poliéster, 35% algodón)" at bounding box center [940, 524] width 324 height 49
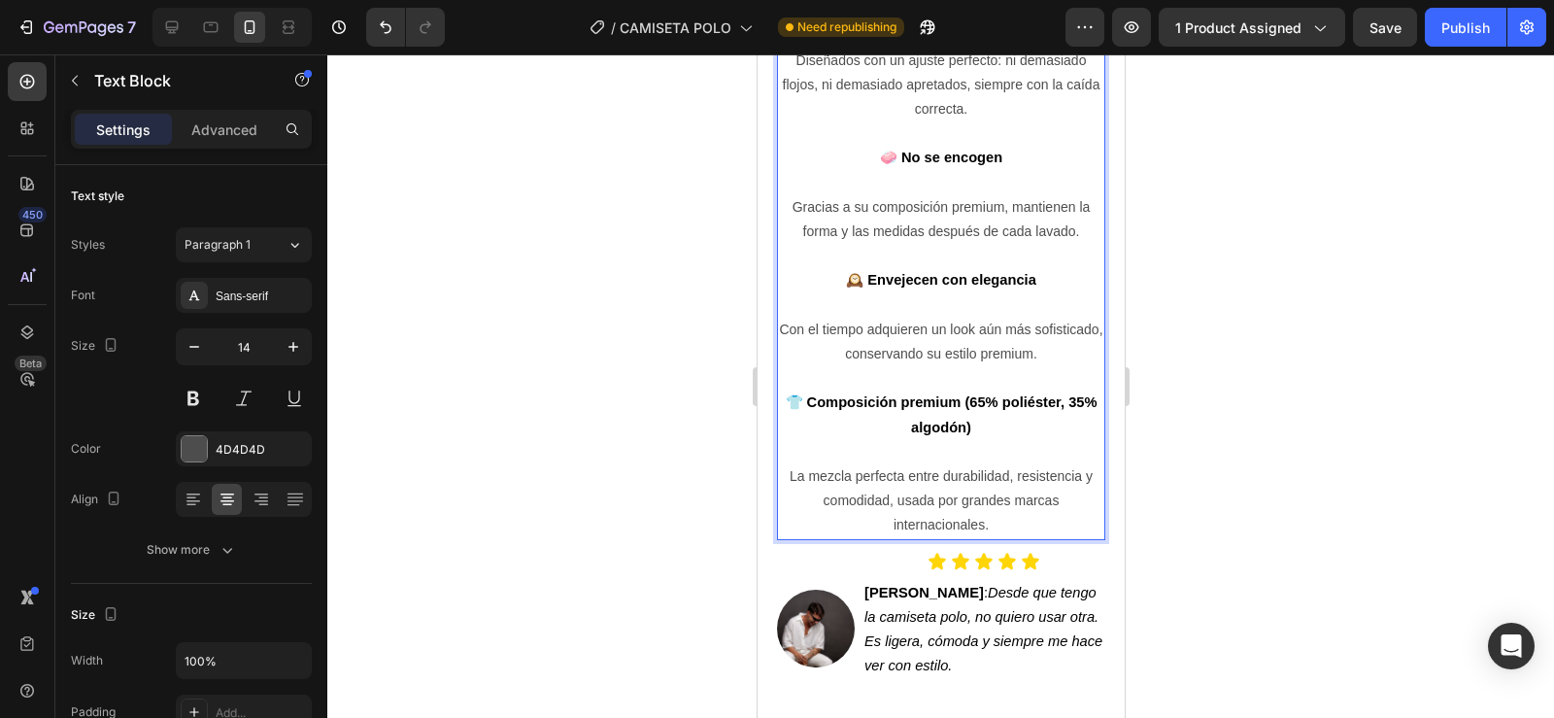
scroll to position [2306, 0]
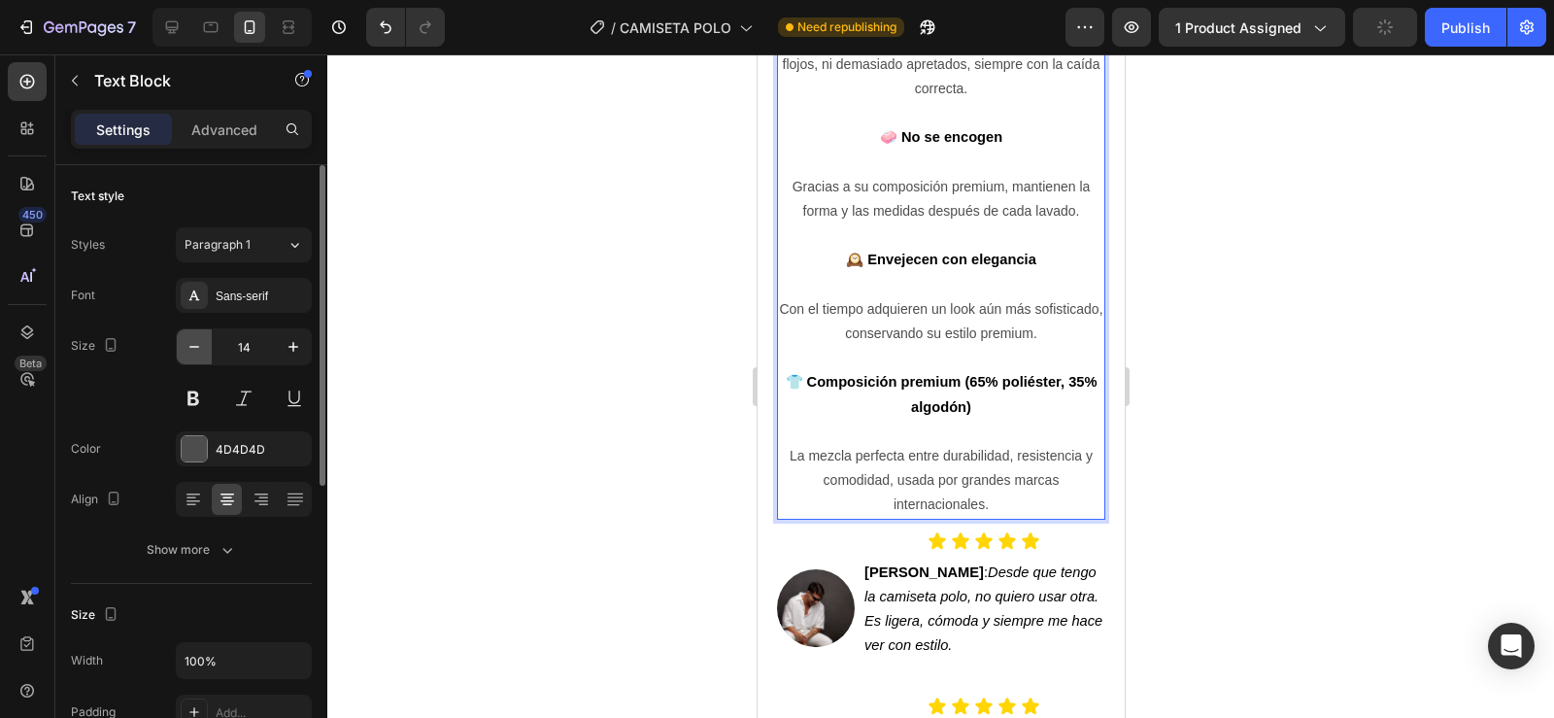
click at [192, 351] on icon "button" at bounding box center [194, 346] width 19 height 19
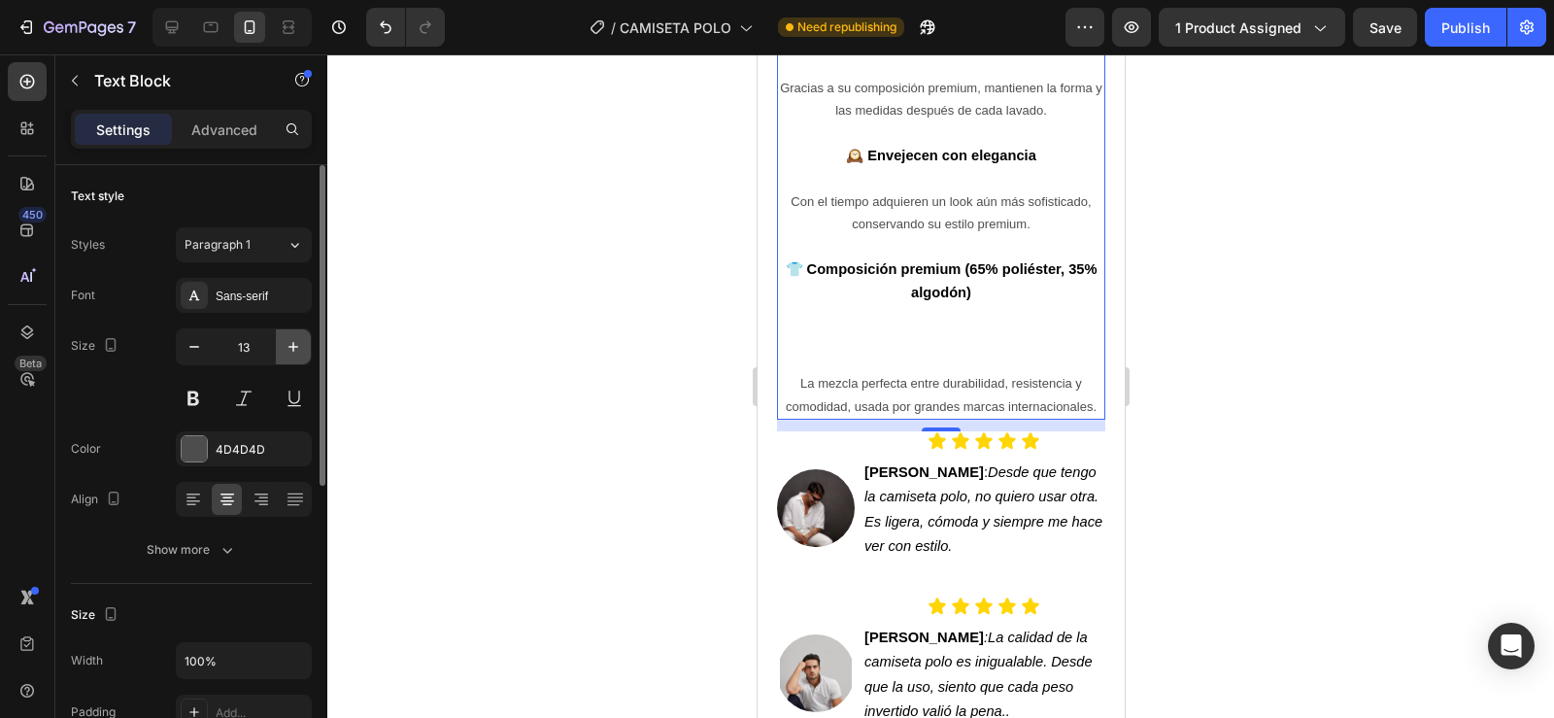
click at [286, 350] on icon "button" at bounding box center [293, 346] width 19 height 19
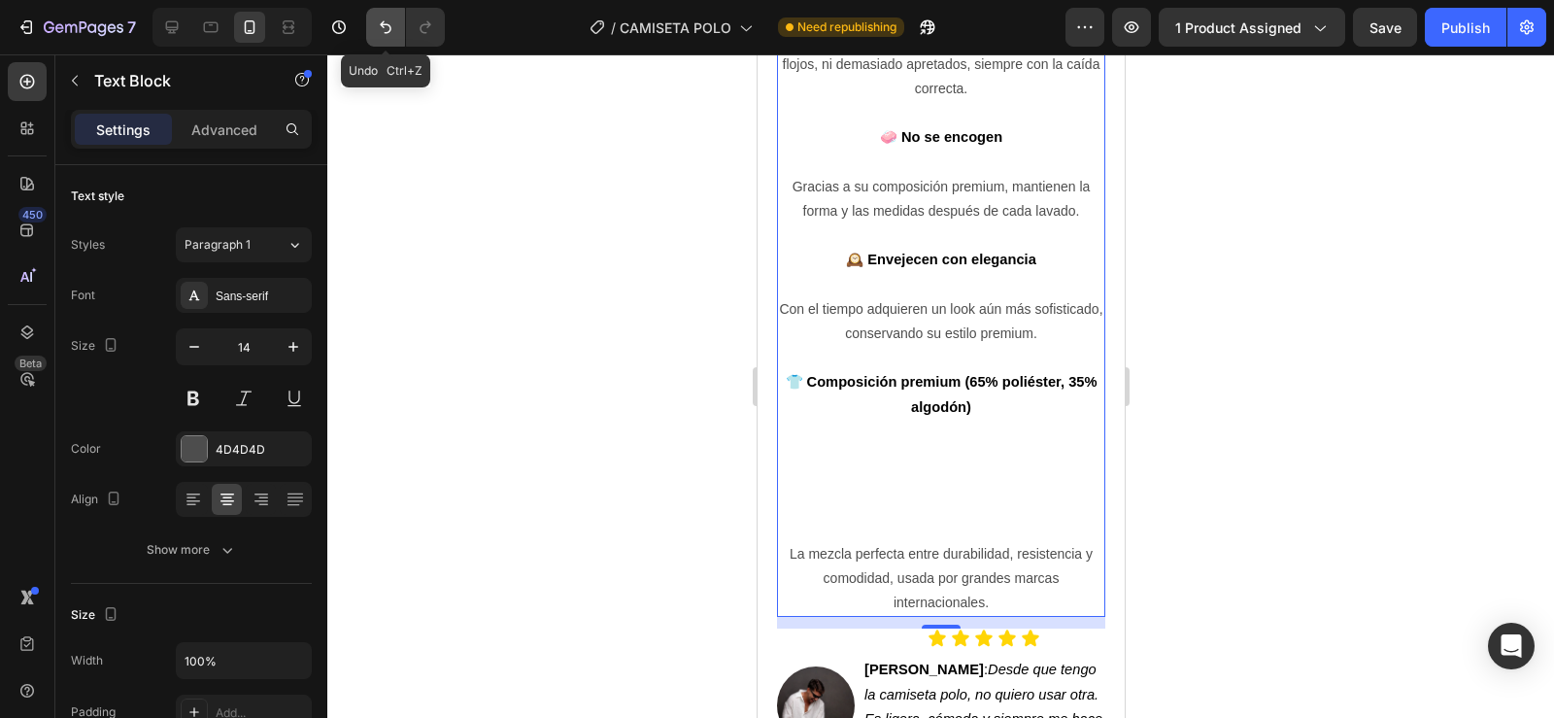
click at [376, 33] on icon "Undo/Redo" at bounding box center [385, 26] width 19 height 19
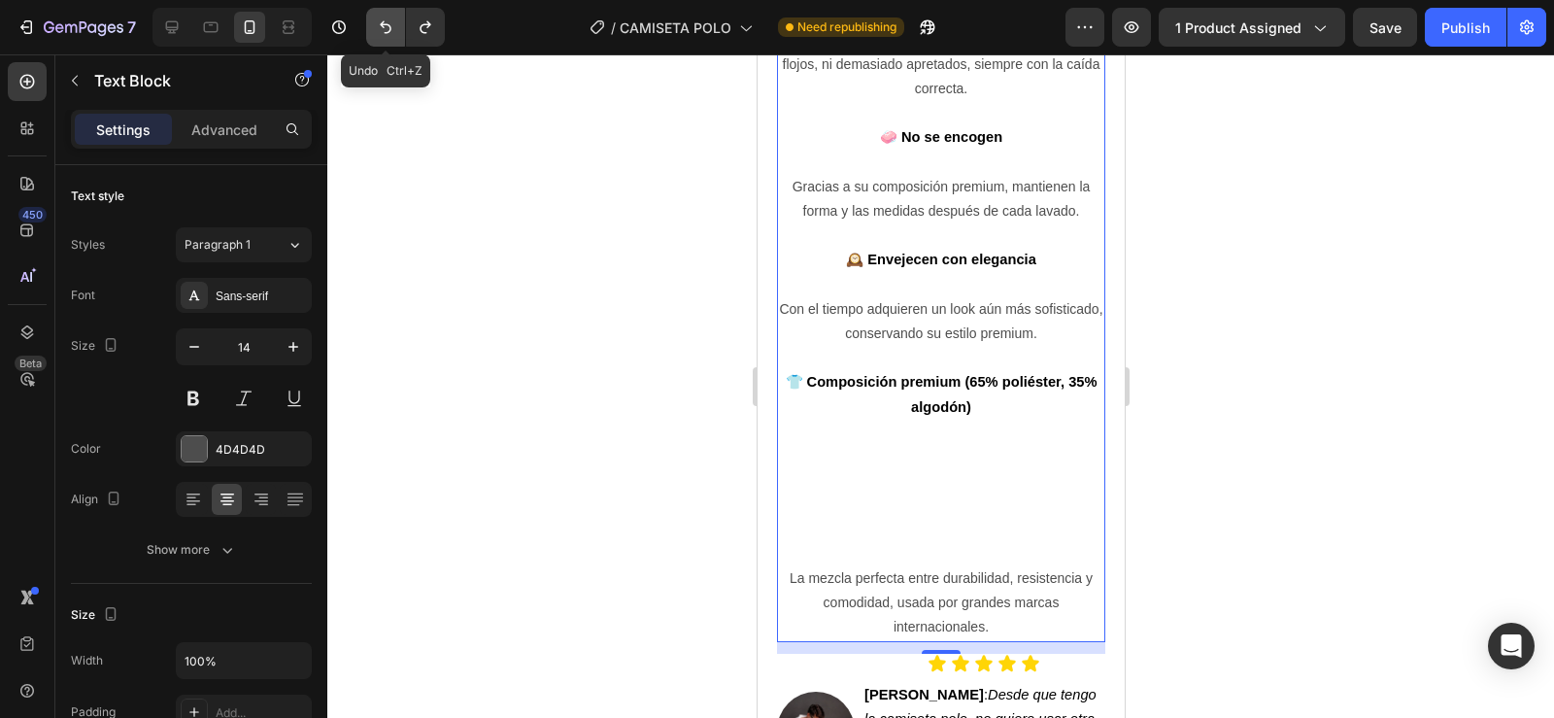
click at [376, 33] on icon "Undo/Redo" at bounding box center [385, 26] width 19 height 19
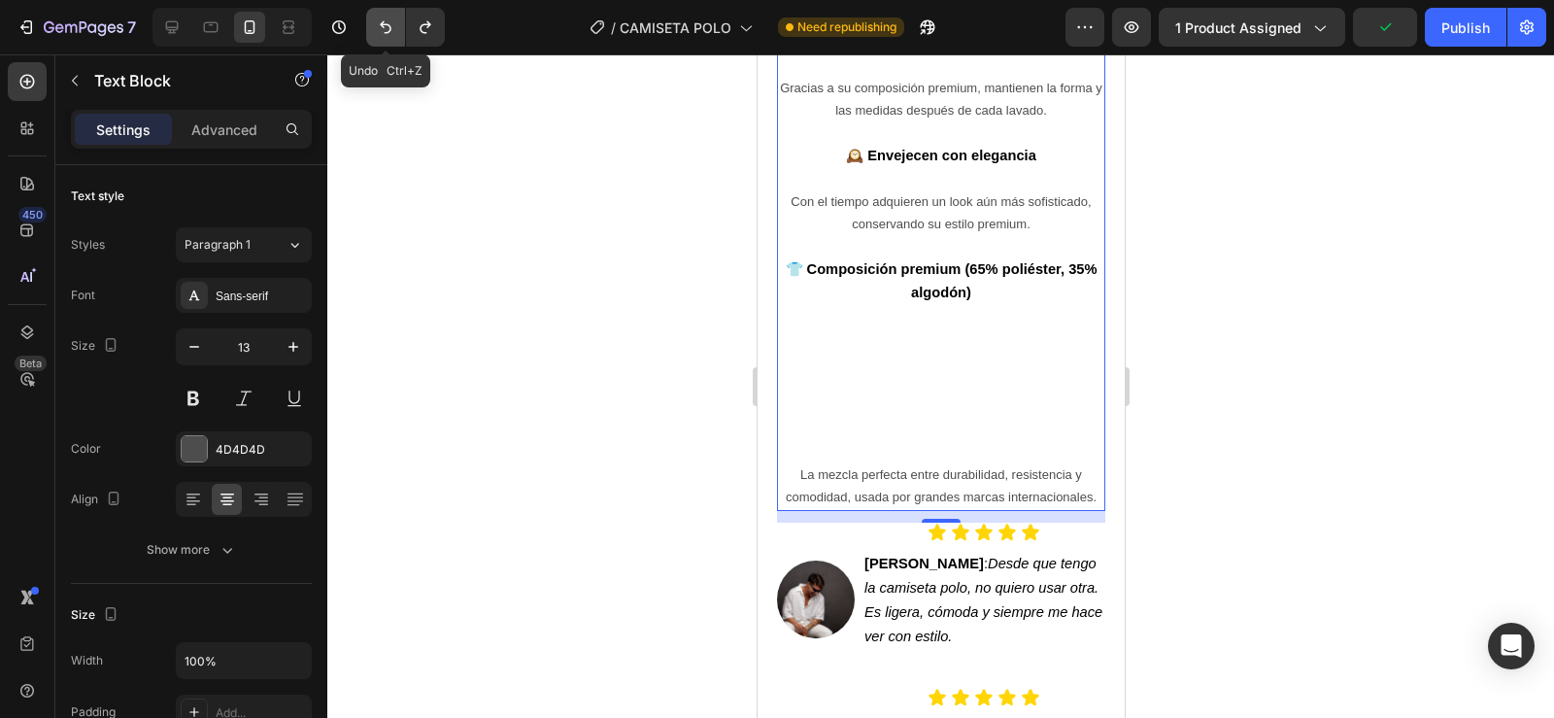
click at [376, 33] on icon "Undo/Redo" at bounding box center [385, 26] width 19 height 19
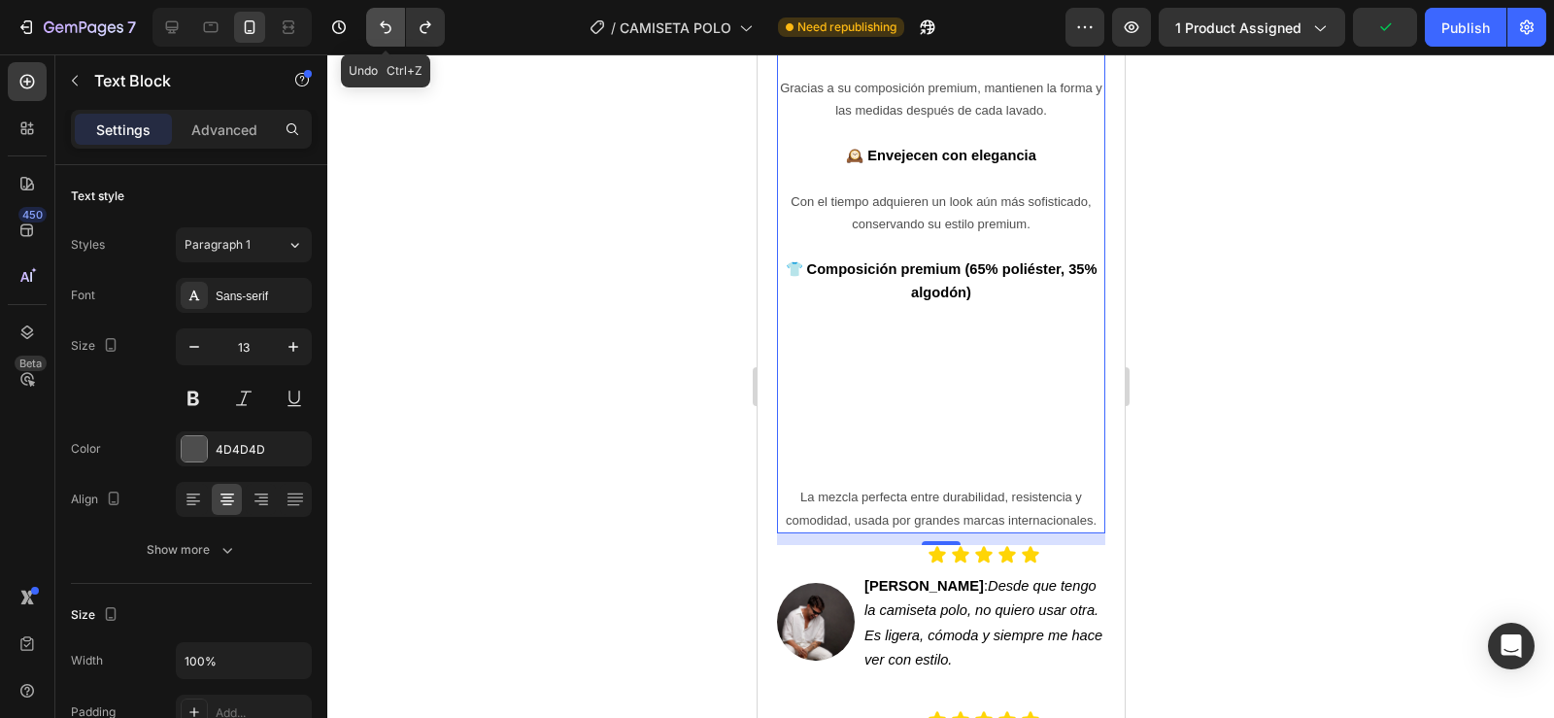
click at [376, 33] on icon "Undo/Redo" at bounding box center [385, 26] width 19 height 19
type input "14"
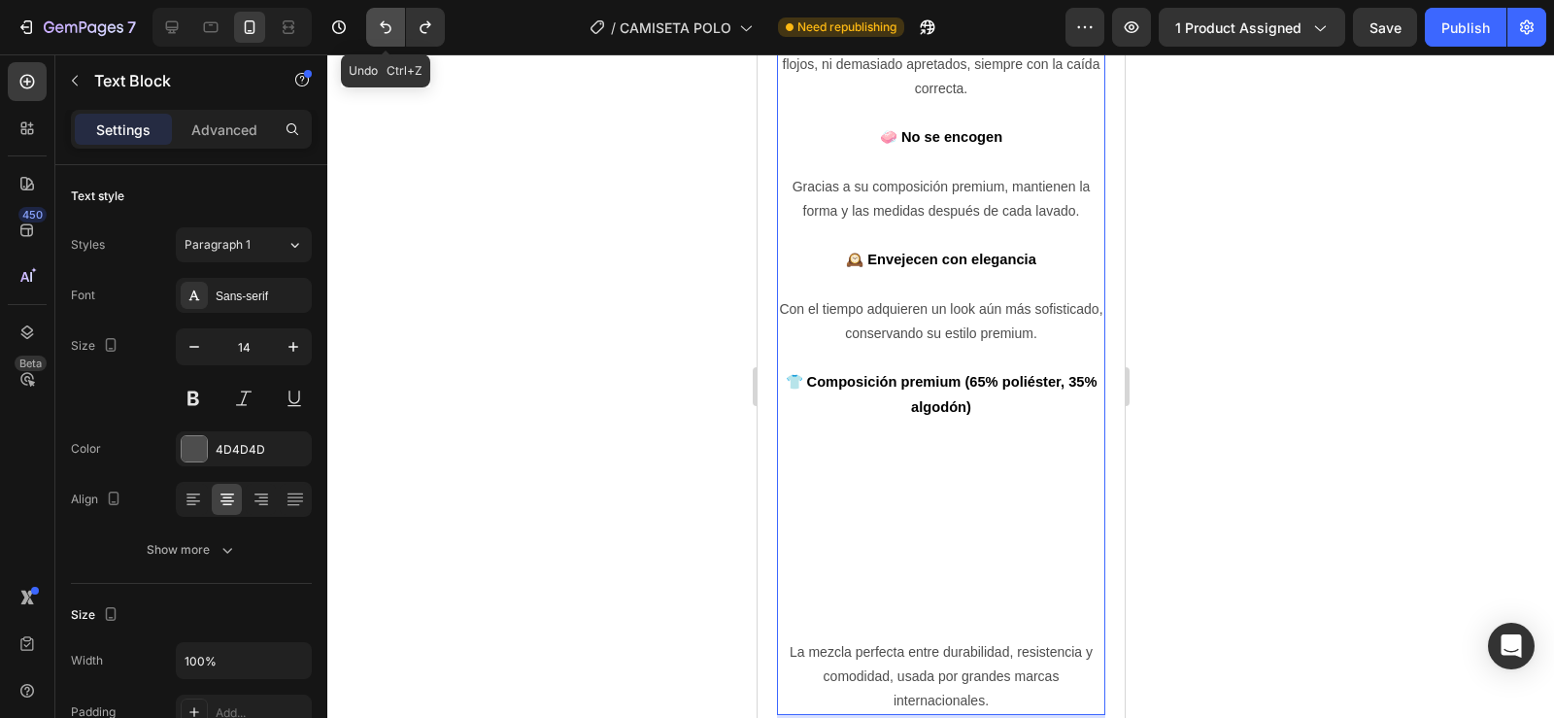
click at [376, 33] on icon "Undo/Redo" at bounding box center [385, 26] width 19 height 19
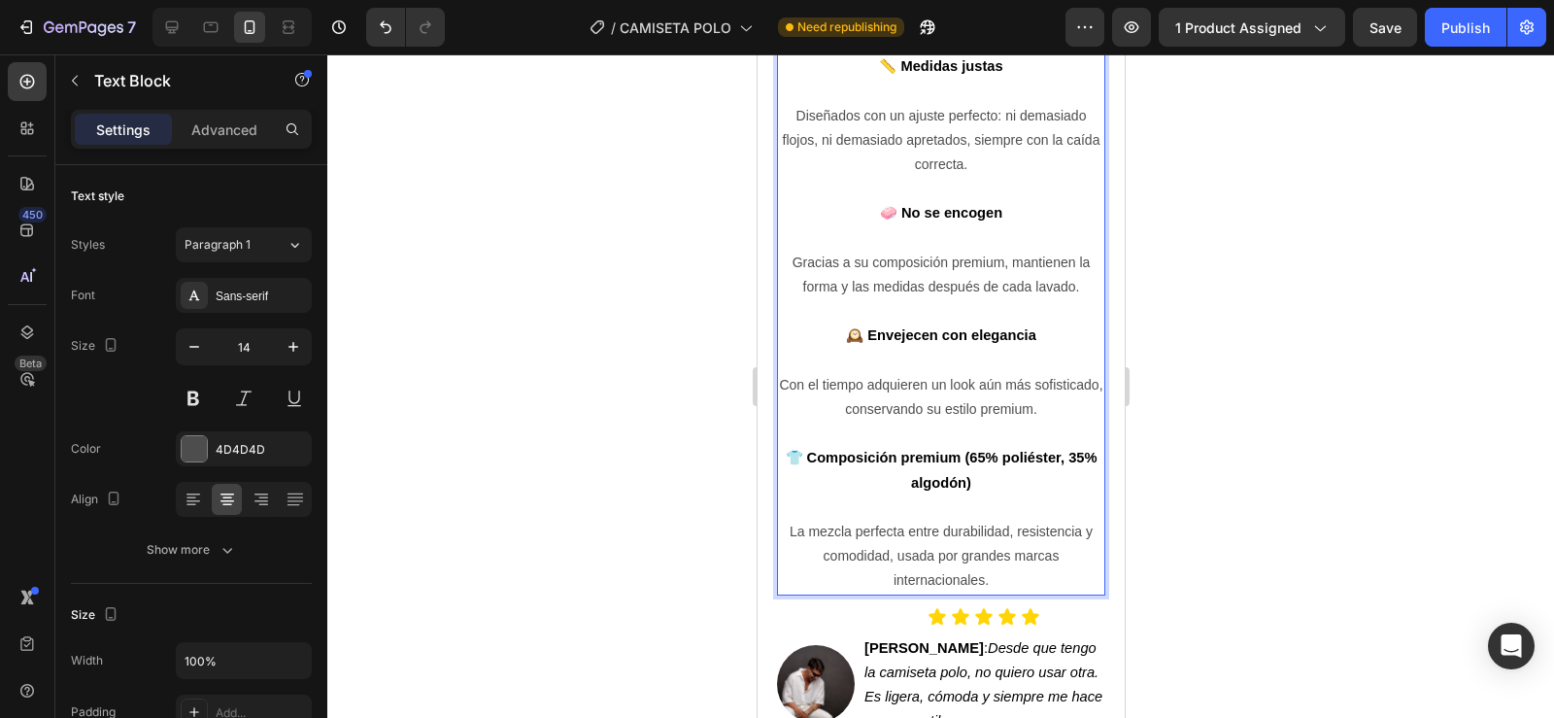
scroll to position [2217, 0]
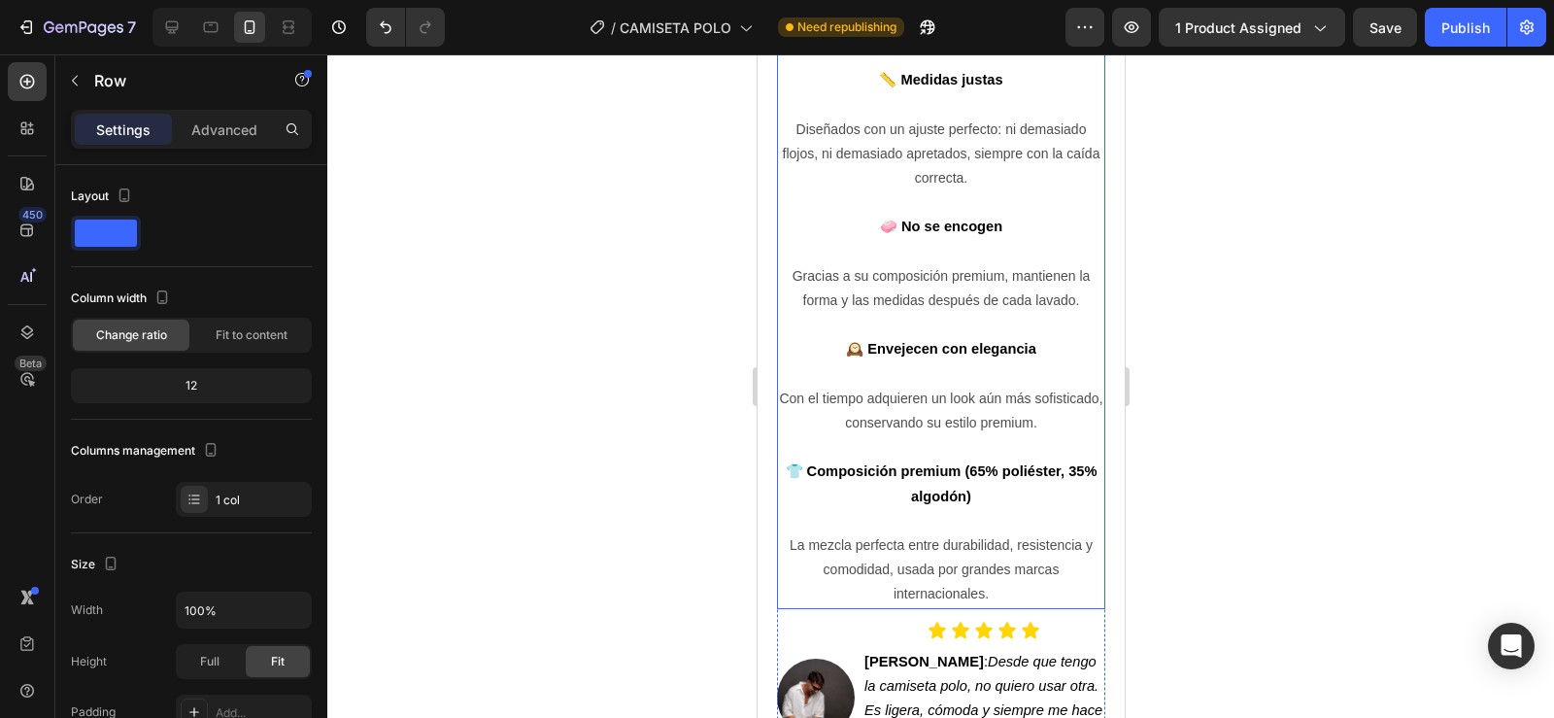
click at [987, 594] on p "La mezcla perfecta entre durabilidad, resistencia y comodidad, usada por grande…" at bounding box center [940, 570] width 324 height 74
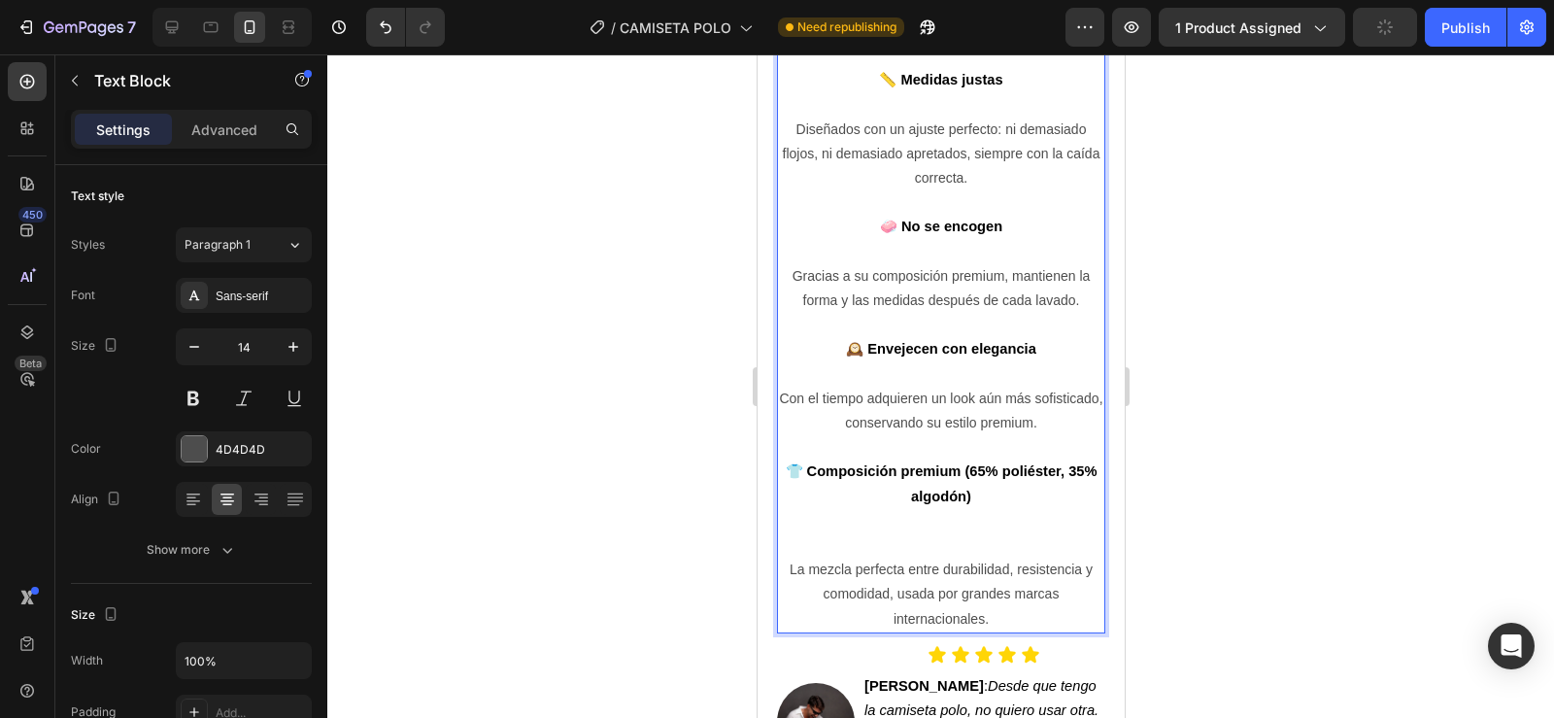
click at [986, 533] on p "Rich Text Editor. Editing area: main" at bounding box center [940, 533] width 324 height 49
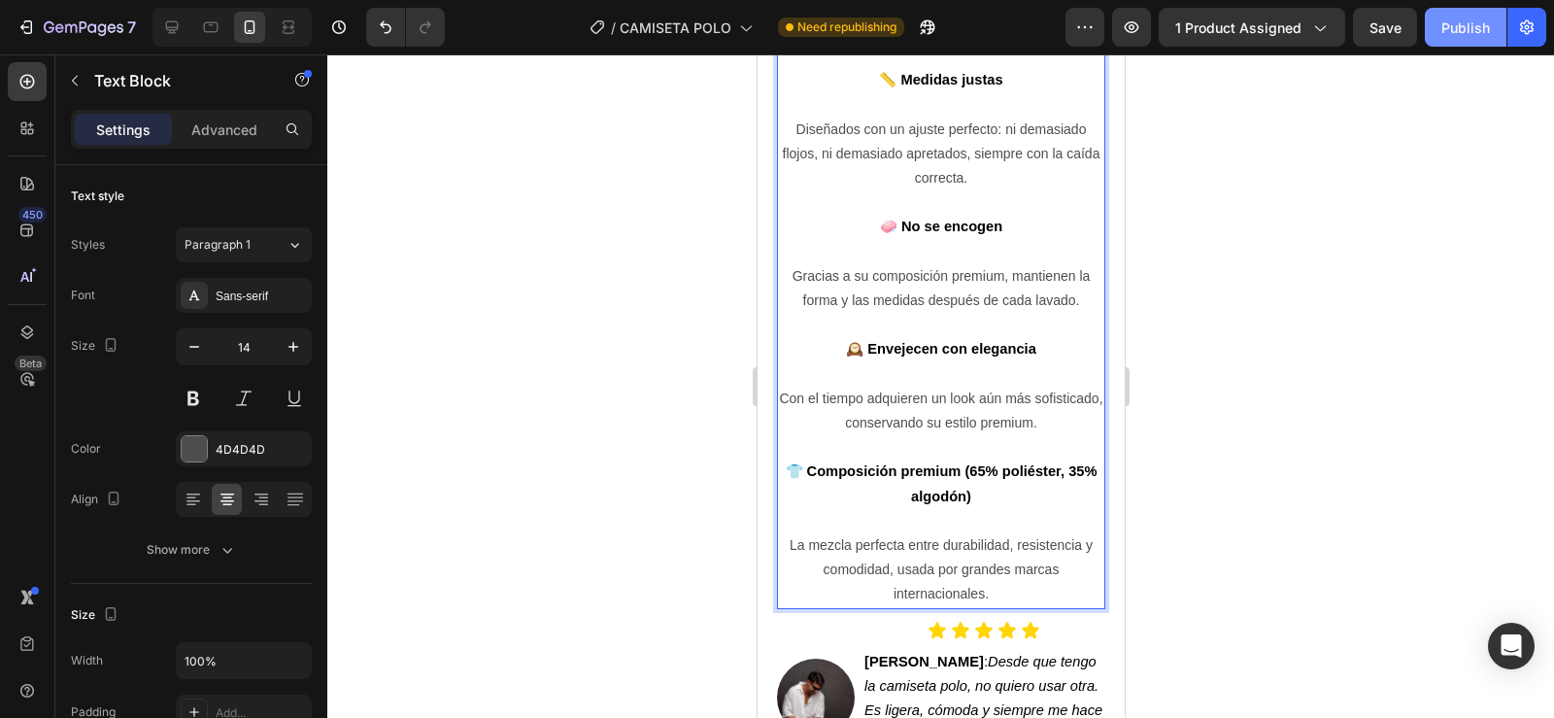
click at [1470, 31] on div "Publish" at bounding box center [1465, 27] width 49 height 20
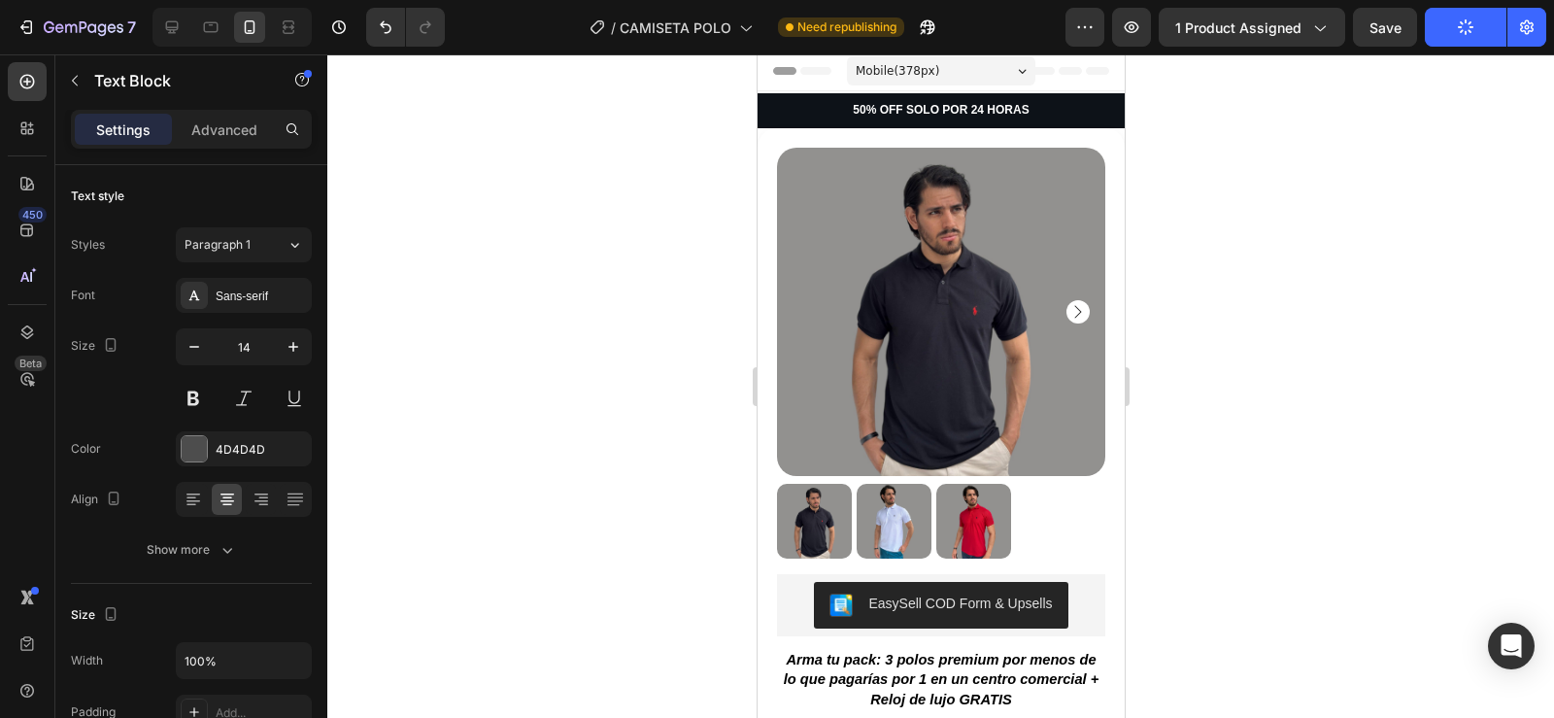
scroll to position [0, 0]
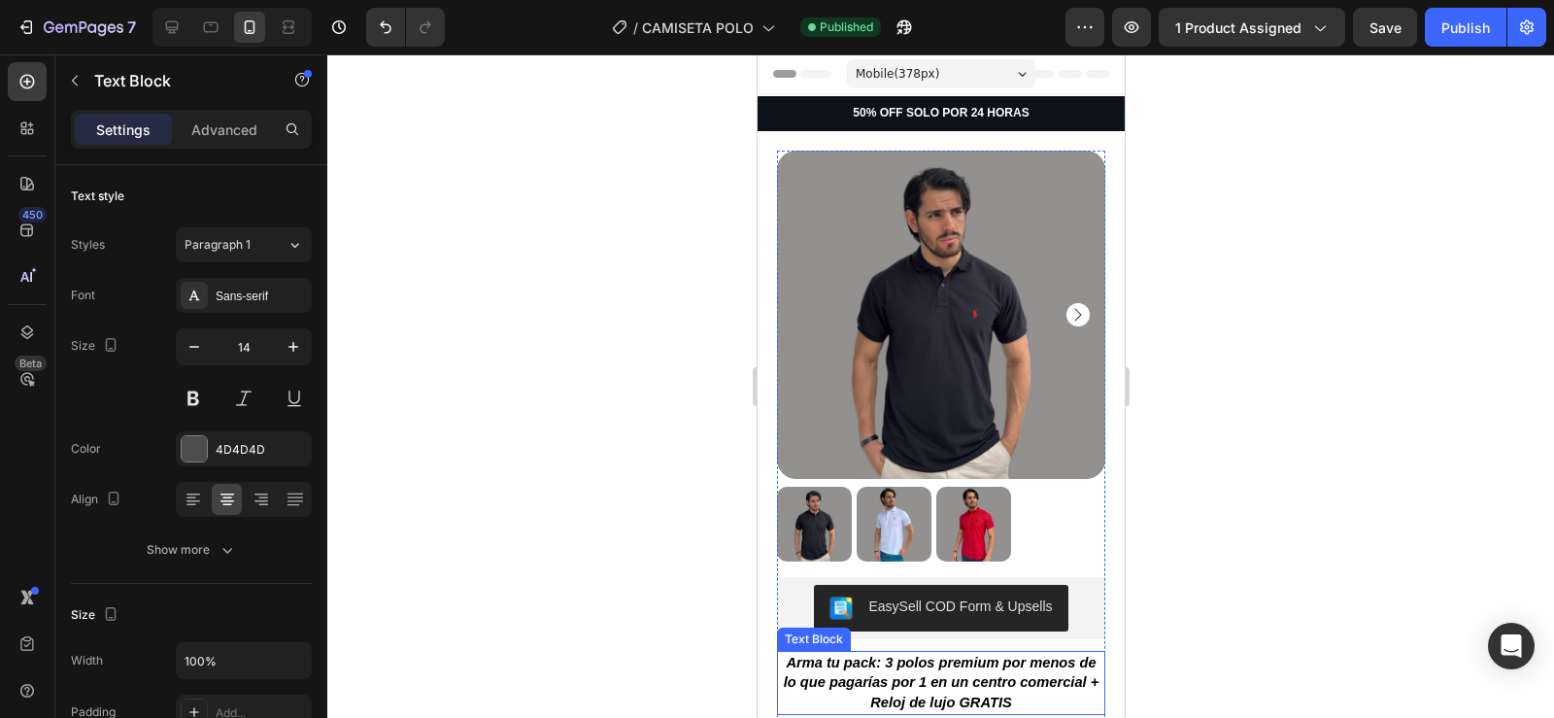
click at [1053, 689] on p "Arma tu pack: 3 polos premium por menos de lo que pagarías por 1 en un centro c…" at bounding box center [940, 683] width 324 height 60
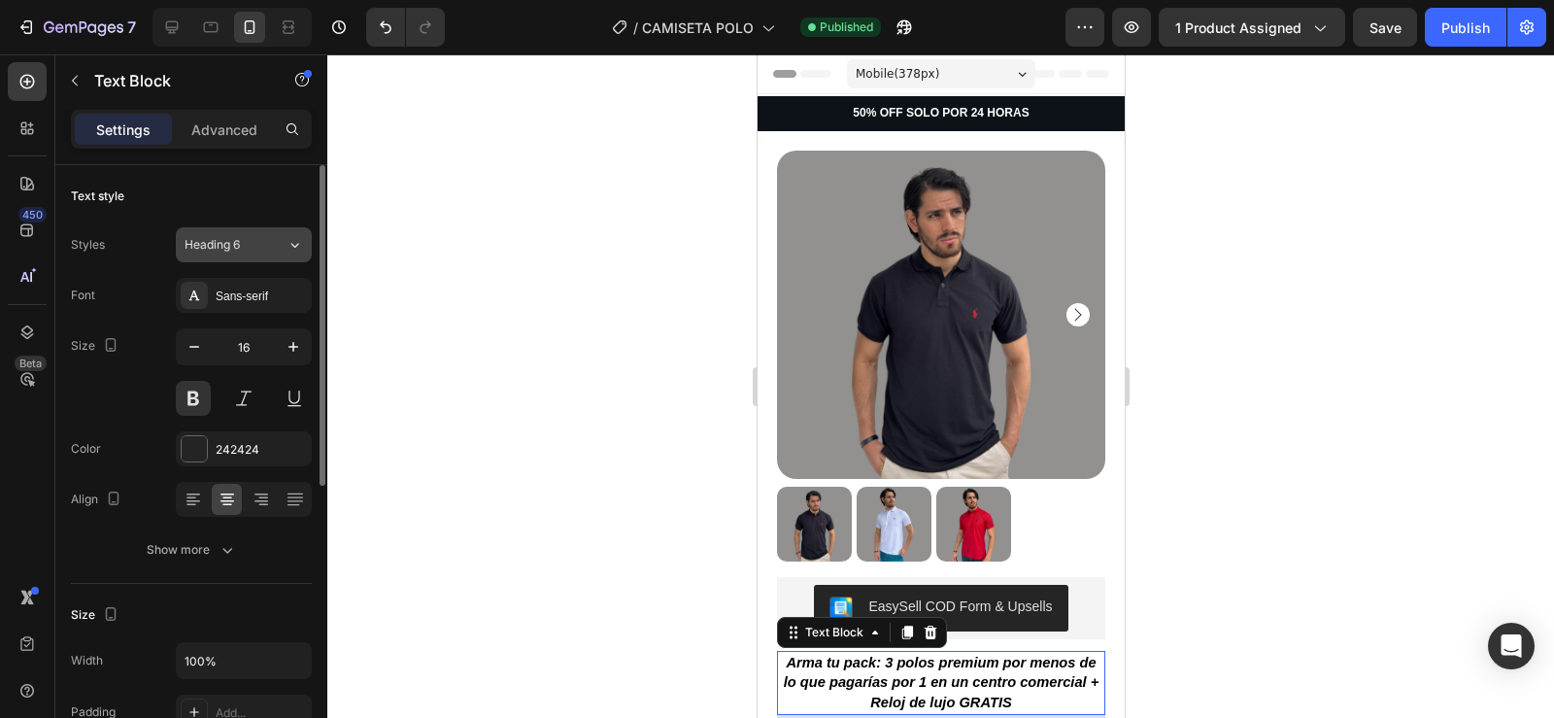
click at [271, 244] on div "Heading 6" at bounding box center [236, 244] width 102 height 17
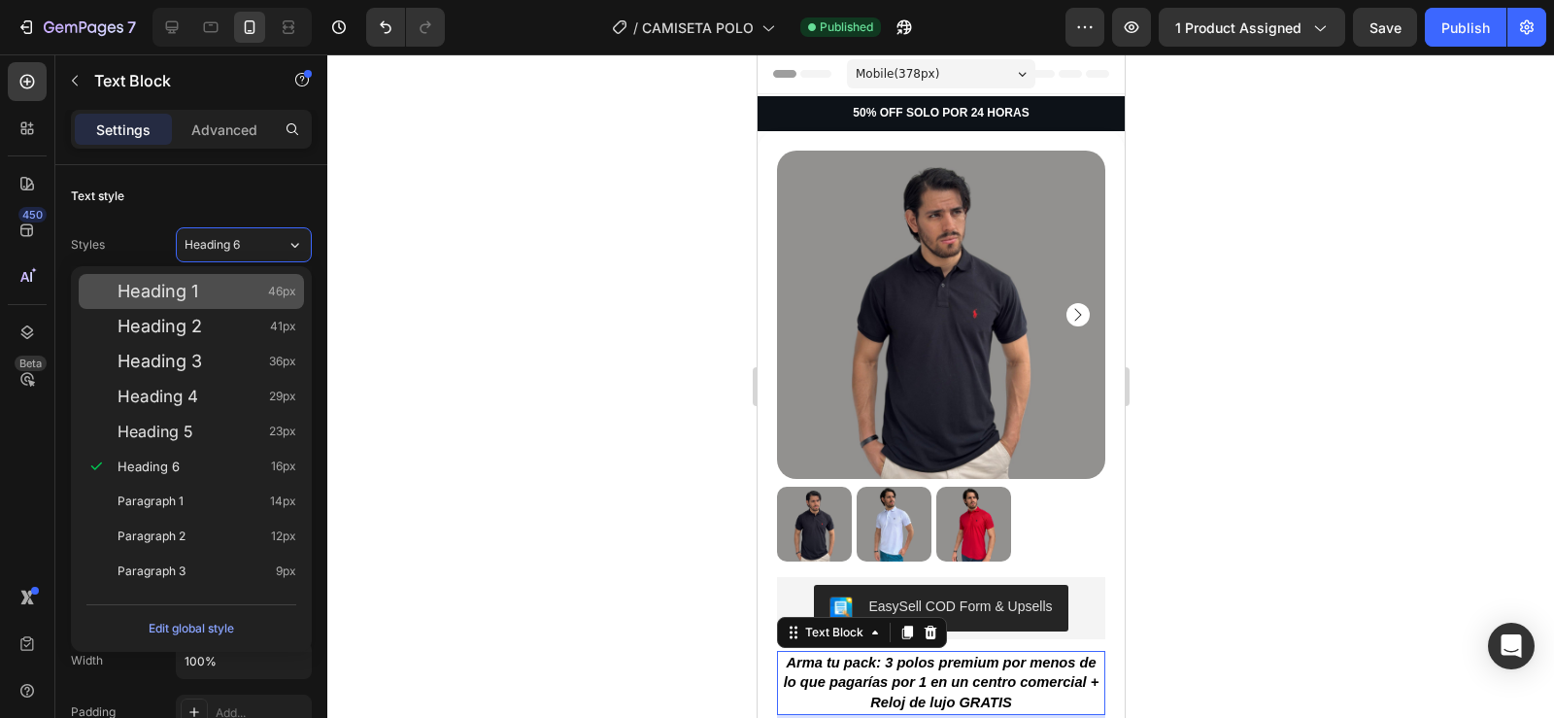
click at [248, 289] on div "Heading 1 46px" at bounding box center [207, 291] width 179 height 19
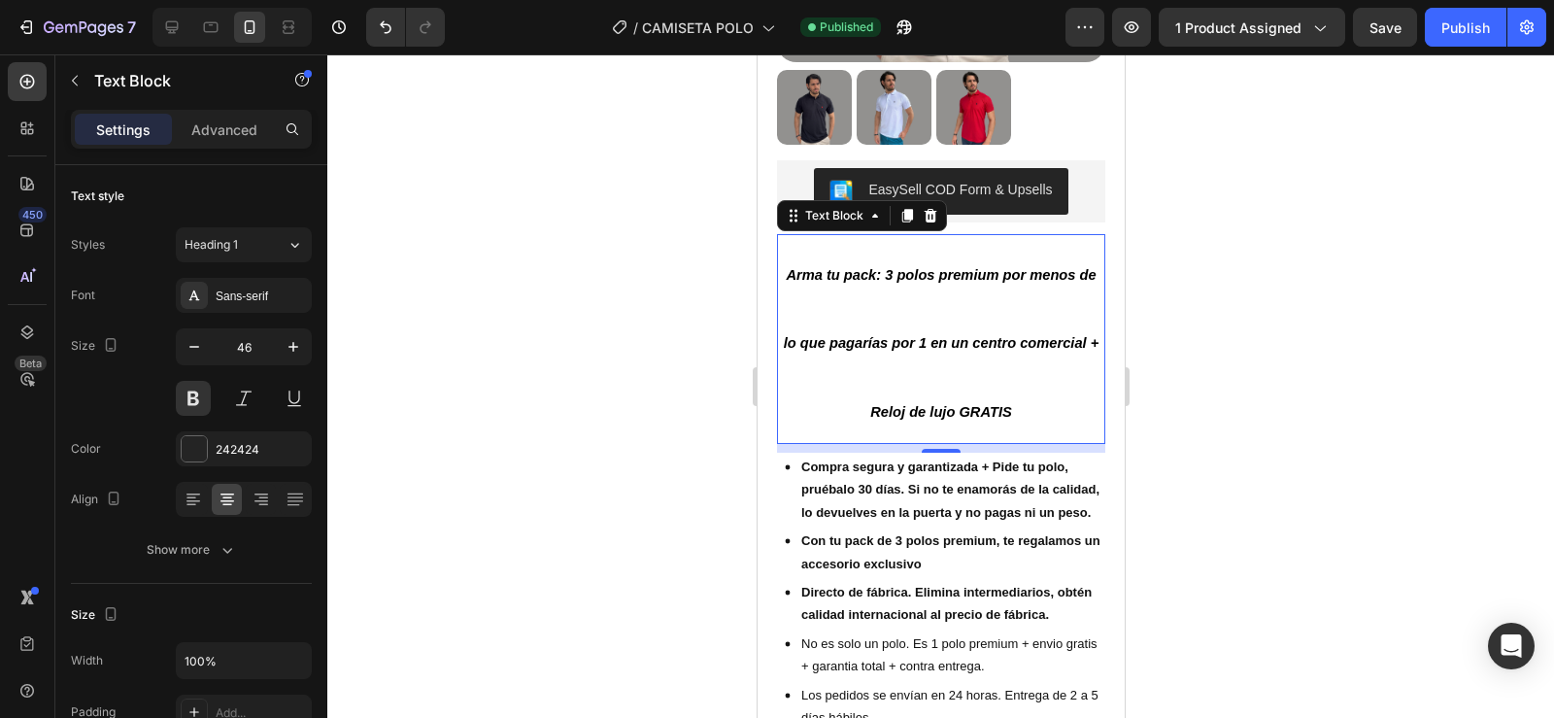
scroll to position [370, 0]
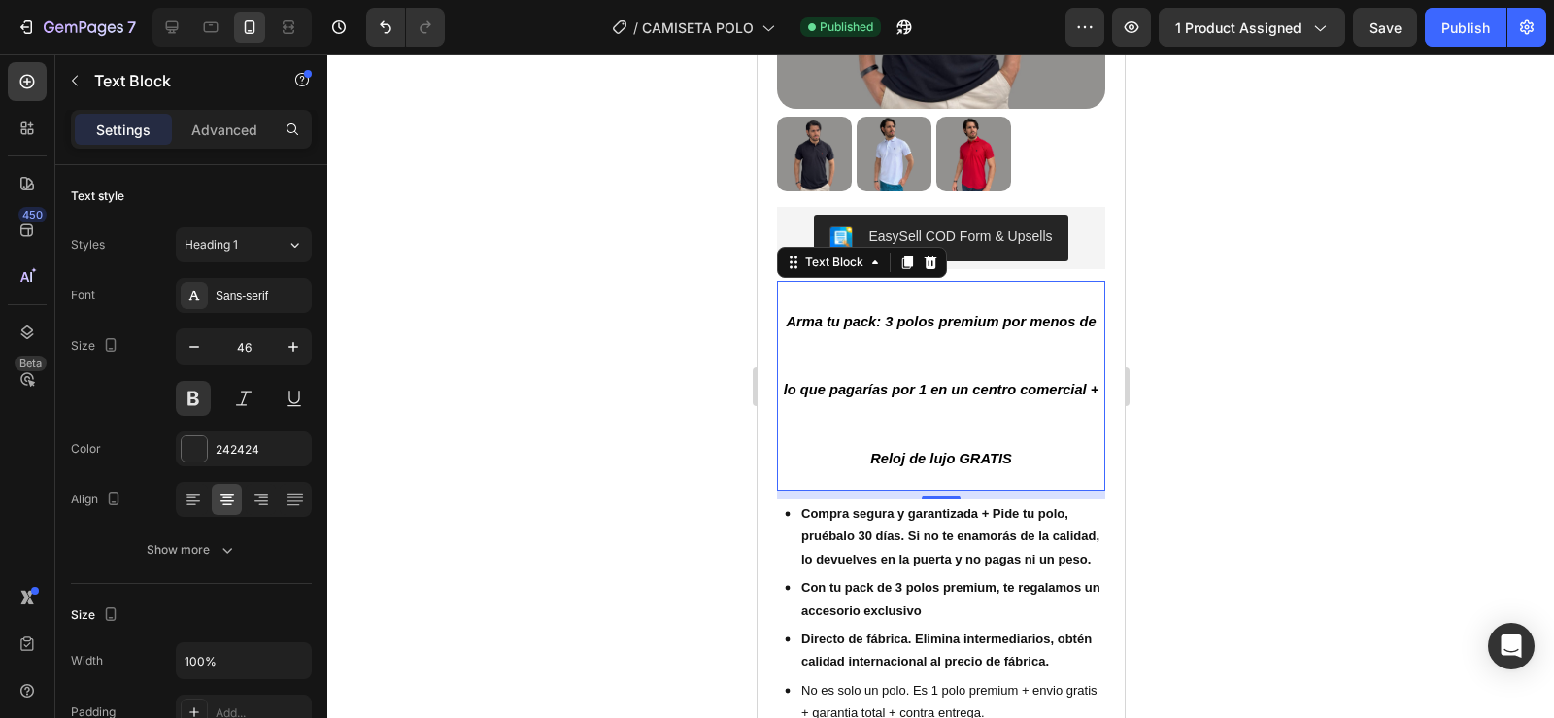
type input "16"
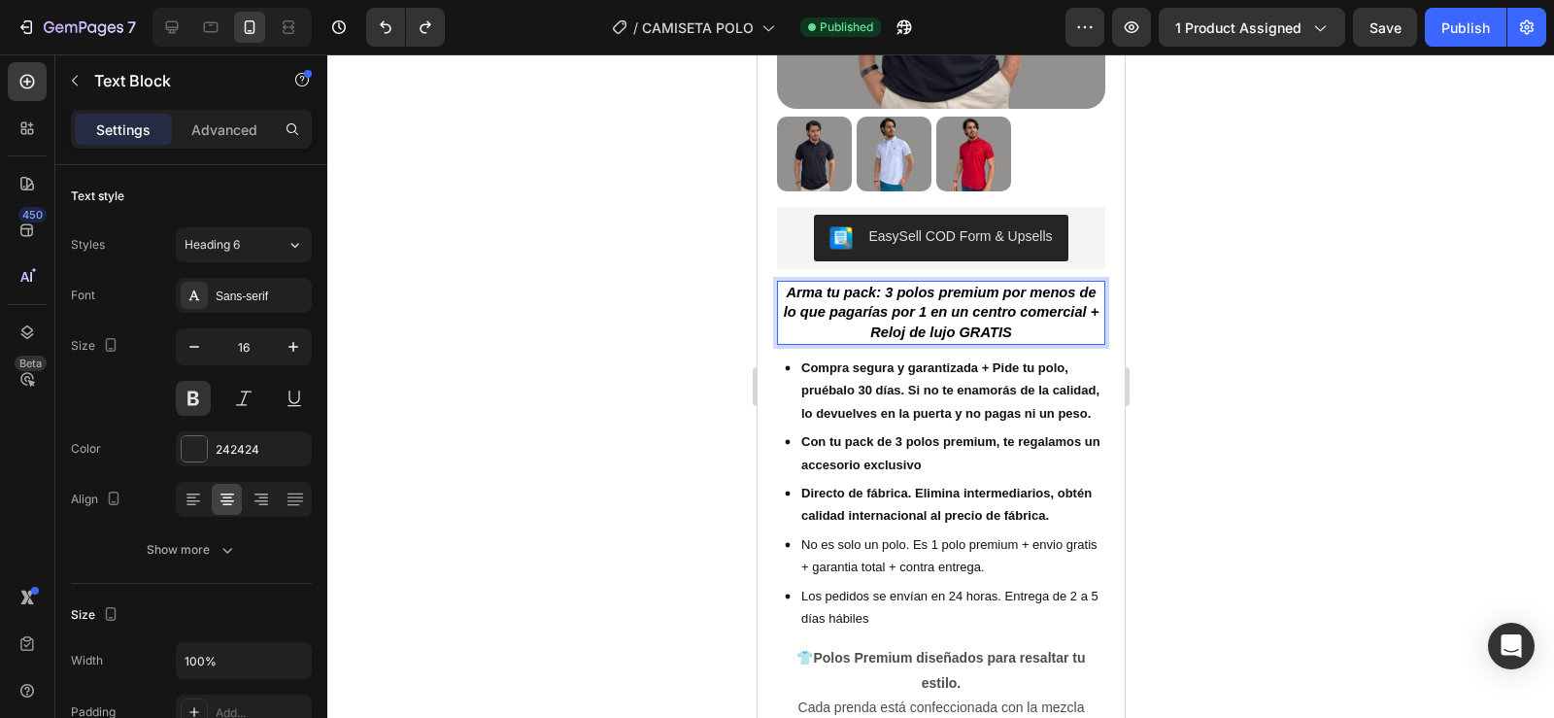
drag, startPoint x: 785, startPoint y: 283, endPoint x: 1054, endPoint y: 316, distance: 271.0
click at [1054, 316] on p "Arma tu pack: 3 polos premium por menos de lo que pagarías por 1 en un centro c…" at bounding box center [940, 313] width 324 height 60
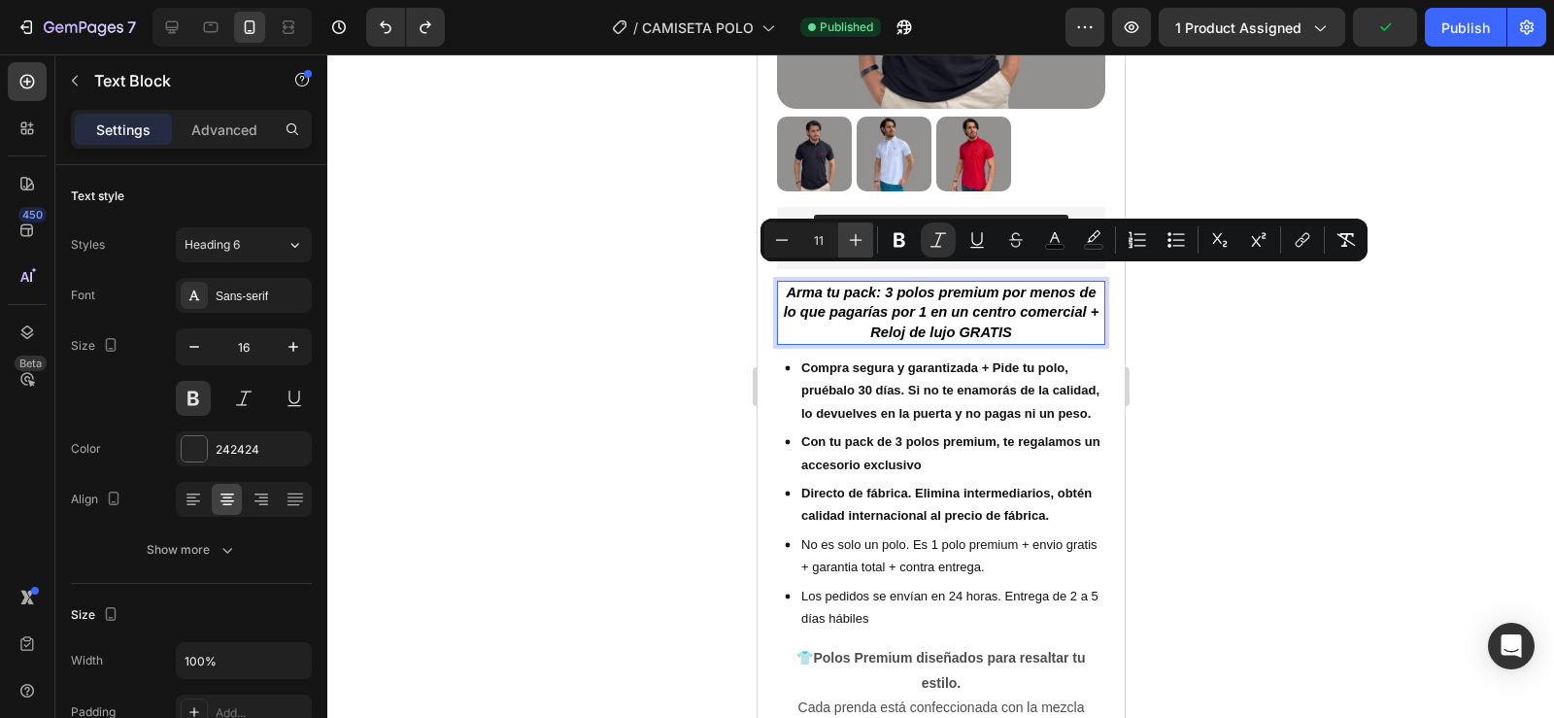
click at [850, 231] on icon "Editor contextual toolbar" at bounding box center [855, 239] width 19 height 19
click at [854, 236] on icon "Editor contextual toolbar" at bounding box center [855, 239] width 19 height 19
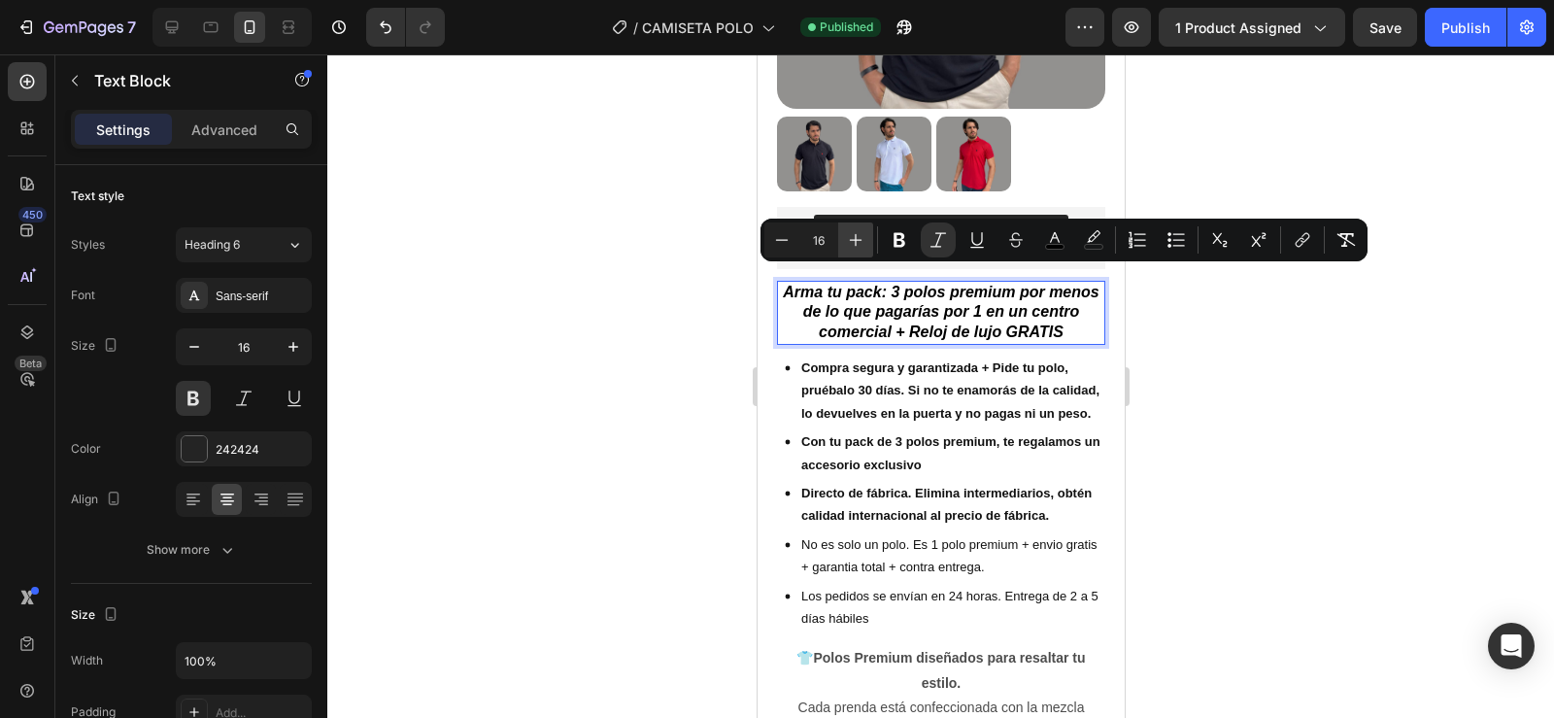
click at [854, 236] on icon "Editor contextual toolbar" at bounding box center [855, 239] width 19 height 19
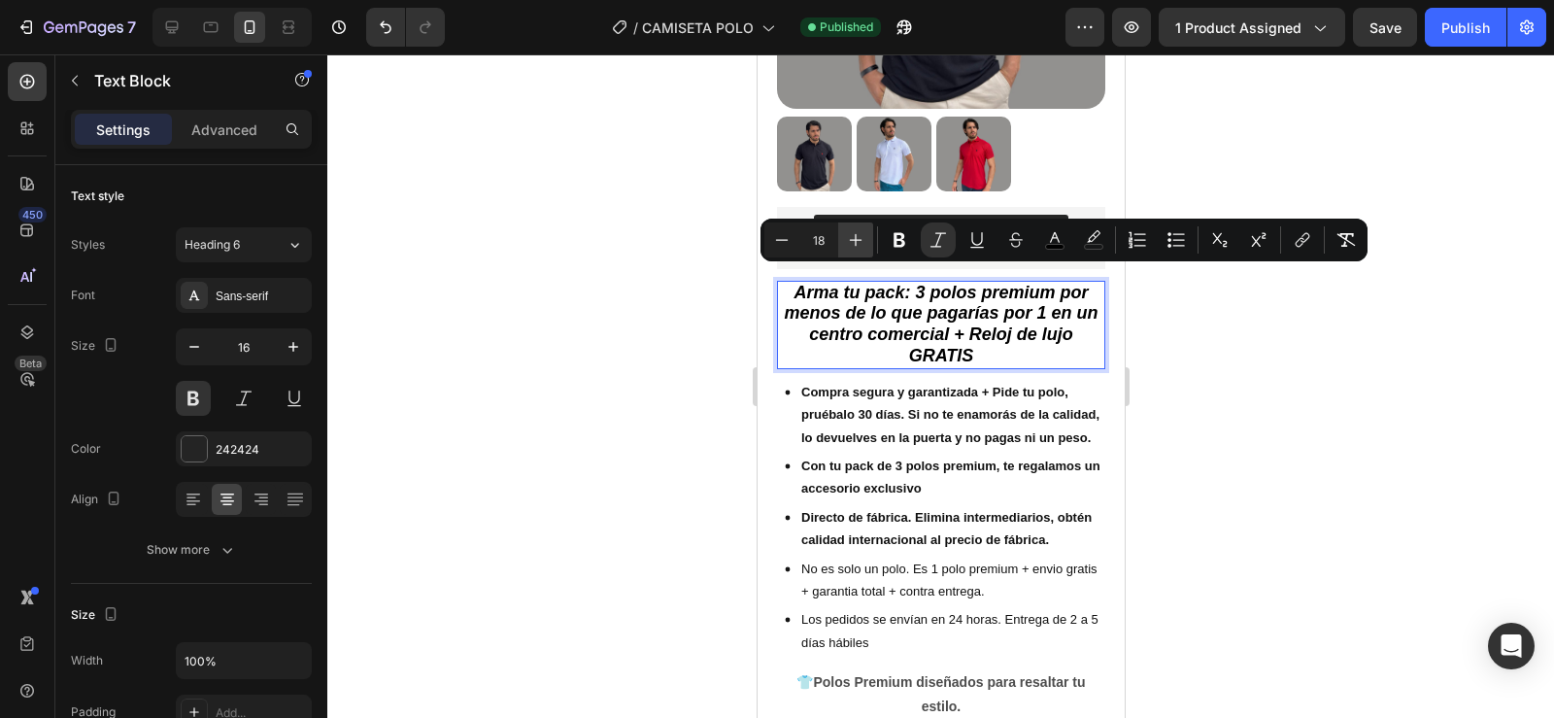
click at [854, 236] on icon "Editor contextual toolbar" at bounding box center [855, 239] width 19 height 19
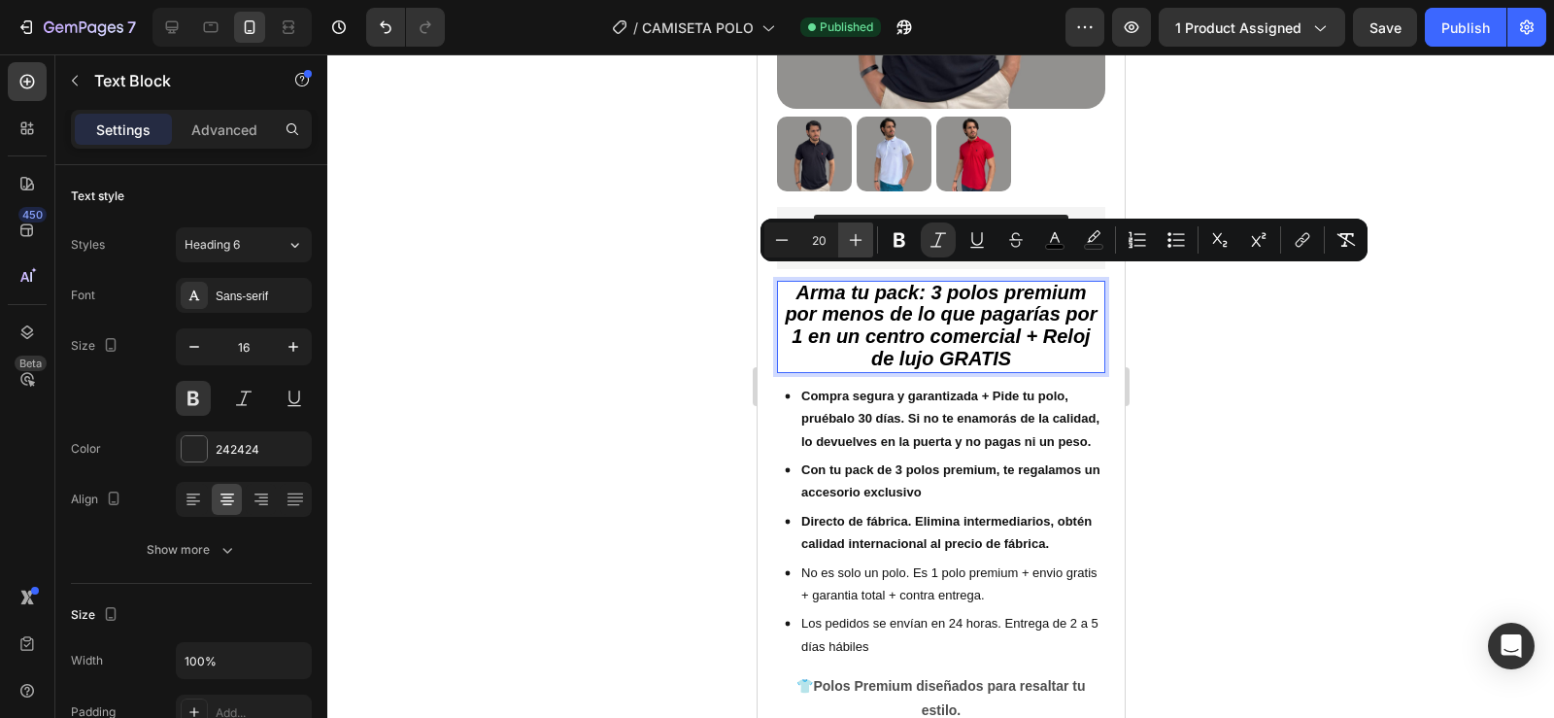
click at [854, 236] on icon "Editor contextual toolbar" at bounding box center [855, 239] width 19 height 19
click at [785, 245] on icon "Editor contextual toolbar" at bounding box center [781, 239] width 19 height 19
type input "20"
click at [1461, 29] on div "Publish" at bounding box center [1465, 27] width 49 height 20
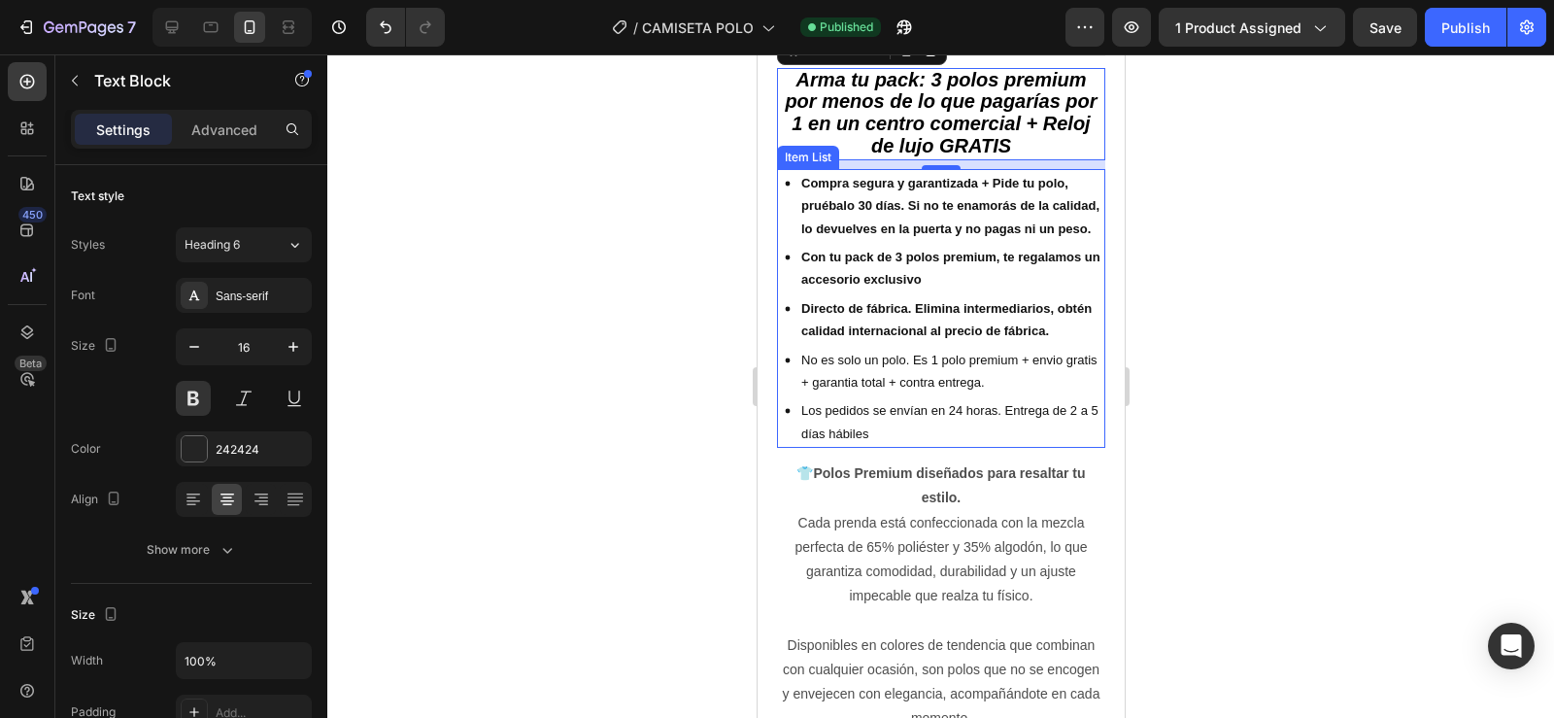
scroll to position [582, 0]
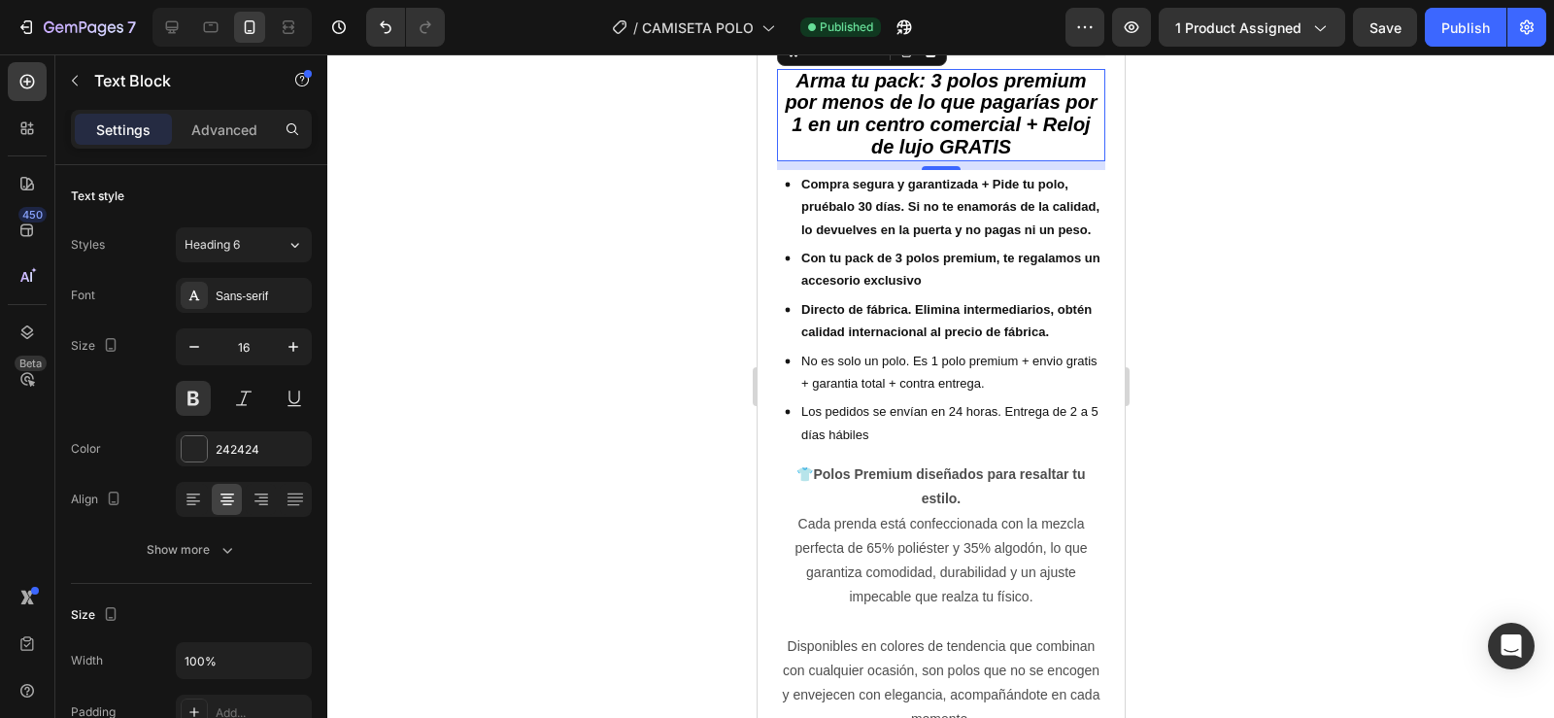
click at [934, 161] on div "9" at bounding box center [940, 165] width 328 height 9
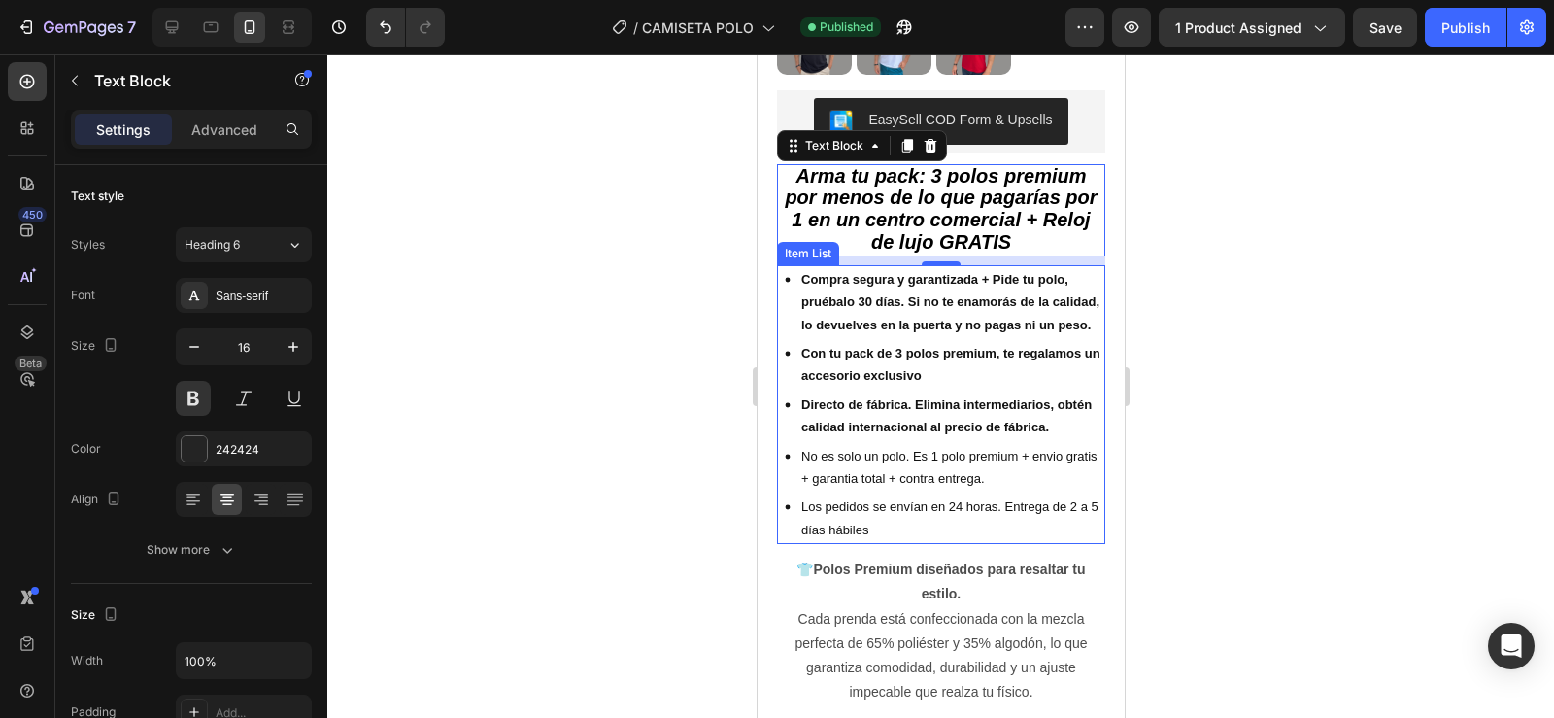
scroll to position [469, 0]
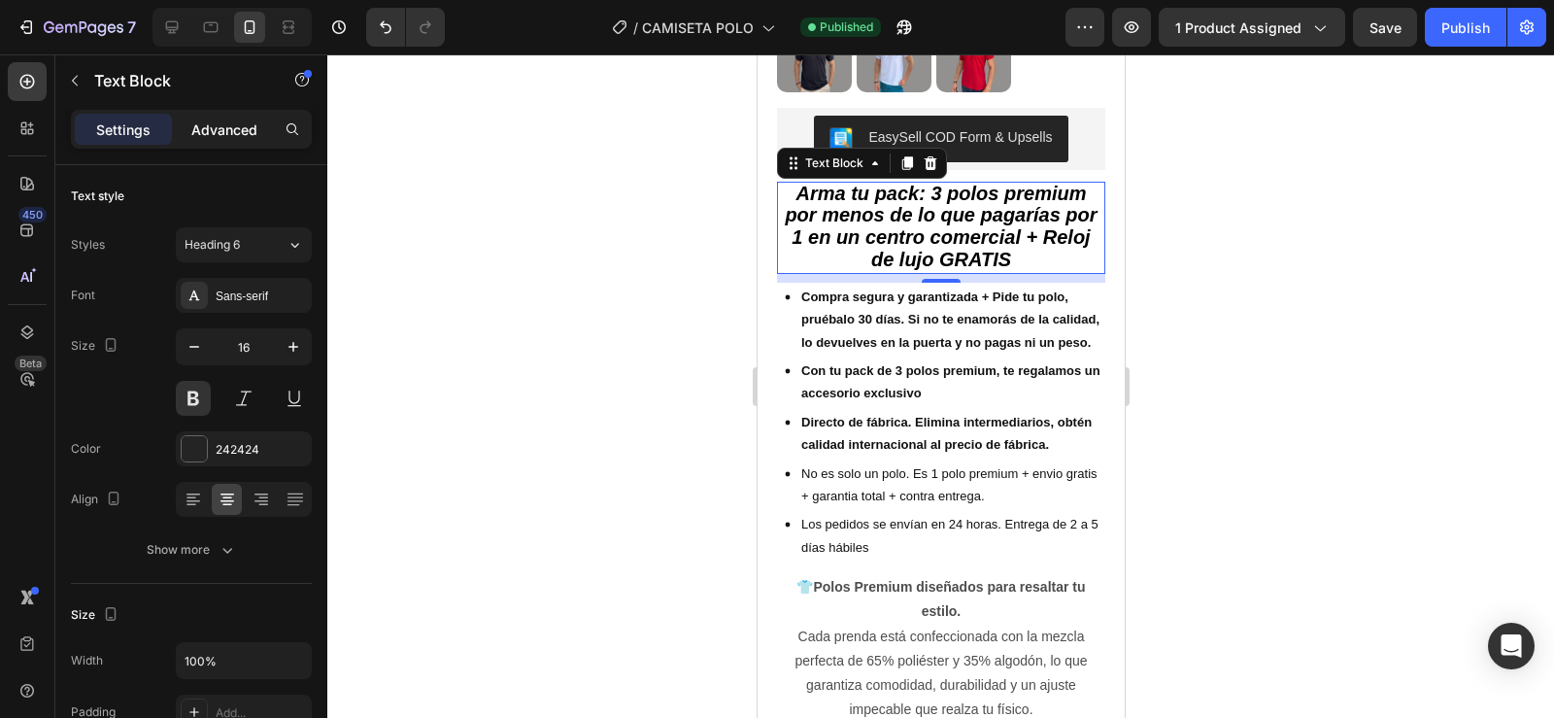
click at [240, 125] on p "Advanced" at bounding box center [224, 129] width 66 height 20
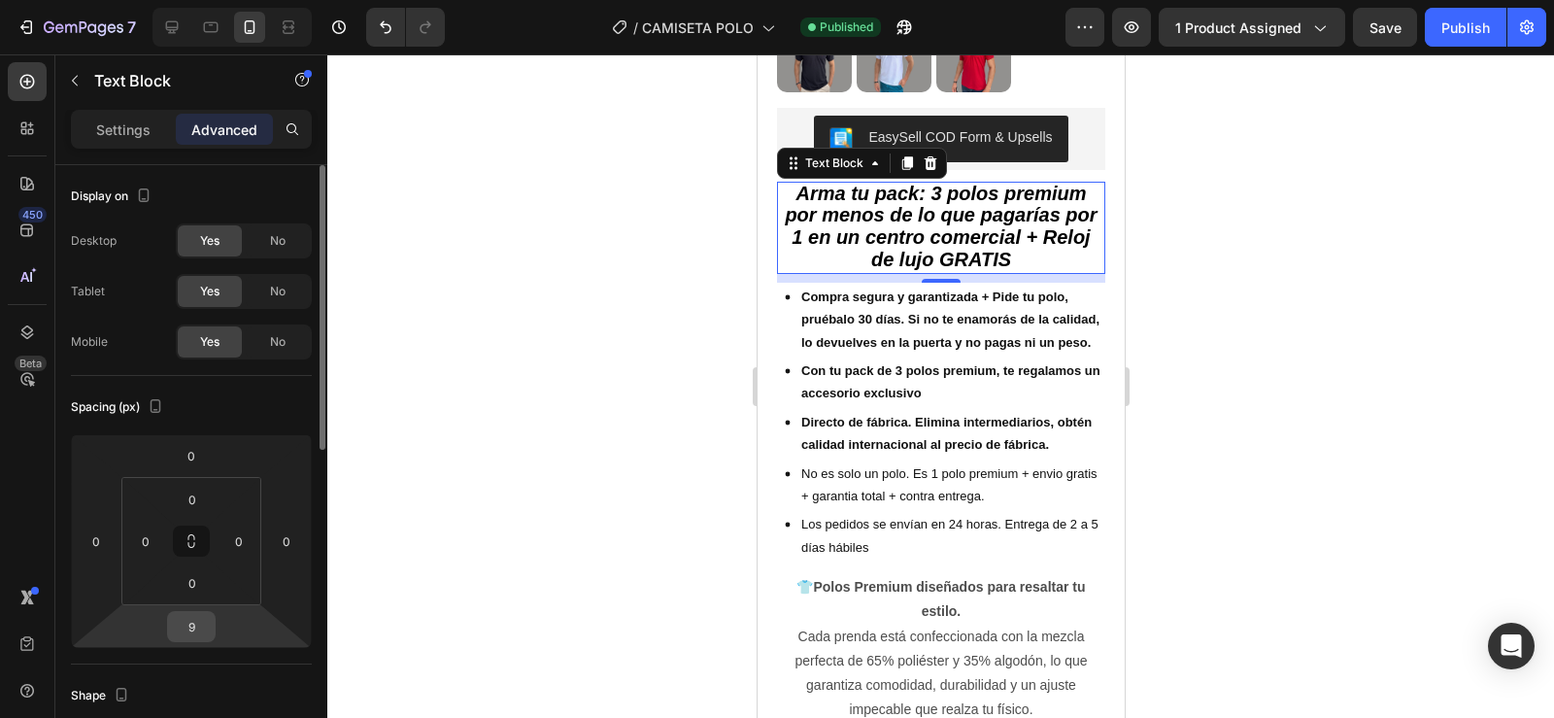
click at [192, 622] on input "9" at bounding box center [191, 626] width 39 height 29
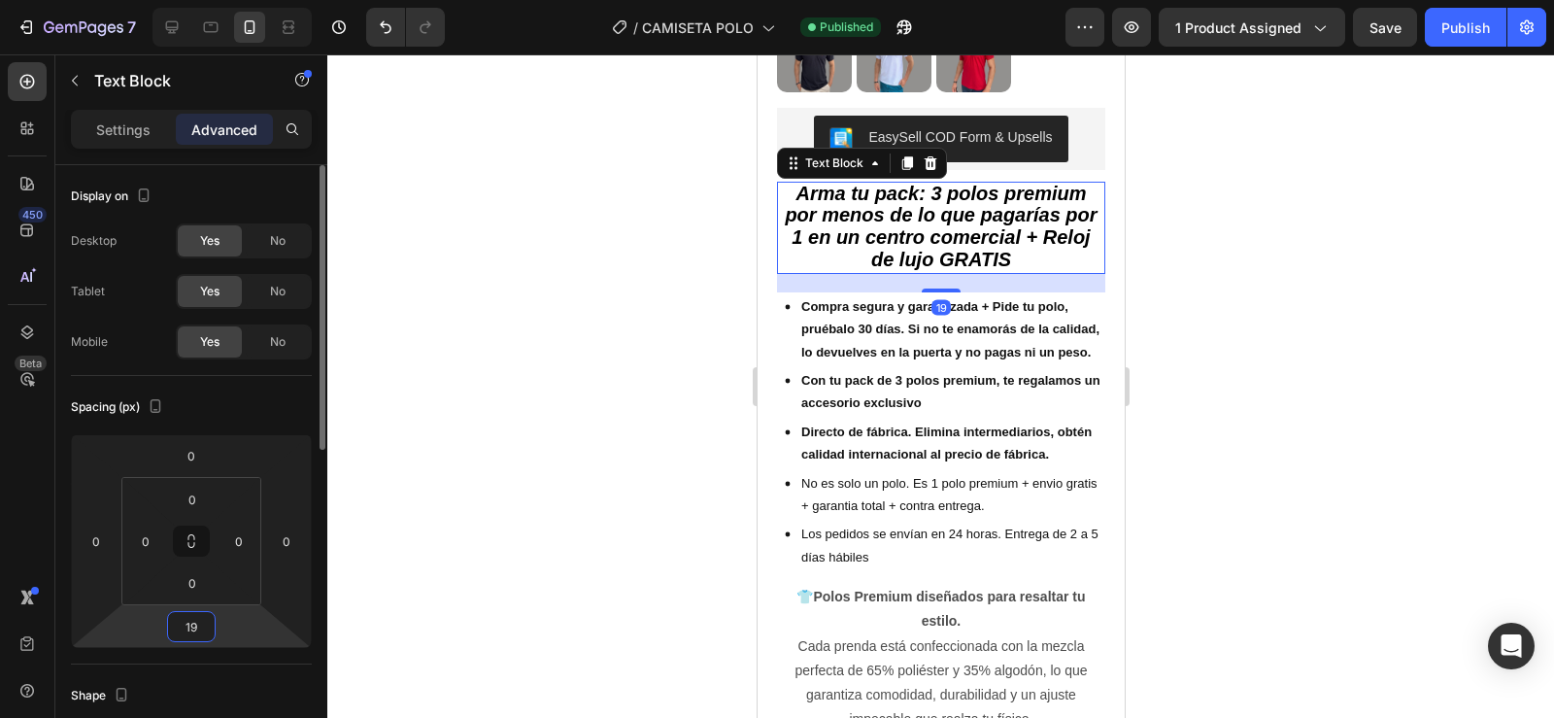
type input "20"
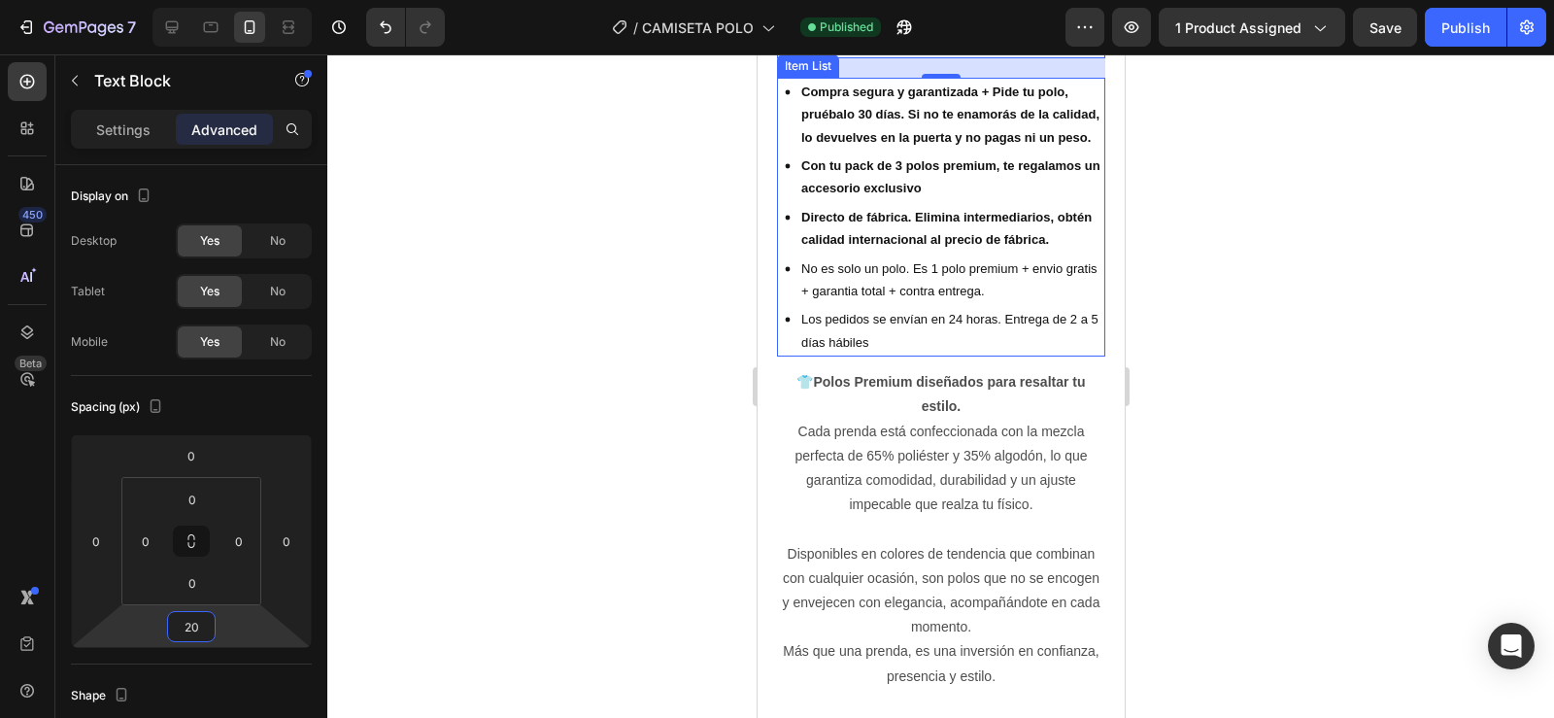
scroll to position [696, 0]
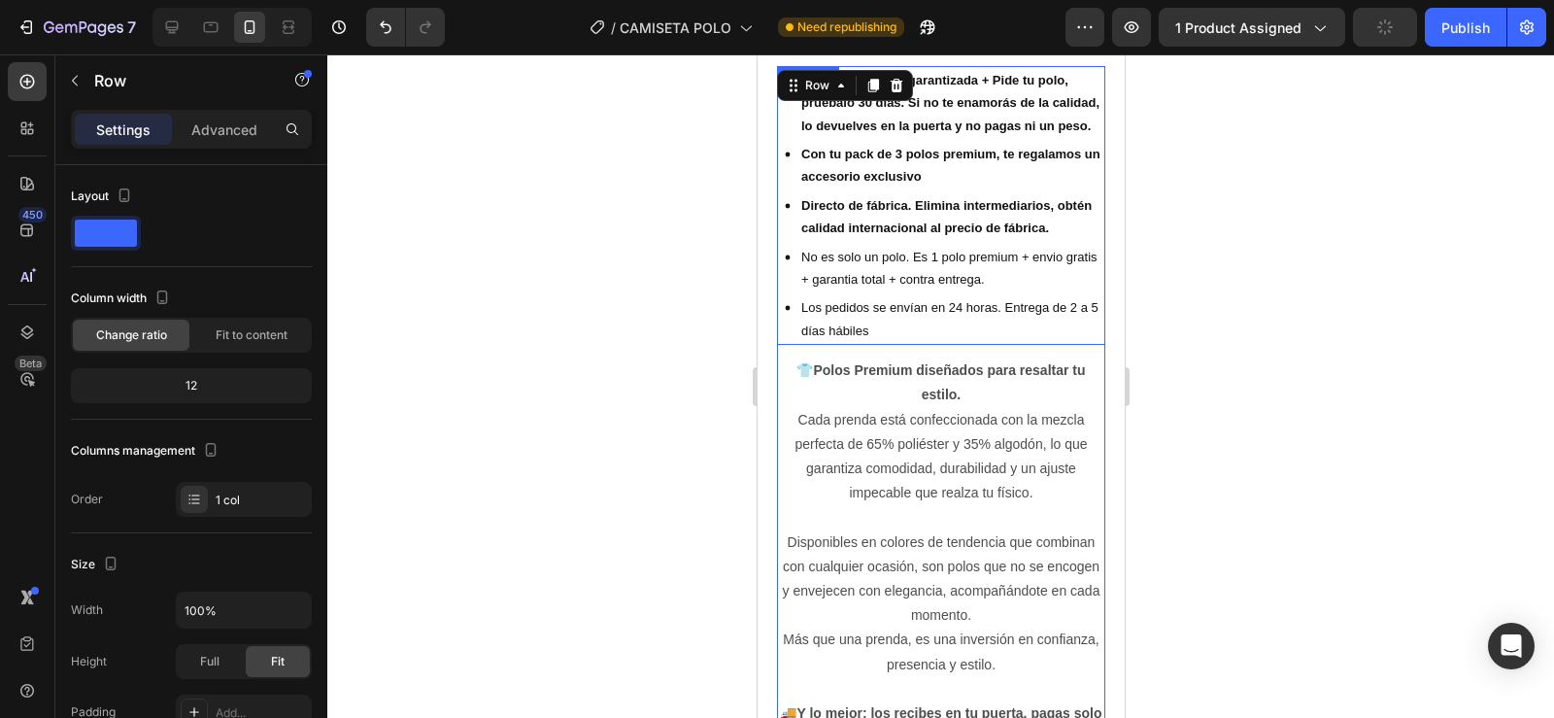
click at [891, 342] on p "Los pedidos se envían en 24 horas. Entrega de 2 a 5 días hábiles" at bounding box center [950, 319] width 301 height 46
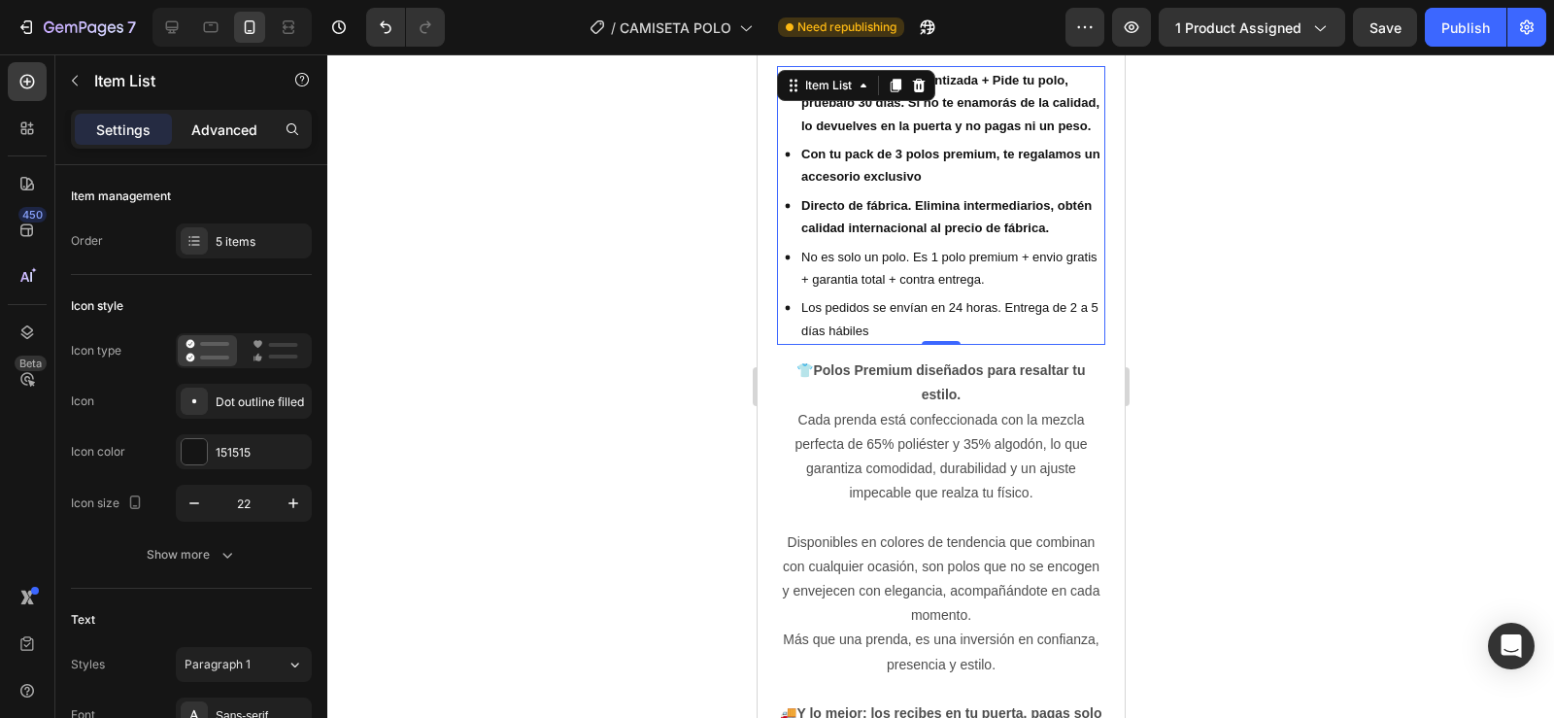
click at [229, 132] on p "Advanced" at bounding box center [224, 129] width 66 height 20
type input "100%"
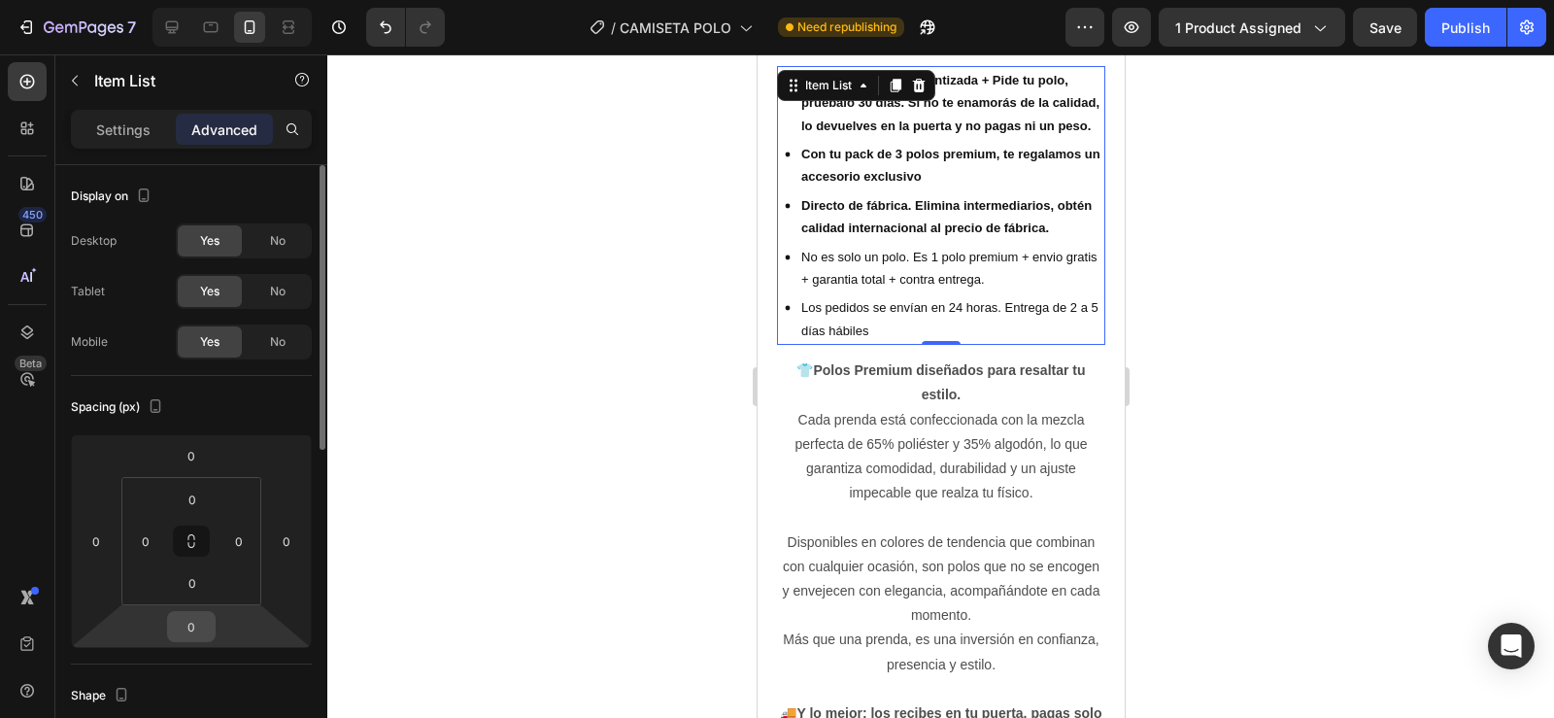
click at [185, 627] on input "0" at bounding box center [191, 626] width 39 height 29
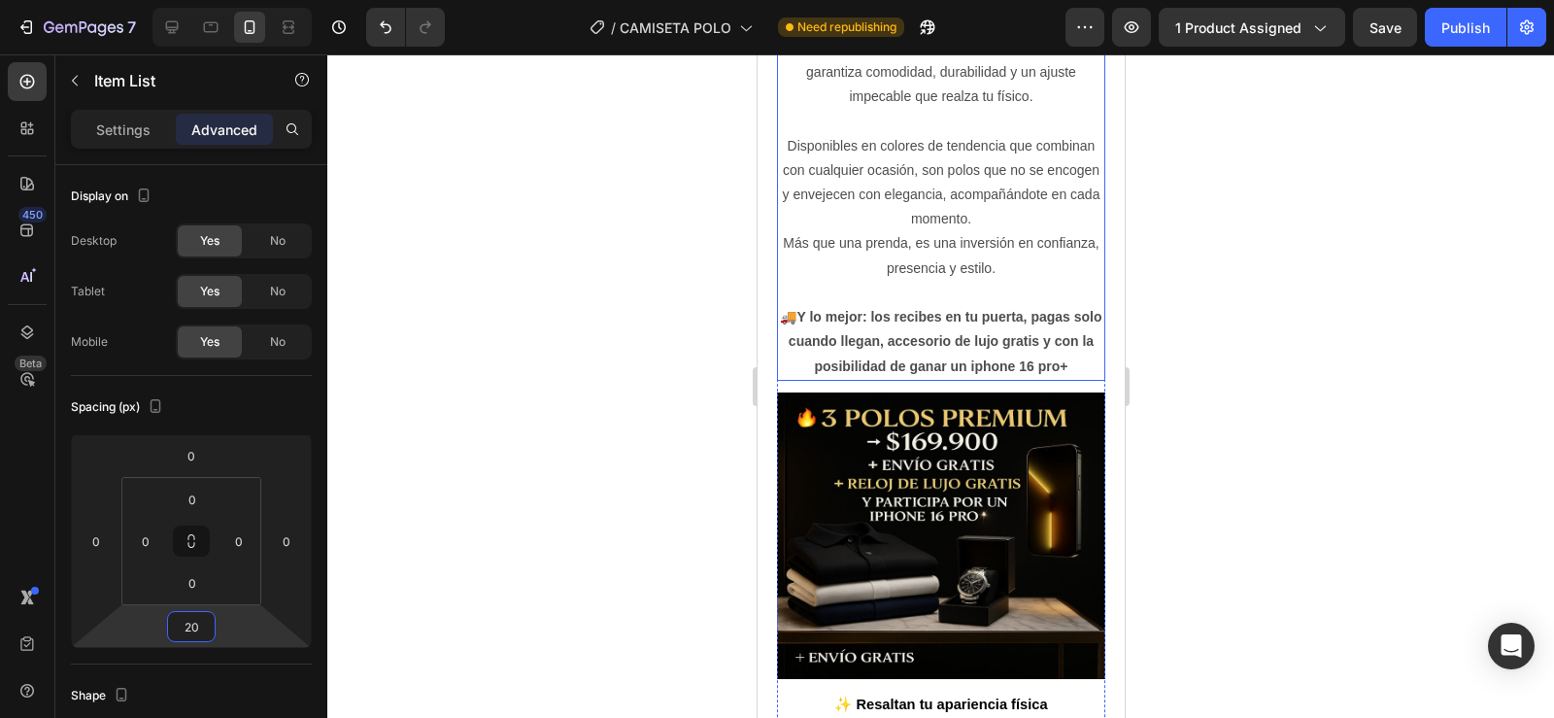
scroll to position [1140, 0]
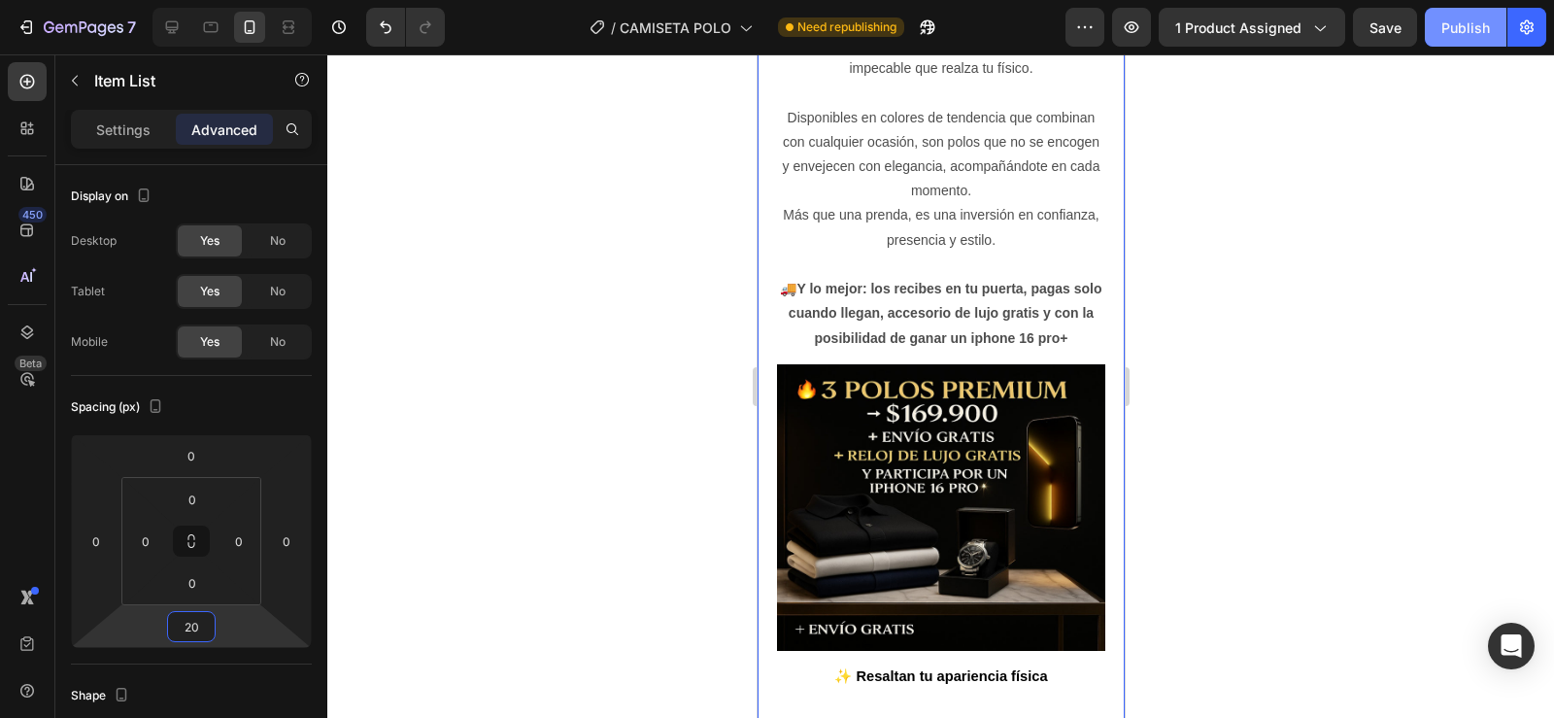
type input "20"
click at [1464, 32] on div "Publish" at bounding box center [1465, 27] width 49 height 20
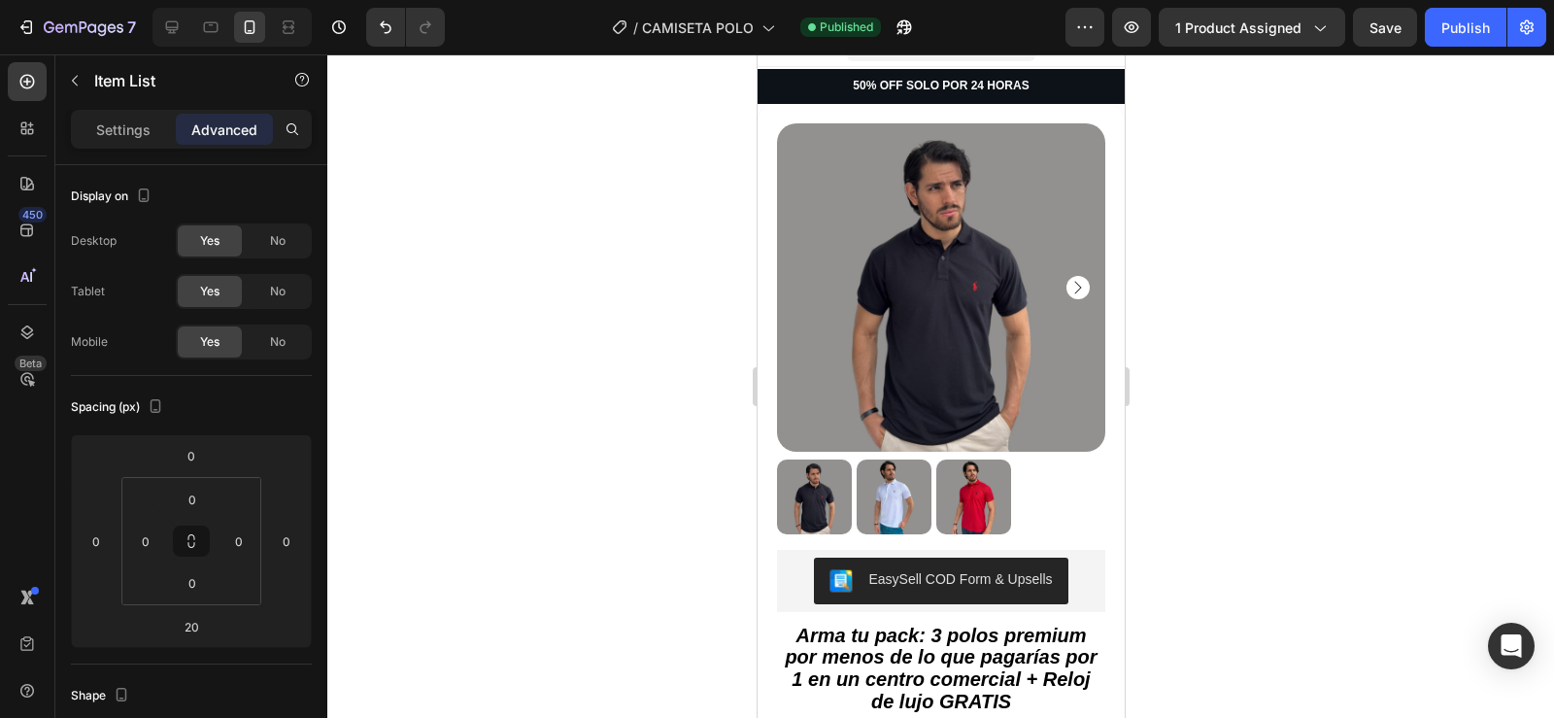
scroll to position [0, 0]
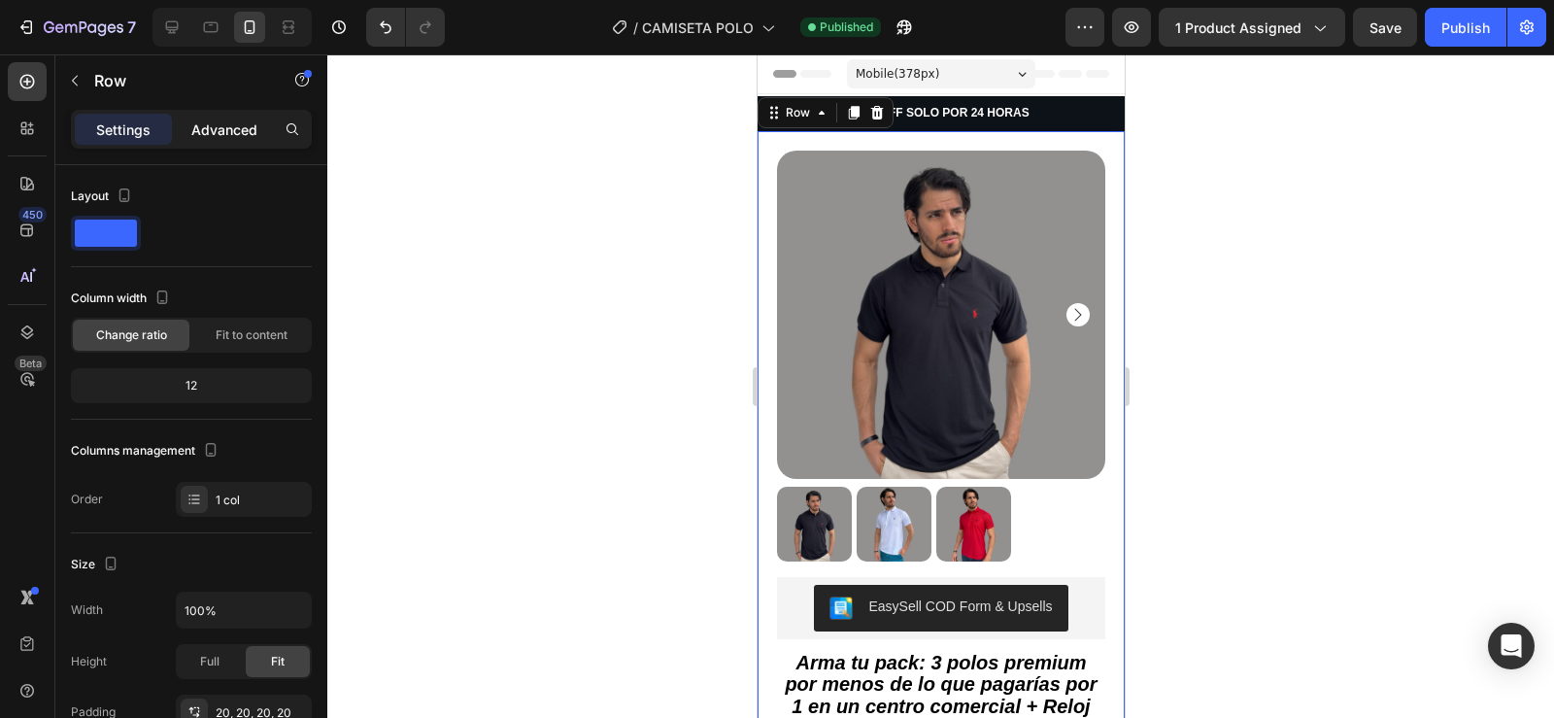
click at [235, 129] on p "Advanced" at bounding box center [224, 129] width 66 height 20
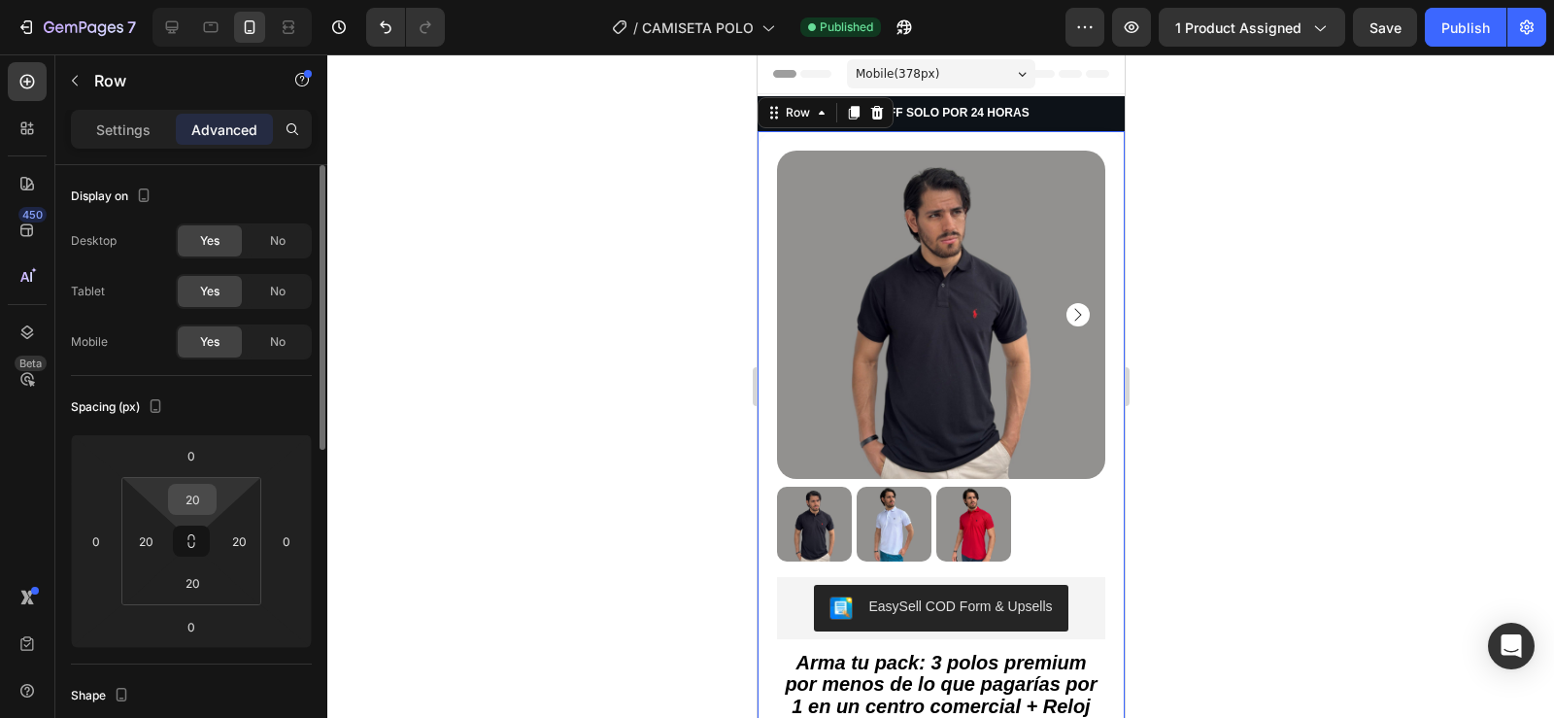
click at [199, 509] on input "20" at bounding box center [192, 499] width 39 height 29
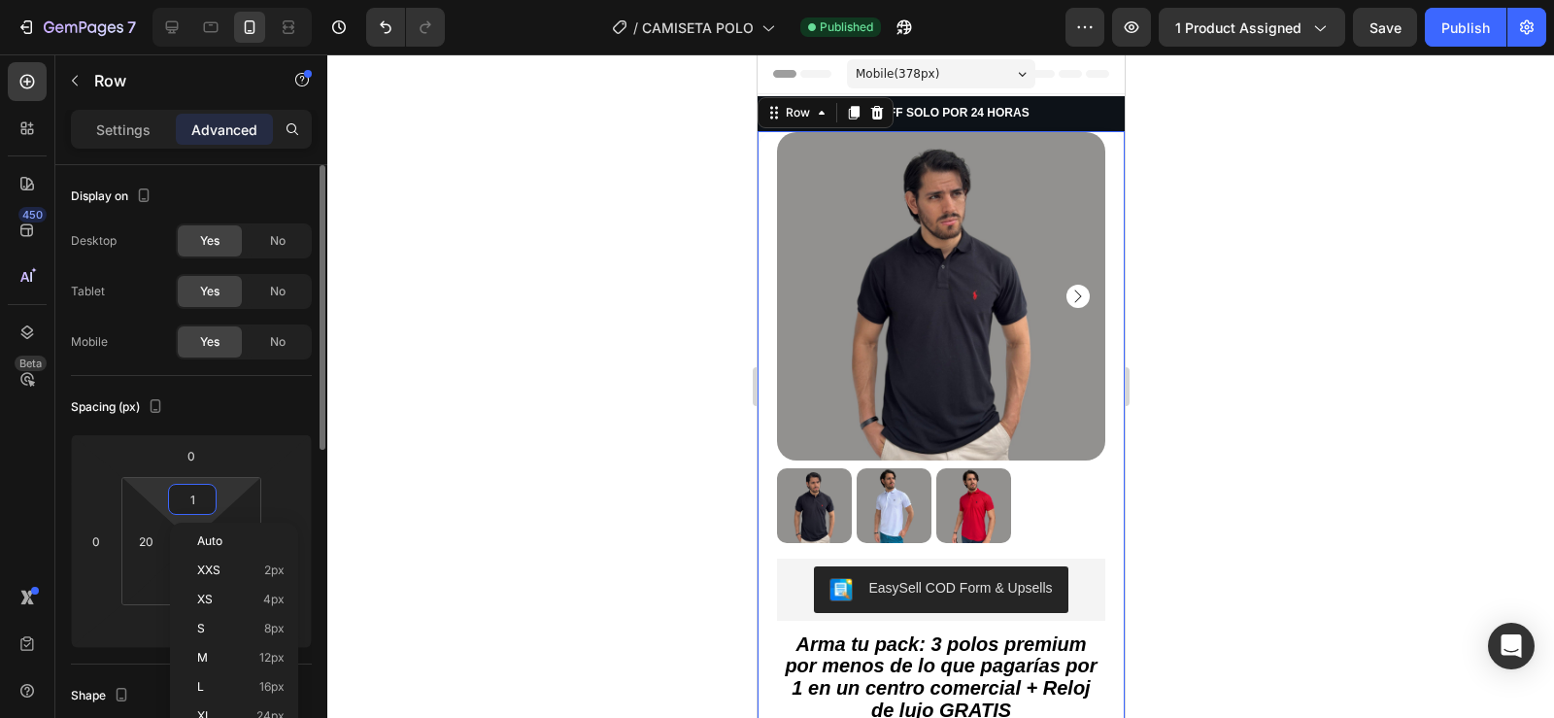
type input "0"
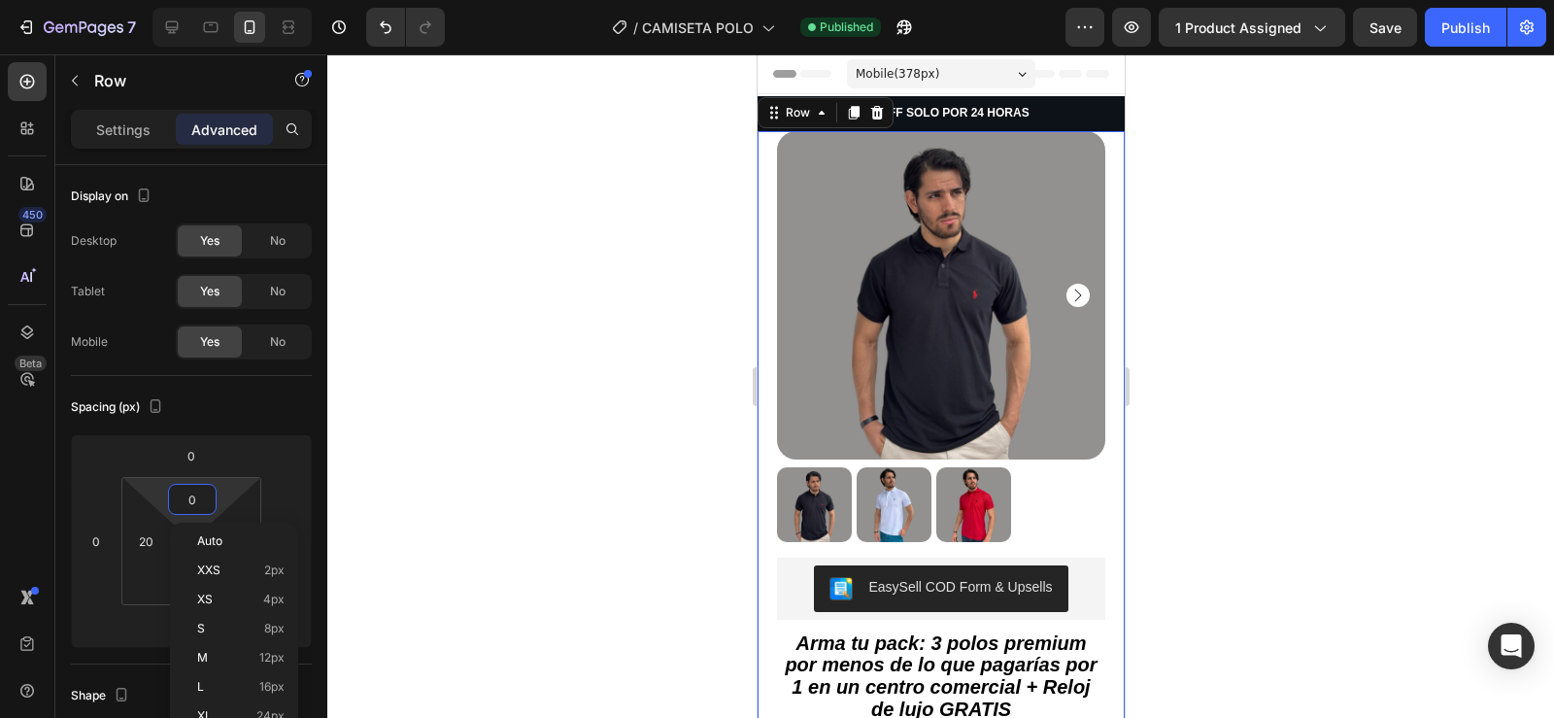
click at [377, 457] on div at bounding box center [940, 385] width 1227 height 663
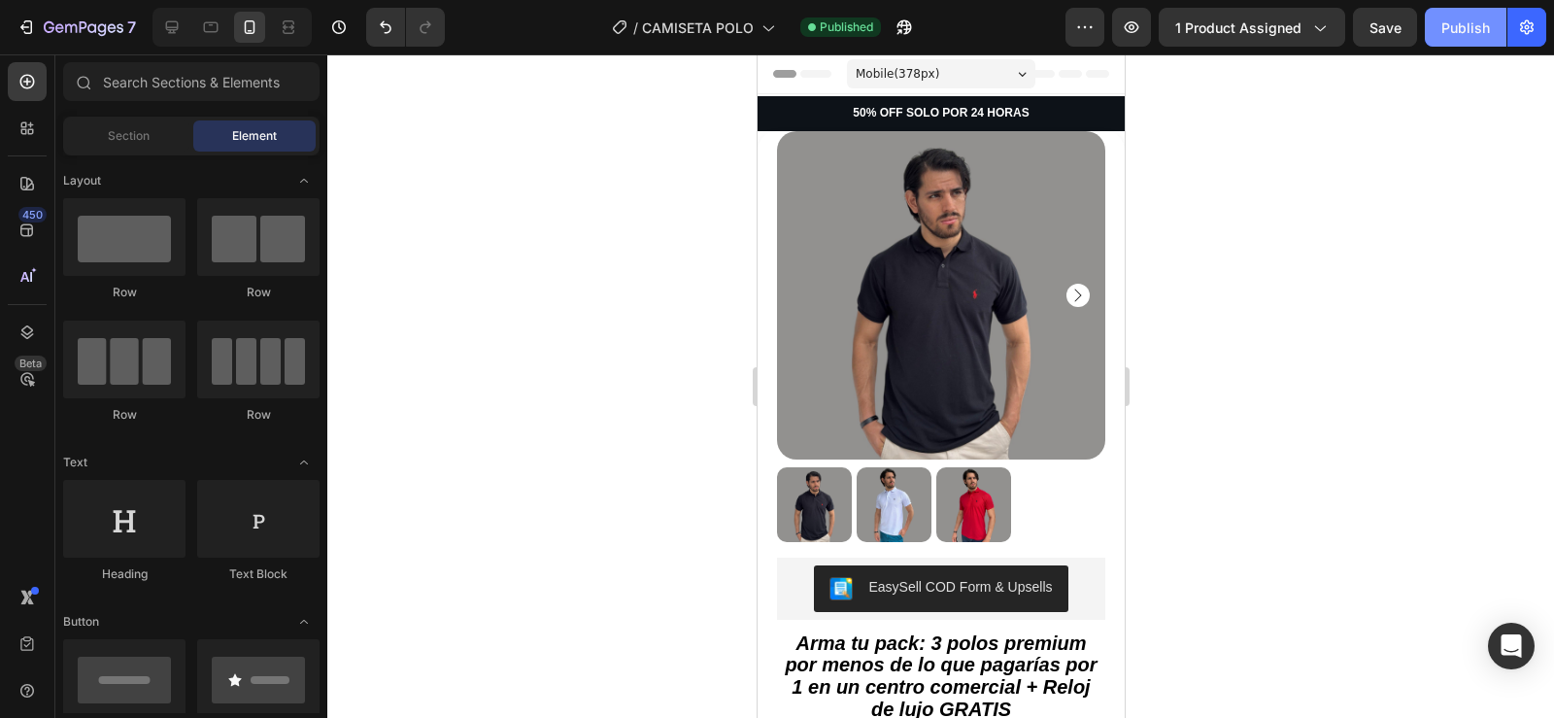
click at [1477, 32] on div "Publish" at bounding box center [1465, 27] width 49 height 20
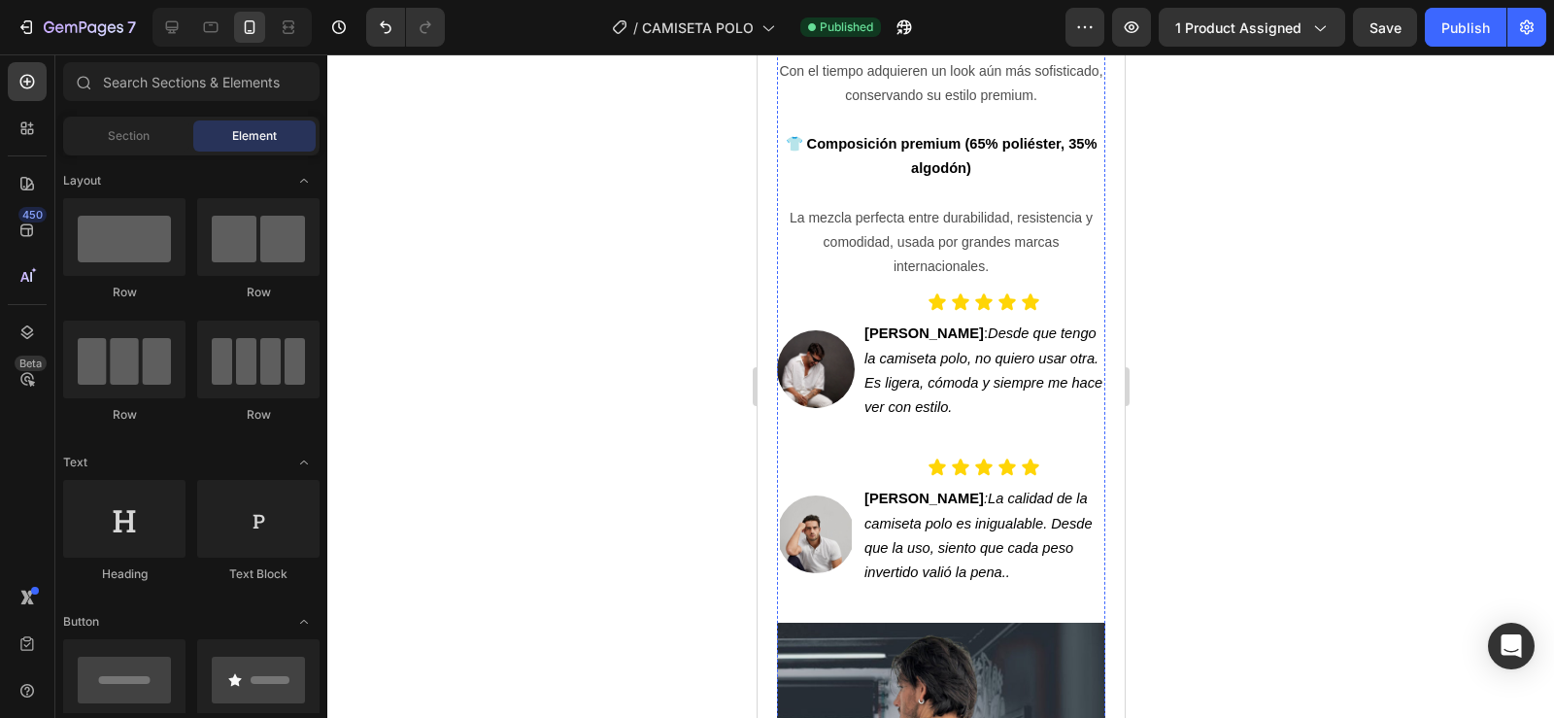
scroll to position [2581, 0]
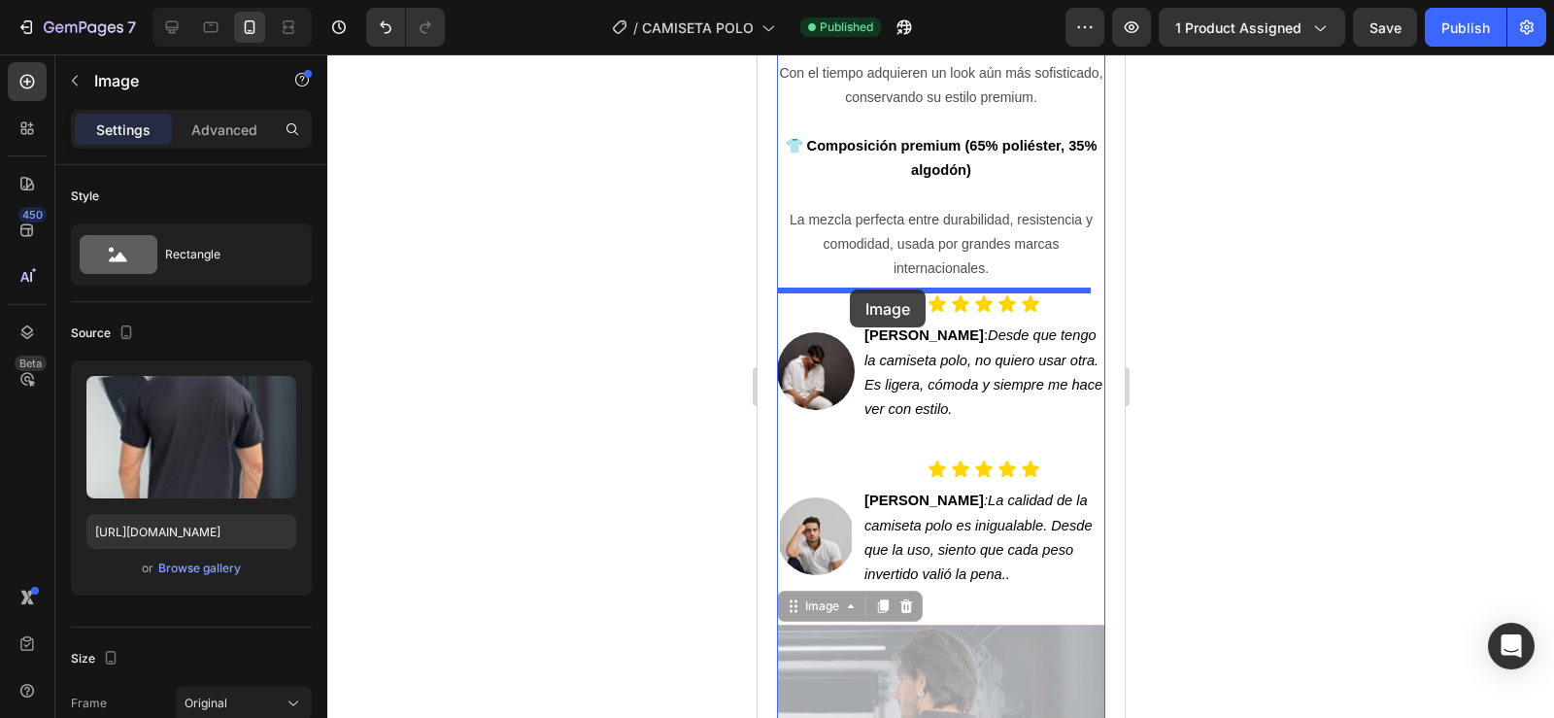
drag, startPoint x: 803, startPoint y: 607, endPoint x: 849, endPoint y: 289, distance: 320.8
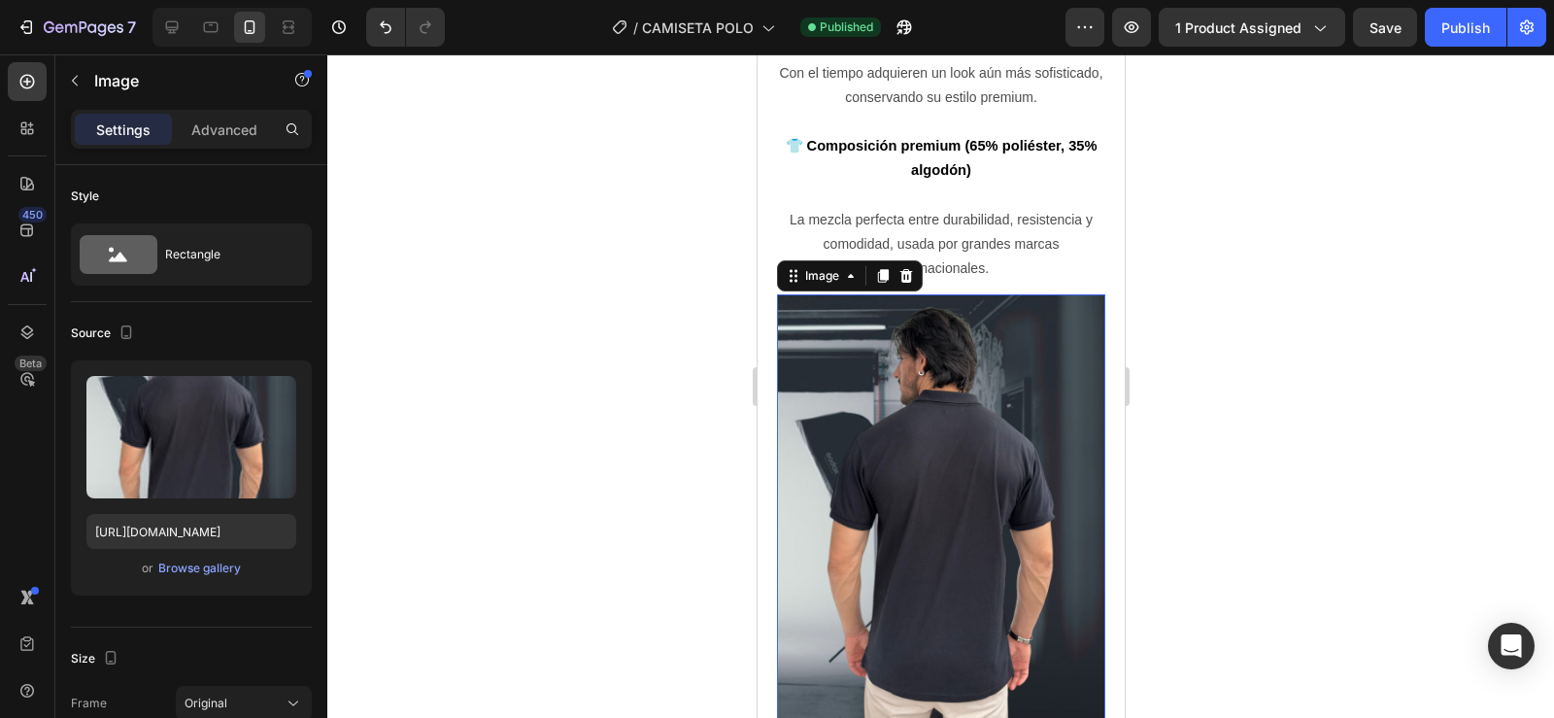
click at [918, 447] on img at bounding box center [940, 513] width 328 height 438
click at [197, 559] on div "Browse gallery" at bounding box center [199, 567] width 83 height 17
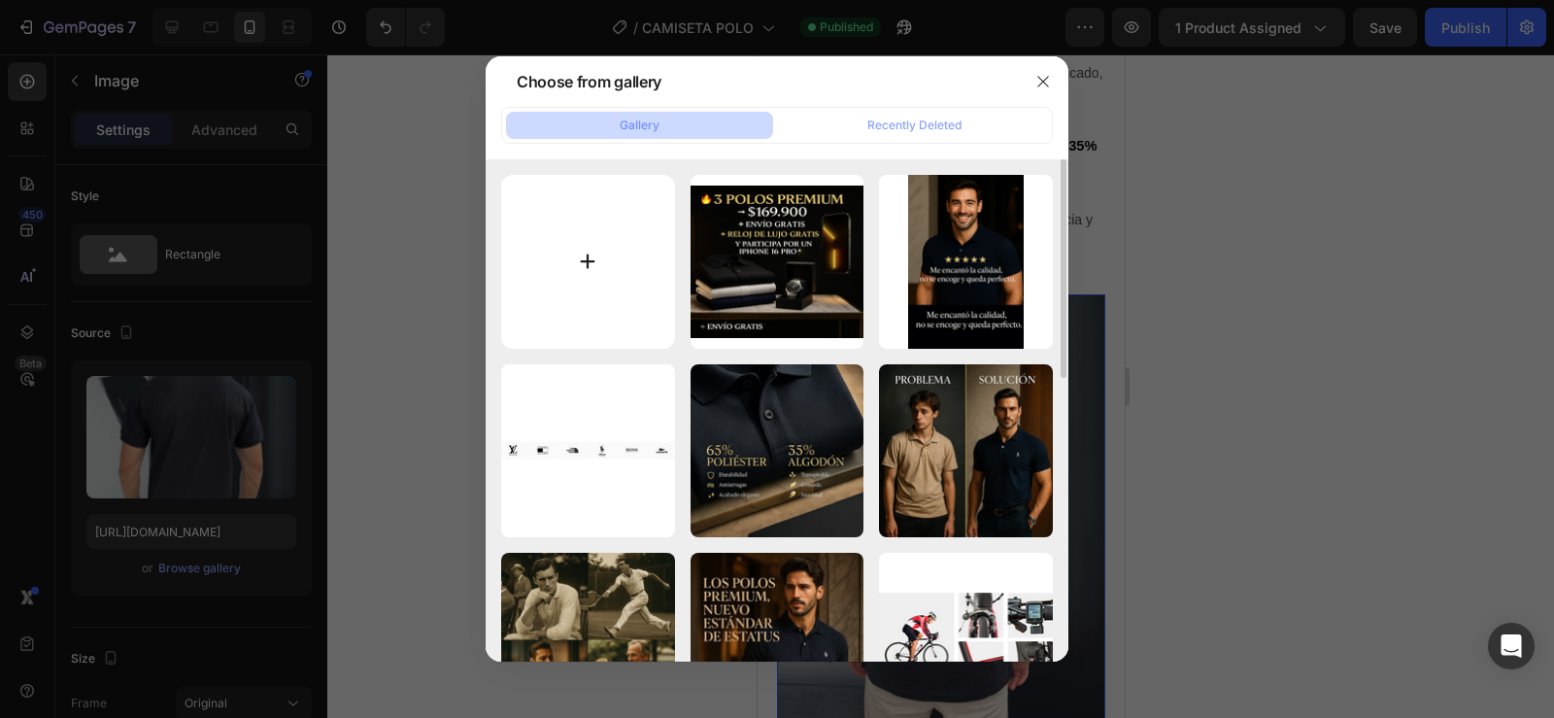
click at [573, 257] on input "file" at bounding box center [588, 262] width 174 height 174
type input "C:\fakepath\image (21).png"
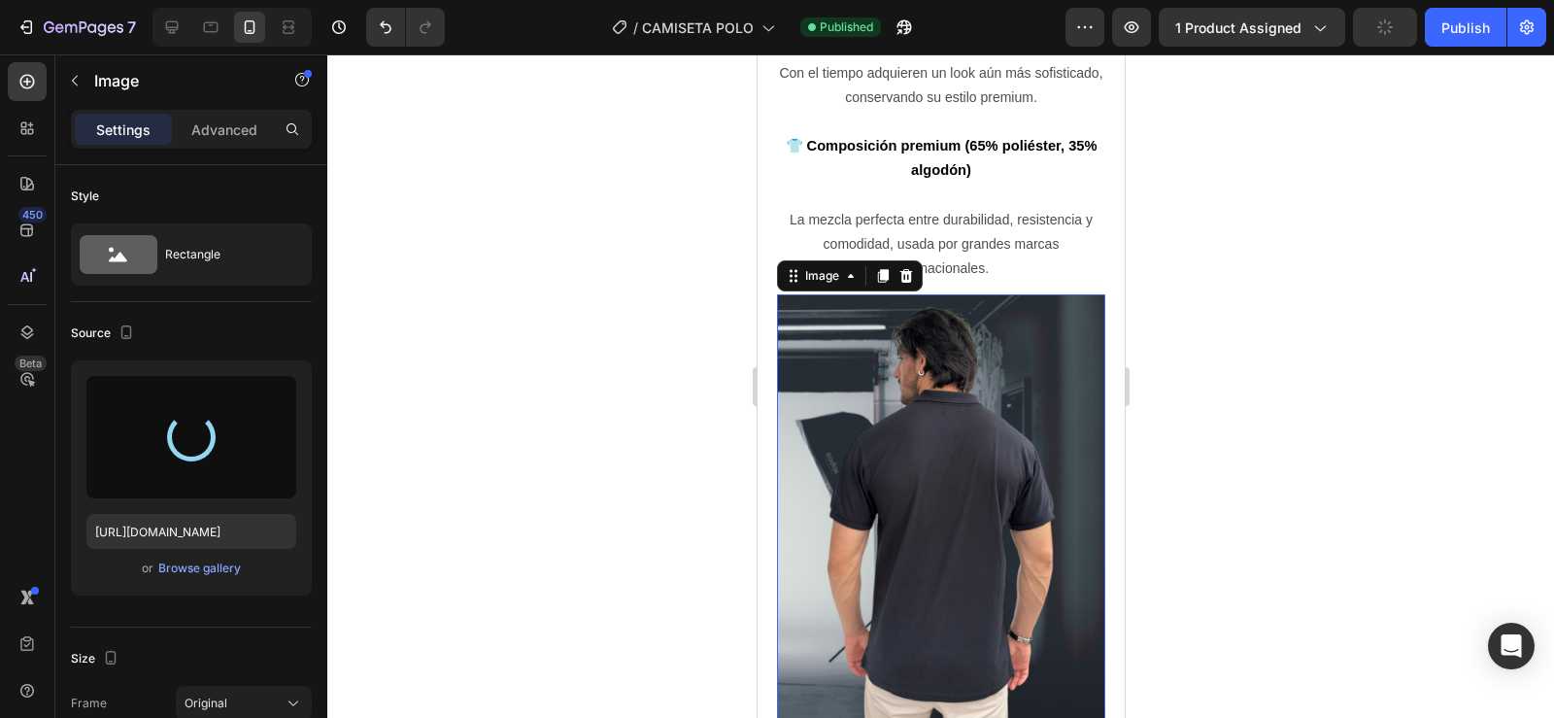
type input "[URL][DOMAIN_NAME]"
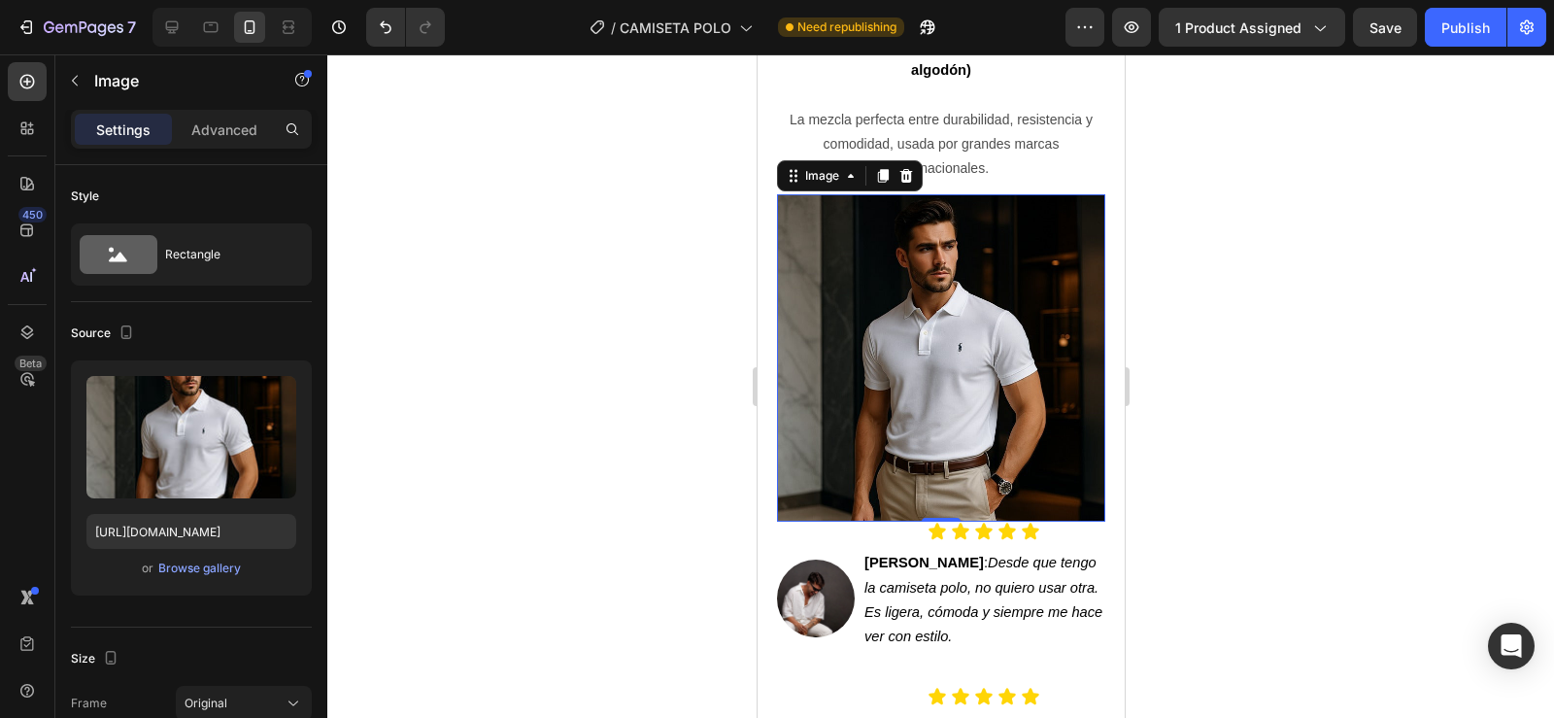
scroll to position [2683, 0]
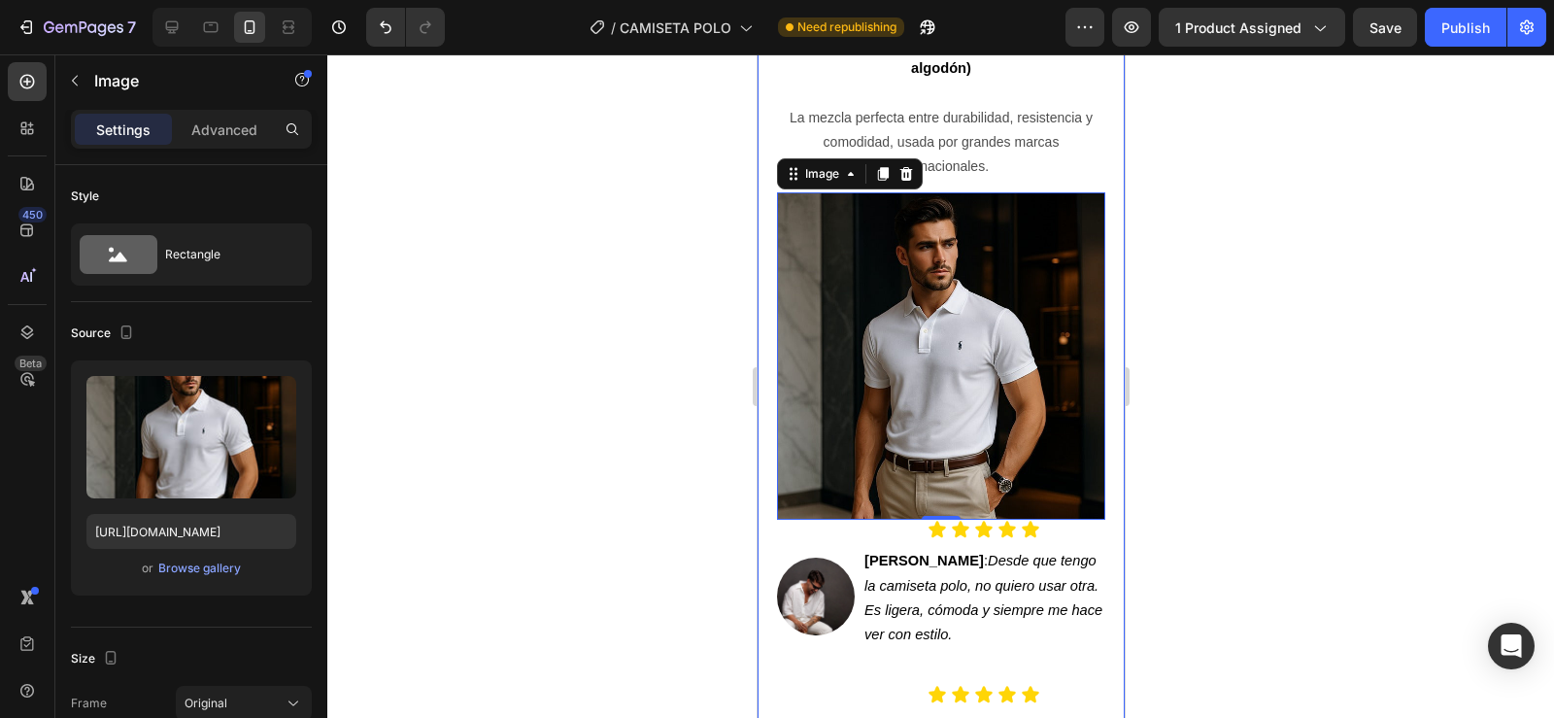
click at [621, 360] on div at bounding box center [940, 385] width 1227 height 663
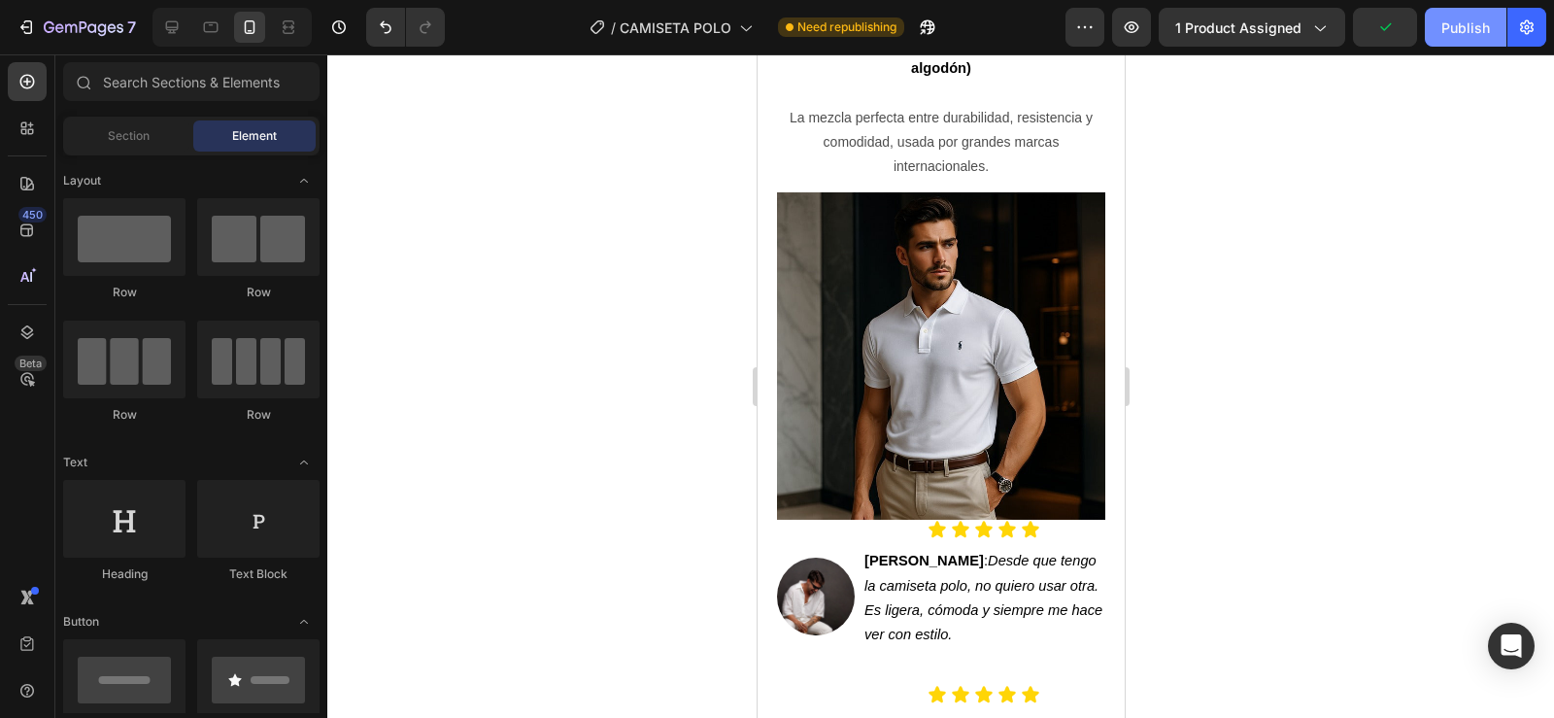
click at [1461, 28] on div "Publish" at bounding box center [1465, 27] width 49 height 20
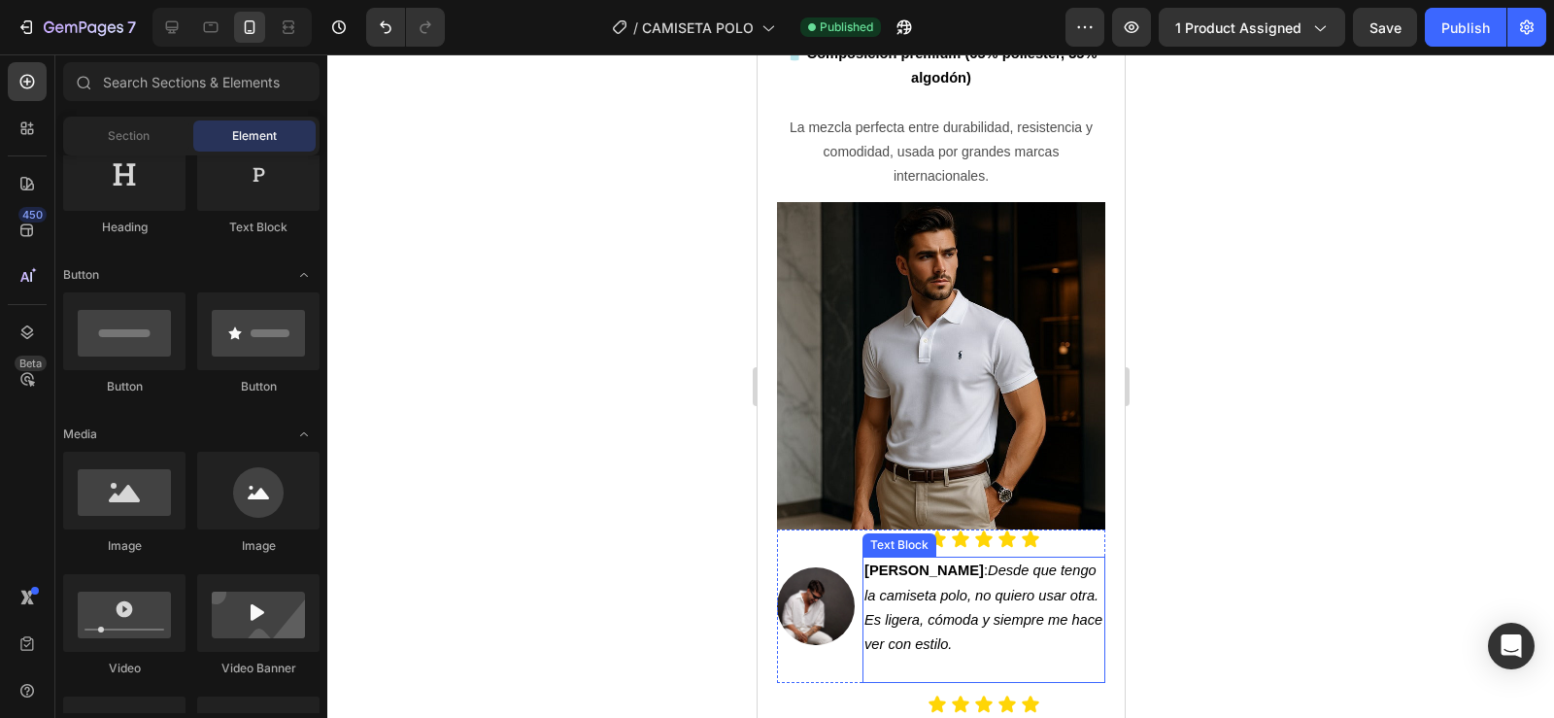
scroll to position [2675, 0]
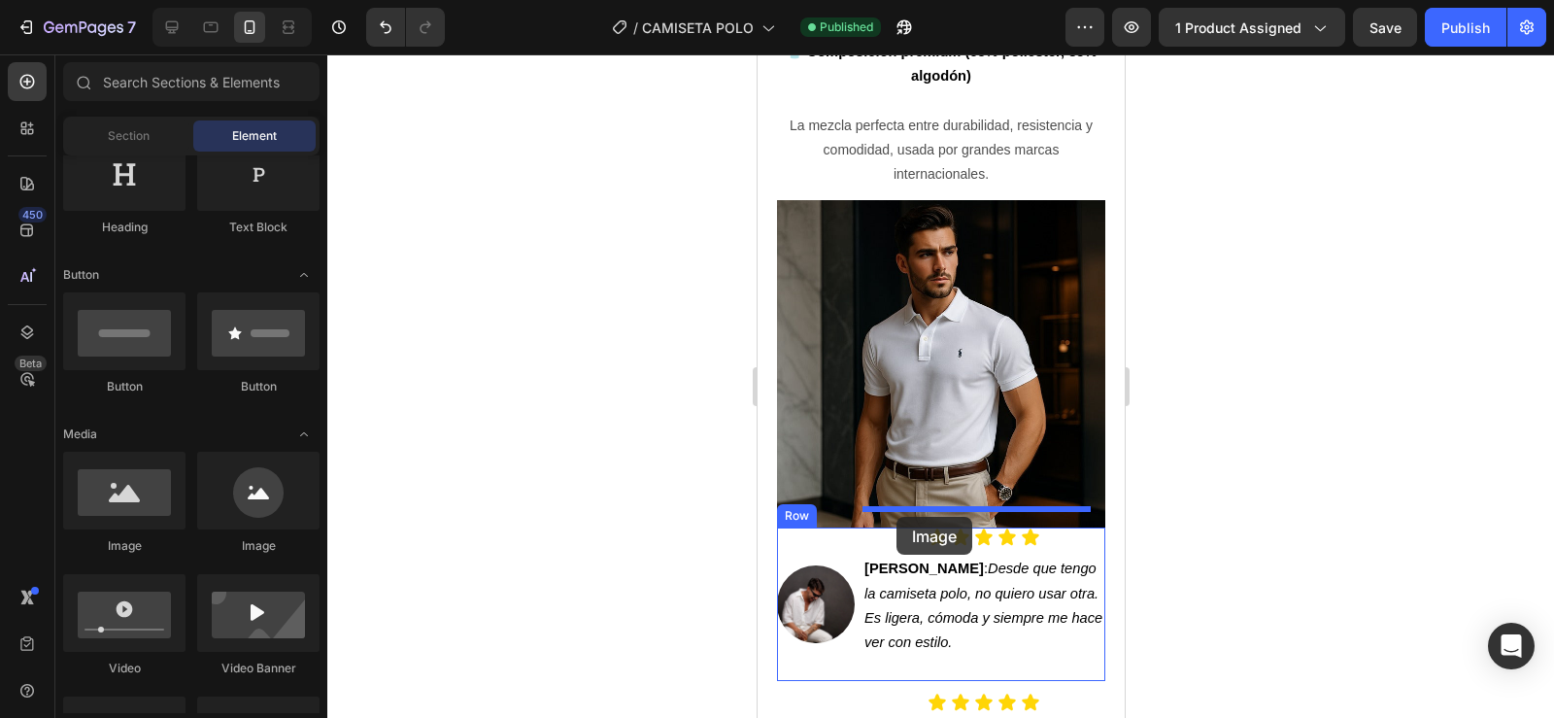
drag, startPoint x: 922, startPoint y: 569, endPoint x: 895, endPoint y: 517, distance: 58.6
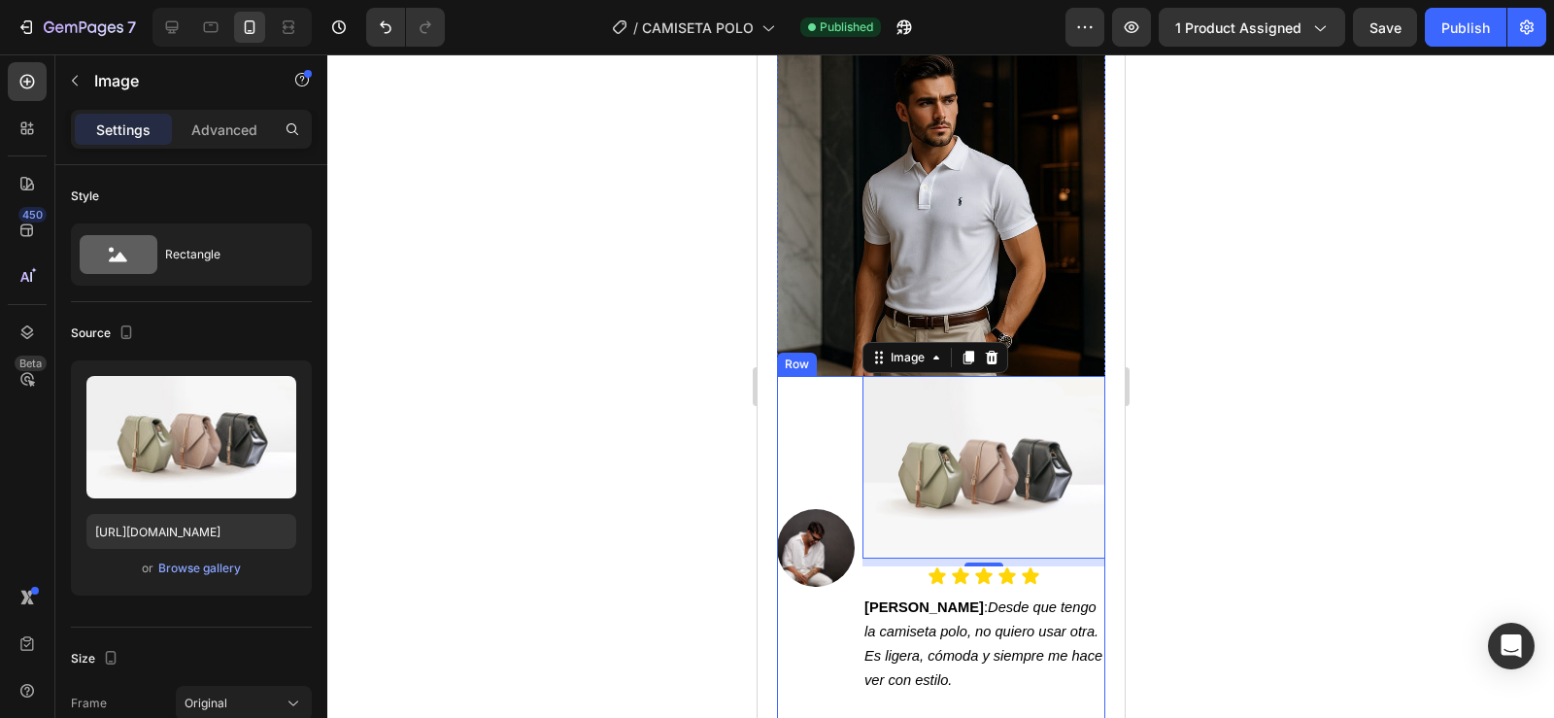
scroll to position [2829, 0]
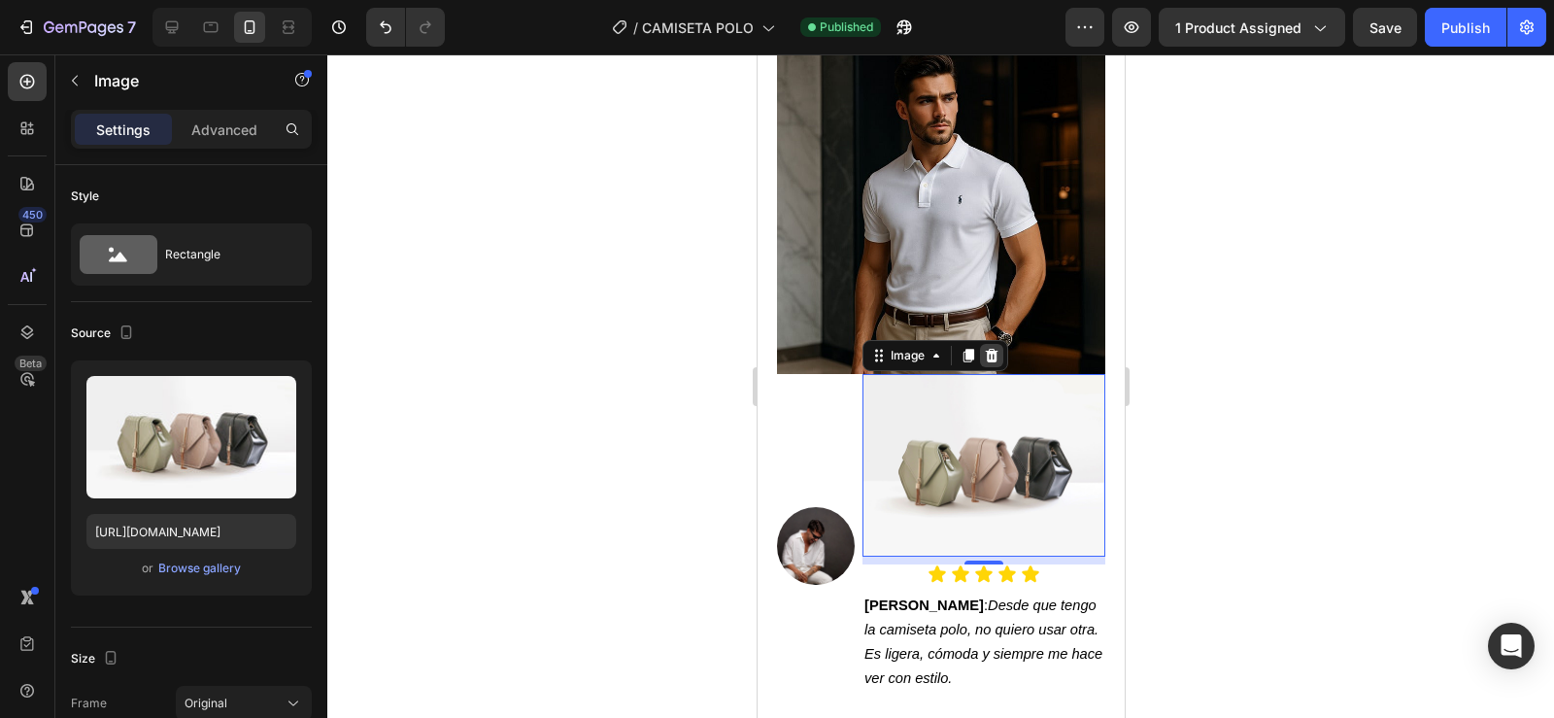
click at [994, 344] on div at bounding box center [990, 355] width 23 height 23
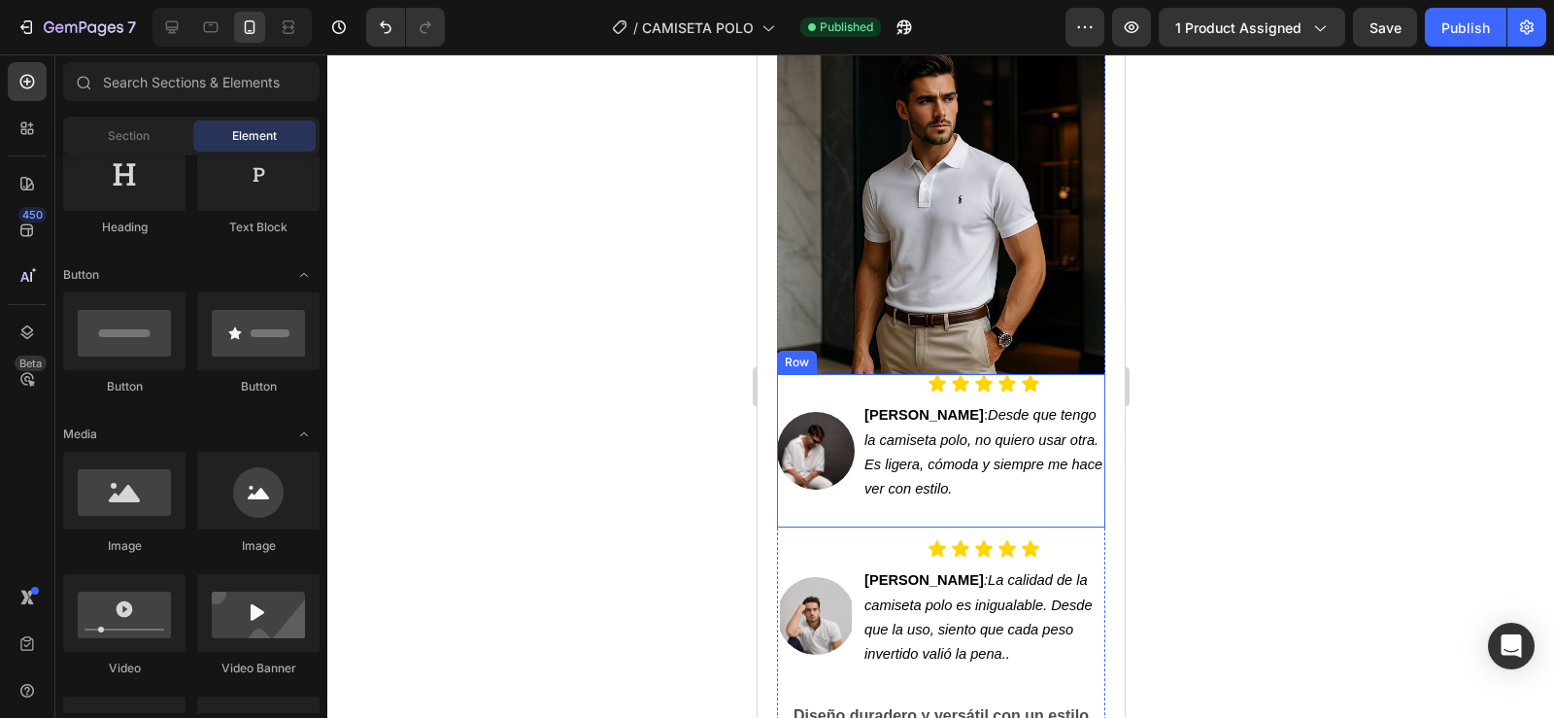
click at [834, 375] on div "Image" at bounding box center [815, 450] width 78 height 153
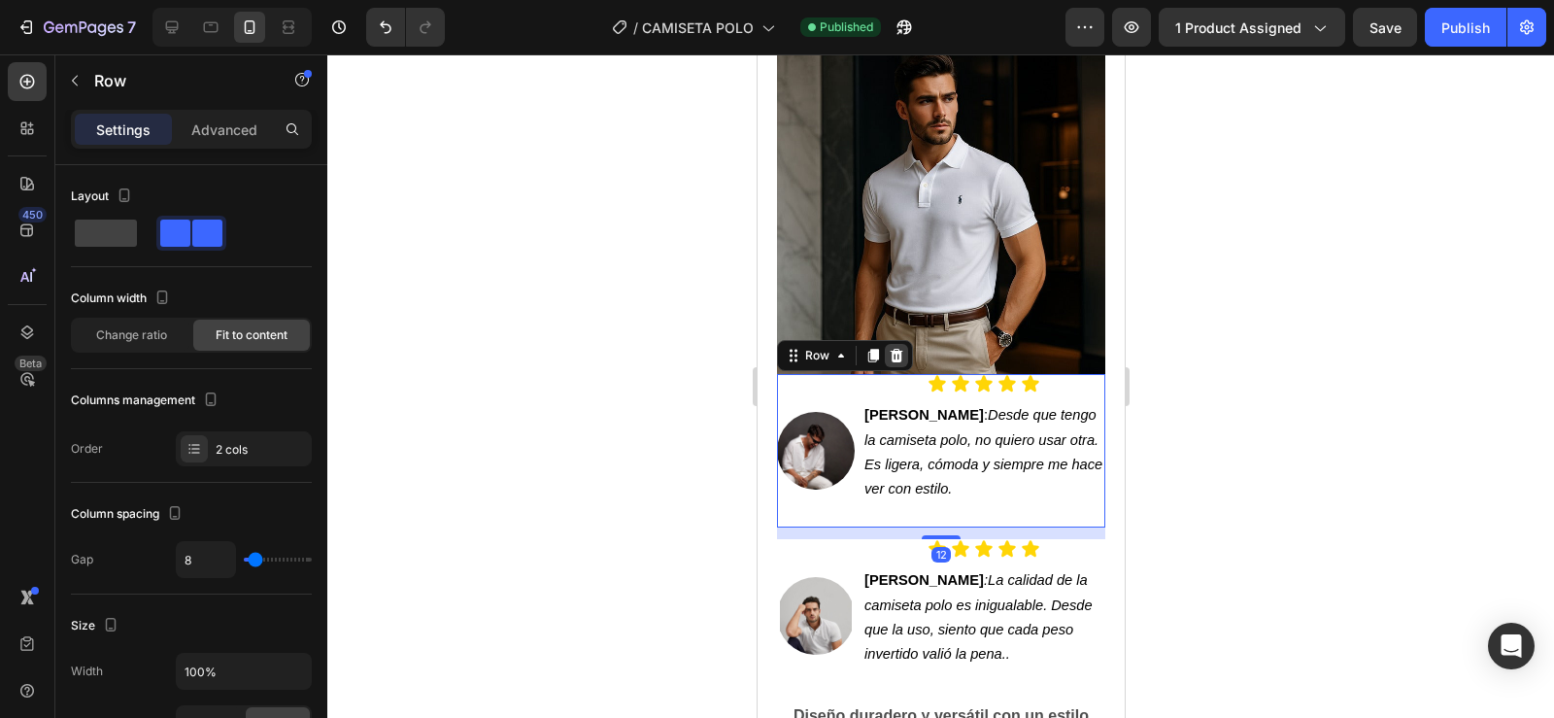
click at [893, 349] on icon at bounding box center [896, 356] width 13 height 14
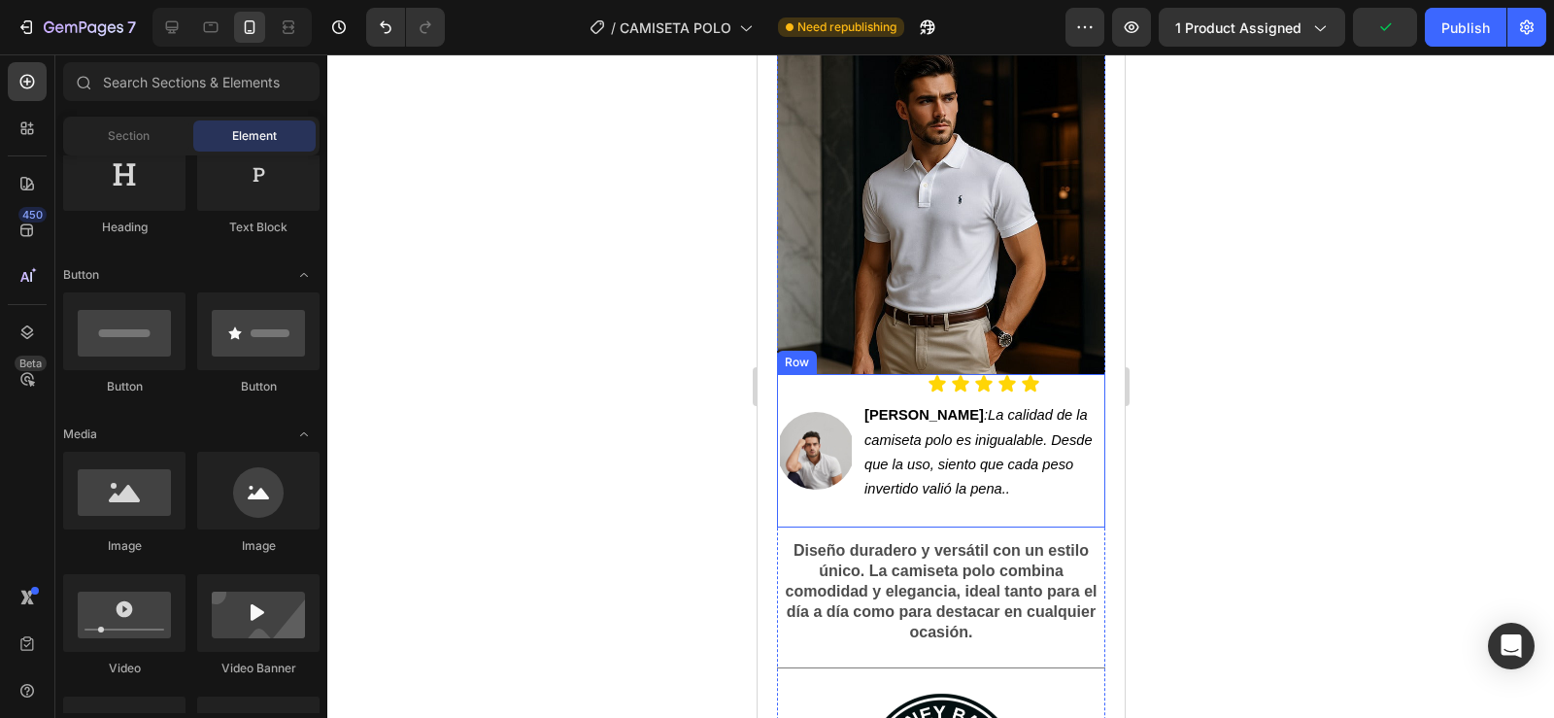
click at [845, 383] on div "Image" at bounding box center [815, 450] width 78 height 153
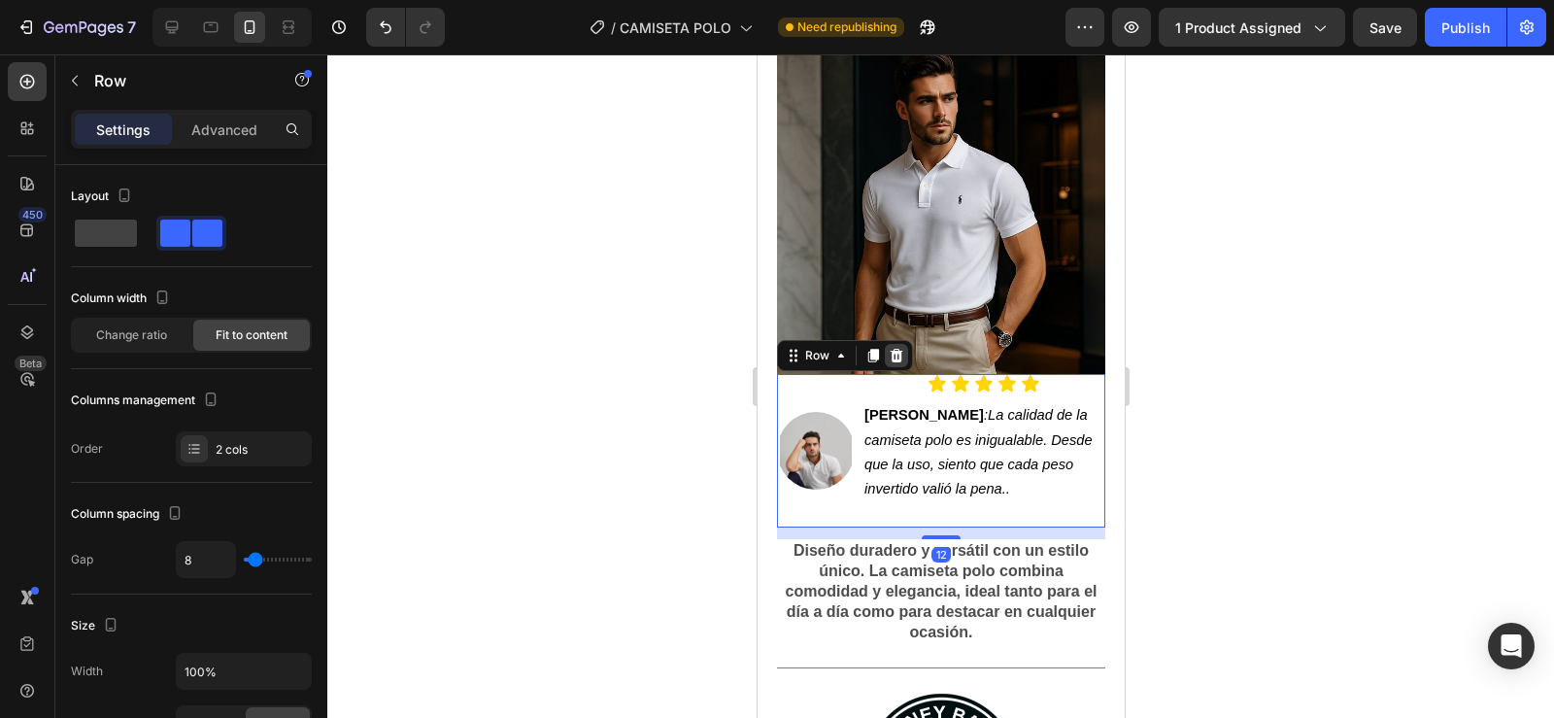
click at [896, 348] on icon at bounding box center [896, 356] width 16 height 16
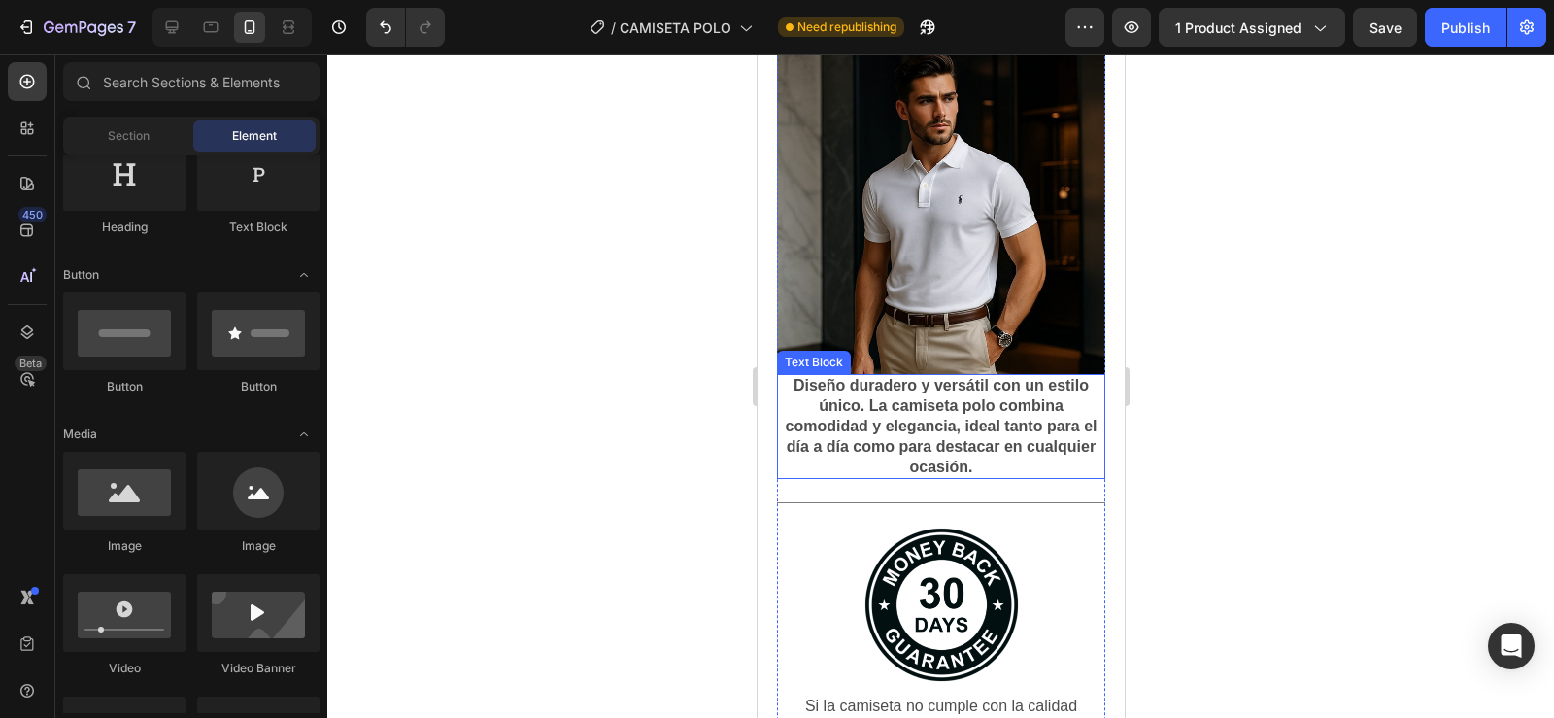
click at [790, 409] on strong "Diseño duradero y versátil con un estilo único. La camiseta polo combina comodi…" at bounding box center [941, 425] width 312 height 97
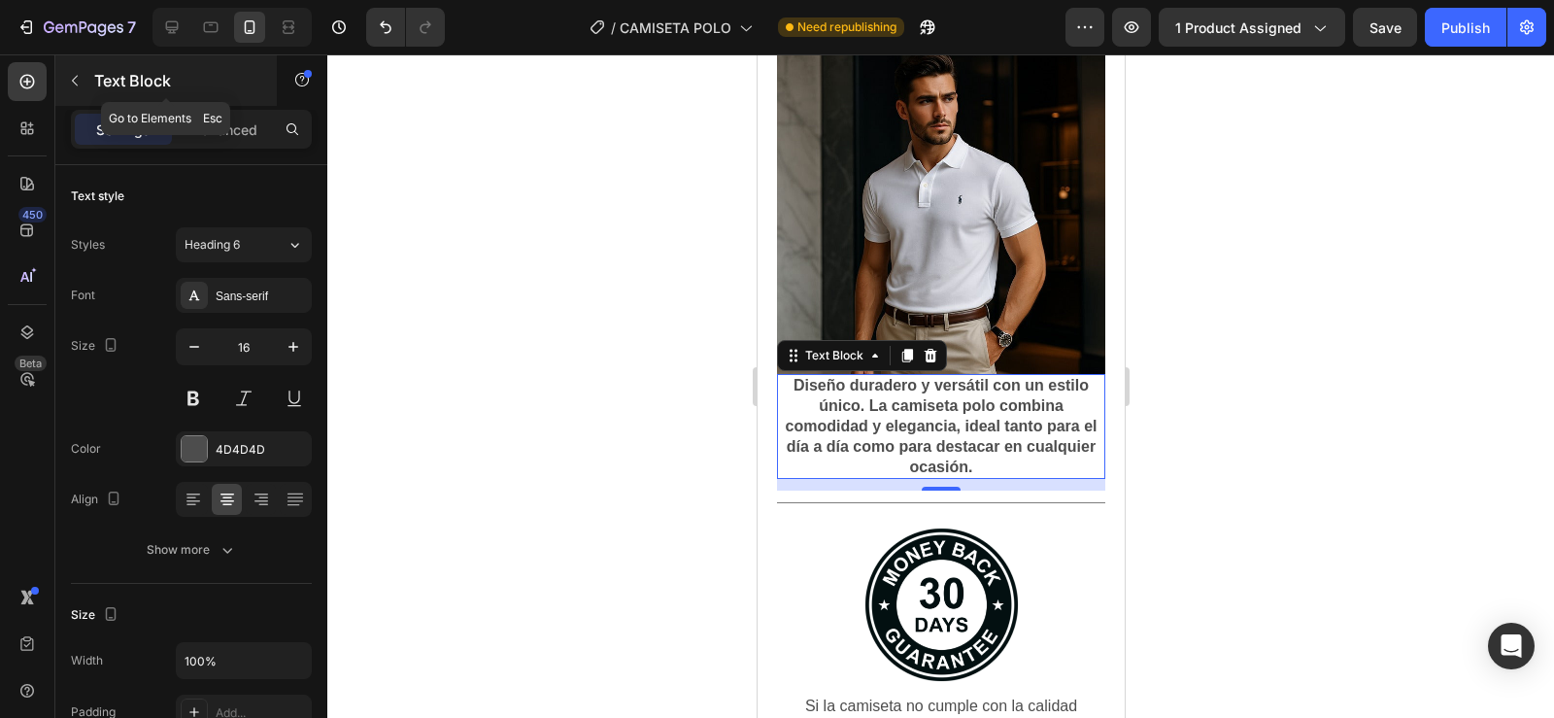
click at [84, 84] on button "button" at bounding box center [74, 80] width 31 height 31
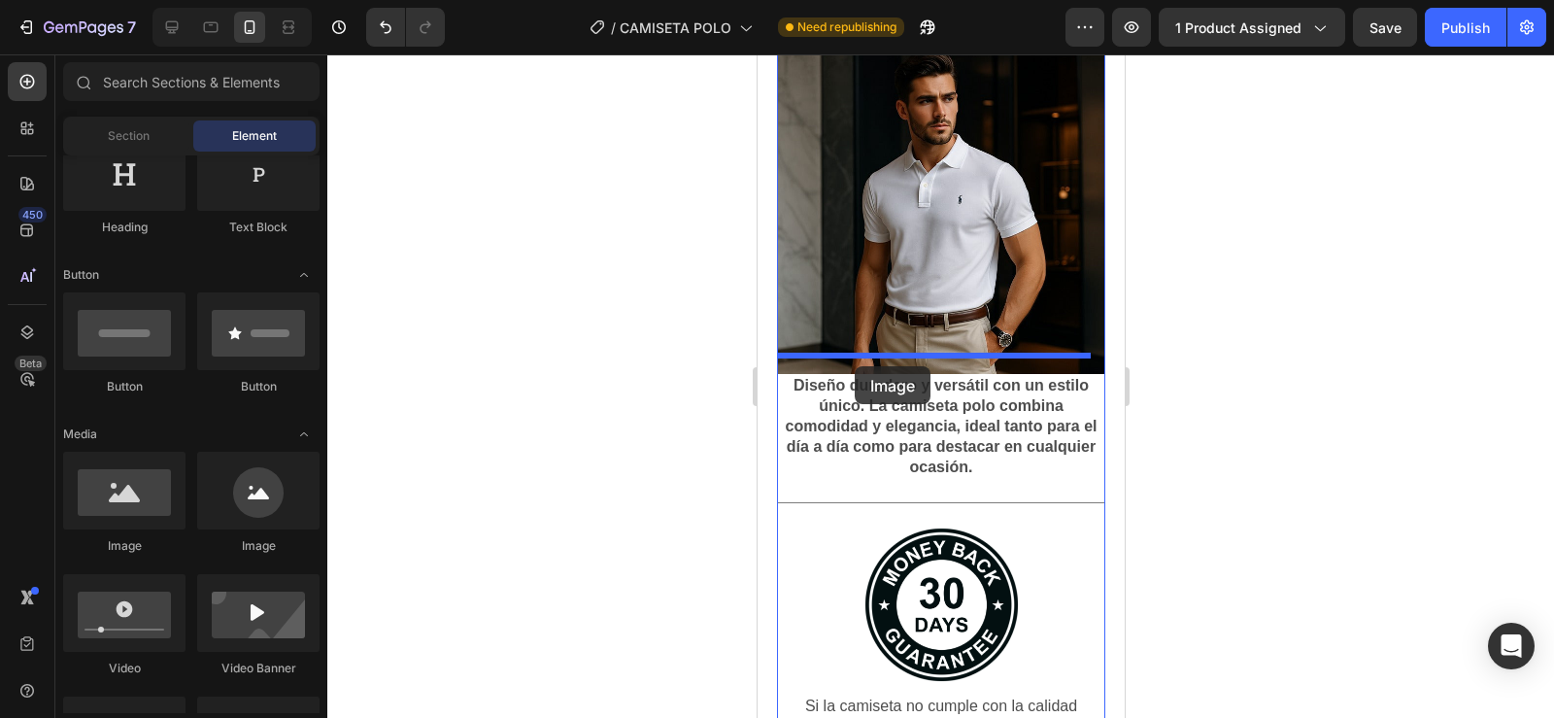
drag, startPoint x: 897, startPoint y: 559, endPoint x: 854, endPoint y: 365, distance: 199.1
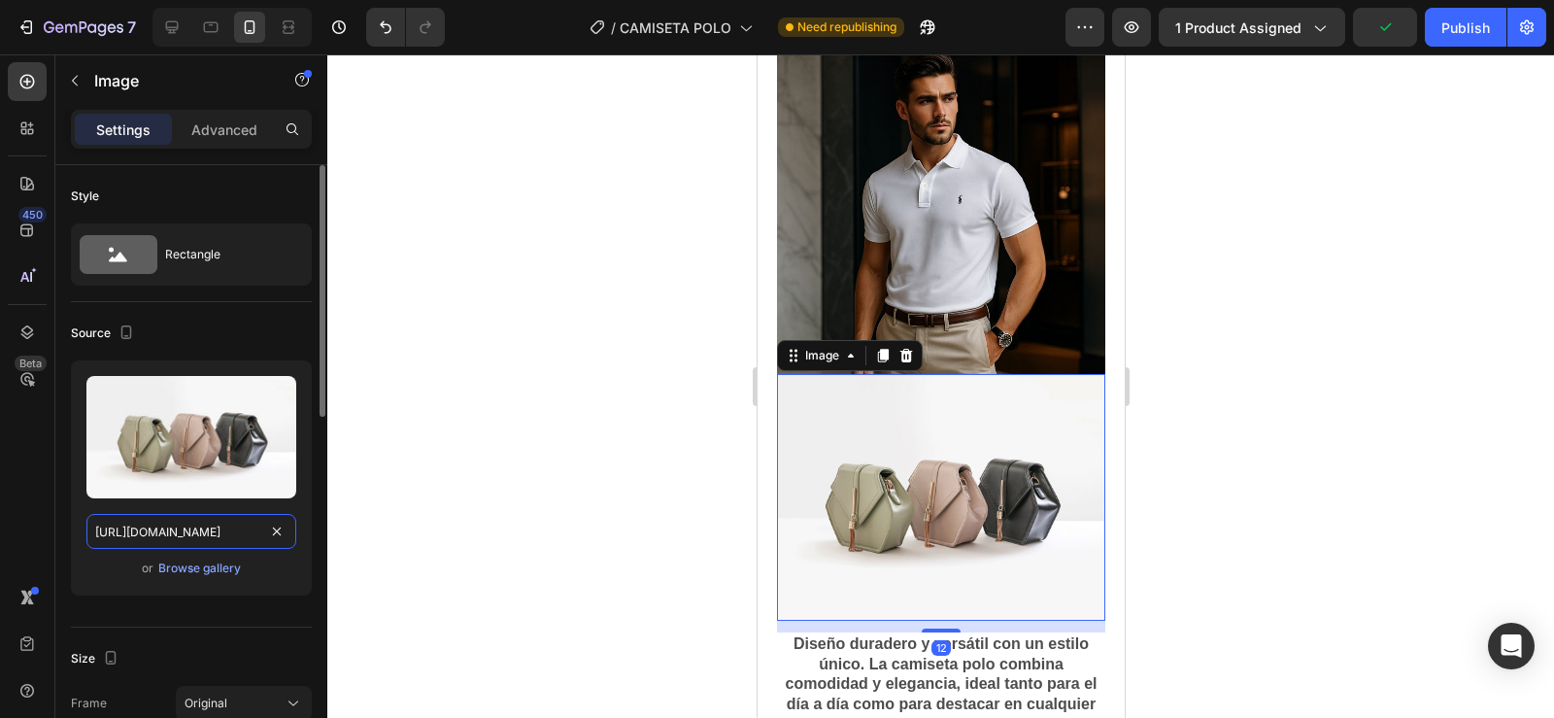
click at [211, 534] on input "[URL][DOMAIN_NAME]" at bounding box center [191, 531] width 210 height 35
click at [188, 575] on div "Browse gallery" at bounding box center [199, 567] width 83 height 17
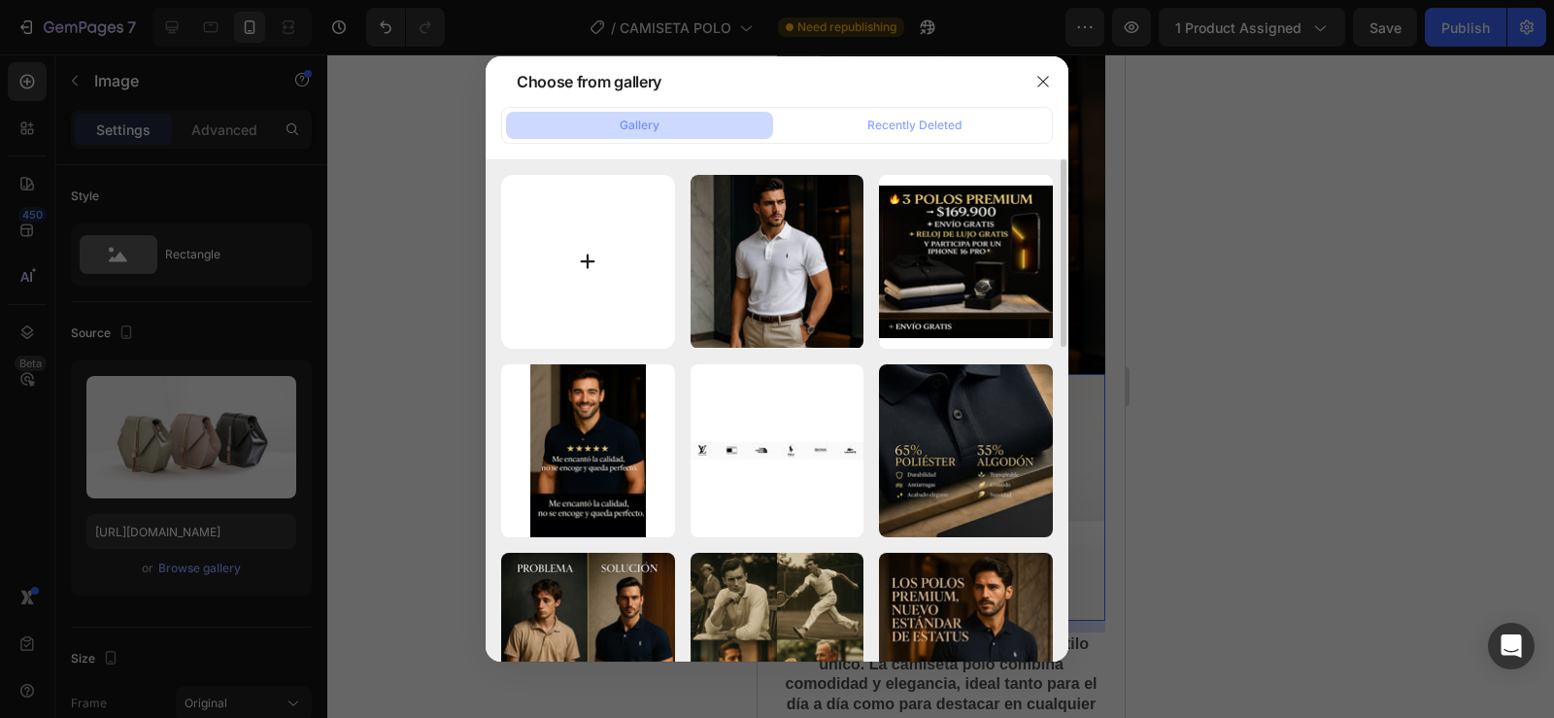
click at [544, 264] on input "file" at bounding box center [588, 262] width 174 height 174
type input "C:\fakepath\image (22).png"
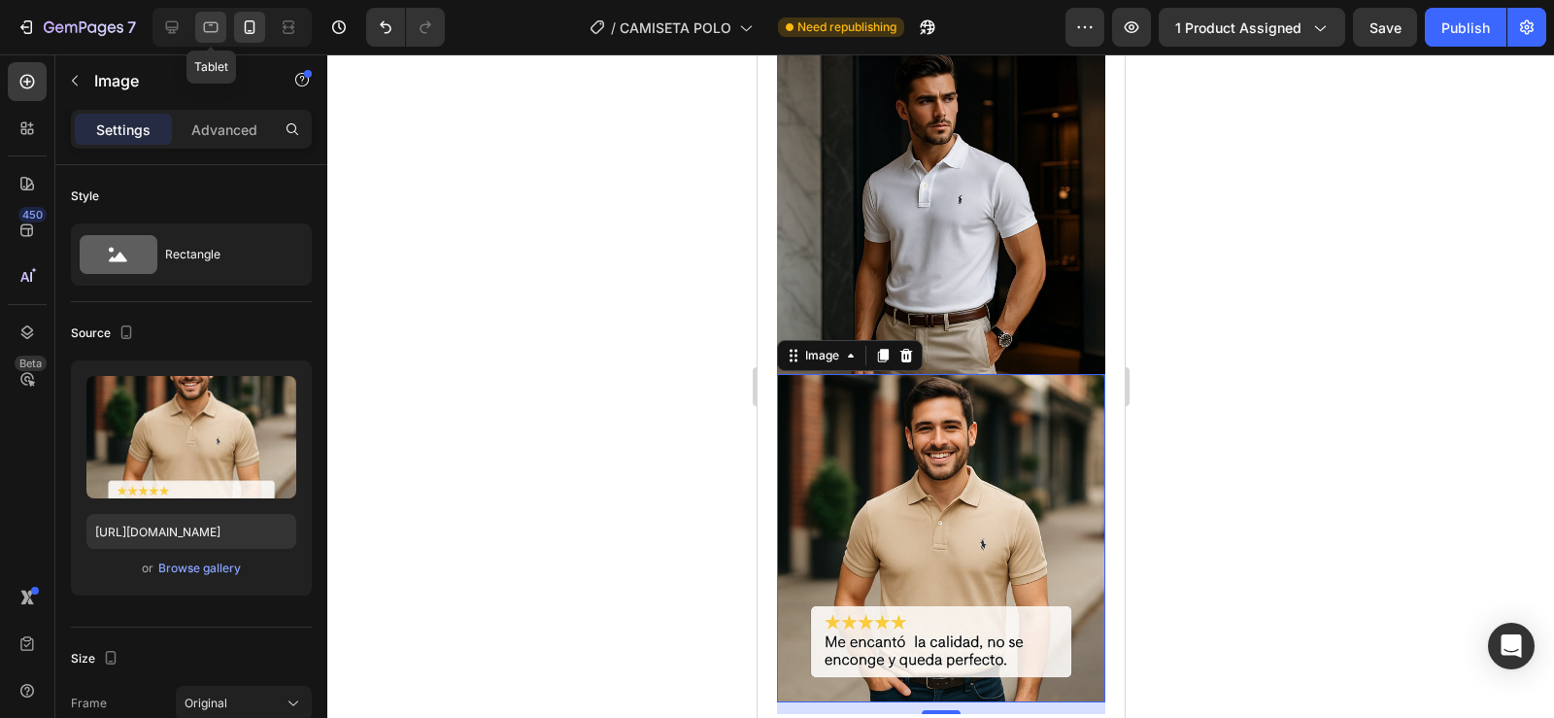
click at [209, 31] on icon at bounding box center [211, 27] width 15 height 11
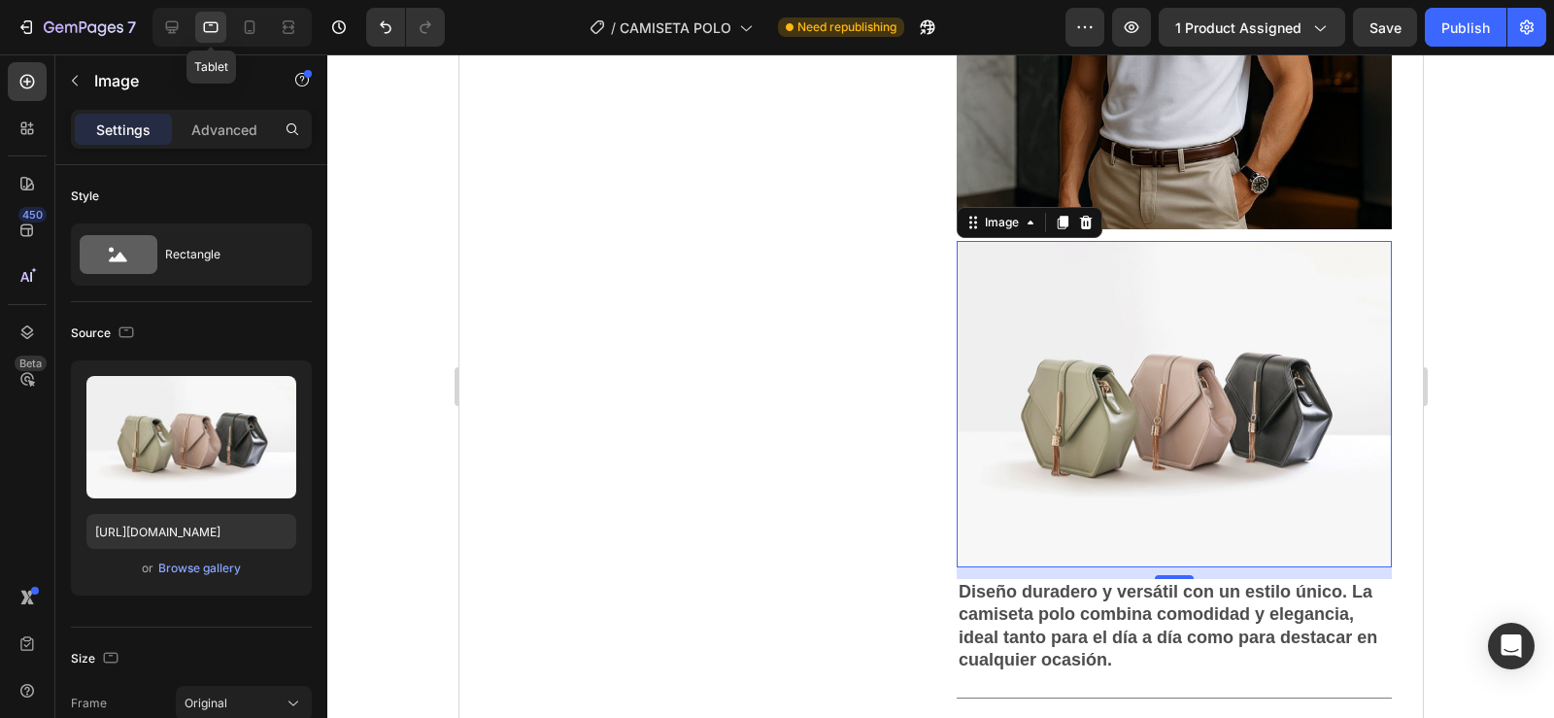
scroll to position [3068, 0]
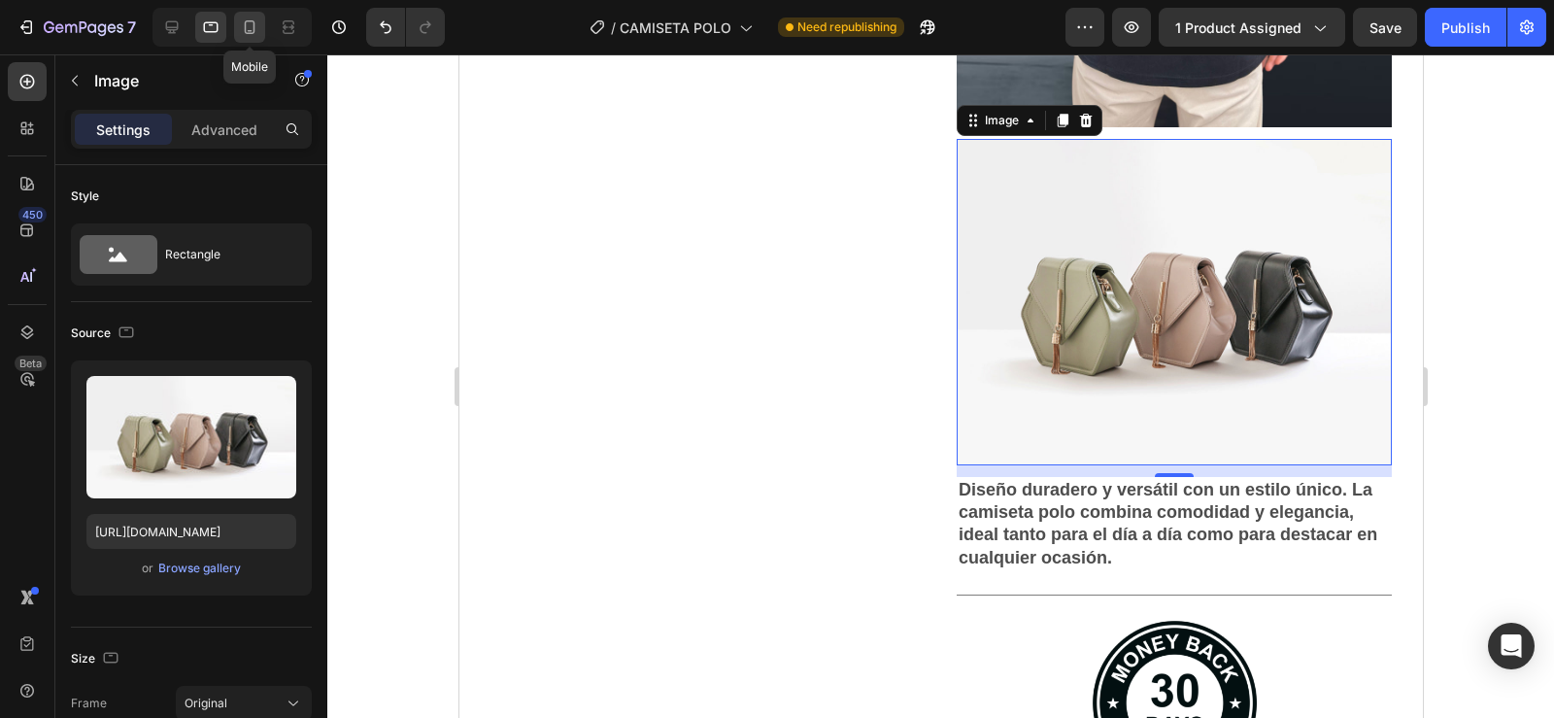
click at [242, 20] on icon at bounding box center [249, 26] width 19 height 19
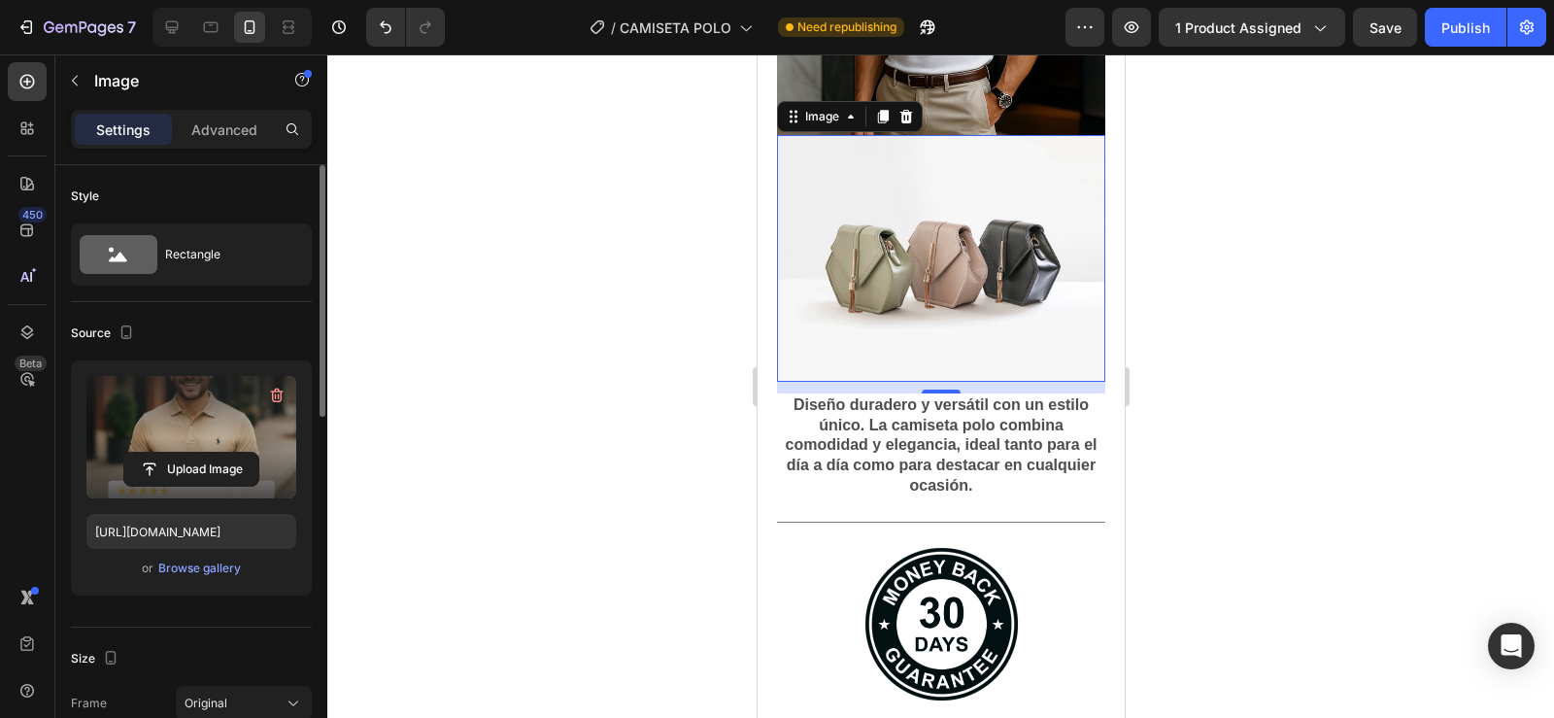
scroll to position [3062, 0]
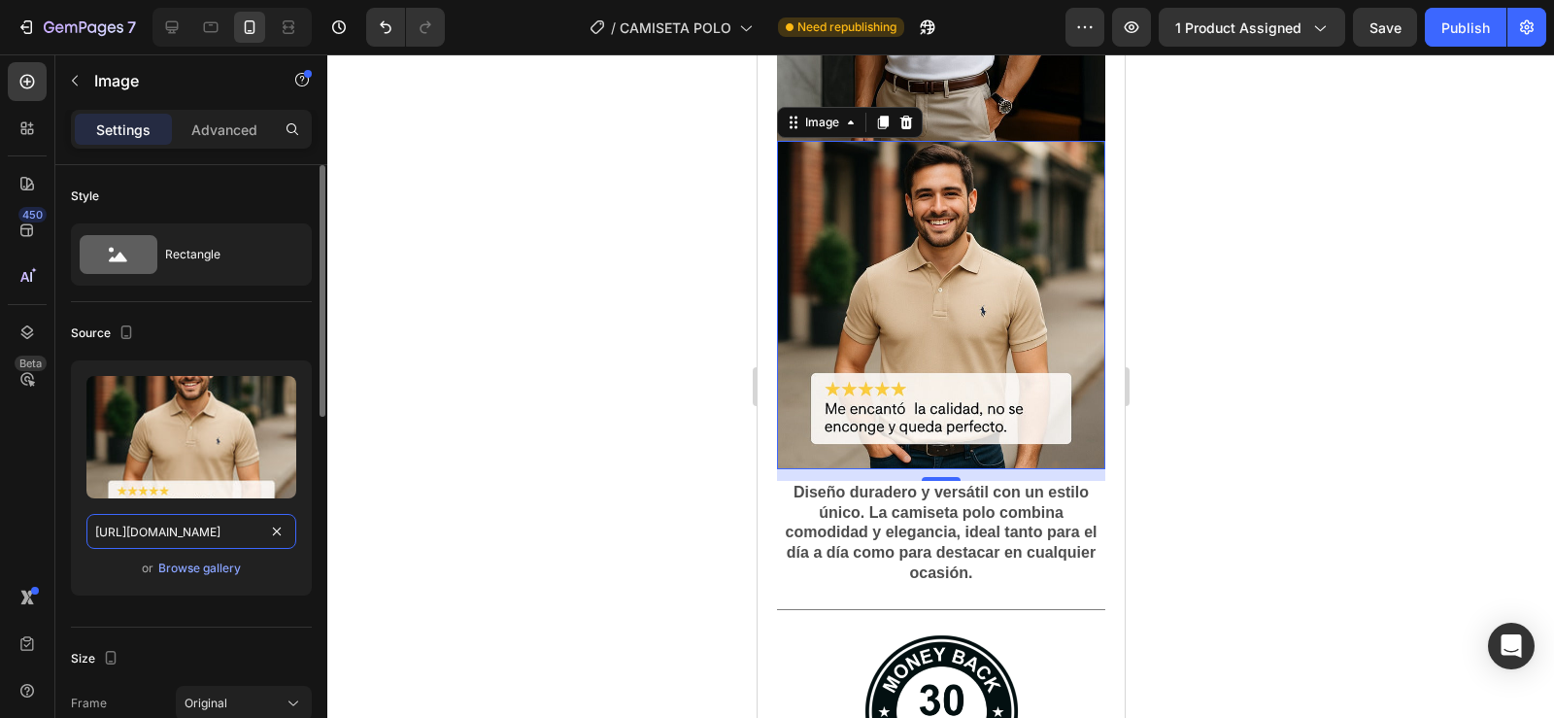
click at [181, 535] on input "[URL][DOMAIN_NAME]" at bounding box center [191, 531] width 210 height 35
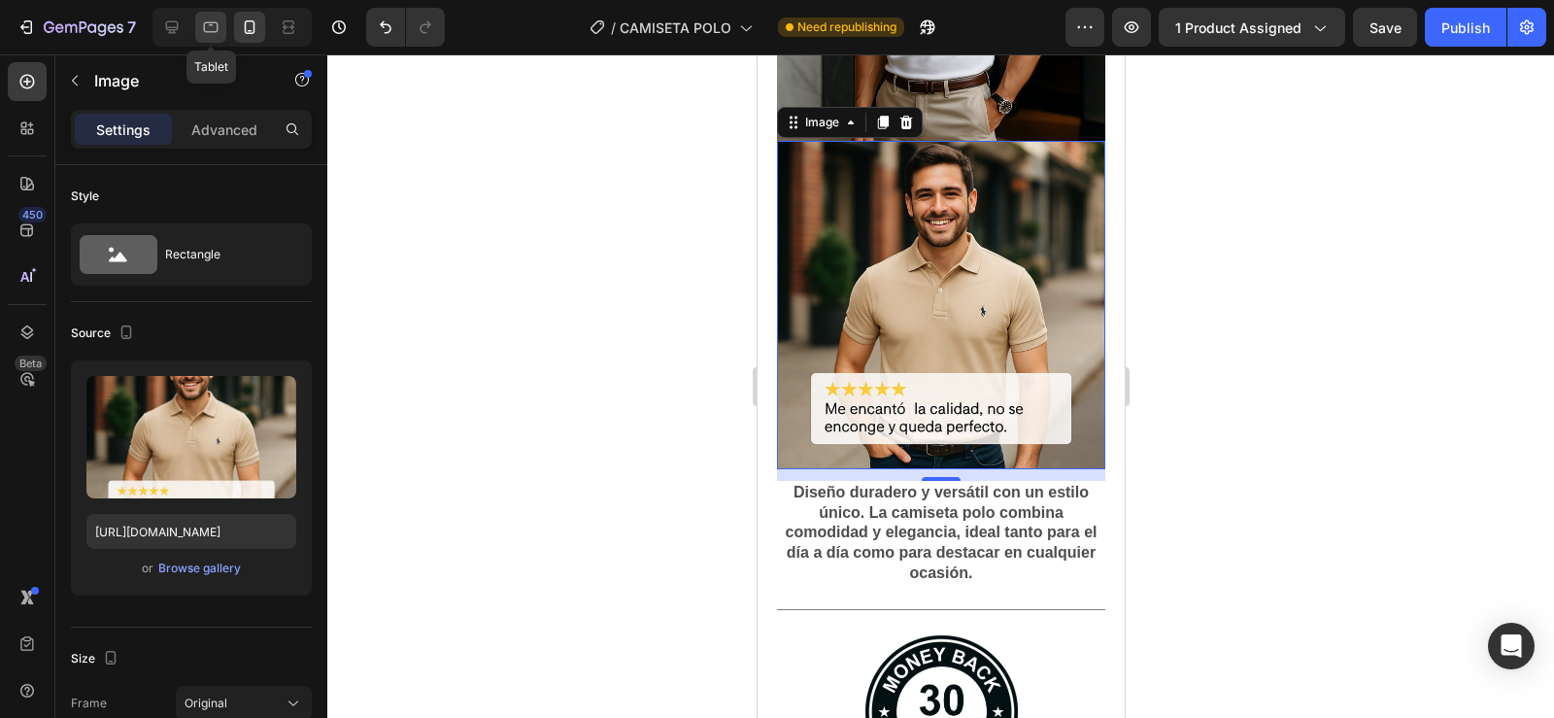
click at [214, 21] on icon at bounding box center [210, 26] width 19 height 19
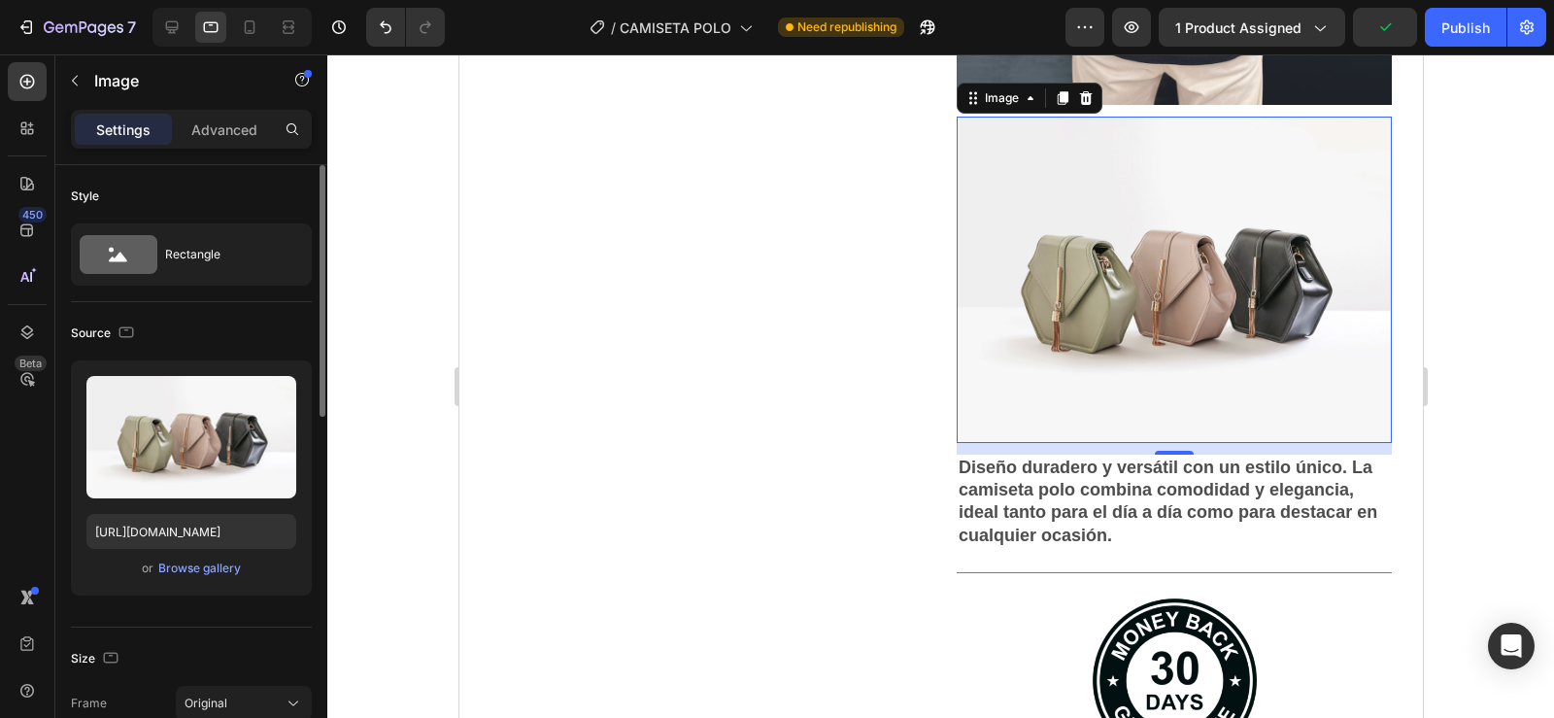
scroll to position [3068, 0]
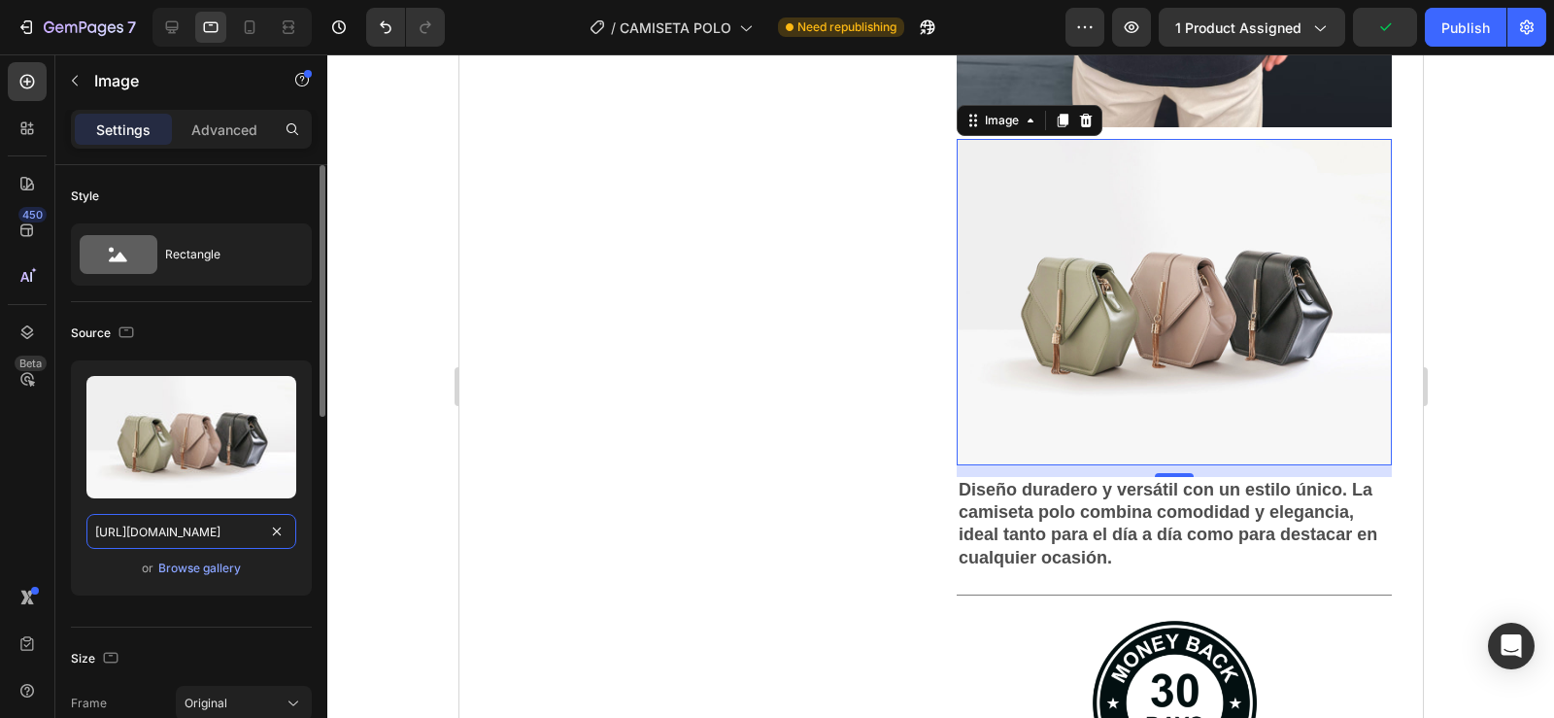
click at [167, 537] on input "[URL][DOMAIN_NAME]" at bounding box center [191, 531] width 210 height 35
paste input "0596/0758/0756/files/gempages_543962827816174658-04a4d89d-af4d-43ad-99c0-e04990…"
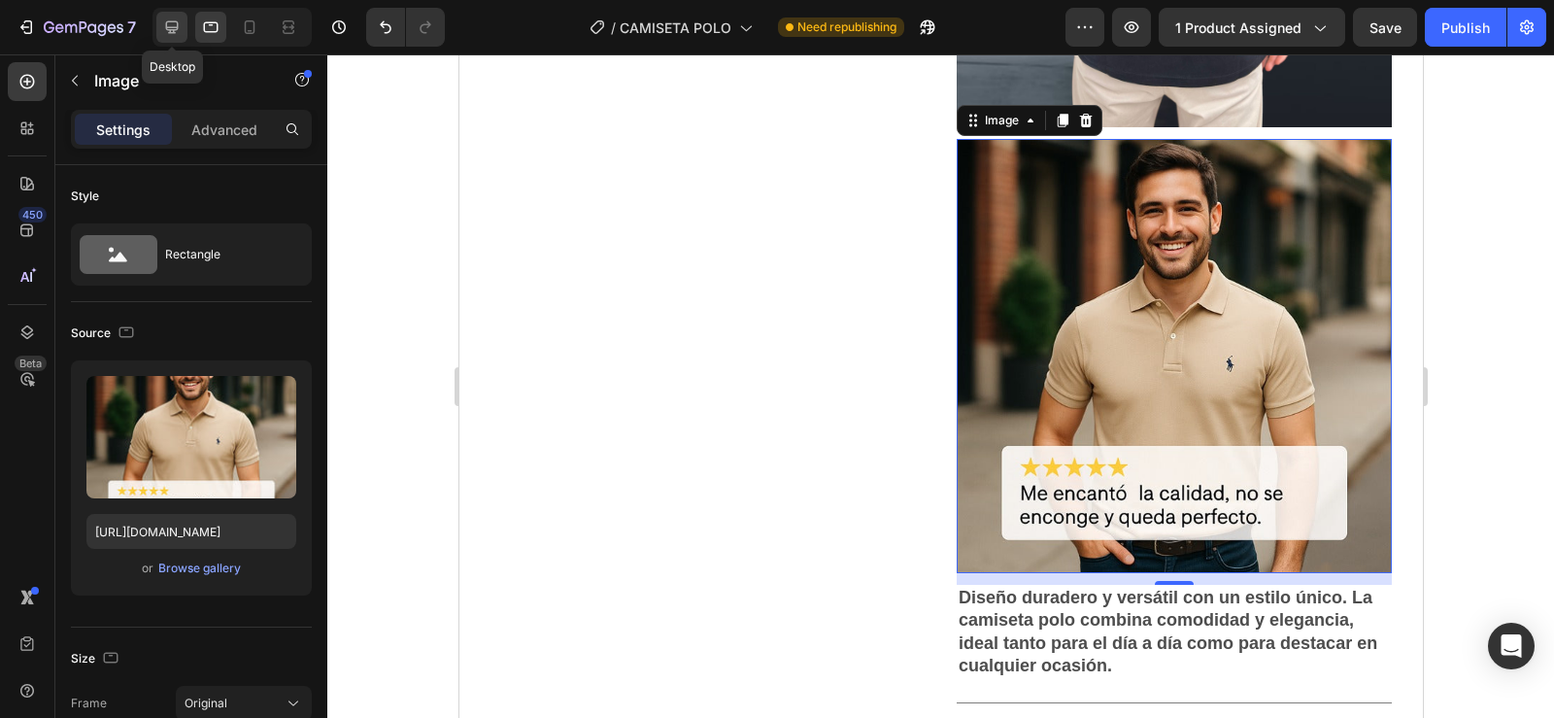
scroll to position [0, 0]
click at [165, 17] on icon at bounding box center [171, 26] width 19 height 19
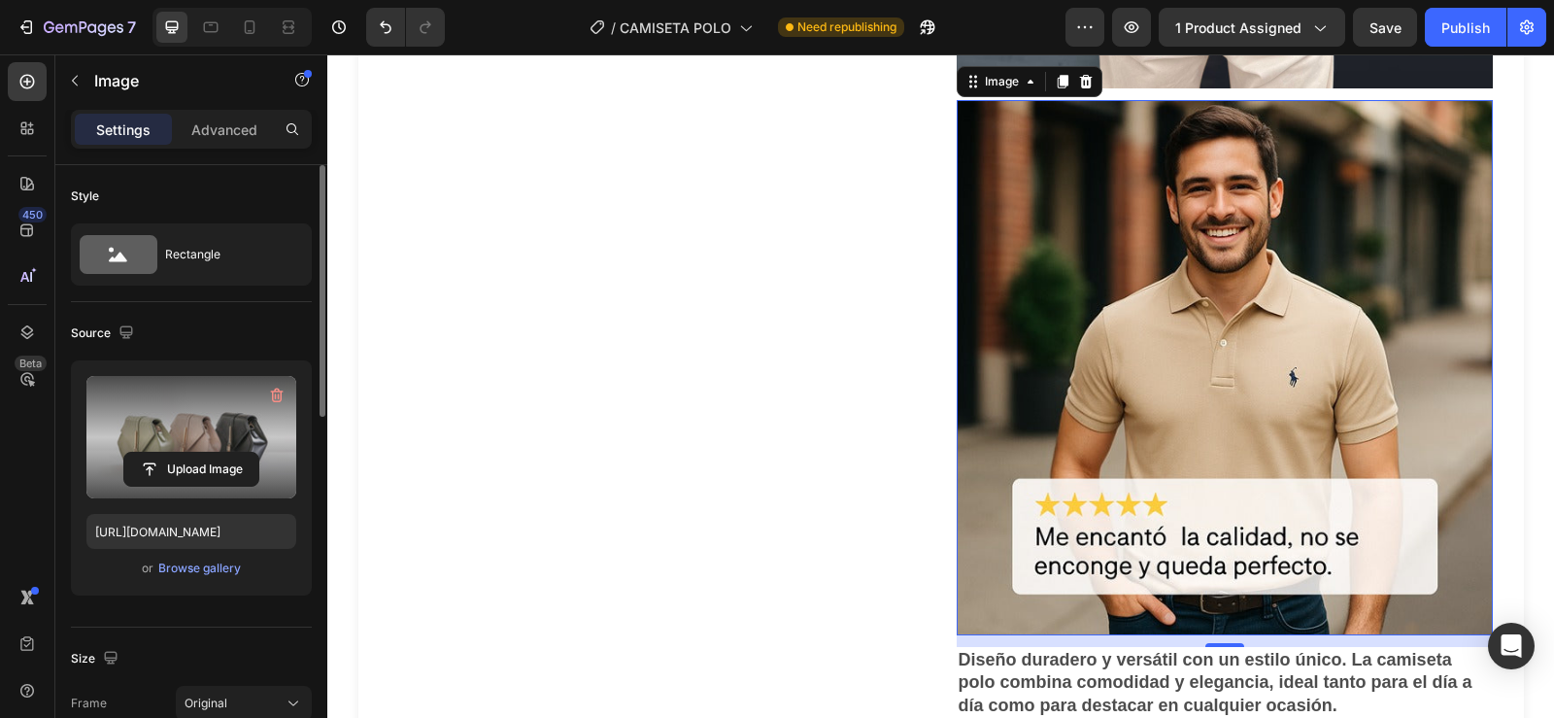
scroll to position [3251, 0]
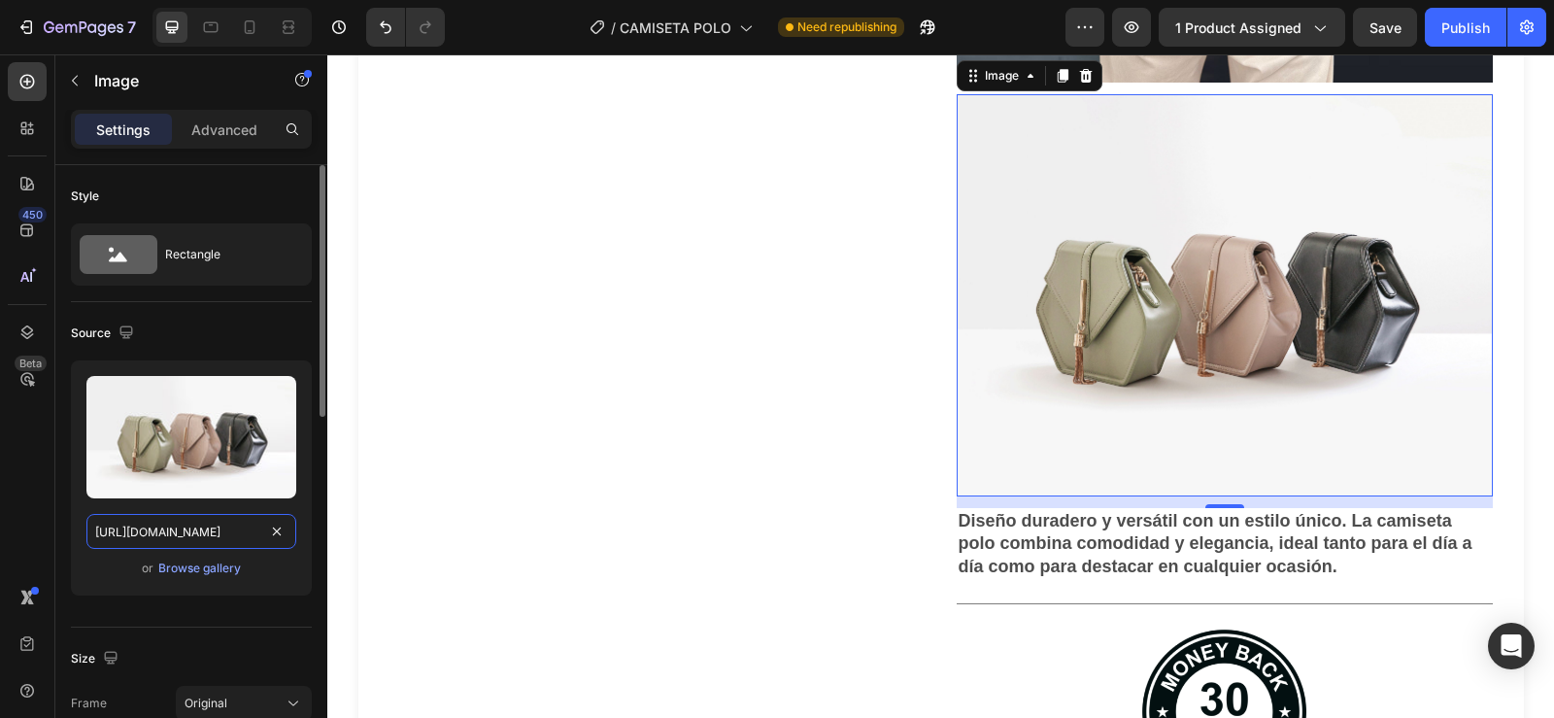
click at [124, 533] on input "[URL][DOMAIN_NAME]" at bounding box center [191, 531] width 210 height 35
paste input "0596/0758/0756/files/gempages_543962827816174658-04a4d89d-af4d-43ad-99c0-e04990…"
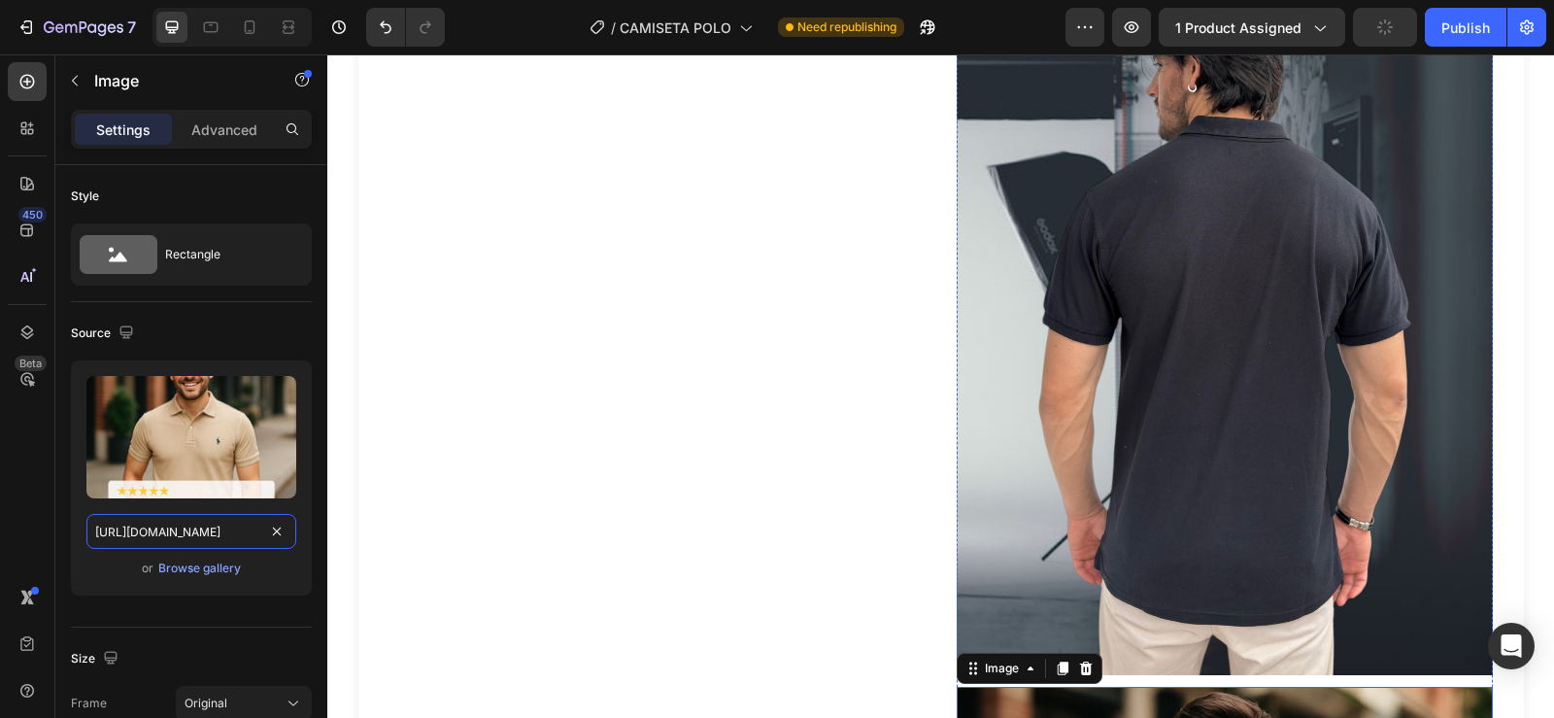
scroll to position [2794, 0]
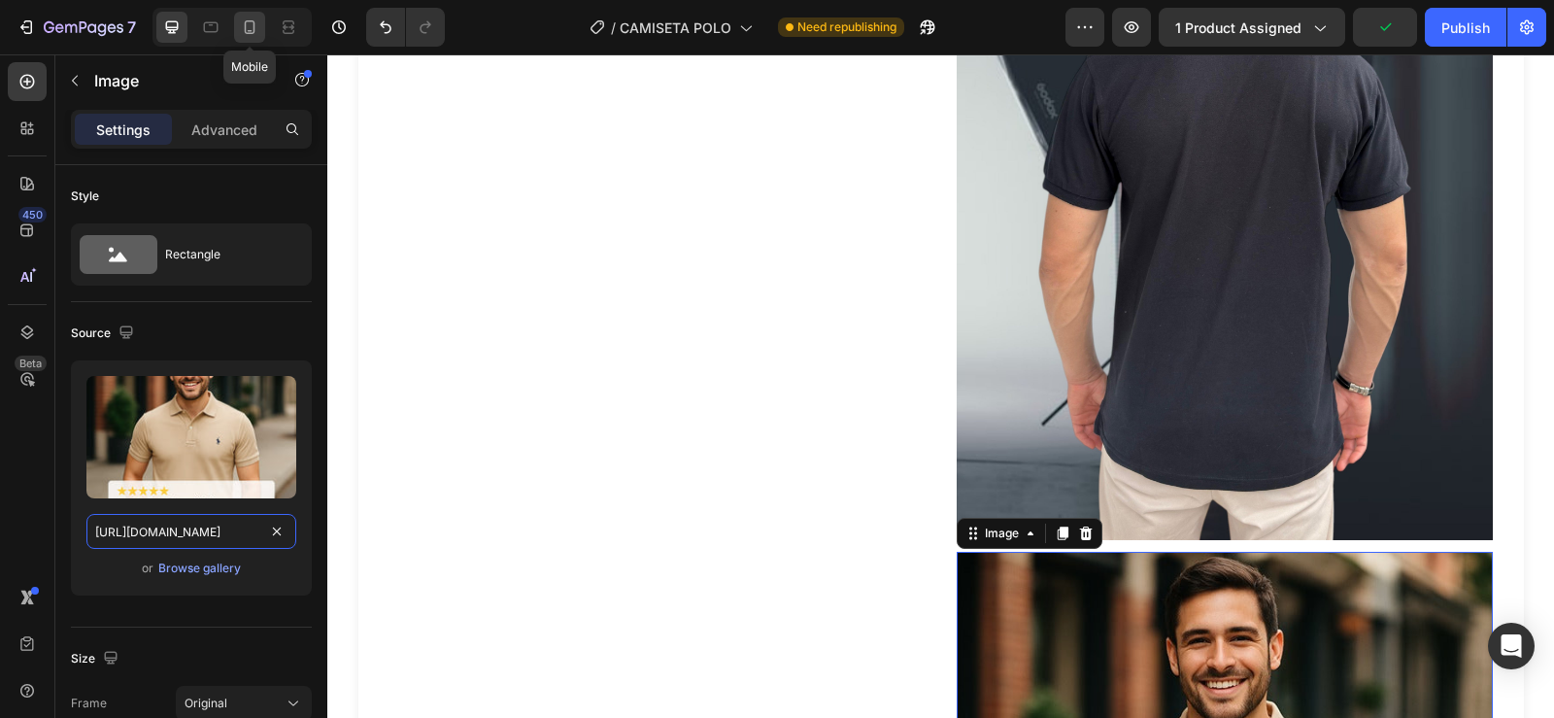
type input "[URL][DOMAIN_NAME]"
click at [247, 25] on icon at bounding box center [249, 26] width 19 height 19
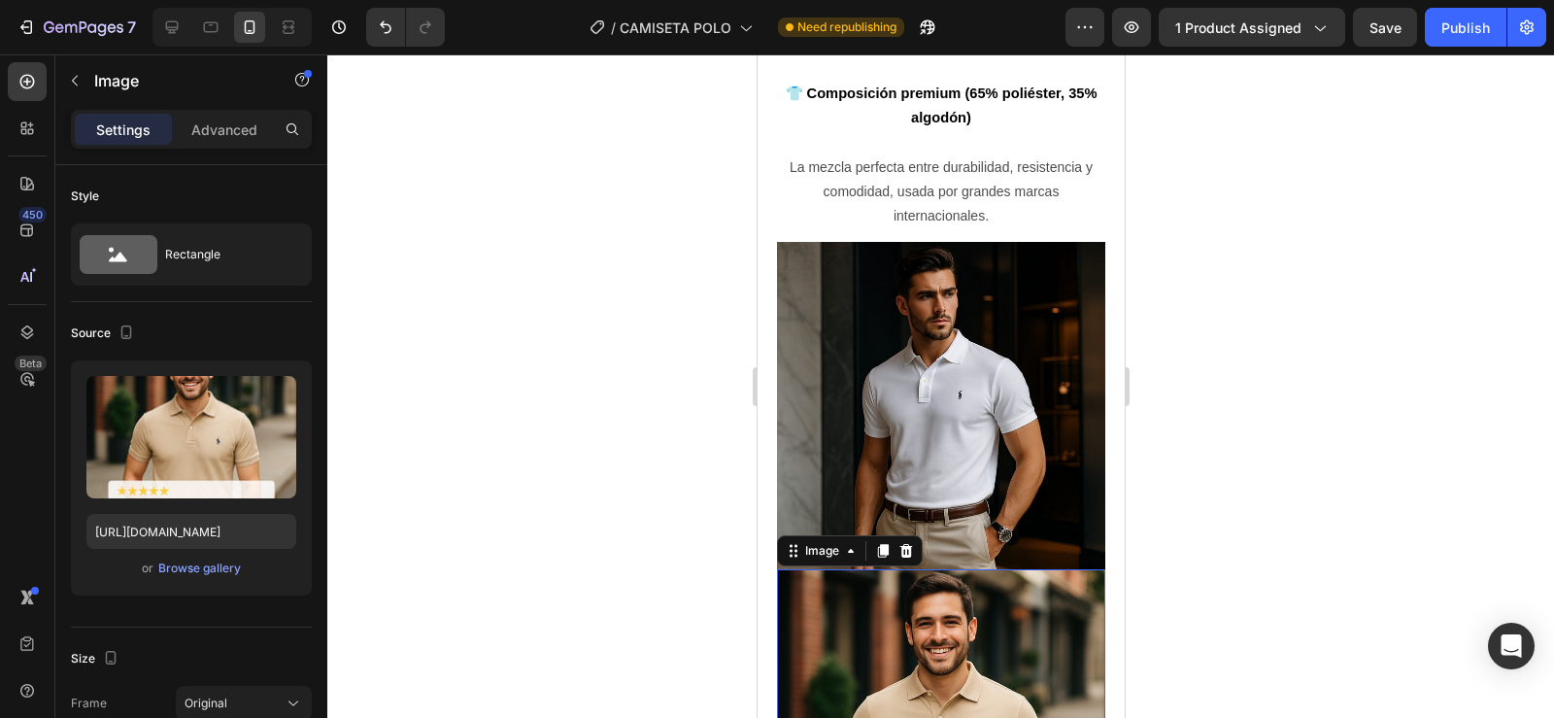
scroll to position [2633, 0]
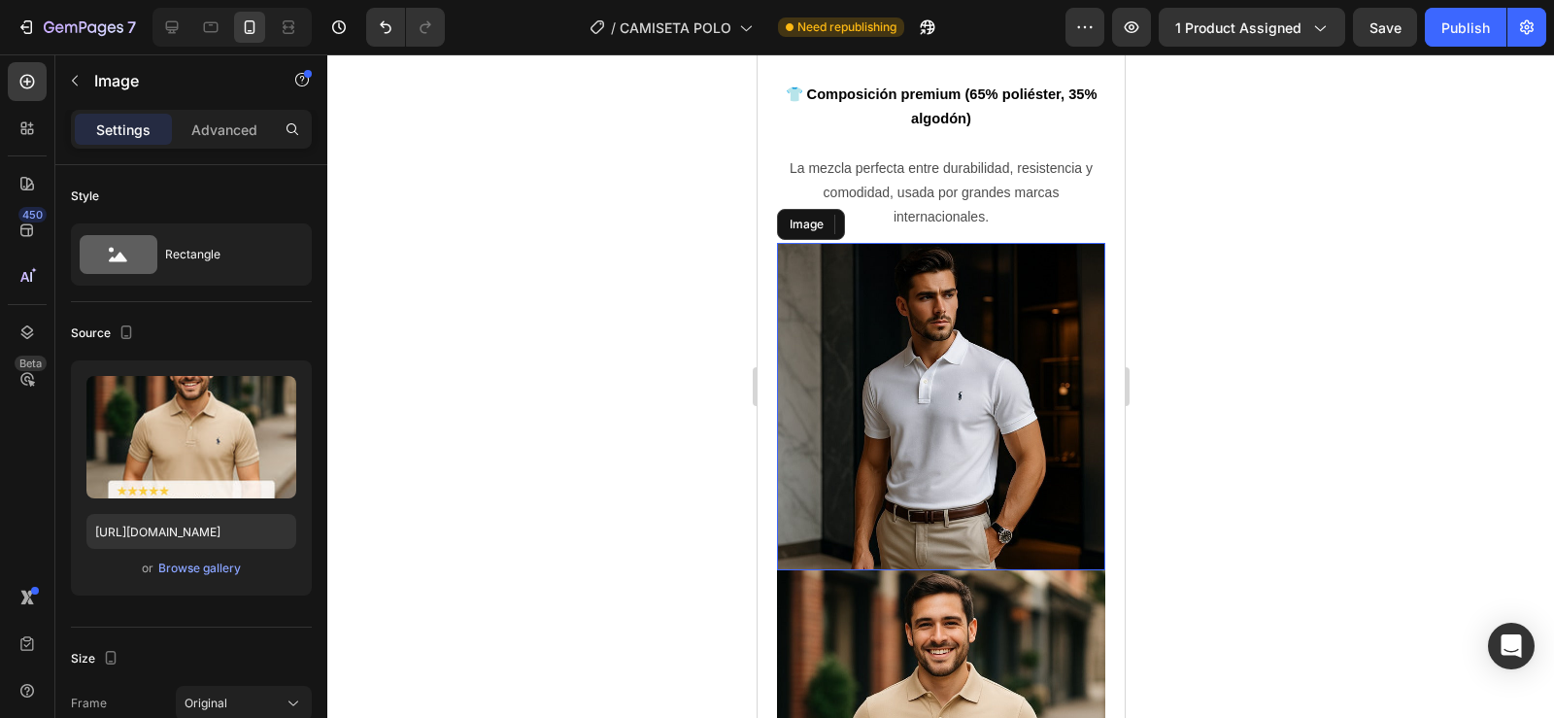
click at [927, 313] on img at bounding box center [940, 406] width 328 height 327
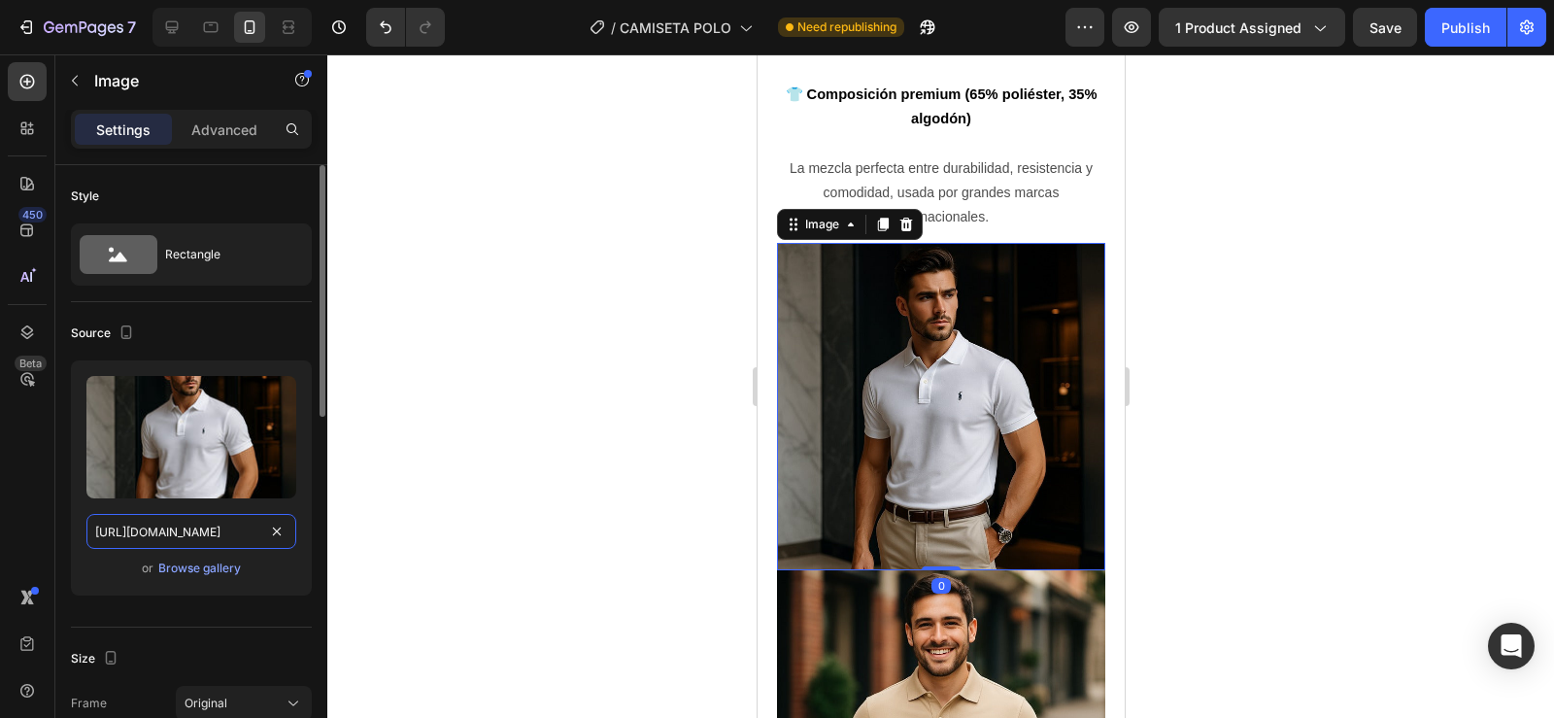
click at [190, 520] on input "[URL][DOMAIN_NAME]" at bounding box center [191, 531] width 210 height 35
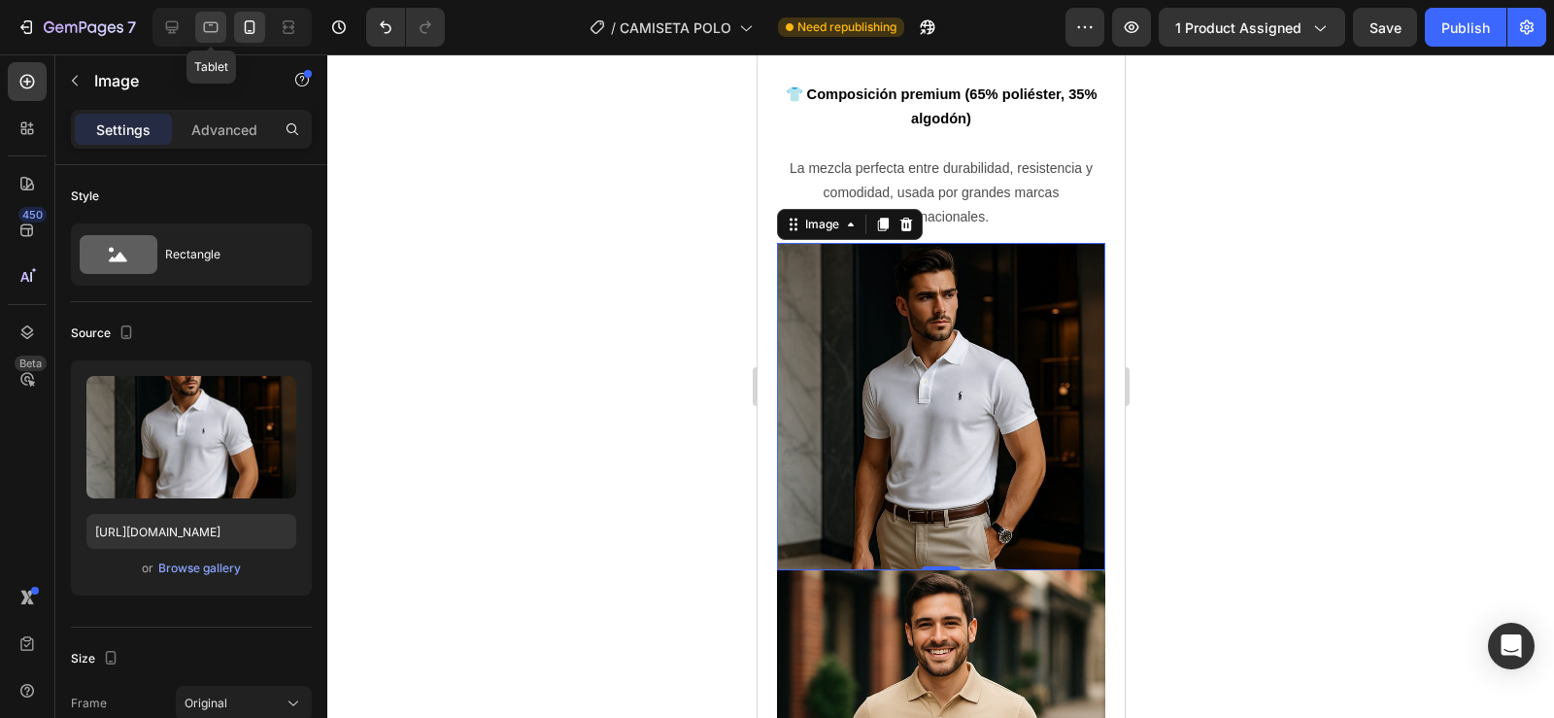
click at [215, 32] on icon at bounding box center [211, 27] width 15 height 11
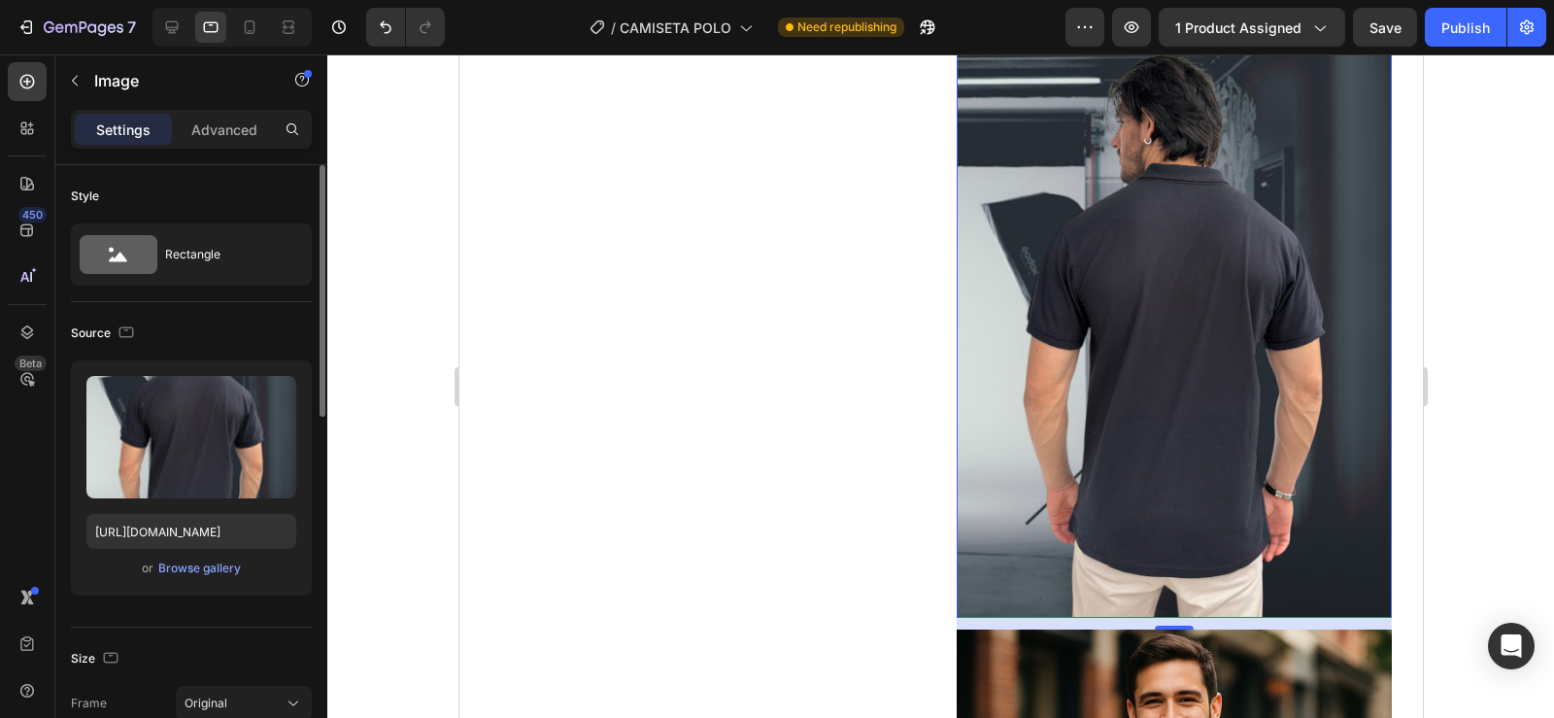
scroll to position [2486, 0]
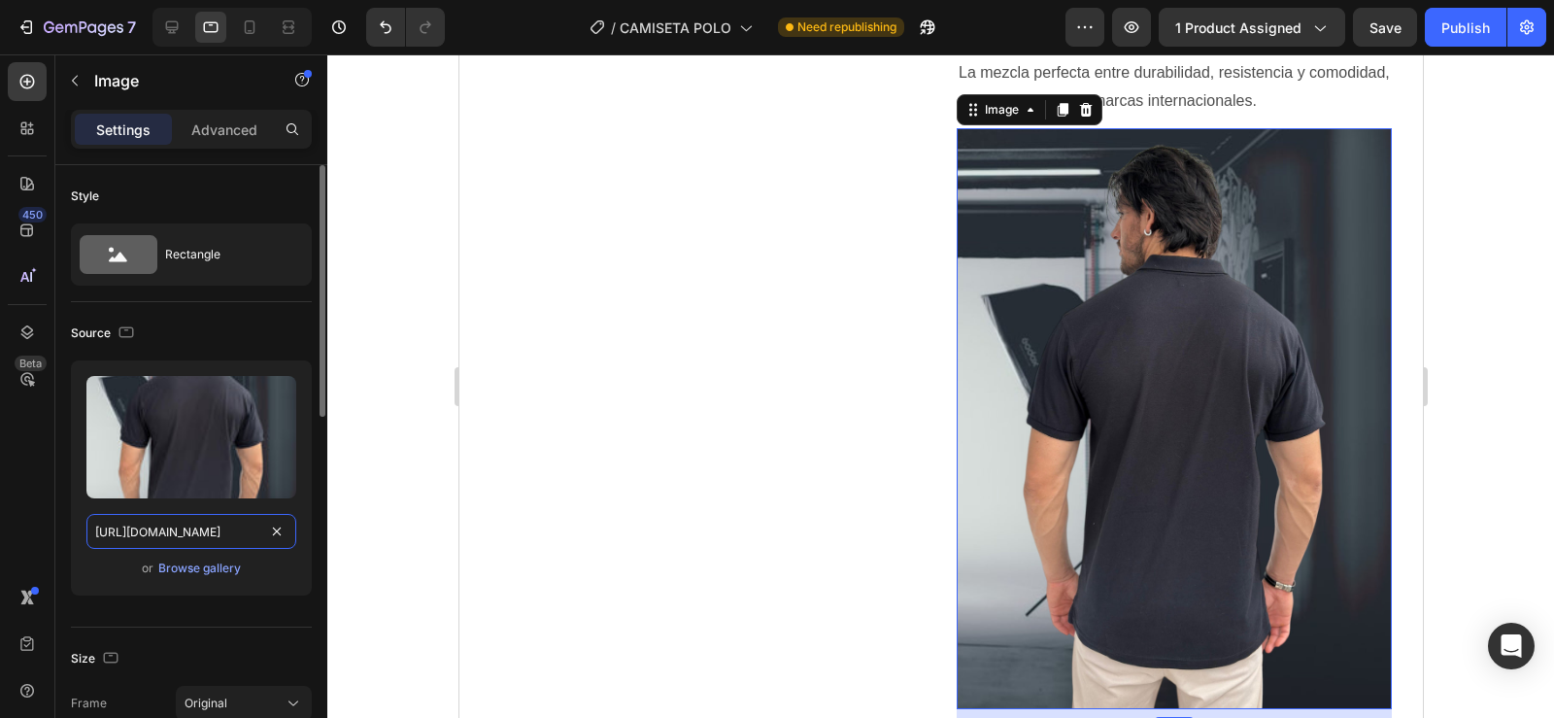
click at [176, 532] on input "[URL][DOMAIN_NAME]" at bounding box center [191, 531] width 210 height 35
paste input "72482e1a-3956-4c9f-854f-6766e98be187"
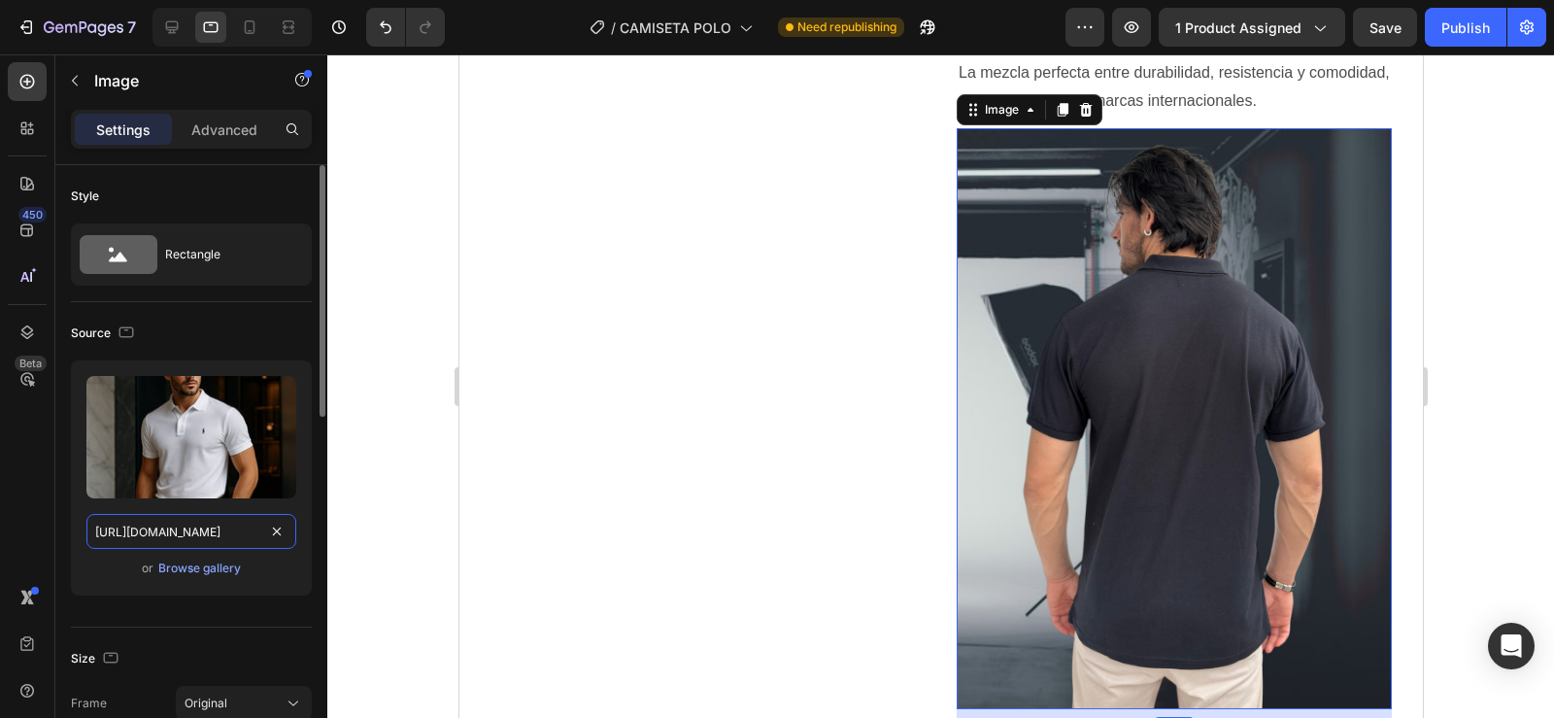
scroll to position [0, 589]
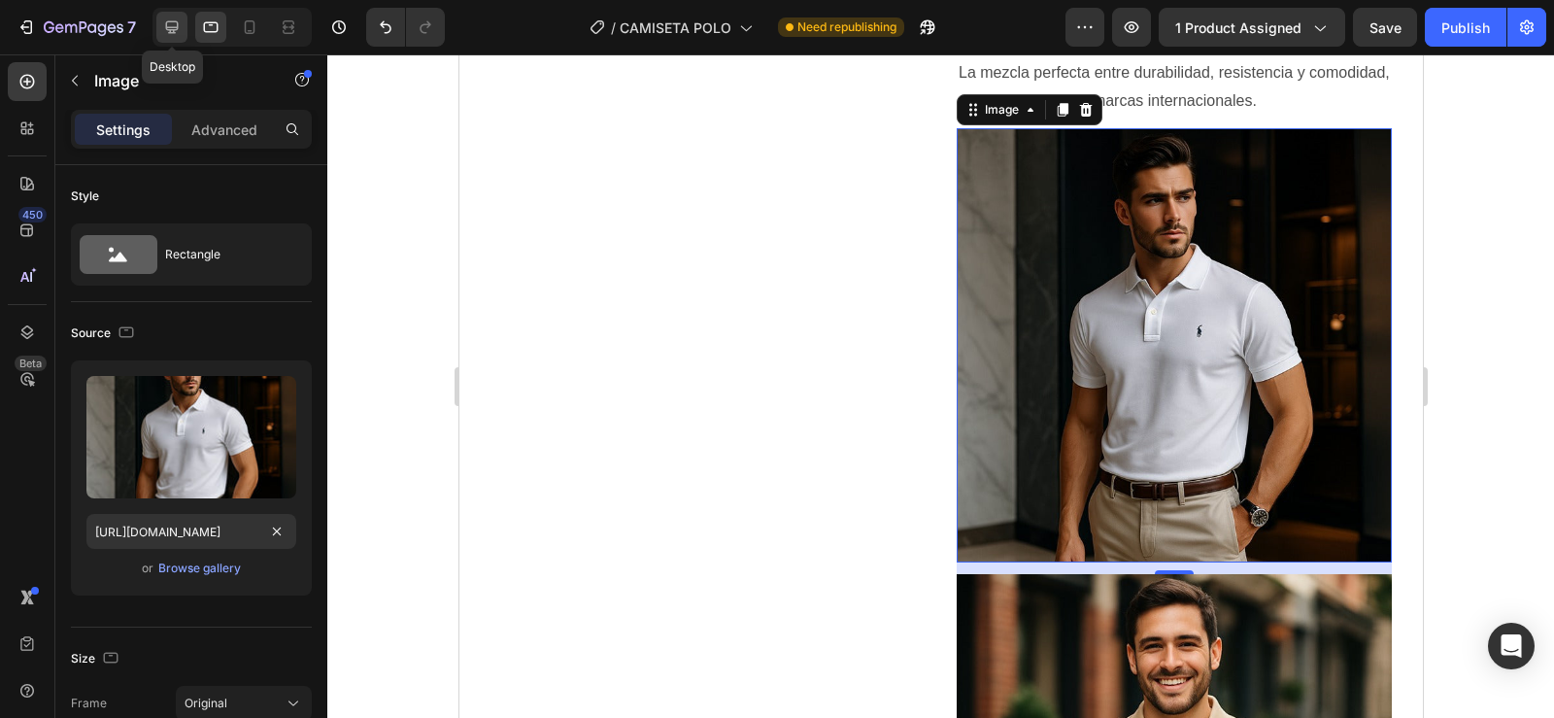
click at [174, 26] on icon at bounding box center [171, 26] width 19 height 19
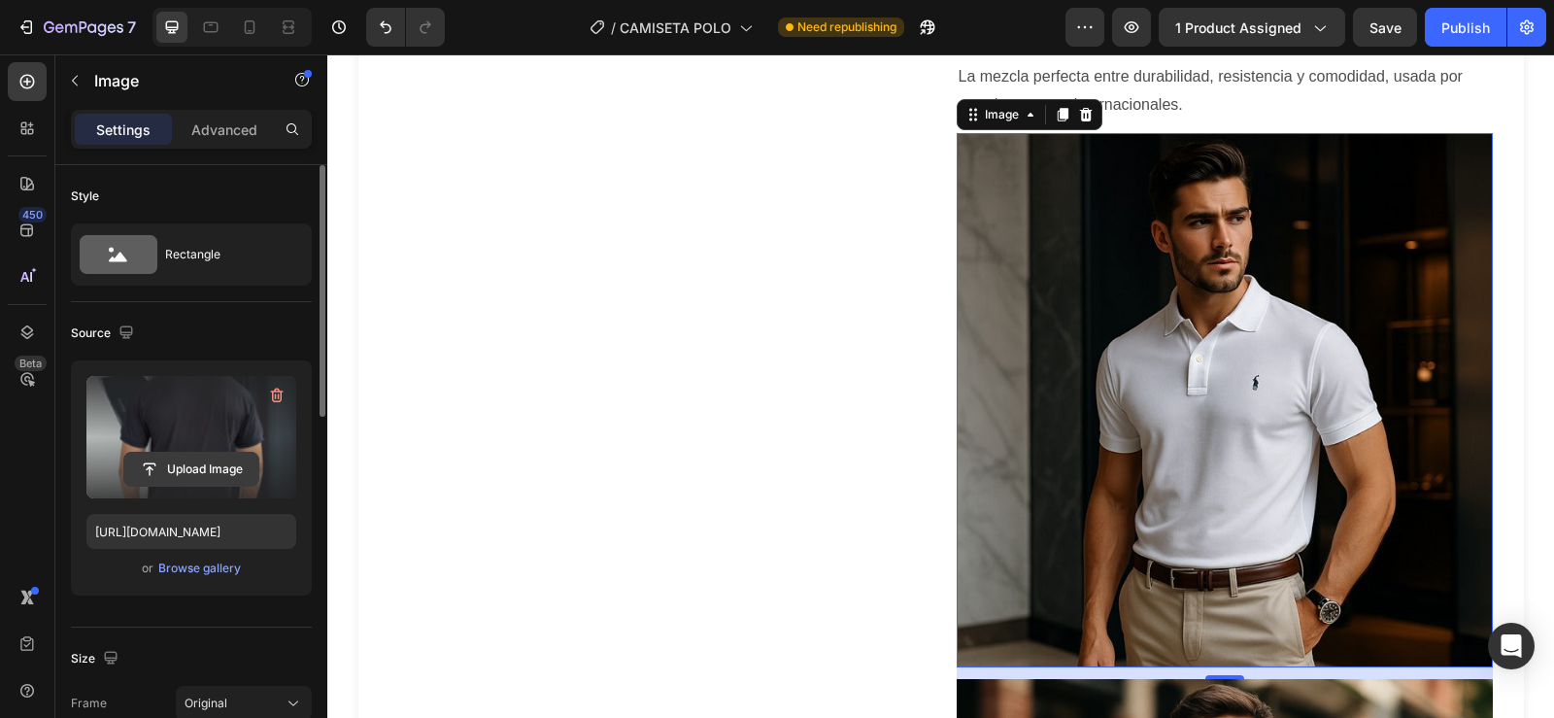
scroll to position [2525, 0]
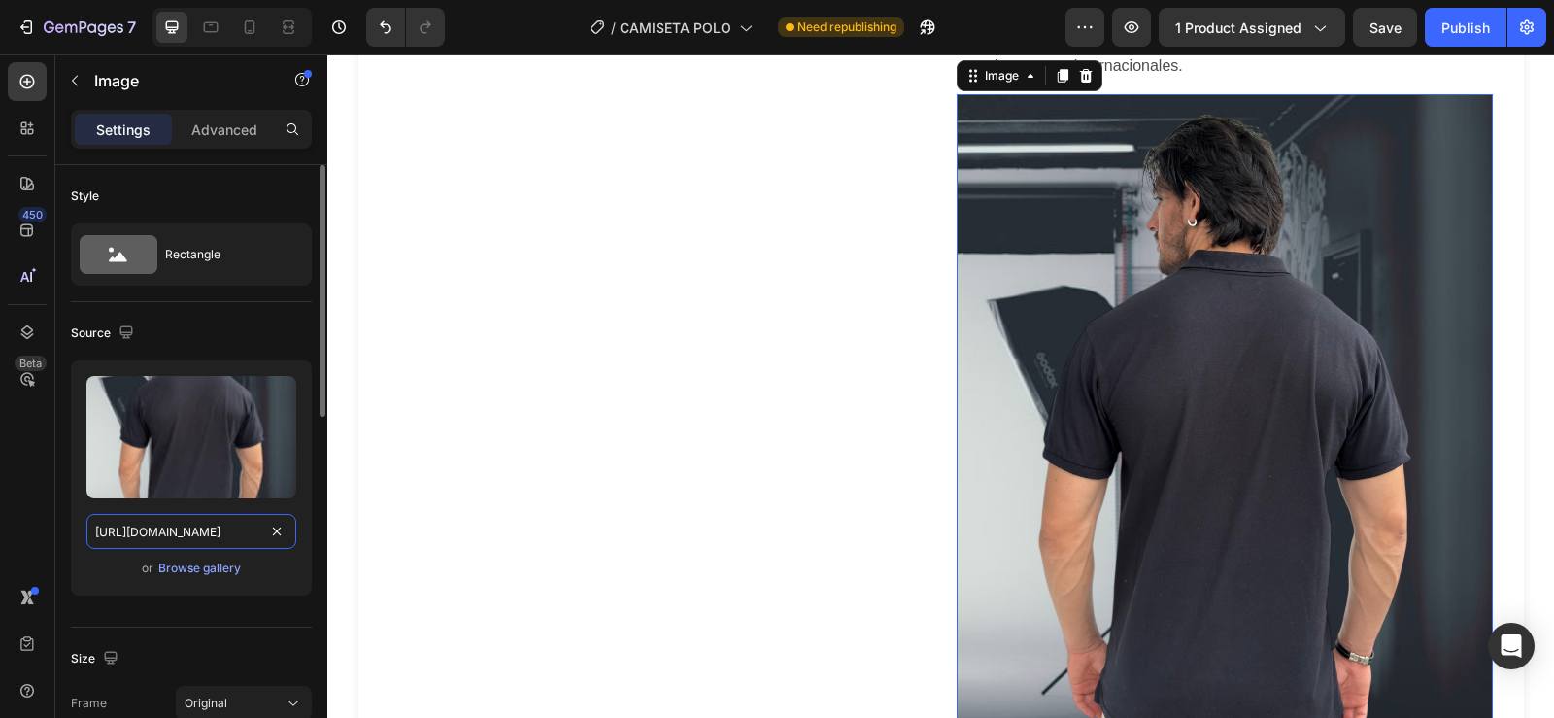
click at [161, 528] on input "[URL][DOMAIN_NAME]" at bounding box center [191, 531] width 210 height 35
paste input "72482e1a-3956-4c9f-854f-6766e98be187"
type input "[URL][DOMAIN_NAME]"
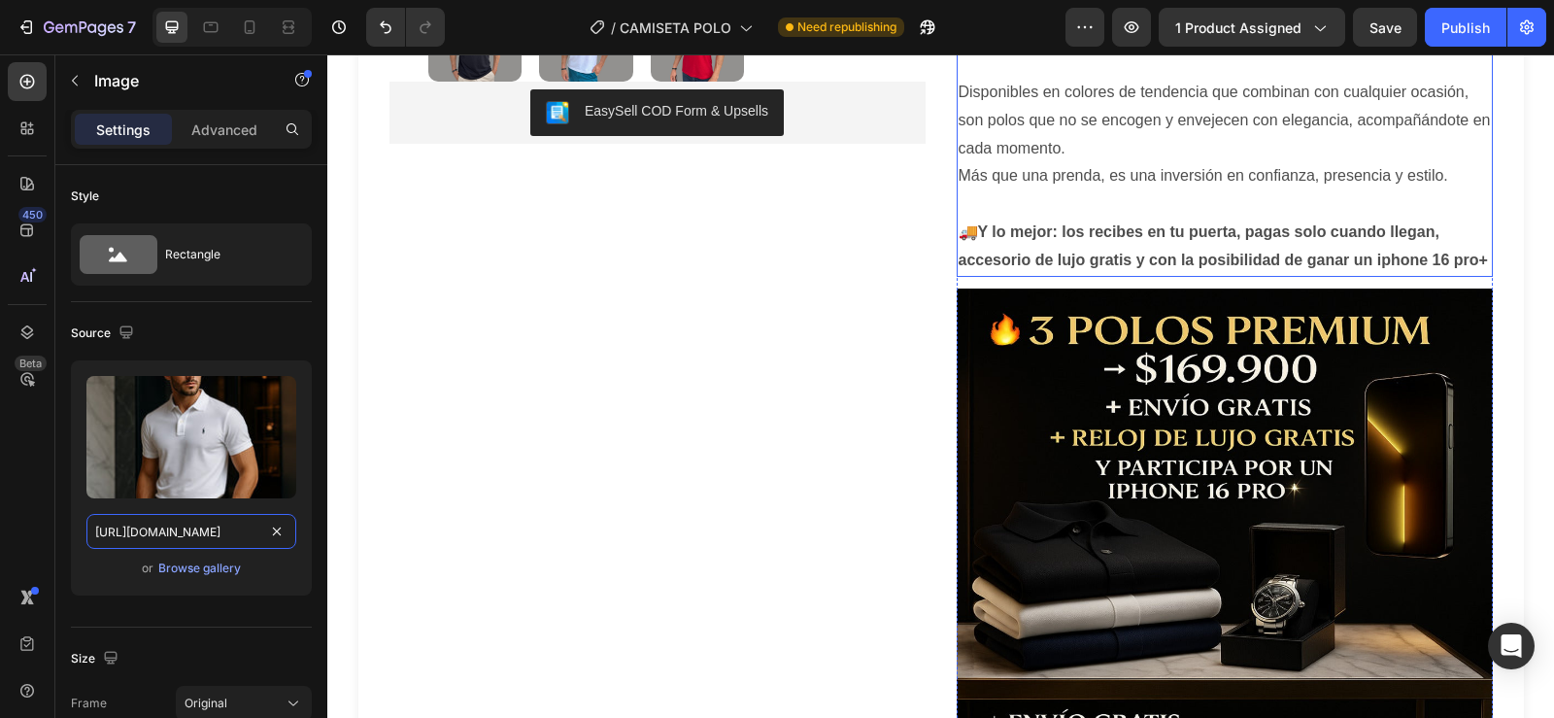
scroll to position [745, 0]
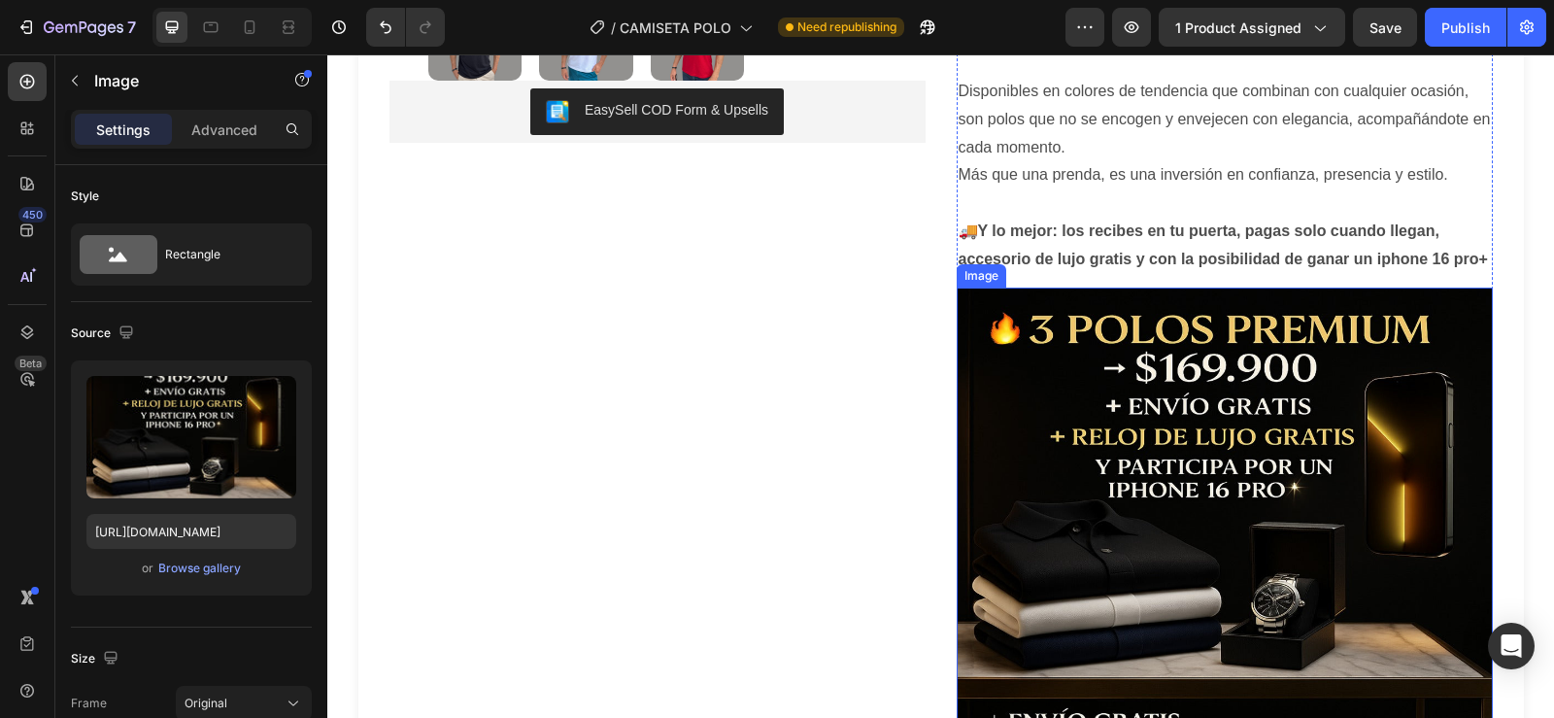
click at [1109, 392] on img at bounding box center [1225, 521] width 536 height 469
click at [208, 25] on icon at bounding box center [210, 26] width 19 height 19
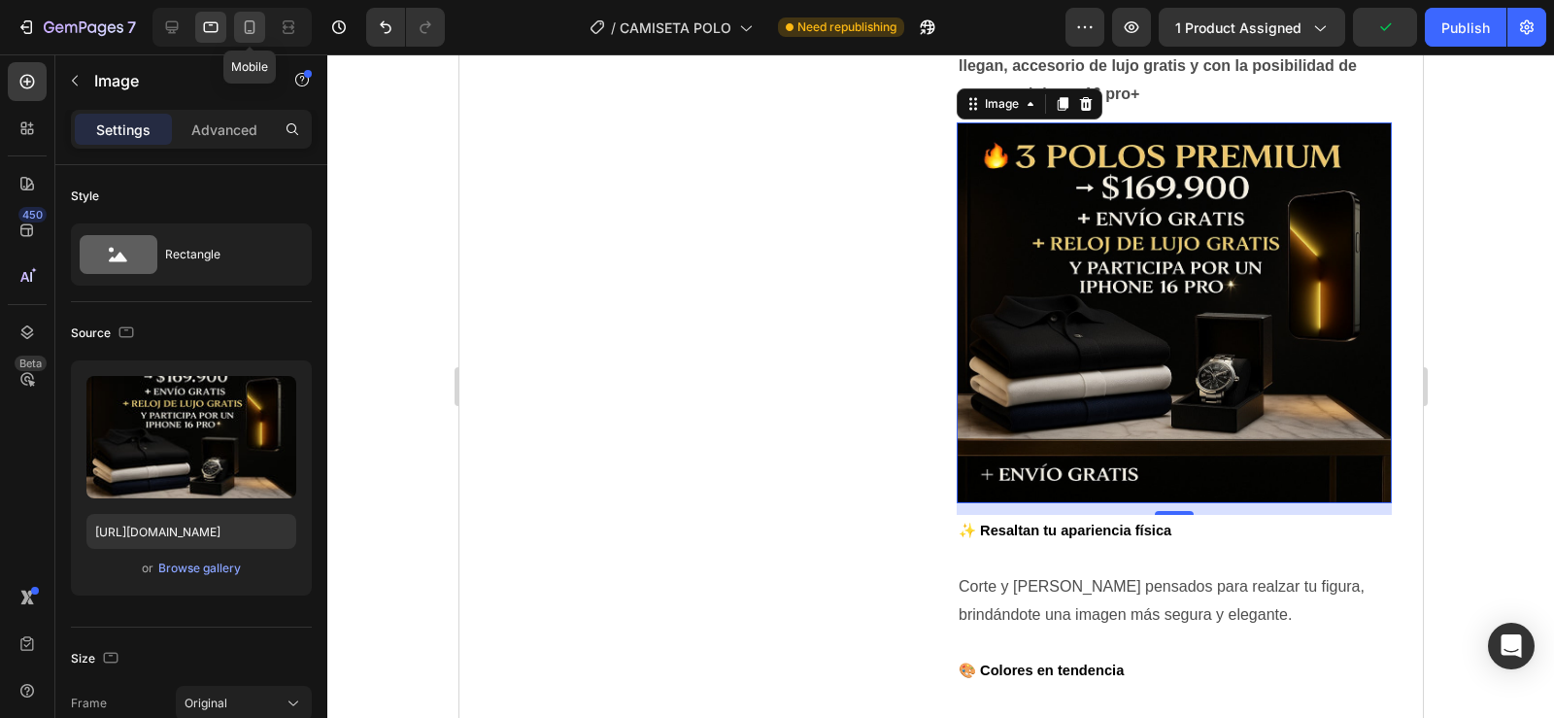
click at [243, 20] on icon at bounding box center [249, 26] width 19 height 19
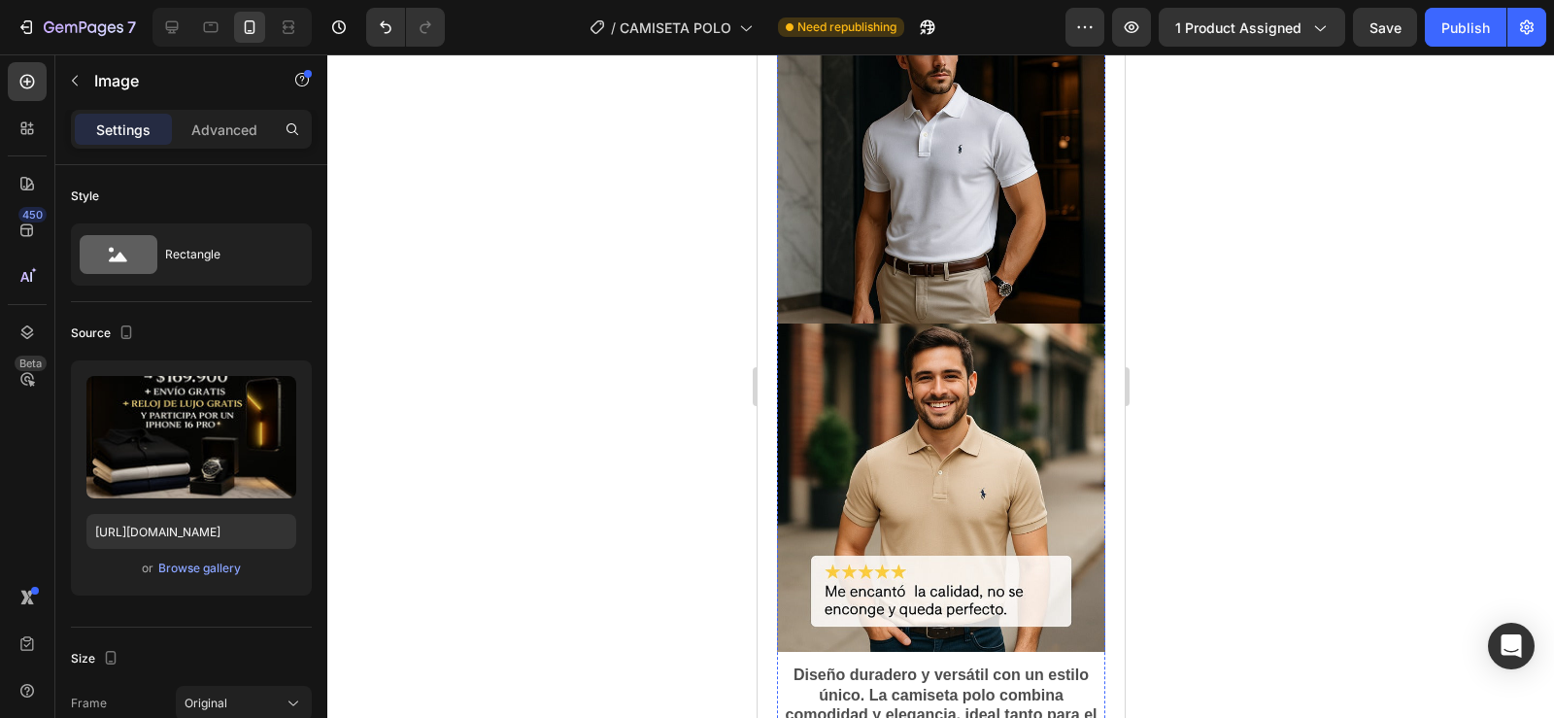
scroll to position [2877, 0]
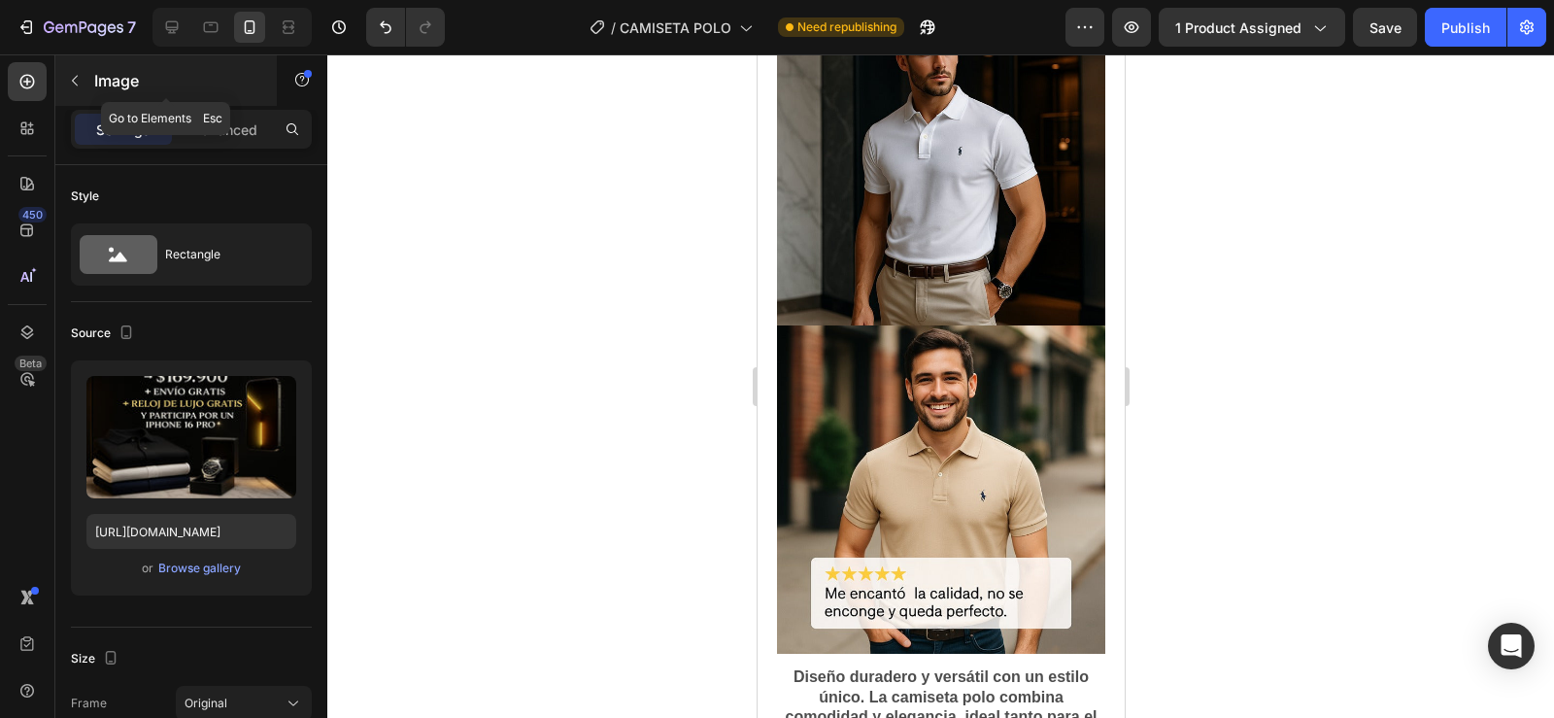
click at [70, 72] on button "button" at bounding box center [74, 80] width 31 height 31
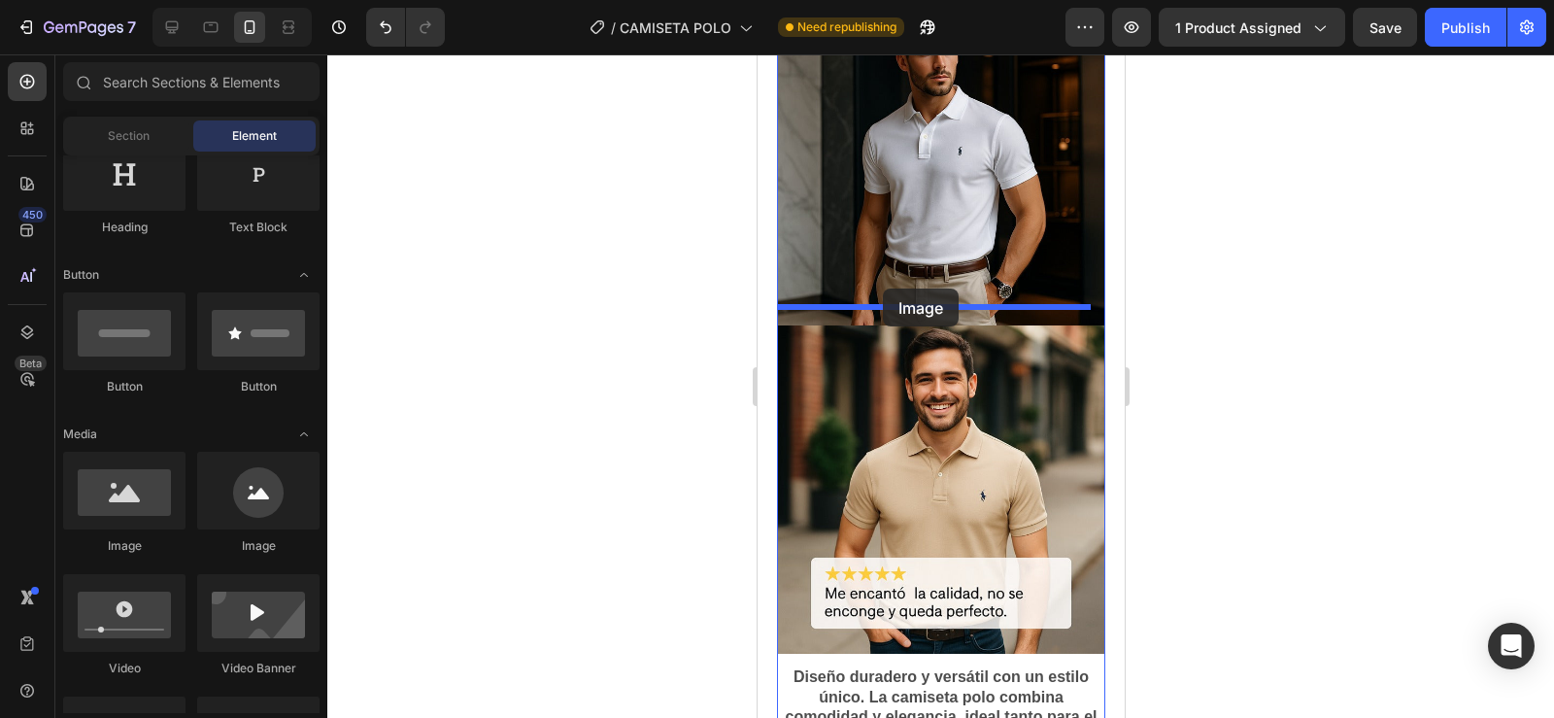
drag, startPoint x: 895, startPoint y: 552, endPoint x: 882, endPoint y: 288, distance: 263.5
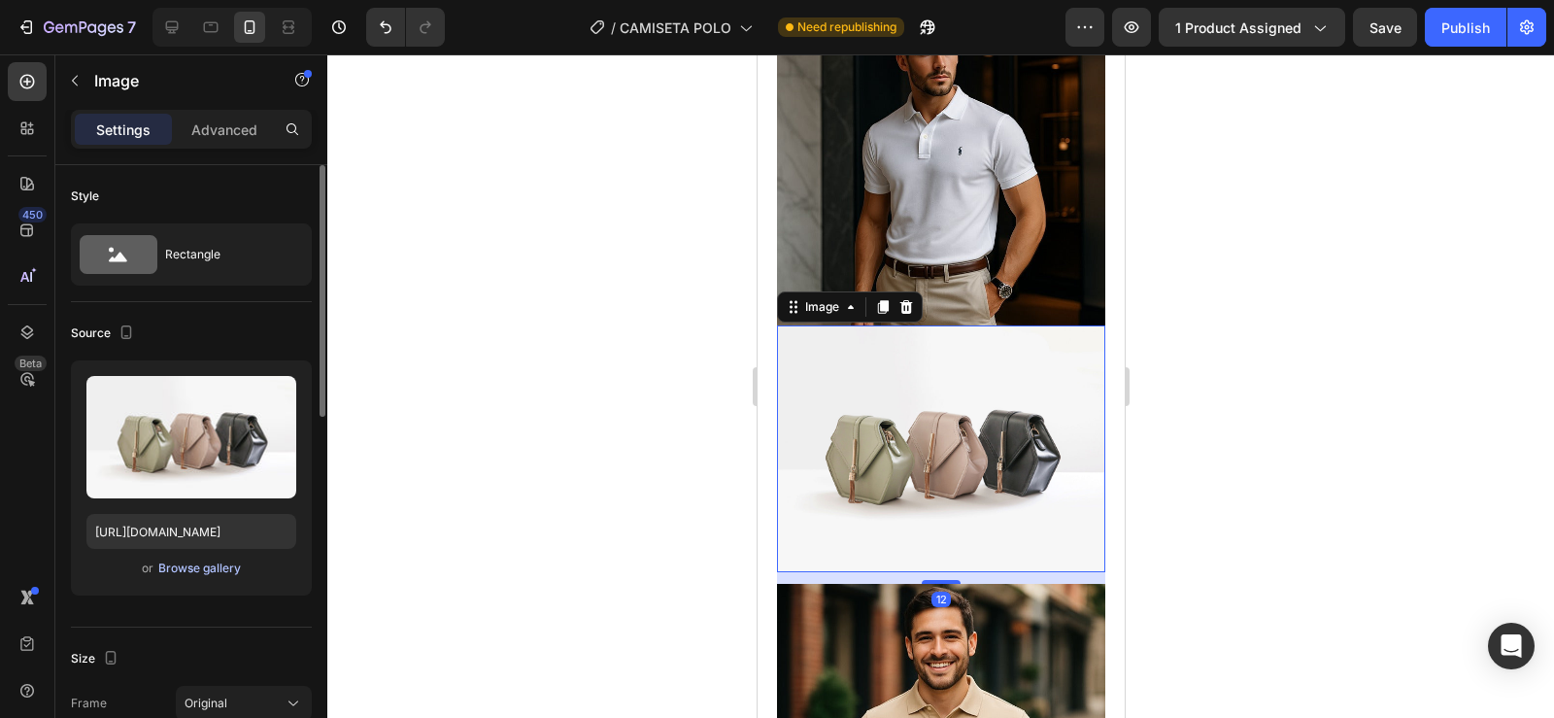
click at [187, 570] on div "Browse gallery" at bounding box center [199, 567] width 83 height 17
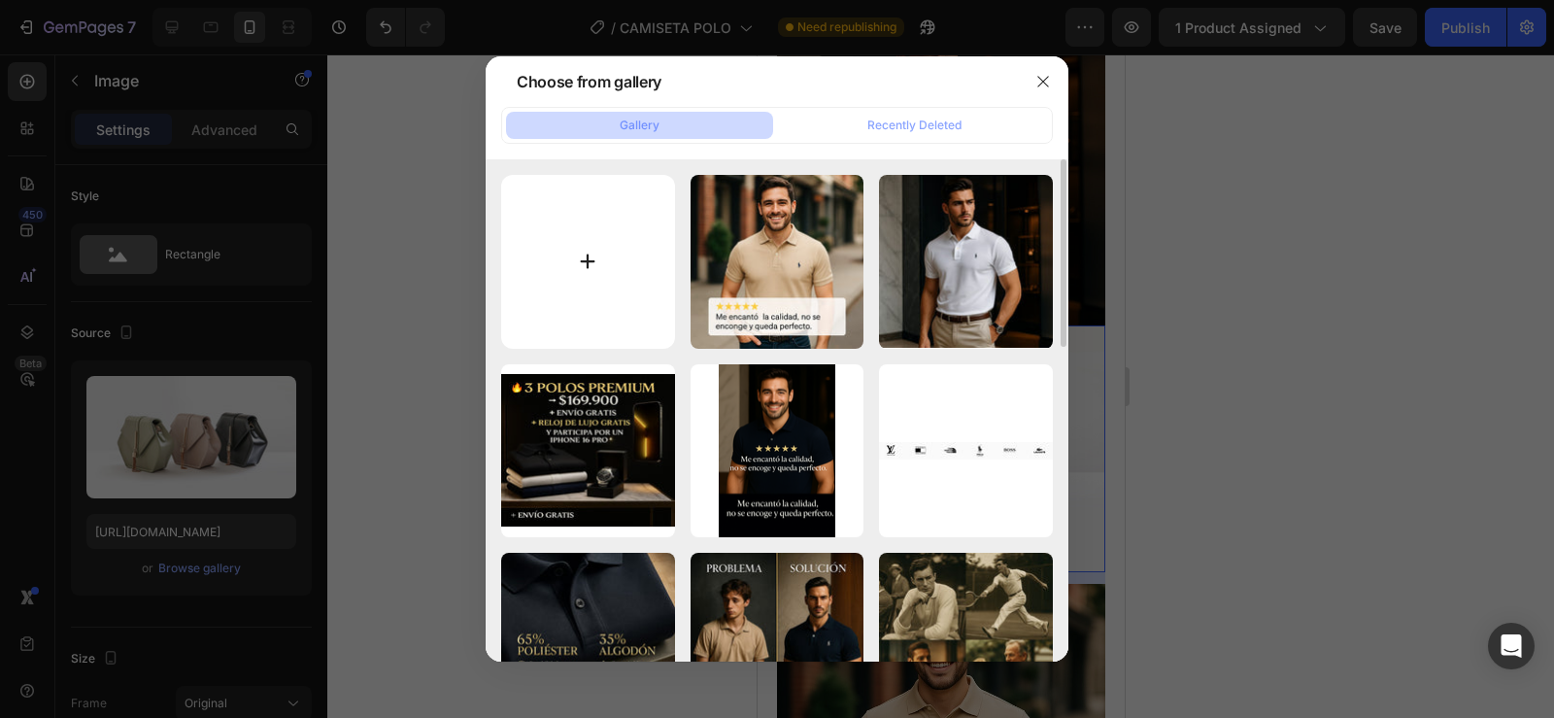
click at [568, 275] on input "file" at bounding box center [588, 262] width 174 height 174
type input "C:\fakepath\ChatGPT Image 27 ago 2025, 02_00_38 p.m..png"
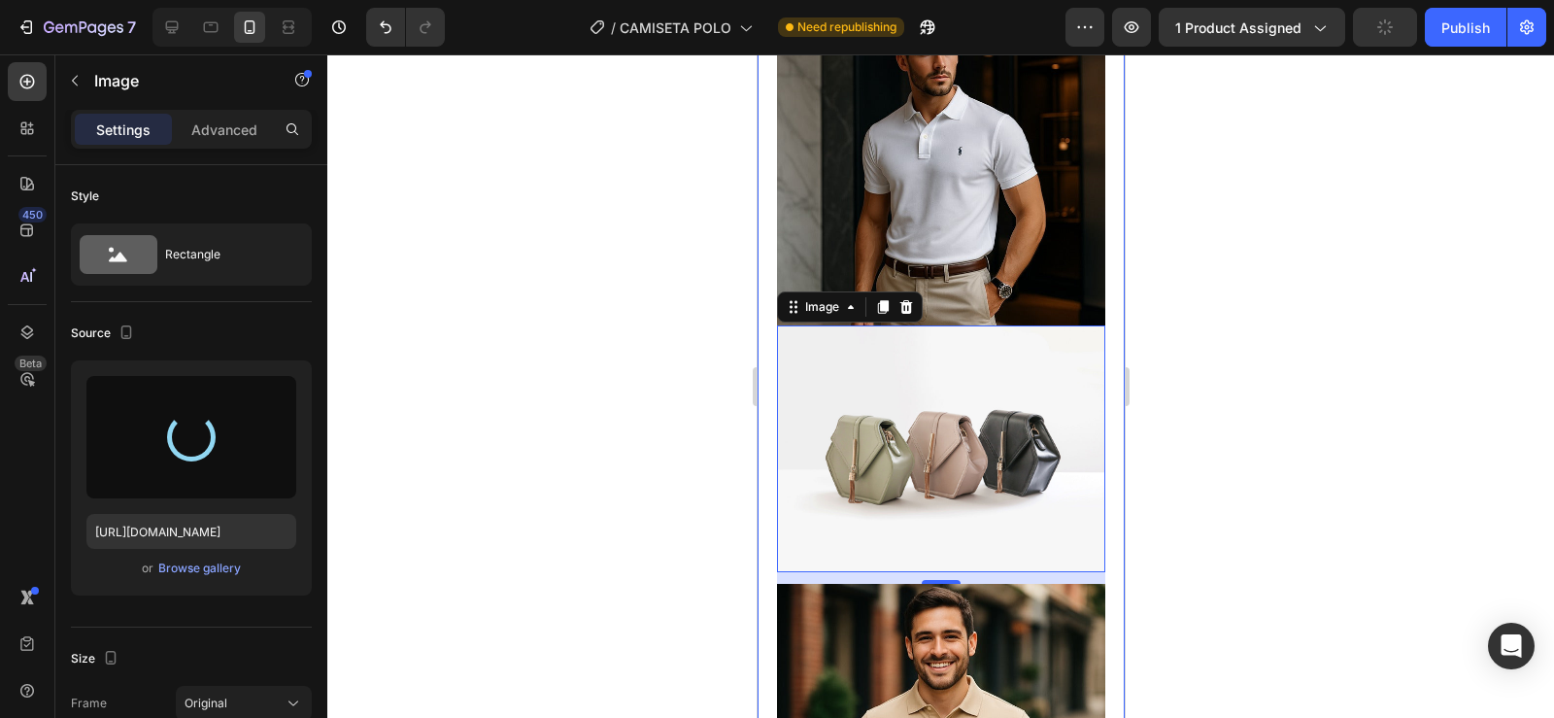
type input "https://cdn.shopify.com/s/files/1/0596/0758/0756/files/gempages_543962827816174…"
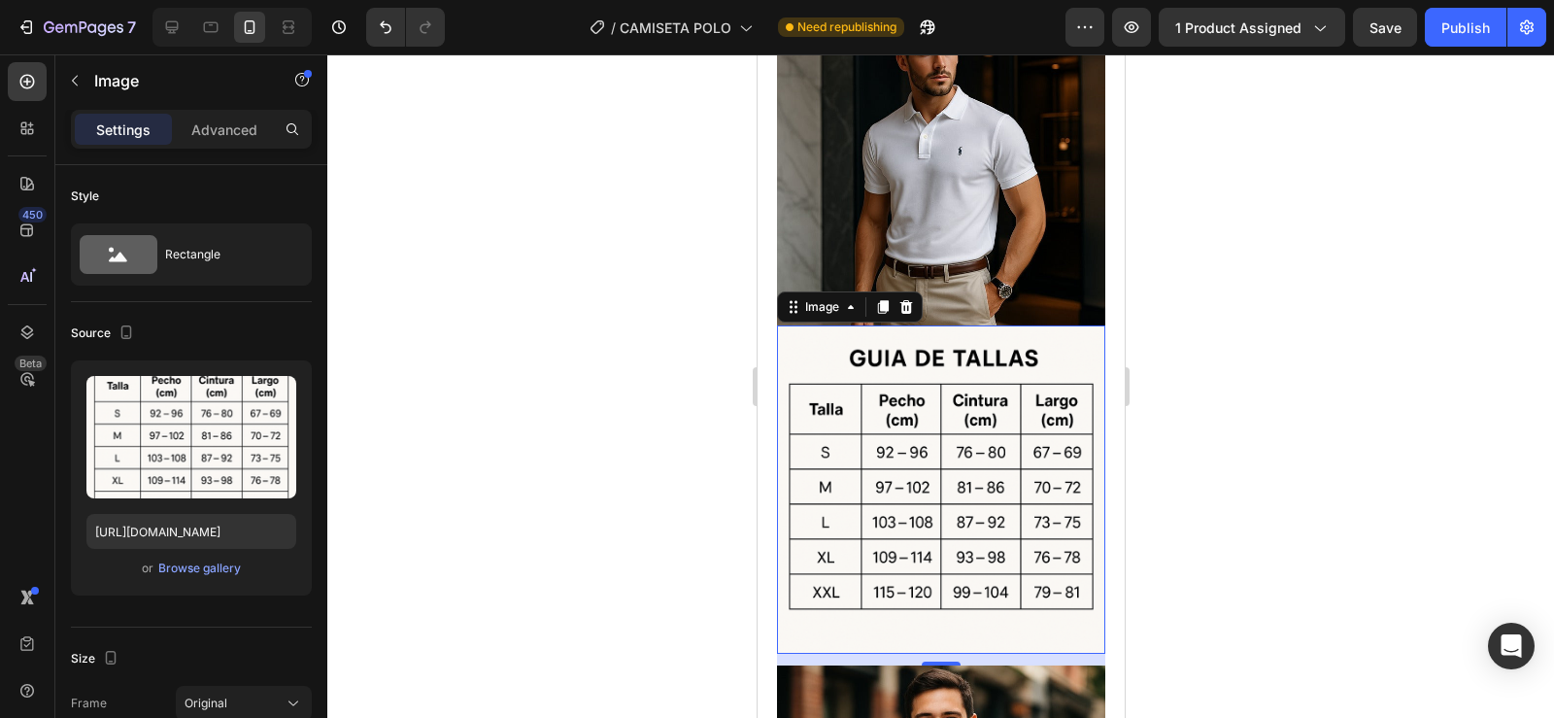
click at [1298, 406] on div at bounding box center [940, 385] width 1227 height 663
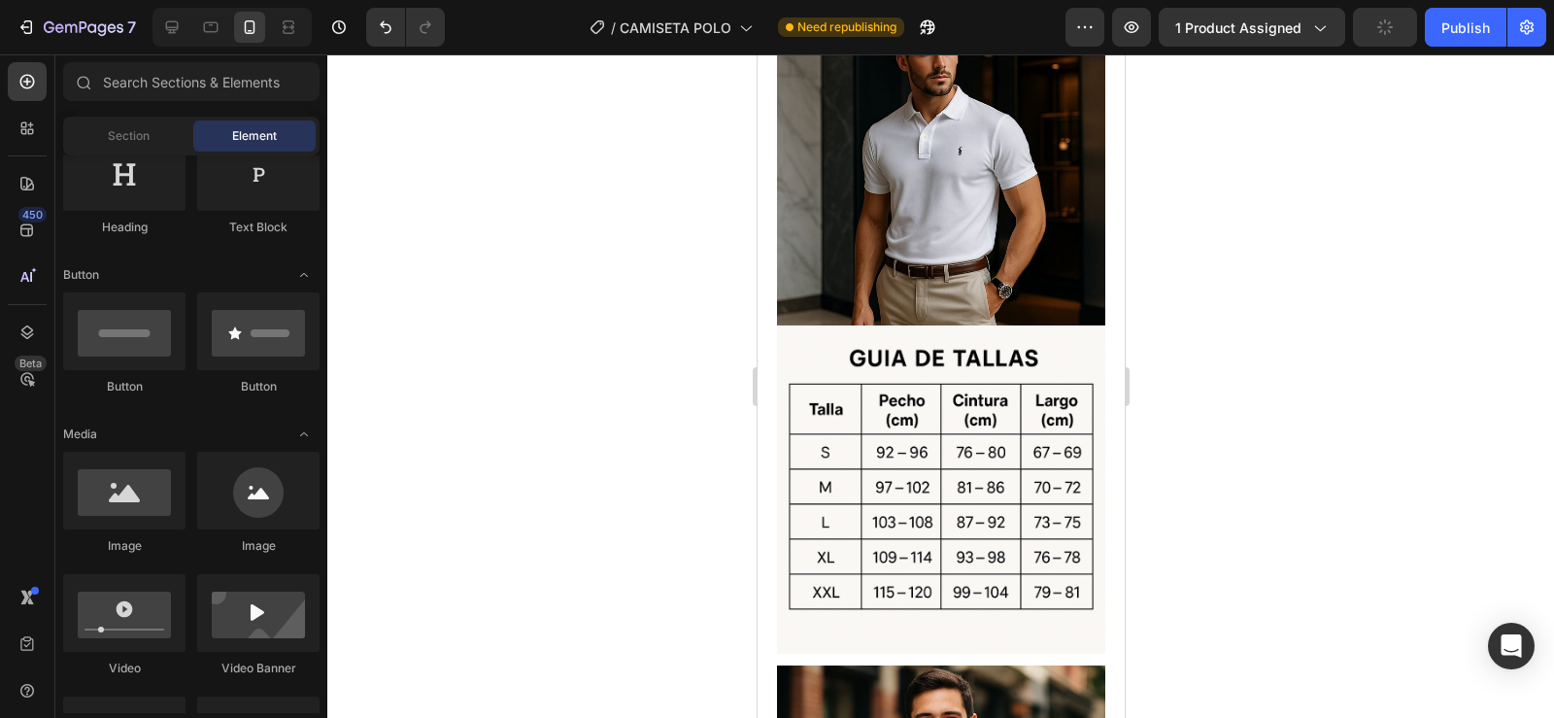
click at [1245, 379] on div at bounding box center [940, 385] width 1227 height 663
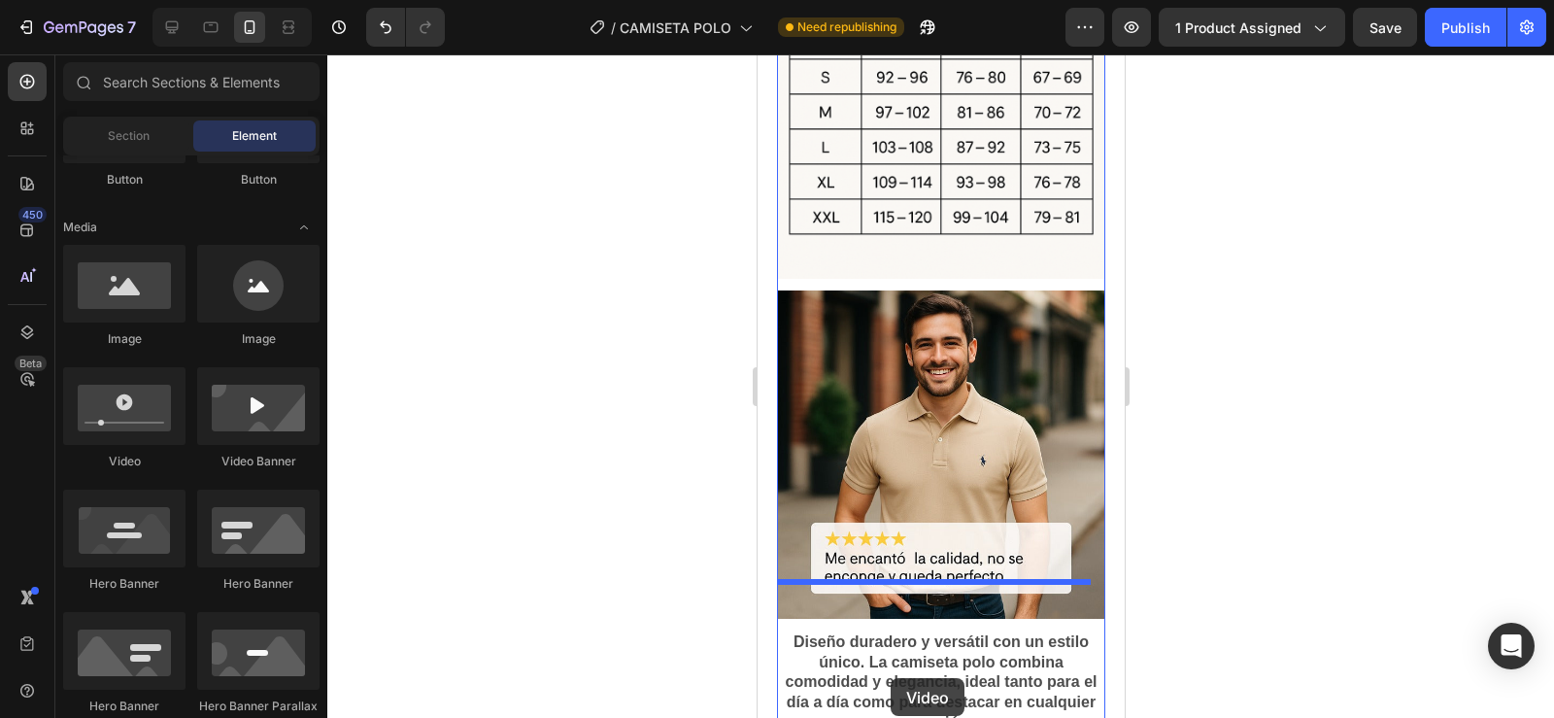
scroll to position [3306, 0]
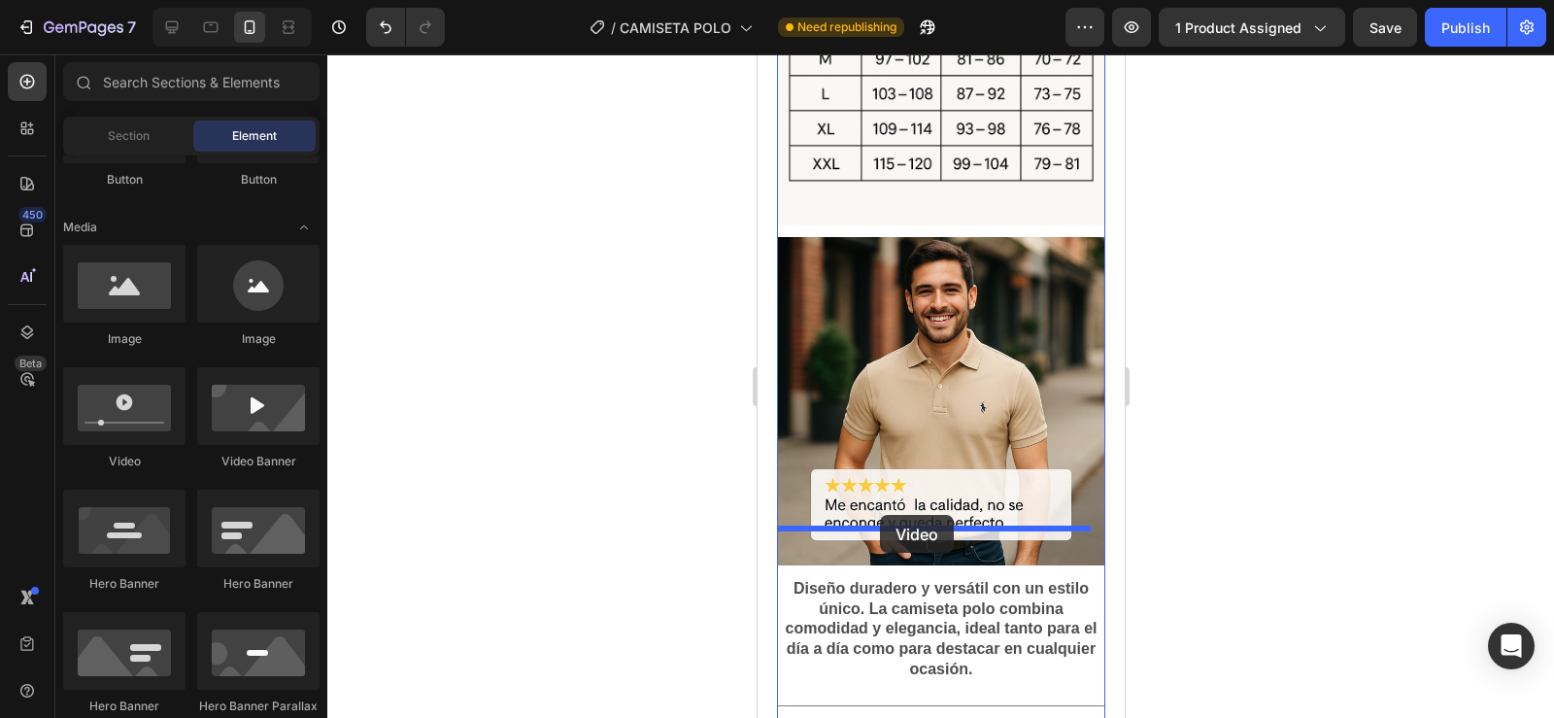
drag, startPoint x: 887, startPoint y: 469, endPoint x: 879, endPoint y: 515, distance: 46.3
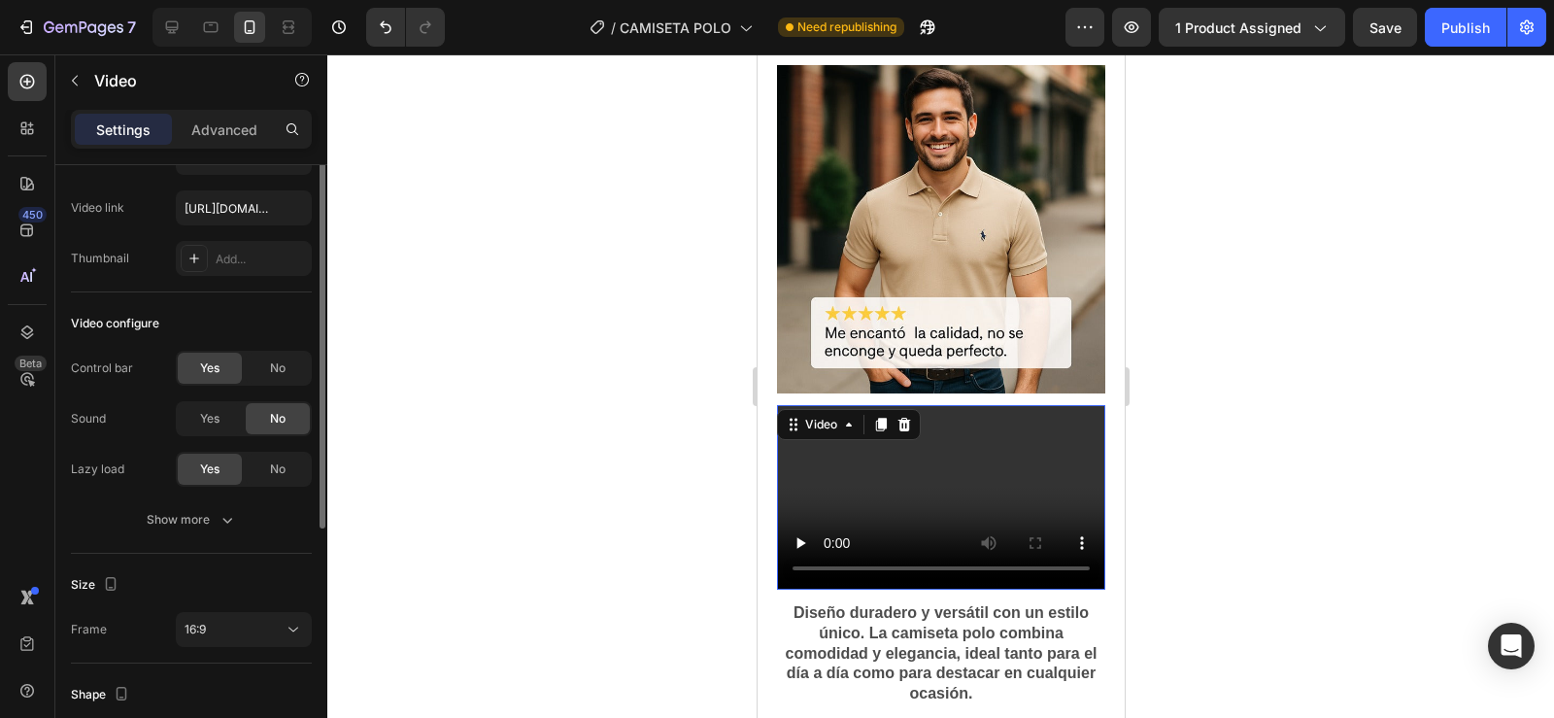
scroll to position [0, 0]
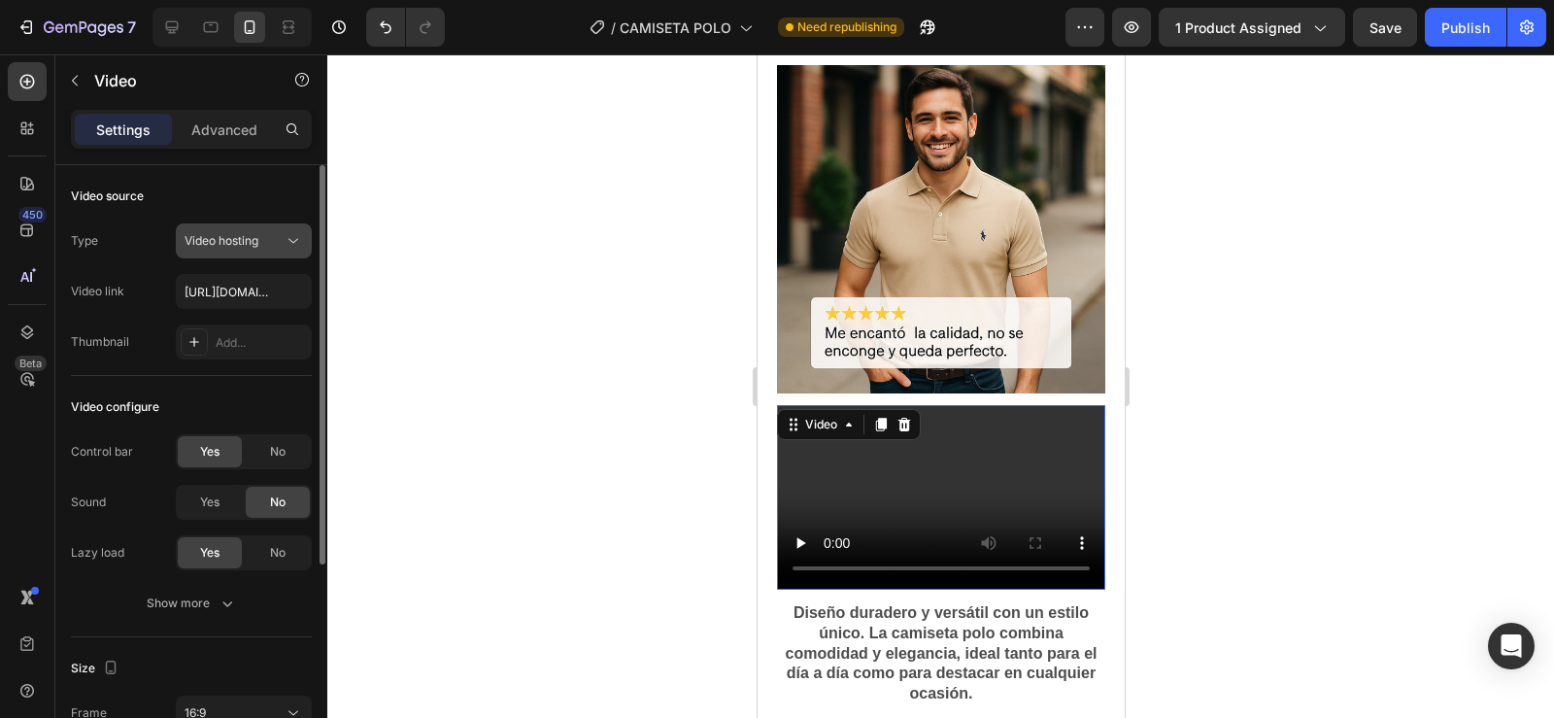
click at [262, 248] on div "Video hosting" at bounding box center [234, 240] width 99 height 17
click at [286, 241] on icon at bounding box center [293, 240] width 19 height 19
click at [256, 288] on input "https://cdn.shopify.com/videos/c/o/v/2cd3deb506b54b009063f7270ab5cf2e.mp4" at bounding box center [244, 291] width 136 height 35
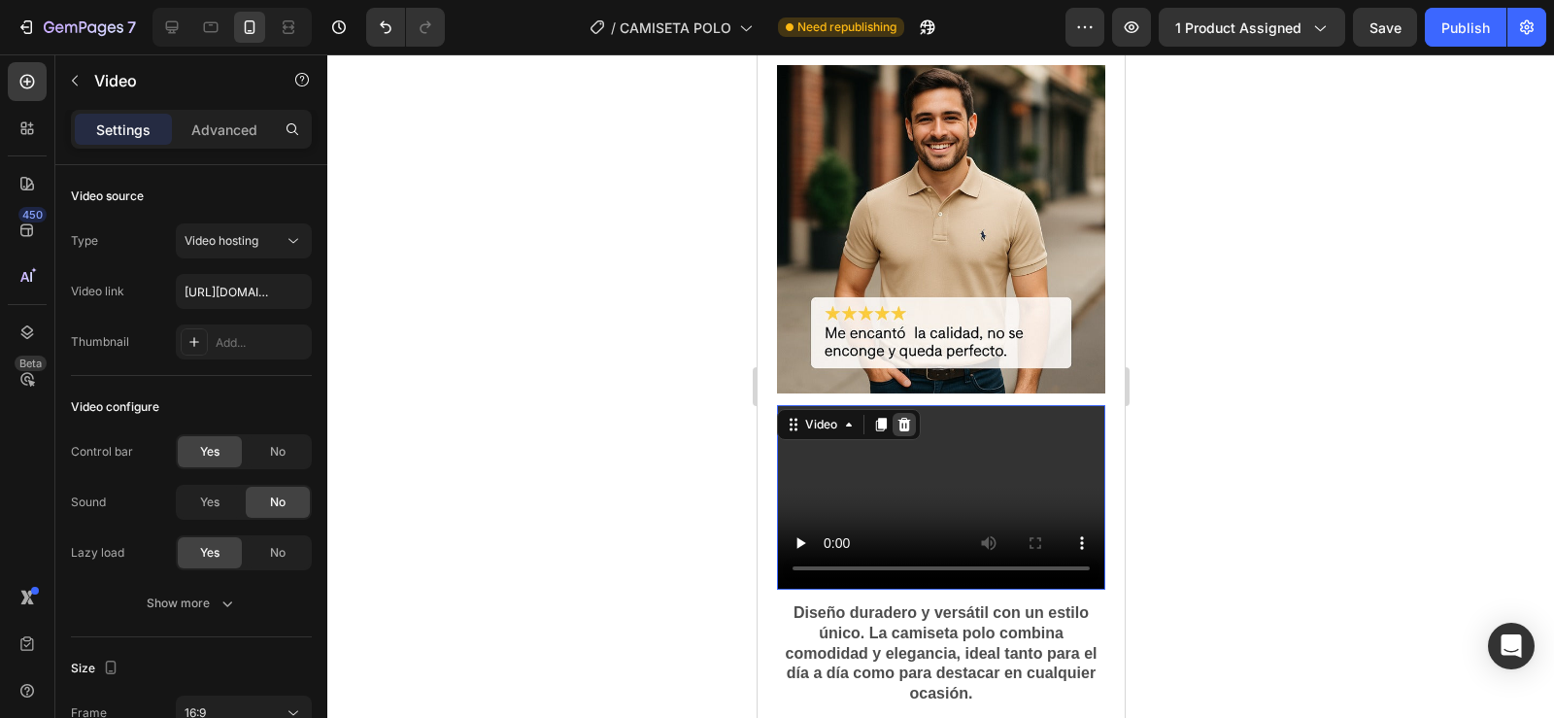
click at [903, 418] on icon at bounding box center [903, 425] width 13 height 14
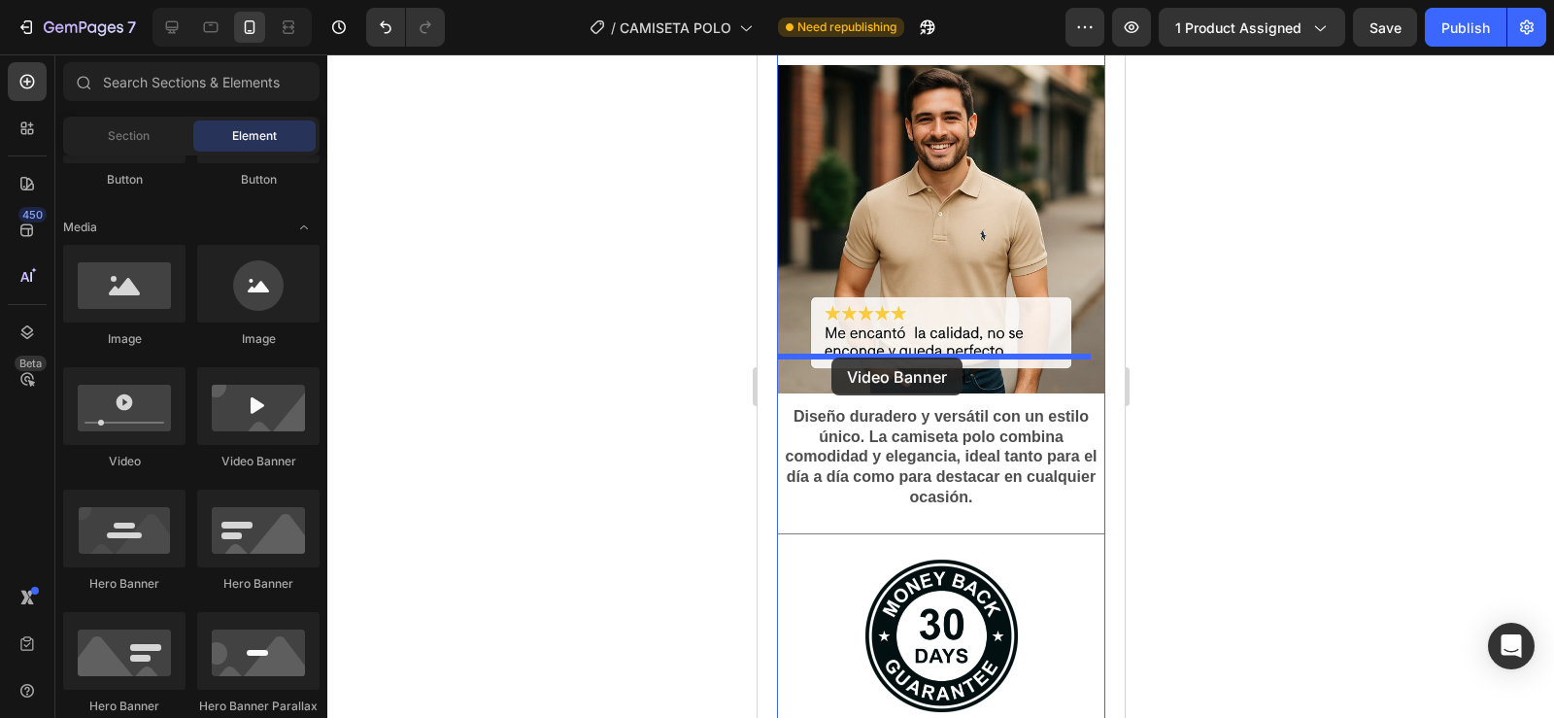
drag, startPoint x: 974, startPoint y: 482, endPoint x: 830, endPoint y: 357, distance: 190.0
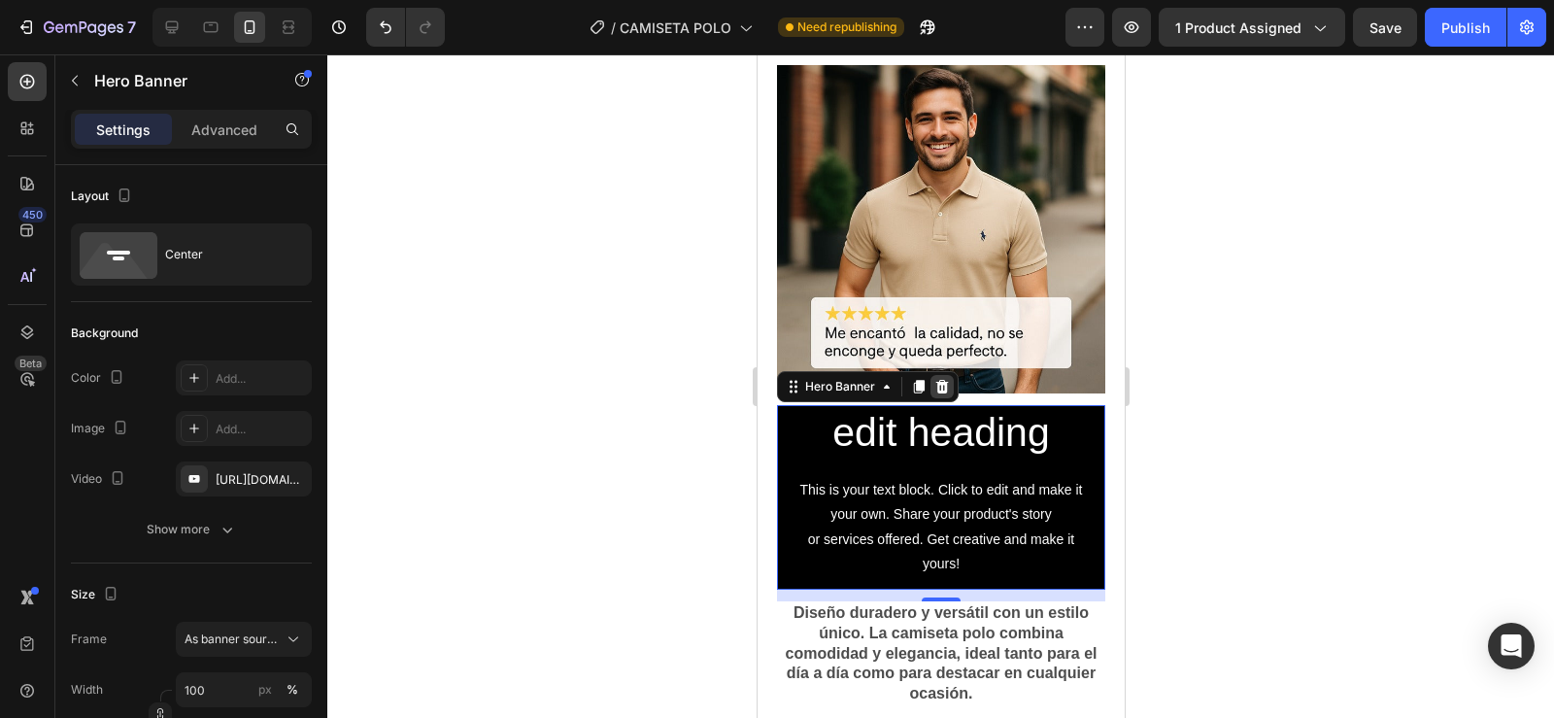
click at [943, 380] on icon at bounding box center [941, 387] width 13 height 14
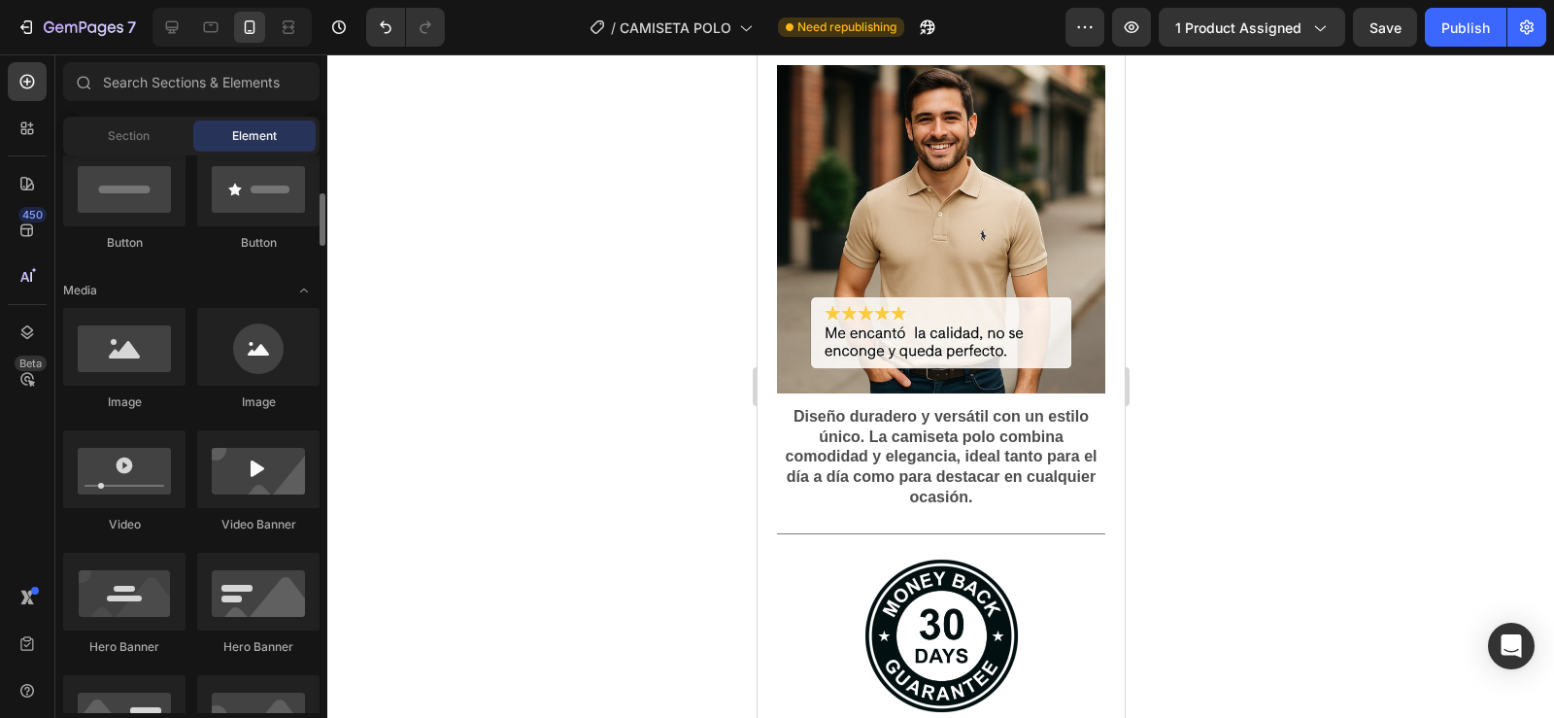
scroll to position [382, 0]
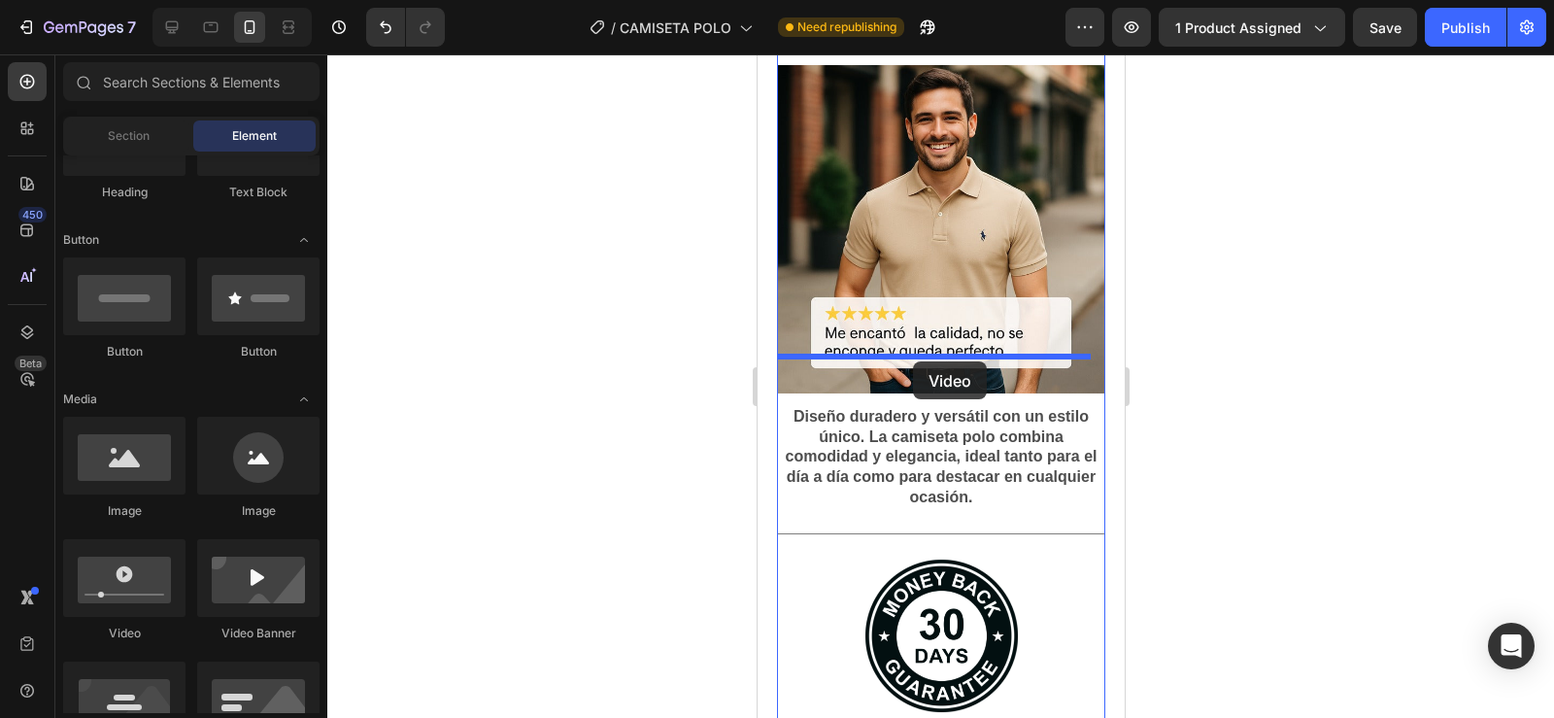
drag, startPoint x: 884, startPoint y: 620, endPoint x: 912, endPoint y: 361, distance: 259.9
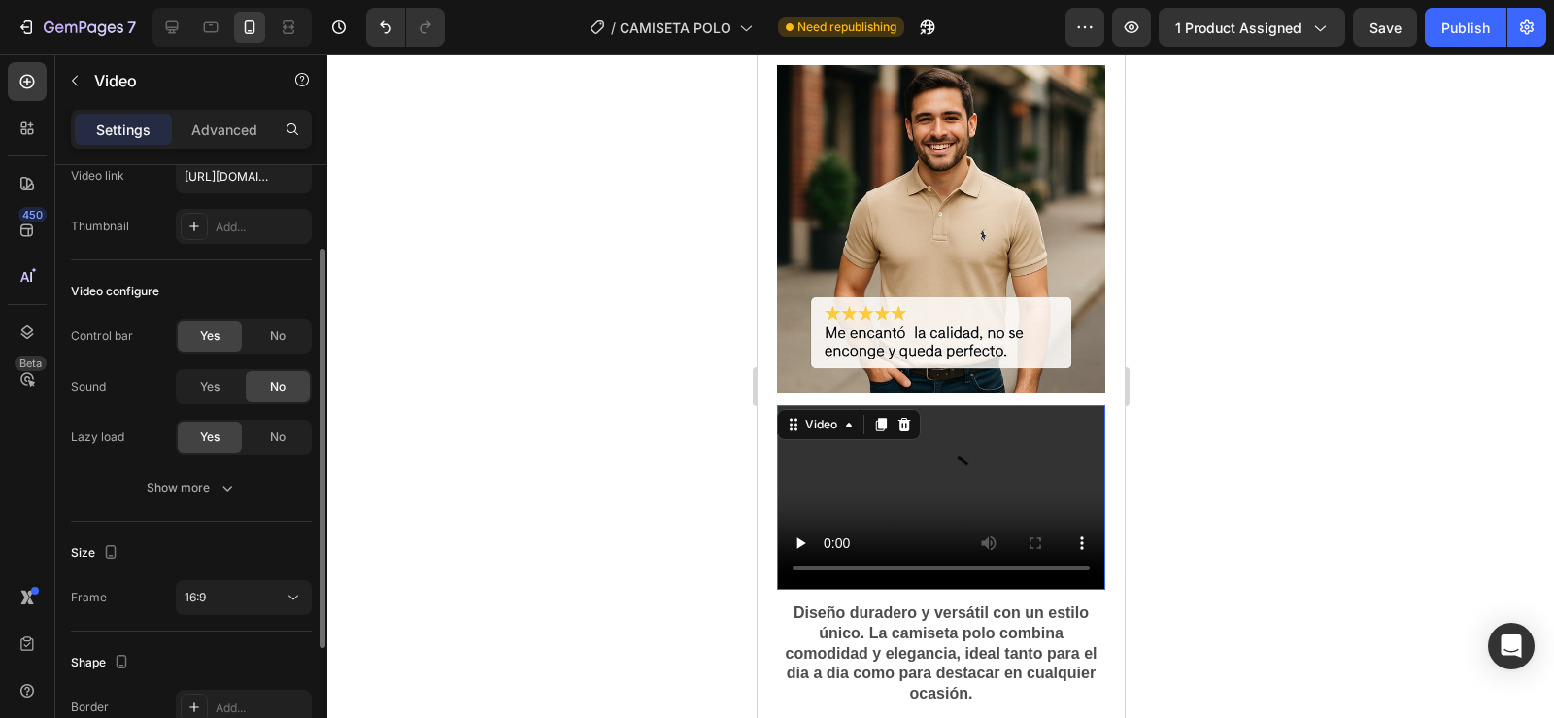
scroll to position [120, 0]
click at [228, 589] on div "16:9" at bounding box center [234, 592] width 99 height 17
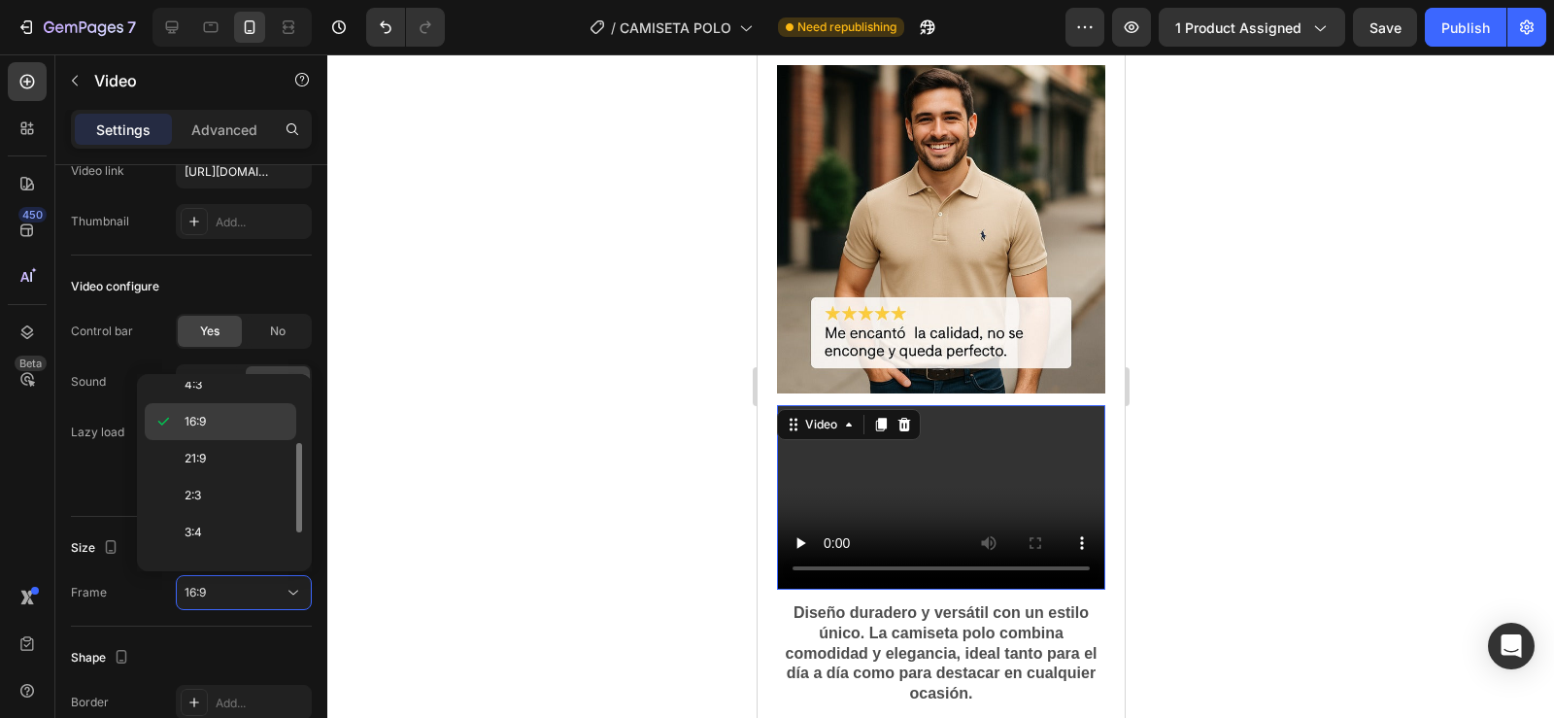
scroll to position [187, 0]
click at [233, 506] on p "9:16" at bounding box center [236, 507] width 103 height 17
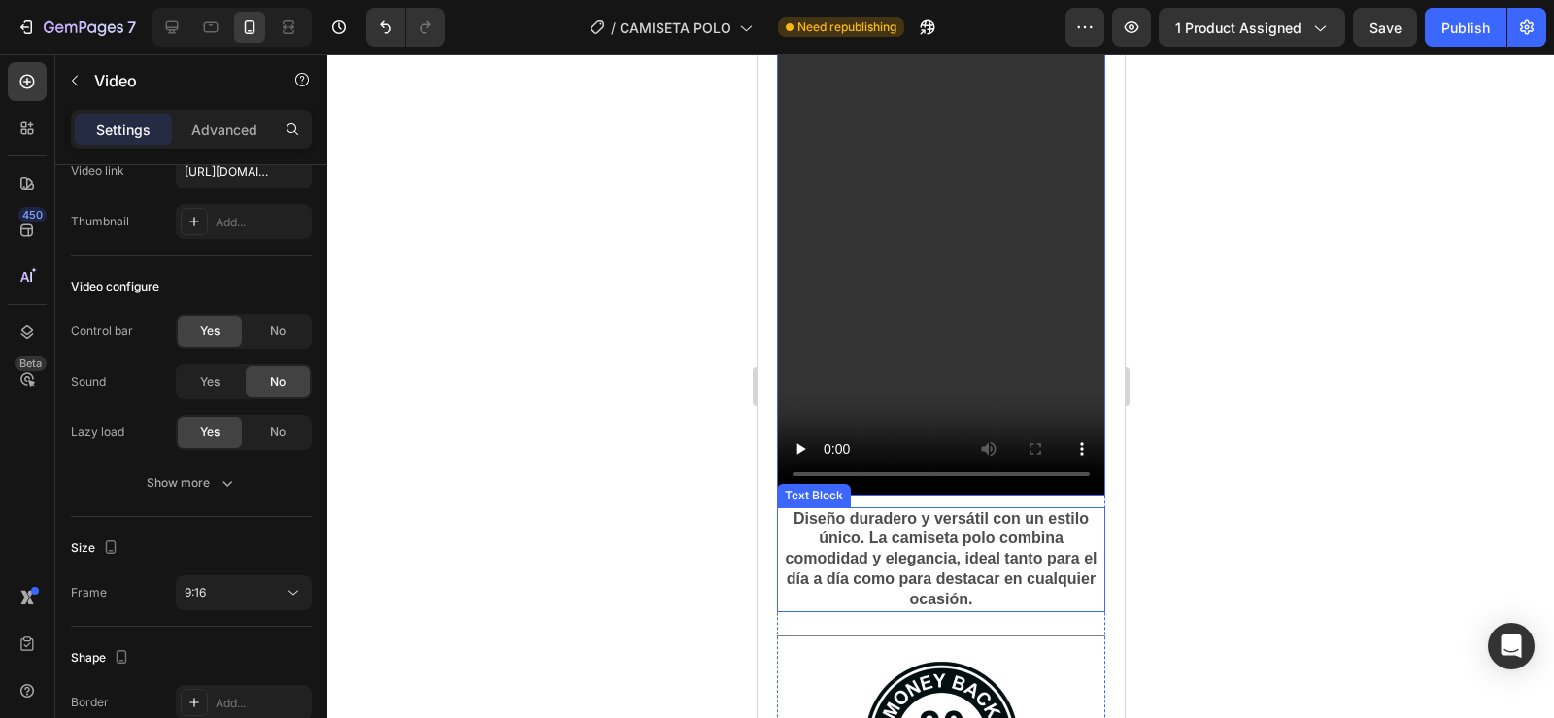
scroll to position [3988, 0]
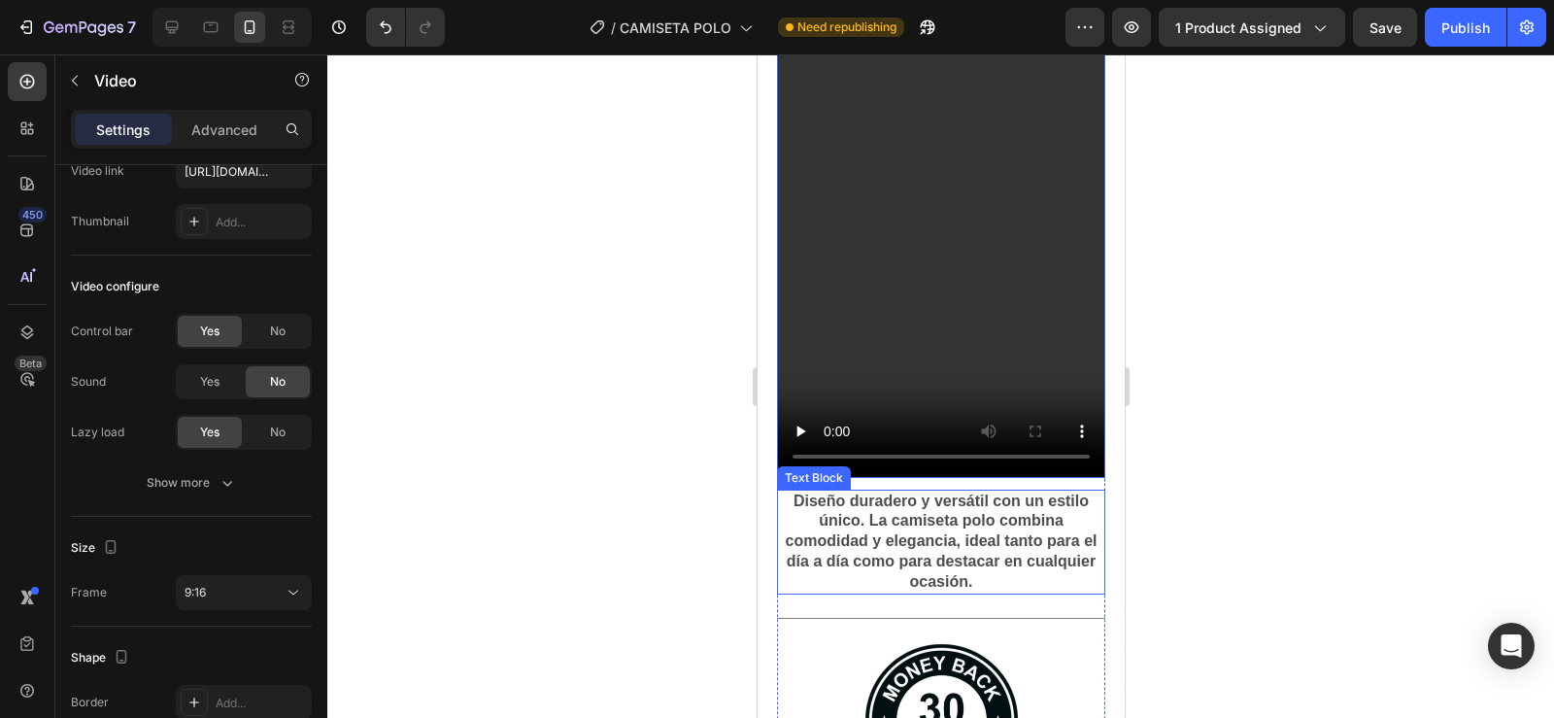
click at [794, 492] on strong "Diseño duradero y versátil con un estilo único. La camiseta polo combina comodi…" at bounding box center [941, 540] width 312 height 97
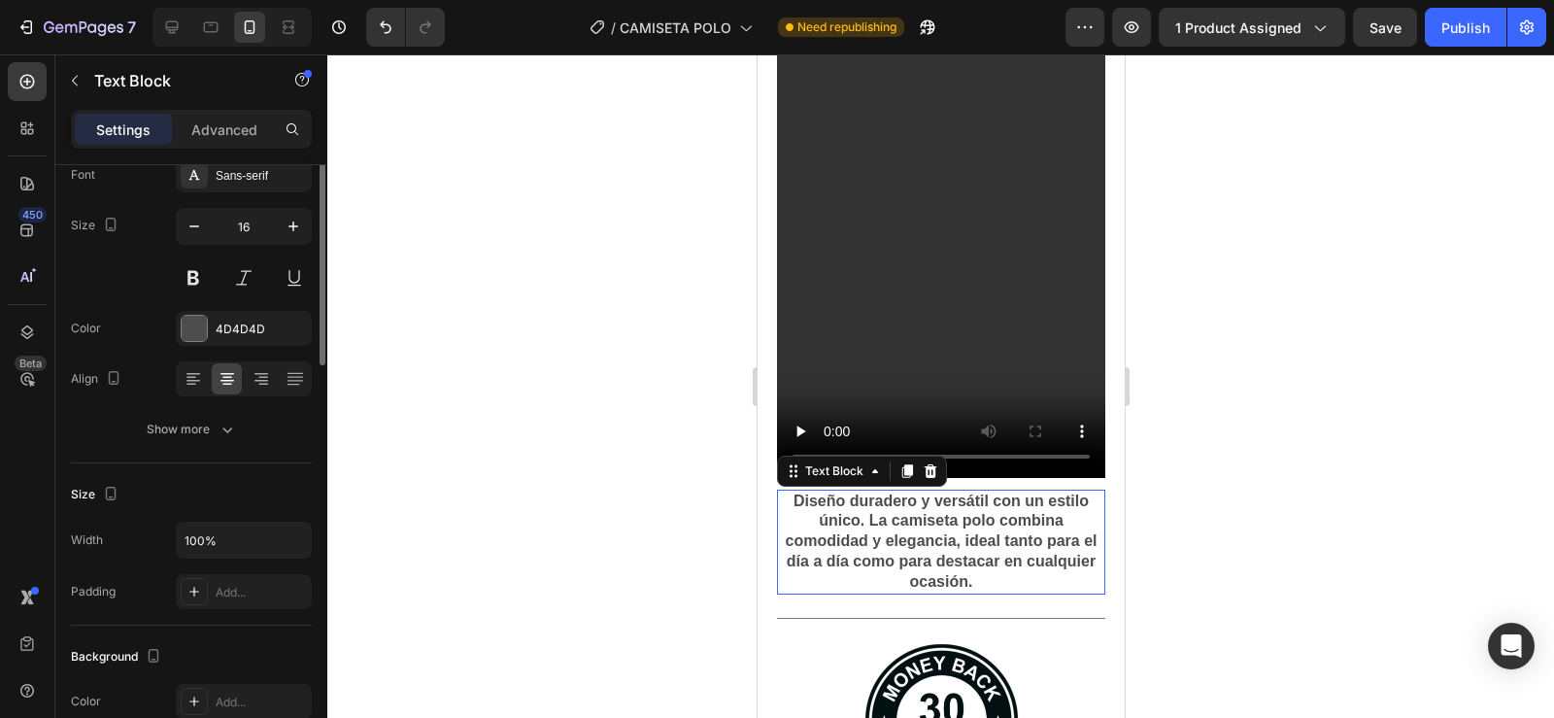
scroll to position [0, 0]
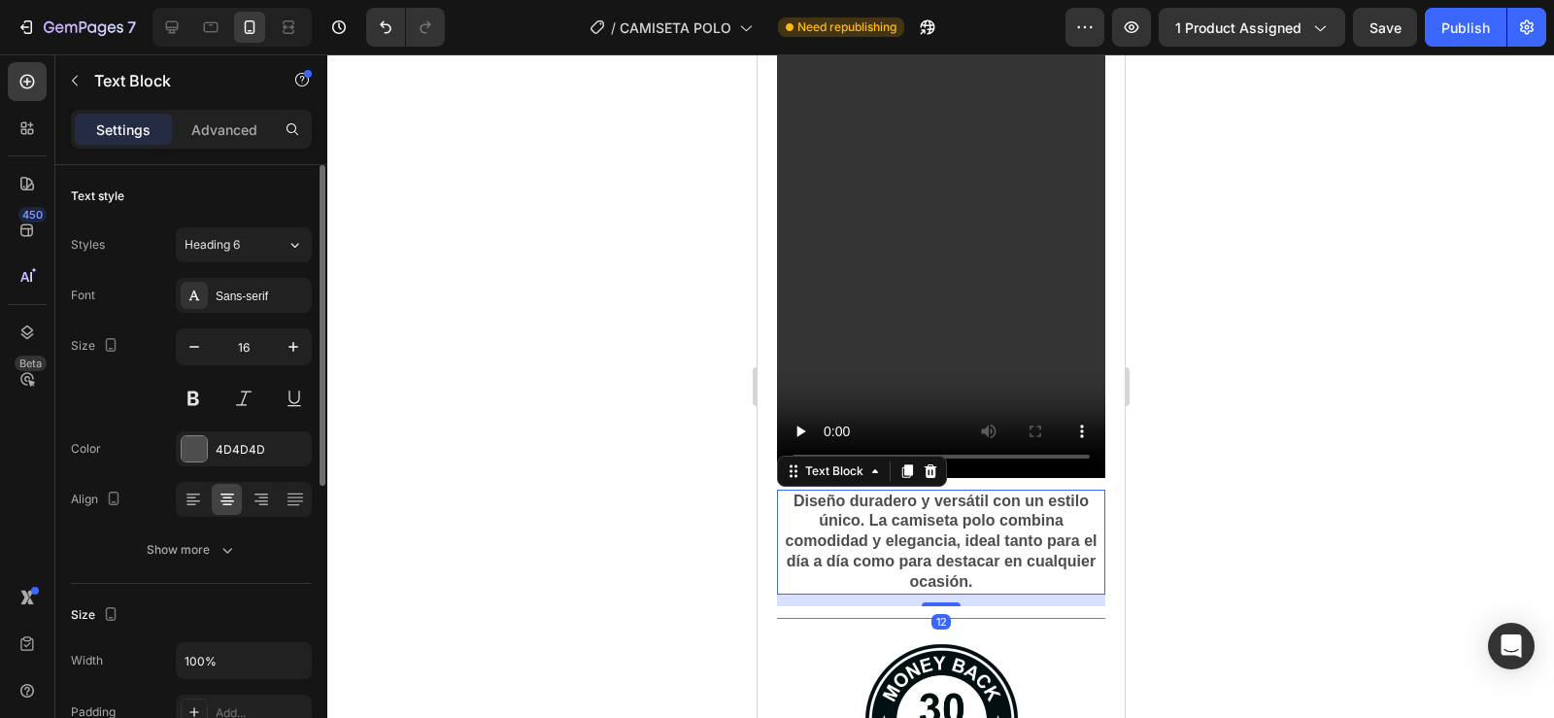
click at [786, 492] on strong "Diseño duradero y versátil con un estilo único. La camiseta polo combina comodi…" at bounding box center [941, 540] width 312 height 97
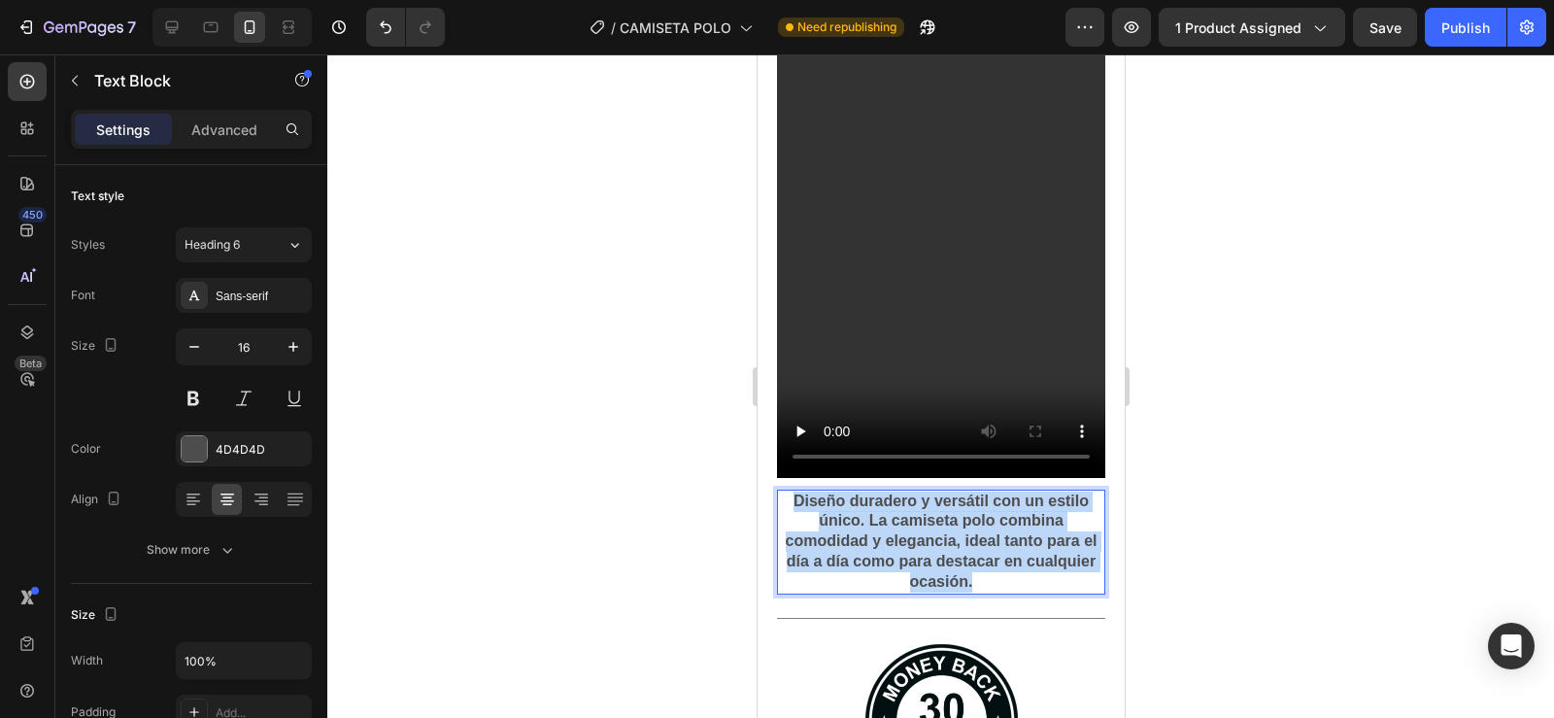
drag, startPoint x: 786, startPoint y: 425, endPoint x: 1000, endPoint y: 511, distance: 231.0
click at [1000, 511] on strong "Diseño duradero y versátil con un estilo único. La camiseta polo combina comodi…" at bounding box center [941, 540] width 312 height 97
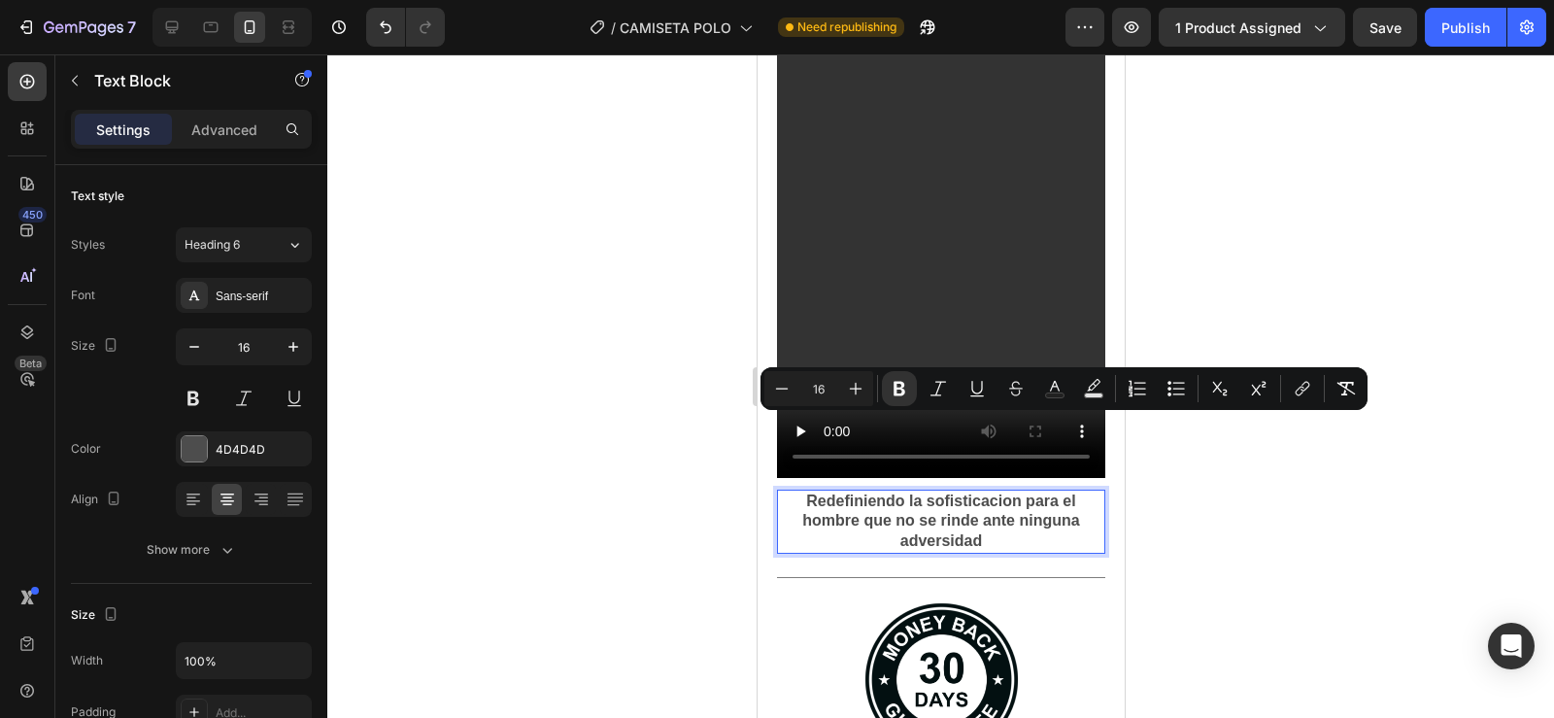
drag, startPoint x: 978, startPoint y: 461, endPoint x: 790, endPoint y: 420, distance: 191.8
click at [790, 491] on p "Redefiniendo la sofisticacion para el hombre que no se rinde ante ninguna adver…" at bounding box center [940, 521] width 324 height 60
click at [1071, 491] on p "Redefiniendo la sofisticacion para el hombre que no se rinde ante ninguna adver…" at bounding box center [940, 521] width 324 height 60
click at [1178, 520] on div at bounding box center [940, 385] width 1227 height 663
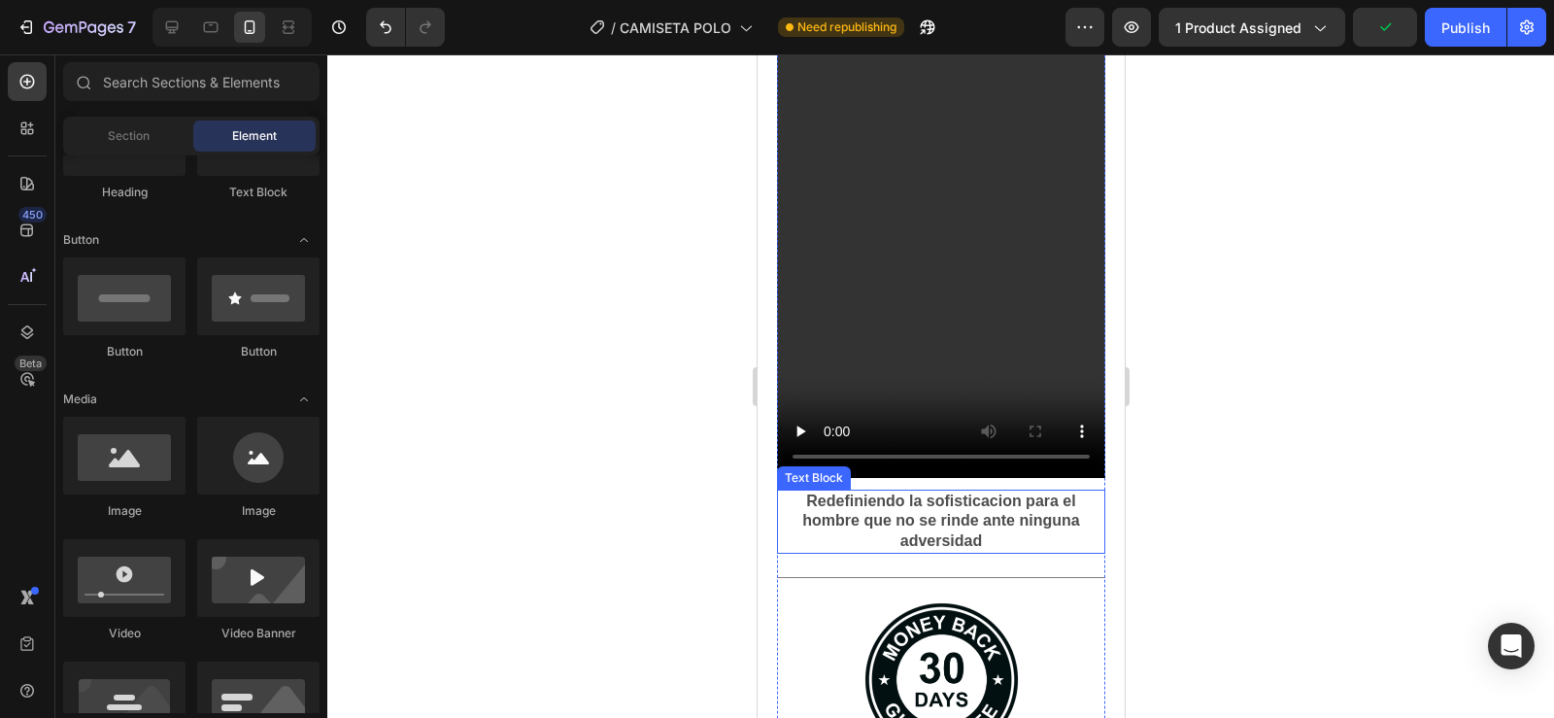
click at [1045, 491] on p "Redefiniendo la sofisticacion para el hombre que no se rinde ante ninguna adver…" at bounding box center [940, 521] width 324 height 60
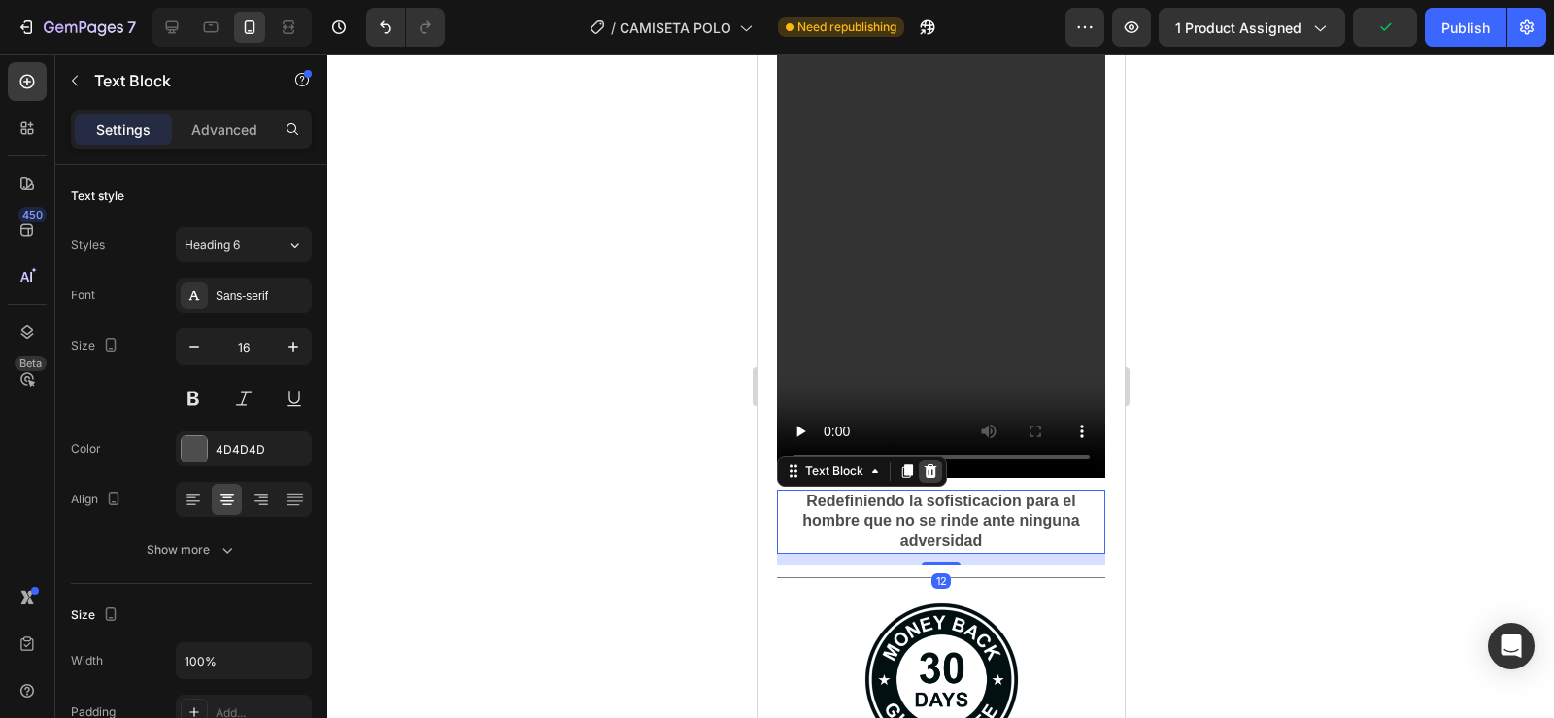
click at [928, 464] on icon at bounding box center [930, 471] width 13 height 14
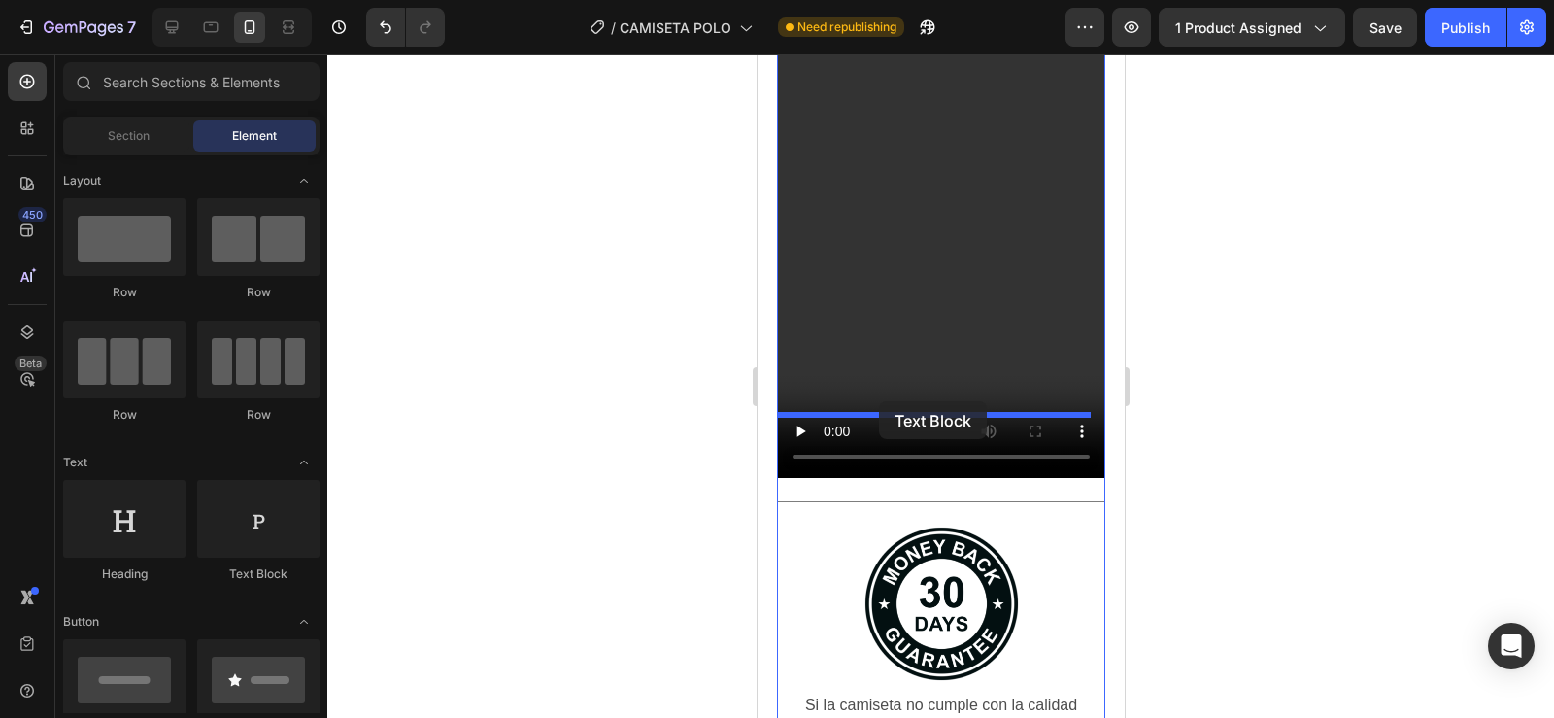
drag, startPoint x: 991, startPoint y: 558, endPoint x: 878, endPoint y: 401, distance: 193.5
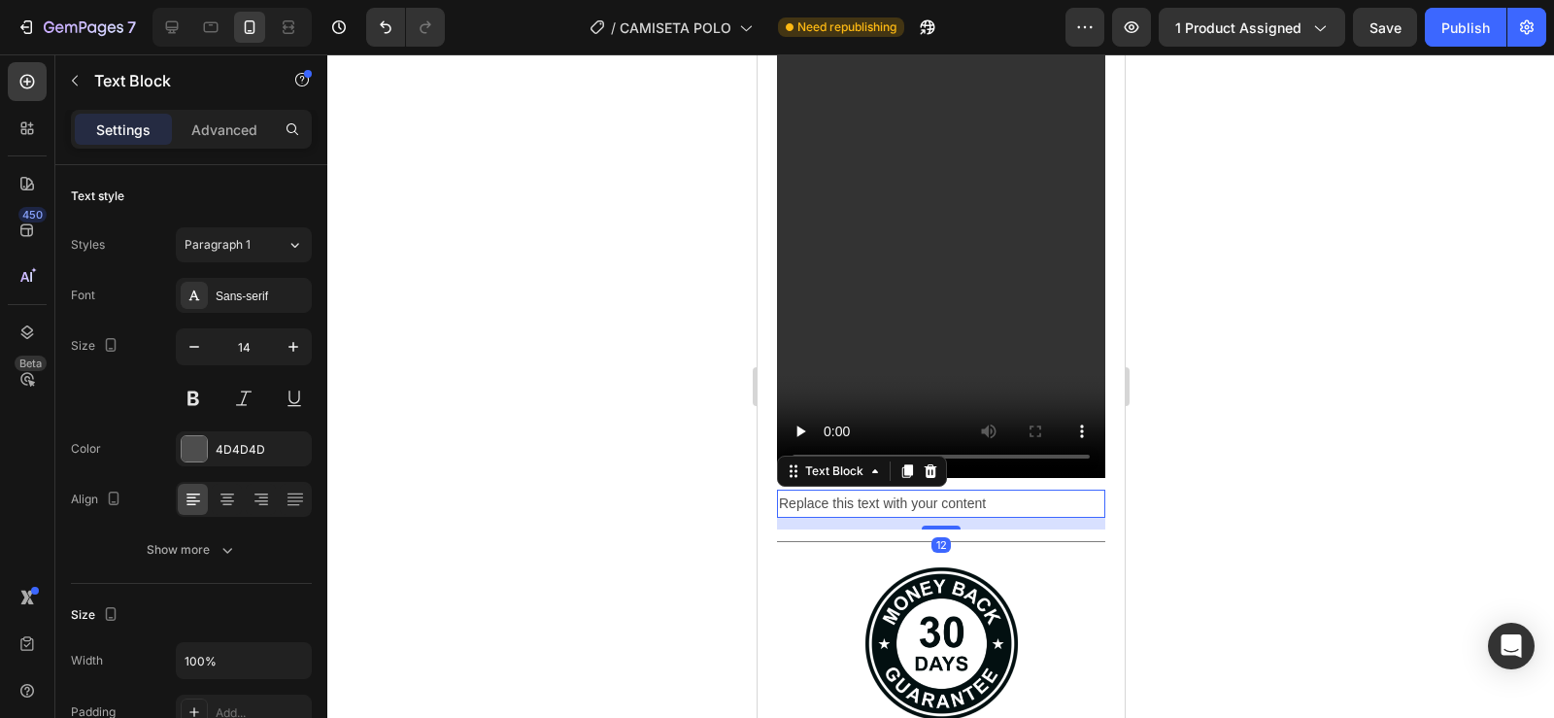
click at [998, 489] on div "Replace this text with your content" at bounding box center [940, 503] width 328 height 28
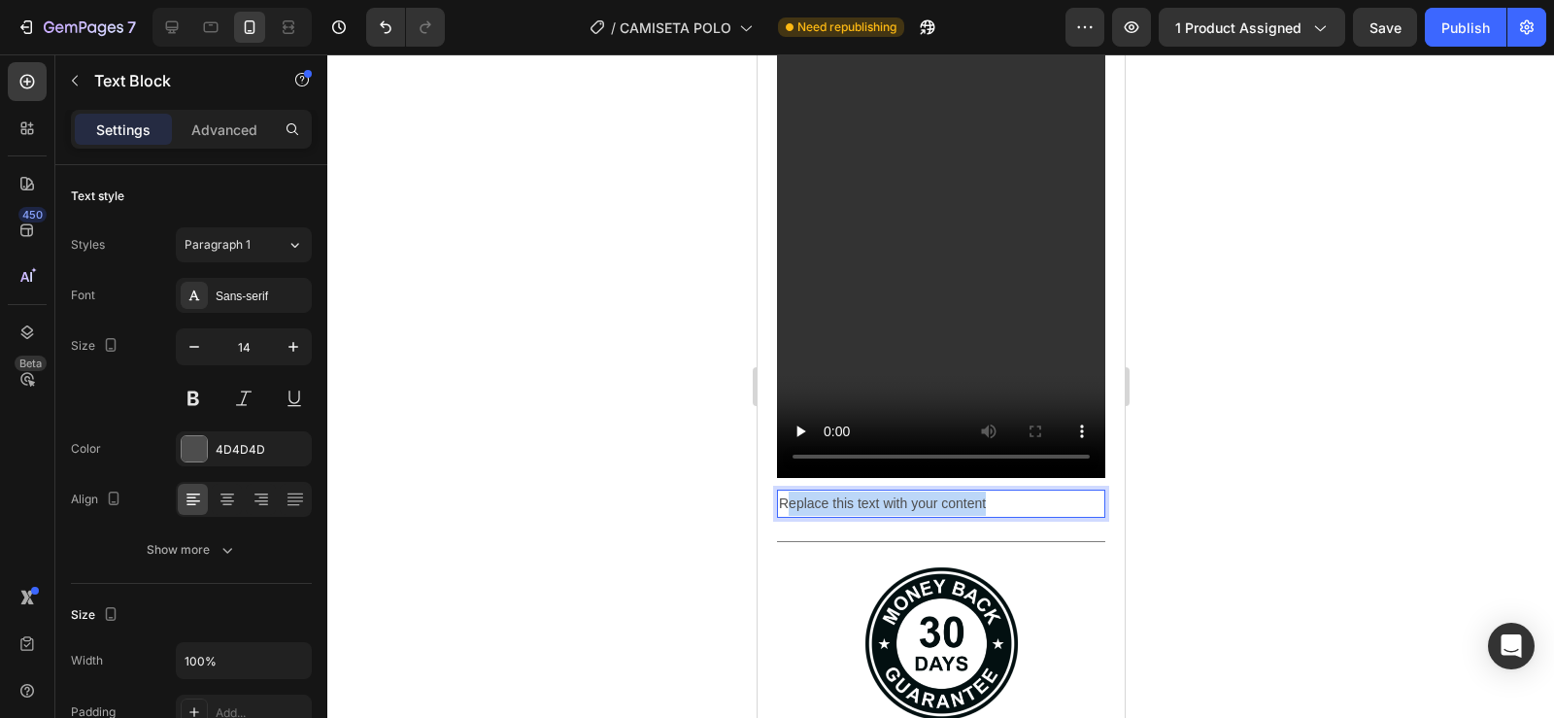
drag, startPoint x: 998, startPoint y: 427, endPoint x: 785, endPoint y: 420, distance: 213.8
click at [785, 491] on p "Replace this text with your content" at bounding box center [940, 503] width 324 height 24
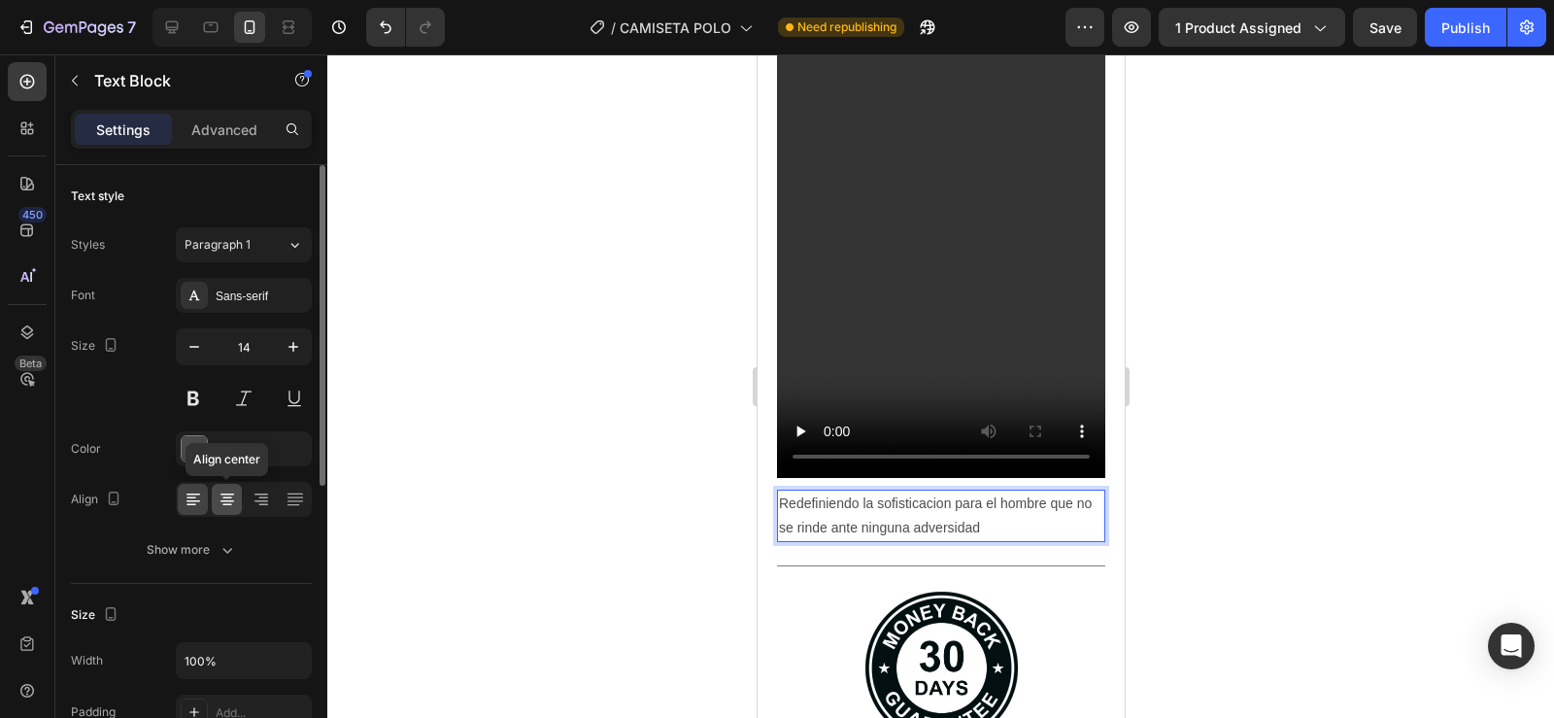
click at [224, 503] on icon at bounding box center [227, 498] width 19 height 19
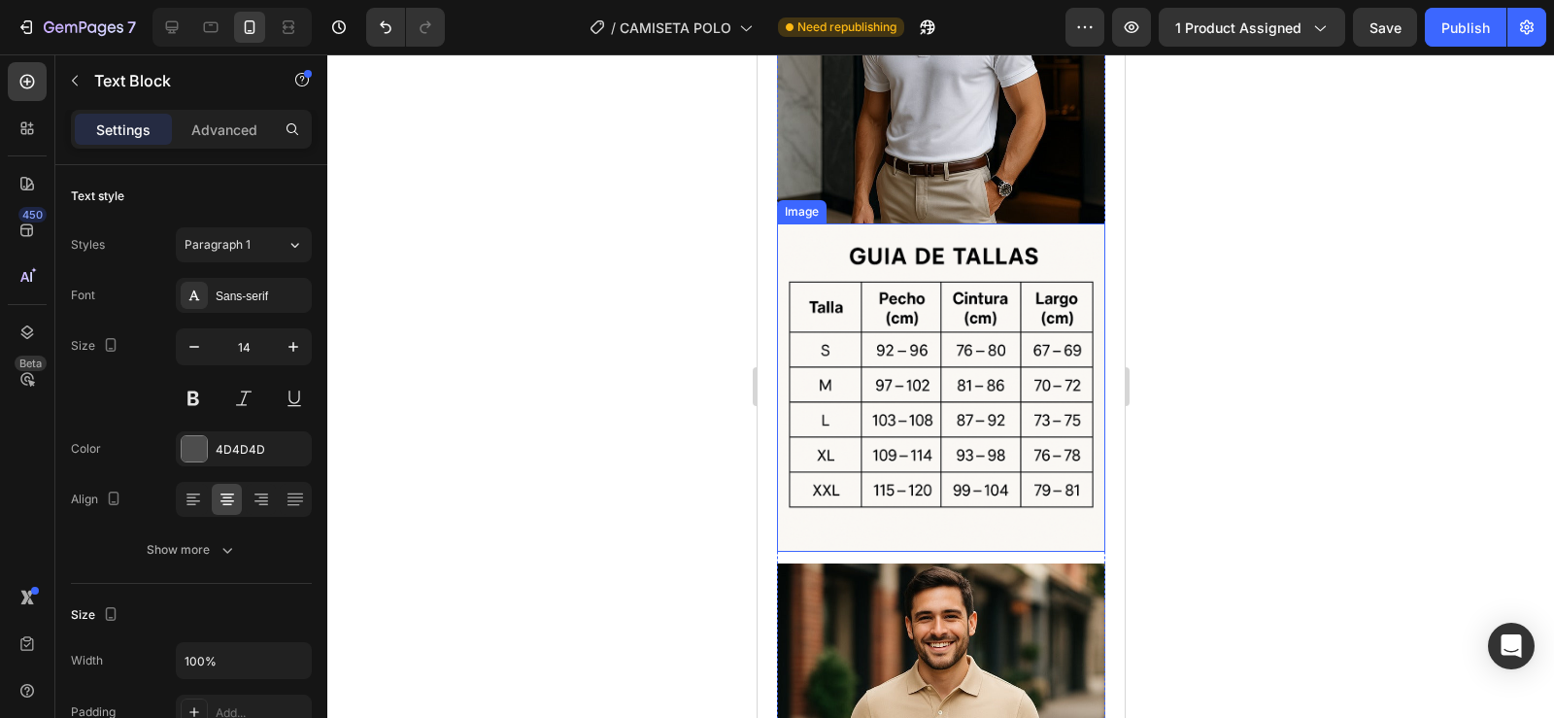
scroll to position [2978, 0]
click at [869, 344] on img at bounding box center [940, 388] width 328 height 328
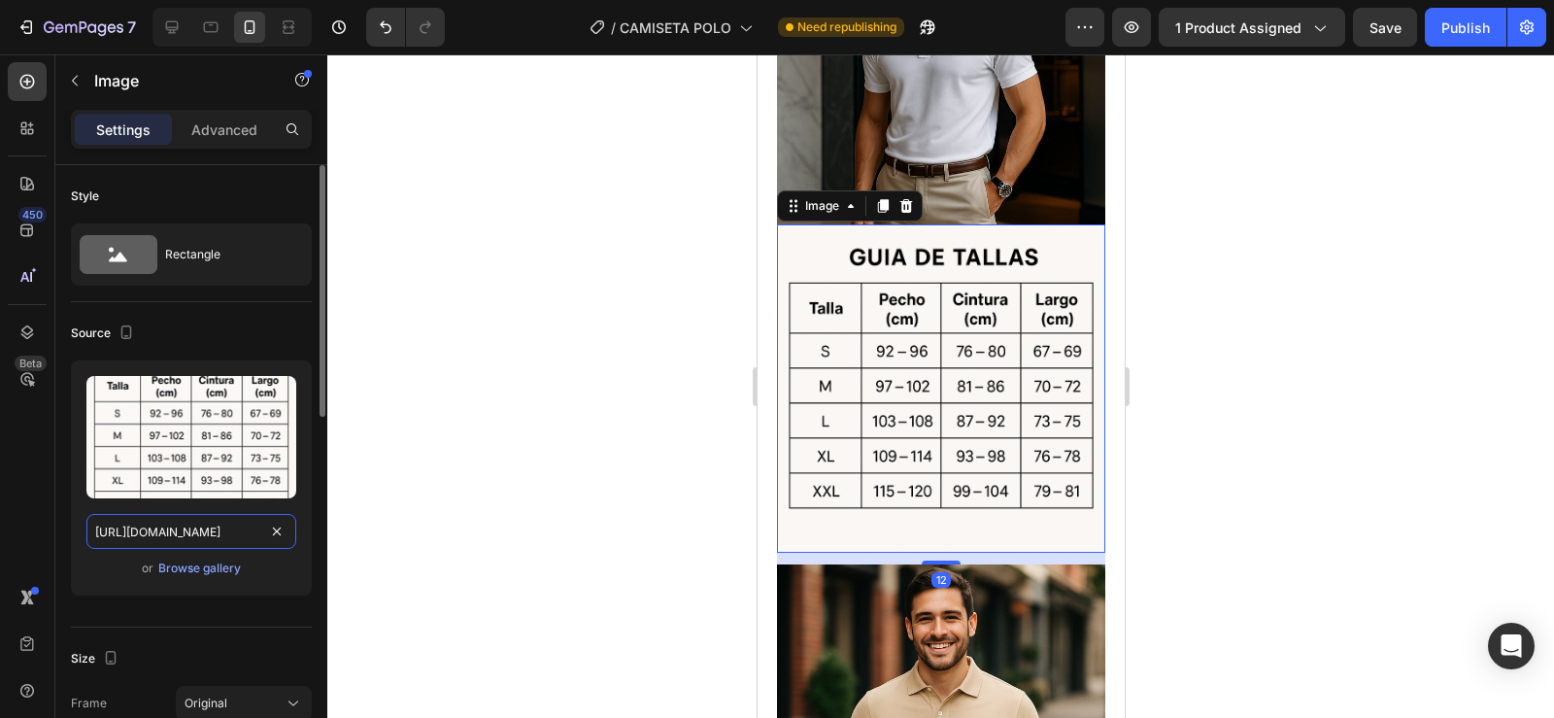
click at [184, 532] on input "https://cdn.shopify.com/s/files/1/0596/0758/0756/files/gempages_543962827816174…" at bounding box center [191, 531] width 210 height 35
click at [186, 570] on div "Browse gallery" at bounding box center [199, 567] width 83 height 17
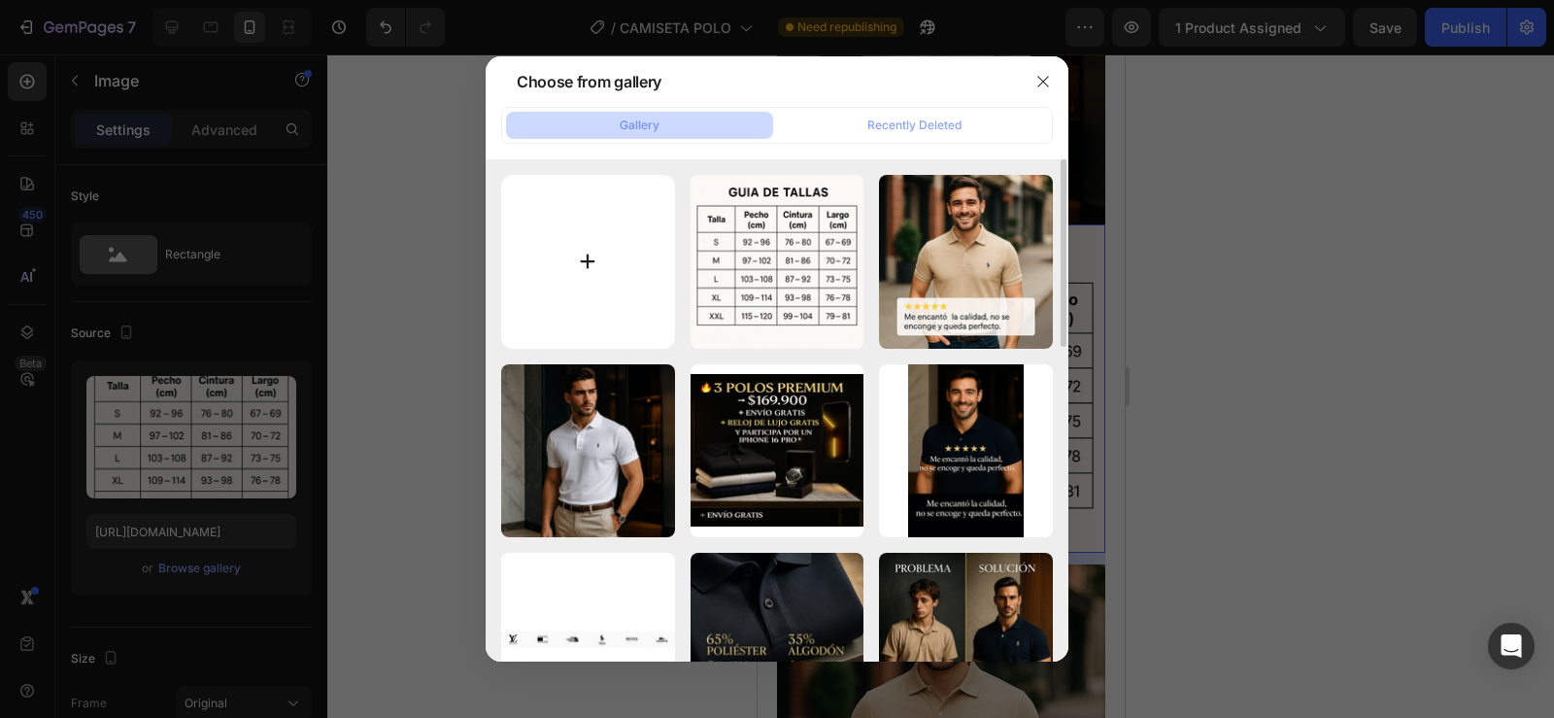
click at [582, 266] on input "file" at bounding box center [588, 262] width 174 height 174
type input "C:\fakepath\ChatGPT Image 27 ago 2025, 02_05_56 p.m. (1).png"
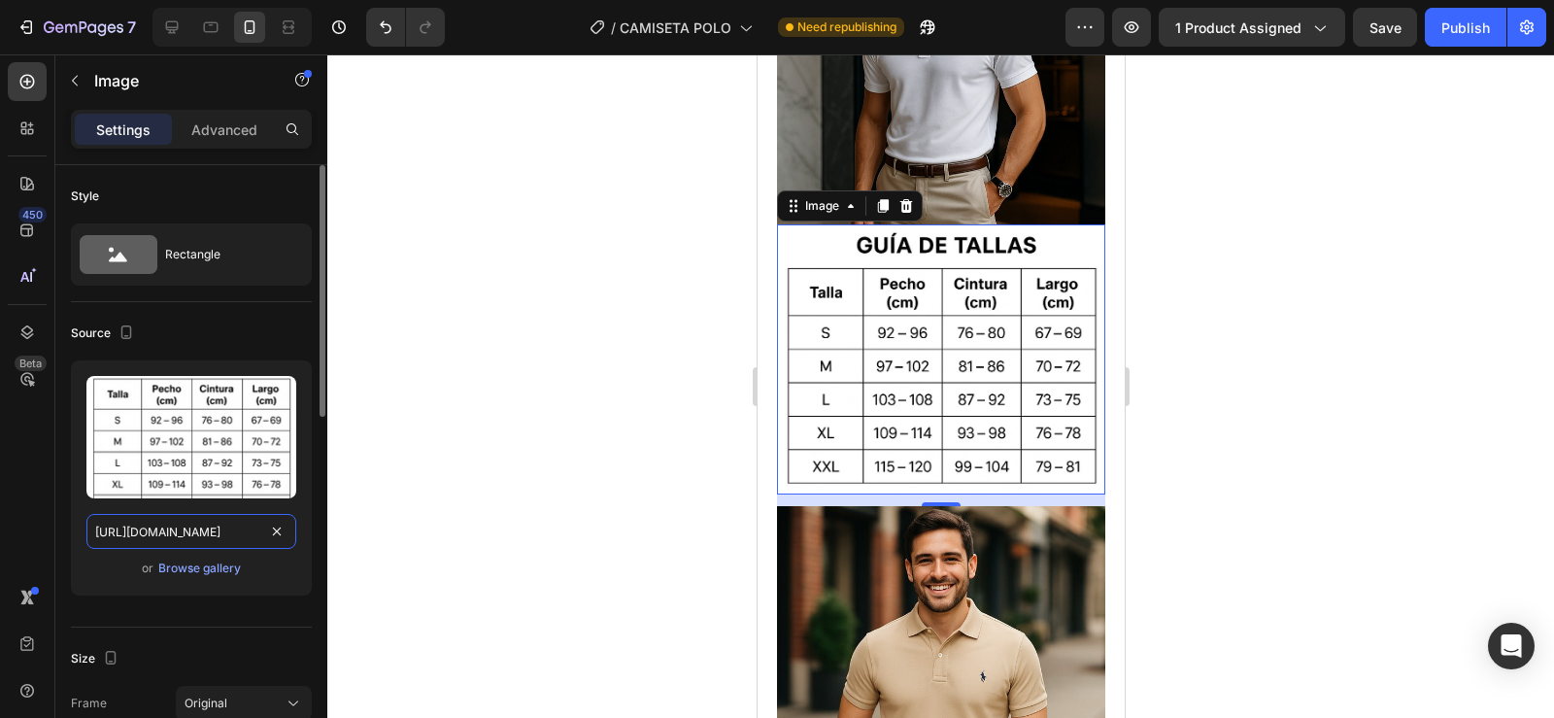
click at [182, 539] on input "https://cdn.shopify.com/s/files/1/0596/0758/0756/files/gempages_543962827816174…" at bounding box center [191, 531] width 210 height 35
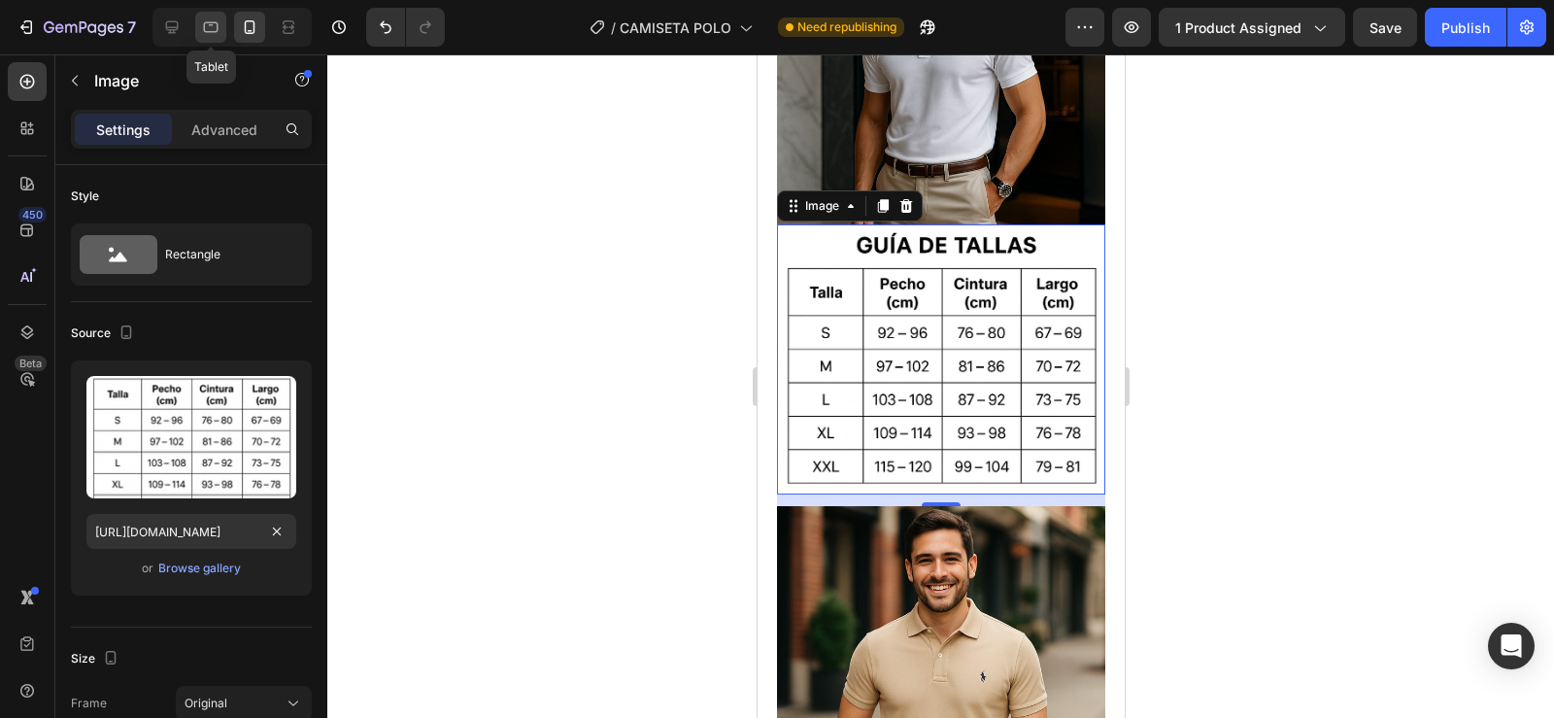
click at [217, 32] on icon at bounding box center [210, 26] width 19 height 19
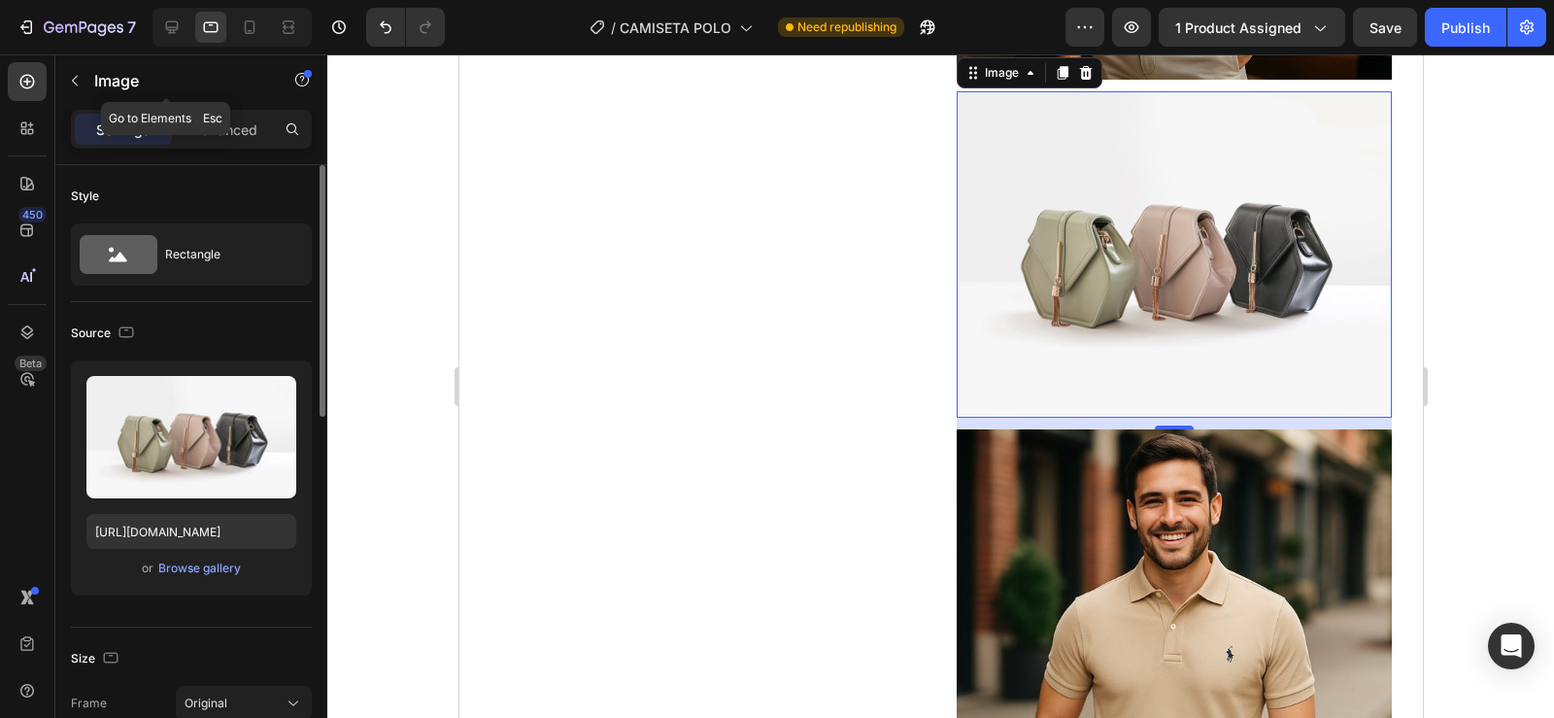
scroll to position [2924, 0]
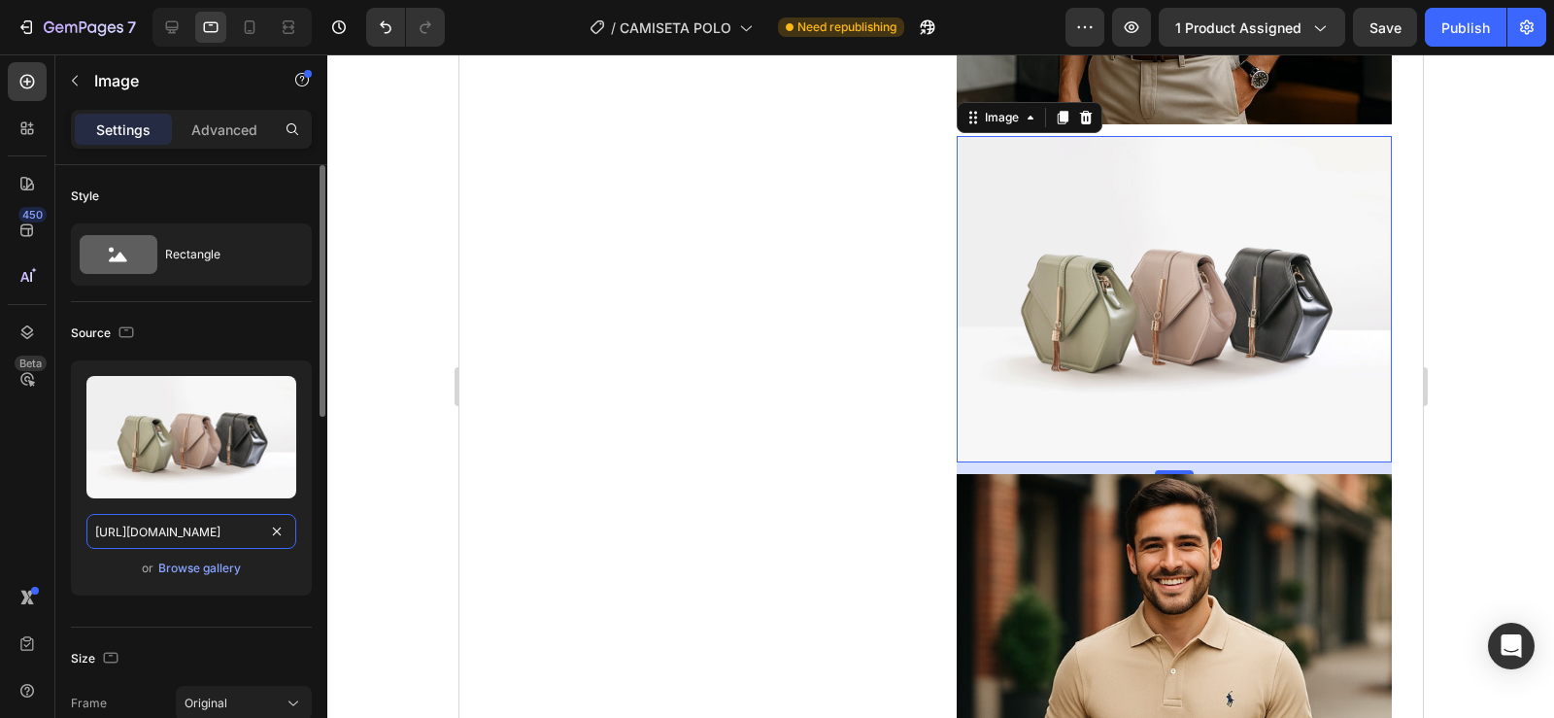
click at [197, 543] on input "https://cdn.shopify.com/s/files/1/2005/9307/files/image_demo.jpg" at bounding box center [191, 531] width 210 height 35
paste input "0596/0758/0756/files/gempages_543962827816174658-96b1b253-8e5b-4538-95a5-d87ea5…"
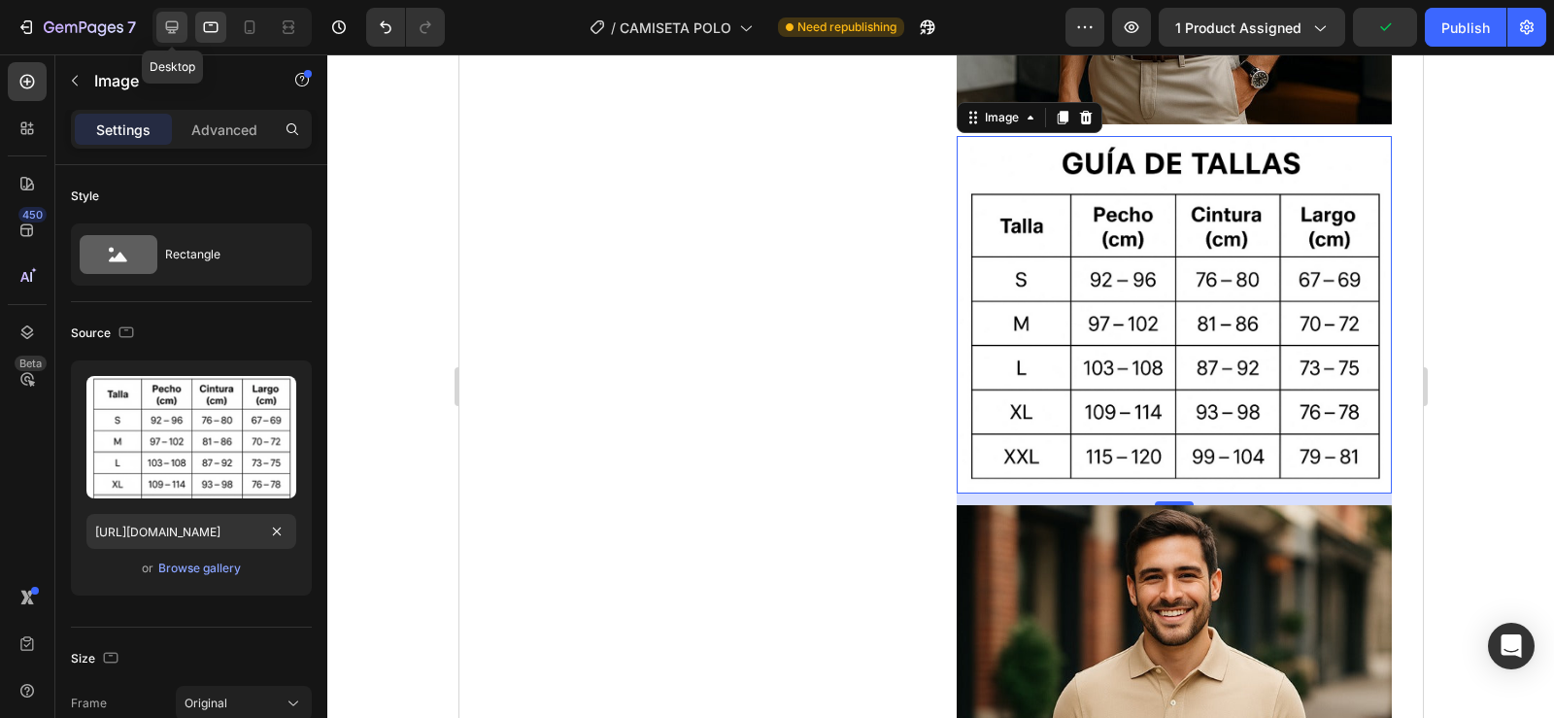
scroll to position [0, 0]
click at [171, 25] on icon at bounding box center [171, 26] width 19 height 19
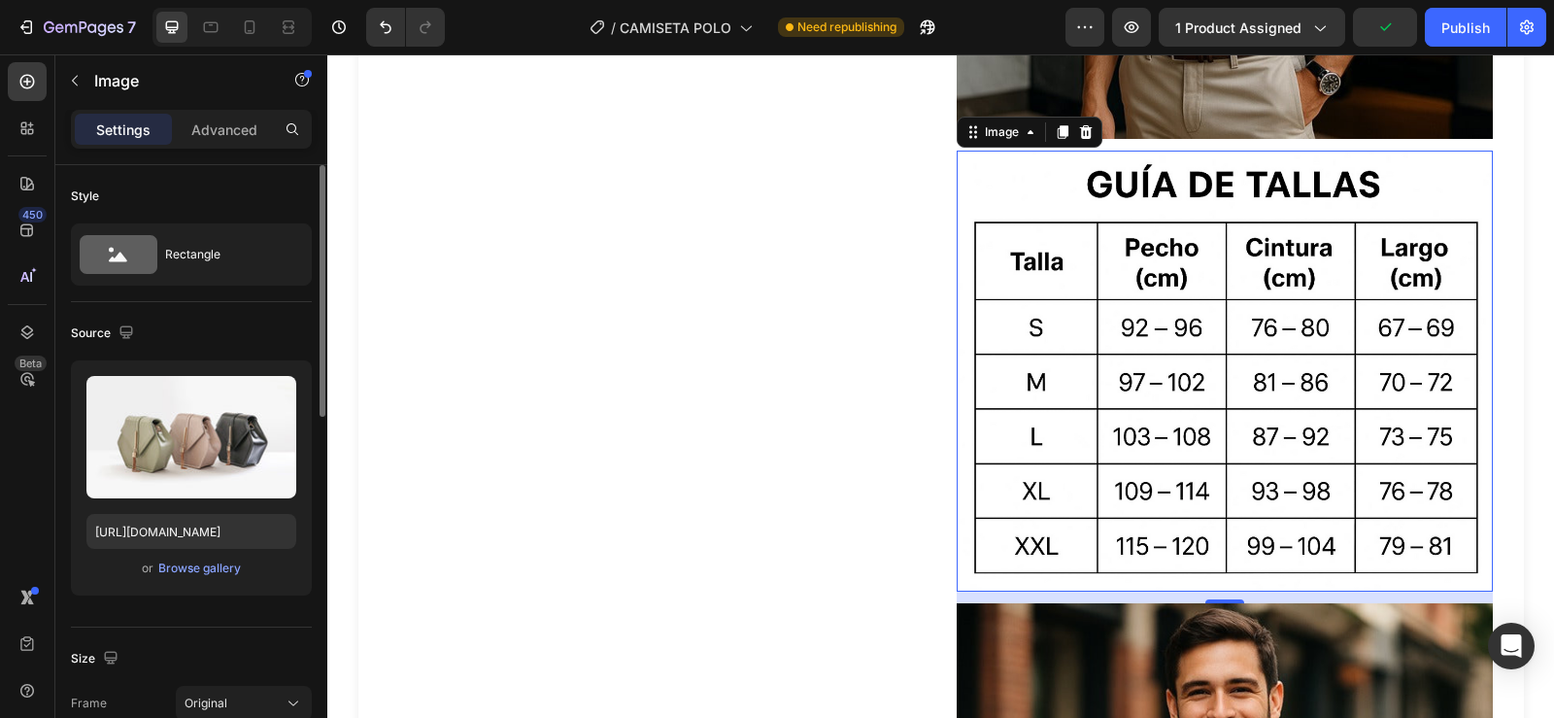
scroll to position [3071, 0]
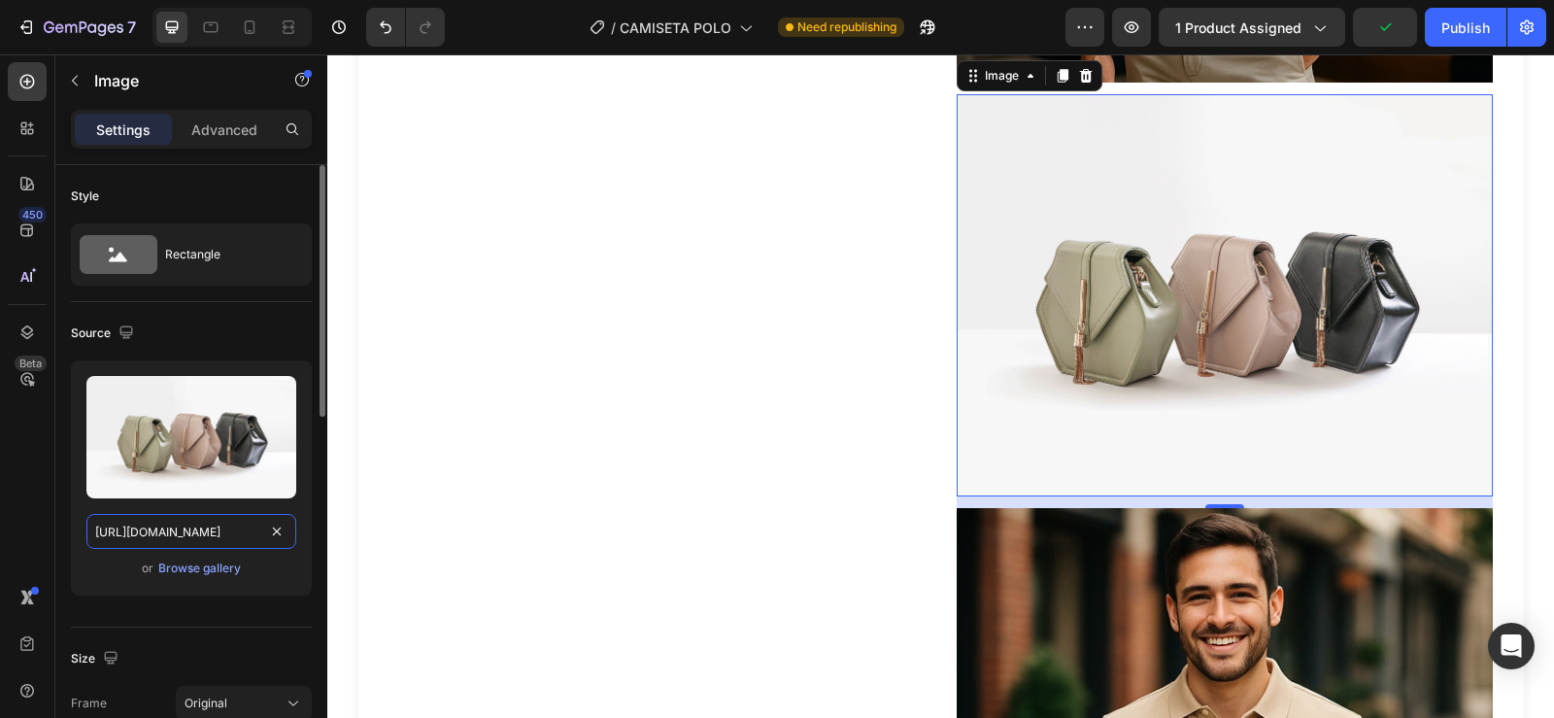
click at [172, 538] on input "https://cdn.shopify.com/s/files/1/2005/9307/files/image_demo.jpg" at bounding box center [191, 531] width 210 height 35
paste input "0596/0758/0756/files/gempages_543962827816174658-96b1b253-8e5b-4538-95a5-d87ea5…"
type input "https://cdn.shopify.com/s/files/1/0596/0758/0756/files/gempages_543962827816174…"
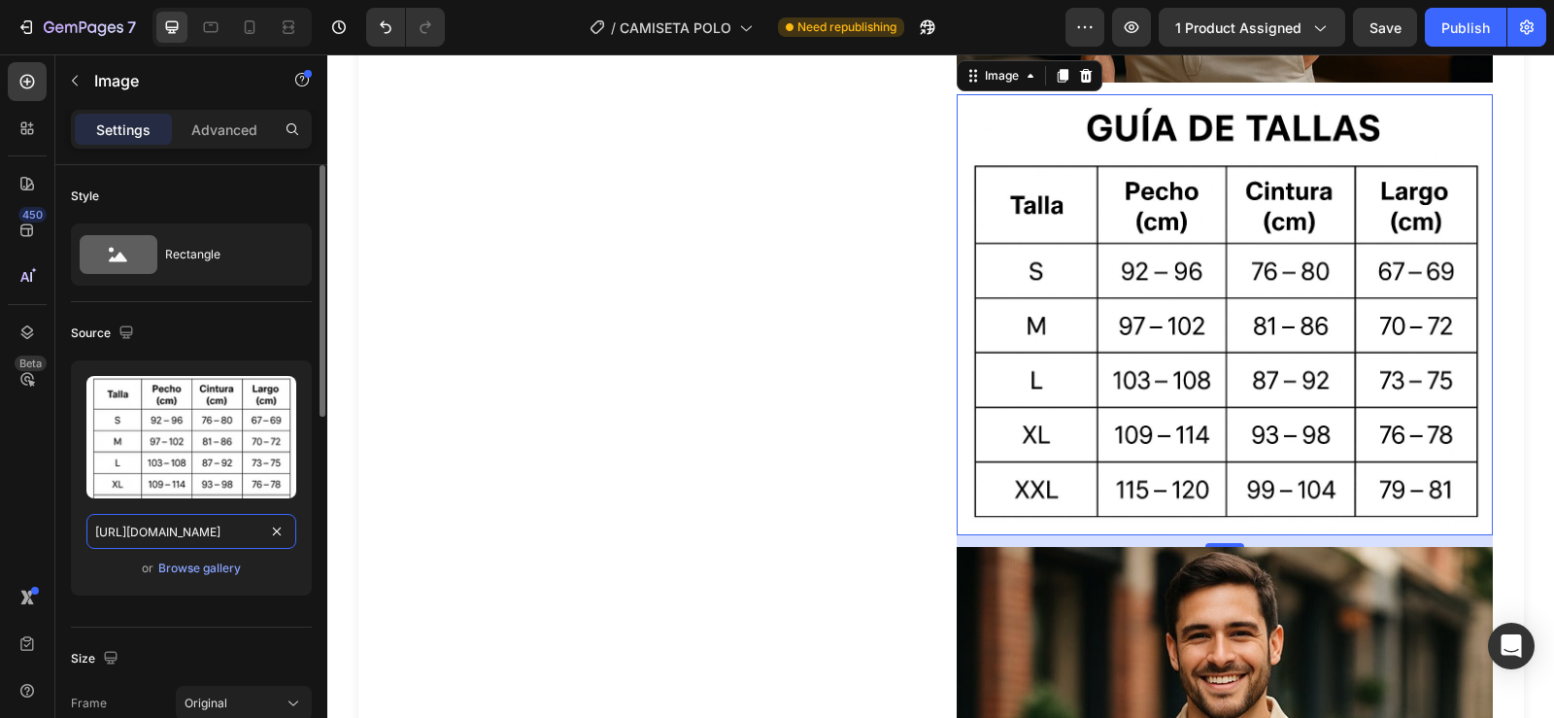
scroll to position [0, 599]
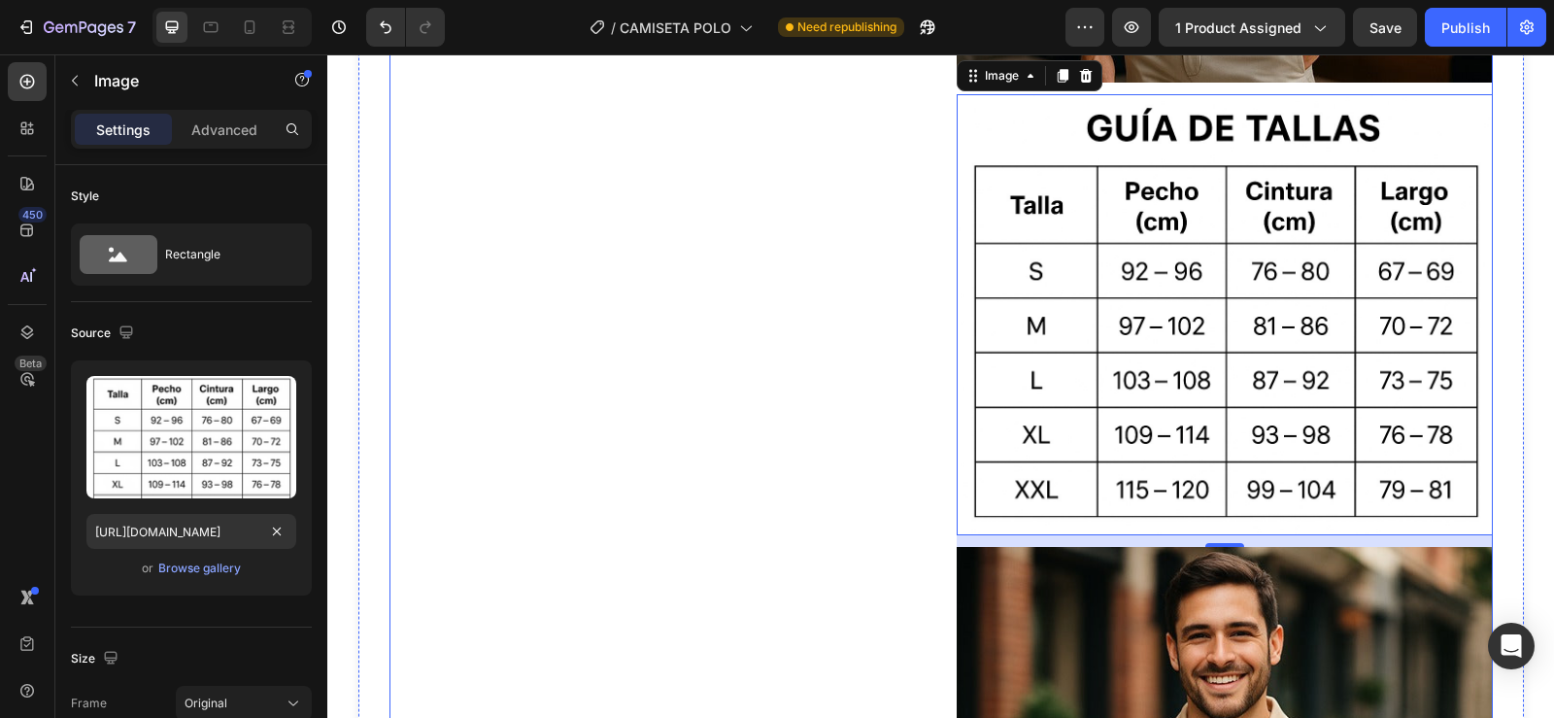
click at [790, 499] on div "Product Images EasySell COD Form & Upsells EasySell COD" at bounding box center [657, 271] width 536 height 6260
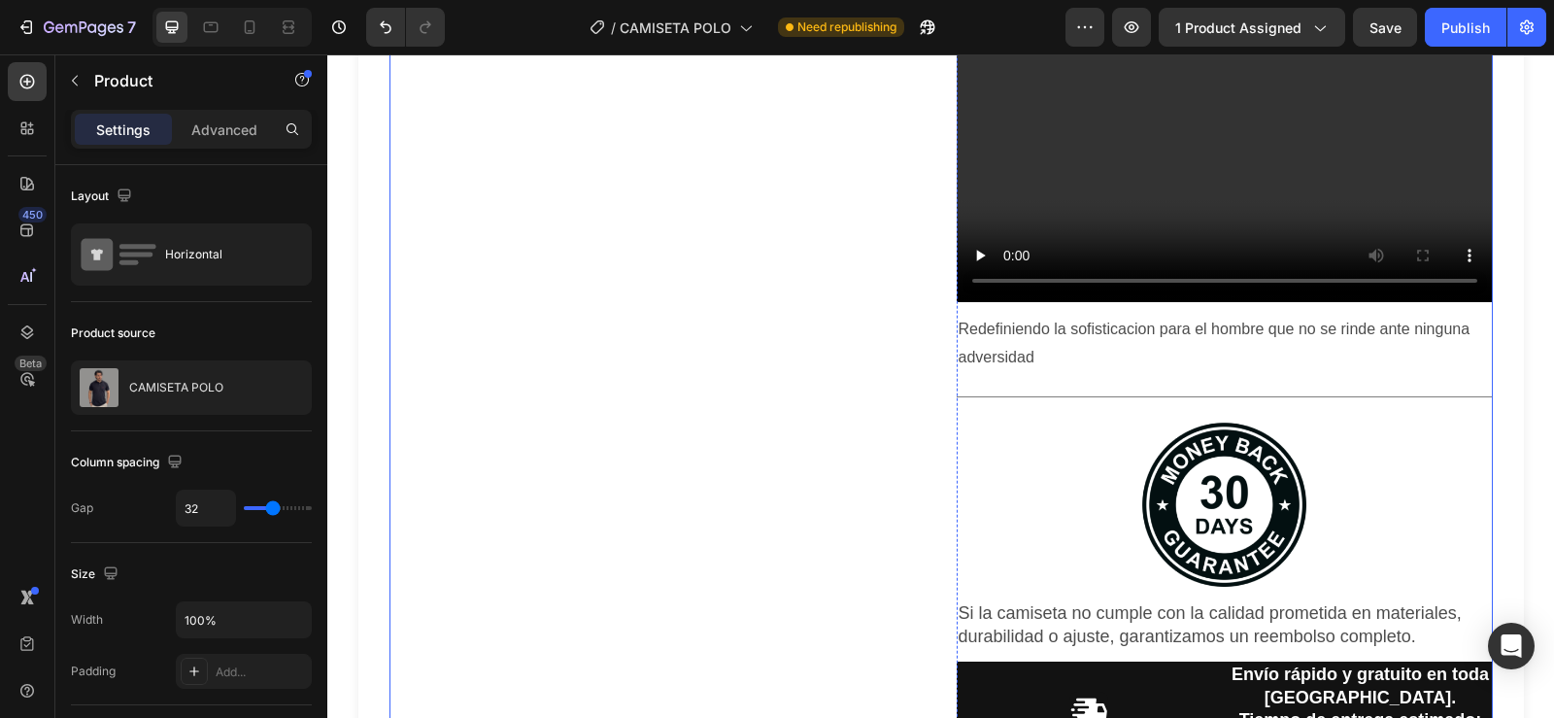
scroll to position [4208, 0]
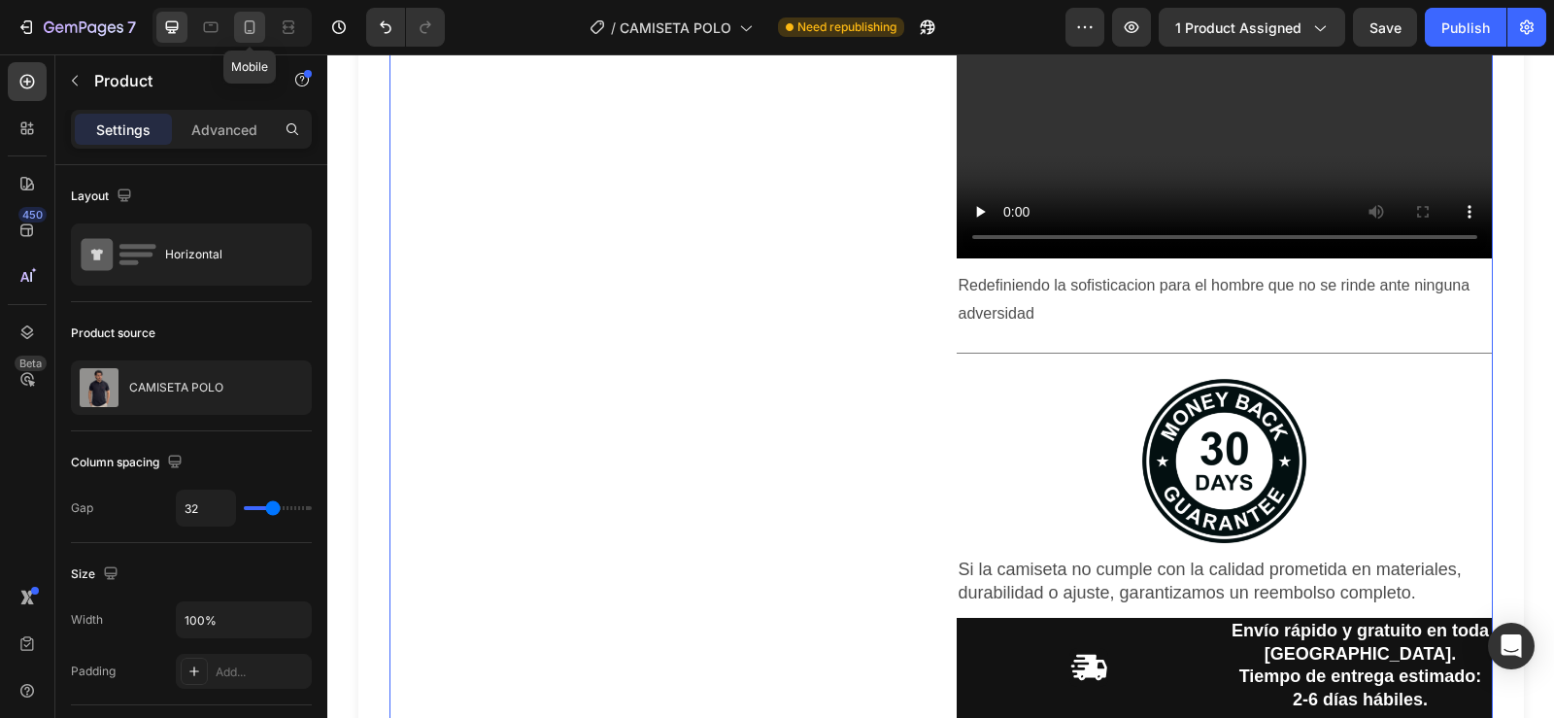
click at [248, 20] on icon at bounding box center [250, 27] width 11 height 14
type input "0"
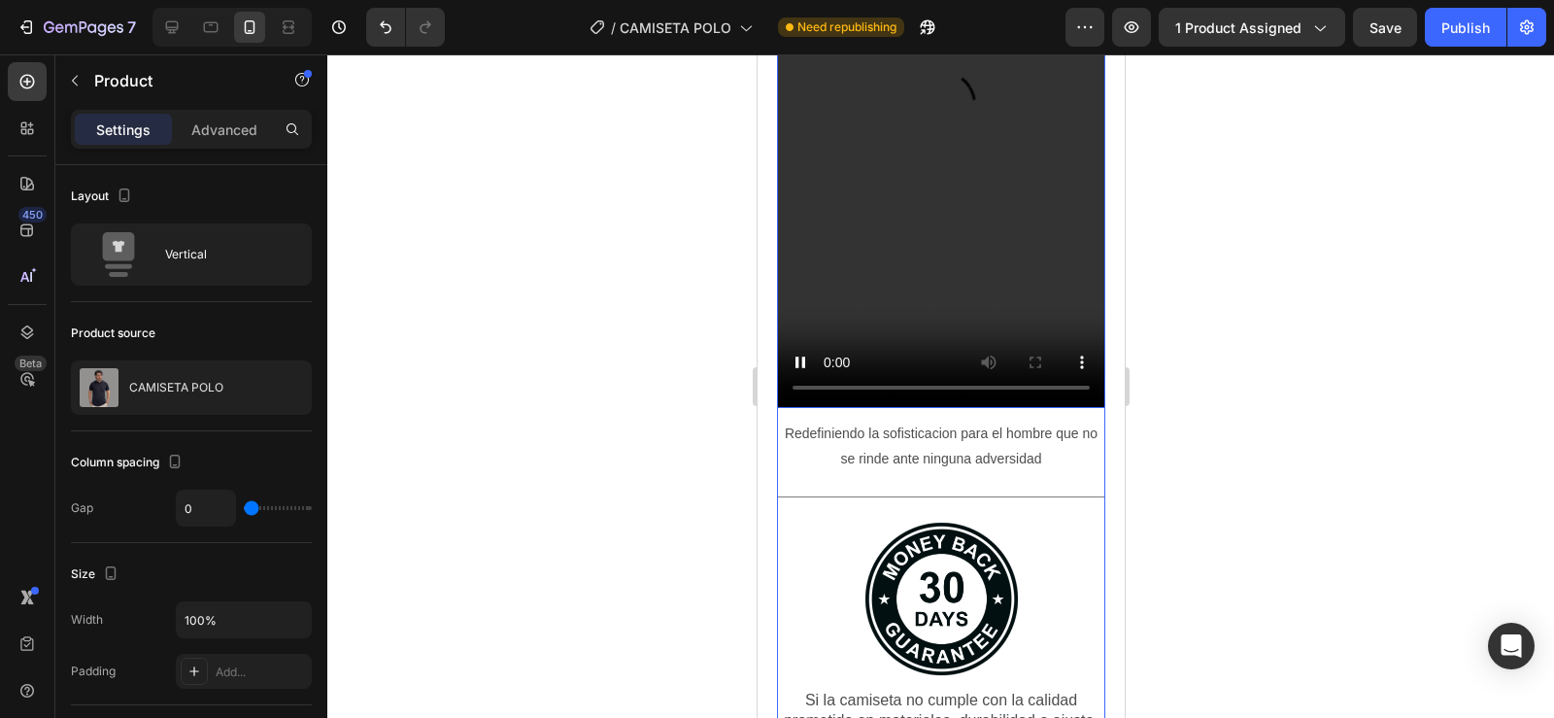
scroll to position [4008, 0]
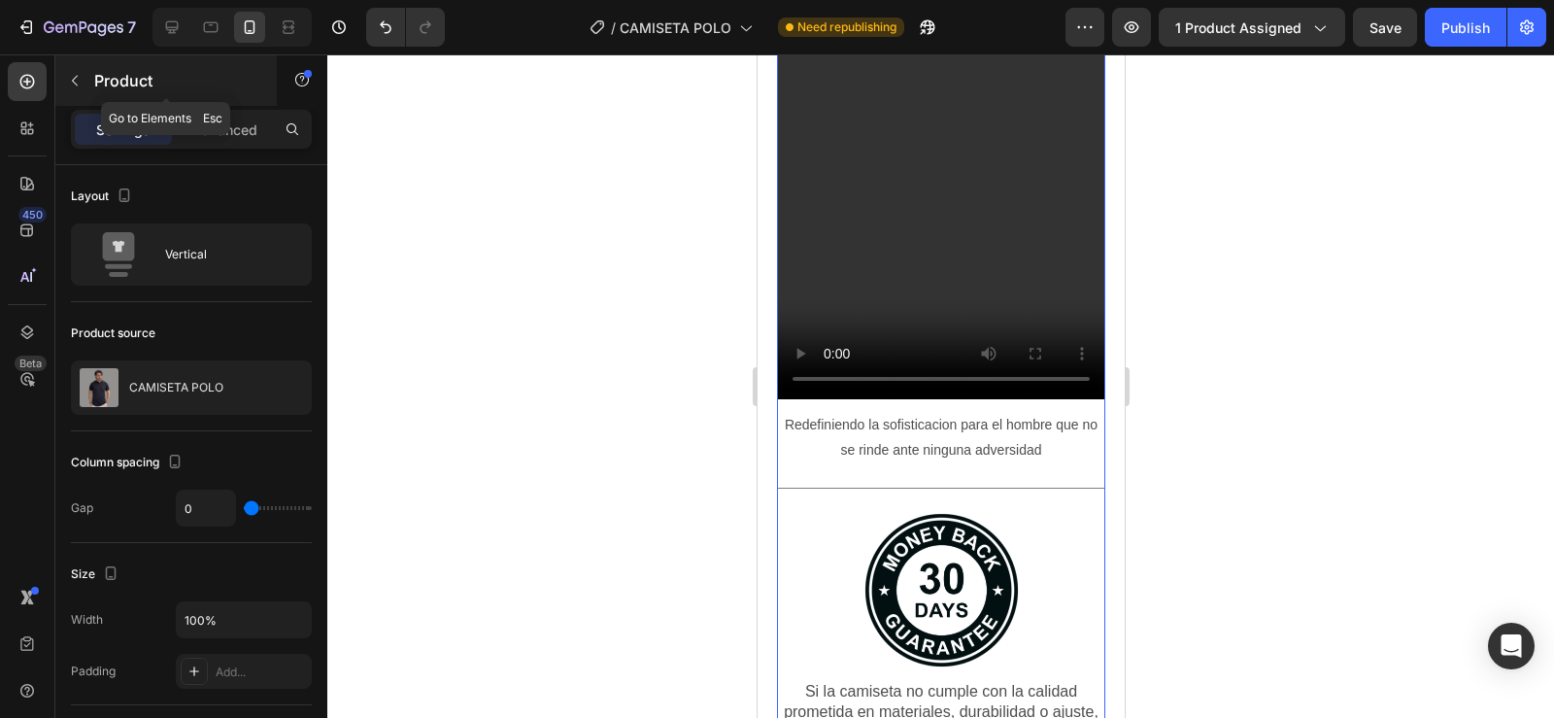
click at [78, 81] on icon "button" at bounding box center [75, 81] width 16 height 16
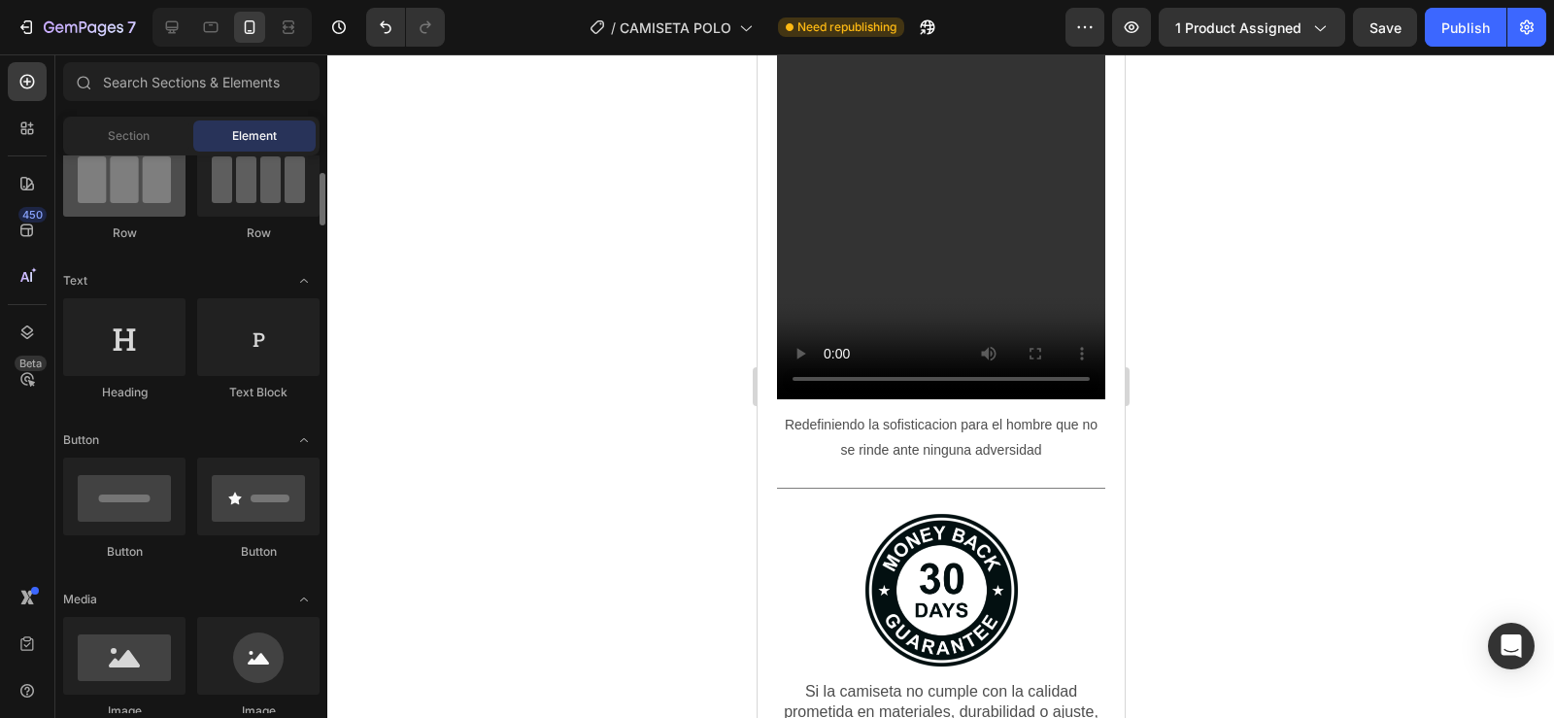
scroll to position [183, 0]
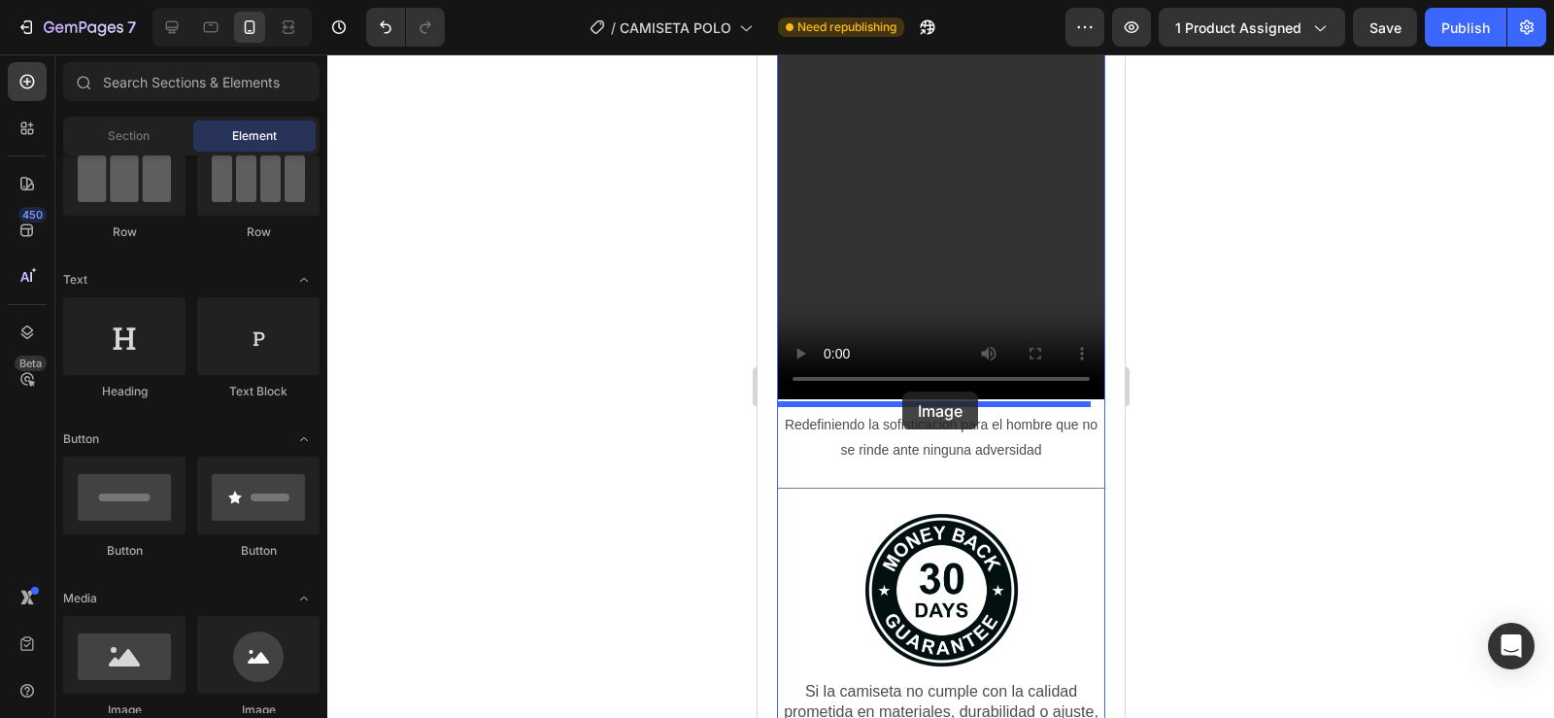
drag, startPoint x: 878, startPoint y: 709, endPoint x: 901, endPoint y: 391, distance: 318.4
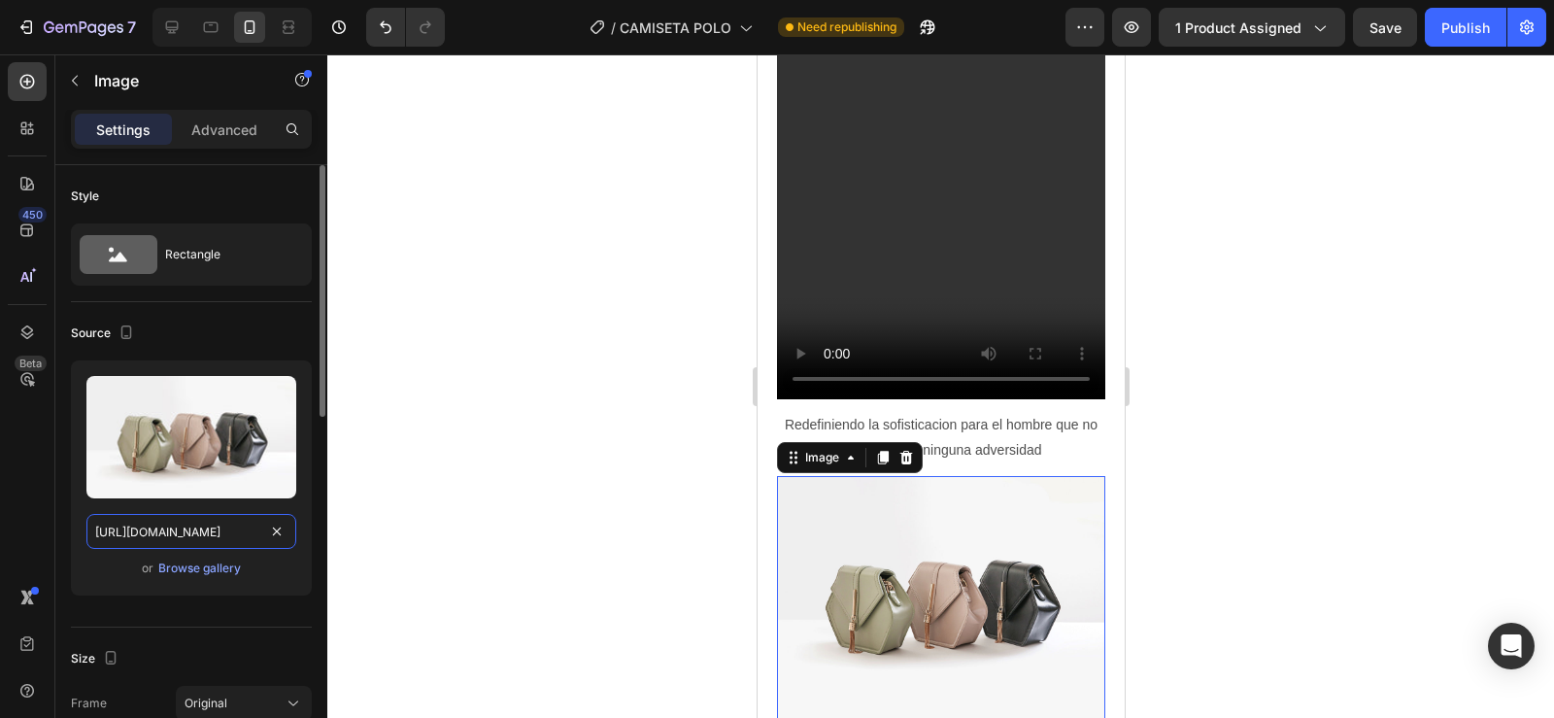
click at [192, 529] on input "https://cdn.shopify.com/s/files/1/2005/9307/files/image_demo.jpg" at bounding box center [191, 531] width 210 height 35
click at [198, 573] on div "Browse gallery" at bounding box center [199, 567] width 83 height 17
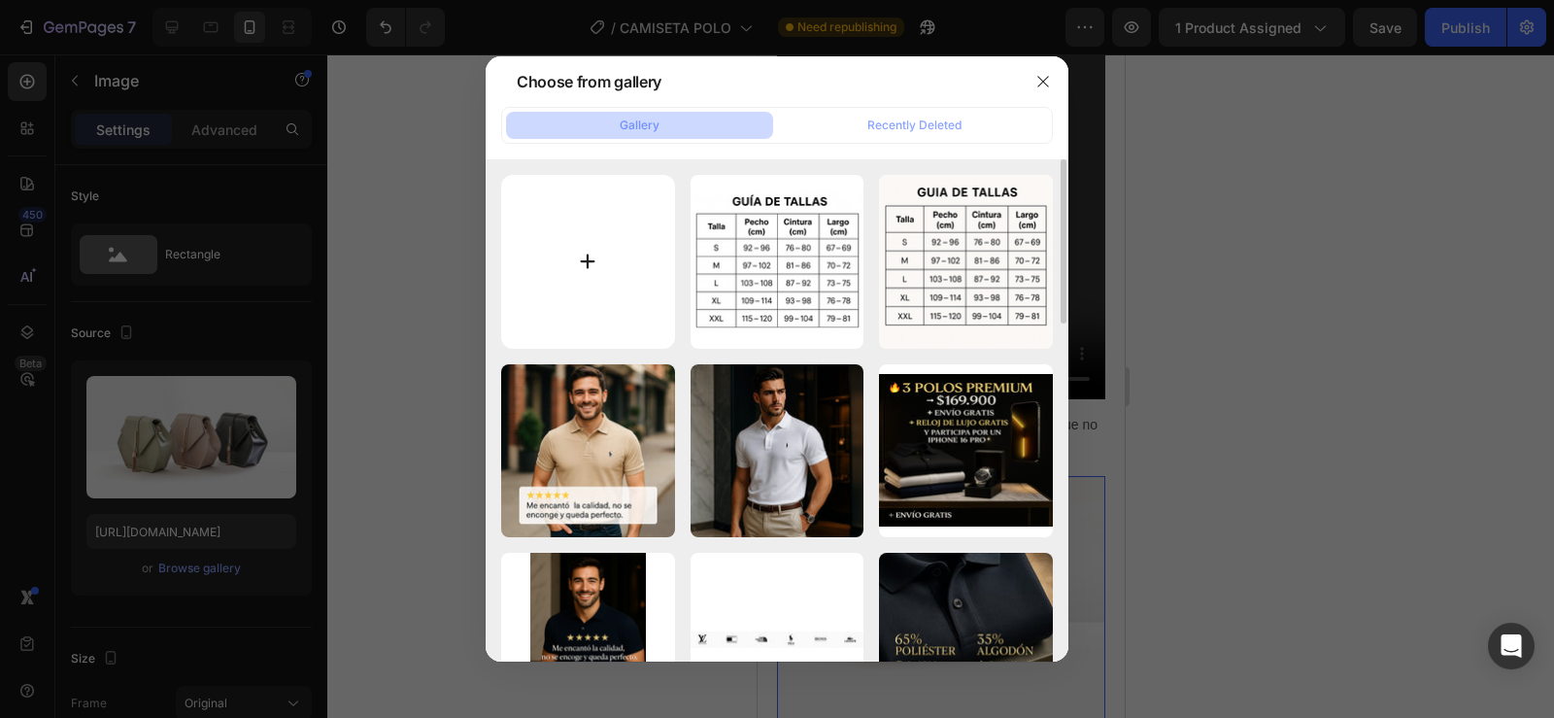
click at [548, 273] on input "file" at bounding box center [588, 262] width 174 height 174
type input "C:\fakepath\image (23).png"
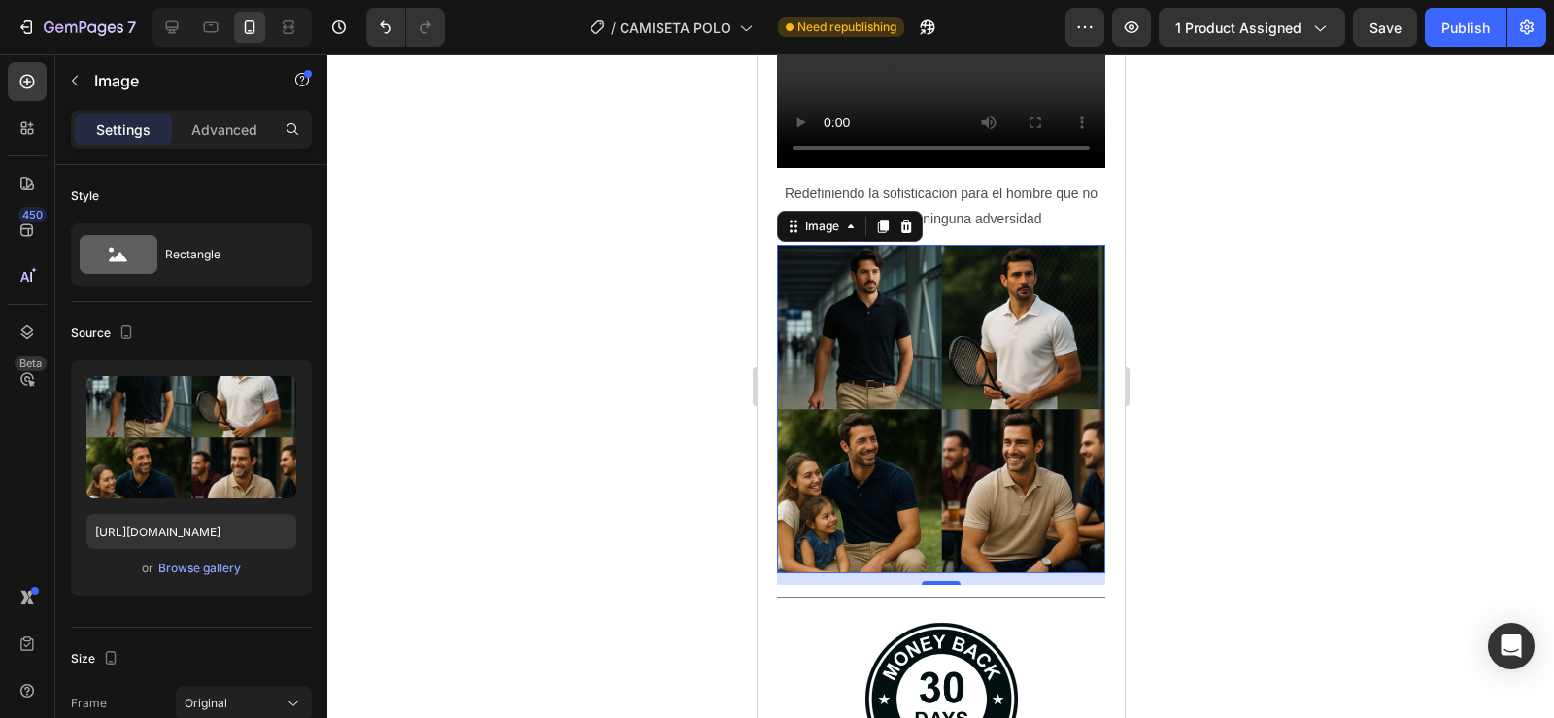
scroll to position [4252, 0]
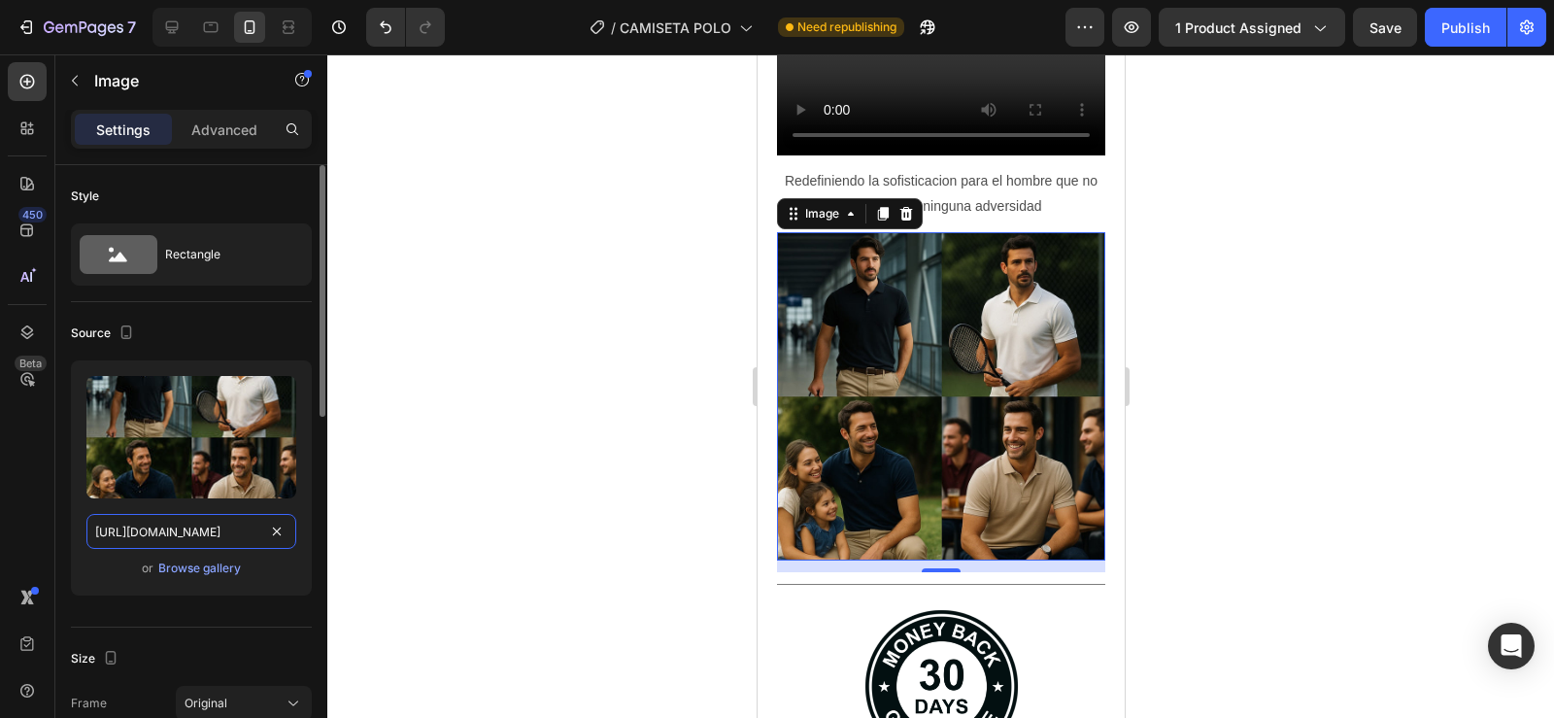
click at [221, 533] on input "https://cdn.shopify.com/s/files/1/0596/0758/0756/files/gempages_543962827816174…" at bounding box center [191, 531] width 210 height 35
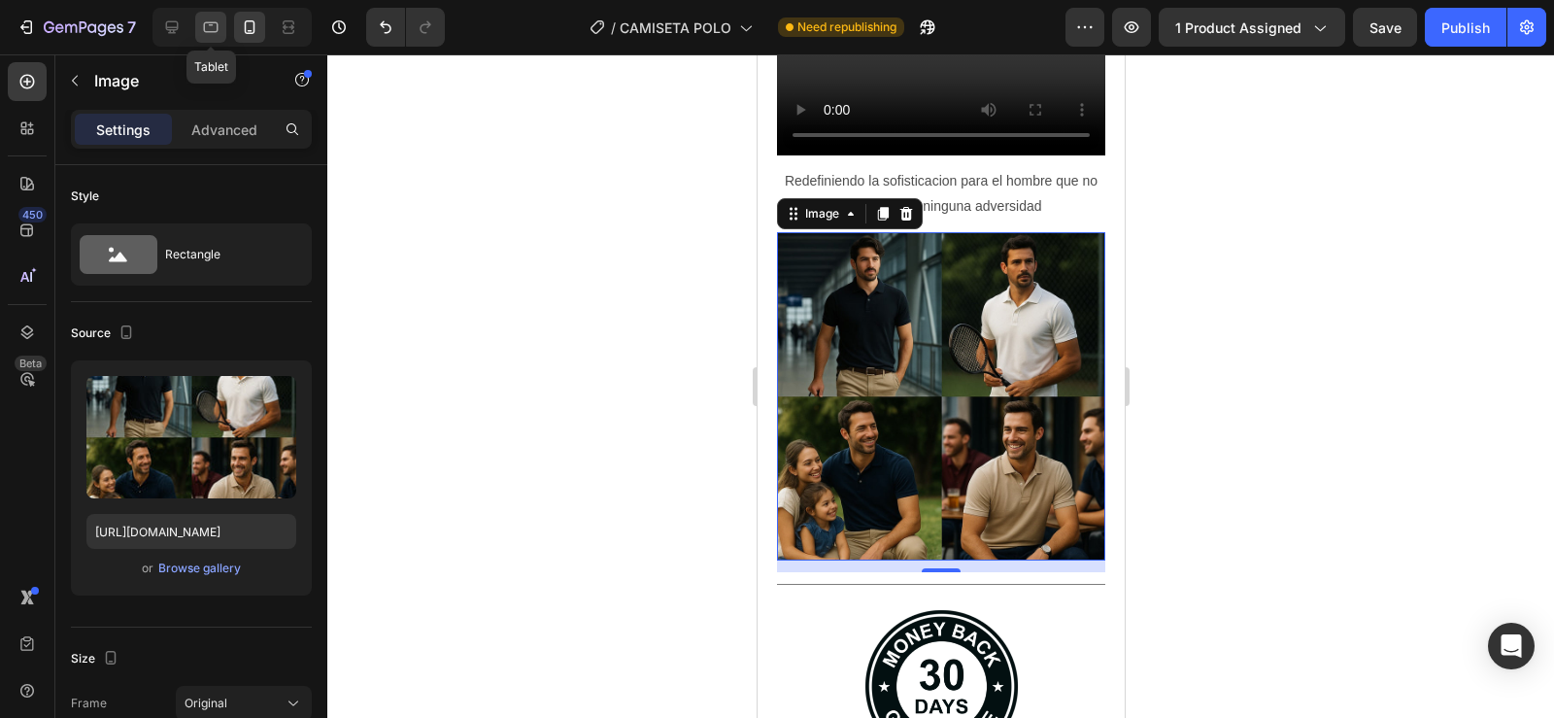
click at [207, 29] on icon at bounding box center [210, 26] width 19 height 19
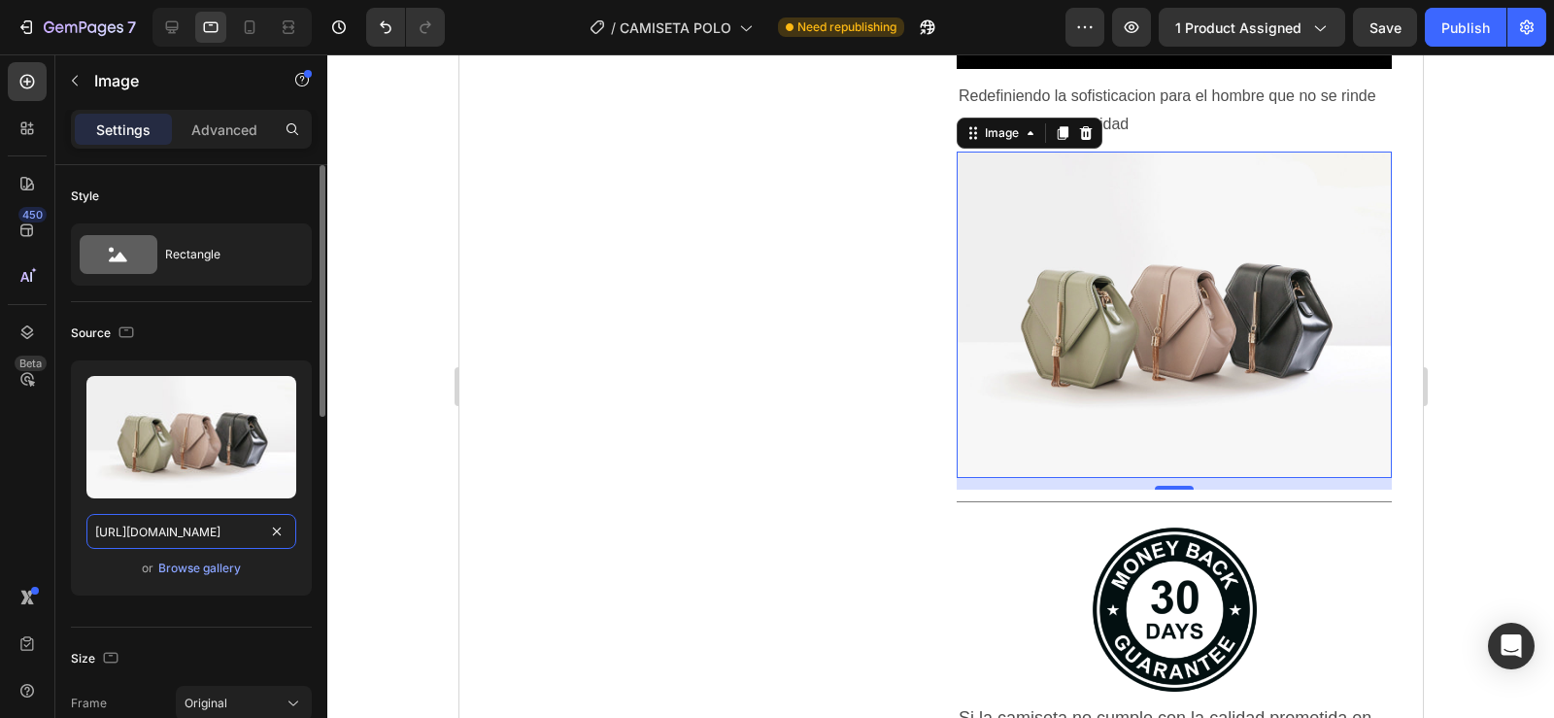
scroll to position [4050, 0]
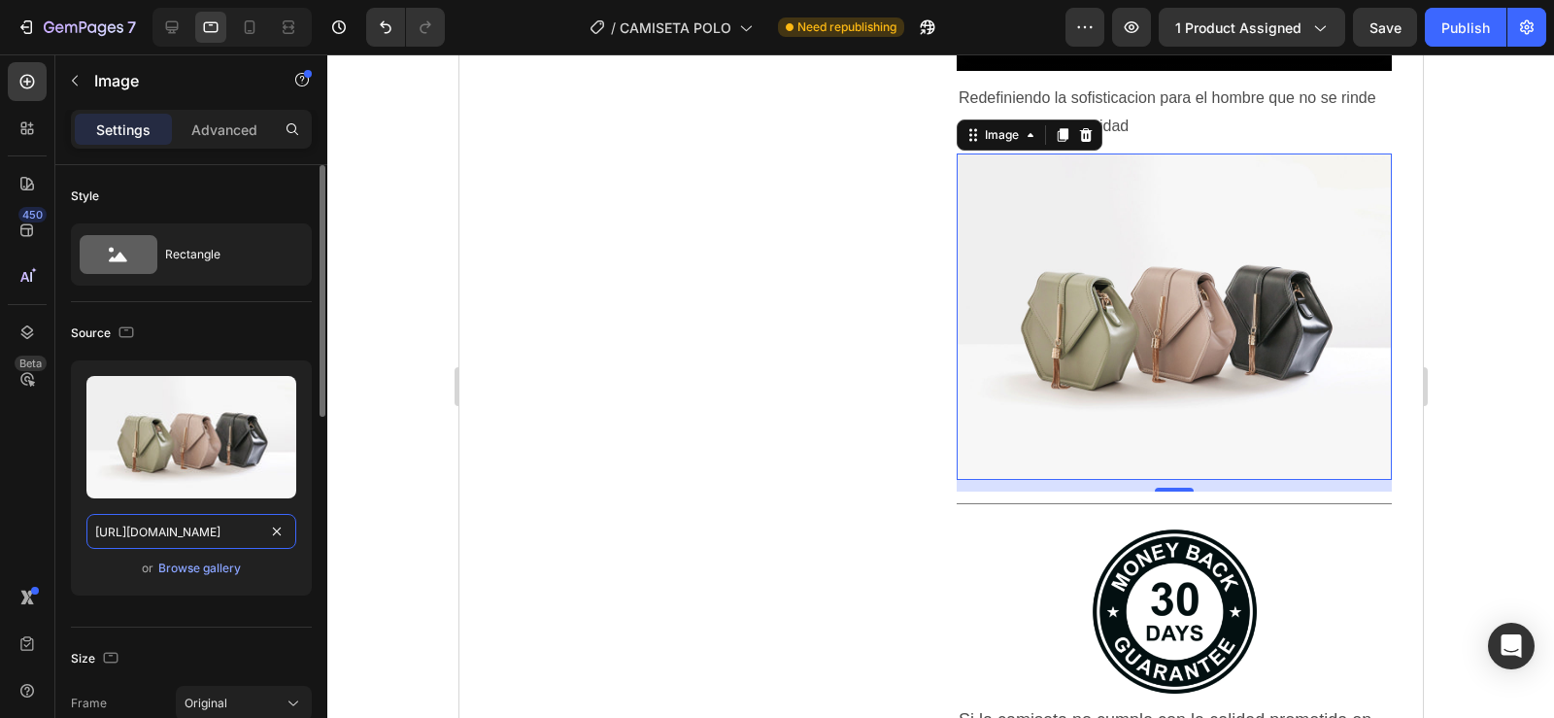
click at [141, 521] on input "https://cdn.shopify.com/s/files/1/2005/9307/files/image_demo.jpg" at bounding box center [191, 531] width 210 height 35
paste input "0596/0758/0756/files/gempages_543962827816174658-aa8194cf-154a-4f4f-8cd2-1f9203…"
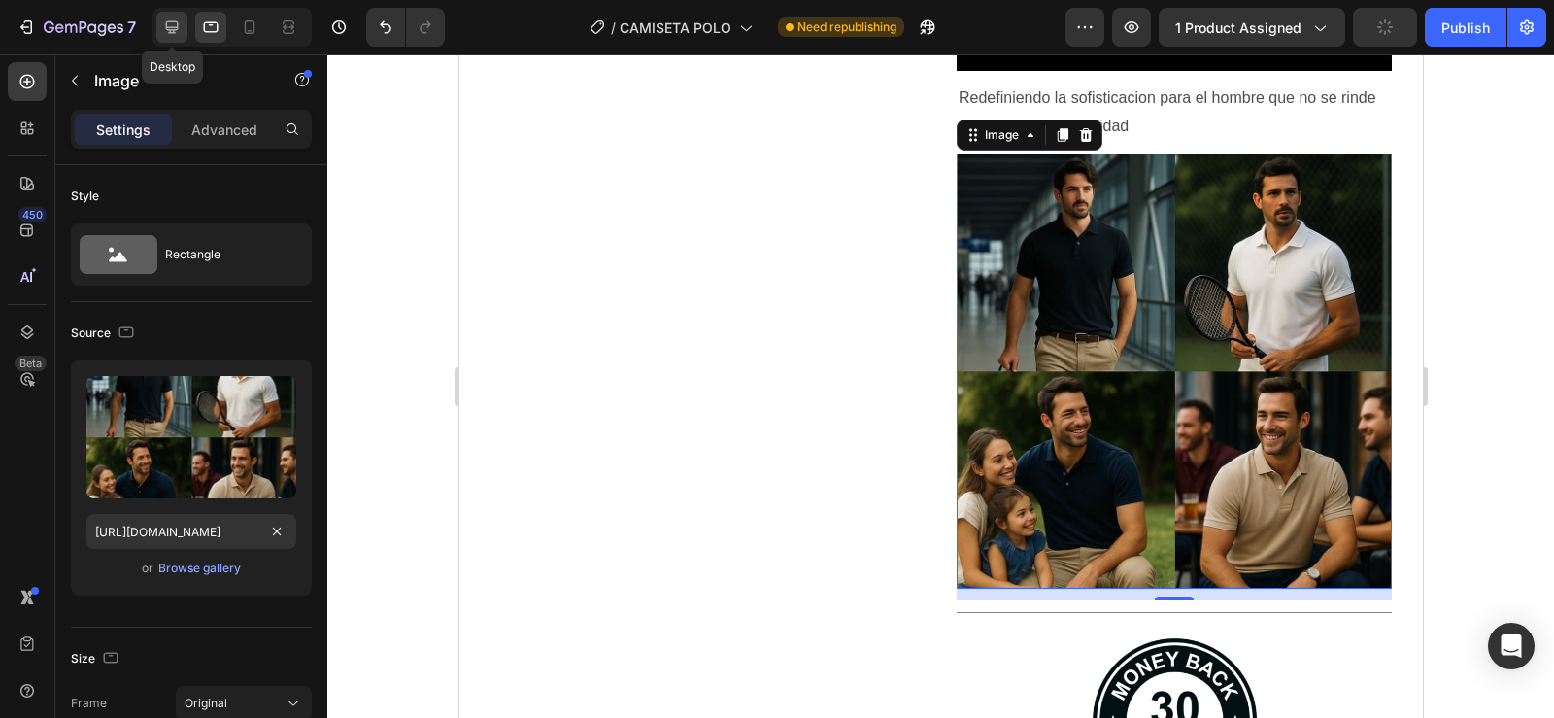
scroll to position [0, 0]
click at [167, 23] on icon at bounding box center [172, 27] width 13 height 13
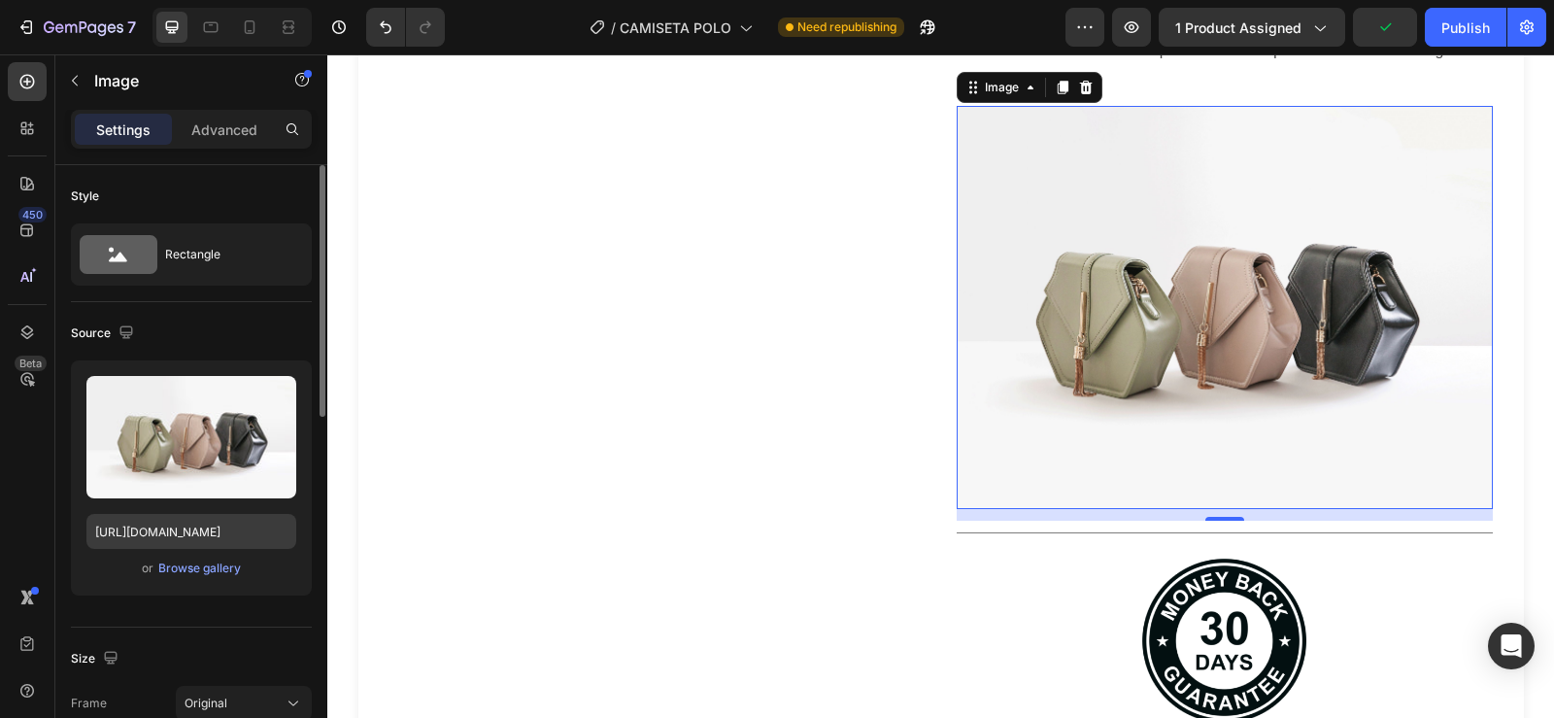
scroll to position [4455, 0]
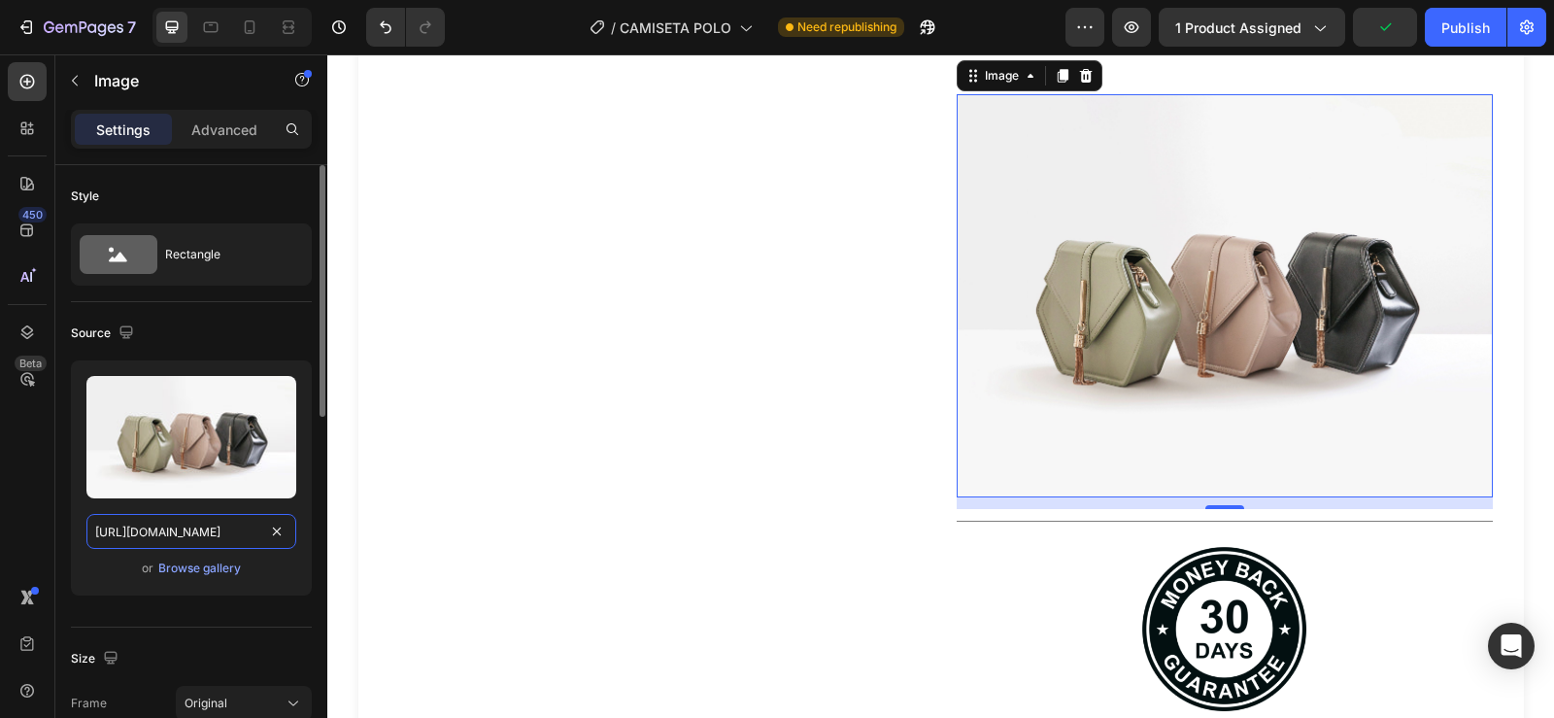
click at [118, 539] on input "https://cdn.shopify.com/s/files/1/2005/9307/files/image_demo.jpg" at bounding box center [191, 531] width 210 height 35
paste input "0596/0758/0756/files/gempages_543962827816174658-aa8194cf-154a-4f4f-8cd2-1f9203…"
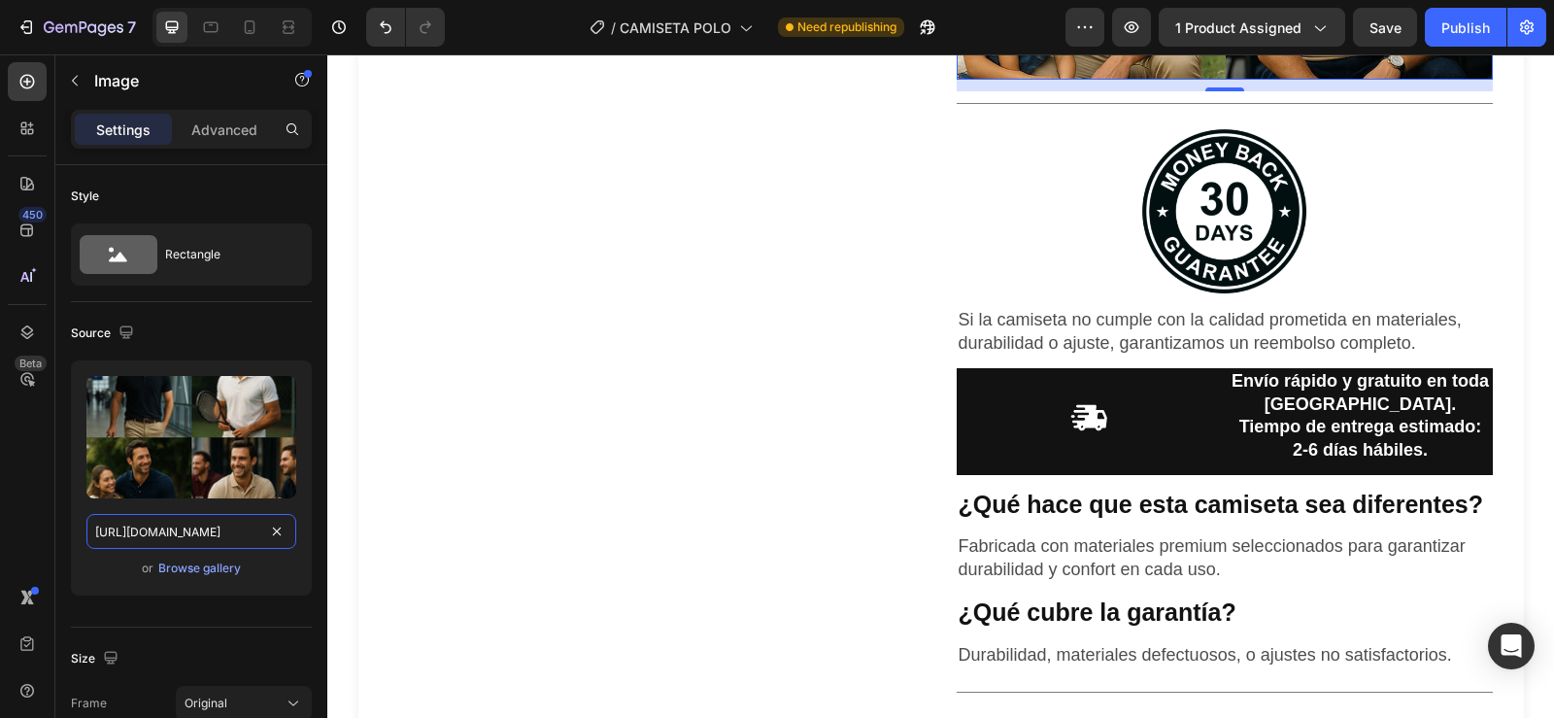
scroll to position [5007, 0]
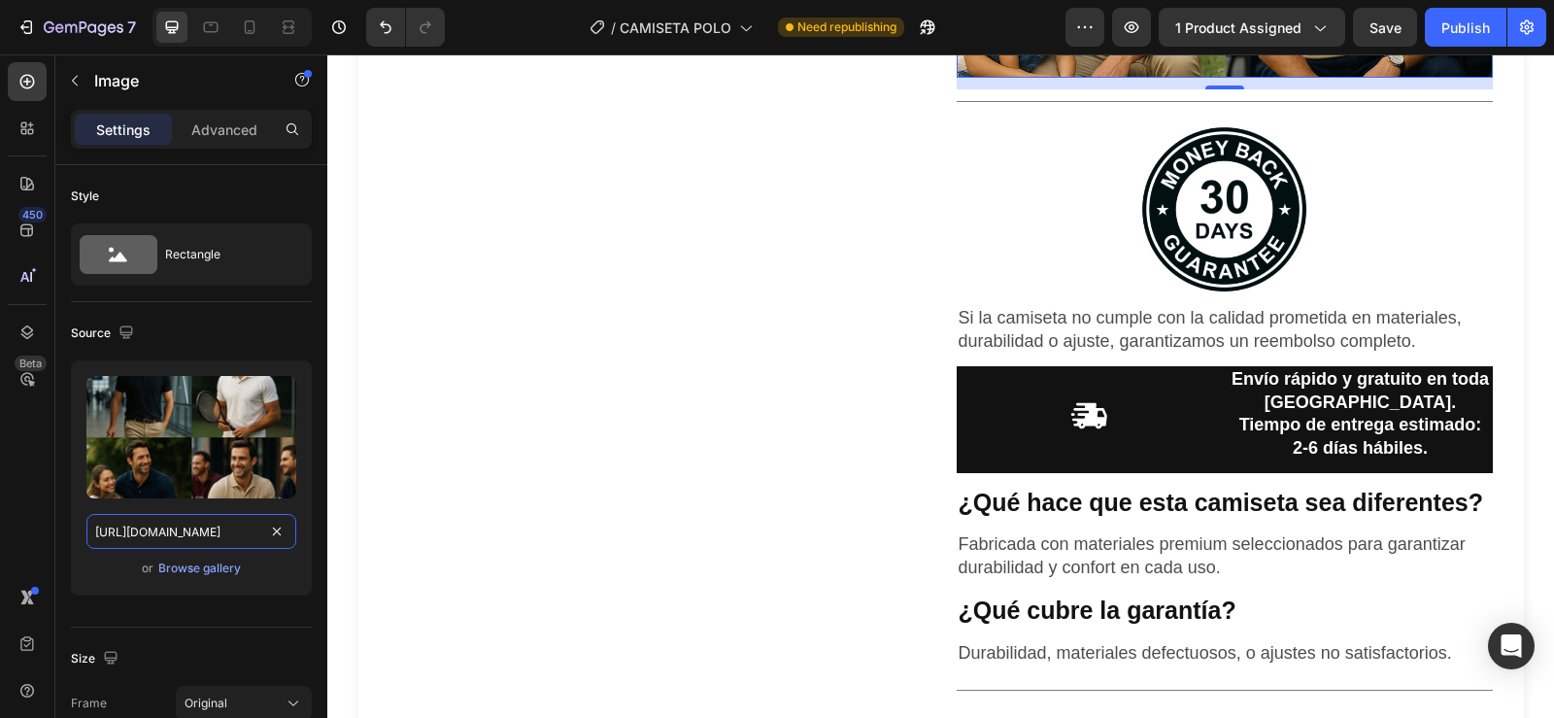
type input "https://cdn.shopify.com/s/files/1/0596/0758/0756/files/gempages_543962827816174…"
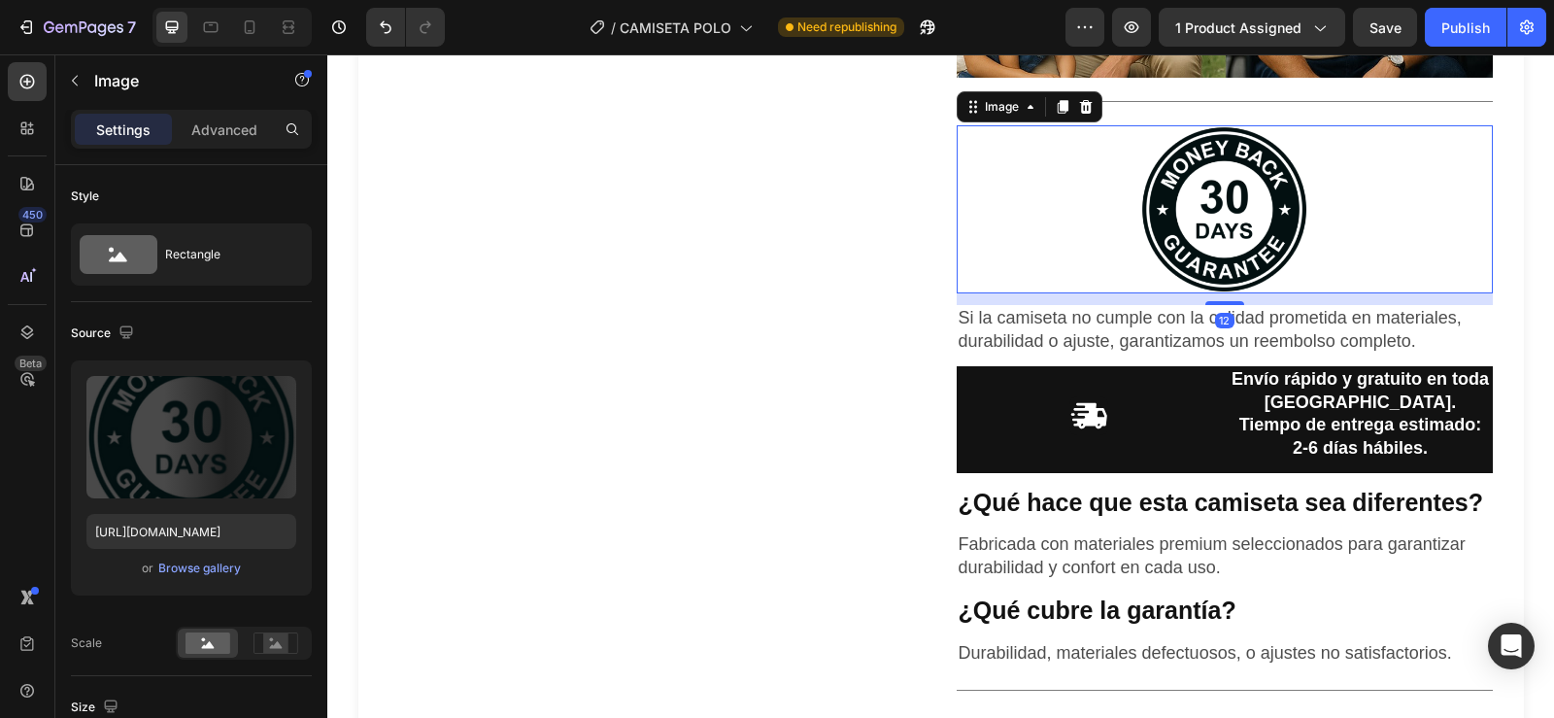
click at [1024, 270] on div at bounding box center [1225, 209] width 536 height 168
click at [1082, 114] on icon at bounding box center [1085, 107] width 13 height 14
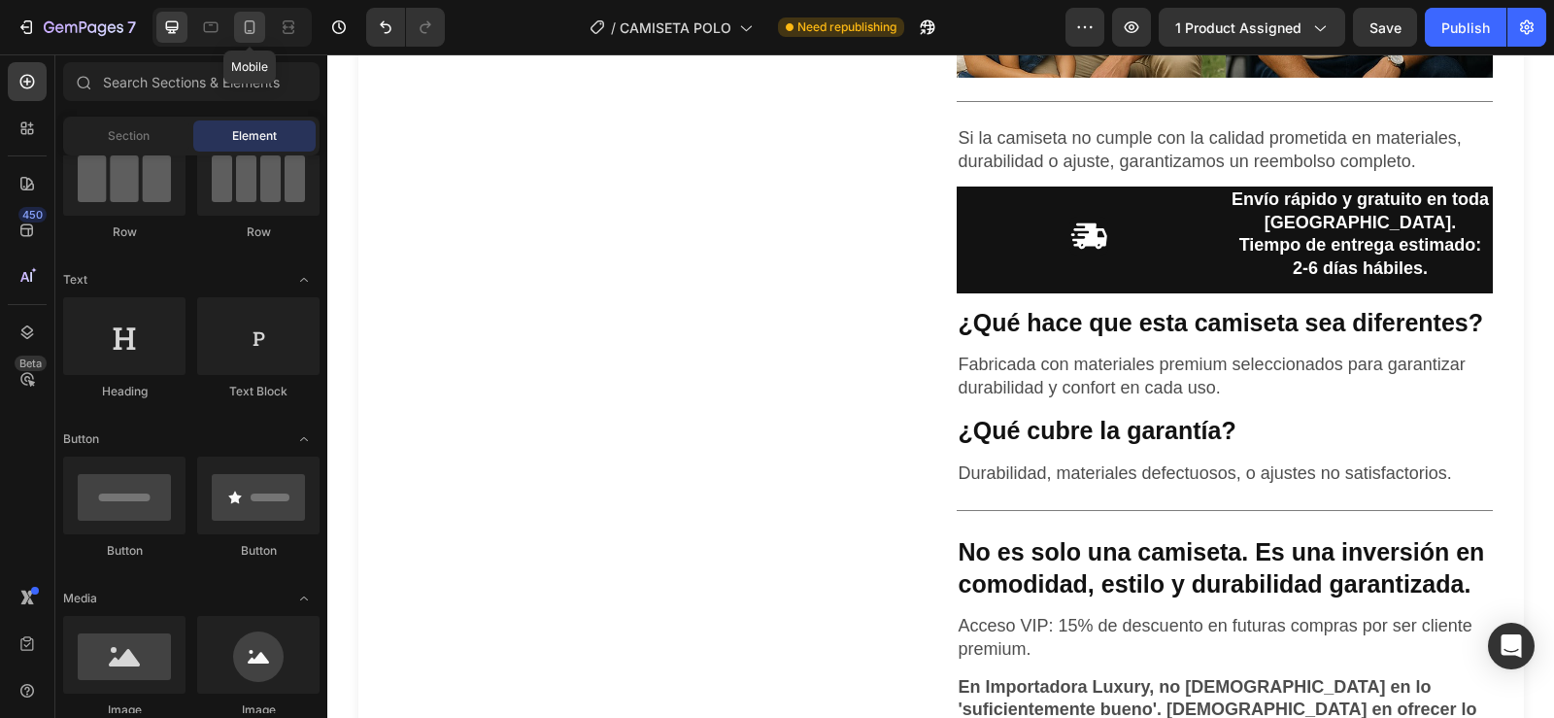
click at [252, 31] on icon at bounding box center [249, 26] width 19 height 19
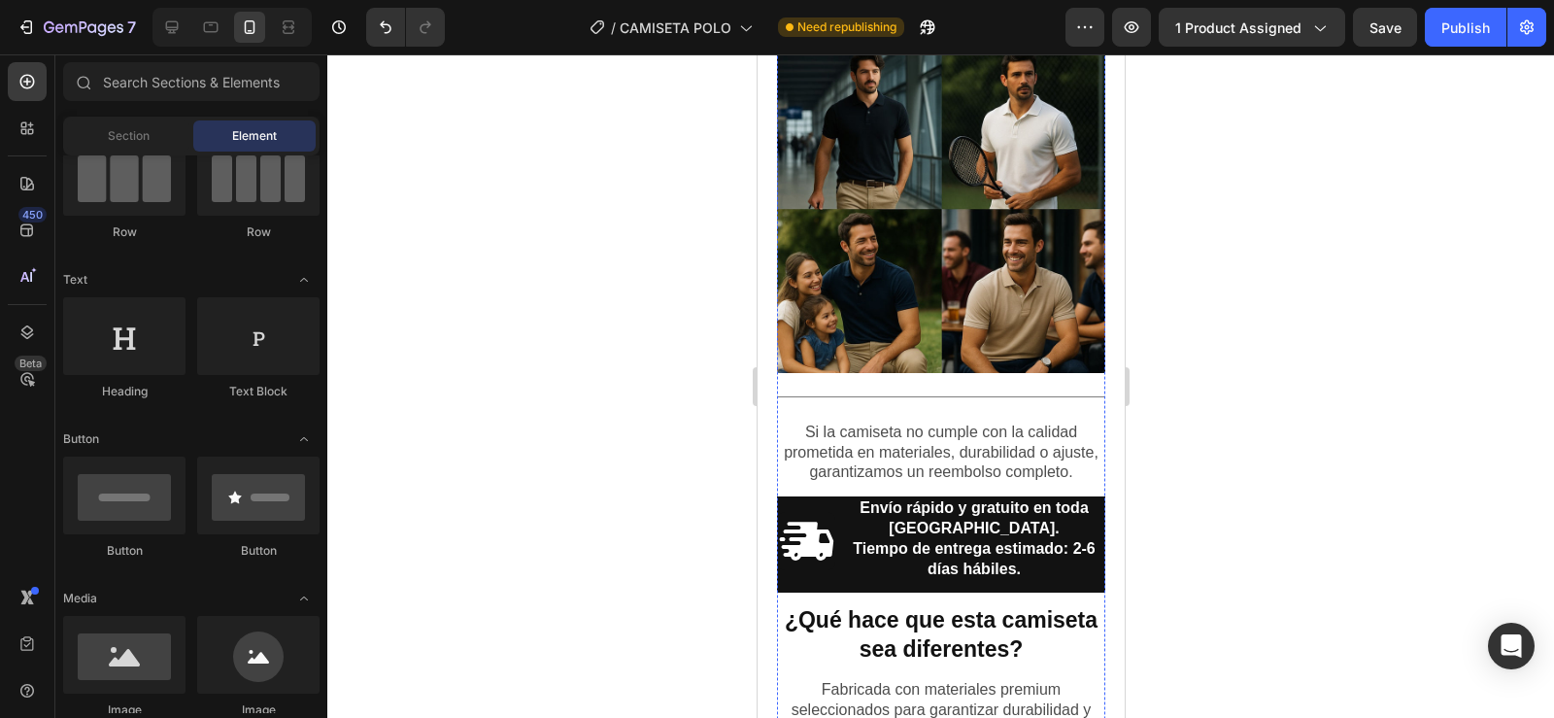
scroll to position [4444, 0]
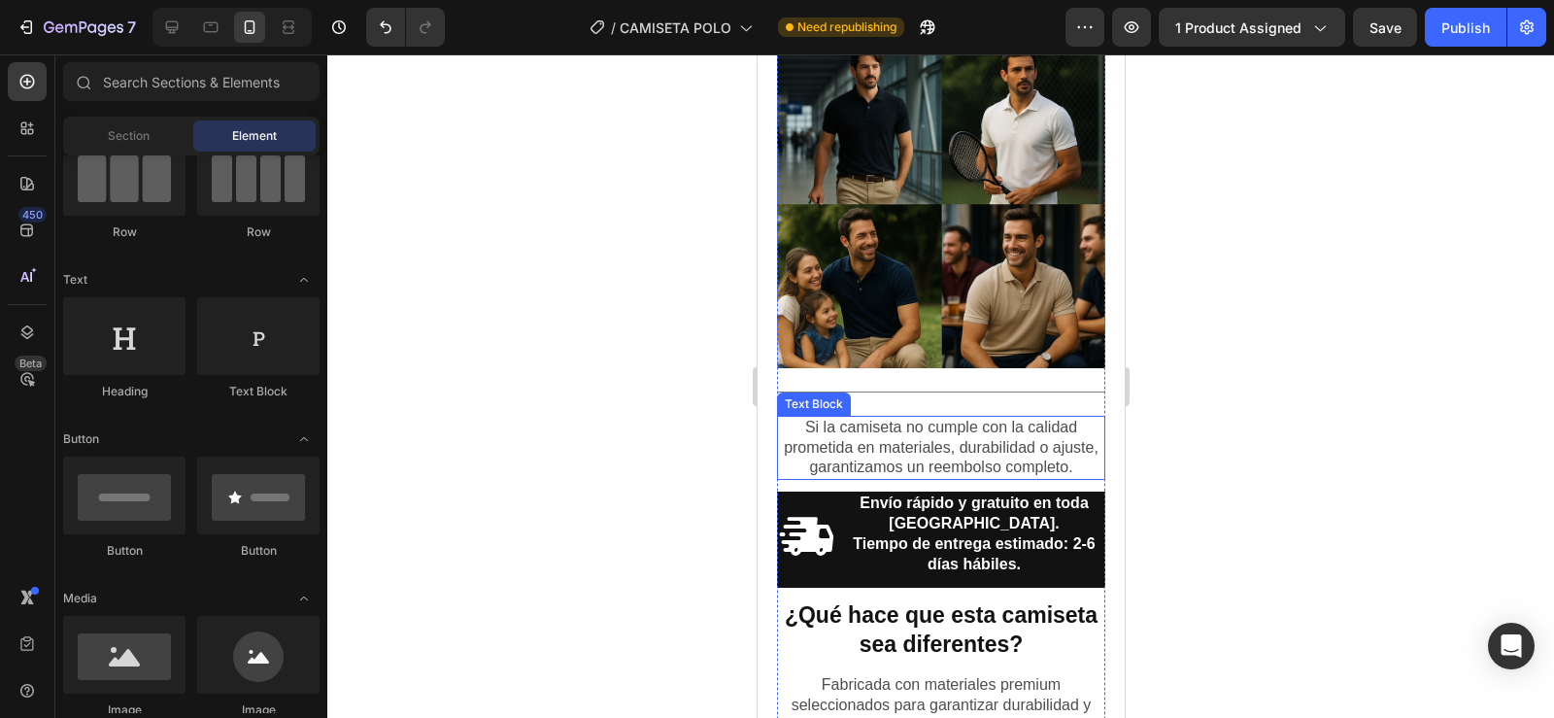
click at [805, 418] on p "Si la camiseta no cumple con la calidad prometida en materiales, durabilidad o …" at bounding box center [940, 448] width 324 height 60
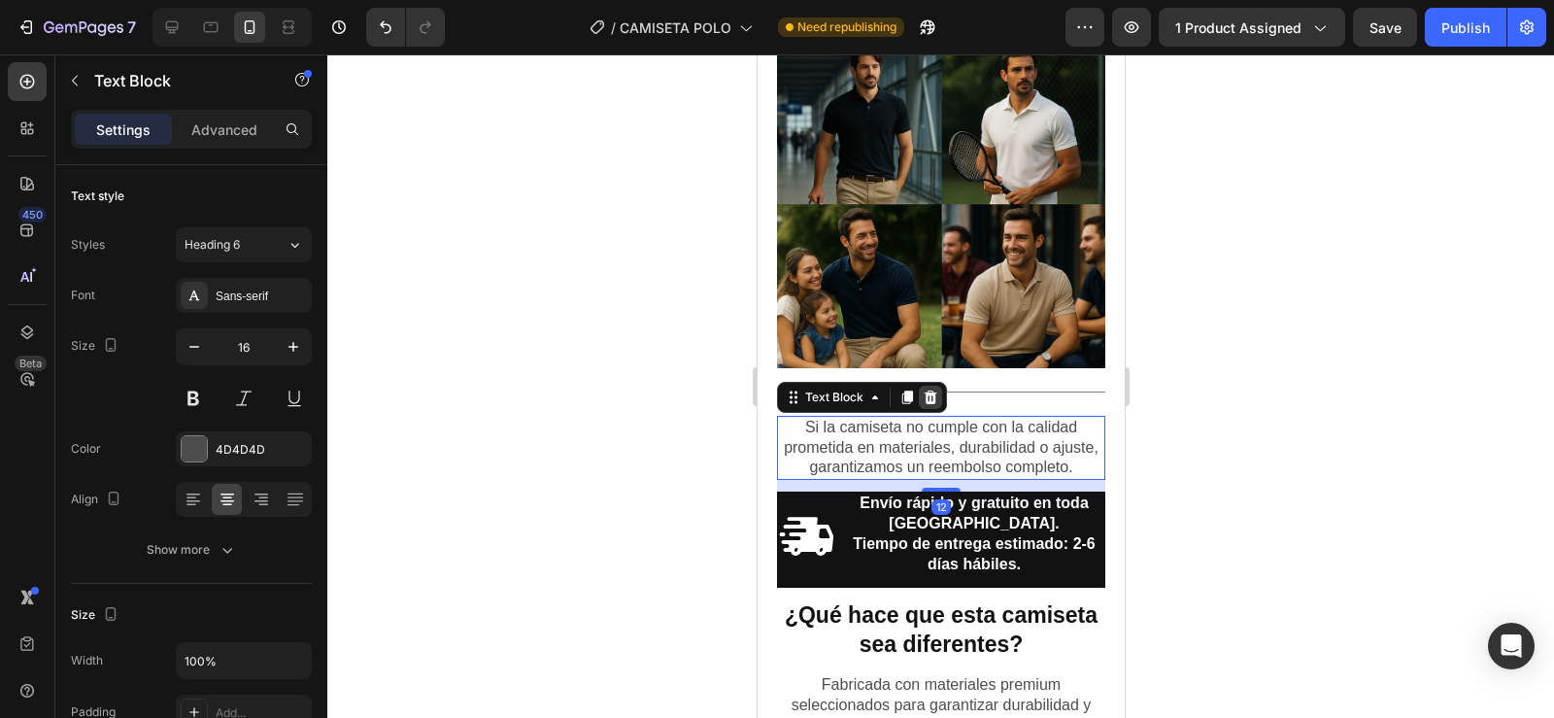
click at [928, 389] on icon at bounding box center [930, 397] width 16 height 16
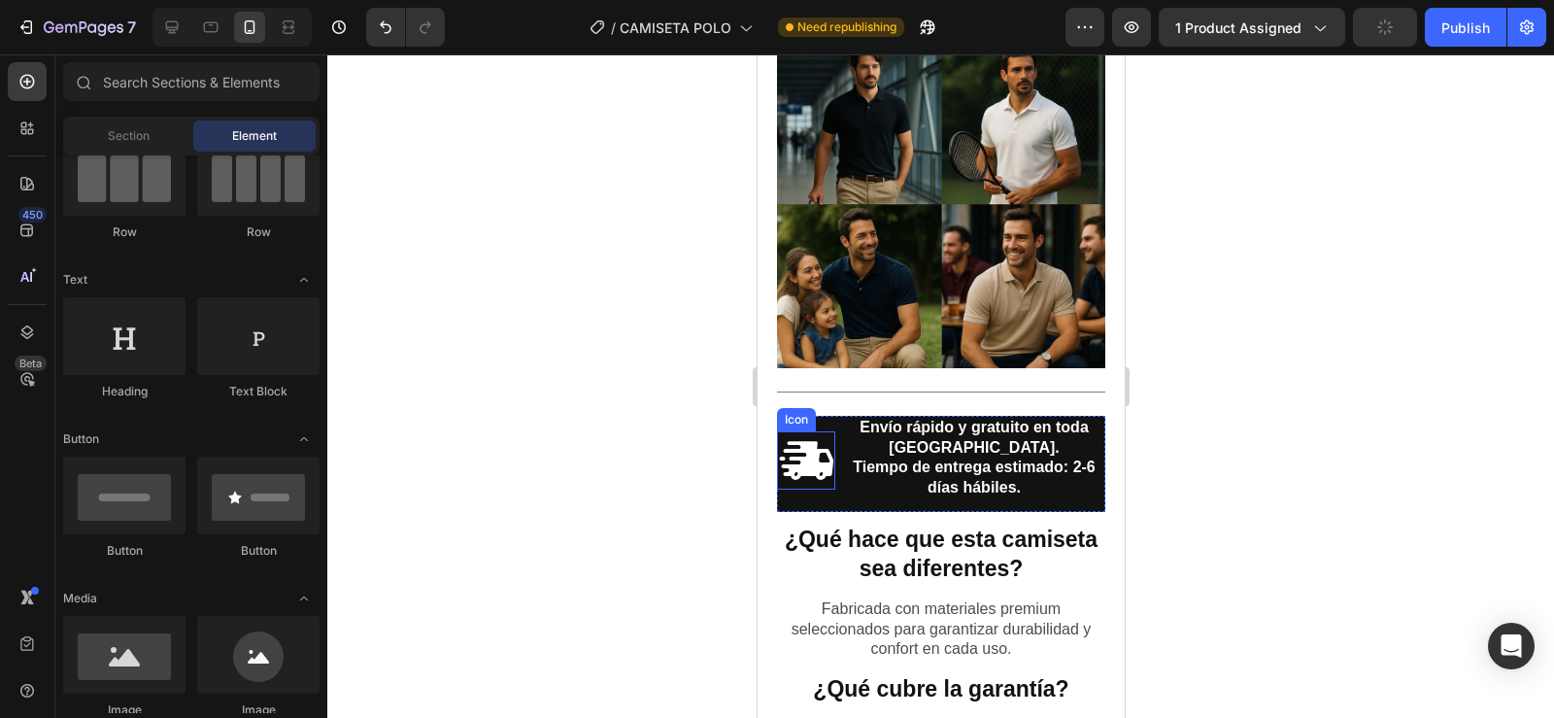
click at [788, 416] on div "Icon" at bounding box center [805, 464] width 58 height 96
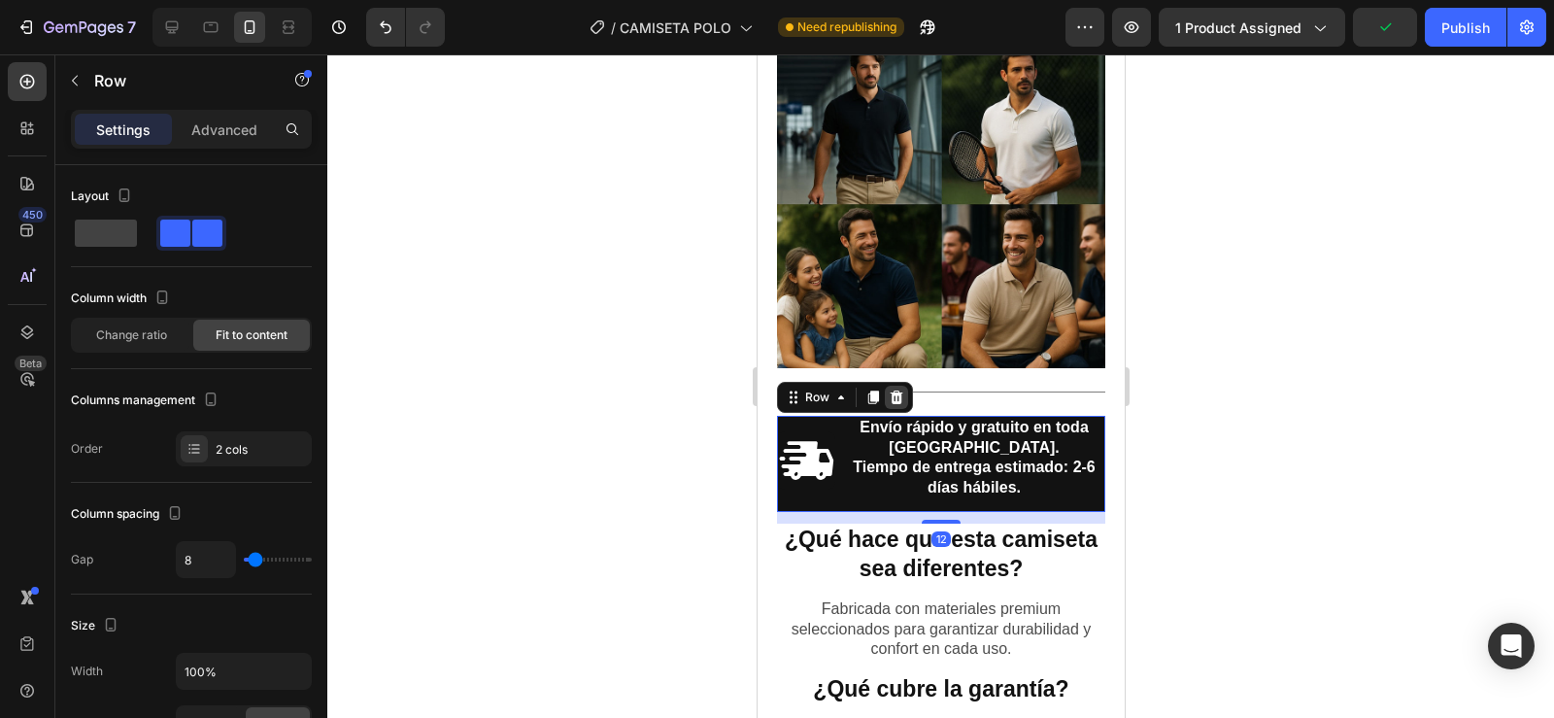
click at [896, 389] on icon at bounding box center [896, 397] width 16 height 16
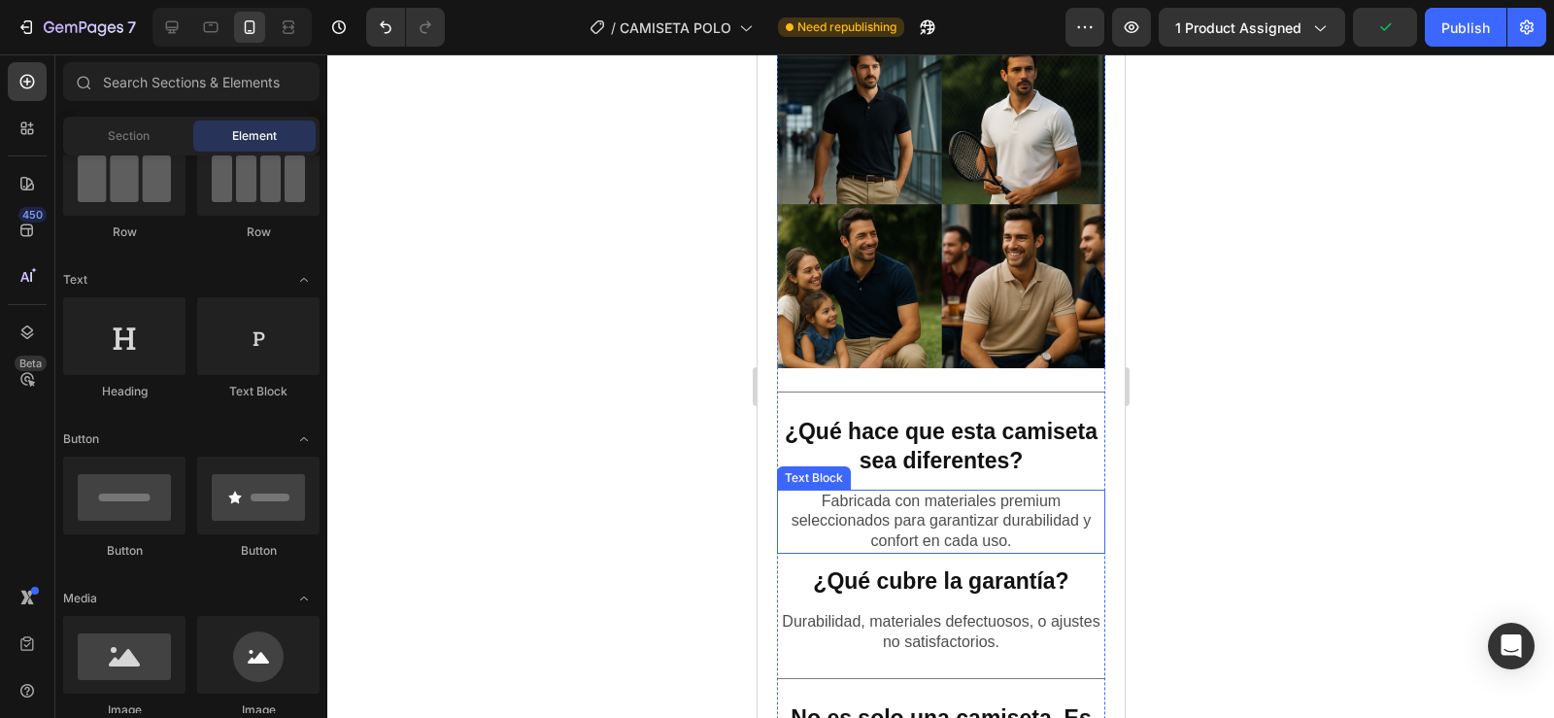
click at [846, 491] on p "Fabricada con materiales premium seleccionados para garantizar durabilidad y co…" at bounding box center [940, 521] width 324 height 60
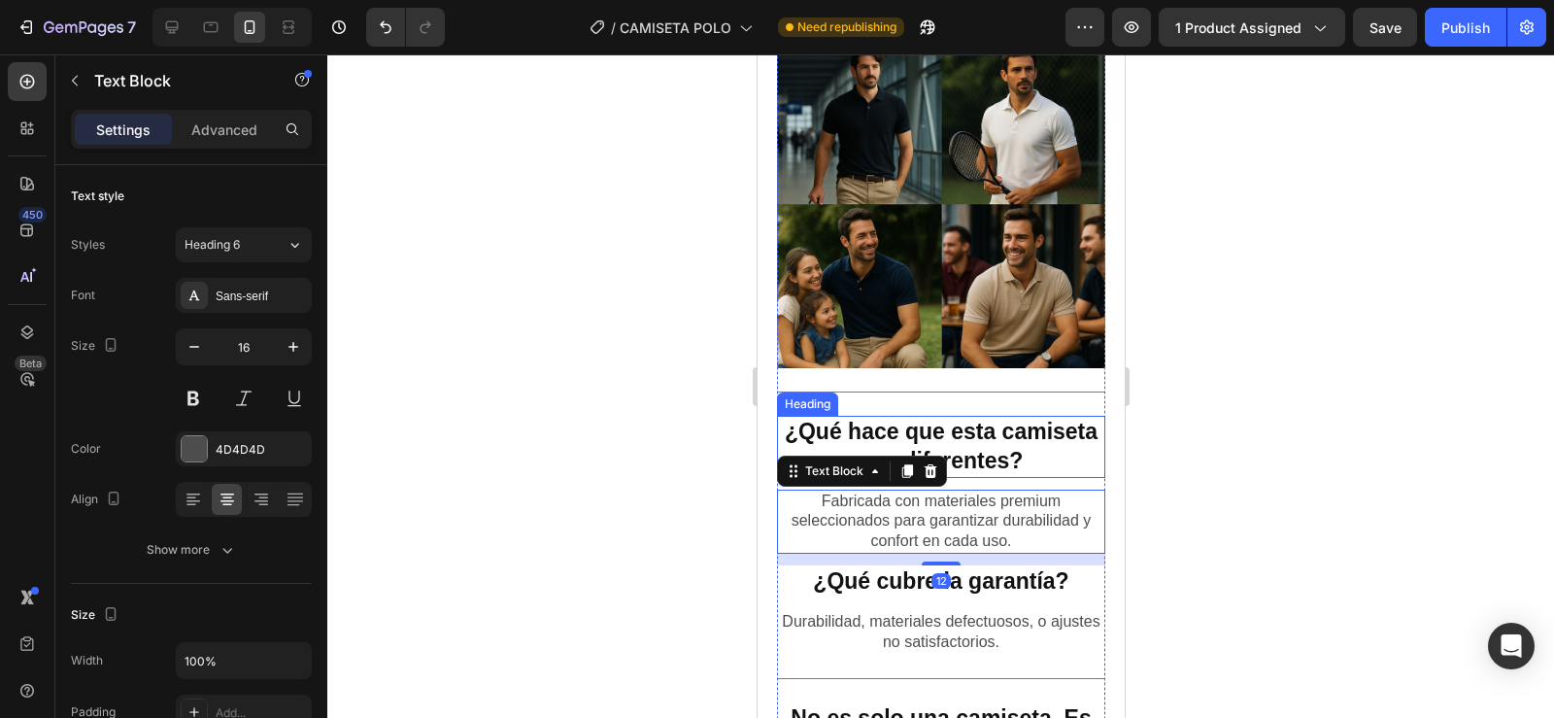
click at [811, 416] on h2 "¿Qué hace que esta camiseta sea diferentes?" at bounding box center [940, 447] width 328 height 62
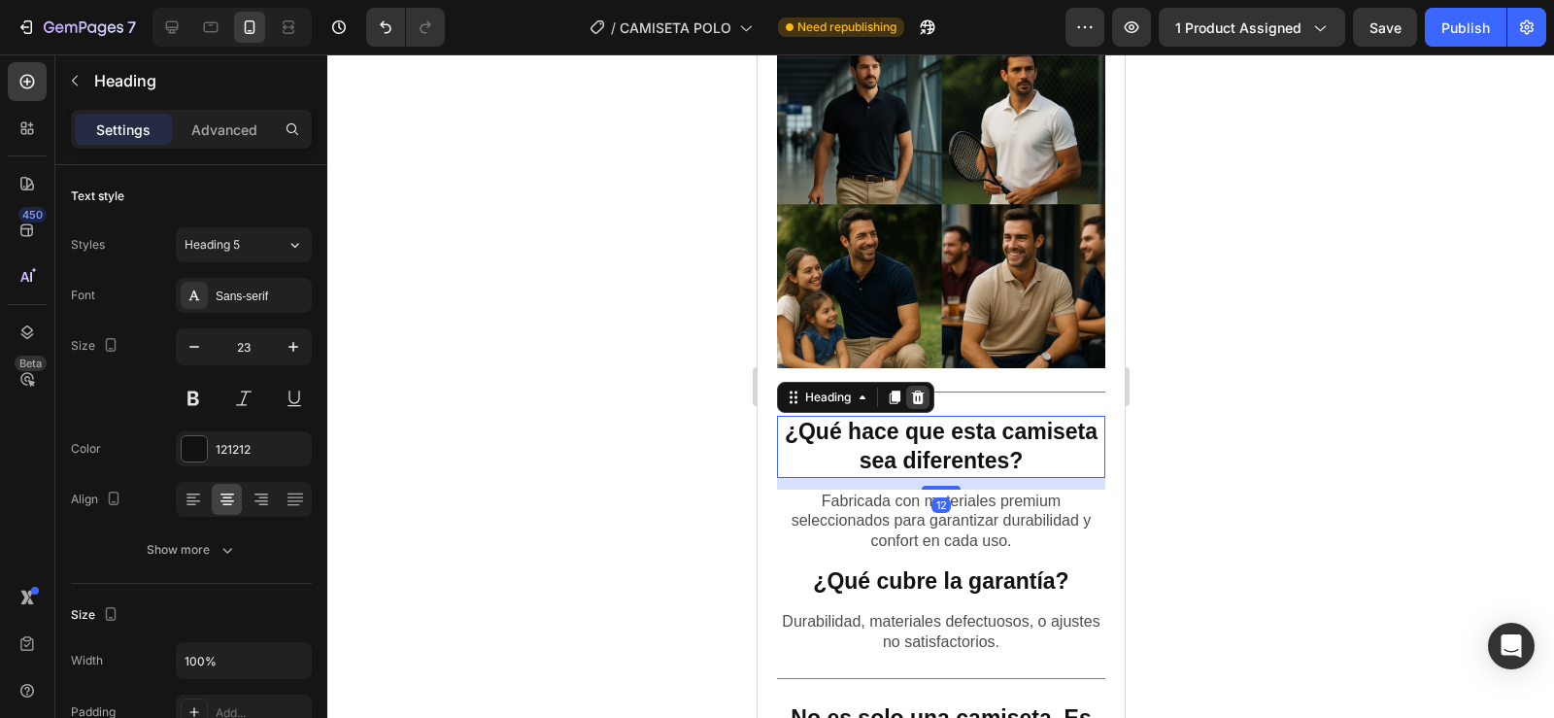
click at [921, 390] on icon at bounding box center [917, 397] width 13 height 14
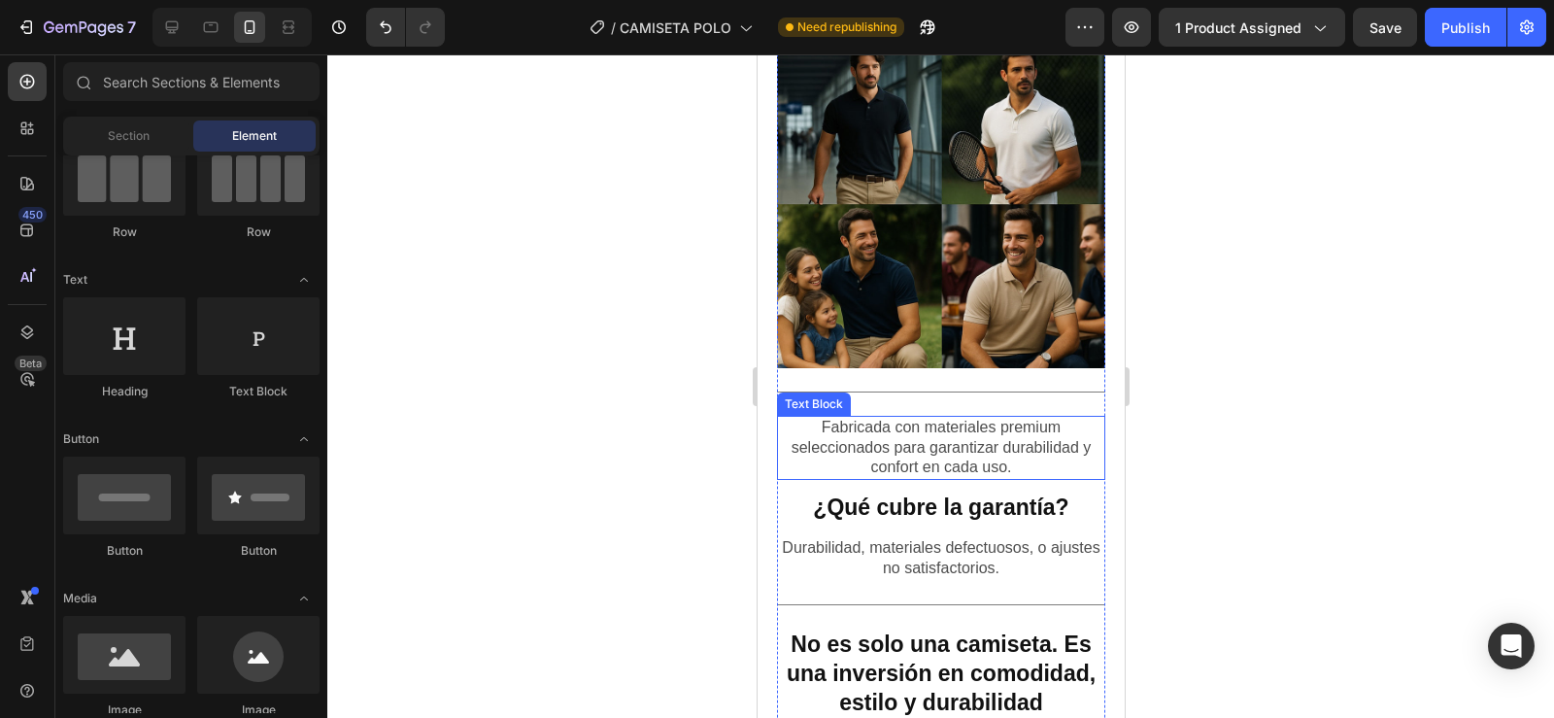
click at [875, 418] on p "Fabricada con materiales premium seleccionados para garantizar durabilidad y co…" at bounding box center [940, 448] width 324 height 60
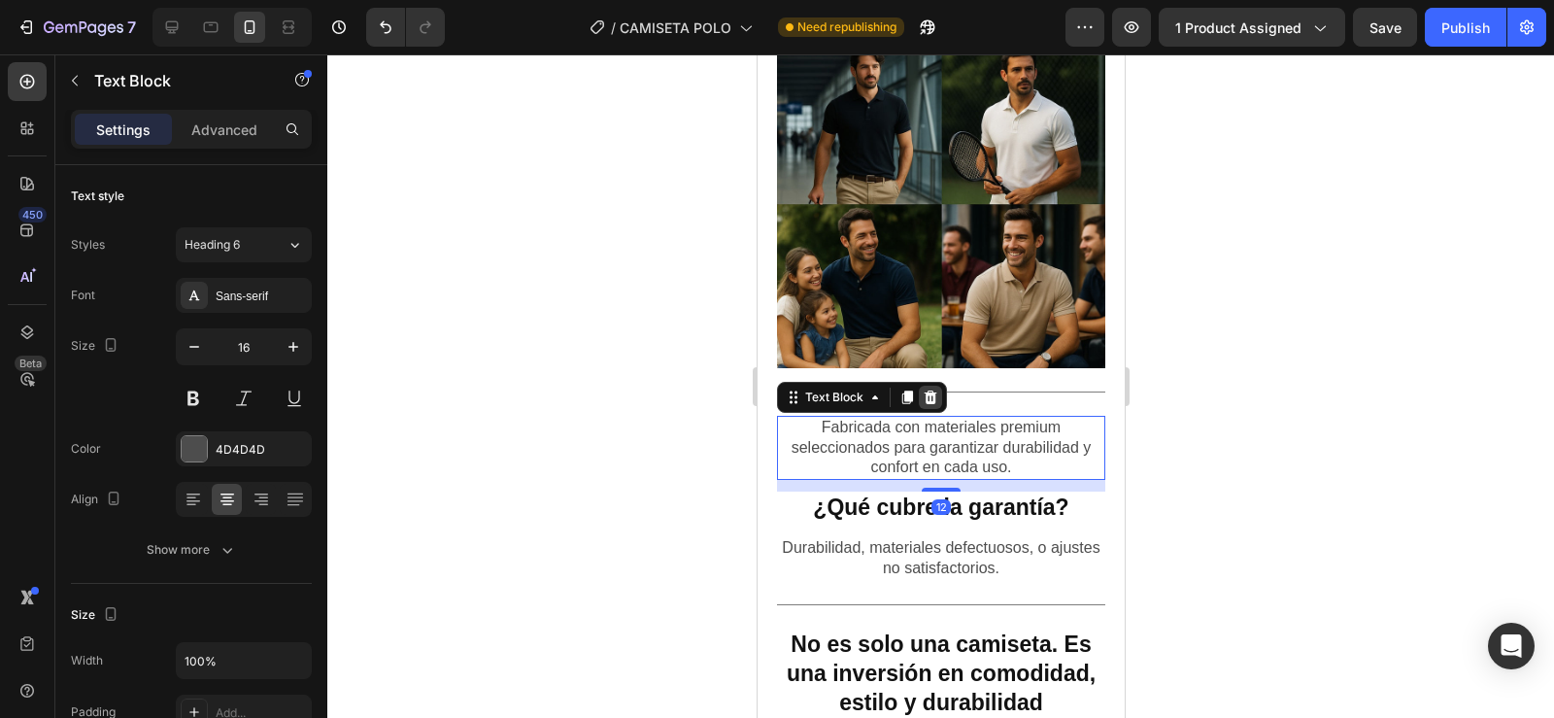
click at [929, 390] on icon at bounding box center [930, 397] width 13 height 14
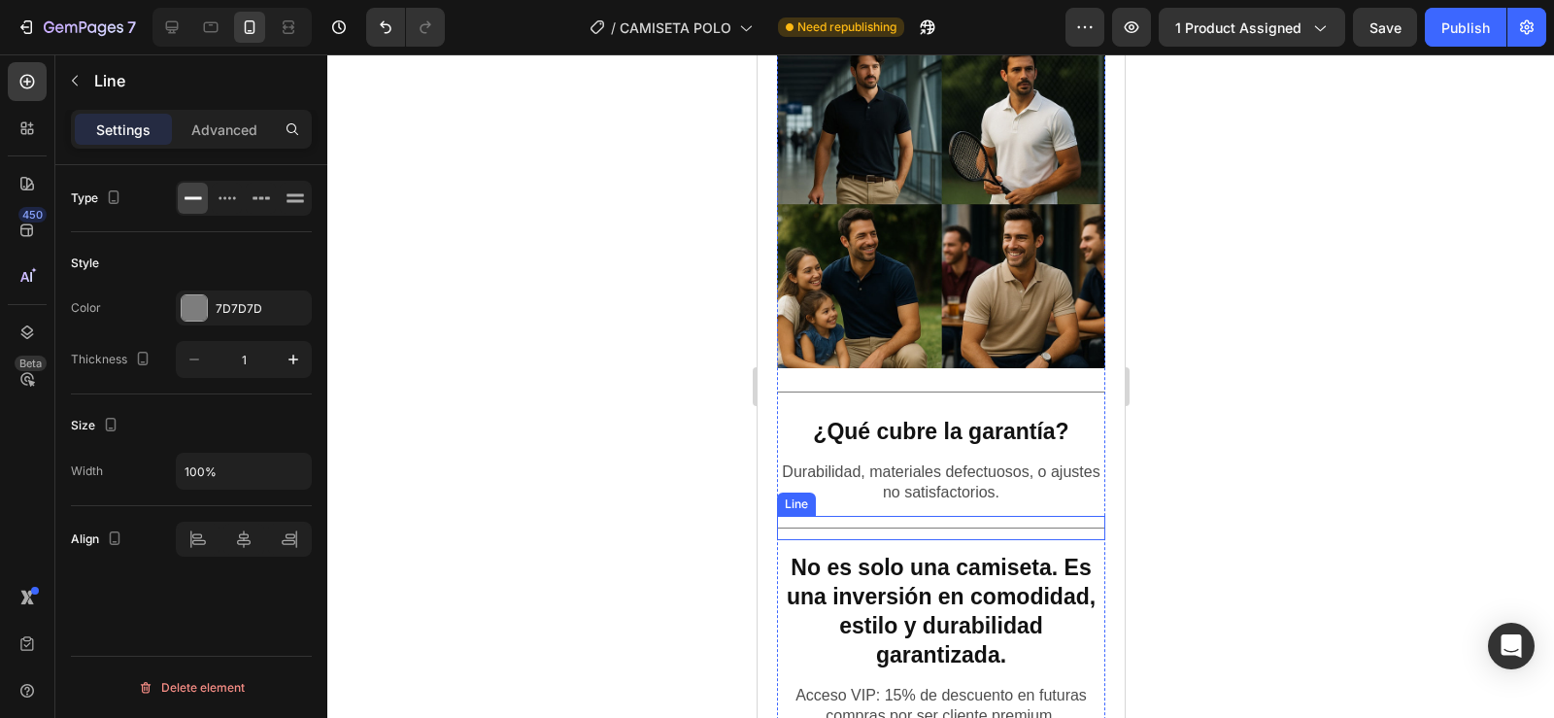
click at [823, 516] on div "Title Line" at bounding box center [940, 528] width 328 height 24
click at [892, 489] on icon at bounding box center [895, 497] width 16 height 16
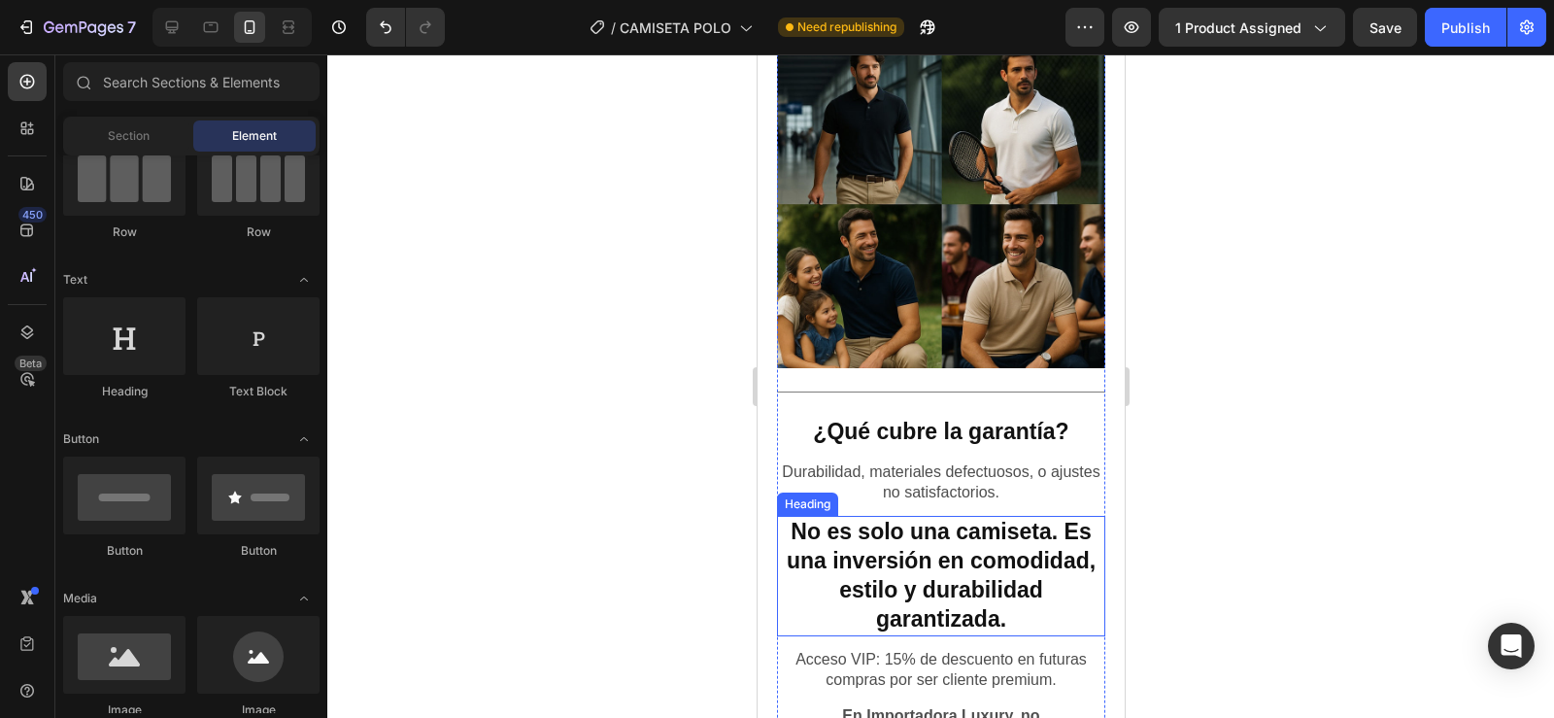
click at [876, 519] on strong "No es solo una camiseta. Es una inversión en comodidad, estilo y durabilidad ga…" at bounding box center [940, 575] width 309 height 113
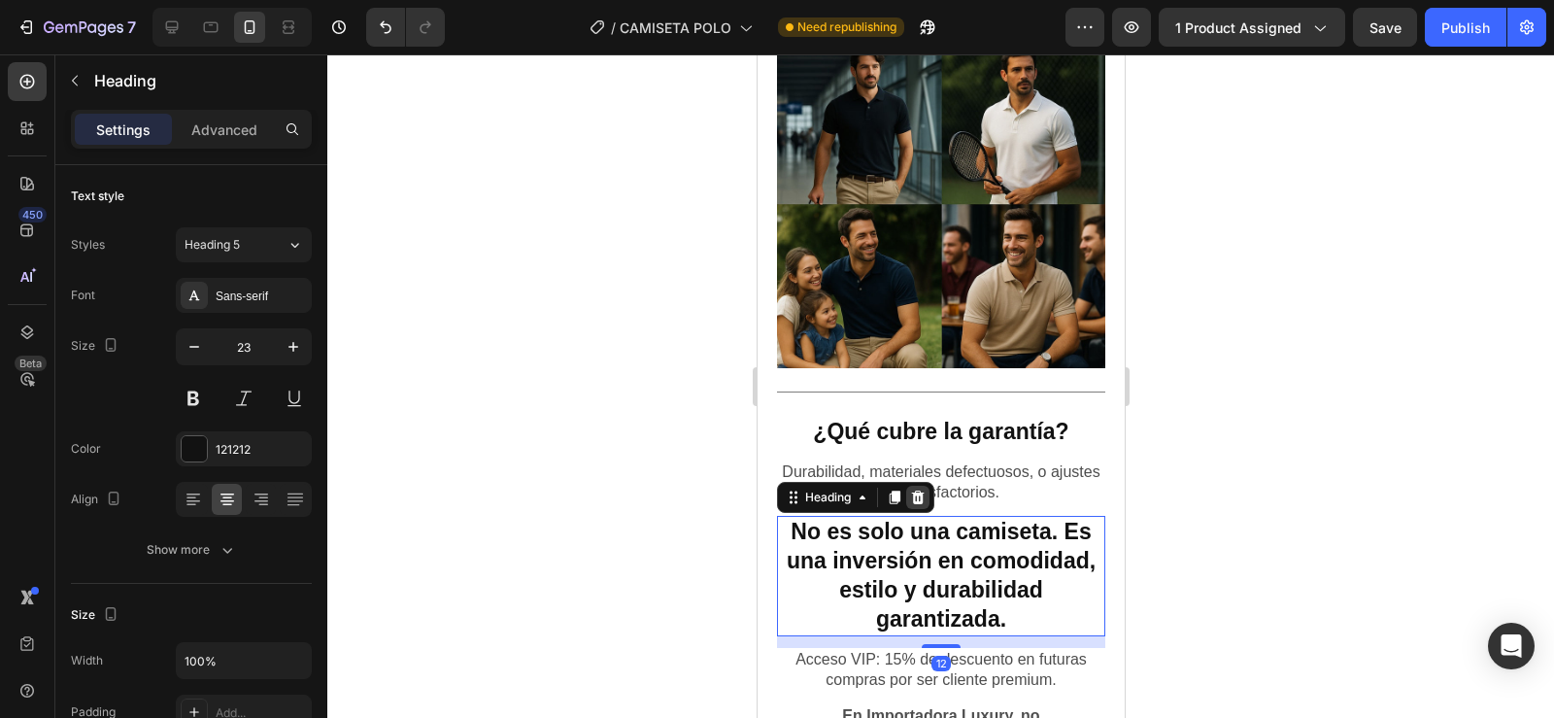
click at [913, 490] on icon at bounding box center [917, 497] width 13 height 14
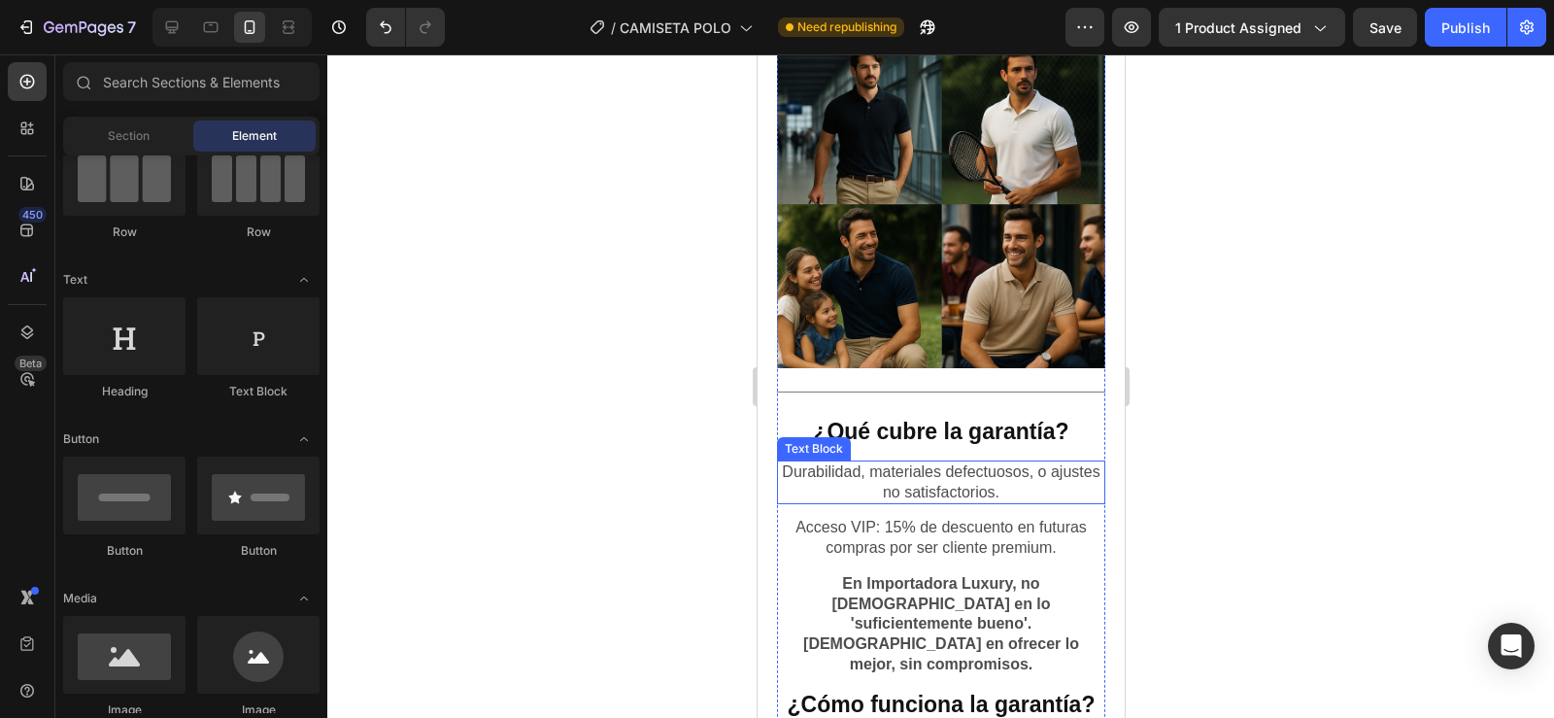
click at [909, 462] on p "Durabilidad, materiales defectuosos, o ajustes no satisfactorios." at bounding box center [940, 482] width 324 height 41
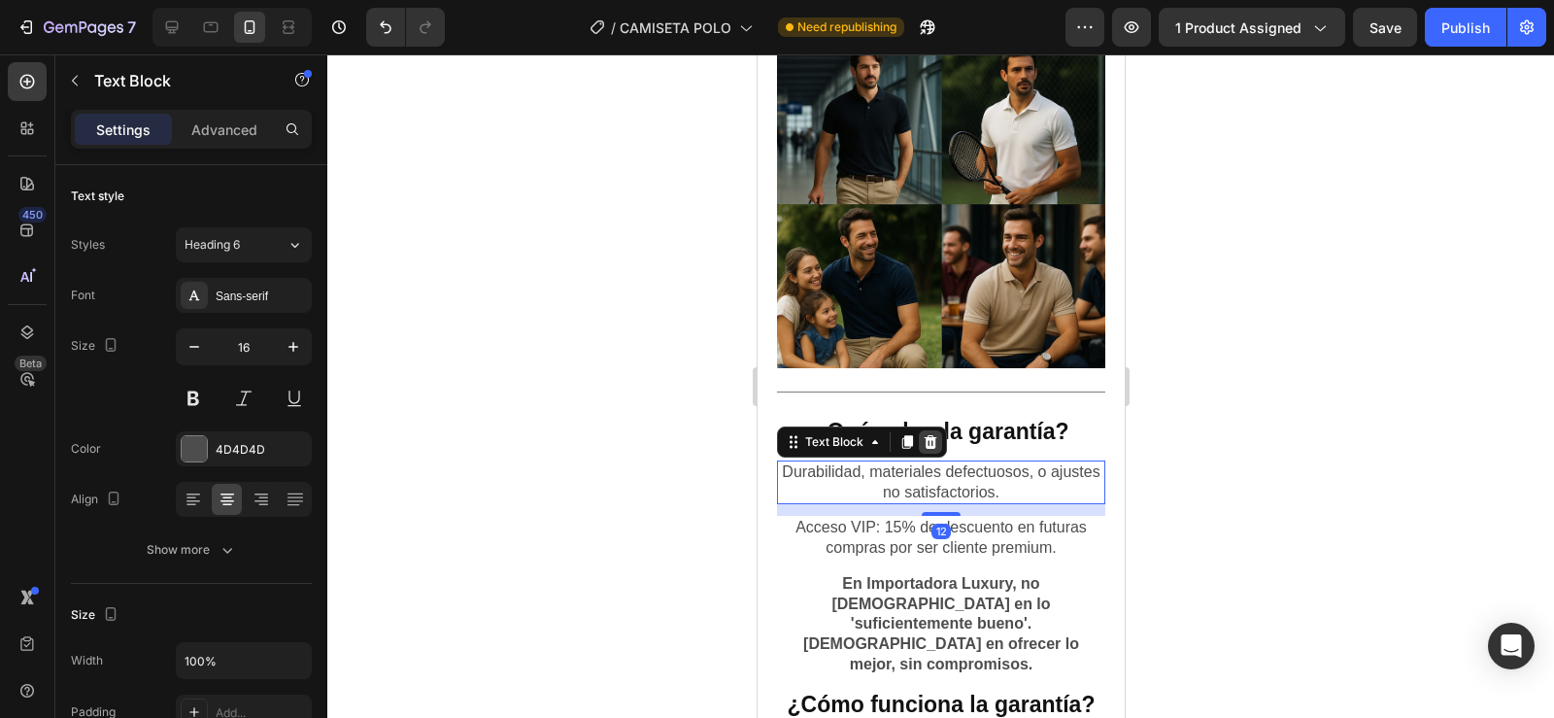
click at [928, 430] on div at bounding box center [929, 441] width 23 height 23
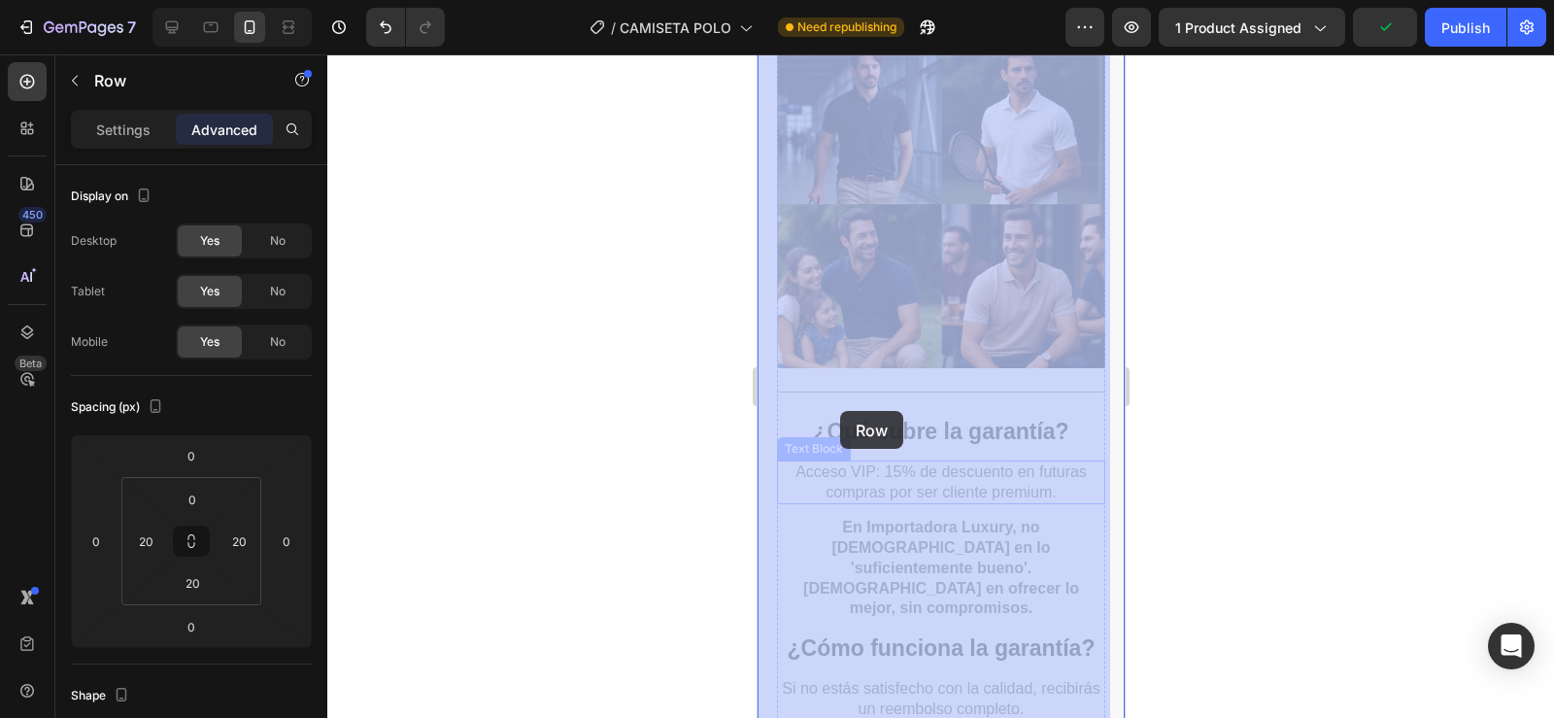
drag, startPoint x: 770, startPoint y: 336, endPoint x: 818, endPoint y: 373, distance: 60.2
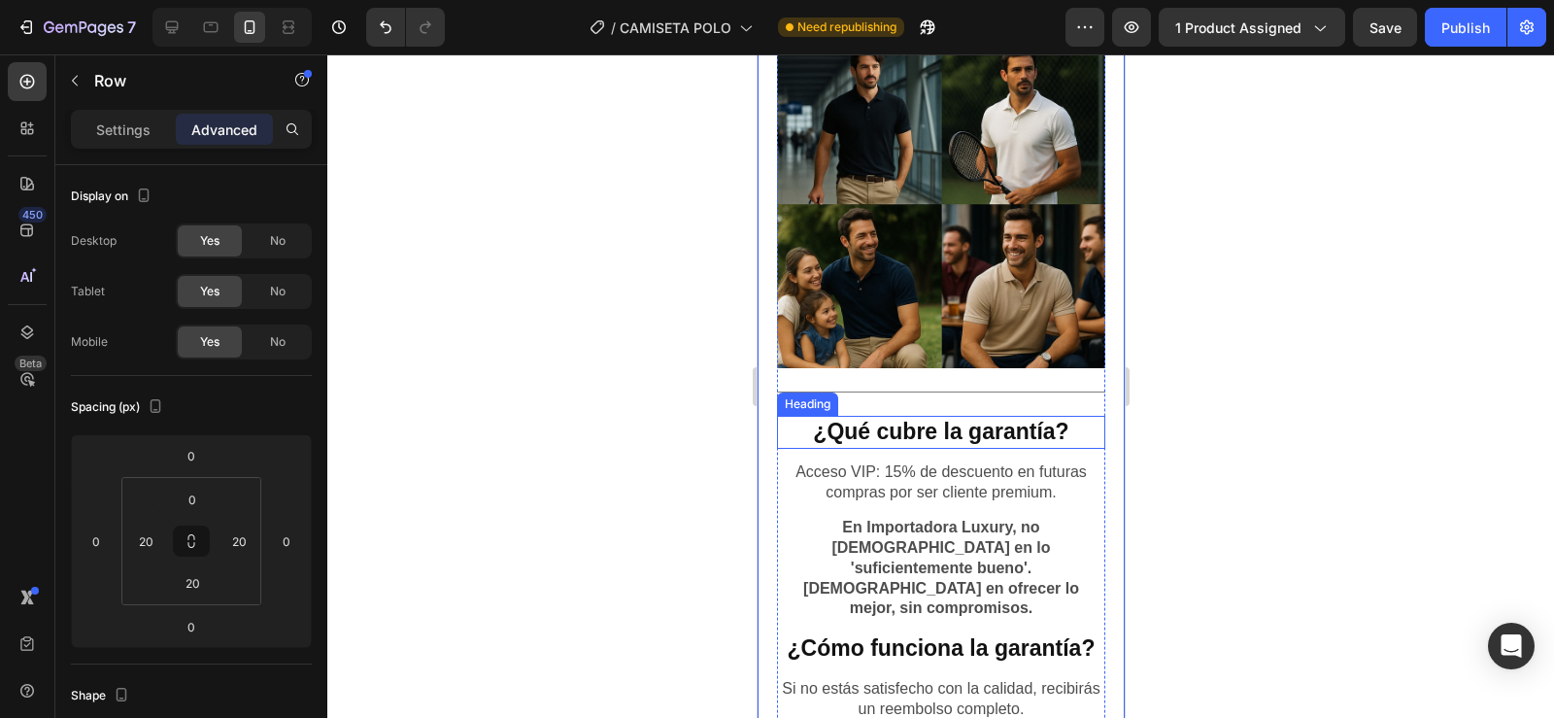
click at [824, 419] on strong "¿Qué cubre la garantía?" at bounding box center [939, 431] width 255 height 25
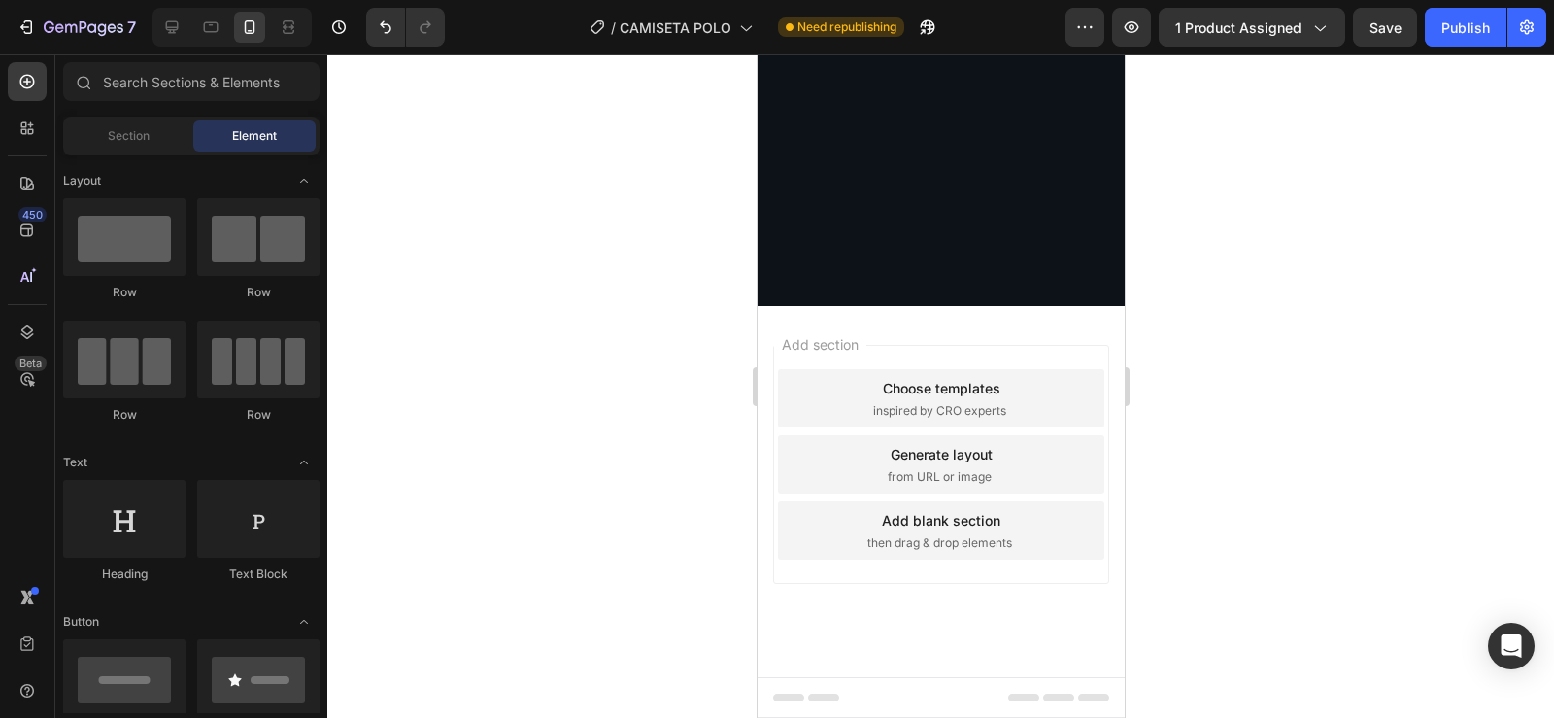
scroll to position [183, 0]
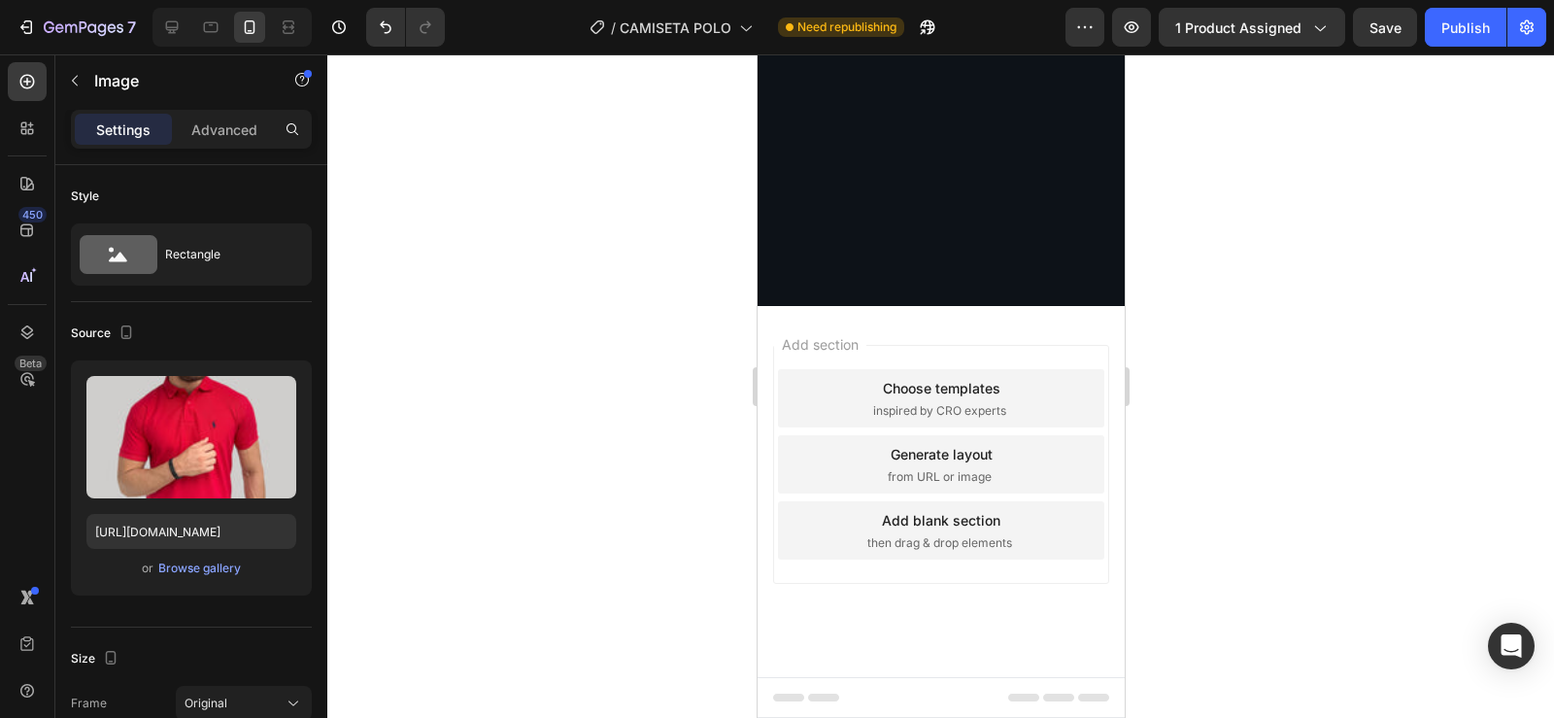
scroll to position [4806, 0]
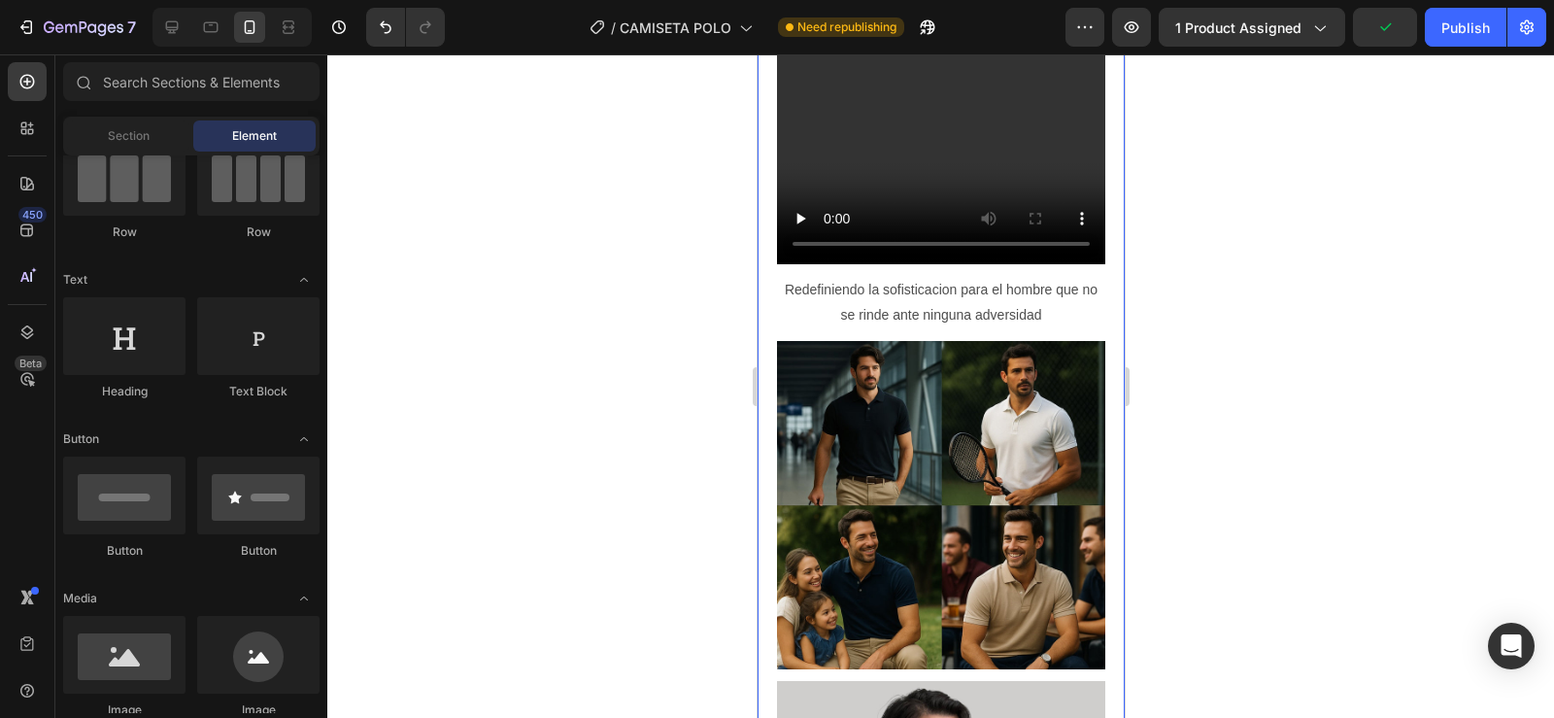
scroll to position [4141, 0]
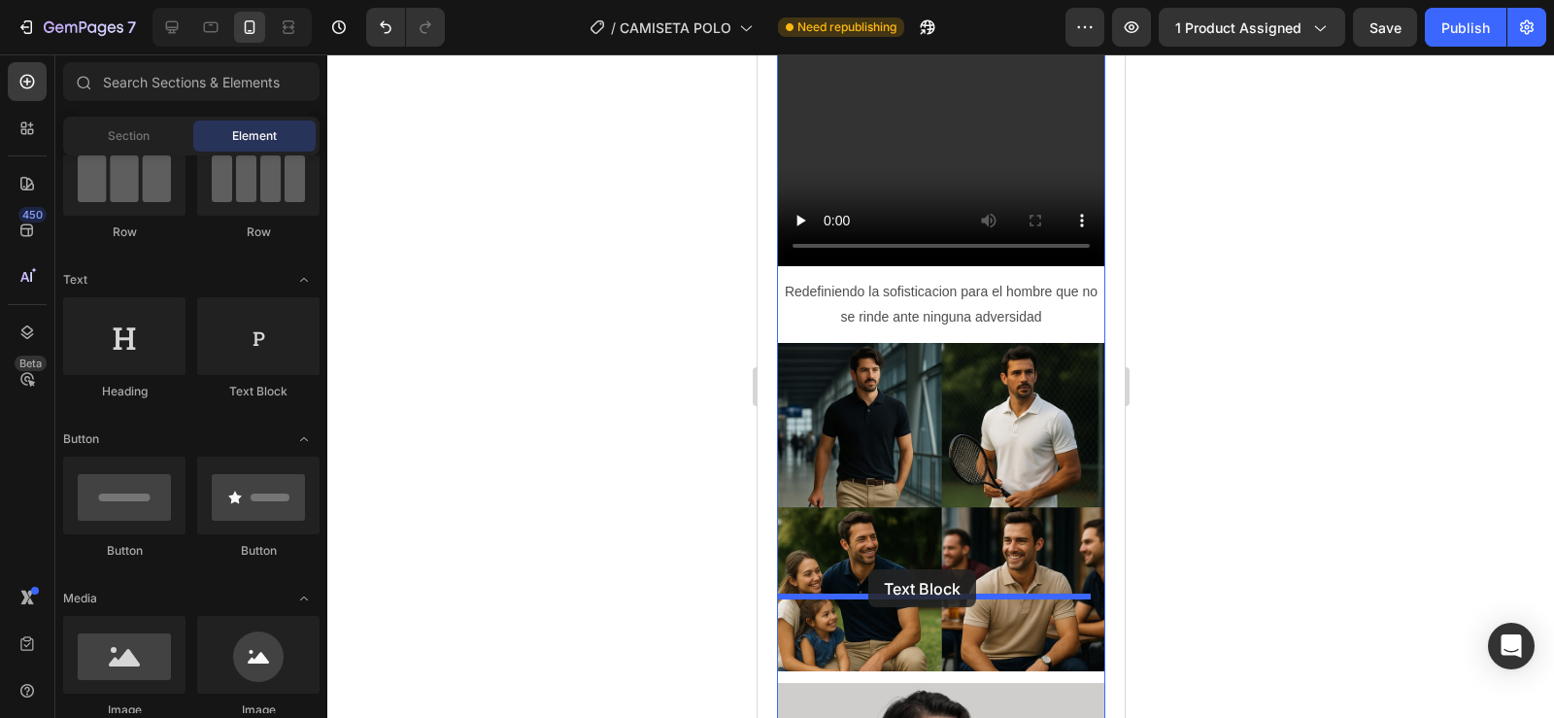
drag, startPoint x: 1051, startPoint y: 391, endPoint x: 867, endPoint y: 570, distance: 256.2
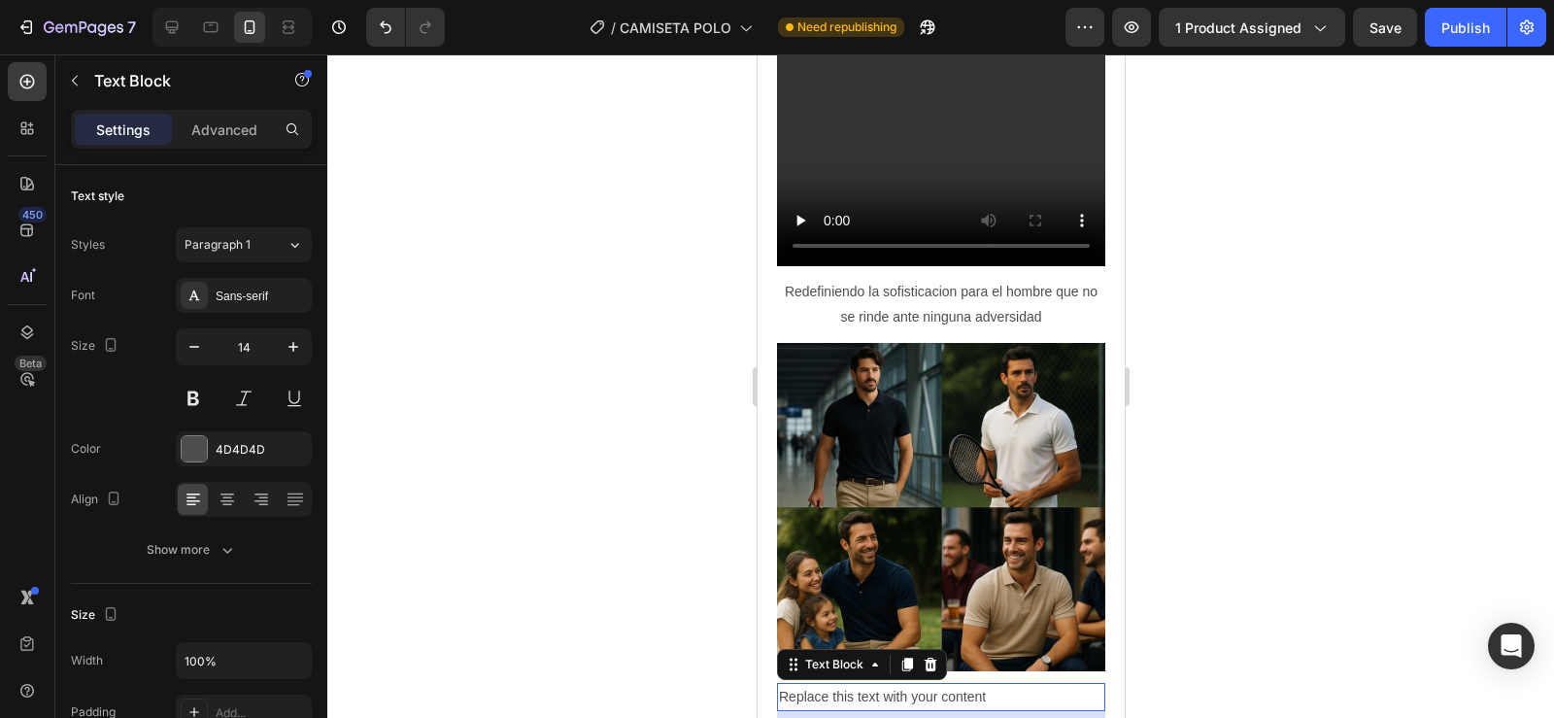
click at [998, 683] on div "Replace this text with your content" at bounding box center [940, 697] width 328 height 28
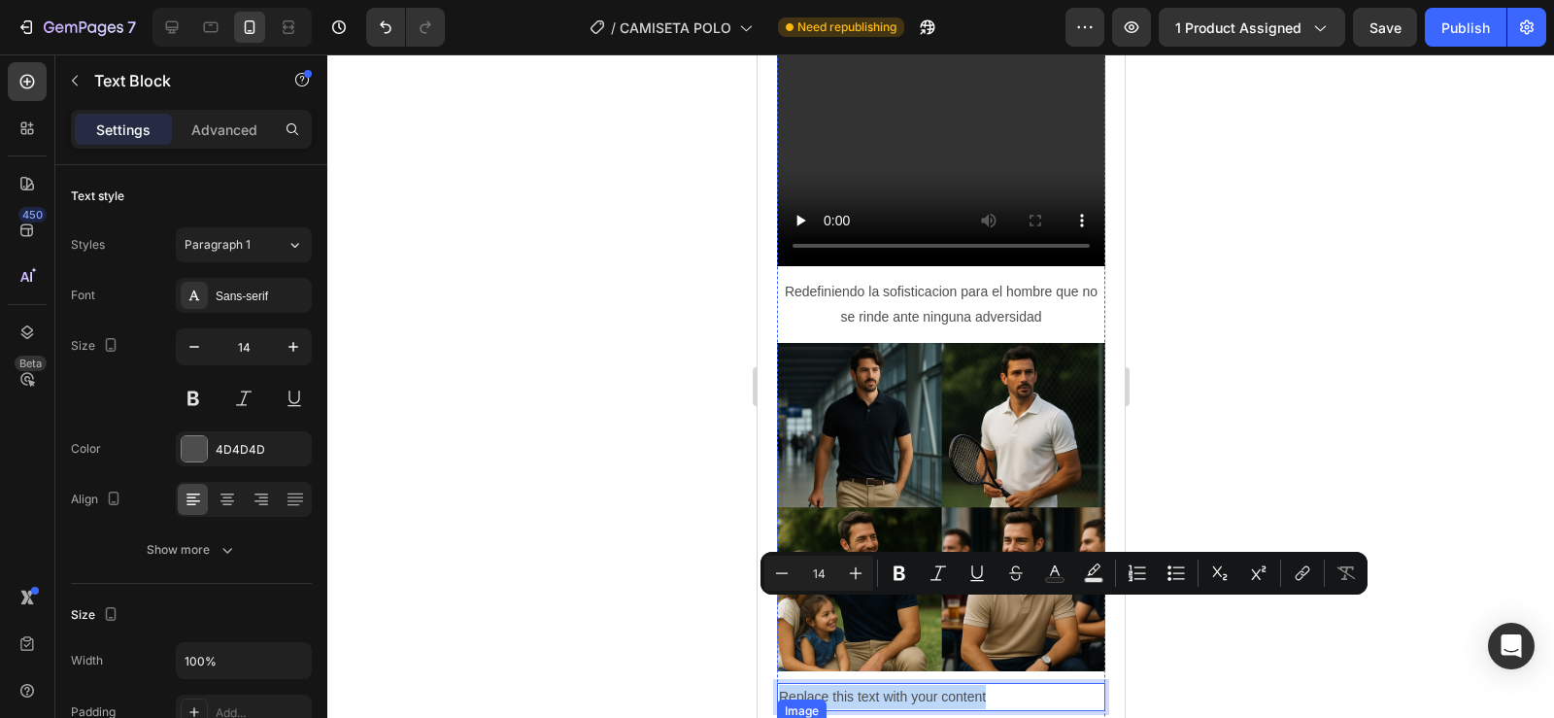
drag, startPoint x: 996, startPoint y: 611, endPoint x: 780, endPoint y: 634, distance: 217.8
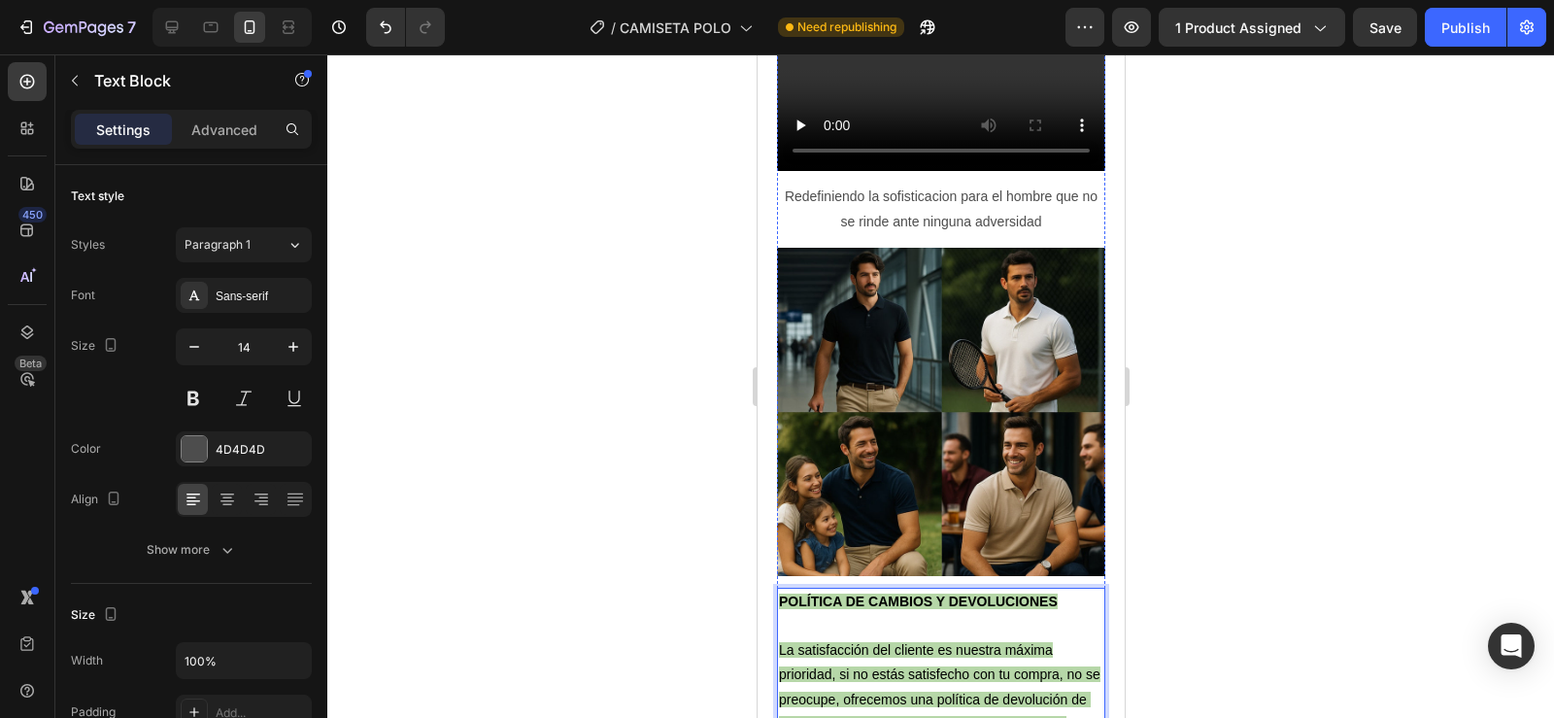
scroll to position [4329, 0]
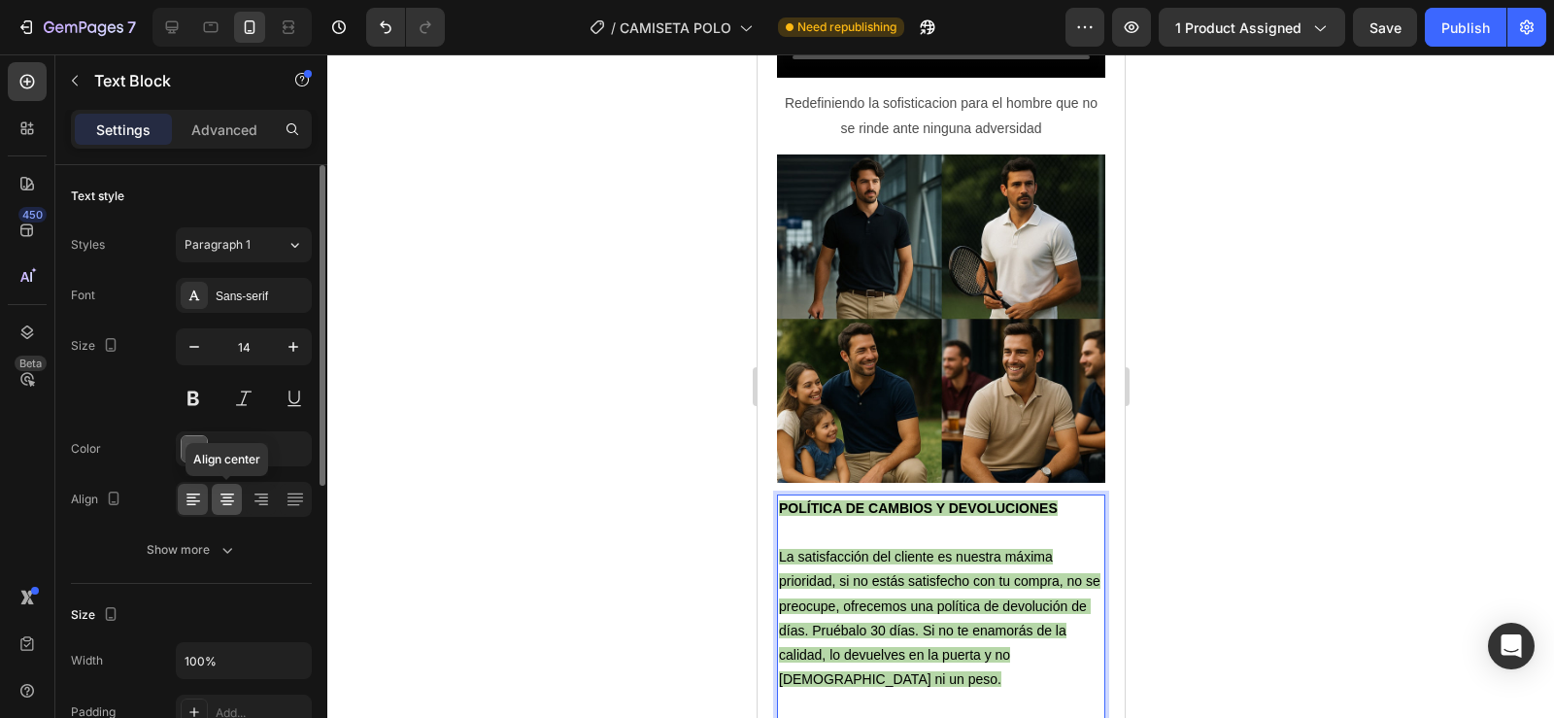
click at [220, 506] on icon at bounding box center [227, 498] width 19 height 19
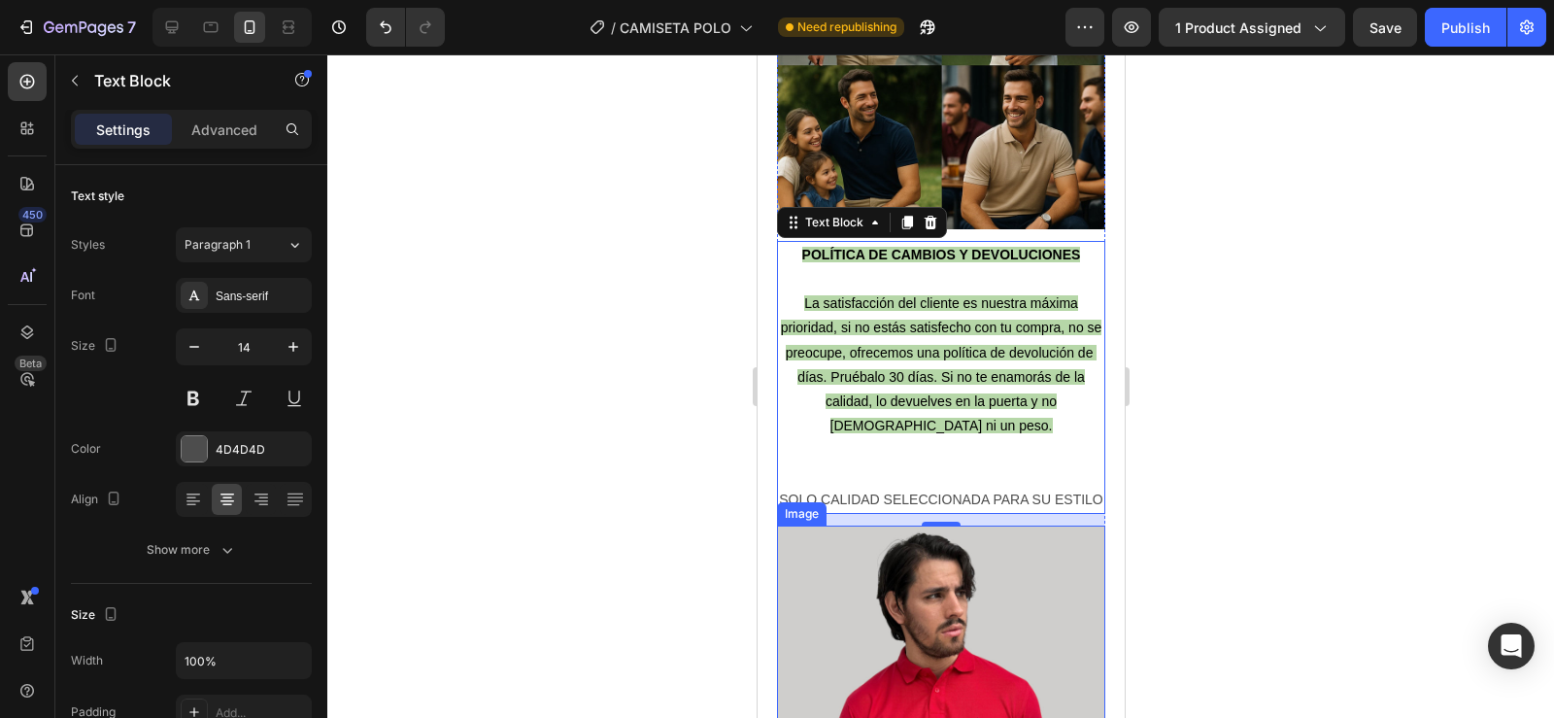
scroll to position [4689, 0]
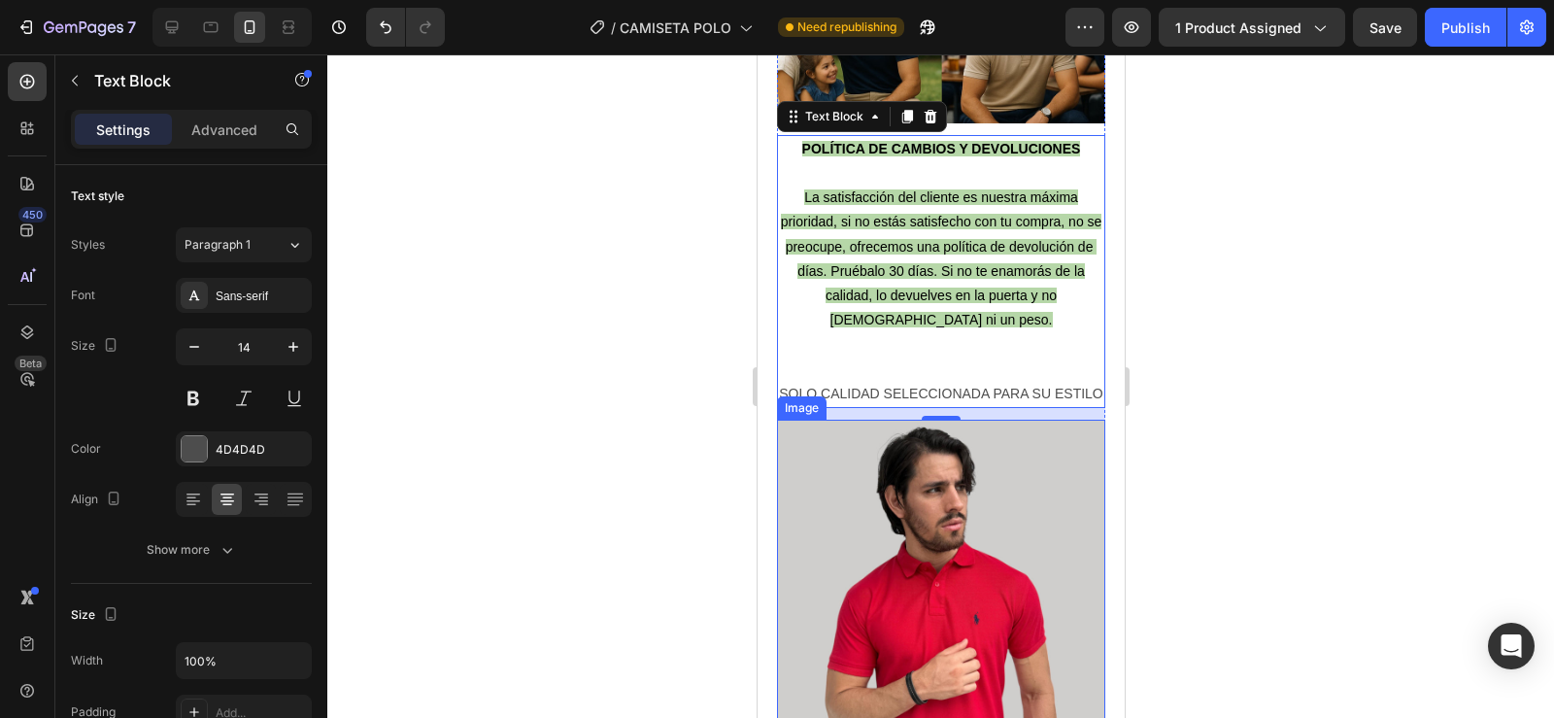
click at [938, 536] on img at bounding box center [940, 639] width 328 height 438
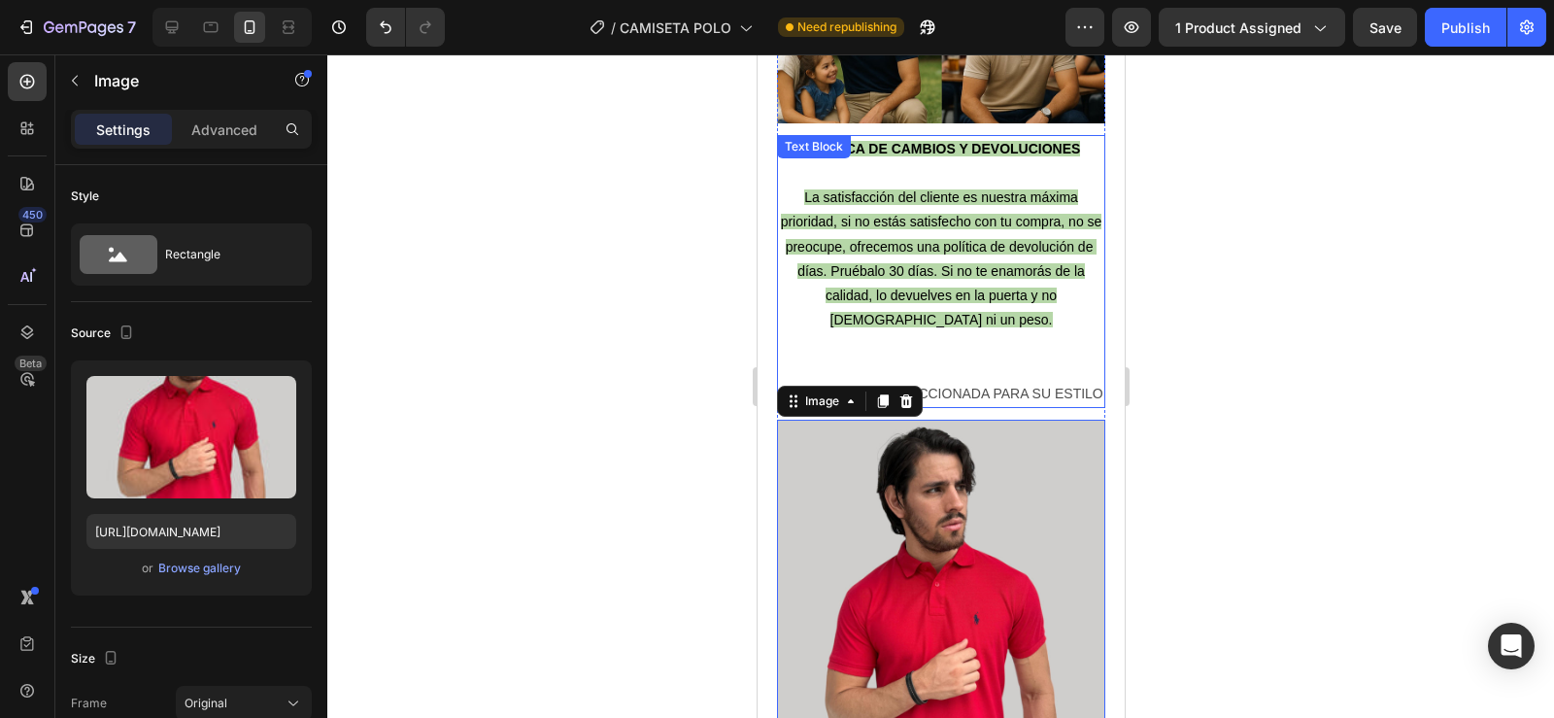
click at [815, 357] on p "Rich Text Editor. Editing area: main" at bounding box center [940, 369] width 324 height 24
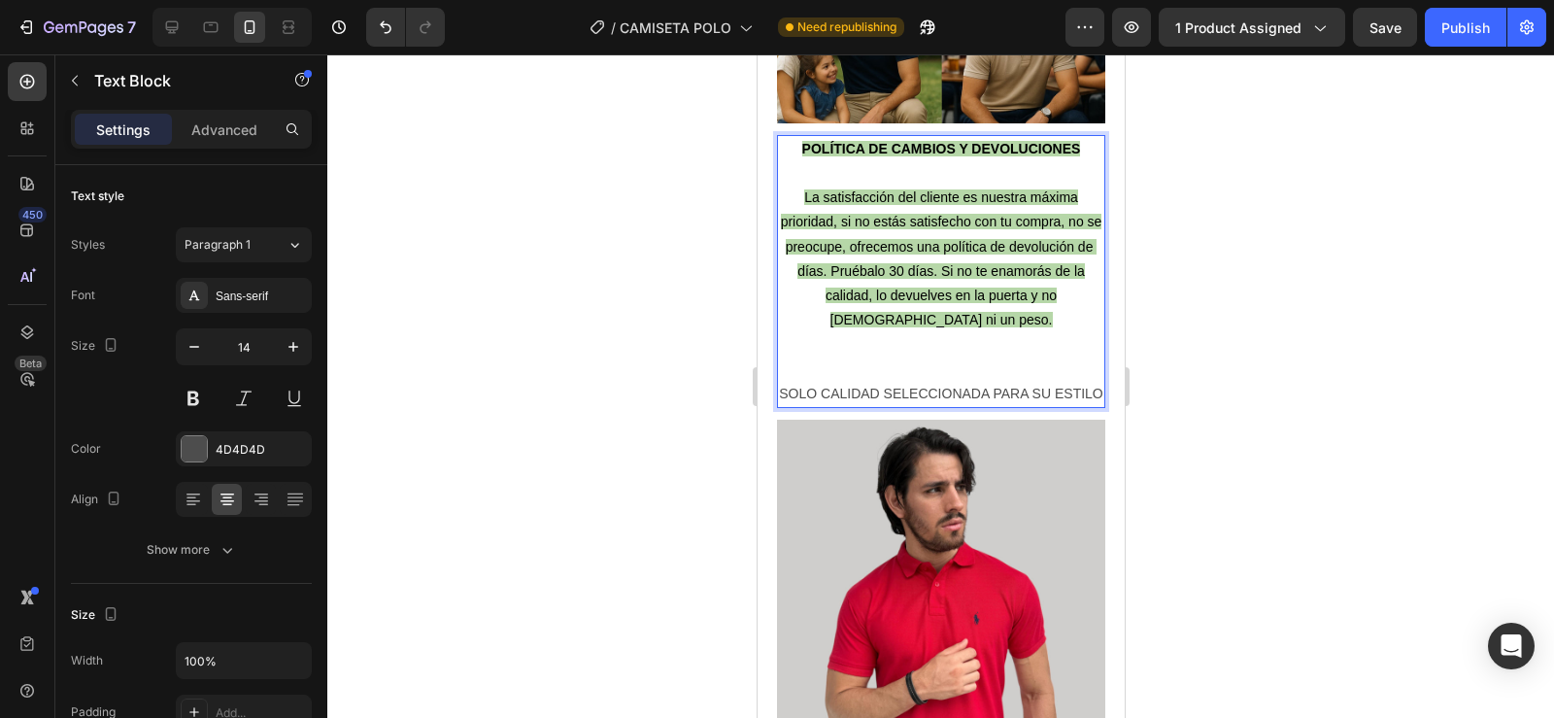
click at [791, 382] on p "SOLO CALIDAD SELECCIONADA PARA SU ESTILO" at bounding box center [940, 394] width 324 height 24
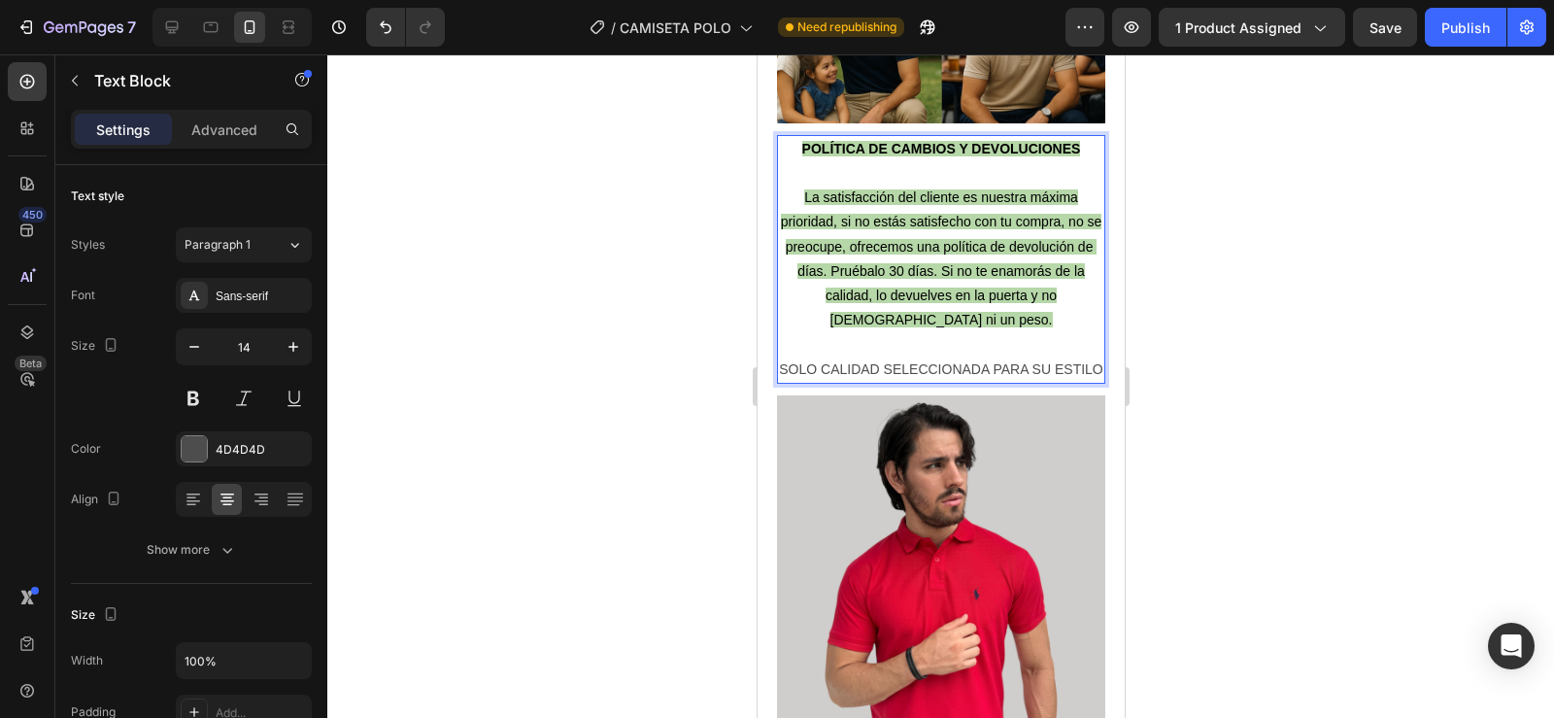
click at [891, 425] on img at bounding box center [940, 614] width 328 height 438
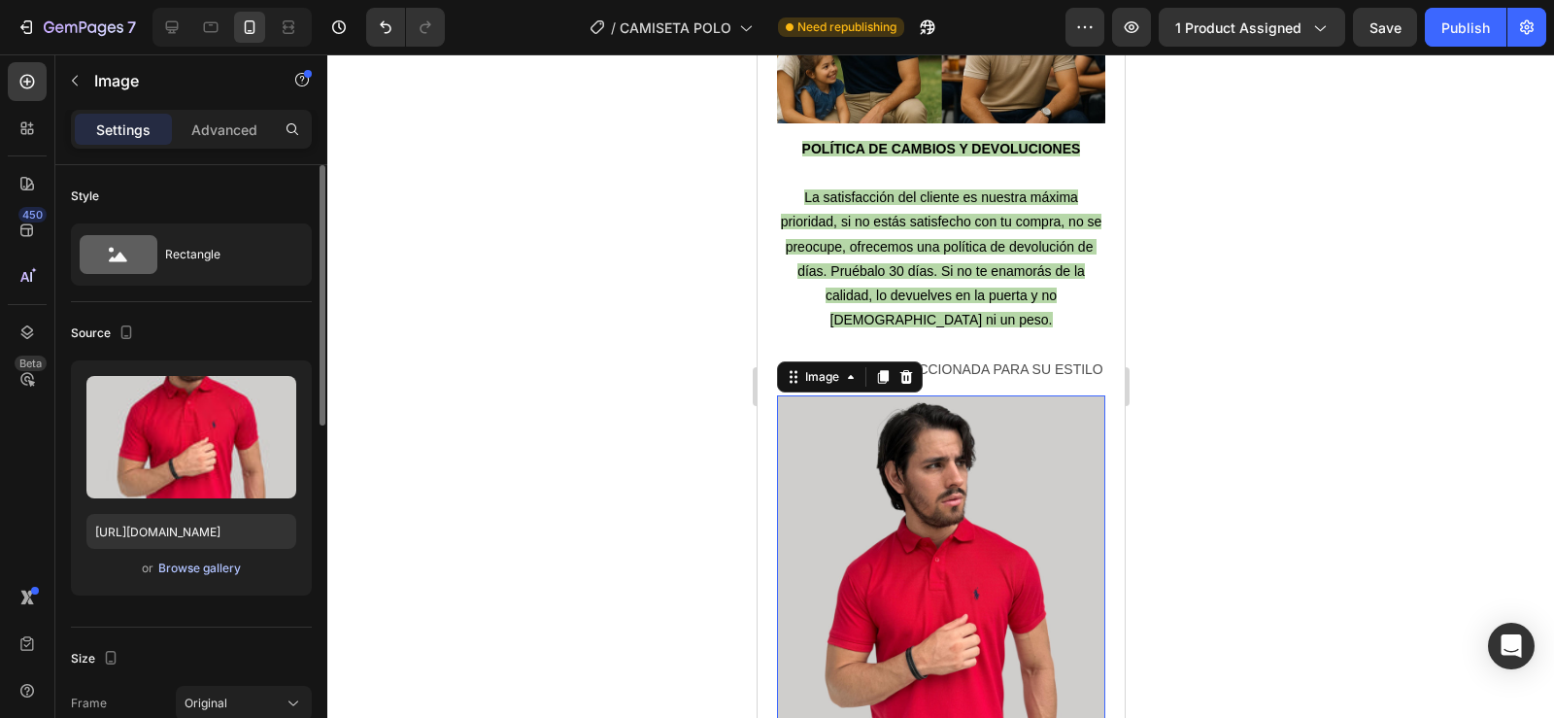
click at [197, 563] on div "Browse gallery" at bounding box center [199, 567] width 83 height 17
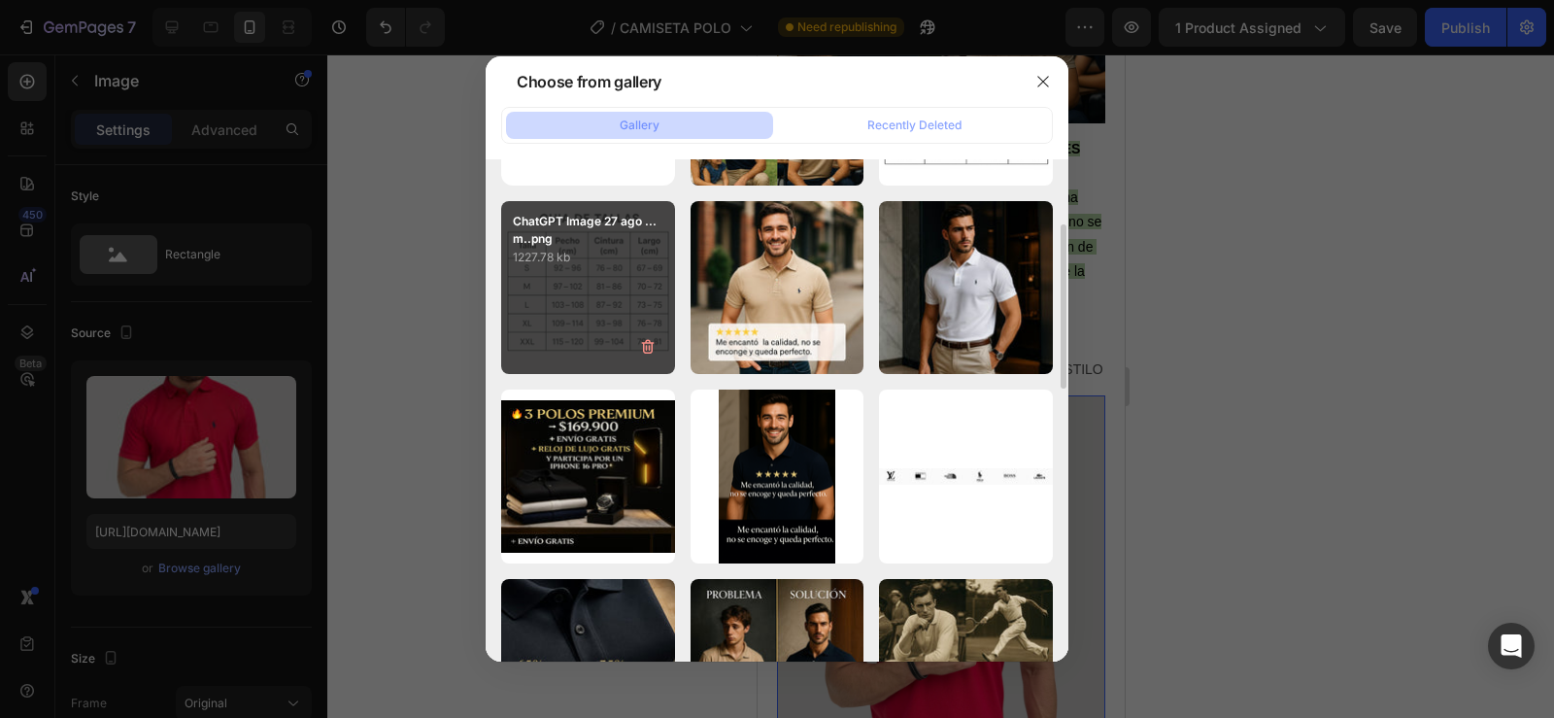
scroll to position [172, 0]
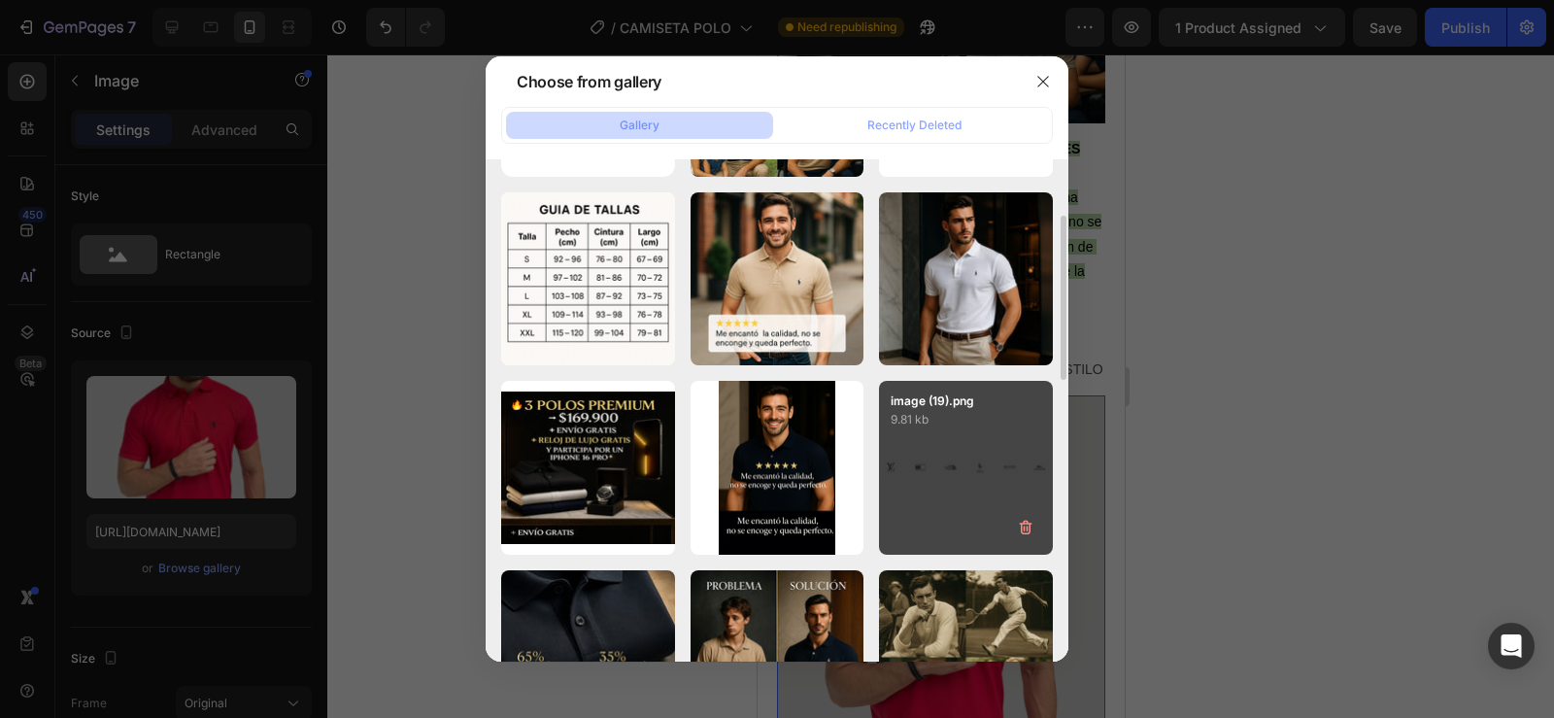
click at [1007, 434] on div "image (19).png 9.81 kb" at bounding box center [966, 468] width 174 height 174
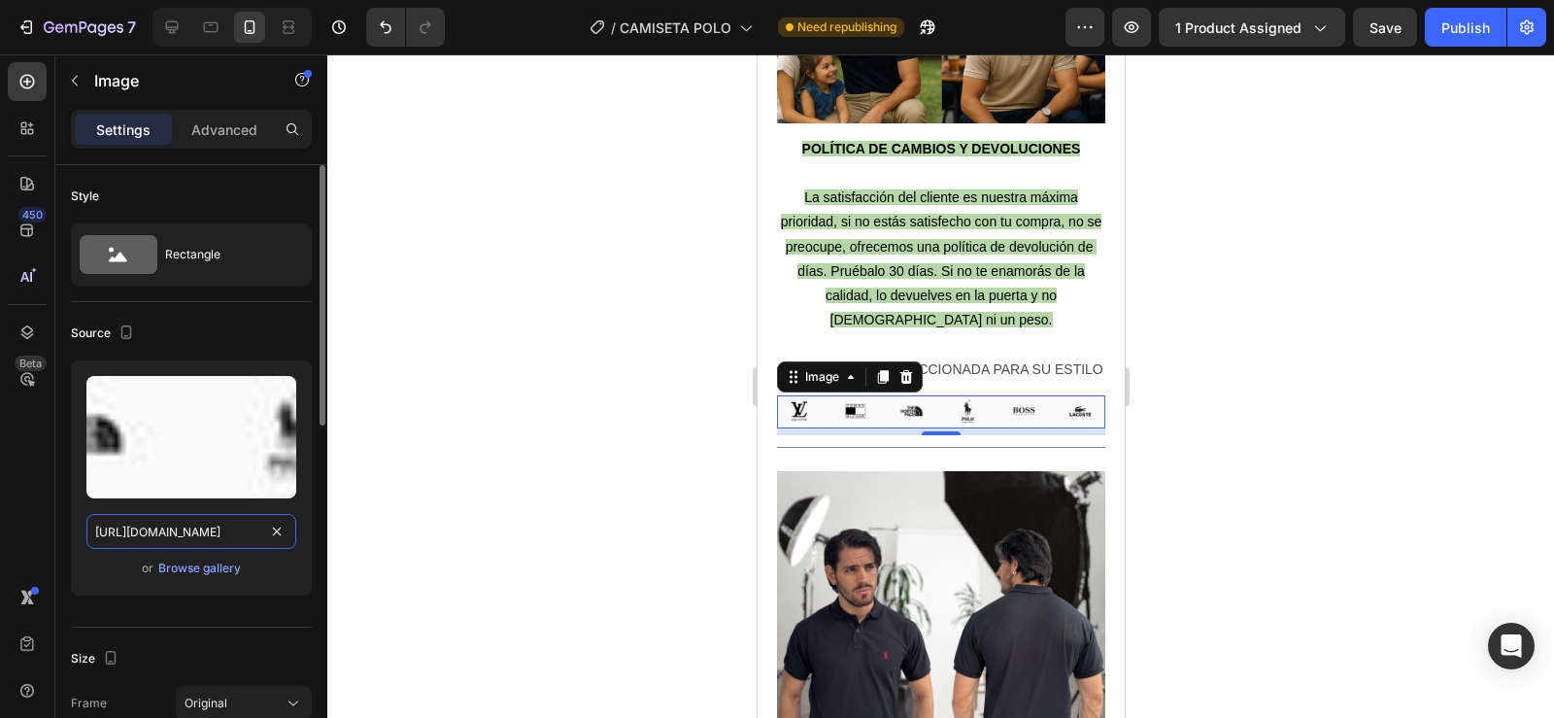
click at [159, 539] on input "https://cdn.shopify.com/s/files/1/0596/0758/0756/files/gempages_543962827816174…" at bounding box center [191, 531] width 210 height 35
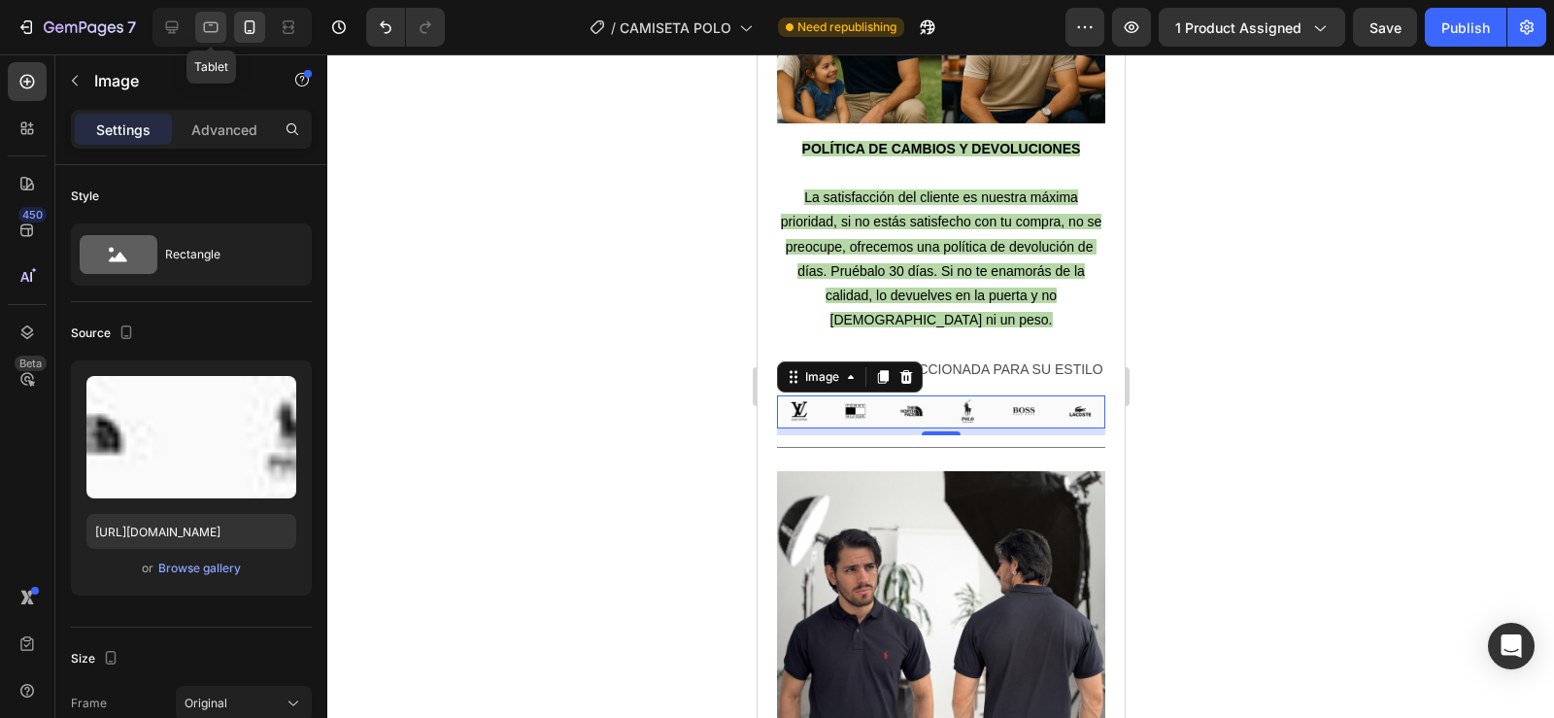
click at [211, 24] on icon at bounding box center [211, 27] width 15 height 11
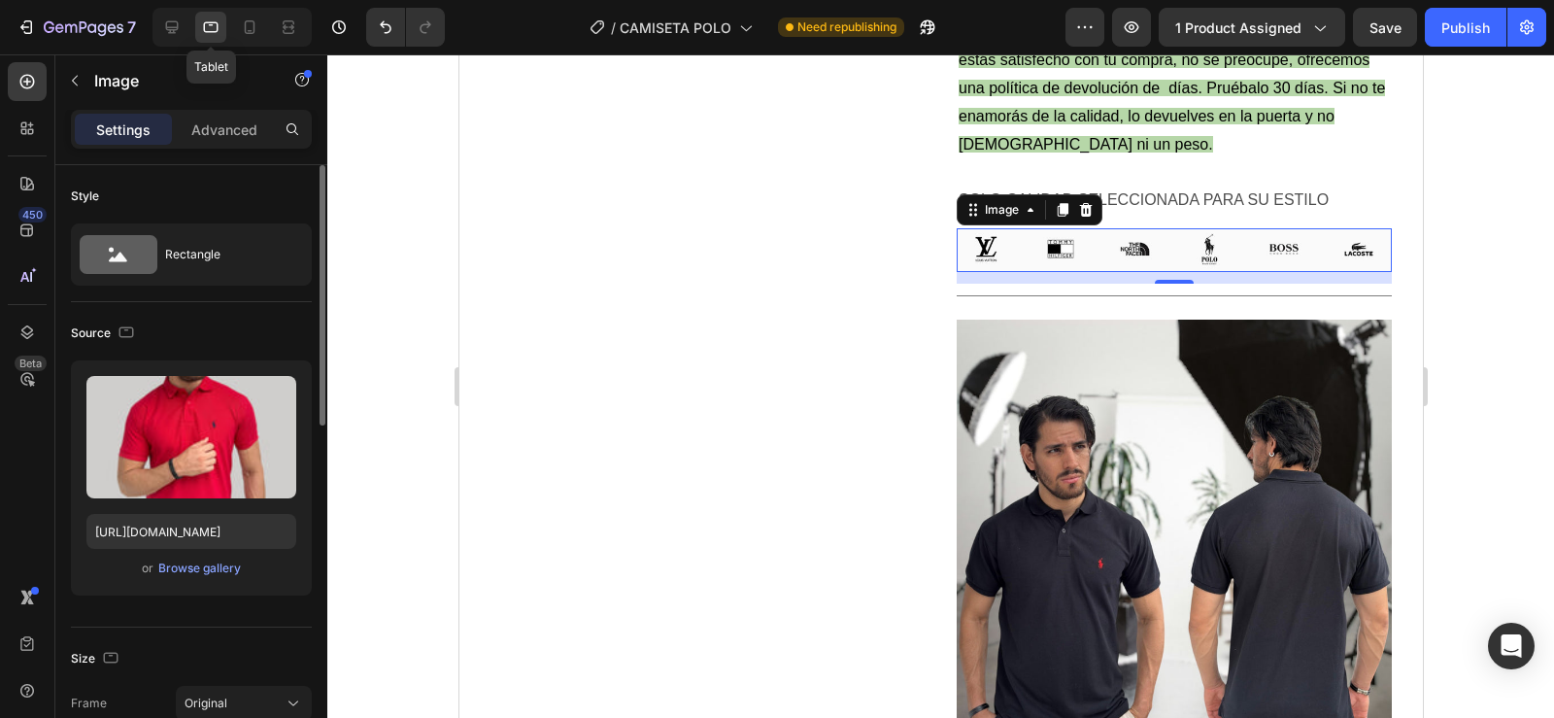
scroll to position [6030, 0]
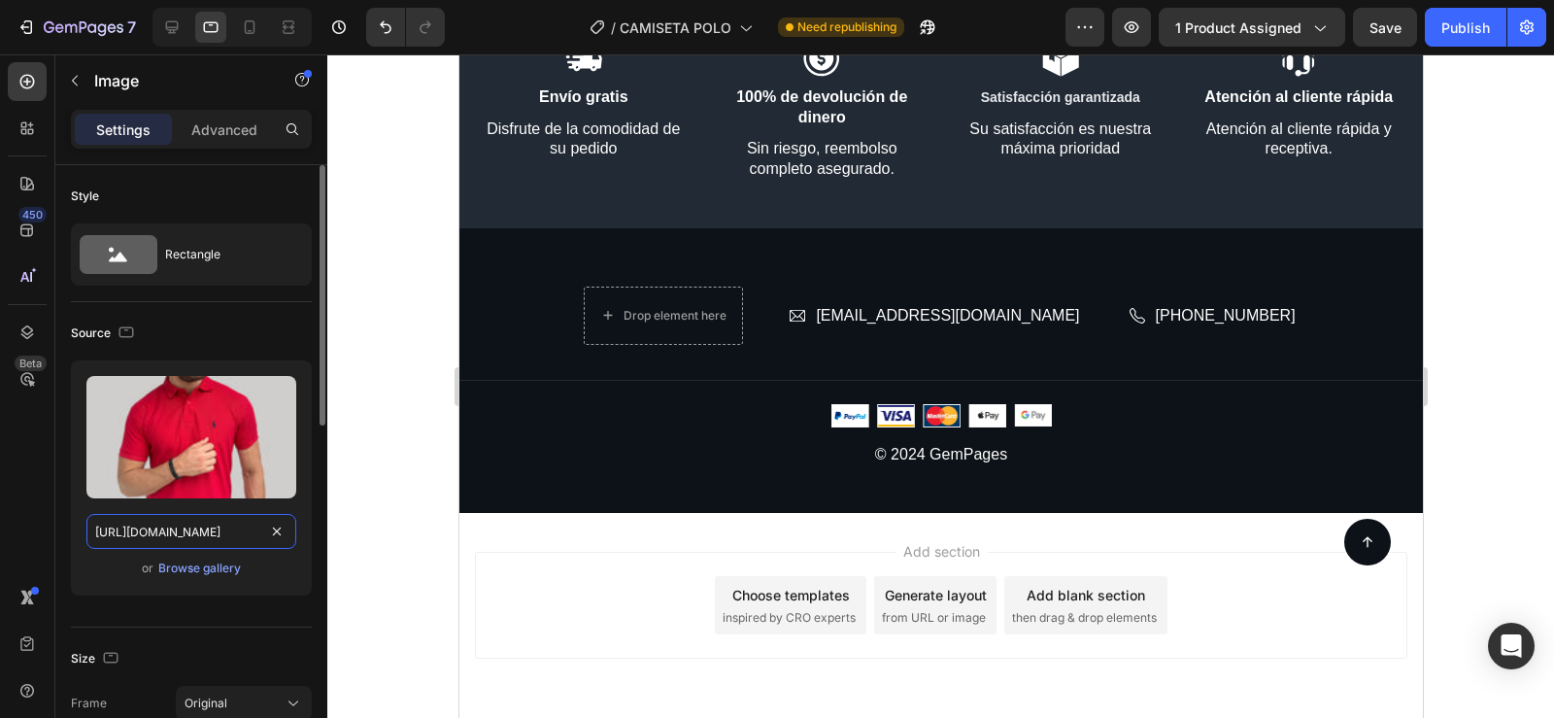
click at [190, 534] on input "https://cdn.shopify.com/s/files/1/0596/0758/0756/files/gempages_543962827816174…" at bounding box center [191, 531] width 210 height 35
paste input "d8f7c743-62e2-4c19-ad0d-e6328a4bf124"
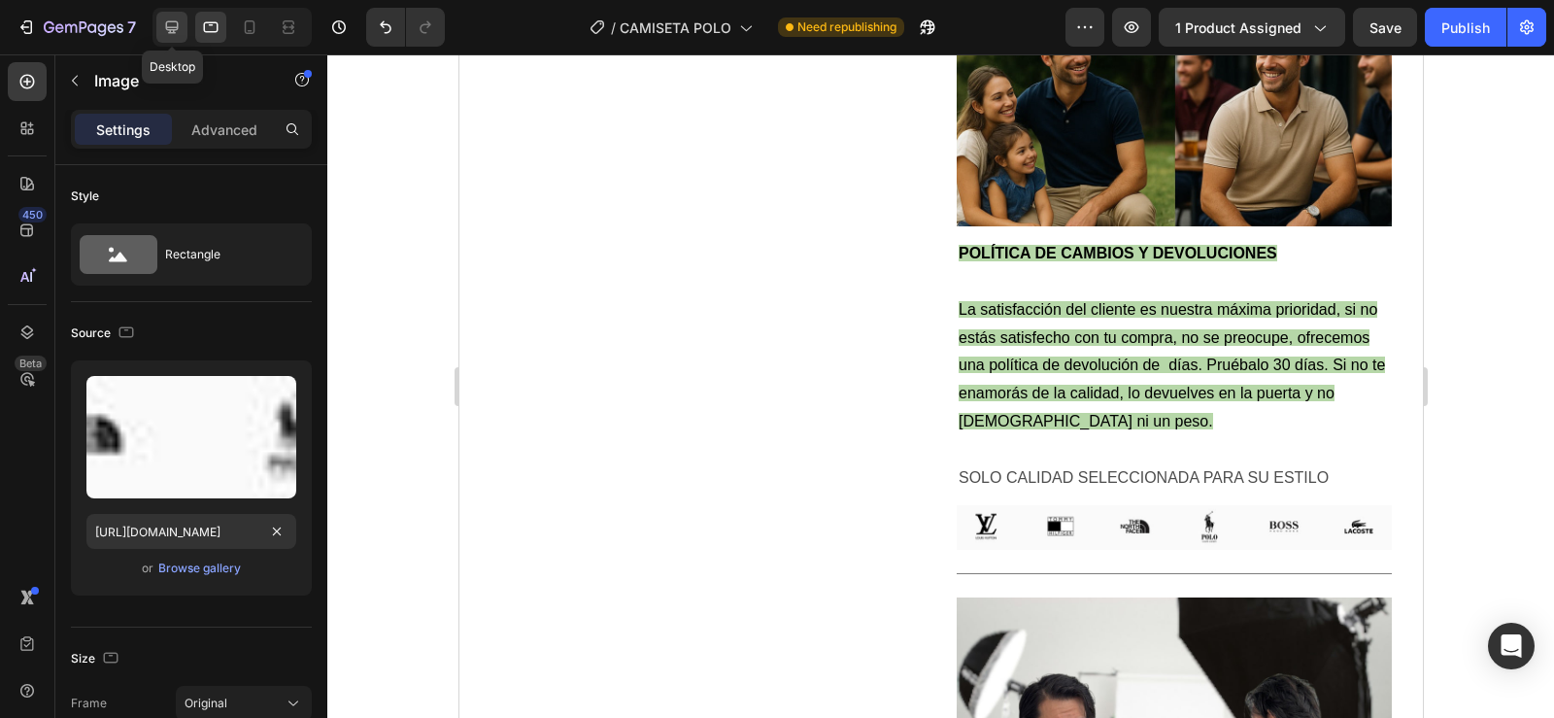
scroll to position [0, 0]
click at [167, 26] on icon at bounding box center [172, 27] width 13 height 13
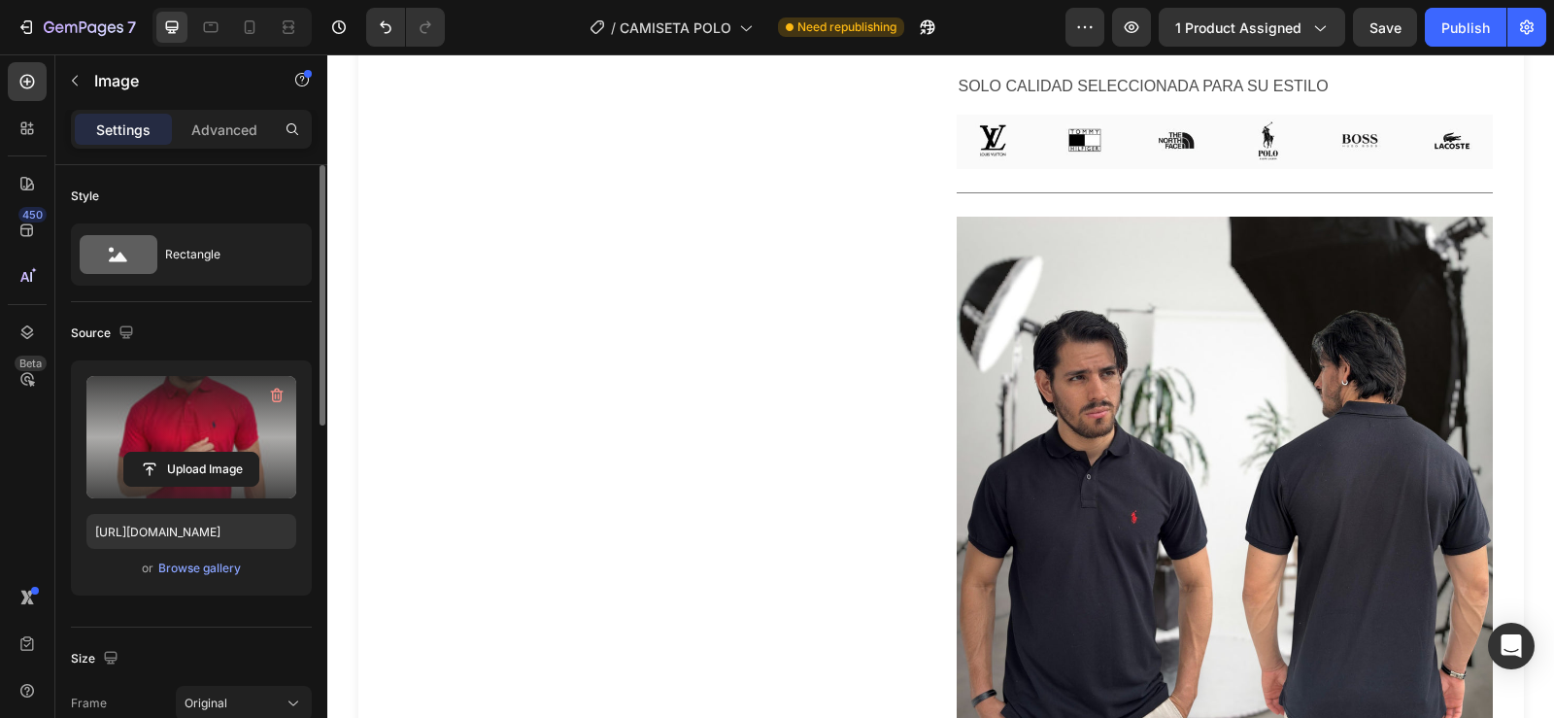
scroll to position [5242, 0]
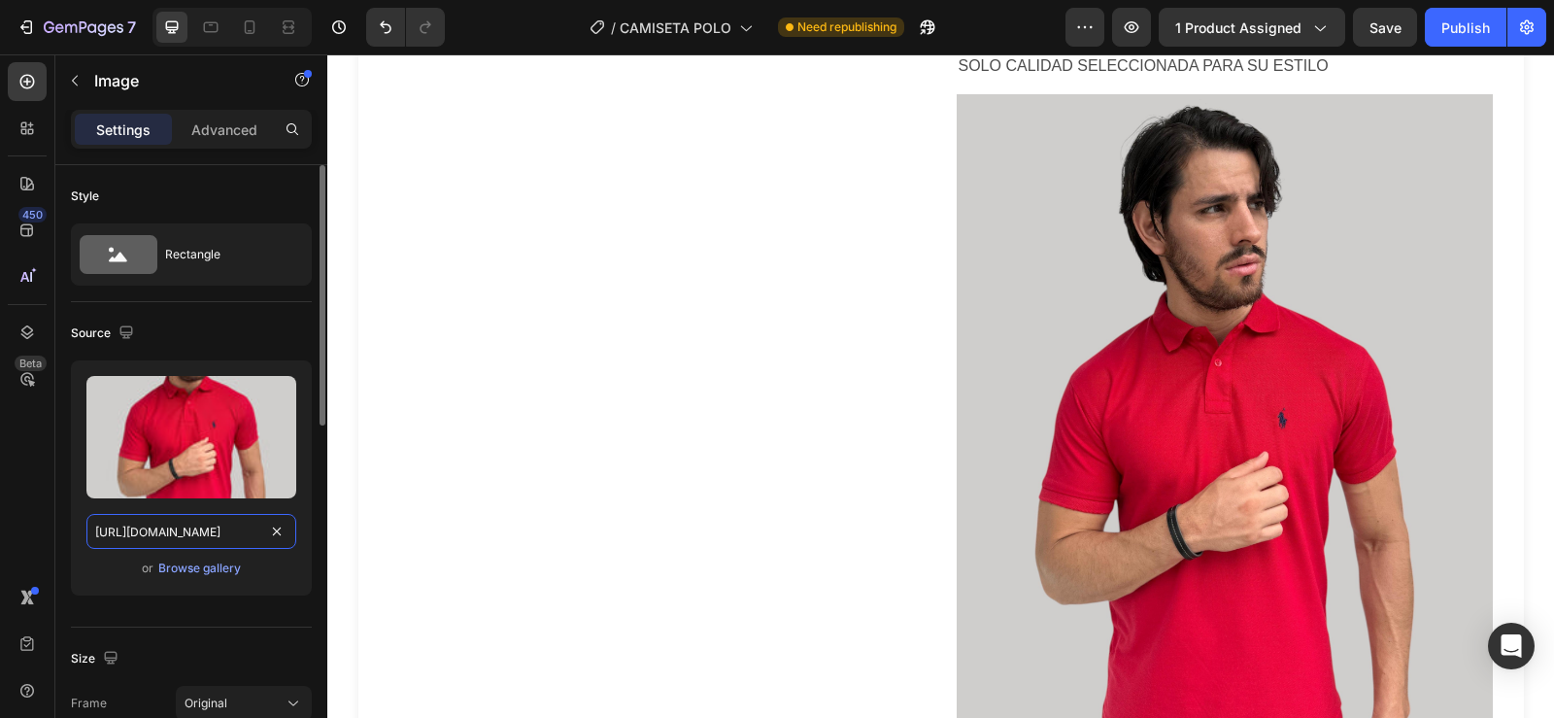
click at [167, 525] on input "https://cdn.shopify.com/s/files/1/0596/0758/0756/files/gempages_543962827816174…" at bounding box center [191, 531] width 210 height 35
paste input "d8f7c743-62e2-4c19-ad0d-e6328a4bf124"
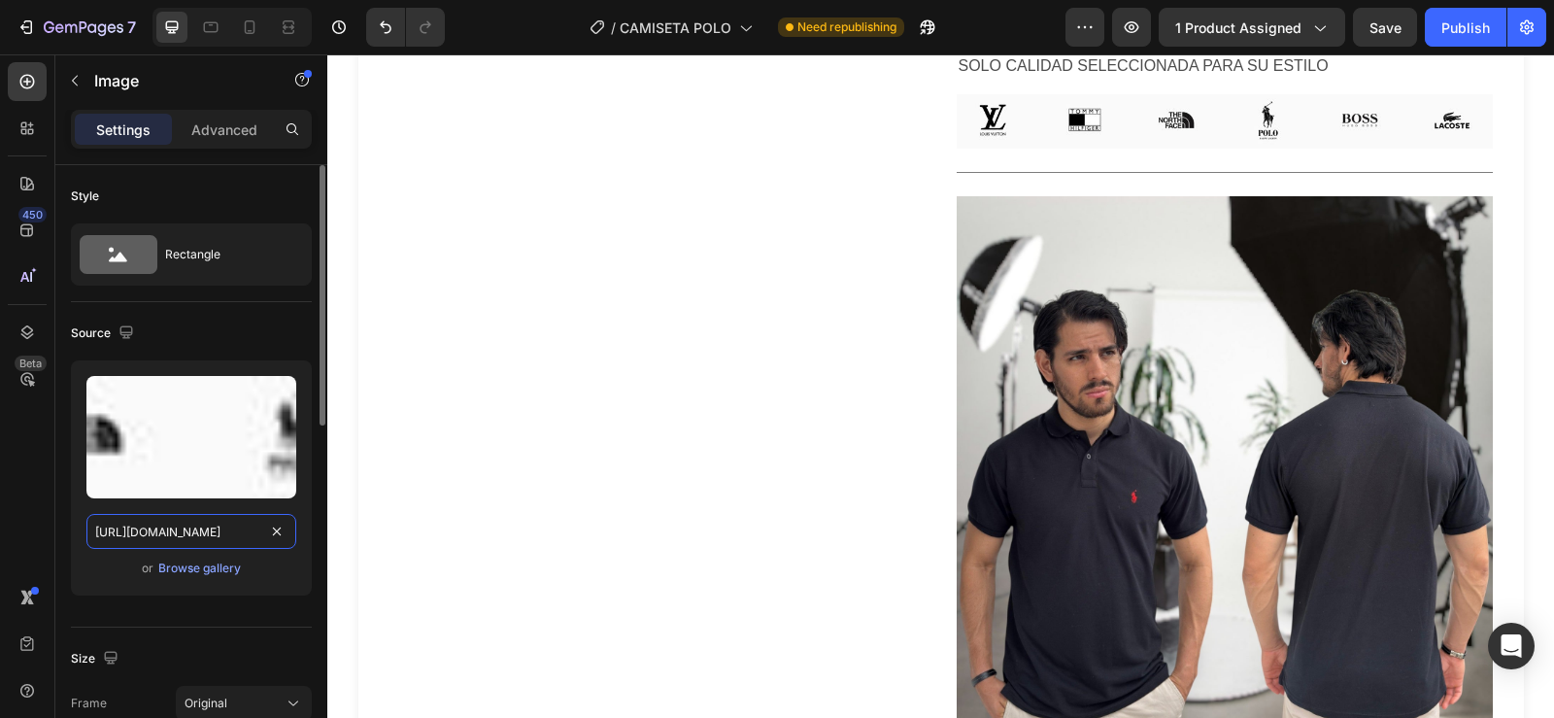
scroll to position [0, 590]
type input "https://cdn.shopify.com/s/files/1/0596/0758/0756/files/gempages_543962827816174…"
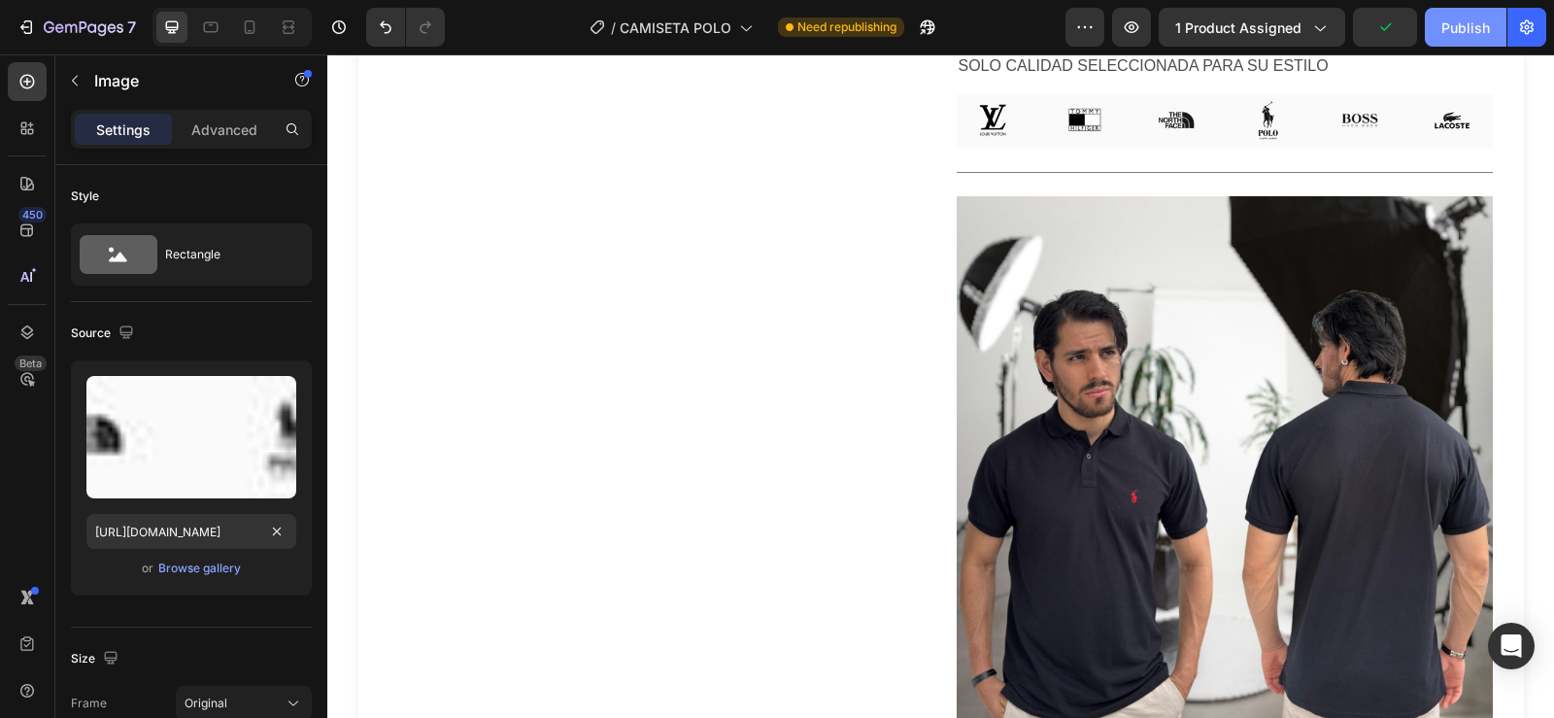
scroll to position [0, 0]
click at [1446, 39] on button "Publish" at bounding box center [1466, 27] width 82 height 39
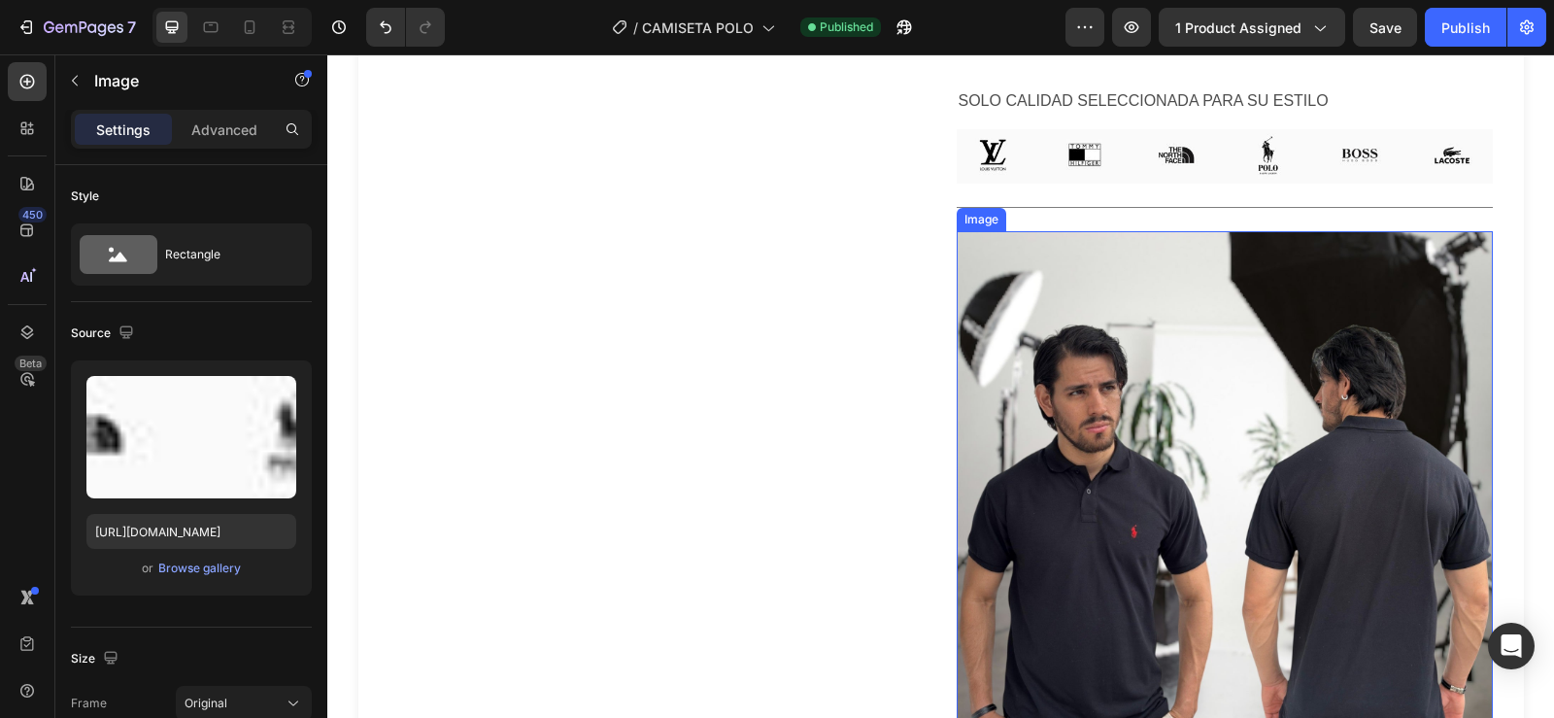
scroll to position [5205, 0]
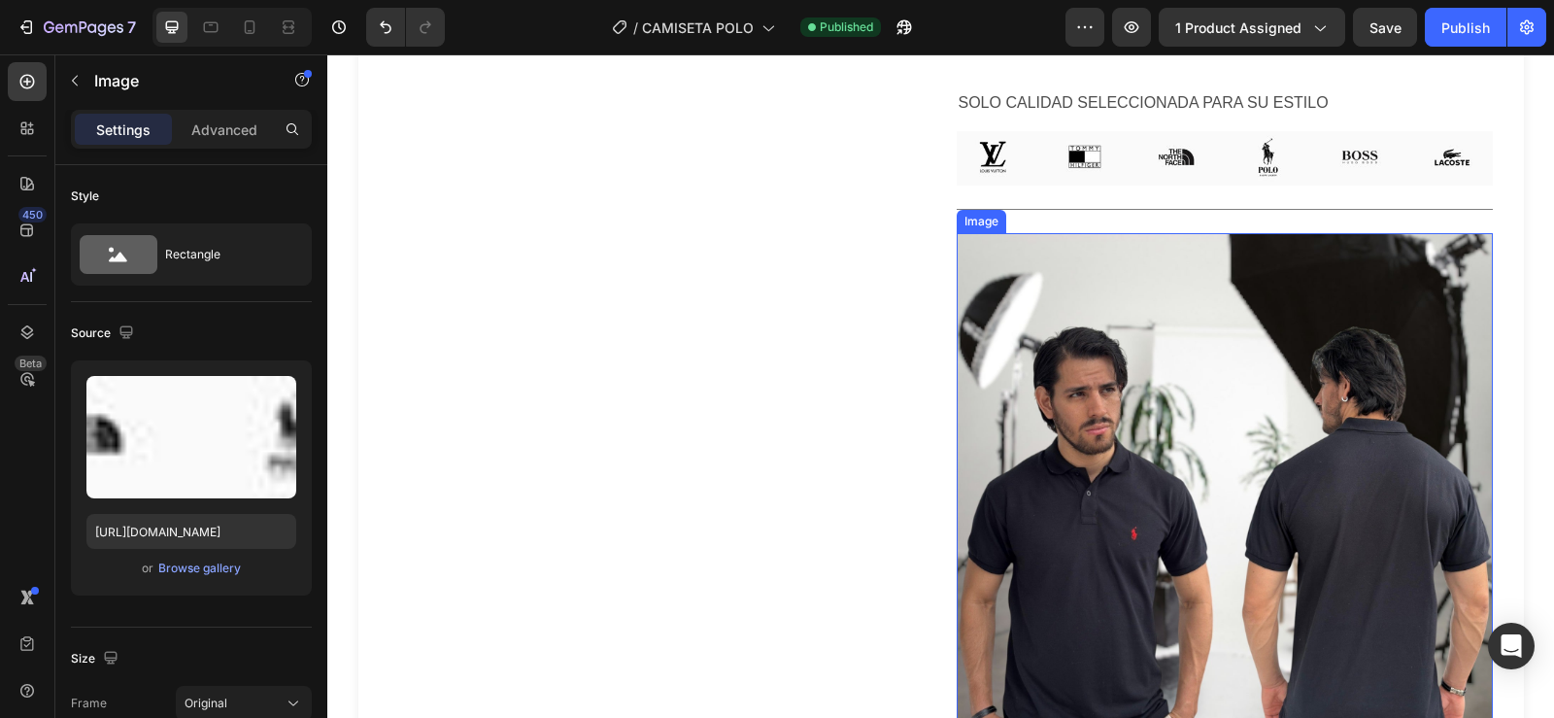
click at [1138, 457] on img at bounding box center [1225, 501] width 536 height 536
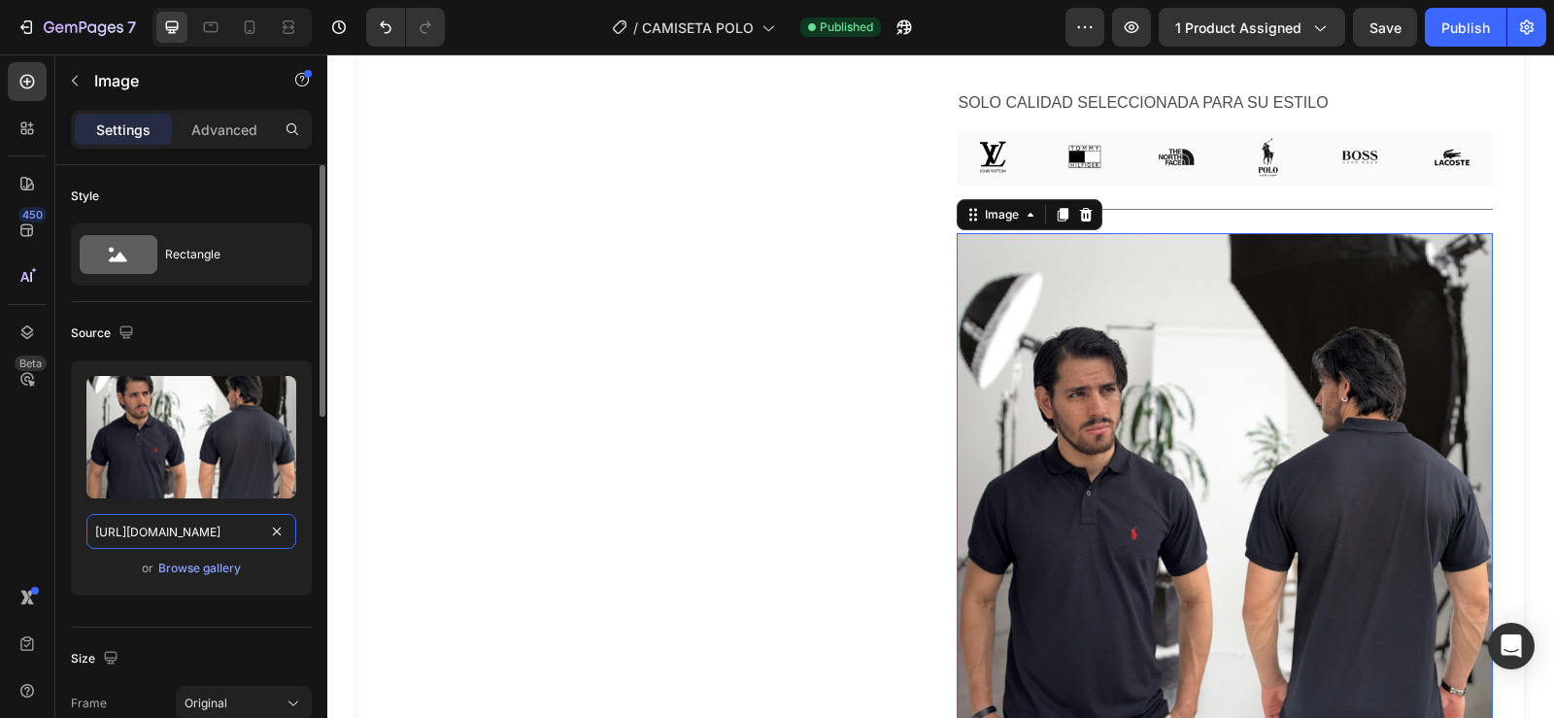
click at [206, 524] on input "https://cdn.shopify.com/s/files/1/0596/0758/0756/files/gempages_543962827816174…" at bounding box center [191, 531] width 210 height 35
click at [204, 567] on div "Browse gallery" at bounding box center [199, 567] width 83 height 17
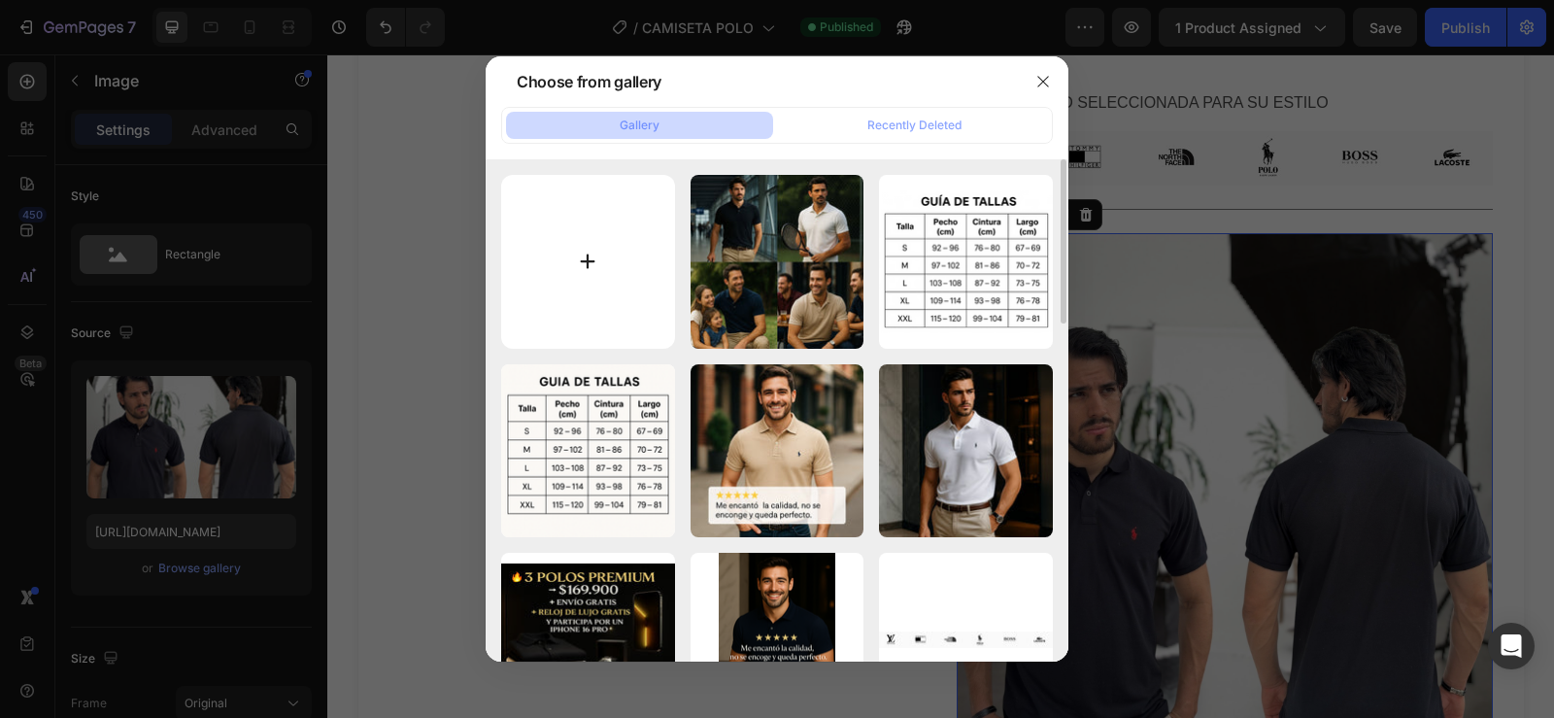
click at [605, 263] on input "file" at bounding box center [588, 262] width 174 height 174
type input "C:\fakepath\image (24).png"
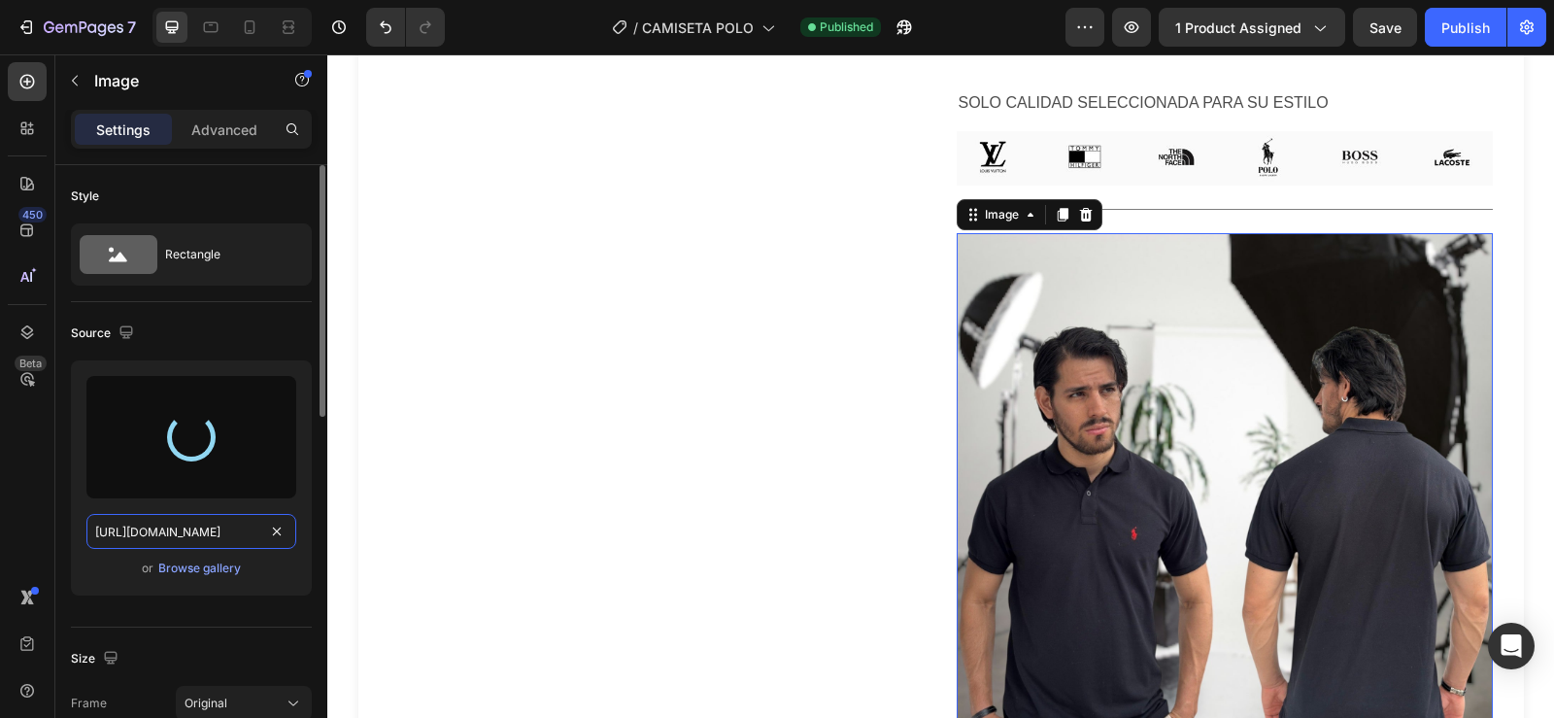
click at [192, 532] on input "https://cdn.shopify.com/s/files/1/0596/0758/0756/files/gempages_543962827816174…" at bounding box center [191, 531] width 210 height 35
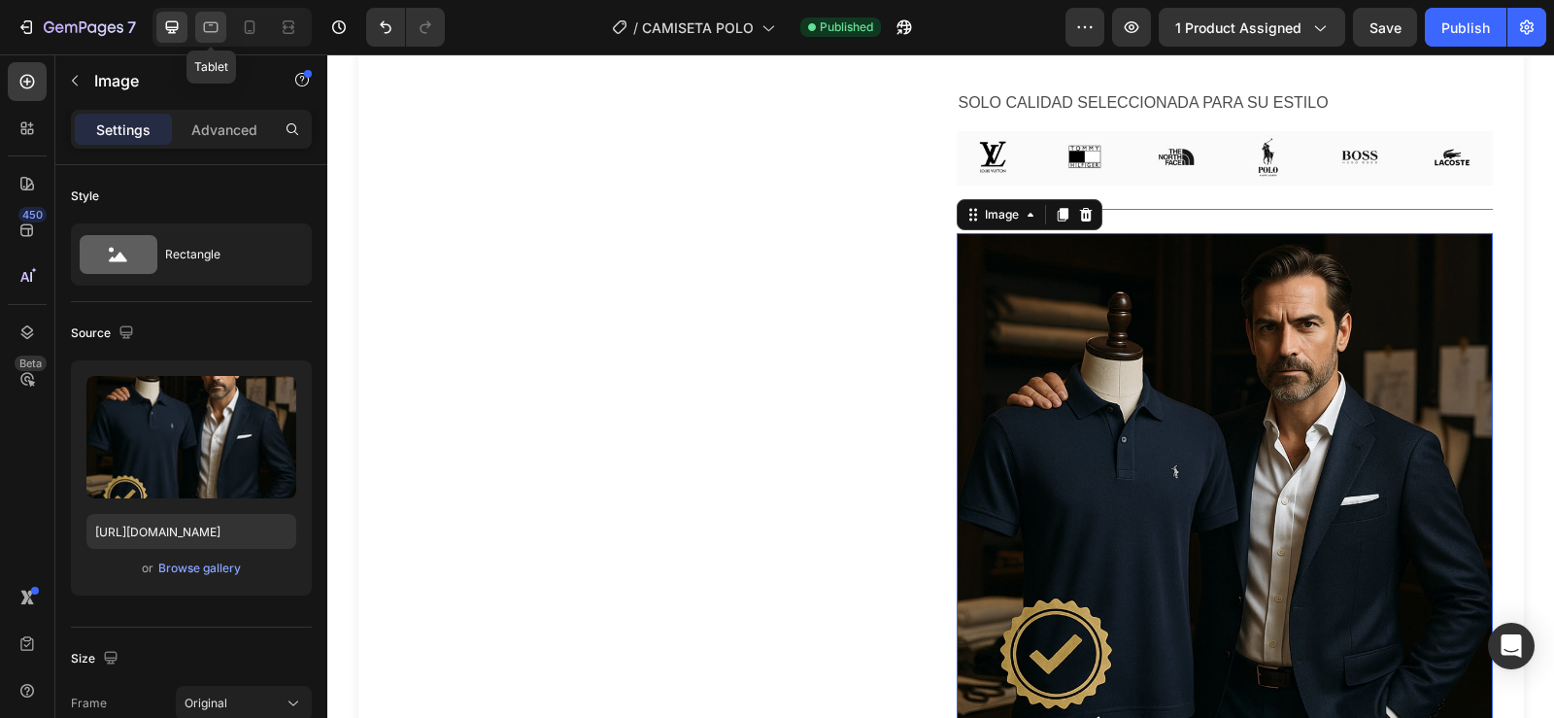
click at [213, 26] on icon at bounding box center [210, 26] width 19 height 19
type input "https://cdn.shopify.com/s/files/1/0596/0758/0756/files/gempages_543962827816174…"
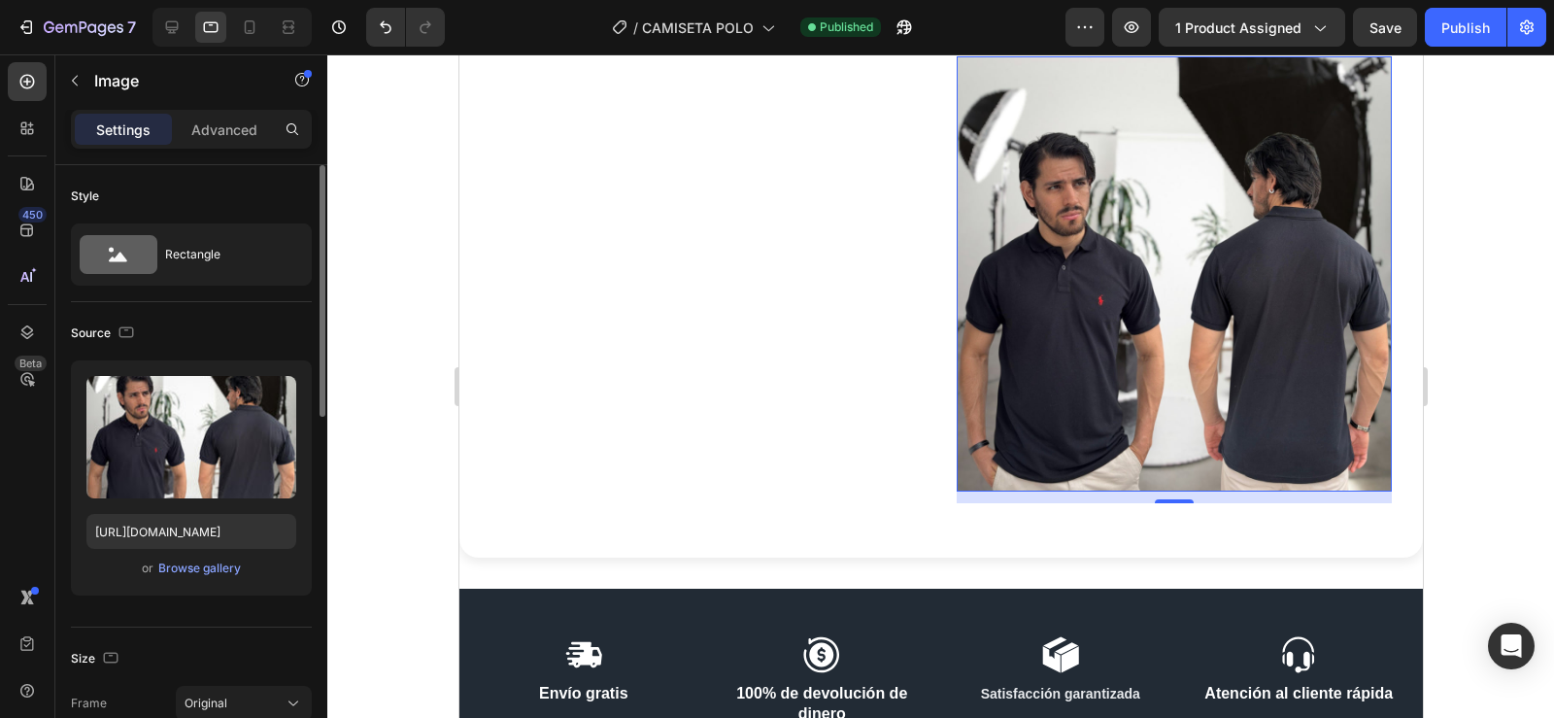
scroll to position [4848, 0]
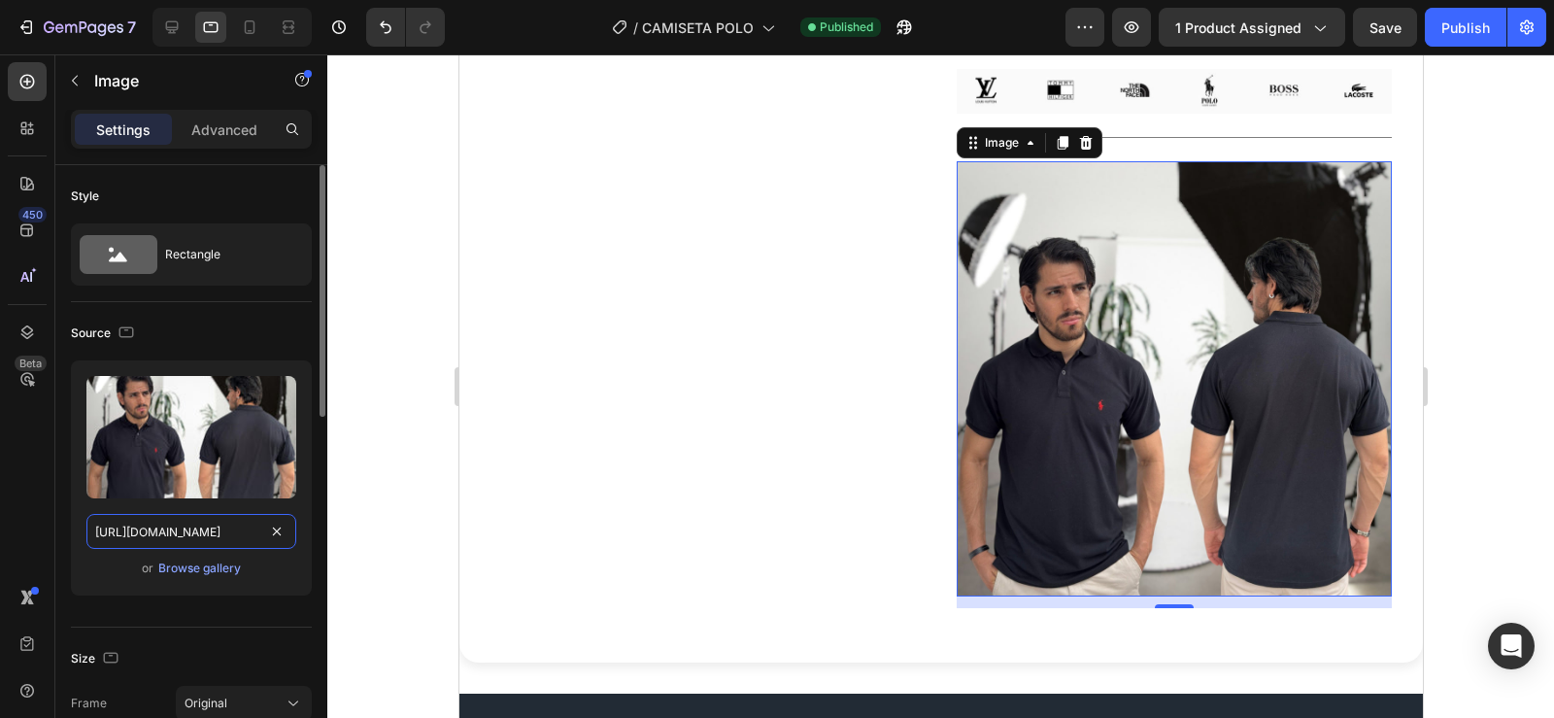
click at [182, 528] on input "https://cdn.shopify.com/s/files/1/0596/0758/0756/files/gempages_543962827816174…" at bounding box center [191, 531] width 210 height 35
paste input "text"
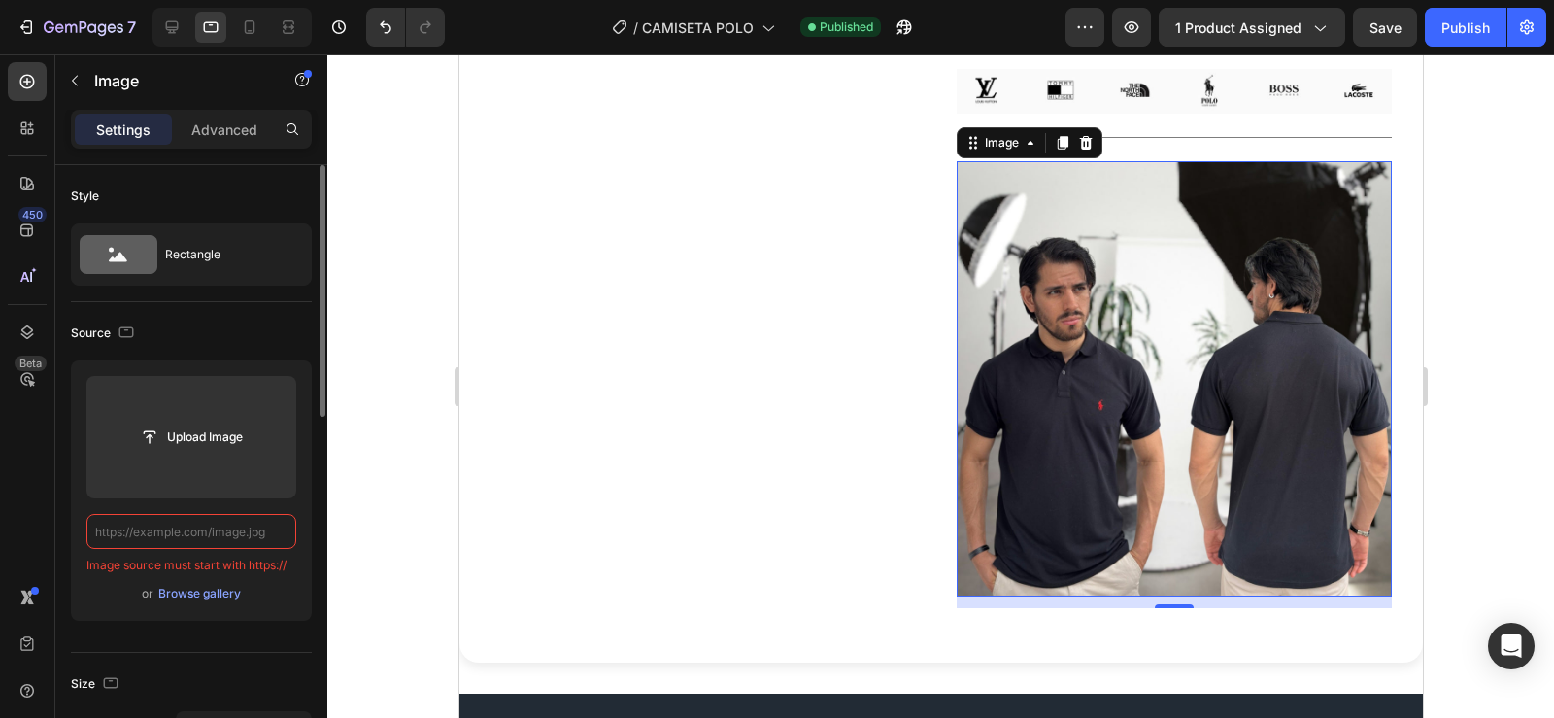
click at [182, 528] on input "text" at bounding box center [191, 531] width 210 height 35
click at [167, 27] on icon at bounding box center [172, 27] width 13 height 13
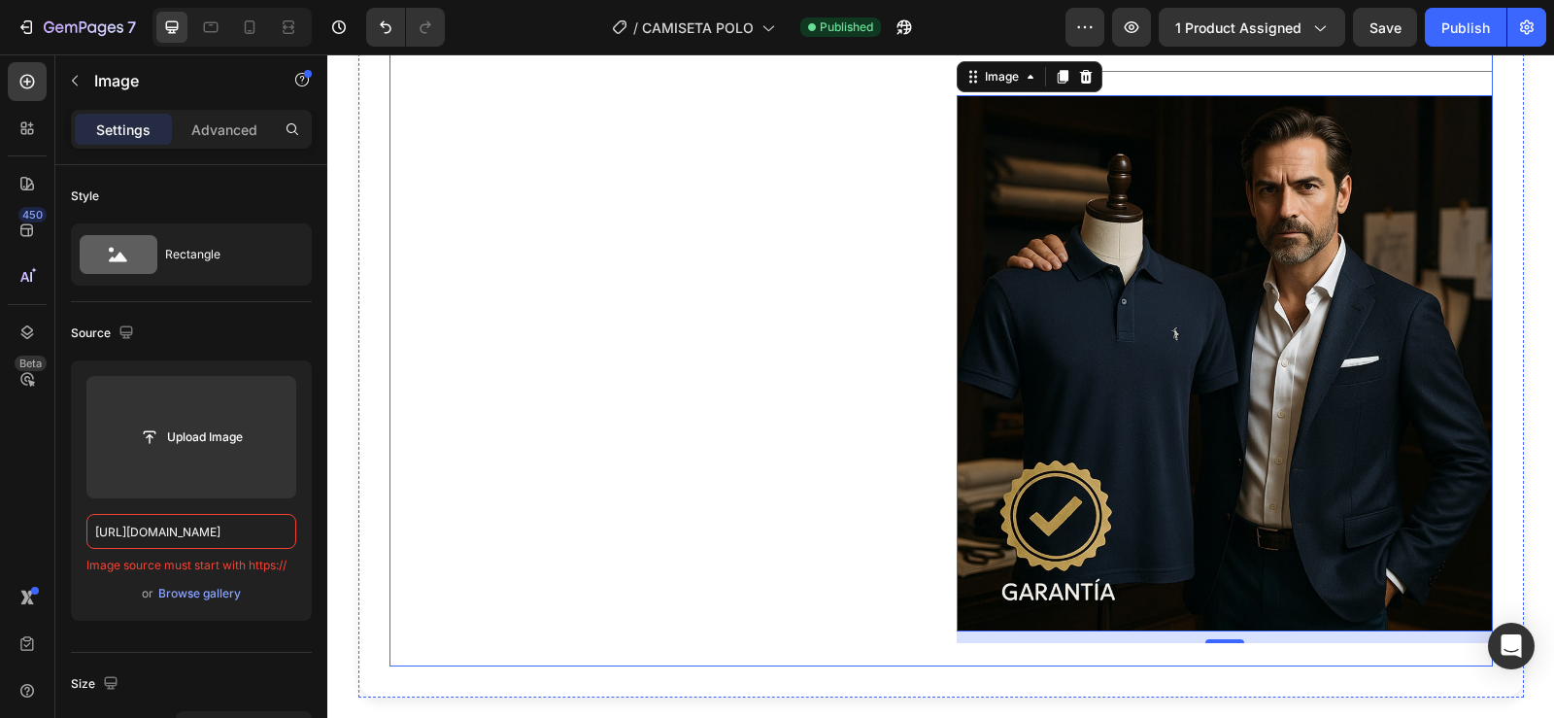
scroll to position [5344, 0]
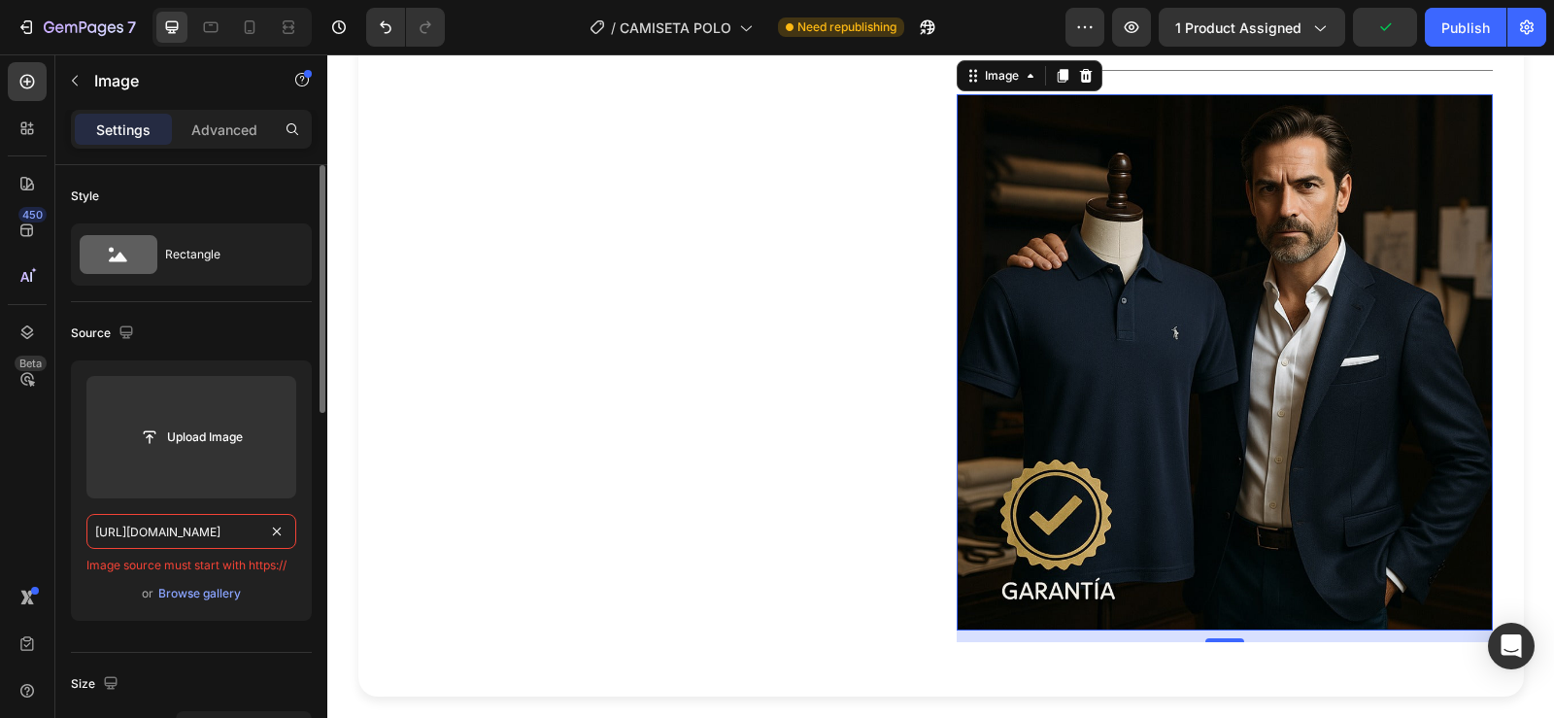
click at [205, 517] on input "https://cdn.shopify.com/s/files/1/0596/0758/0756/files/gempages_543962827816174…" at bounding box center [191, 531] width 210 height 35
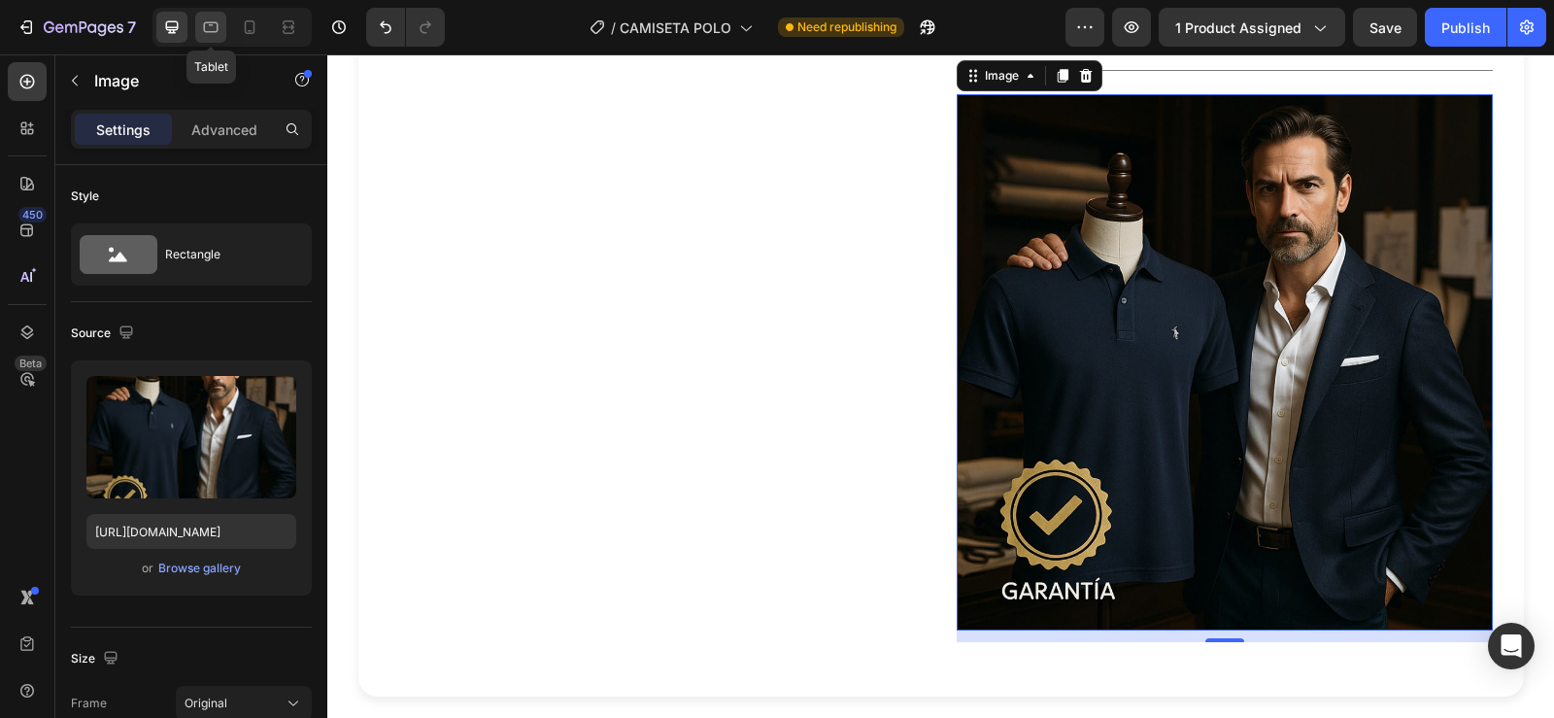
scroll to position [0, 0]
click at [203, 26] on icon at bounding box center [210, 26] width 19 height 19
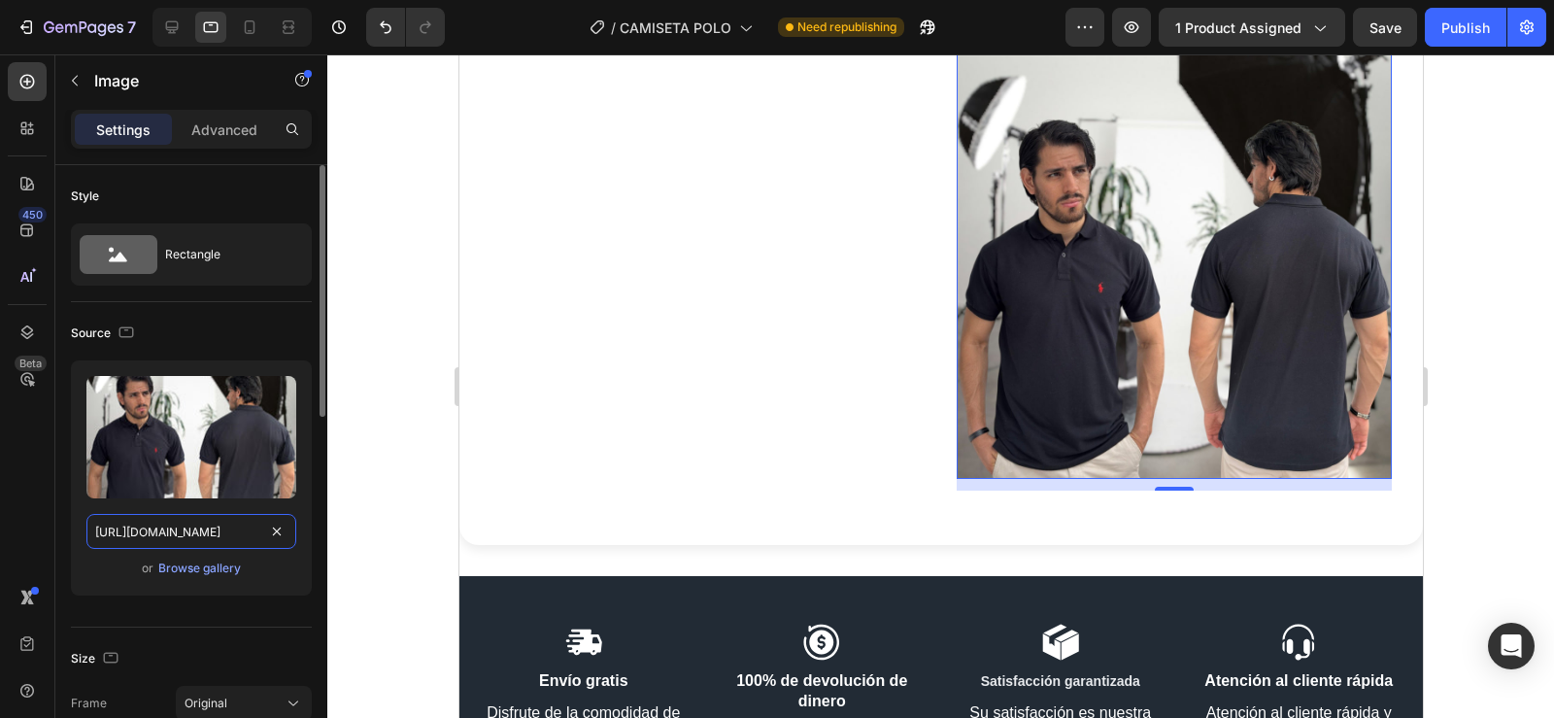
scroll to position [4848, 0]
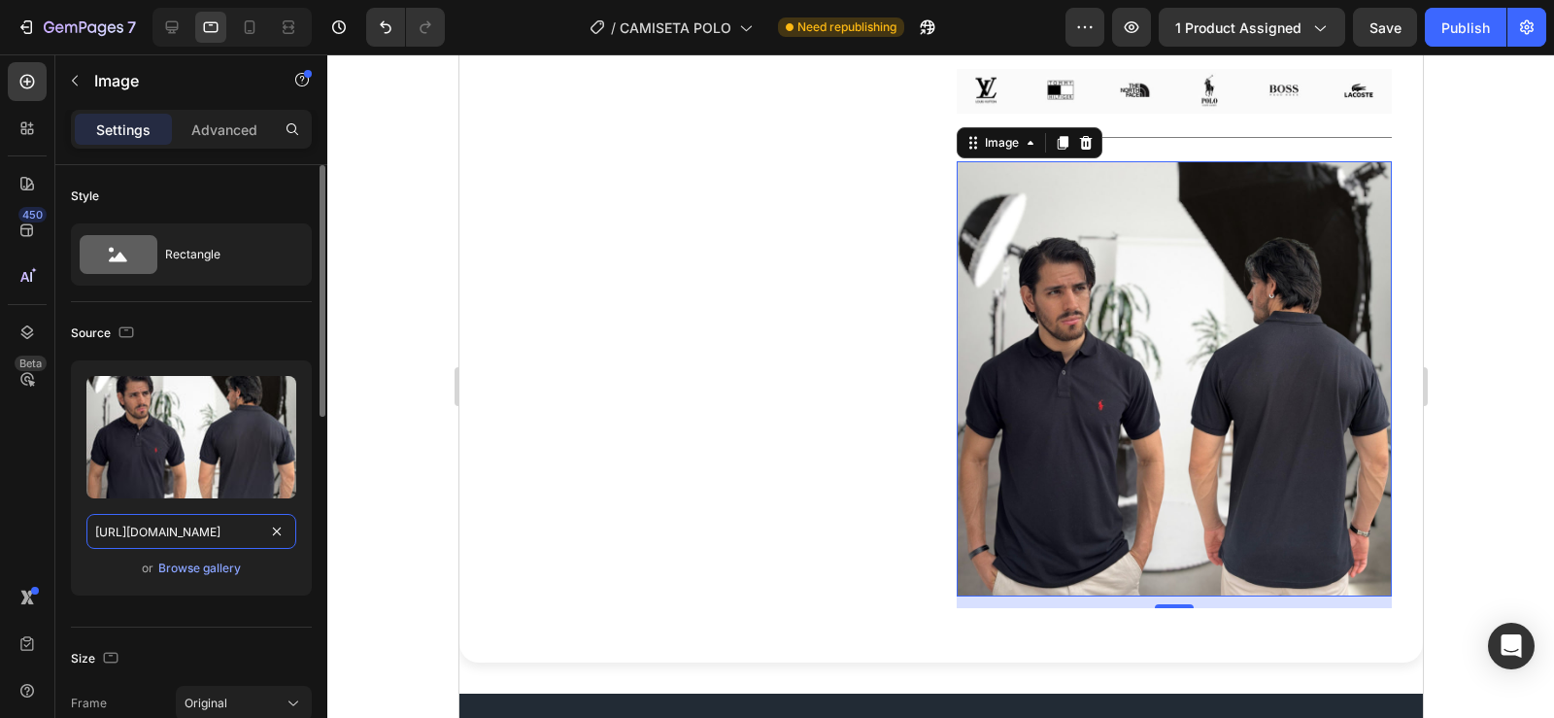
click at [192, 526] on input "https://cdn.shopify.com/s/files/1/0596/0758/0756/files/gempages_543962827816174…" at bounding box center [191, 531] width 210 height 35
paste input "ccc64199-e392-40be-bd01-8eda31484bae"
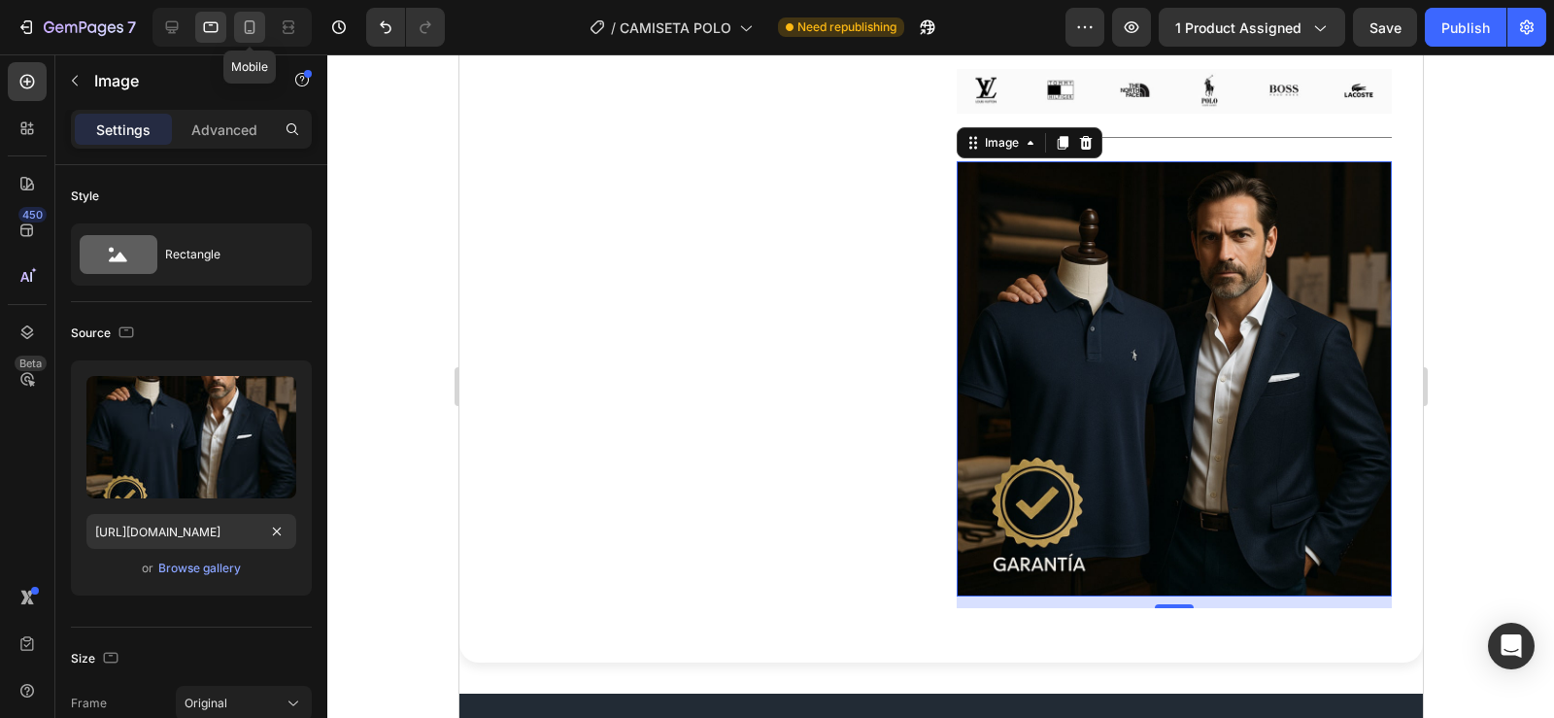
scroll to position [0, 0]
click at [248, 27] on icon at bounding box center [249, 26] width 19 height 19
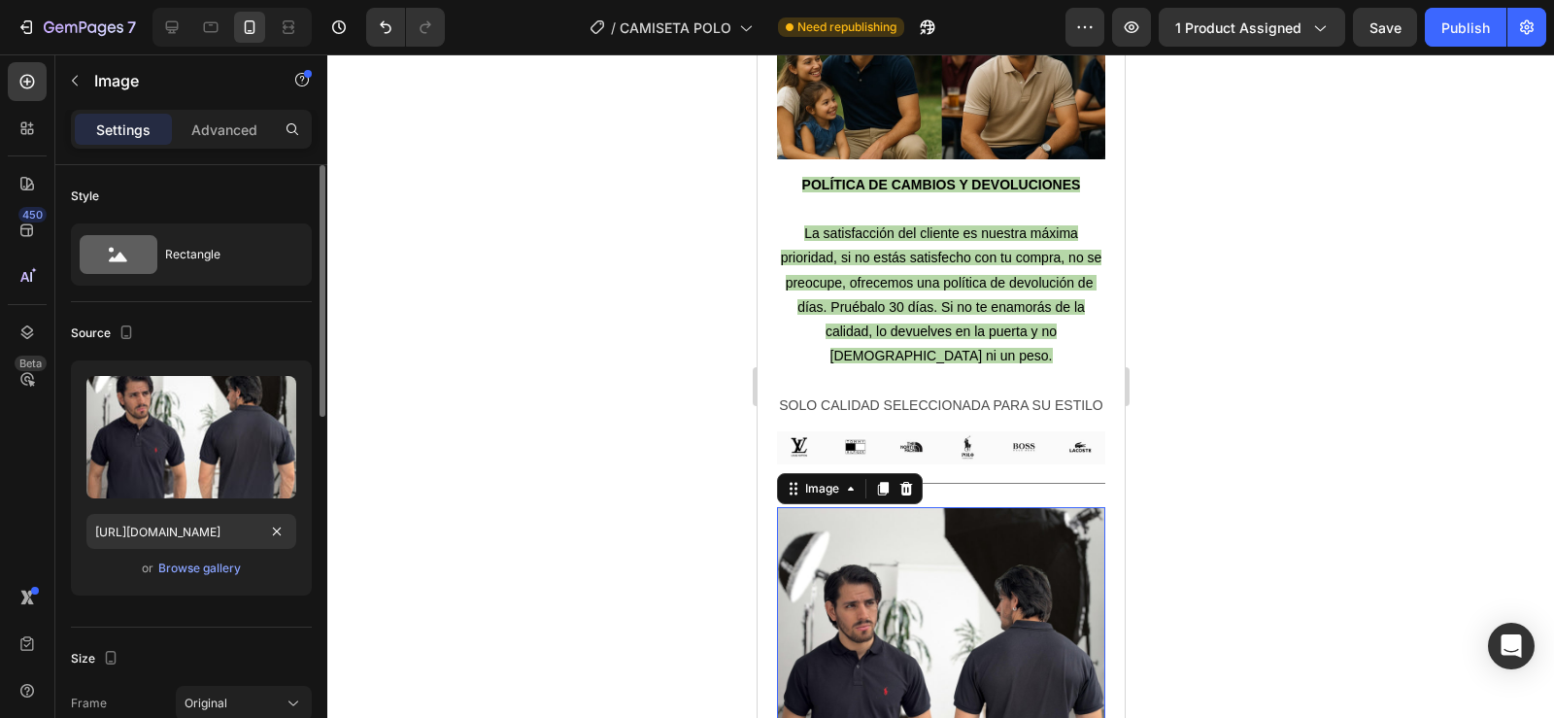
scroll to position [4974, 0]
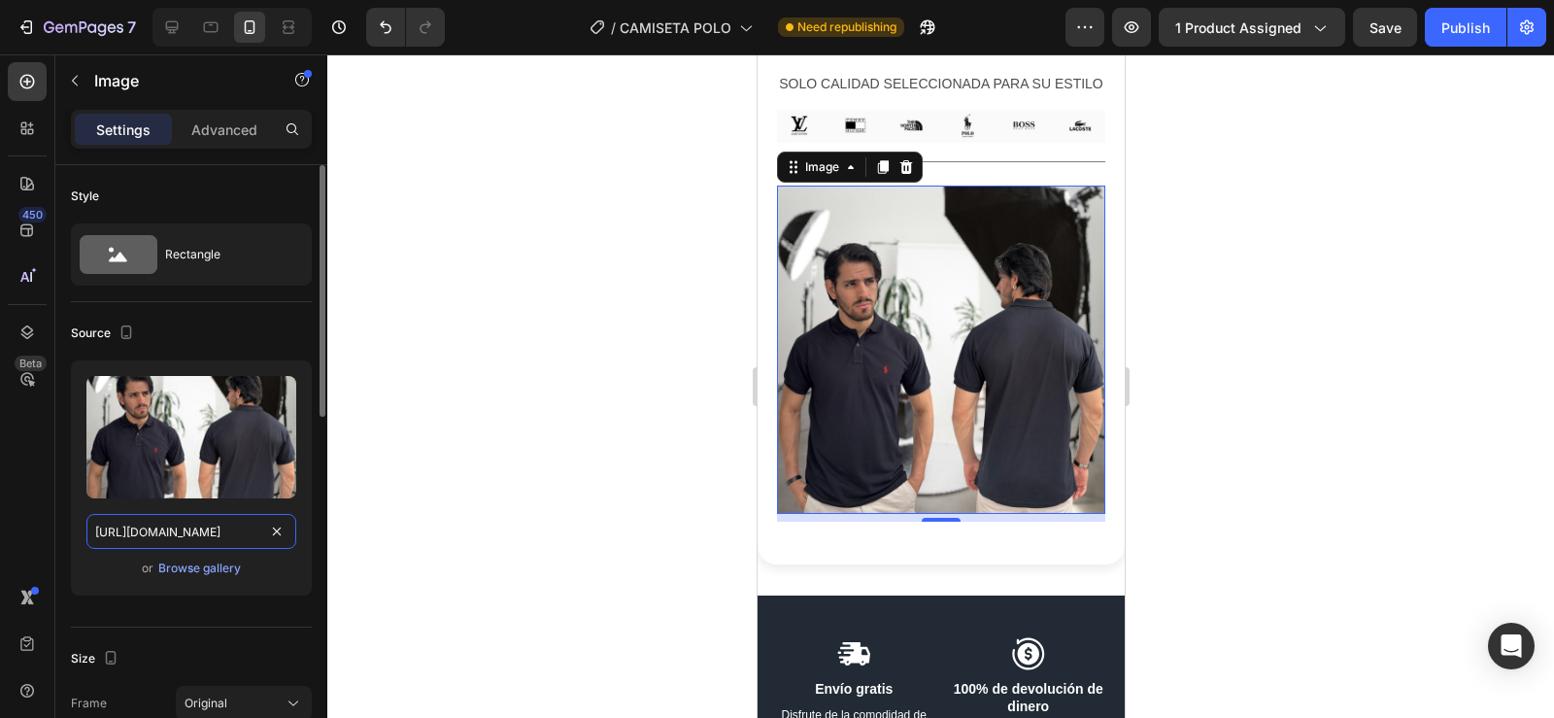
click at [186, 537] on input "https://cdn.shopify.com/s/files/1/0596/0758/0756/files/gempages_543962827816174…" at bounding box center [191, 531] width 210 height 35
paste input "ccc64199-e392-40be-bd01-8eda31484bae"
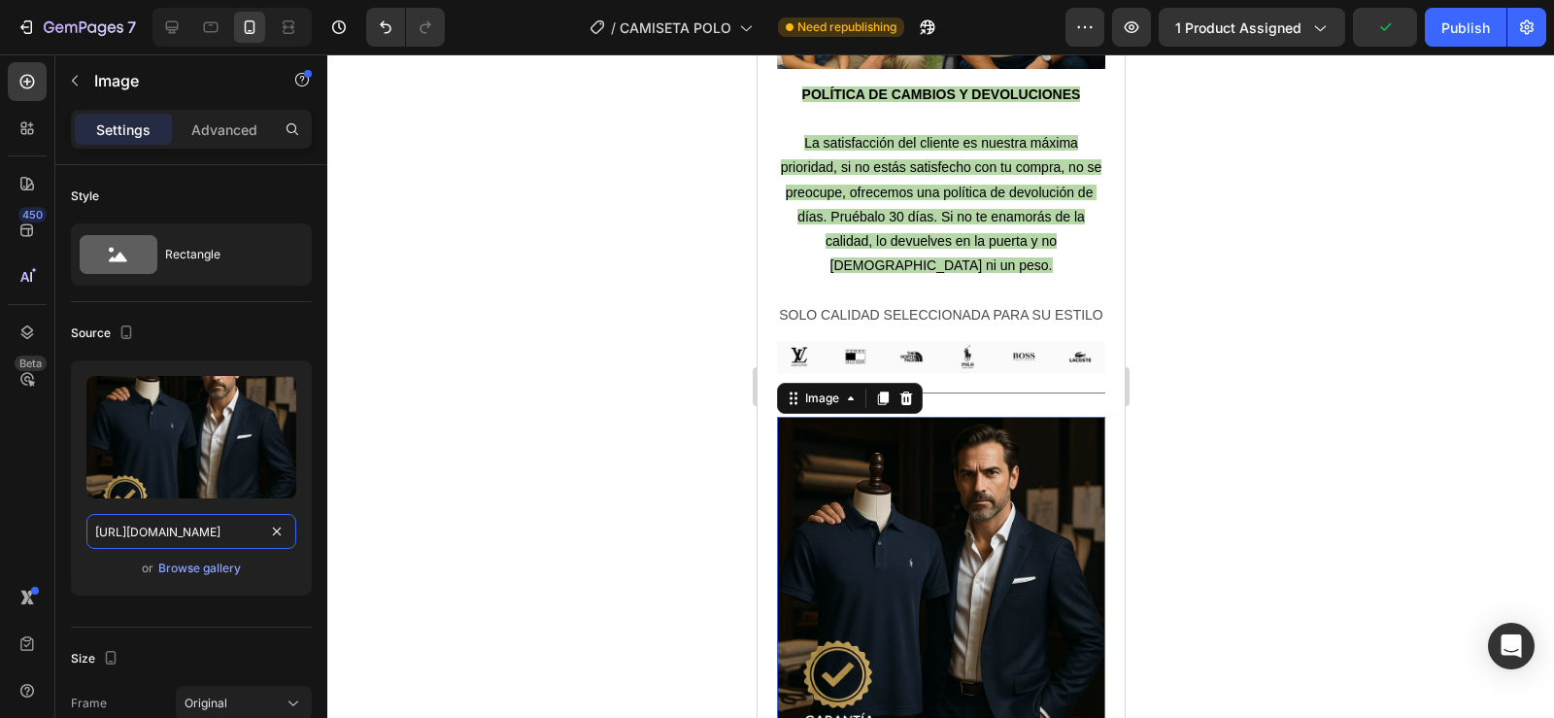
scroll to position [4745, 0]
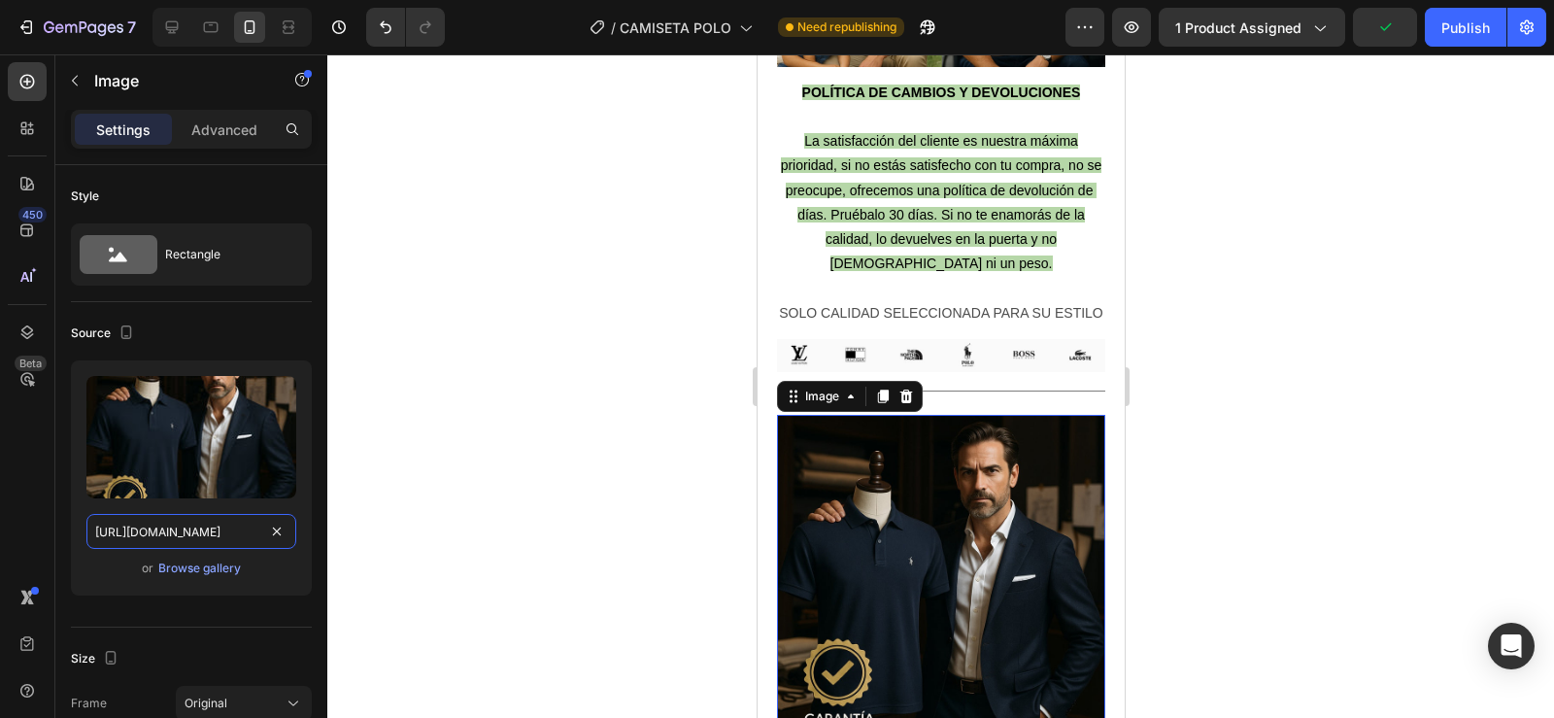
type input "https://cdn.shopify.com/s/files/1/0596/0758/0756/files/gempages_543962827816174…"
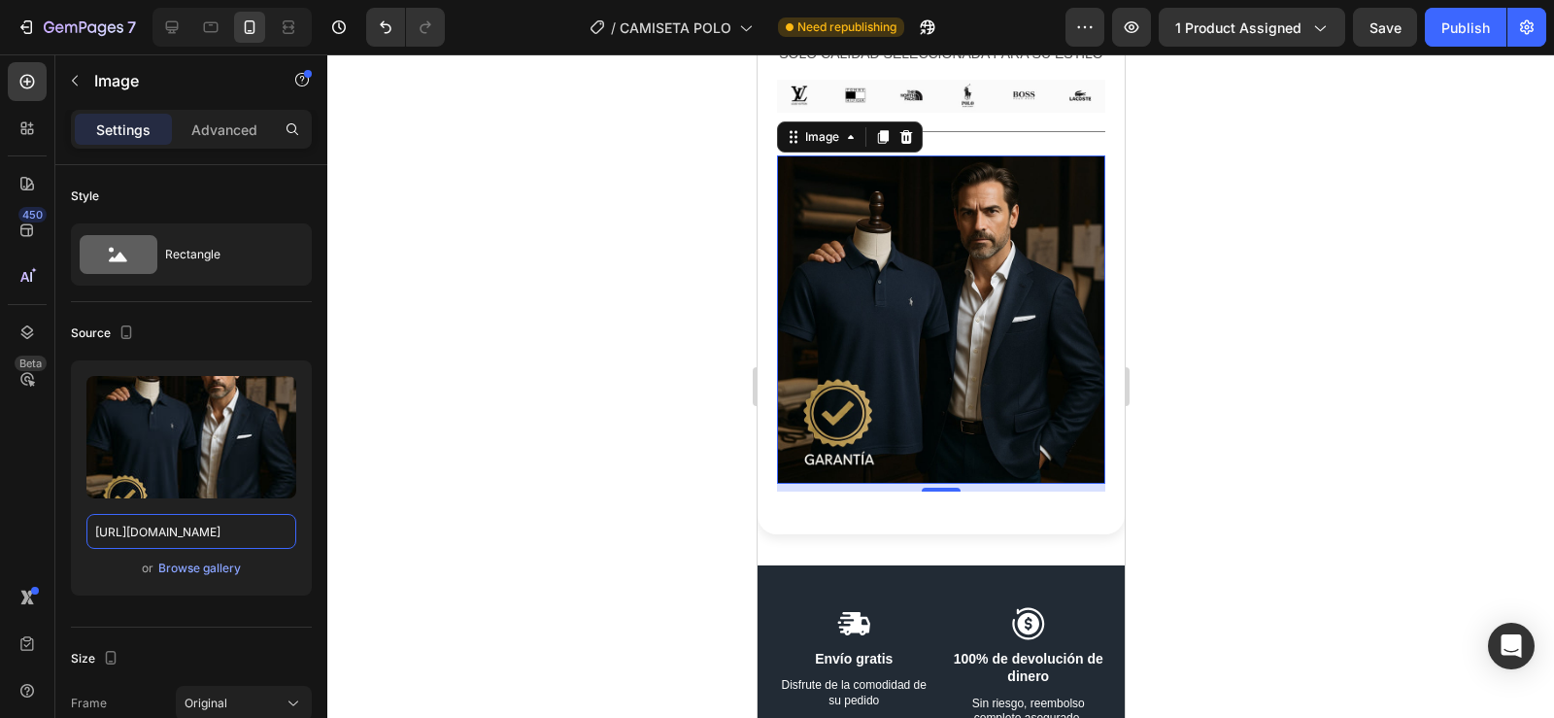
scroll to position [5020, 0]
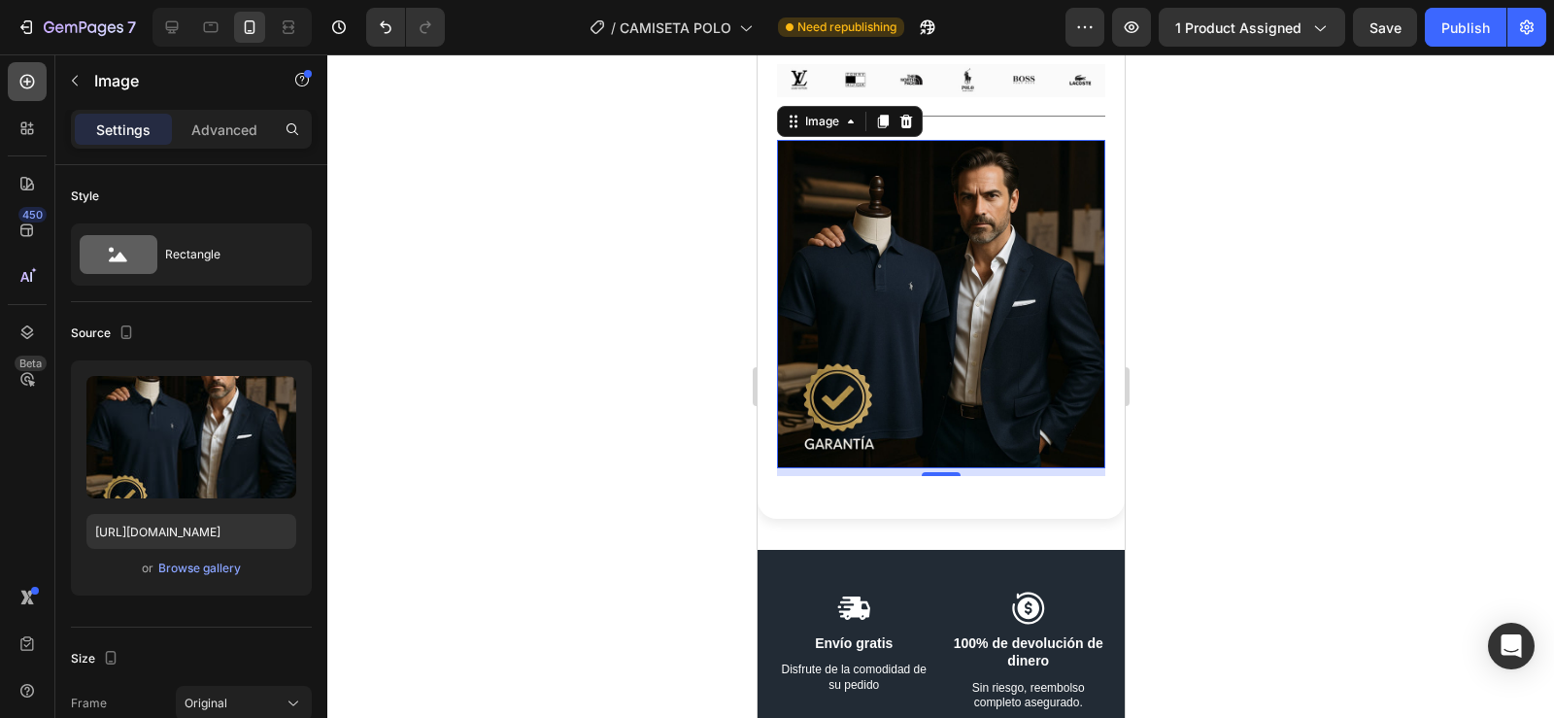
click at [17, 78] on div at bounding box center [27, 81] width 39 height 39
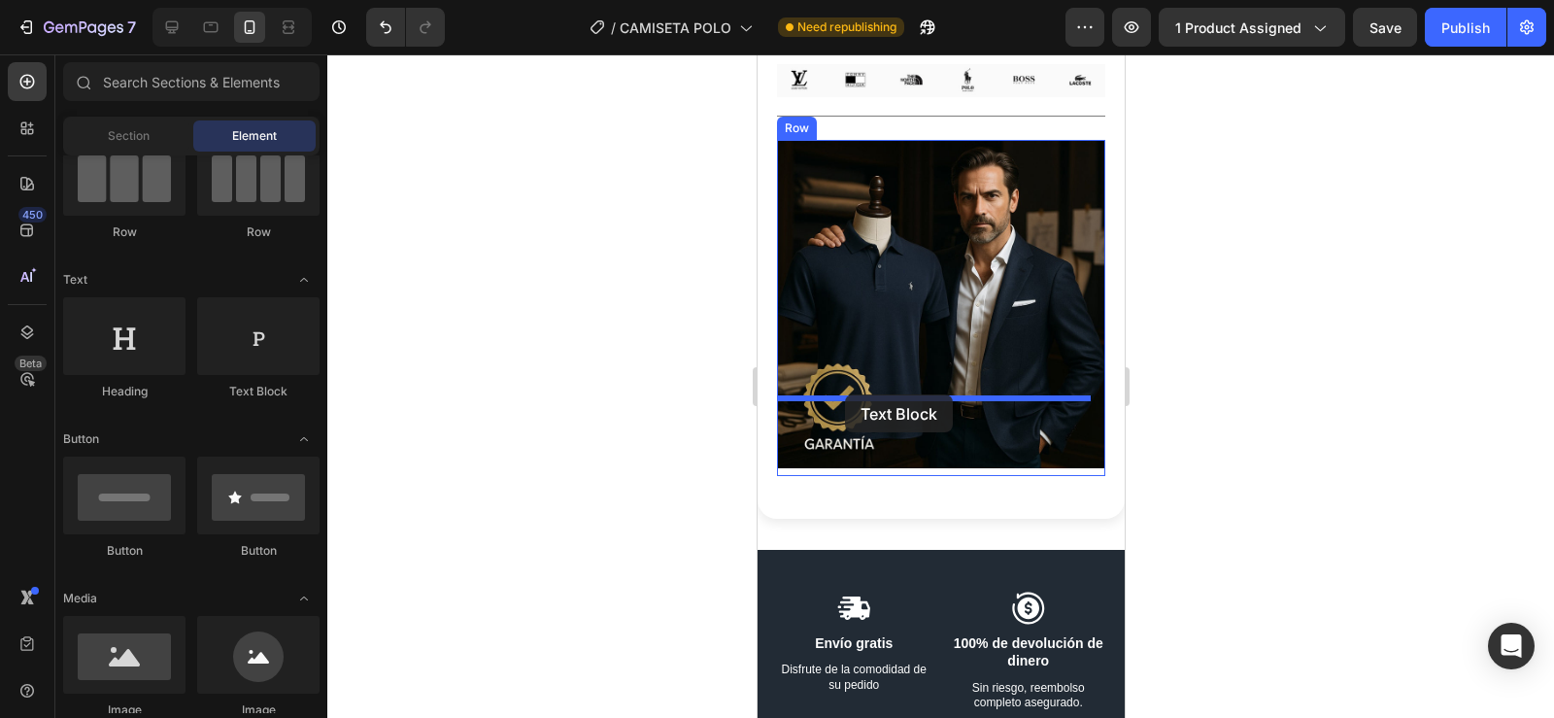
drag, startPoint x: 964, startPoint y: 394, endPoint x: 844, endPoint y: 394, distance: 120.4
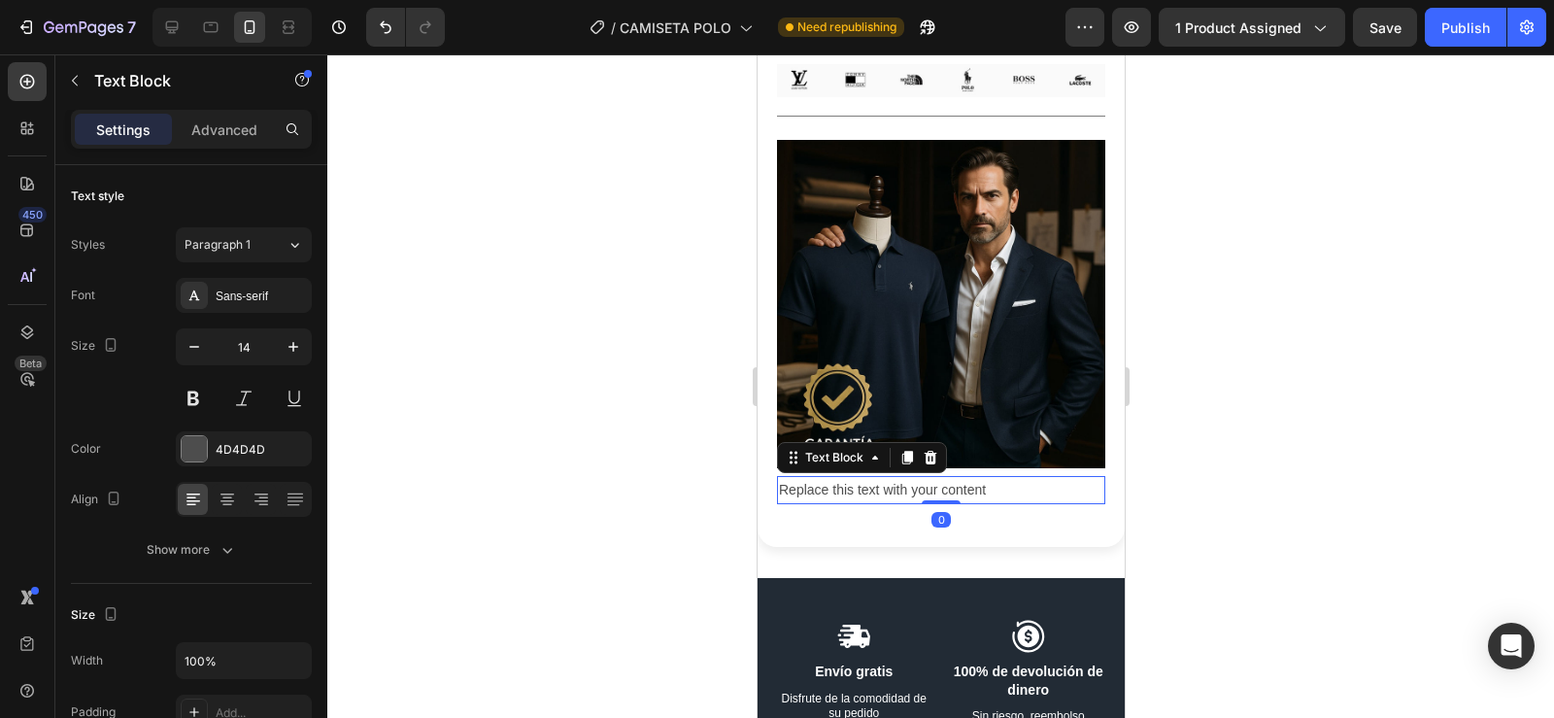
click at [1000, 476] on div "Replace this text with your content" at bounding box center [940, 490] width 328 height 28
drag, startPoint x: 1000, startPoint y: 409, endPoint x: 780, endPoint y: 419, distance: 220.7
click at [780, 478] on p "Replace this text with your content" at bounding box center [940, 490] width 324 height 24
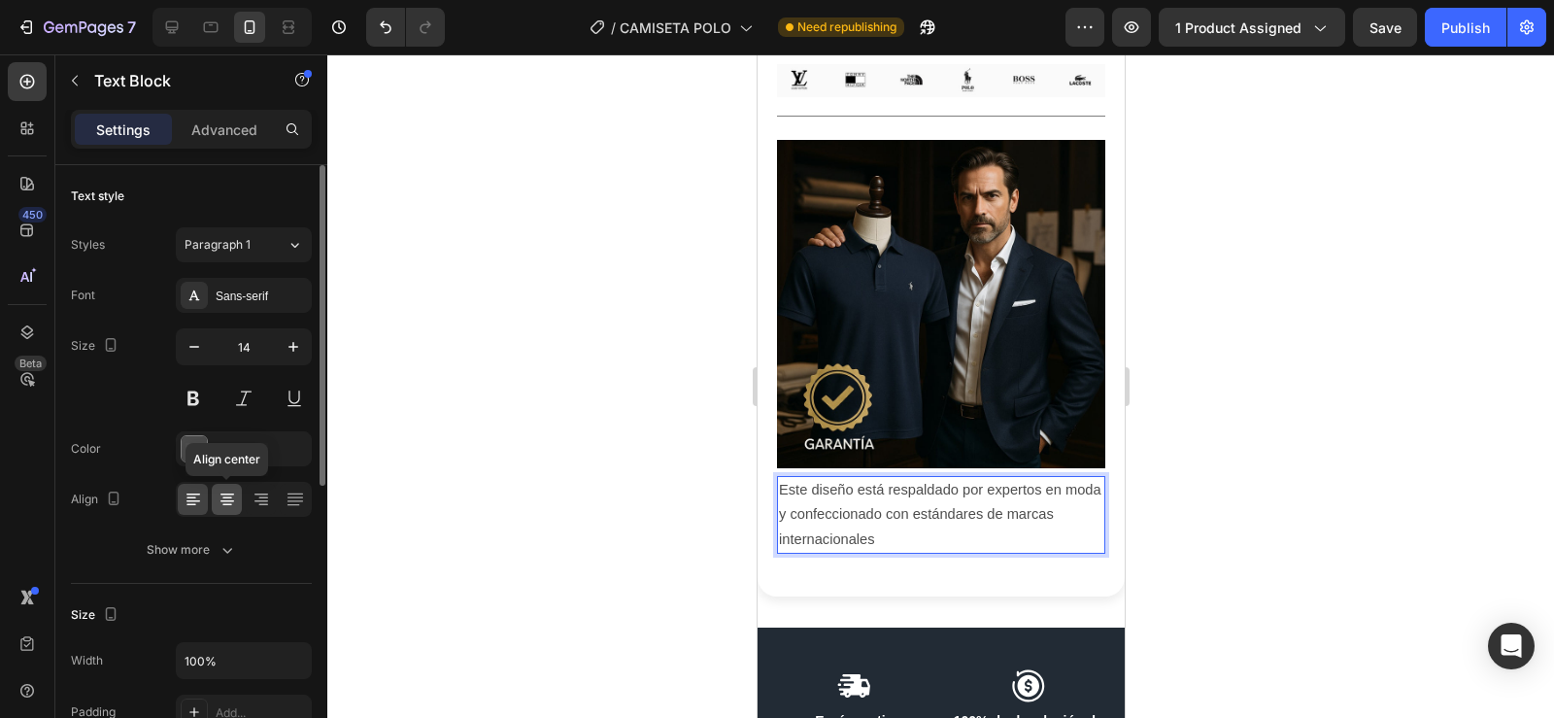
click at [233, 504] on icon at bounding box center [227, 498] width 19 height 19
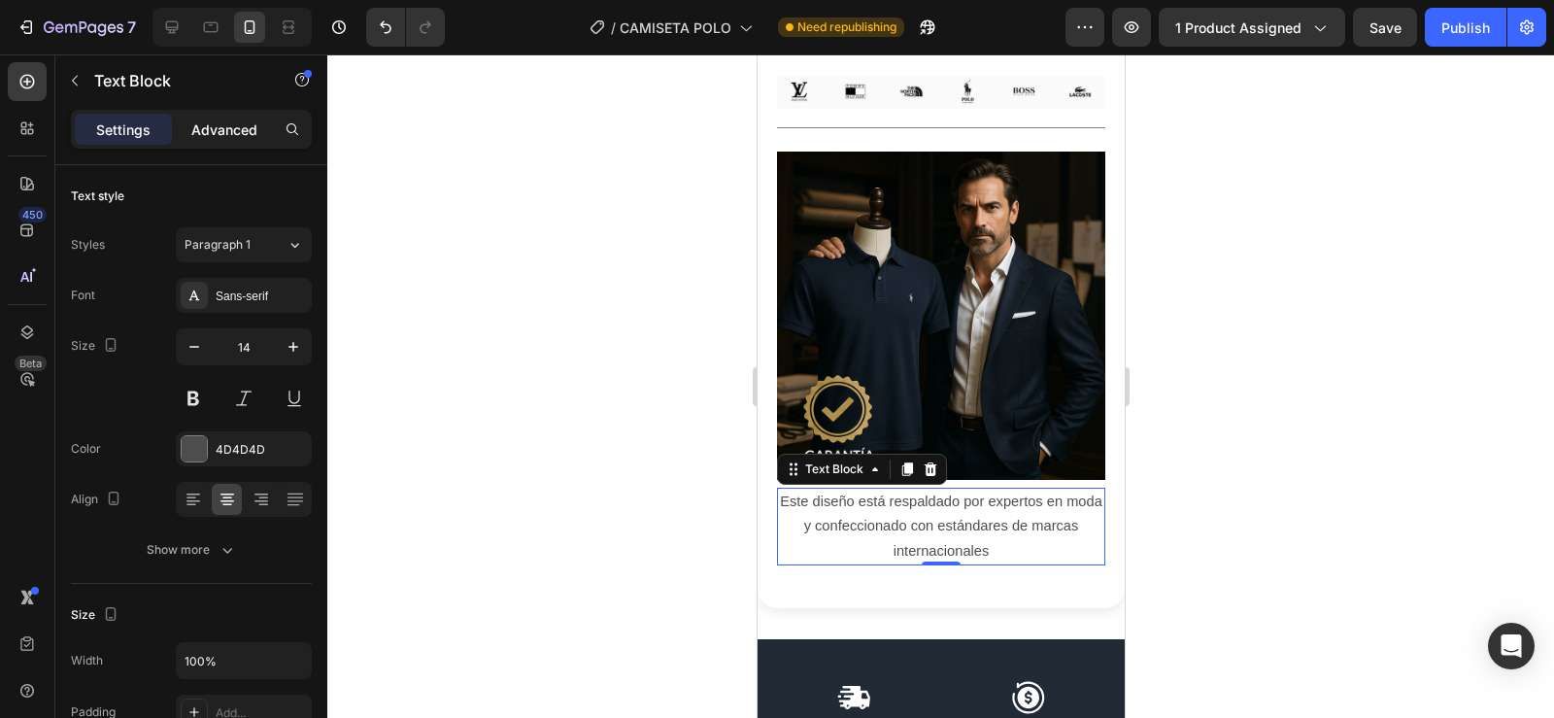
scroll to position [5049, 0]
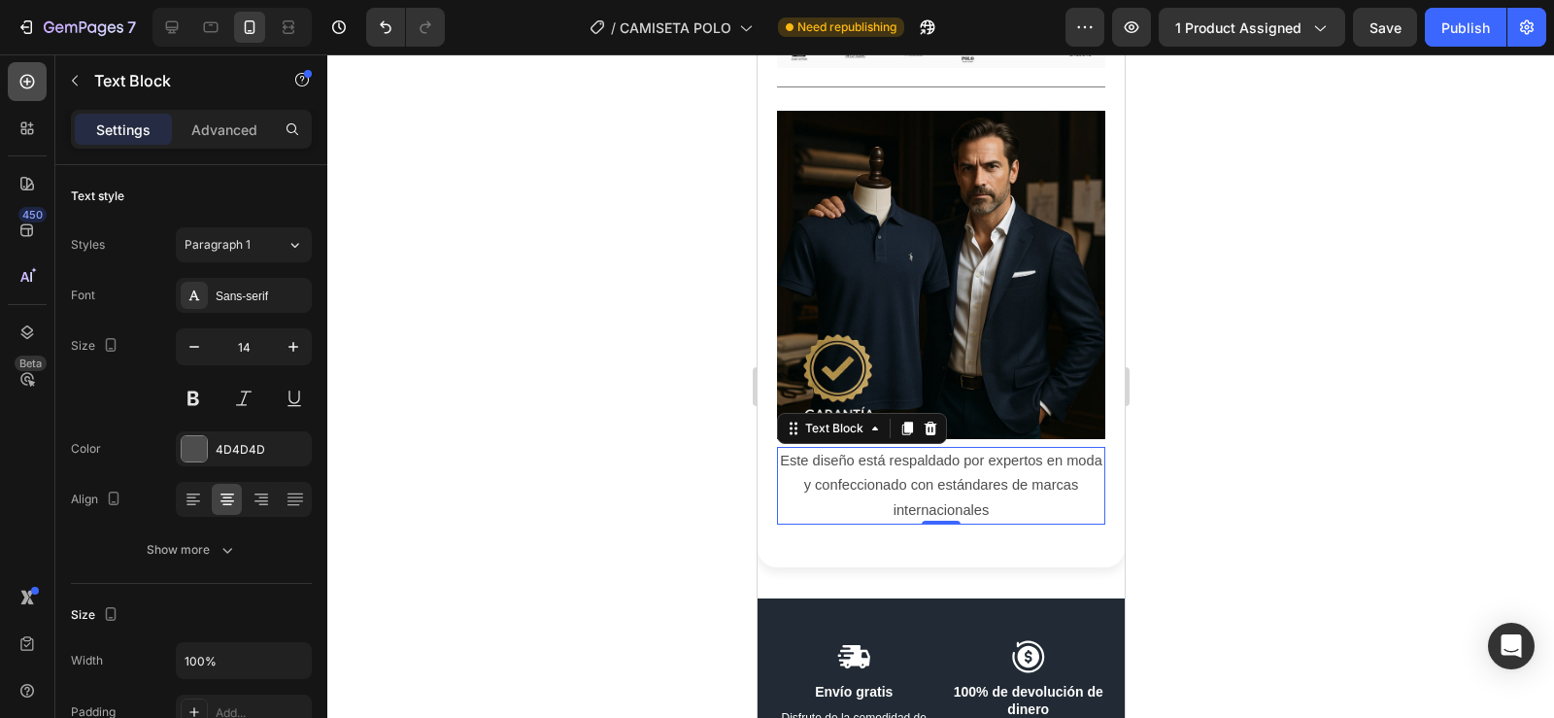
click at [27, 76] on icon at bounding box center [27, 82] width 15 height 15
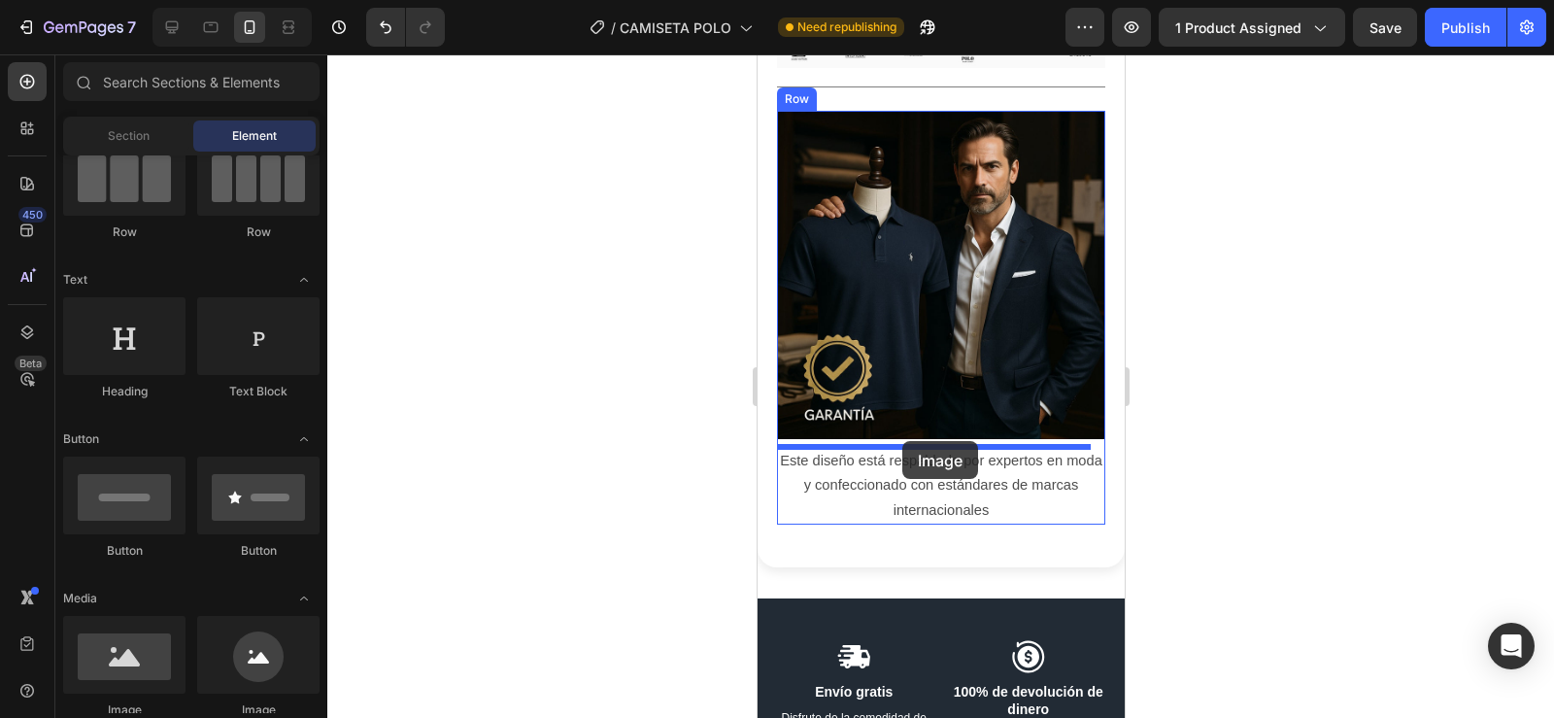
drag, startPoint x: 886, startPoint y: 721, endPoint x: 901, endPoint y: 441, distance: 280.1
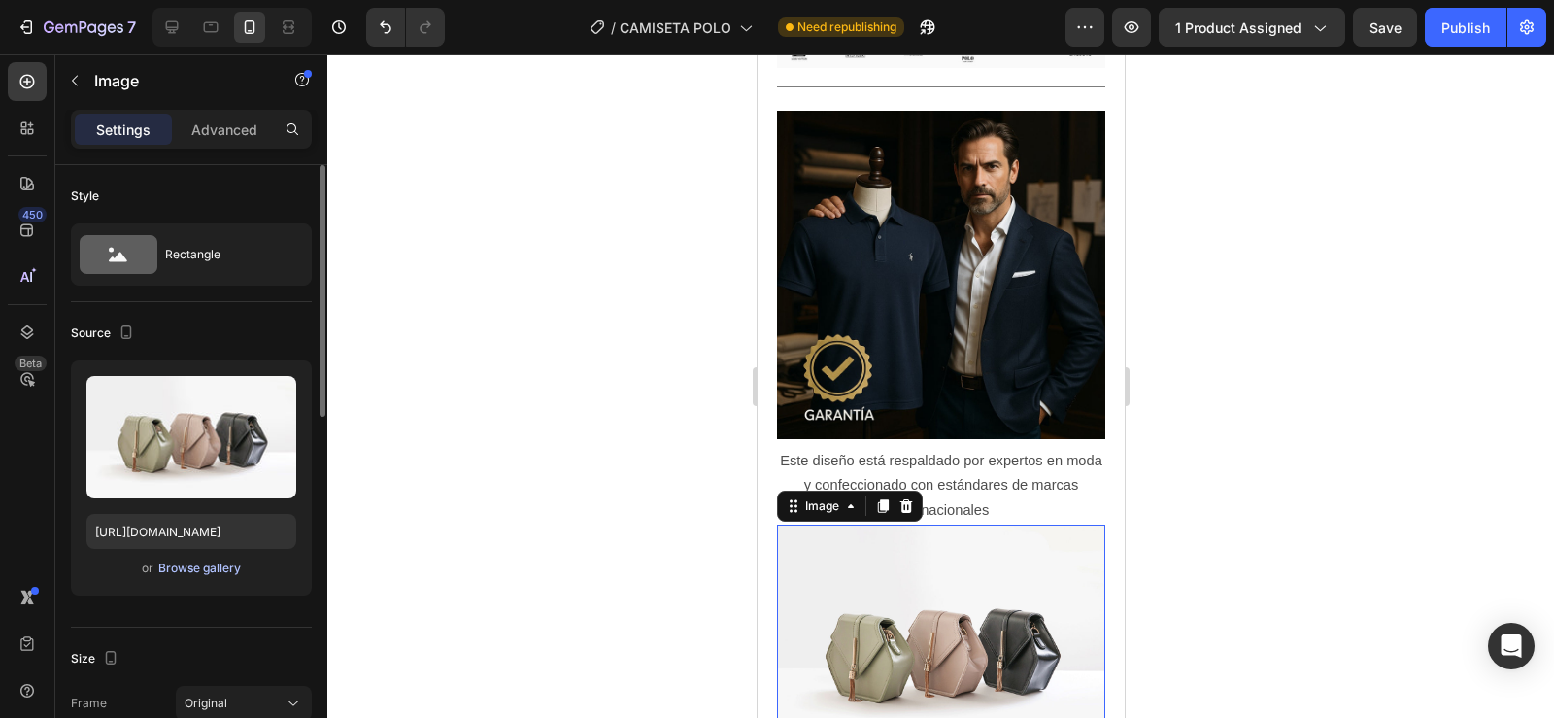
click at [201, 565] on div "Browse gallery" at bounding box center [199, 567] width 83 height 17
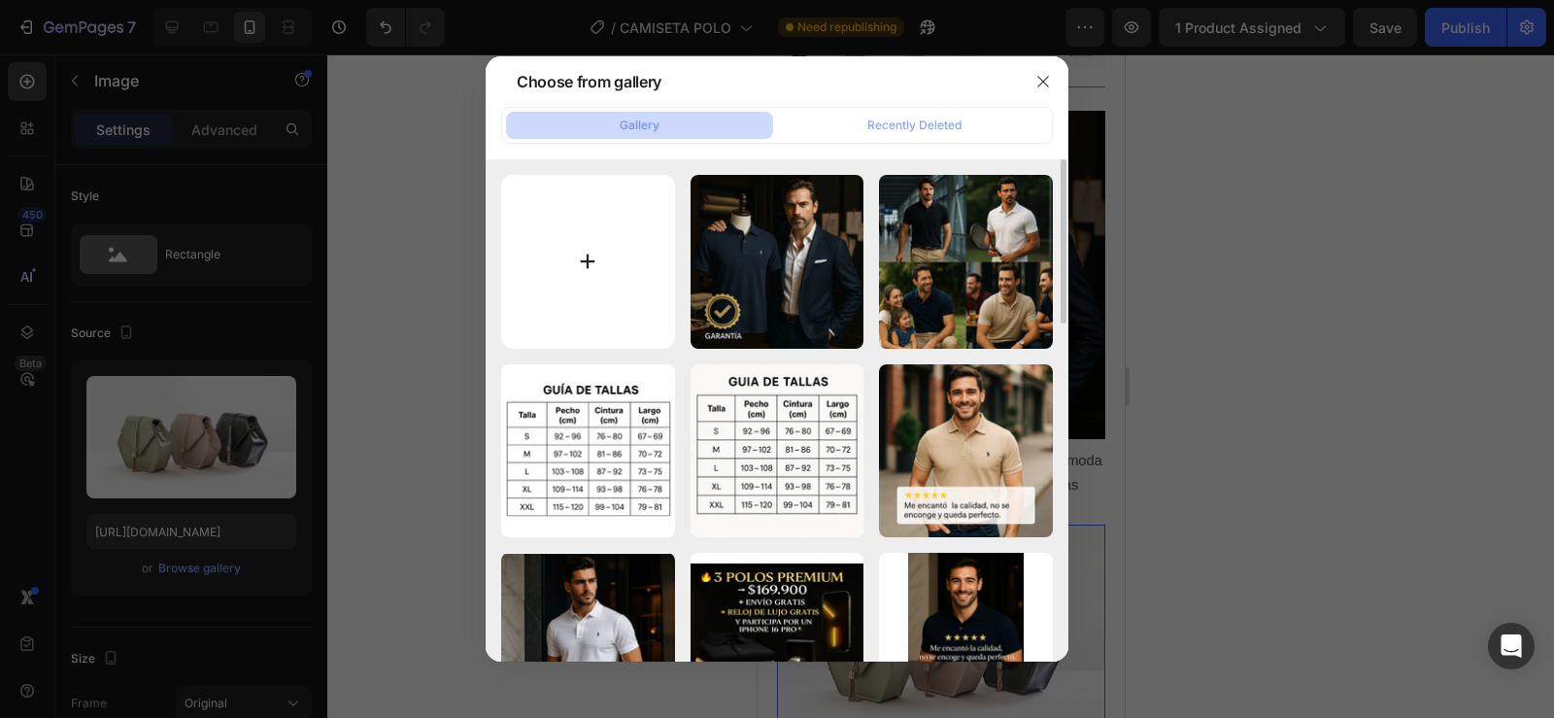
click at [586, 270] on input "file" at bounding box center [588, 262] width 174 height 174
type input "C:\fakepath\image (25).png"
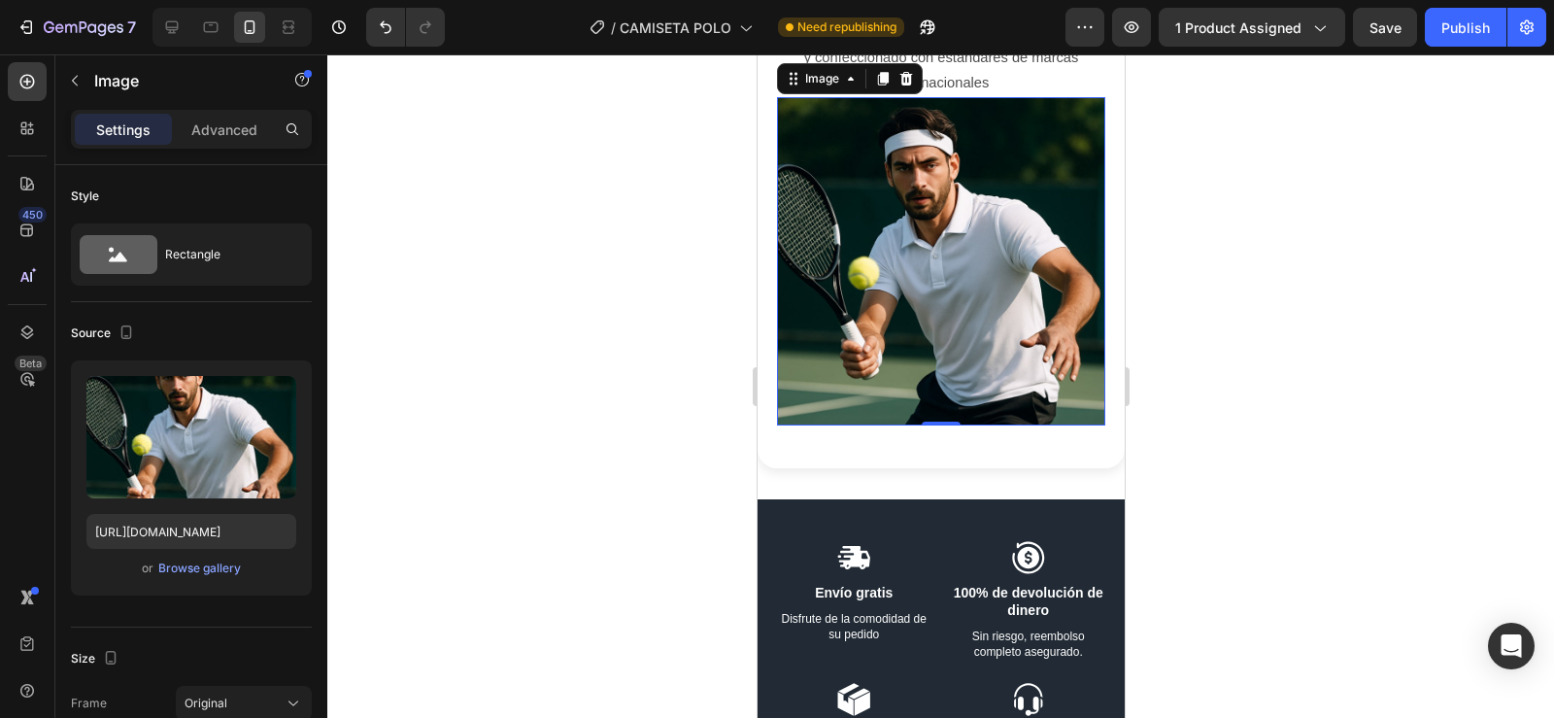
scroll to position [5483, 0]
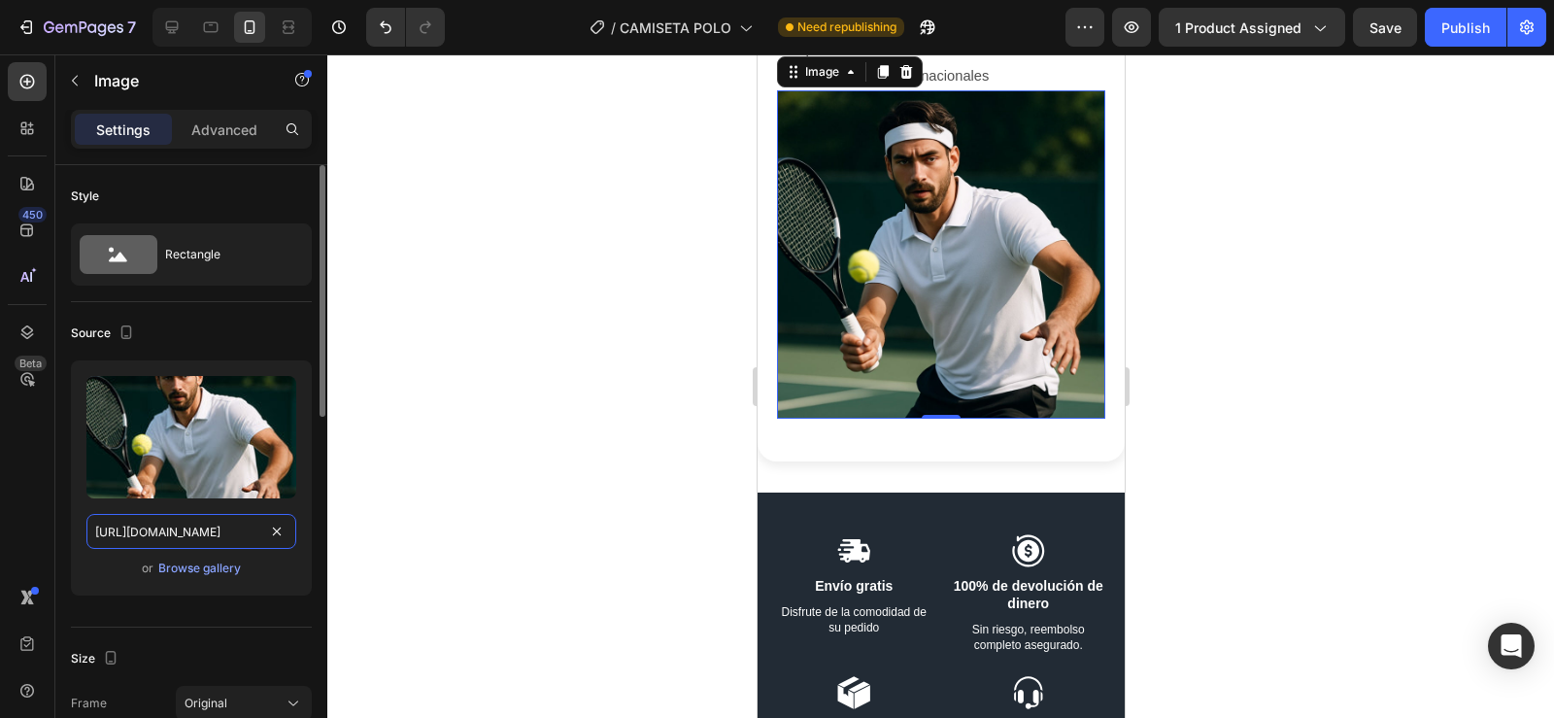
click at [199, 540] on input "https://cdn.shopify.com/s/files/1/0596/0758/0756/files/gempages_543962827816174…" at bounding box center [191, 531] width 210 height 35
click at [208, 4] on div "7 Version history / CAMISETA POLO Need republishing Preview 1 product assigned …" at bounding box center [777, 27] width 1554 height 55
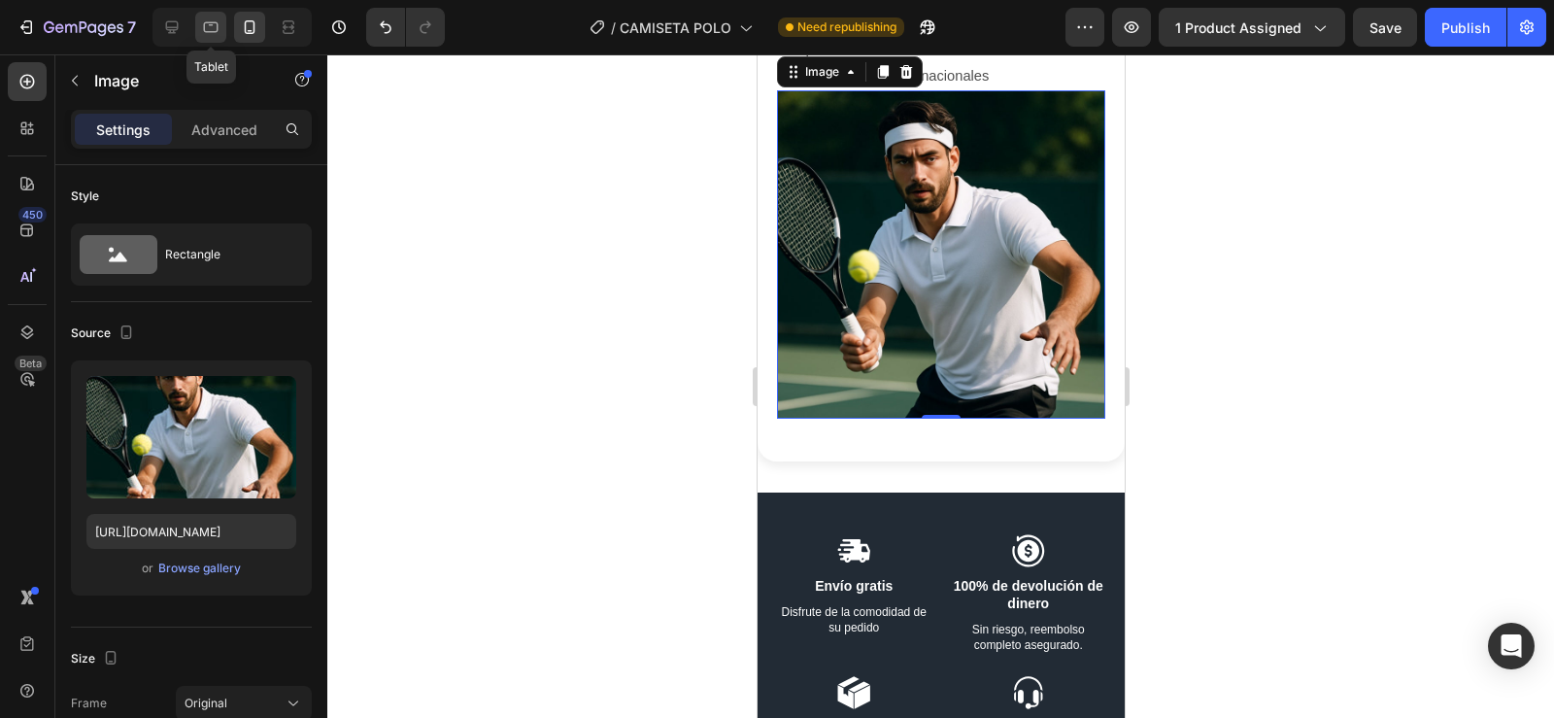
click at [207, 26] on icon at bounding box center [210, 26] width 19 height 19
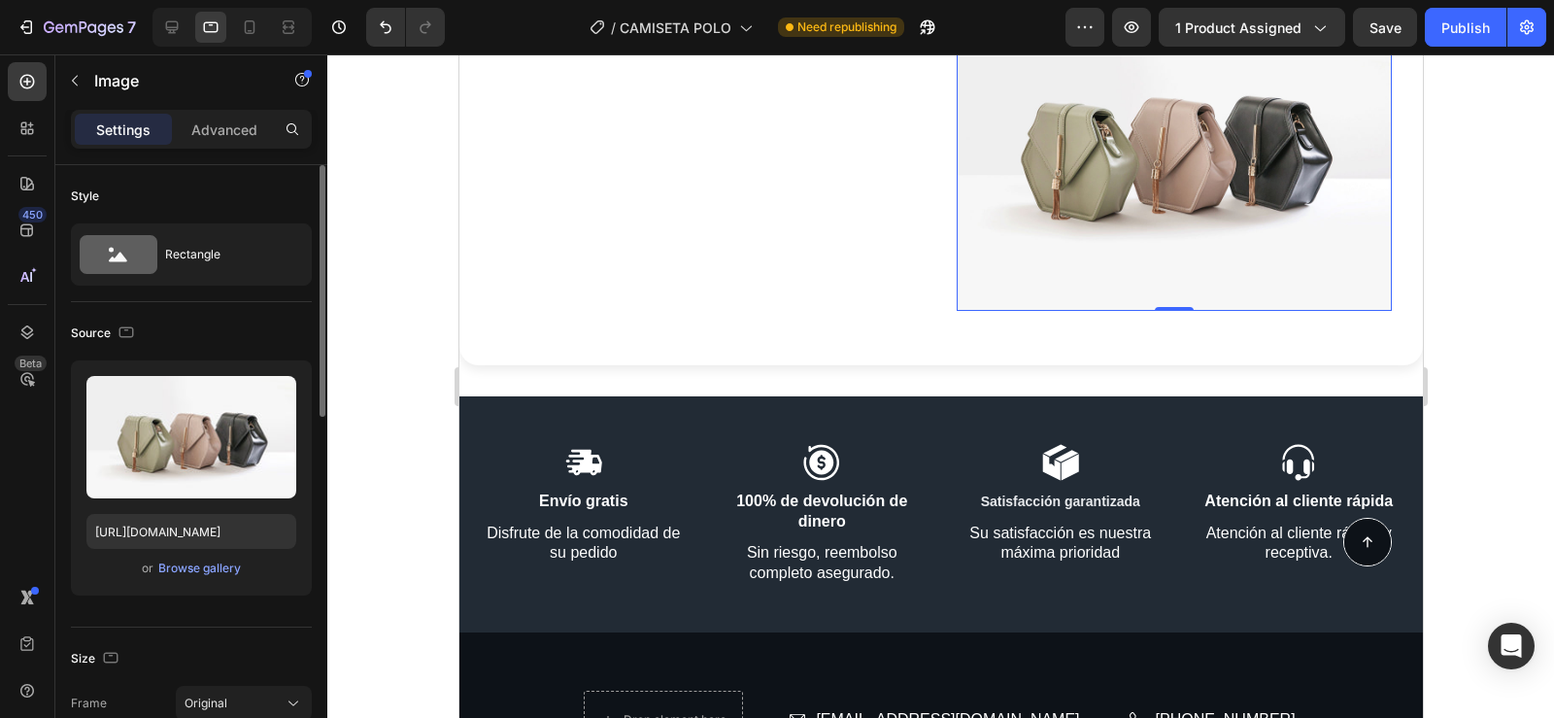
scroll to position [5347, 0]
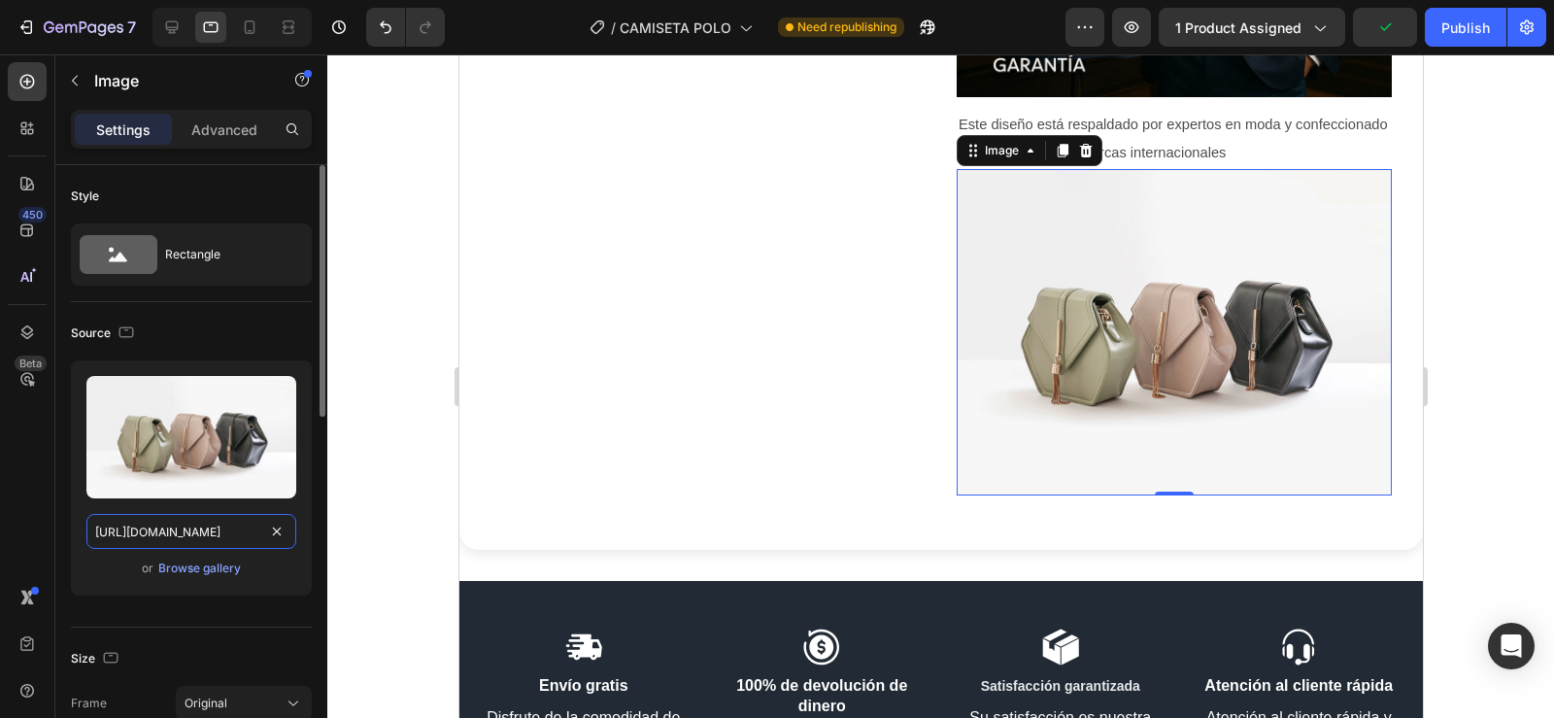
click at [166, 537] on input "https://cdn.shopify.com/s/files/1/2005/9307/files/image_demo.jpg" at bounding box center [191, 531] width 210 height 35
paste input "0596/0758/0756/files/gempages_543962827816174658-39e40230-6edf-4d4c-ab69-80c294…"
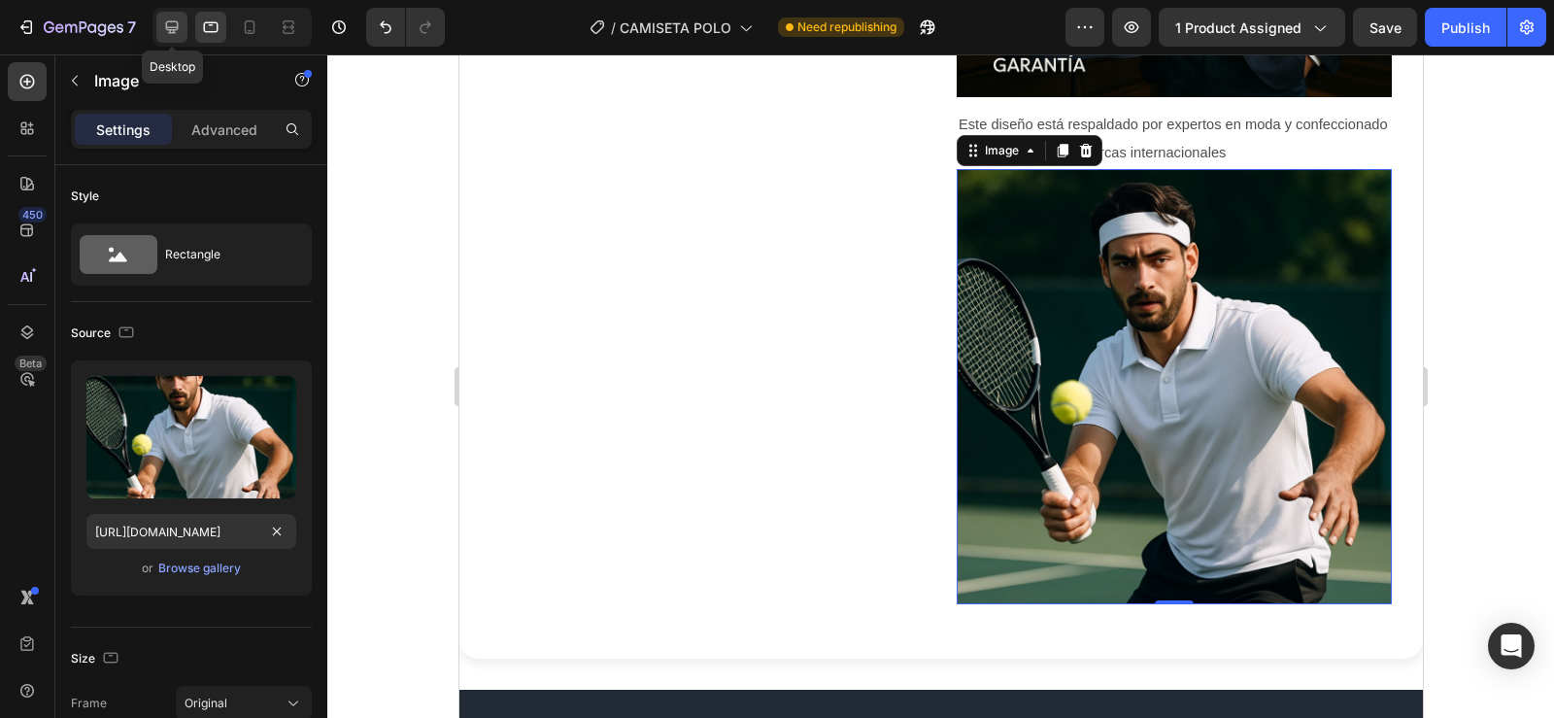
scroll to position [0, 0]
click at [168, 30] on icon at bounding box center [172, 27] width 13 height 13
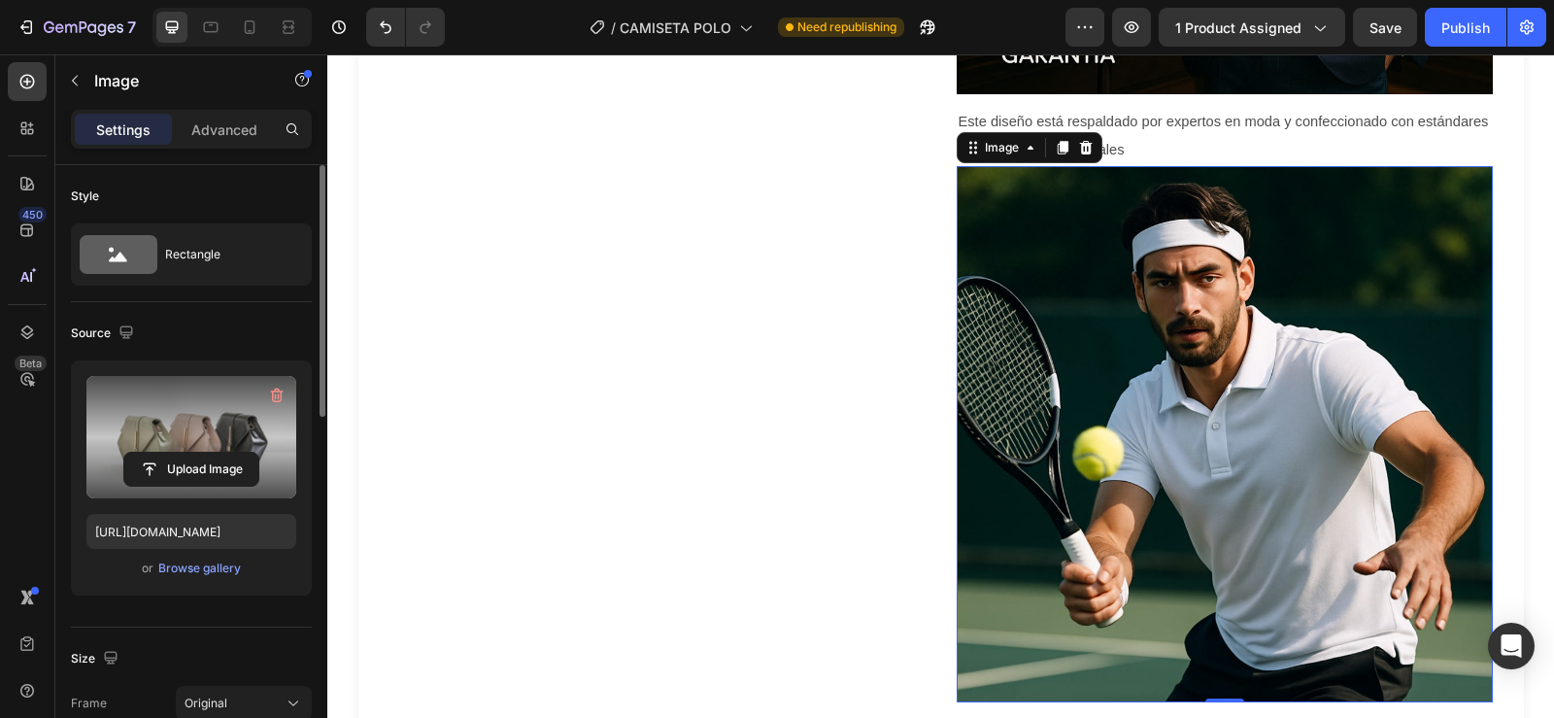
scroll to position [5952, 0]
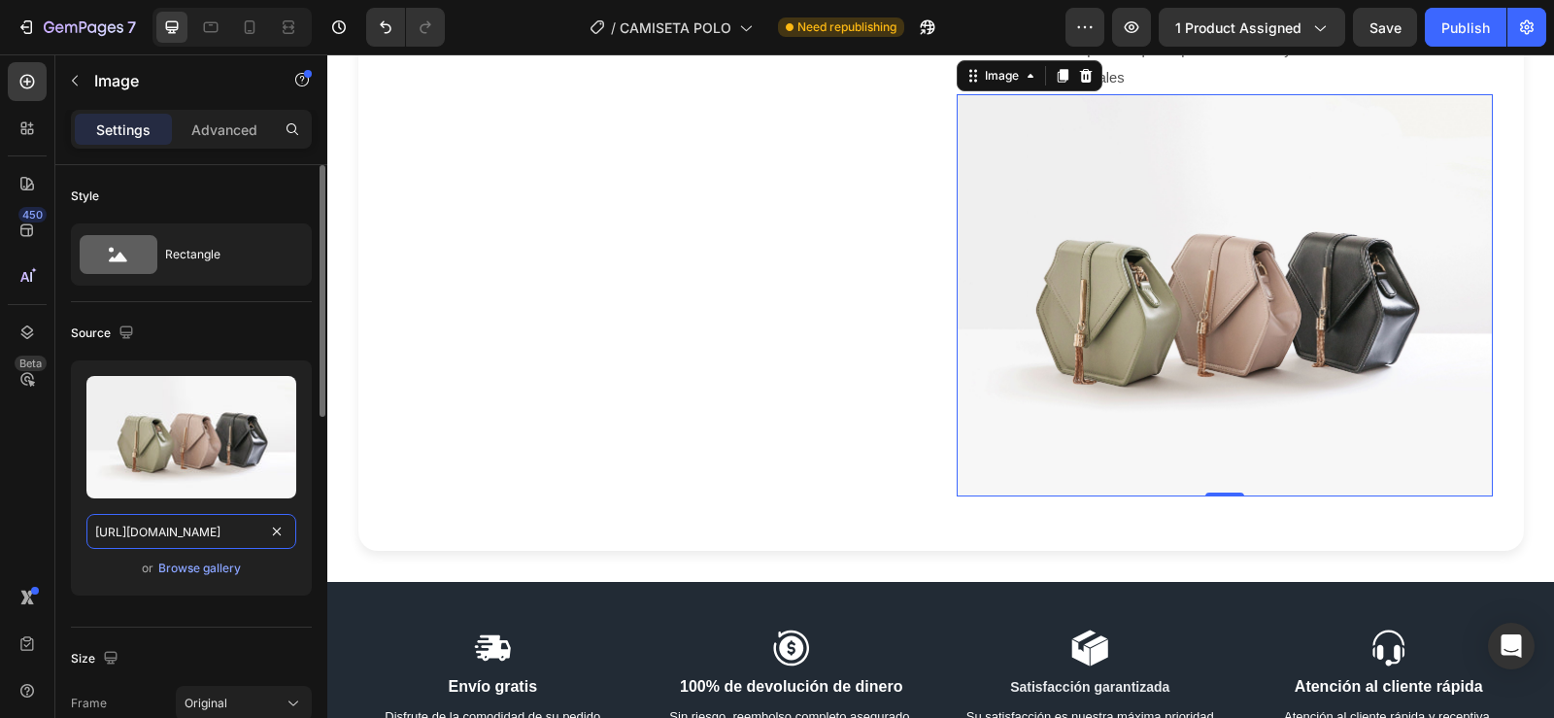
click at [170, 532] on input "https://cdn.shopify.com/s/files/1/2005/9307/files/image_demo.jpg" at bounding box center [191, 531] width 210 height 35
paste input "0596/0758/0756/files/gempages_543962827816174658-39e40230-6edf-4d4c-ab69-80c294…"
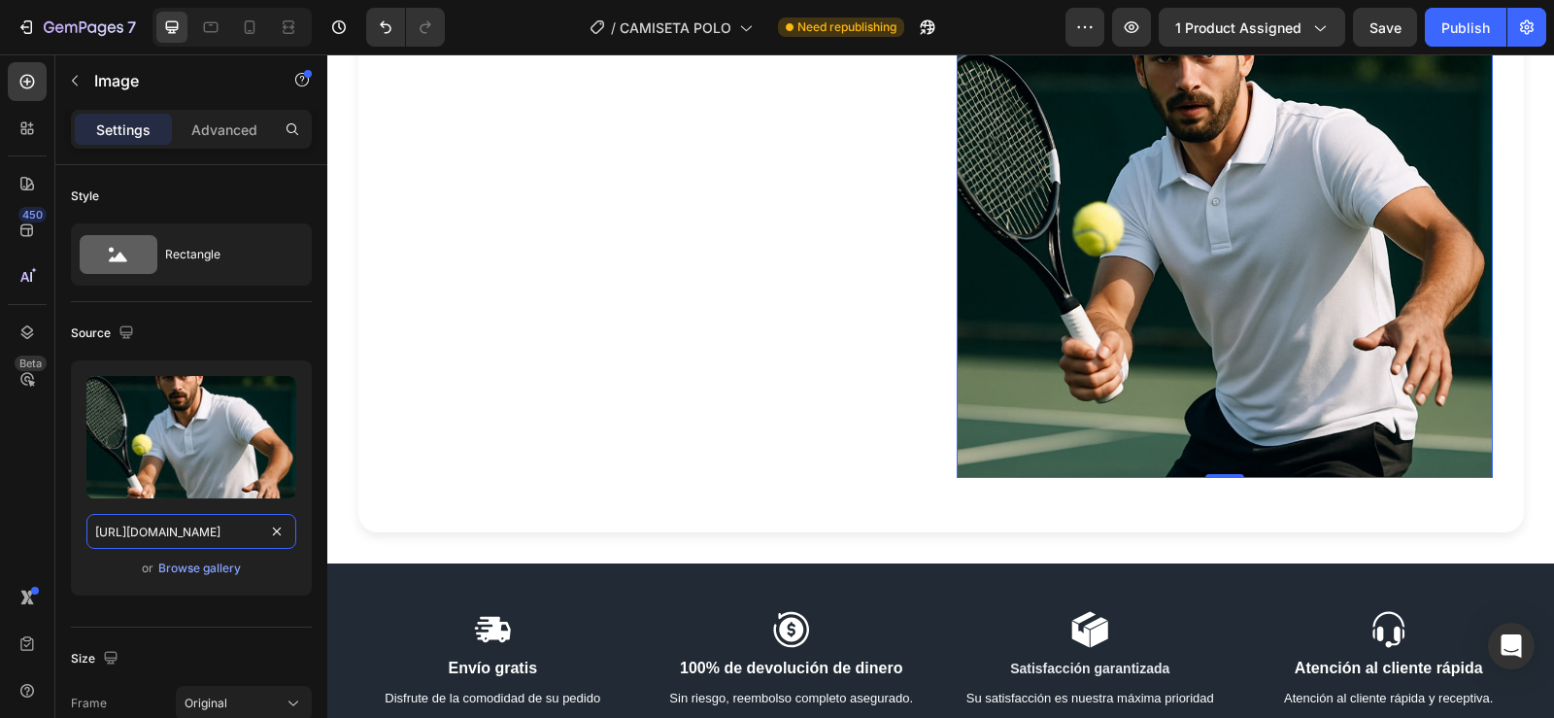
scroll to position [6143, 0]
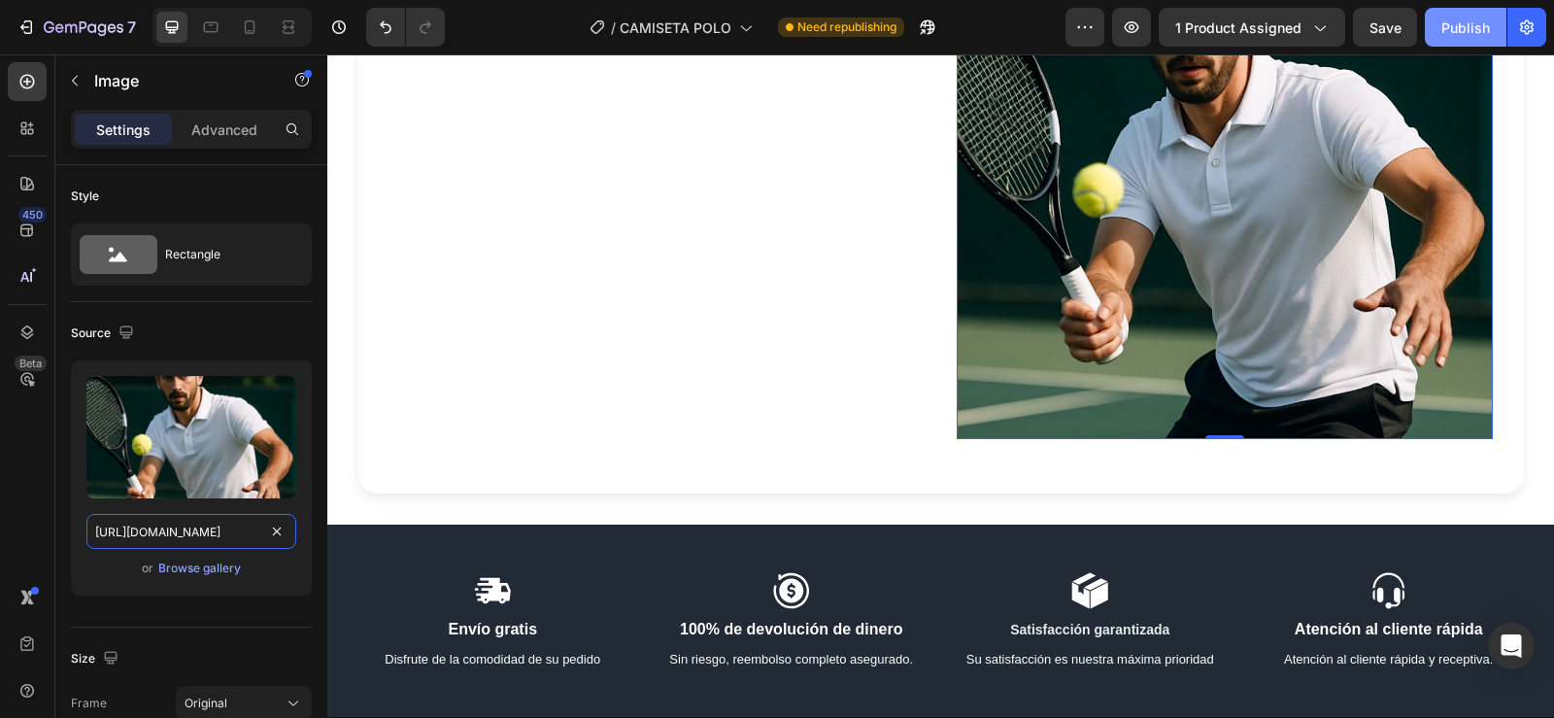
type input "https://cdn.shopify.com/s/files/1/0596/0758/0756/files/gempages_543962827816174…"
click at [1461, 25] on div "Publish" at bounding box center [1465, 27] width 49 height 20
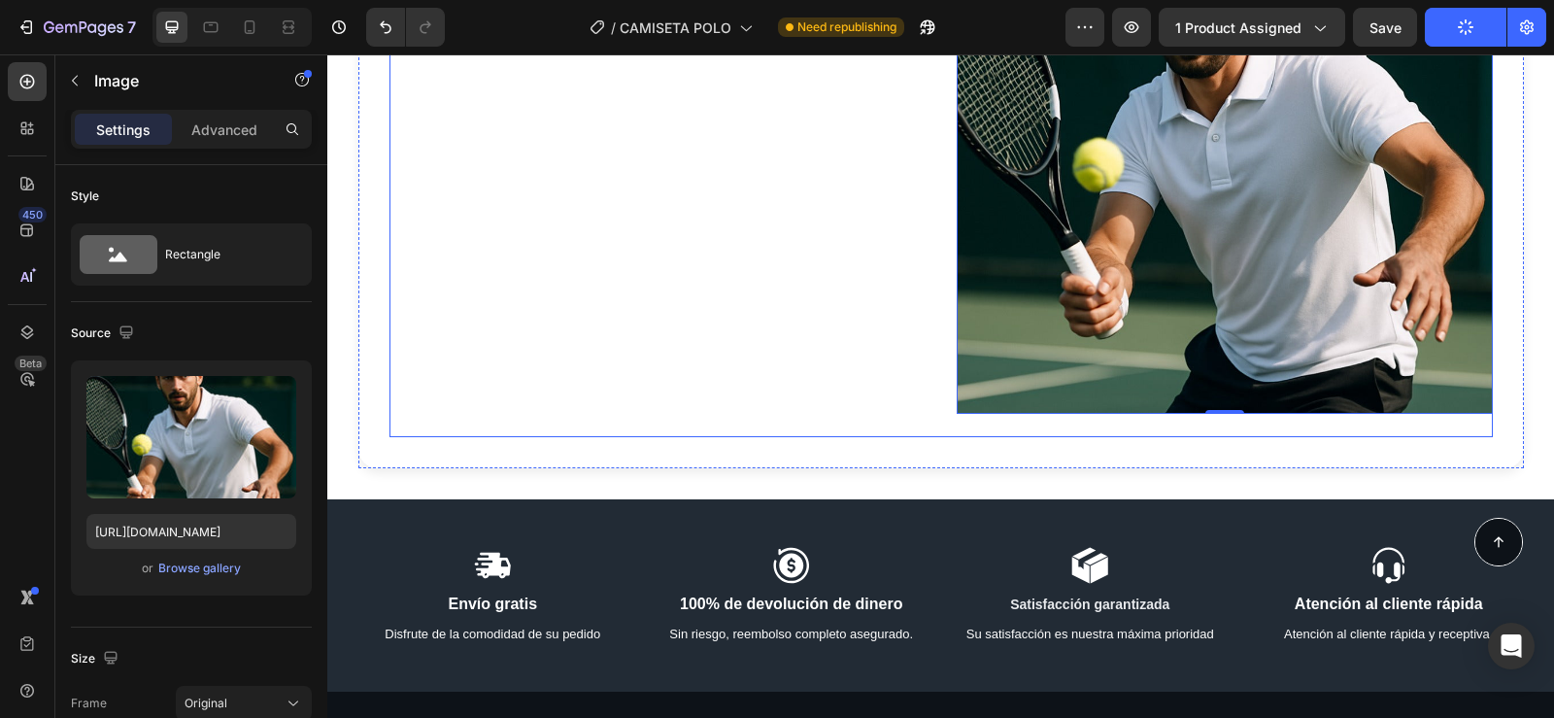
scroll to position [6198, 0]
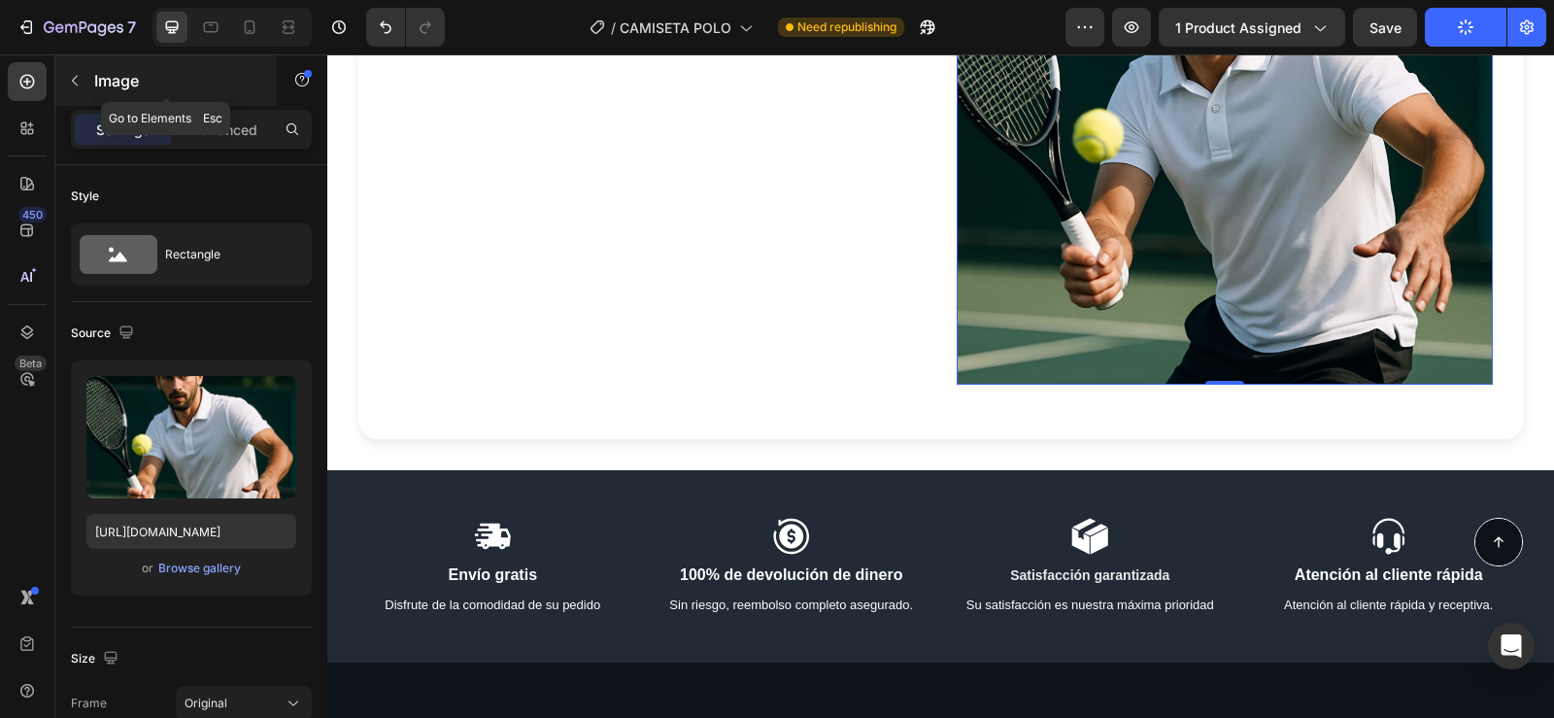
click at [86, 87] on button "button" at bounding box center [74, 80] width 31 height 31
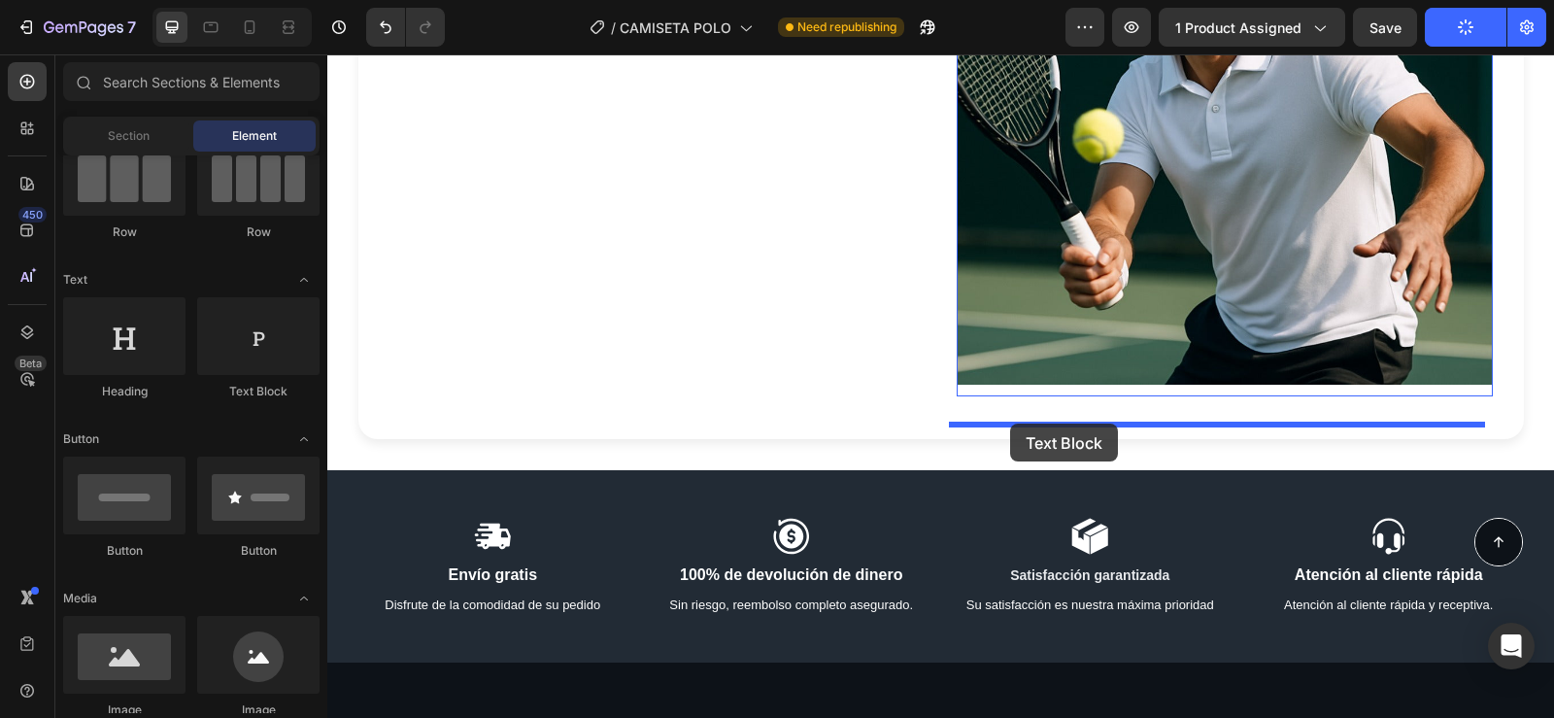
drag, startPoint x: 588, startPoint y: 416, endPoint x: 1010, endPoint y: 423, distance: 422.5
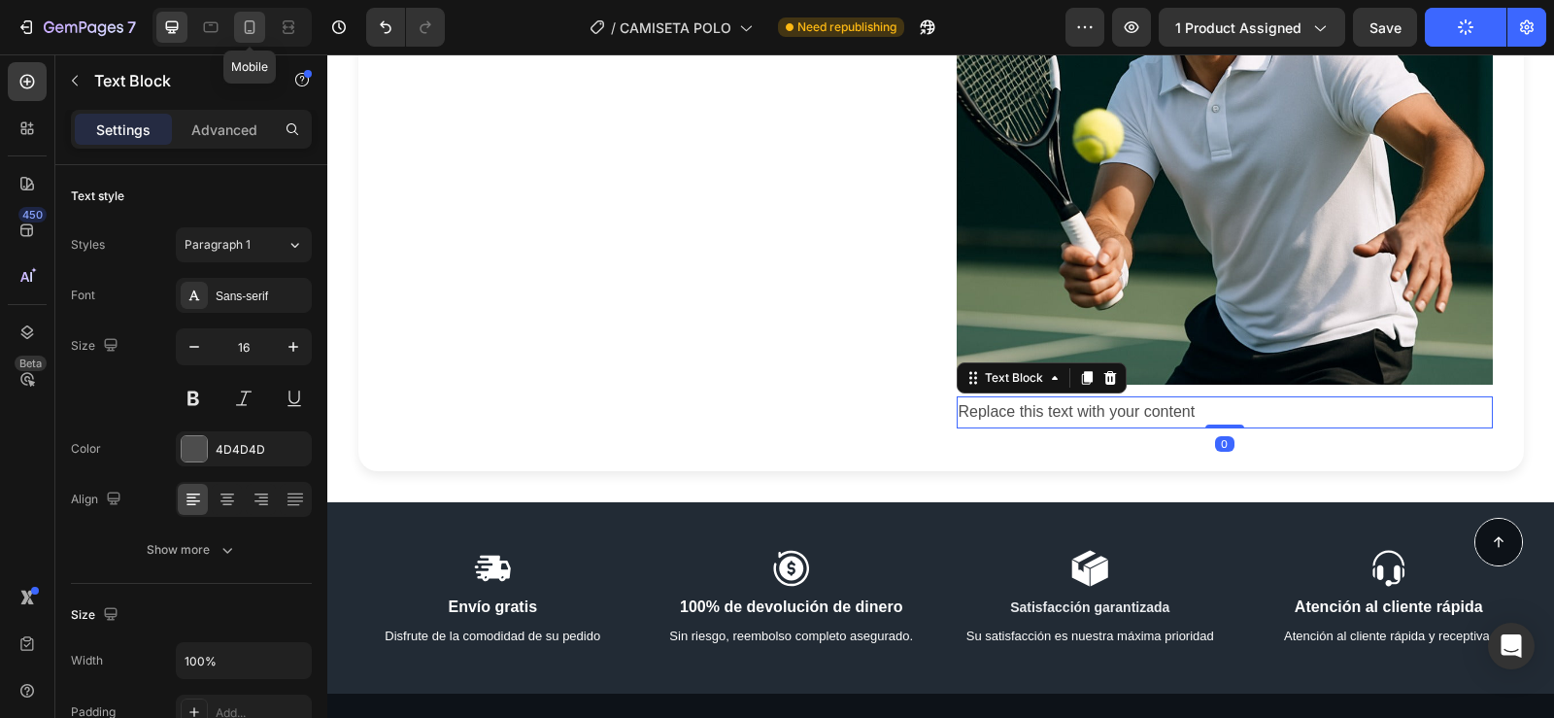
click at [248, 33] on icon at bounding box center [250, 27] width 11 height 14
type input "14"
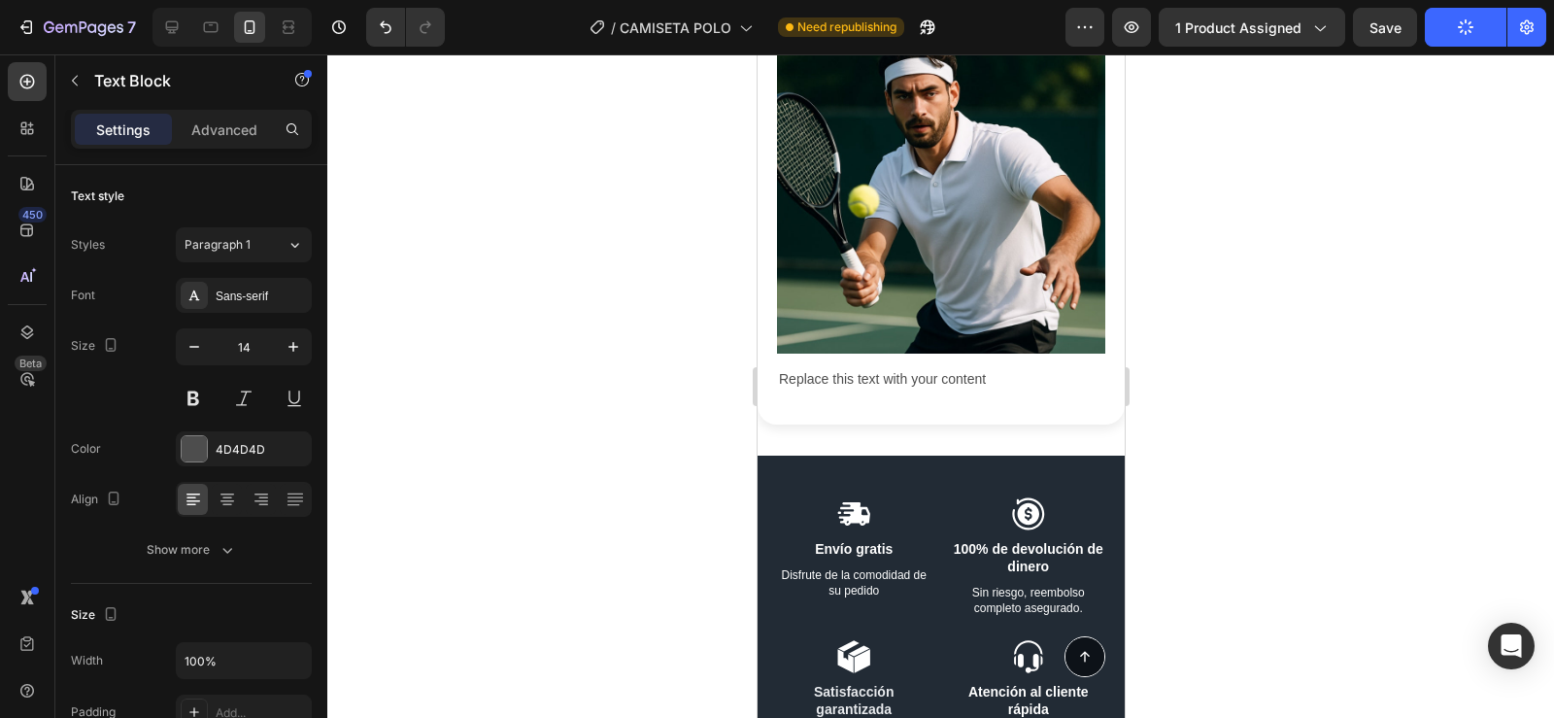
scroll to position [5543, 0]
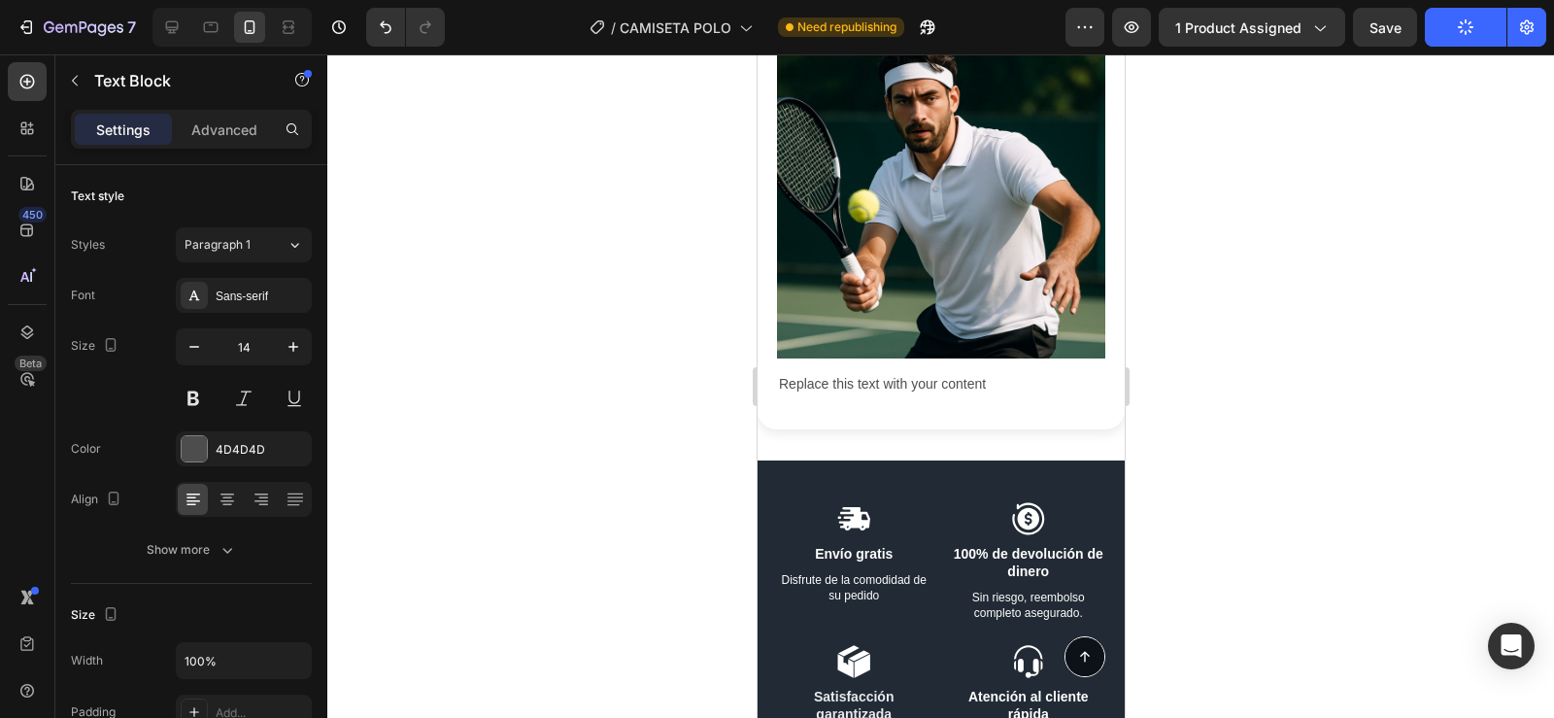
click at [870, 370] on div "Replace this text with your content" at bounding box center [940, 384] width 328 height 28
click at [1011, 372] on p "Replace this text with your content" at bounding box center [940, 384] width 324 height 24
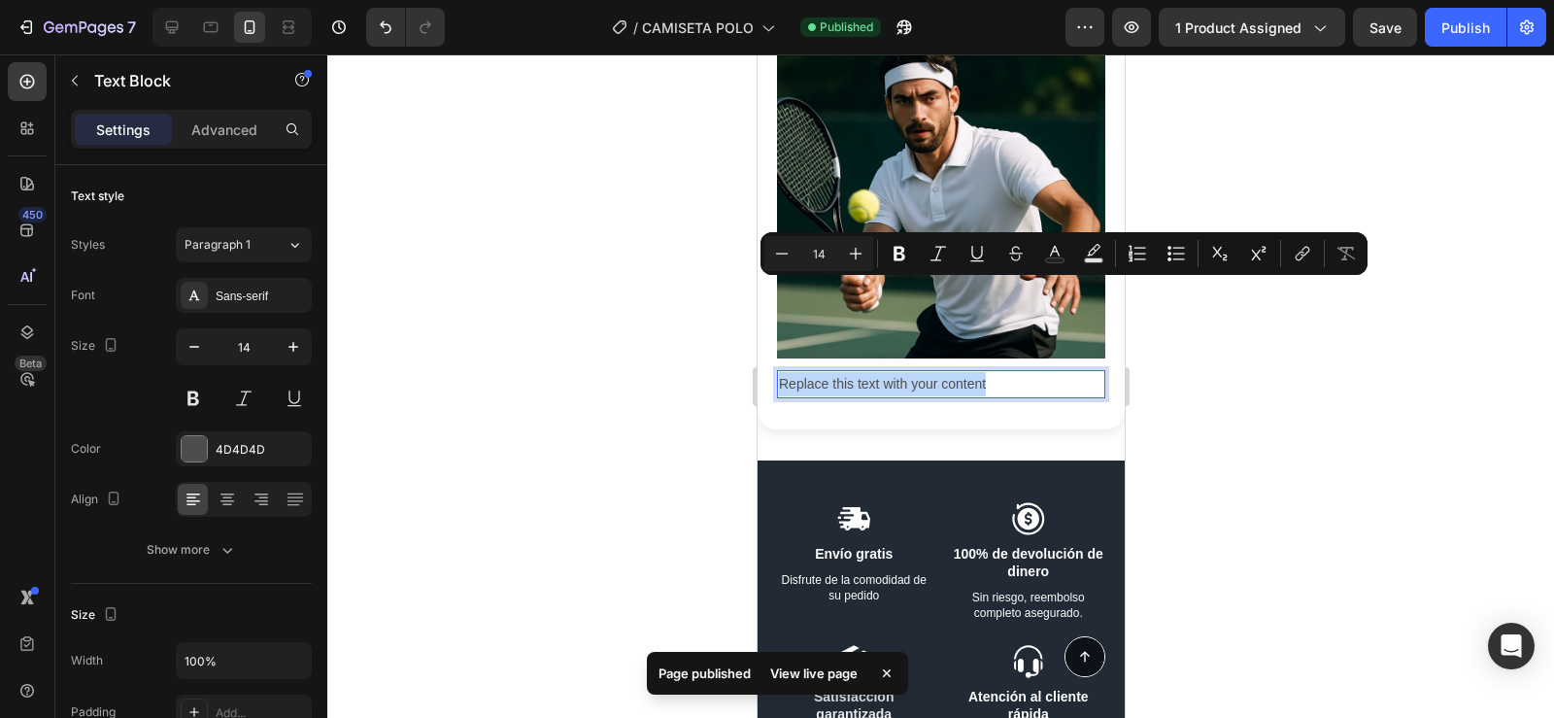
drag, startPoint x: 1011, startPoint y: 292, endPoint x: 777, endPoint y: 296, distance: 234.1
click at [778, 372] on p "Replace this text with your content" at bounding box center [940, 384] width 324 height 24
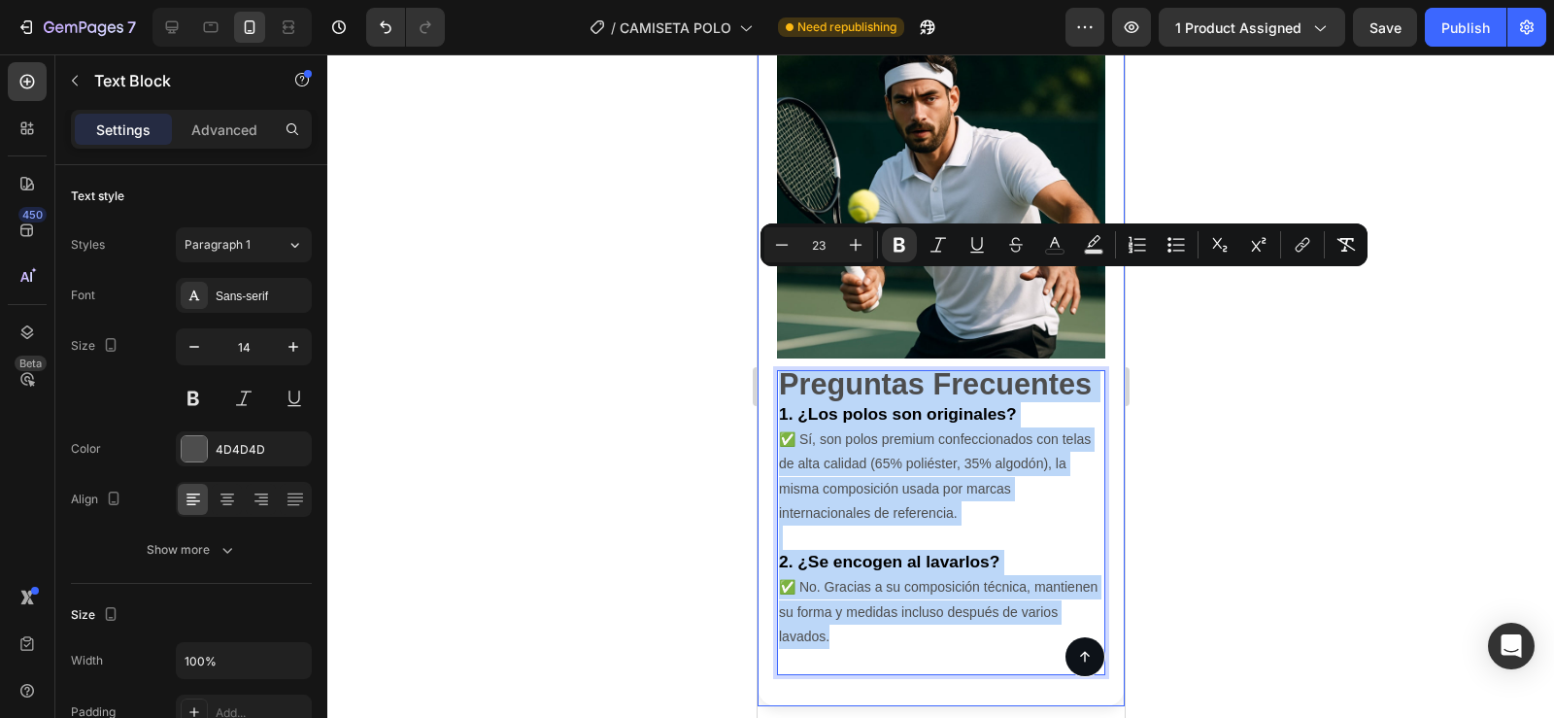
drag, startPoint x: 897, startPoint y: 567, endPoint x: 762, endPoint y: 290, distance: 307.9
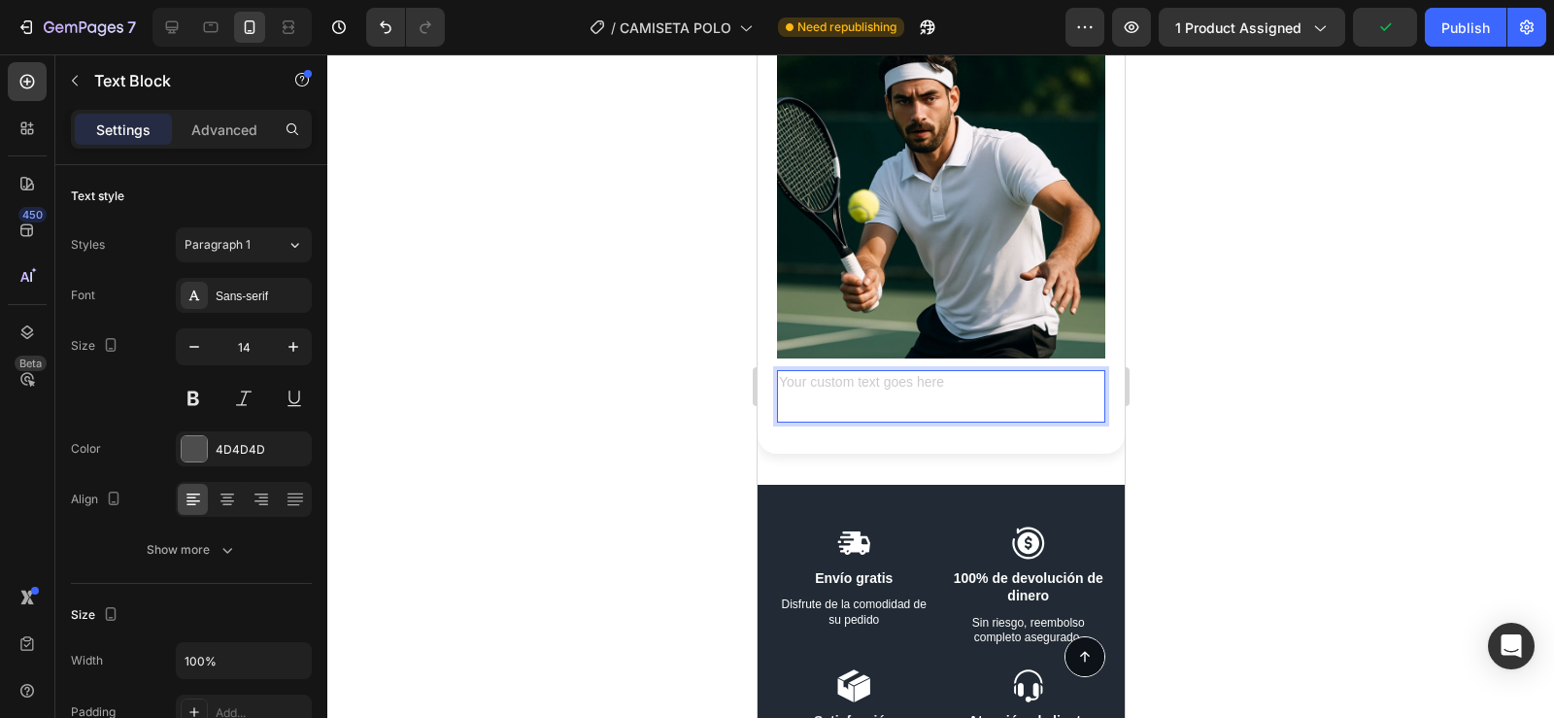
click at [817, 396] on p "Rich Text Editor. Editing area: main" at bounding box center [940, 408] width 324 height 24
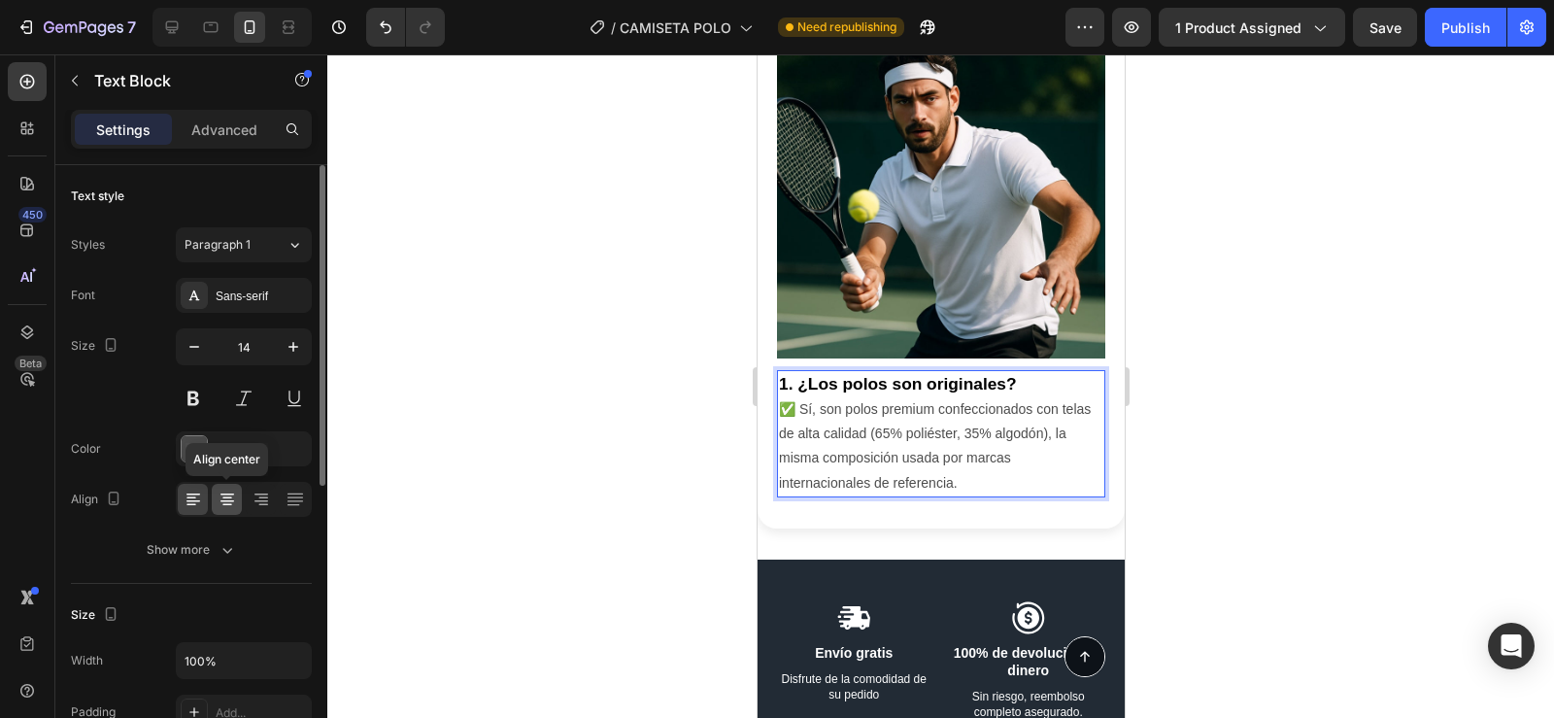
click at [221, 504] on icon at bounding box center [227, 498] width 19 height 19
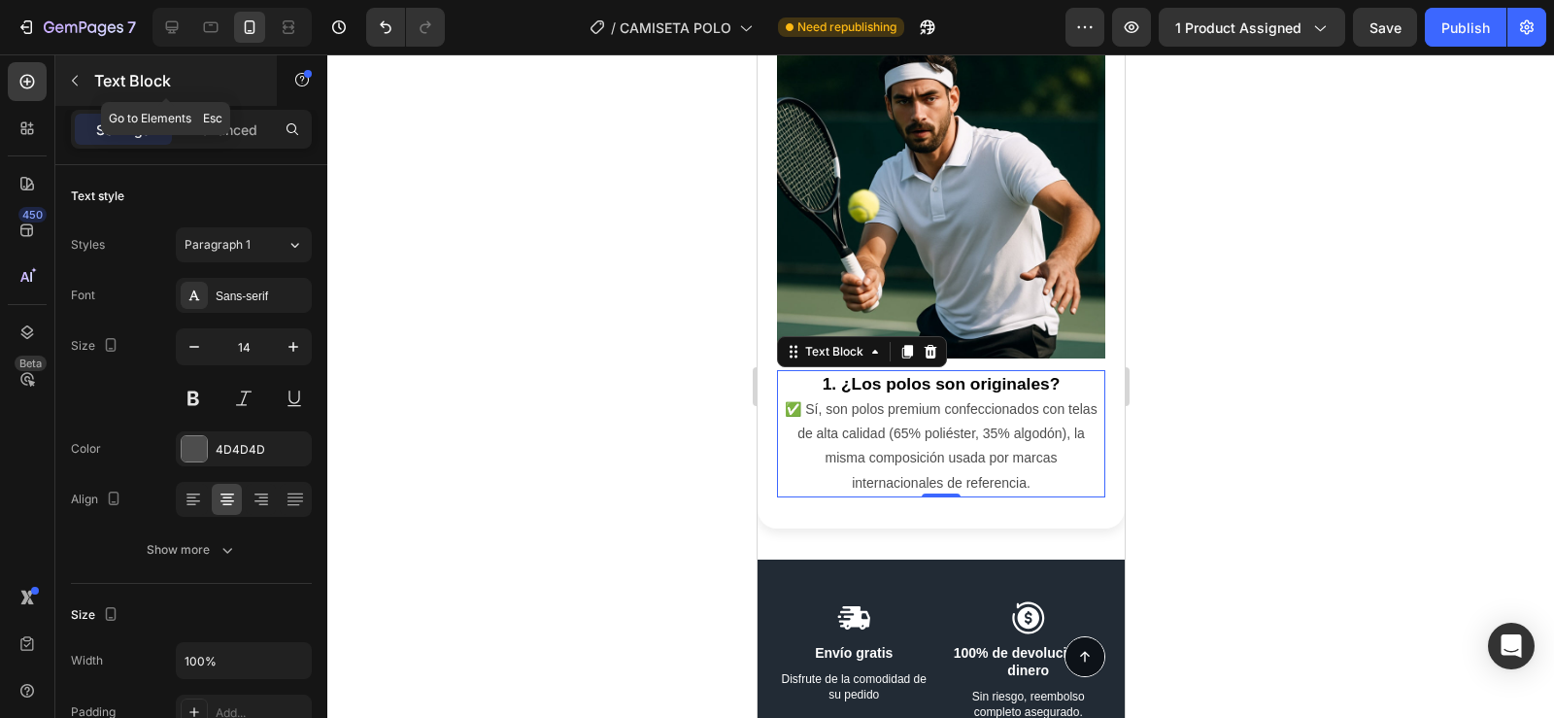
click at [73, 80] on icon "button" at bounding box center [75, 81] width 6 height 11
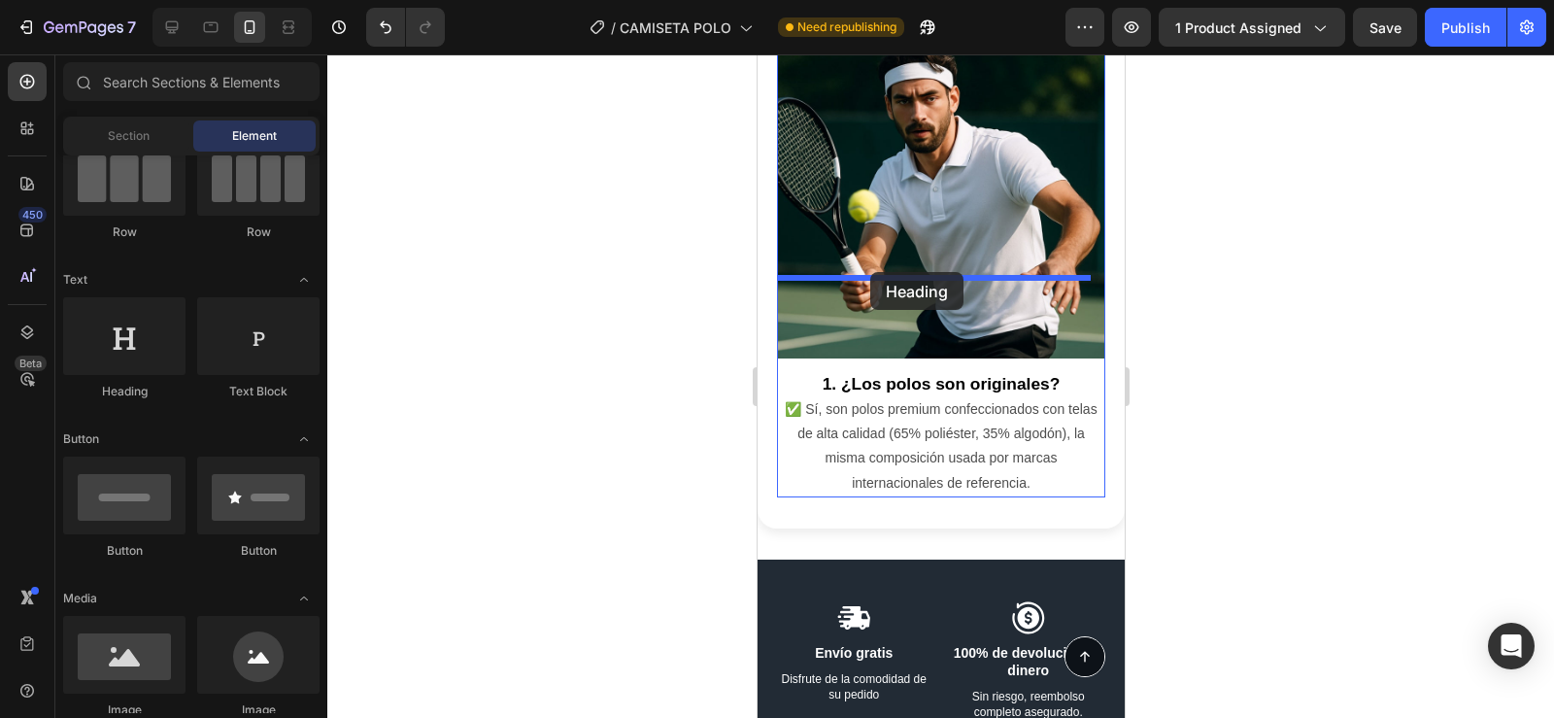
drag, startPoint x: 882, startPoint y: 396, endPoint x: 869, endPoint y: 270, distance: 126.9
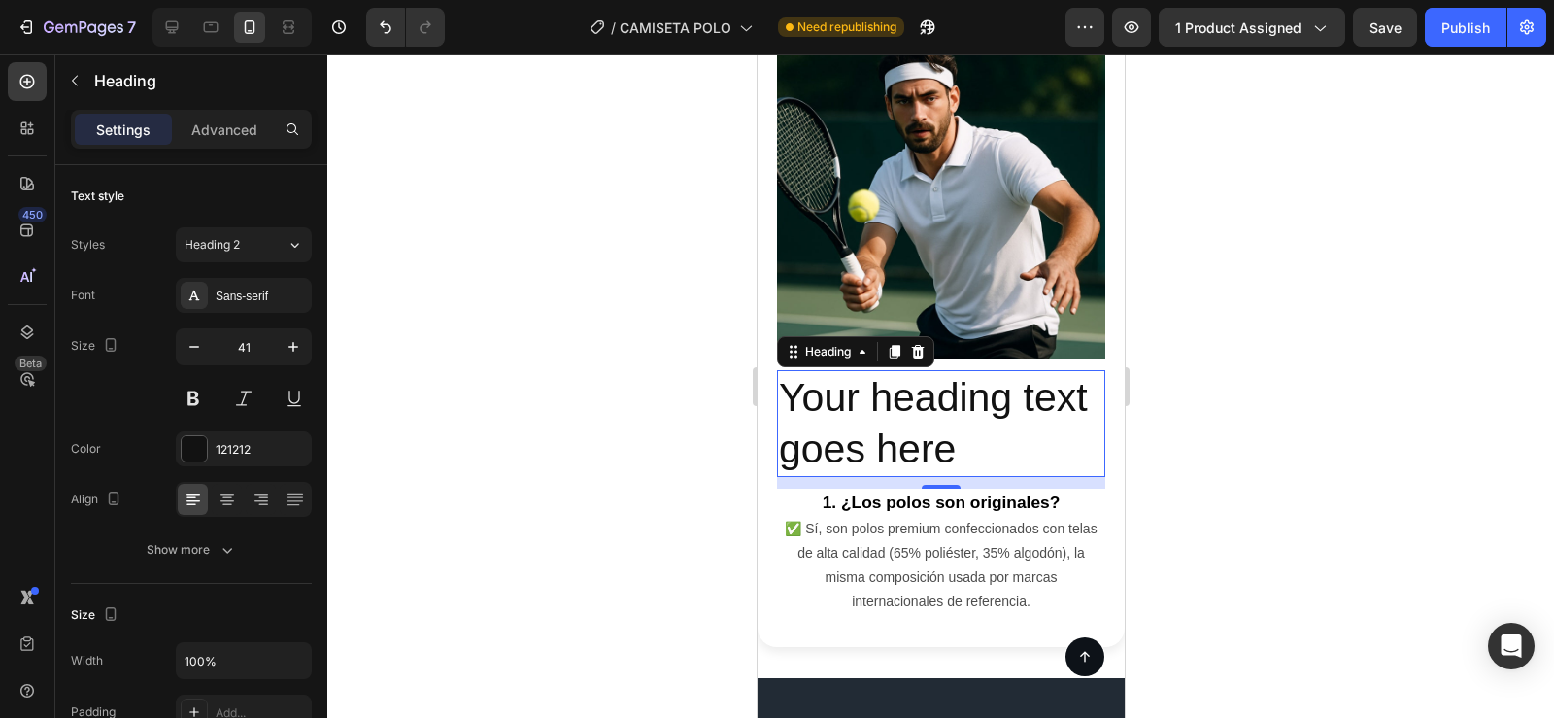
click at [967, 370] on h2 "Your heading text goes here" at bounding box center [940, 424] width 328 height 108
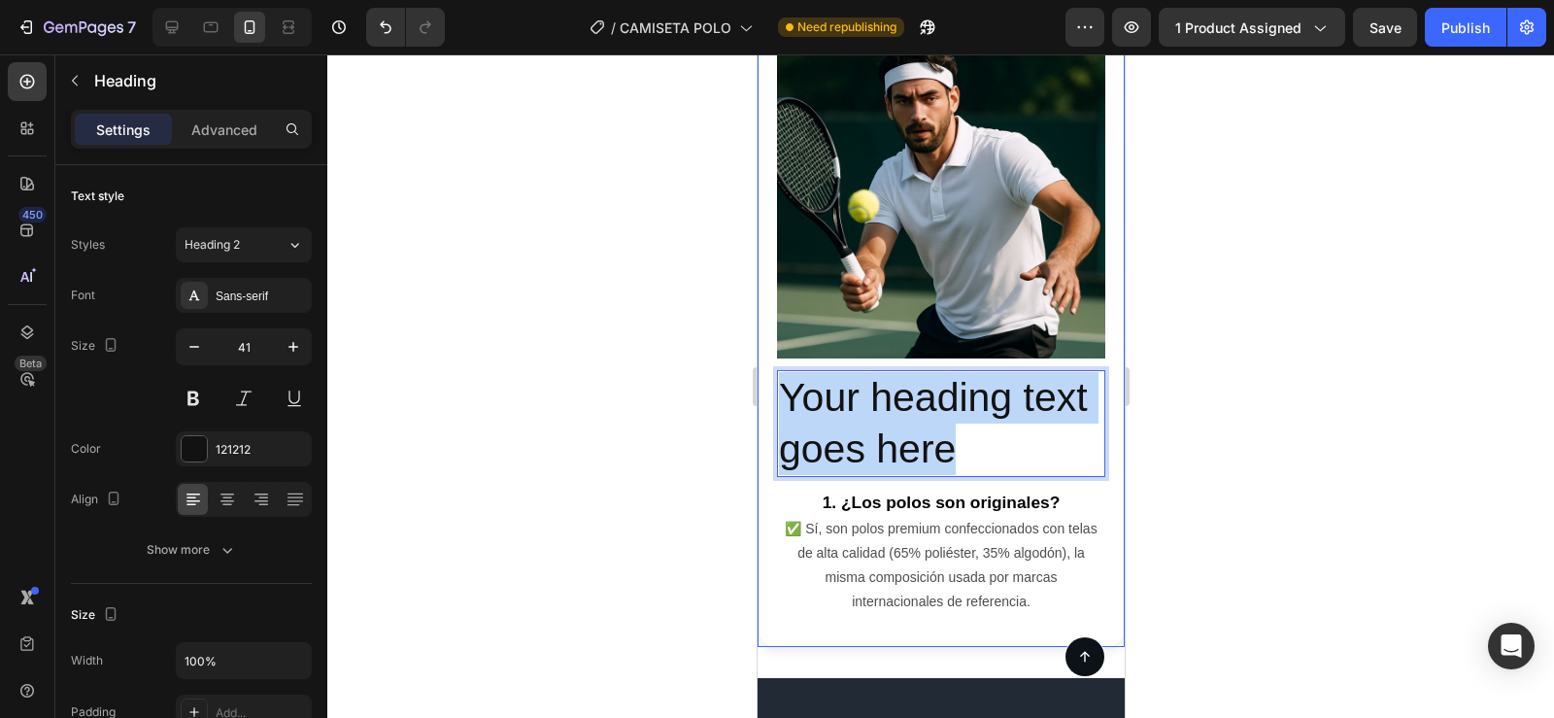
drag, startPoint x: 966, startPoint y: 367, endPoint x: 774, endPoint y: 311, distance: 200.4
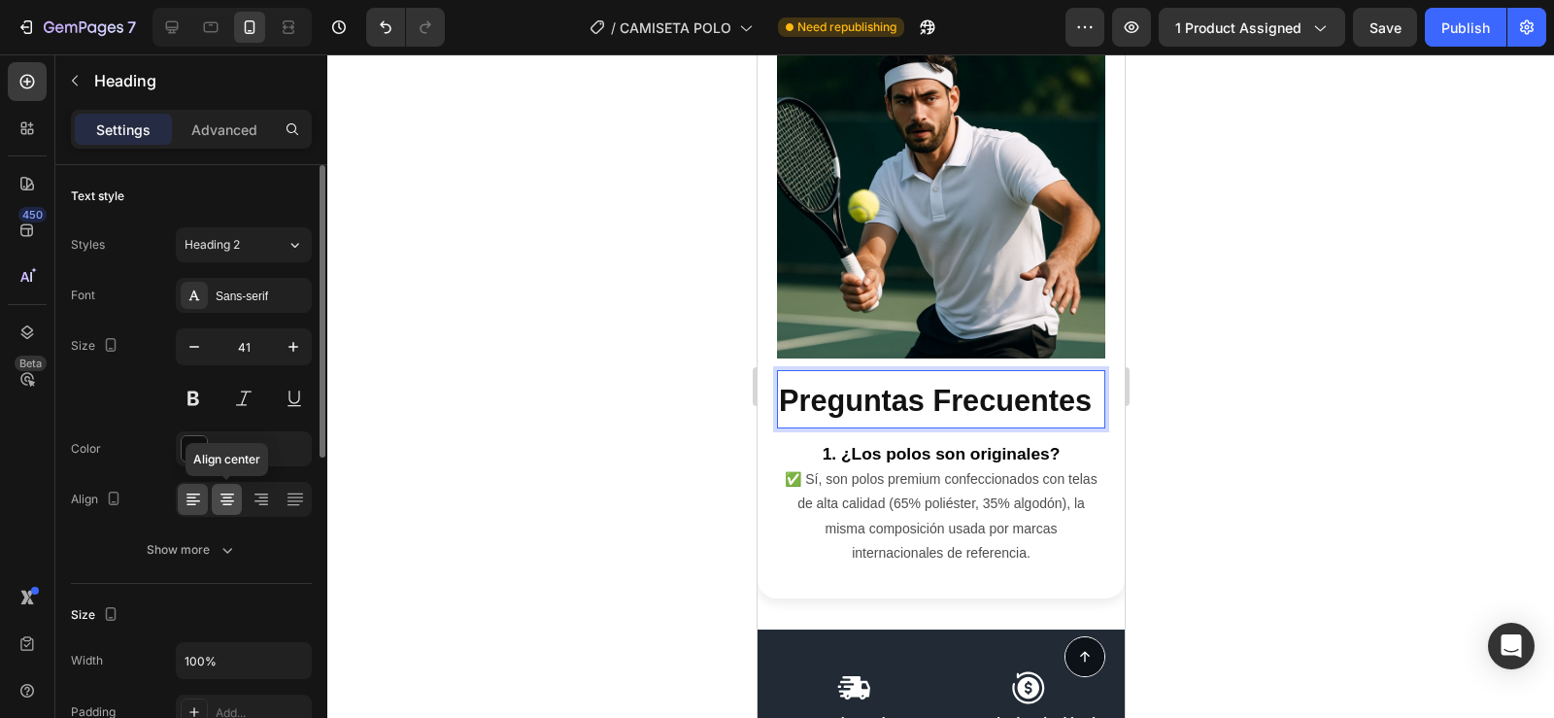
click at [223, 495] on icon at bounding box center [227, 498] width 19 height 19
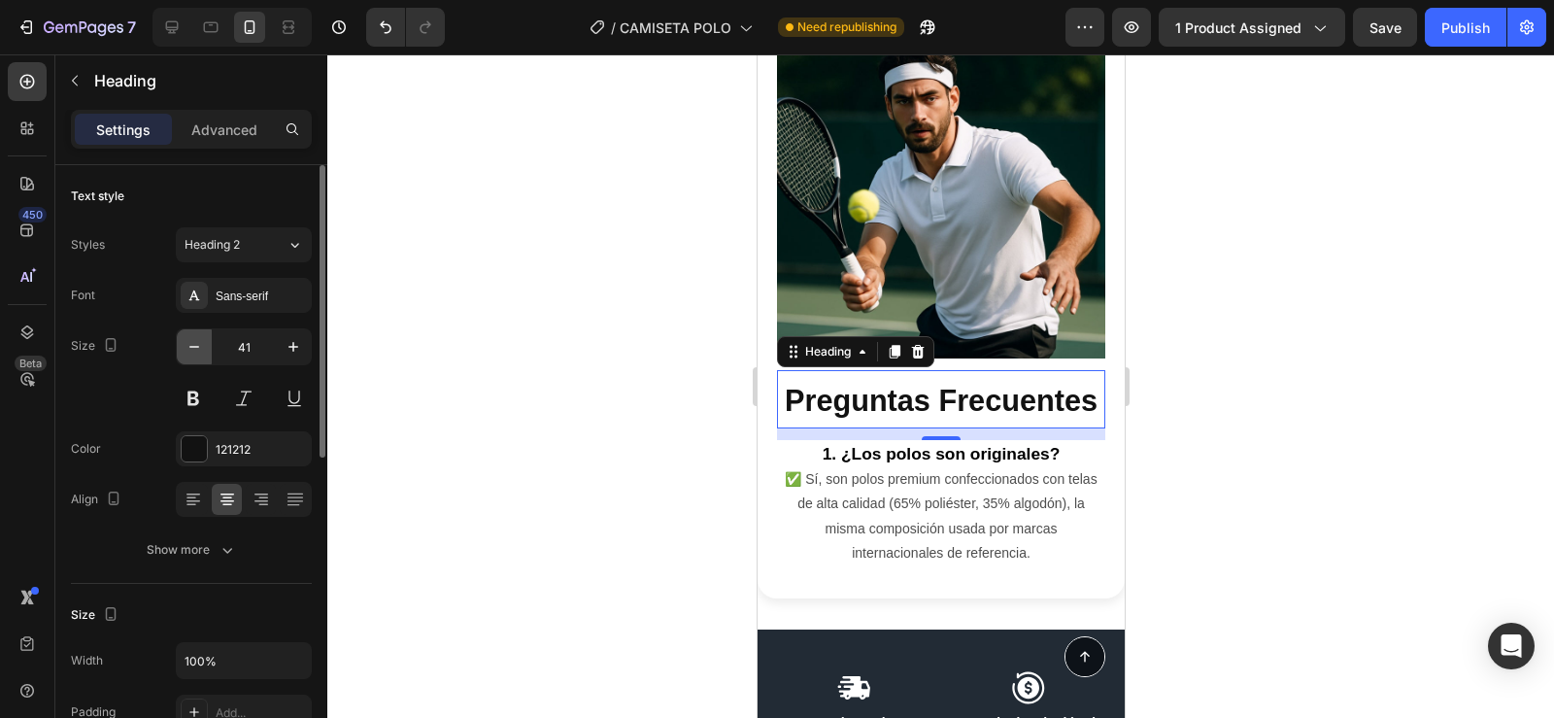
click at [199, 345] on icon "button" at bounding box center [194, 346] width 19 height 19
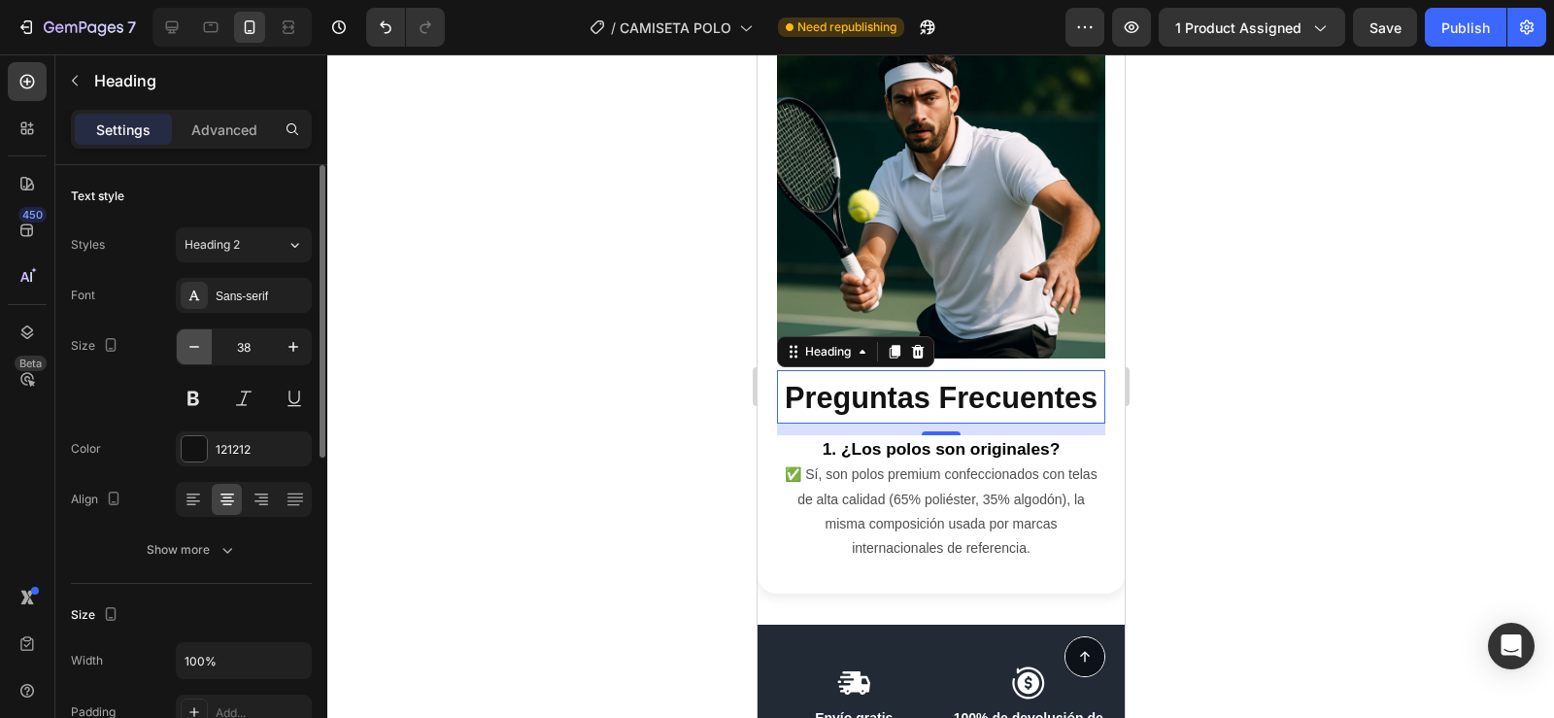
click at [199, 345] on icon "button" at bounding box center [194, 346] width 19 height 19
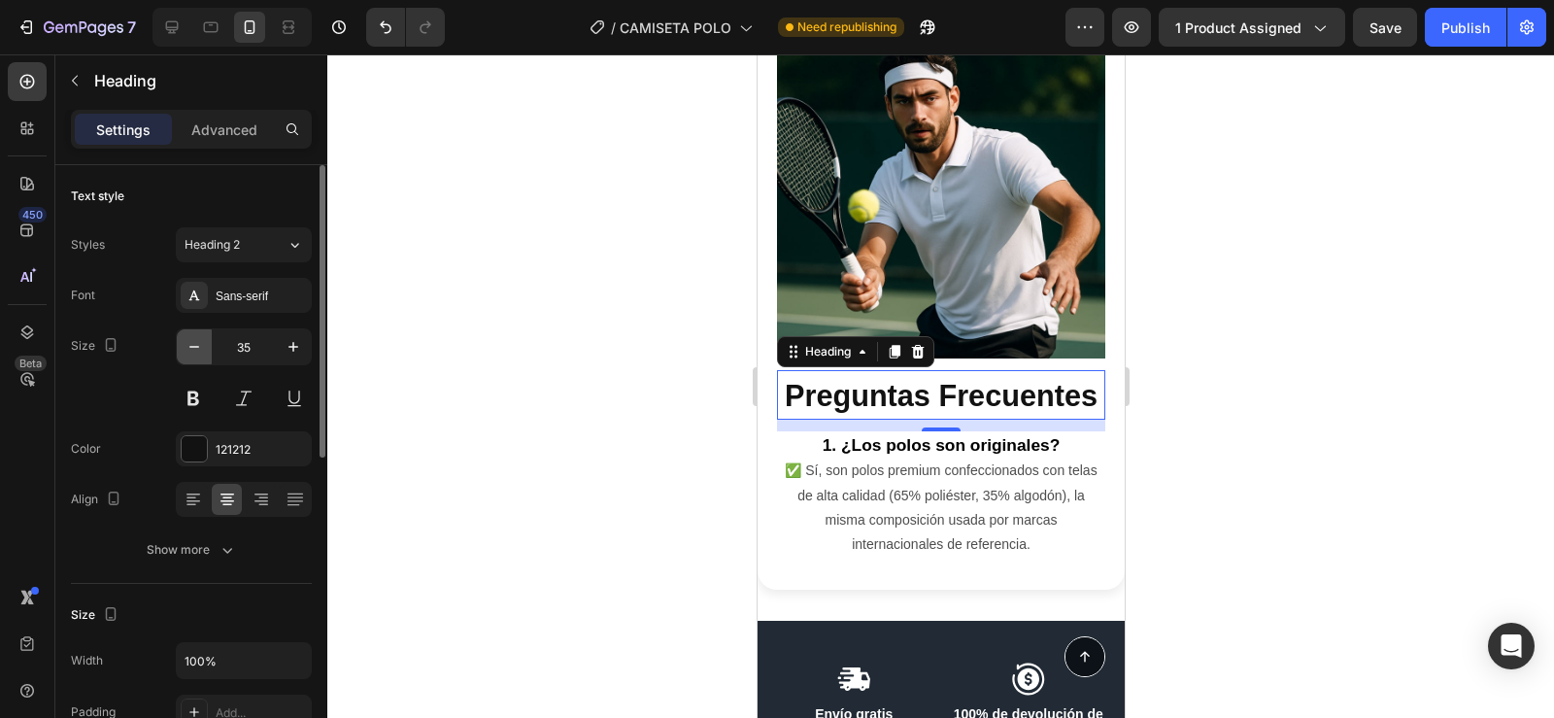
type input "34"
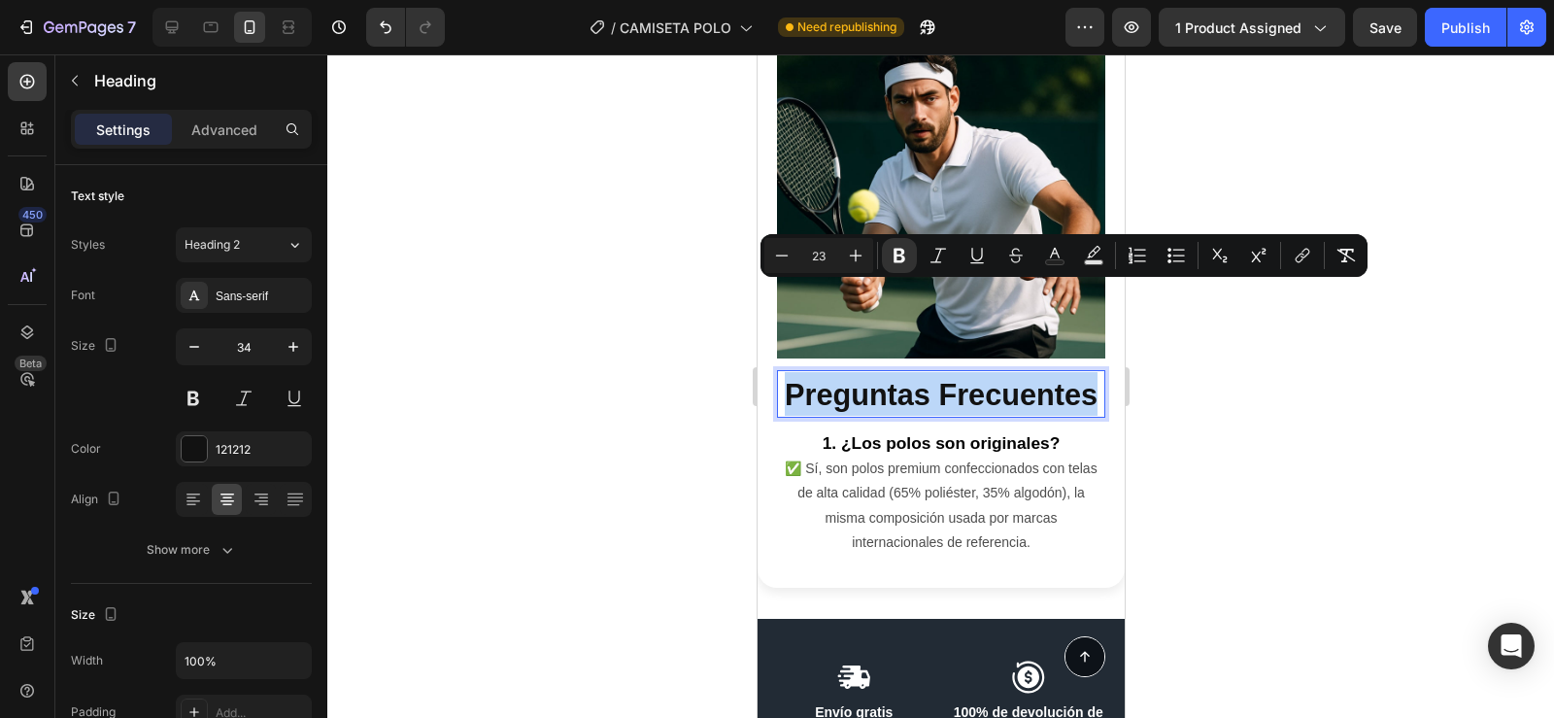
drag, startPoint x: 1014, startPoint y: 345, endPoint x: 858, endPoint y: 299, distance: 162.9
click at [858, 372] on p "Preguntas Frecuentes" at bounding box center [940, 394] width 324 height 44
click at [774, 252] on icon "Editor contextual toolbar" at bounding box center [781, 255] width 19 height 19
type input "22"
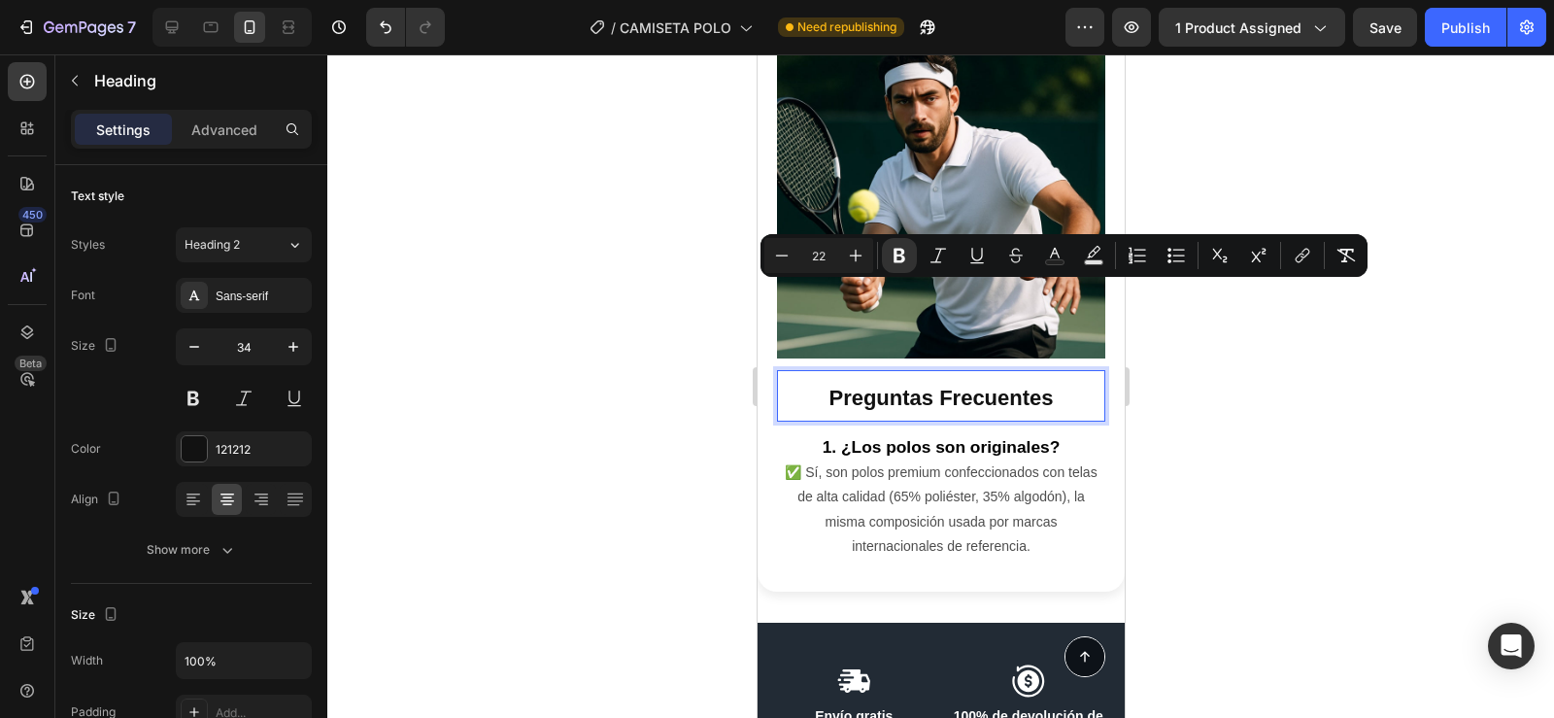
click at [665, 320] on div at bounding box center [940, 385] width 1227 height 663
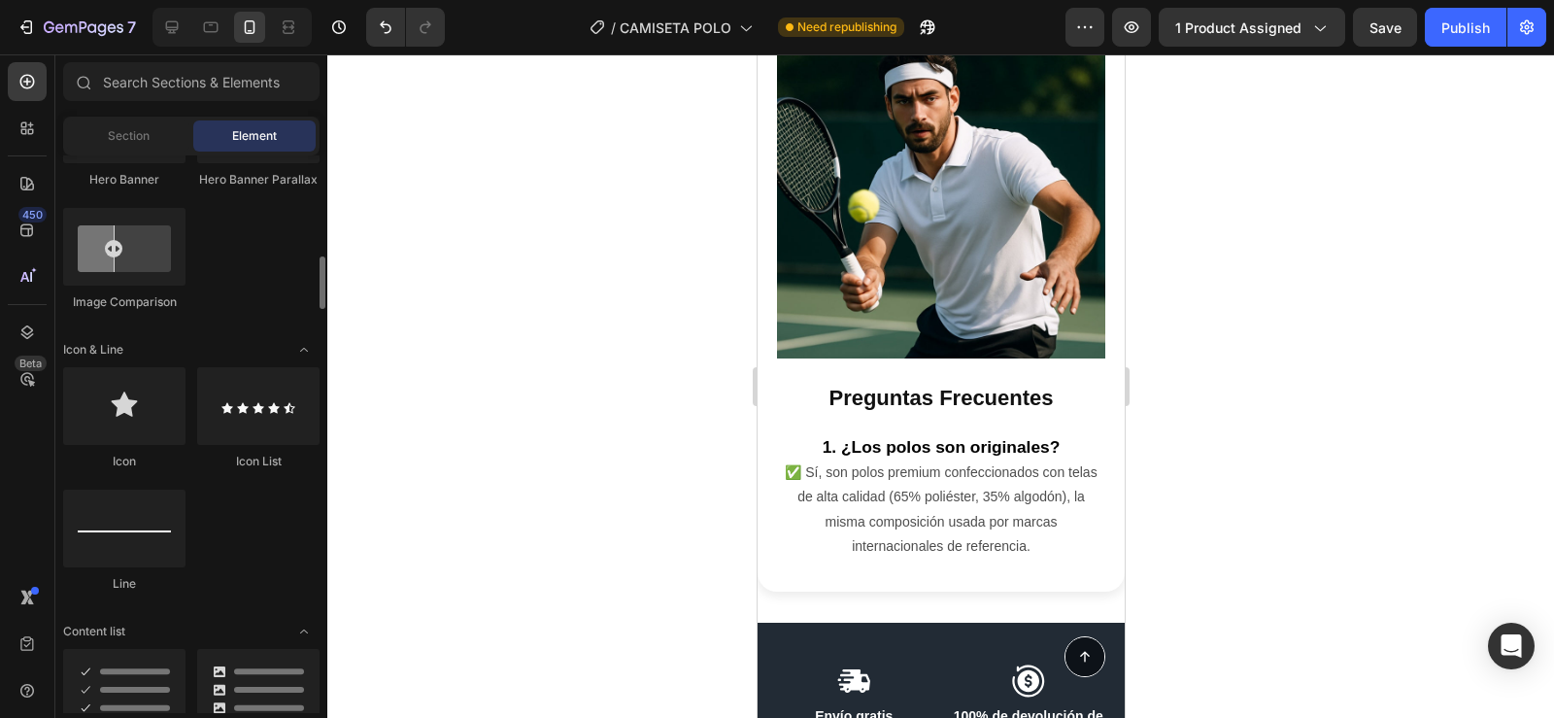
scroll to position [1079, 0]
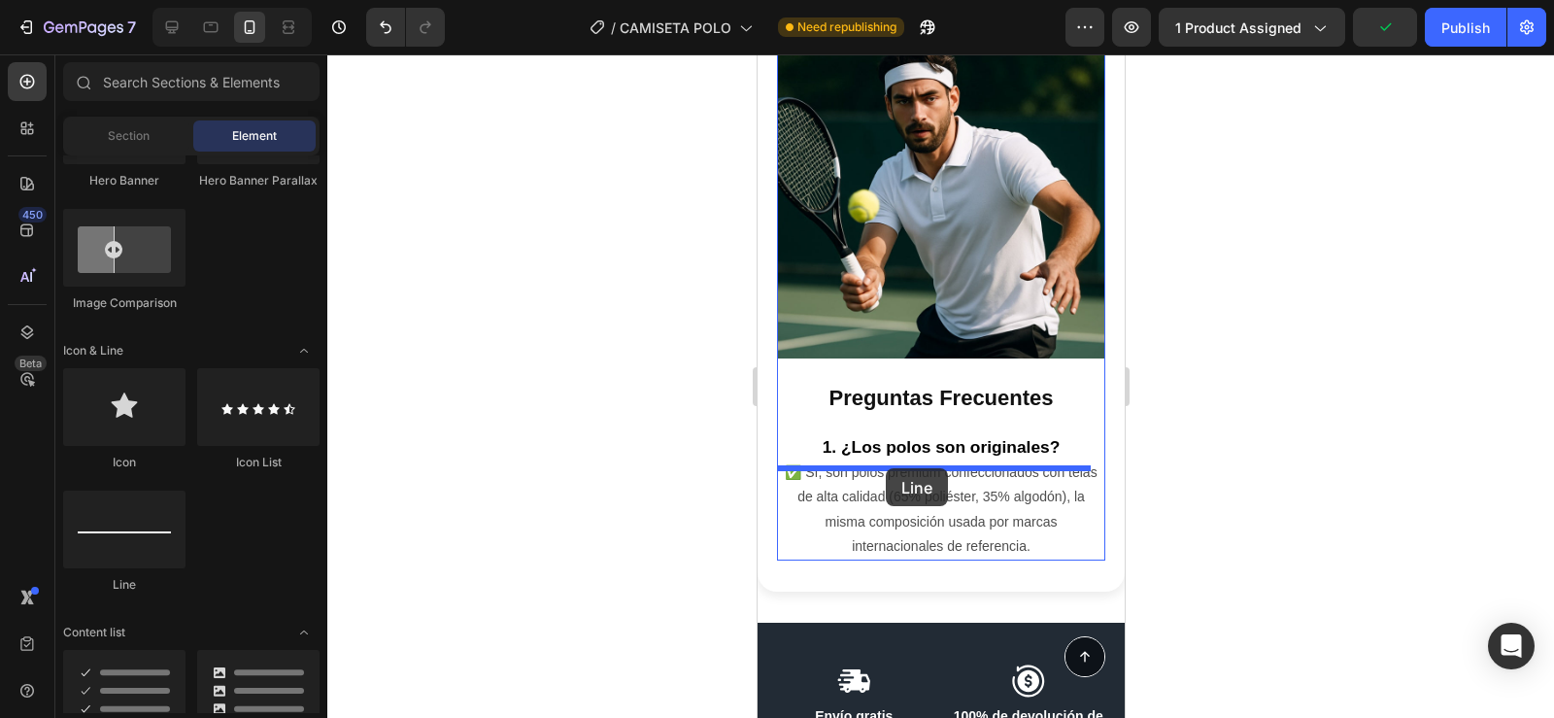
drag, startPoint x: 881, startPoint y: 568, endPoint x: 885, endPoint y: 468, distance: 100.1
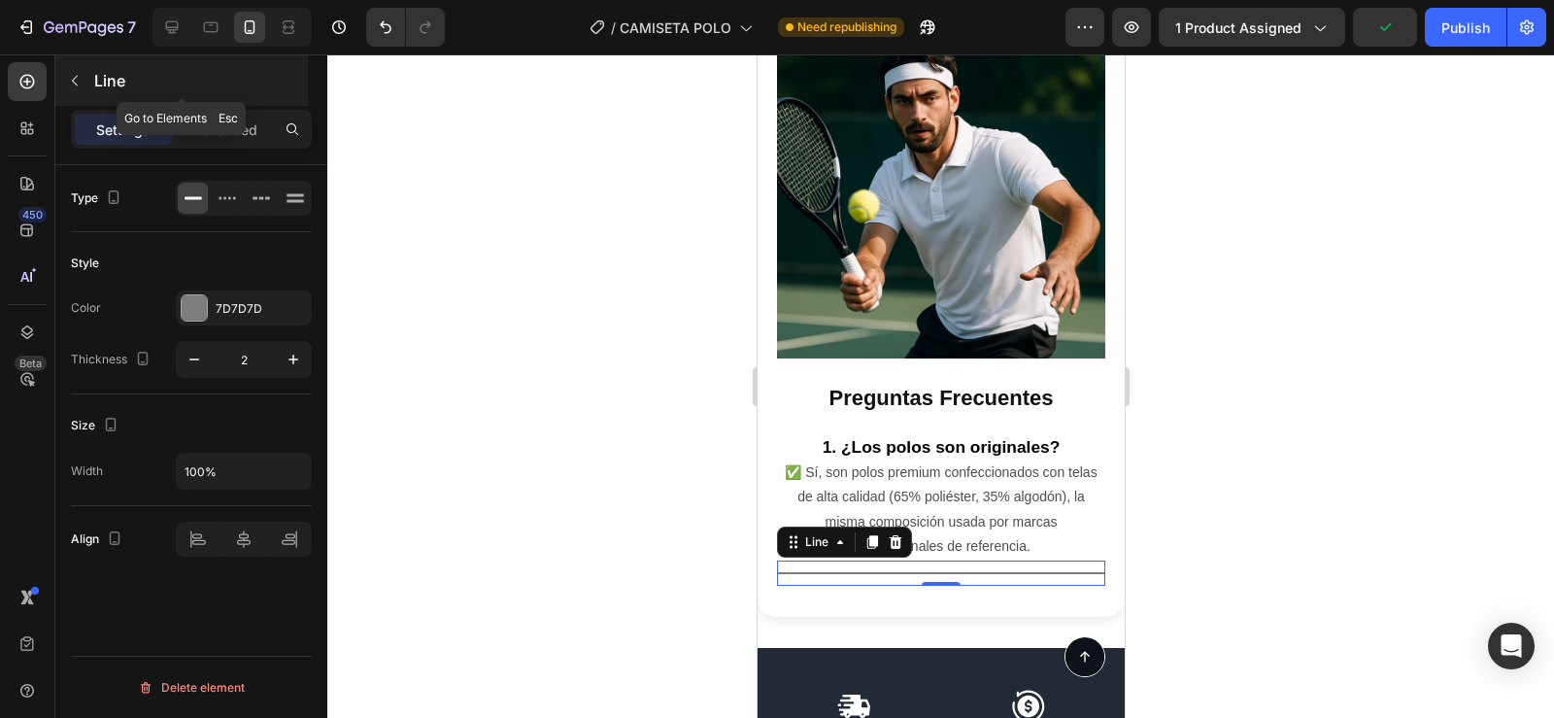
click at [75, 79] on icon "button" at bounding box center [75, 81] width 6 height 11
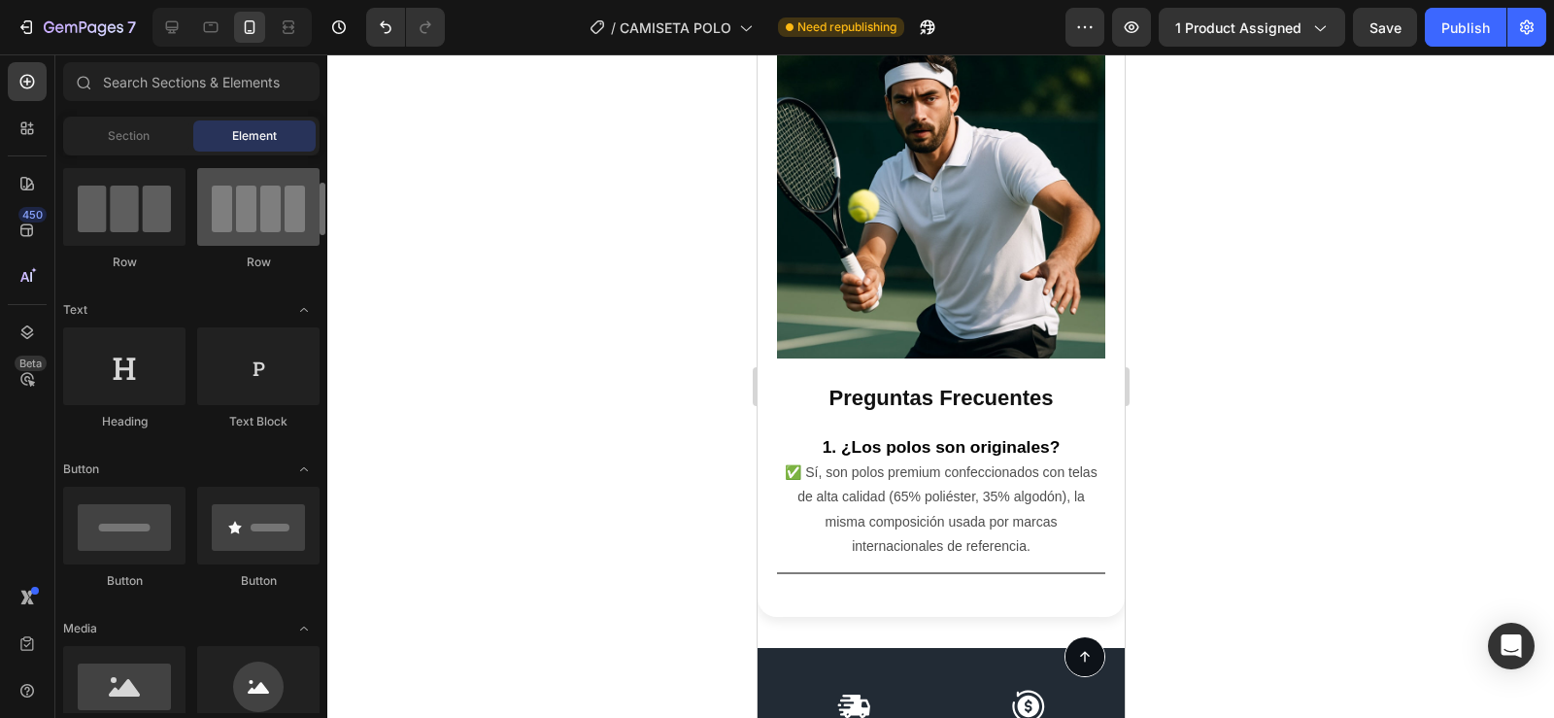
scroll to position [164, 0]
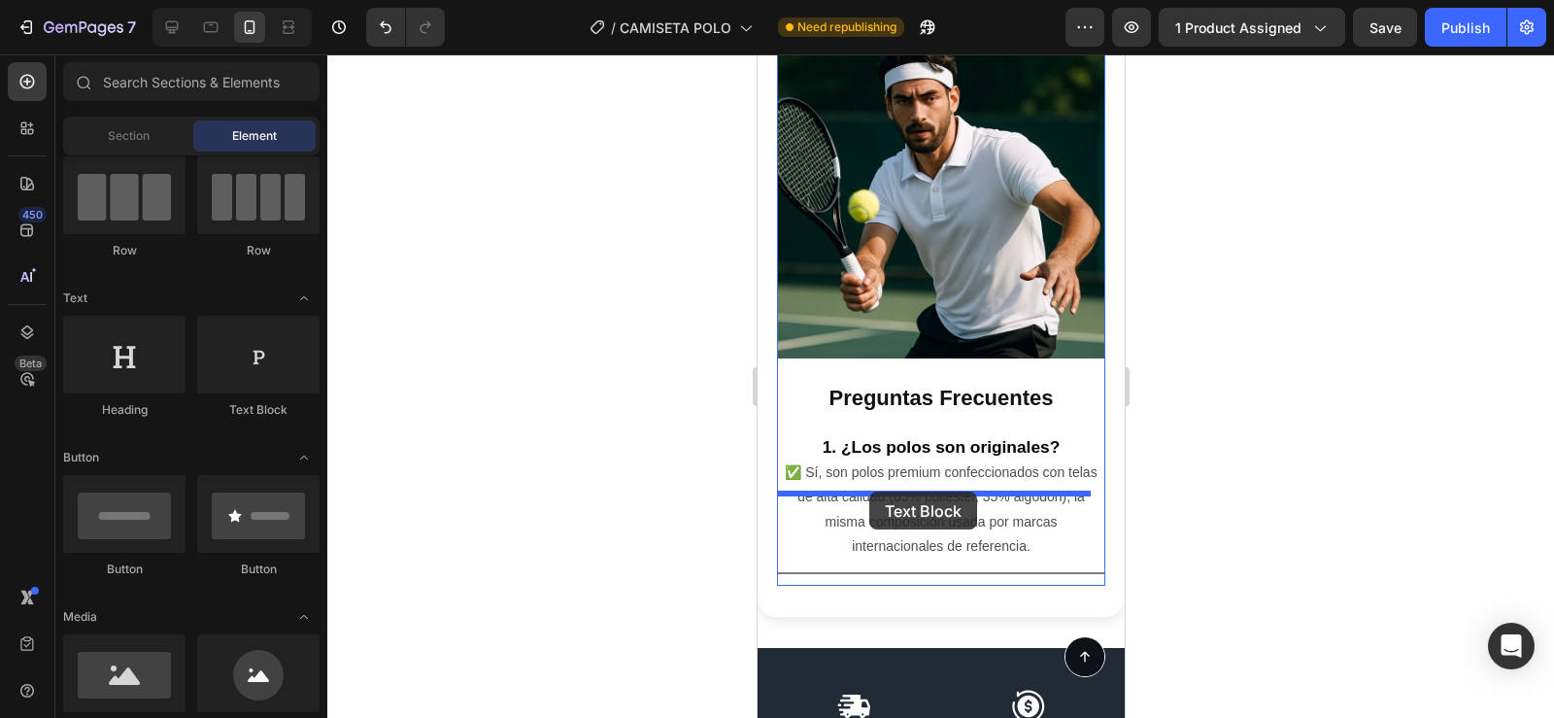
drag, startPoint x: 1013, startPoint y: 419, endPoint x: 868, endPoint y: 491, distance: 162.0
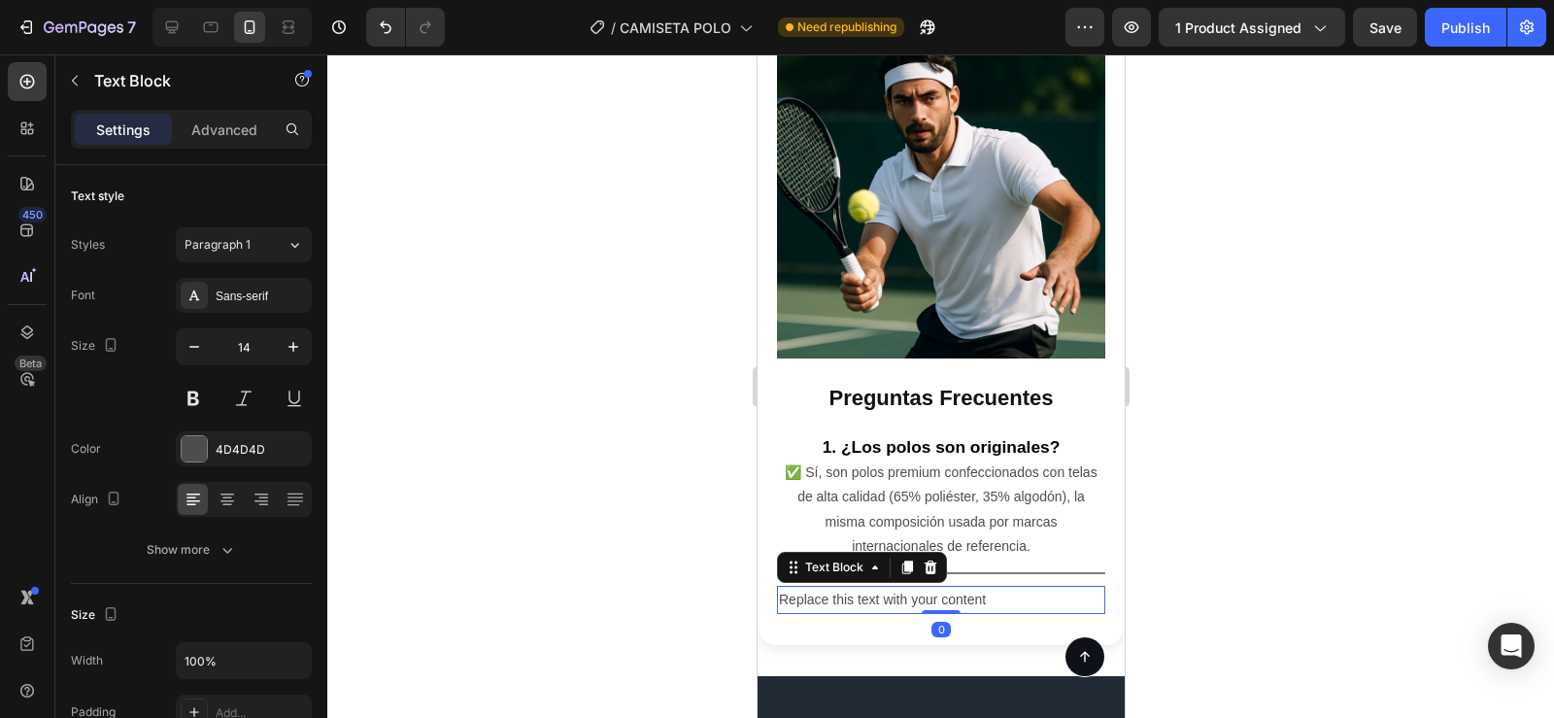
click at [1006, 586] on div "Replace this text with your content" at bounding box center [940, 600] width 328 height 28
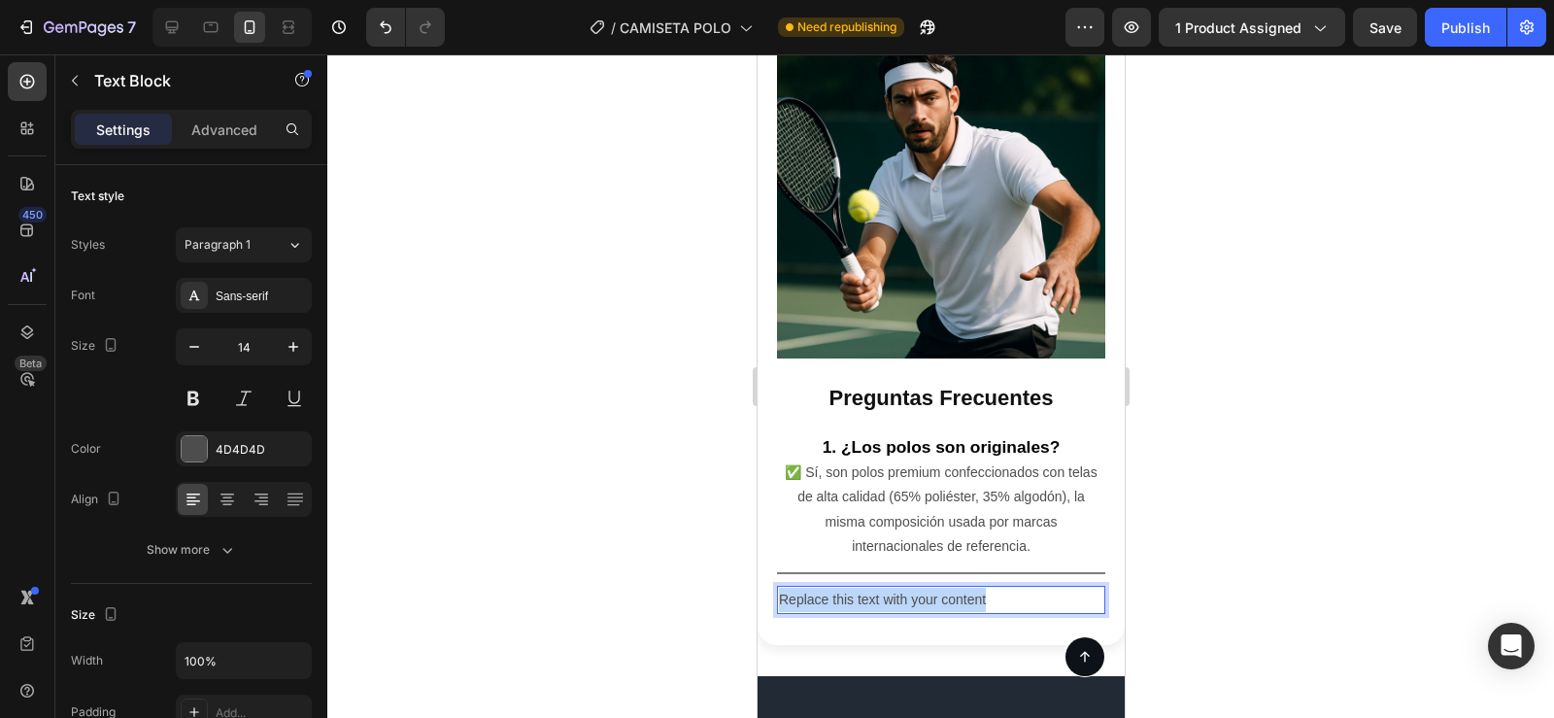
drag, startPoint x: 1006, startPoint y: 507, endPoint x: 775, endPoint y: 512, distance: 231.2
click at [776, 586] on div "Replace this text with your content" at bounding box center [940, 600] width 328 height 28
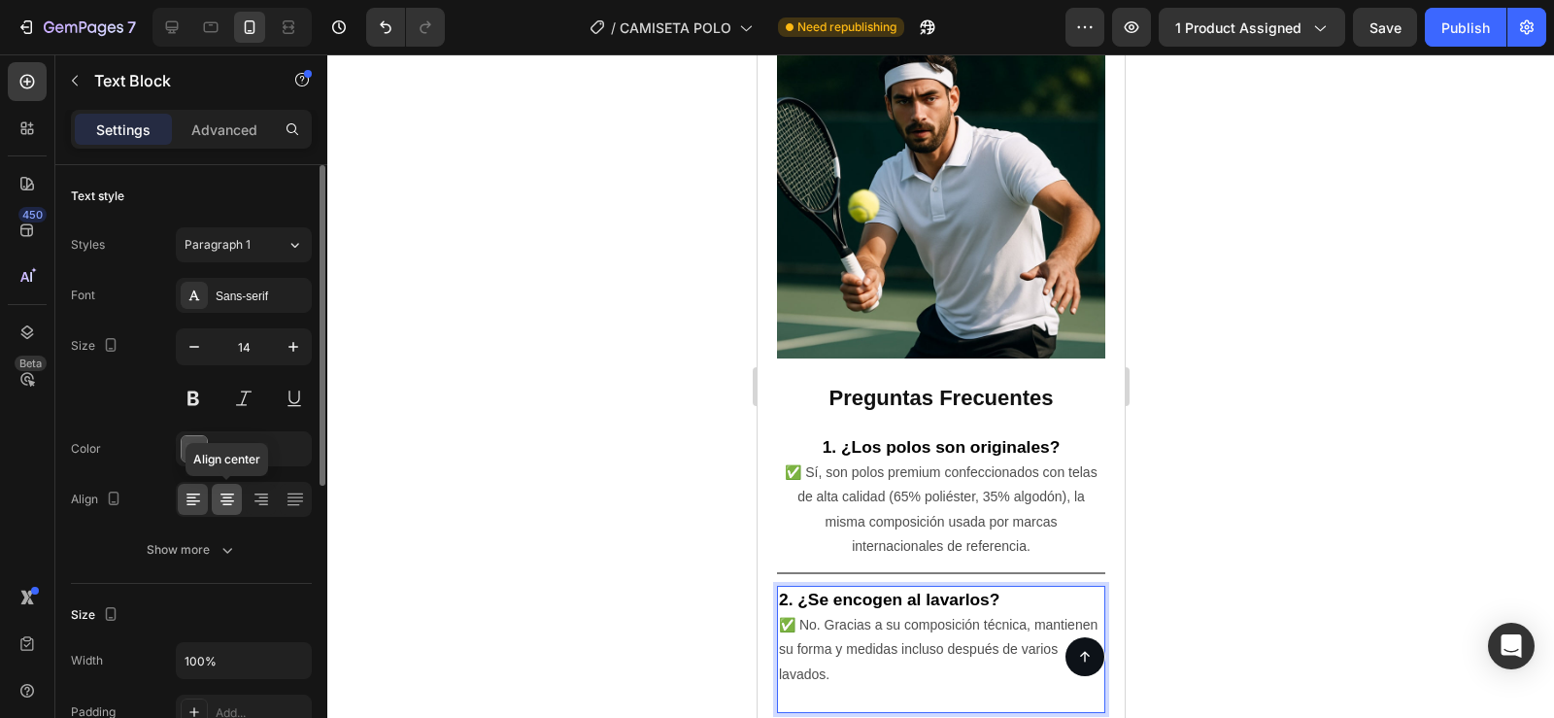
click at [215, 506] on div at bounding box center [227, 499] width 30 height 31
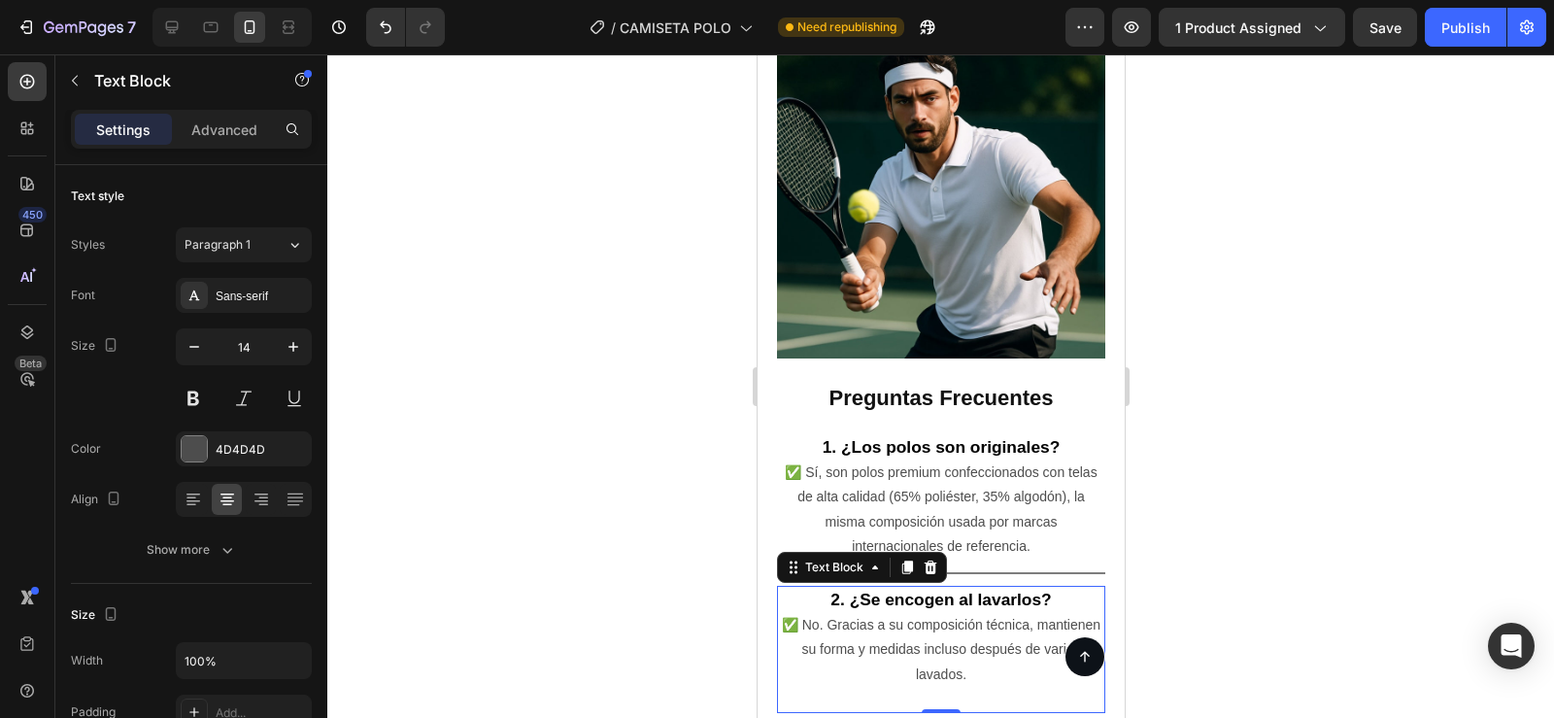
click at [907, 687] on p "Rich Text Editor. Editing area: main" at bounding box center [940, 699] width 324 height 24
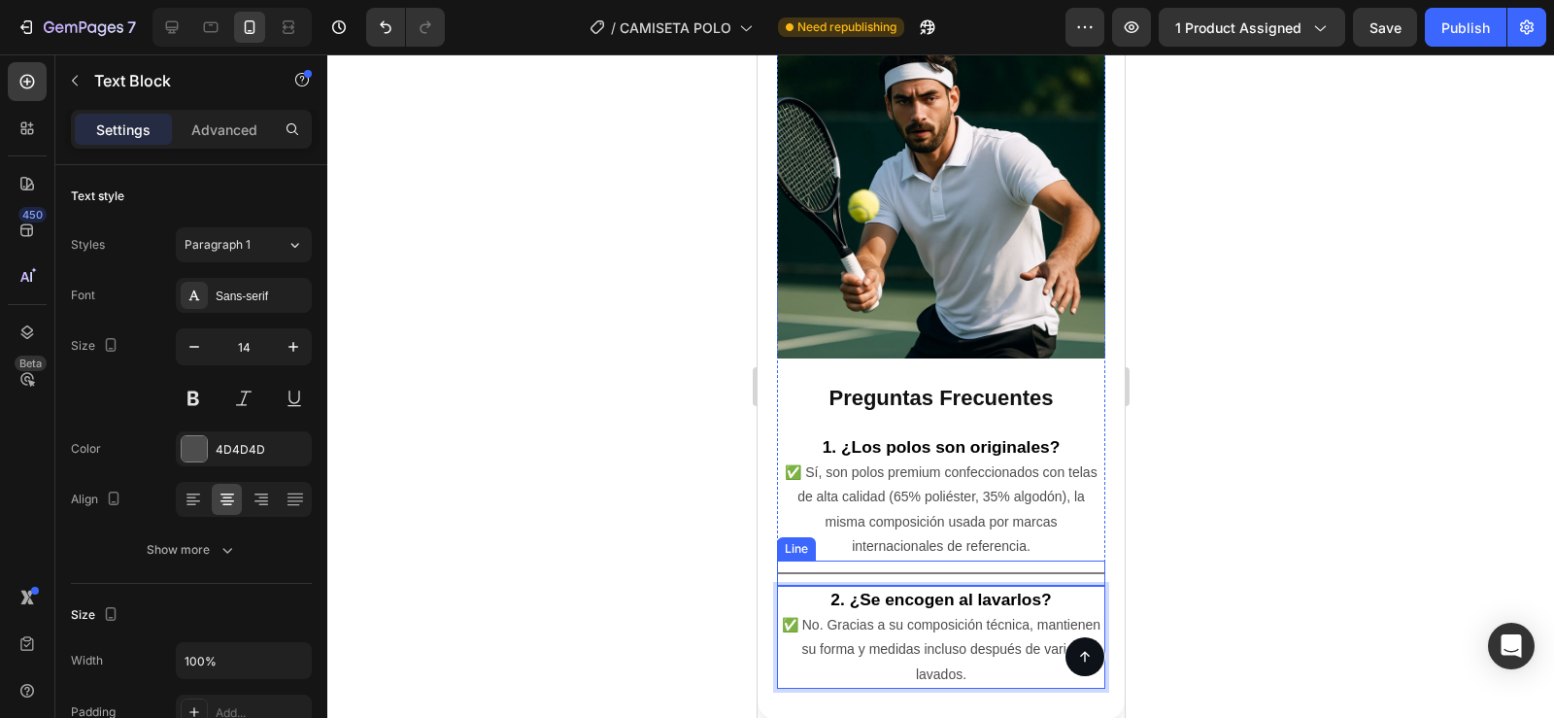
click at [1034, 460] on p "✅ Sí, son polos premium confeccionados con telas de alta calidad (65% poliéster…" at bounding box center [940, 509] width 324 height 98
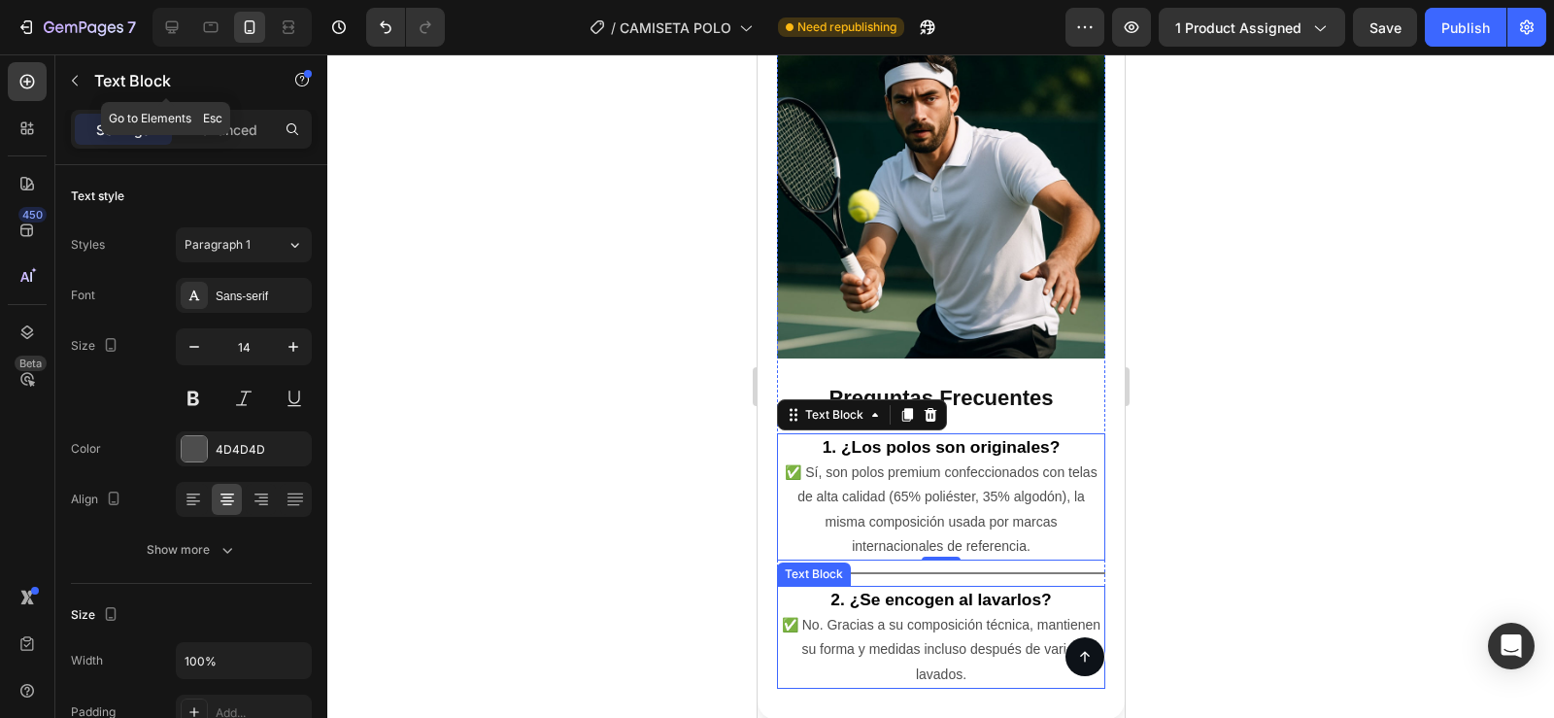
click at [82, 87] on button "button" at bounding box center [74, 80] width 31 height 31
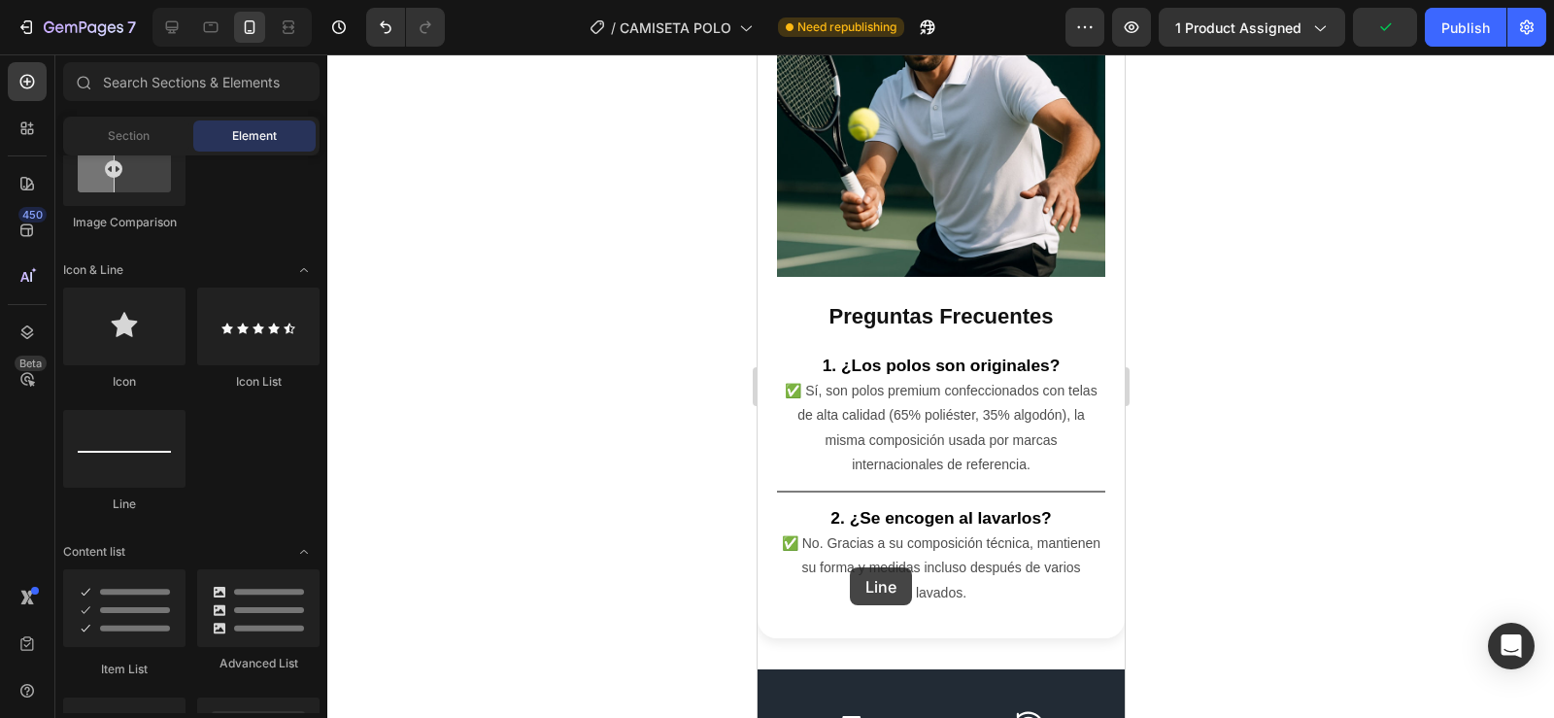
scroll to position [5636, 0]
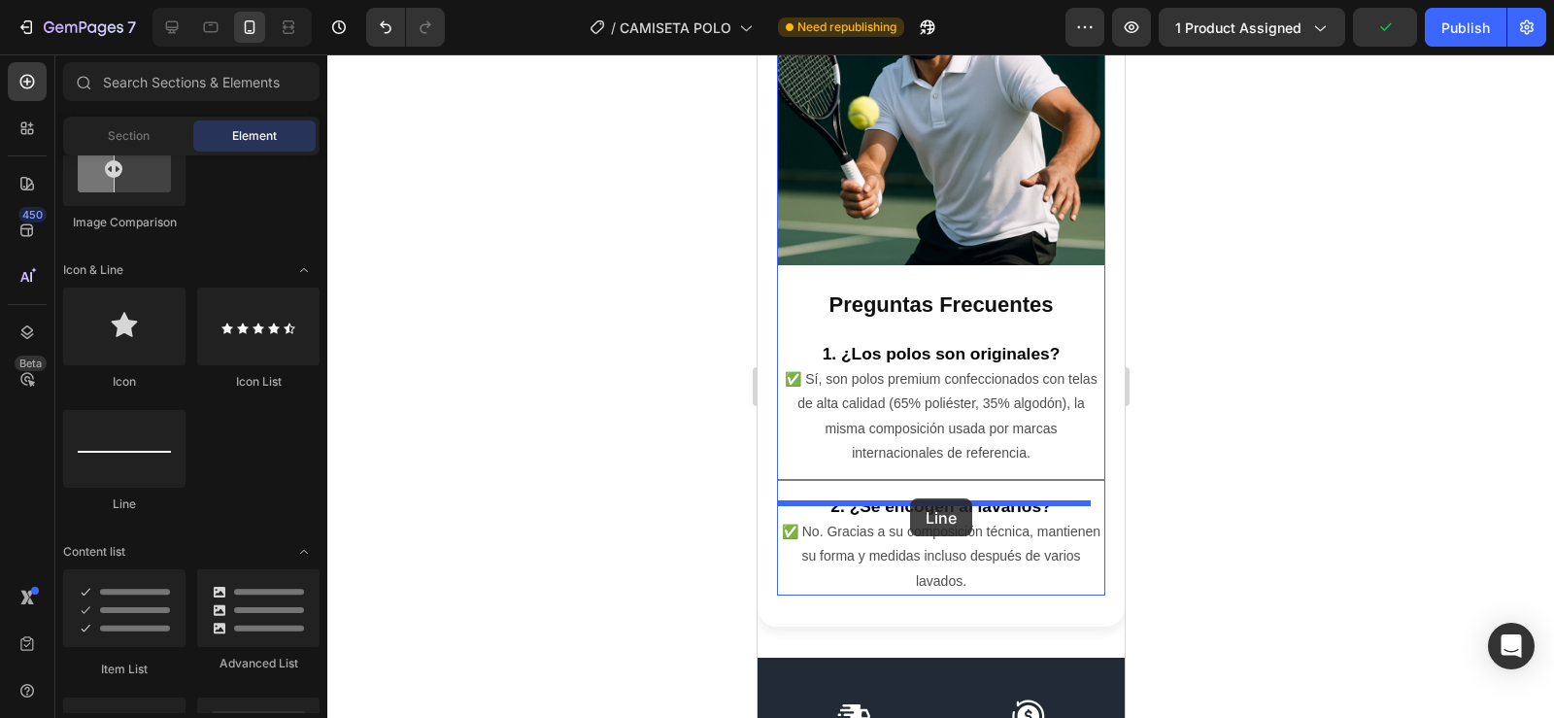
drag, startPoint x: 887, startPoint y: 518, endPoint x: 909, endPoint y: 498, distance: 29.6
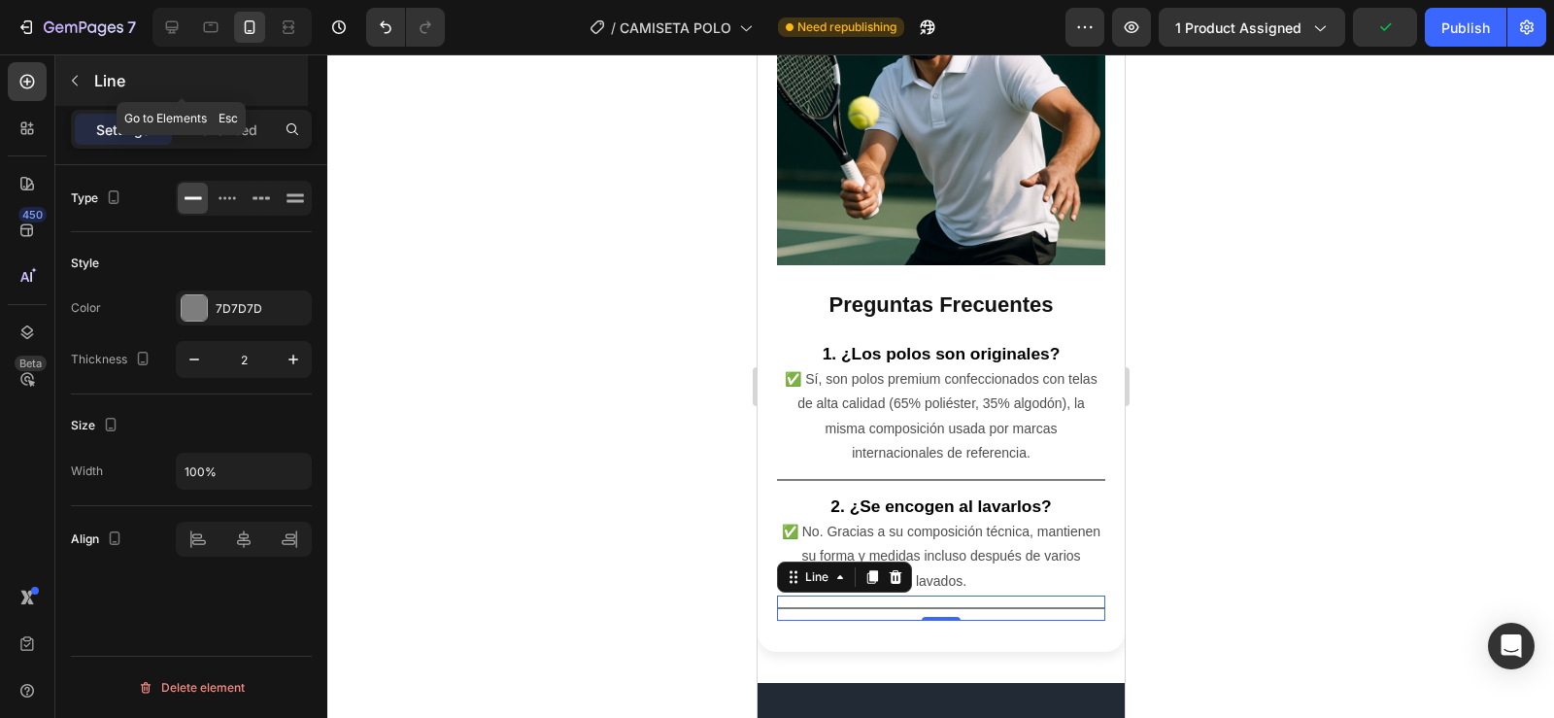
click at [77, 84] on icon "button" at bounding box center [75, 81] width 16 height 16
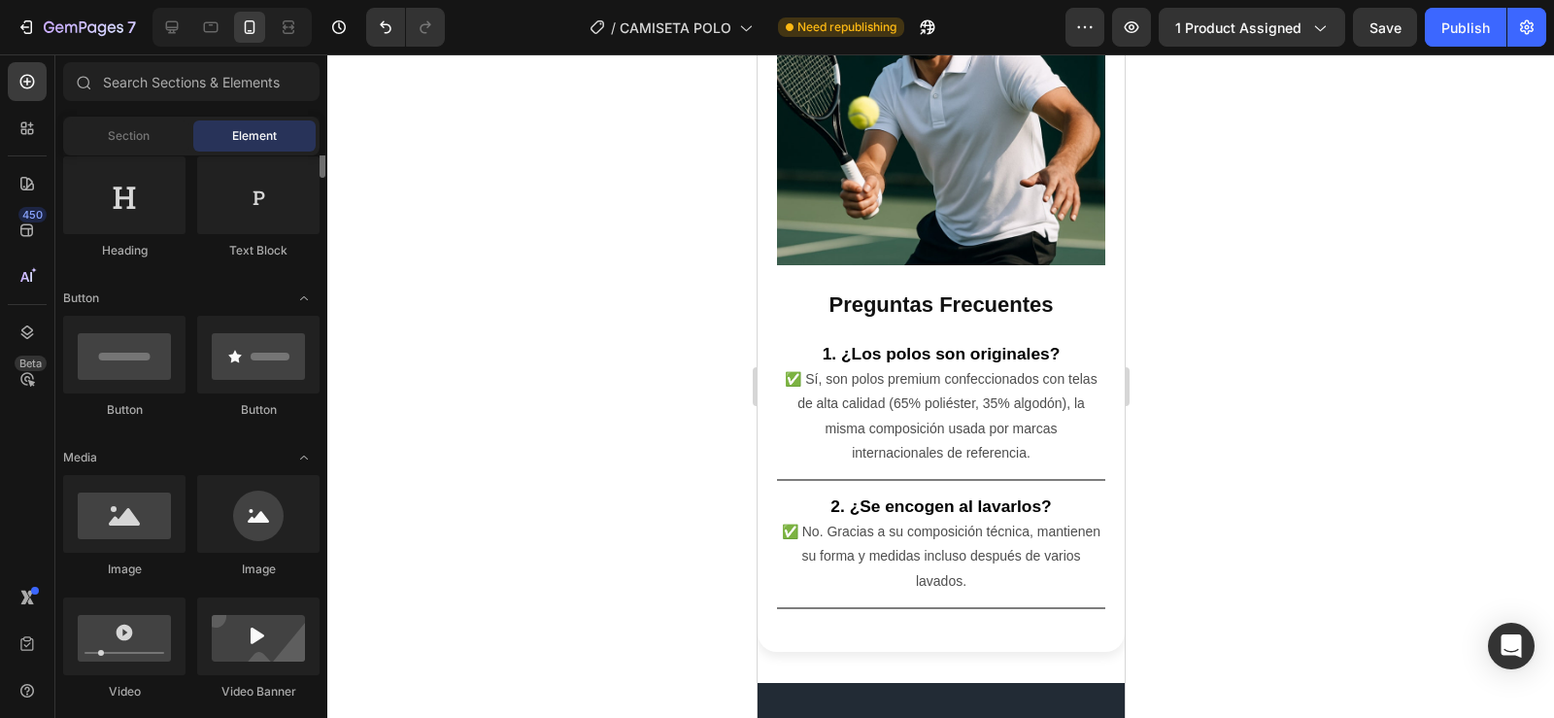
scroll to position [259, 0]
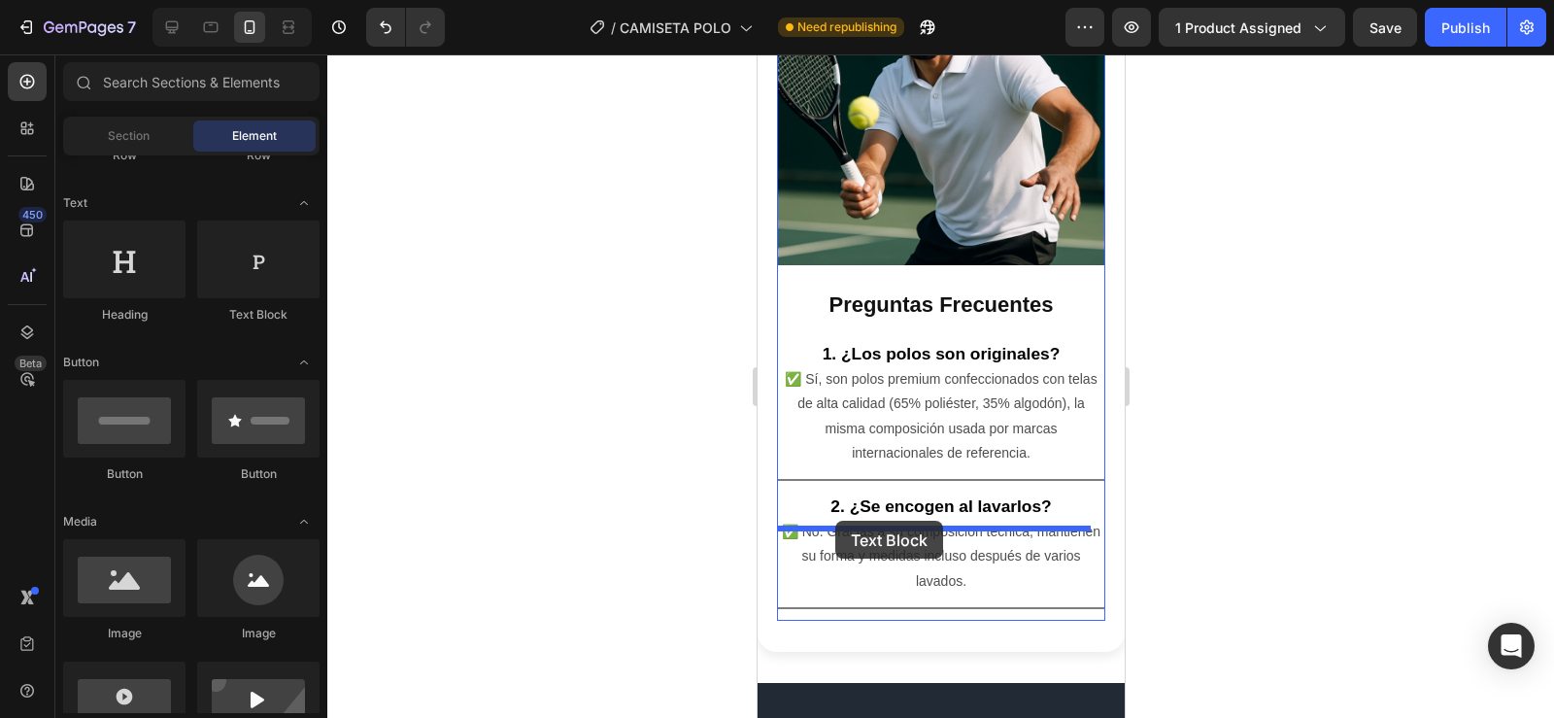
drag, startPoint x: 1006, startPoint y: 329, endPoint x: 834, endPoint y: 521, distance: 257.2
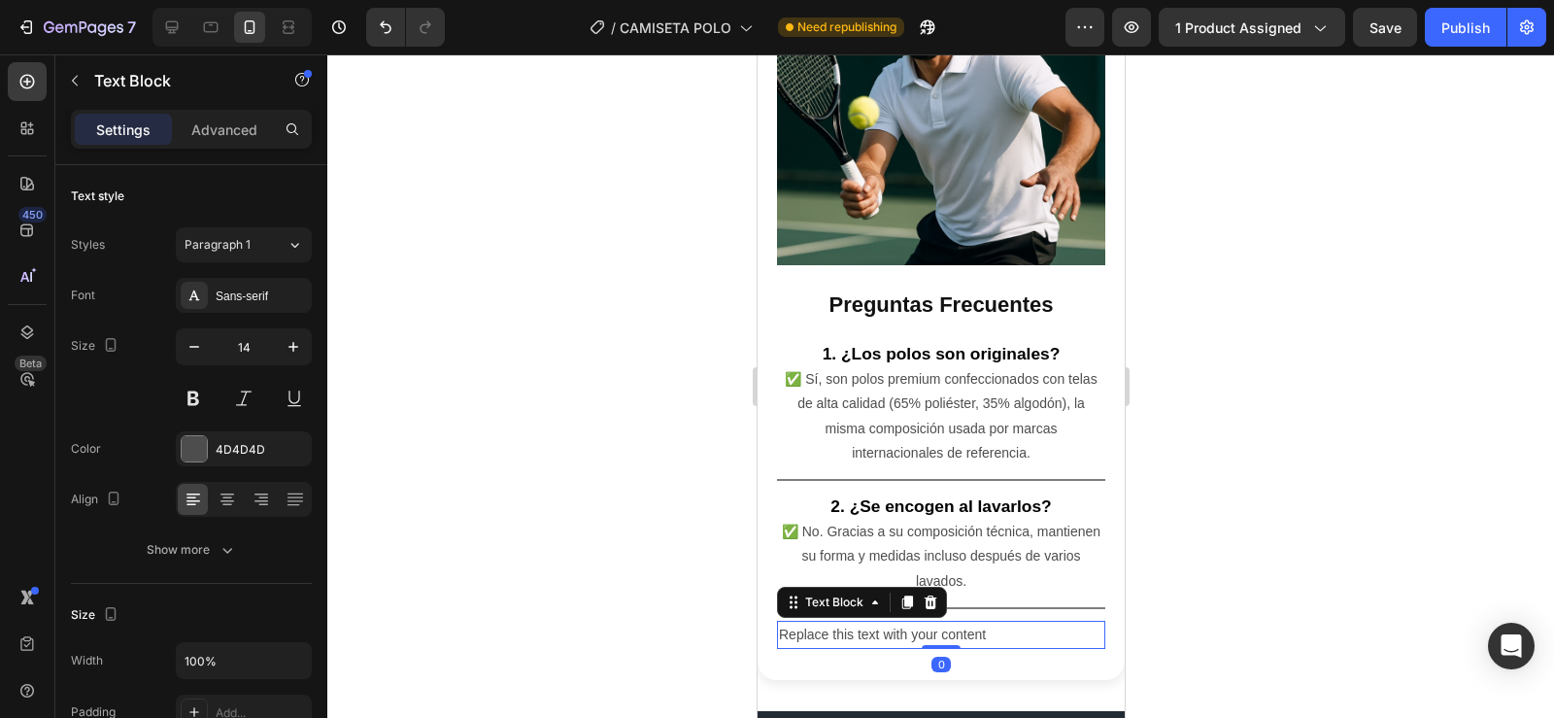
click at [993, 621] on div "Replace this text with your content" at bounding box center [940, 635] width 328 height 28
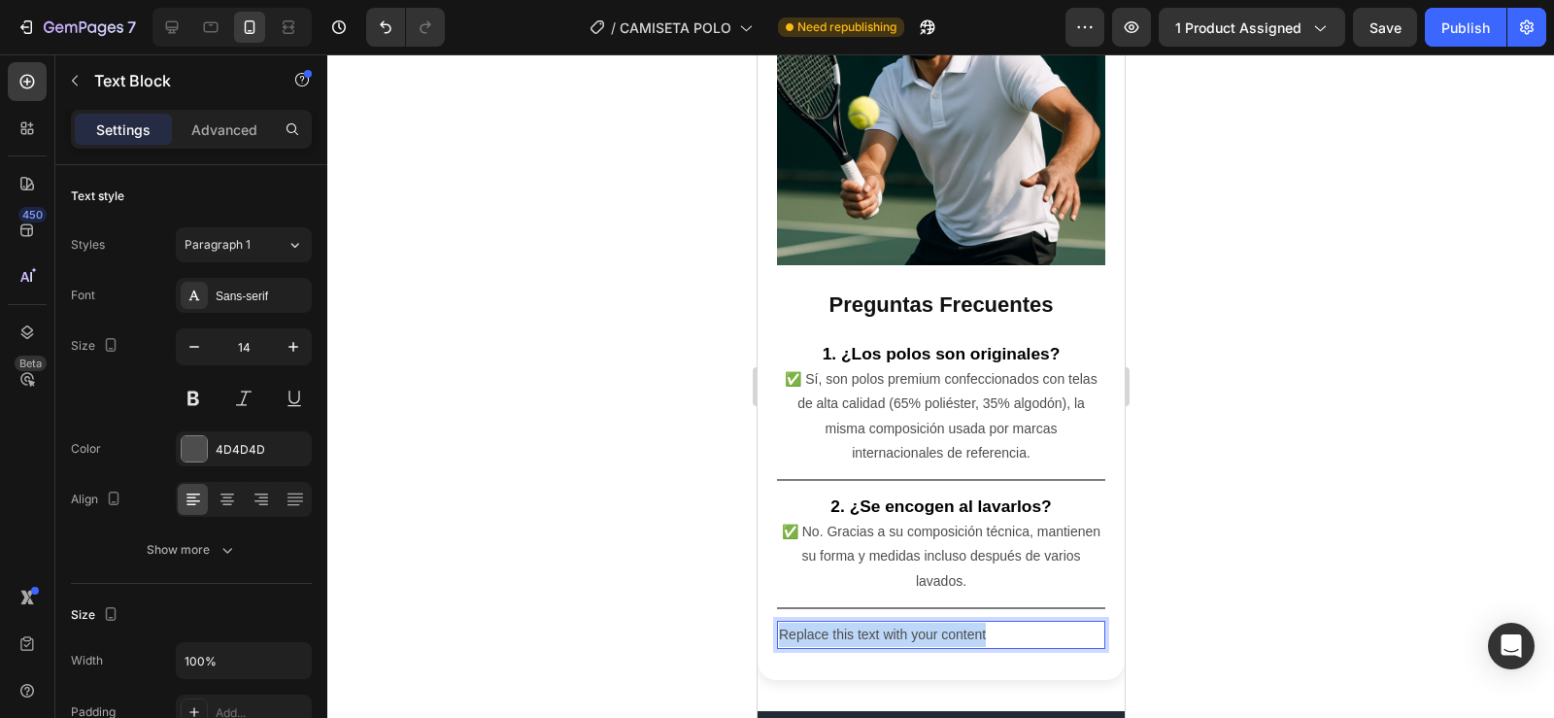
drag, startPoint x: 993, startPoint y: 545, endPoint x: 1511, endPoint y: 595, distance: 520.1
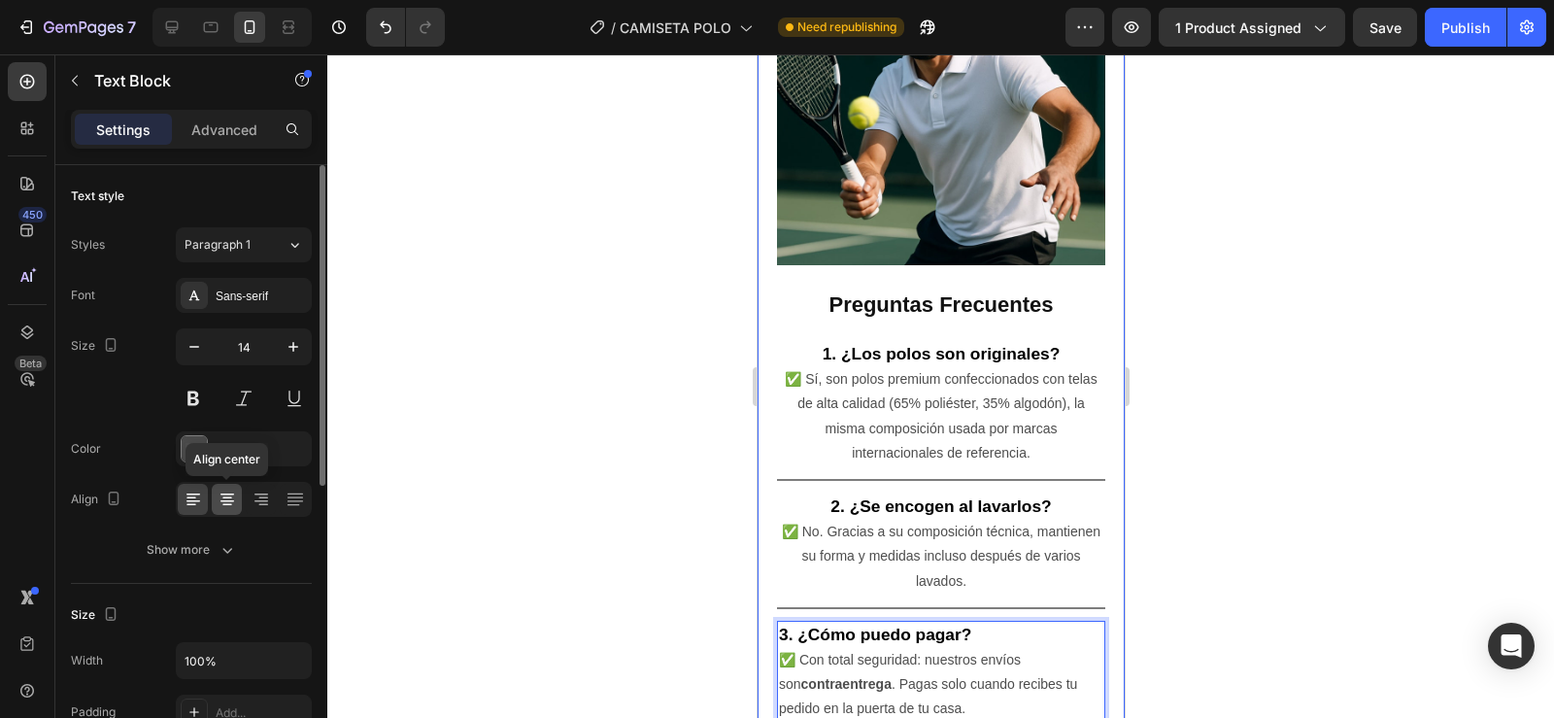
click at [223, 502] on icon at bounding box center [227, 498] width 19 height 19
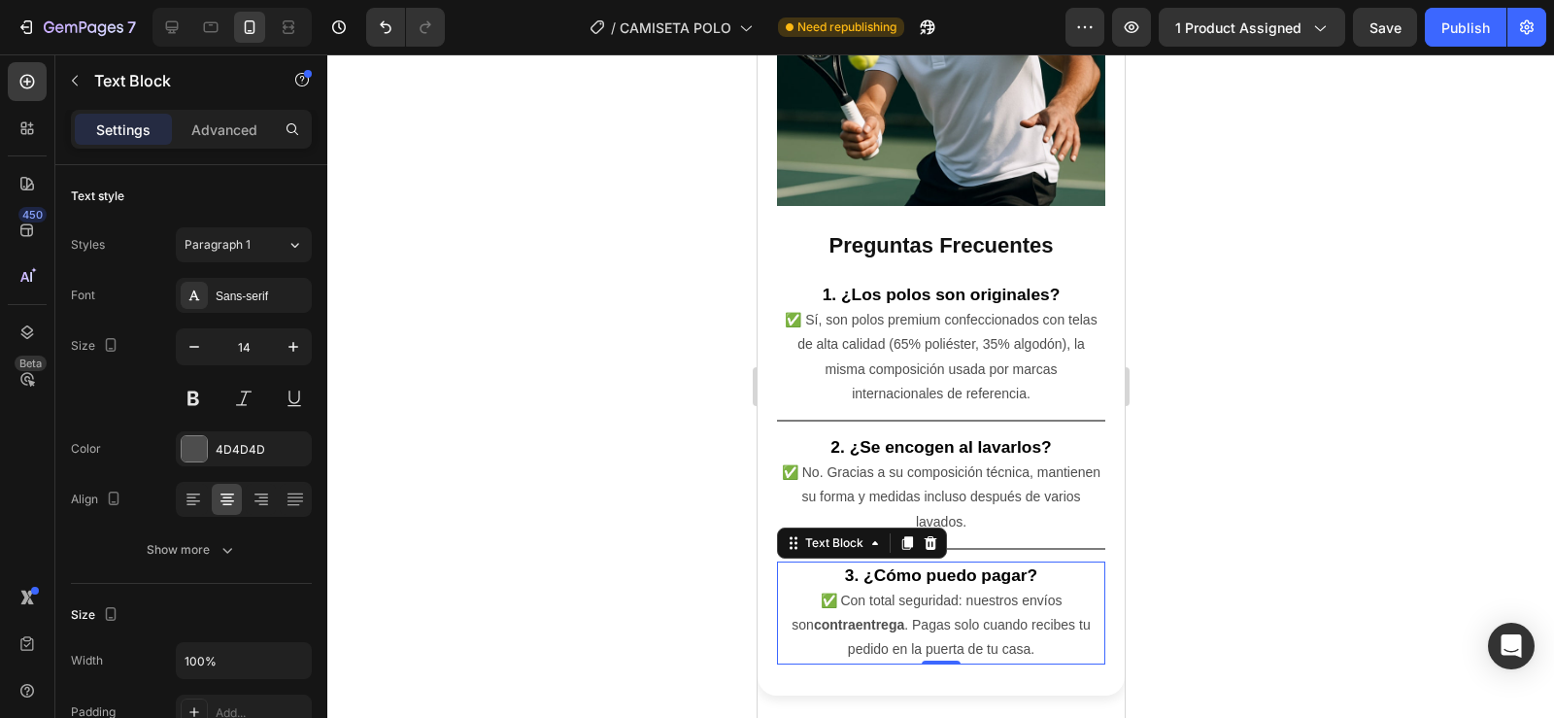
scroll to position [5712, 0]
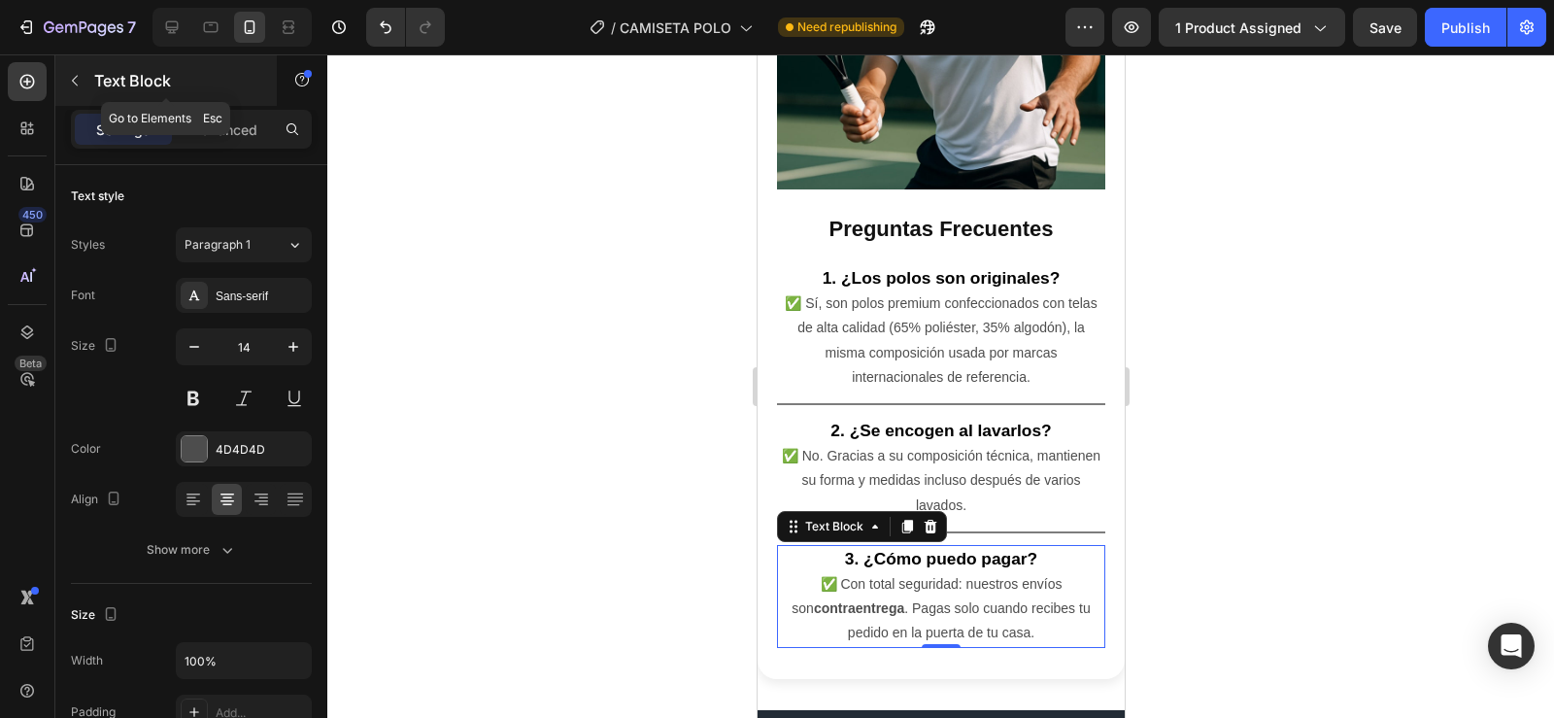
click at [79, 82] on icon "button" at bounding box center [75, 81] width 16 height 16
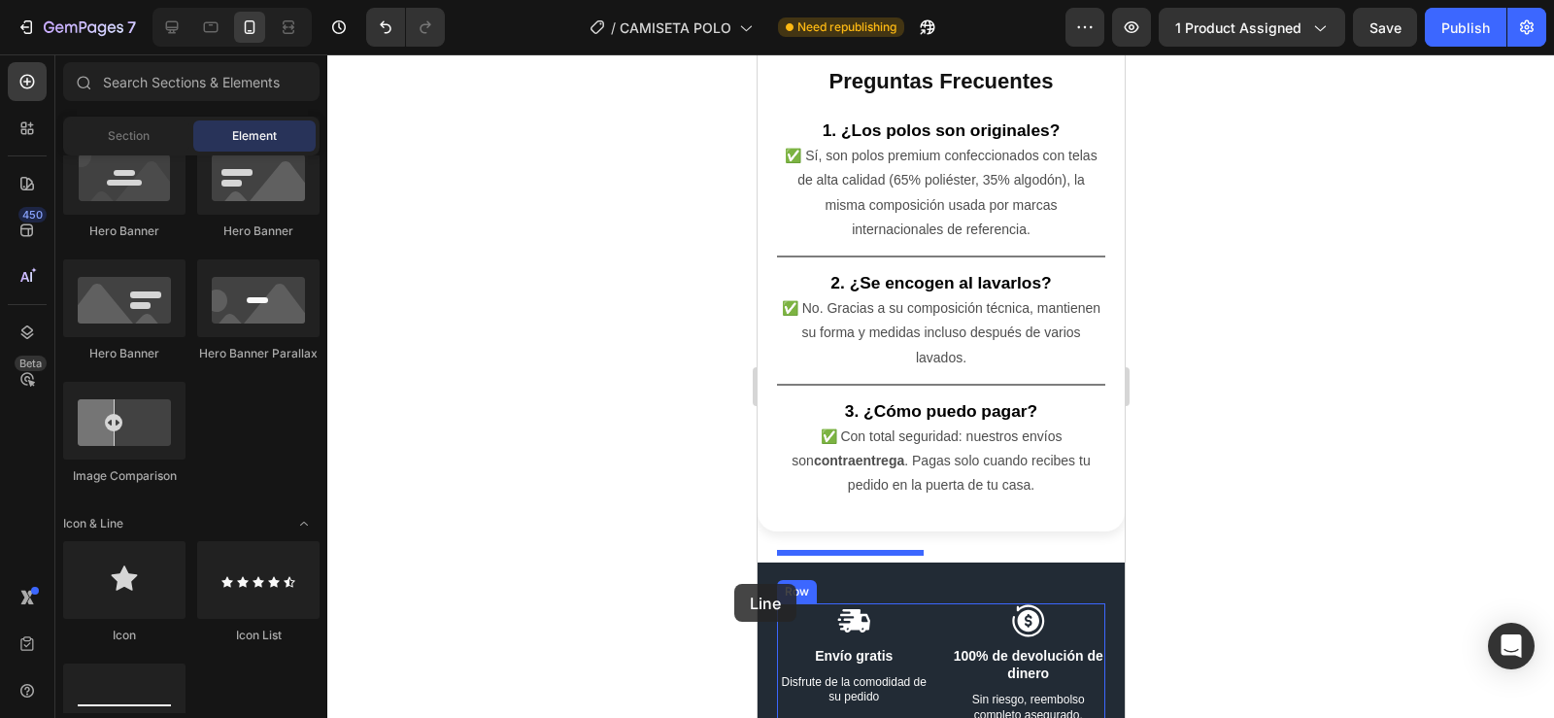
scroll to position [5866, 0]
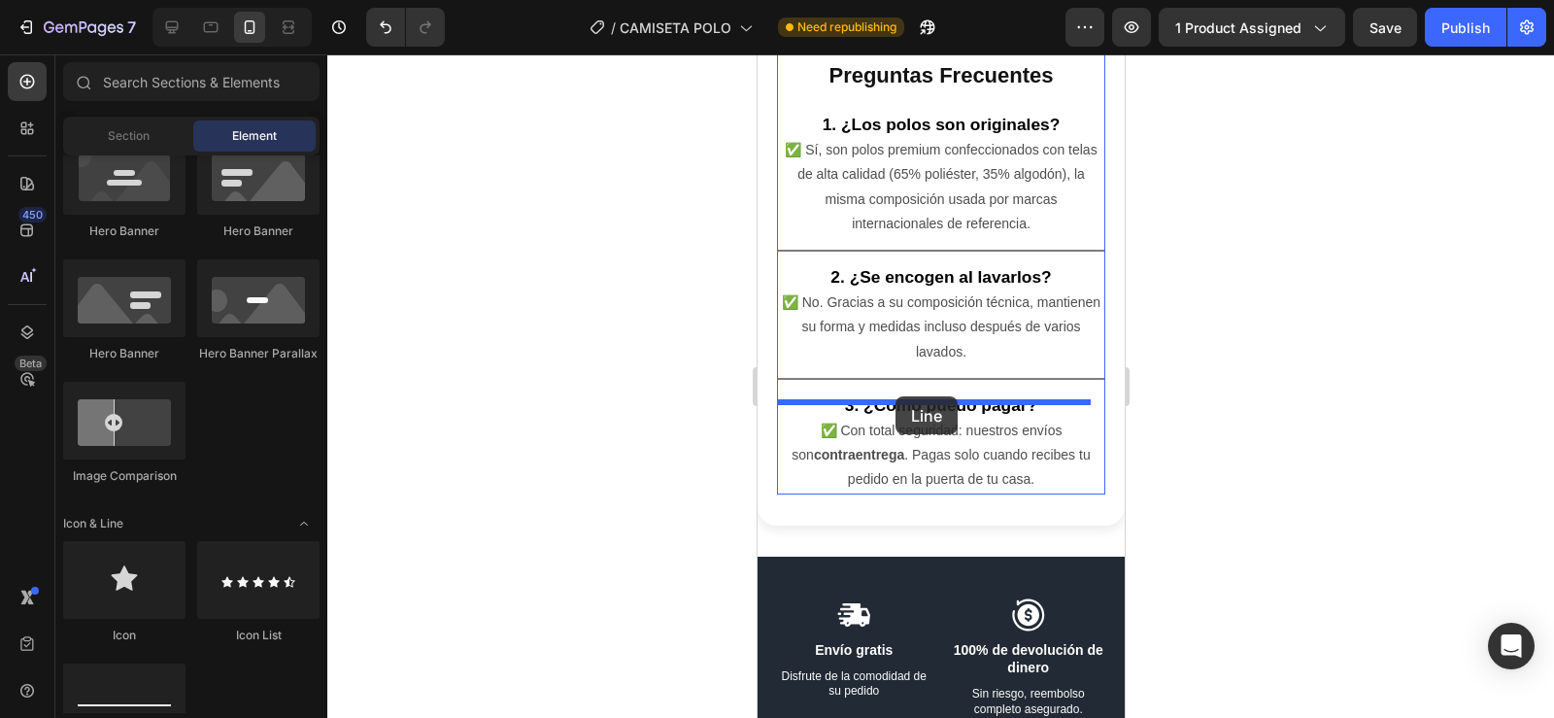
drag, startPoint x: 870, startPoint y: 748, endPoint x: 894, endPoint y: 396, distance: 352.4
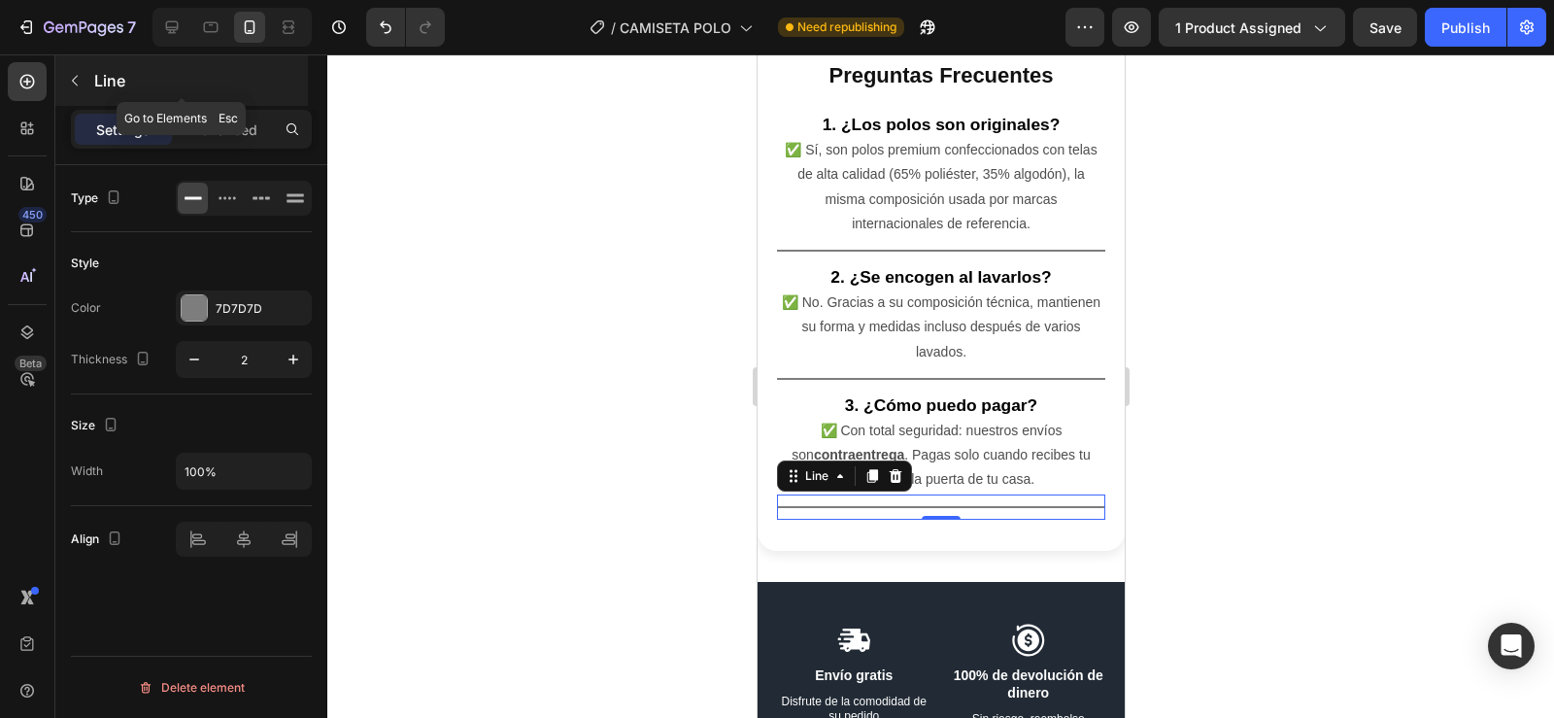
click at [84, 74] on button "button" at bounding box center [74, 80] width 31 height 31
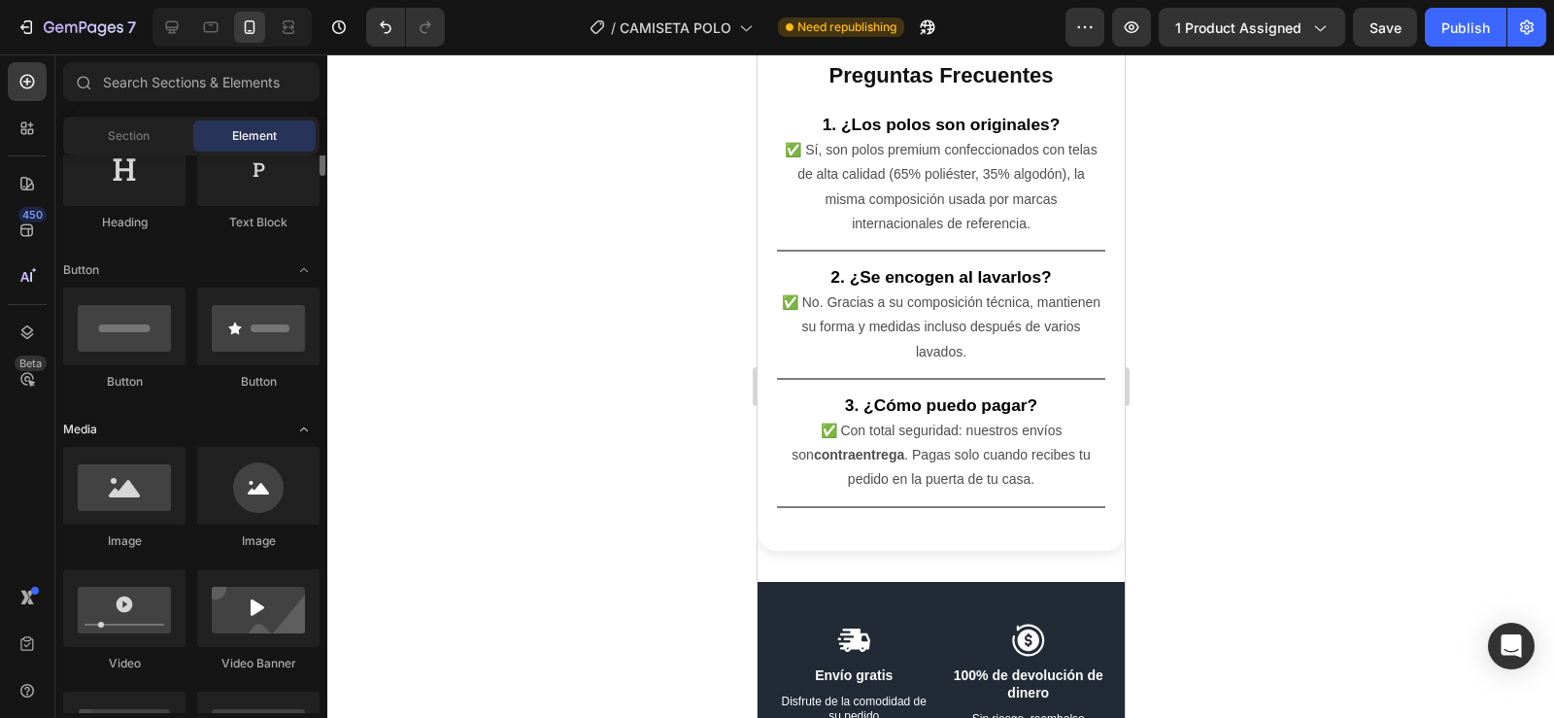
scroll to position [188, 0]
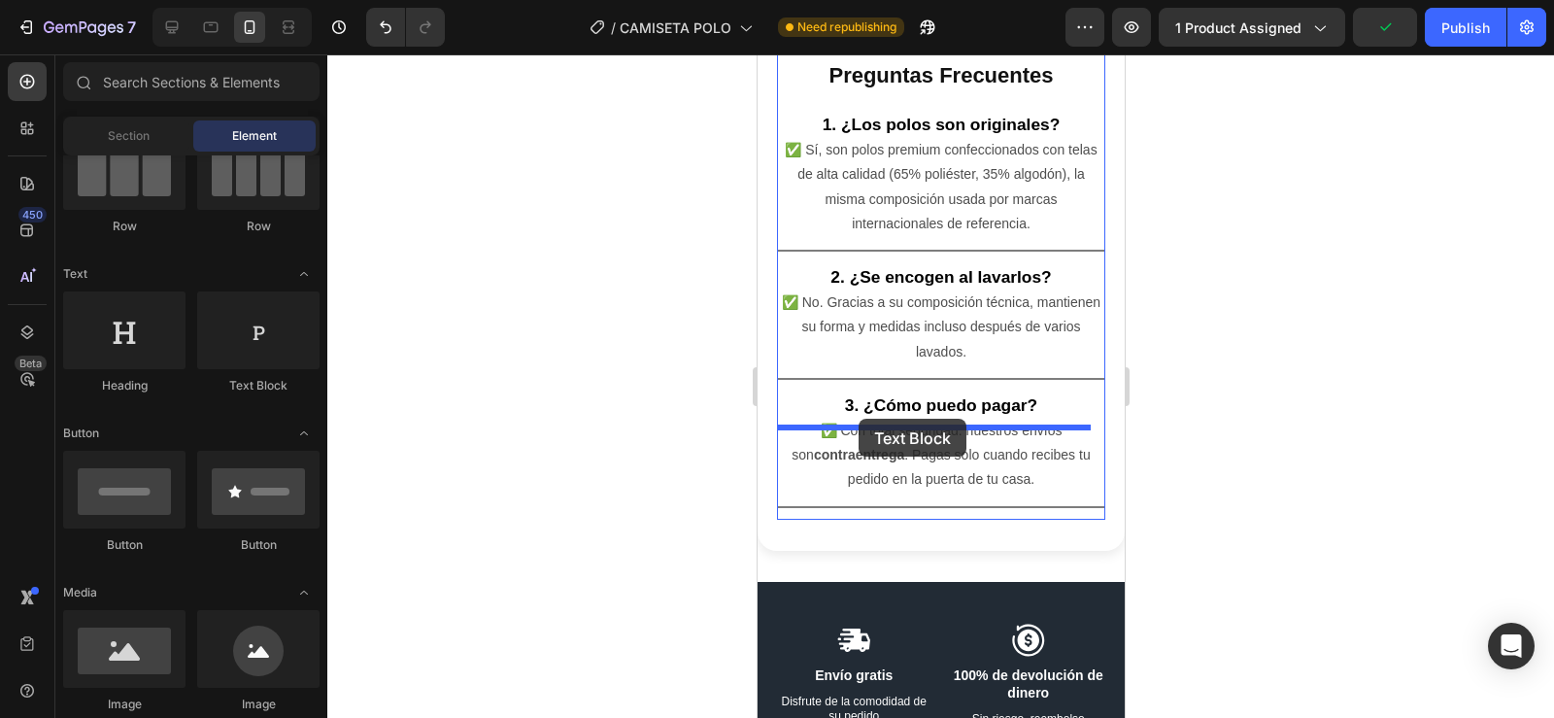
drag, startPoint x: 1007, startPoint y: 409, endPoint x: 858, endPoint y: 419, distance: 149.9
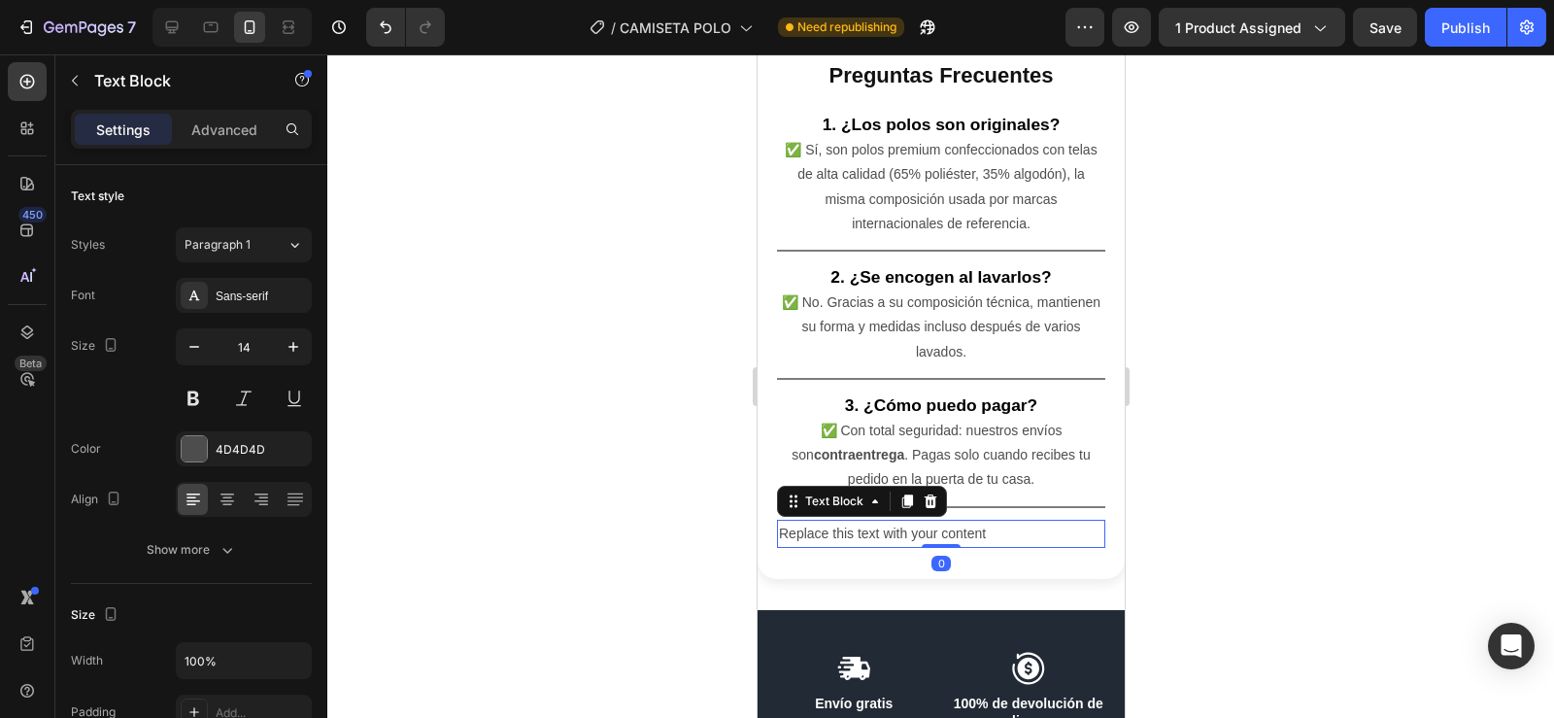
click at [1004, 520] on div "Replace this text with your content" at bounding box center [940, 534] width 328 height 28
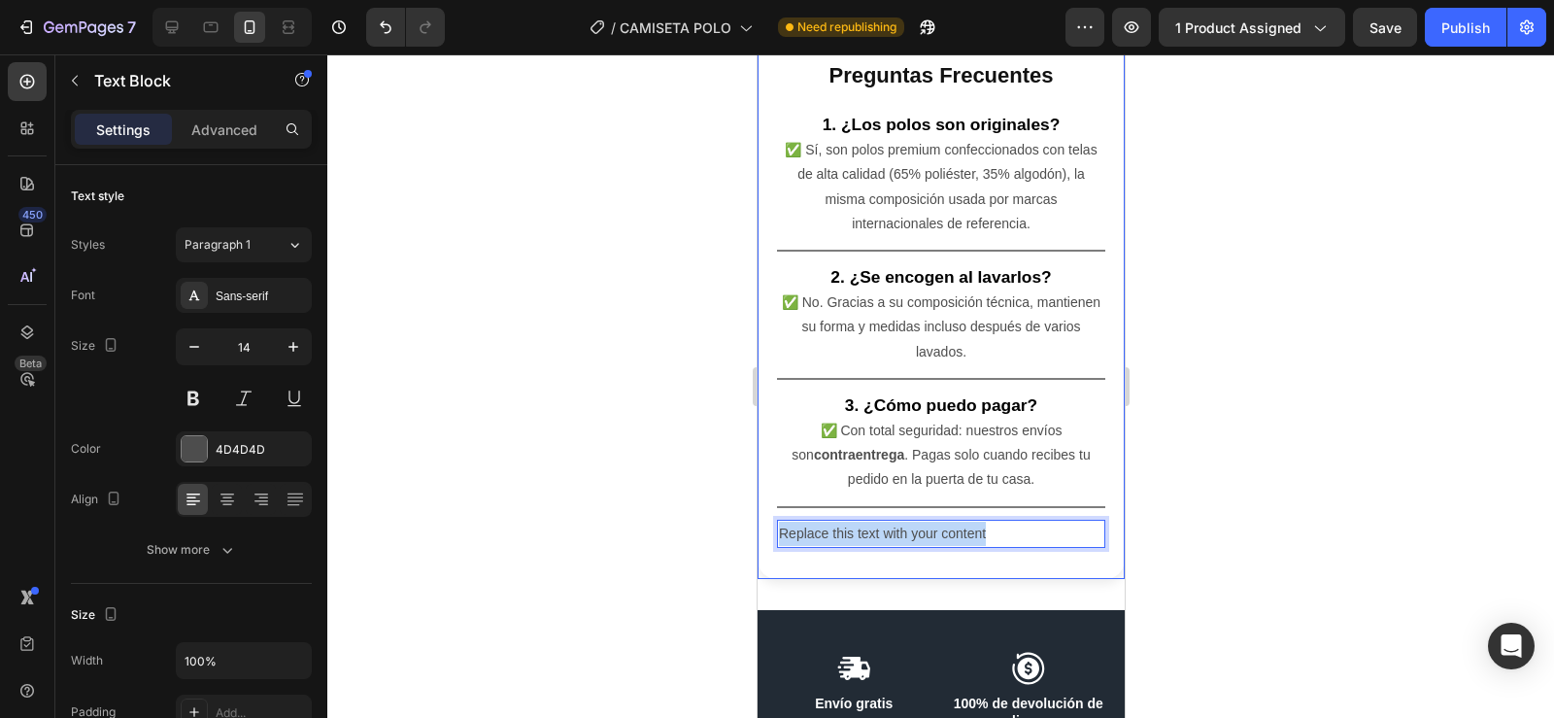
drag, startPoint x: 1004, startPoint y: 444, endPoint x: 772, endPoint y: 435, distance: 232.3
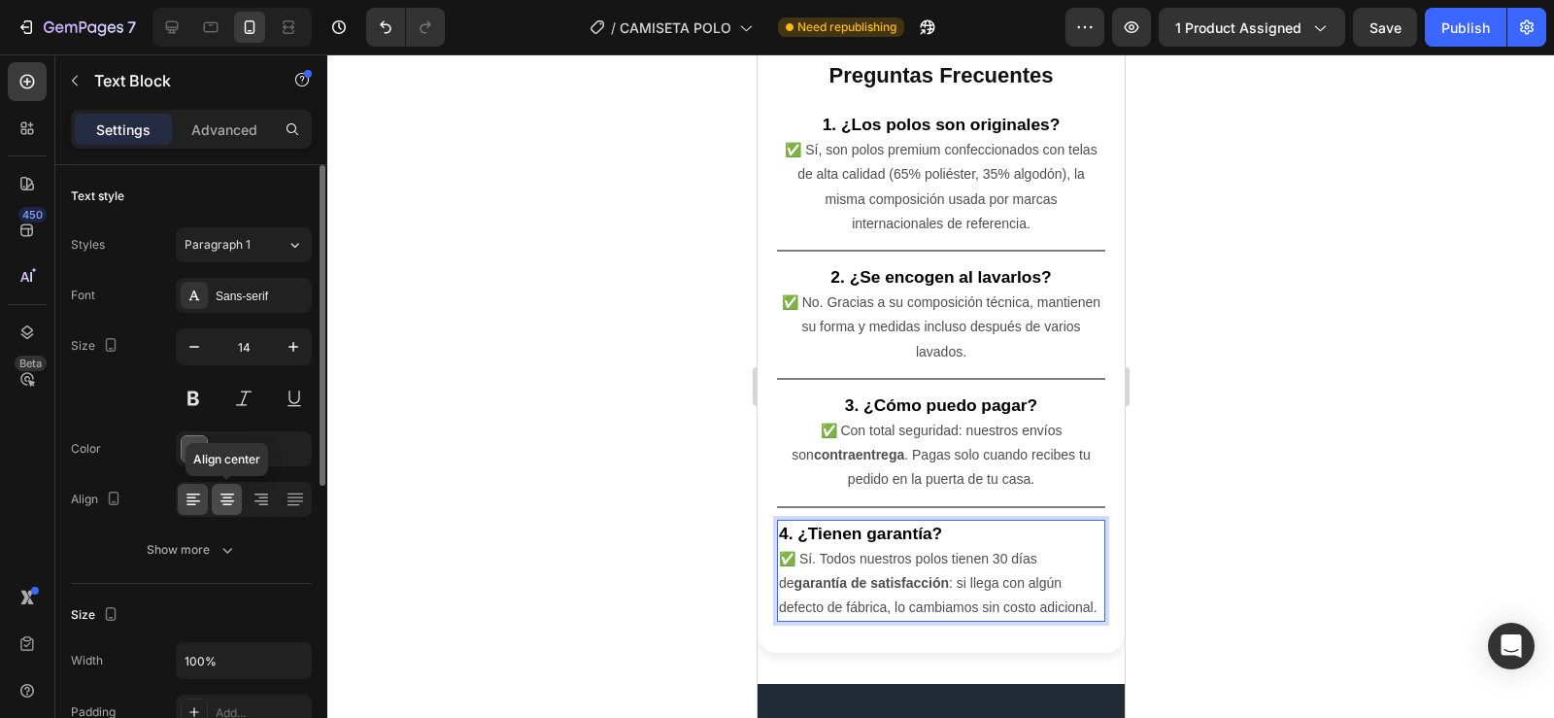
click at [225, 506] on icon at bounding box center [227, 498] width 19 height 19
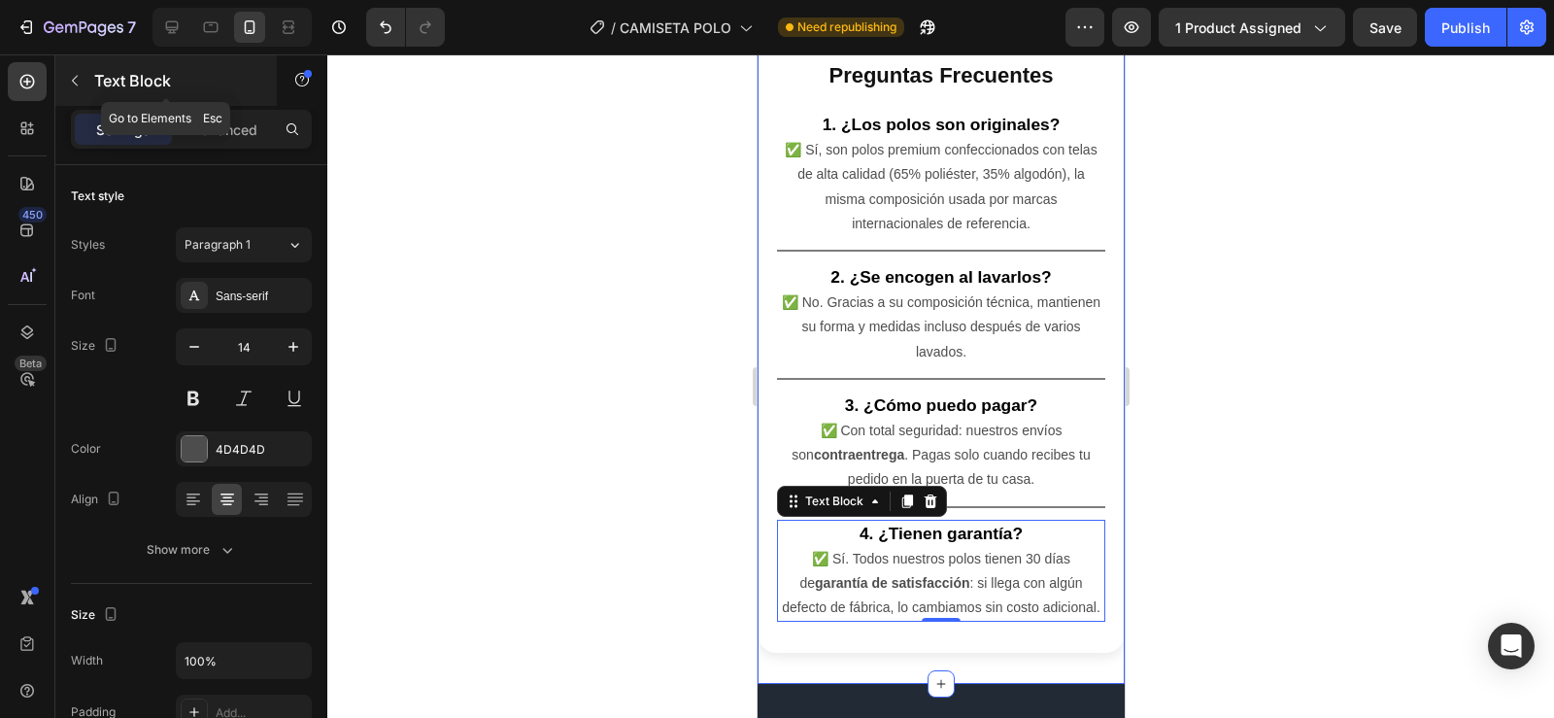
click at [81, 74] on icon "button" at bounding box center [75, 81] width 16 height 16
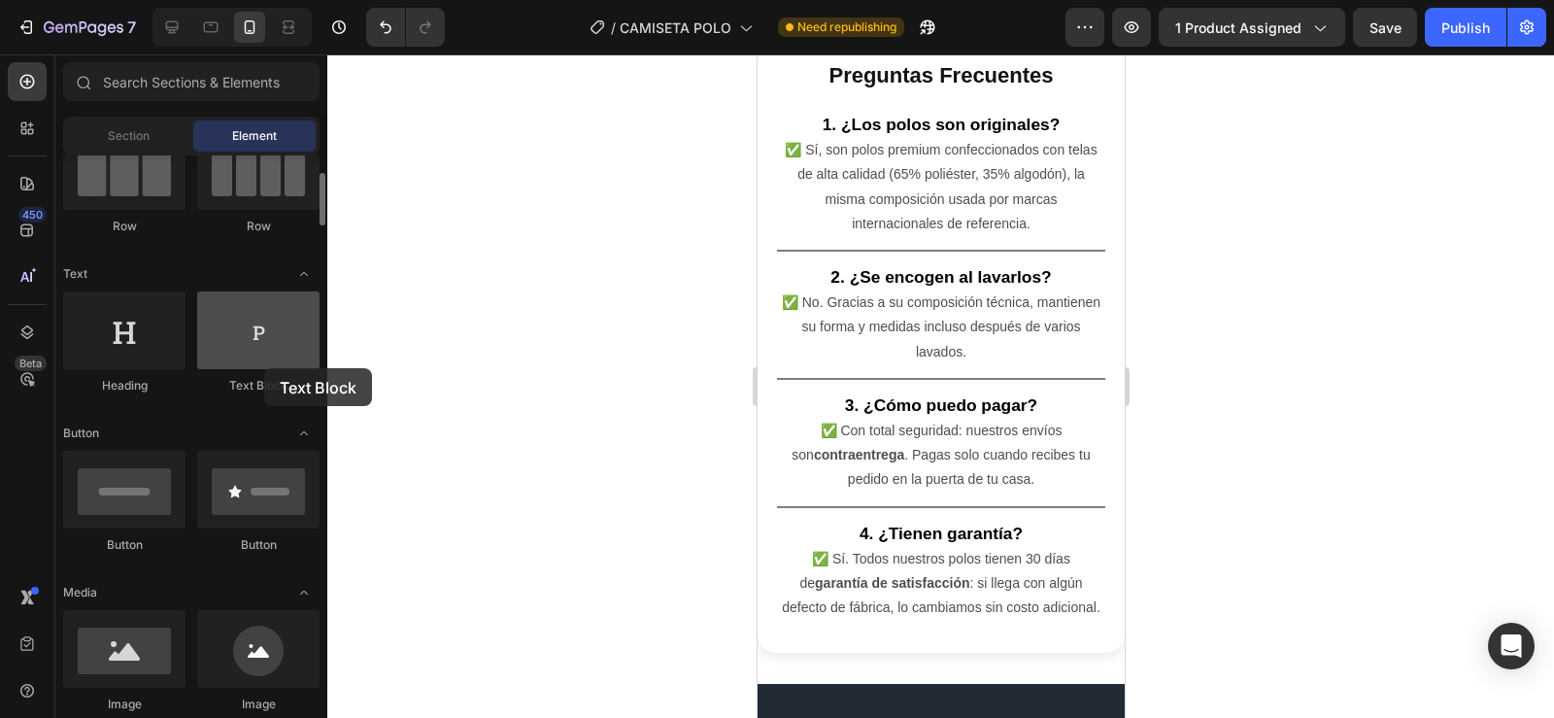
drag, startPoint x: 233, startPoint y: 357, endPoint x: 260, endPoint y: 368, distance: 29.2
click at [260, 368] on div at bounding box center [258, 330] width 122 height 78
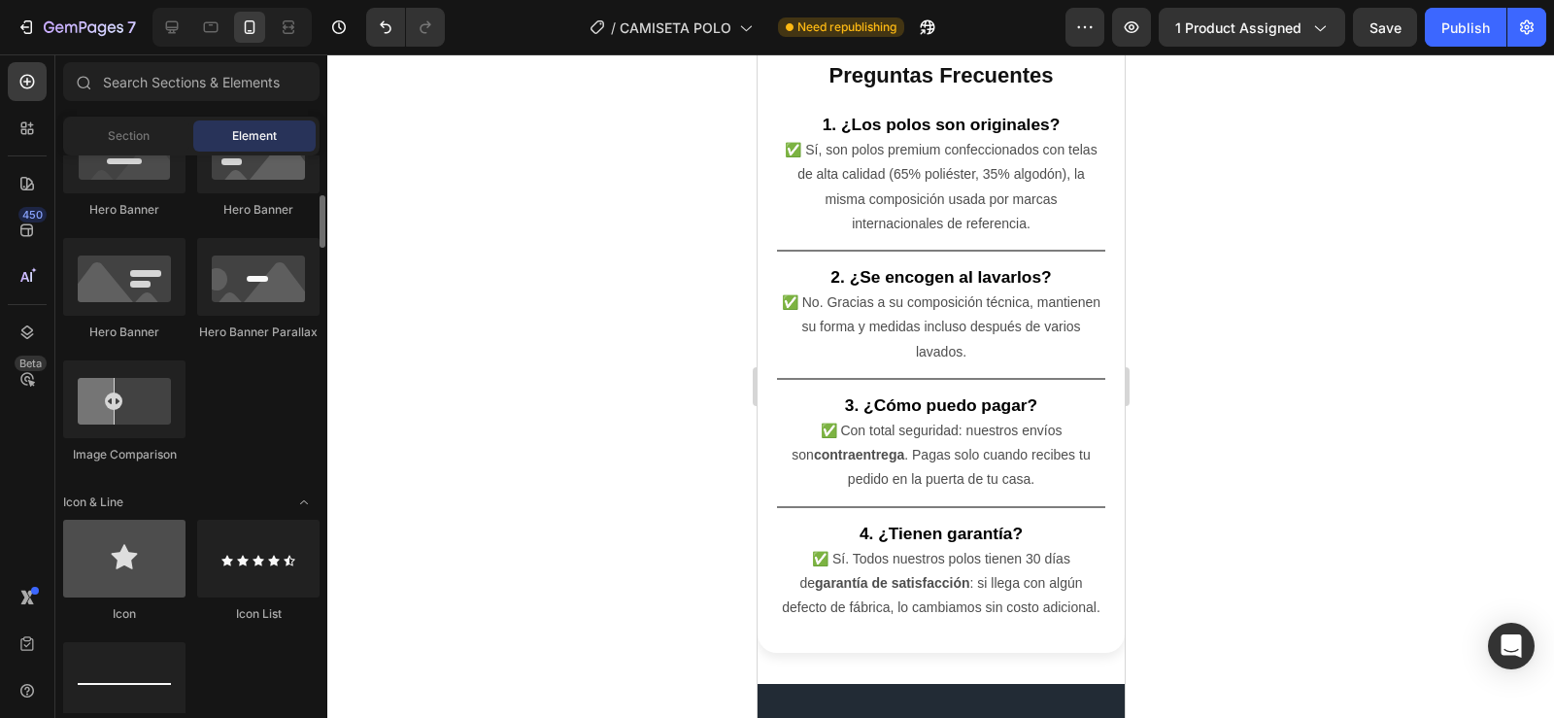
scroll to position [966, 0]
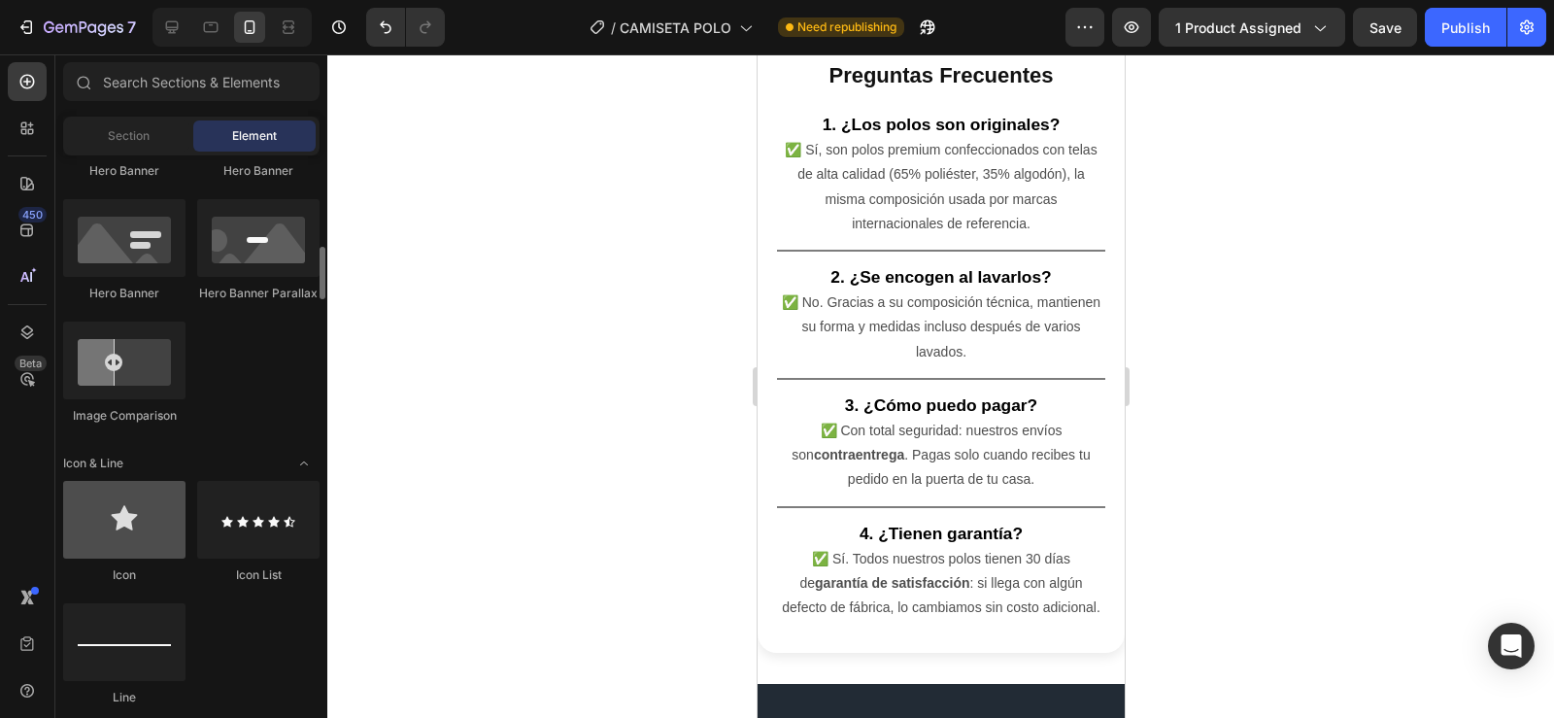
click at [135, 663] on div at bounding box center [124, 642] width 122 height 78
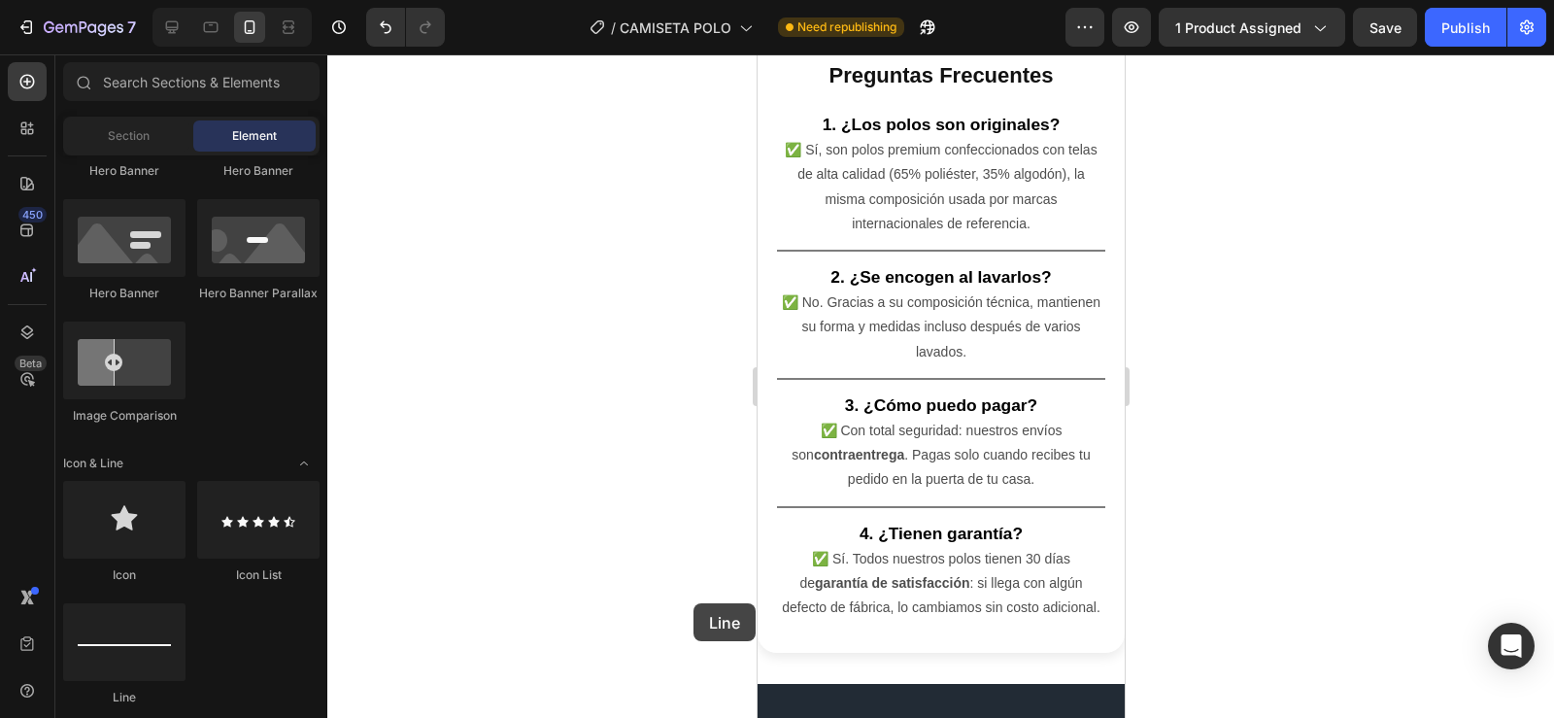
scroll to position [5873, 0]
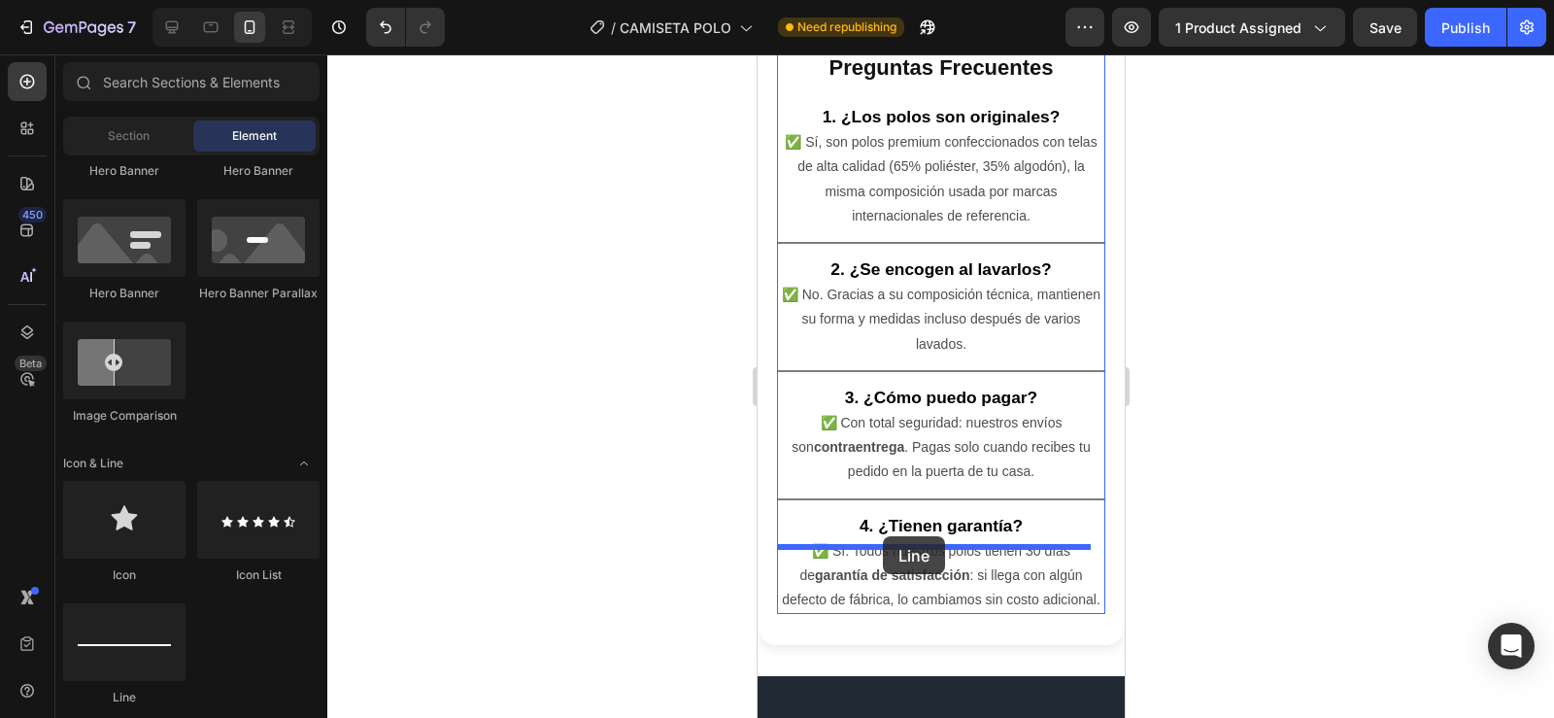
drag, startPoint x: 891, startPoint y: 718, endPoint x: 882, endPoint y: 536, distance: 181.9
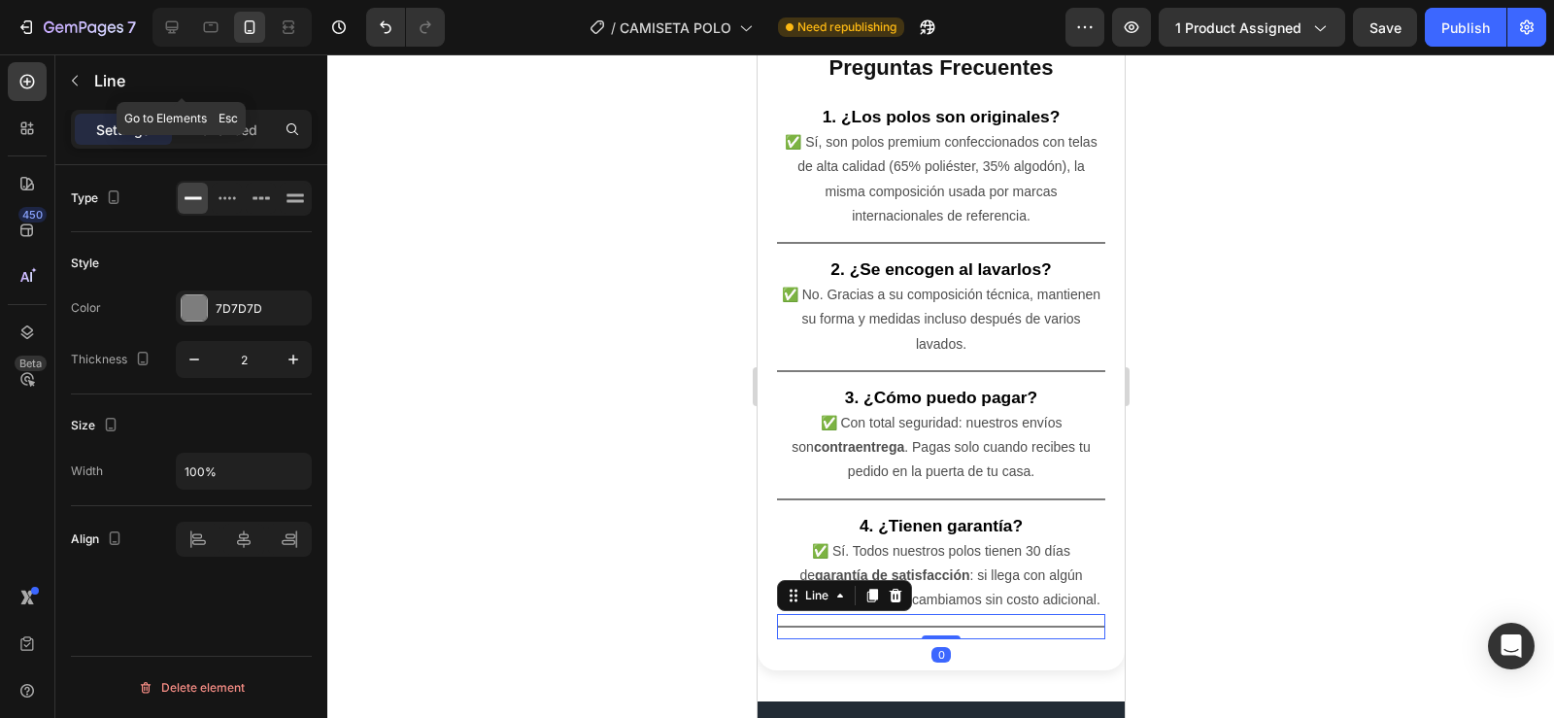
click at [71, 78] on icon "button" at bounding box center [75, 81] width 16 height 16
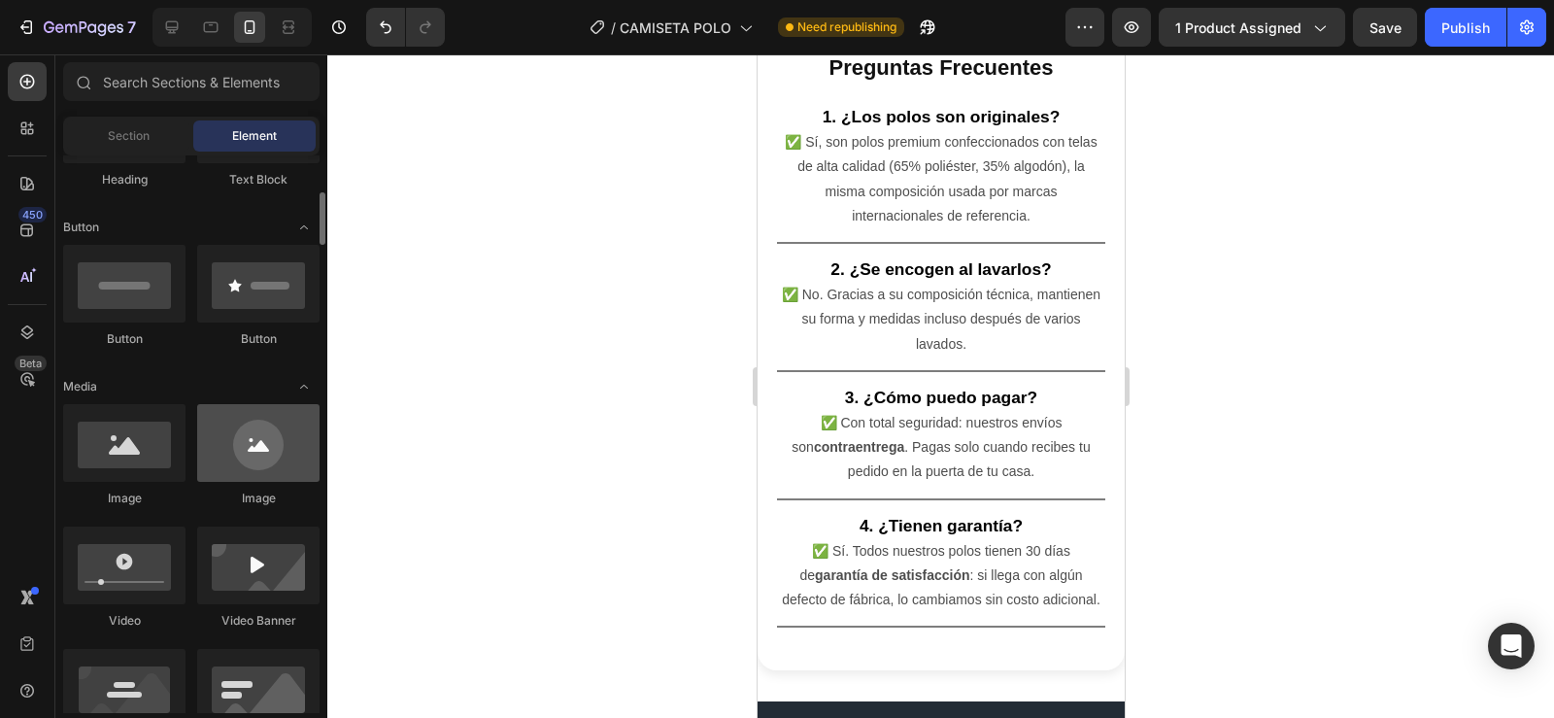
scroll to position [284, 0]
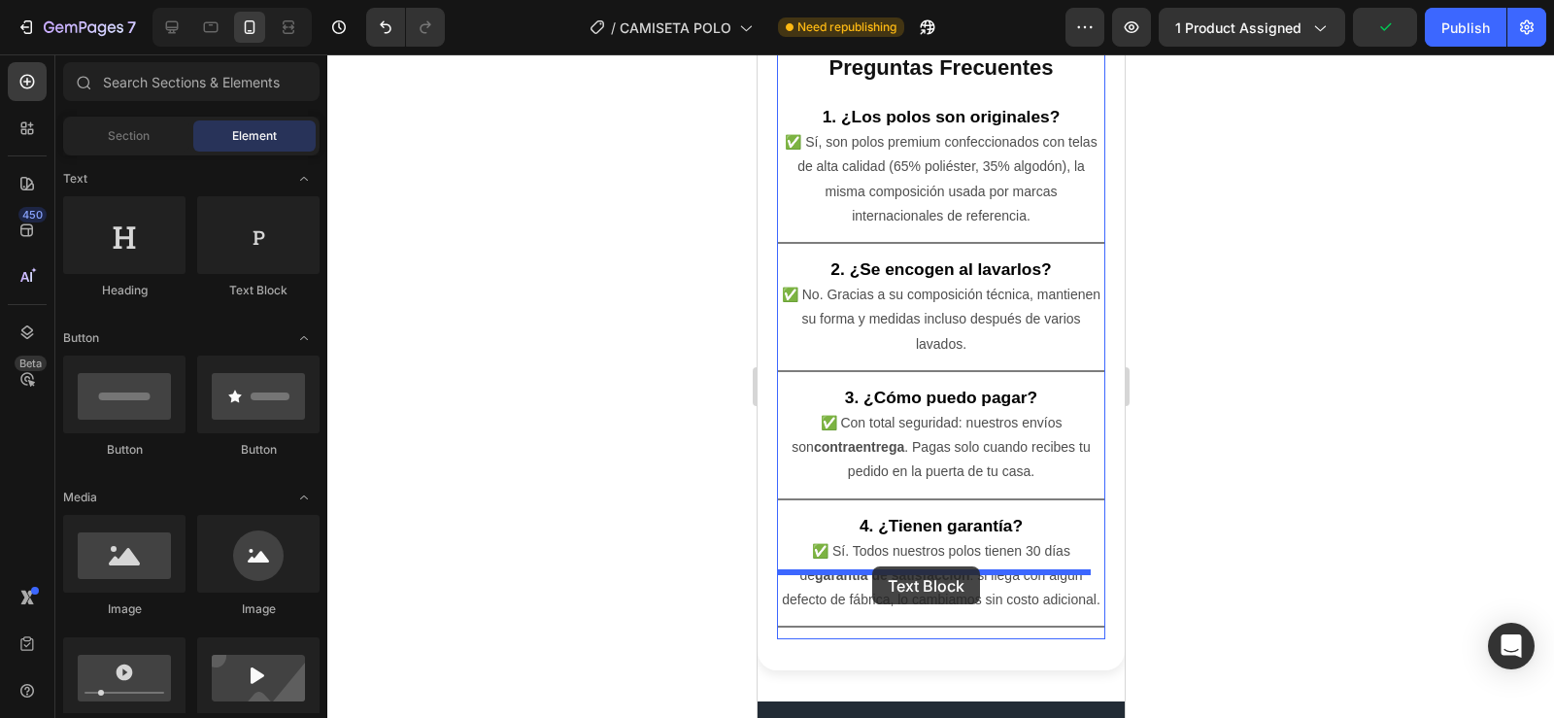
drag, startPoint x: 1008, startPoint y: 309, endPoint x: 871, endPoint y: 566, distance: 291.5
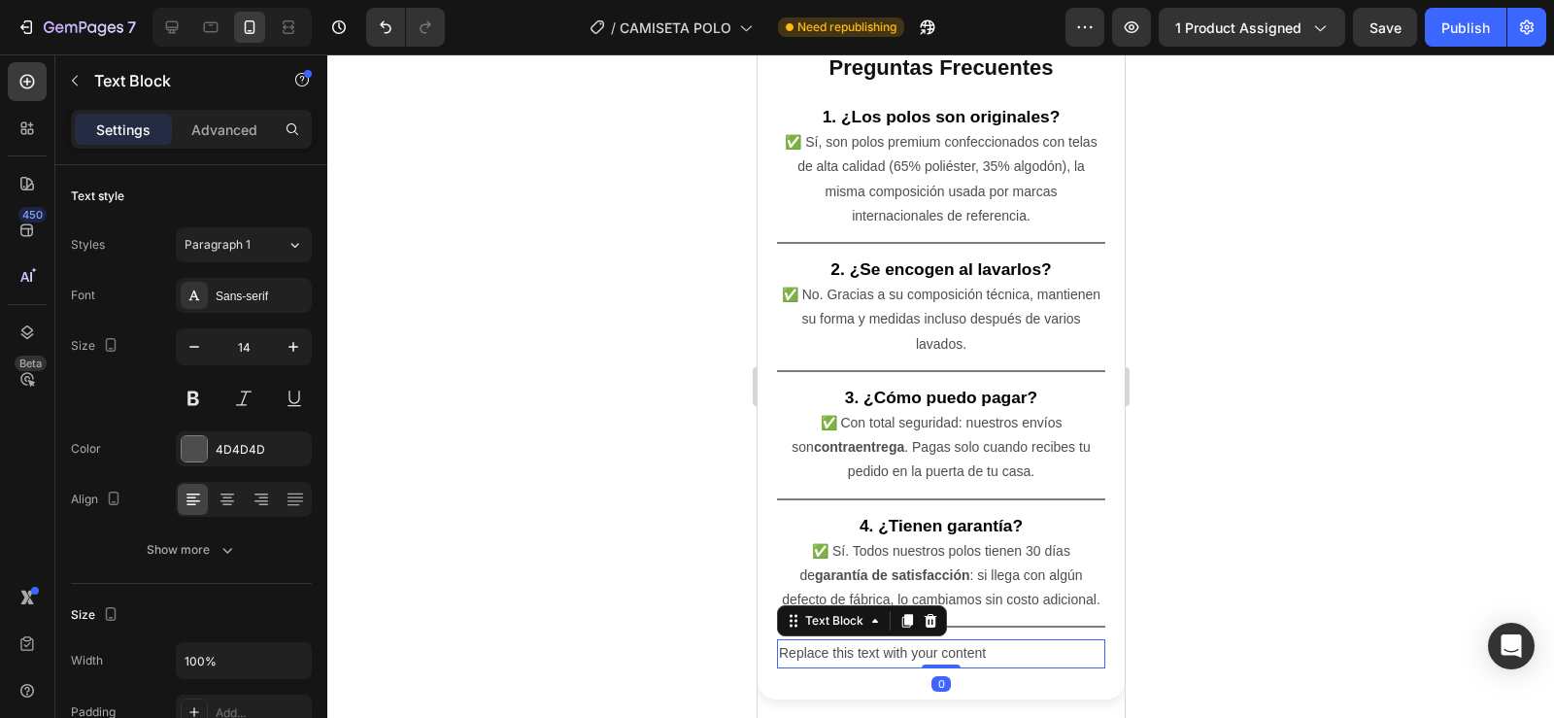
click at [993, 639] on div "Replace this text with your content" at bounding box center [940, 653] width 328 height 28
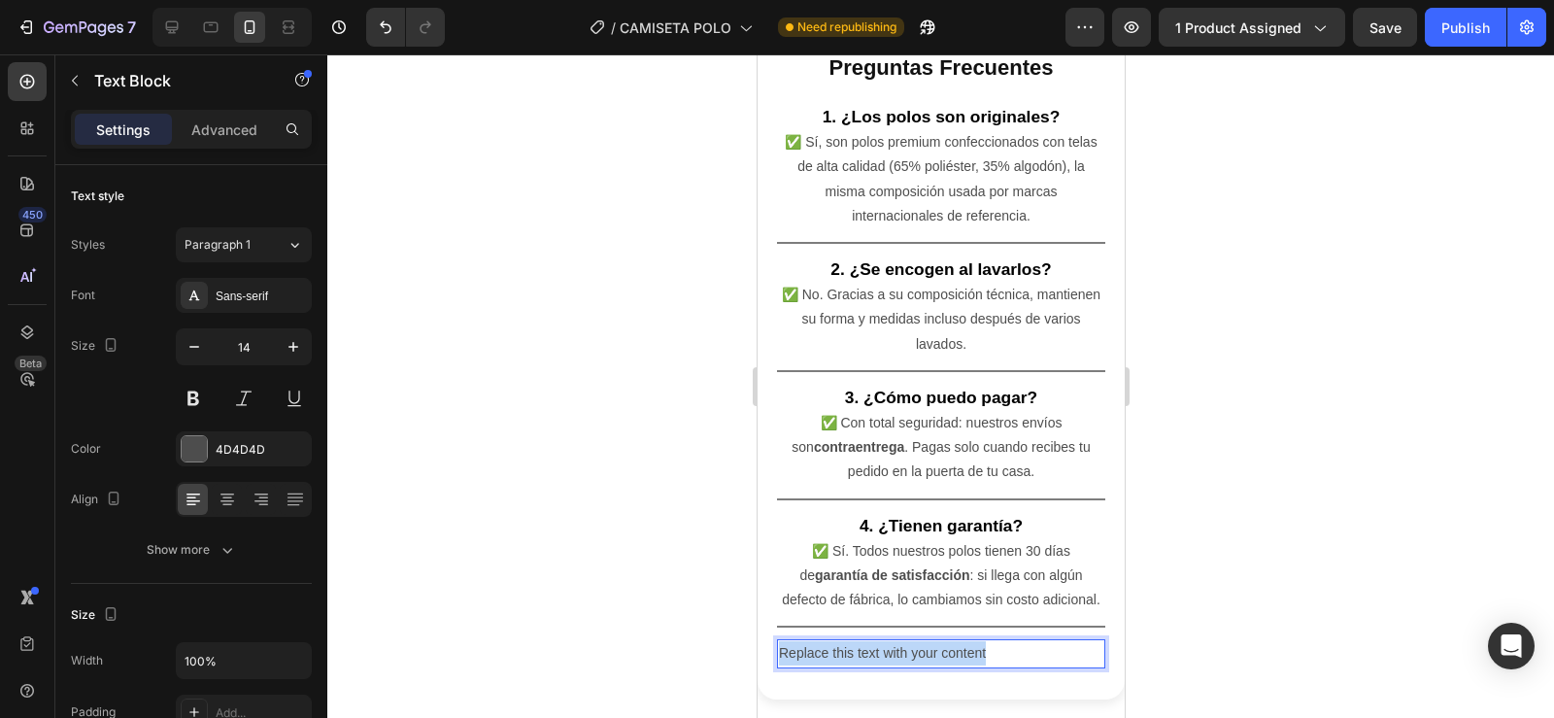
drag, startPoint x: 995, startPoint y: 586, endPoint x: 775, endPoint y: 573, distance: 220.8
click at [776, 639] on div "Replace this text with your content" at bounding box center [940, 653] width 328 height 28
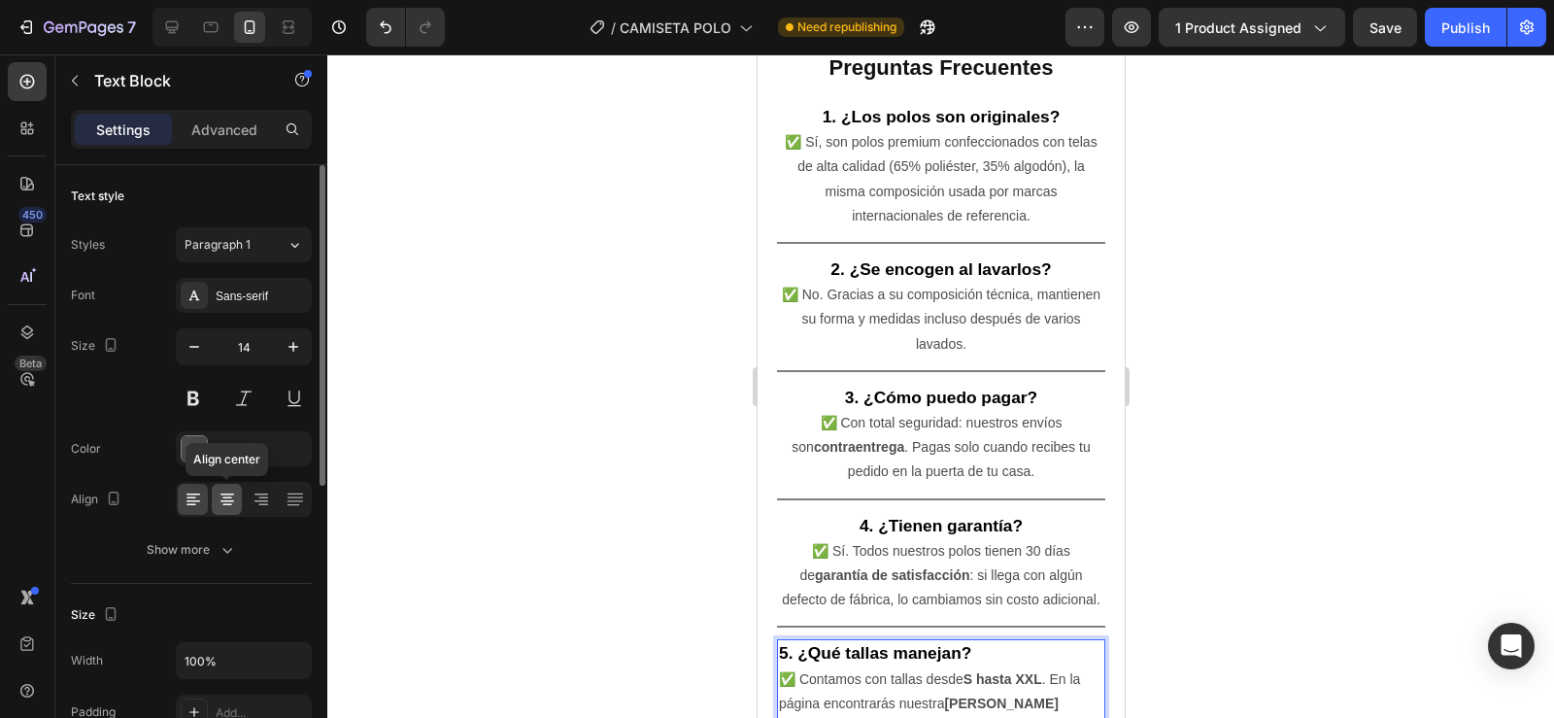
click at [229, 502] on icon at bounding box center [227, 498] width 19 height 19
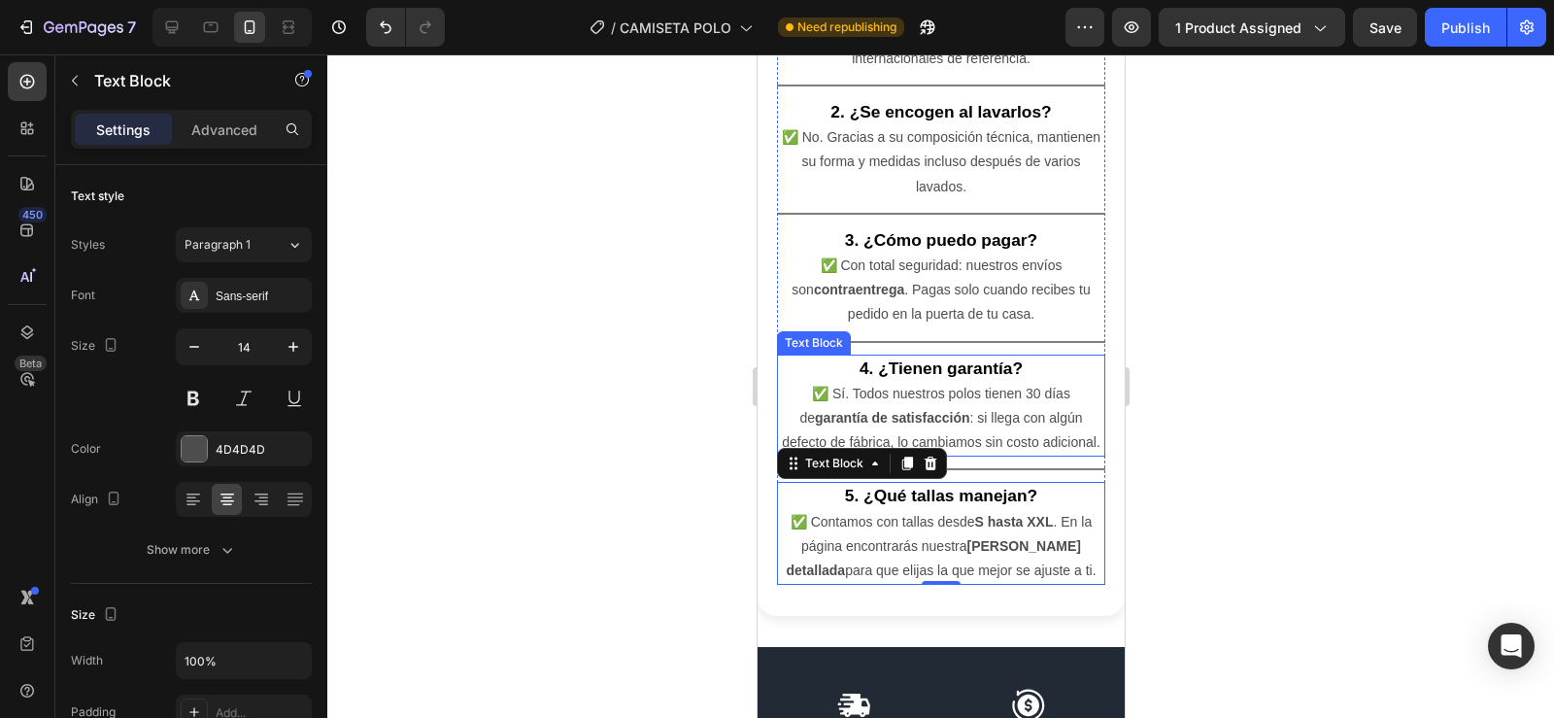
scroll to position [6063, 0]
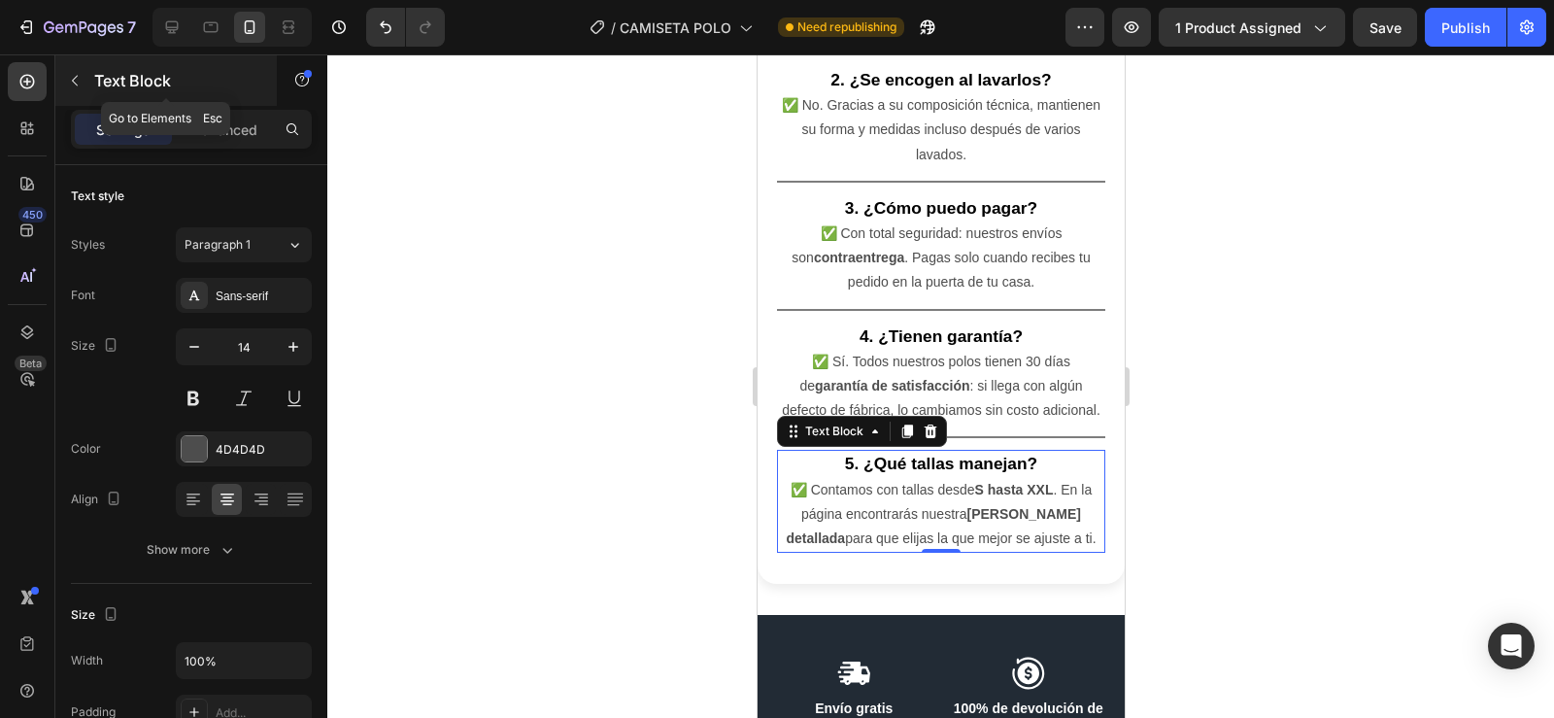
click at [69, 77] on icon "button" at bounding box center [75, 81] width 16 height 16
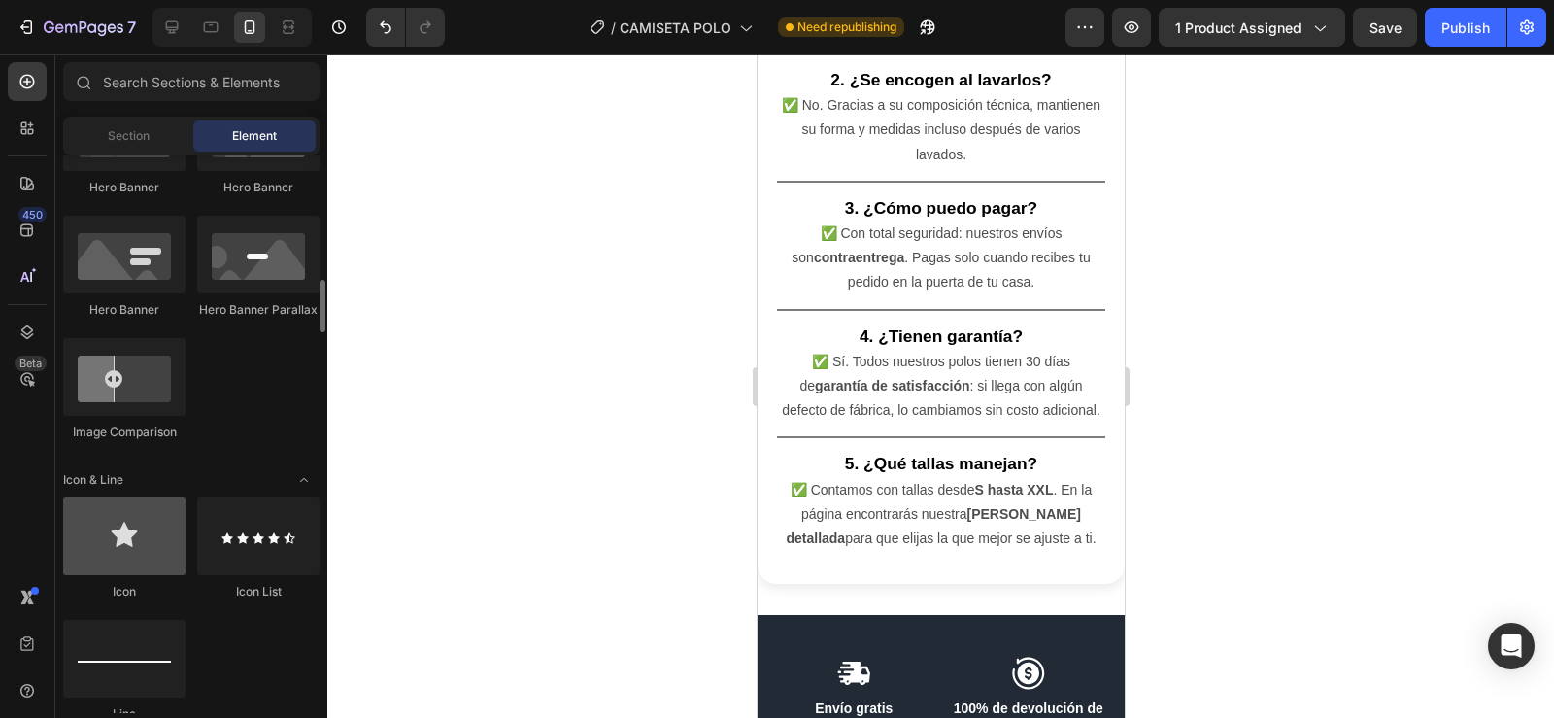
scroll to position [982, 0]
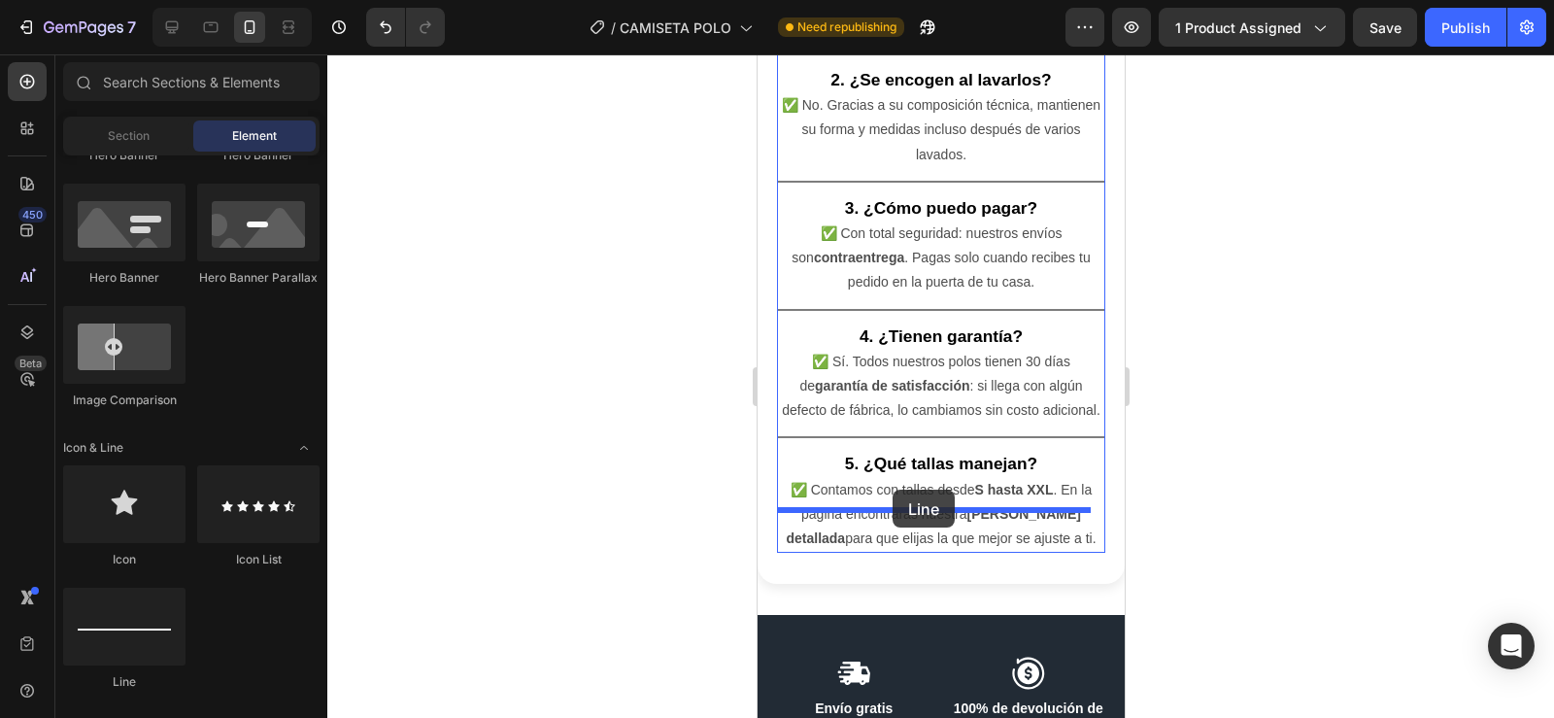
drag, startPoint x: 901, startPoint y: 678, endPoint x: 891, endPoint y: 489, distance: 188.6
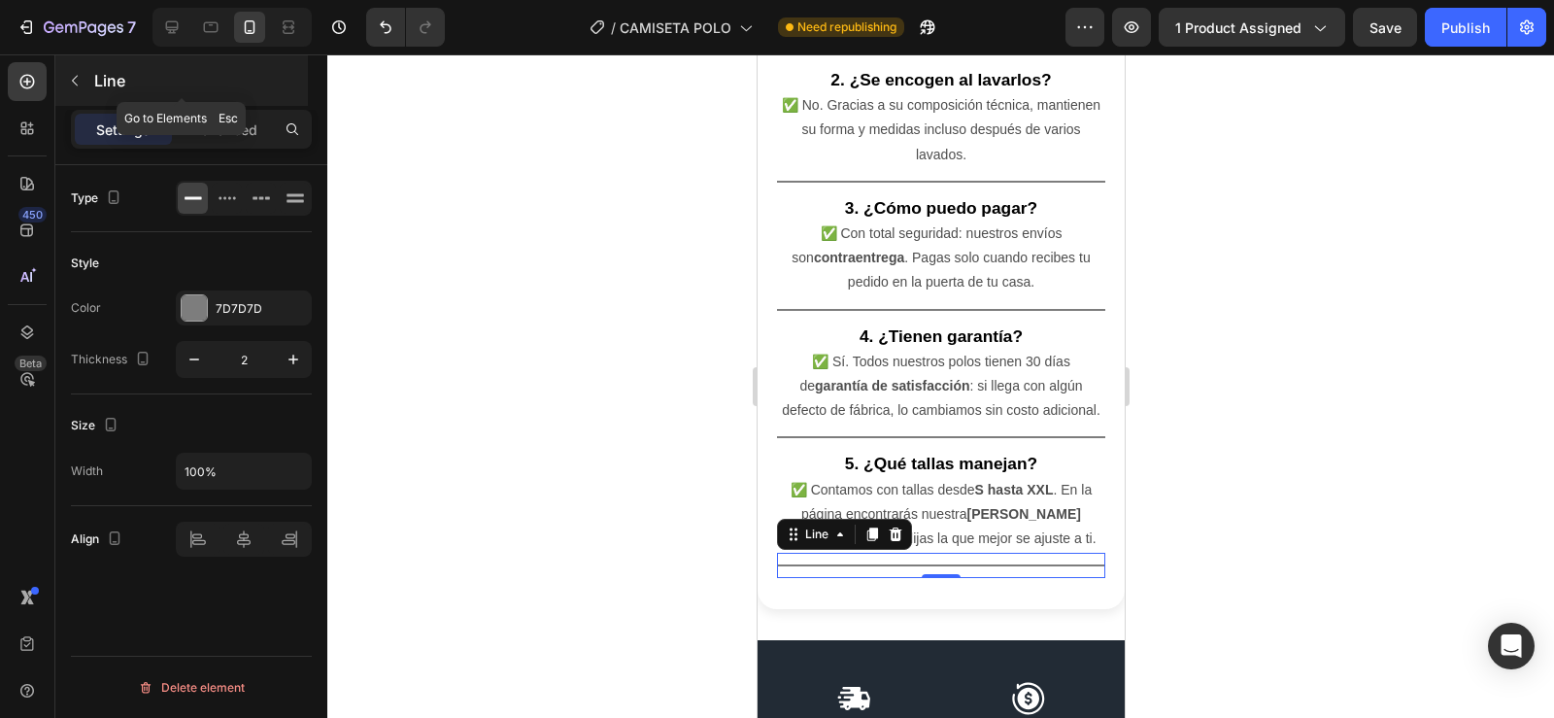
click at [73, 84] on icon "button" at bounding box center [75, 81] width 16 height 16
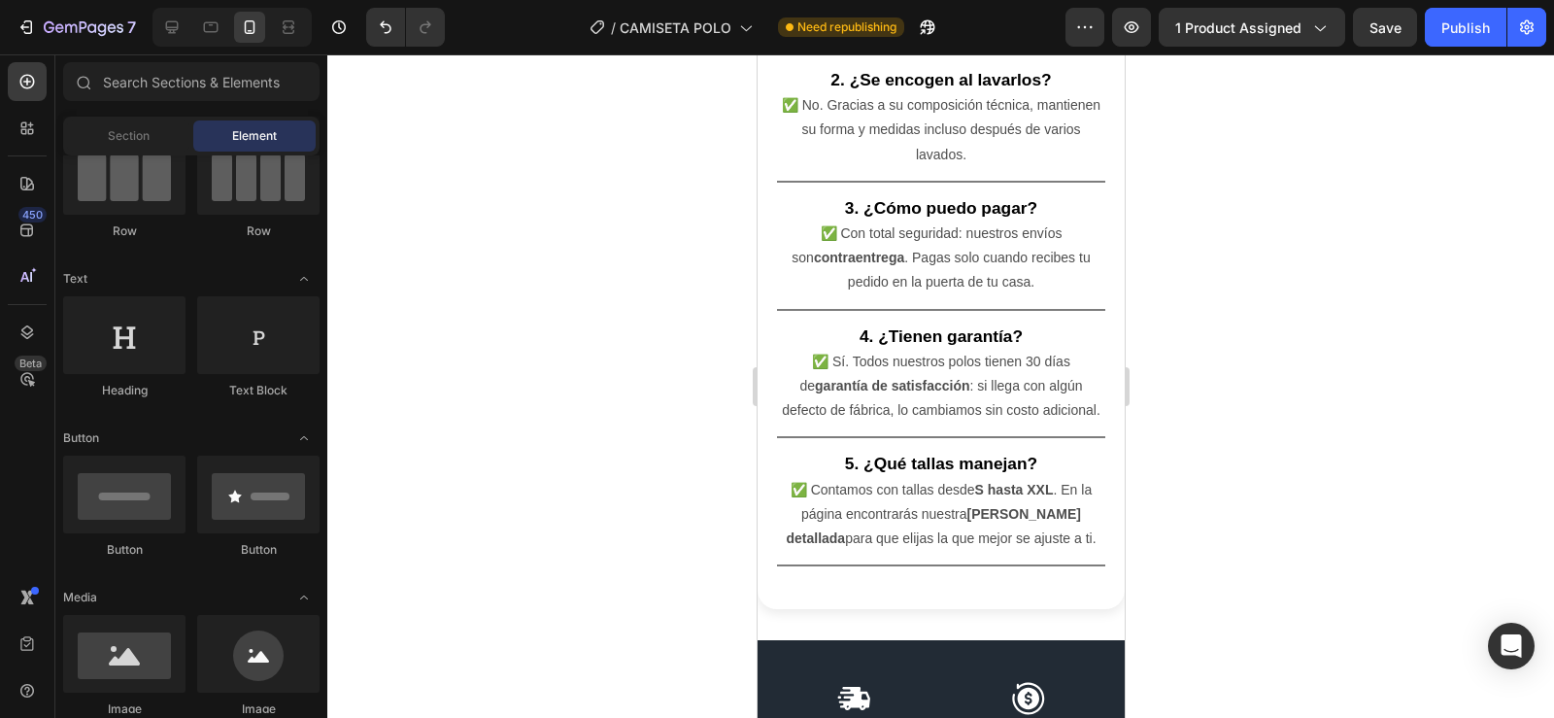
scroll to position [104, 0]
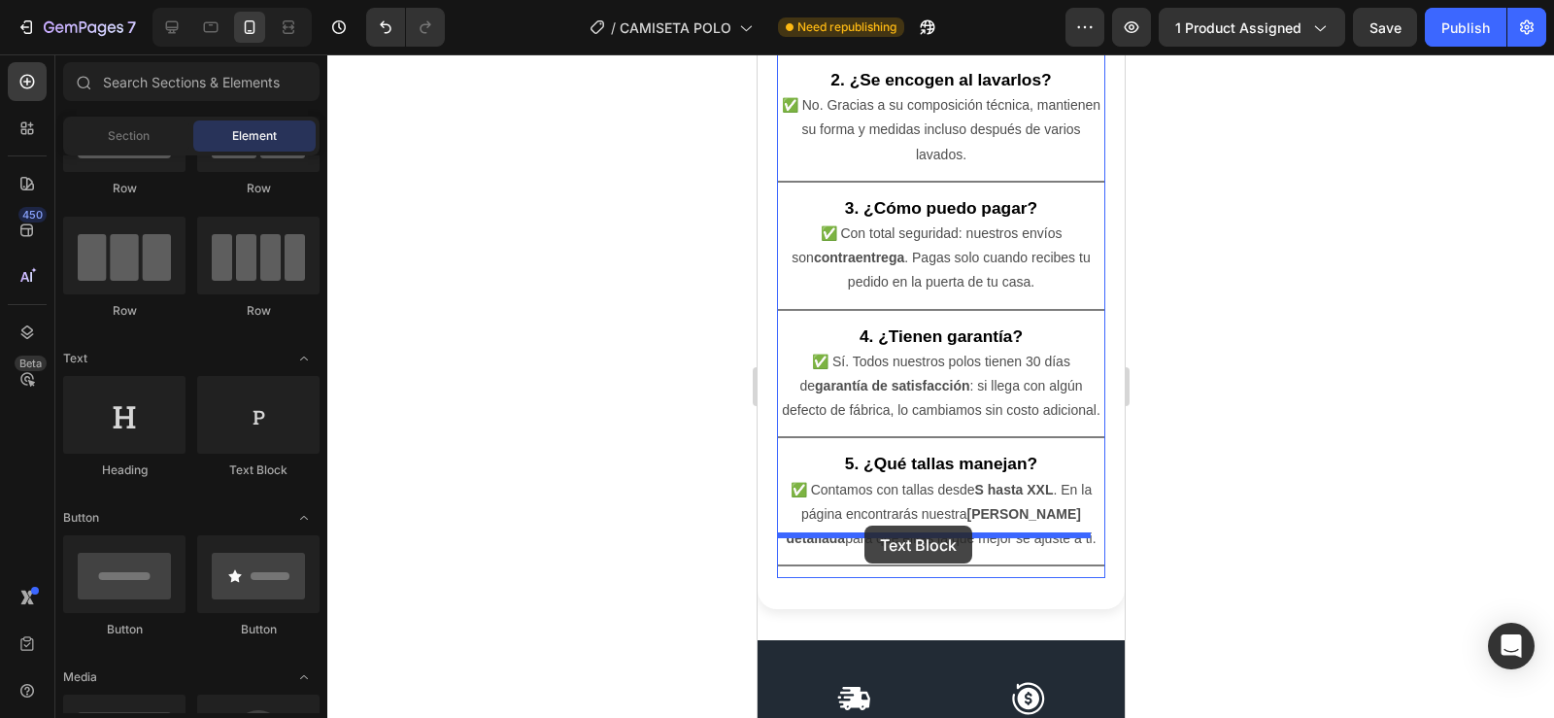
drag, startPoint x: 1024, startPoint y: 476, endPoint x: 863, endPoint y: 525, distance: 167.7
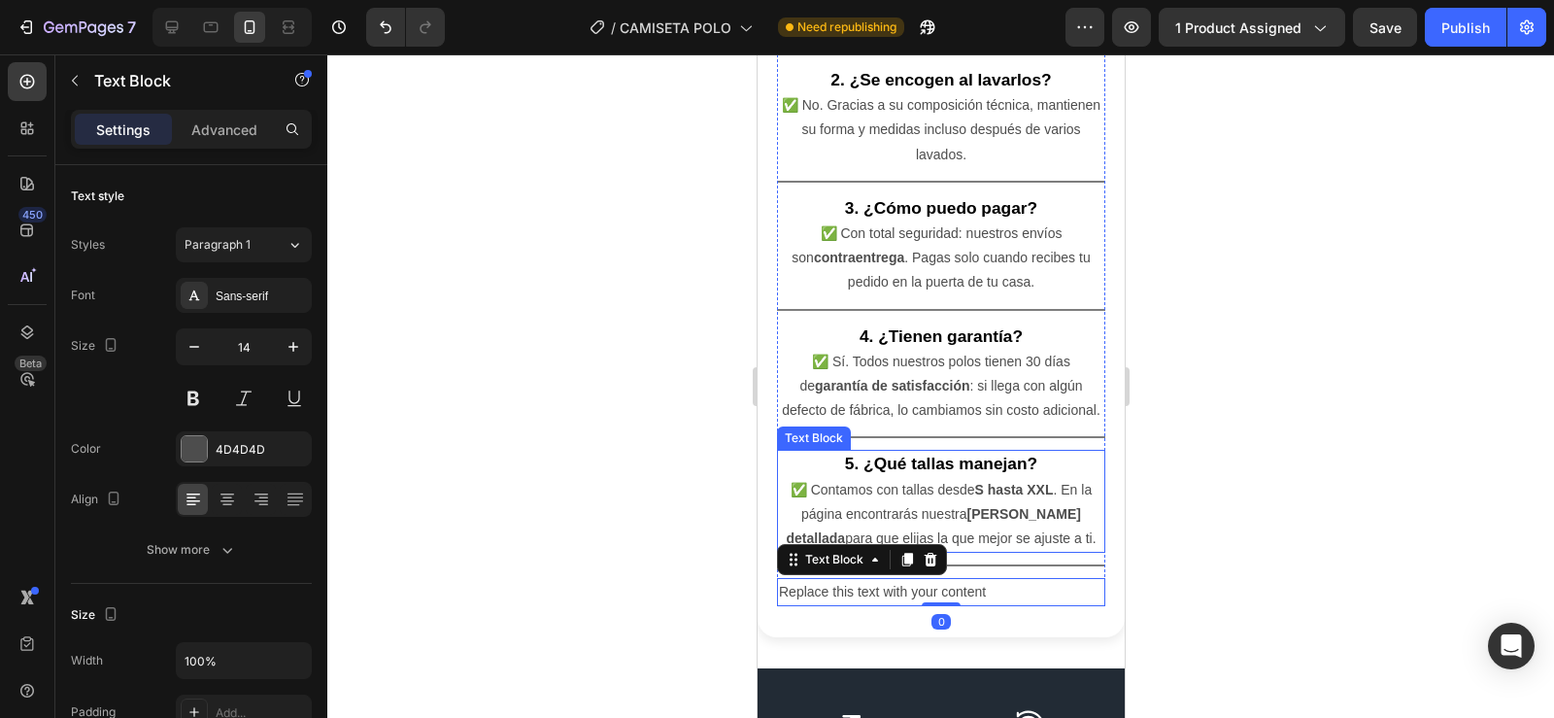
click at [979, 498] on p "✅ Contamos con tallas desde S hasta XXL . En la página encontrarás nuestra guía…" at bounding box center [940, 515] width 324 height 74
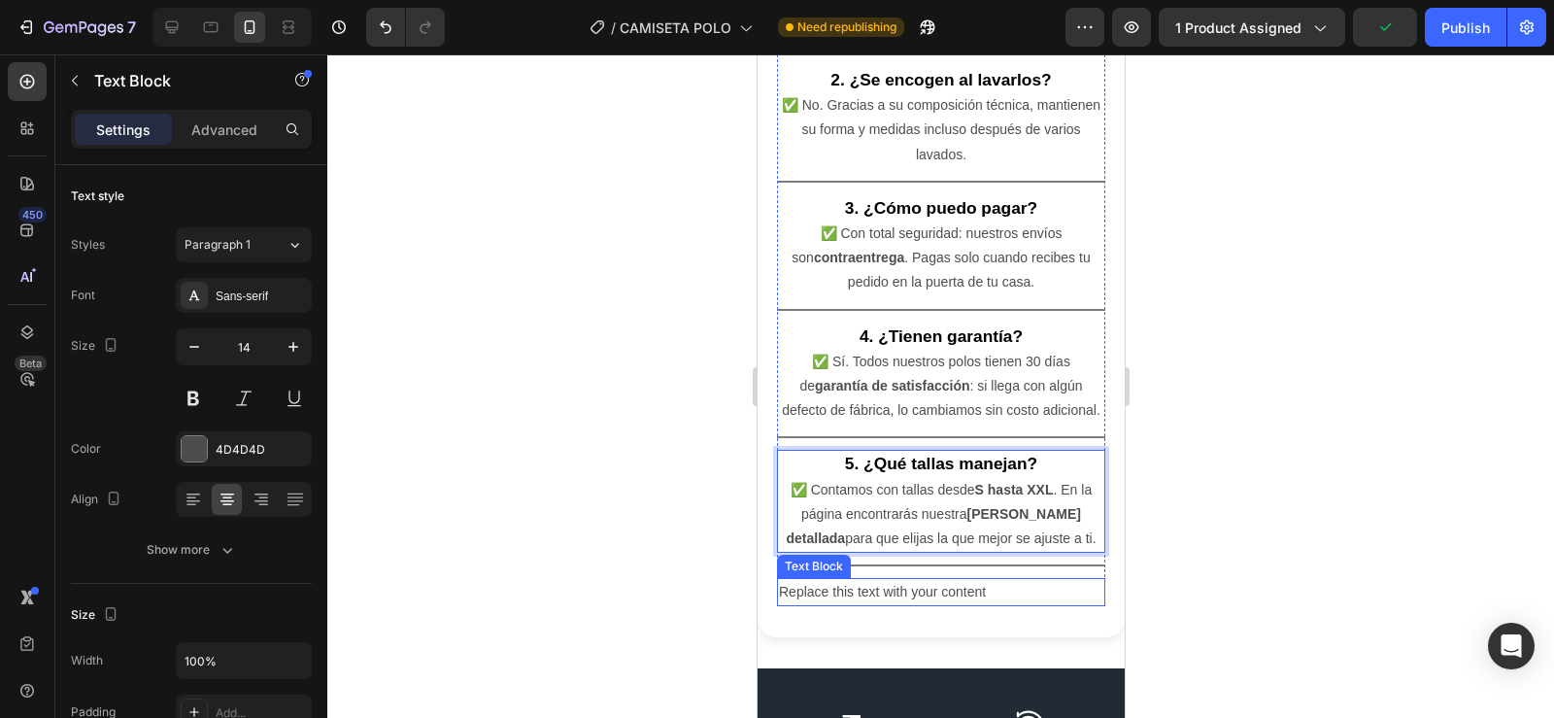
click at [921, 578] on div "Replace this text with your content" at bounding box center [940, 592] width 328 height 28
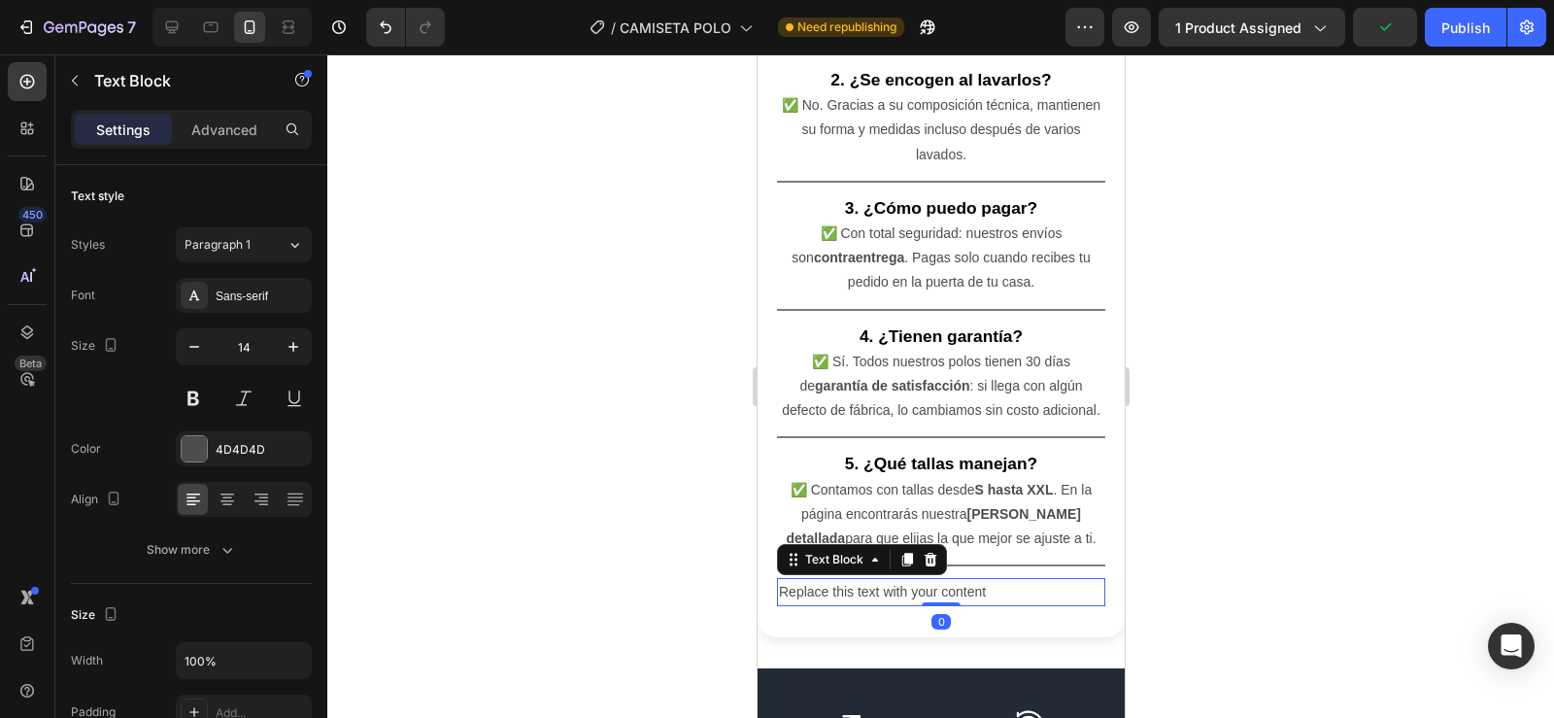
click at [921, 578] on div "Replace this text with your content" at bounding box center [940, 592] width 328 height 28
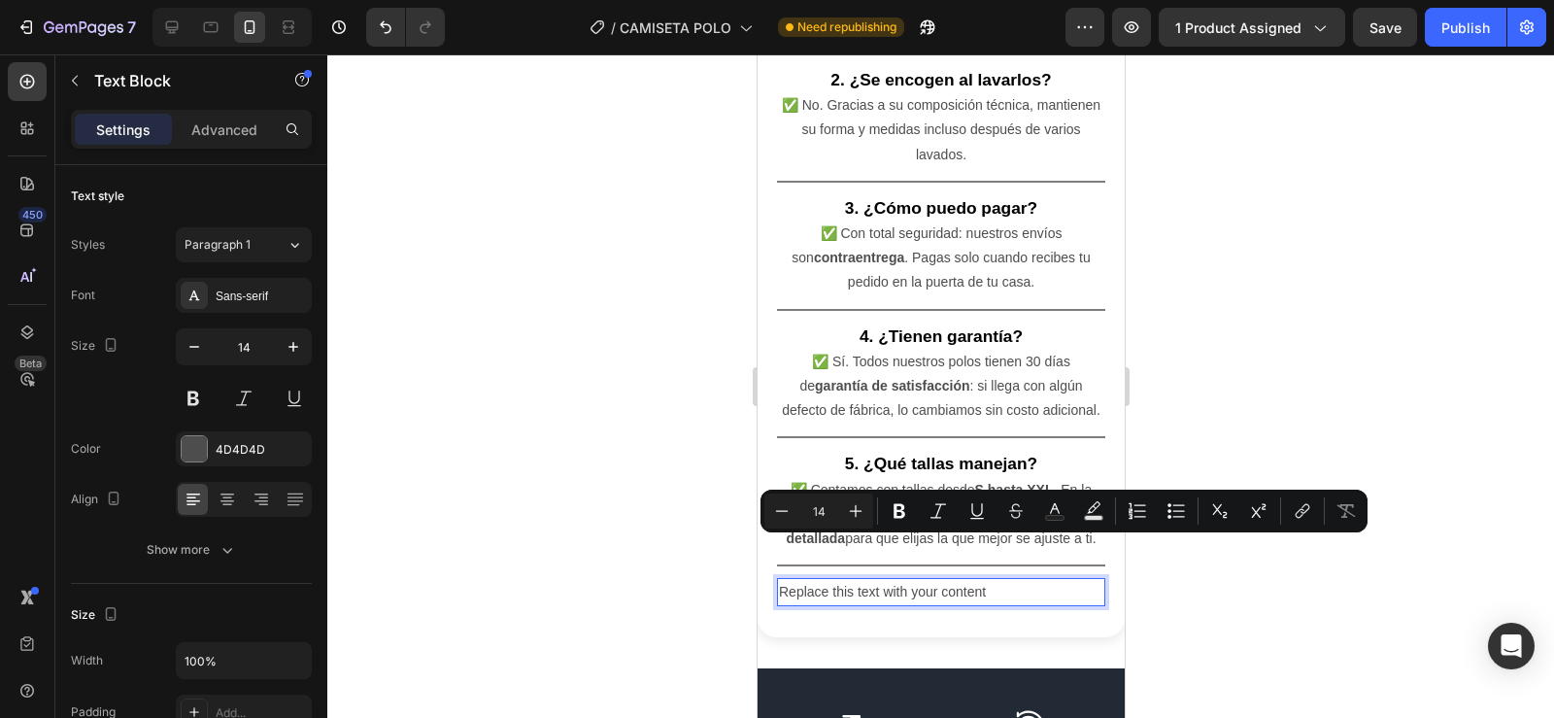
click at [991, 580] on p "Replace this text with your content" at bounding box center [940, 592] width 324 height 24
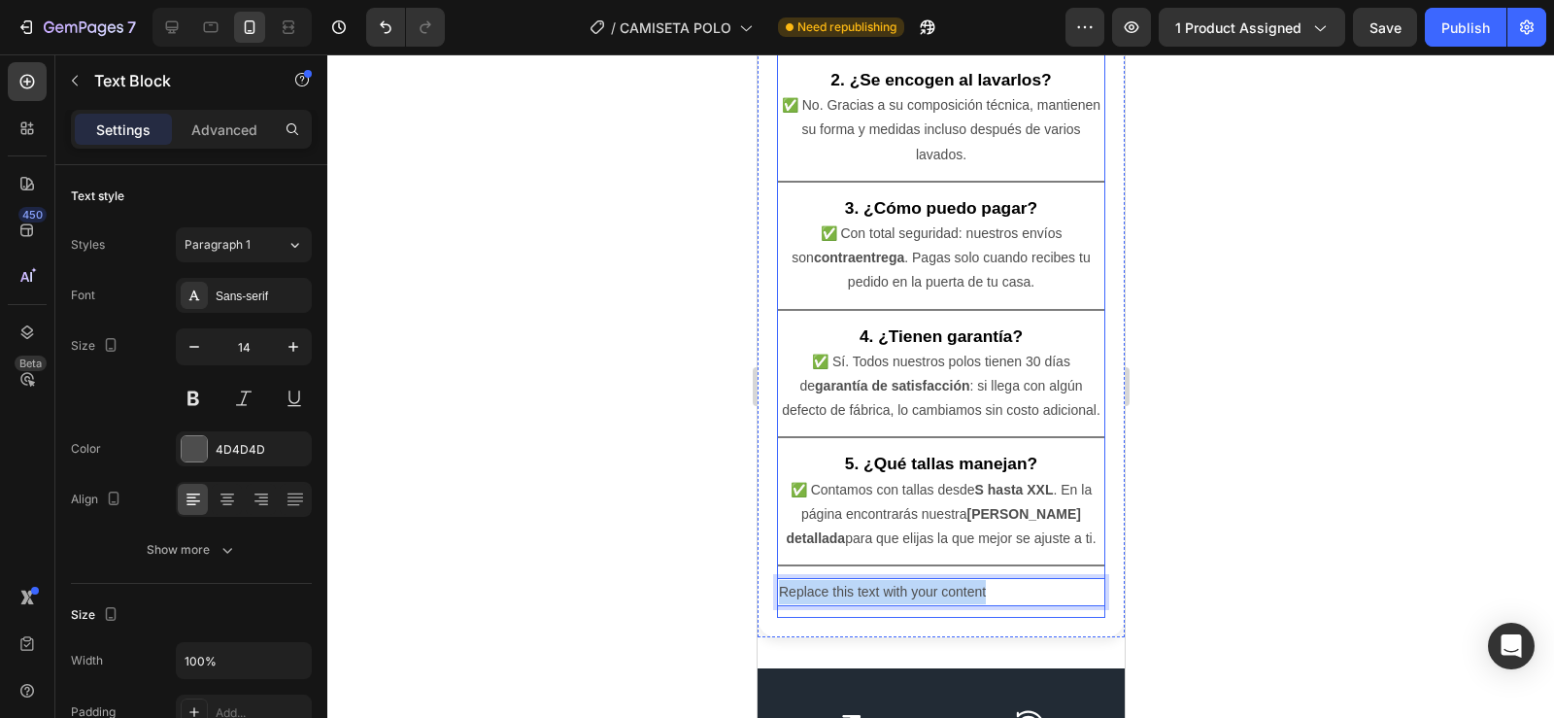
drag, startPoint x: 991, startPoint y: 551, endPoint x: 751, endPoint y: 565, distance: 240.3
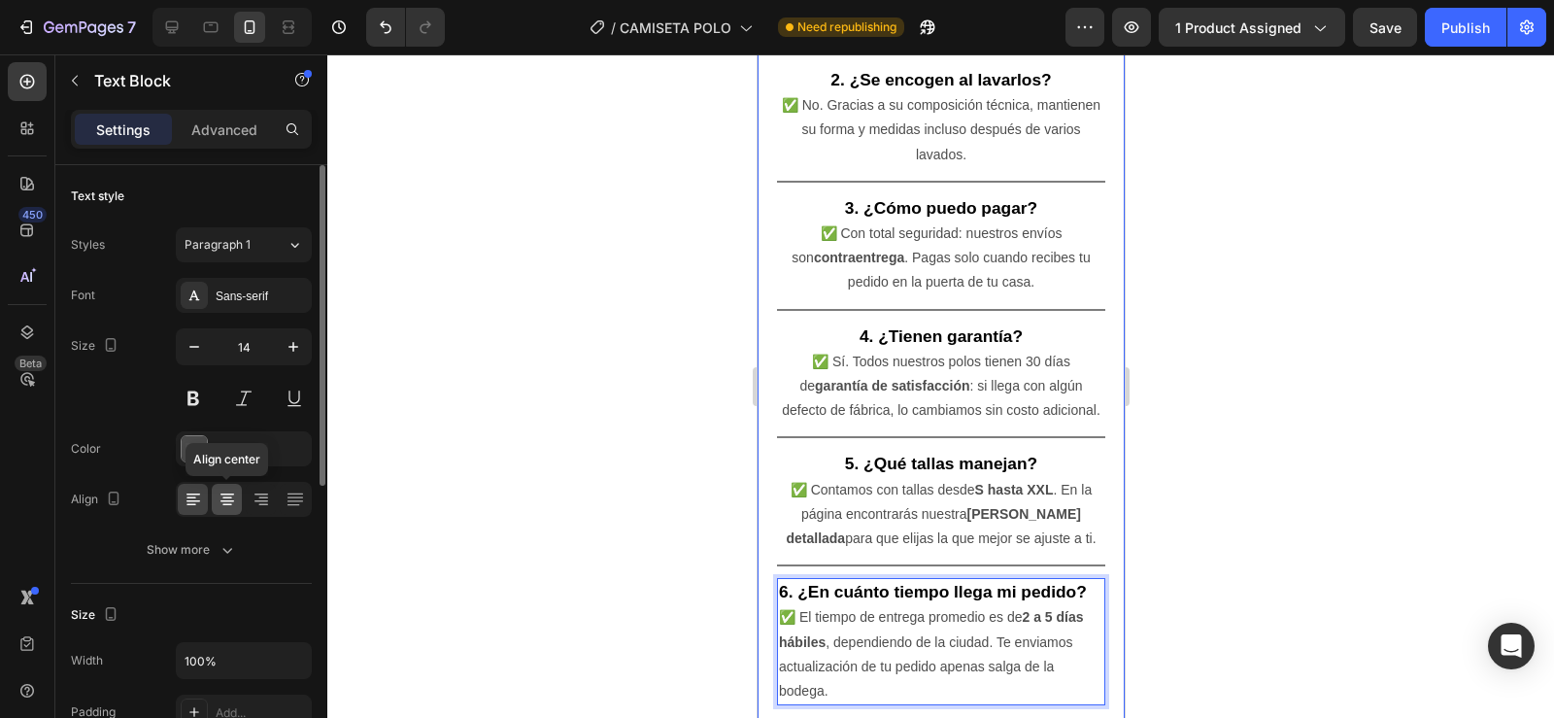
click at [216, 500] on div at bounding box center [227, 499] width 30 height 31
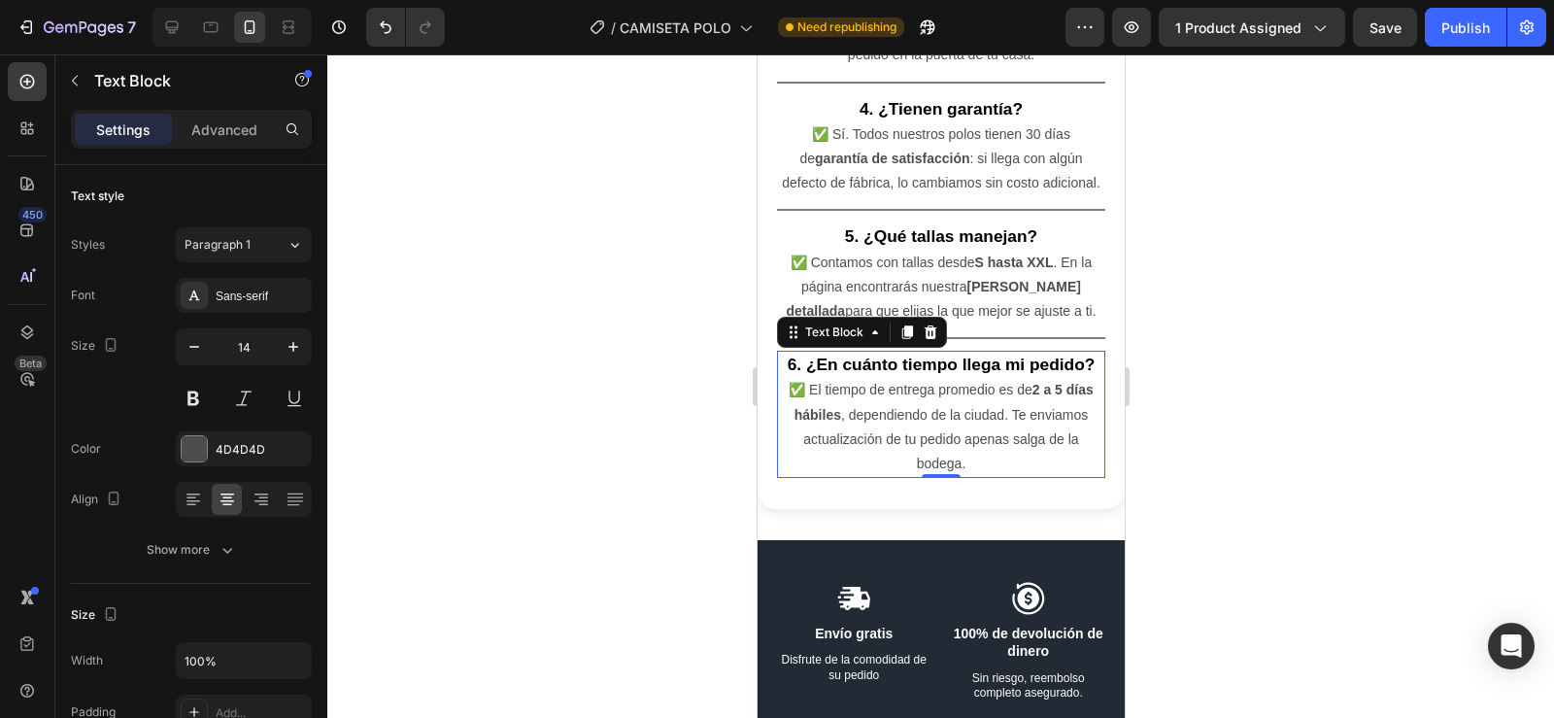
scroll to position [6320, 0]
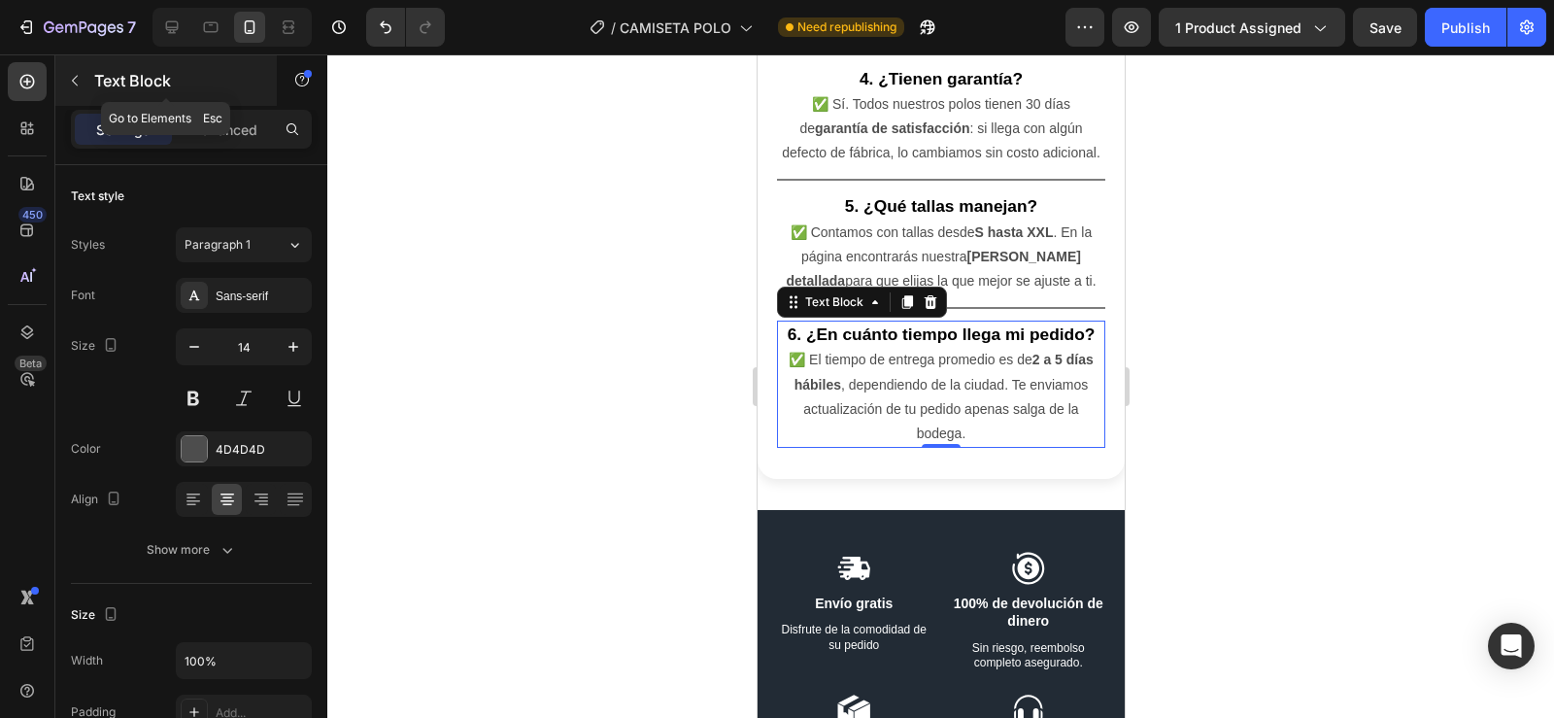
click at [70, 77] on icon "button" at bounding box center [75, 81] width 16 height 16
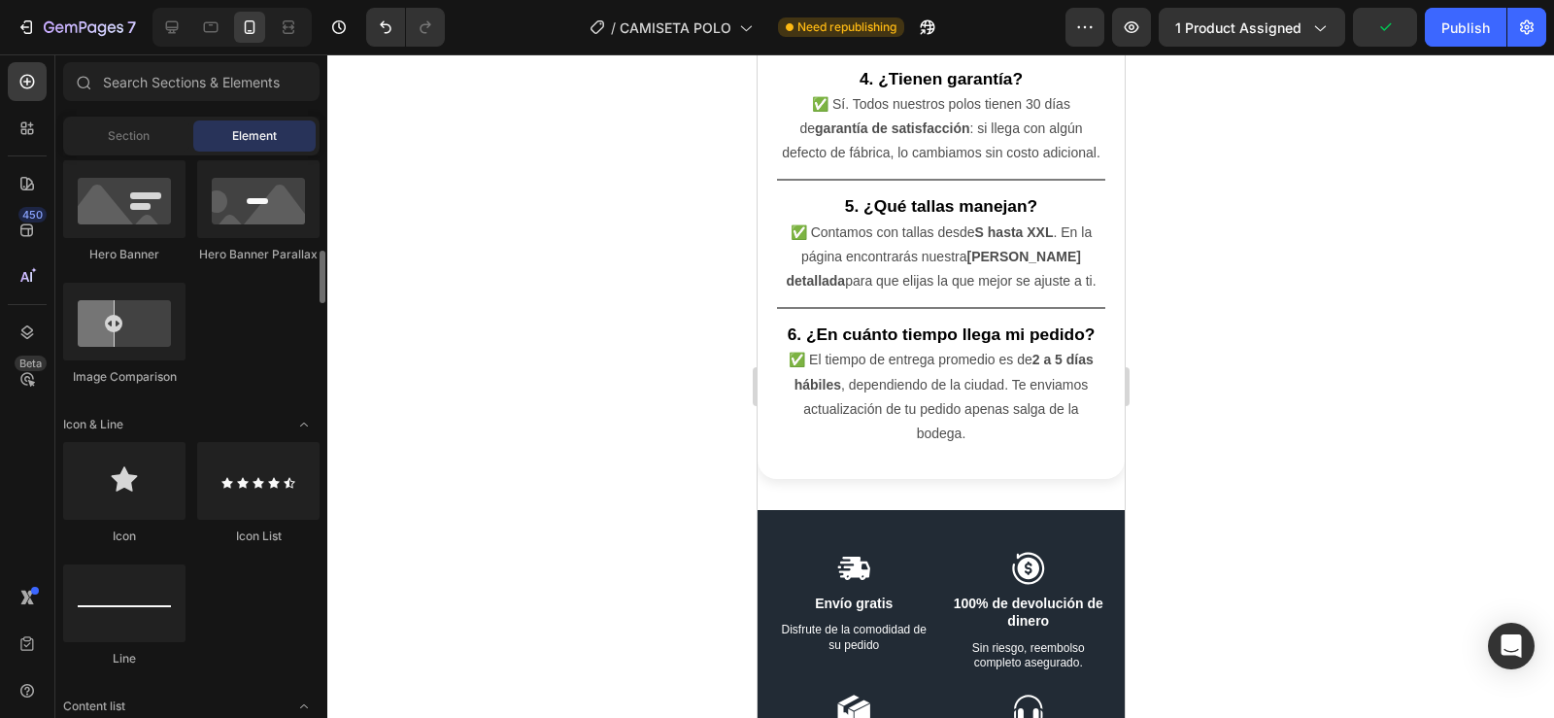
scroll to position [1055, 0]
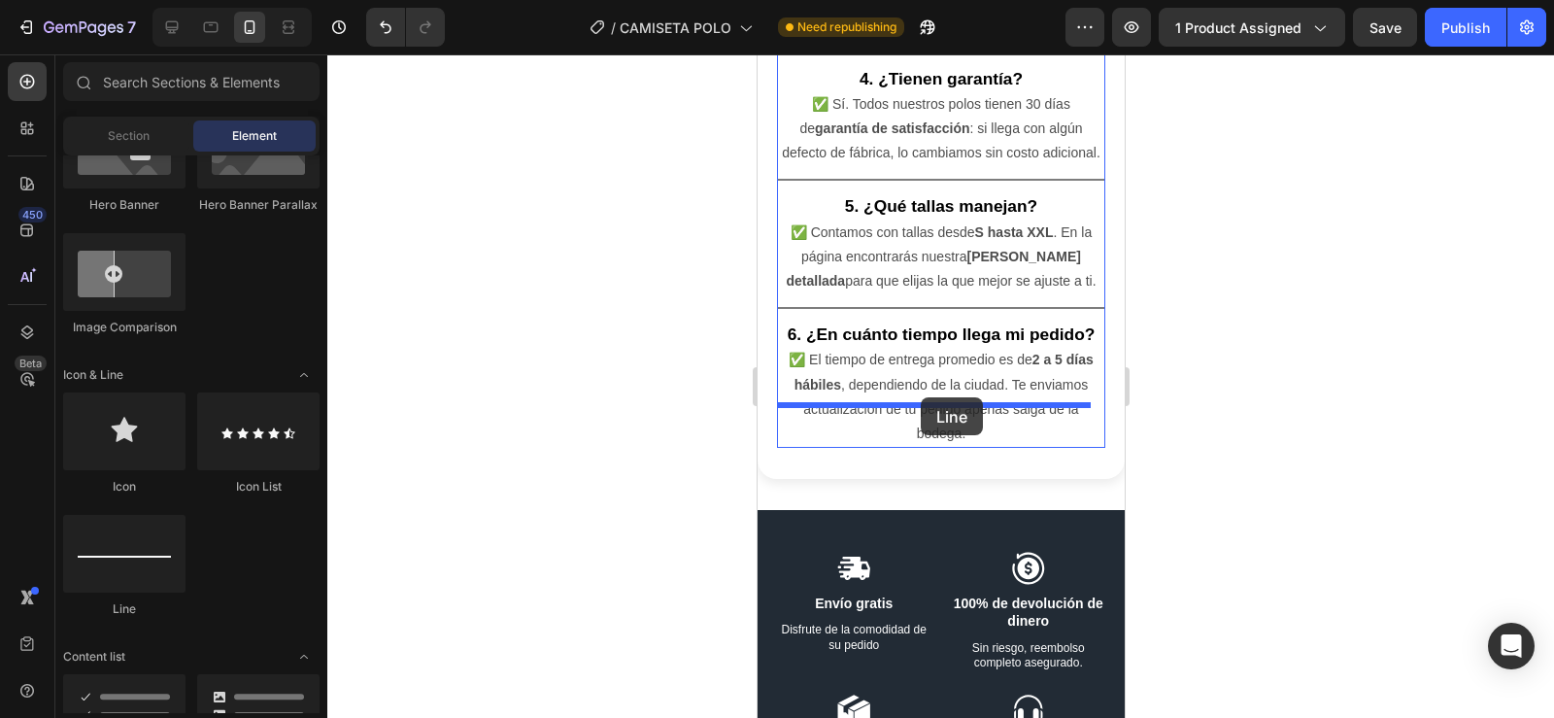
drag, startPoint x: 895, startPoint y: 596, endPoint x: 920, endPoint y: 397, distance: 200.6
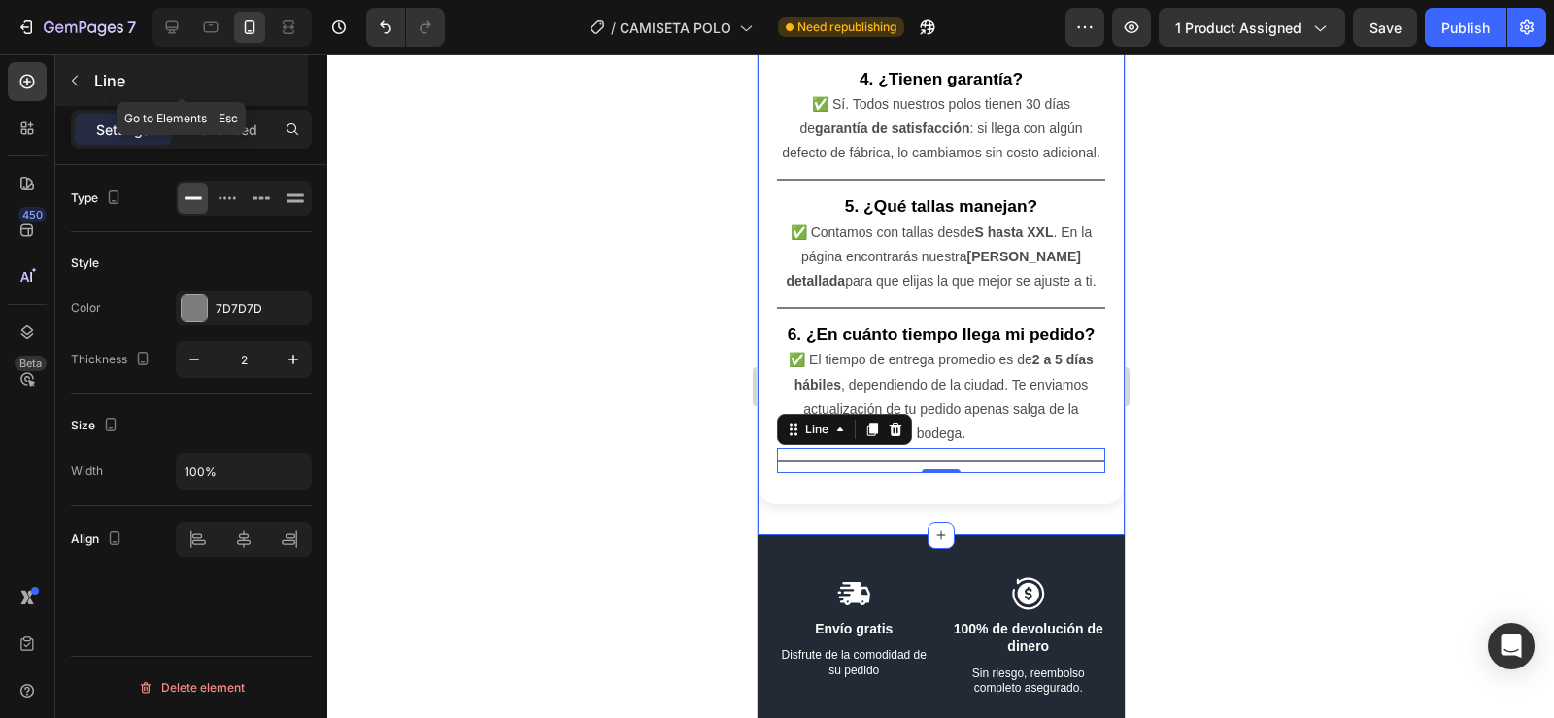
click at [71, 79] on icon "button" at bounding box center [75, 81] width 16 height 16
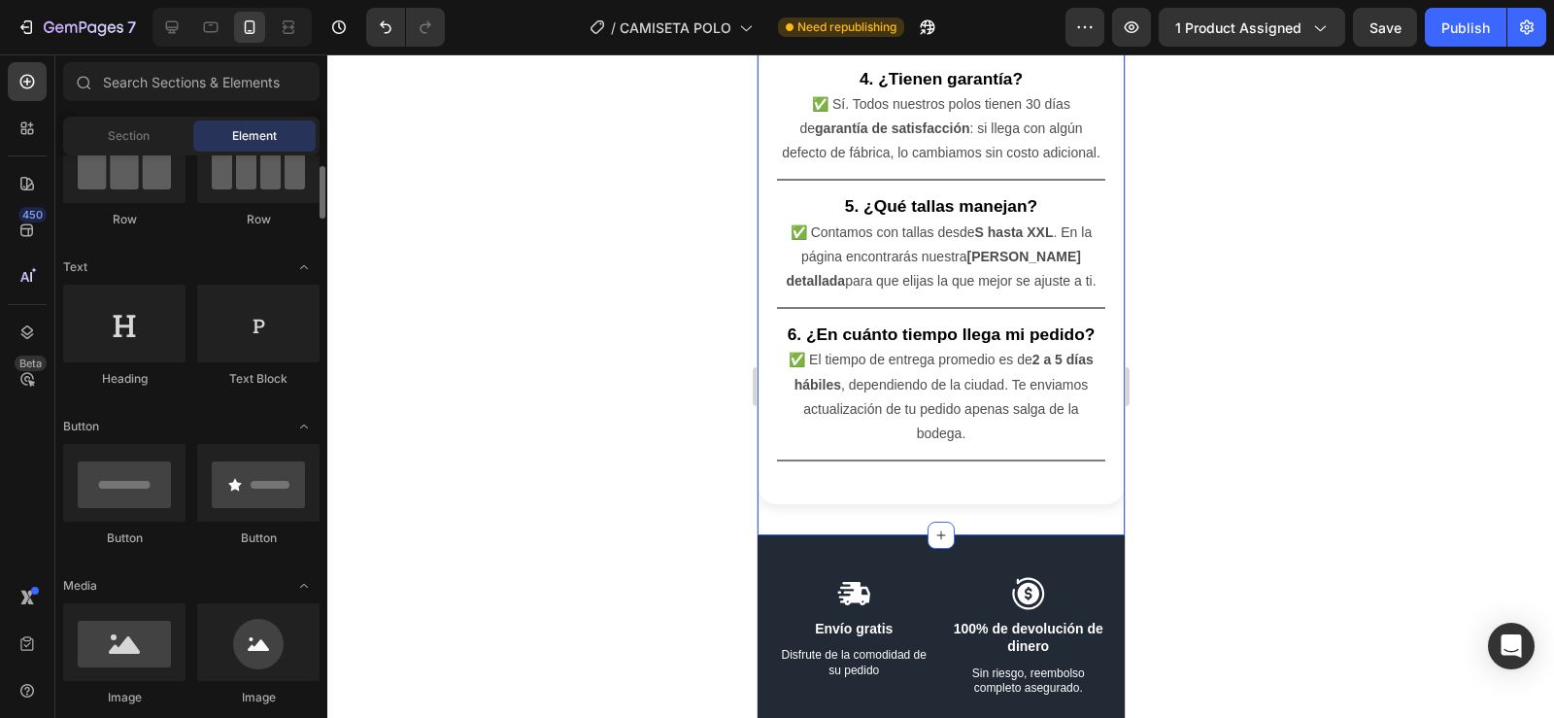
scroll to position [188, 0]
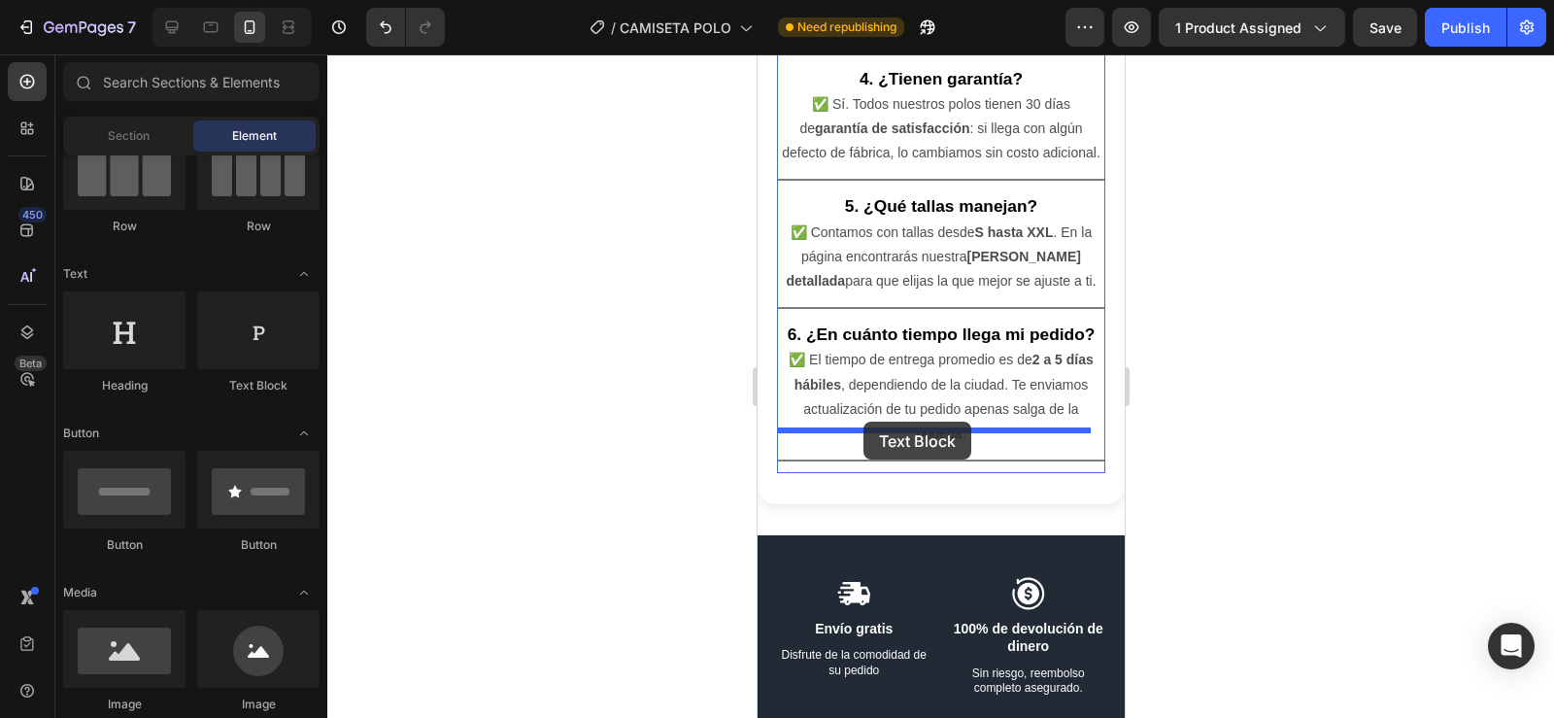
drag, startPoint x: 1005, startPoint y: 404, endPoint x: 862, endPoint y: 421, distance: 143.8
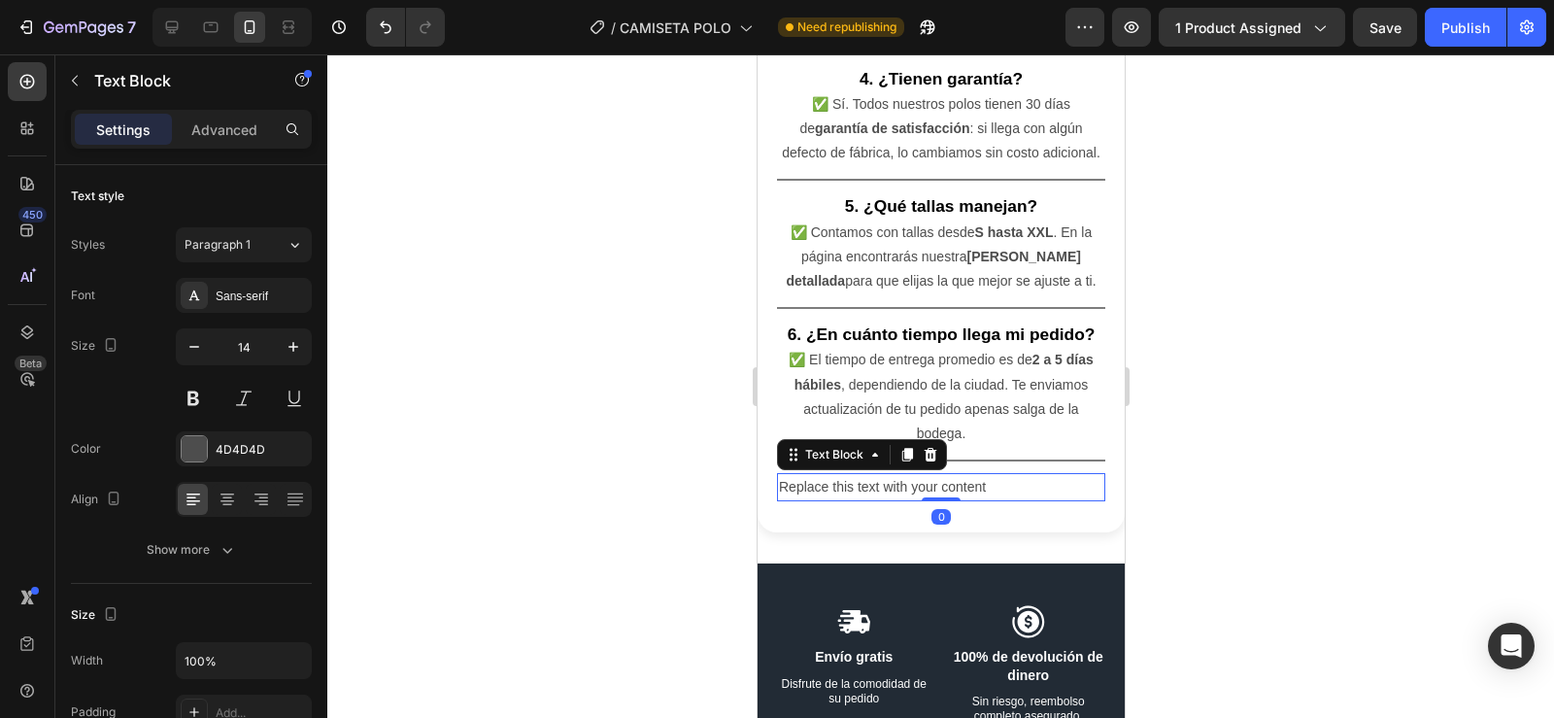
click at [1002, 473] on div "Replace this text with your content" at bounding box center [940, 487] width 328 height 28
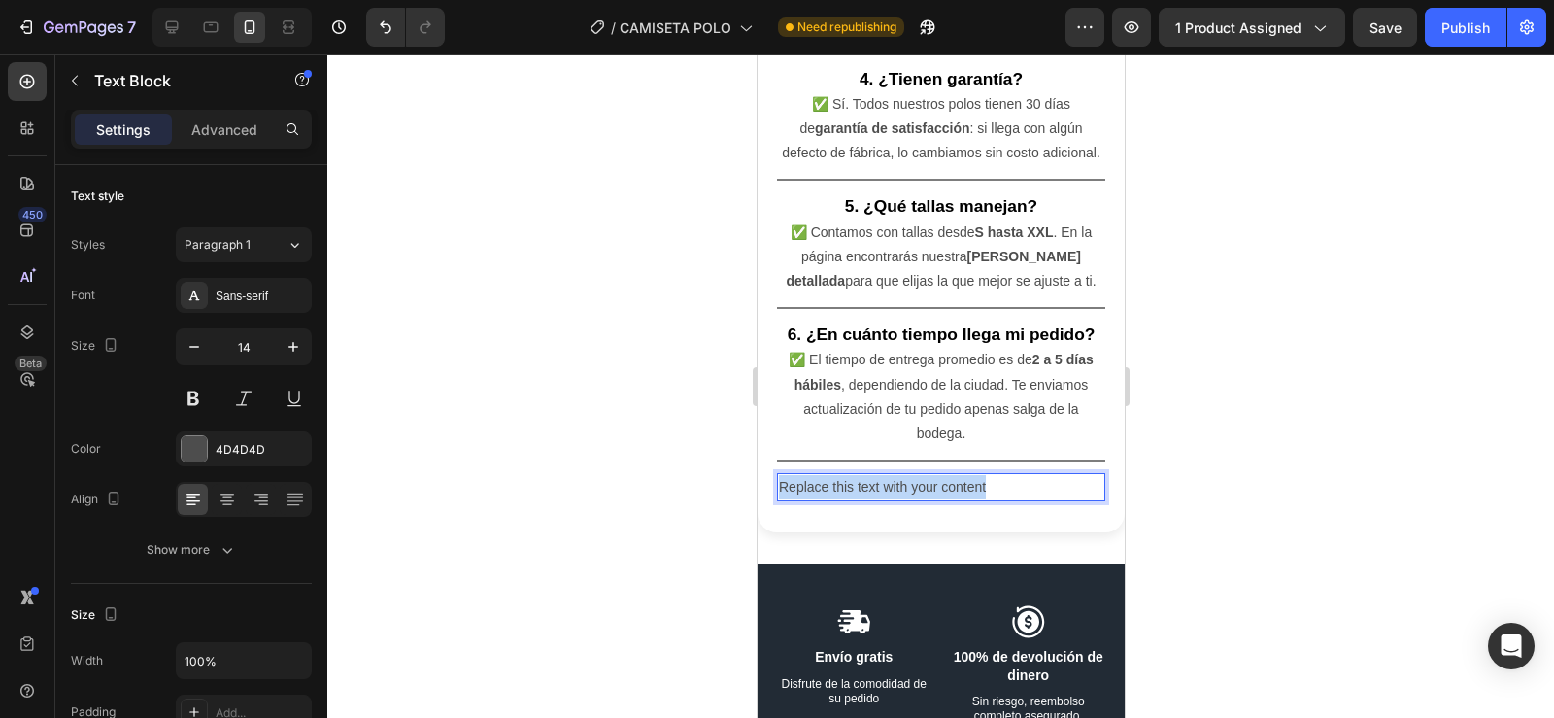
drag, startPoint x: 1002, startPoint y: 441, endPoint x: 765, endPoint y: 443, distance: 237.0
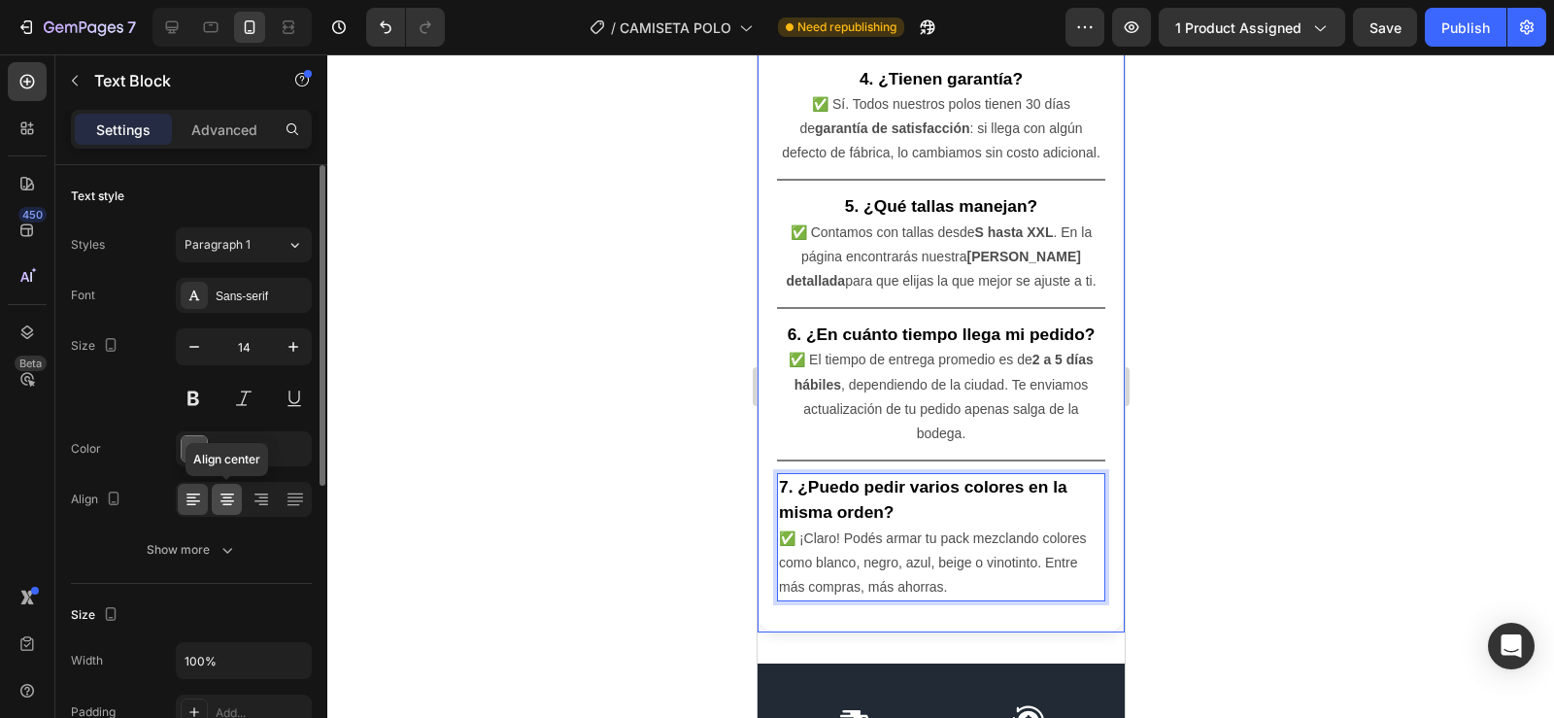
click at [220, 503] on icon at bounding box center [227, 498] width 19 height 19
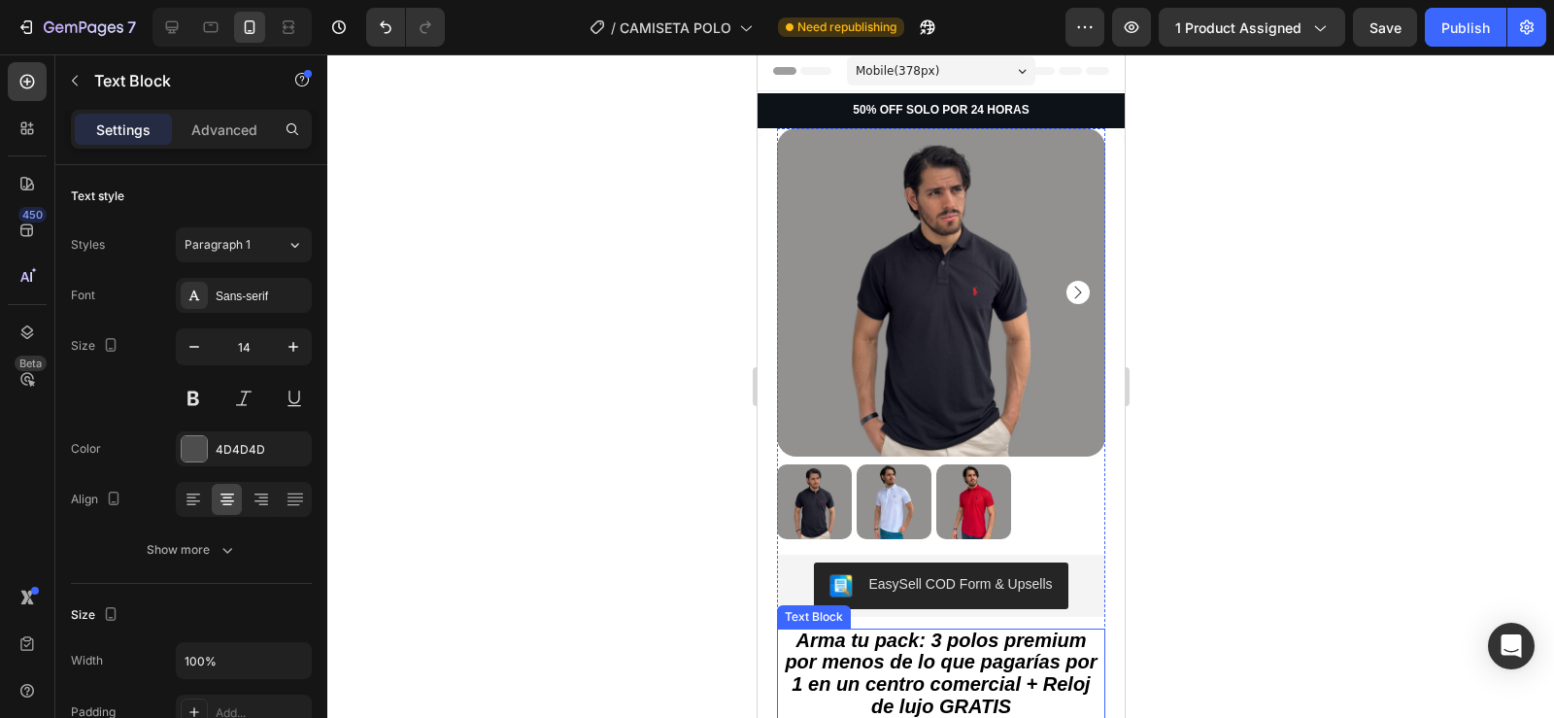
scroll to position [0, 0]
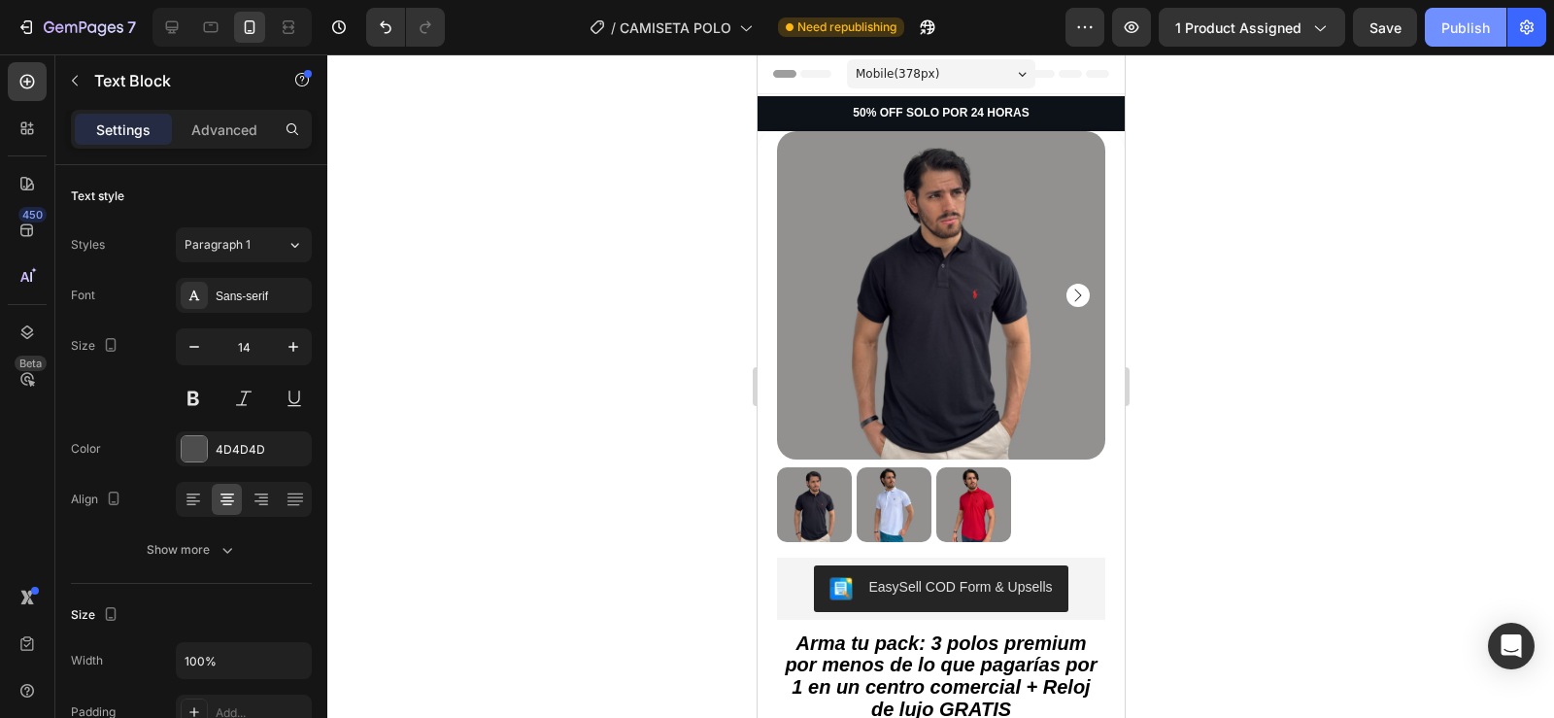
click at [1457, 23] on div "Publish" at bounding box center [1465, 27] width 49 height 20
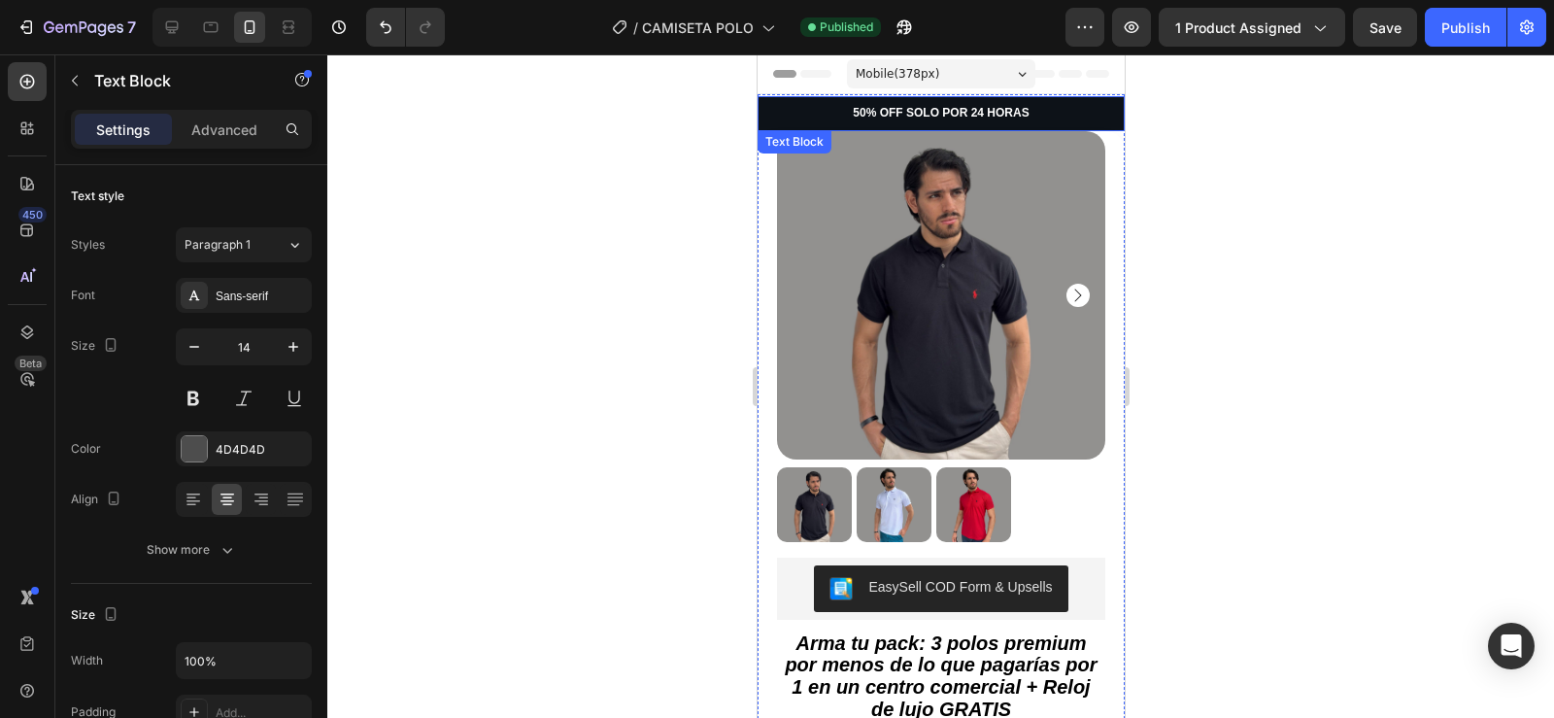
click at [893, 110] on p "50% OFF SOLO POR 24 HORAS" at bounding box center [939, 114] width 363 height 16
click at [894, 111] on p "50% OFF SOLO POR 24 HORAS" at bounding box center [939, 114] width 363 height 16
drag, startPoint x: 1028, startPoint y: 114, endPoint x: 848, endPoint y: 117, distance: 180.7
click at [848, 117] on p "50% OFF SOLO POR 24 HORAS" at bounding box center [939, 114] width 363 height 16
click at [840, 115] on p "50% OFF SOLO POR 24 HORAS" at bounding box center [939, 114] width 363 height 16
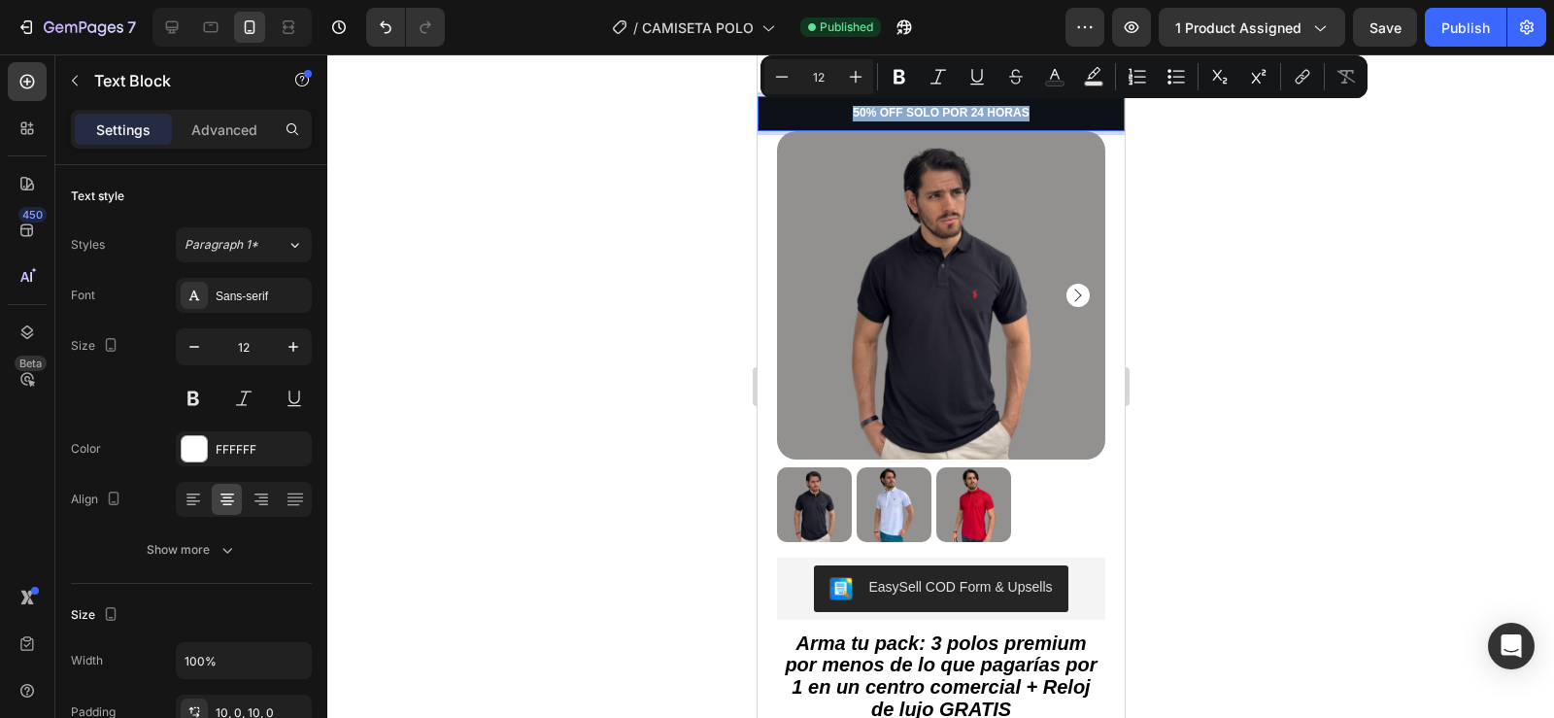
drag, startPoint x: 842, startPoint y: 114, endPoint x: 1026, endPoint y: 118, distance: 183.6
click at [1026, 118] on p "50% OFF SOLO POR 24 HORAS" at bounding box center [939, 114] width 363 height 16
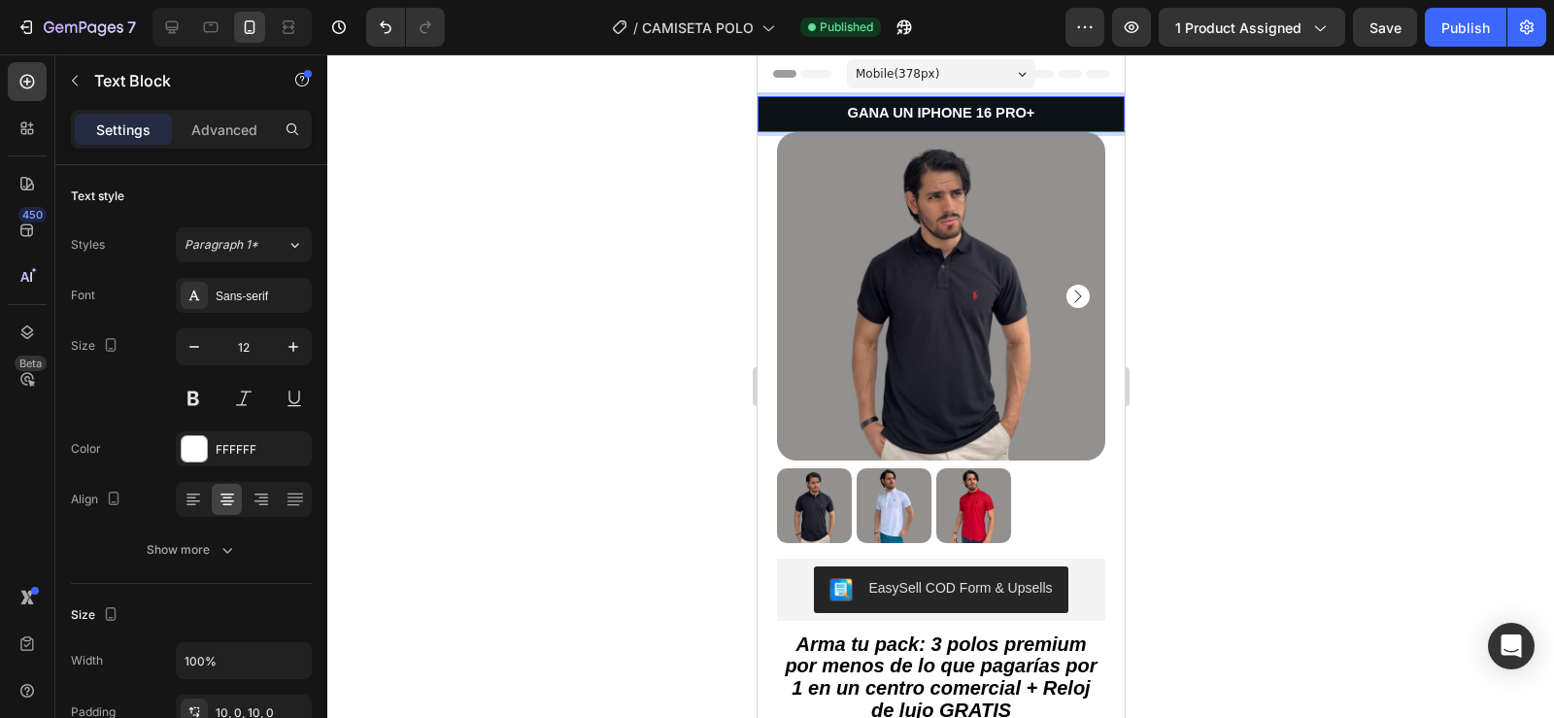
click at [790, 118] on p "GANA UN IPHONE 16 PRO+" at bounding box center [939, 114] width 363 height 17
click at [742, 162] on div at bounding box center [940, 385] width 1227 height 663
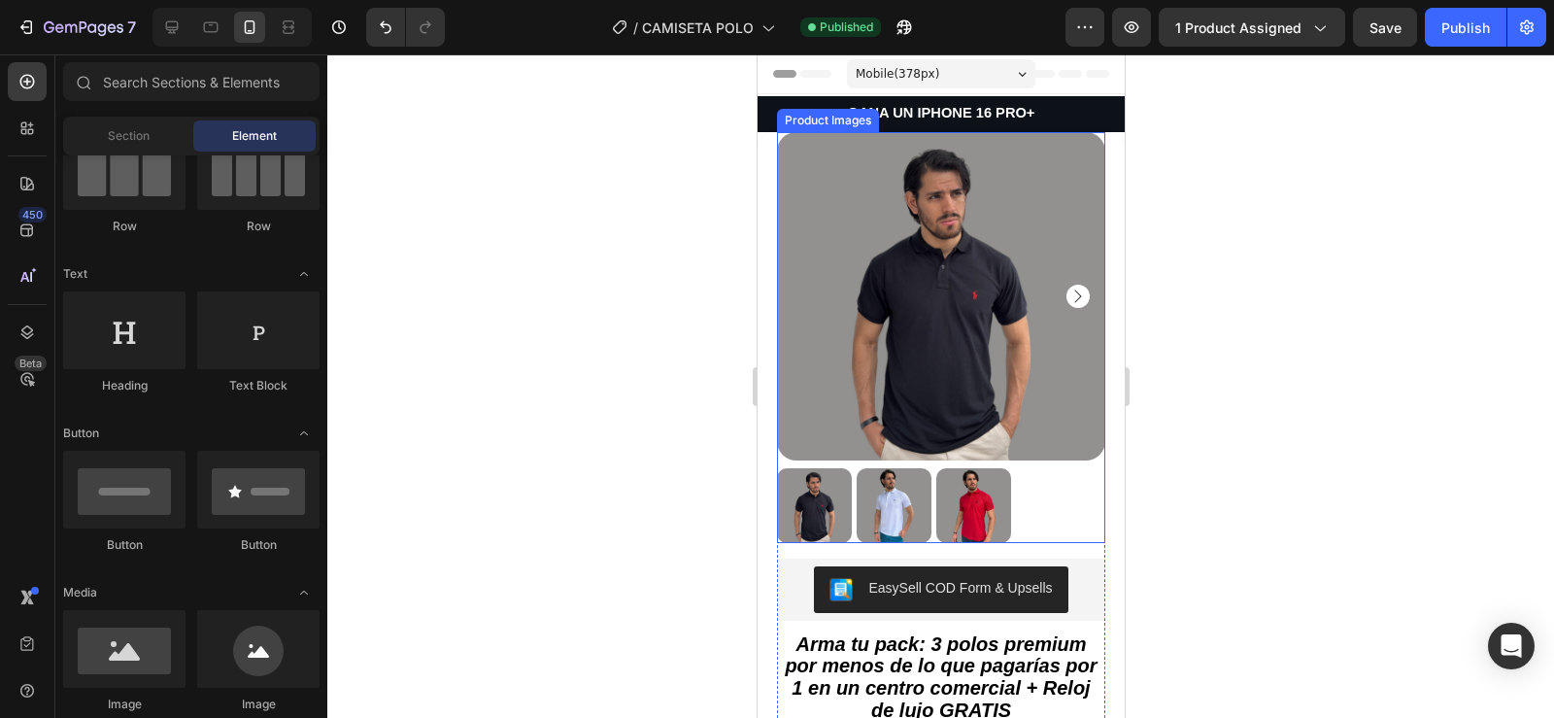
click at [835, 112] on div "Product Images" at bounding box center [827, 120] width 94 height 17
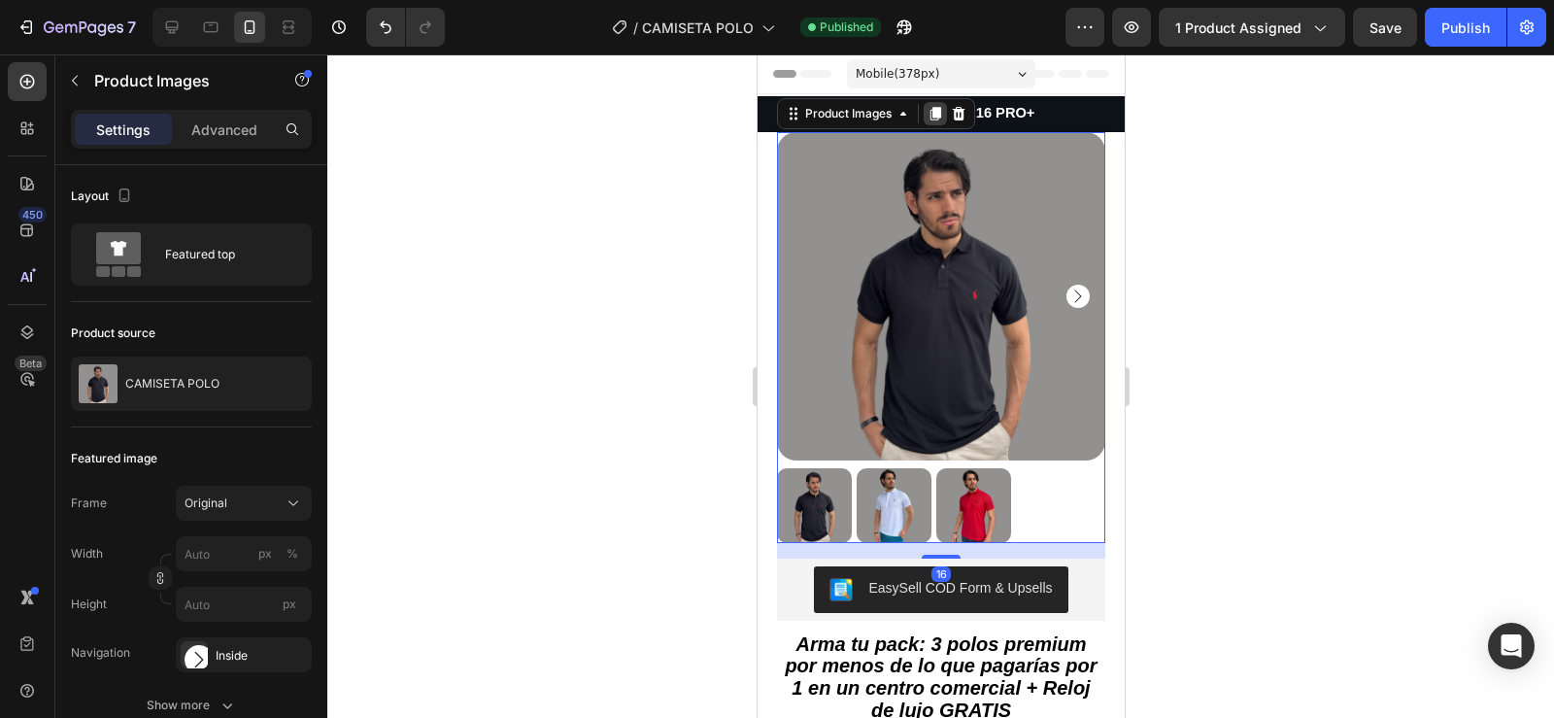
click at [932, 111] on icon at bounding box center [934, 114] width 11 height 14
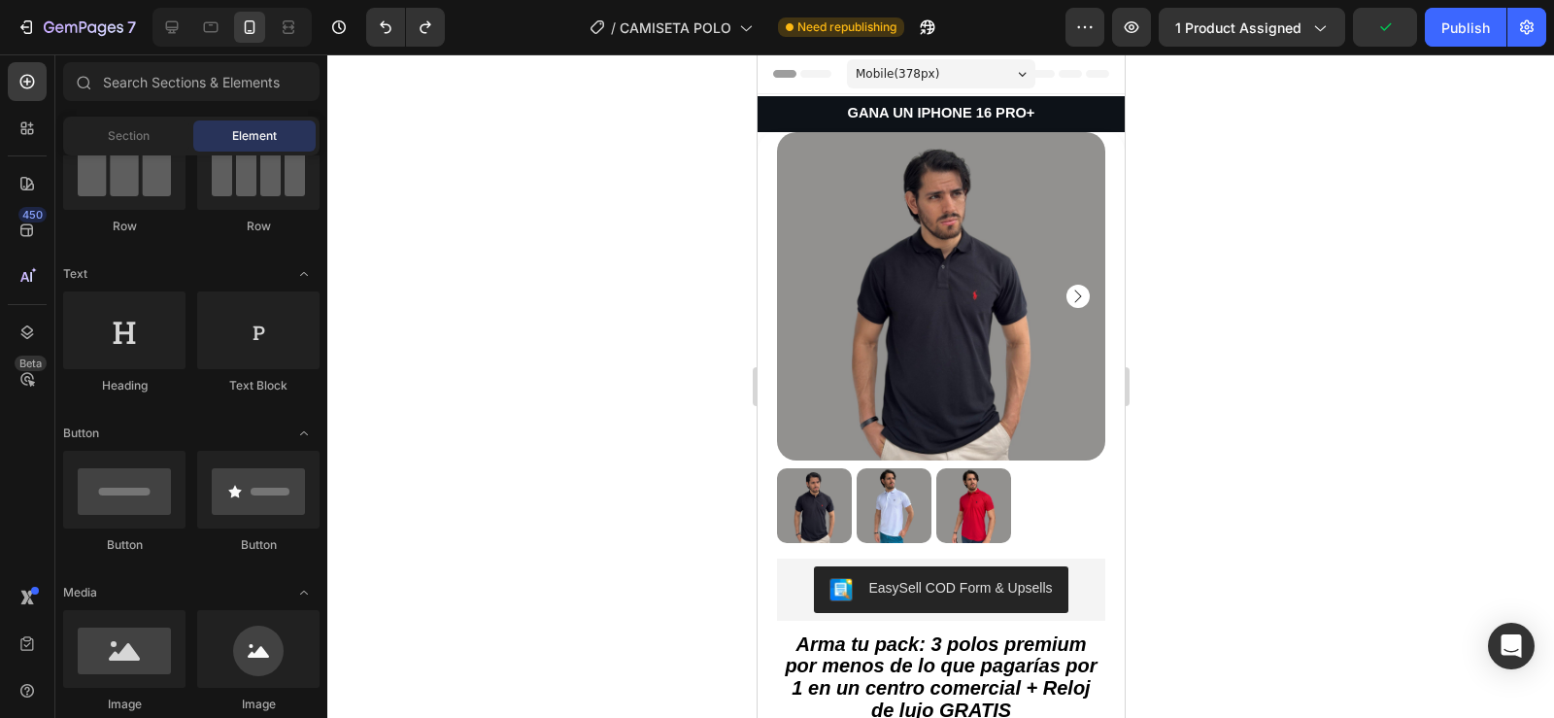
click at [1252, 255] on div at bounding box center [940, 385] width 1227 height 663
click at [1053, 109] on p "GANA UN IPHONE 16 PRO+" at bounding box center [939, 114] width 363 height 17
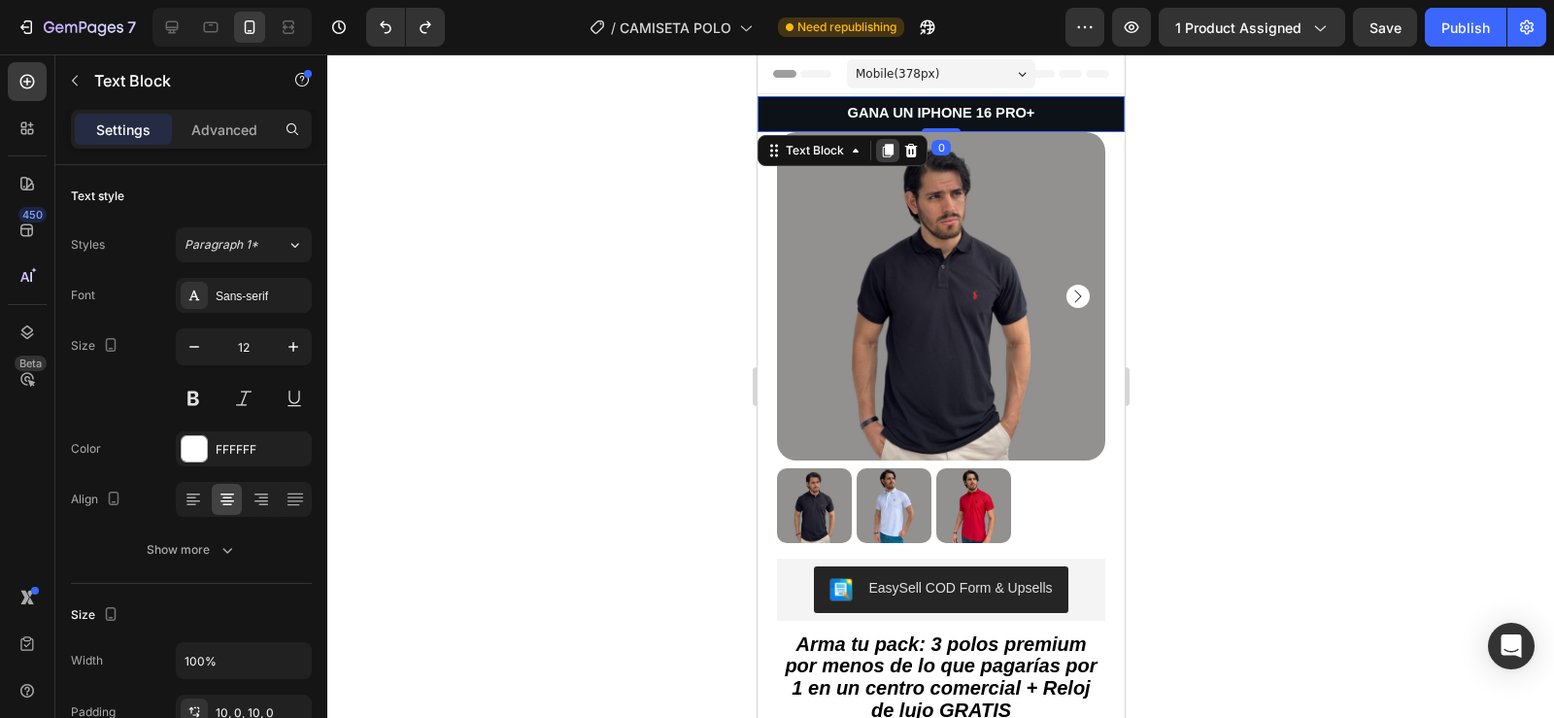
click at [886, 145] on icon at bounding box center [887, 151] width 11 height 14
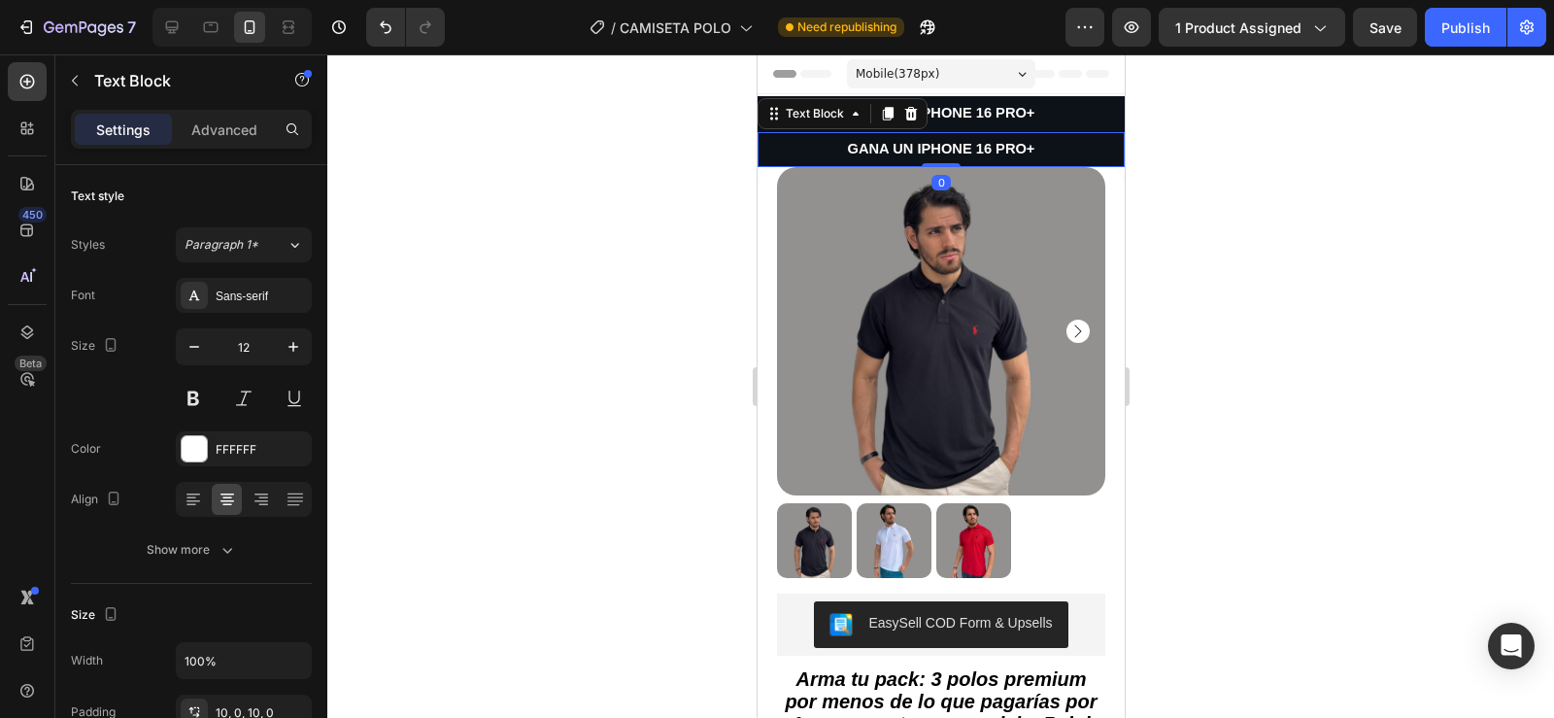
click at [813, 145] on p "GANA UN IPHONE 16 PRO+" at bounding box center [939, 150] width 363 height 17
click at [764, 149] on p "GANA UN IPHONE 16 PRO+" at bounding box center [939, 150] width 363 height 17
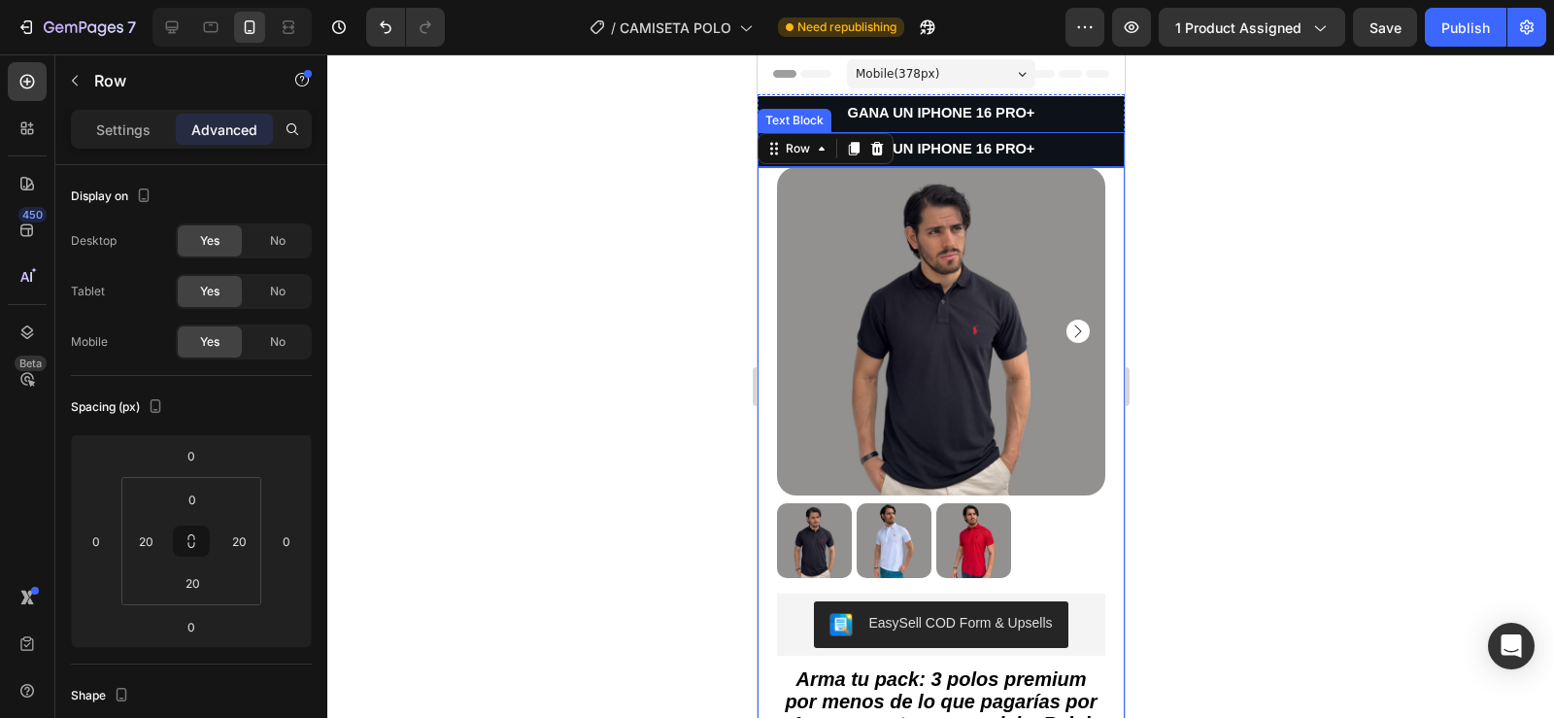
click at [1063, 151] on p "GANA UN IPHONE 16 PRO+" at bounding box center [939, 150] width 363 height 17
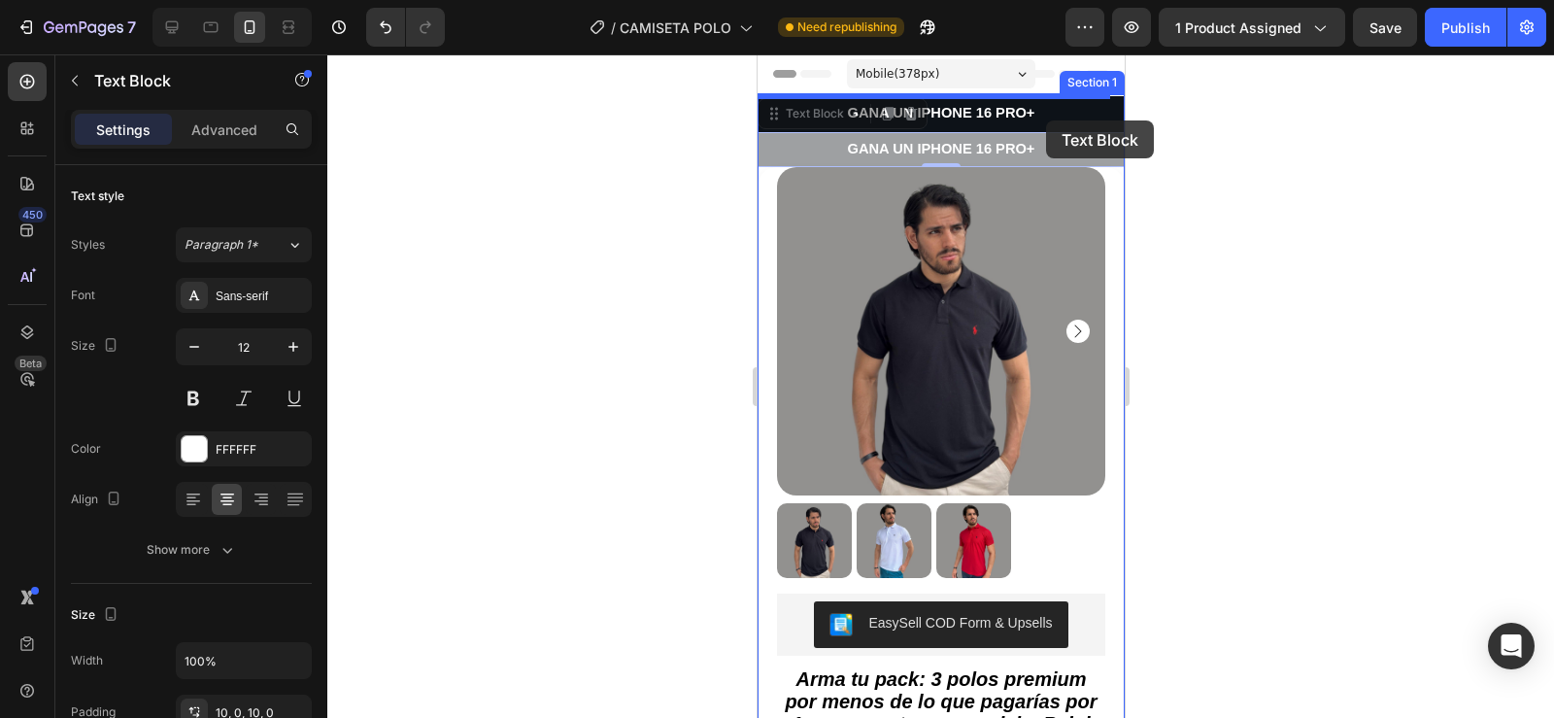
drag, startPoint x: 773, startPoint y: 123, endPoint x: 1045, endPoint y: 120, distance: 271.9
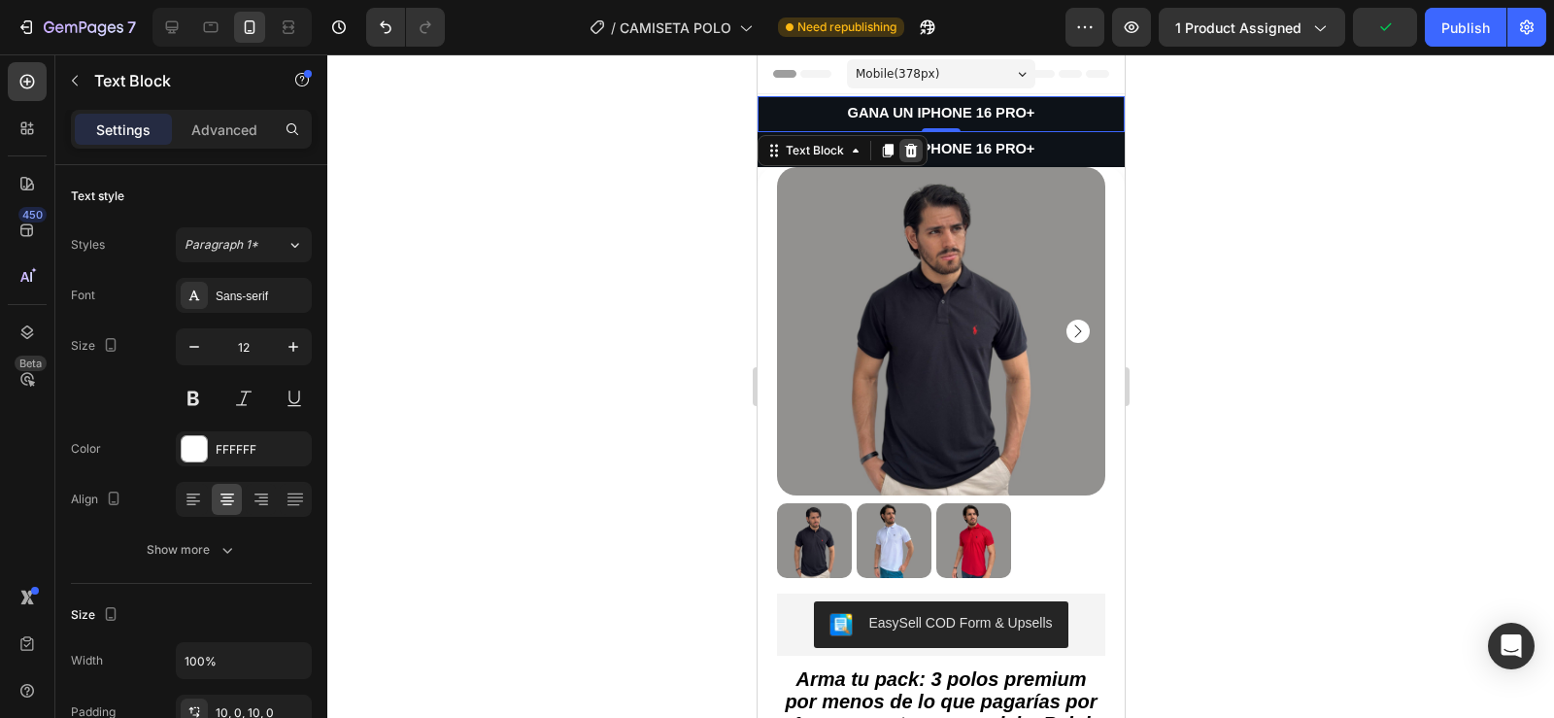
click at [908, 153] on icon at bounding box center [910, 151] width 16 height 16
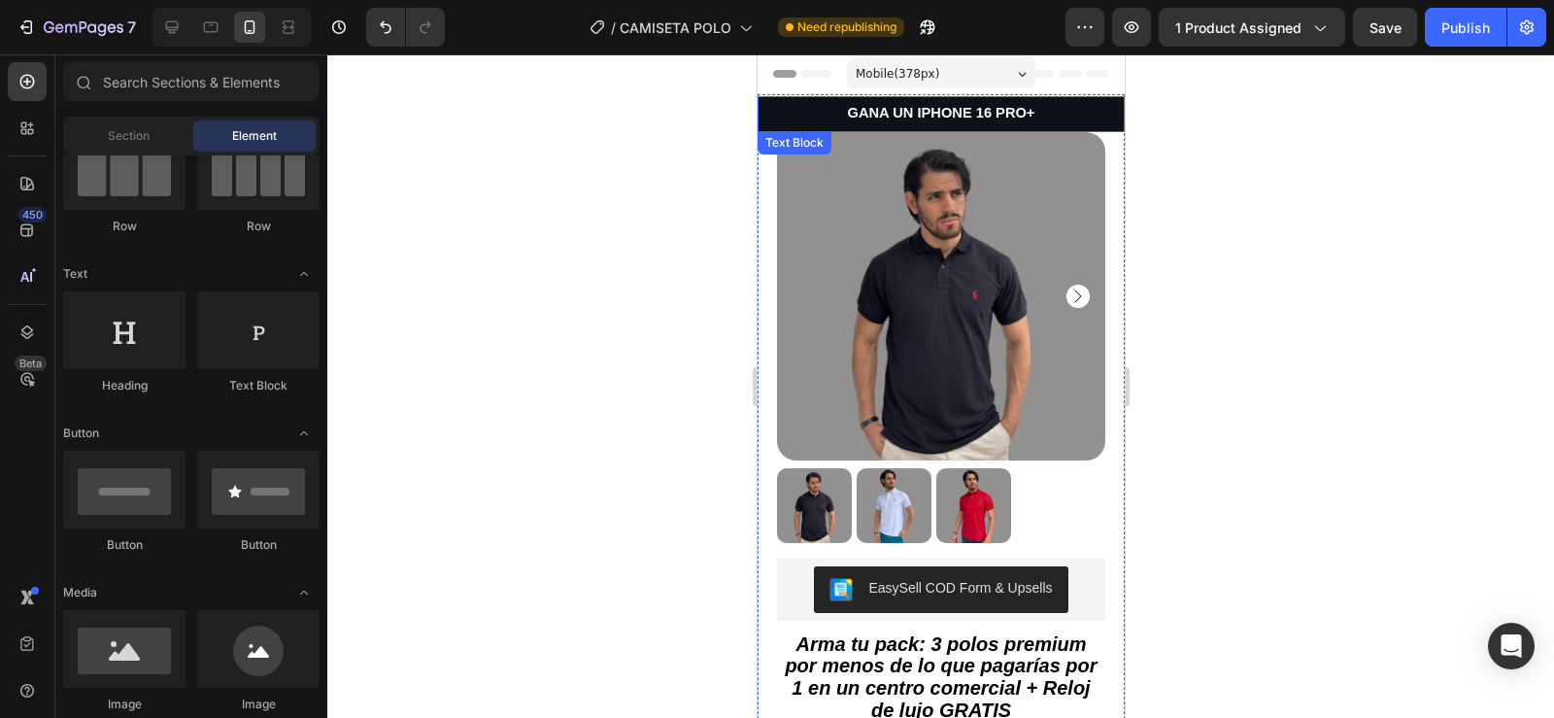
click at [804, 114] on p "GANA UN IPHONE 16 PRO+" at bounding box center [939, 114] width 363 height 17
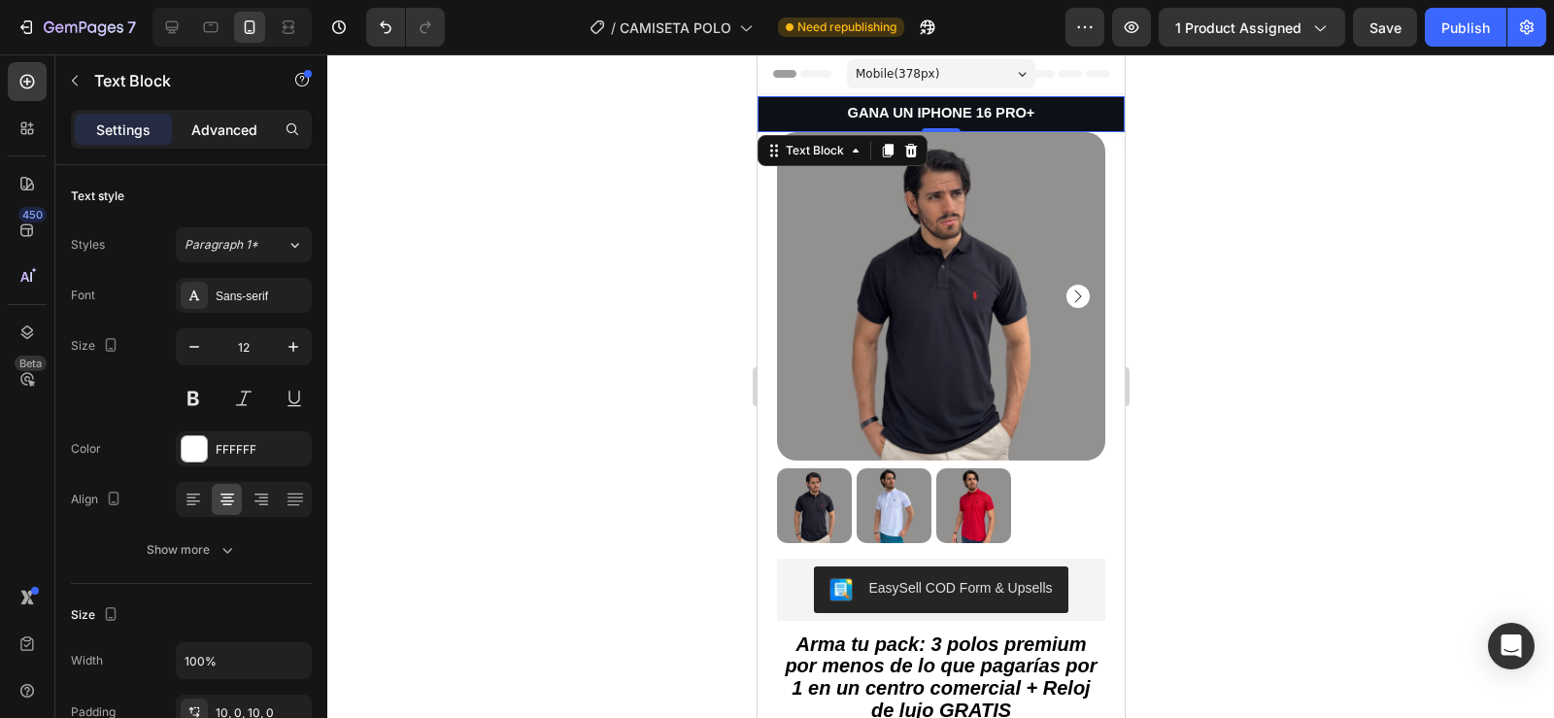
click at [222, 141] on div "Advanced" at bounding box center [224, 129] width 97 height 31
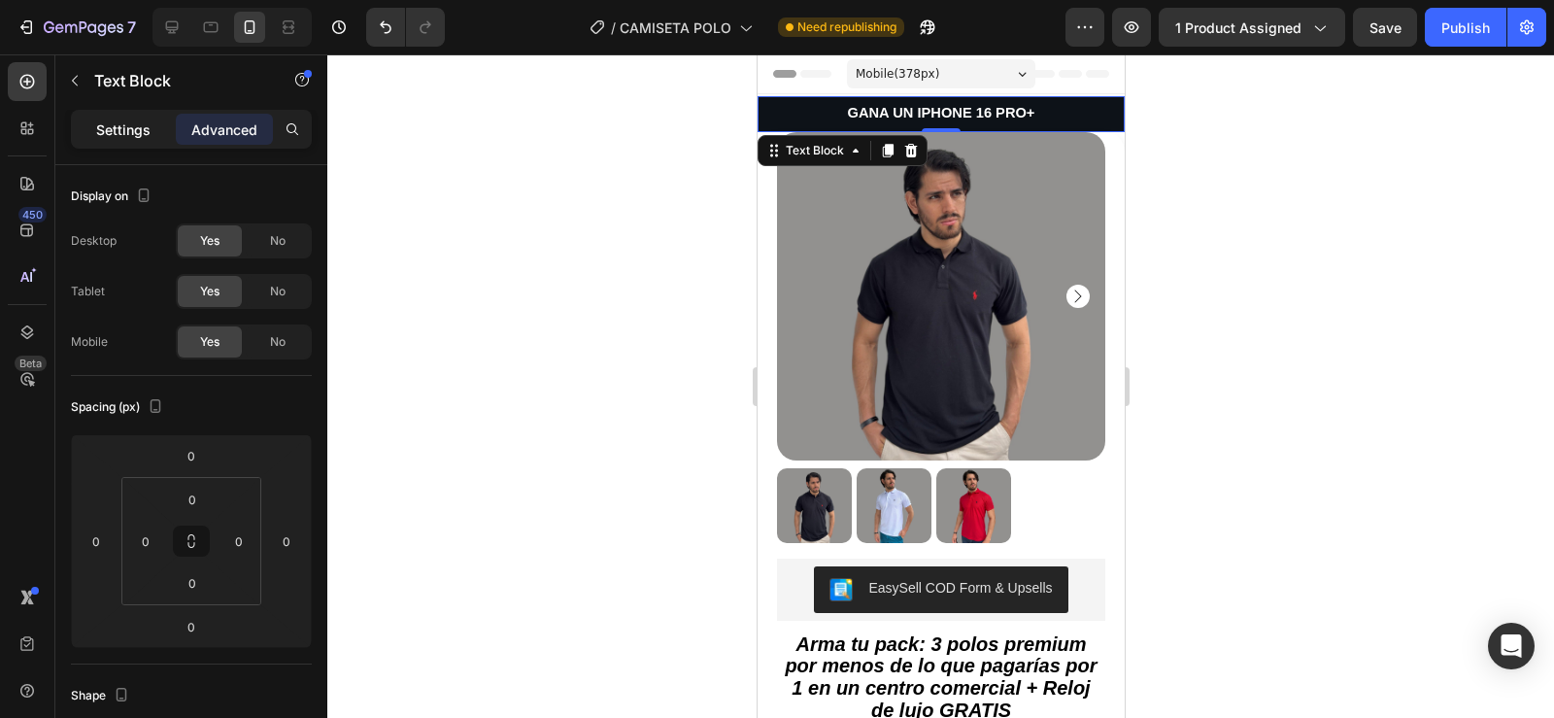
click at [152, 118] on div "Settings" at bounding box center [123, 129] width 97 height 31
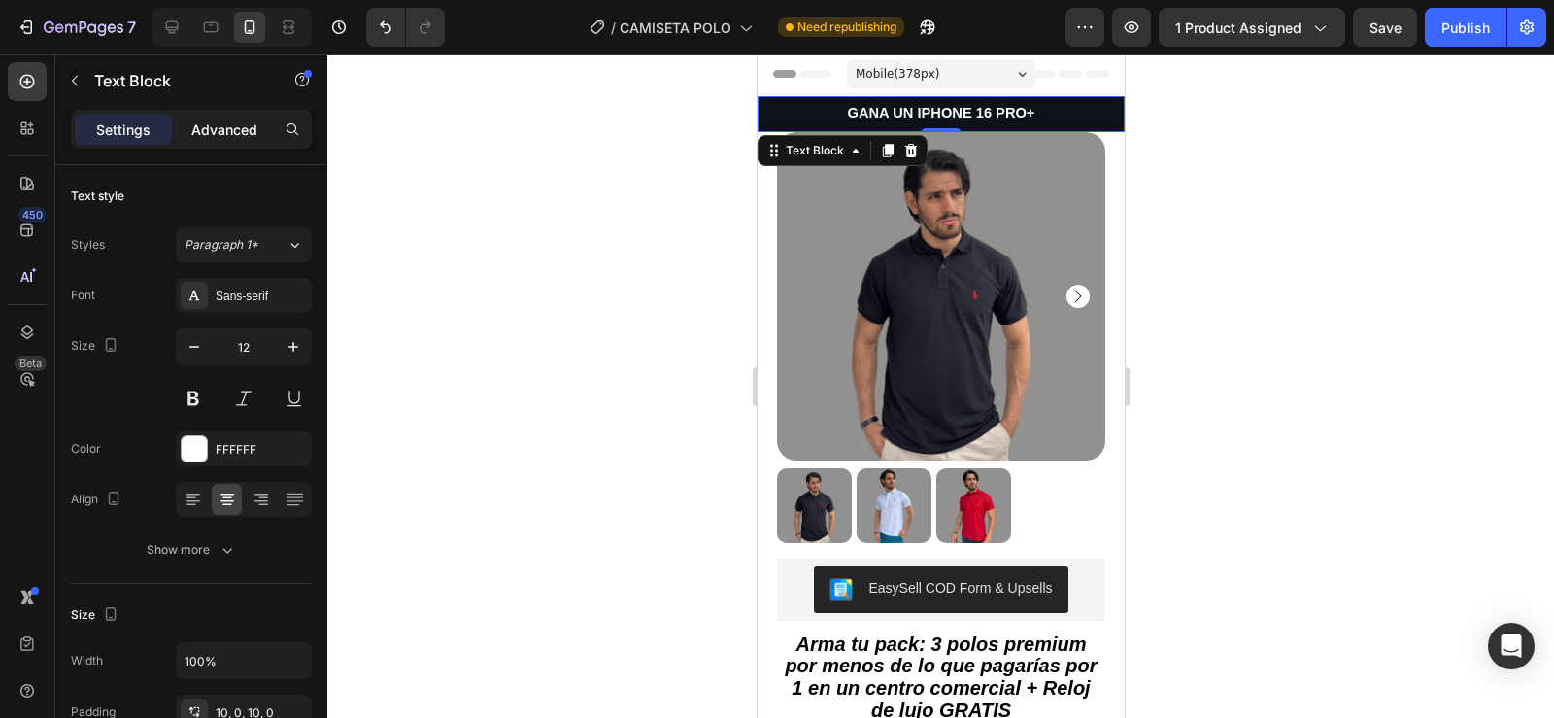
click at [205, 127] on p "Advanced" at bounding box center [224, 129] width 66 height 20
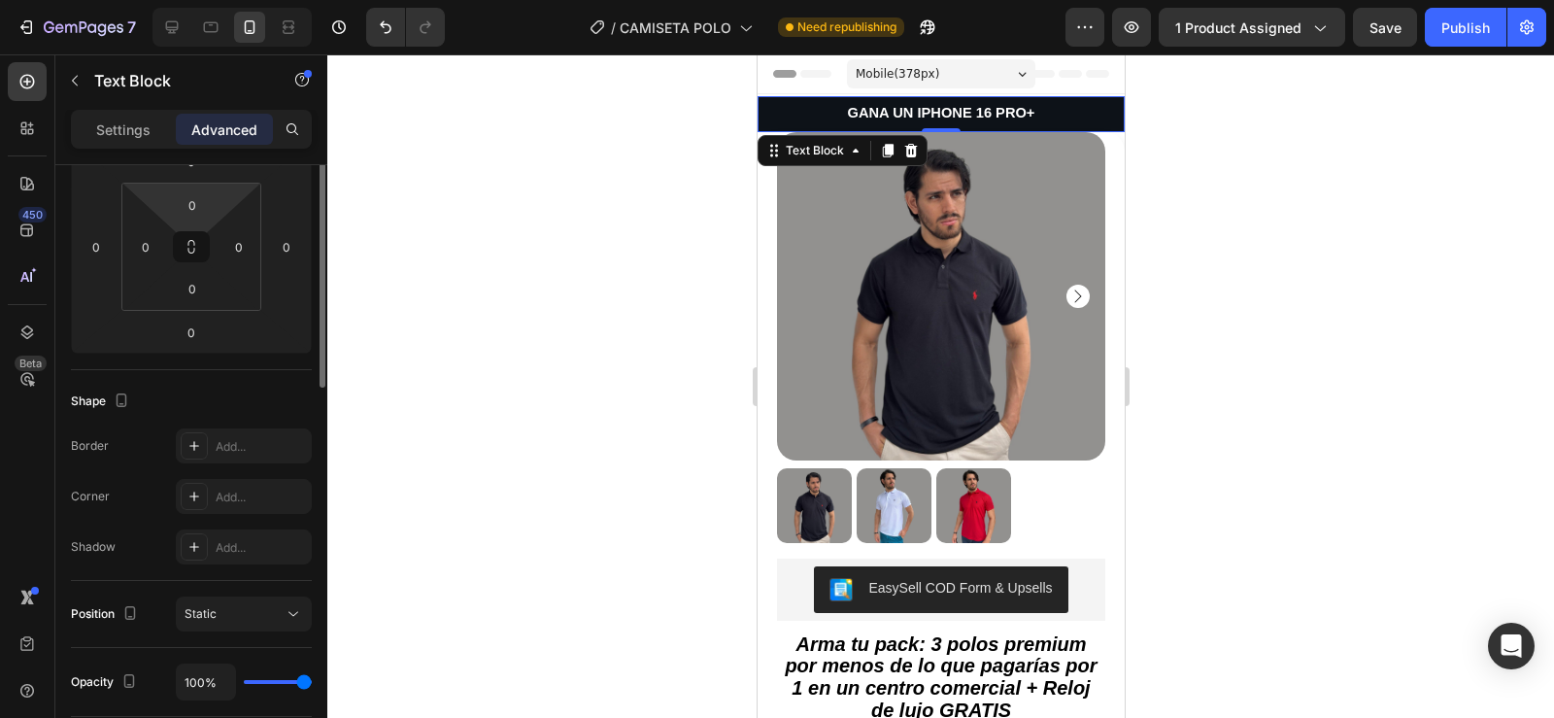
scroll to position [136, 0]
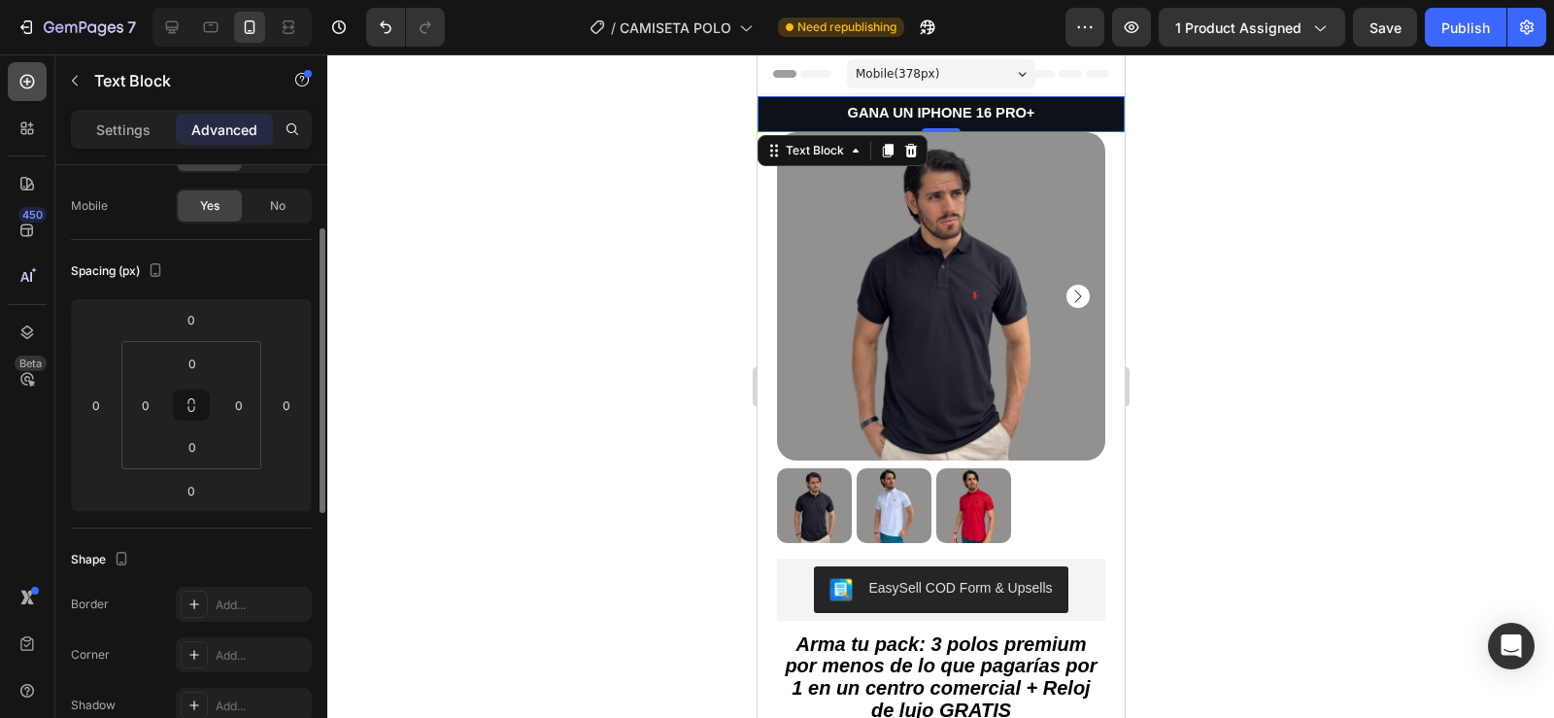
click at [23, 94] on div at bounding box center [27, 81] width 39 height 39
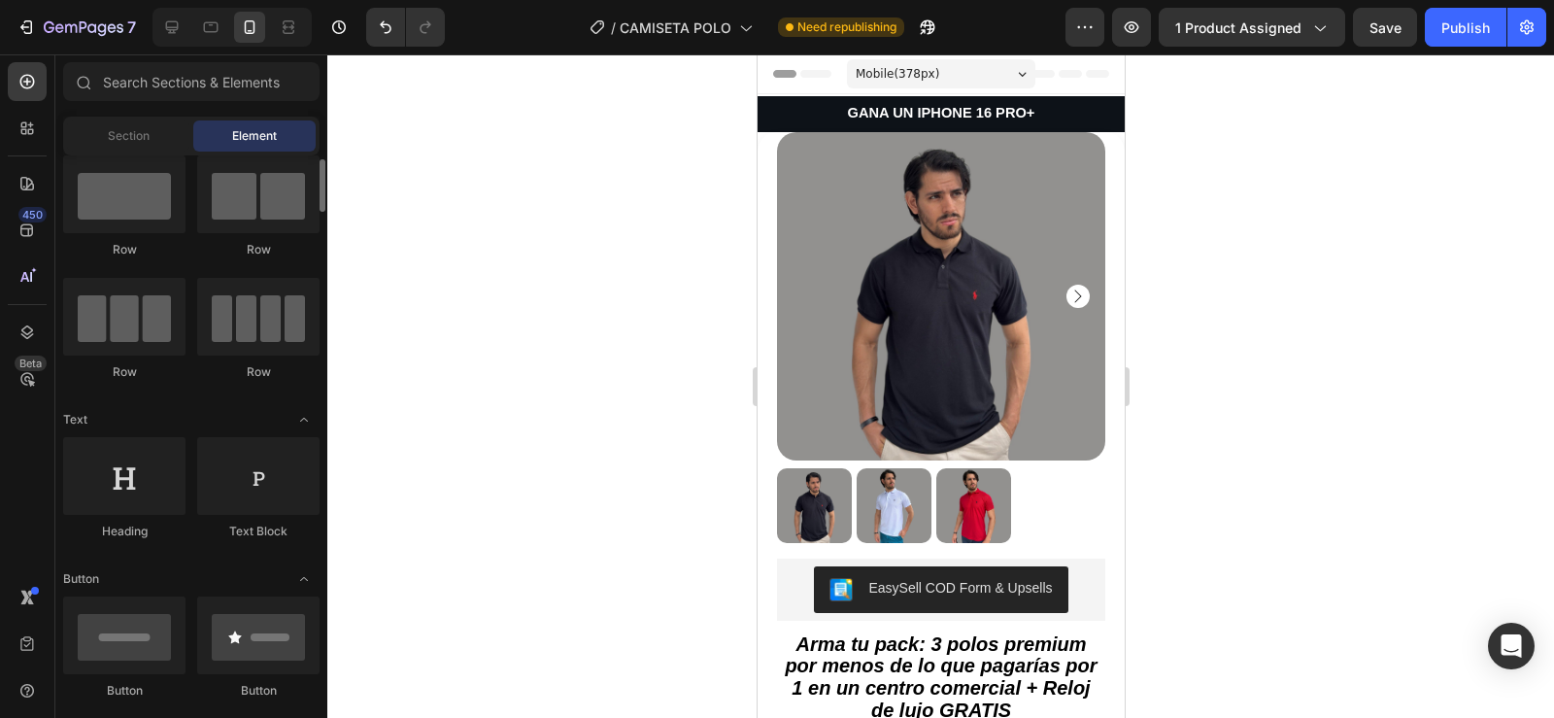
scroll to position [0, 0]
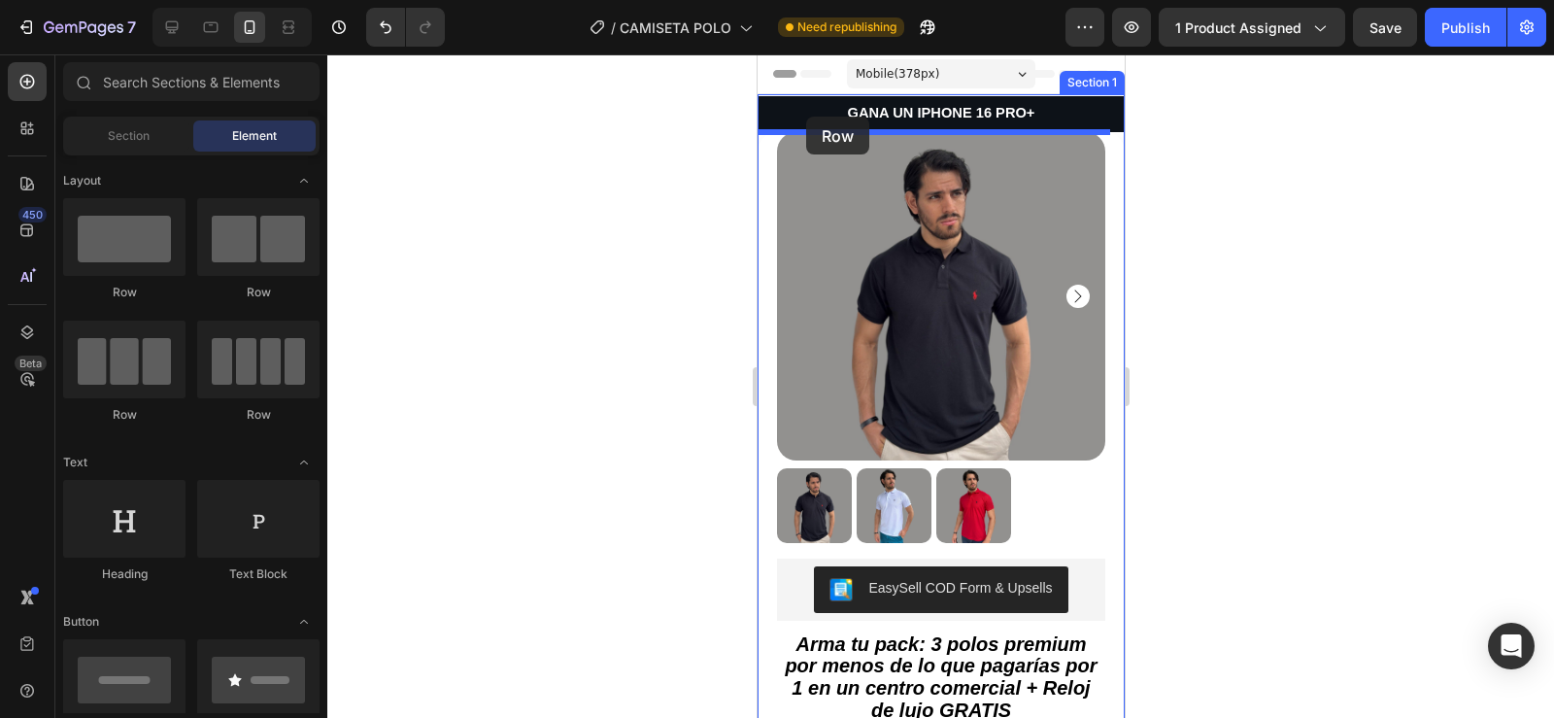
drag, startPoint x: 889, startPoint y: 433, endPoint x: 805, endPoint y: 117, distance: 327.4
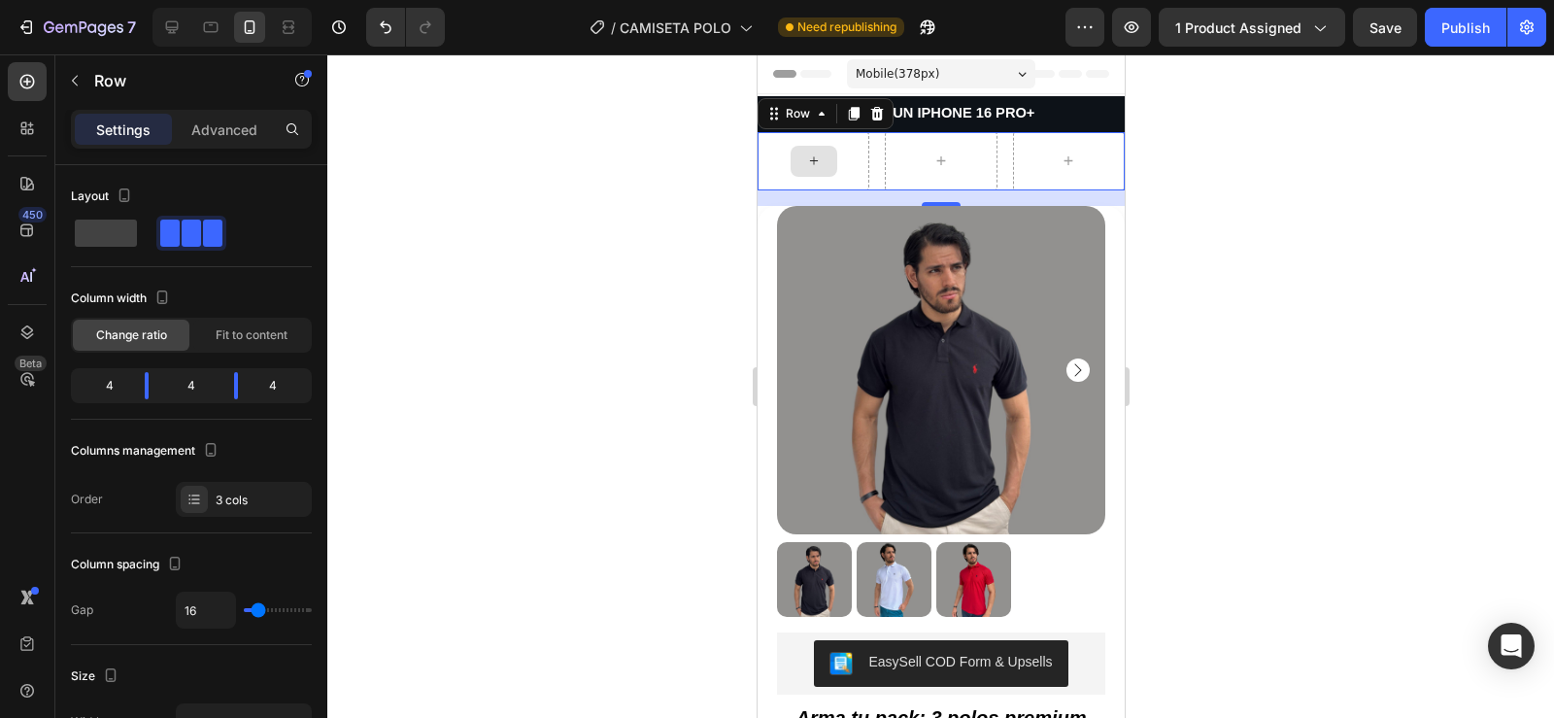
click at [823, 175] on div at bounding box center [813, 161] width 112 height 58
click at [71, 86] on icon "button" at bounding box center [75, 81] width 16 height 16
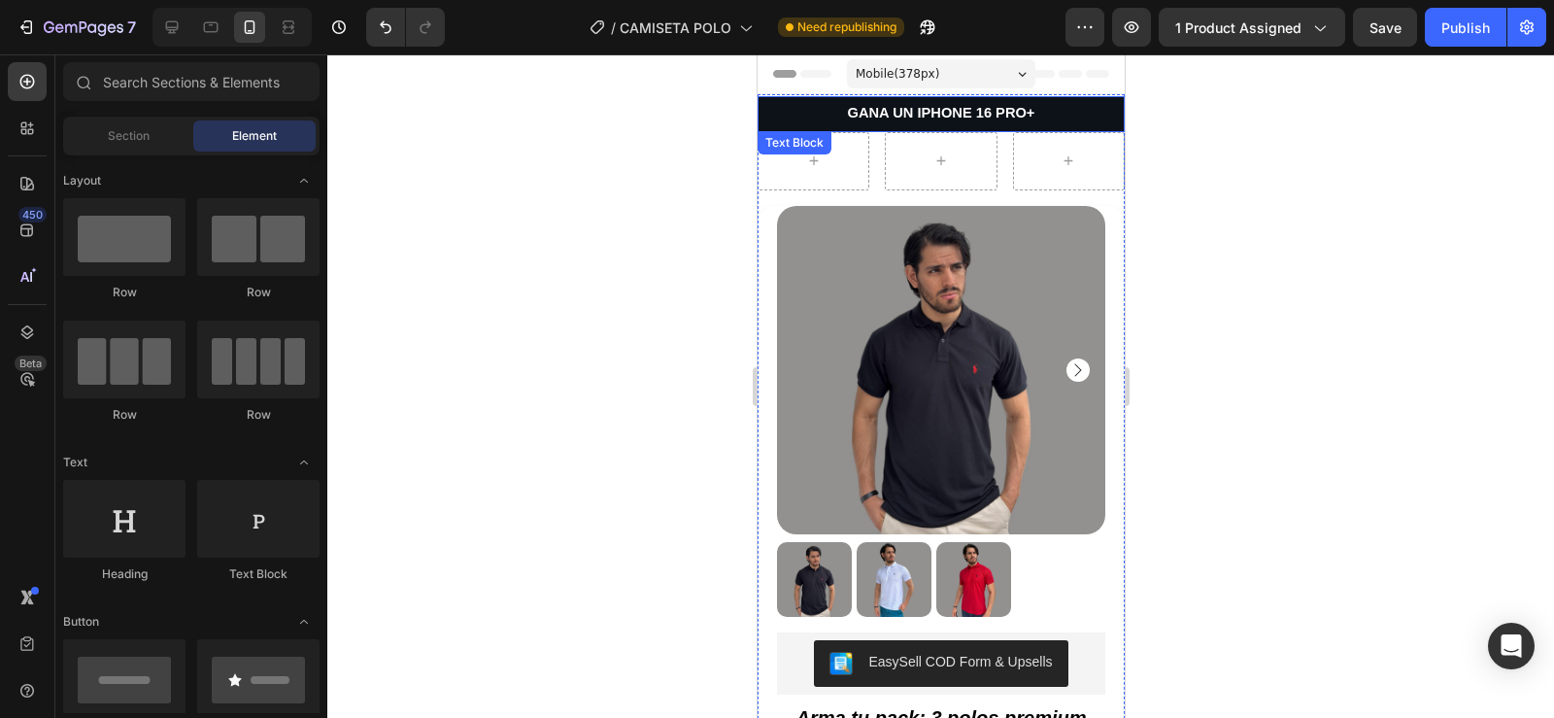
click at [812, 114] on p "GANA UN IPHONE 16 PRO+" at bounding box center [939, 114] width 363 height 17
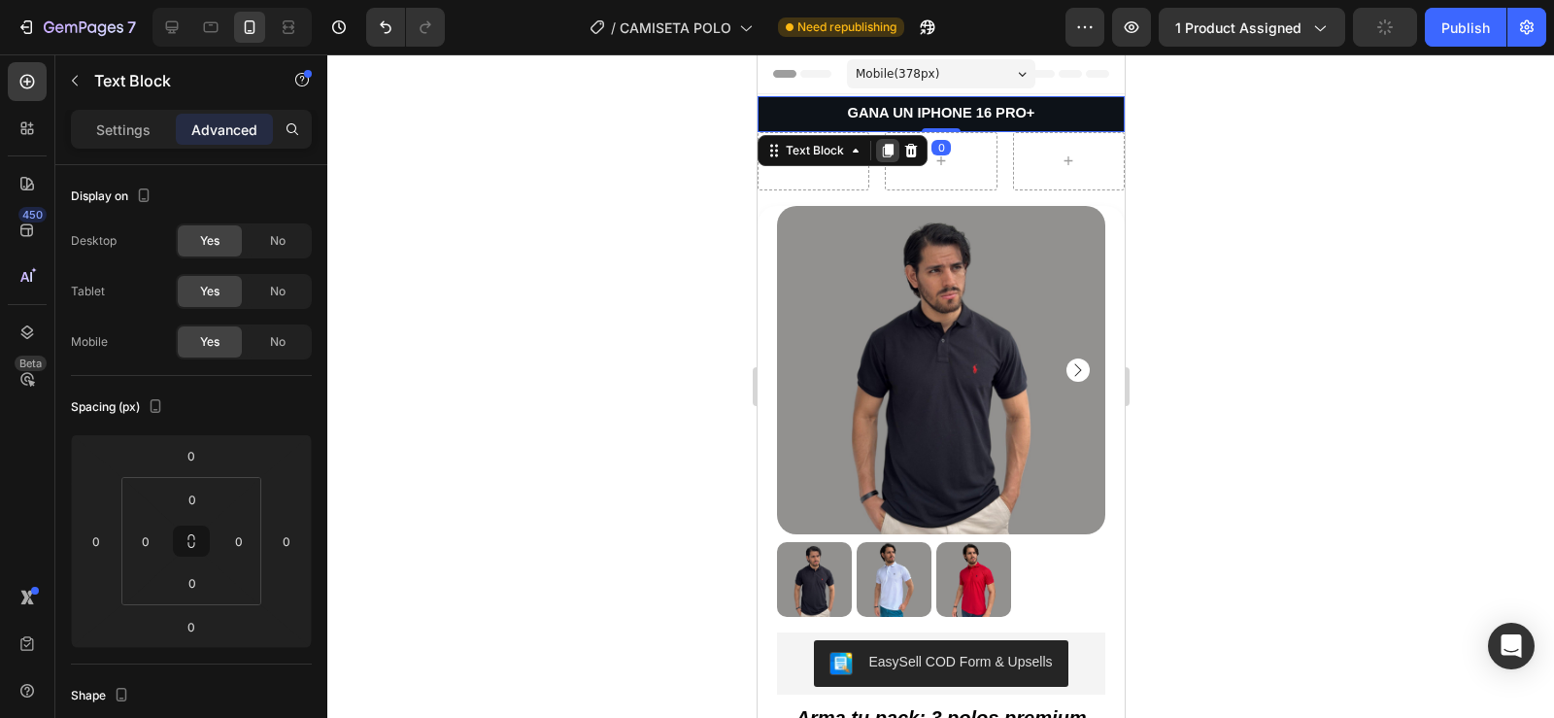
click at [886, 146] on icon at bounding box center [887, 151] width 11 height 14
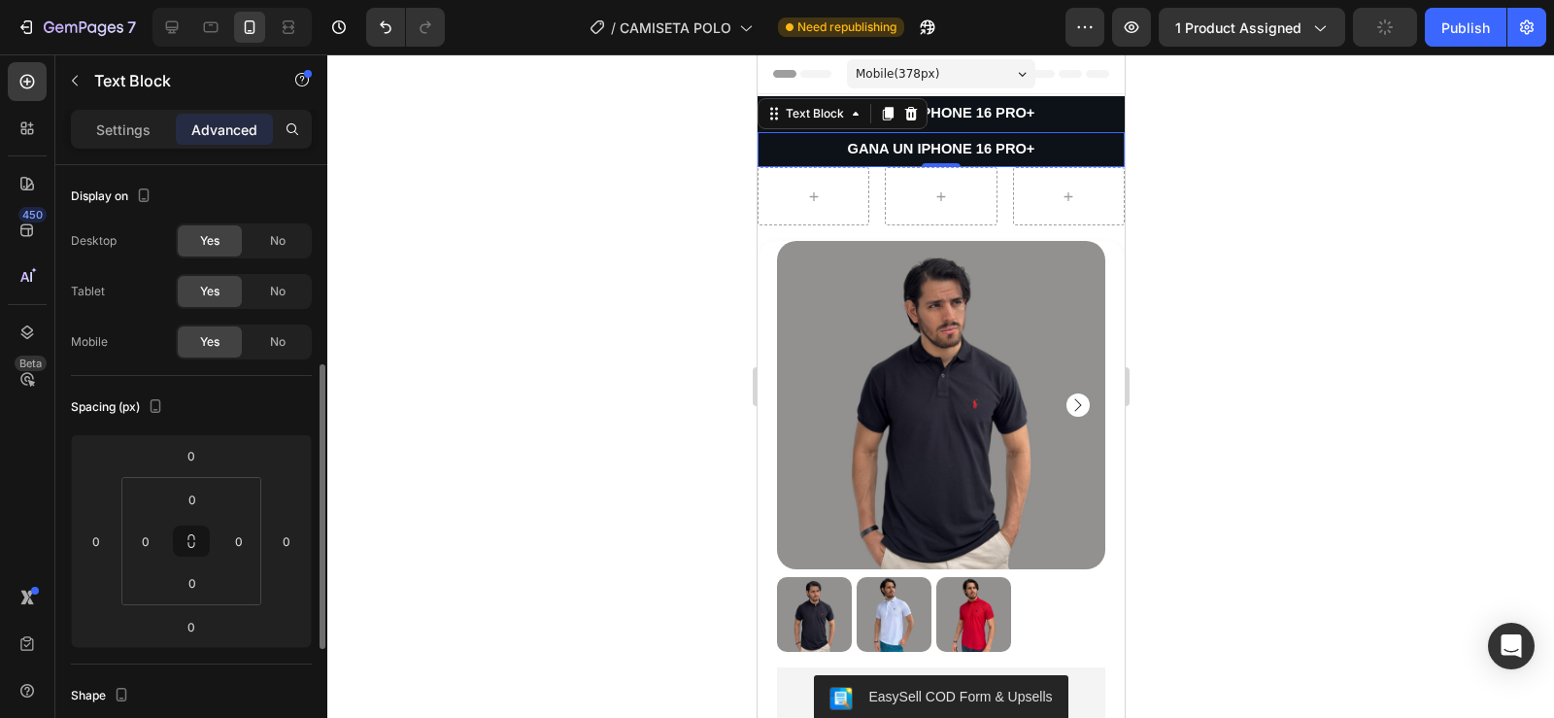
scroll to position [136, 0]
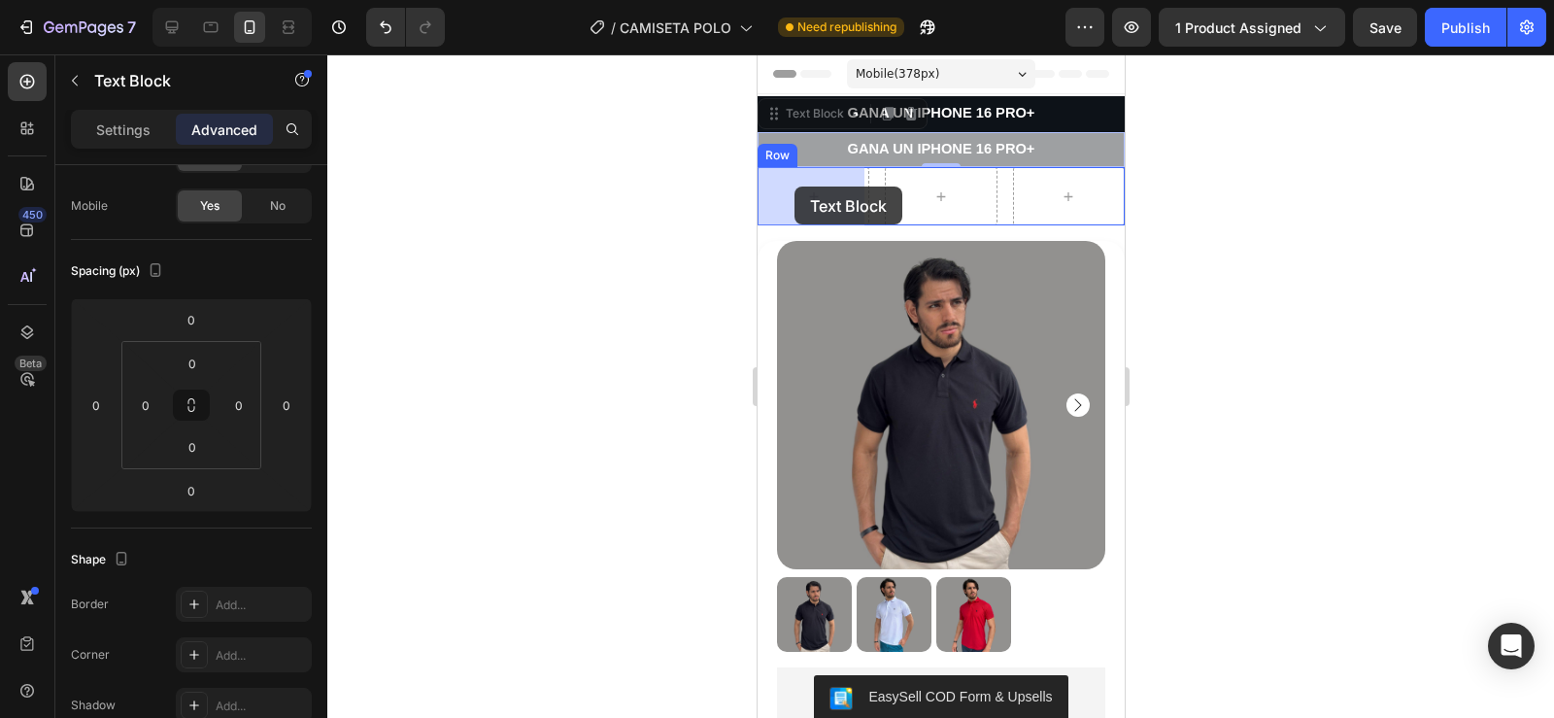
drag, startPoint x: 772, startPoint y: 115, endPoint x: 793, endPoint y: 186, distance: 75.0
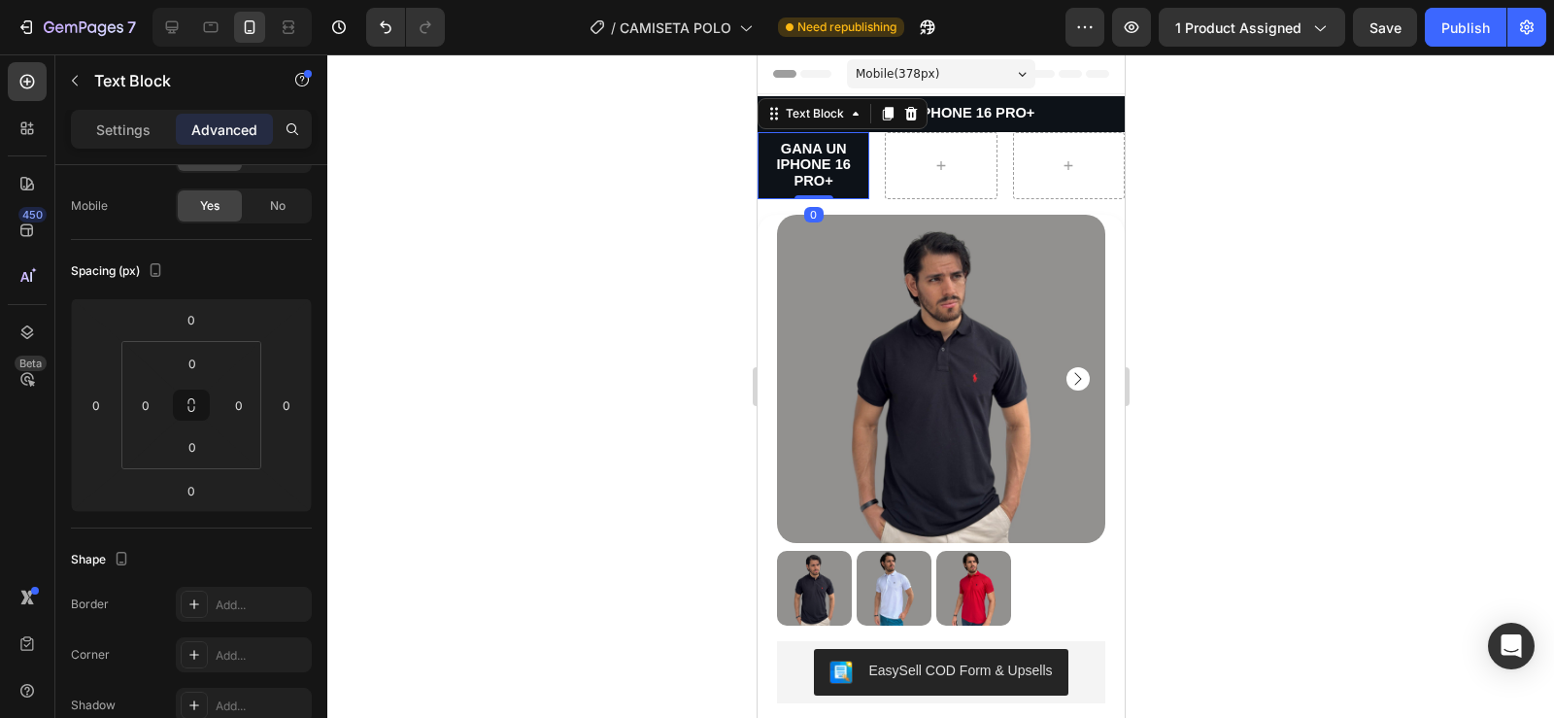
click at [727, 183] on div at bounding box center [940, 385] width 1227 height 663
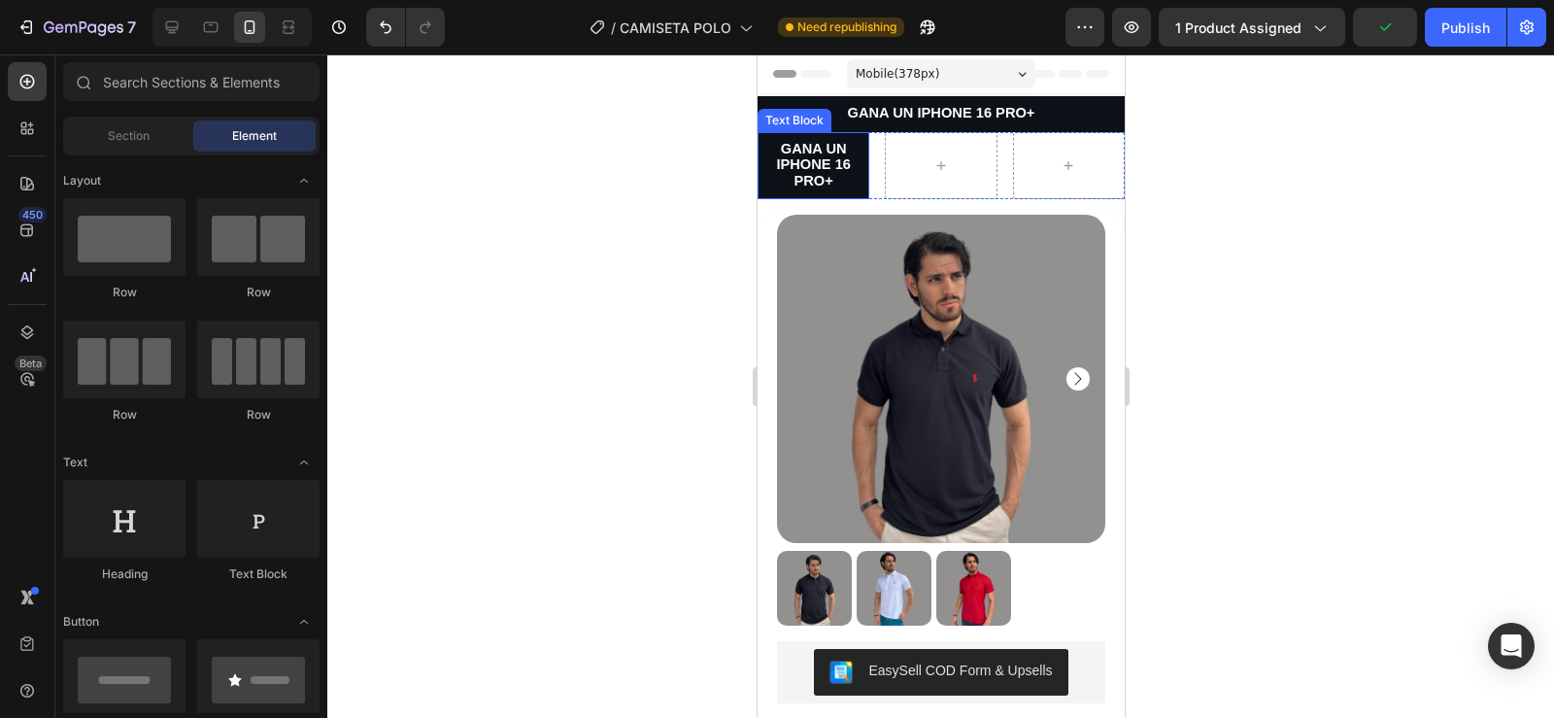
click at [825, 156] on span "GANA UN IPHONE 16 PRO+" at bounding box center [812, 165] width 75 height 48
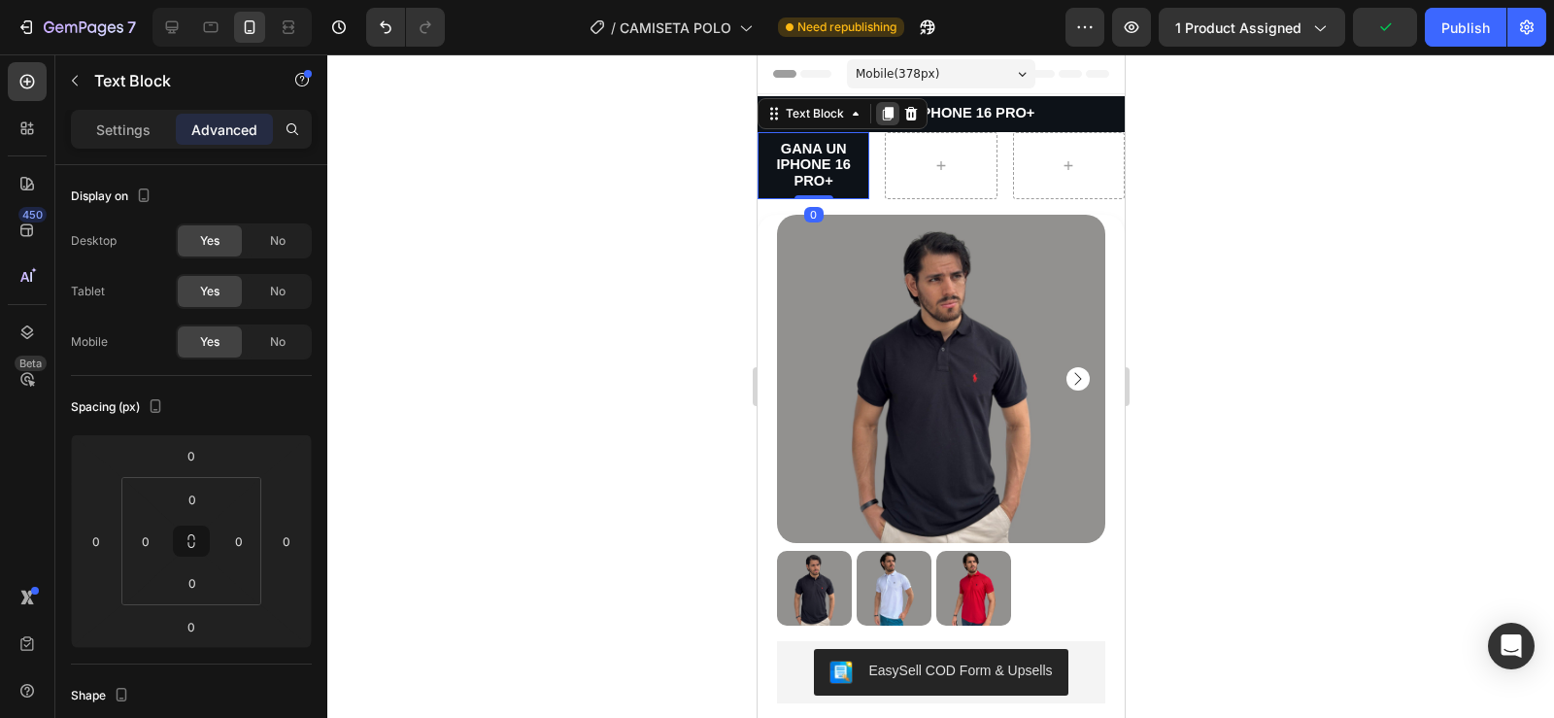
click at [888, 115] on icon at bounding box center [887, 114] width 11 height 14
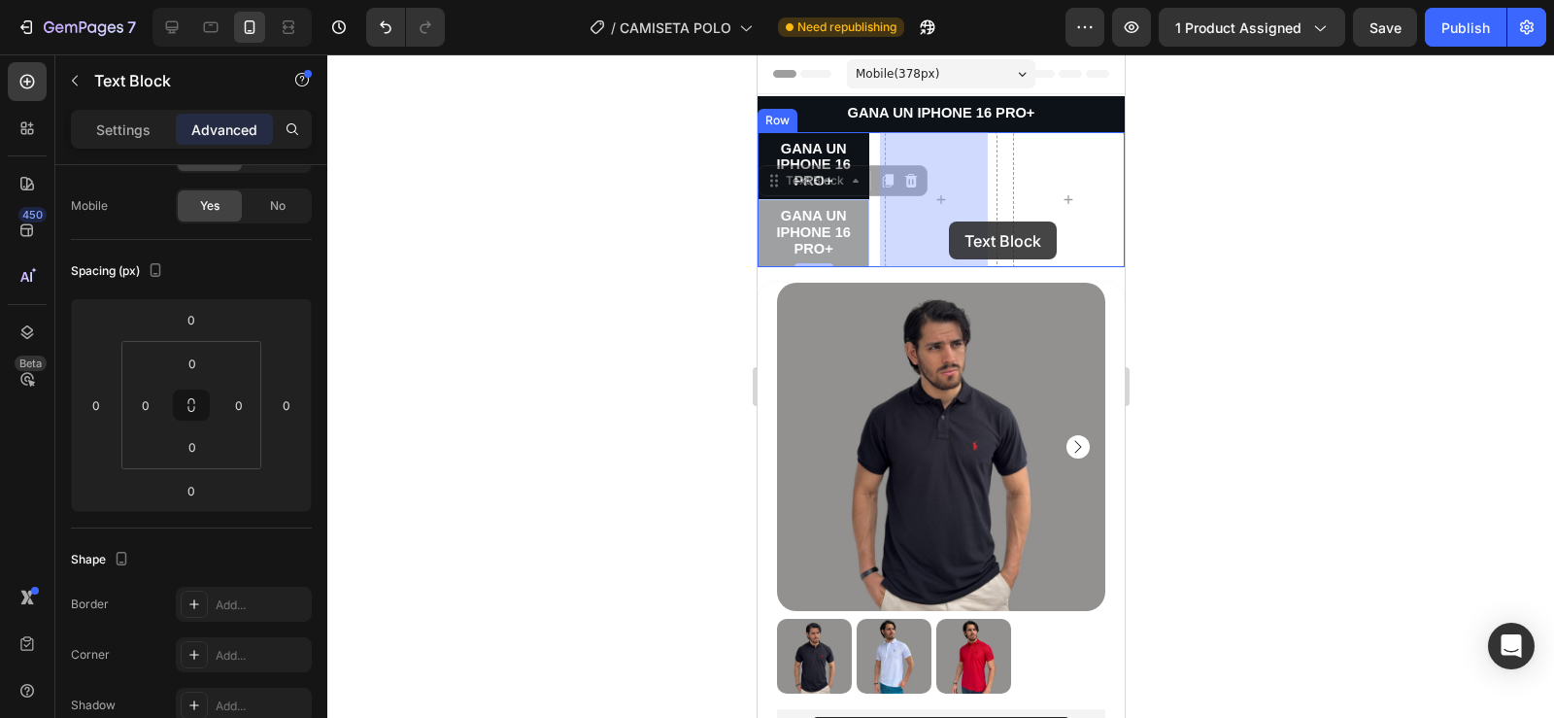
drag, startPoint x: 782, startPoint y: 187, endPoint x: 948, endPoint y: 221, distance: 169.5
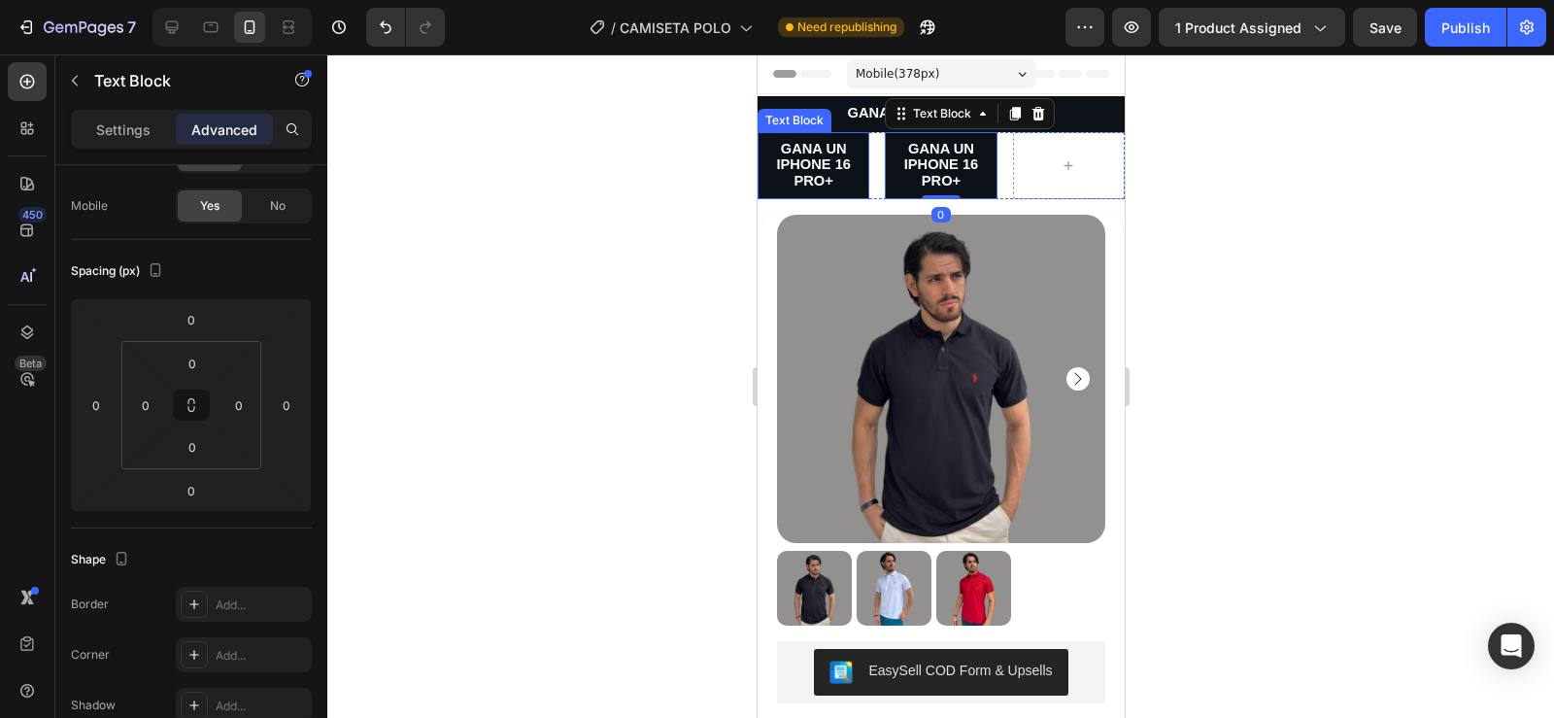
click at [818, 162] on span "GANA UN IPHONE 16 PRO+" at bounding box center [812, 165] width 75 height 48
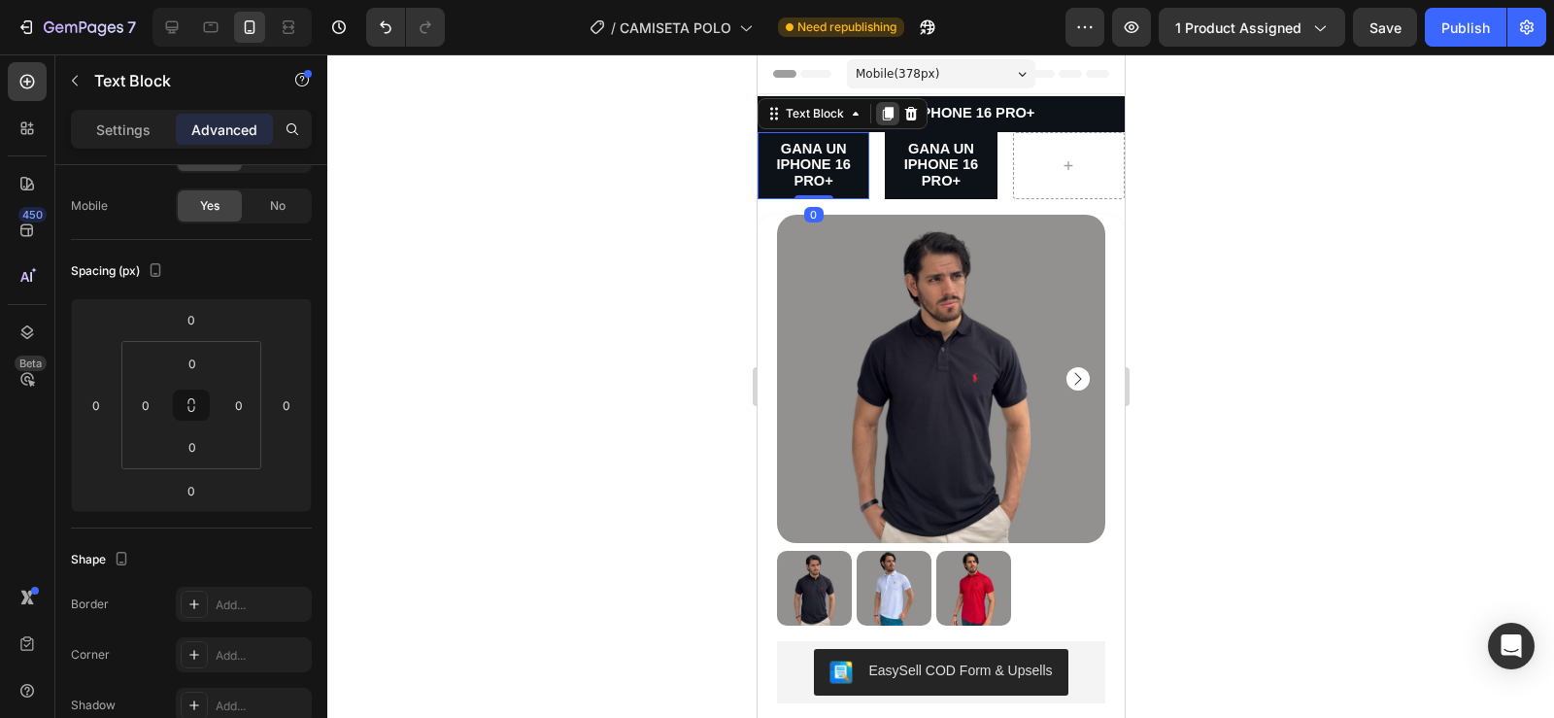
click at [887, 118] on icon at bounding box center [887, 114] width 16 height 16
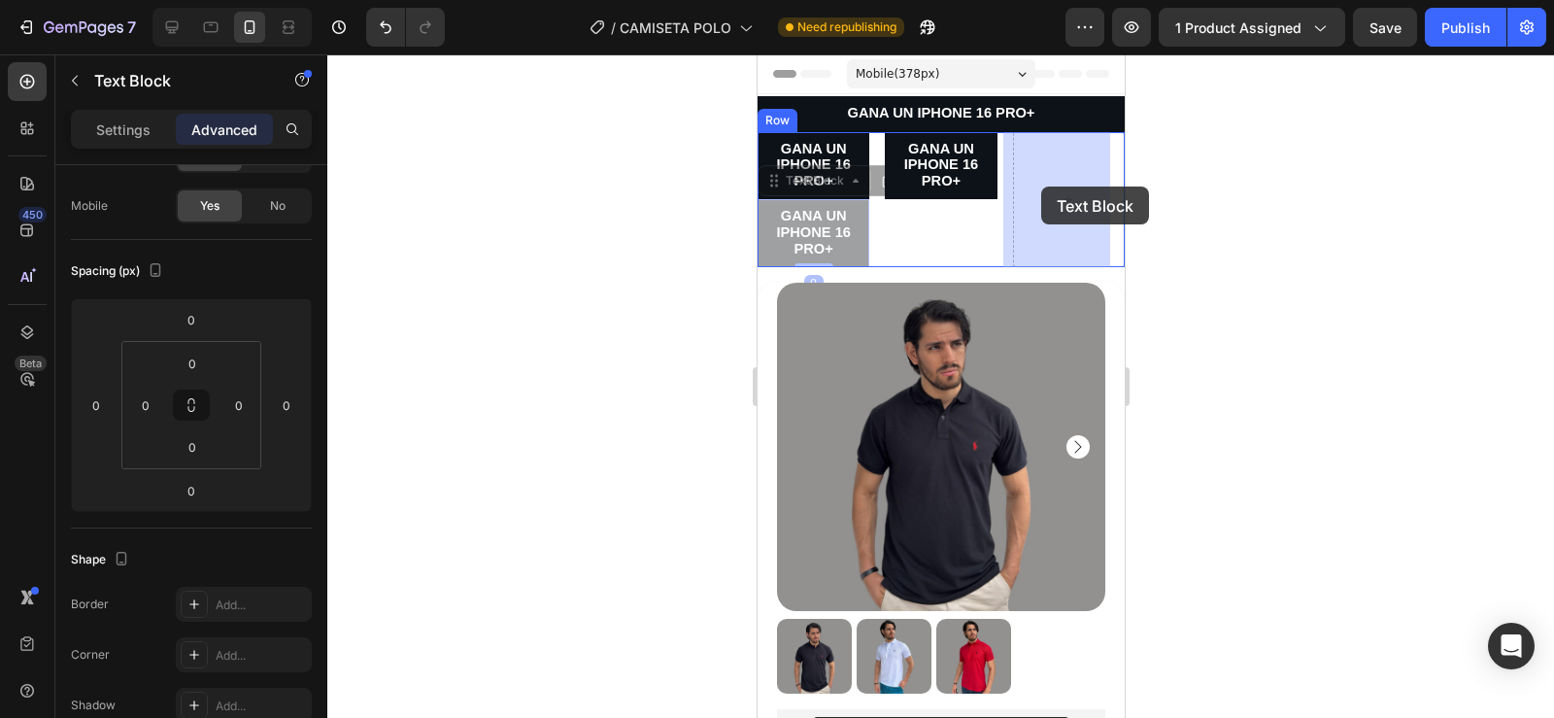
drag, startPoint x: 770, startPoint y: 179, endPoint x: 1040, endPoint y: 186, distance: 270.1
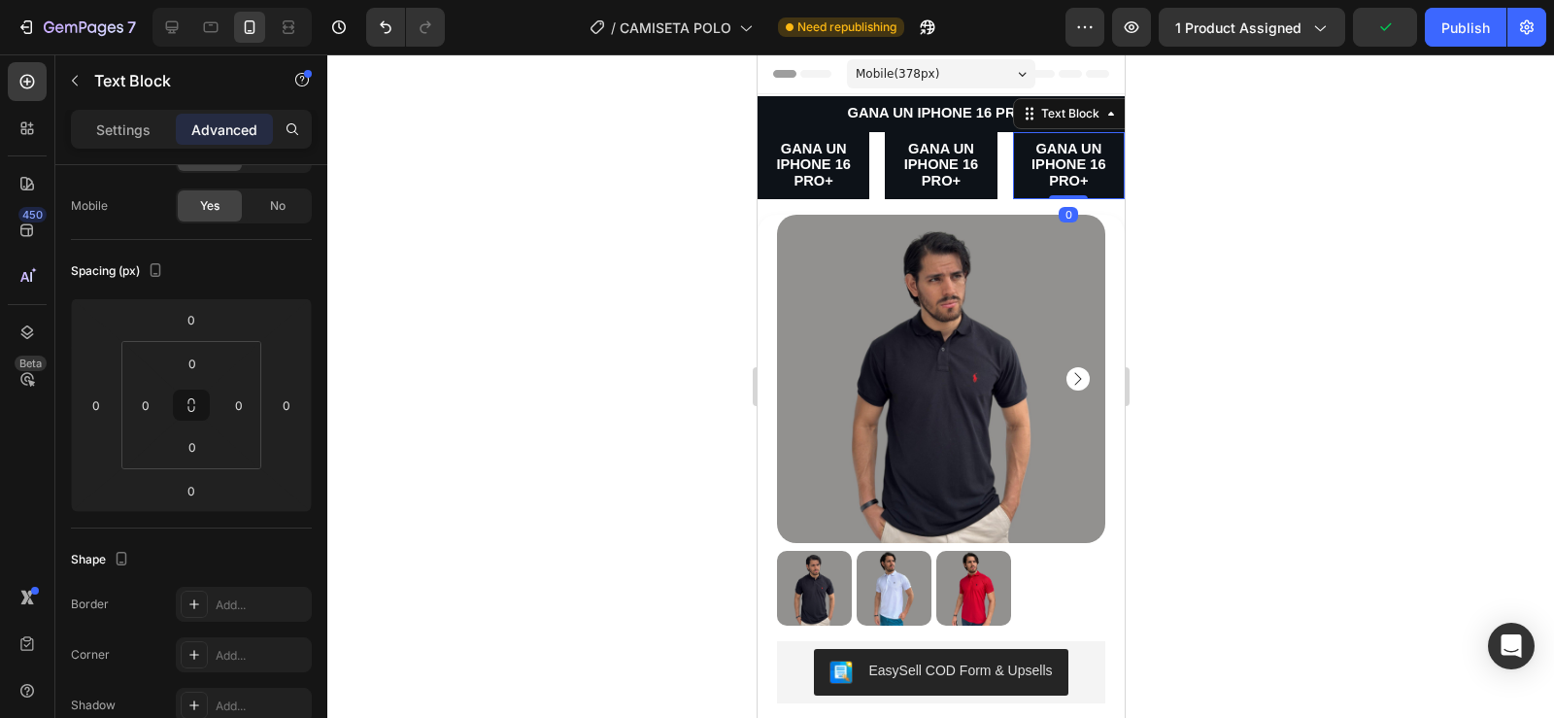
click at [1212, 193] on div at bounding box center [940, 385] width 1227 height 663
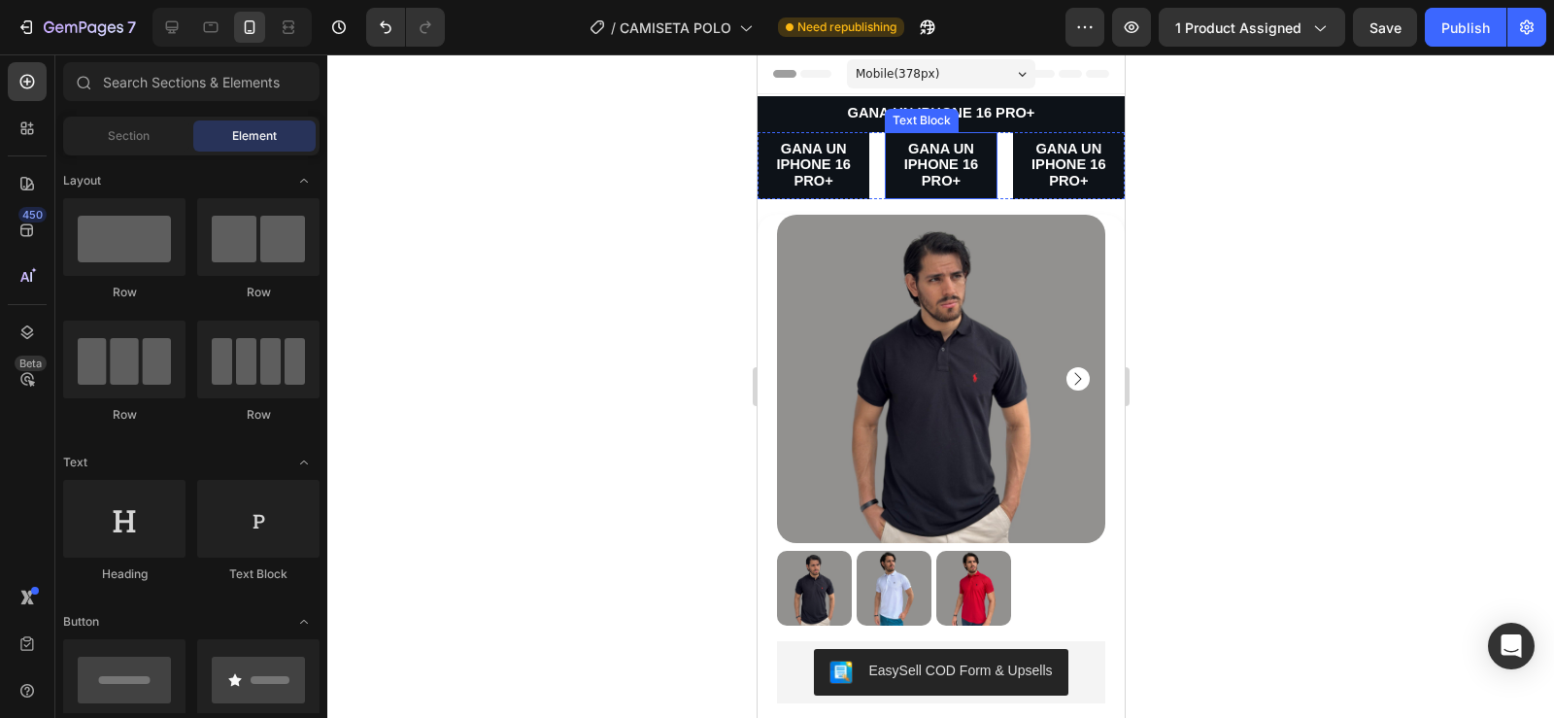
click at [953, 168] on span "GANA UN IPHONE 16 PRO+" at bounding box center [940, 165] width 75 height 48
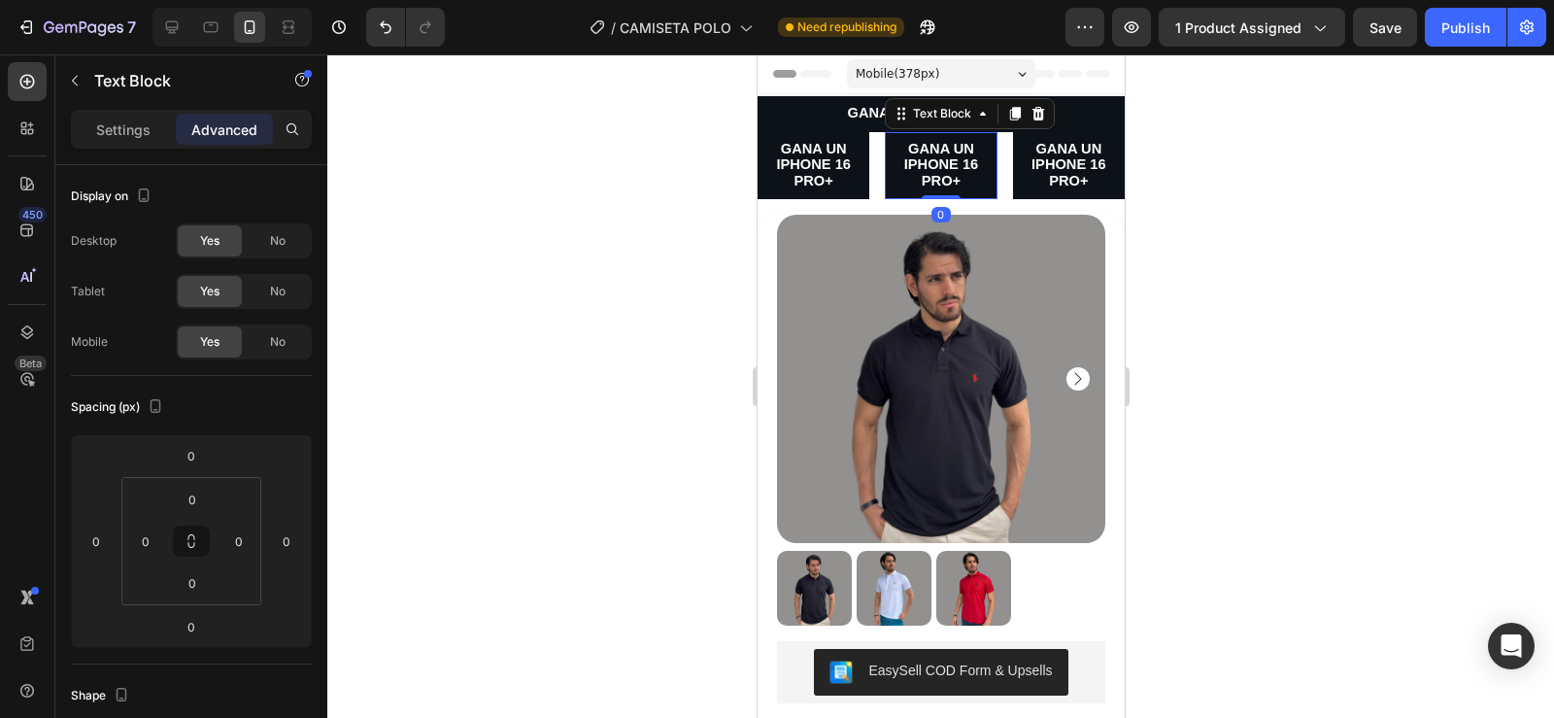
click at [959, 185] on p "GANA UN IPHONE 16 PRO+" at bounding box center [940, 166] width 108 height 49
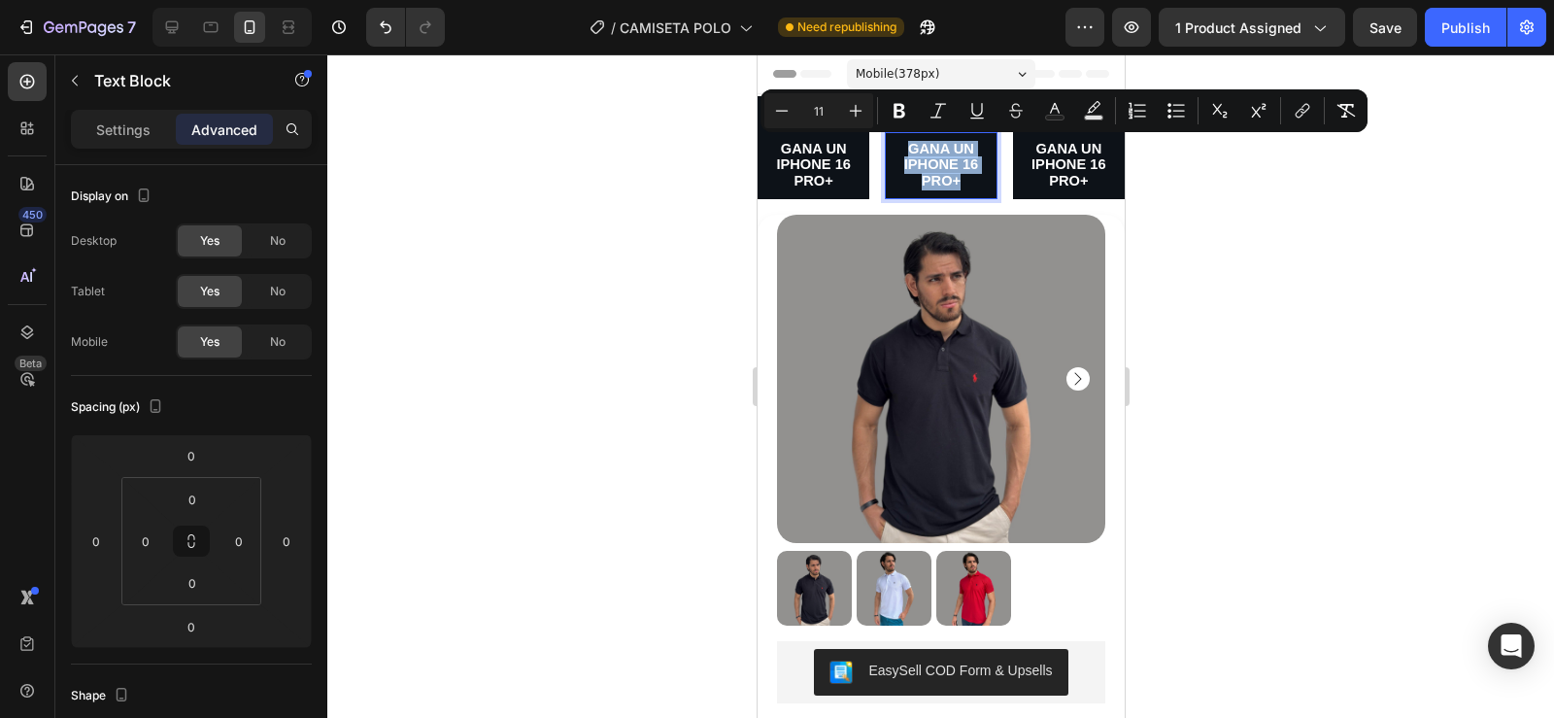
drag, startPoint x: 959, startPoint y: 183, endPoint x: 895, endPoint y: 150, distance: 72.1
click at [895, 150] on p "GANA UN IPHONE 16 PRO+" at bounding box center [940, 166] width 108 height 49
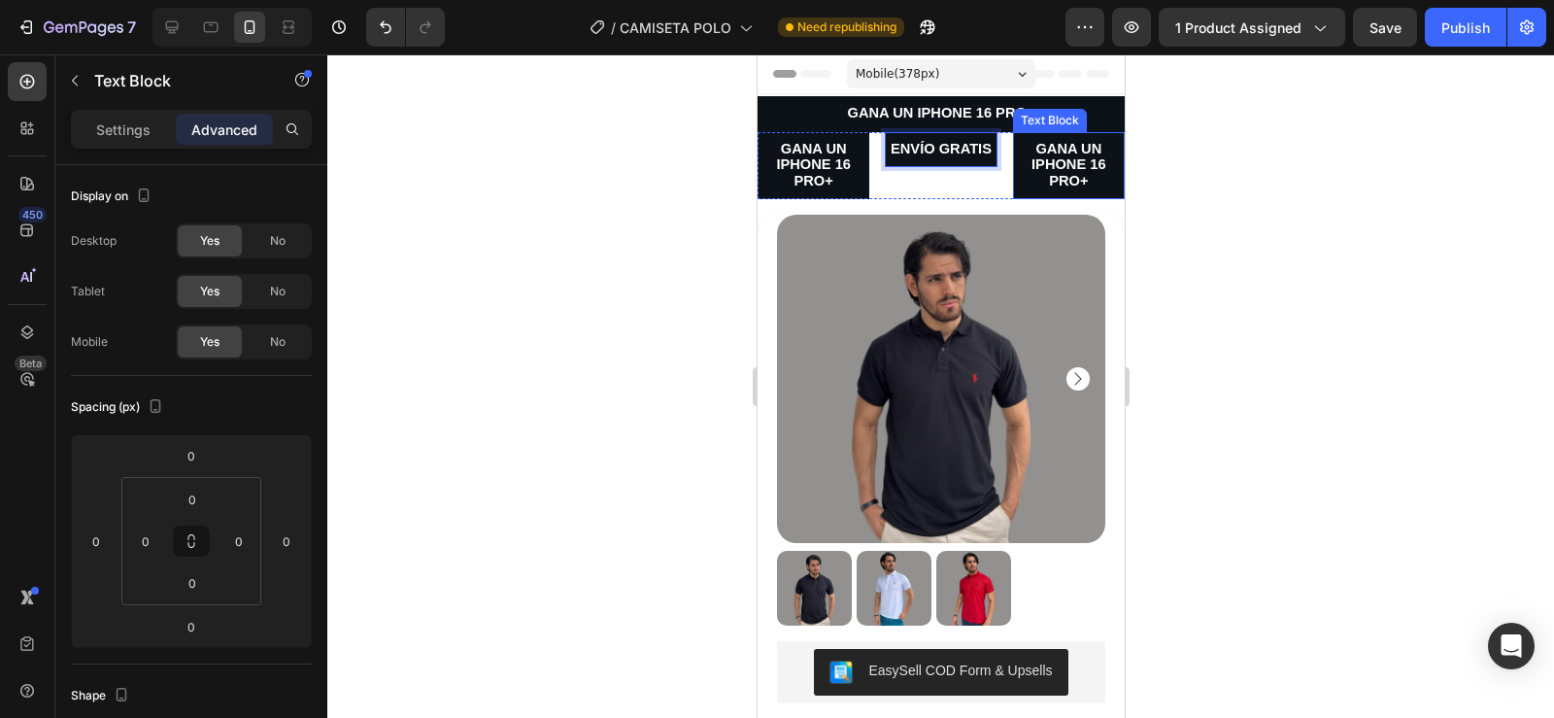
click at [1081, 182] on p "GANA UN IPHONE 16 PRO+" at bounding box center [1068, 166] width 108 height 49
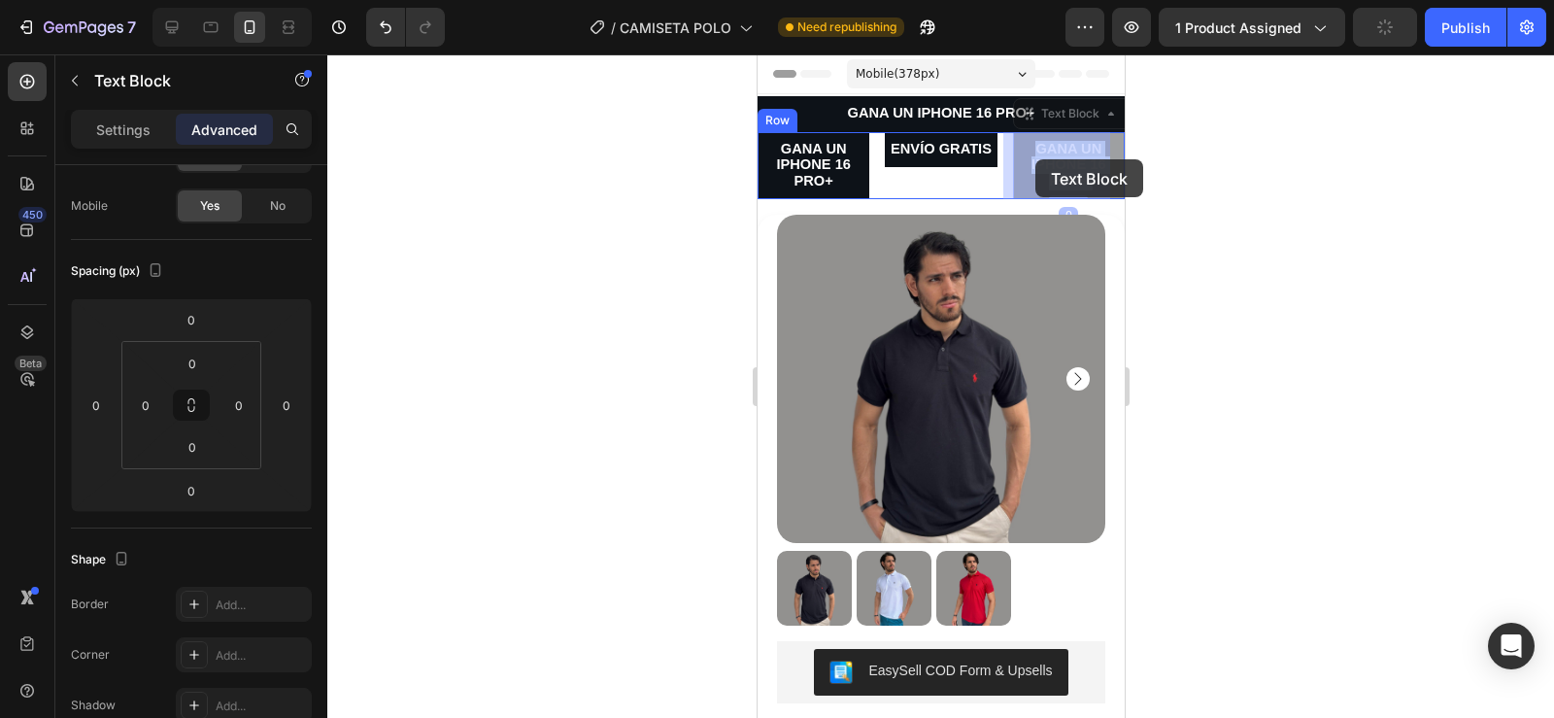
drag, startPoint x: 1080, startPoint y: 180, endPoint x: 1034, endPoint y: 159, distance: 50.0
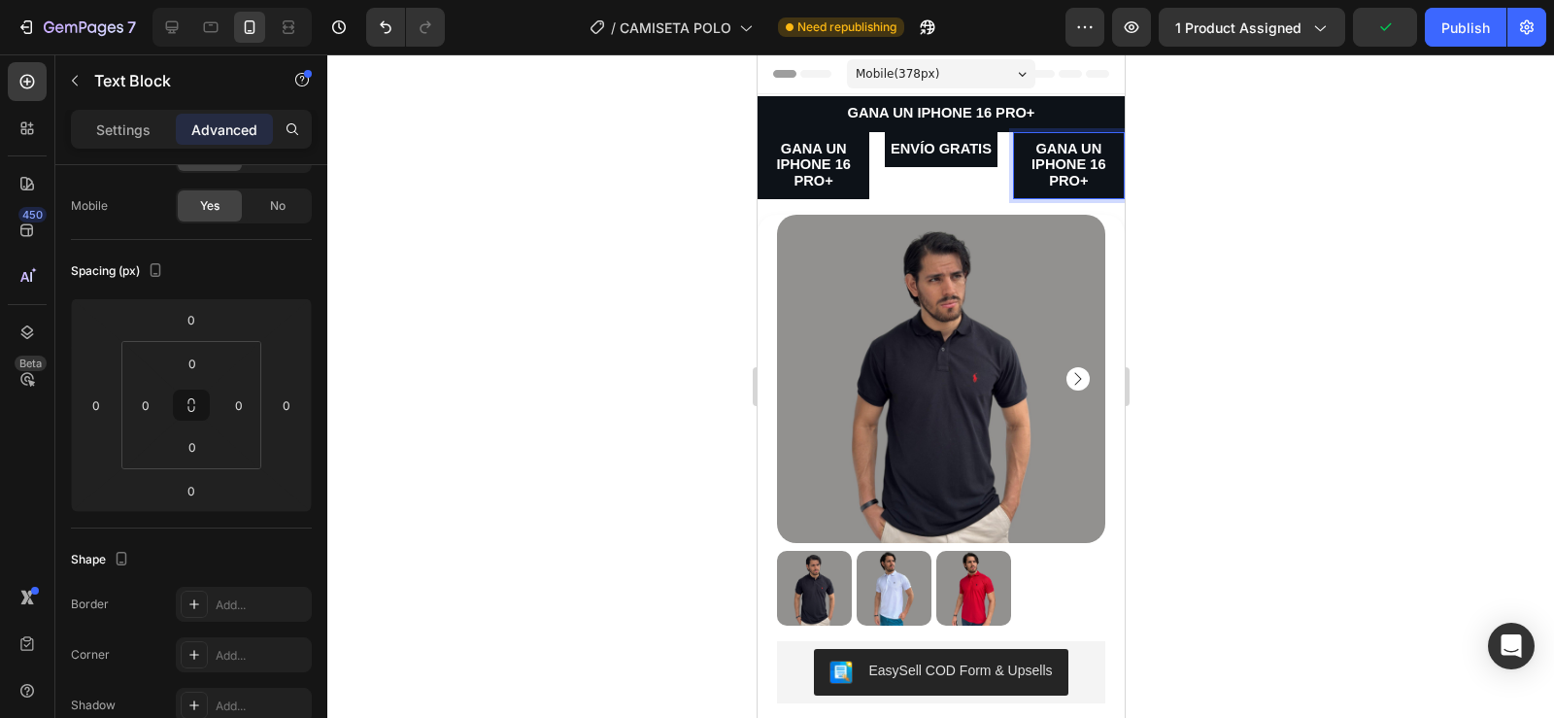
click at [1078, 177] on p "GANA UN IPHONE 16 PRO+" at bounding box center [1068, 166] width 108 height 49
drag, startPoint x: 1078, startPoint y: 177, endPoint x: 1024, endPoint y: 150, distance: 60.8
click at [1024, 150] on p "GANA UN IPHONE 16 PRO+" at bounding box center [1068, 166] width 108 height 49
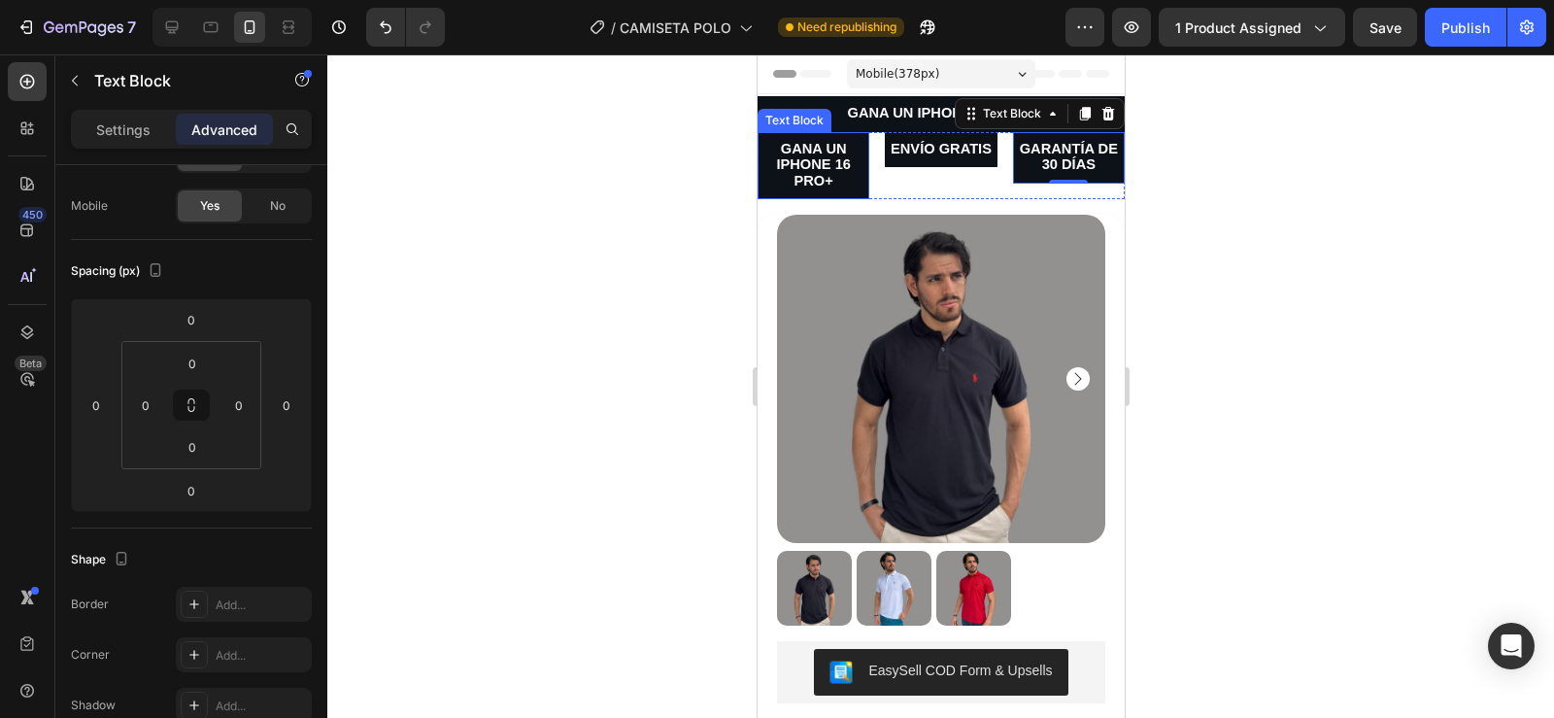
click at [722, 190] on div at bounding box center [940, 385] width 1227 height 663
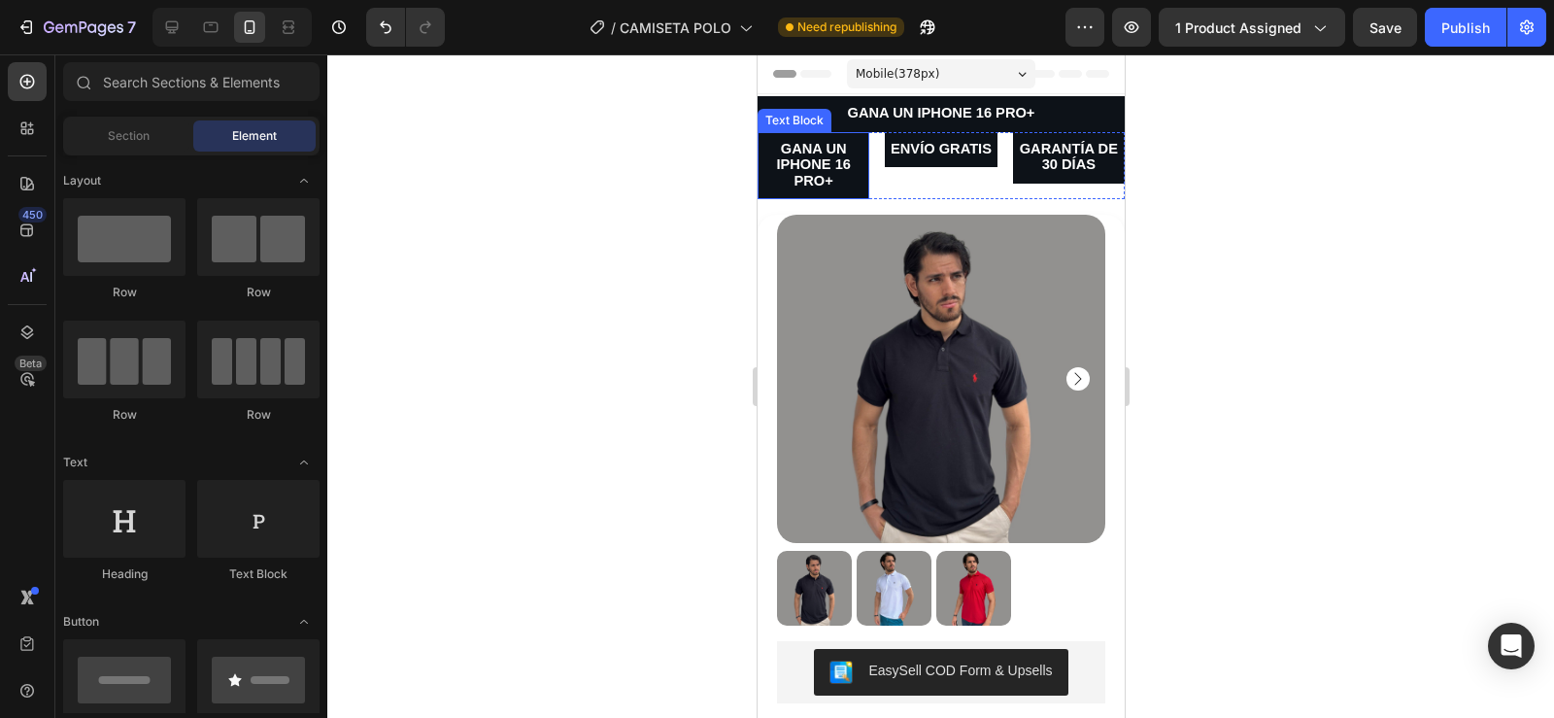
click at [703, 199] on div at bounding box center [940, 385] width 1227 height 663
click at [637, 206] on div at bounding box center [940, 385] width 1227 height 663
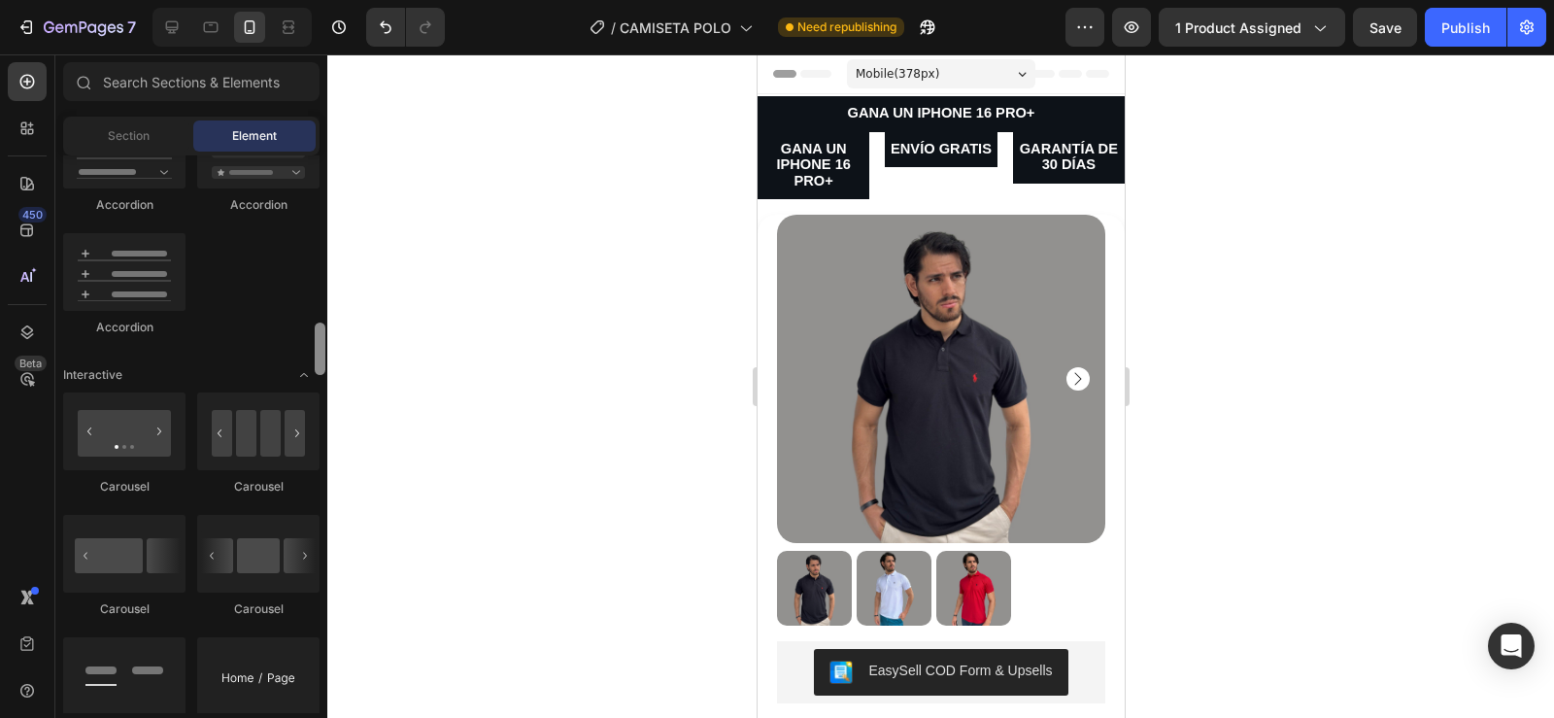
scroll to position [1750, 0]
click at [127, 566] on div at bounding box center [124, 550] width 122 height 78
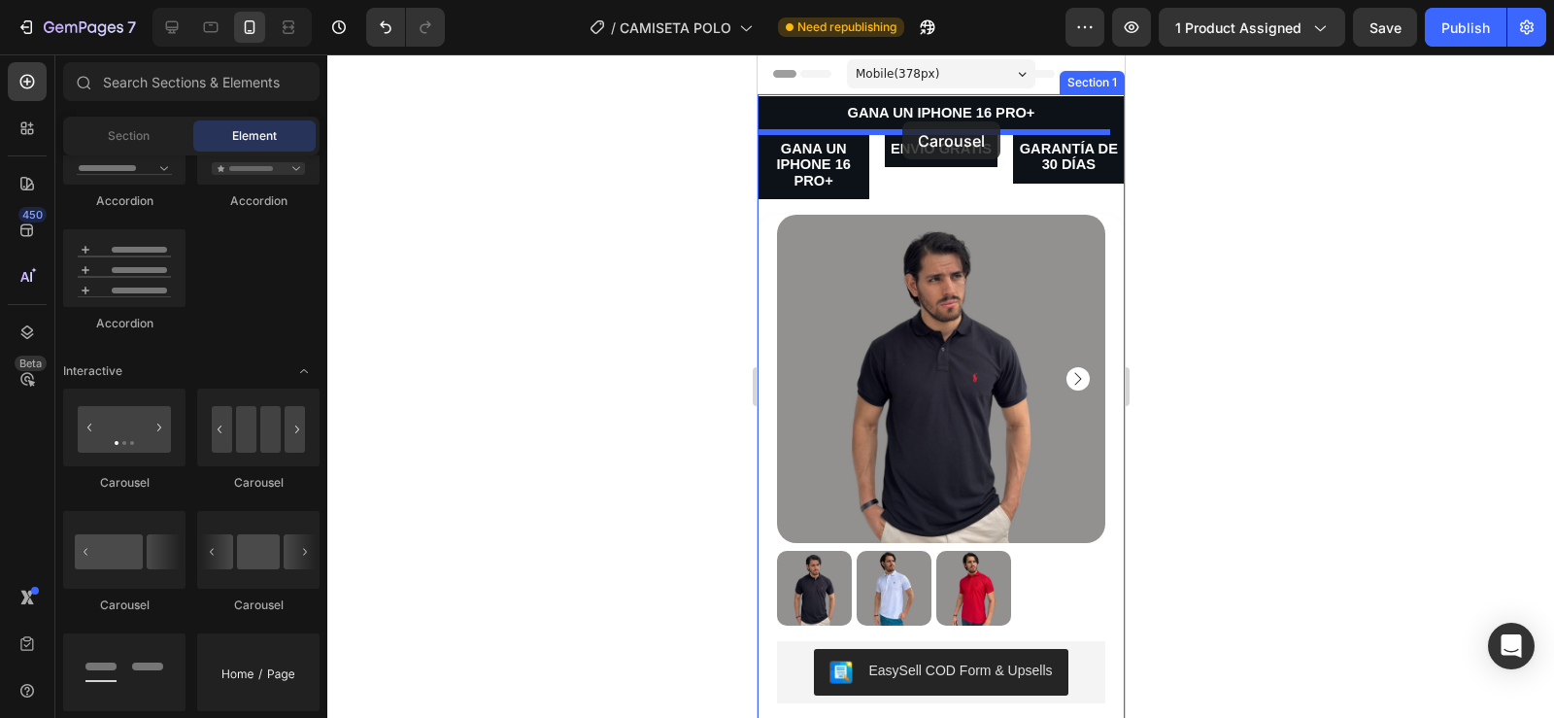
drag, startPoint x: 882, startPoint y: 621, endPoint x: 901, endPoint y: 121, distance: 499.5
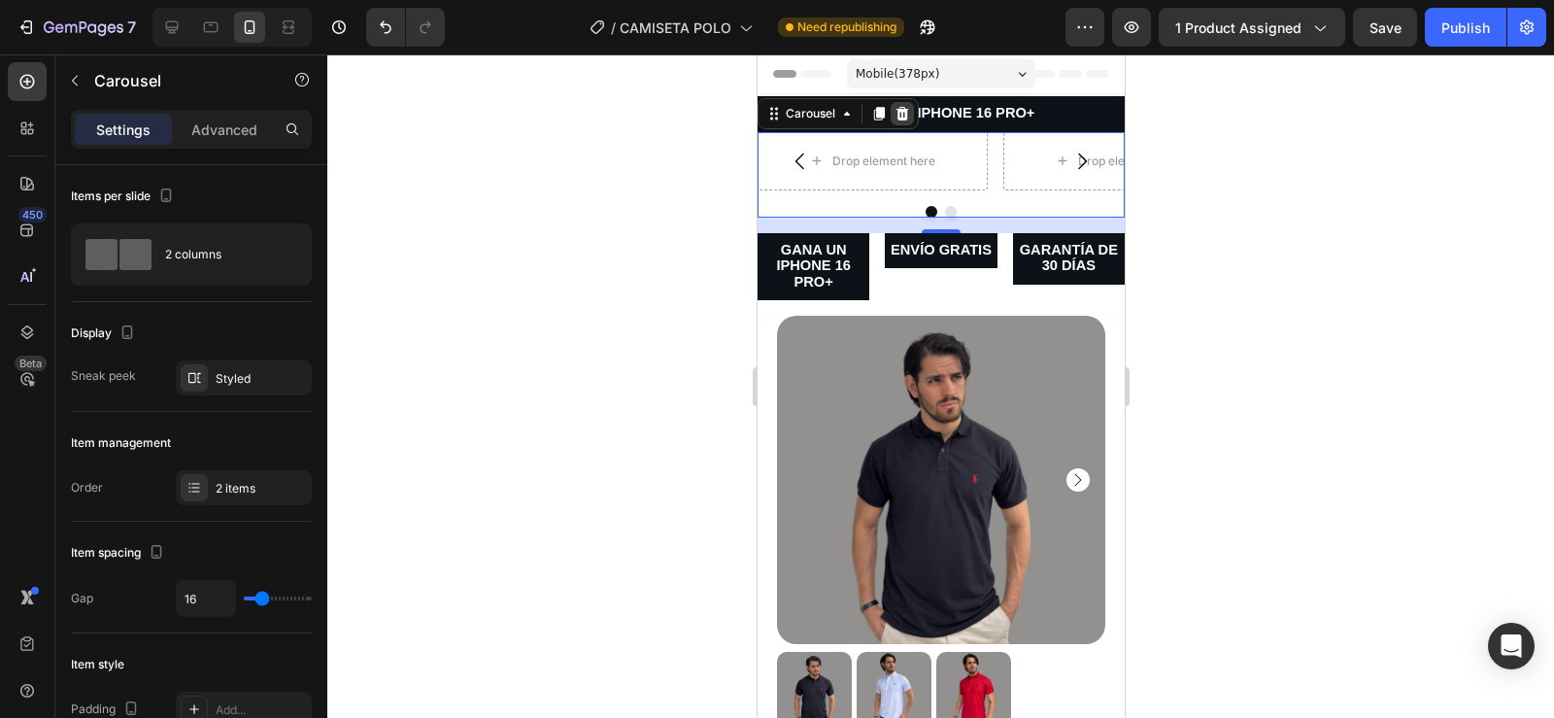
click at [898, 117] on icon at bounding box center [901, 113] width 13 height 14
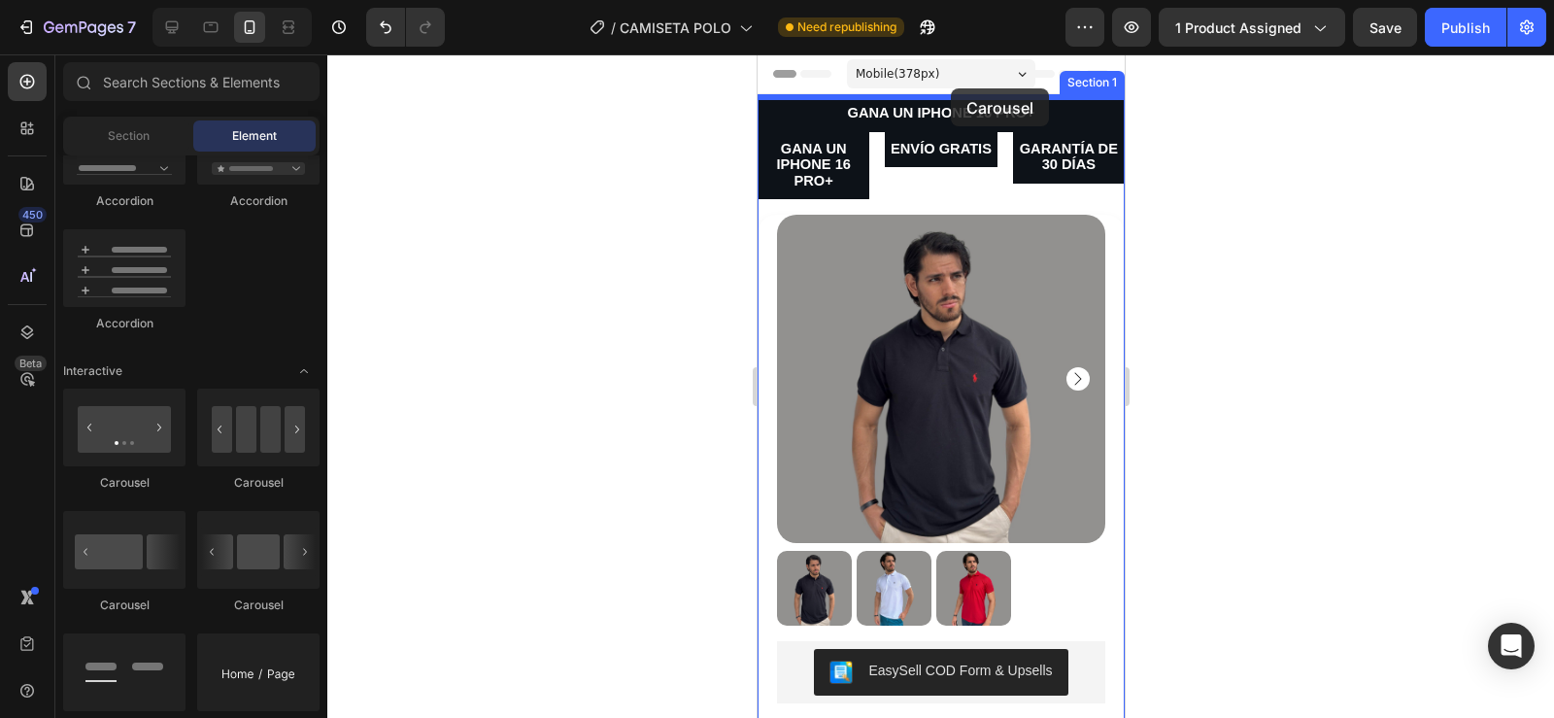
drag, startPoint x: 992, startPoint y: 613, endPoint x: 950, endPoint y: 89, distance: 525.2
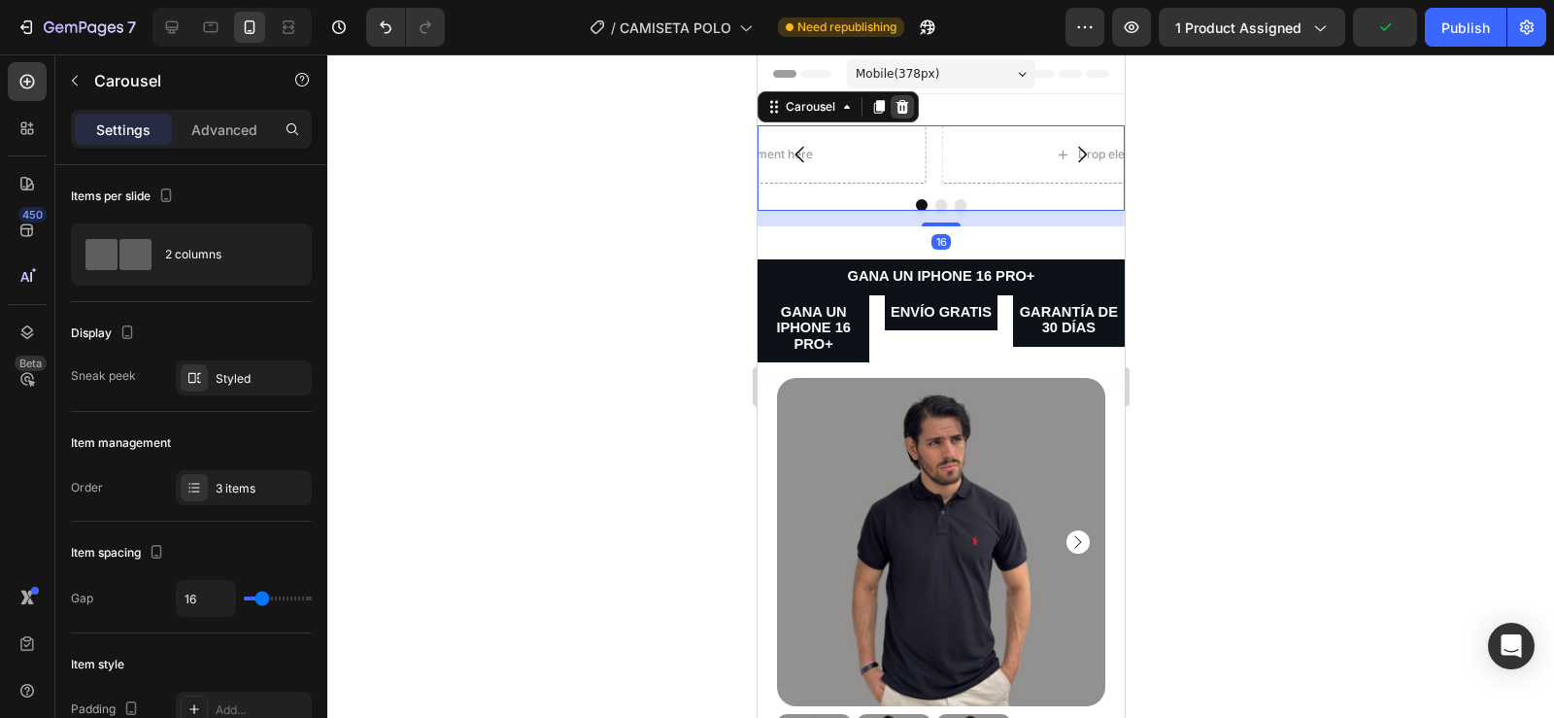
click at [890, 98] on div at bounding box center [901, 106] width 23 height 23
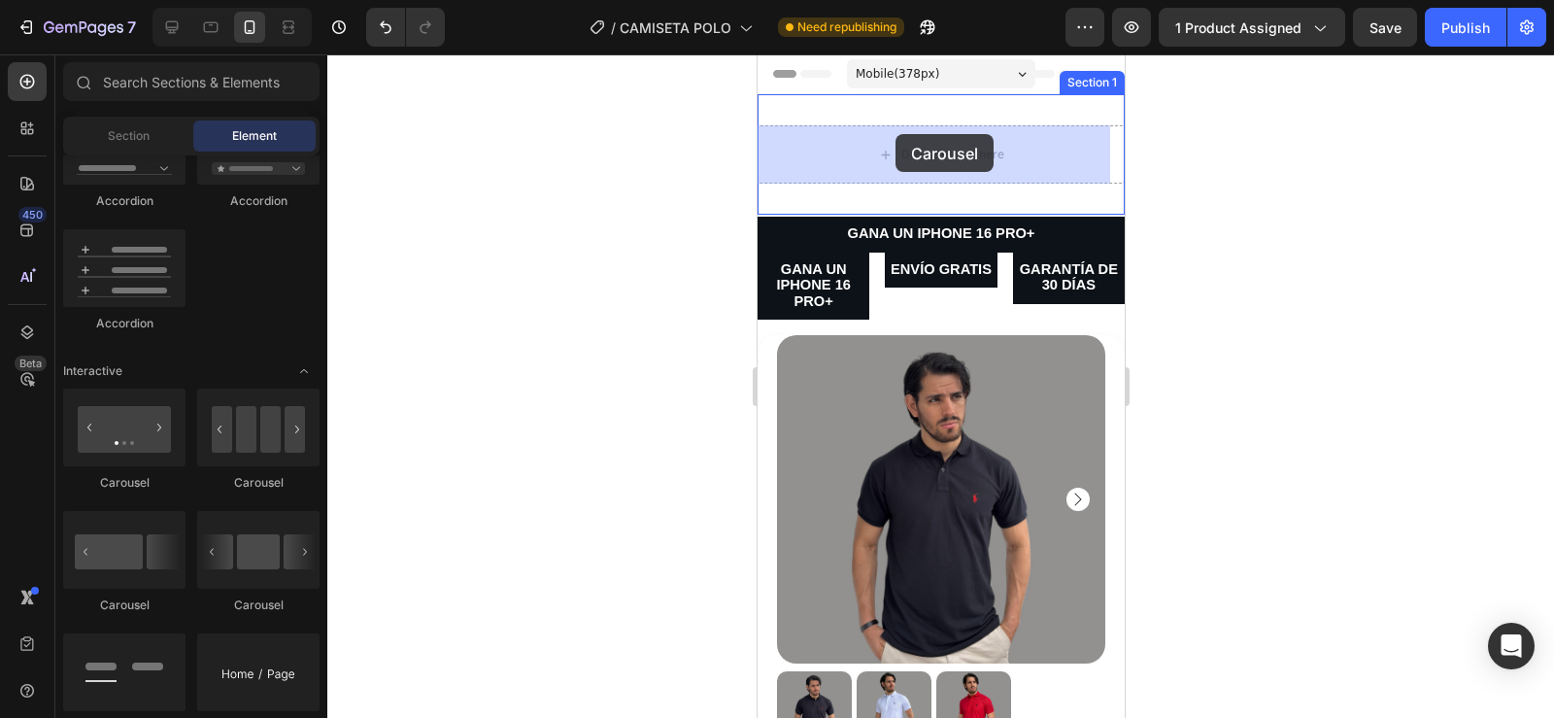
drag, startPoint x: 883, startPoint y: 494, endPoint x: 894, endPoint y: 134, distance: 360.5
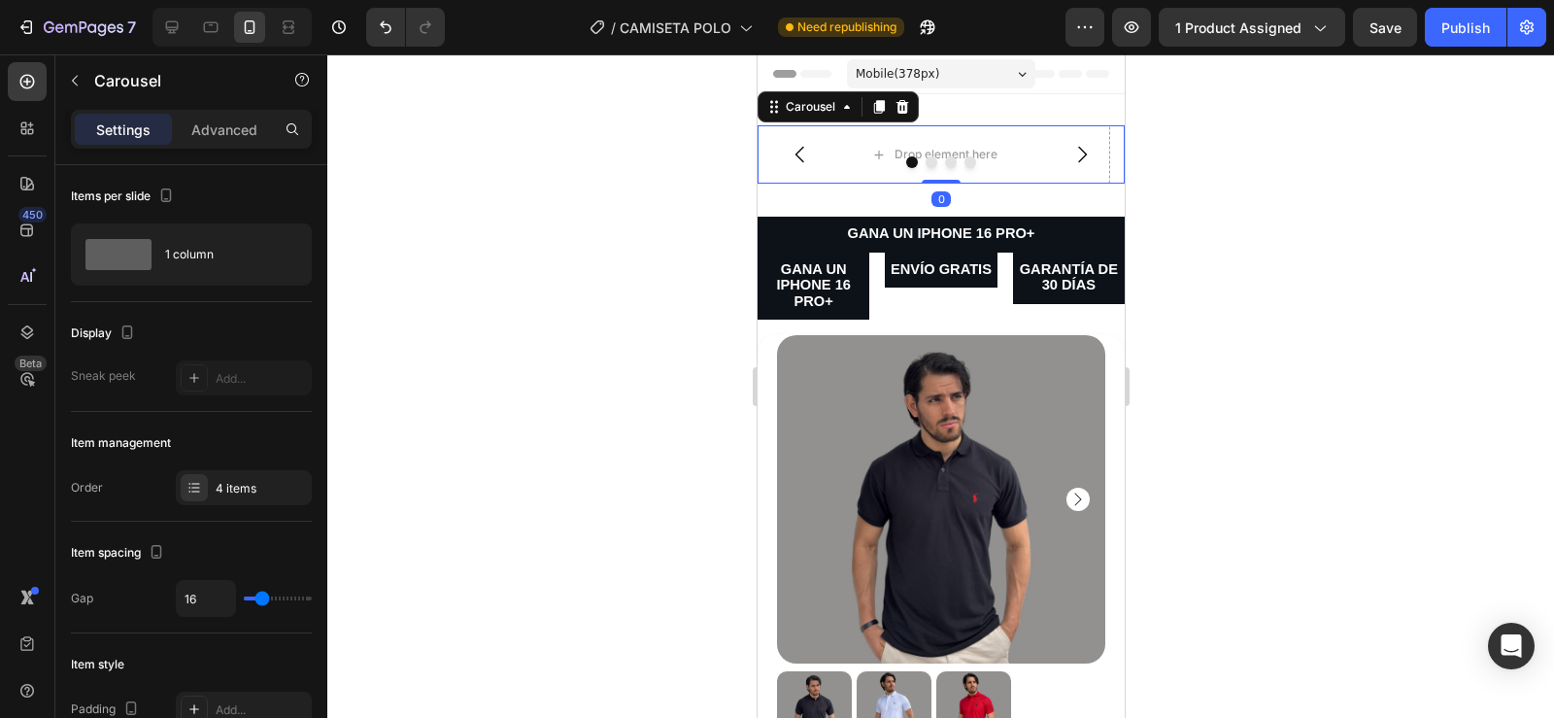
click at [1069, 151] on icon "Carousel Next Arrow" at bounding box center [1080, 154] width 23 height 23
click at [796, 156] on div at bounding box center [940, 162] width 367 height 12
click at [795, 153] on icon "Carousel Back Arrow" at bounding box center [798, 155] width 9 height 17
click at [800, 278] on span "GANA UN IPHONE 16 PRO+" at bounding box center [812, 285] width 75 height 48
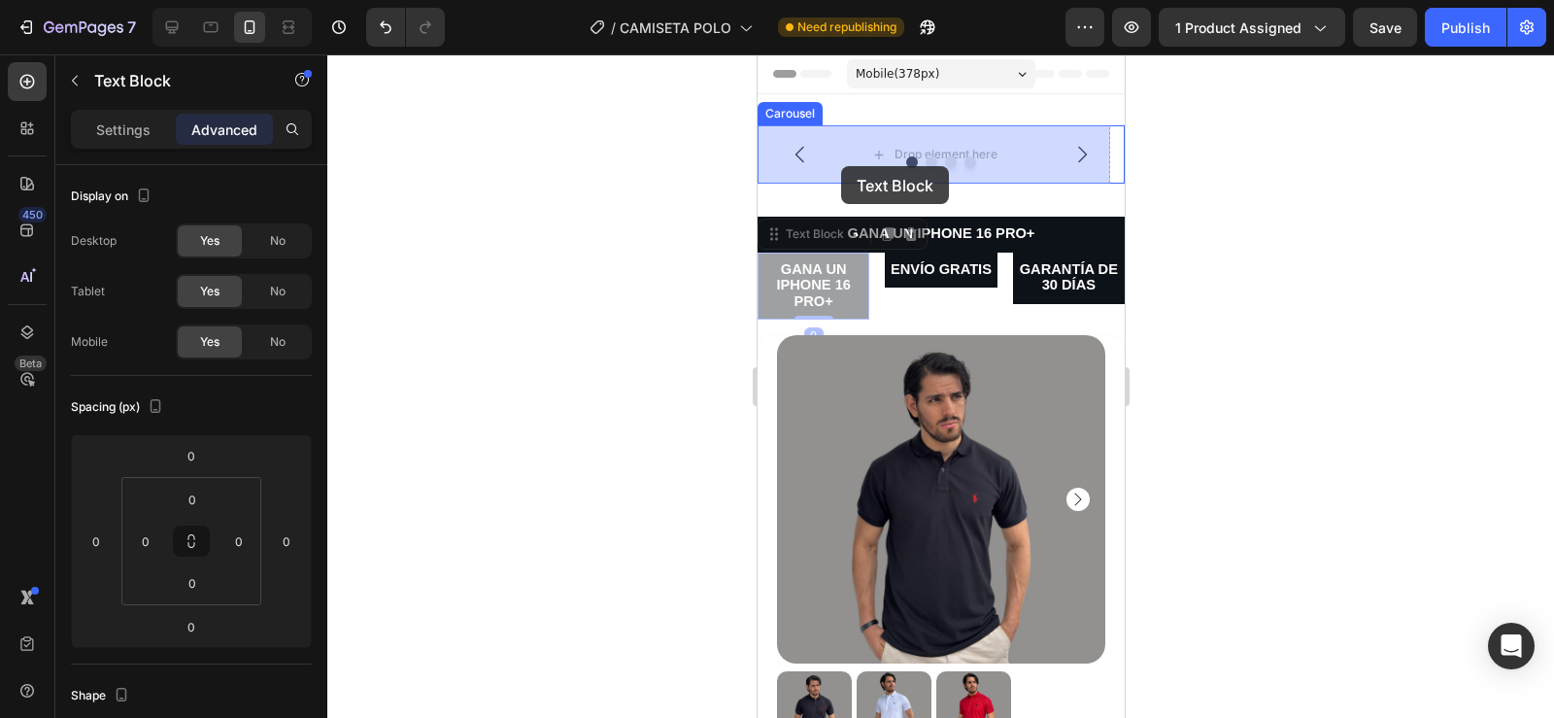
drag, startPoint x: 772, startPoint y: 241, endPoint x: 840, endPoint y: 166, distance: 101.1
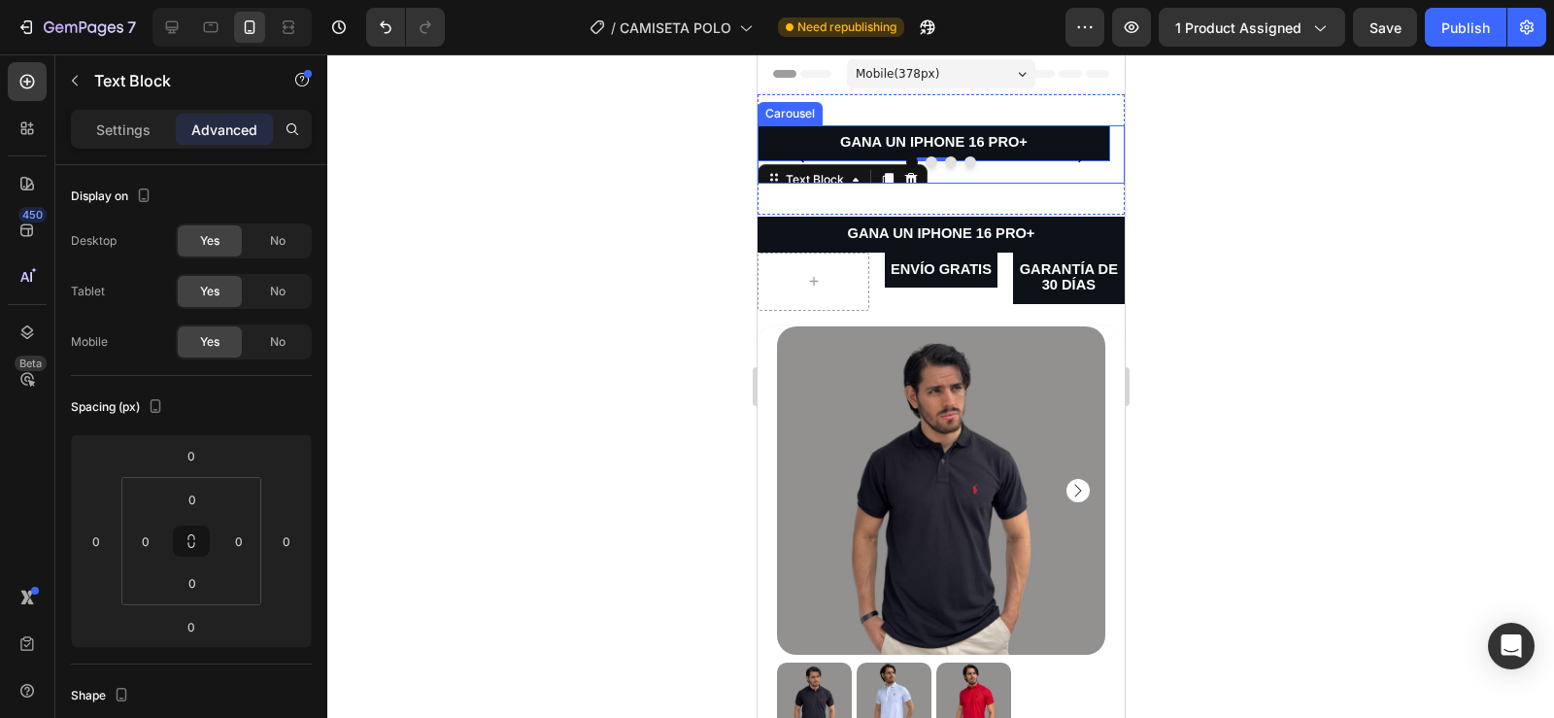
click at [1069, 153] on icon "Carousel Next Arrow" at bounding box center [1080, 154] width 23 height 23
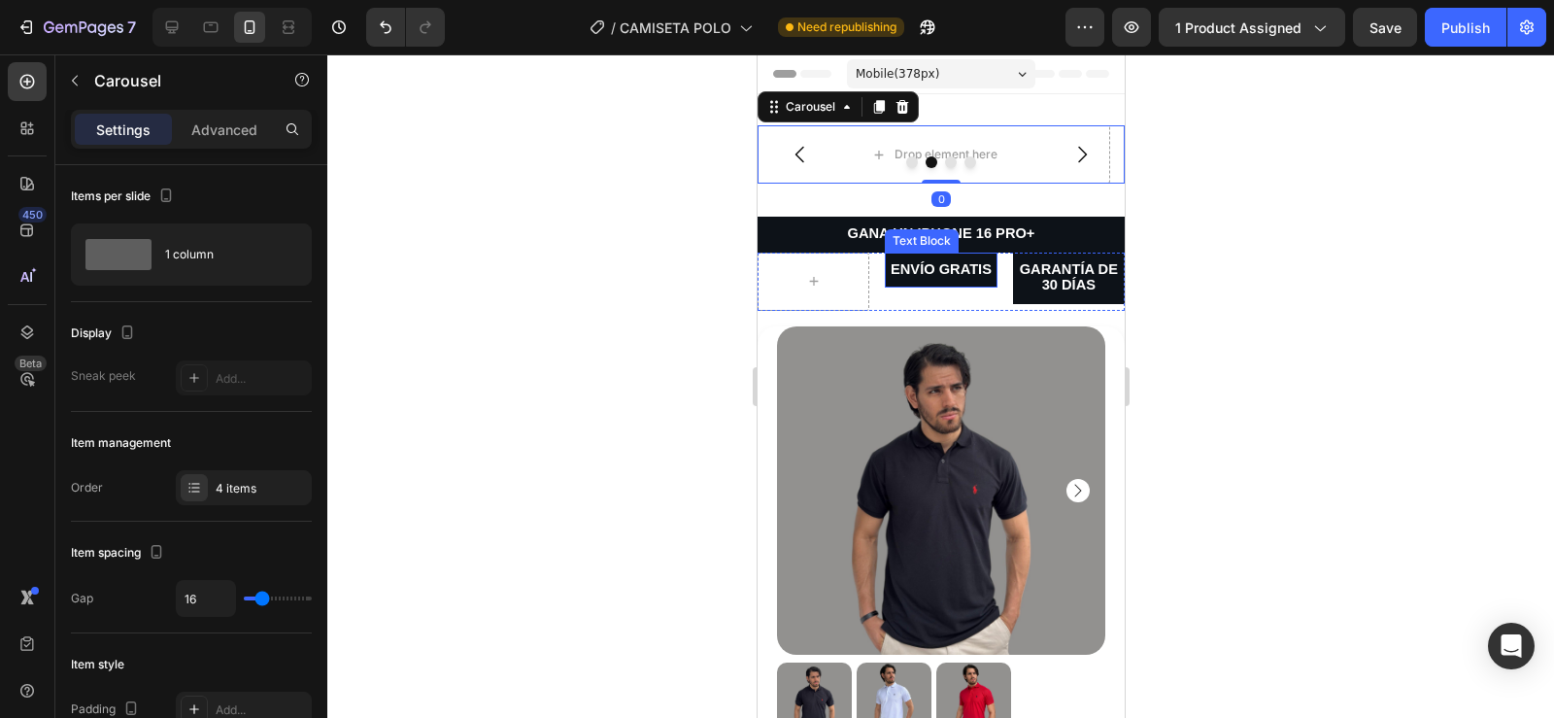
click at [924, 275] on span "ENVÍO GRATIS" at bounding box center [940, 269] width 101 height 16
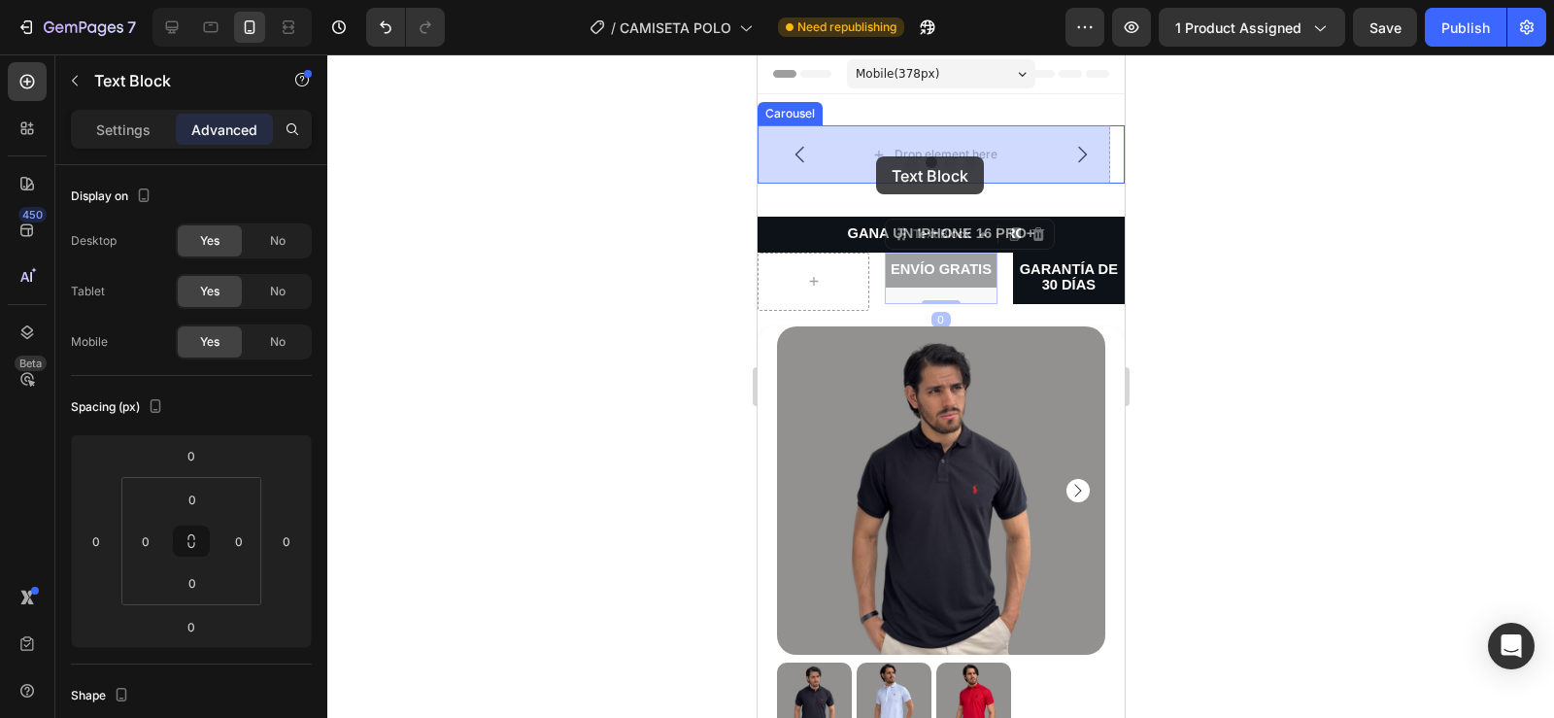
drag, startPoint x: 892, startPoint y: 241, endPoint x: 874, endPoint y: 156, distance: 86.5
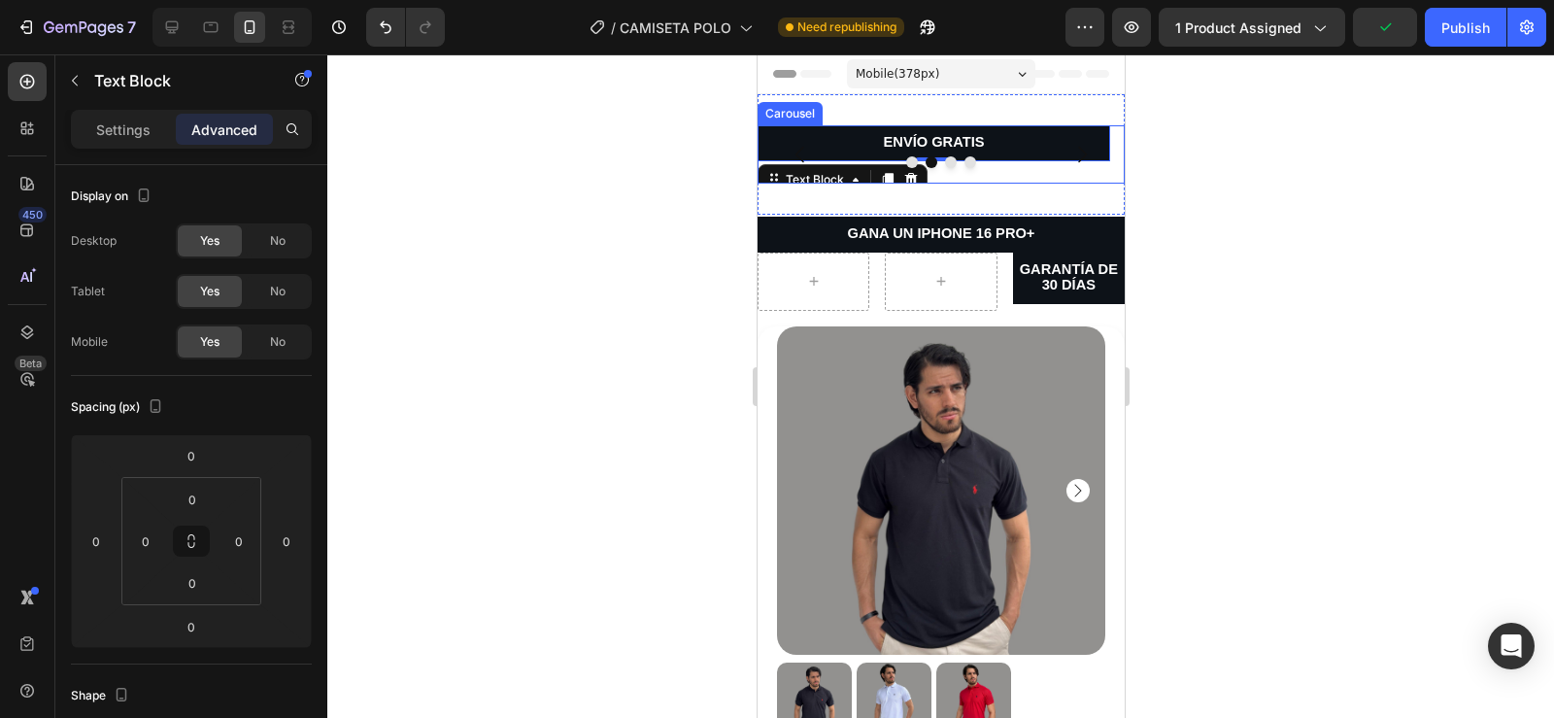
click at [1061, 158] on div at bounding box center [940, 162] width 367 height 12
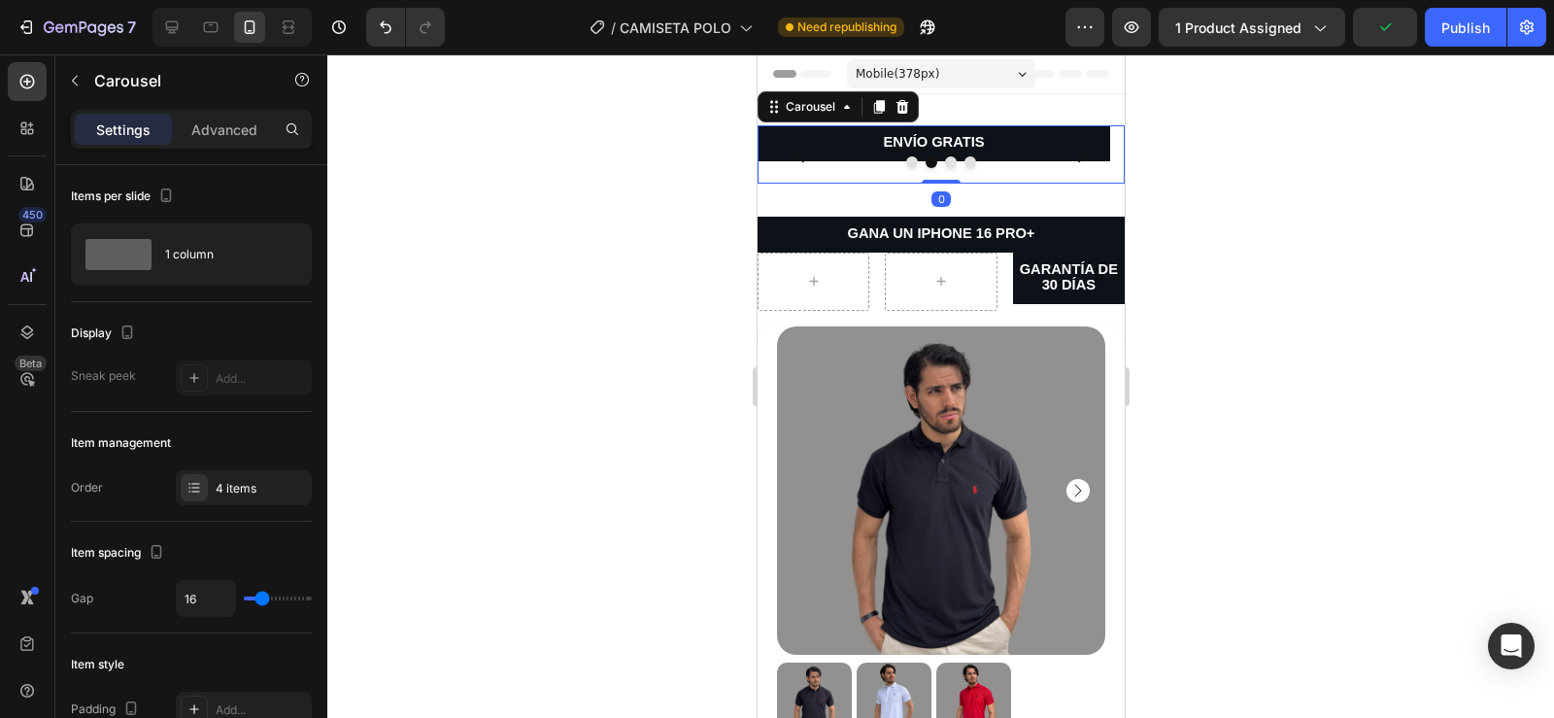
click at [1062, 159] on div at bounding box center [940, 162] width 367 height 12
click at [1077, 152] on icon "Carousel Next Arrow" at bounding box center [1081, 155] width 9 height 17
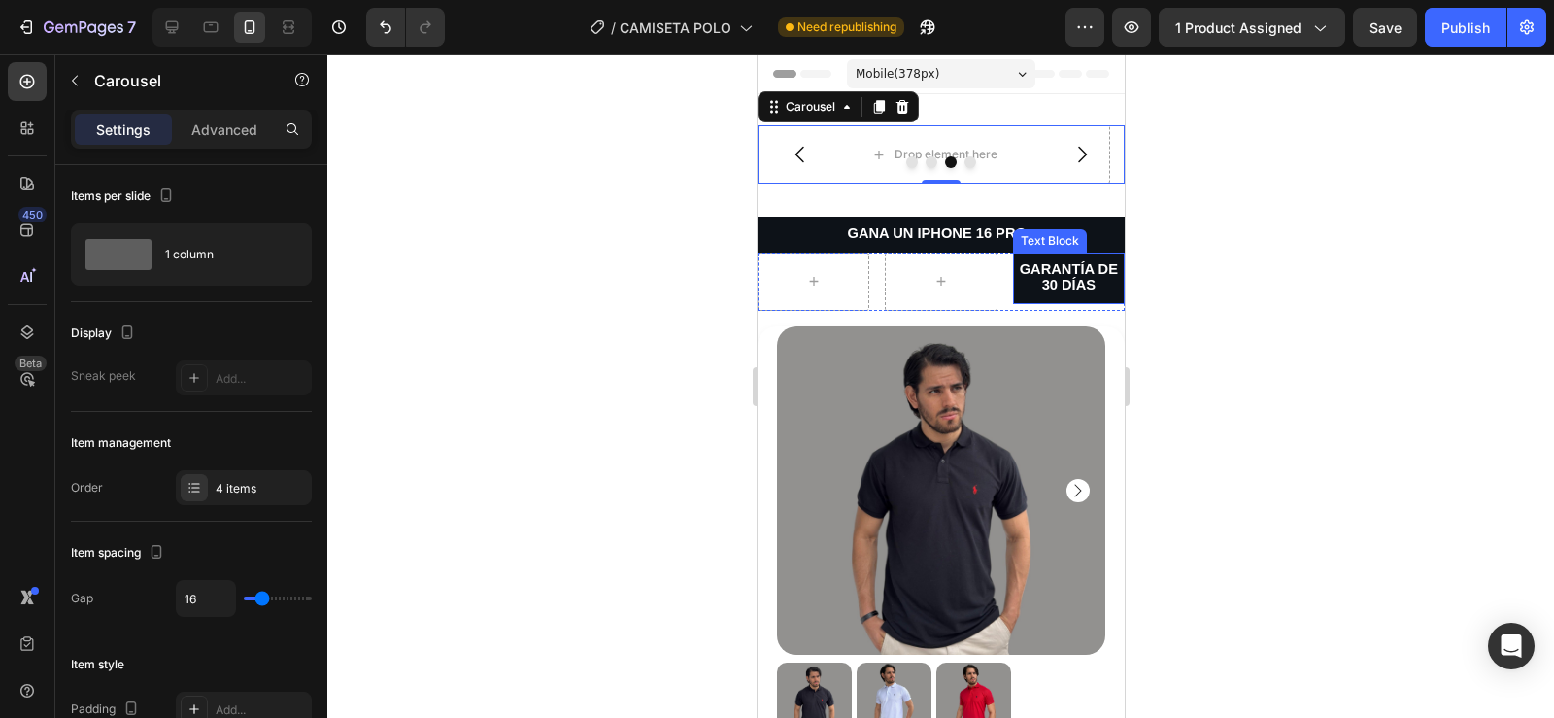
click at [1044, 280] on span "GARANTÍA DE 30 DÍAS" at bounding box center [1068, 277] width 98 height 32
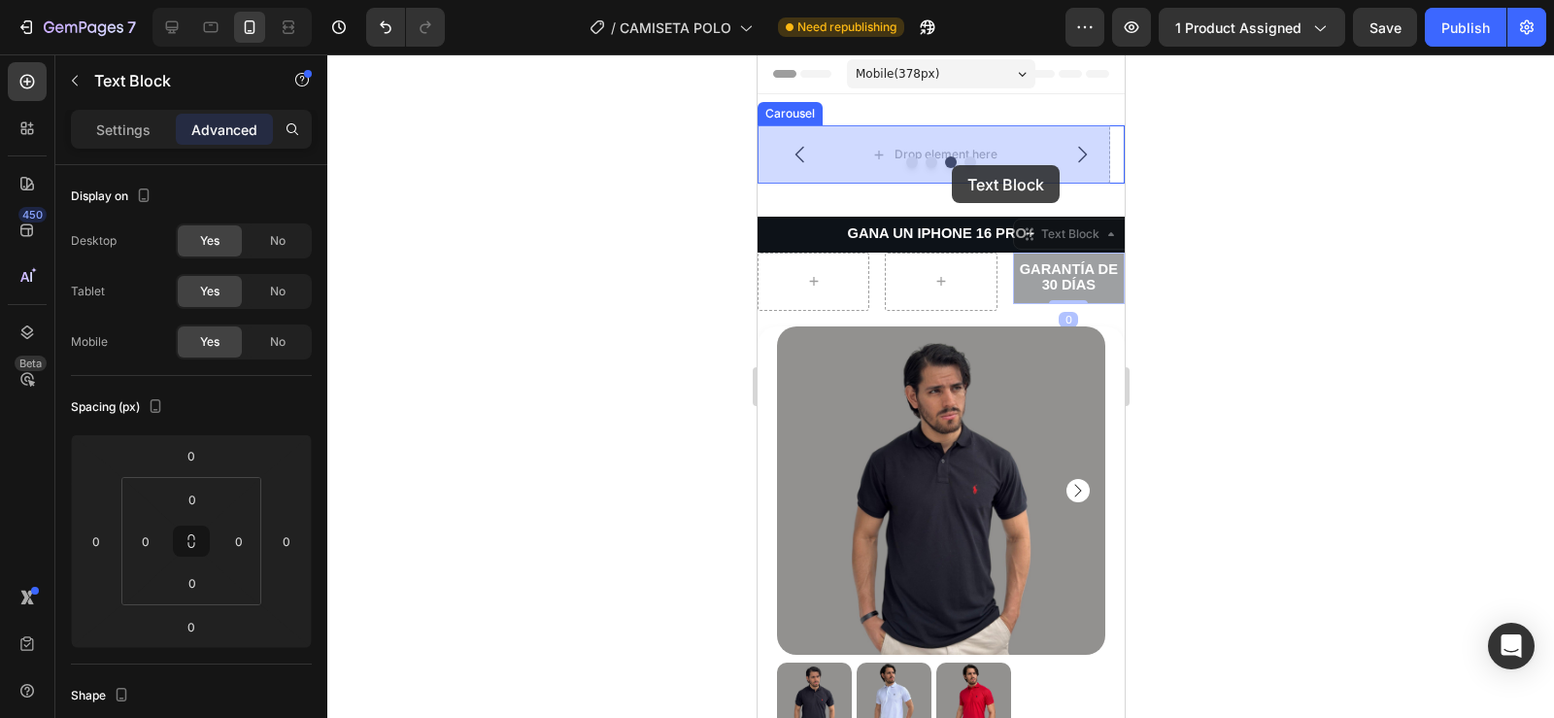
drag, startPoint x: 1015, startPoint y: 235, endPoint x: 951, endPoint y: 165, distance: 94.9
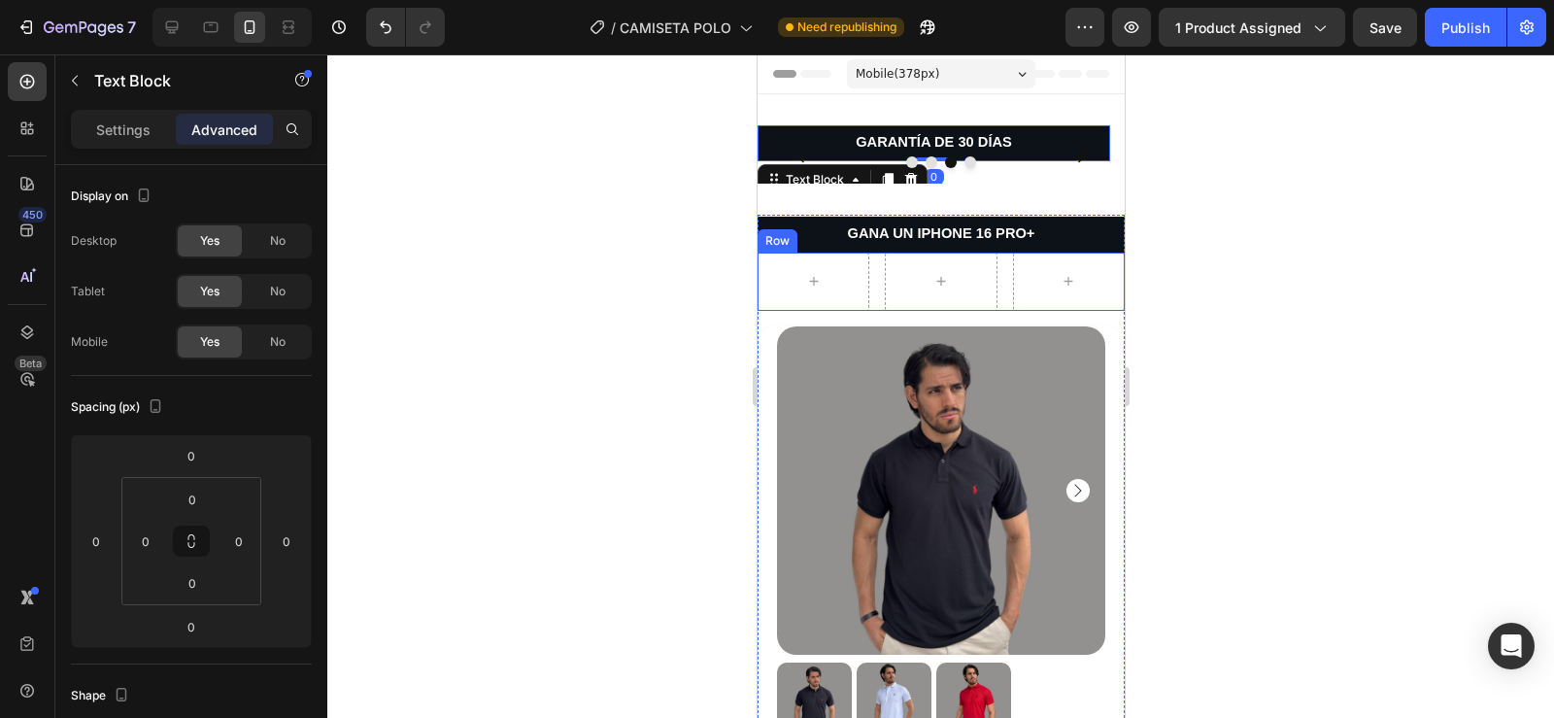
click at [992, 297] on div "Row" at bounding box center [940, 281] width 367 height 58
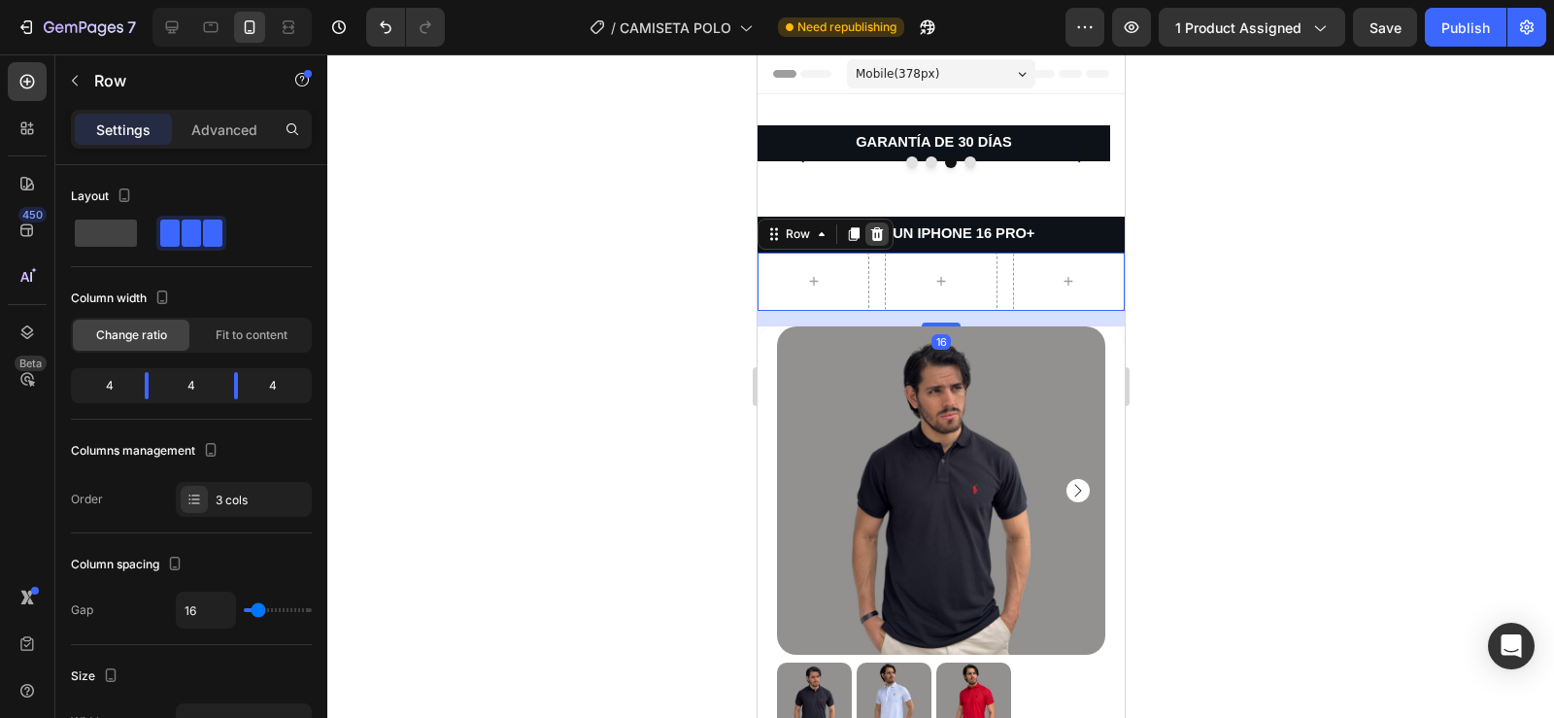
click at [873, 238] on icon at bounding box center [876, 233] width 13 height 14
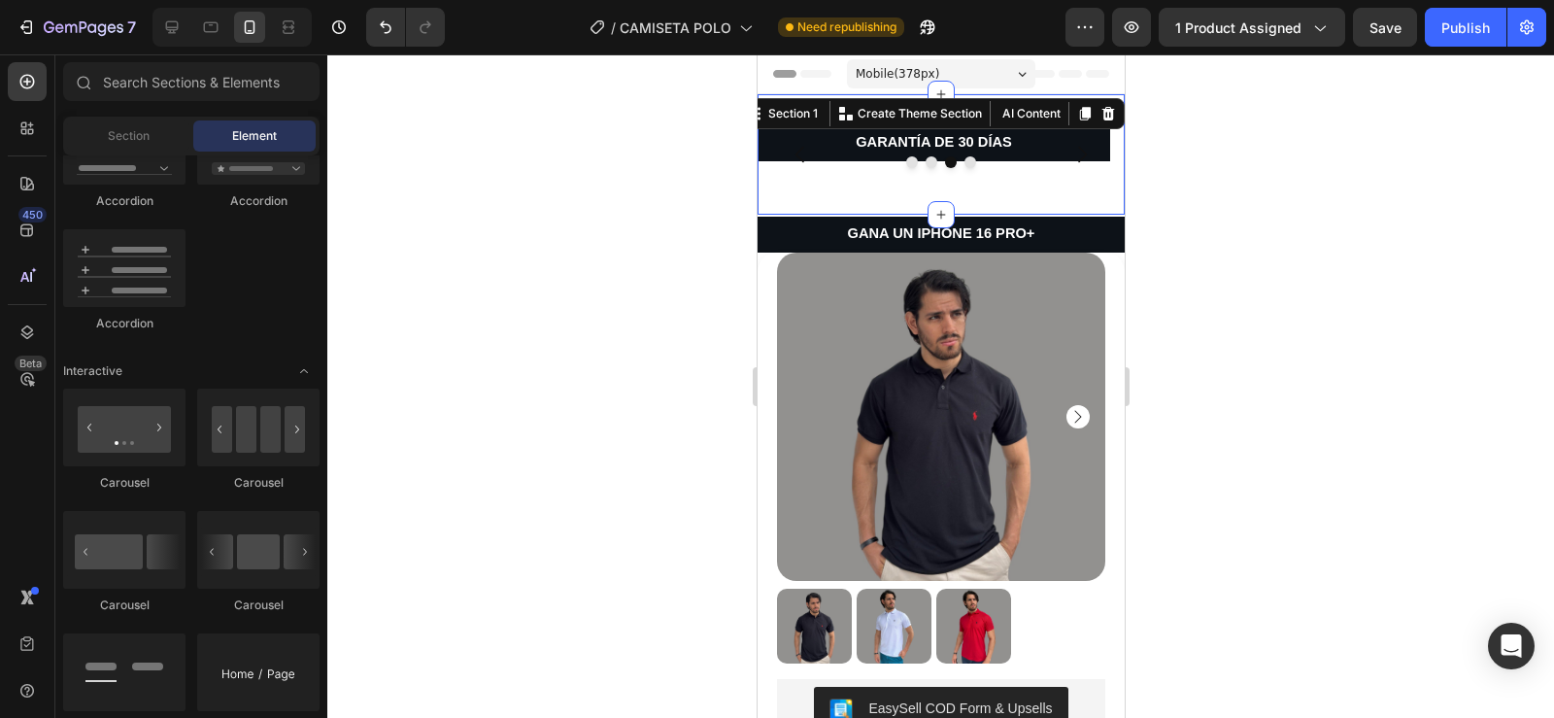
click at [849, 196] on div "GANA UN IPHONE 16 PRO+ Text Block ENVÍO GRATIS Text Block GARANTÍA DE 30 DÍAS T…" at bounding box center [940, 154] width 367 height 120
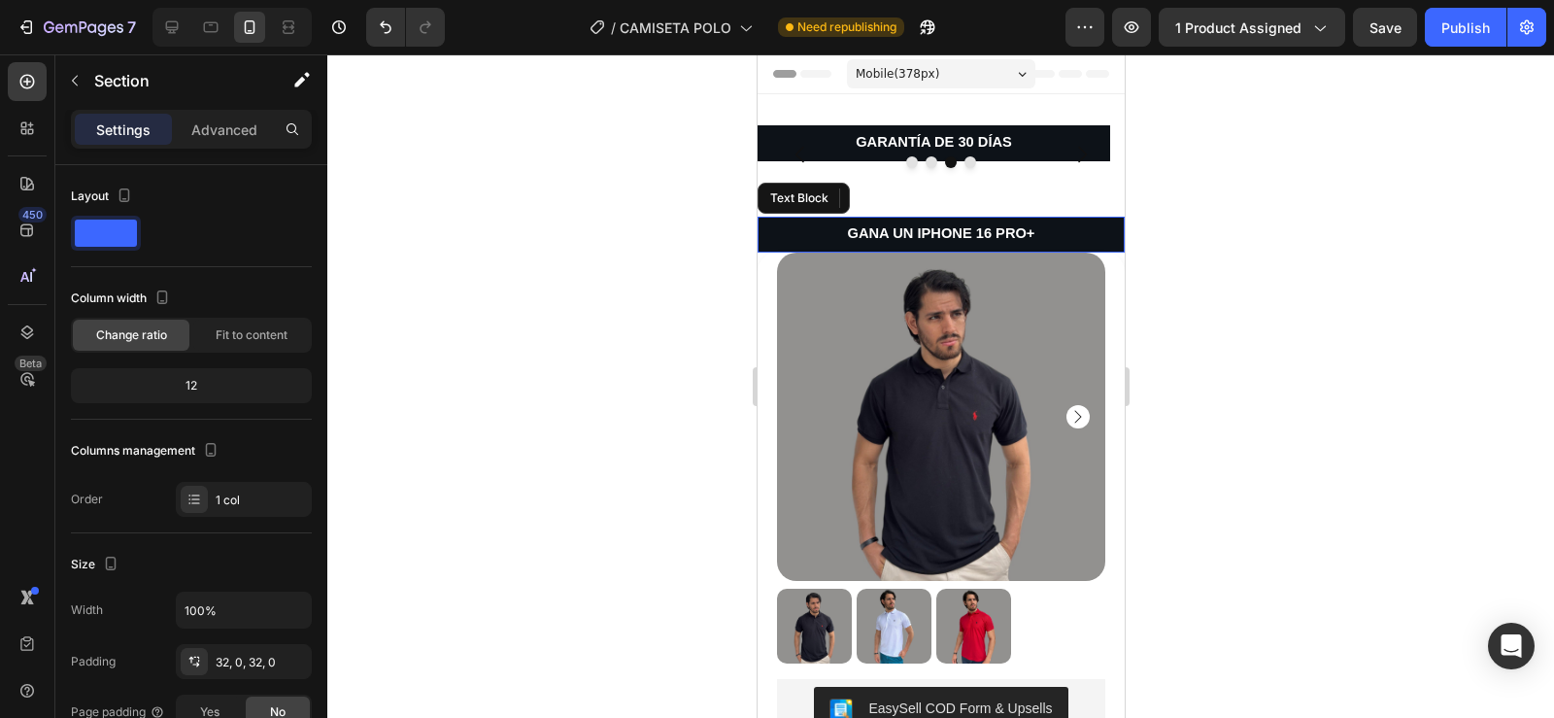
click at [797, 237] on p "GANA UN IPHONE 16 PRO+" at bounding box center [939, 234] width 363 height 17
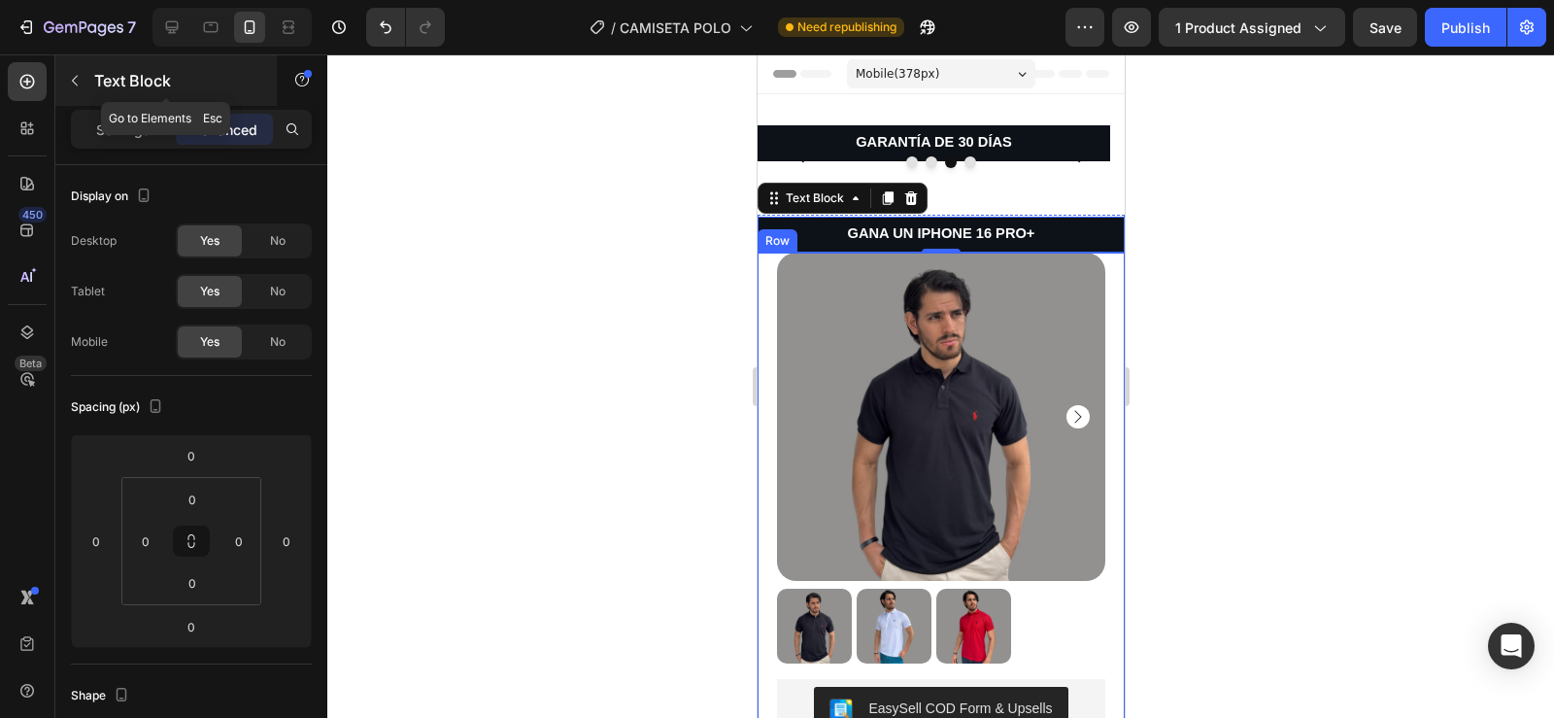
click at [82, 84] on icon "button" at bounding box center [75, 81] width 16 height 16
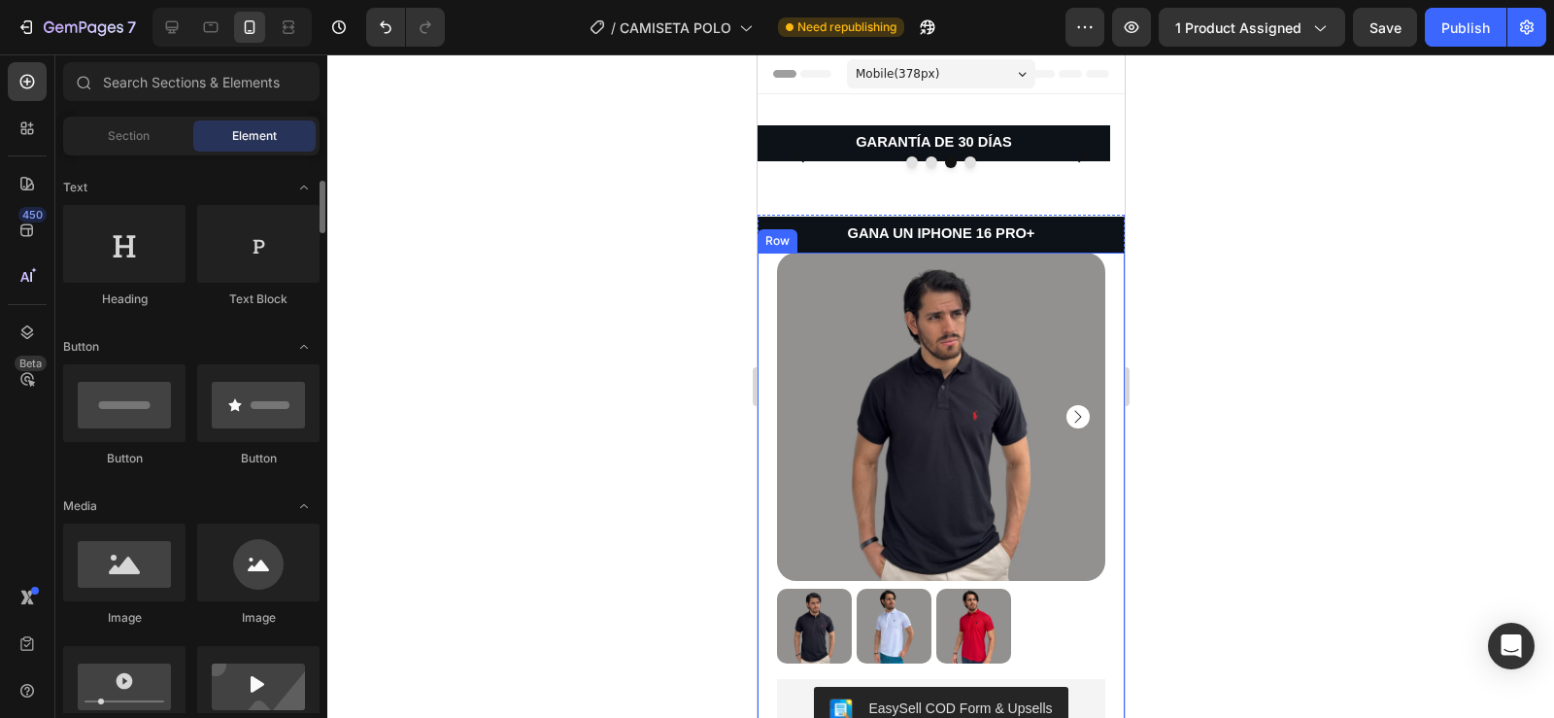
scroll to position [274, 0]
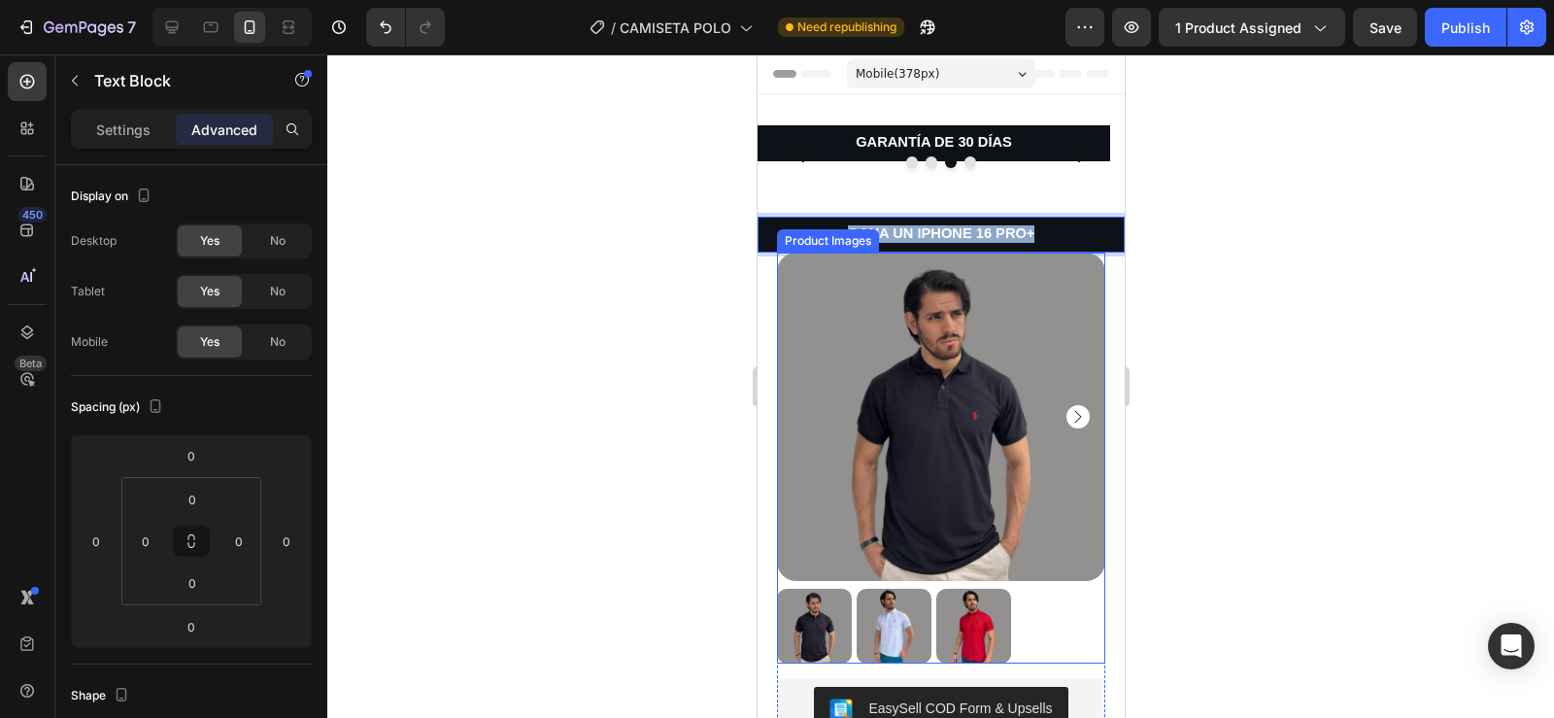
drag, startPoint x: 1068, startPoint y: 239, endPoint x: 778, endPoint y: 259, distance: 291.1
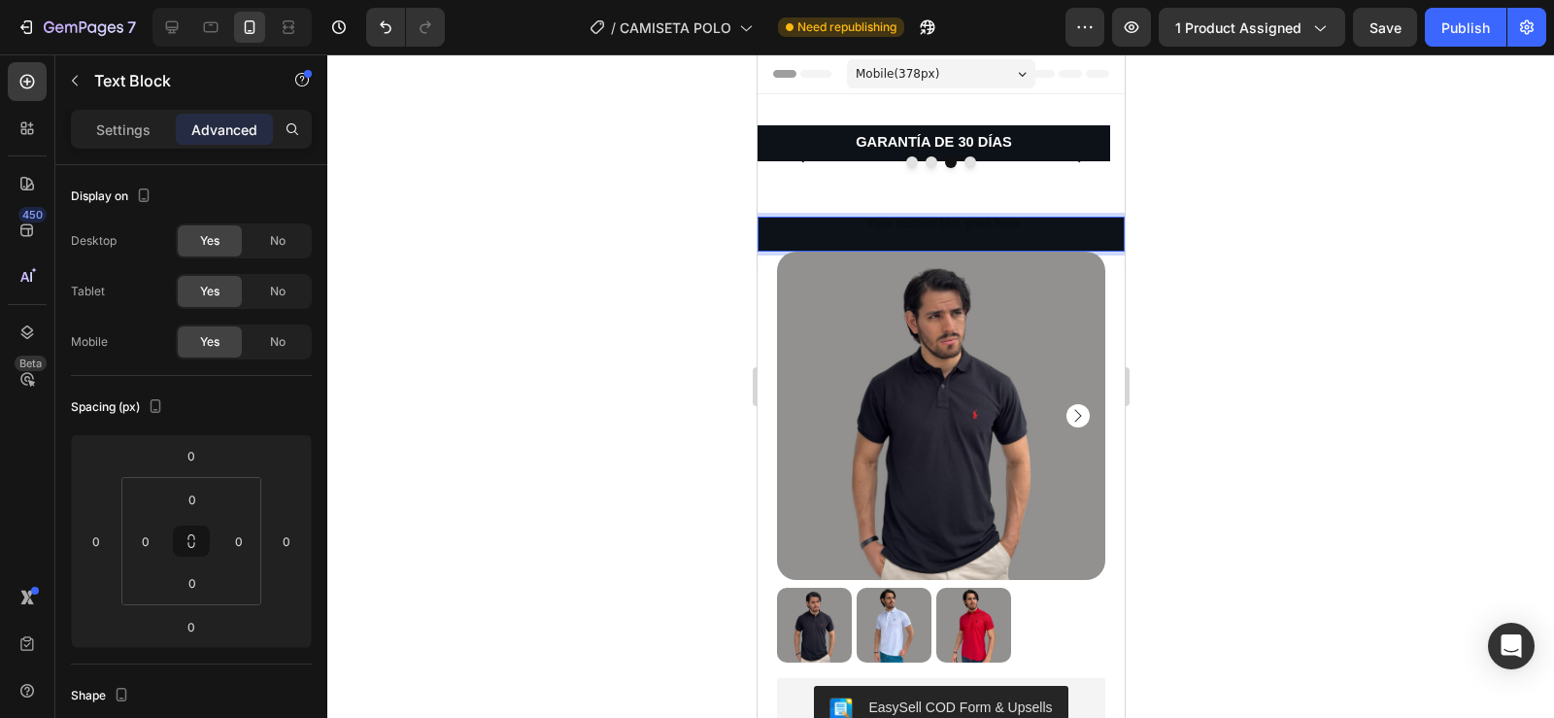
click at [763, 230] on div "Rich Text Editor. Editing area: main" at bounding box center [940, 234] width 367 height 35
click at [769, 233] on p "Rich Text Editor. Editing area: main" at bounding box center [939, 234] width 363 height 16
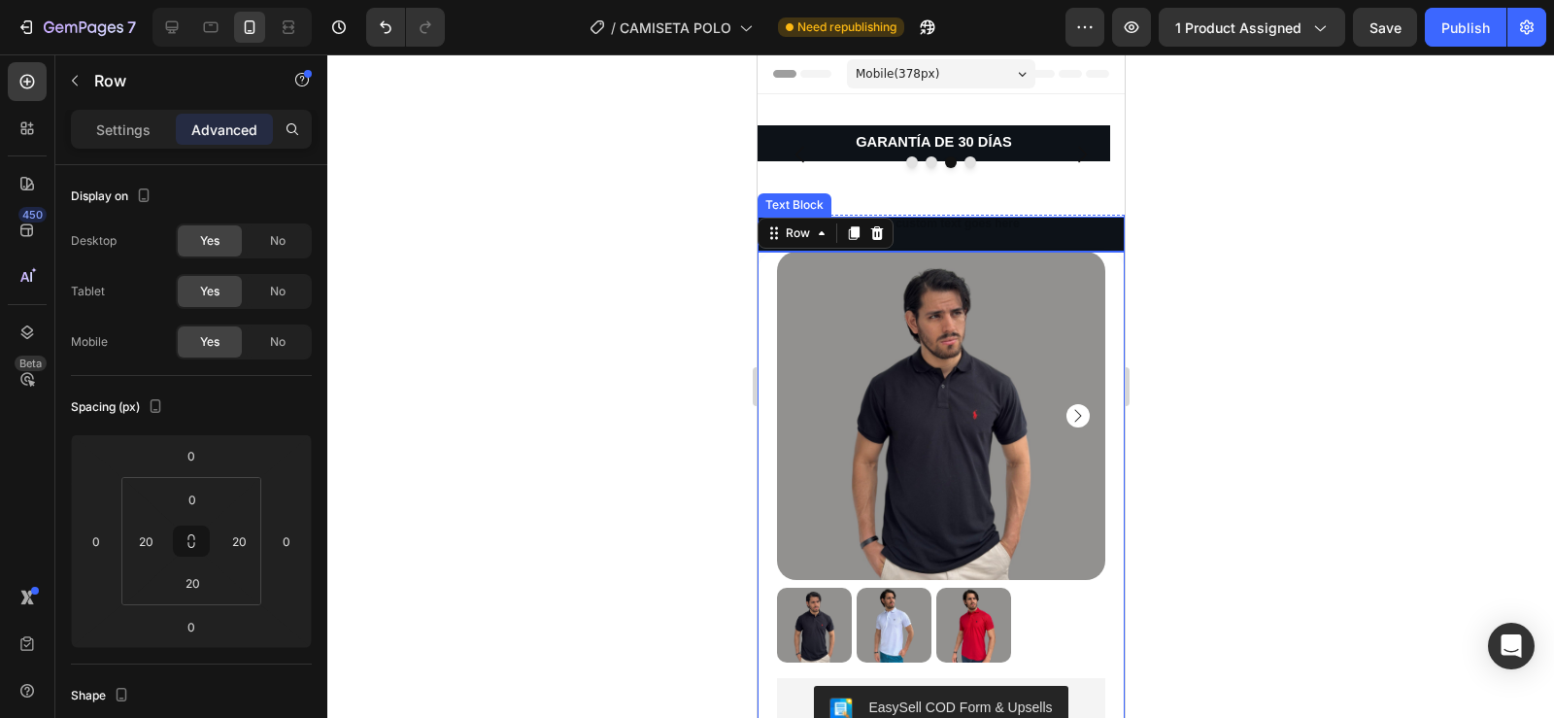
click at [960, 233] on p "Rich Text Editor. Editing area: main" at bounding box center [939, 234] width 363 height 16
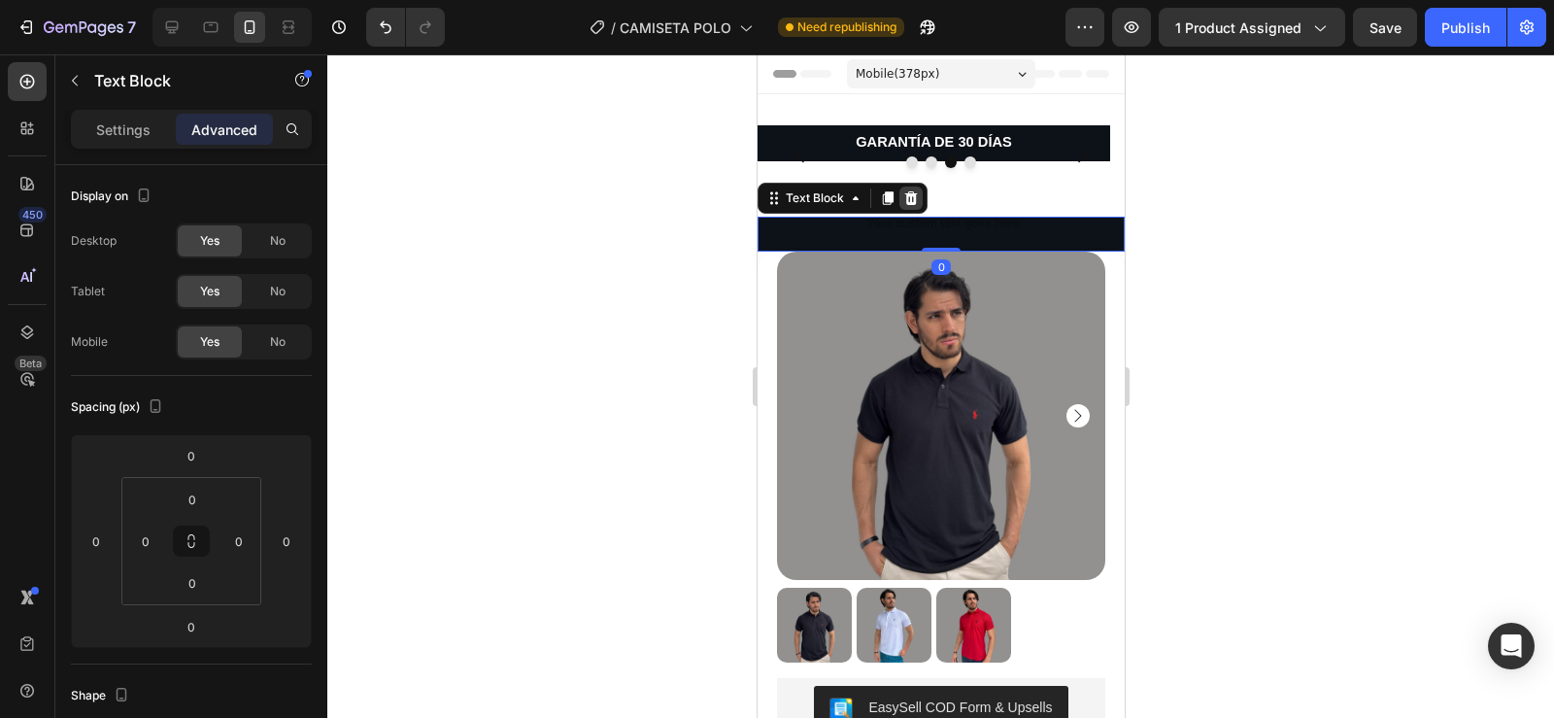
click at [907, 193] on icon at bounding box center [910, 198] width 13 height 14
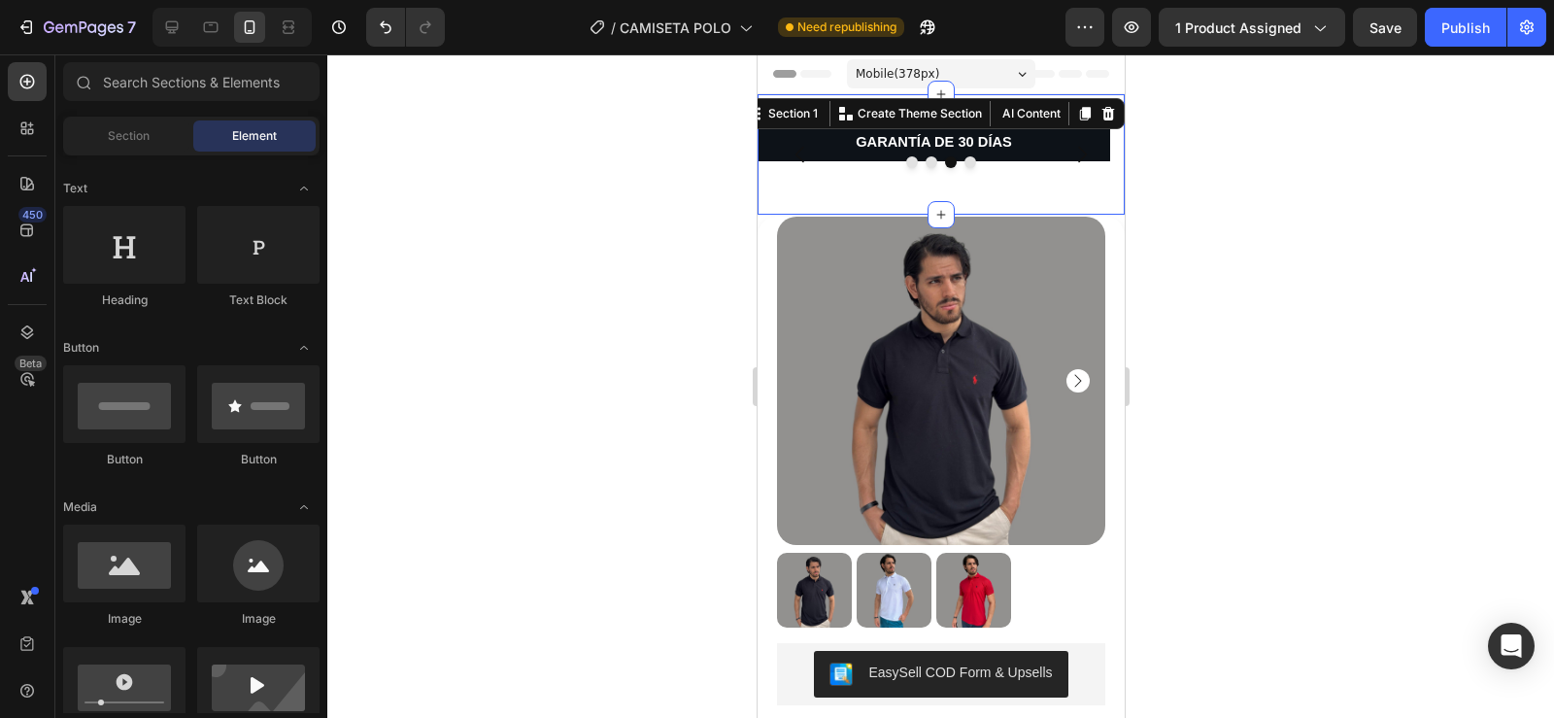
click at [894, 200] on div "GANA UN IPHONE 16 PRO+ Text Block ENVÍO GRATIS Text Block GARANTÍA DE 30 DÍAS T…" at bounding box center [940, 154] width 367 height 120
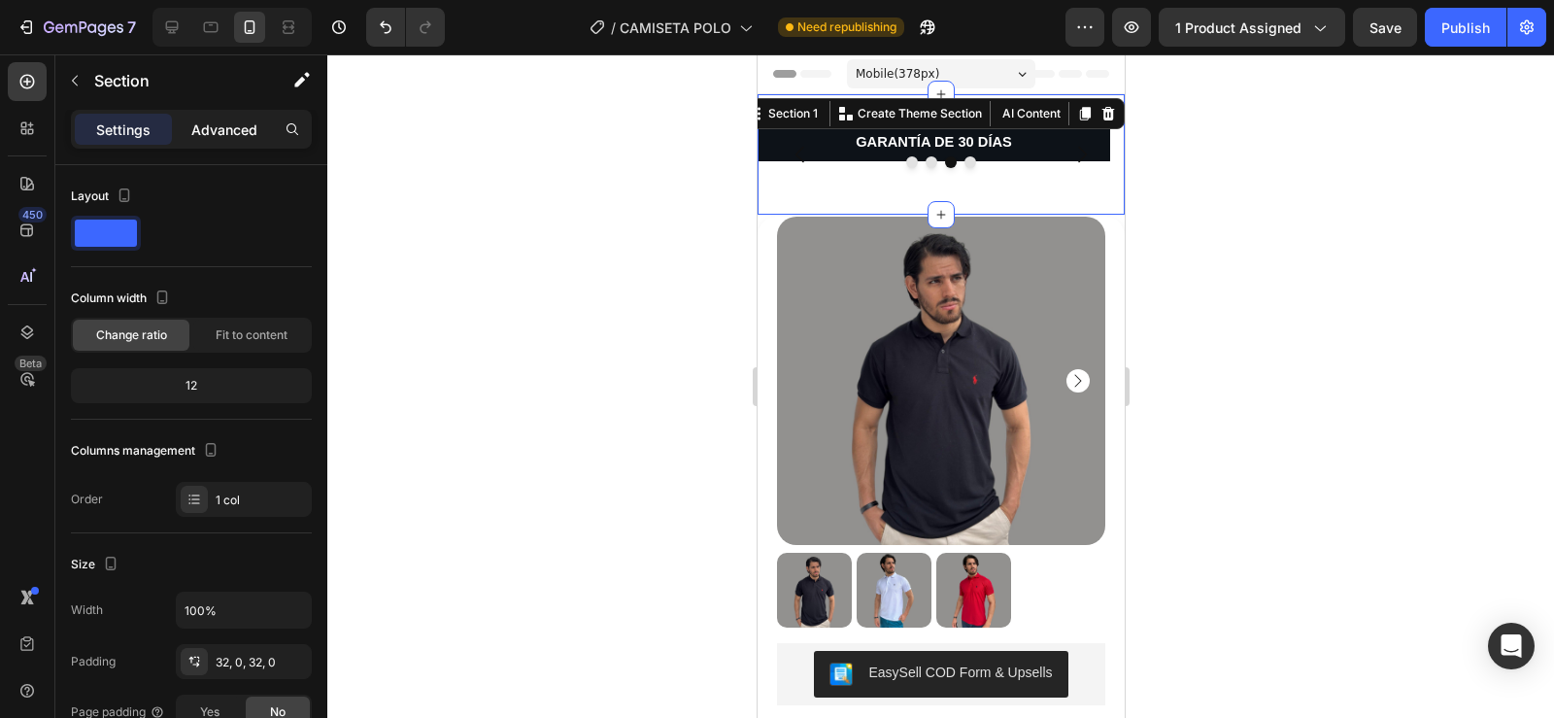
click at [232, 131] on p "Advanced" at bounding box center [224, 129] width 66 height 20
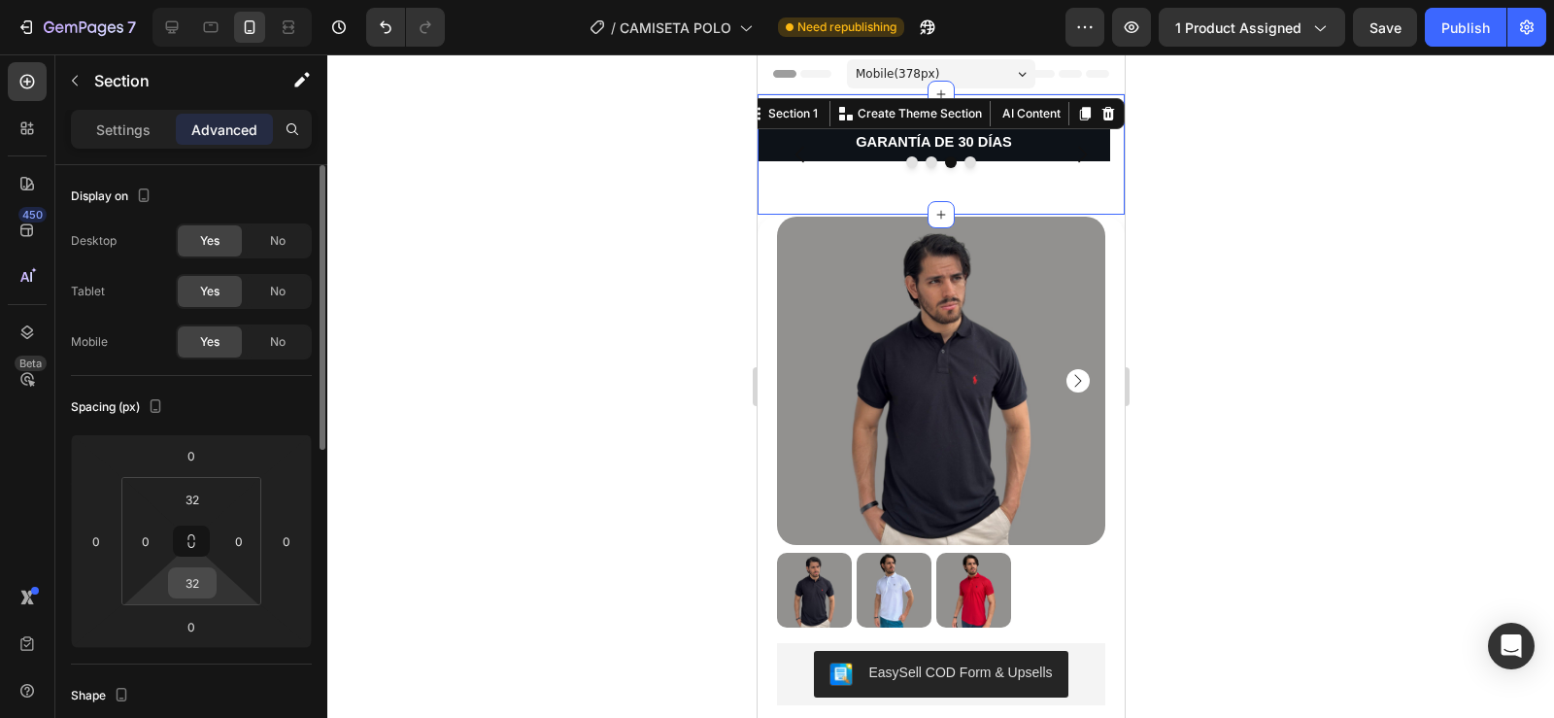
click at [196, 583] on input "32" at bounding box center [192, 582] width 39 height 29
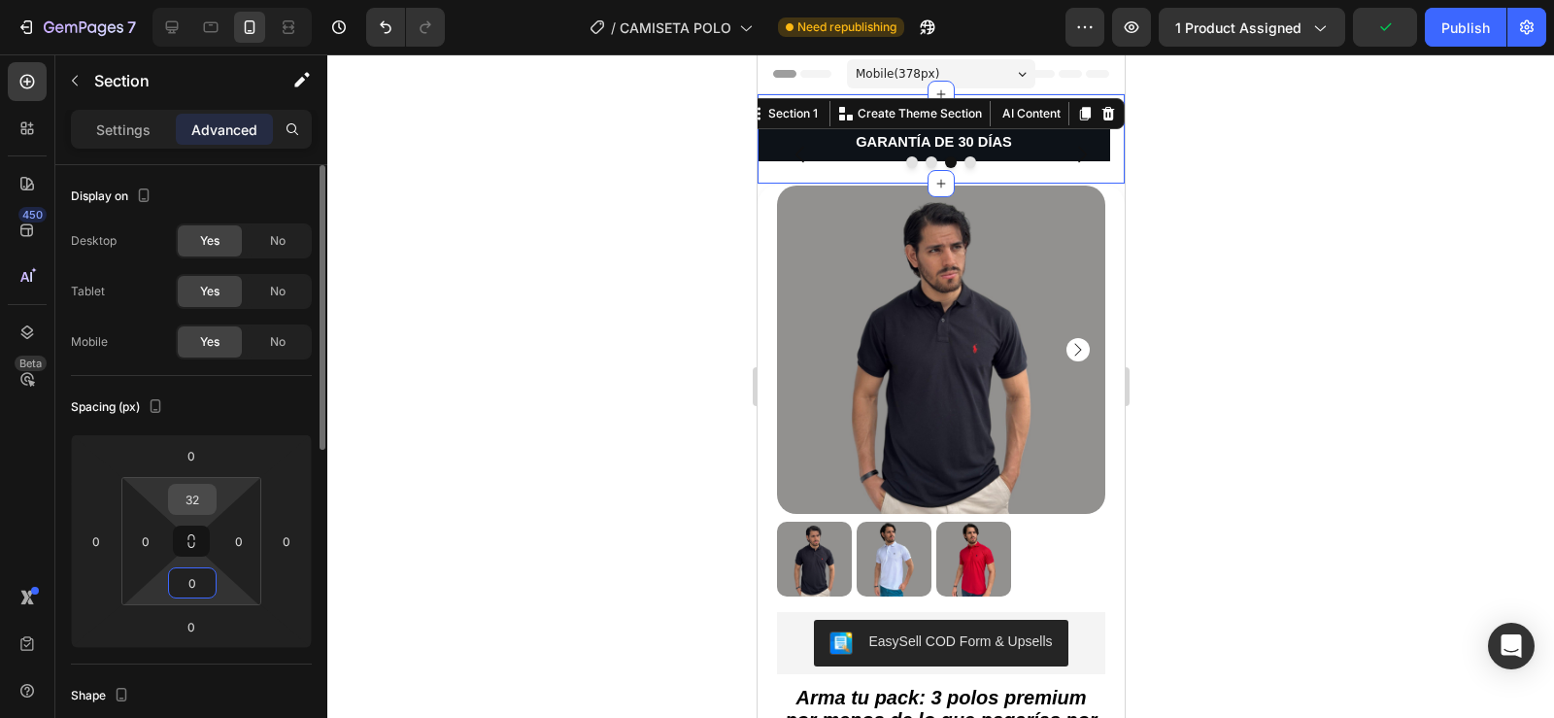
type input "0"
click at [196, 494] on input "32" at bounding box center [192, 499] width 39 height 29
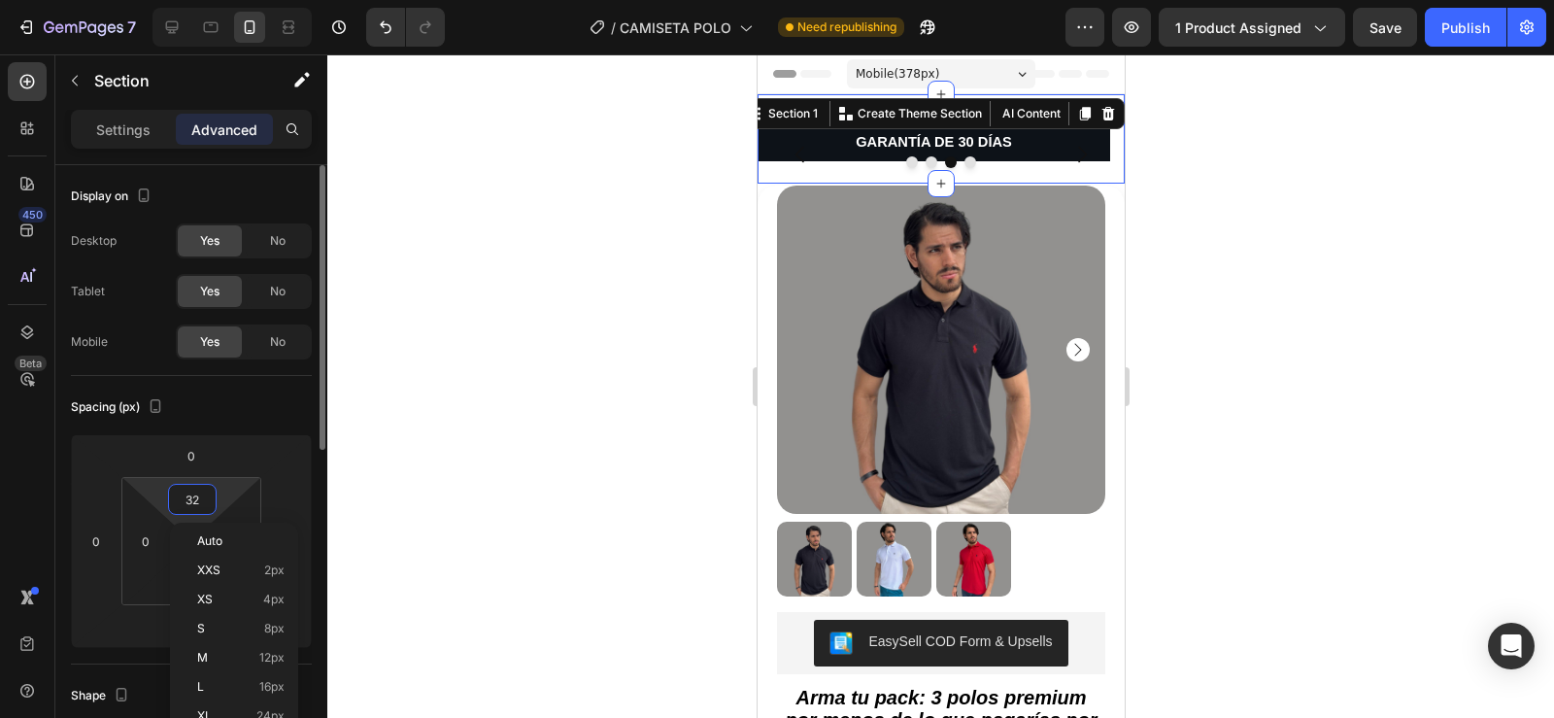
type input "0"
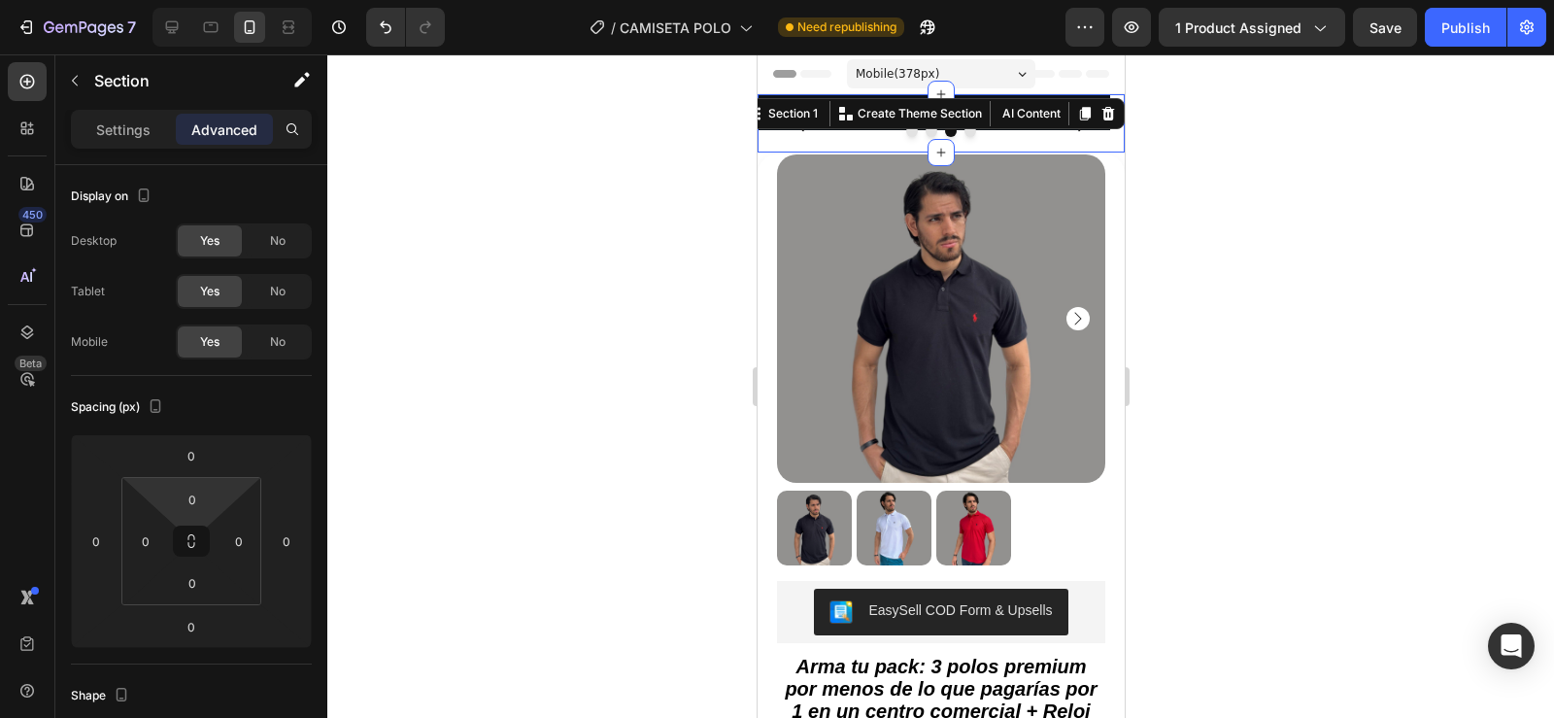
click at [596, 395] on div at bounding box center [940, 385] width 1227 height 663
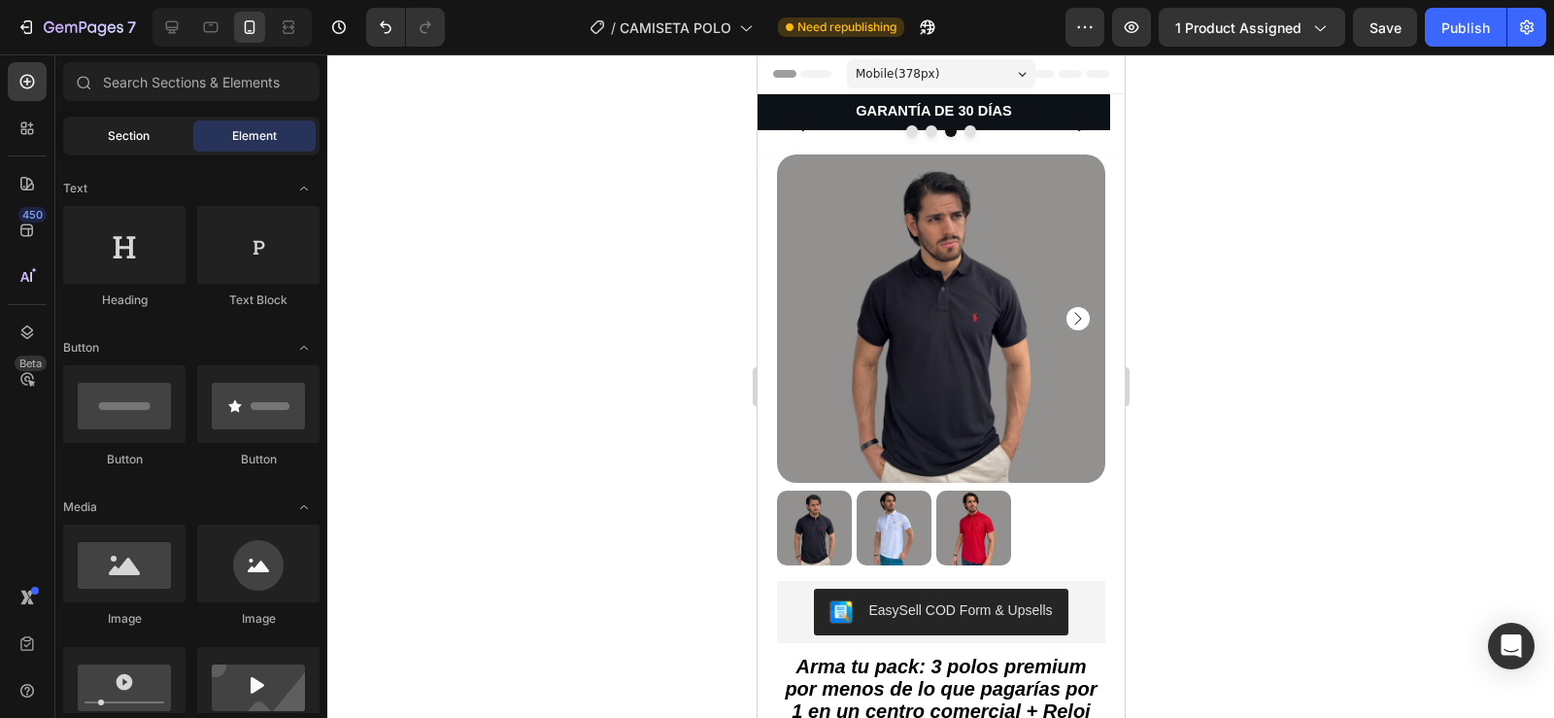
click at [162, 137] on div "Section" at bounding box center [128, 135] width 122 height 31
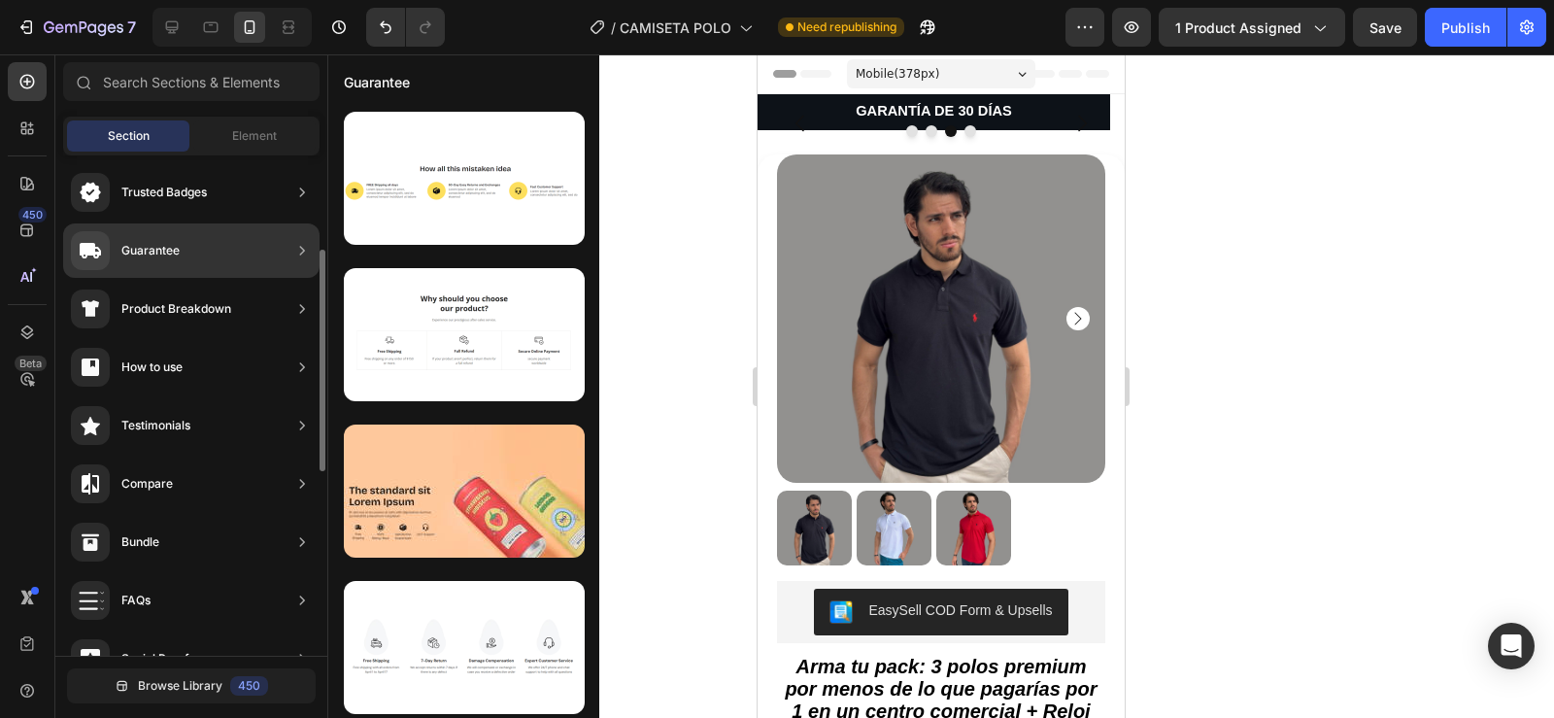
scroll to position [188, 0]
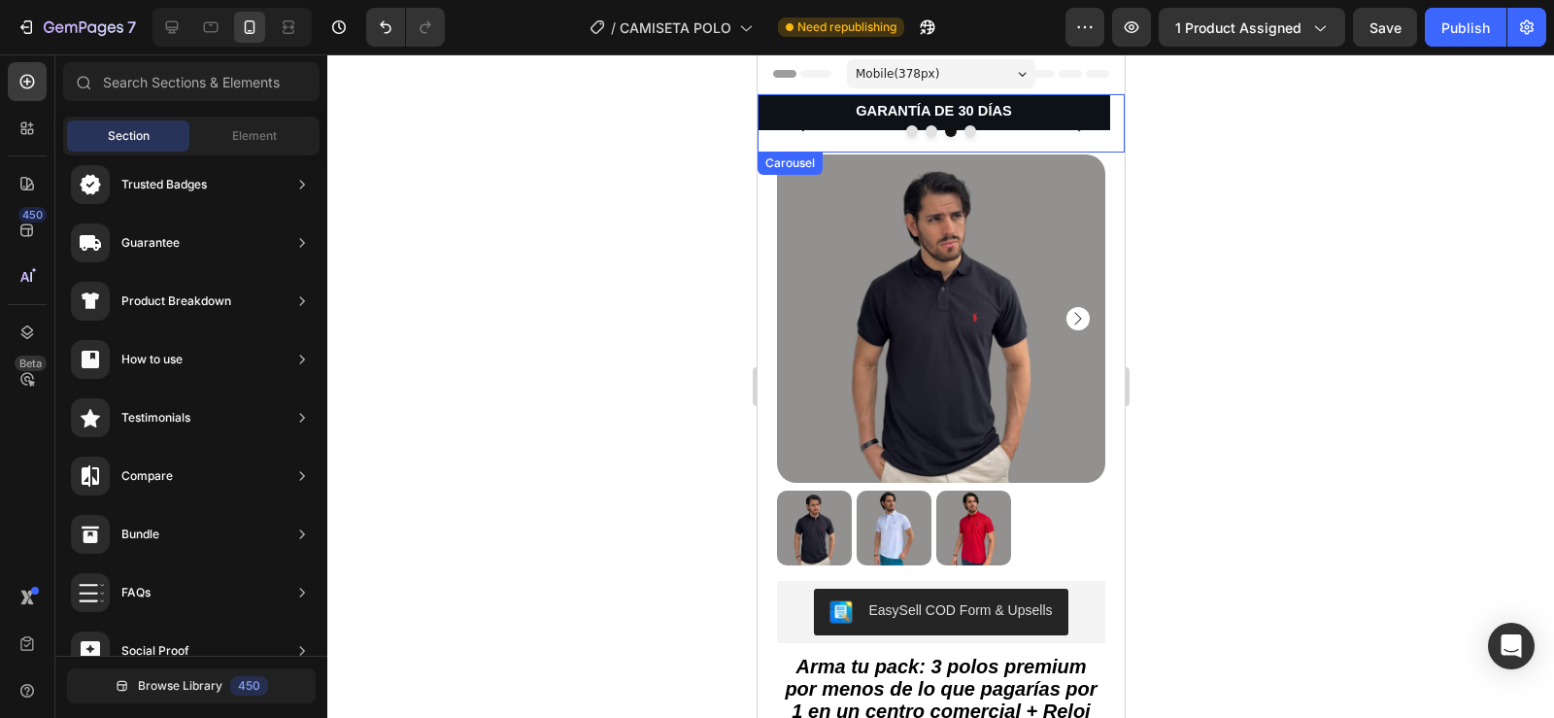
click at [817, 112] on button "Carousel Back Arrow" at bounding box center [799, 123] width 54 height 54
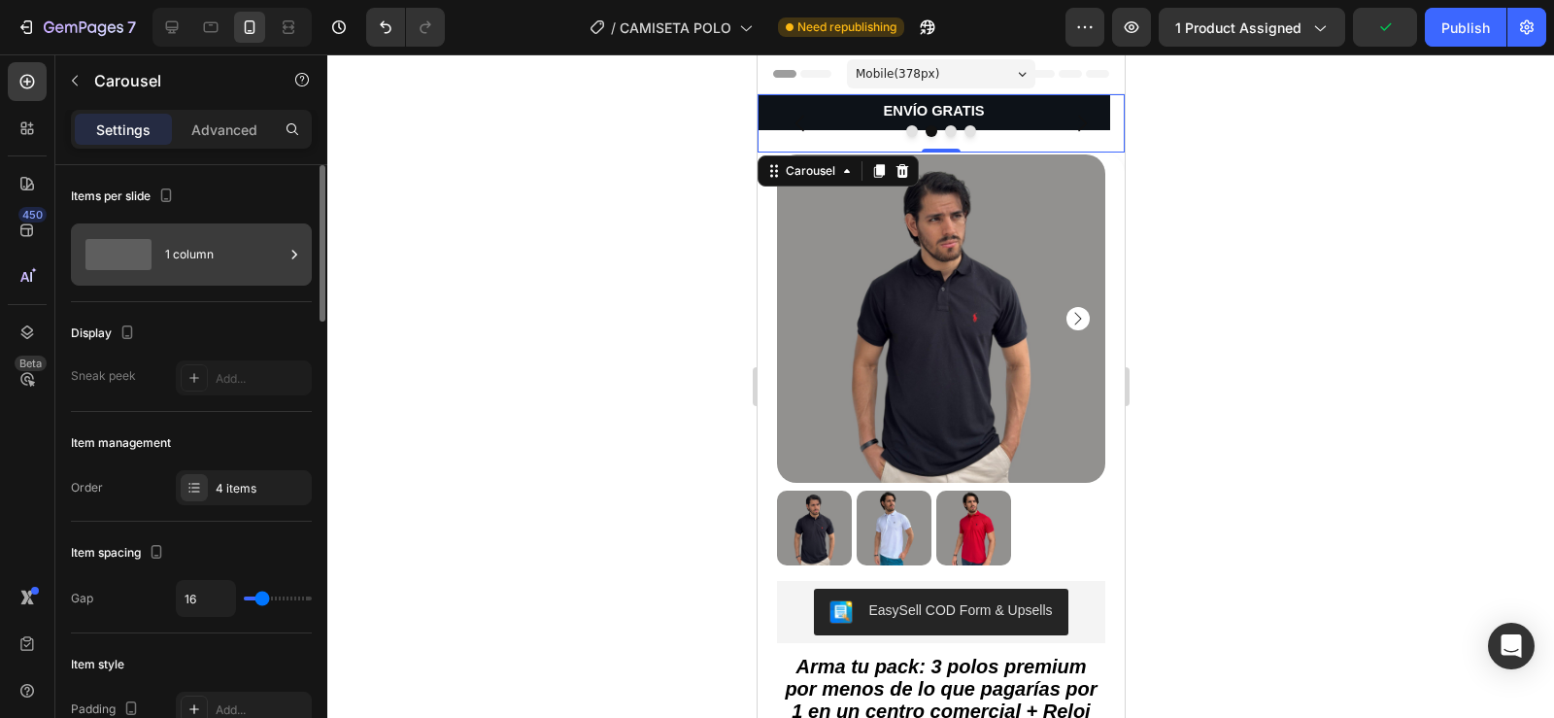
click at [219, 259] on div "1 column" at bounding box center [224, 254] width 118 height 45
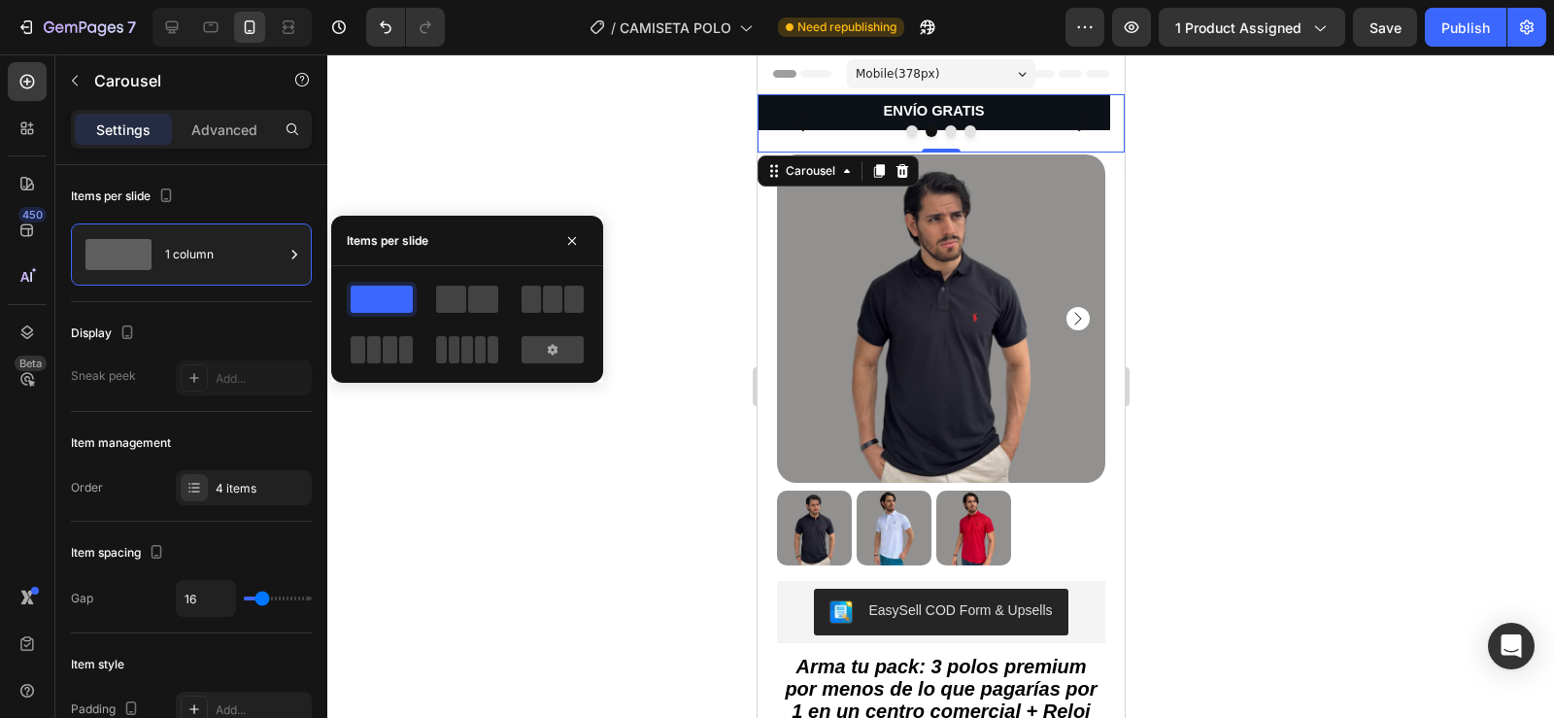
click at [787, 139] on button "Carousel Back Arrow" at bounding box center [799, 123] width 54 height 54
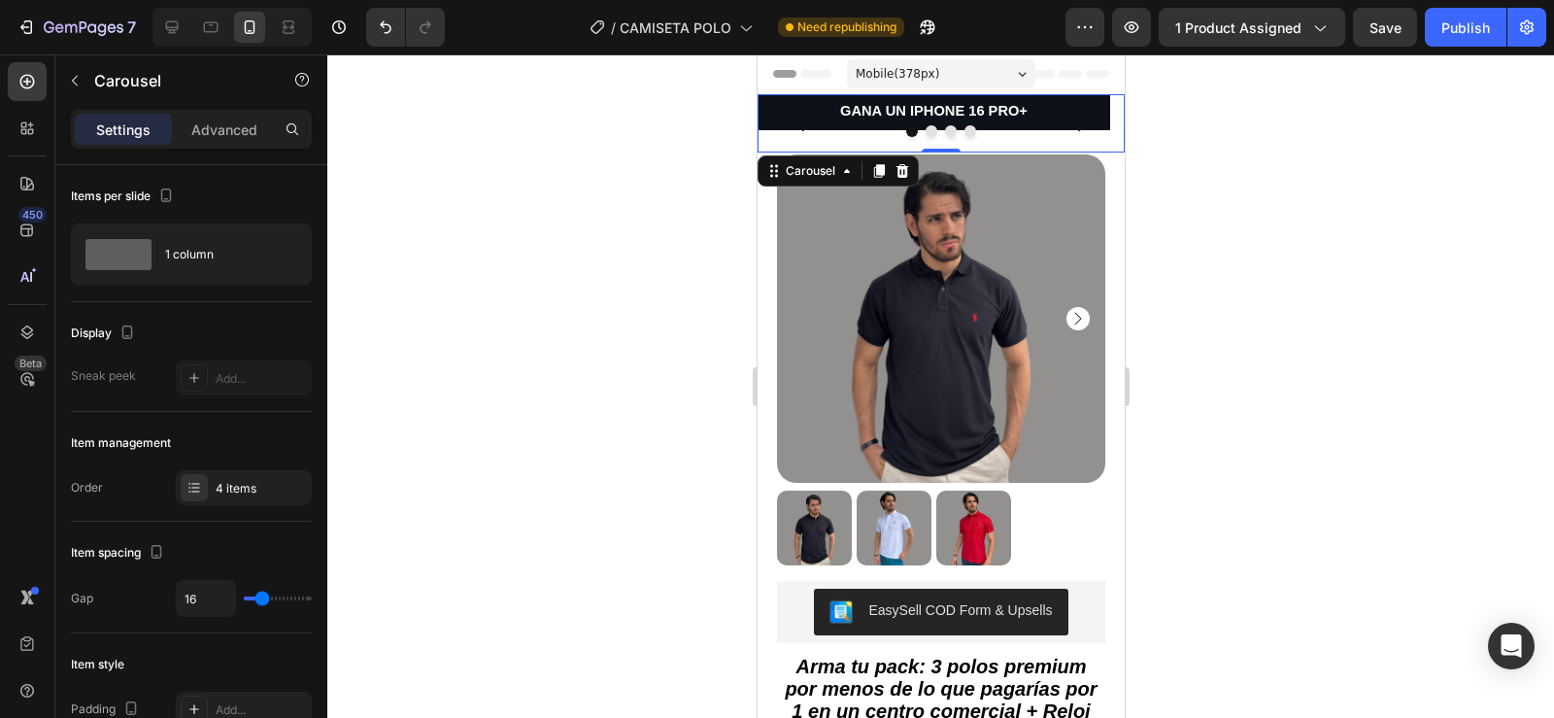
click at [787, 145] on button "Carousel Back Arrow" at bounding box center [799, 123] width 54 height 54
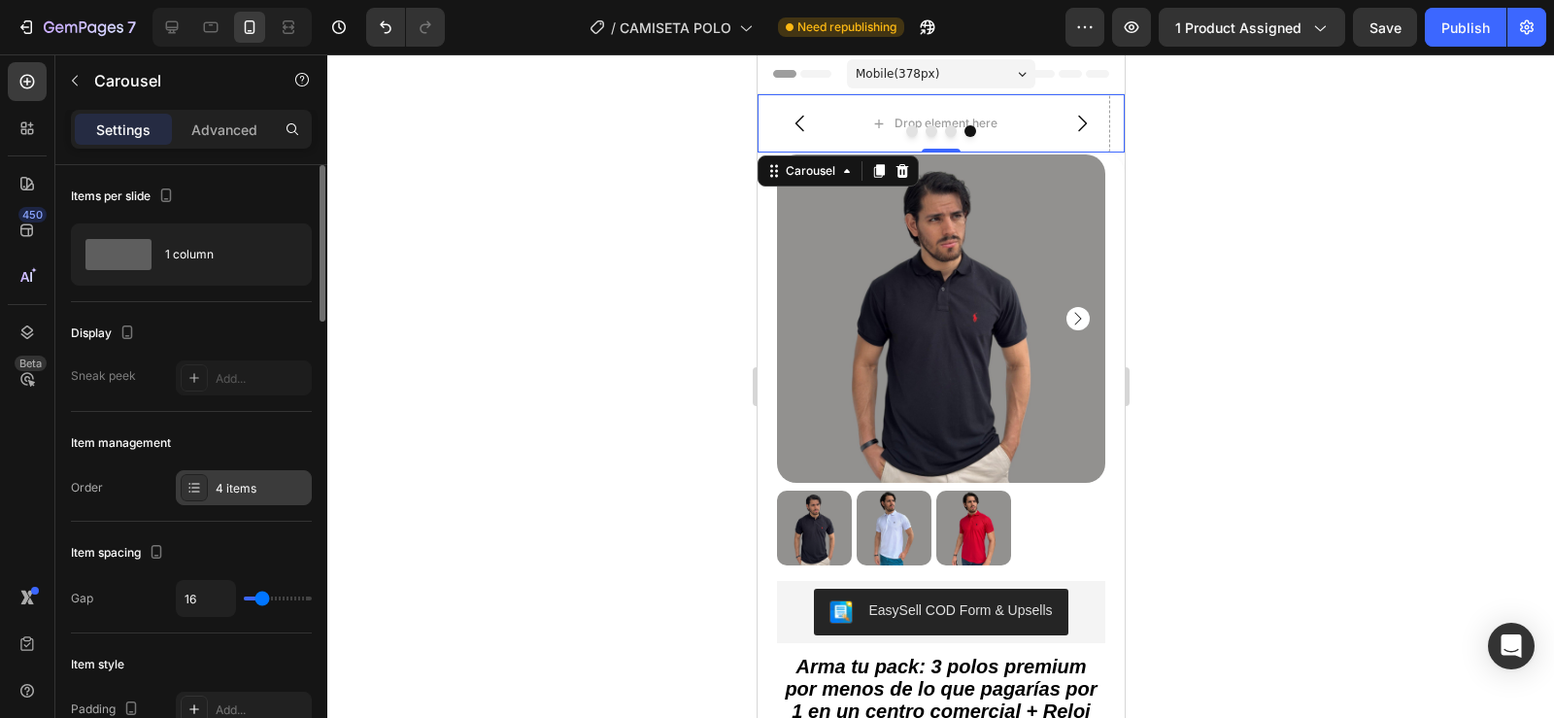
click at [252, 481] on div "4 items" at bounding box center [261, 488] width 91 height 17
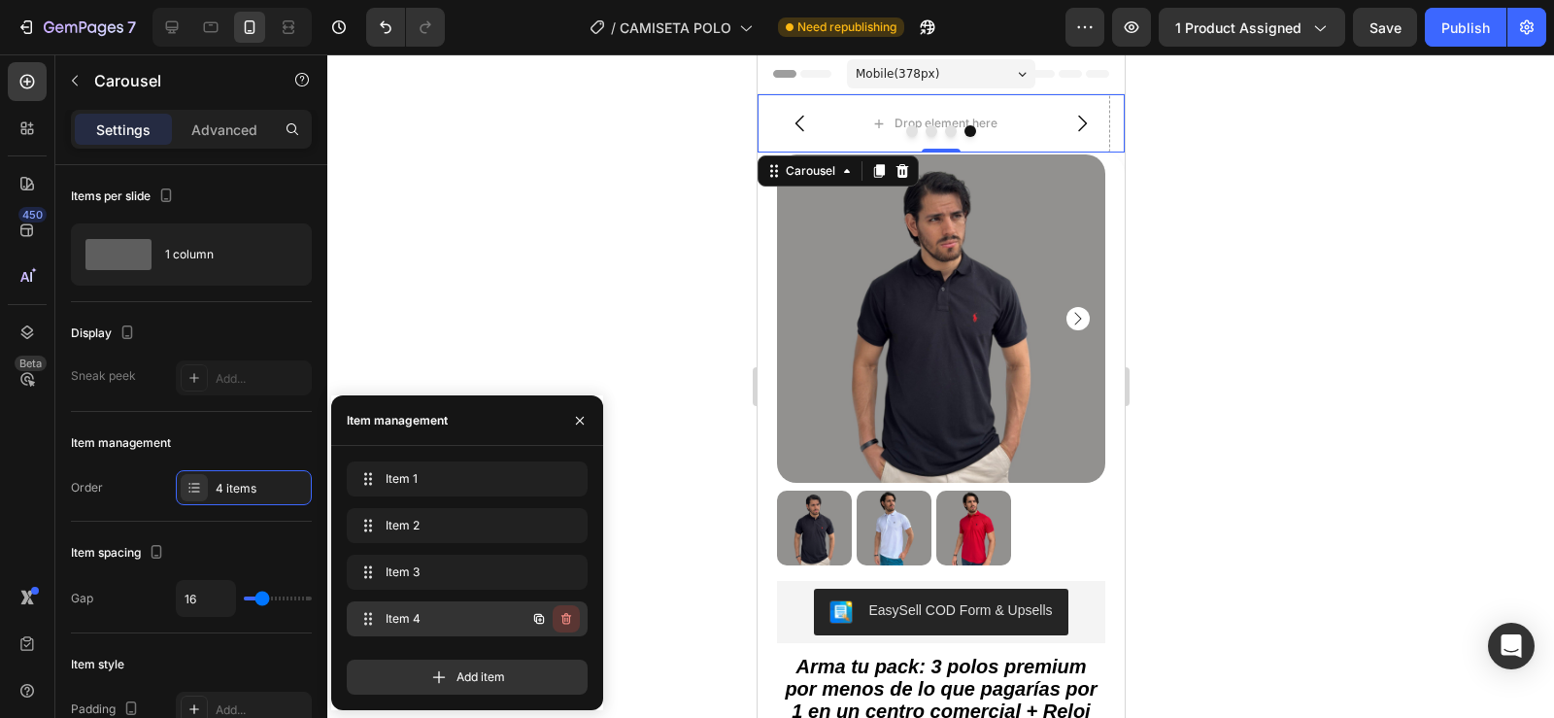
click at [562, 619] on icon "button" at bounding box center [566, 619] width 16 height 16
click at [562, 619] on div "Delete" at bounding box center [553, 618] width 36 height 17
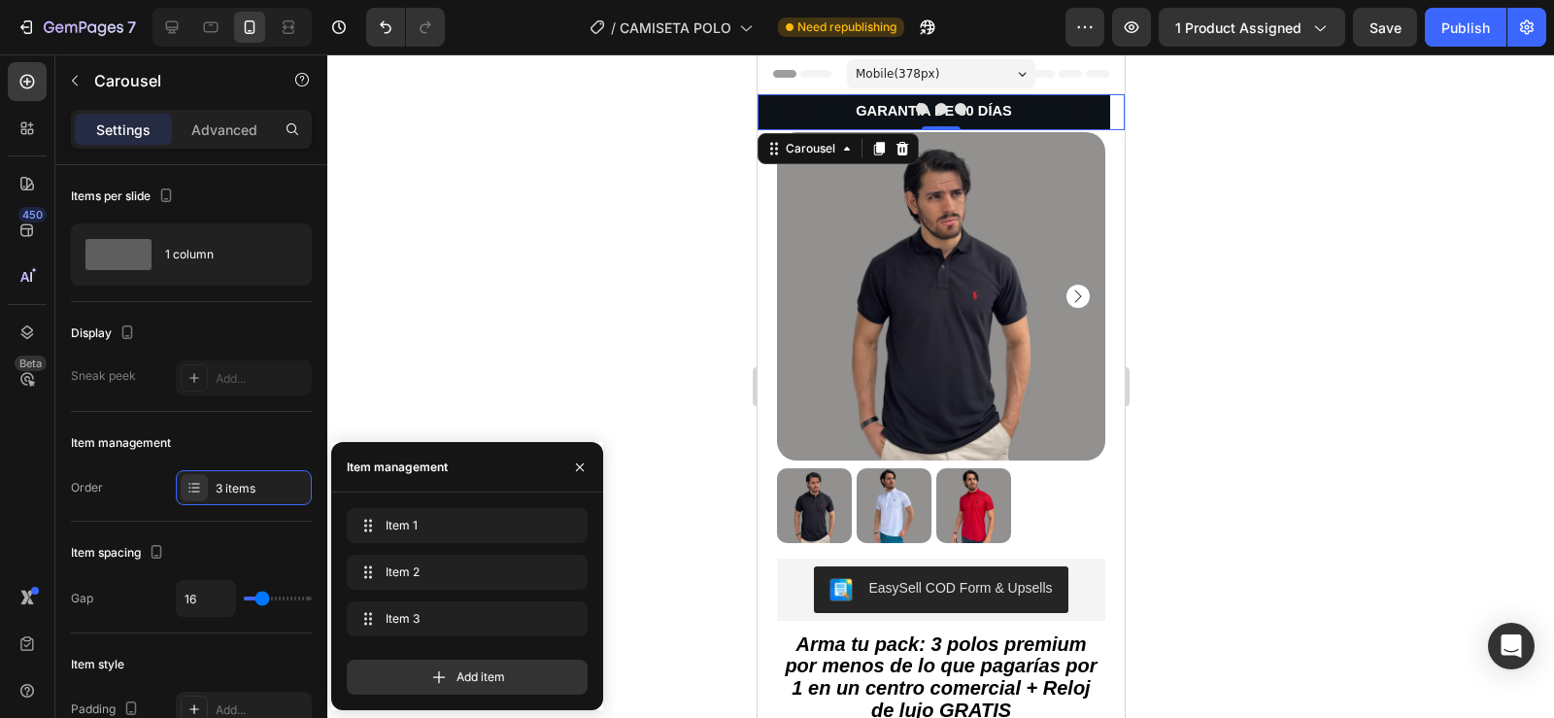
click at [627, 261] on div at bounding box center [940, 385] width 1227 height 663
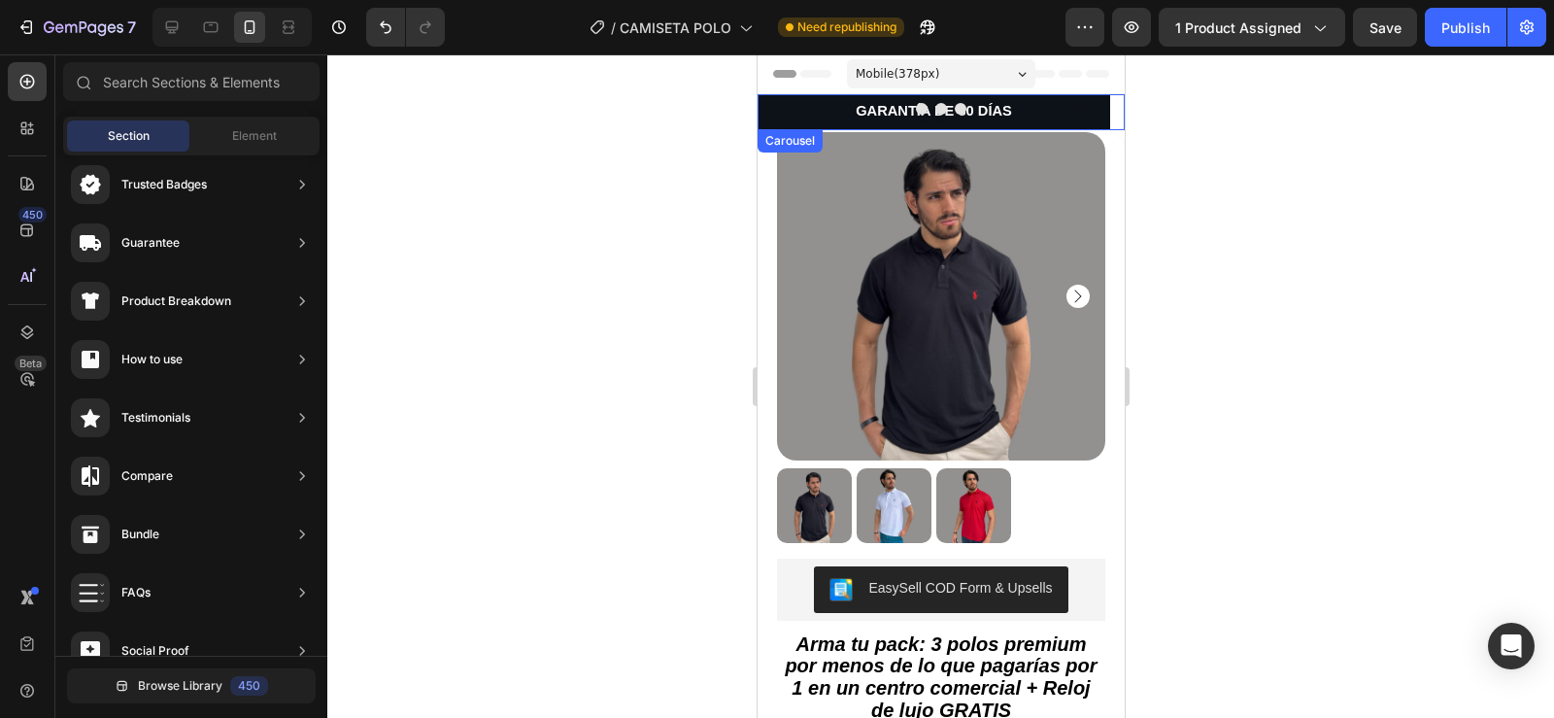
click at [1054, 118] on button "Carousel Next Arrow" at bounding box center [1081, 111] width 54 height 54
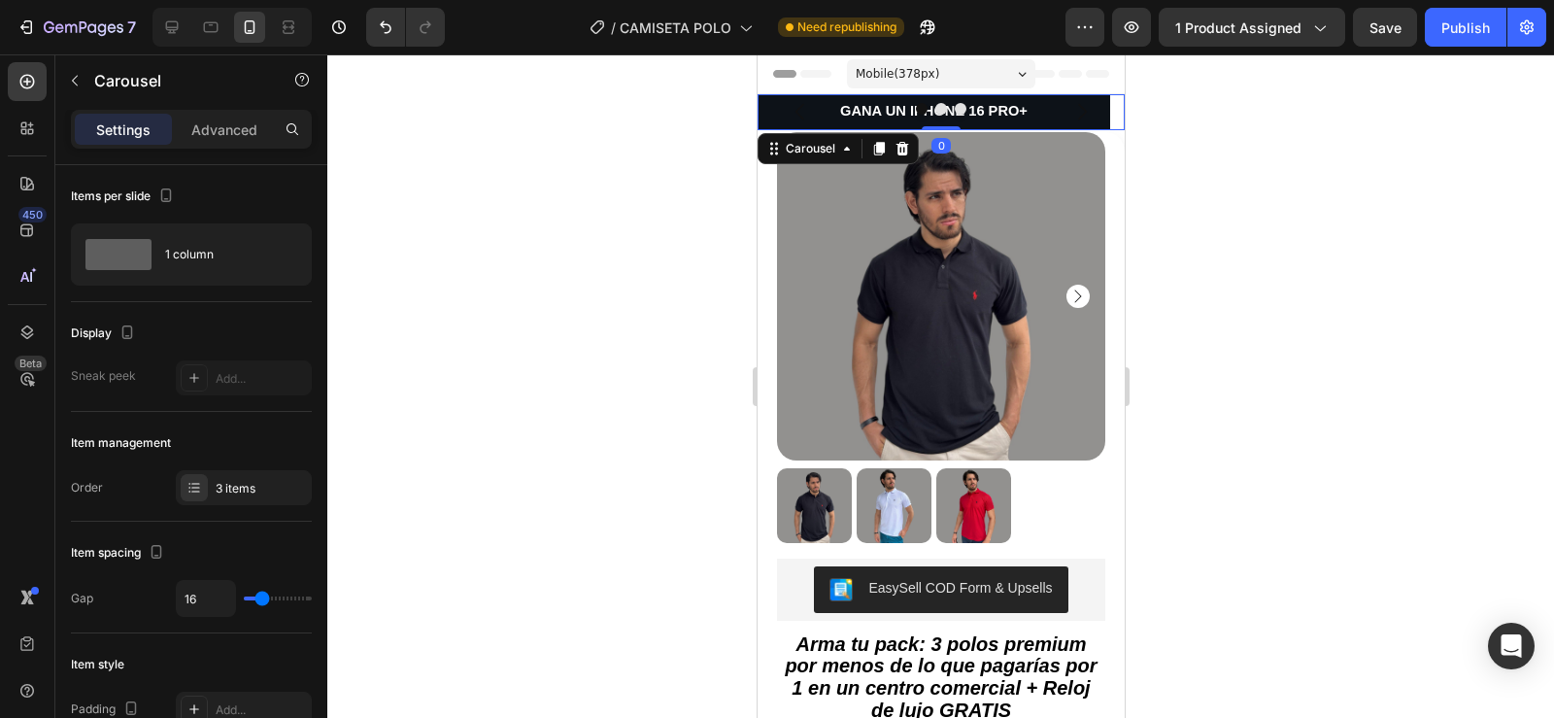
click at [1059, 114] on div at bounding box center [940, 109] width 367 height 12
click at [1054, 117] on button "Carousel Next Arrow" at bounding box center [1081, 111] width 54 height 54
click at [1054, 115] on button "Carousel Next Arrow" at bounding box center [1081, 111] width 54 height 54
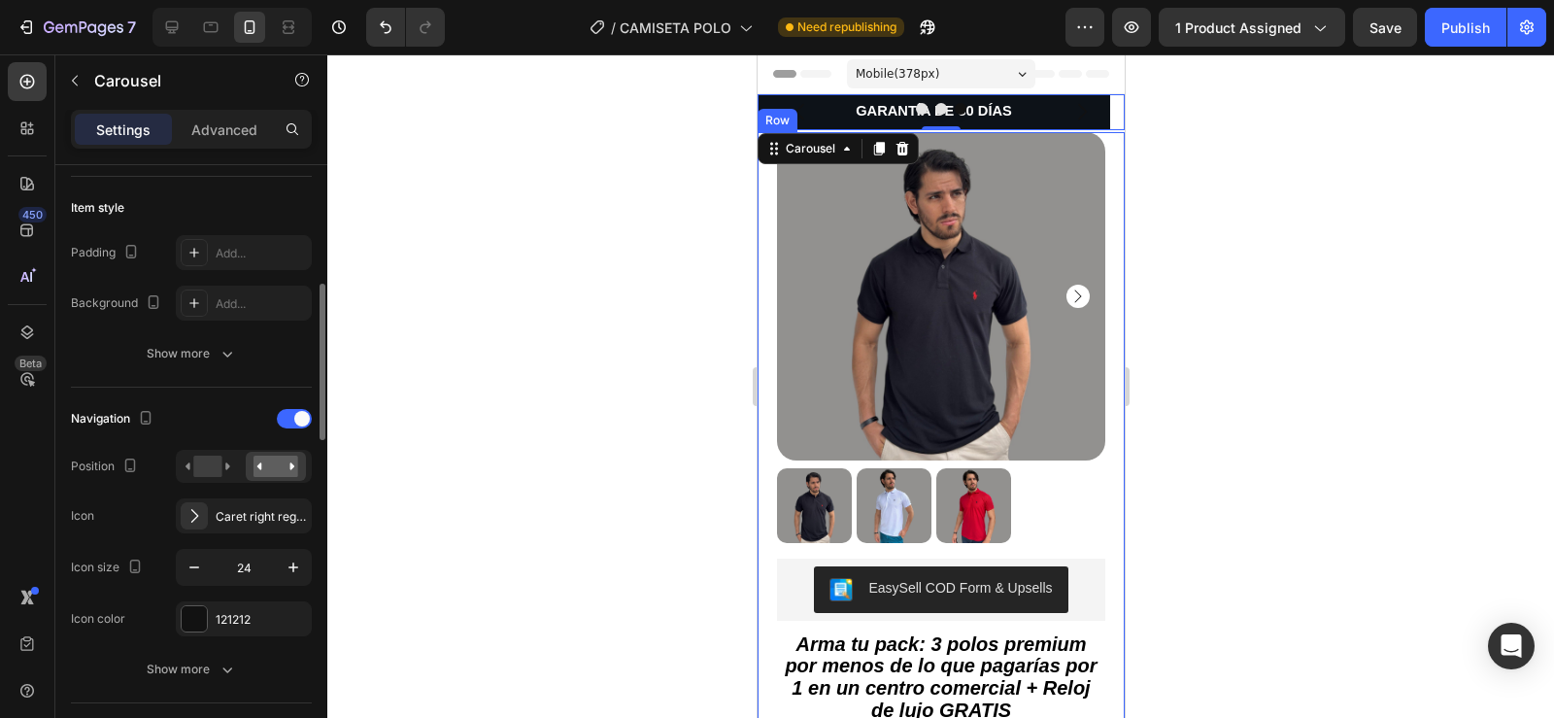
scroll to position [457, 0]
click at [300, 420] on span at bounding box center [302, 418] width 16 height 16
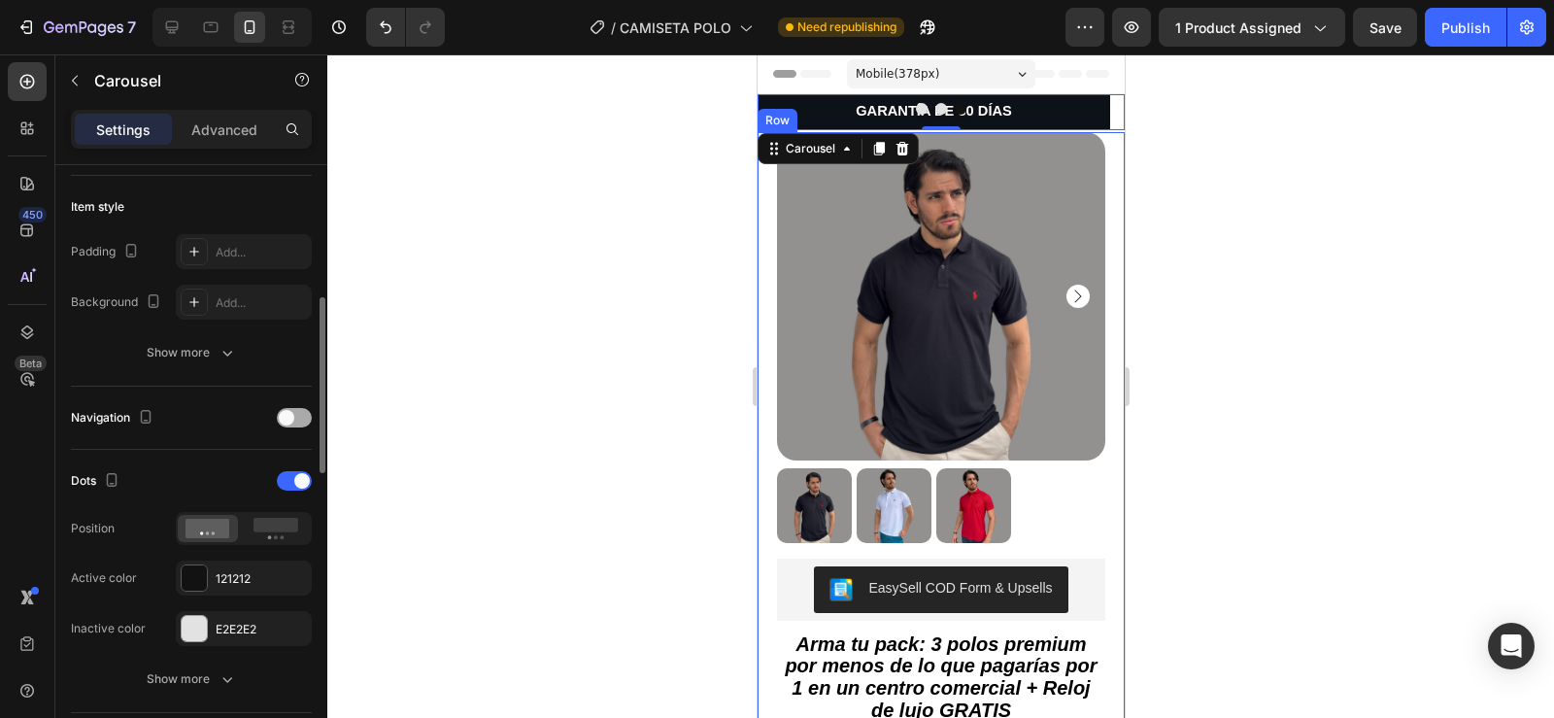
click at [298, 420] on div at bounding box center [294, 417] width 35 height 19
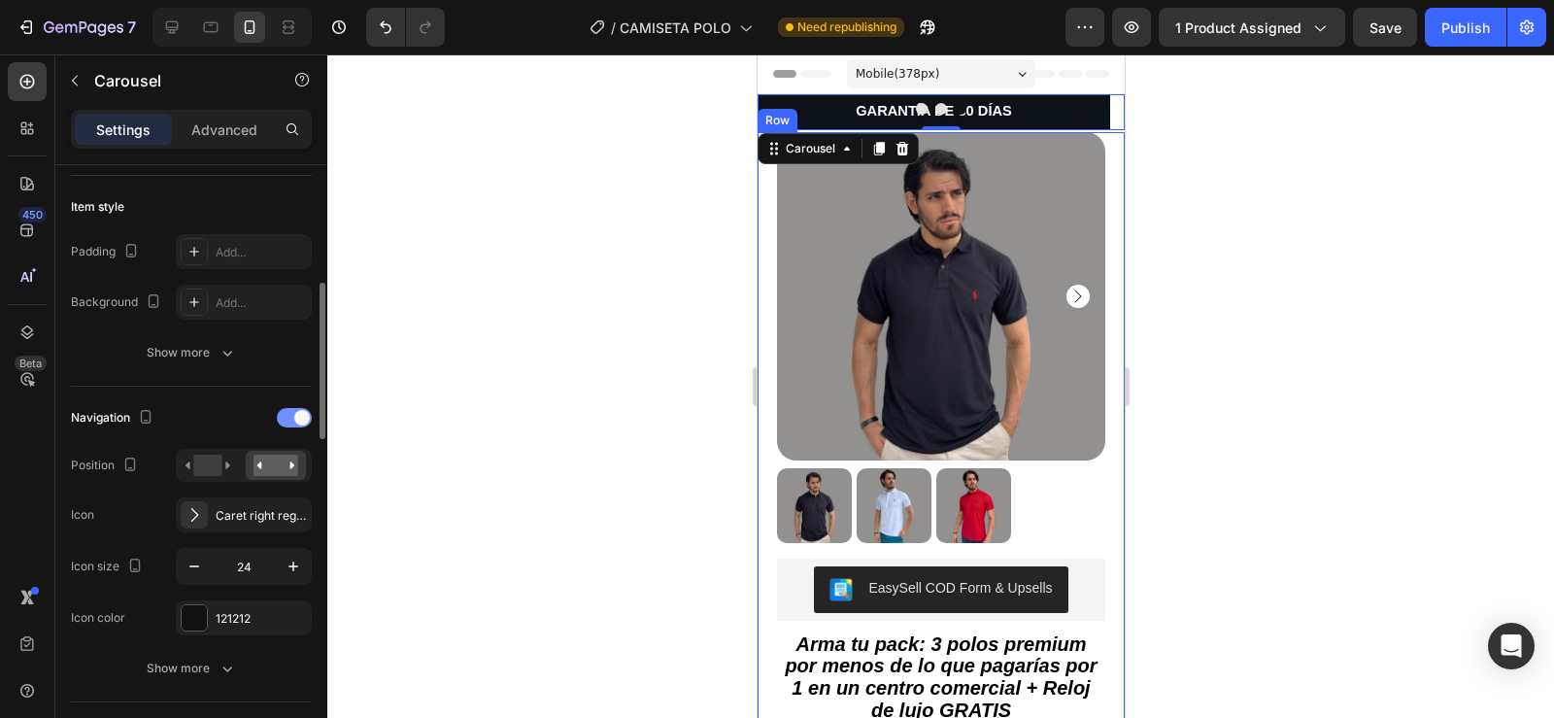
click at [298, 420] on span at bounding box center [302, 418] width 16 height 16
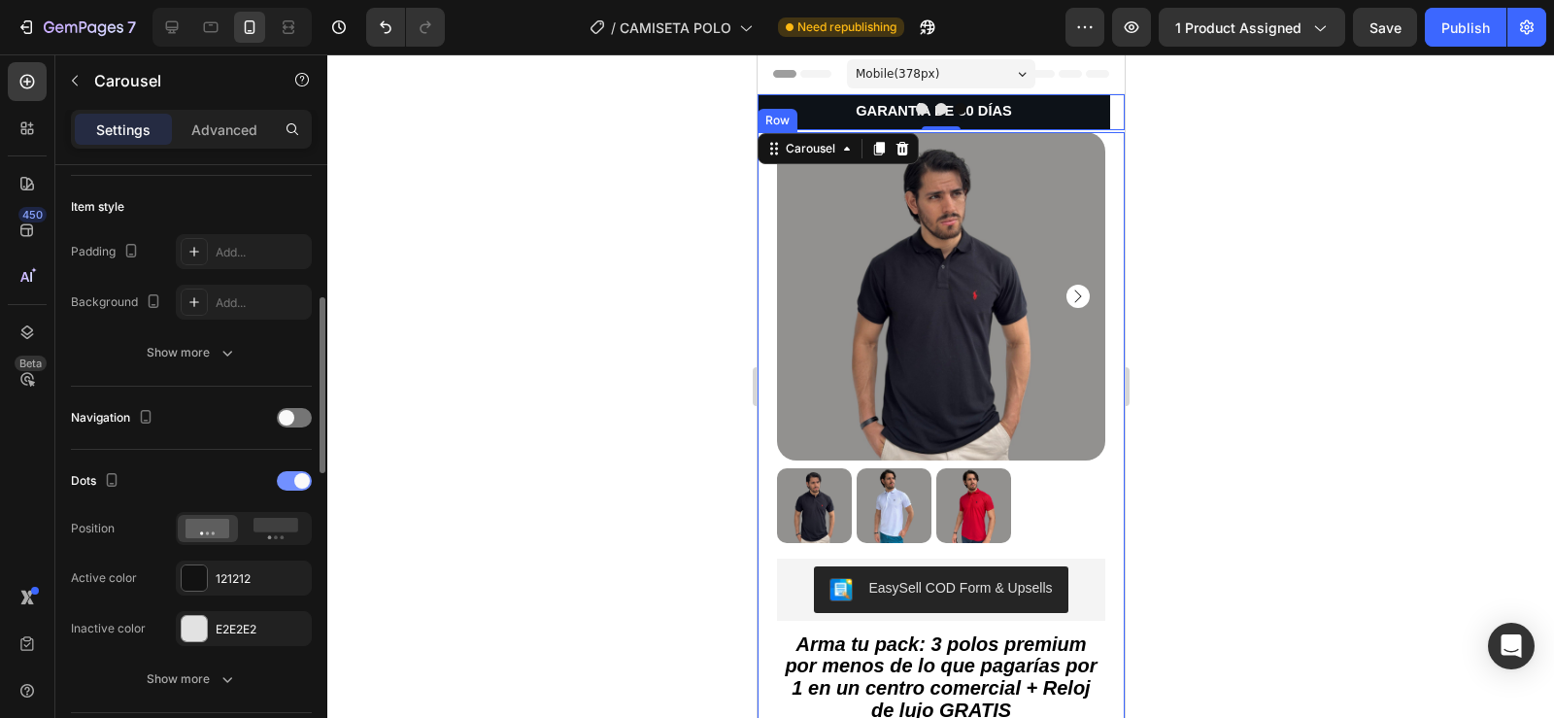
click at [294, 485] on div at bounding box center [294, 480] width 35 height 19
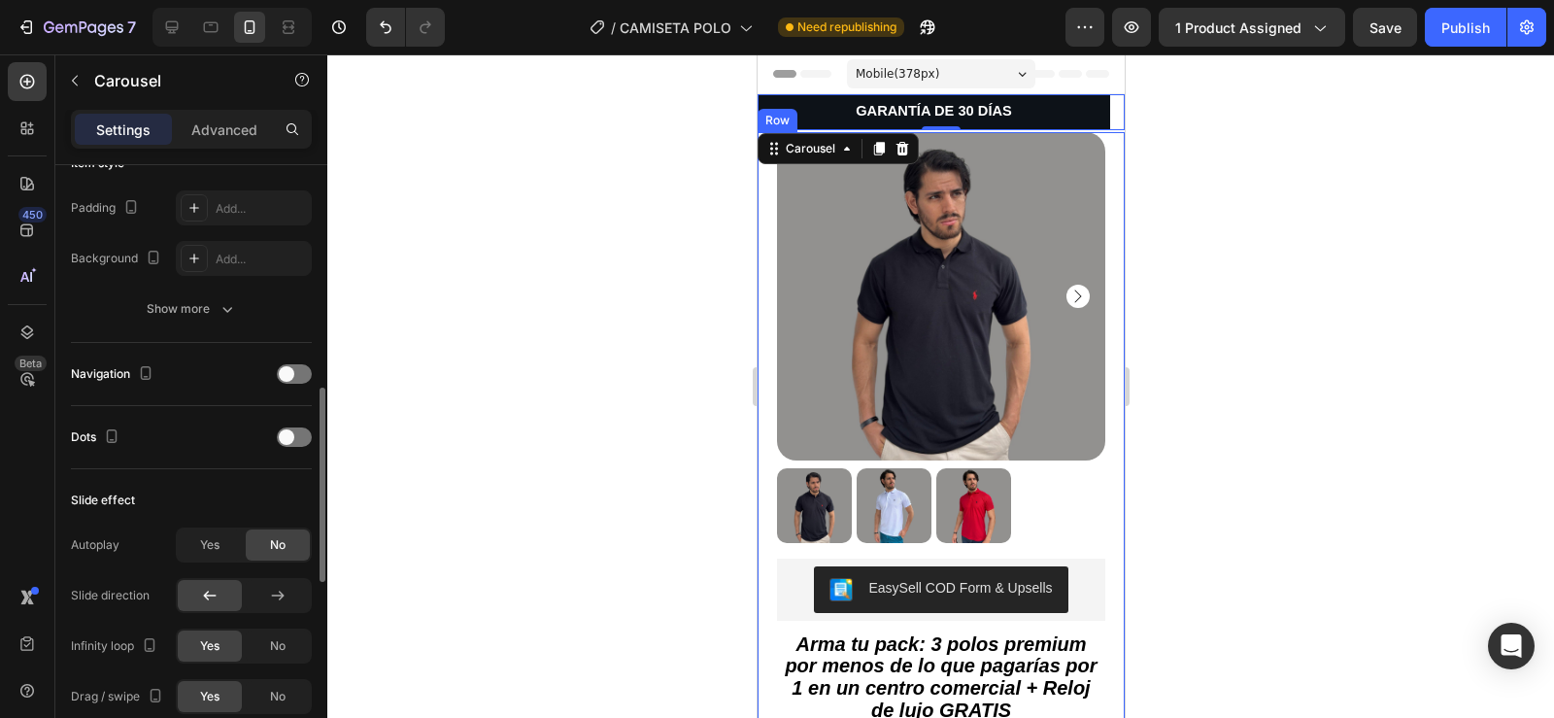
scroll to position [579, 0]
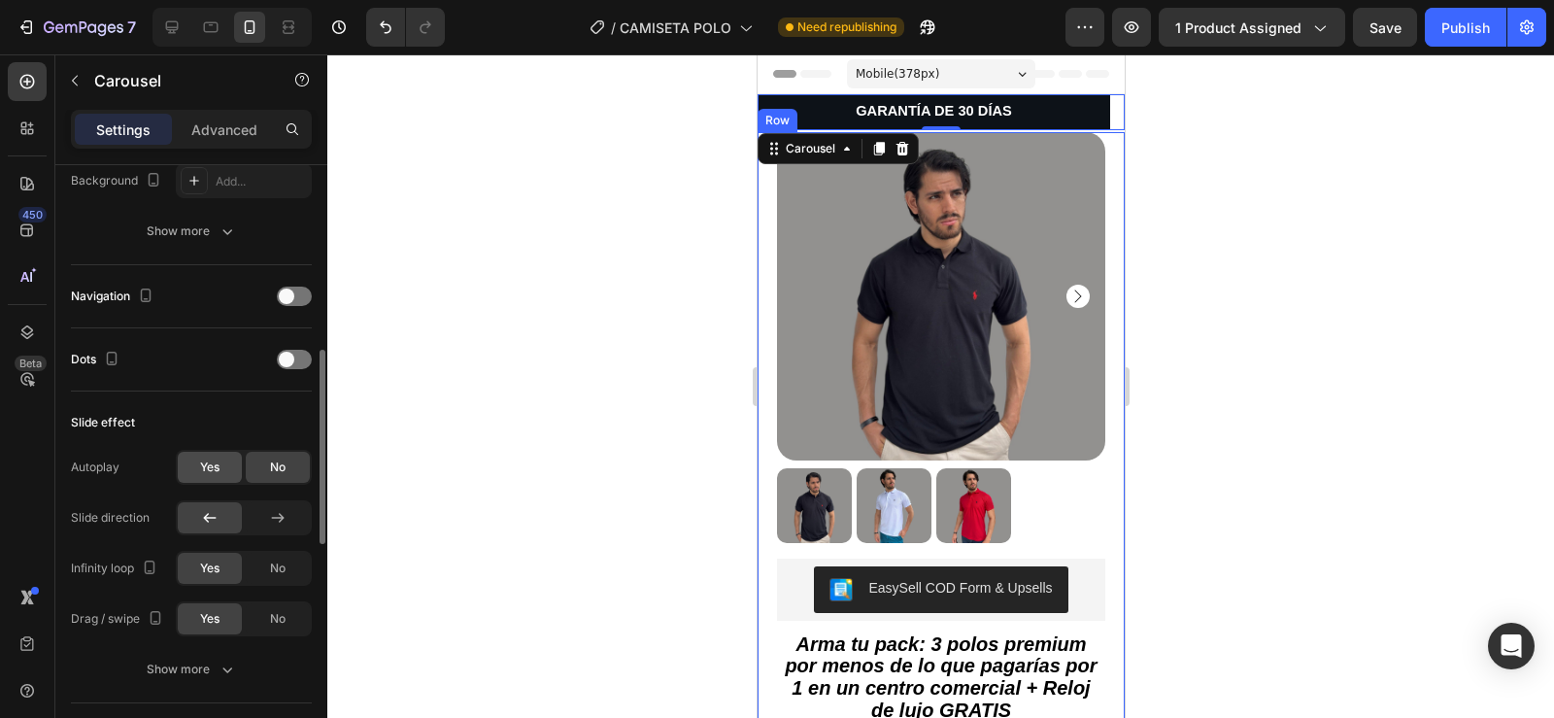
click at [217, 471] on span "Yes" at bounding box center [209, 466] width 19 height 17
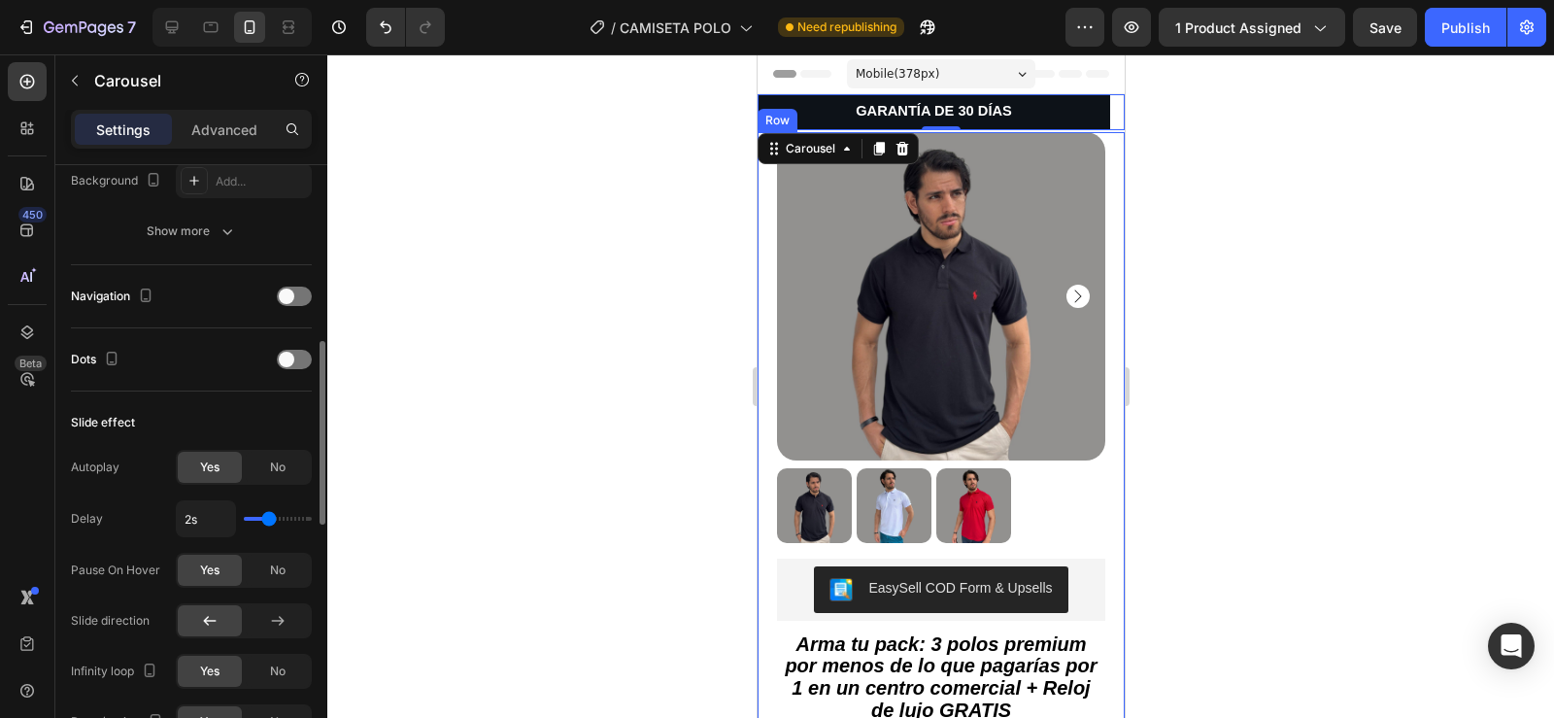
type input "1.2s"
type input "1.2"
click at [254, 518] on input "range" at bounding box center [278, 519] width 68 height 4
type input "1s"
type input "1"
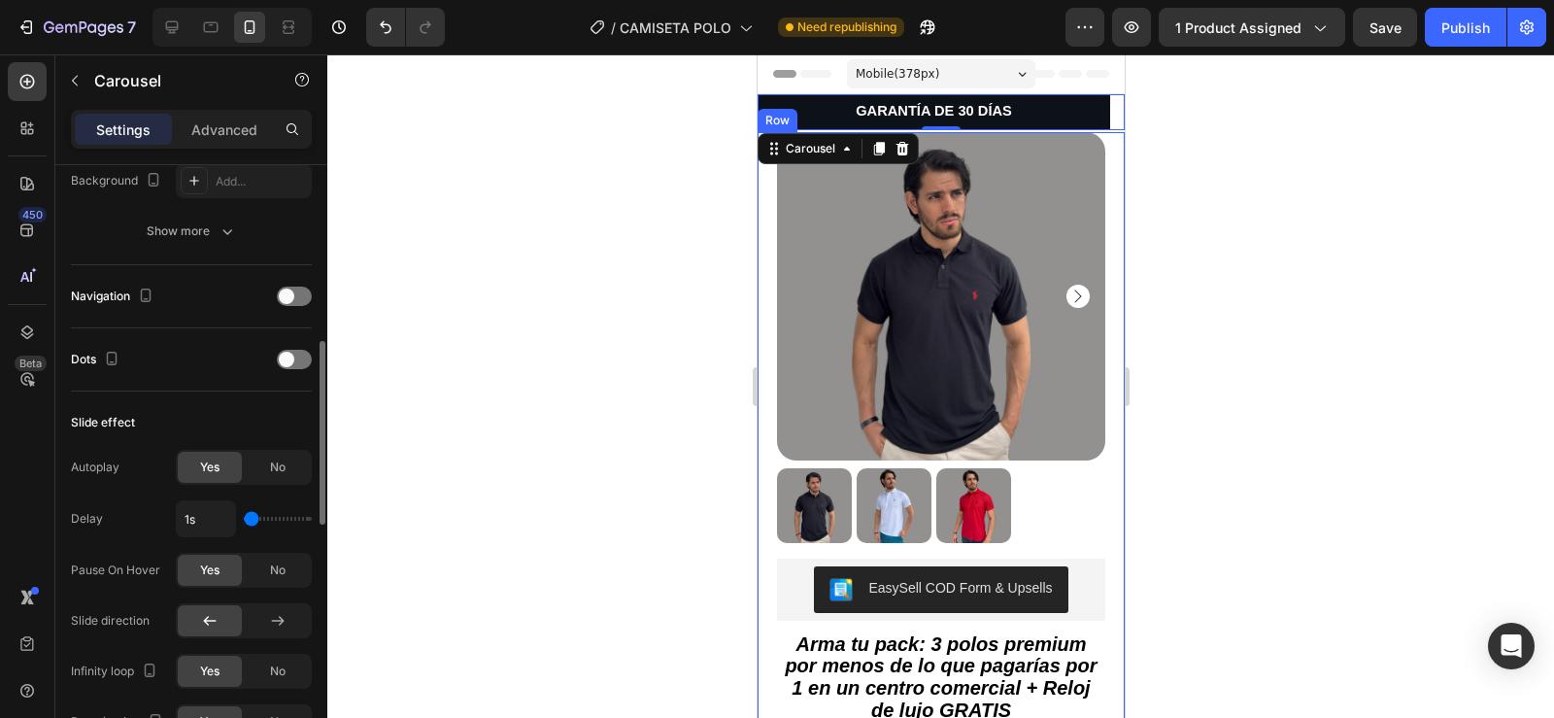
click at [247, 518] on input "range" at bounding box center [278, 519] width 68 height 4
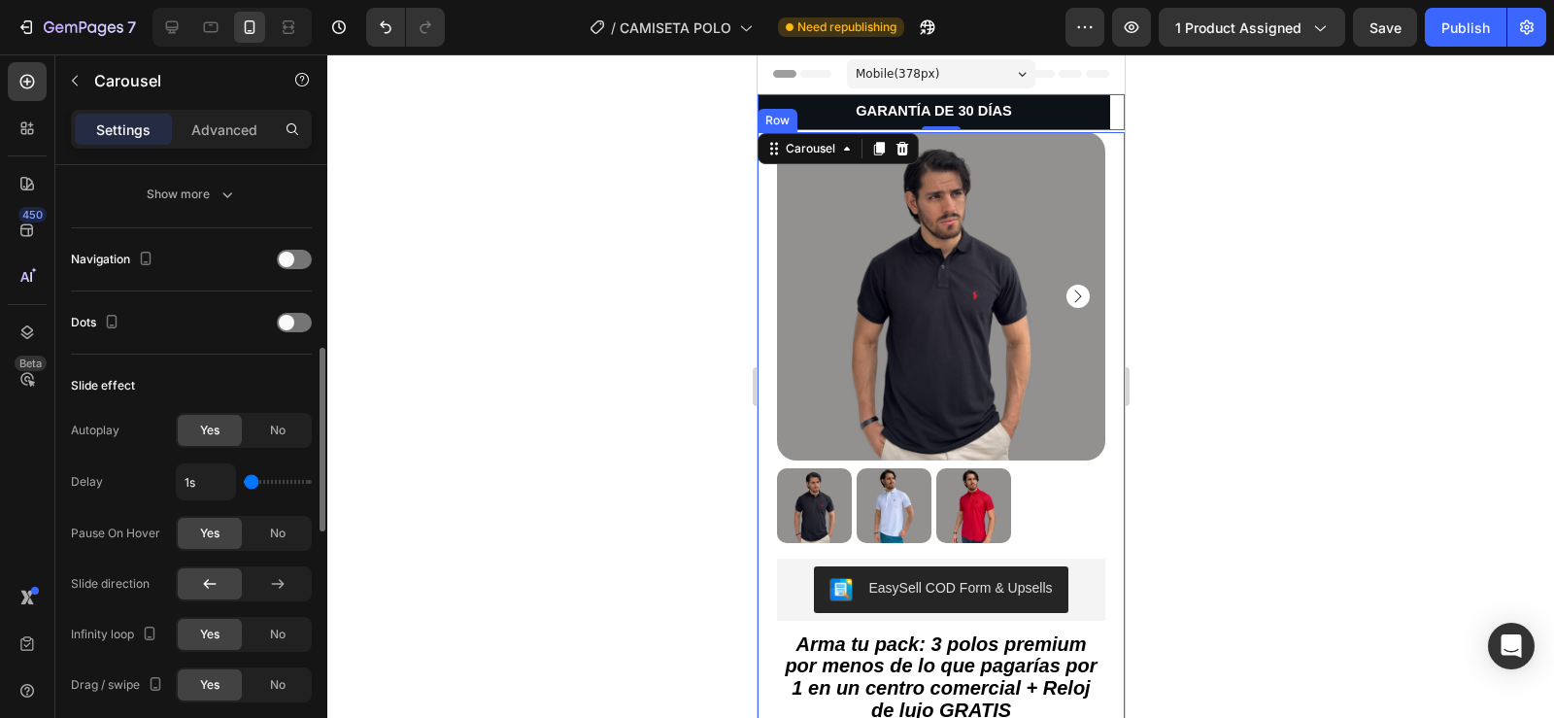
scroll to position [625, 0]
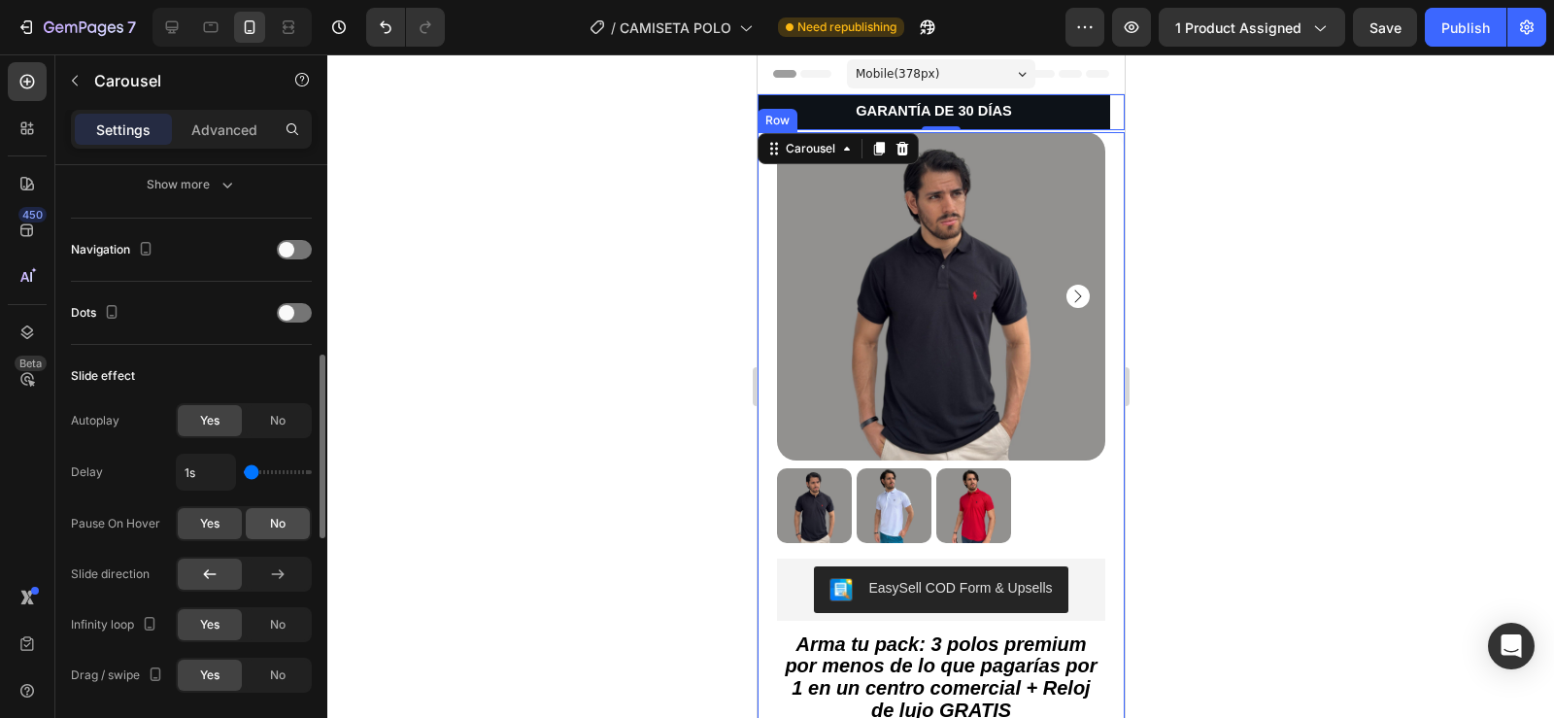
click at [262, 525] on div "No" at bounding box center [278, 523] width 64 height 31
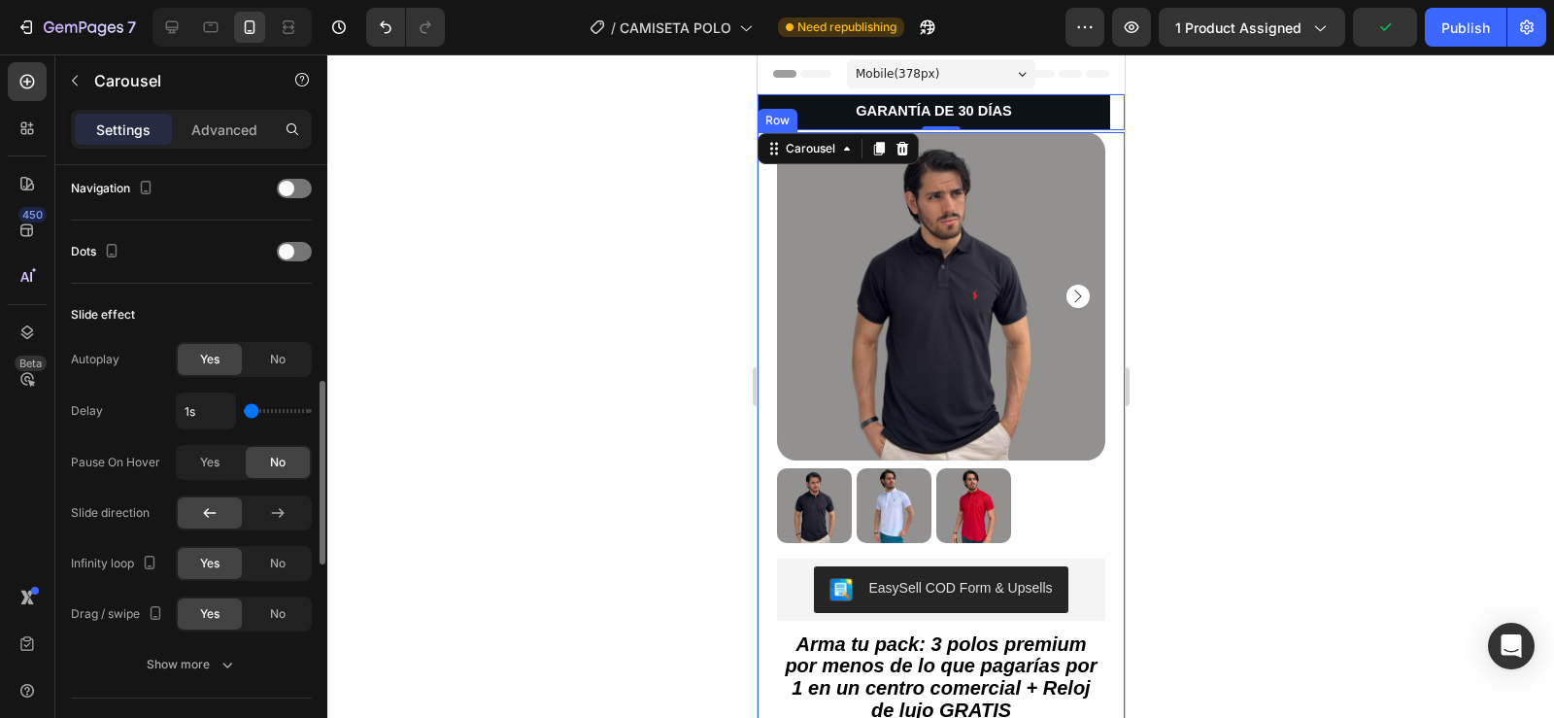
scroll to position [702, 0]
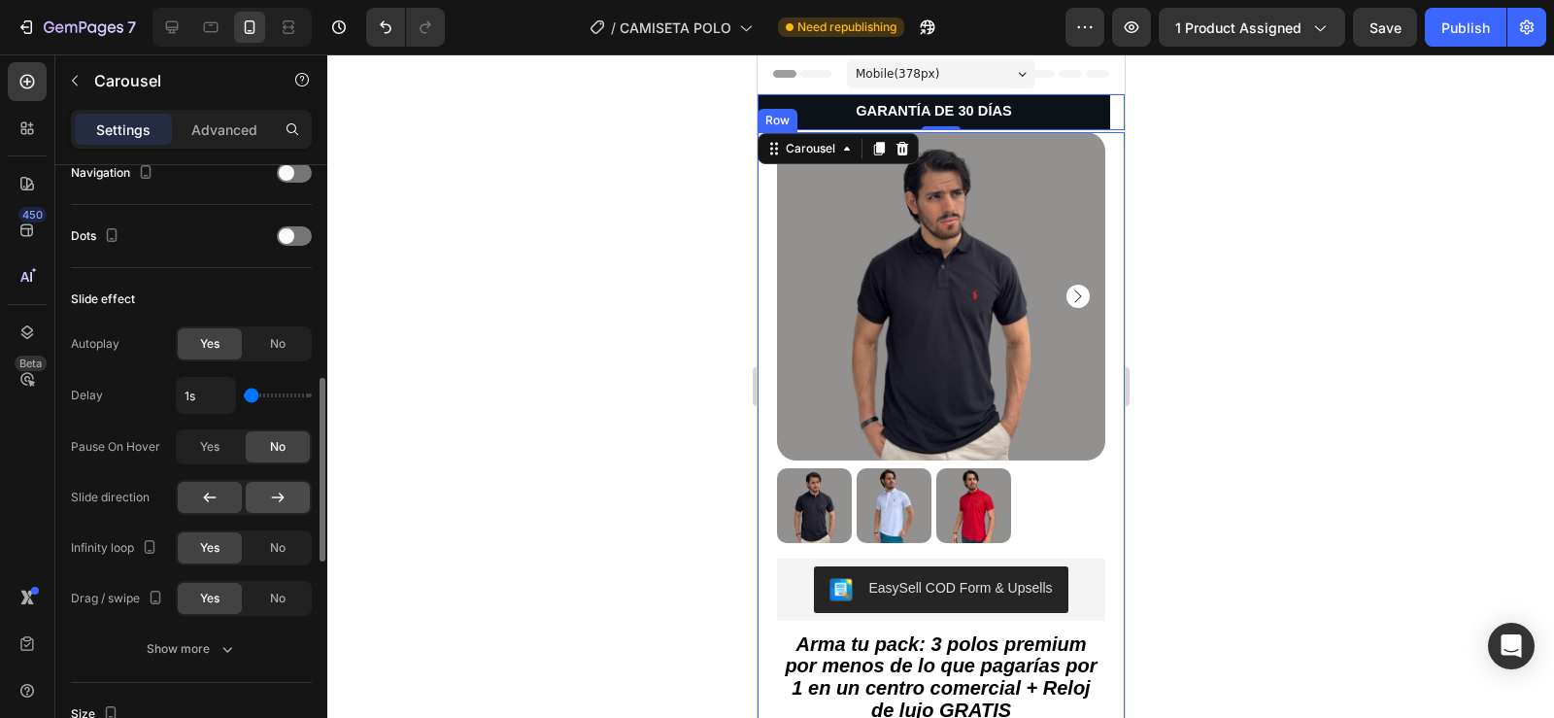
click at [276, 499] on icon at bounding box center [277, 497] width 19 height 19
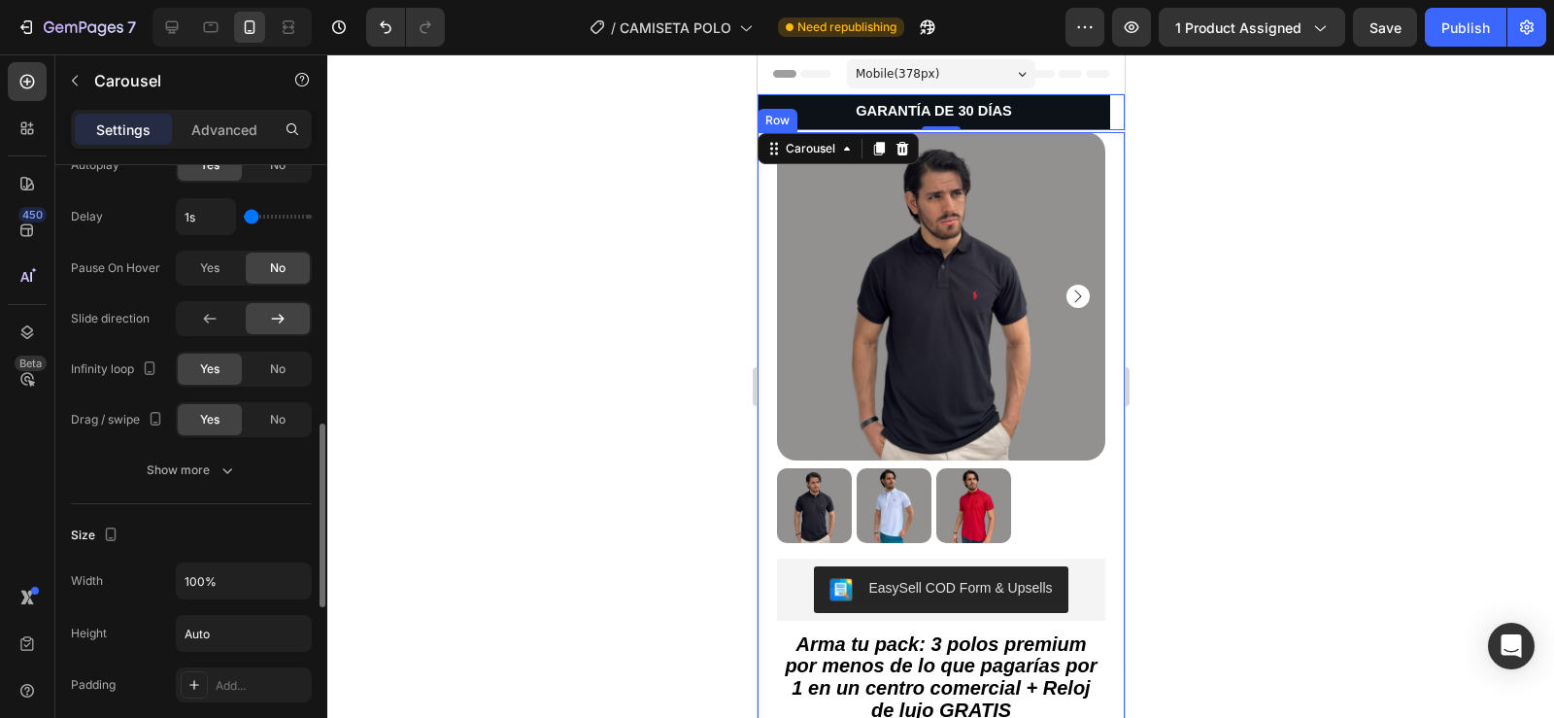
scroll to position [863, 0]
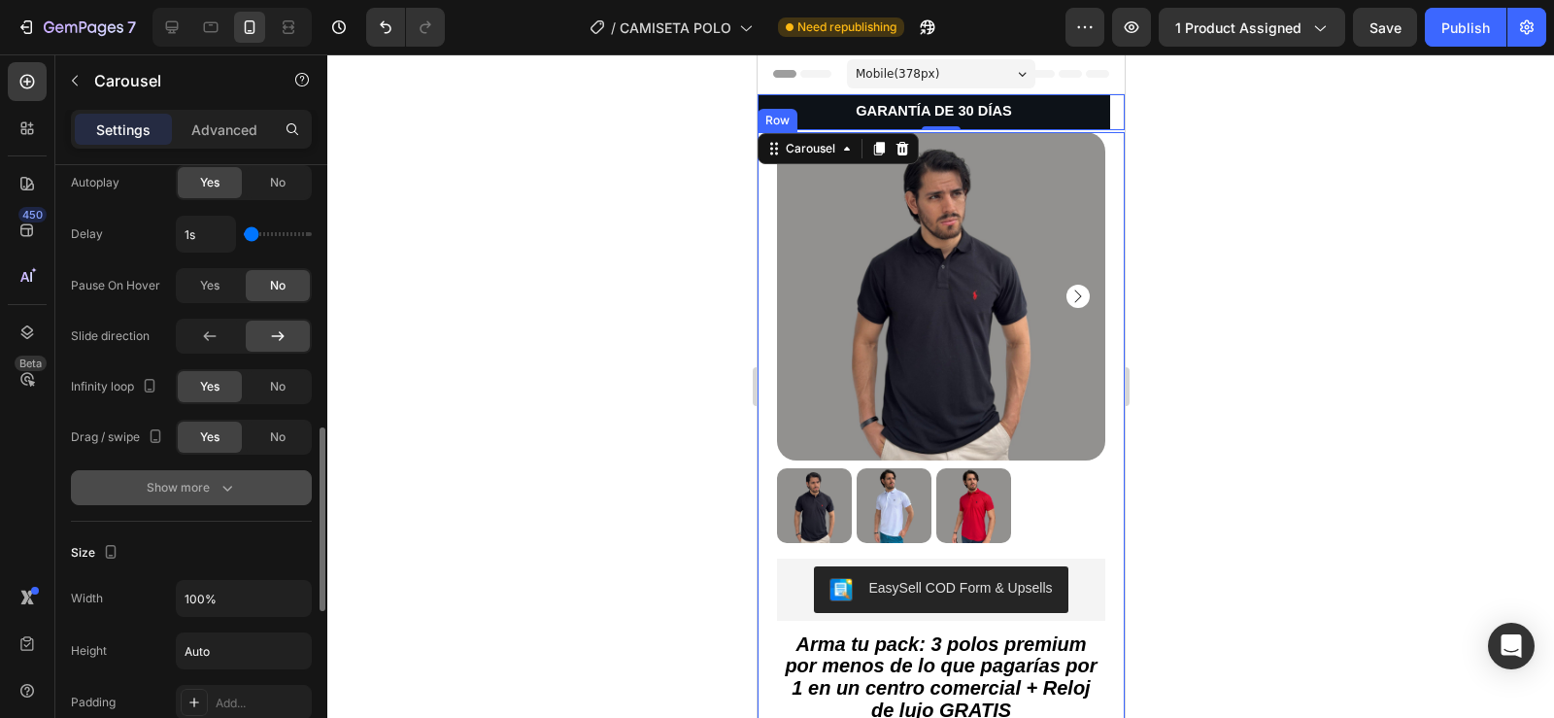
click at [213, 490] on div "Show more" at bounding box center [192, 487] width 90 height 19
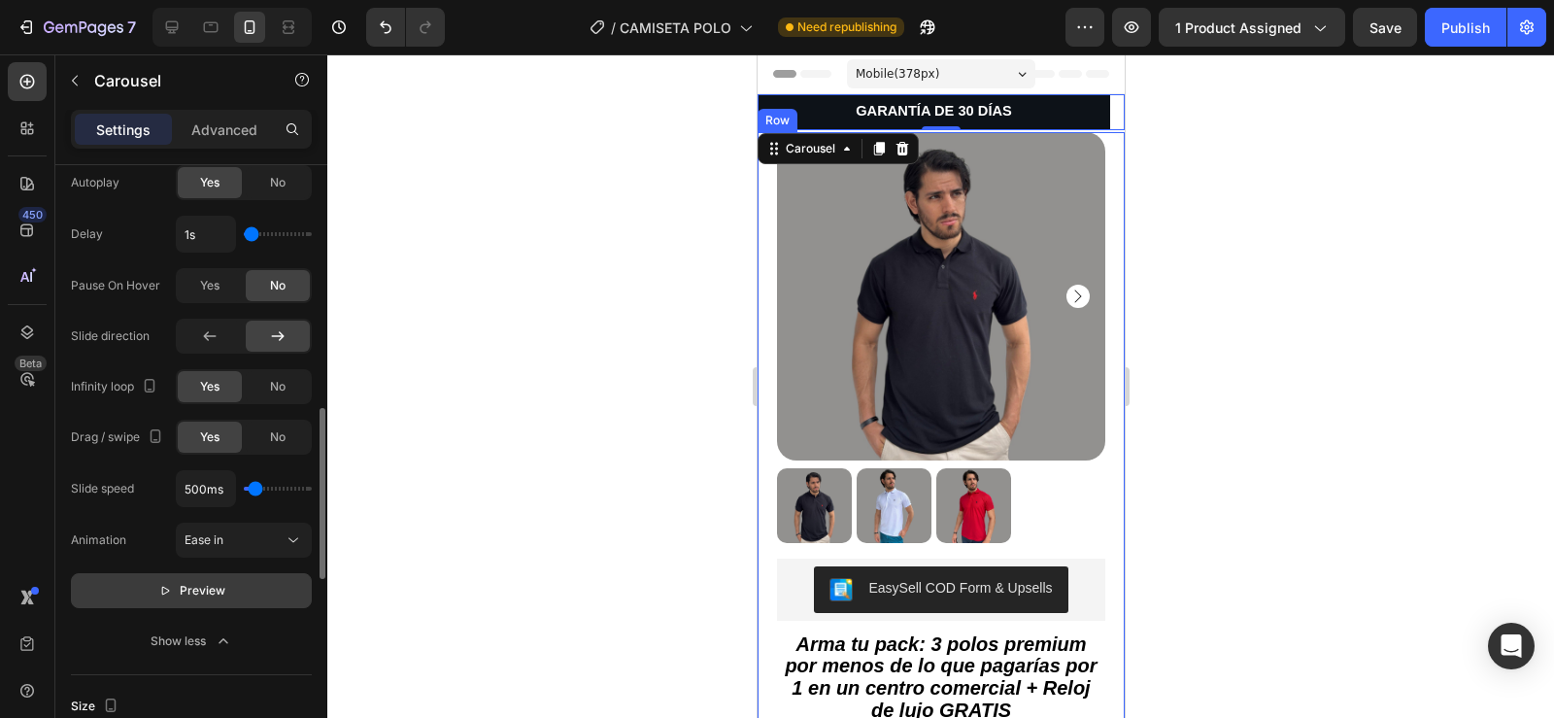
click at [186, 589] on span "Preview" at bounding box center [203, 590] width 46 height 19
click at [200, 339] on icon at bounding box center [209, 335] width 19 height 19
click at [250, 488] on input "range" at bounding box center [278, 489] width 68 height 4
type input "100ms"
drag, startPoint x: 250, startPoint y: 488, endPoint x: 234, endPoint y: 488, distance: 15.6
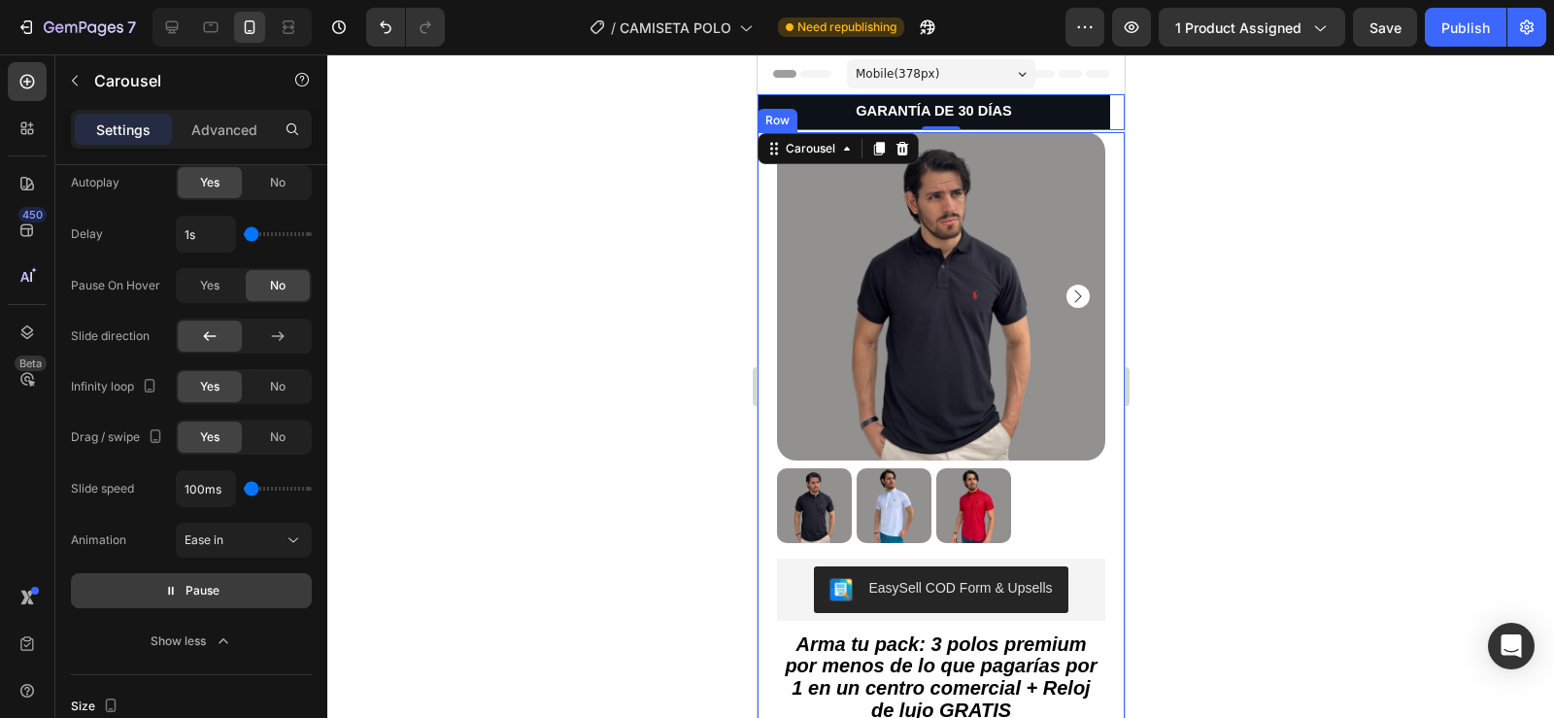
type input "100"
click at [244, 488] on input "range" at bounding box center [278, 489] width 68 height 4
type input "1450ms"
type input "1450"
click at [266, 489] on input "range" at bounding box center [278, 489] width 68 height 4
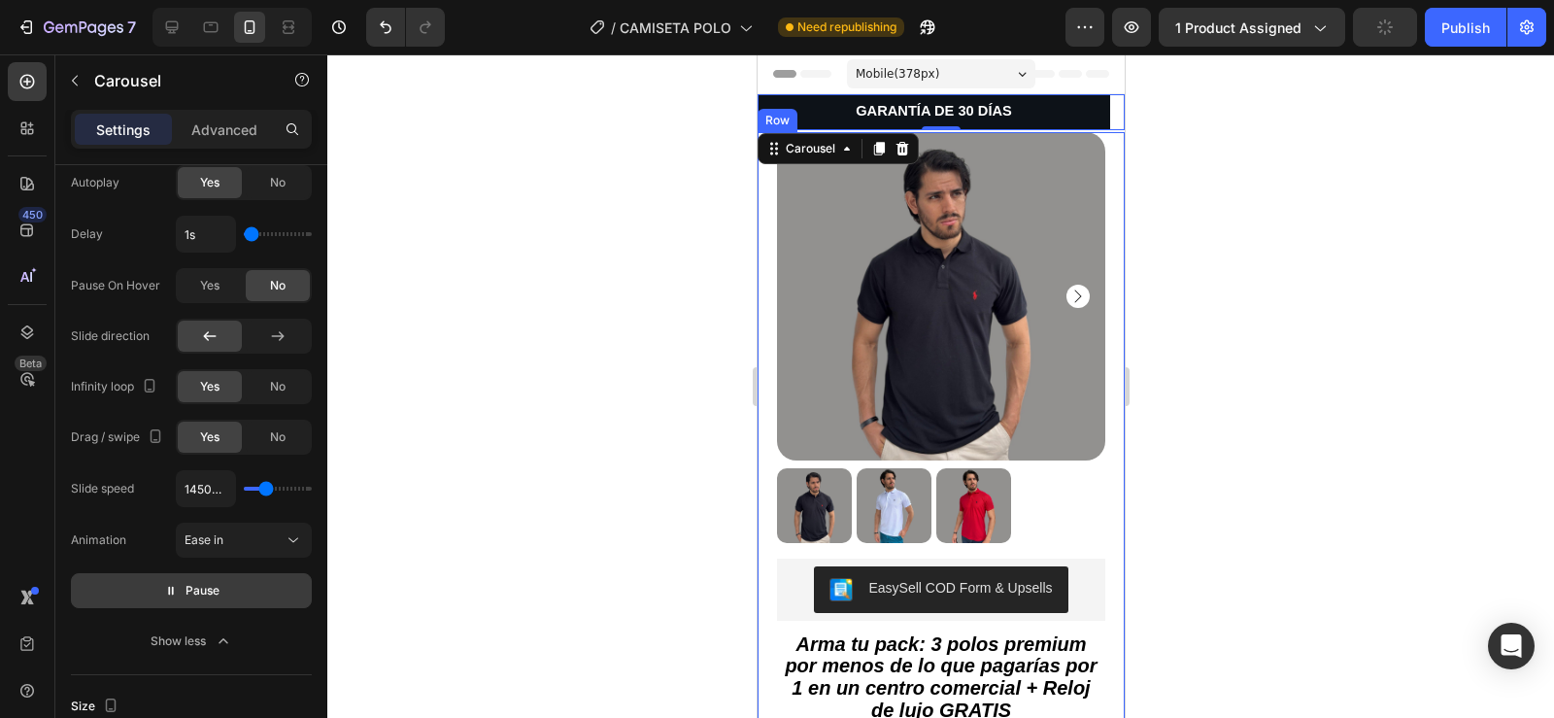
click at [252, 486] on div "1450ms" at bounding box center [244, 488] width 136 height 37
type input "100ms"
click at [252, 488] on input "range" at bounding box center [278, 489] width 68 height 4
type input "150"
type input "150ms"
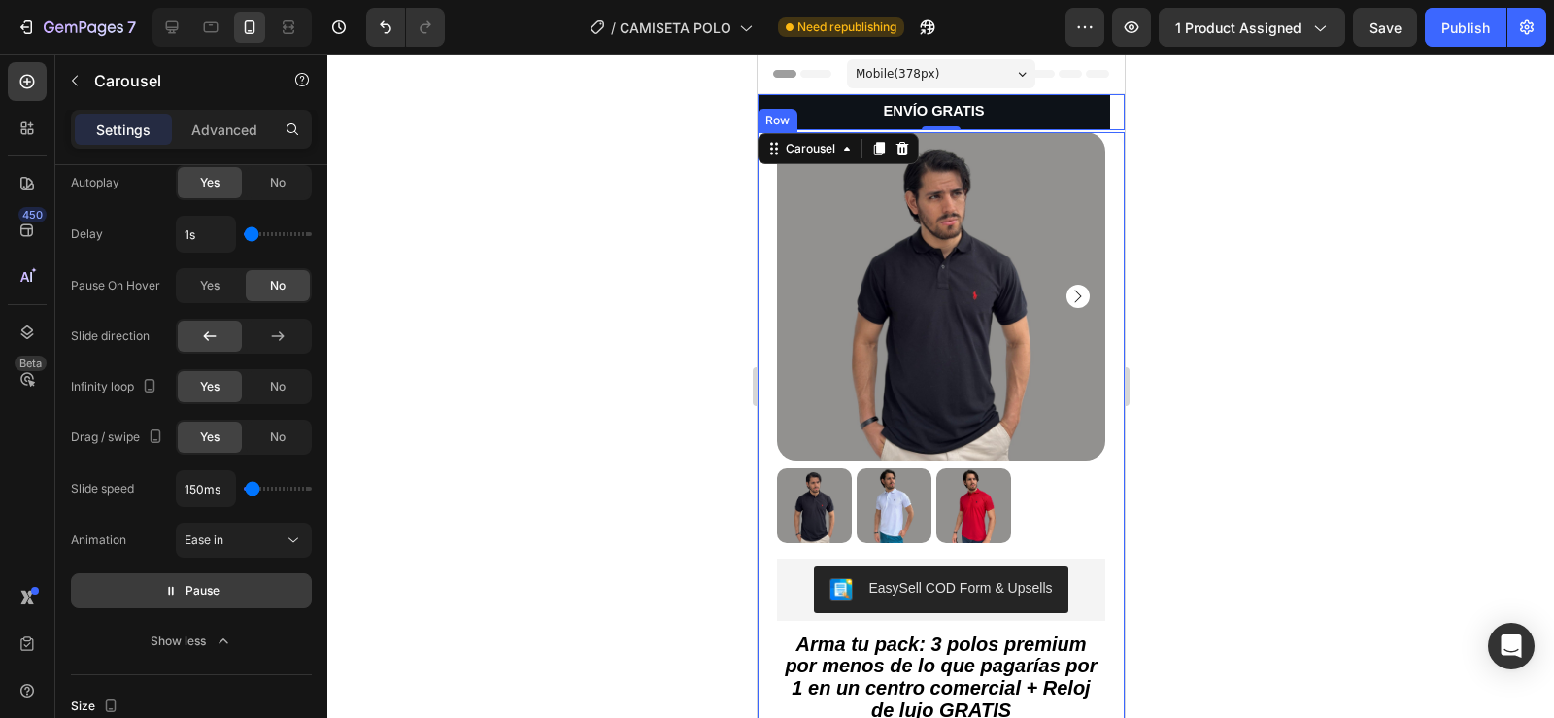
type input "200"
type input "200ms"
type input "250"
type input "250ms"
type input "300"
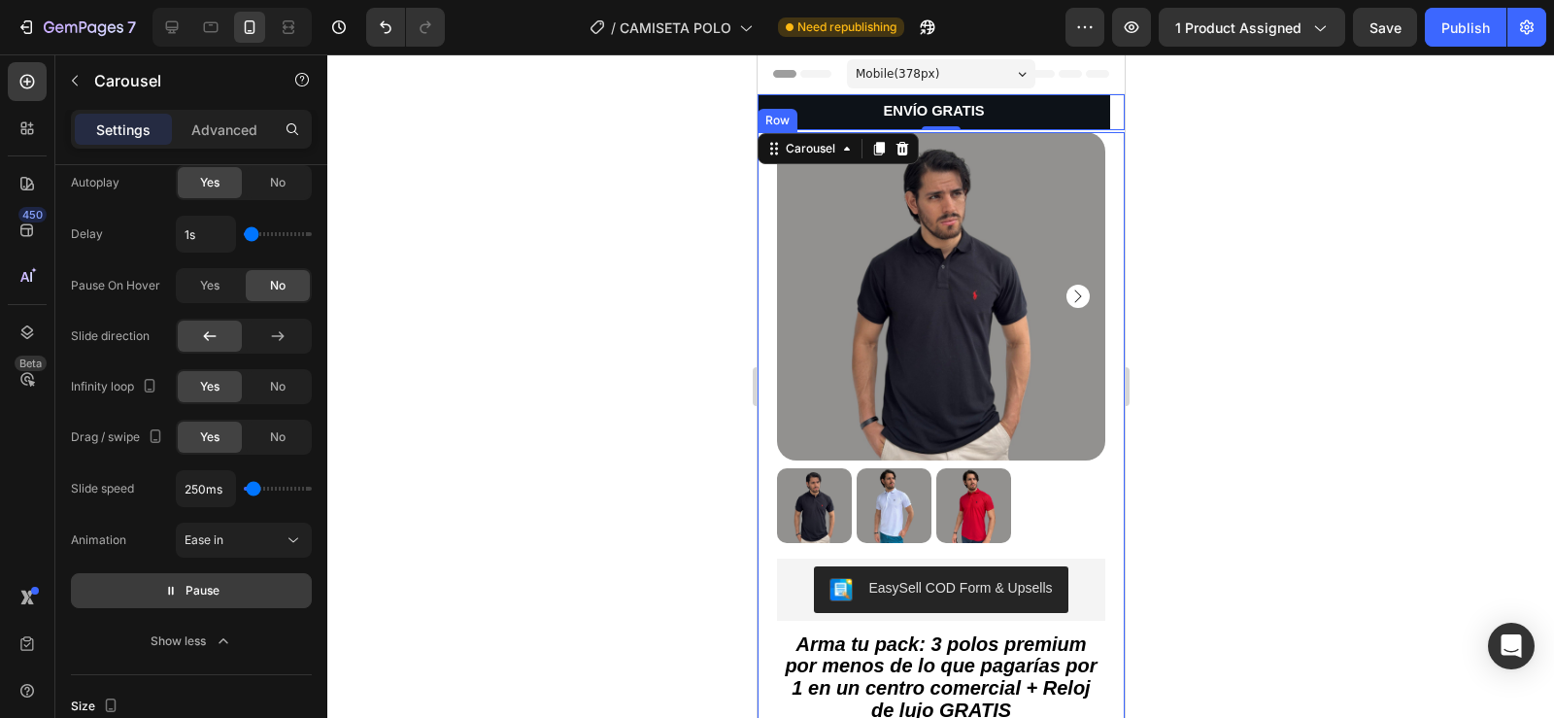
type input "300ms"
type input "350"
type input "350ms"
type input "400"
type input "400ms"
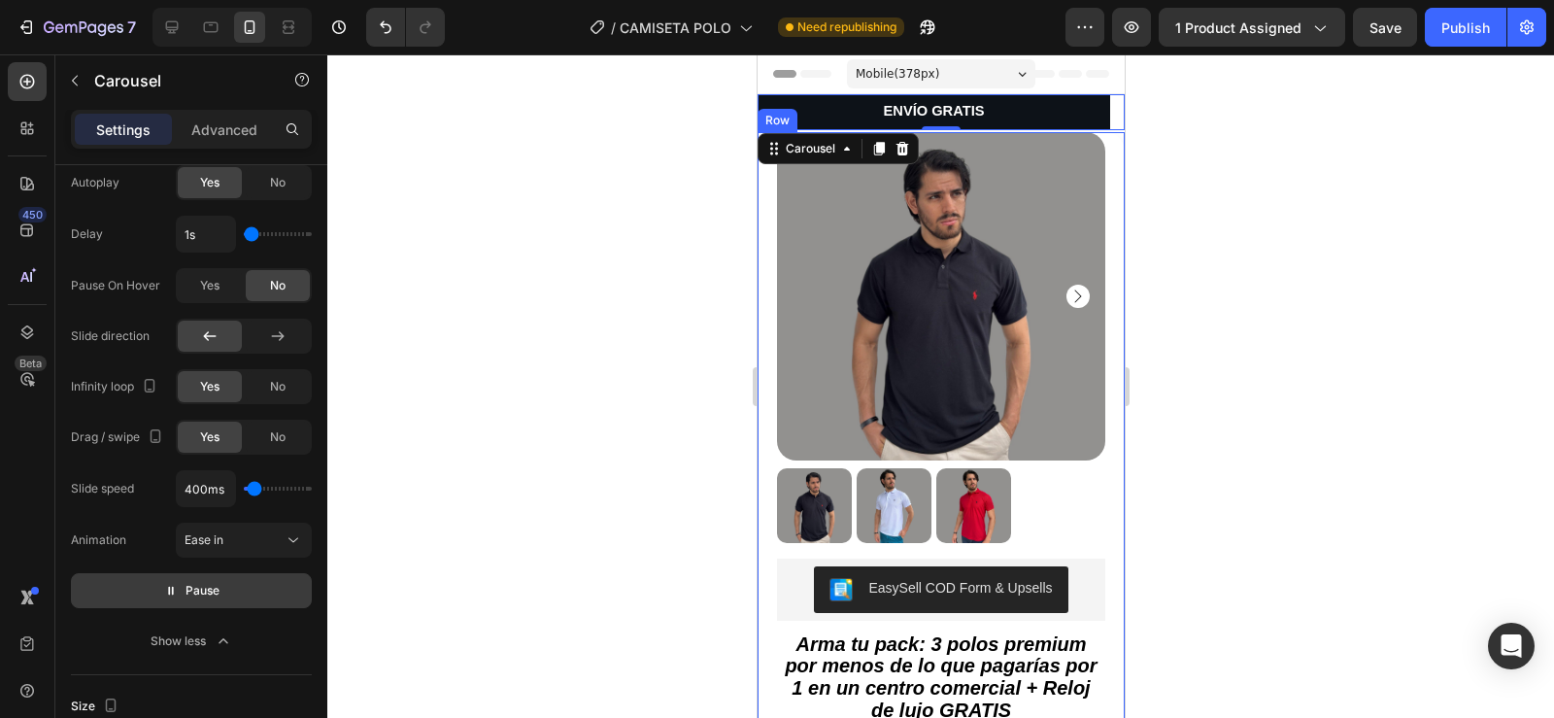
type input "450"
type input "450ms"
type input "500"
type input "500ms"
click at [240, 541] on div "Ease in" at bounding box center [234, 539] width 99 height 17
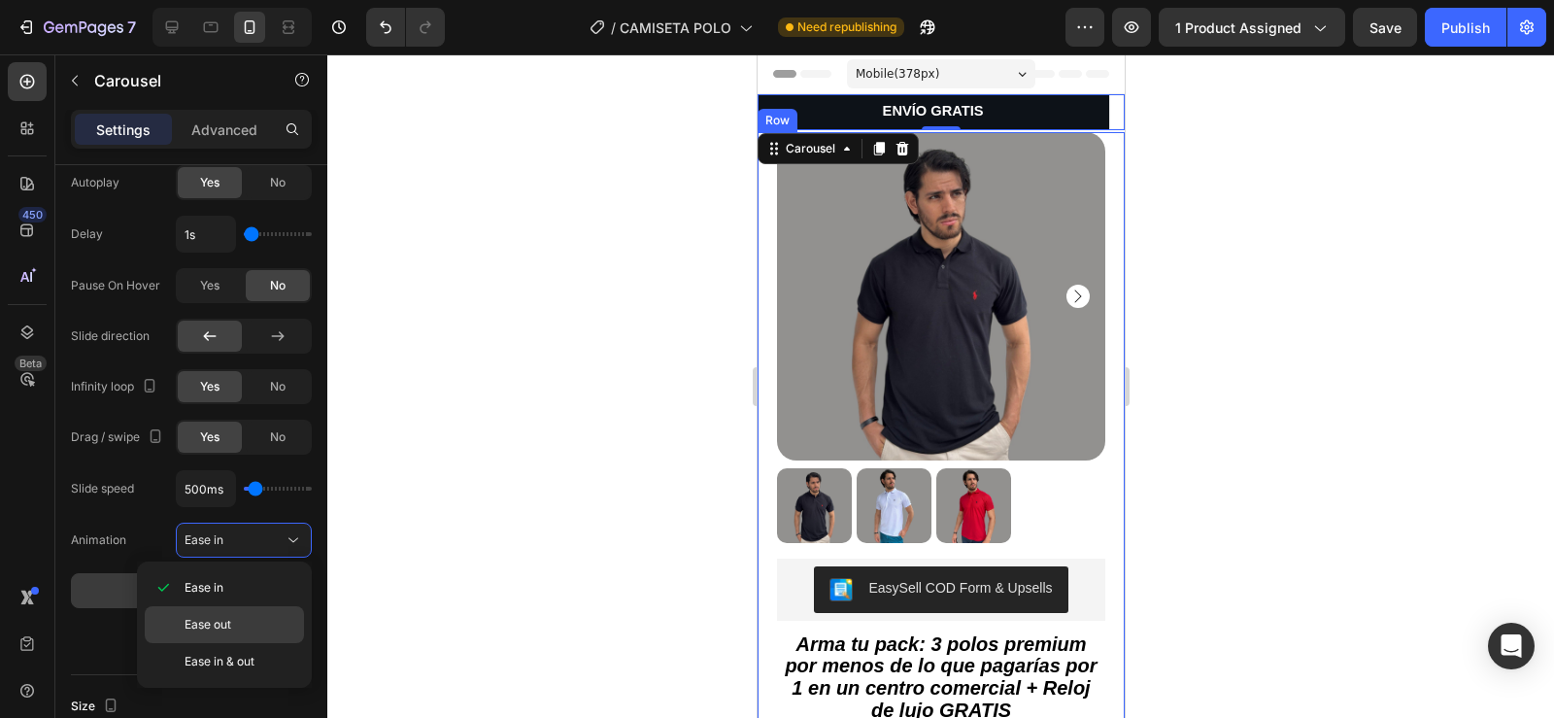
click at [216, 627] on span "Ease out" at bounding box center [208, 624] width 47 height 17
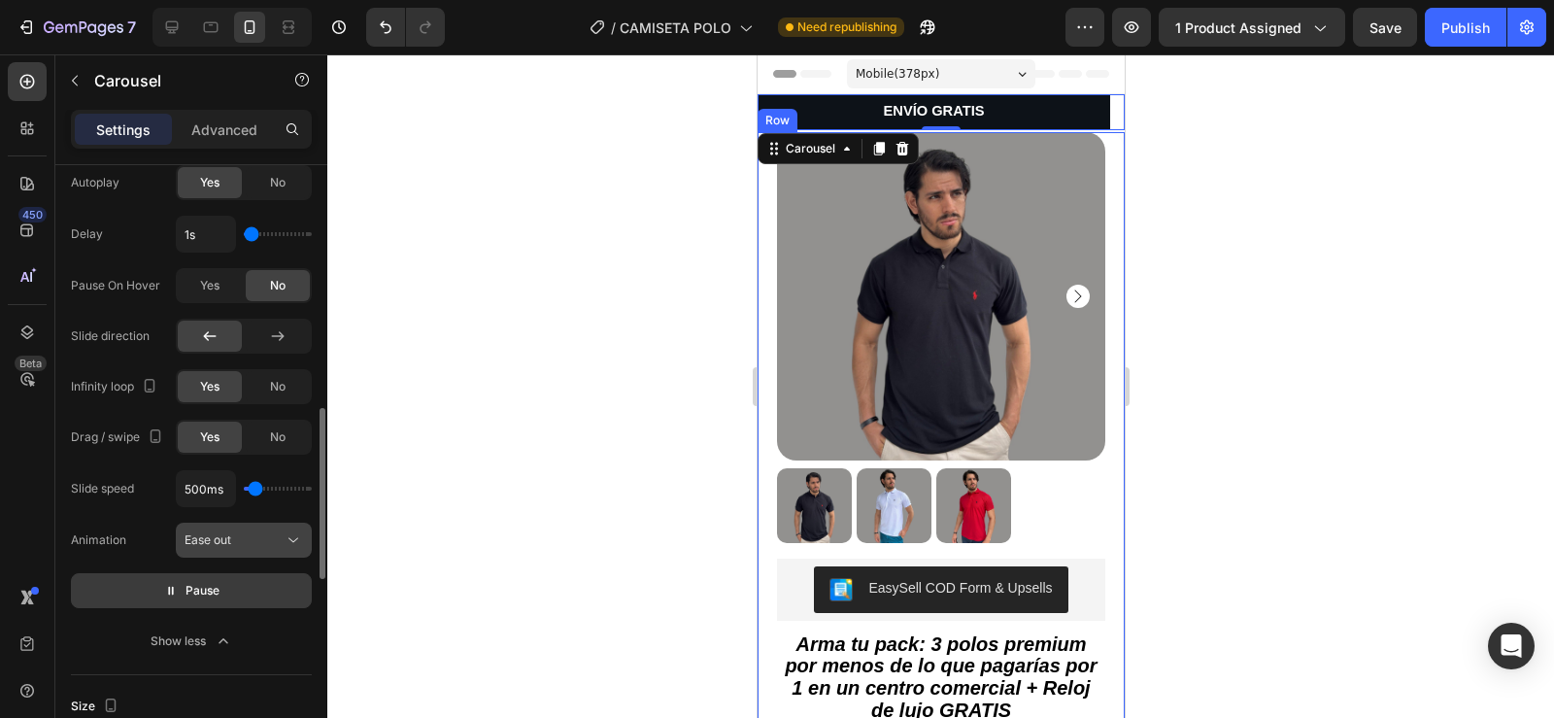
click at [268, 532] on div "Ease out" at bounding box center [234, 539] width 99 height 17
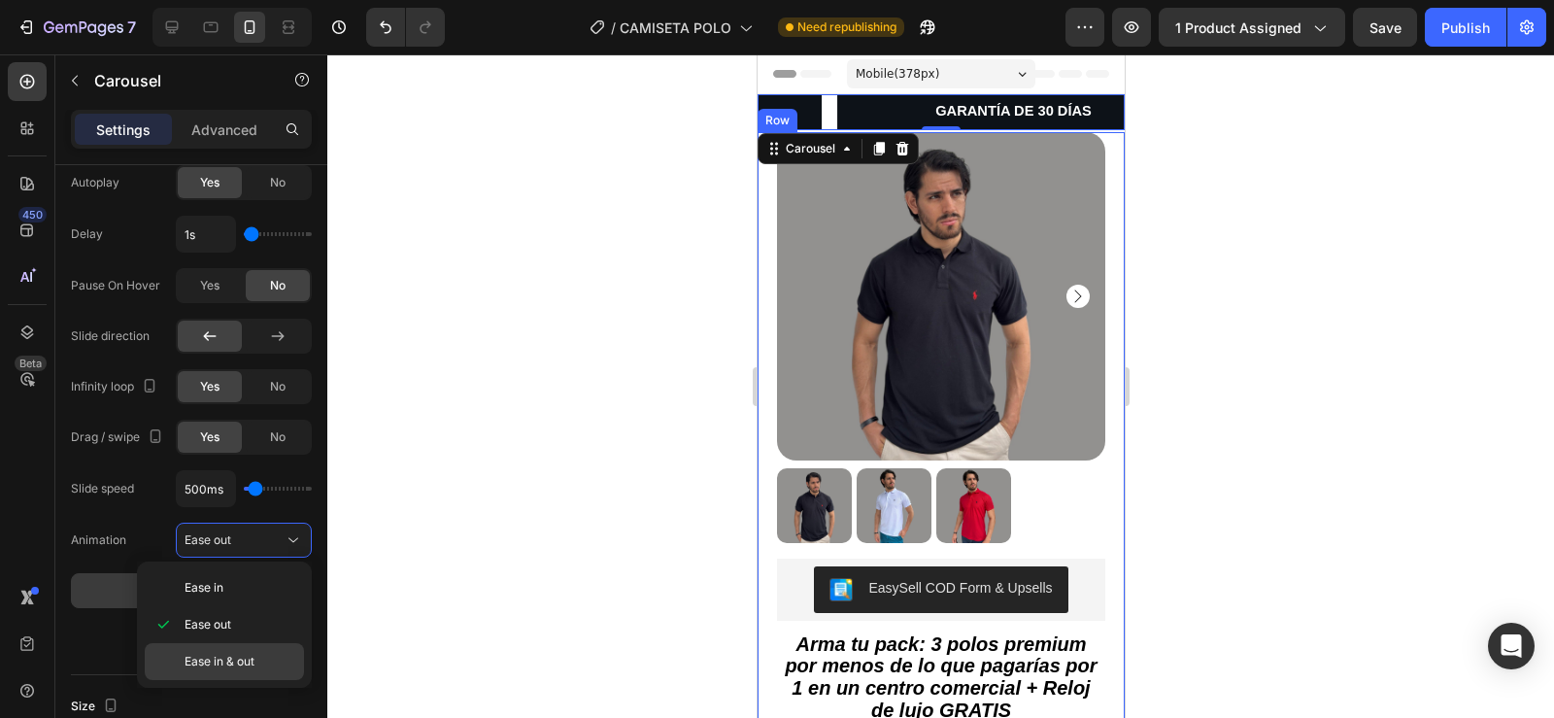
click at [233, 660] on span "Ease in & out" at bounding box center [220, 661] width 70 height 17
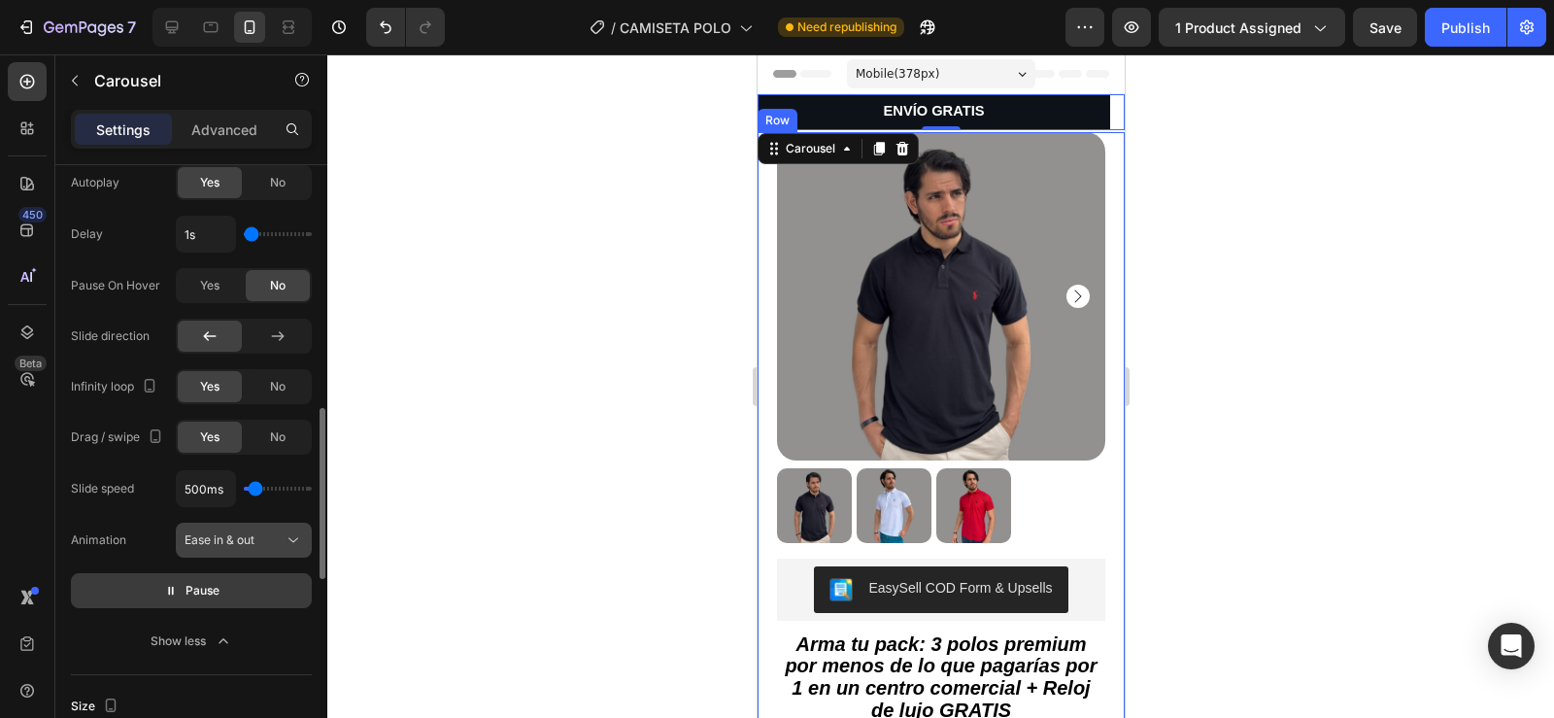
click at [272, 539] on div "Ease in & out" at bounding box center [234, 539] width 99 height 17
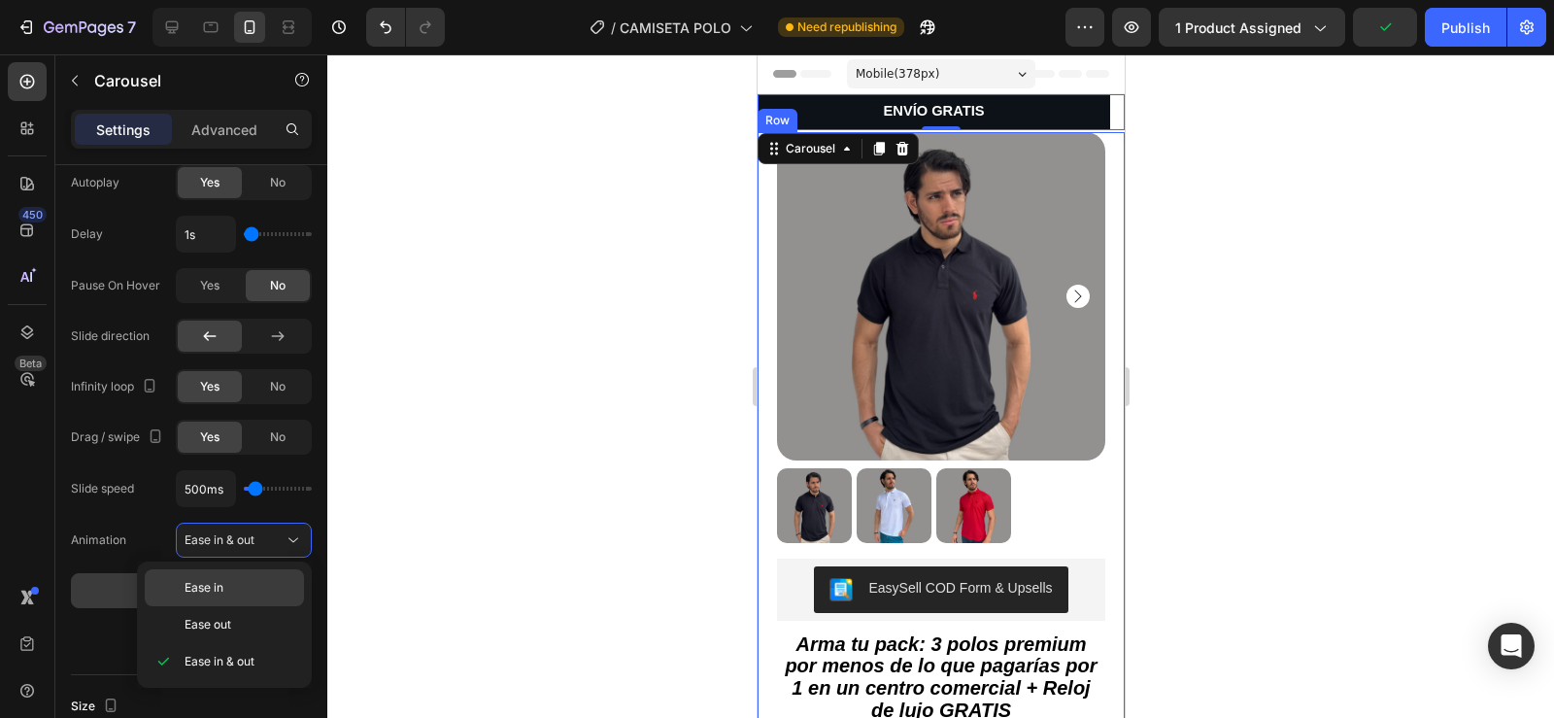
click at [227, 592] on p "Ease in" at bounding box center [240, 587] width 111 height 17
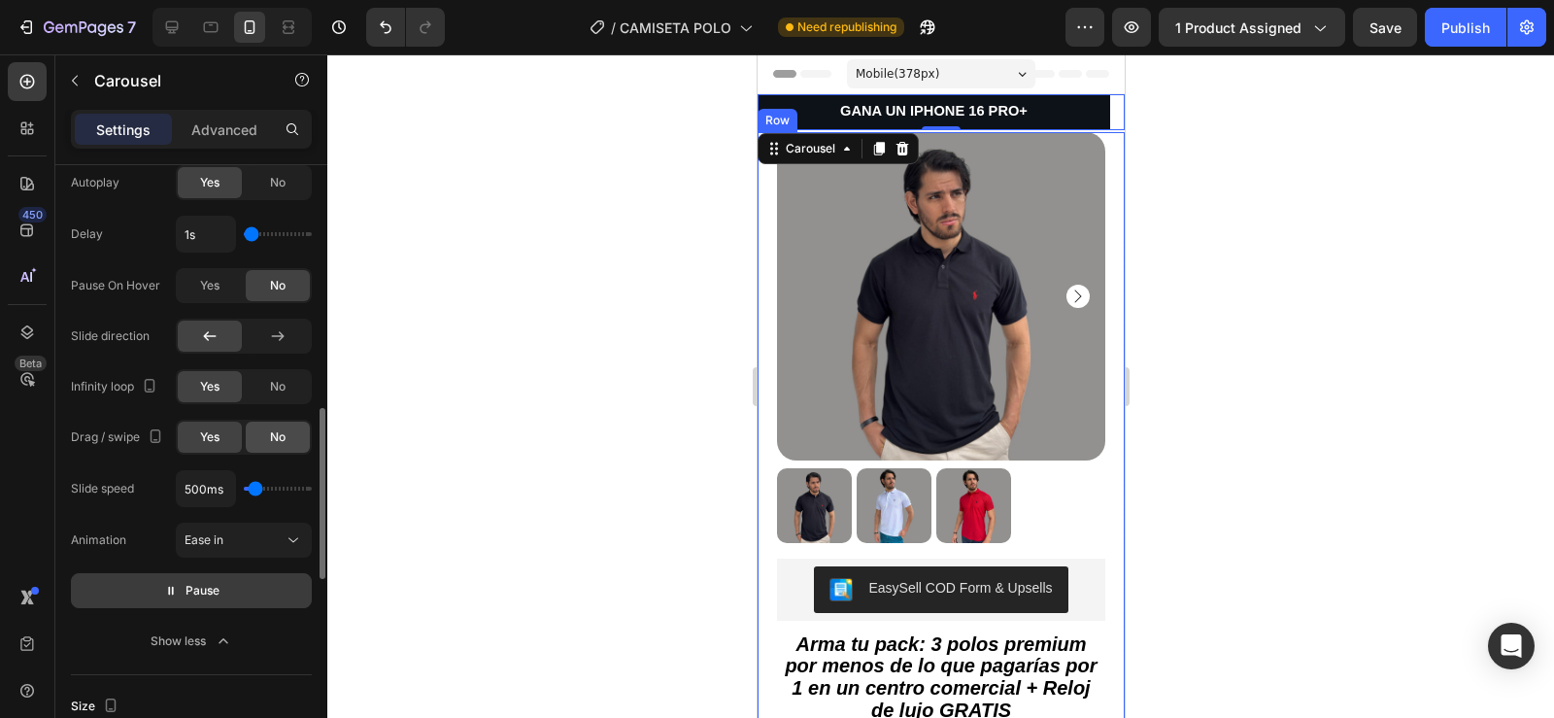
click at [260, 440] on div "No" at bounding box center [278, 436] width 64 height 31
click at [225, 439] on div "Yes" at bounding box center [210, 436] width 64 height 31
type input "1.6s"
type input "1.6"
click at [261, 234] on input "range" at bounding box center [278, 234] width 68 height 4
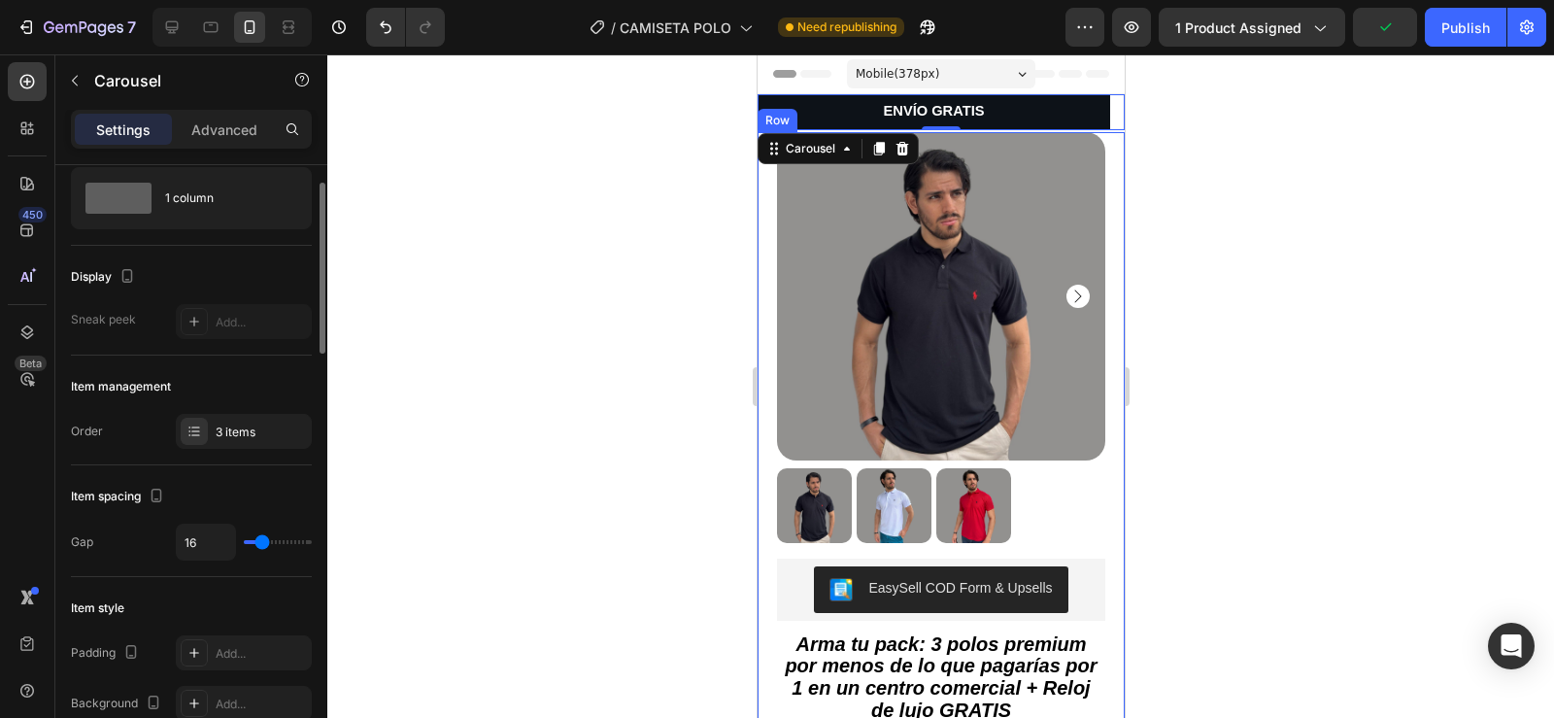
scroll to position [97, 0]
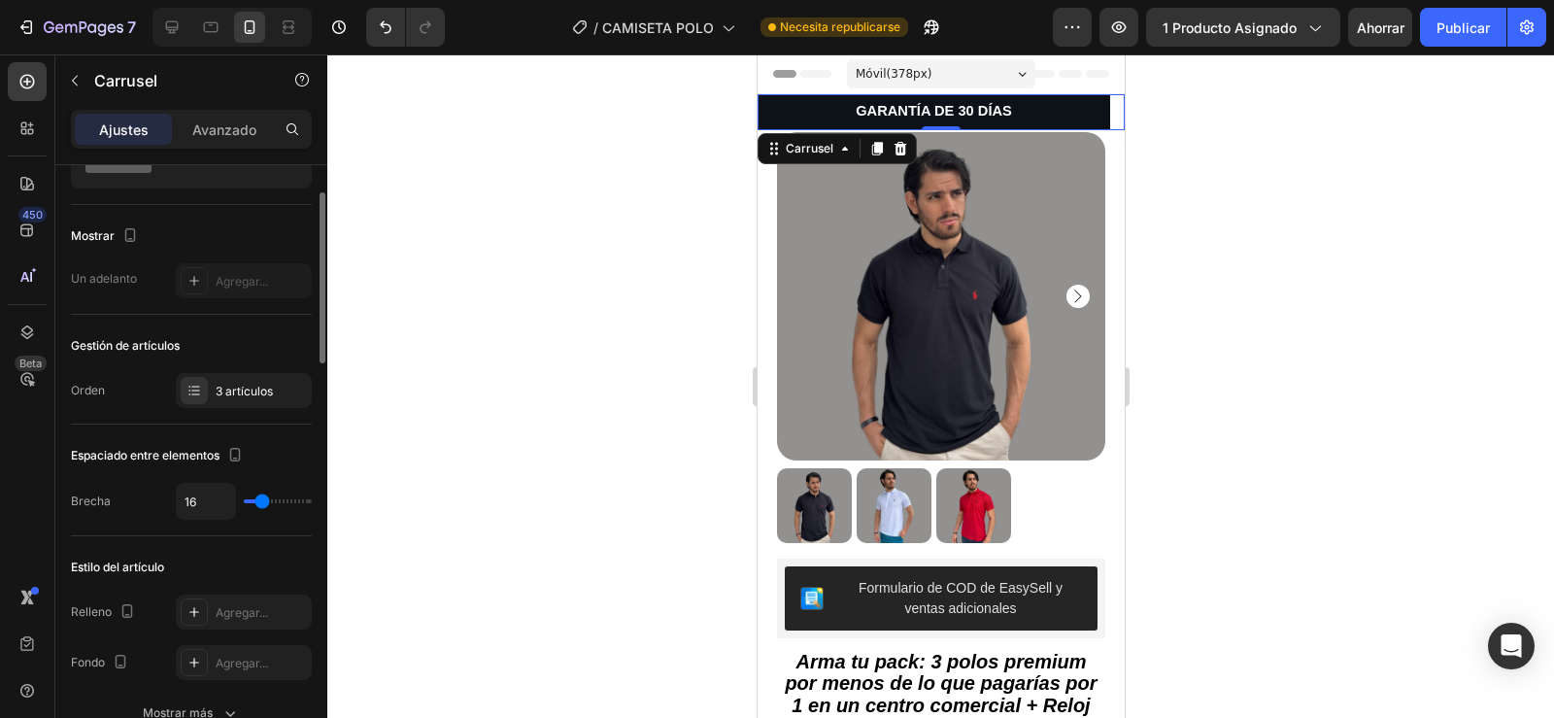
type input "13"
type input "4"
type input "0"
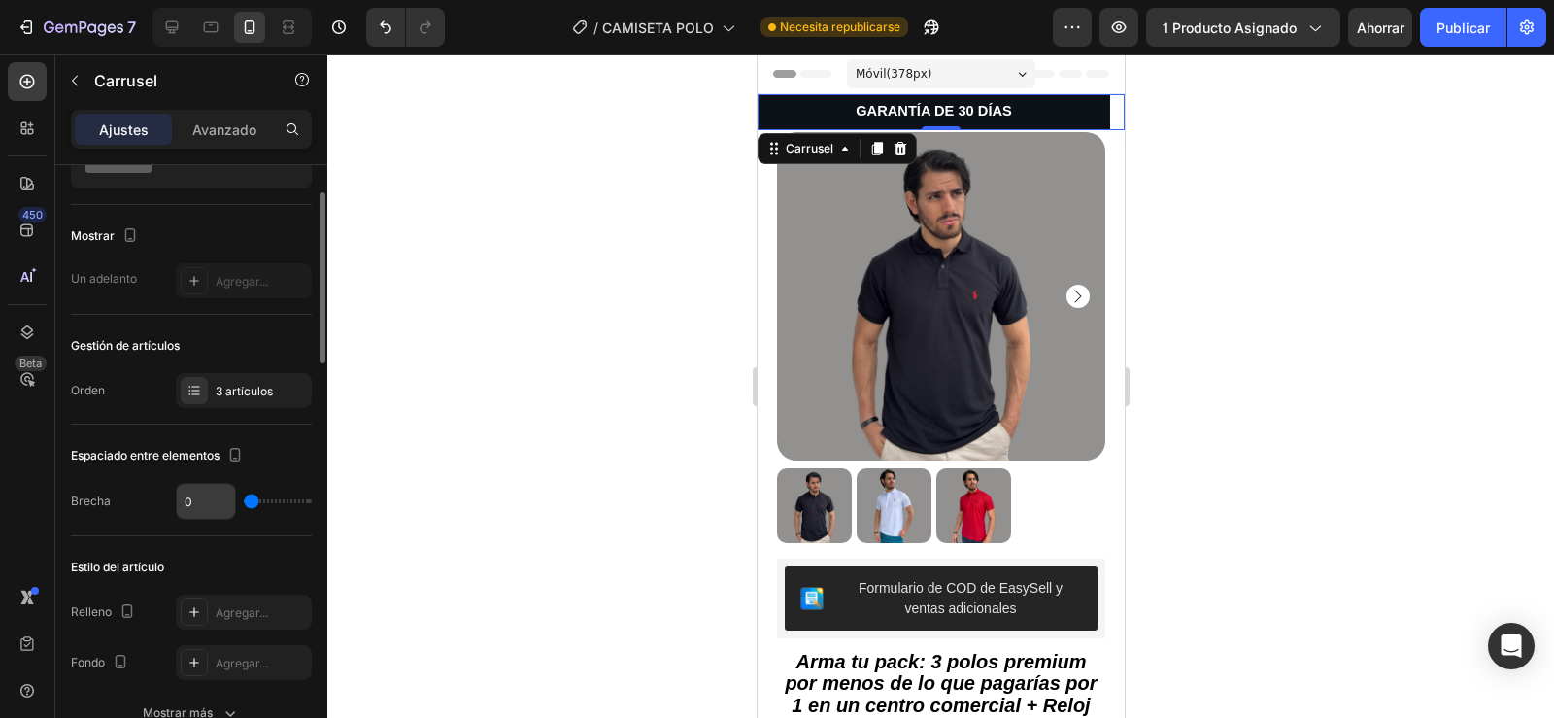
drag, startPoint x: 260, startPoint y: 503, endPoint x: 235, endPoint y: 503, distance: 25.2
type input "0"
click at [244, 503] on input "range" at bounding box center [278, 501] width 68 height 4
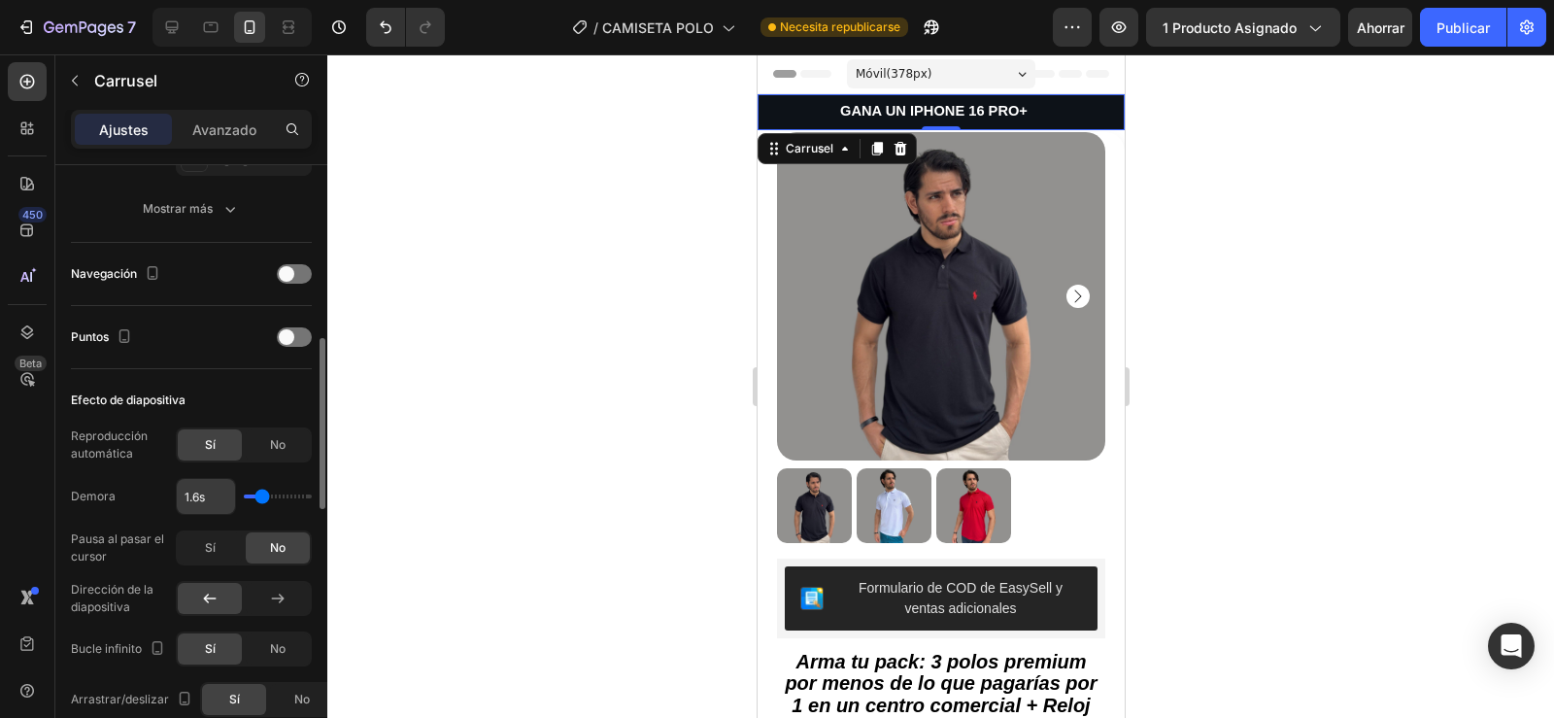
scroll to position [607, 0]
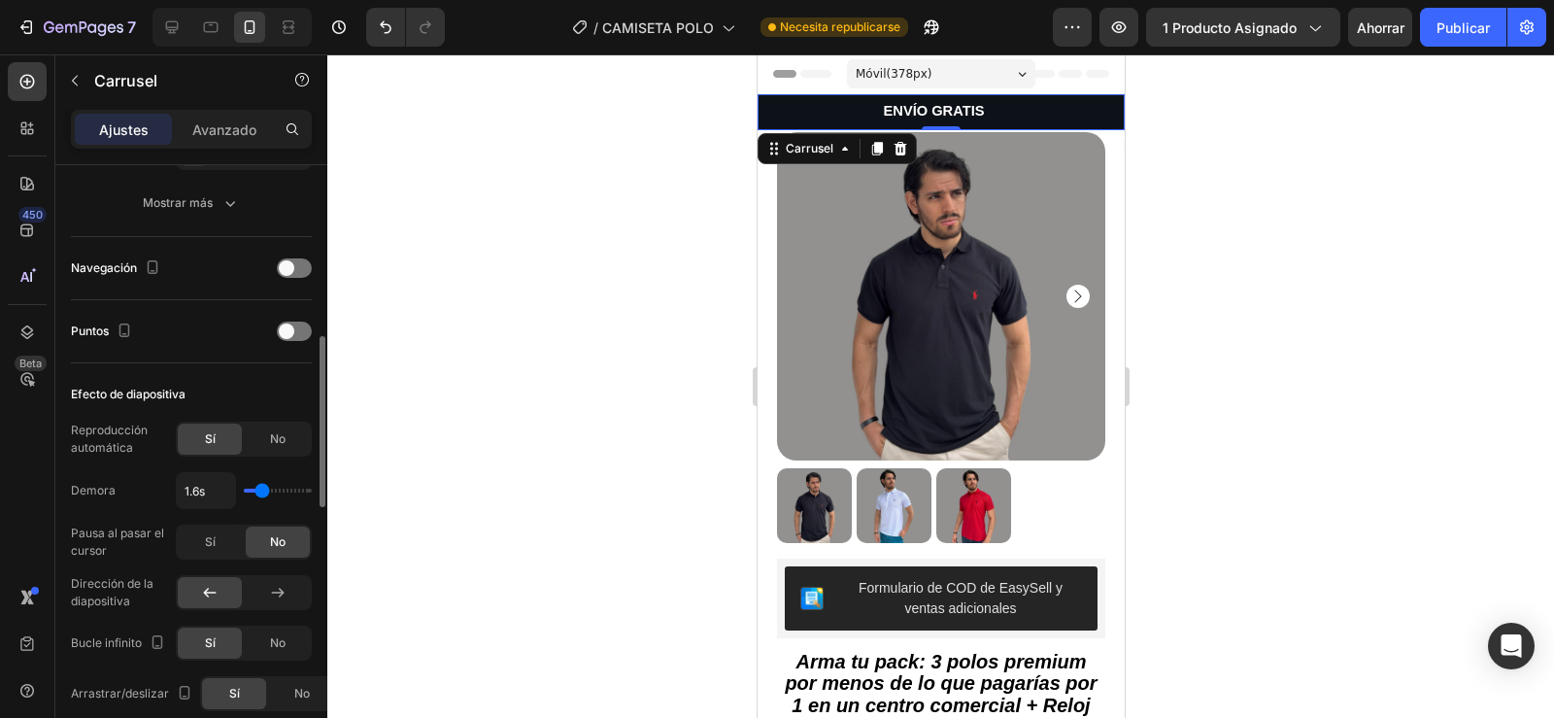
type input "1s"
drag, startPoint x: 265, startPoint y: 491, endPoint x: 220, endPoint y: 495, distance: 44.8
type input "1"
click at [244, 492] on input "range" at bounding box center [278, 490] width 68 height 4
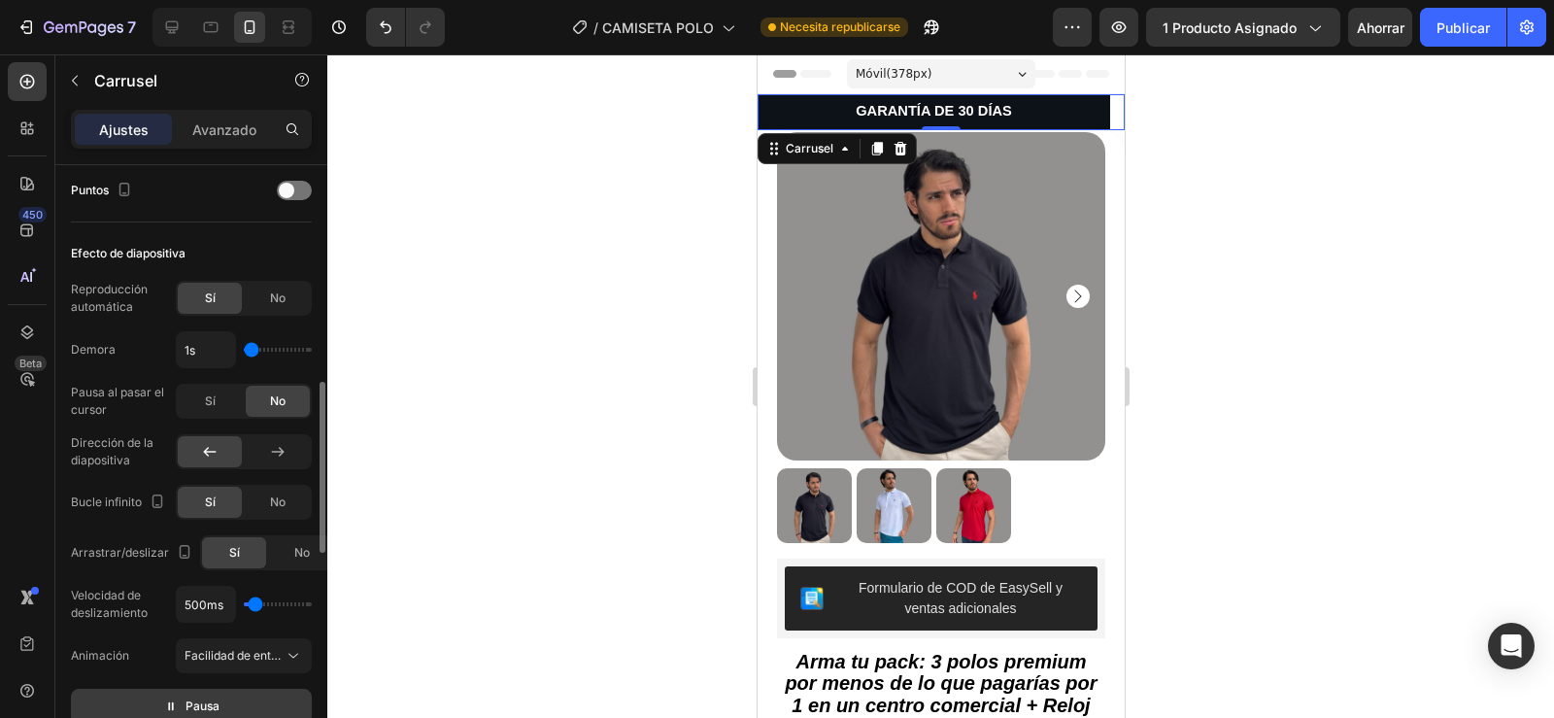
scroll to position [753, 0]
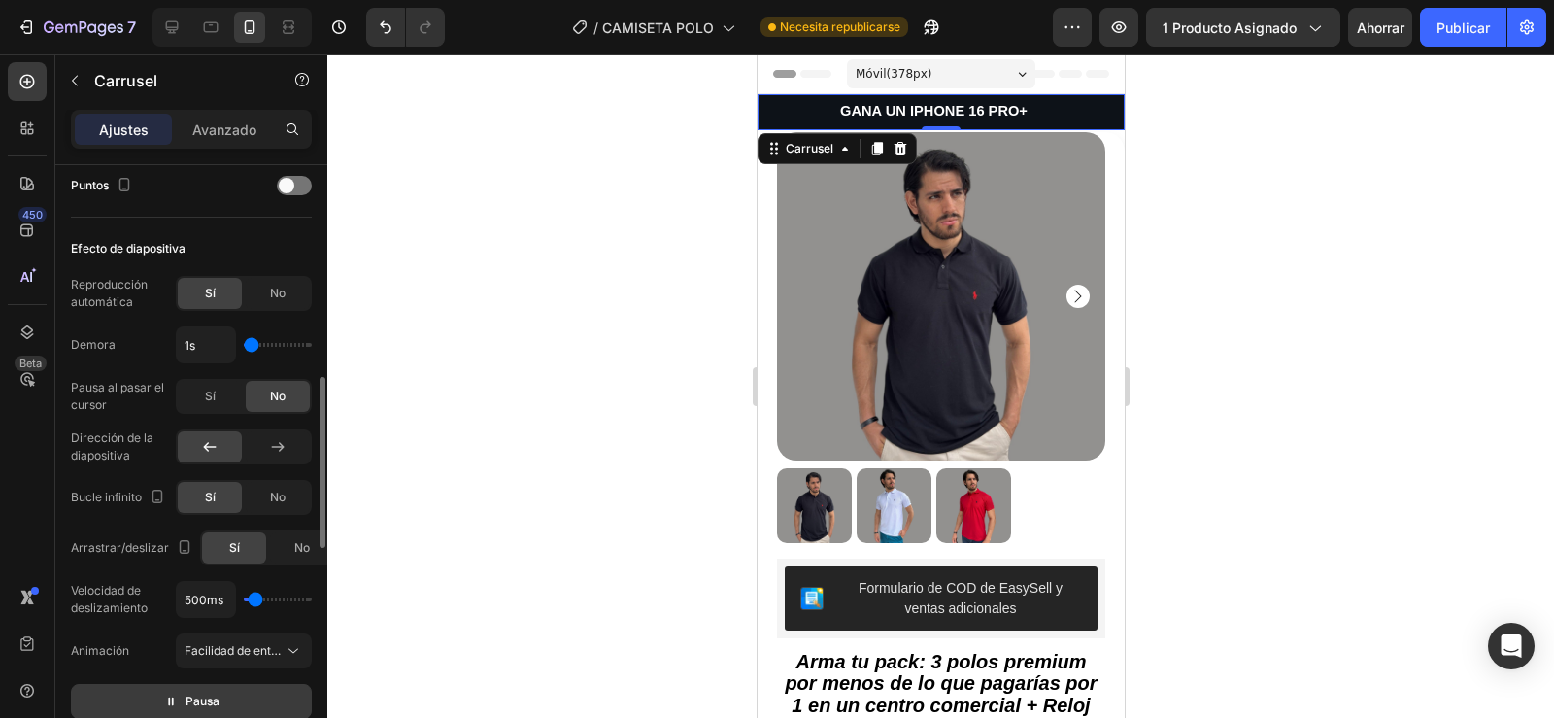
click at [269, 596] on div "500ms" at bounding box center [244, 599] width 136 height 37
type input "1300ms"
type input "1300"
type input "1650ms"
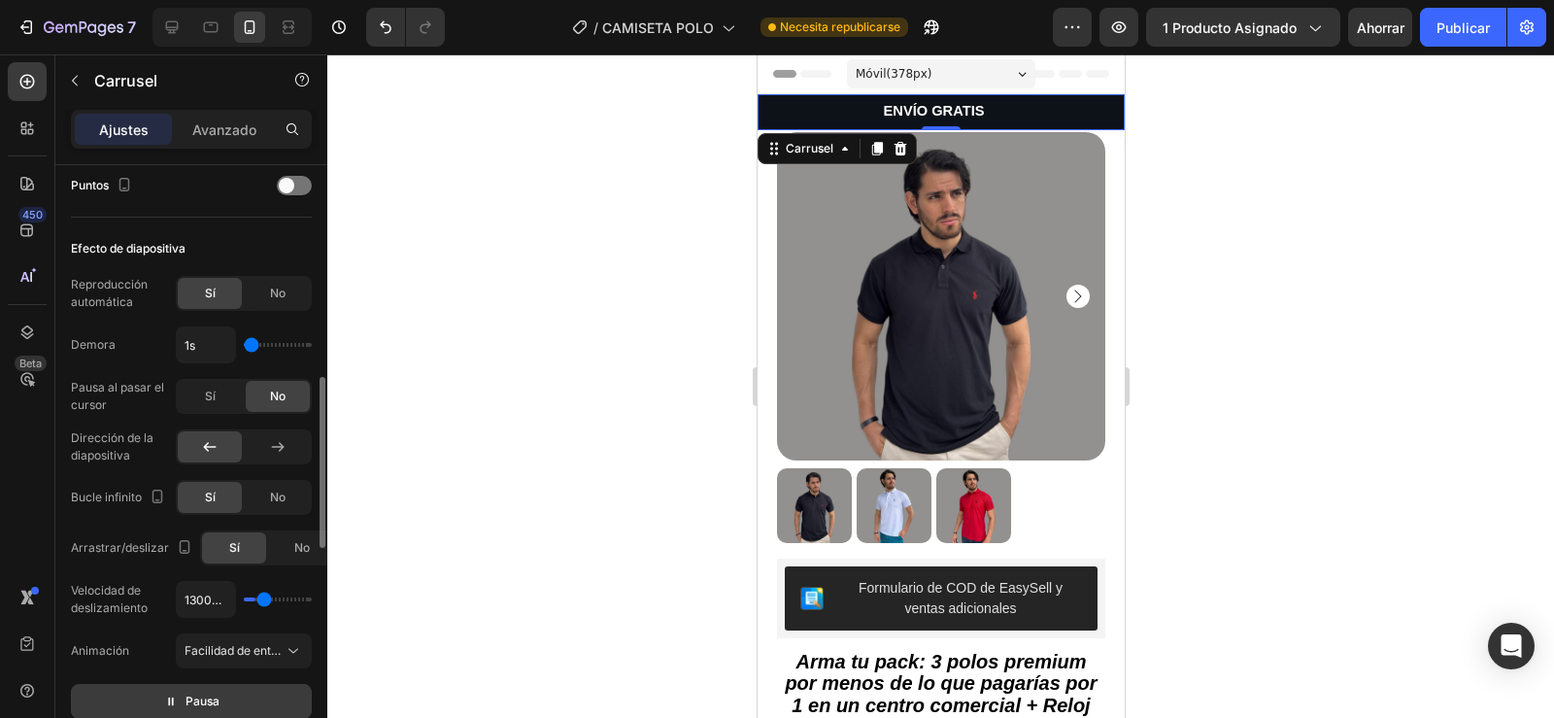
type input "1650"
type input "1750ms"
type input "1750"
type input "1800ms"
type input "1800"
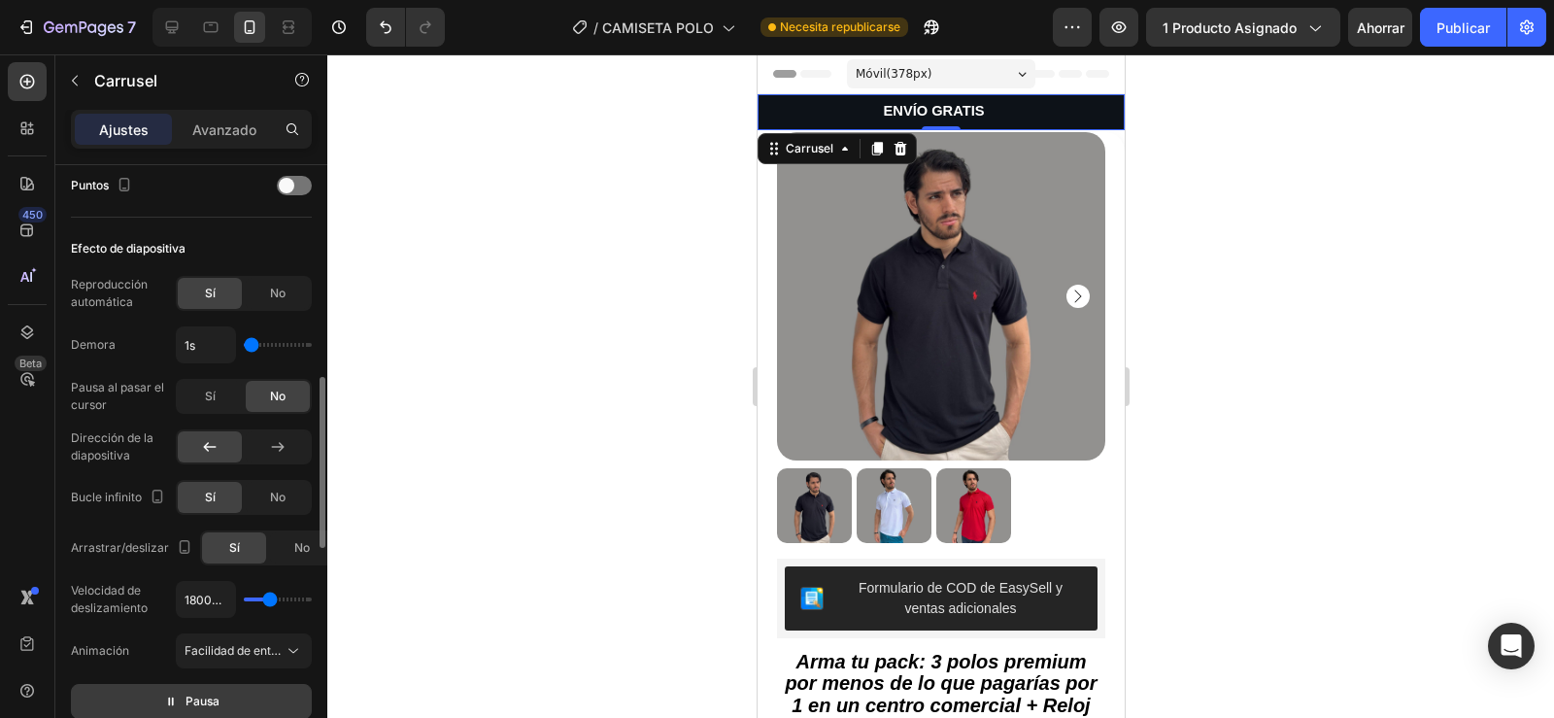
type input "1750ms"
type input "1750"
type input "1550ms"
drag, startPoint x: 254, startPoint y: 598, endPoint x: 267, endPoint y: 599, distance: 12.7
type input "1550"
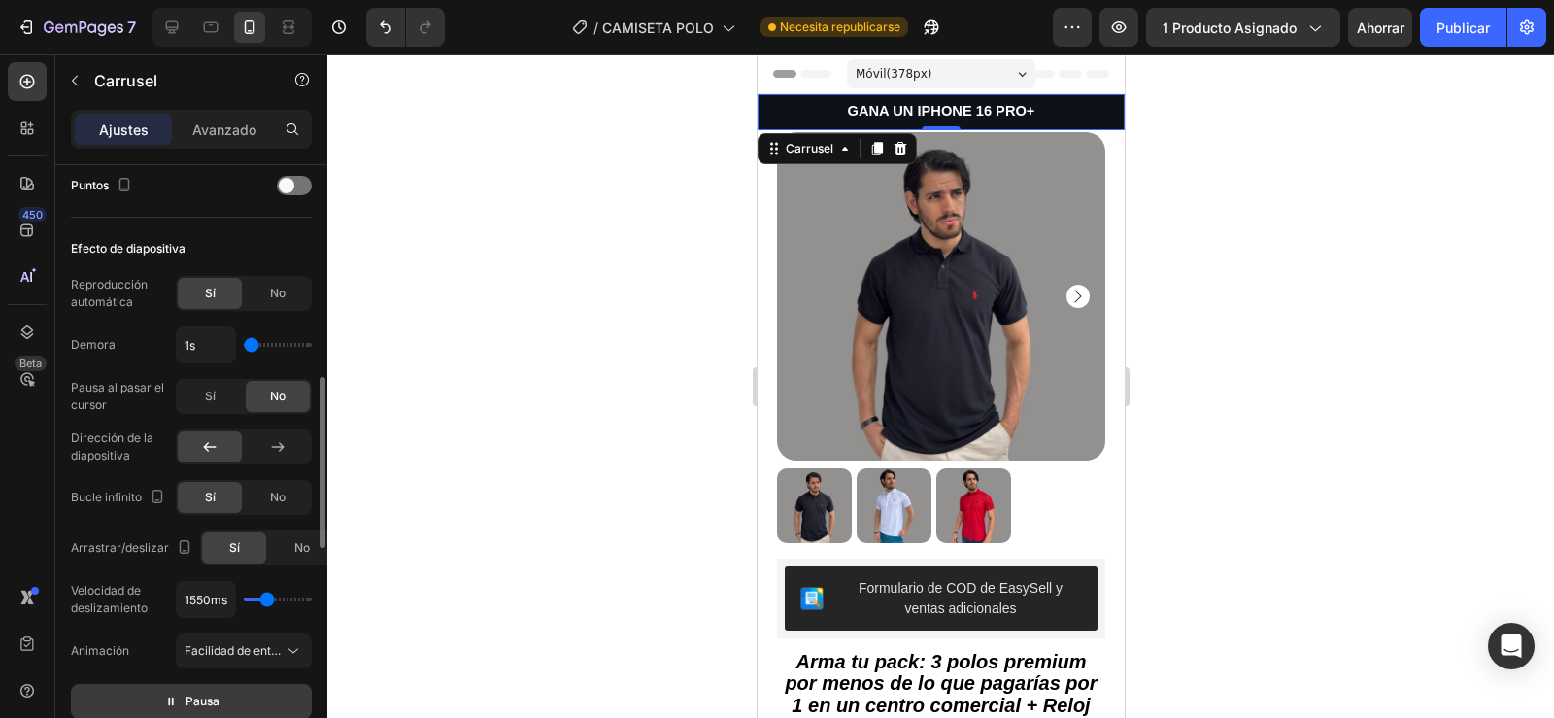
click at [267, 599] on input "range" at bounding box center [278, 599] width 68 height 4
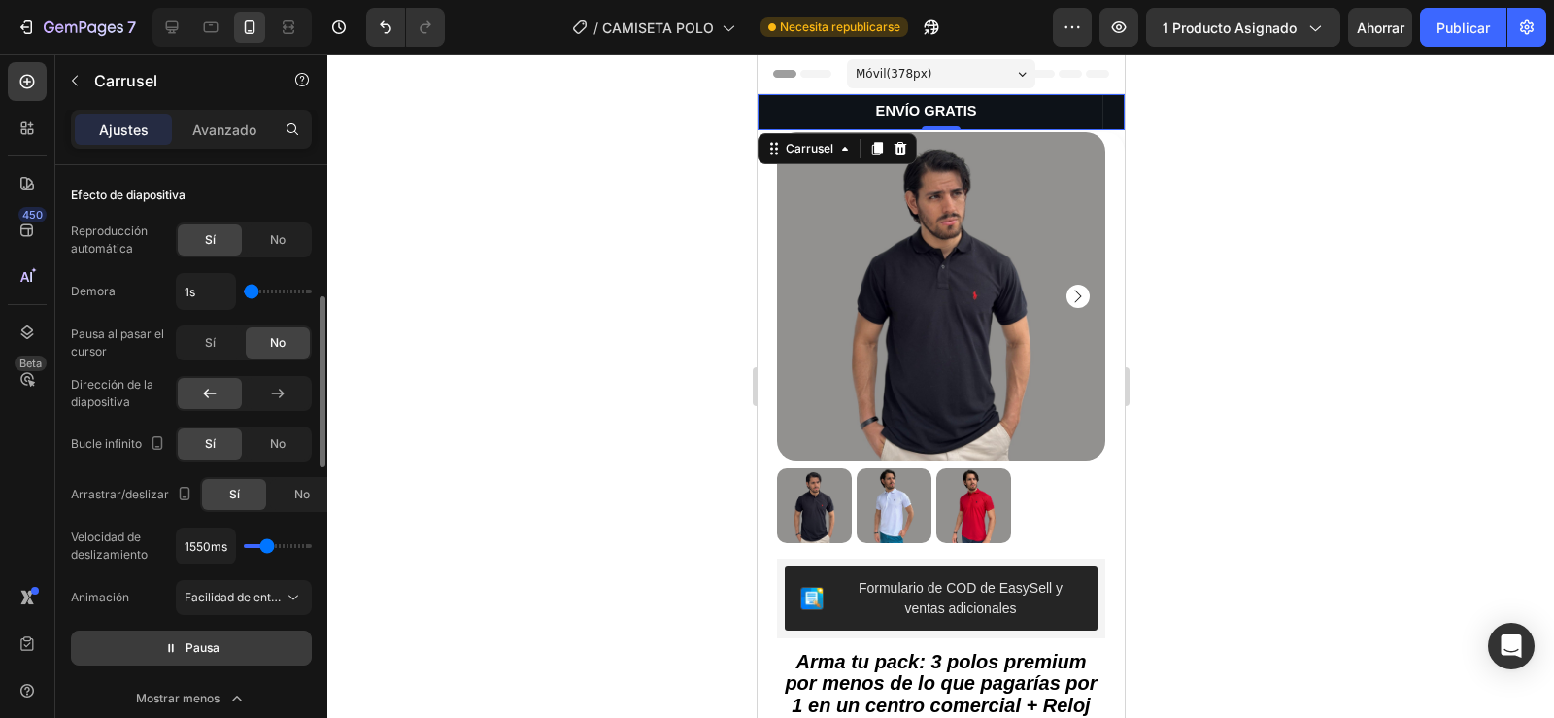
scroll to position [731, 0]
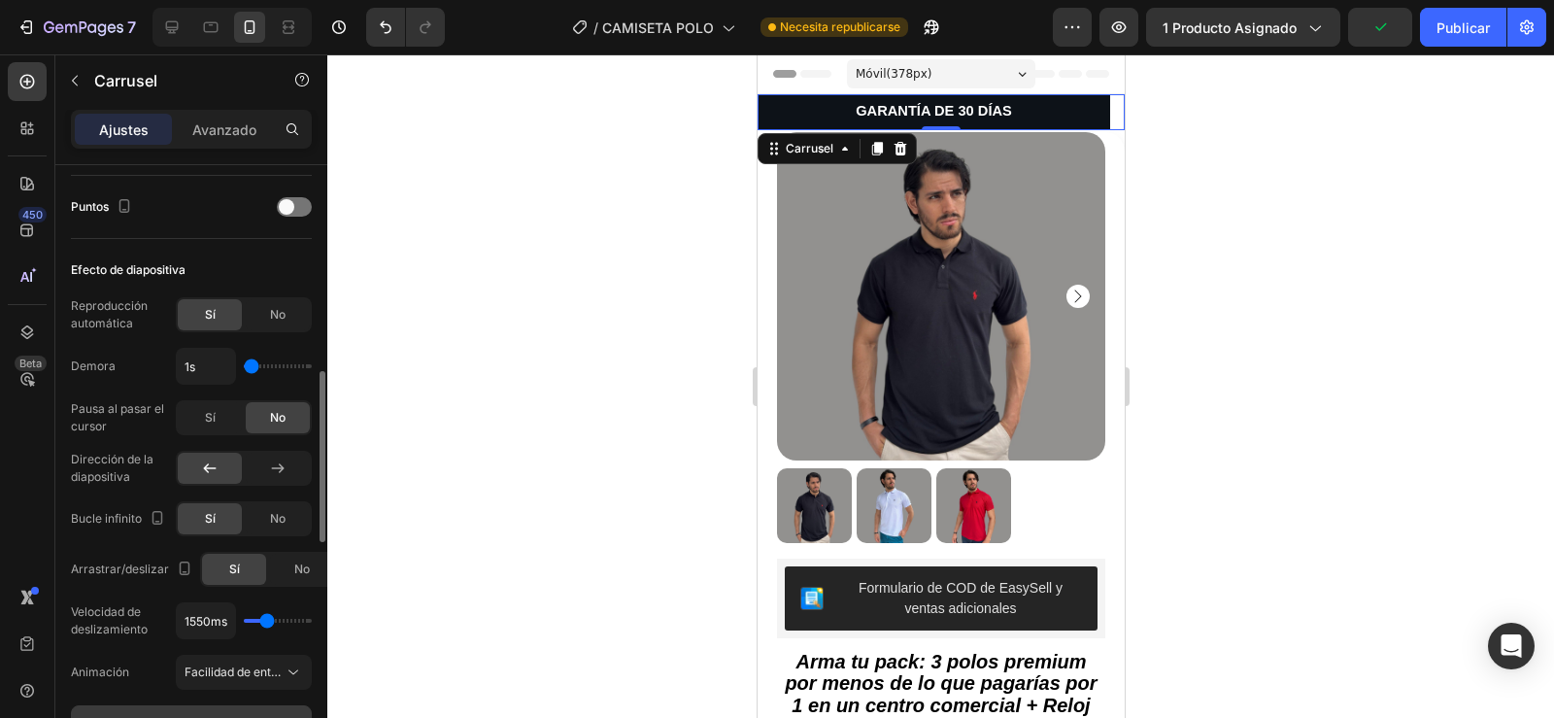
type input "1.1s"
type input "1.1"
type input "1.2s"
type input "1.2"
click at [254, 364] on input "range" at bounding box center [278, 366] width 68 height 4
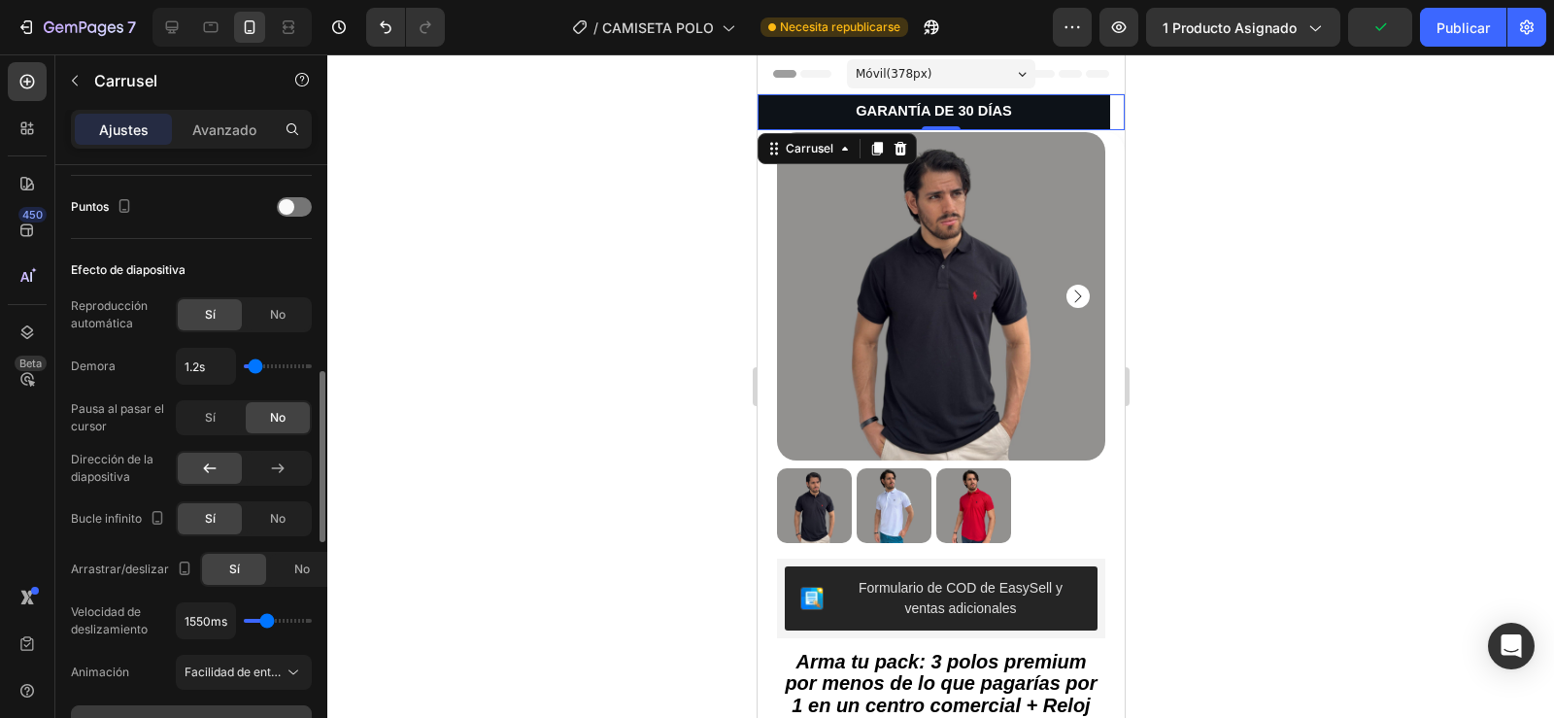
type input "1.1s"
type input "1.1"
type input "1s"
type input "1"
type input "1.1s"
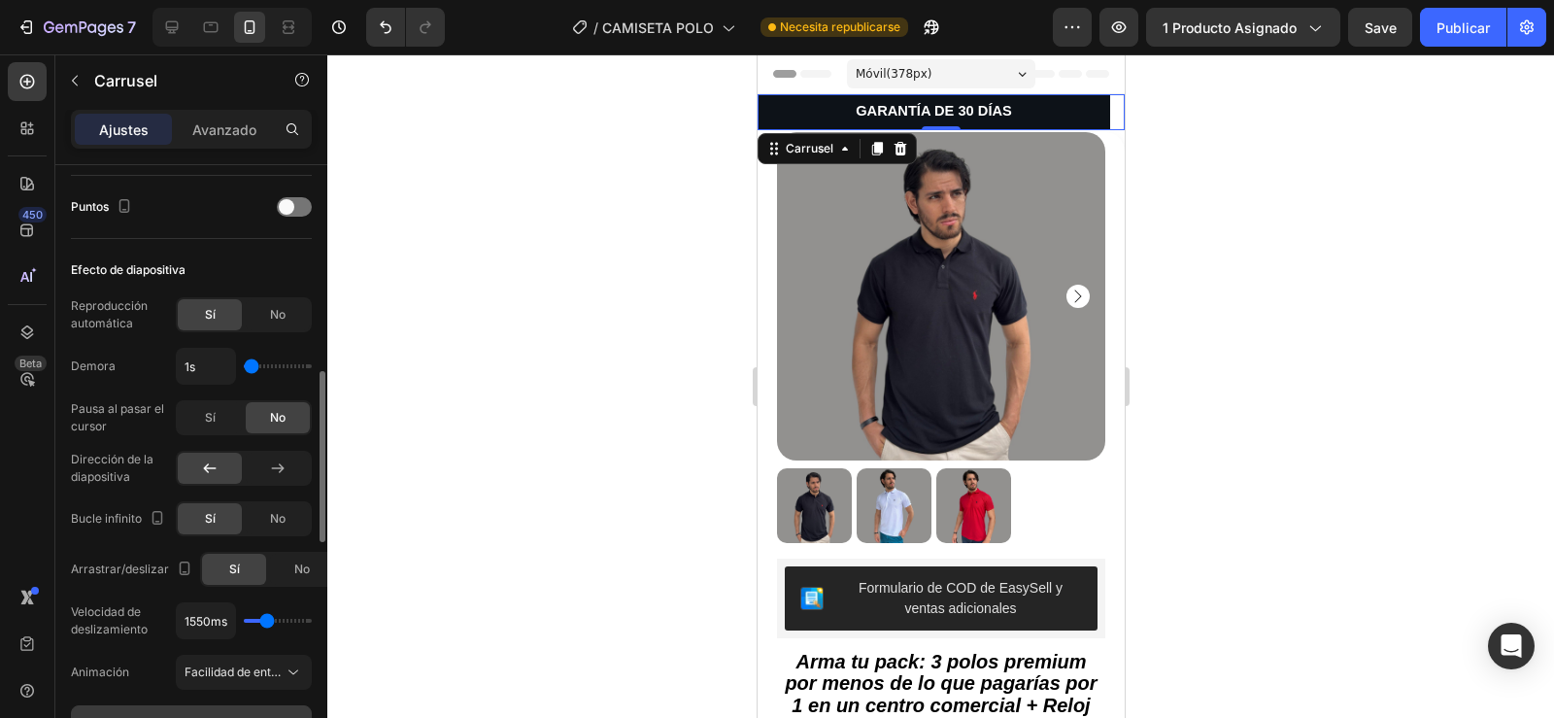
type input "1.1"
type input "1.2s"
type input "1.2"
type input "1.4s"
type input "1.4"
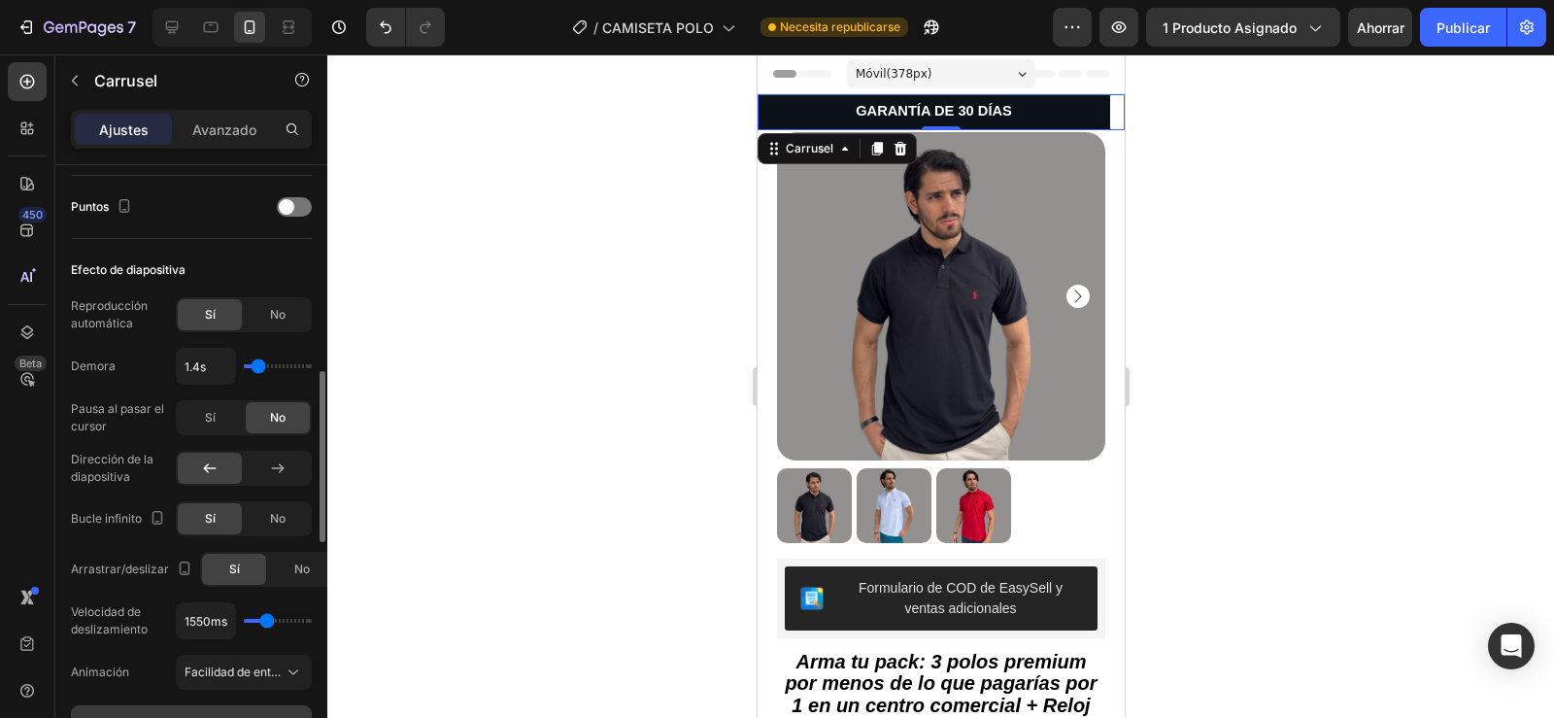
type input "1.6s"
type input "1.6"
type input "1.7s"
type input "1.7"
type input "1.8s"
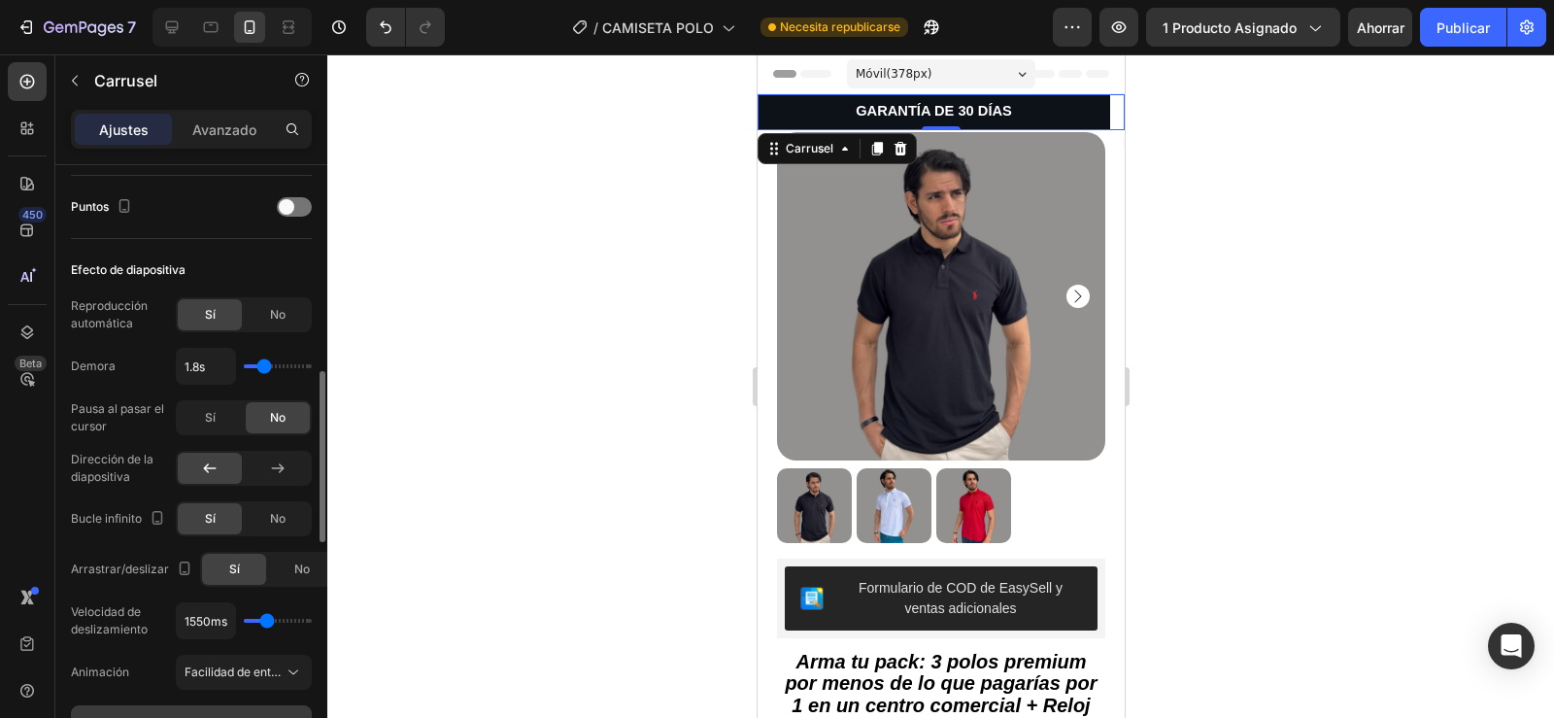
type input "1.8"
type input "1.7s"
type input "1.7"
type input "1.6s"
type input "1.6"
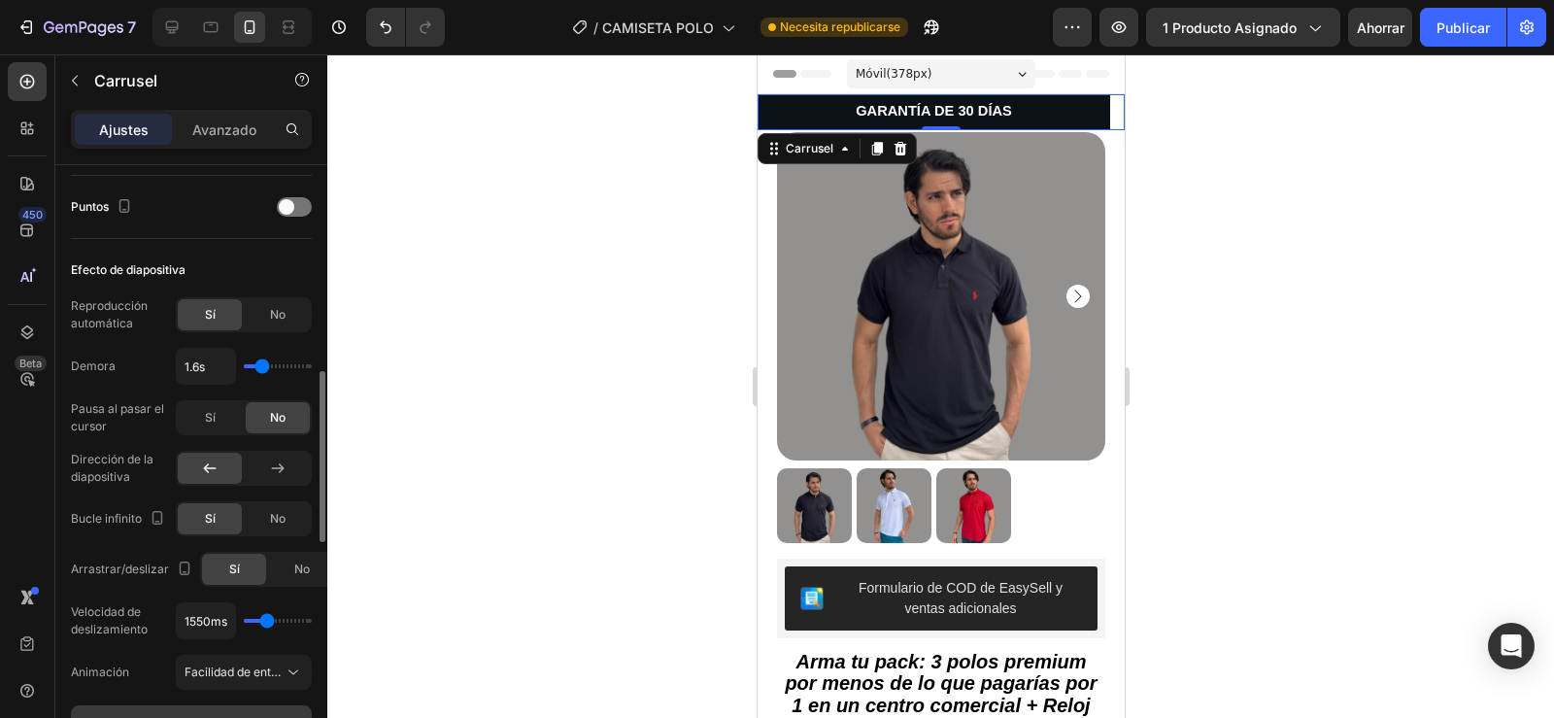
type input "1.5s"
type input "1.5"
click at [260, 368] on input "range" at bounding box center [278, 366] width 68 height 4
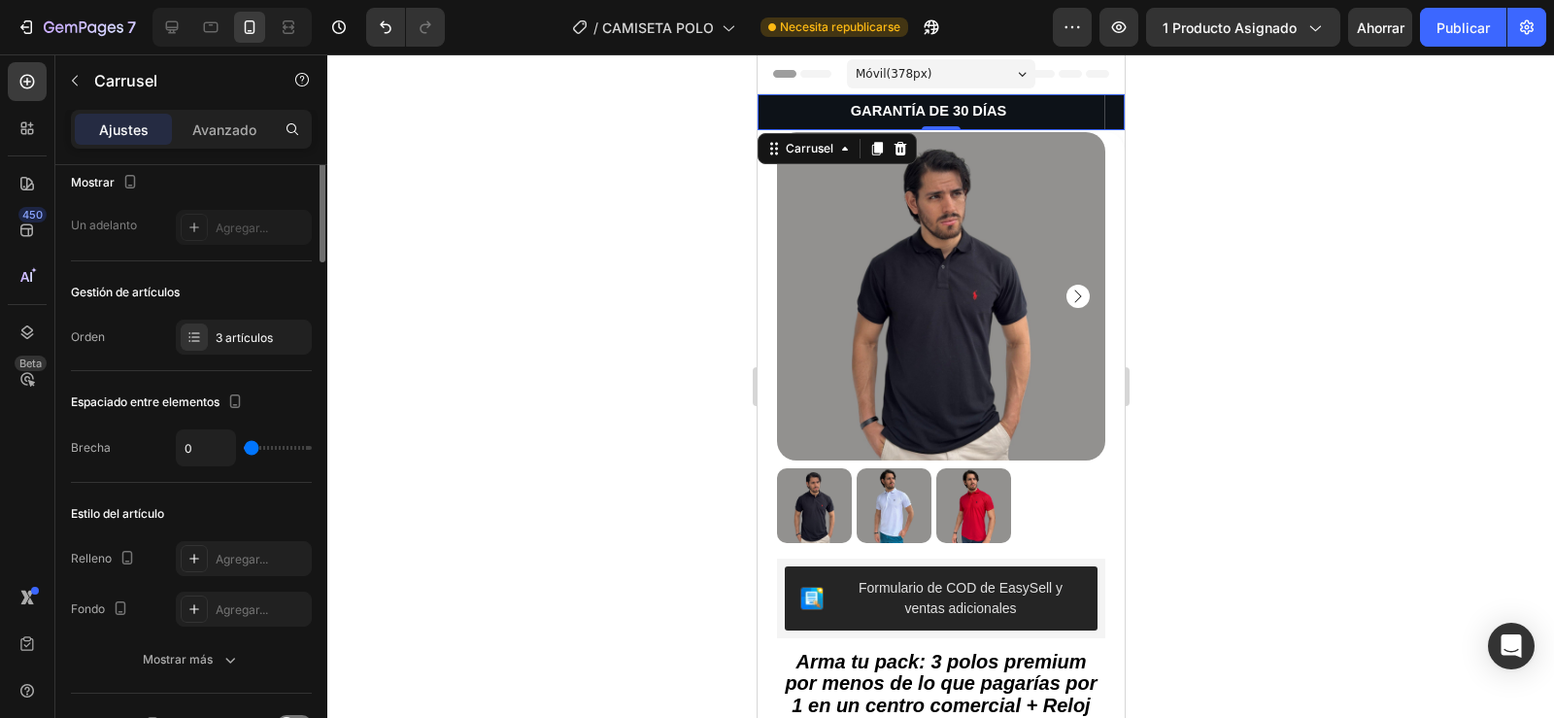
scroll to position [0, 0]
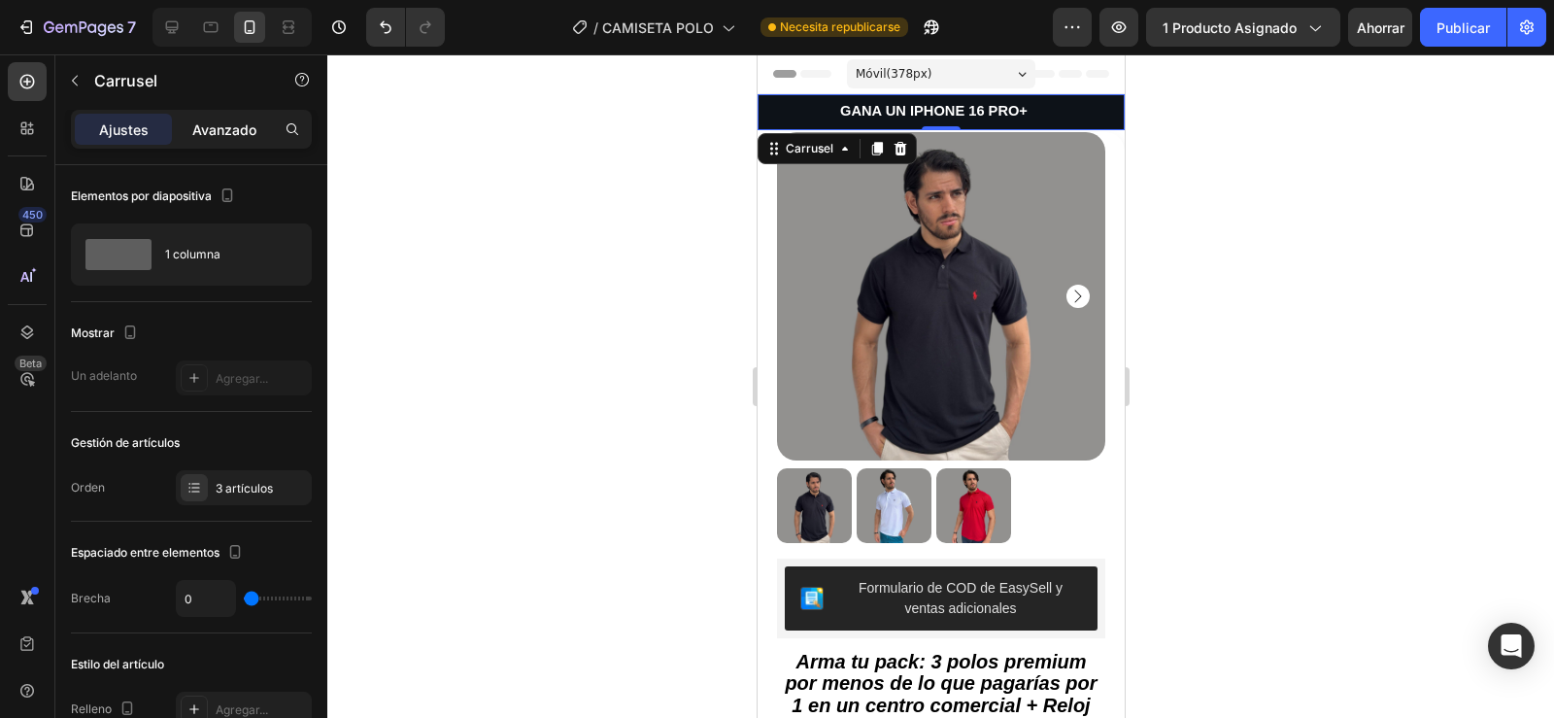
click at [222, 133] on font "Avanzado" at bounding box center [224, 129] width 64 height 17
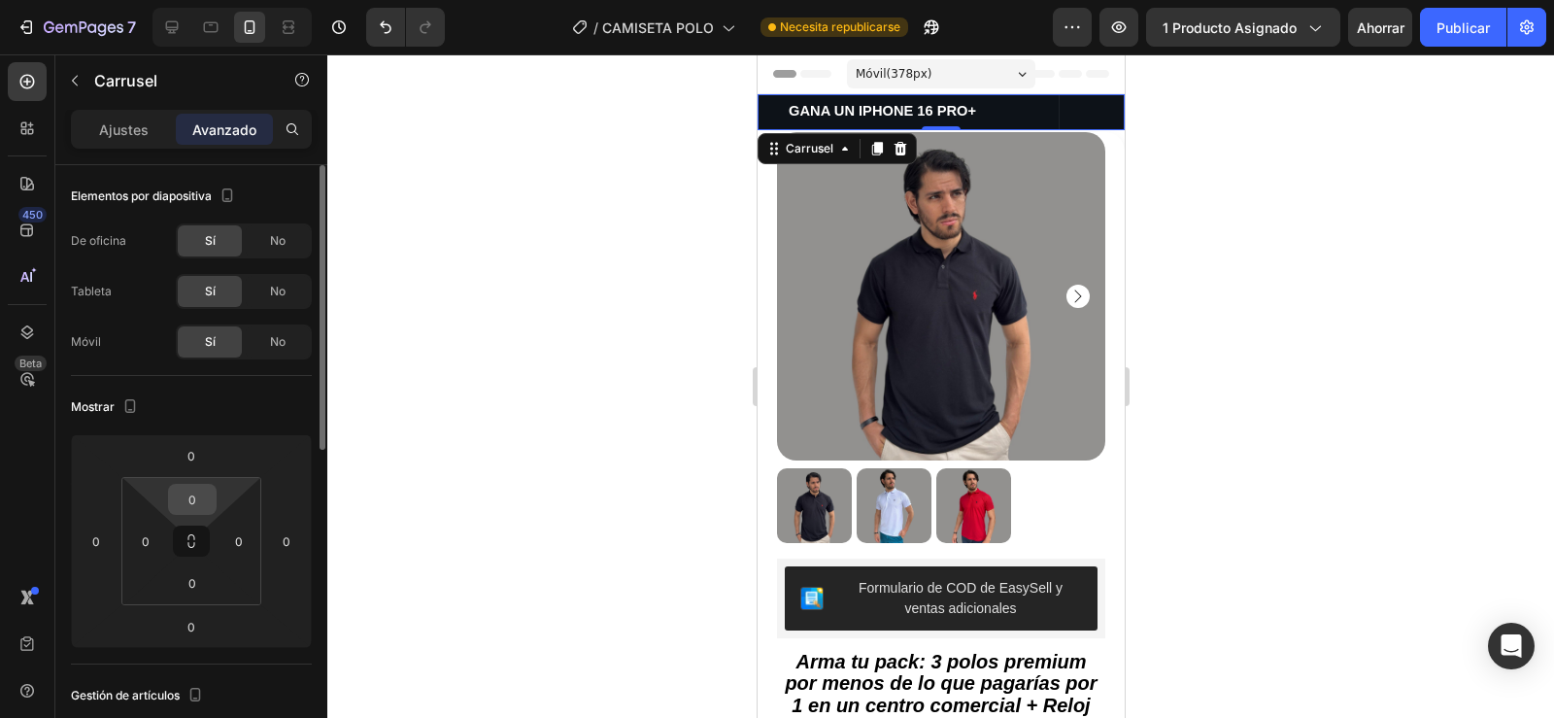
click at [185, 501] on input "0" at bounding box center [192, 499] width 39 height 29
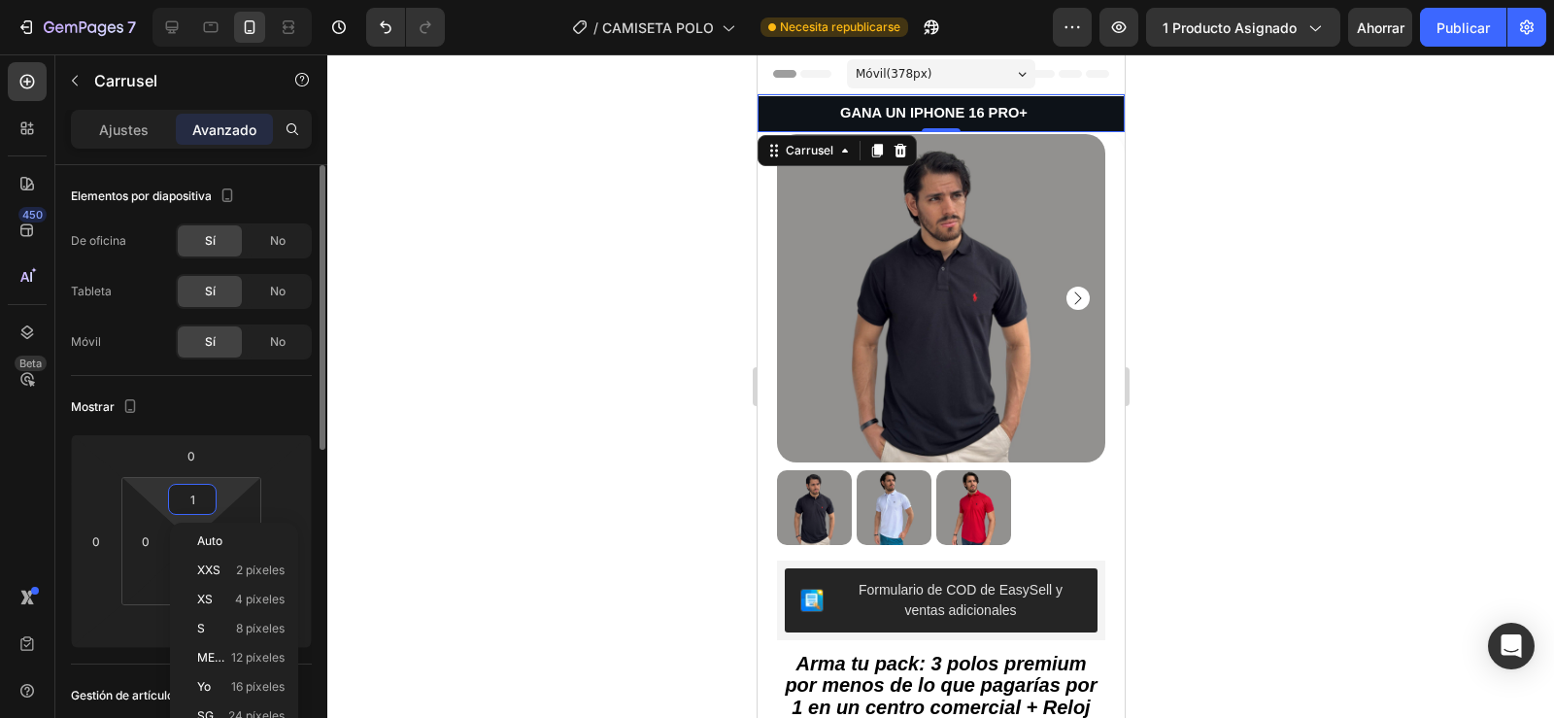
type input "0"
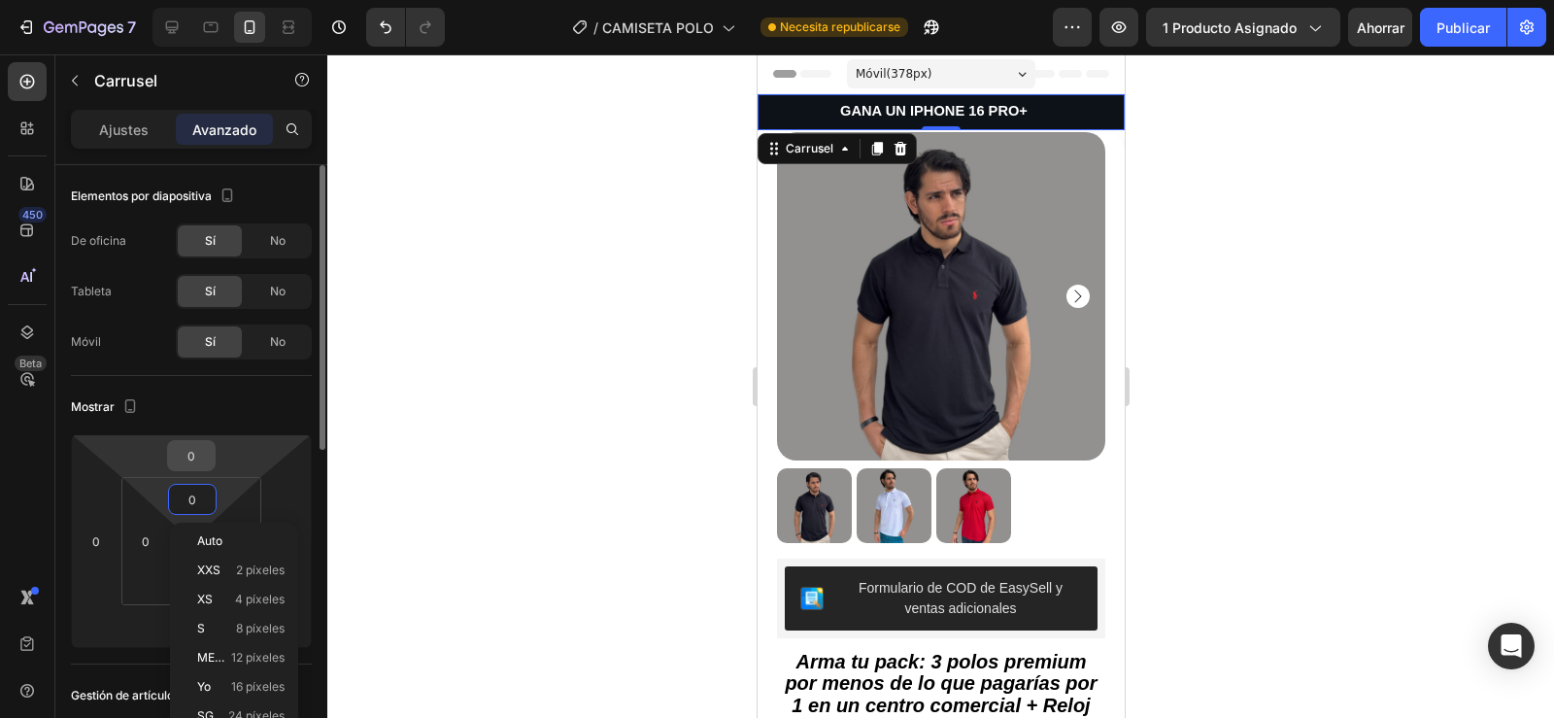
click at [185, 464] on input "0" at bounding box center [191, 455] width 39 height 29
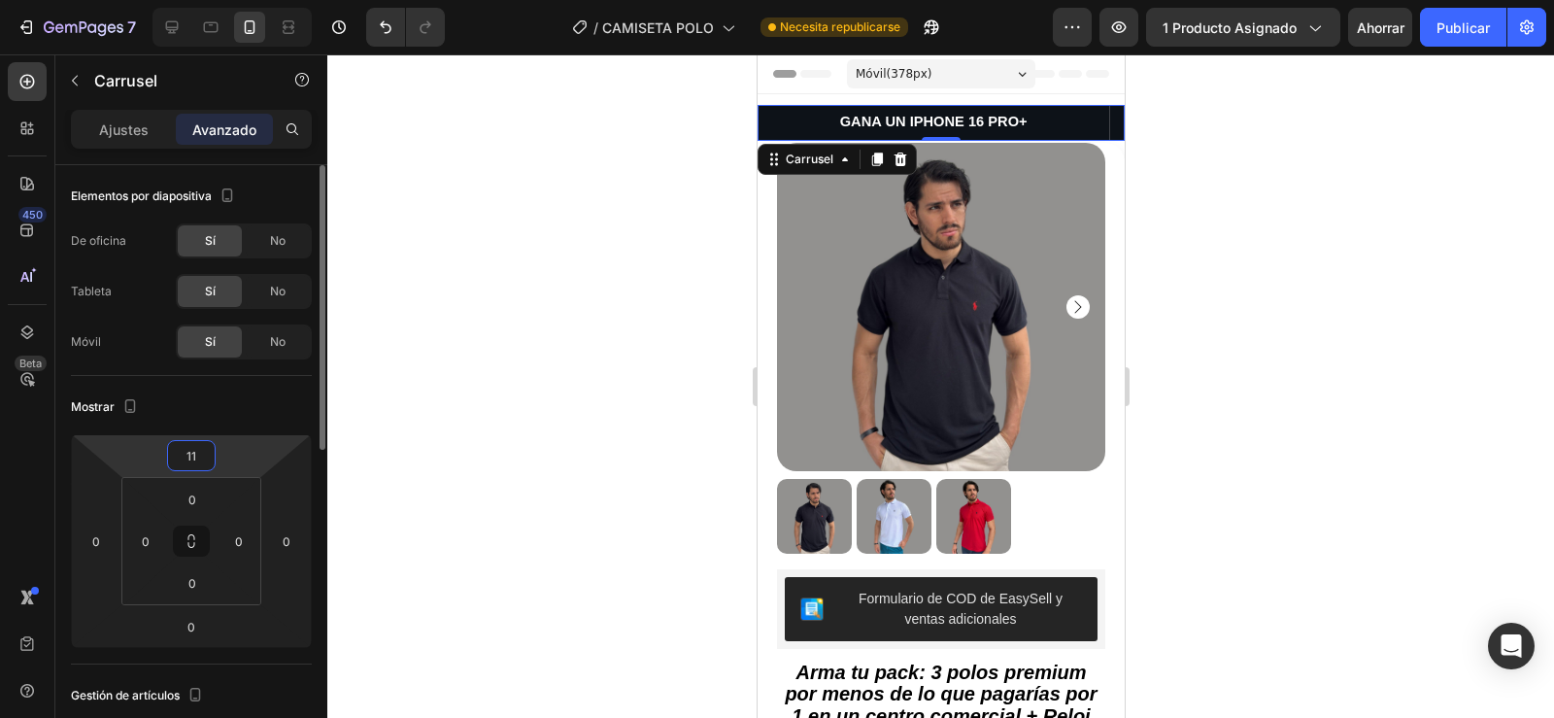
drag, startPoint x: 192, startPoint y: 453, endPoint x: 176, endPoint y: 455, distance: 16.8
click at [176, 455] on input "11" at bounding box center [191, 455] width 39 height 29
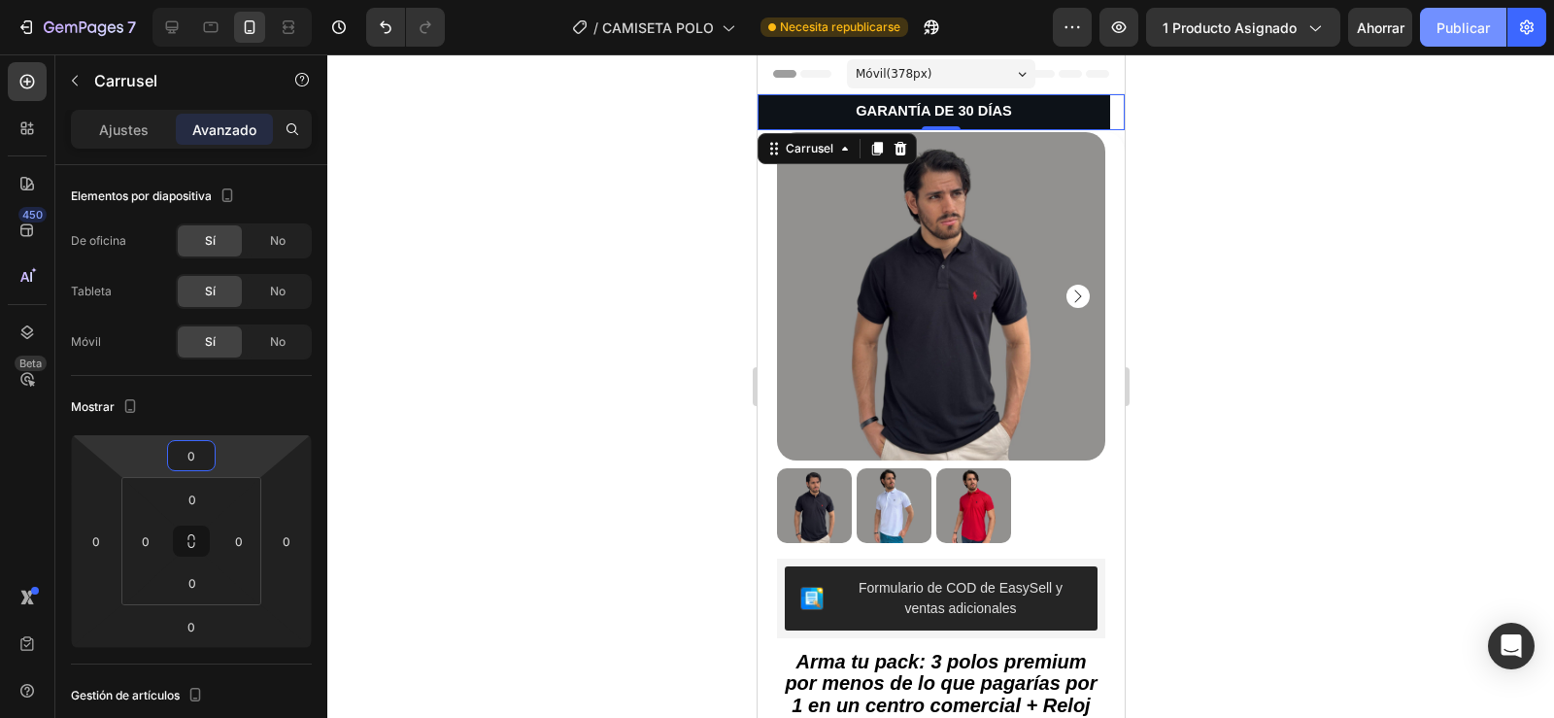
type input "0"
click at [1449, 25] on font "Publicar" at bounding box center [1462, 27] width 53 height 17
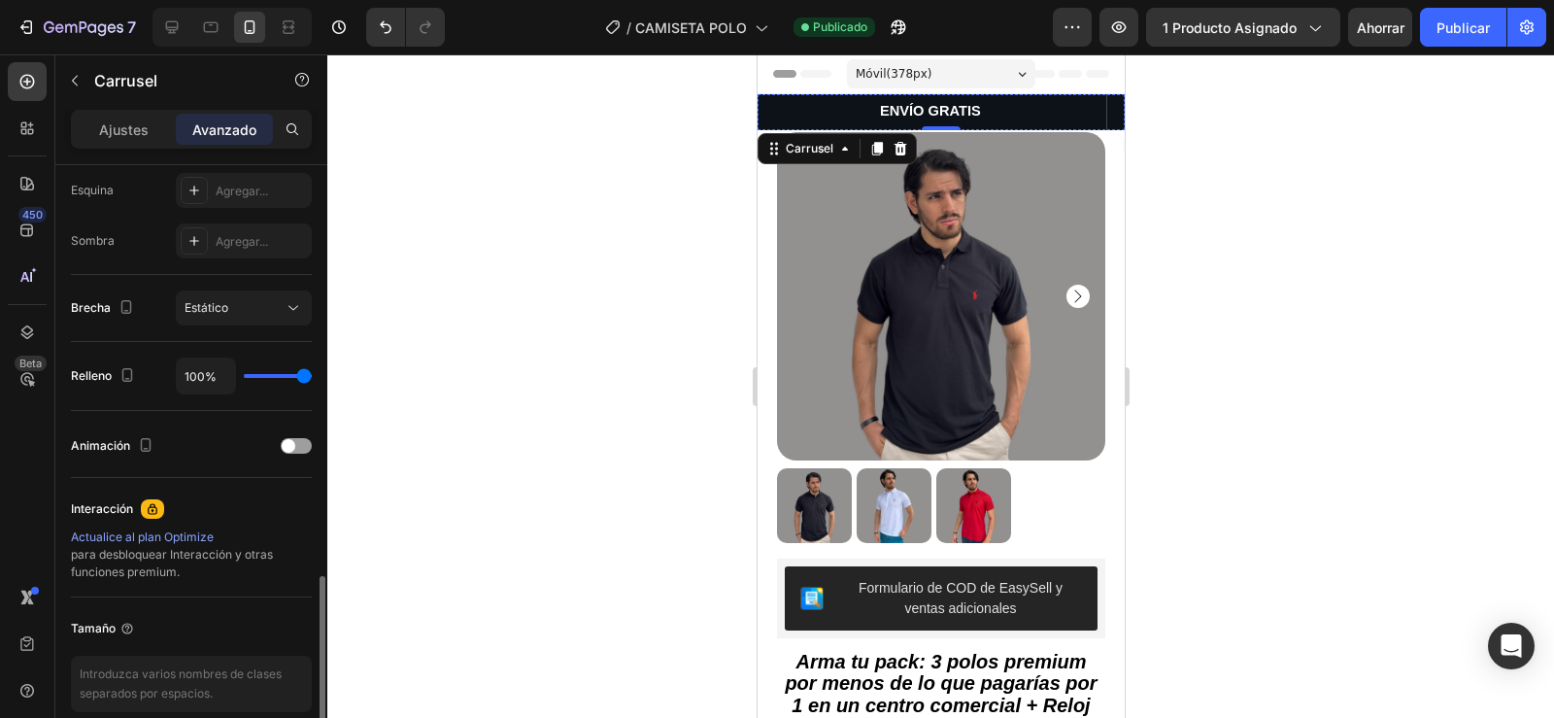
scroll to position [688, 0]
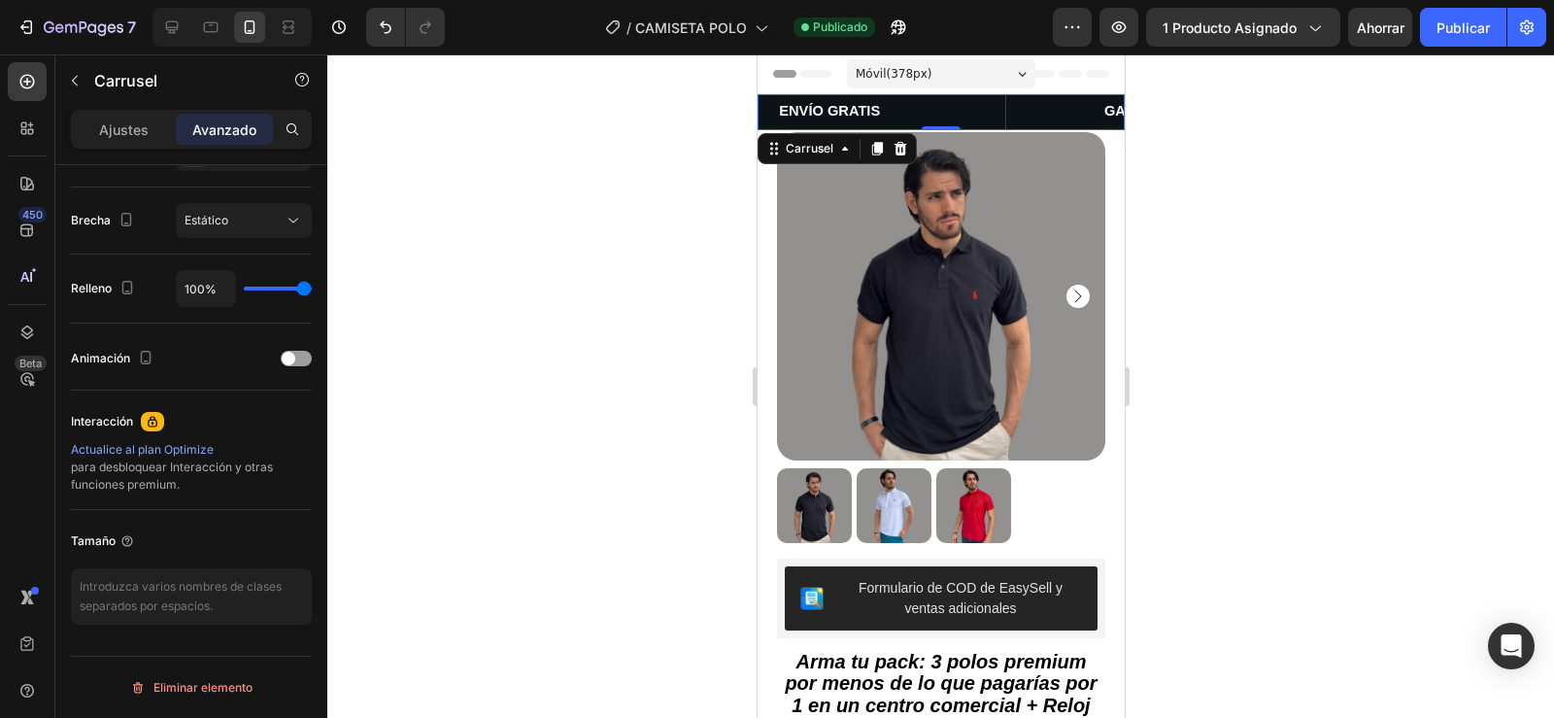
click at [770, 128] on div "Fila" at bounding box center [775, 120] width 37 height 23
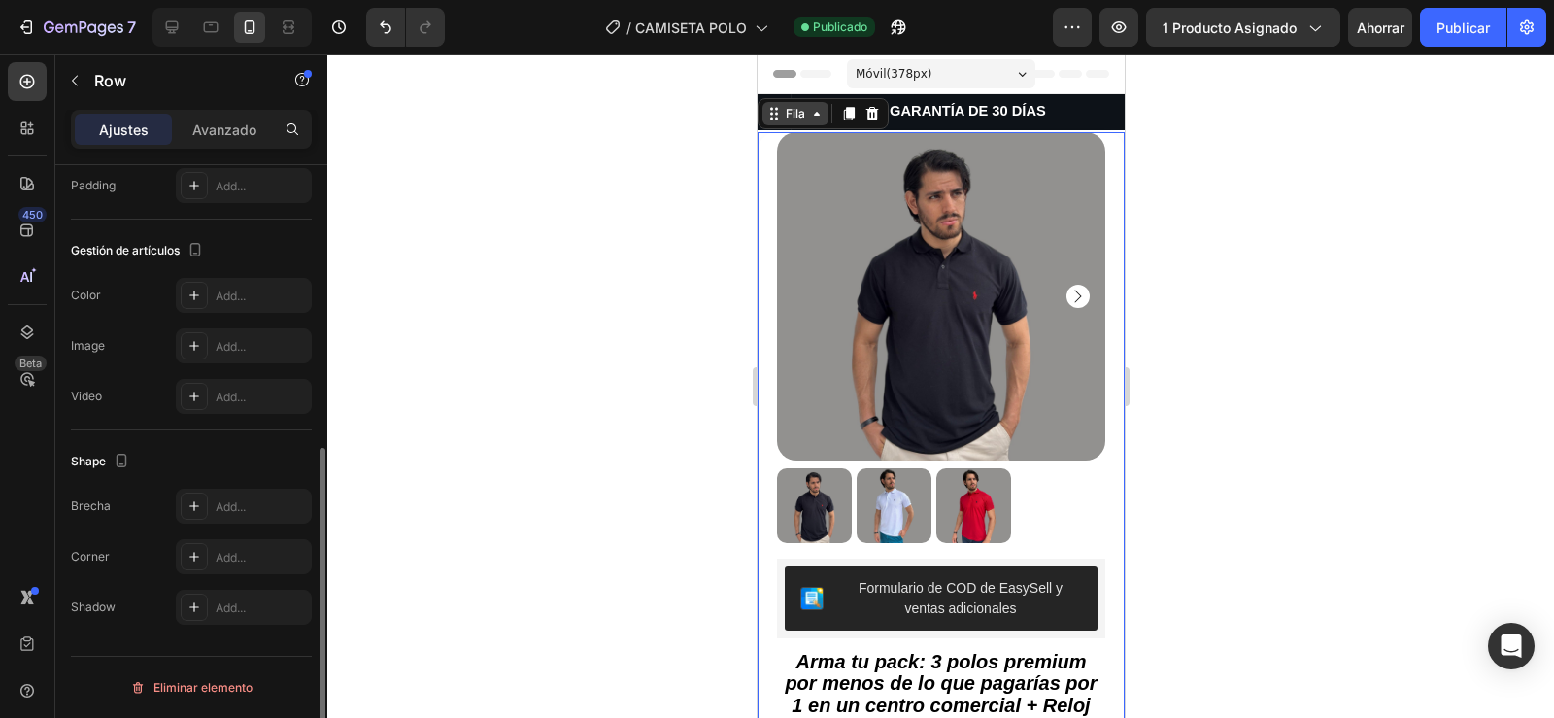
scroll to position [0, 0]
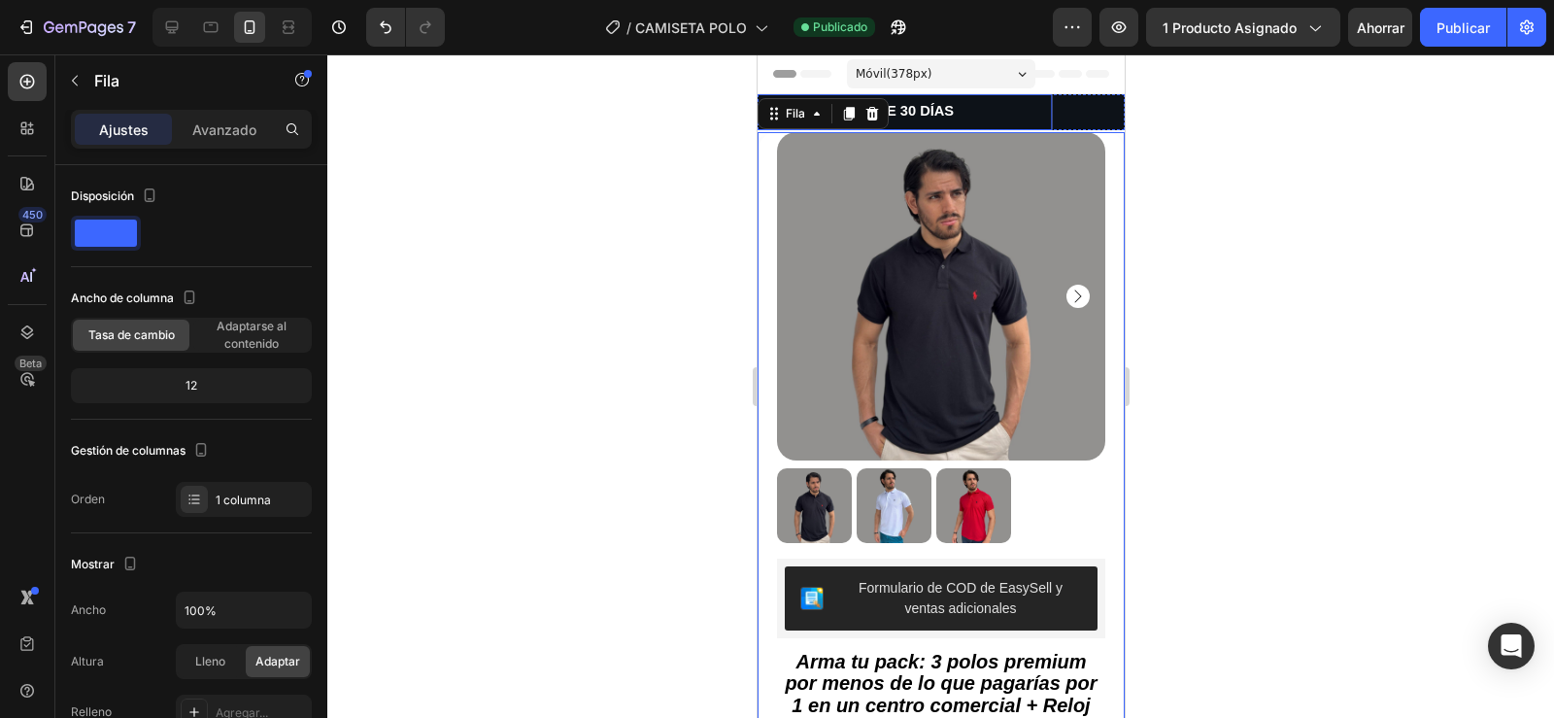
click at [1039, 116] on div "GANA UN IPHONE 16 PRO+ Bloque de texto ENVÍO GRATIS Bloque de texto GARANTÍA DE…" at bounding box center [940, 112] width 367 height 36
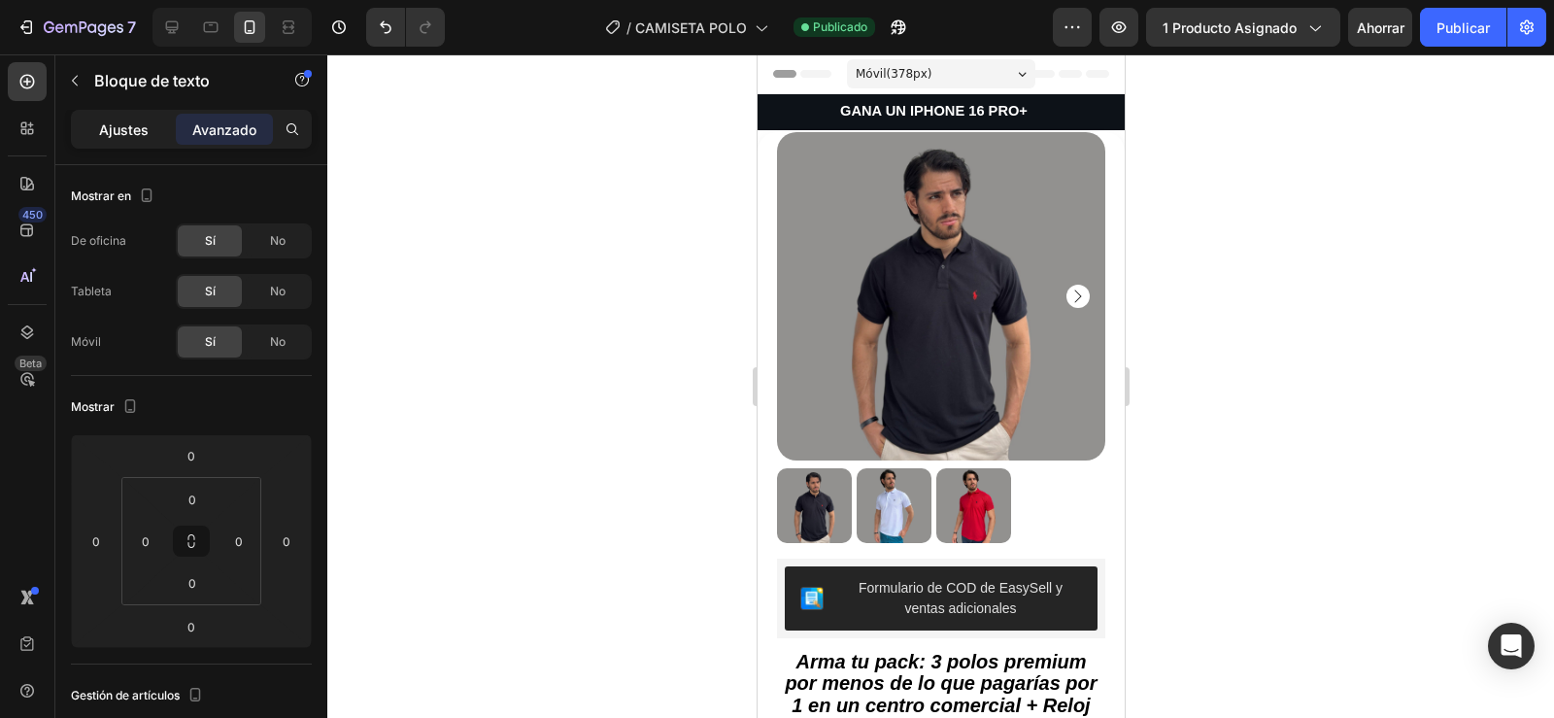
click at [135, 122] on font "Ajustes" at bounding box center [124, 129] width 50 height 17
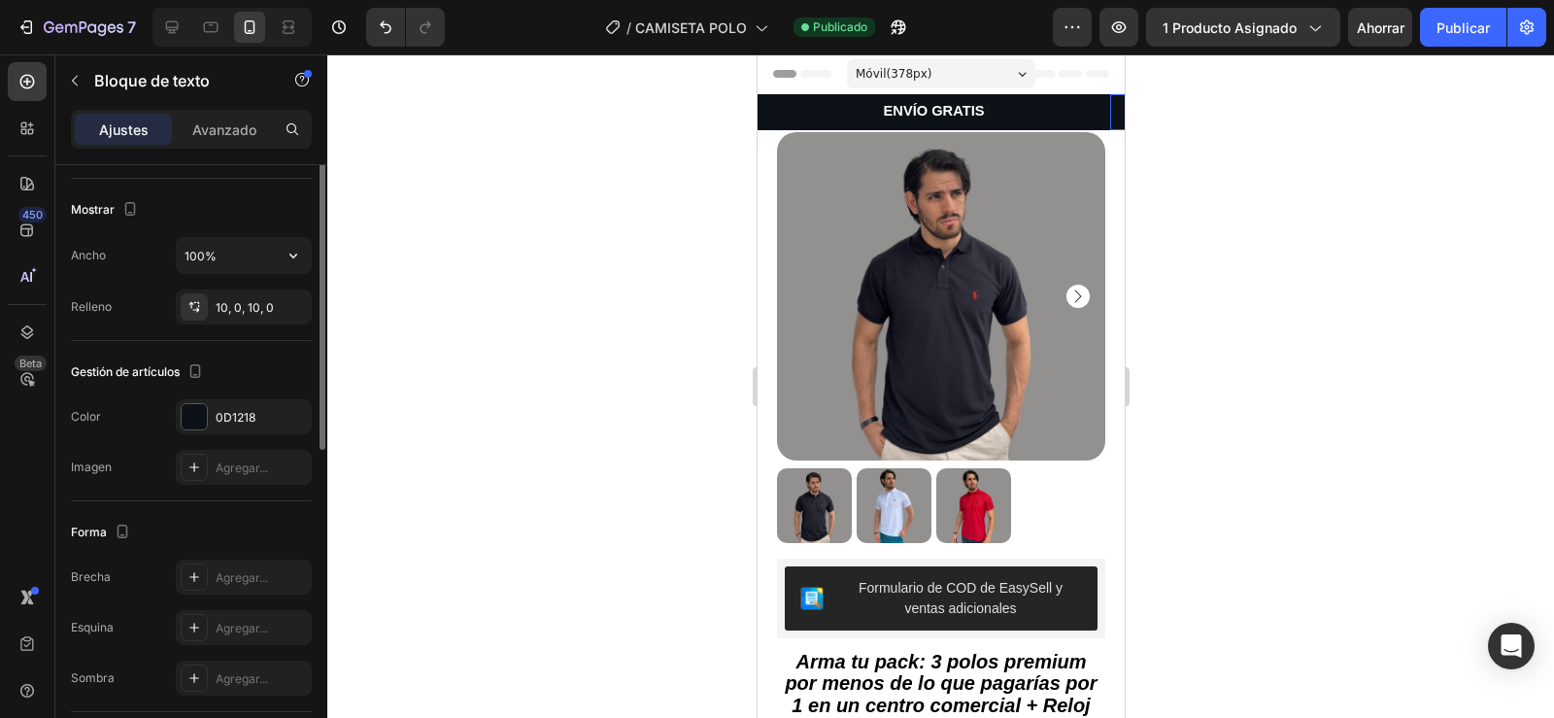
scroll to position [242, 0]
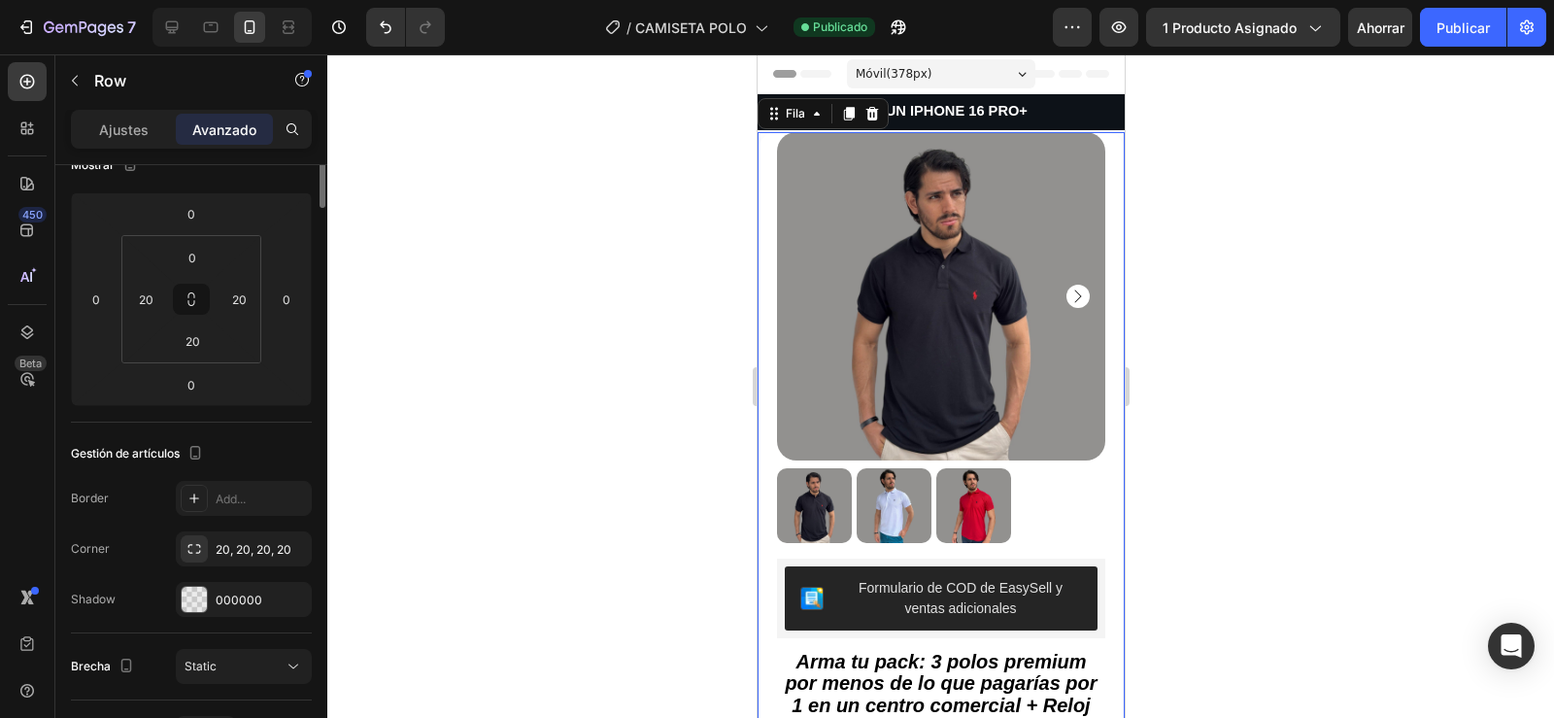
scroll to position [0, 0]
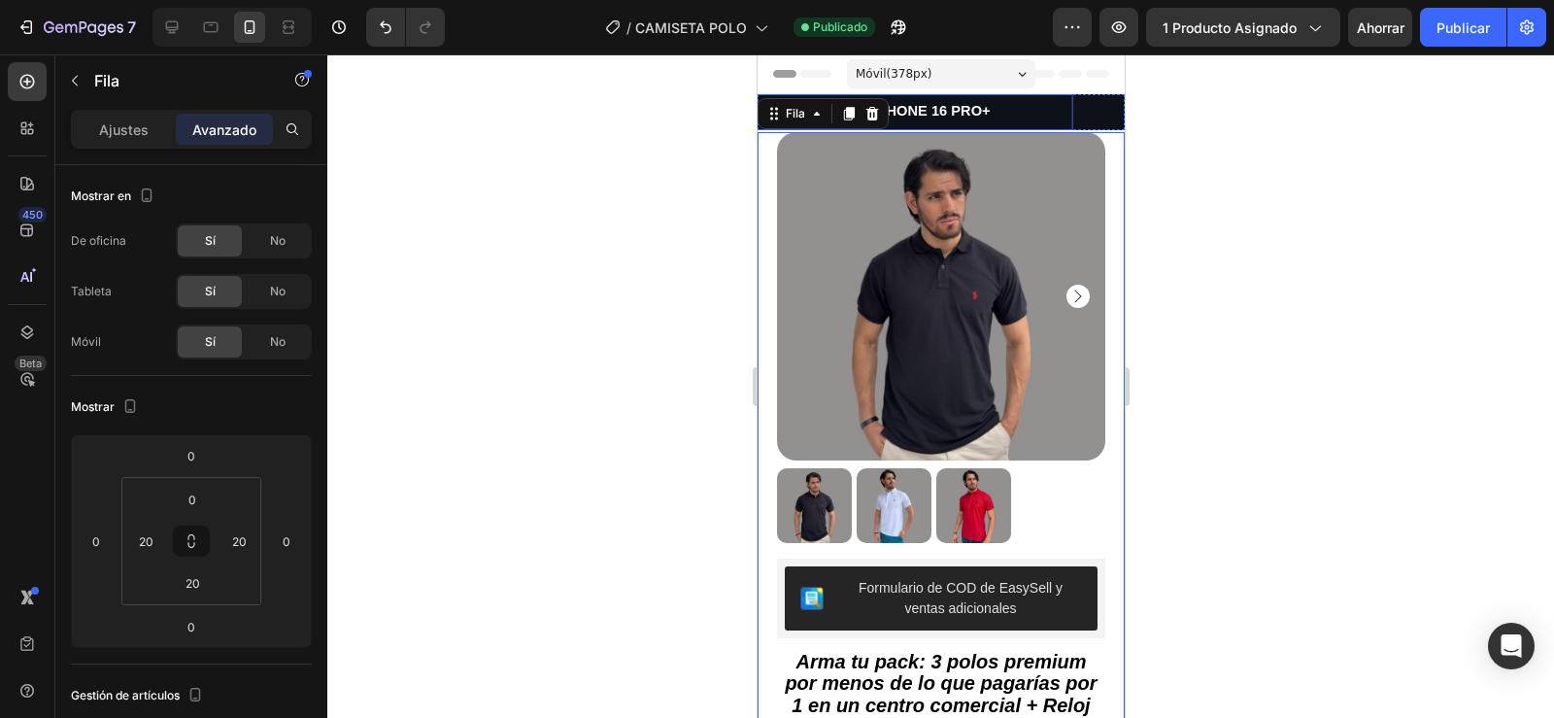
click at [1014, 108] on p "GANA UN IPHONE 16 PRO+" at bounding box center [896, 112] width 349 height 17
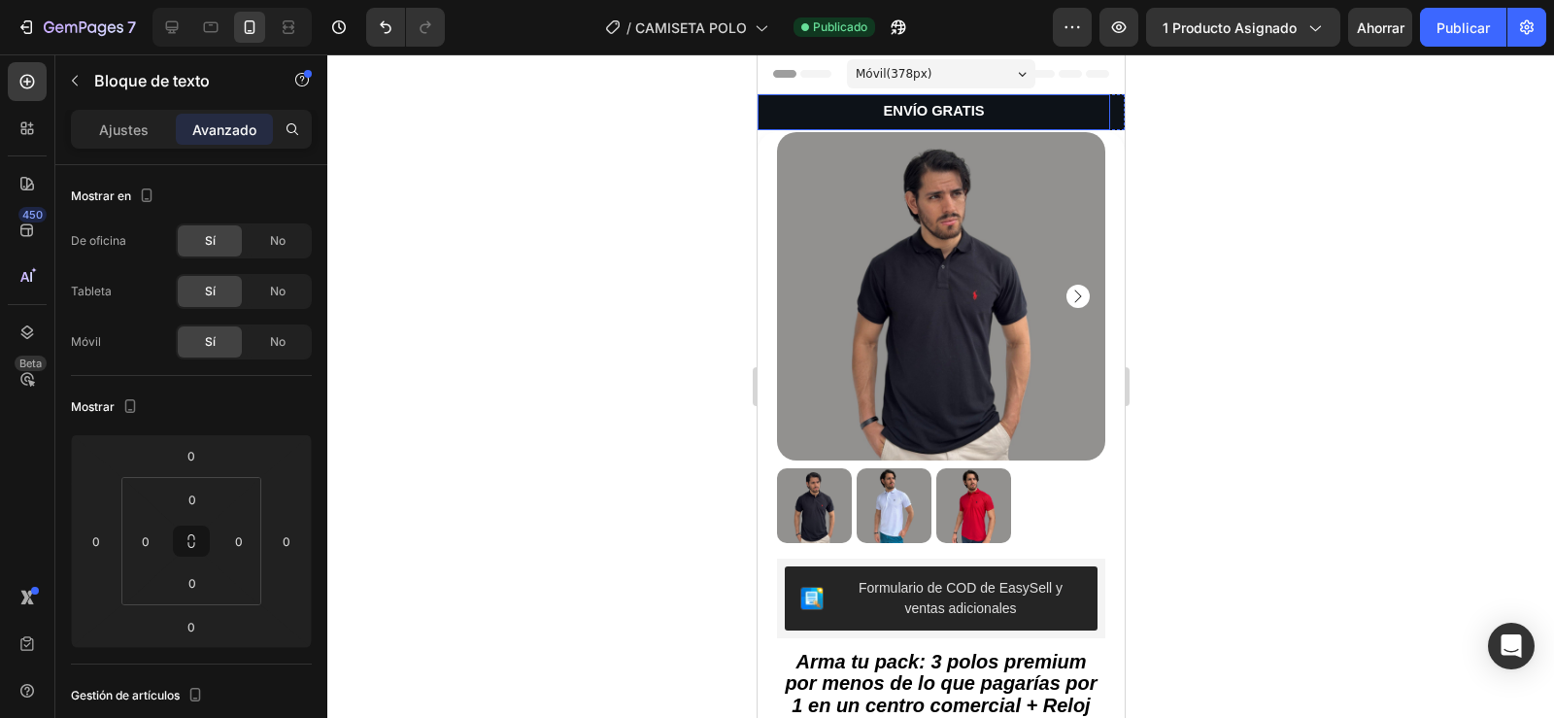
click at [1003, 108] on p "ENVÍO GRATIS" at bounding box center [932, 112] width 349 height 17
click at [1063, 118] on p "GARANTÍA DE 30 DÍAS" at bounding box center [1212, 112] width 349 height 17
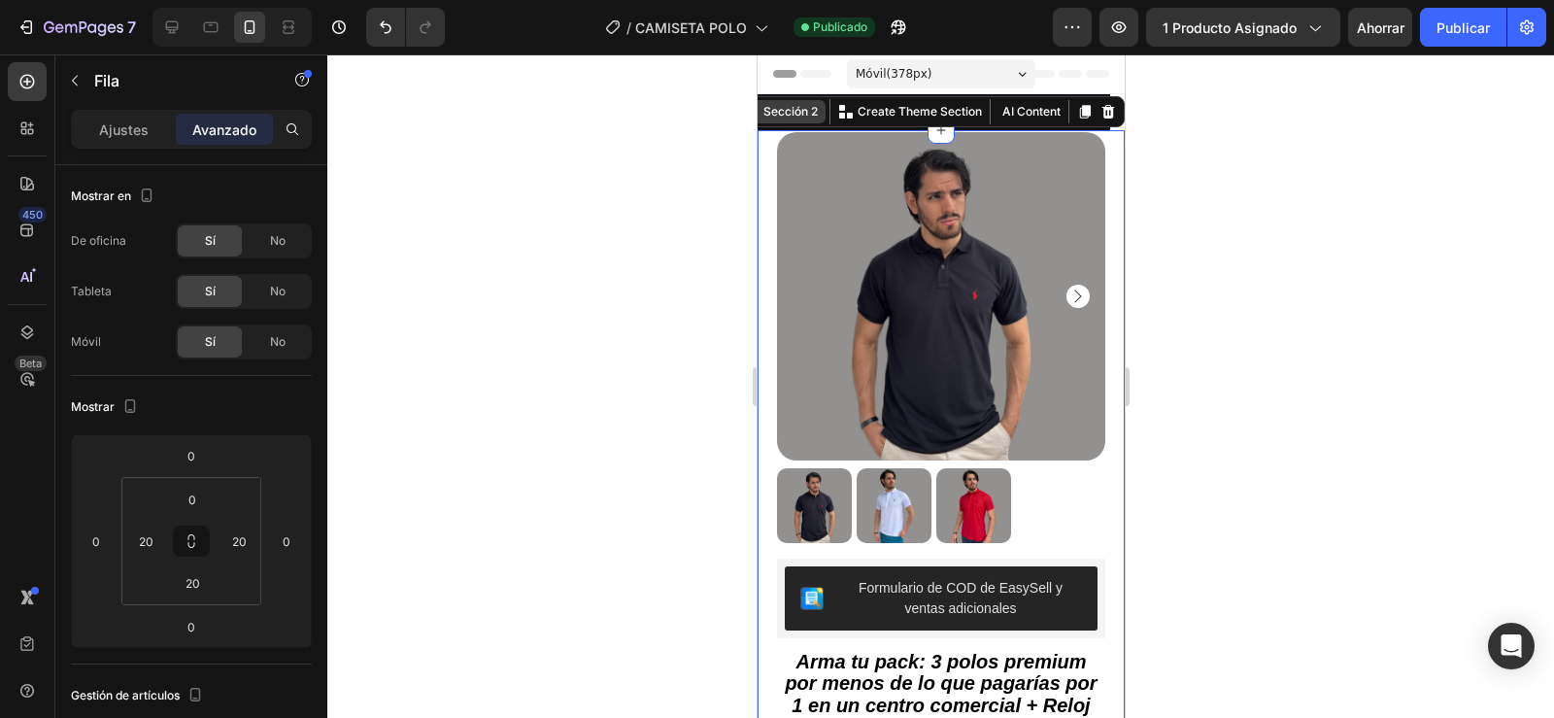
click at [1093, 118] on div "Sección 2 You can create reusable sections Create Theme Section AI Content Writ…" at bounding box center [928, 111] width 389 height 31
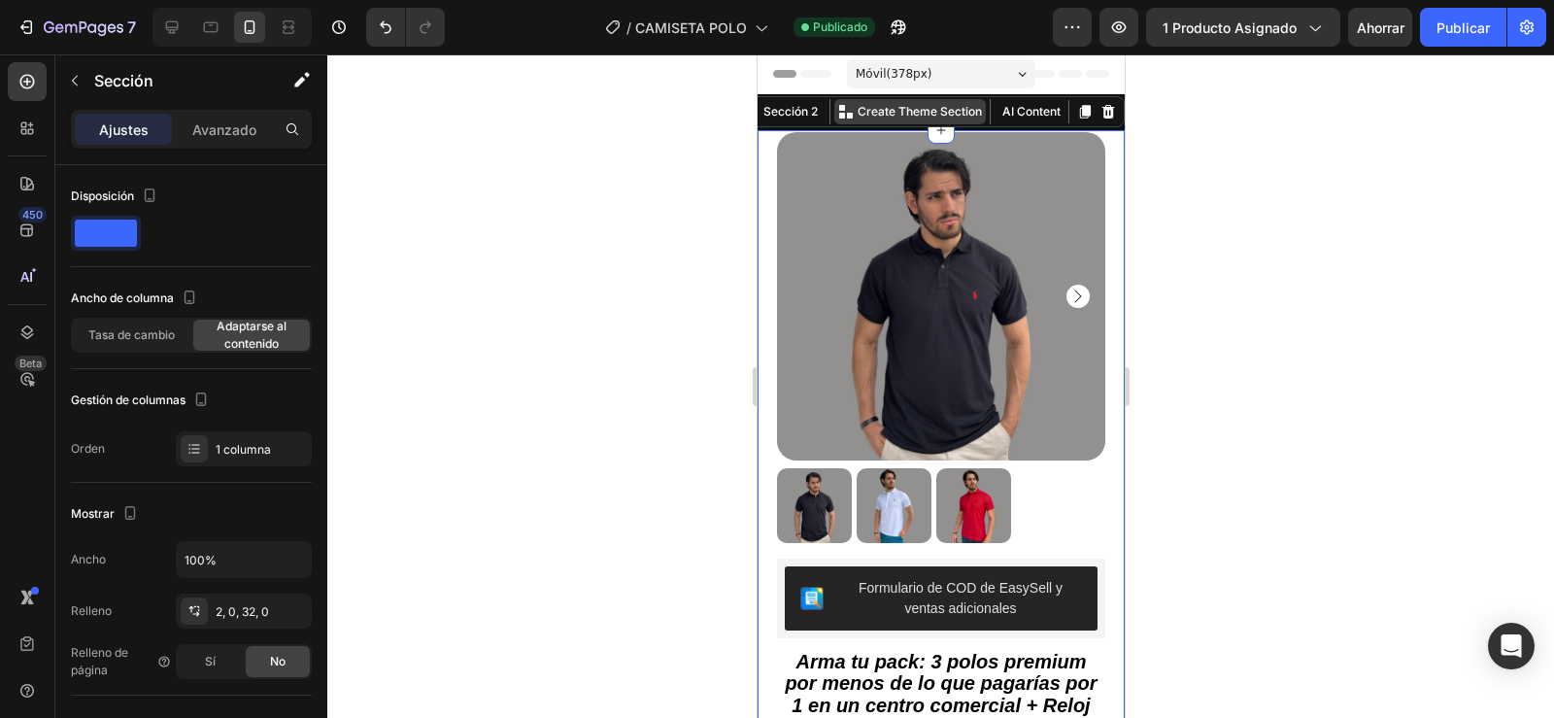
click at [865, 114] on p "Create Theme Section" at bounding box center [919, 111] width 124 height 17
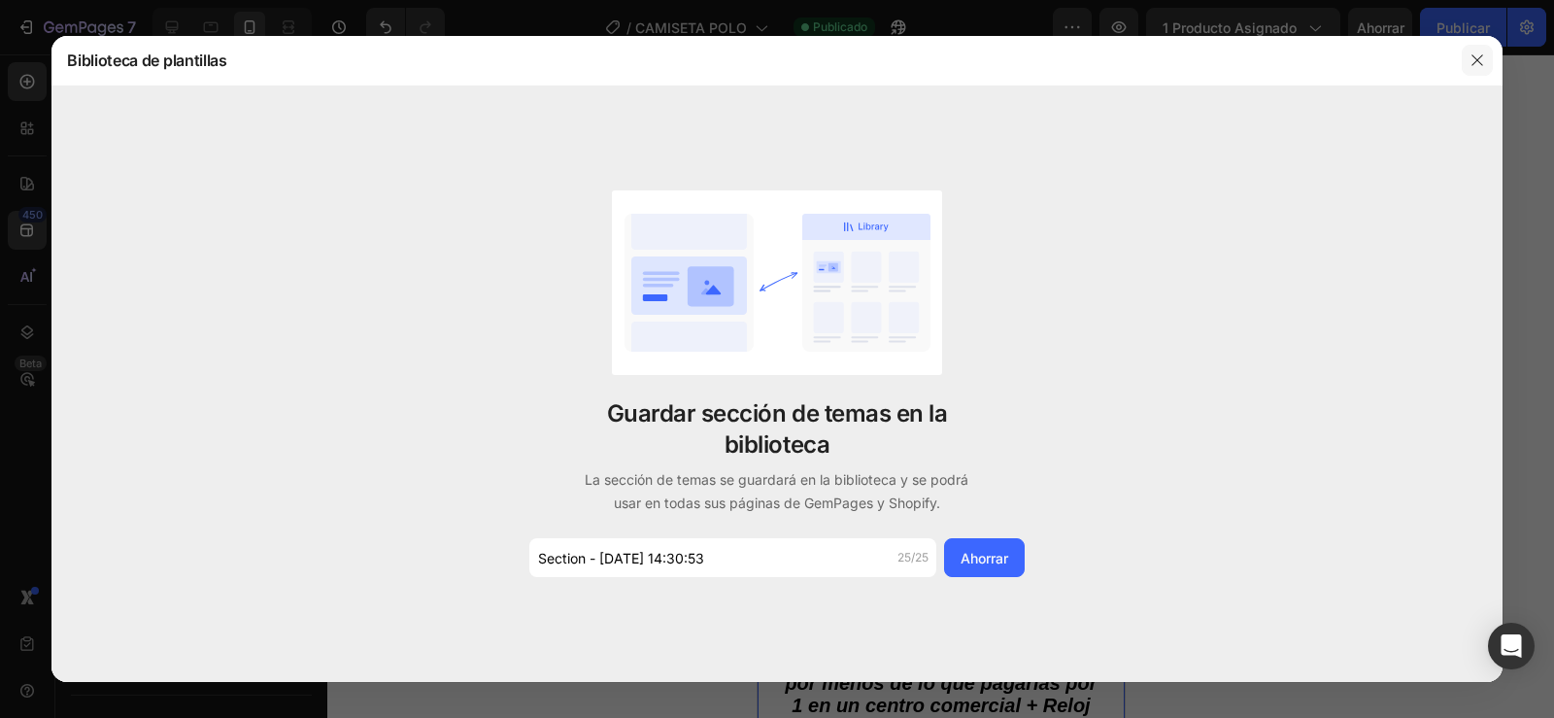
click at [1476, 62] on icon "button" at bounding box center [1477, 60] width 16 height 16
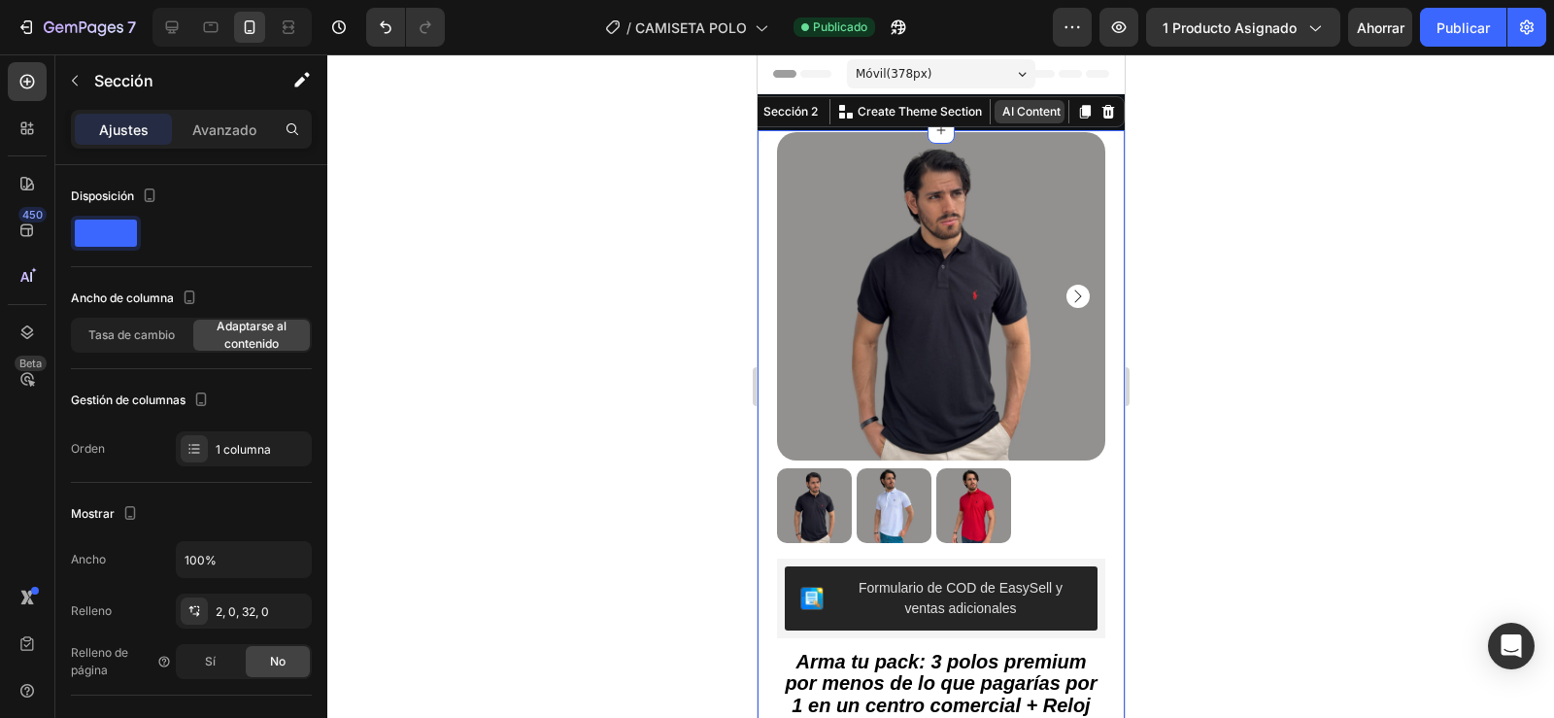
click at [1021, 107] on button "AI Content" at bounding box center [1028, 111] width 70 height 23
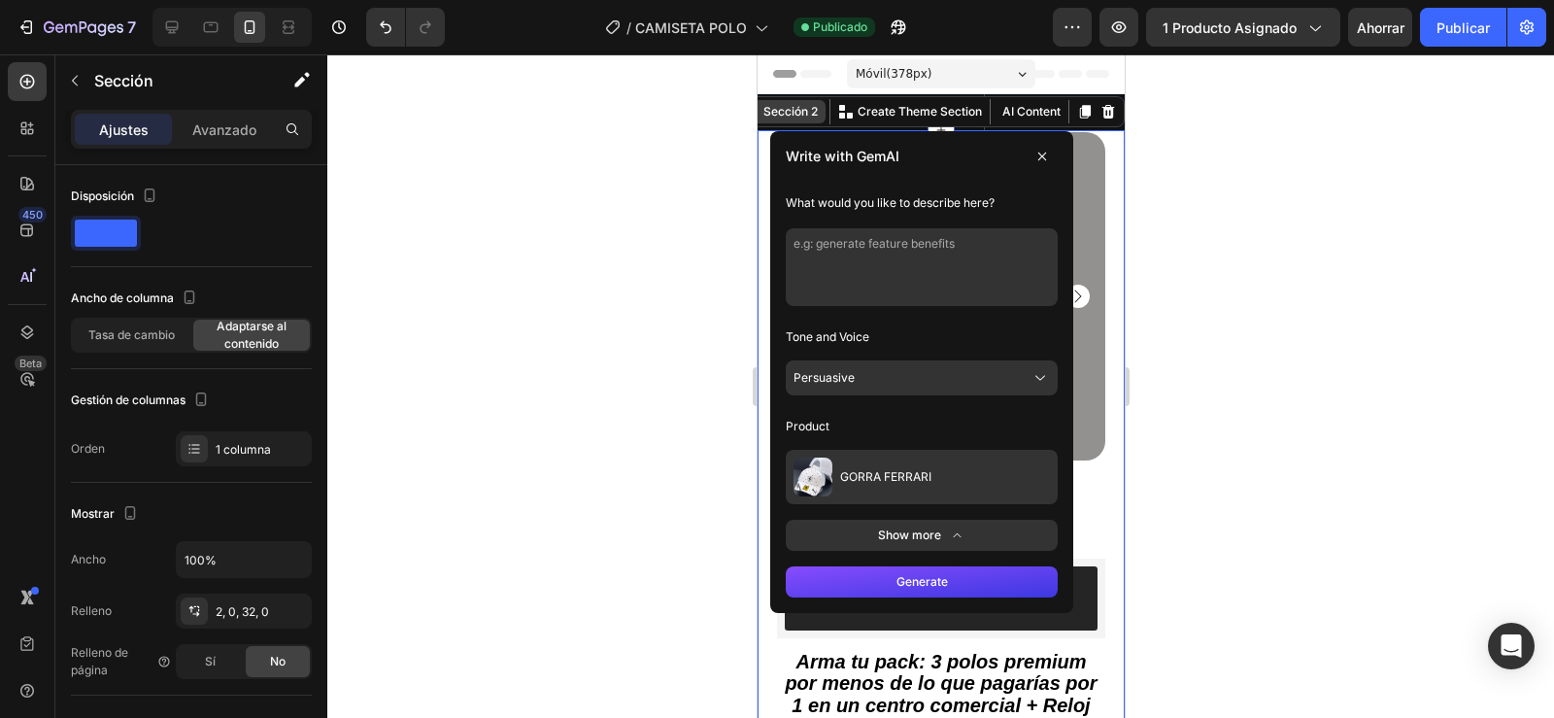
click at [795, 106] on font "Sección 2" at bounding box center [789, 111] width 54 height 15
click at [785, 121] on div "Sección 2" at bounding box center [781, 111] width 85 height 23
click at [701, 138] on div at bounding box center [940, 385] width 1227 height 663
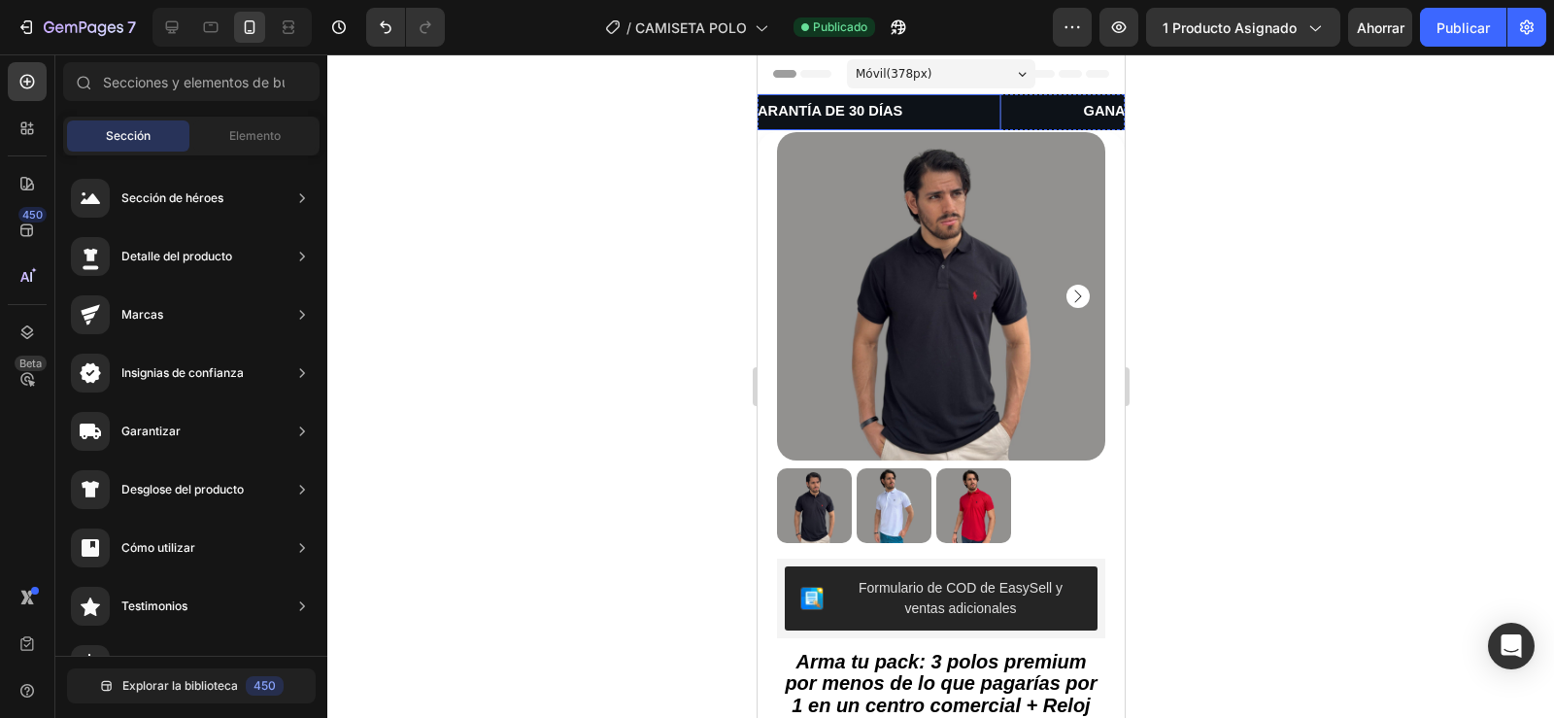
click at [777, 116] on span "GARANTÍA DE 30 DÍAS" at bounding box center [824, 111] width 156 height 16
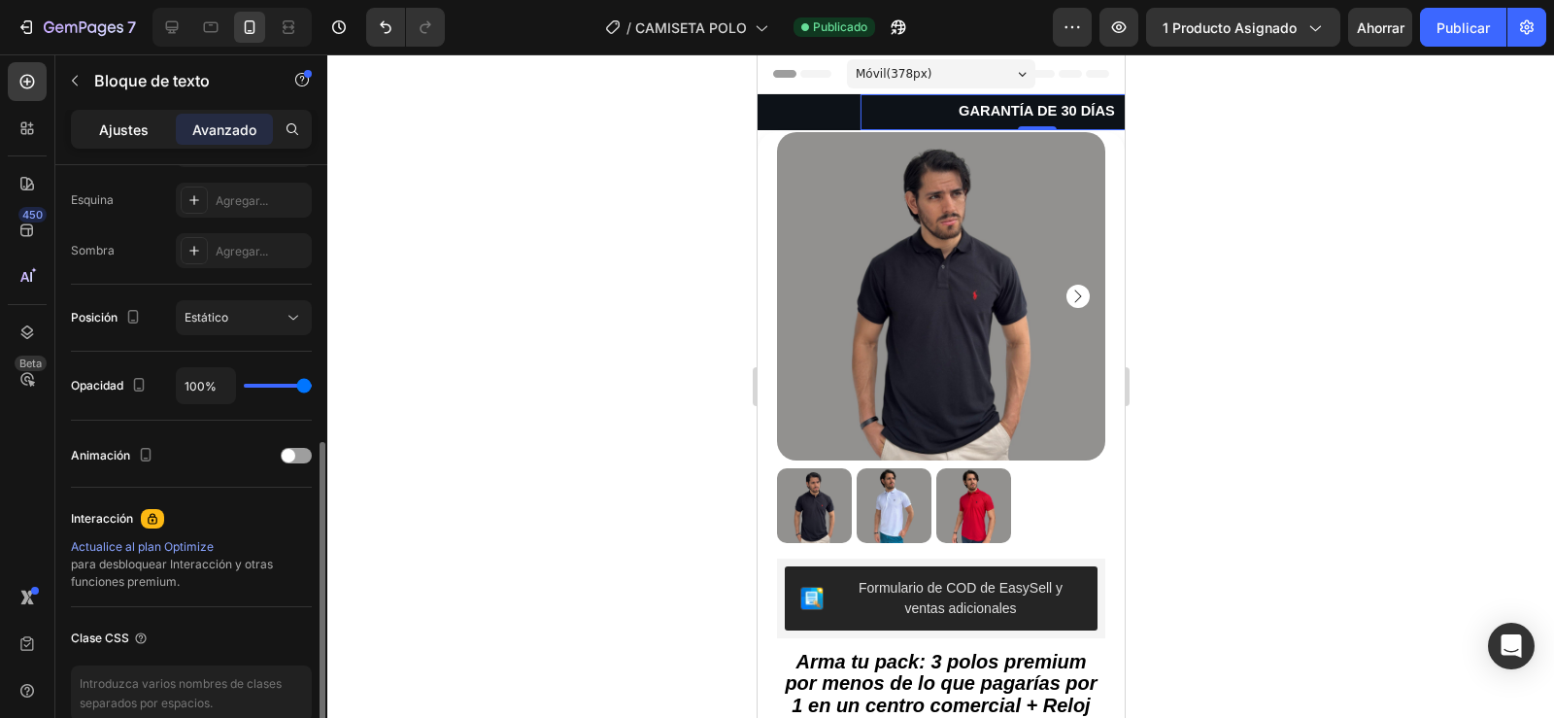
click at [118, 141] on div "Ajustes" at bounding box center [123, 129] width 97 height 31
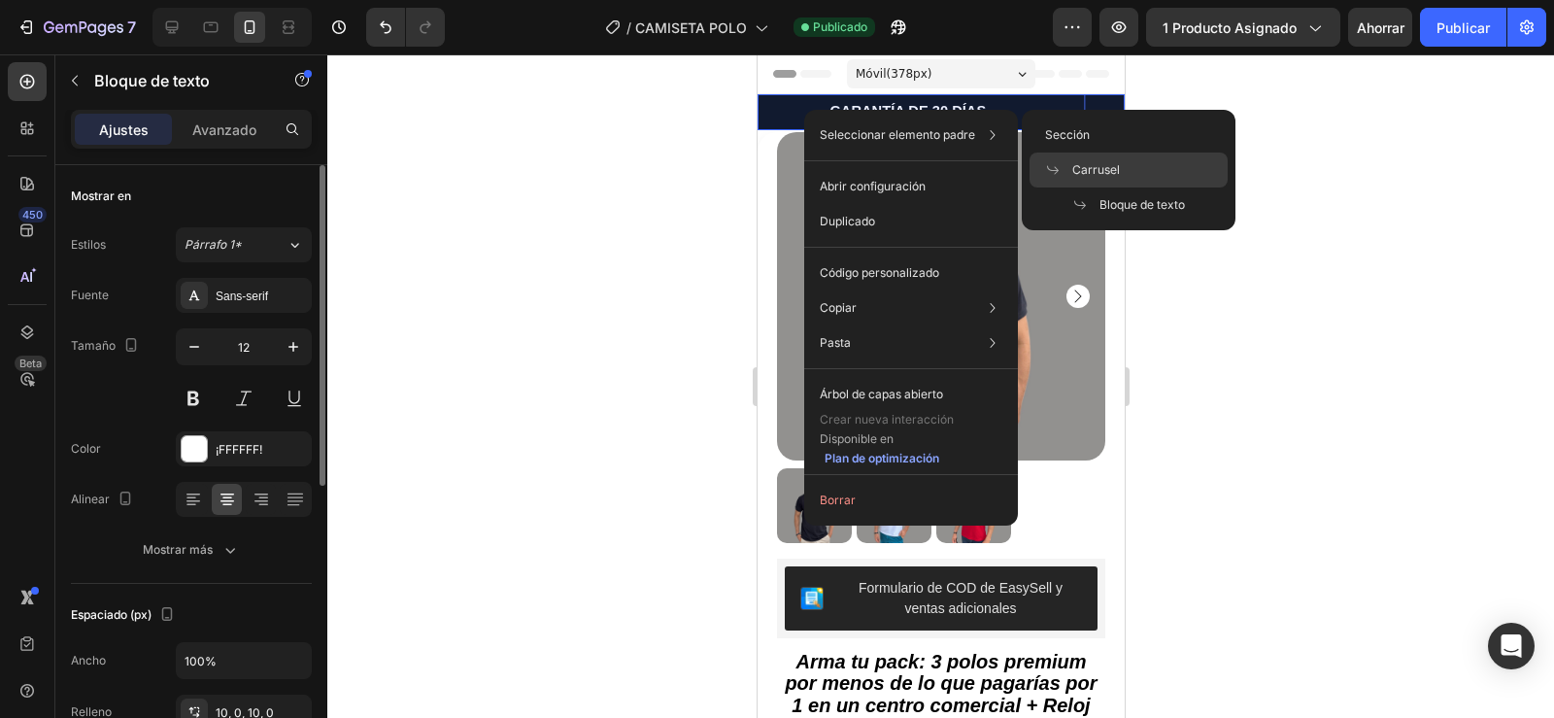
click at [1080, 166] on font "Carrusel" at bounding box center [1096, 169] width 48 height 15
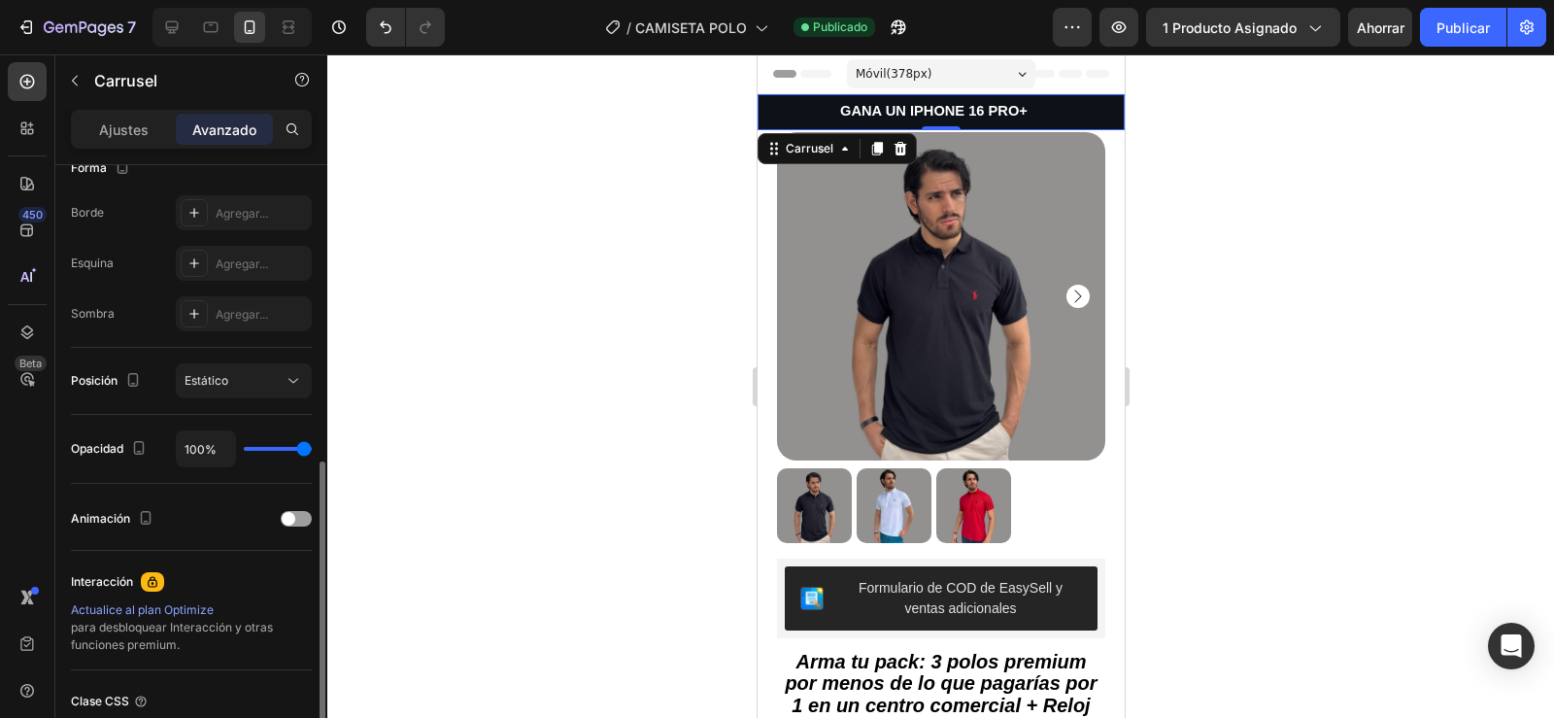
scroll to position [560, 0]
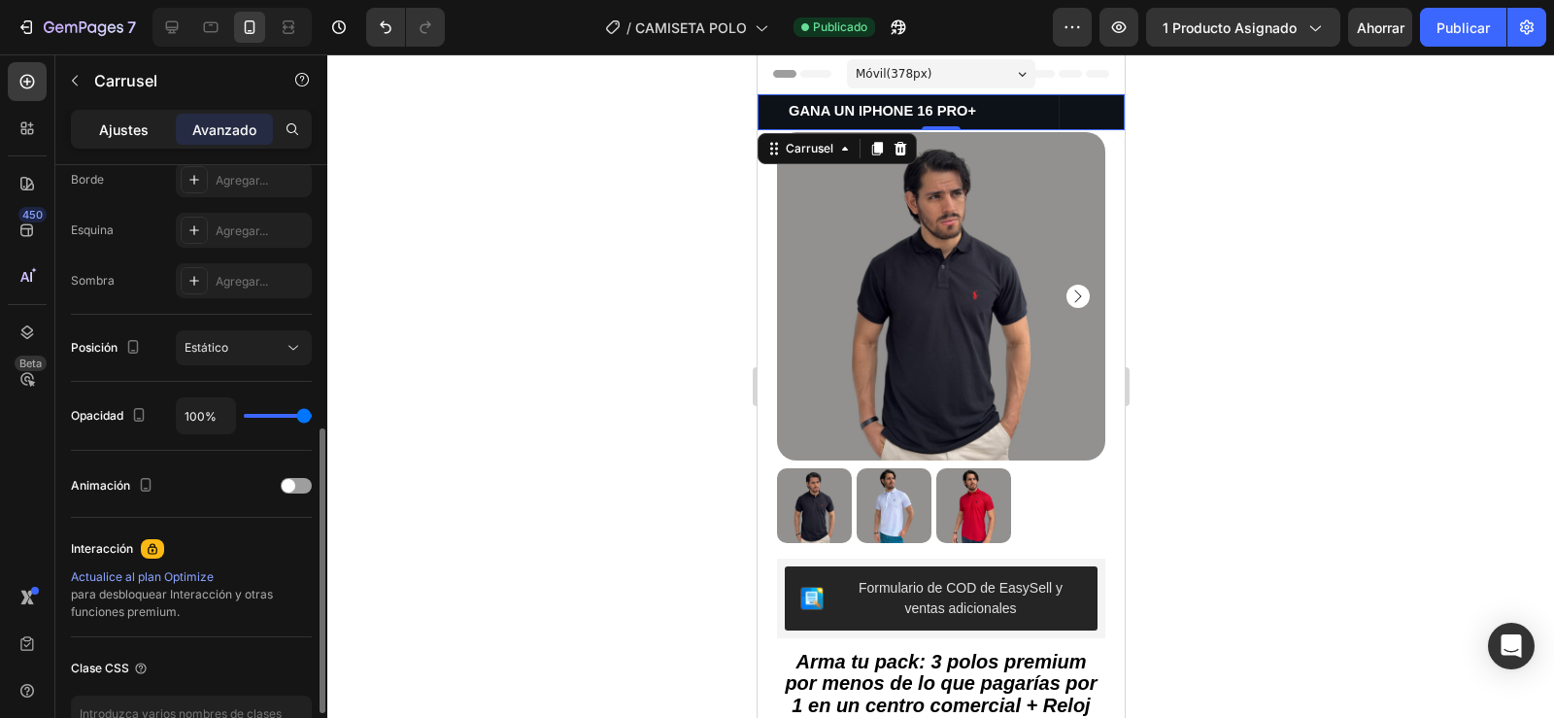
click at [126, 127] on font "Ajustes" at bounding box center [124, 129] width 50 height 17
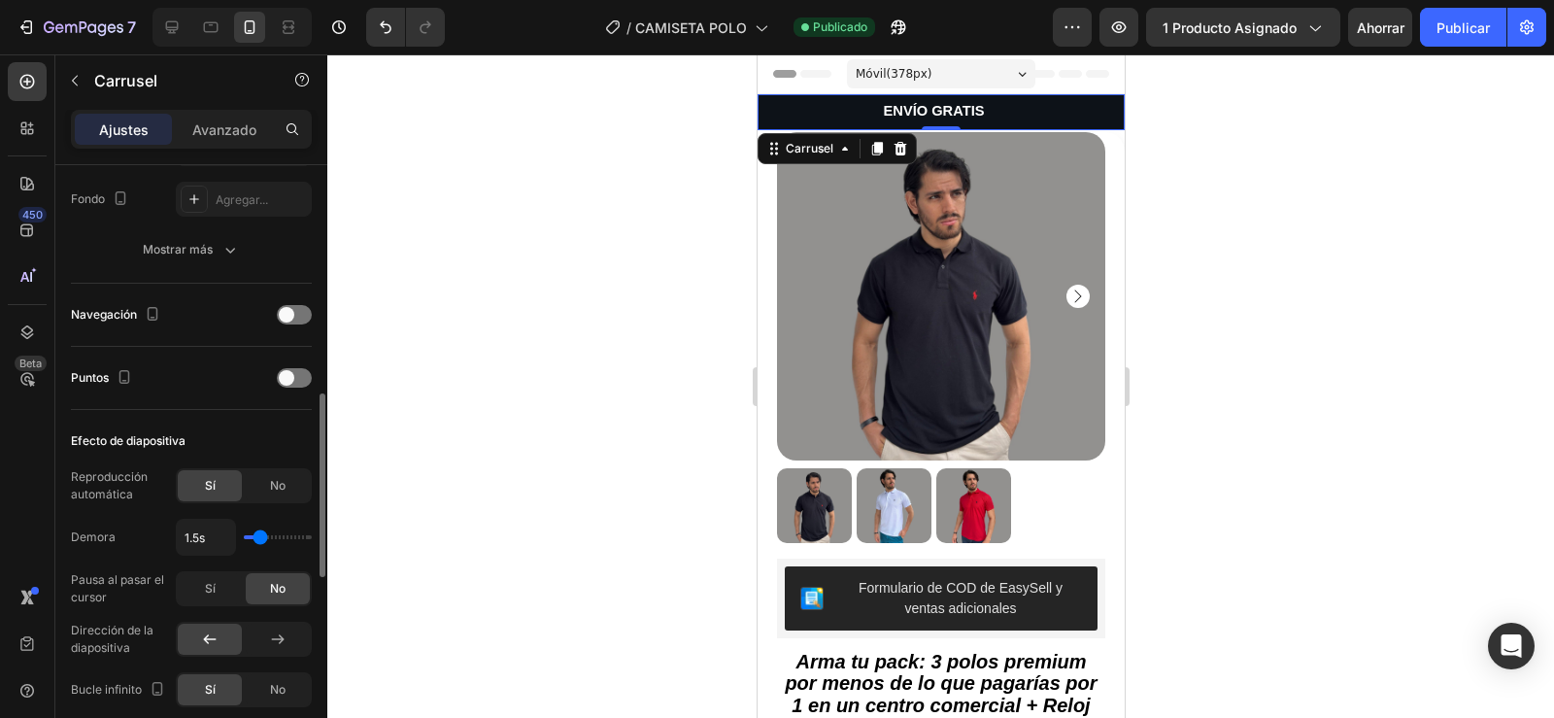
scroll to position [626, 0]
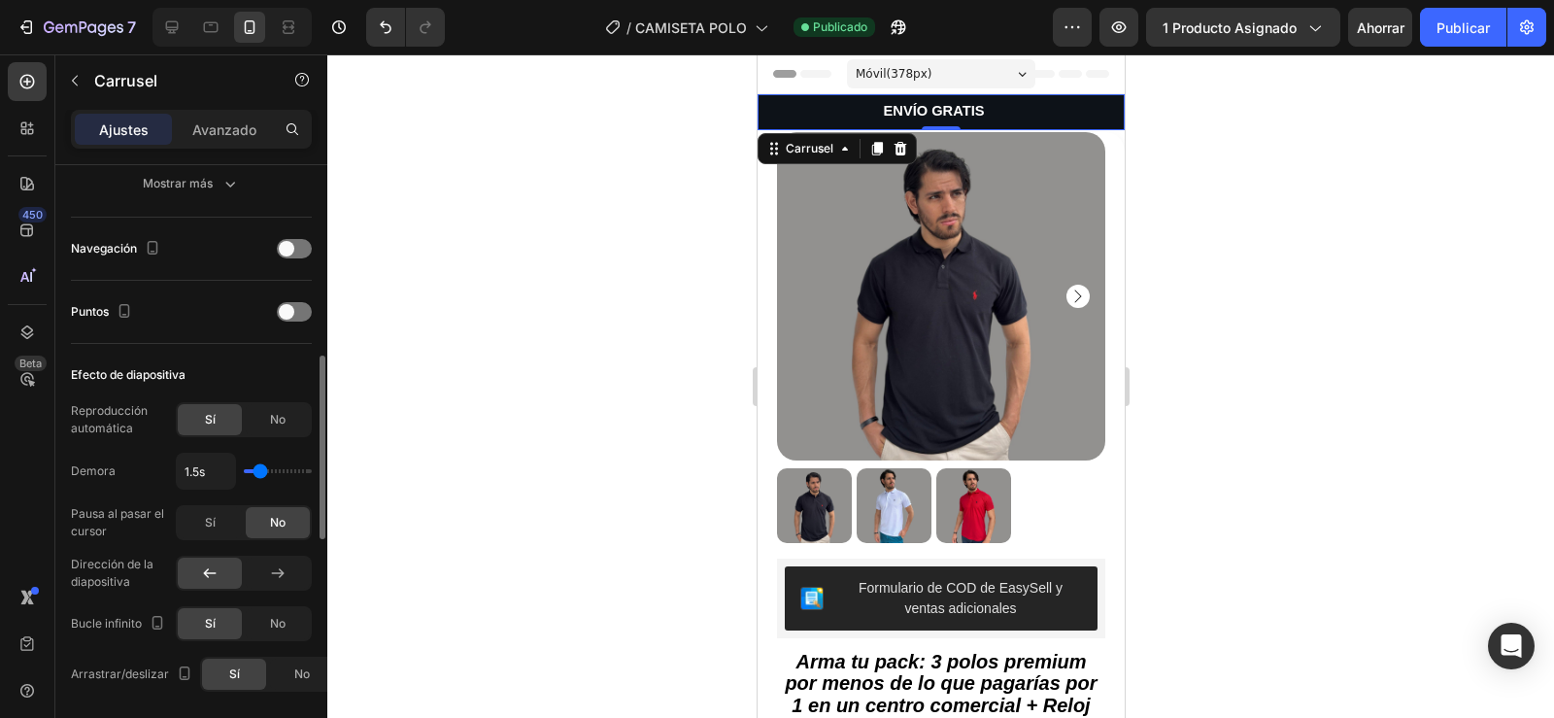
type input "1.7s"
type input "1.7"
type input "1.8s"
type input "1.8"
type input "1.9s"
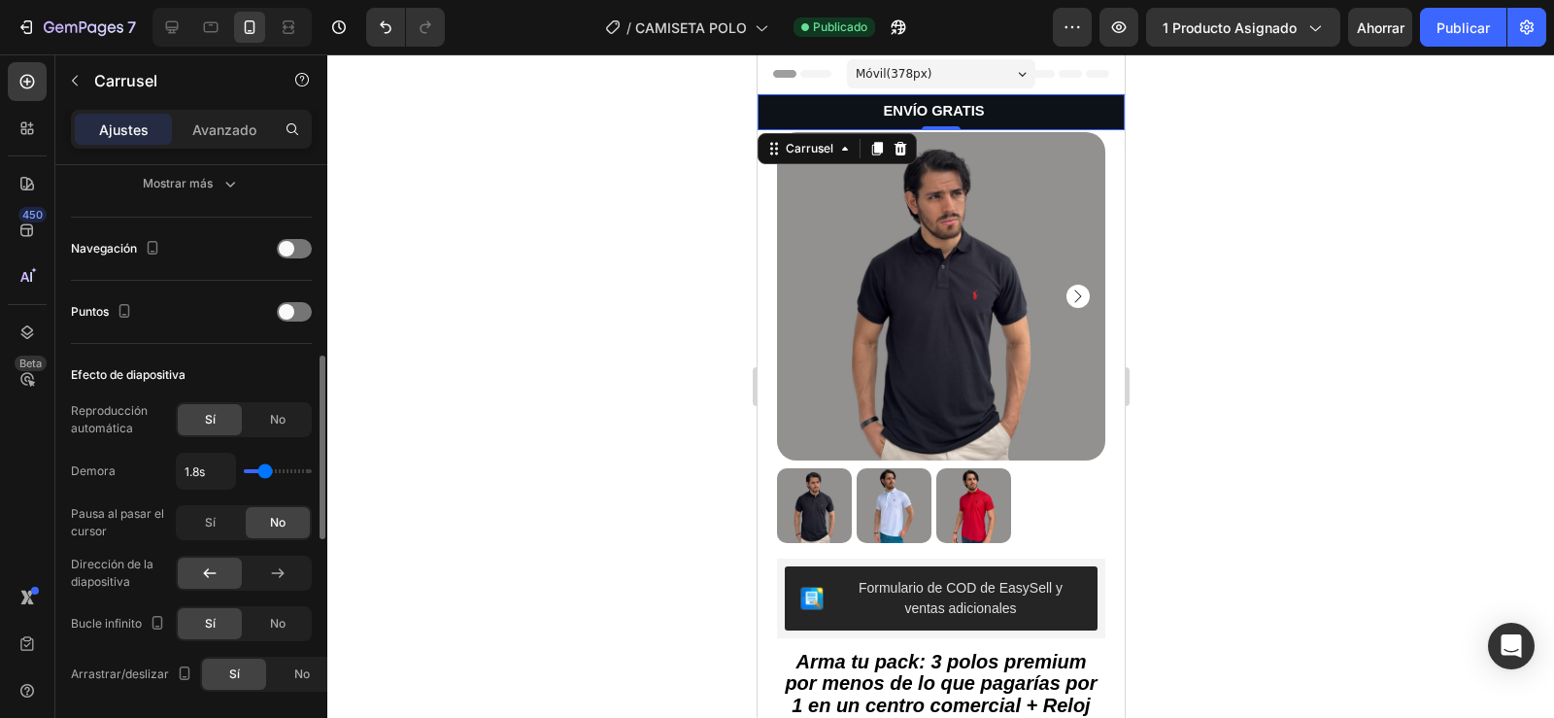
type input "1.9"
type input "2s"
type input "2"
click at [269, 473] on input "range" at bounding box center [278, 471] width 68 height 4
click at [1454, 31] on font "Publicar" at bounding box center [1462, 27] width 53 height 17
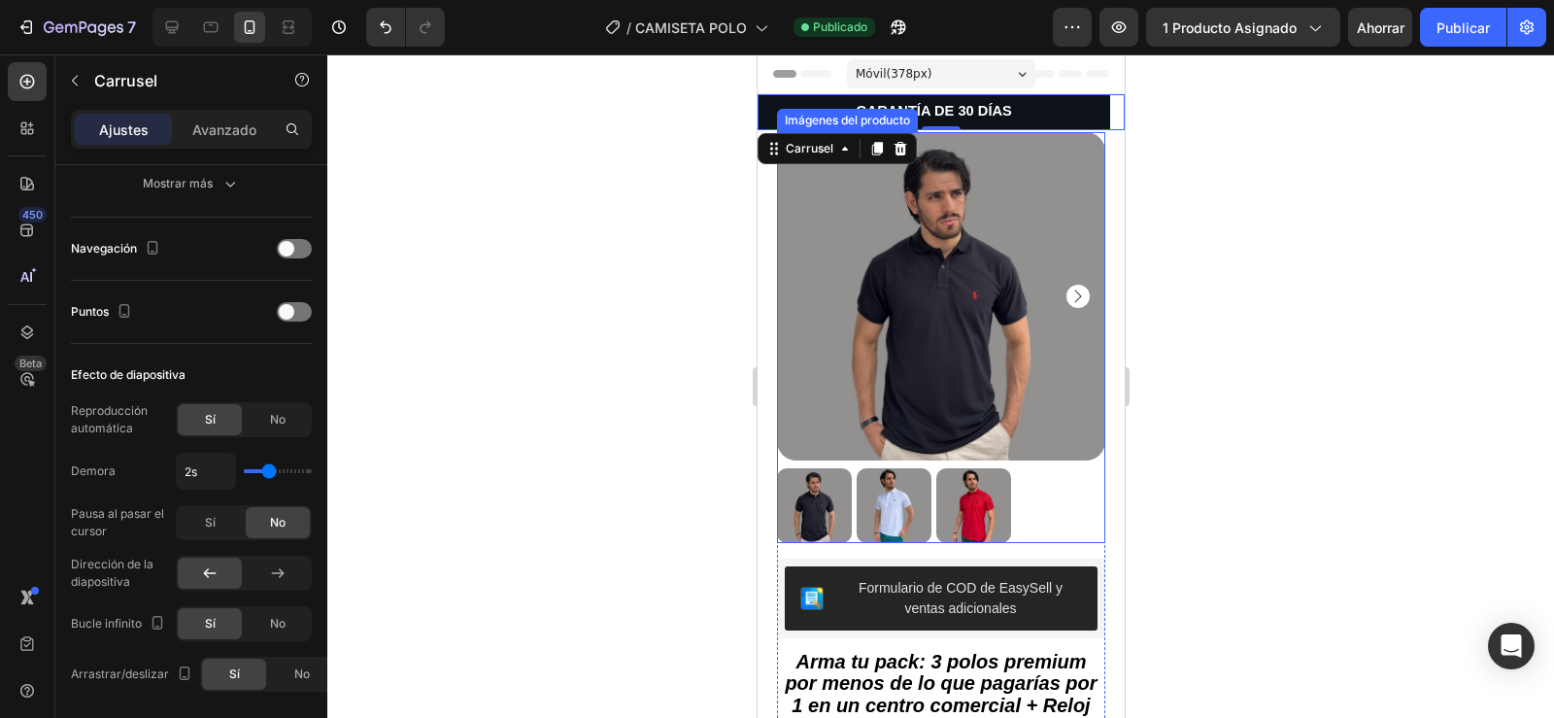
click at [846, 309] on img at bounding box center [940, 296] width 328 height 328
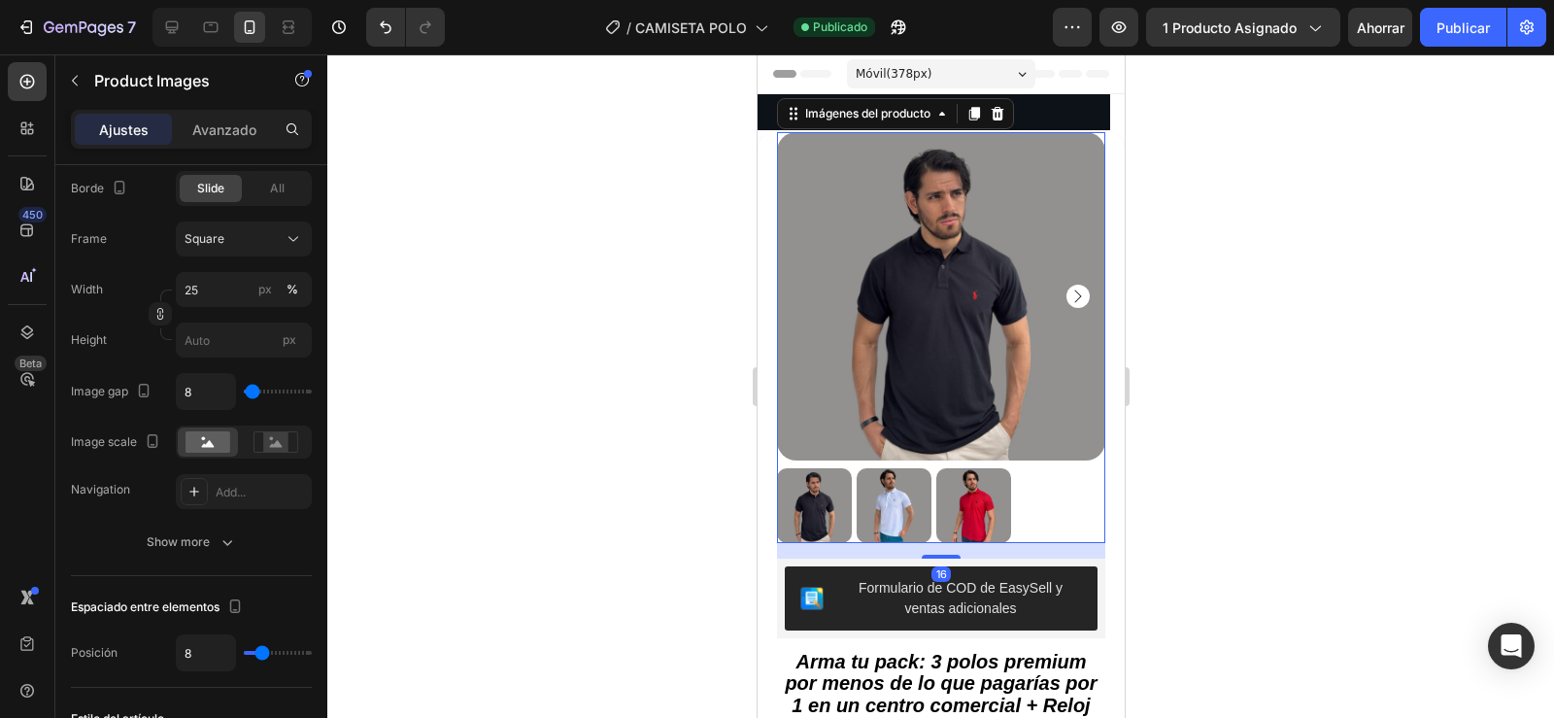
scroll to position [0, 0]
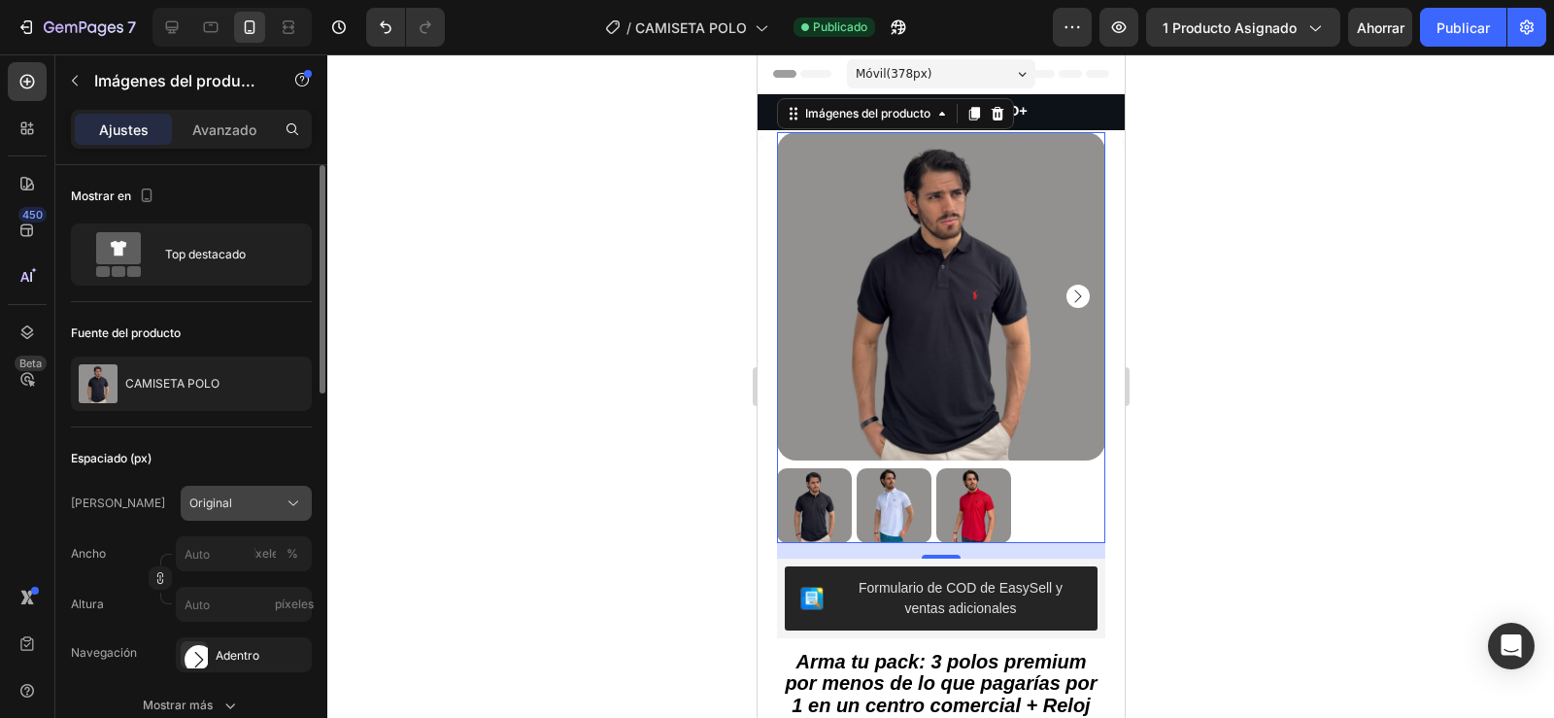
click at [252, 500] on div "Original" at bounding box center [234, 502] width 90 height 17
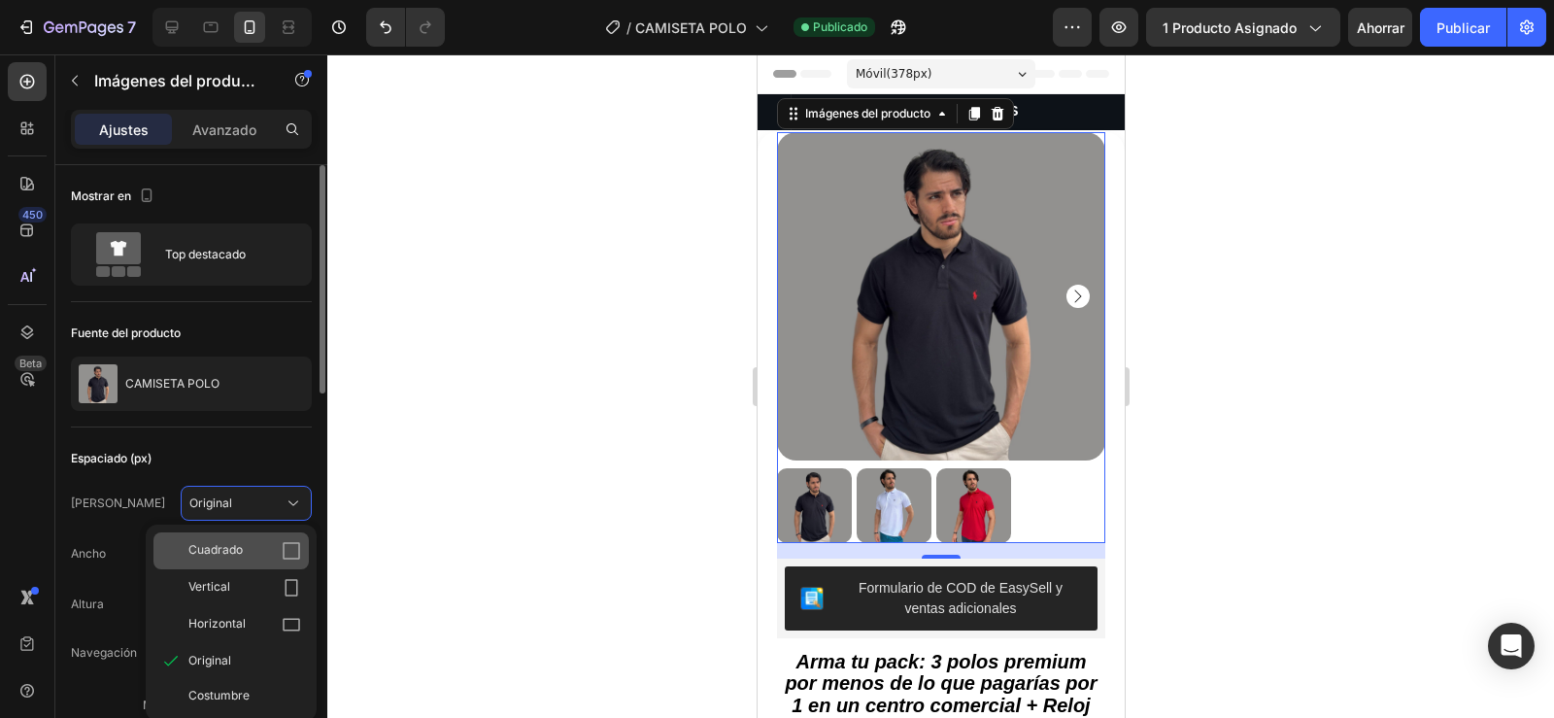
click at [252, 544] on div "Cuadrado" at bounding box center [244, 550] width 113 height 19
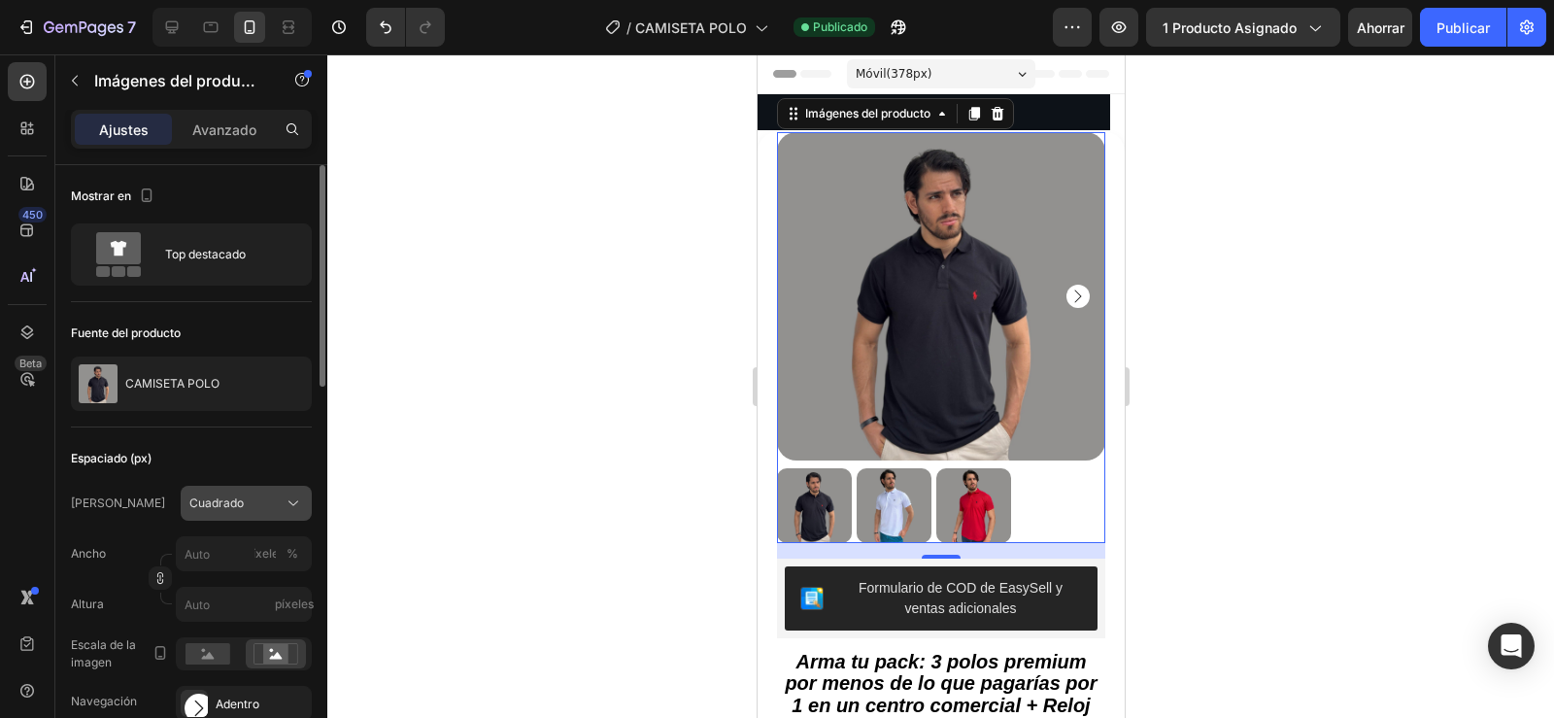
click at [273, 497] on div "Cuadrado" at bounding box center [234, 502] width 90 height 17
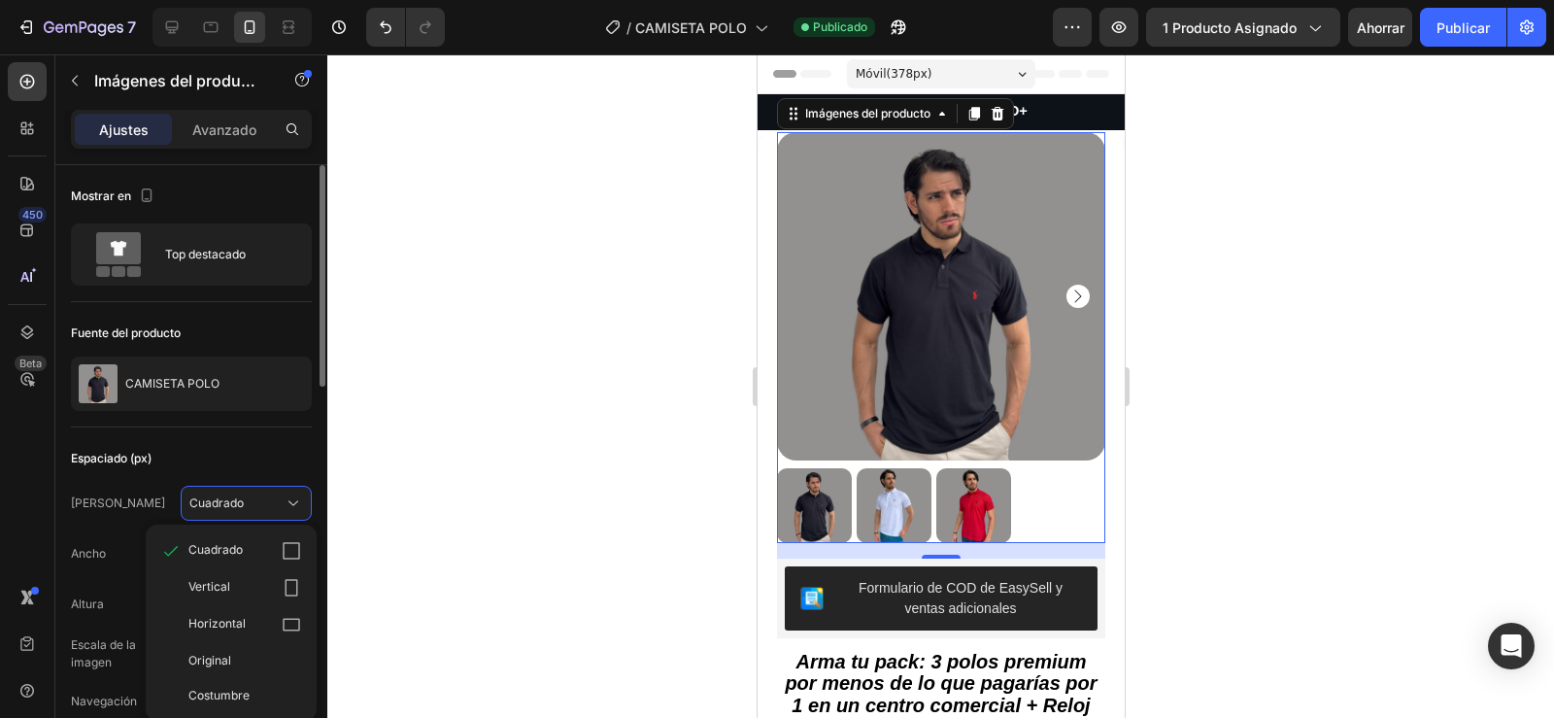
click at [270, 556] on div "Cuadrado" at bounding box center [244, 550] width 113 height 19
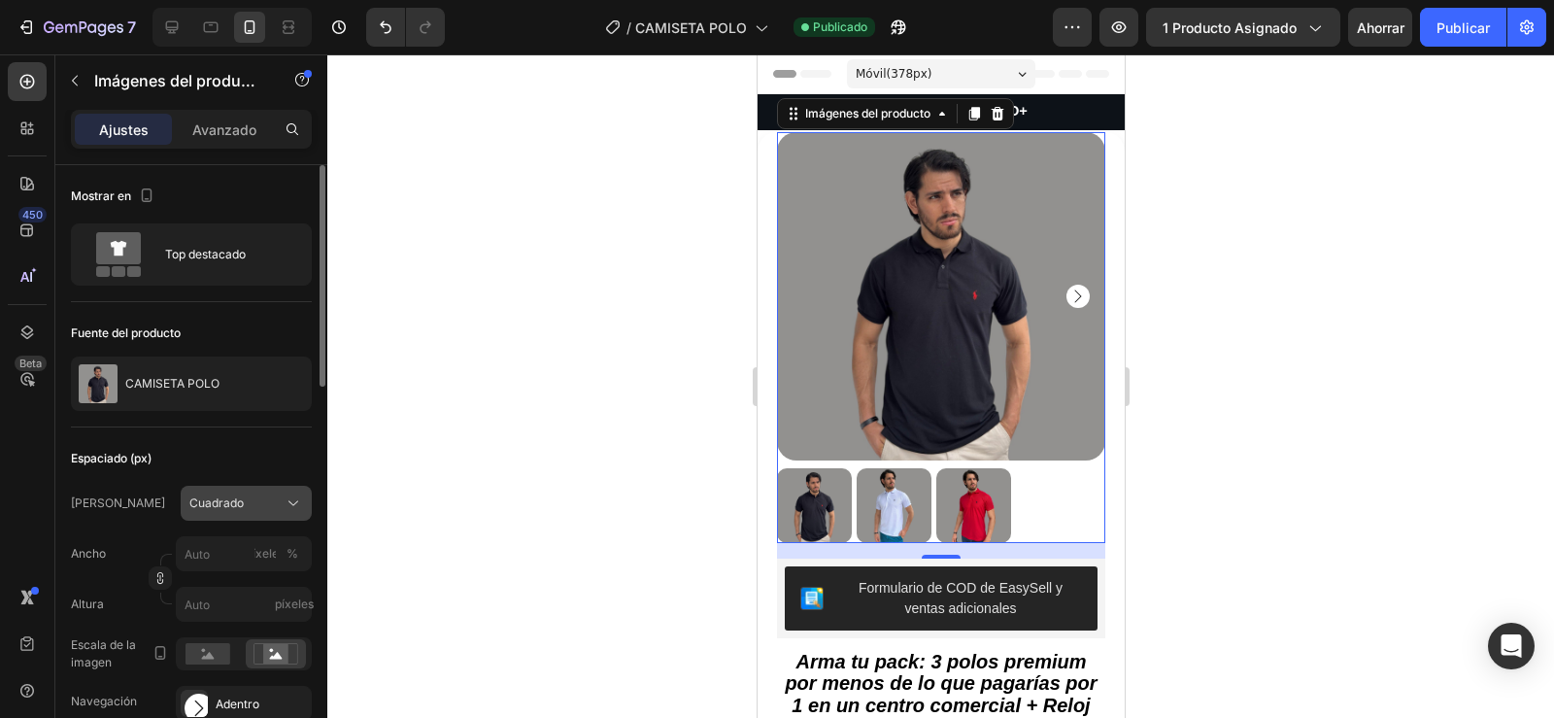
click at [277, 508] on div "Cuadrado" at bounding box center [234, 502] width 90 height 17
drag, startPoint x: 277, startPoint y: 508, endPoint x: 264, endPoint y: 501, distance: 14.3
click at [264, 501] on div "Cuadrado" at bounding box center [234, 502] width 90 height 17
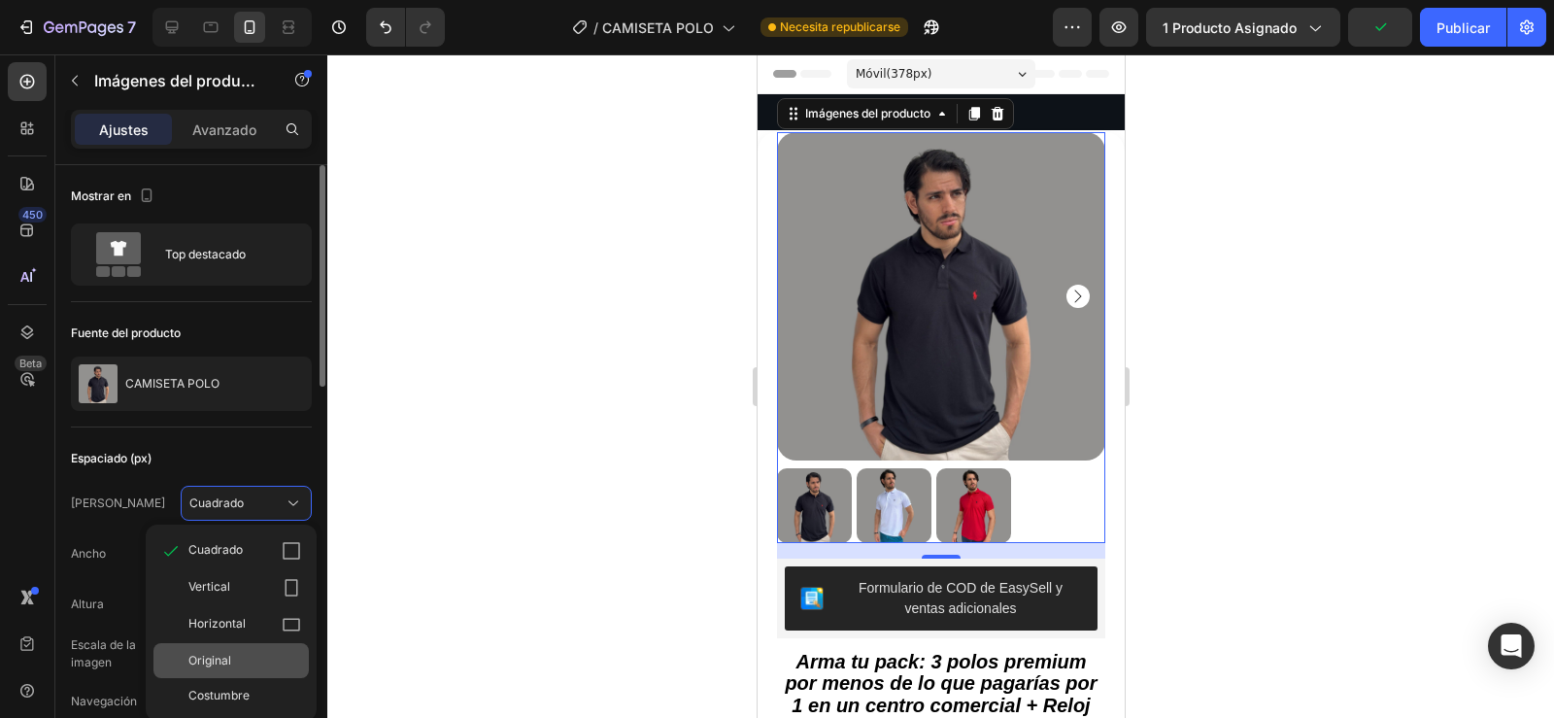
click at [237, 654] on div "Original" at bounding box center [244, 660] width 113 height 17
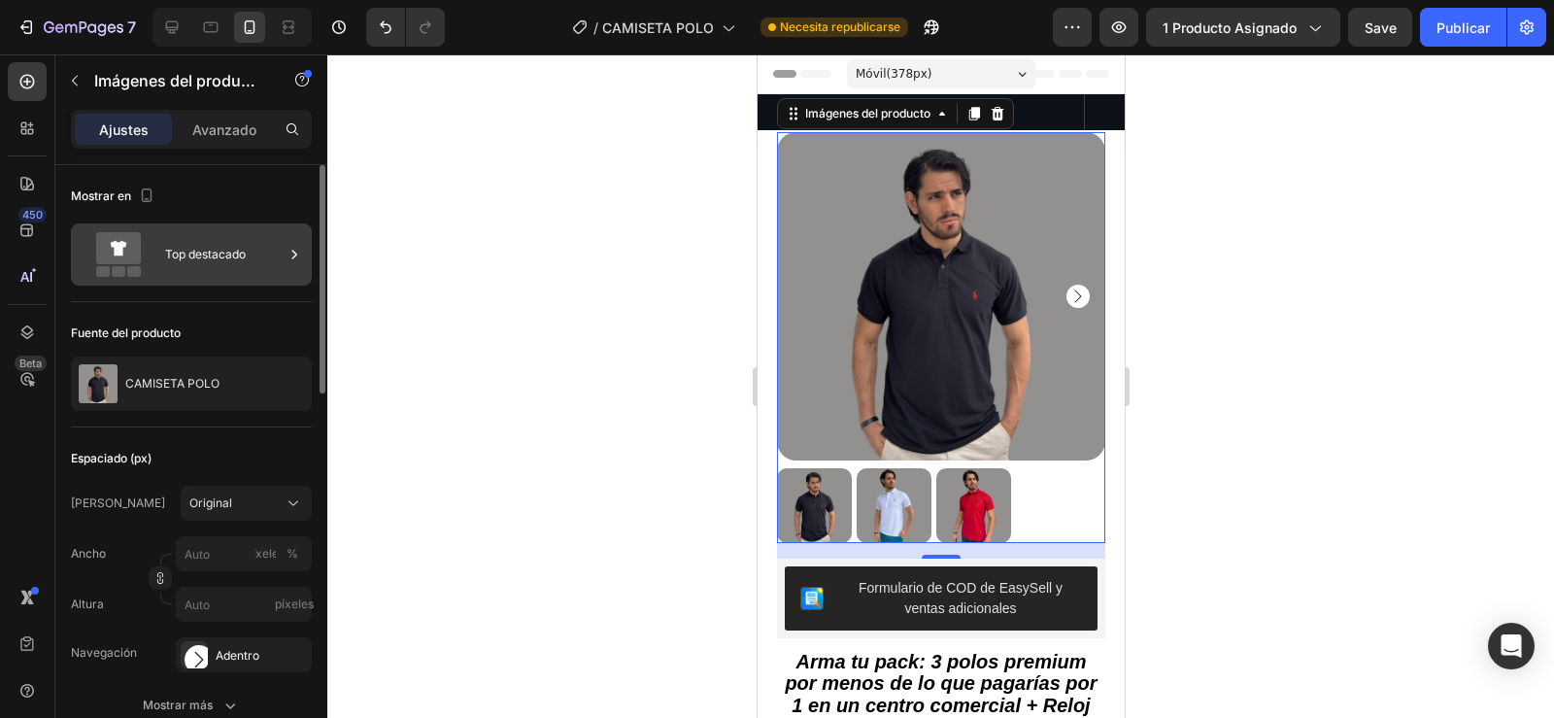
click at [220, 263] on div "Top destacado" at bounding box center [224, 254] width 118 height 45
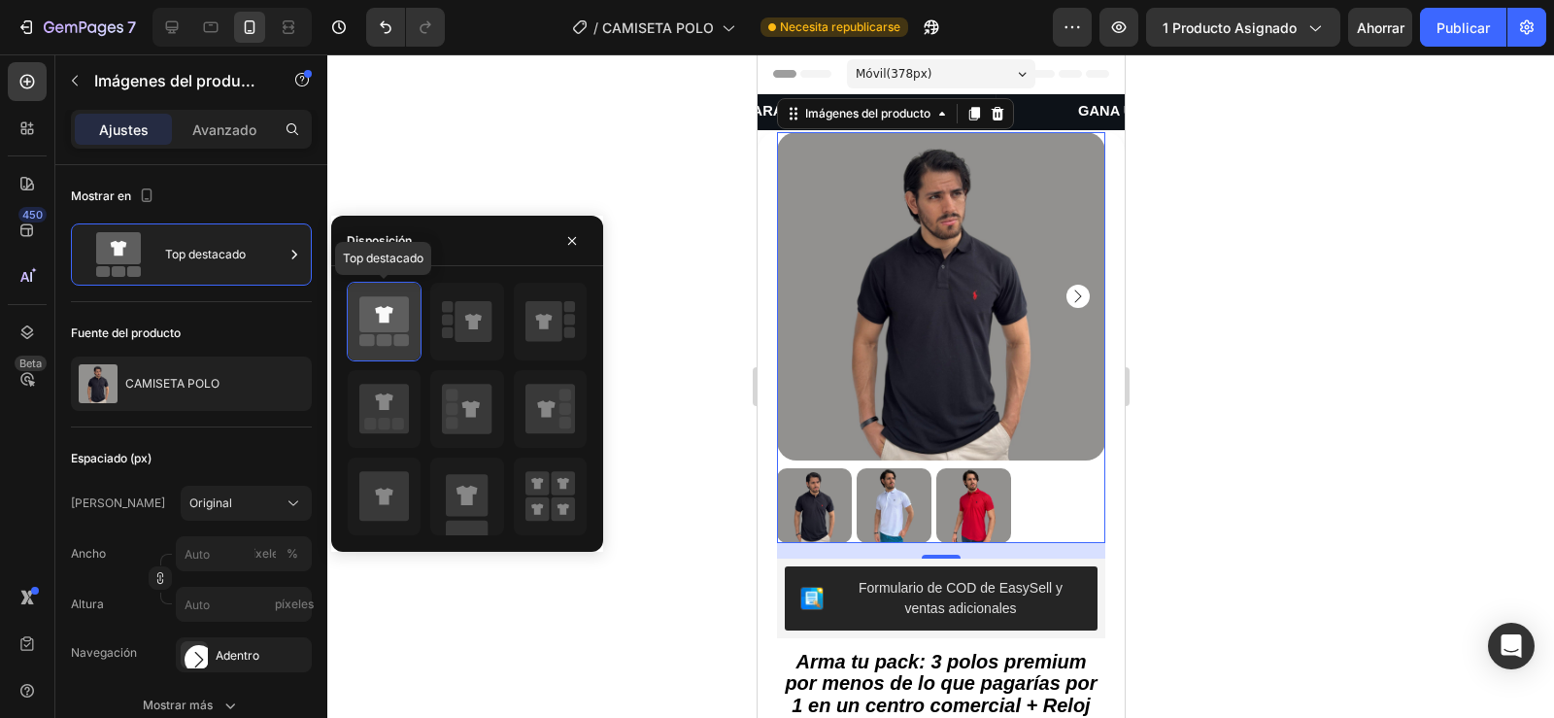
click at [370, 312] on icon at bounding box center [384, 314] width 50 height 36
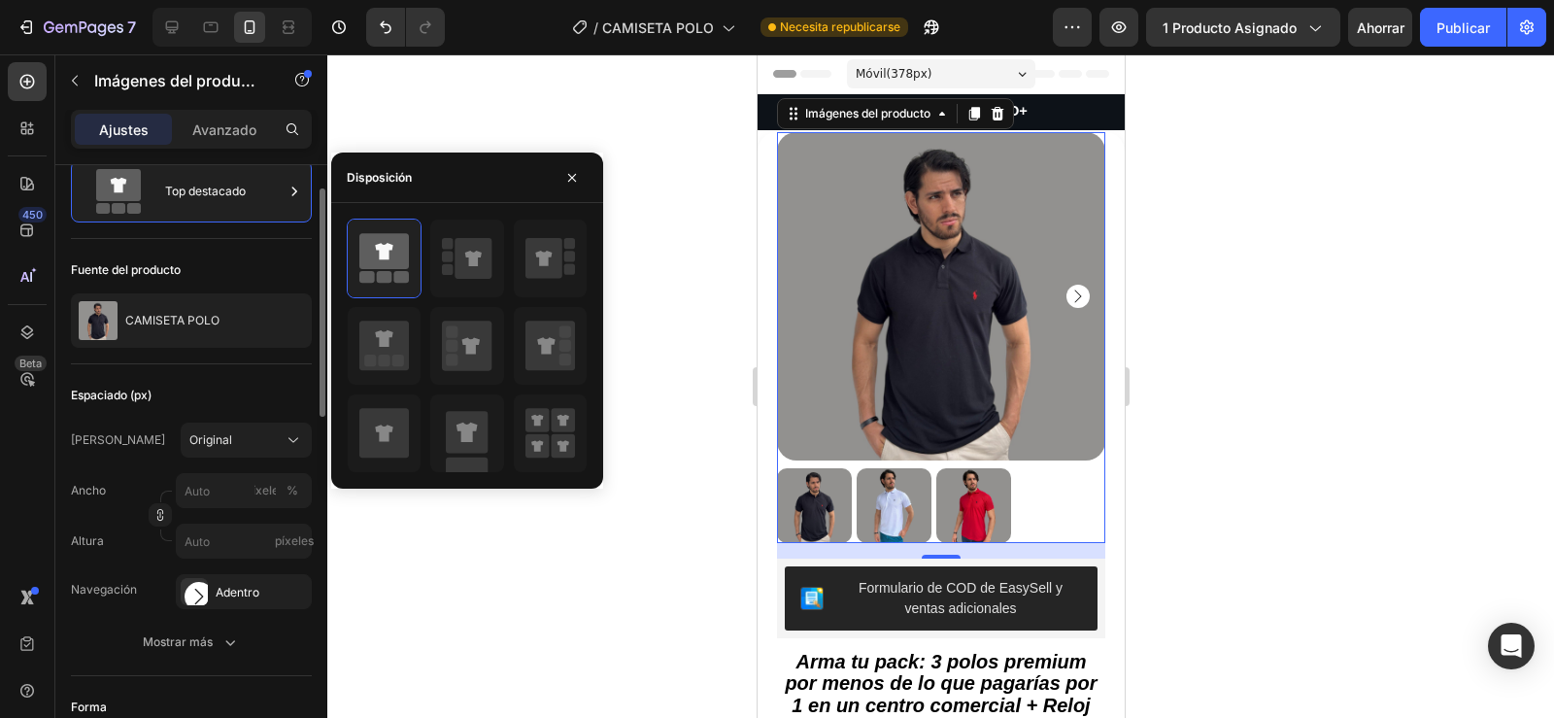
scroll to position [82, 0]
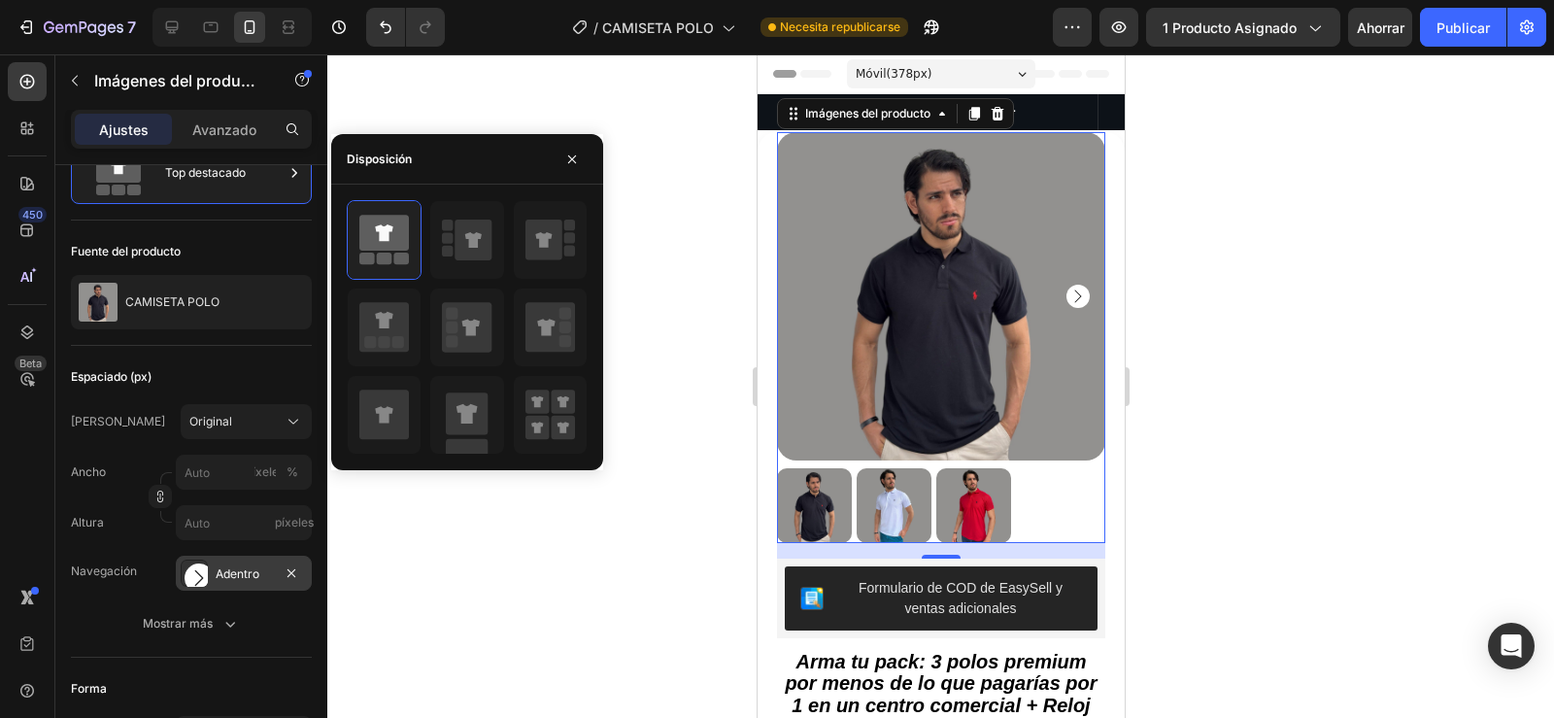
click at [206, 578] on rect at bounding box center [198, 577] width 19 height 19
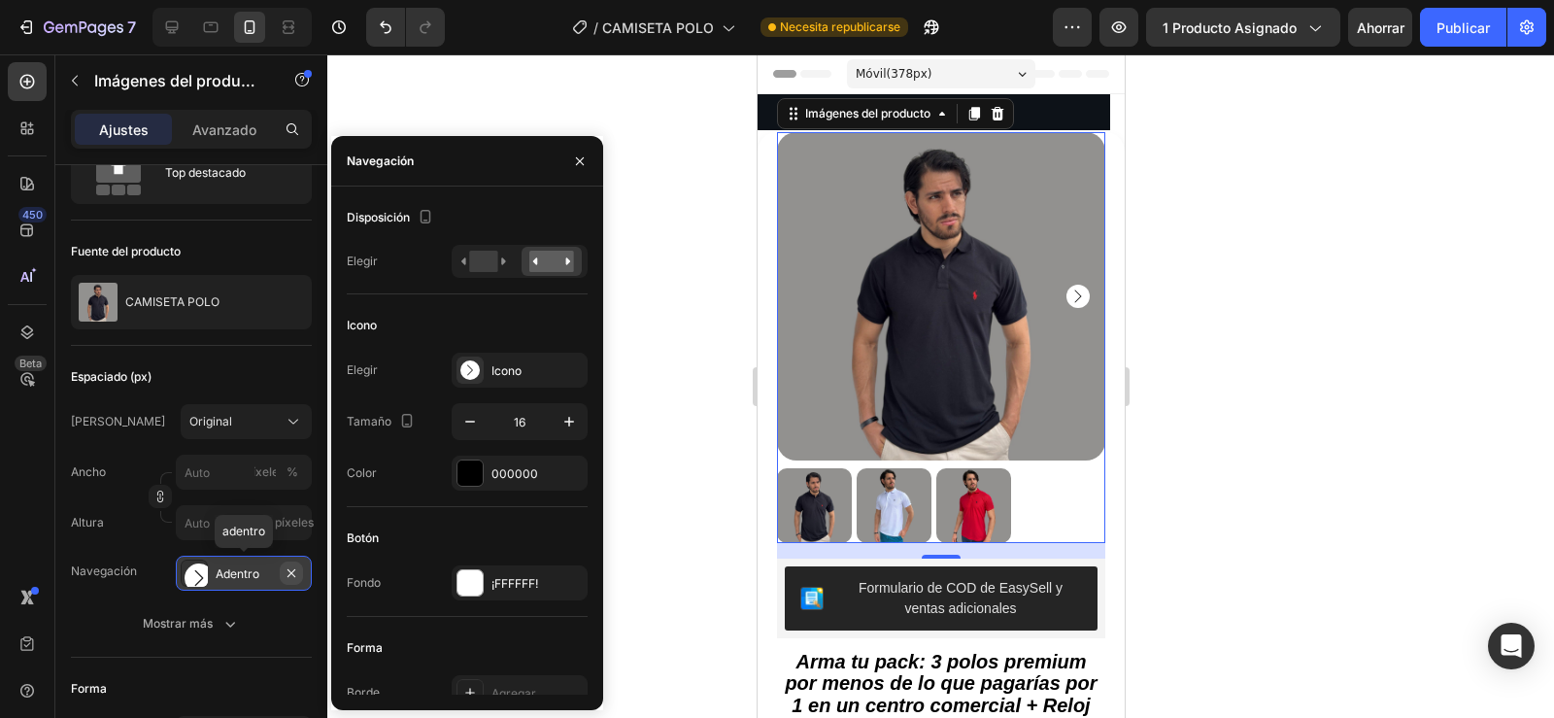
click at [290, 566] on icon "button" at bounding box center [292, 573] width 16 height 16
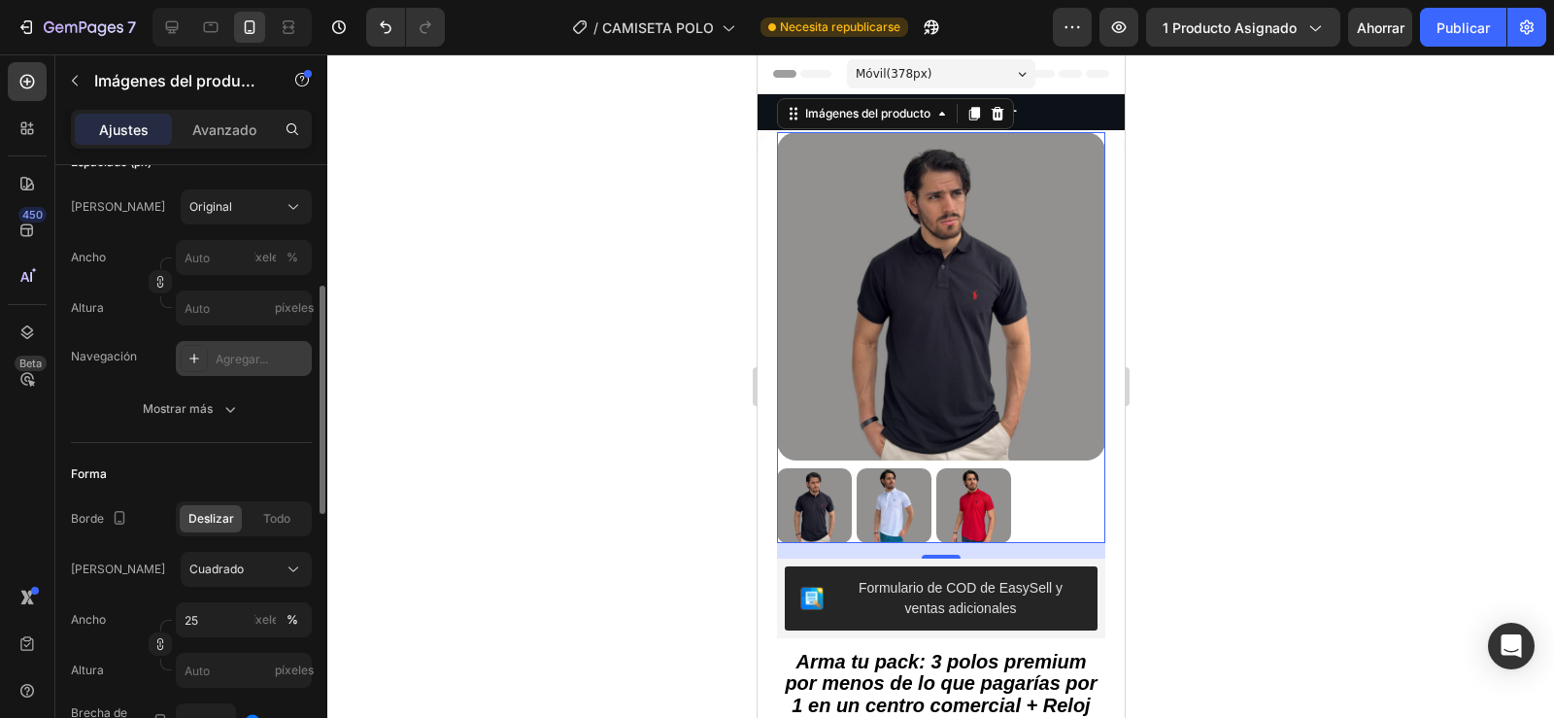
scroll to position [303, 0]
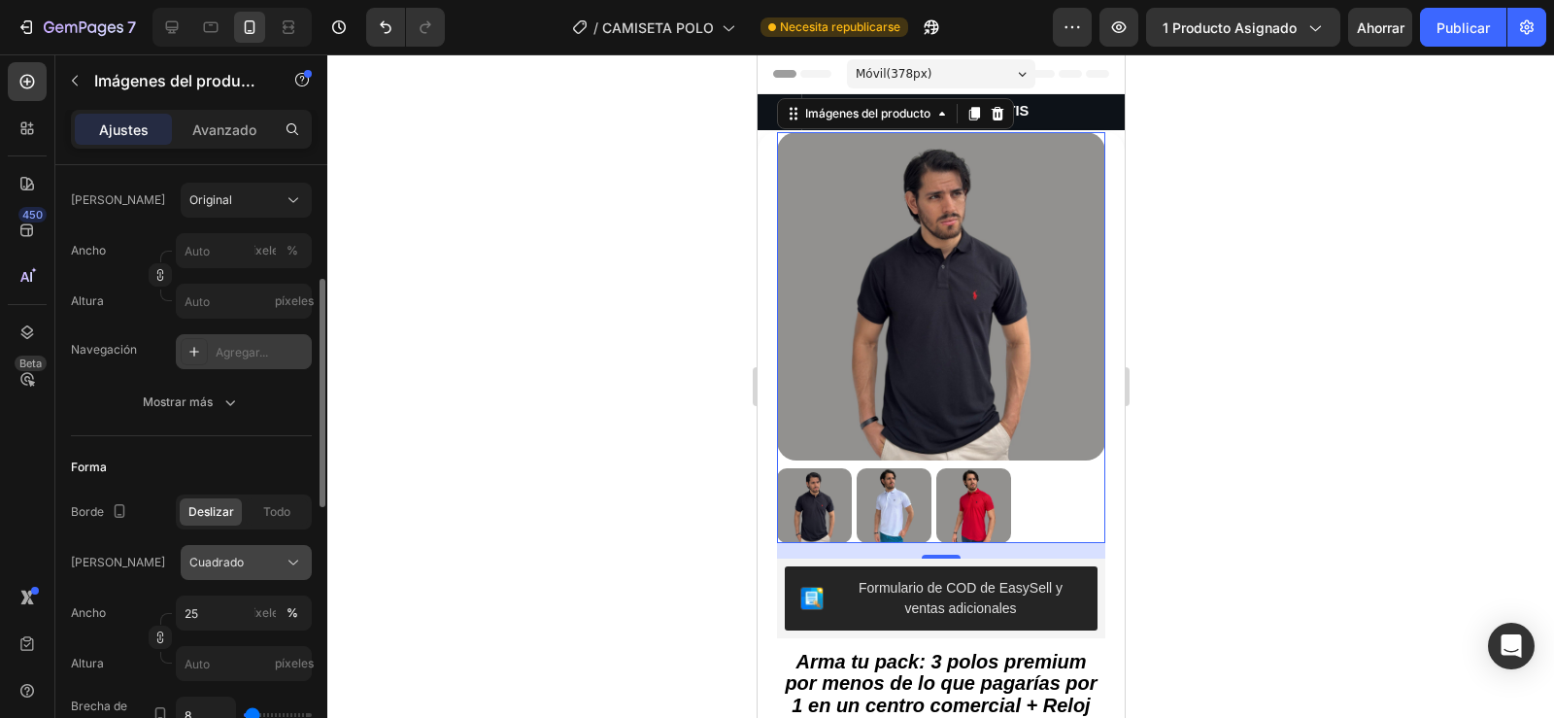
click at [245, 566] on div "Cuadrado" at bounding box center [234, 562] width 90 height 17
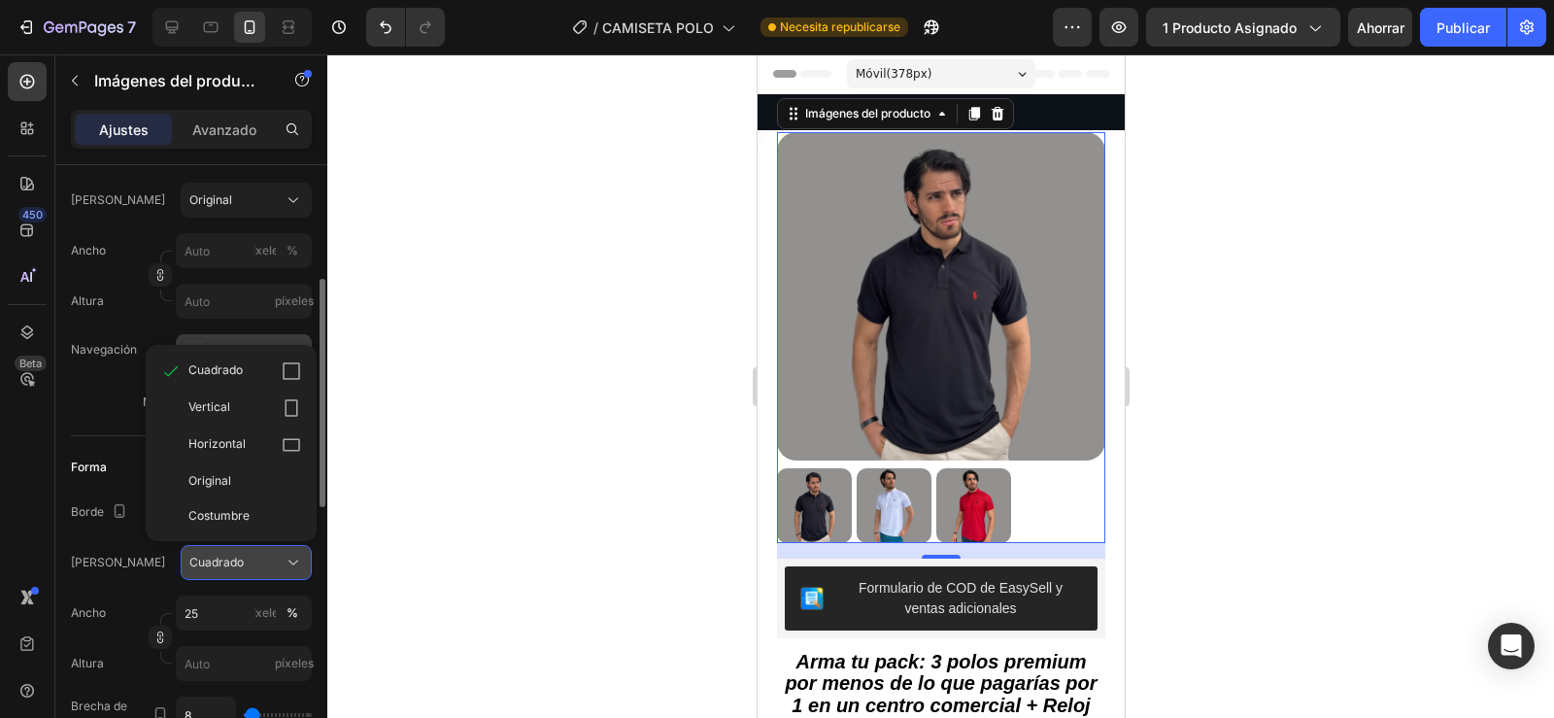
click at [245, 566] on div "Cuadrado" at bounding box center [234, 562] width 90 height 17
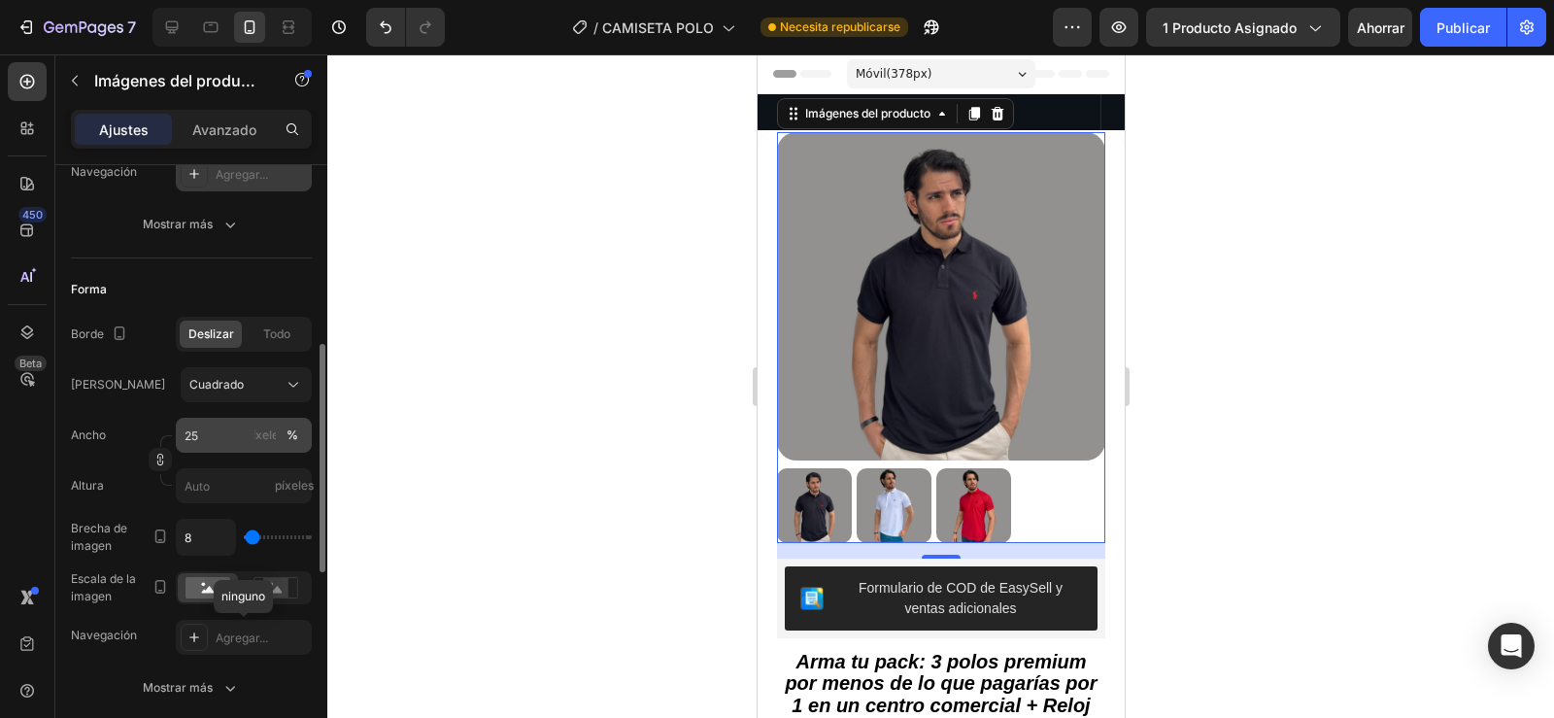
scroll to position [480, 0]
type input "0"
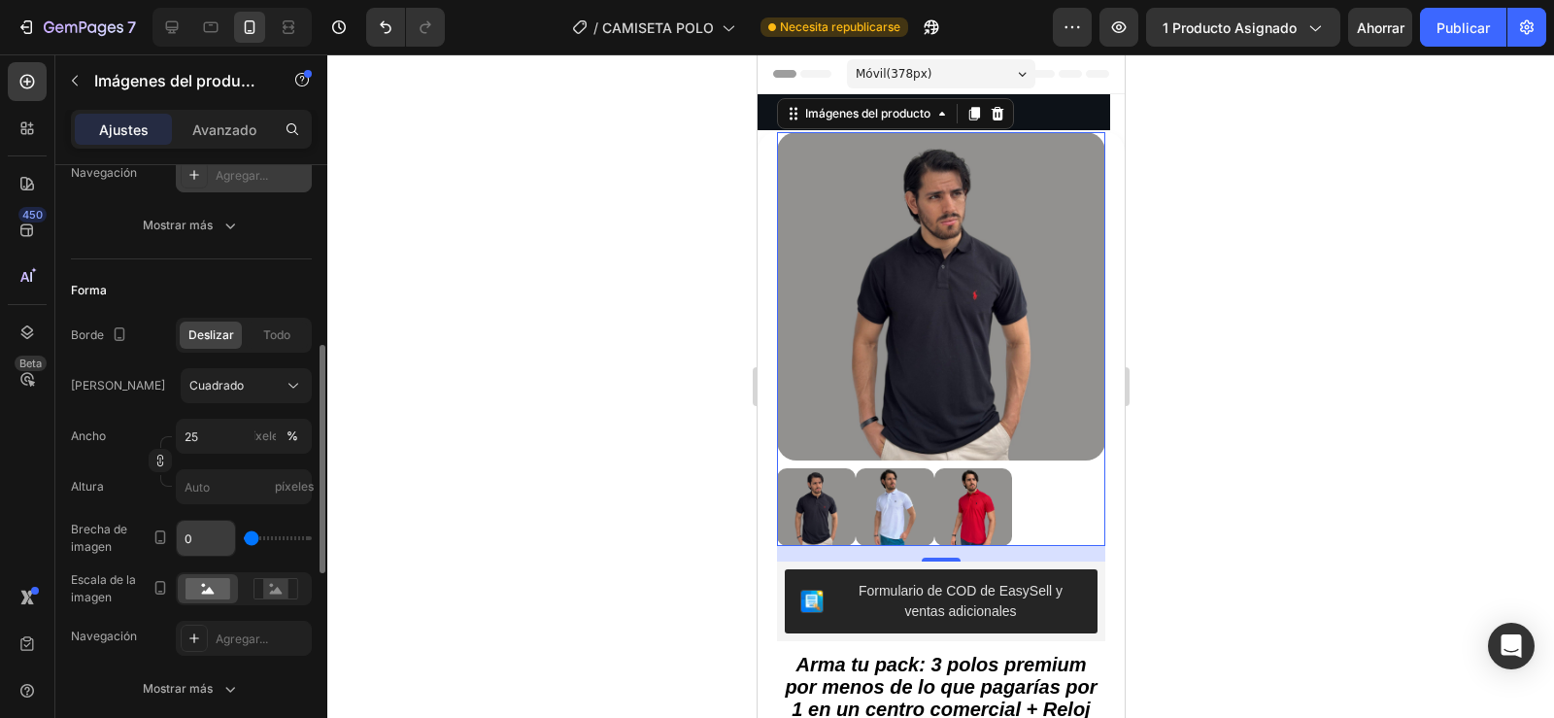
drag, startPoint x: 247, startPoint y: 538, endPoint x: 234, endPoint y: 540, distance: 12.8
type input "0"
click at [244, 540] on input "range" at bounding box center [278, 538] width 68 height 4
click at [256, 539] on input "range" at bounding box center [278, 538] width 68 height 4
type input "102"
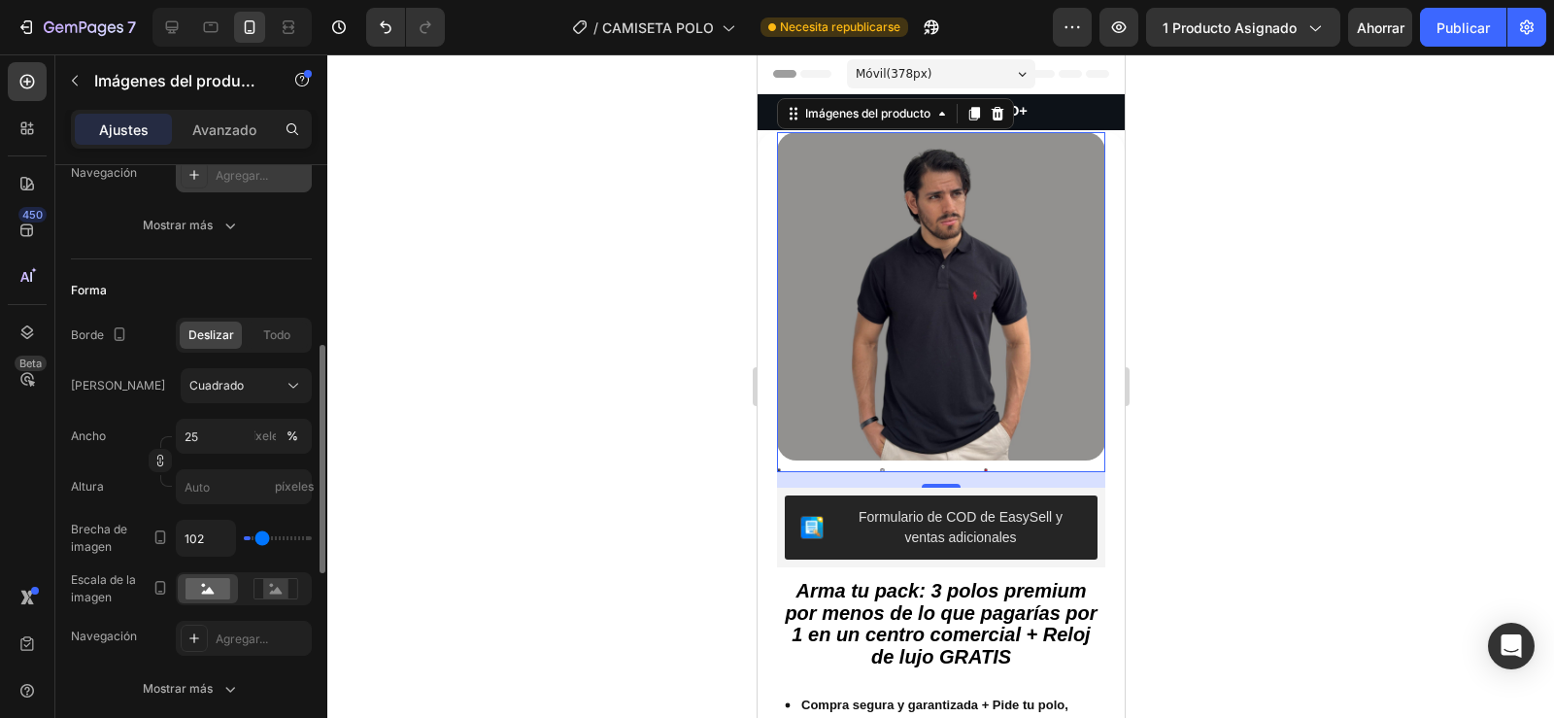
type input "102"
click at [262, 536] on input "range" at bounding box center [278, 538] width 68 height 4
type input "222"
type input "241"
click at [277, 536] on input "range" at bounding box center [278, 538] width 68 height 4
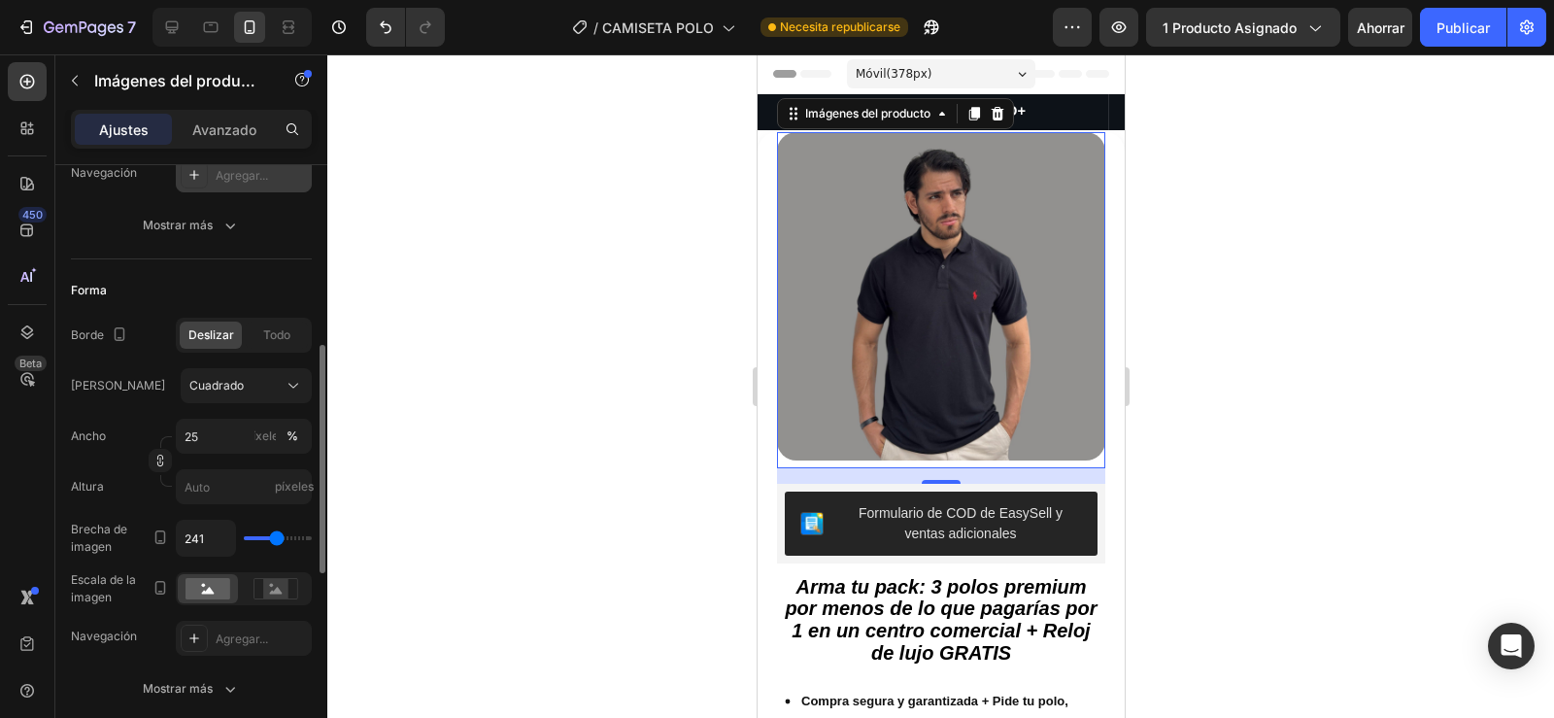
type input "269"
type input "306"
type input "324"
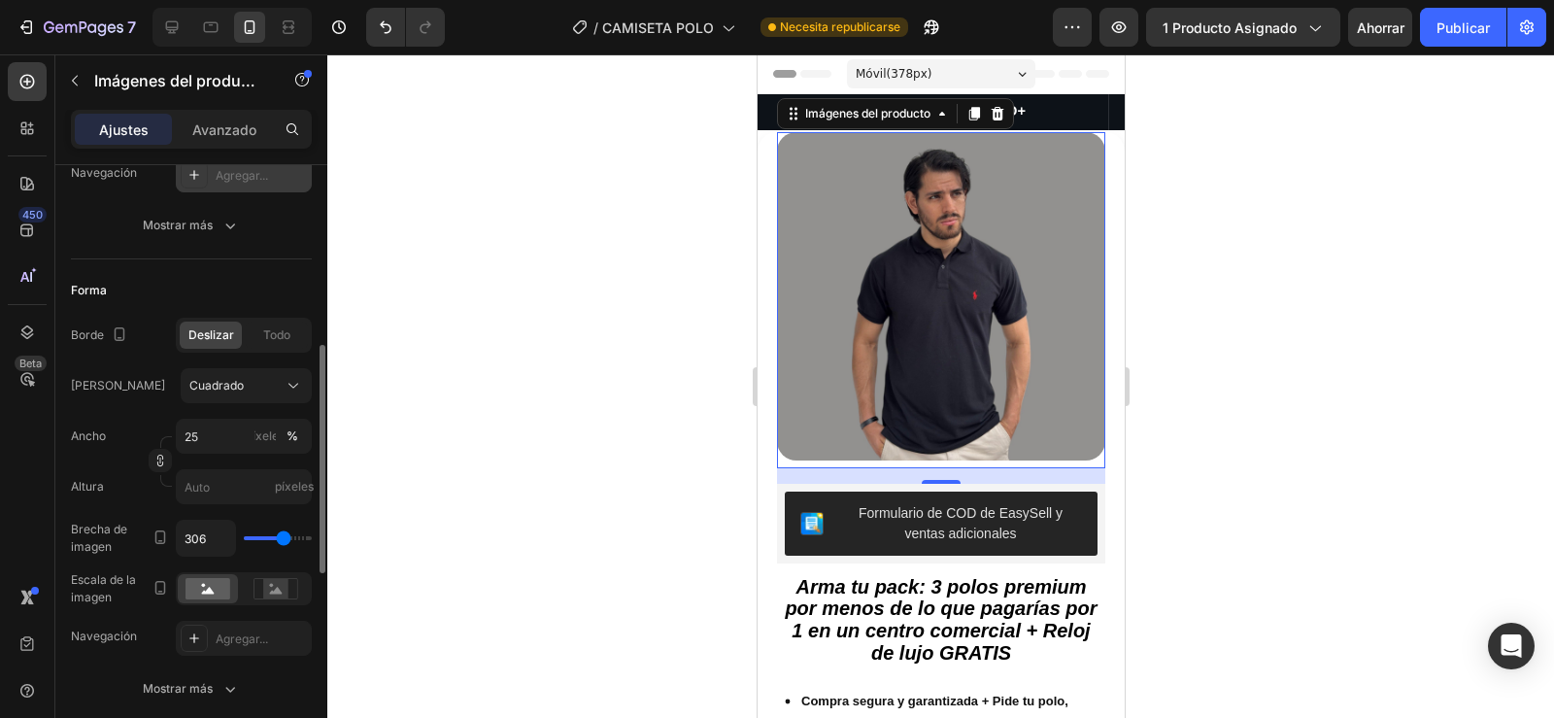
type input "324"
type input "352"
drag, startPoint x: 277, startPoint y: 532, endPoint x: 291, endPoint y: 532, distance: 14.6
type input "370"
click at [290, 536] on input "range" at bounding box center [278, 538] width 68 height 4
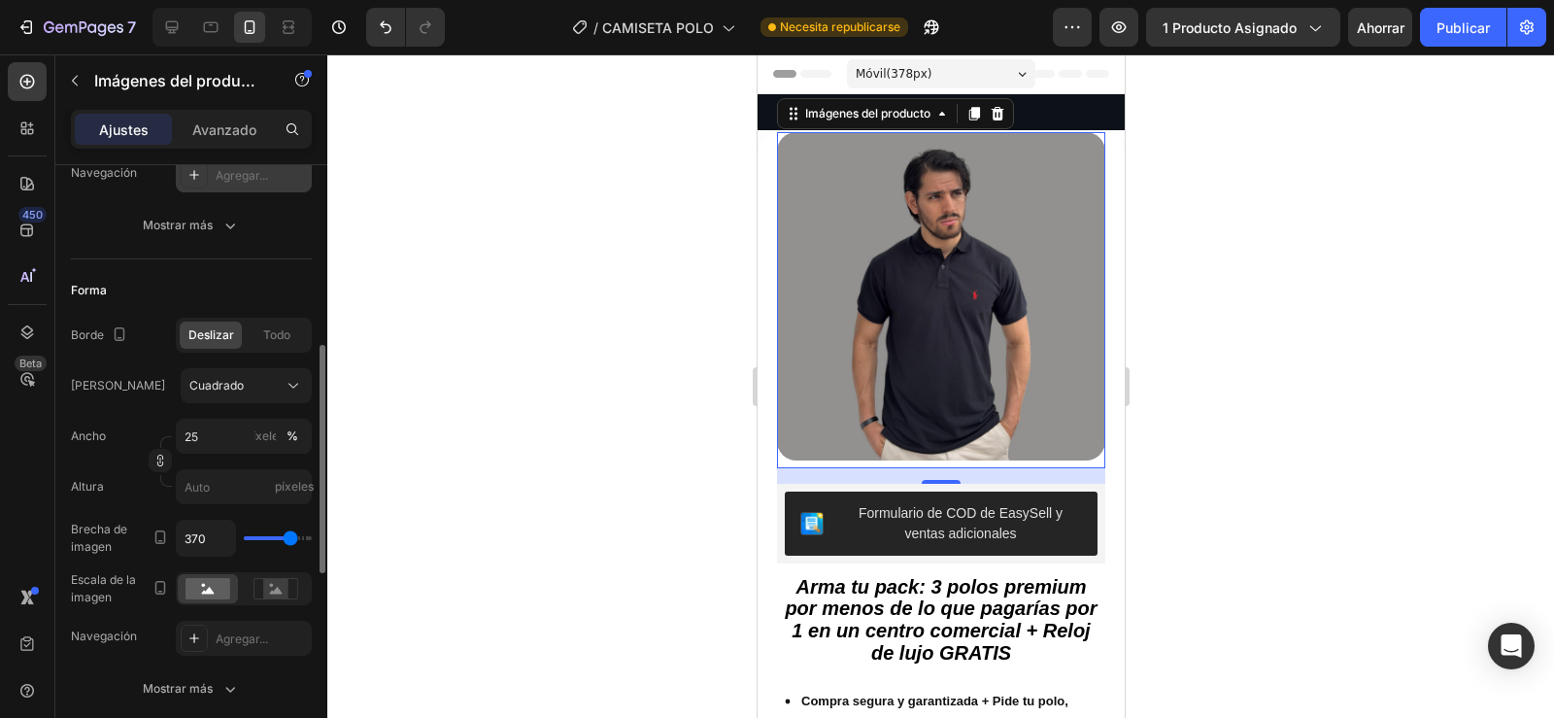
click at [251, 536] on div "370" at bounding box center [244, 538] width 136 height 37
click at [243, 540] on div "370" at bounding box center [244, 538] width 136 height 37
click at [252, 534] on div "370" at bounding box center [244, 538] width 136 height 37
type input "0"
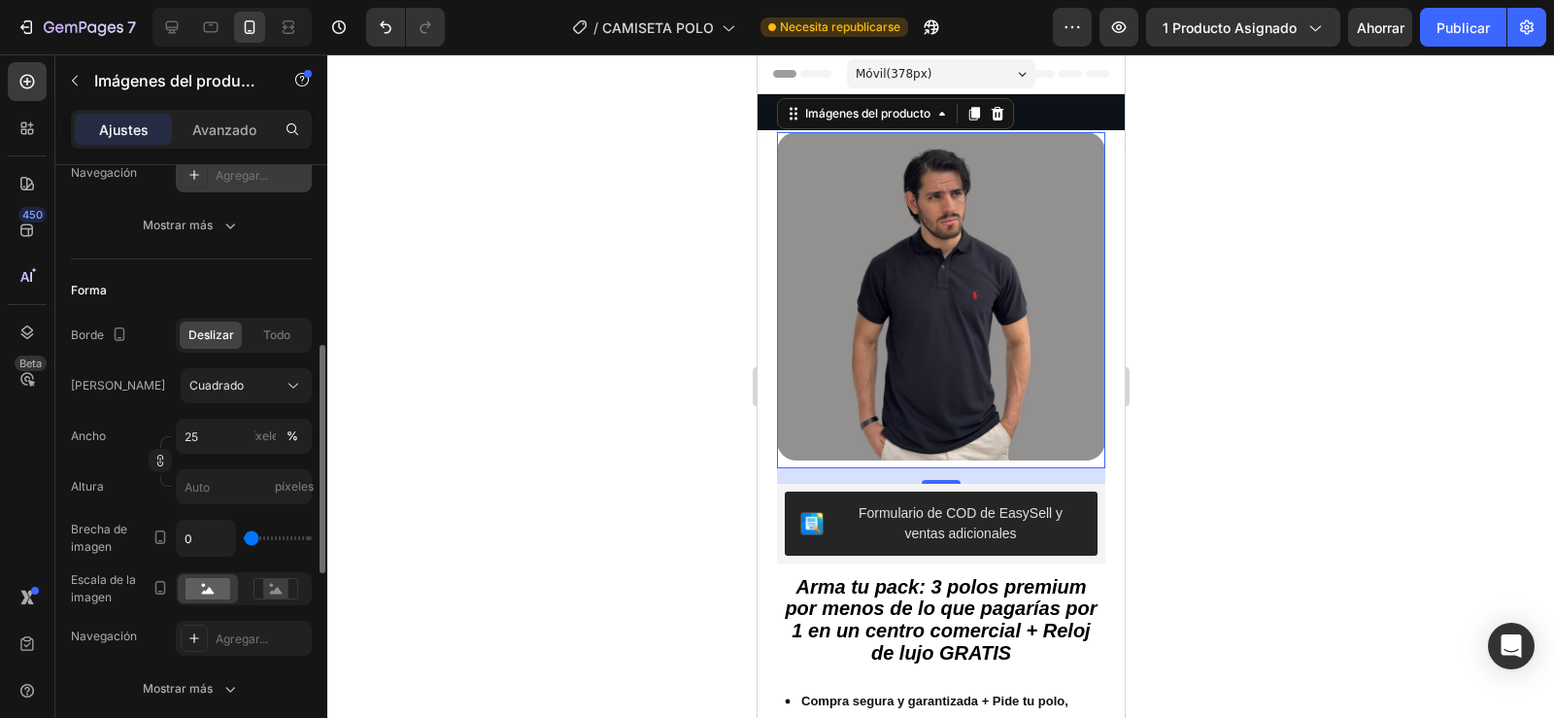
click at [251, 537] on input "range" at bounding box center [278, 538] width 68 height 4
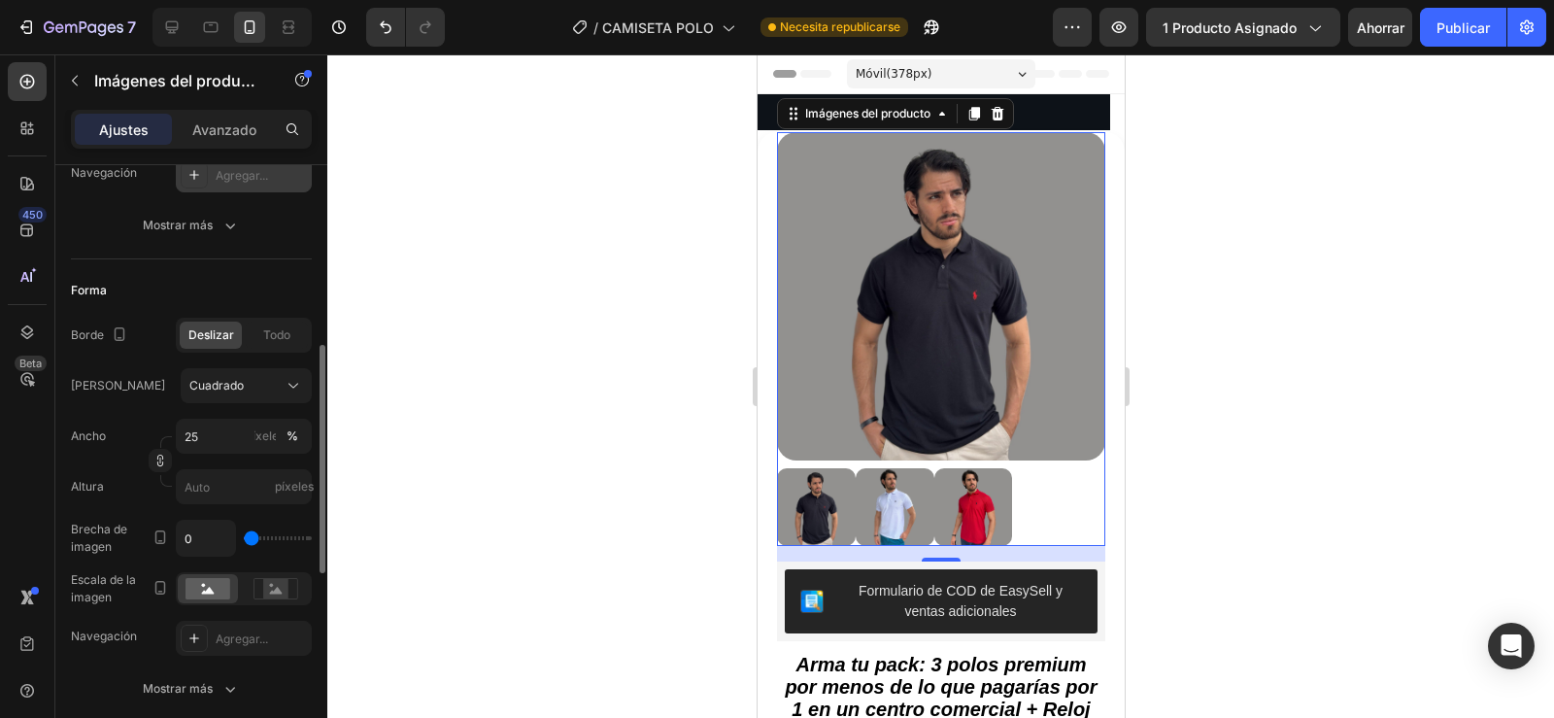
drag, startPoint x: 250, startPoint y: 537, endPoint x: 236, endPoint y: 537, distance: 13.6
click at [244, 537] on input "range" at bounding box center [278, 538] width 68 height 4
click at [201, 534] on input "0" at bounding box center [206, 538] width 58 height 35
type input "1"
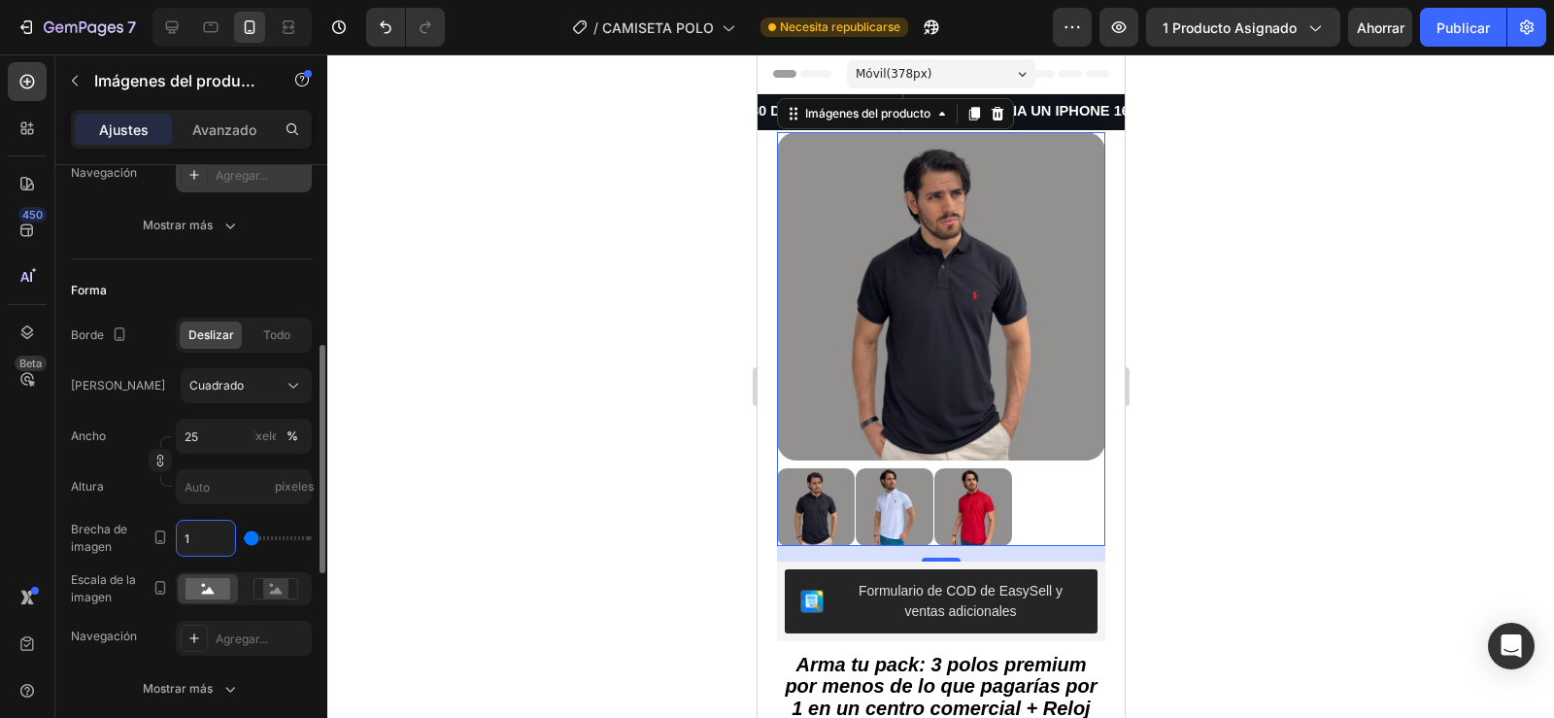
type input "2"
click at [218, 439] on input "25" at bounding box center [244, 436] width 136 height 35
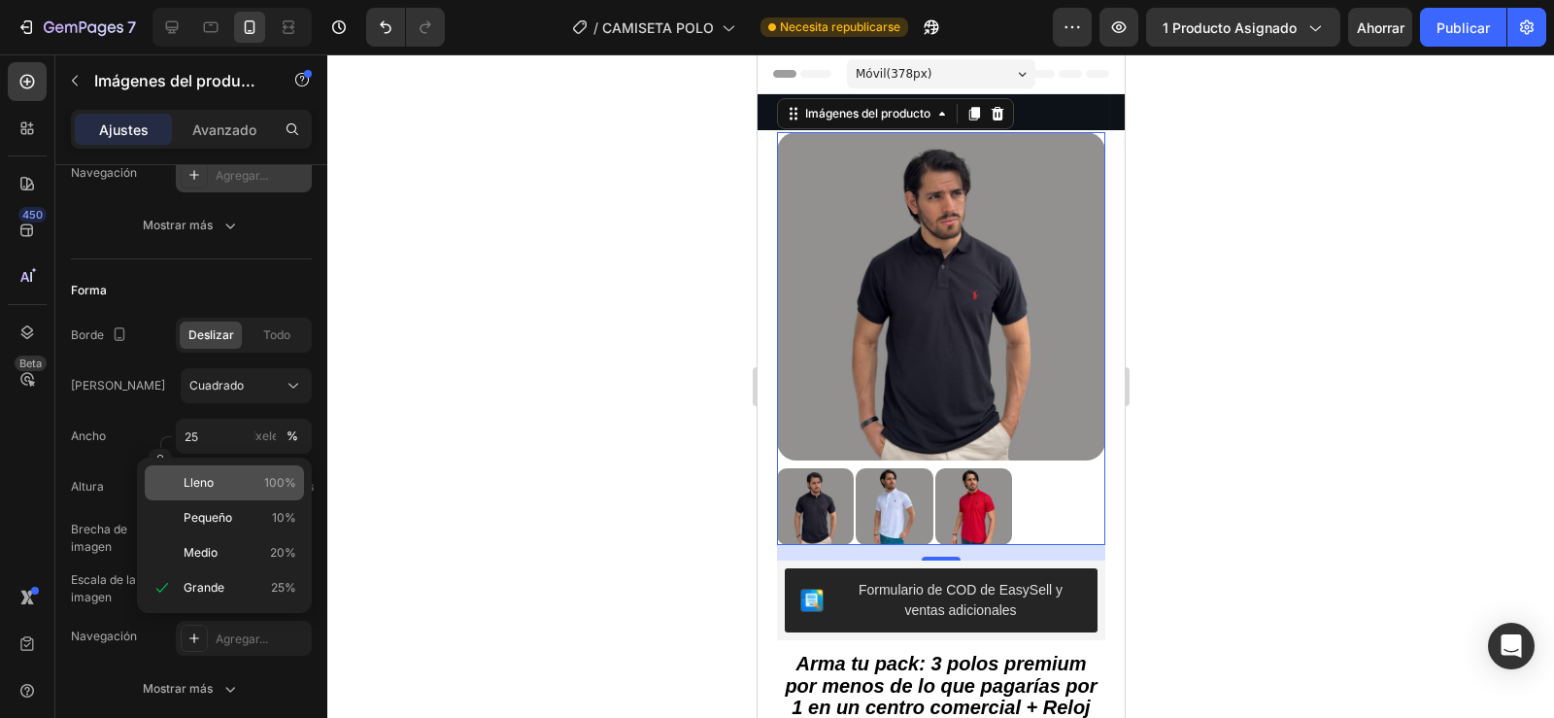
click at [216, 483] on p "Lleno 100%" at bounding box center [240, 482] width 113 height 17
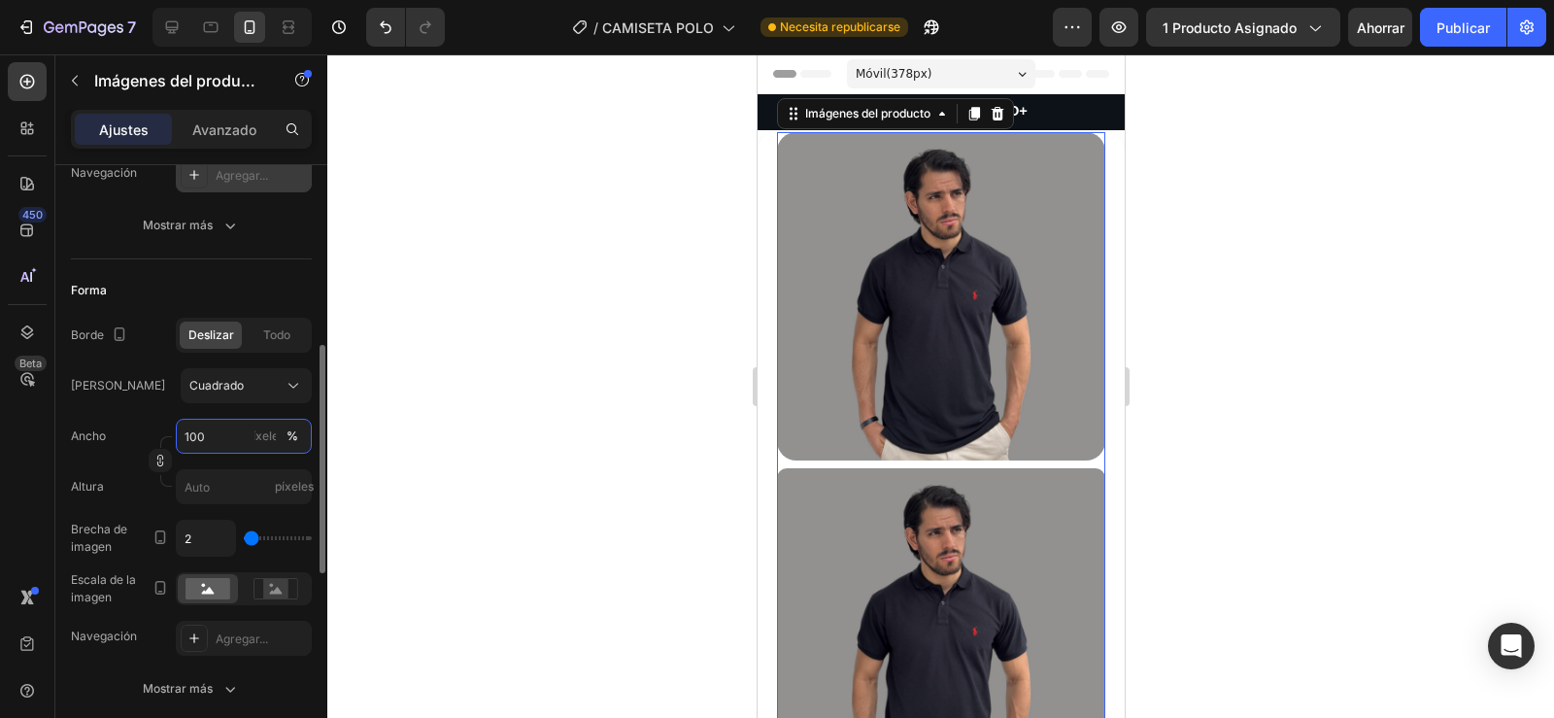
click at [220, 437] on input "100" at bounding box center [244, 436] width 136 height 35
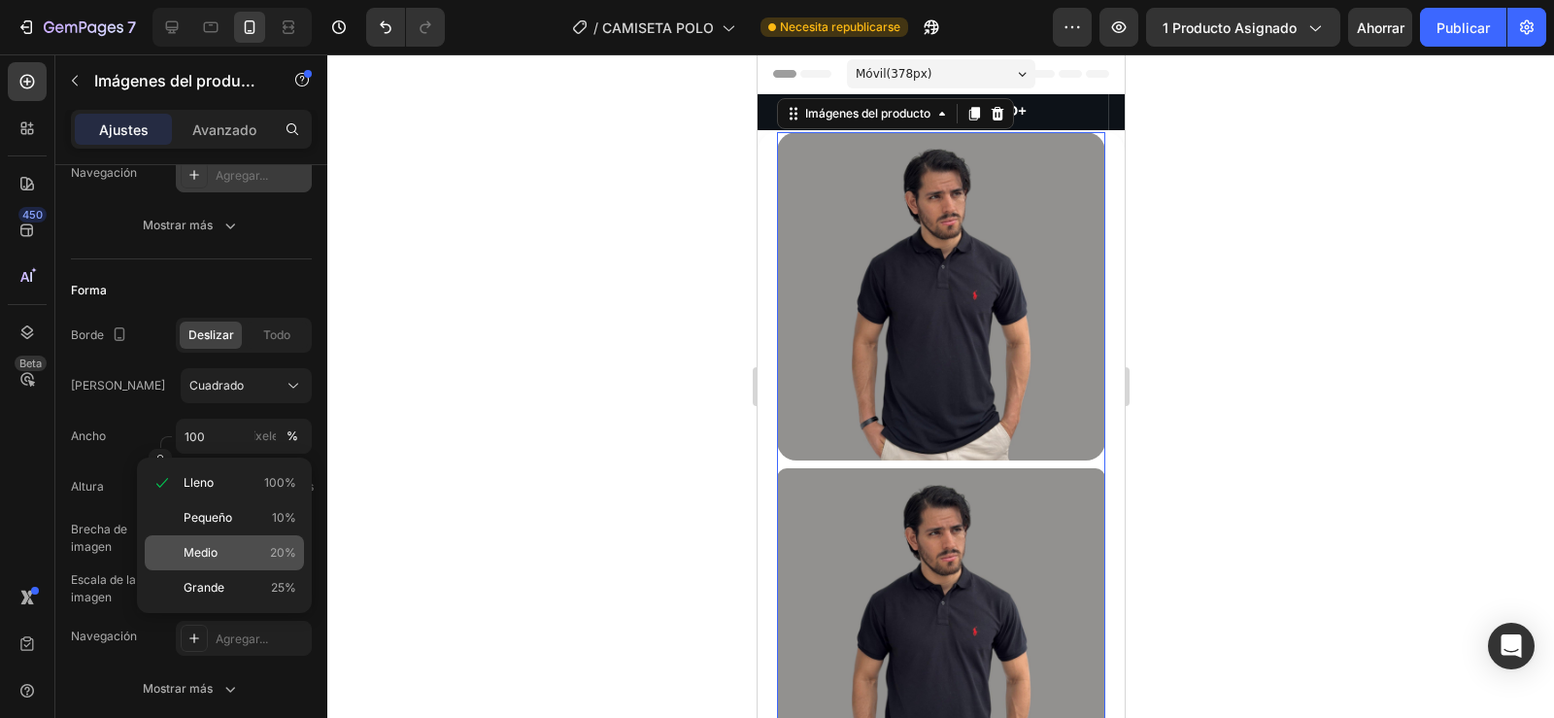
click at [222, 548] on p "Medio 20%" at bounding box center [240, 552] width 113 height 17
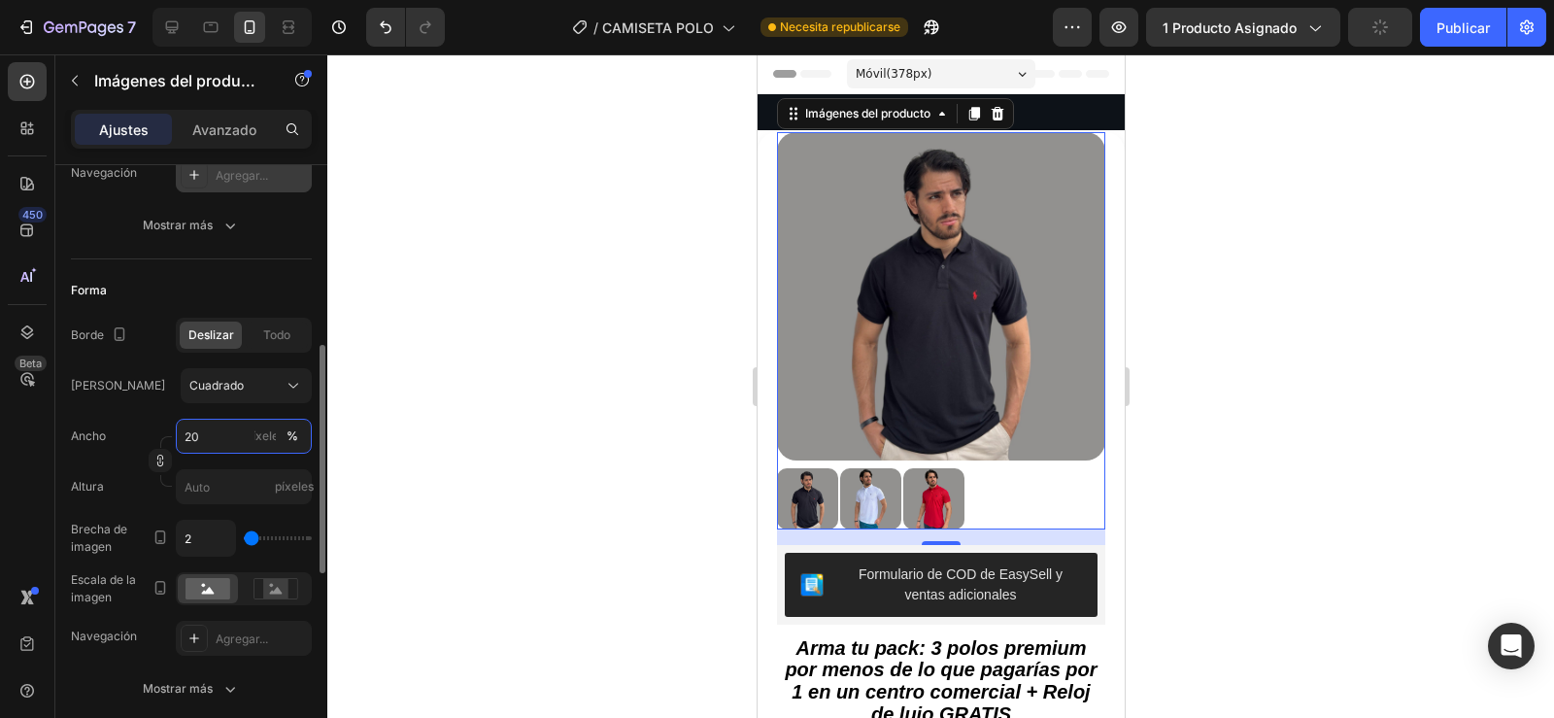
click at [226, 439] on input "20" at bounding box center [244, 436] width 136 height 35
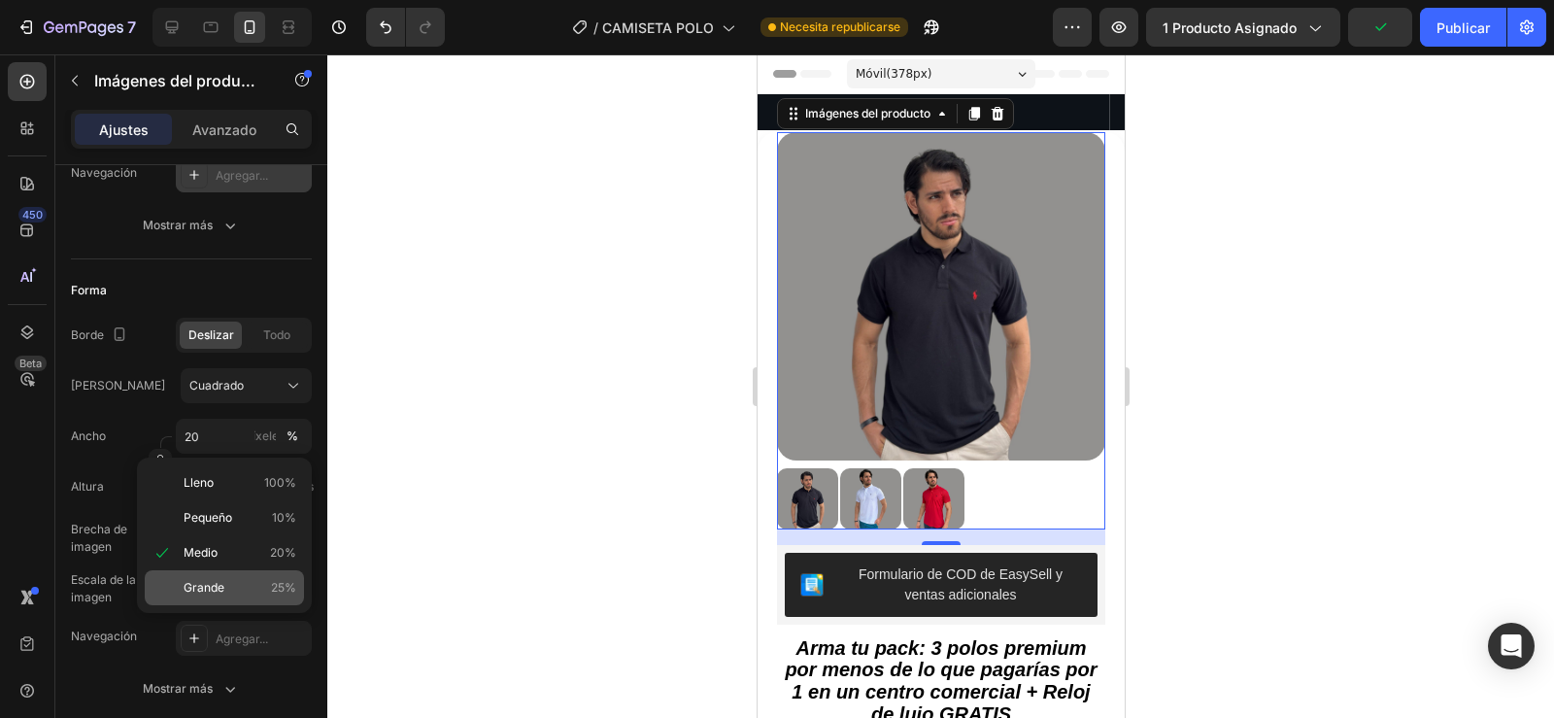
click at [232, 579] on p "Grande 25%" at bounding box center [240, 587] width 113 height 17
type input "25"
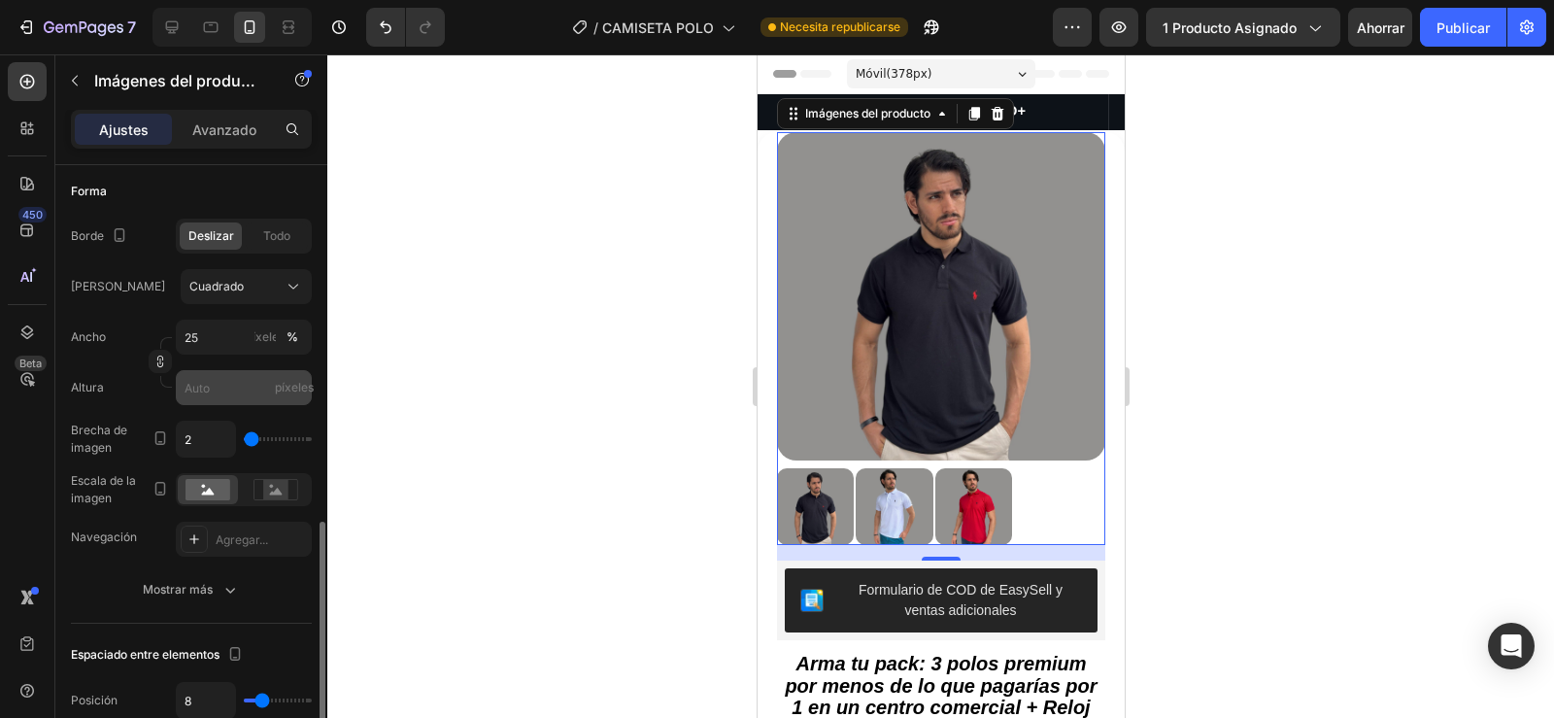
scroll to position [680, 0]
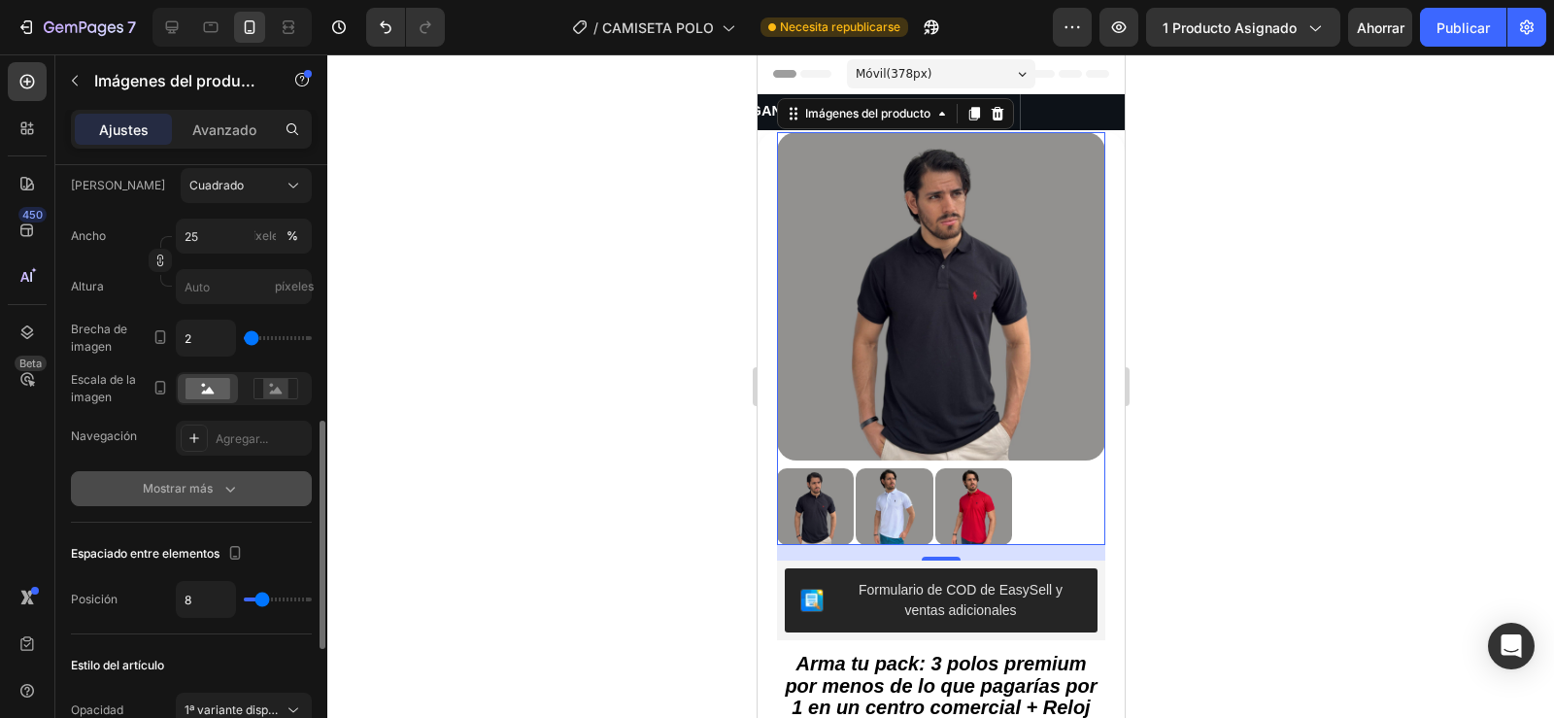
click at [228, 485] on icon "button" at bounding box center [229, 488] width 19 height 19
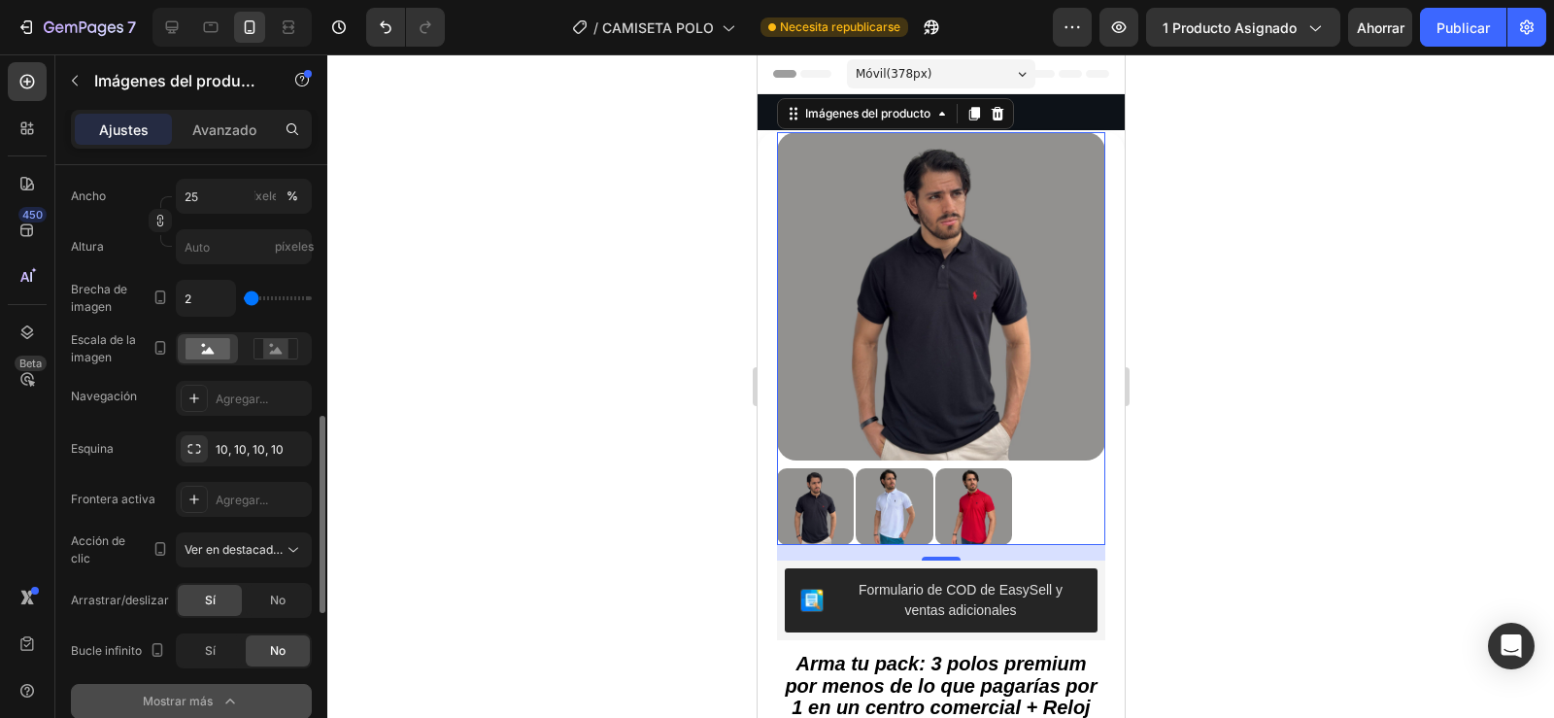
scroll to position [733, 0]
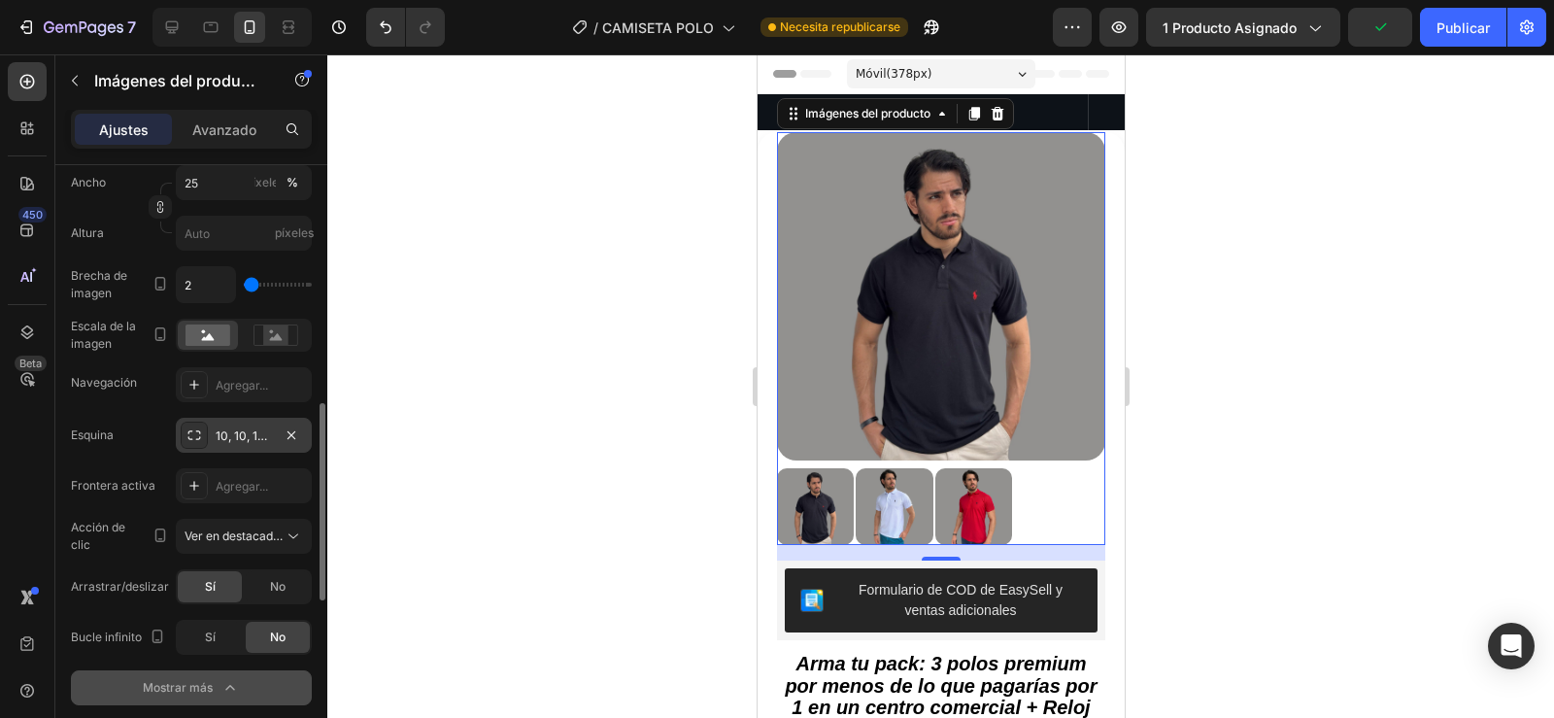
click at [194, 443] on icon at bounding box center [194, 435] width 16 height 16
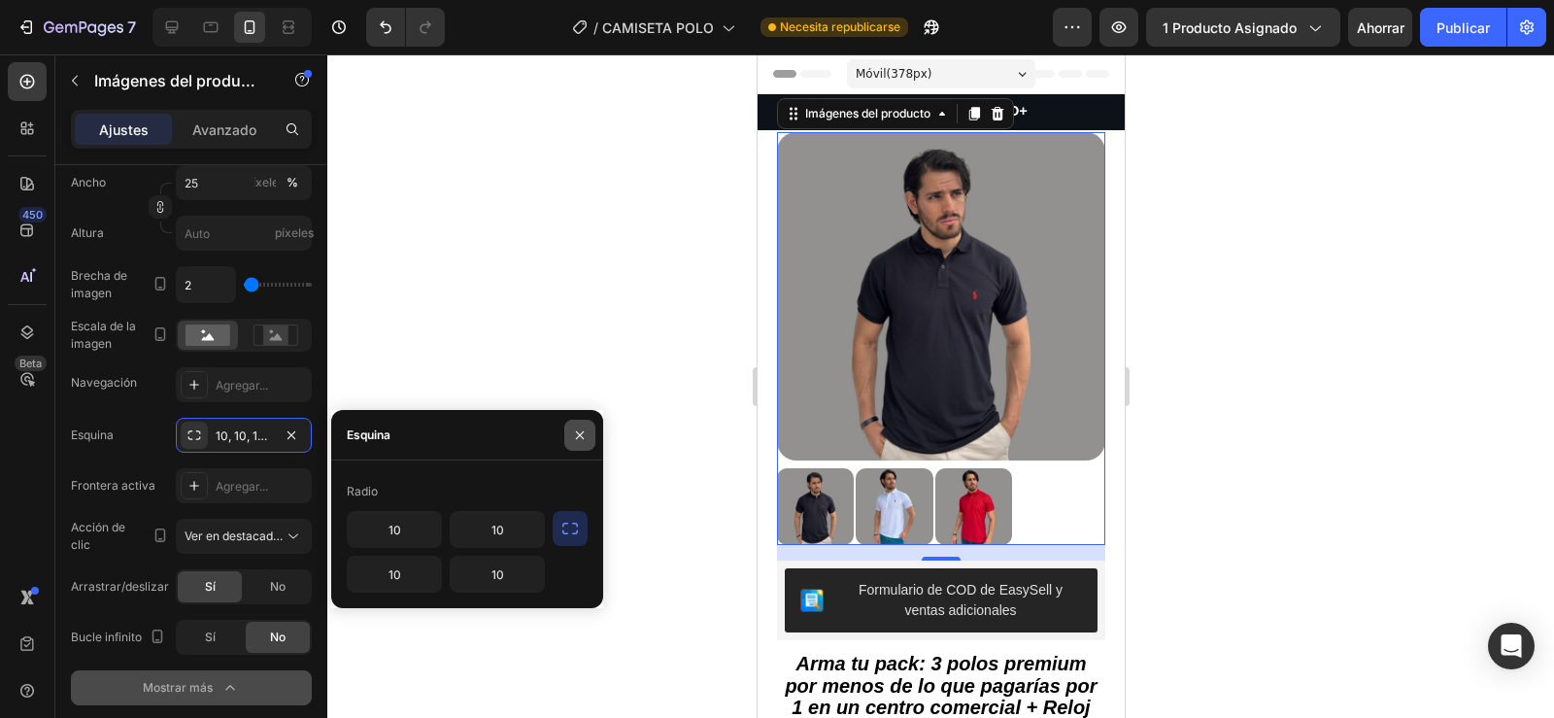
click at [578, 443] on button "button" at bounding box center [579, 435] width 31 height 31
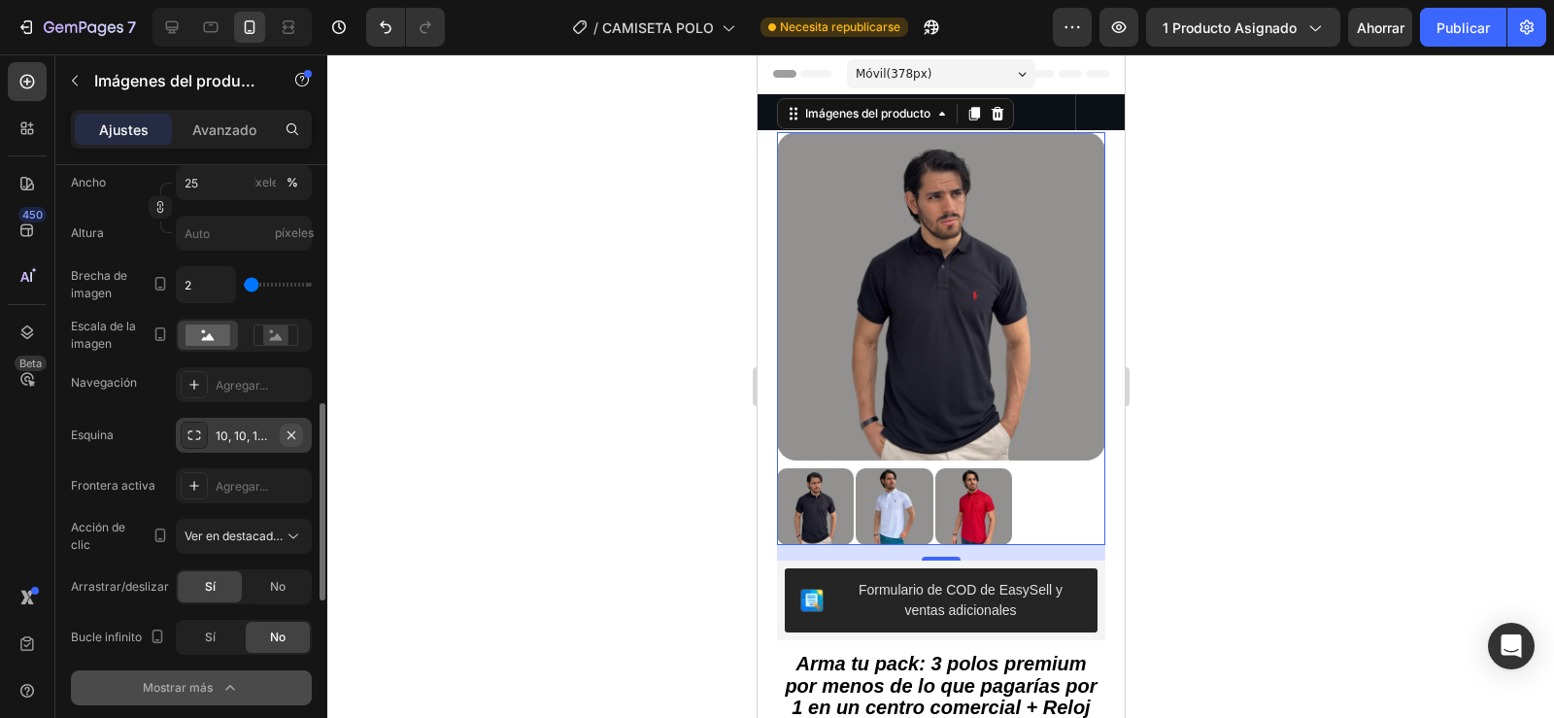
click at [292, 434] on icon "button" at bounding box center [291, 434] width 8 height 8
click at [291, 539] on icon at bounding box center [293, 535] width 19 height 19
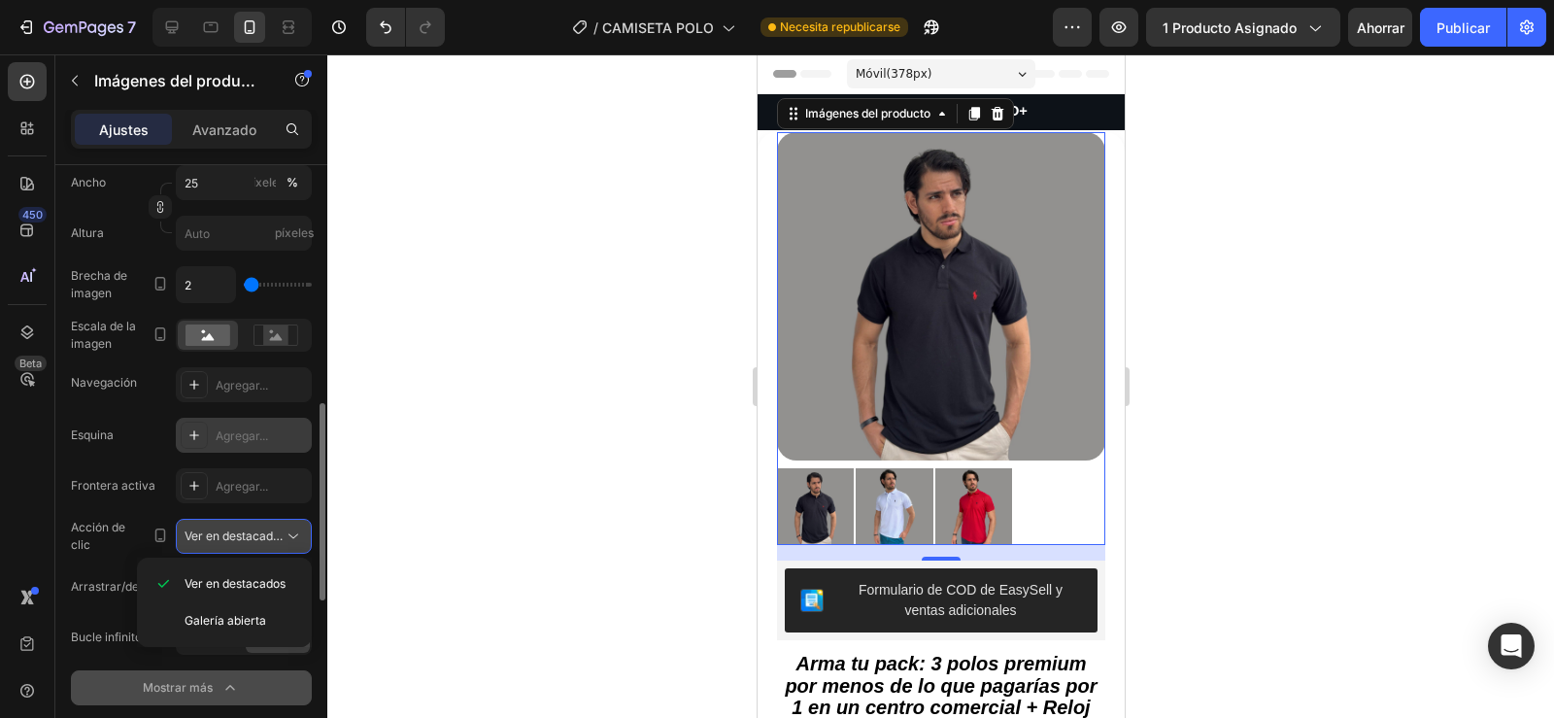
click at [291, 539] on icon at bounding box center [293, 535] width 19 height 19
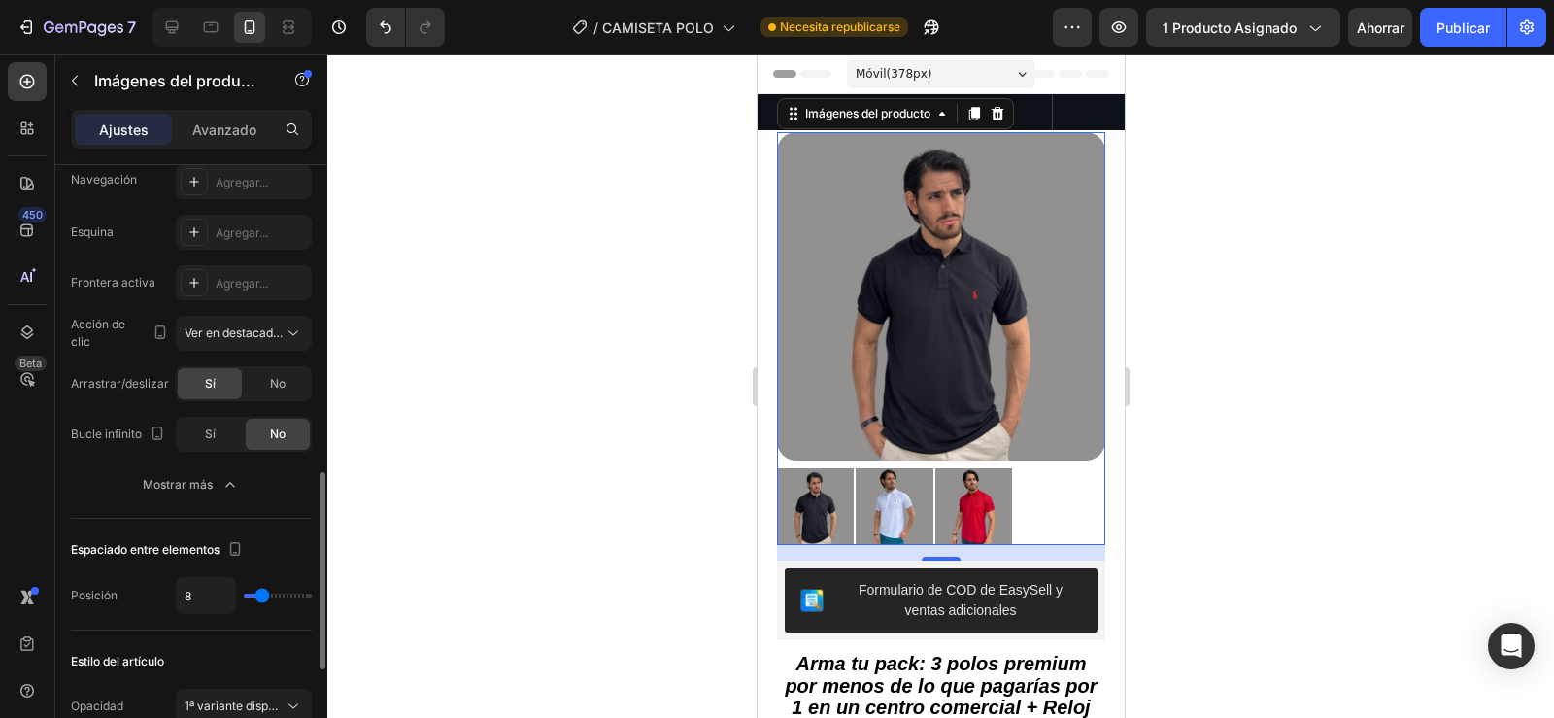
scroll to position [938, 0]
click at [220, 587] on input "8" at bounding box center [206, 593] width 58 height 35
type input "7"
type input "6"
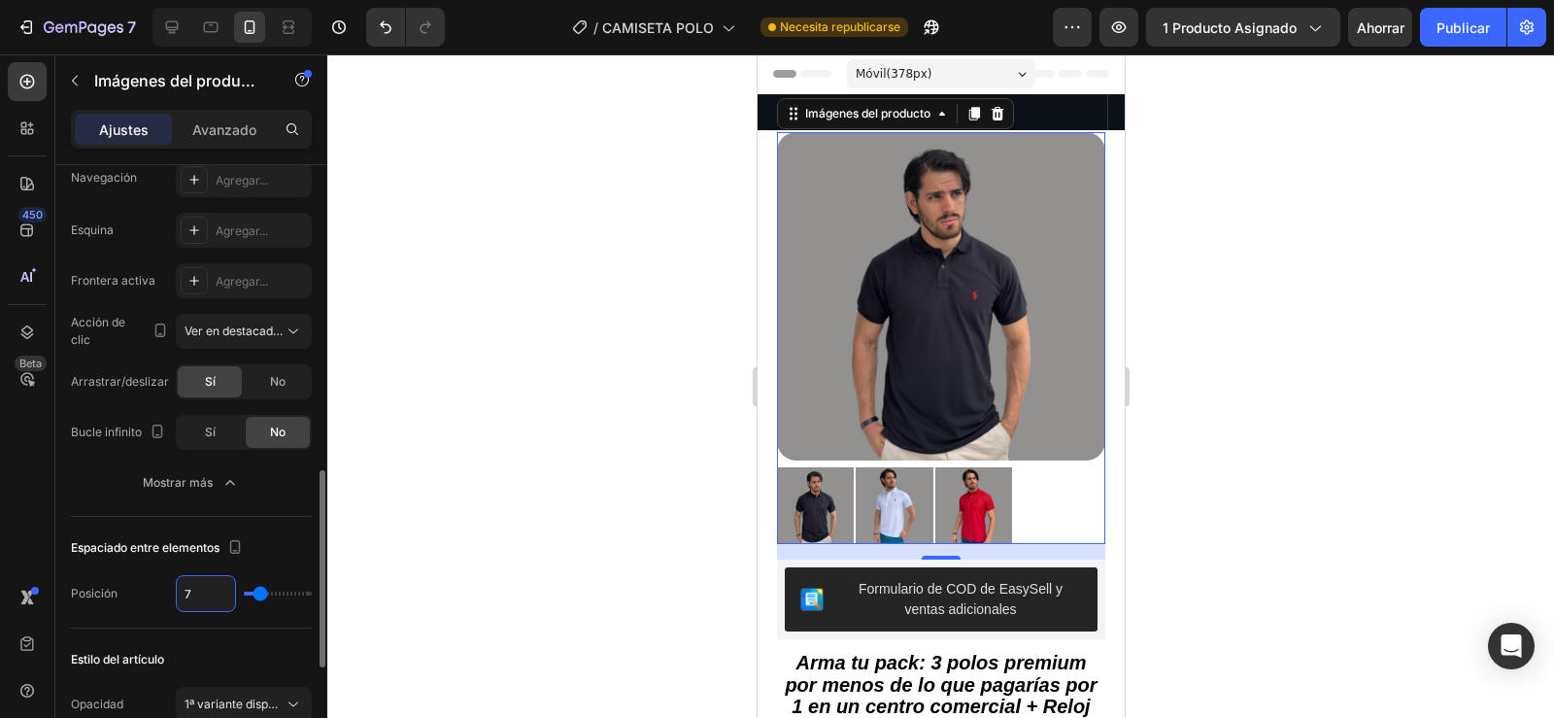
type input "6"
type input "5"
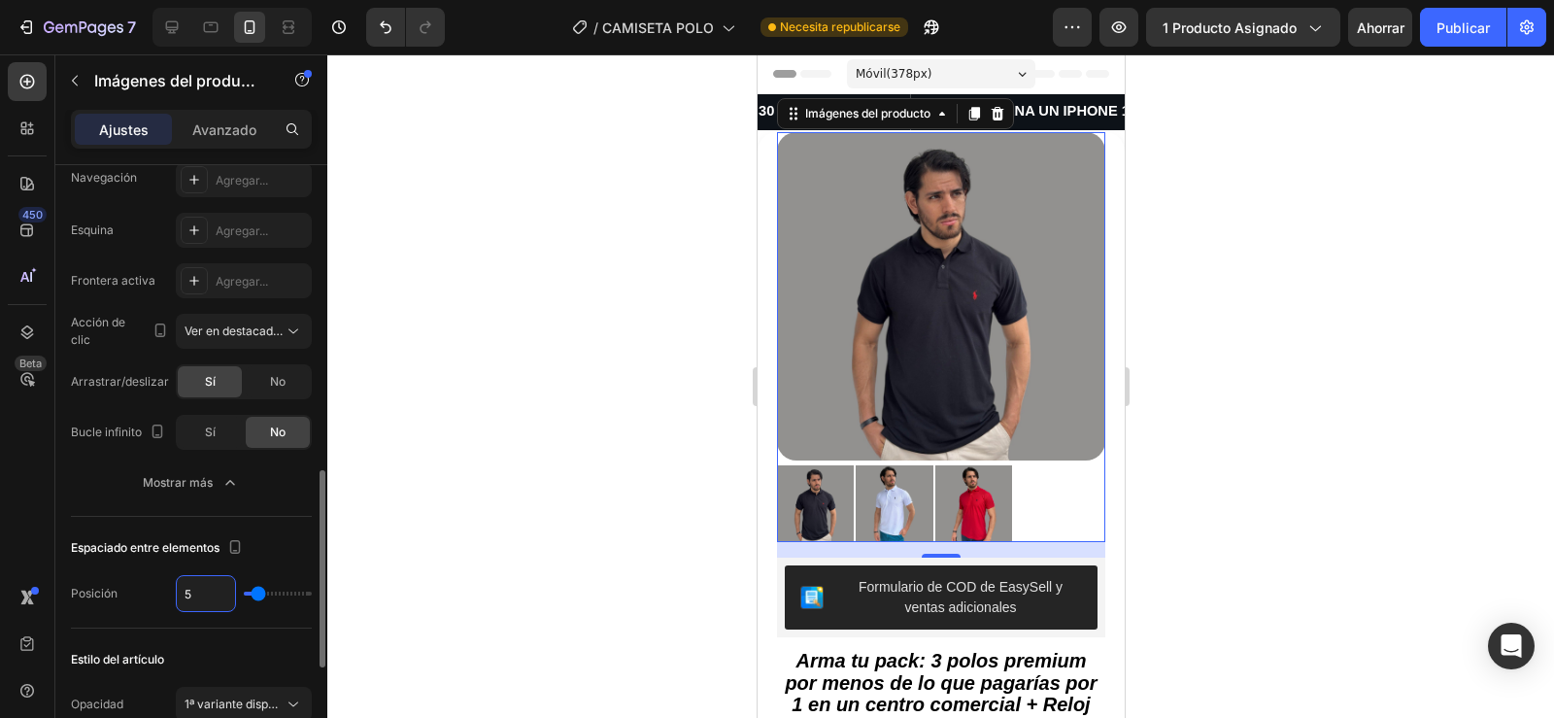
type input "4"
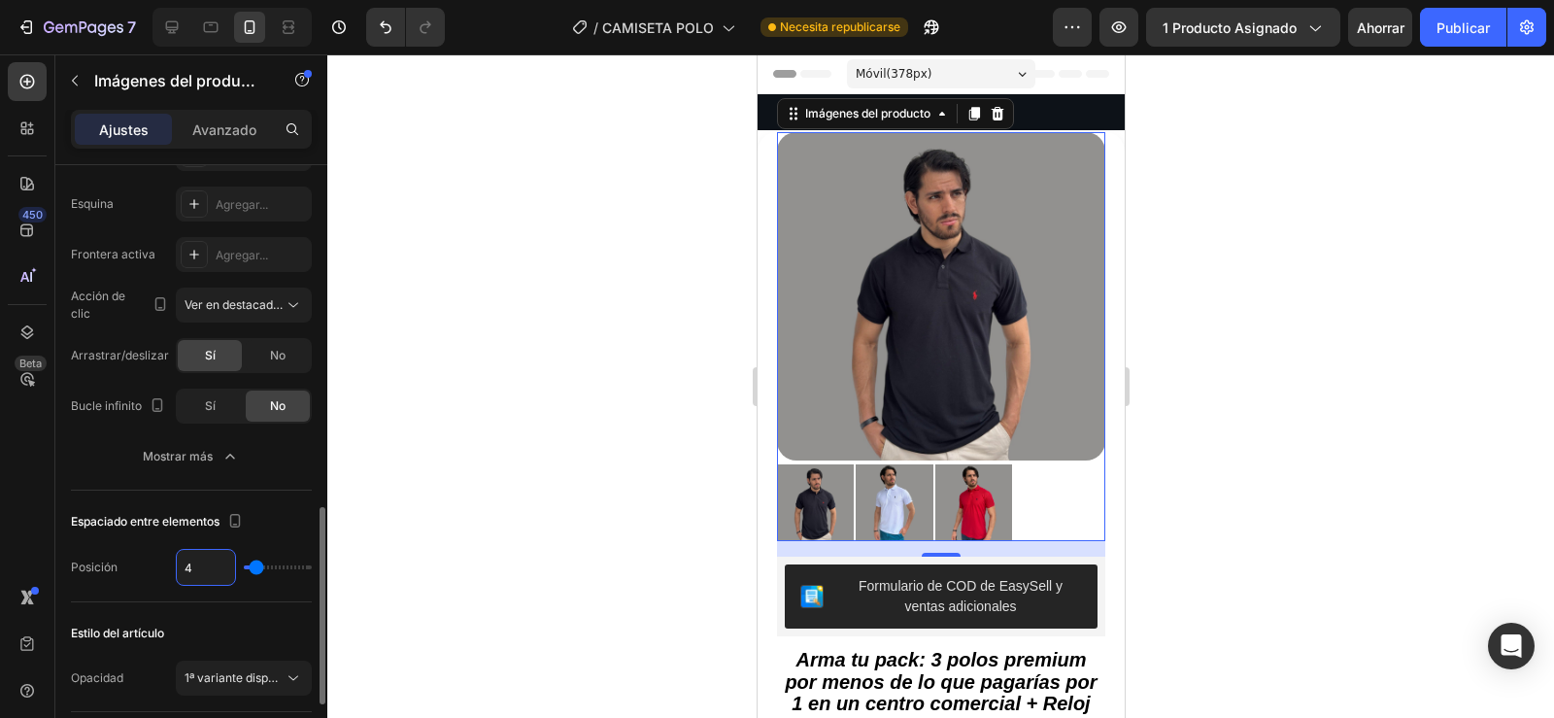
scroll to position [986, 0]
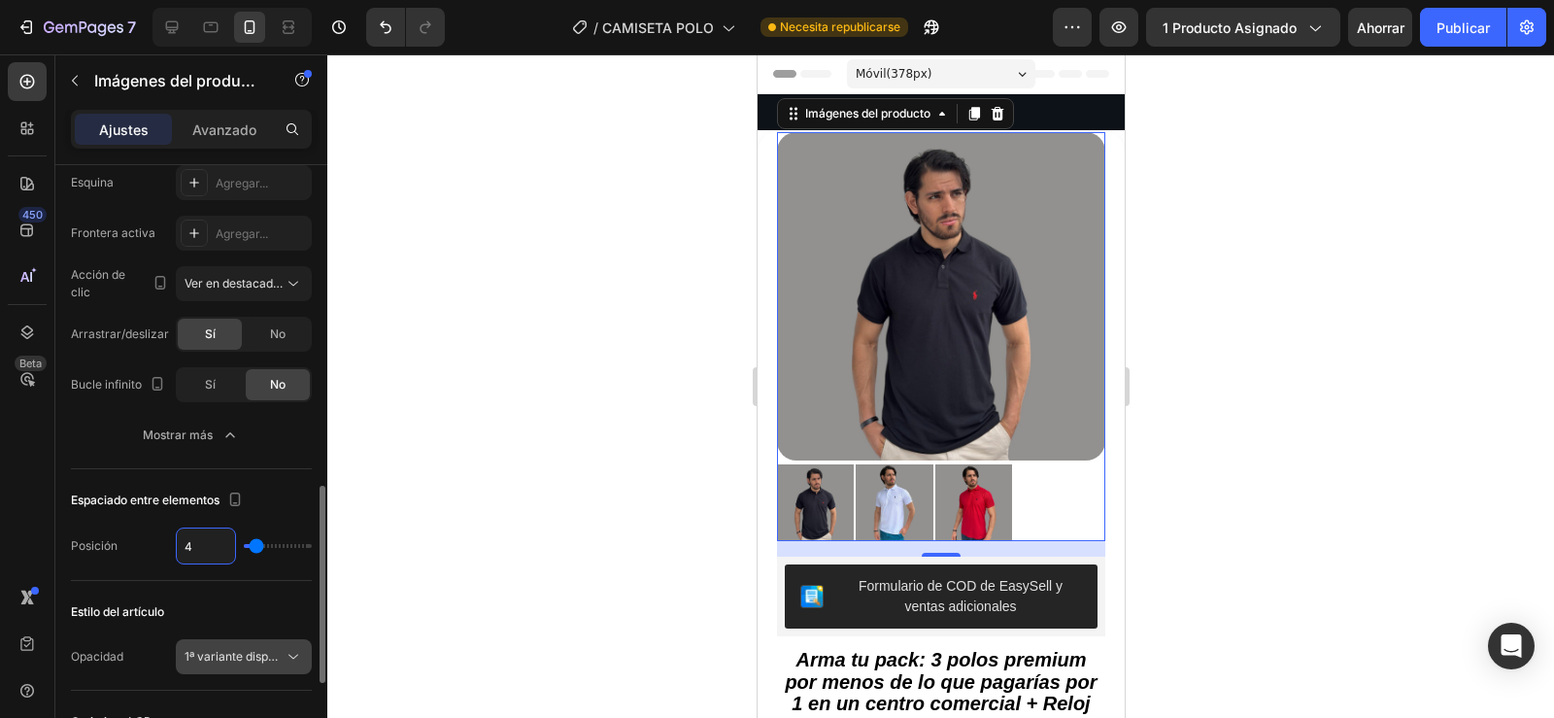
click at [237, 661] on font "1ª variante disponible" at bounding box center [243, 656] width 117 height 15
click at [90, 658] on font "Opacidad" at bounding box center [97, 656] width 52 height 15
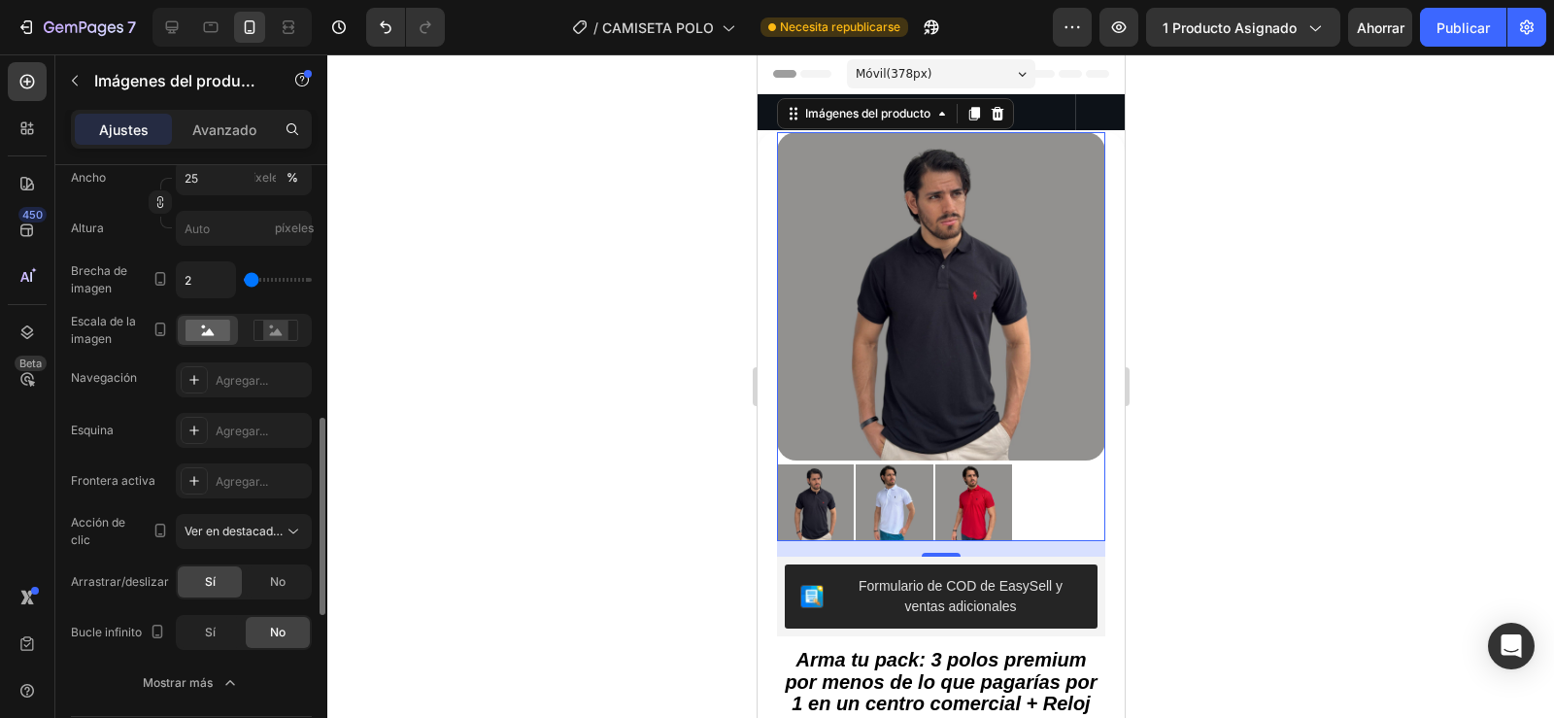
scroll to position [748, 0]
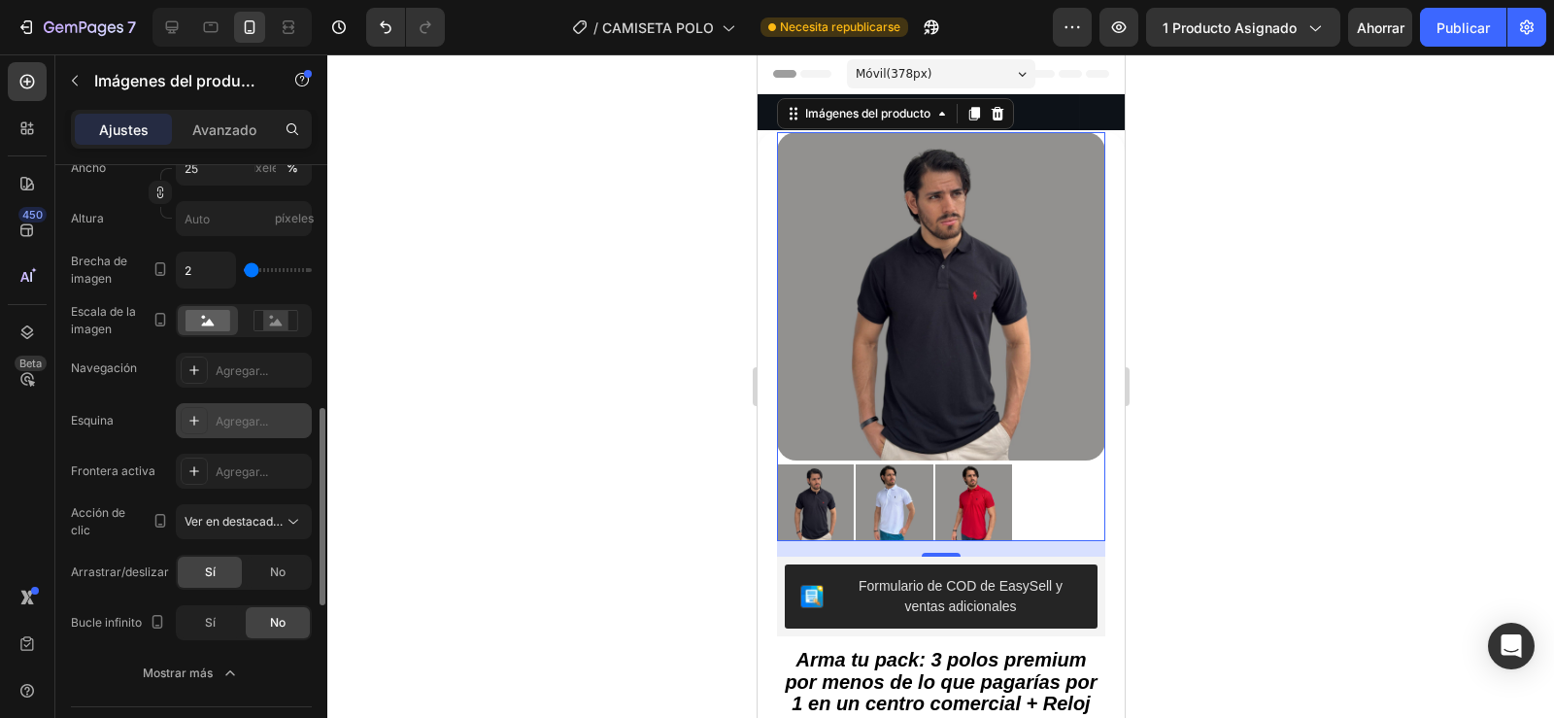
click at [235, 427] on font "Agregar..." at bounding box center [242, 421] width 52 height 15
type input "8"
click at [239, 369] on font "Agregar..." at bounding box center [242, 370] width 52 height 15
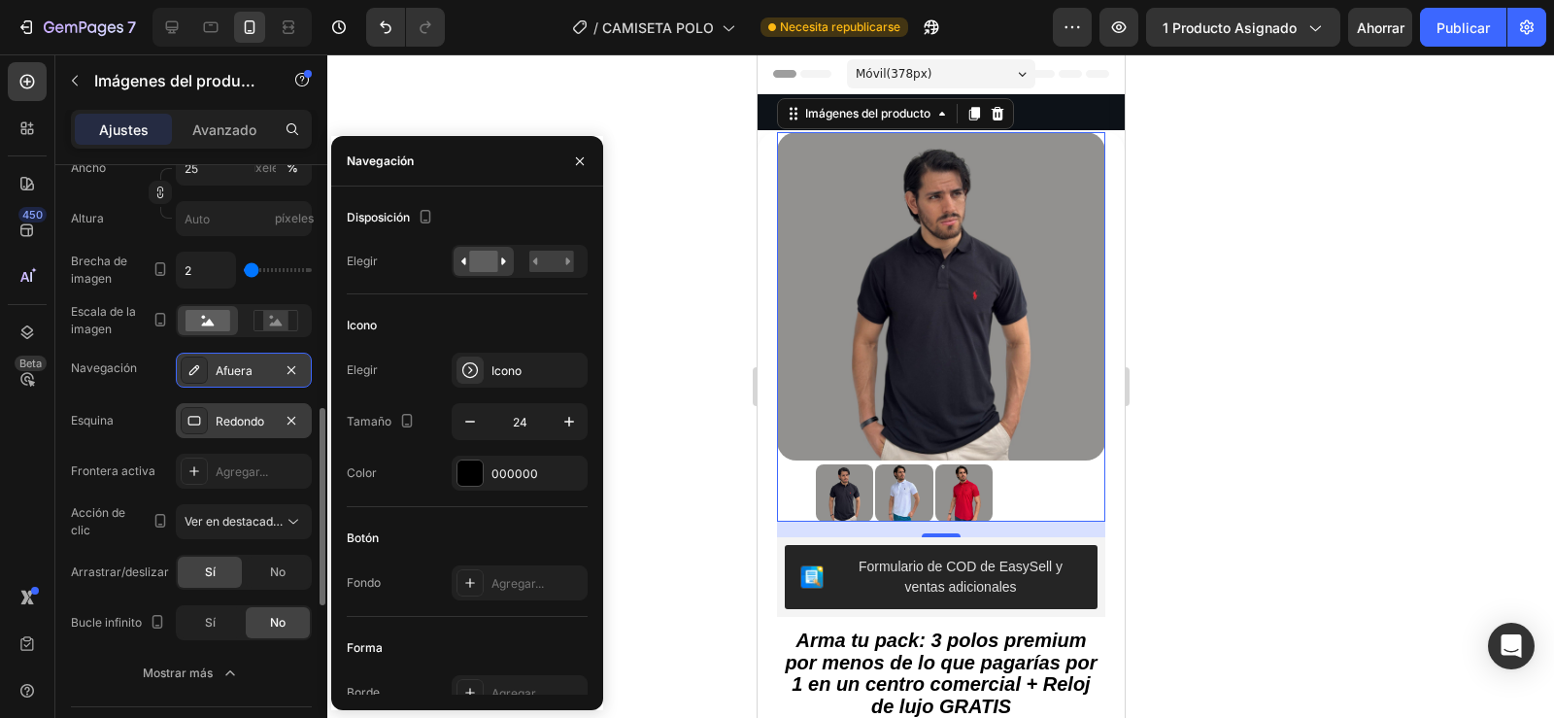
click at [229, 423] on font "Redondo" at bounding box center [240, 421] width 49 height 15
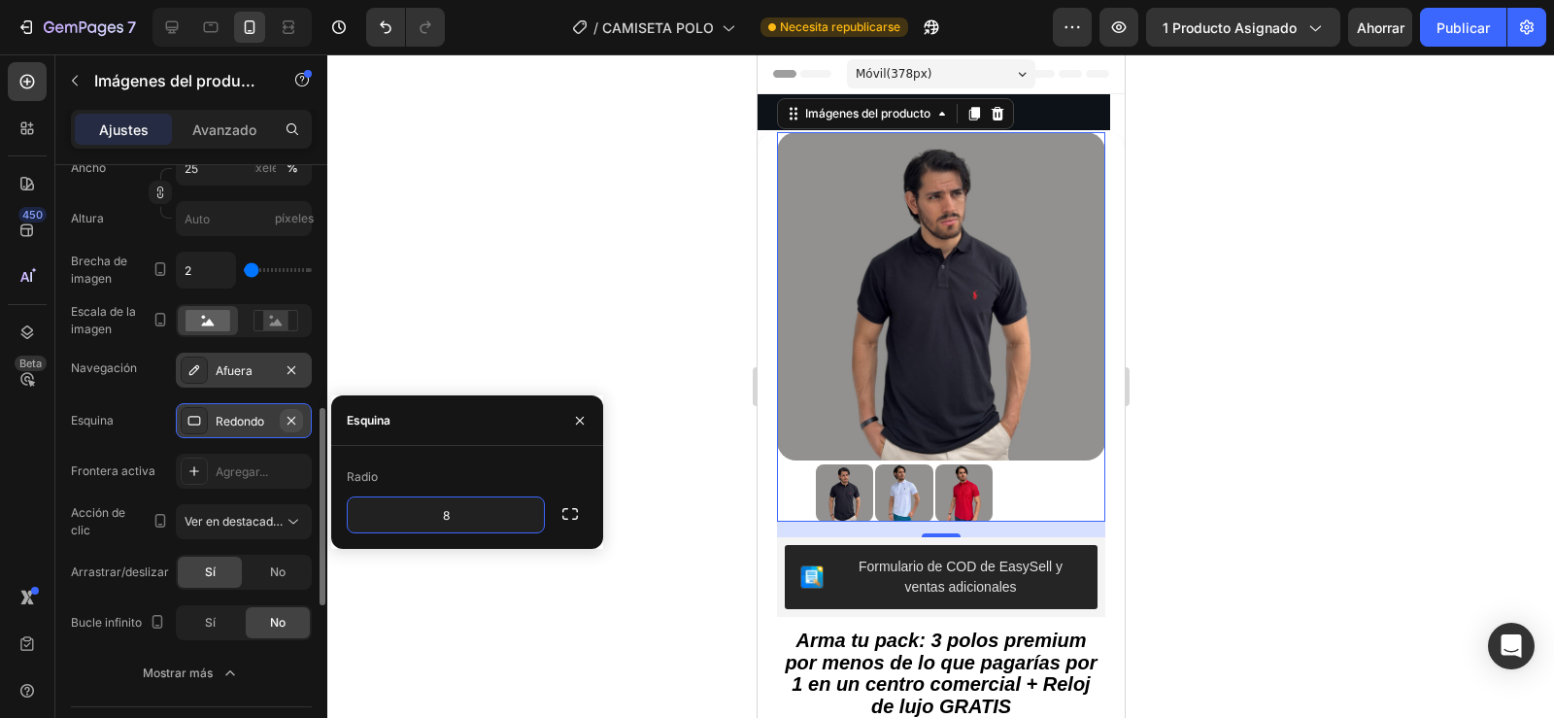
click at [287, 420] on icon "button" at bounding box center [292, 421] width 16 height 16
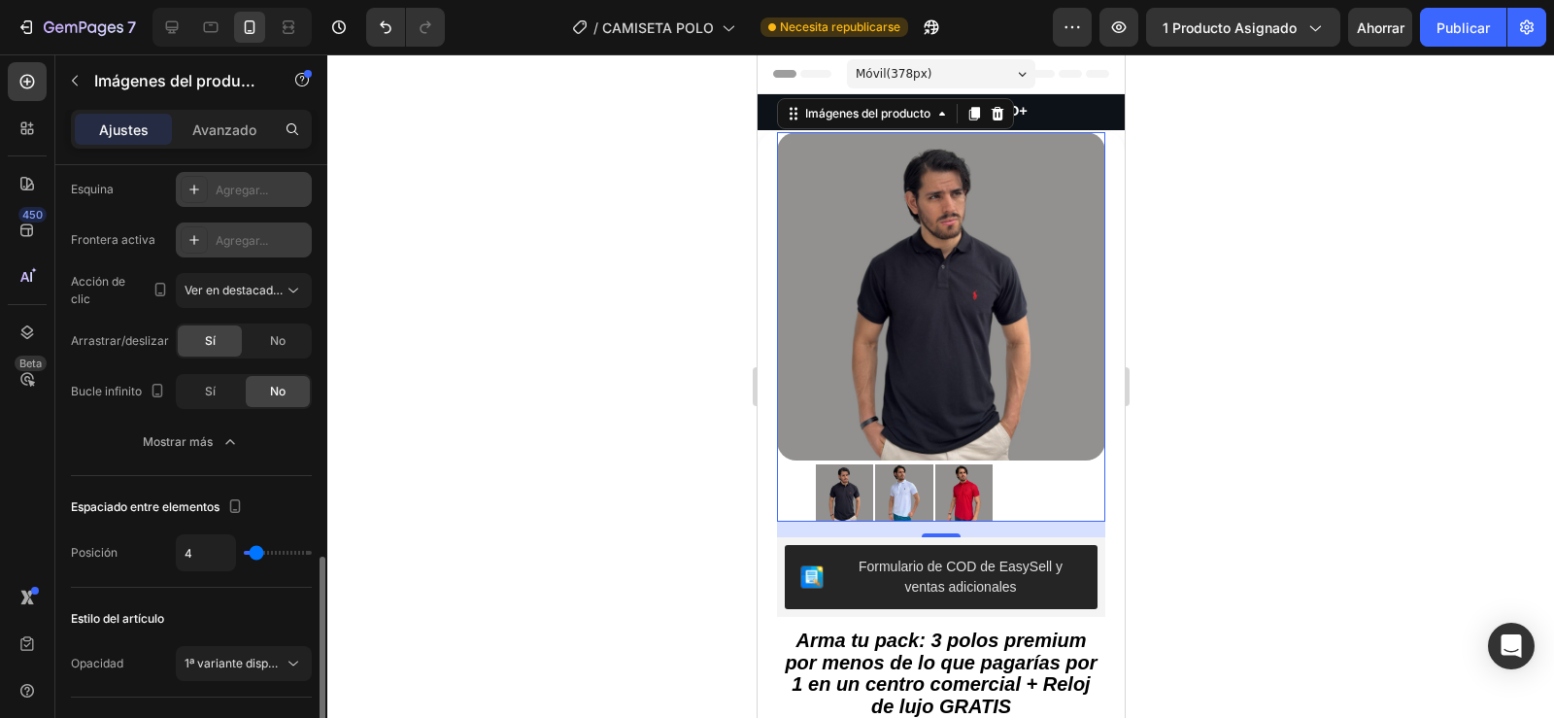
scroll to position [1034, 0]
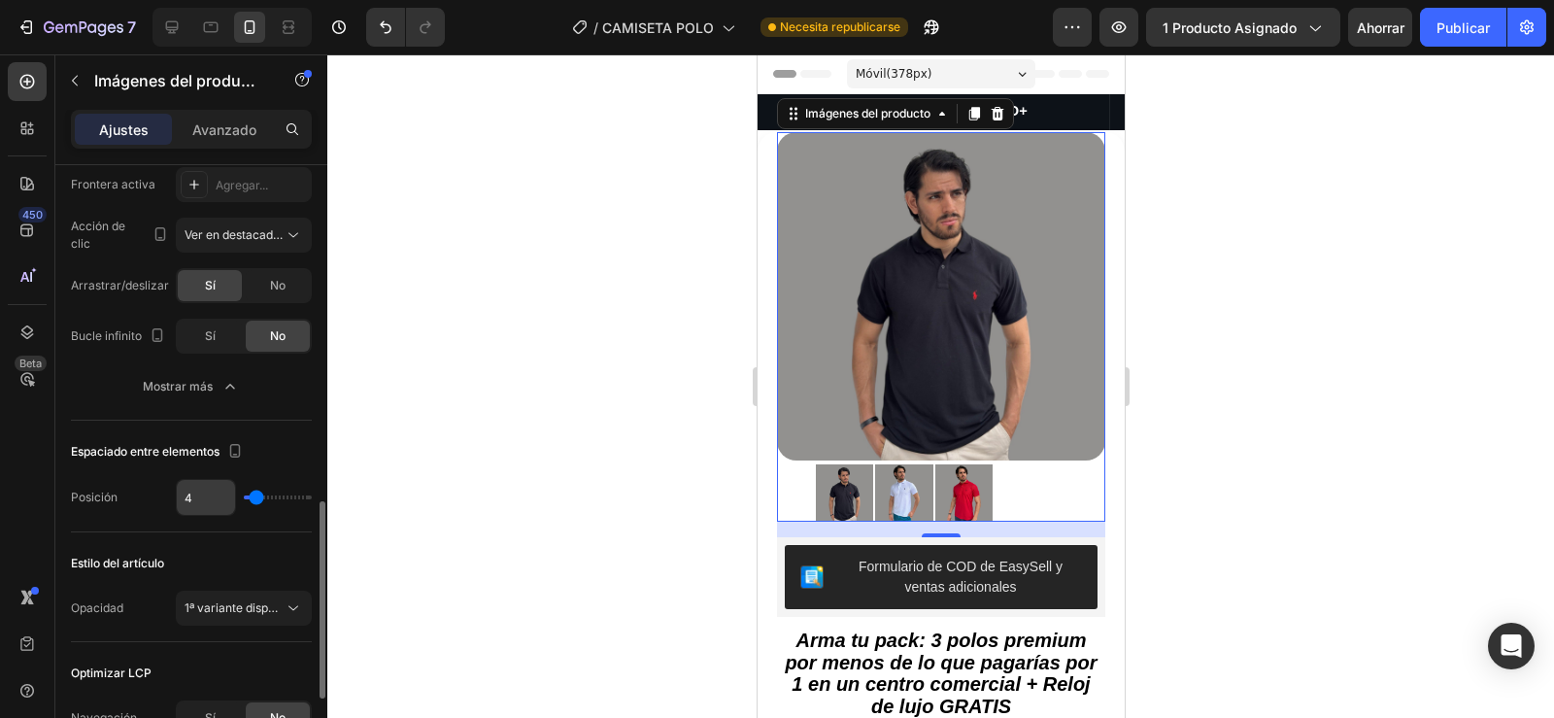
click at [216, 493] on input "4" at bounding box center [206, 497] width 58 height 35
type input "5"
type input "6"
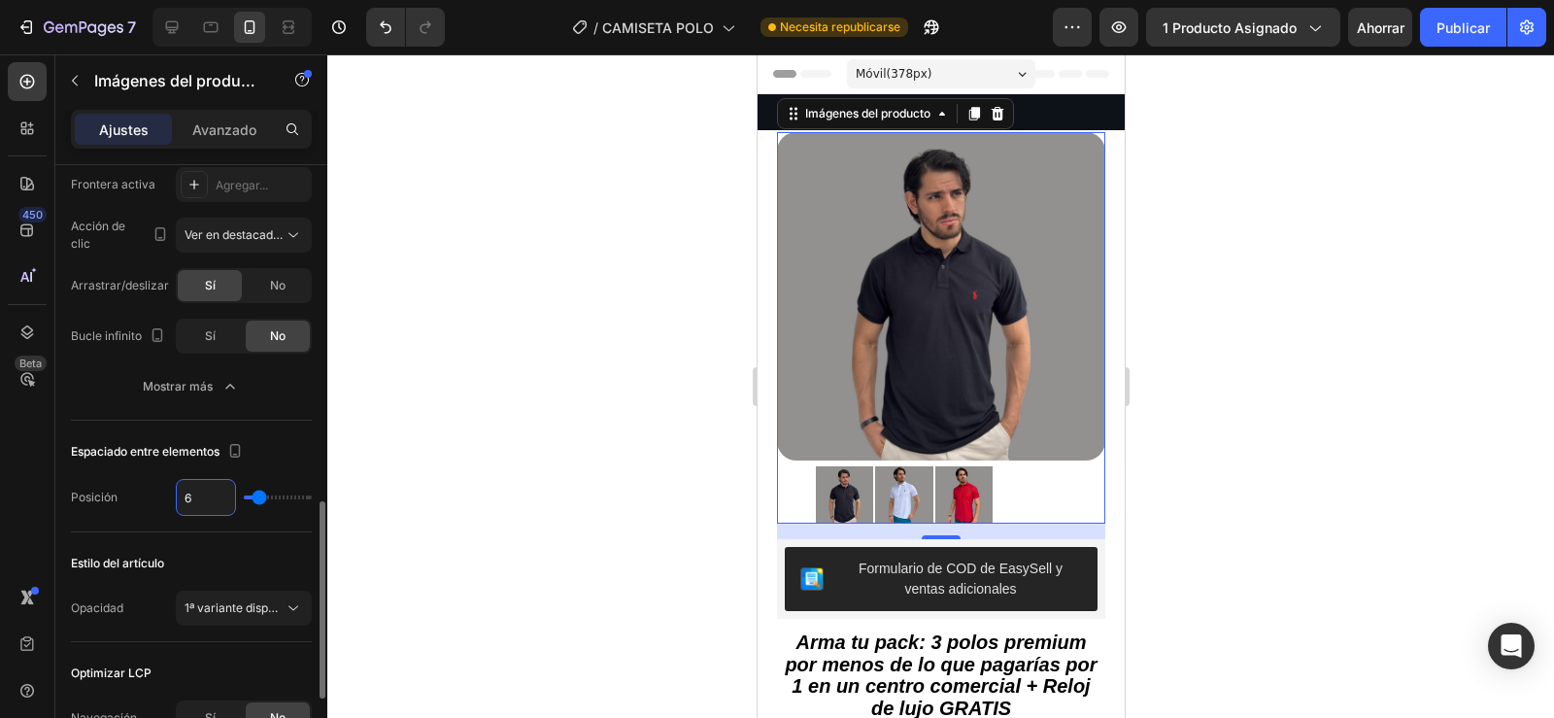
type input "7"
type input "6"
type input "5"
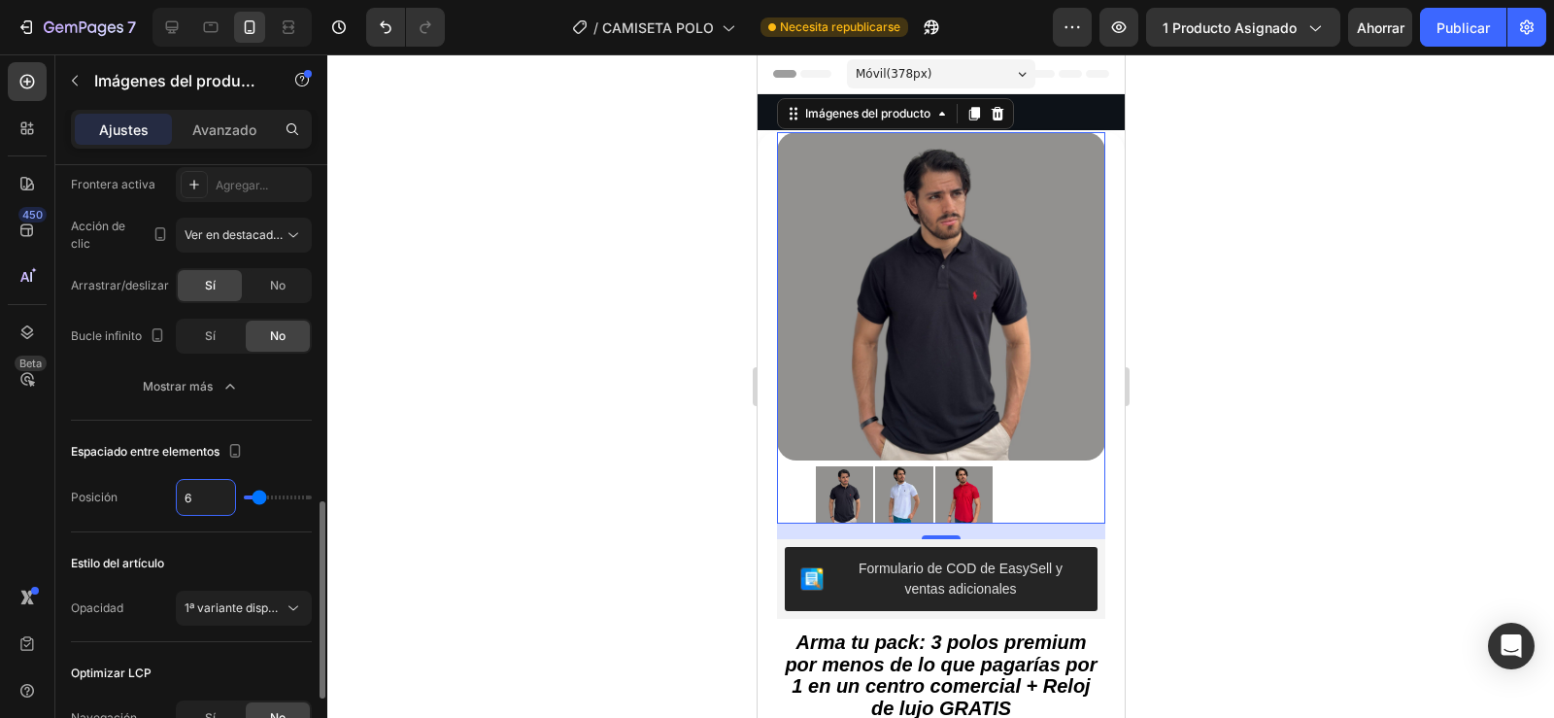
type input "5"
type input "4"
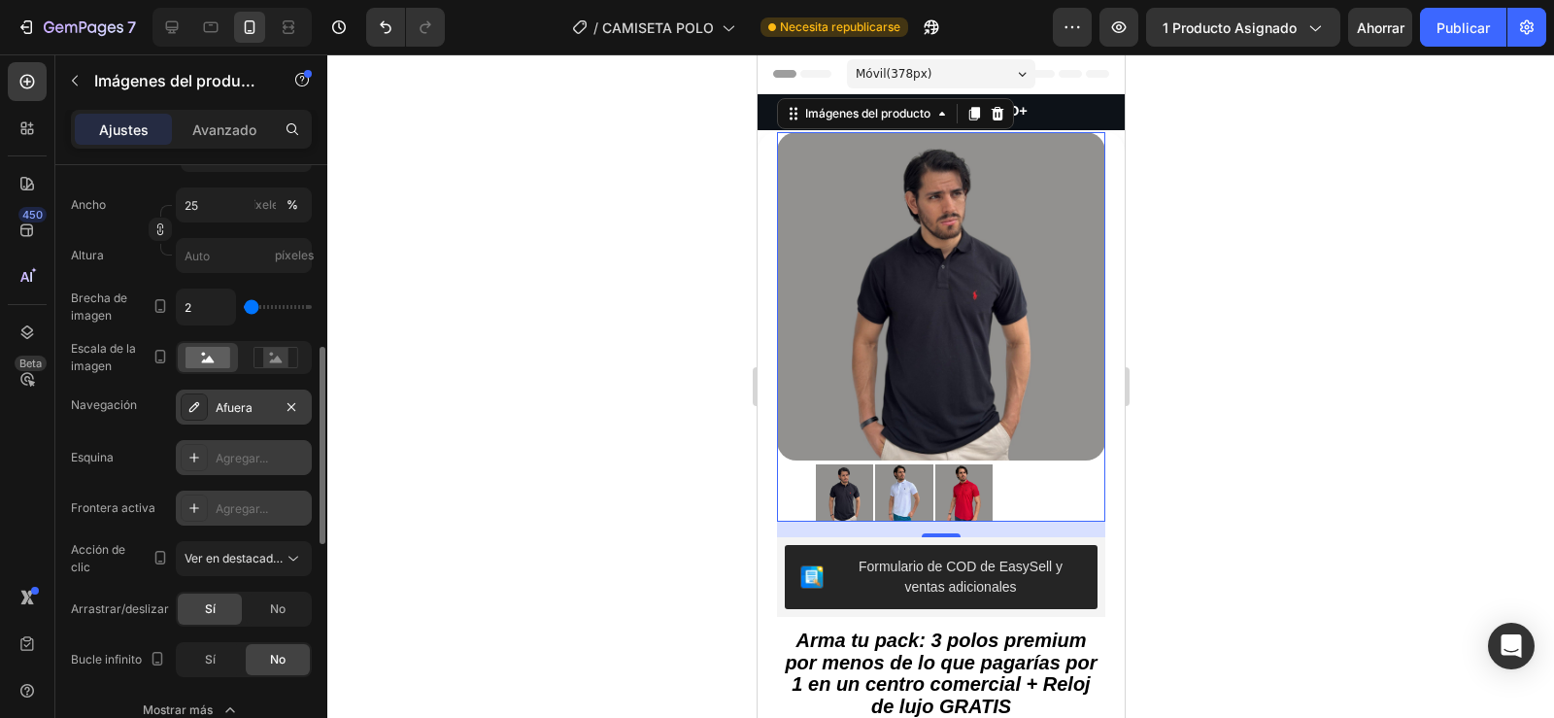
scroll to position [674, 0]
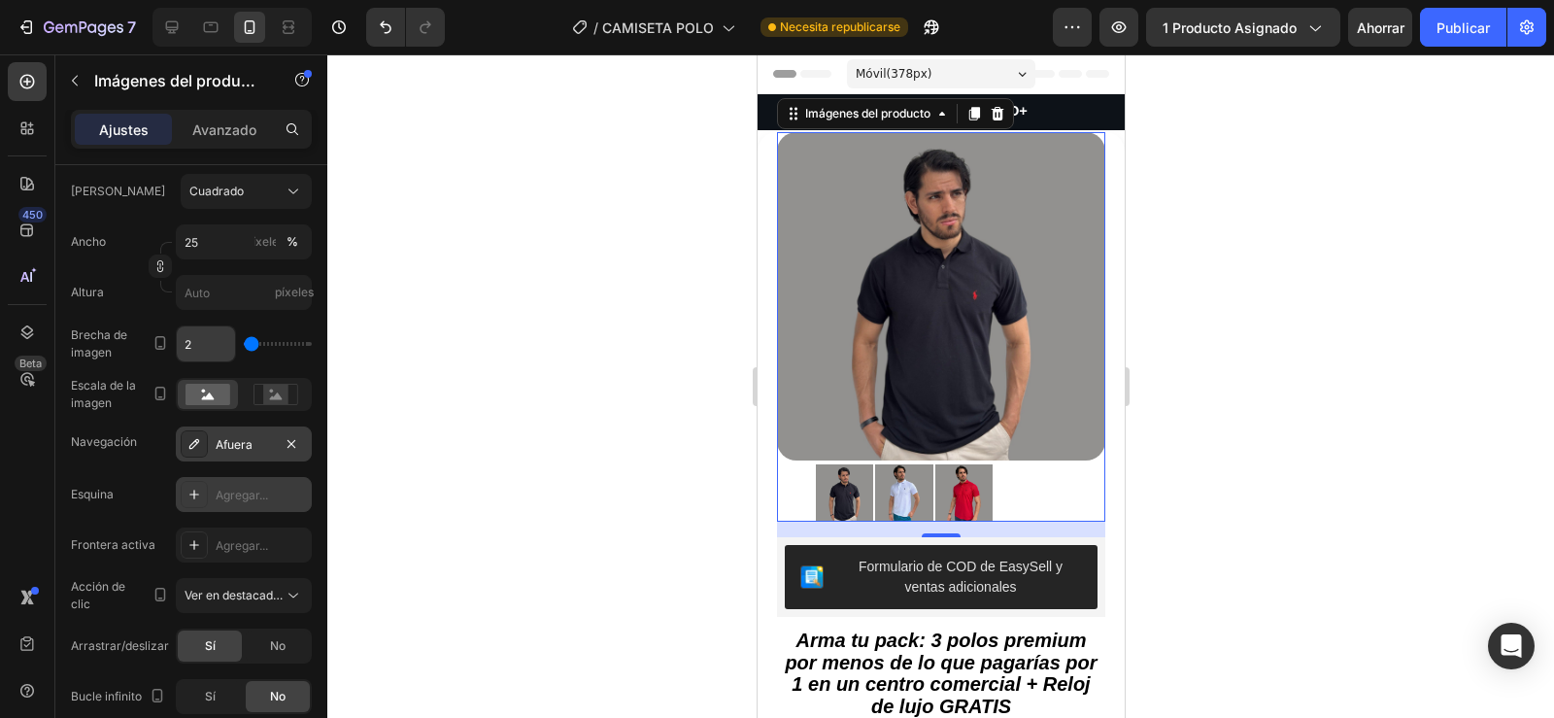
click at [209, 350] on input "2" at bounding box center [206, 343] width 58 height 35
type input "3"
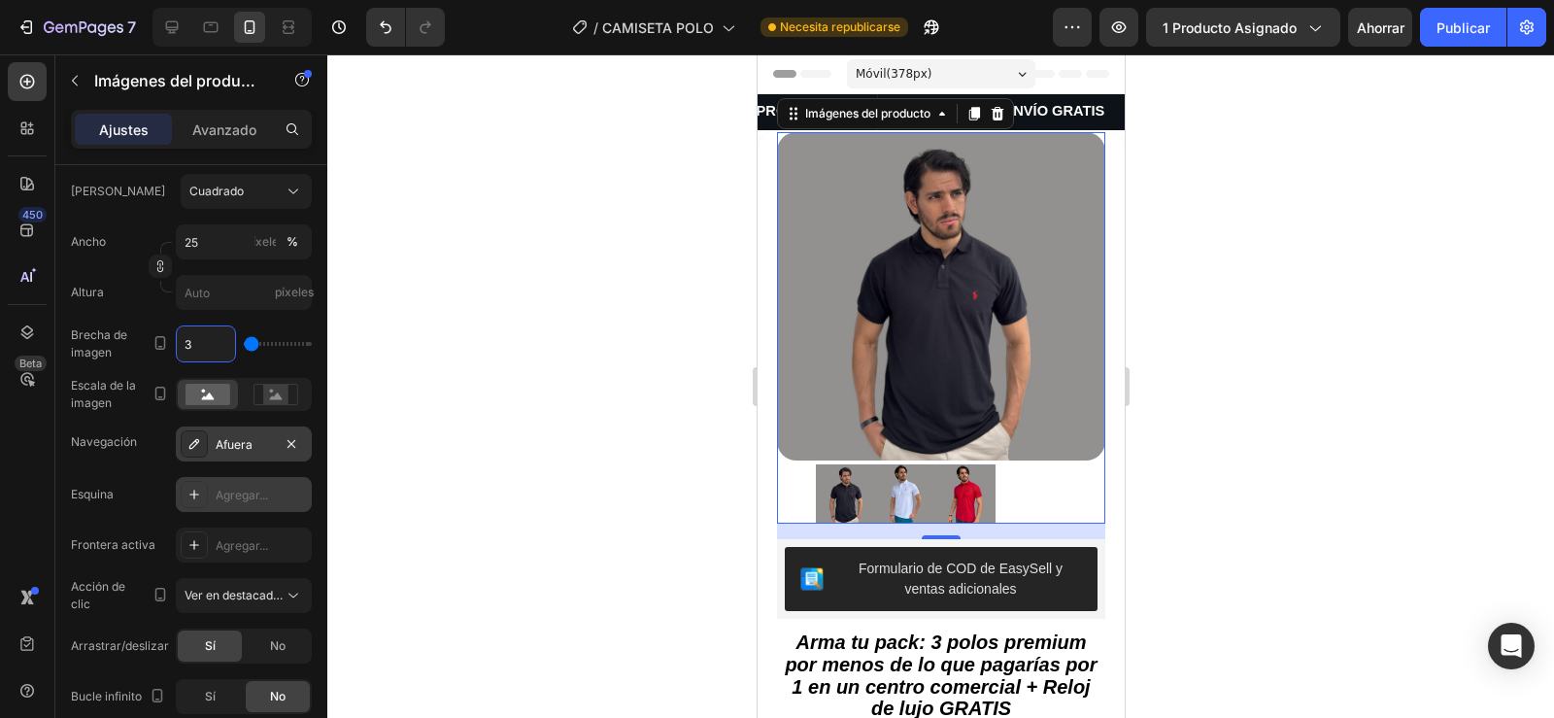
type input "4"
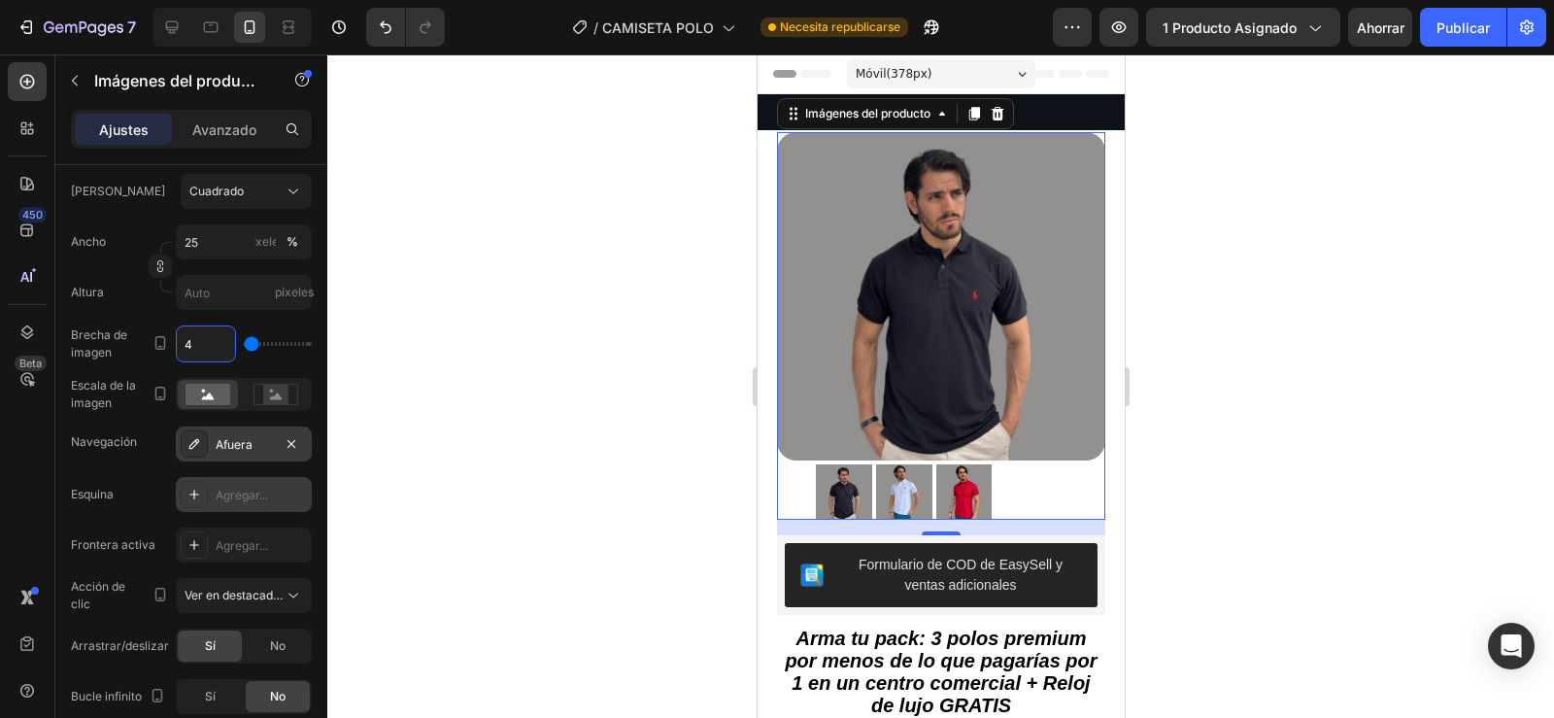
type input "3"
type input "2"
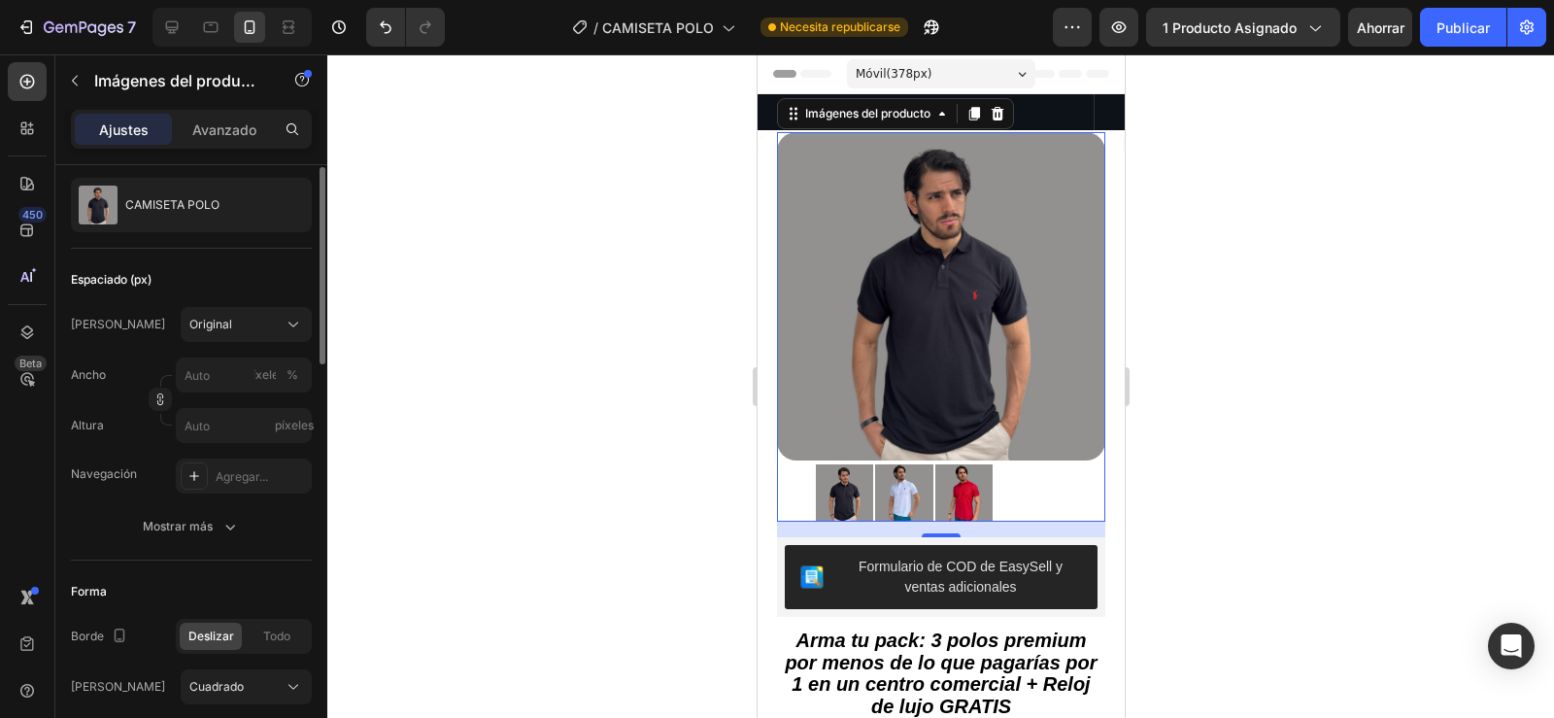
scroll to position [138, 0]
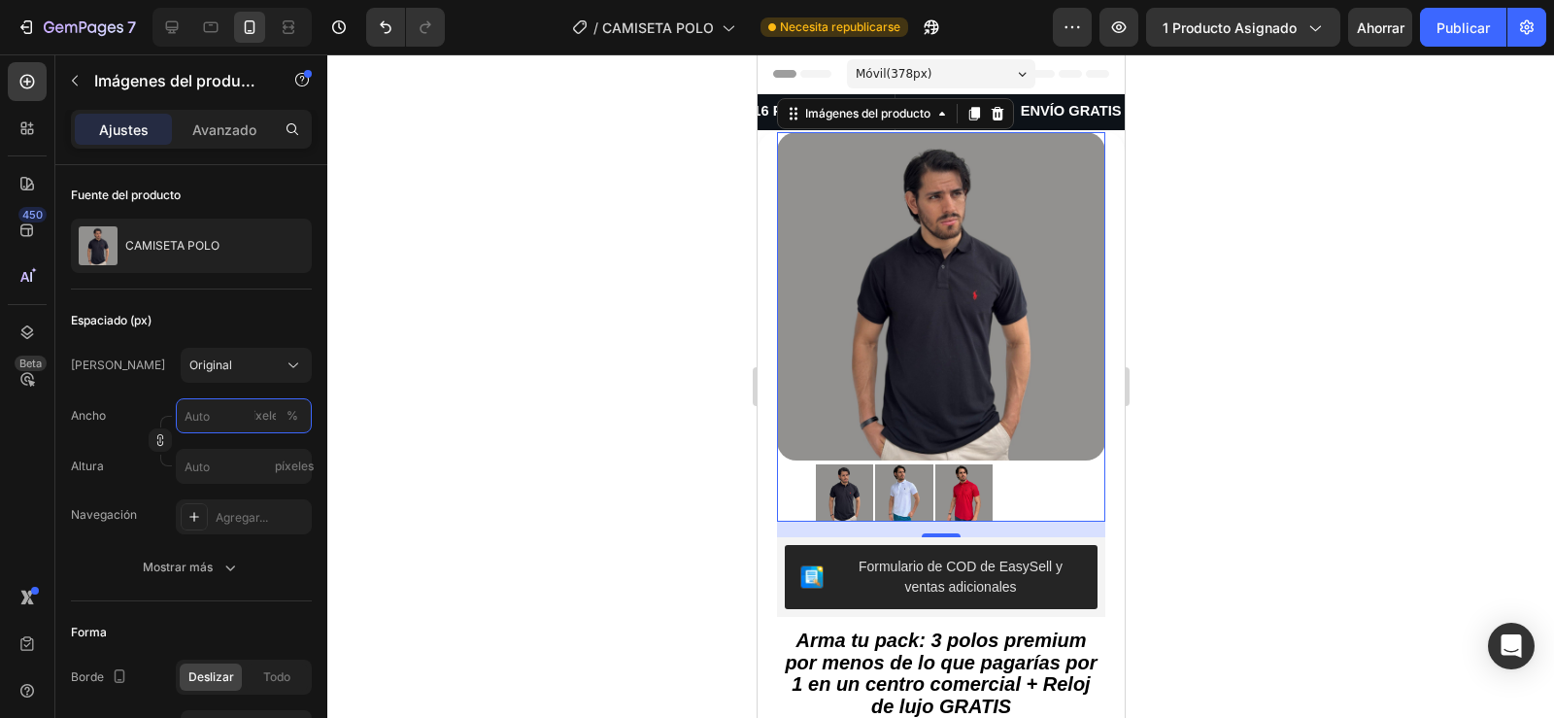
click at [218, 410] on input "píxeles %" at bounding box center [244, 415] width 136 height 35
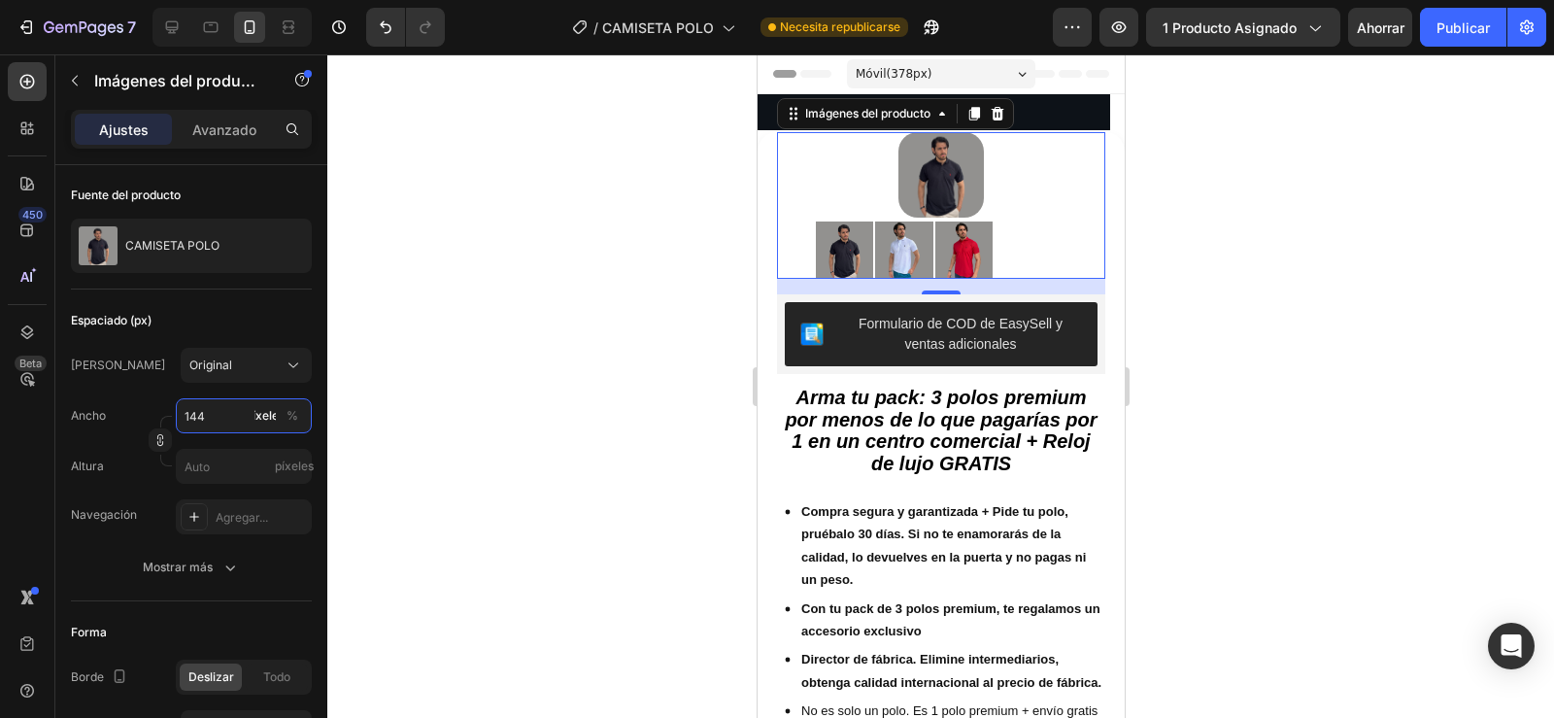
type input "145"
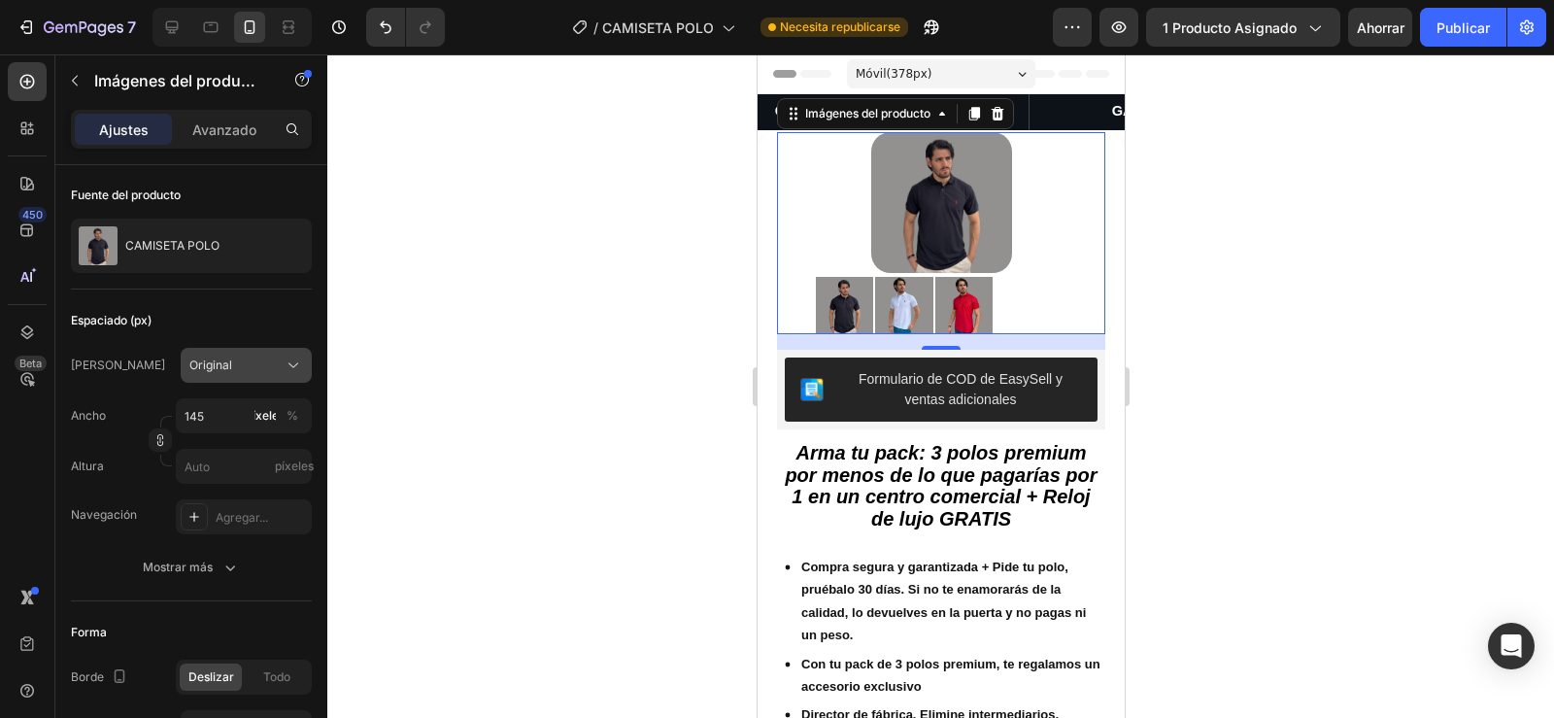
click at [249, 353] on button "Original" at bounding box center [246, 365] width 131 height 35
click at [249, 357] on div "Original" at bounding box center [234, 364] width 90 height 17
click at [249, 362] on div "Original" at bounding box center [234, 364] width 90 height 17
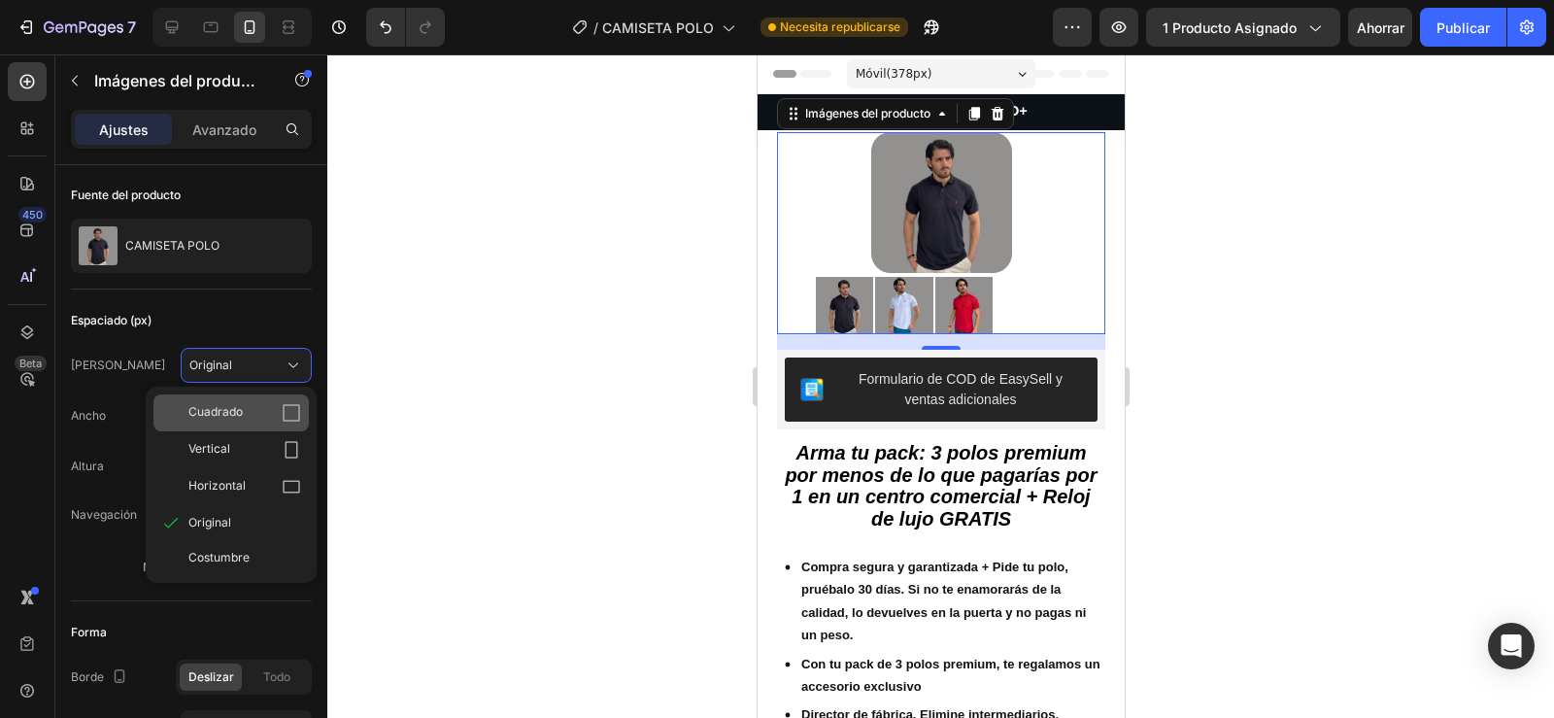
click at [244, 403] on div "Cuadrado" at bounding box center [230, 412] width 155 height 37
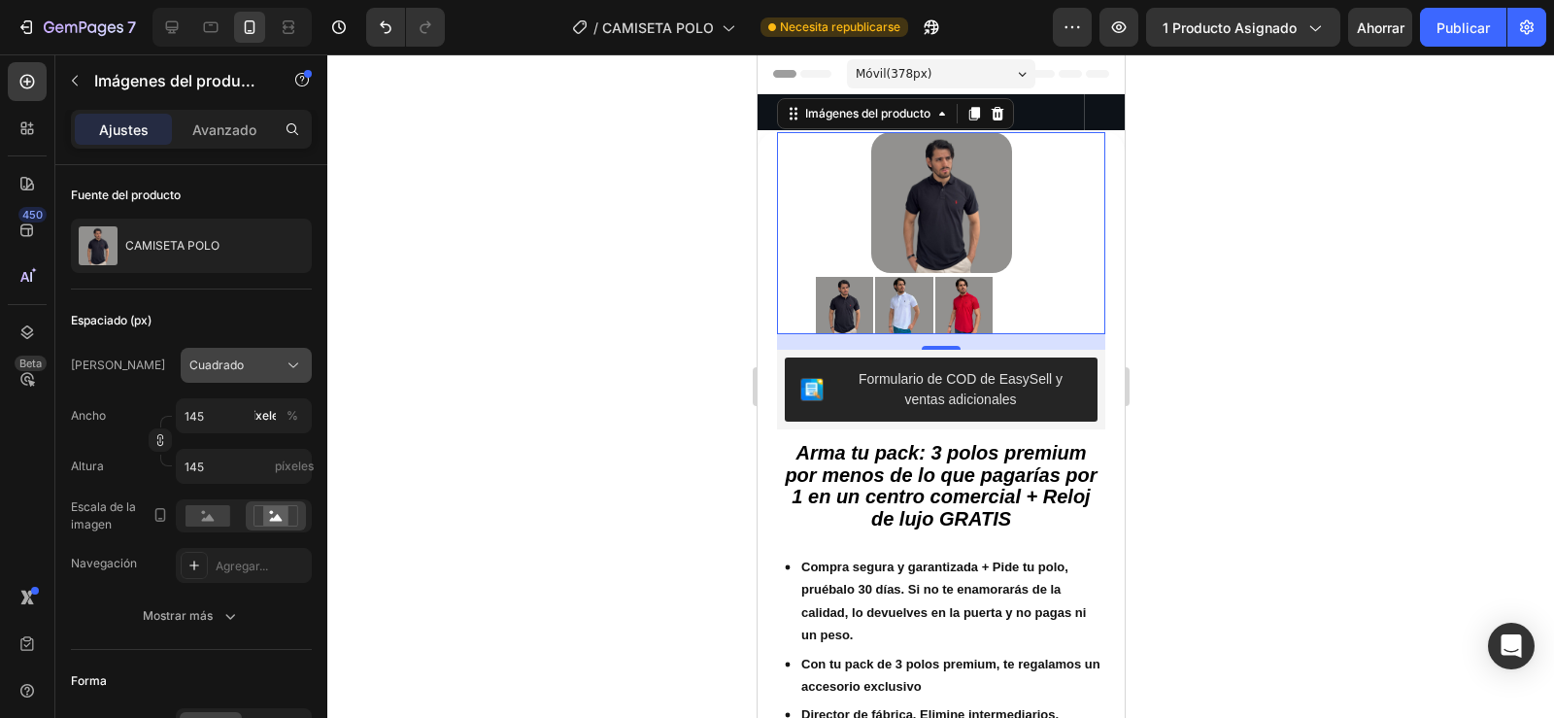
click at [246, 363] on div "Cuadrado" at bounding box center [234, 364] width 90 height 17
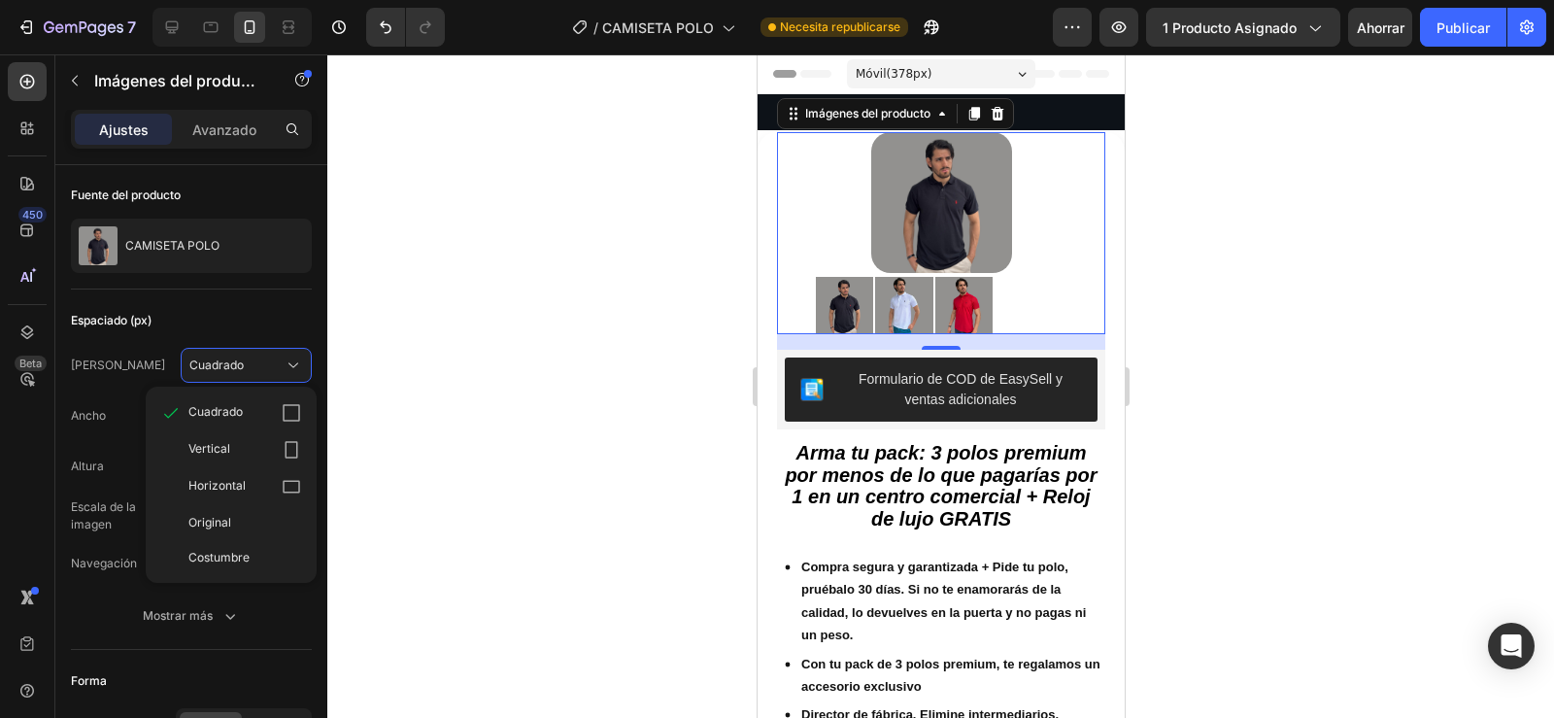
click at [233, 449] on div "Vertical" at bounding box center [244, 449] width 113 height 19
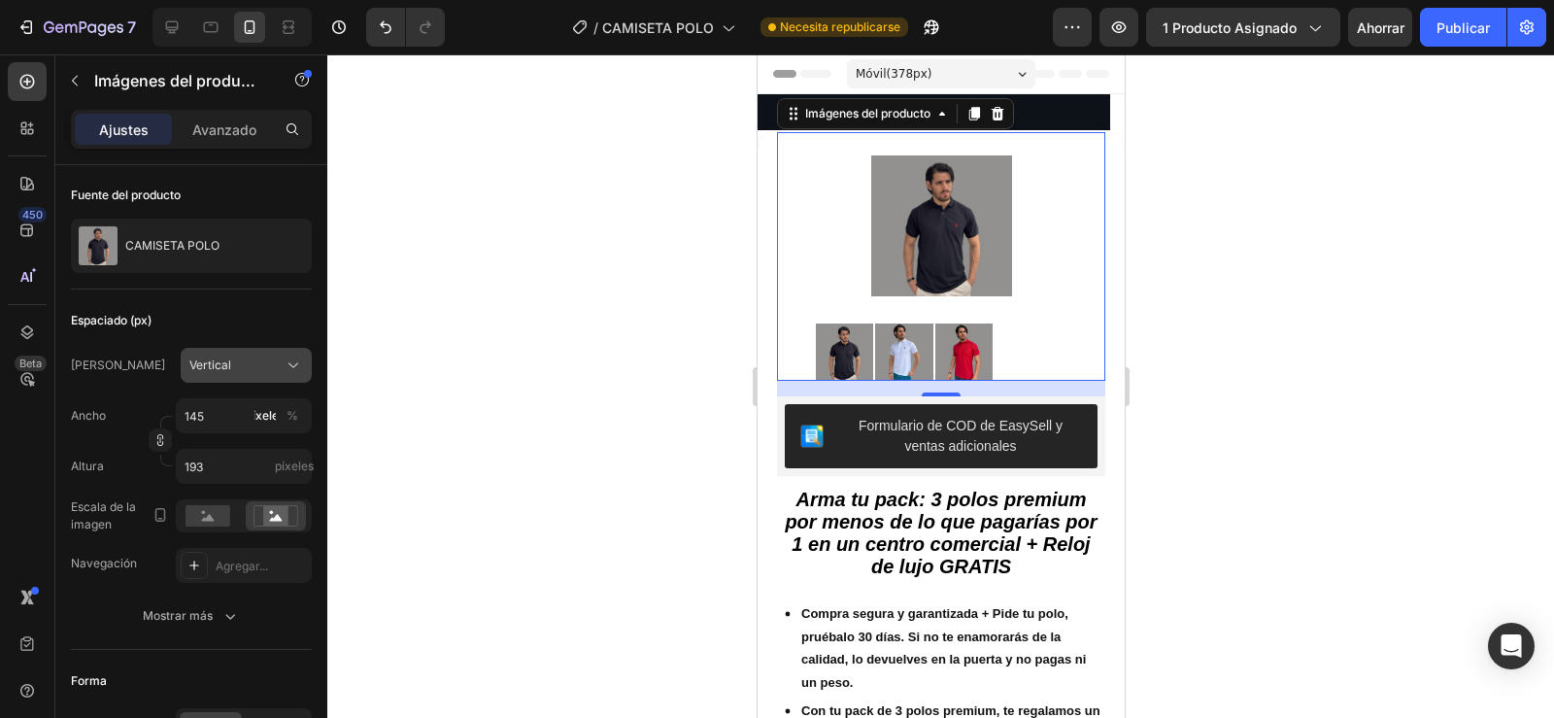
click at [242, 359] on div "Vertical" at bounding box center [234, 364] width 90 height 17
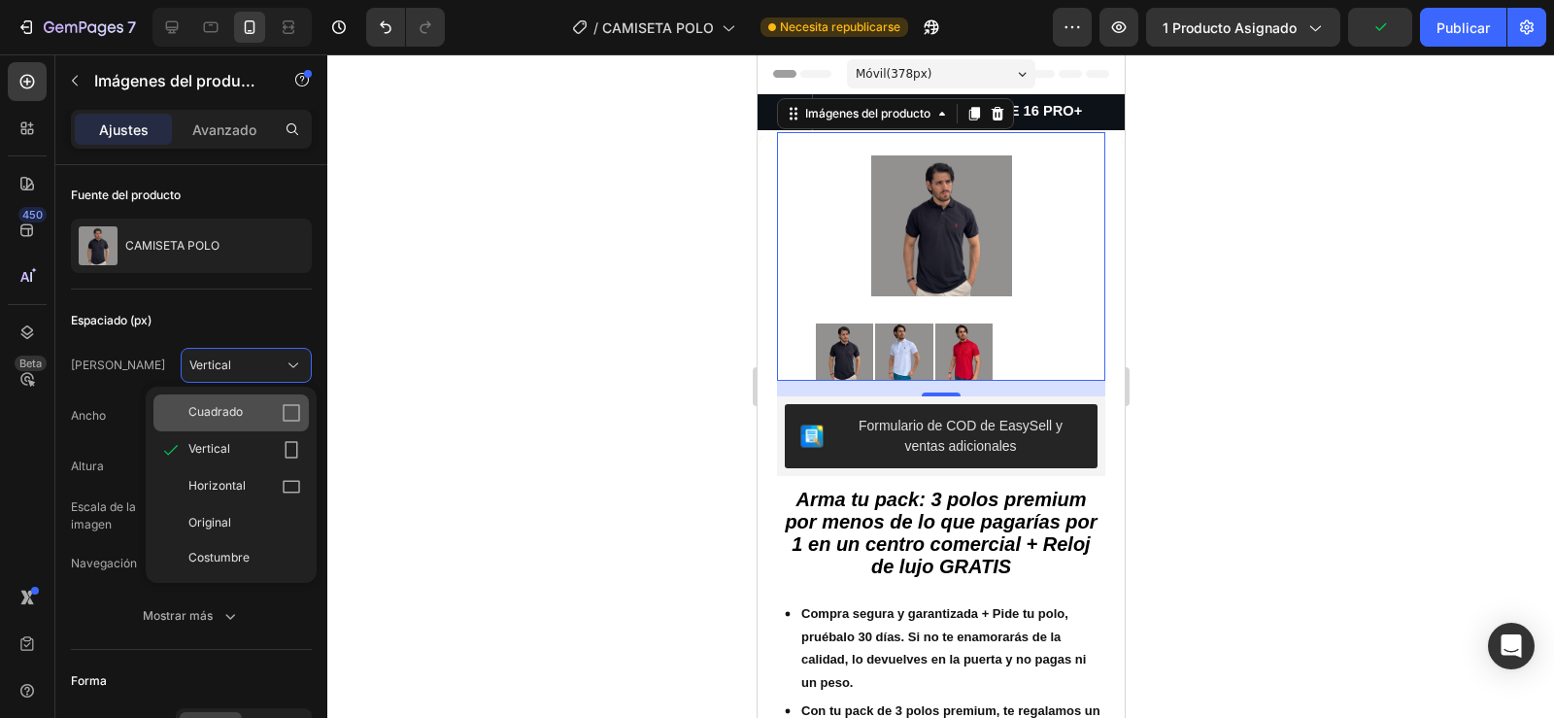
click at [243, 417] on div "Cuadrado" at bounding box center [244, 412] width 113 height 19
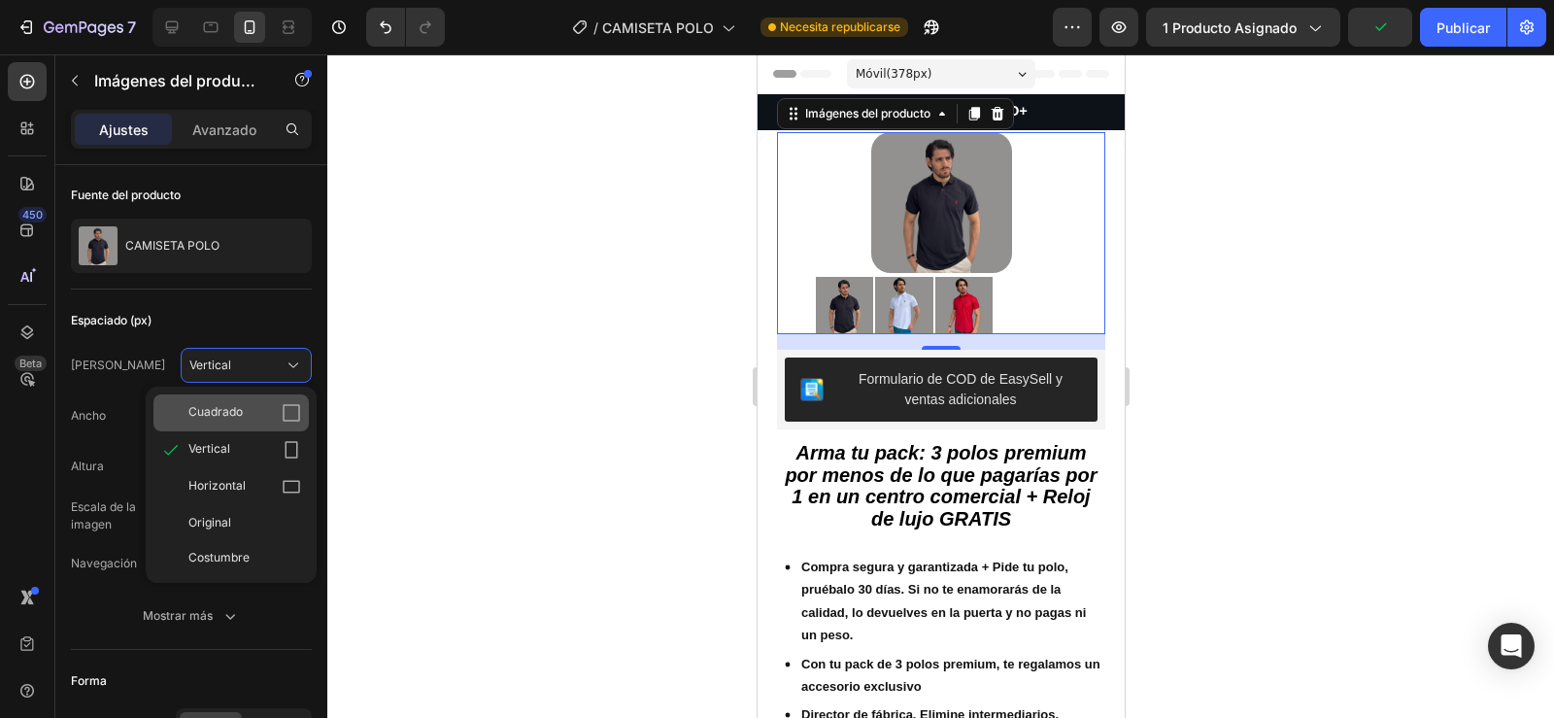
type input "145"
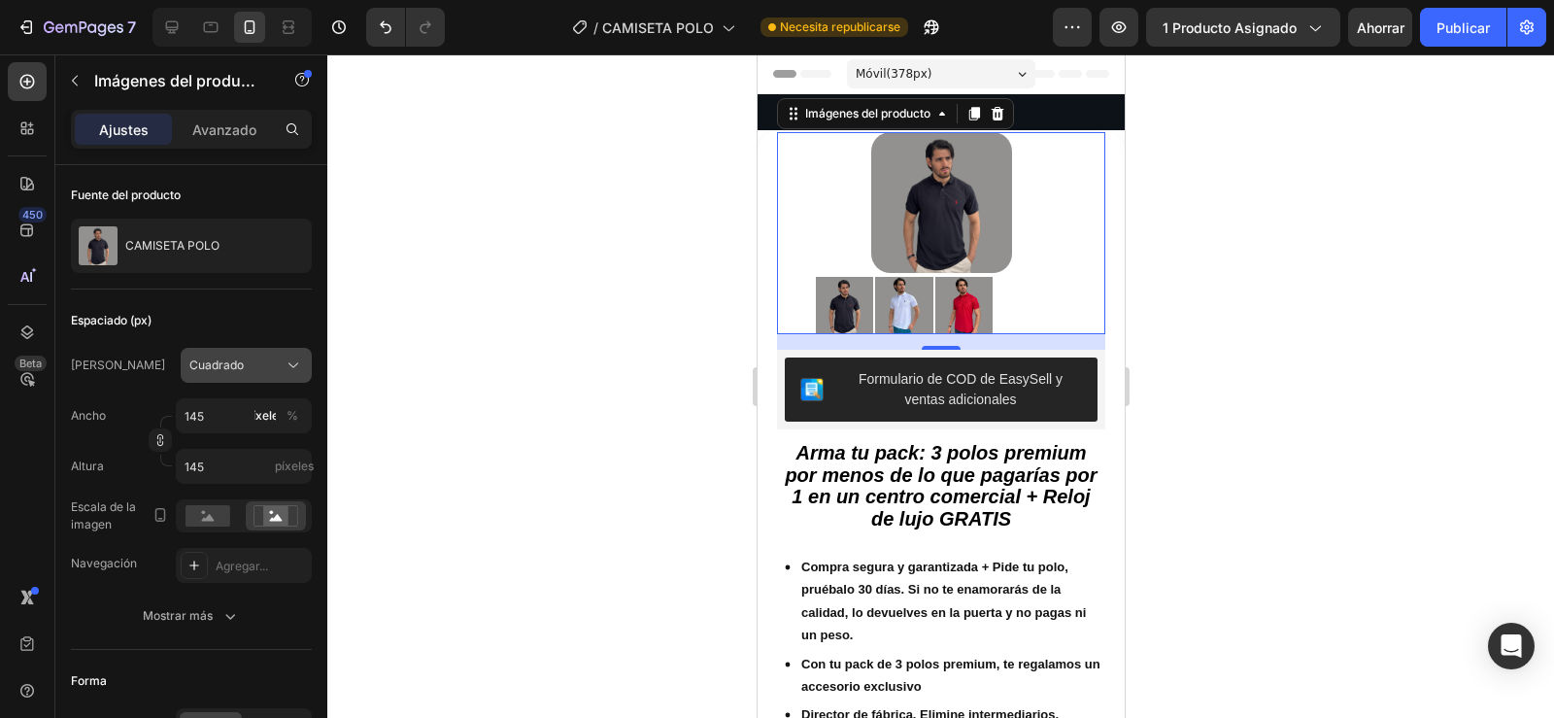
click at [240, 371] on div "Cuadrado" at bounding box center [234, 364] width 90 height 17
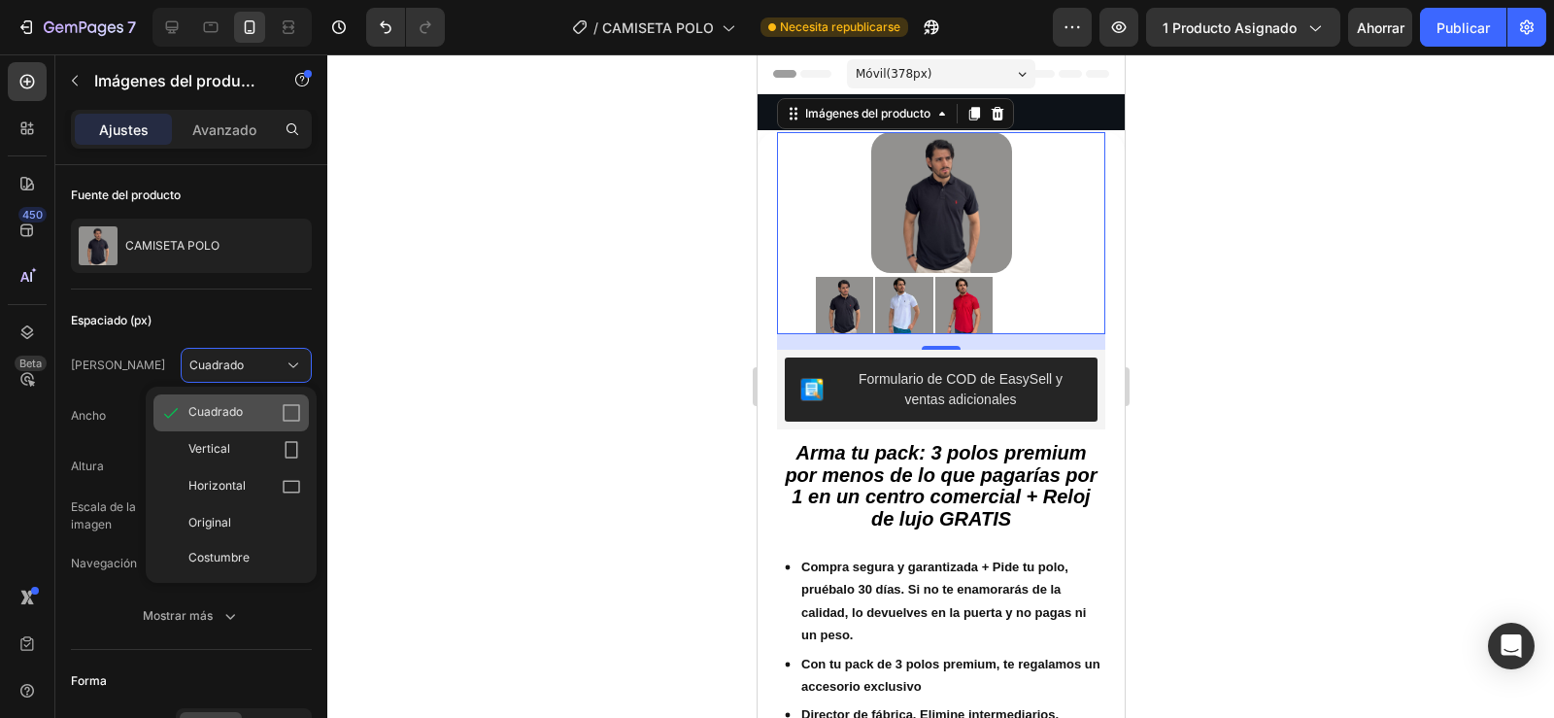
click at [240, 412] on div "Cuadrado" at bounding box center [244, 412] width 113 height 19
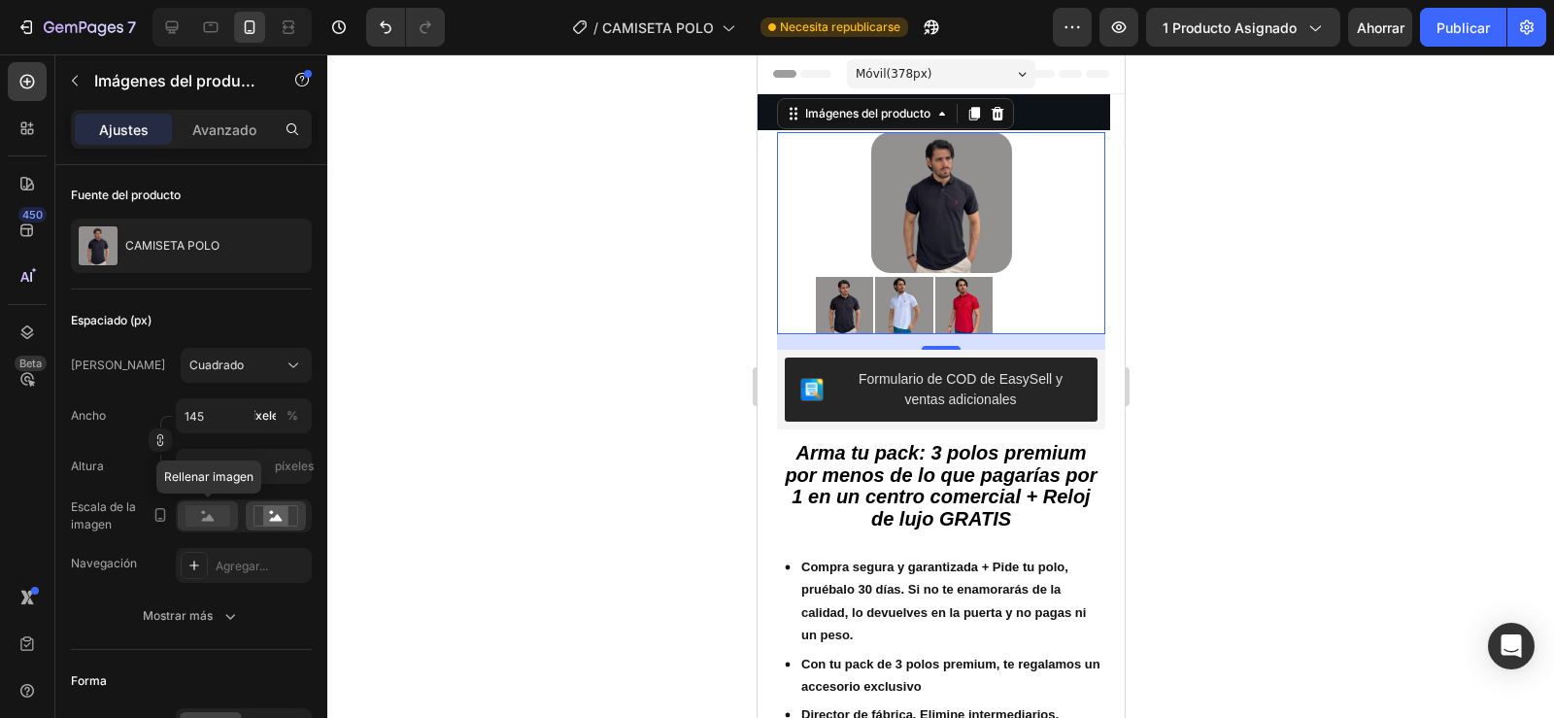
click at [212, 515] on rect at bounding box center [207, 515] width 45 height 21
click at [257, 515] on icon at bounding box center [275, 515] width 45 height 21
click at [208, 520] on icon at bounding box center [208, 517] width 13 height 7
click at [240, 361] on div "Cuadrado" at bounding box center [234, 364] width 90 height 17
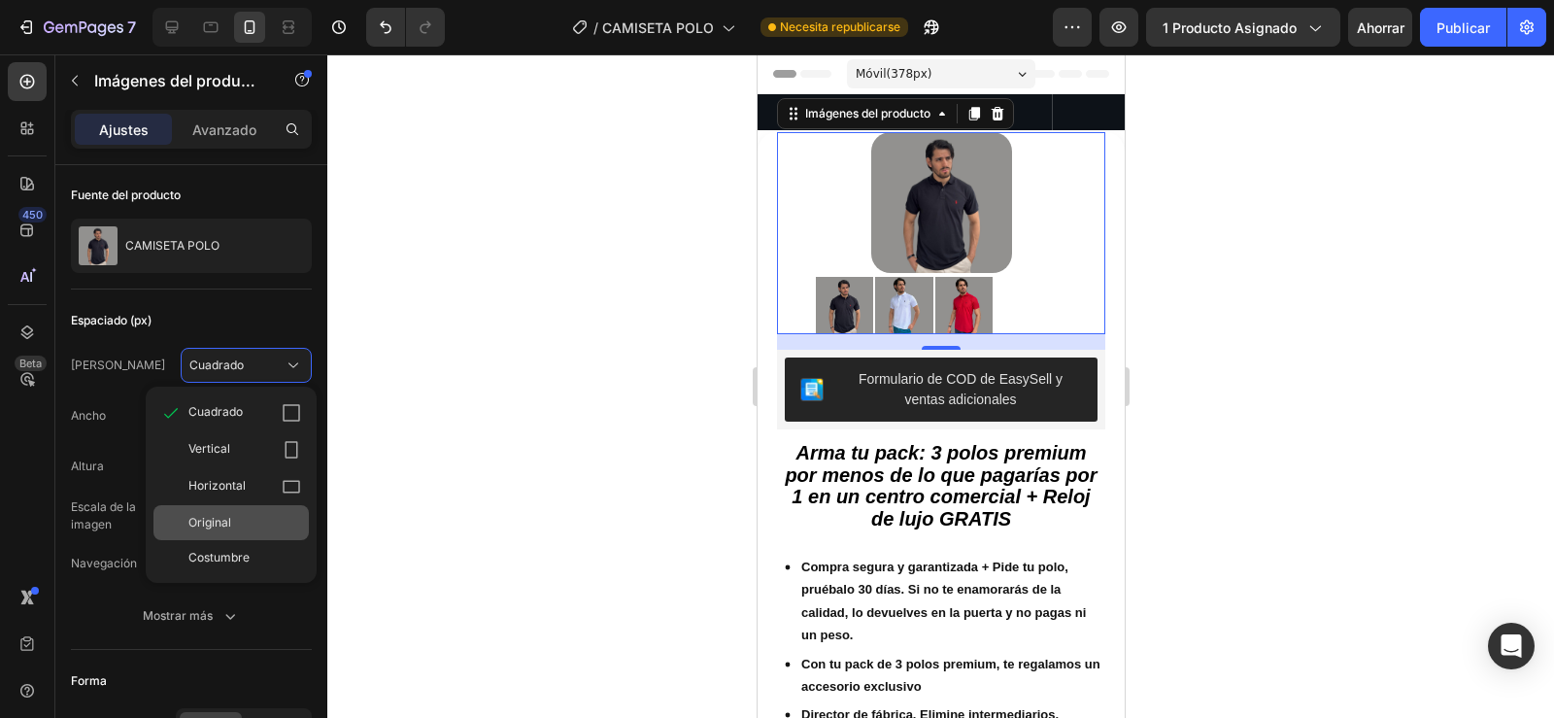
click at [224, 517] on font "Original" at bounding box center [209, 522] width 43 height 15
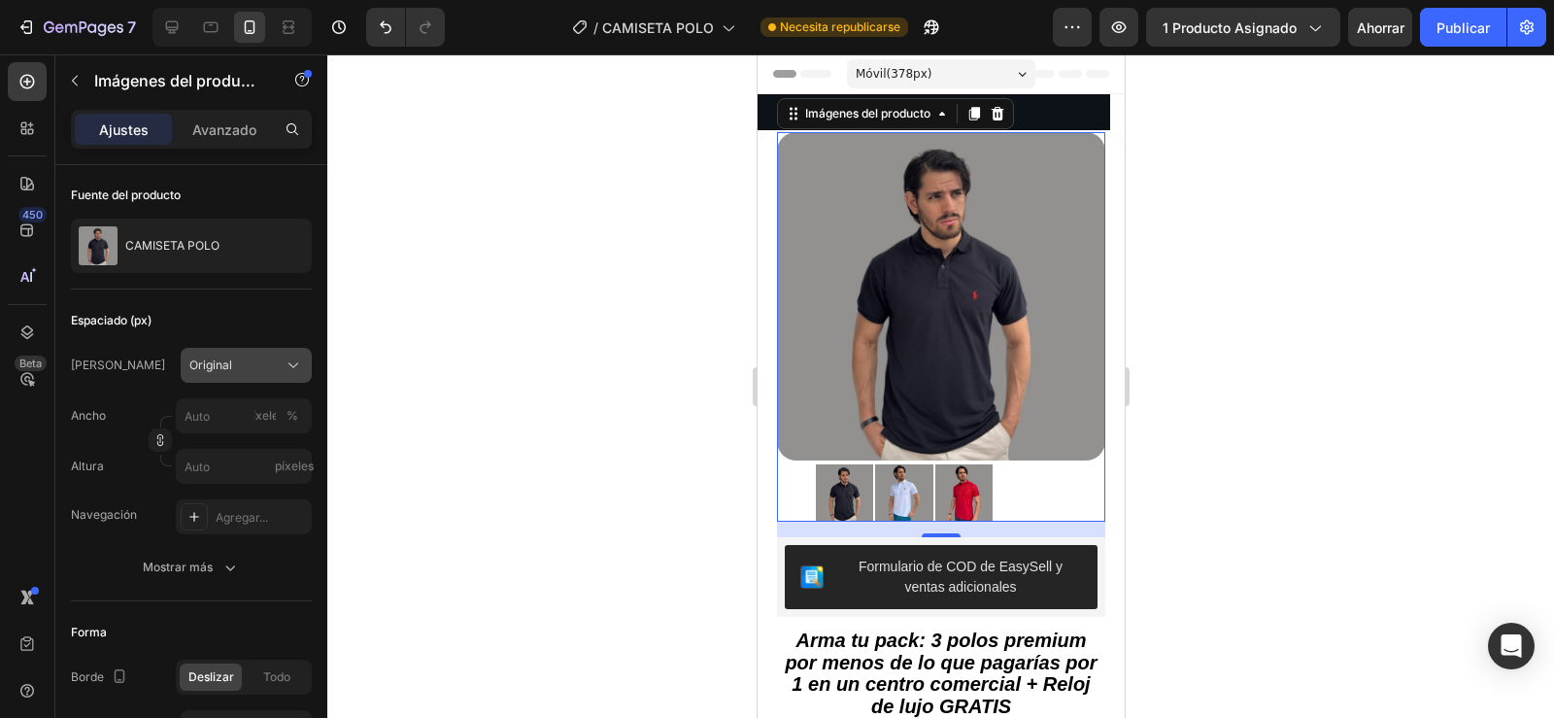
click at [270, 358] on div "Original" at bounding box center [234, 364] width 90 height 17
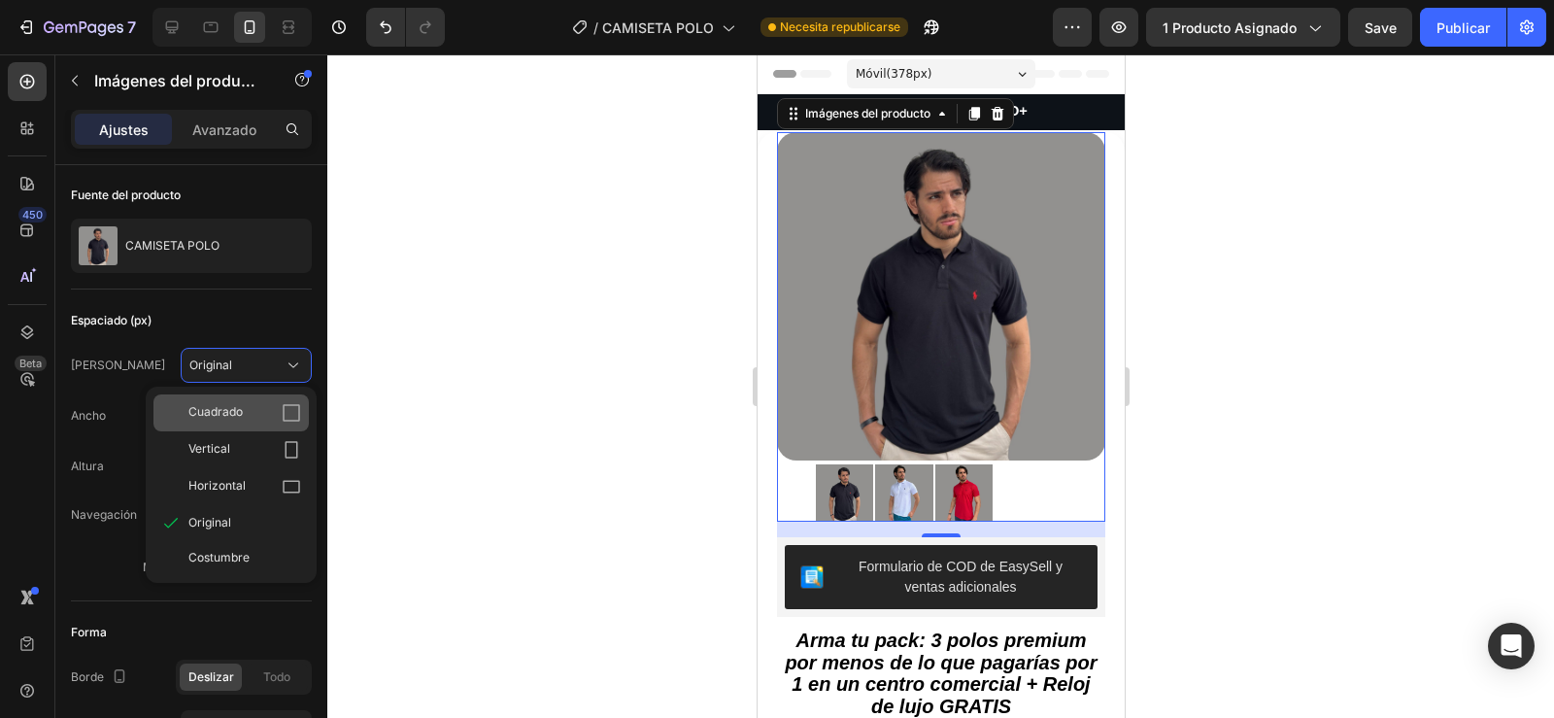
click at [263, 408] on div "Cuadrado" at bounding box center [244, 412] width 113 height 19
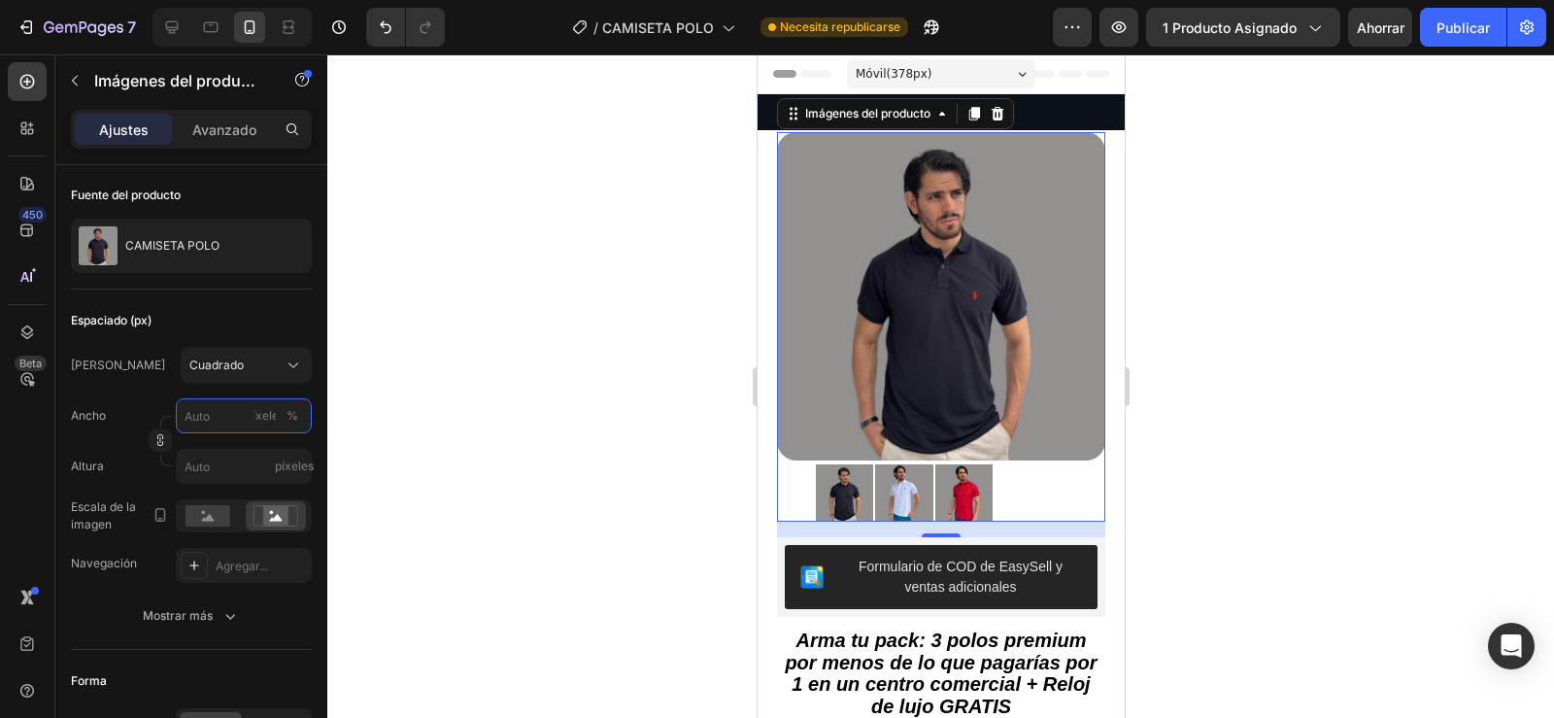
click at [205, 417] on input "píxeles %" at bounding box center [244, 415] width 136 height 35
click at [260, 363] on div "Cuadrado" at bounding box center [234, 364] width 90 height 17
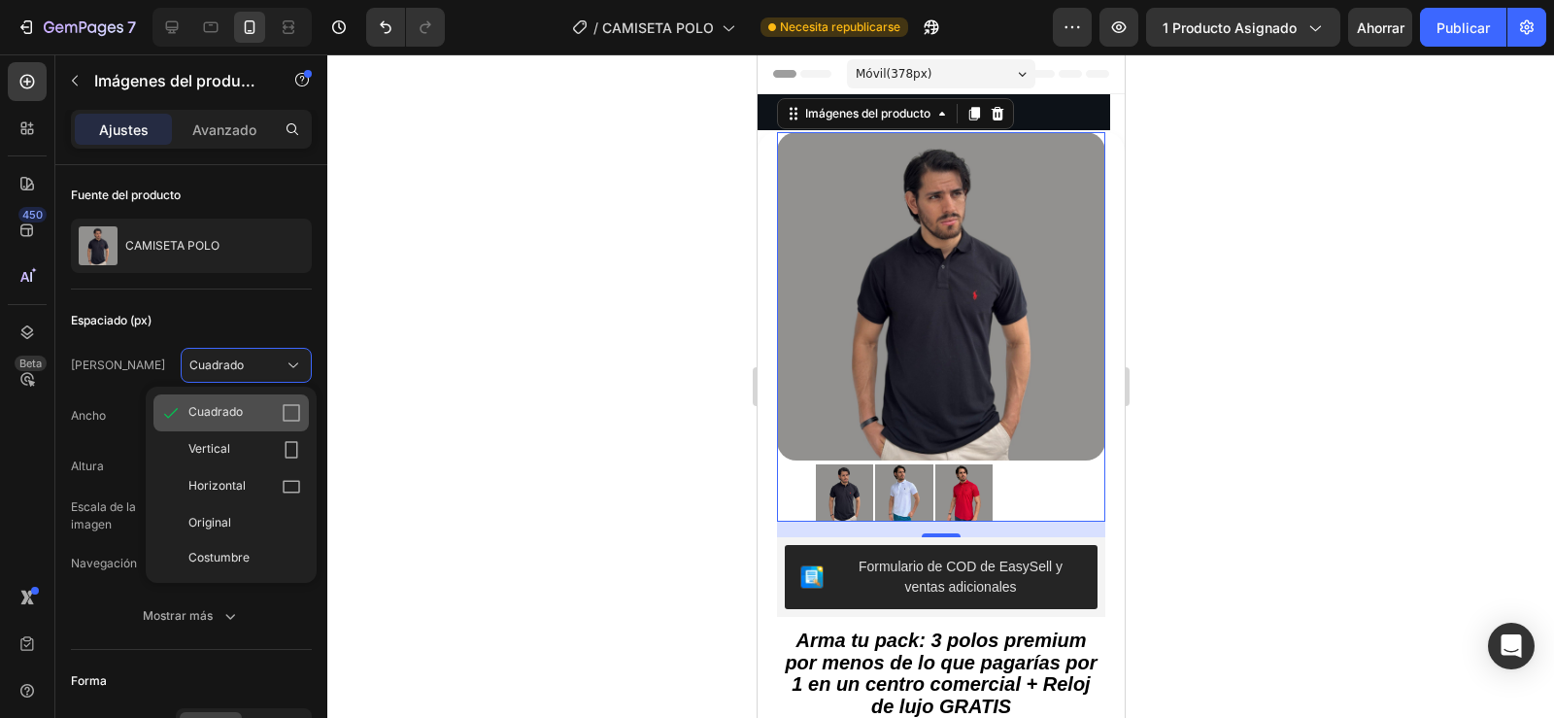
click at [243, 411] on div "Cuadrado" at bounding box center [244, 412] width 113 height 19
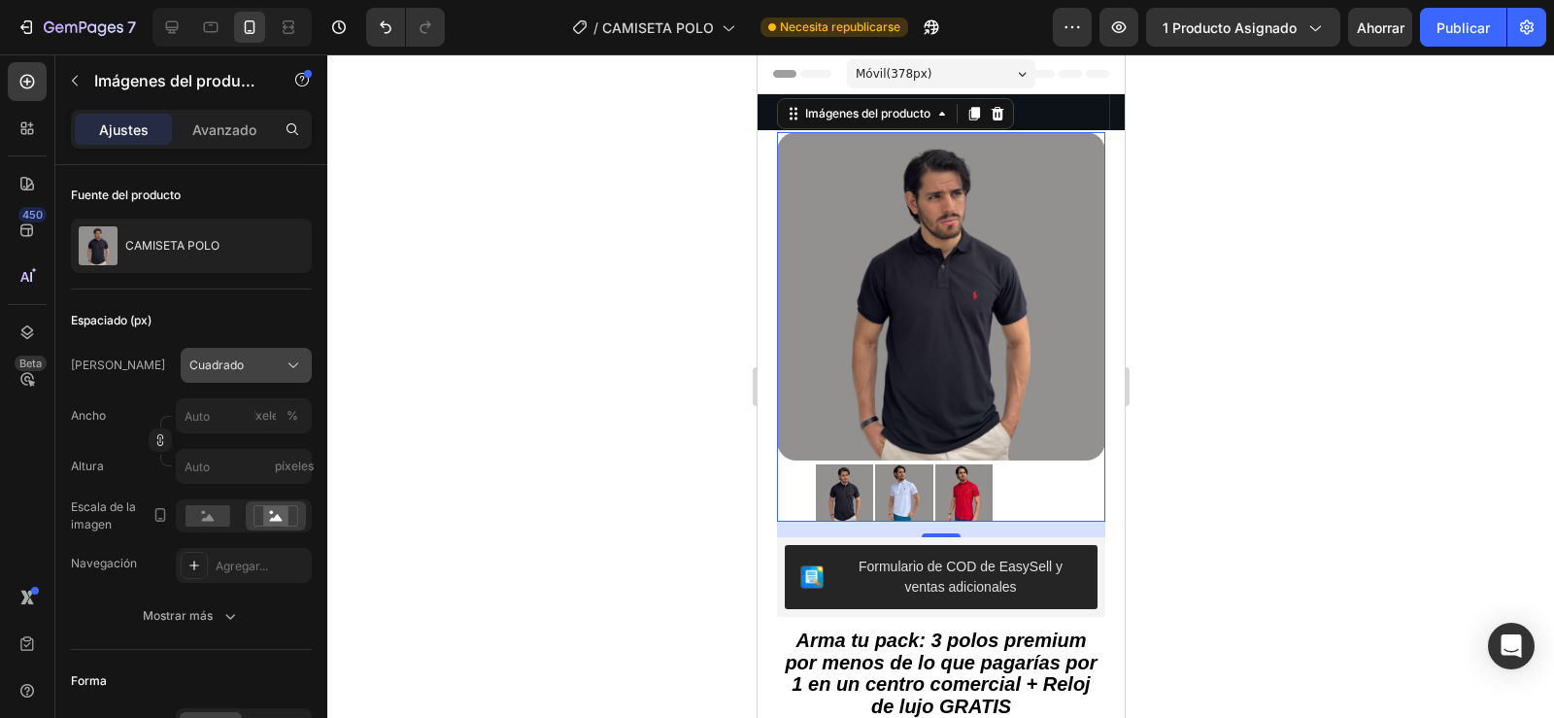
click at [258, 361] on div "Cuadrado" at bounding box center [234, 364] width 90 height 17
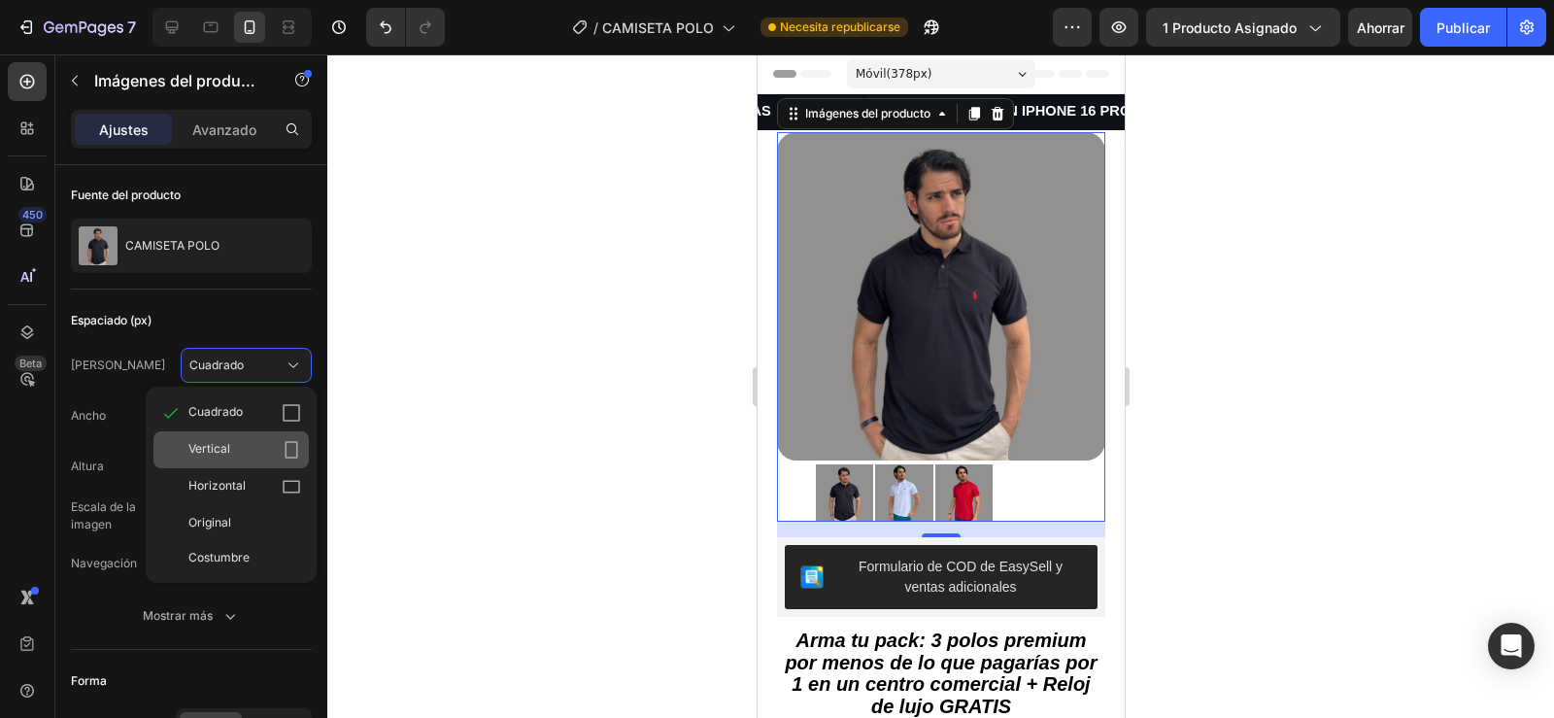
click at [238, 445] on div "Vertical" at bounding box center [244, 449] width 113 height 19
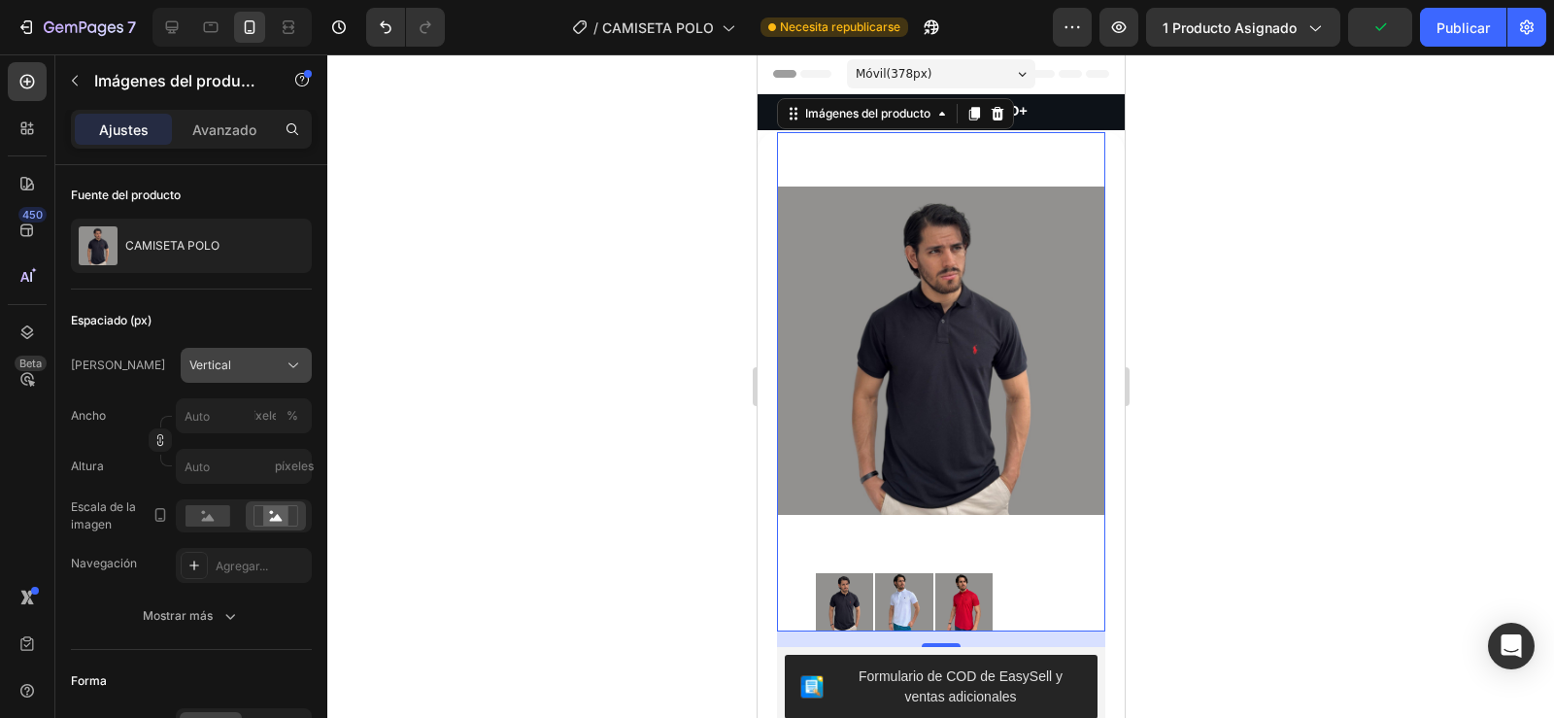
click at [265, 367] on div "Vertical" at bounding box center [234, 364] width 90 height 17
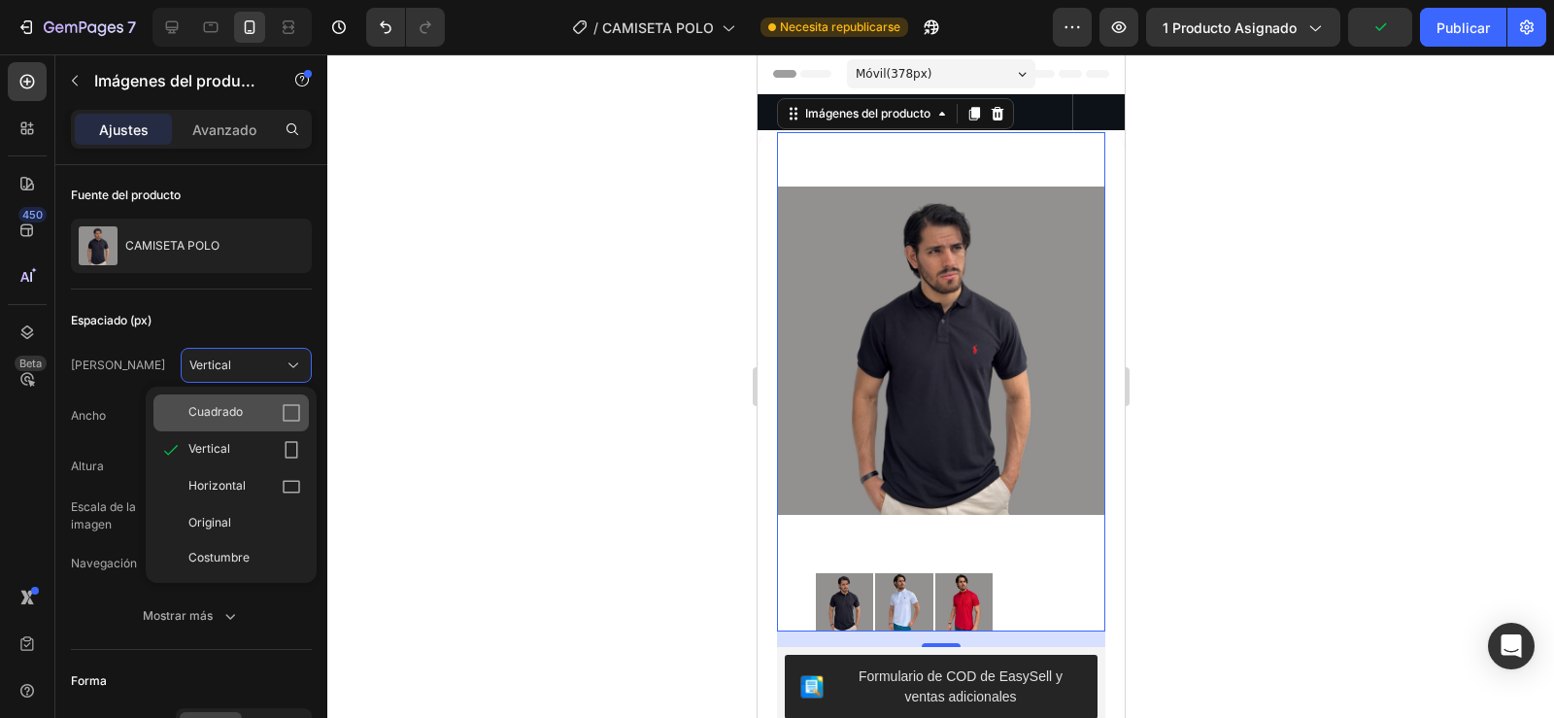
click at [251, 411] on div "Cuadrado" at bounding box center [244, 412] width 113 height 19
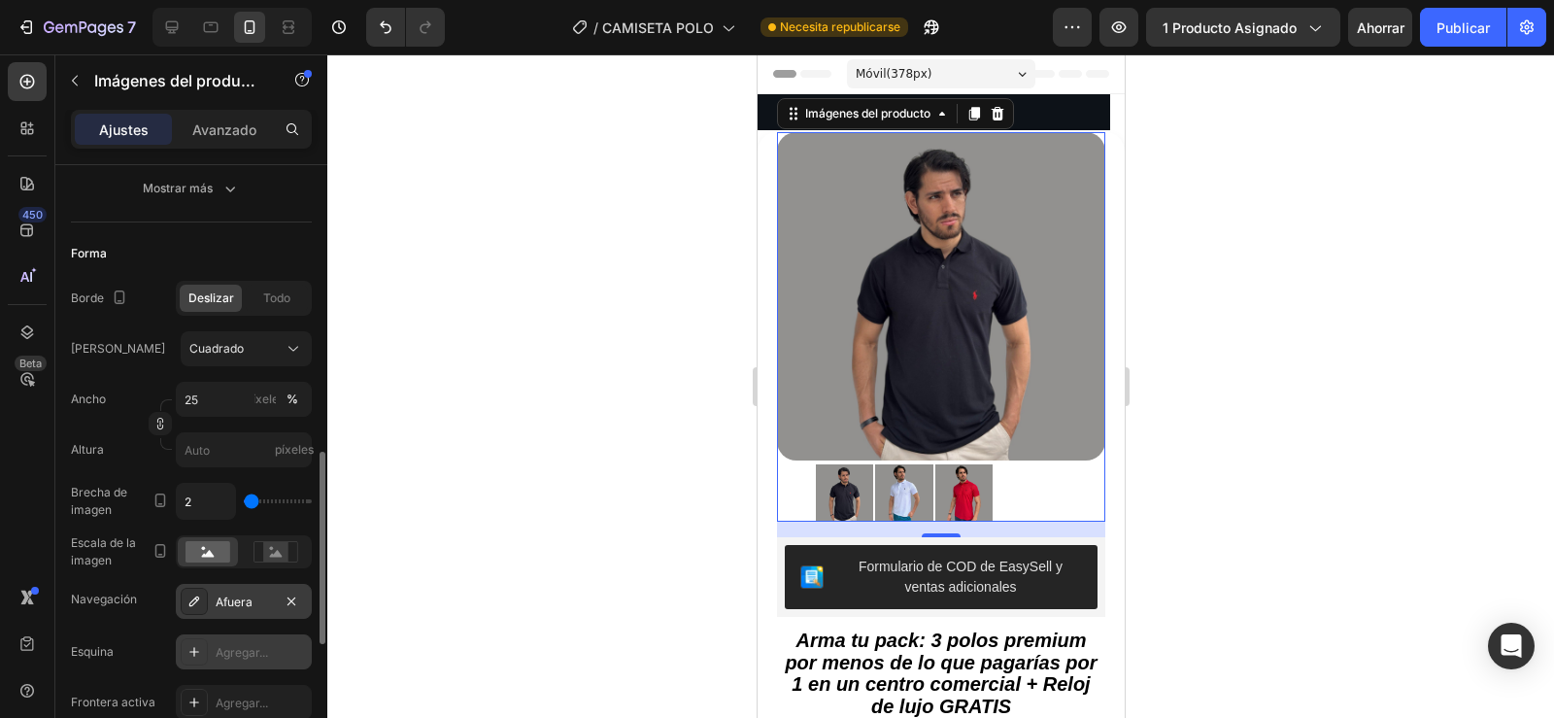
scroll to position [648, 0]
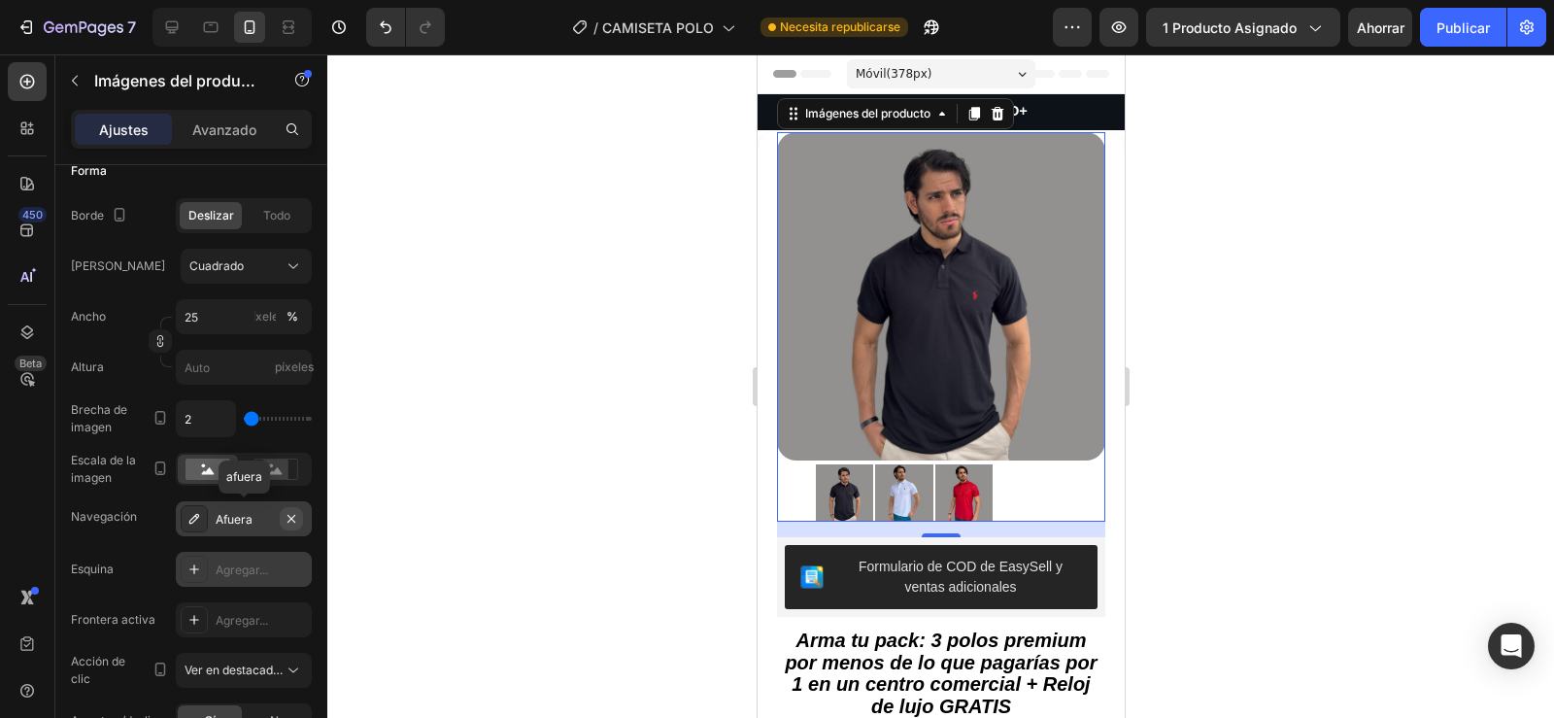
click at [289, 520] on icon "button" at bounding box center [291, 518] width 8 height 8
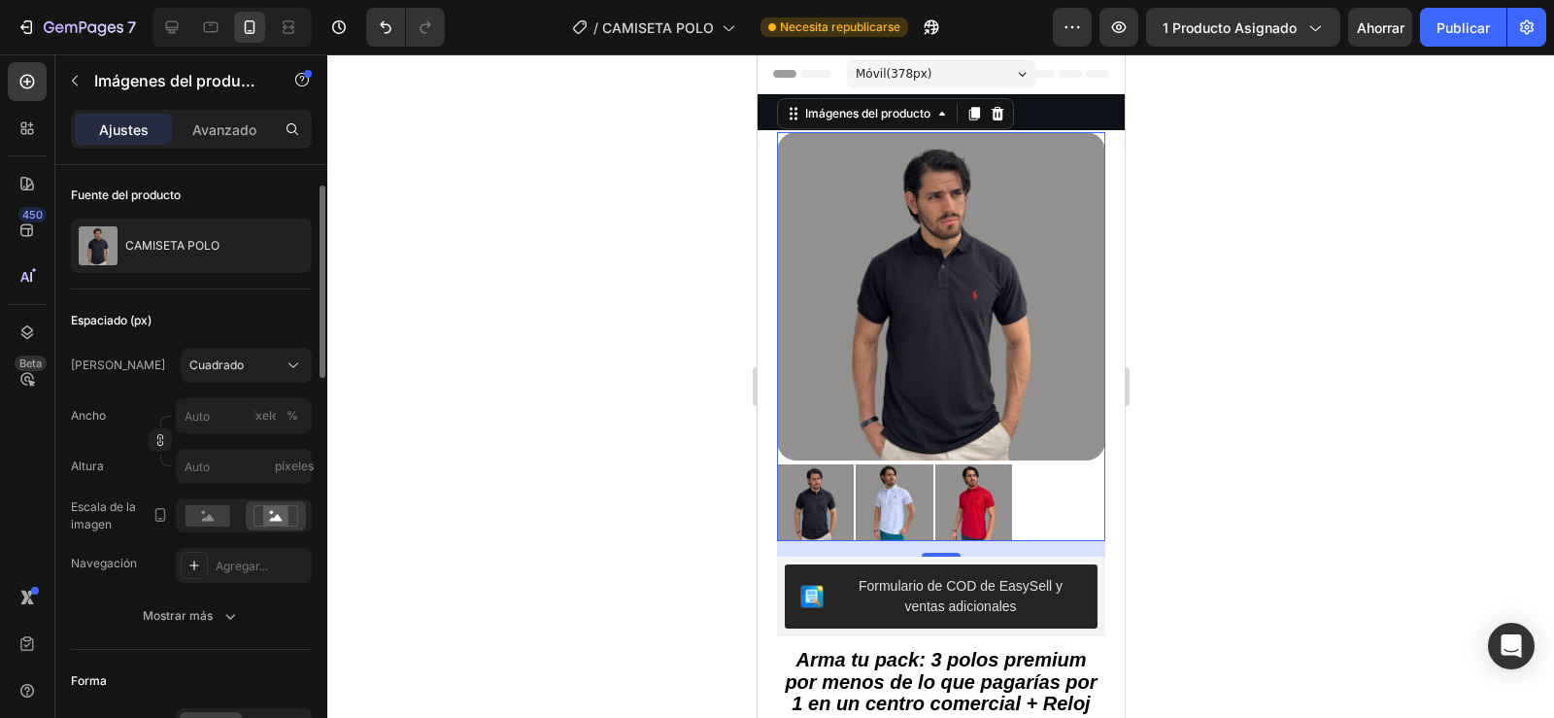
scroll to position [118, 0]
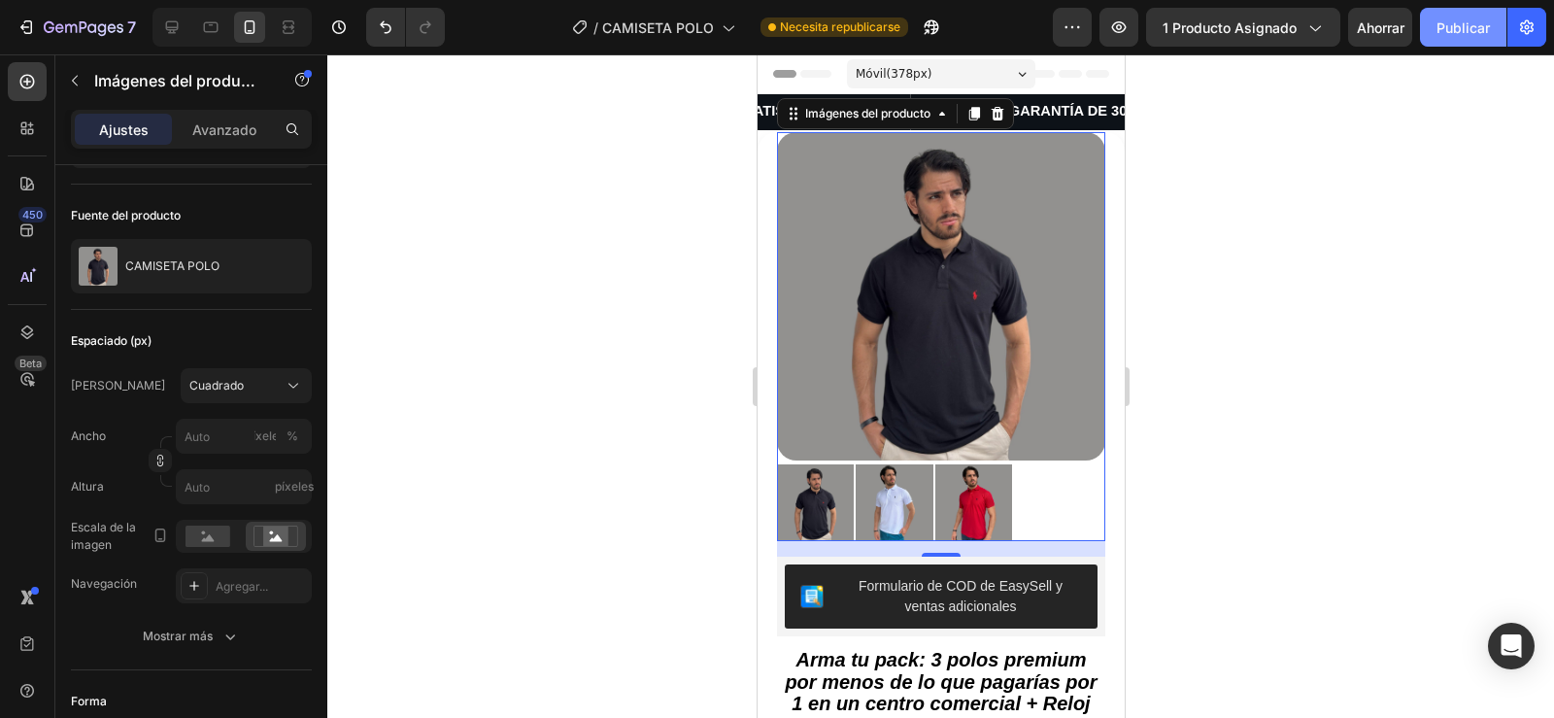
click at [1447, 19] on font "Publicar" at bounding box center [1462, 27] width 53 height 17
click at [856, 382] on img at bounding box center [940, 296] width 328 height 328
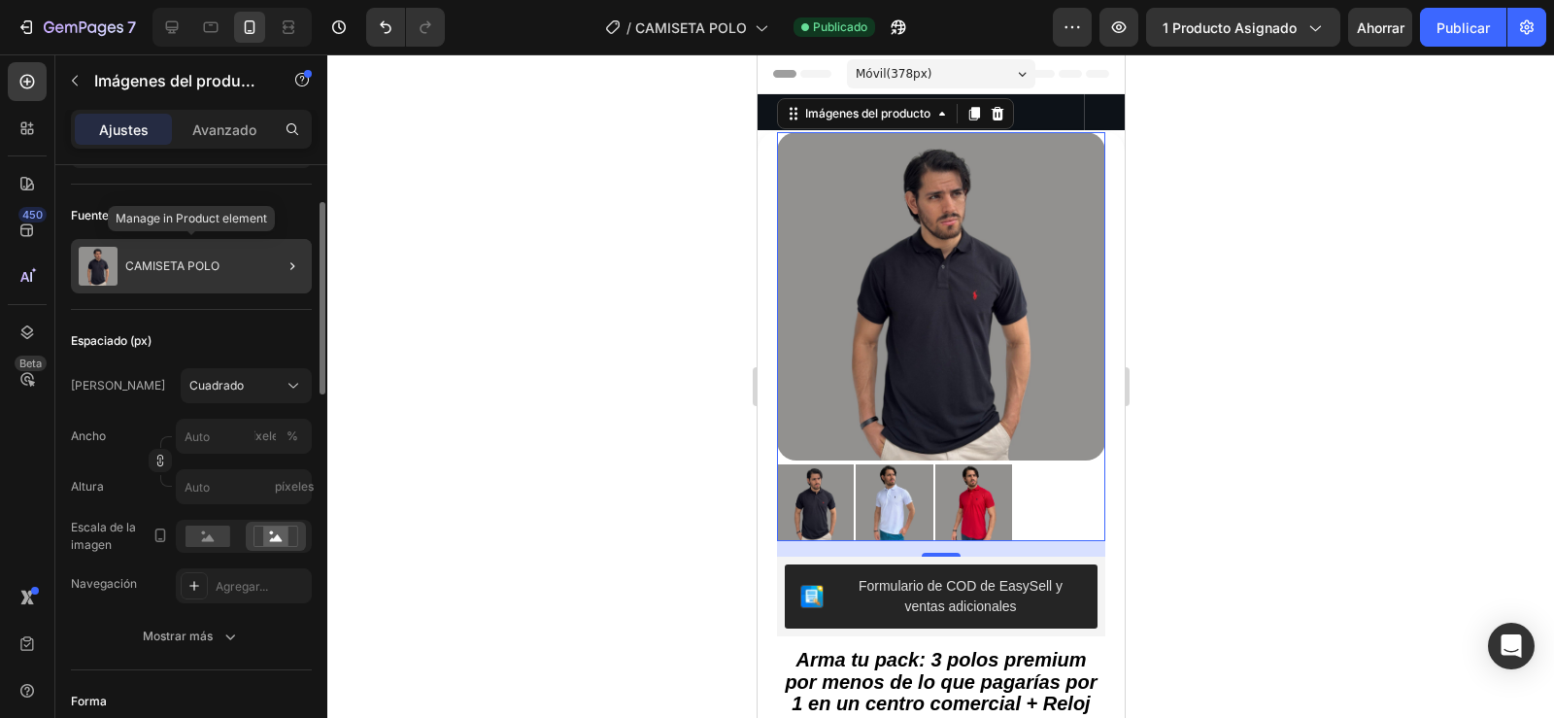
click at [159, 274] on div "CAMISETA POLO" at bounding box center [191, 266] width 241 height 54
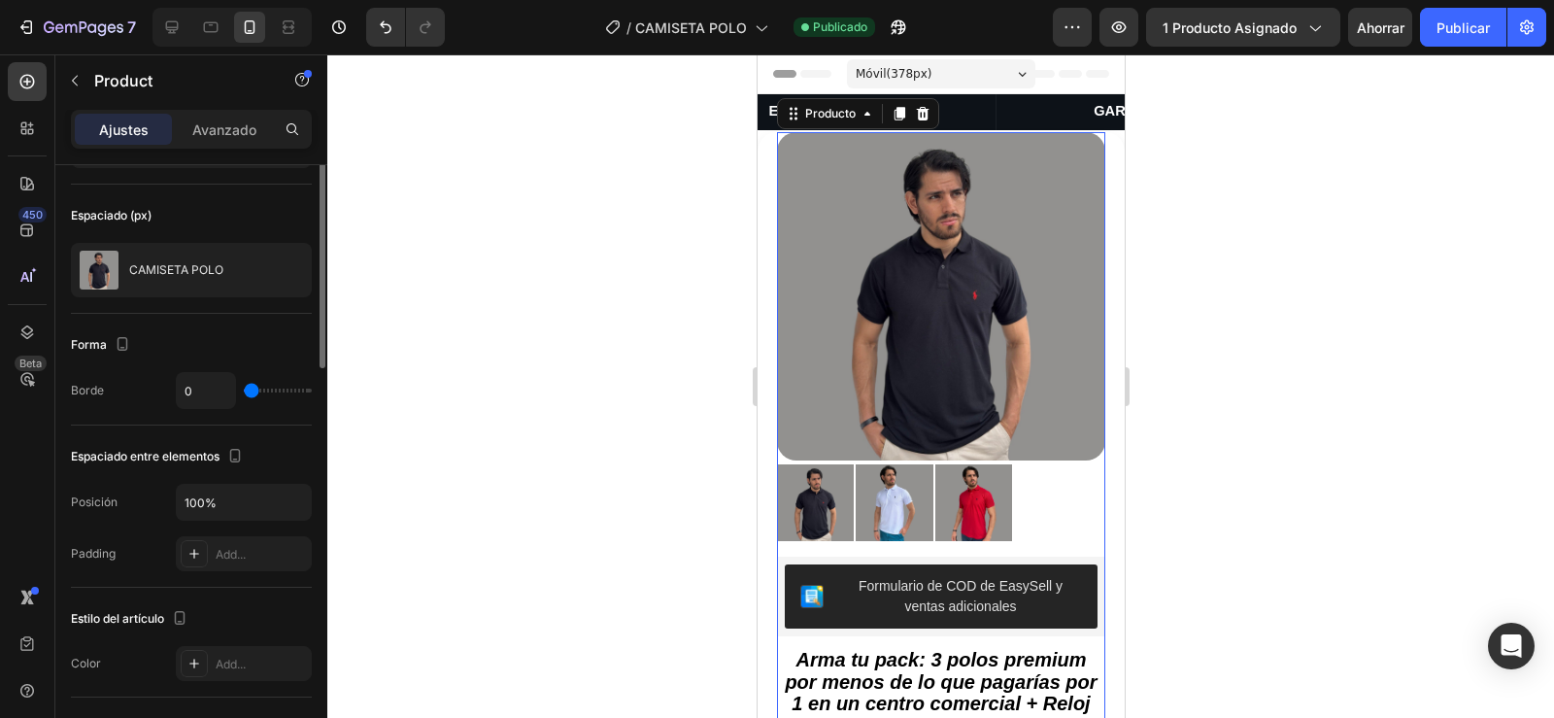
scroll to position [0, 0]
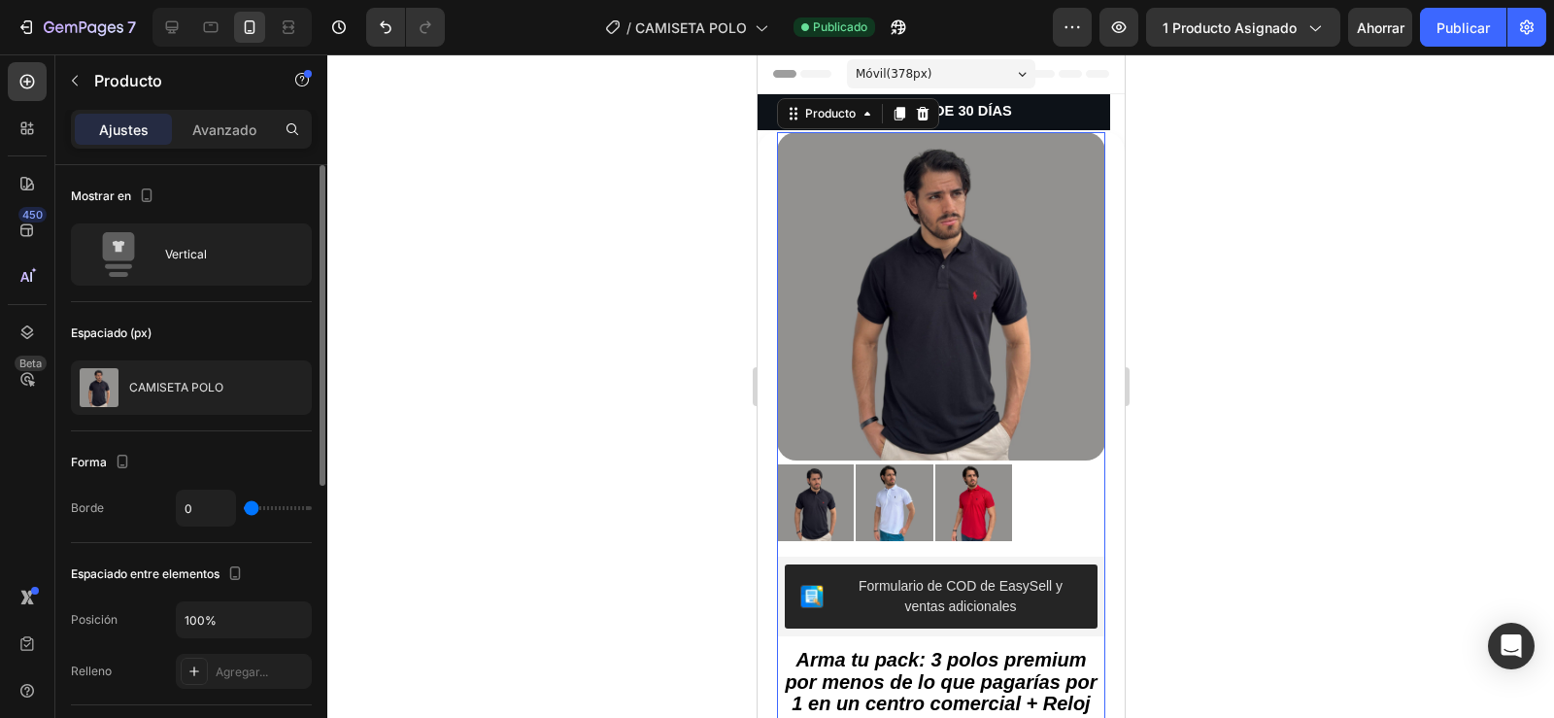
click at [159, 274] on div "Vertical" at bounding box center [191, 254] width 241 height 62
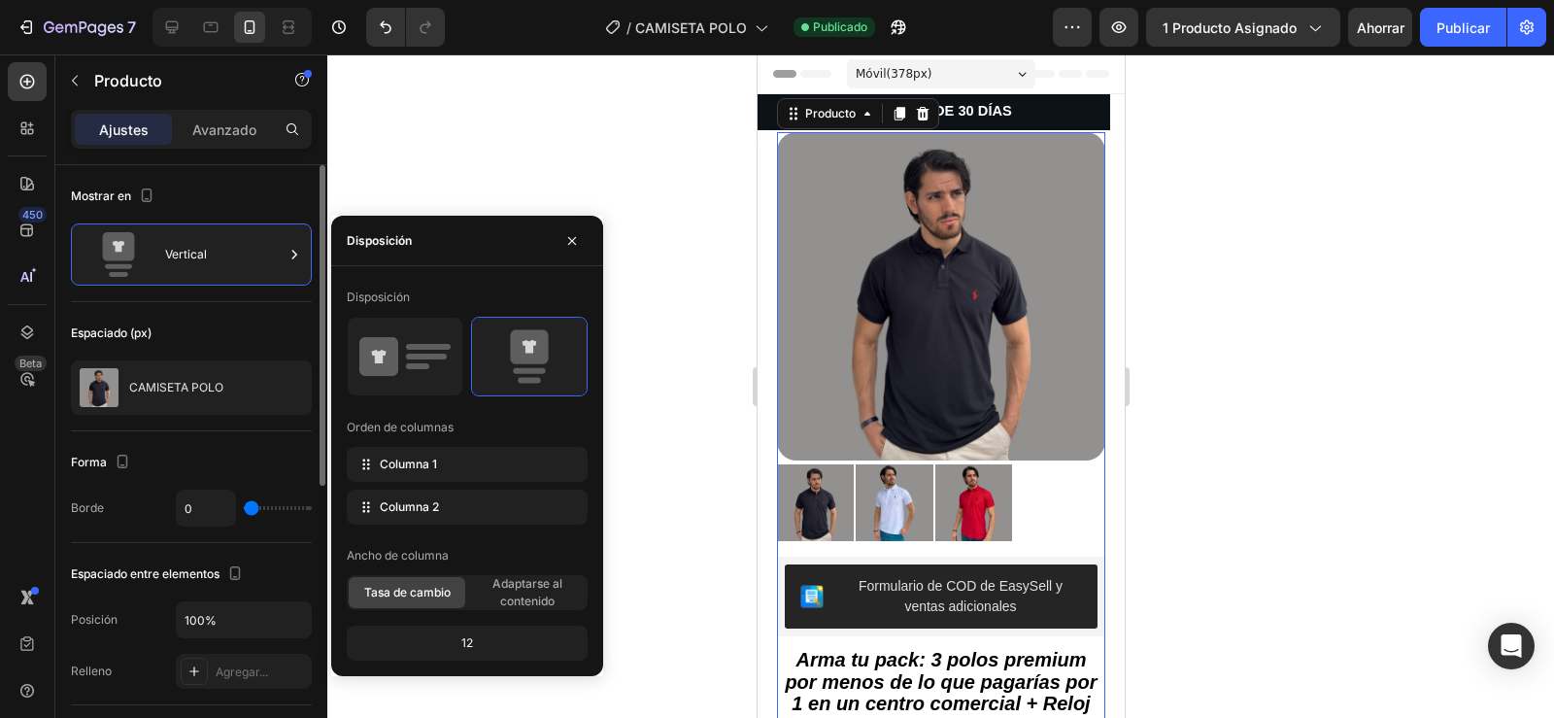
click at [159, 274] on div "Vertical" at bounding box center [191, 254] width 241 height 62
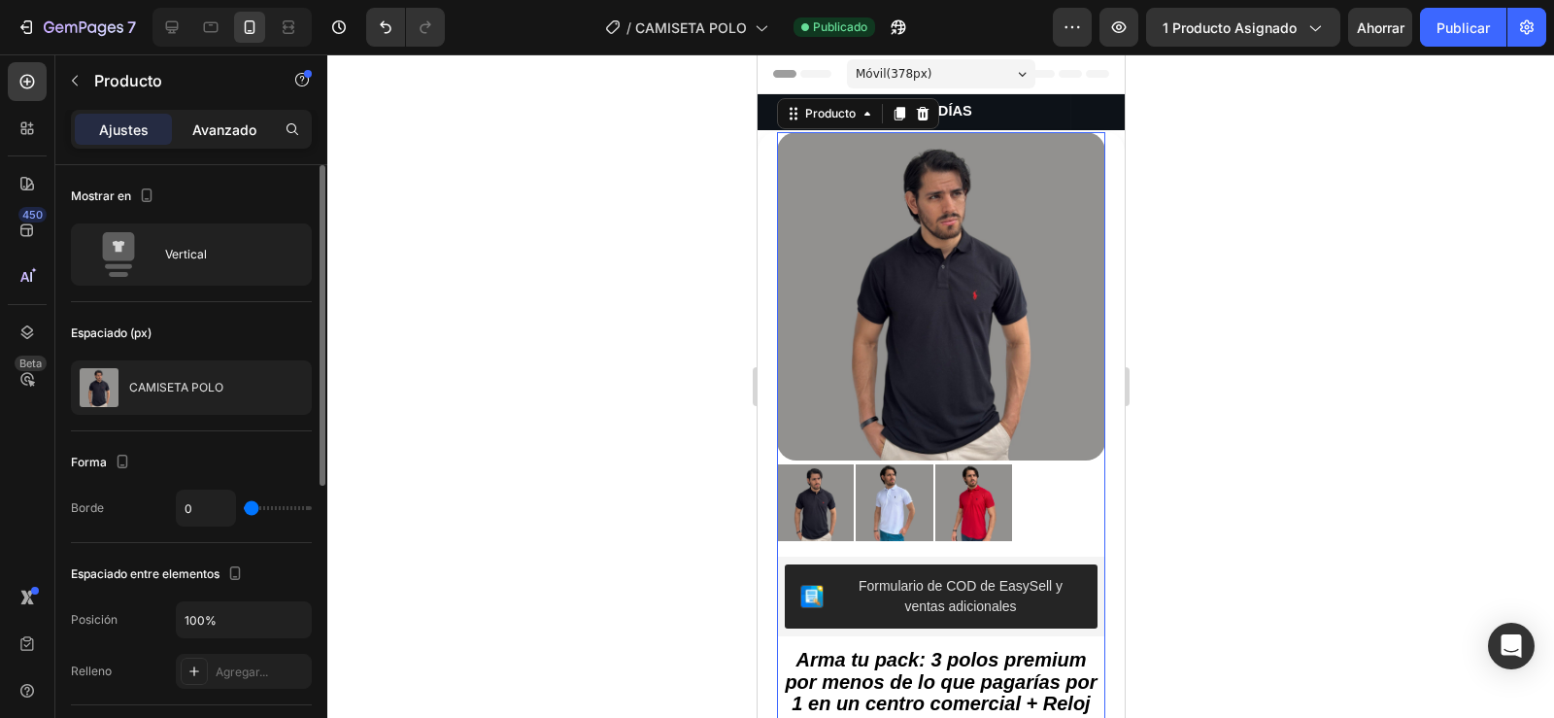
click at [204, 139] on p "Avanzado" at bounding box center [224, 129] width 64 height 20
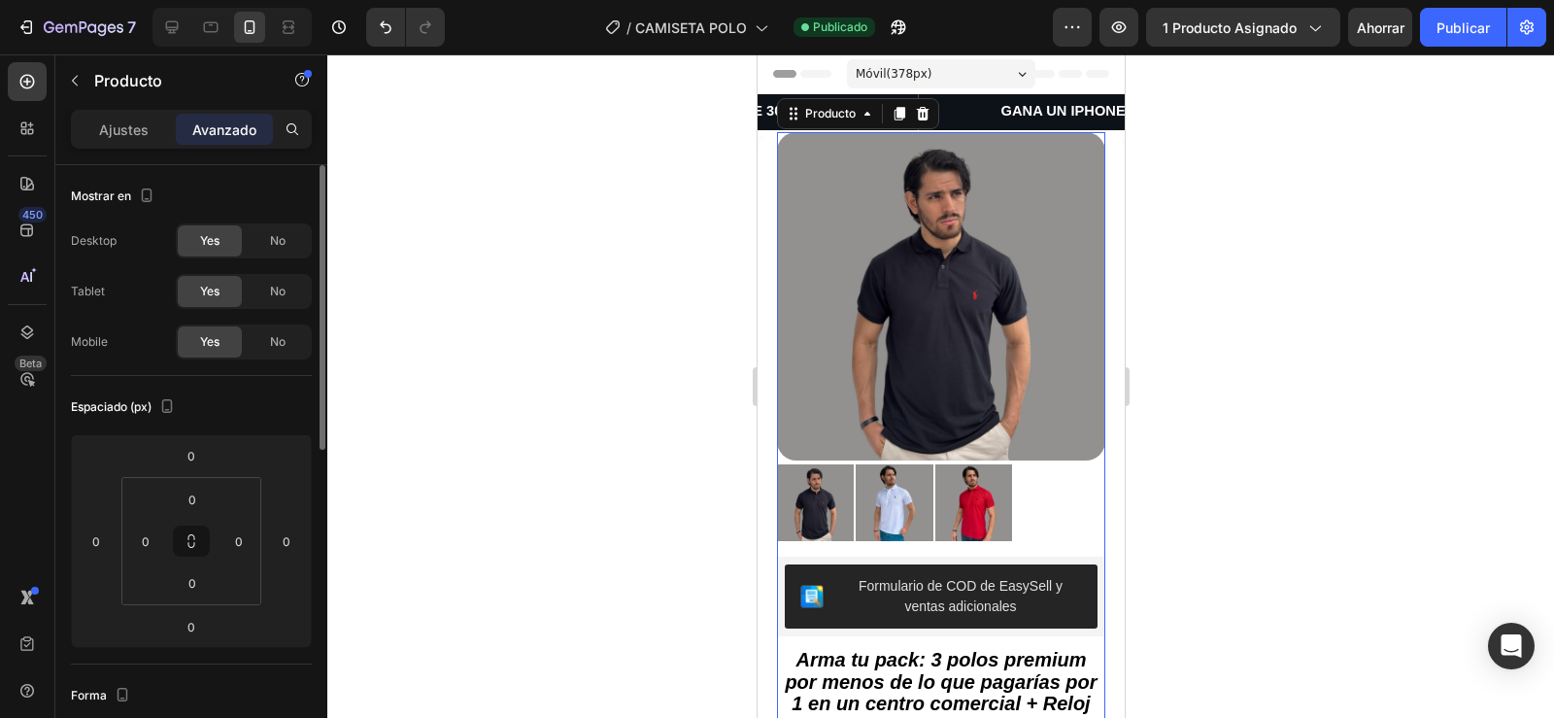
drag, startPoint x: 151, startPoint y: 133, endPoint x: 494, endPoint y: 291, distance: 378.5
click at [150, 134] on div "Ajustes" at bounding box center [123, 129] width 97 height 31
click at [494, 291] on div at bounding box center [940, 385] width 1227 height 663
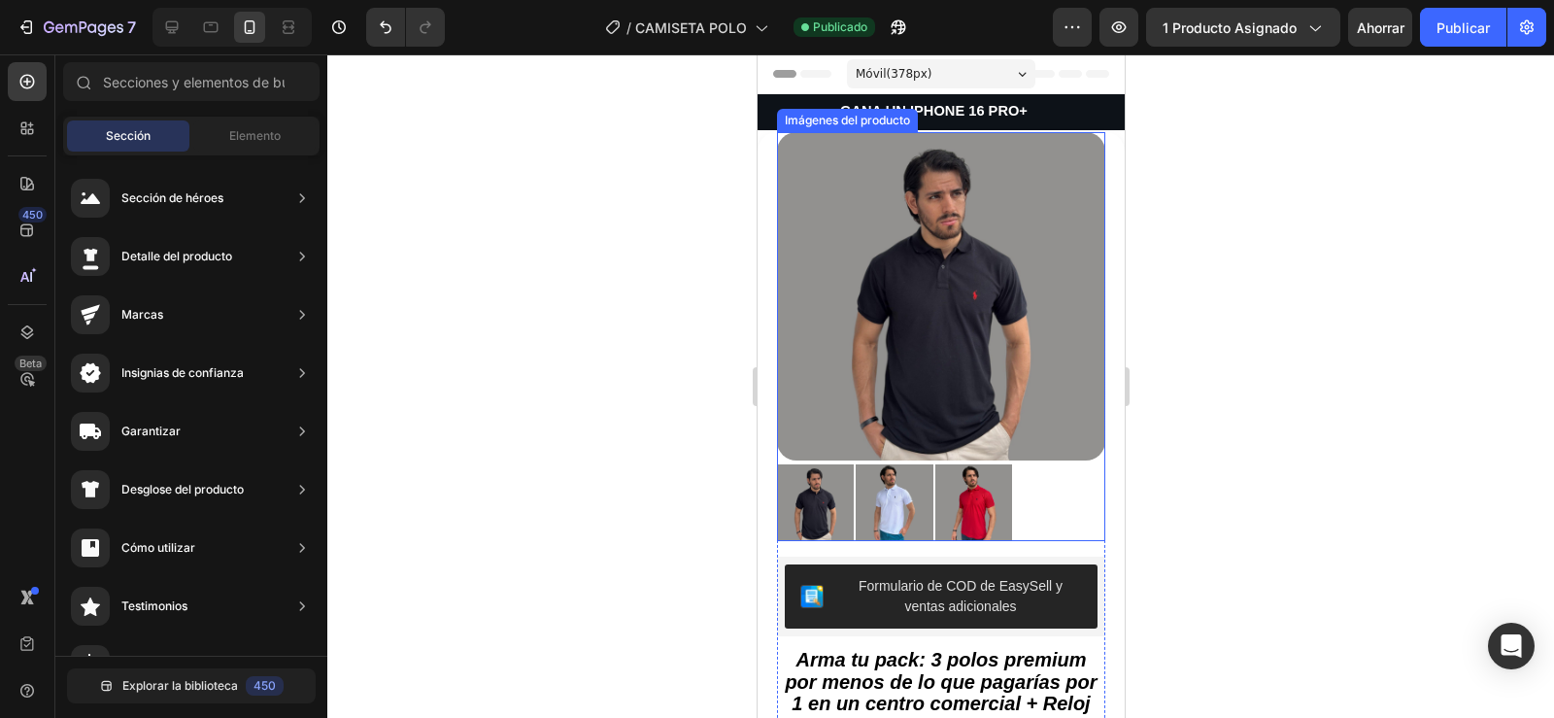
click at [1034, 515] on div at bounding box center [940, 502] width 328 height 77
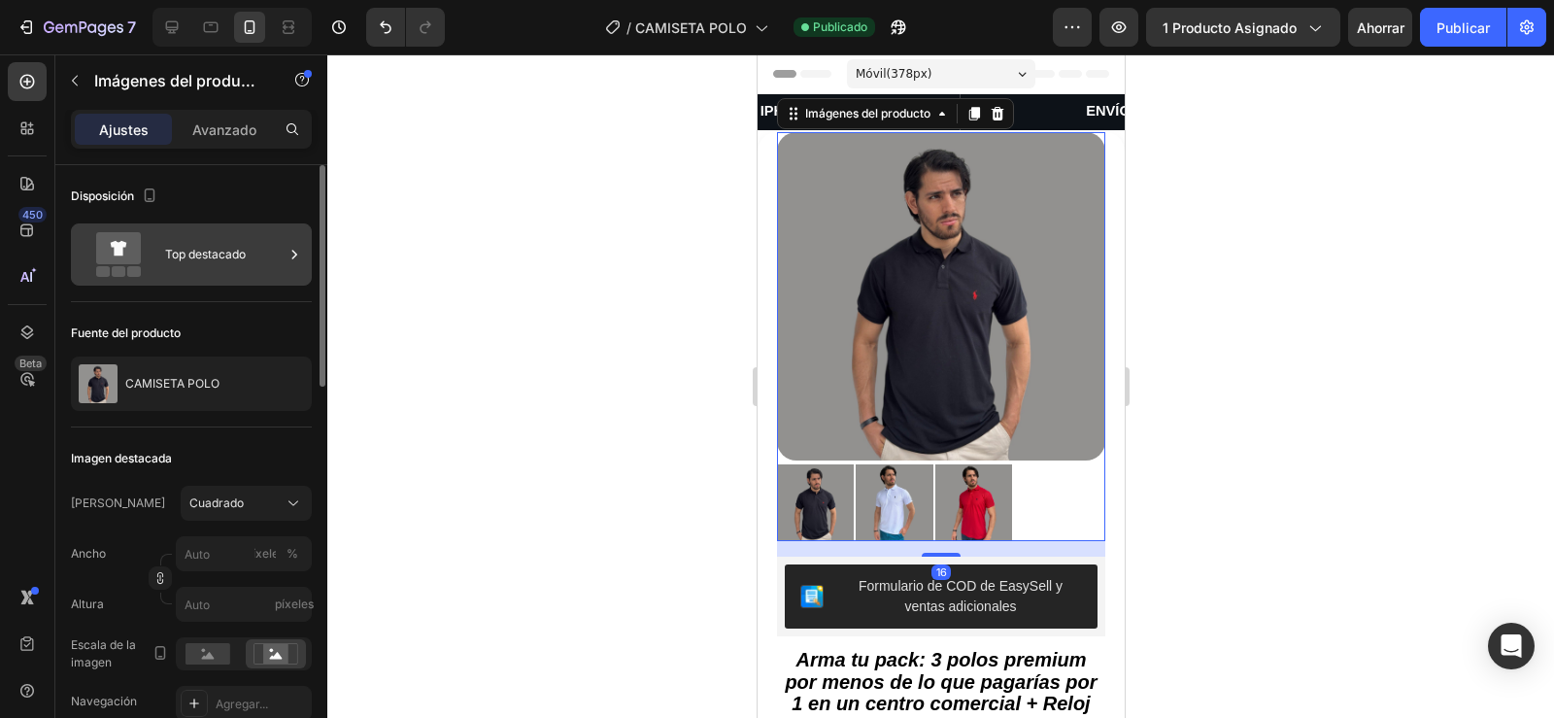
click at [190, 261] on font "Top destacado" at bounding box center [205, 254] width 81 height 17
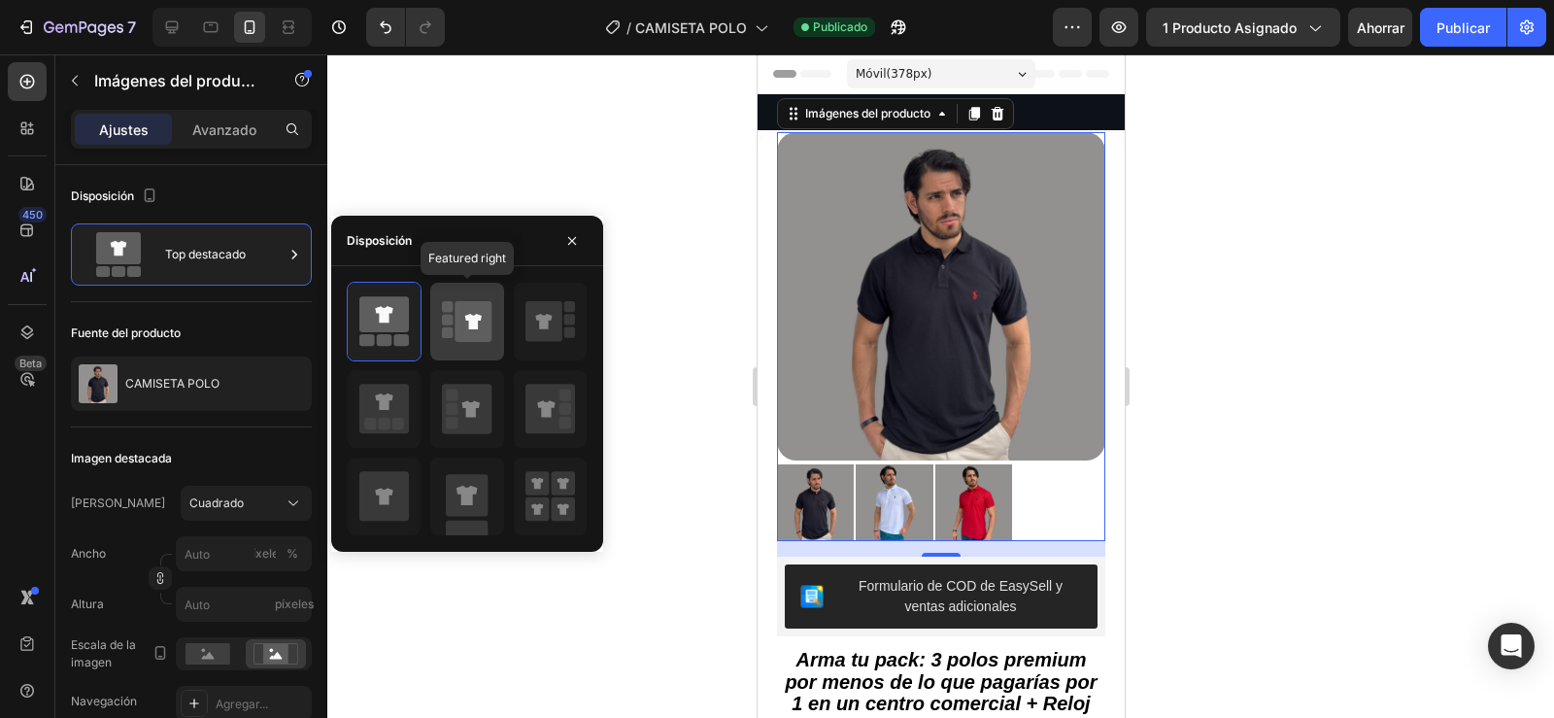
click at [464, 315] on icon at bounding box center [473, 321] width 37 height 41
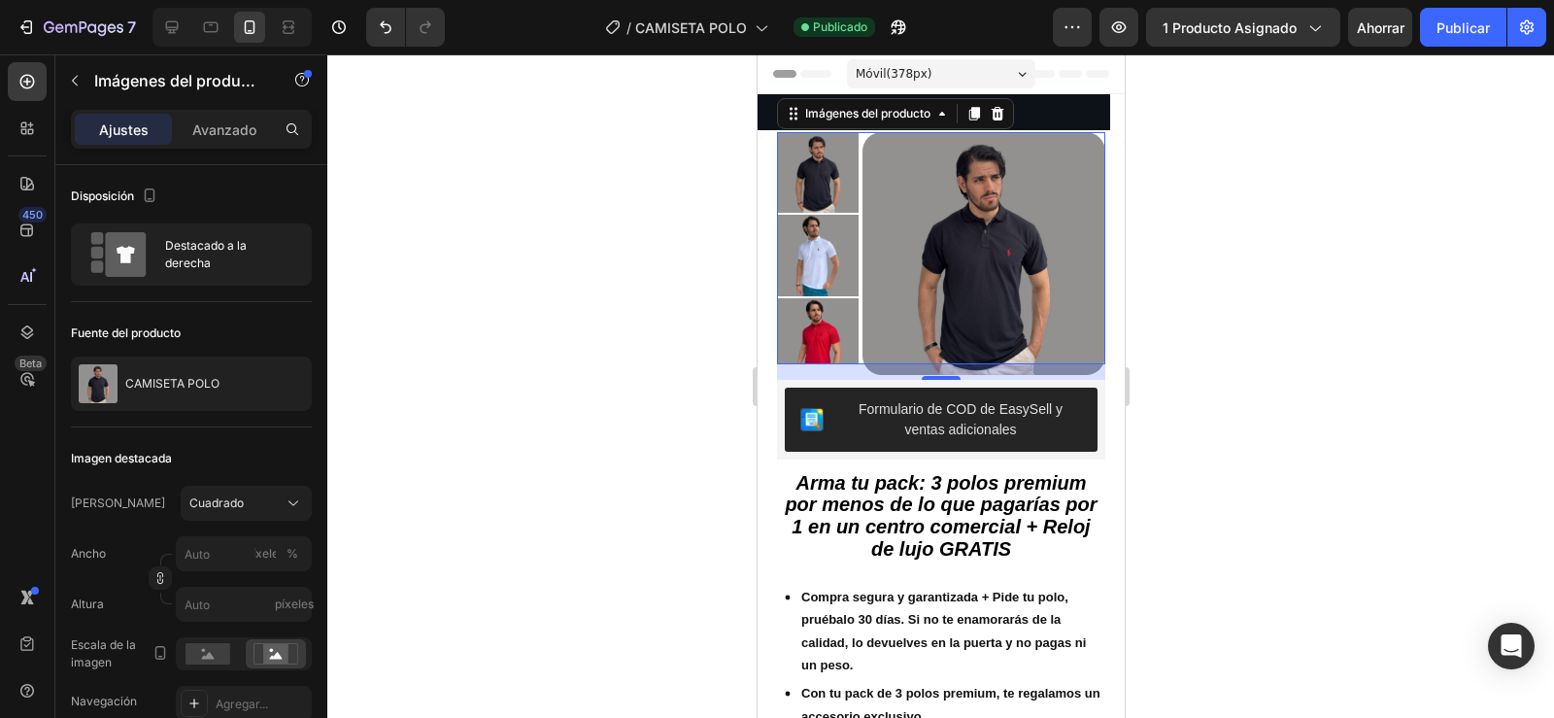
click at [723, 223] on div at bounding box center [940, 385] width 1227 height 663
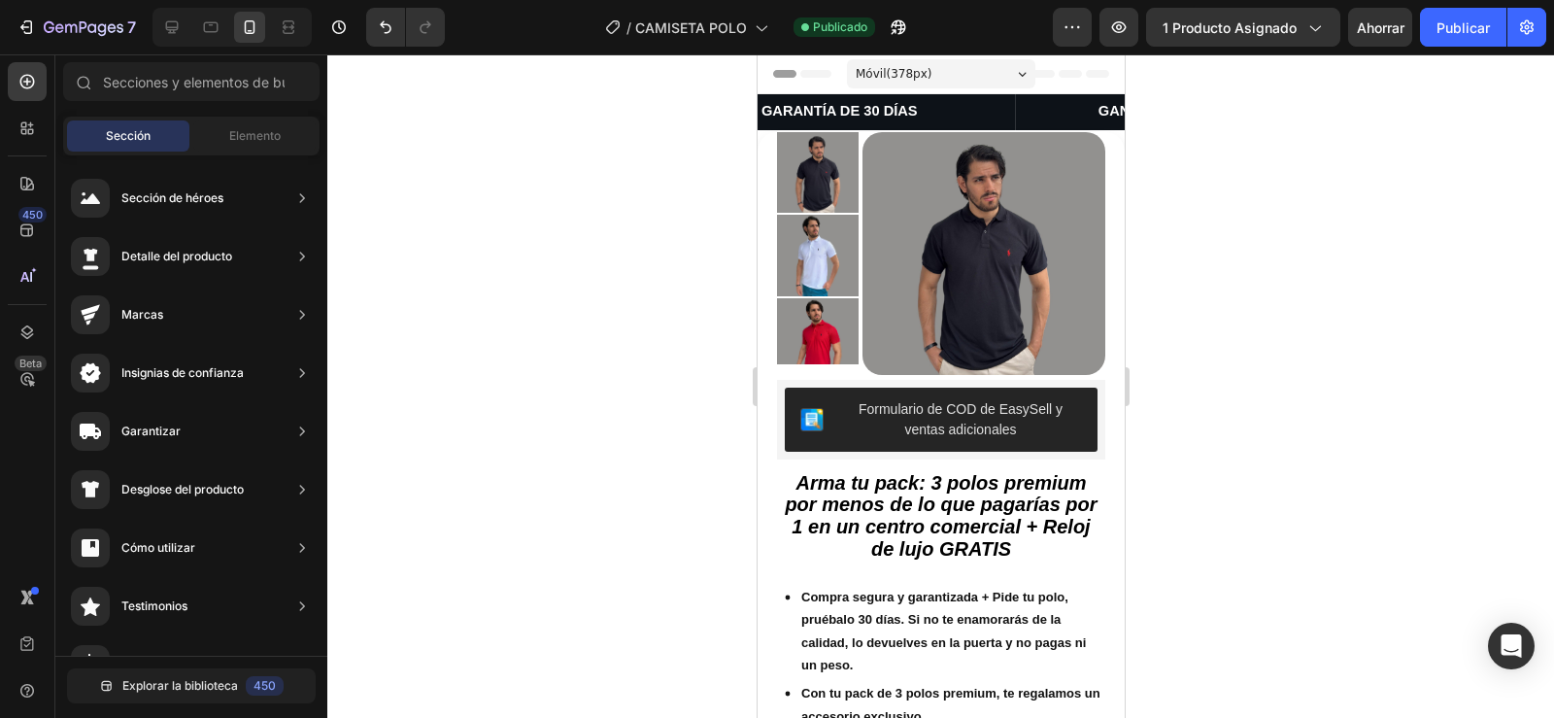
click at [1181, 263] on div at bounding box center [940, 385] width 1227 height 663
click at [1465, 35] on font "Publicar" at bounding box center [1462, 27] width 53 height 17
click at [951, 211] on img at bounding box center [983, 254] width 244 height 244
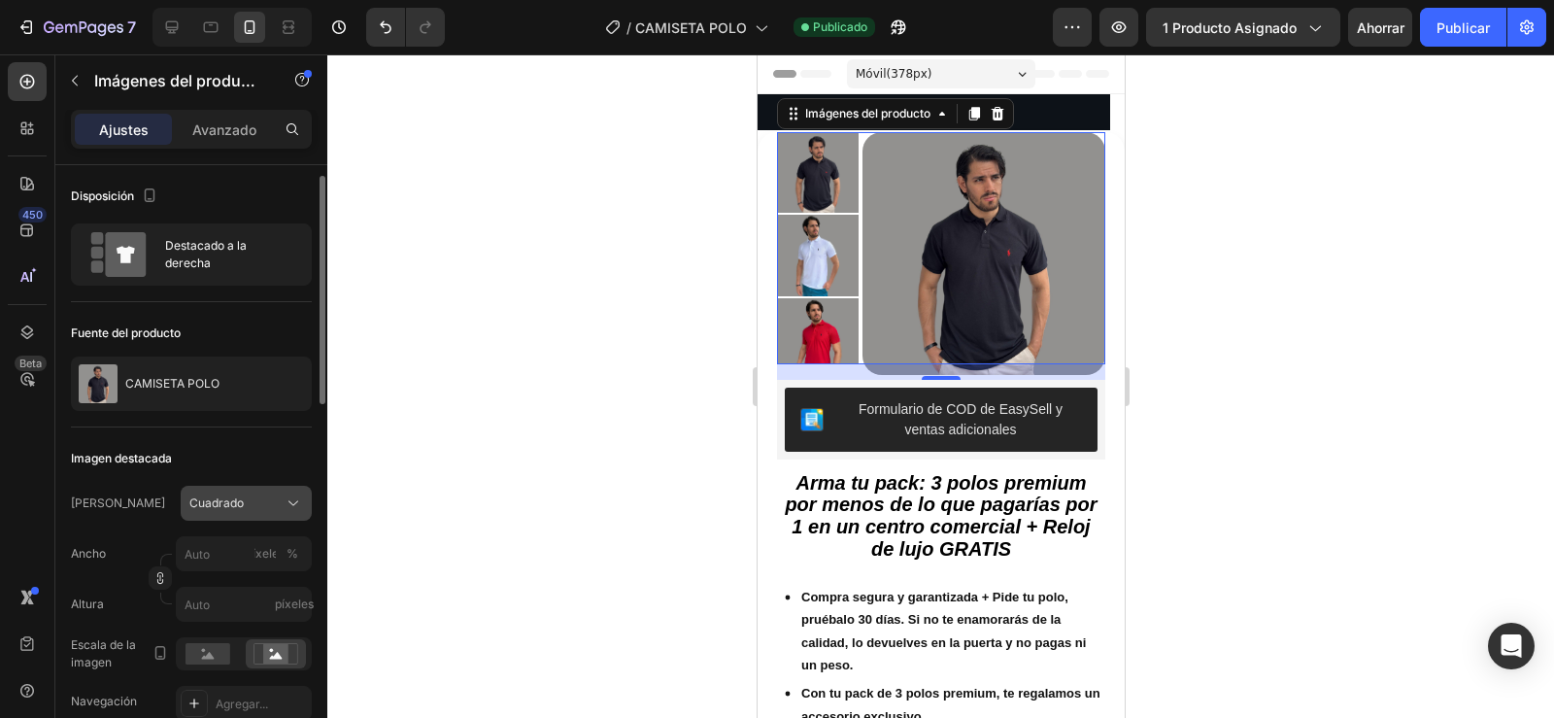
scroll to position [8, 0]
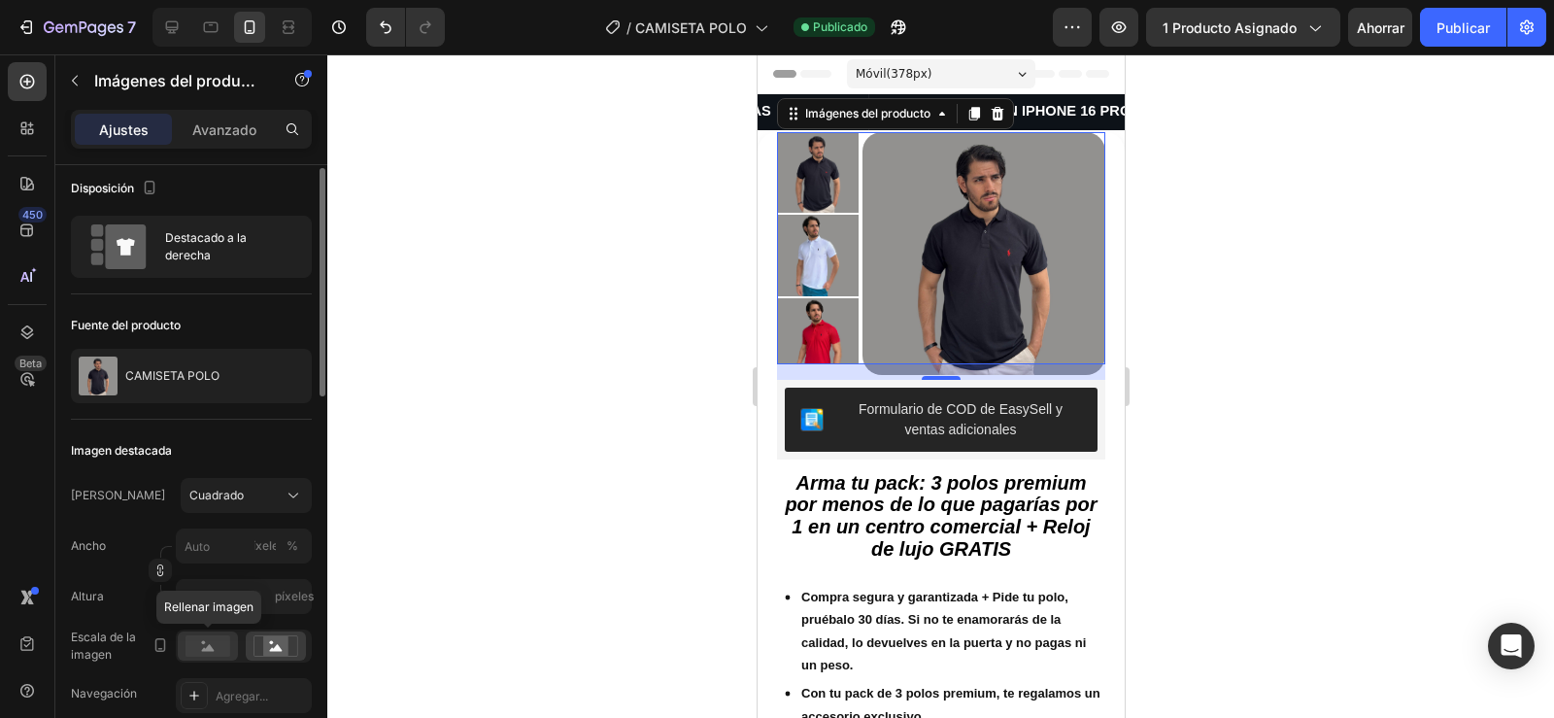
click at [208, 639] on rect at bounding box center [207, 645] width 45 height 21
click at [263, 645] on icon at bounding box center [275, 645] width 45 height 21
click at [214, 643] on rect at bounding box center [207, 645] width 45 height 21
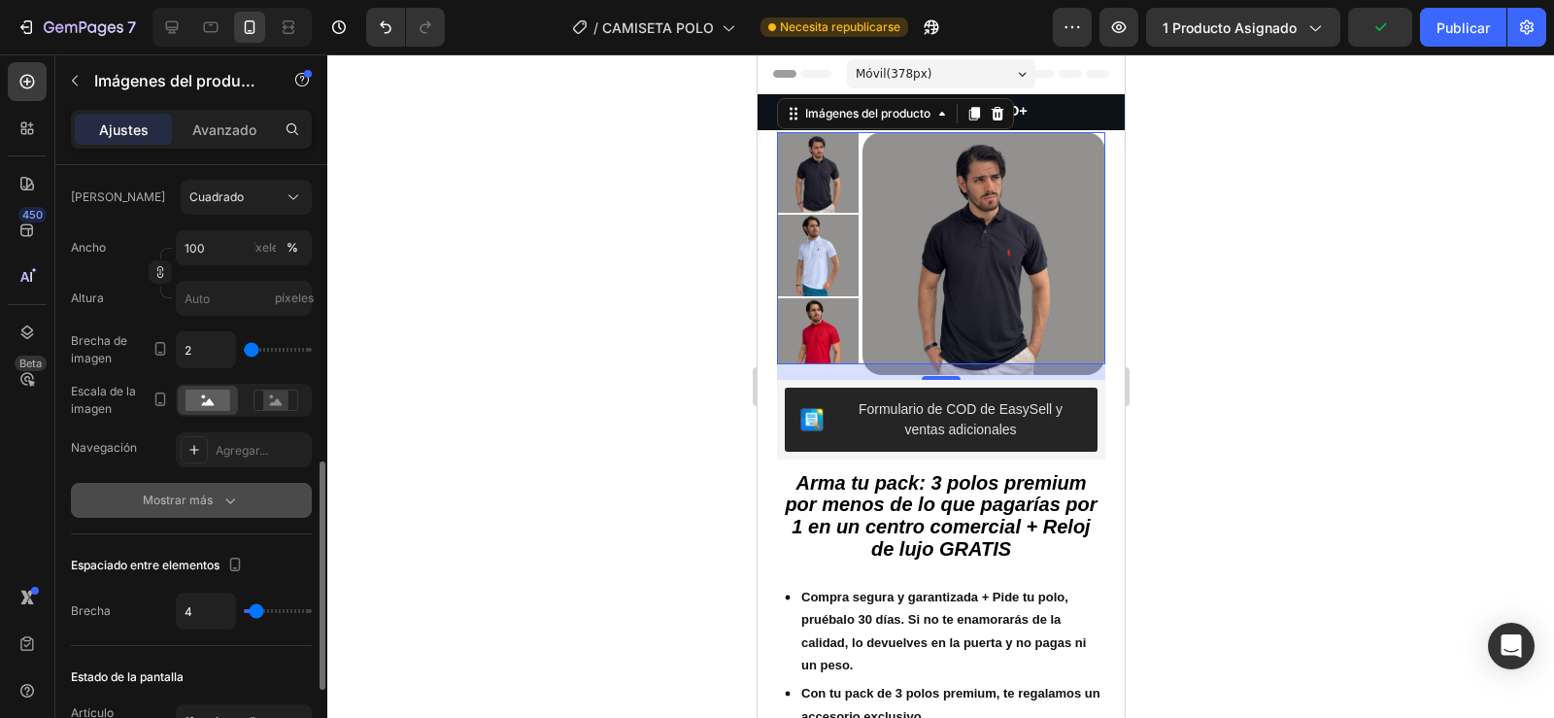
scroll to position [699, 0]
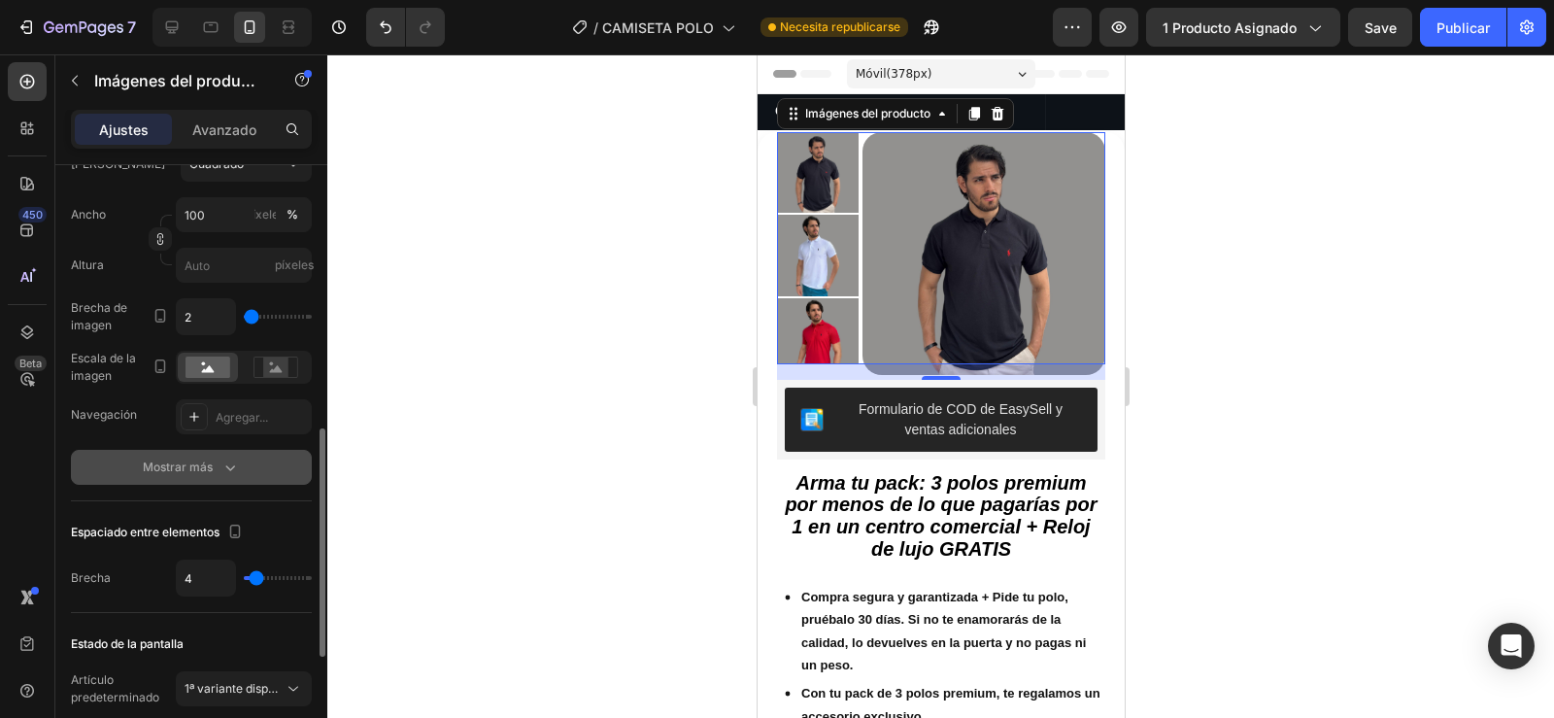
click at [226, 457] on icon "button" at bounding box center [229, 466] width 19 height 19
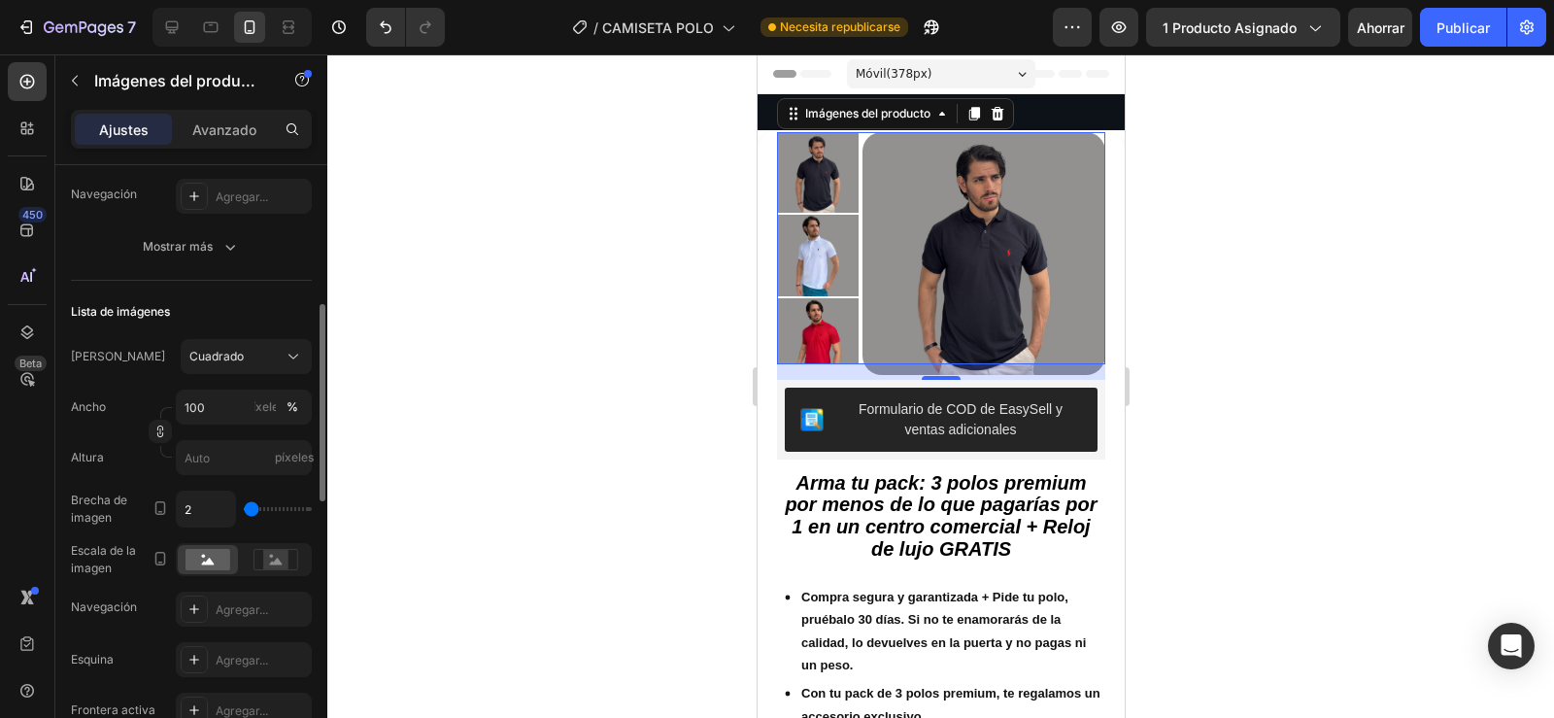
scroll to position [487, 0]
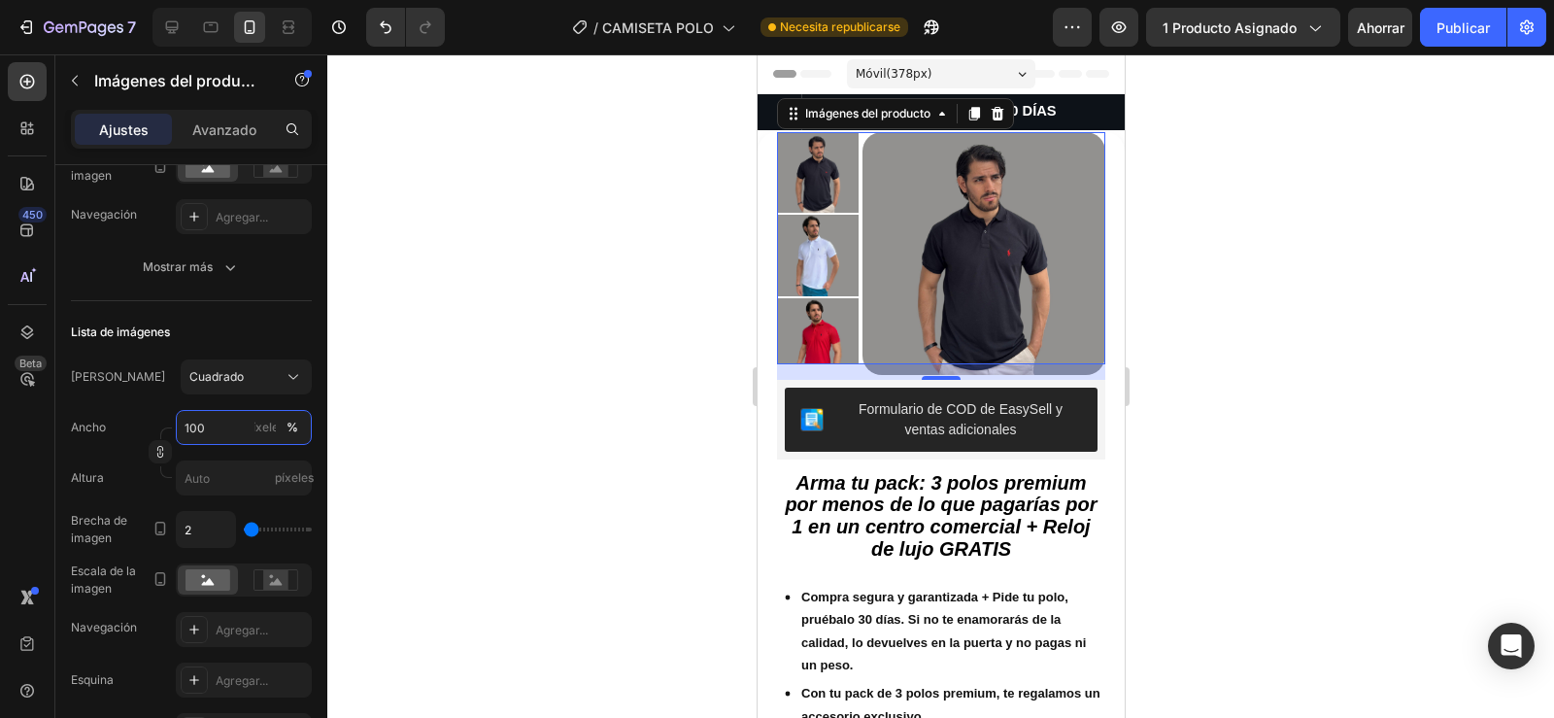
click at [209, 428] on input "100" at bounding box center [244, 427] width 136 height 35
type input "100"
click at [243, 386] on div "Cuadrado" at bounding box center [246, 376] width 114 height 19
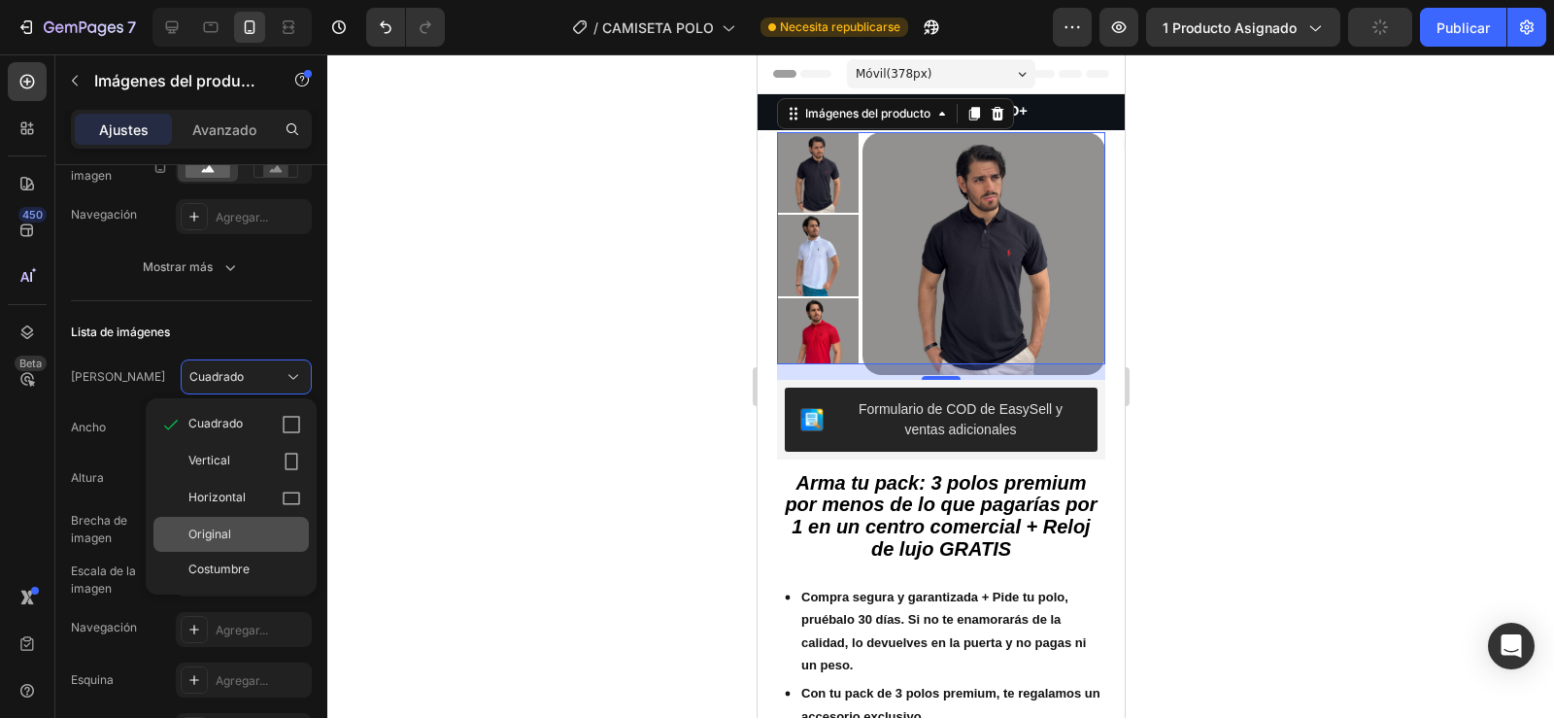
click at [239, 530] on div "Original" at bounding box center [244, 533] width 113 height 17
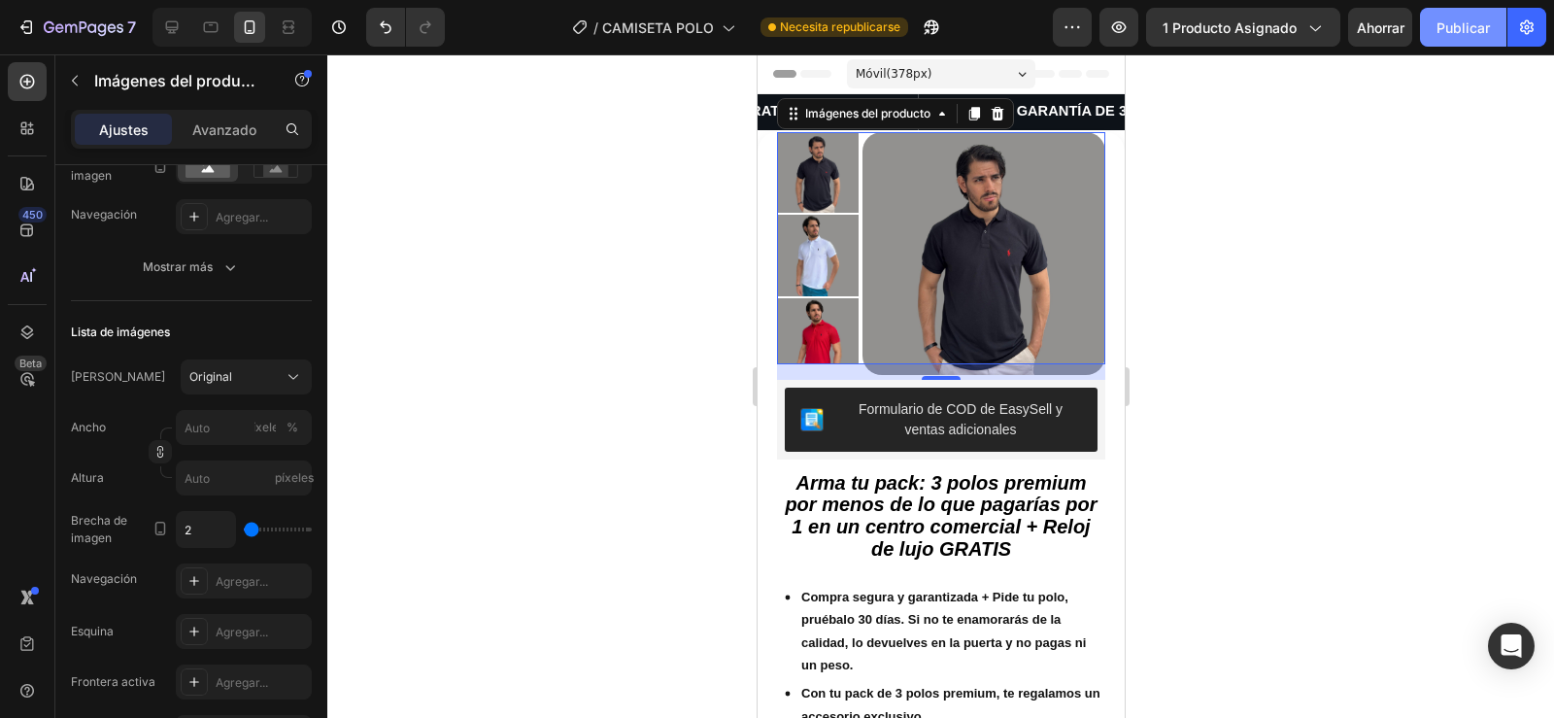
click at [1451, 15] on button "Publicar" at bounding box center [1463, 27] width 86 height 39
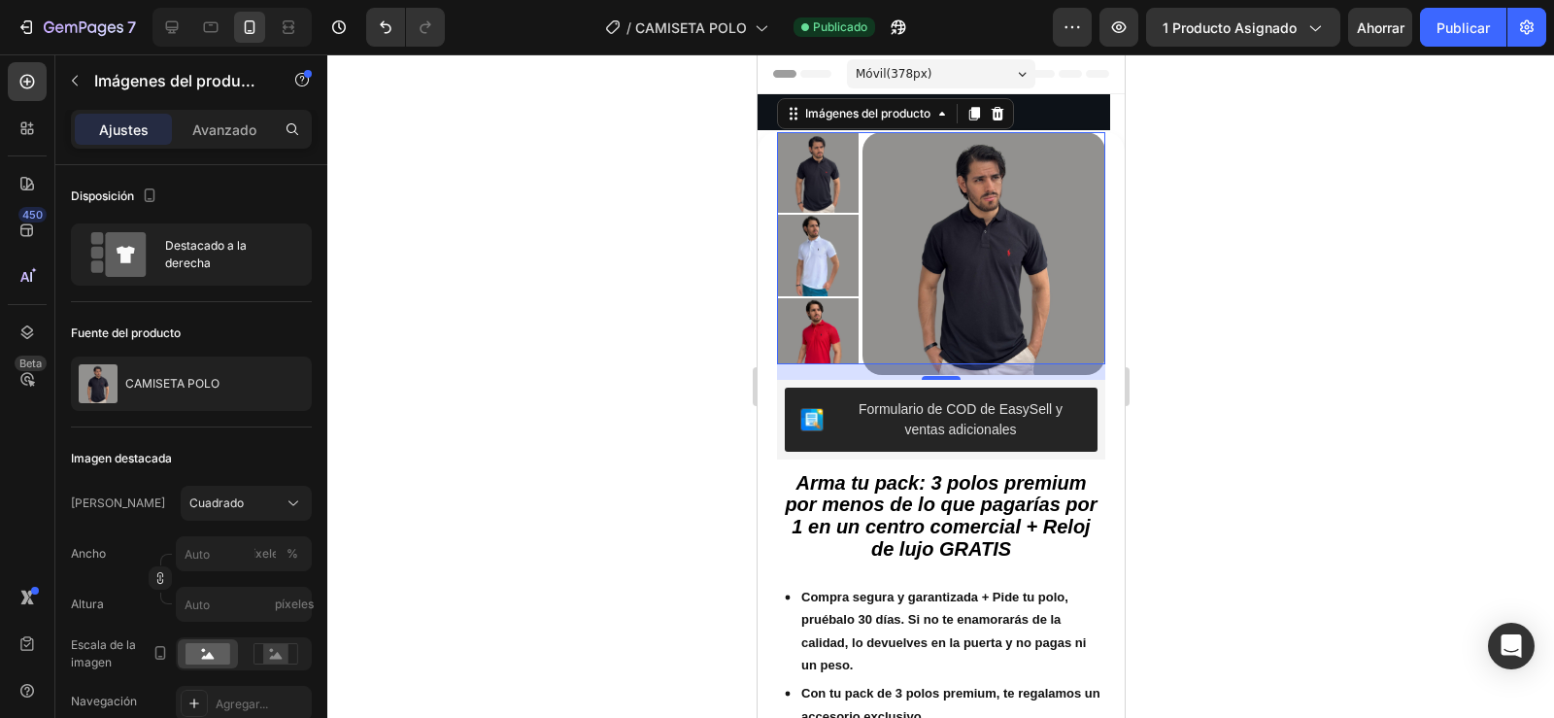
scroll to position [487, 0]
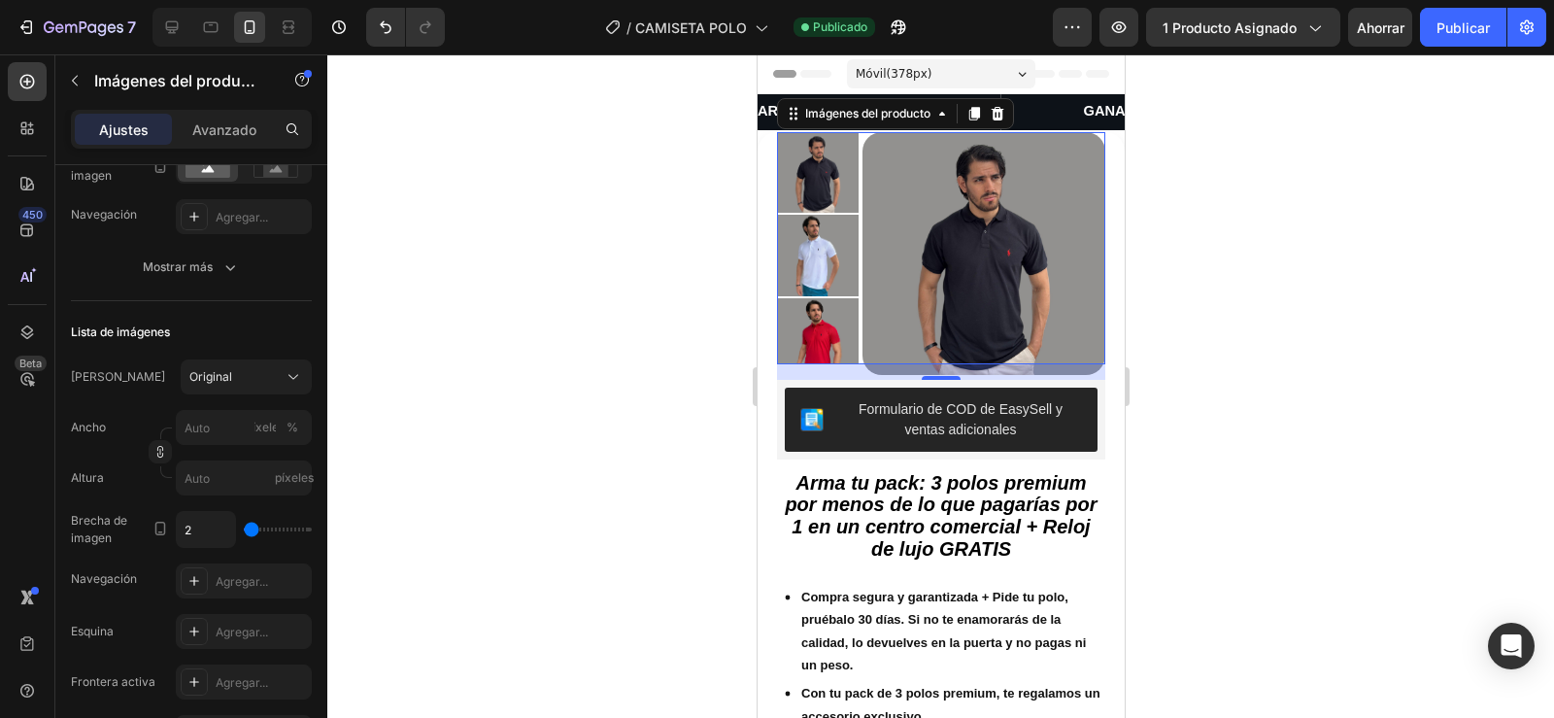
click at [893, 329] on img at bounding box center [983, 254] width 244 height 244
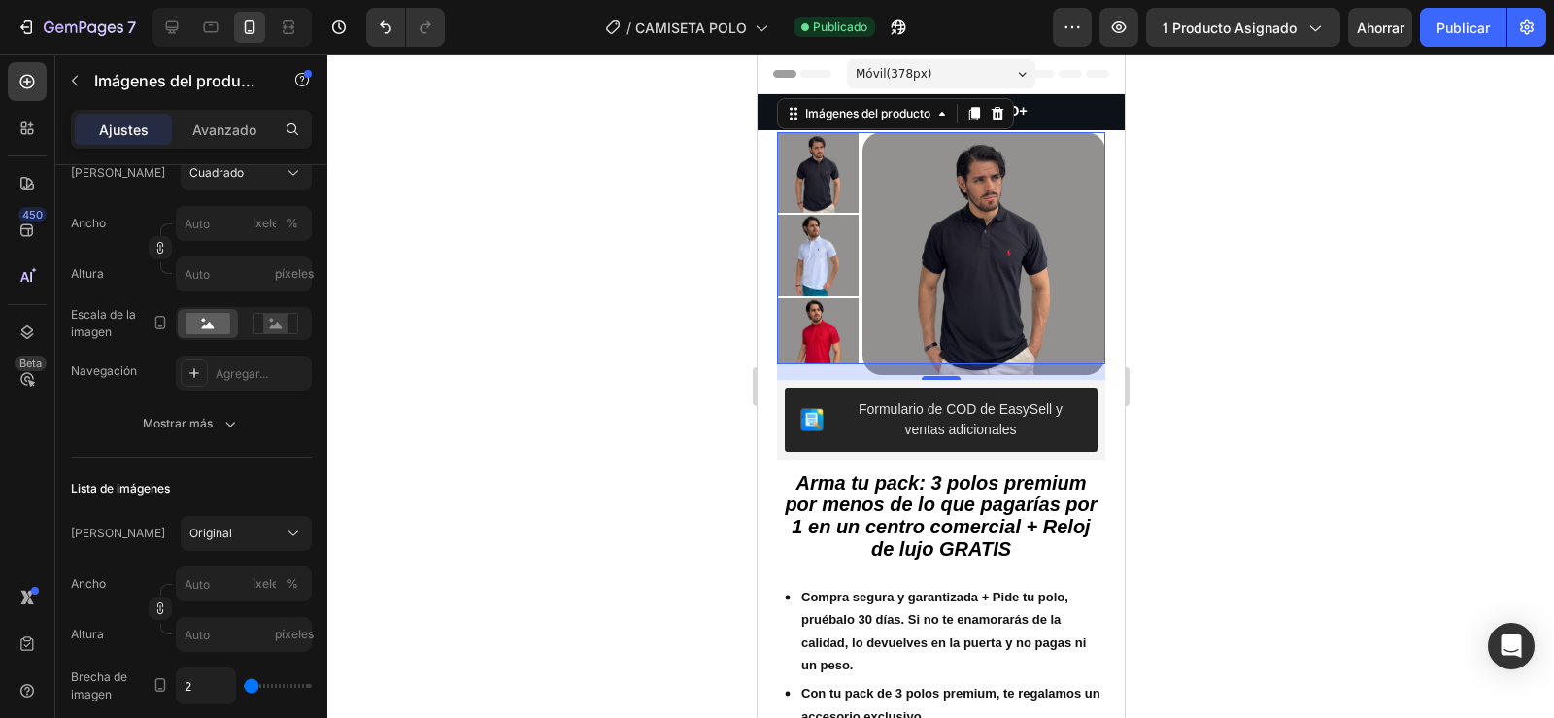
scroll to position [0, 0]
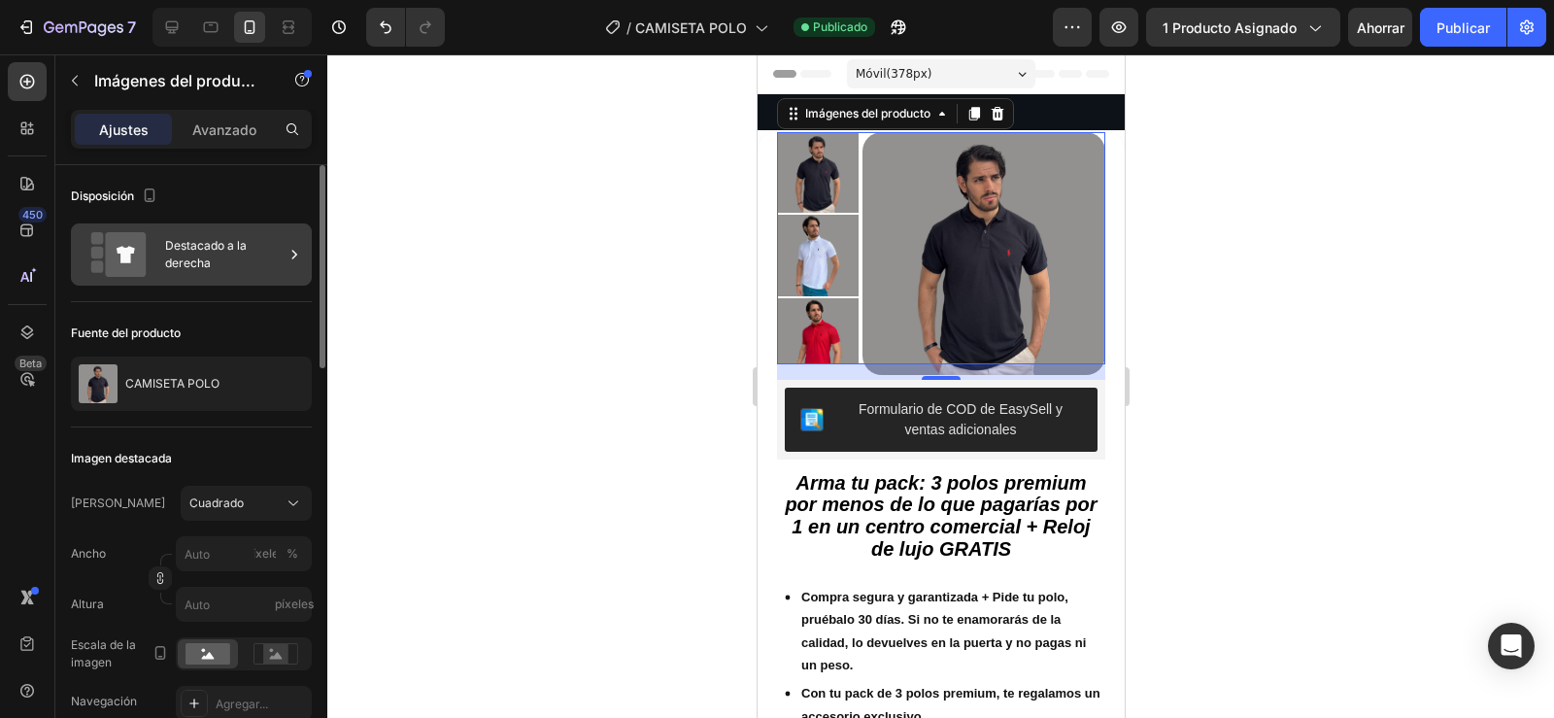
click at [214, 253] on font "Destacado a la derecha" at bounding box center [224, 254] width 118 height 35
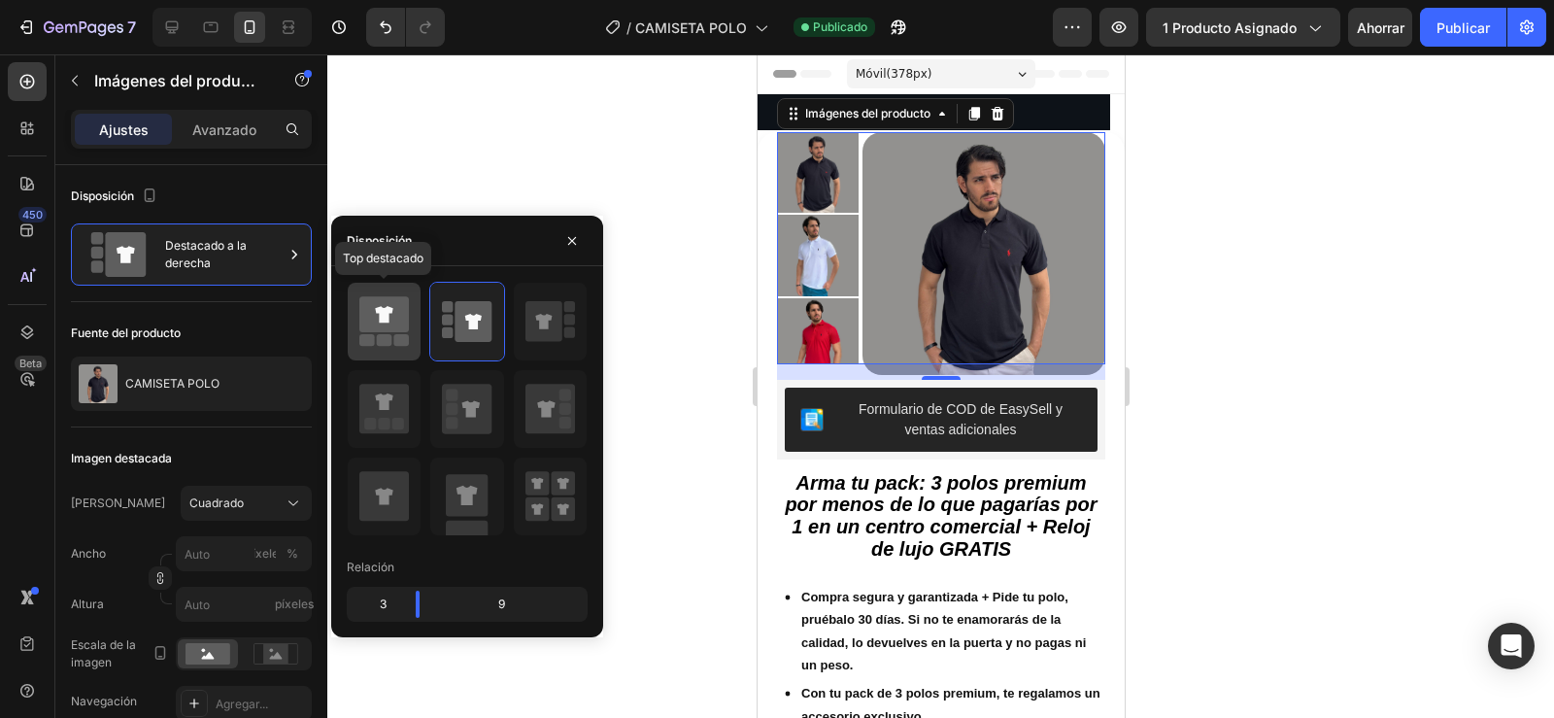
click at [356, 320] on div at bounding box center [384, 322] width 73 height 78
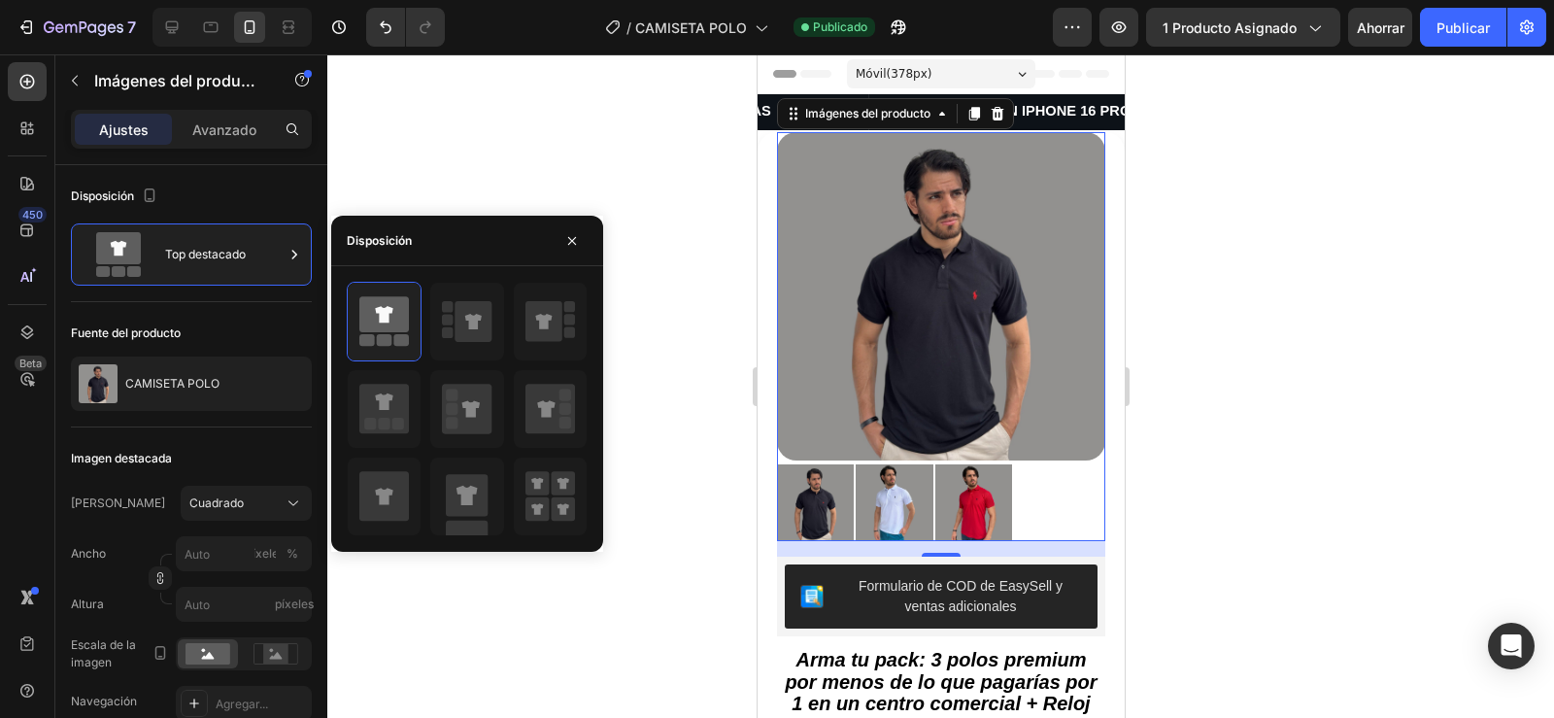
click at [388, 136] on div at bounding box center [940, 385] width 1227 height 663
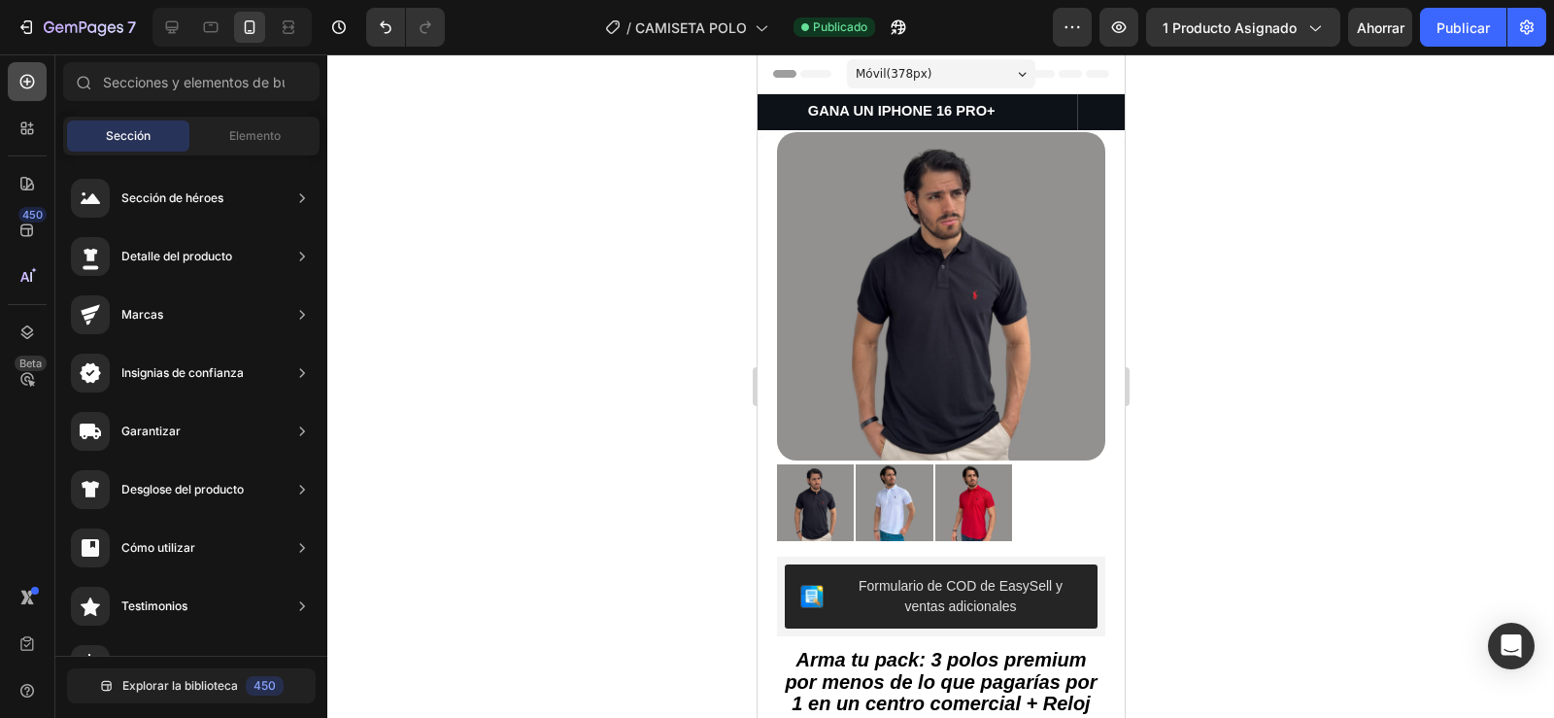
click at [33, 84] on icon at bounding box center [27, 82] width 15 height 15
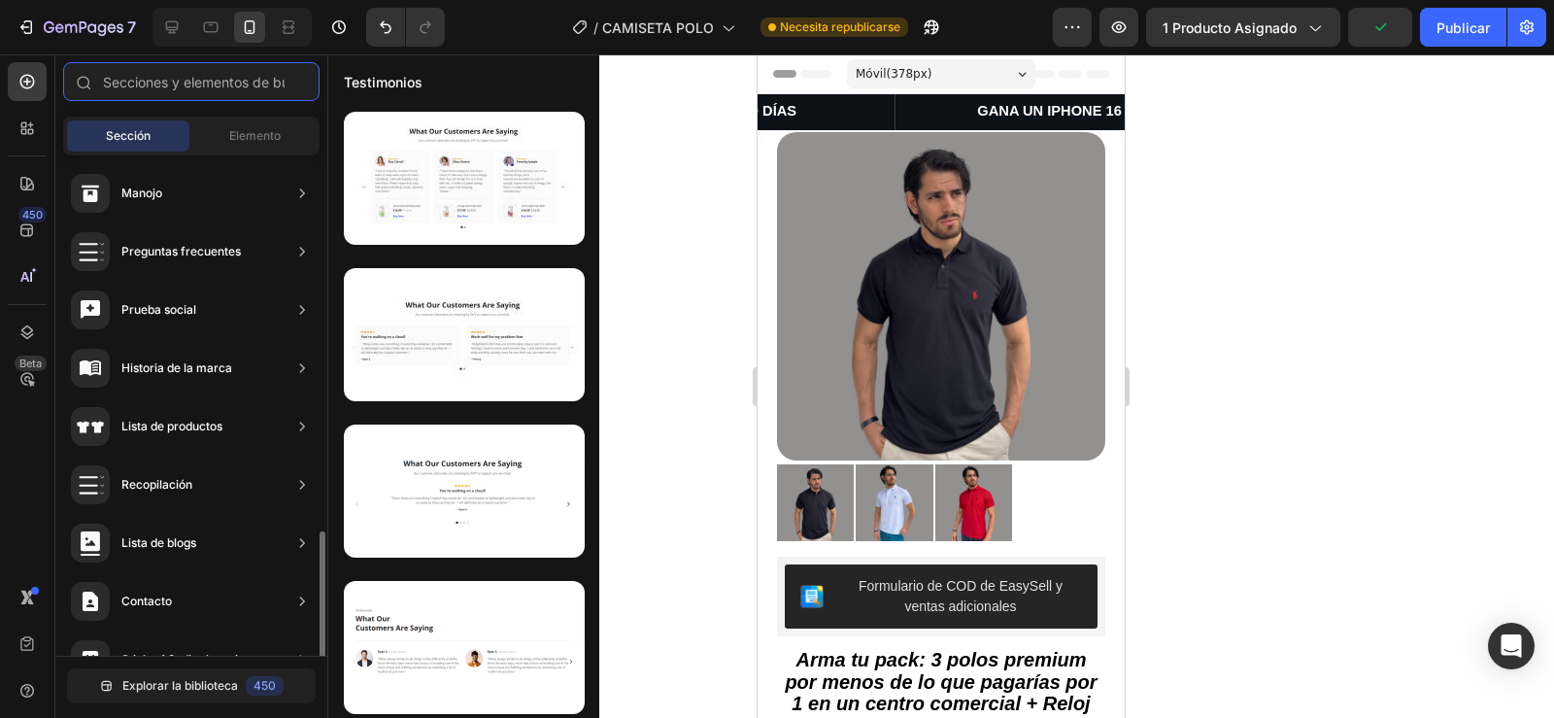
scroll to position [626, 0]
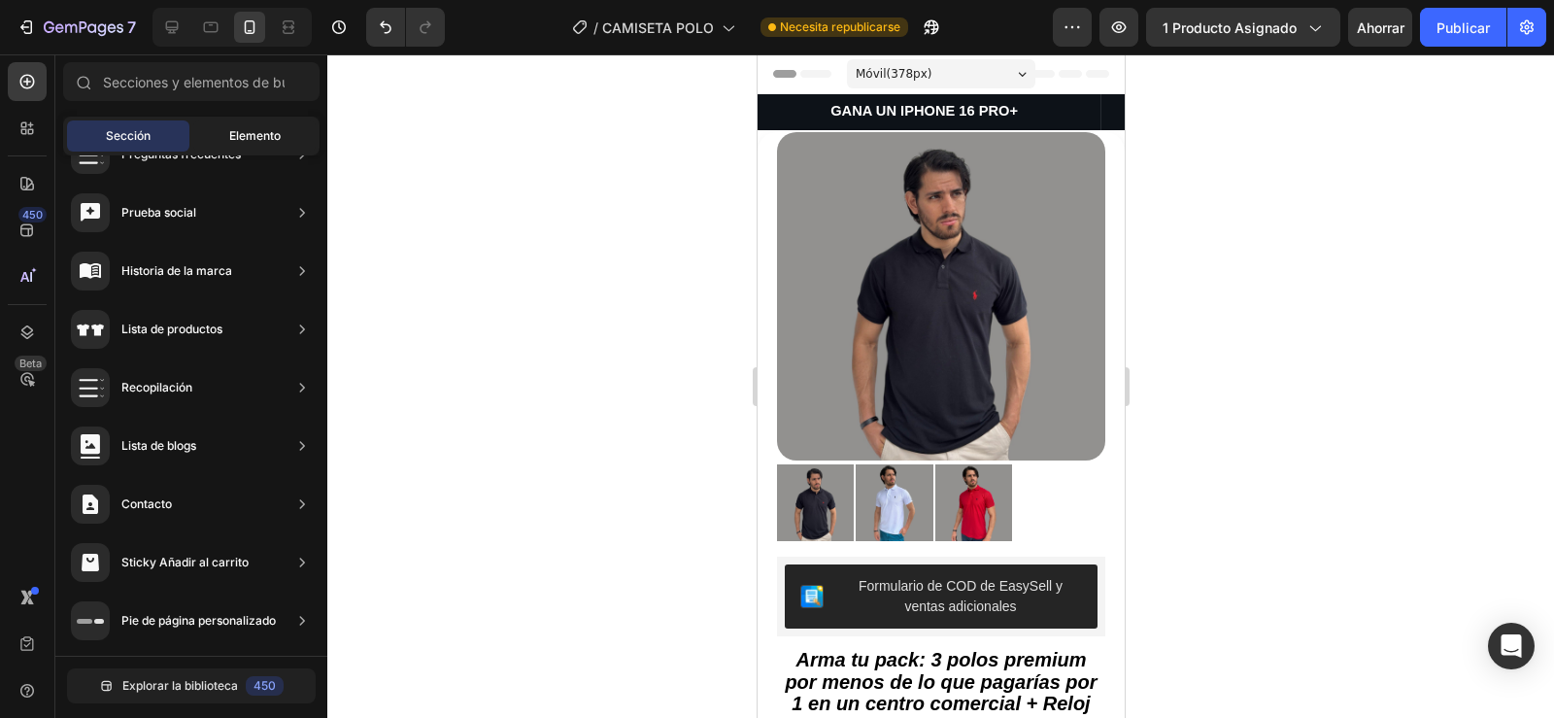
click at [244, 130] on font "Elemento" at bounding box center [254, 135] width 51 height 15
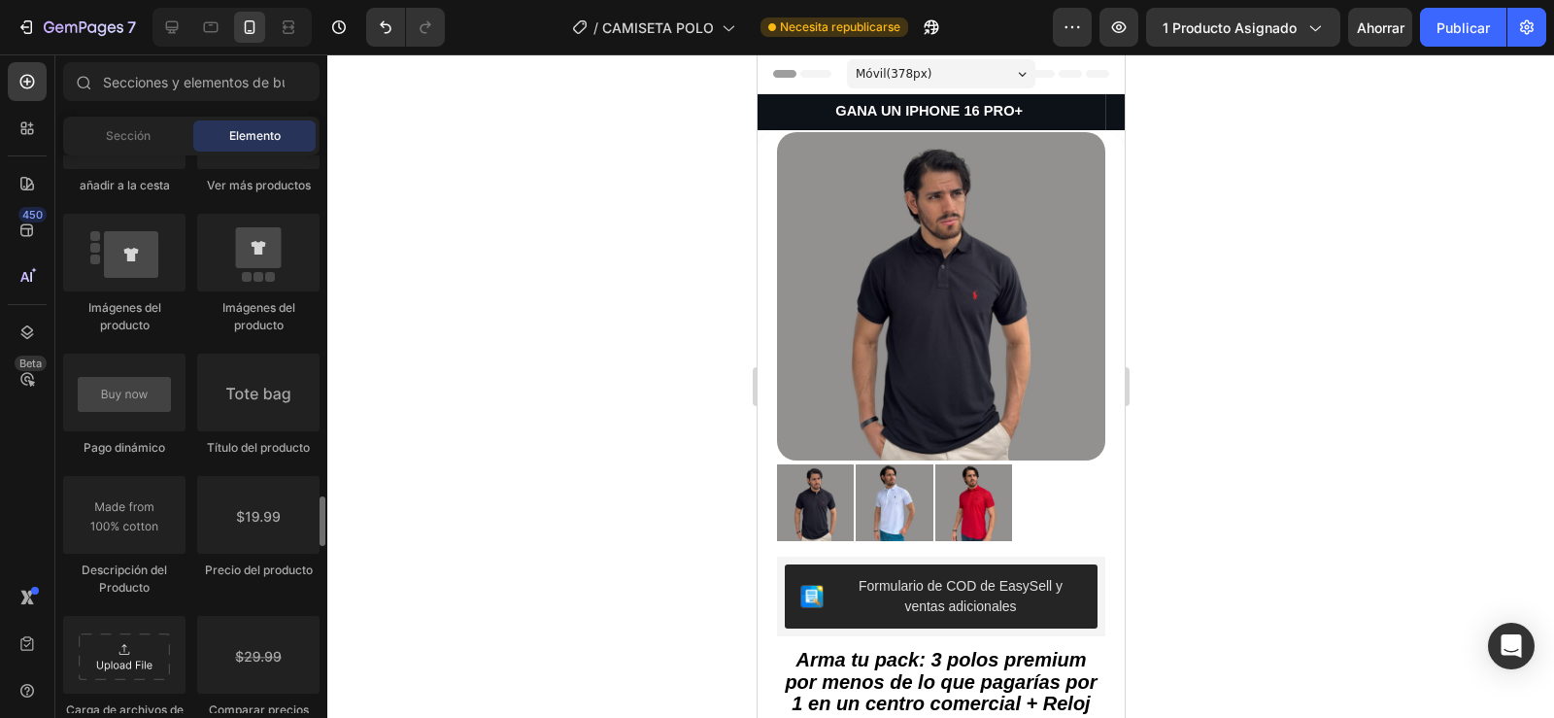
scroll to position [3069, 0]
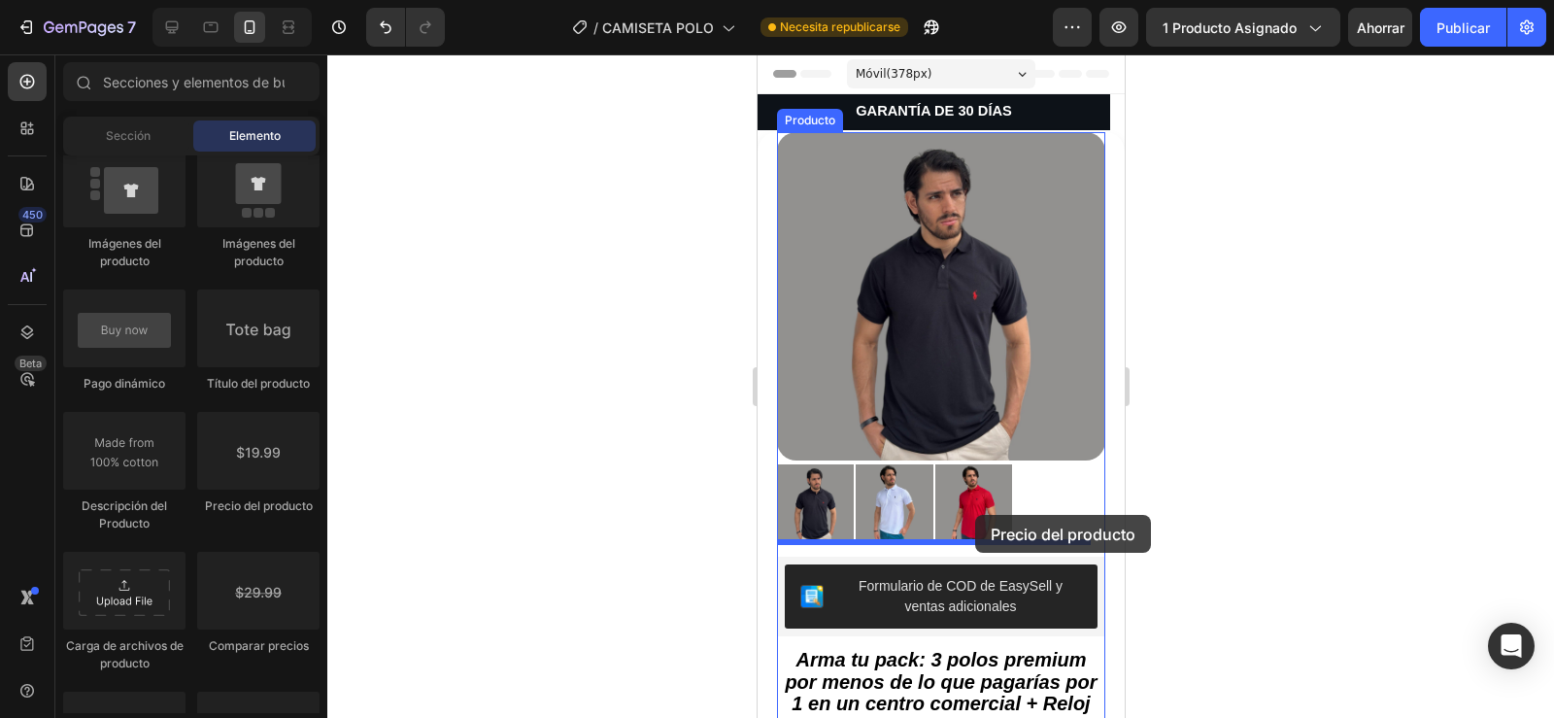
drag, startPoint x: 1037, startPoint y: 530, endPoint x: 968, endPoint y: 518, distance: 70.1
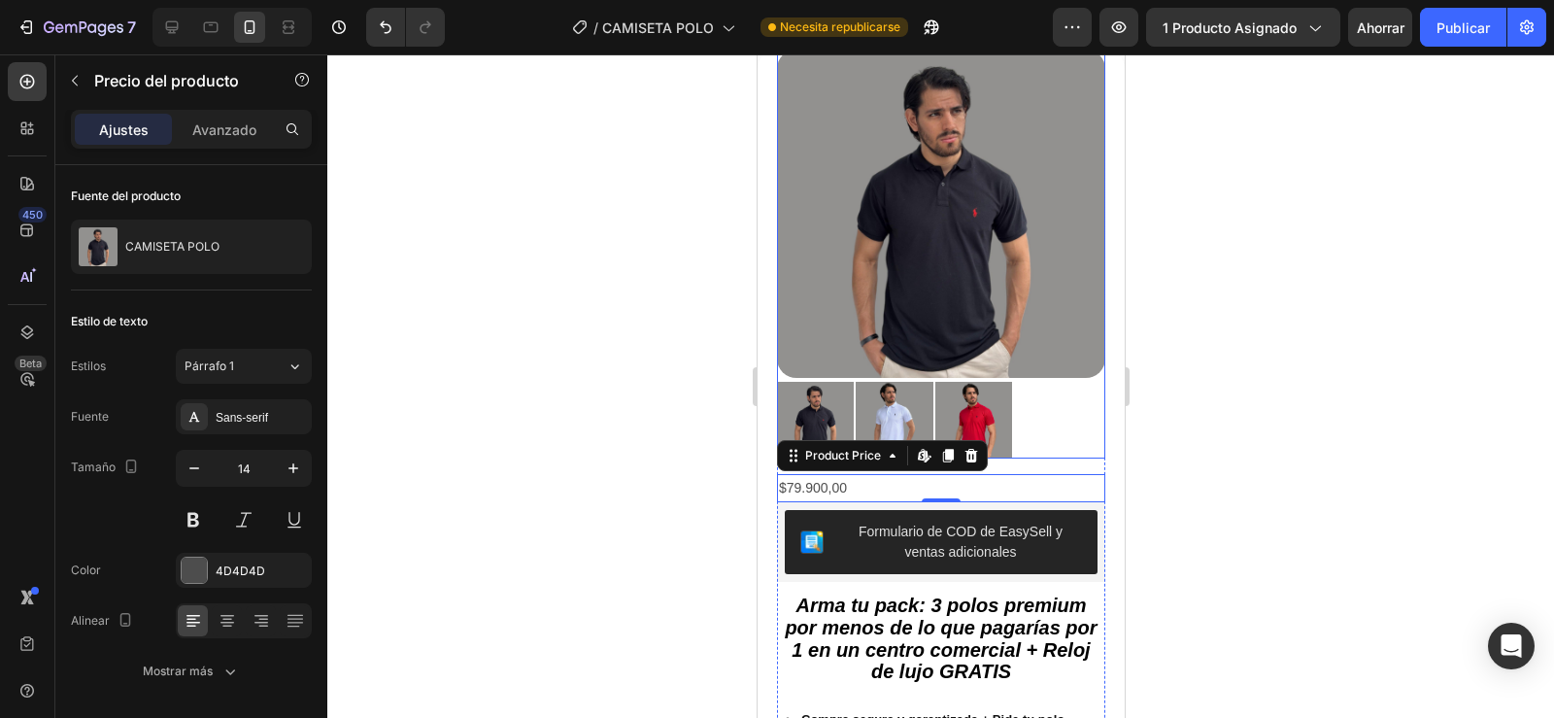
scroll to position [84, 0]
click at [973, 448] on icon at bounding box center [970, 455] width 13 height 14
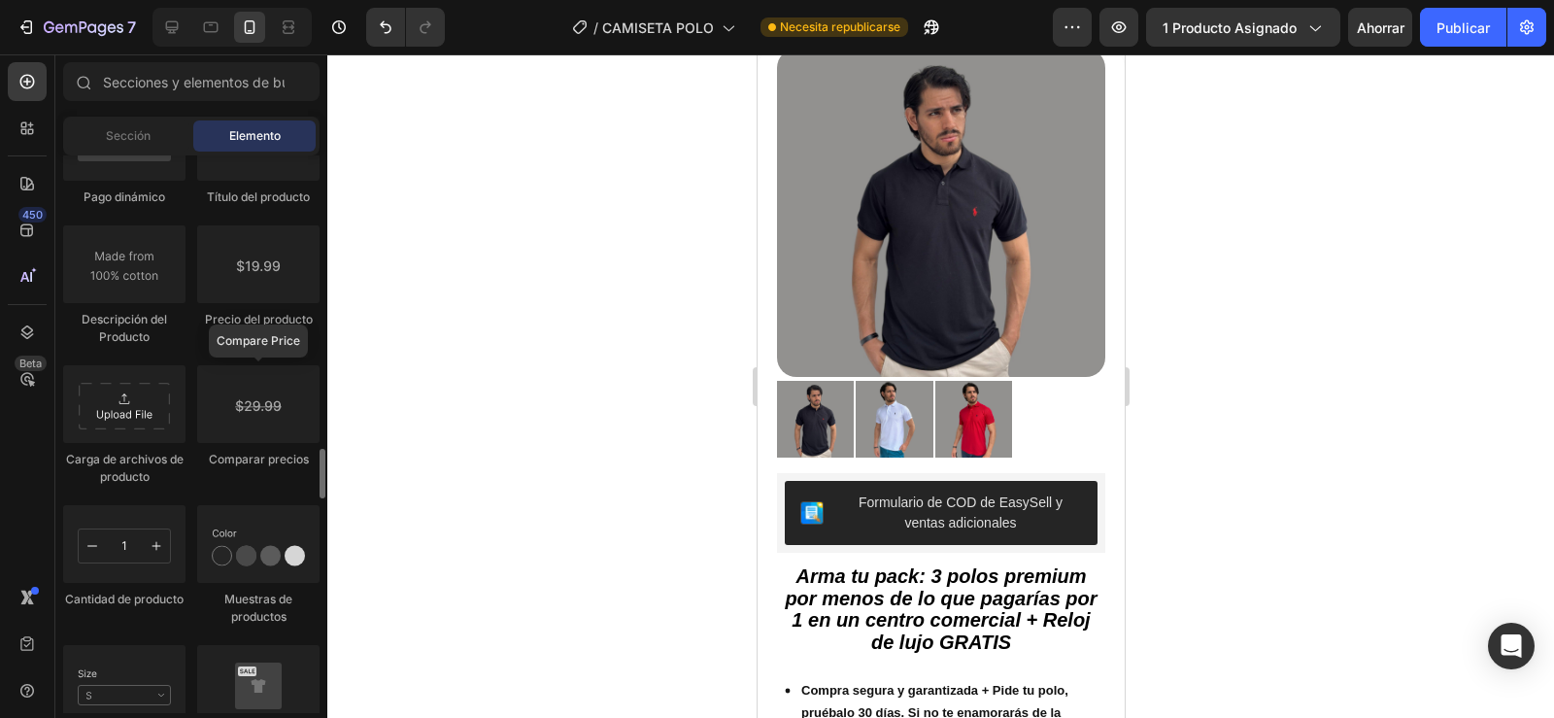
scroll to position [3439, 0]
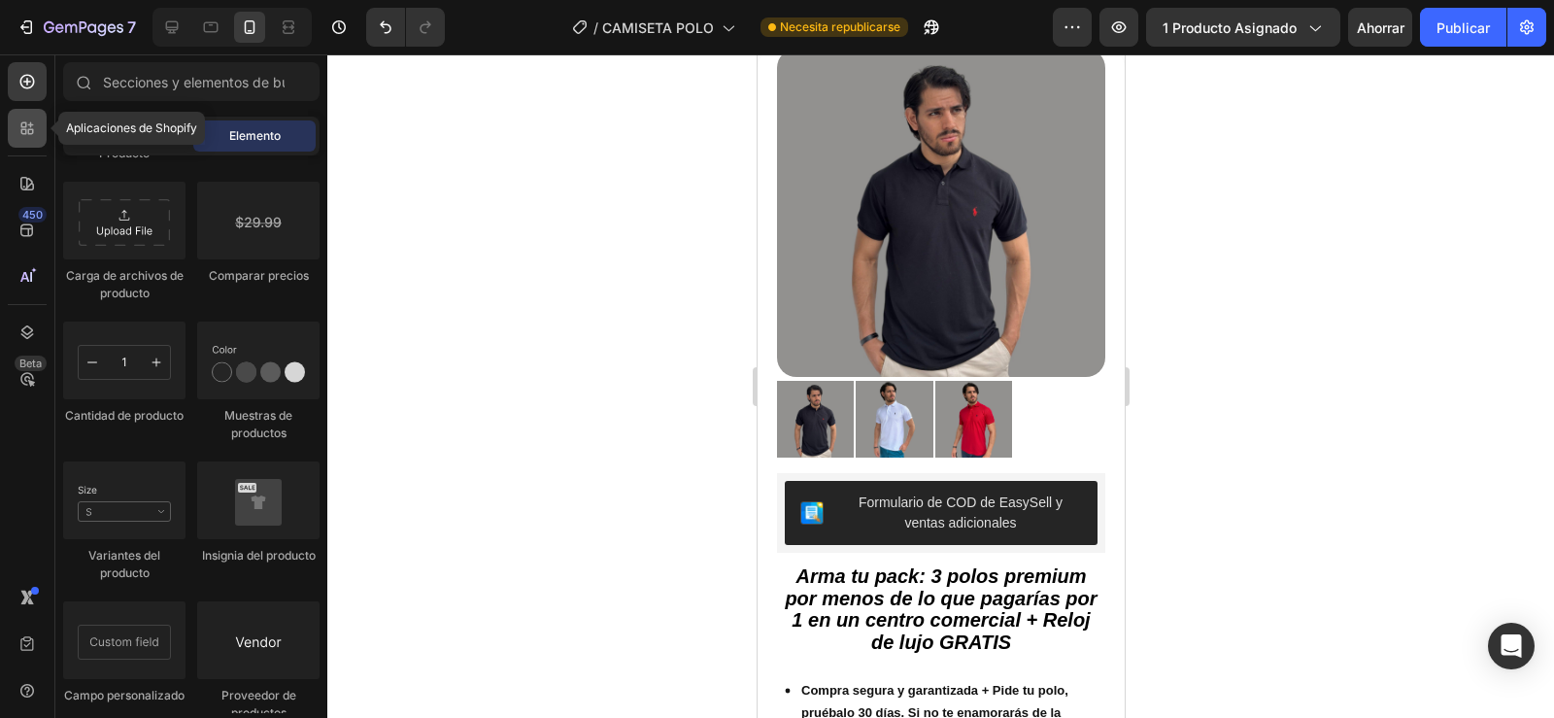
click at [31, 132] on icon at bounding box center [26, 127] width 19 height 19
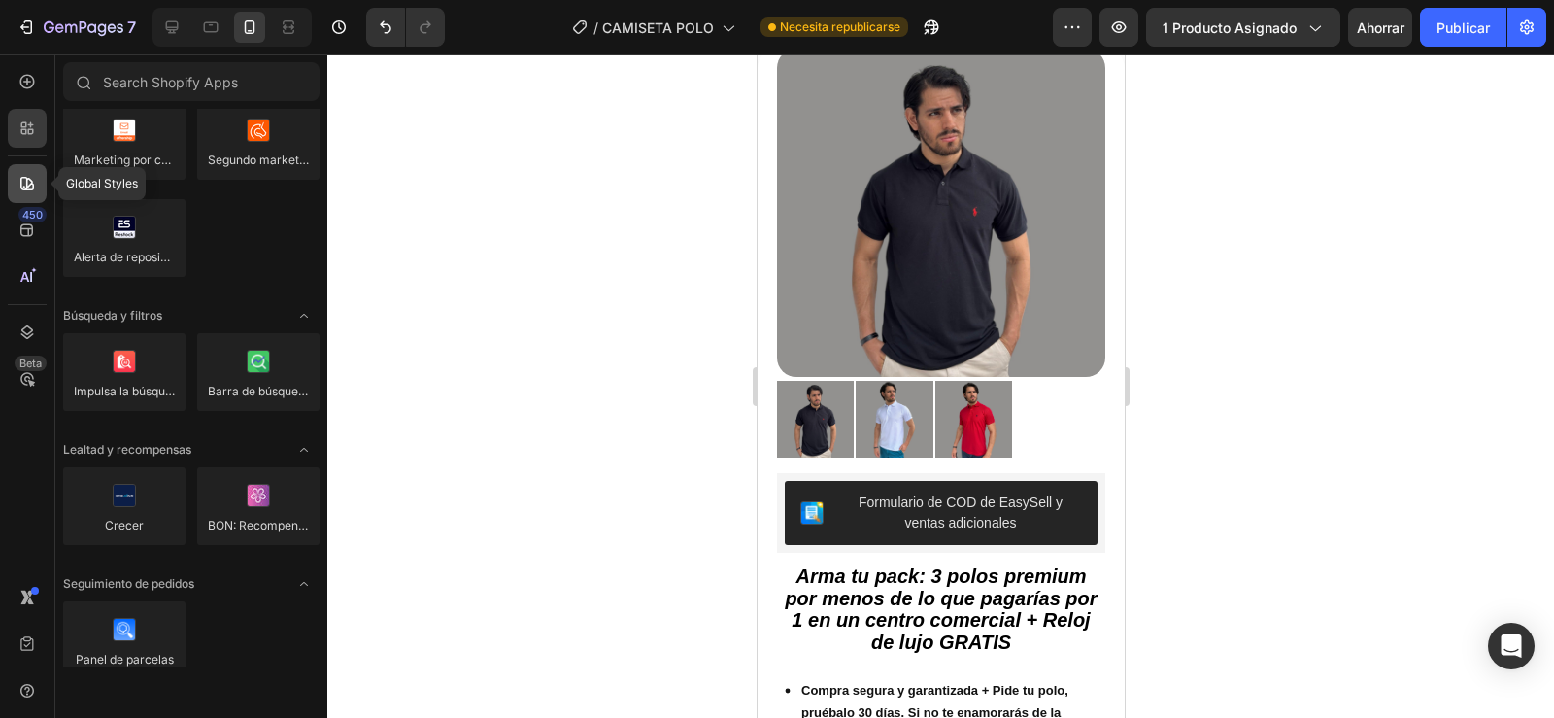
click at [27, 177] on icon at bounding box center [26, 183] width 19 height 19
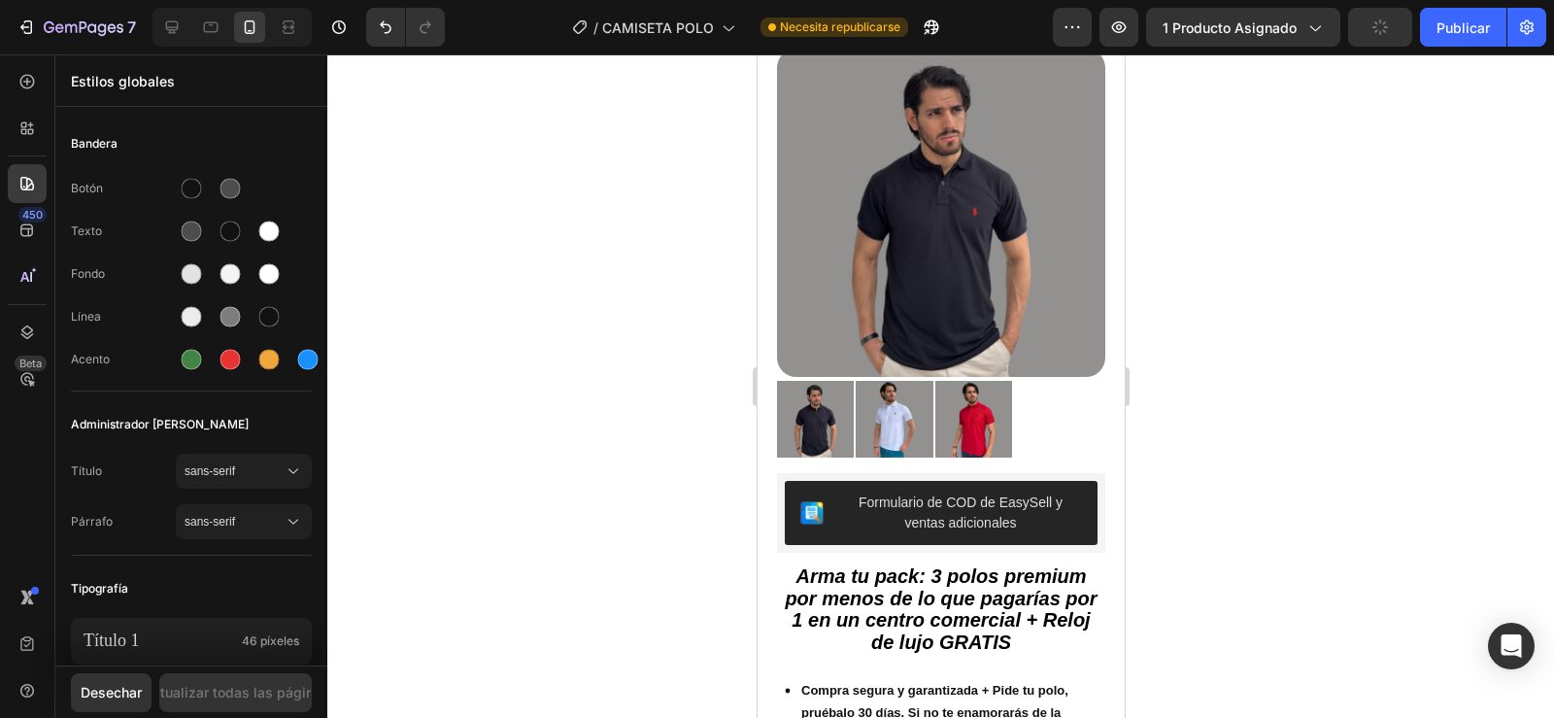
click at [26, 101] on div "450 Beta" at bounding box center [27, 320] width 39 height 516
click at [26, 89] on icon at bounding box center [26, 81] width 19 height 19
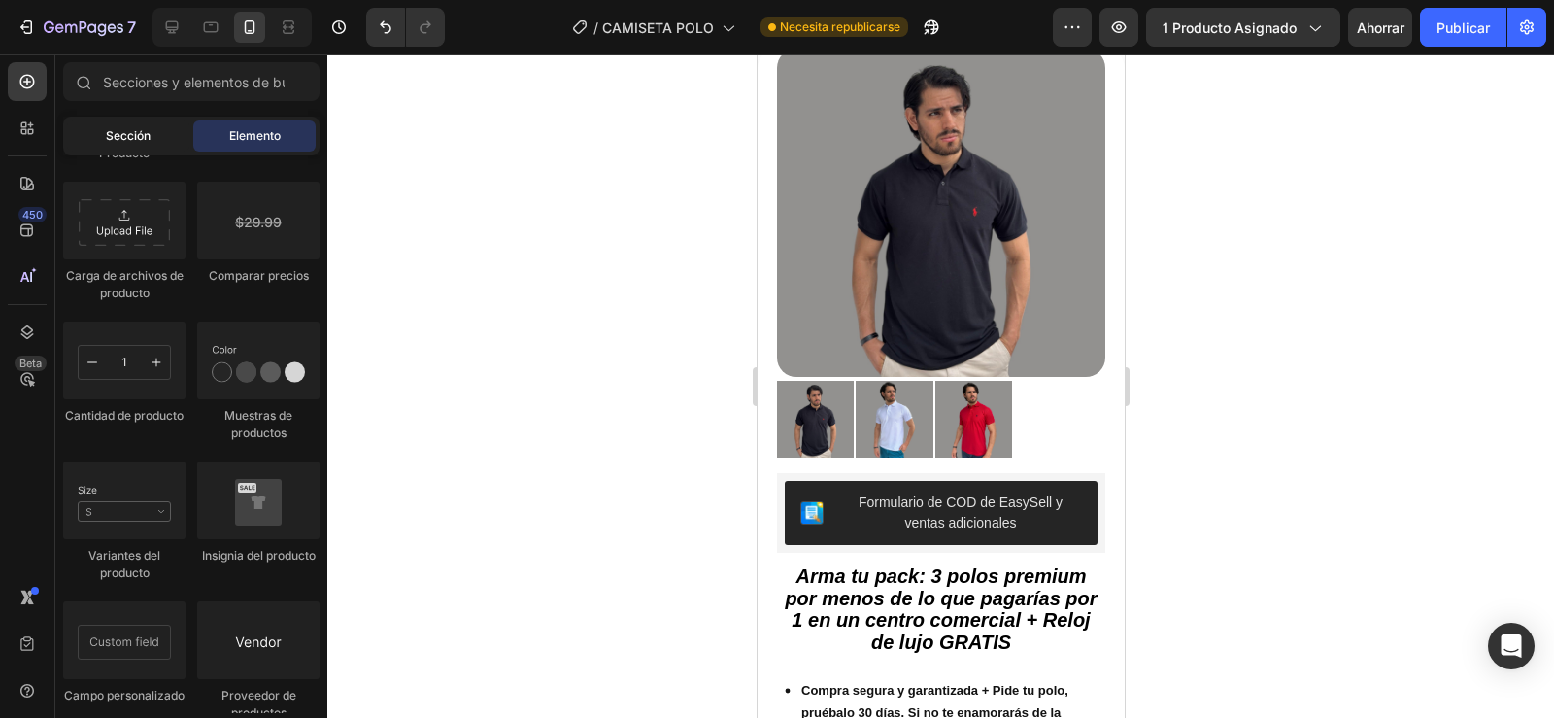
click at [143, 124] on div "Sección" at bounding box center [128, 135] width 122 height 31
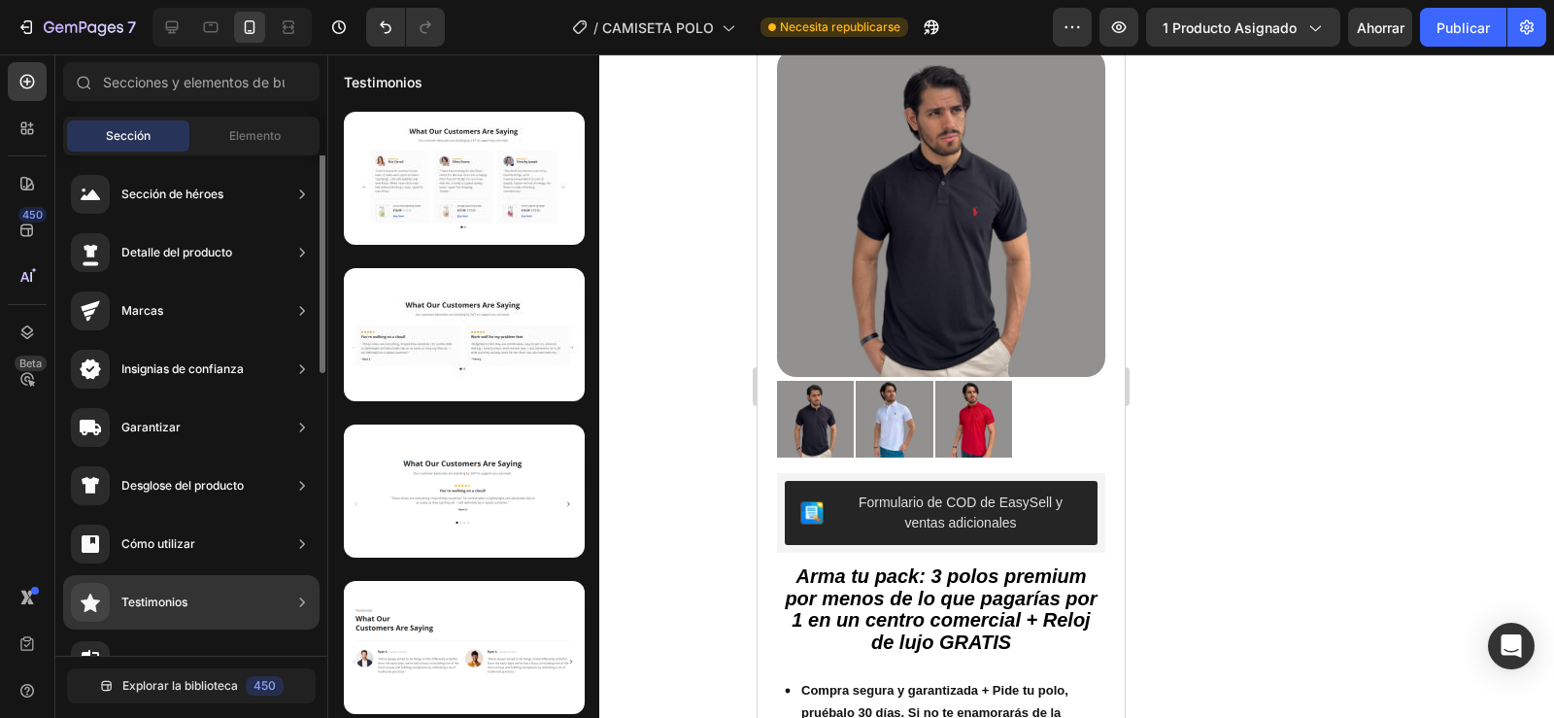
scroll to position [0, 0]
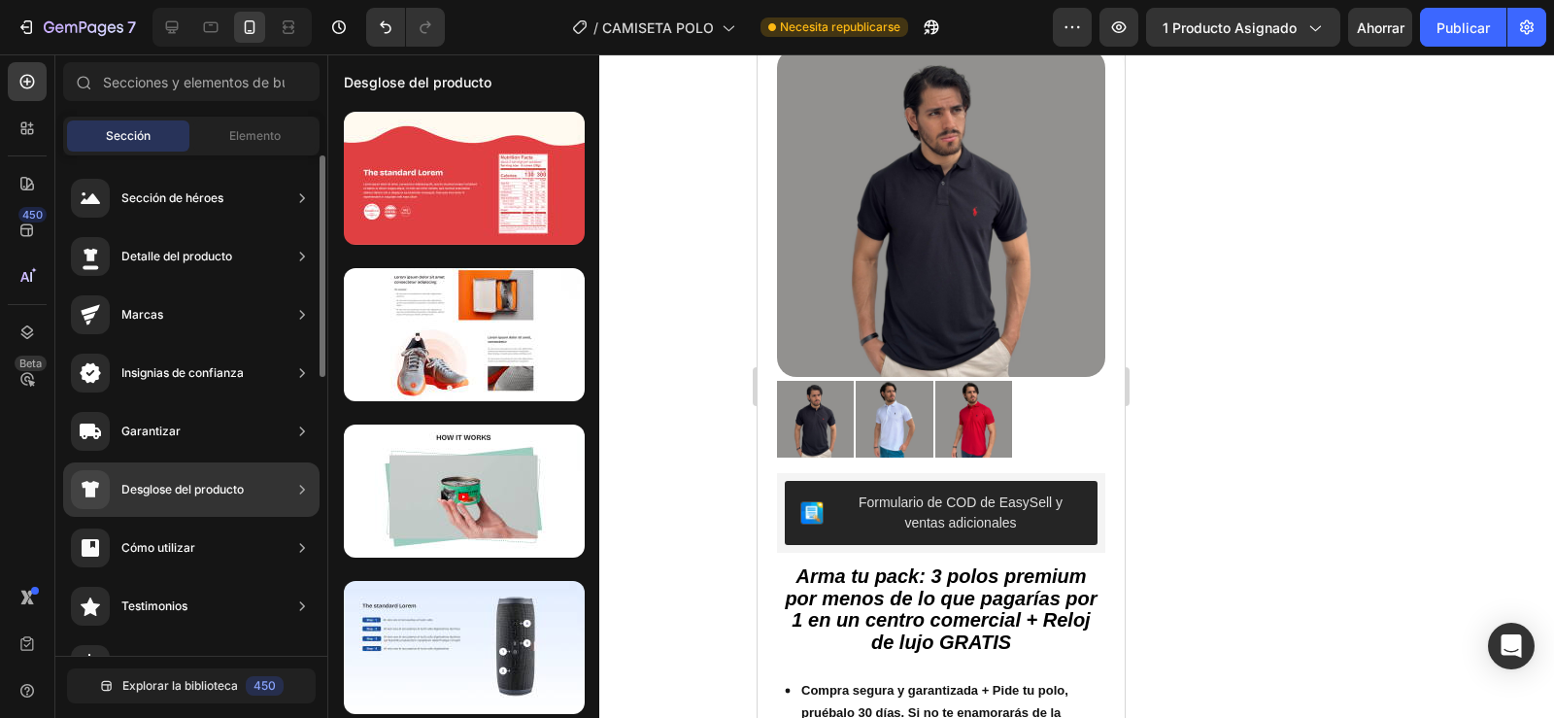
click at [215, 484] on font "Desglose del producto" at bounding box center [182, 489] width 122 height 15
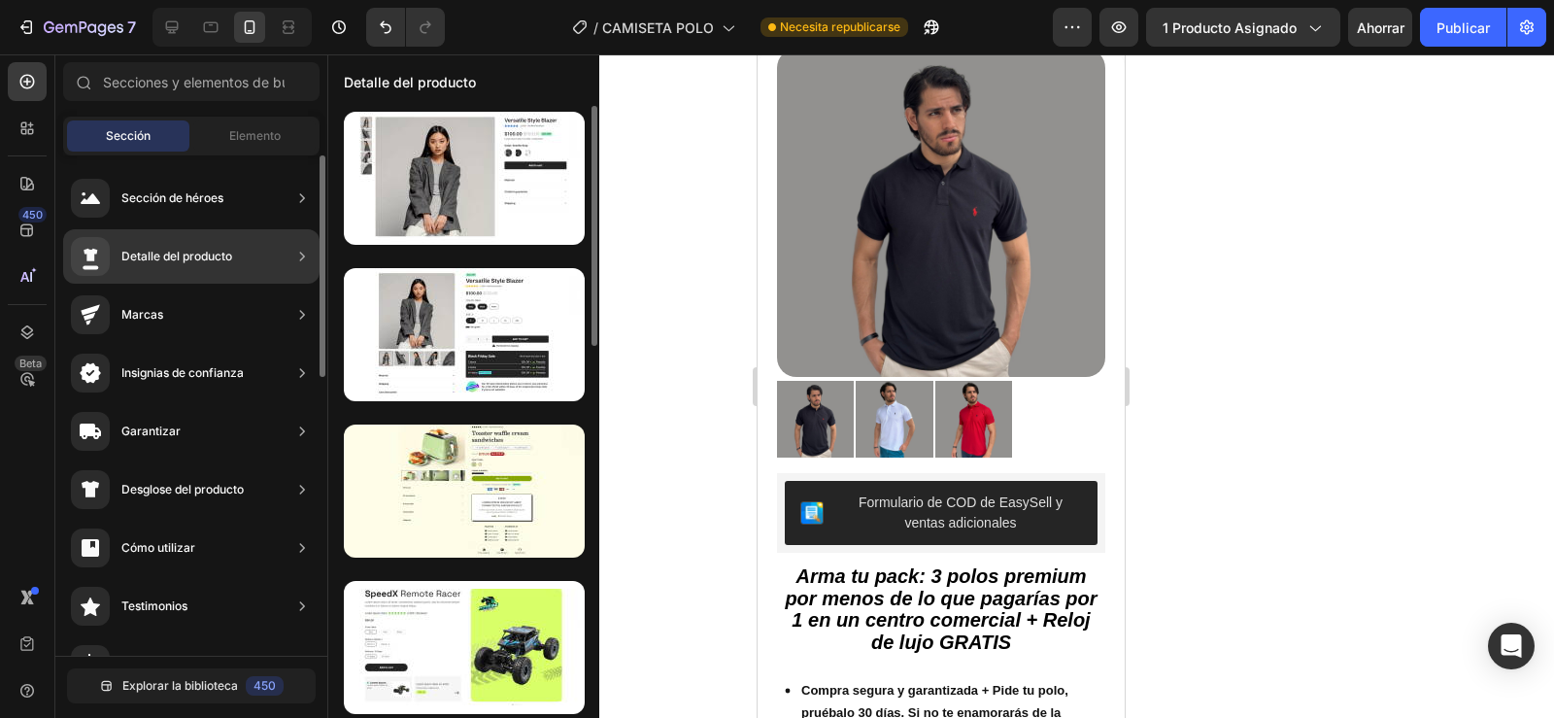
click at [200, 258] on font "Detalle del producto" at bounding box center [176, 256] width 111 height 15
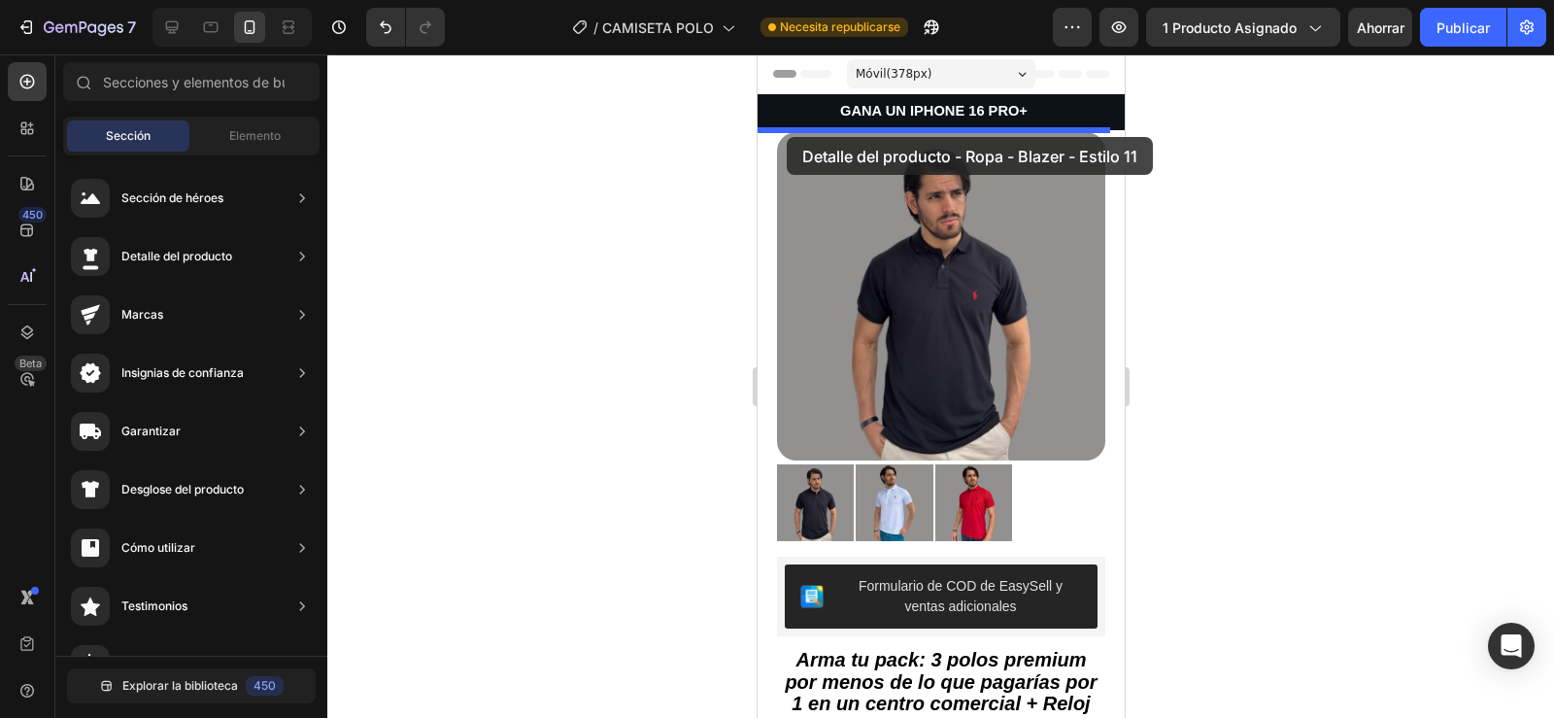
drag, startPoint x: 1229, startPoint y: 373, endPoint x: 786, endPoint y: 137, distance: 502.6
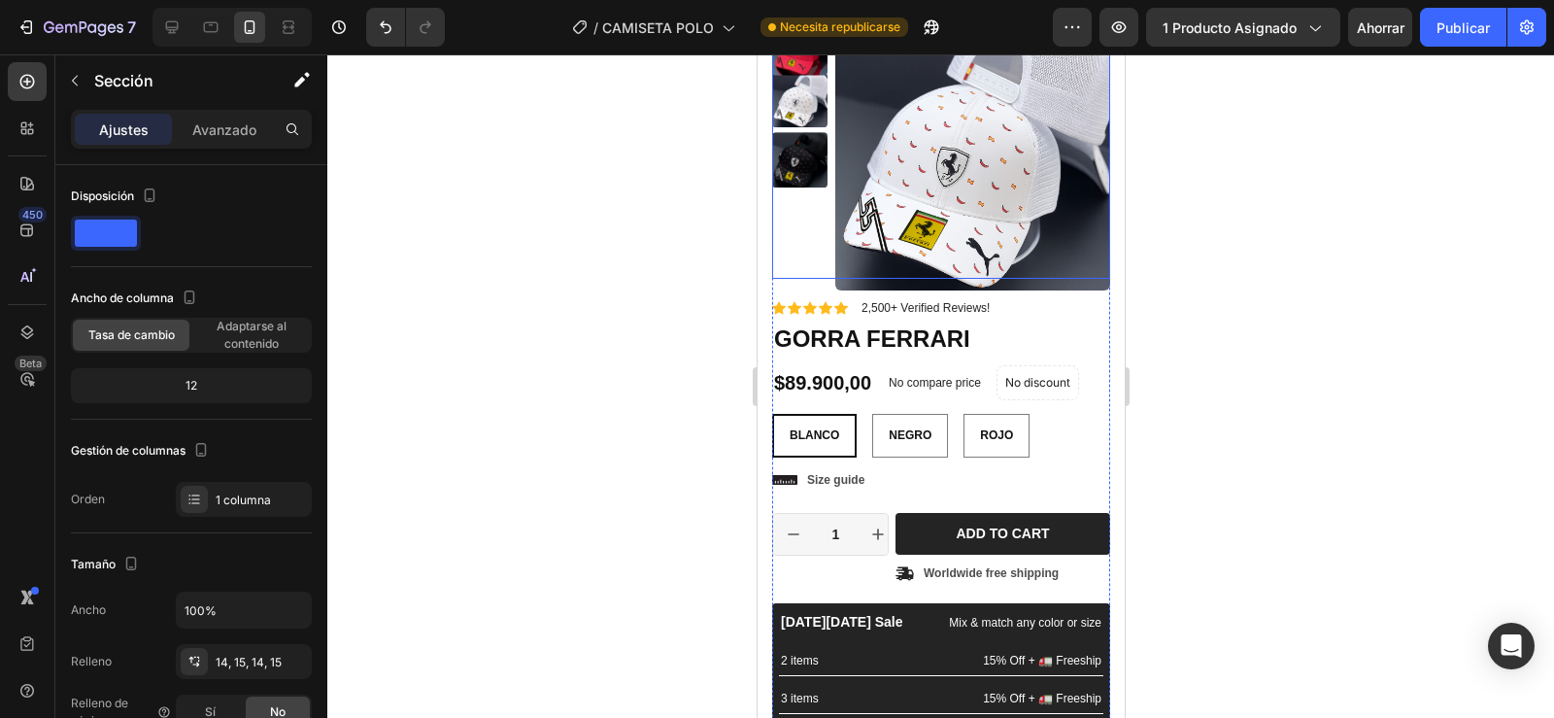
scroll to position [125, 0]
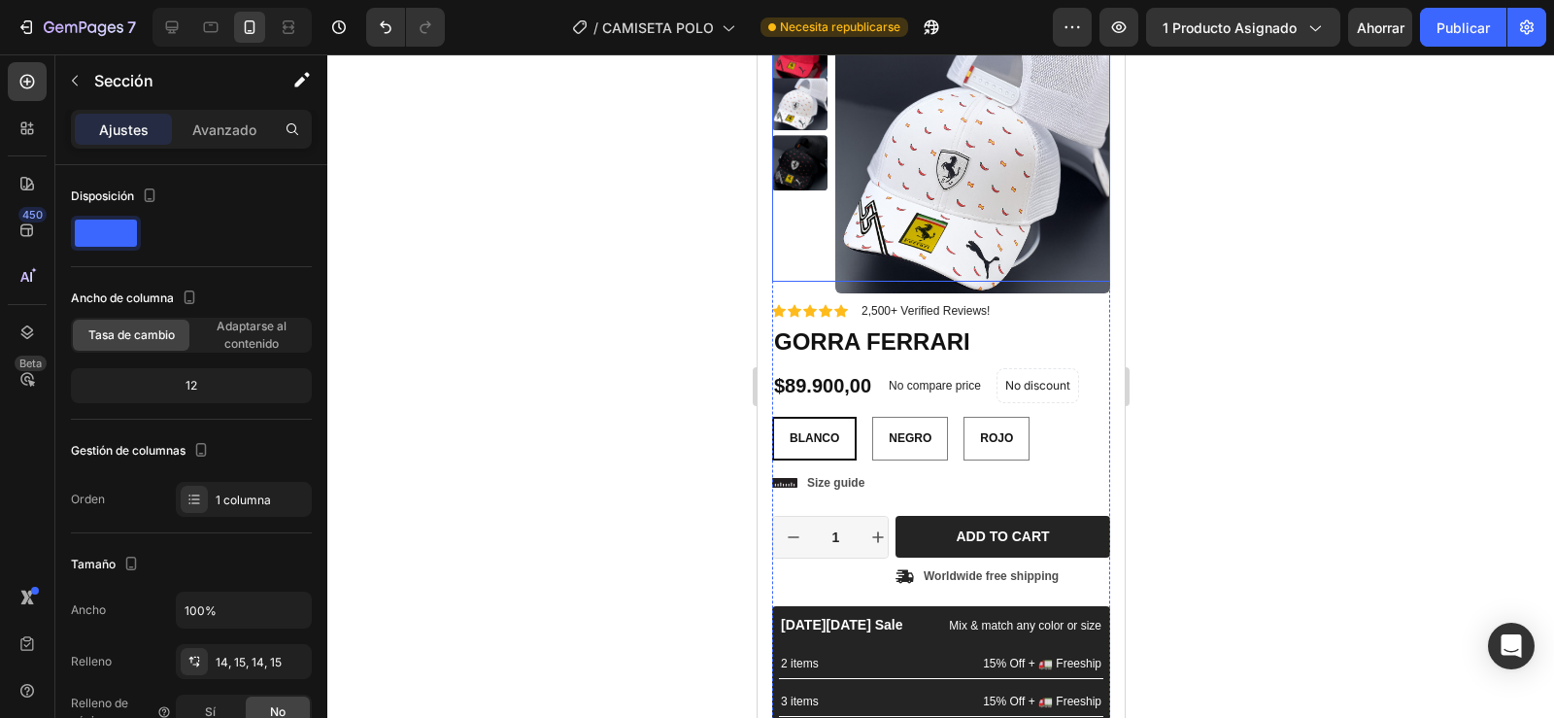
click at [938, 194] on img at bounding box center [971, 155] width 275 height 275
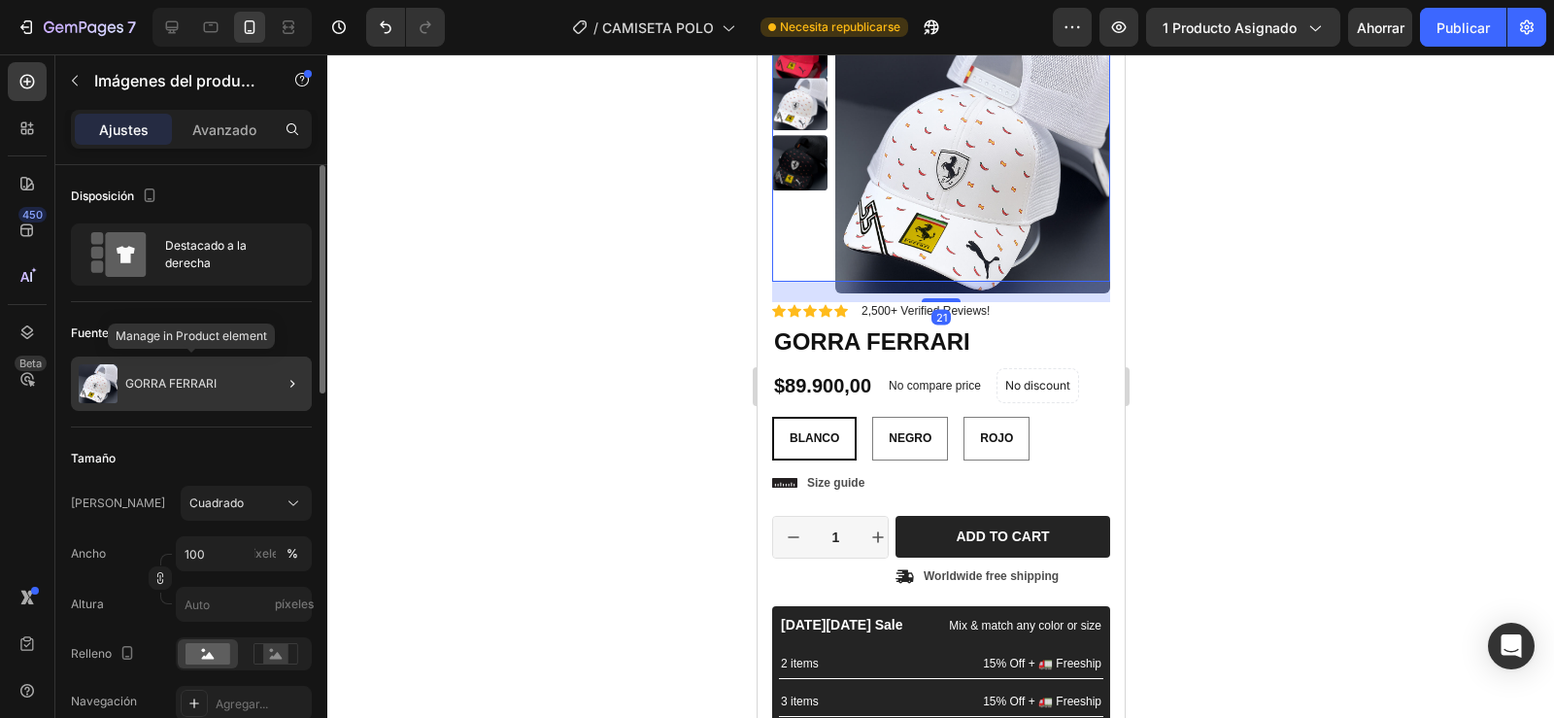
click at [178, 371] on div "GORRA FERRARI" at bounding box center [191, 383] width 241 height 54
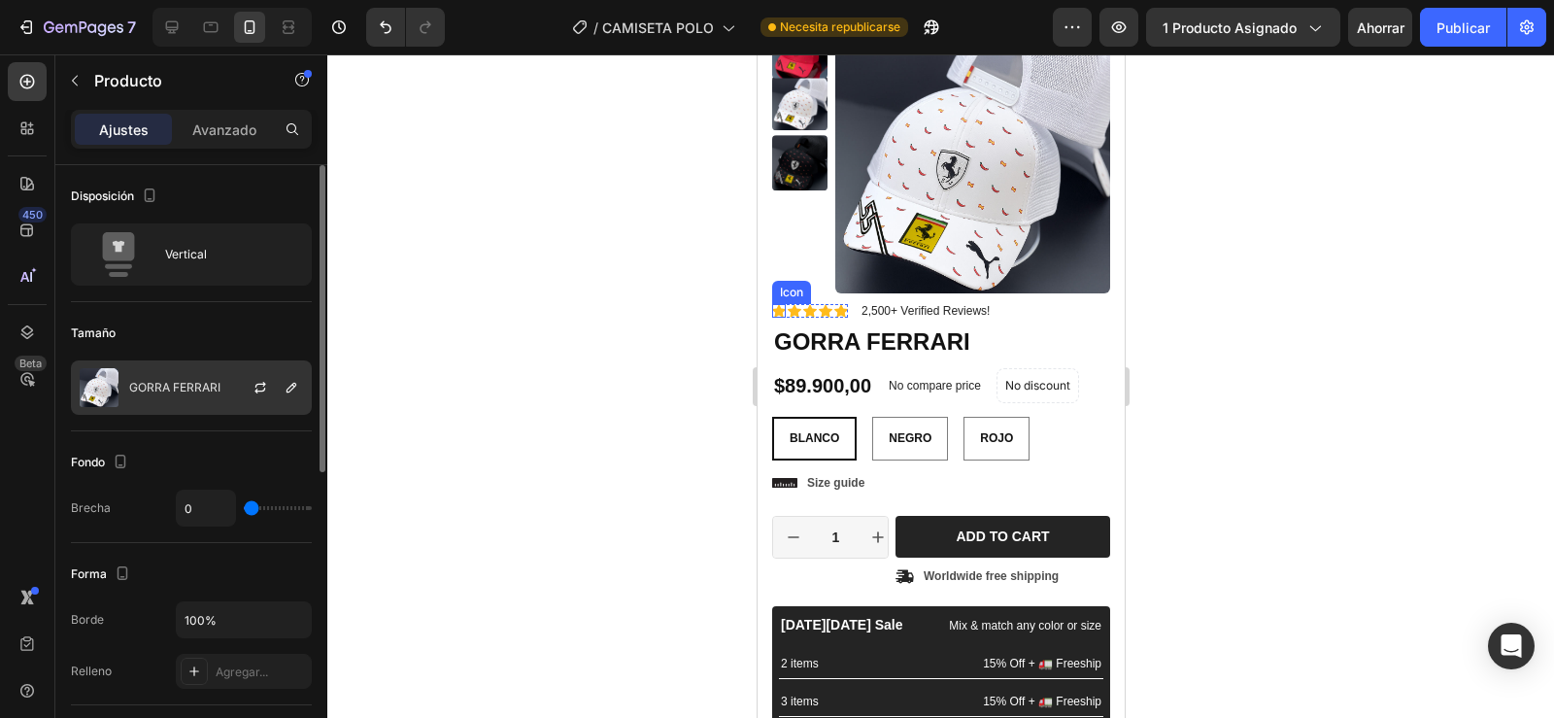
click at [213, 380] on div "GORRA FERRARI" at bounding box center [191, 387] width 241 height 54
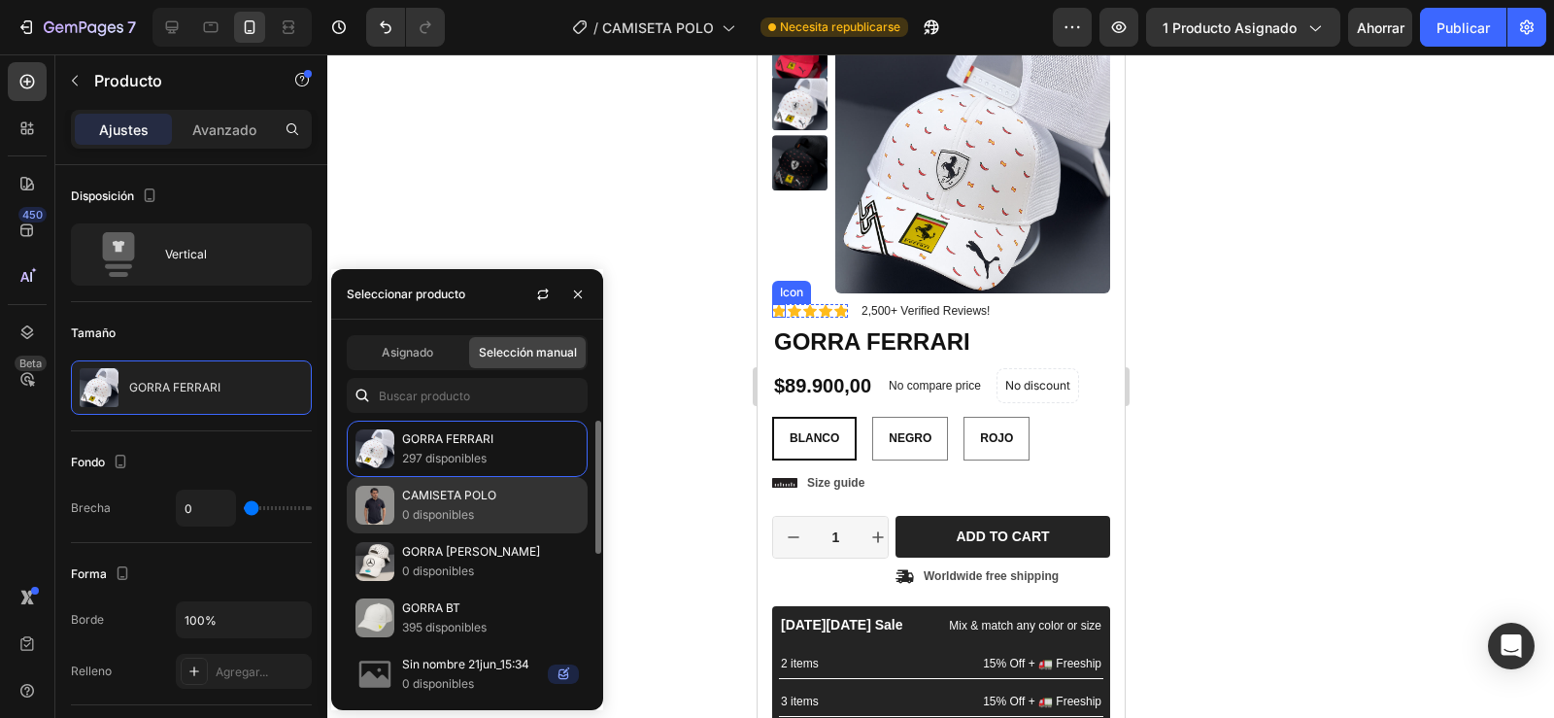
click at [461, 491] on font "CAMISETA POLO" at bounding box center [449, 495] width 94 height 15
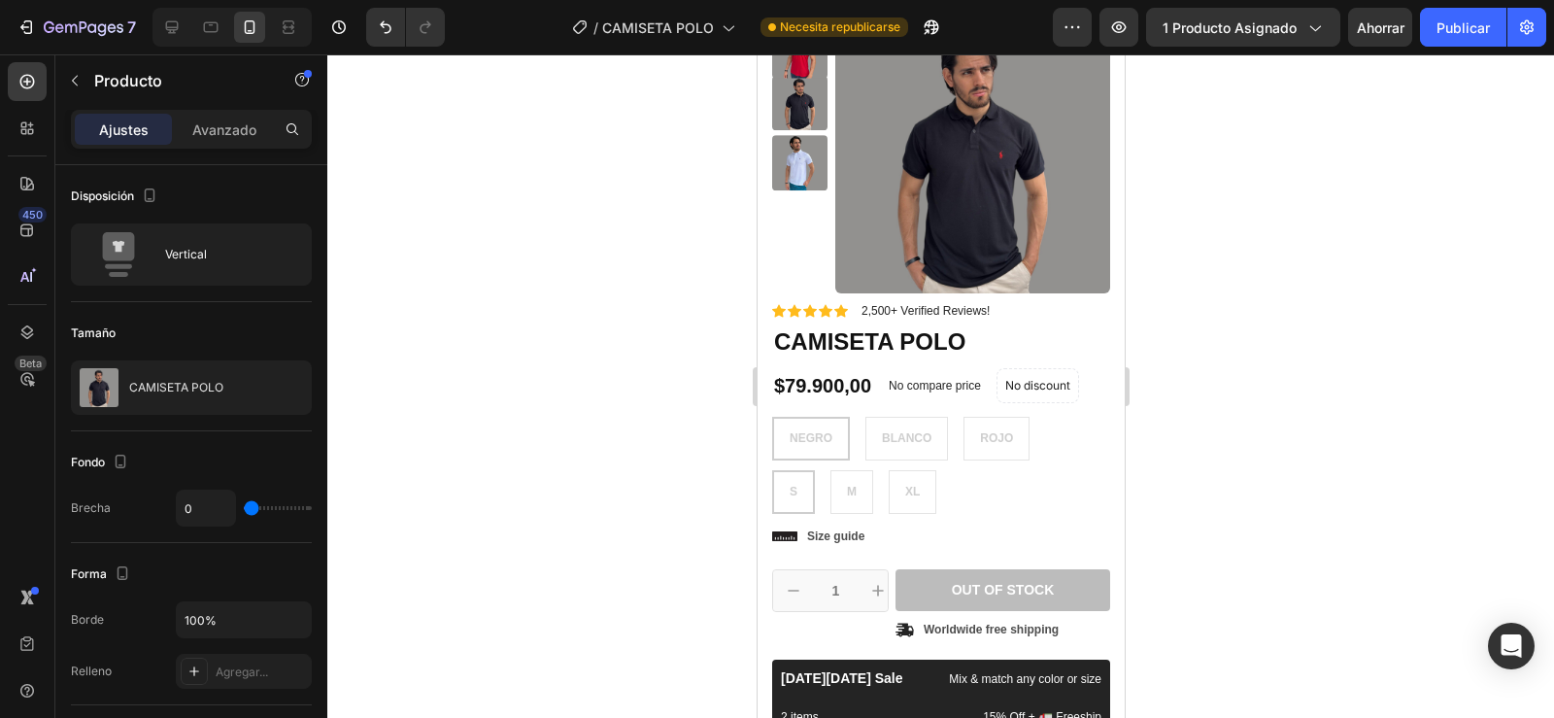
click at [659, 363] on div at bounding box center [940, 385] width 1227 height 663
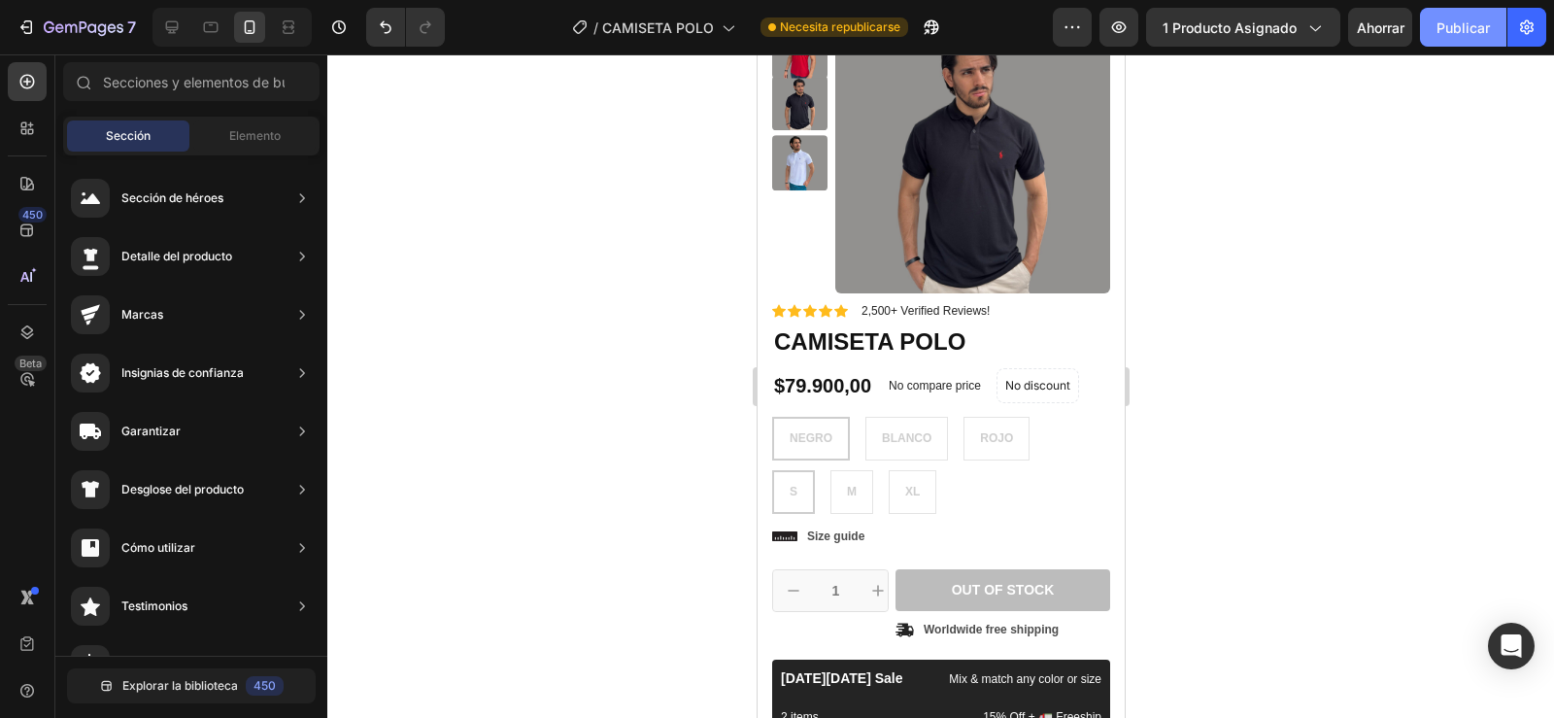
click at [1459, 43] on button "Publicar" at bounding box center [1463, 27] width 86 height 39
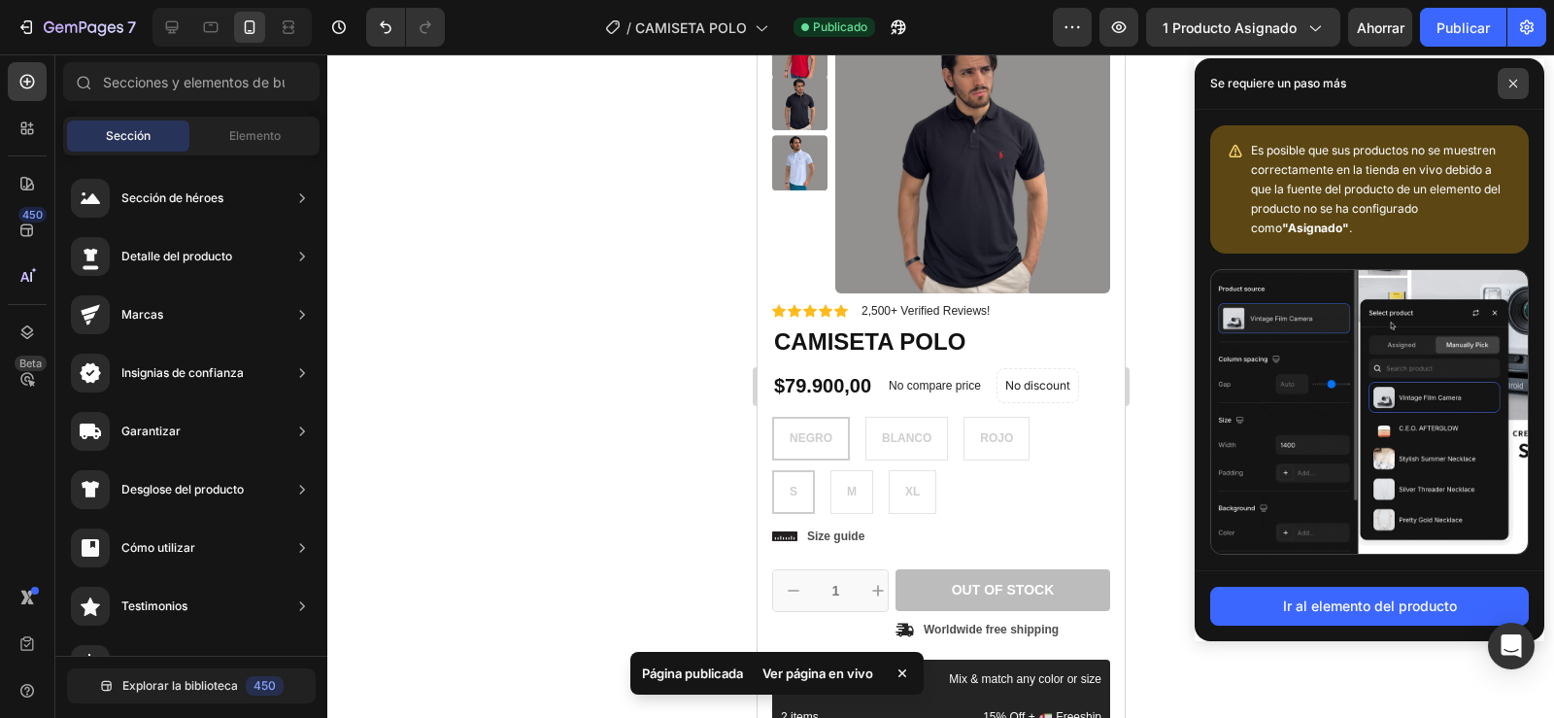
click at [1513, 78] on span at bounding box center [1512, 83] width 31 height 31
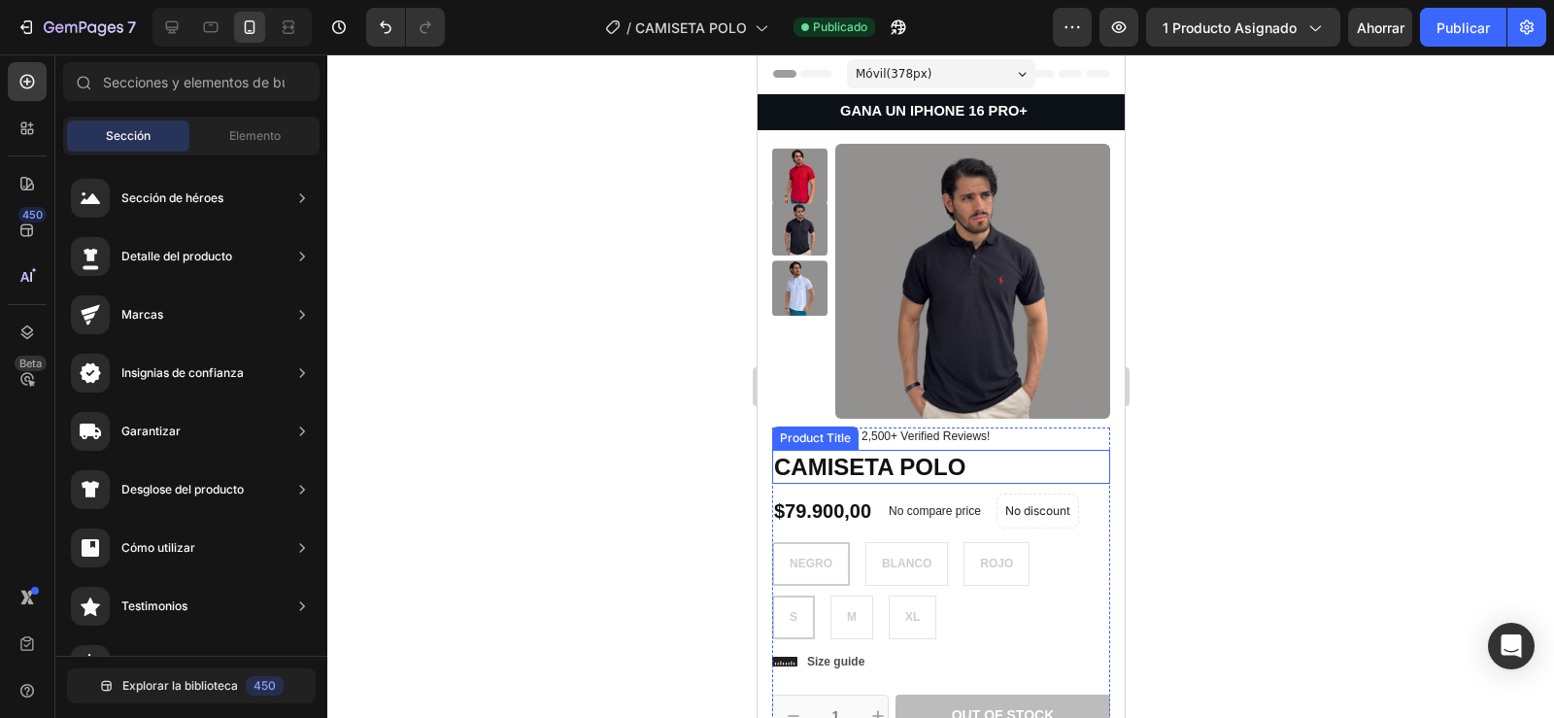
scroll to position [17, 0]
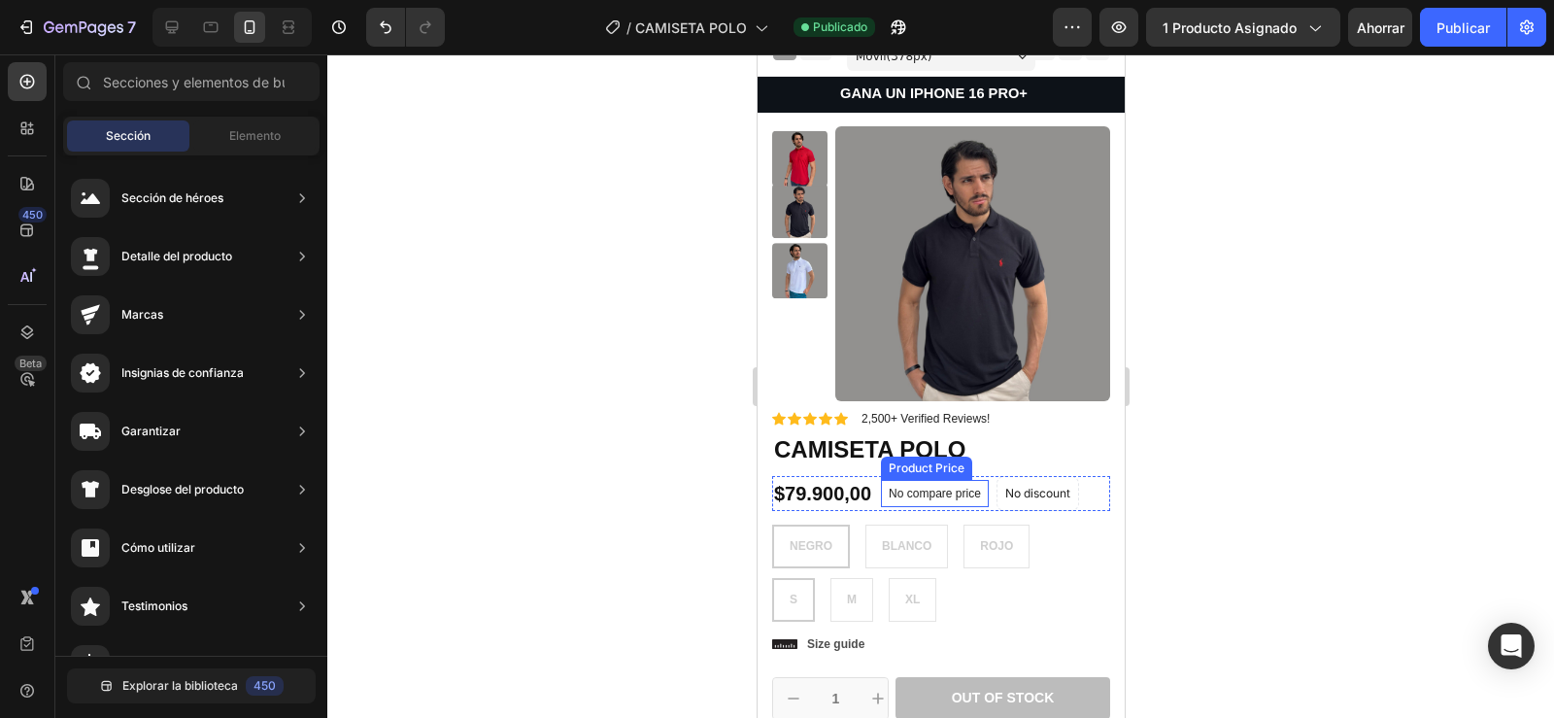
click at [920, 492] on p "No compare price" at bounding box center [934, 494] width 92 height 12
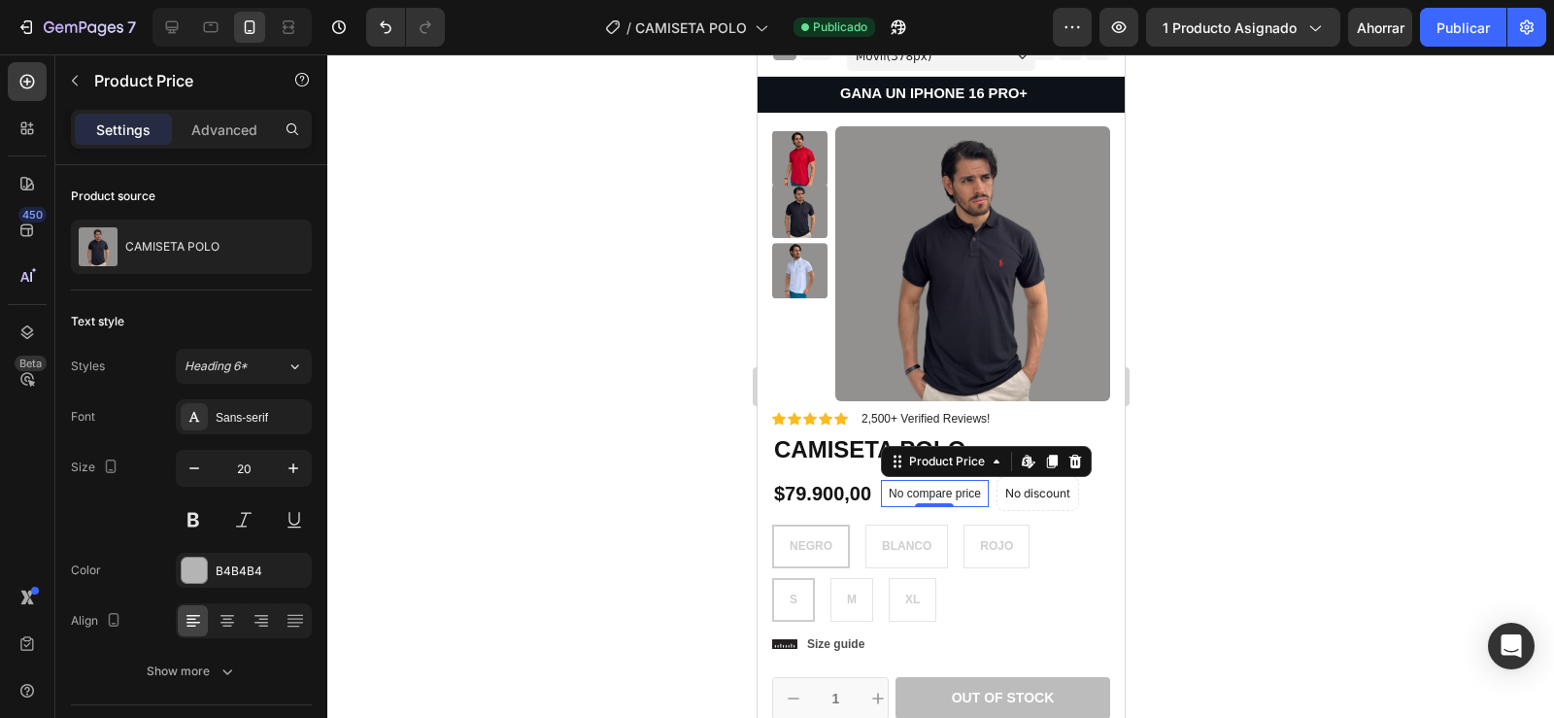
click at [920, 492] on p "No compare price" at bounding box center [934, 494] width 92 height 12
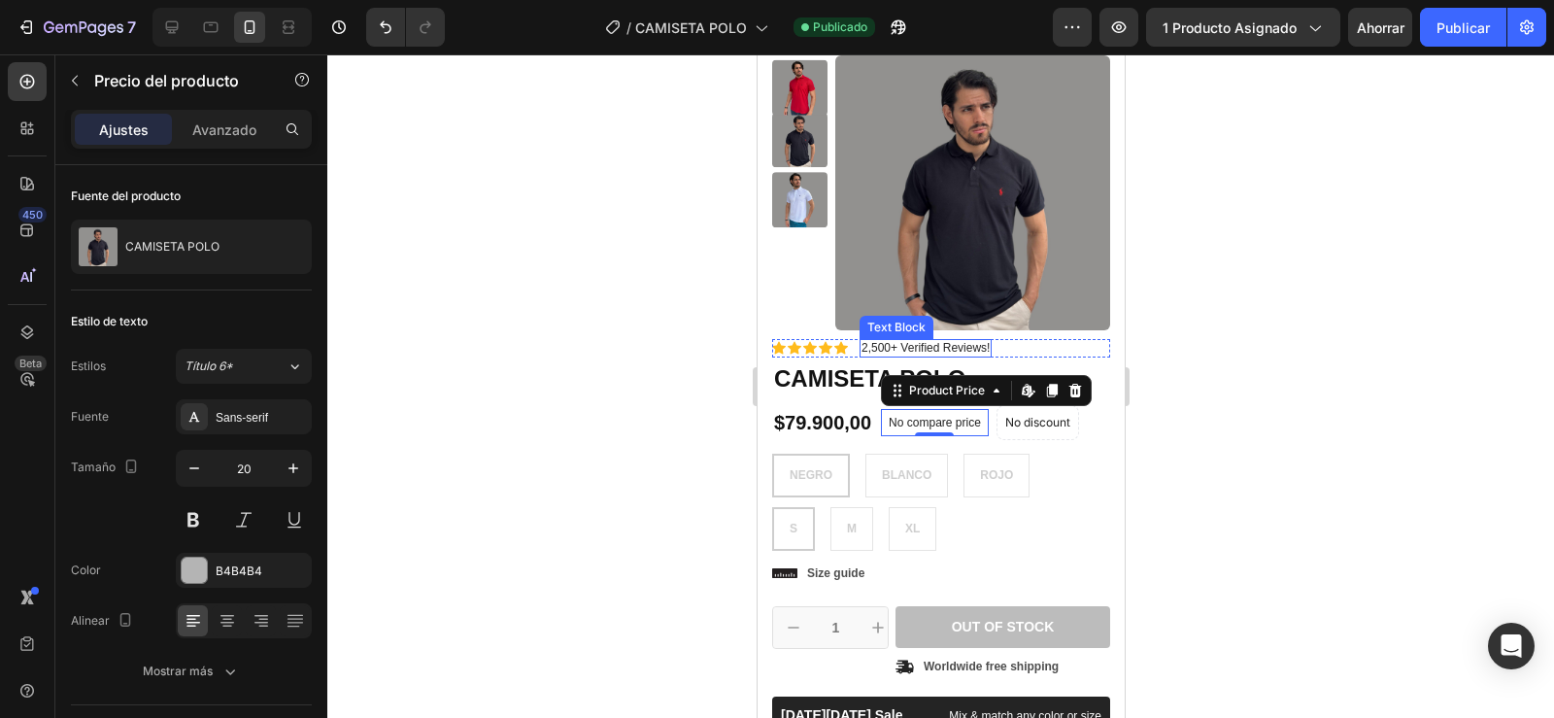
scroll to position [70, 0]
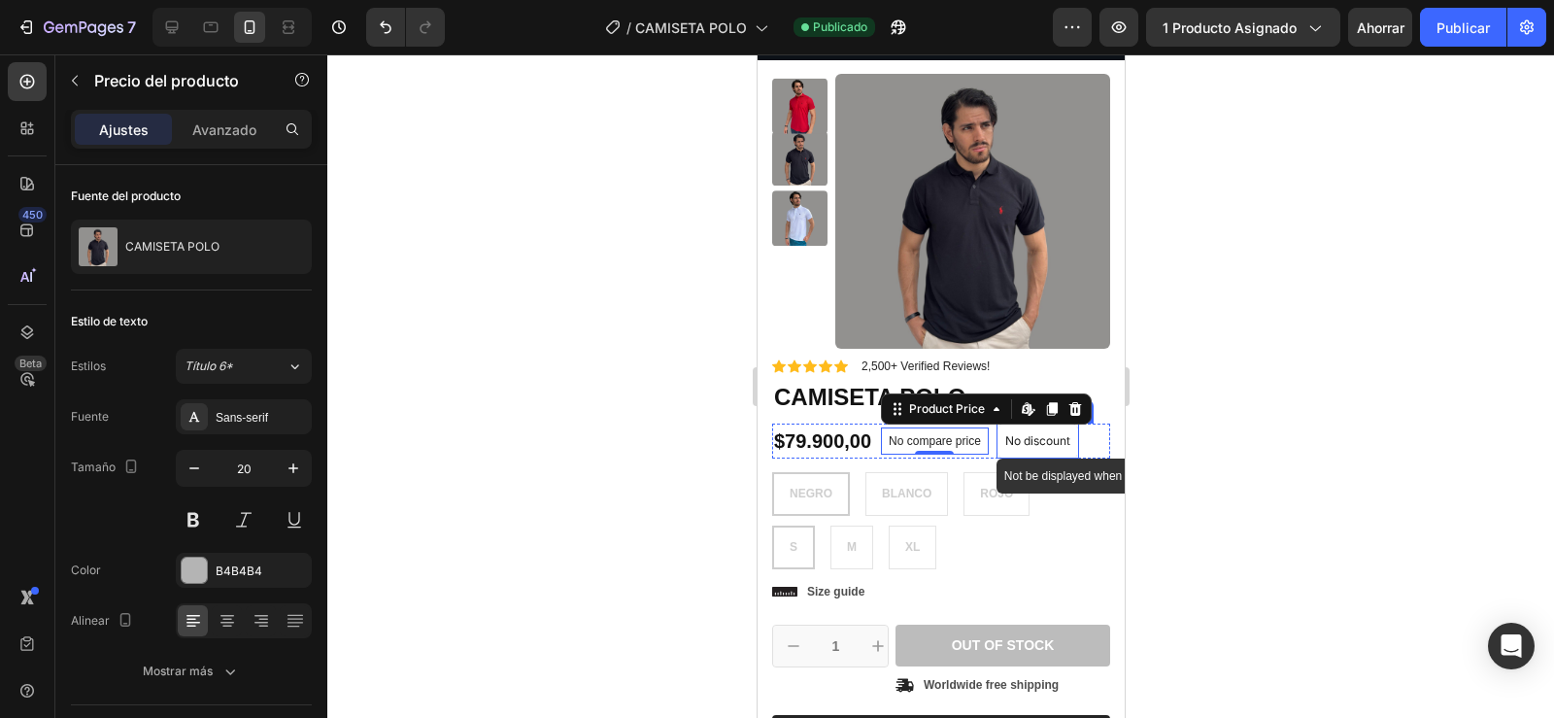
click at [1041, 443] on p "No discount" at bounding box center [1036, 440] width 65 height 17
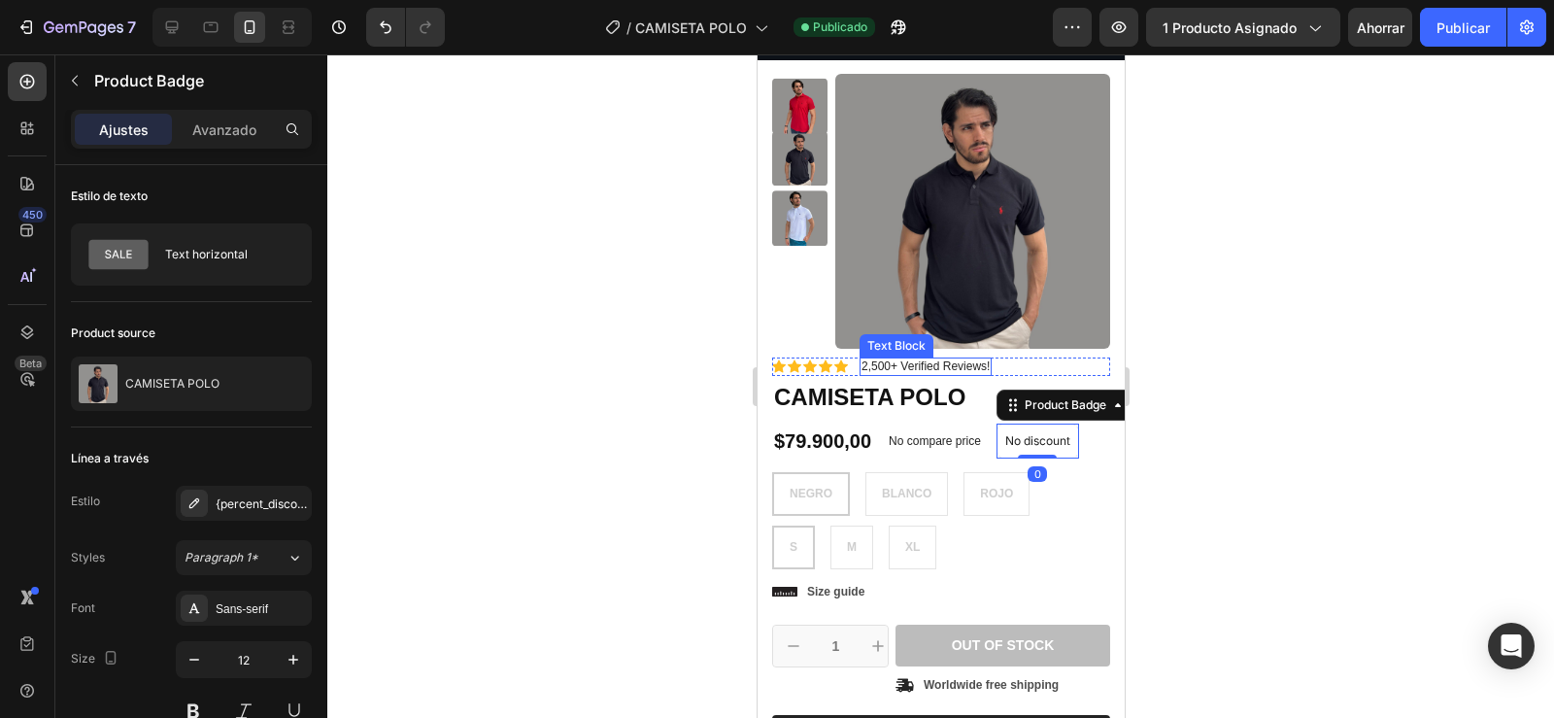
scroll to position [0, 0]
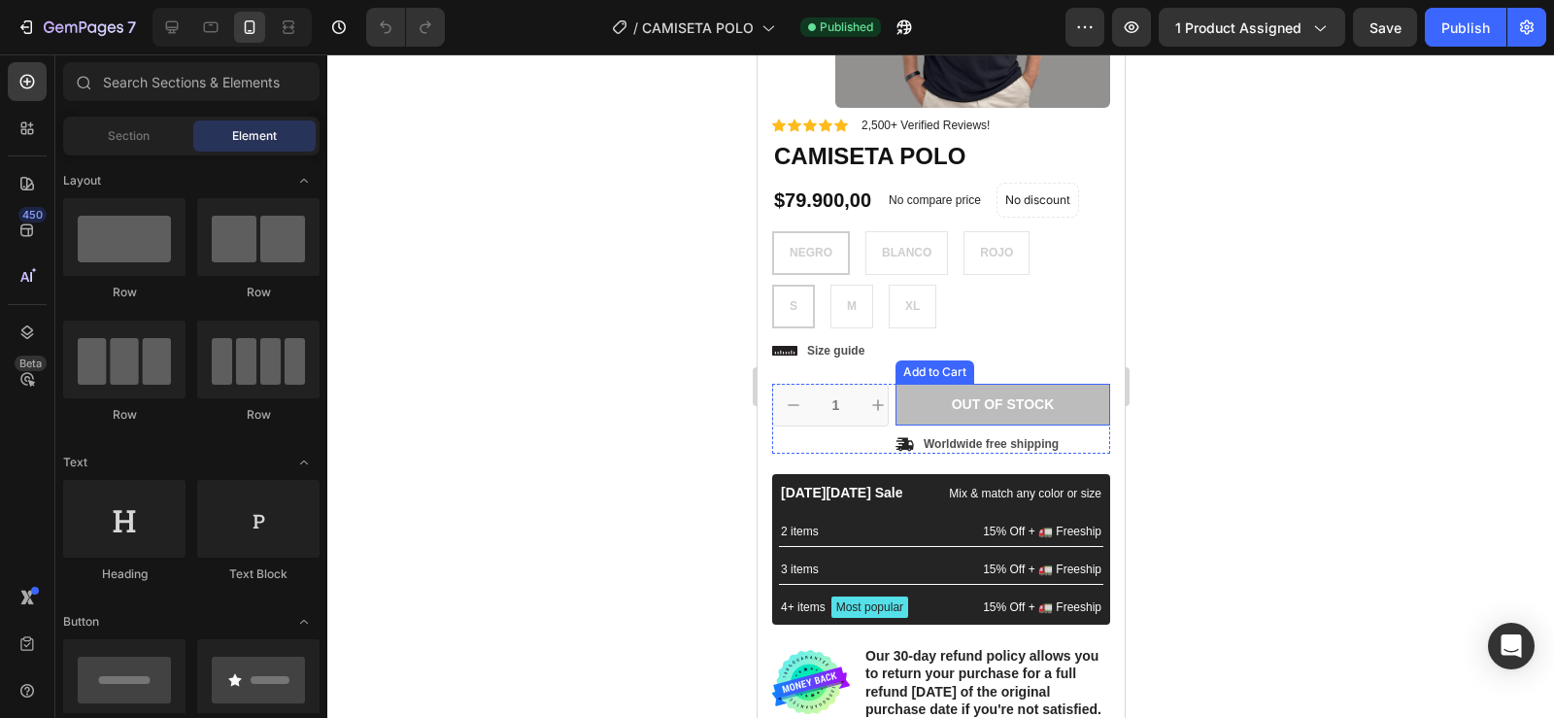
scroll to position [312, 0]
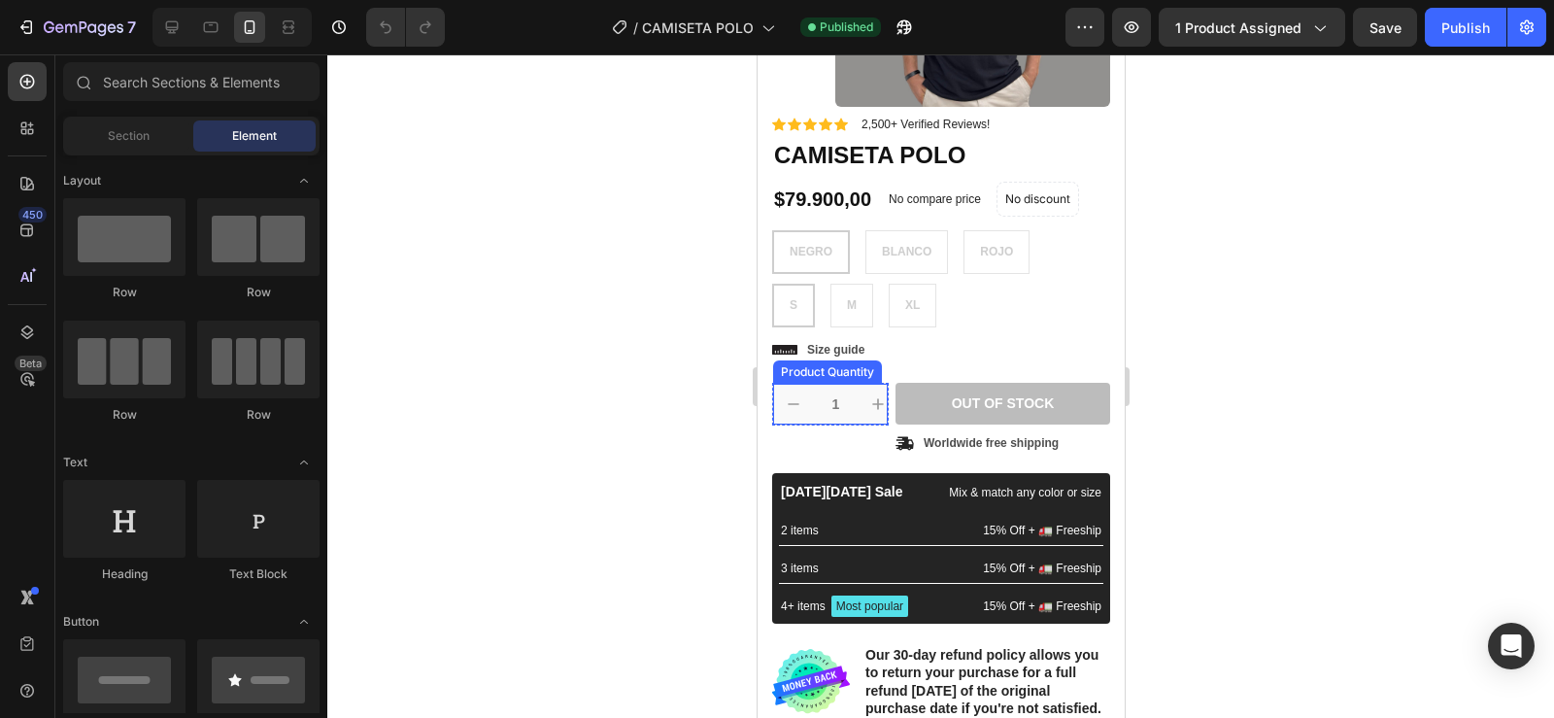
click at [816, 409] on input "1" at bounding box center [835, 404] width 44 height 41
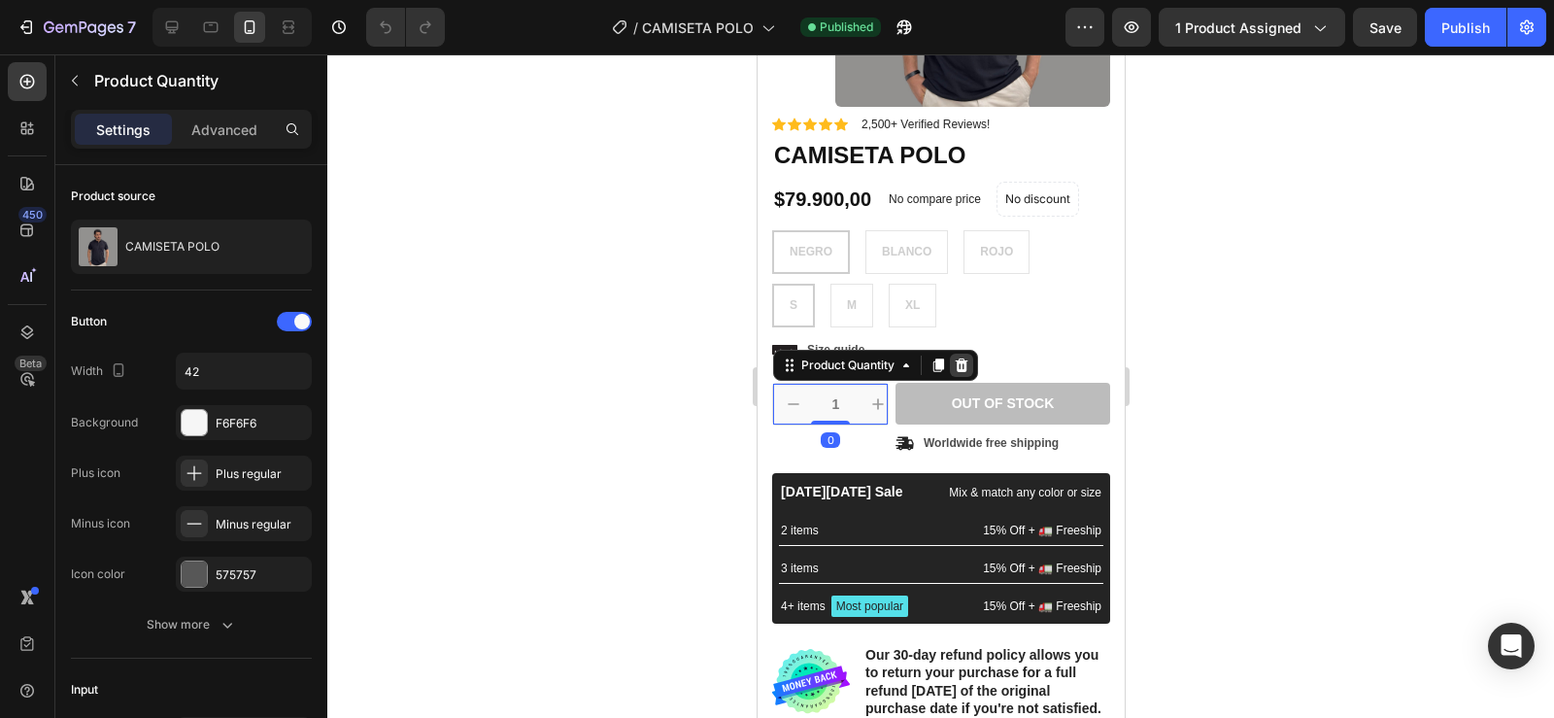
click at [963, 367] on icon at bounding box center [961, 365] width 16 height 16
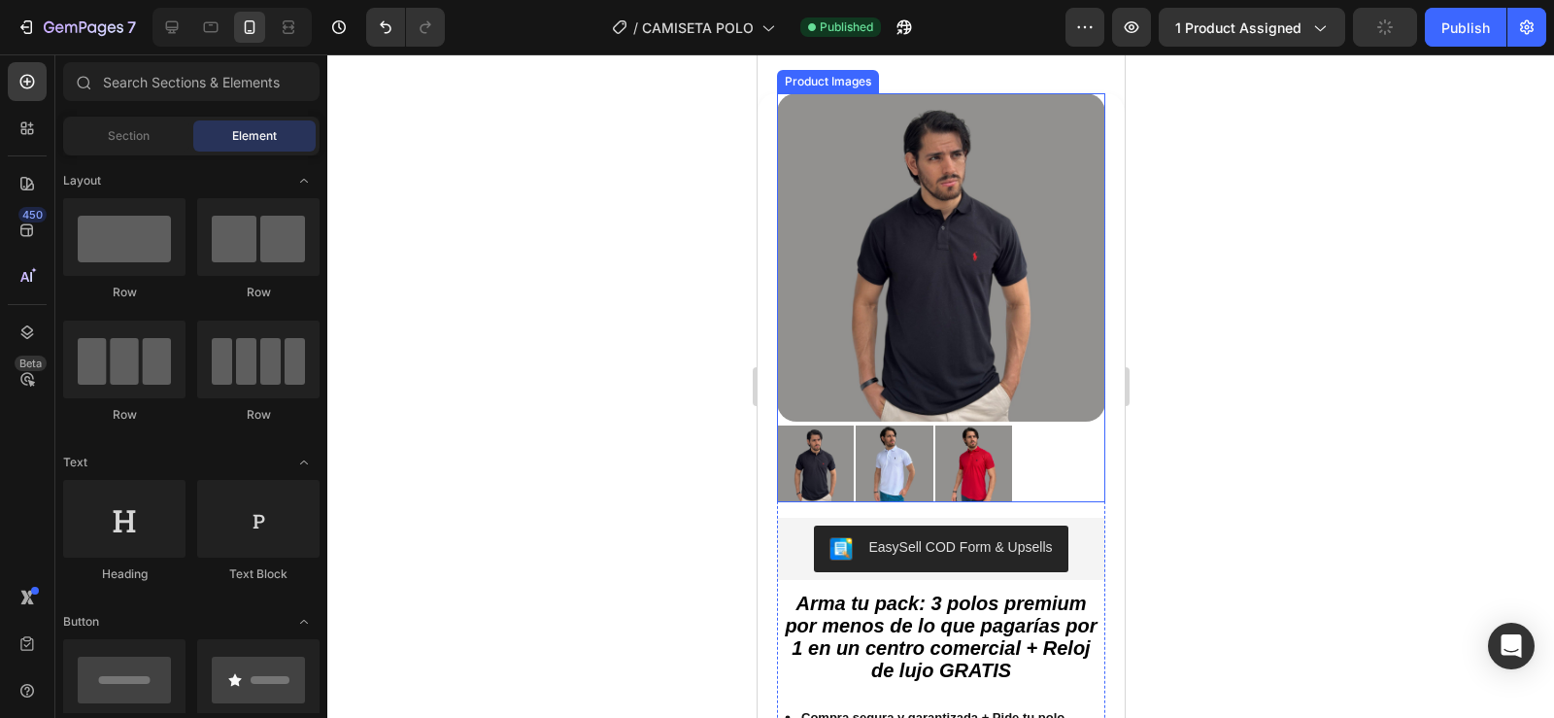
scroll to position [1029, 0]
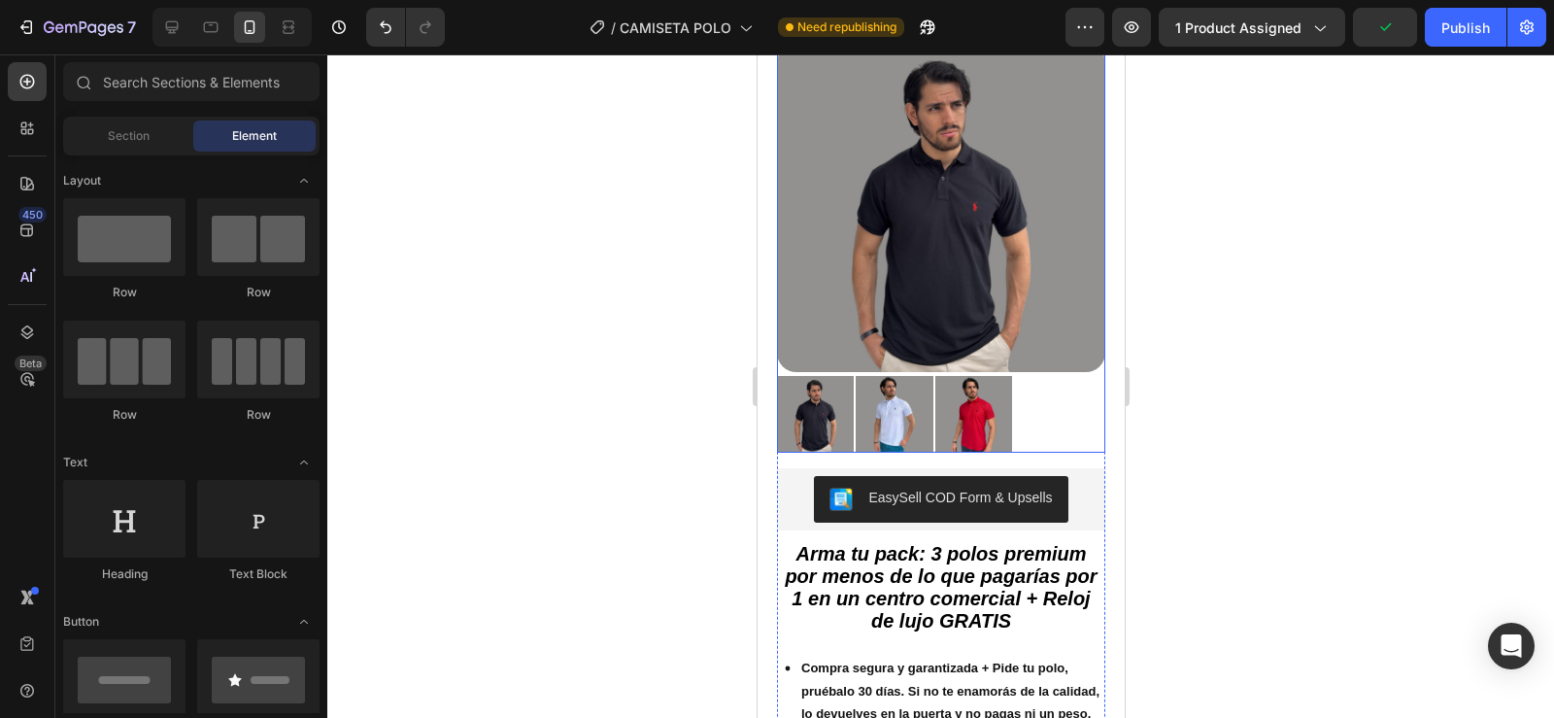
click at [1051, 425] on div at bounding box center [940, 414] width 328 height 77
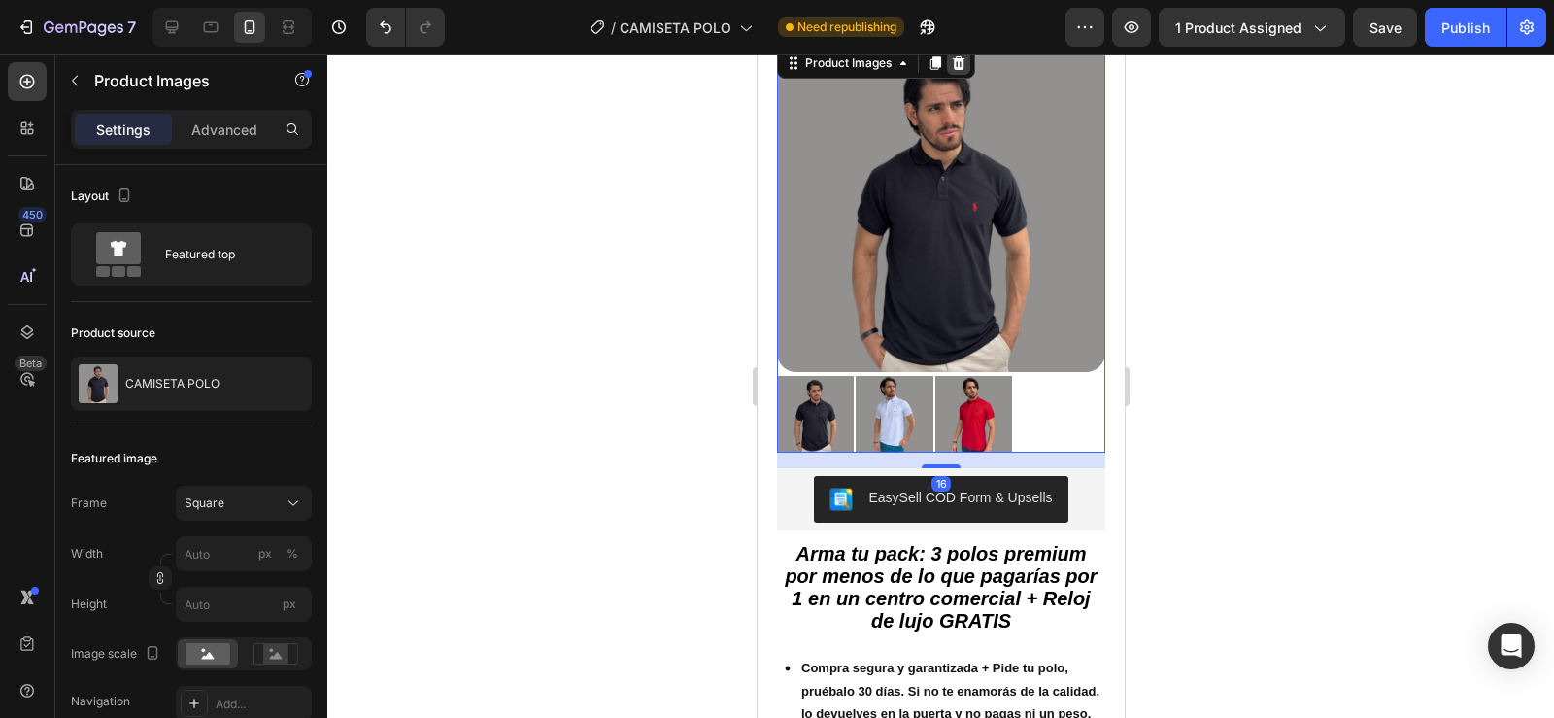
click at [955, 70] on icon at bounding box center [958, 63] width 13 height 14
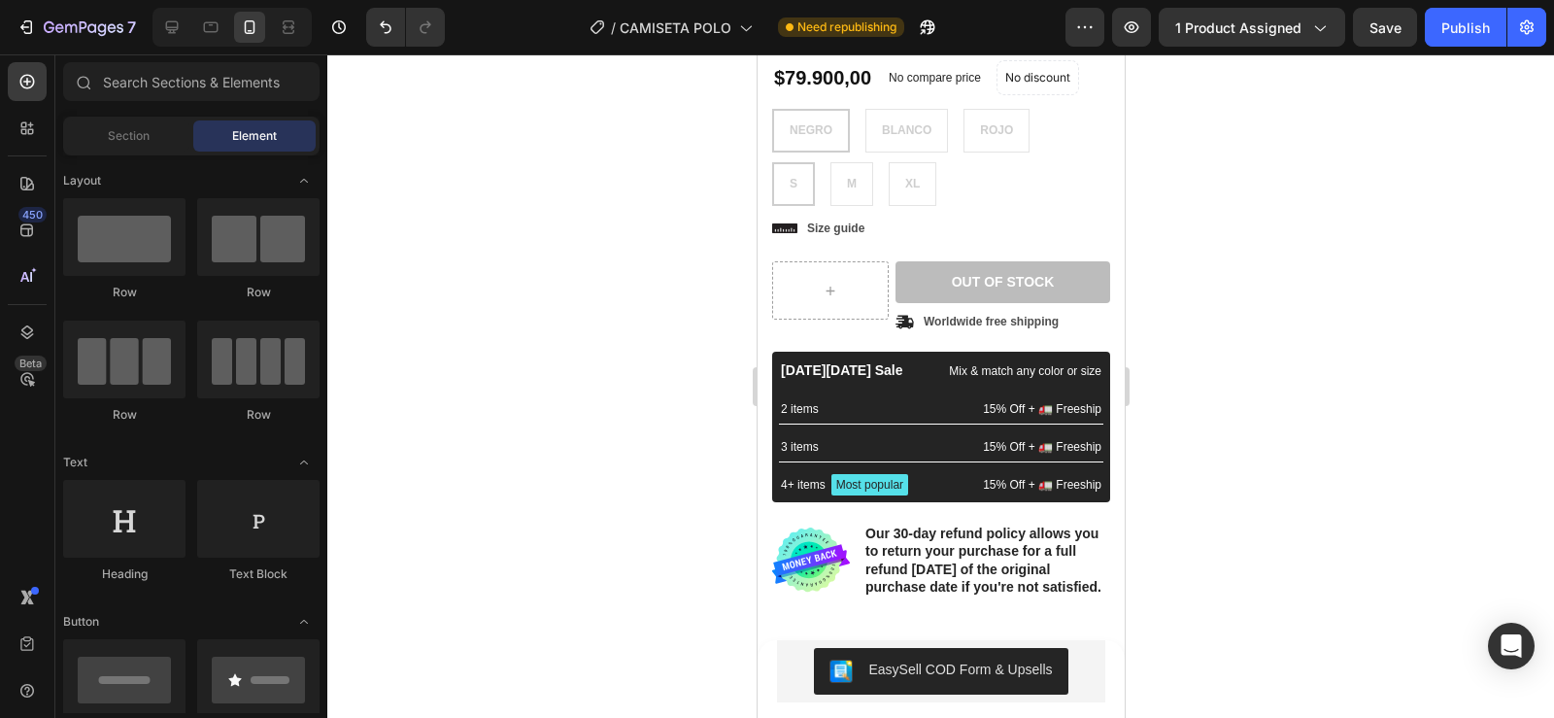
scroll to position [432, 0]
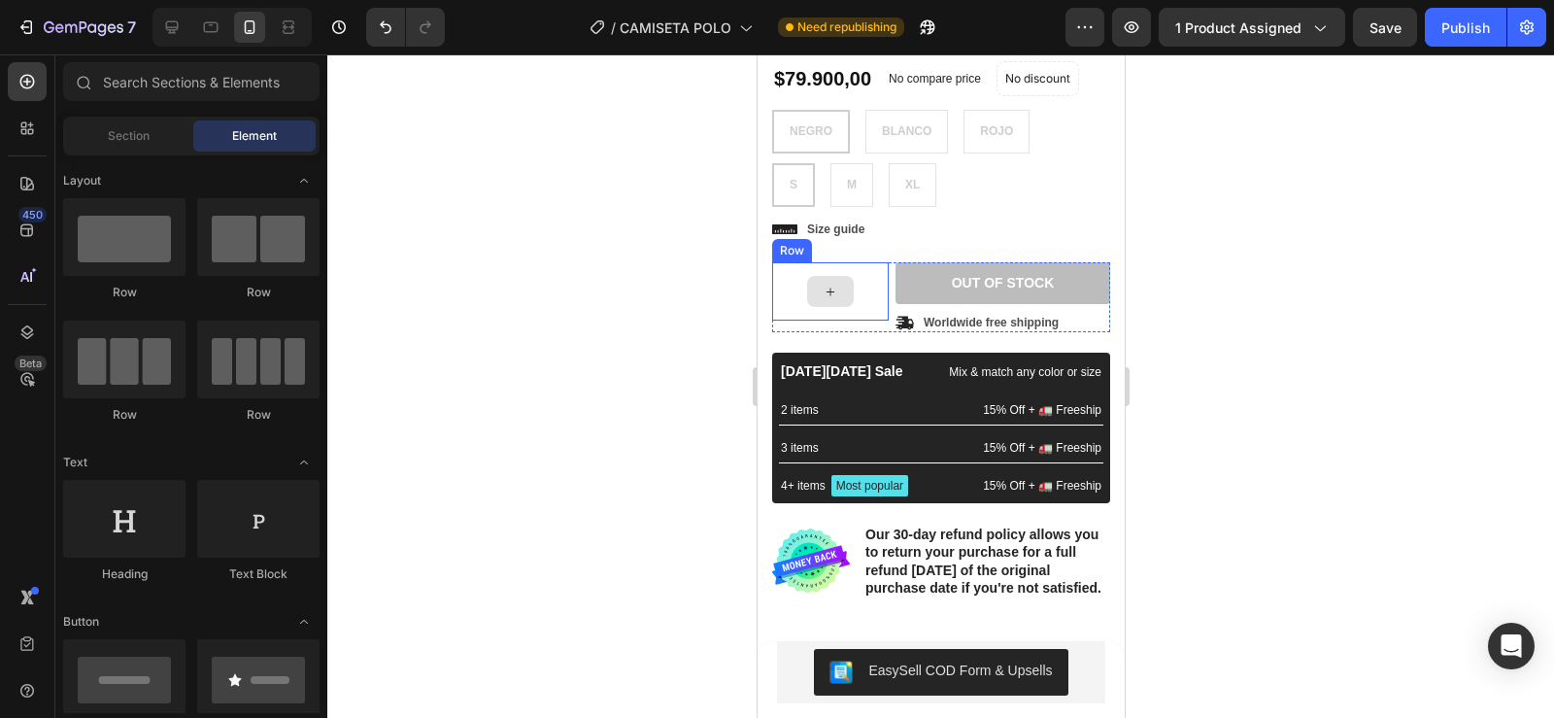
click at [866, 290] on div at bounding box center [829, 291] width 117 height 58
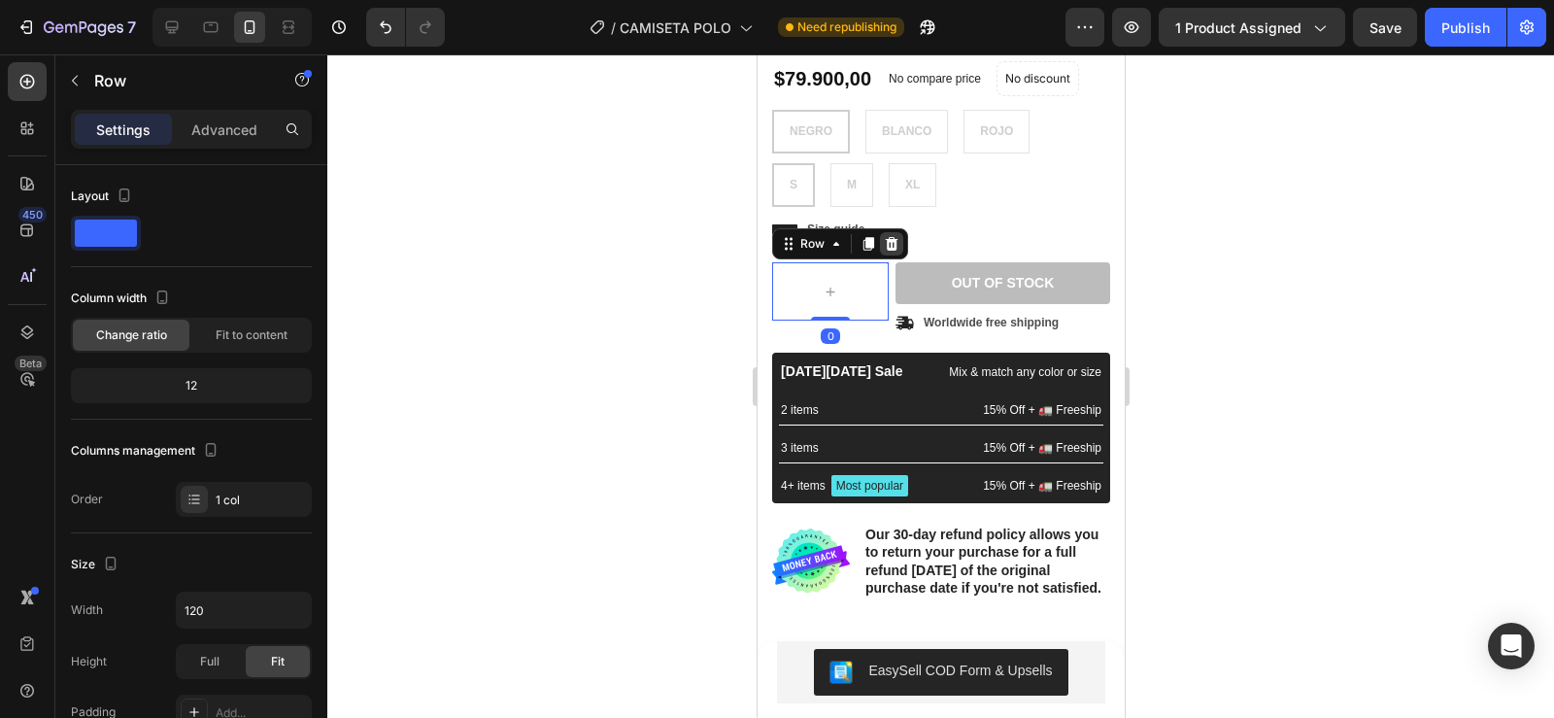
click at [888, 247] on icon at bounding box center [891, 244] width 16 height 16
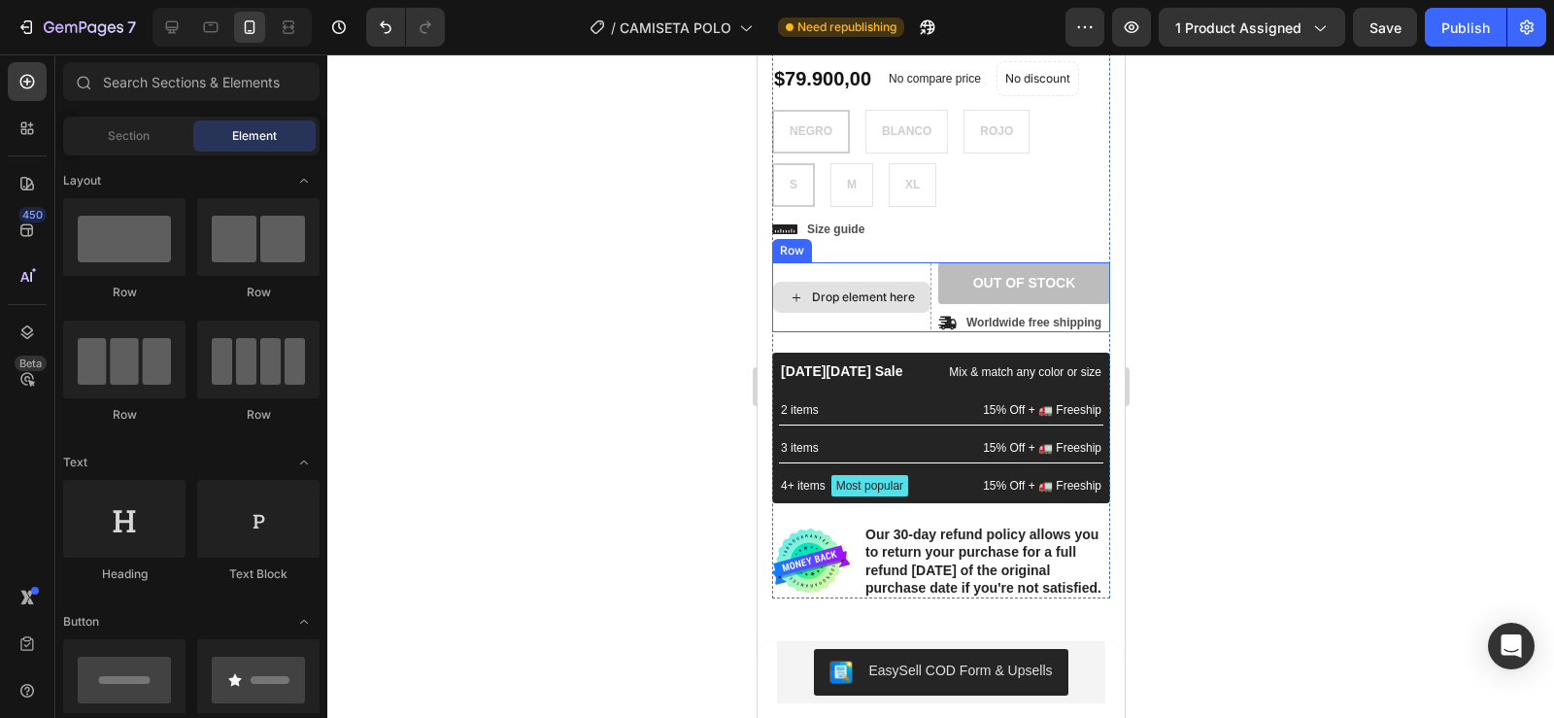
click at [892, 327] on div "Drop element here" at bounding box center [850, 297] width 159 height 70
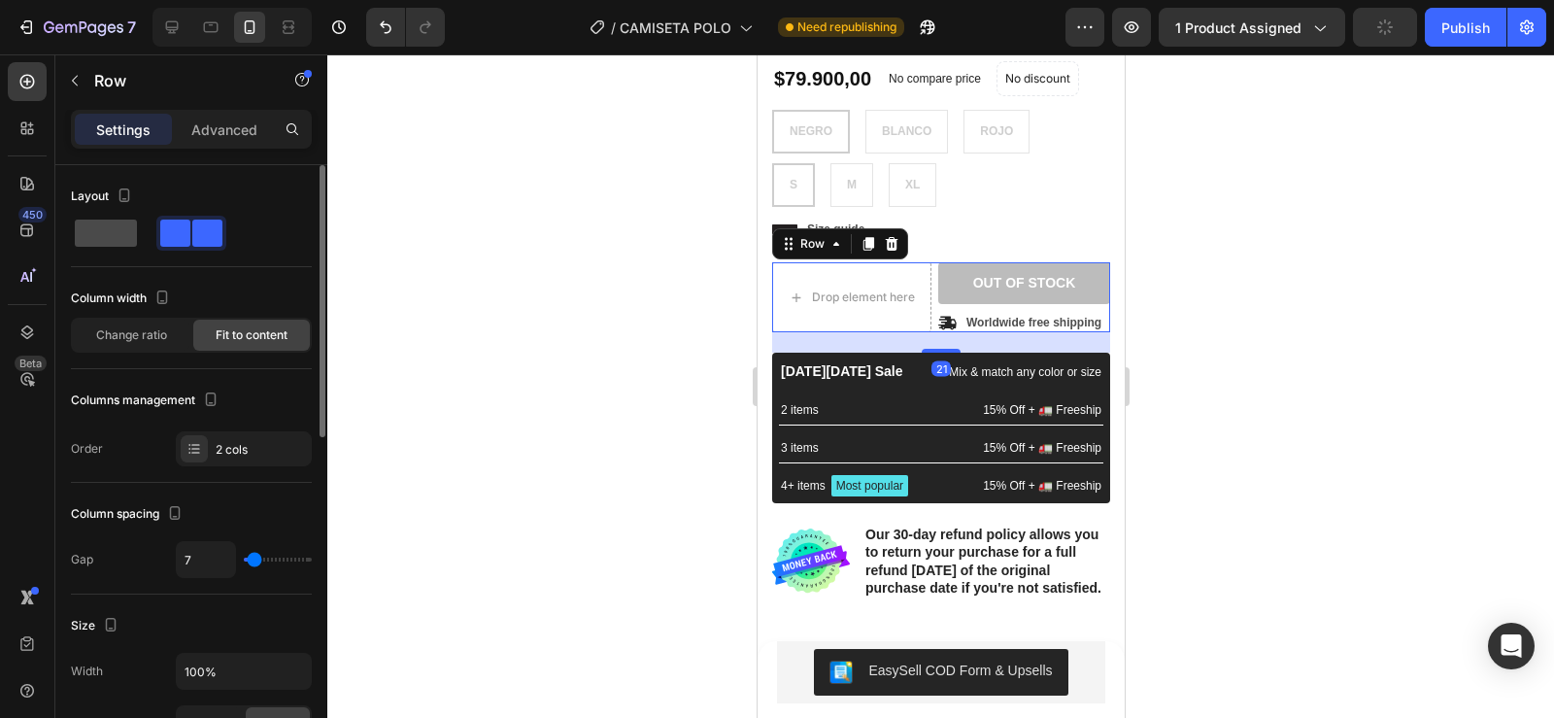
click at [100, 234] on span at bounding box center [106, 232] width 62 height 27
type input "0"
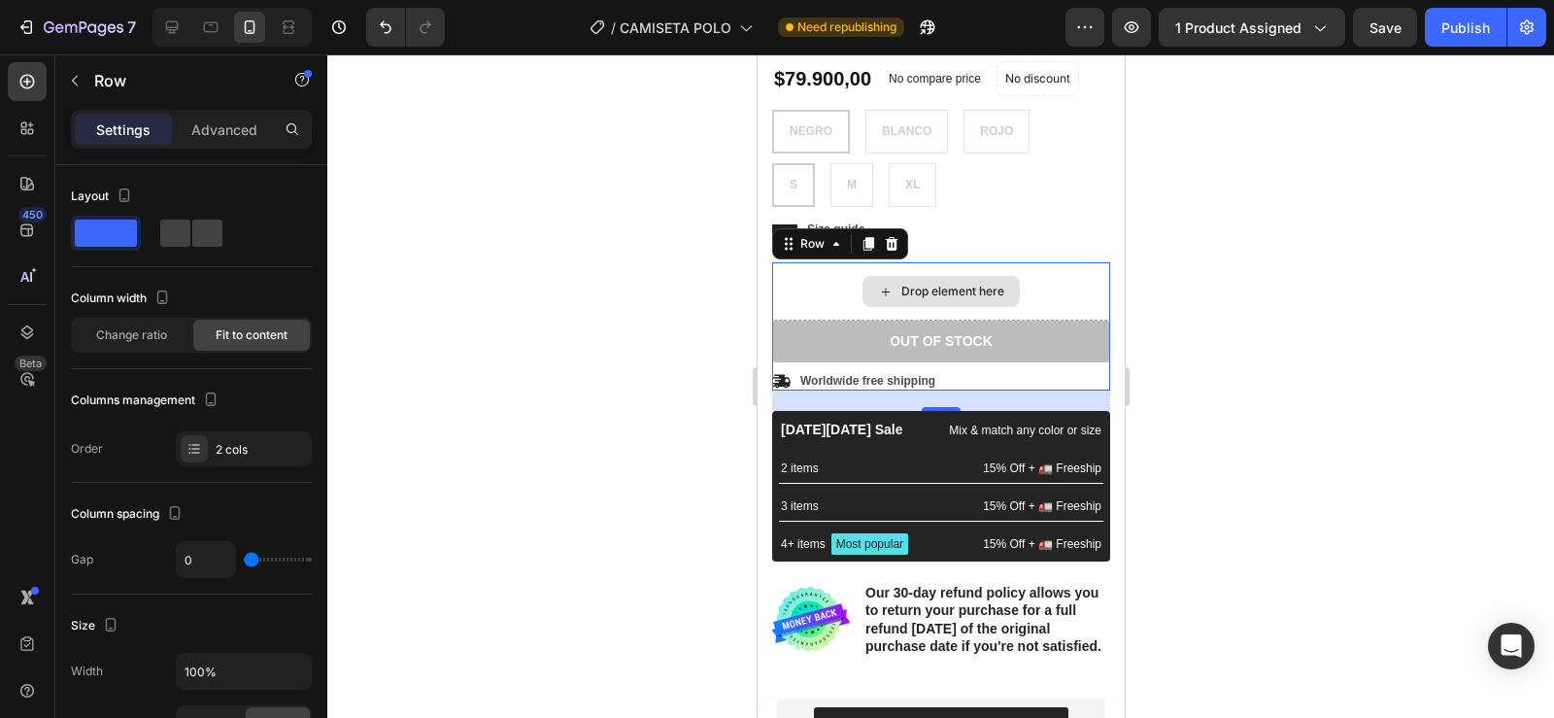
click at [846, 285] on div "Drop element here" at bounding box center [940, 291] width 338 height 58
click at [886, 246] on icon at bounding box center [891, 244] width 13 height 14
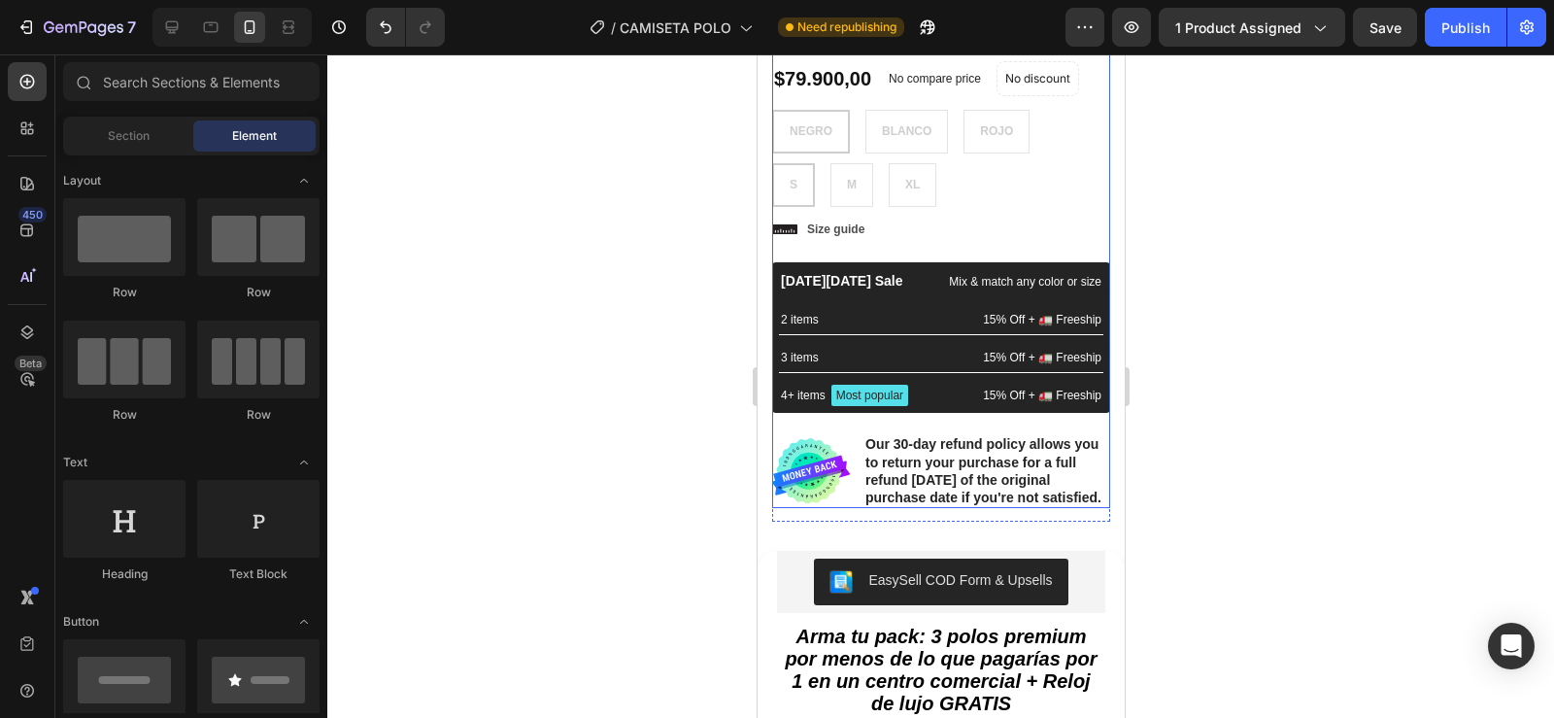
click at [887, 245] on div "Icon Icon Icon Icon Icon Icon List 2,500+ Verified Reviews! Text Block Row No d…" at bounding box center [940, 252] width 338 height 514
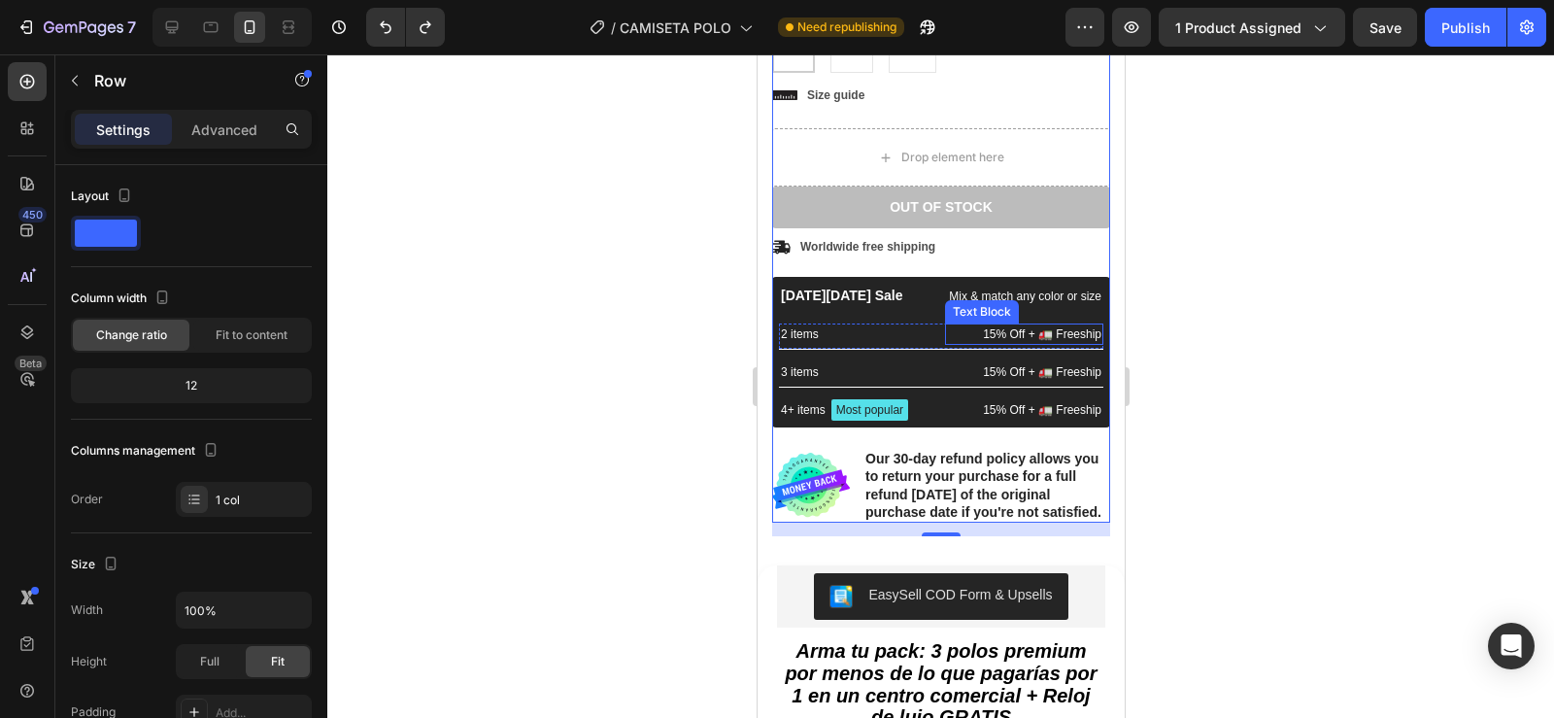
scroll to position [577, 0]
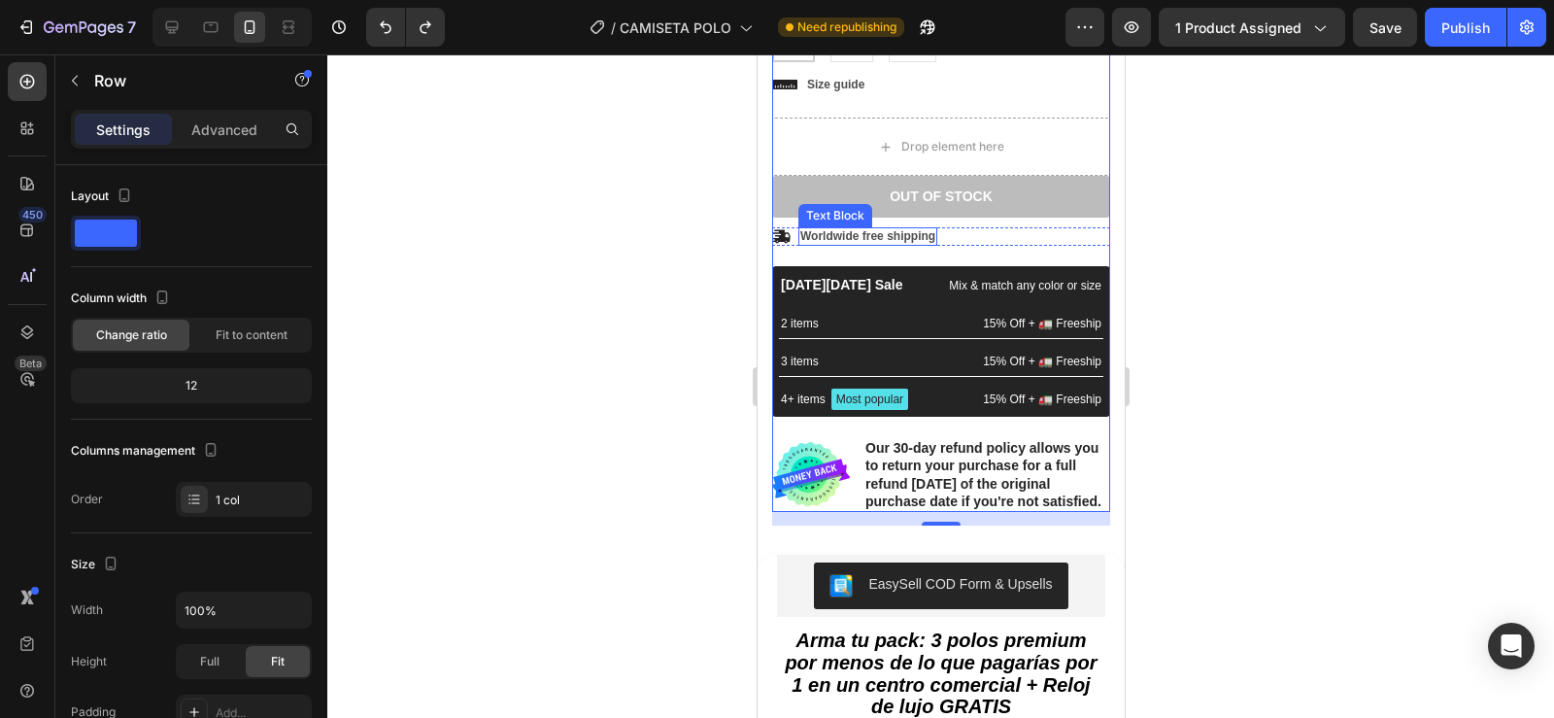
click at [846, 235] on p "Worldwide free shipping" at bounding box center [866, 237] width 135 height 16
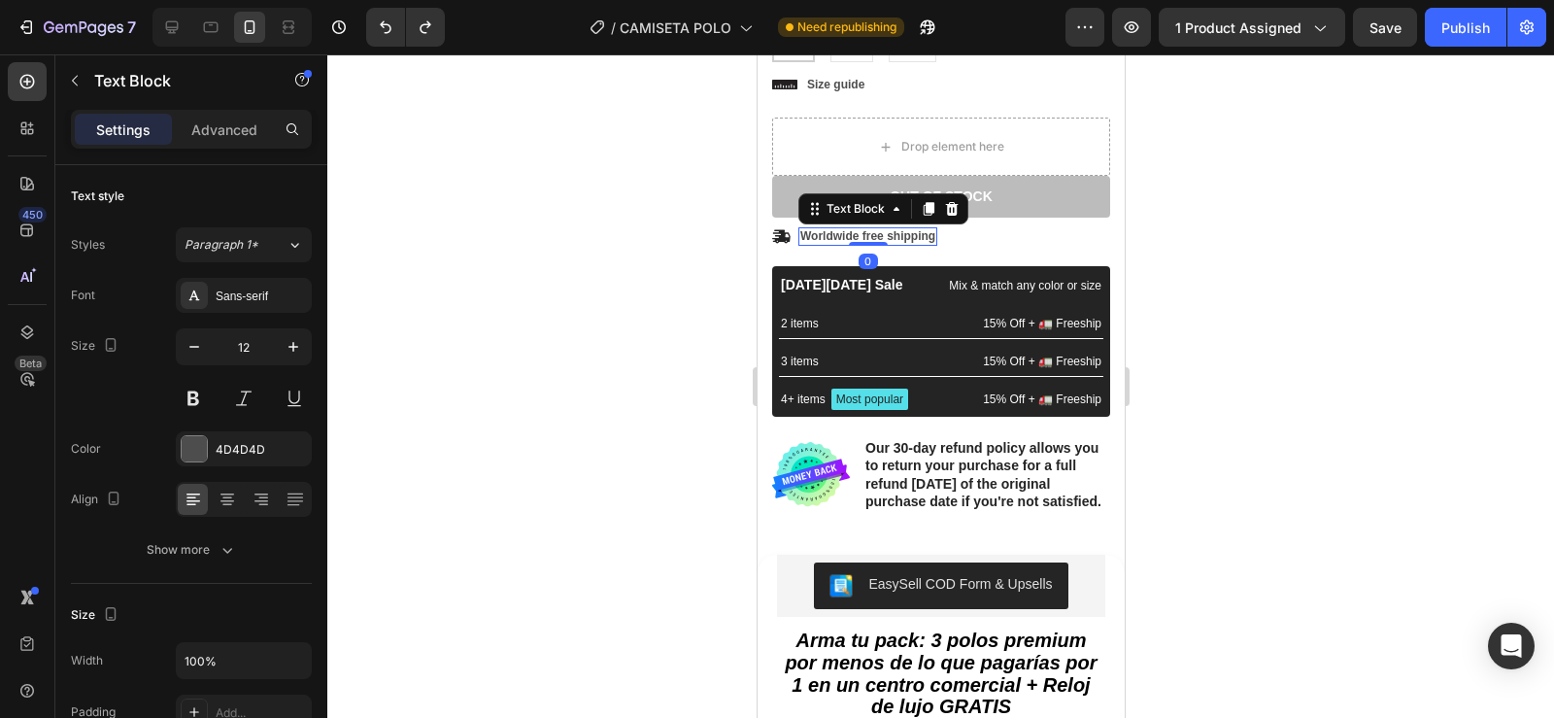
click at [779, 237] on icon at bounding box center [780, 236] width 18 height 14
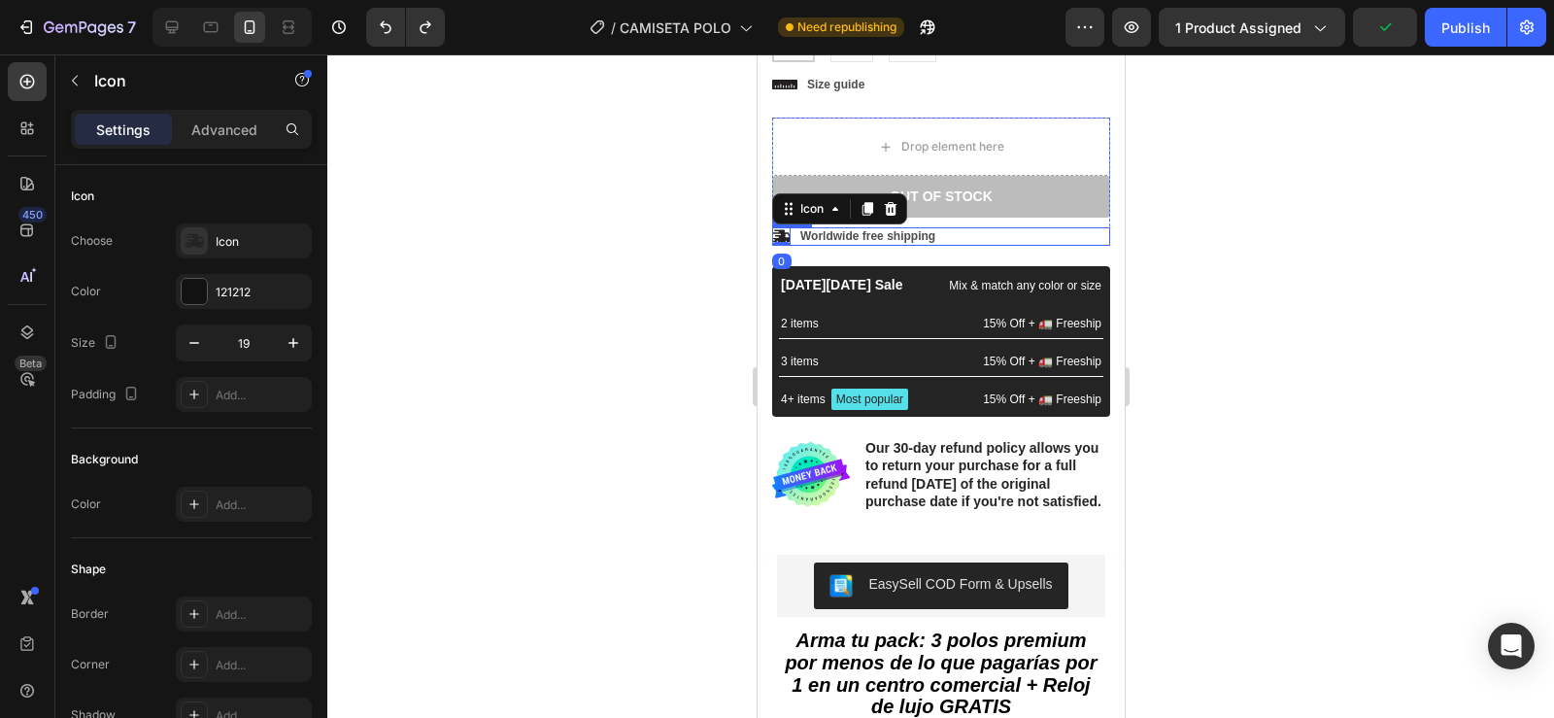
click at [956, 236] on div "Icon 0 Worldwide free shipping Text Block Row" at bounding box center [940, 236] width 338 height 19
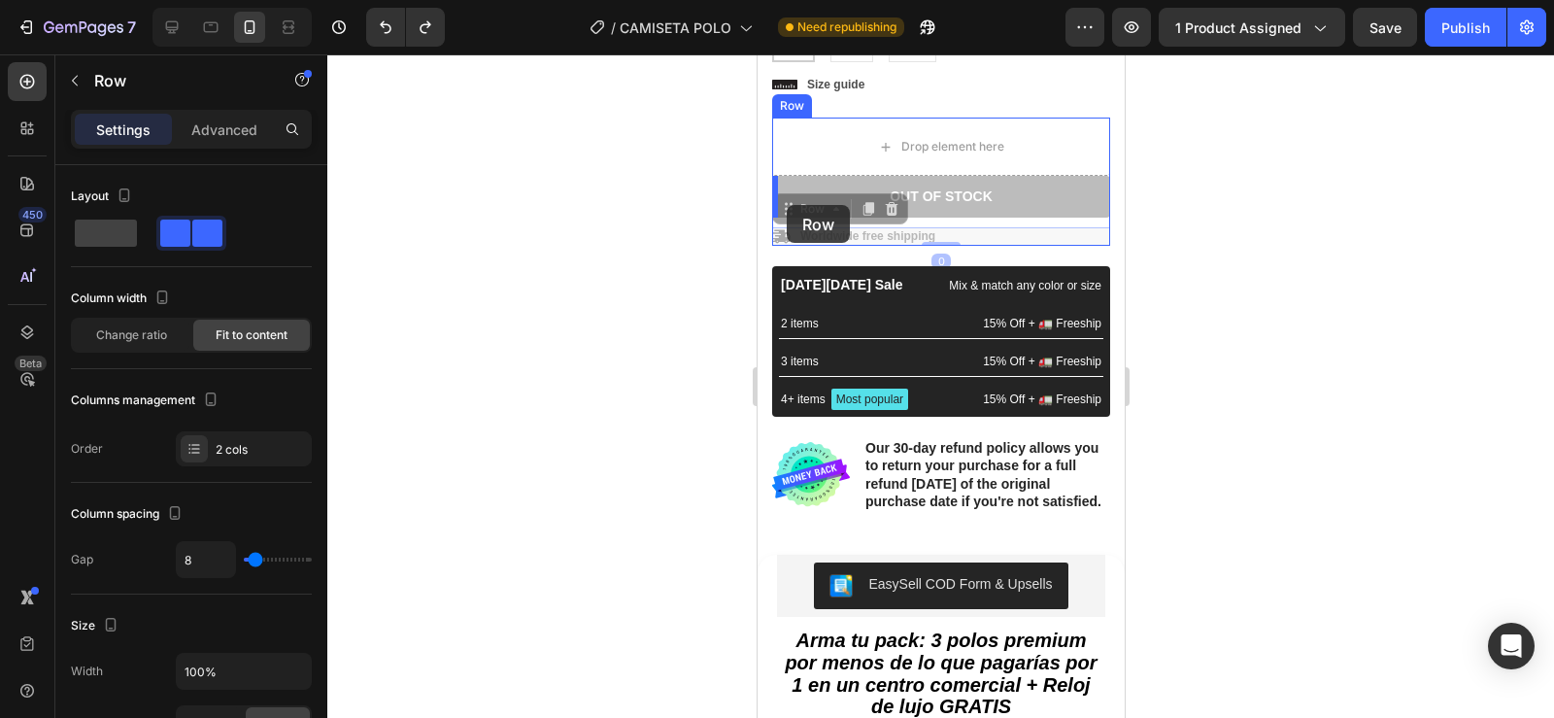
drag, startPoint x: 786, startPoint y: 219, endPoint x: 786, endPoint y: 205, distance: 13.6
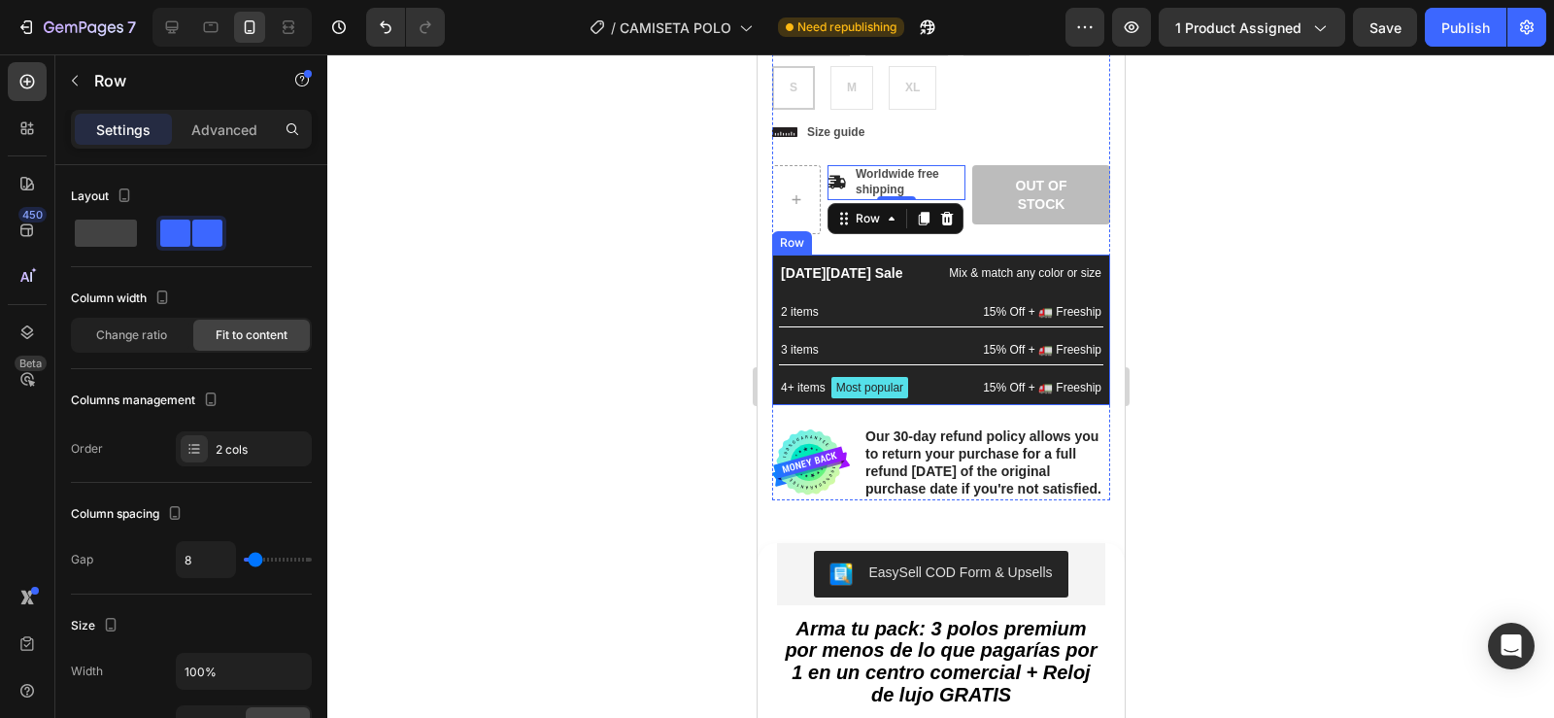
scroll to position [527, 0]
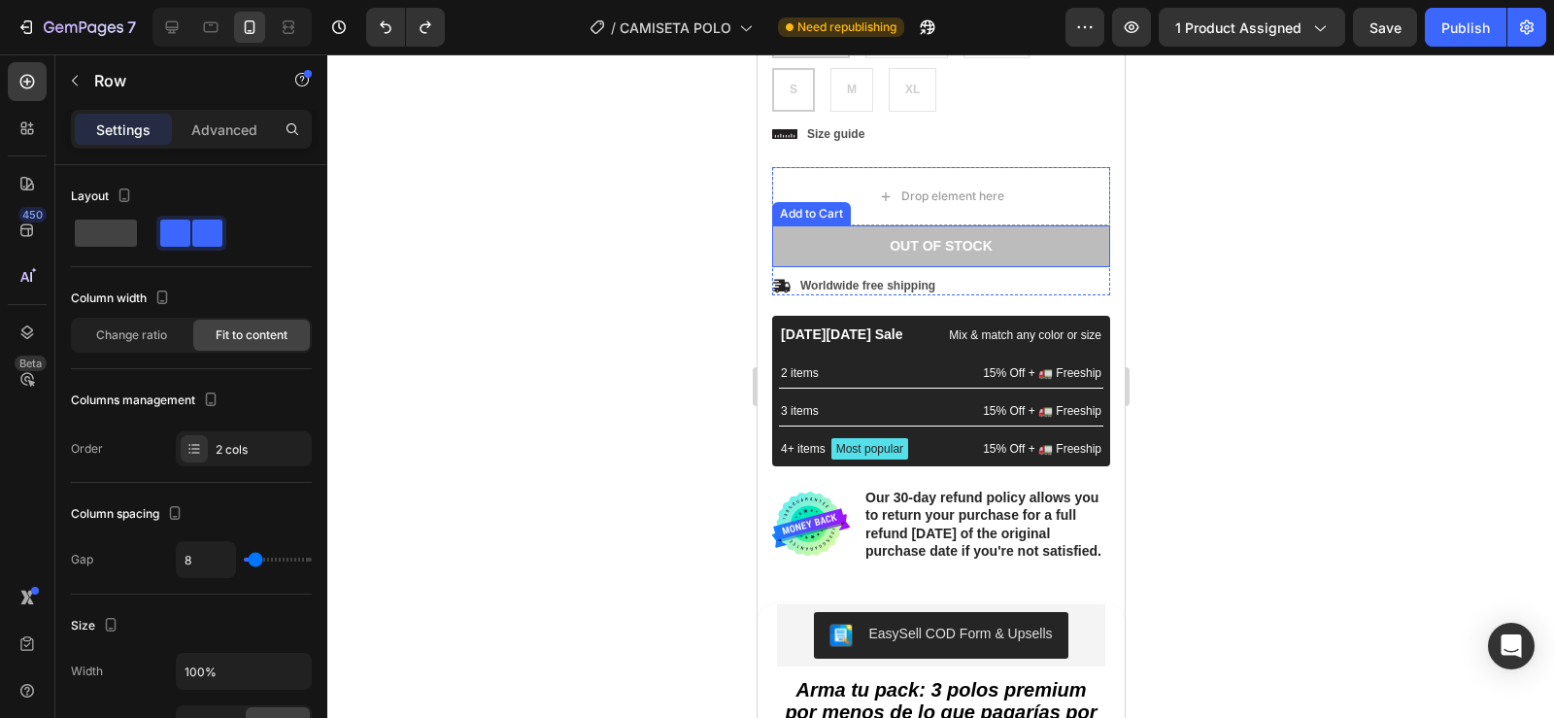
click at [1021, 252] on button "Out of stock" at bounding box center [940, 245] width 338 height 41
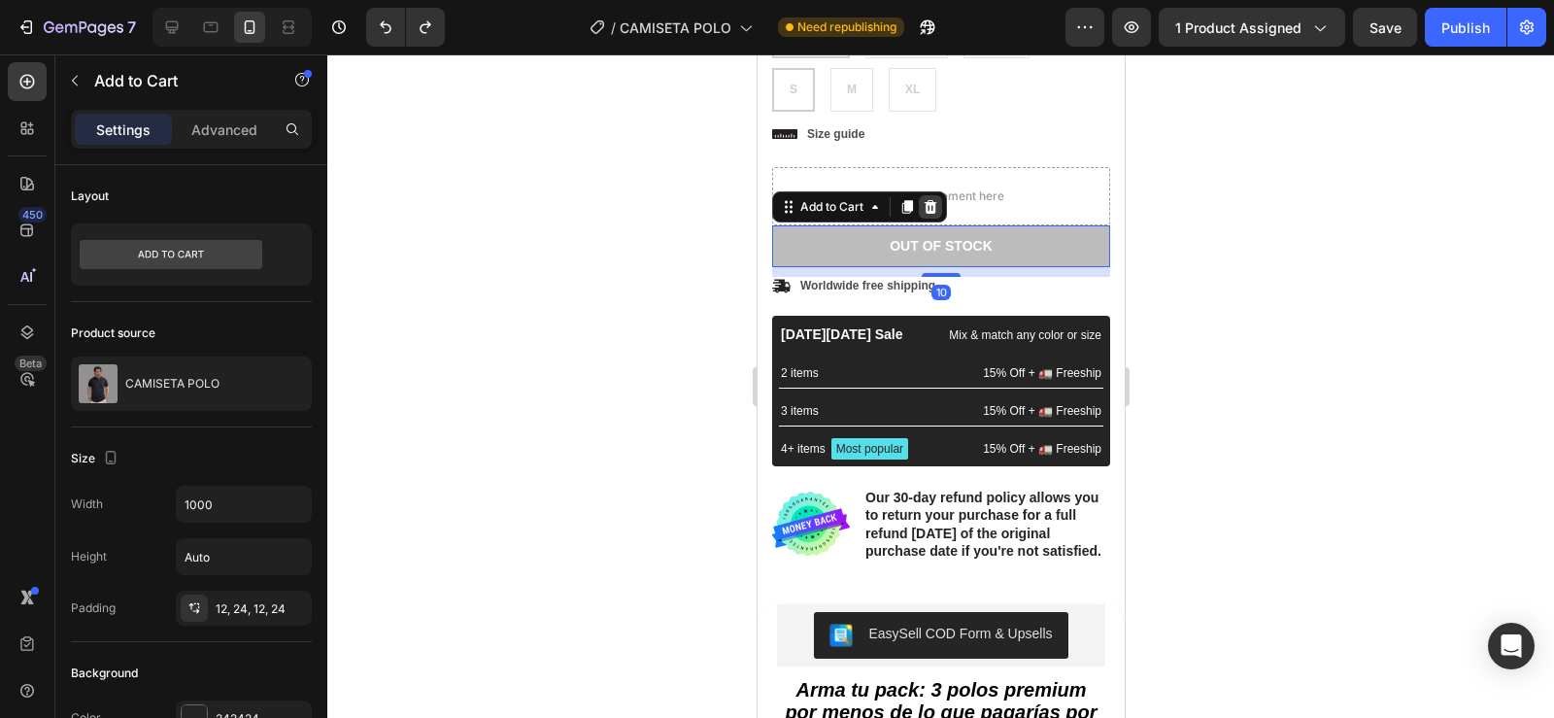
click at [925, 206] on icon at bounding box center [930, 207] width 13 height 14
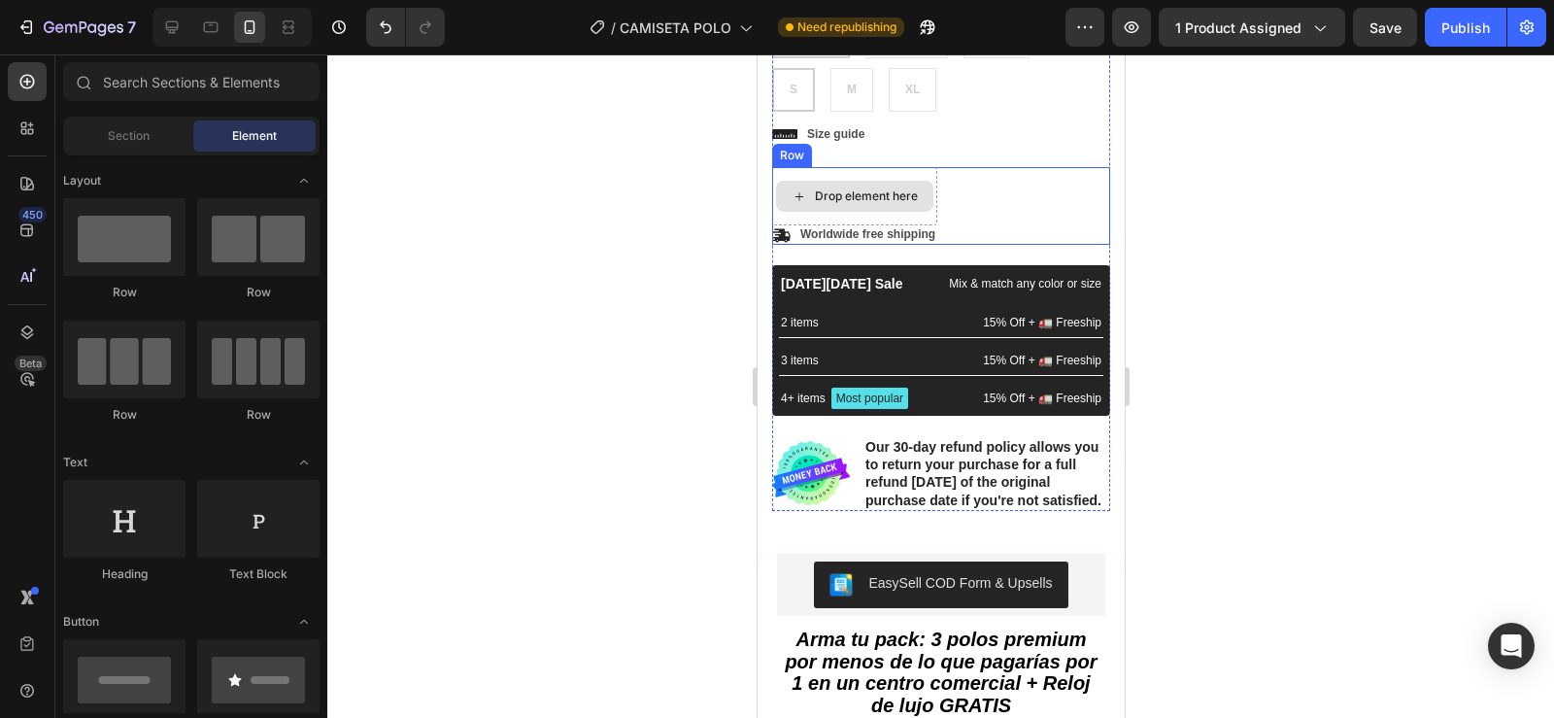
click at [916, 180] on div "Drop element here" at bounding box center [853, 196] width 165 height 58
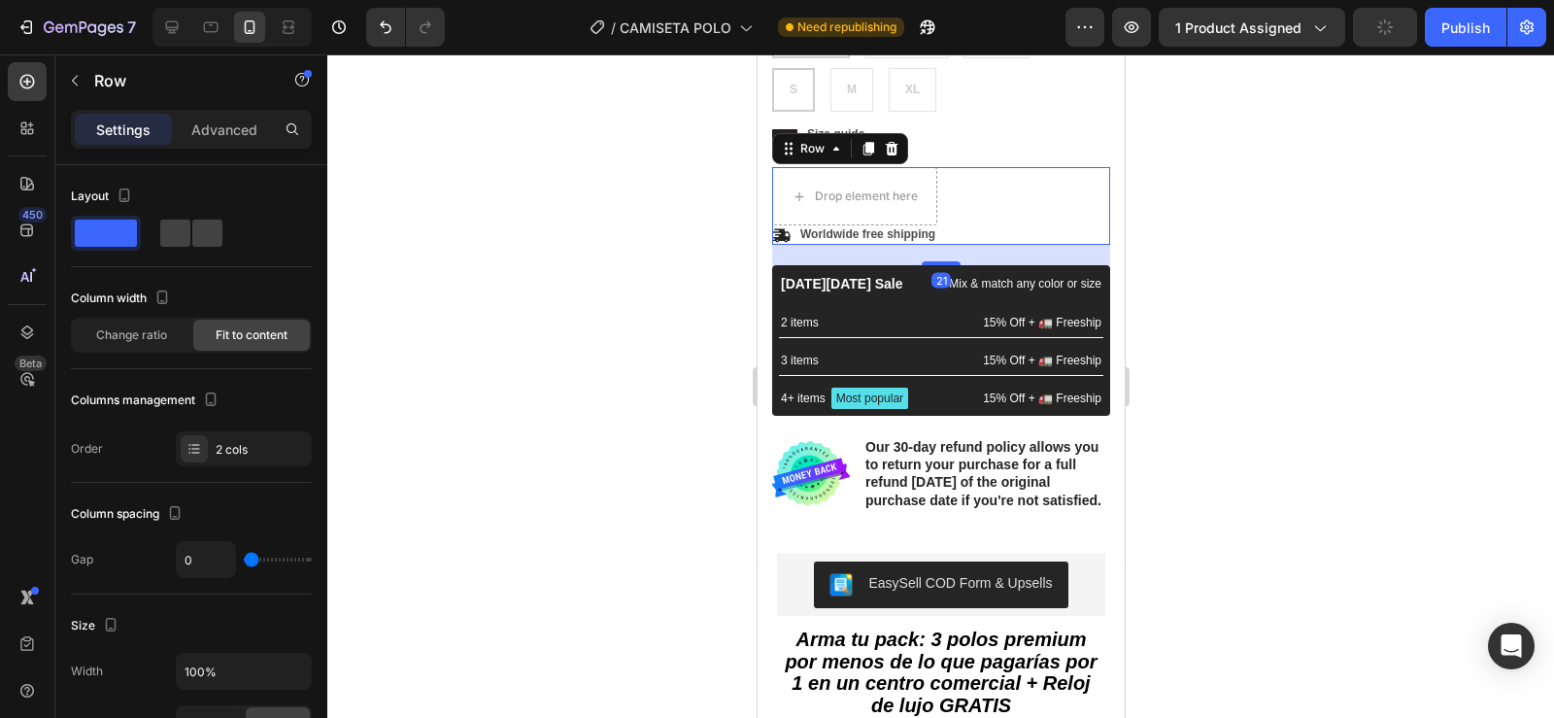
click at [973, 197] on div "Drop element here Icon Worldwide free shipping Text Block Row Row 21" at bounding box center [940, 206] width 338 height 78
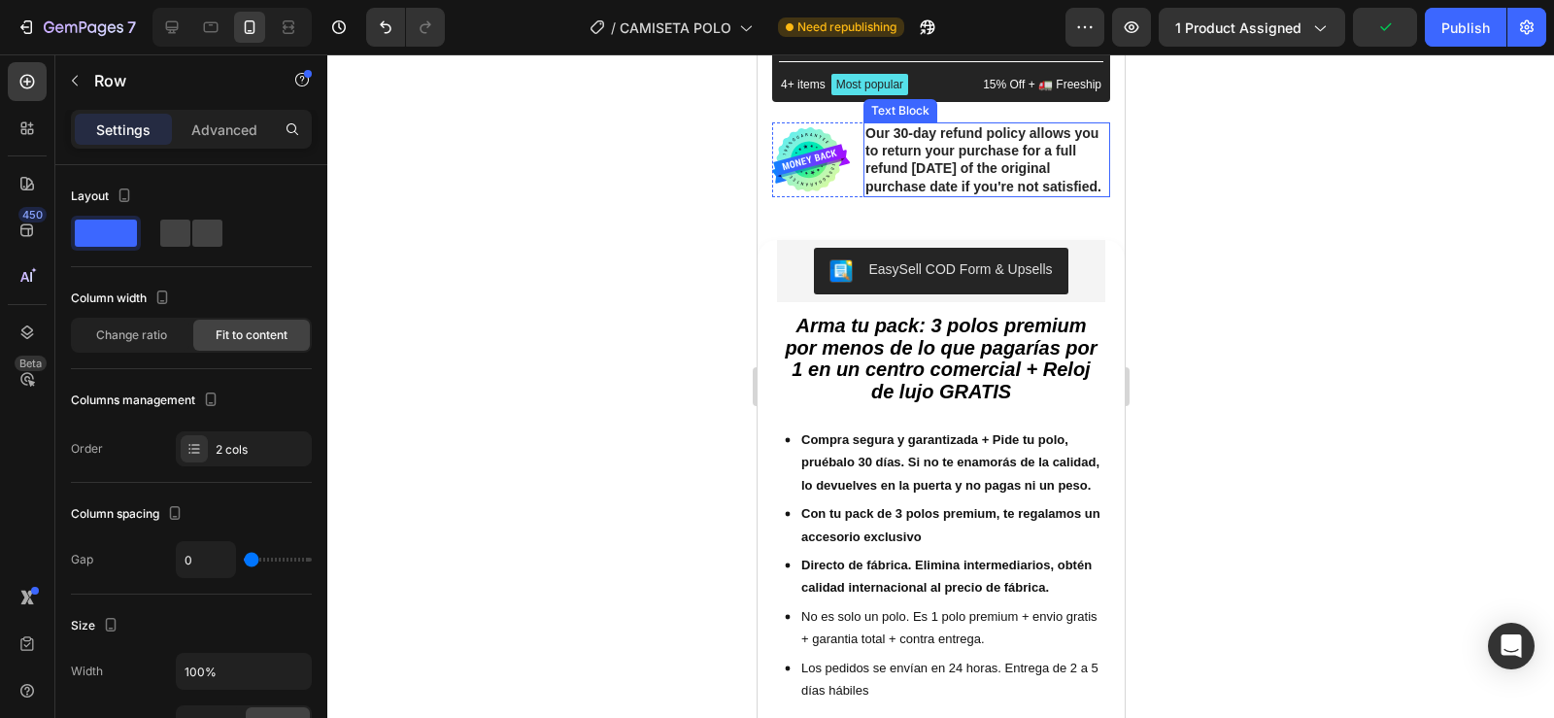
scroll to position [843, 0]
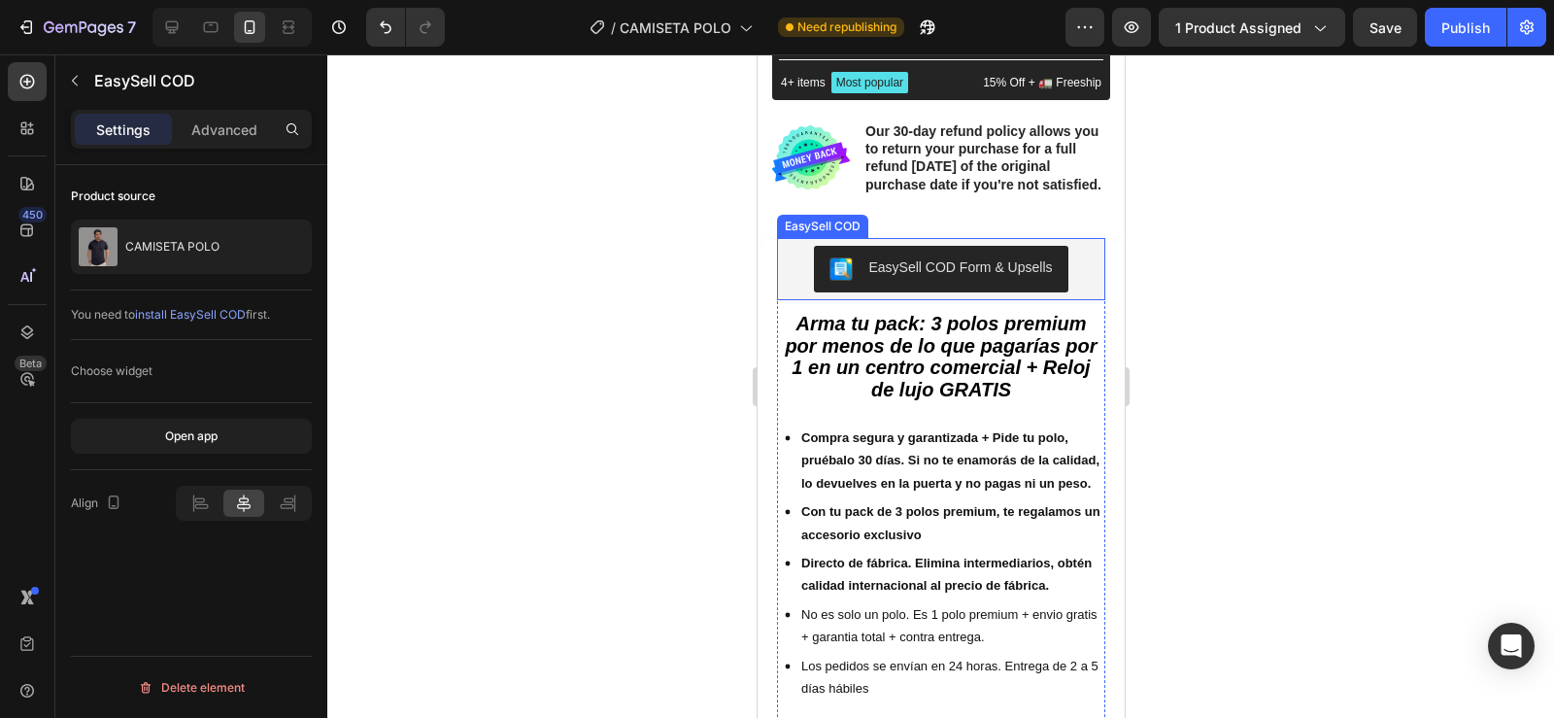
click at [784, 291] on div "EasySell COD Form & Upsells" at bounding box center [940, 269] width 313 height 47
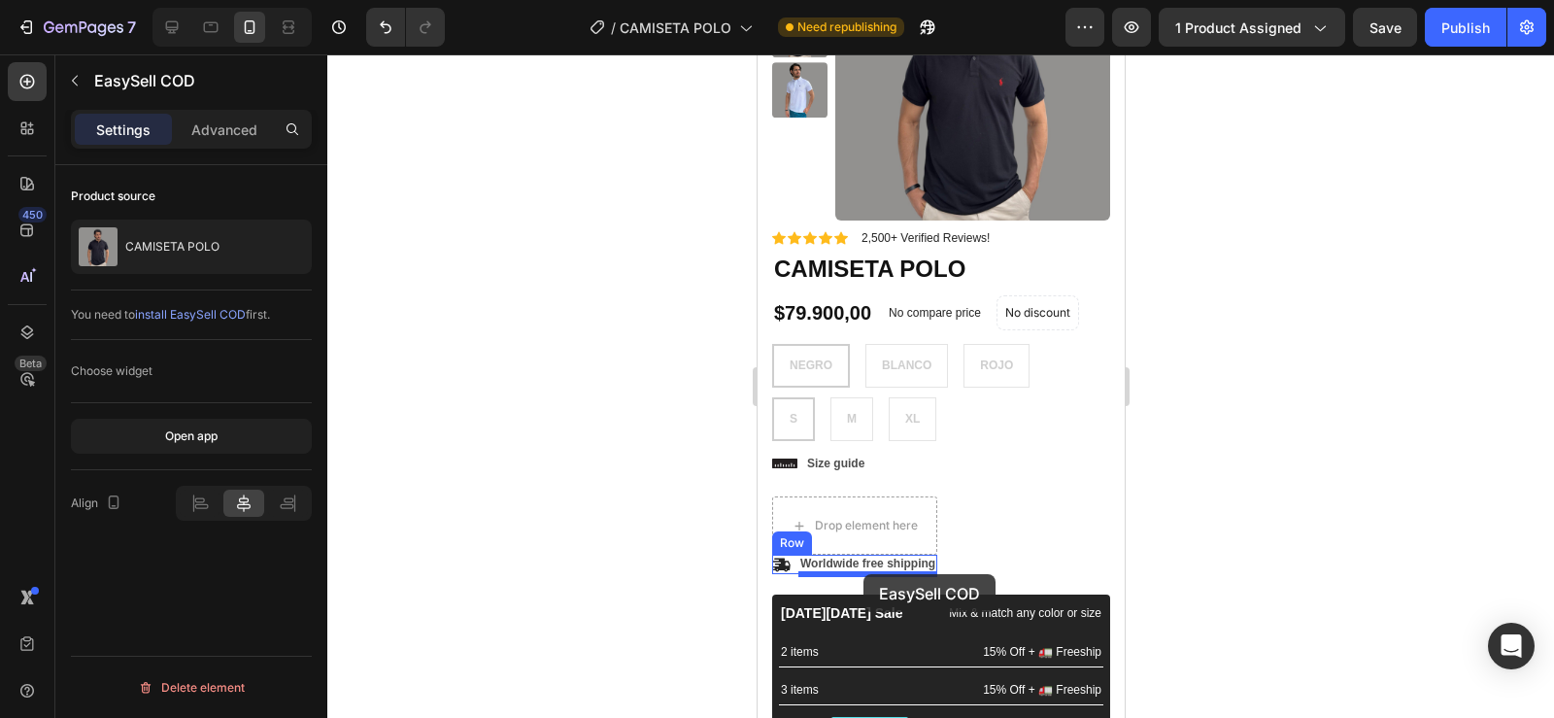
scroll to position [241, 0]
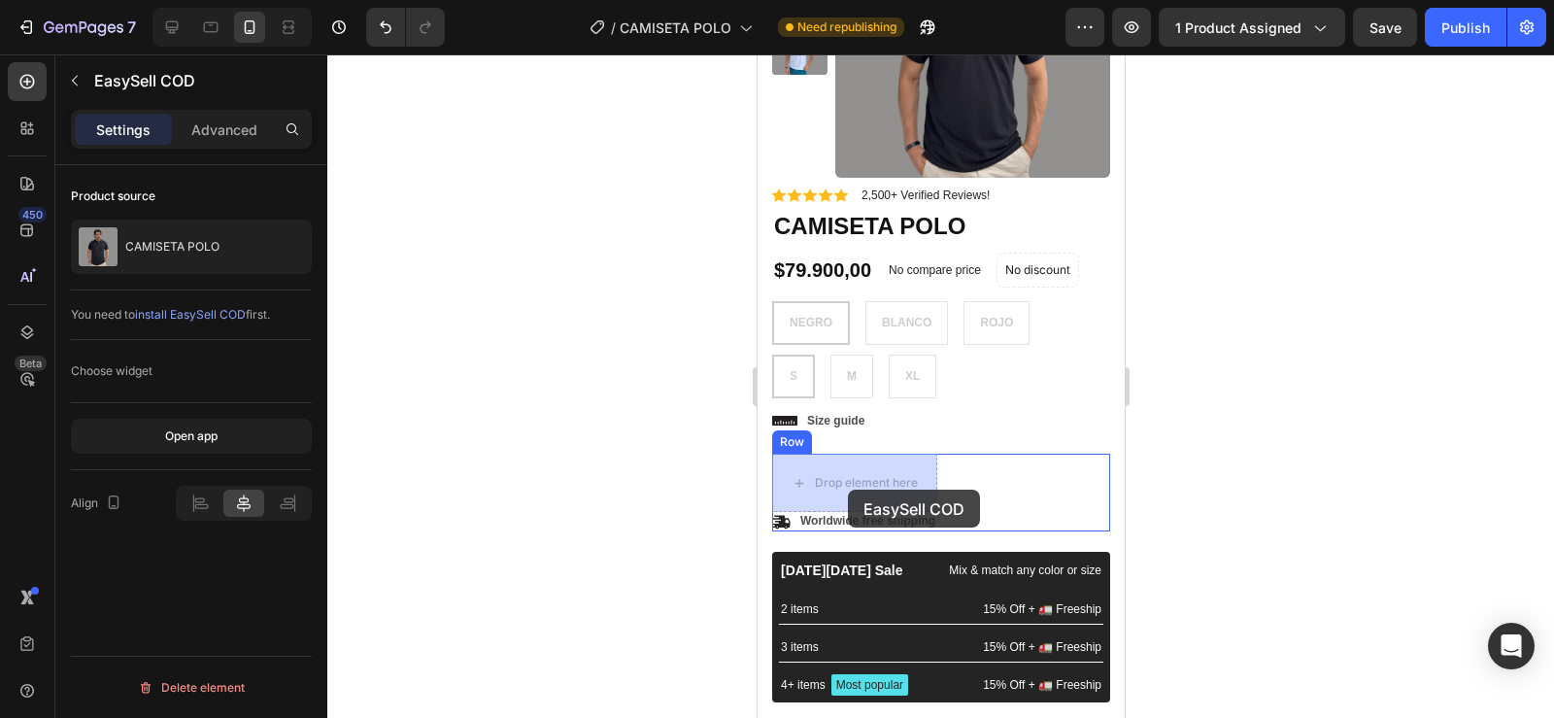
drag, startPoint x: 797, startPoint y: 246, endPoint x: 847, endPoint y: 489, distance: 248.7
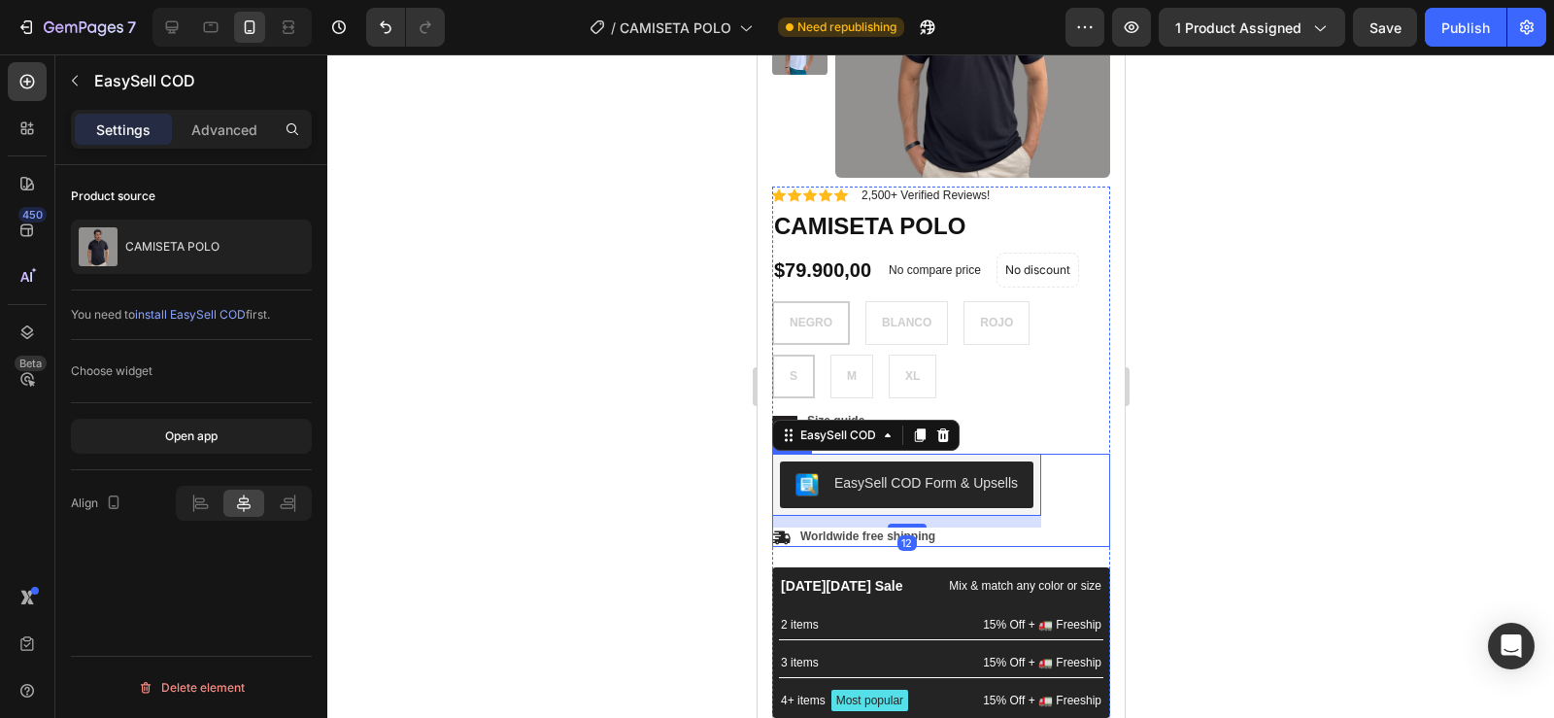
click at [1062, 489] on div "EasySell COD Form & Upsells EasySell COD 12 Icon Worldwide free shipping Text B…" at bounding box center [940, 500] width 338 height 93
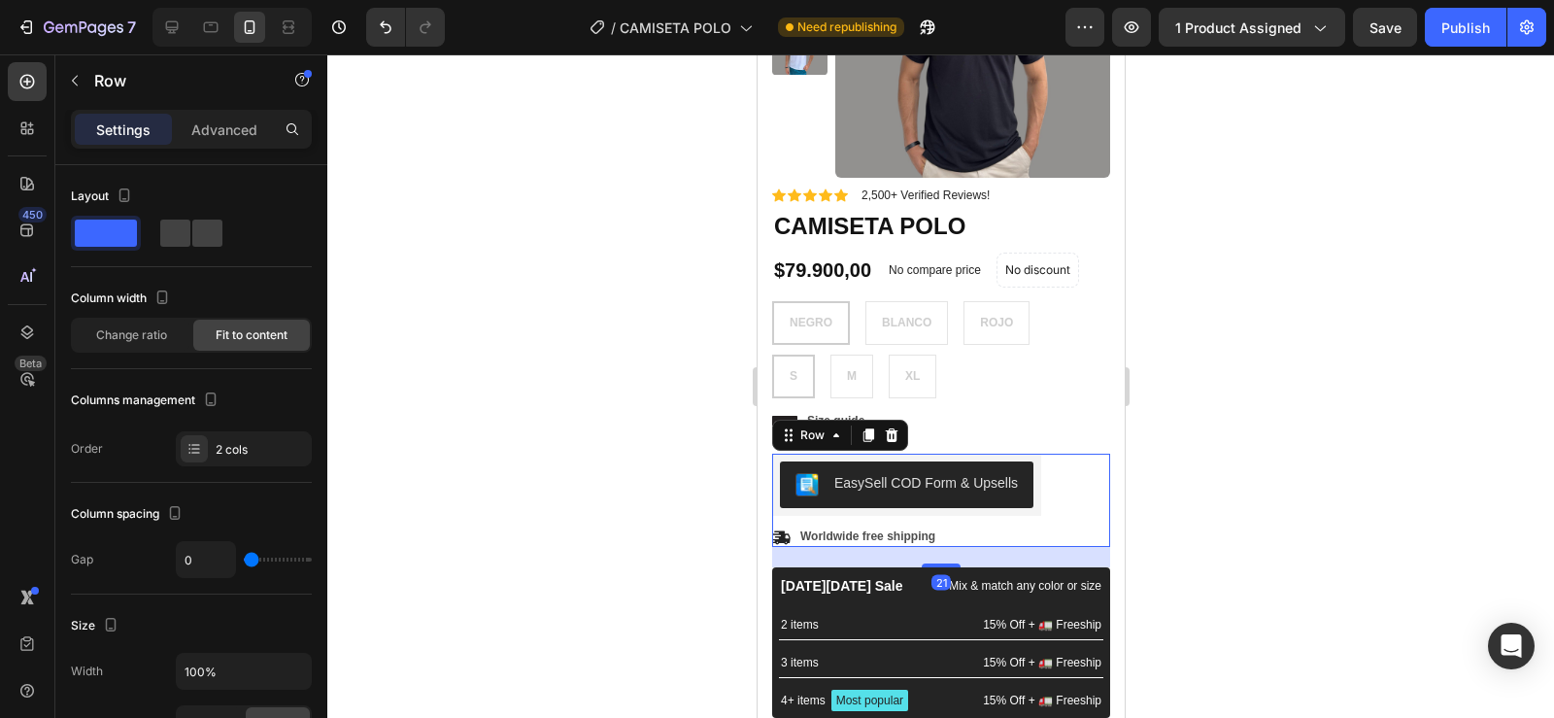
click at [1061, 489] on div "EasySell COD Form & Upsells EasySell COD Icon Worldwide free shipping Text Bloc…" at bounding box center [940, 500] width 338 height 93
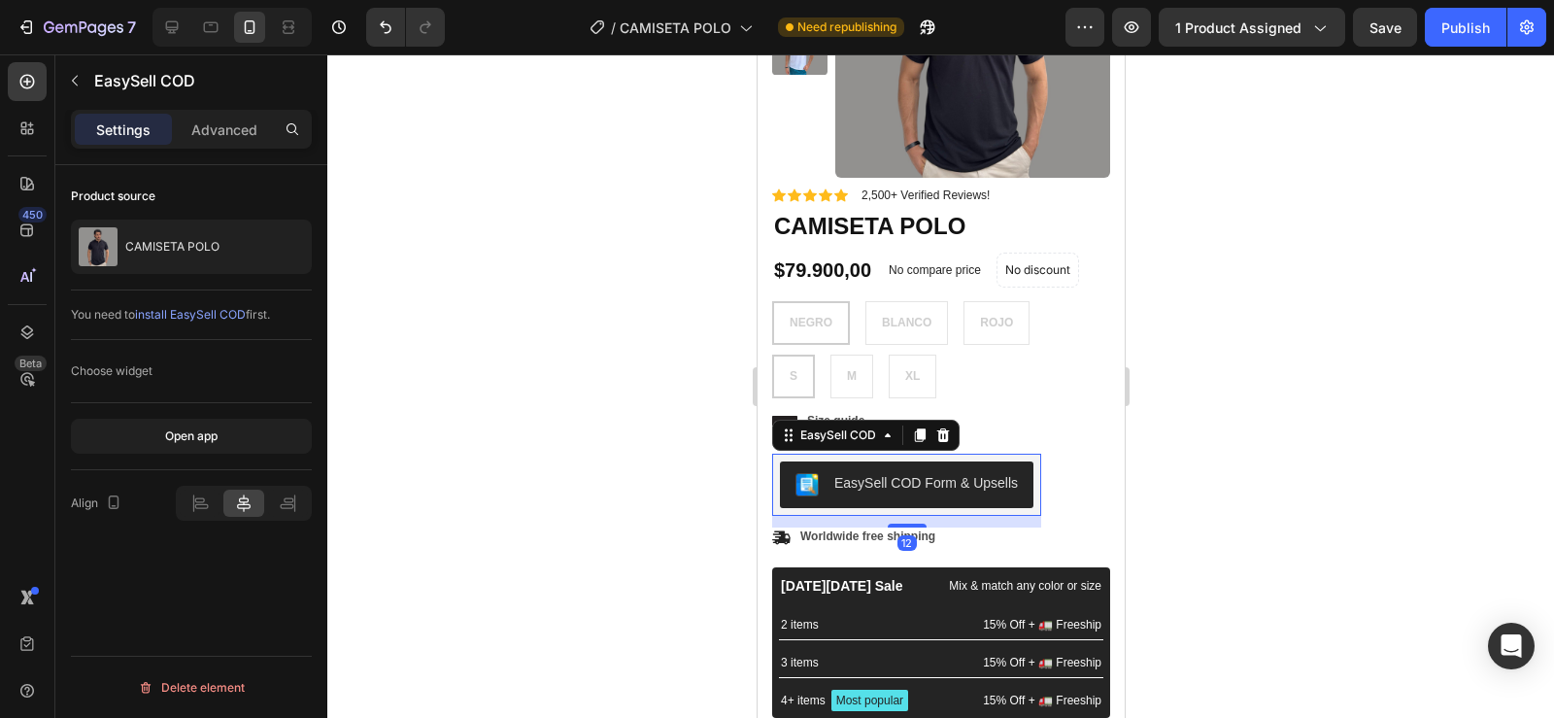
click at [908, 498] on button "EasySell COD Form & Upsells" at bounding box center [905, 484] width 253 height 47
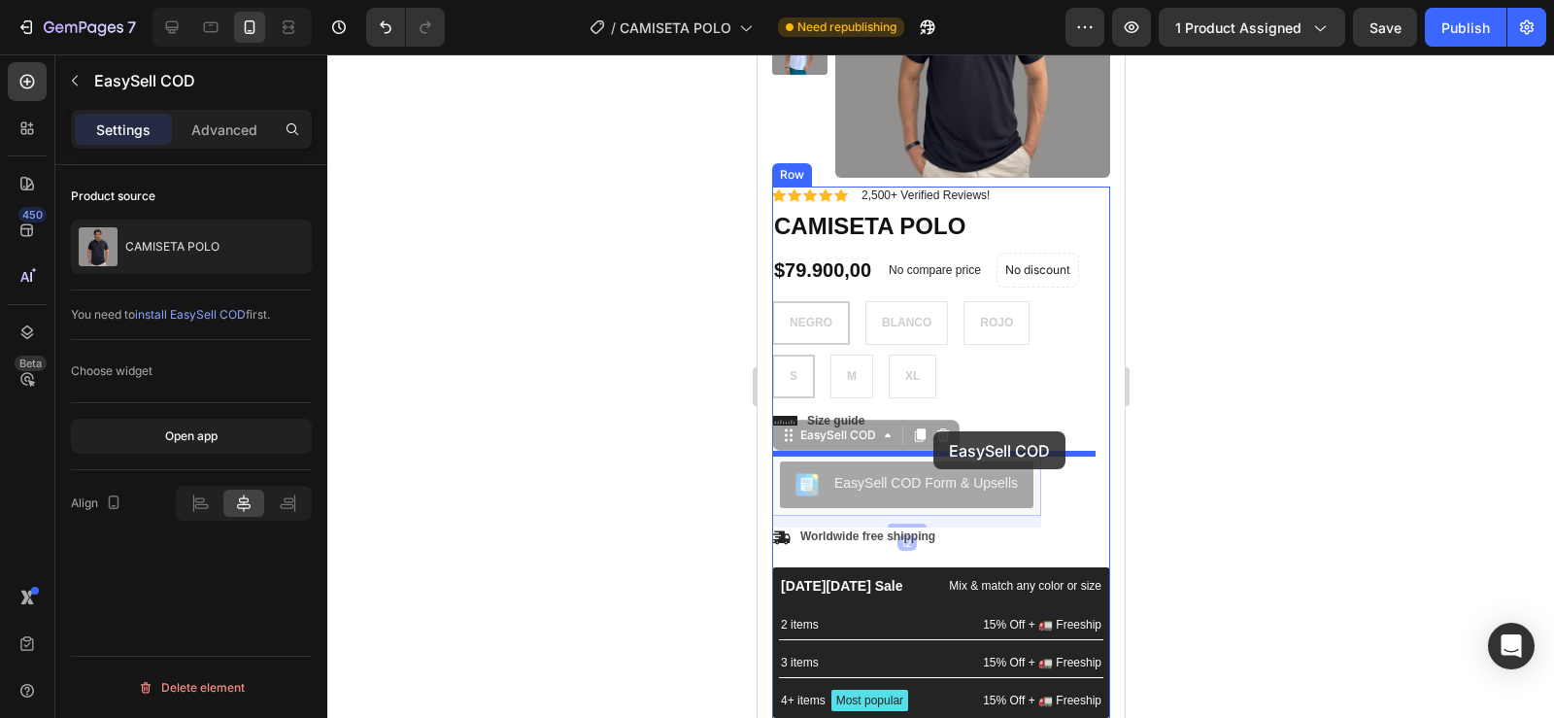
drag, startPoint x: 787, startPoint y: 429, endPoint x: 932, endPoint y: 431, distance: 145.7
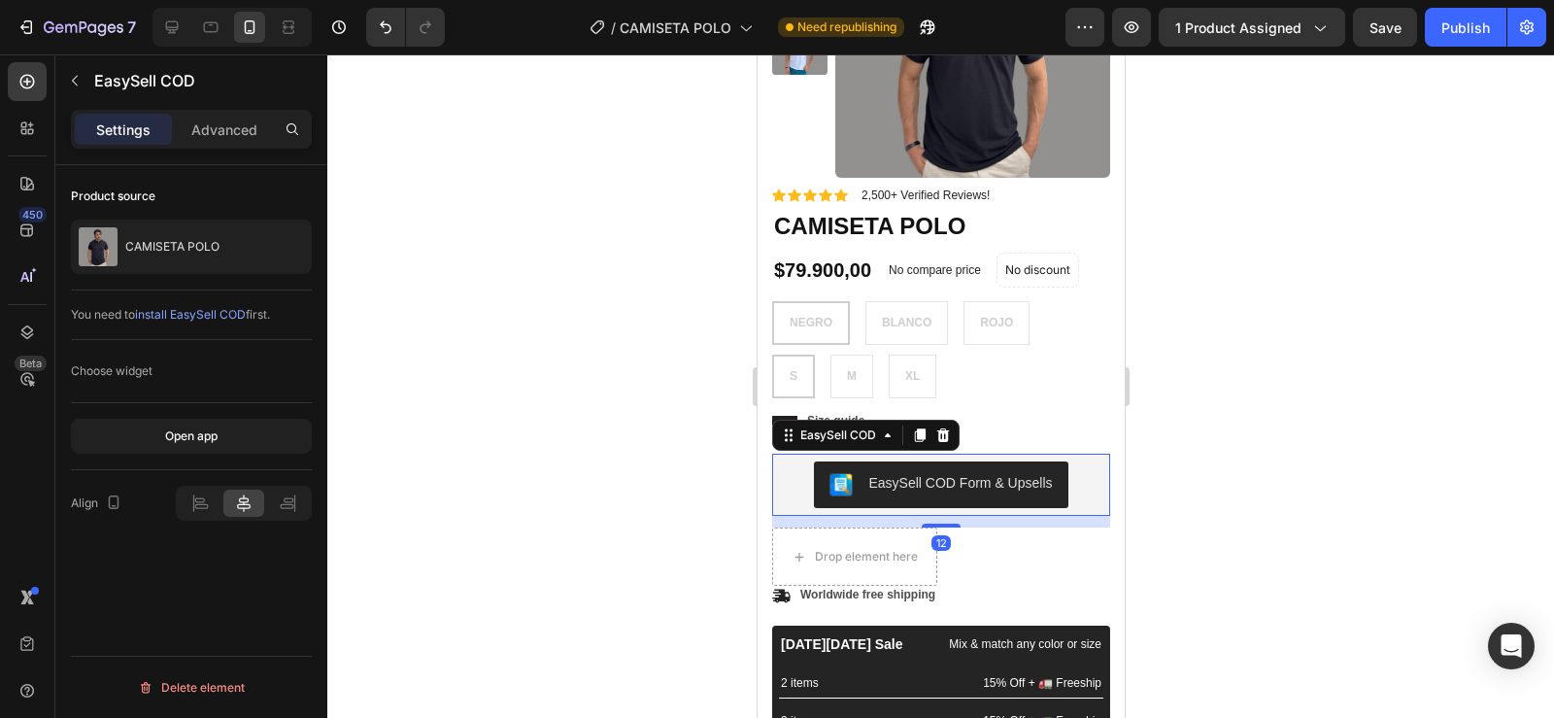
click at [1187, 435] on div at bounding box center [940, 385] width 1227 height 663
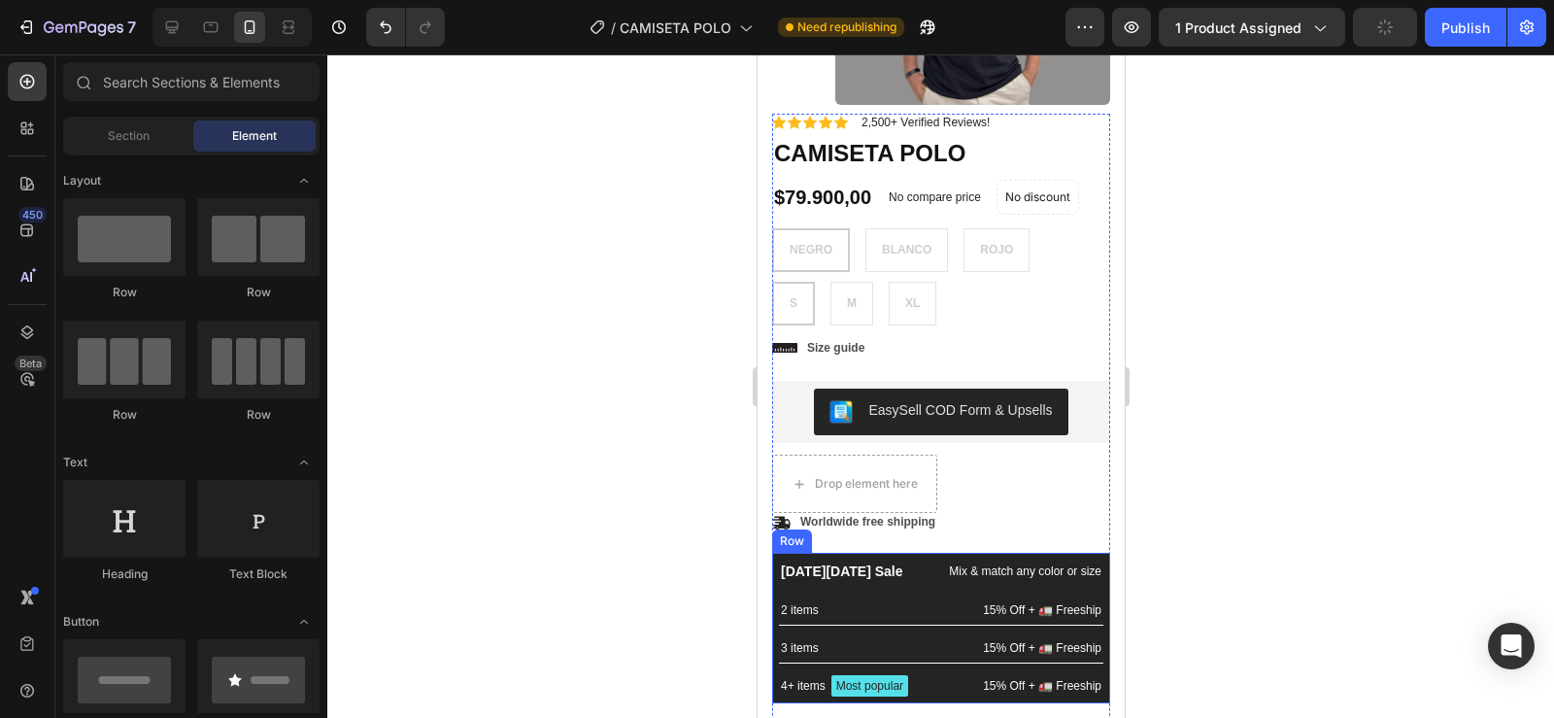
scroll to position [360, 0]
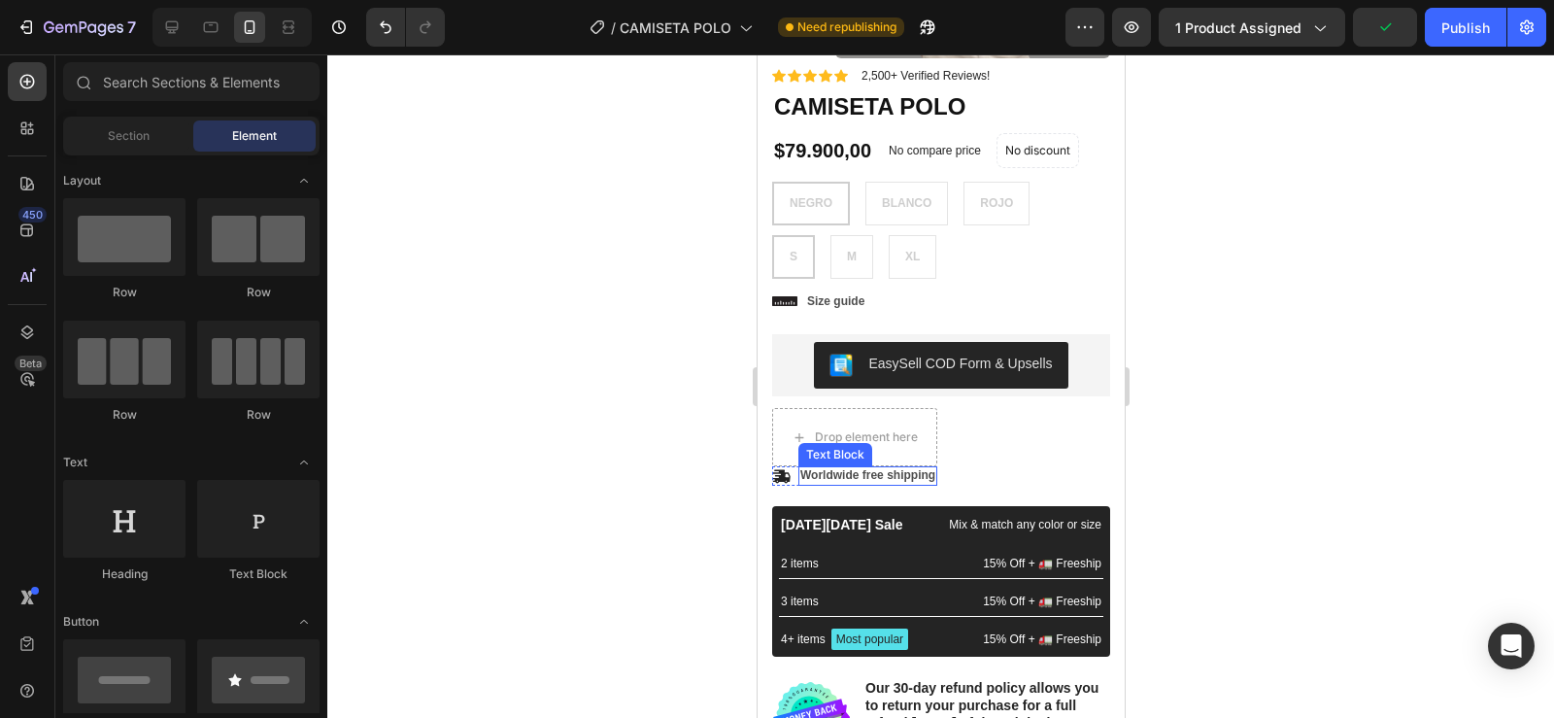
click at [818, 479] on p "Worldwide free shipping" at bounding box center [866, 476] width 135 height 16
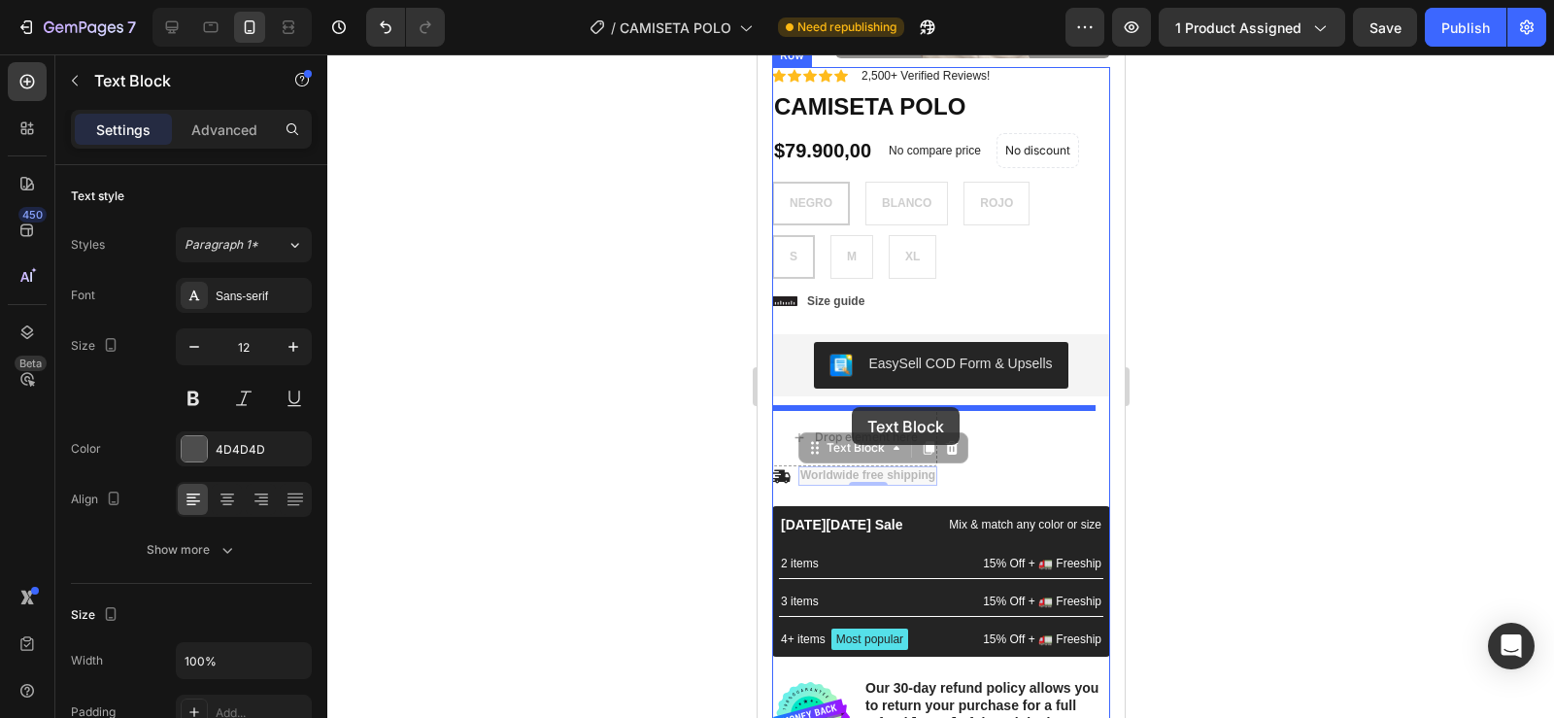
drag, startPoint x: 816, startPoint y: 454, endPoint x: 852, endPoint y: 405, distance: 60.4
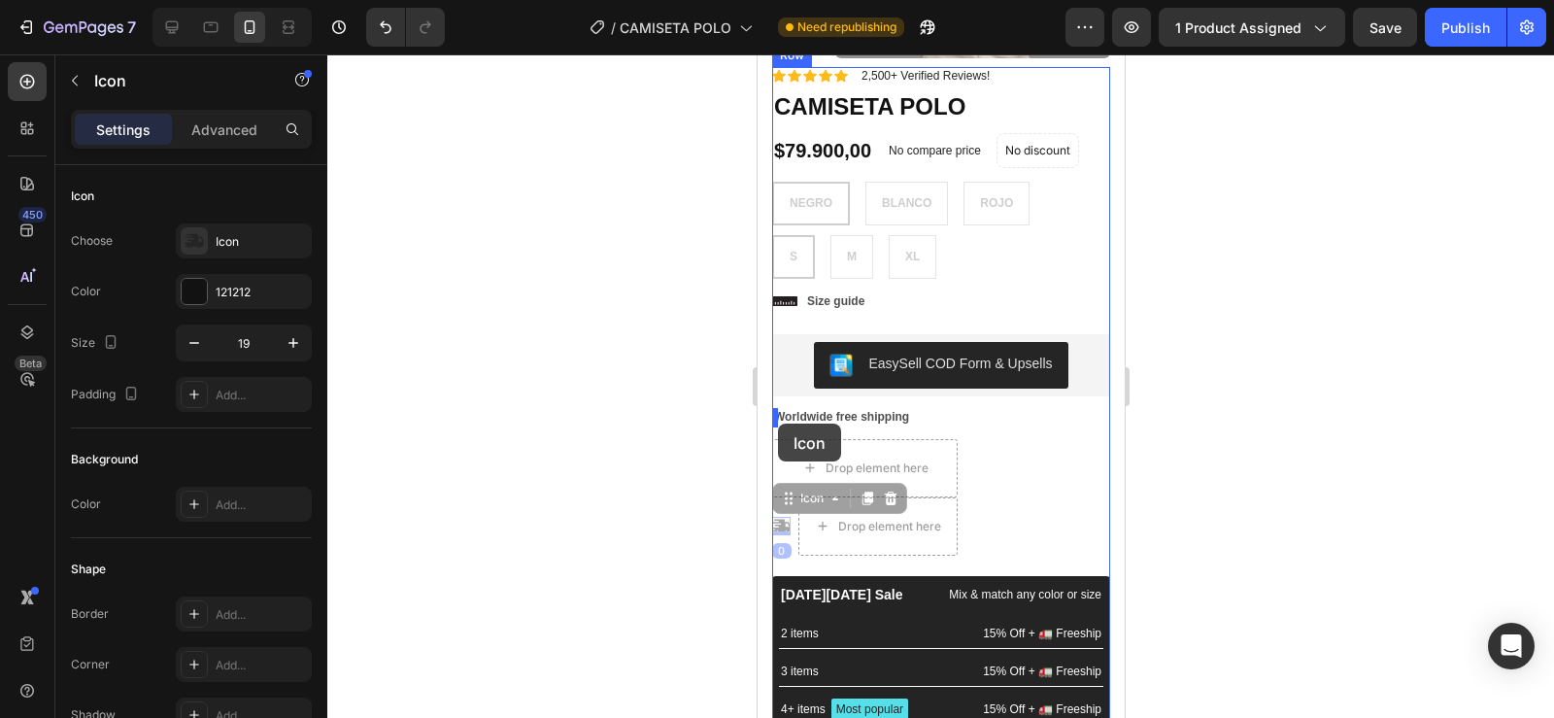
drag, startPoint x: 781, startPoint y: 507, endPoint x: 777, endPoint y: 423, distance: 83.6
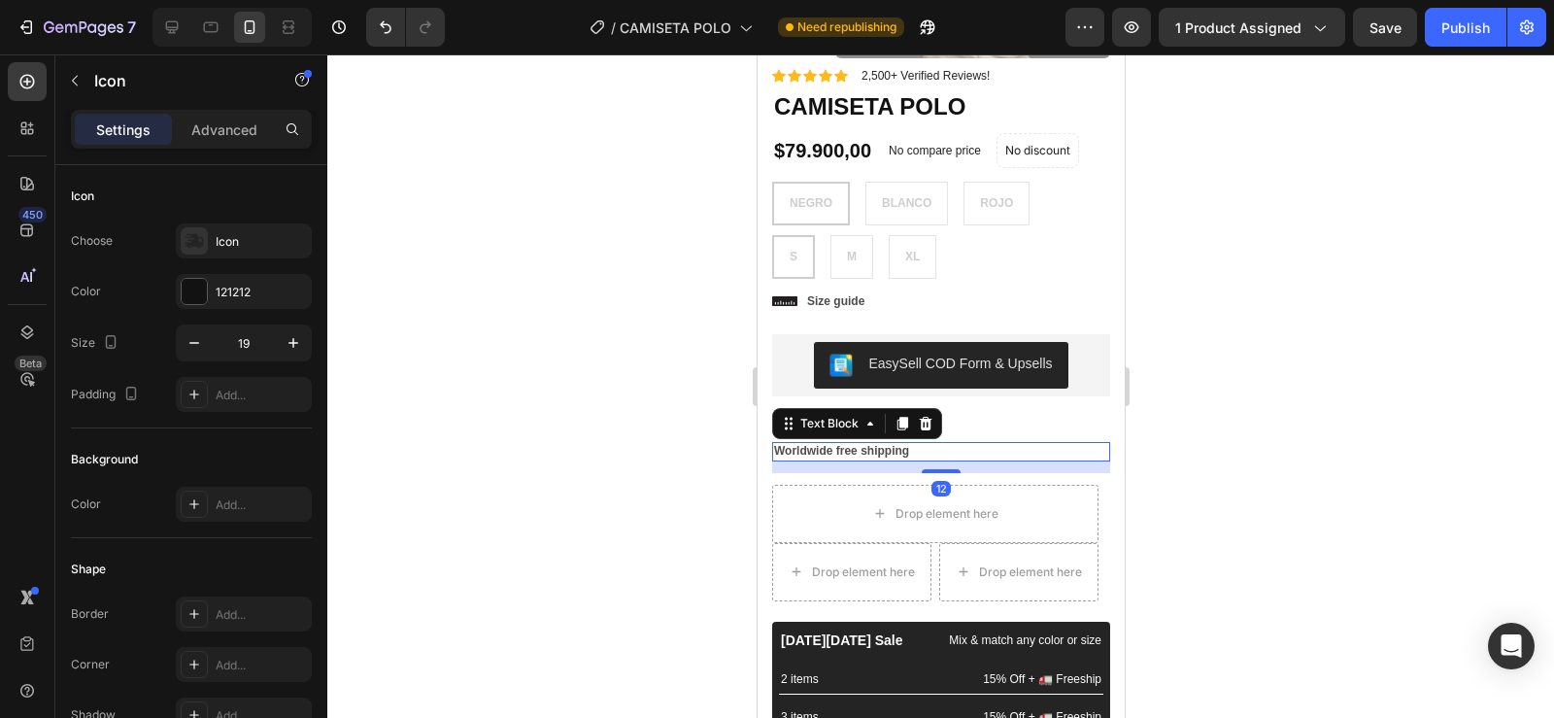
click at [807, 448] on p "Worldwide free shipping" at bounding box center [940, 452] width 334 height 16
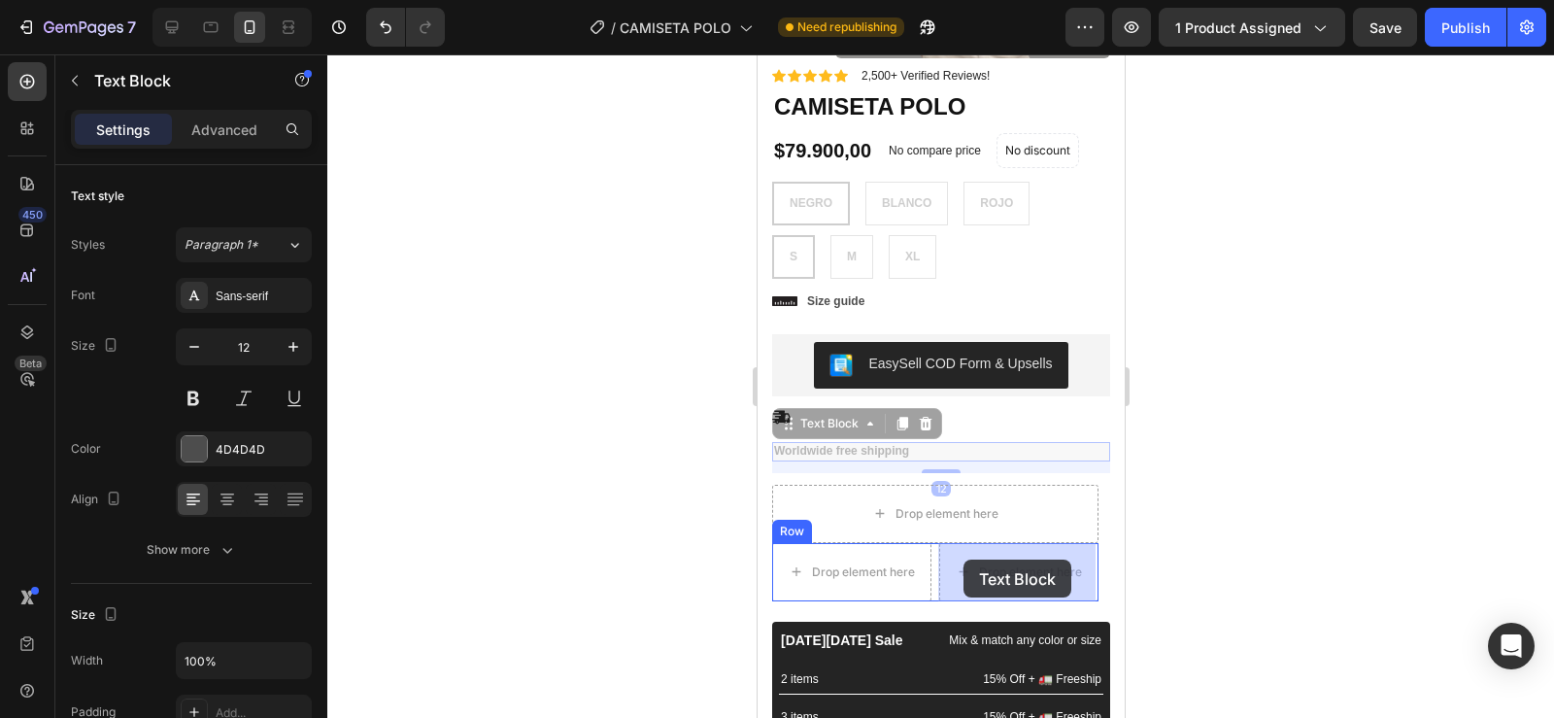
drag, startPoint x: 791, startPoint y: 426, endPoint x: 962, endPoint y: 559, distance: 216.6
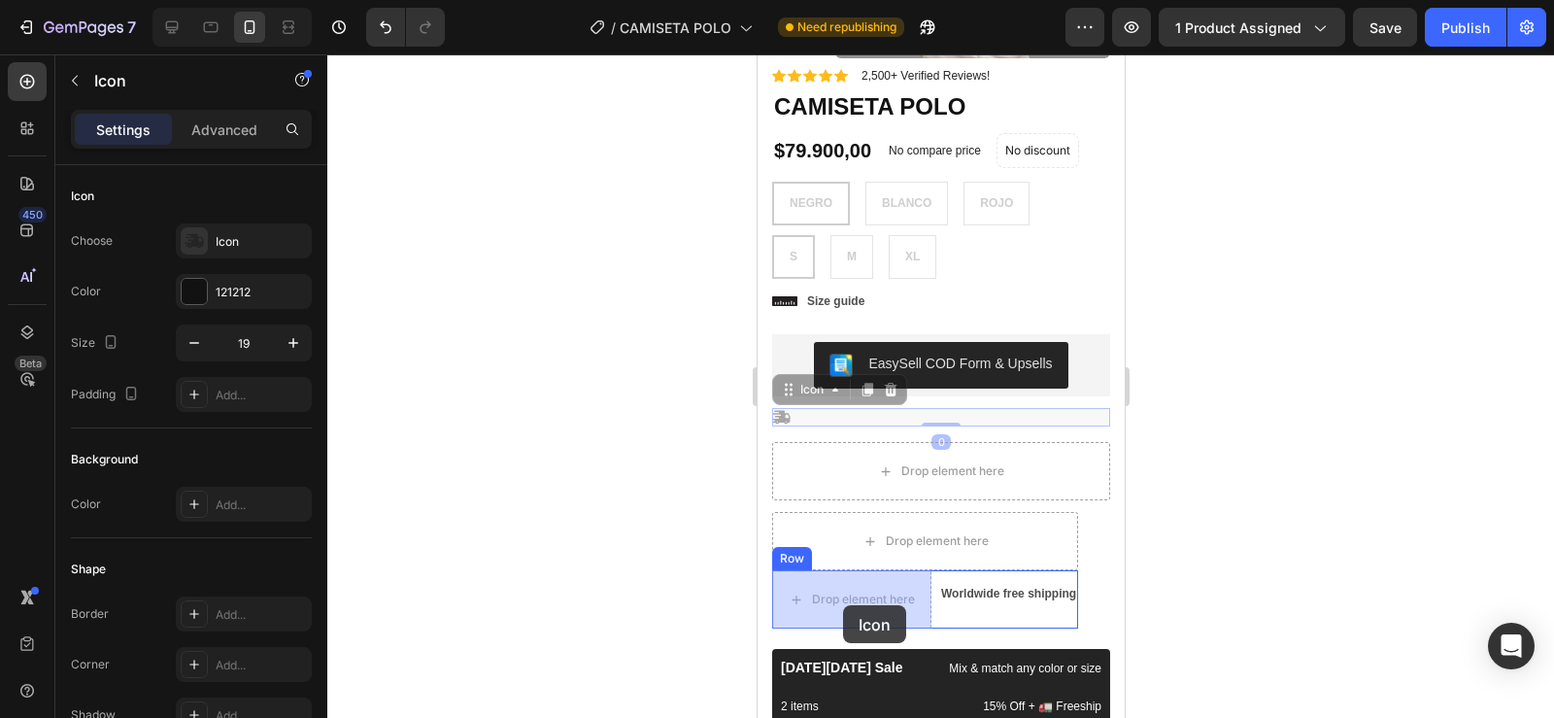
drag, startPoint x: 778, startPoint y: 417, endPoint x: 842, endPoint y: 605, distance: 199.0
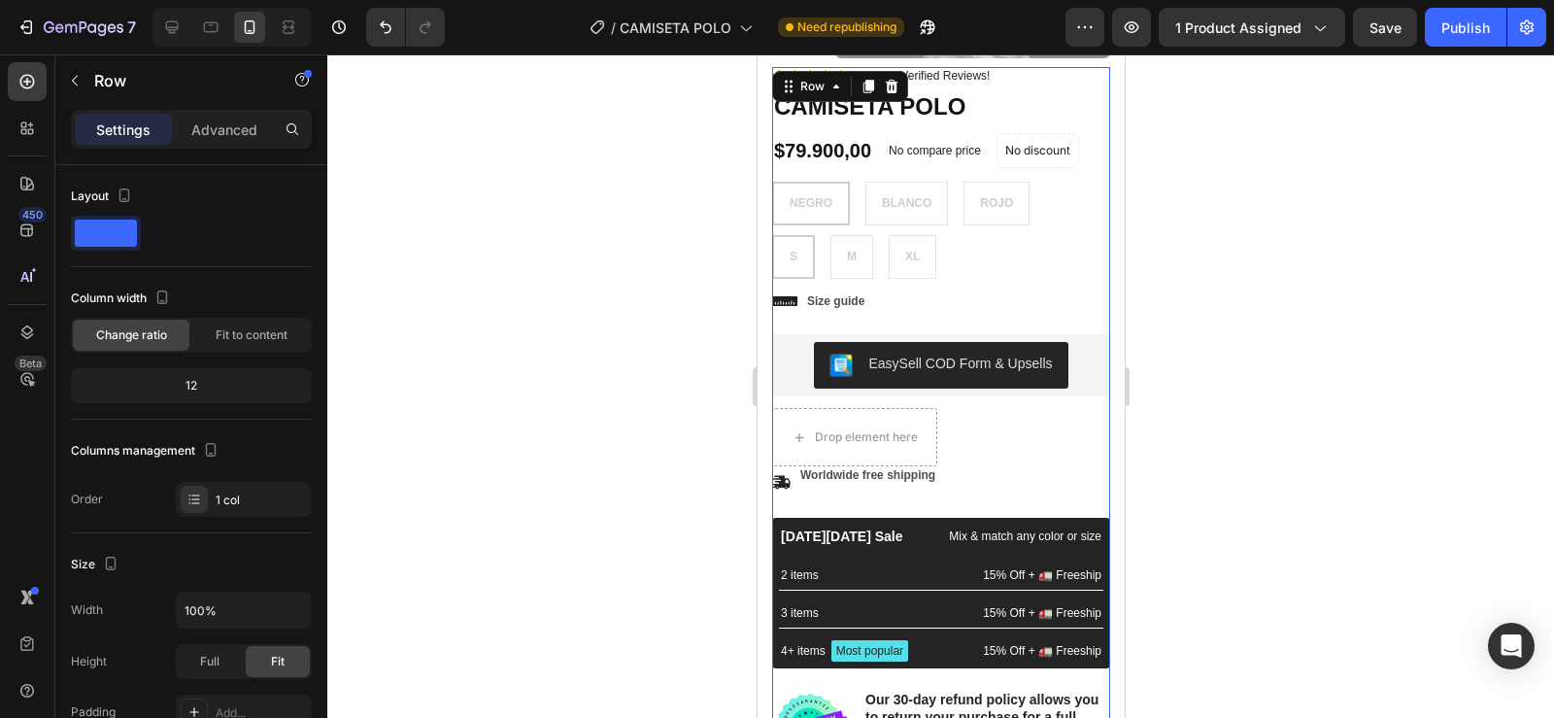
click at [891, 507] on div "Icon Icon Icon Icon Icon Icon List 2,500+ Verified Reviews! Text Block Row No d…" at bounding box center [940, 415] width 338 height 696
click at [819, 483] on p "Worldwide free shipping" at bounding box center [866, 476] width 135 height 16
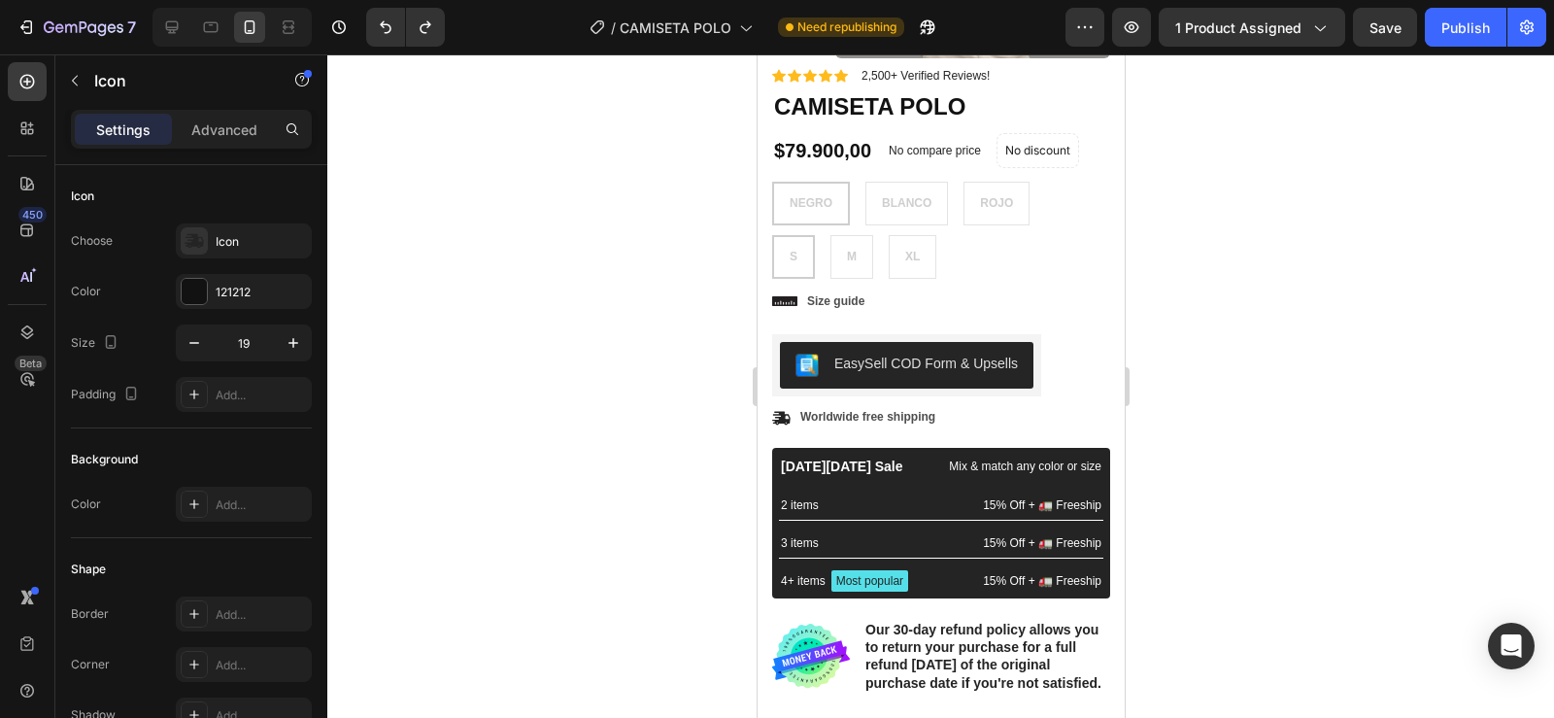
click at [1234, 316] on div at bounding box center [940, 385] width 1227 height 663
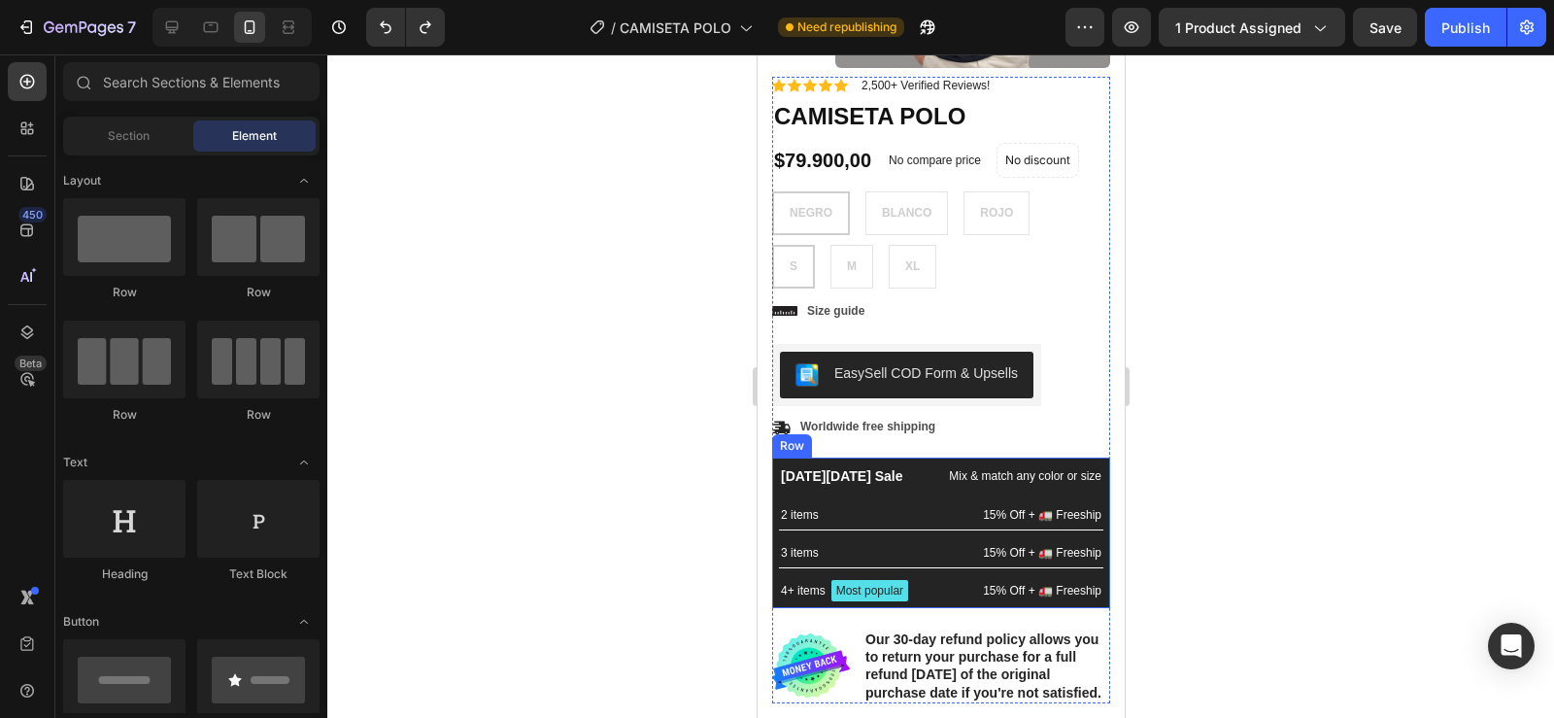
scroll to position [350, 0]
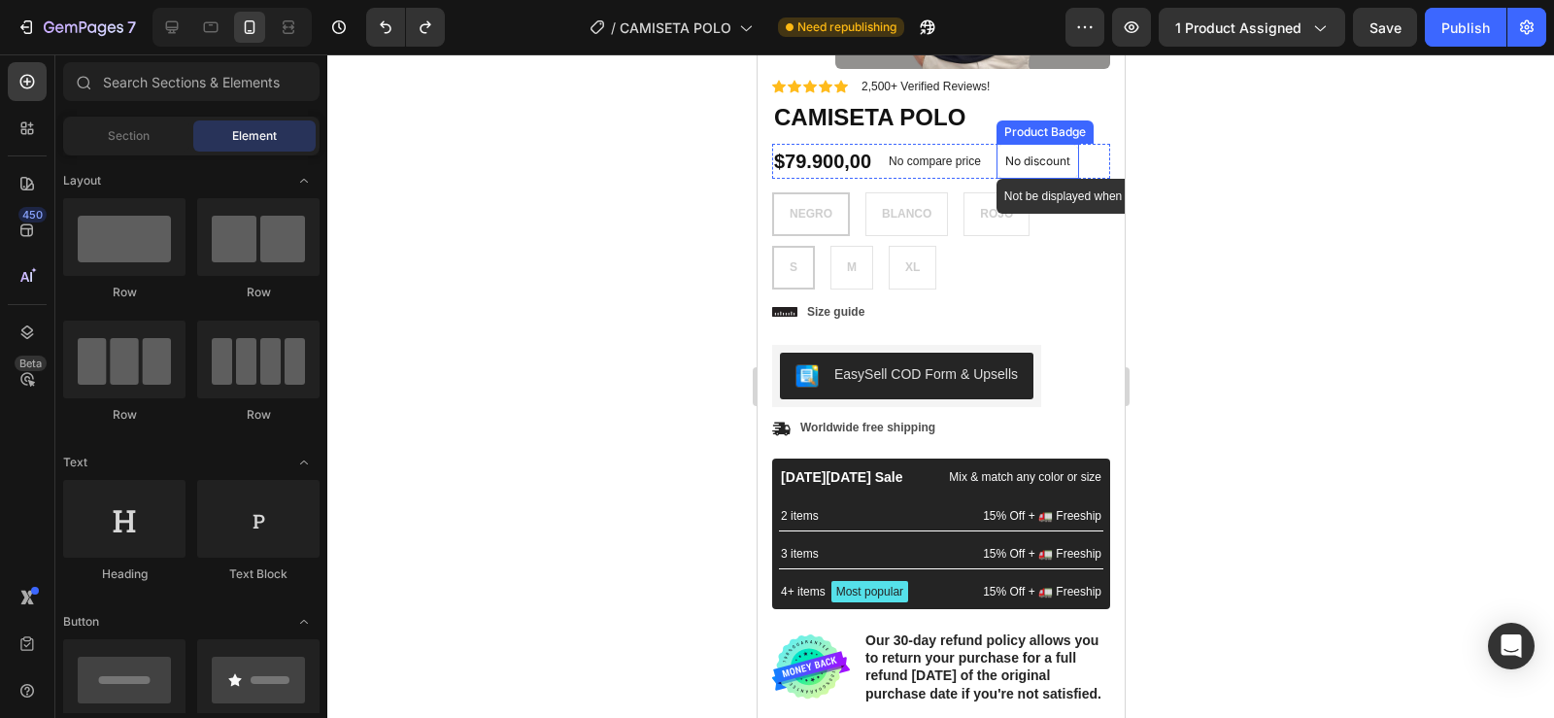
click at [1044, 159] on p "No discount" at bounding box center [1036, 160] width 65 height 17
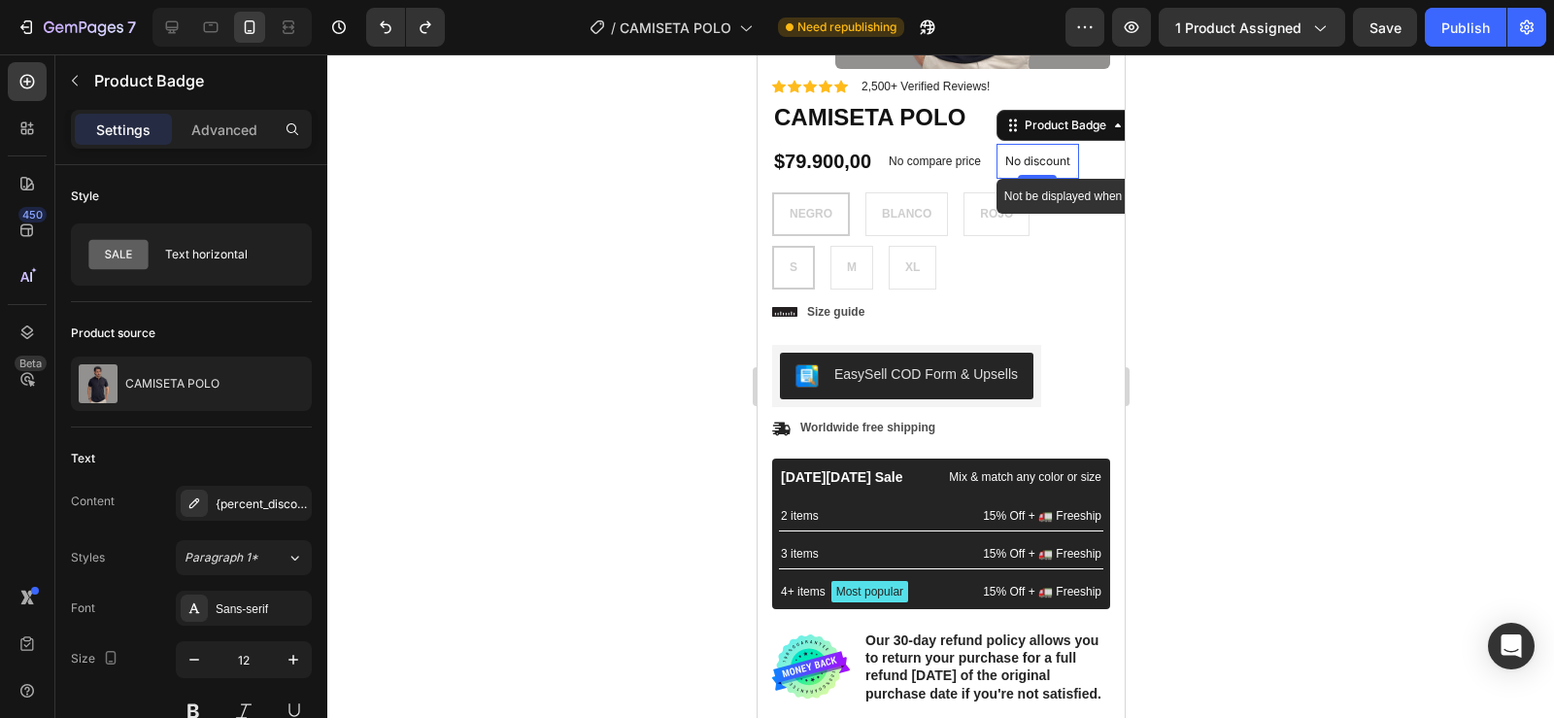
click at [1044, 159] on p "No discount" at bounding box center [1036, 160] width 65 height 17
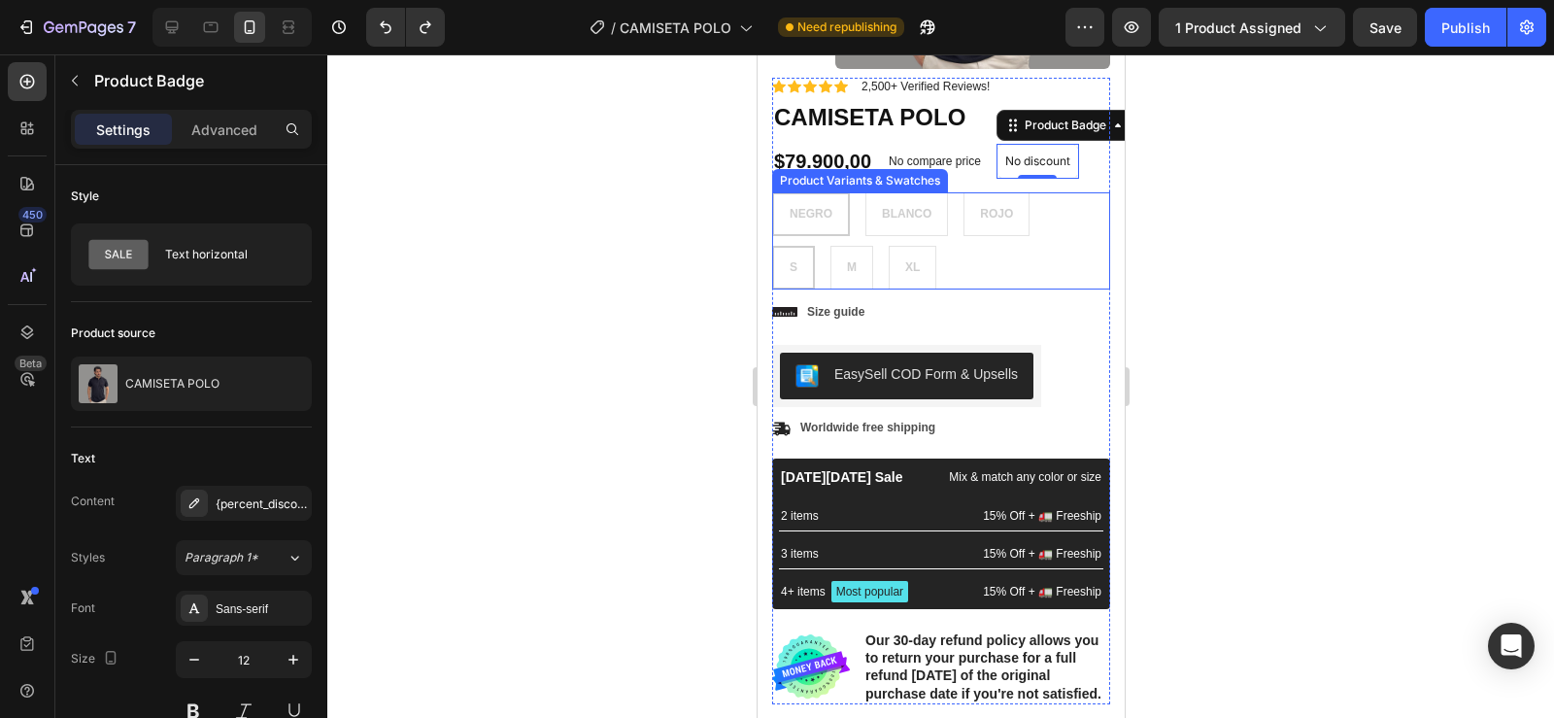
click at [790, 221] on div "NEGRO NEGRO NEGRO BLANCO BLANCO BLANCO ROJO ROJO ROJO" at bounding box center [940, 214] width 338 height 44
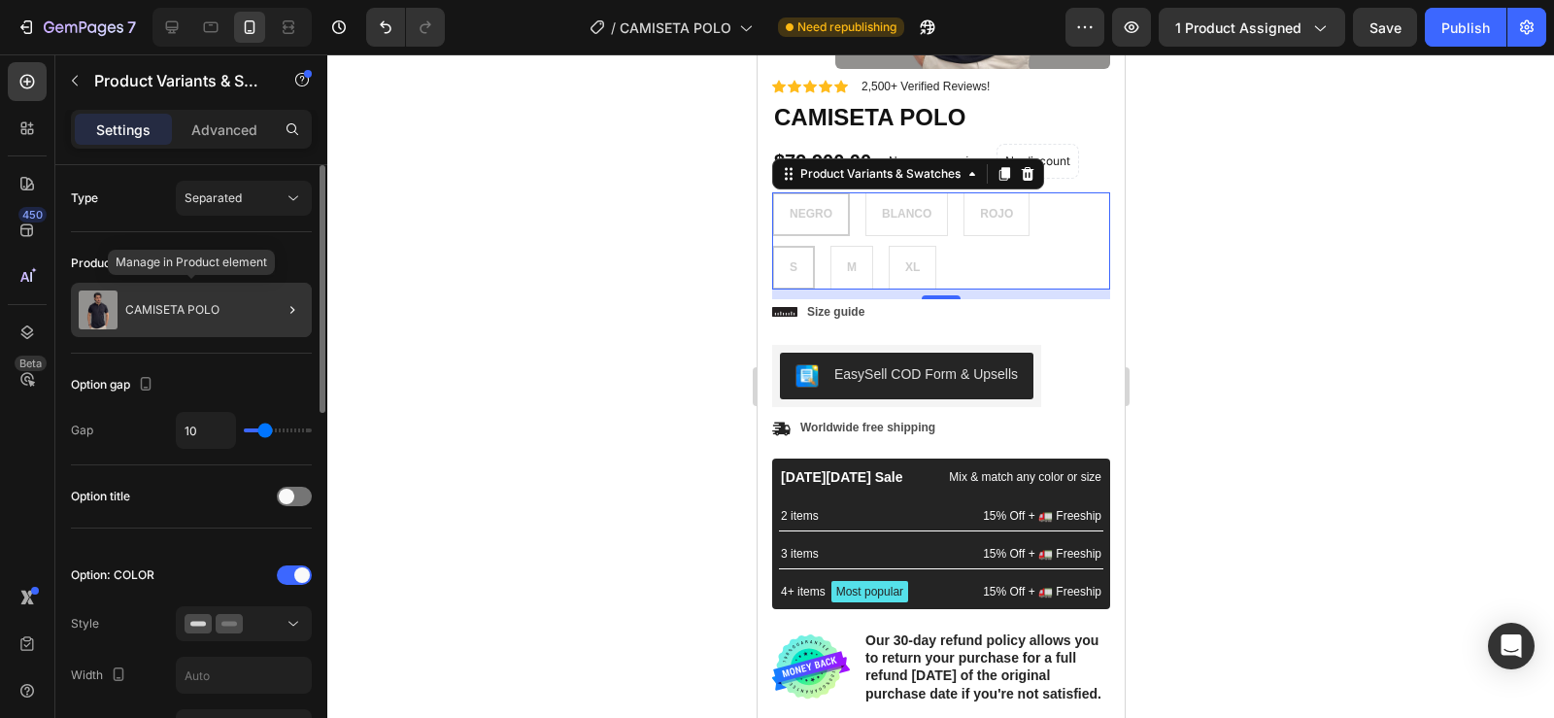
click at [179, 302] on div "CAMISETA POLO" at bounding box center [191, 310] width 241 height 54
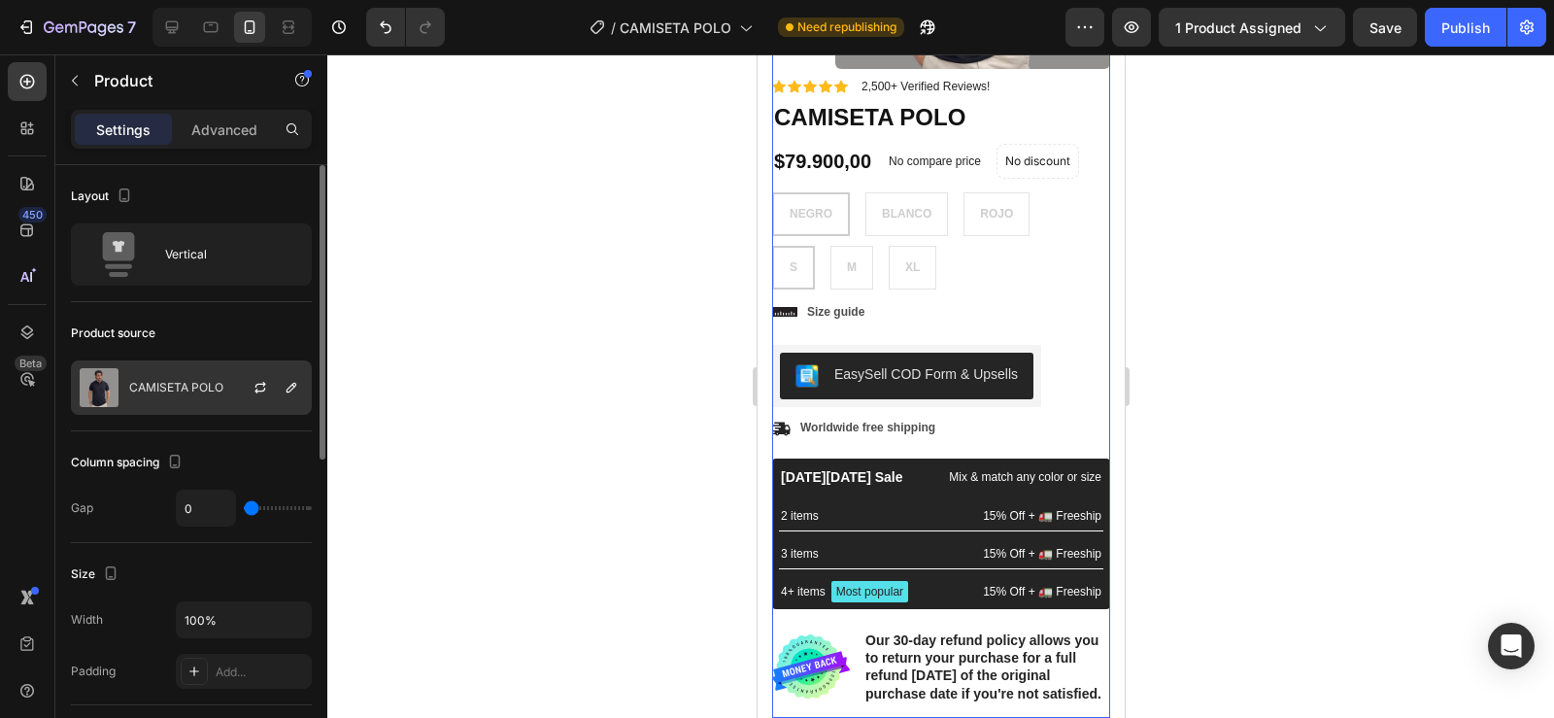
click at [223, 381] on div "CAMISETA POLO" at bounding box center [191, 387] width 241 height 54
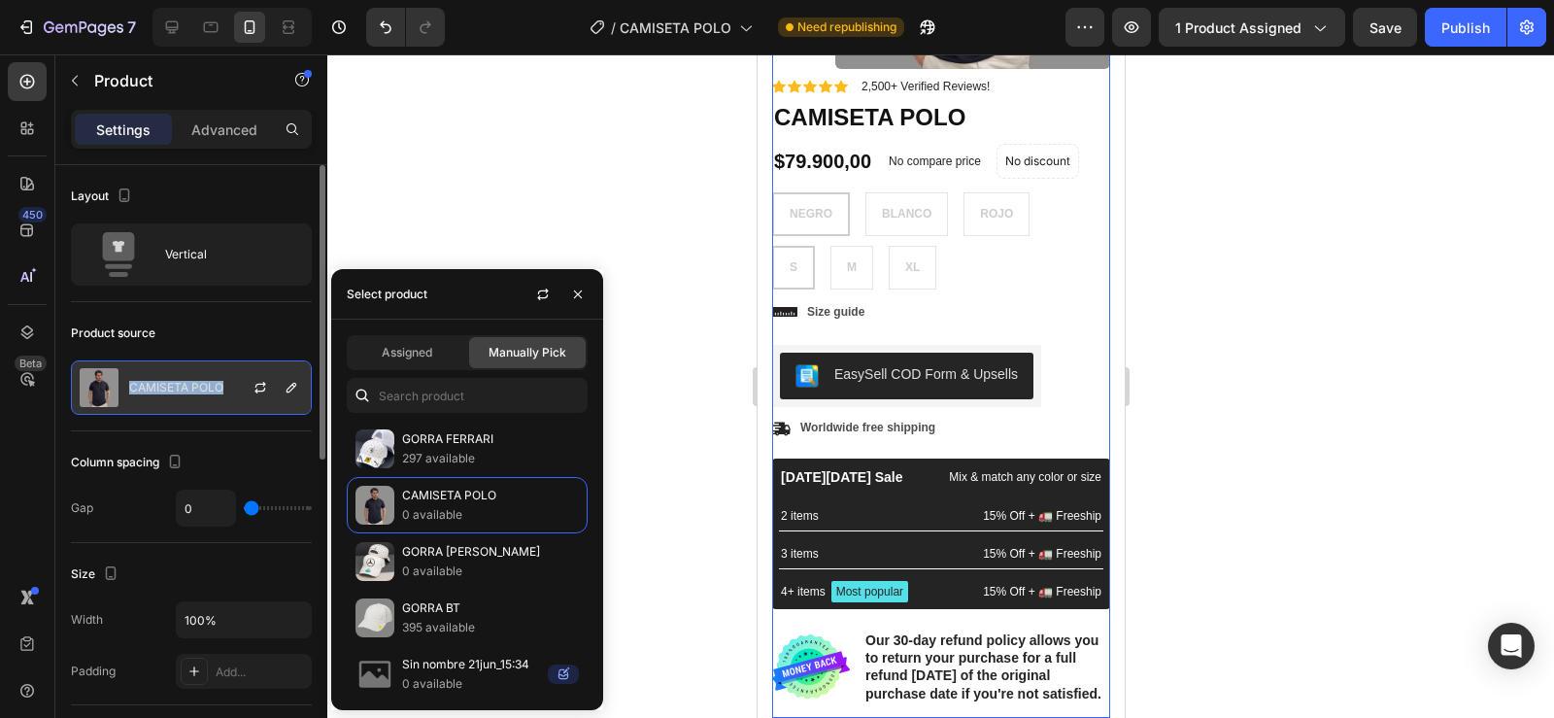
click at [223, 381] on div "CAMISETA POLO" at bounding box center [191, 387] width 241 height 54
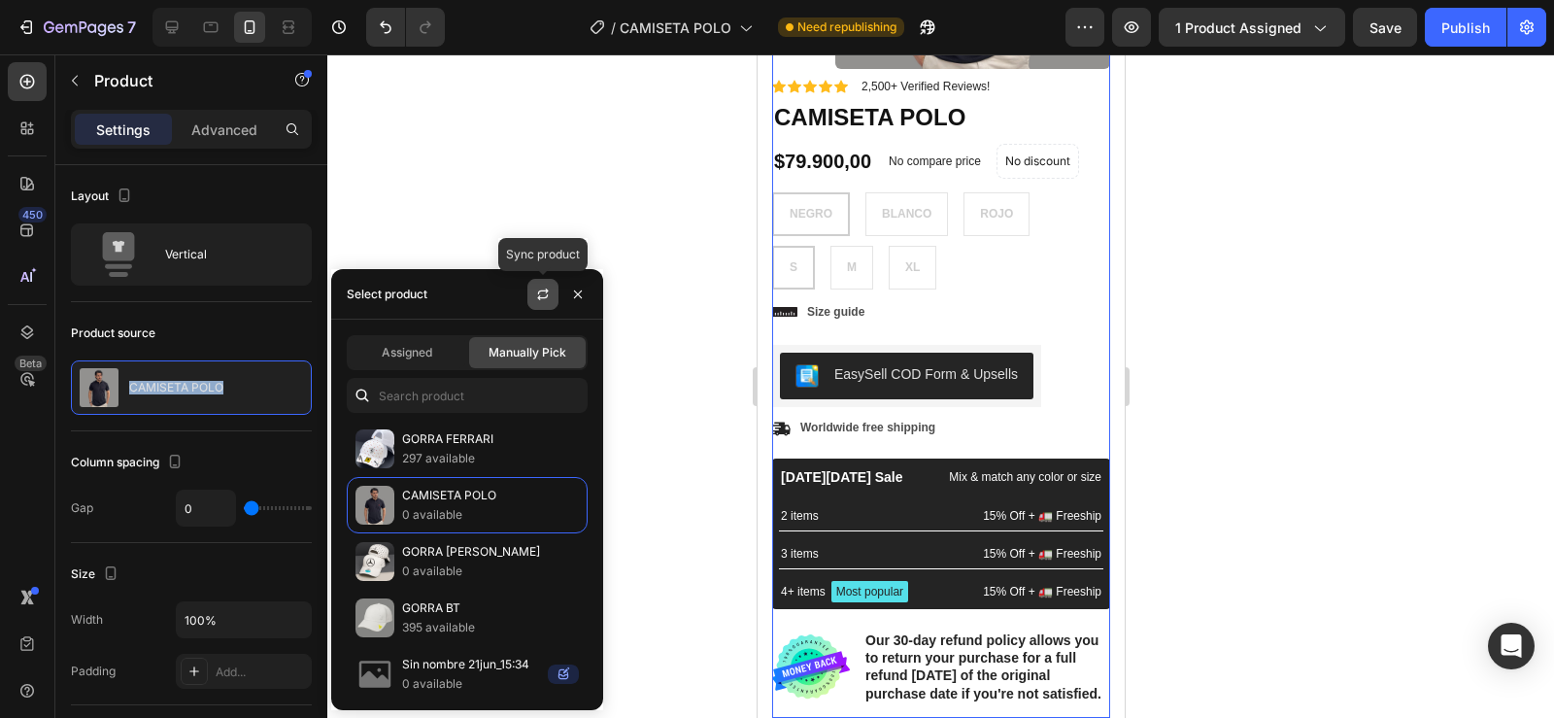
click at [542, 297] on icon "button" at bounding box center [543, 294] width 16 height 16
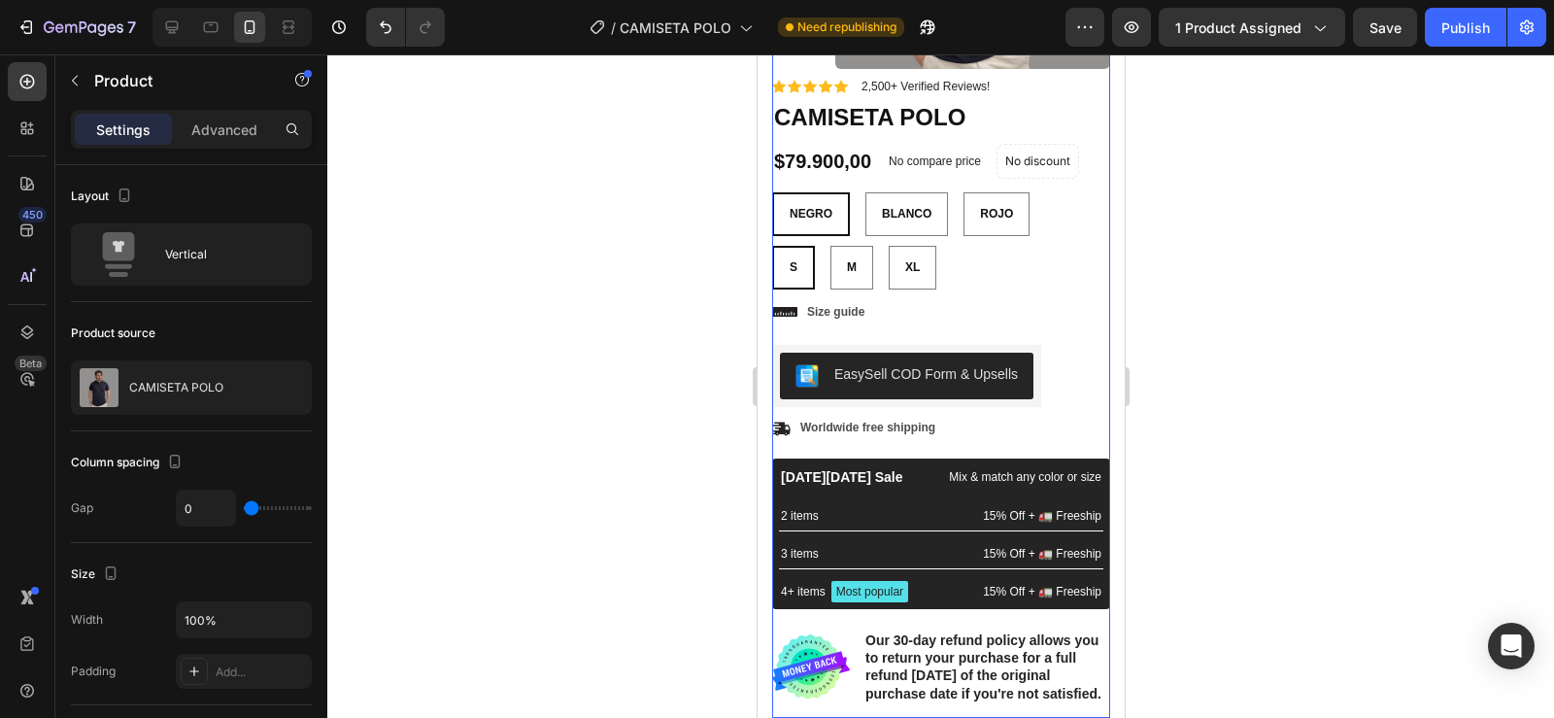
click at [689, 217] on div at bounding box center [940, 385] width 1227 height 663
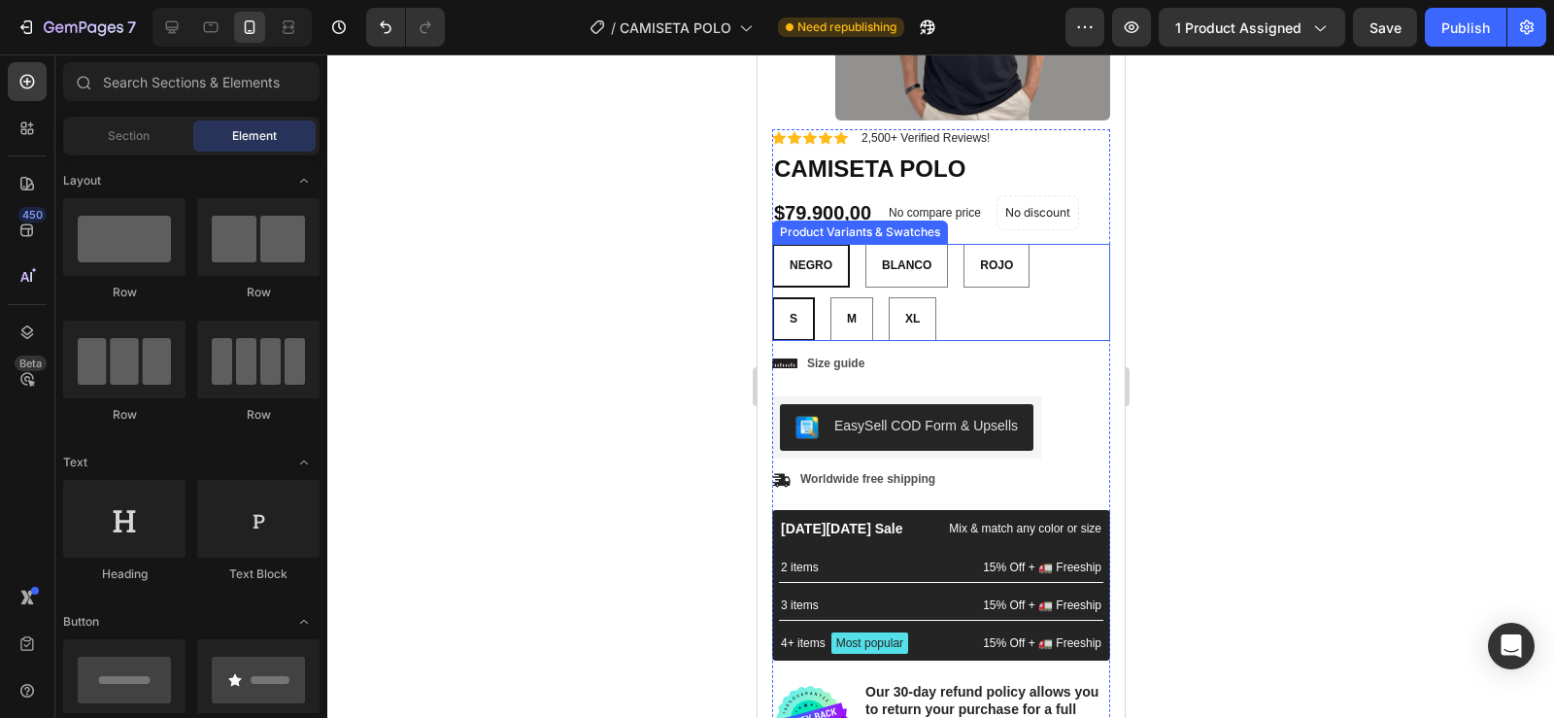
scroll to position [267, 0]
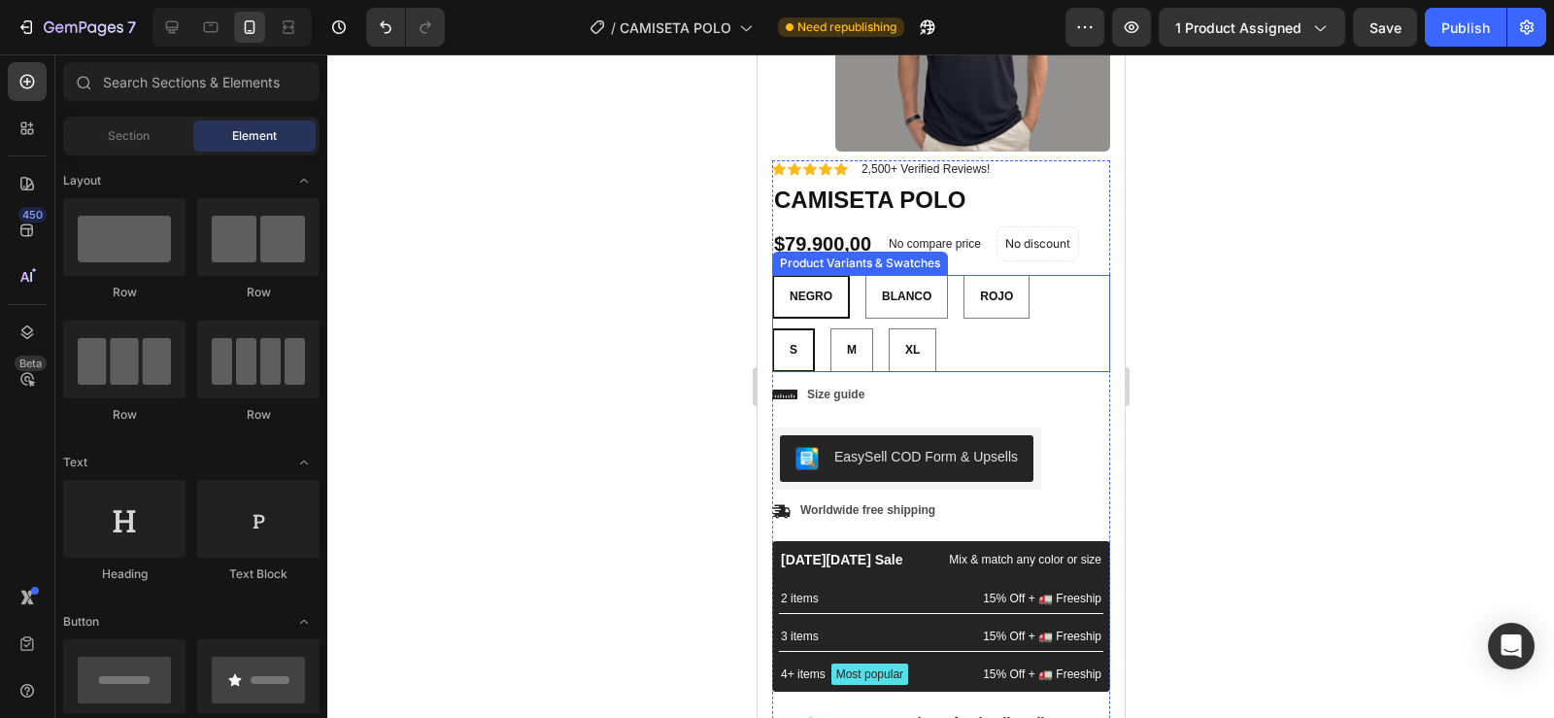
click at [821, 301] on span "NEGRO" at bounding box center [810, 296] width 43 height 14
click at [771, 275] on input "NEGRO NEGRO NEGRO" at bounding box center [770, 274] width 1 height 1
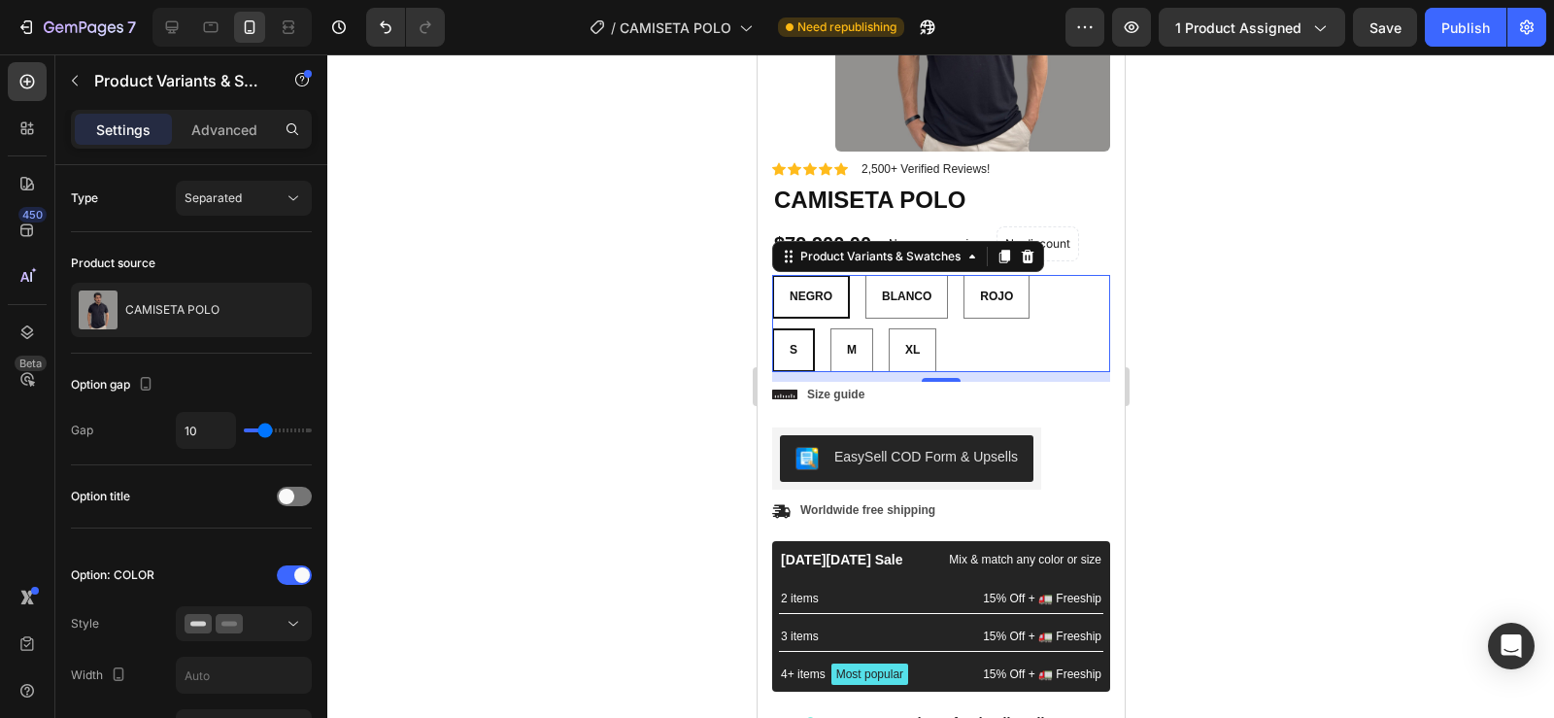
click at [1040, 300] on div "NEGRO NEGRO NEGRO BLANCO BLANCO BLANCO ROJO ROJO ROJO" at bounding box center [940, 297] width 338 height 44
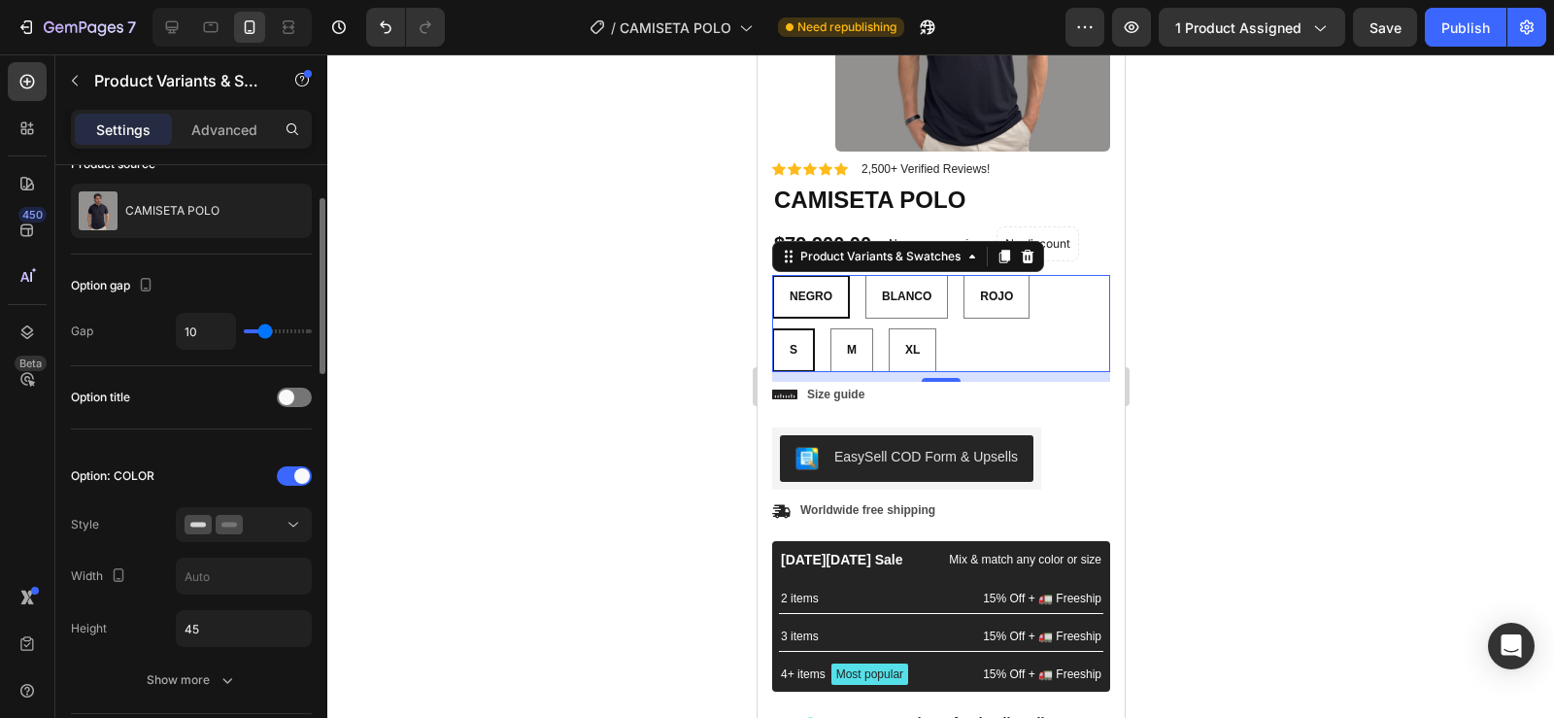
scroll to position [192, 0]
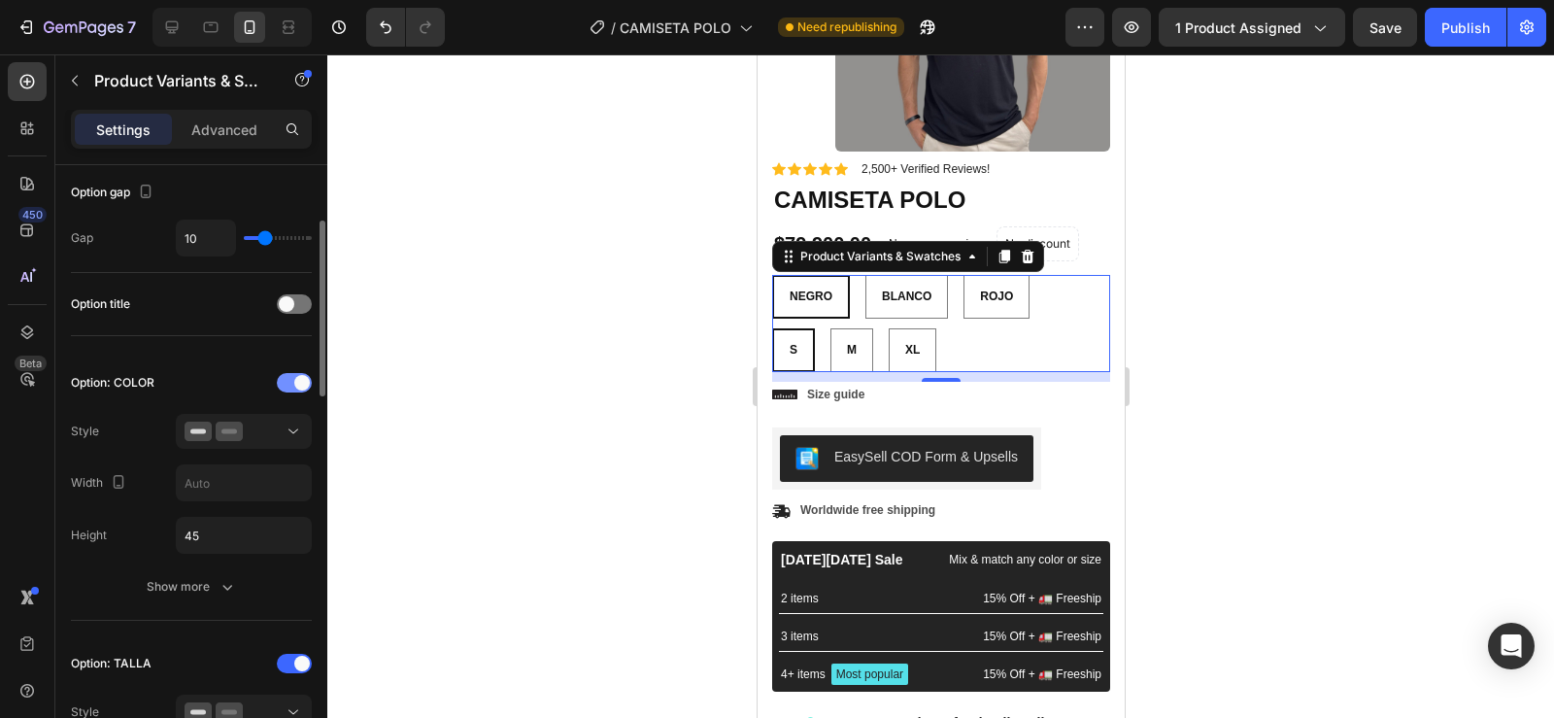
click at [295, 384] on span at bounding box center [302, 383] width 16 height 16
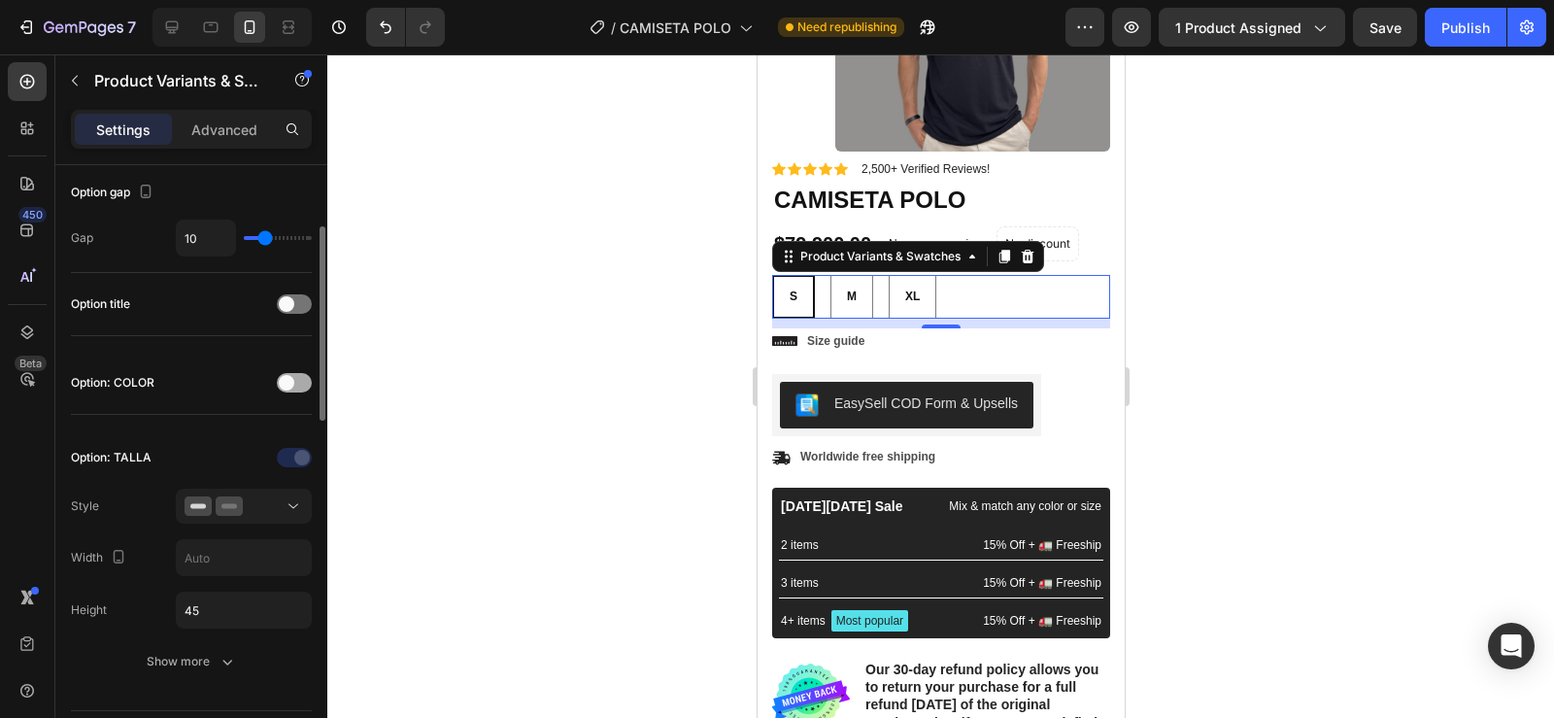
click at [295, 384] on div at bounding box center [294, 382] width 35 height 19
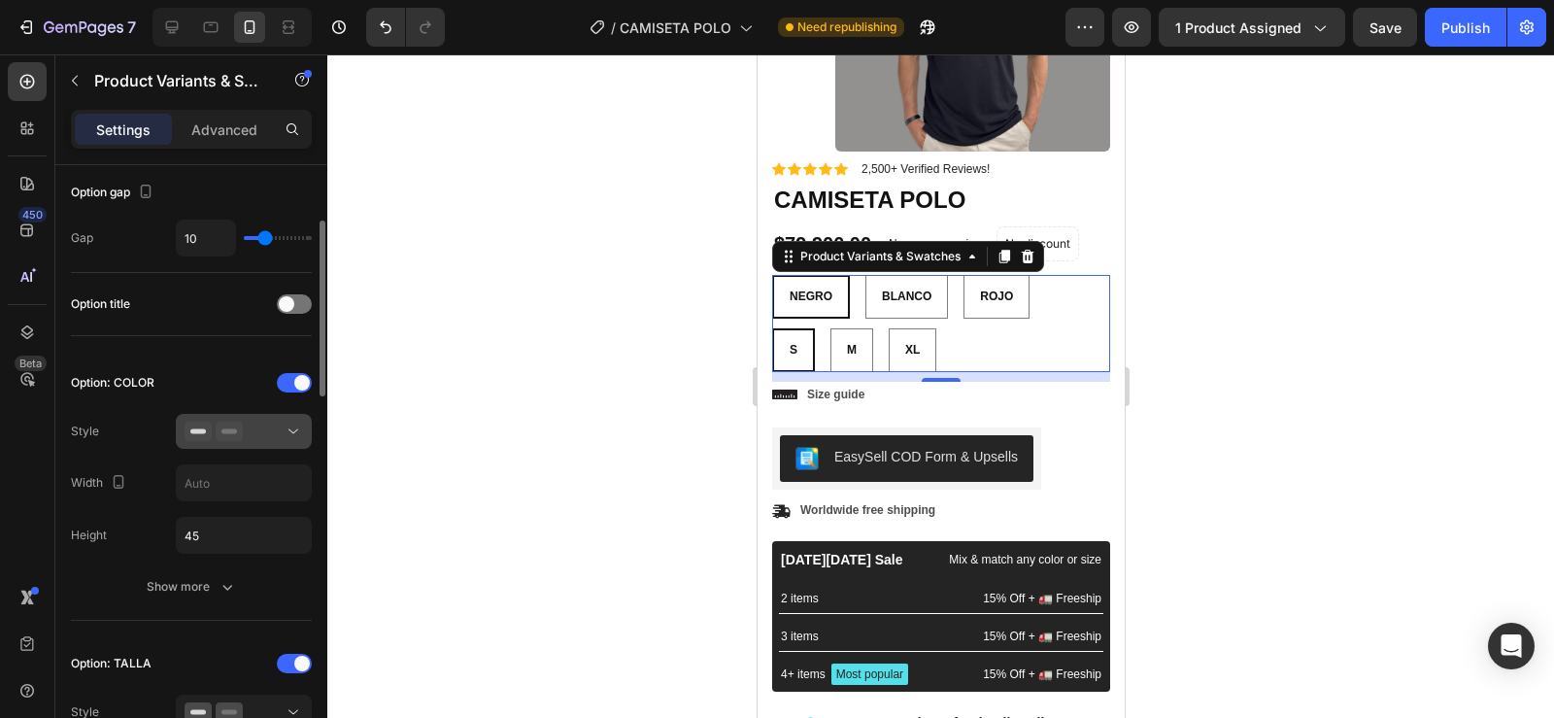
click at [274, 430] on div at bounding box center [244, 430] width 118 height 19
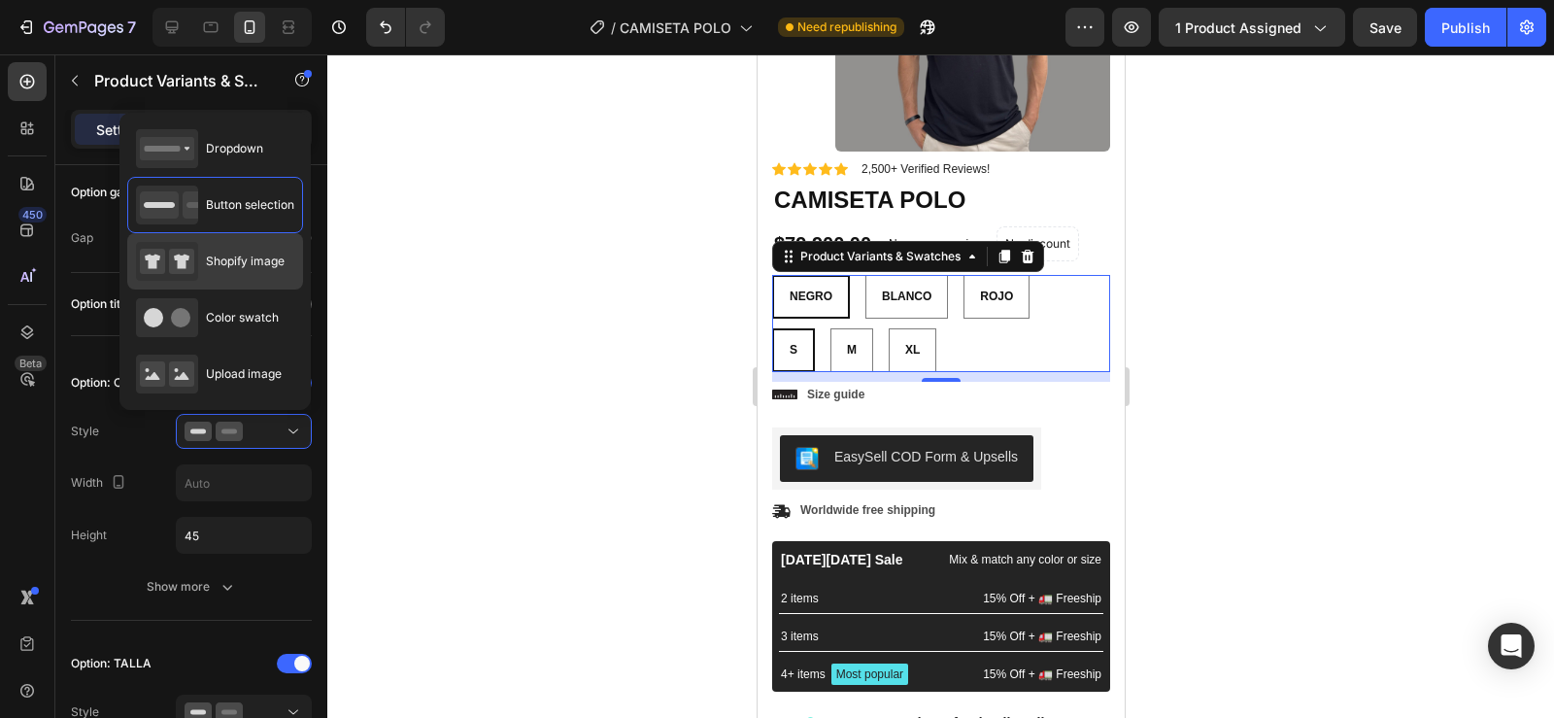
click at [229, 261] on span "Shopify image" at bounding box center [245, 260] width 79 height 17
type input "64"
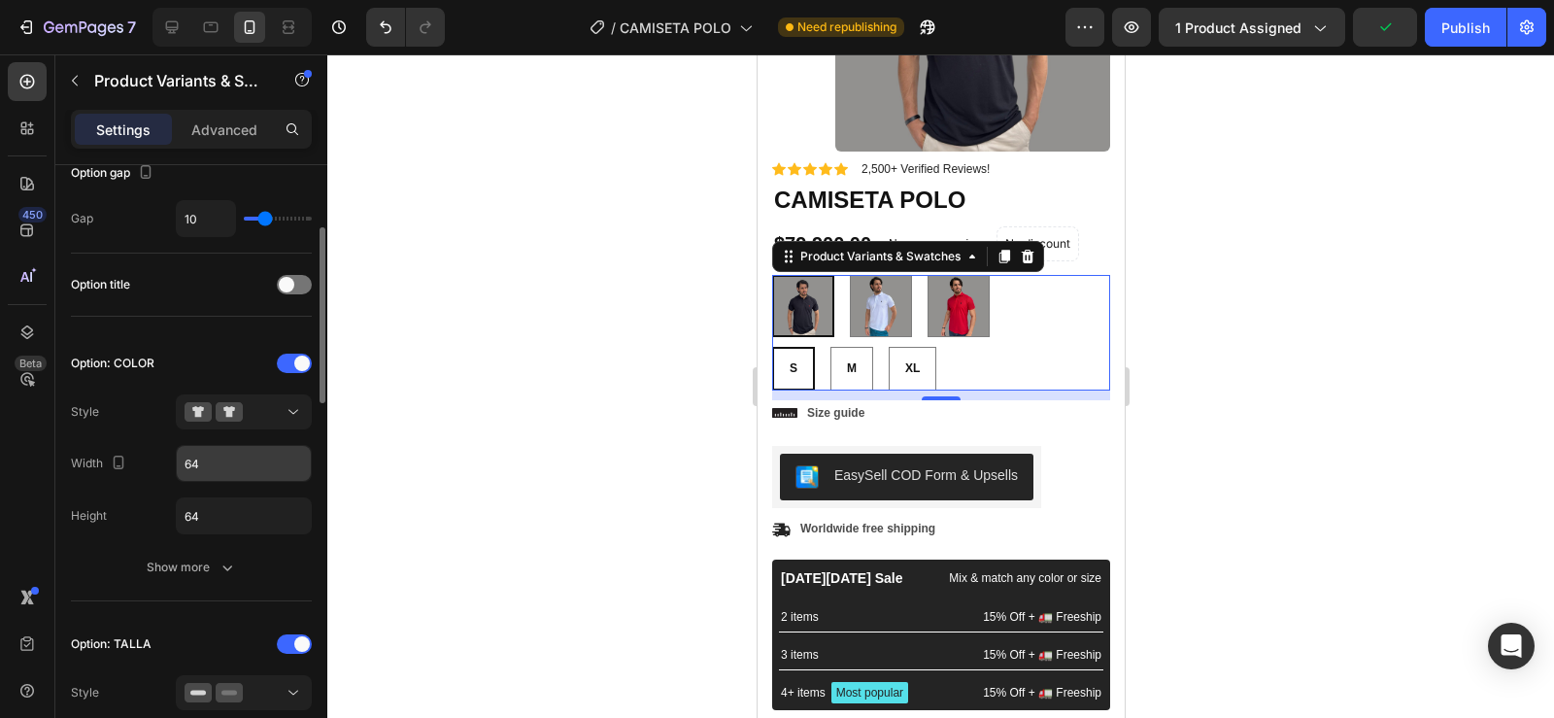
scroll to position [213, 0]
click at [283, 397] on button at bounding box center [244, 410] width 136 height 35
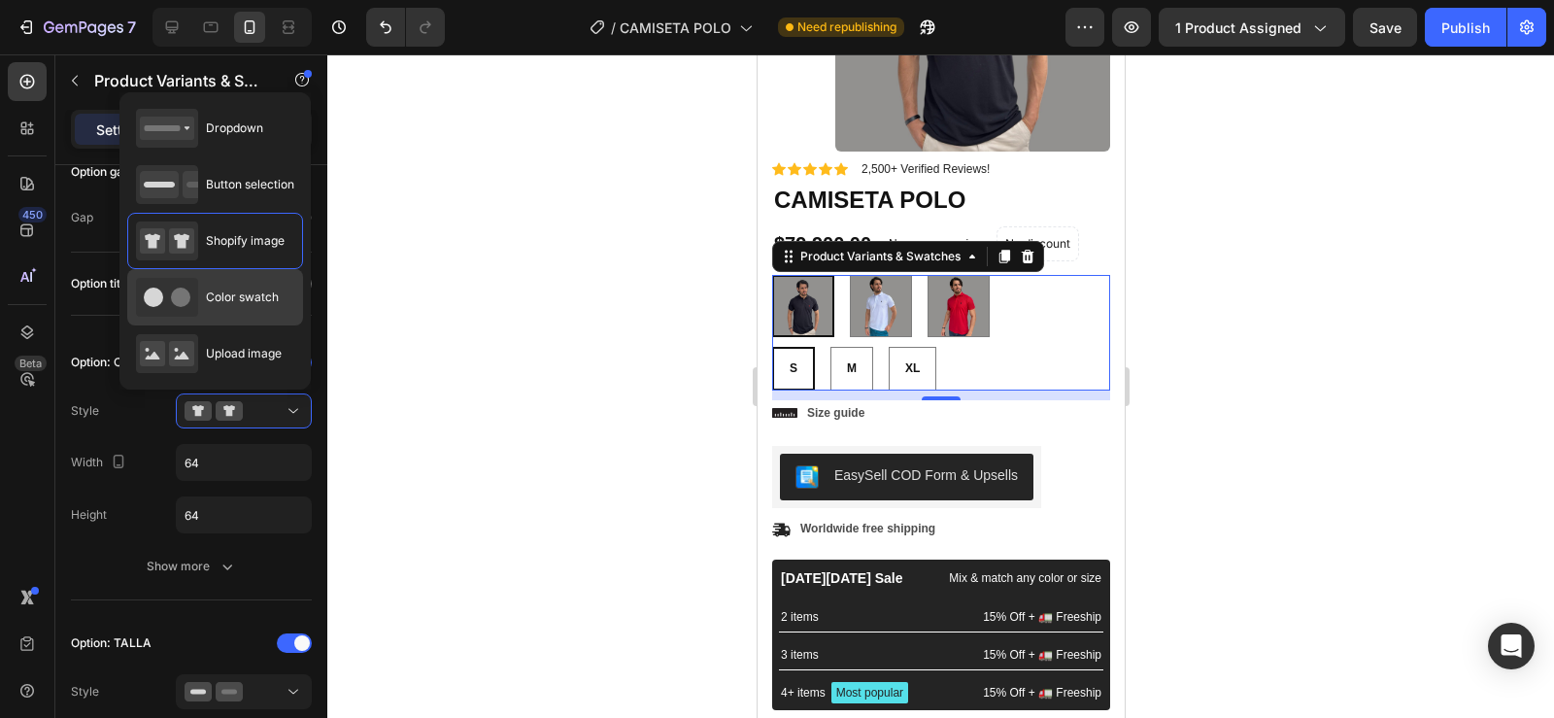
click at [247, 302] on span "Color swatch" at bounding box center [242, 296] width 73 height 17
type input "45"
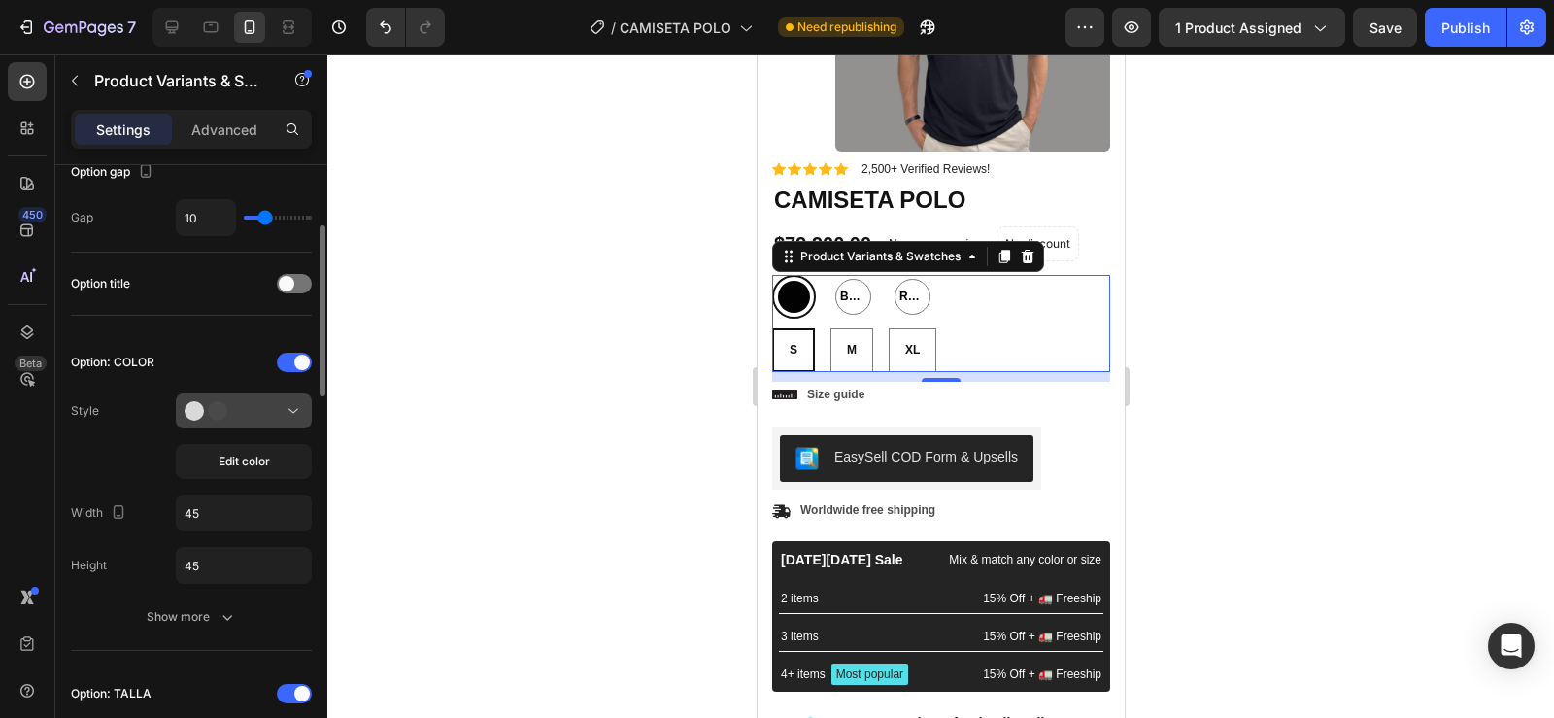
click at [281, 409] on div at bounding box center [244, 410] width 118 height 19
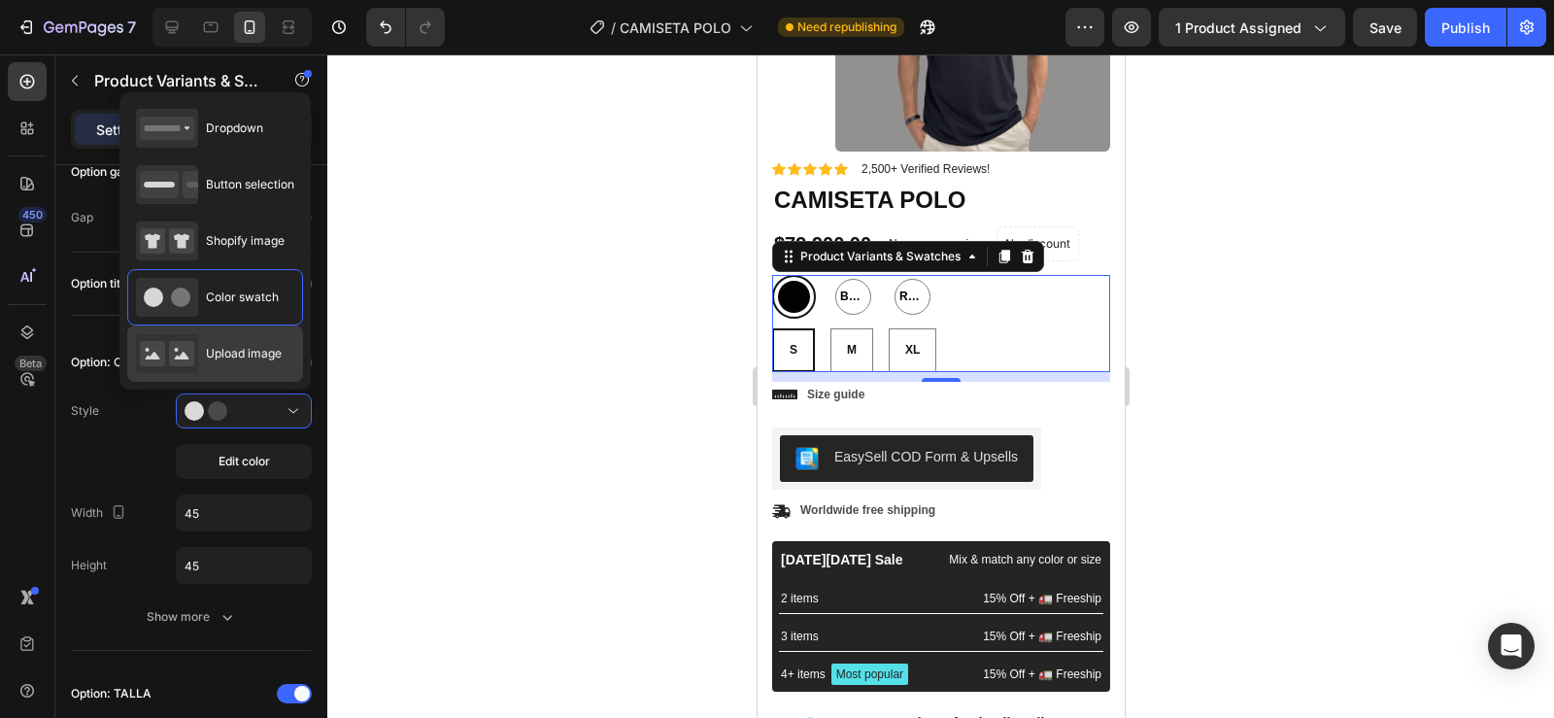
click at [236, 347] on span "Upload image" at bounding box center [244, 353] width 76 height 17
type input "64"
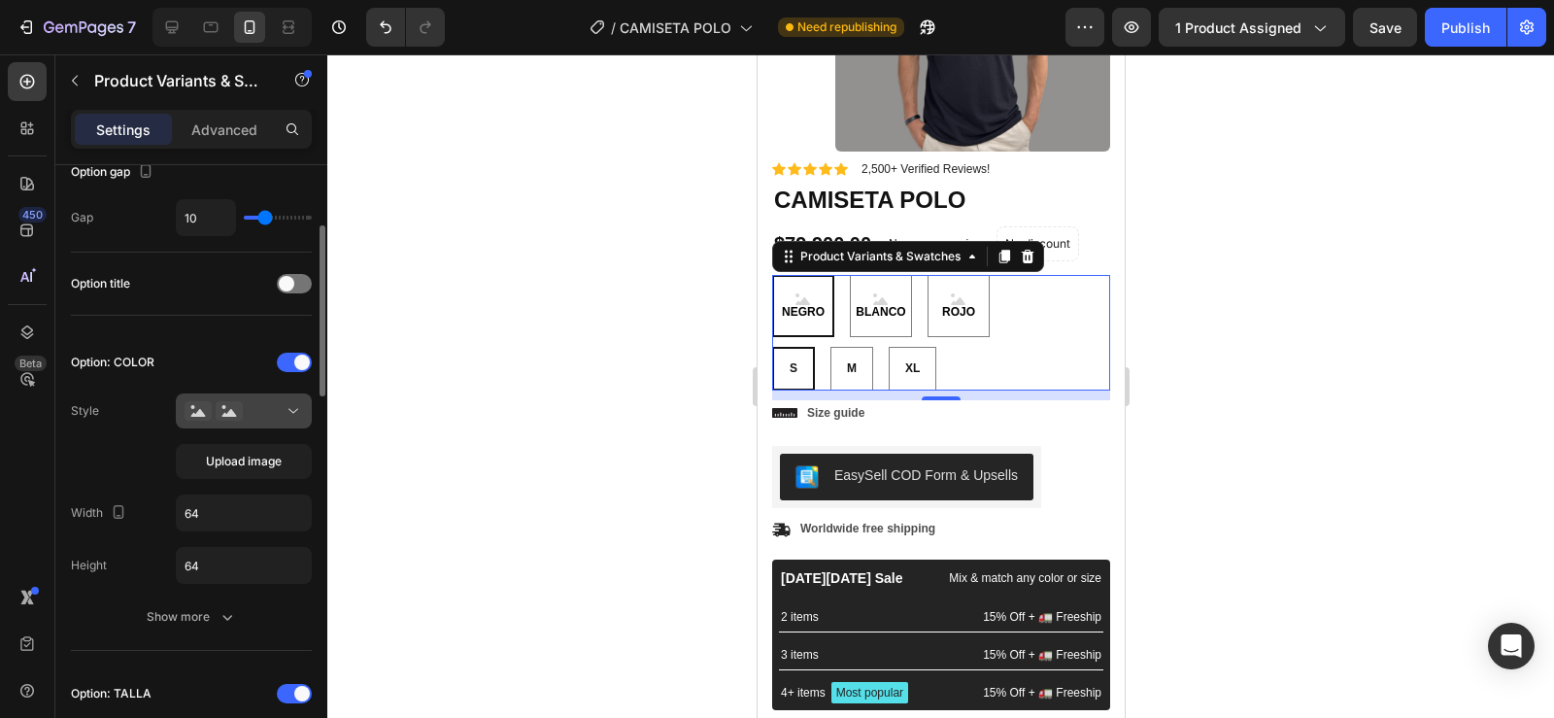
click at [226, 421] on button at bounding box center [244, 410] width 136 height 35
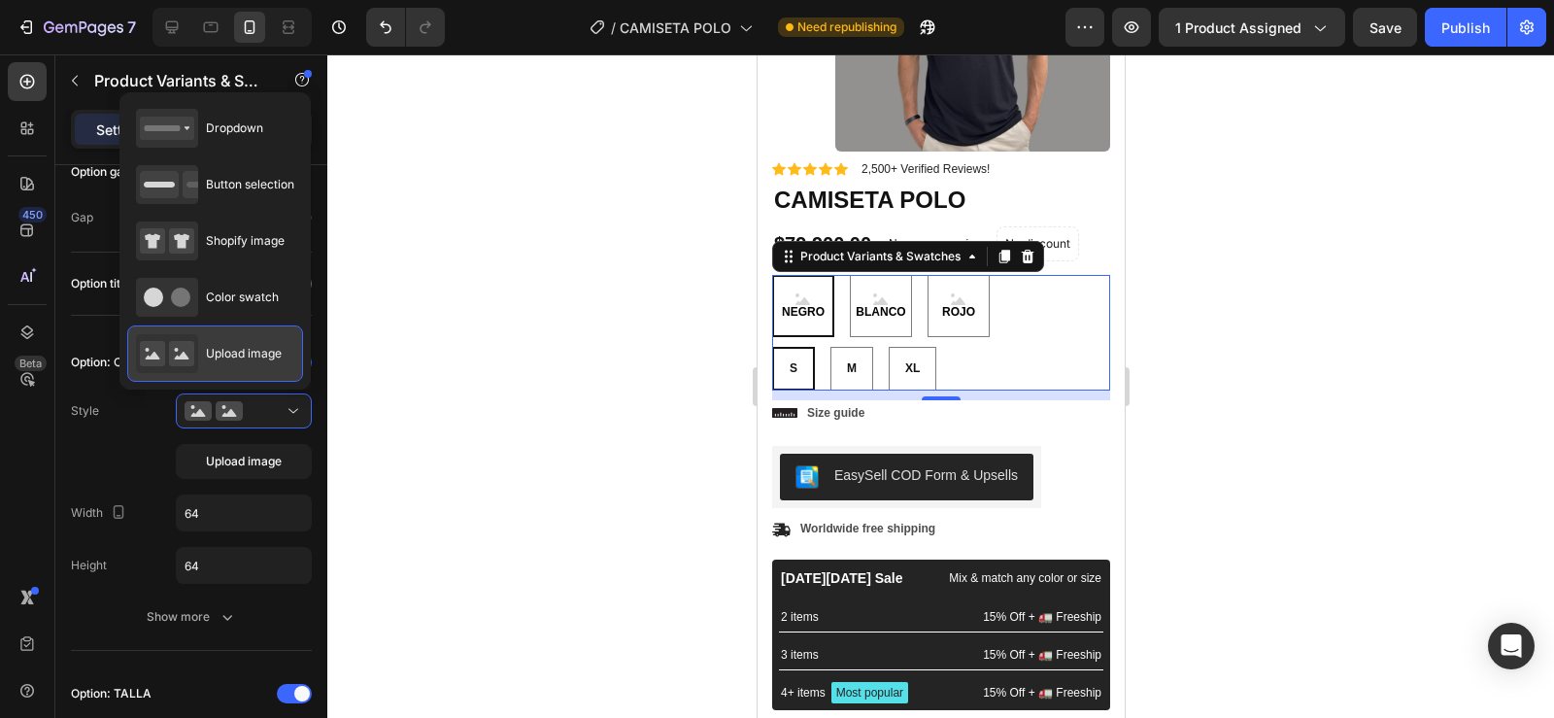
click at [230, 366] on div "Upload image" at bounding box center [209, 353] width 146 height 39
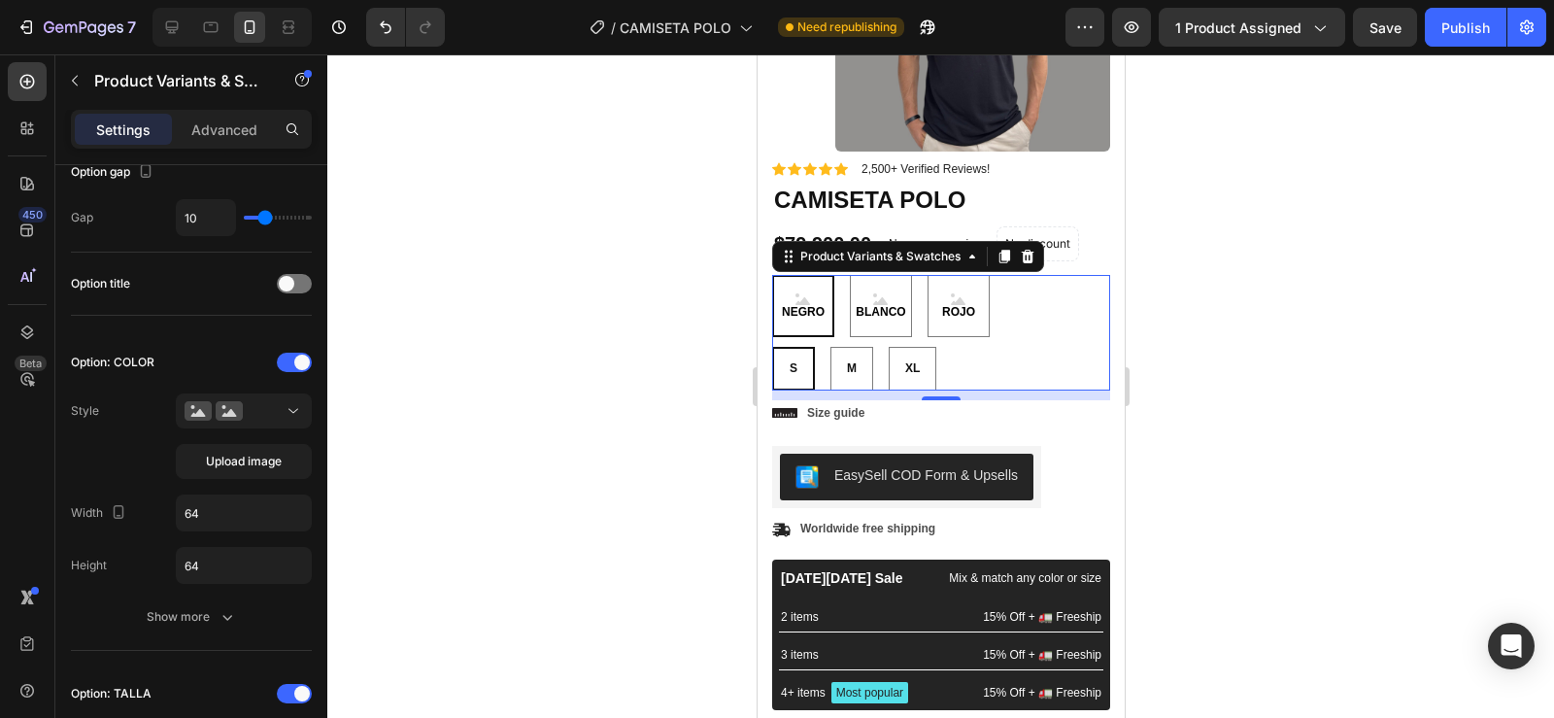
click at [812, 305] on span "NEGRO" at bounding box center [802, 313] width 50 height 16
click at [771, 275] on input "NEGRO NEGRO NEGRO" at bounding box center [770, 274] width 1 height 1
click at [812, 305] on span "NEGRO" at bounding box center [802, 313] width 50 height 16
click at [771, 275] on input "NEGRO NEGRO NEGRO" at bounding box center [770, 274] width 1 height 1
click at [879, 306] on span "BLANCO" at bounding box center [879, 313] width 57 height 16
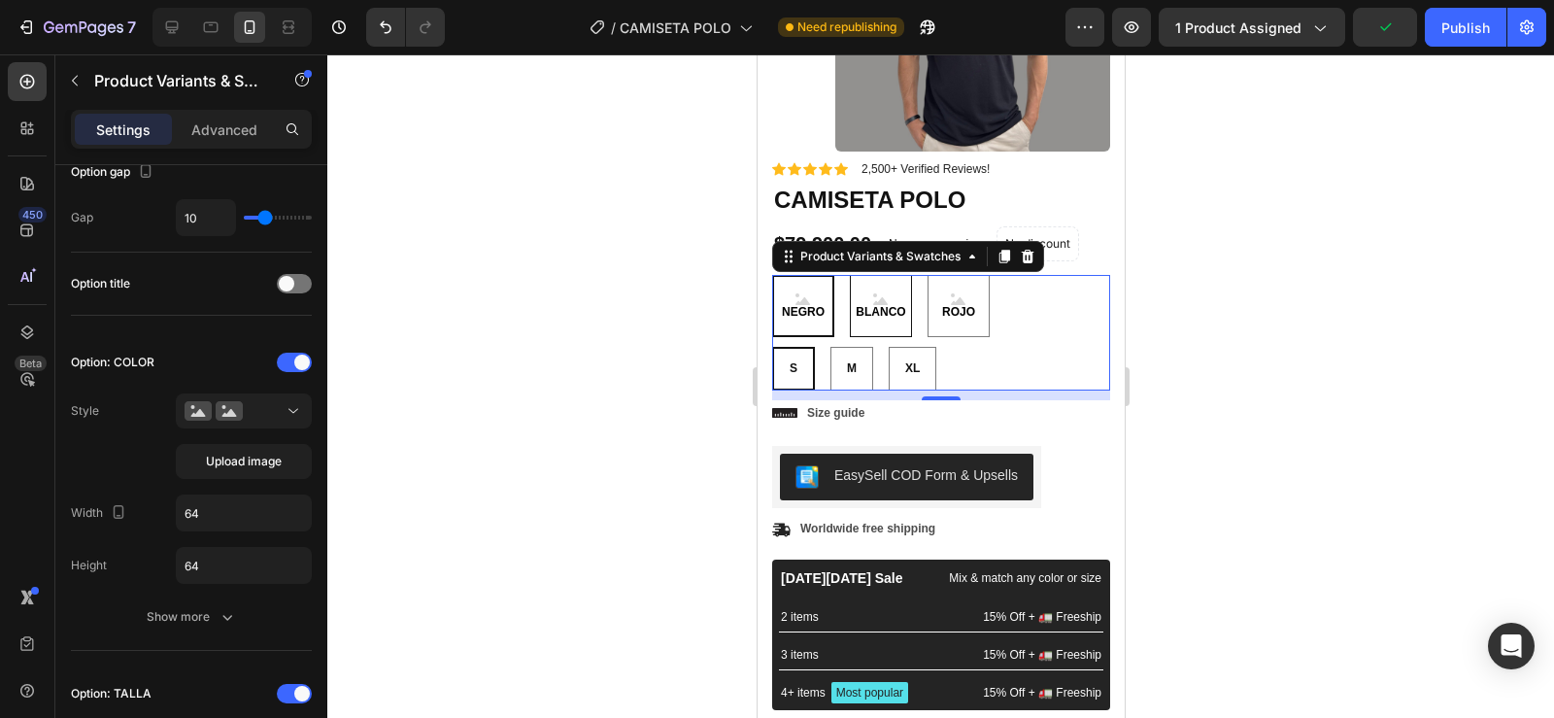
click at [849, 275] on input "BLANCO BLANCO BLANCO" at bounding box center [848, 274] width 1 height 1
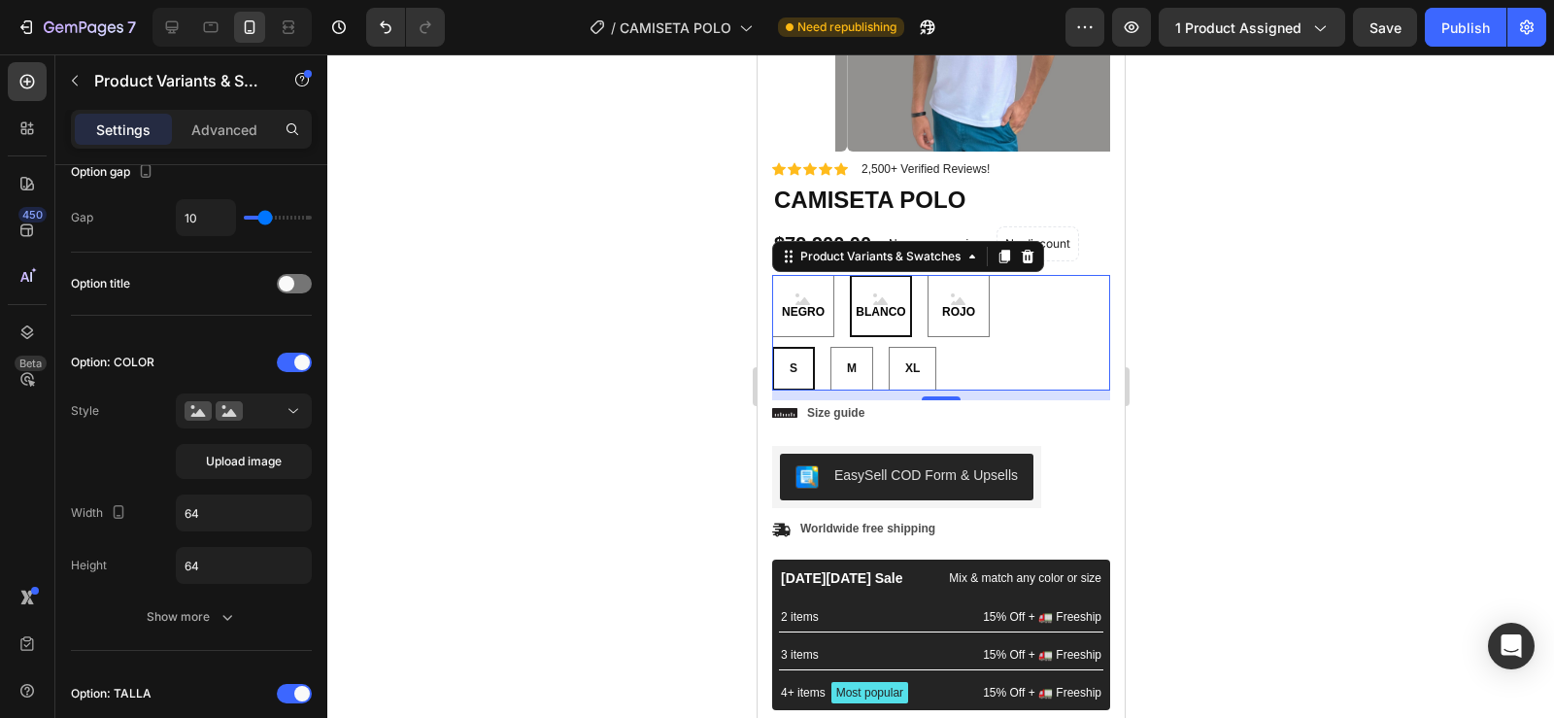
click at [886, 310] on span "BLANCO" at bounding box center [879, 313] width 57 height 16
click at [849, 275] on input "BLANCO BLANCO BLANCO" at bounding box center [848, 274] width 1 height 1
radio input "true"
click at [955, 320] on span "ROJO" at bounding box center [957, 313] width 41 height 16
click at [926, 275] on input "ROJO ROJO ROJO" at bounding box center [925, 274] width 1 height 1
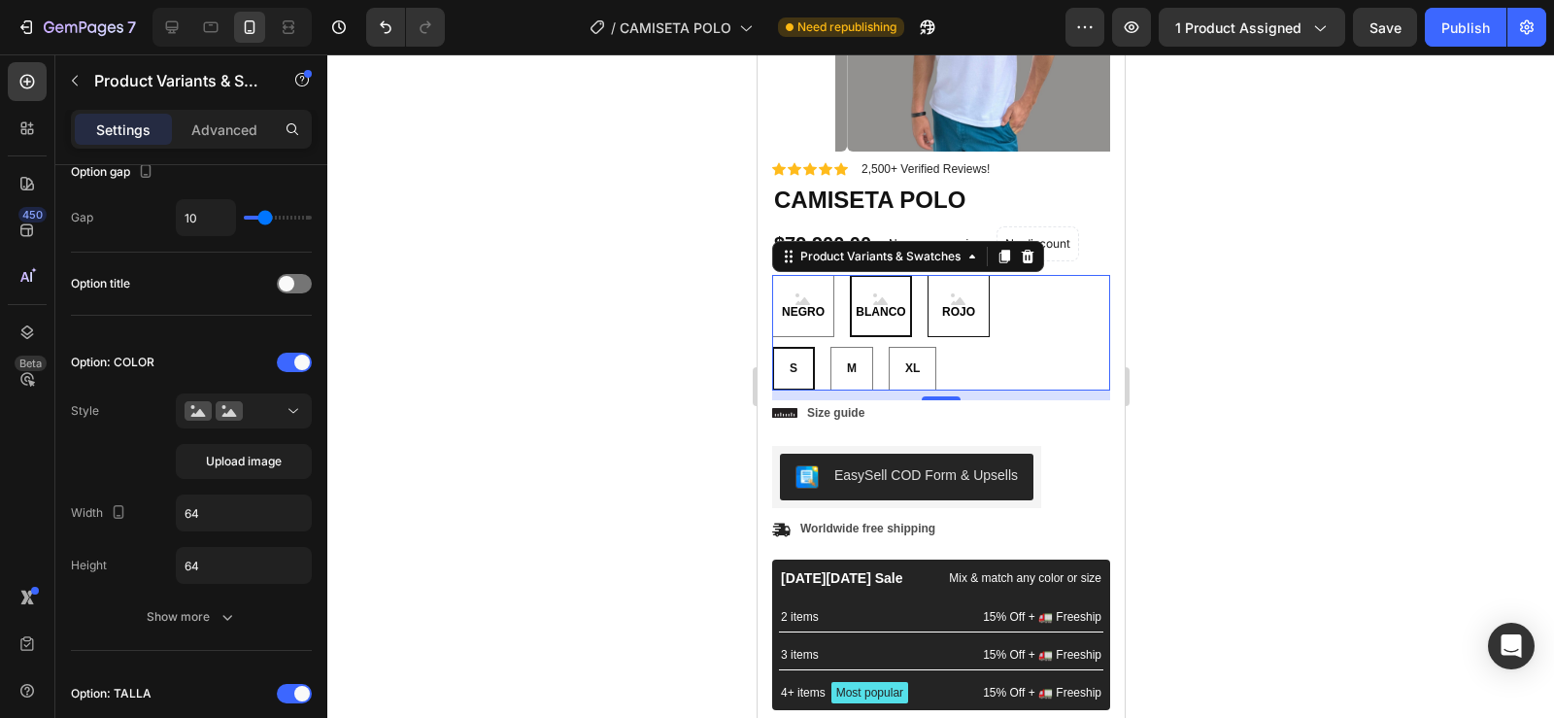
radio input "false"
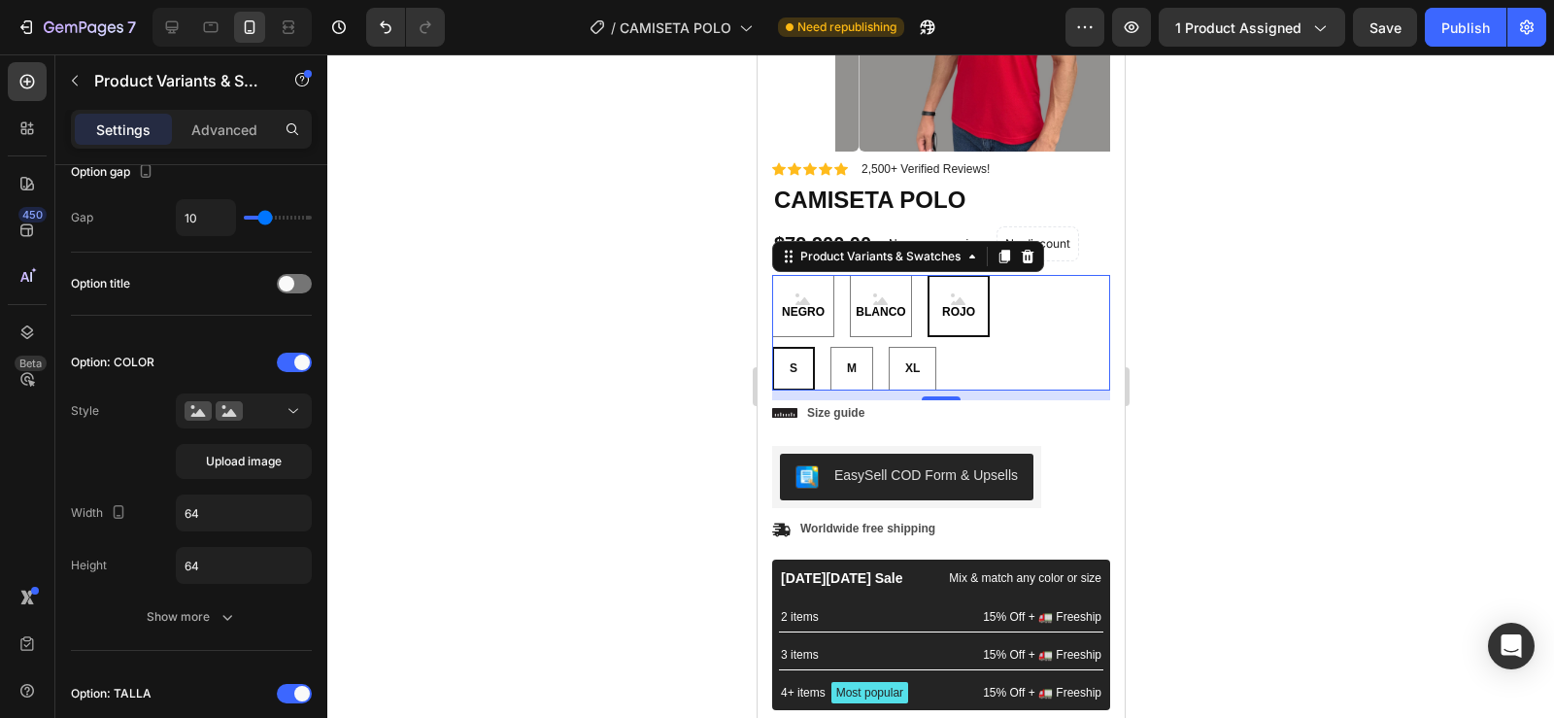
scroll to position [204, 0]
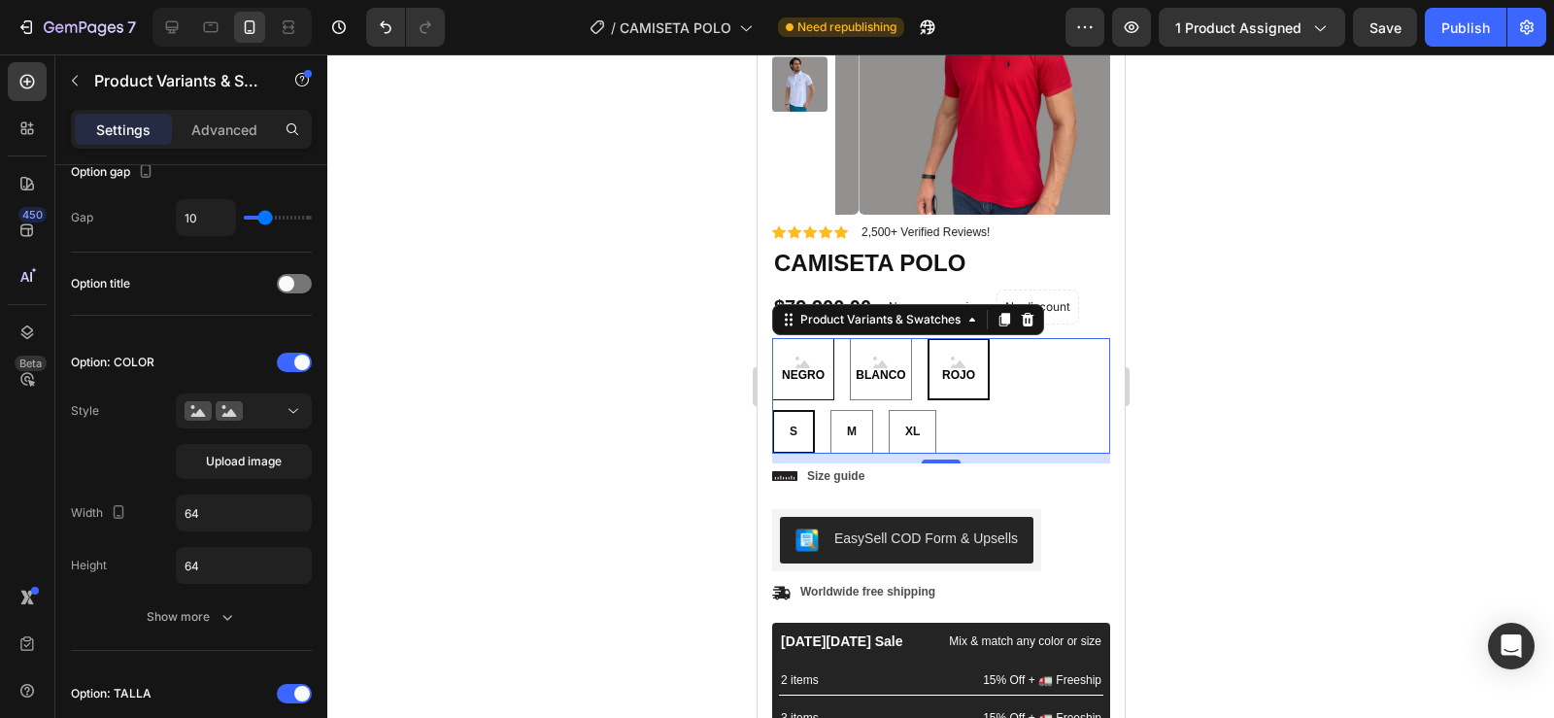
click at [805, 375] on span "NEGRO" at bounding box center [802, 376] width 50 height 16
click at [771, 338] on input "NEGRO NEGRO NEGRO" at bounding box center [770, 337] width 1 height 1
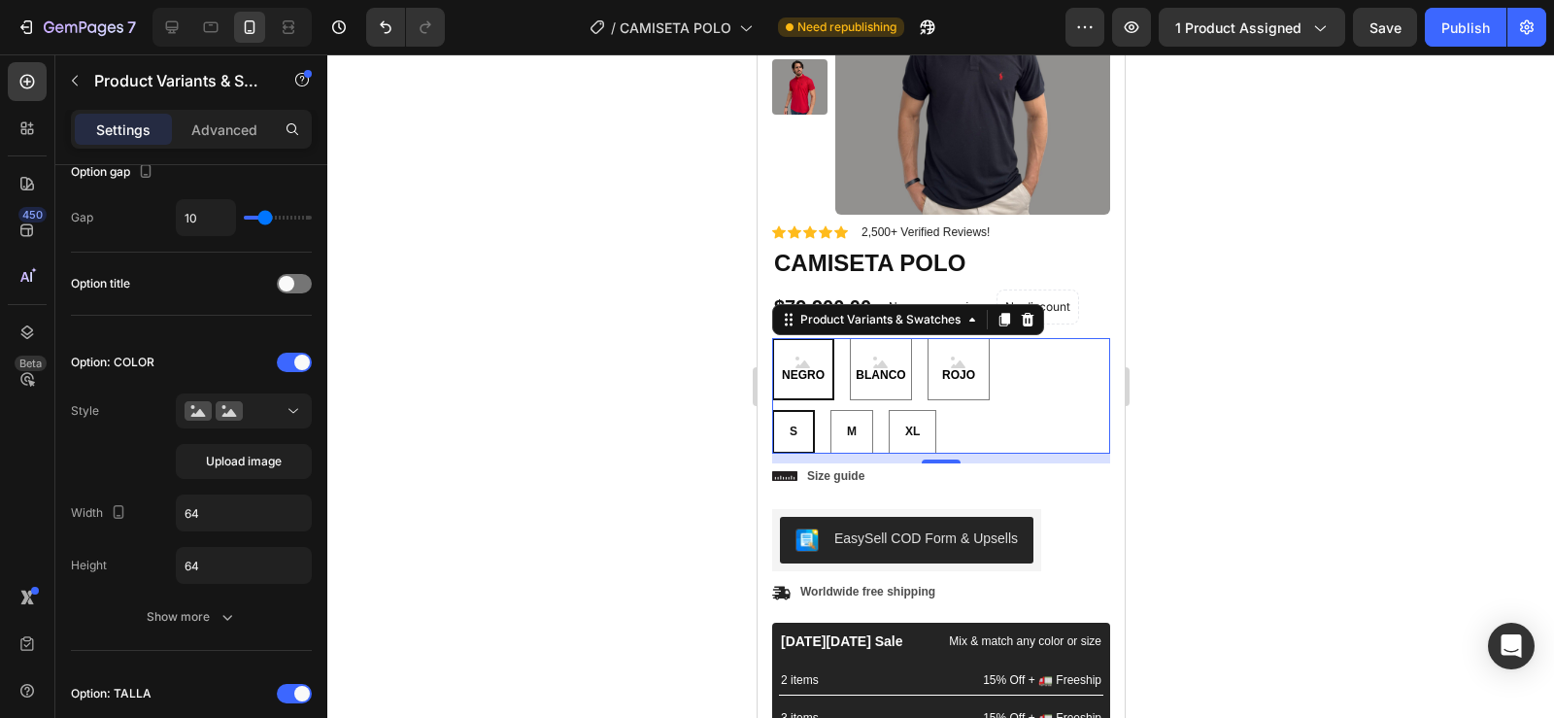
click at [804, 375] on span "NEGRO" at bounding box center [802, 376] width 50 height 16
click at [771, 338] on input "NEGRO NEGRO NEGRO" at bounding box center [770, 337] width 1 height 1
radio input "true"
click at [804, 375] on span "NEGRO" at bounding box center [802, 376] width 50 height 16
click at [771, 338] on input "NEGRO NEGRO NEGRO" at bounding box center [770, 337] width 1 height 1
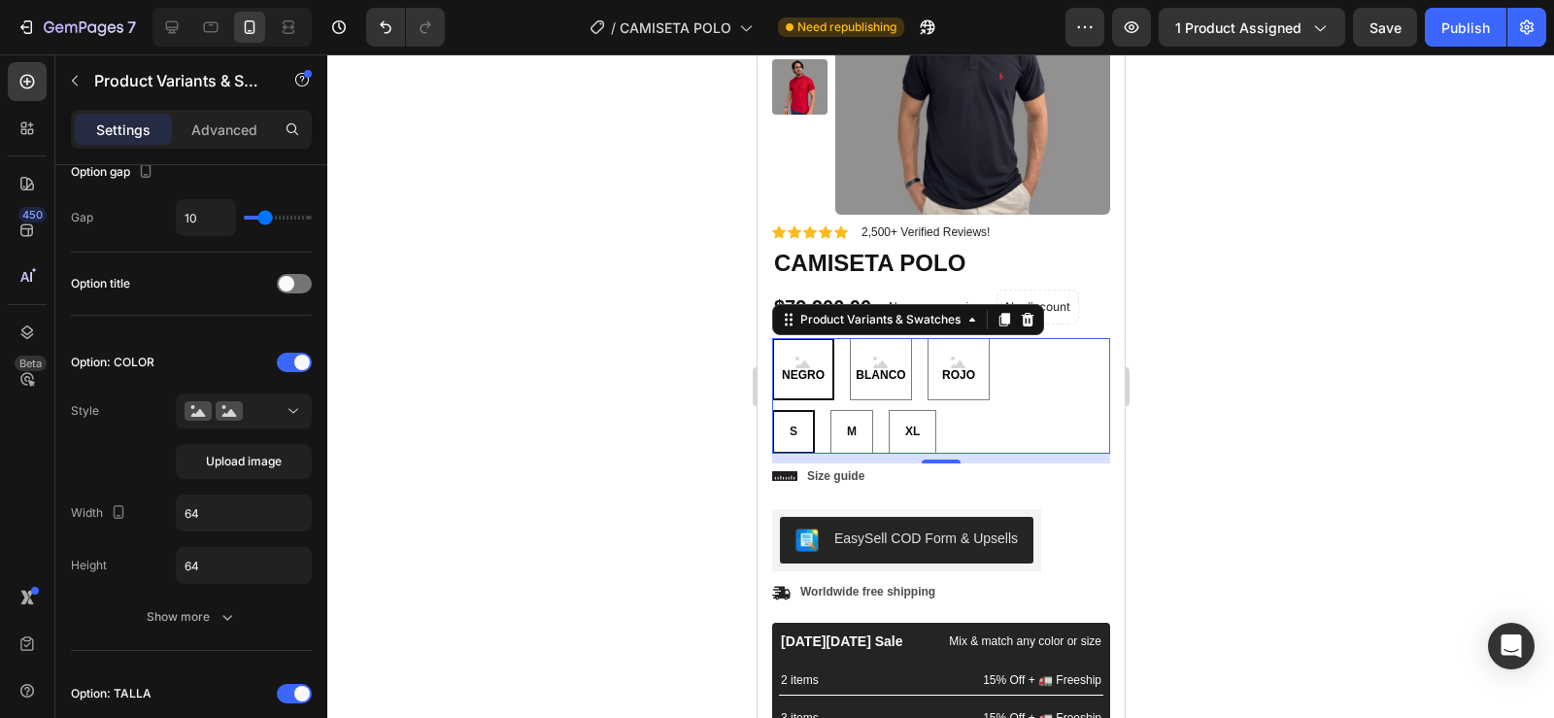
click at [804, 375] on span "NEGRO" at bounding box center [802, 376] width 50 height 16
click at [771, 338] on input "NEGRO NEGRO NEGRO" at bounding box center [770, 337] width 1 height 1
click at [289, 407] on icon at bounding box center [293, 410] width 19 height 19
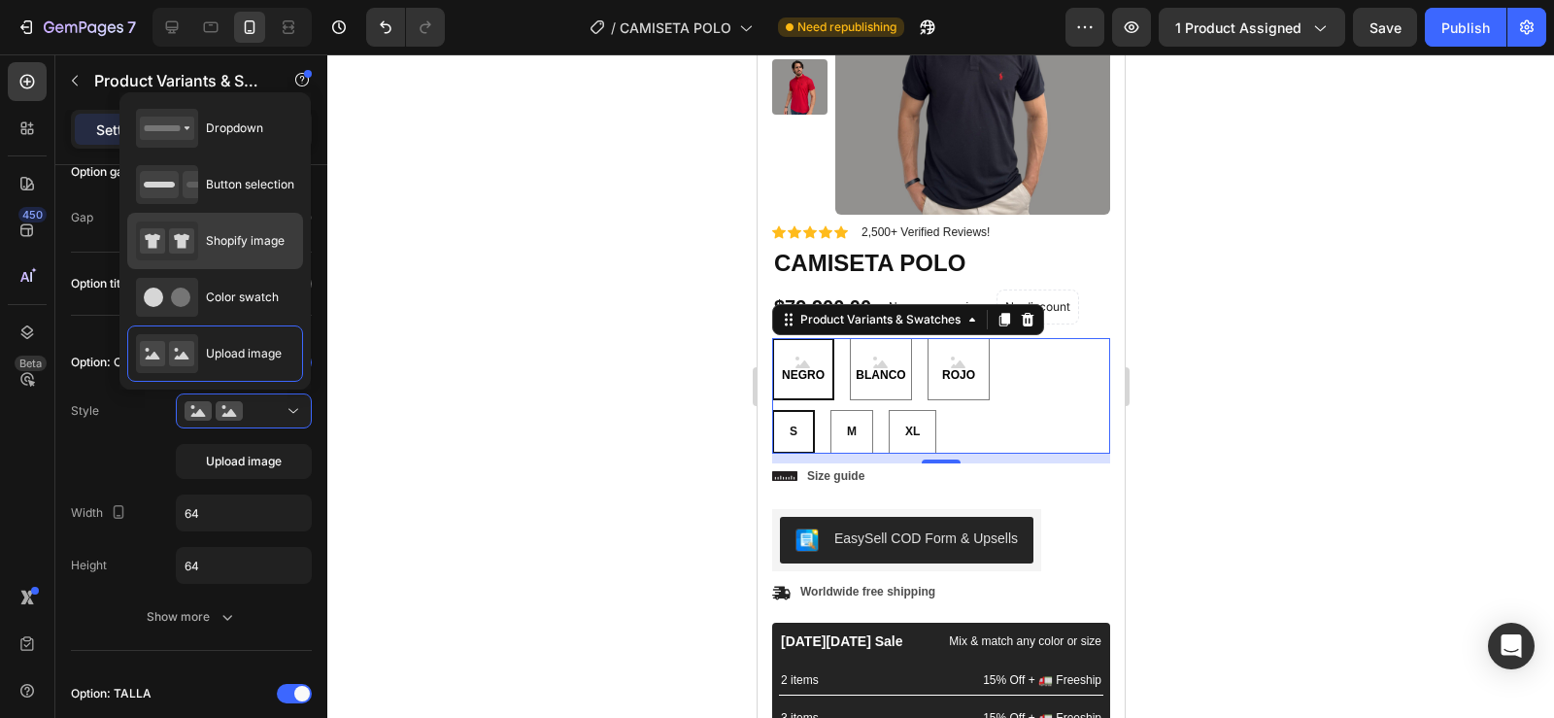
click at [253, 252] on div "Shopify image" at bounding box center [210, 240] width 149 height 39
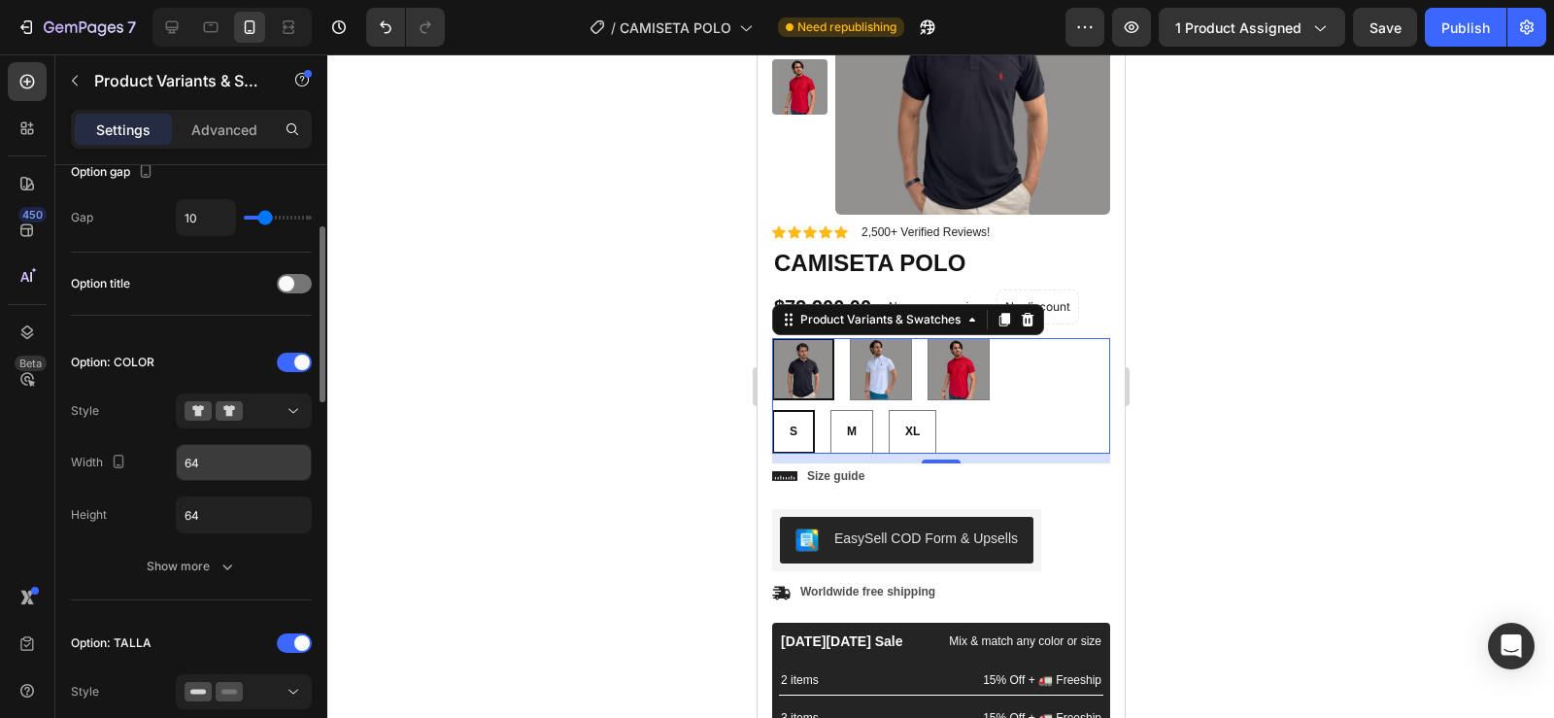
click at [232, 450] on input "64" at bounding box center [244, 462] width 134 height 35
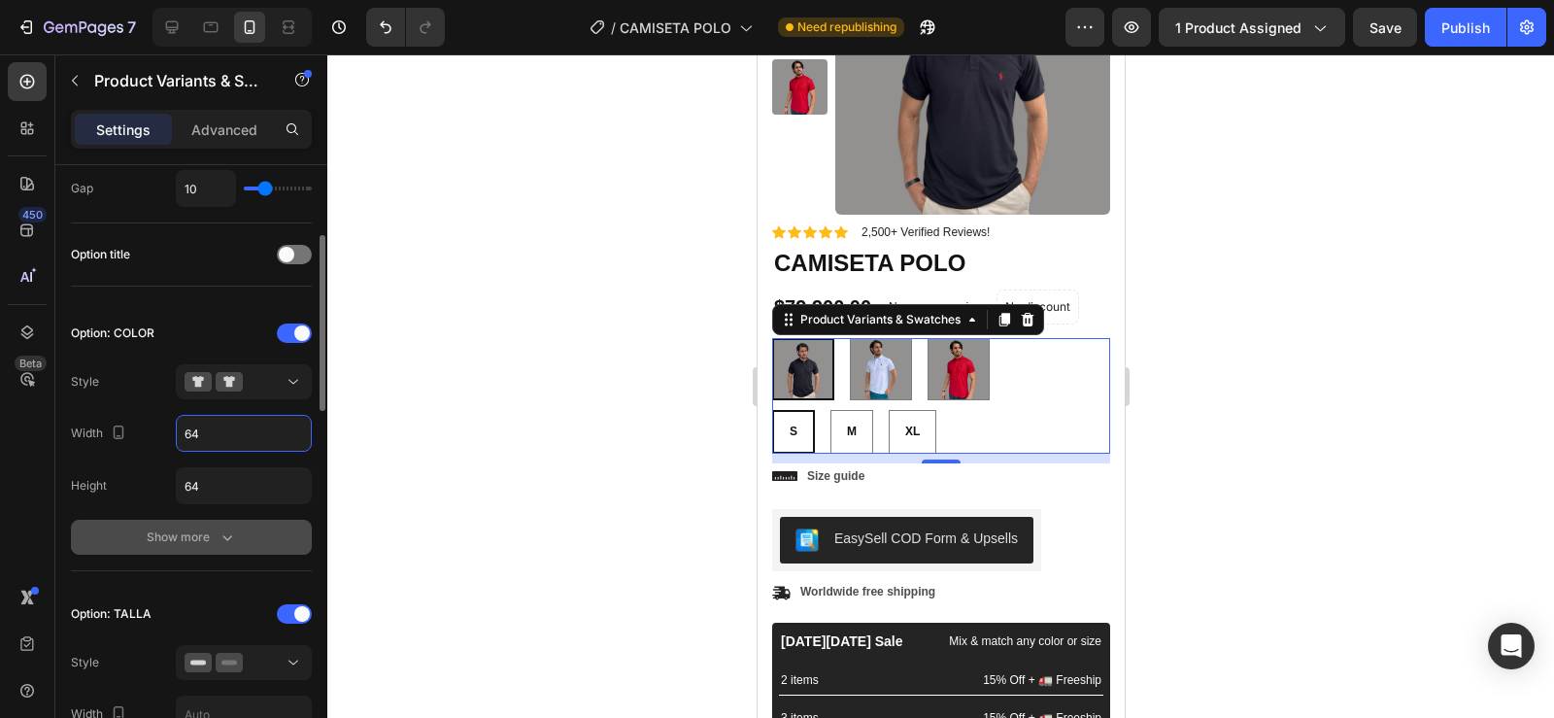
click at [211, 539] on div "Show more" at bounding box center [192, 536] width 90 height 19
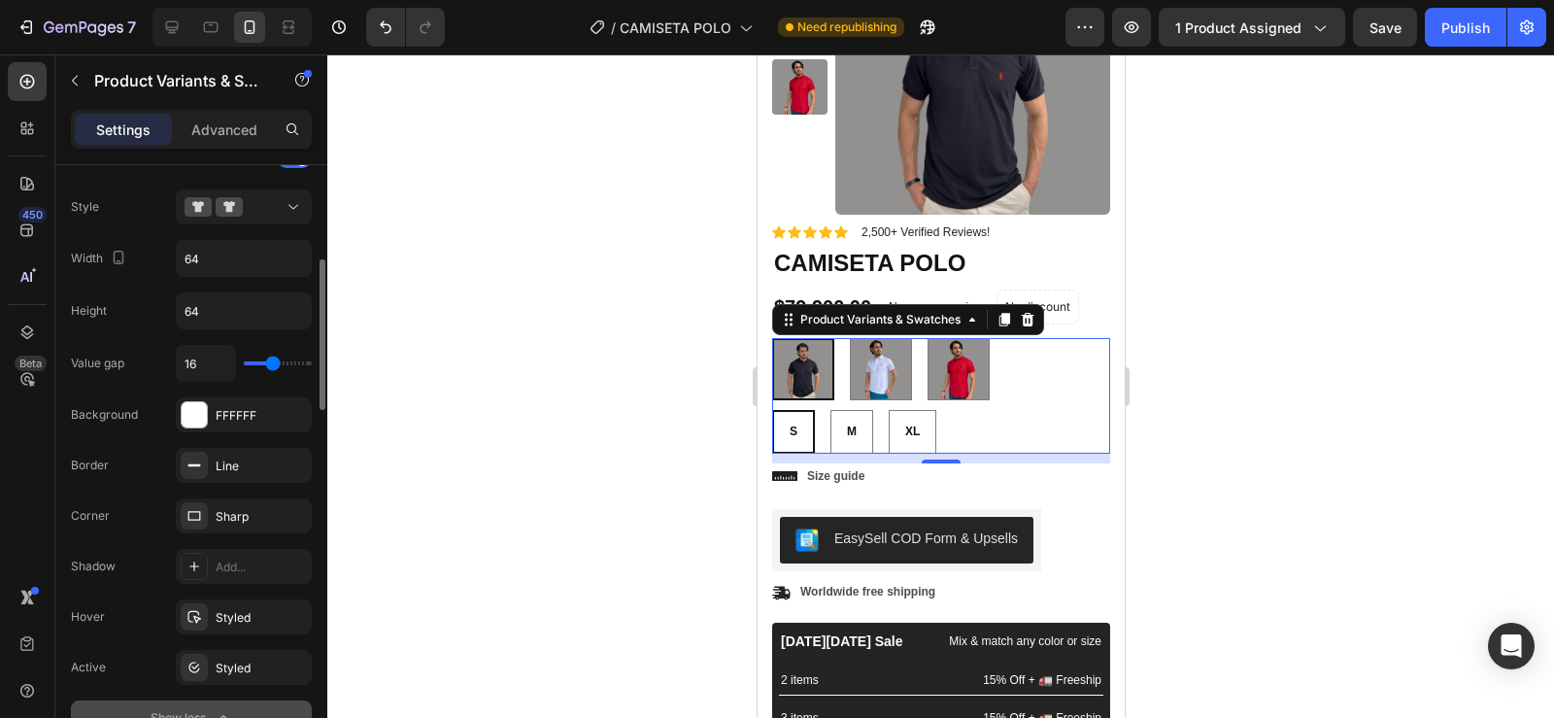
scroll to position [421, 0]
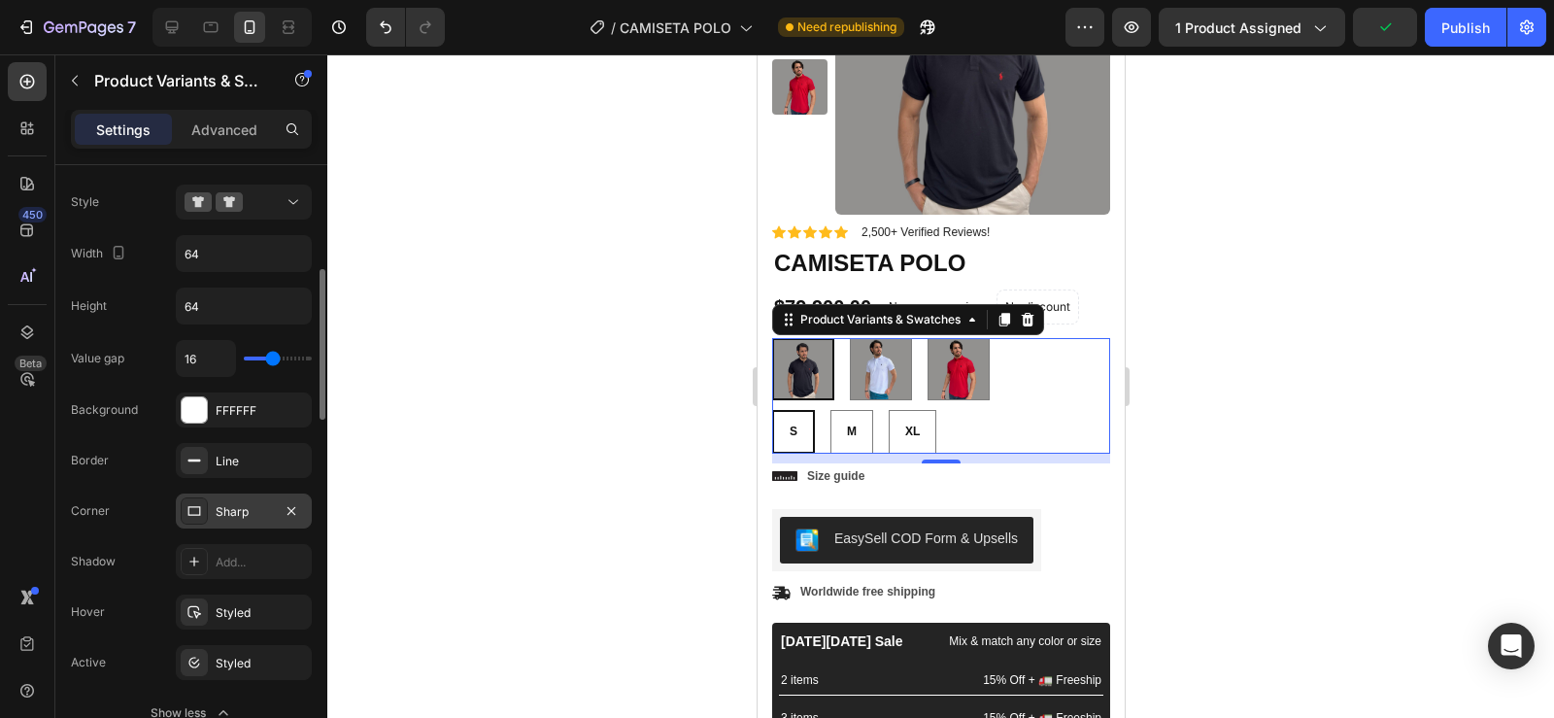
click at [231, 514] on div "Sharp" at bounding box center [244, 511] width 56 height 17
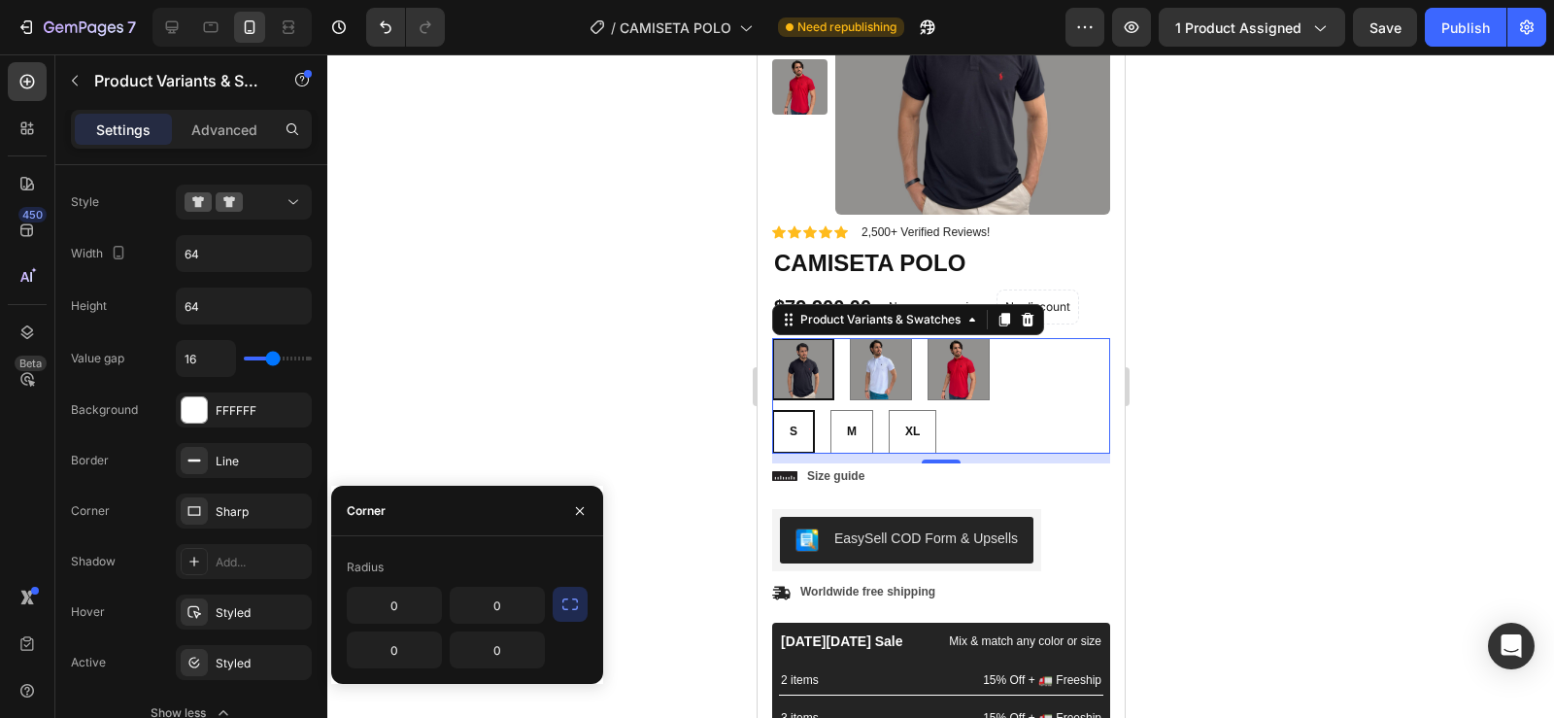
click at [573, 613] on icon "button" at bounding box center [569, 603] width 19 height 19
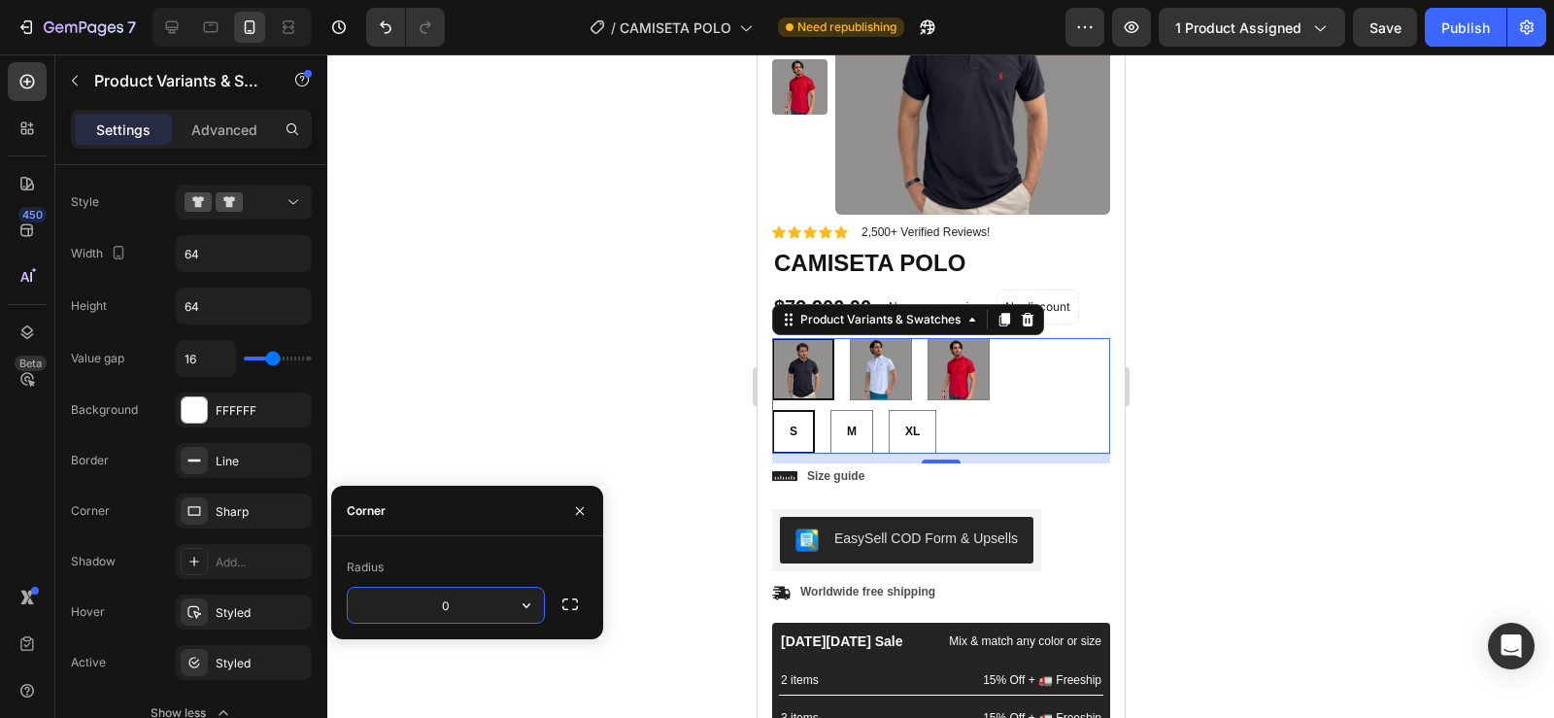
click at [462, 606] on input "0" at bounding box center [446, 605] width 196 height 35
type input "1"
type input "2"
type input "100"
click at [546, 553] on div "Radius" at bounding box center [467, 567] width 241 height 31
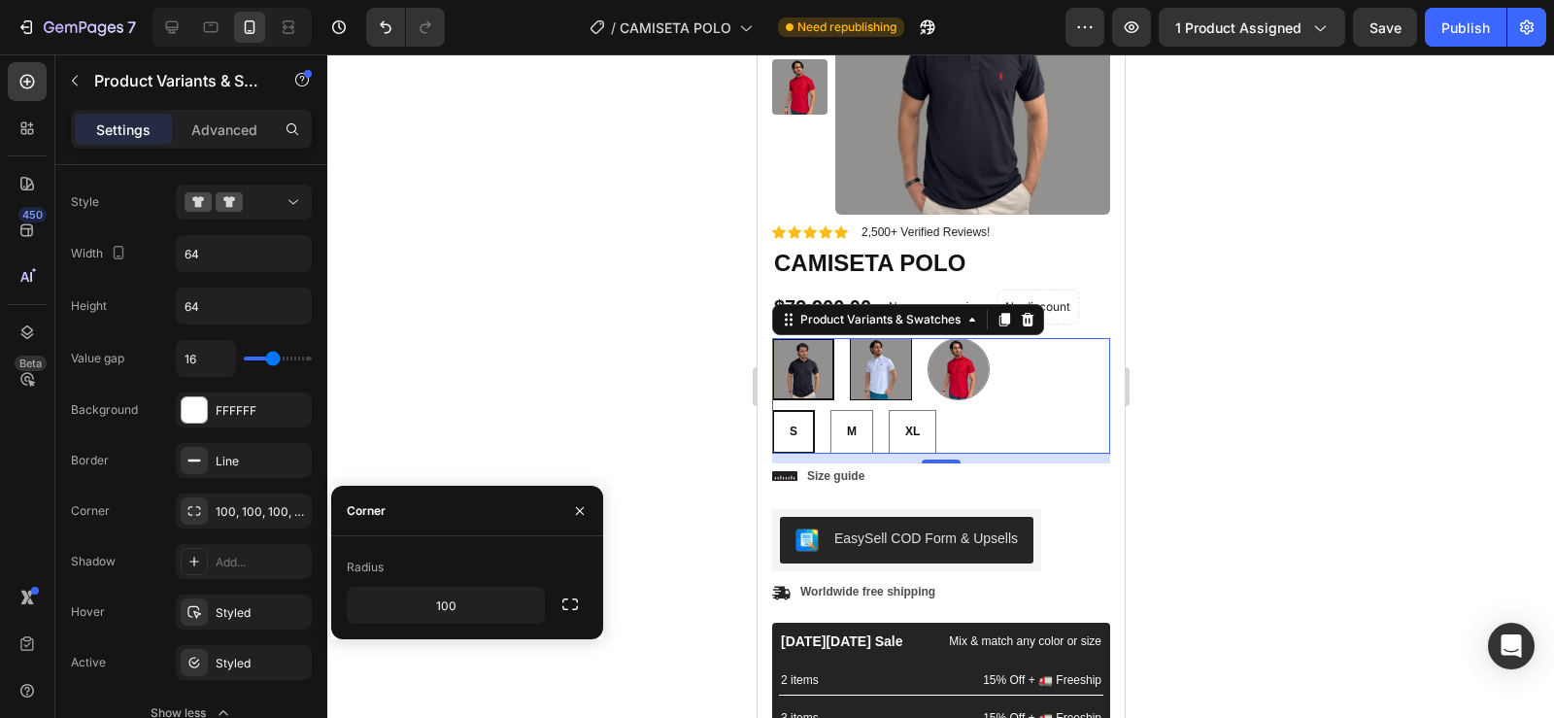
click at [860, 365] on img at bounding box center [880, 369] width 60 height 60
click at [849, 338] on input "BLANCO BLANCO" at bounding box center [848, 337] width 1 height 1
radio input "false"
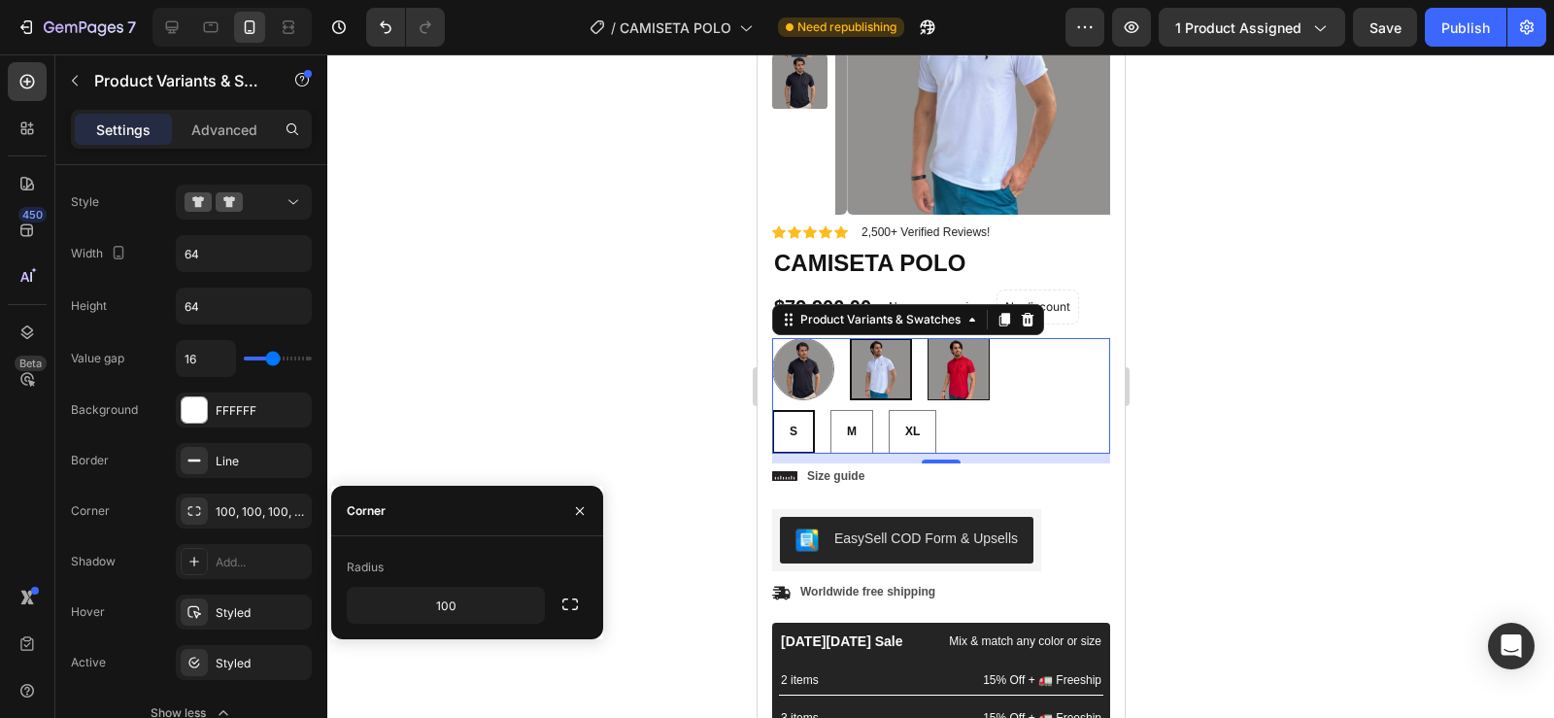
click at [976, 381] on img at bounding box center [957, 369] width 60 height 60
click at [926, 338] on input "ROJO ROJO" at bounding box center [925, 337] width 1 height 1
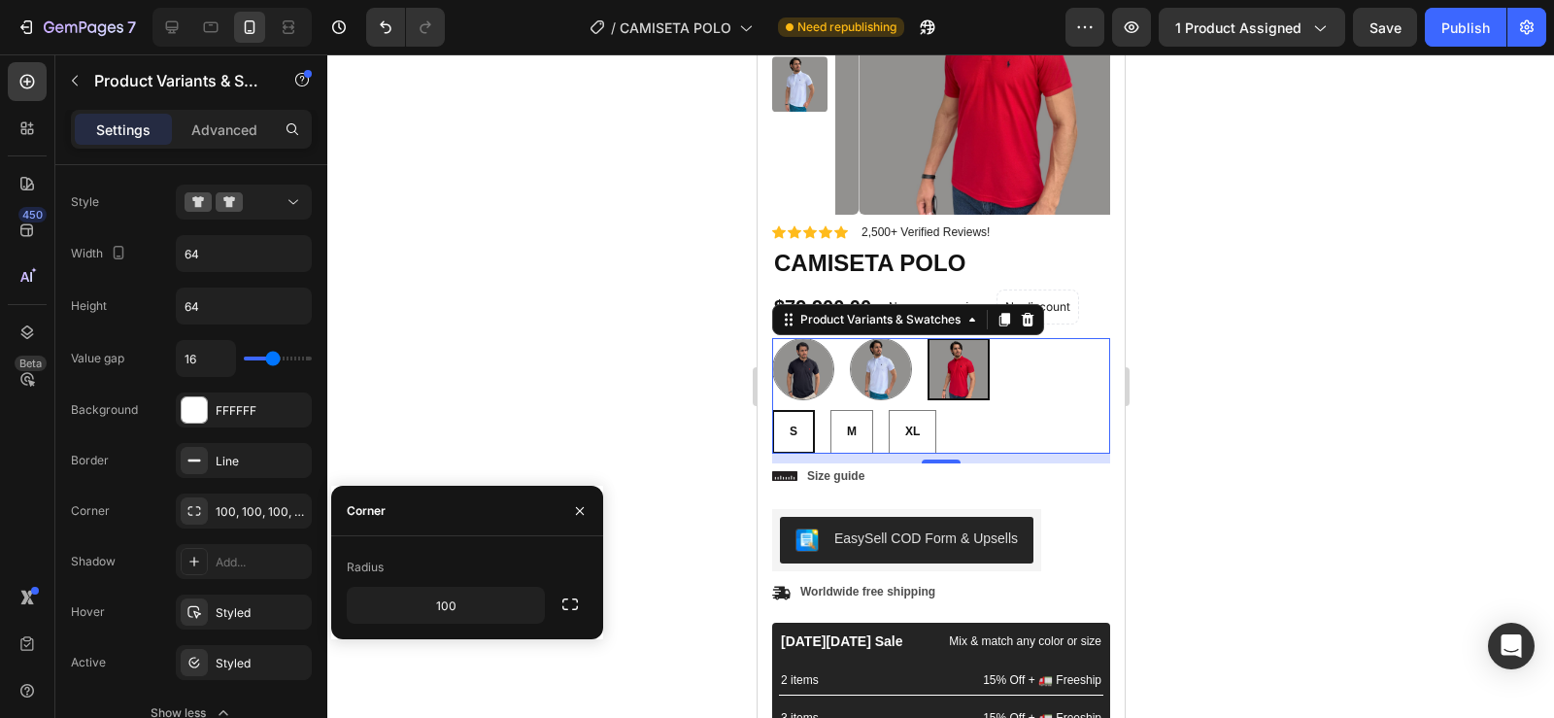
click at [1042, 398] on div "NEGRO NEGRO BLANCO BLANCO ROJO ROJO" at bounding box center [940, 369] width 338 height 62
click at [289, 456] on icon "button" at bounding box center [292, 461] width 16 height 16
radio input "true"
click at [243, 458] on div "Add..." at bounding box center [261, 461] width 91 height 17
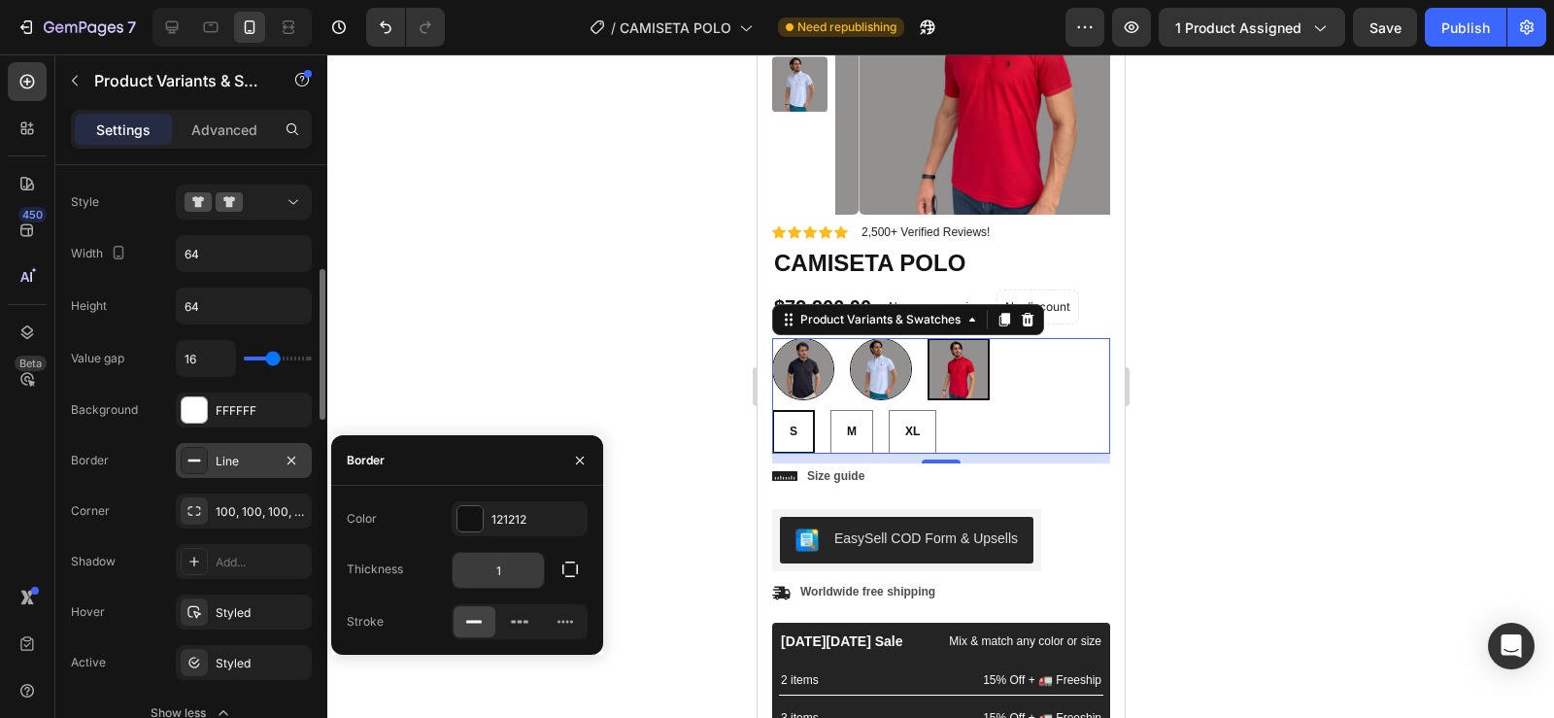
click at [513, 571] on input "1" at bounding box center [498, 570] width 91 height 35
click at [572, 574] on icon "button" at bounding box center [569, 568] width 19 height 19
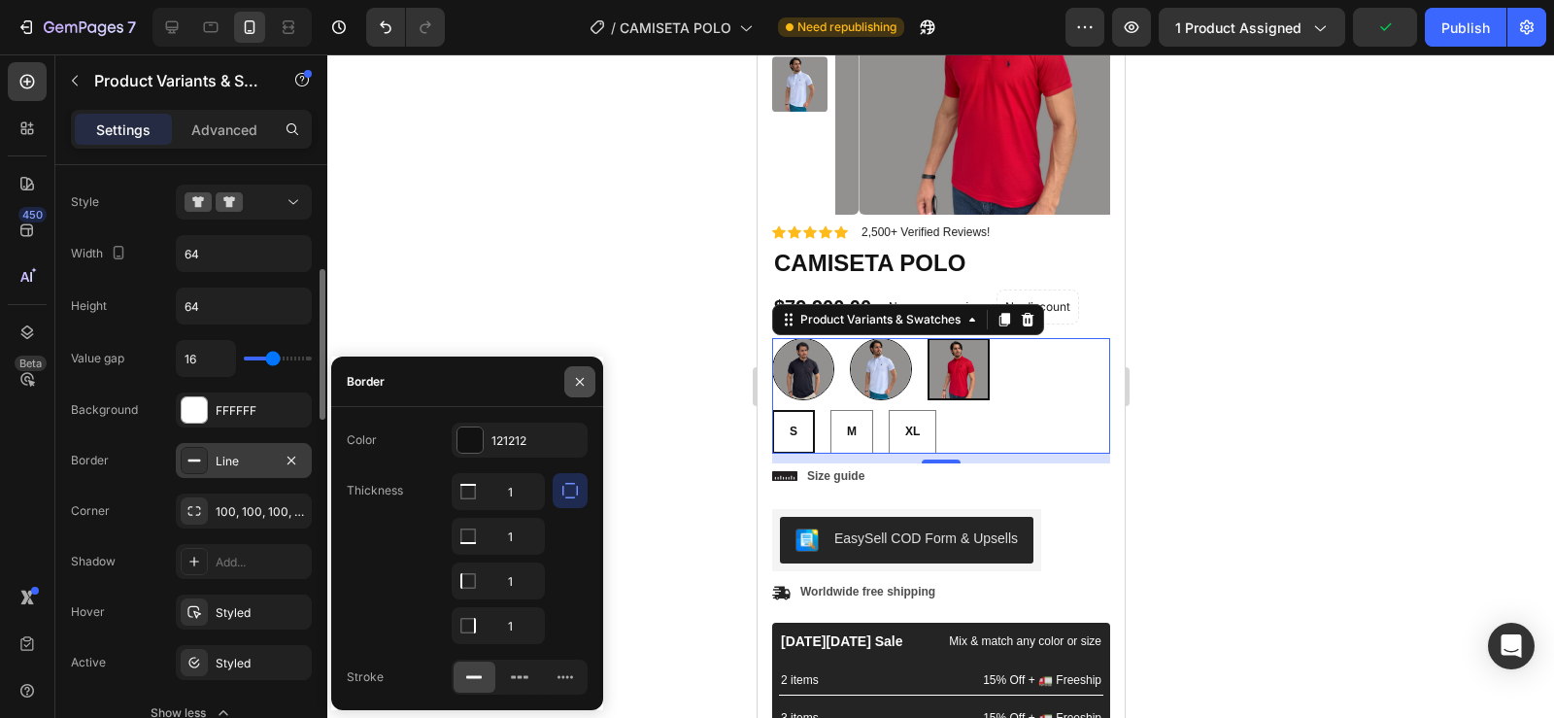
click at [580, 389] on button "button" at bounding box center [579, 381] width 31 height 31
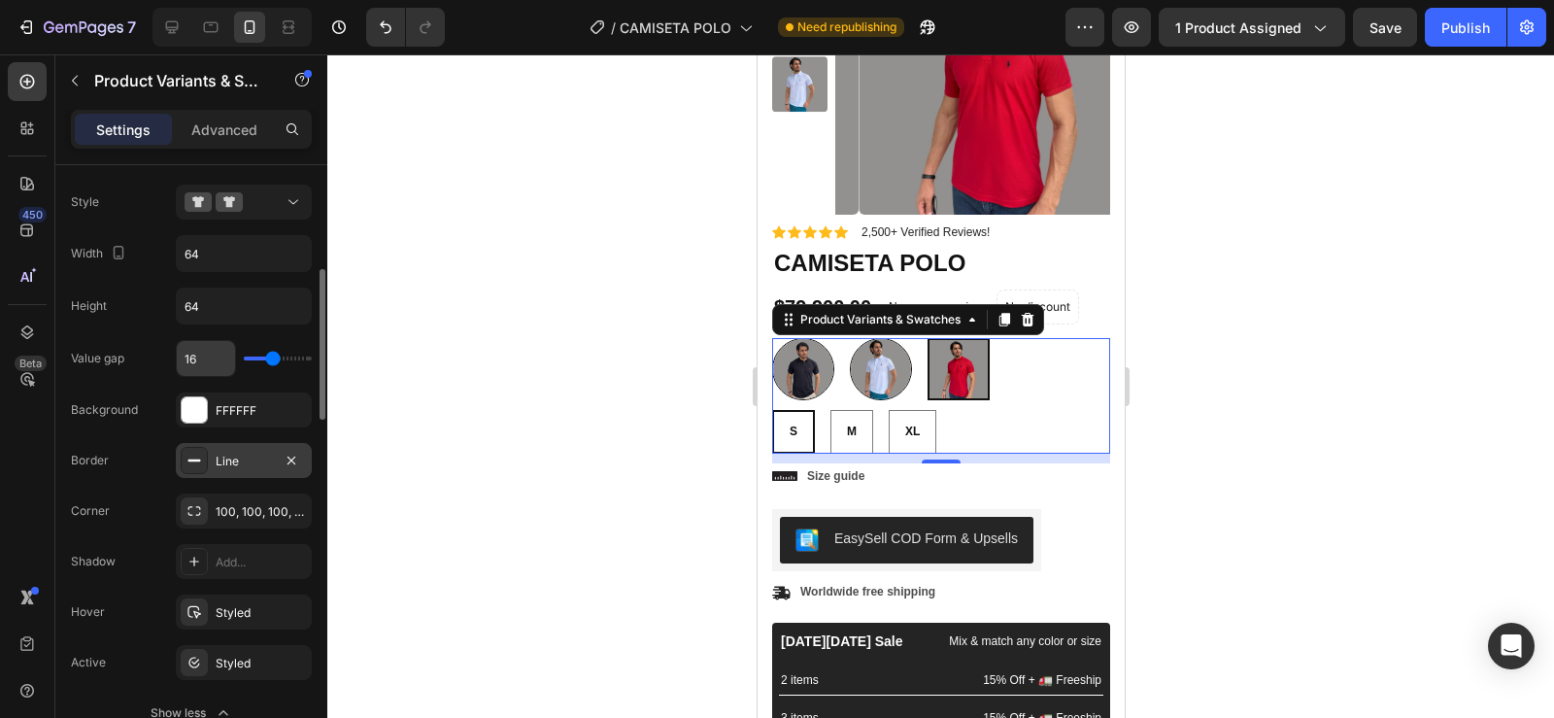
scroll to position [384, 0]
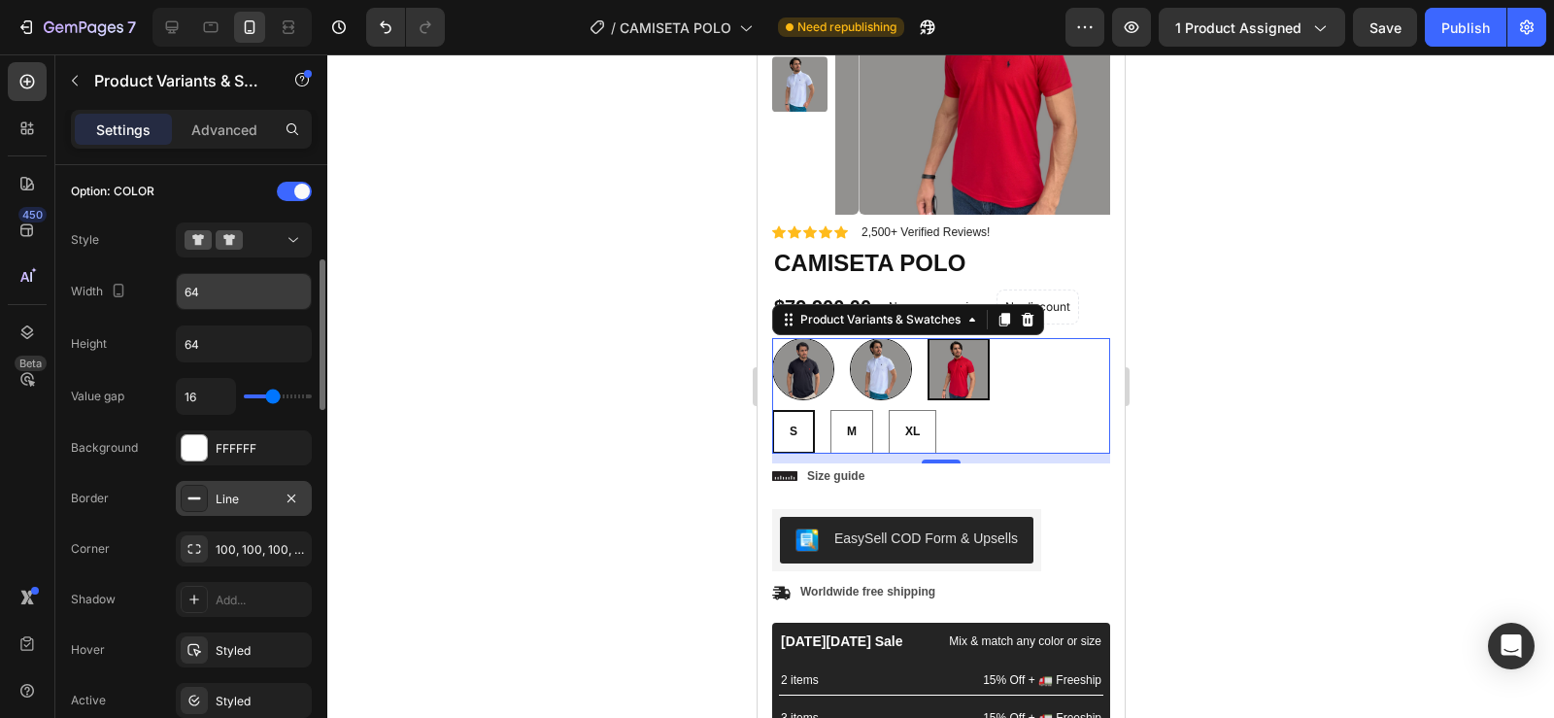
click at [215, 305] on input "64" at bounding box center [244, 291] width 134 height 35
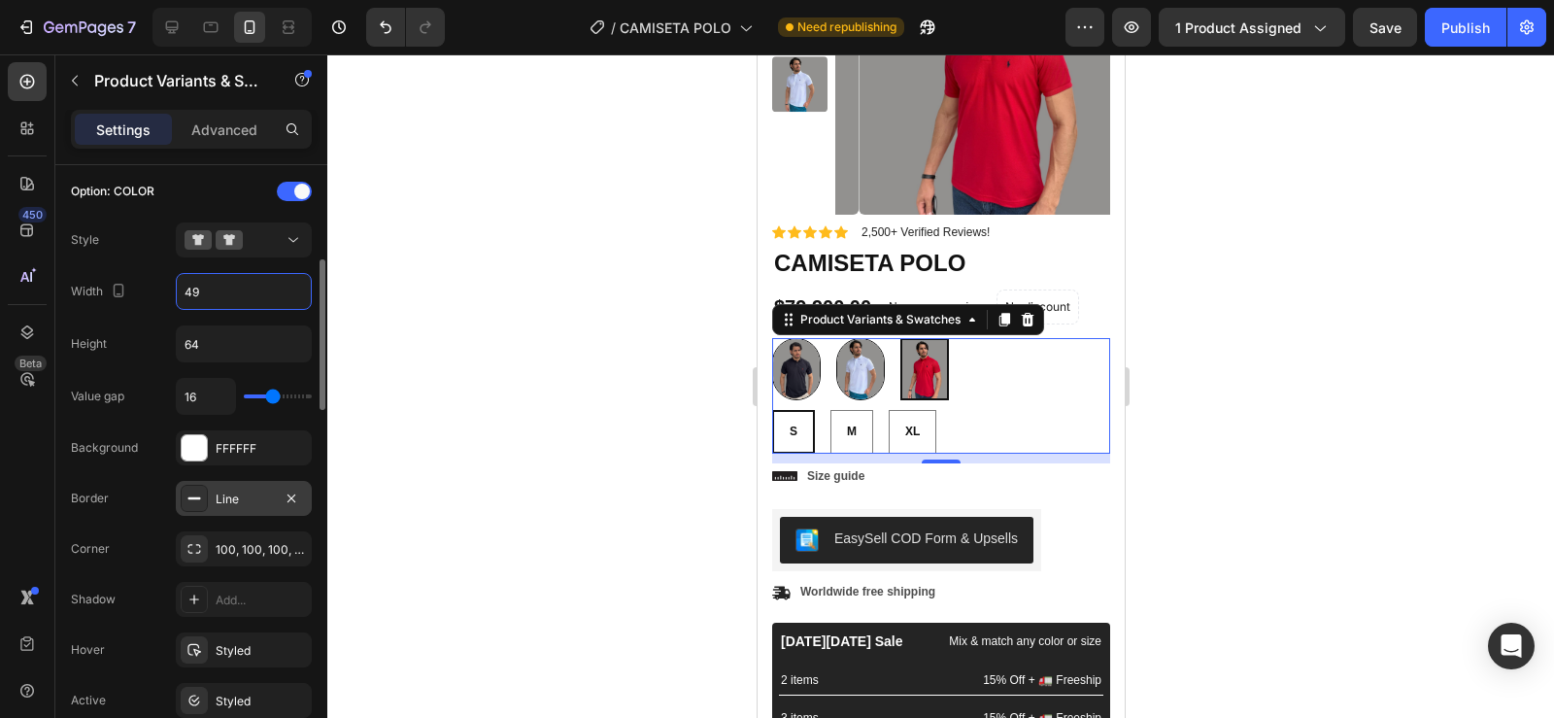
type input "50"
click at [211, 345] on input "64" at bounding box center [244, 343] width 134 height 35
type input "50"
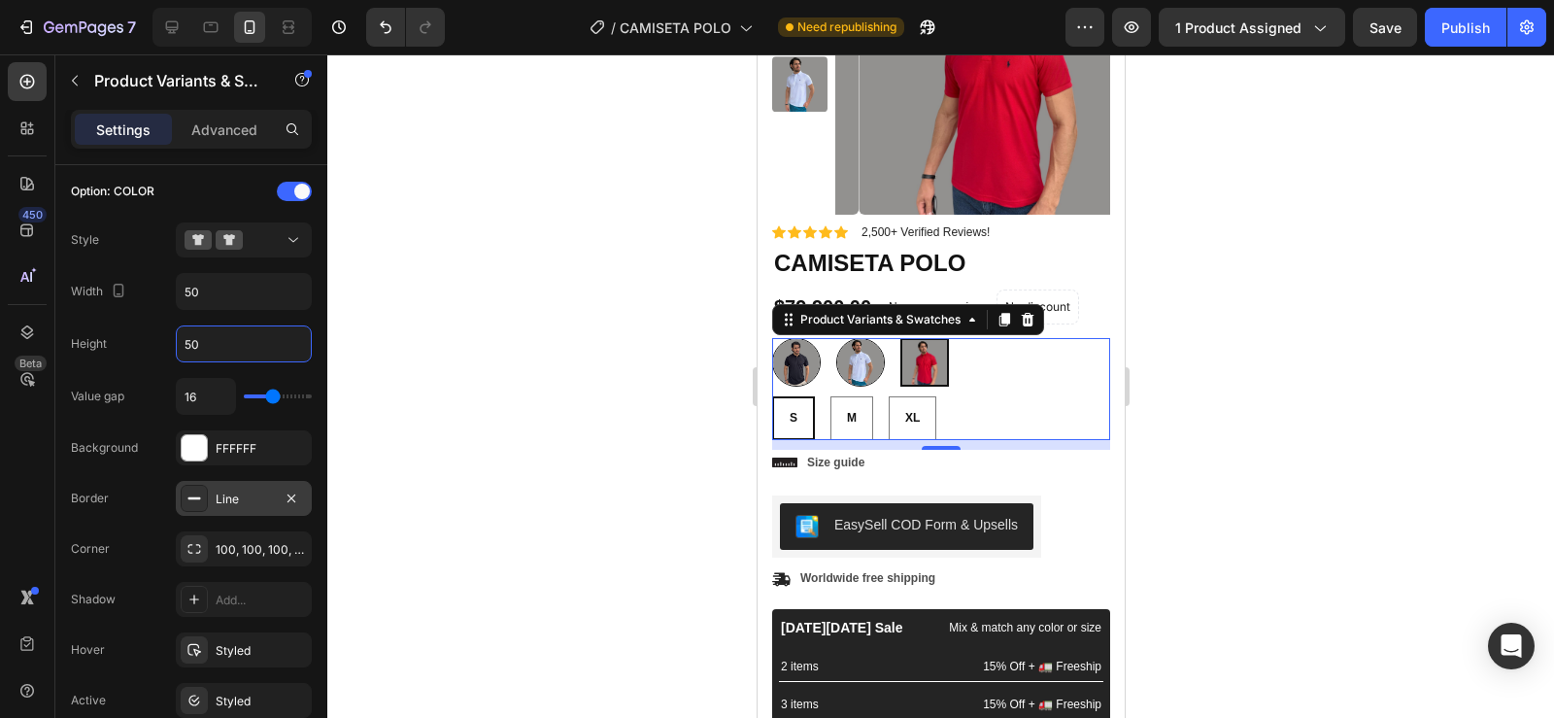
click at [500, 342] on div at bounding box center [940, 385] width 1227 height 663
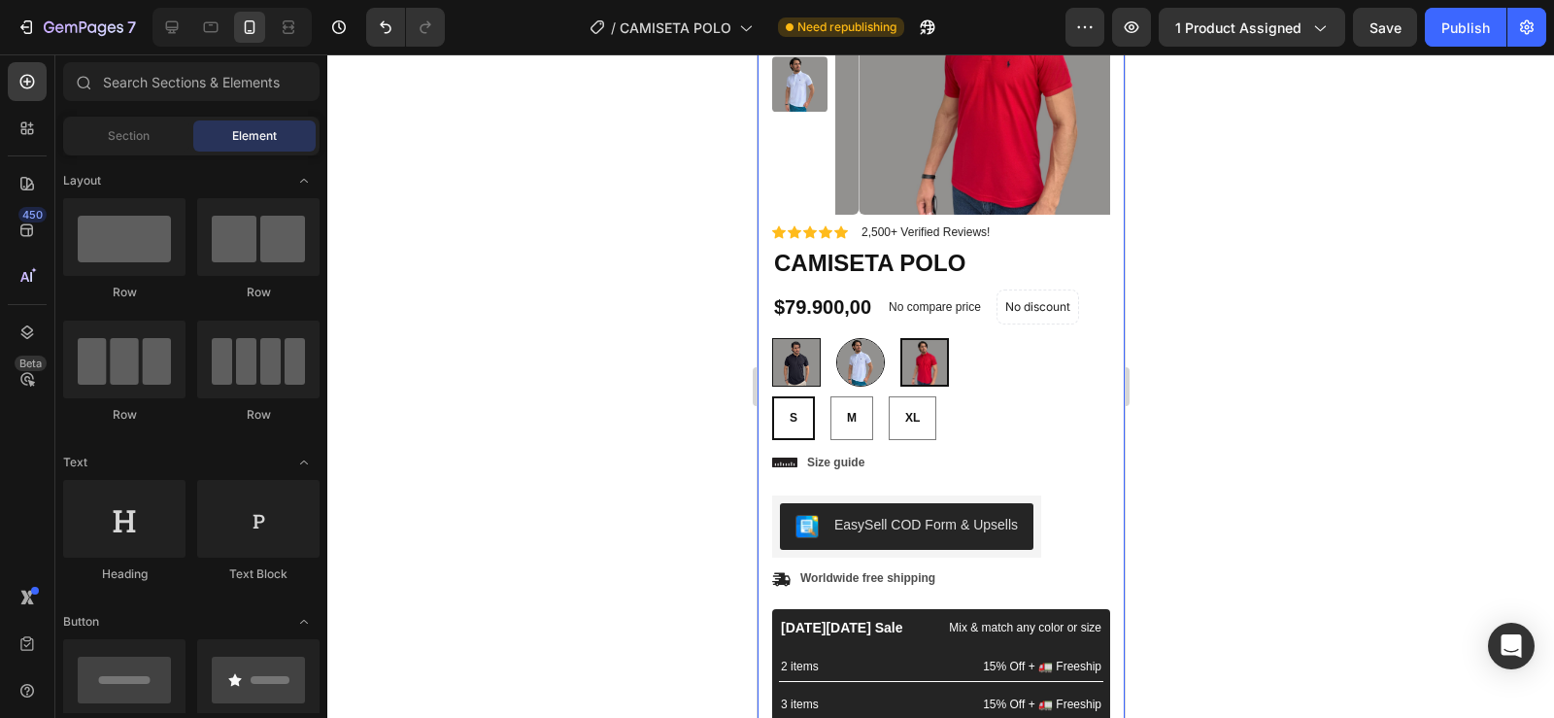
click at [798, 360] on img at bounding box center [795, 362] width 47 height 47
click at [771, 338] on input "NEGRO NEGRO" at bounding box center [770, 337] width 1 height 1
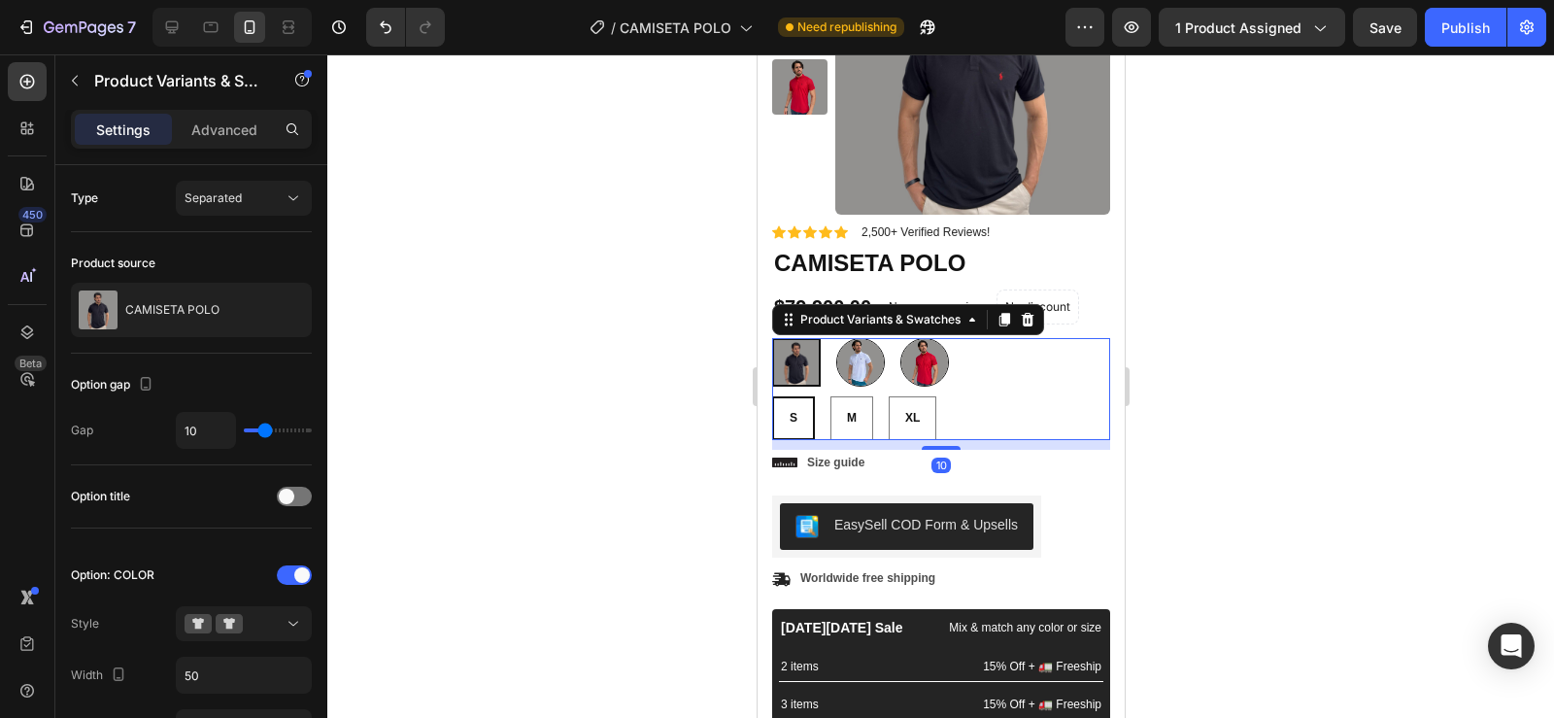
click at [1011, 374] on div "NEGRO NEGRO BLANCO BLANCO ROJO ROJO" at bounding box center [940, 362] width 338 height 49
click at [888, 124] on img at bounding box center [971, 77] width 275 height 275
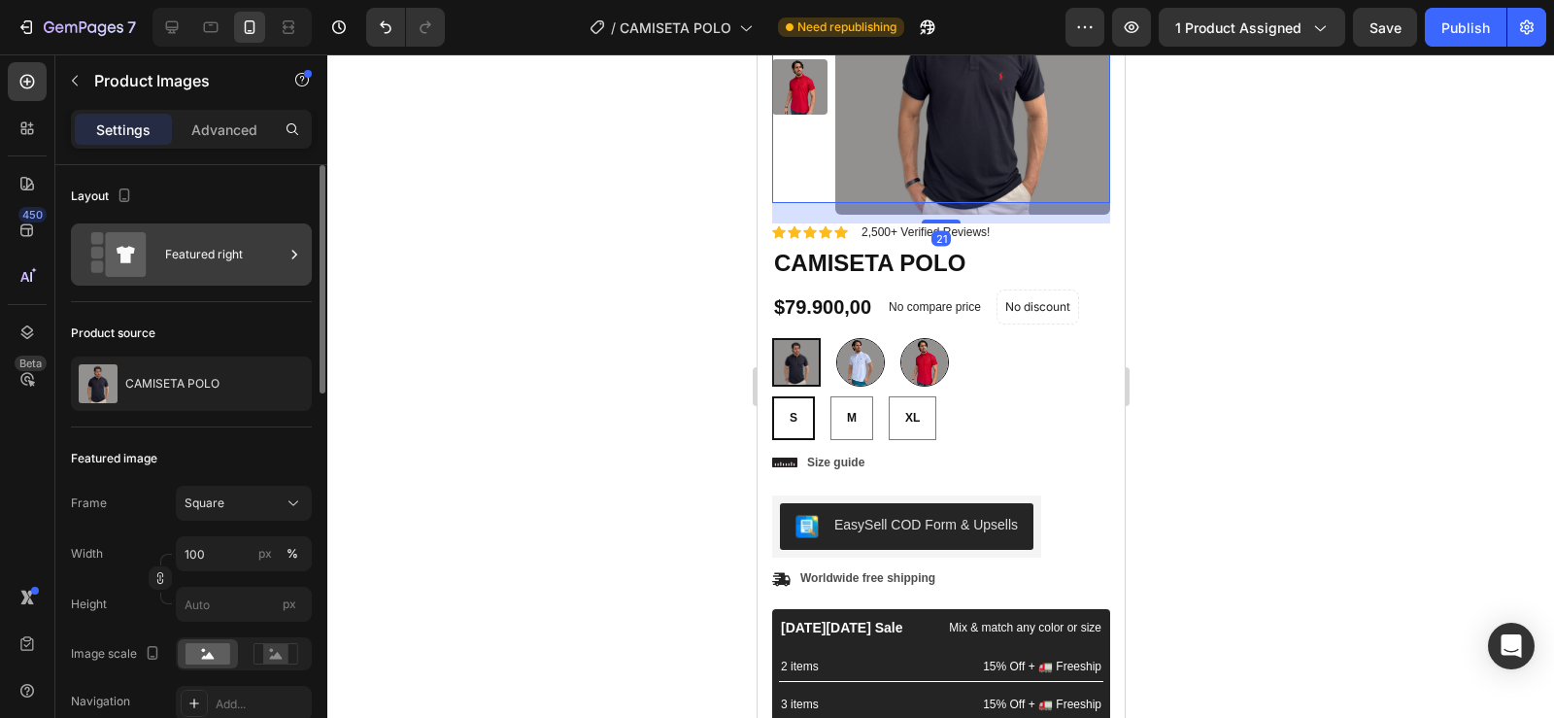
click at [138, 259] on icon at bounding box center [125, 254] width 41 height 45
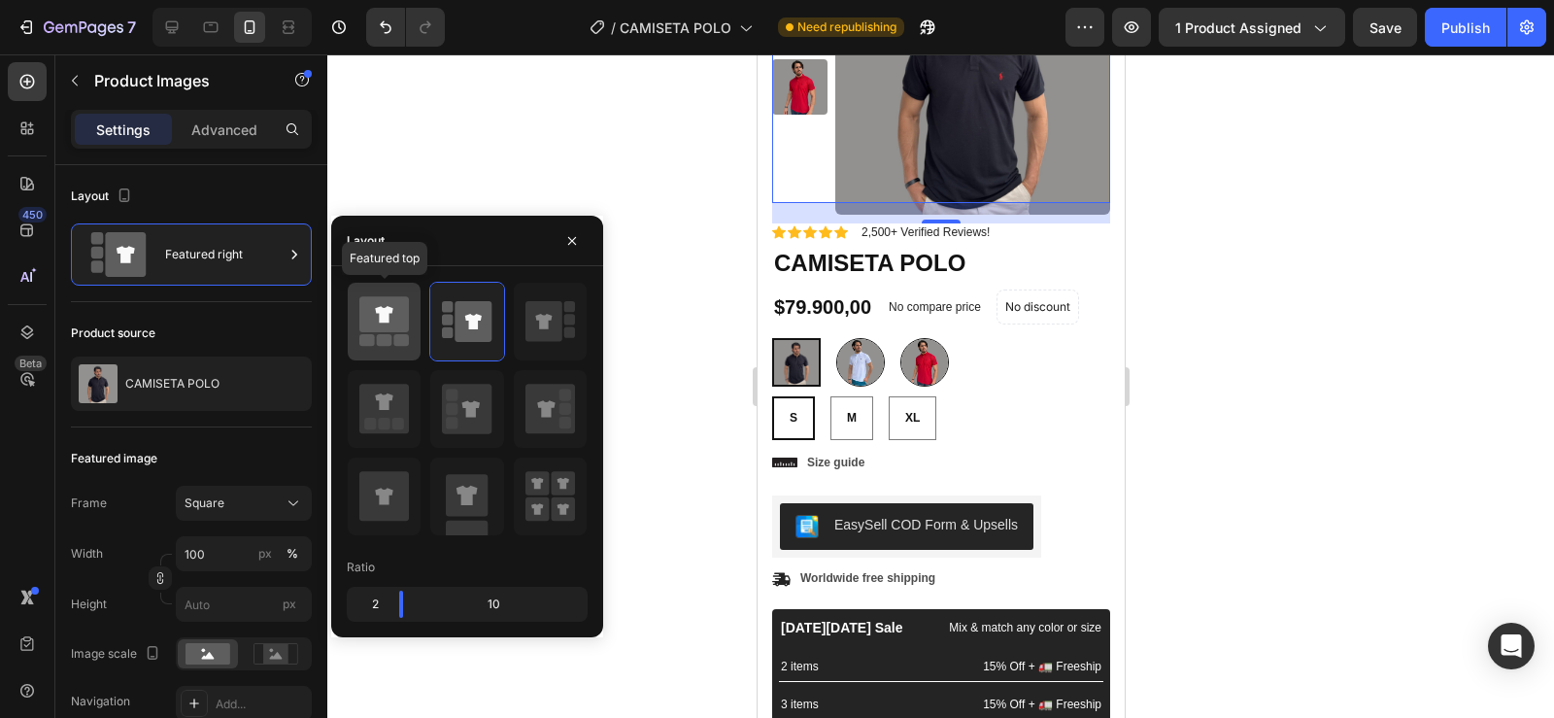
click at [375, 328] on icon at bounding box center [384, 314] width 50 height 36
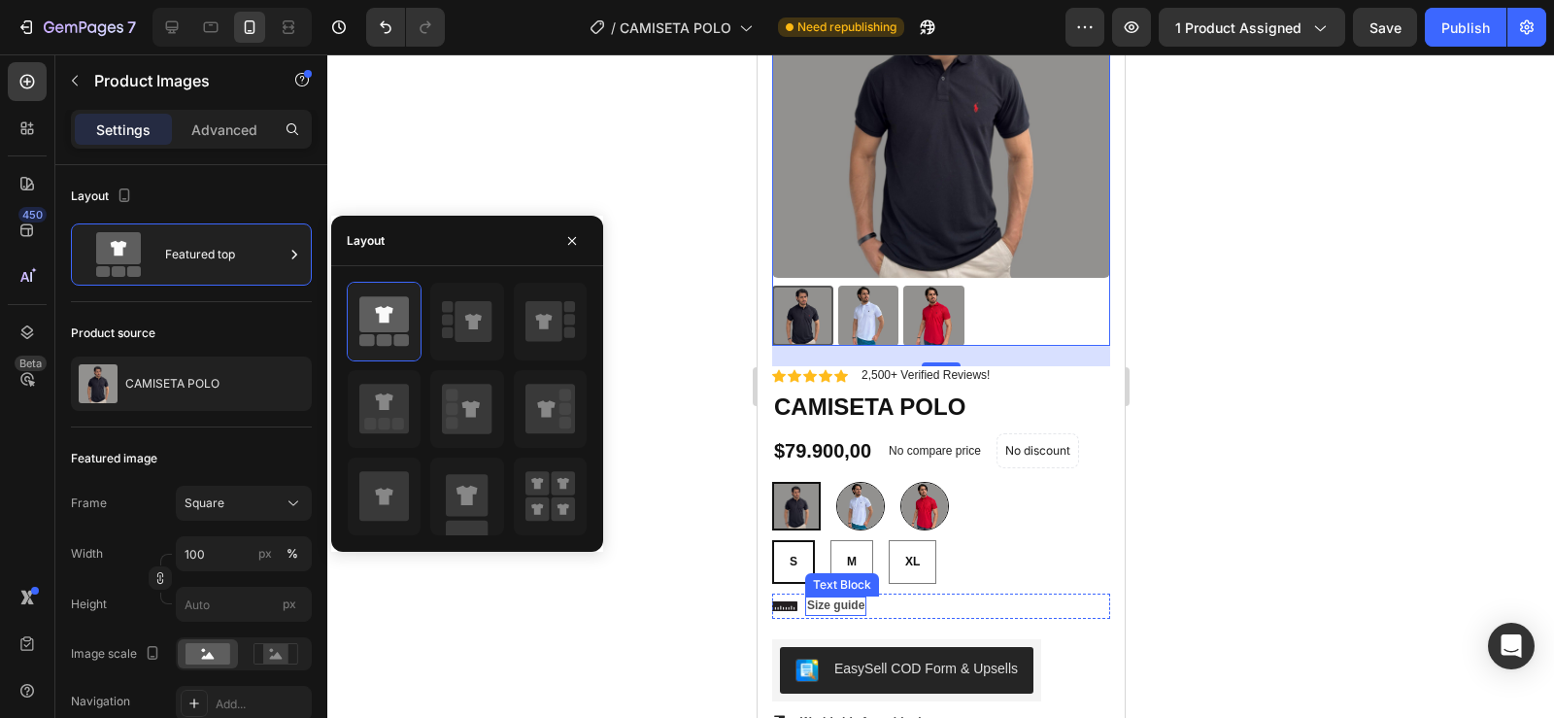
click at [842, 598] on p "Size guide" at bounding box center [834, 606] width 57 height 16
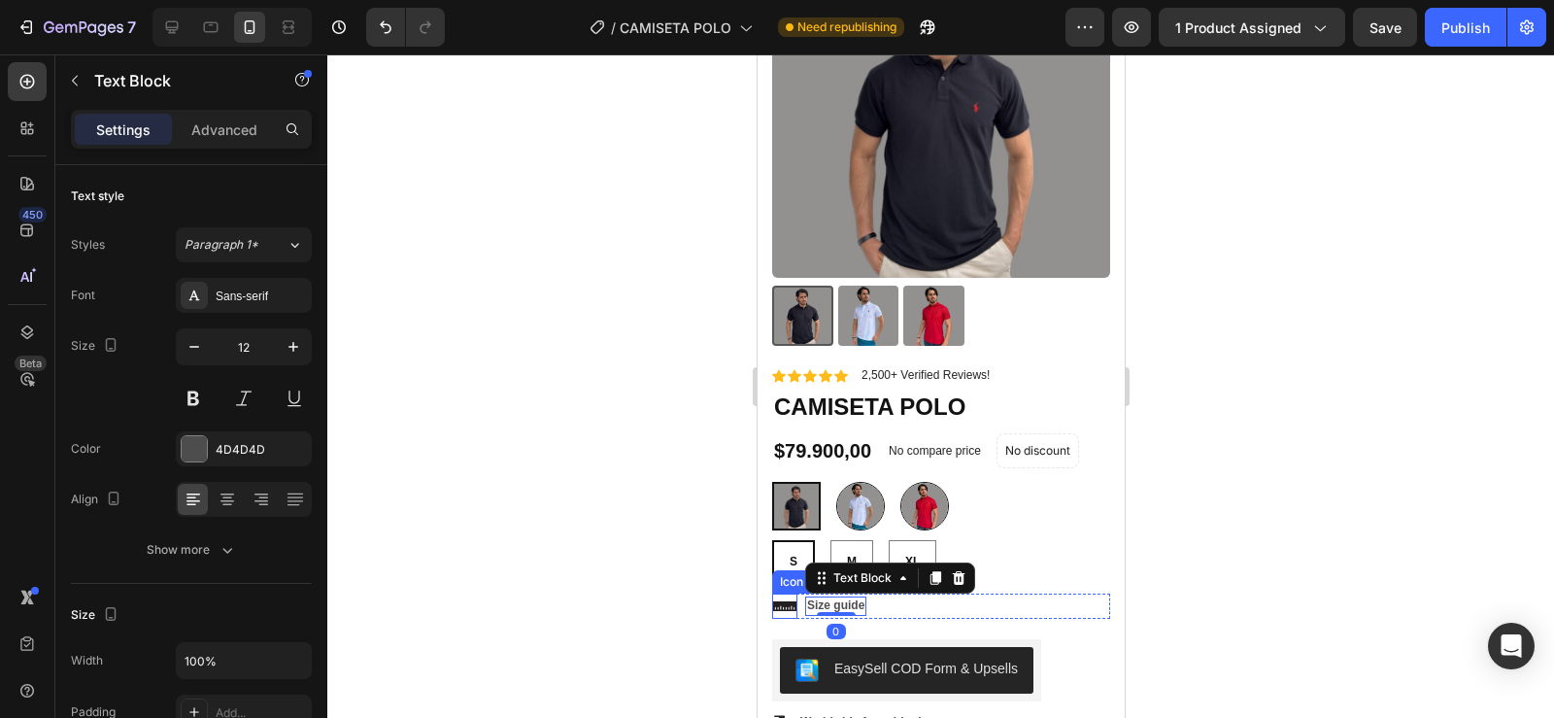
click at [779, 601] on icon at bounding box center [783, 606] width 25 height 10
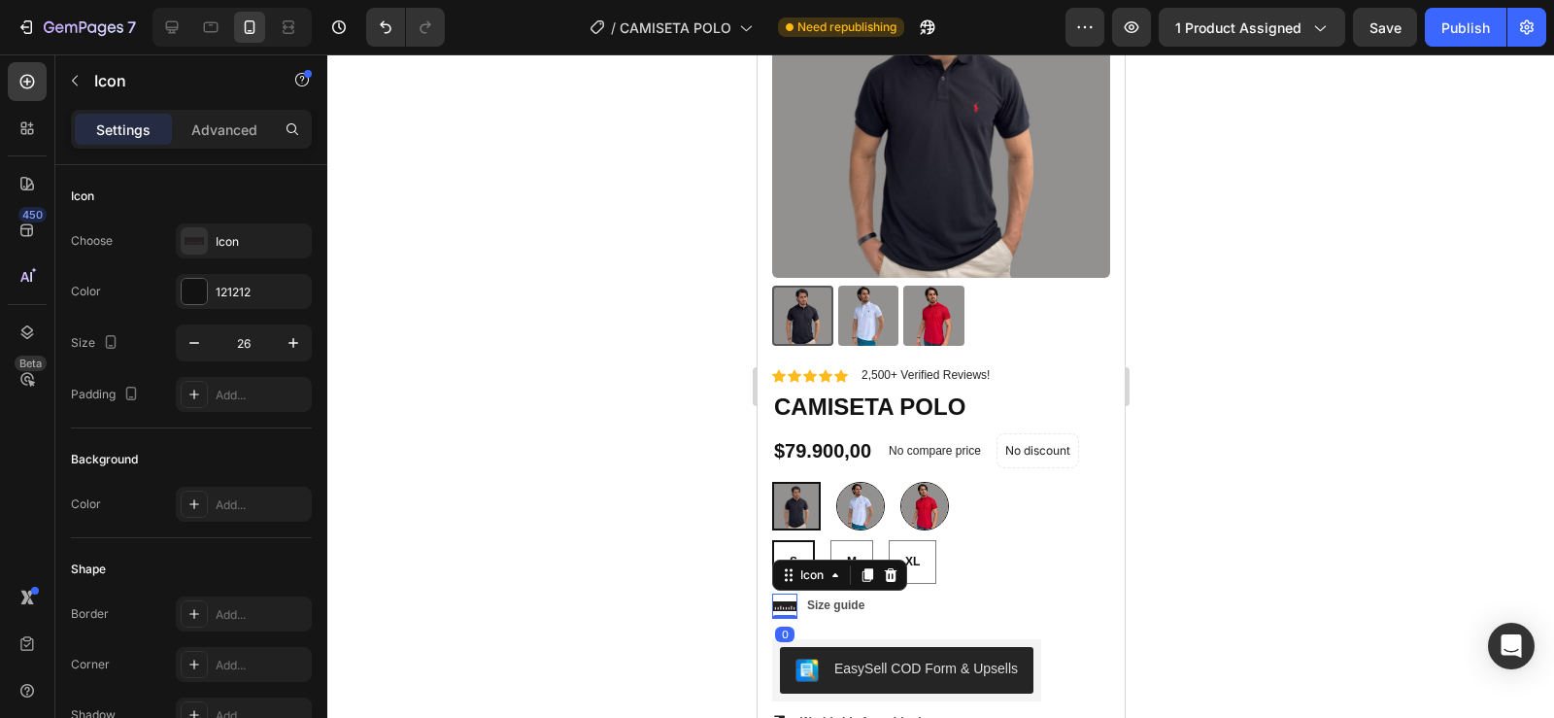
click at [779, 601] on icon at bounding box center [783, 606] width 25 height 10
click at [833, 598] on p "Size guide" at bounding box center [834, 606] width 57 height 16
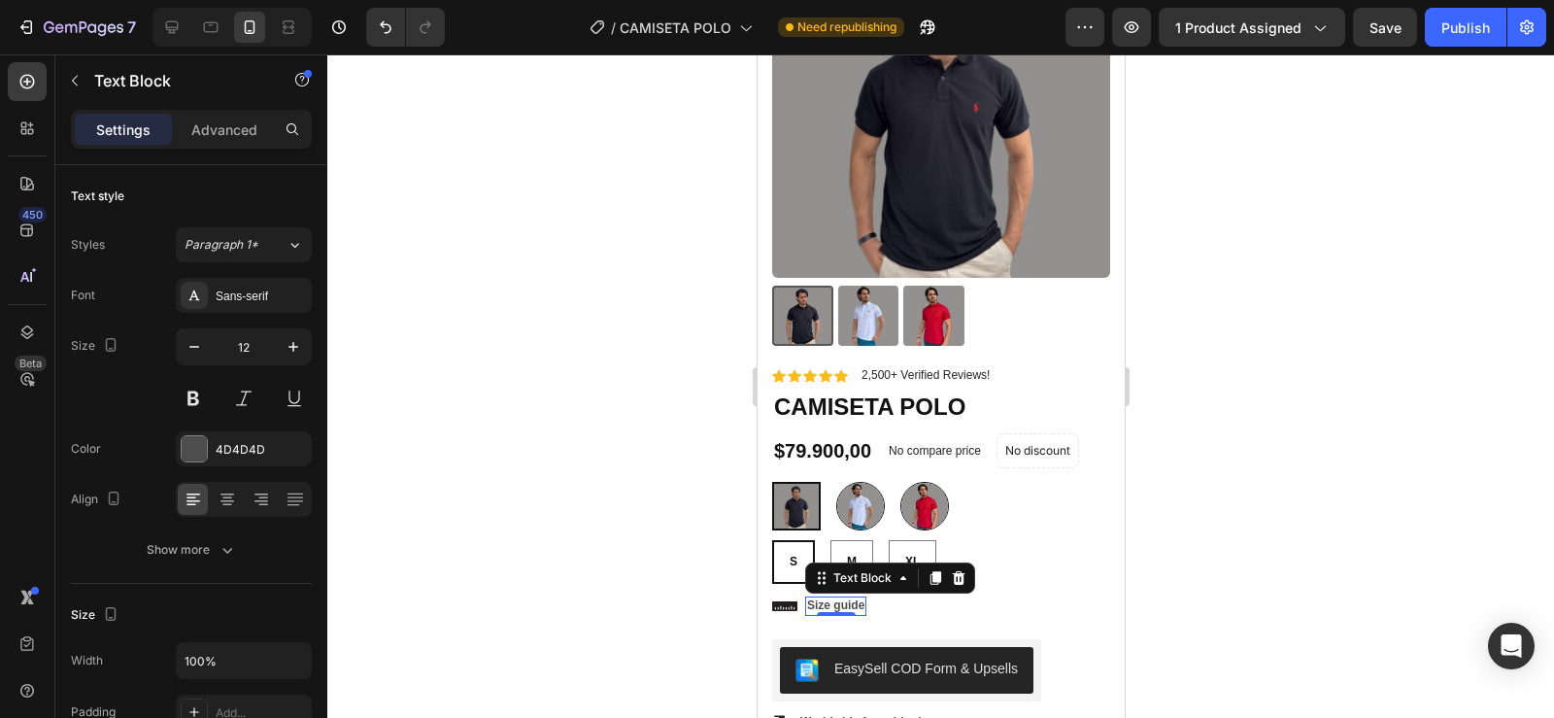
click at [834, 598] on p "Size guide" at bounding box center [834, 606] width 57 height 16
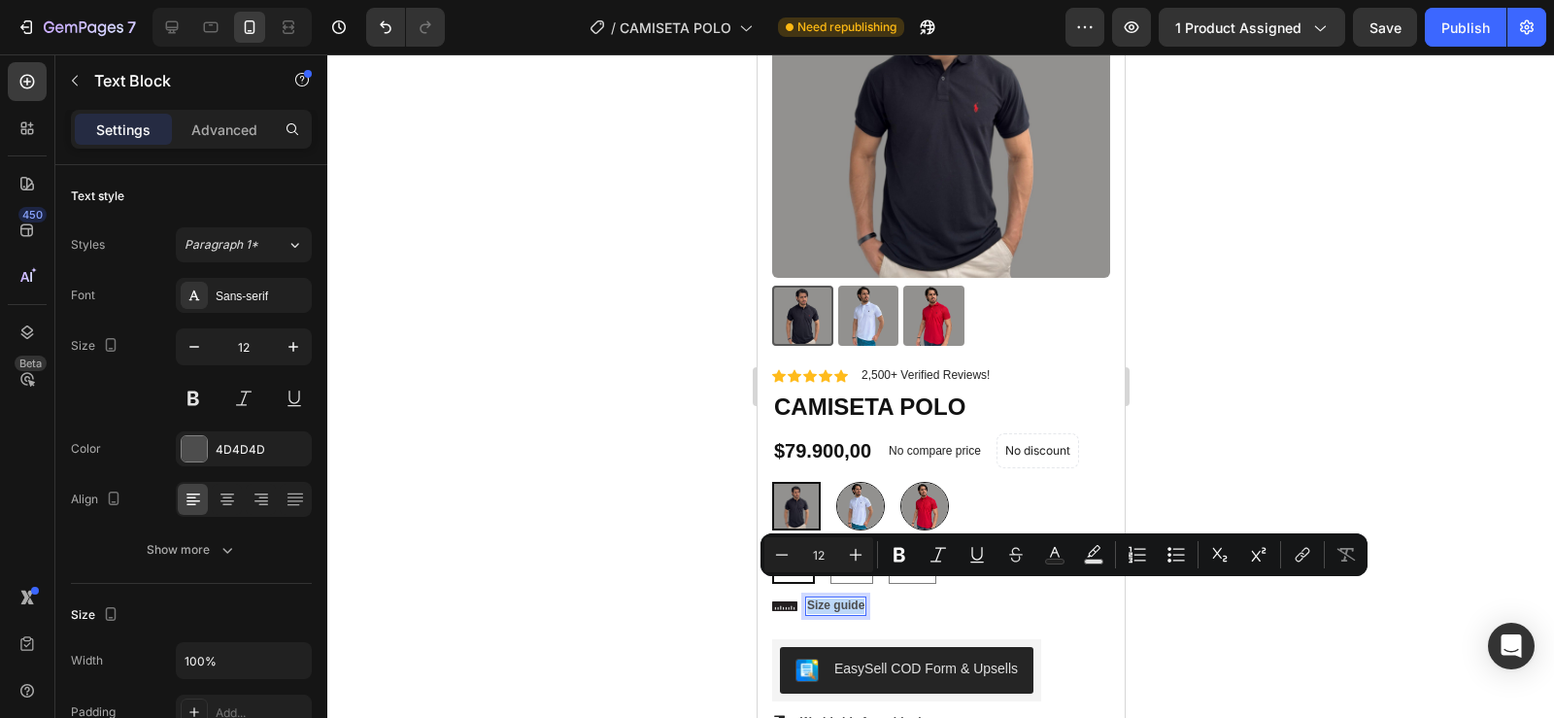
click at [841, 598] on p "Size guide" at bounding box center [834, 606] width 57 height 16
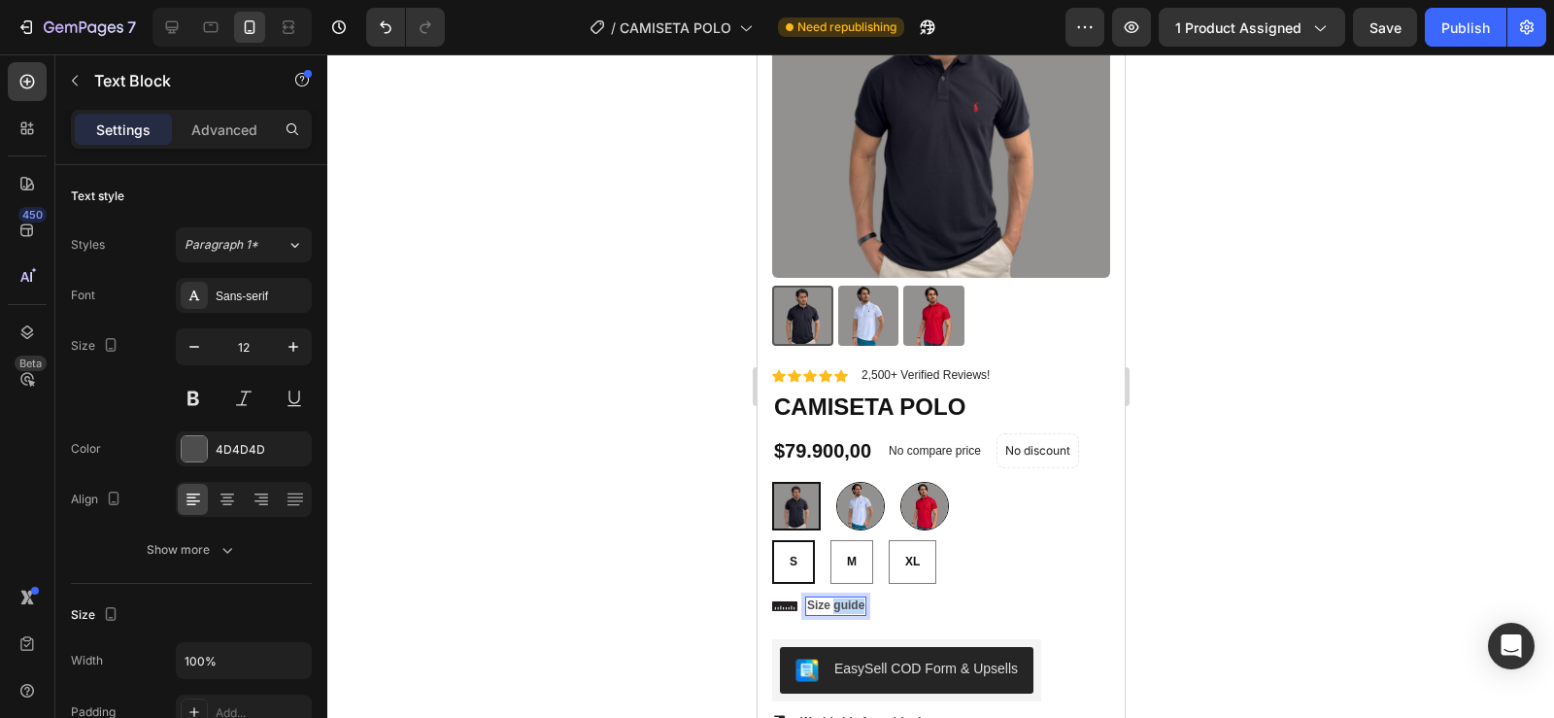
click at [841, 598] on p "Size guide" at bounding box center [834, 606] width 57 height 16
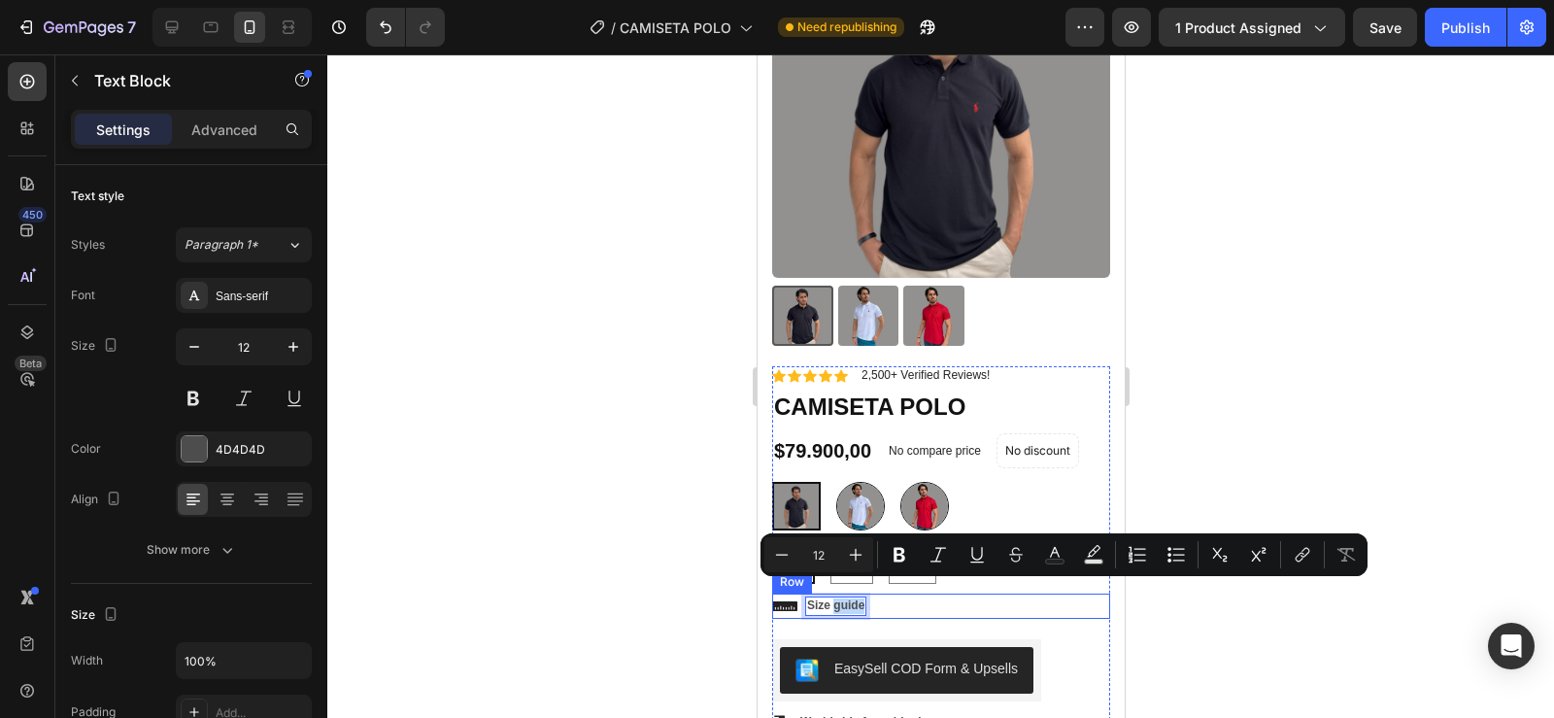
click at [936, 598] on div "Icon Size guide Text Block 0 Row" at bounding box center [940, 605] width 338 height 25
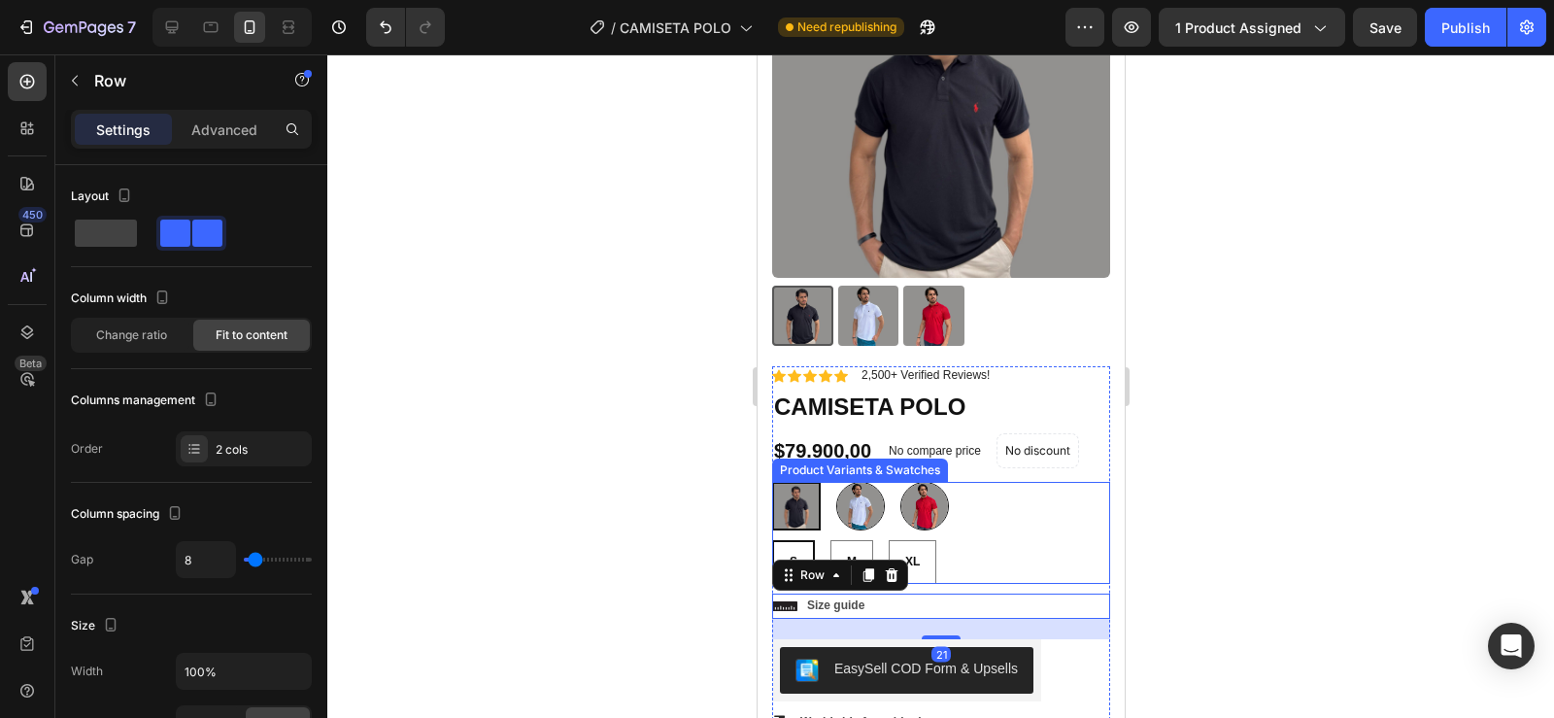
click at [941, 540] on div "S S S M M M XL XL XL" at bounding box center [940, 562] width 338 height 44
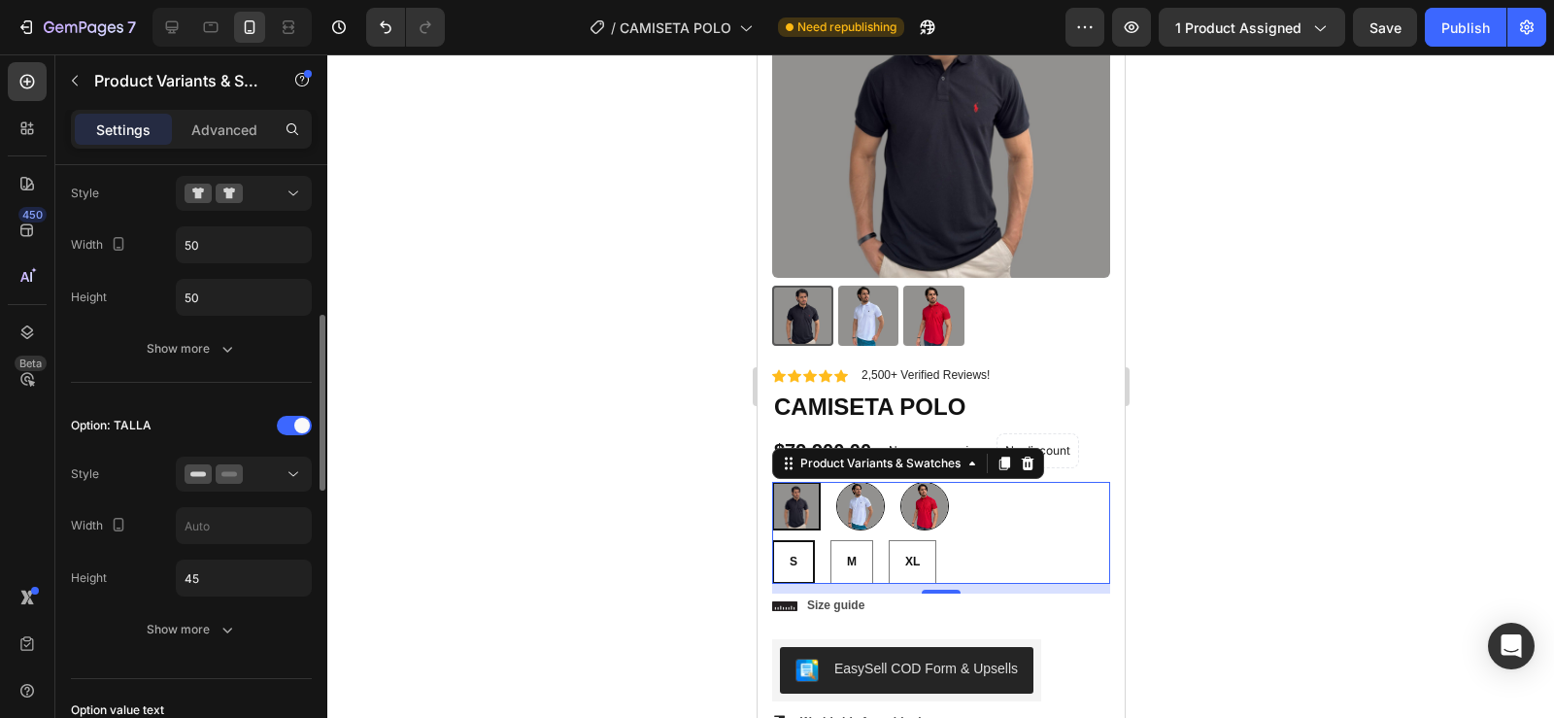
scroll to position [450, 0]
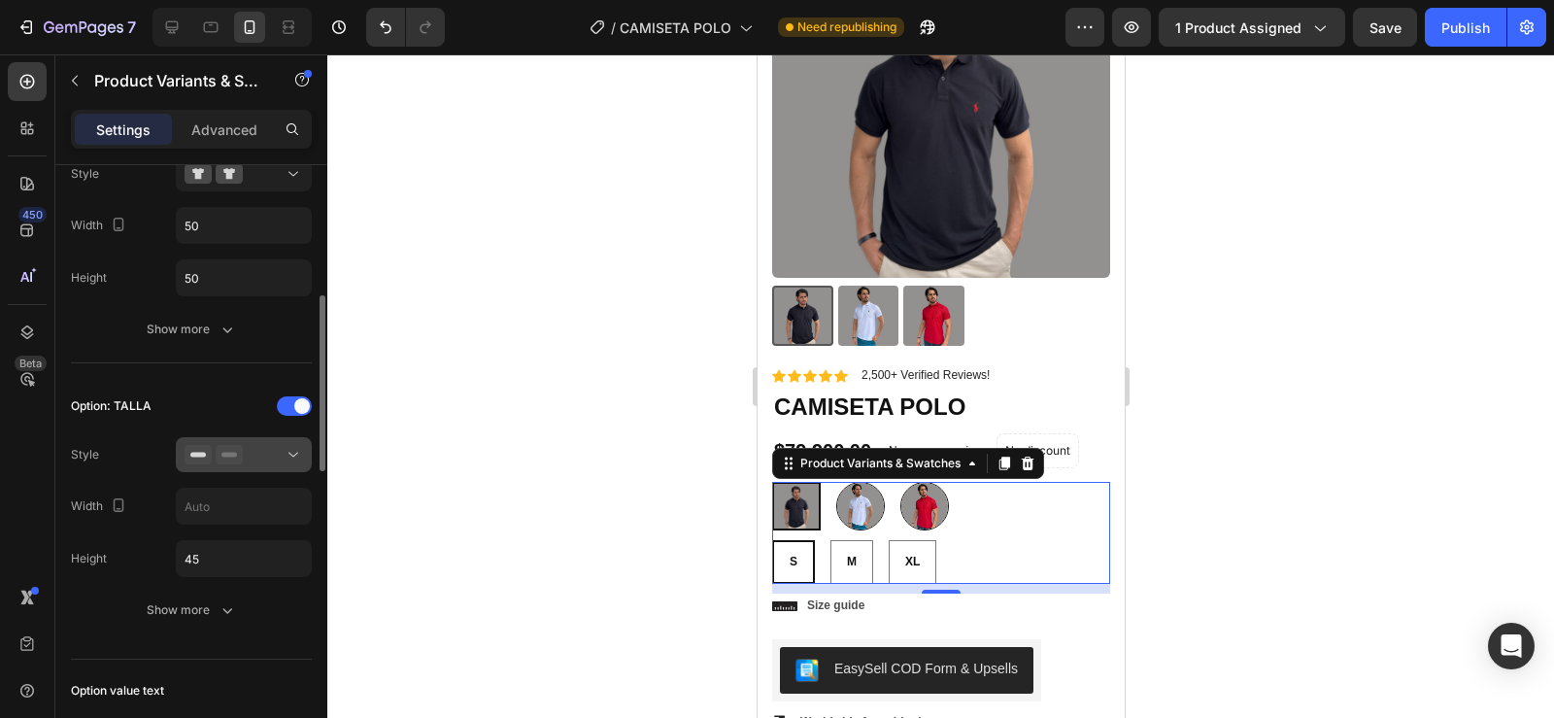
click at [281, 446] on div at bounding box center [244, 454] width 118 height 19
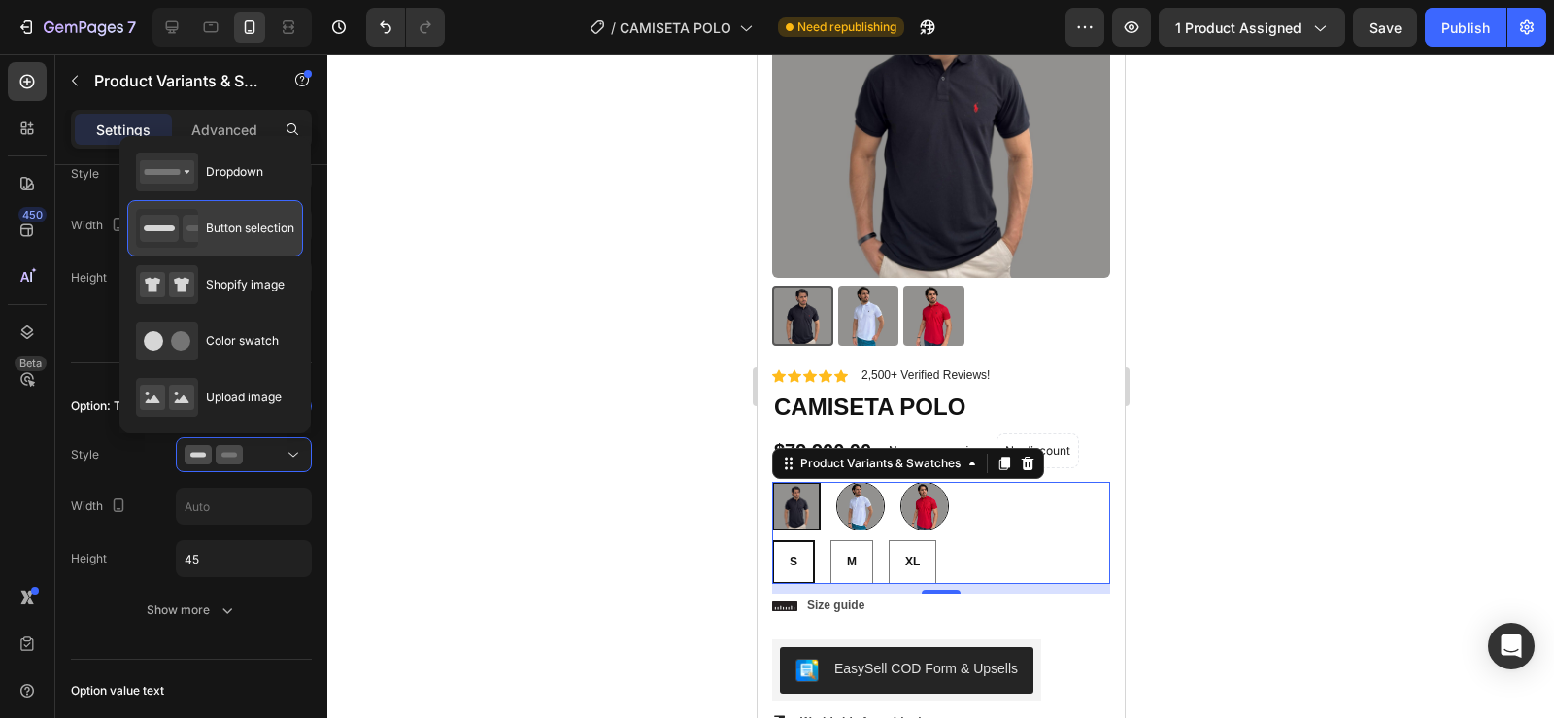
click at [239, 239] on div "Button selection" at bounding box center [215, 228] width 158 height 39
radio input "true"
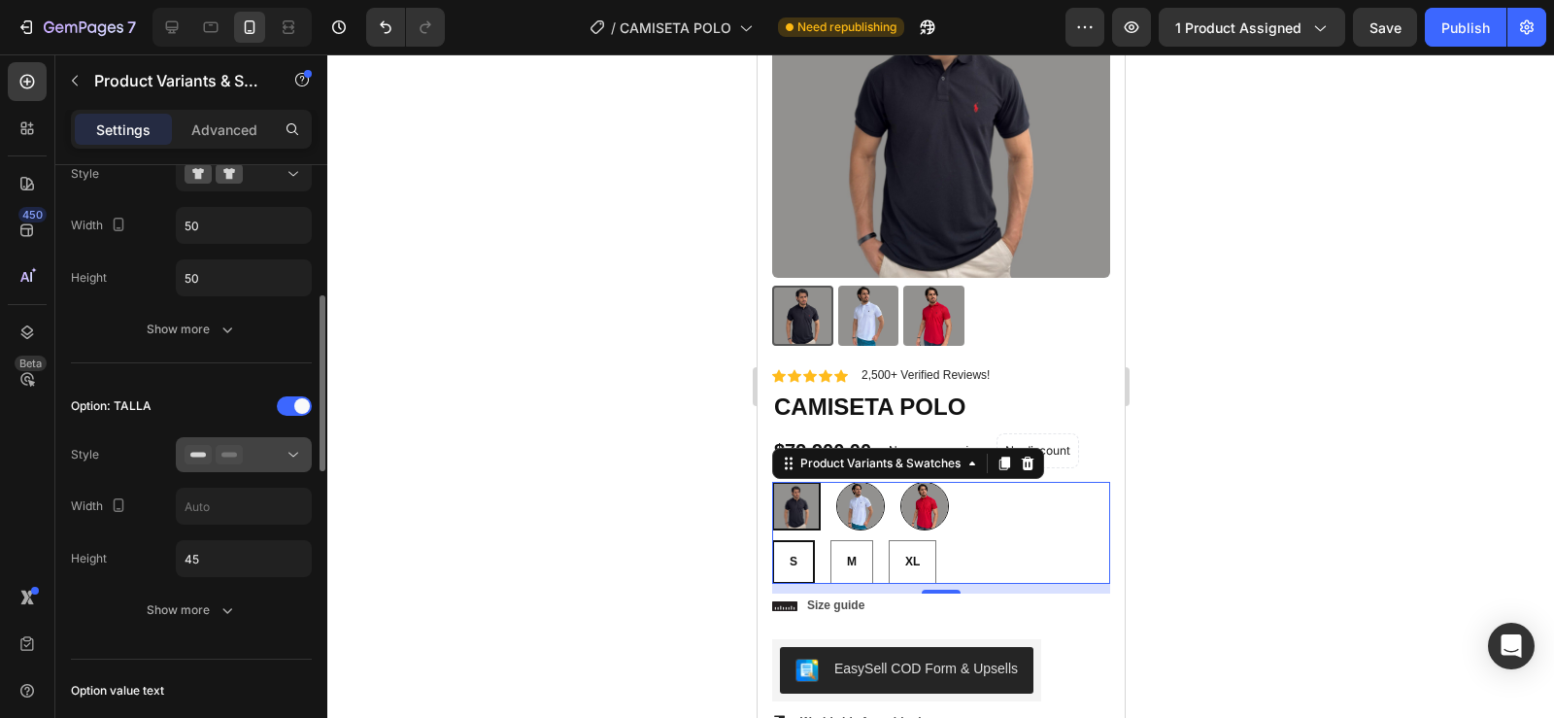
click at [251, 449] on div at bounding box center [244, 454] width 118 height 19
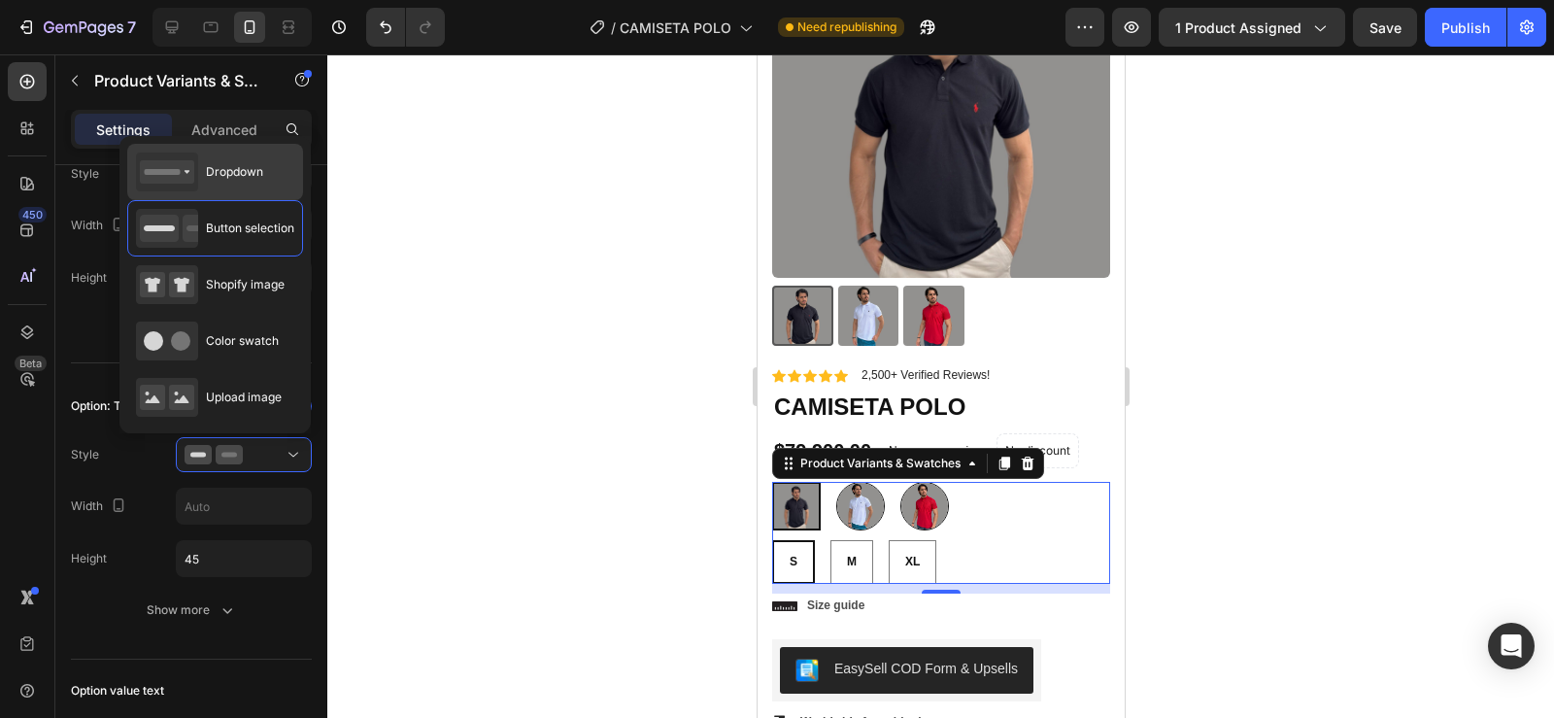
click at [227, 187] on div "Dropdown" at bounding box center [199, 171] width 127 height 39
type input "100%"
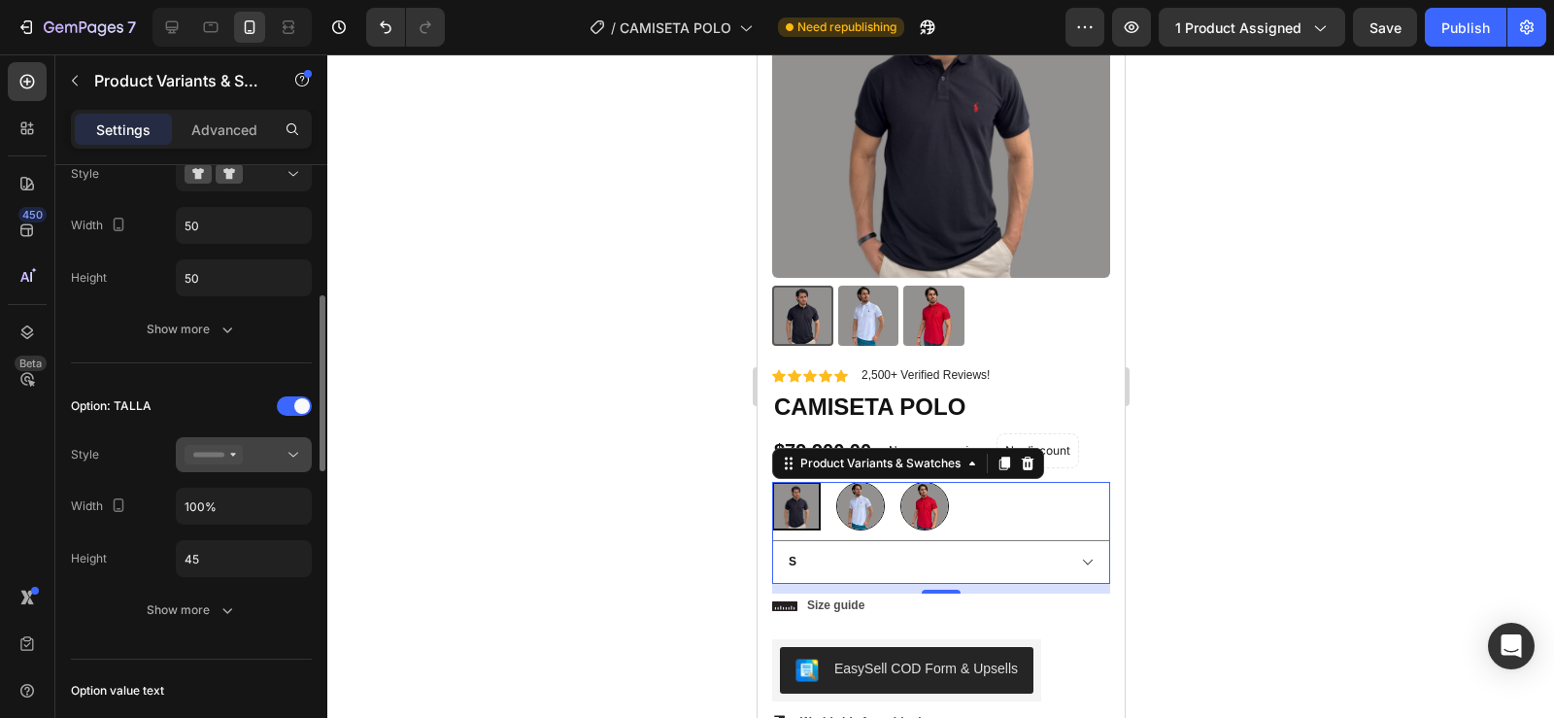
click at [240, 459] on icon at bounding box center [214, 454] width 58 height 19
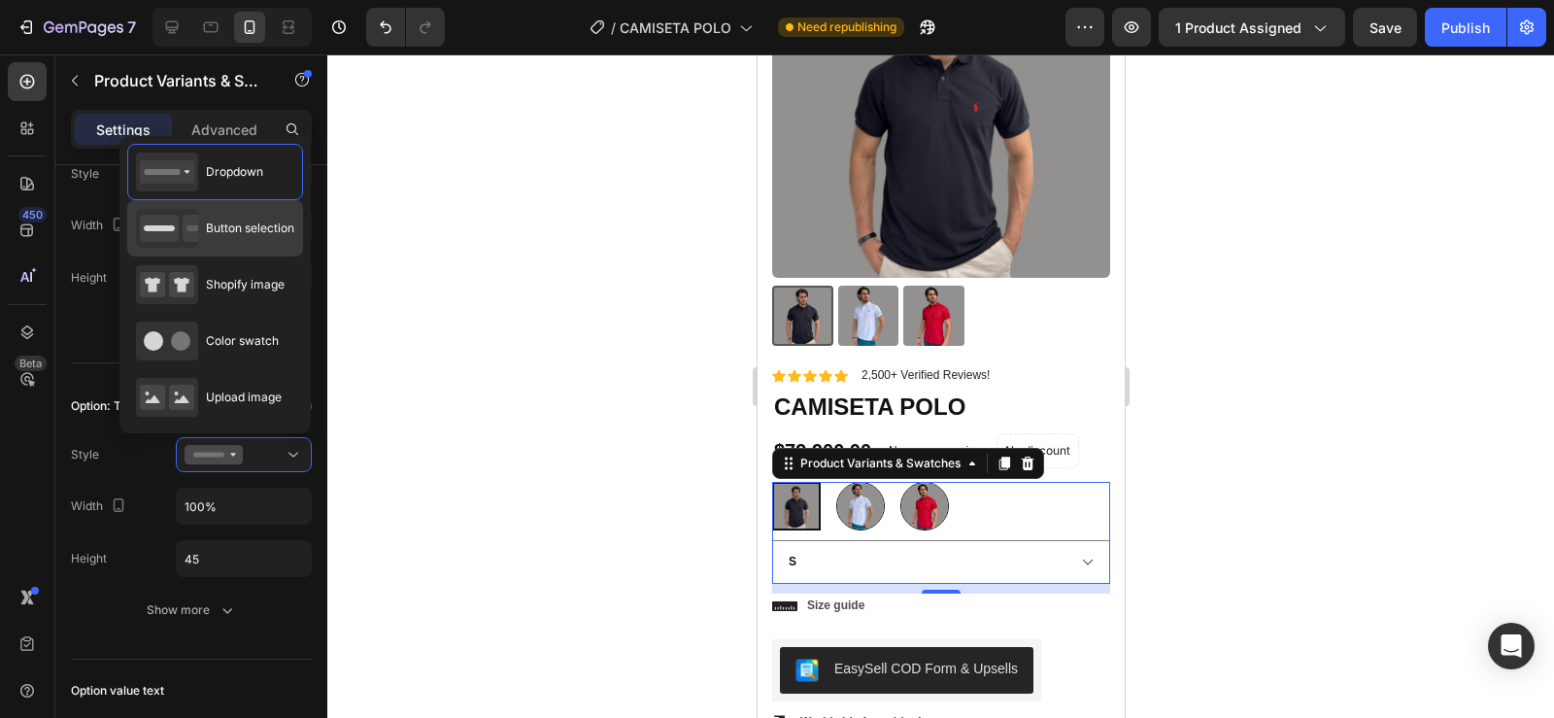
click at [225, 240] on div "Button selection" at bounding box center [215, 228] width 158 height 39
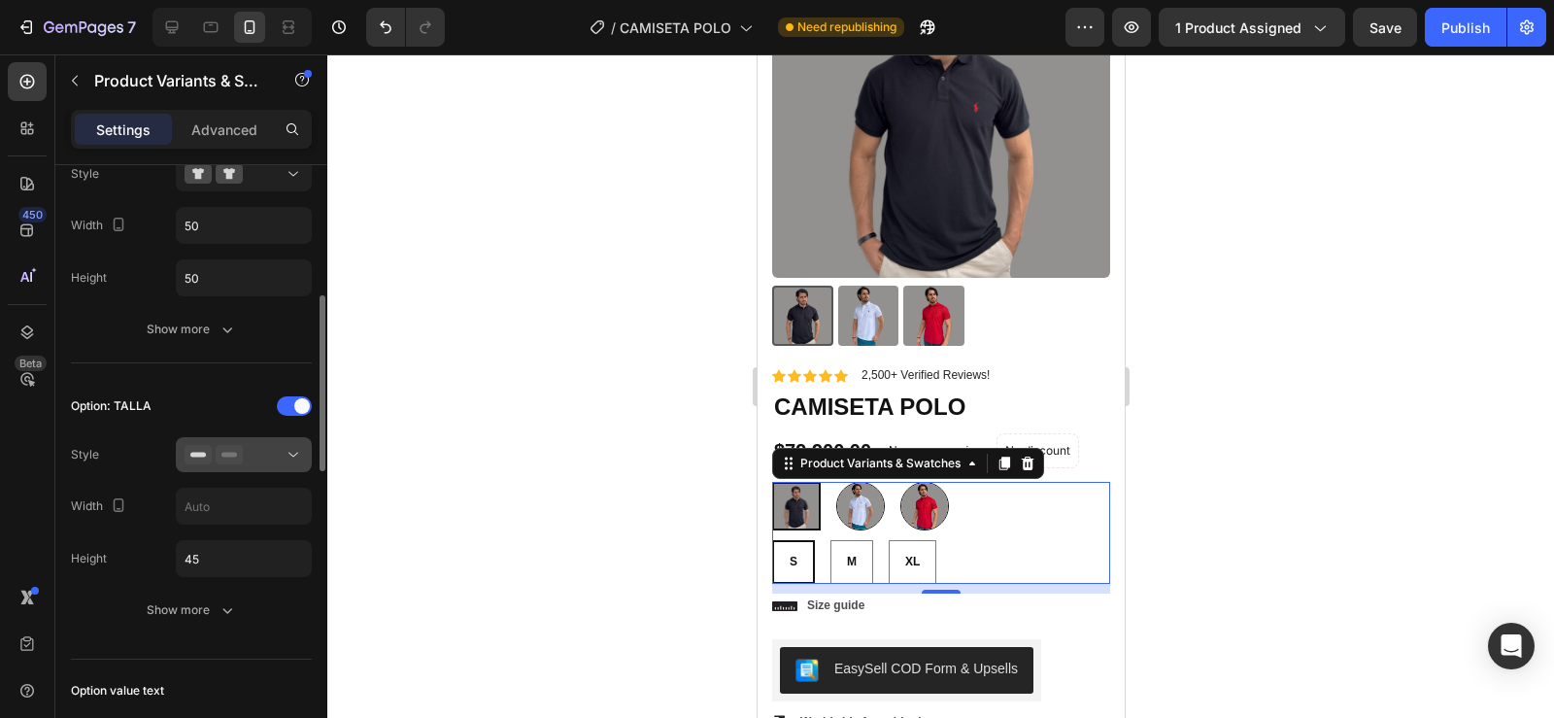
click at [242, 450] on icon at bounding box center [229, 454] width 27 height 19
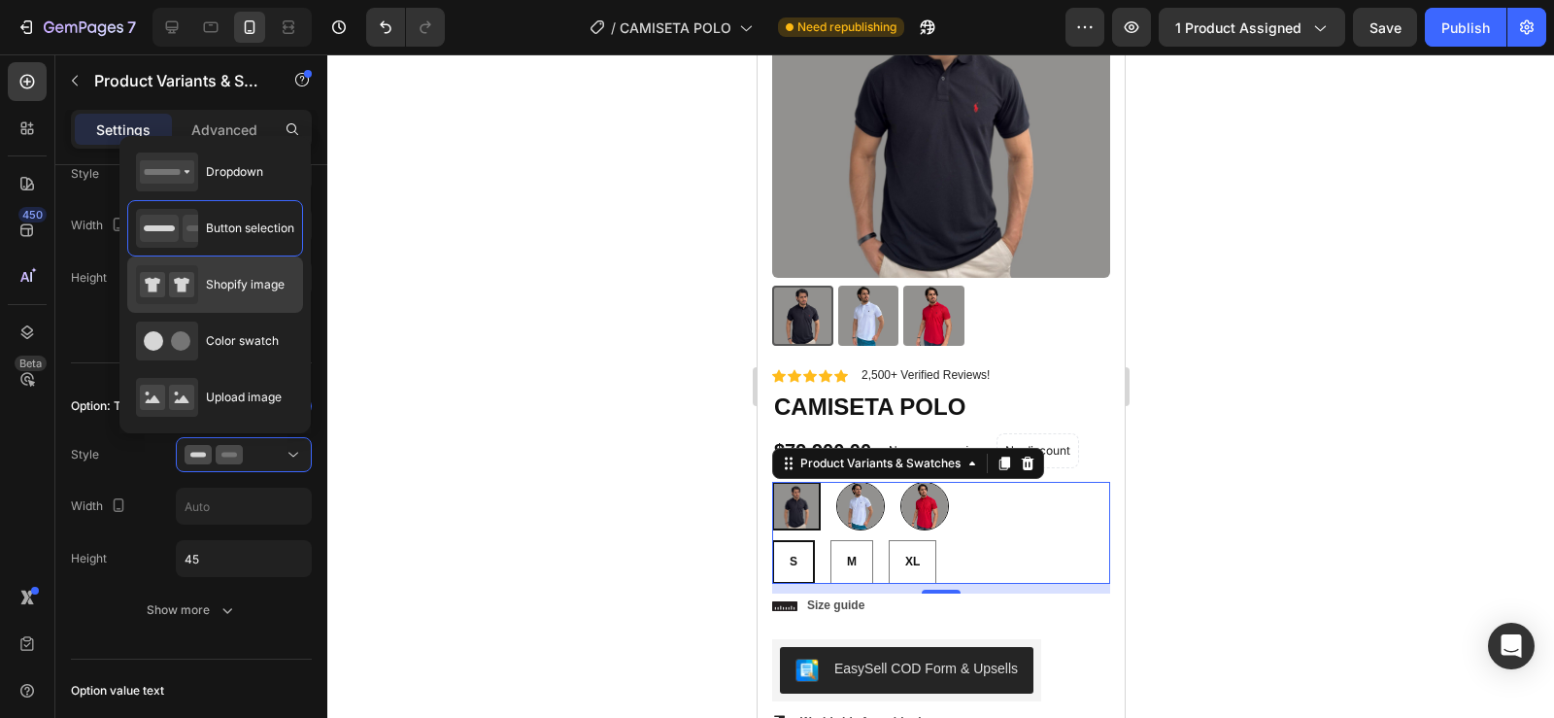
click at [231, 298] on div "Shopify image" at bounding box center [210, 284] width 149 height 39
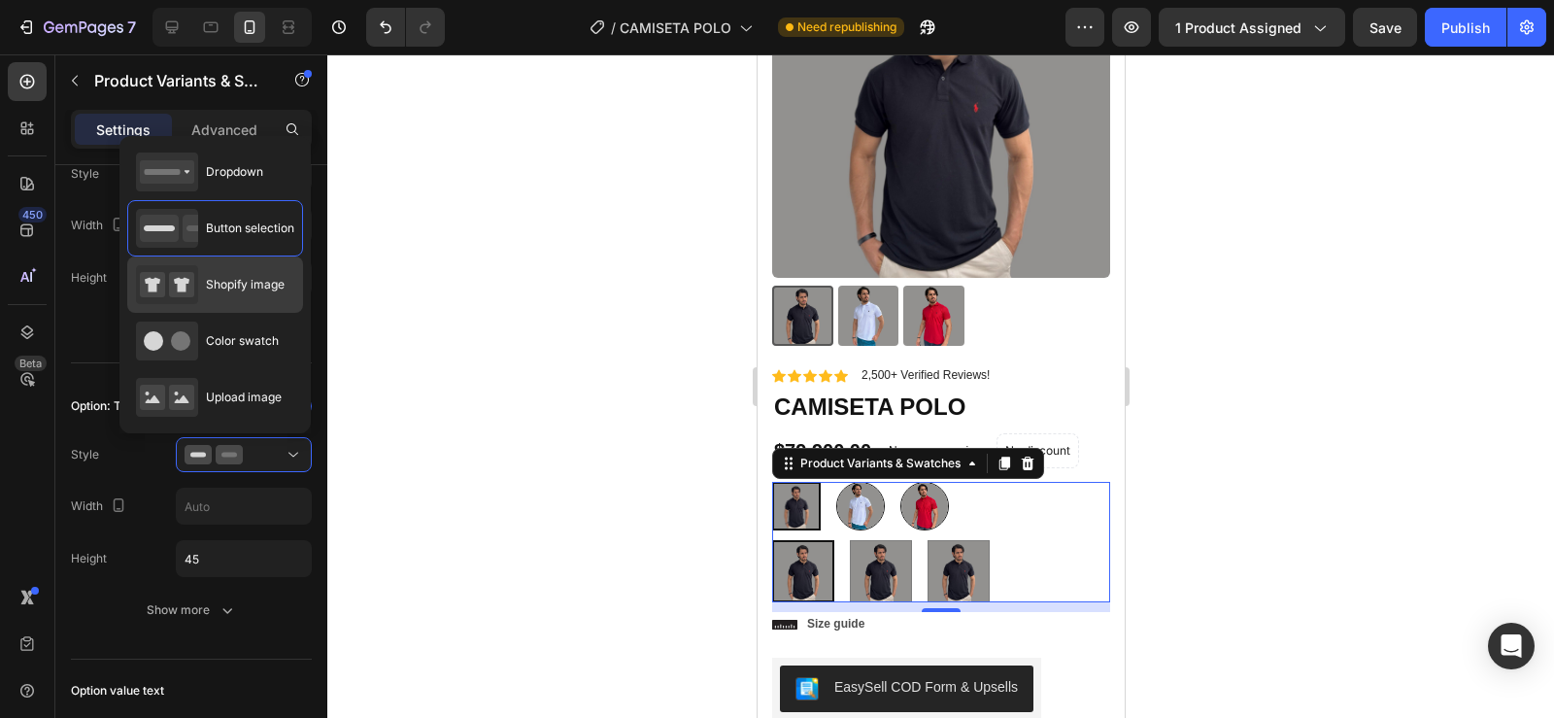
type input "64"
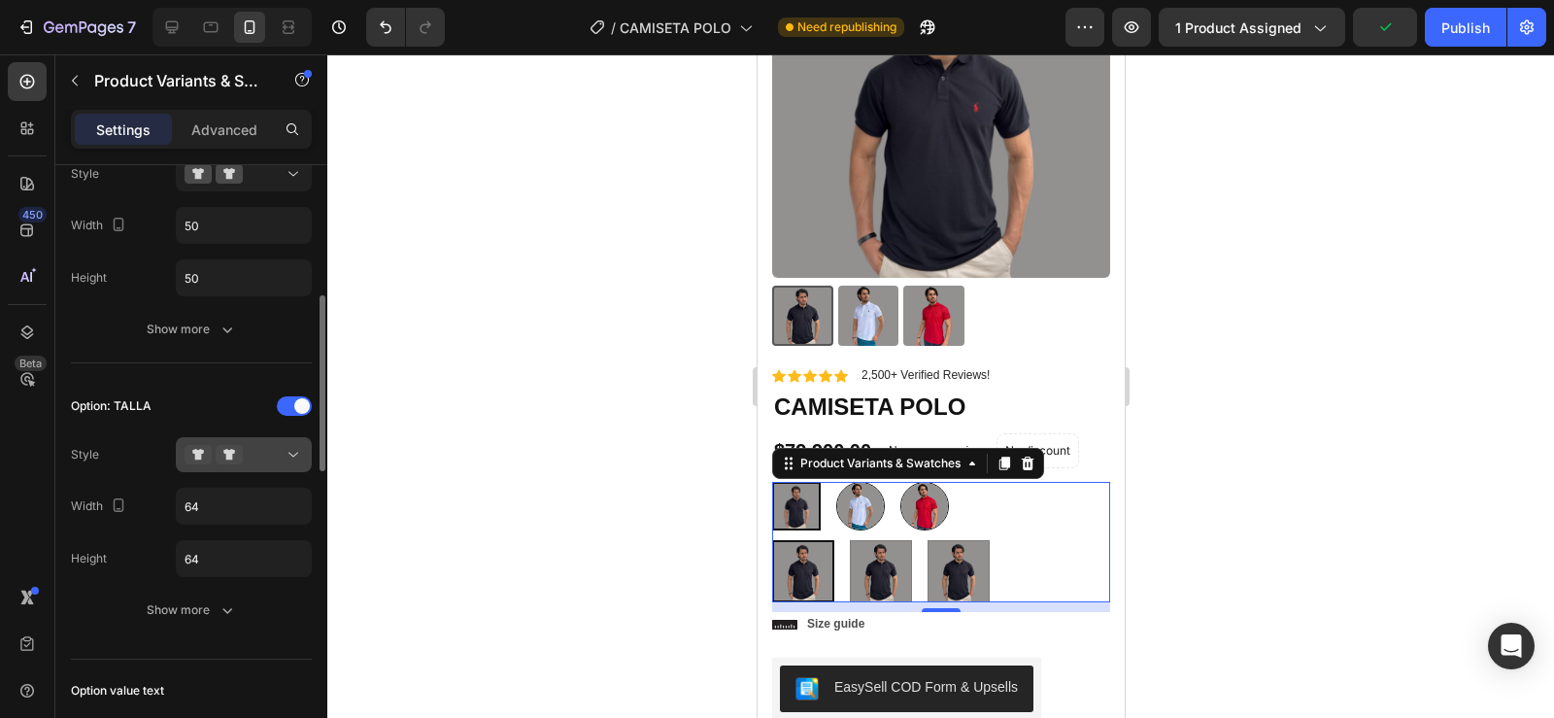
click at [266, 462] on div at bounding box center [244, 454] width 118 height 19
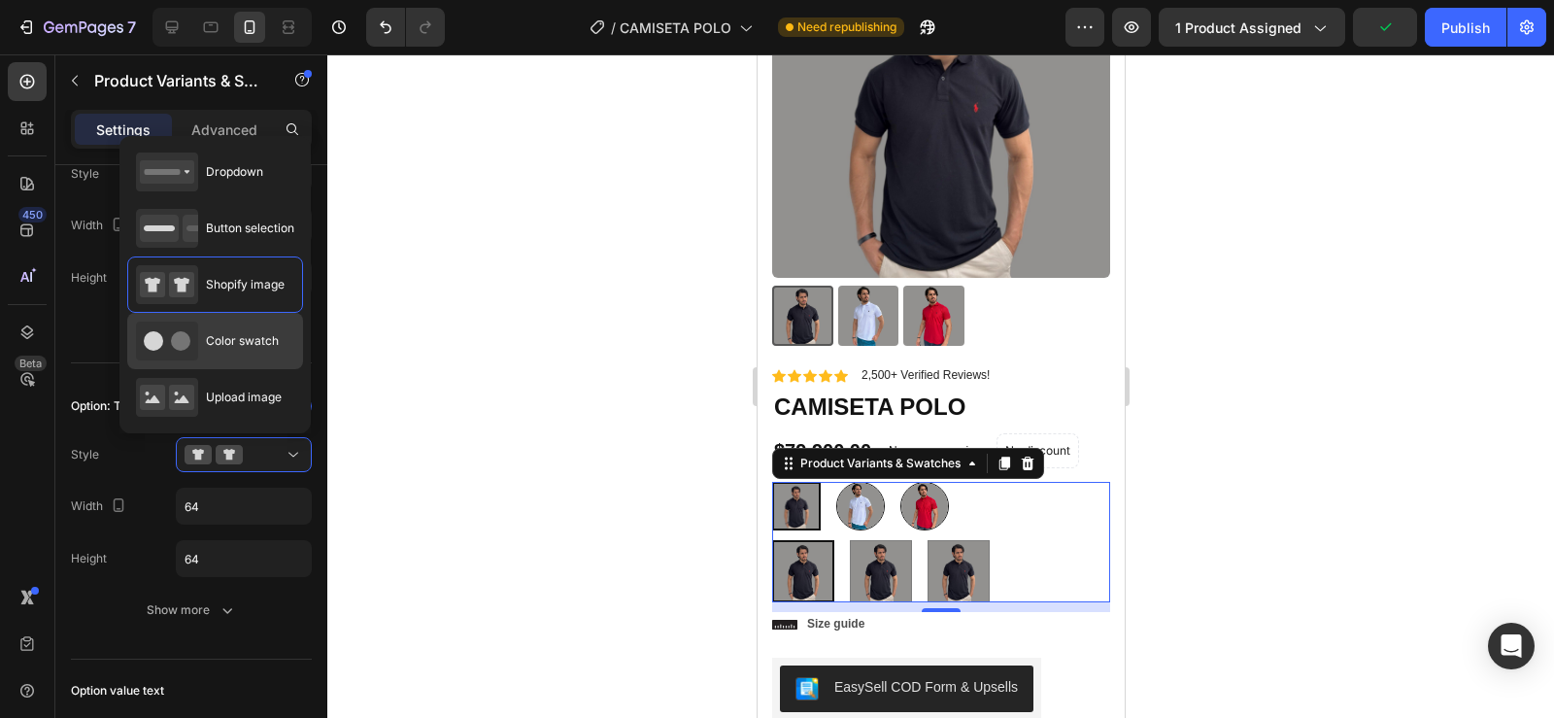
click at [235, 325] on div "Color swatch" at bounding box center [207, 340] width 143 height 39
type input "45"
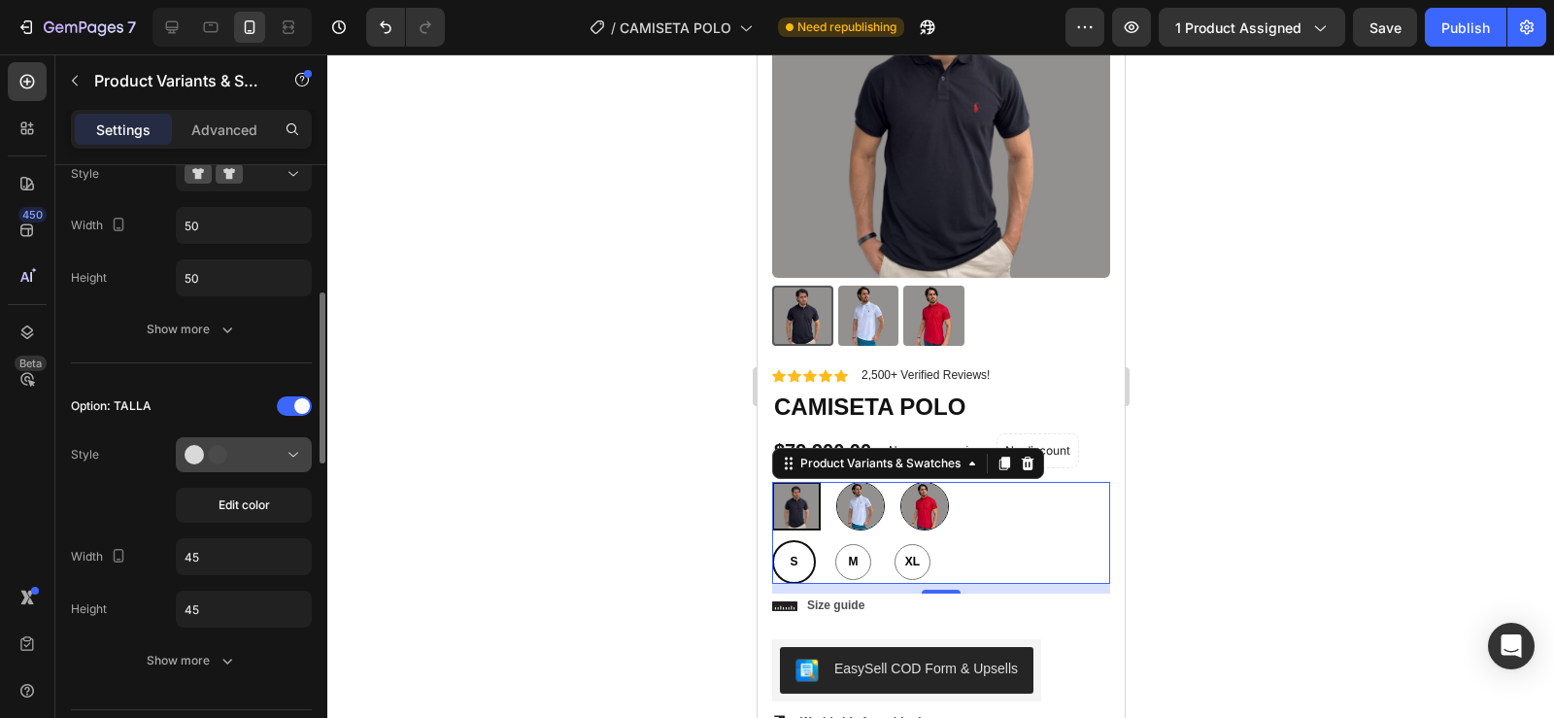
click at [275, 454] on div at bounding box center [244, 454] width 118 height 19
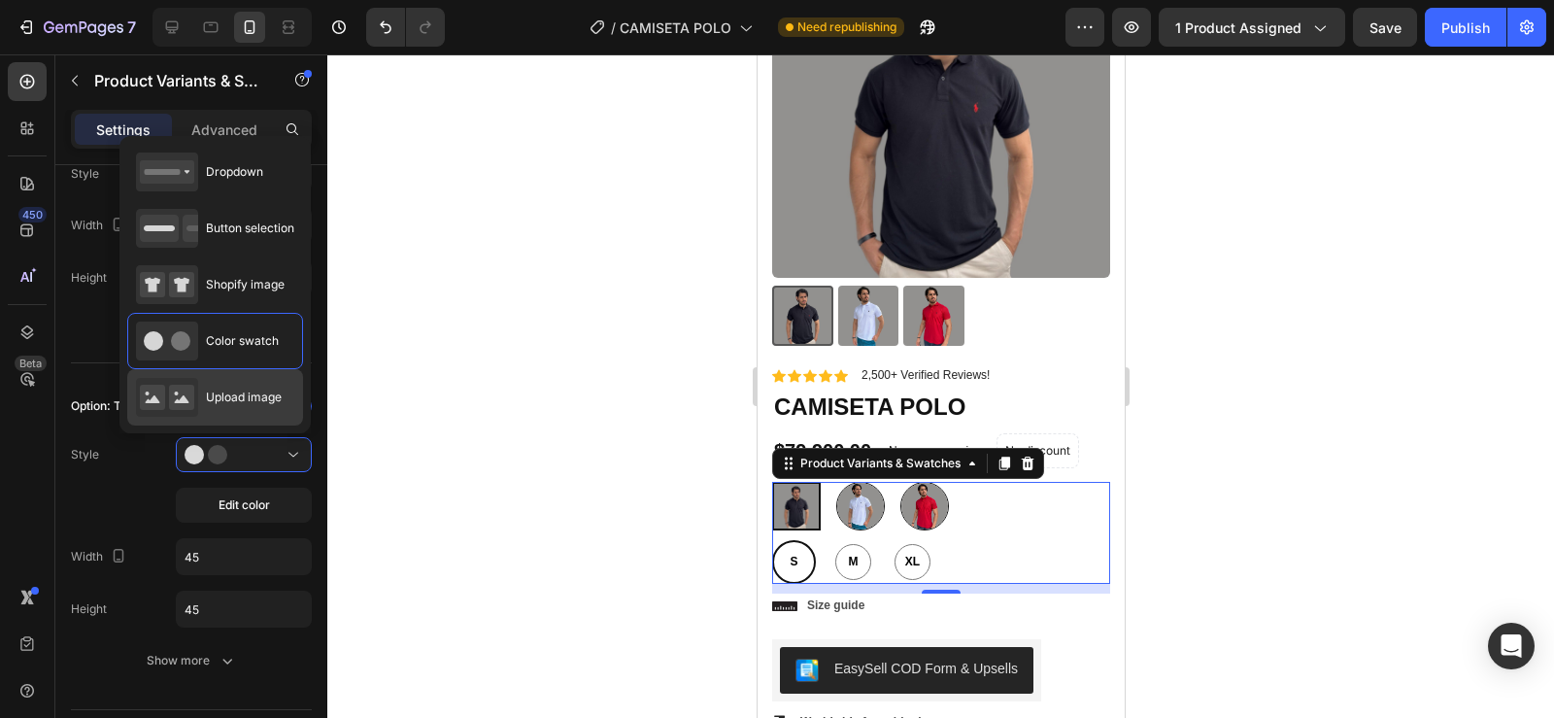
click at [234, 397] on span "Upload image" at bounding box center [244, 396] width 76 height 17
type input "64"
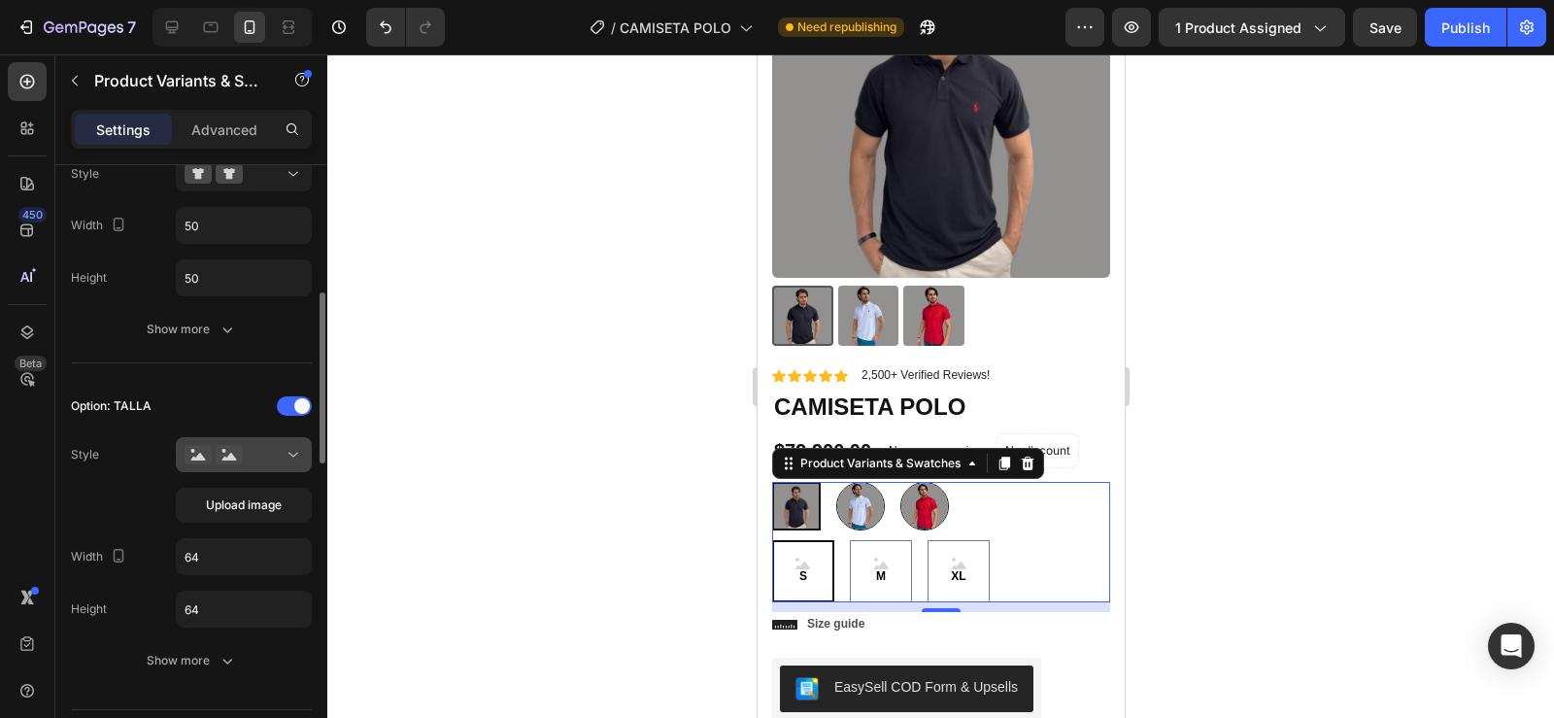
click at [256, 455] on div at bounding box center [244, 454] width 118 height 19
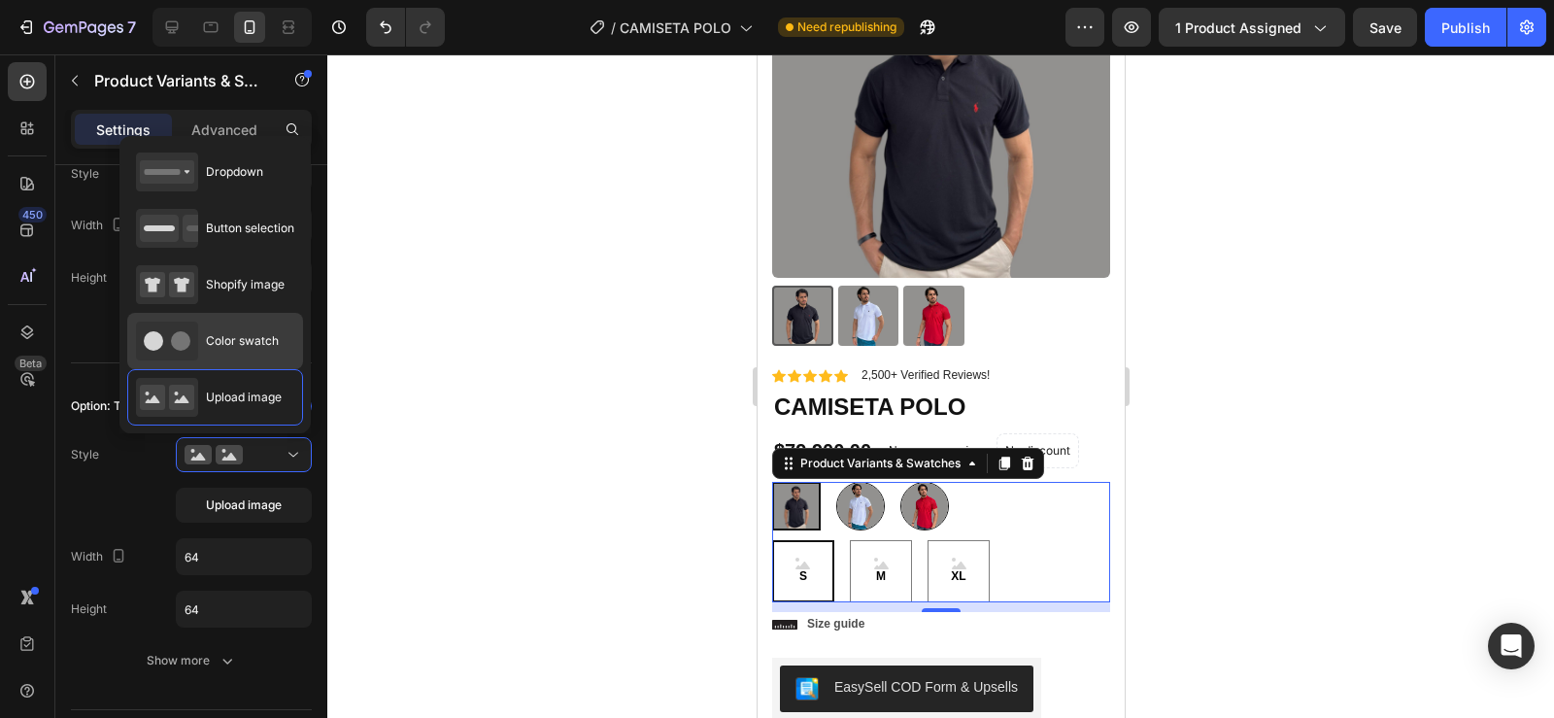
click at [229, 352] on div "Color swatch" at bounding box center [207, 340] width 143 height 39
type input "45"
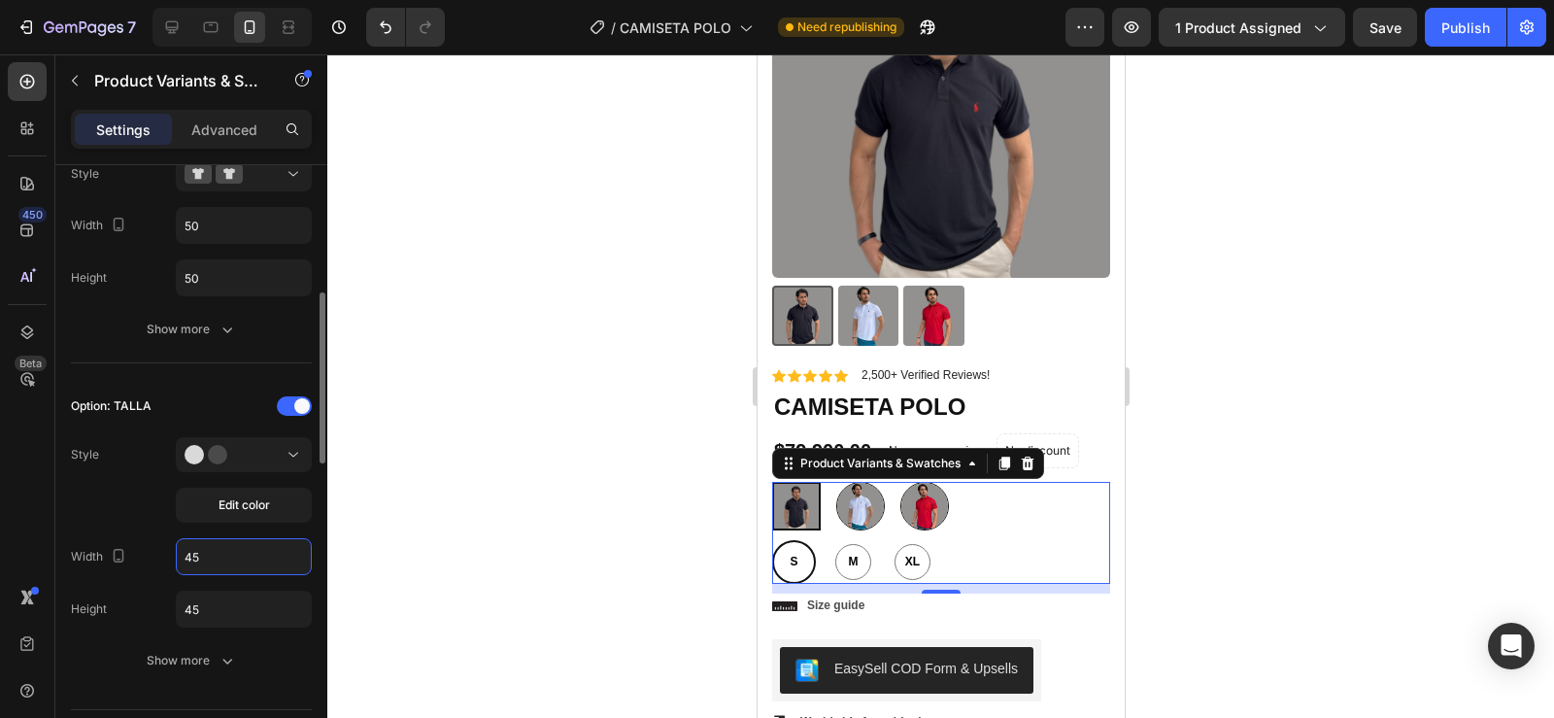
click at [206, 562] on input "45" at bounding box center [244, 556] width 134 height 35
type input "70"
click at [210, 295] on input "45" at bounding box center [244, 277] width 134 height 35
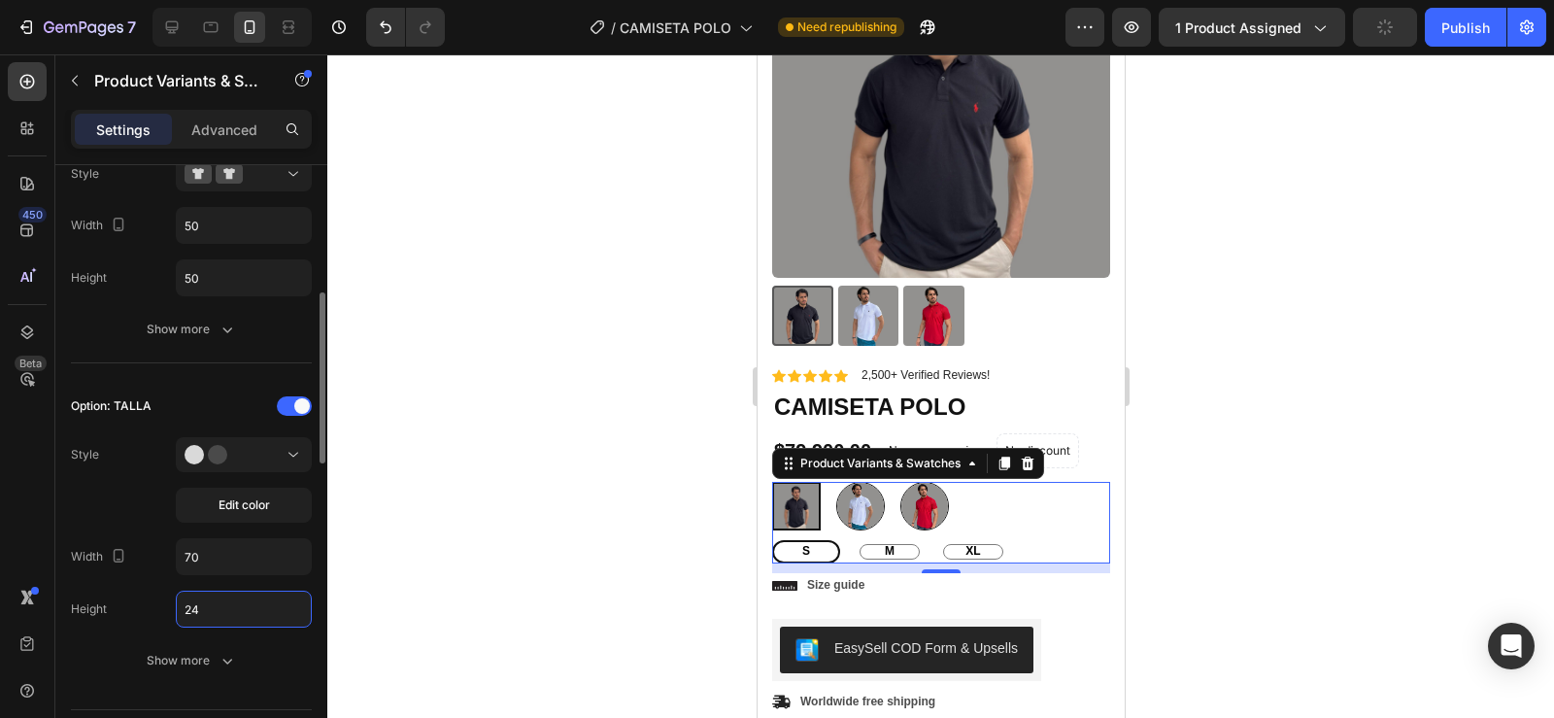
type input "25"
click at [217, 243] on input "70" at bounding box center [244, 225] width 134 height 35
click at [217, 564] on input "70" at bounding box center [244, 556] width 134 height 35
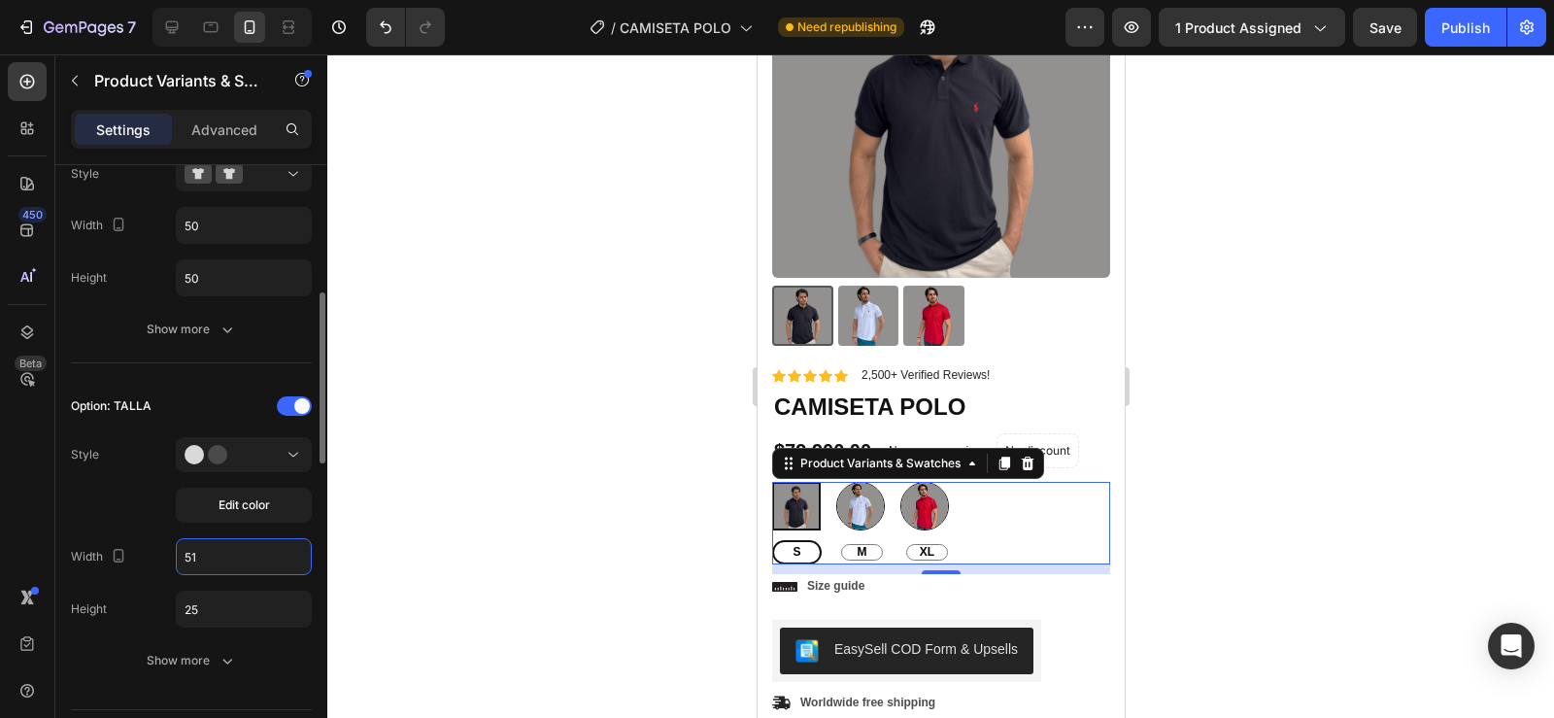
type input "50"
click at [221, 295] on input "25" at bounding box center [244, 277] width 134 height 35
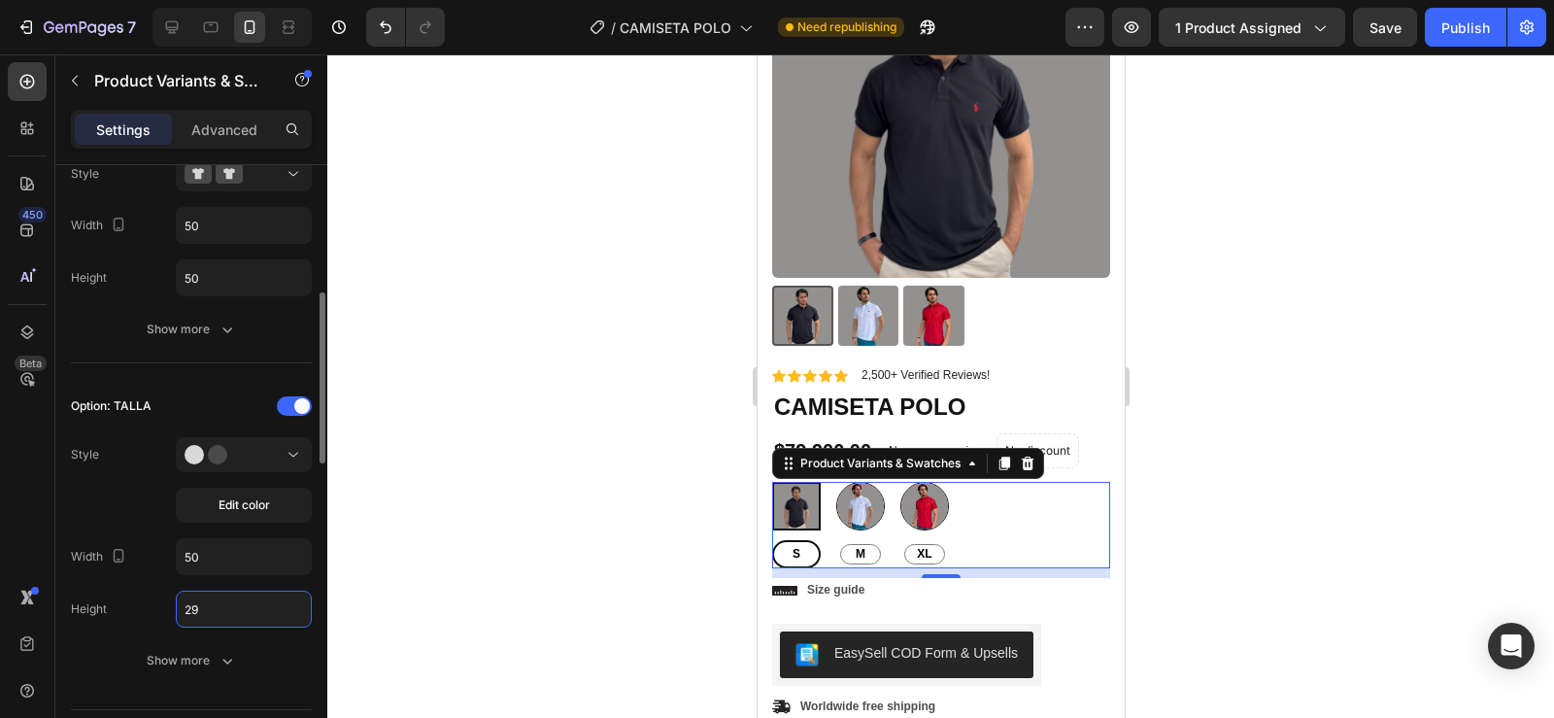
type input "30"
click at [854, 547] on span "M" at bounding box center [859, 555] width 17 height 16
click at [835, 539] on input "M M M" at bounding box center [834, 539] width 1 height 1
radio input "false"
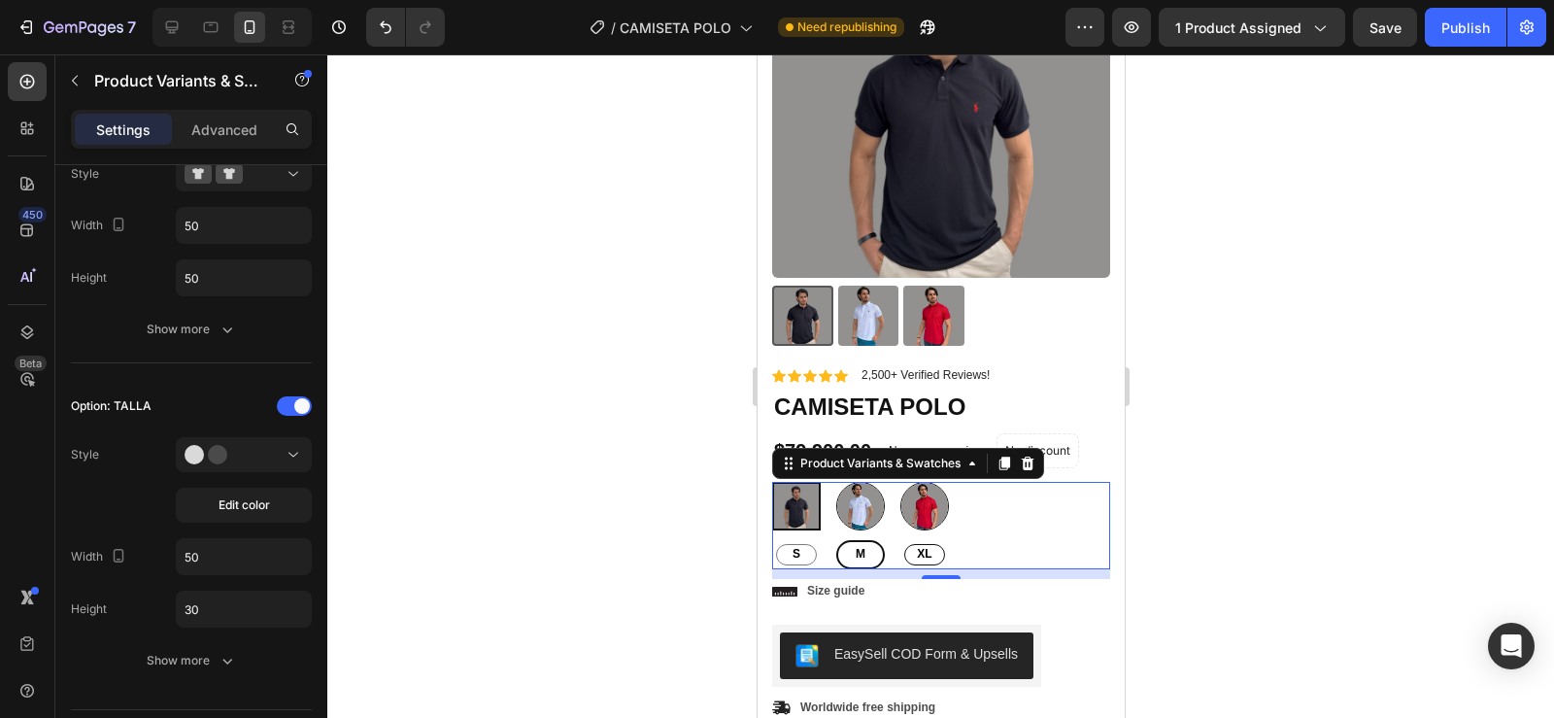
click at [926, 547] on span "XL" at bounding box center [923, 555] width 22 height 16
click at [899, 540] on input "XL XL XL" at bounding box center [898, 539] width 1 height 1
radio input "false"
click at [261, 503] on span "Edit color" at bounding box center [244, 504] width 51 height 17
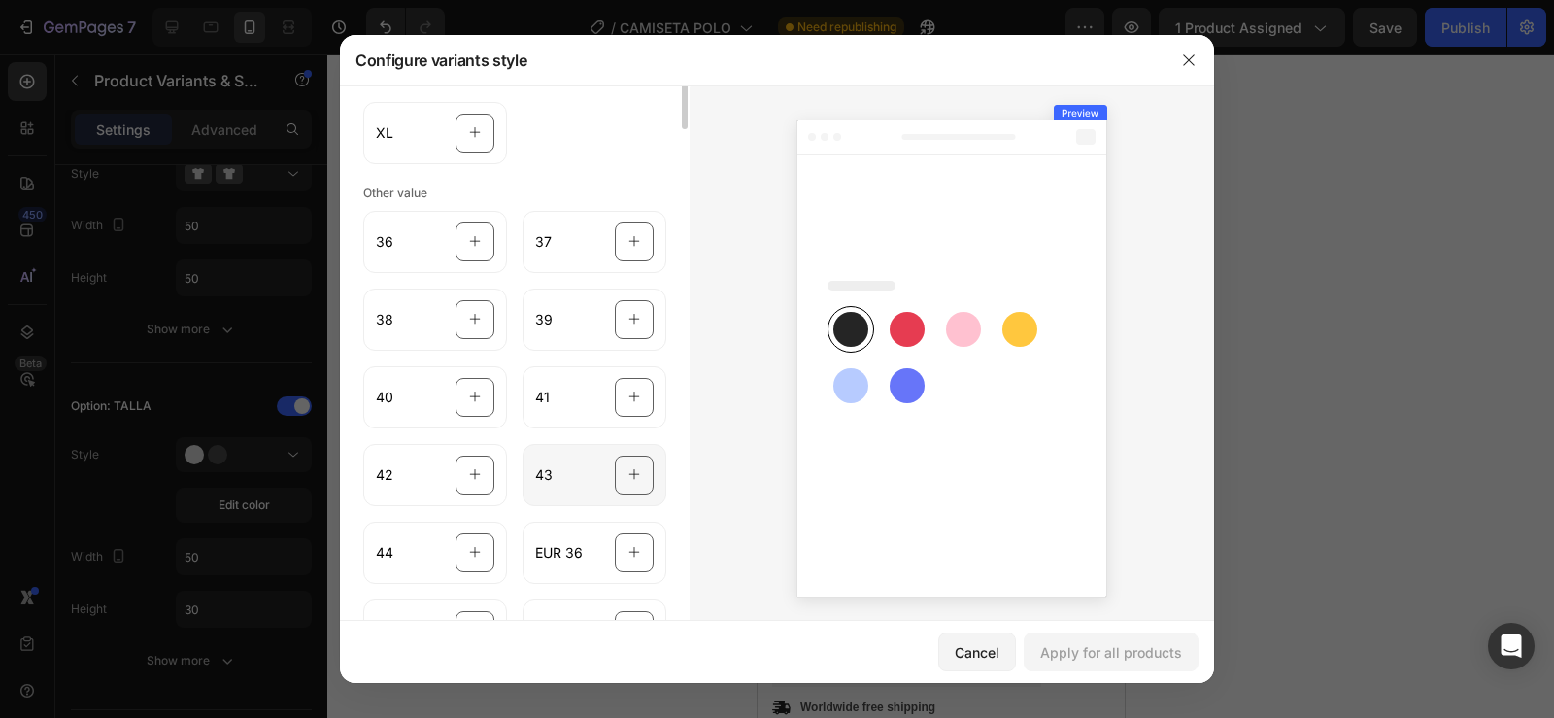
scroll to position [0, 0]
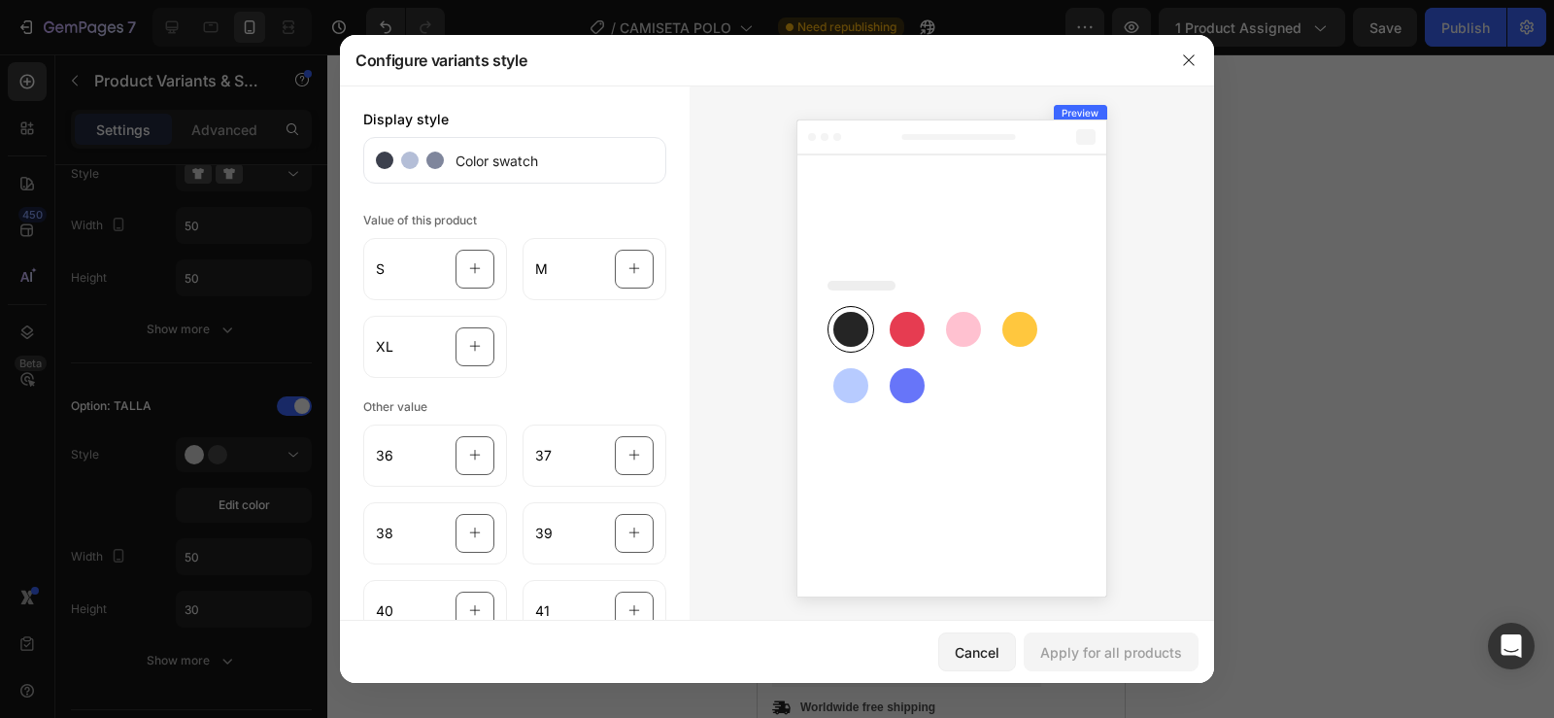
click at [1191, 55] on icon "button" at bounding box center [1189, 60] width 16 height 16
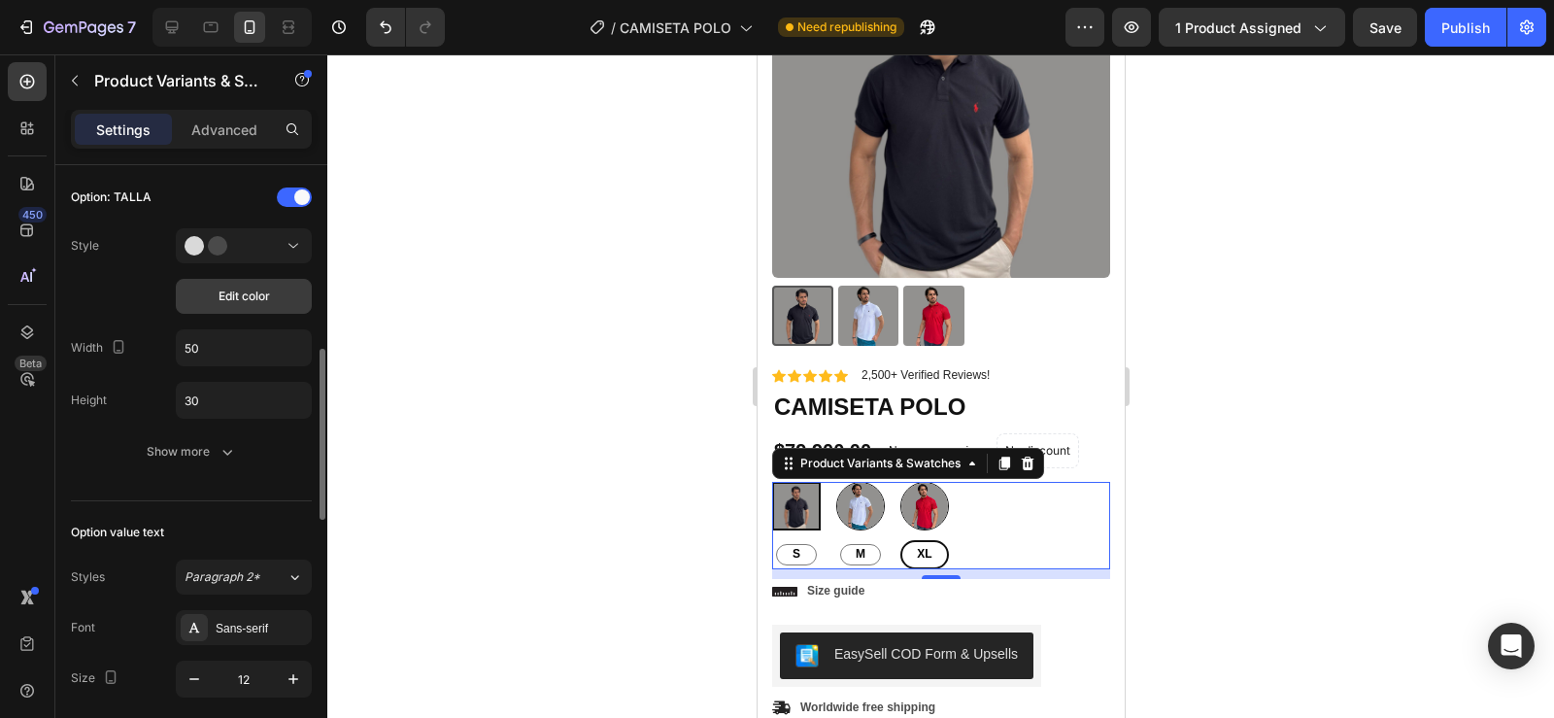
scroll to position [659, 0]
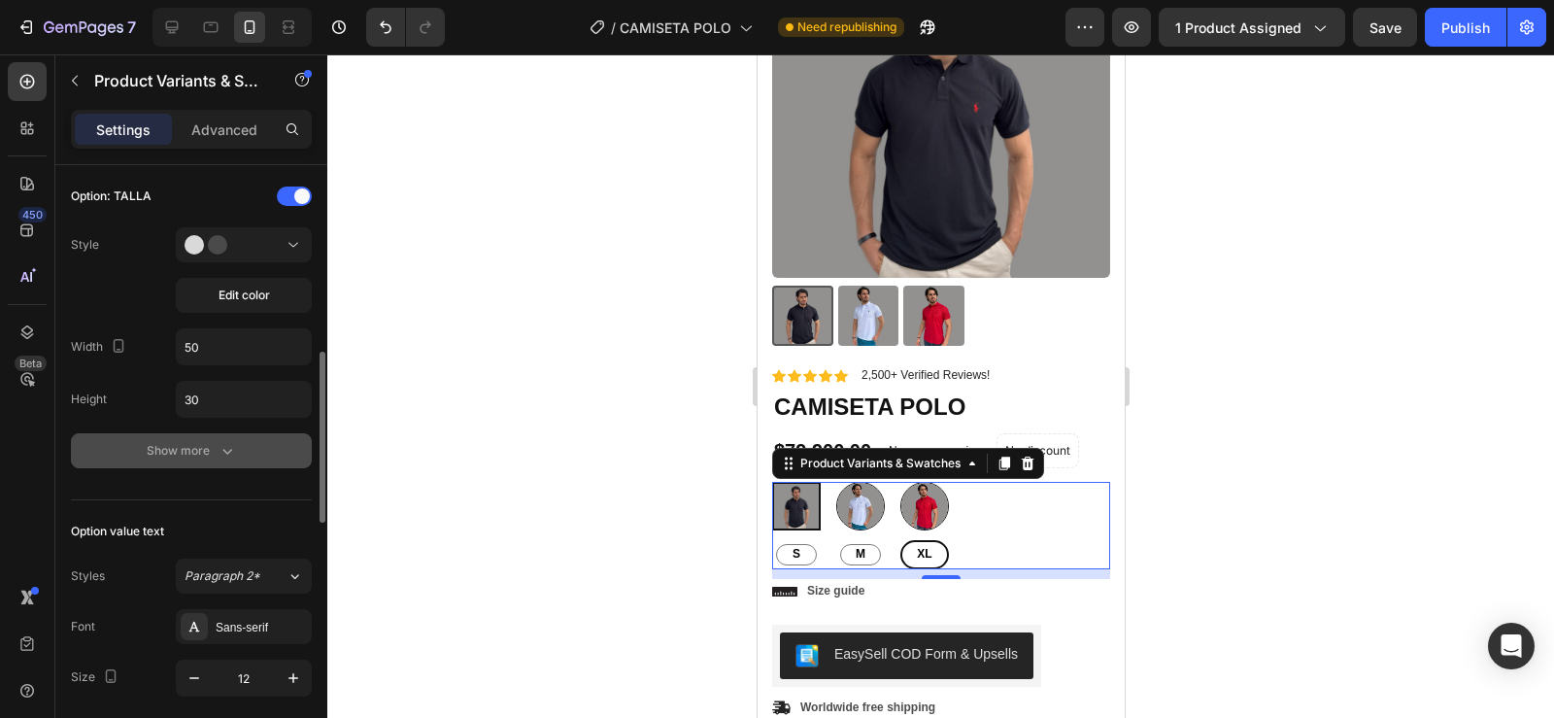
click at [219, 444] on icon "button" at bounding box center [227, 450] width 19 height 19
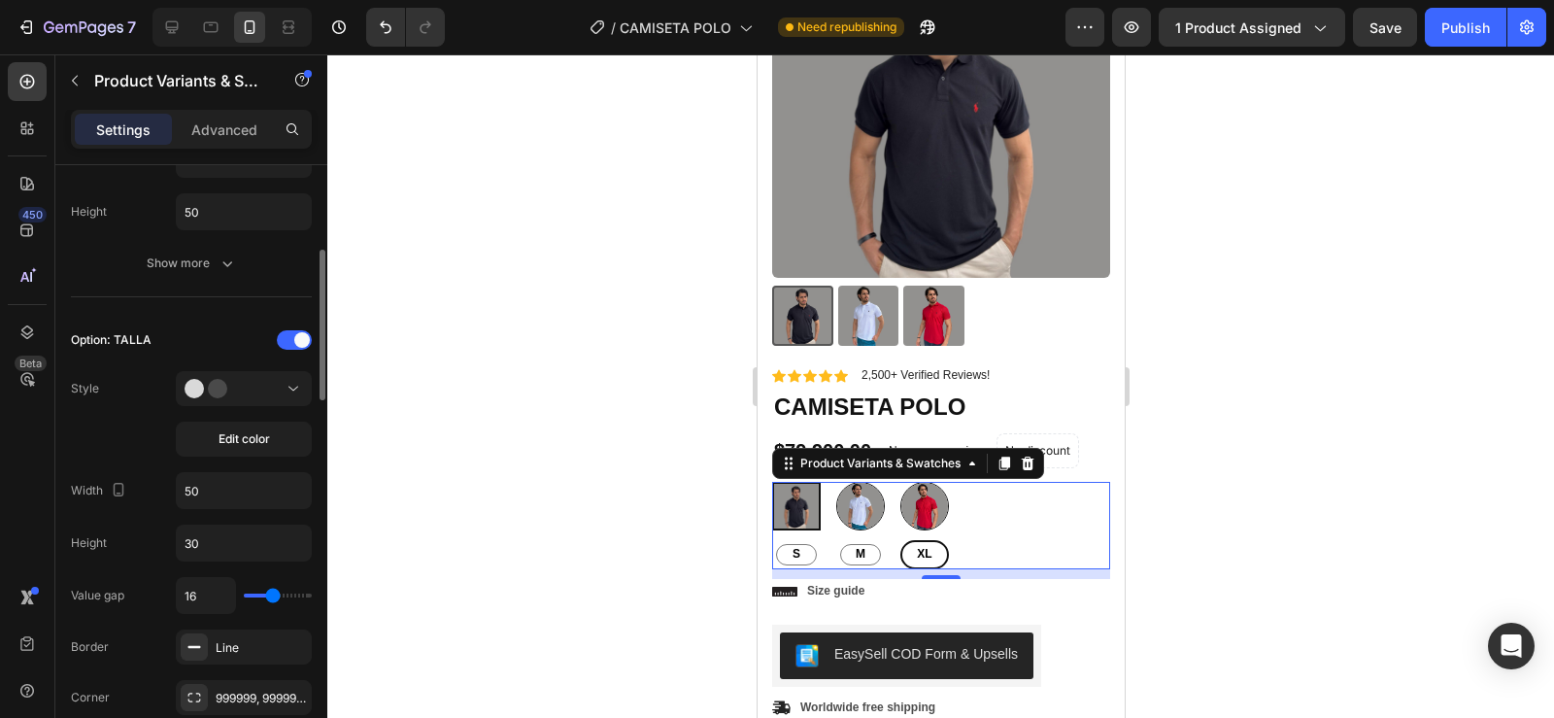
scroll to position [454, 0]
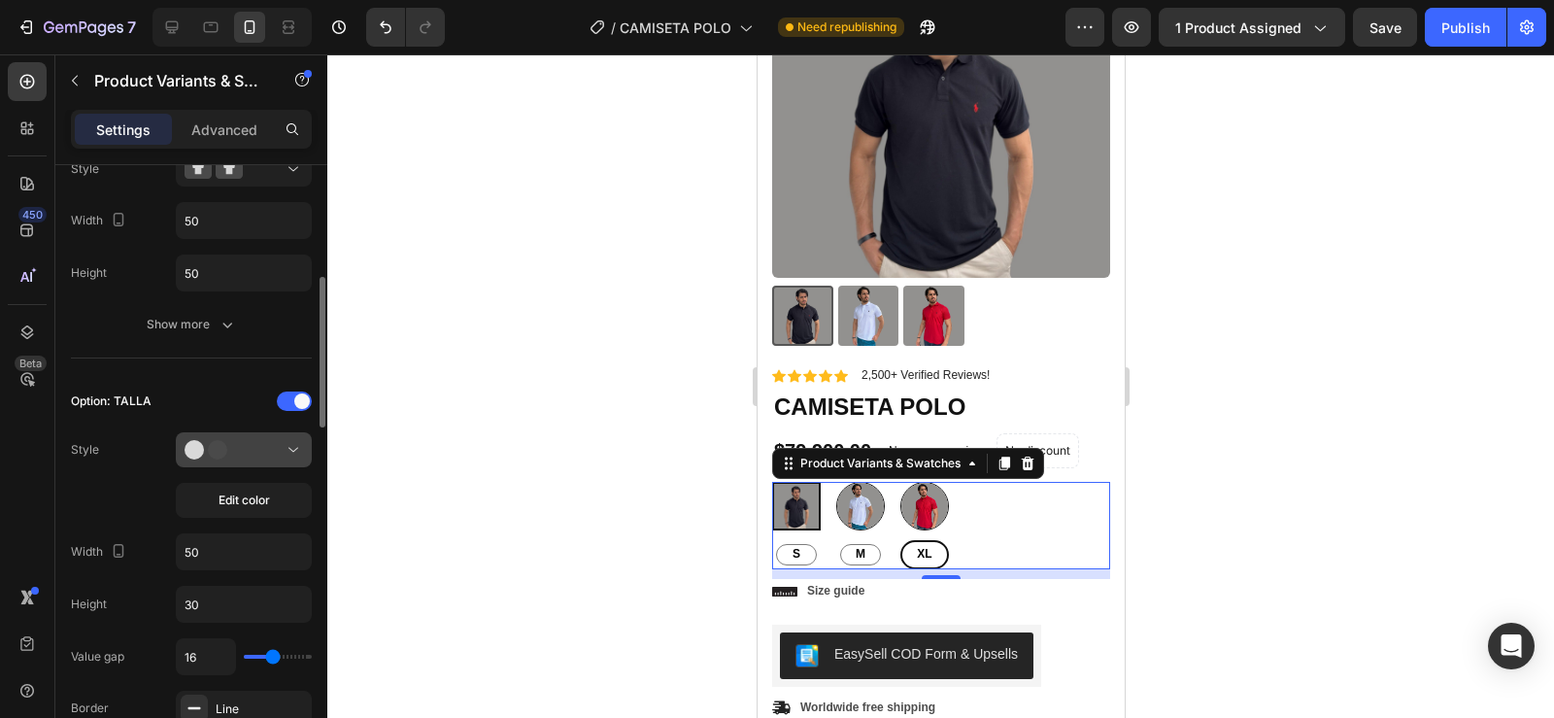
click at [230, 432] on button at bounding box center [244, 449] width 136 height 35
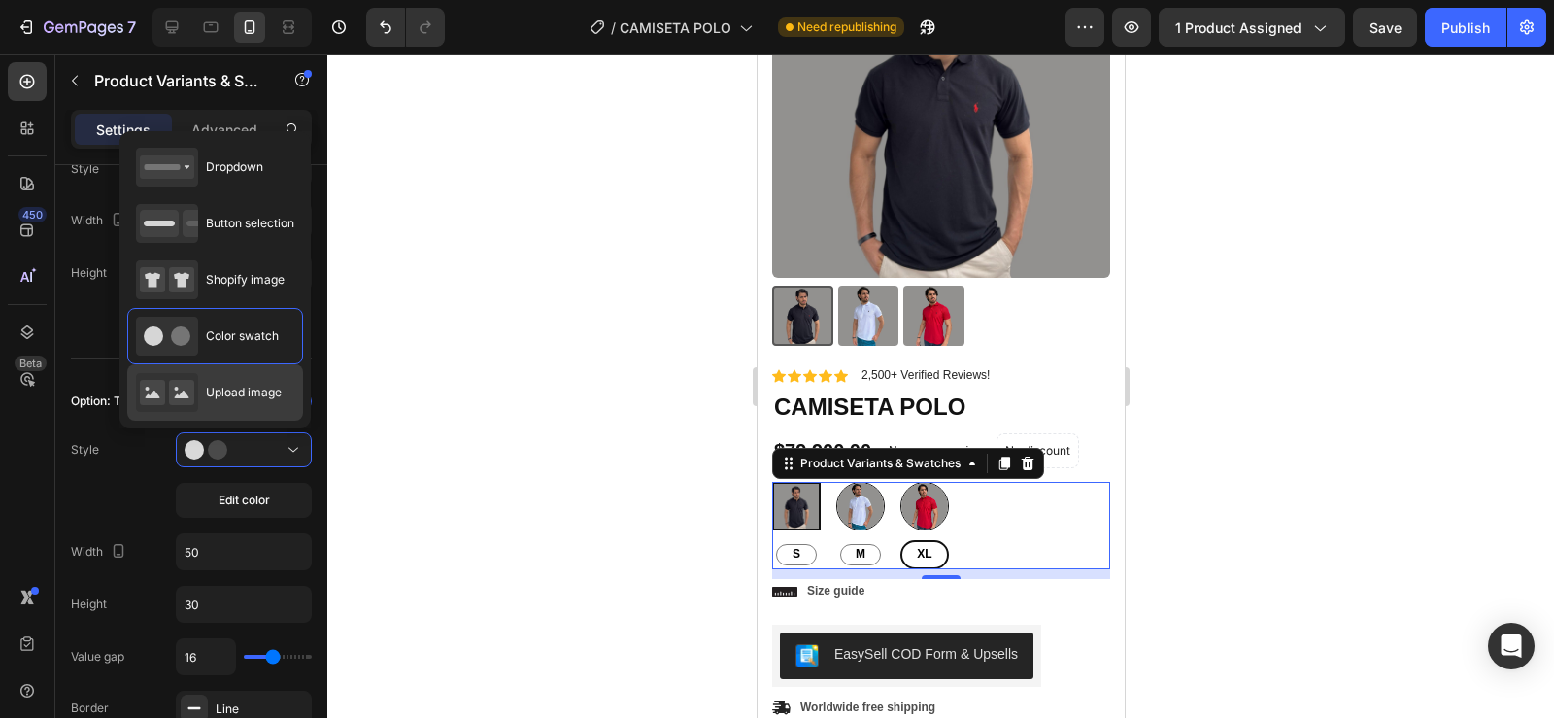
click at [234, 393] on span "Upload image" at bounding box center [244, 392] width 76 height 17
type input "64"
radio input "true"
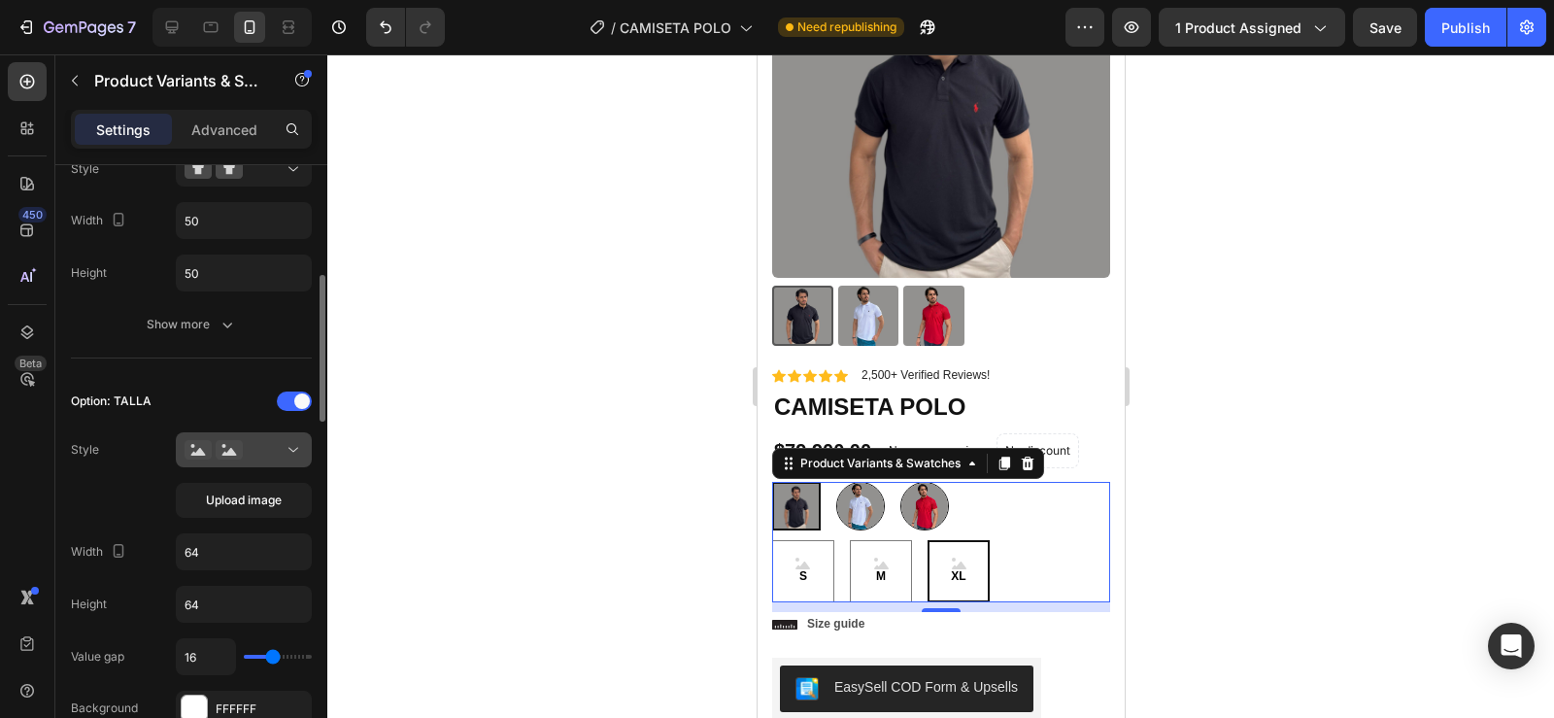
click at [256, 449] on div at bounding box center [244, 449] width 118 height 19
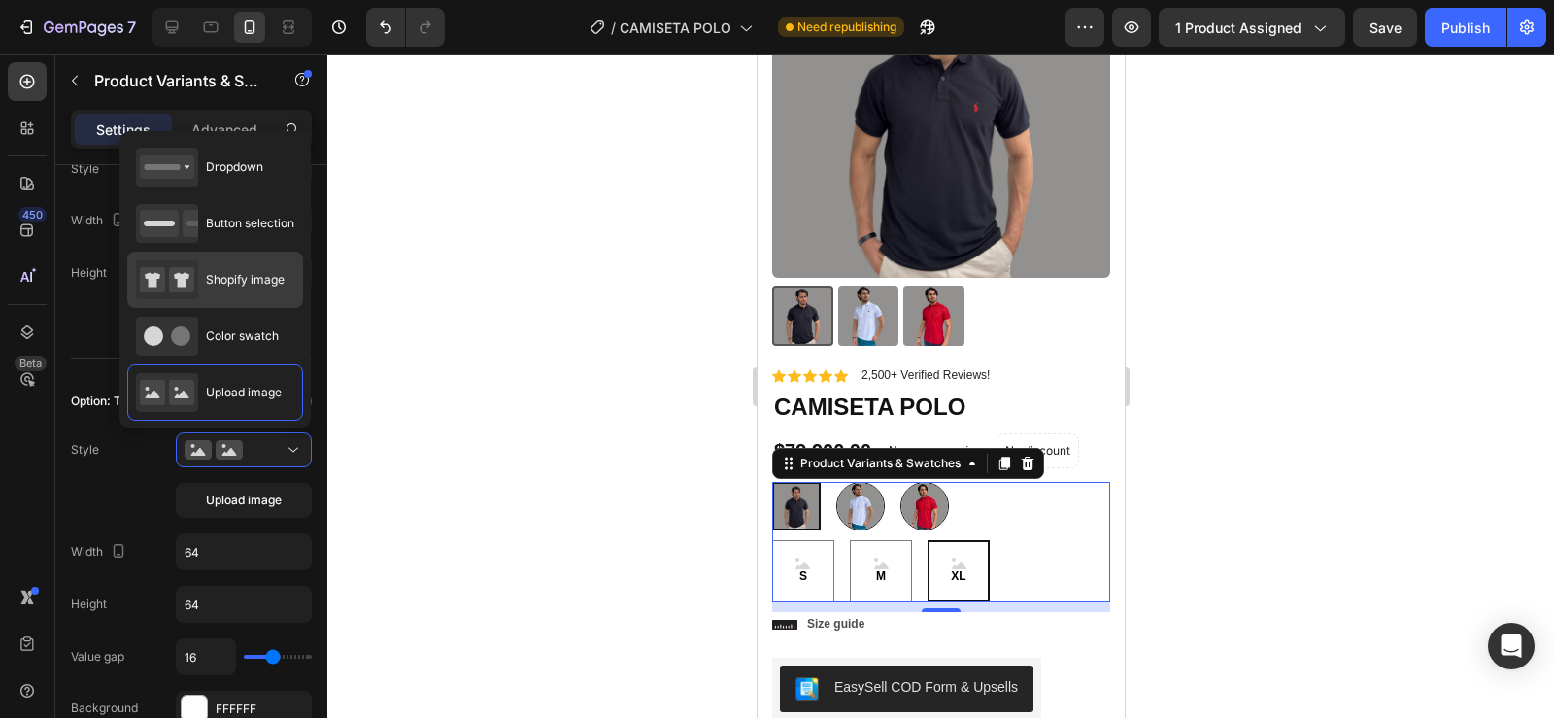
click at [228, 295] on div "Shopify image" at bounding box center [210, 279] width 149 height 39
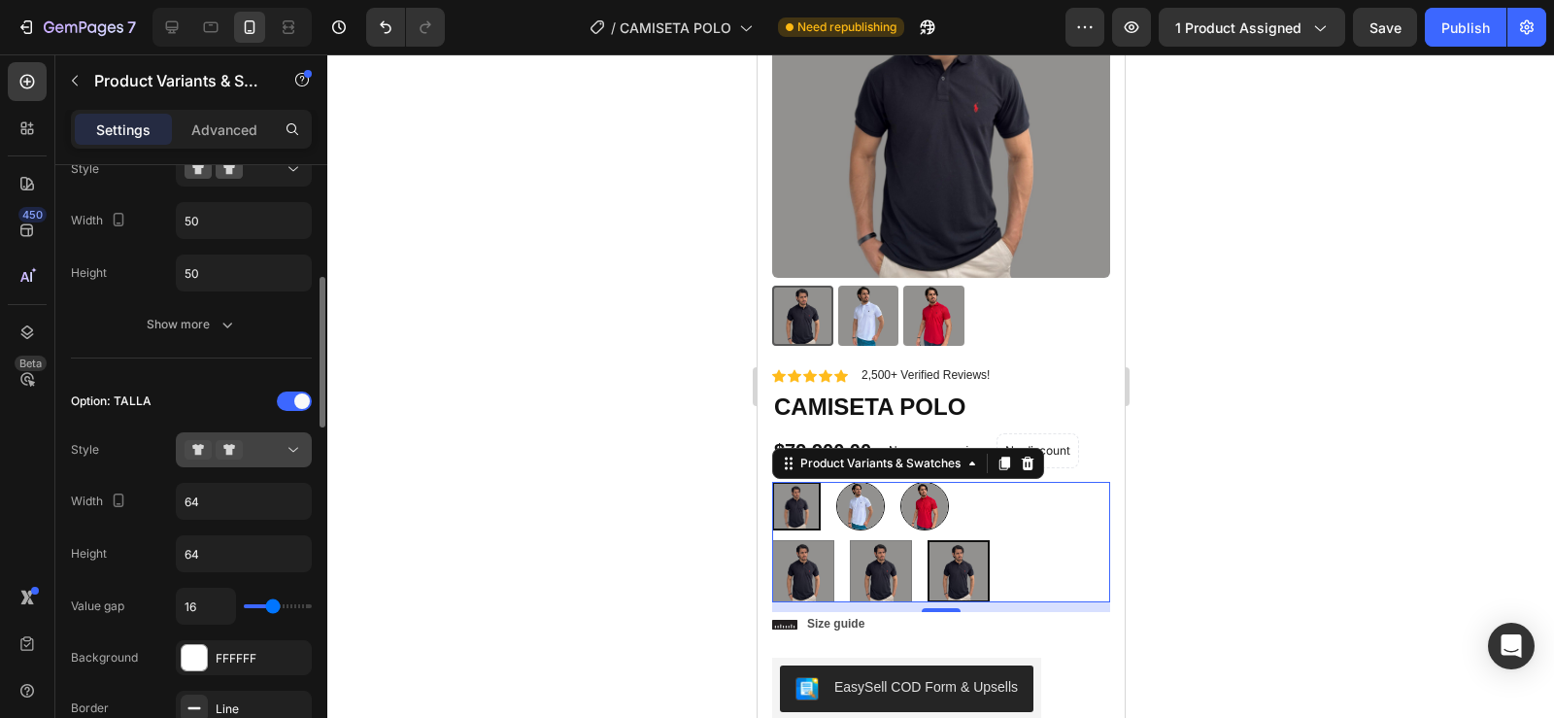
click at [244, 445] on div at bounding box center [244, 449] width 118 height 19
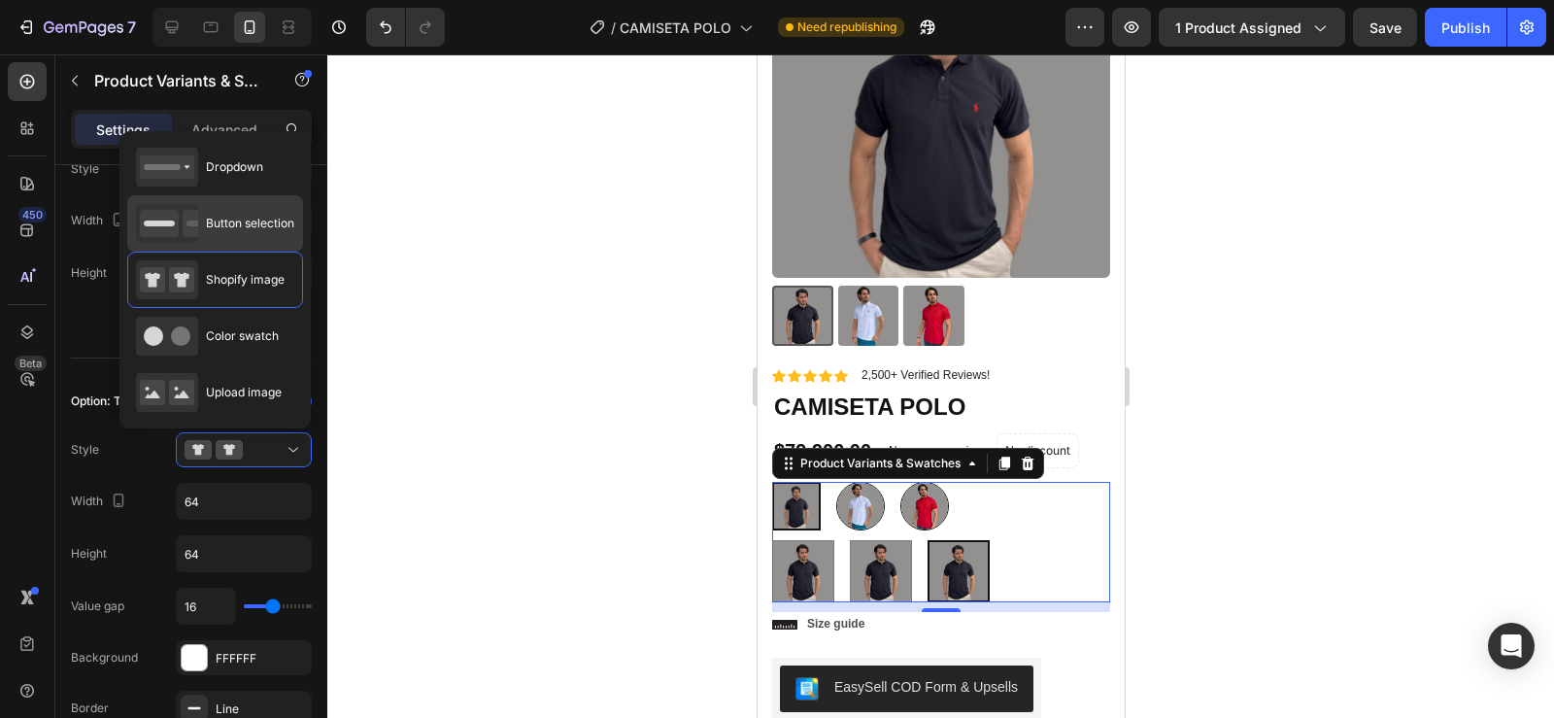
click at [240, 227] on span "Button selection" at bounding box center [250, 223] width 88 height 17
type input "45"
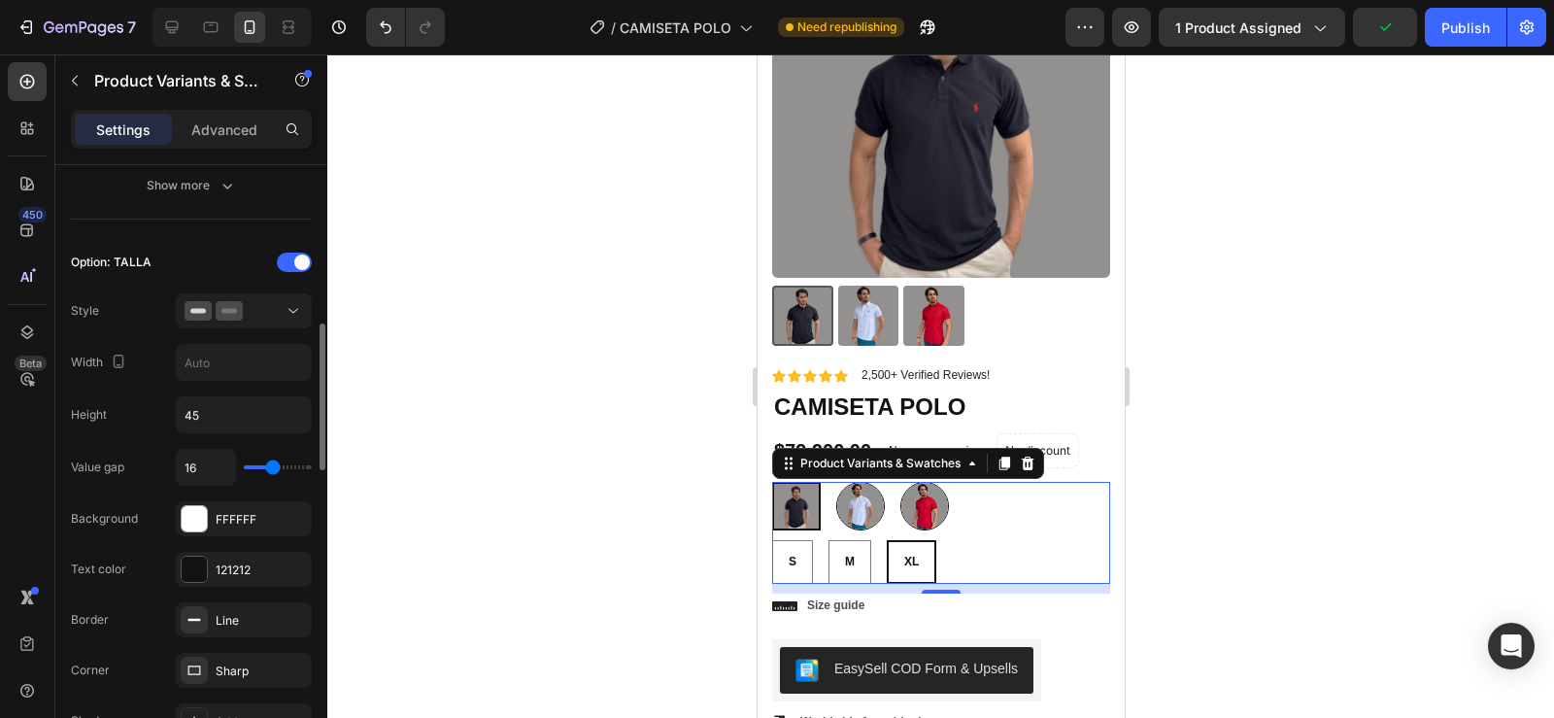
scroll to position [675, 0]
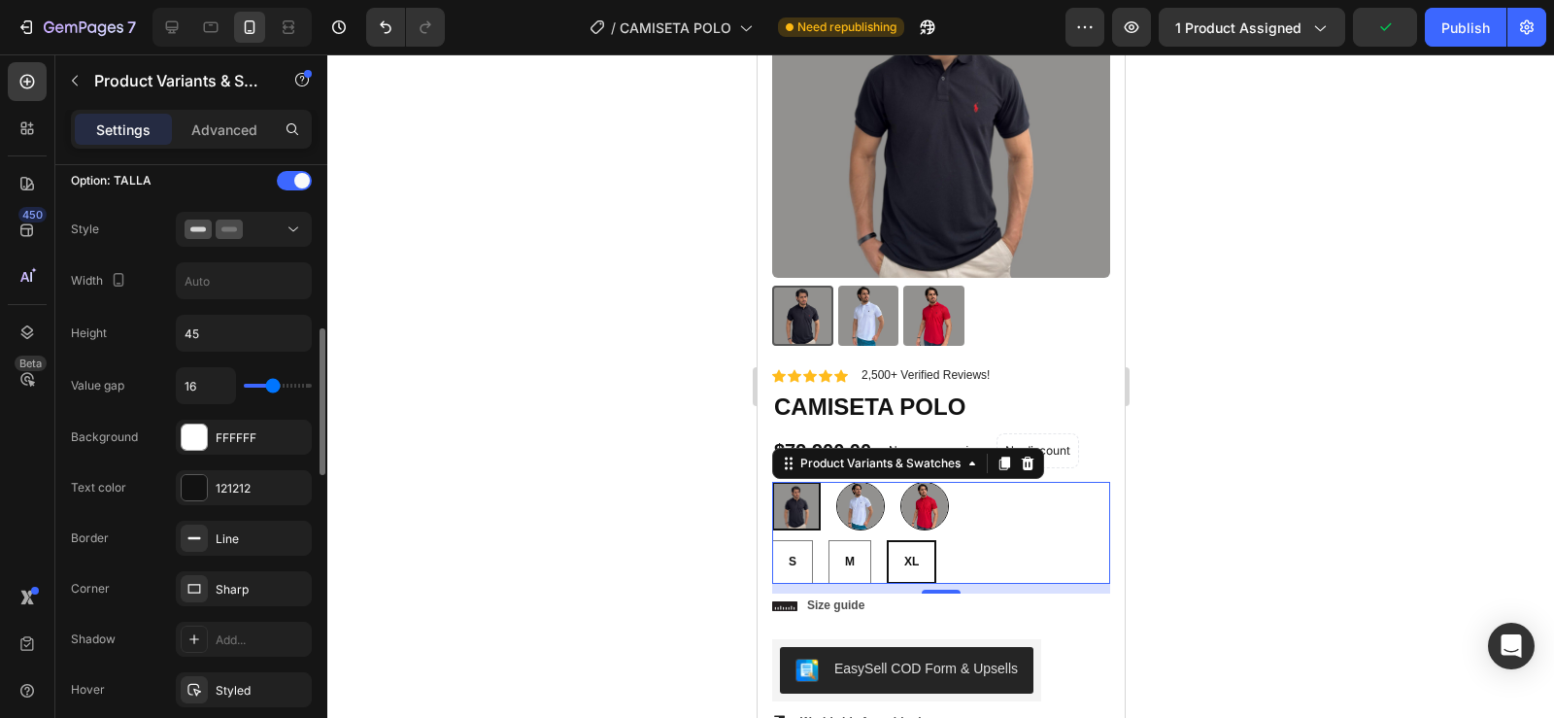
click at [250, 591] on div "Sharp" at bounding box center [261, 589] width 91 height 17
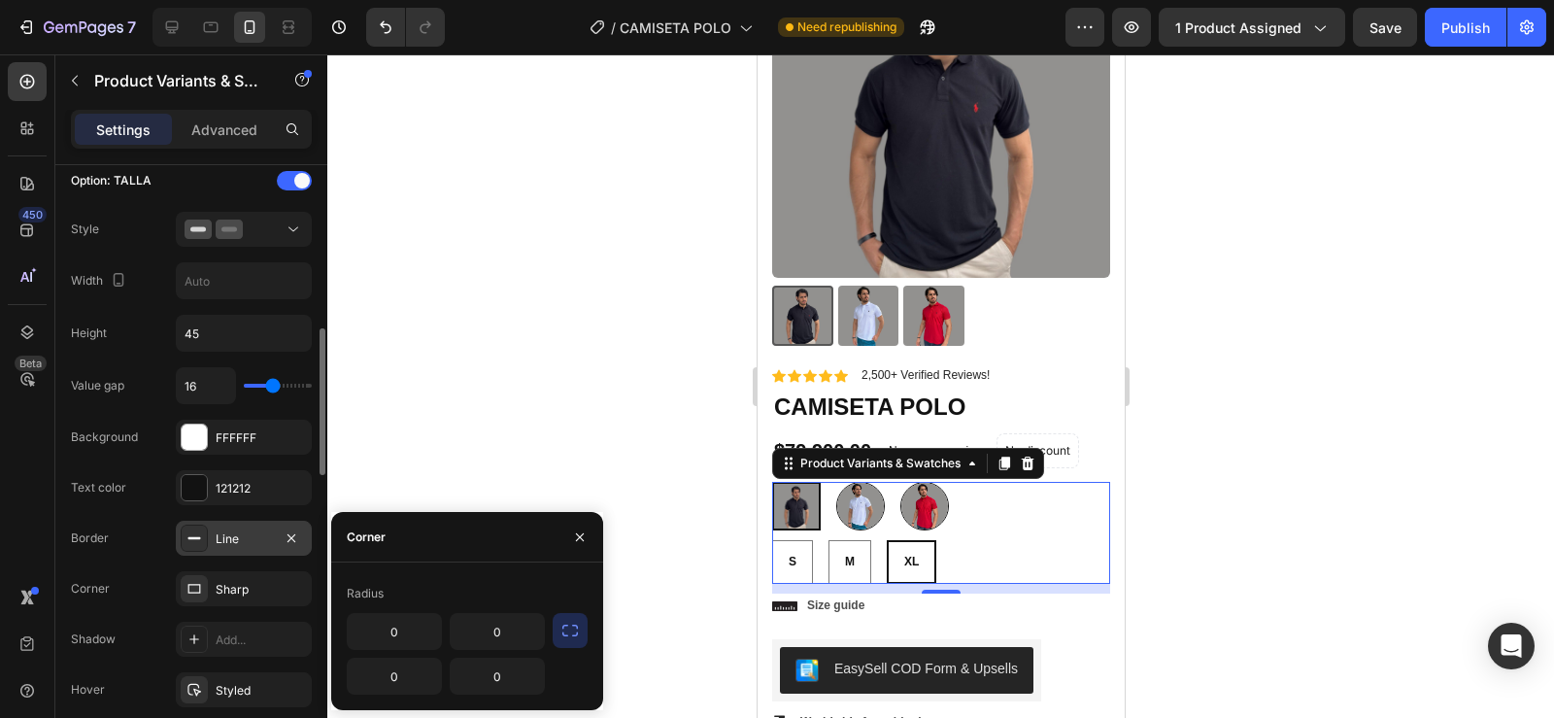
click at [248, 536] on div "Line" at bounding box center [244, 538] width 56 height 17
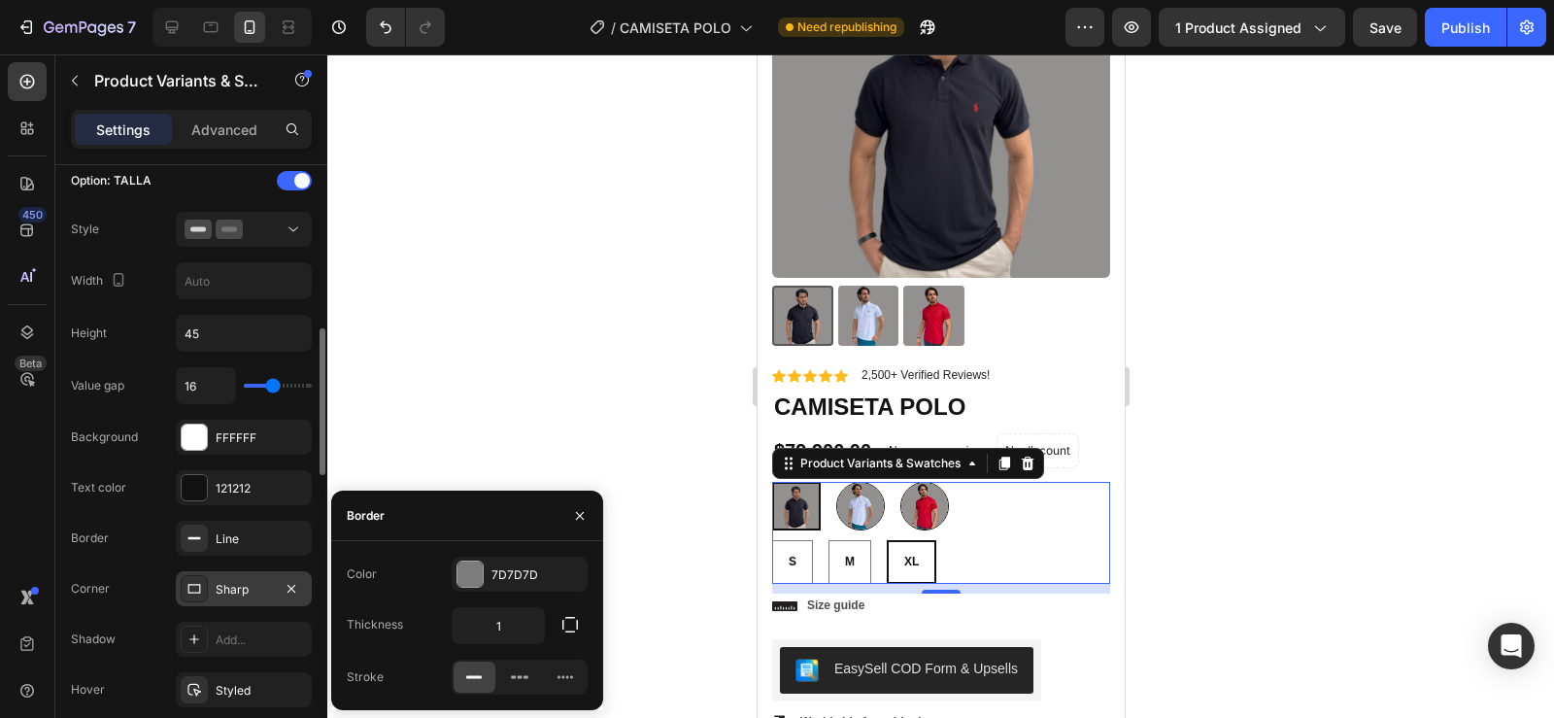
click at [235, 584] on div "Sharp" at bounding box center [244, 589] width 56 height 17
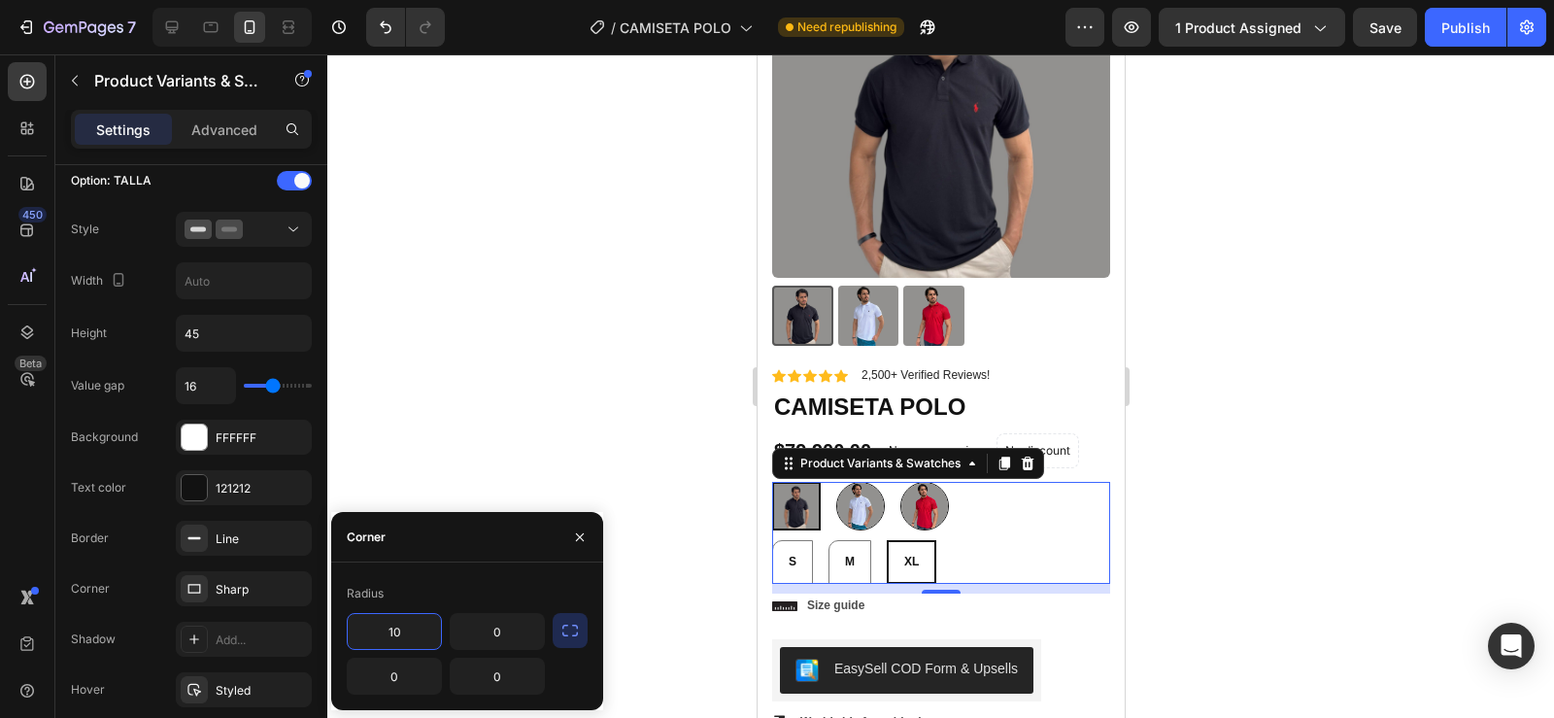
type input "1"
type input "50"
click at [504, 643] on input "0" at bounding box center [497, 631] width 93 height 35
type input "5"
click at [500, 669] on input "0" at bounding box center [497, 675] width 93 height 35
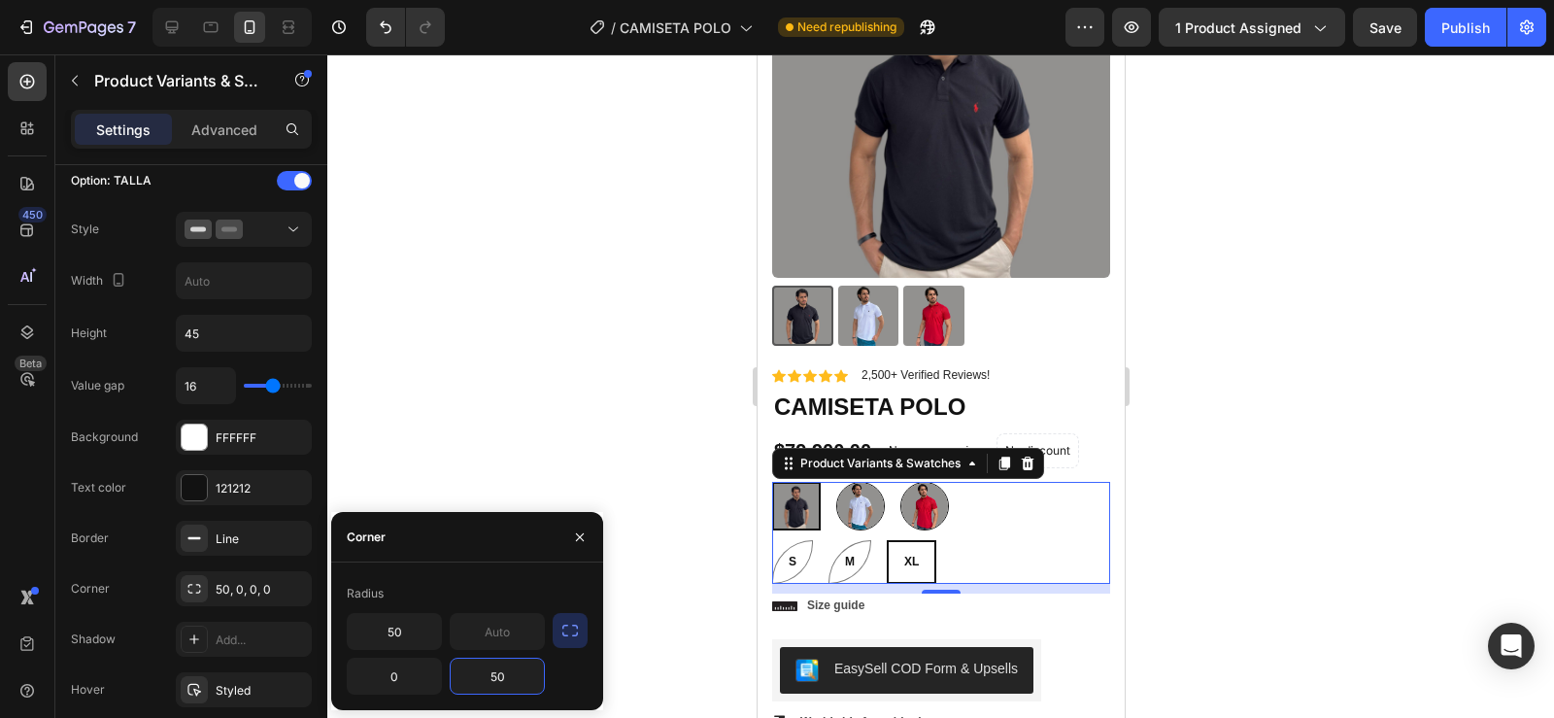
type input "5"
click at [568, 629] on icon "button" at bounding box center [569, 630] width 19 height 19
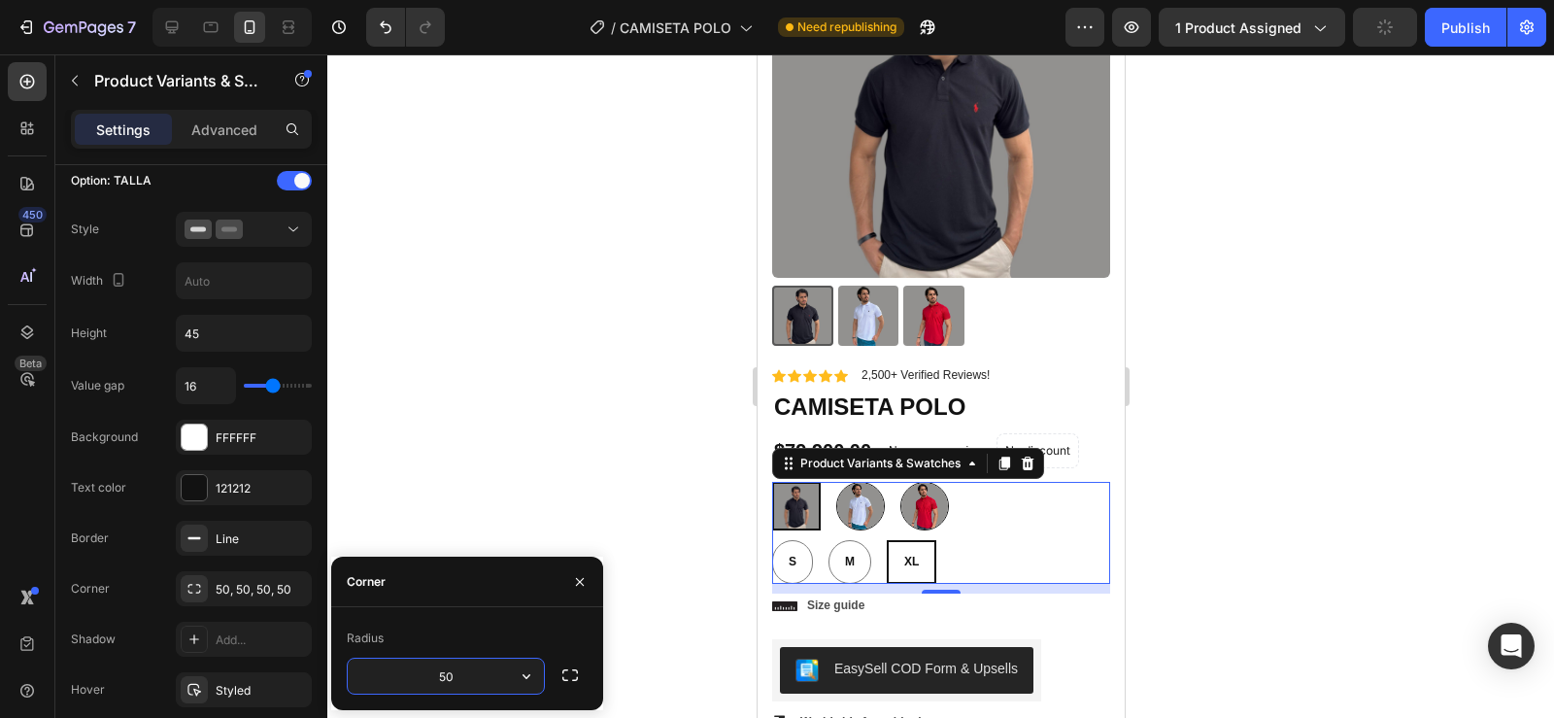
click at [473, 681] on input "50" at bounding box center [446, 675] width 196 height 35
click at [571, 674] on icon "button" at bounding box center [569, 674] width 19 height 19
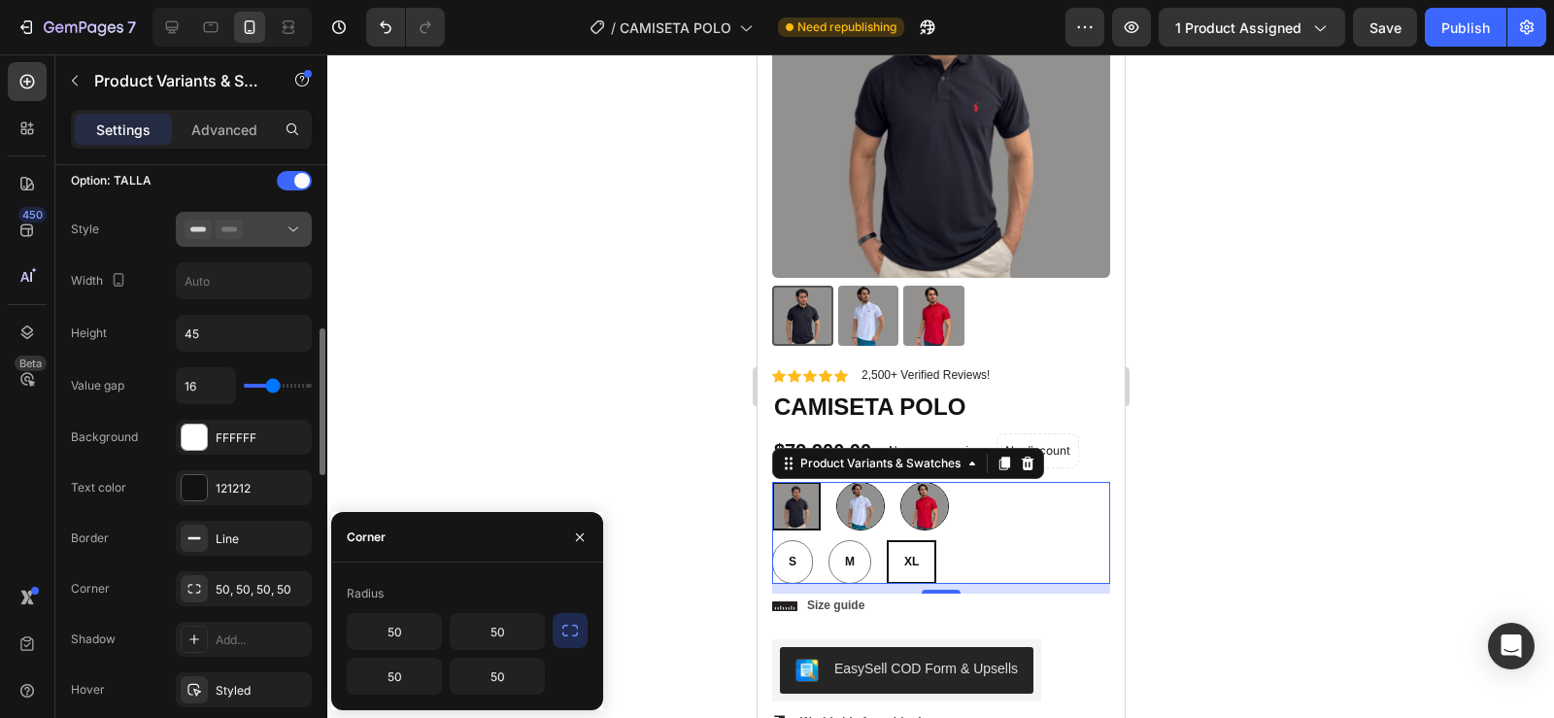
click at [260, 235] on div at bounding box center [244, 228] width 118 height 19
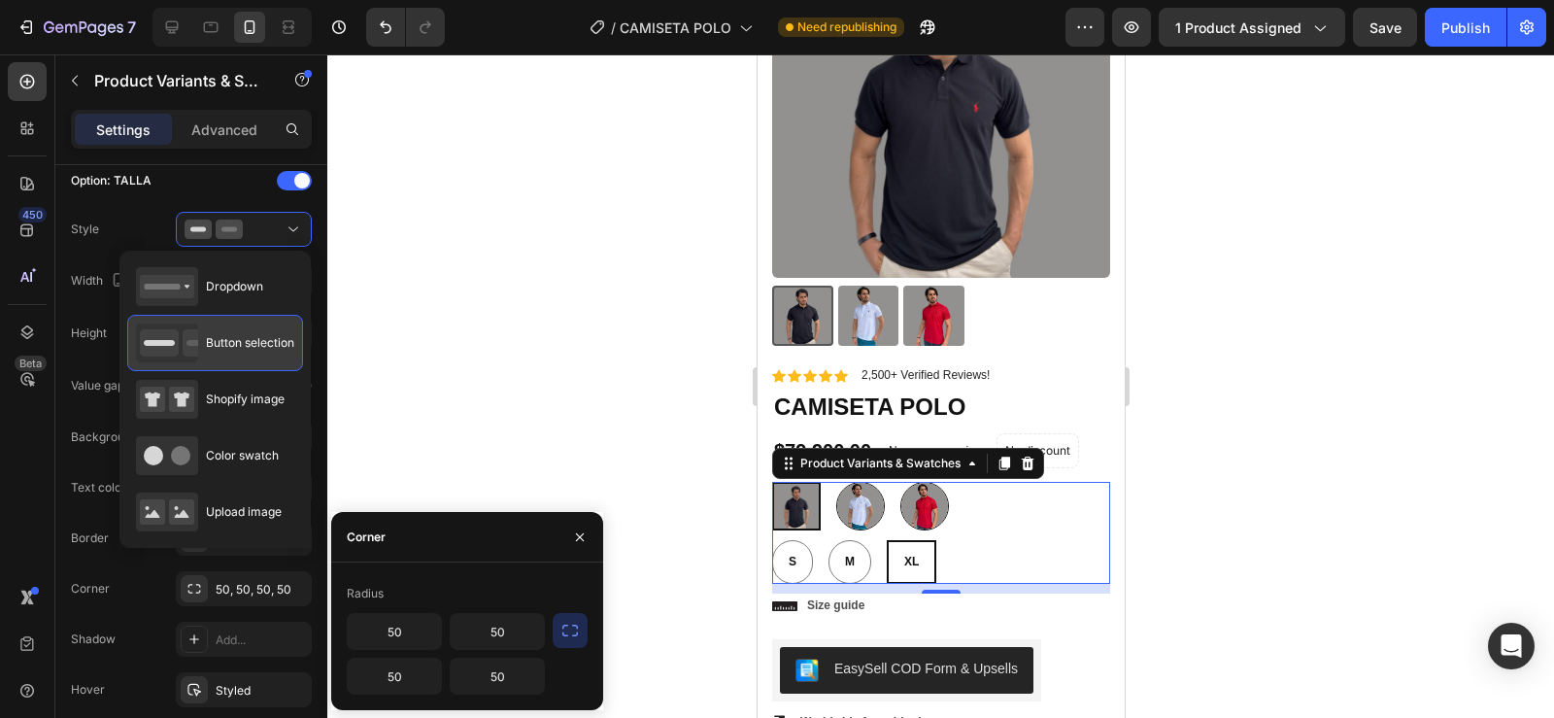
click at [263, 346] on span "Button selection" at bounding box center [250, 342] width 88 height 17
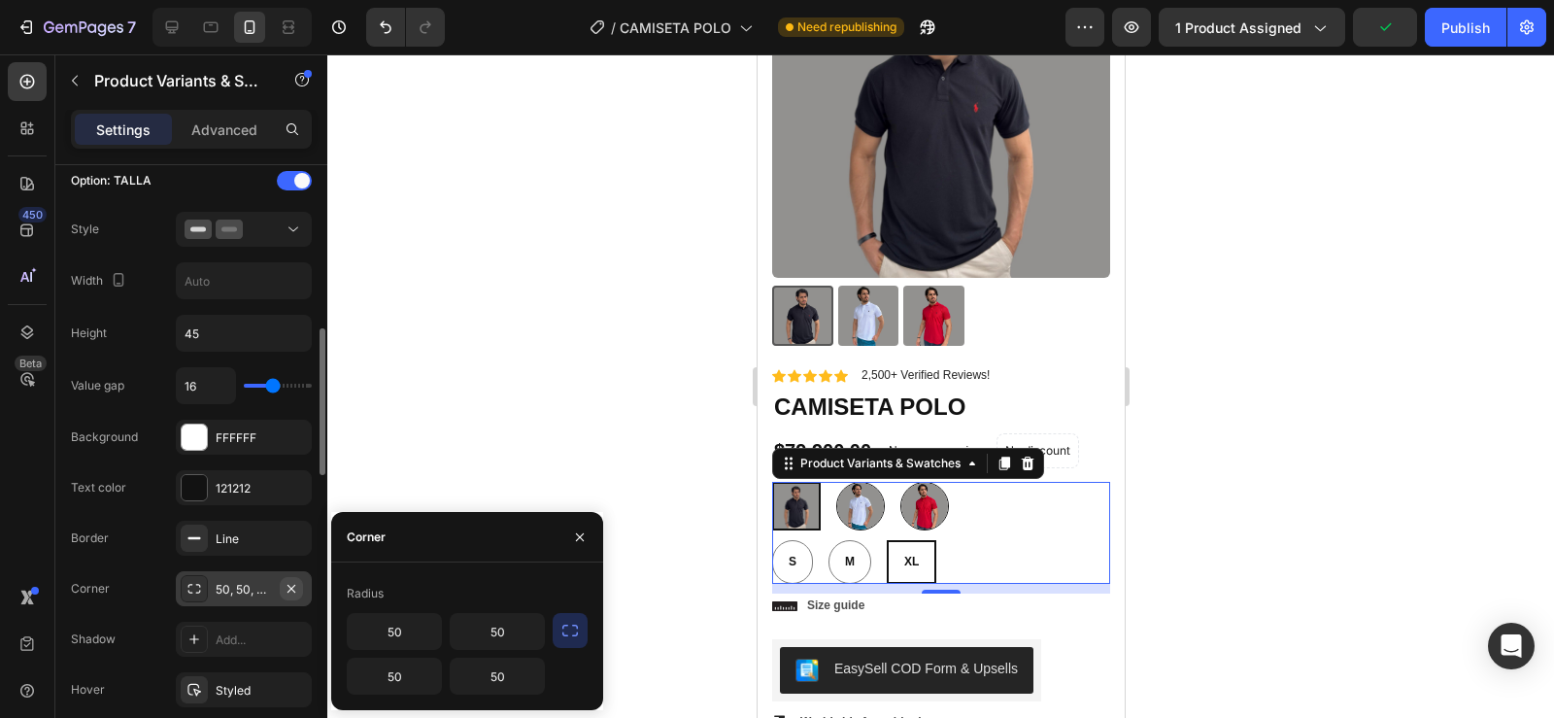
click at [283, 593] on button "button" at bounding box center [291, 588] width 23 height 23
type input "0"
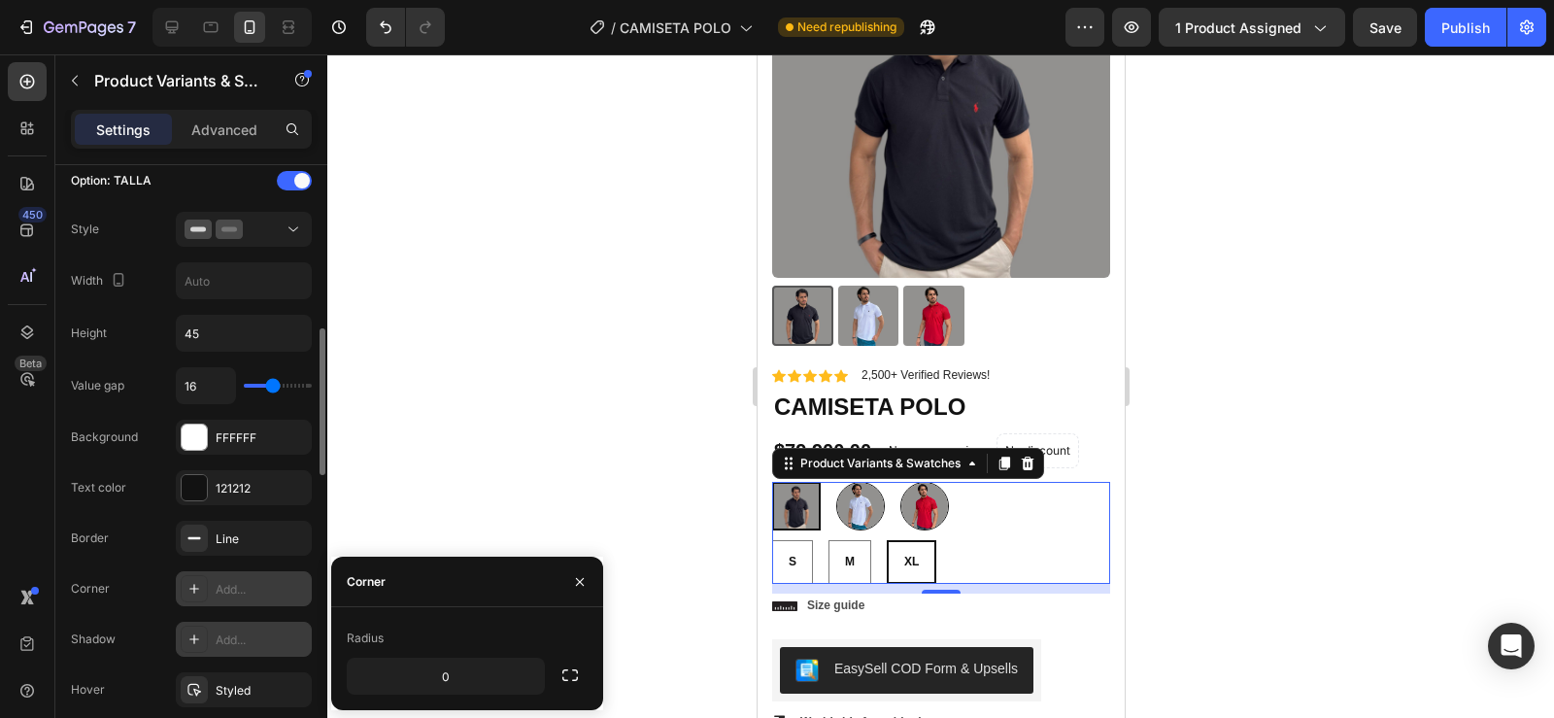
click at [274, 638] on div "Add..." at bounding box center [261, 639] width 91 height 17
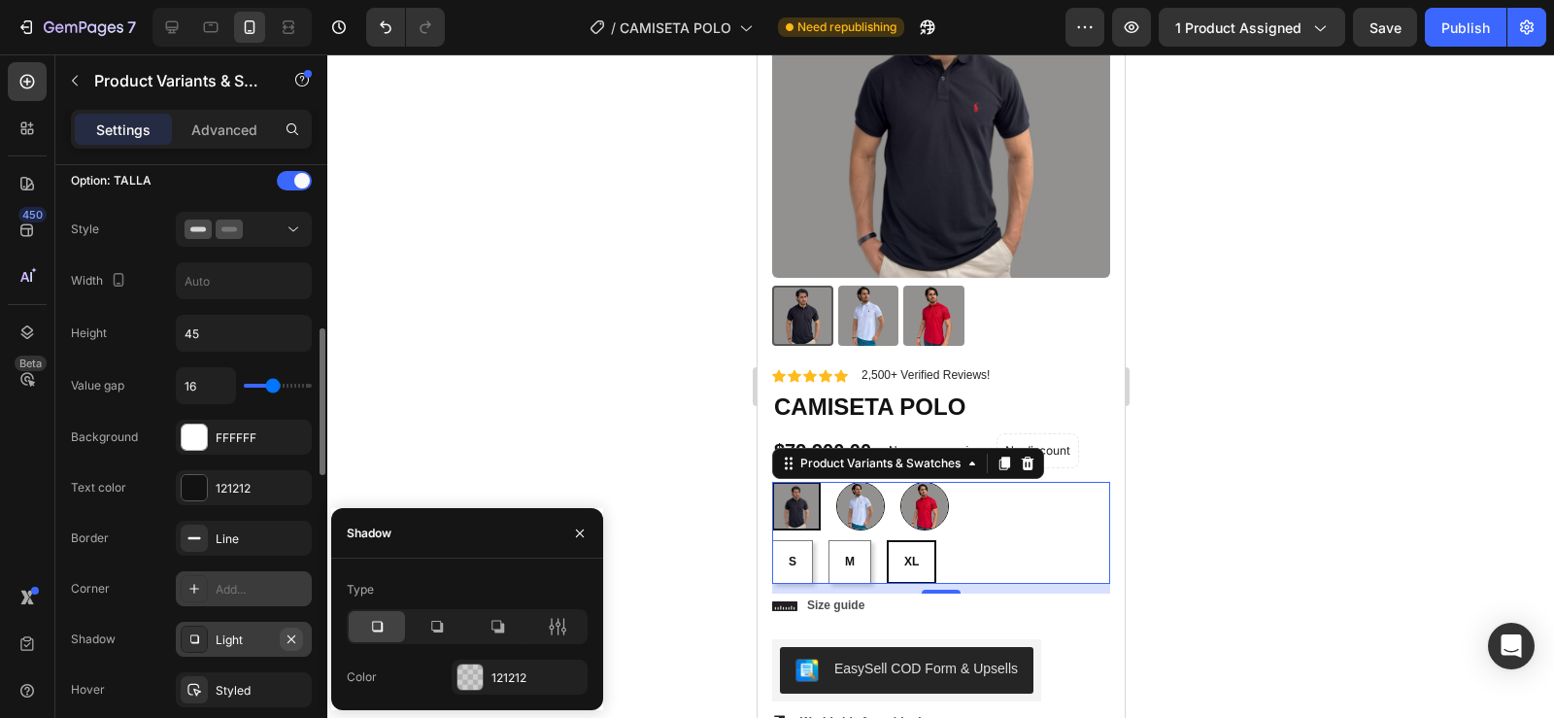
click at [292, 632] on icon "button" at bounding box center [292, 639] width 16 height 16
click at [265, 687] on div "Styled" at bounding box center [244, 690] width 56 height 17
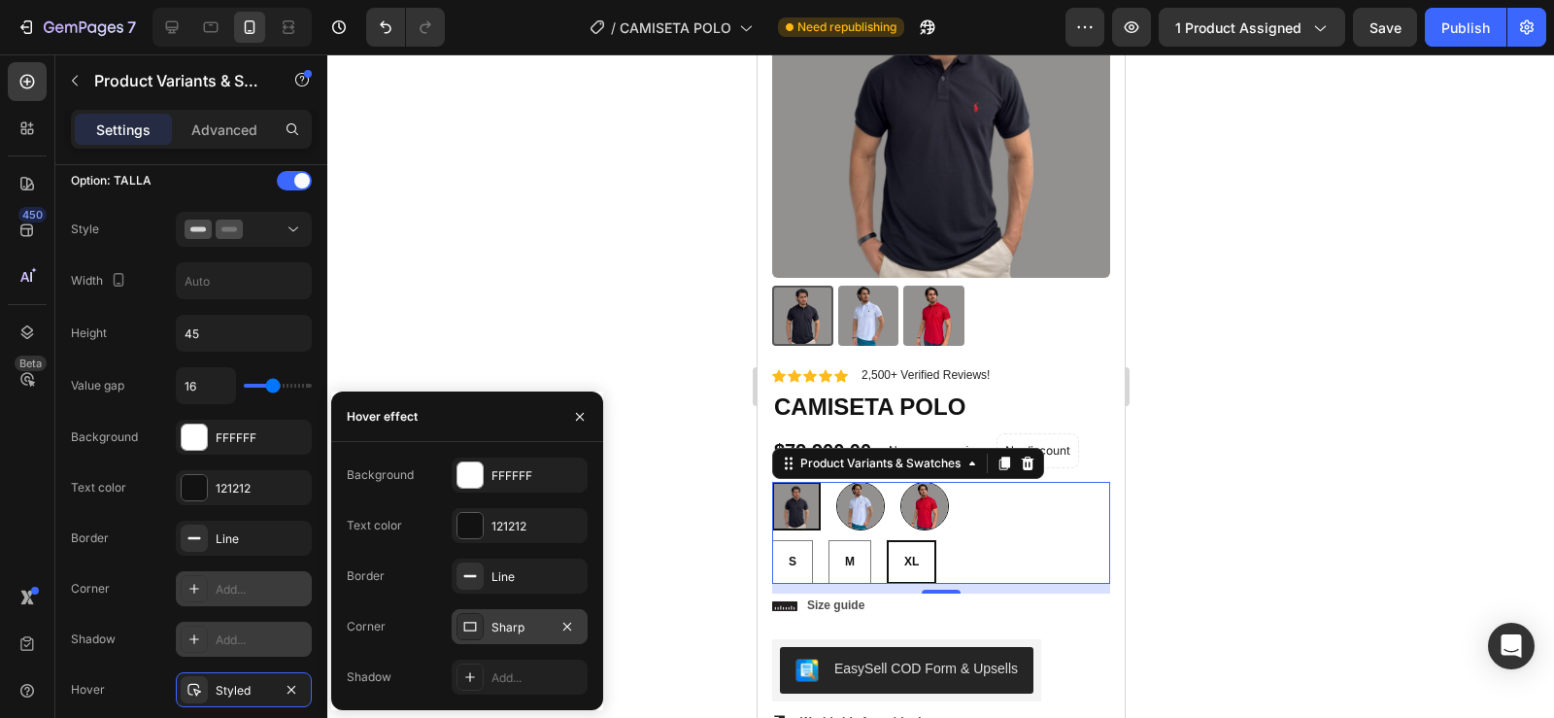
click at [503, 614] on div "Sharp" at bounding box center [520, 626] width 136 height 35
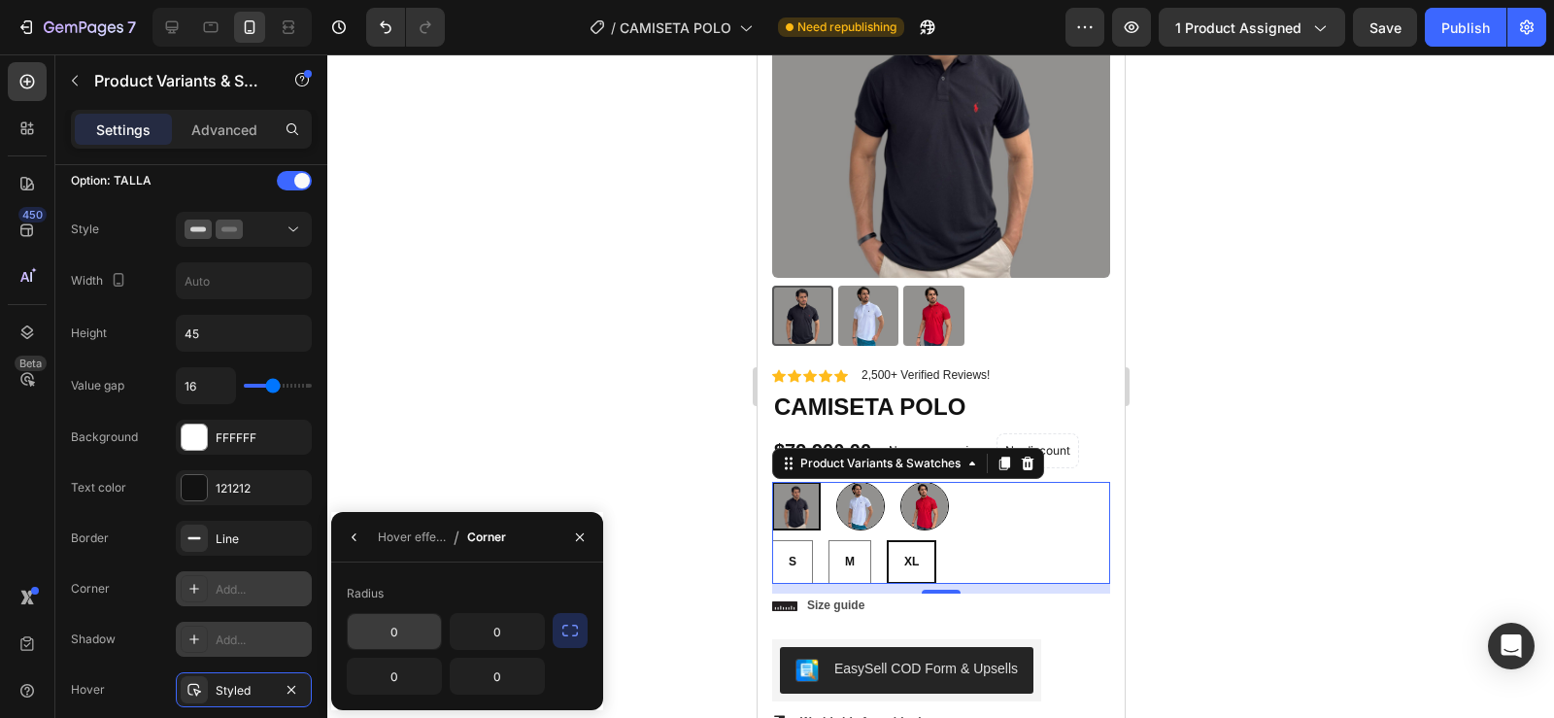
click at [385, 631] on input "0" at bounding box center [394, 631] width 93 height 35
type input "3"
click at [295, 684] on icon "button" at bounding box center [292, 690] width 16 height 16
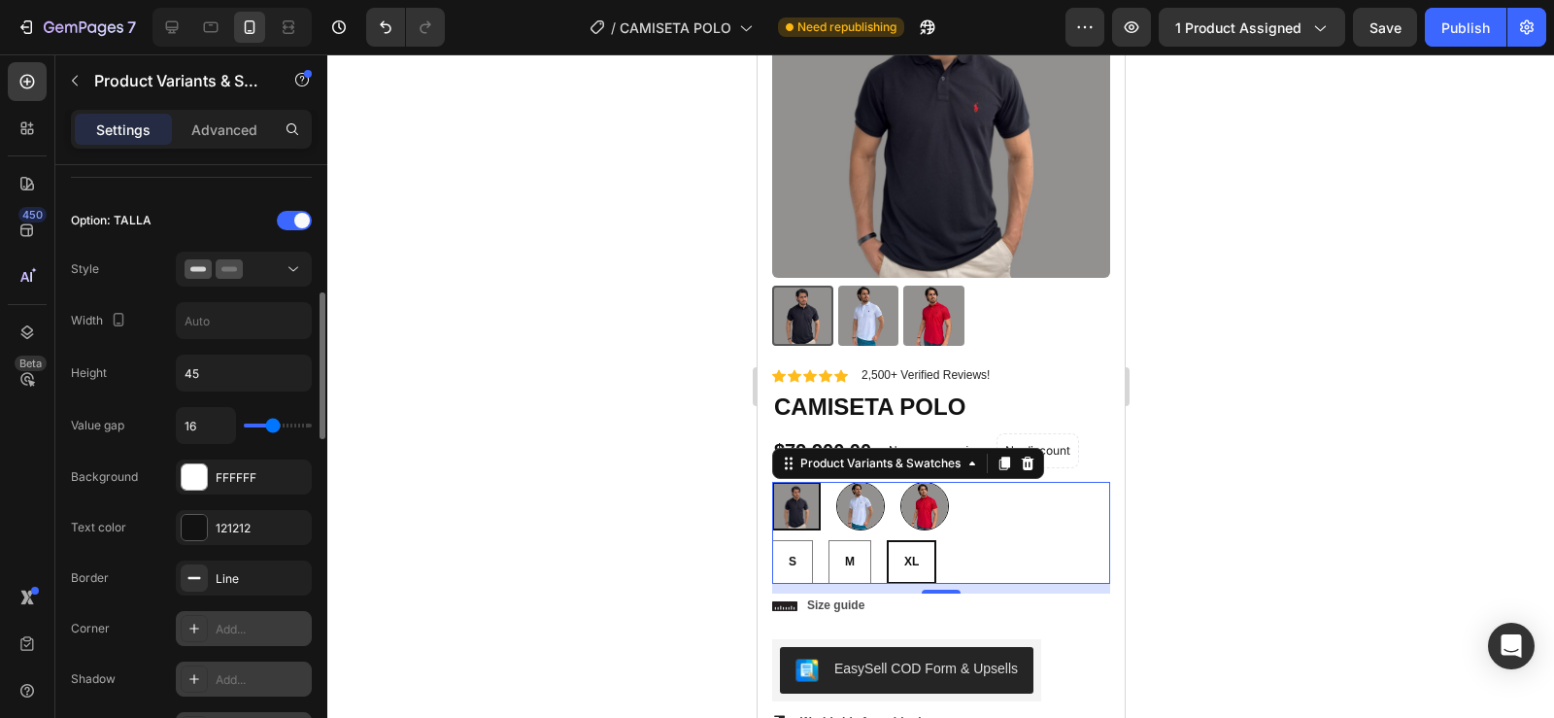
scroll to position [603, 0]
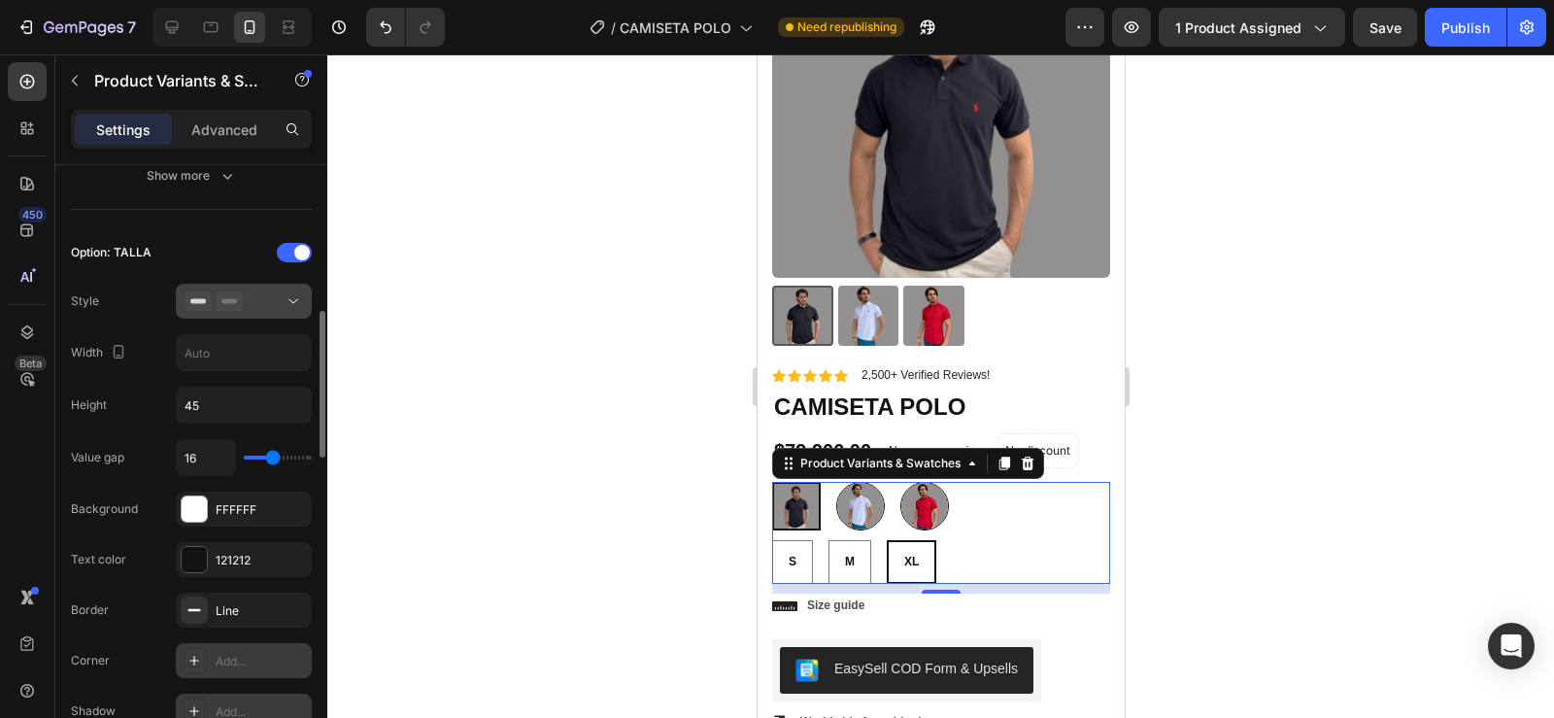
click at [279, 297] on div at bounding box center [244, 300] width 118 height 19
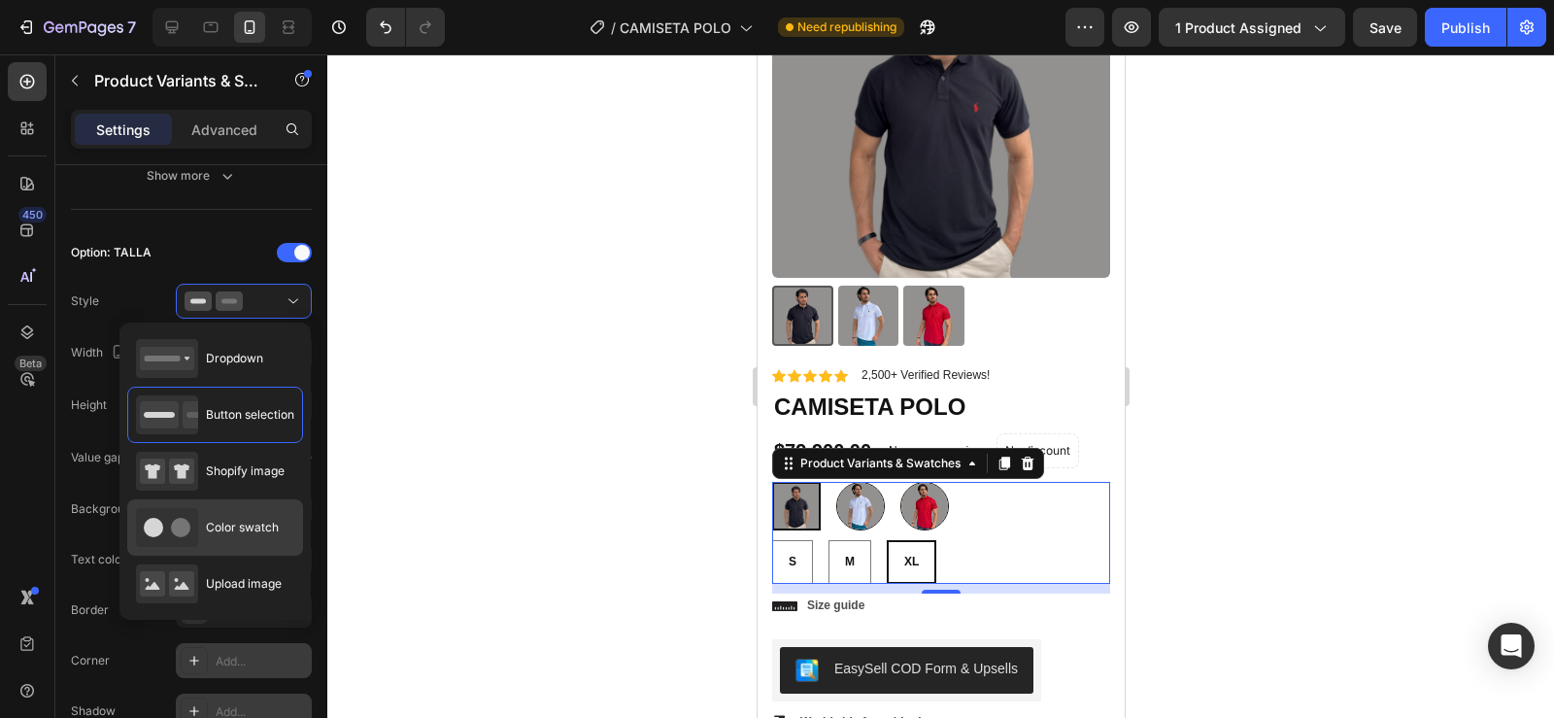
click at [213, 540] on div "Color swatch" at bounding box center [207, 527] width 143 height 39
type input "50"
type input "30"
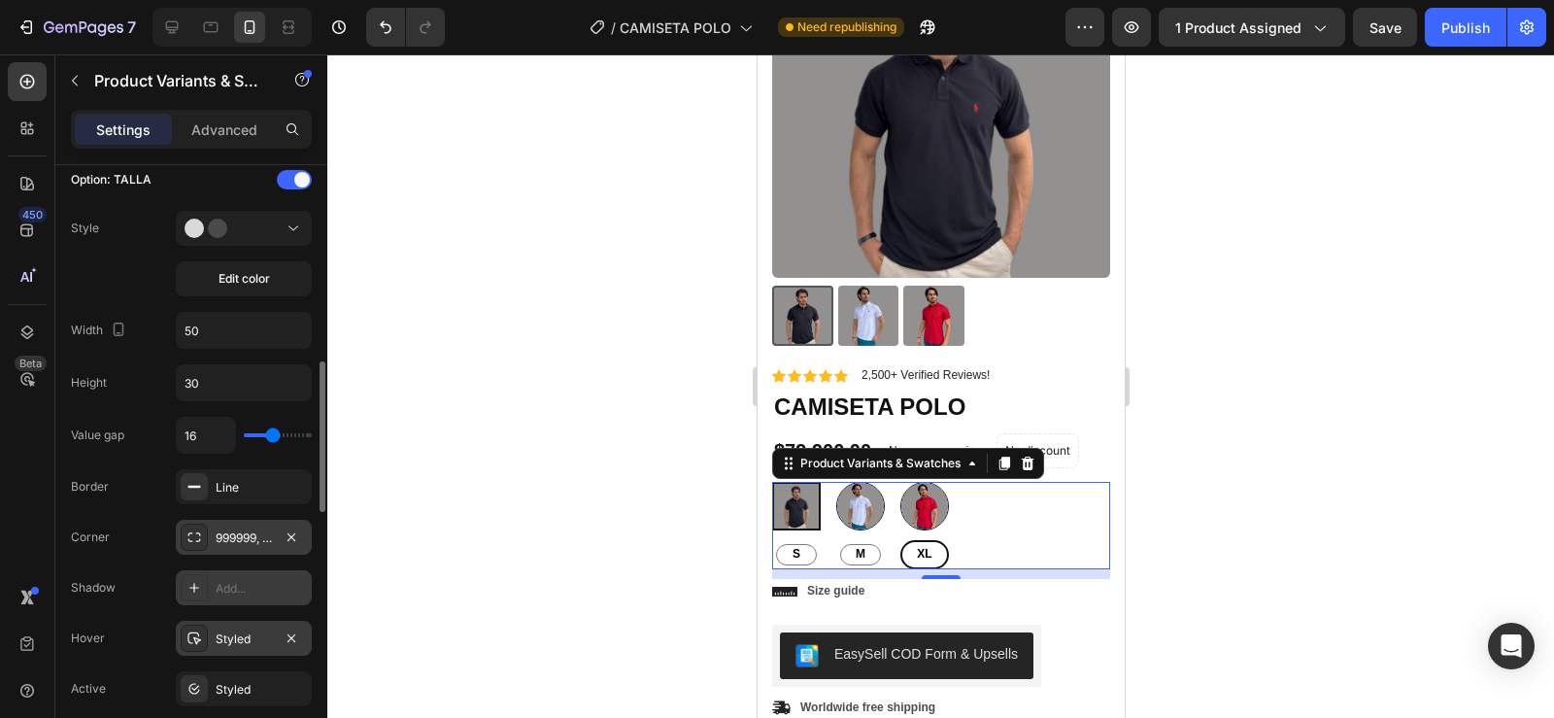
scroll to position [699, 0]
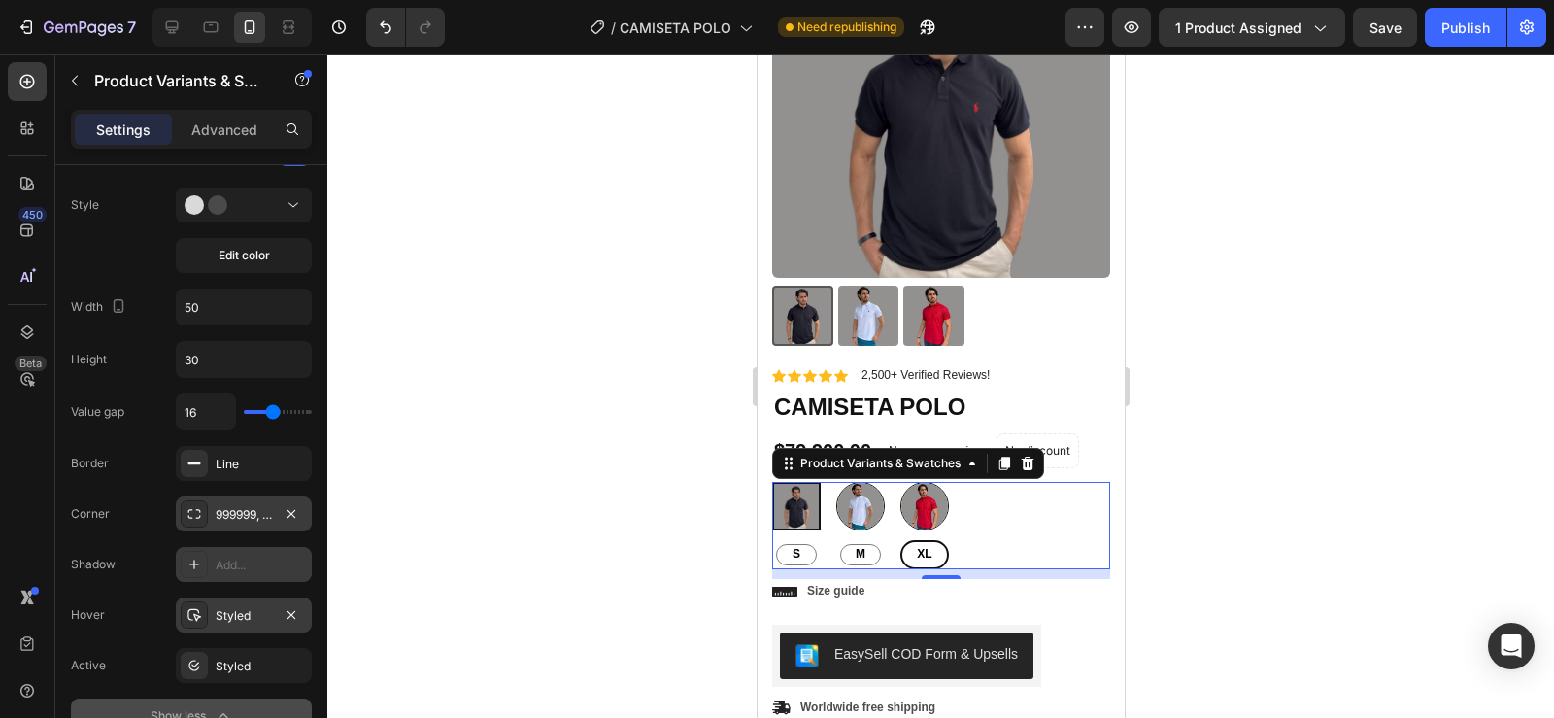
type input "22"
type input "33"
type input "28"
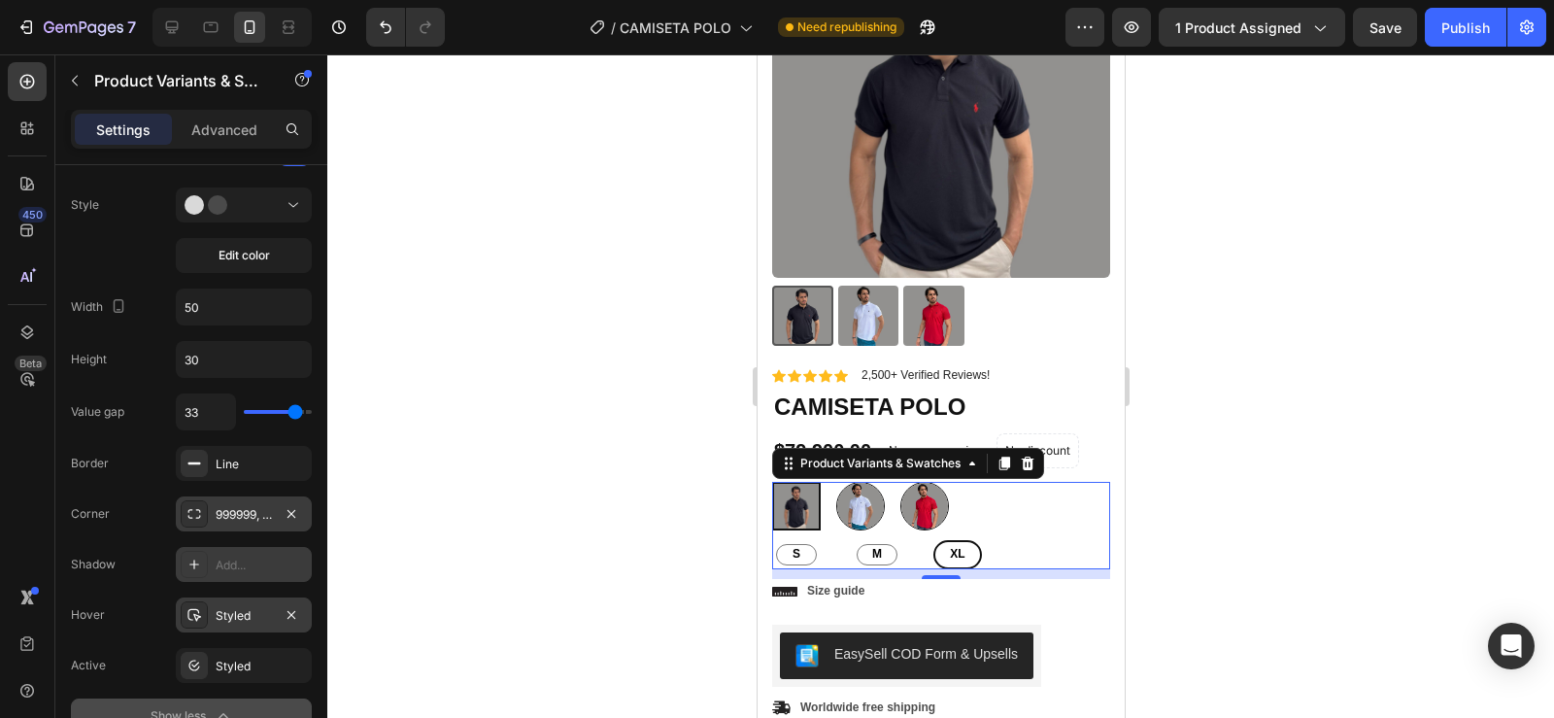
type input "28"
type input "15"
type input "12"
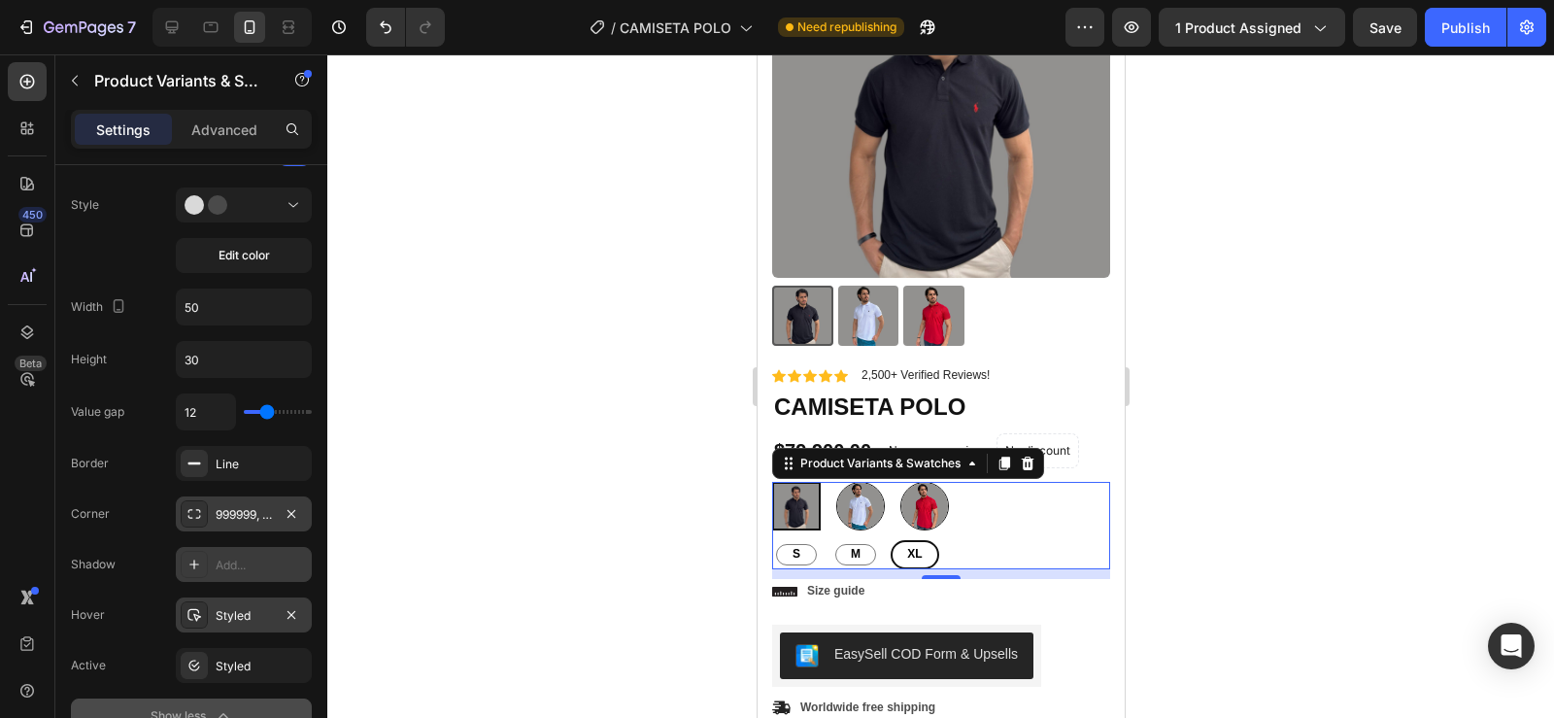
type input "11"
type input "10"
type input "9"
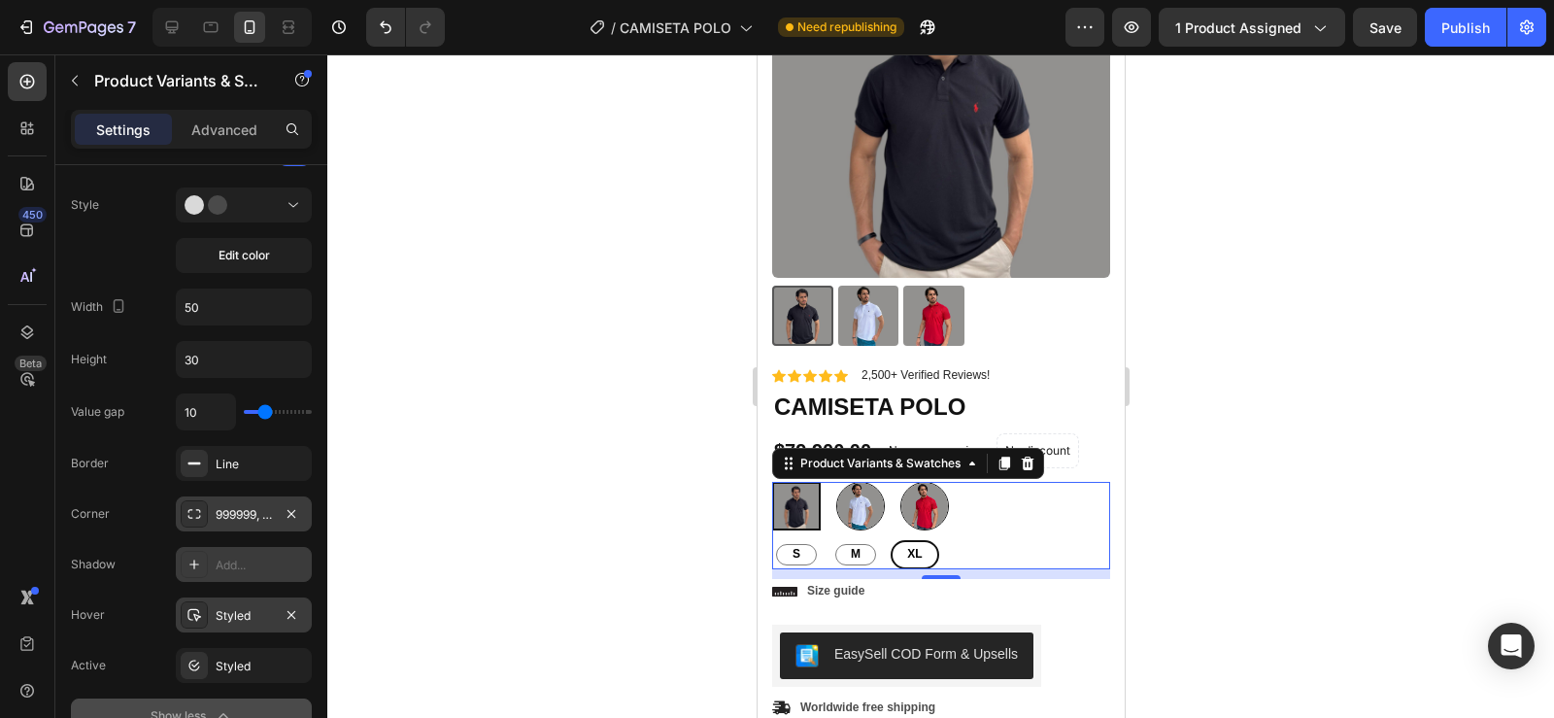
type input "9"
type input "8"
type input "7"
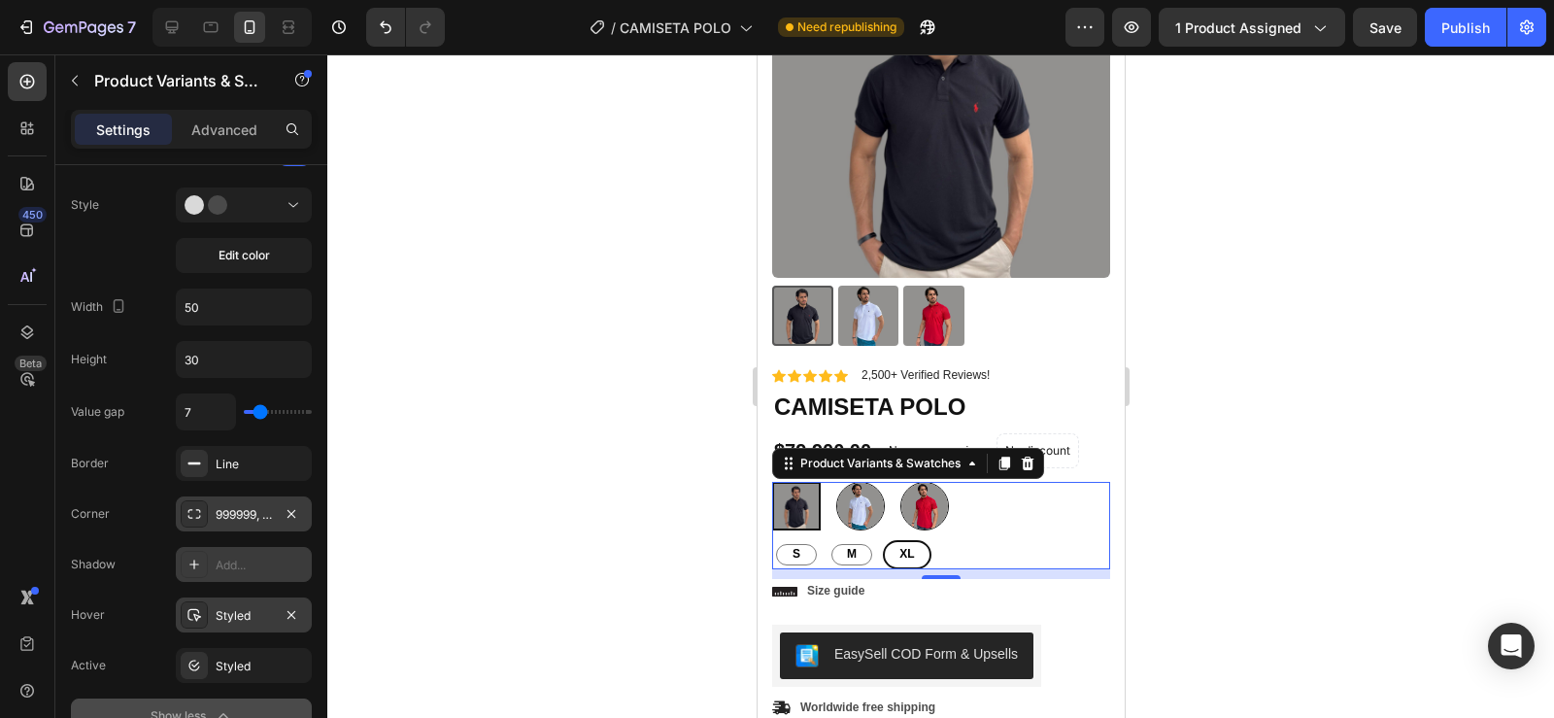
type input "5"
type input "2"
type input "0"
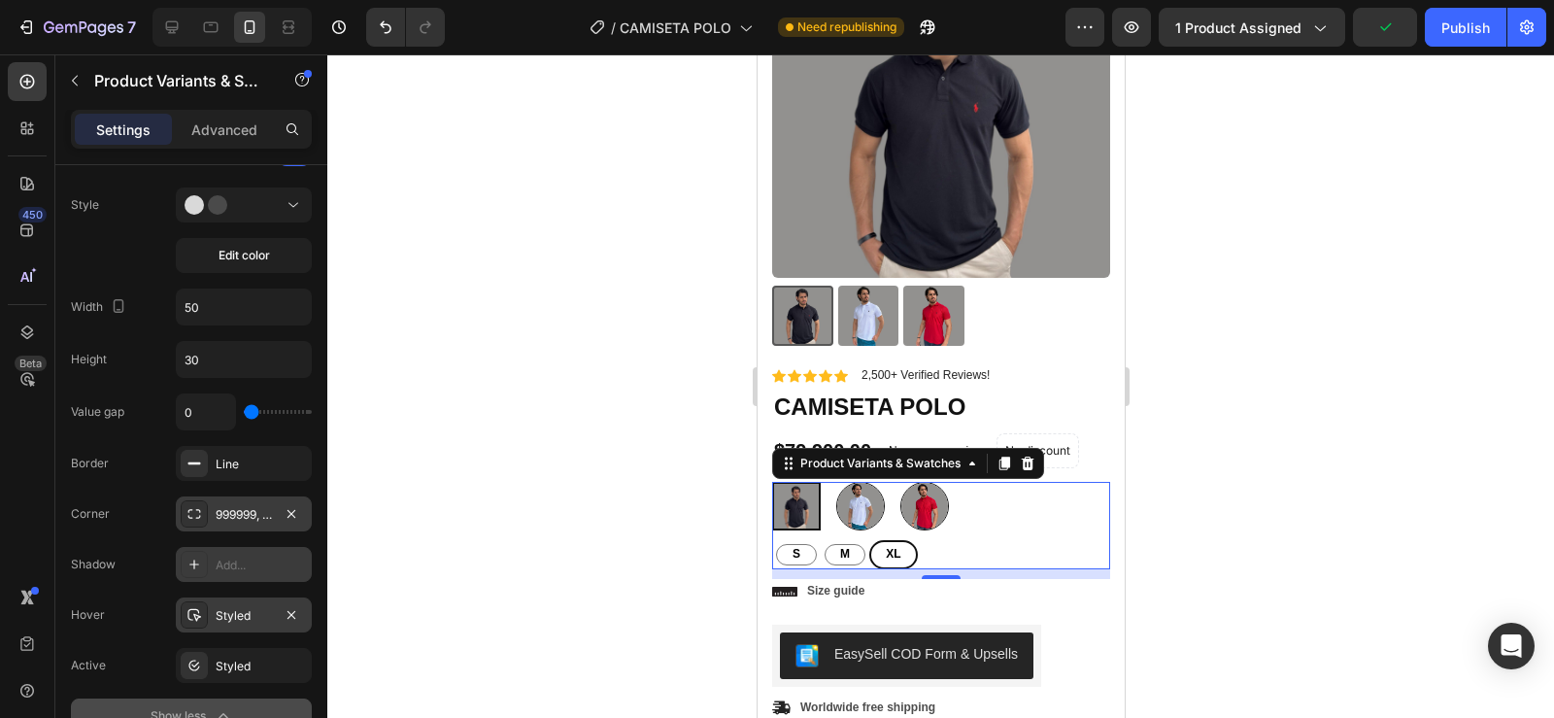
drag, startPoint x: 274, startPoint y: 411, endPoint x: 252, endPoint y: 415, distance: 22.7
type input "0"
click at [252, 414] on input "range" at bounding box center [278, 412] width 68 height 4
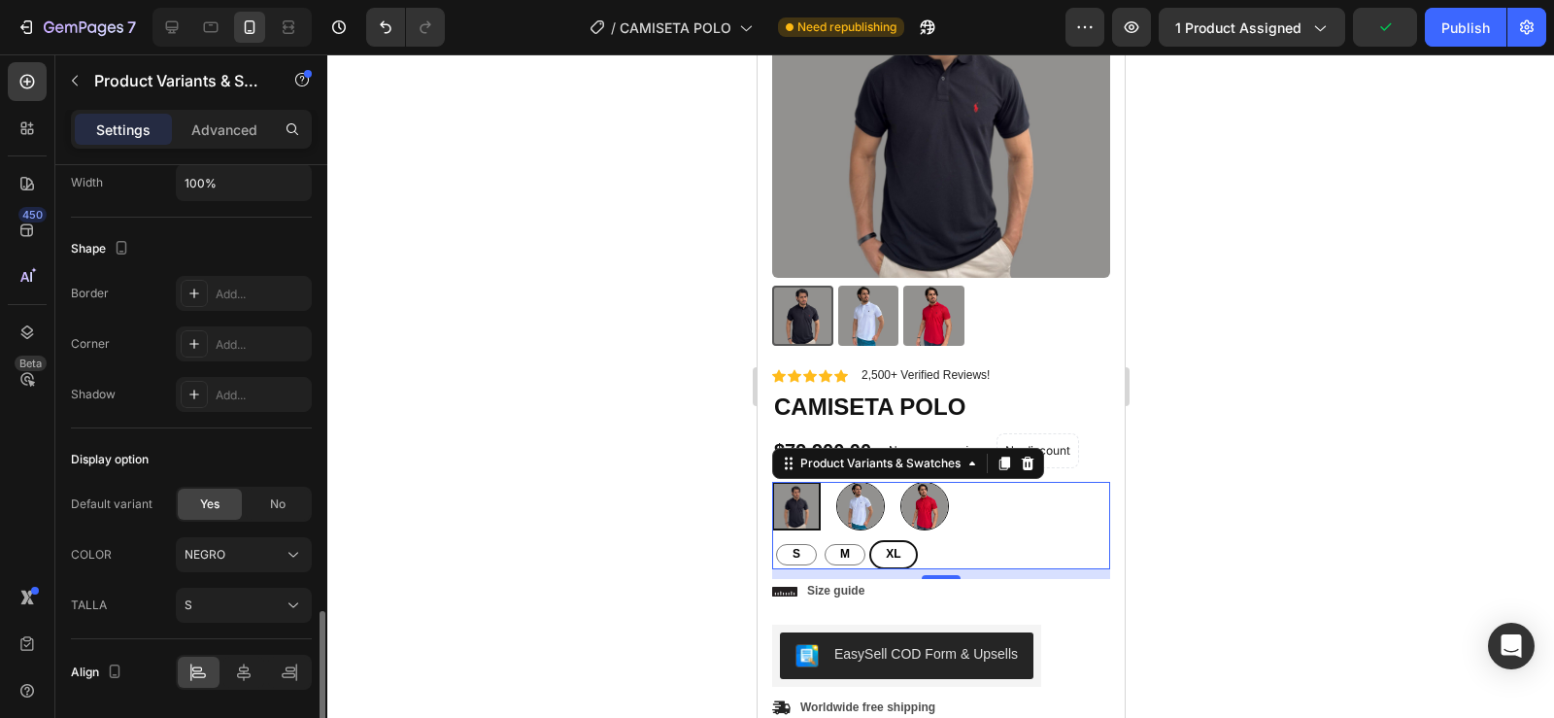
scroll to position [1786, 0]
click at [289, 546] on icon at bounding box center [293, 550] width 19 height 19
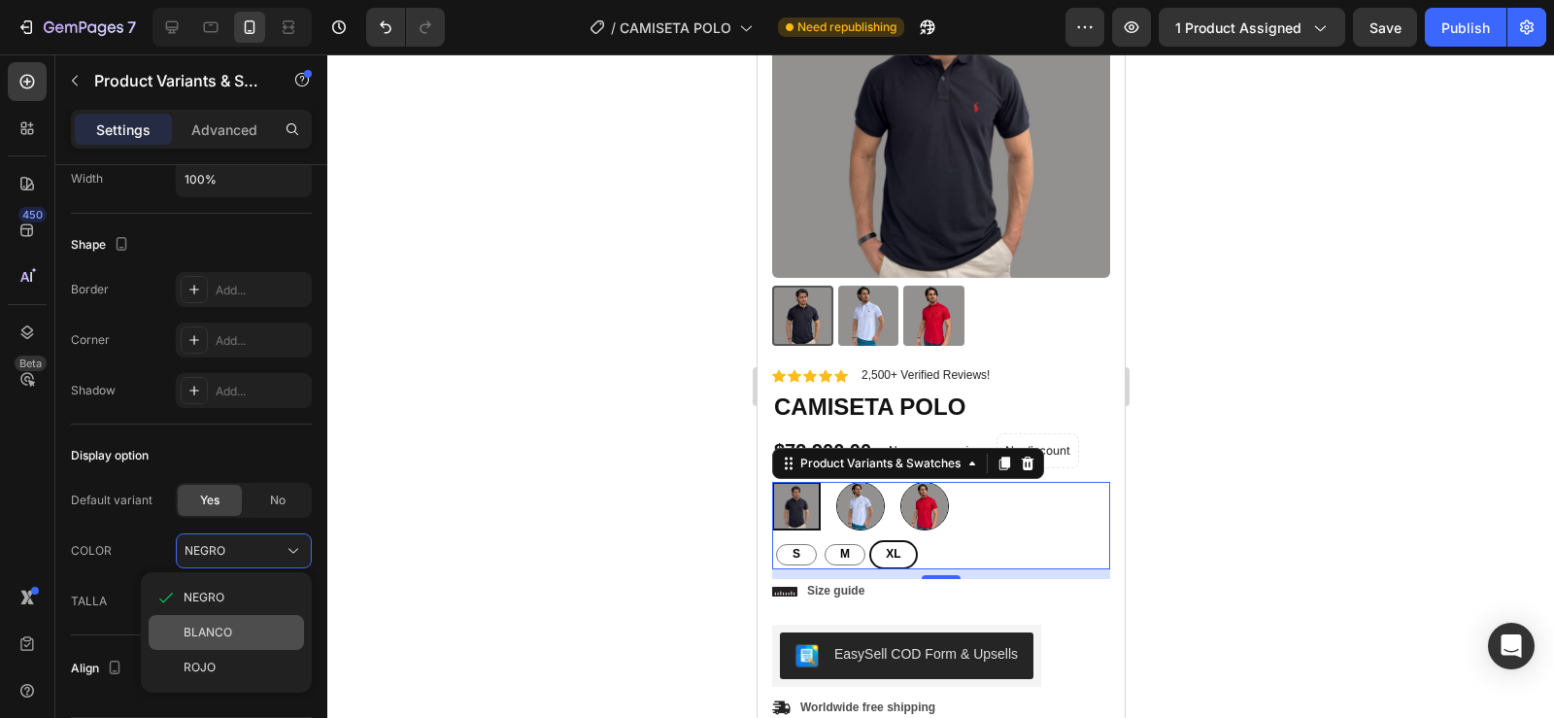
click at [239, 633] on div "BLANCO" at bounding box center [240, 631] width 113 height 17
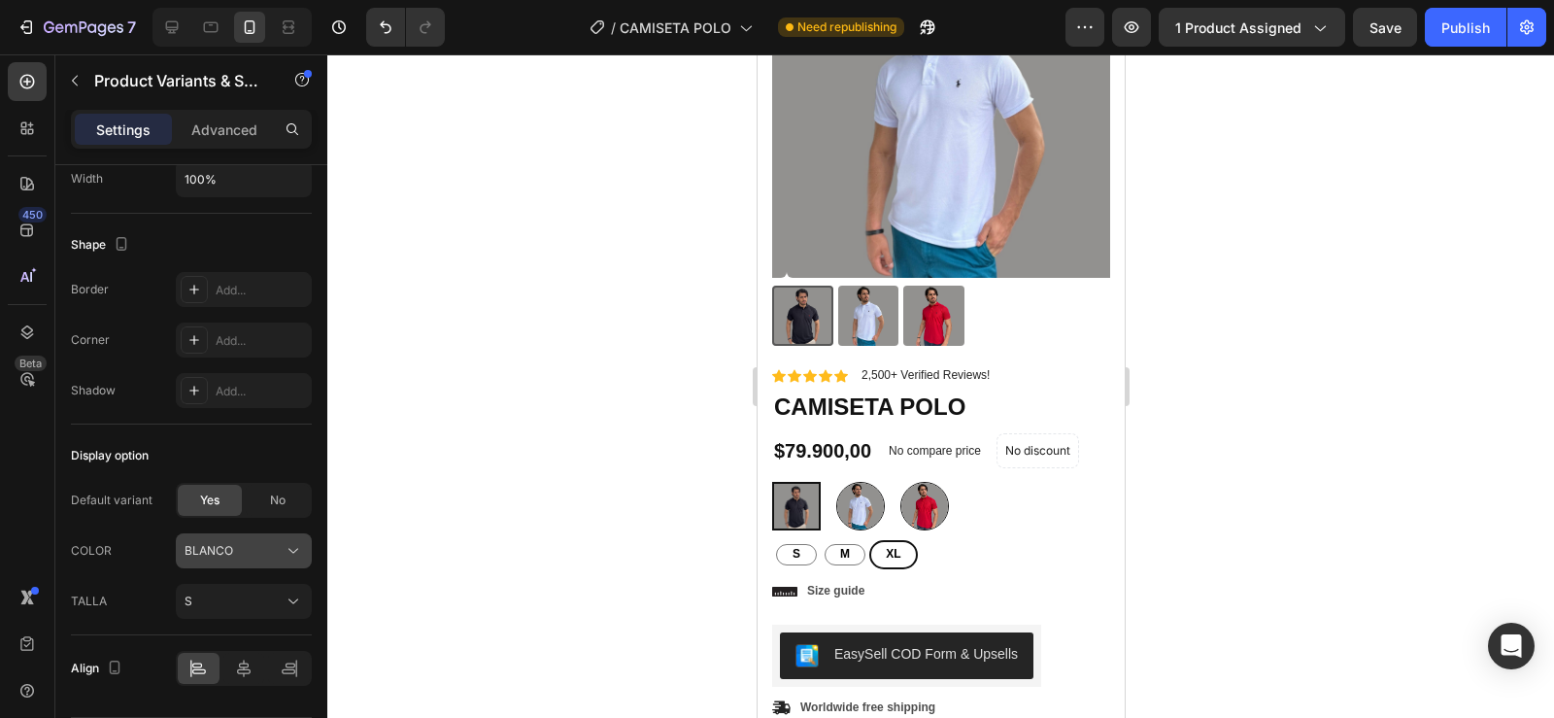
click at [287, 557] on icon at bounding box center [293, 550] width 19 height 19
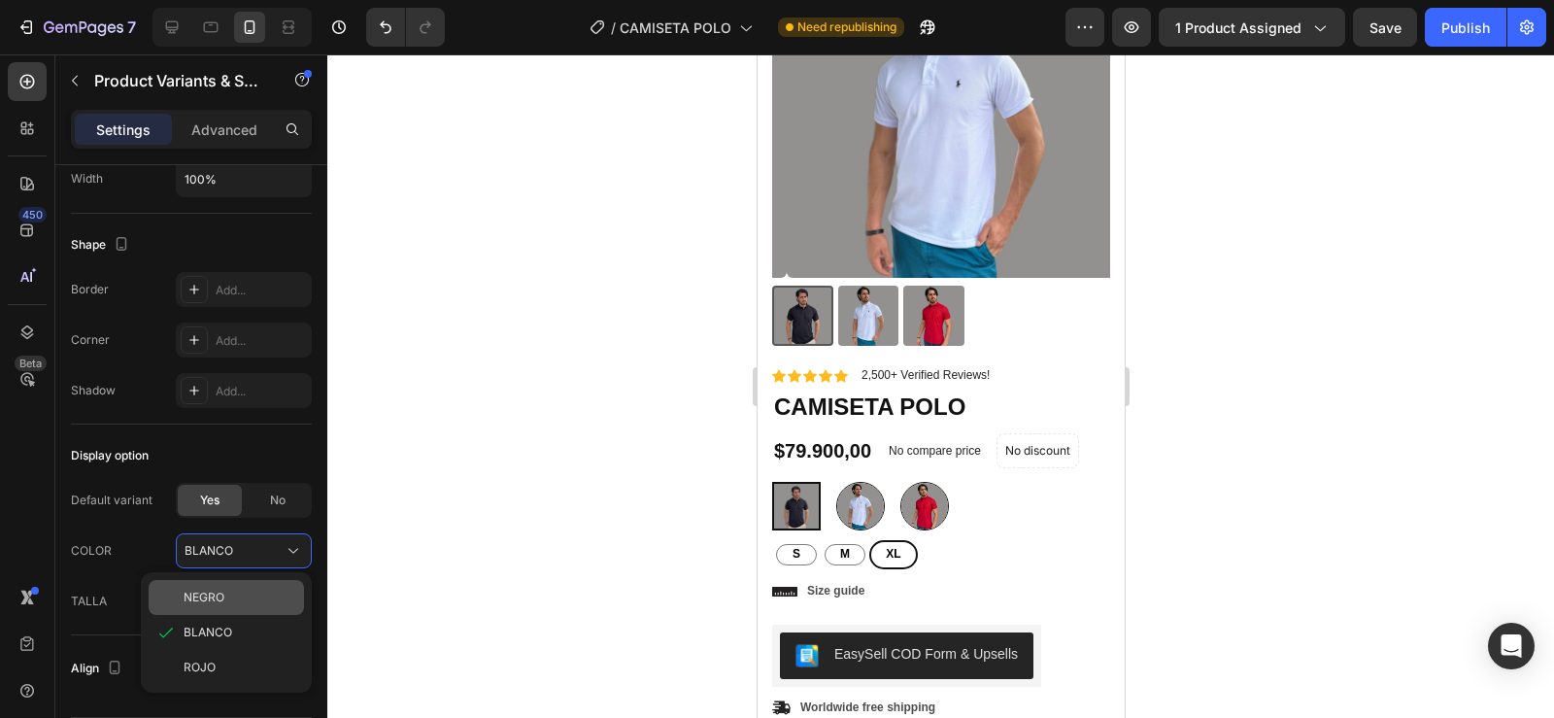
click at [236, 604] on div "NEGRO" at bounding box center [240, 597] width 113 height 17
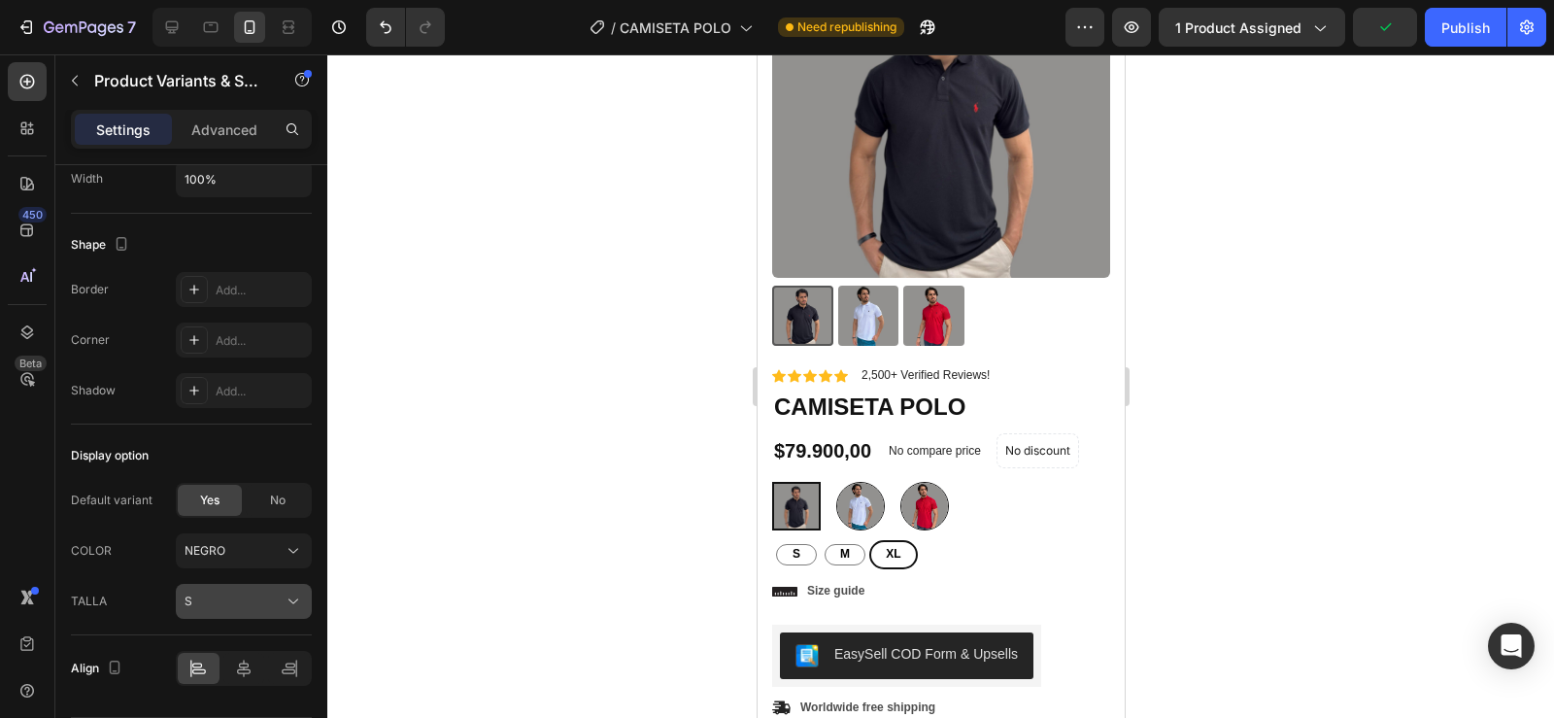
click at [293, 600] on icon at bounding box center [293, 600] width 19 height 19
click at [292, 600] on icon at bounding box center [293, 600] width 19 height 19
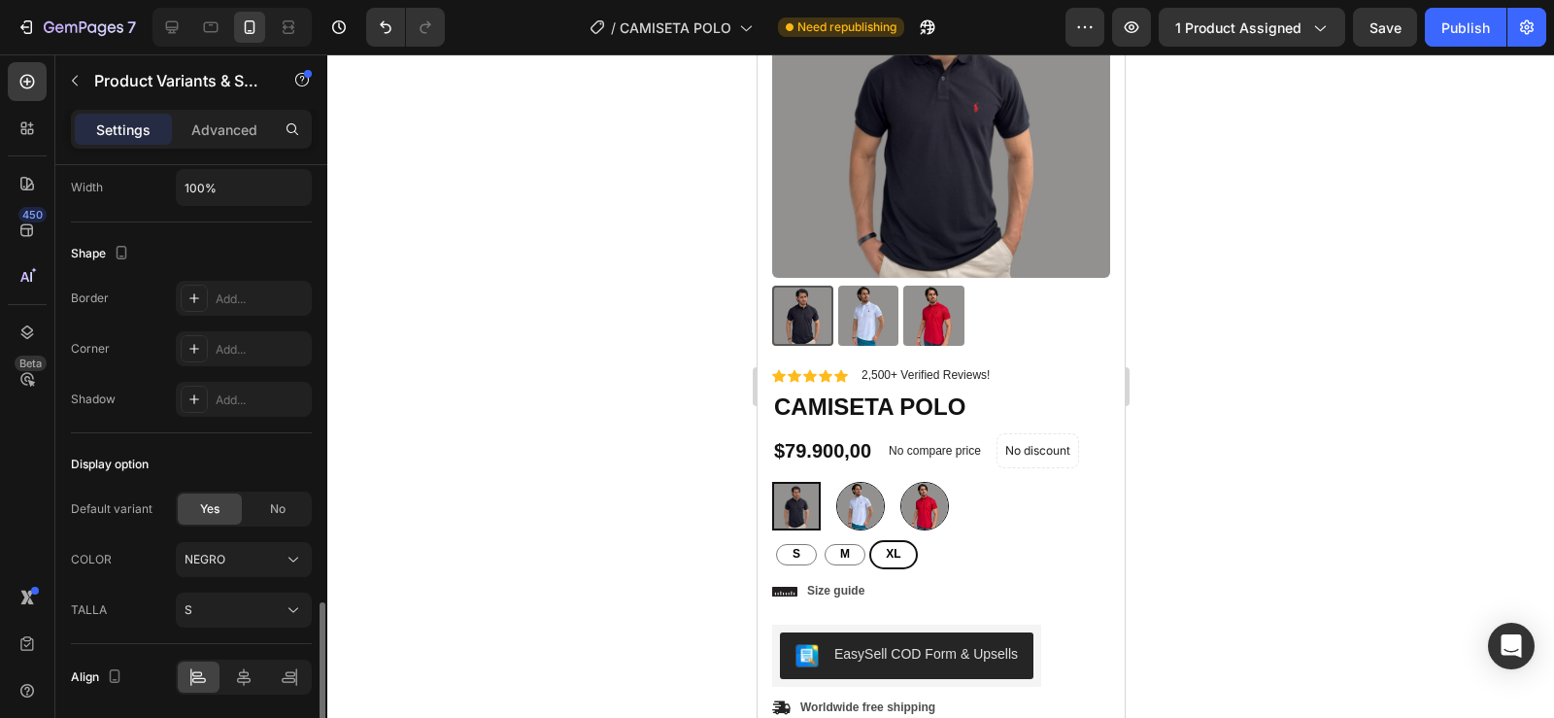
scroll to position [1775, 0]
click at [266, 528] on div "Default variant Yes No COLOR NEGRO TALLA S" at bounding box center [191, 561] width 241 height 136
click at [271, 515] on span "No" at bounding box center [278, 510] width 16 height 17
radio input "true"
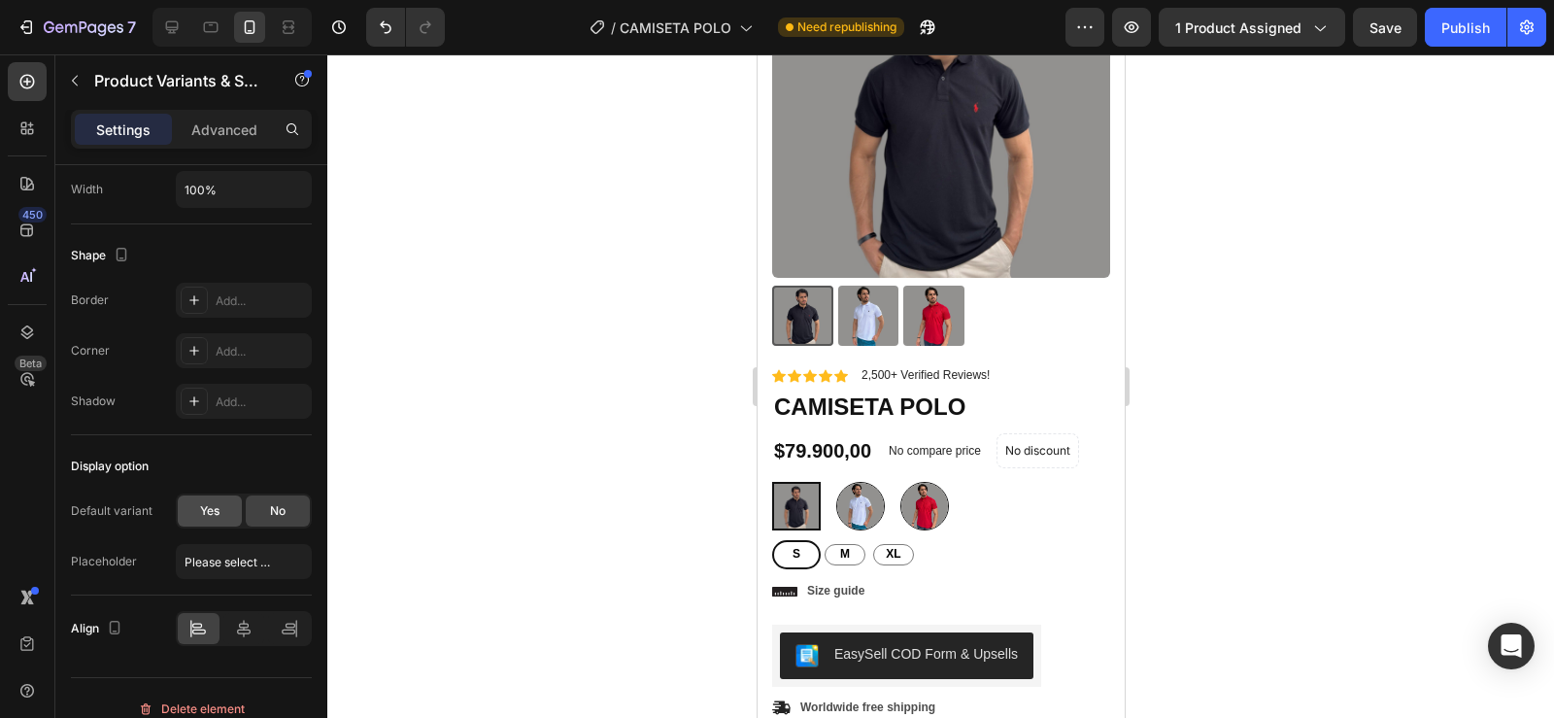
click at [218, 508] on span "Yes" at bounding box center [209, 510] width 19 height 17
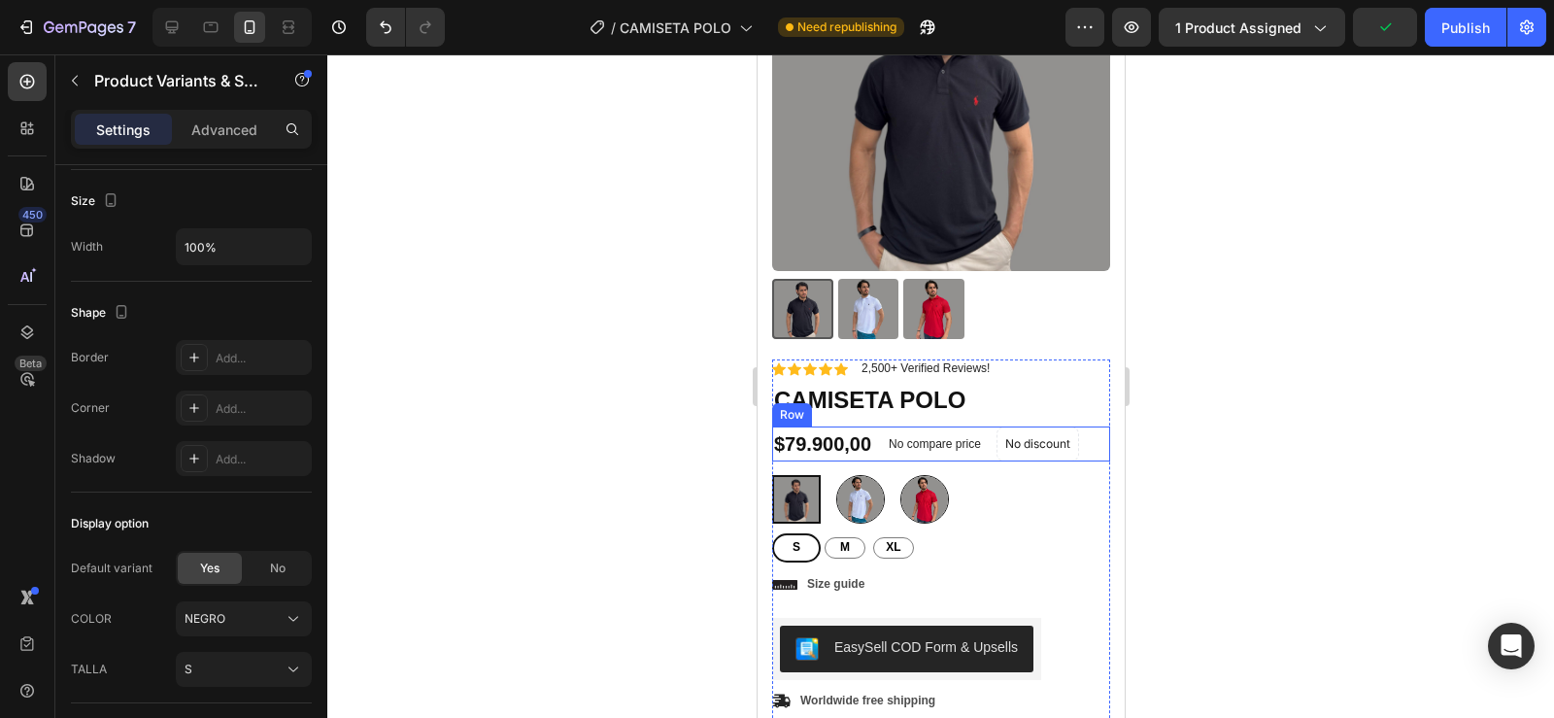
scroll to position [241, 0]
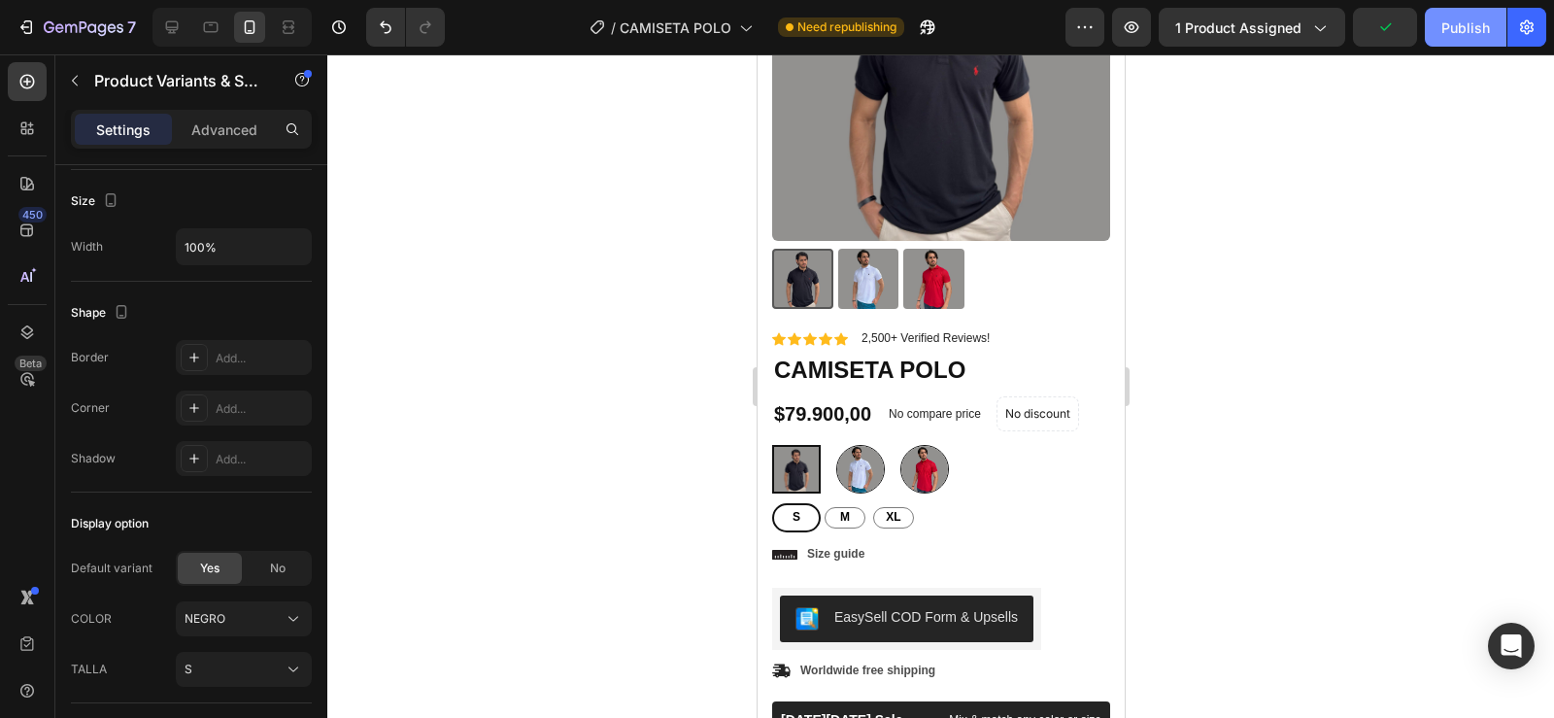
click at [1462, 15] on button "Publish" at bounding box center [1466, 27] width 82 height 39
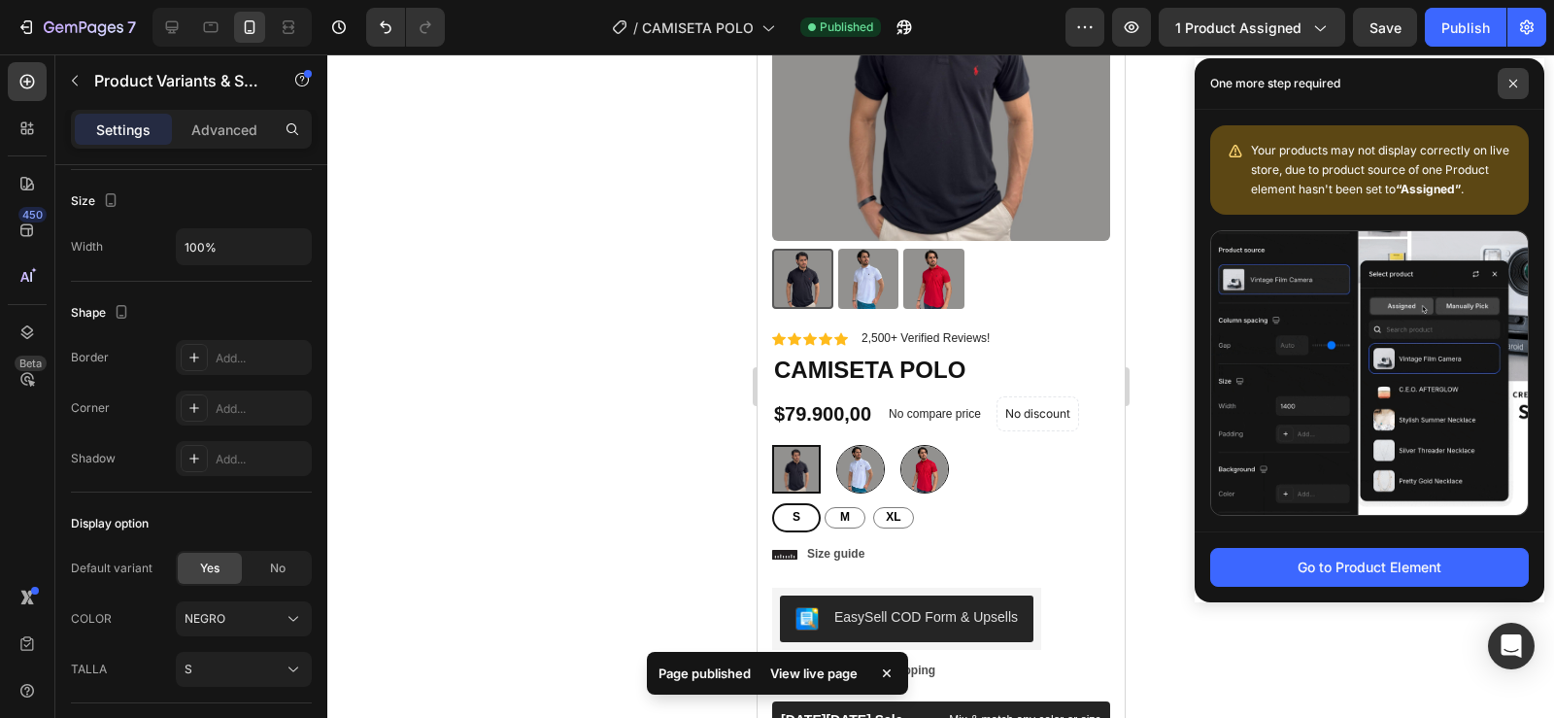
click at [1516, 83] on icon at bounding box center [1513, 84] width 10 height 10
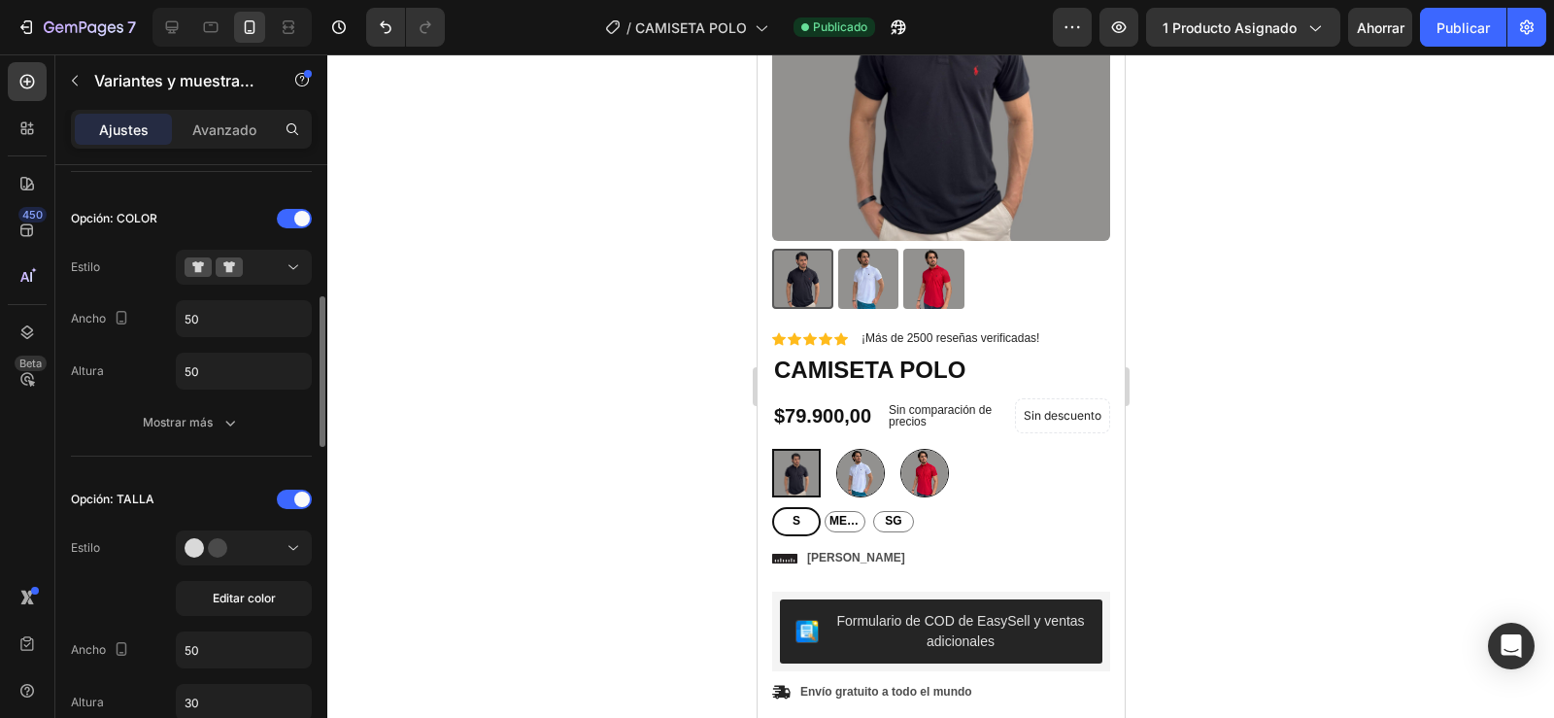
scroll to position [392, 0]
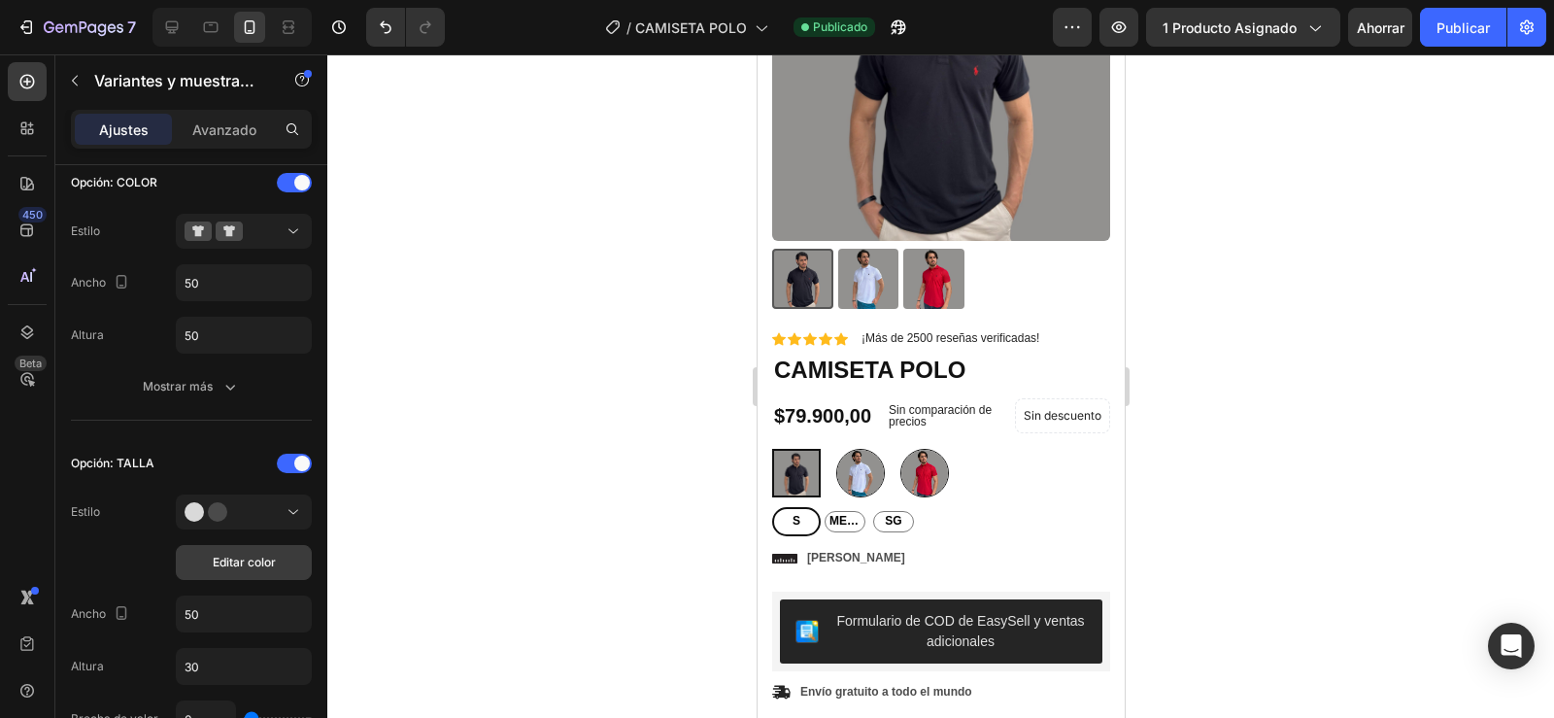
click at [203, 558] on button "Editar color" at bounding box center [244, 562] width 136 height 35
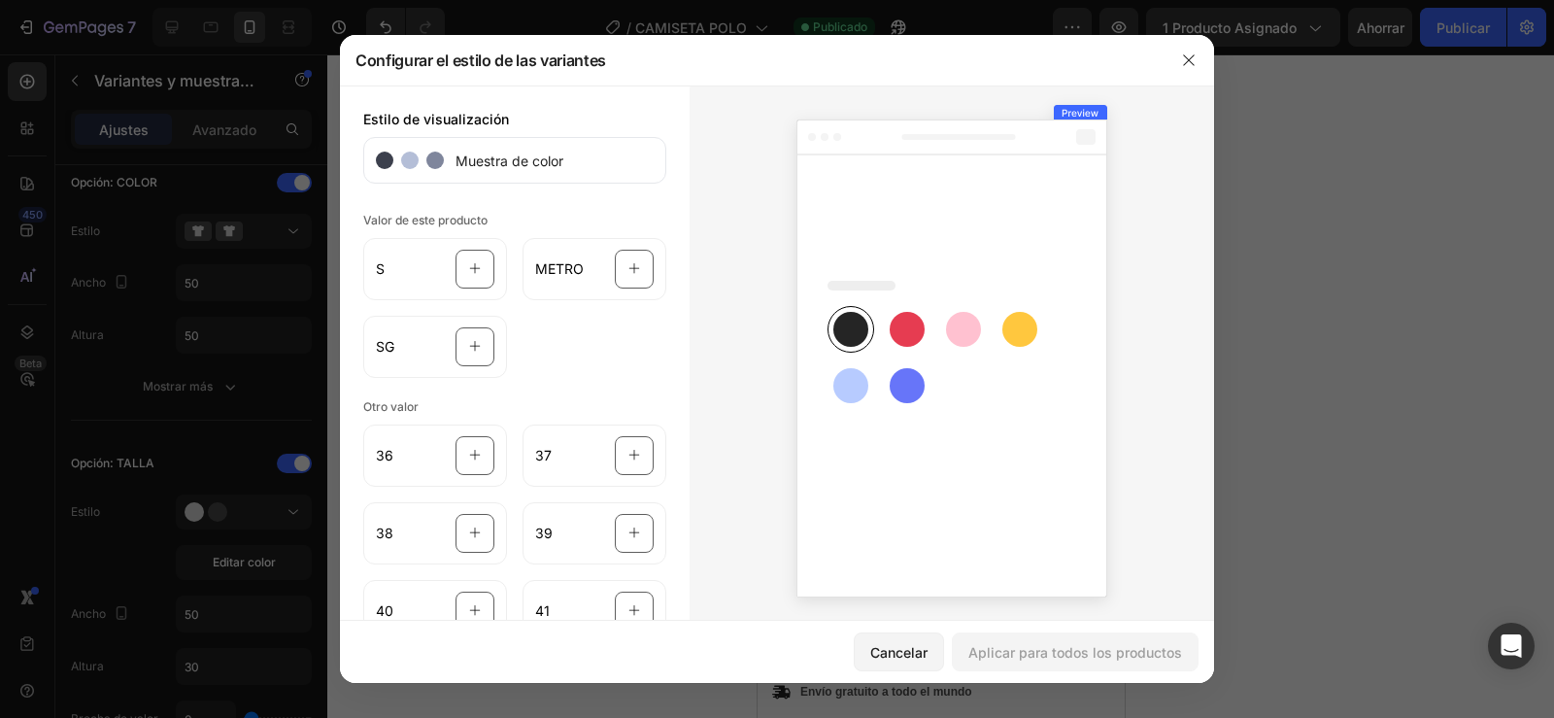
click at [194, 559] on div at bounding box center [777, 359] width 1554 height 718
click at [122, 554] on div at bounding box center [777, 359] width 1554 height 718
drag, startPoint x: 113, startPoint y: 541, endPoint x: 443, endPoint y: 271, distance: 426.5
click at [322, 354] on div at bounding box center [777, 359] width 1554 height 718
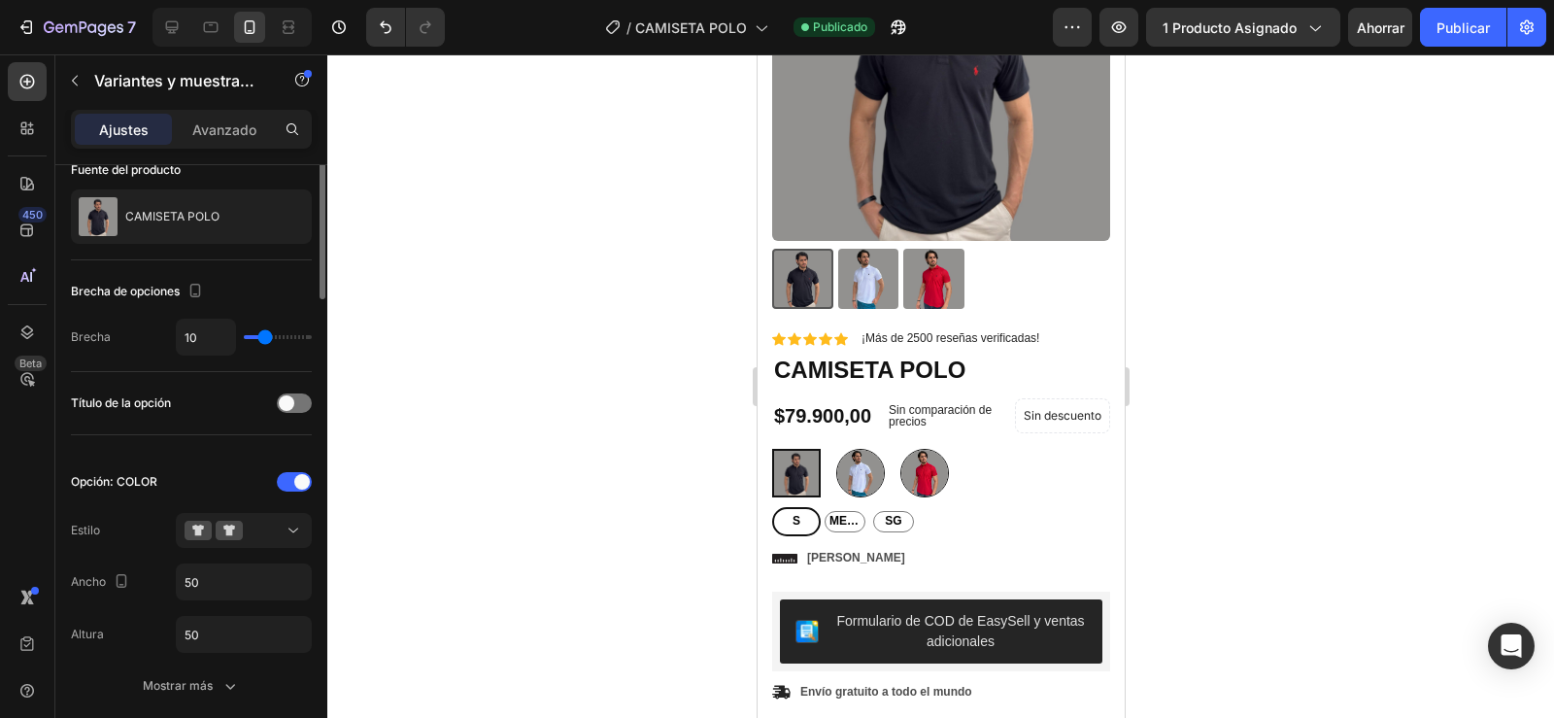
scroll to position [62, 0]
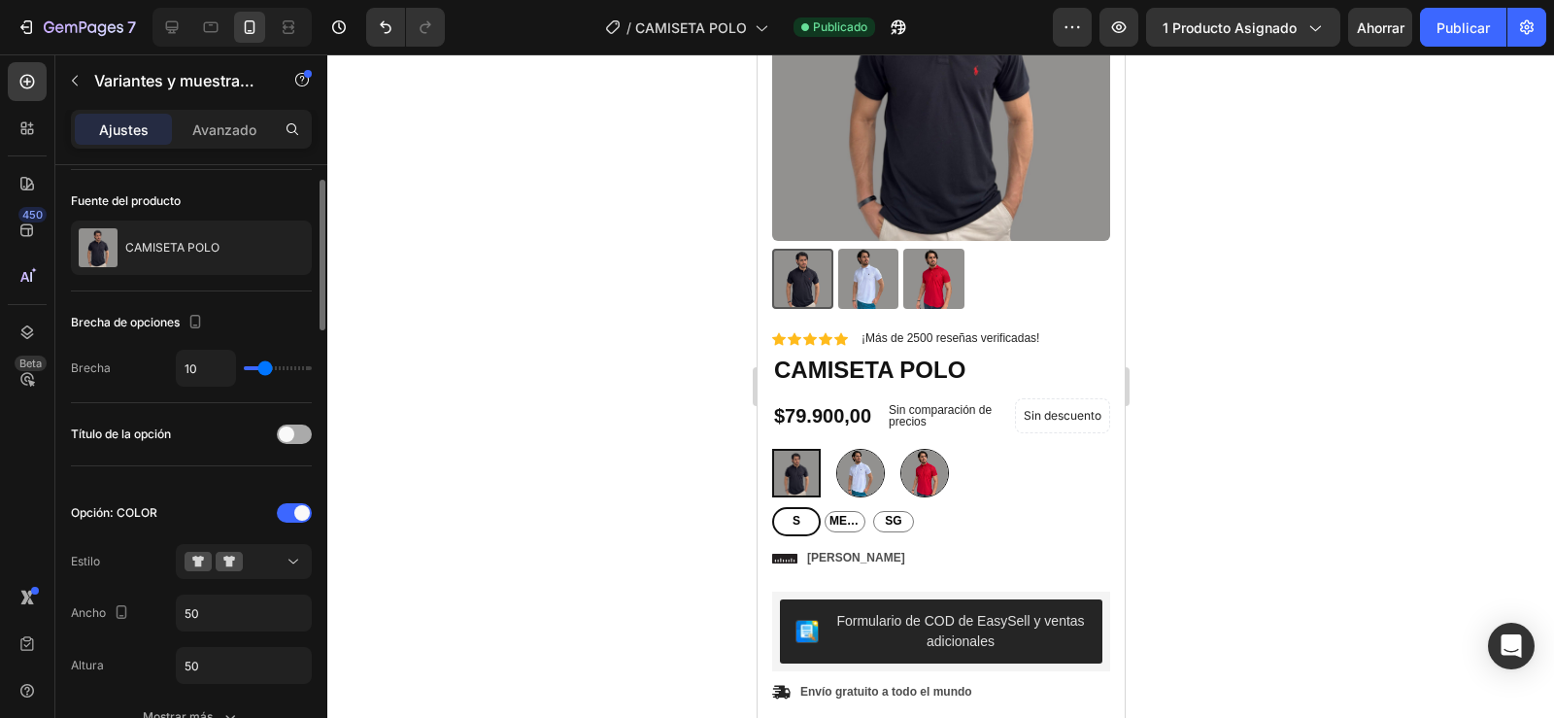
click at [301, 430] on div at bounding box center [294, 433] width 35 height 19
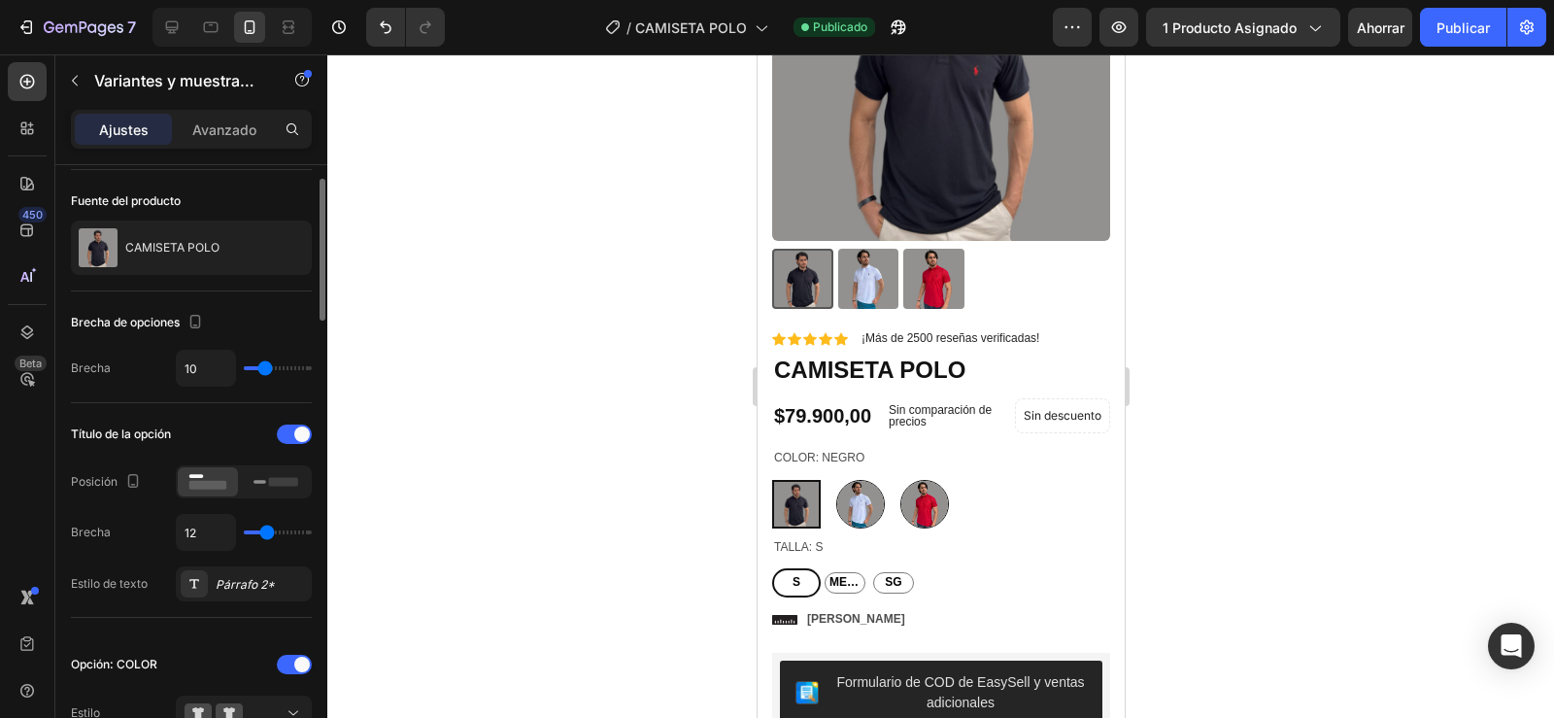
type input "1"
click at [252, 531] on input "range" at bounding box center [278, 532] width 68 height 4
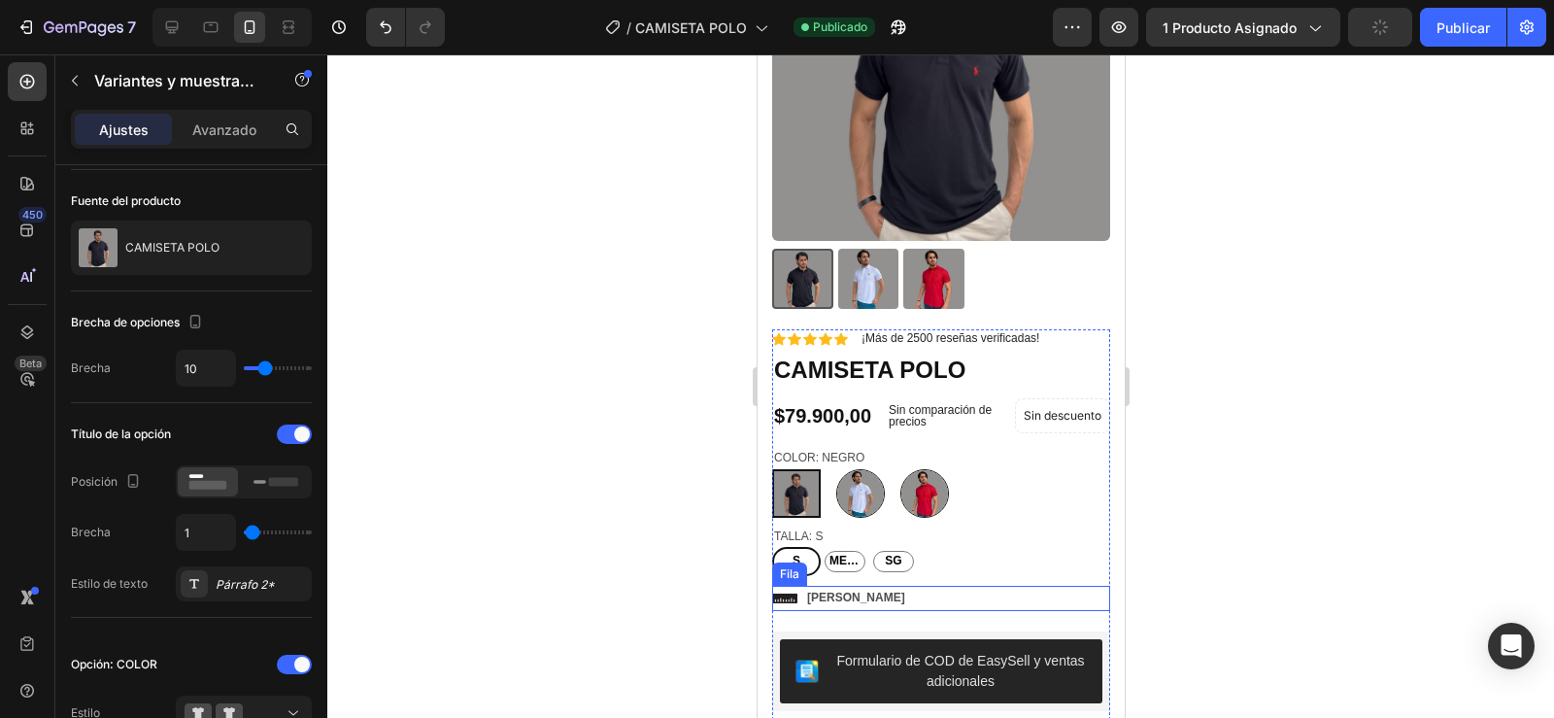
click at [890, 586] on div "Icono [PERSON_NAME] Bloque de texto Fila" at bounding box center [940, 598] width 338 height 25
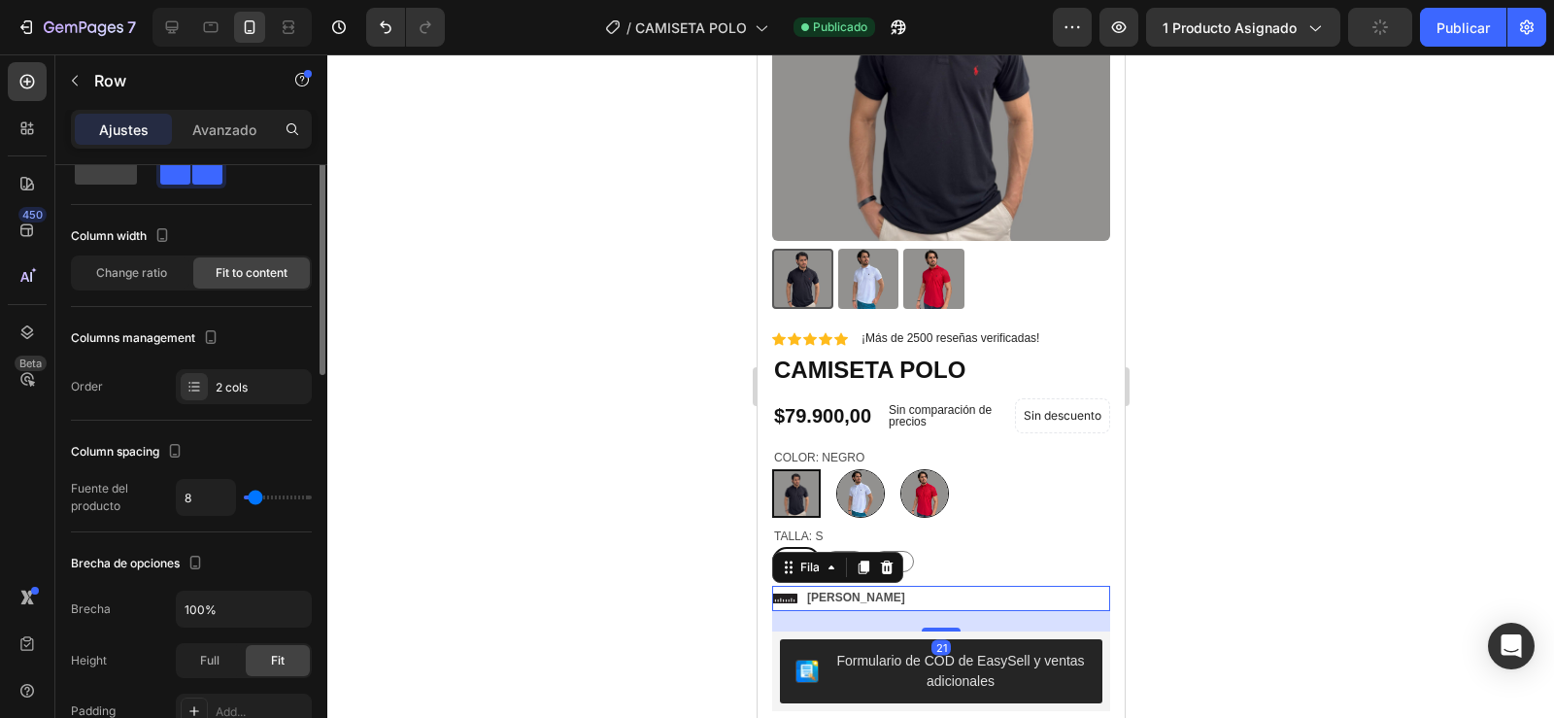
scroll to position [0, 0]
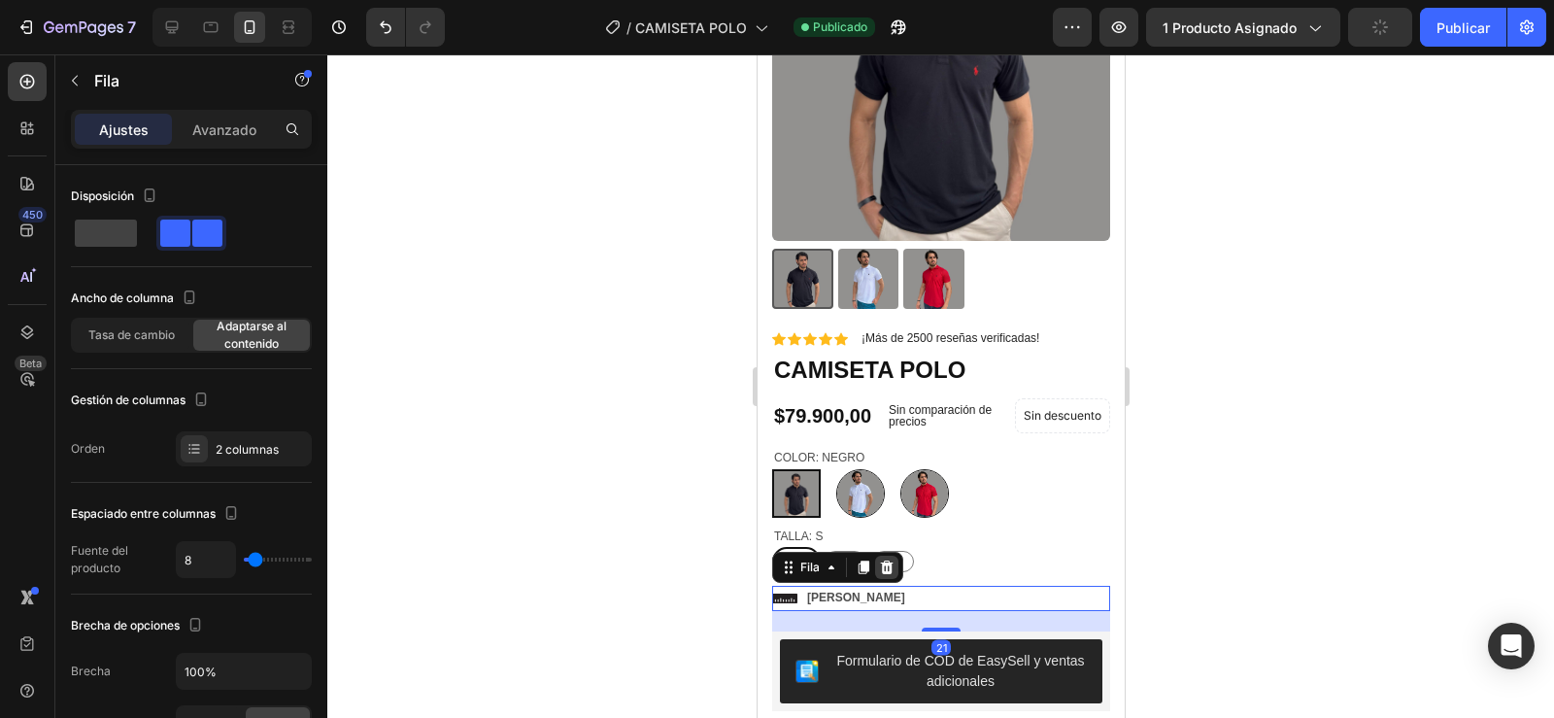
click at [886, 560] on icon at bounding box center [886, 567] width 13 height 14
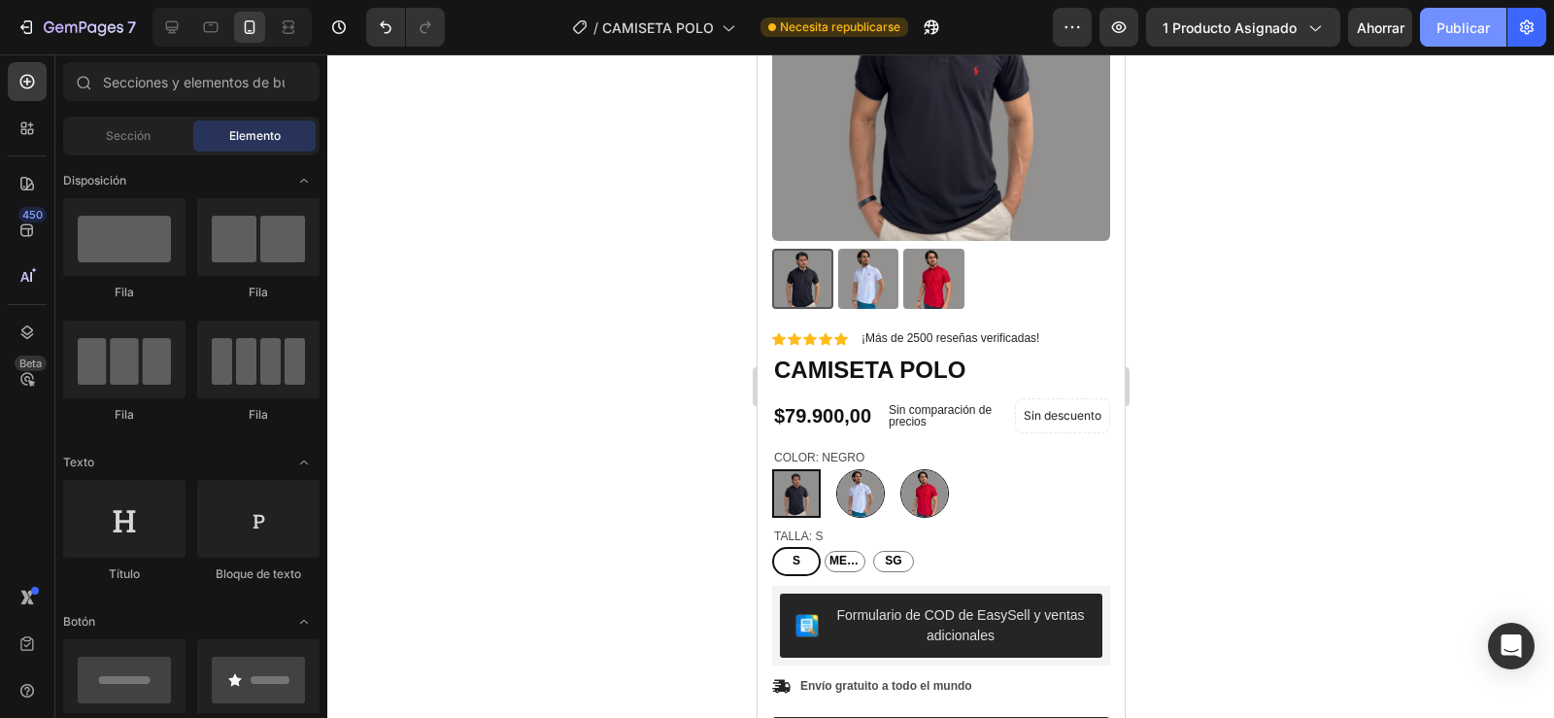
click at [1463, 14] on button "Publicar" at bounding box center [1463, 27] width 86 height 39
click at [1457, 18] on button "Publicar" at bounding box center [1463, 27] width 86 height 39
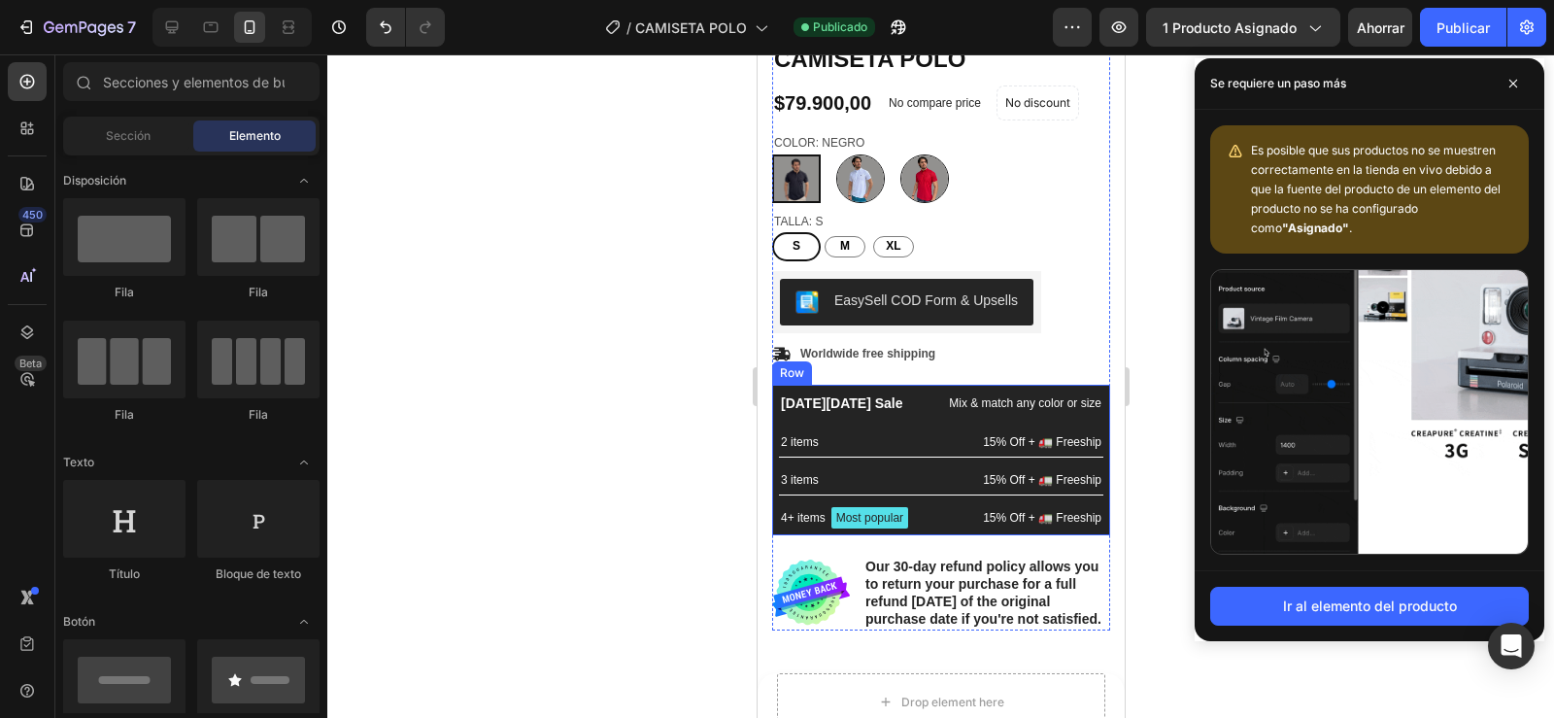
scroll to position [712, 0]
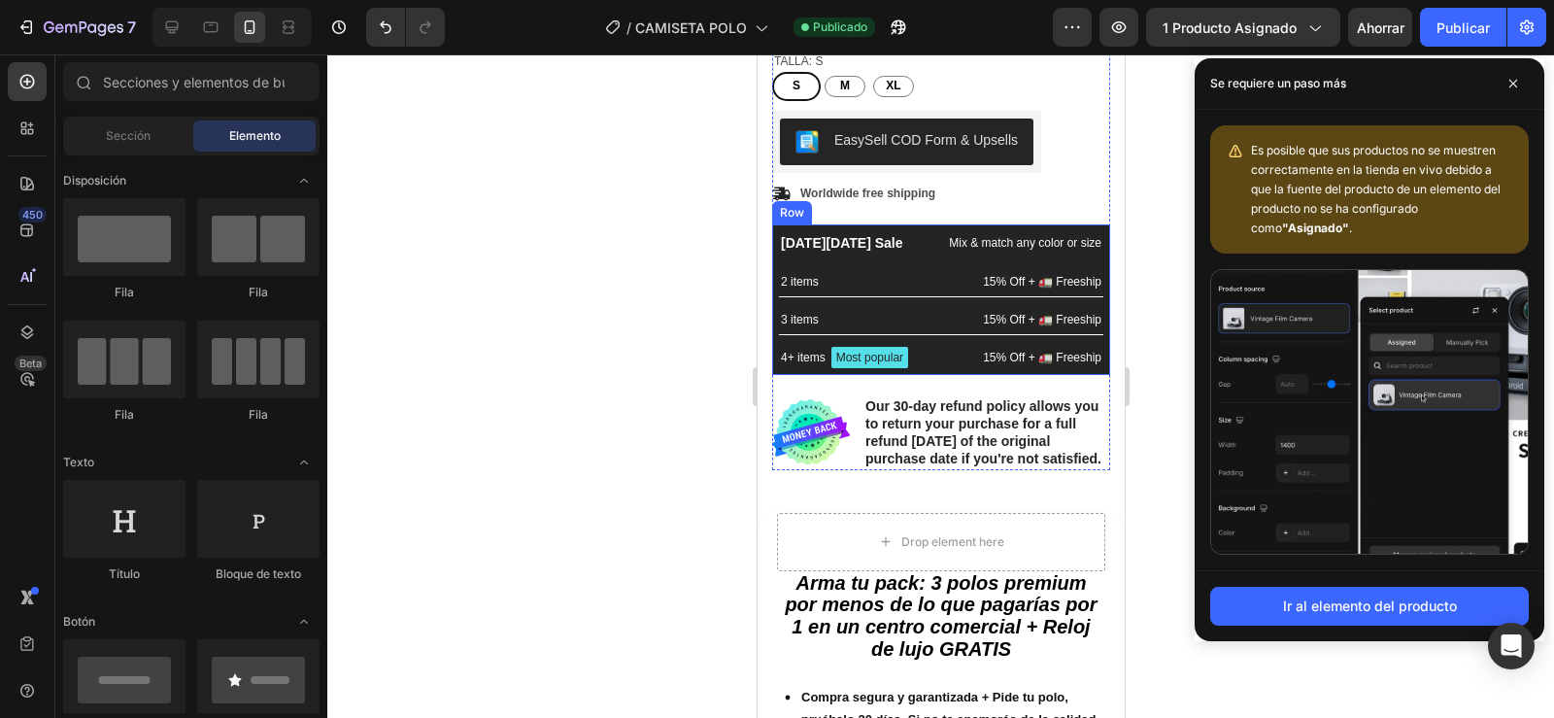
click at [897, 224] on div "[DATE][DATE] Sale Text Block Mix & match any color or size Text Block Row 2 ite…" at bounding box center [940, 299] width 338 height 151
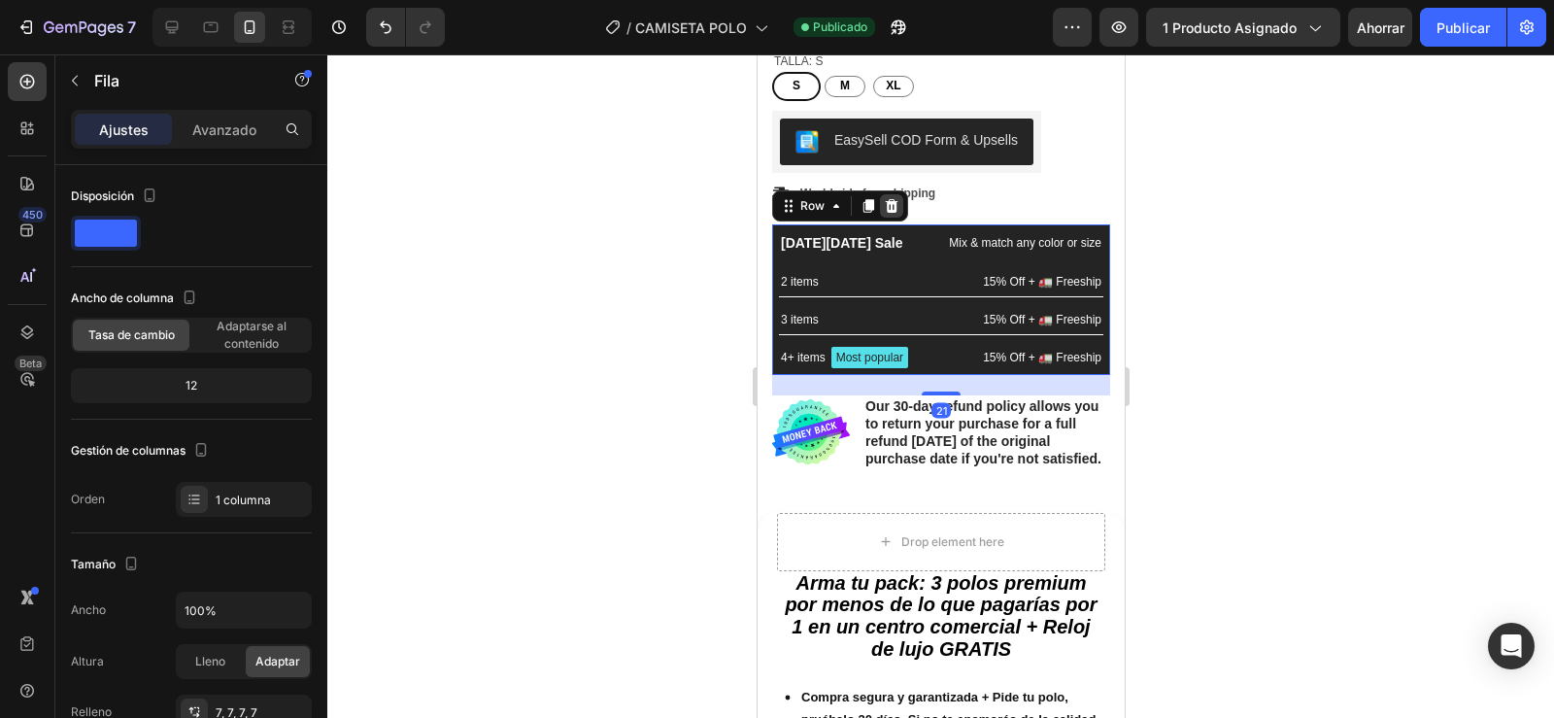
click at [891, 199] on icon at bounding box center [891, 206] width 13 height 14
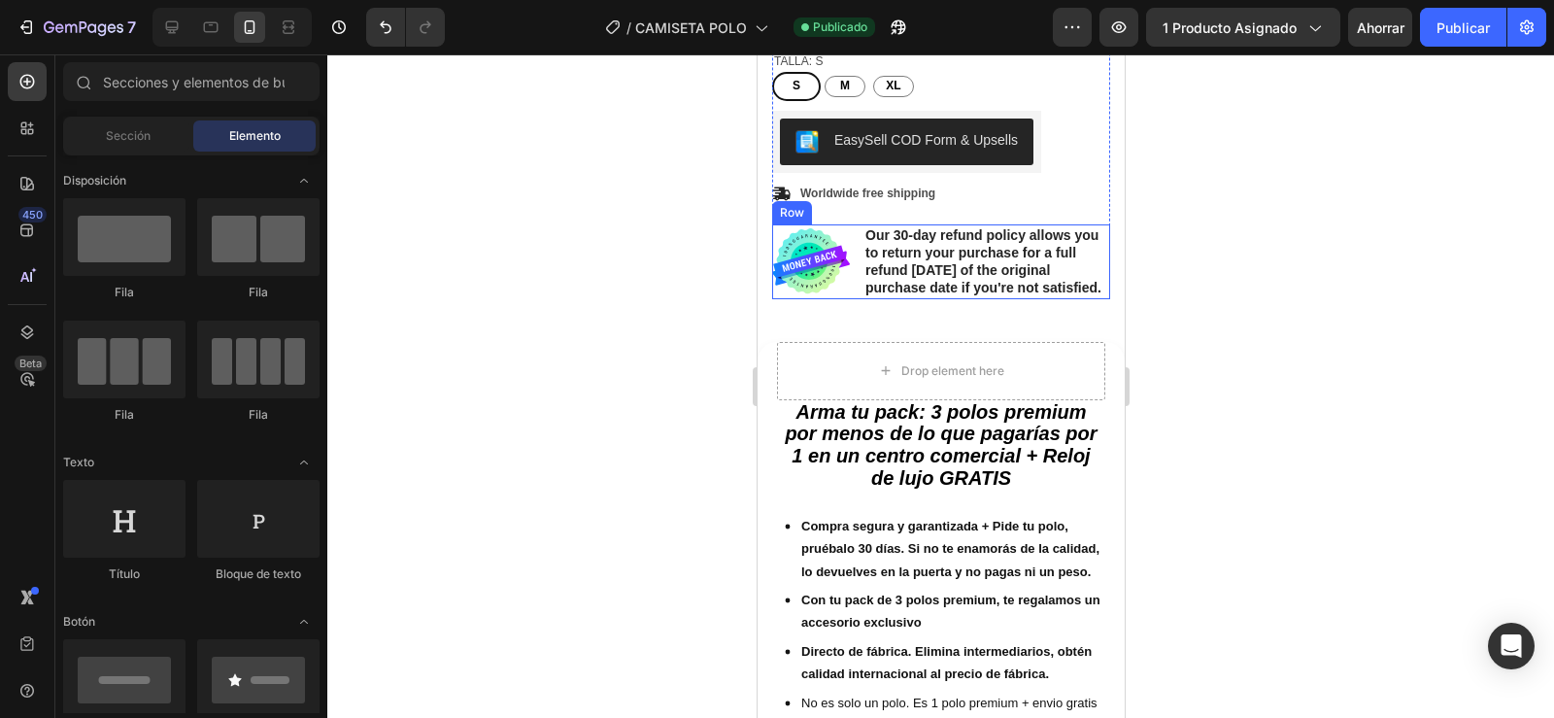
click at [856, 226] on div "Image Our 30-day refund policy allows you to return your purchase for a full re…" at bounding box center [940, 261] width 338 height 75
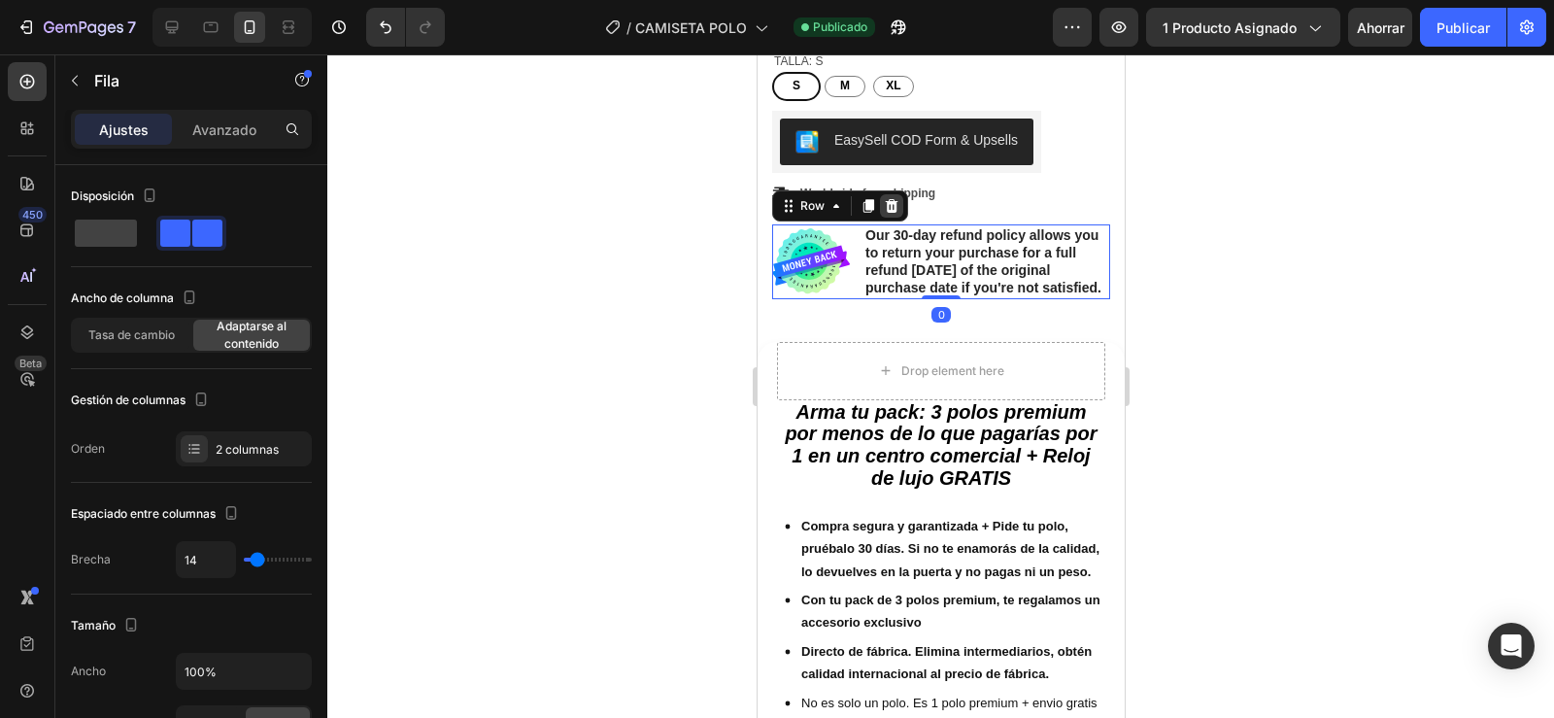
click at [887, 200] on div at bounding box center [890, 205] width 23 height 23
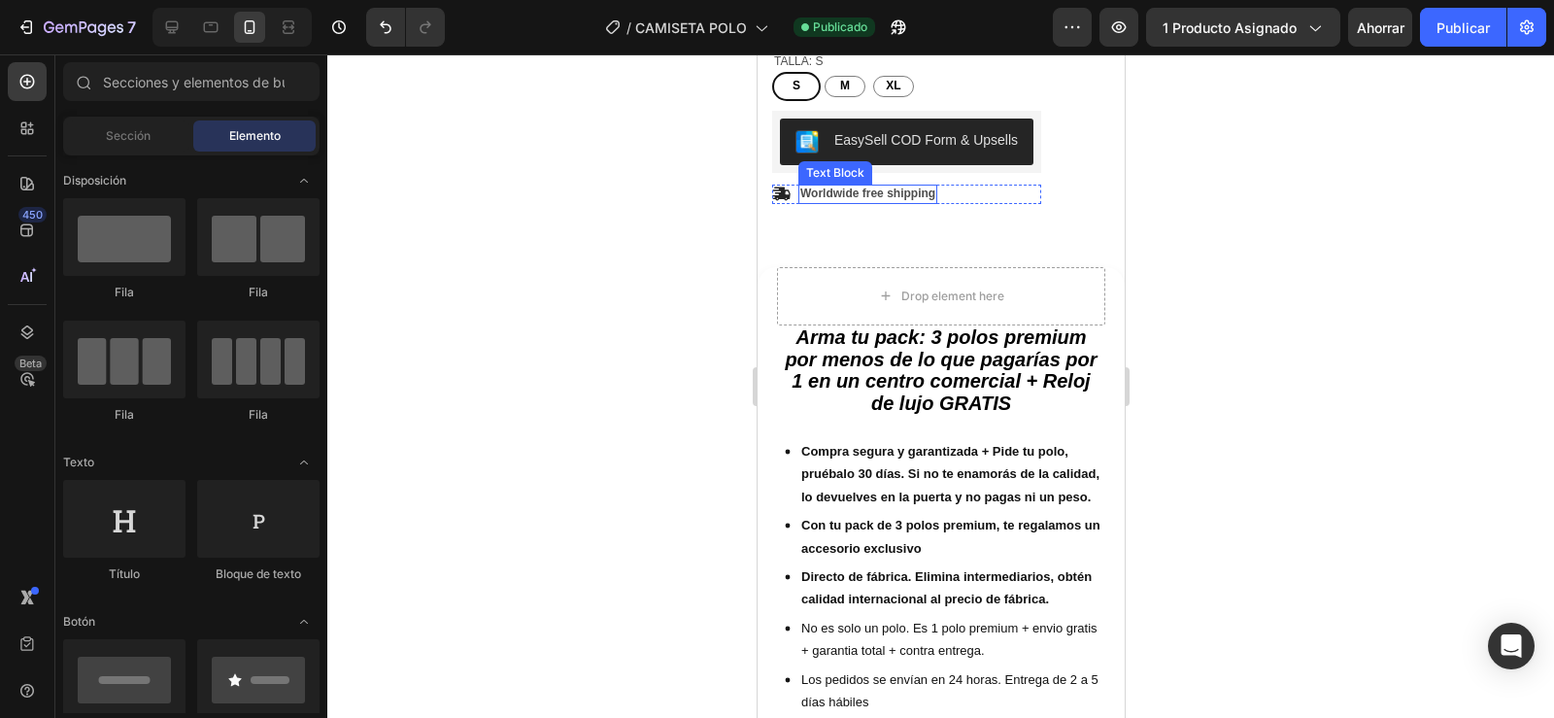
click at [886, 186] on p "Worldwide free shipping" at bounding box center [866, 194] width 135 height 16
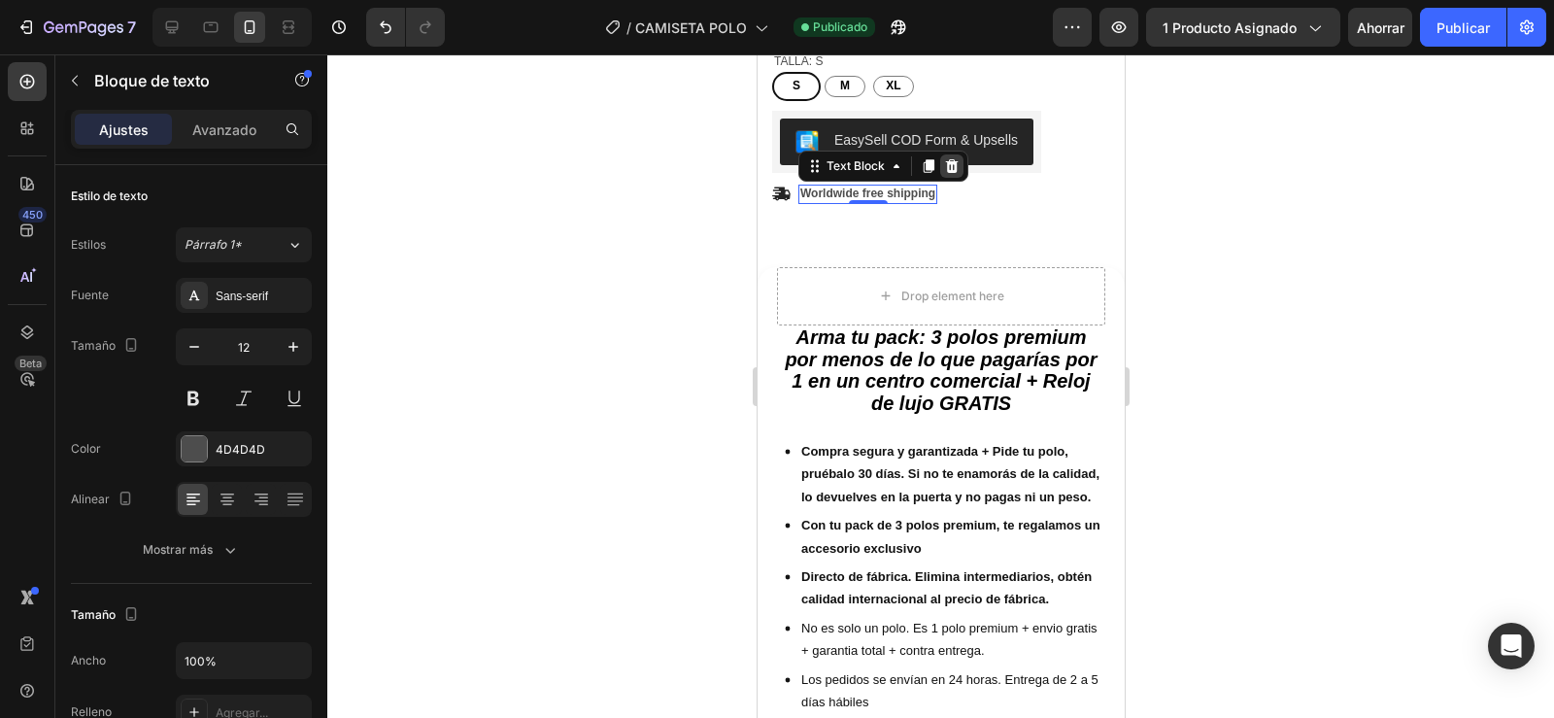
click at [946, 158] on icon at bounding box center [951, 166] width 16 height 16
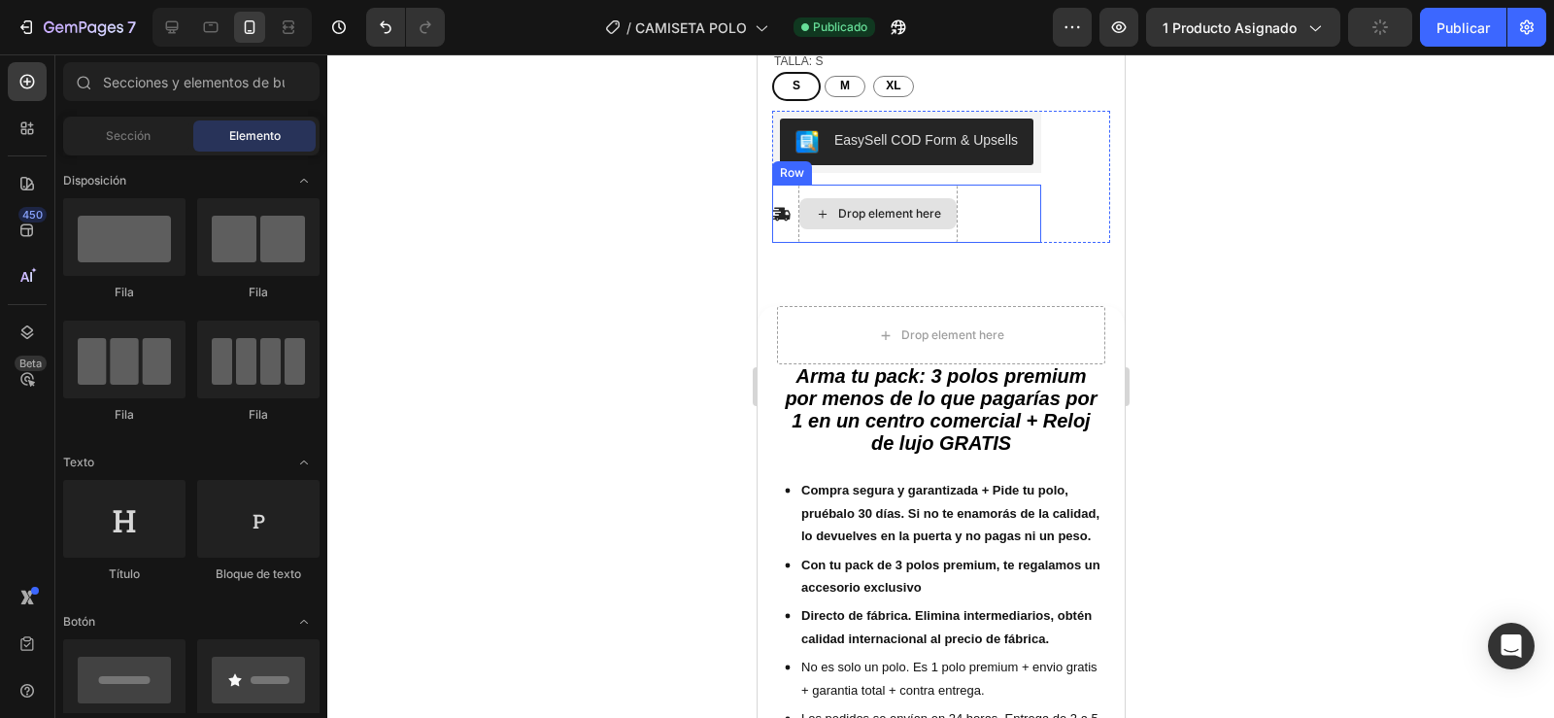
click at [791, 203] on div "Icon Drop element here Row" at bounding box center [905, 214] width 269 height 58
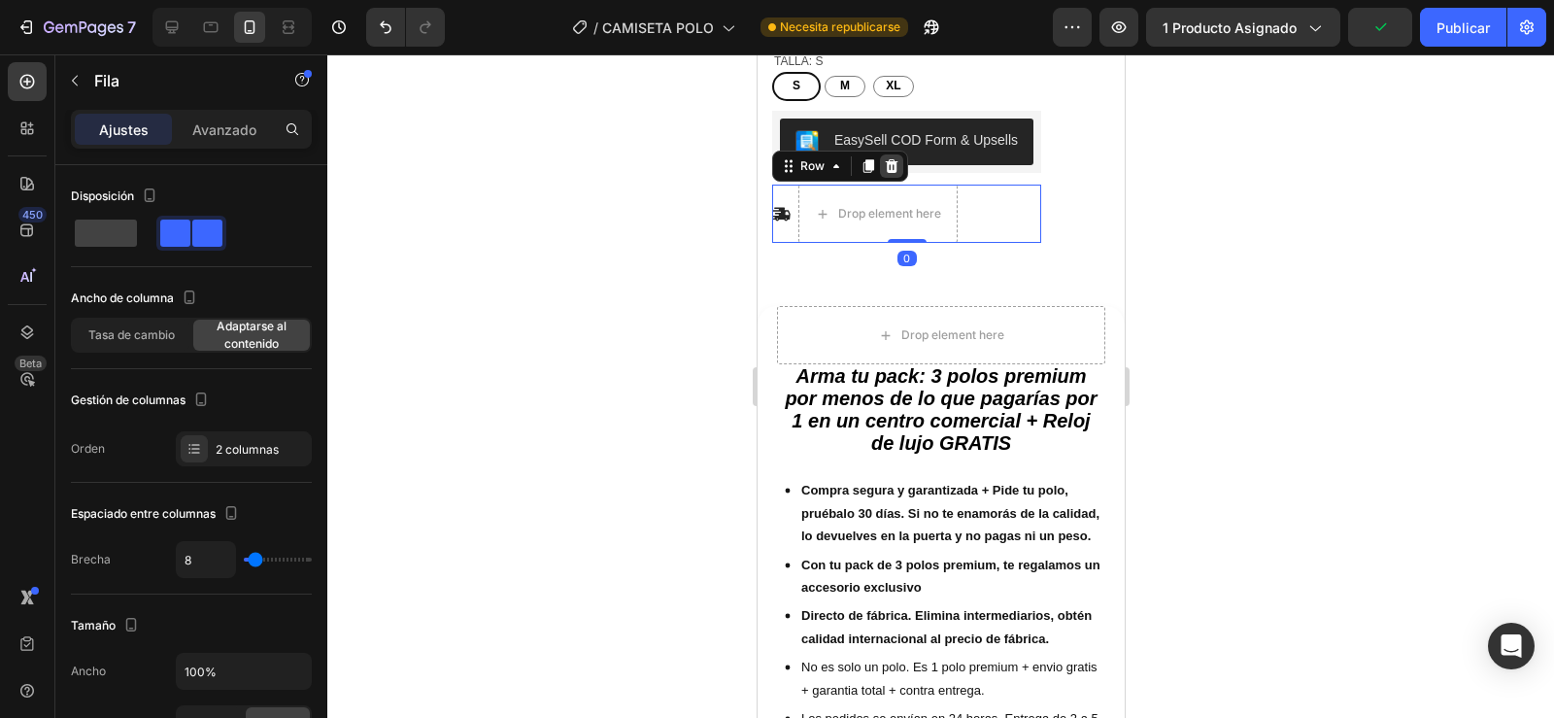
click at [893, 158] on icon at bounding box center [891, 166] width 16 height 16
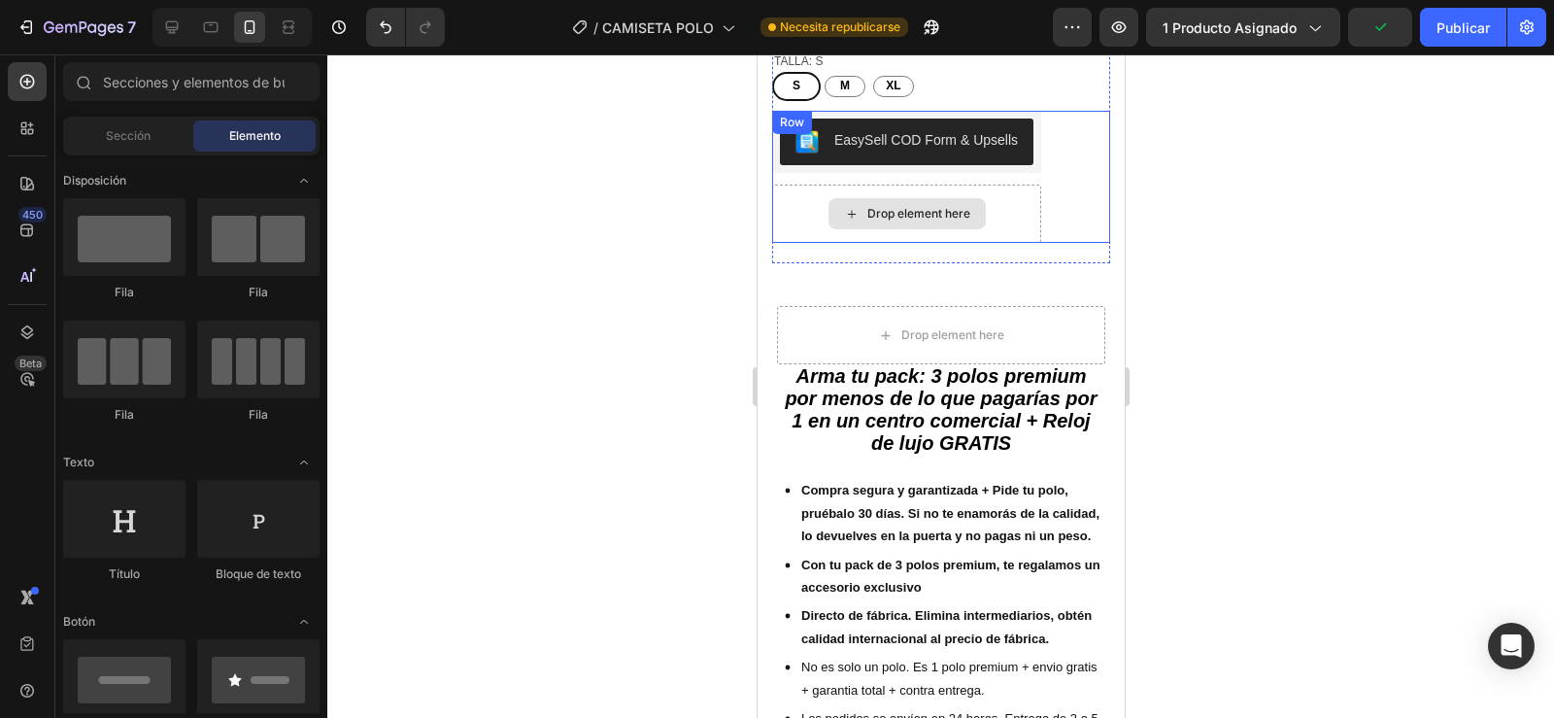
click at [799, 209] on div "Drop element here" at bounding box center [905, 214] width 269 height 58
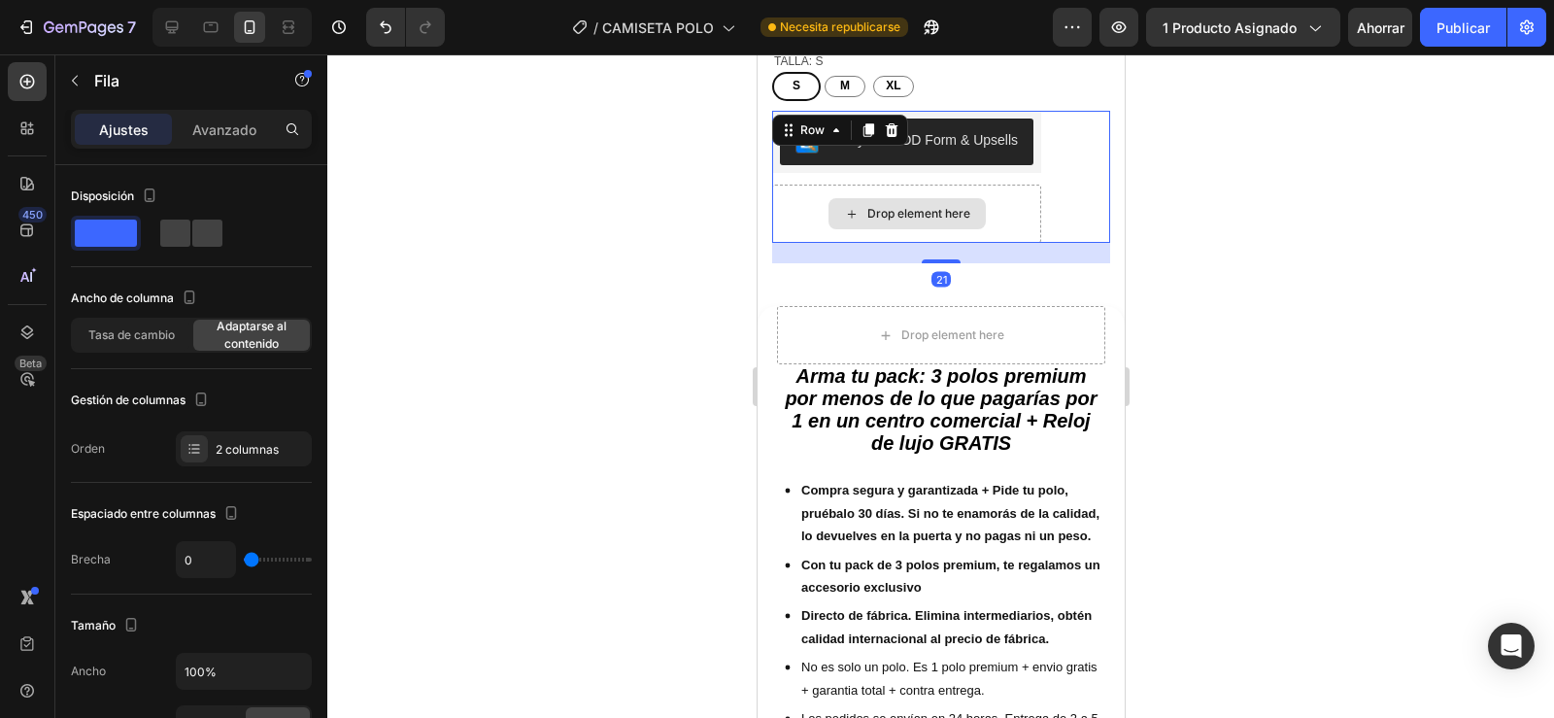
click at [799, 209] on div "Drop element here" at bounding box center [905, 214] width 269 height 58
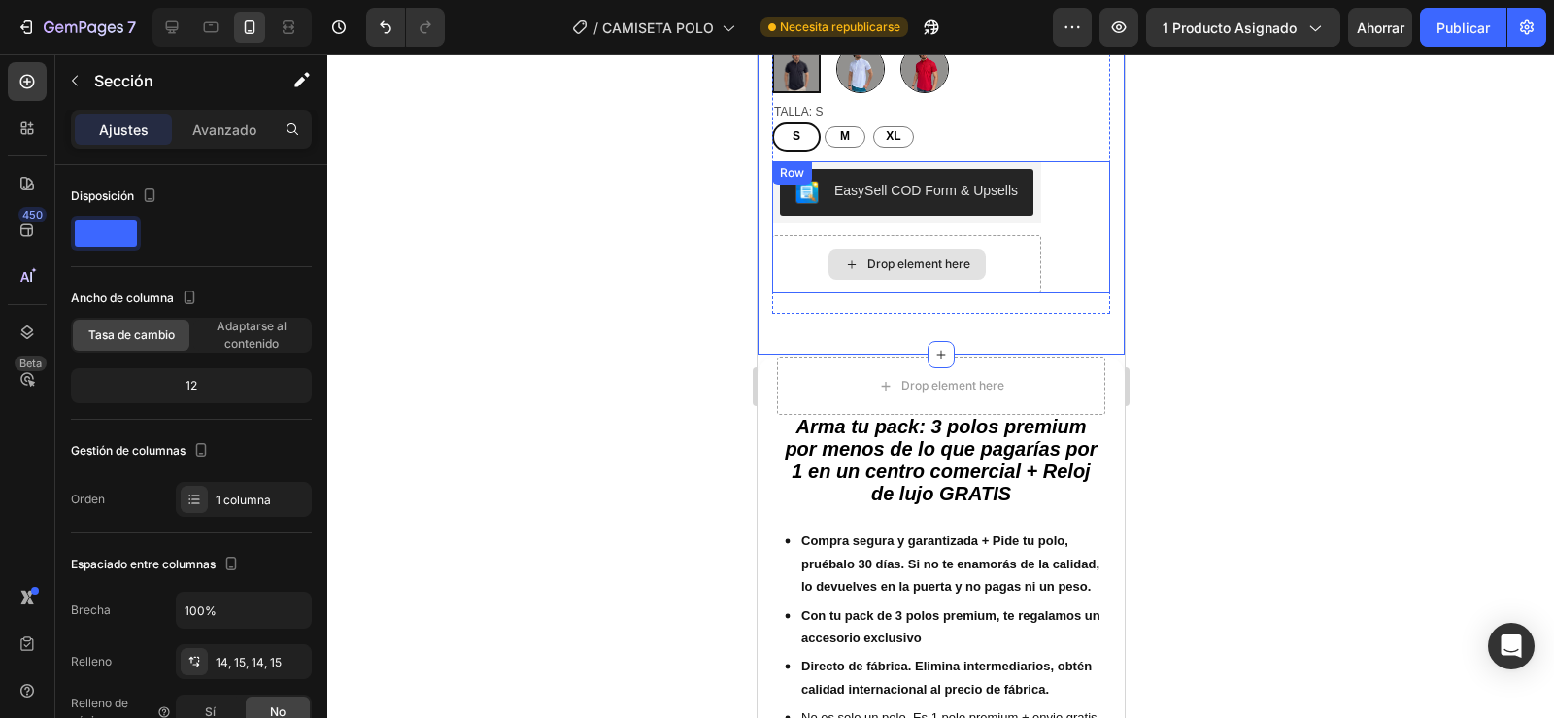
scroll to position [660, 0]
click at [801, 293] on div "Icon Icon Icon Icon Icon Icon List 2,500+ Verified Reviews! Text Block Row No d…" at bounding box center [940, 112] width 338 height 405
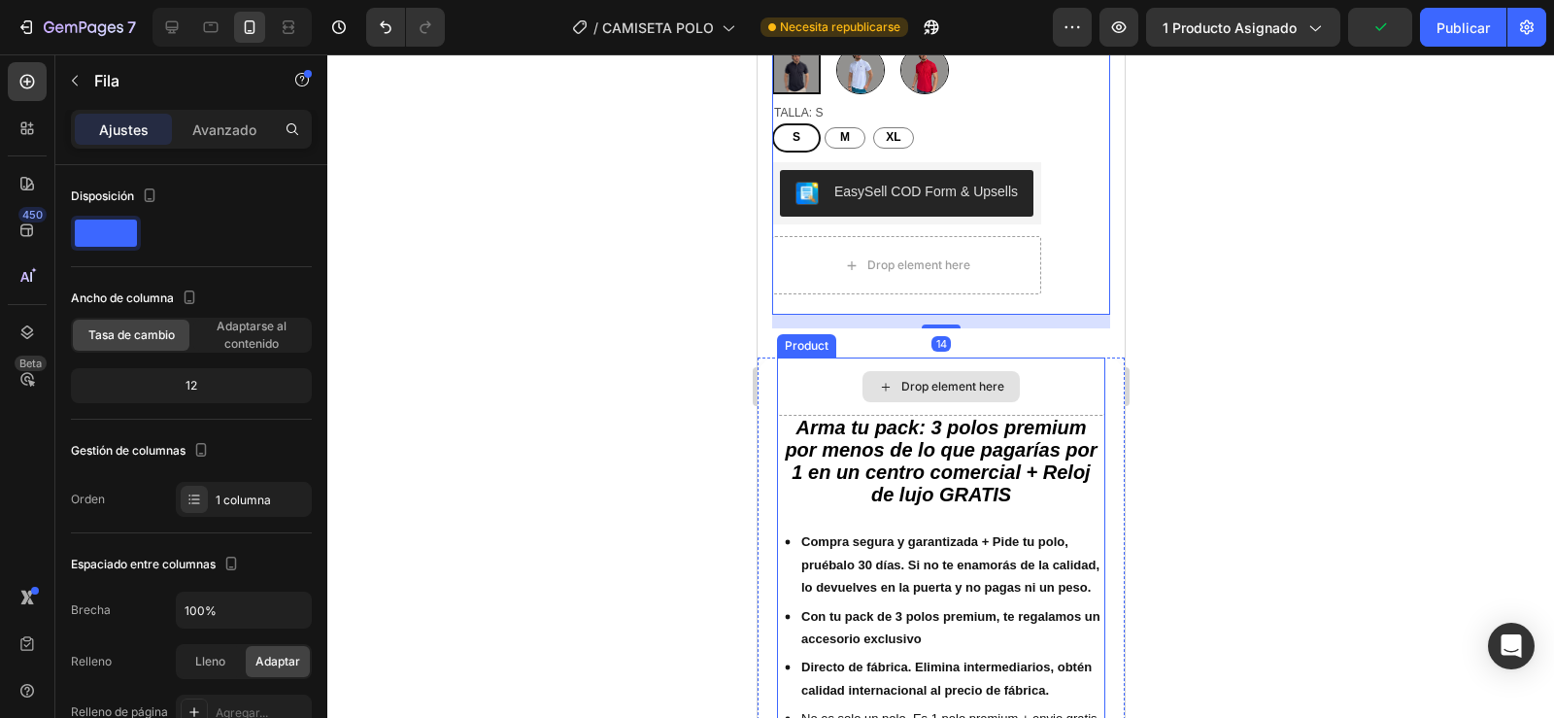
click at [817, 357] on div "Drop element here" at bounding box center [940, 386] width 328 height 58
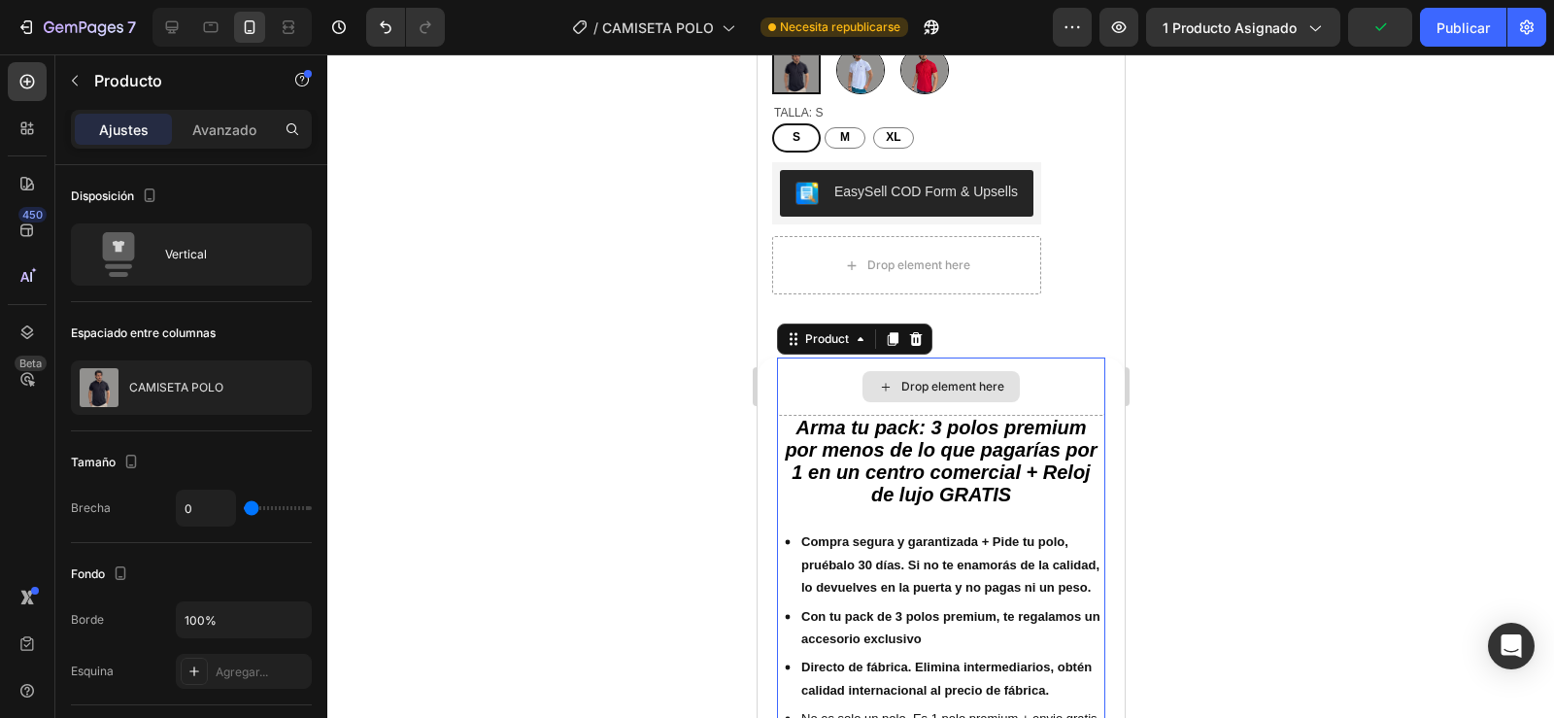
click at [809, 379] on div "Drop element here" at bounding box center [940, 386] width 328 height 58
click at [907, 331] on icon at bounding box center [915, 339] width 16 height 16
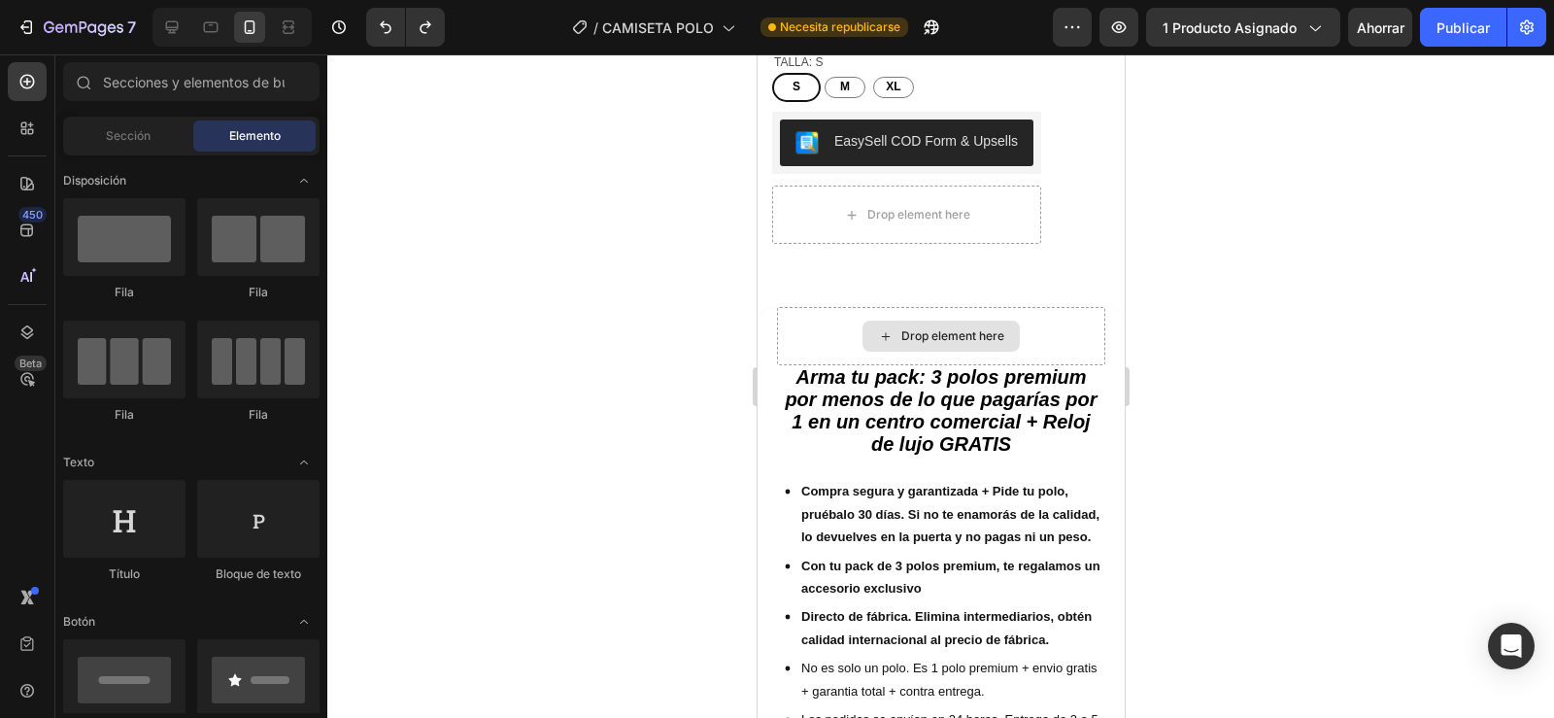
scroll to position [710, 0]
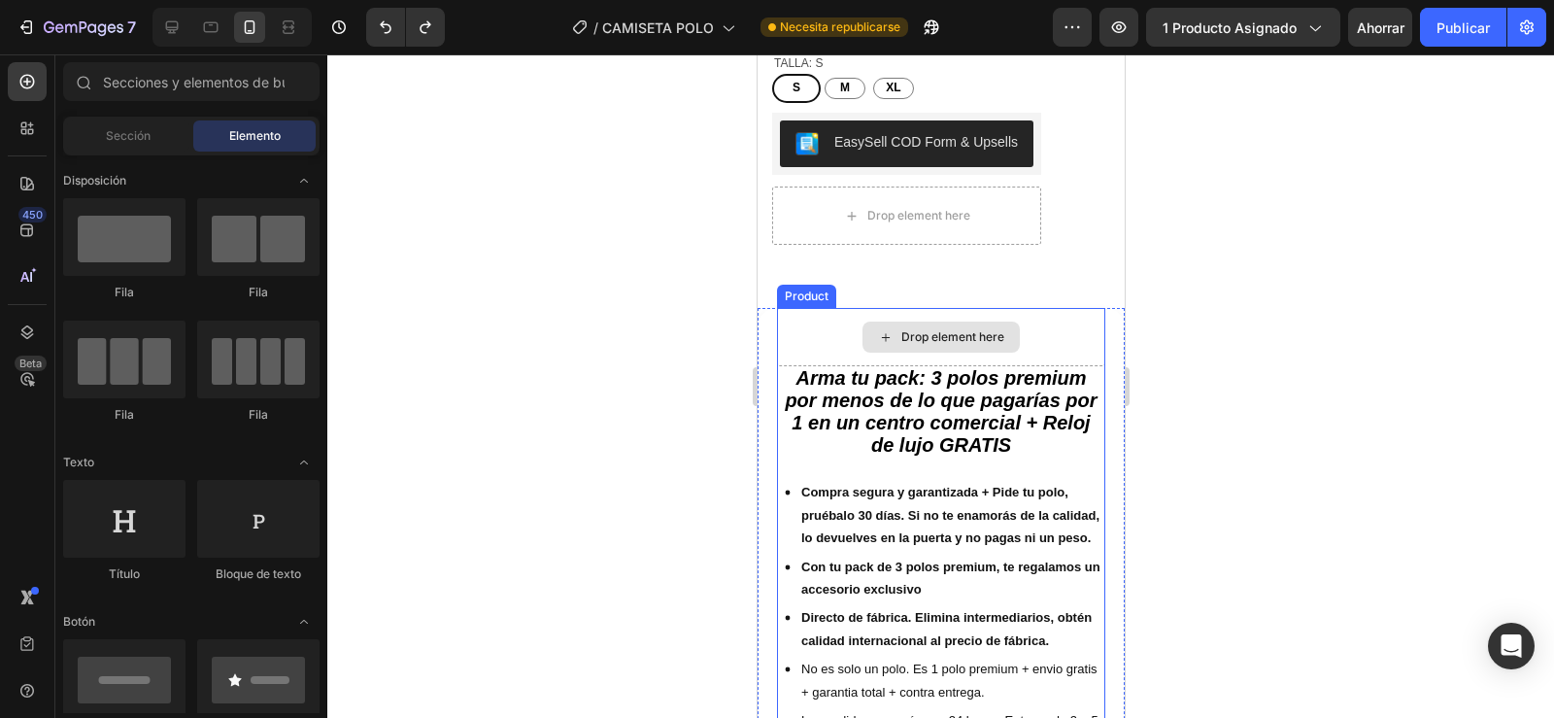
click at [1026, 328] on div "Drop element here" at bounding box center [940, 337] width 328 height 58
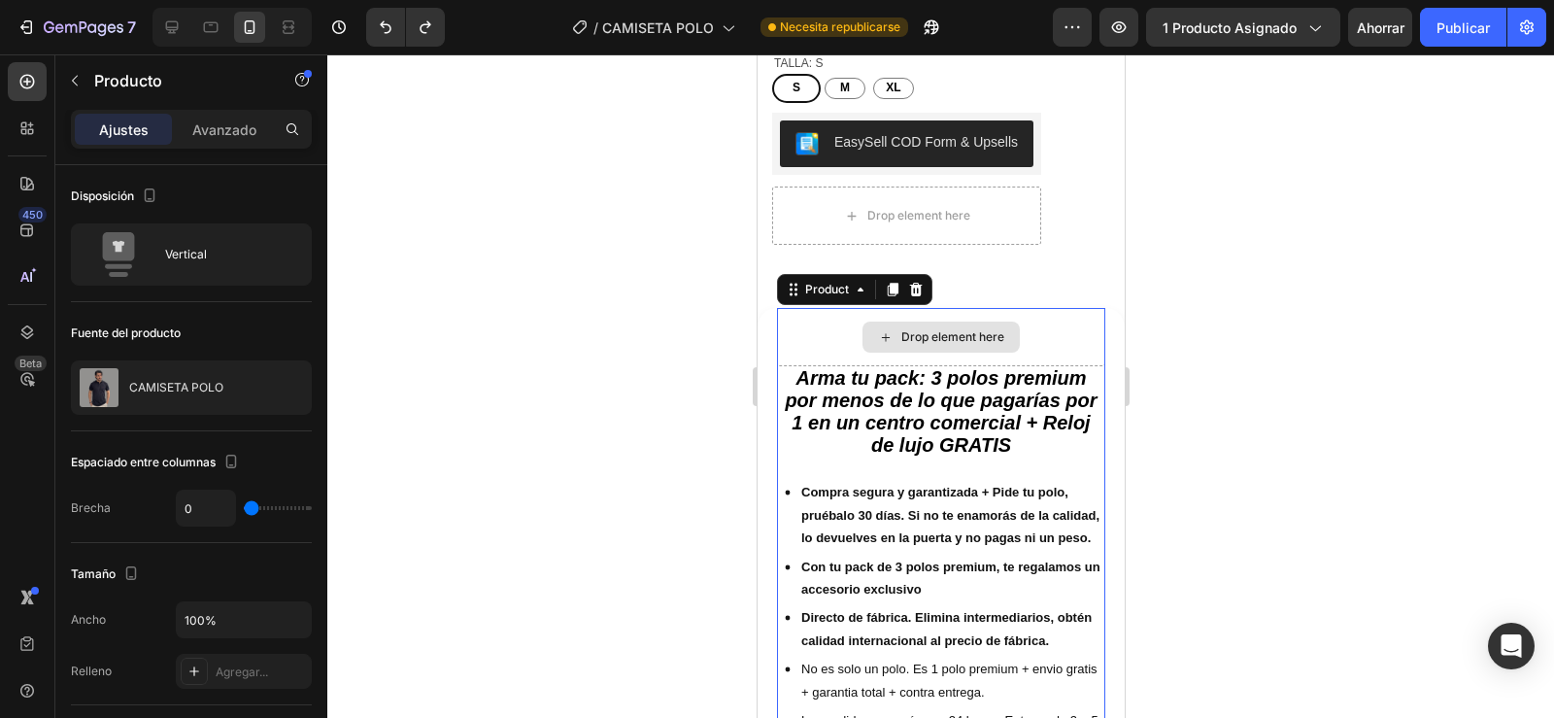
click at [1021, 342] on div "Drop element here" at bounding box center [940, 337] width 328 height 58
click at [978, 430] on icon "Arma tu pack: 3 polos premium por menos de lo que pagarías por 1 en un centro c…" at bounding box center [940, 410] width 312 height 87
click at [1026, 334] on div "Drop element here" at bounding box center [940, 337] width 328 height 58
click at [811, 382] on icon "Arma tu pack: 3 polos premium por menos de lo que pagarías por 1 en un centro c…" at bounding box center [940, 410] width 312 height 87
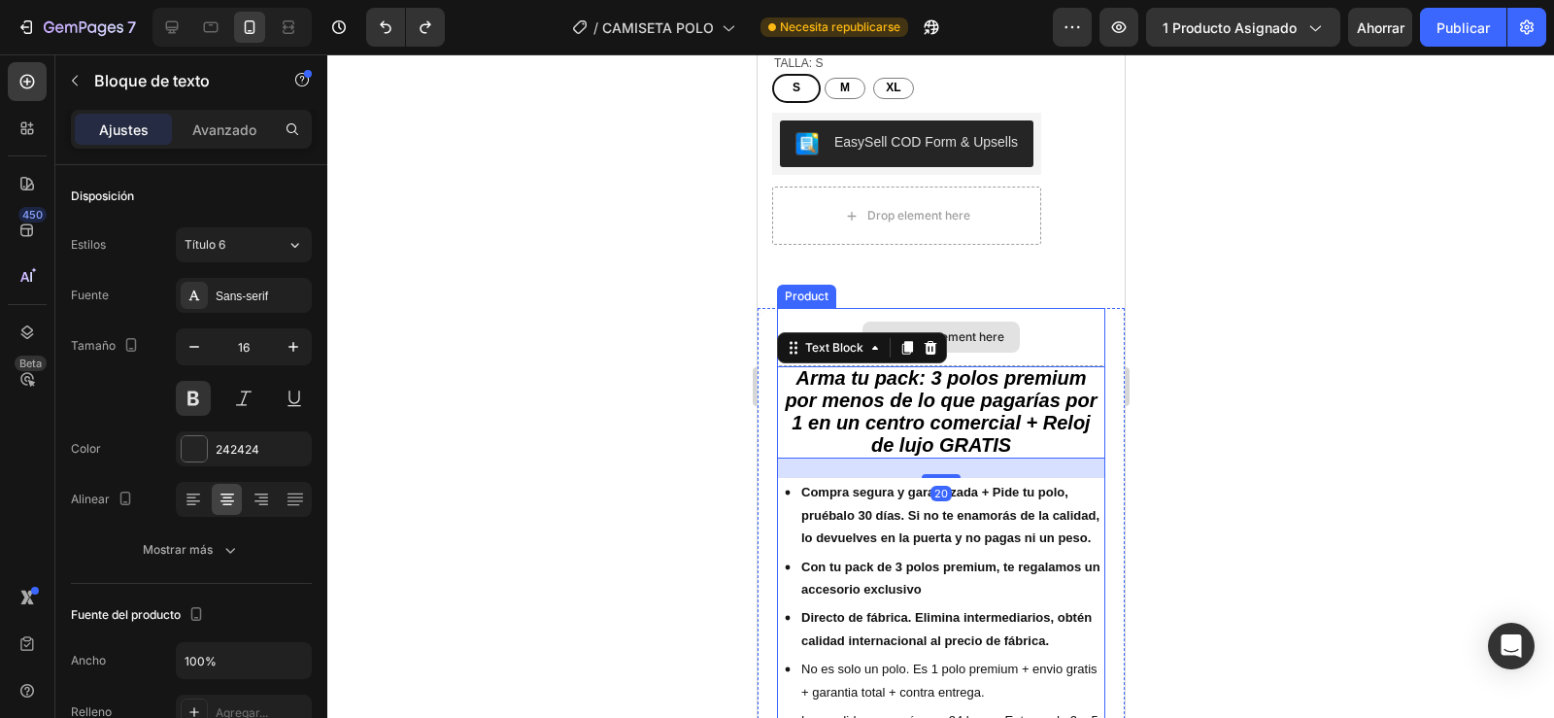
click at [850, 315] on div "Drop element here" at bounding box center [940, 337] width 328 height 58
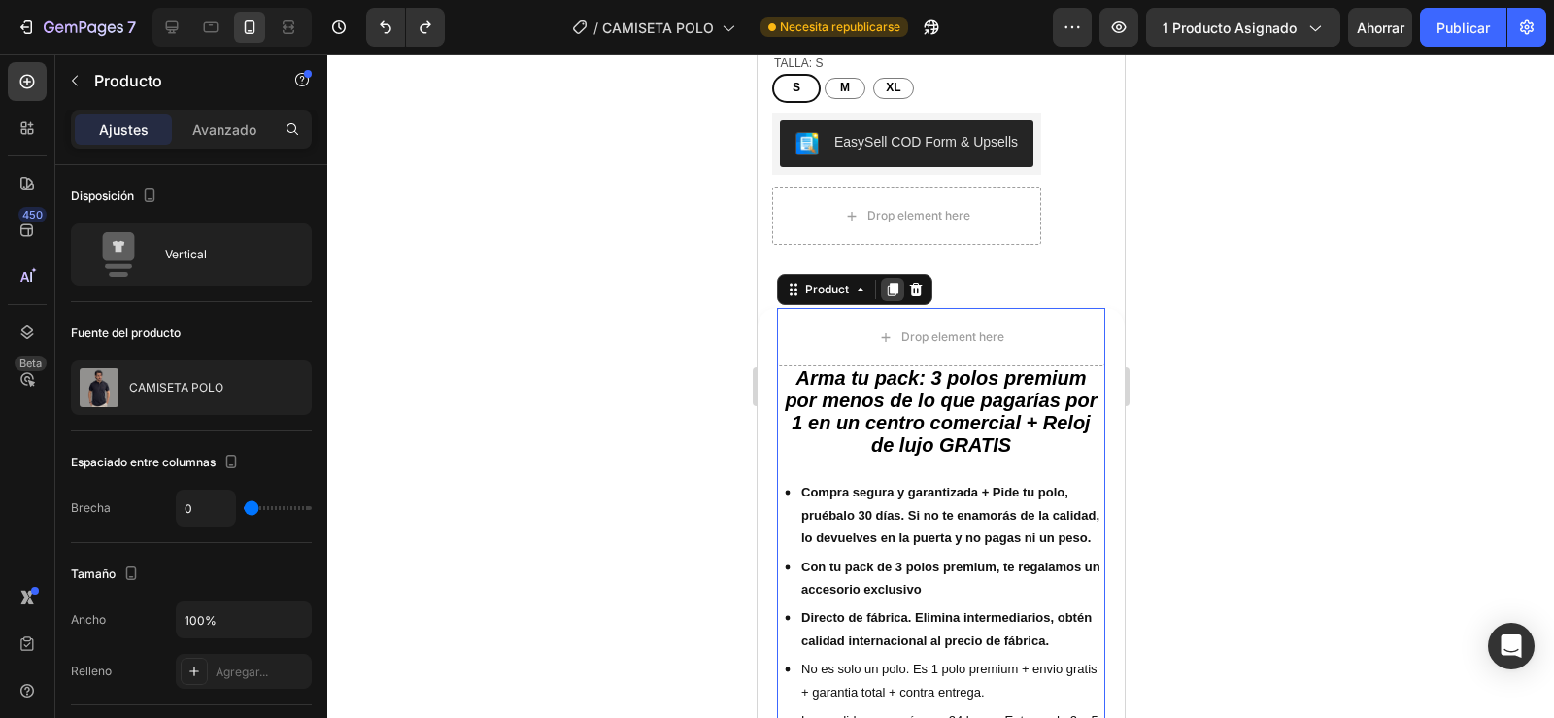
click at [890, 283] on icon at bounding box center [892, 290] width 11 height 14
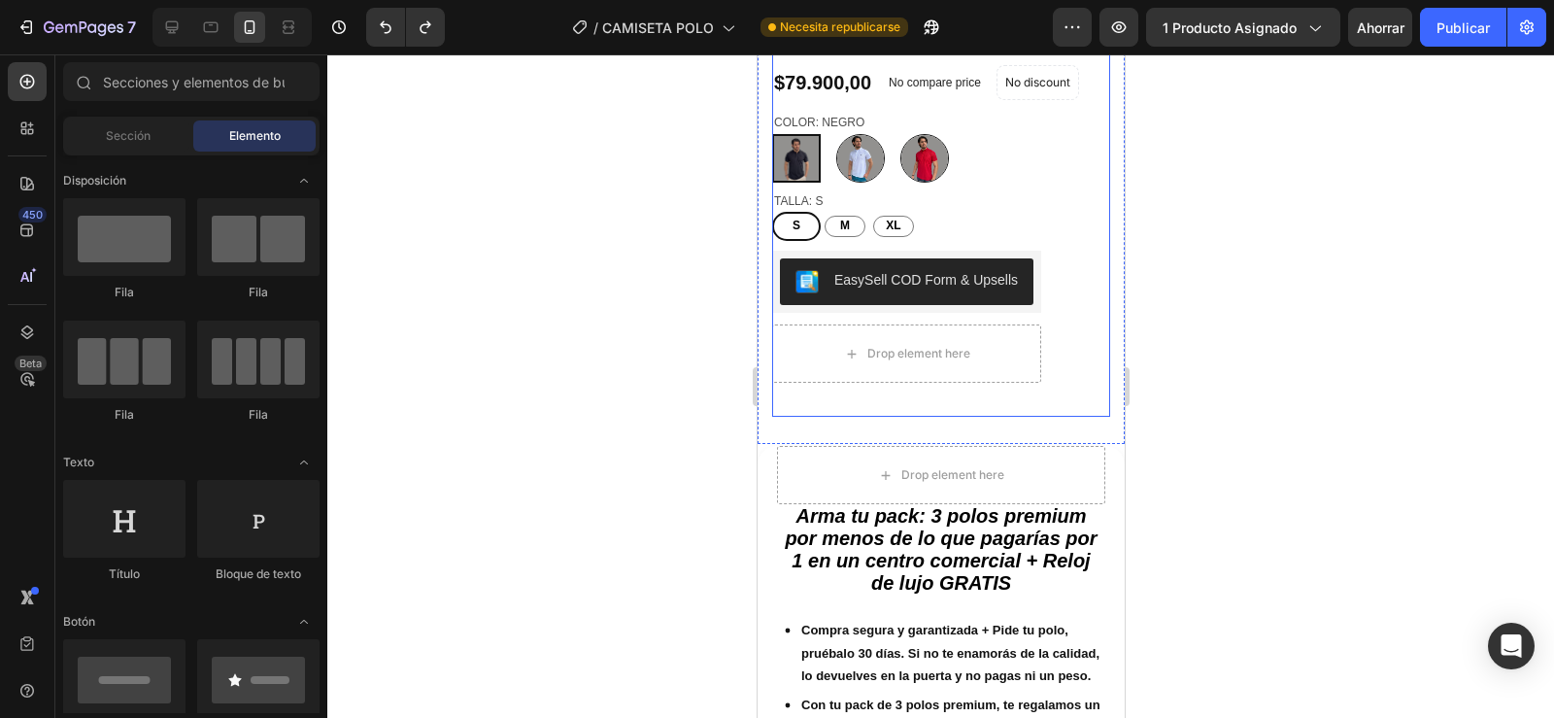
scroll to position [605, 0]
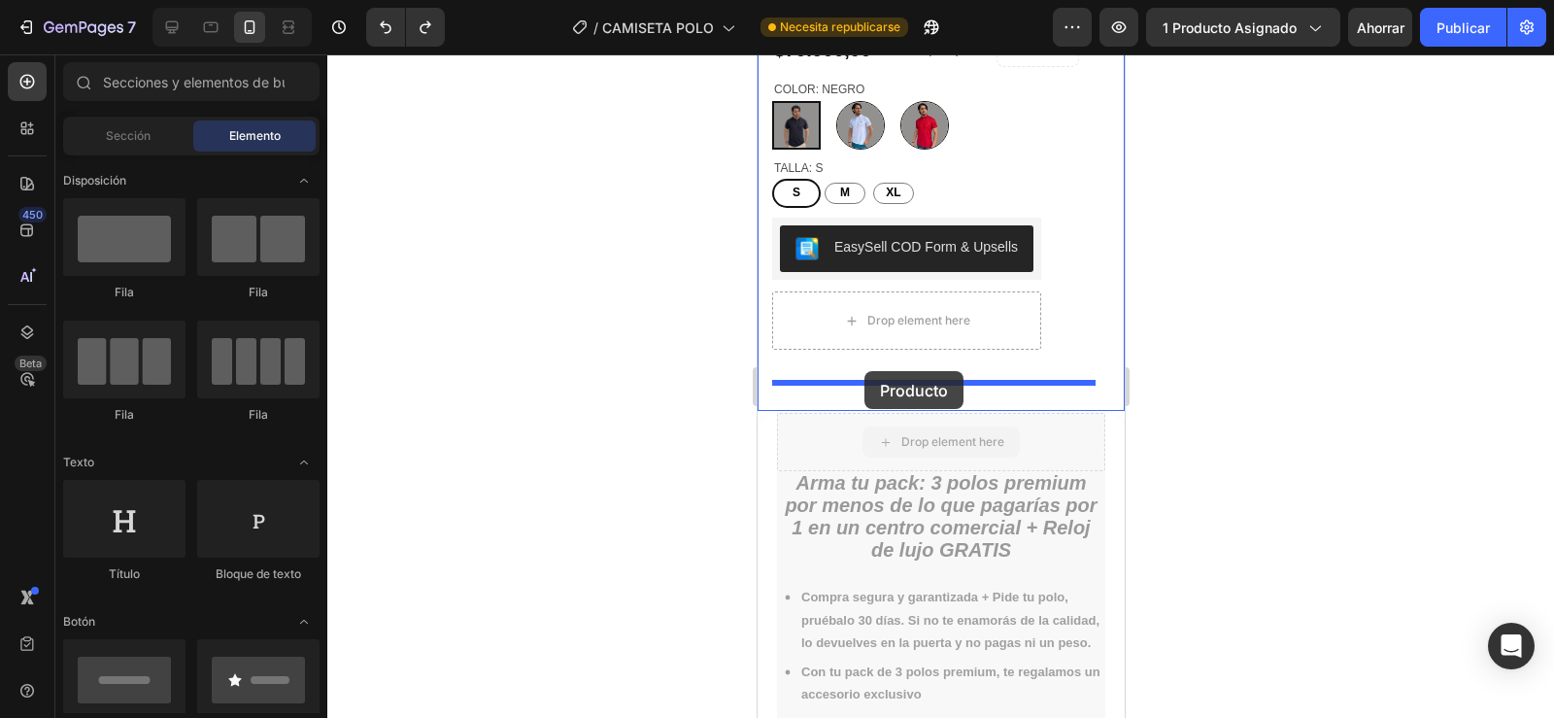
drag, startPoint x: 880, startPoint y: 423, endPoint x: 863, endPoint y: 371, distance: 55.0
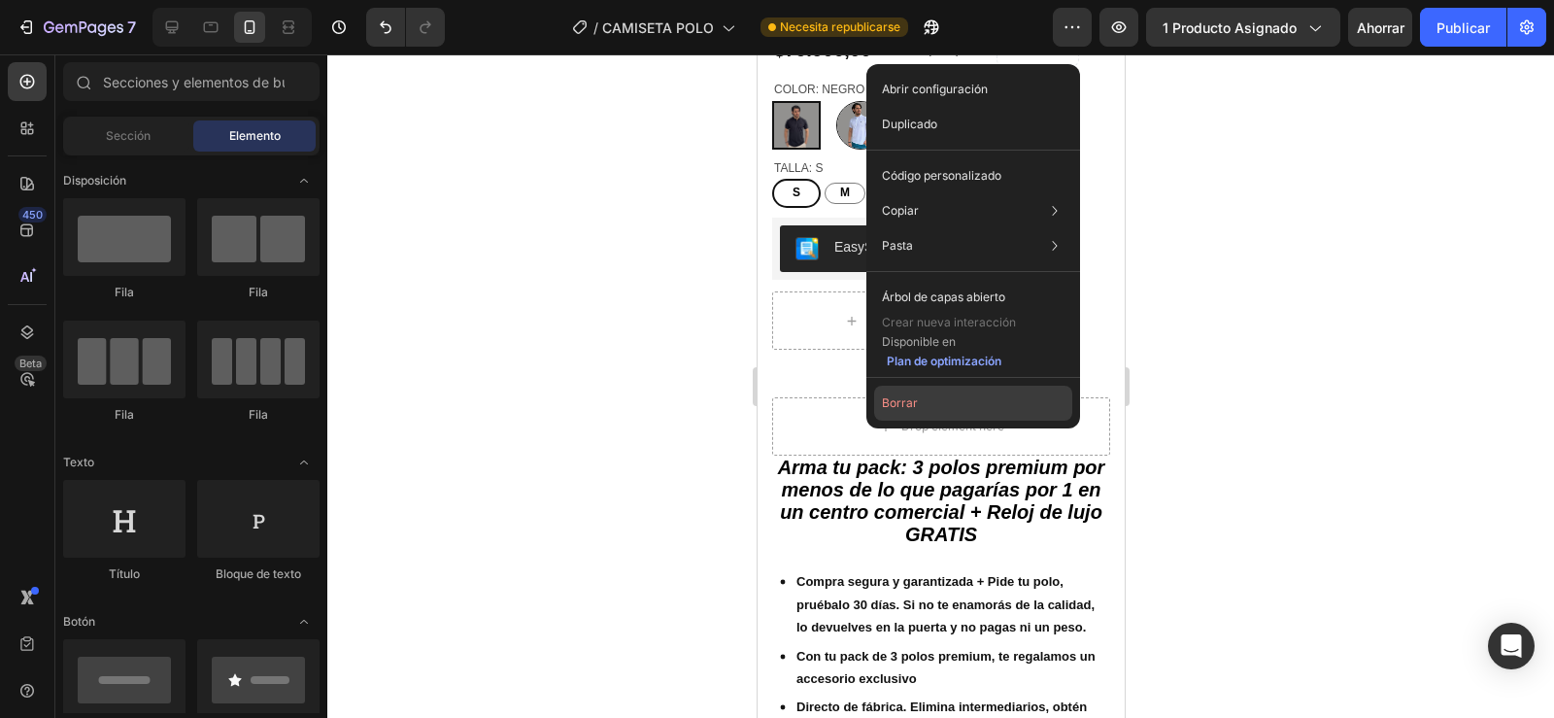
click at [895, 409] on font "Borrar" at bounding box center [900, 402] width 36 height 15
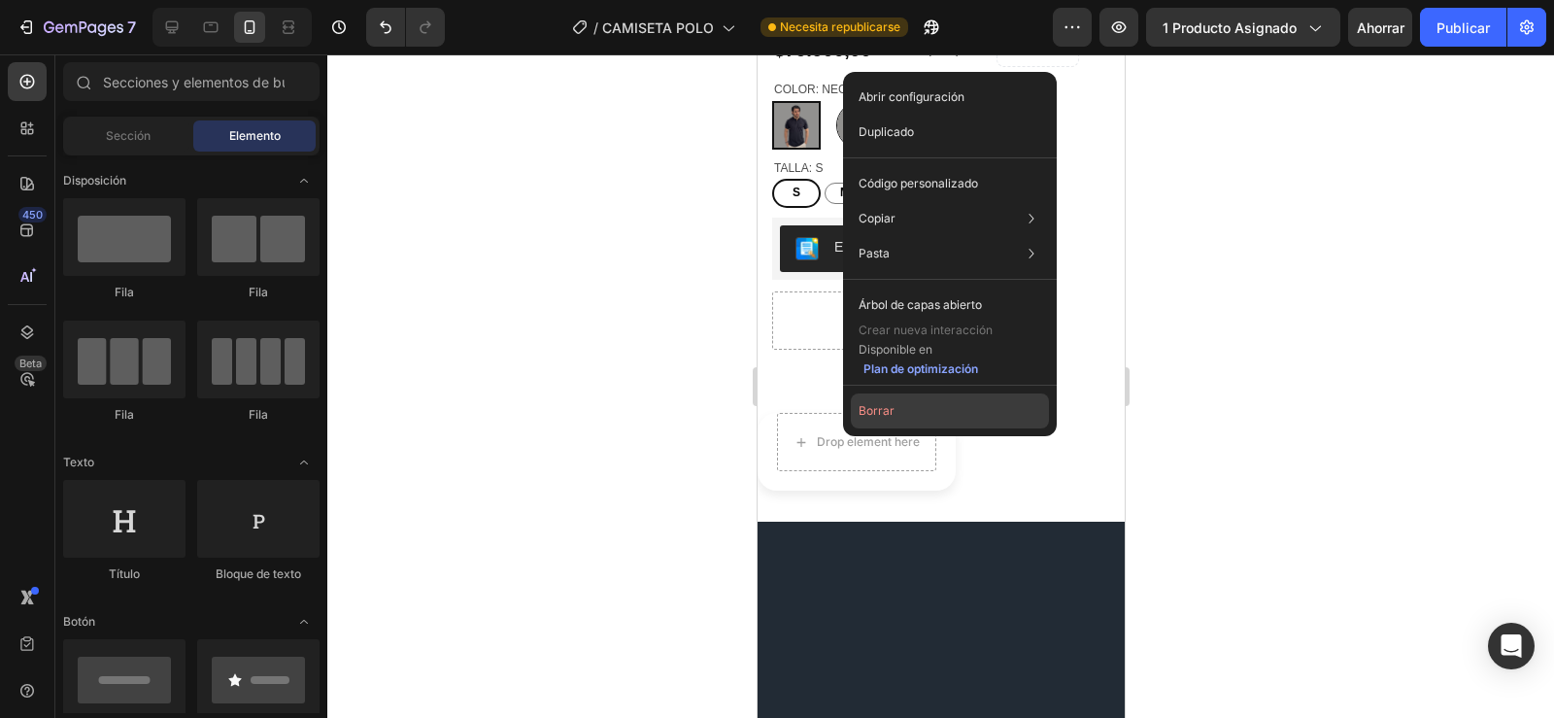
click at [862, 406] on font "Borrar" at bounding box center [876, 410] width 36 height 15
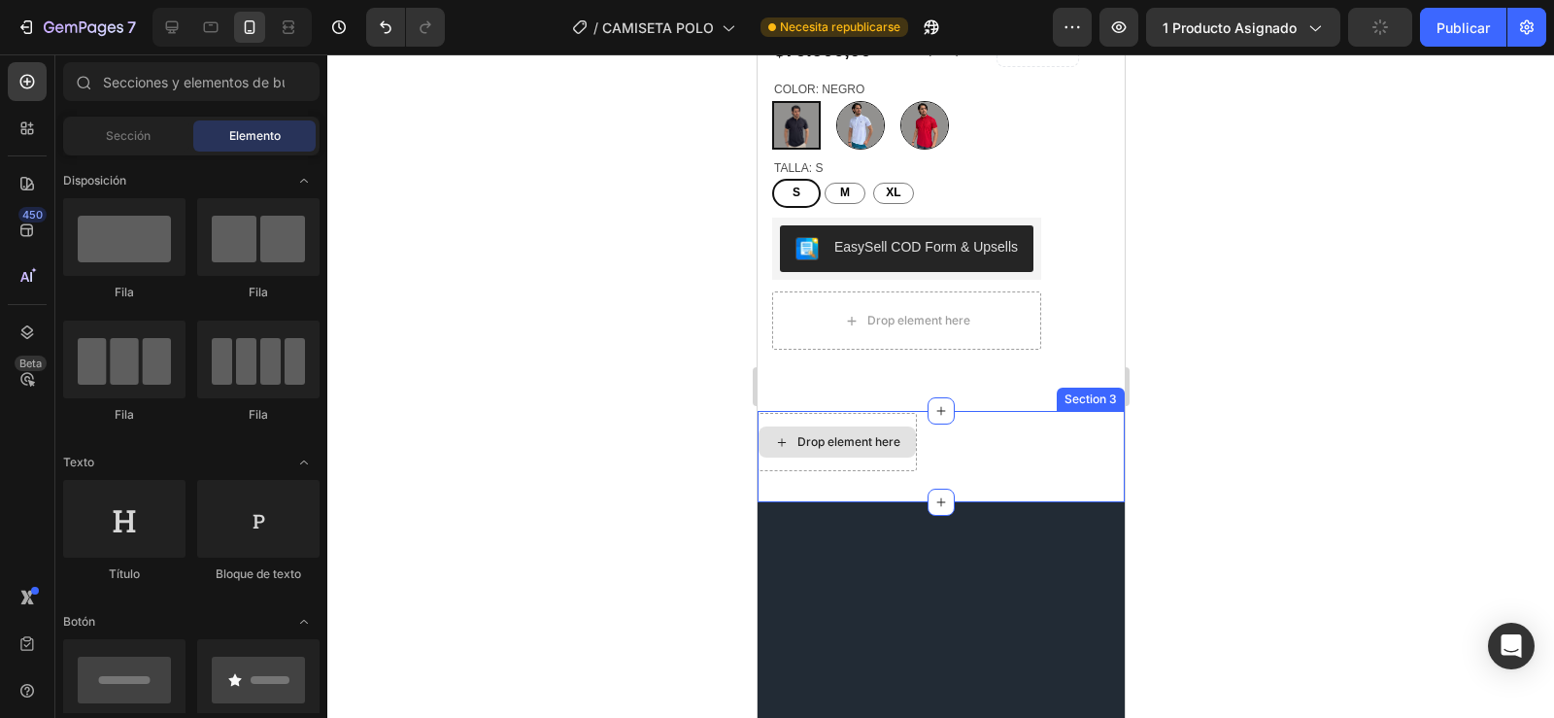
click at [841, 434] on div "Drop element here" at bounding box center [847, 442] width 103 height 16
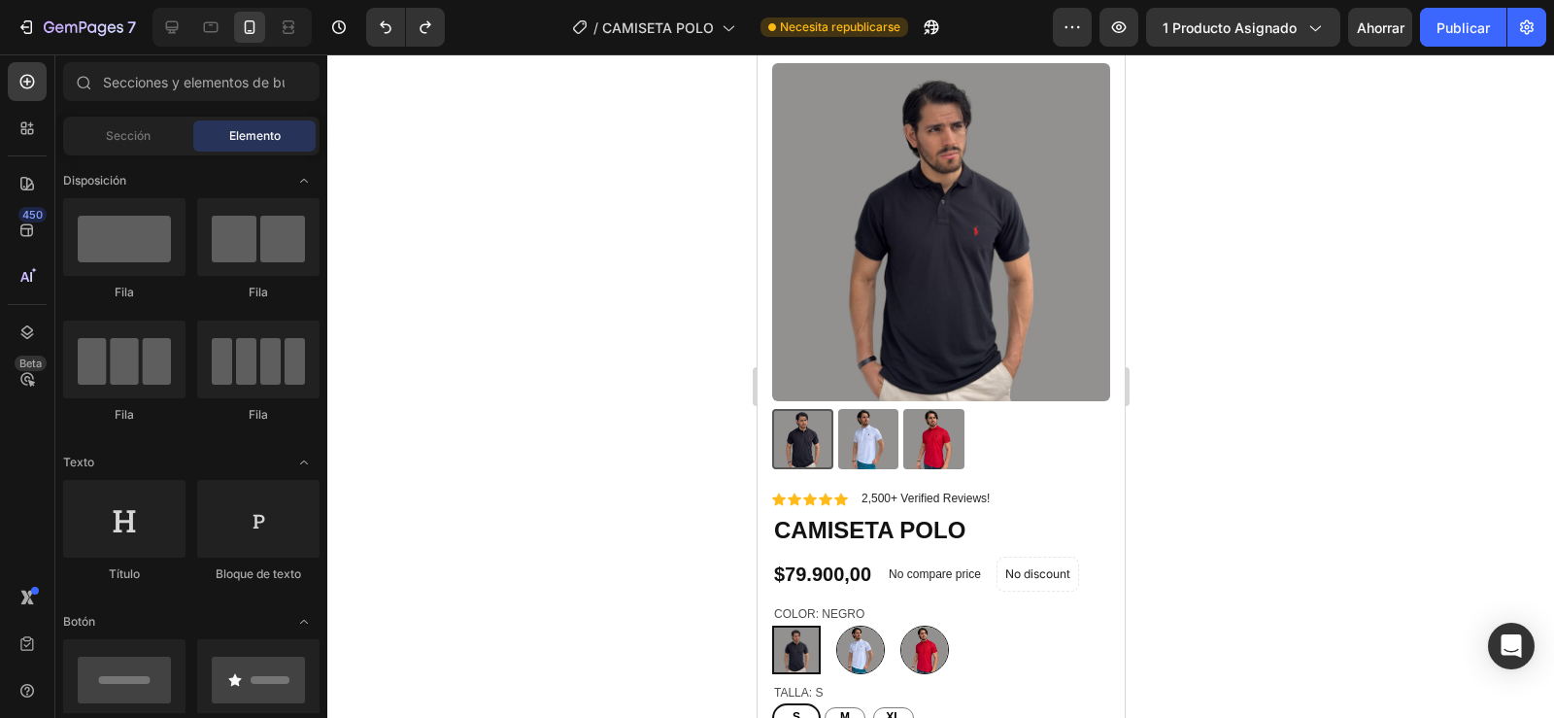
scroll to position [0, 0]
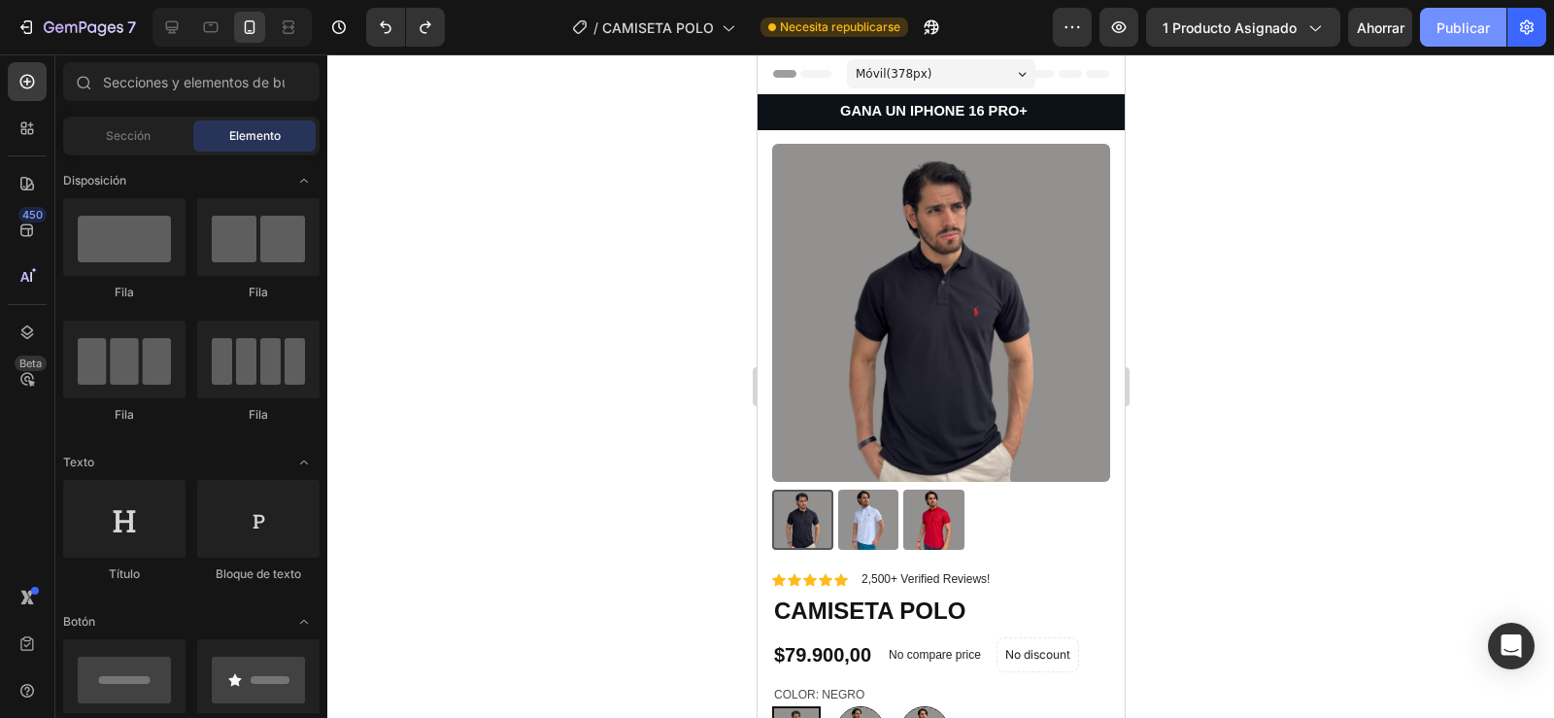
click at [1447, 27] on font "Publicar" at bounding box center [1462, 27] width 53 height 17
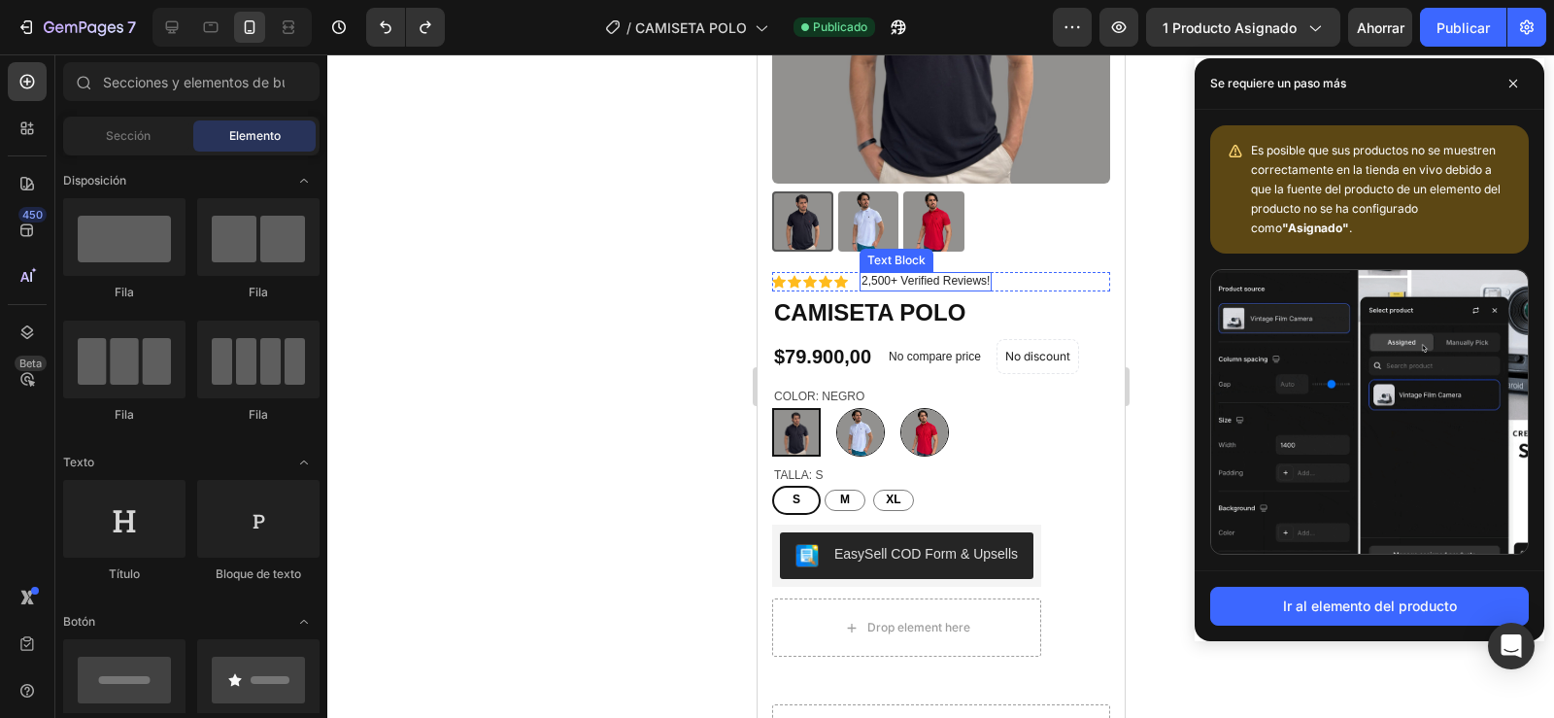
scroll to position [303, 0]
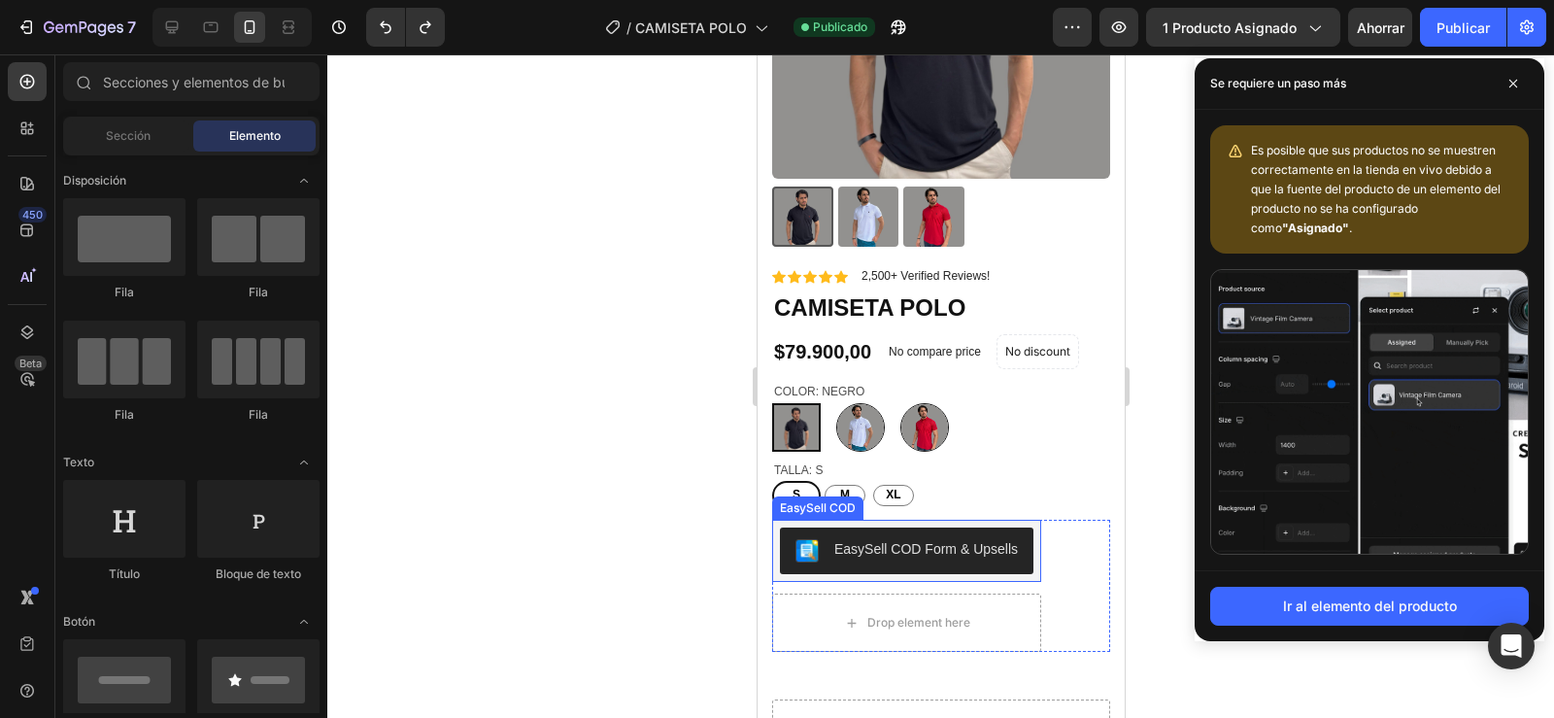
click at [980, 542] on div "EasySell COD Form & Upsells" at bounding box center [925, 549] width 184 height 20
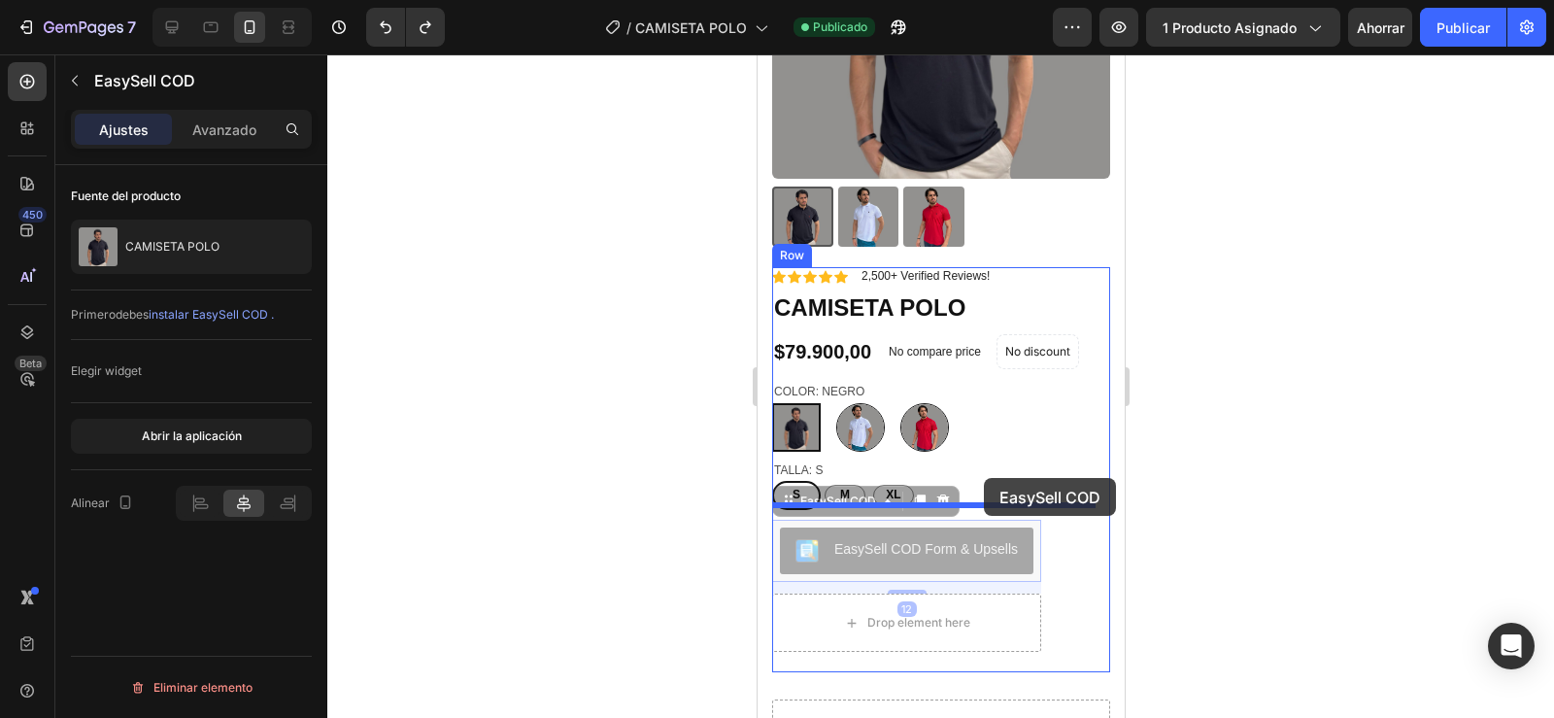
drag, startPoint x: 790, startPoint y: 488, endPoint x: 983, endPoint y: 478, distance: 193.5
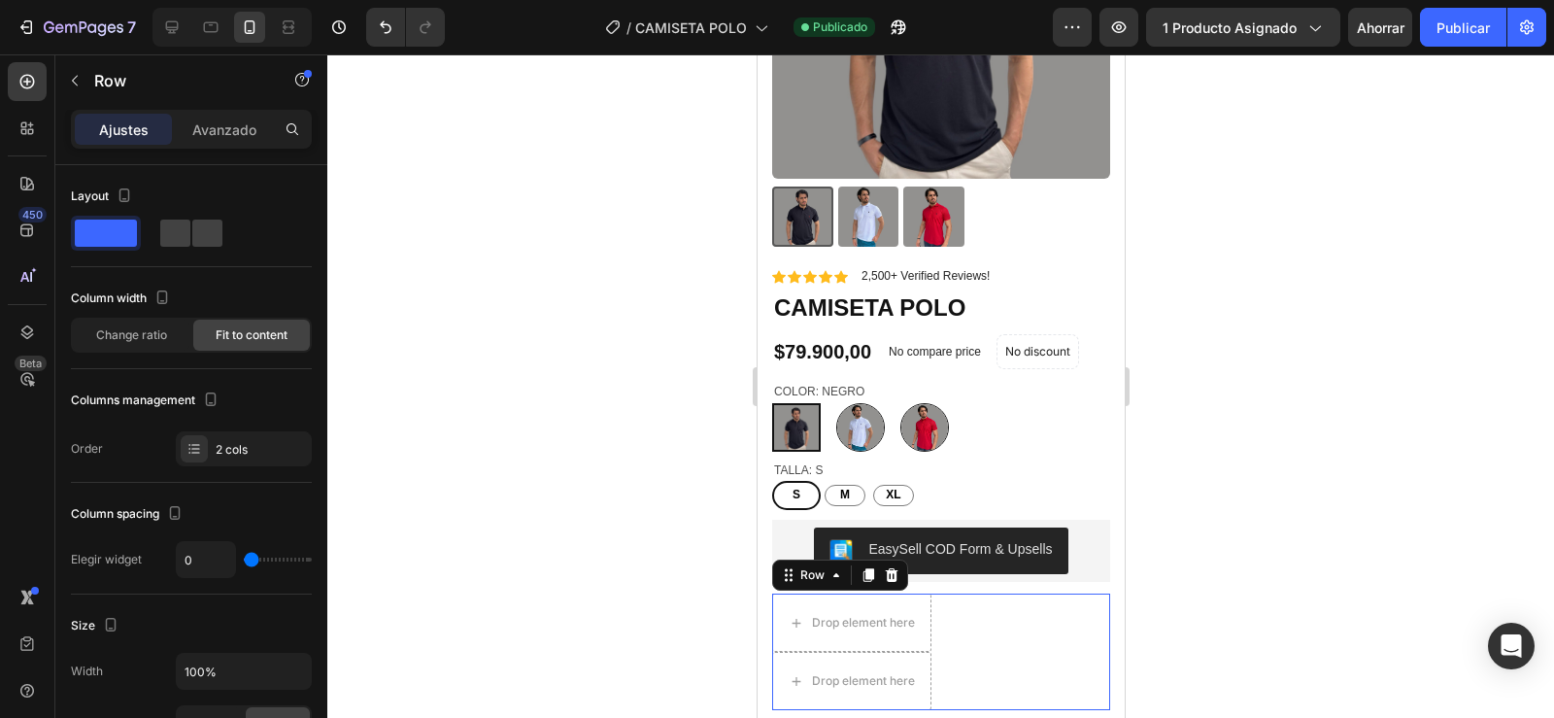
click at [966, 616] on div "Drop element here Drop element here Row 0" at bounding box center [940, 651] width 338 height 117
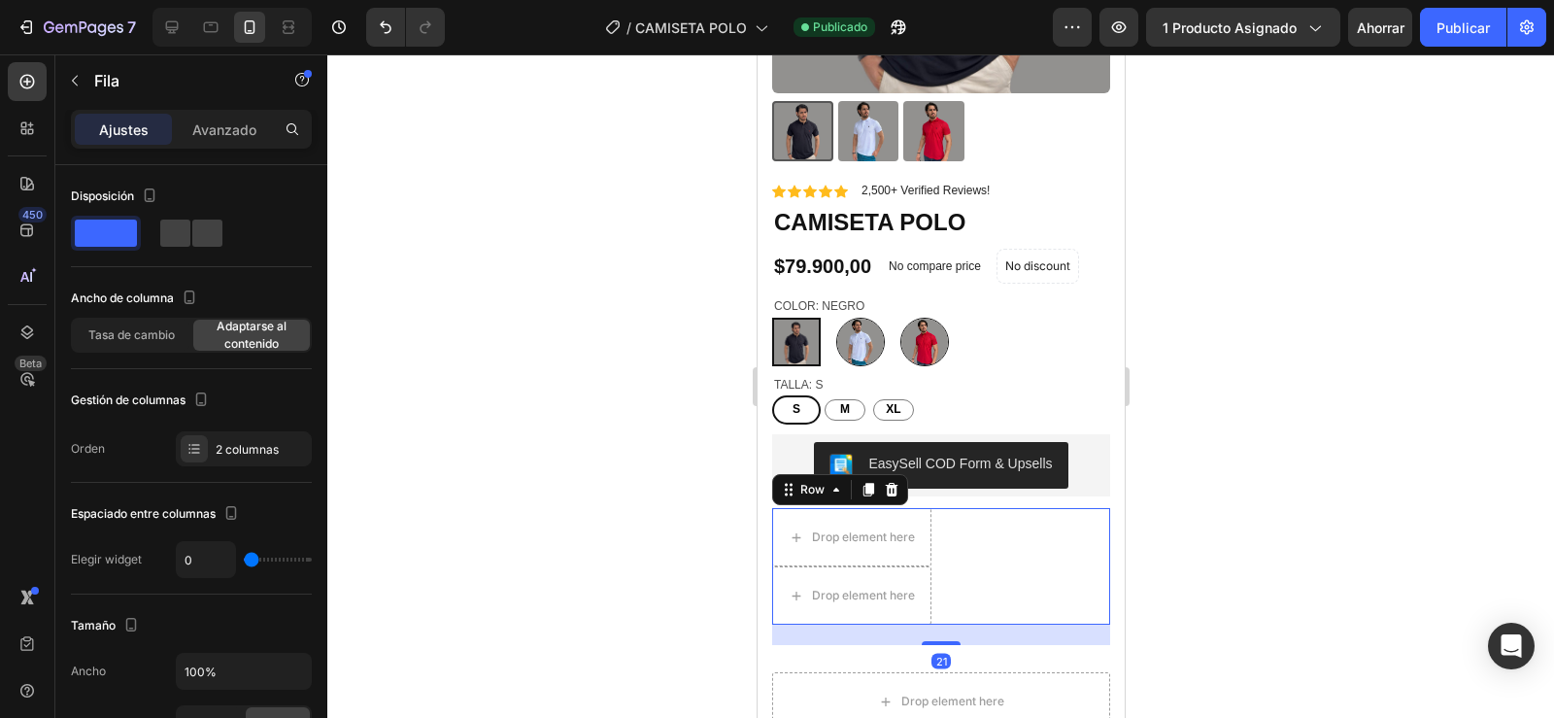
scroll to position [398, 0]
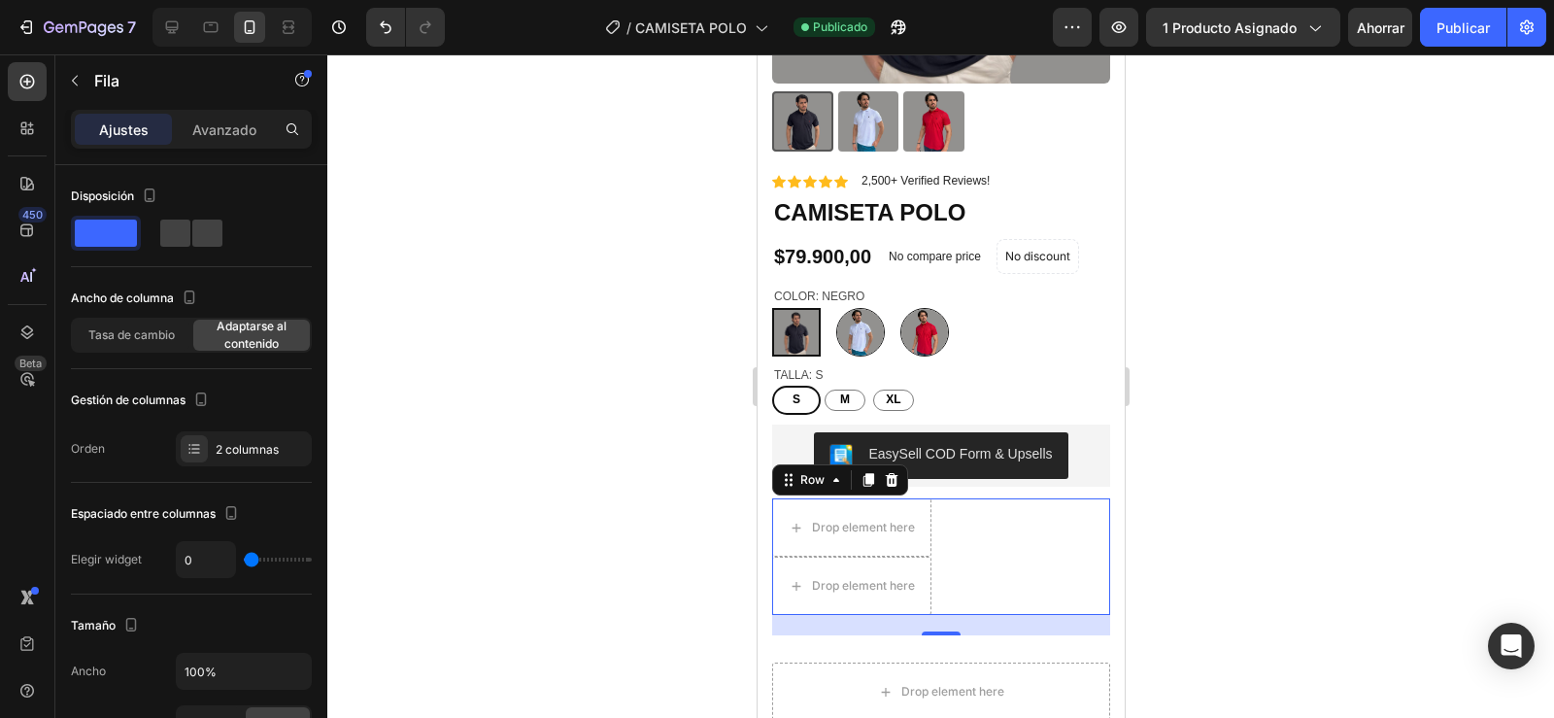
click at [1035, 544] on div "Drop element here Drop element here Row 21" at bounding box center [940, 556] width 338 height 117
click at [894, 473] on icon at bounding box center [891, 480] width 13 height 14
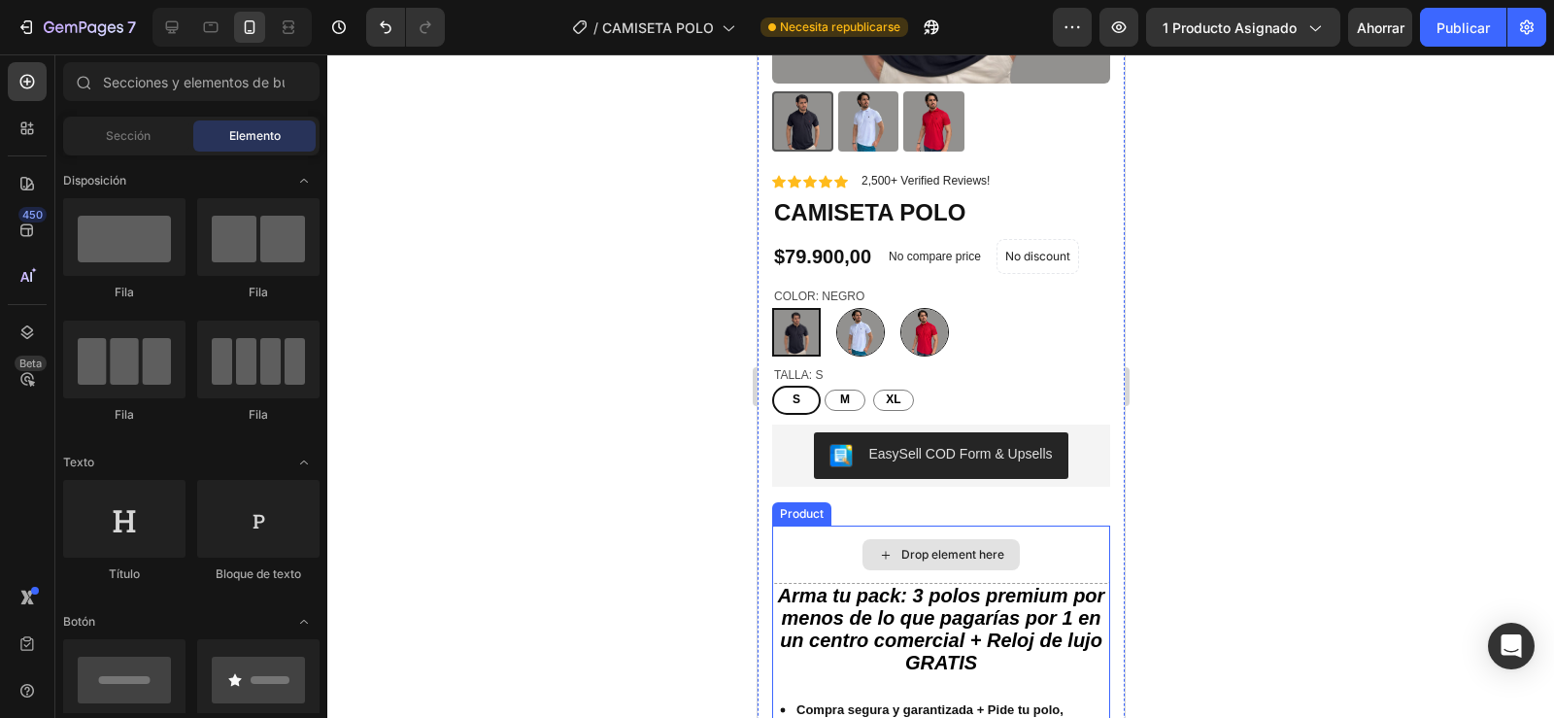
click at [815, 537] on div "Drop element here" at bounding box center [940, 554] width 338 height 58
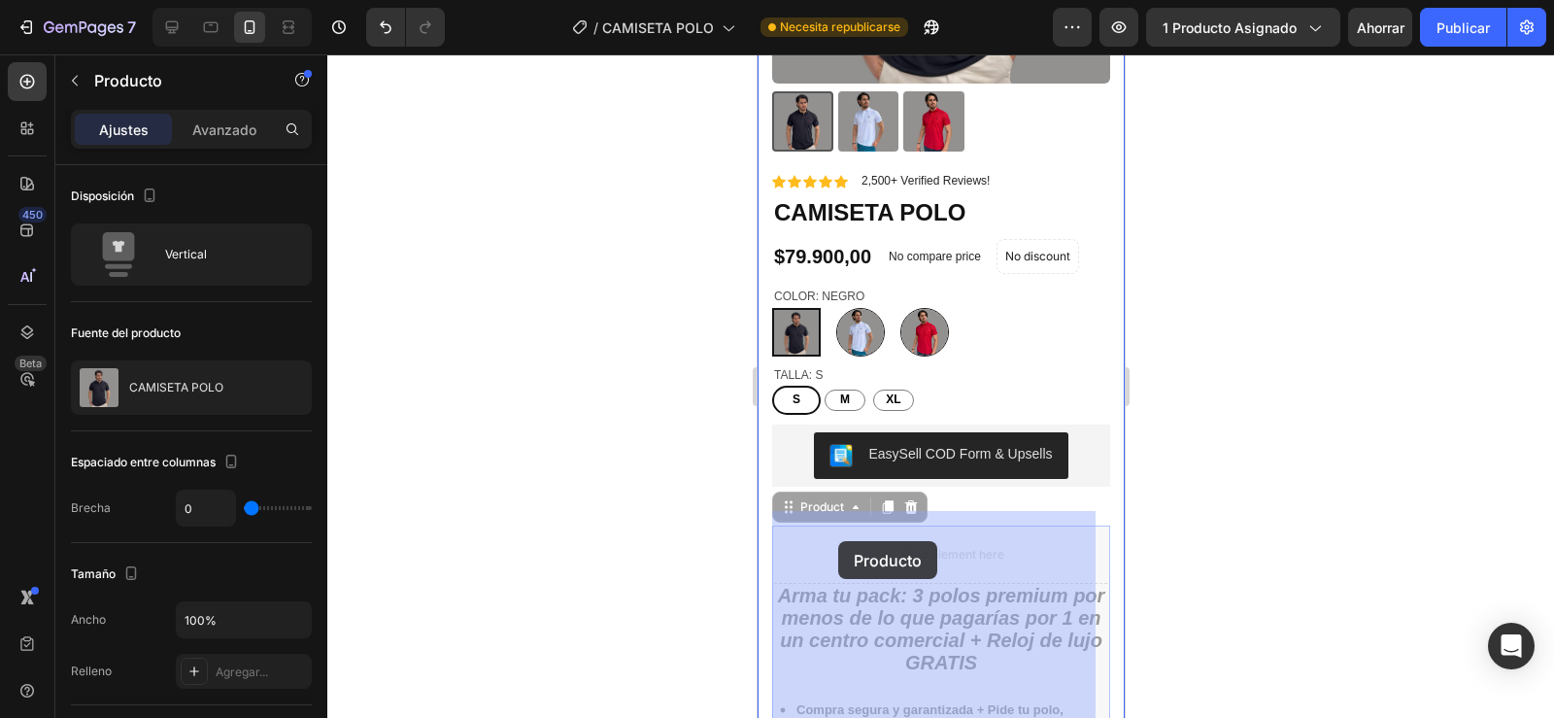
drag, startPoint x: 787, startPoint y: 493, endPoint x: 837, endPoint y: 541, distance: 69.4
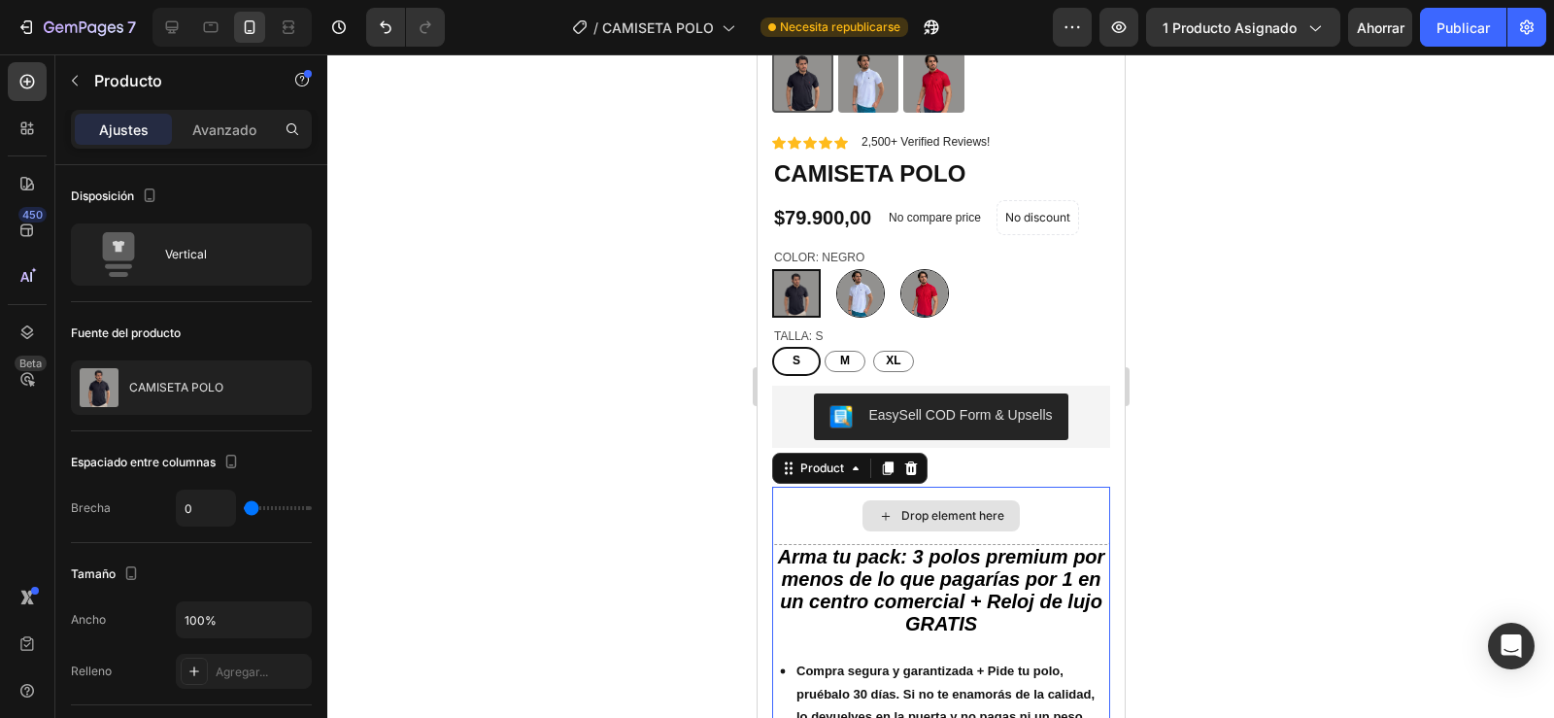
scroll to position [458, 0]
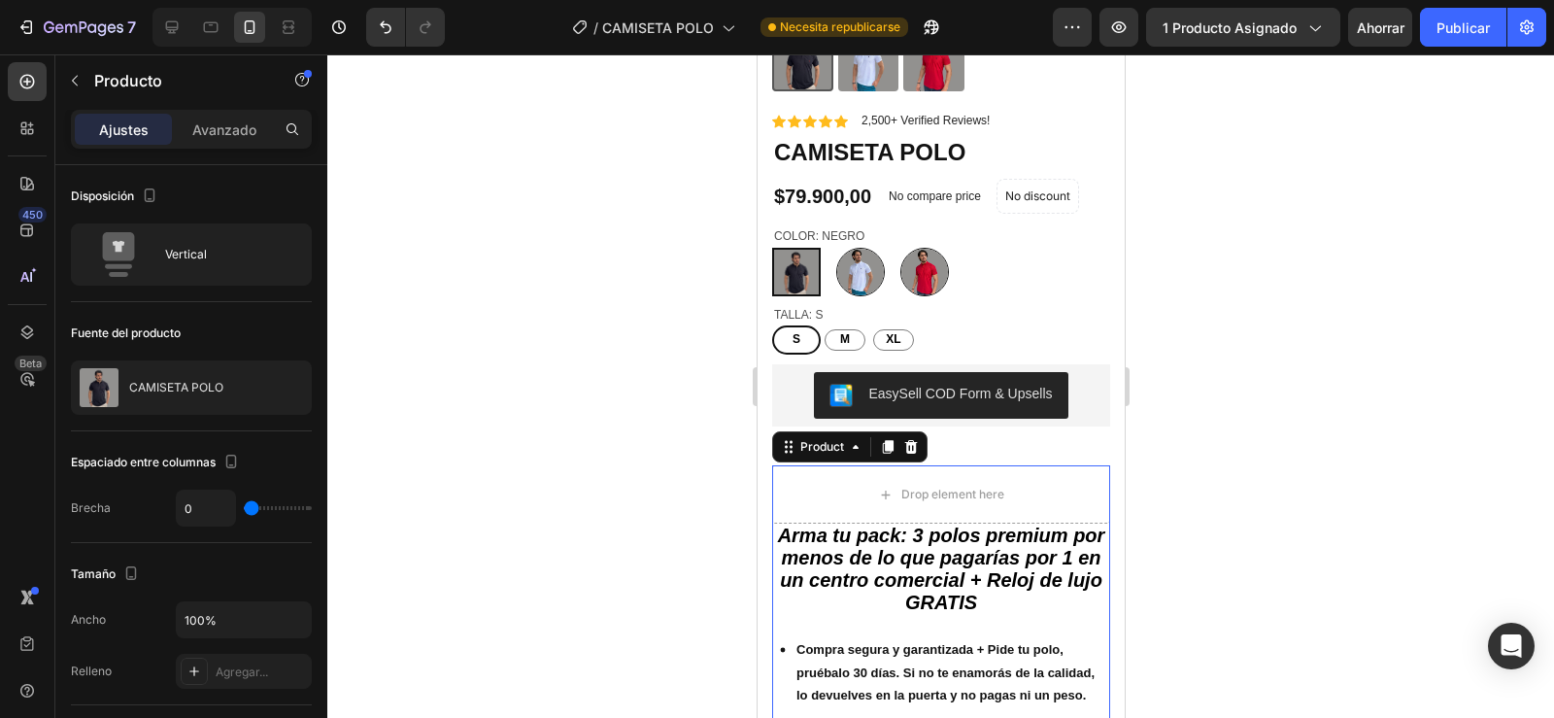
click at [575, 558] on div at bounding box center [940, 385] width 1227 height 663
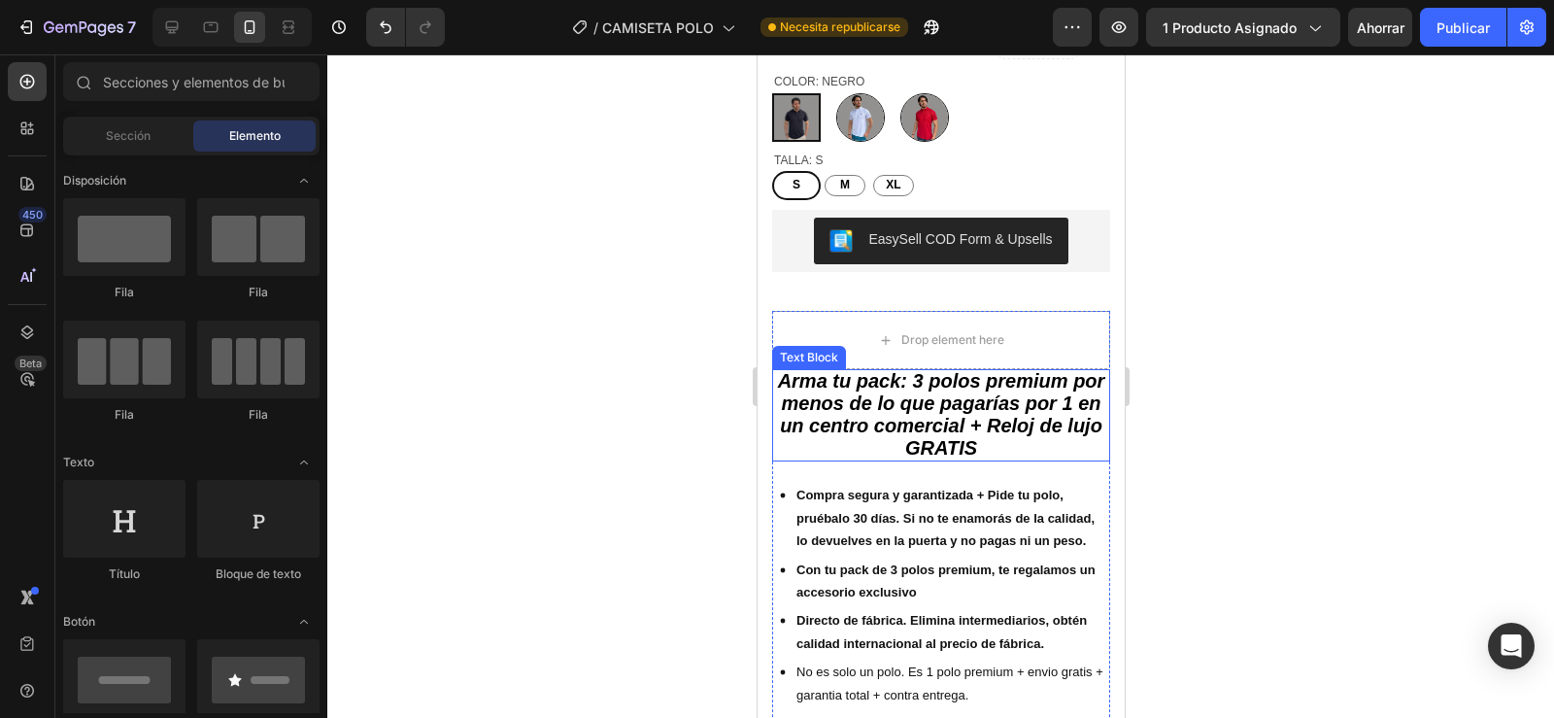
scroll to position [631, 0]
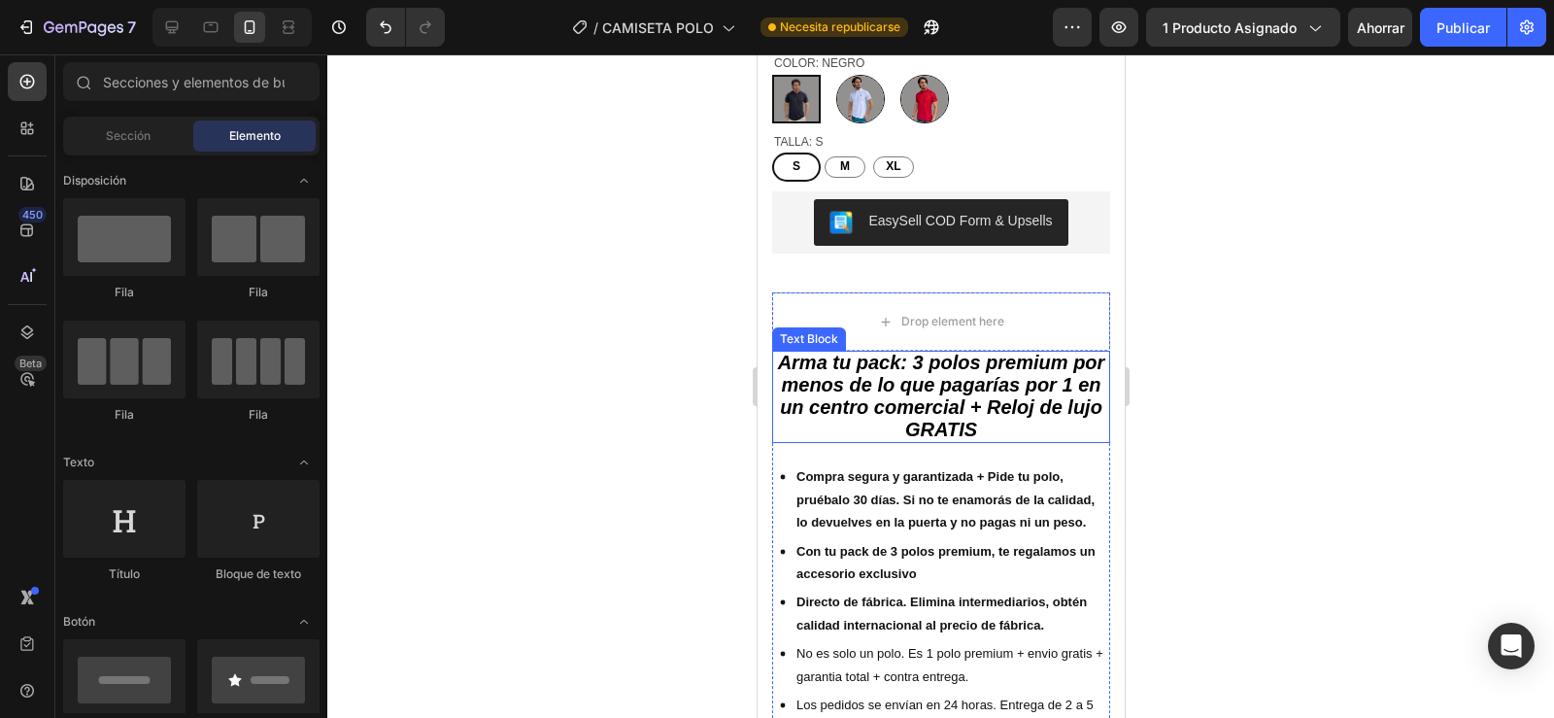
click at [776, 421] on p "Arma tu pack: 3 polos premium por menos de lo que pagarías por 1 en un centro c…" at bounding box center [940, 397] width 334 height 88
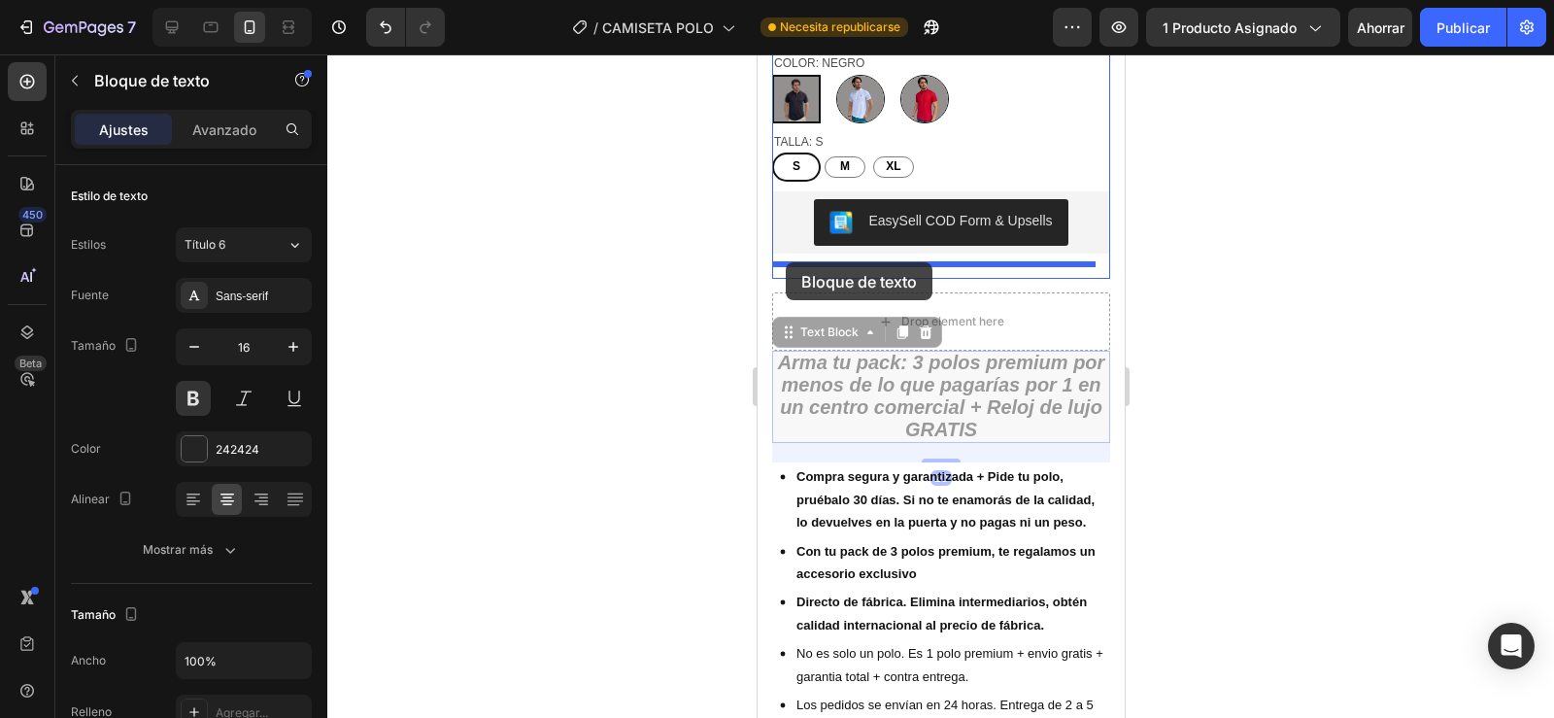
drag, startPoint x: 788, startPoint y: 319, endPoint x: 785, endPoint y: 262, distance: 56.4
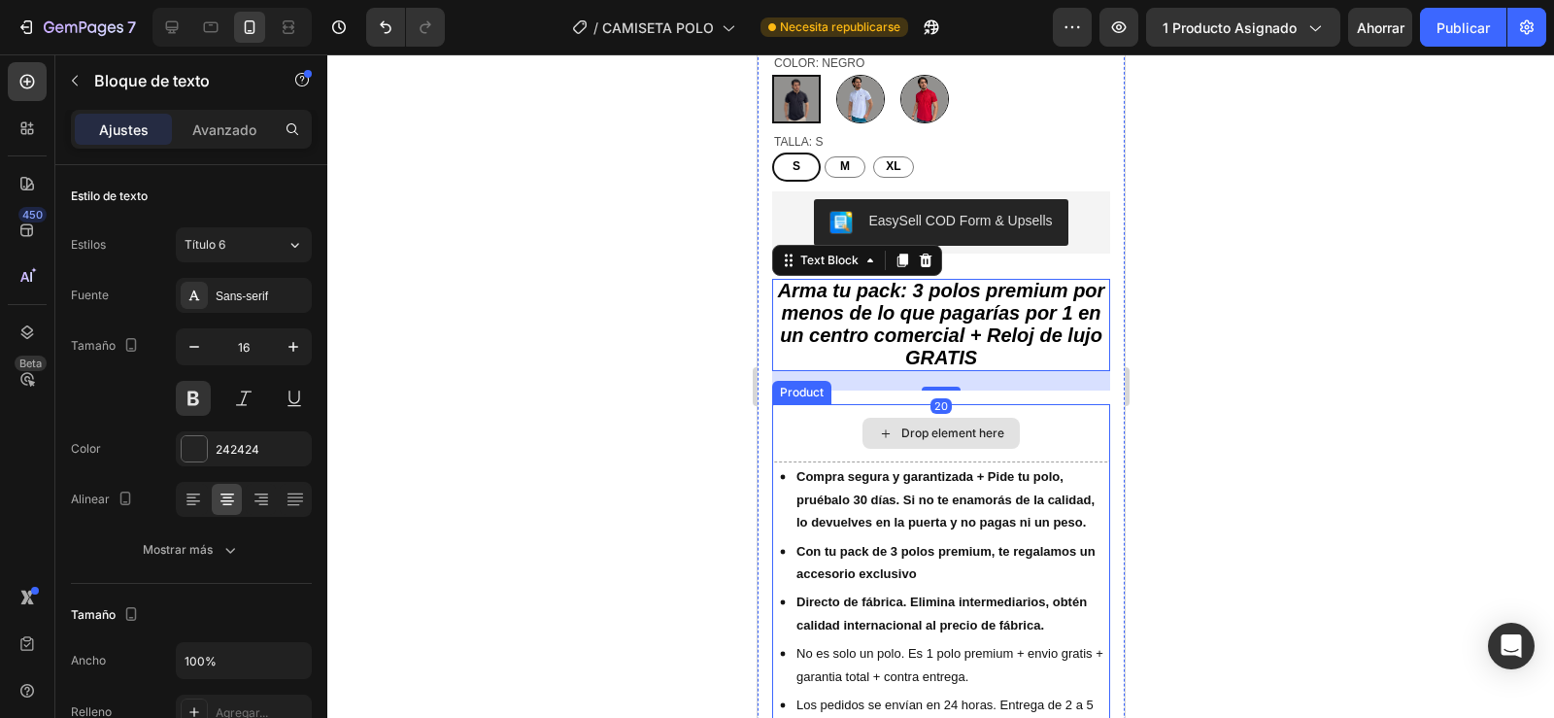
click at [795, 405] on div "Drop element here" at bounding box center [940, 433] width 338 height 58
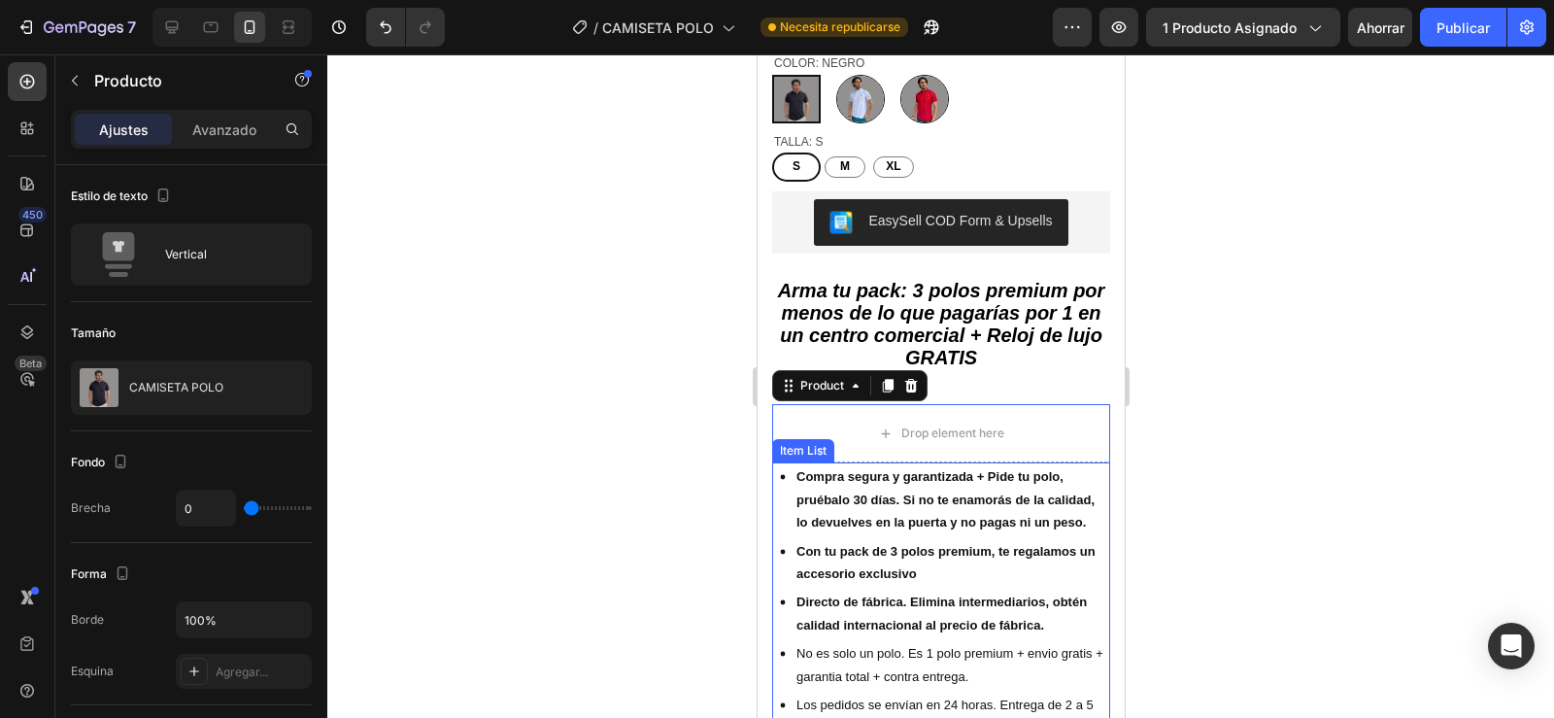
click at [779, 488] on div "Compra segura y garantizada + Pide tu polo, pruébalo 30 días. Si no te enamorás…" at bounding box center [940, 499] width 338 height 74
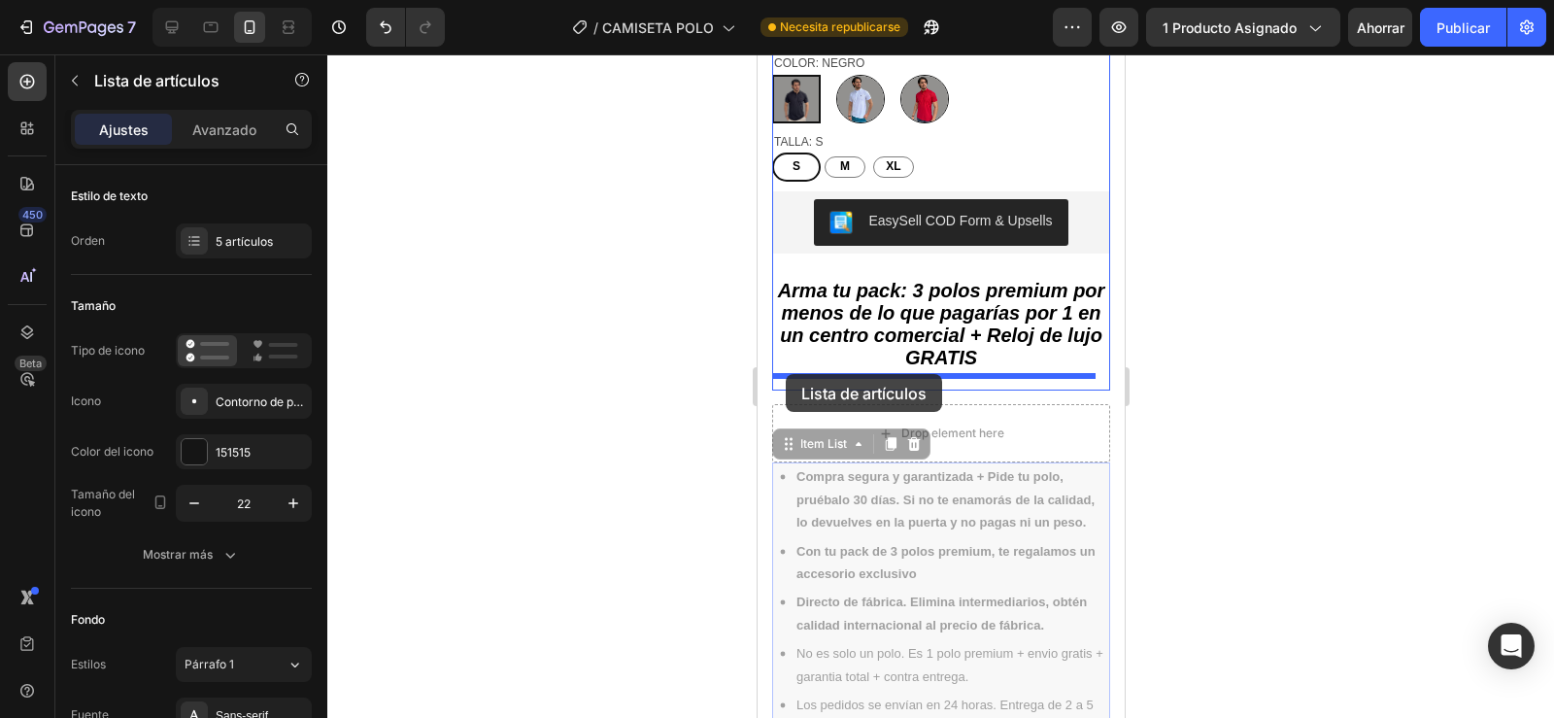
drag, startPoint x: 781, startPoint y: 430, endPoint x: 785, endPoint y: 374, distance: 56.5
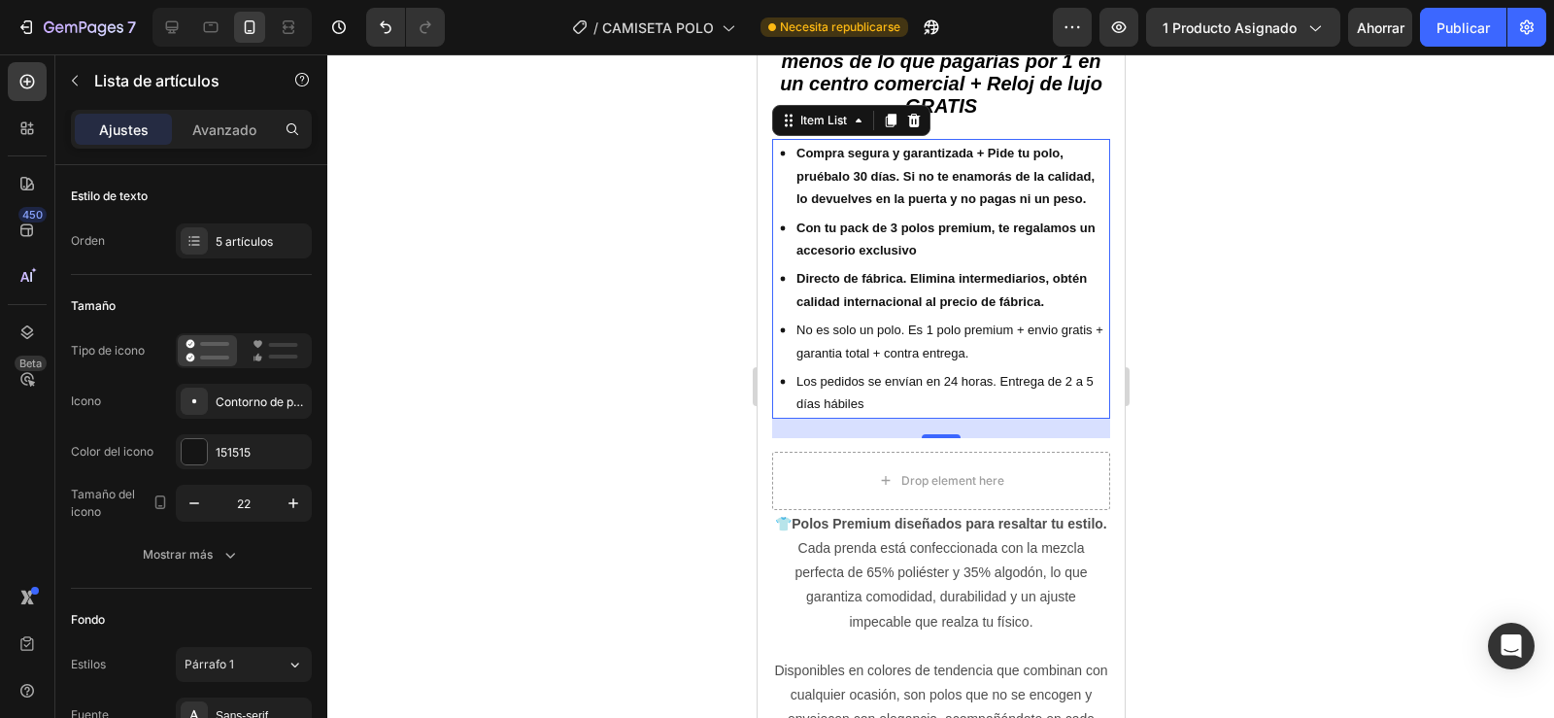
scroll to position [899, 0]
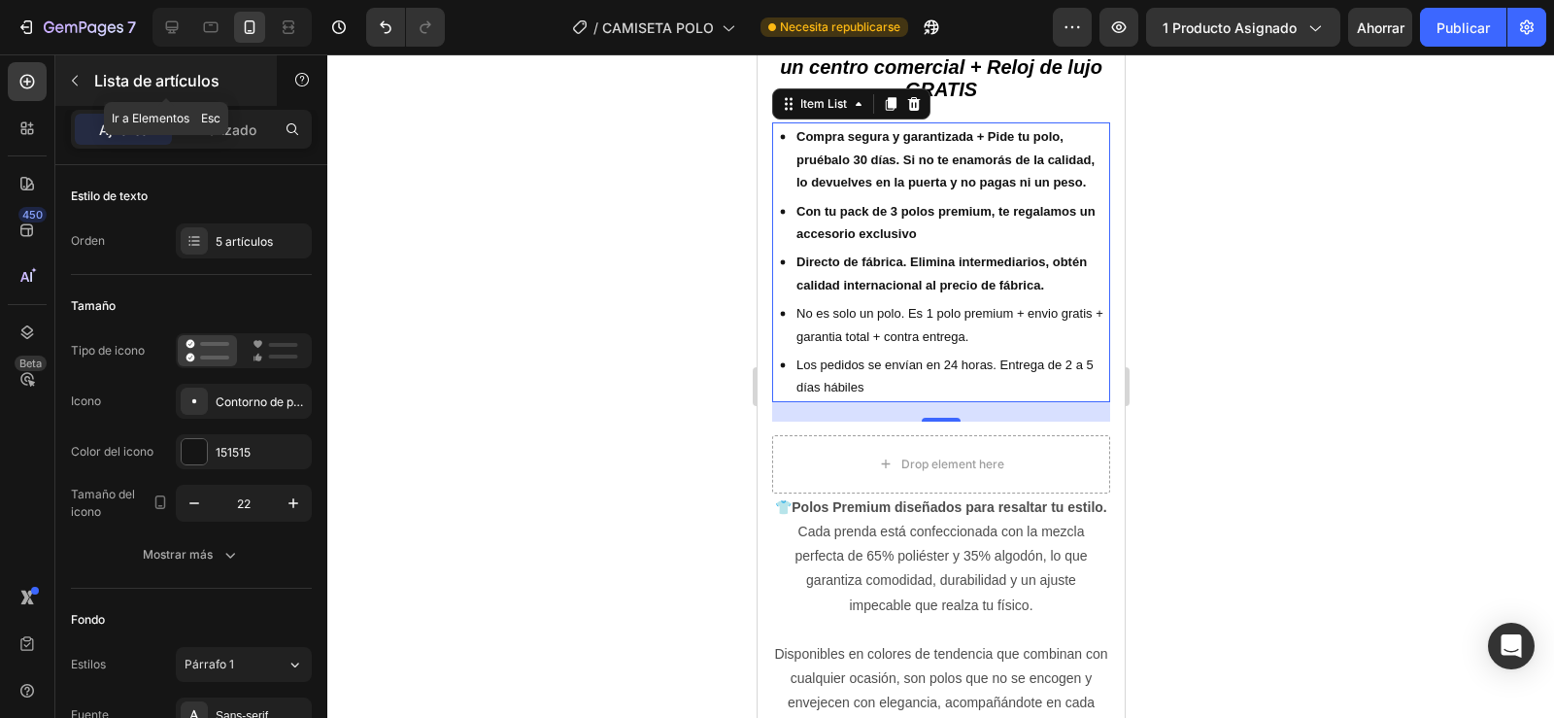
click at [70, 88] on button "button" at bounding box center [74, 80] width 31 height 31
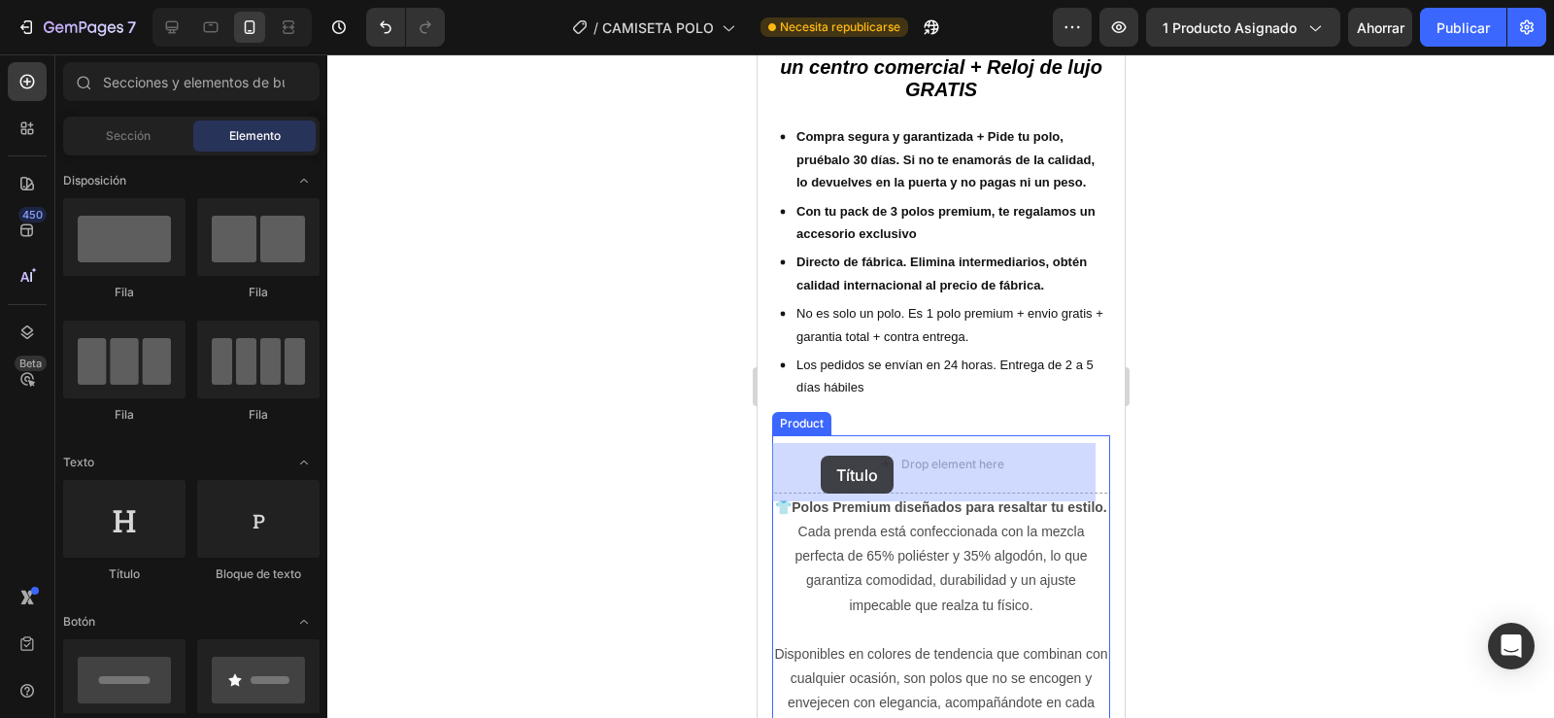
drag, startPoint x: 884, startPoint y: 581, endPoint x: 820, endPoint y: 455, distance: 140.7
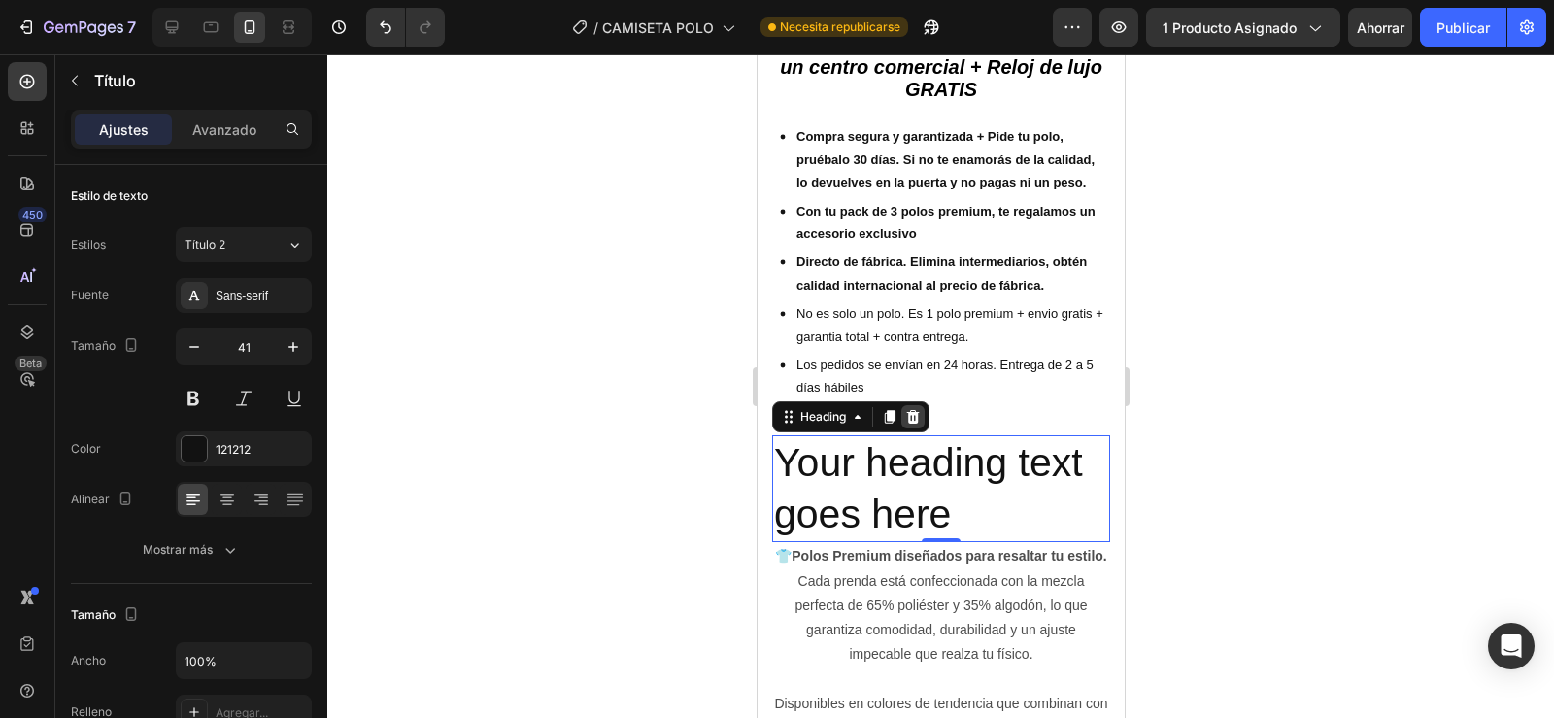
click at [911, 419] on icon at bounding box center [912, 417] width 13 height 14
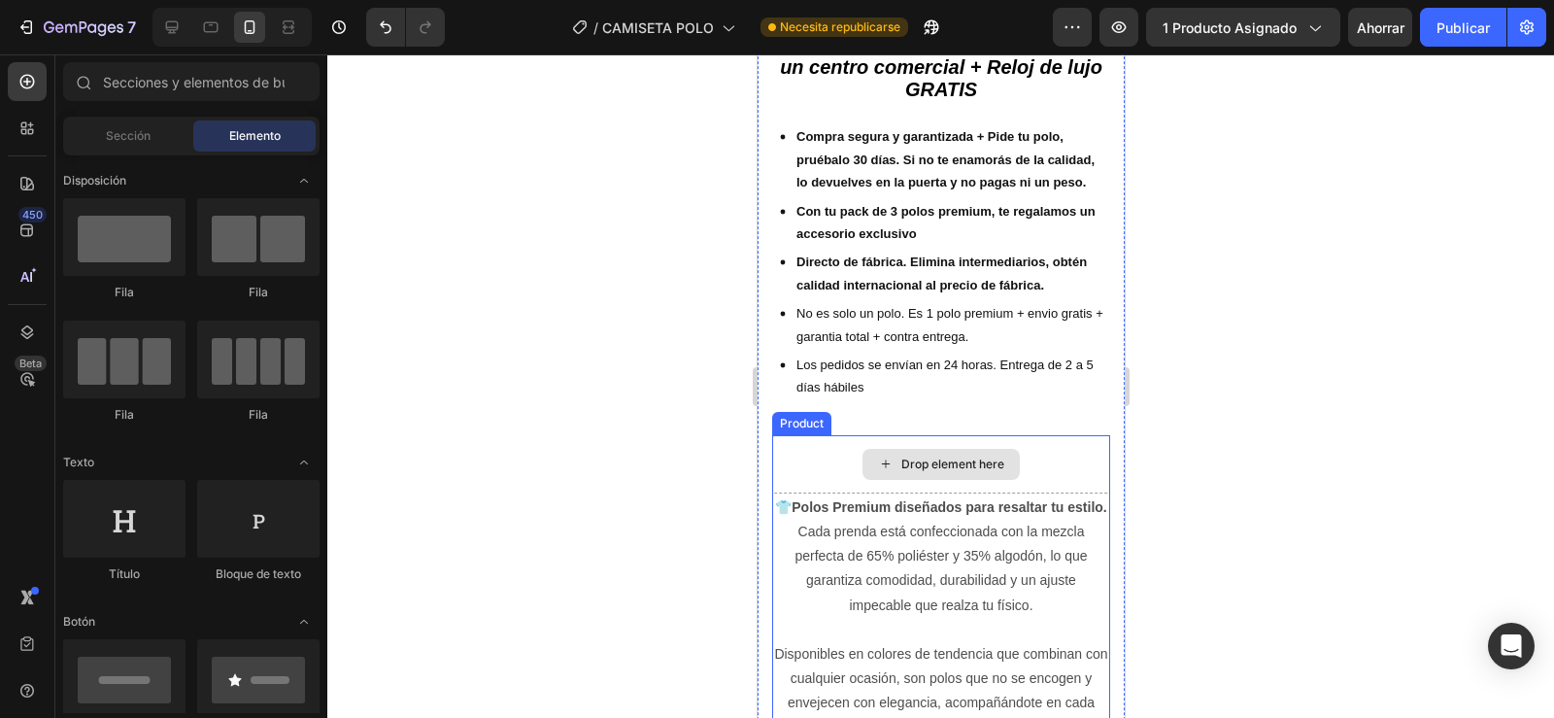
click at [833, 467] on div "Drop element here" at bounding box center [940, 464] width 338 height 58
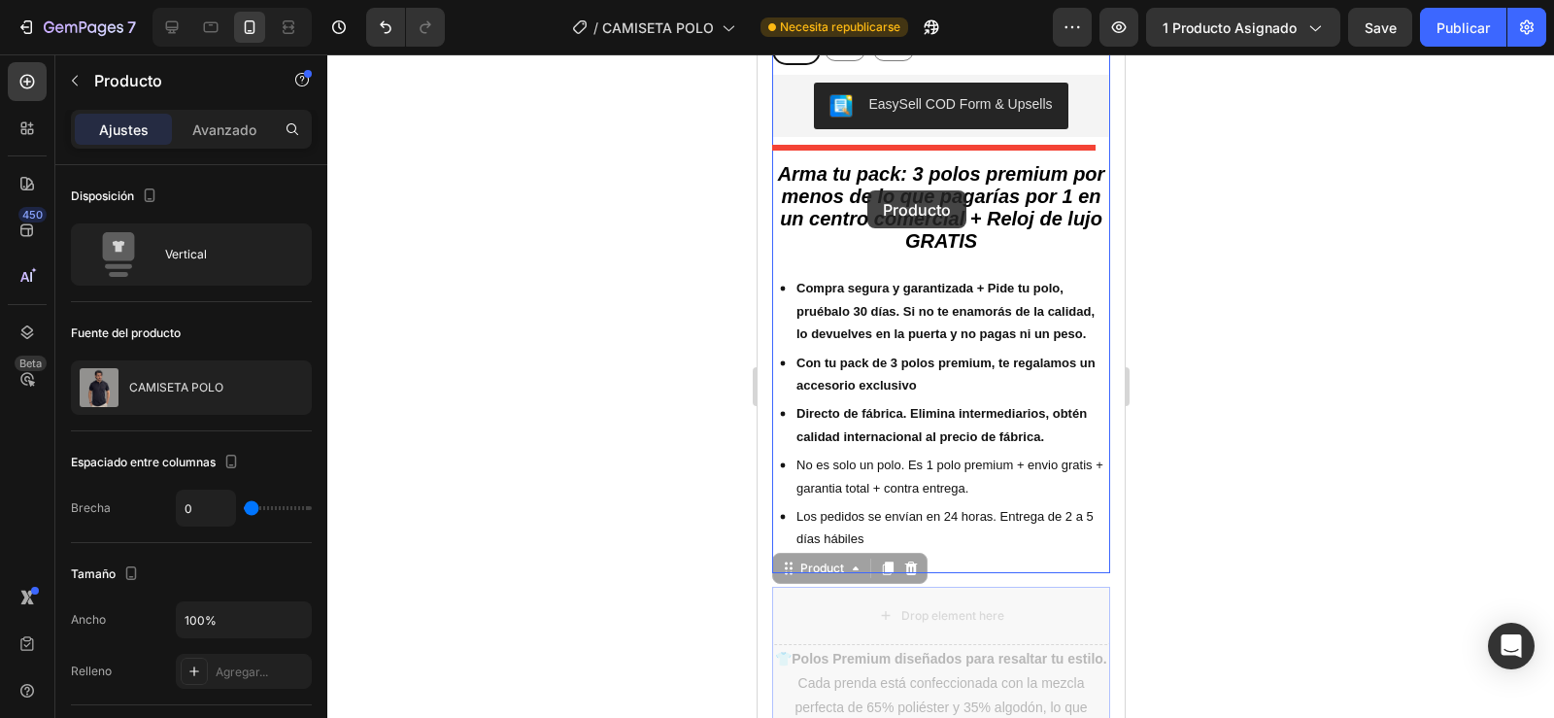
scroll to position [724, 0]
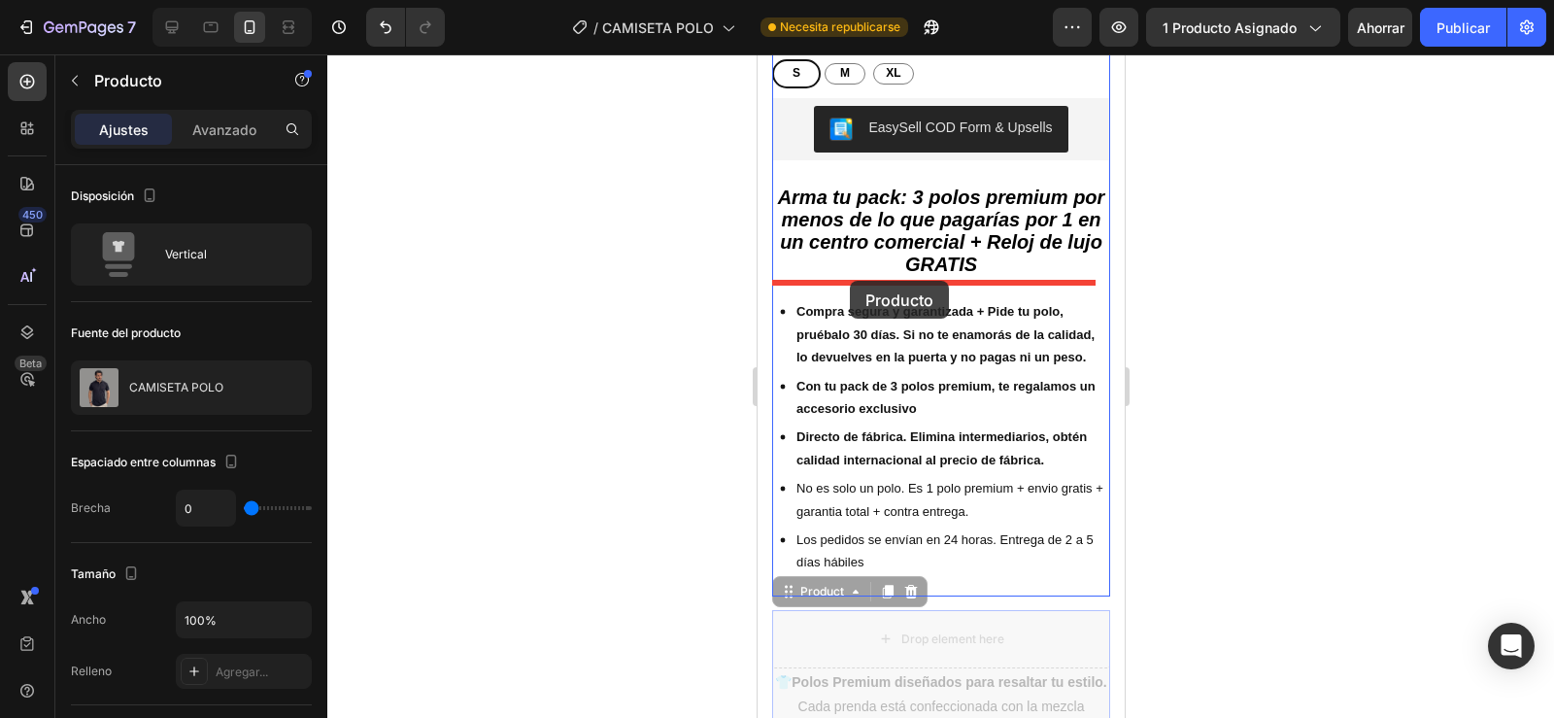
drag, startPoint x: 788, startPoint y: 430, endPoint x: 849, endPoint y: 281, distance: 161.6
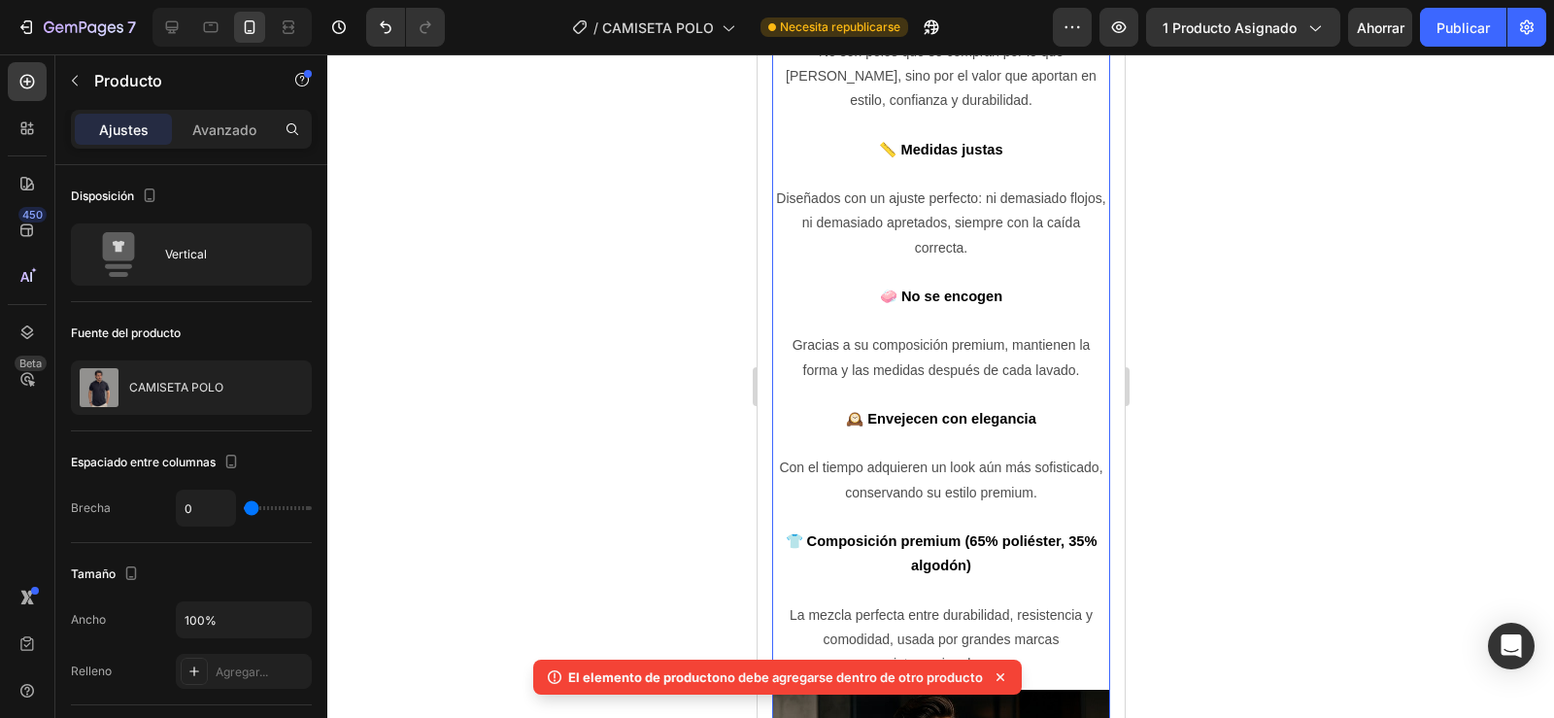
scroll to position [2530, 0]
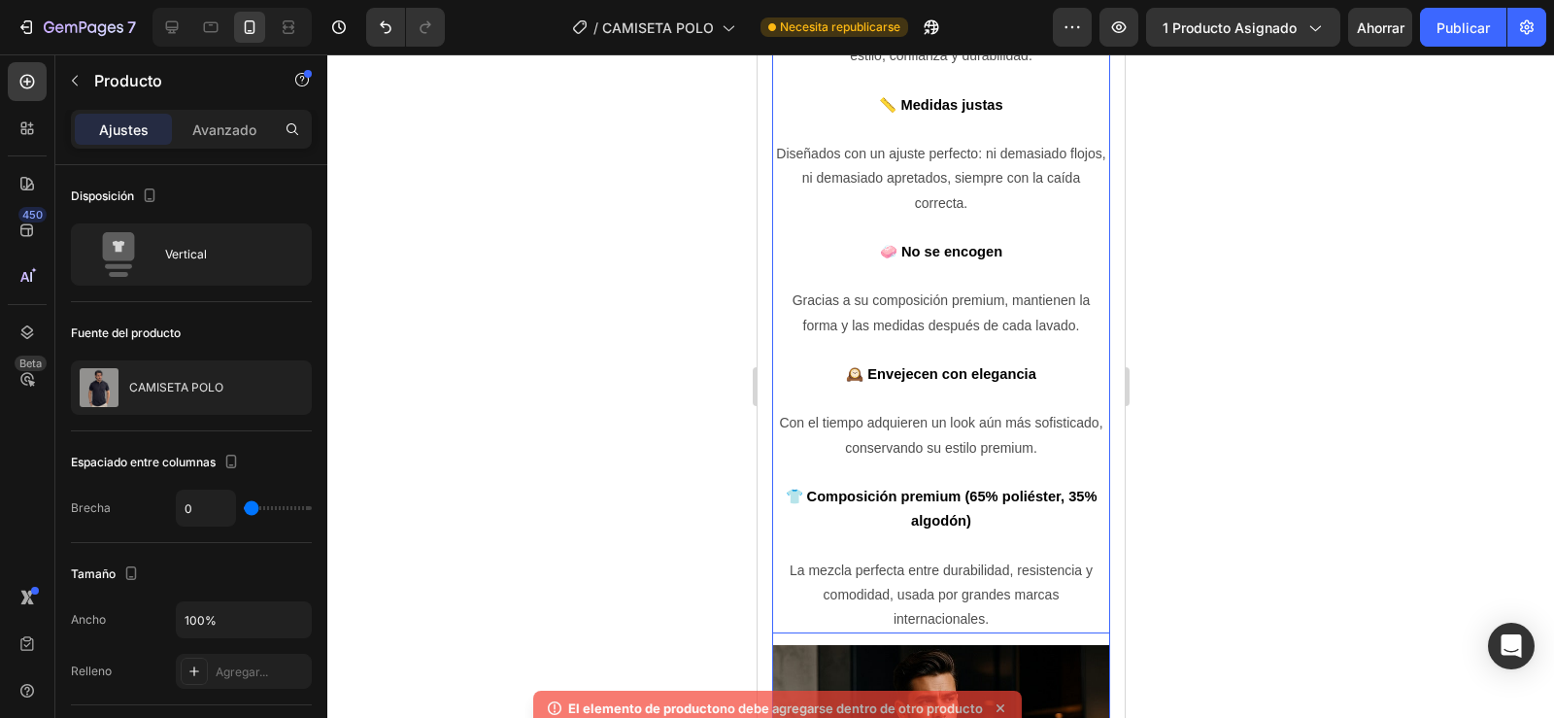
click at [777, 435] on p "Con el tiempo adquieren un look aún más sofisticado, conservando su estilo prem…" at bounding box center [940, 435] width 334 height 49
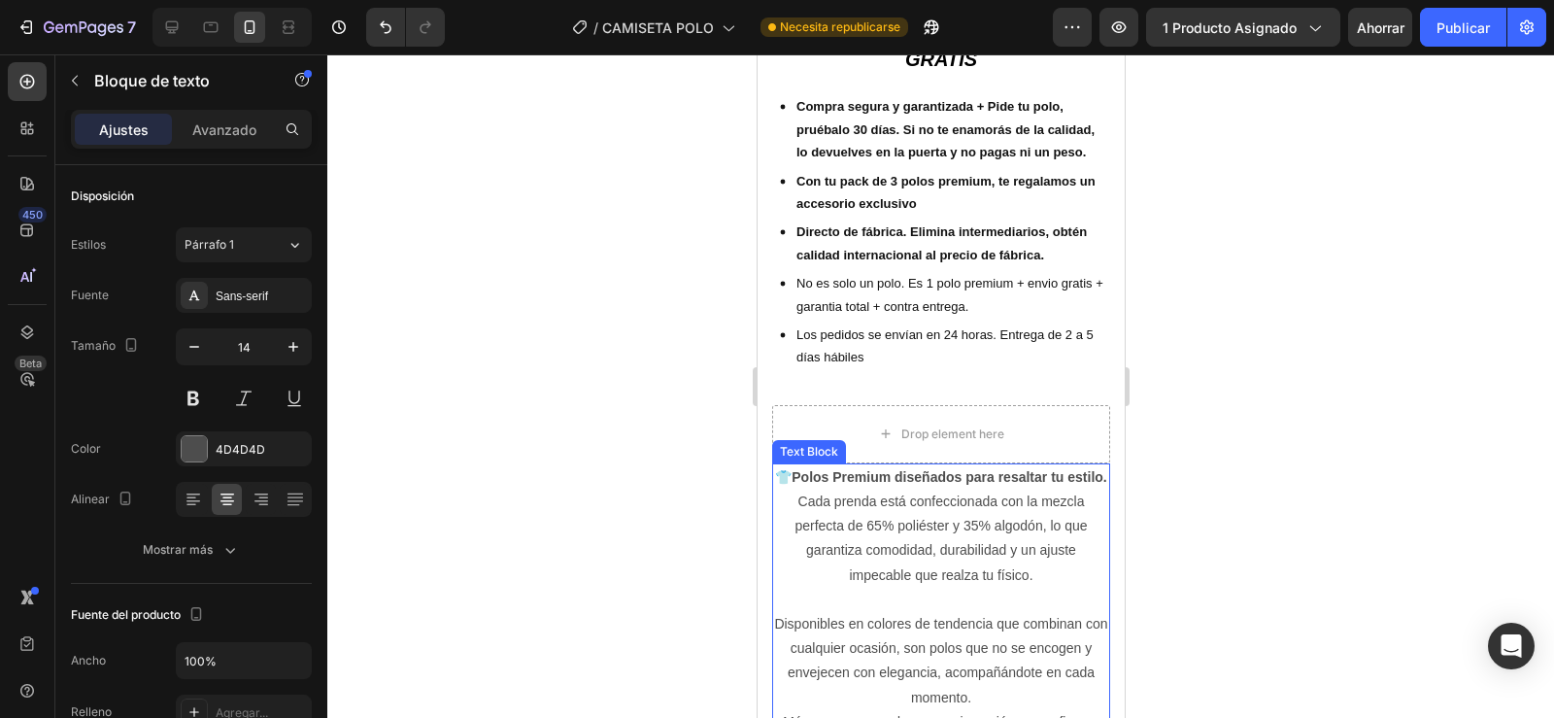
scroll to position [919, 0]
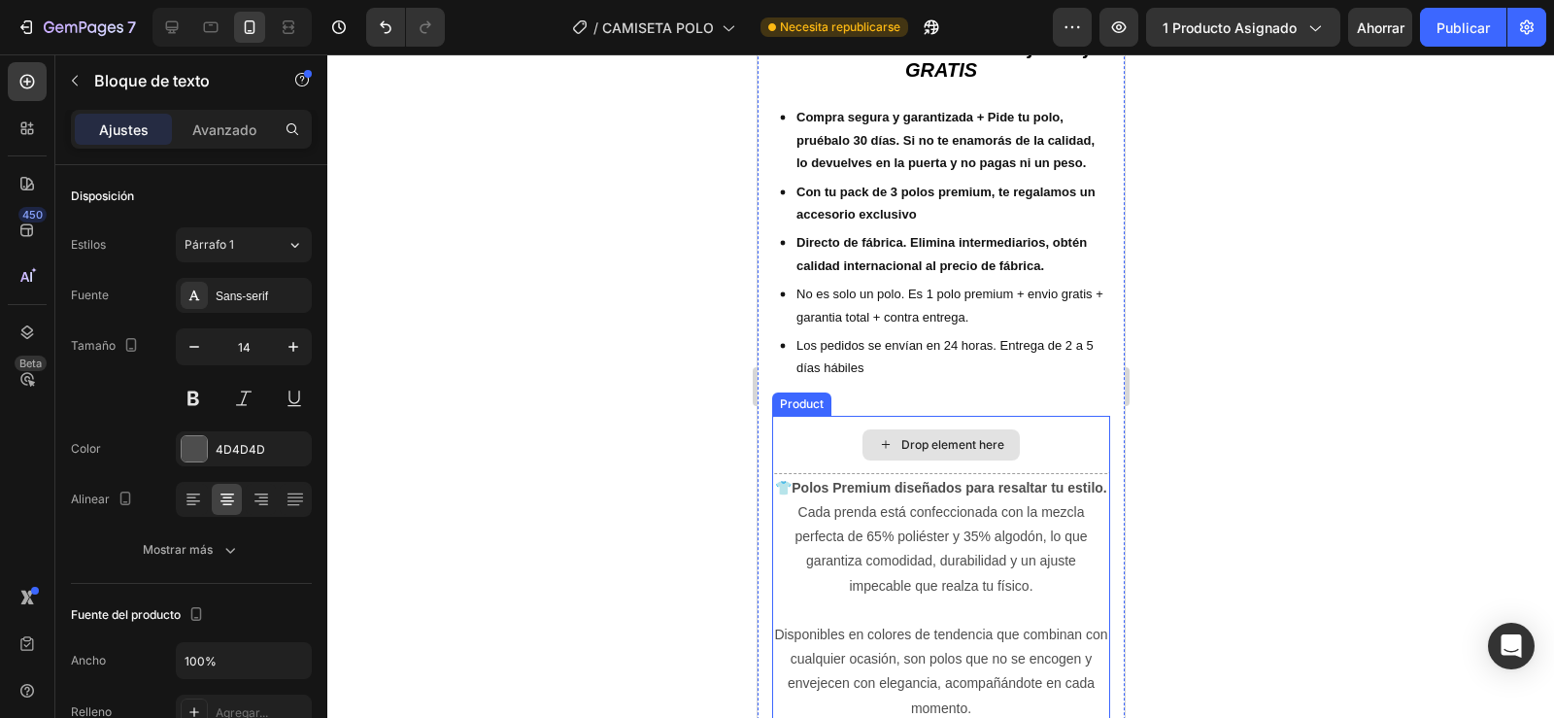
click at [793, 438] on div "Drop element here" at bounding box center [940, 445] width 338 height 58
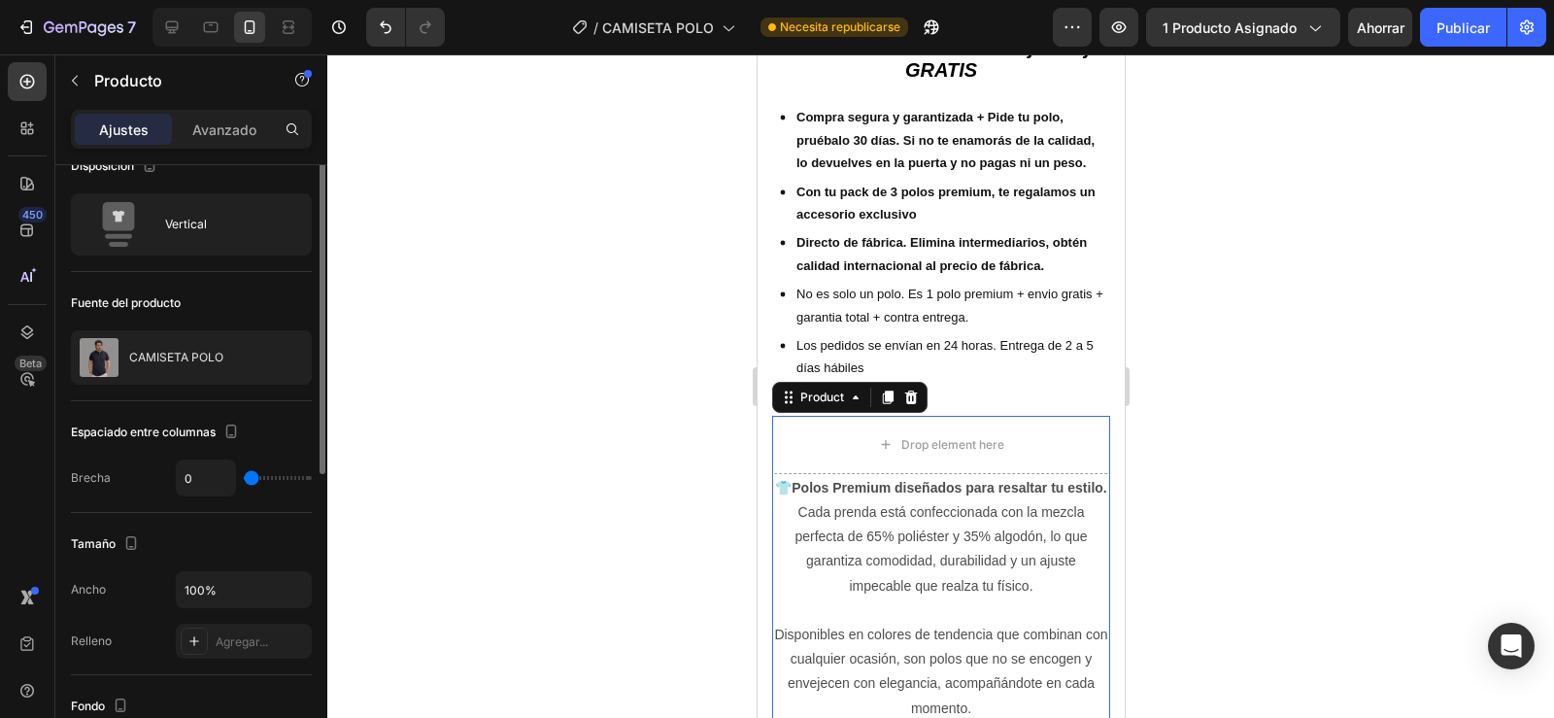
scroll to position [13, 0]
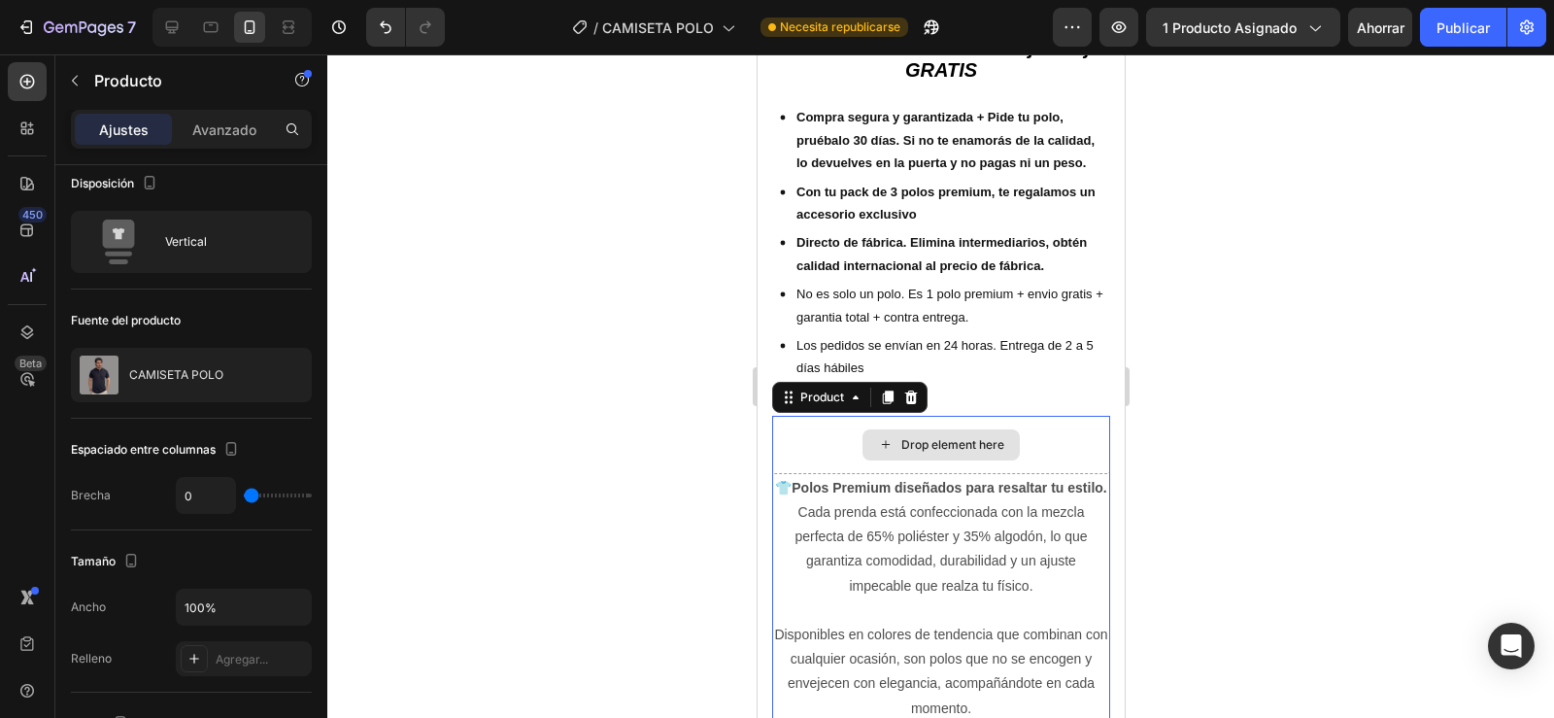
click at [819, 462] on div "Drop element here" at bounding box center [940, 445] width 338 height 58
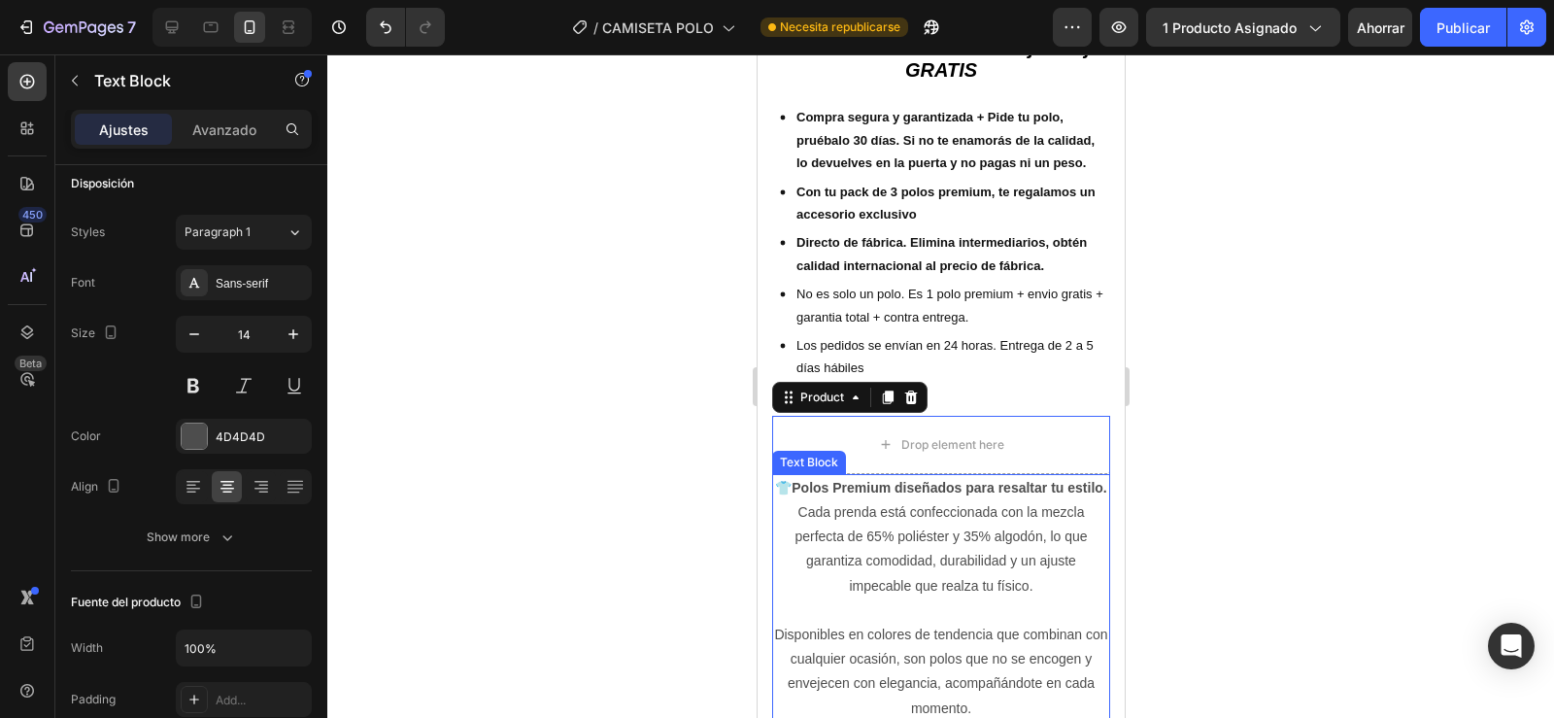
click at [822, 555] on p "👕 Polos Premium diseñados para resaltar tu estilo. Cada prenda está confecciona…" at bounding box center [940, 537] width 334 height 122
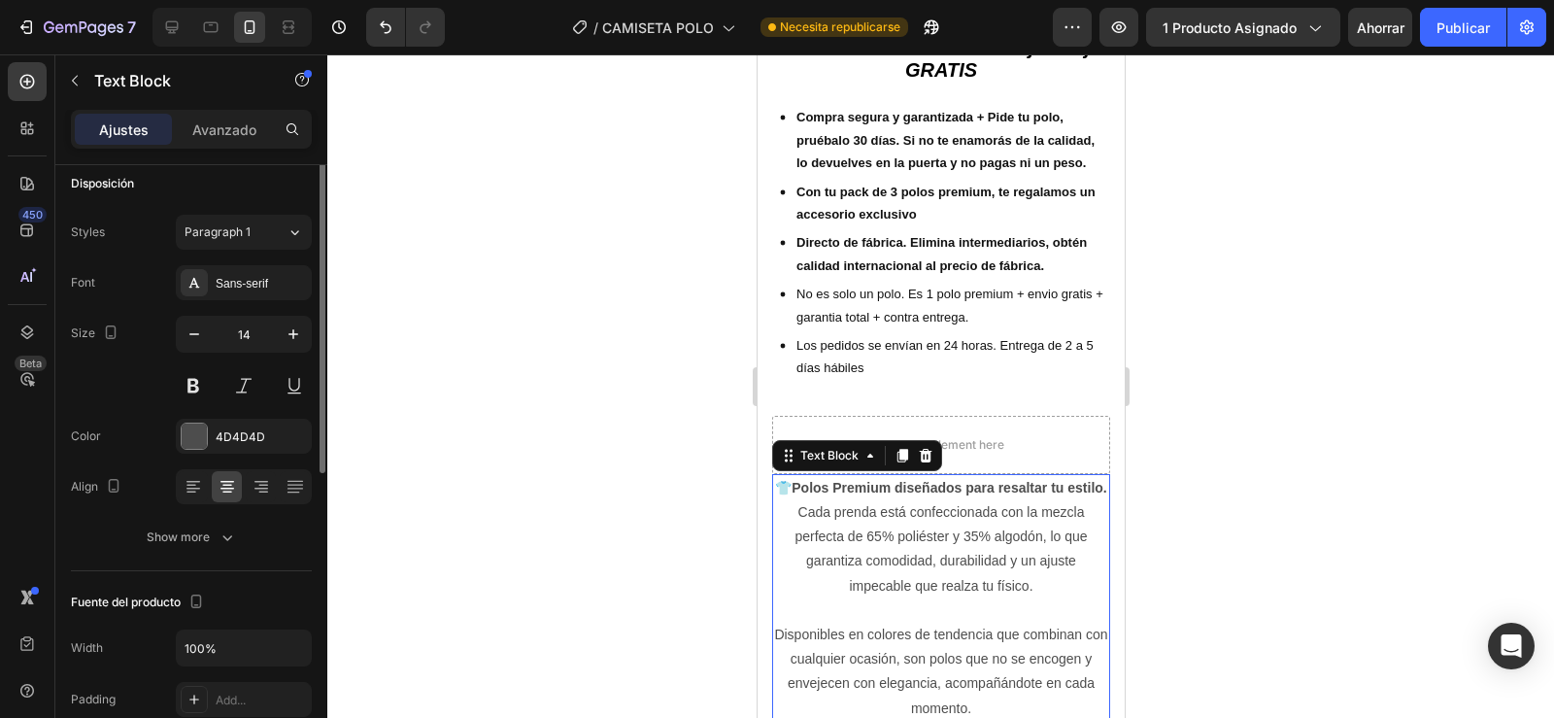
scroll to position [0, 0]
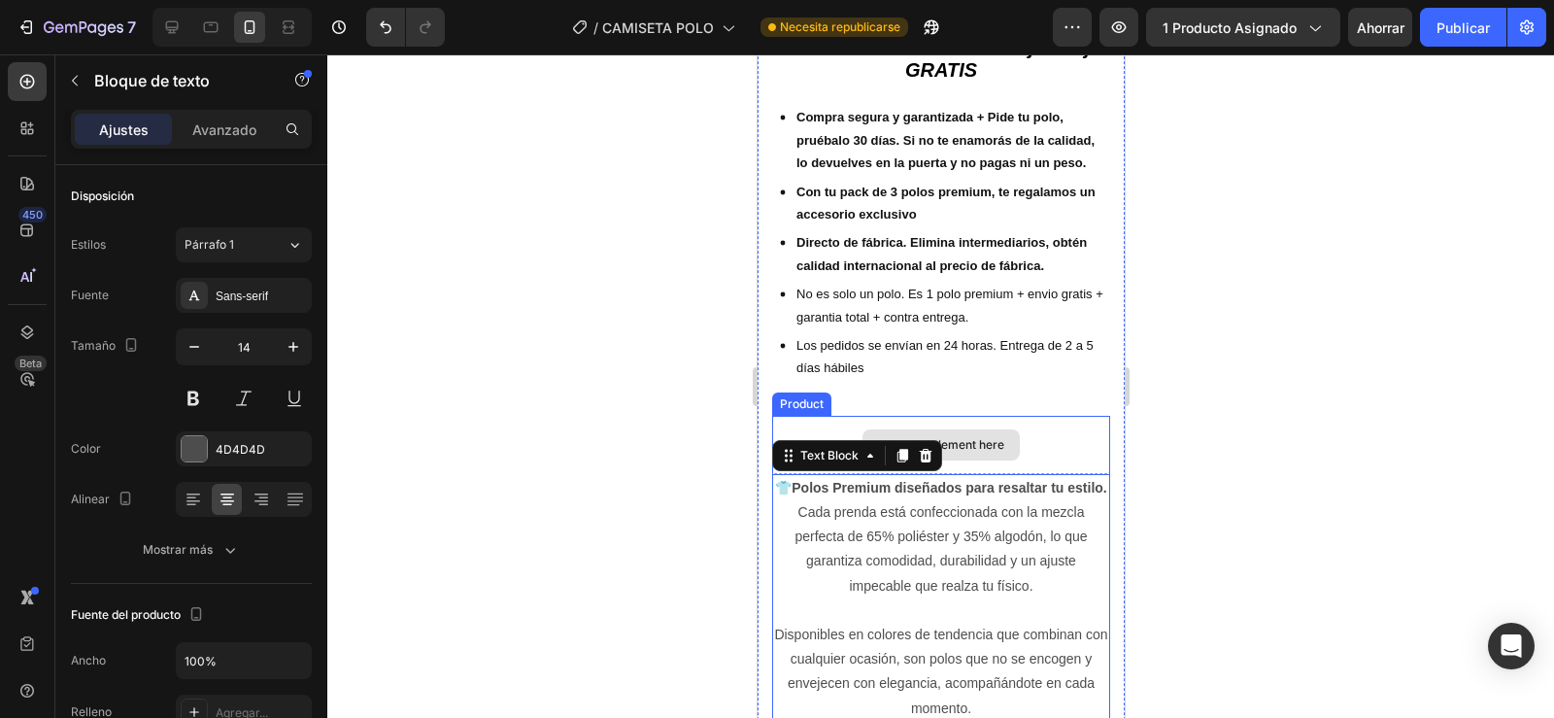
click at [1076, 452] on div "Drop element here" at bounding box center [940, 445] width 338 height 58
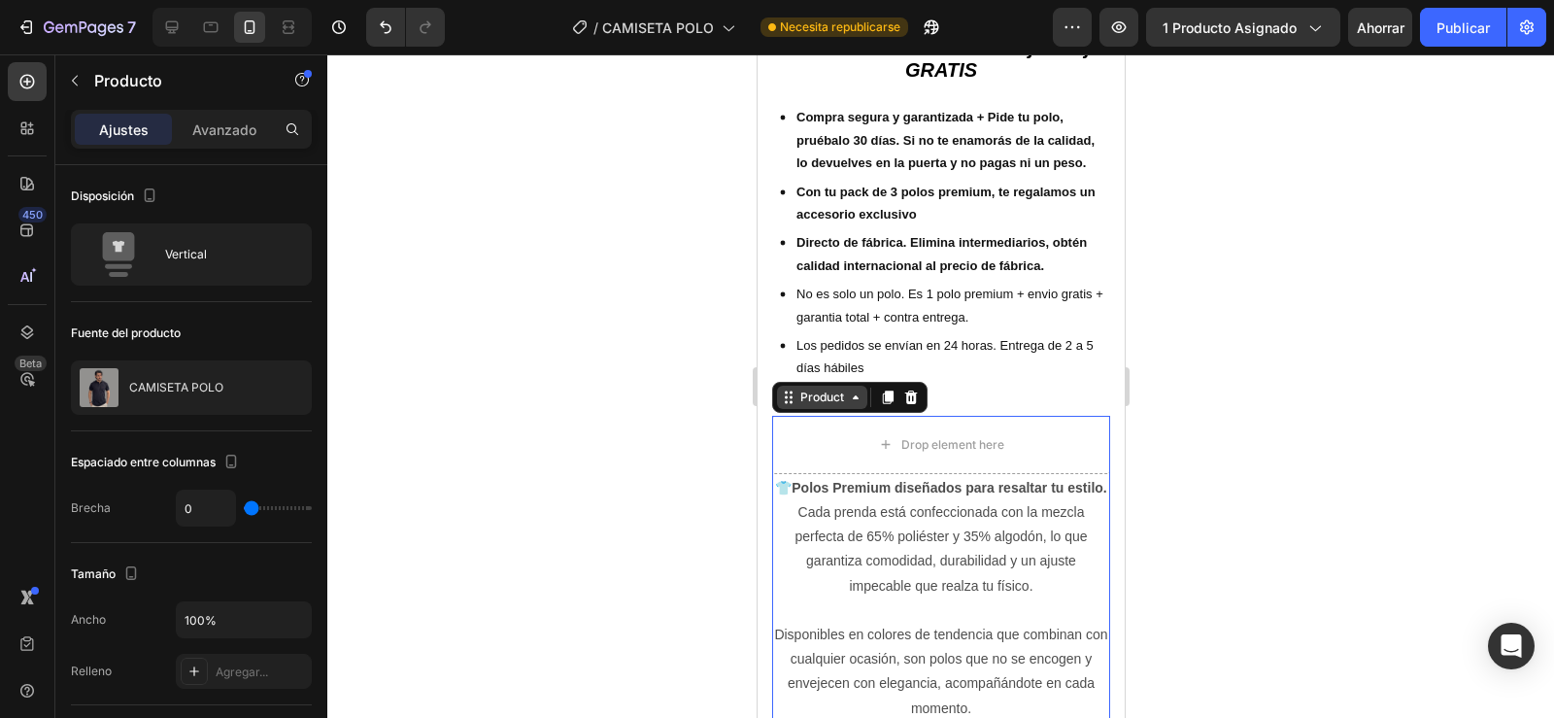
click at [814, 397] on div "Product" at bounding box center [820, 396] width 51 height 17
click at [818, 406] on div "Product" at bounding box center [820, 396] width 51 height 17
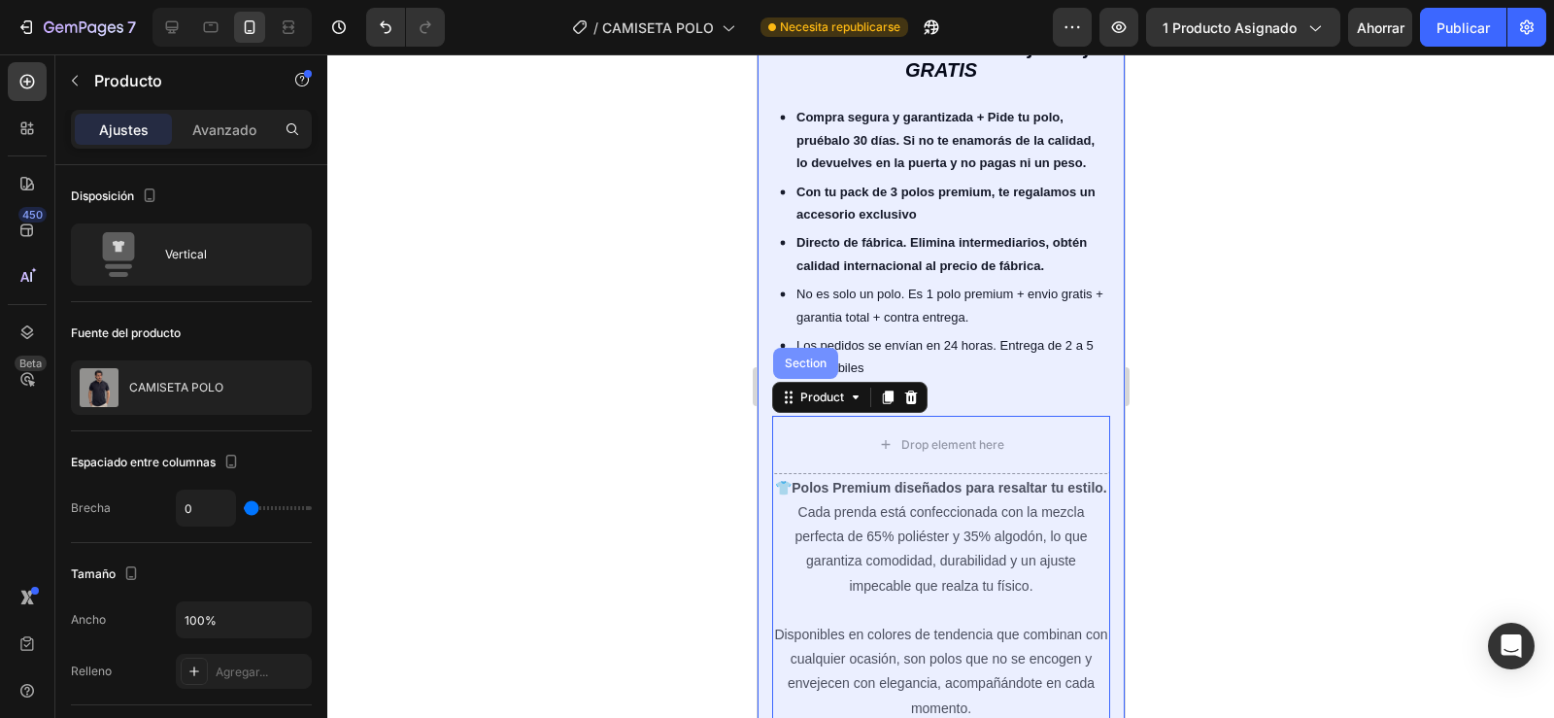
click at [813, 369] on div "Section" at bounding box center [805, 363] width 50 height 12
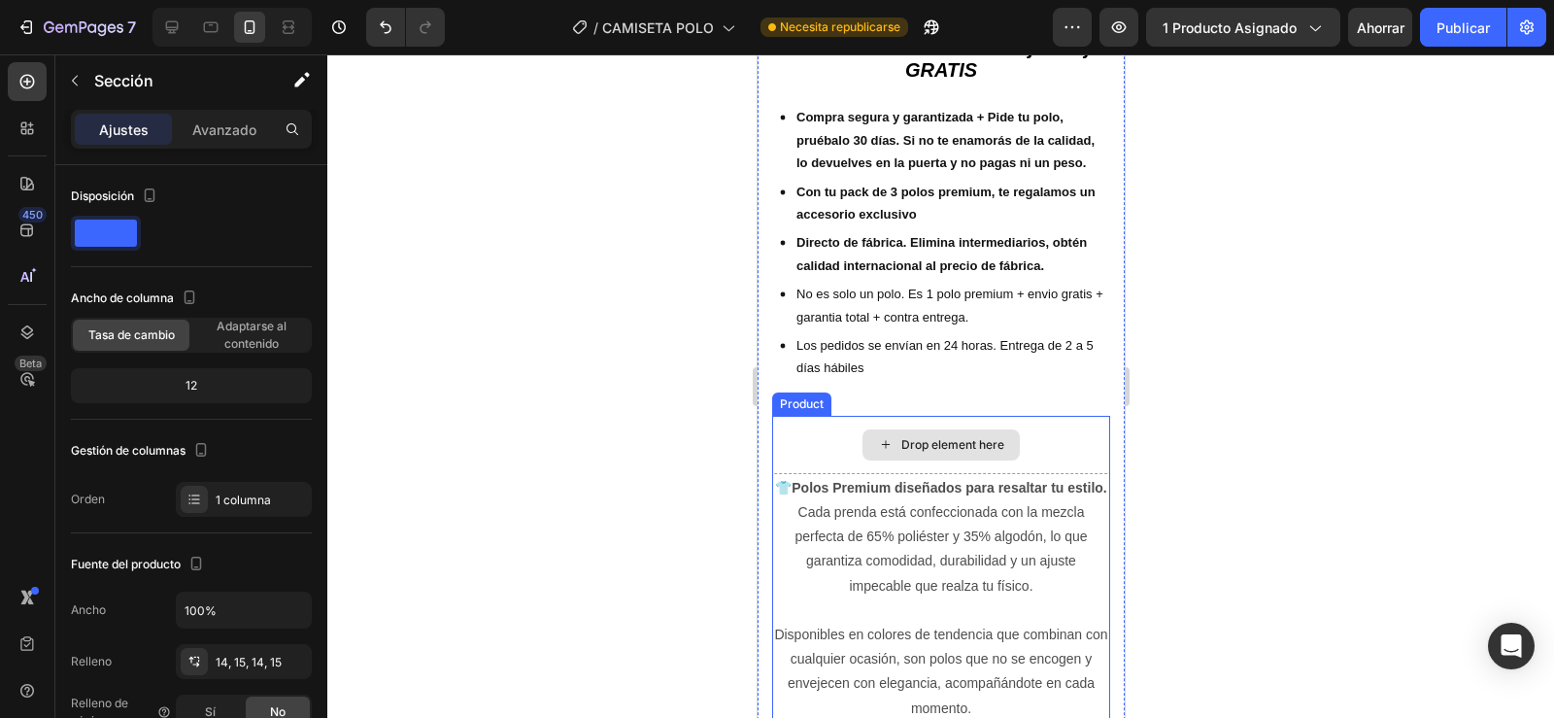
click at [817, 459] on div "Drop element here" at bounding box center [940, 445] width 338 height 58
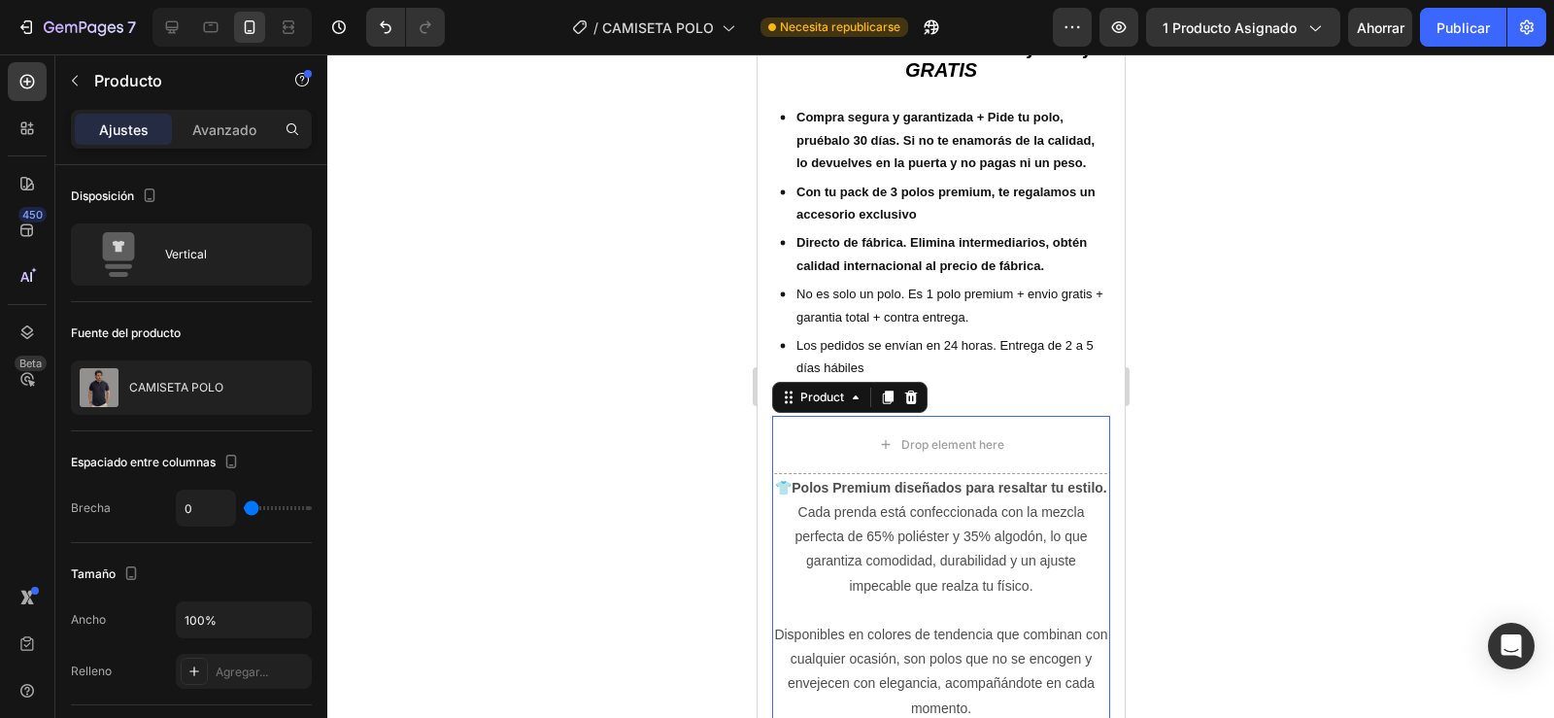
click at [587, 466] on div at bounding box center [940, 385] width 1227 height 663
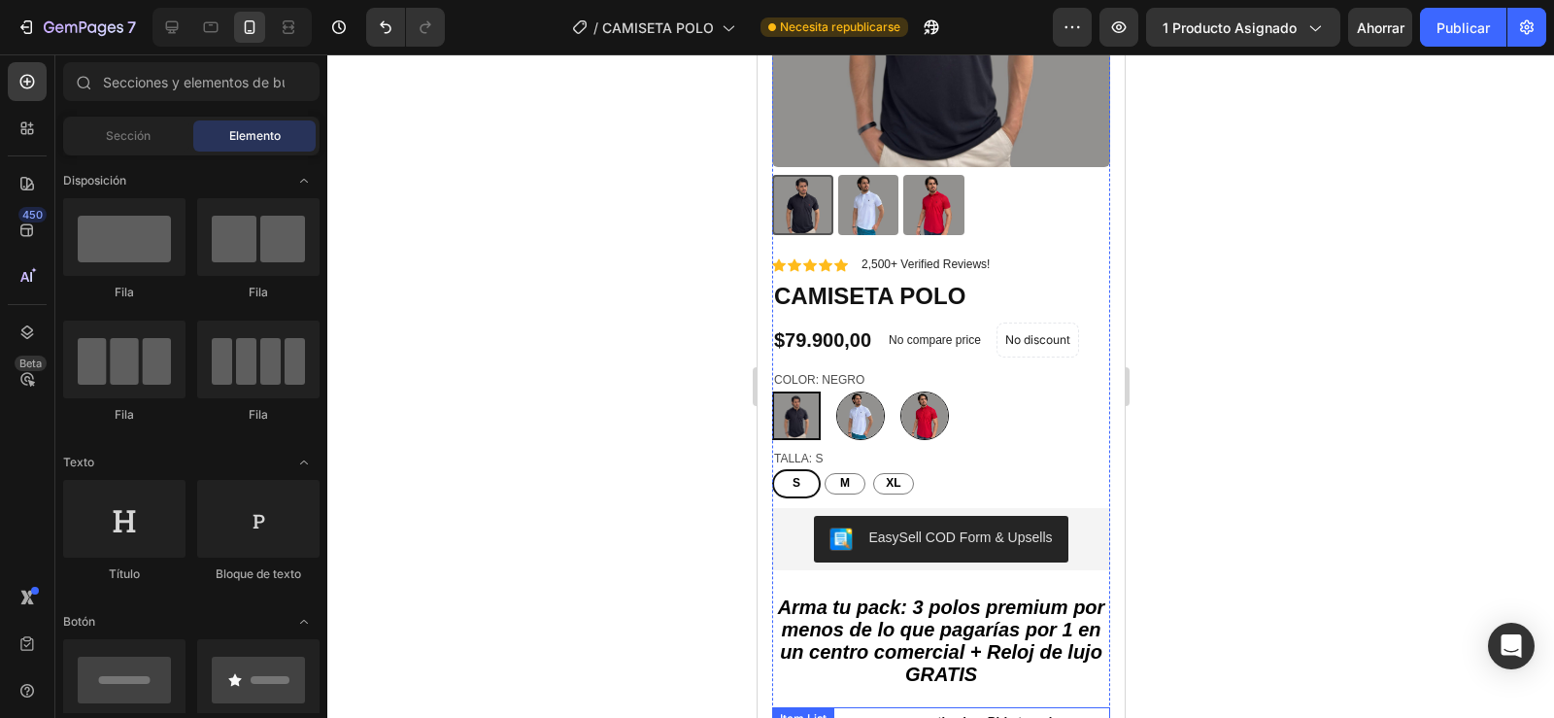
scroll to position [286, 0]
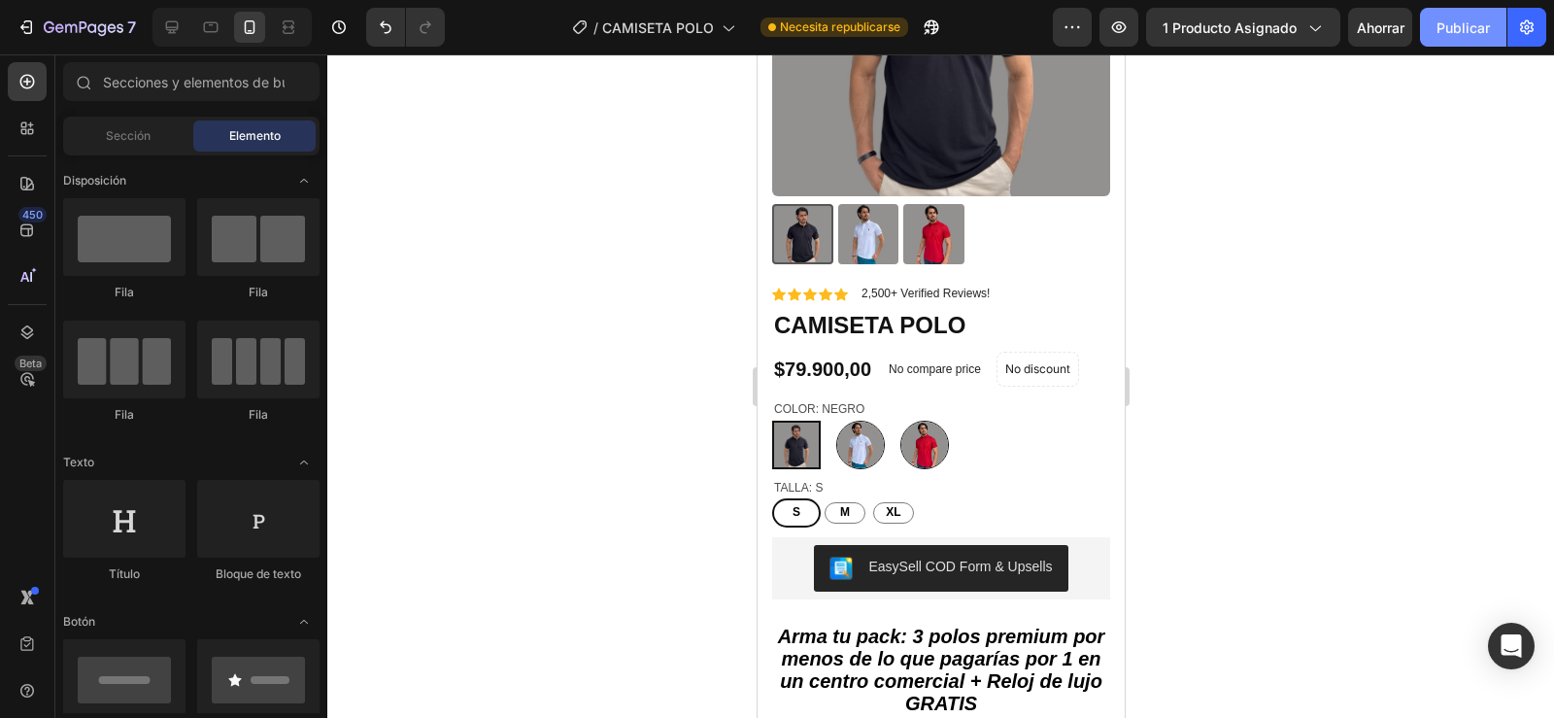
click at [1465, 37] on font "Publicar" at bounding box center [1462, 27] width 53 height 20
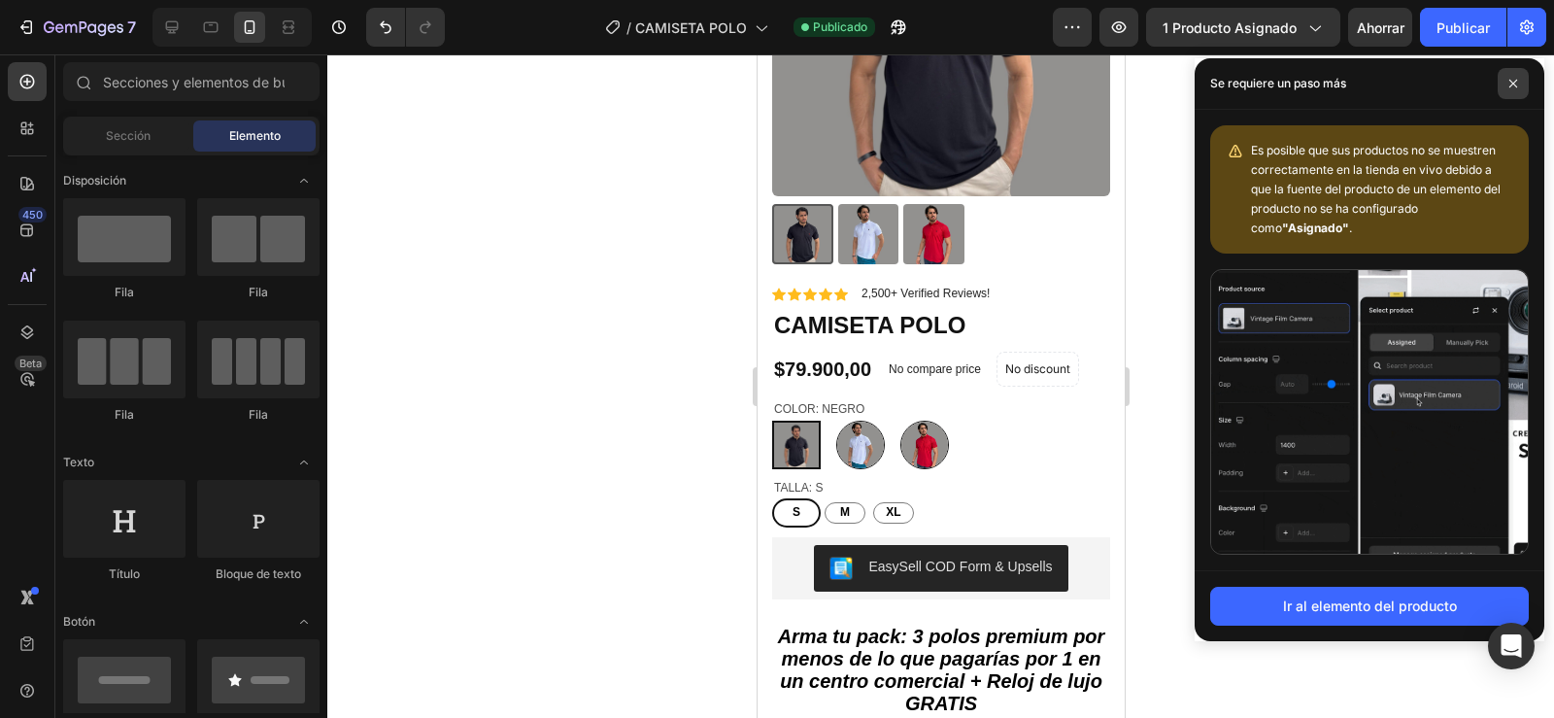
click at [1513, 80] on icon at bounding box center [1513, 84] width 10 height 10
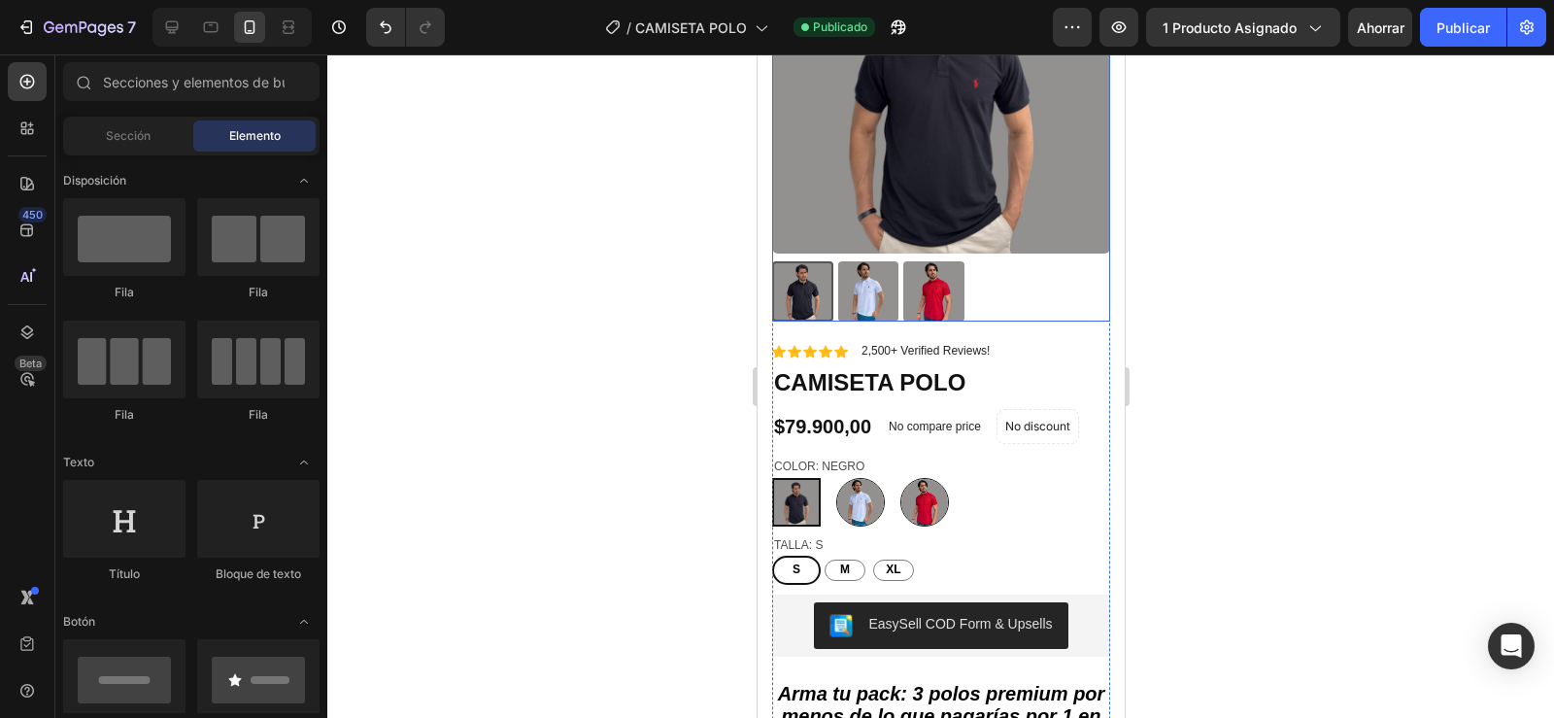
scroll to position [231, 0]
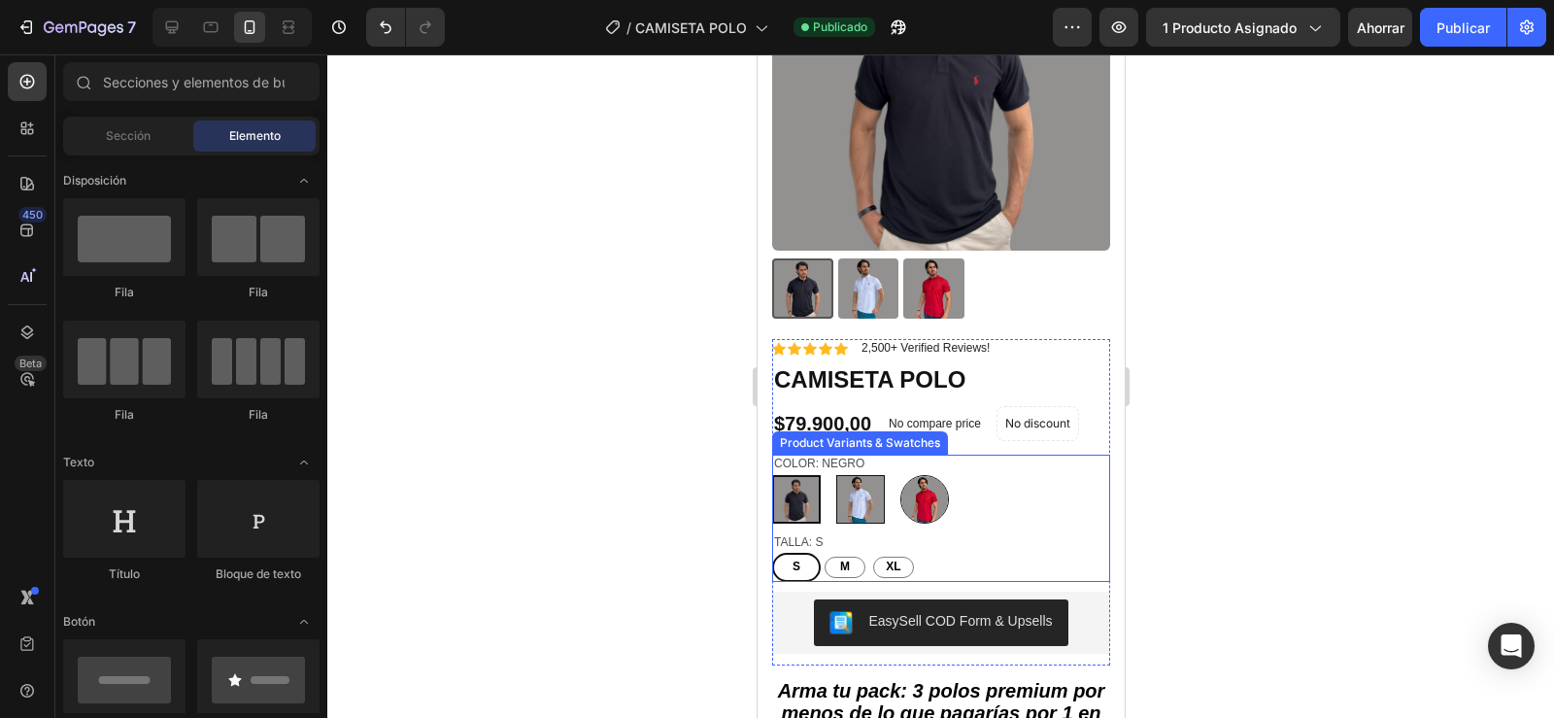
click at [865, 492] on img at bounding box center [859, 499] width 47 height 47
click at [835, 475] on input "BLANCO BLANCO" at bounding box center [834, 474] width 1 height 1
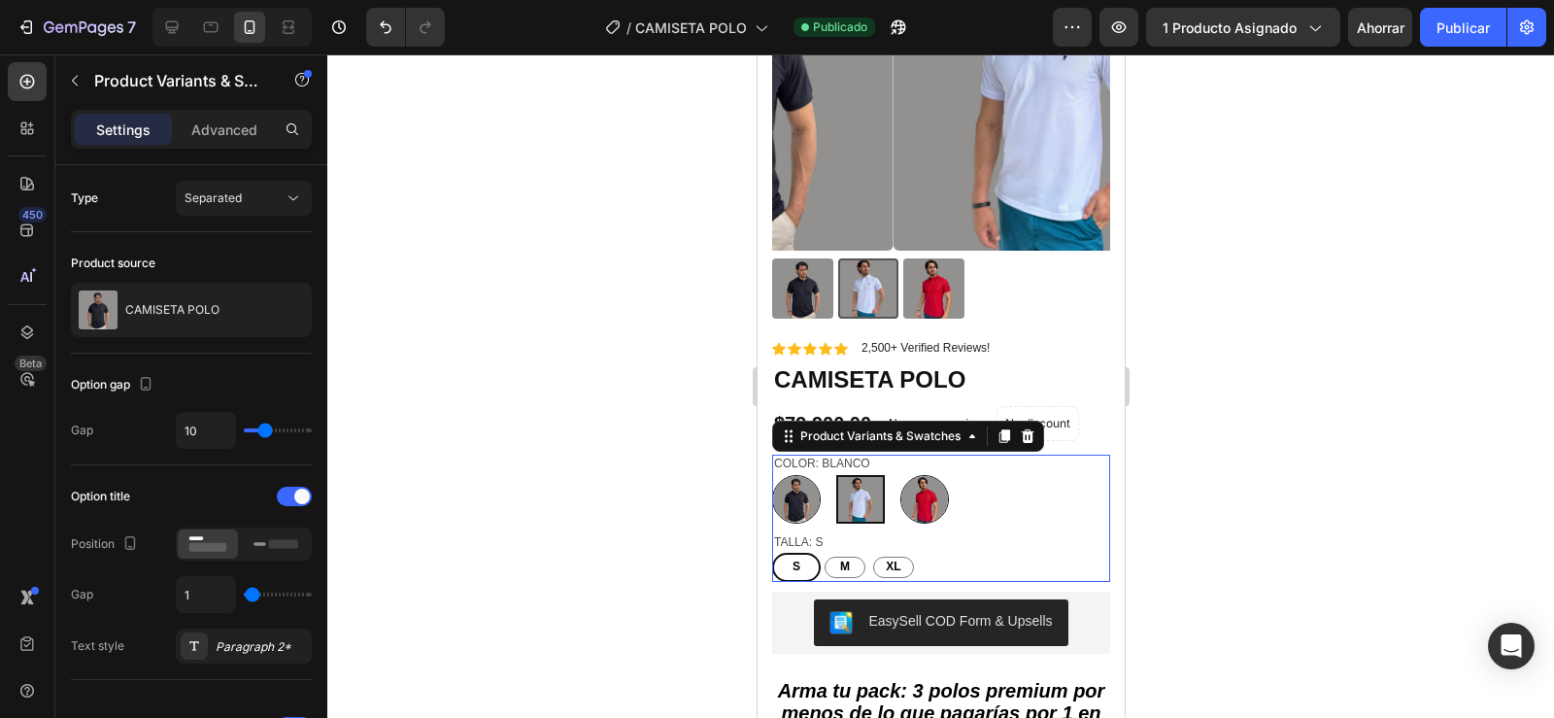
radio input "true"
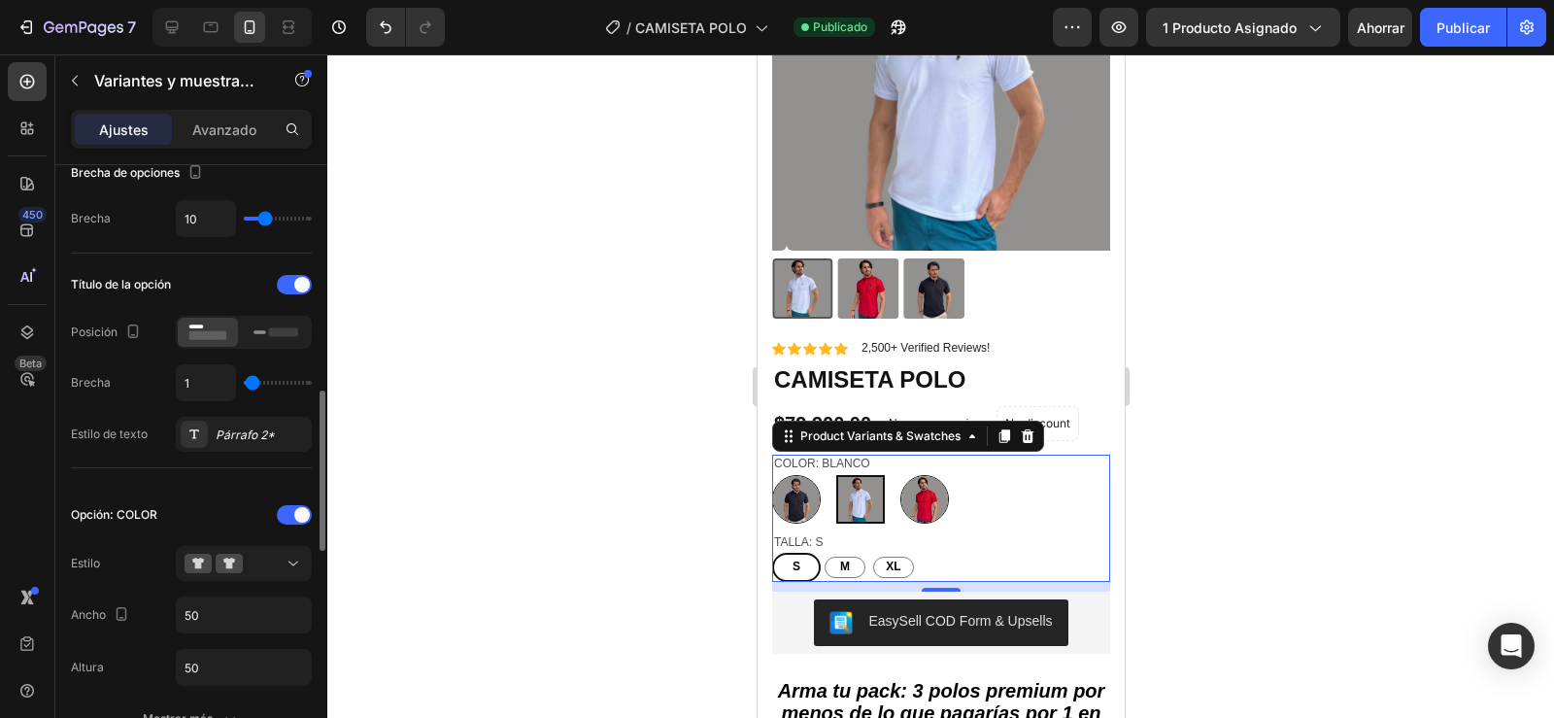
scroll to position [483, 0]
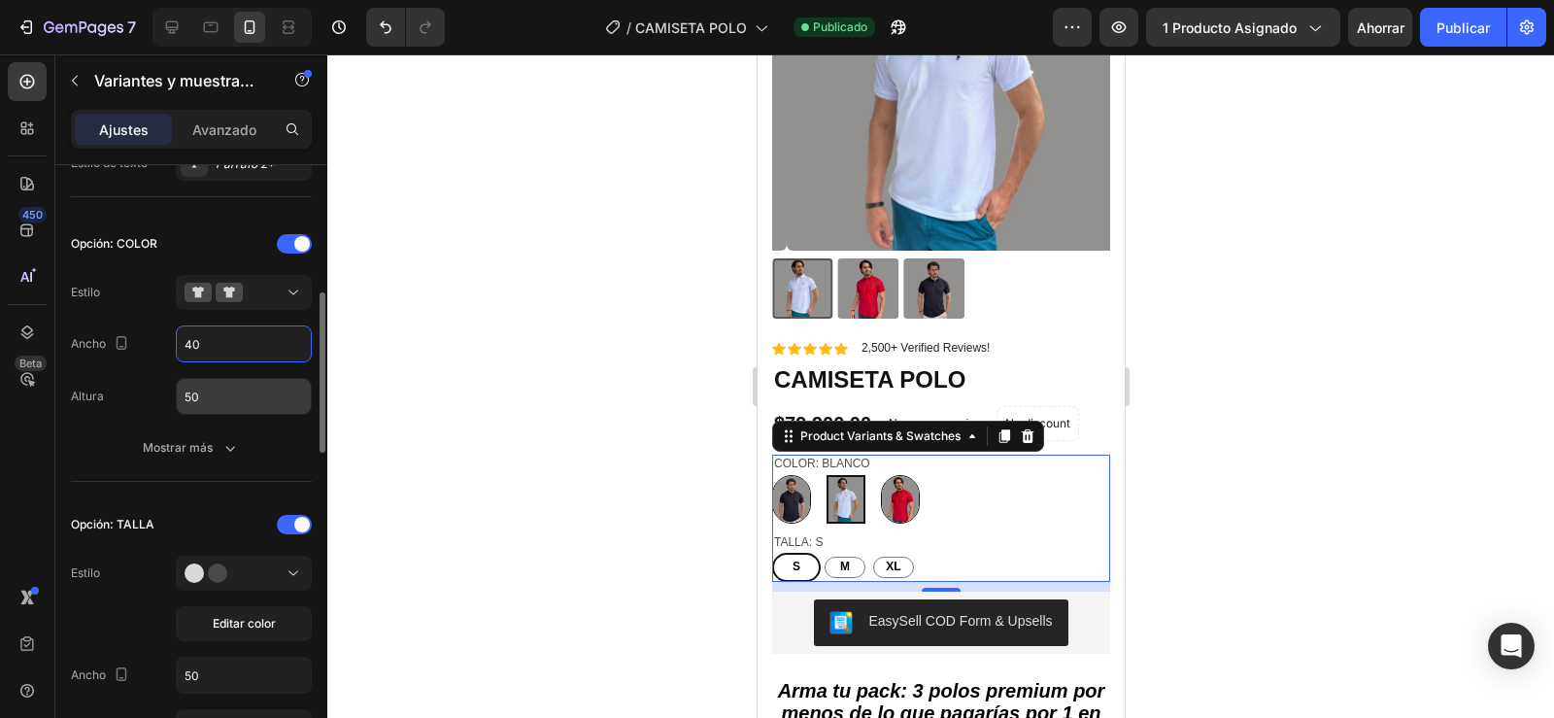
type input "40"
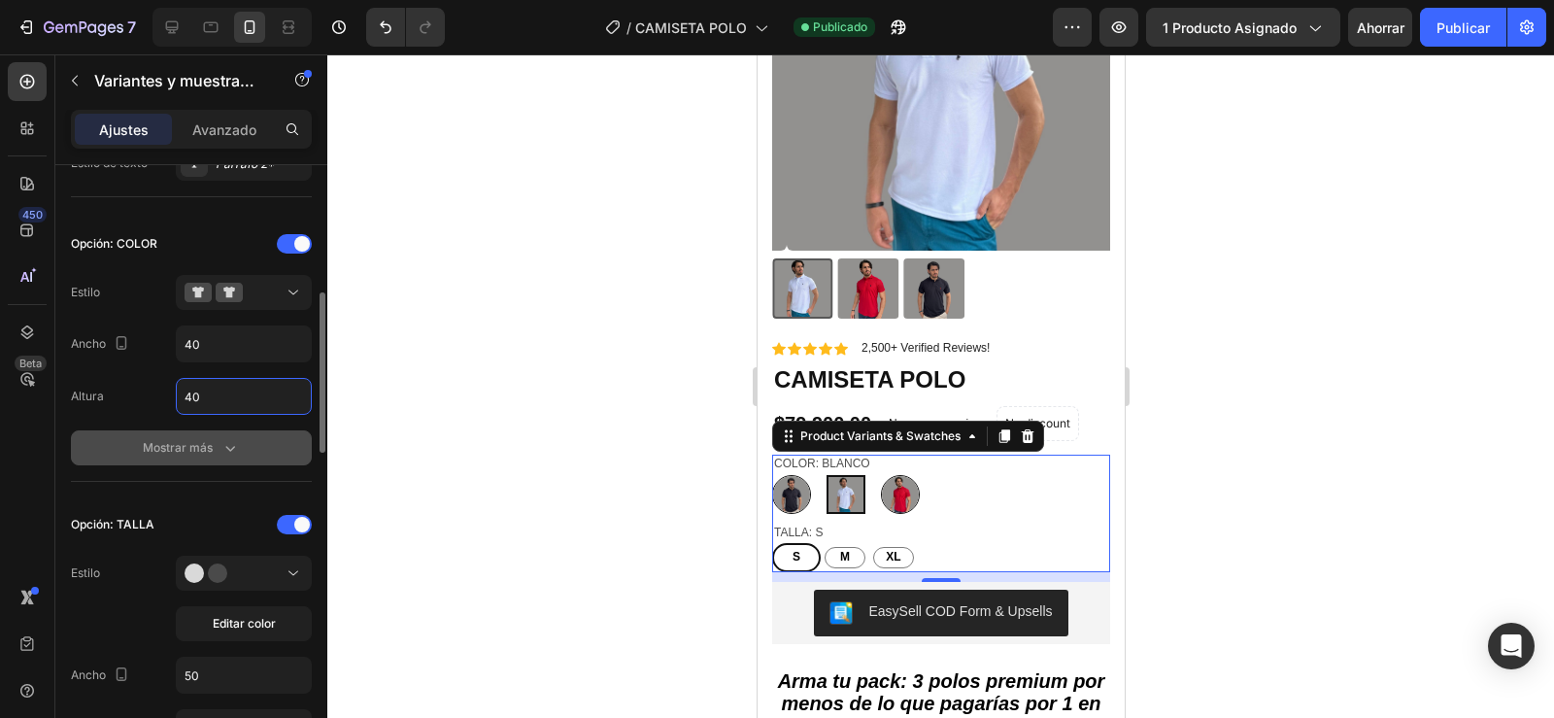
type input "40"
click at [224, 442] on icon "button" at bounding box center [229, 447] width 19 height 19
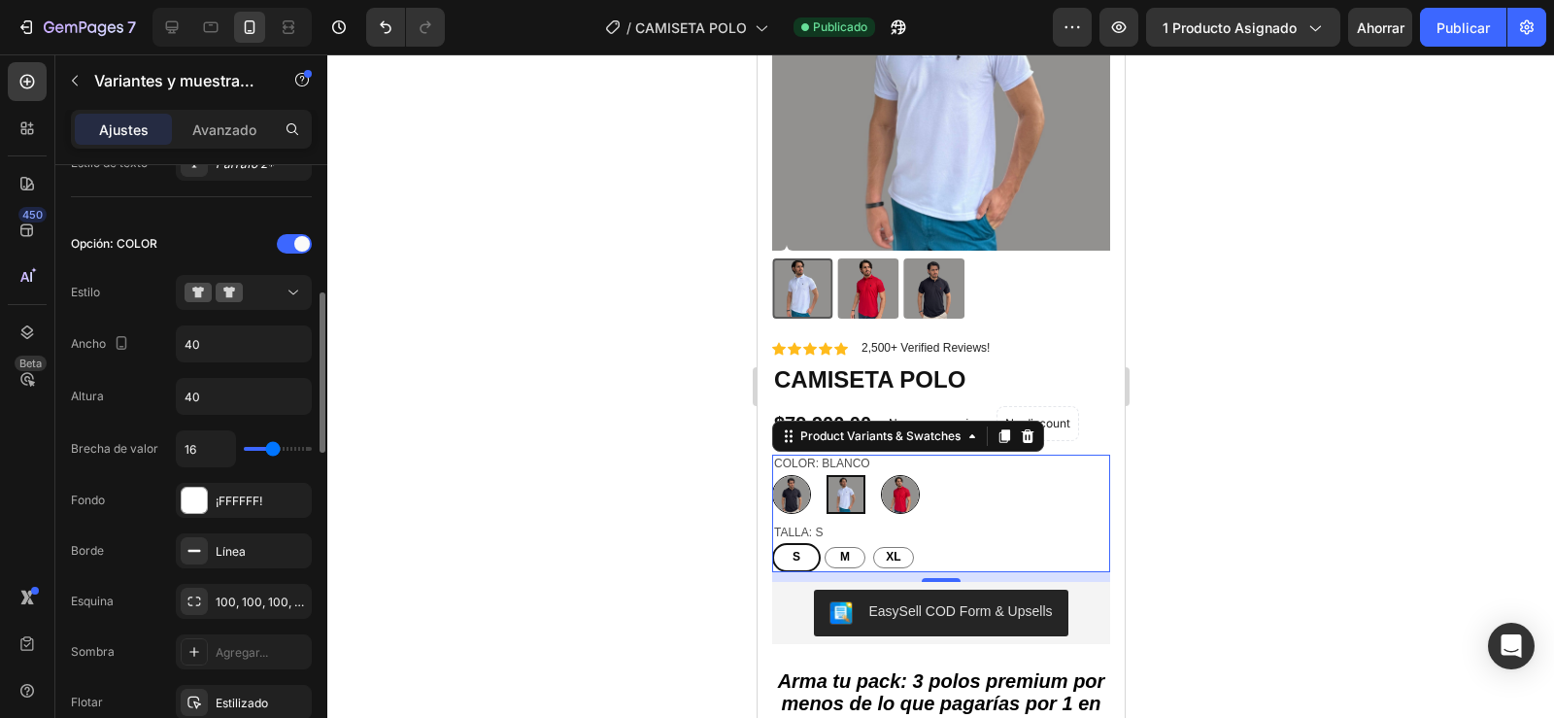
type input "12"
type input "8"
type input "7"
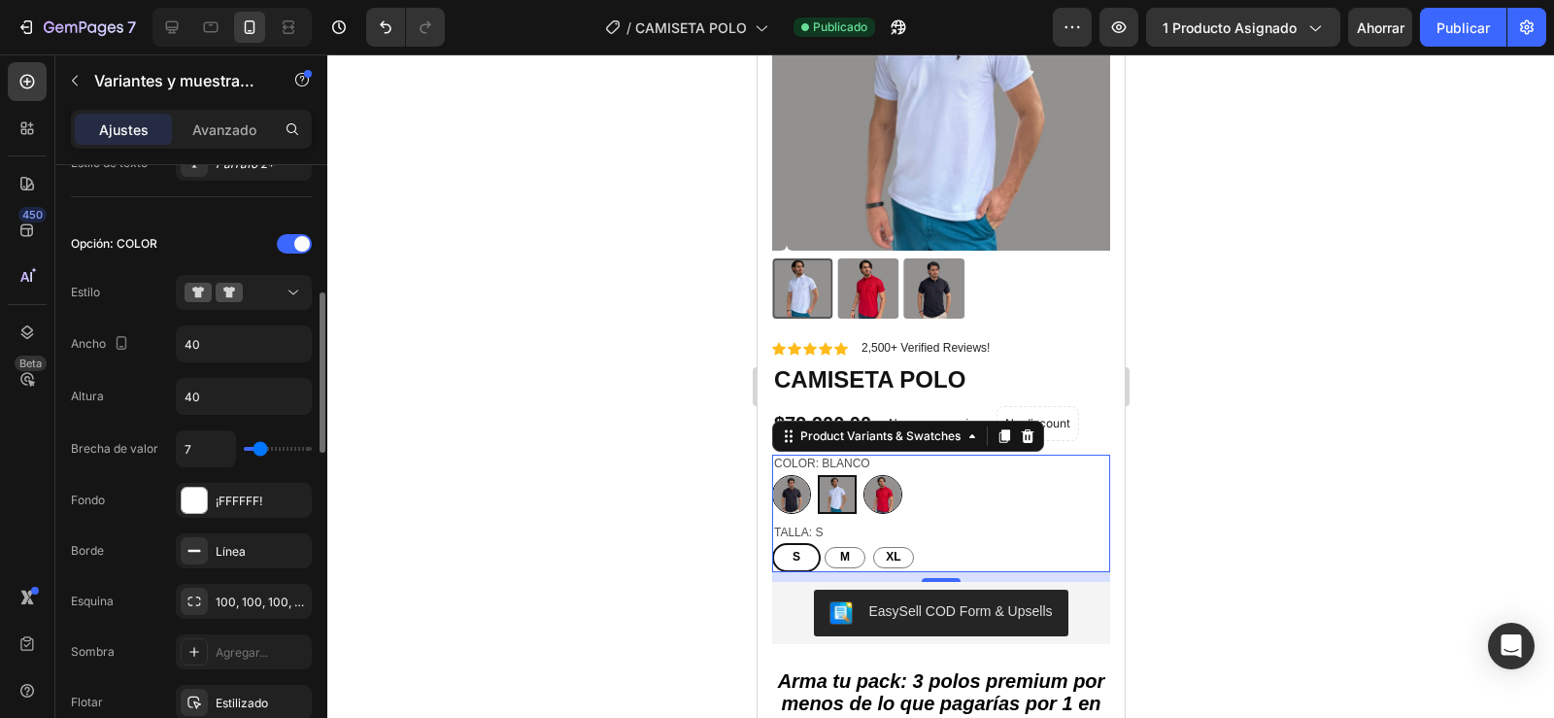
type input "7"
click at [261, 451] on input "range" at bounding box center [278, 449] width 68 height 4
click at [1480, 26] on font "Publicar" at bounding box center [1462, 27] width 53 height 17
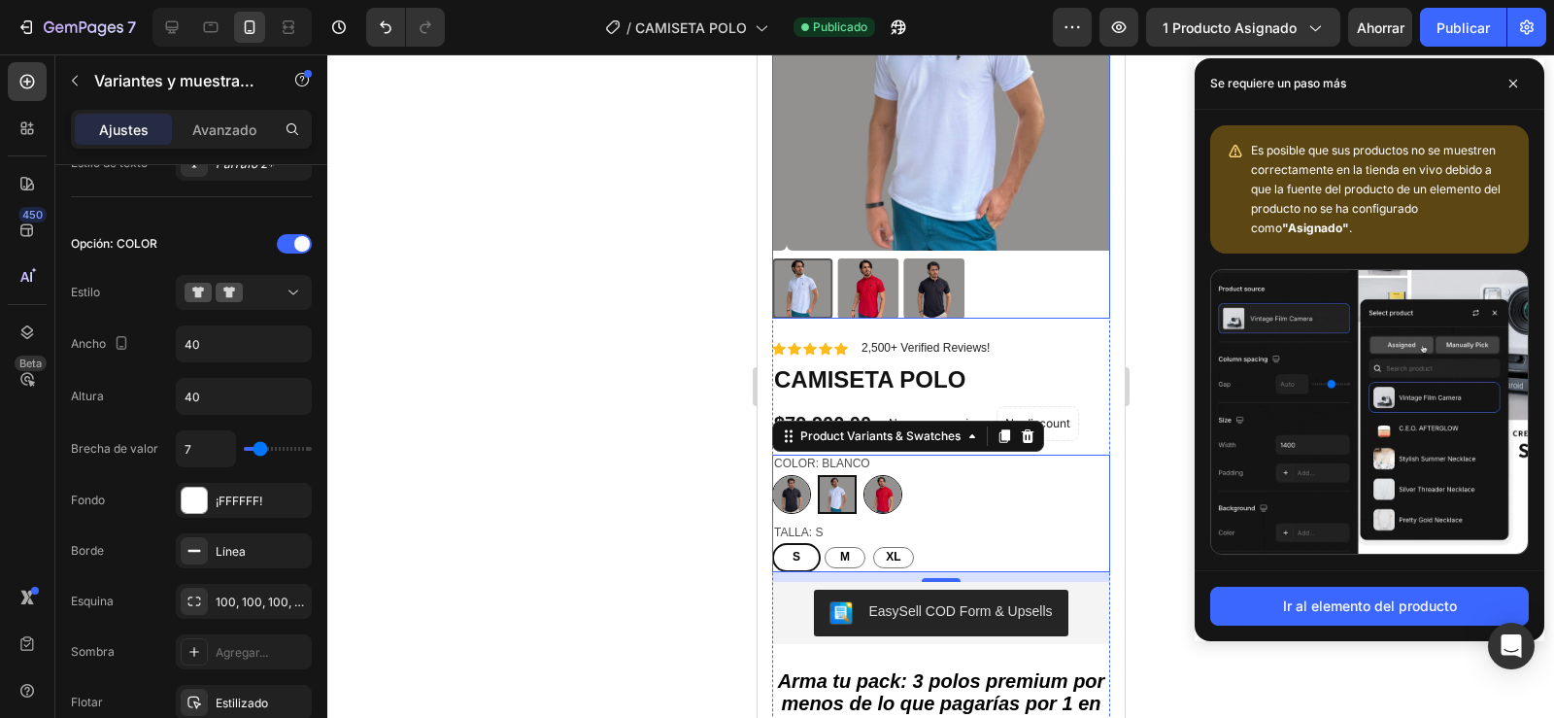
scroll to position [251, 0]
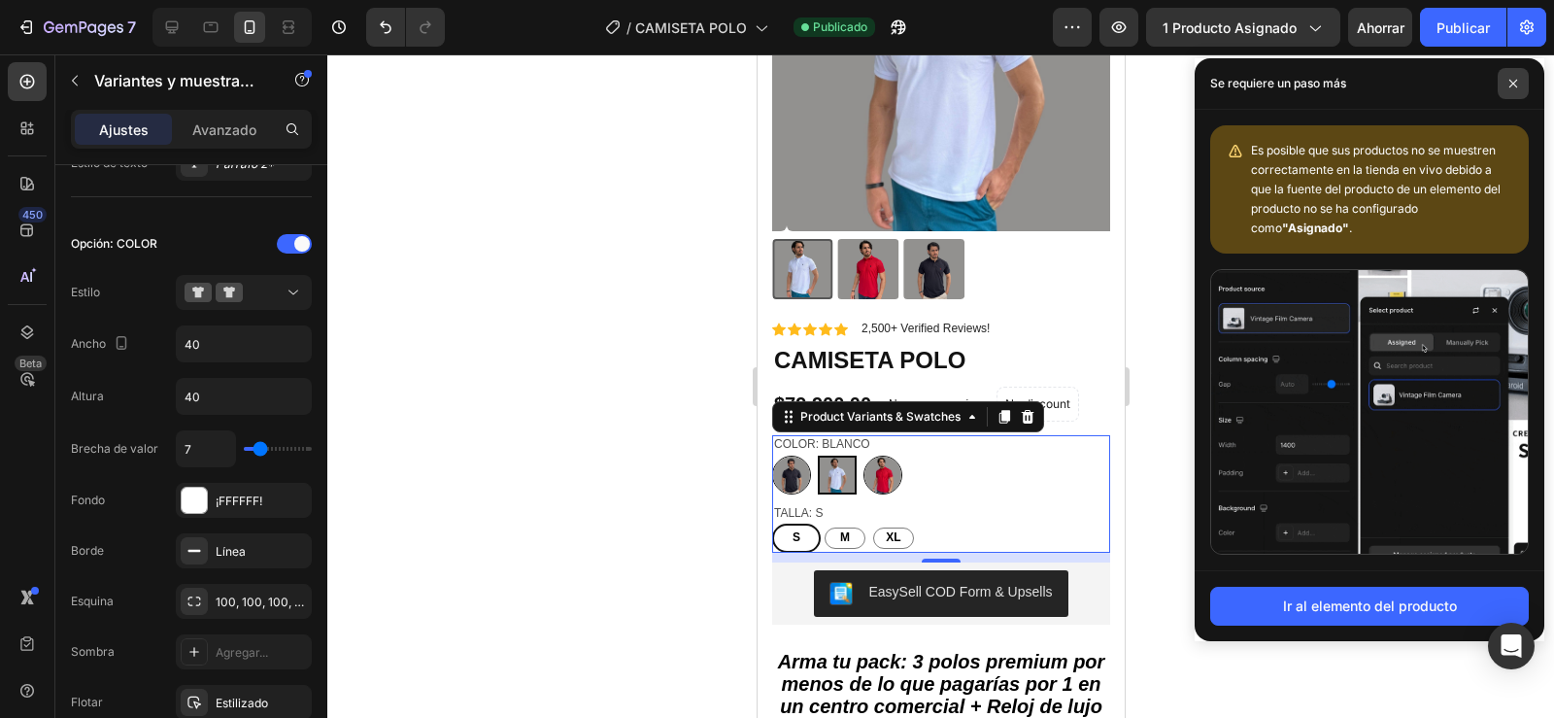
click at [1513, 85] on icon at bounding box center [1513, 84] width 10 height 10
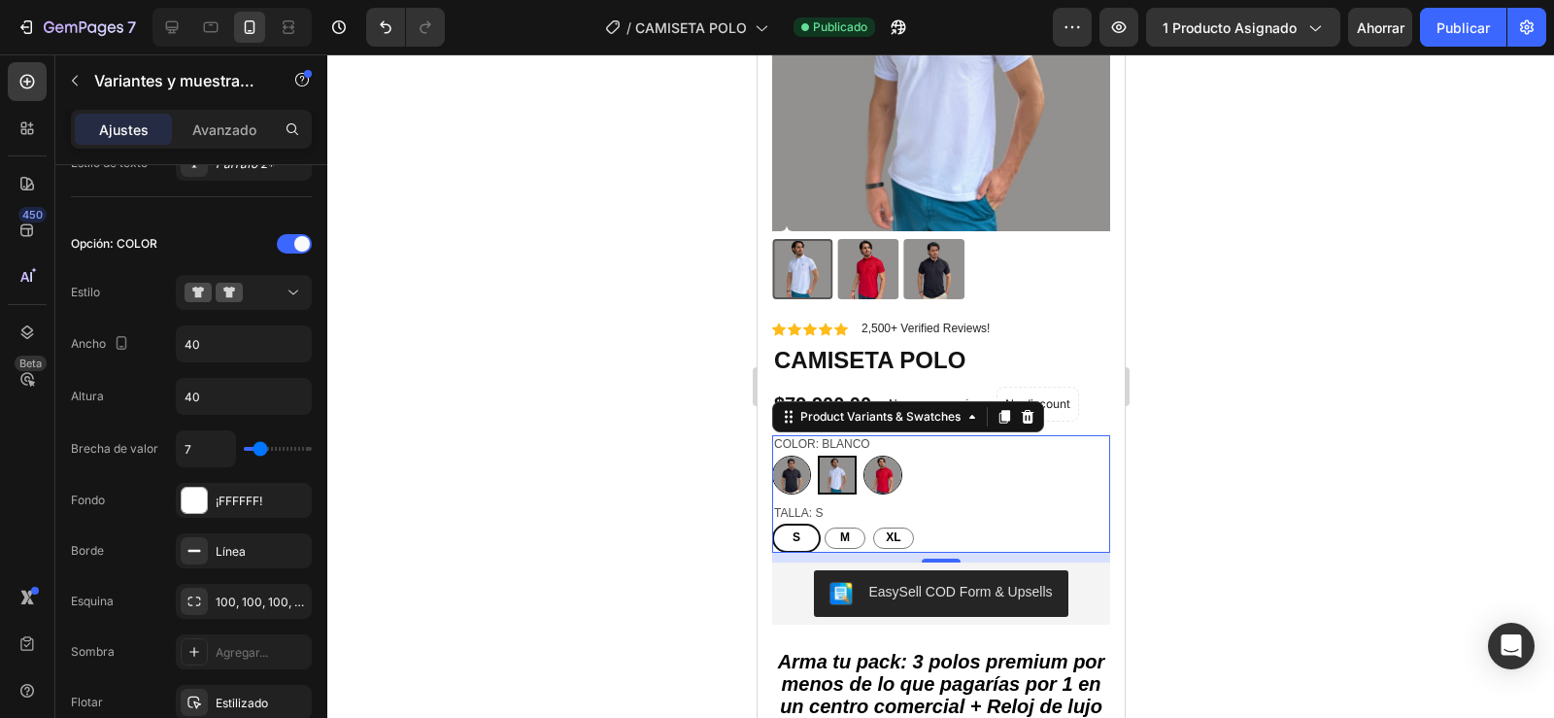
click at [1225, 527] on div at bounding box center [940, 385] width 1227 height 663
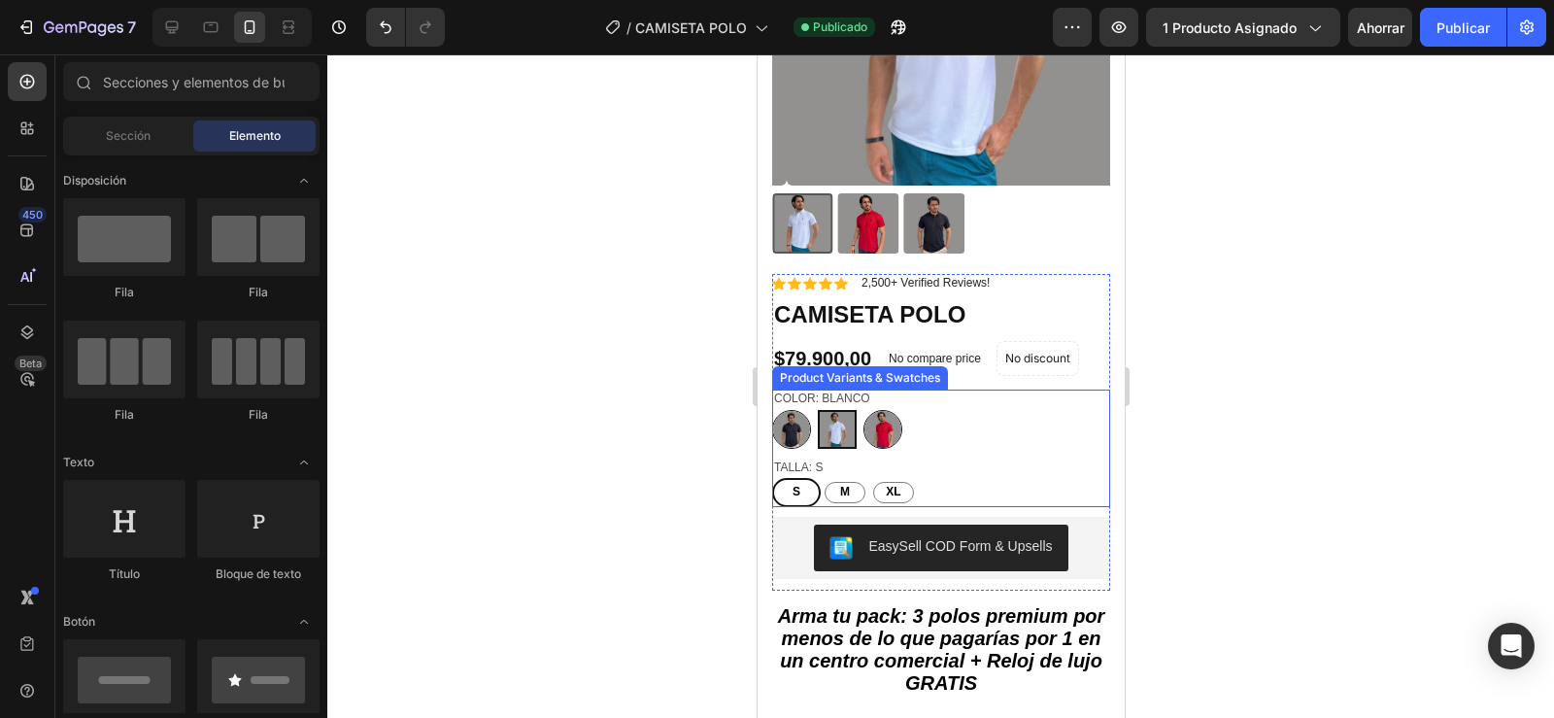
scroll to position [319, 0]
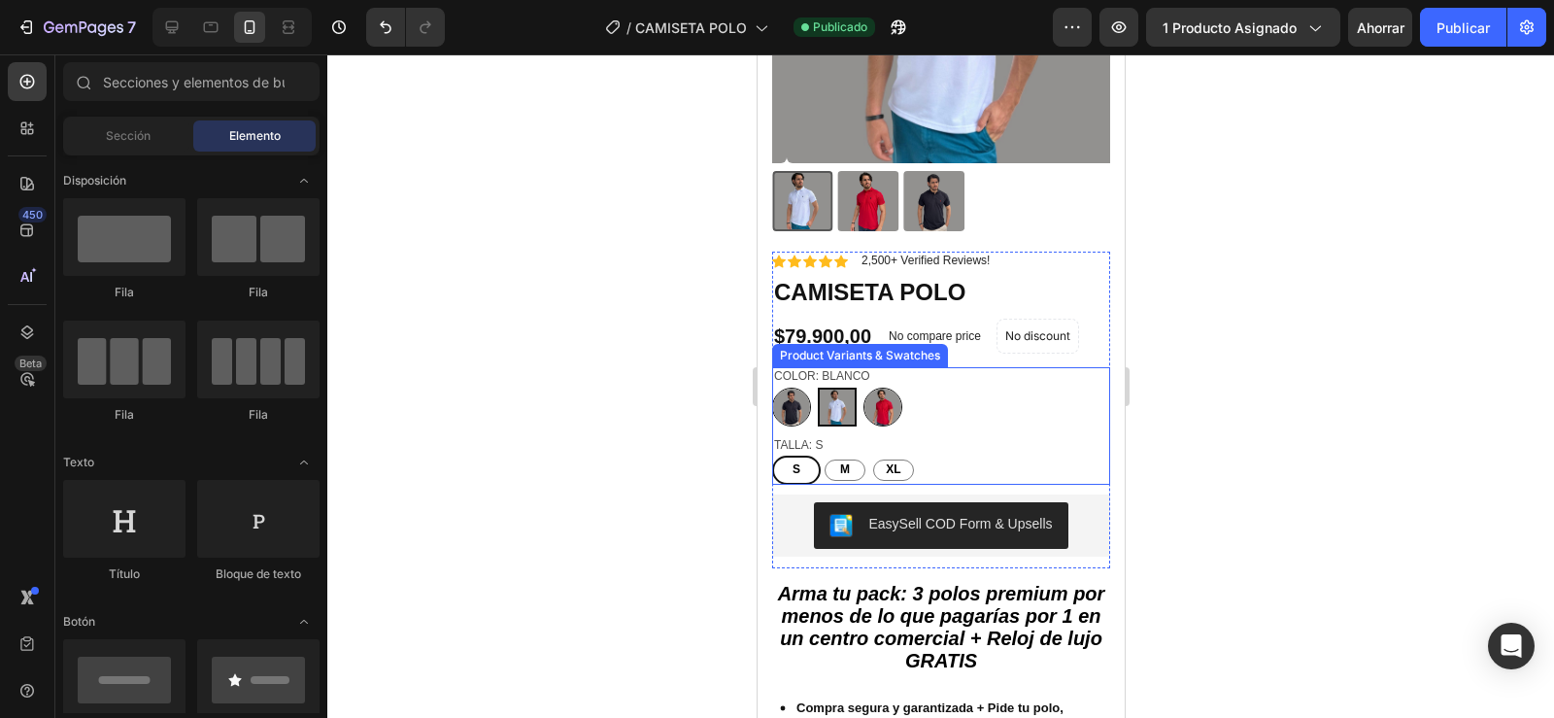
click at [917, 458] on div "S S S M M M XL XL XL" at bounding box center [940, 469] width 338 height 29
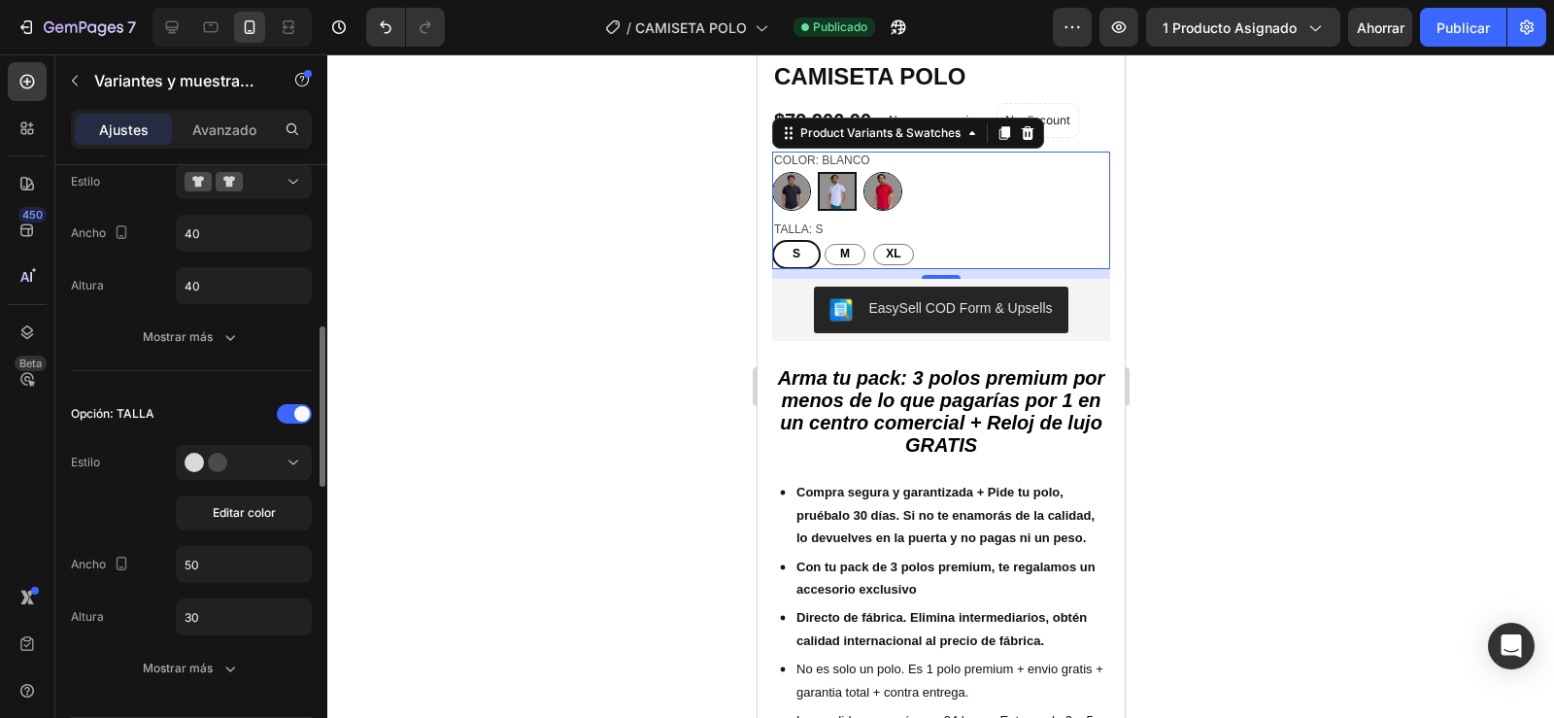
scroll to position [598, 0]
click at [191, 560] on input "50" at bounding box center [244, 559] width 134 height 35
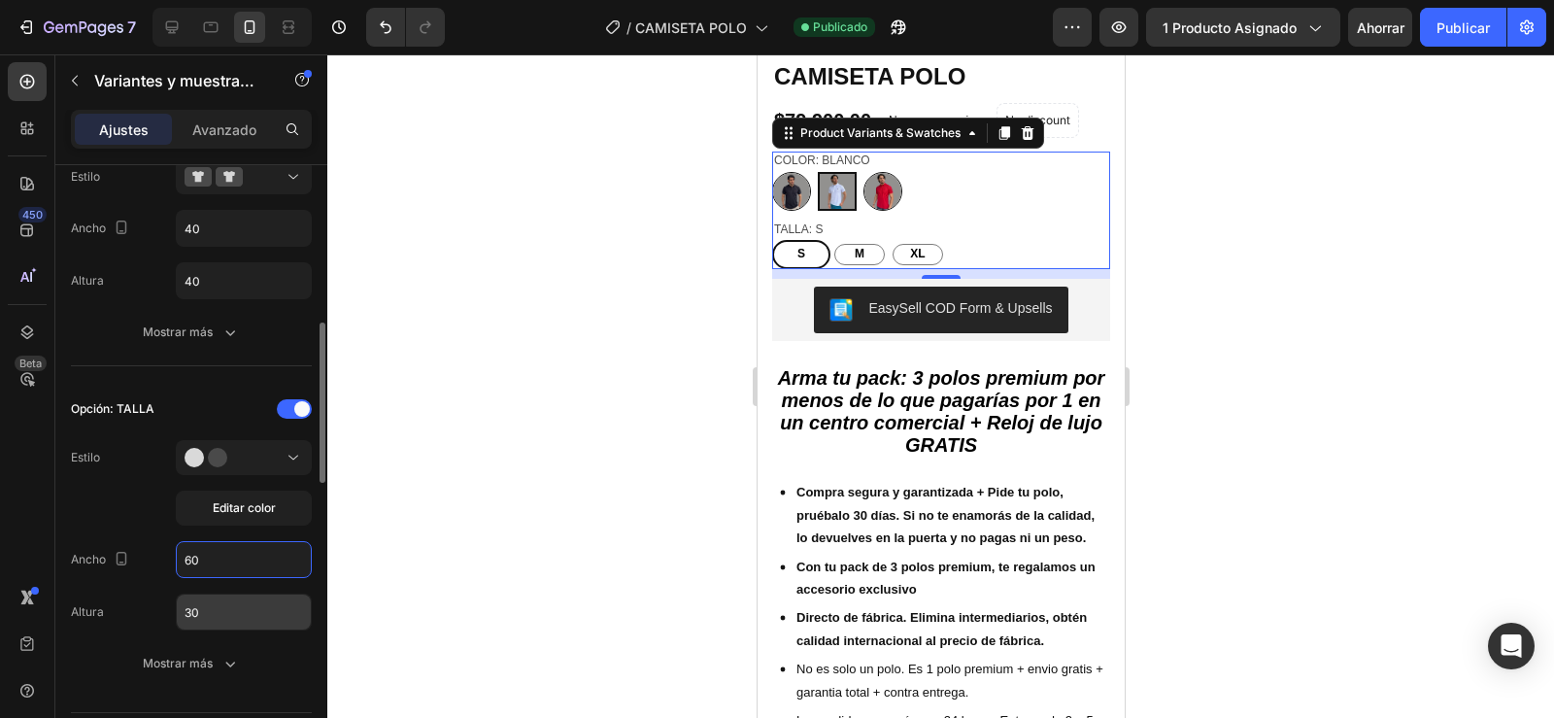
type input "60"
click at [212, 298] on input "30" at bounding box center [244, 280] width 134 height 35
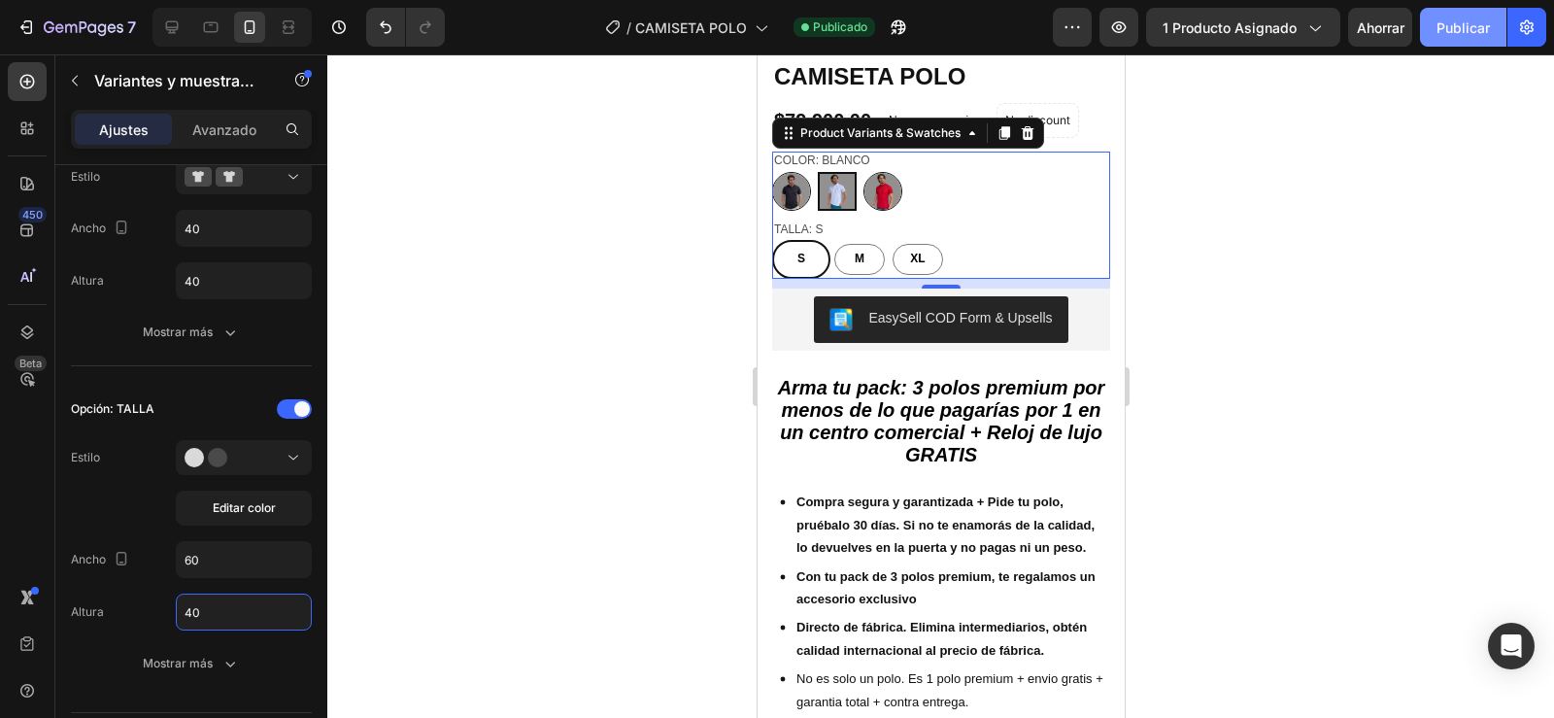
type input "40"
click at [1462, 30] on font "Publicar" at bounding box center [1462, 27] width 53 height 17
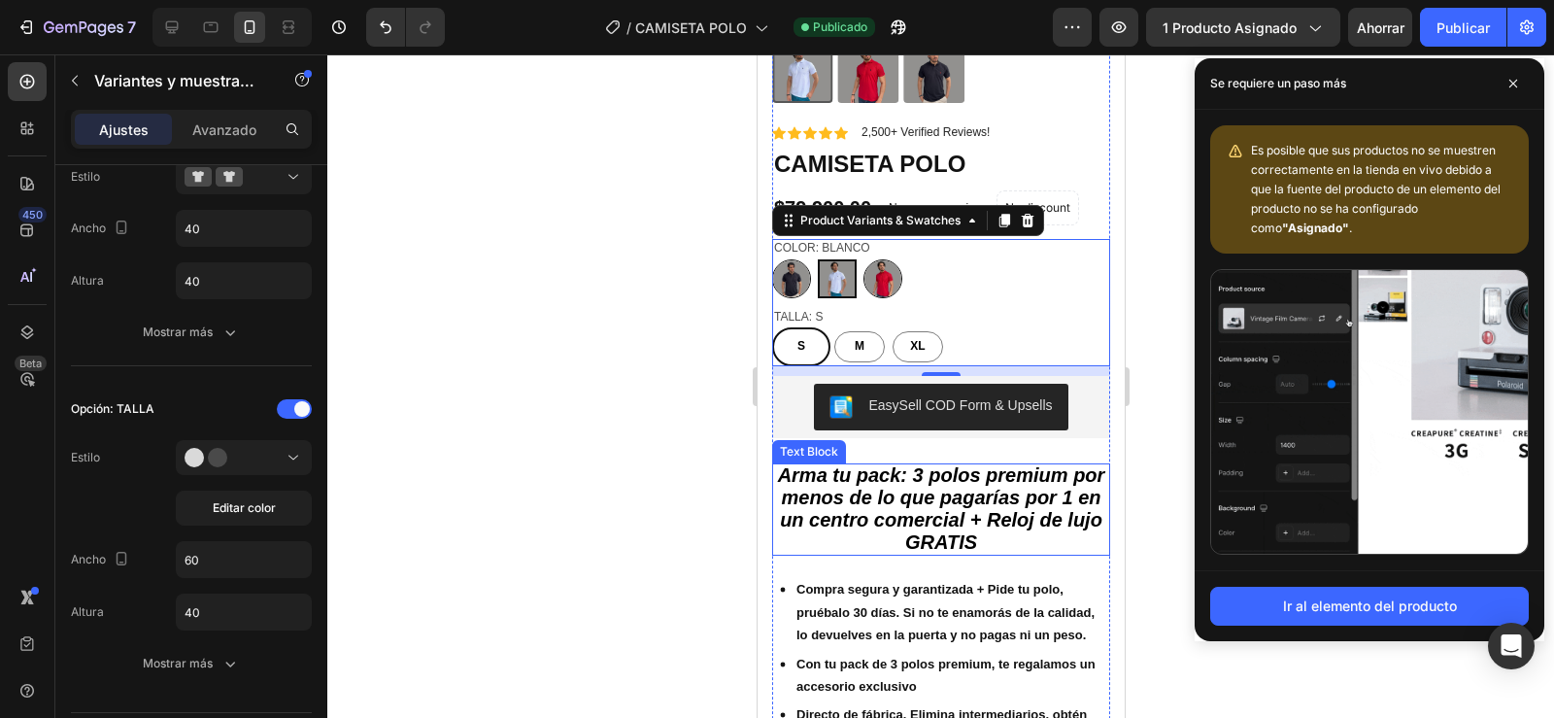
scroll to position [453, 0]
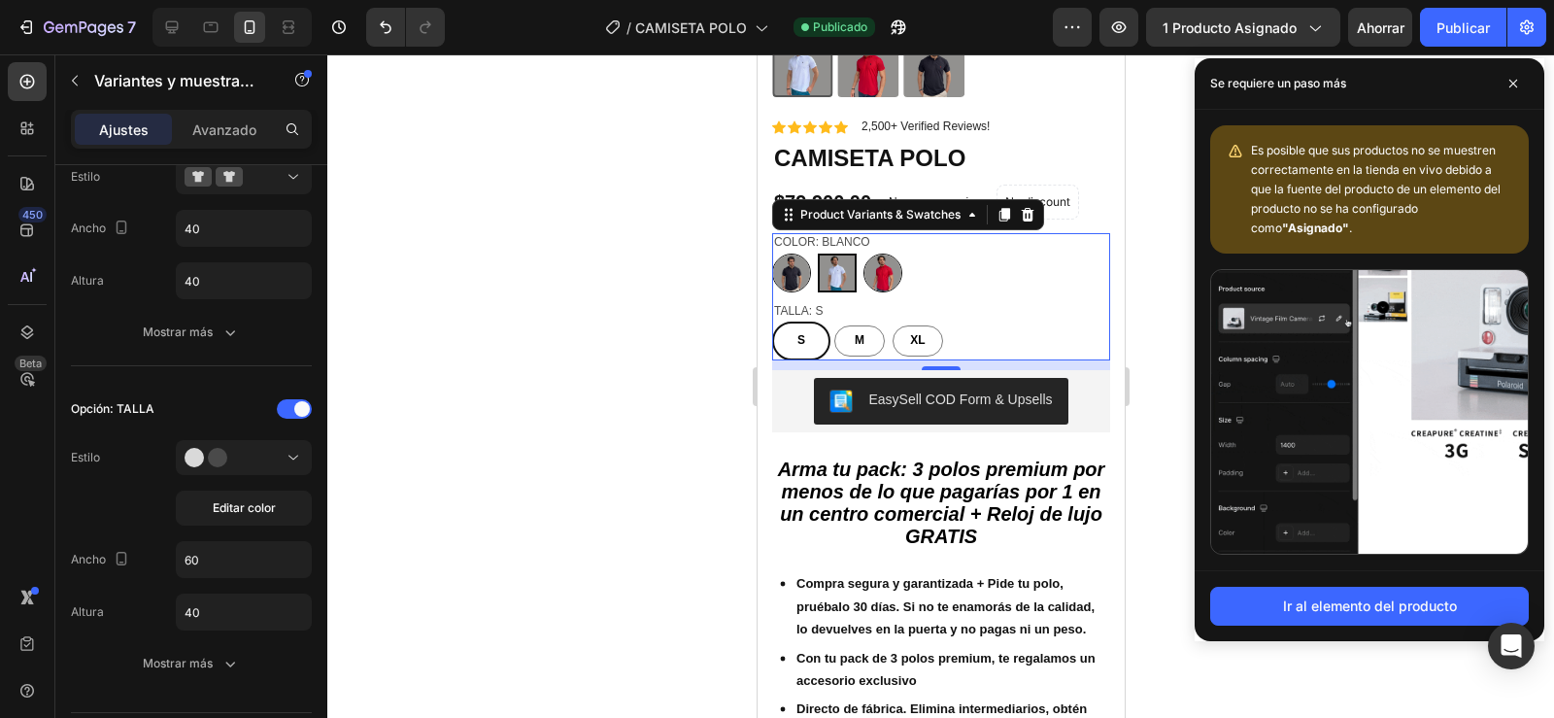
click at [808, 327] on div "S" at bounding box center [800, 340] width 47 height 27
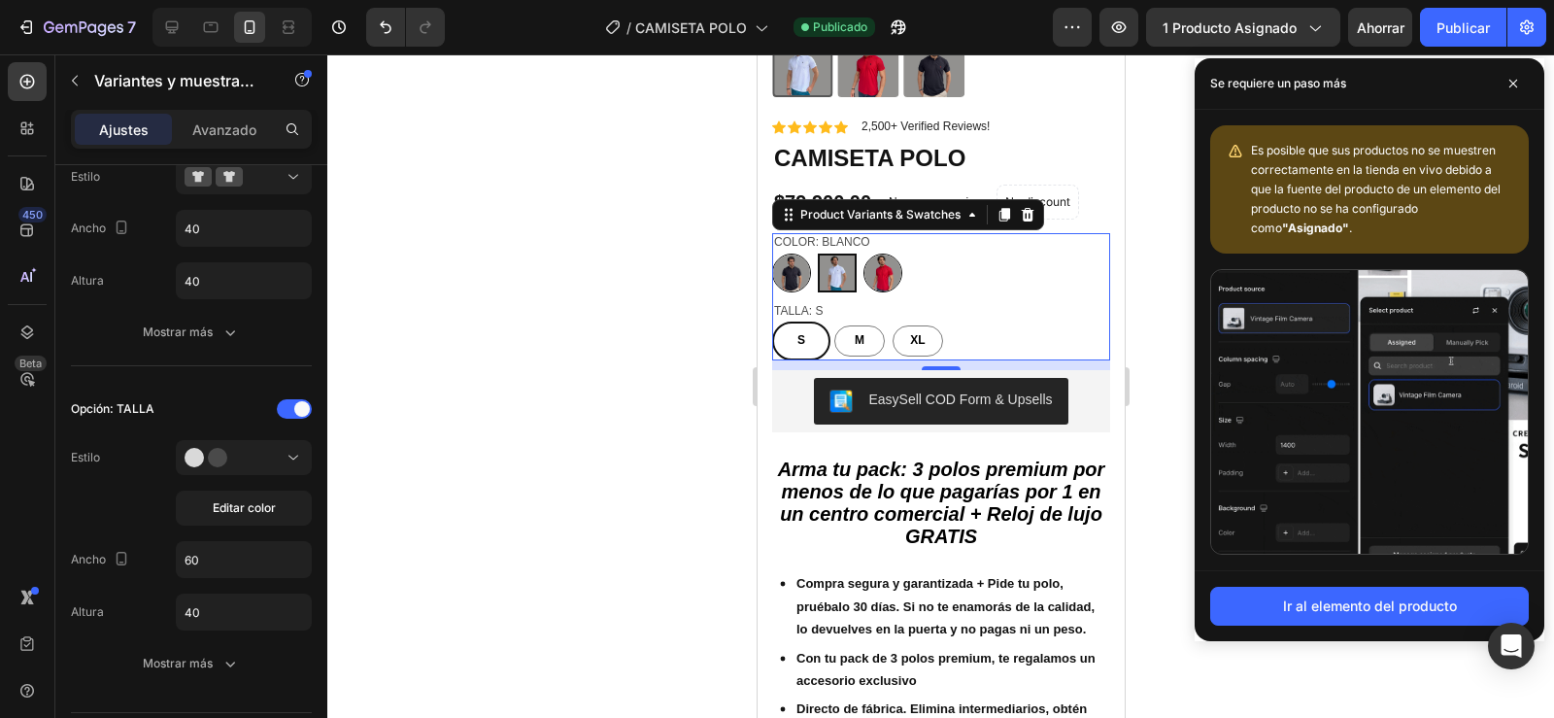
click at [771, 321] on input "S S S" at bounding box center [770, 320] width 1 height 1
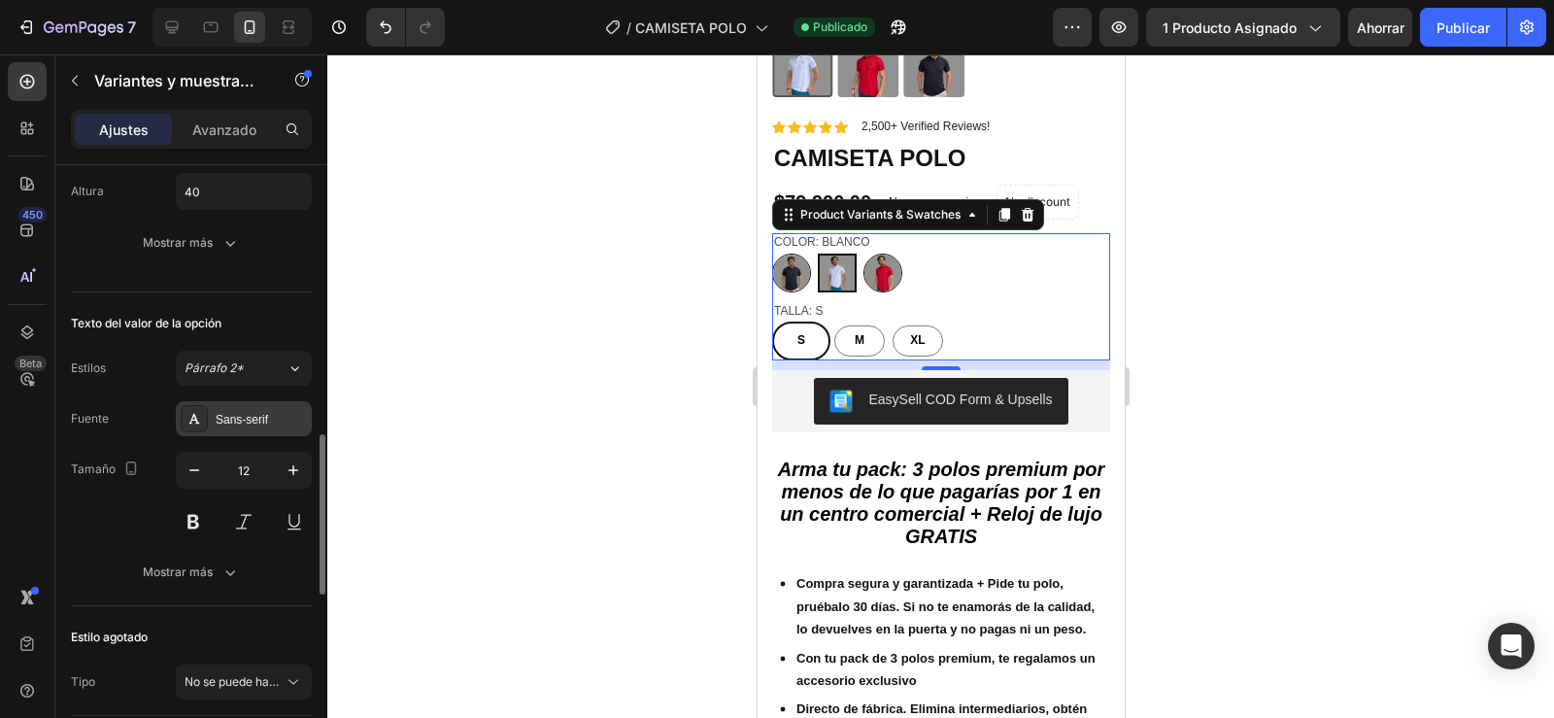
scroll to position [1073, 0]
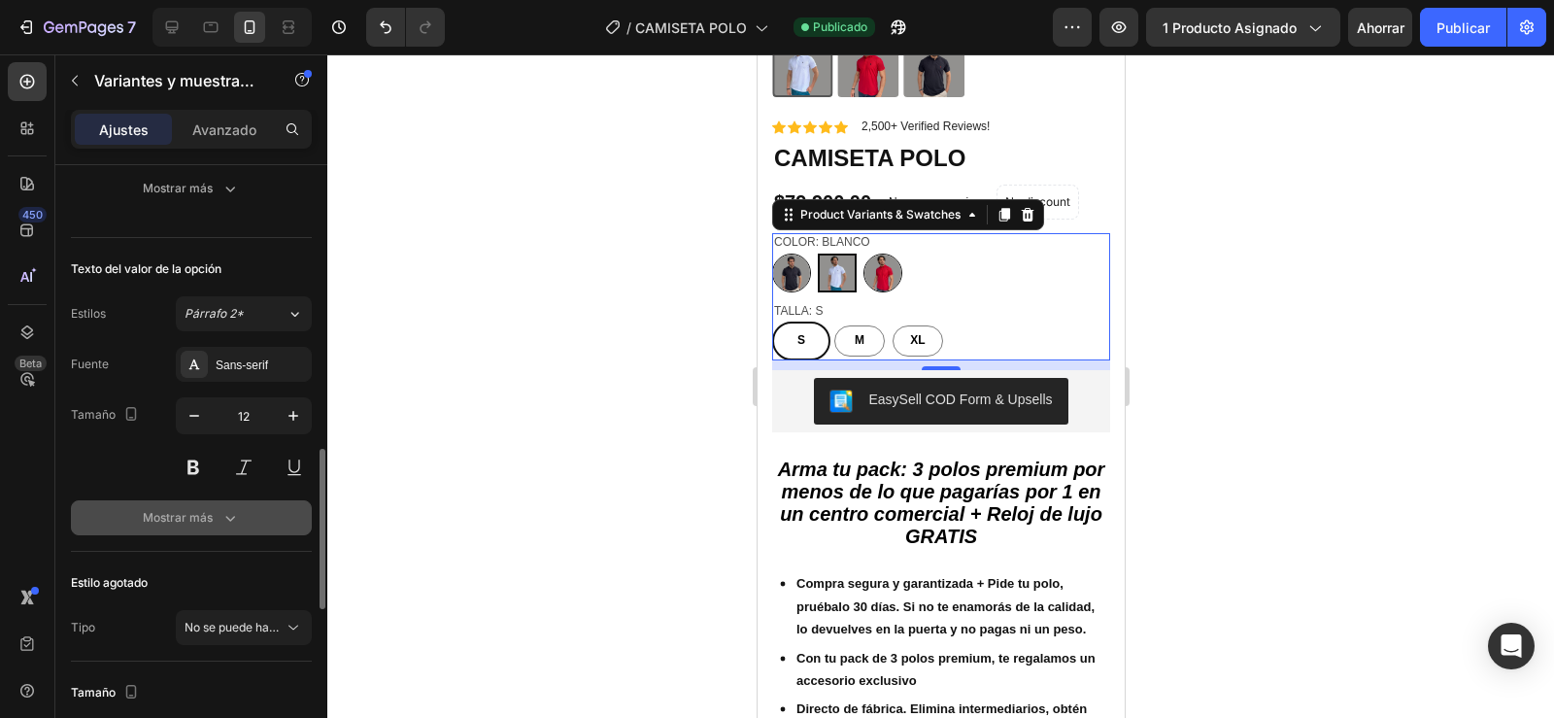
click at [226, 522] on icon "button" at bounding box center [229, 517] width 19 height 19
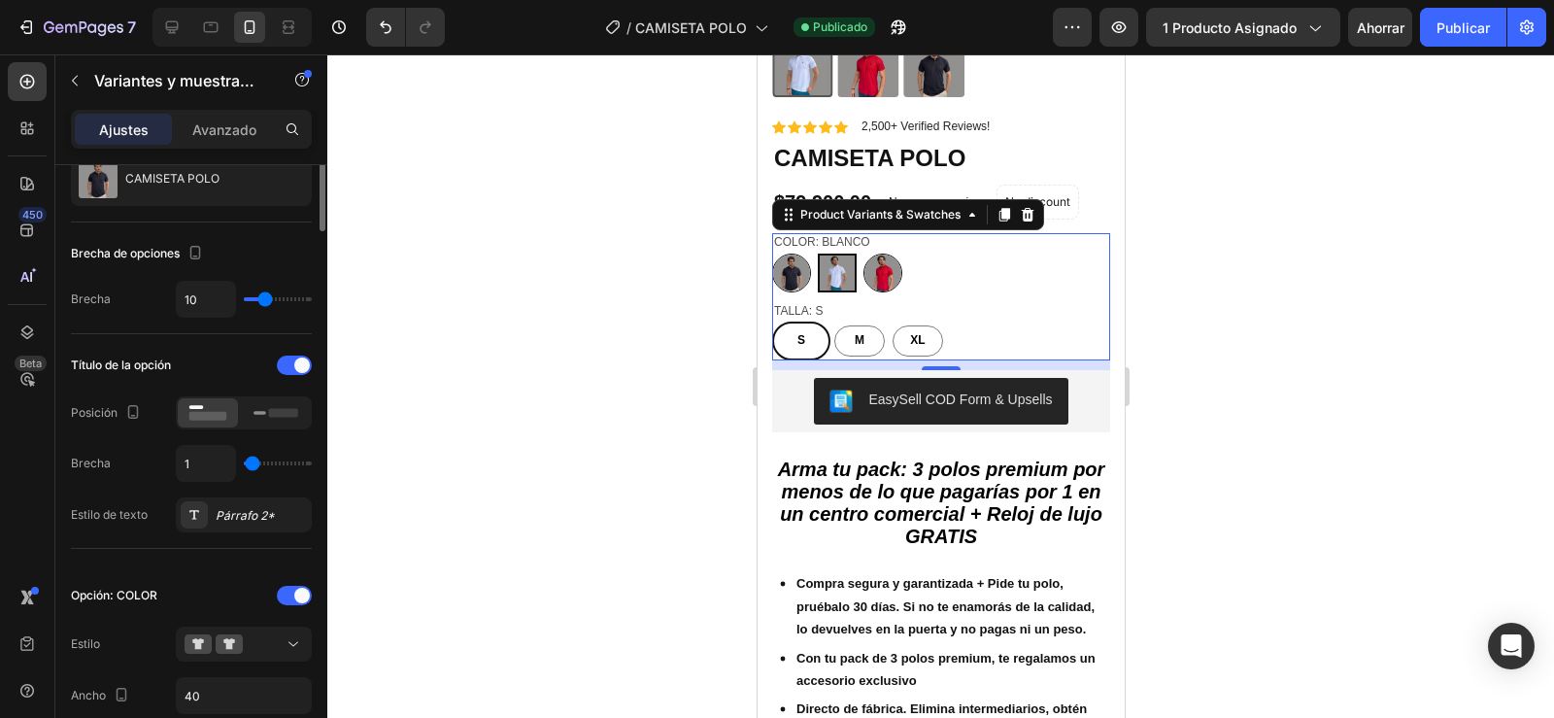
scroll to position [0, 0]
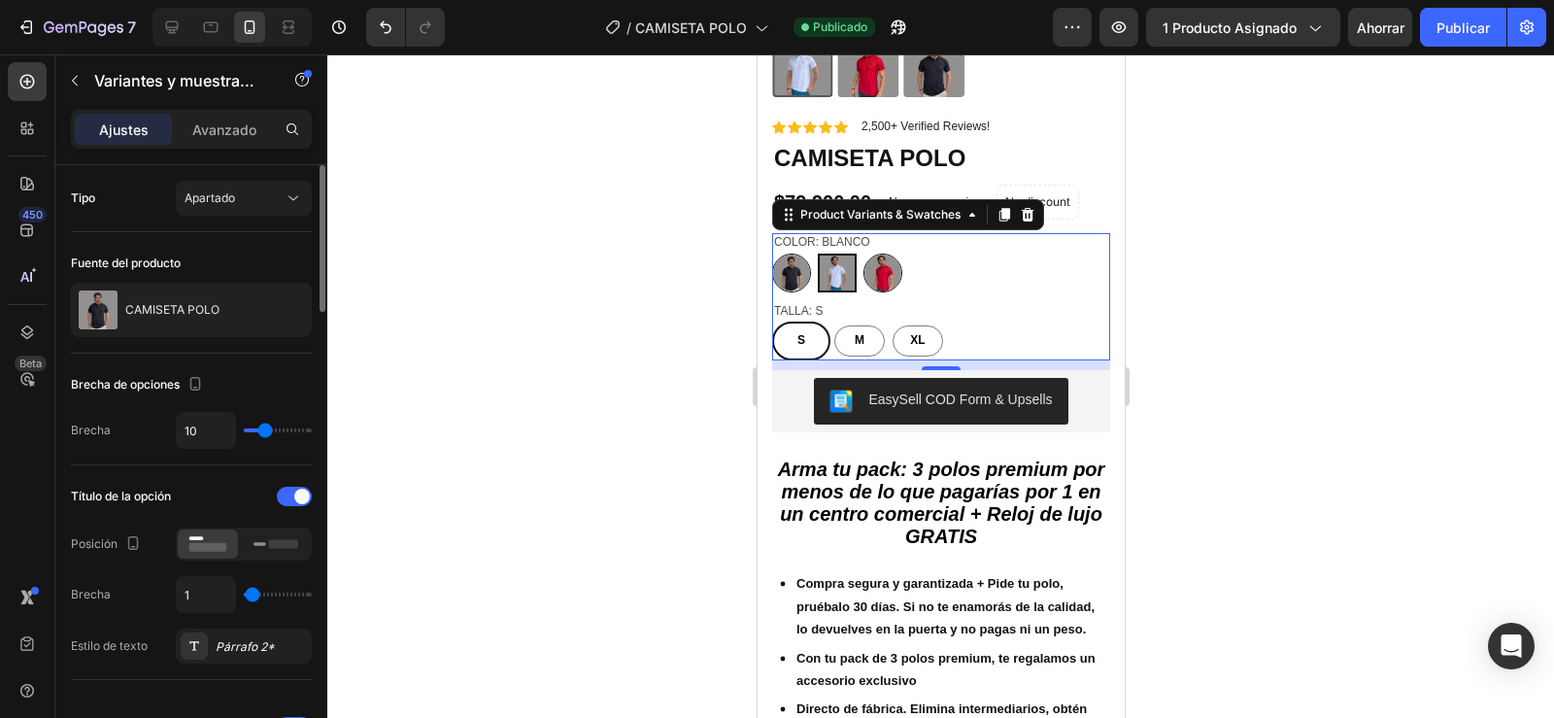
click at [105, 196] on div "Tipo Apartado" at bounding box center [191, 198] width 241 height 35
click at [105, 197] on div "Tipo Apartado" at bounding box center [191, 198] width 241 height 35
click at [81, 198] on font "Tipo" at bounding box center [83, 197] width 24 height 15
click at [225, 191] on font "Apartado" at bounding box center [210, 197] width 50 height 15
click at [229, 118] on div "Avanzado" at bounding box center [224, 129] width 97 height 31
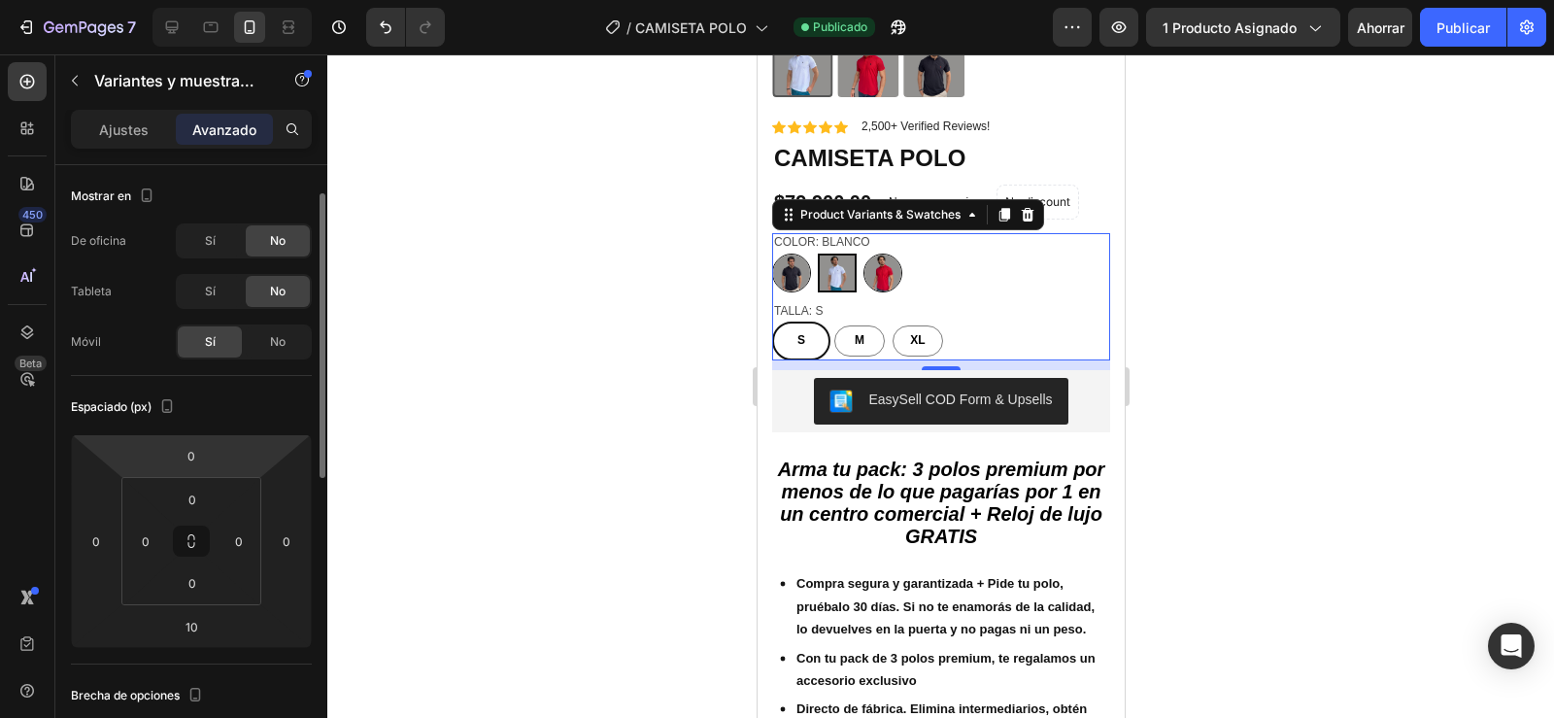
scroll to position [20, 0]
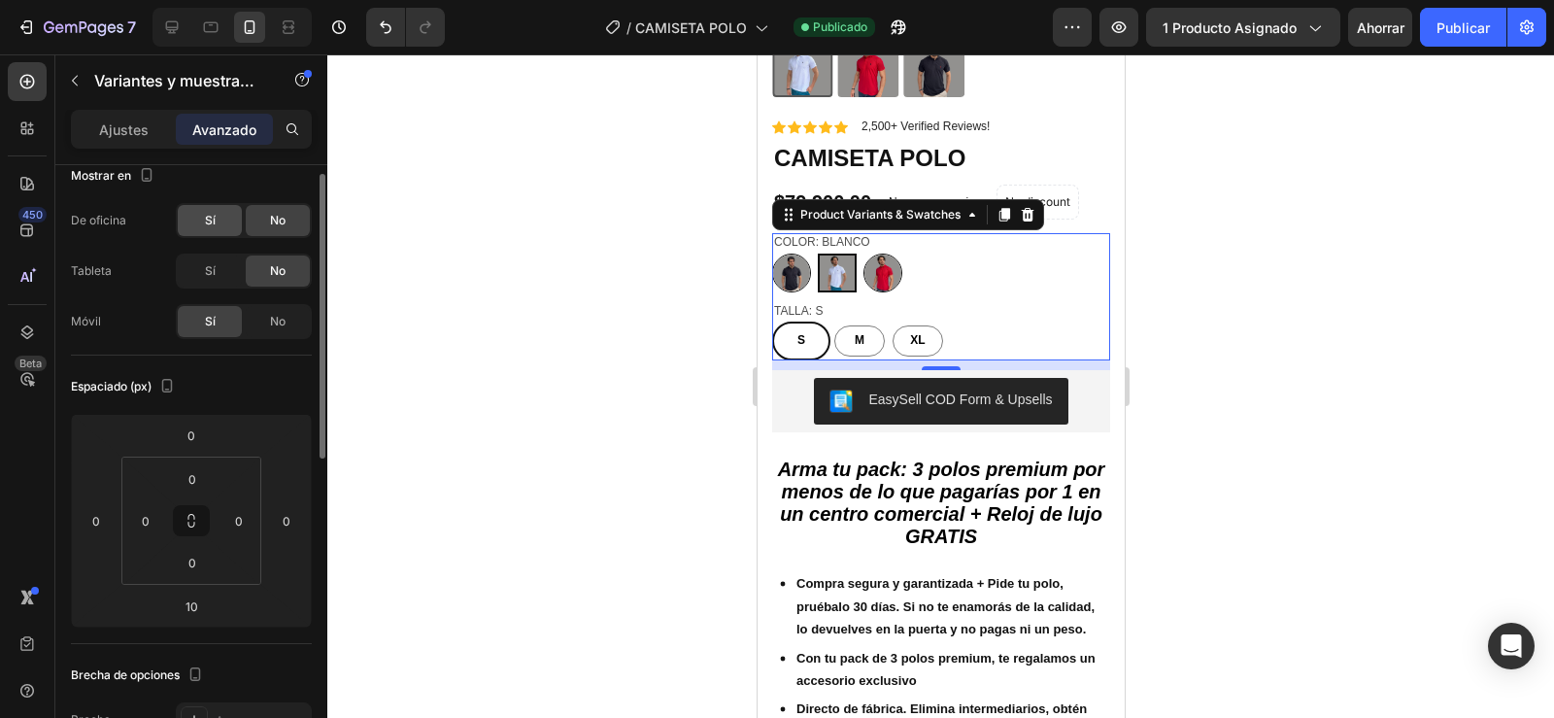
click at [208, 224] on font "Sí" at bounding box center [210, 220] width 11 height 15
click at [209, 278] on span "Sí" at bounding box center [210, 270] width 11 height 17
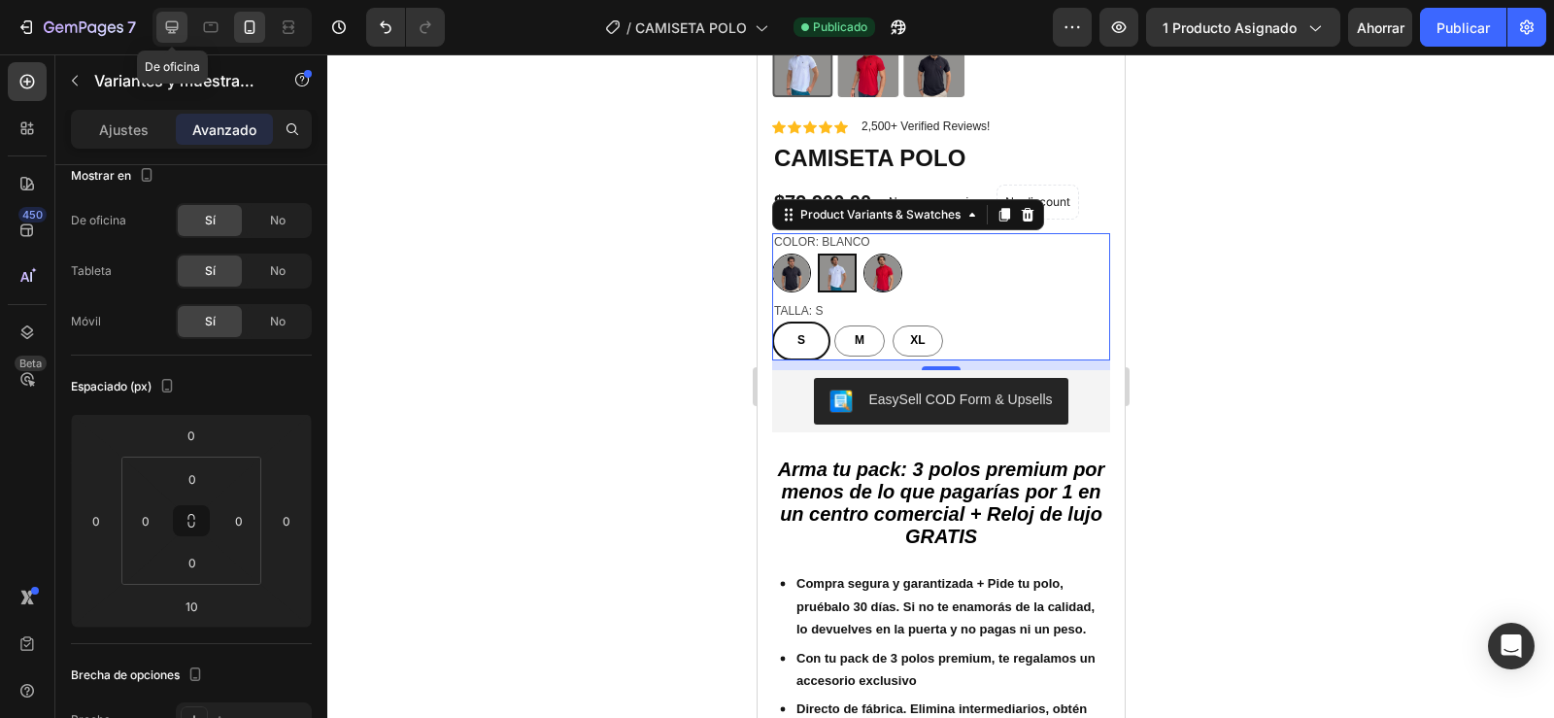
click at [170, 19] on icon at bounding box center [171, 26] width 19 height 19
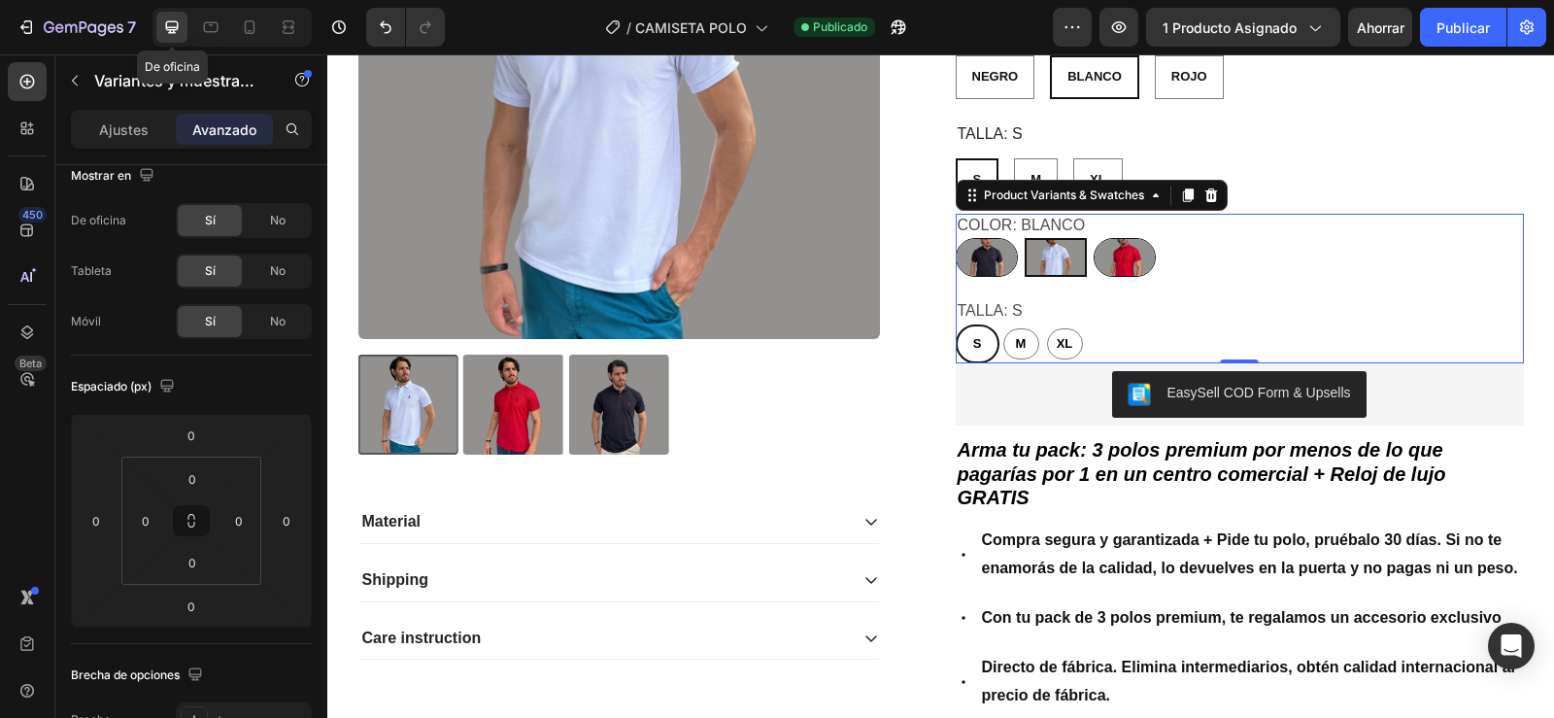
scroll to position [544, 0]
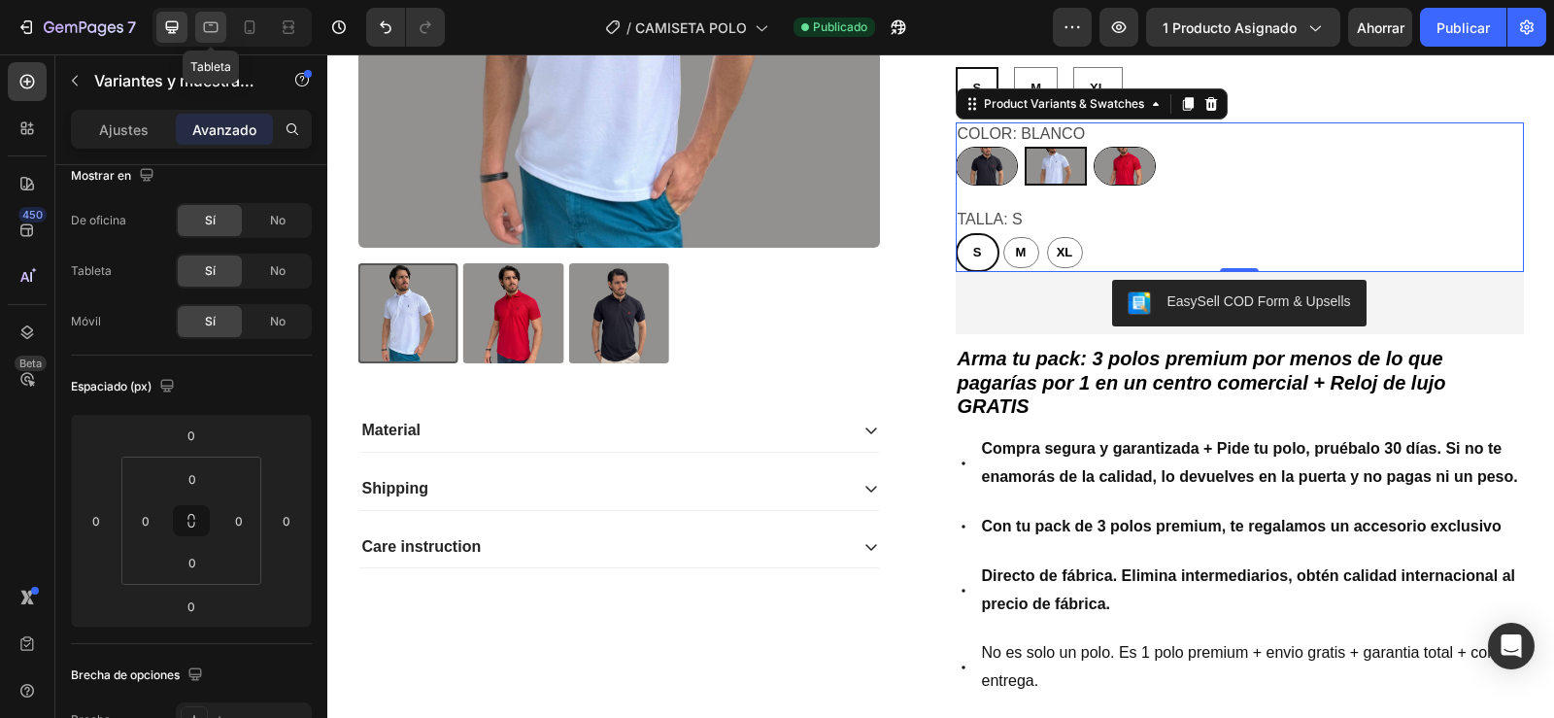
click at [207, 31] on icon at bounding box center [211, 27] width 15 height 11
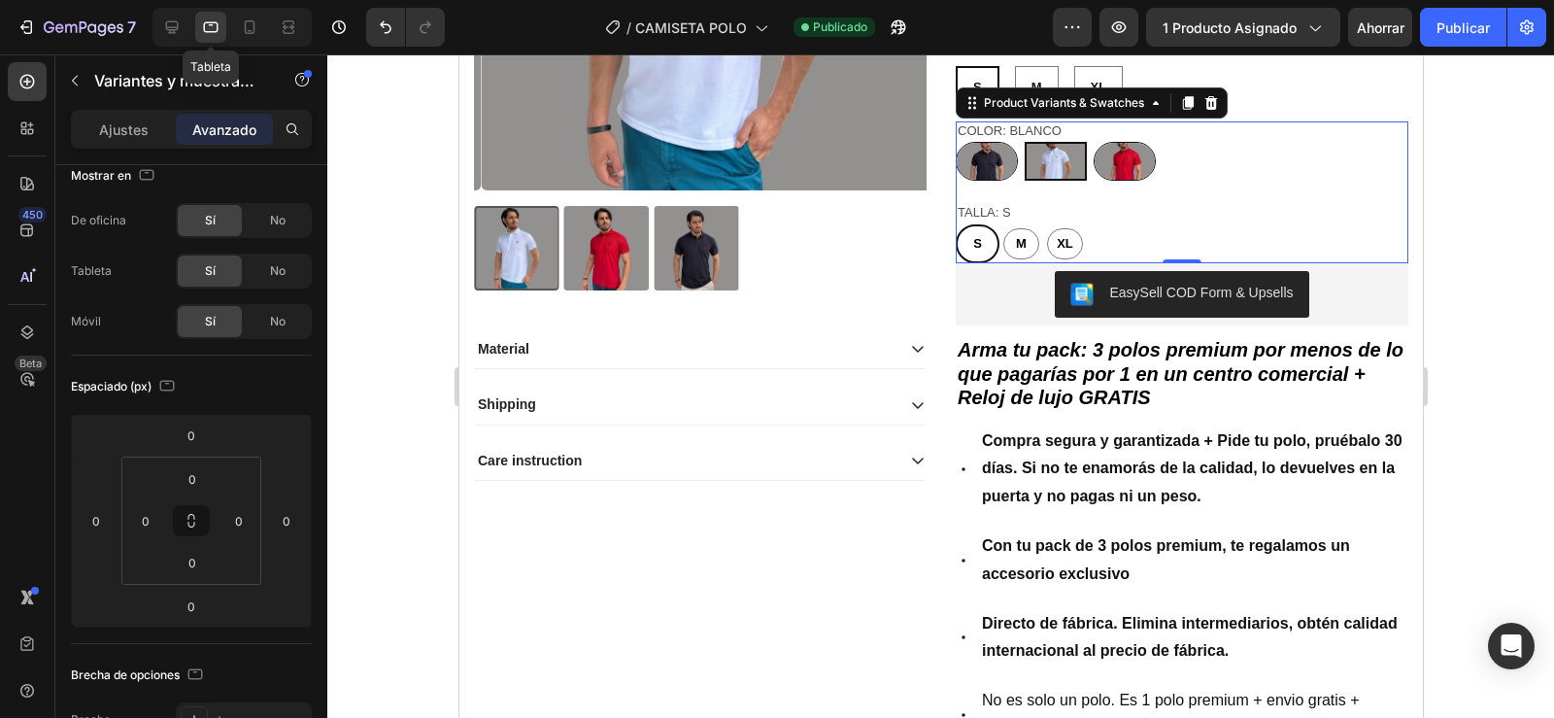
scroll to position [485, 0]
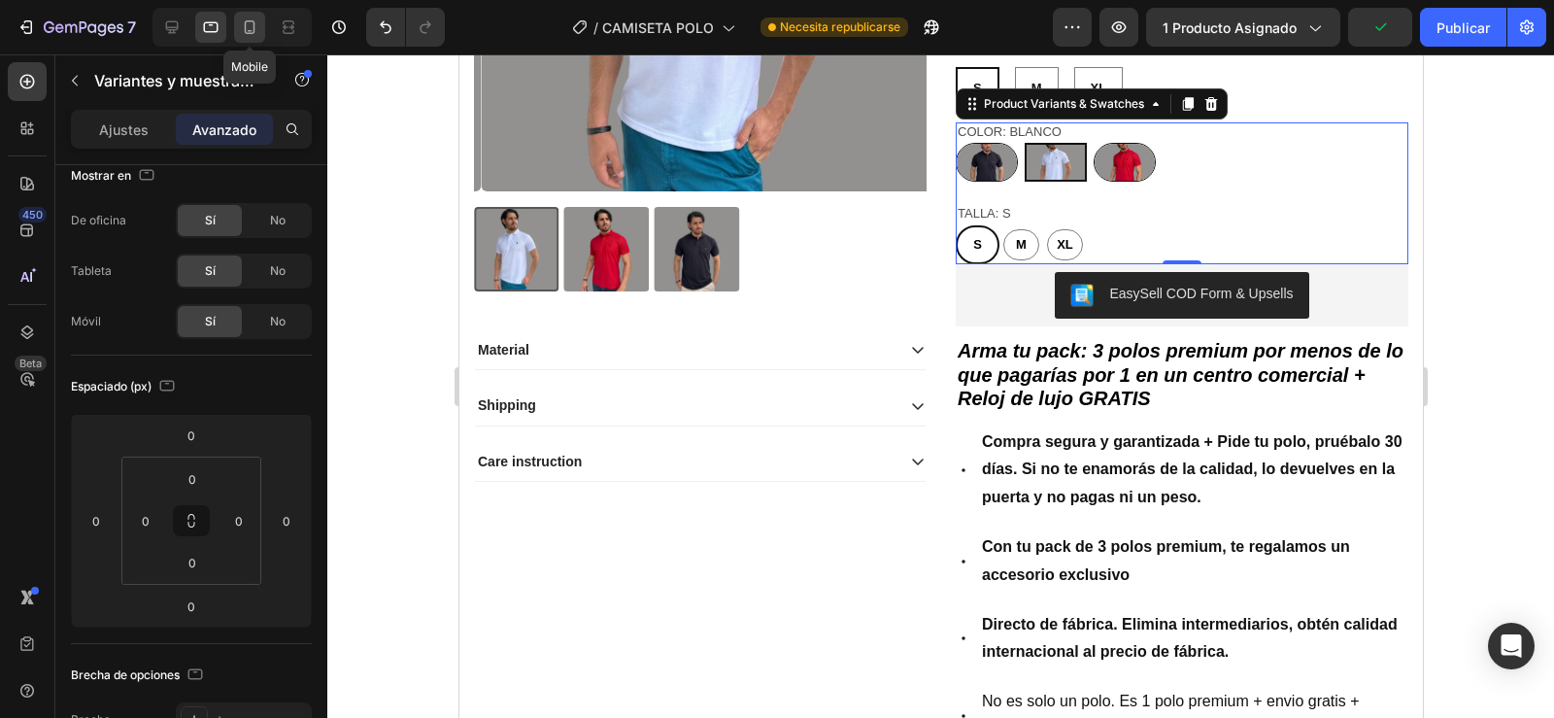
click at [249, 29] on icon at bounding box center [249, 26] width 19 height 19
type input "10"
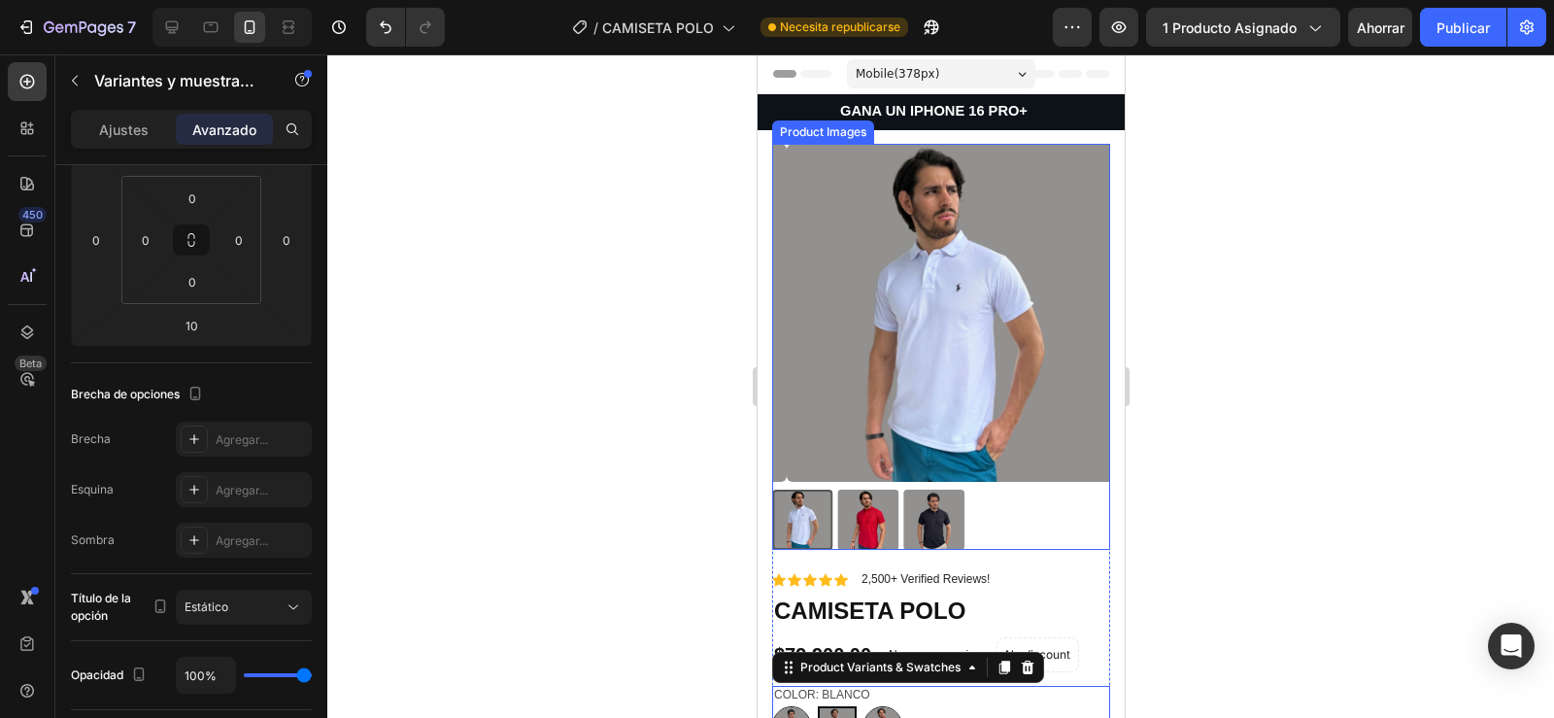
click at [925, 408] on img at bounding box center [955, 313] width 338 height 338
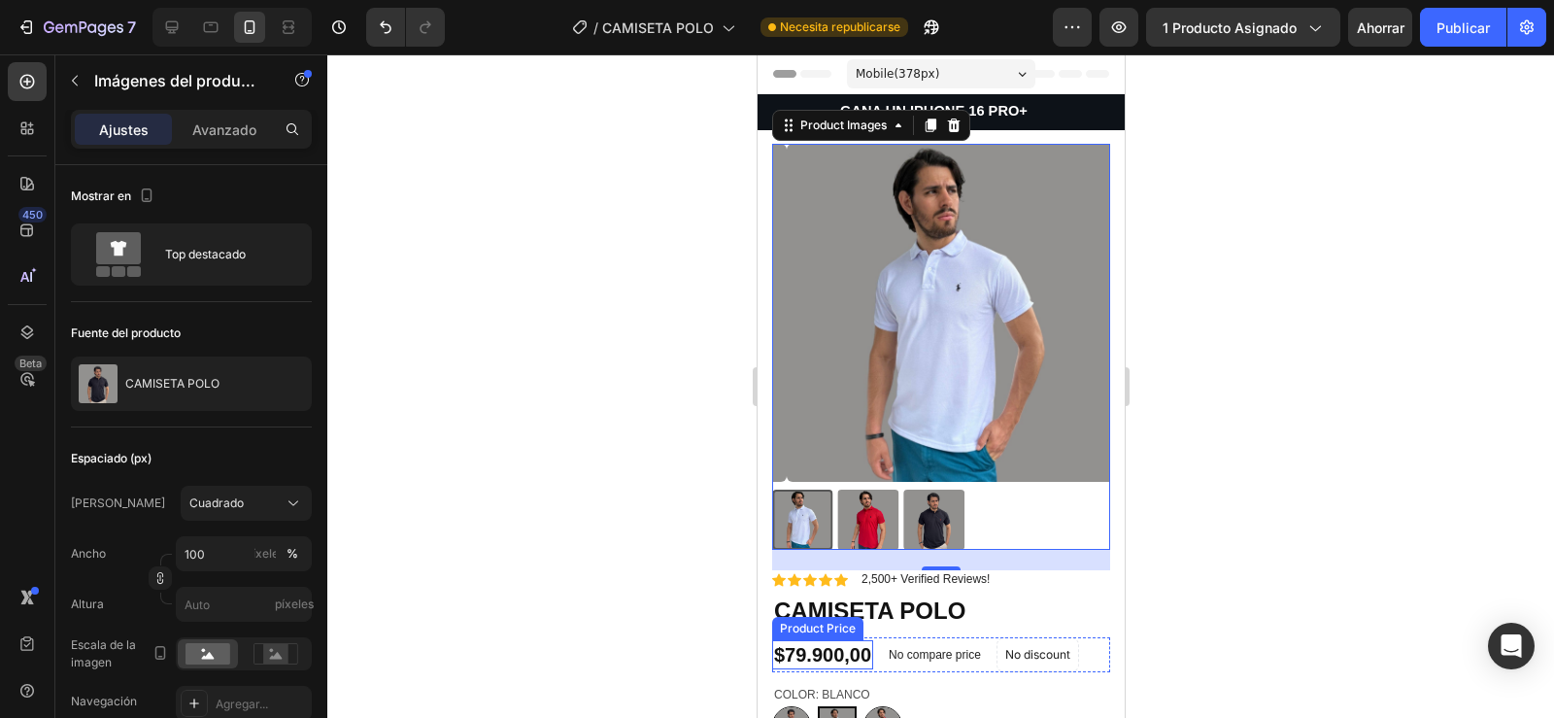
click at [782, 645] on div "$79.900,00" at bounding box center [821, 654] width 101 height 29
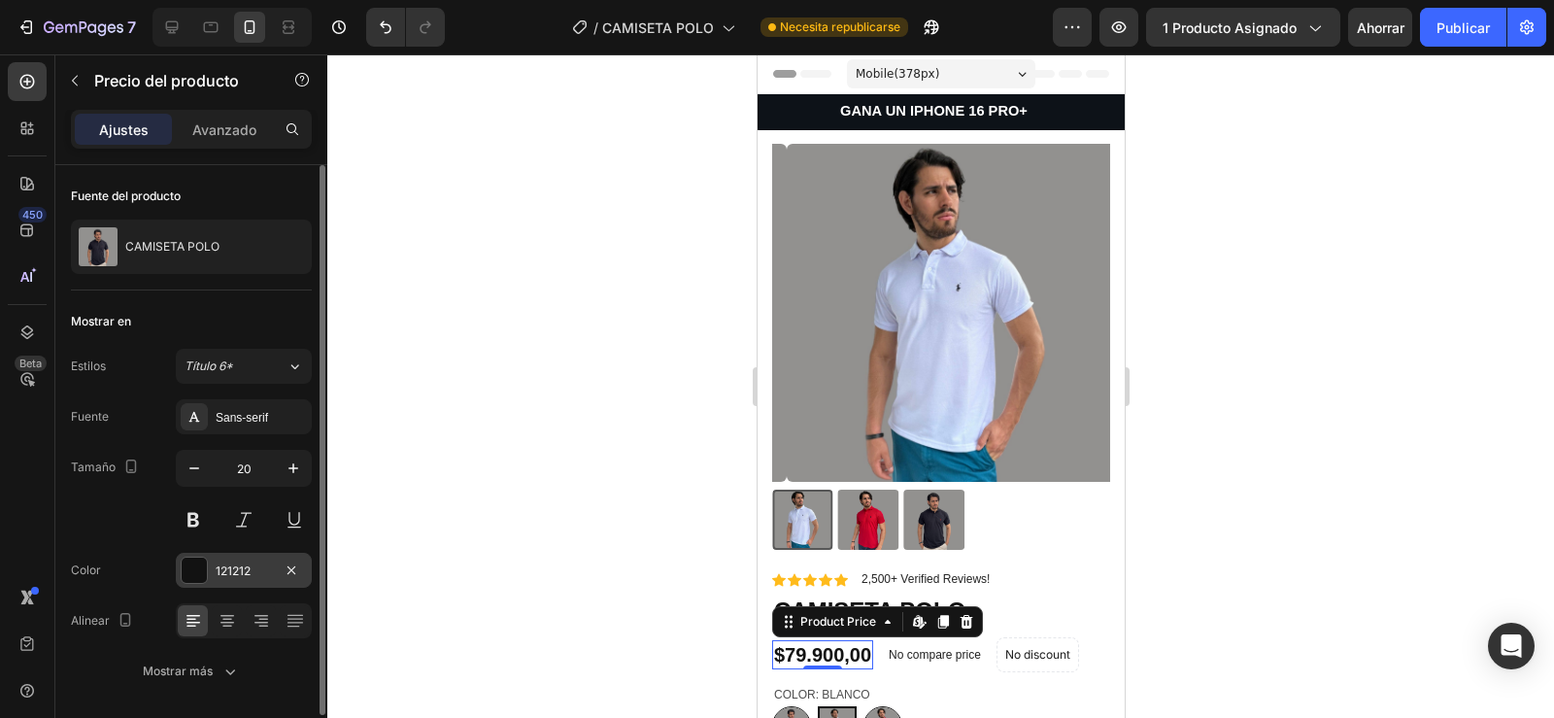
click at [191, 573] on div at bounding box center [194, 569] width 25 height 25
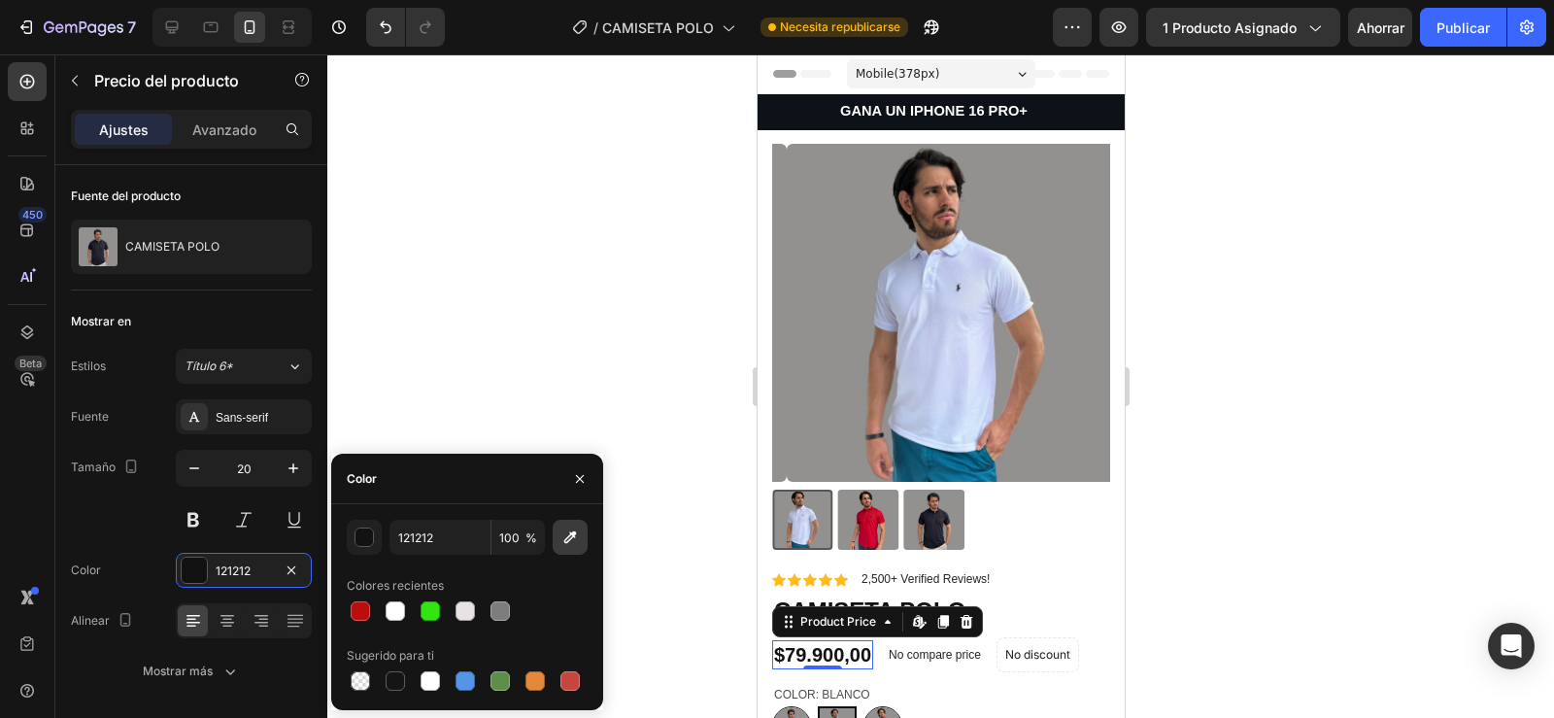
click at [573, 537] on icon "button" at bounding box center [570, 537] width 13 height 13
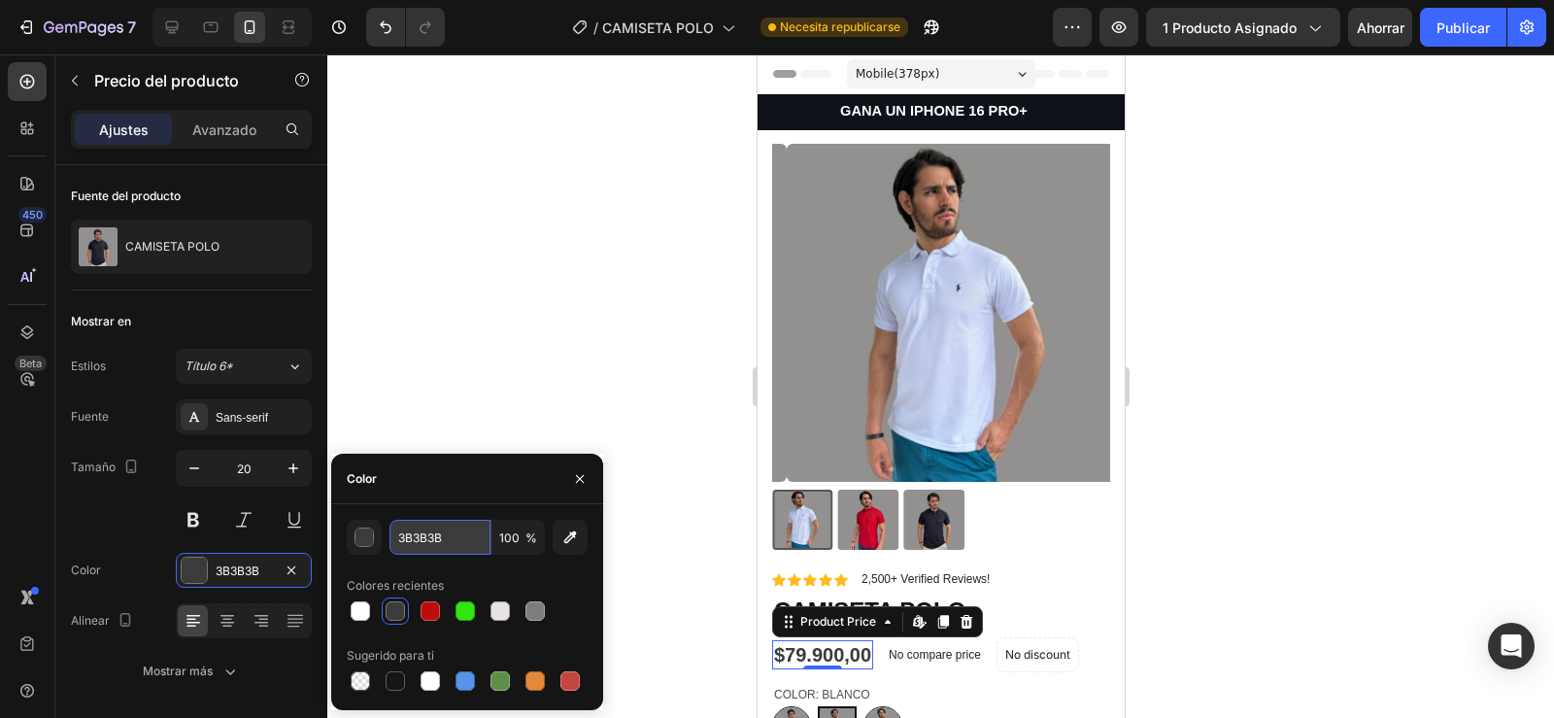
click at [410, 553] on input "3B3B3B" at bounding box center [439, 537] width 101 height 35
click at [448, 545] on input "3B3B3B" at bounding box center [439, 537] width 101 height 35
click at [530, 534] on font "%" at bounding box center [531, 537] width 12 height 15
click at [518, 539] on input "100" at bounding box center [517, 537] width 53 height 35
click at [354, 544] on button "button" at bounding box center [364, 537] width 35 height 35
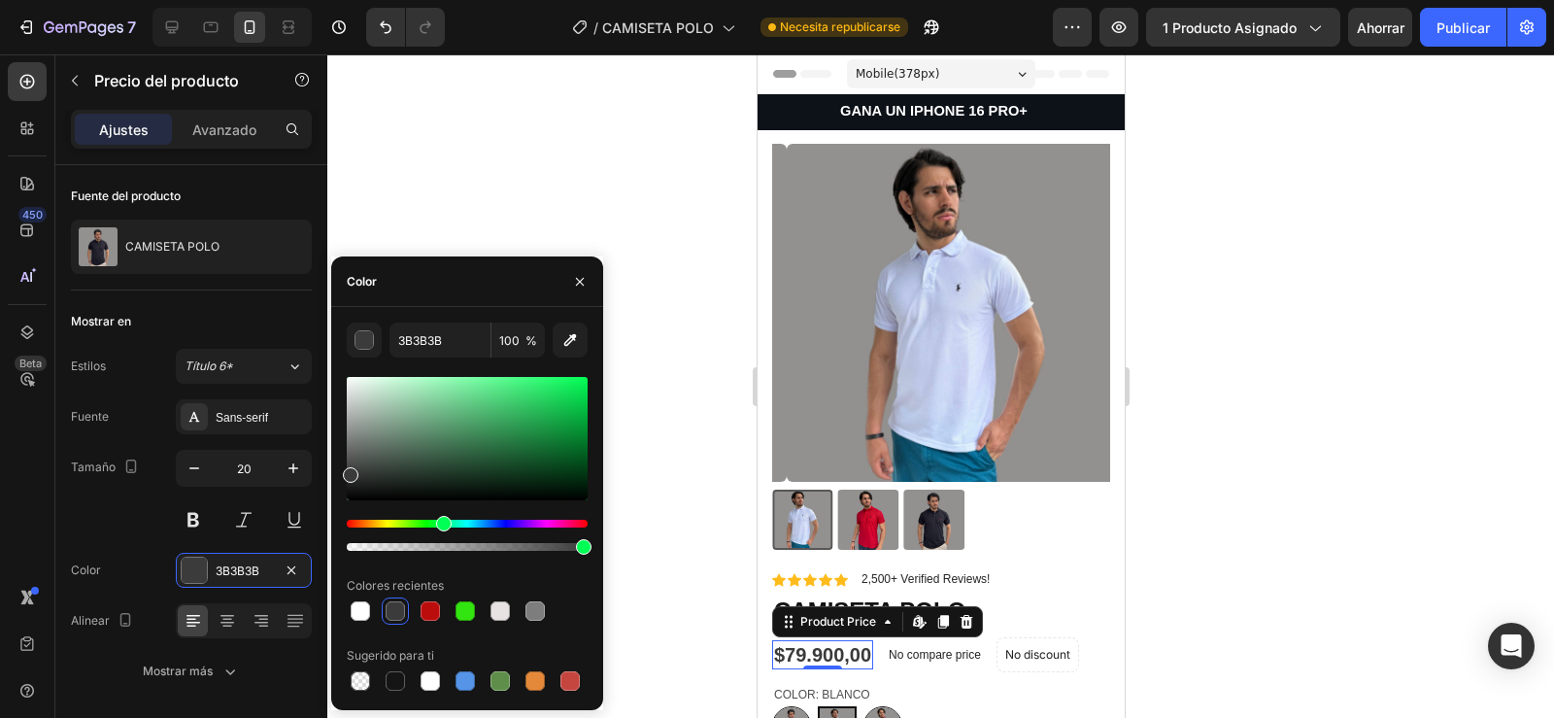
click at [441, 524] on div "Hue" at bounding box center [467, 524] width 241 height 8
click at [561, 468] on div at bounding box center [467, 438] width 241 height 123
drag, startPoint x: 560, startPoint y: 470, endPoint x: 531, endPoint y: 473, distance: 29.3
click at [531, 473] on div at bounding box center [533, 477] width 16 height 16
type input "0D381B"
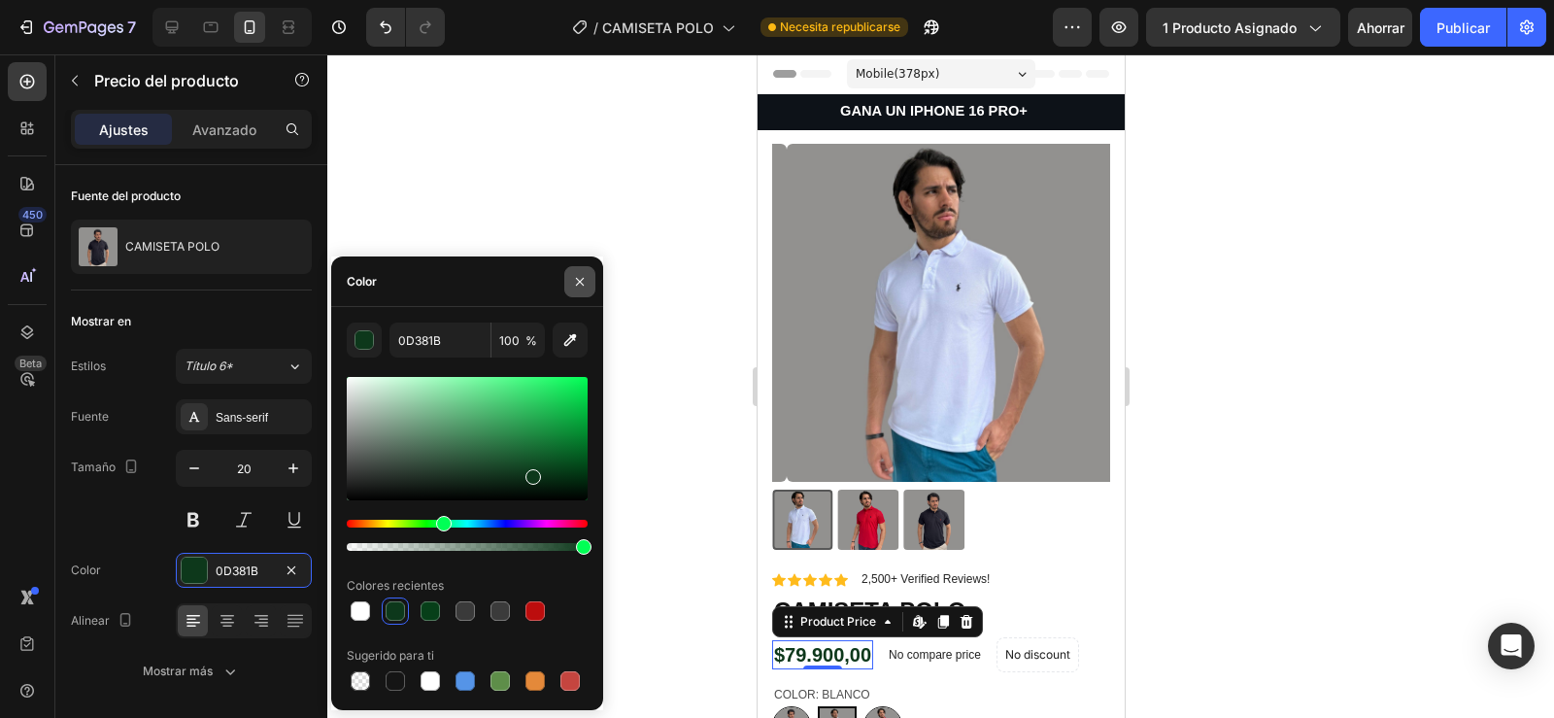
click at [580, 287] on icon "button" at bounding box center [580, 282] width 16 height 16
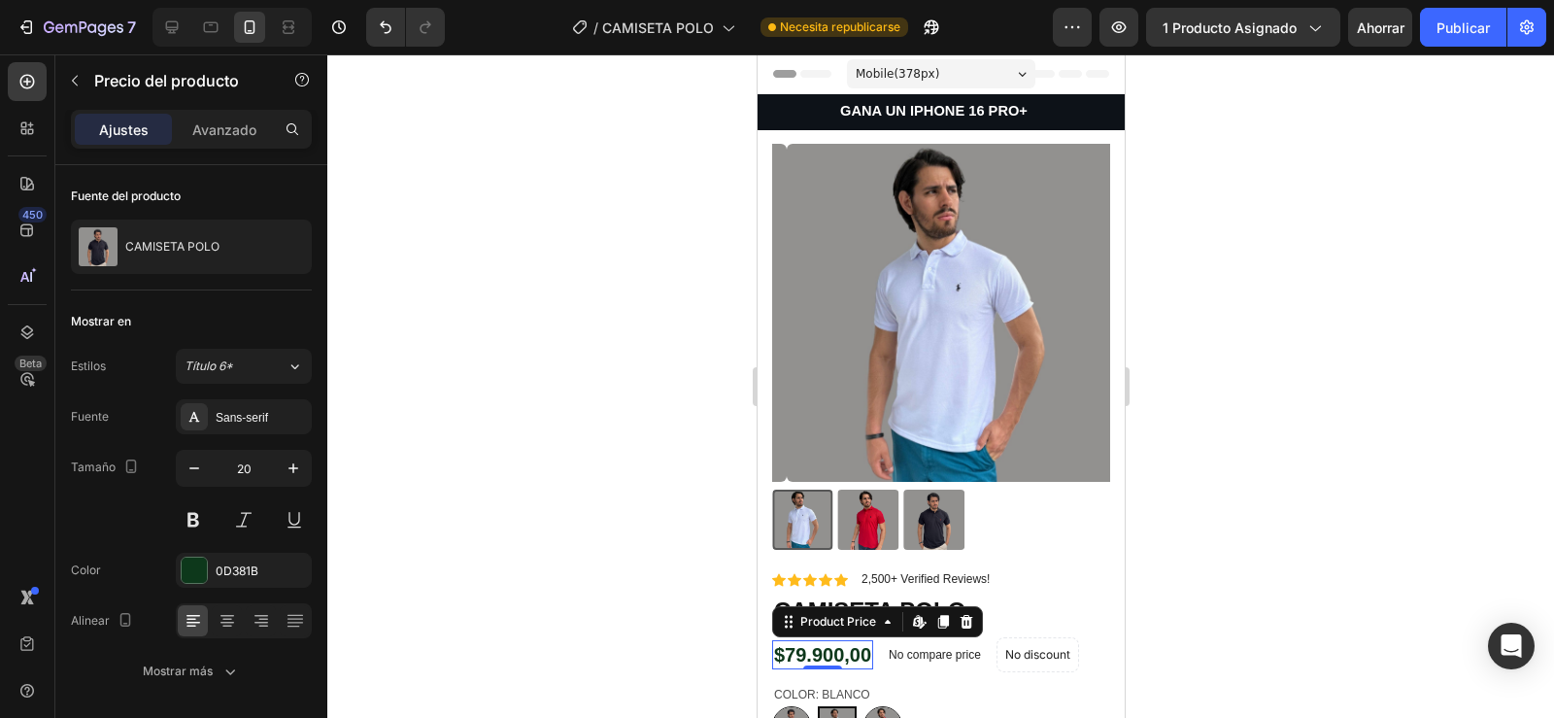
click at [621, 475] on div at bounding box center [940, 385] width 1227 height 663
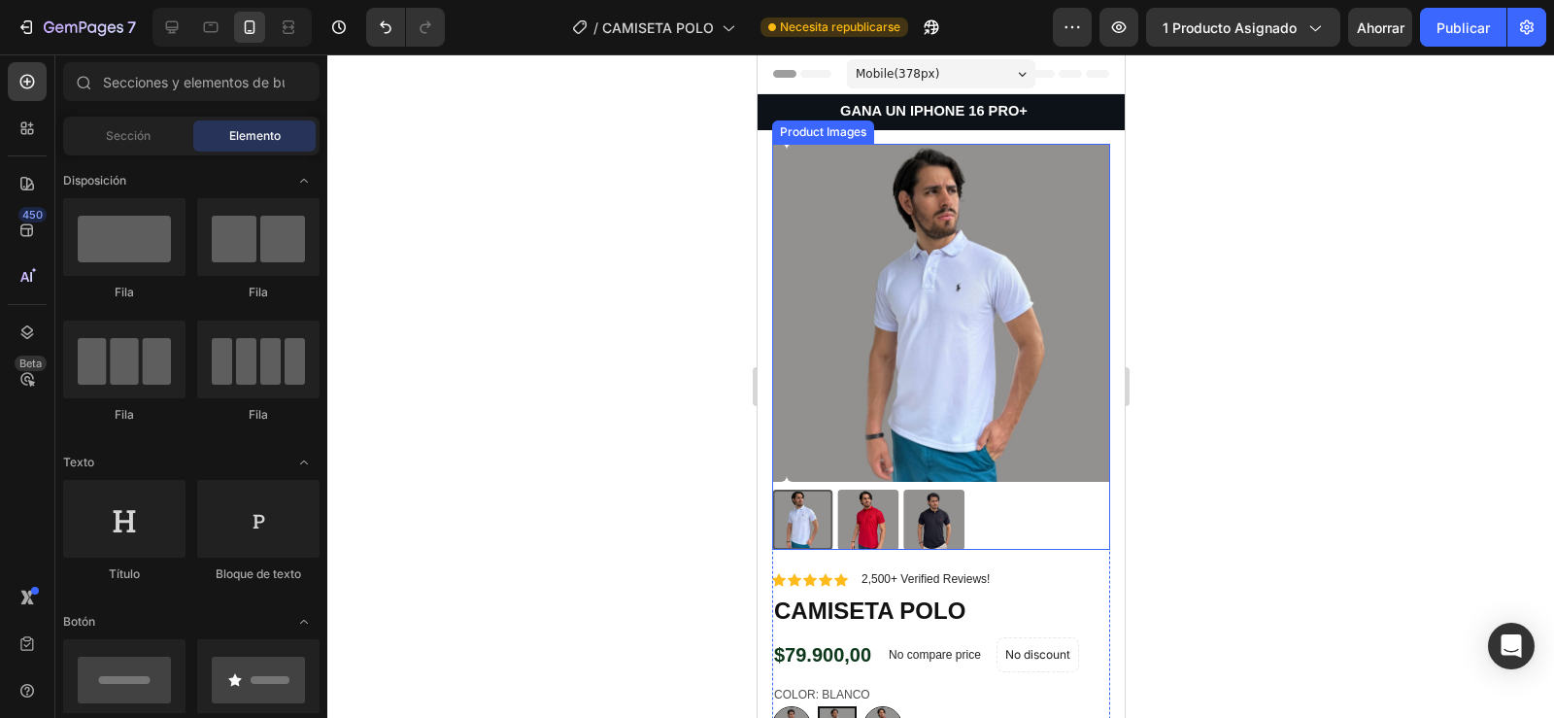
click at [881, 355] on img at bounding box center [955, 313] width 338 height 338
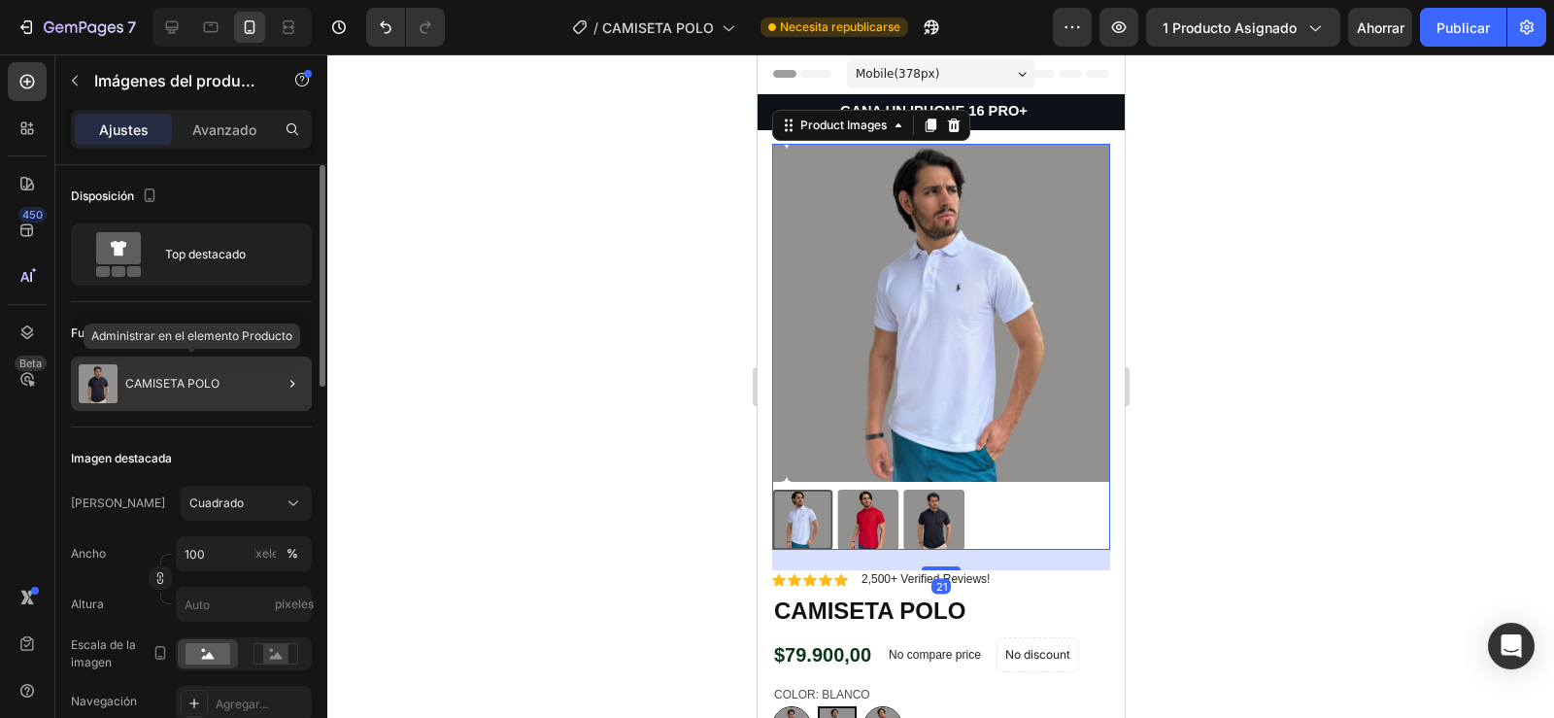
click at [178, 376] on div "CAMISETA POLO" at bounding box center [191, 383] width 241 height 54
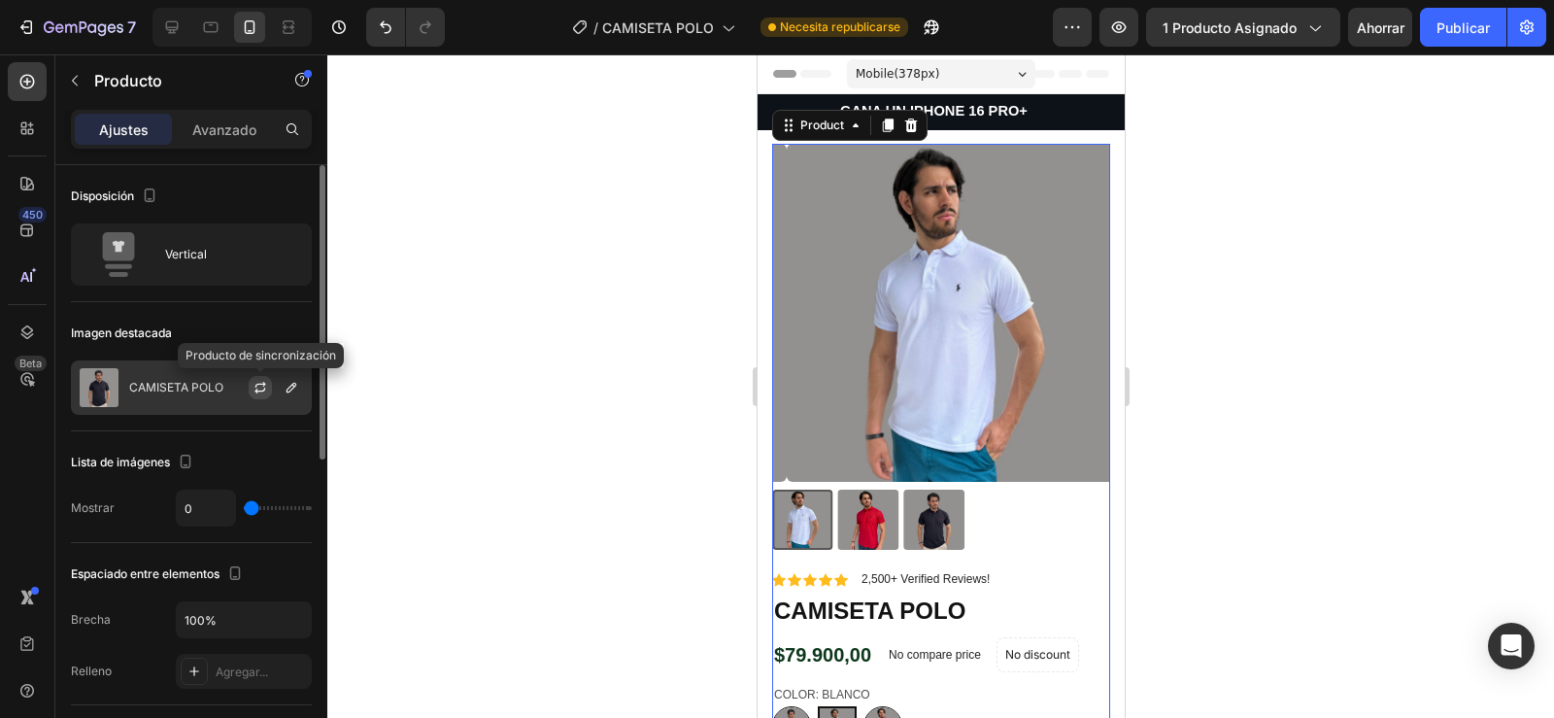
click at [259, 387] on icon "button" at bounding box center [260, 388] width 16 height 16
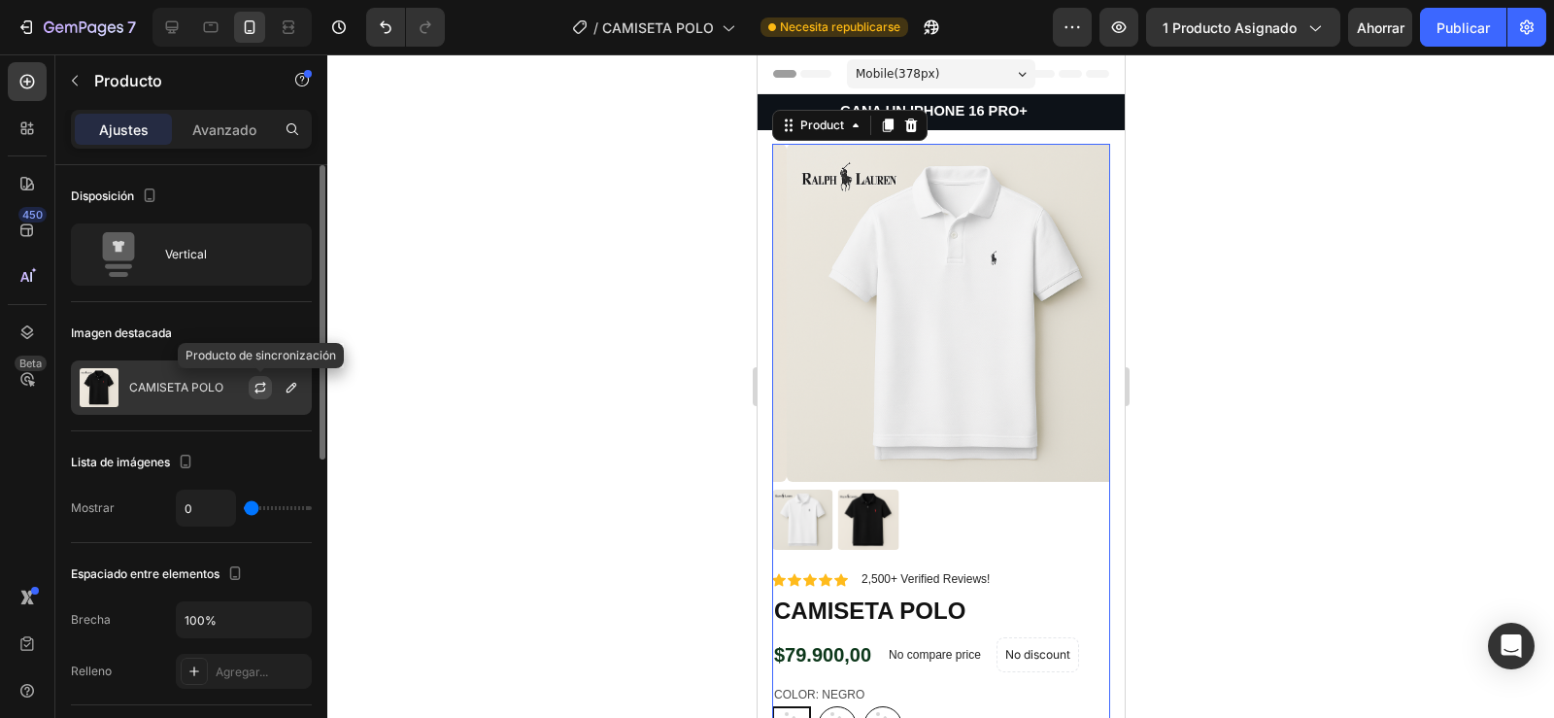
click at [252, 382] on button "button" at bounding box center [260, 387] width 23 height 23
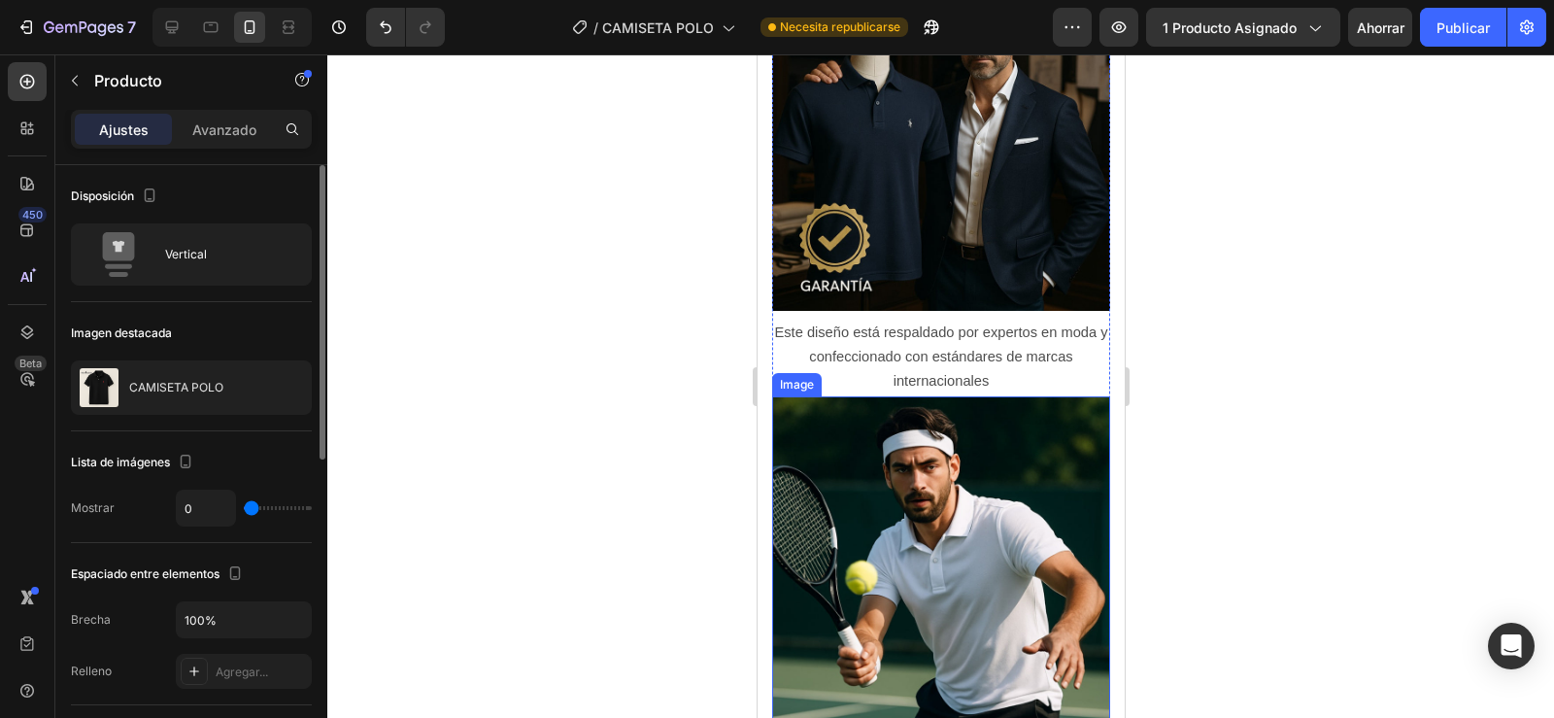
scroll to position [5538, 0]
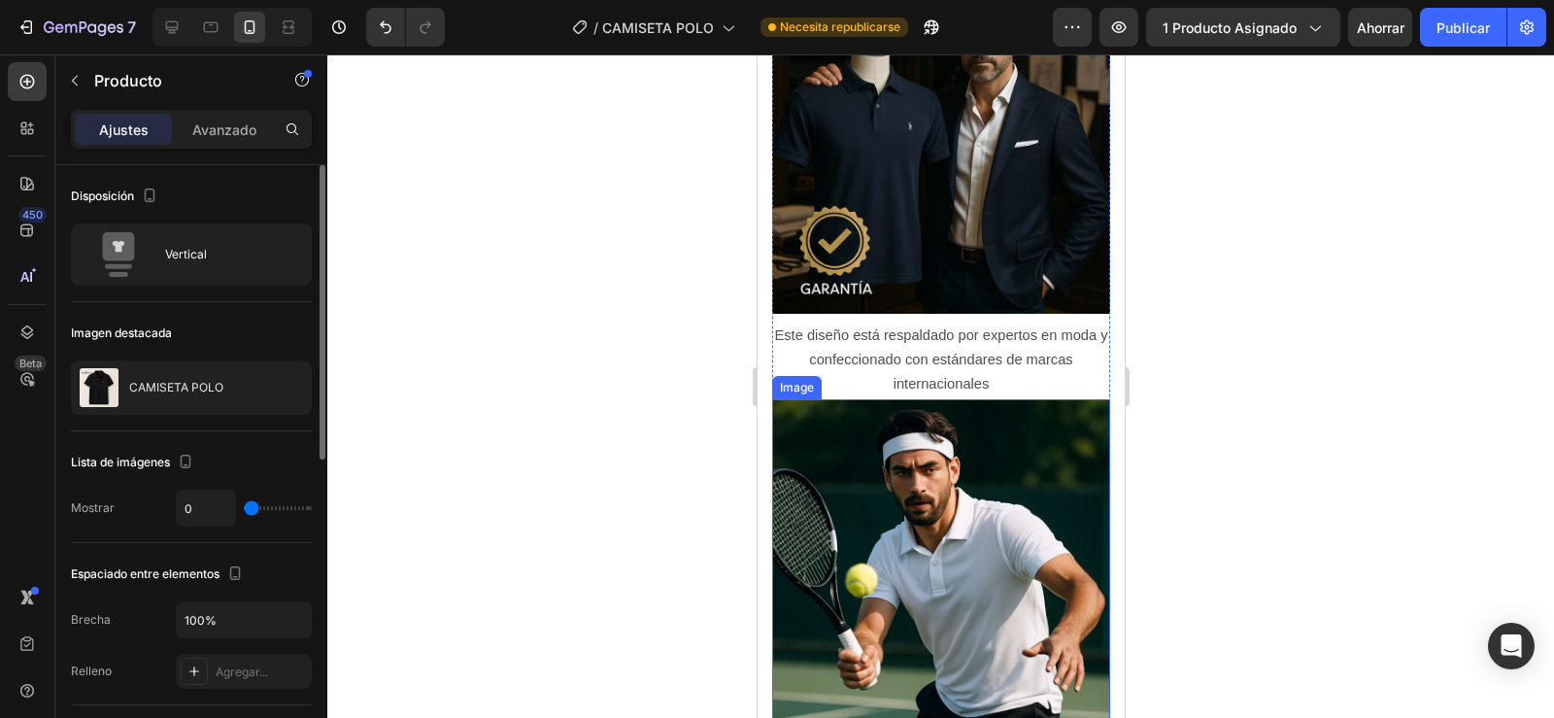
click at [876, 487] on img at bounding box center [940, 568] width 338 height 338
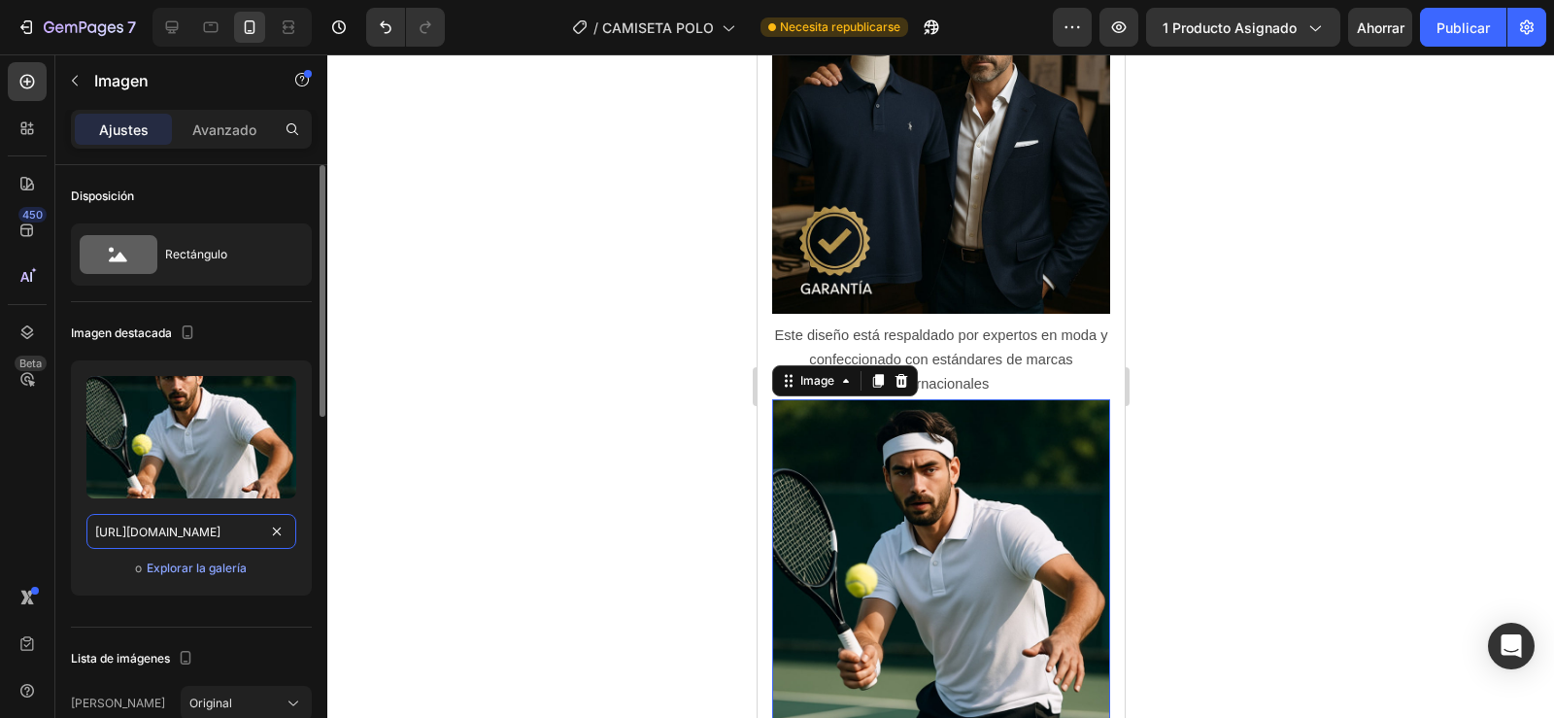
click at [186, 538] on input "[URL][DOMAIN_NAME]" at bounding box center [191, 531] width 210 height 35
click at [190, 573] on font "Explorar la galería" at bounding box center [197, 567] width 100 height 15
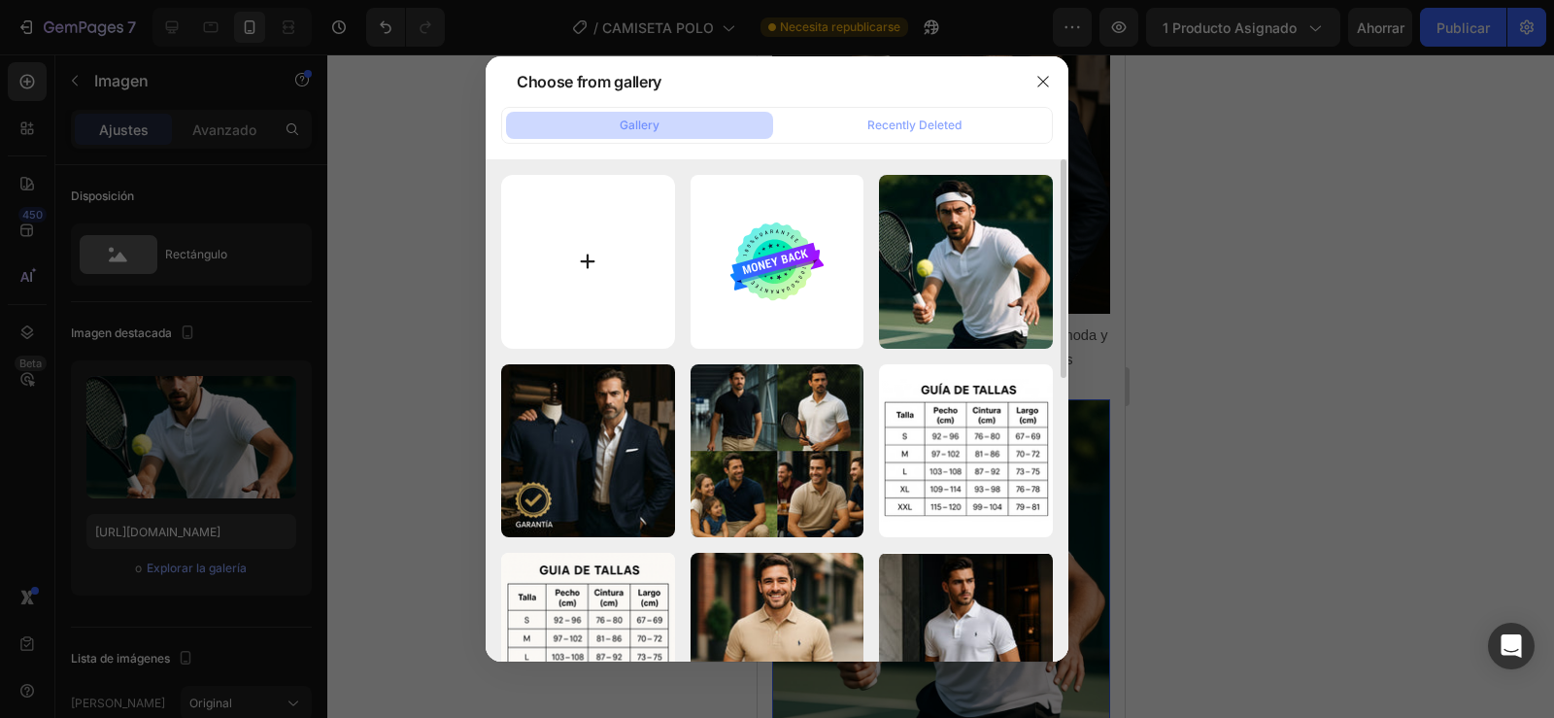
click at [580, 270] on input "file" at bounding box center [588, 262] width 174 height 174
type input "C:\fakepath\ChatGPT Image [DATE], 04_24_00 p.m..png"
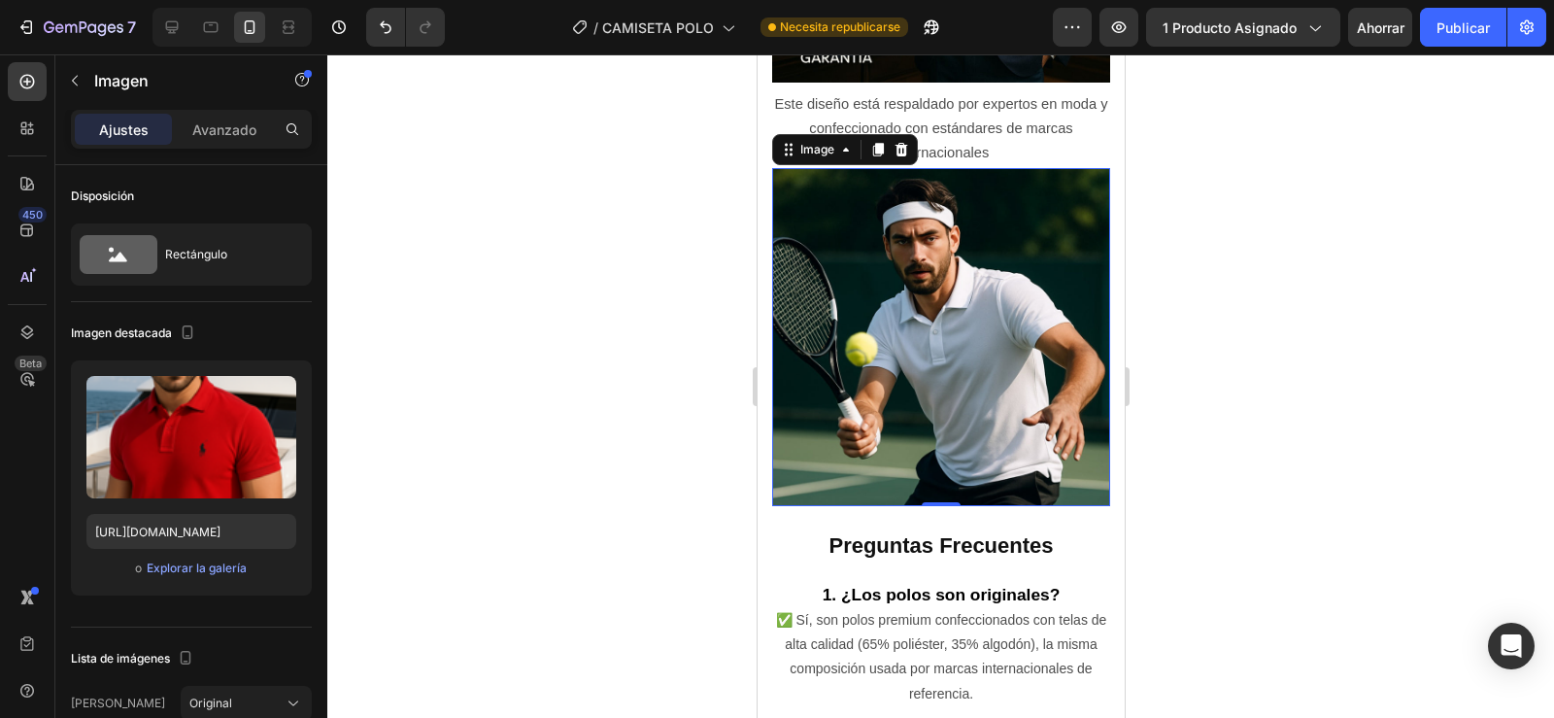
scroll to position [5788, 0]
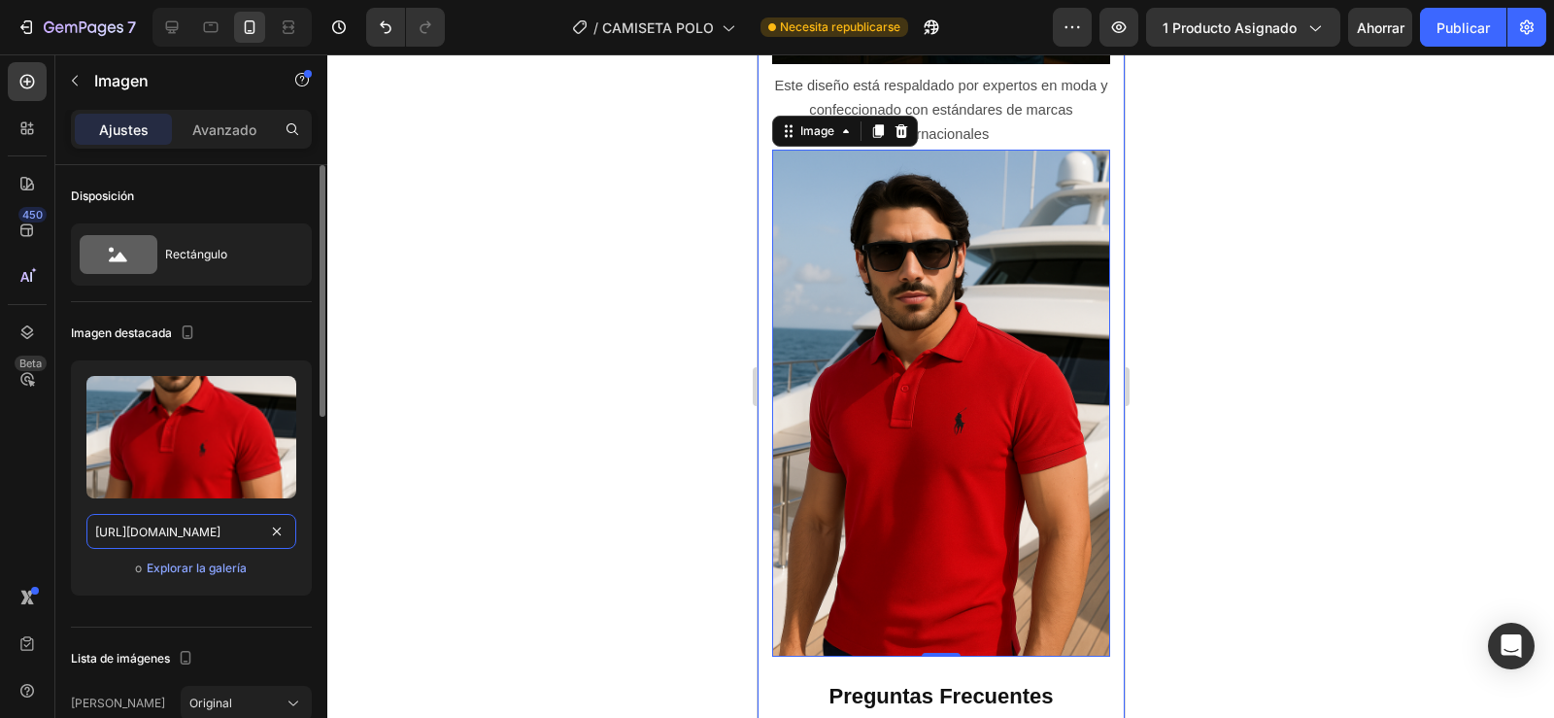
click at [222, 523] on input "[URL][DOMAIN_NAME]" at bounding box center [191, 531] width 210 height 35
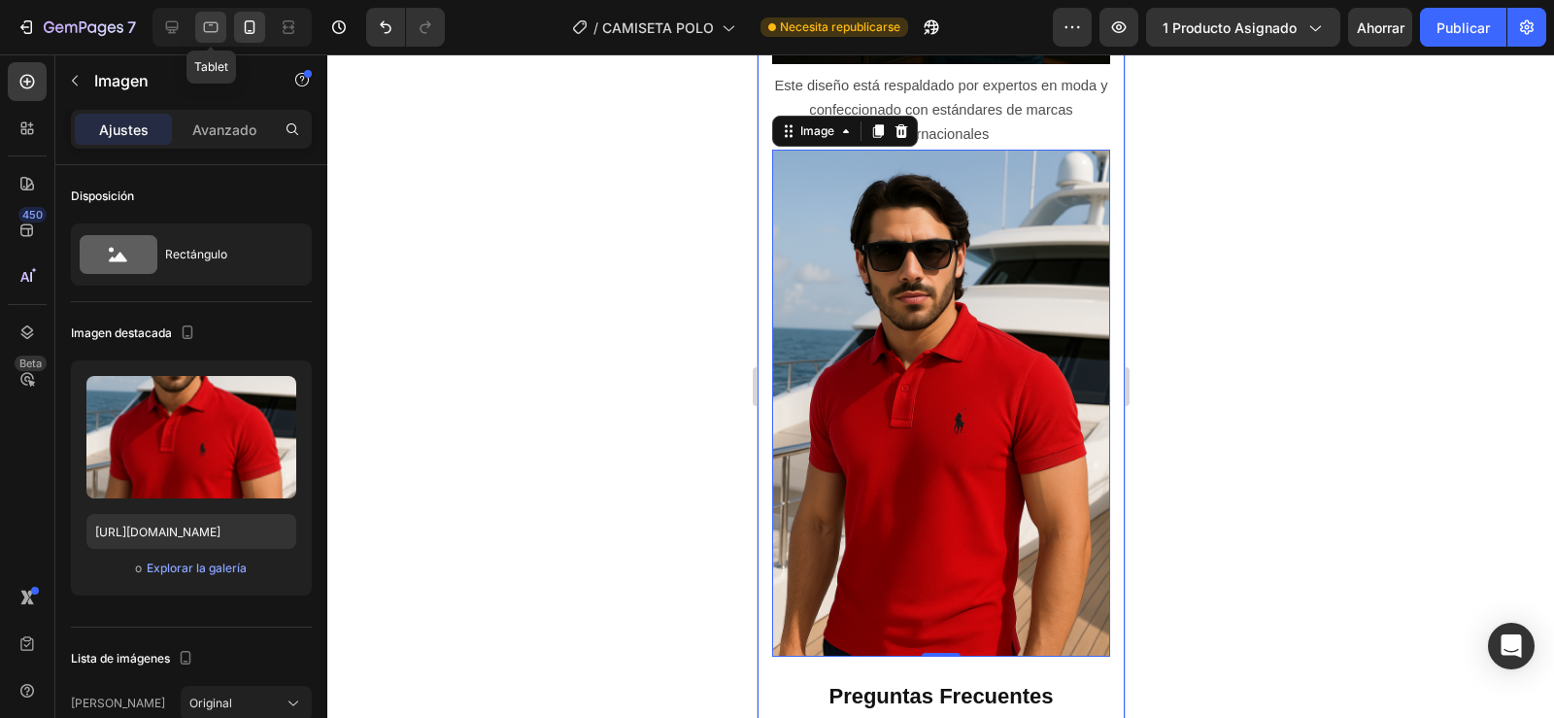
click at [211, 28] on icon at bounding box center [210, 26] width 19 height 19
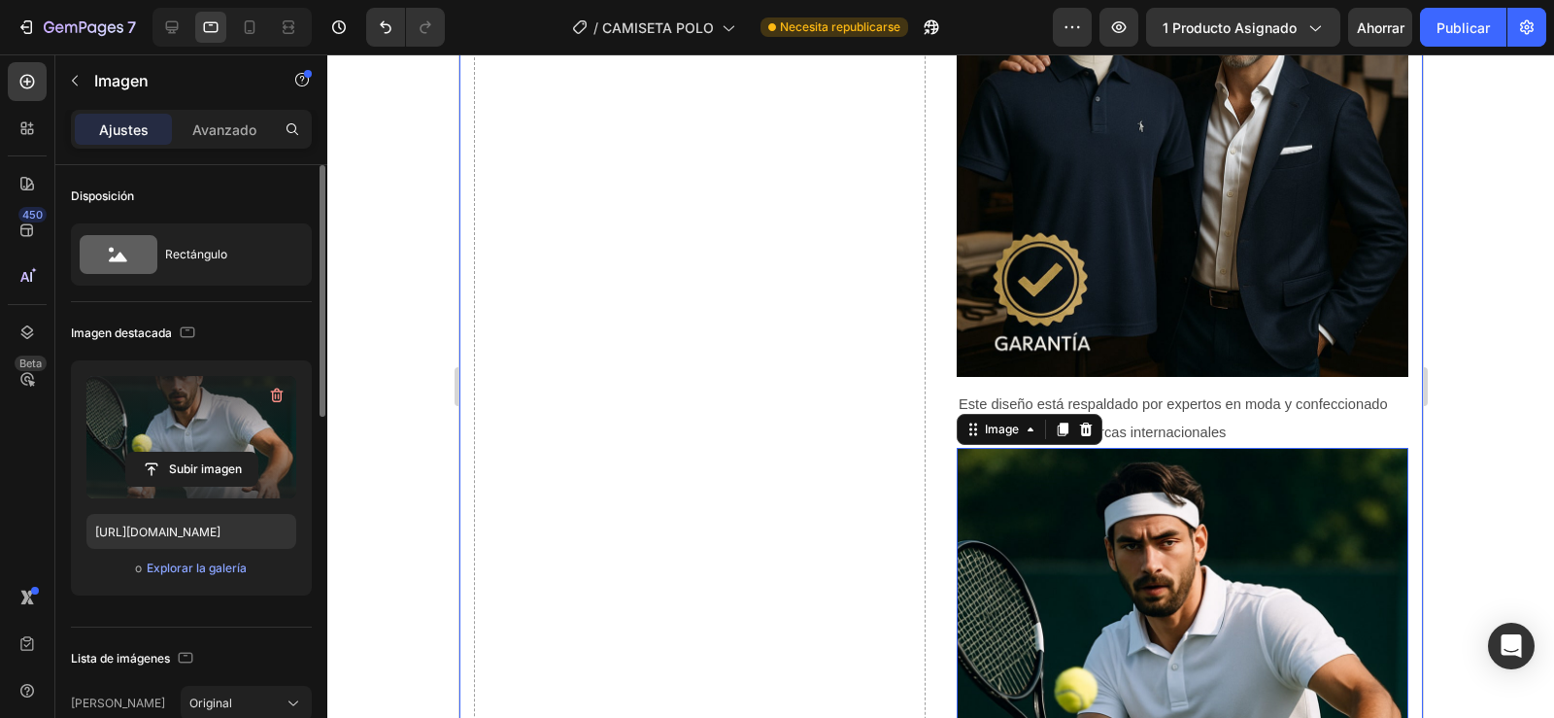
scroll to position [8067, 0]
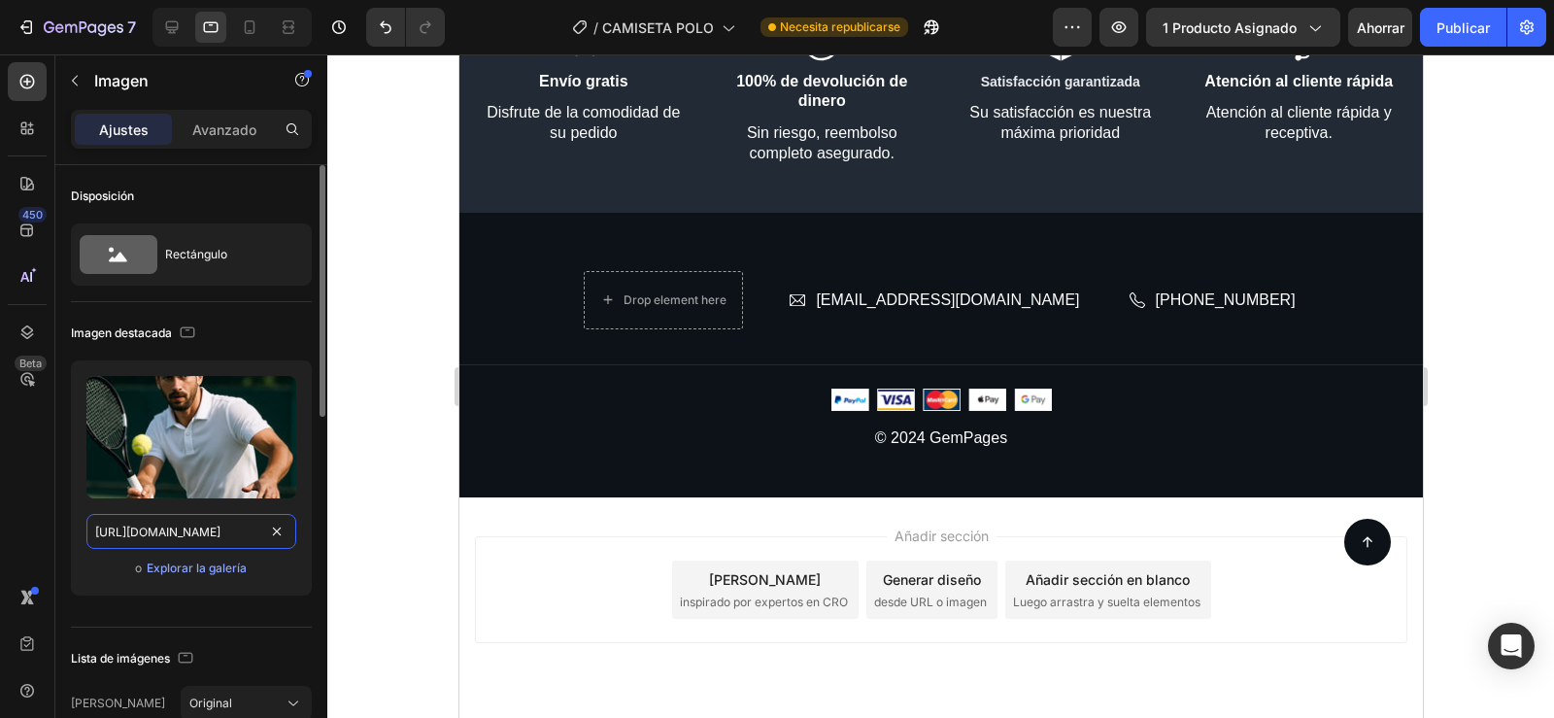
click at [152, 530] on input "[URL][DOMAIN_NAME]" at bounding box center [191, 531] width 210 height 35
paste input "[DOMAIN_NAME]"
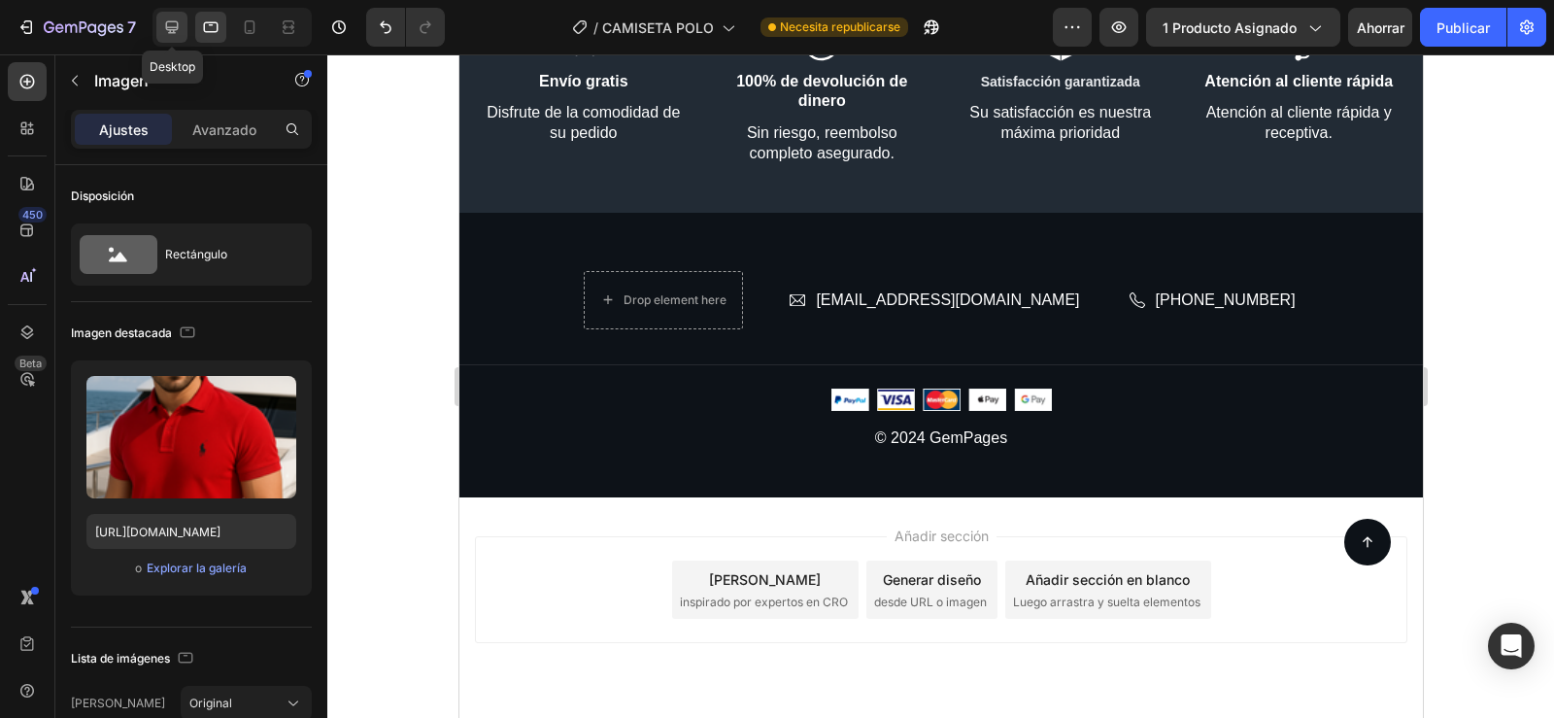
scroll to position [0, 0]
click at [166, 21] on icon at bounding box center [171, 26] width 19 height 19
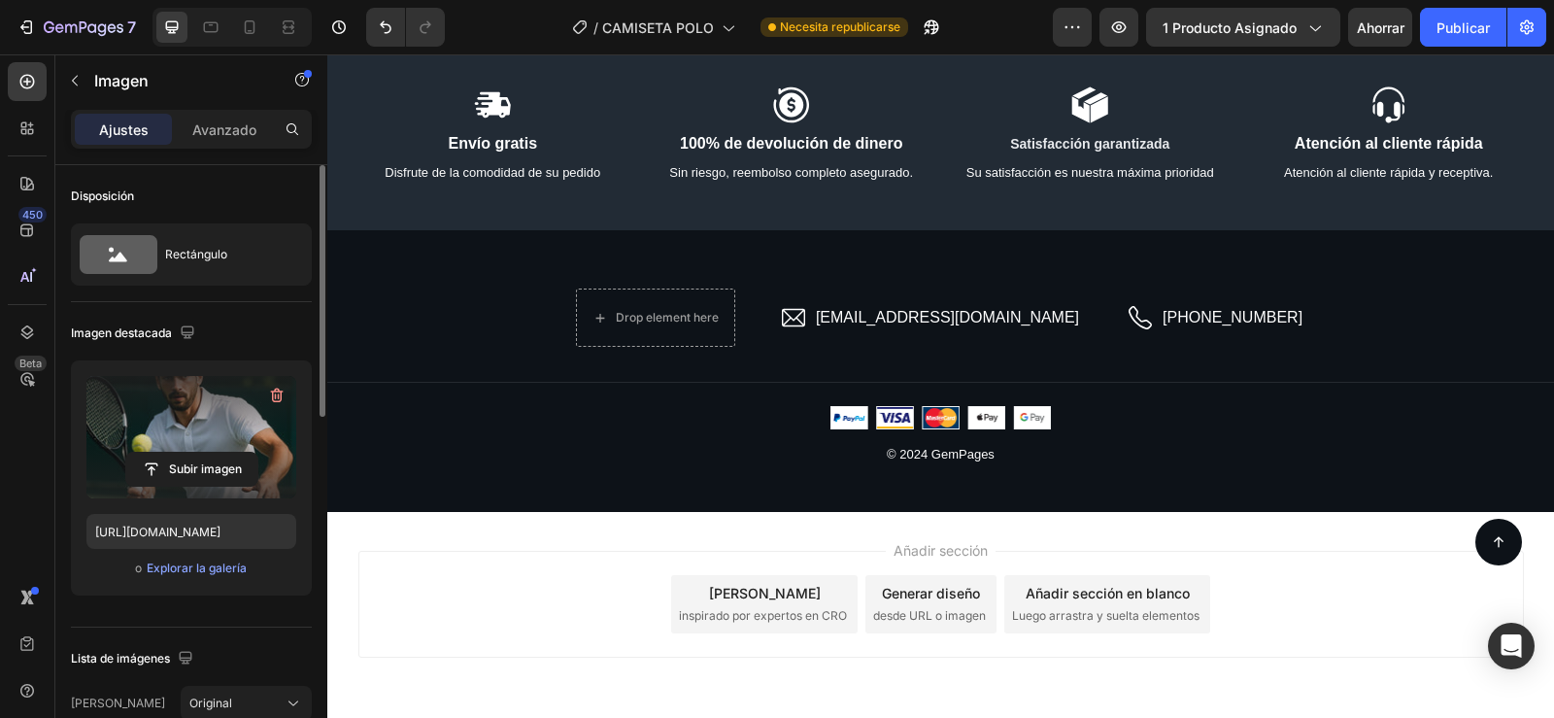
scroll to position [8129, 0]
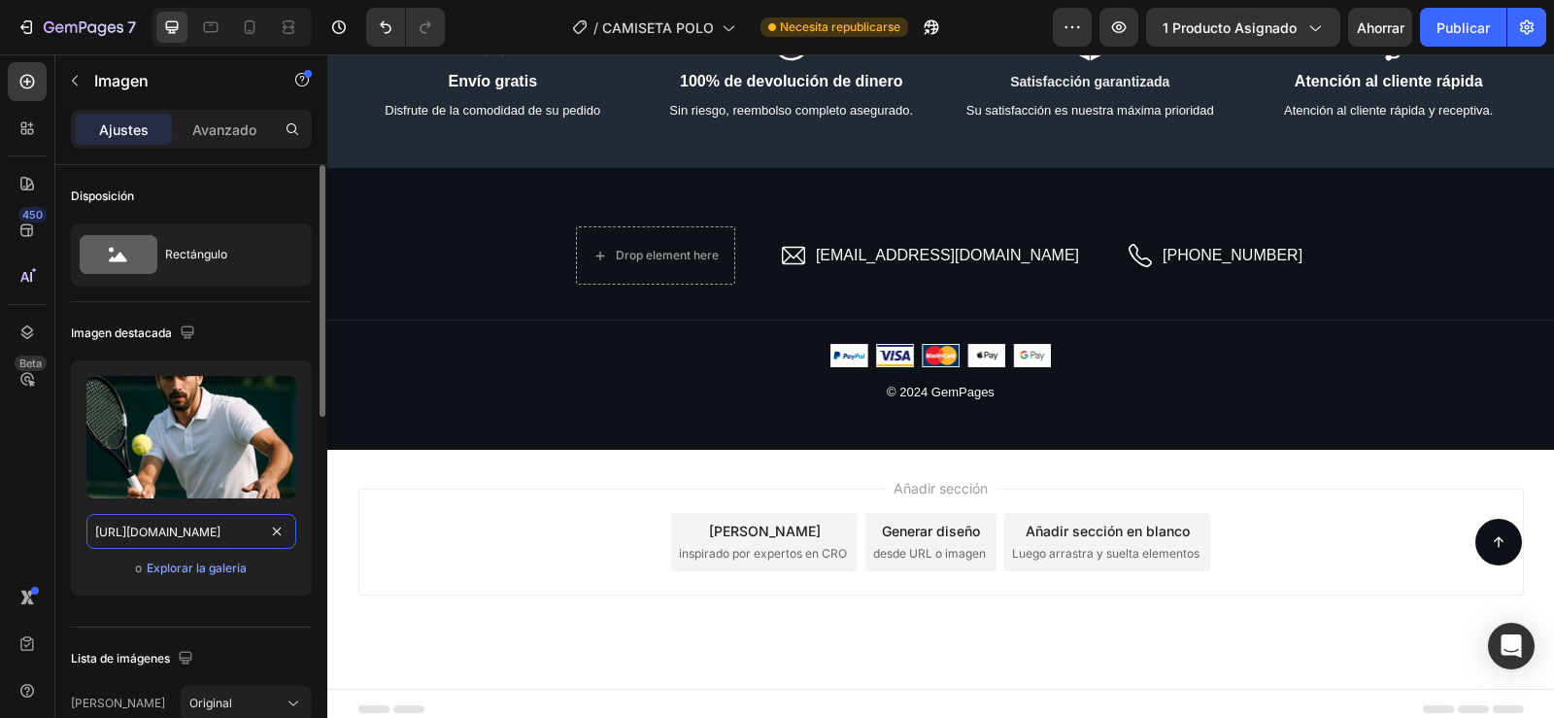
click at [152, 529] on input "[URL][DOMAIN_NAME]" at bounding box center [191, 531] width 210 height 35
paste input "[DOMAIN_NAME]"
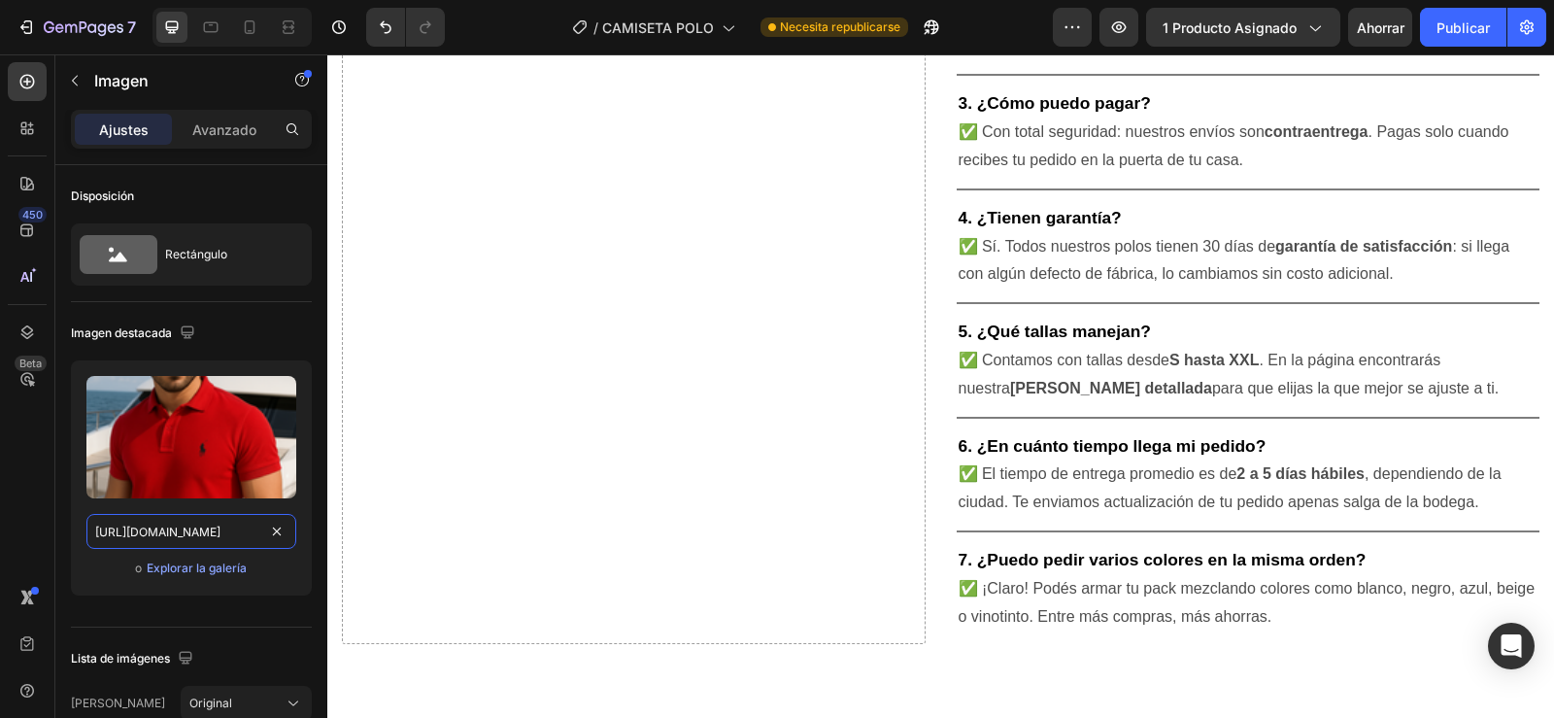
scroll to position [4675, 0]
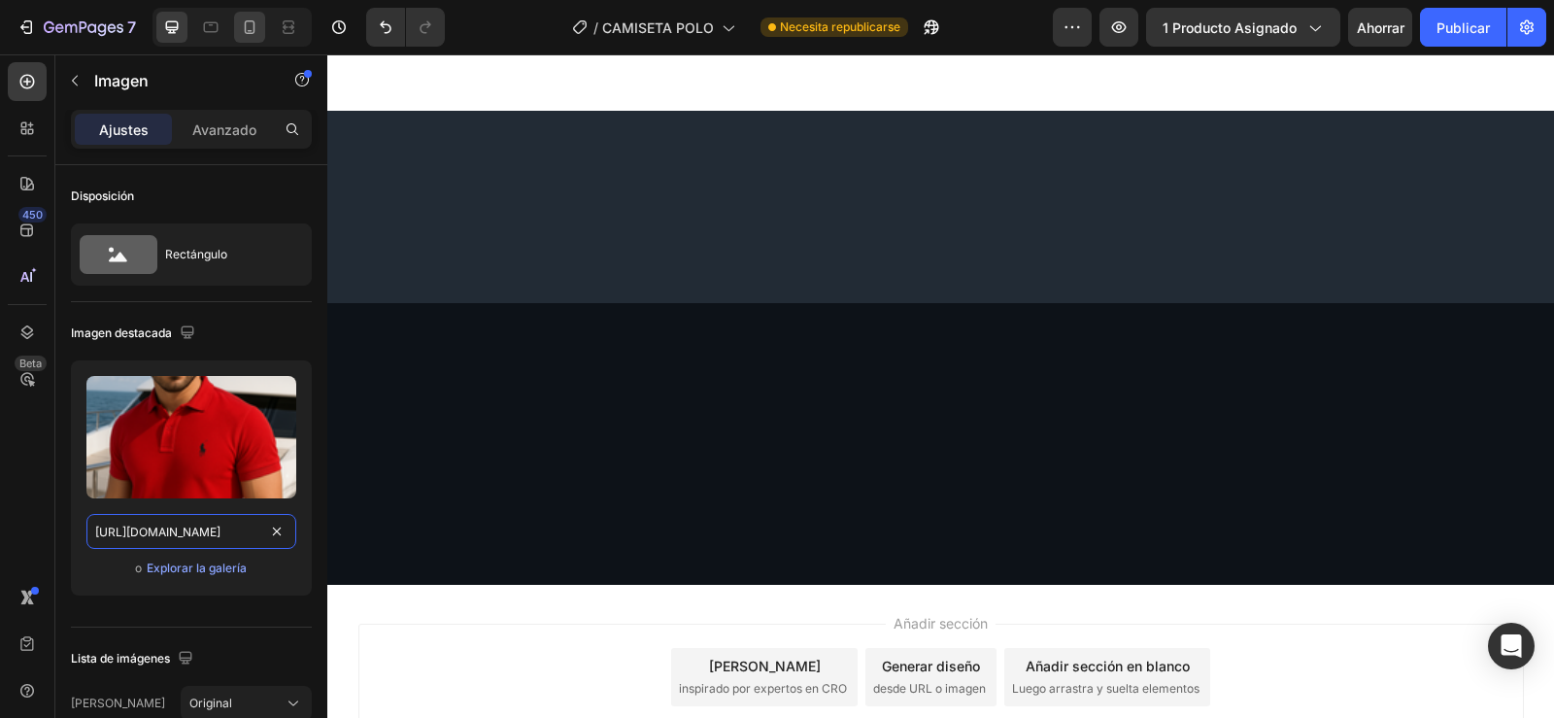
type input "[URL][DOMAIN_NAME]"
click at [258, 29] on icon at bounding box center [249, 26] width 19 height 19
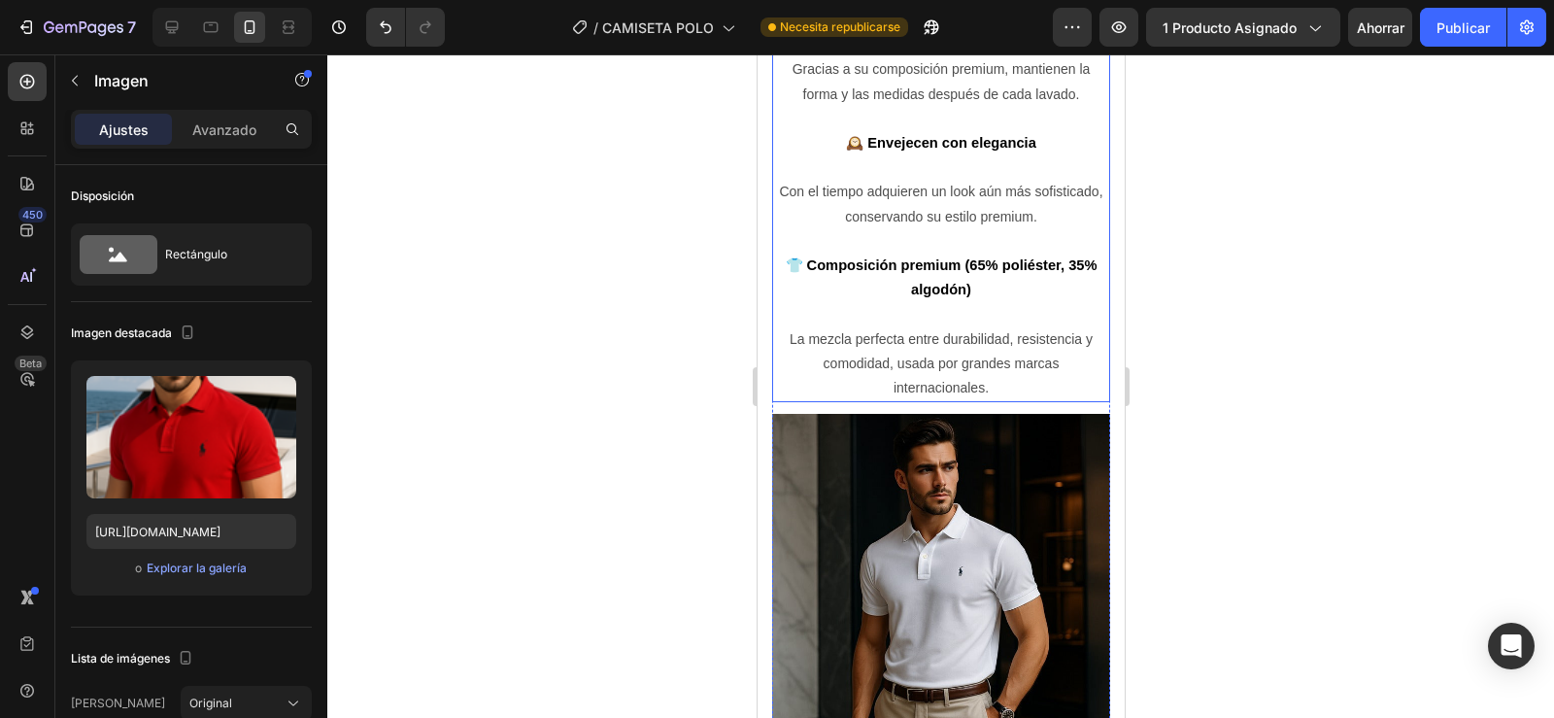
scroll to position [2820, 0]
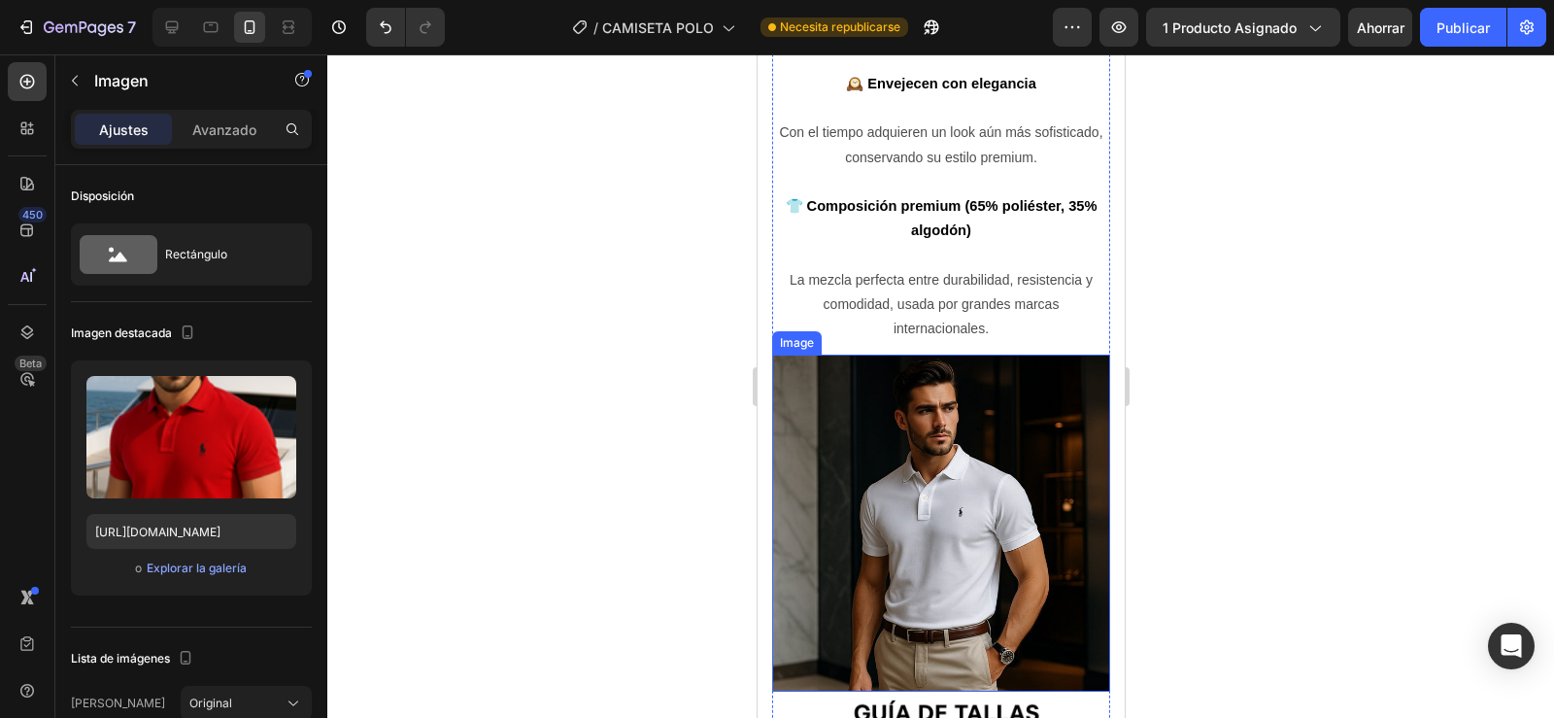
click at [932, 529] on img at bounding box center [940, 522] width 338 height 337
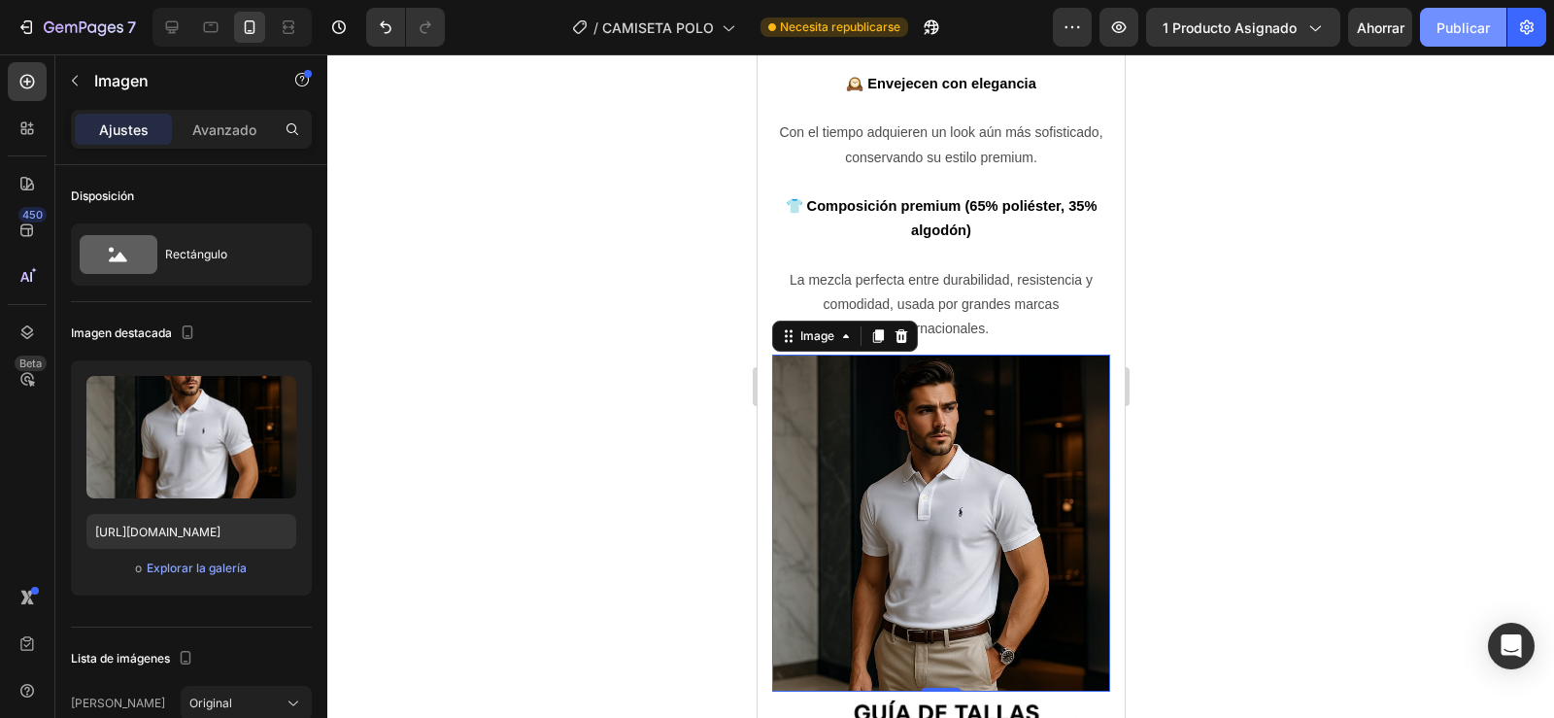
click at [1437, 41] on button "Publicar" at bounding box center [1463, 27] width 86 height 39
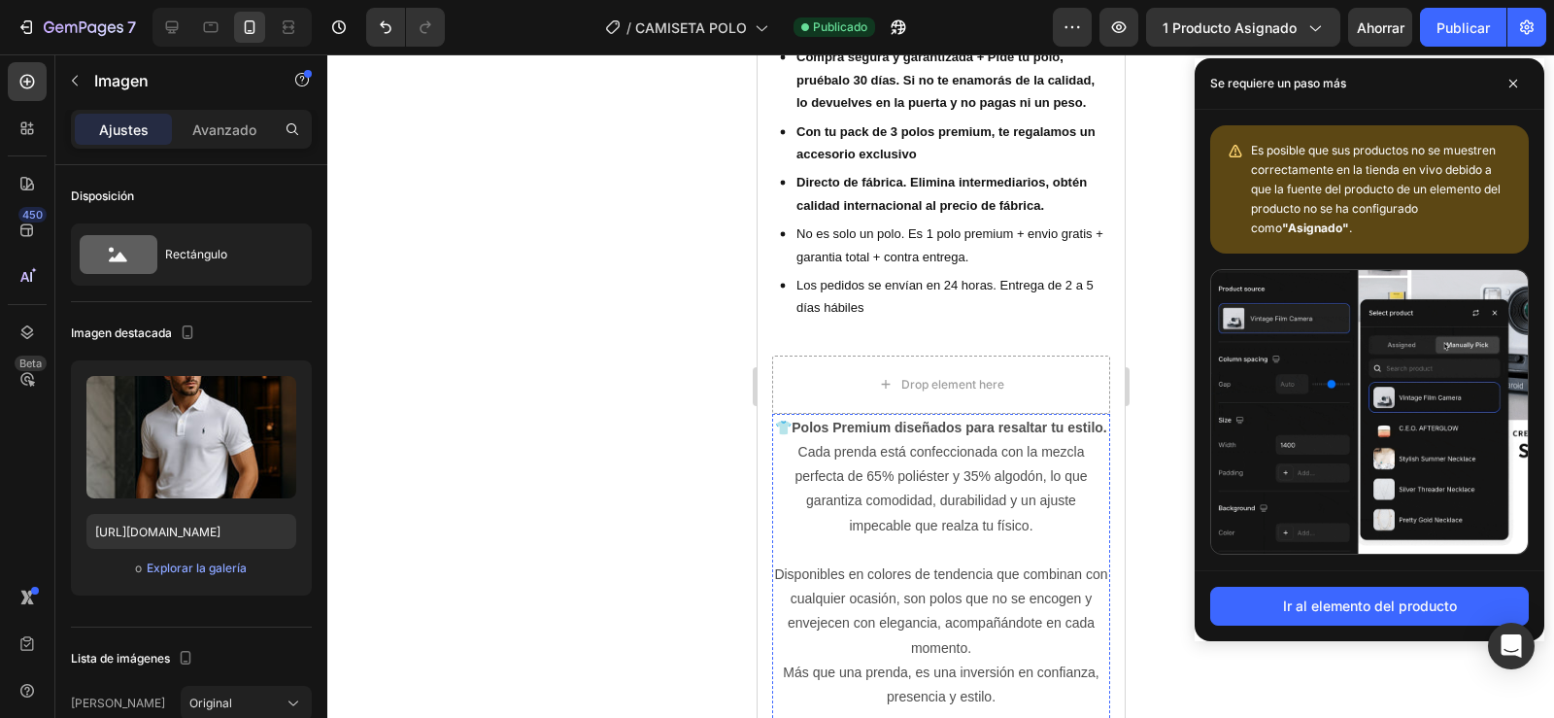
scroll to position [957, 0]
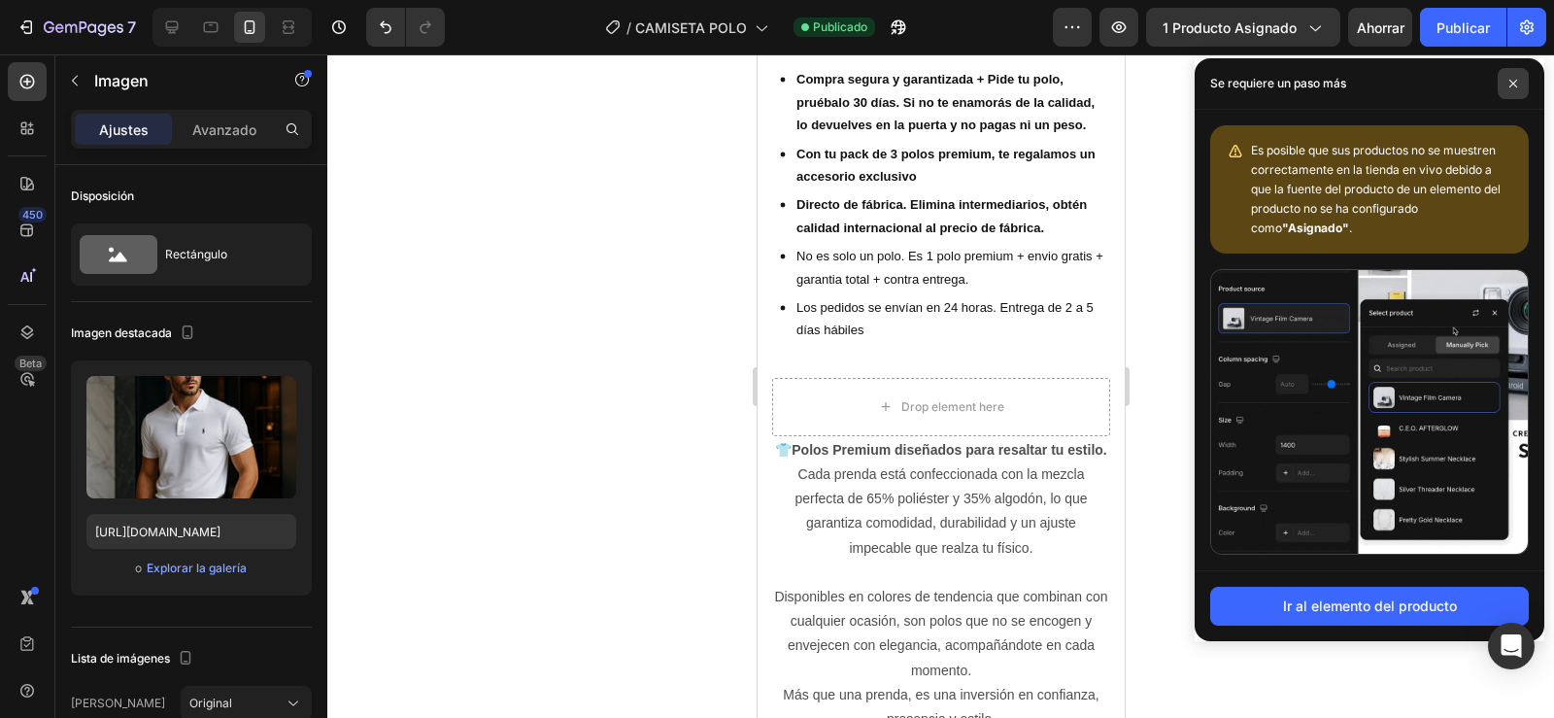
click at [1510, 83] on icon at bounding box center [1513, 84] width 10 height 10
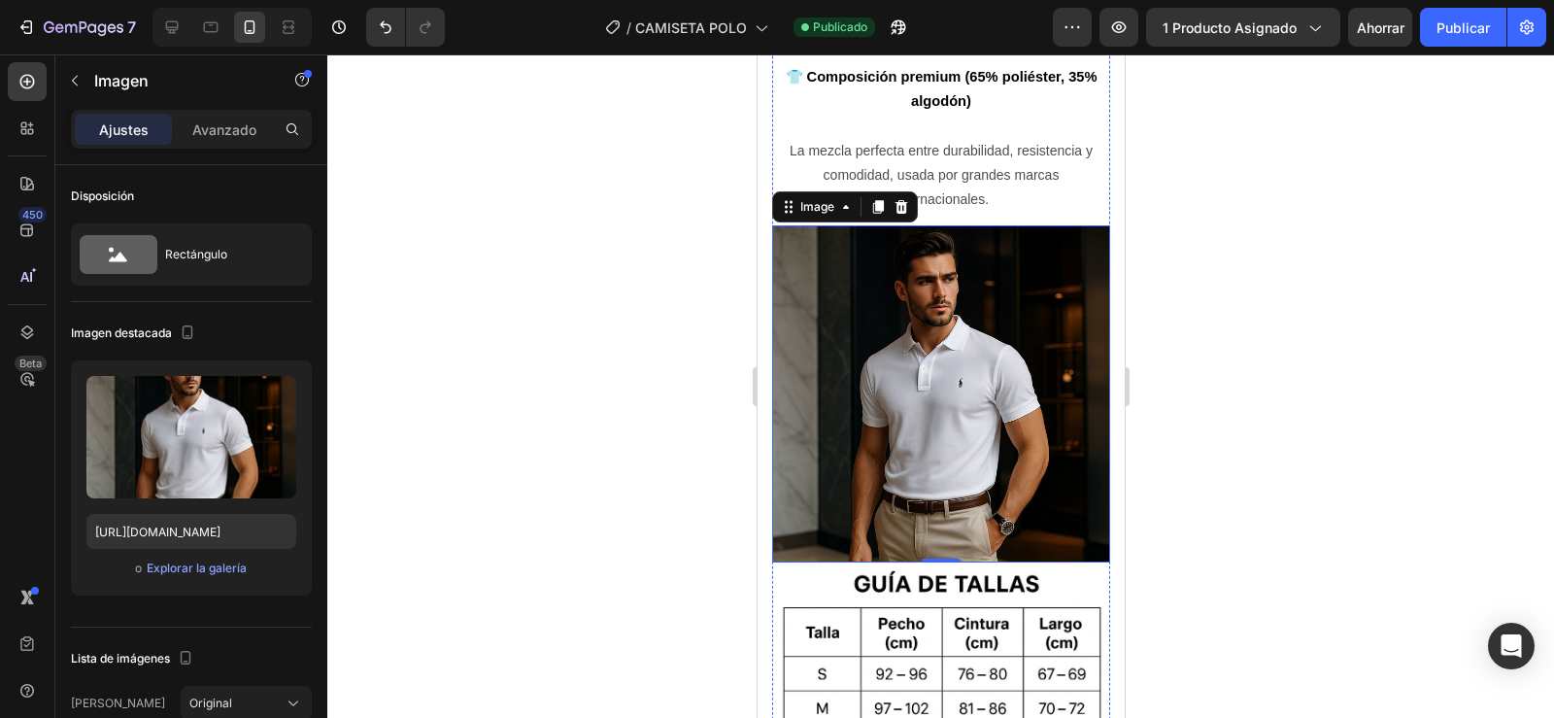
scroll to position [2950, 0]
click at [914, 419] on img at bounding box center [940, 392] width 338 height 337
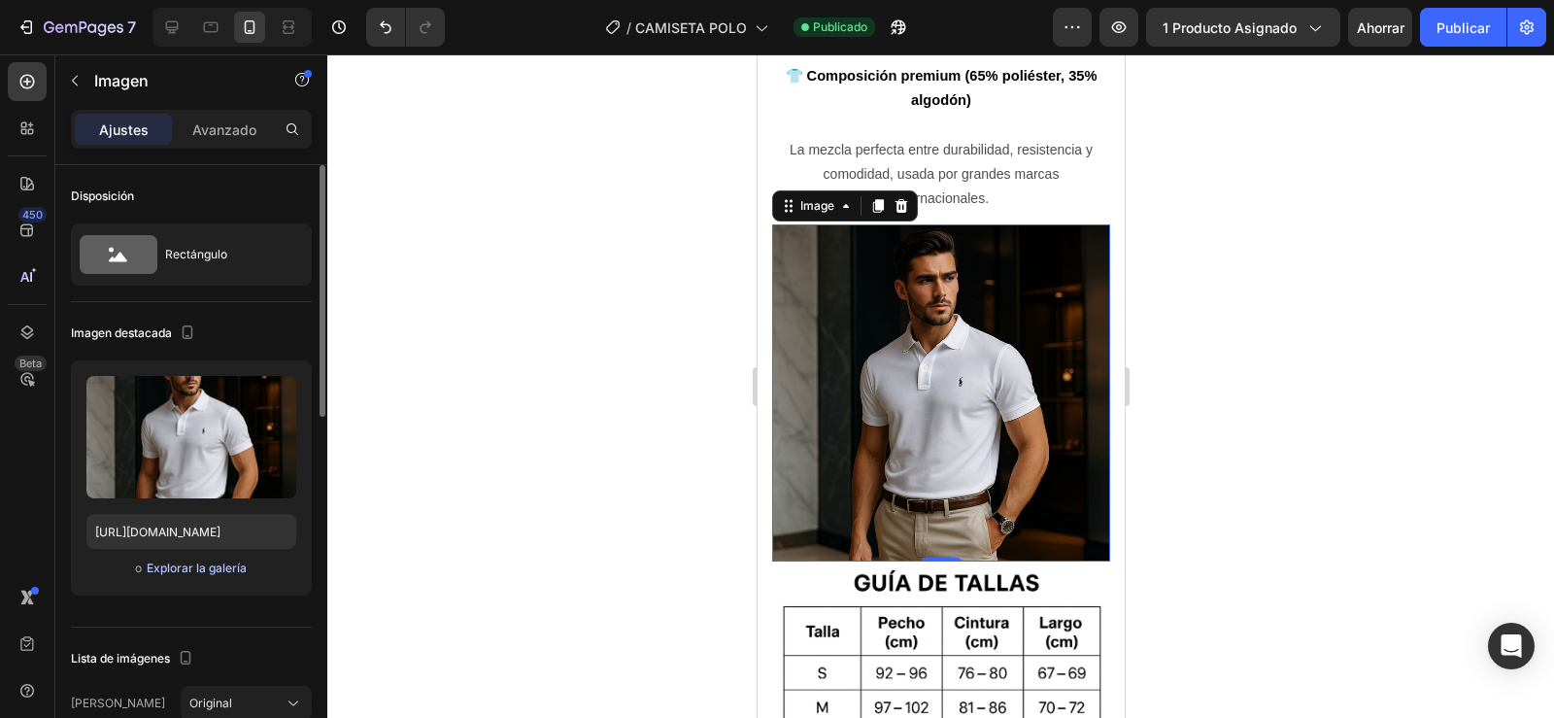
click at [218, 566] on font "Explorar la galería" at bounding box center [197, 567] width 100 height 15
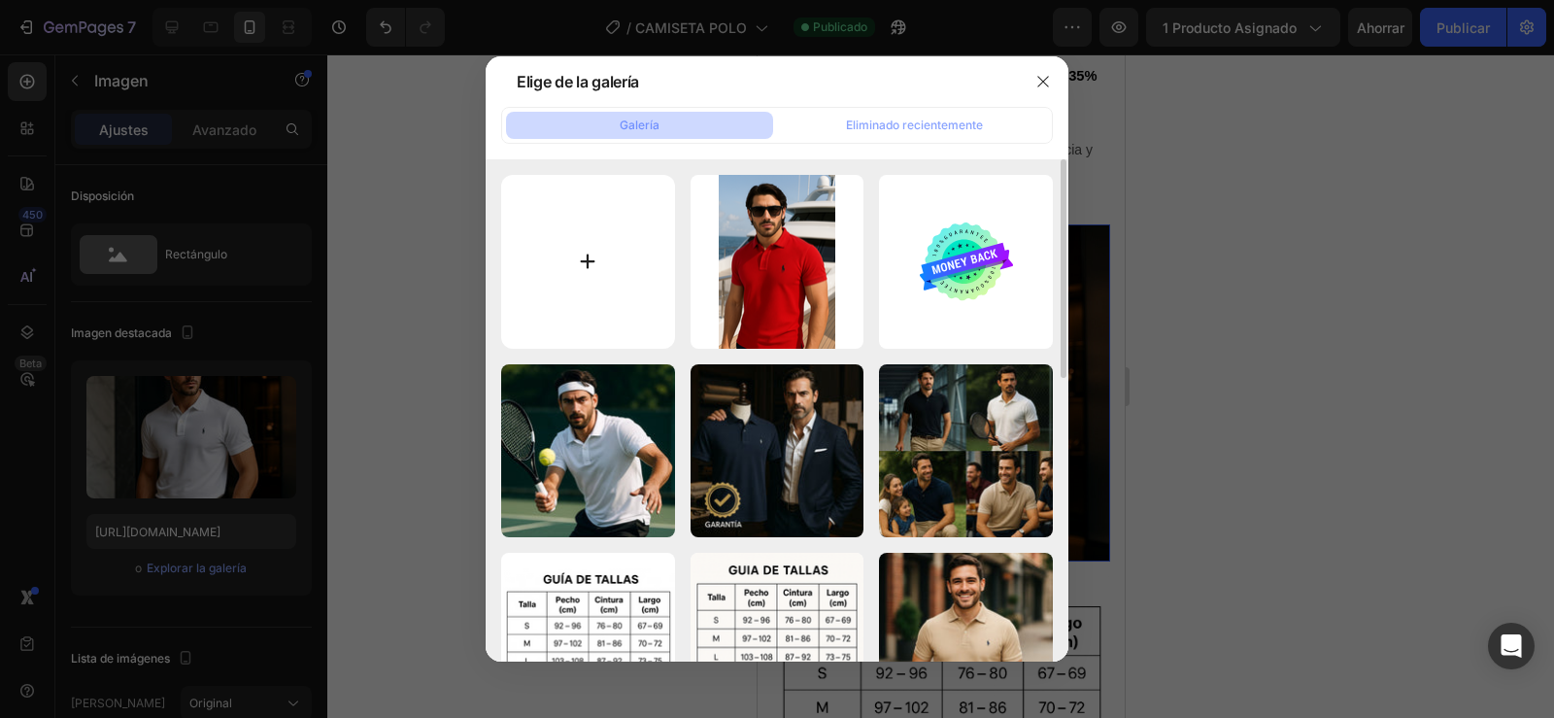
click at [590, 272] on input "file" at bounding box center [588, 262] width 174 height 174
type input "C:\fakepath\ChatGPT Image [DATE], 04_35_03 p.m..png"
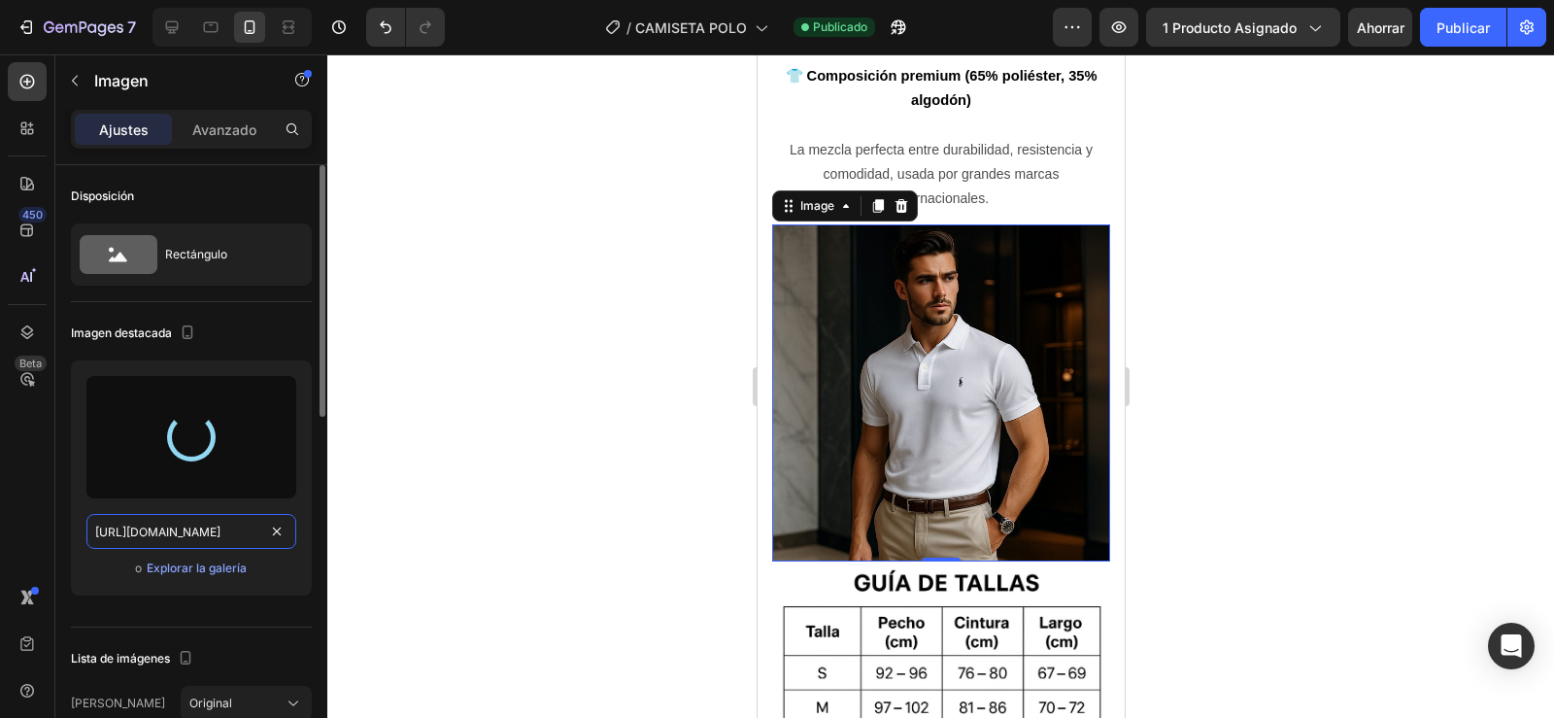
click at [187, 534] on input "[URL][DOMAIN_NAME]" at bounding box center [191, 531] width 210 height 35
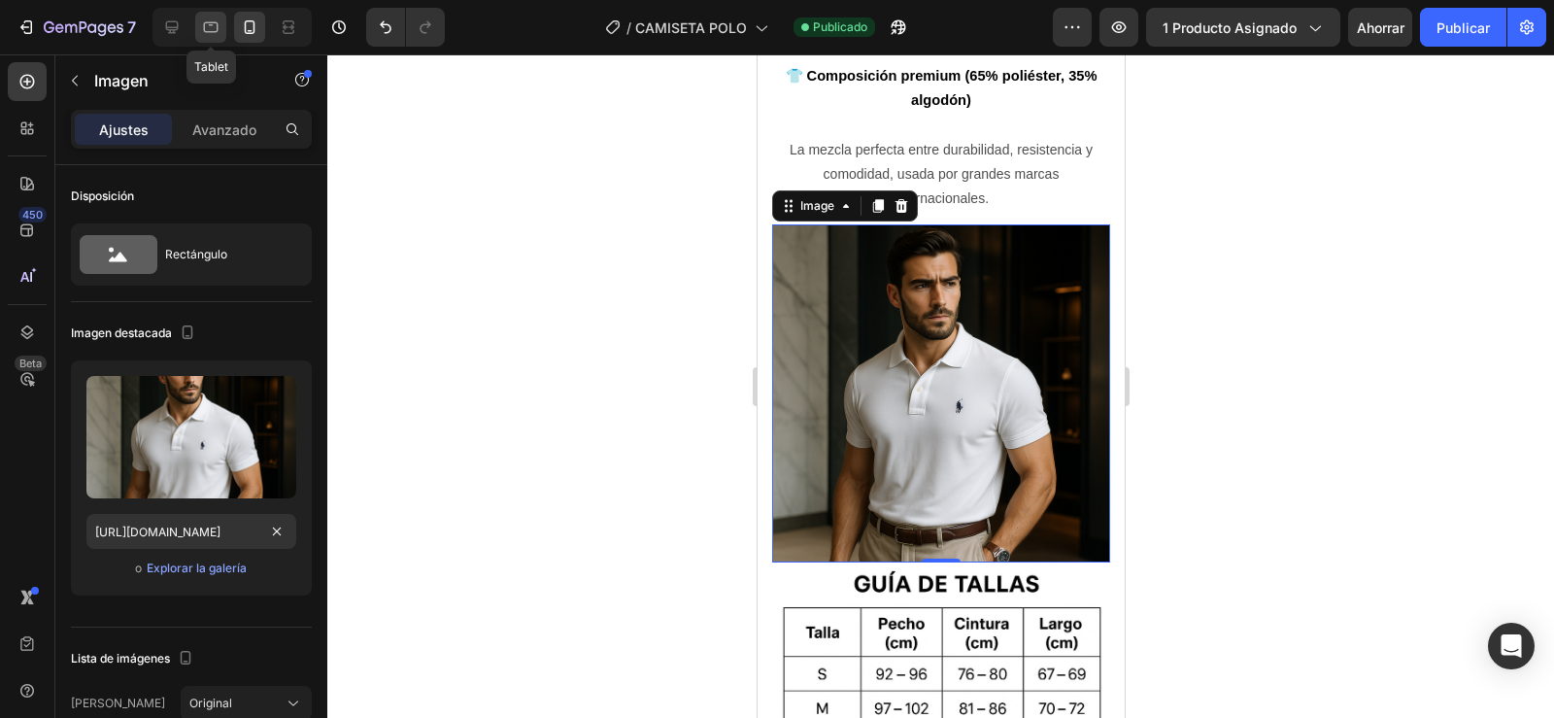
click at [206, 19] on icon at bounding box center [210, 26] width 19 height 19
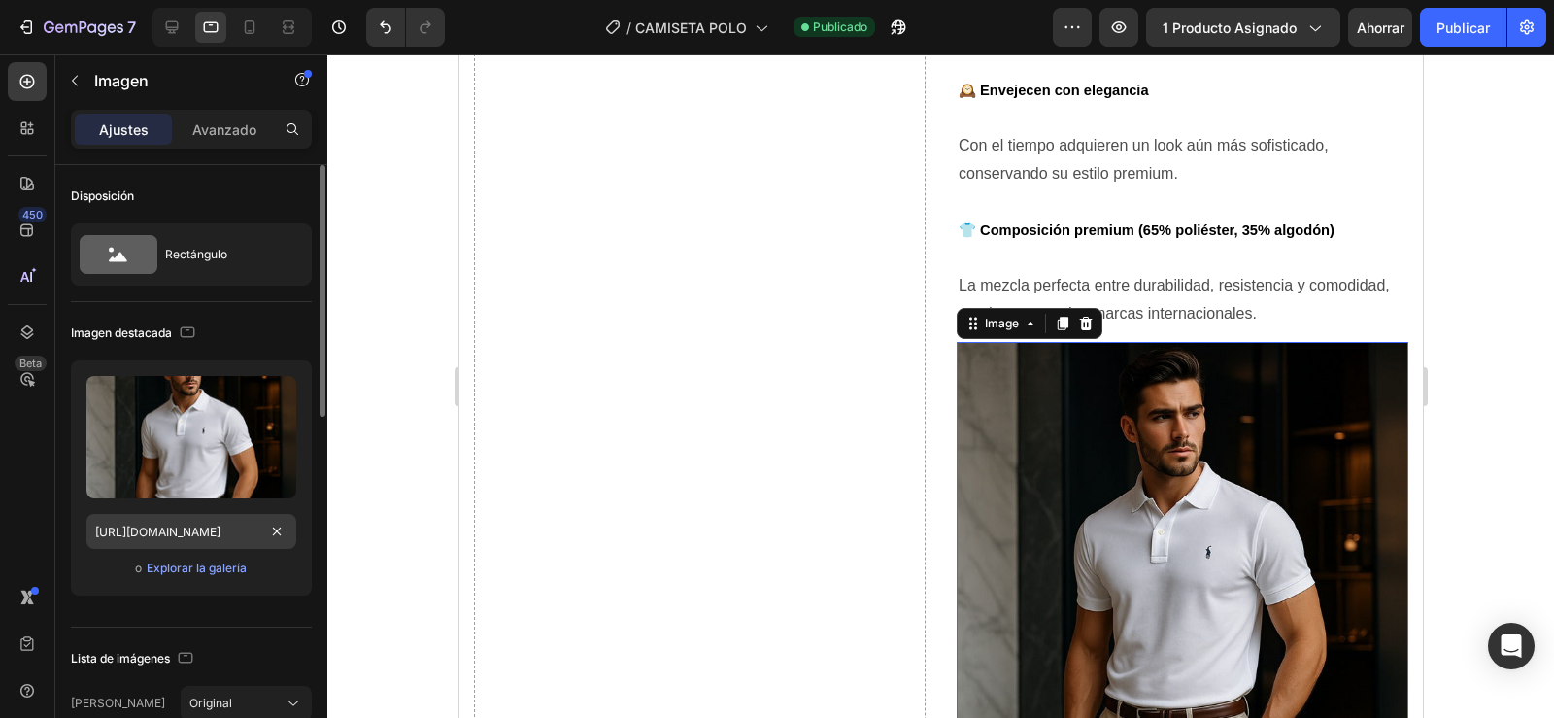
scroll to position [3115, 0]
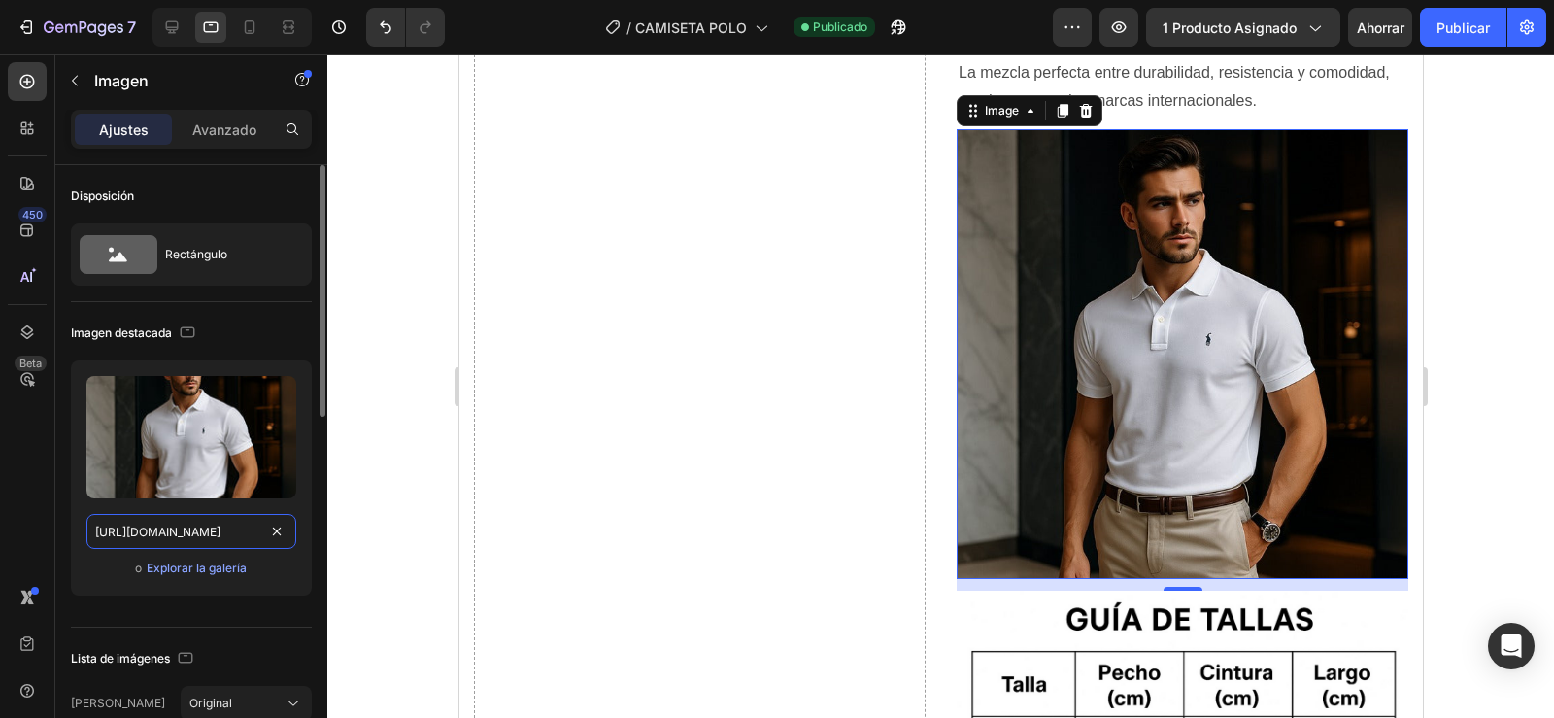
click at [191, 546] on input "[URL][DOMAIN_NAME]" at bounding box center [191, 531] width 210 height 35
paste input "[DOMAIN_NAME]"
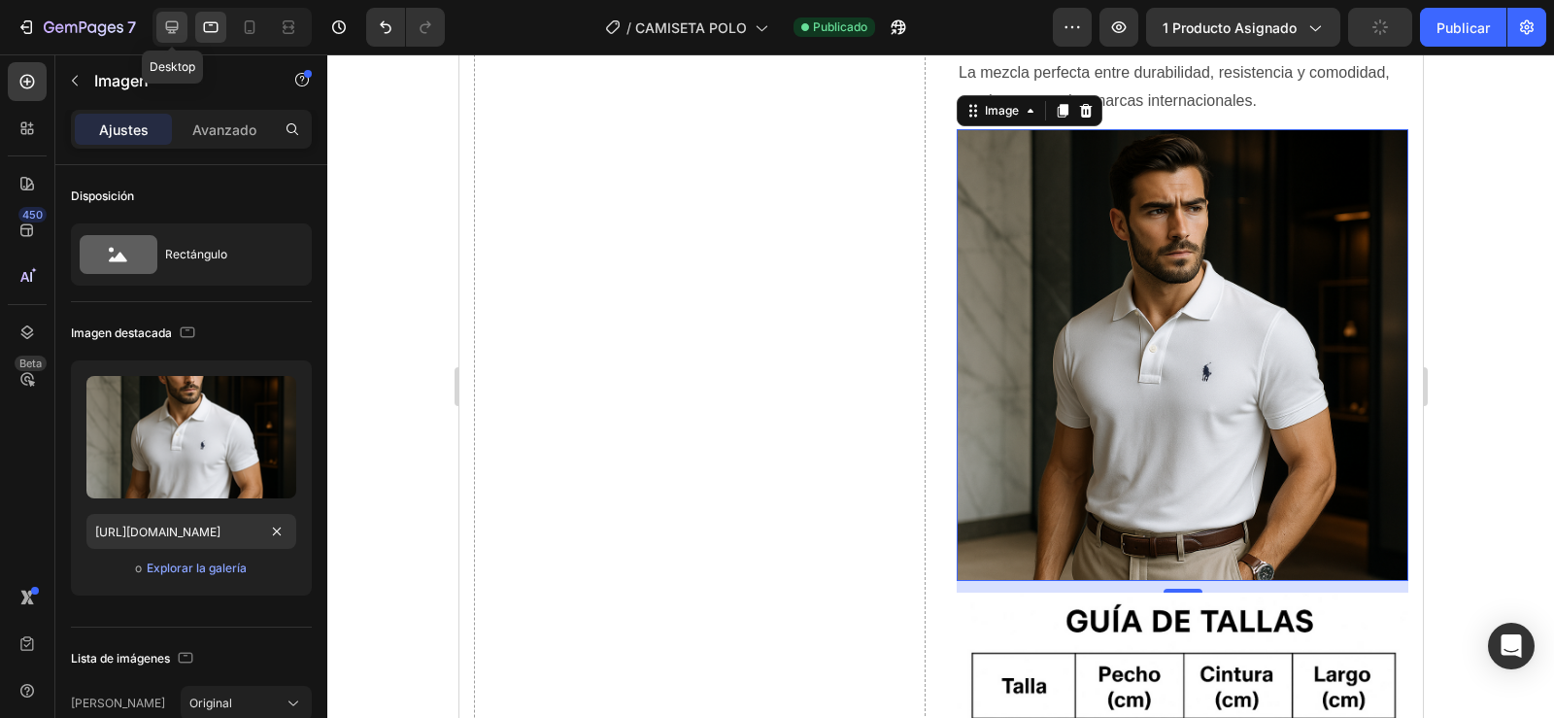
scroll to position [0, 0]
click at [168, 30] on icon at bounding box center [172, 27] width 13 height 13
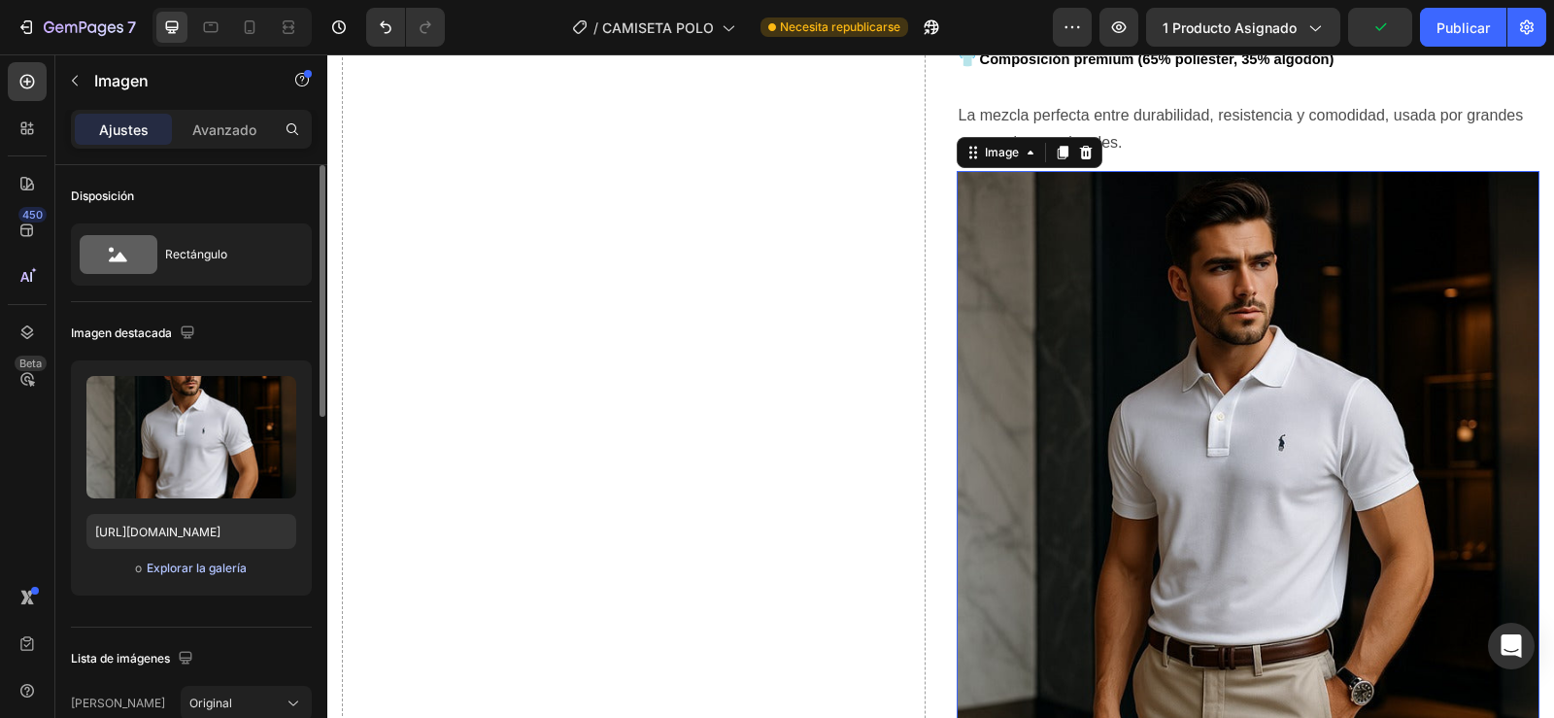
scroll to position [3158, 0]
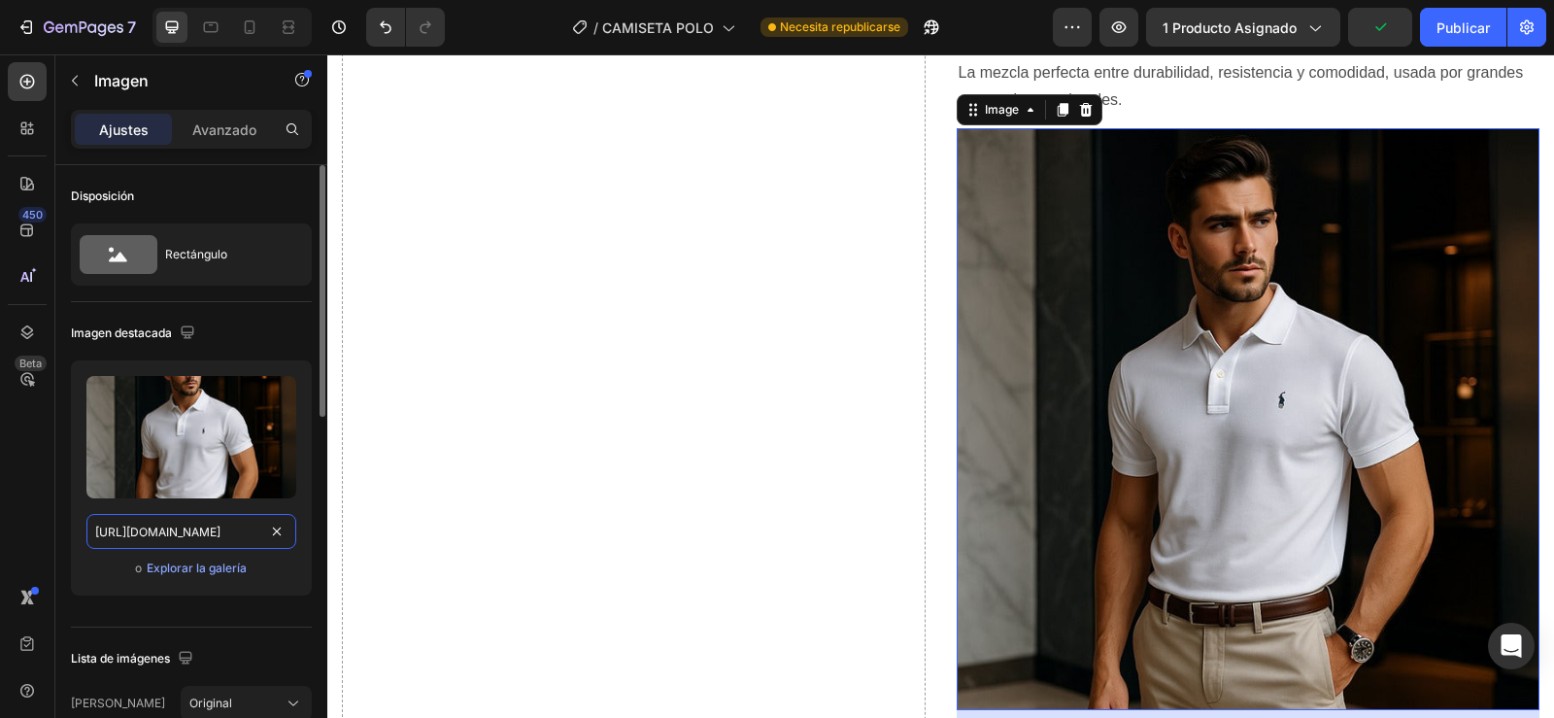
click at [195, 535] on input "[URL][DOMAIN_NAME]" at bounding box center [191, 531] width 210 height 35
paste input "[DOMAIN_NAME]"
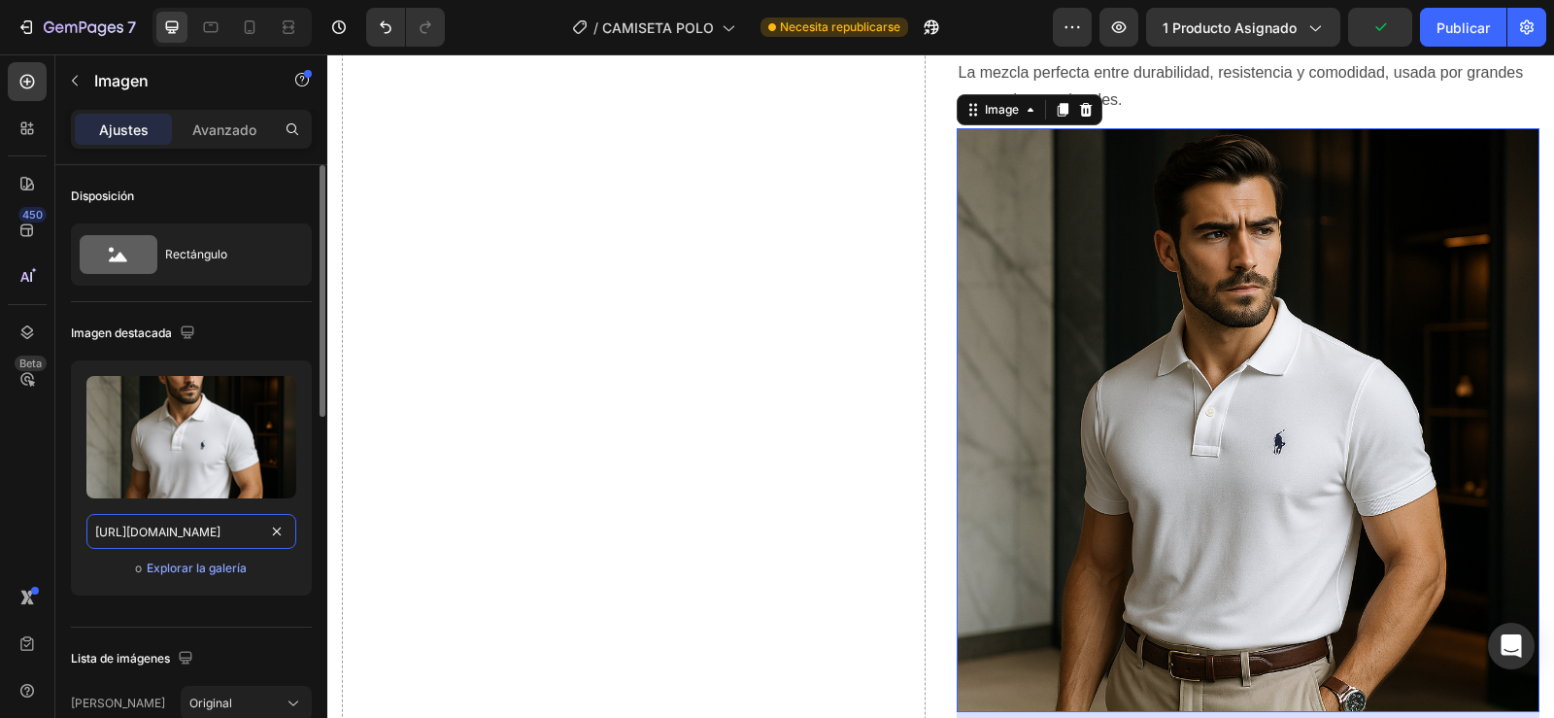
scroll to position [0, 594]
type input "[URL][DOMAIN_NAME]"
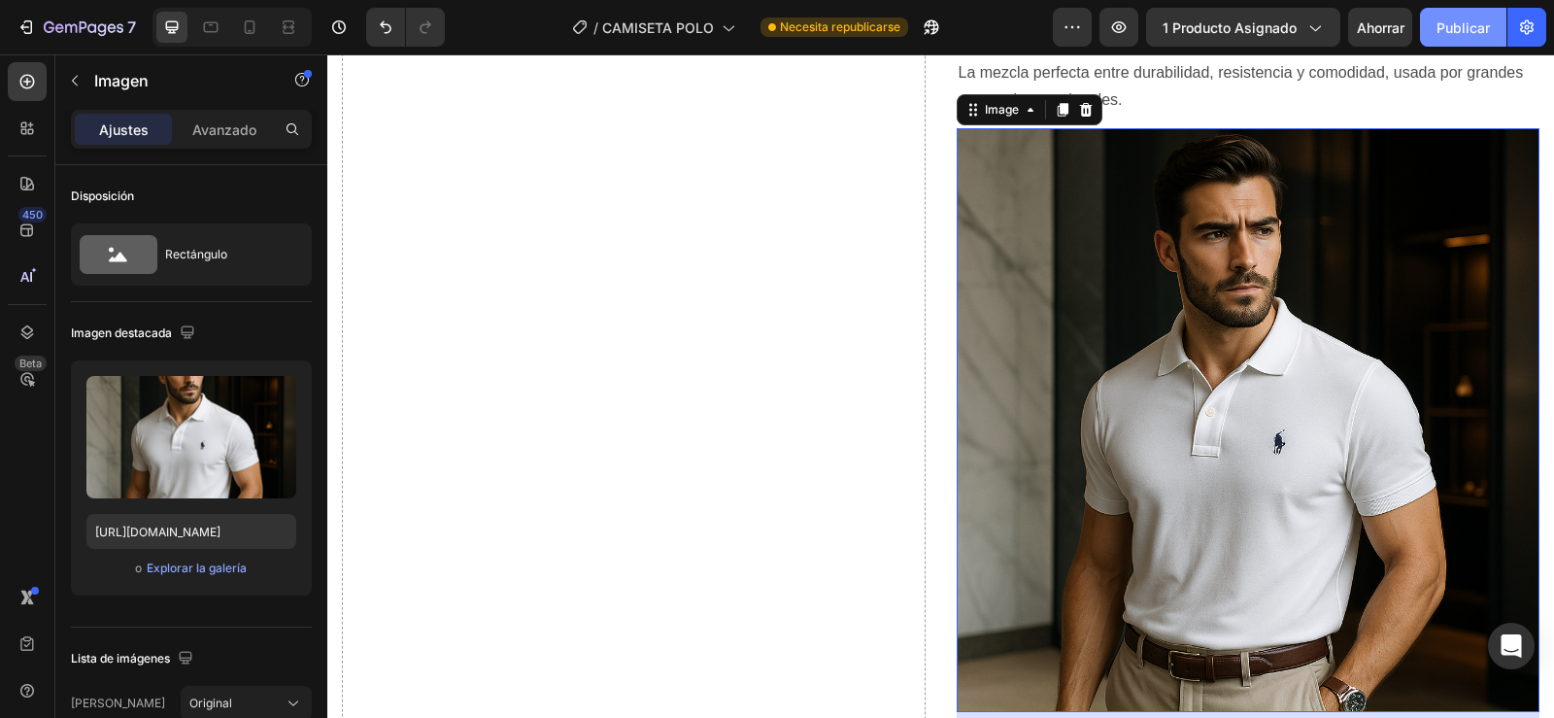
scroll to position [0, 0]
click at [1452, 31] on font "Publicar" at bounding box center [1462, 27] width 53 height 17
click at [247, 22] on icon at bounding box center [249, 26] width 19 height 19
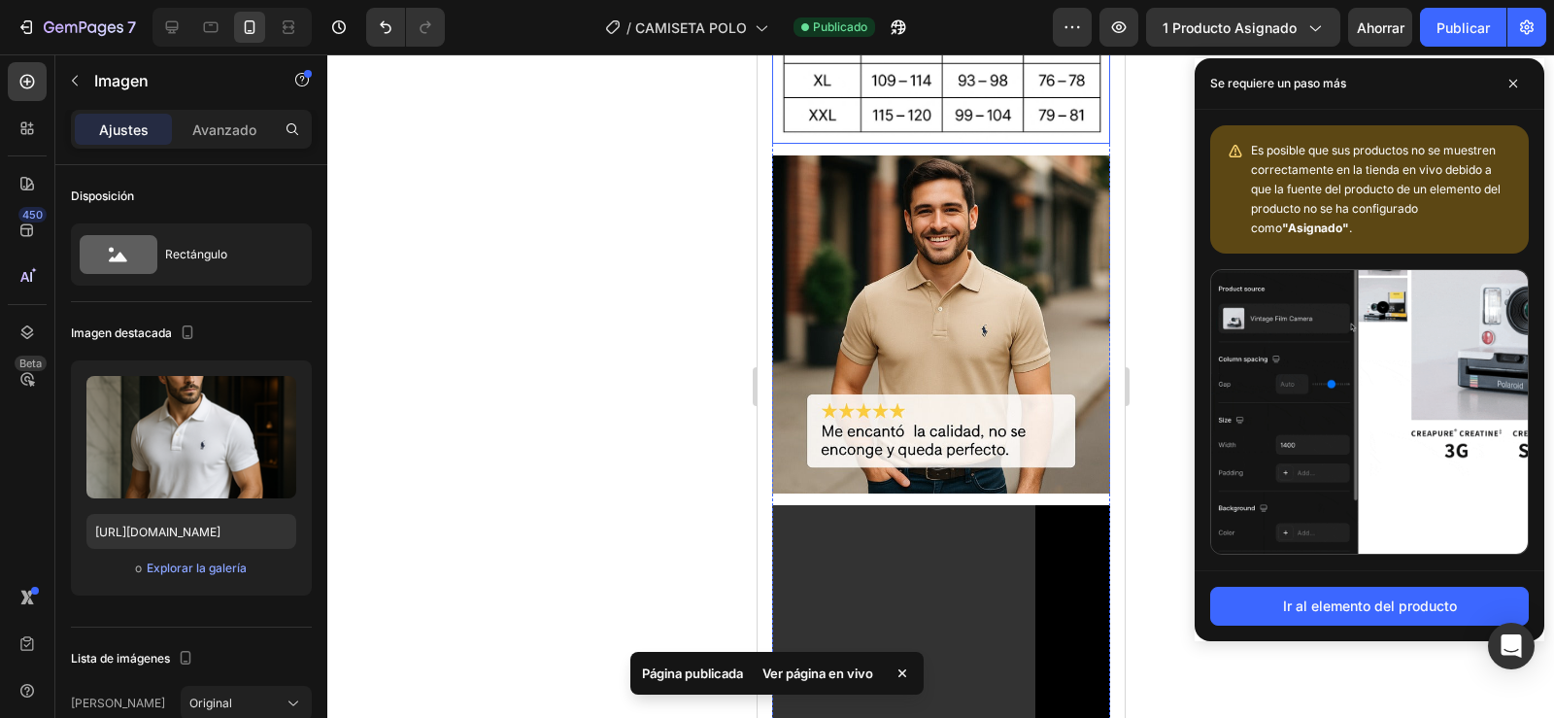
scroll to position [3654, 0]
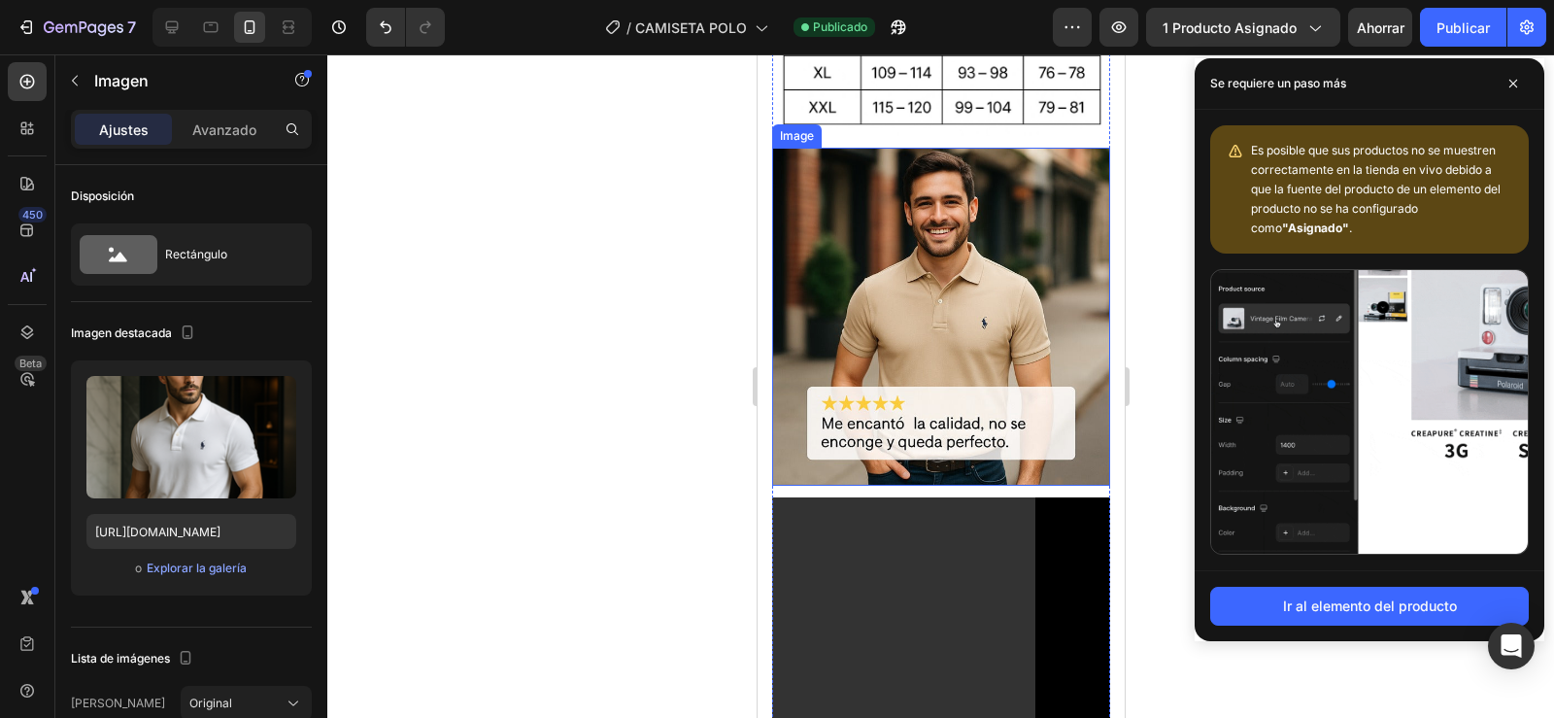
click at [945, 358] on img at bounding box center [940, 316] width 338 height 337
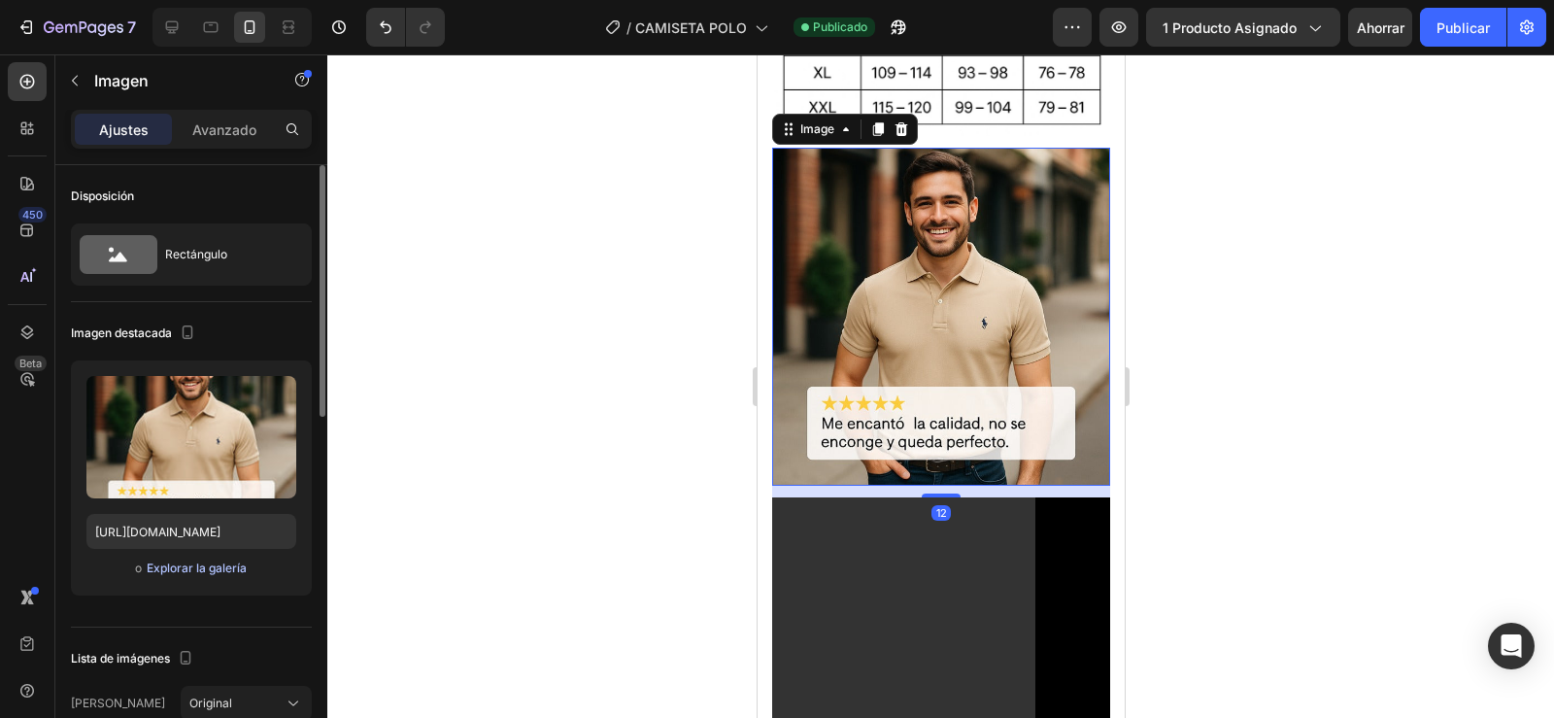
click at [189, 565] on font "Explorar la galería" at bounding box center [197, 567] width 100 height 15
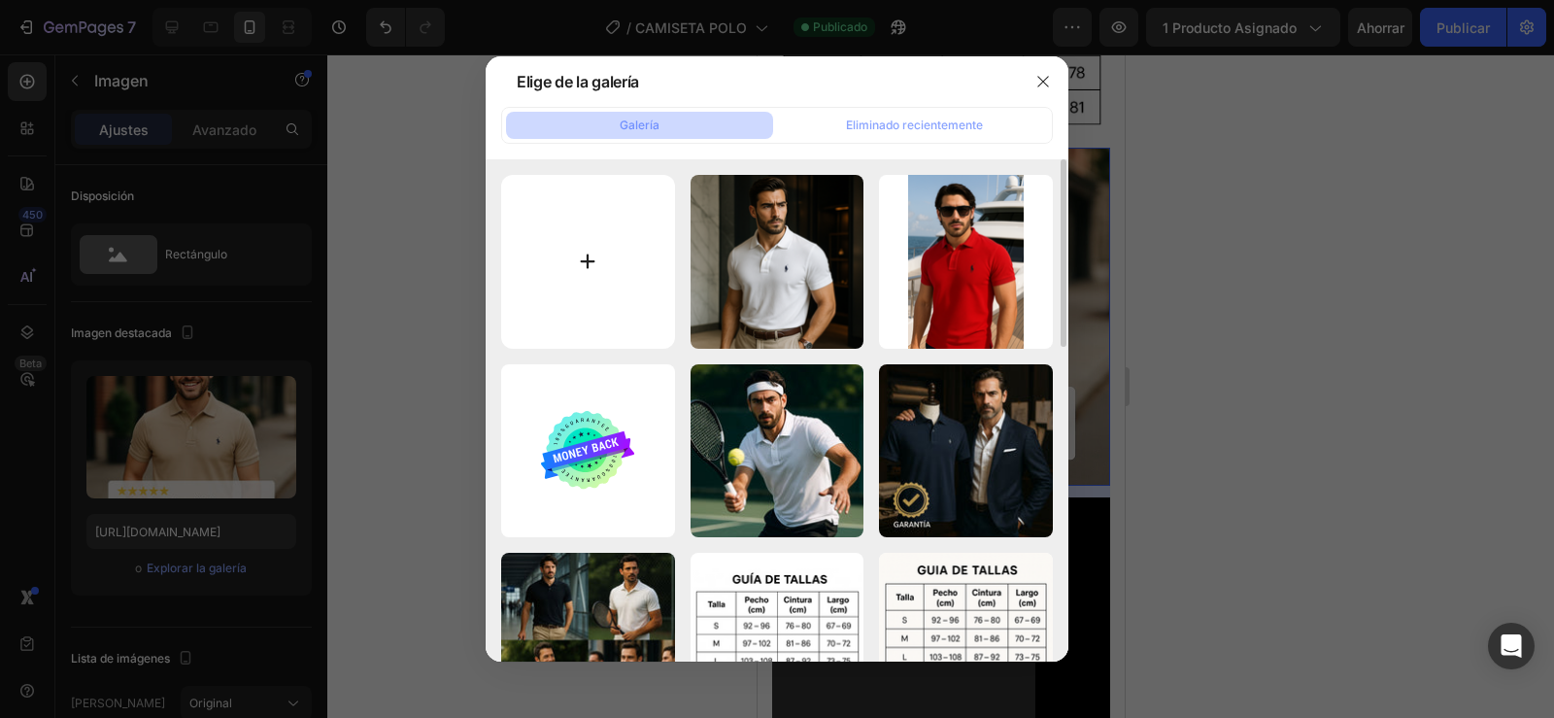
click at [621, 286] on input "file" at bounding box center [588, 262] width 174 height 174
type input "C:\fakepath\ChatGPT Image [DATE], 04_42_37 p.m..png"
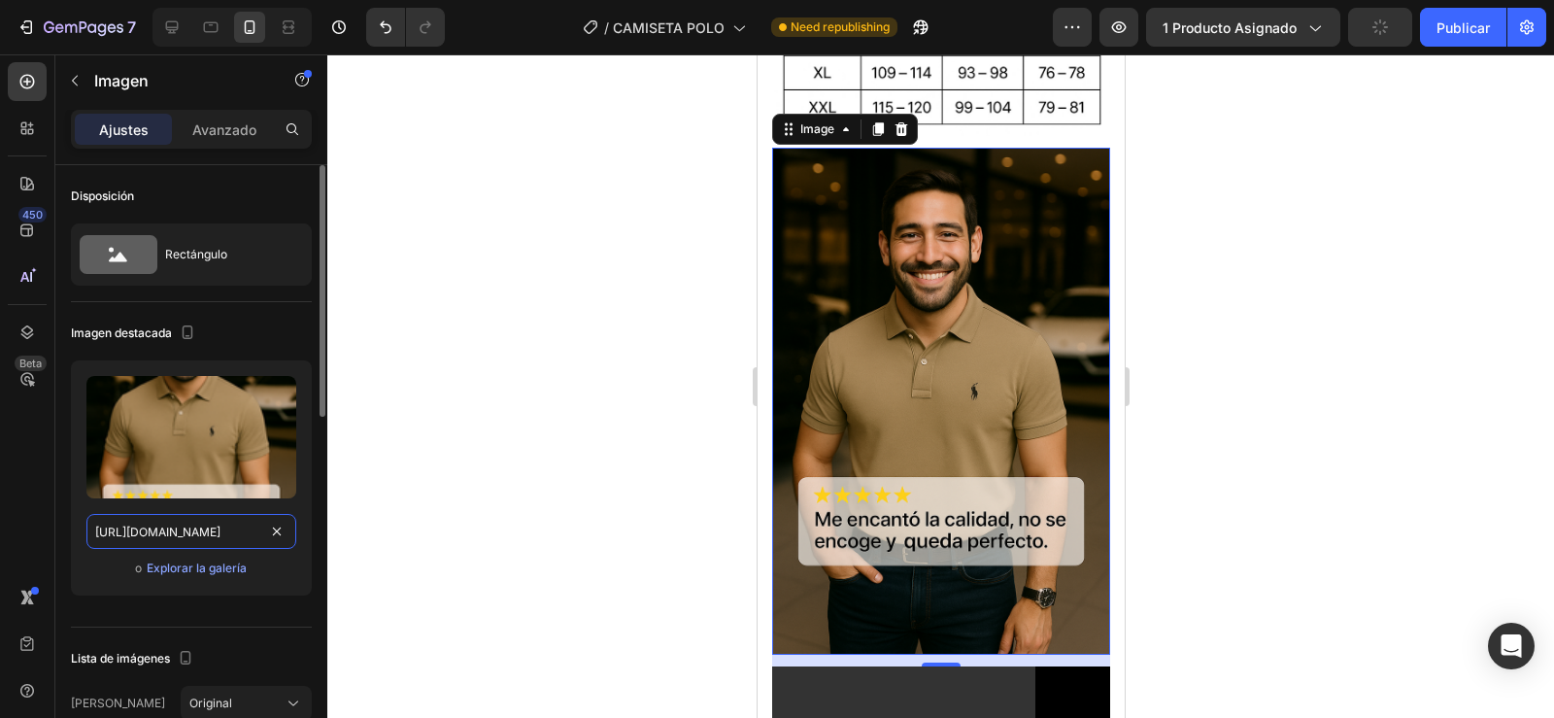
click at [190, 530] on input "[URL][DOMAIN_NAME]" at bounding box center [191, 531] width 210 height 35
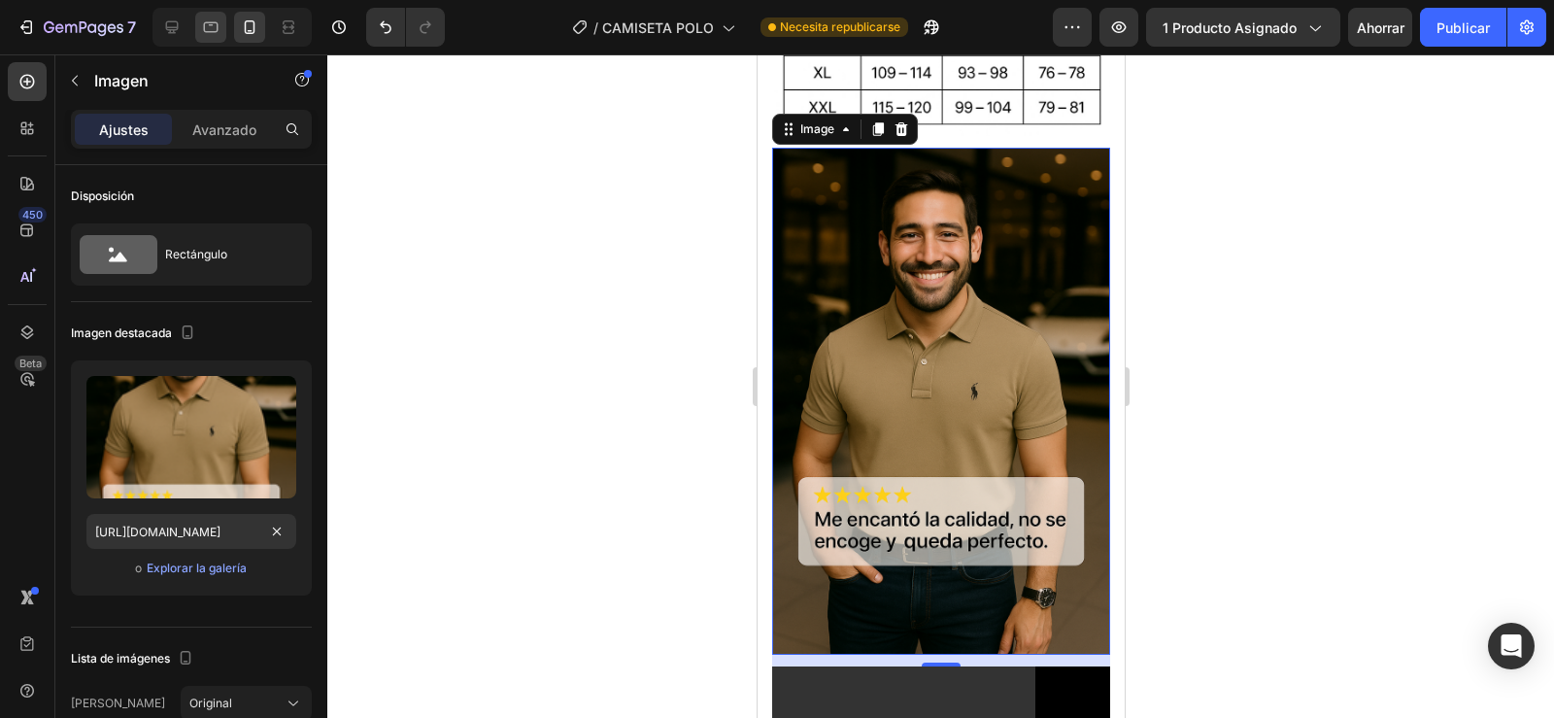
click at [209, 15] on div at bounding box center [210, 27] width 31 height 31
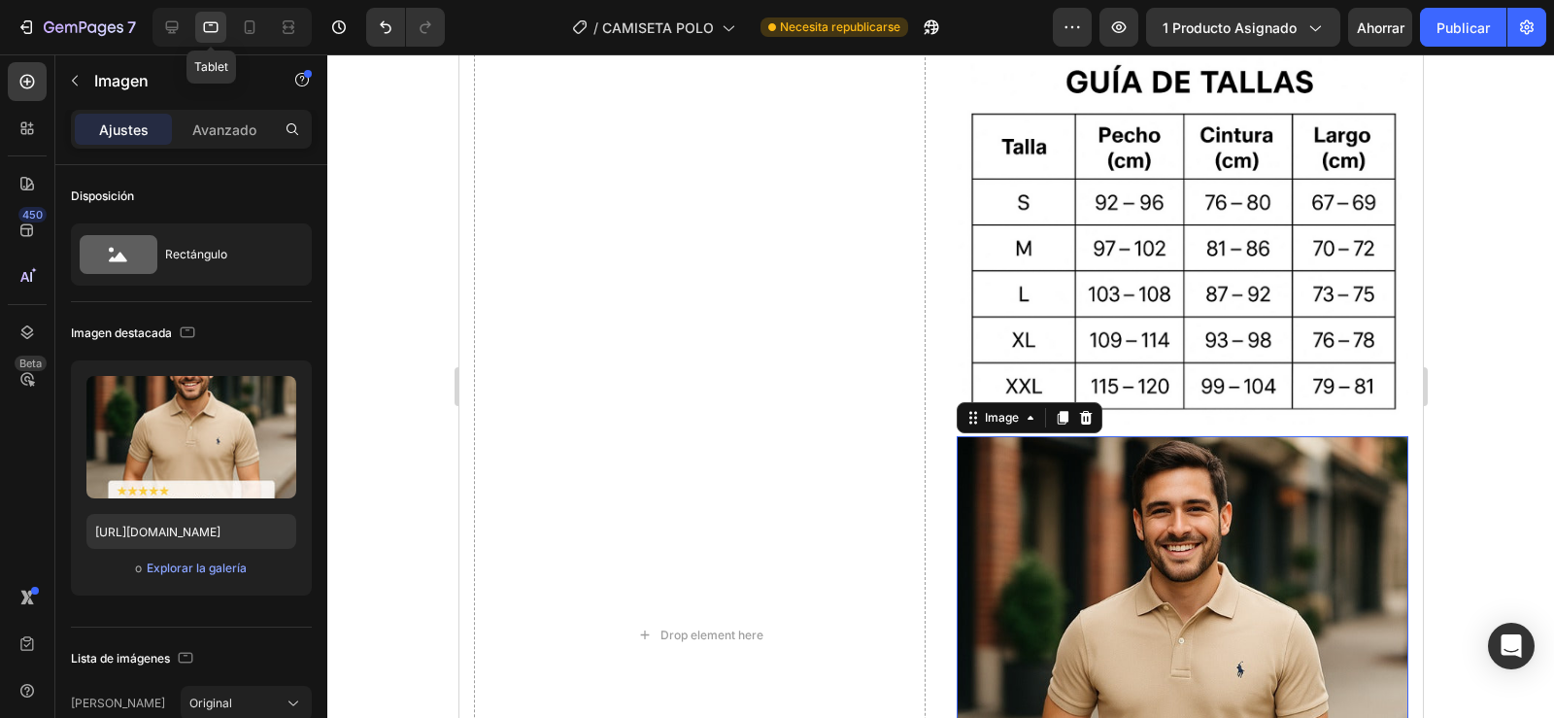
click at [209, 15] on div at bounding box center [210, 27] width 31 height 31
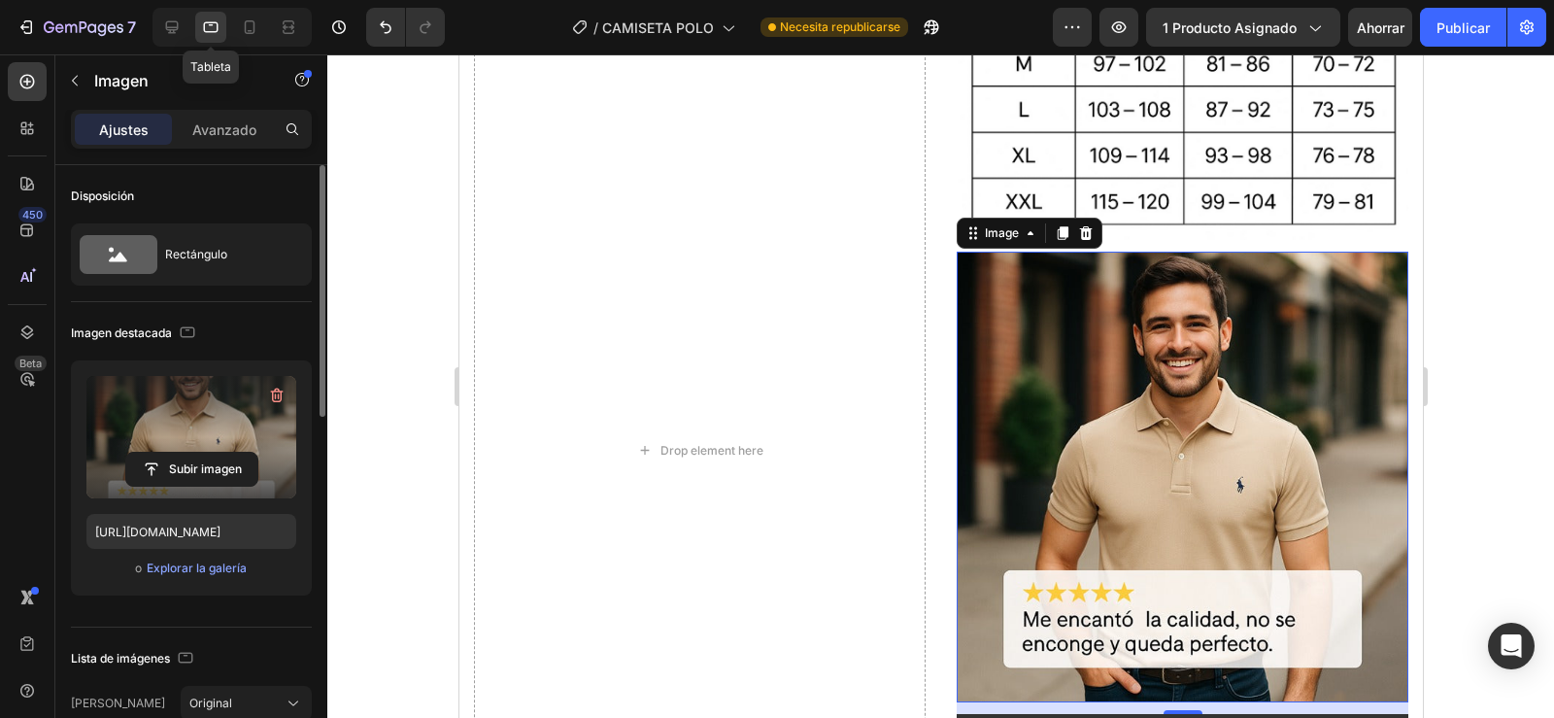
scroll to position [3949, 0]
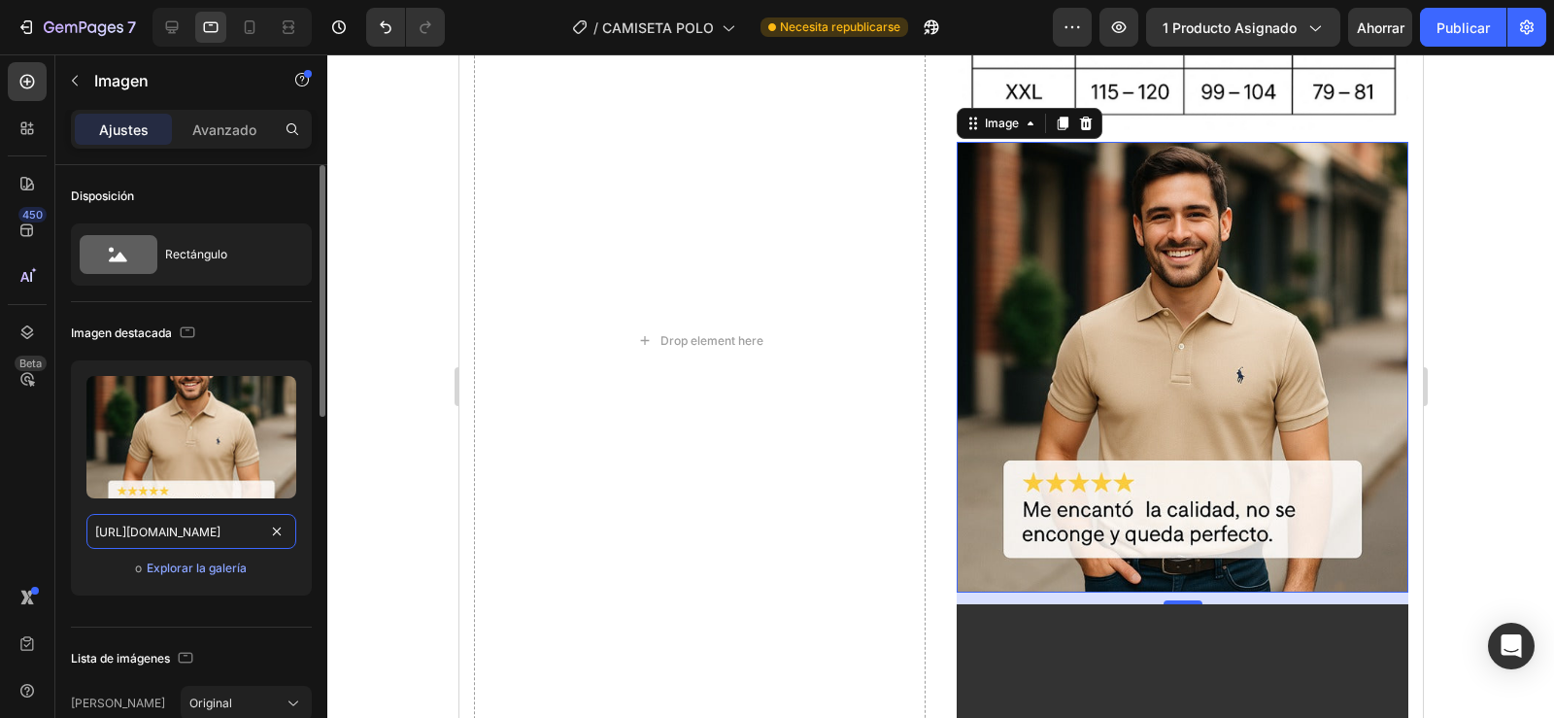
click at [204, 538] on input "[URL][DOMAIN_NAME]" at bounding box center [191, 531] width 210 height 35
paste input "[DOMAIN_NAME]"
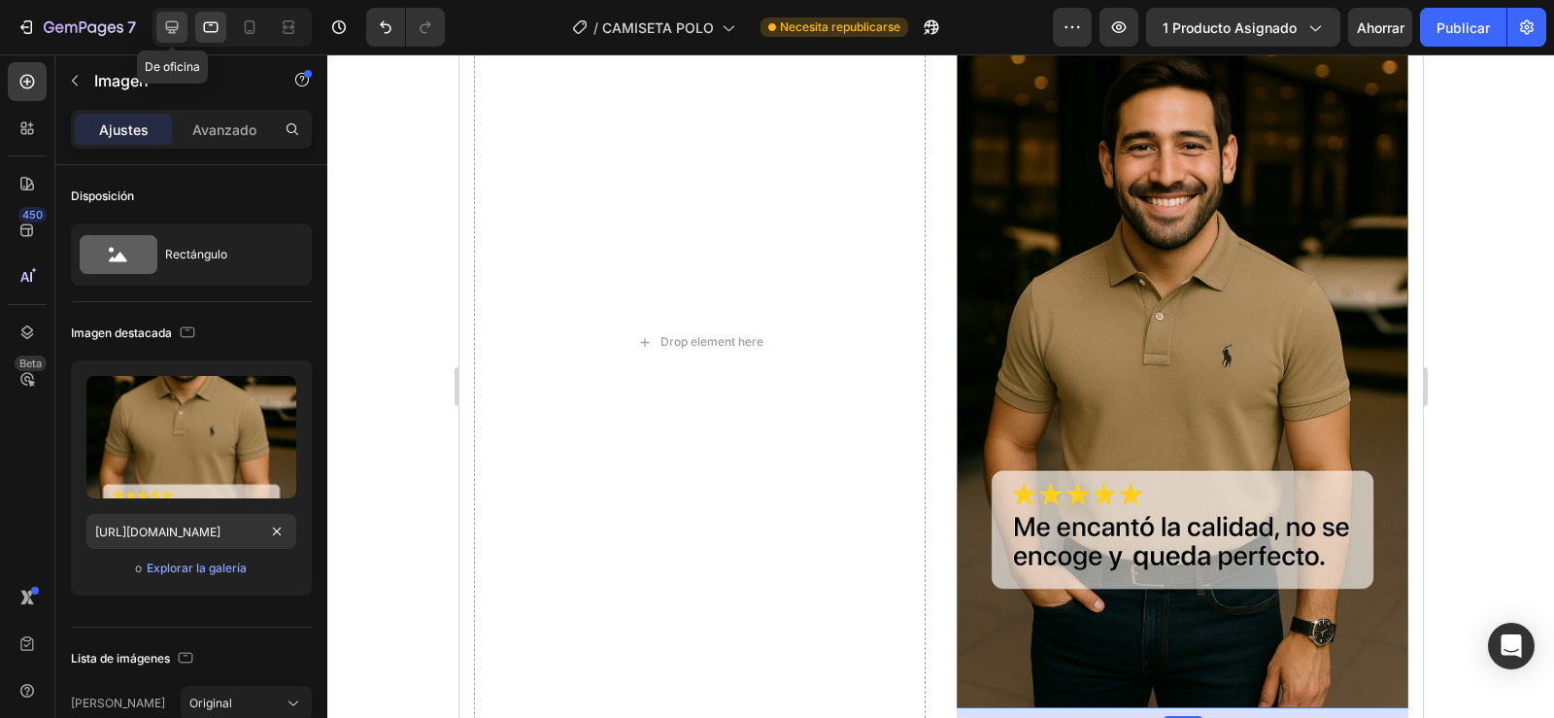
scroll to position [0, 0]
click at [165, 29] on icon at bounding box center [171, 26] width 19 height 19
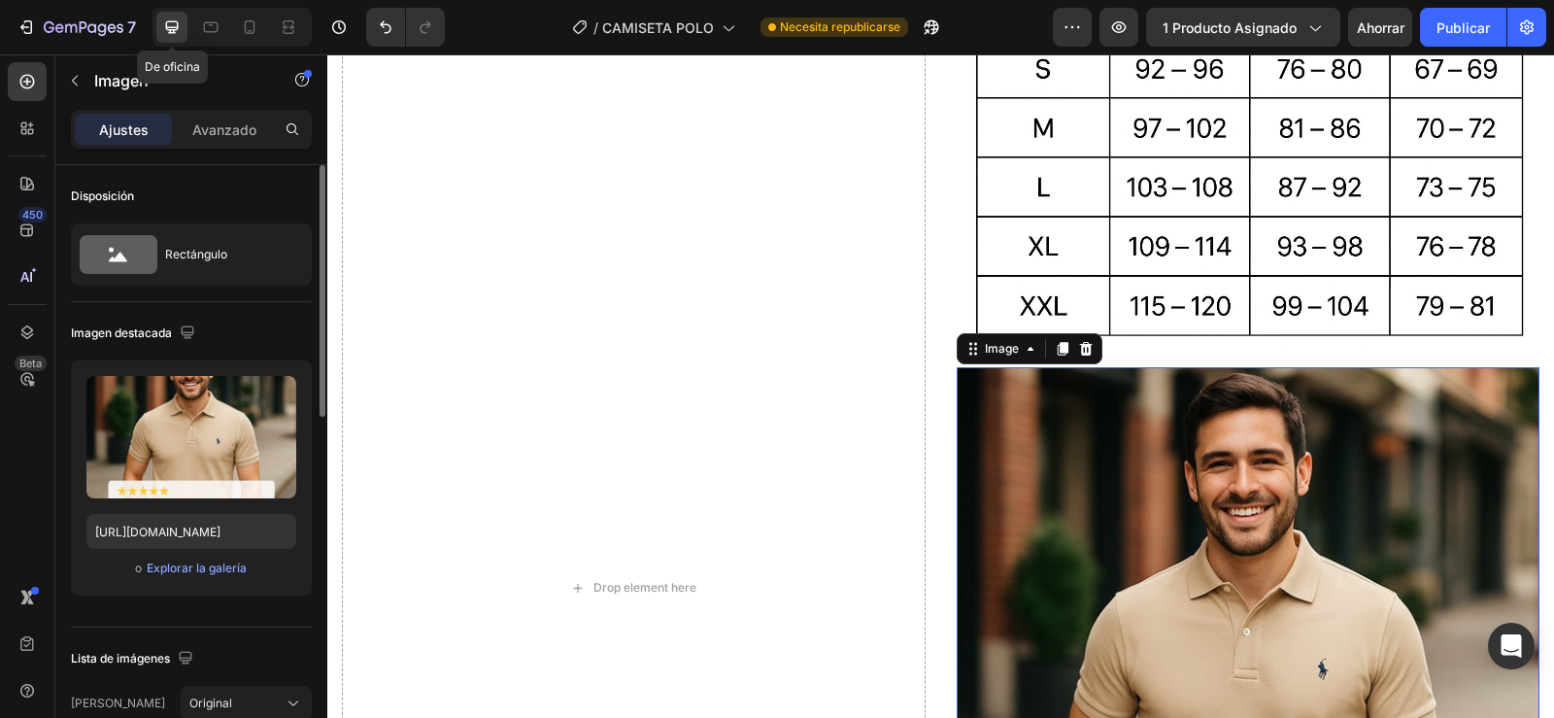
scroll to position [4230, 0]
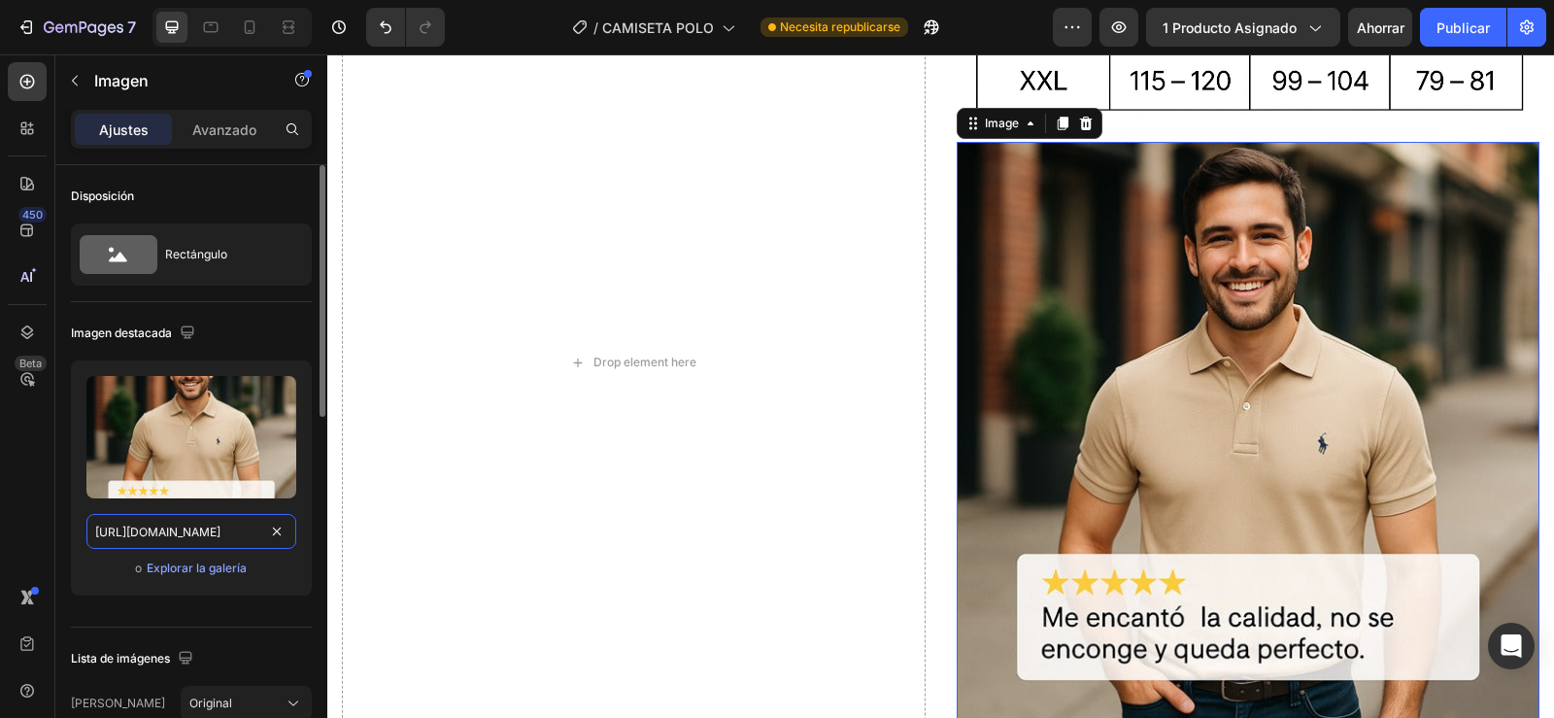
click at [187, 542] on input "[URL][DOMAIN_NAME]" at bounding box center [191, 531] width 210 height 35
paste input "[DOMAIN_NAME]"
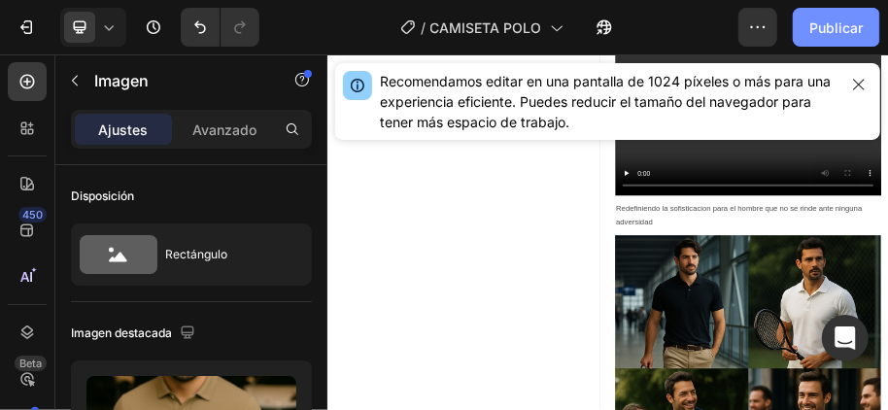
scroll to position [4432, 0]
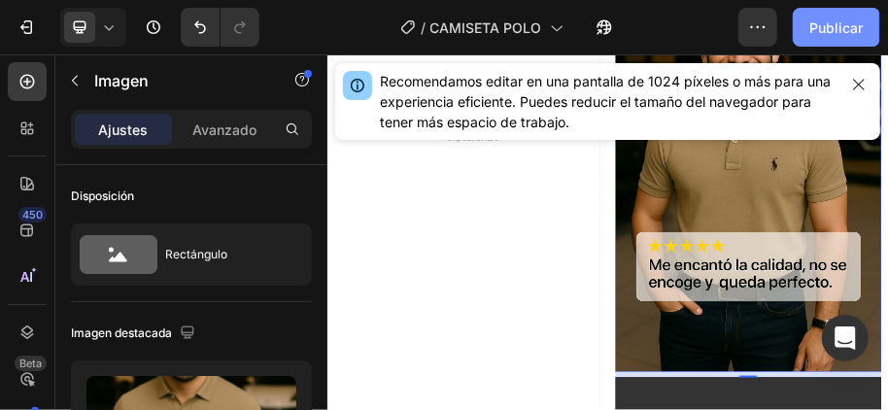
type input "[URL][DOMAIN_NAME]"
click at [832, 29] on font "Publicar" at bounding box center [835, 27] width 53 height 17
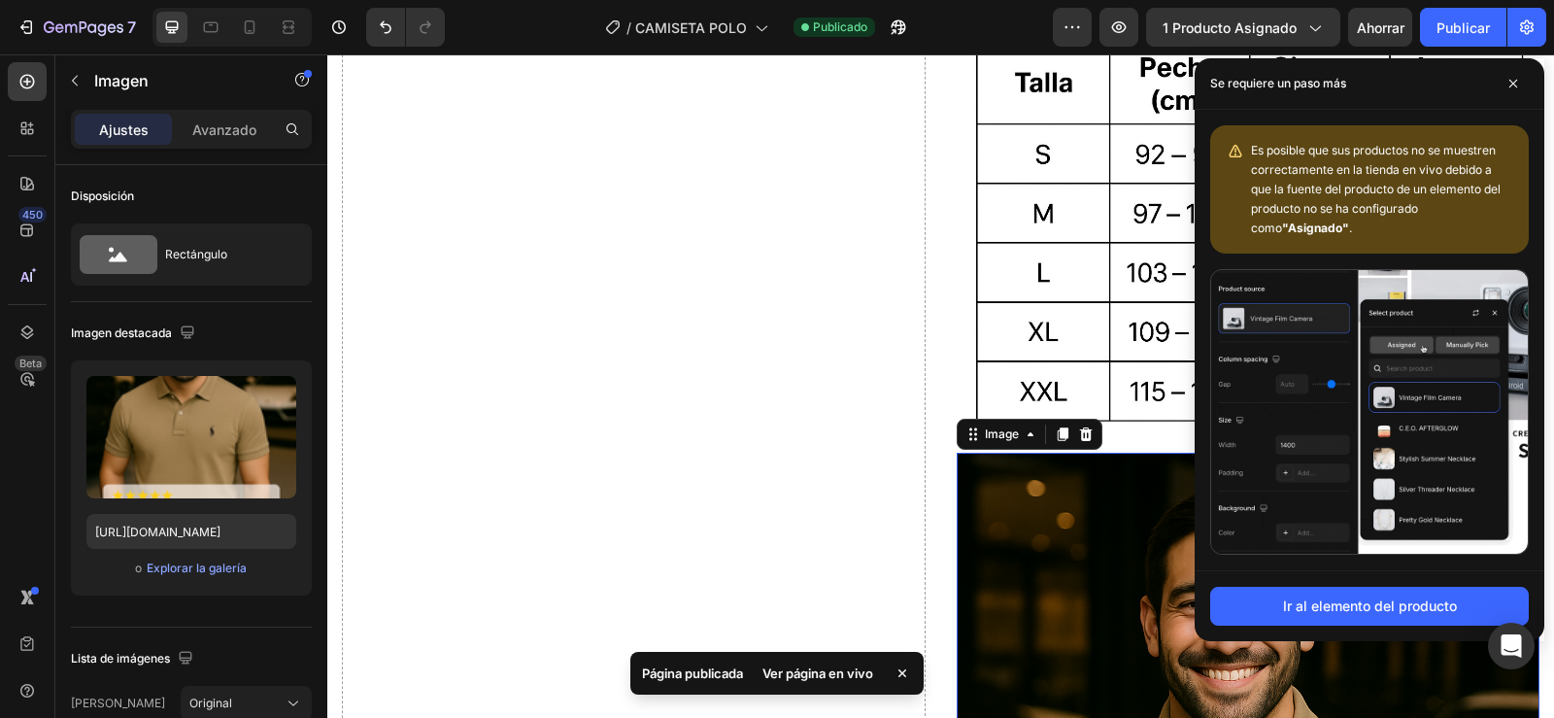
scroll to position [3935, 0]
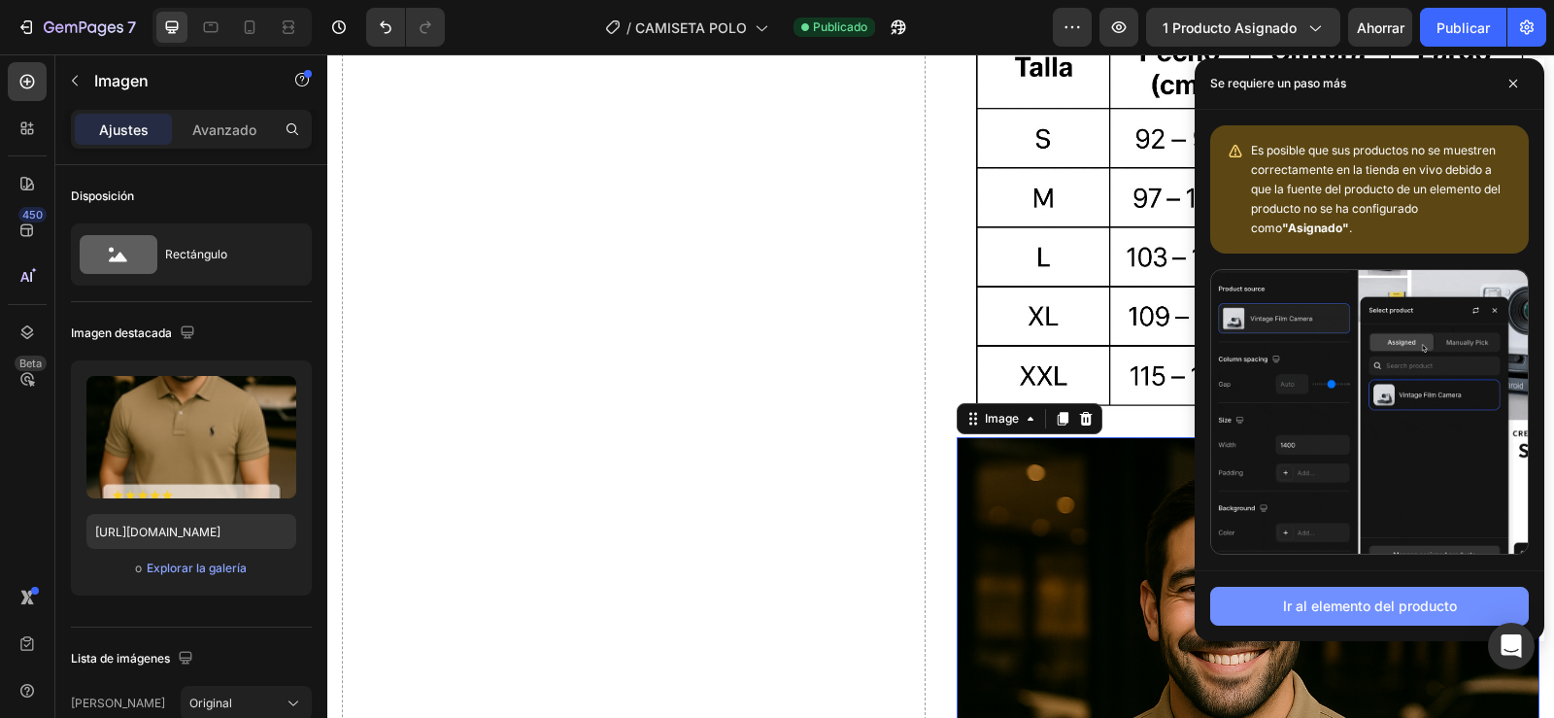
click at [1347, 604] on font "Ir al elemento del producto" at bounding box center [1370, 605] width 174 height 17
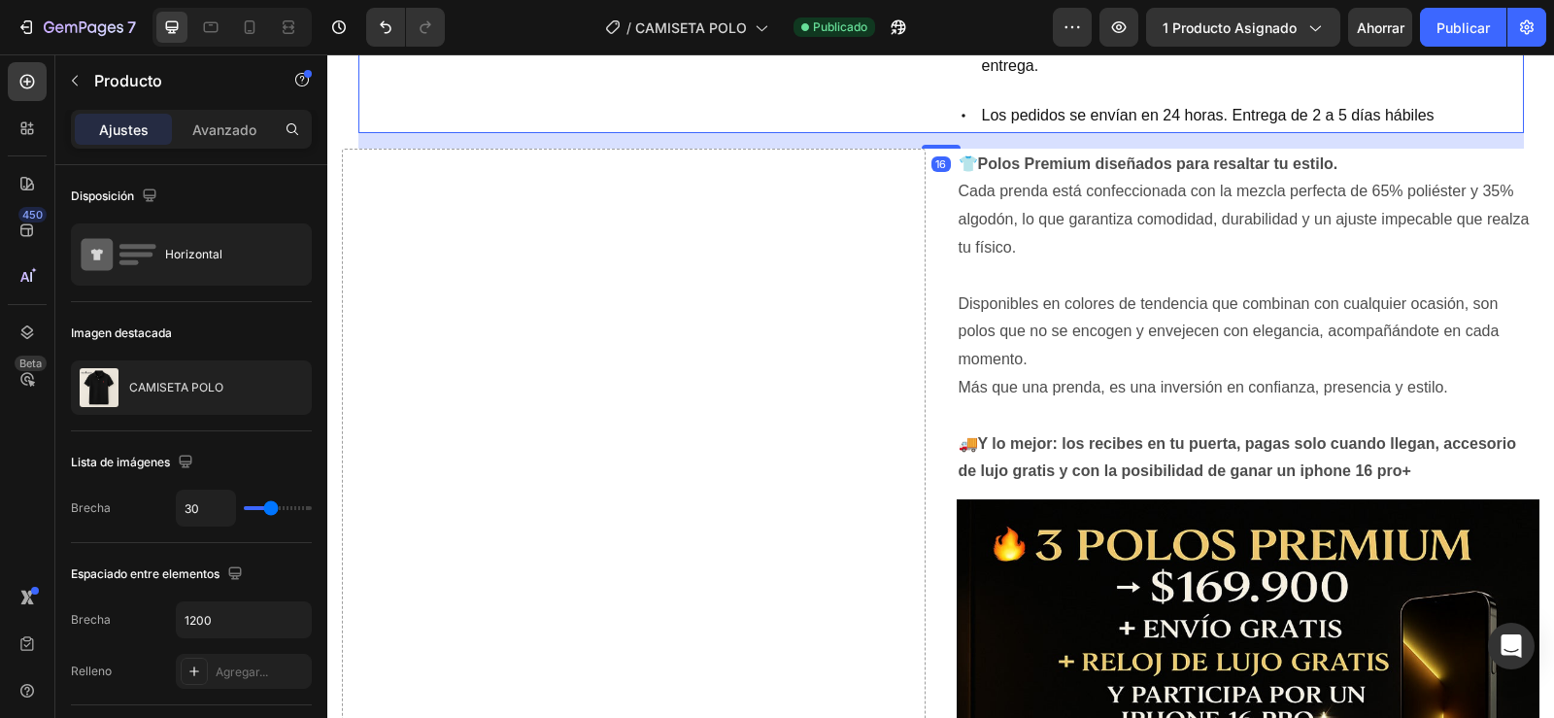
scroll to position [148, 0]
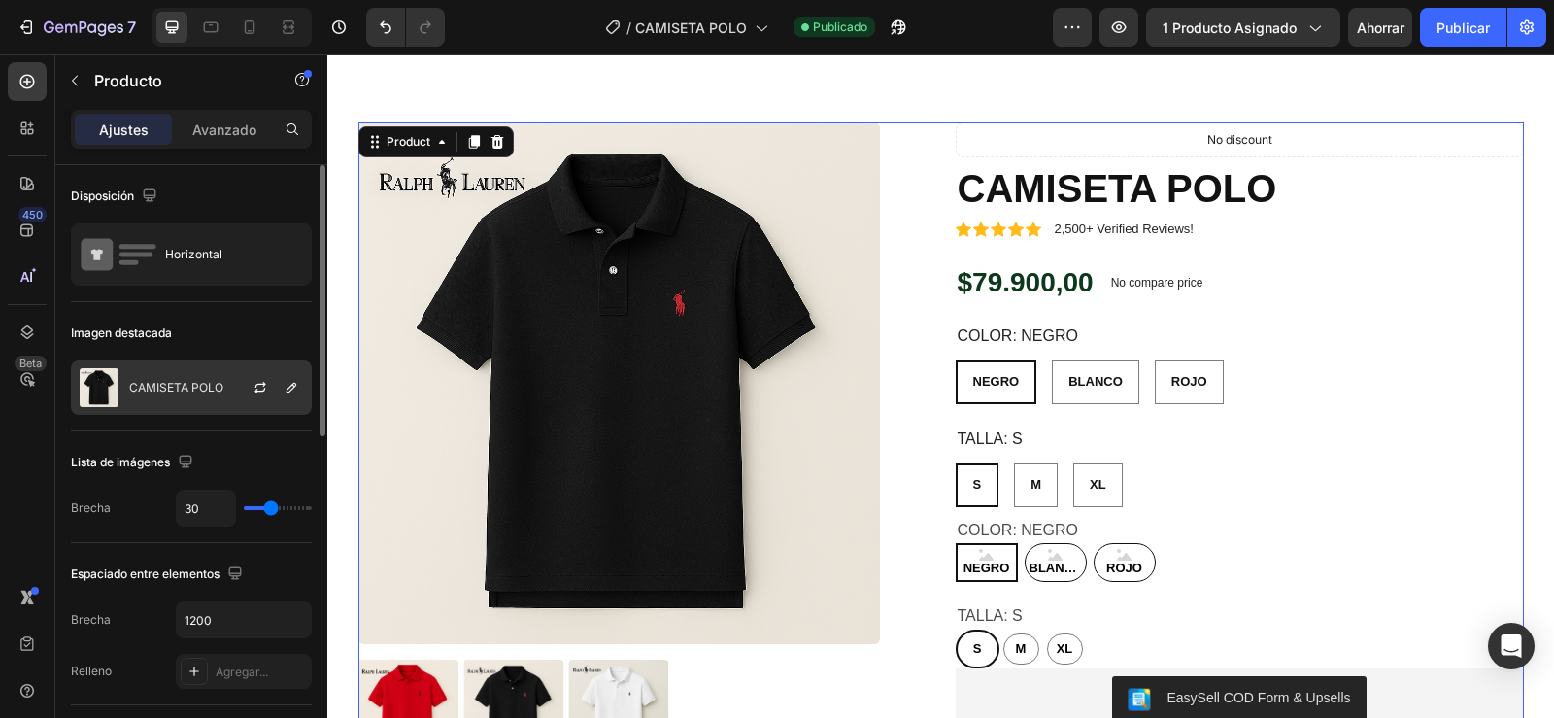
click at [222, 380] on div "CAMISETA POLO" at bounding box center [191, 387] width 241 height 54
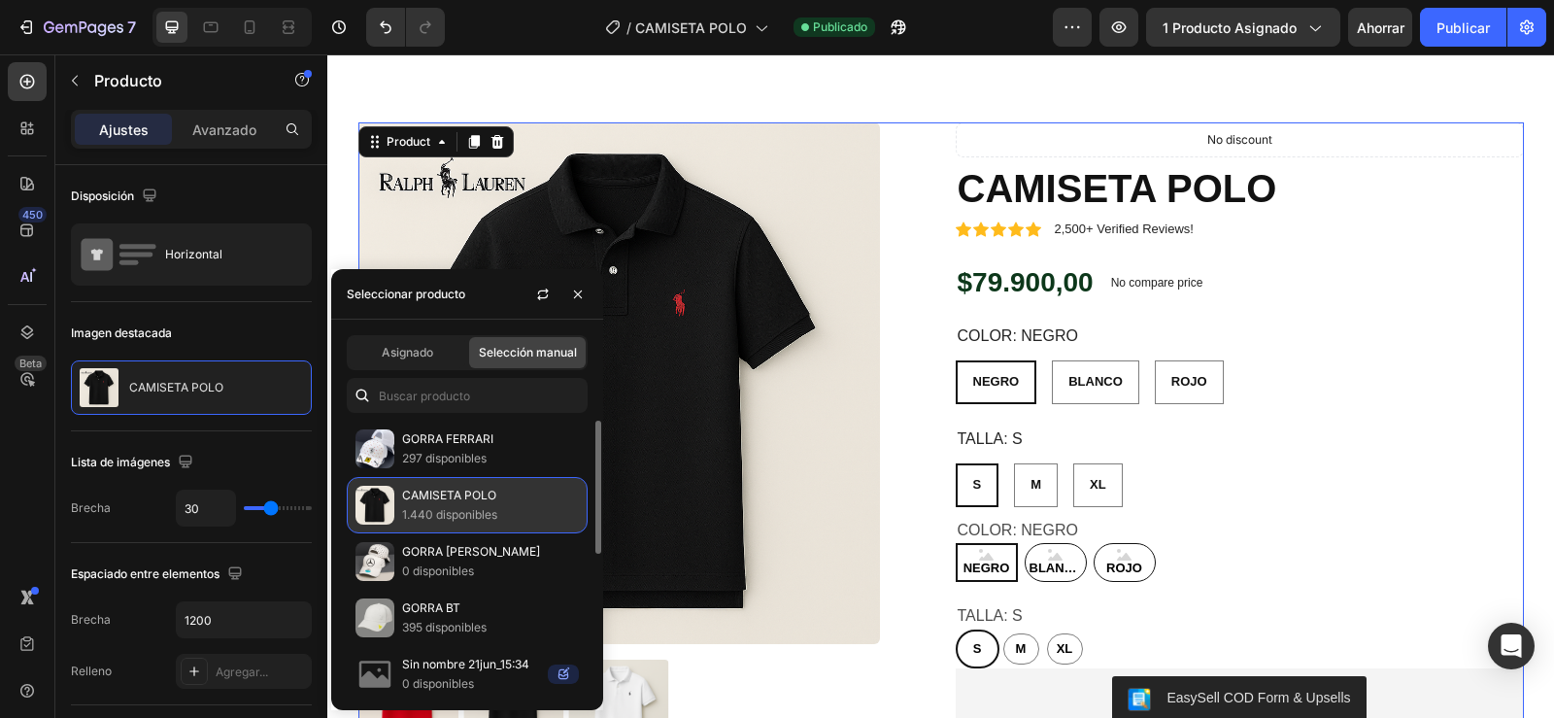
click at [411, 513] on font "1.440 disponibles" at bounding box center [449, 514] width 95 height 15
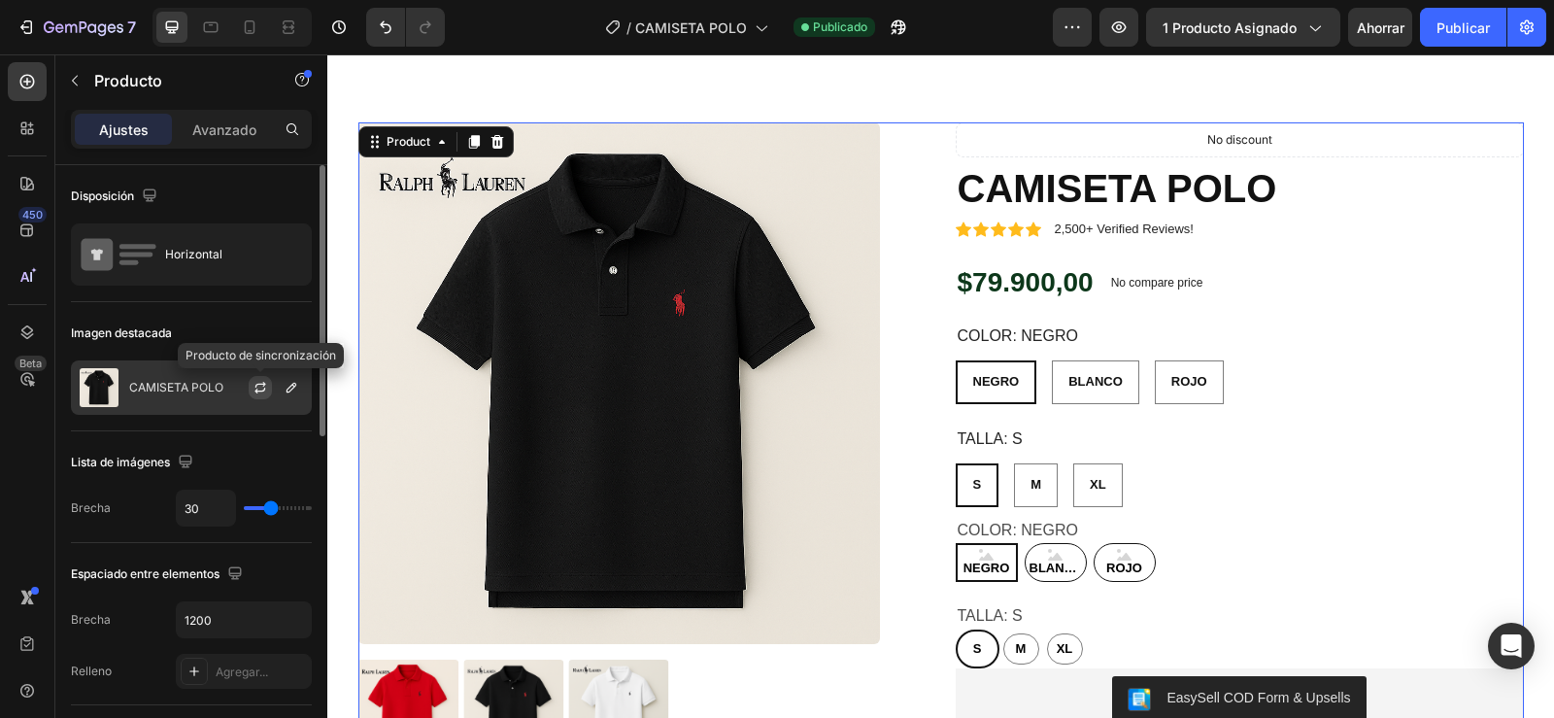
click at [268, 386] on button "button" at bounding box center [260, 387] width 23 height 23
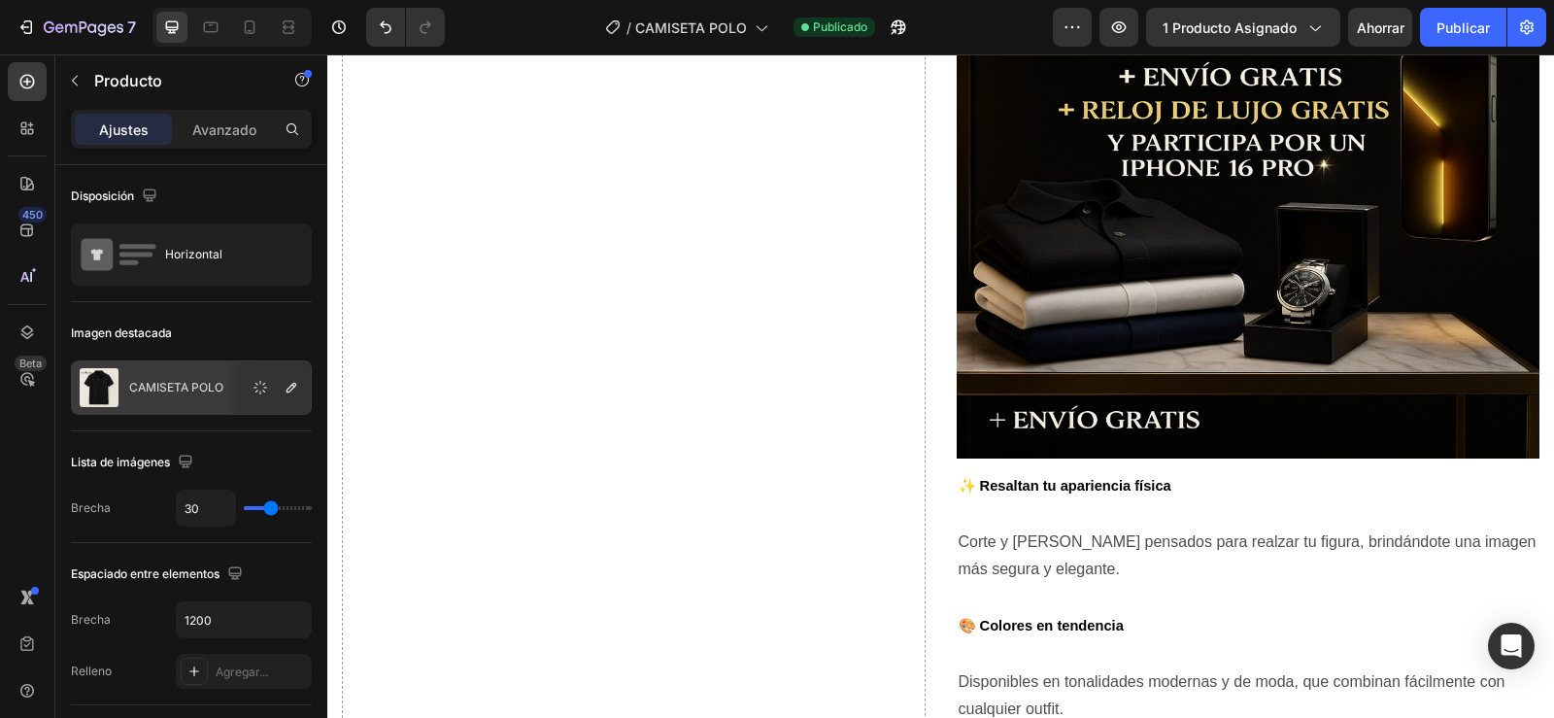
scroll to position [1724, 0]
